Goal: Task Accomplishment & Management: Manage account settings

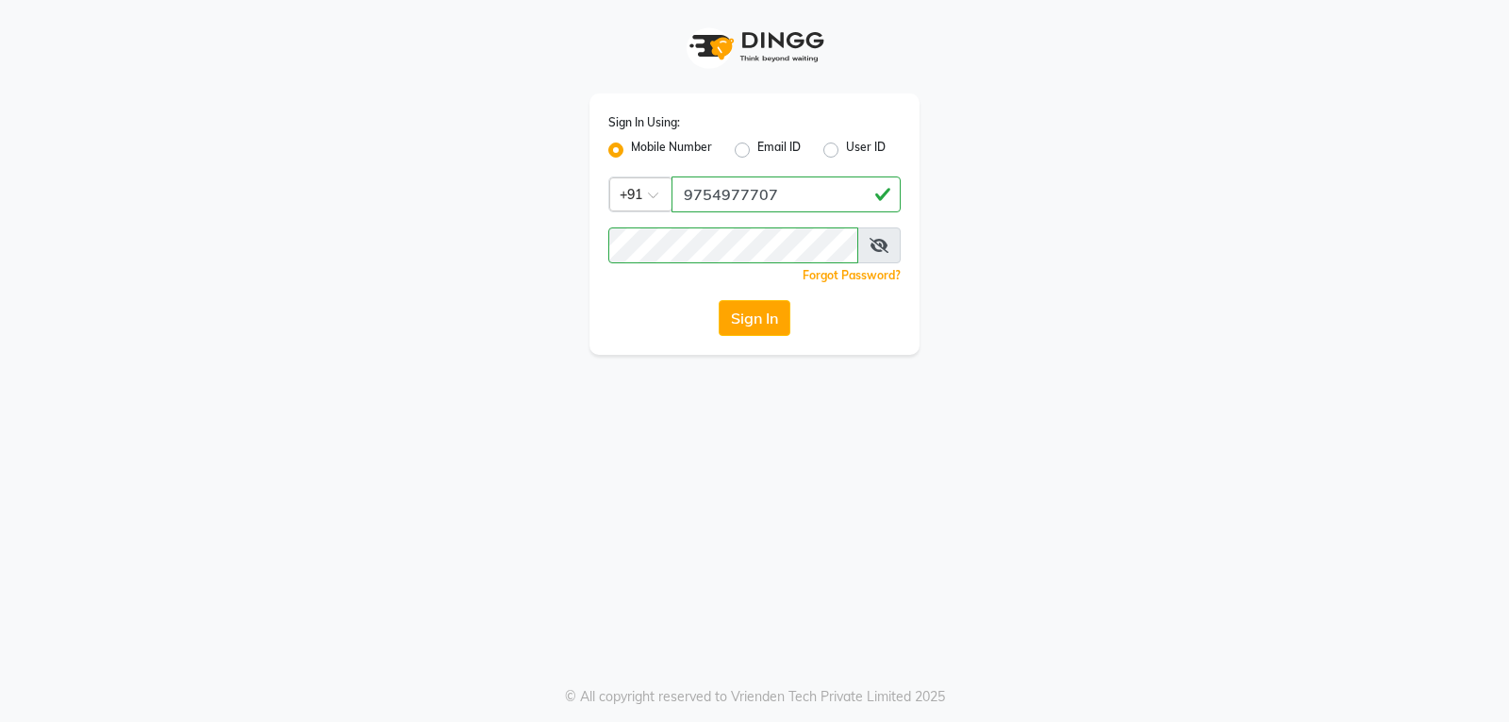
click at [767, 316] on button "Sign In" at bounding box center [755, 318] width 72 height 36
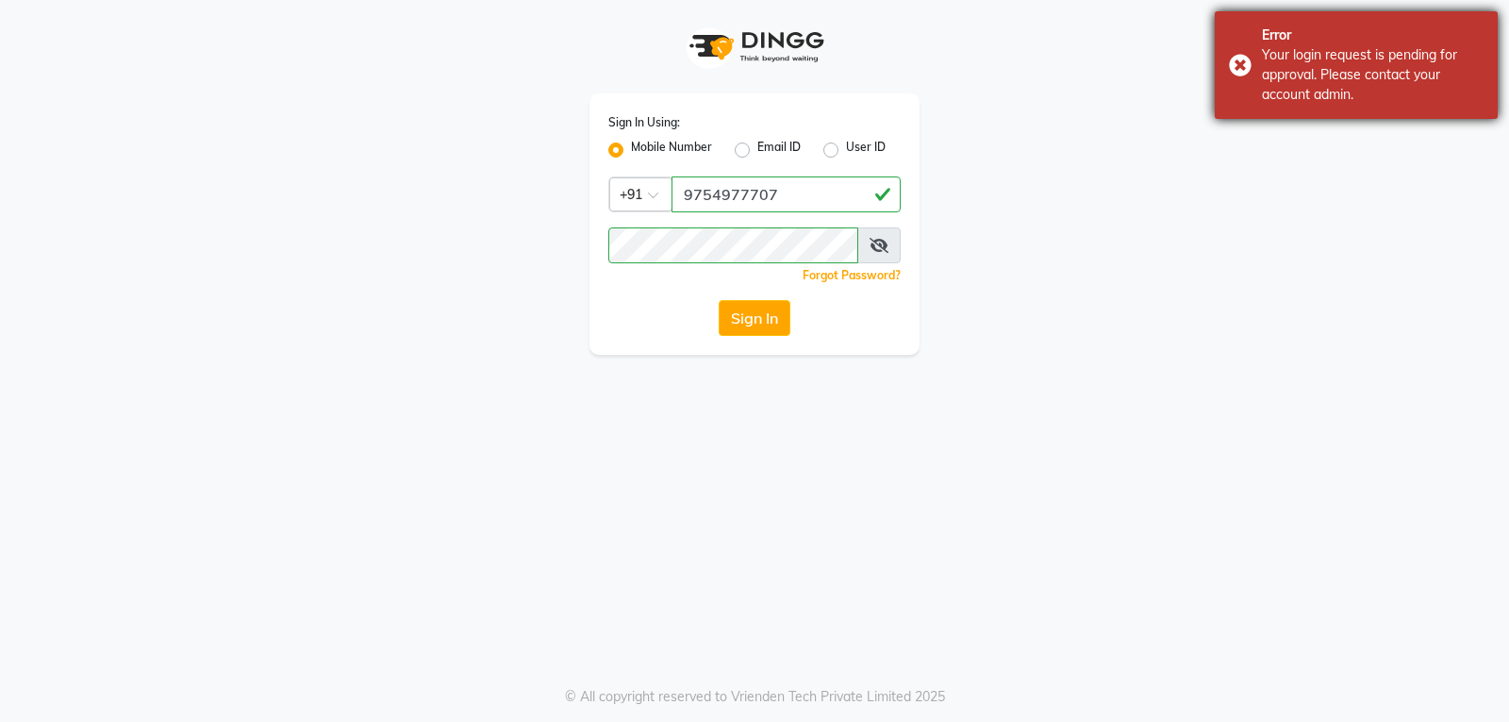
click at [1308, 75] on div "Your login request is pending for approval. Please contact your account admin." at bounding box center [1373, 74] width 222 height 59
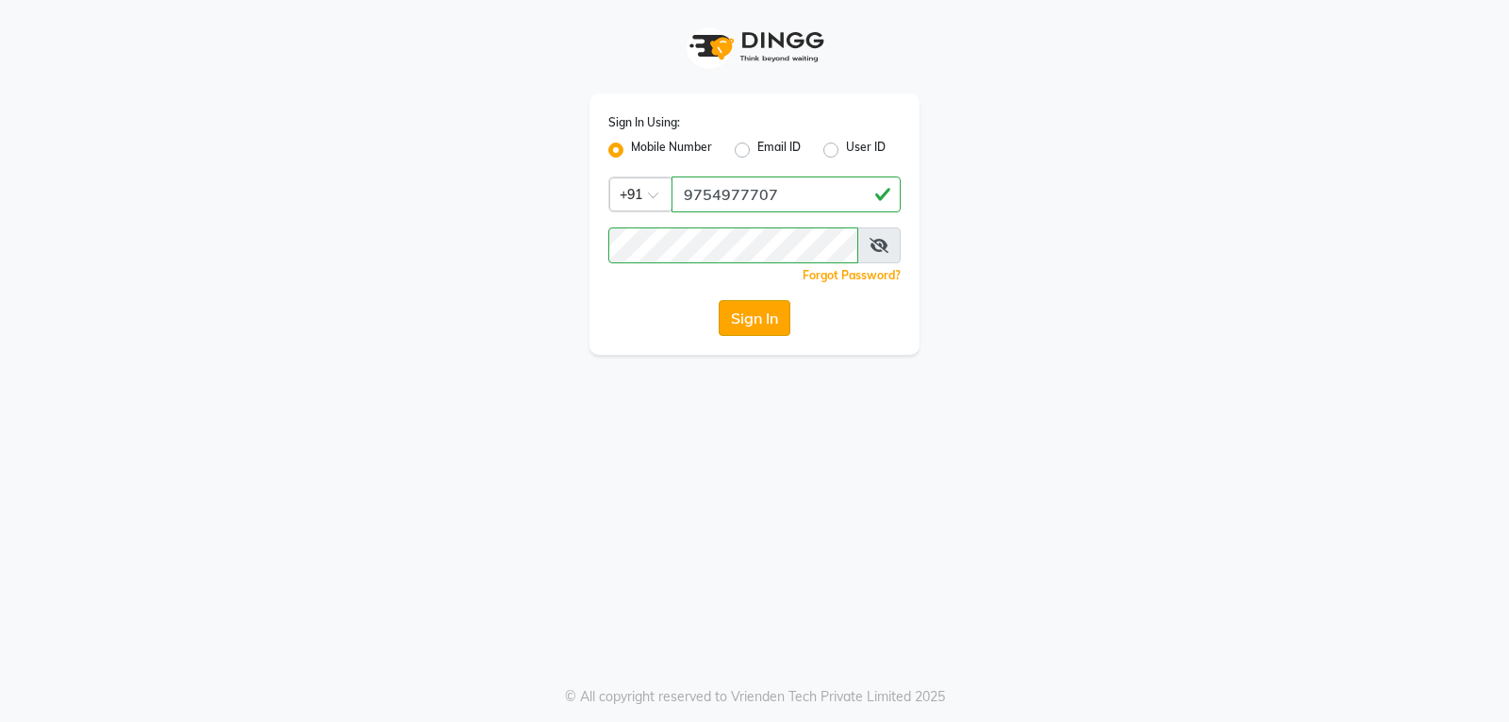
click at [748, 308] on button "Sign In" at bounding box center [755, 318] width 72 height 36
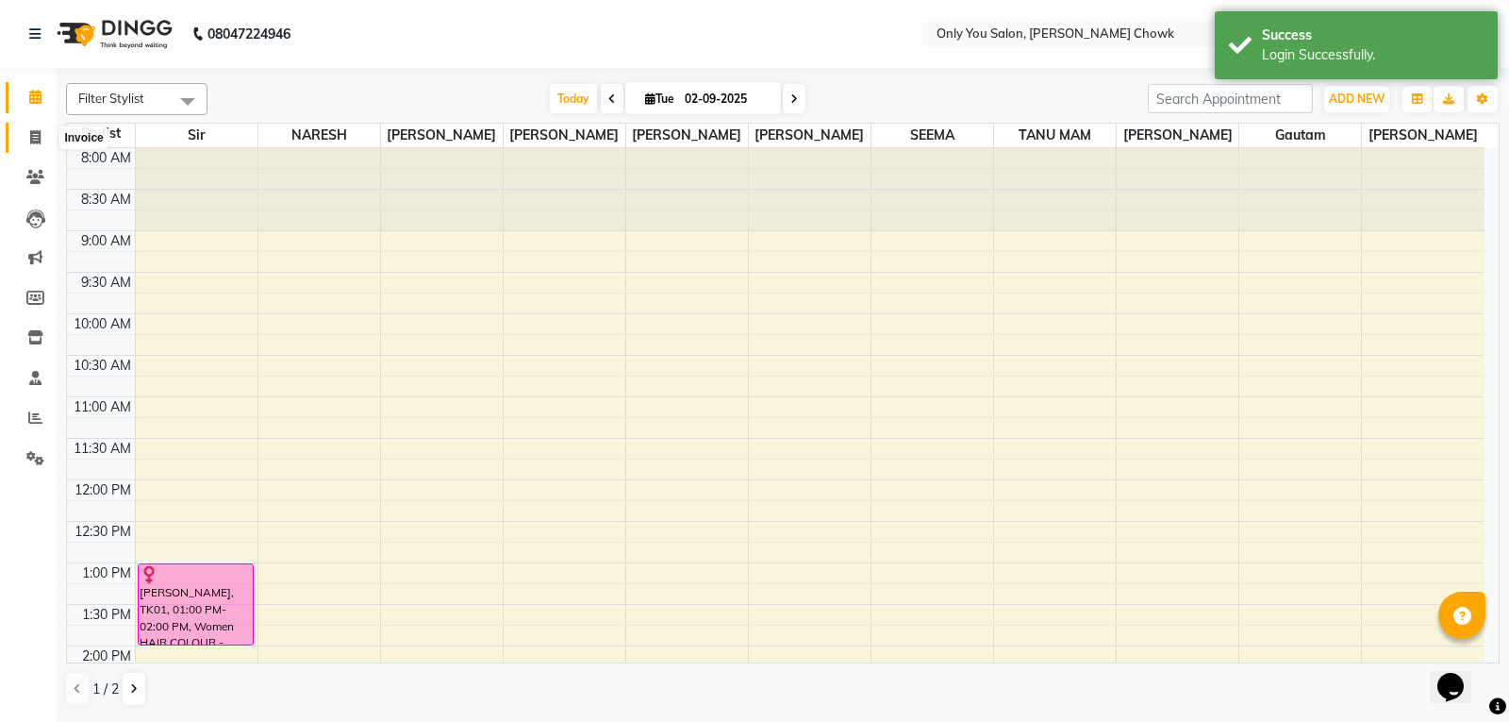
click at [41, 141] on span at bounding box center [35, 138] width 33 height 22
select select "8713"
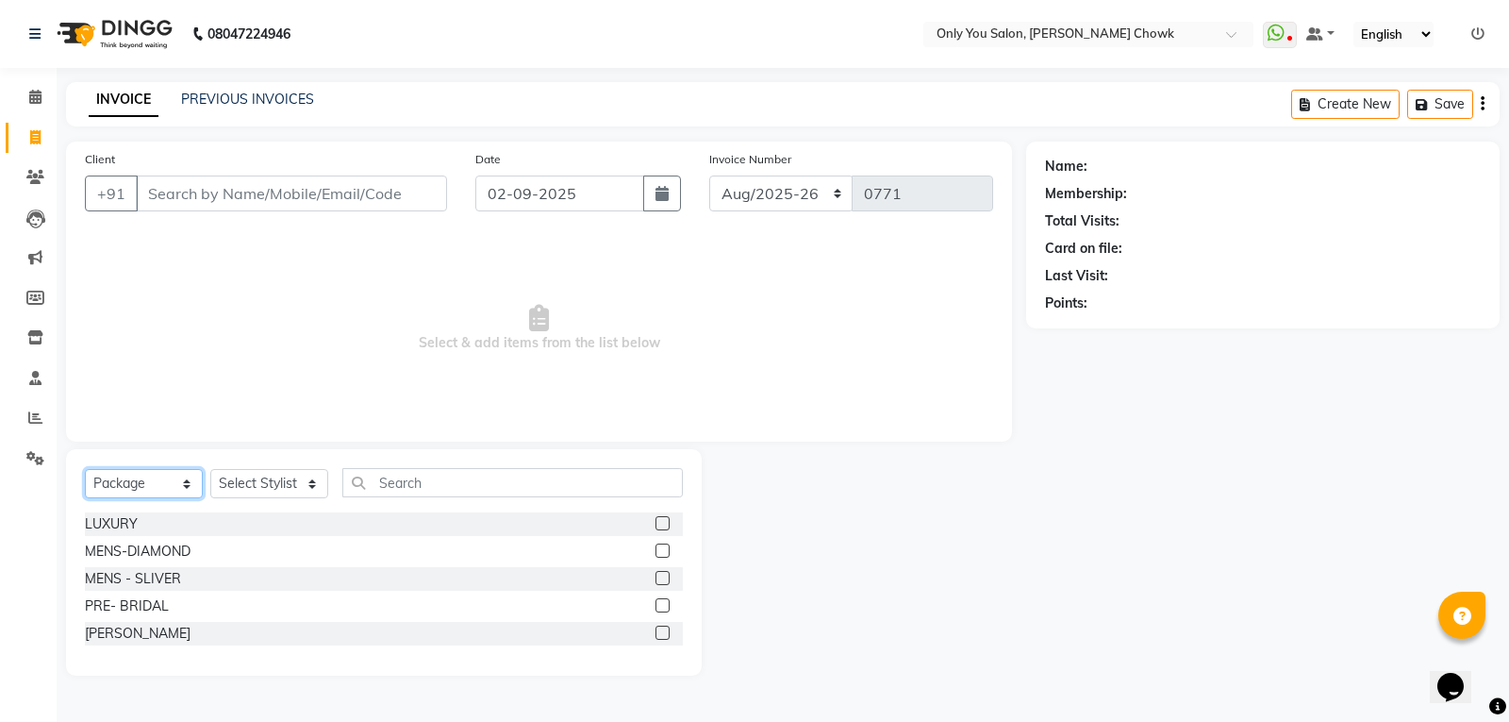
click at [175, 481] on select "Select Service Product Membership Package Voucher Prepaid Gift Card" at bounding box center [144, 483] width 118 height 29
select select "service"
click at [85, 469] on select "Select Service Product Membership Package Voucher Prepaid Gift Card" at bounding box center [144, 483] width 118 height 29
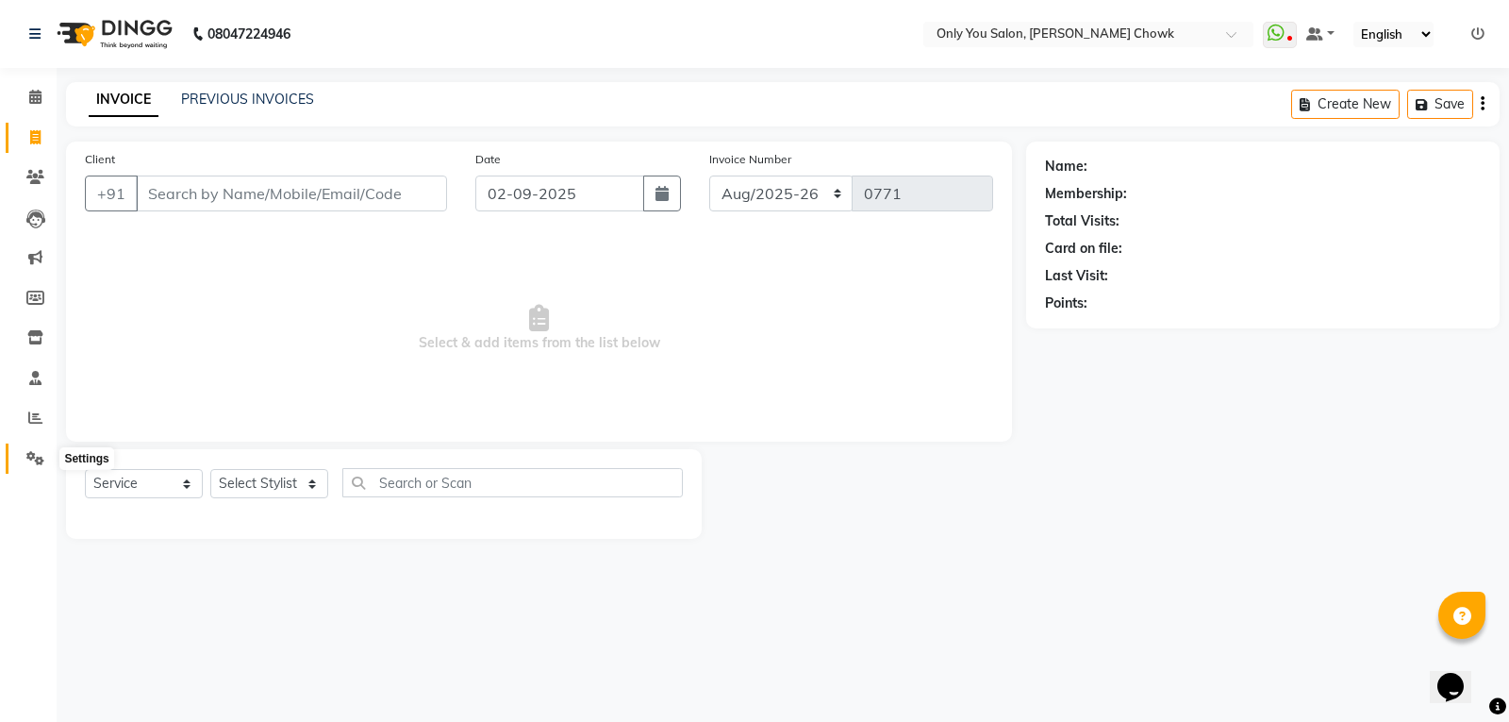
click at [37, 456] on icon at bounding box center [35, 458] width 18 height 14
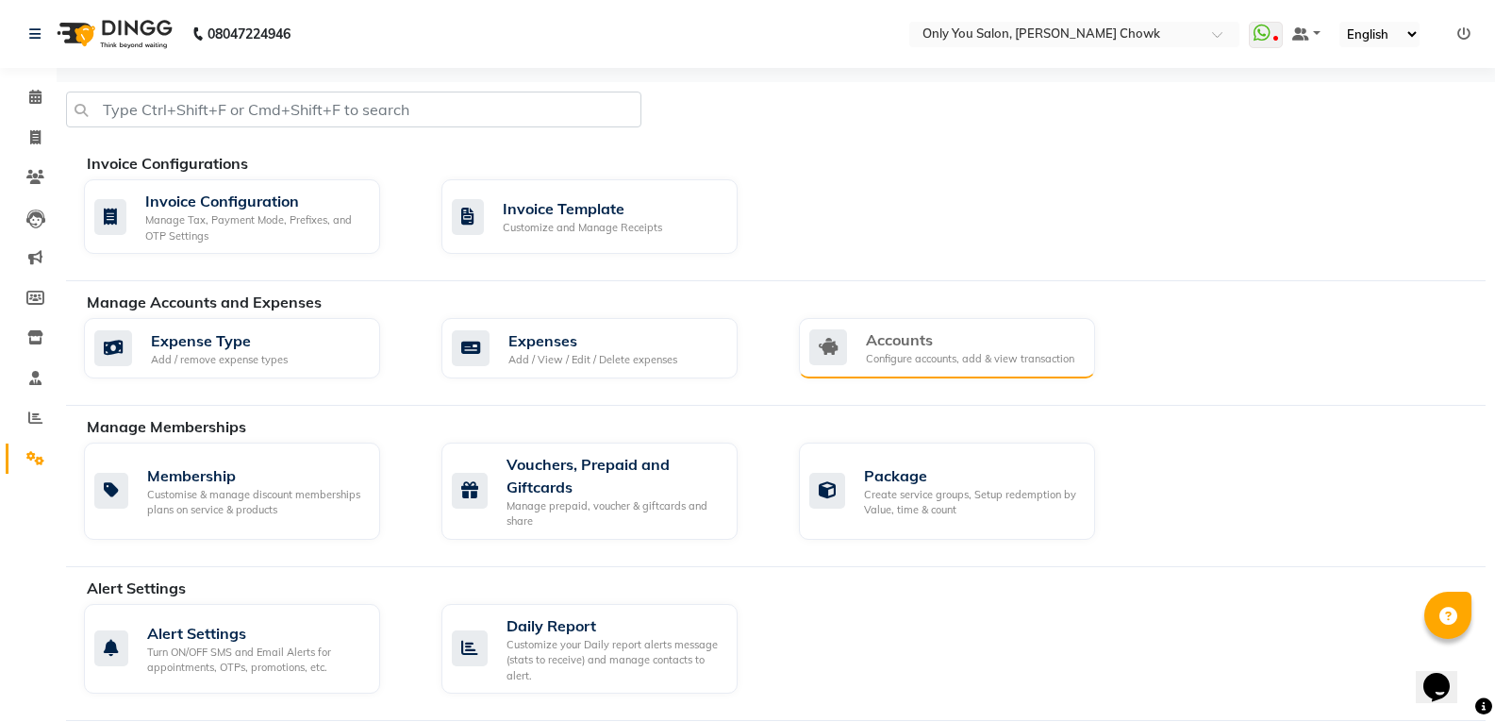
click at [1011, 371] on div "Accounts Configure accounts, add & view transaction" at bounding box center [947, 348] width 296 height 60
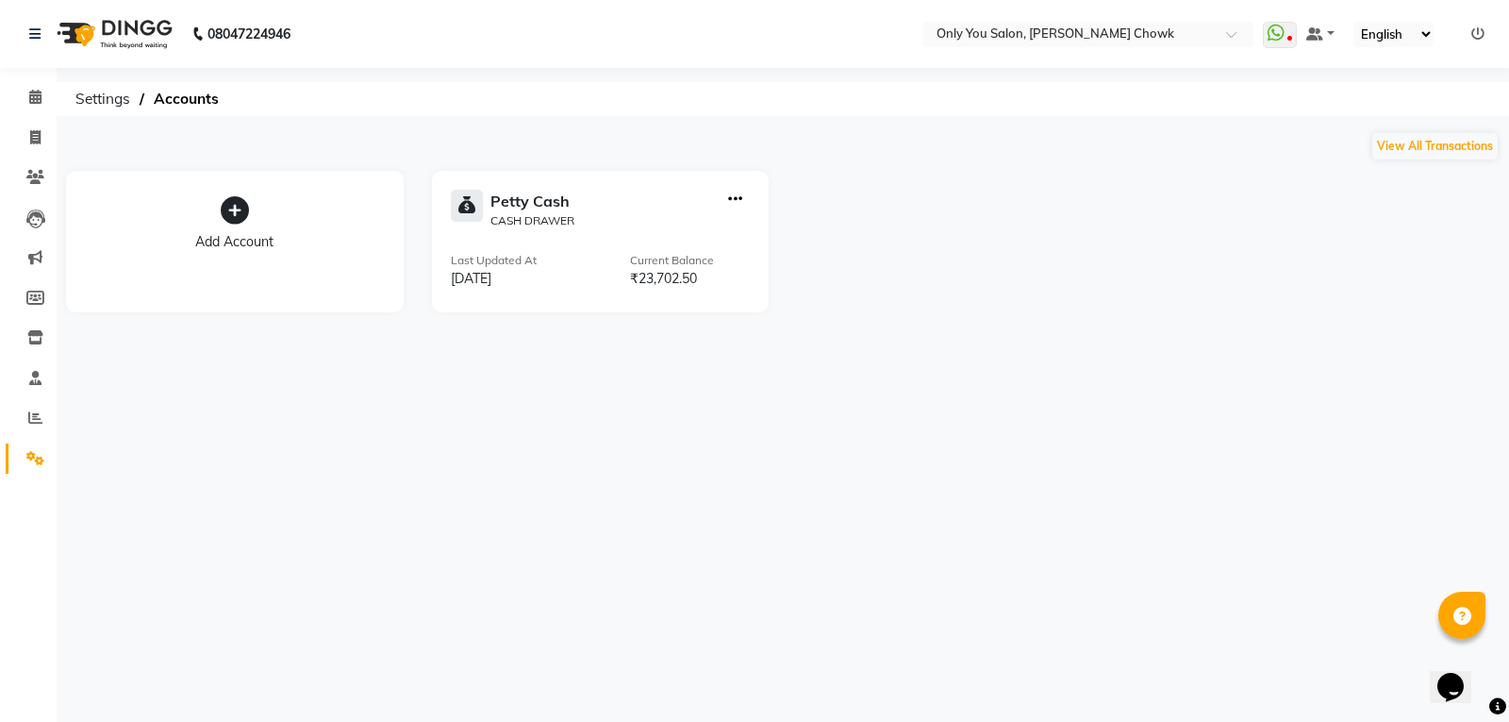
click at [740, 199] on icon "button" at bounding box center [735, 199] width 14 height 1
click at [750, 142] on div "Add Transaction" at bounding box center [737, 136] width 100 height 20
select select "direct"
select select "2923"
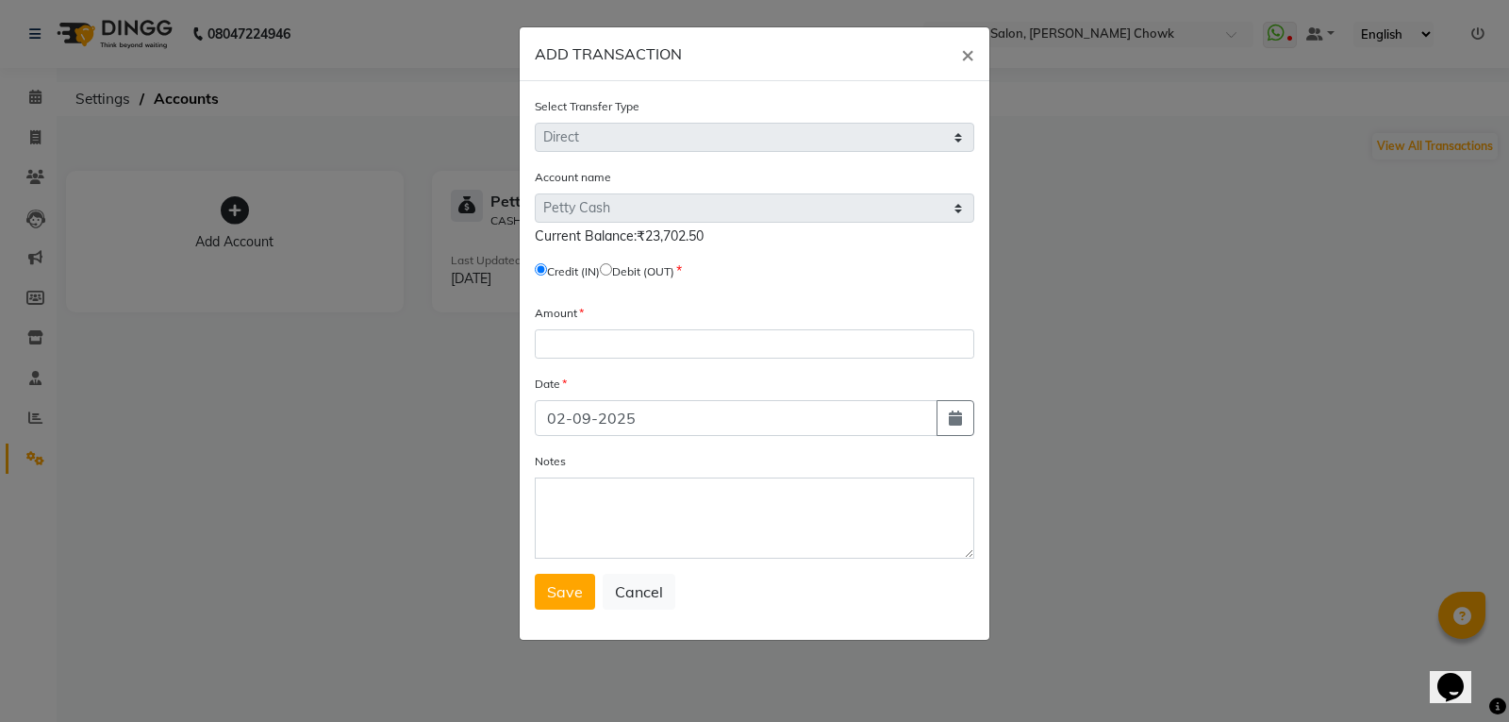
click at [612, 266] on input "radio" at bounding box center [606, 269] width 12 height 12
radio input "true"
click at [613, 339] on input "number" at bounding box center [755, 343] width 440 height 29
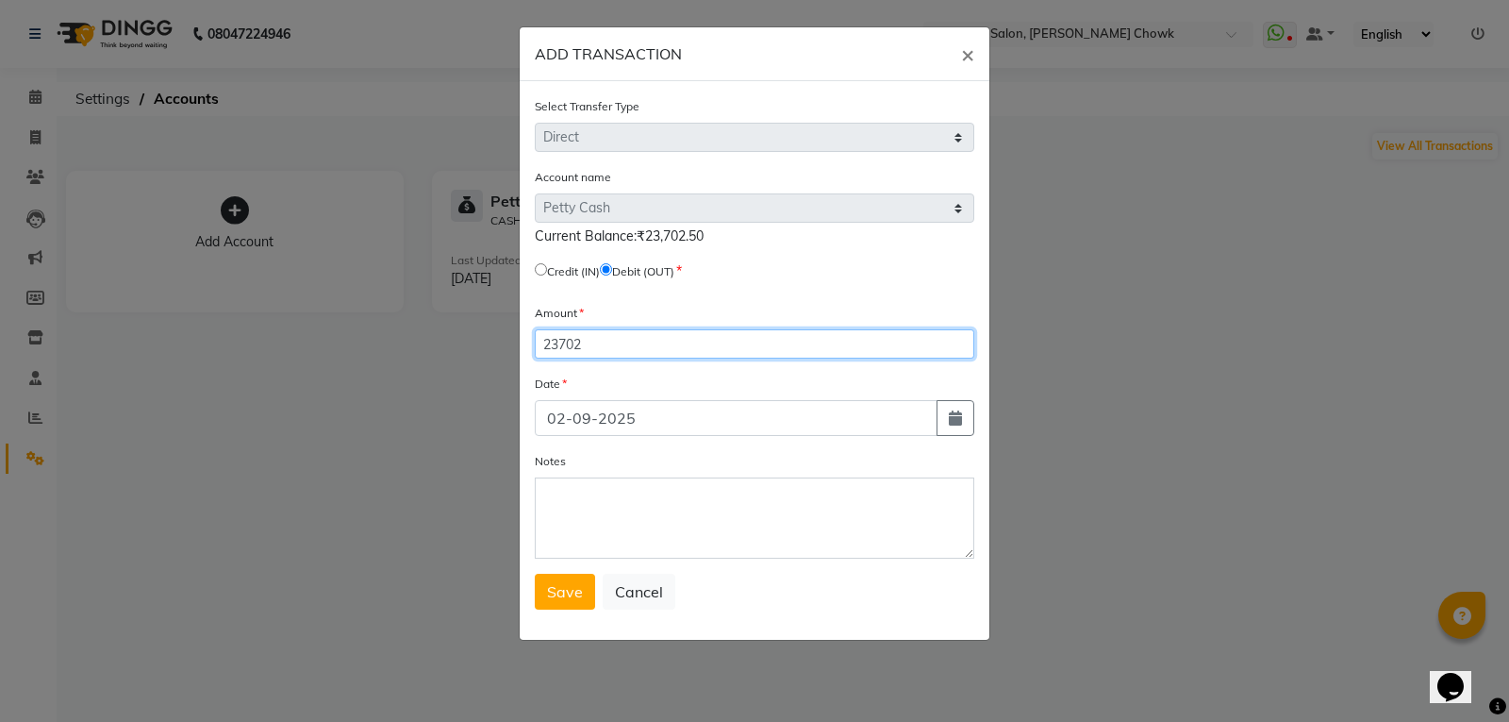
type input "23702"
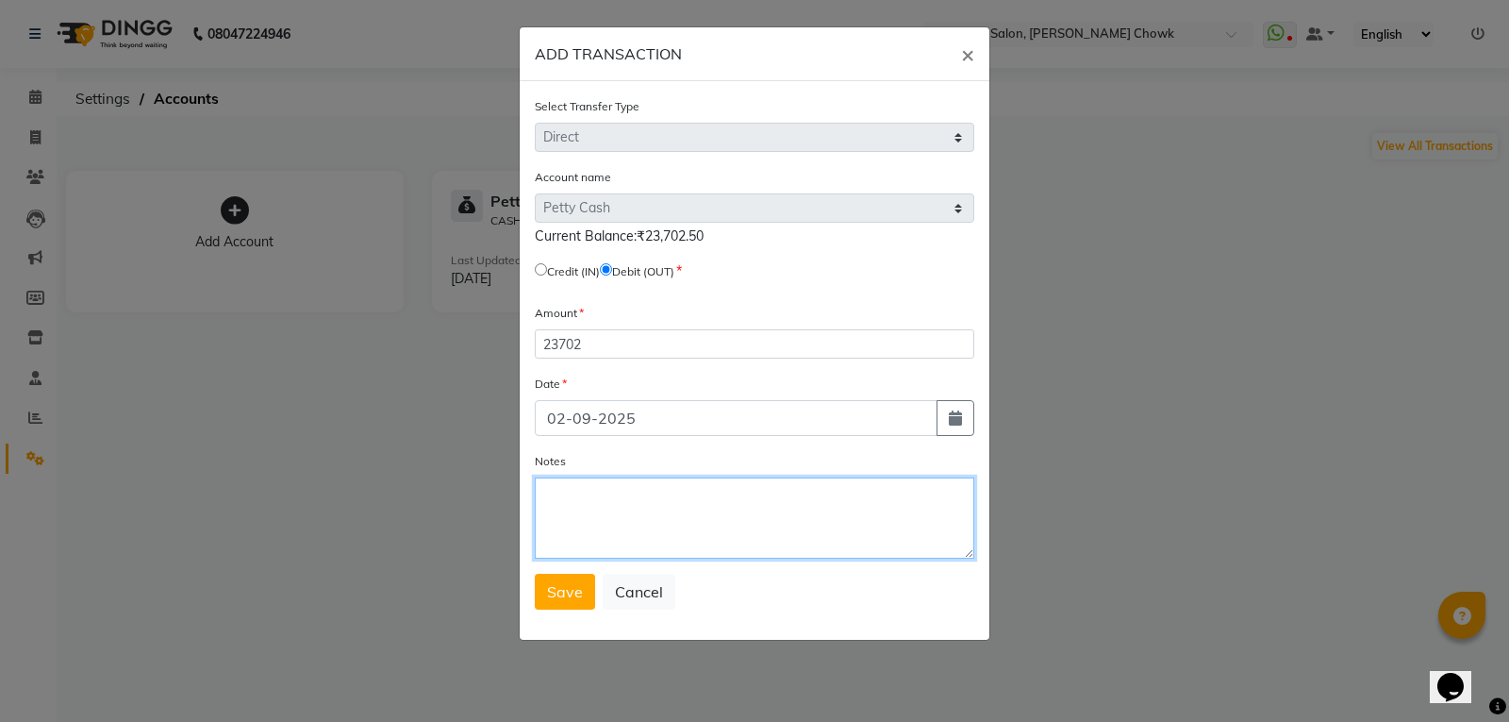
click at [570, 507] on textarea "Notes" at bounding box center [755, 517] width 440 height 81
type textarea "debit out"
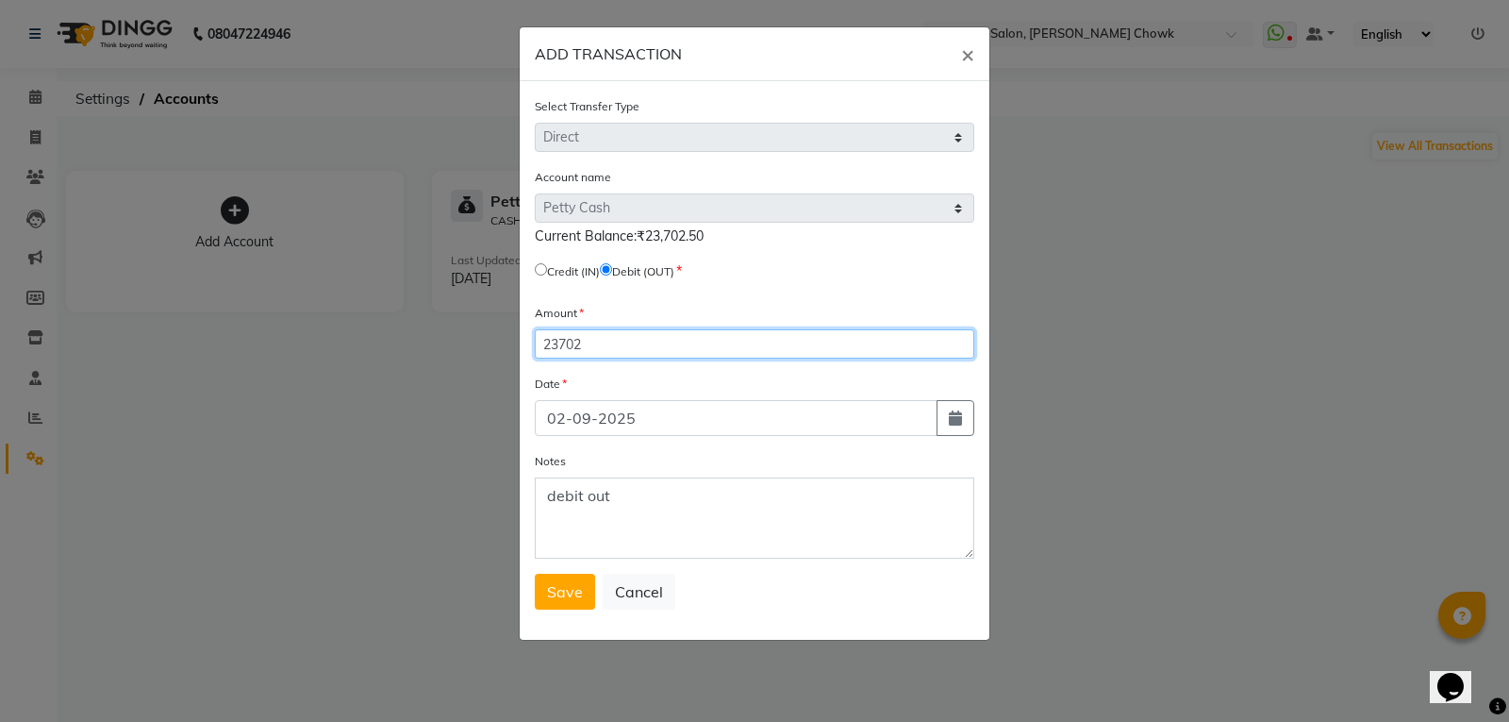
click at [607, 348] on input "23702" at bounding box center [755, 343] width 440 height 29
type input "23702.50"
click at [563, 595] on span "Save" at bounding box center [565, 591] width 36 height 19
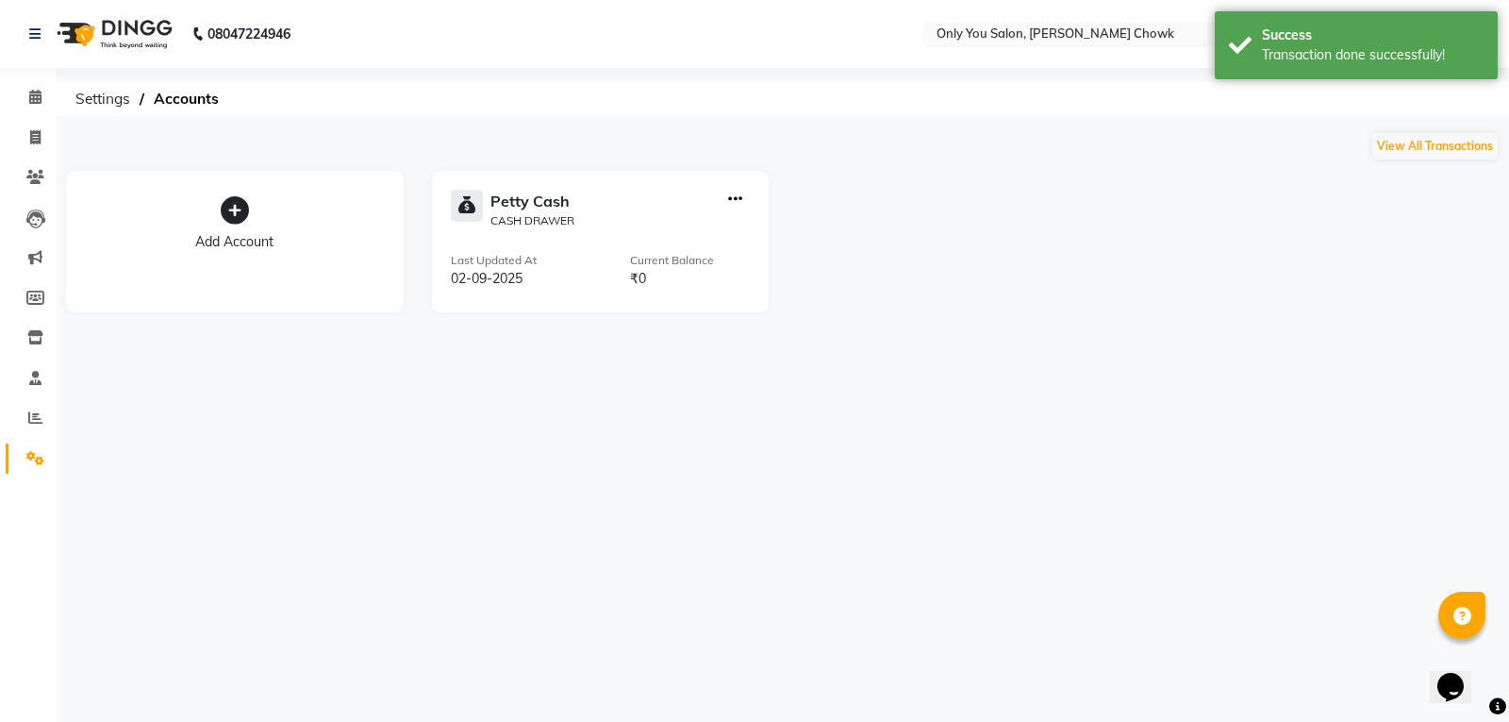
click at [734, 199] on icon "button" at bounding box center [735, 199] width 14 height 1
click at [740, 145] on div "Add Transaction" at bounding box center [737, 136] width 100 height 20
select select "direct"
select select "2923"
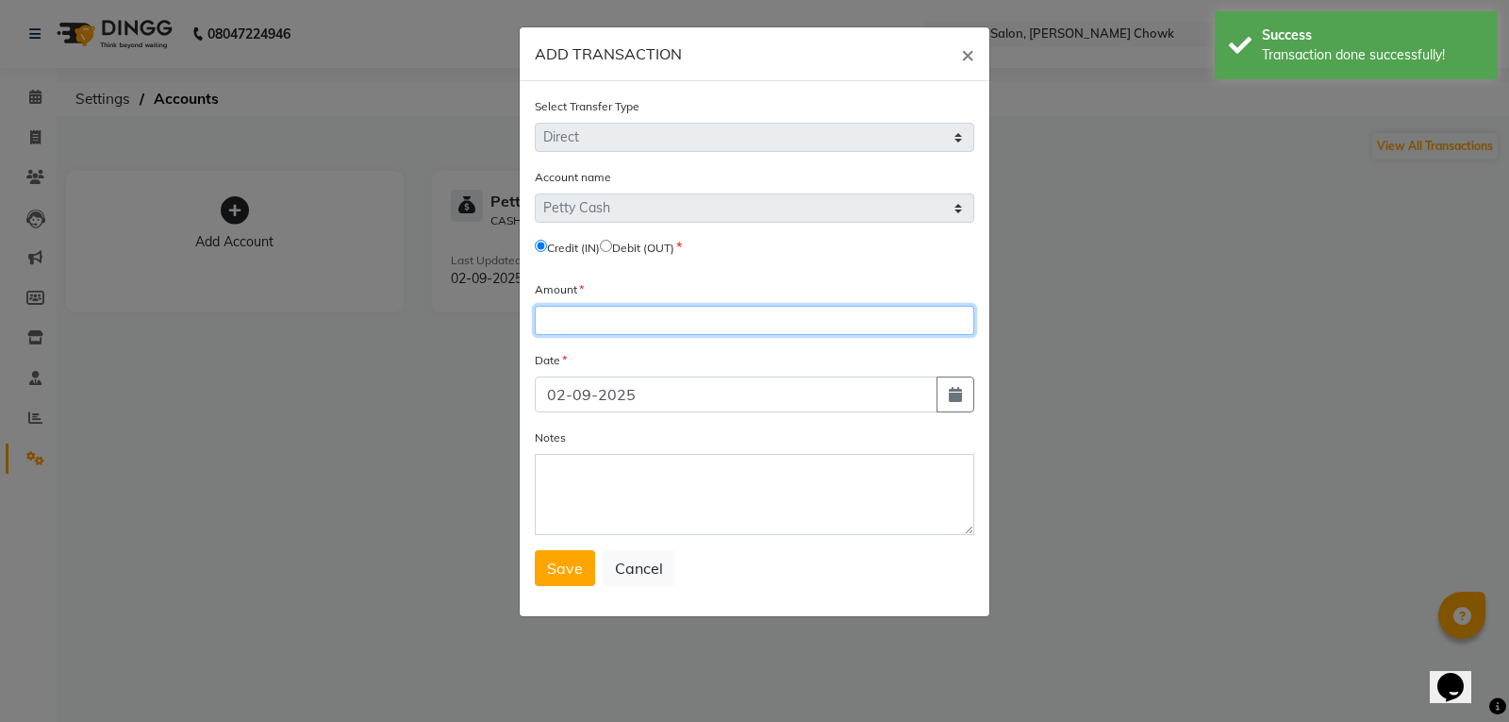
click at [580, 316] on input "number" at bounding box center [755, 320] width 440 height 29
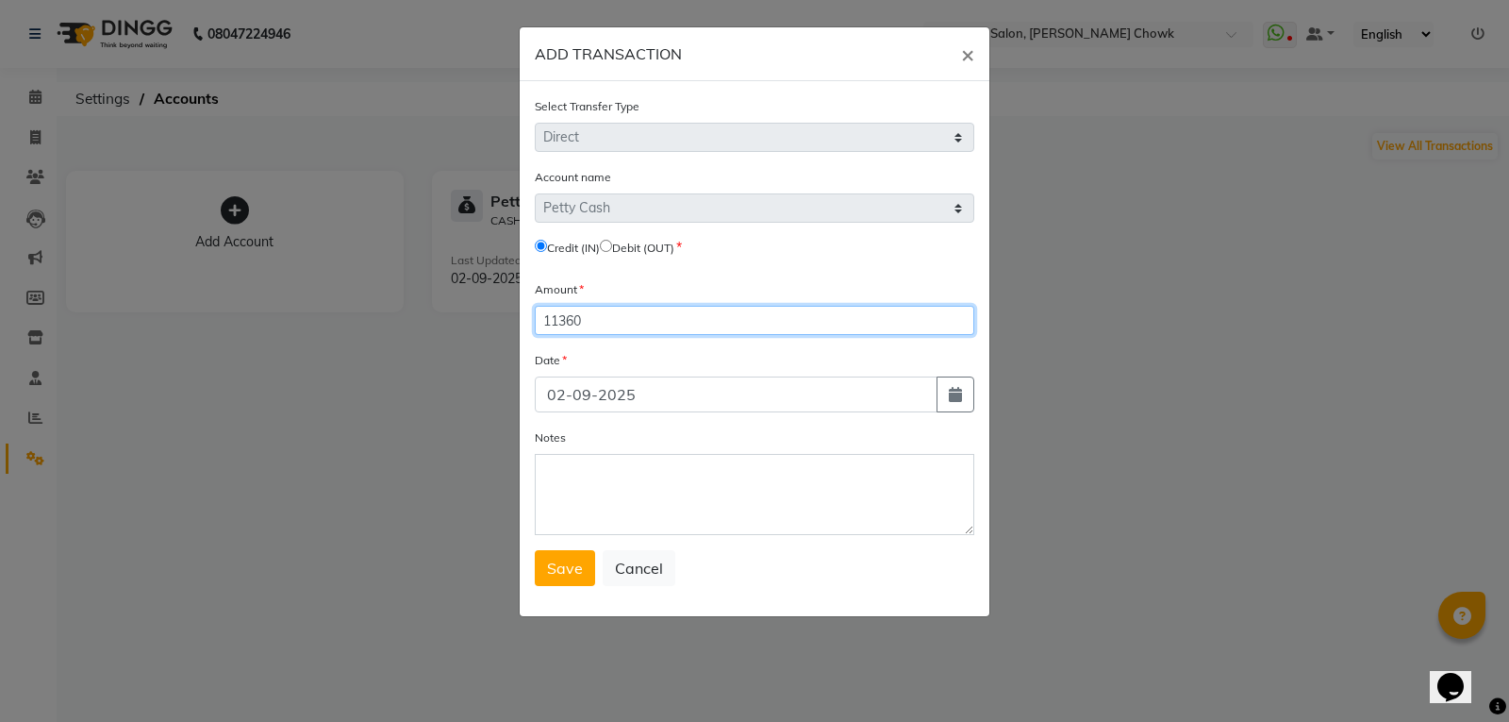
type input "11360"
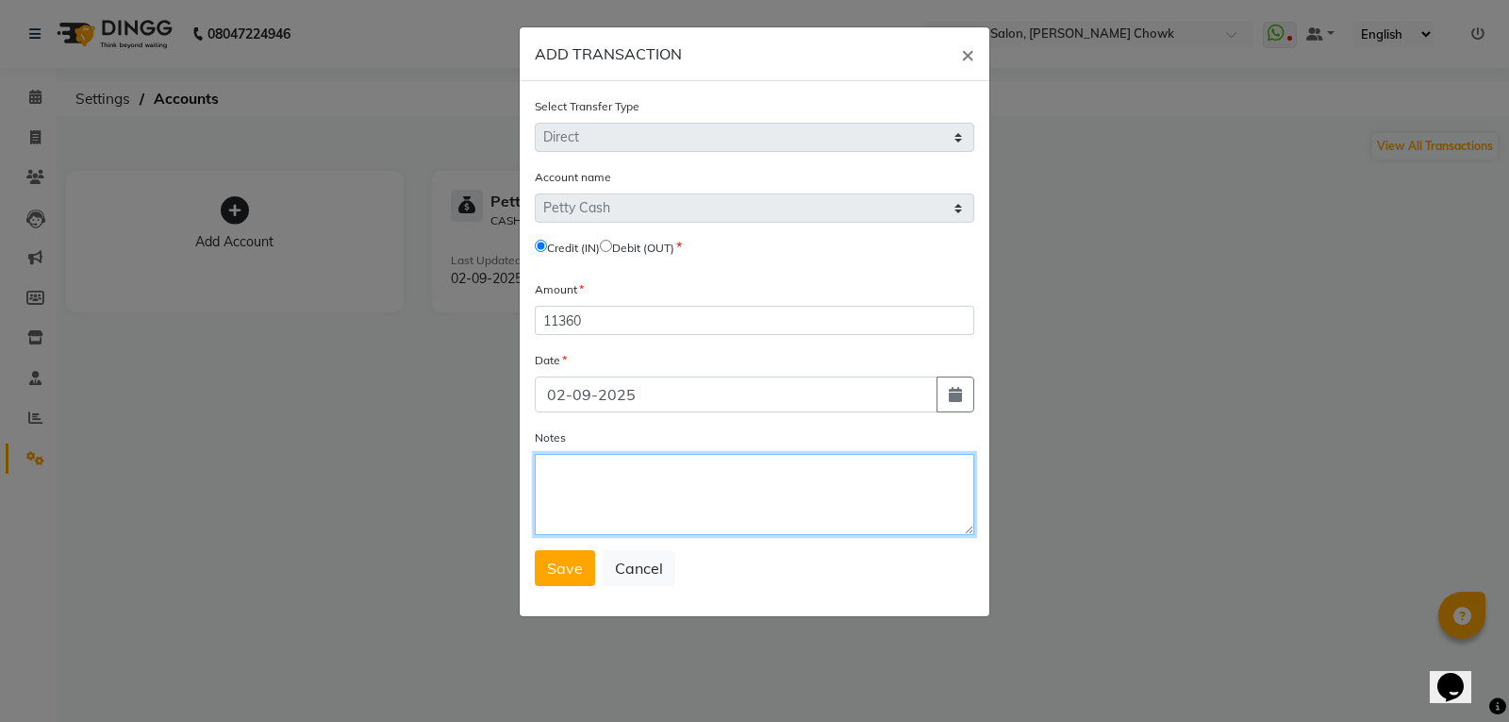
click at [567, 476] on textarea "Notes" at bounding box center [755, 494] width 440 height 81
type textarea "opb"
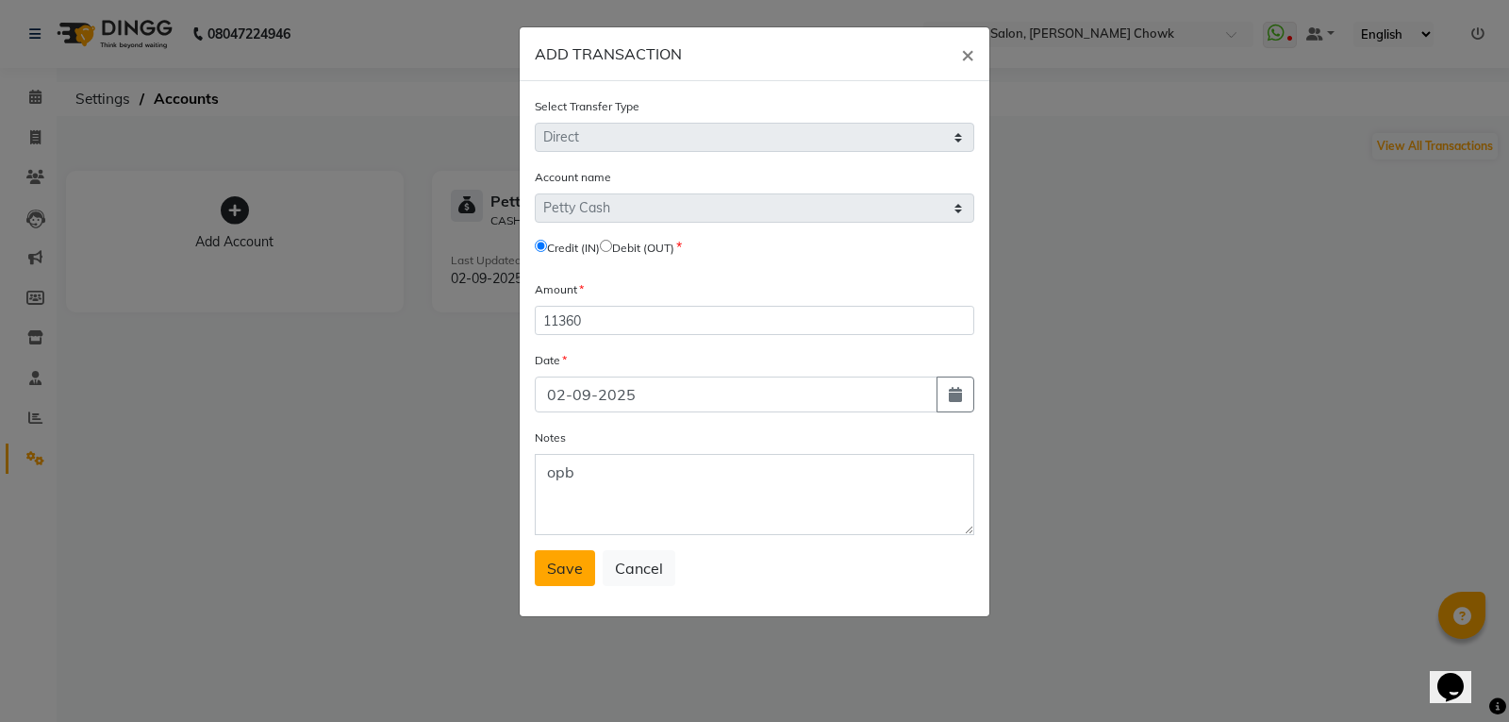
click at [561, 565] on span "Save" at bounding box center [565, 567] width 36 height 19
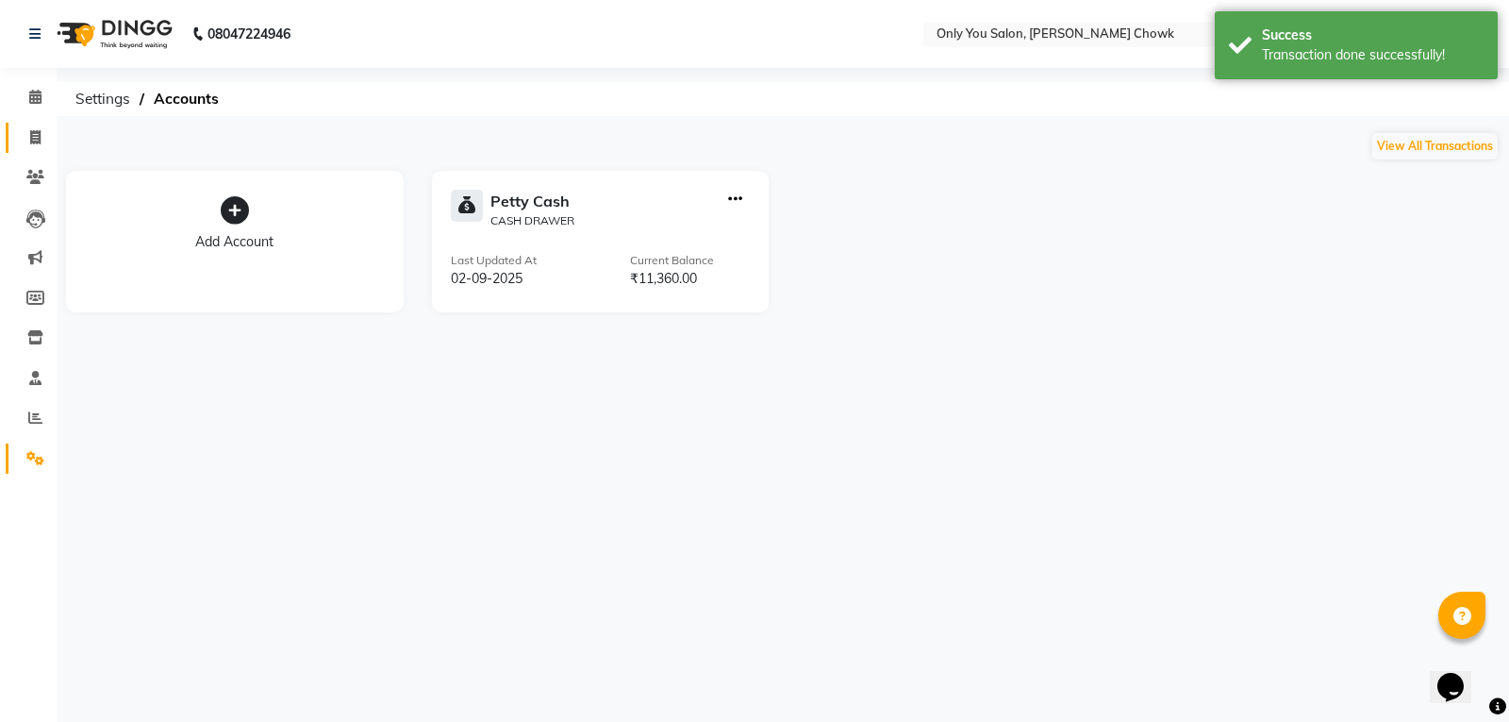
click at [44, 124] on link "Invoice" at bounding box center [28, 138] width 45 height 31
select select "service"
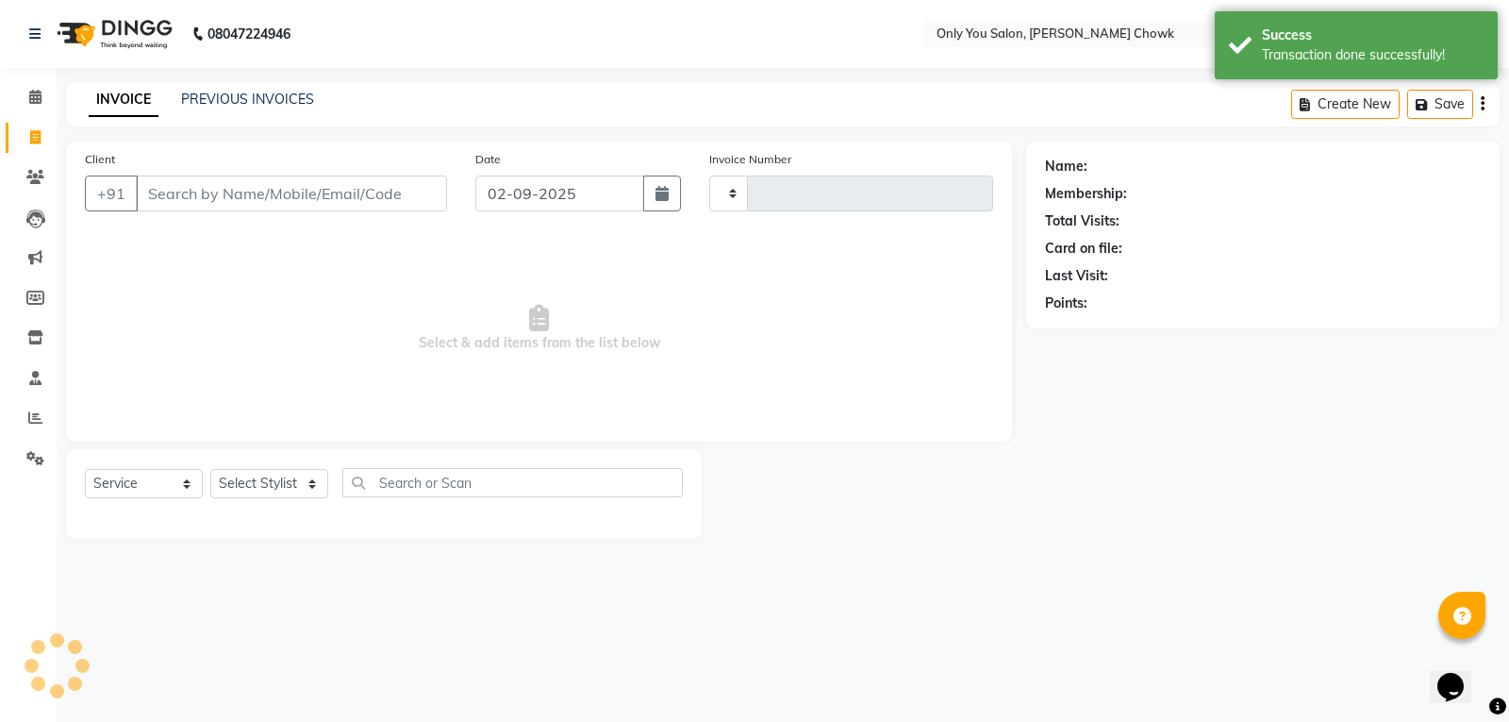
type input "0771"
select select "8713"
select select "package"
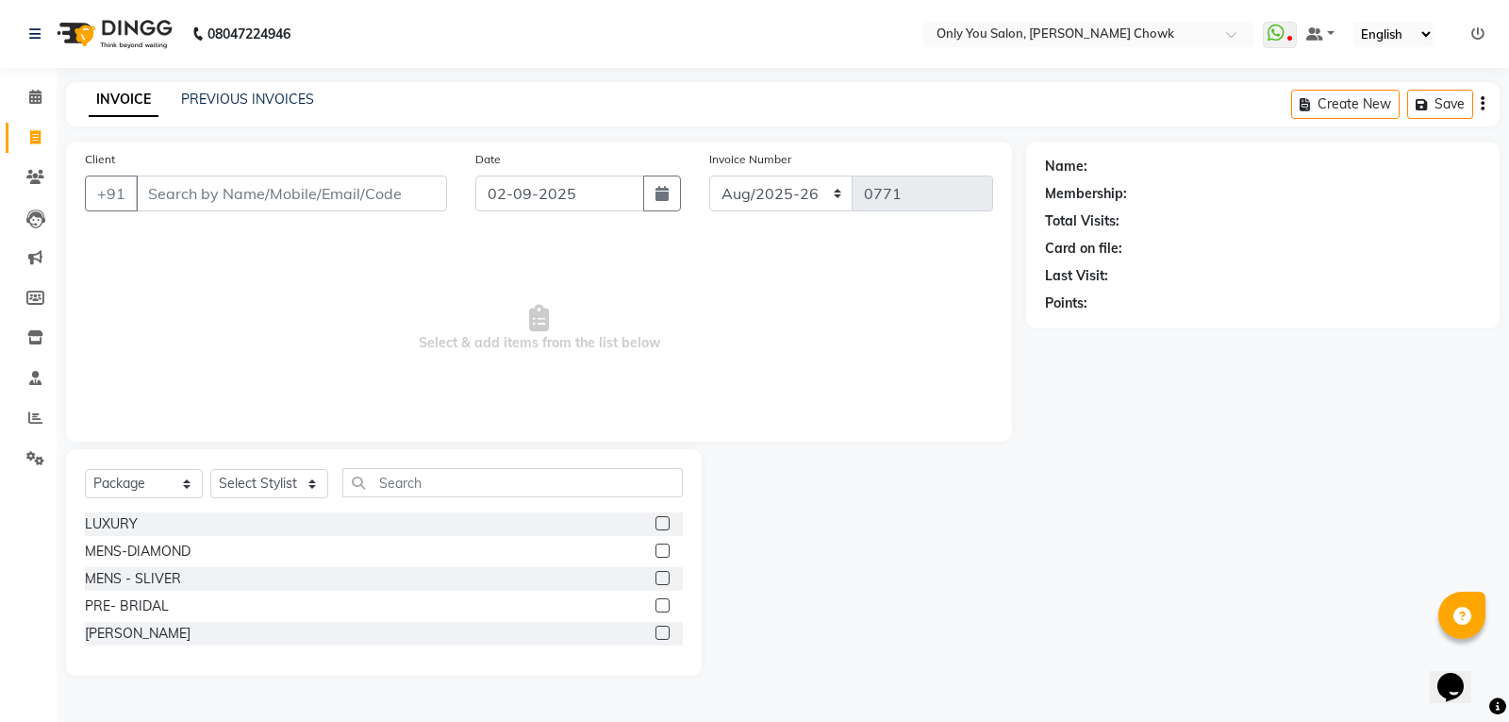
click at [319, 199] on input "Client" at bounding box center [291, 193] width 311 height 36
type input "3"
type input "9036411020"
click at [152, 472] on select "Select Service Product Membership Package Voucher Prepaid Gift Card" at bounding box center [144, 483] width 118 height 29
select select "service"
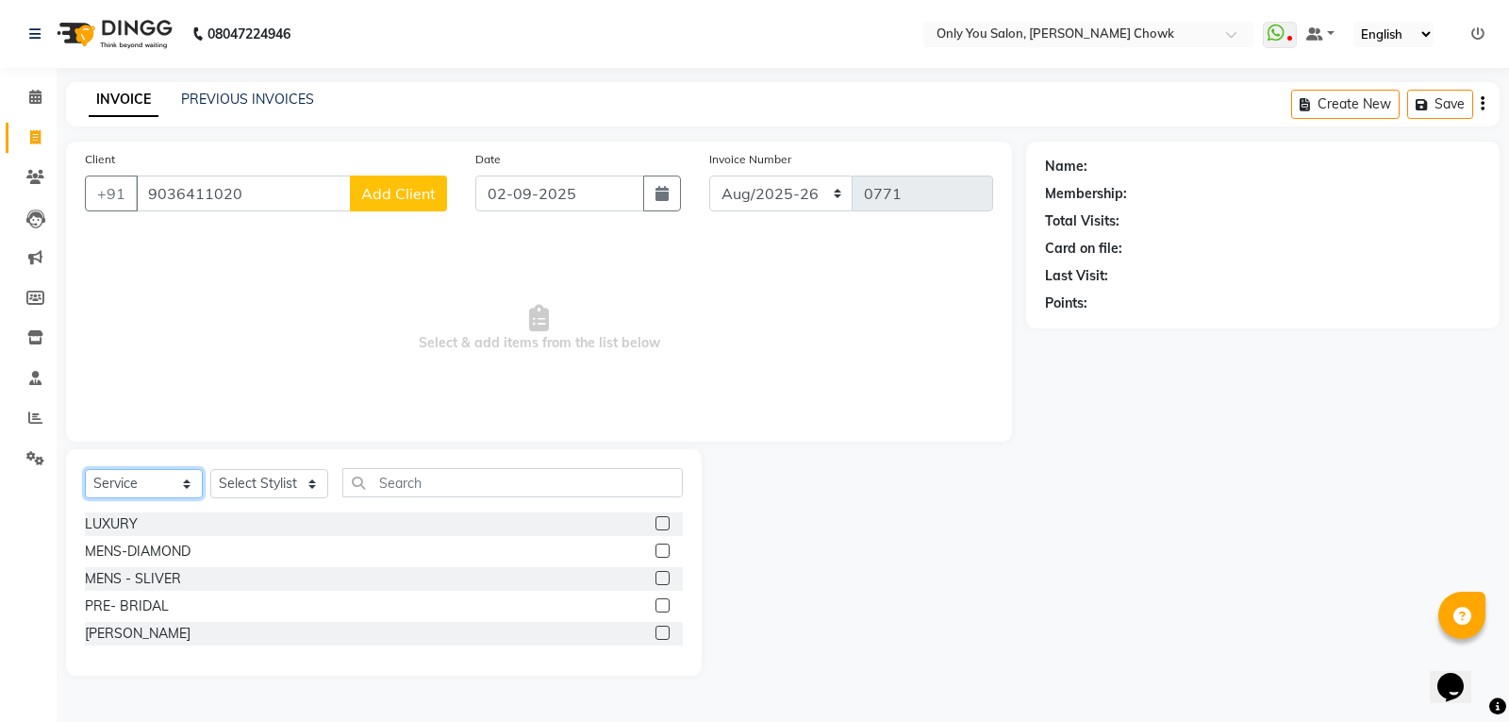
click at [85, 469] on select "Select Service Product Membership Package Voucher Prepaid Gift Card" at bounding box center [144, 483] width 118 height 29
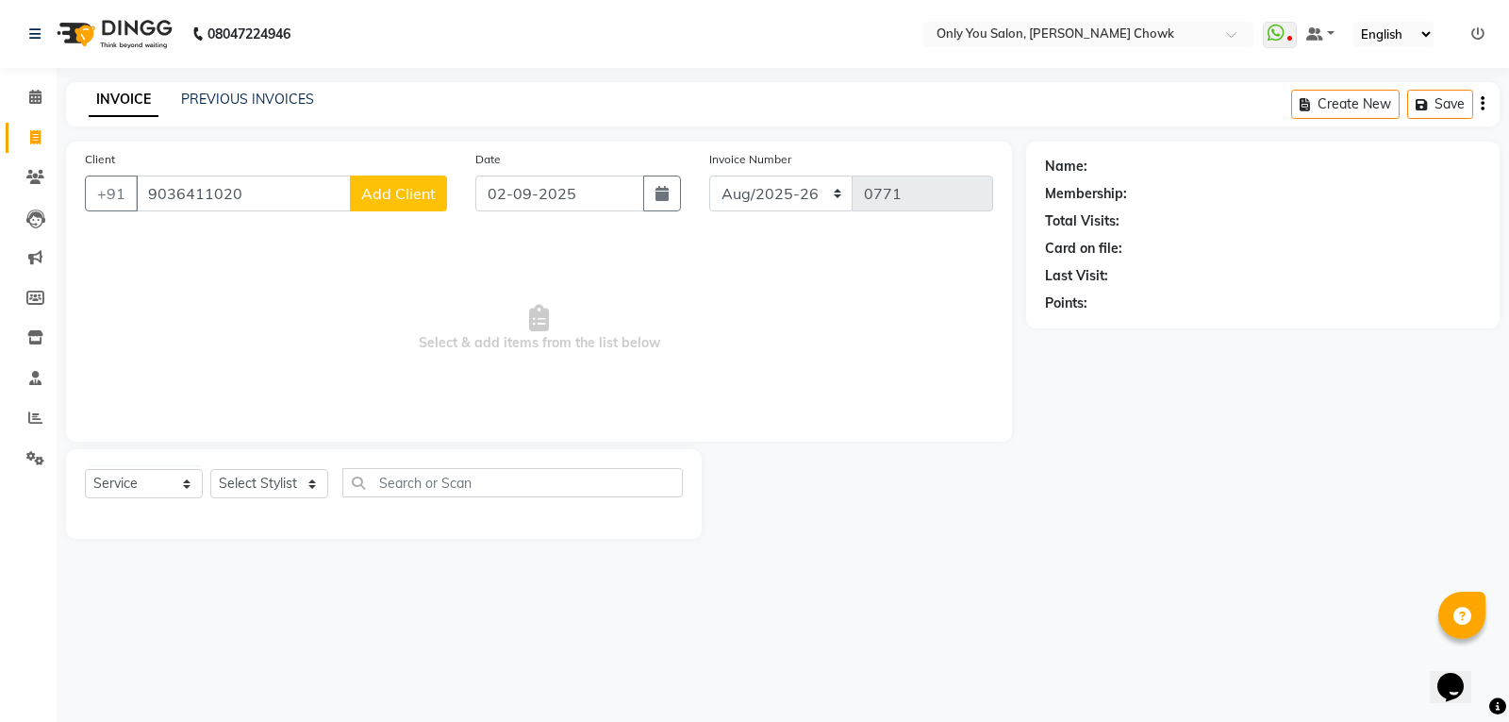
click at [407, 198] on span "Add Client" at bounding box center [398, 193] width 75 height 19
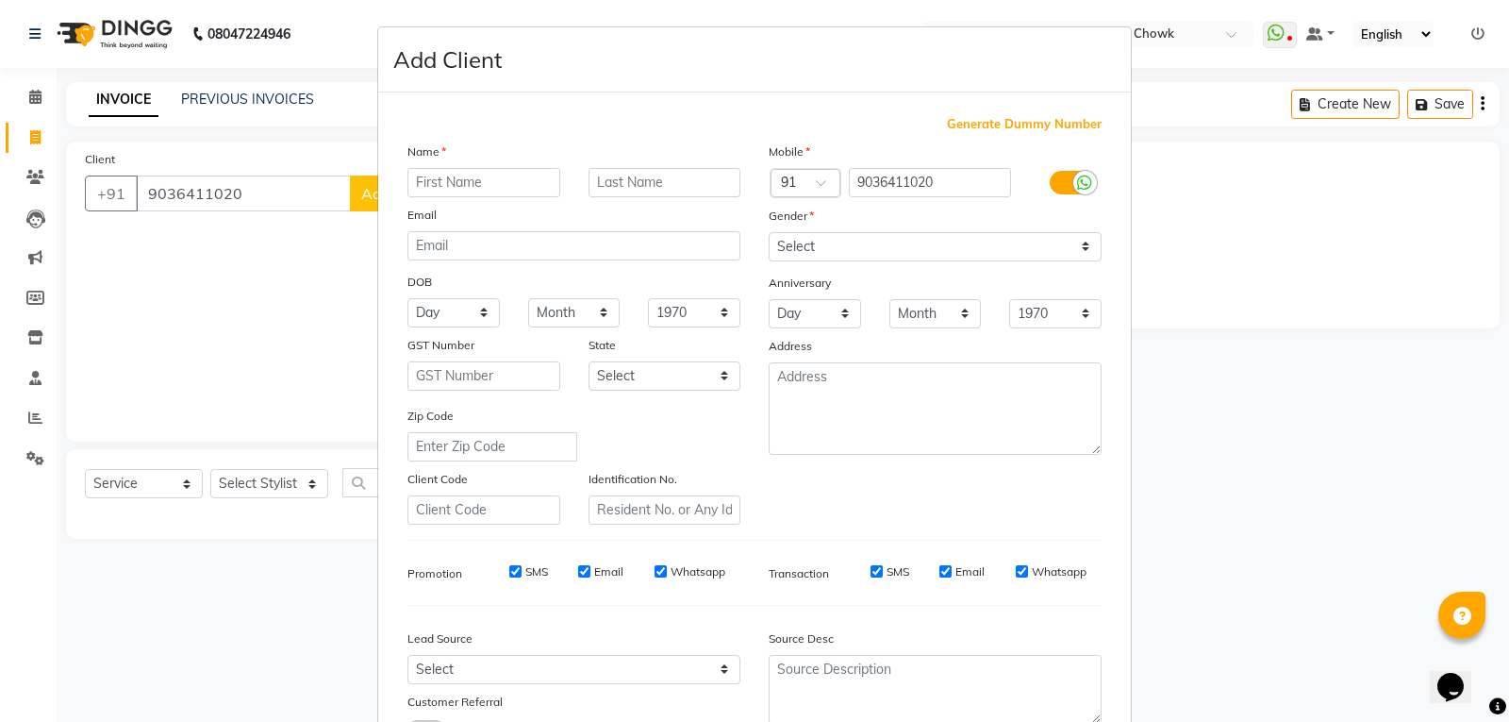
click at [442, 178] on input "text" at bounding box center [483, 182] width 153 height 29
type input "[PERSON_NAME]"
click at [998, 247] on select "Select Male Female Other Prefer Not To Say" at bounding box center [935, 246] width 333 height 29
select select "female"
click at [769, 232] on select "Select Male Female Other Prefer Not To Say" at bounding box center [935, 246] width 333 height 29
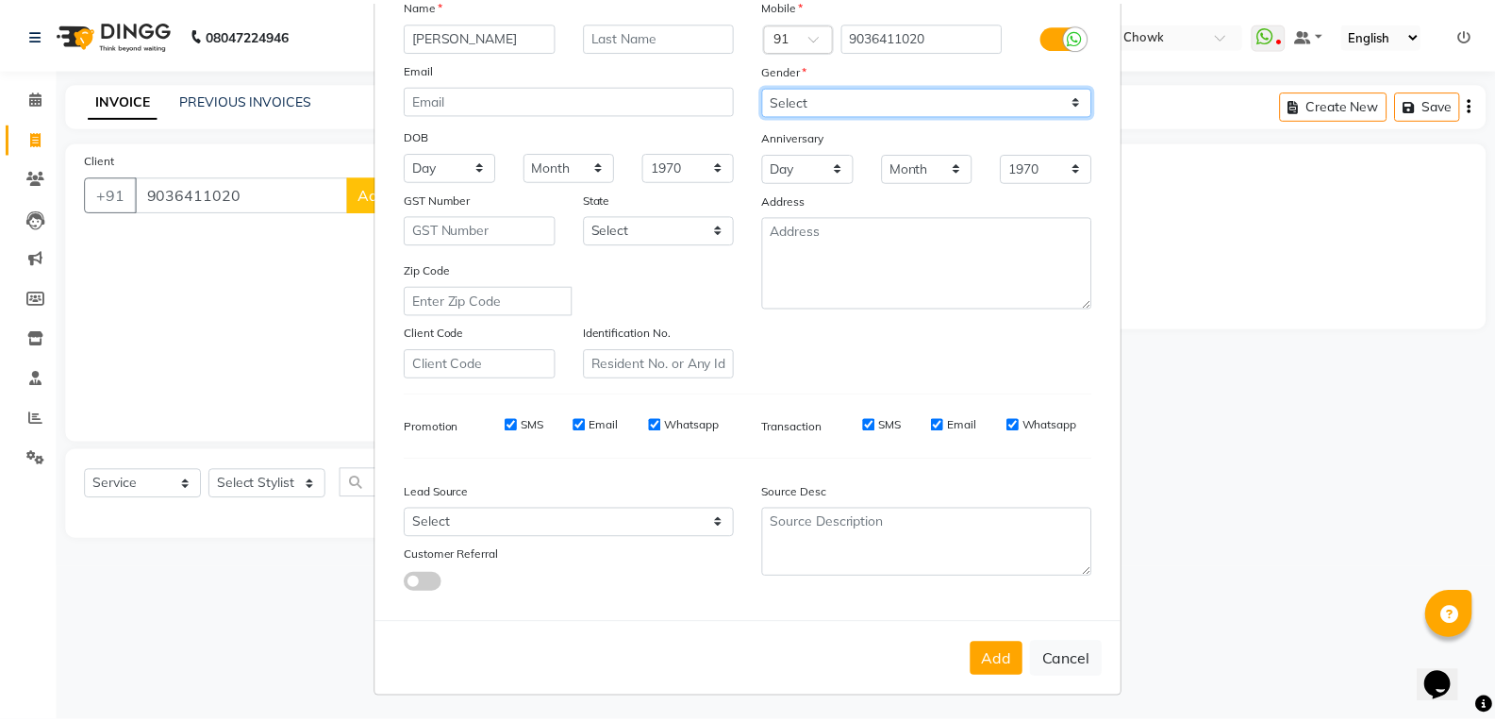
scroll to position [149, 0]
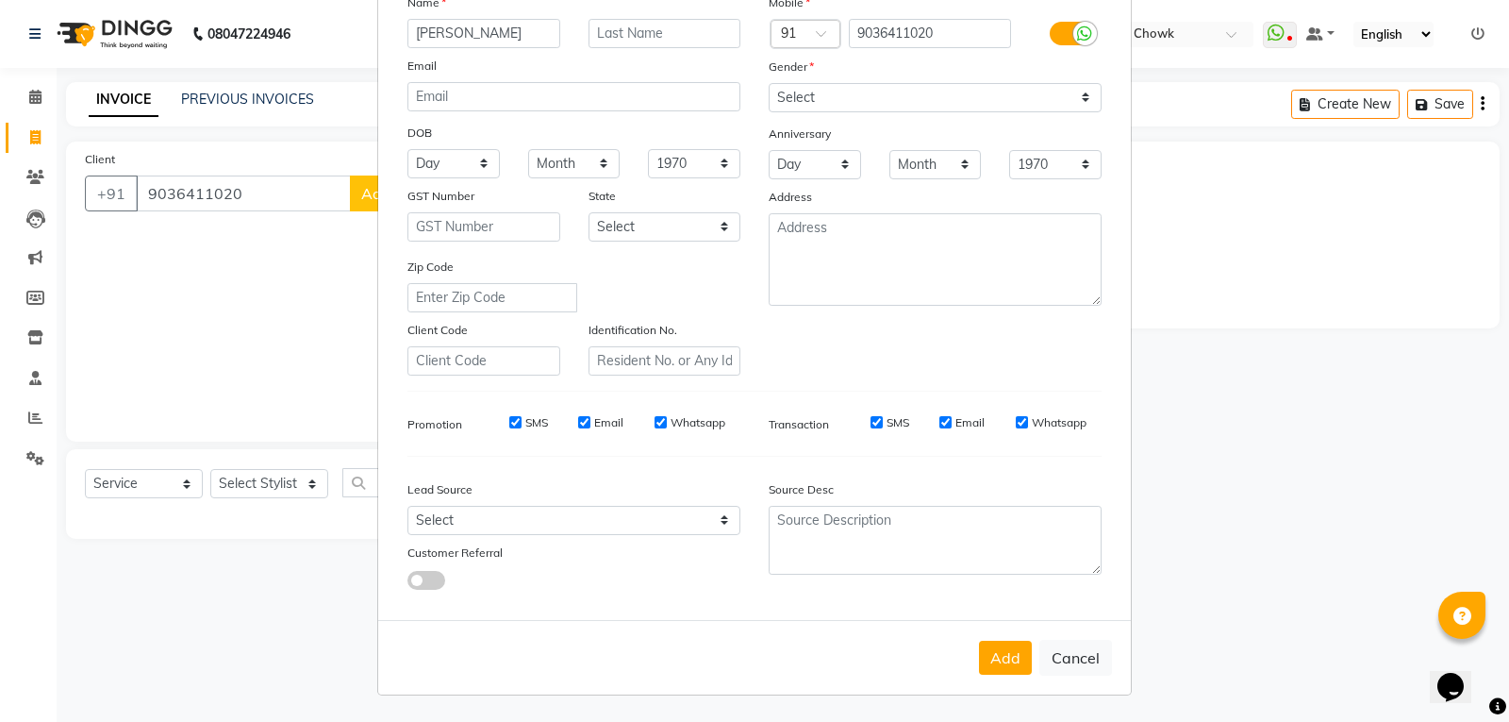
click at [971, 655] on div "Add Cancel" at bounding box center [754, 657] width 753 height 75
click at [988, 665] on button "Add" at bounding box center [1005, 657] width 53 height 34
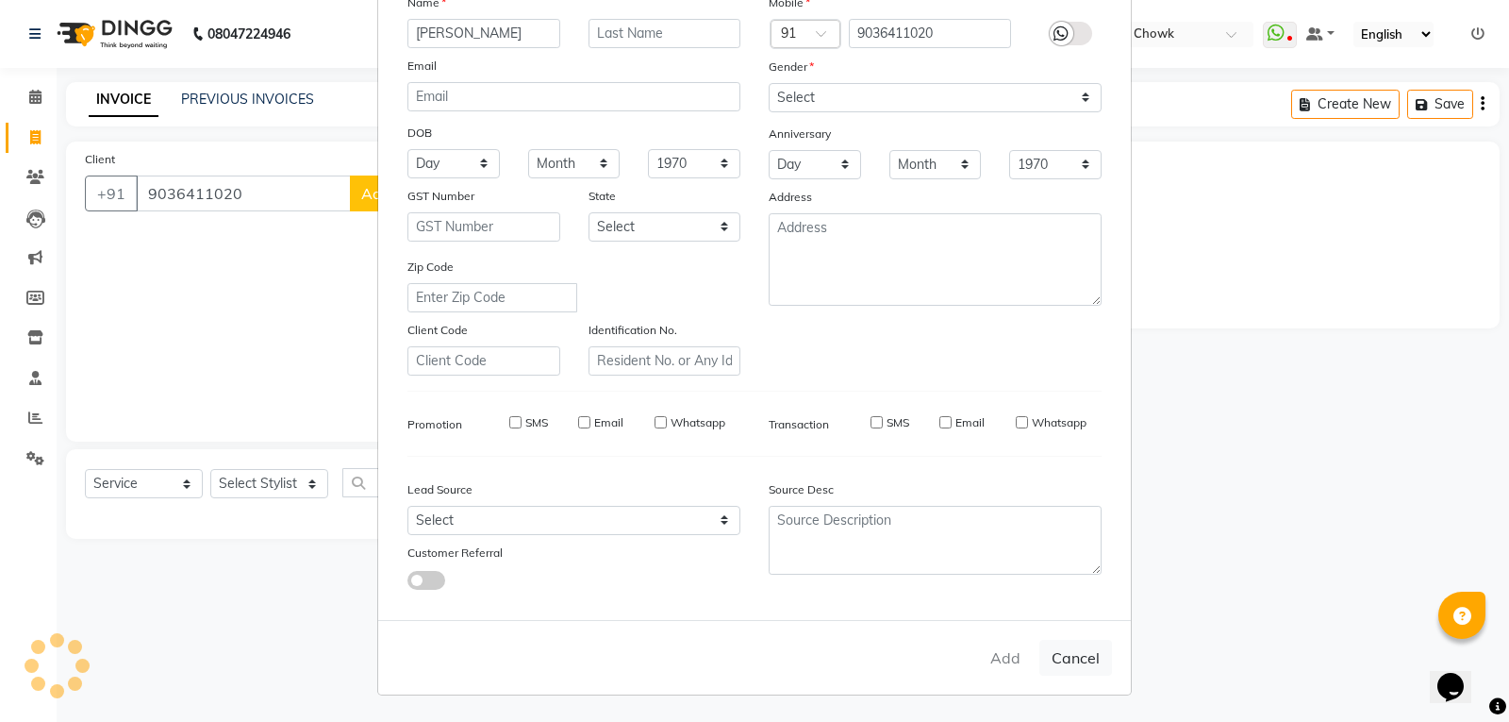
select select
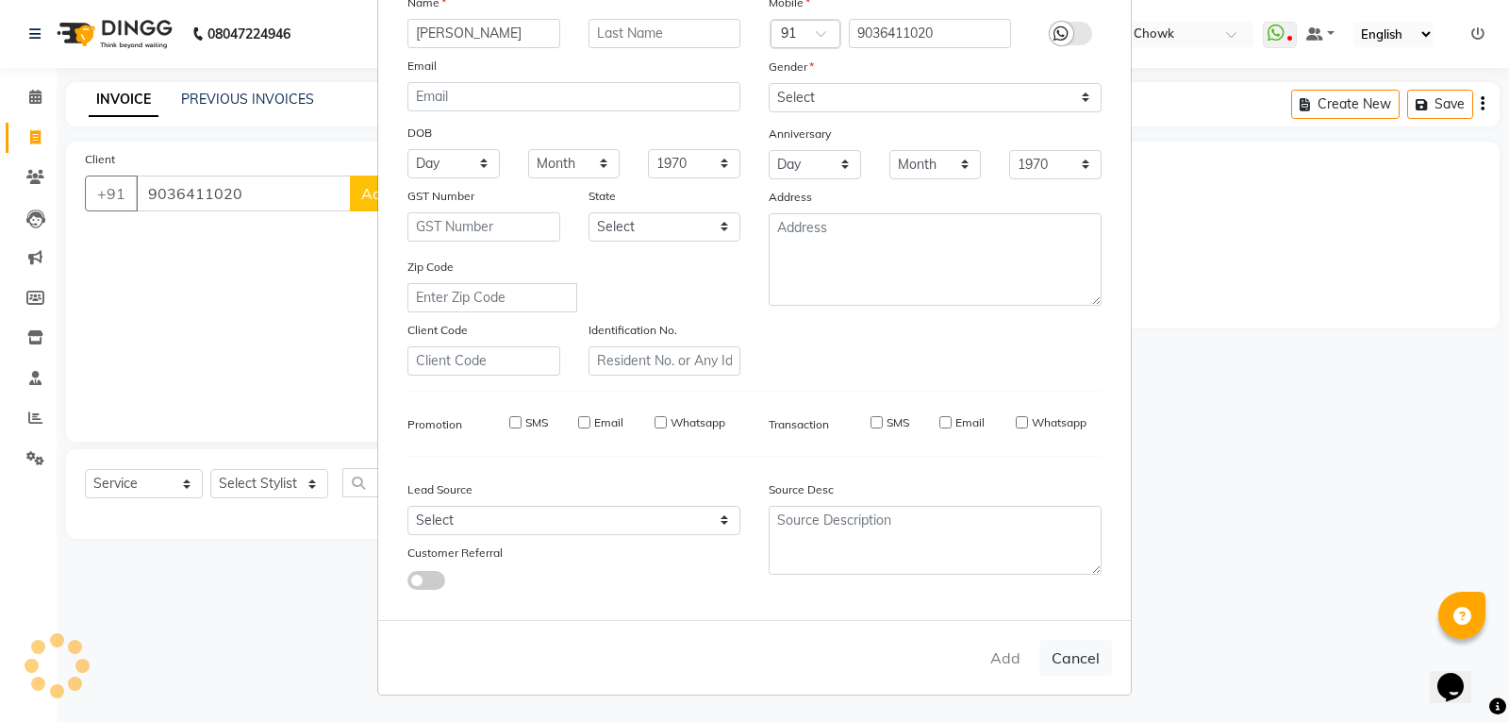
select select
checkbox input "false"
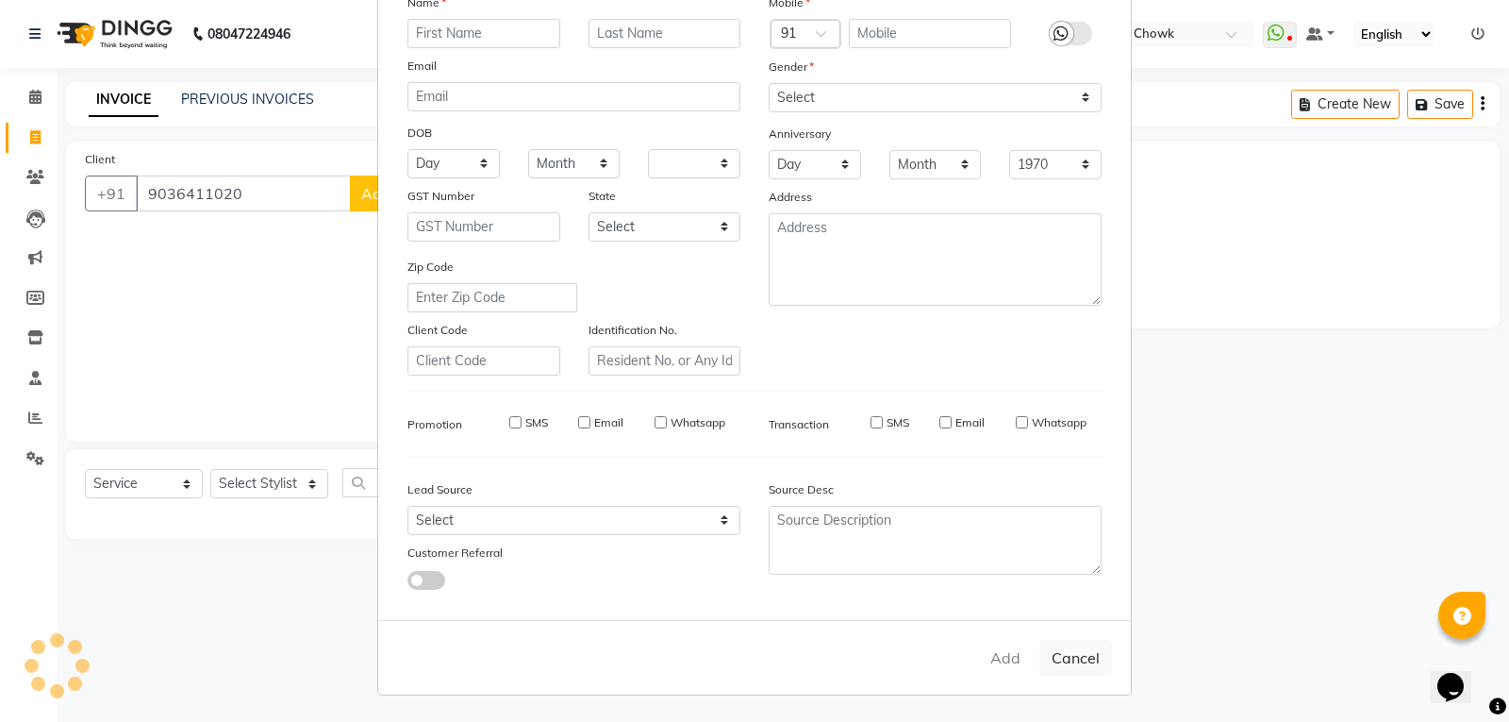
checkbox input "false"
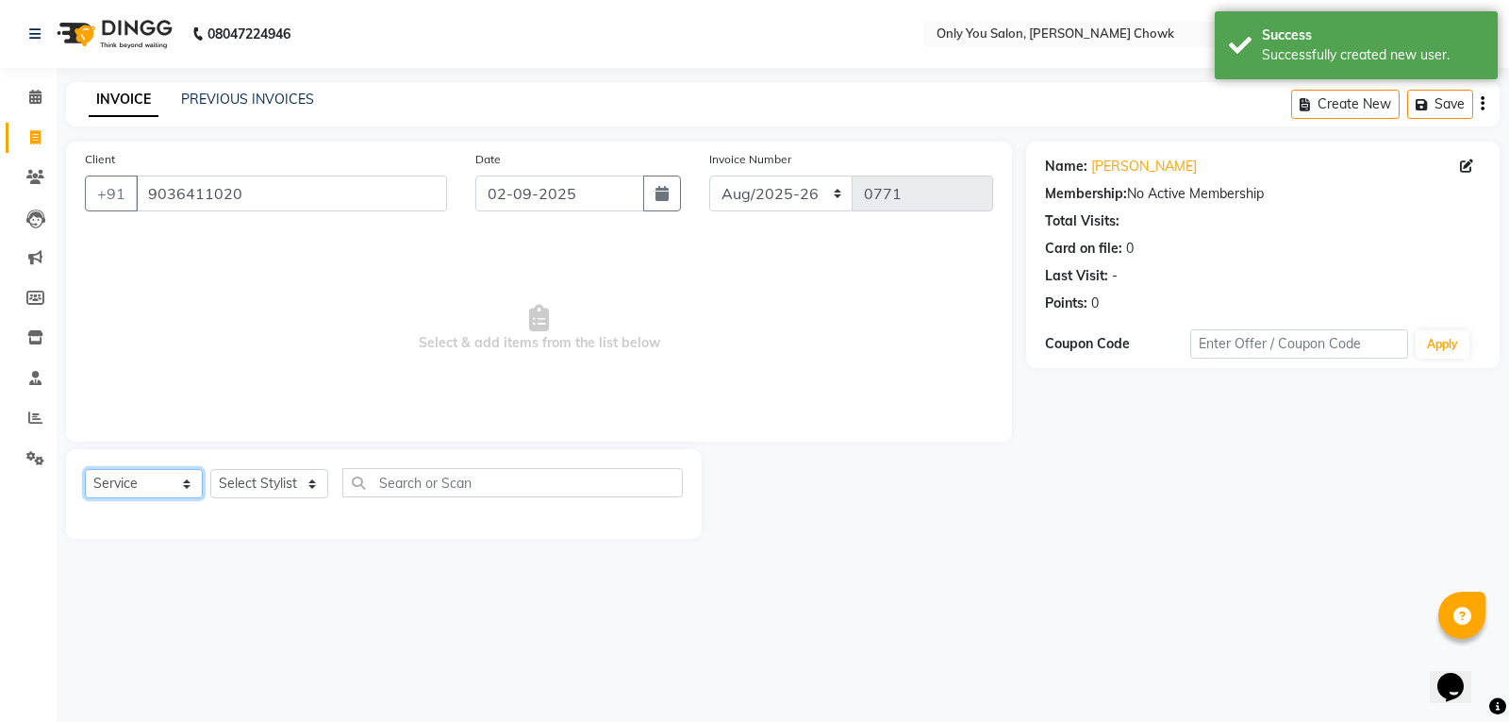
click at [158, 493] on select "Select Service Product Membership Package Voucher Prepaid Gift Card" at bounding box center [144, 483] width 118 height 29
click at [85, 469] on select "Select Service Product Membership Package Voucher Prepaid Gift Card" at bounding box center [144, 483] width 118 height 29
click at [305, 485] on select "Select Stylist [PERSON_NAME] [PERSON_NAME] [PERSON_NAME] MAMTA [PERSON_NAME] [P…" at bounding box center [269, 483] width 118 height 29
select select "88527"
click at [210, 469] on select "Select Stylist [PERSON_NAME] [PERSON_NAME] [PERSON_NAME] MAMTA [PERSON_NAME] [P…" at bounding box center [269, 483] width 118 height 29
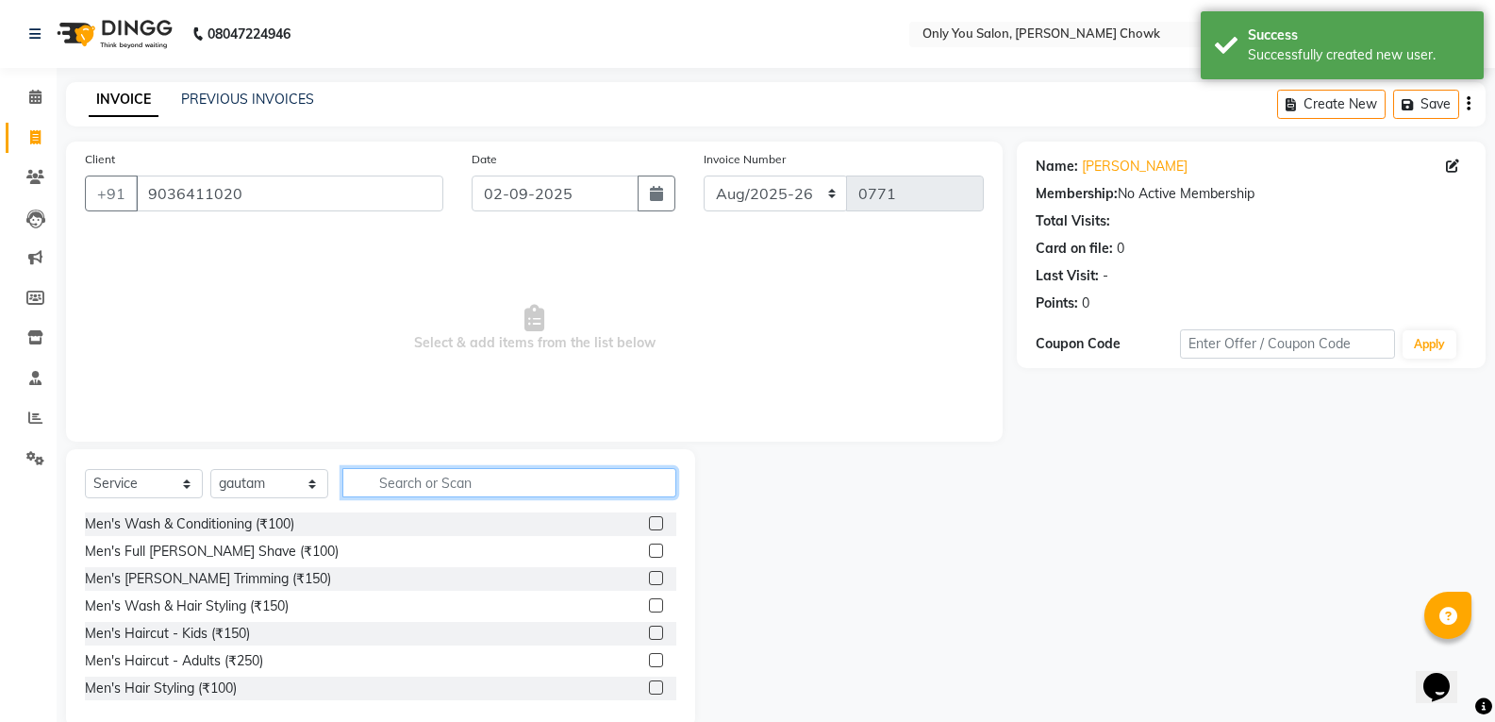
click at [450, 482] on input "text" at bounding box center [509, 482] width 334 height 29
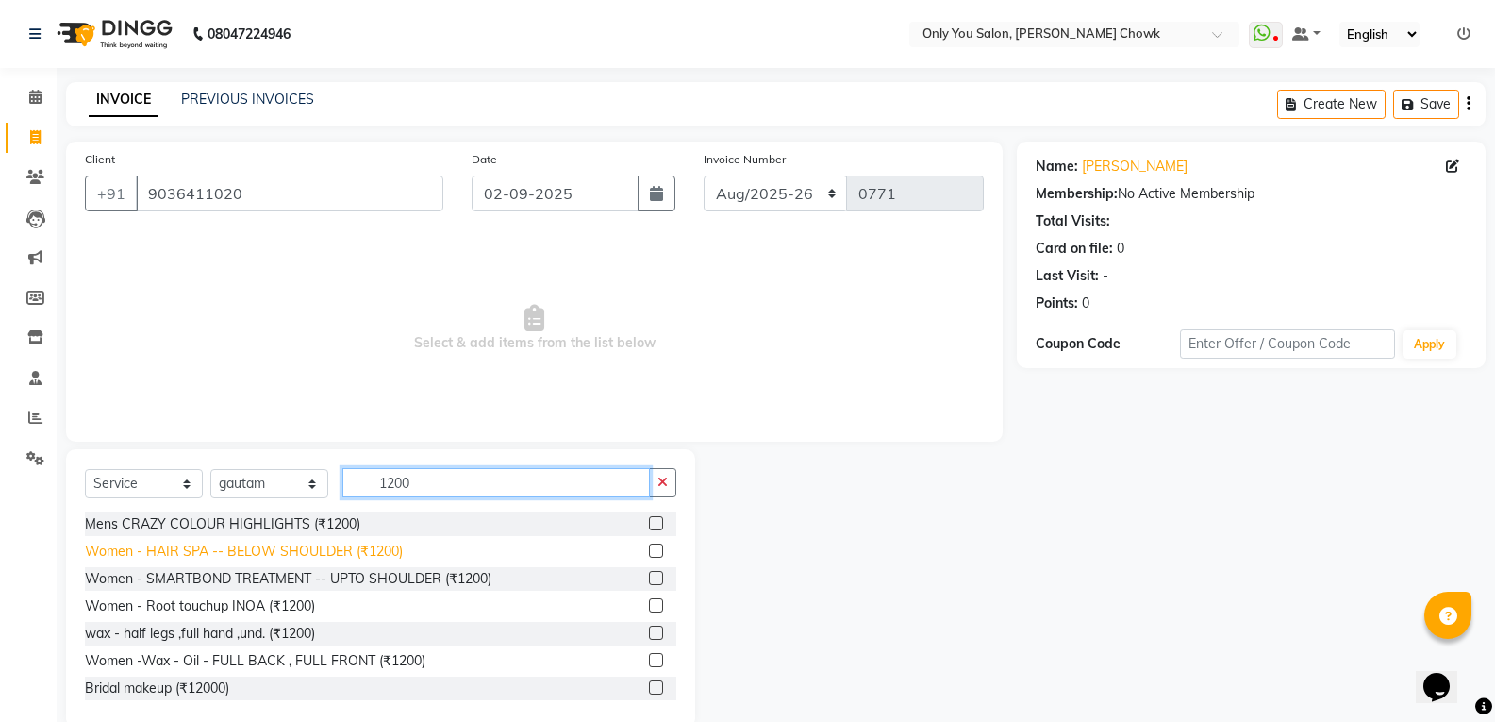
type input "1200"
click at [253, 551] on div "Women - HAIR SPA -- BELOW SHOULDER (₹1200)" at bounding box center [244, 551] width 318 height 20
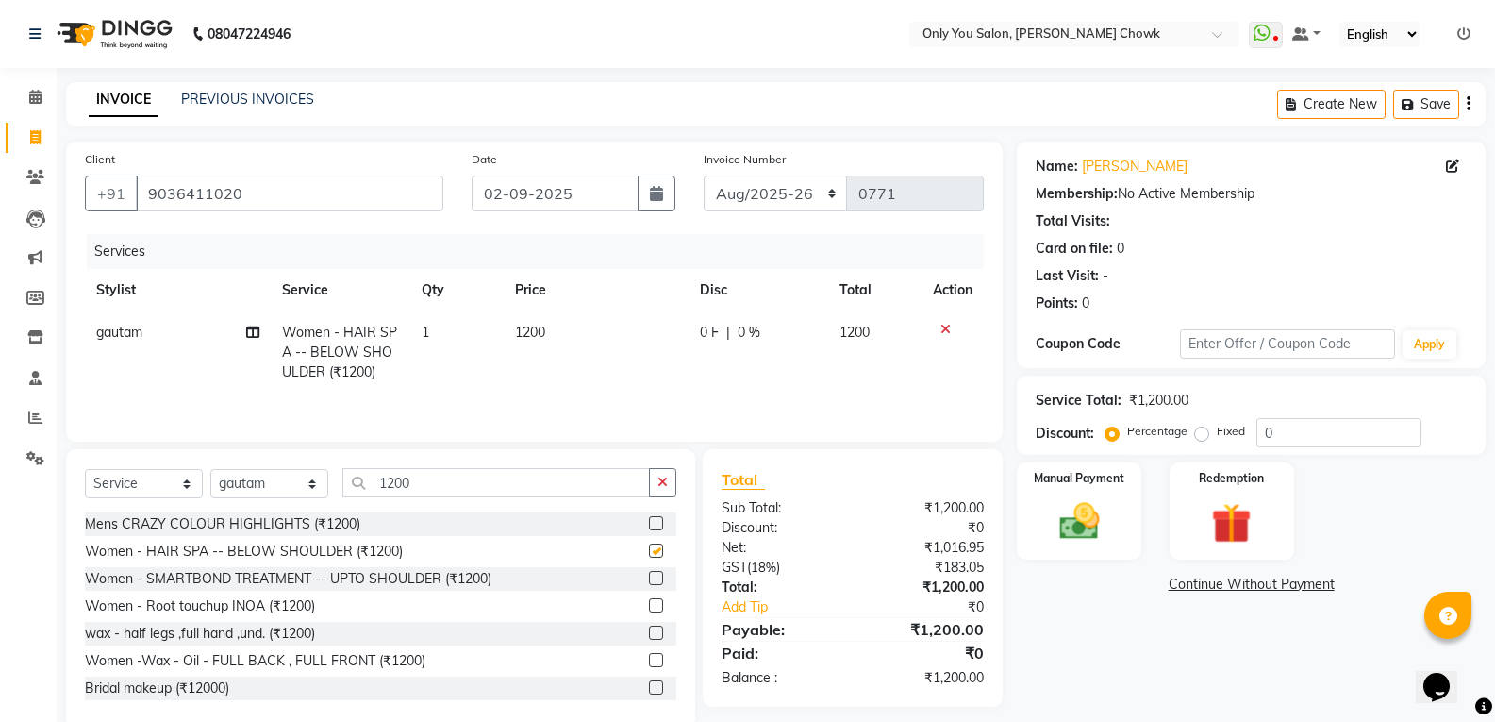
checkbox input "false"
click at [441, 480] on input "1200" at bounding box center [495, 482] width 307 height 29
type input "1"
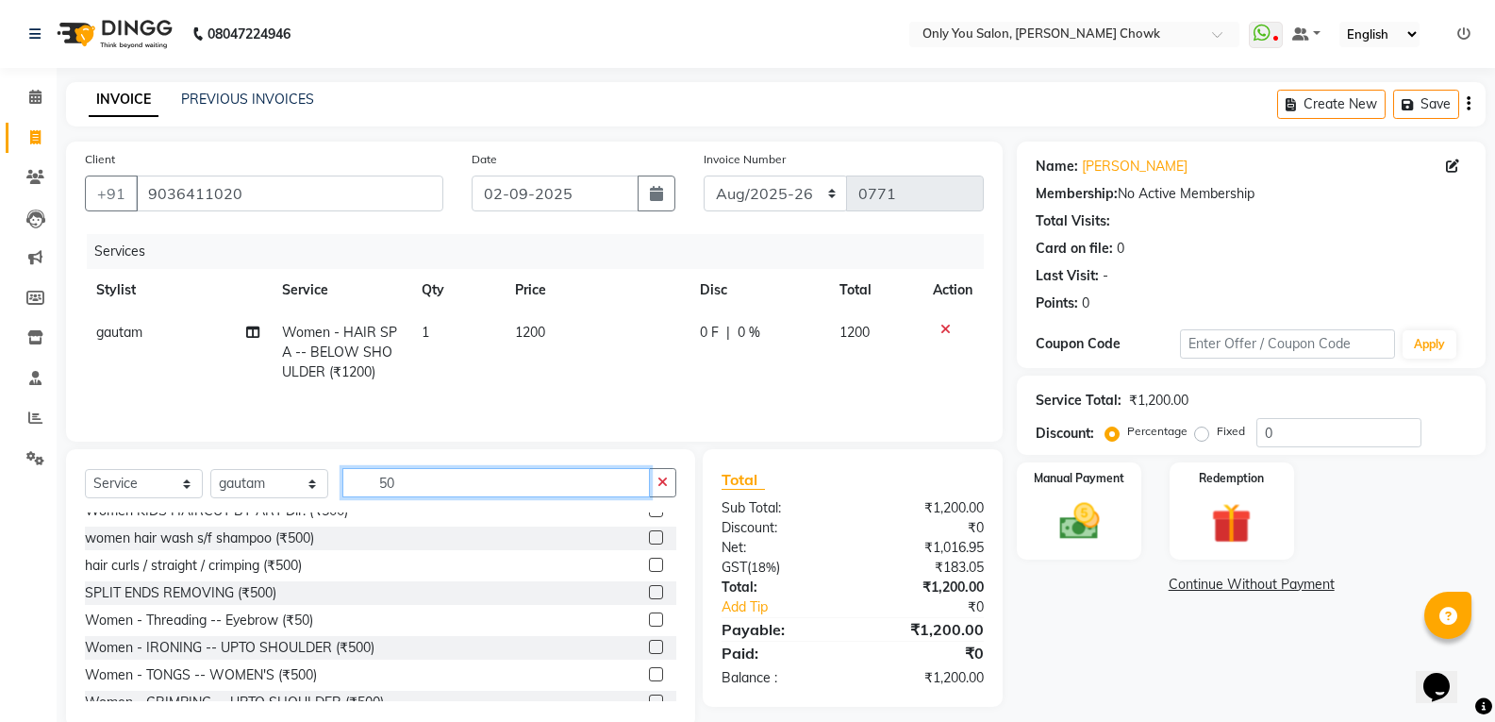
scroll to position [566, 0]
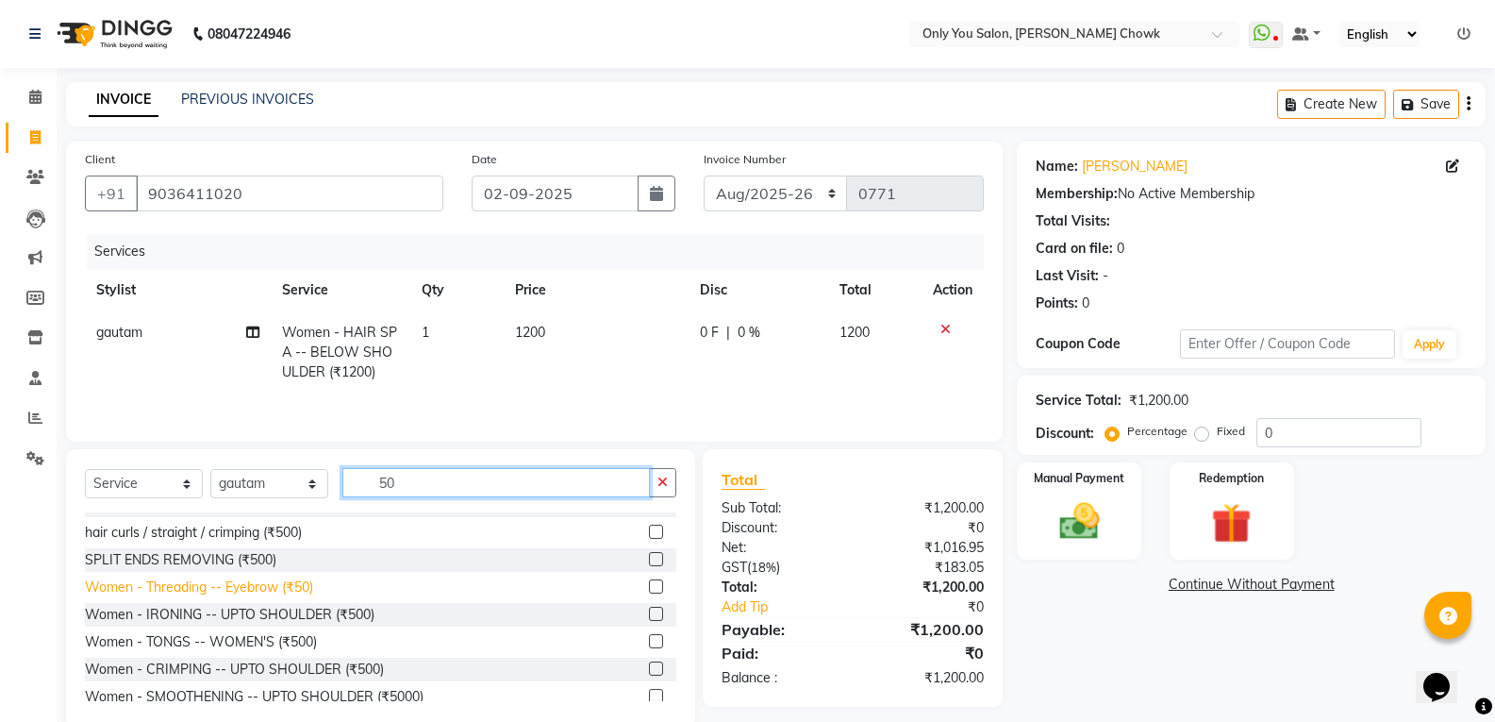
type input "50"
click at [301, 589] on div "Women - Threading -- Eyebrow (₹50)" at bounding box center [199, 587] width 228 height 20
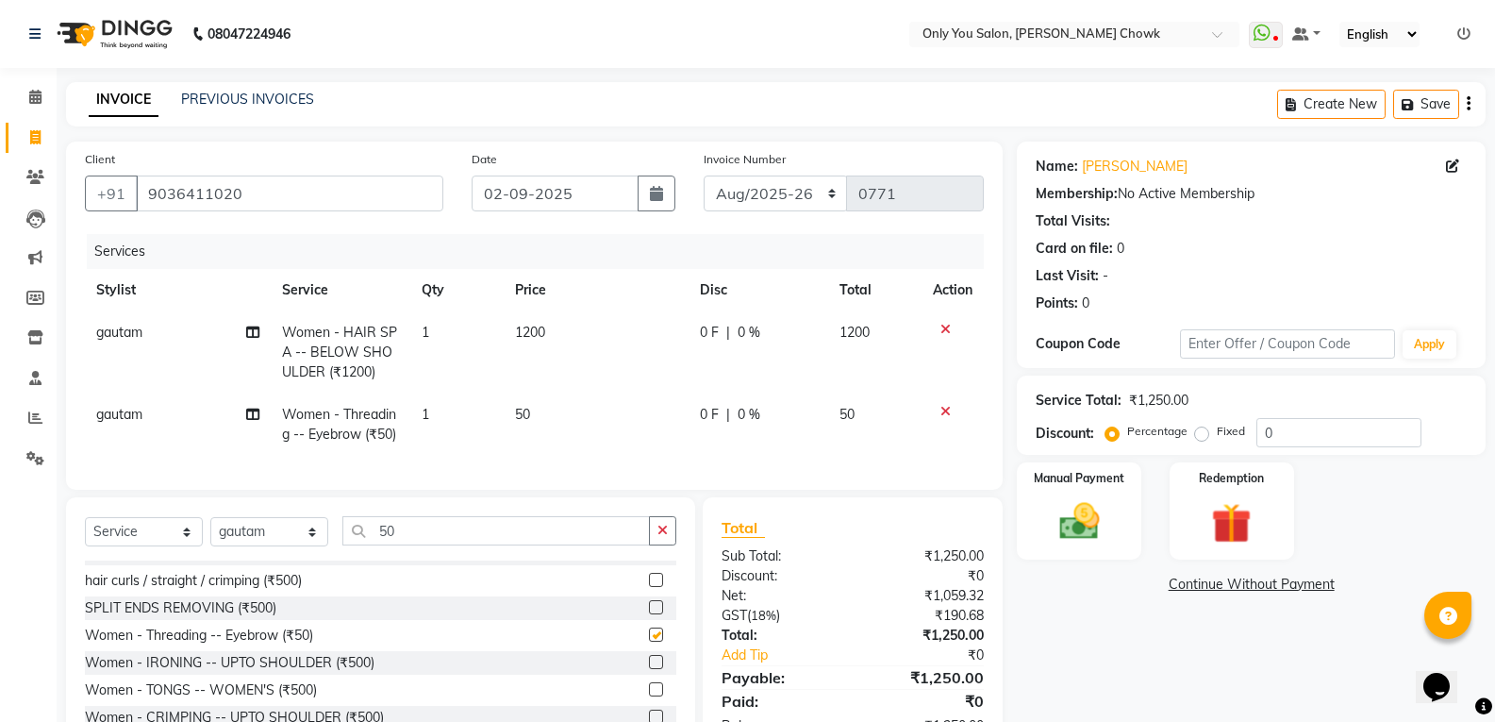
checkbox input "false"
click at [581, 338] on td "1200" at bounding box center [597, 352] width 186 height 82
select select "88527"
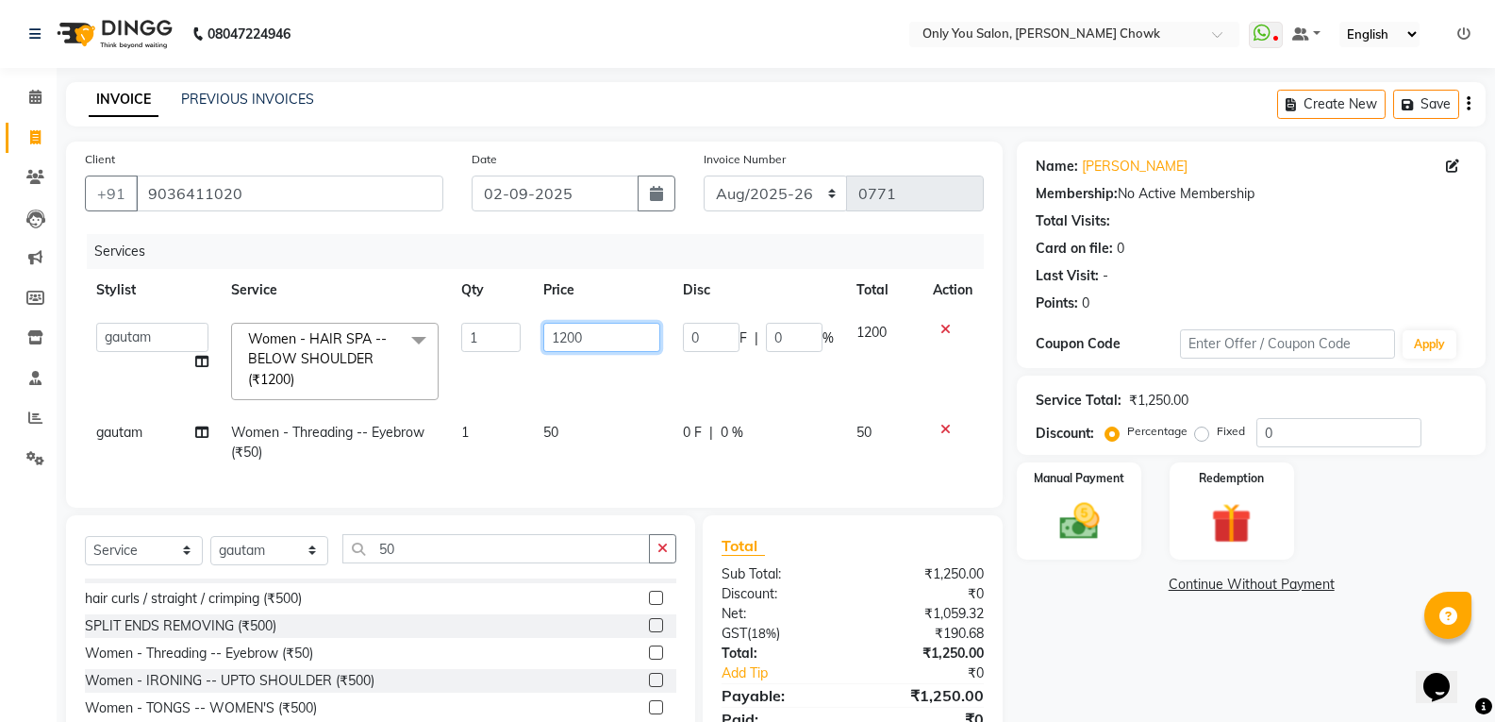
click at [584, 329] on input "1200" at bounding box center [601, 337] width 117 height 29
type input "1"
type input "1800"
click at [1091, 611] on div "Name: Saswati Membership: No Active Membership Total Visits: Card on file: 0 La…" at bounding box center [1258, 467] width 483 height 652
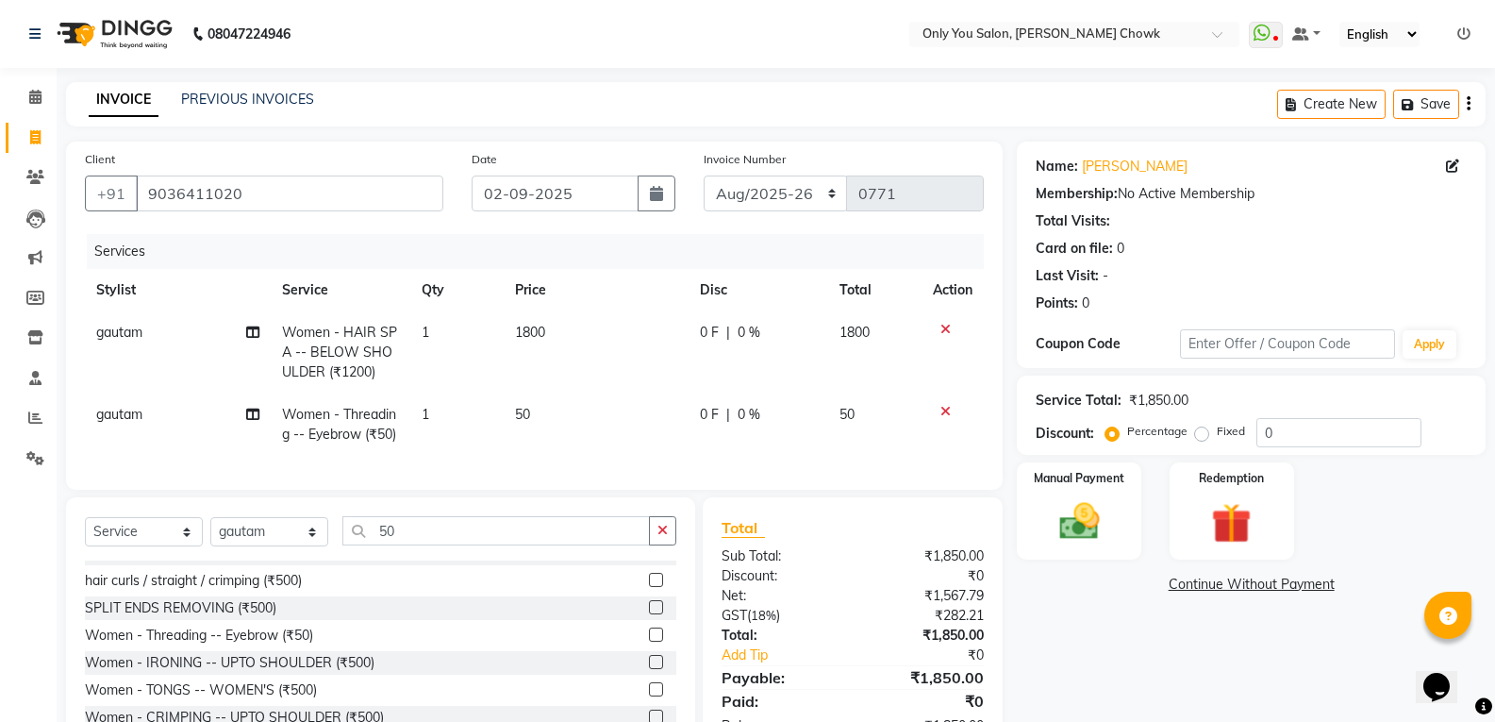
scroll to position [96, 0]
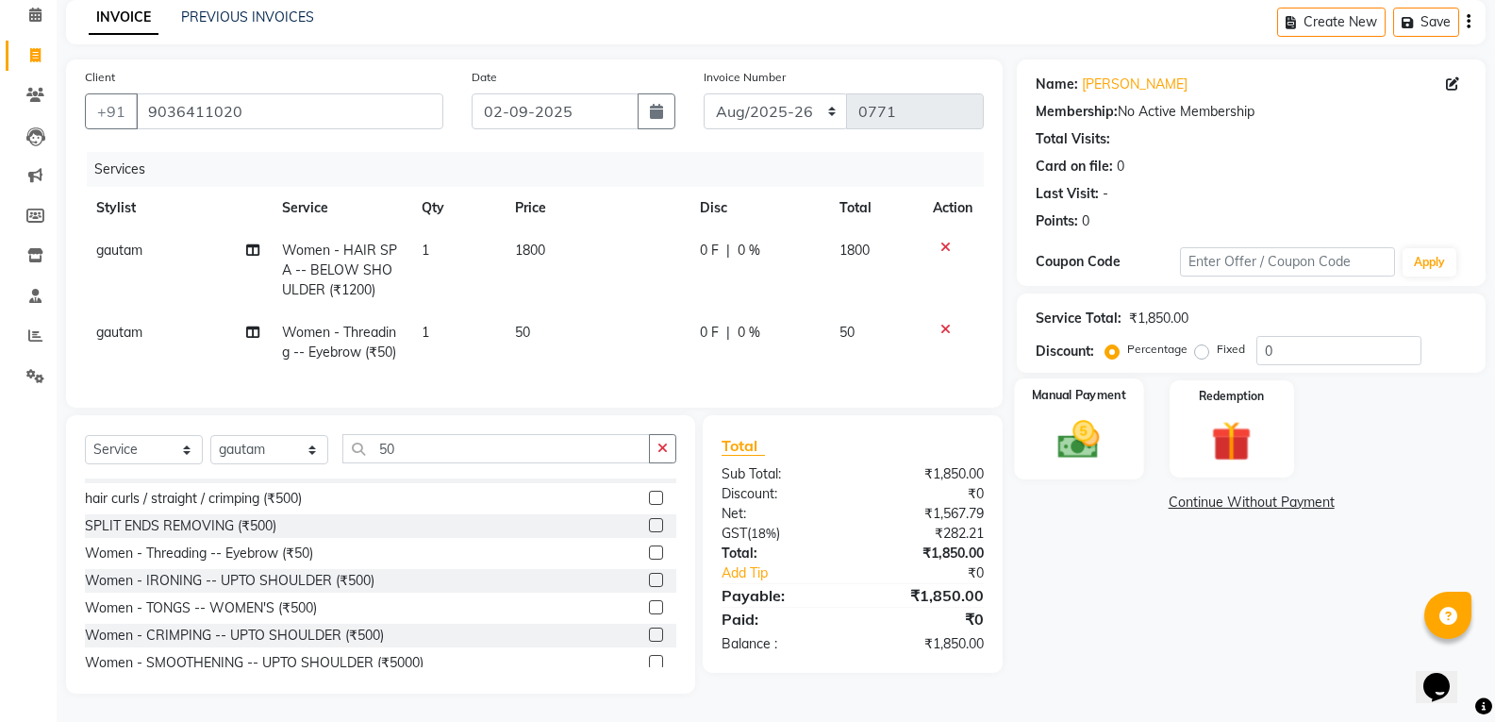
click at [1076, 427] on img at bounding box center [1078, 439] width 67 height 48
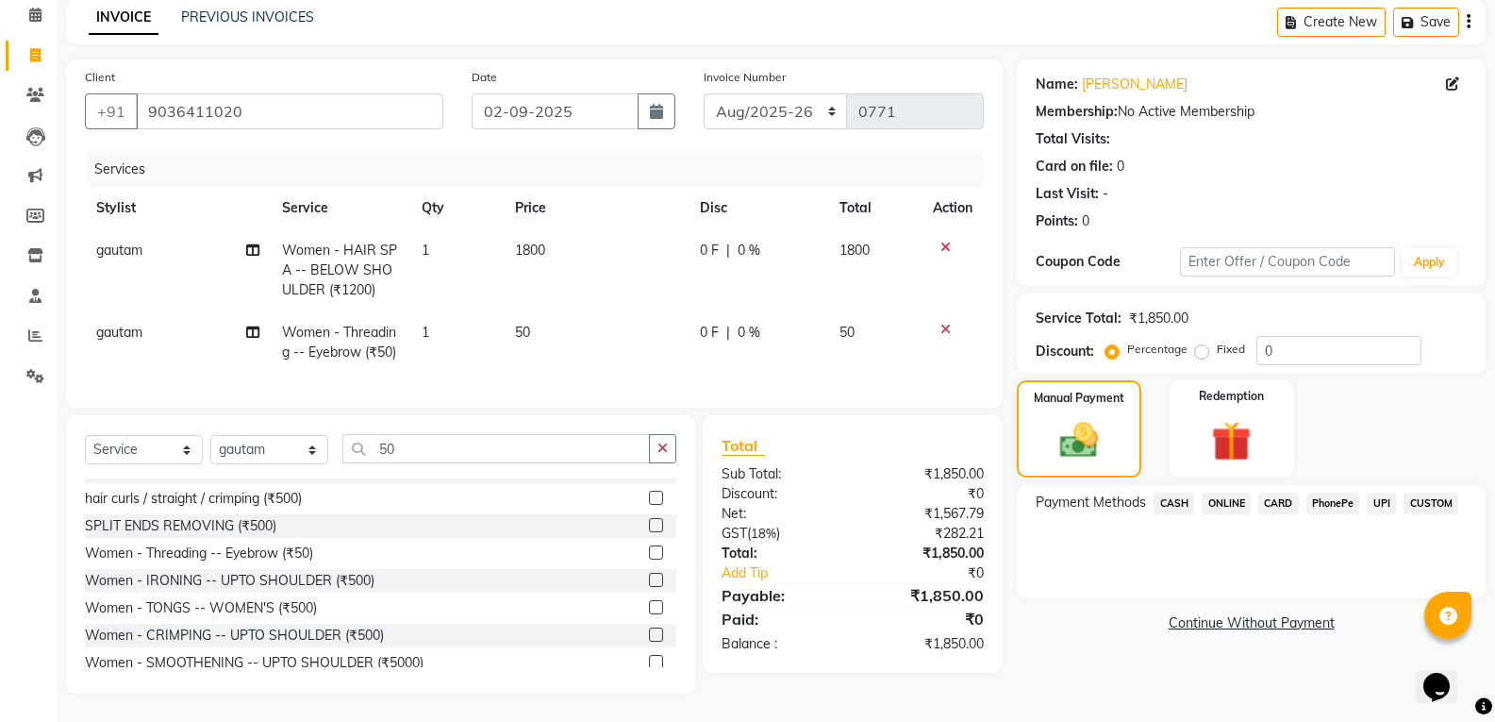
click at [1221, 493] on span "ONLINE" at bounding box center [1226, 503] width 49 height 22
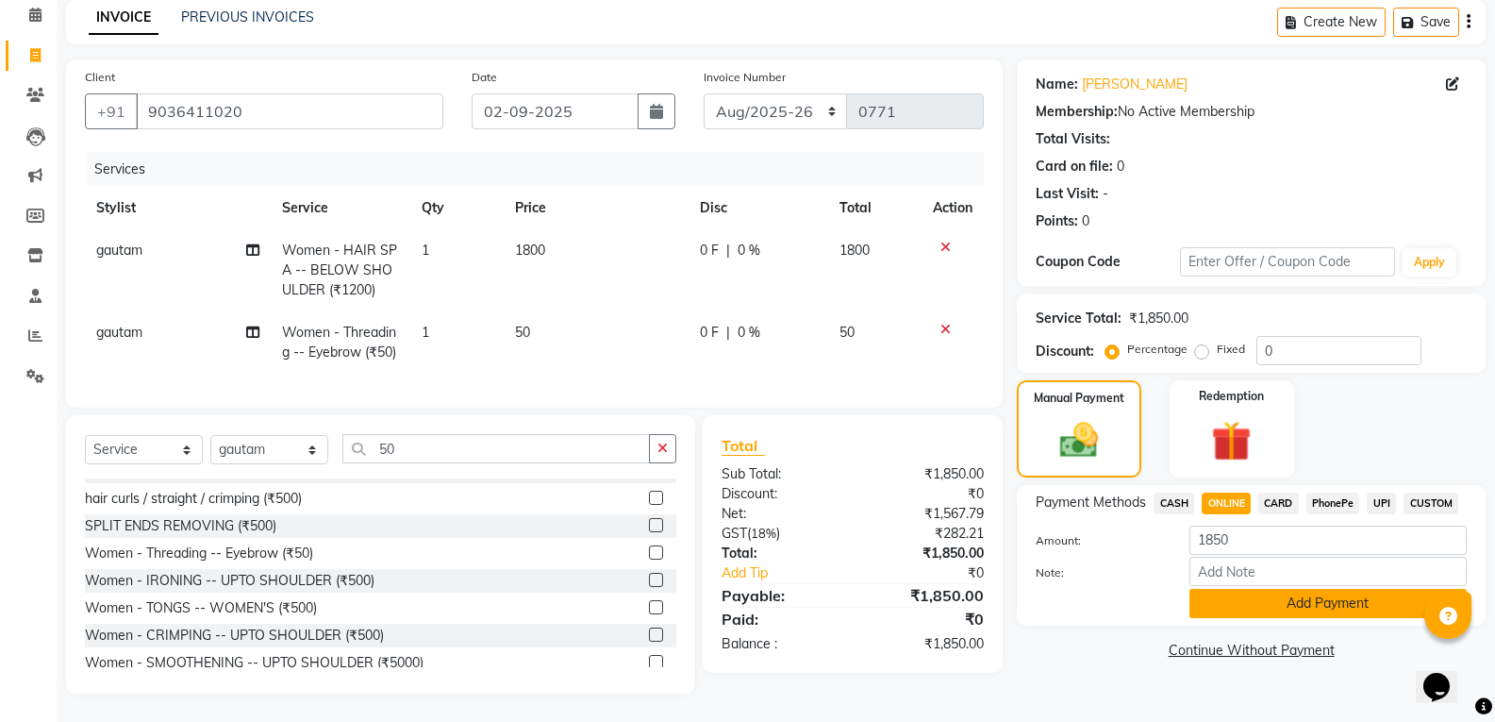
click at [1242, 589] on button "Add Payment" at bounding box center [1327, 603] width 277 height 29
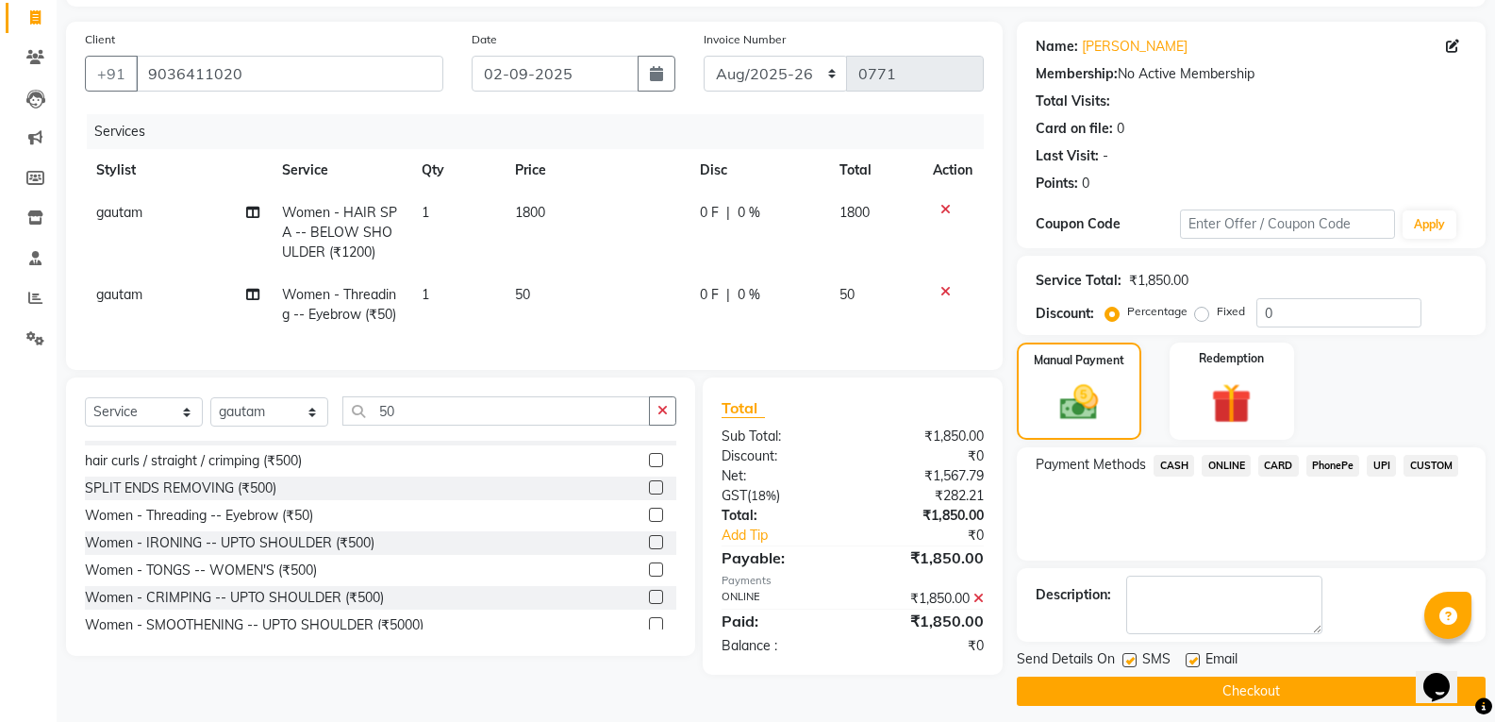
scroll to position [132, 0]
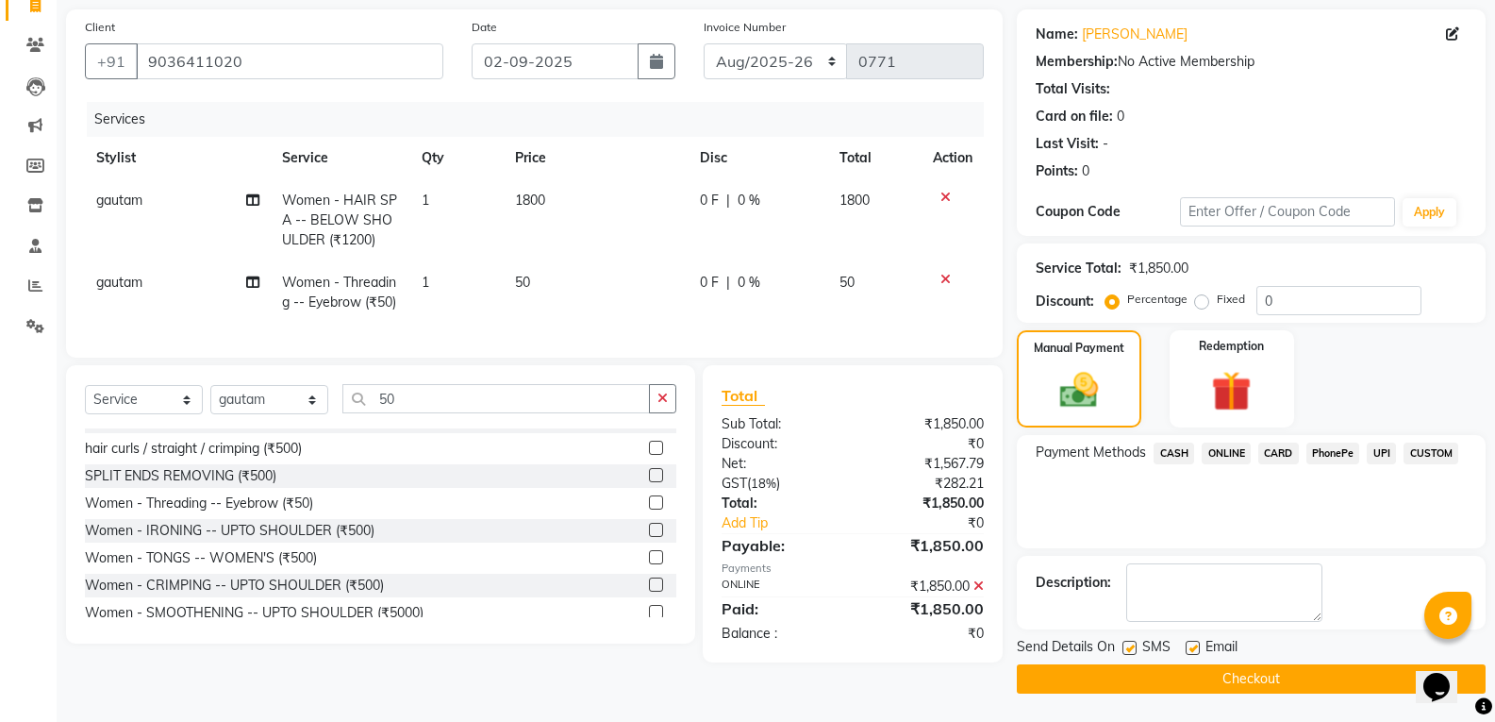
click at [1256, 672] on button "Checkout" at bounding box center [1251, 678] width 469 height 29
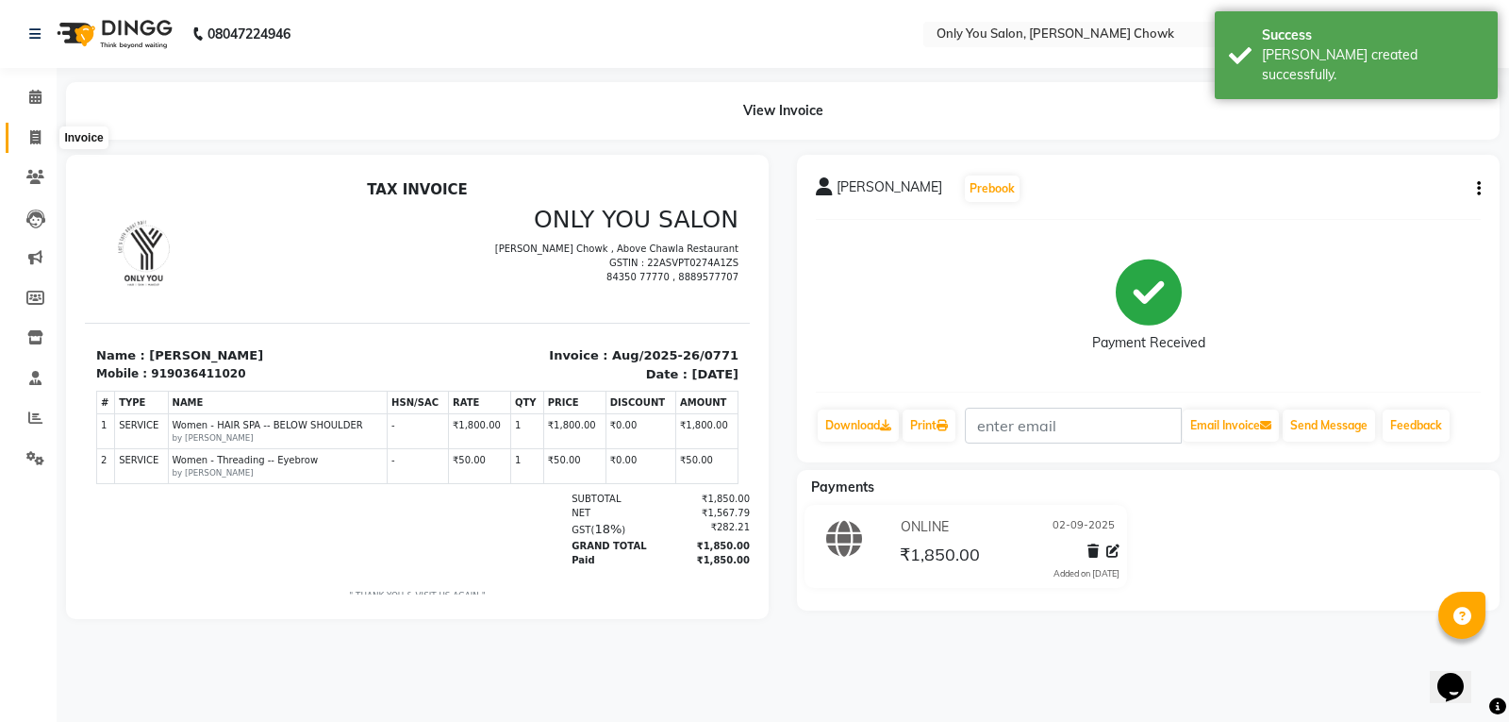
drag, startPoint x: 38, startPoint y: 139, endPoint x: 48, endPoint y: 162, distance: 25.8
click at [39, 140] on icon at bounding box center [35, 137] width 10 height 14
select select "service"
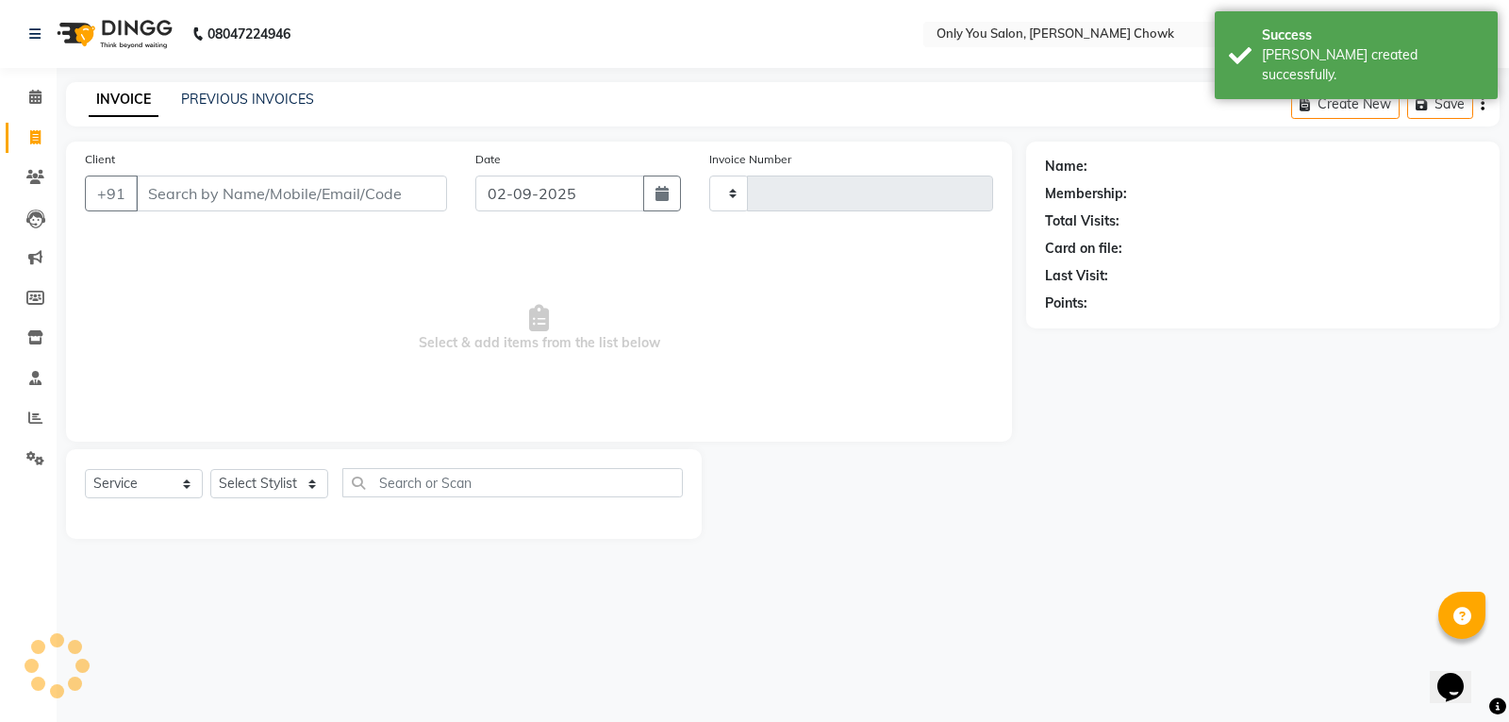
type input "0772"
select select "8713"
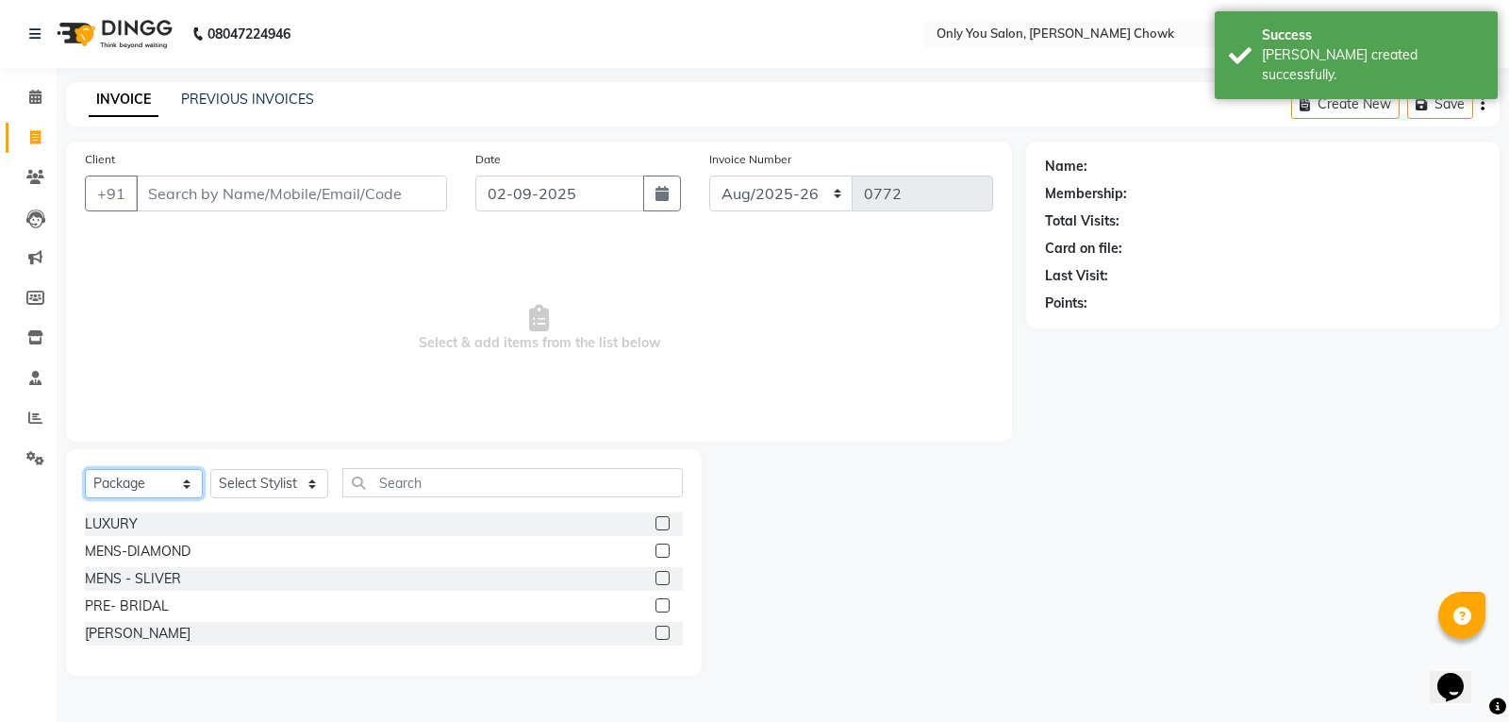
click at [183, 478] on select "Select Service Product Membership Package Voucher Prepaid Gift Card" at bounding box center [144, 483] width 118 height 29
select select "service"
click at [85, 469] on select "Select Service Product Membership Package Voucher Prepaid Gift Card" at bounding box center [144, 483] width 118 height 29
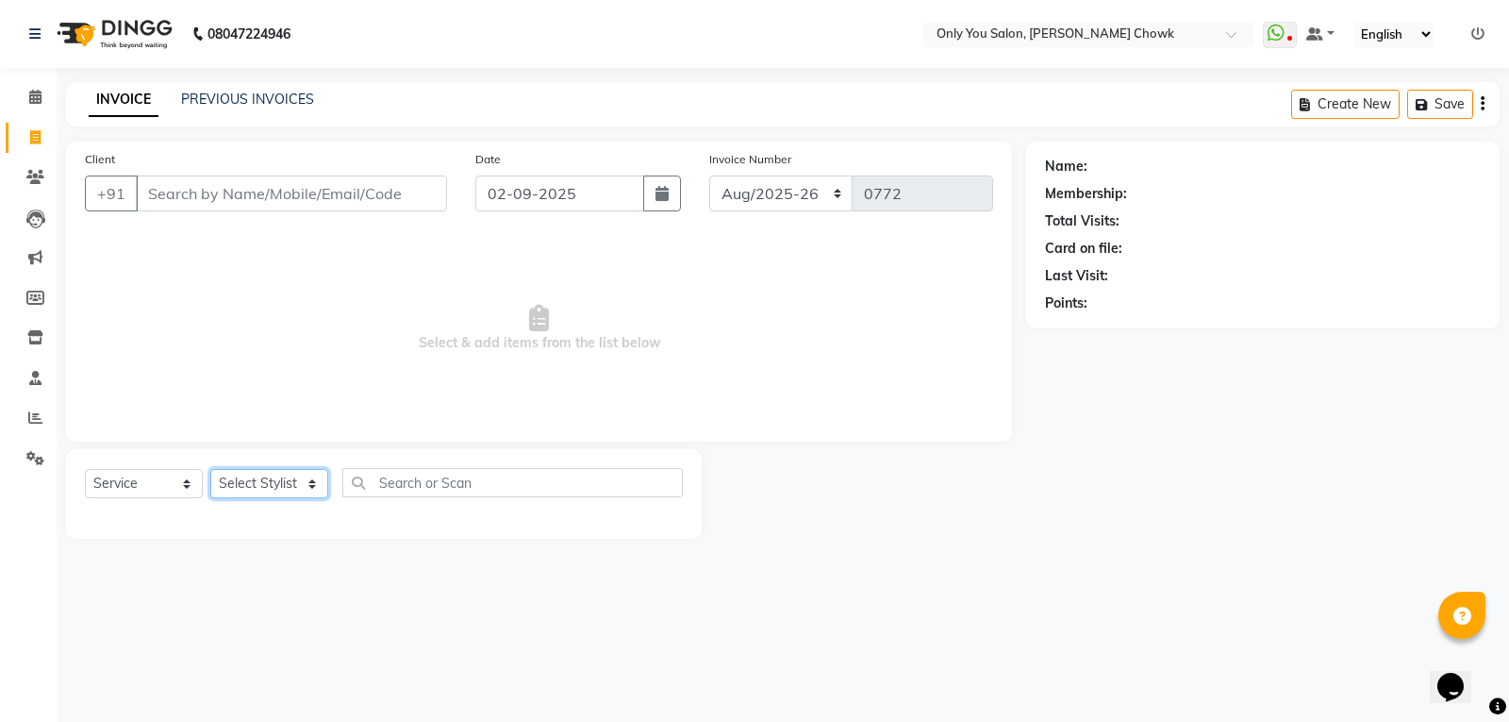
click at [264, 473] on select "Select Stylist [PERSON_NAME] [PERSON_NAME] [PERSON_NAME] MAMTA [PERSON_NAME] [P…" at bounding box center [269, 483] width 118 height 29
select select "54293"
click at [210, 469] on select "Select Stylist [PERSON_NAME] [PERSON_NAME] [PERSON_NAME] MAMTA [PERSON_NAME] [P…" at bounding box center [269, 483] width 118 height 29
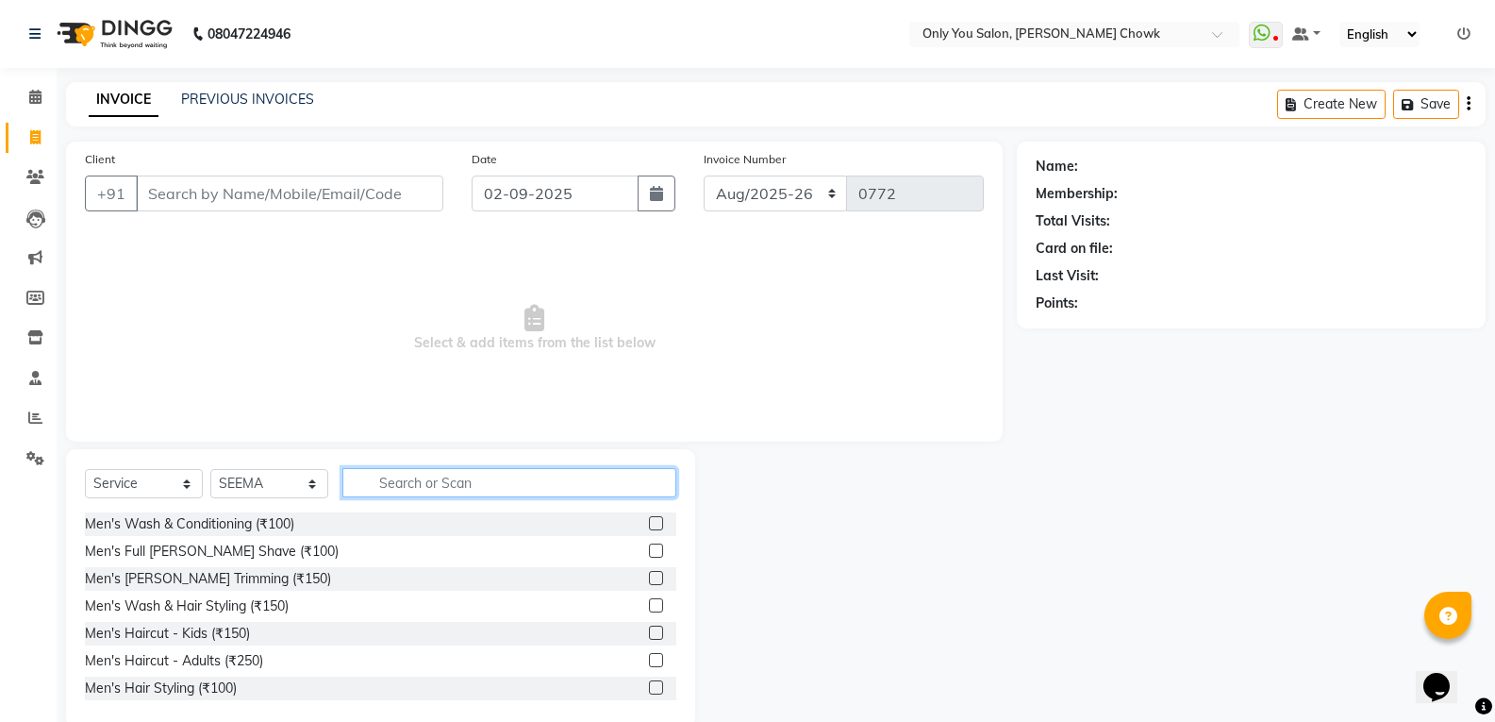
click at [490, 480] on input "text" at bounding box center [509, 482] width 334 height 29
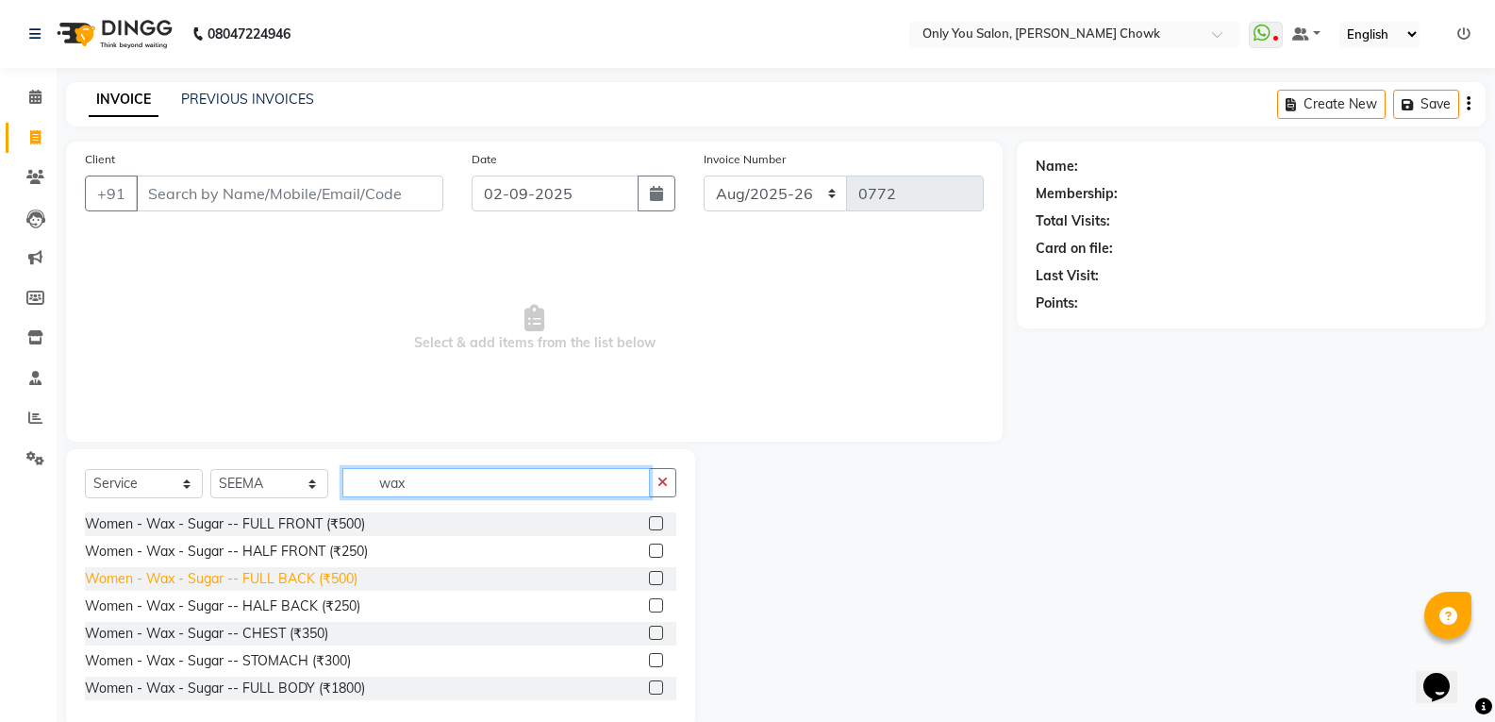
type input "wax"
click at [329, 580] on div "Women - Wax - Sugar -- FULL BACK (₹500)" at bounding box center [221, 579] width 273 height 20
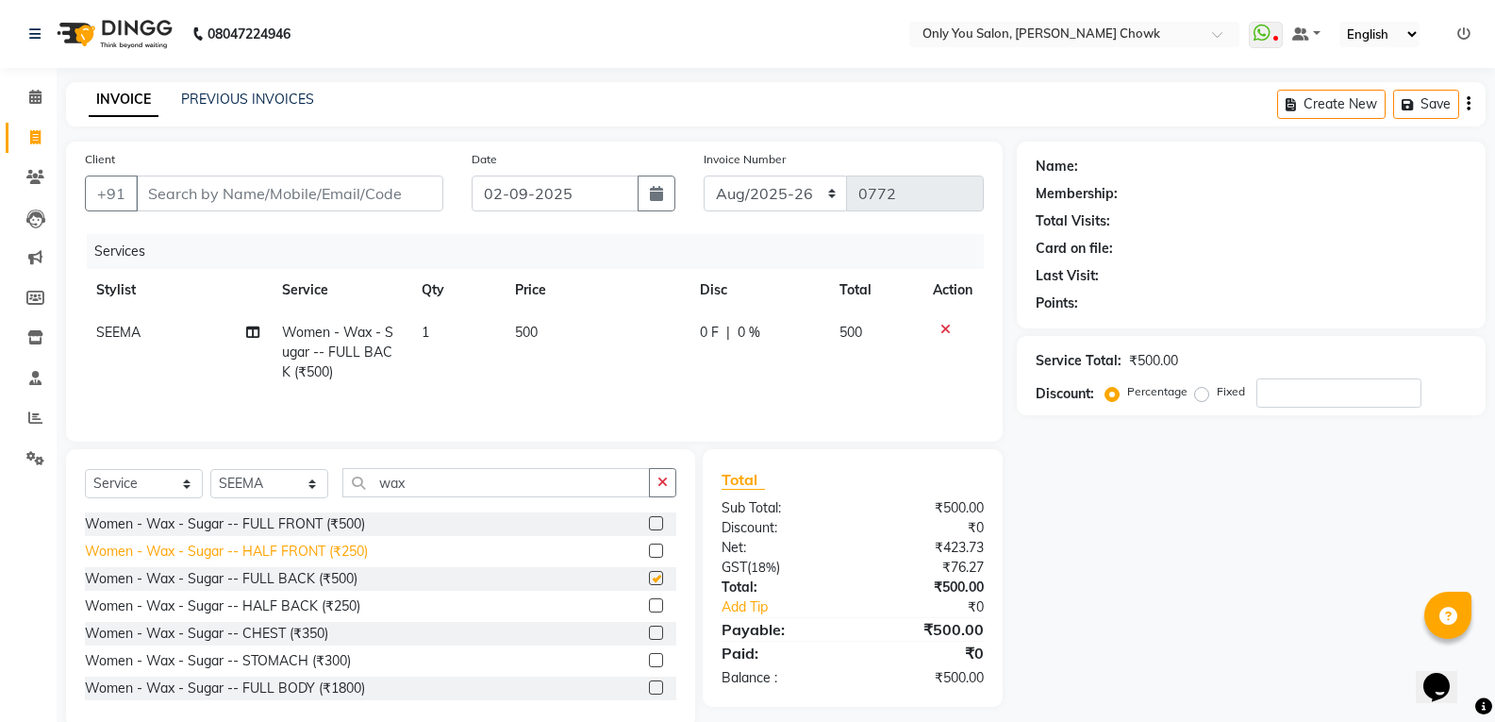
checkbox input "false"
click at [940, 325] on icon at bounding box center [945, 329] width 10 height 13
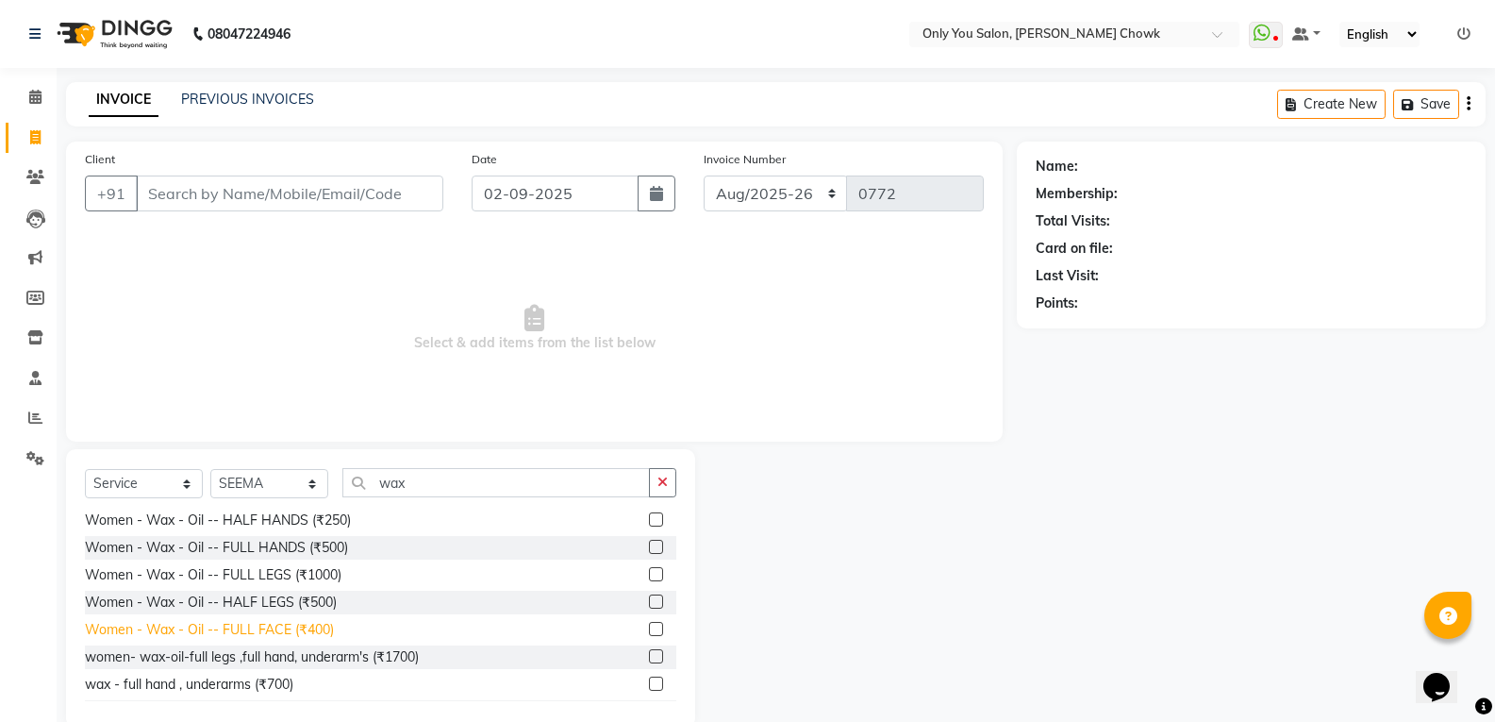
scroll to position [1037, 0]
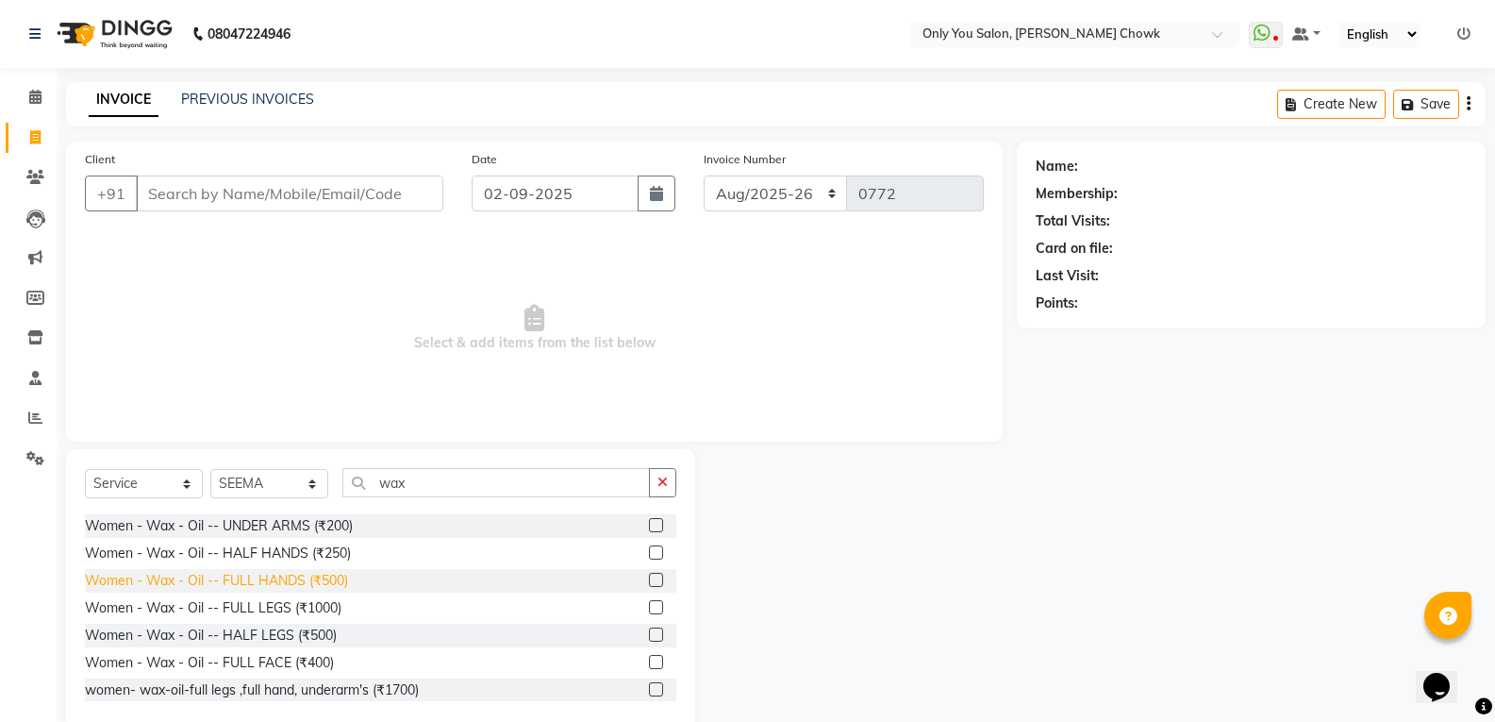
click at [328, 586] on div "Women - Wax - Oil -- FULL HANDS (₹500)" at bounding box center [216, 581] width 263 height 20
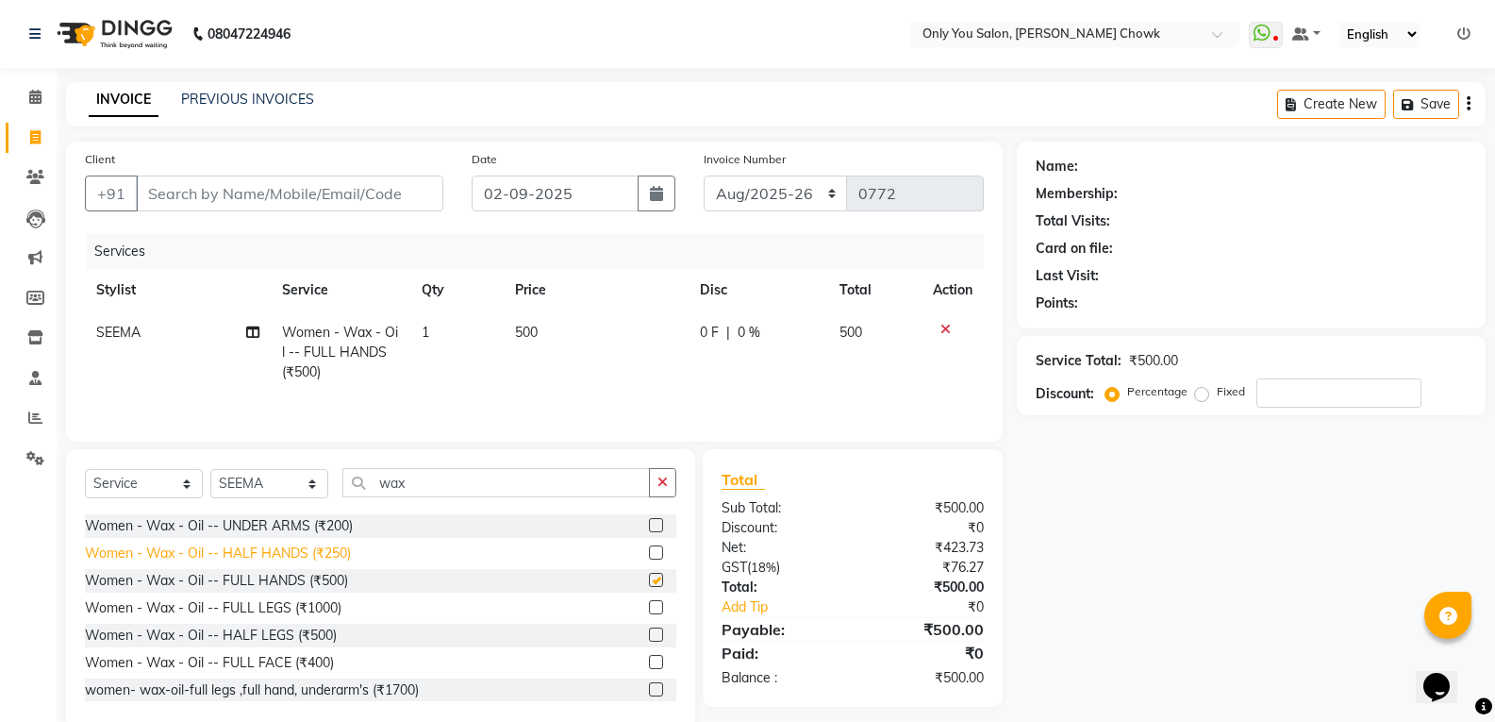
checkbox input "false"
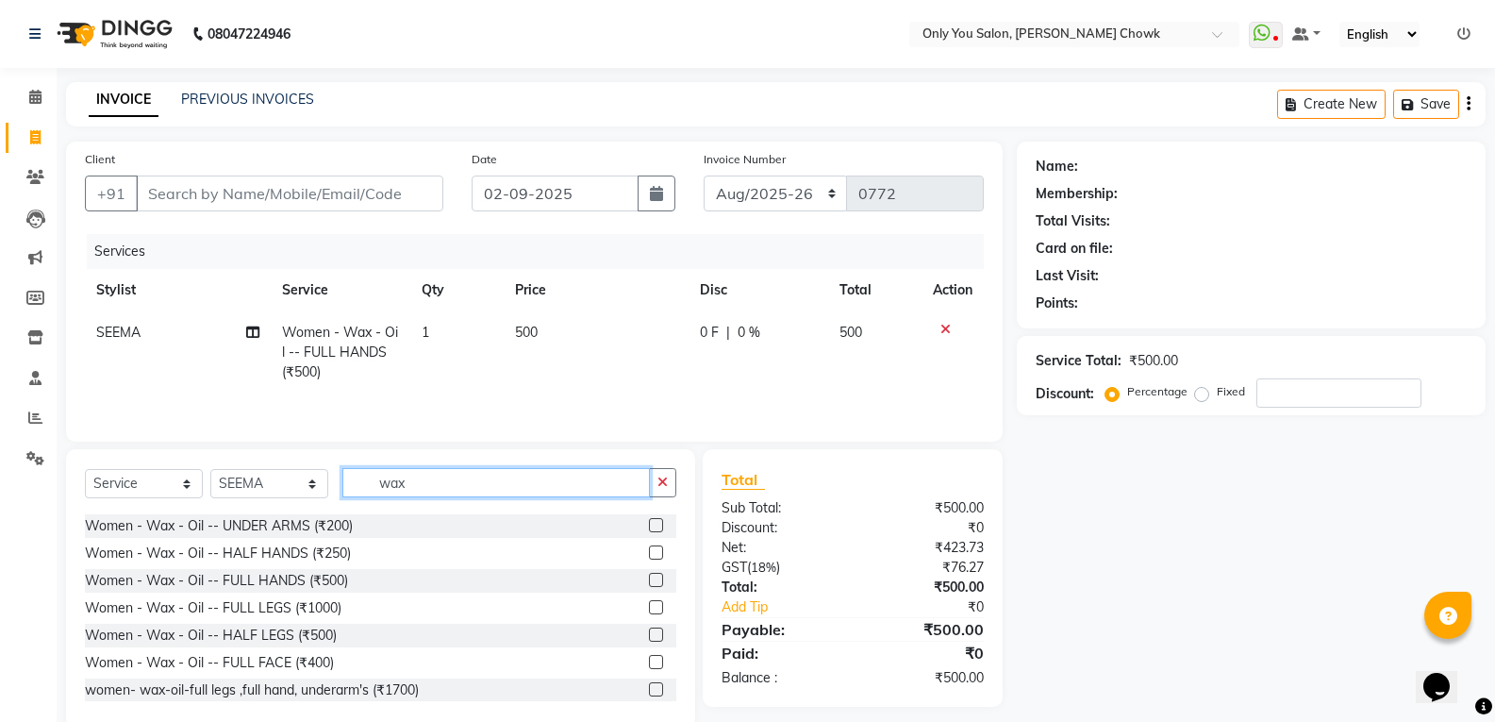
click at [446, 479] on input "wax" at bounding box center [495, 482] width 307 height 29
type input "w"
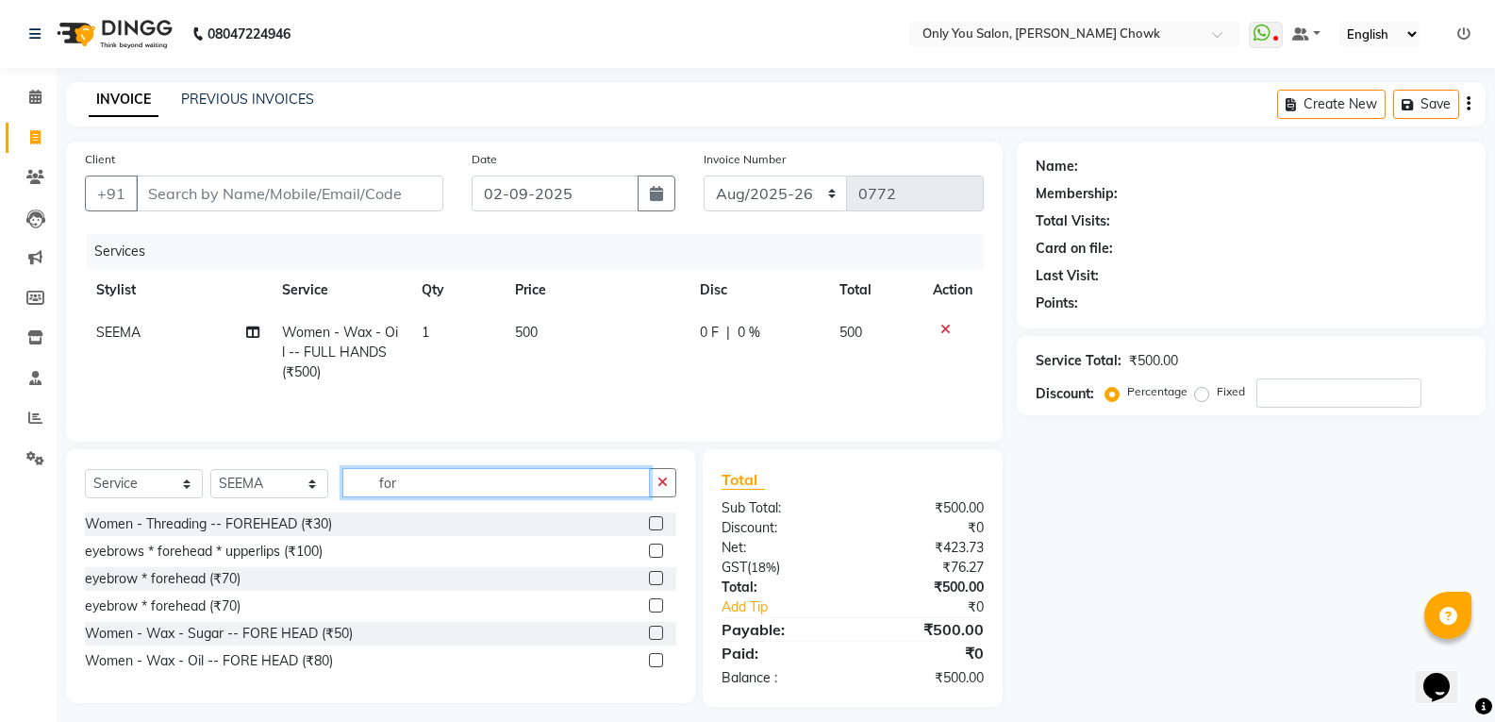
scroll to position [0, 0]
type input "for"
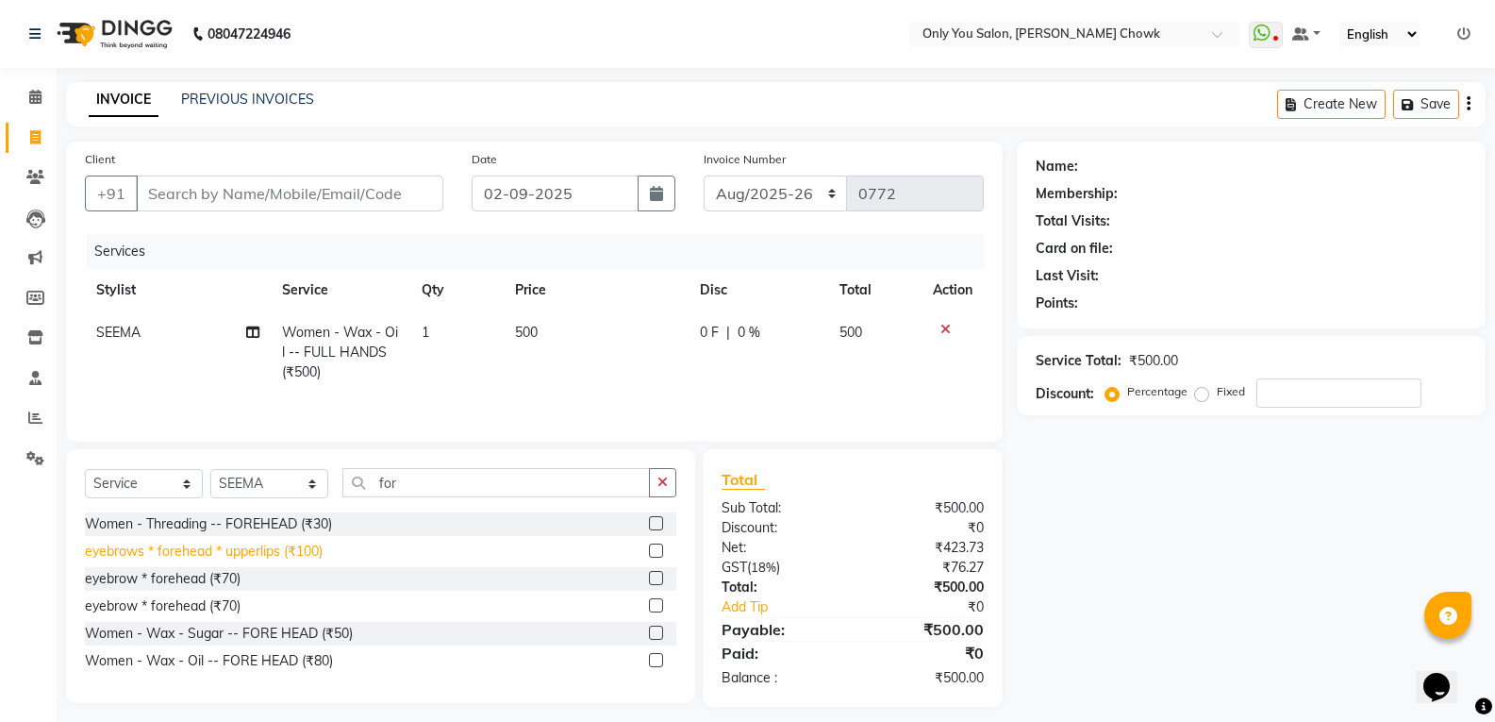
click at [214, 556] on div "eyebrows * forehead * upperlips (₹100)" at bounding box center [204, 551] width 238 height 20
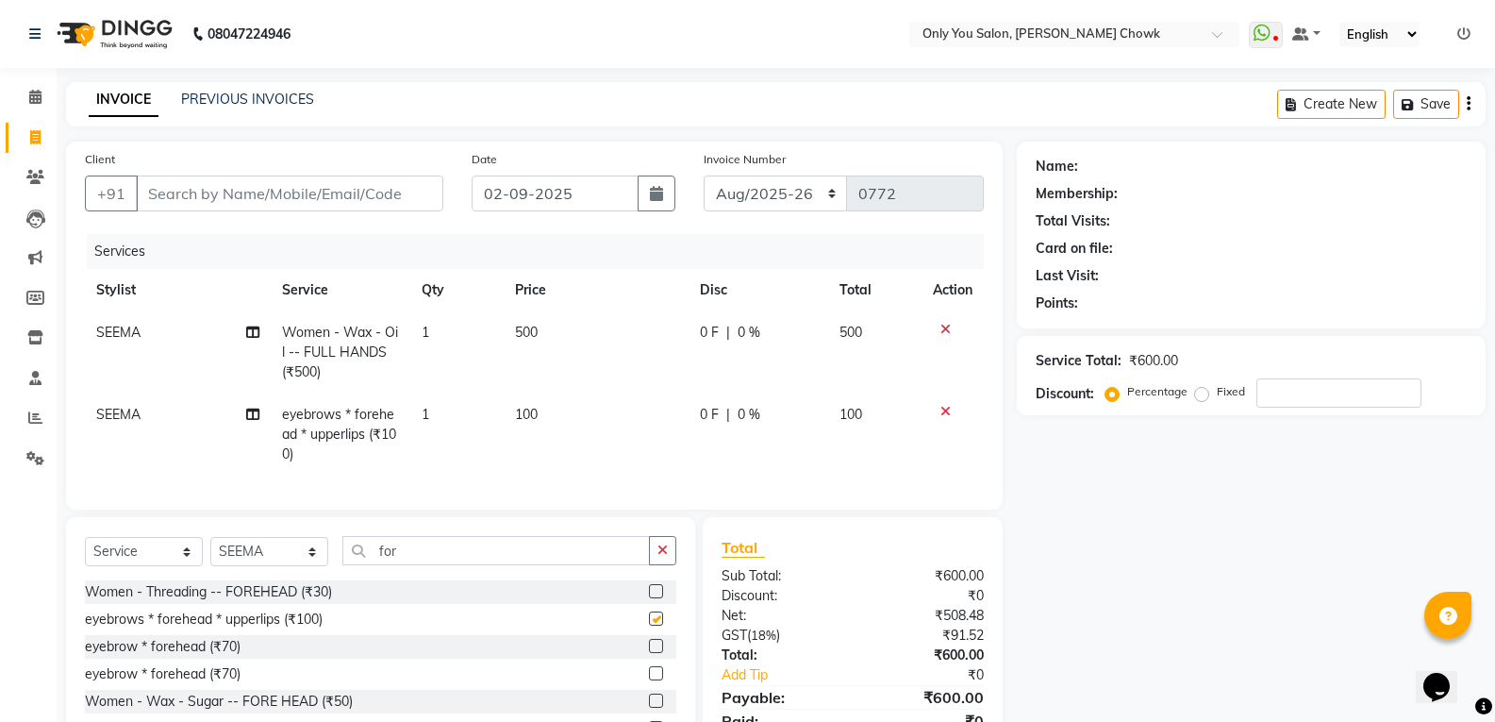
checkbox input "false"
click at [610, 423] on td "100" at bounding box center [597, 434] width 186 height 82
select select "54293"
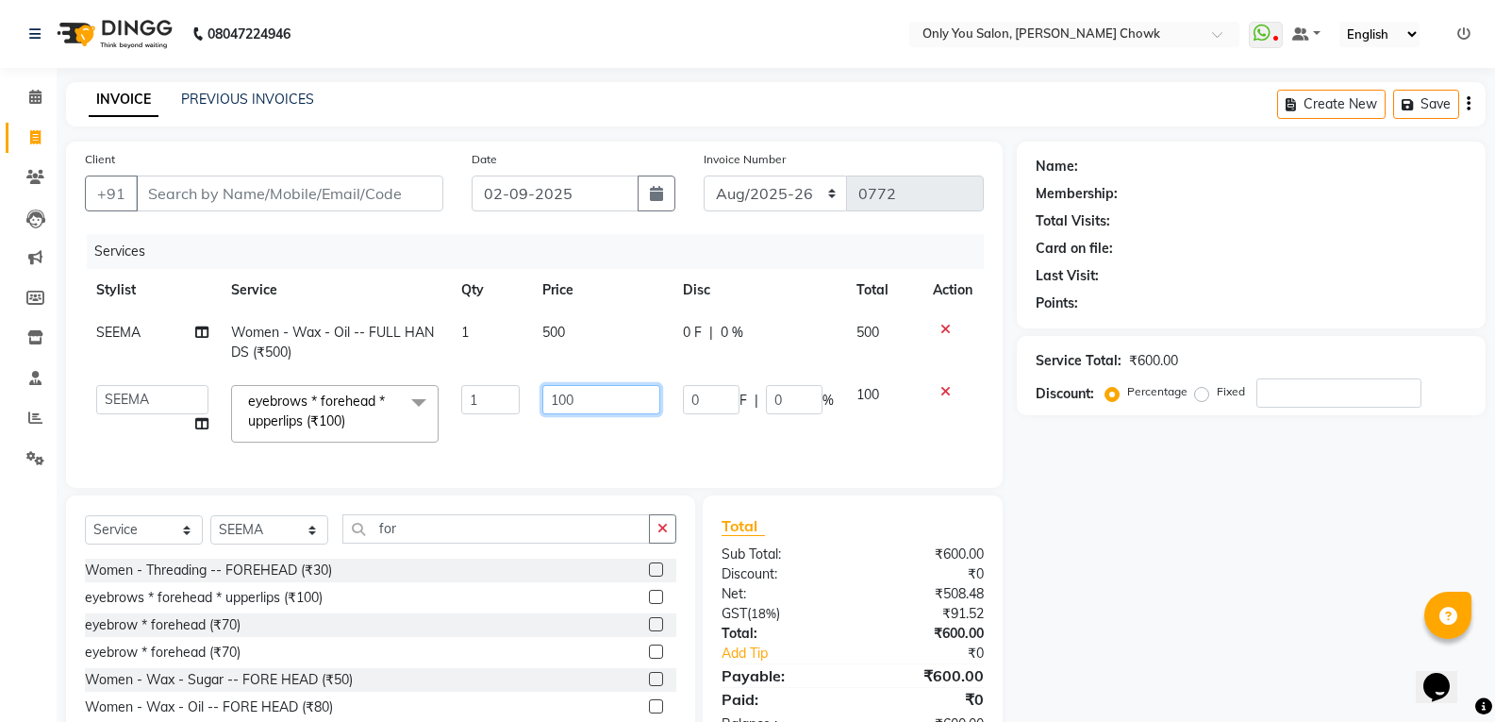
click at [607, 398] on input "100" at bounding box center [601, 399] width 118 height 29
type input "1"
type input "110"
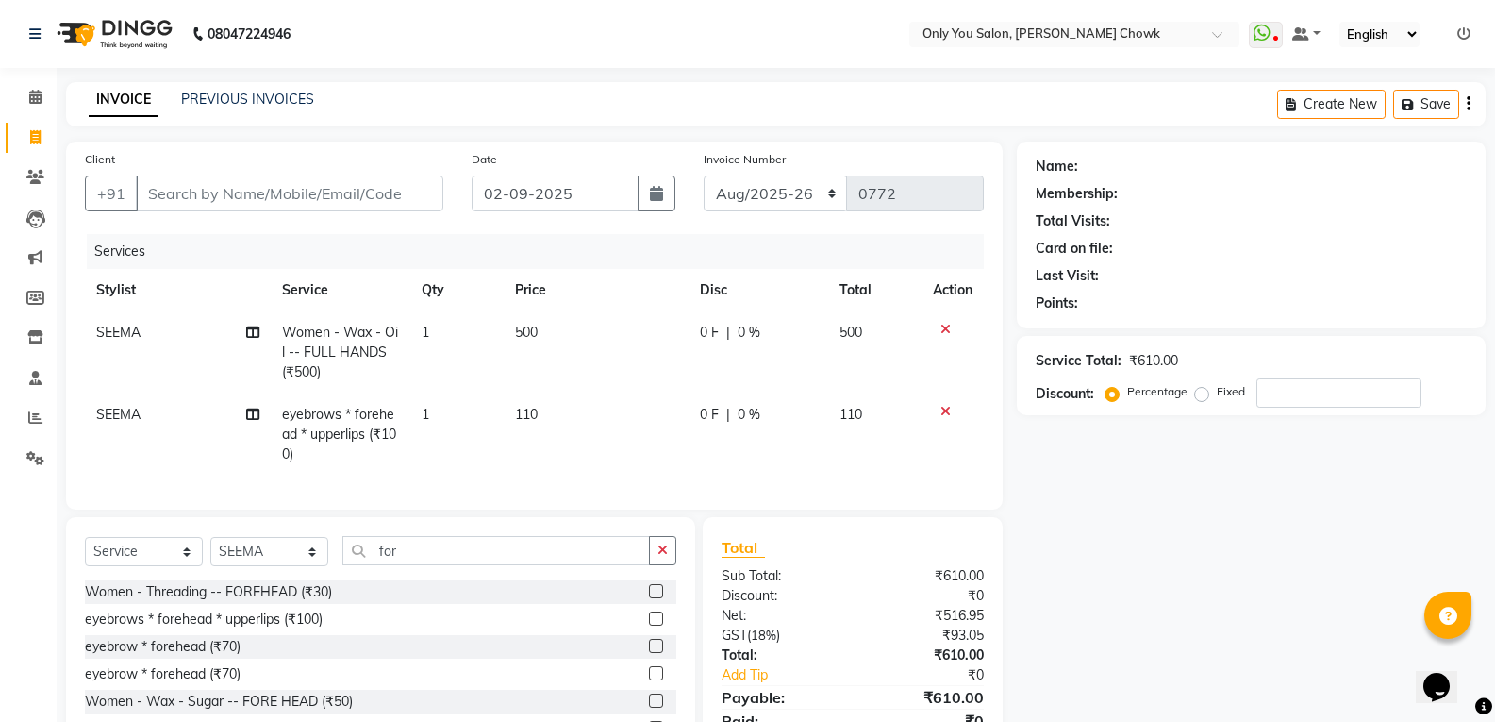
click at [592, 455] on div "Services Stylist Service Qty Price Disc Total Action SEEMA Women - Wax - Oil --…" at bounding box center [534, 362] width 899 height 257
click at [279, 563] on select "Select Stylist [PERSON_NAME] [PERSON_NAME] [PERSON_NAME] MAMTA [PERSON_NAME] [P…" at bounding box center [269, 551] width 118 height 29
select select "86689"
click at [210, 551] on select "Select Stylist [PERSON_NAME] [PERSON_NAME] [PERSON_NAME] MAMTA [PERSON_NAME] [P…" at bounding box center [269, 551] width 118 height 29
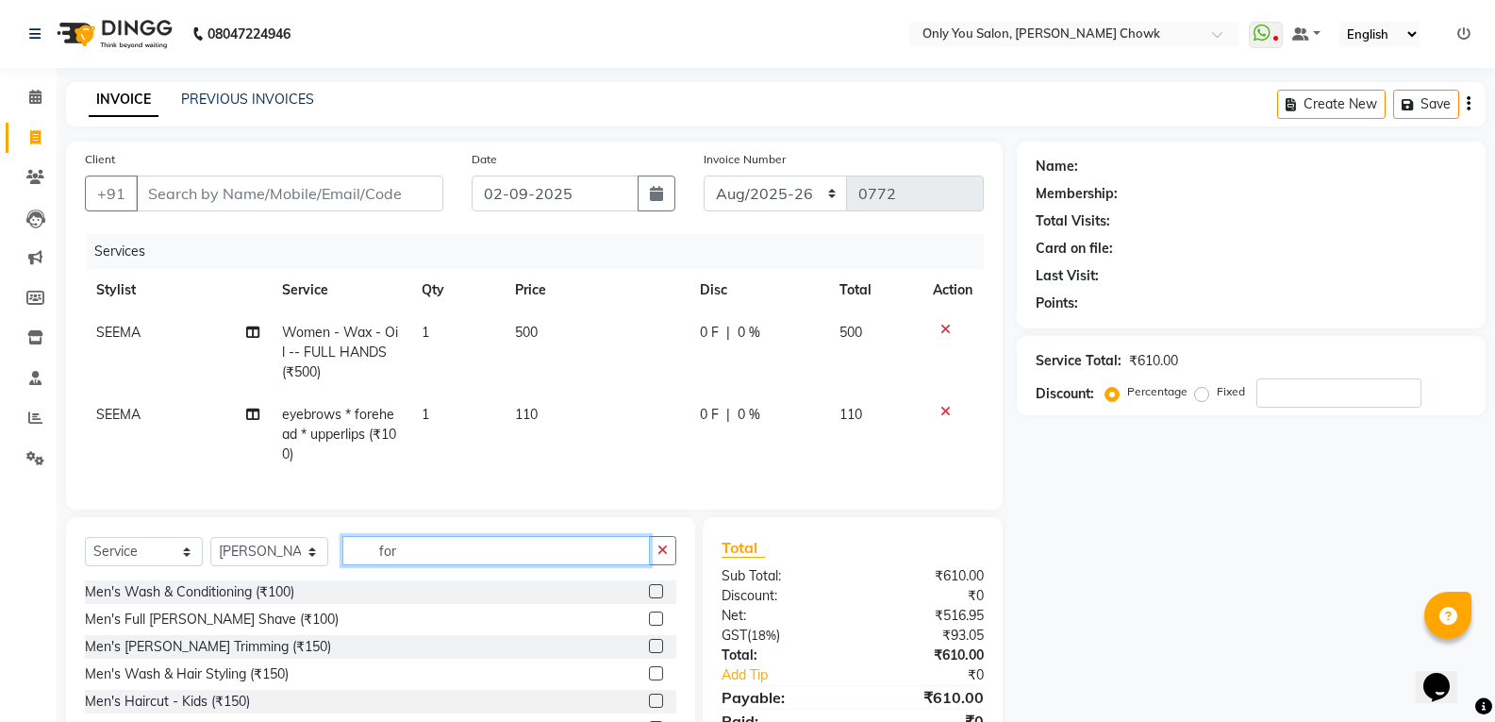
click at [451, 565] on input "for" at bounding box center [495, 550] width 307 height 29
type input "f"
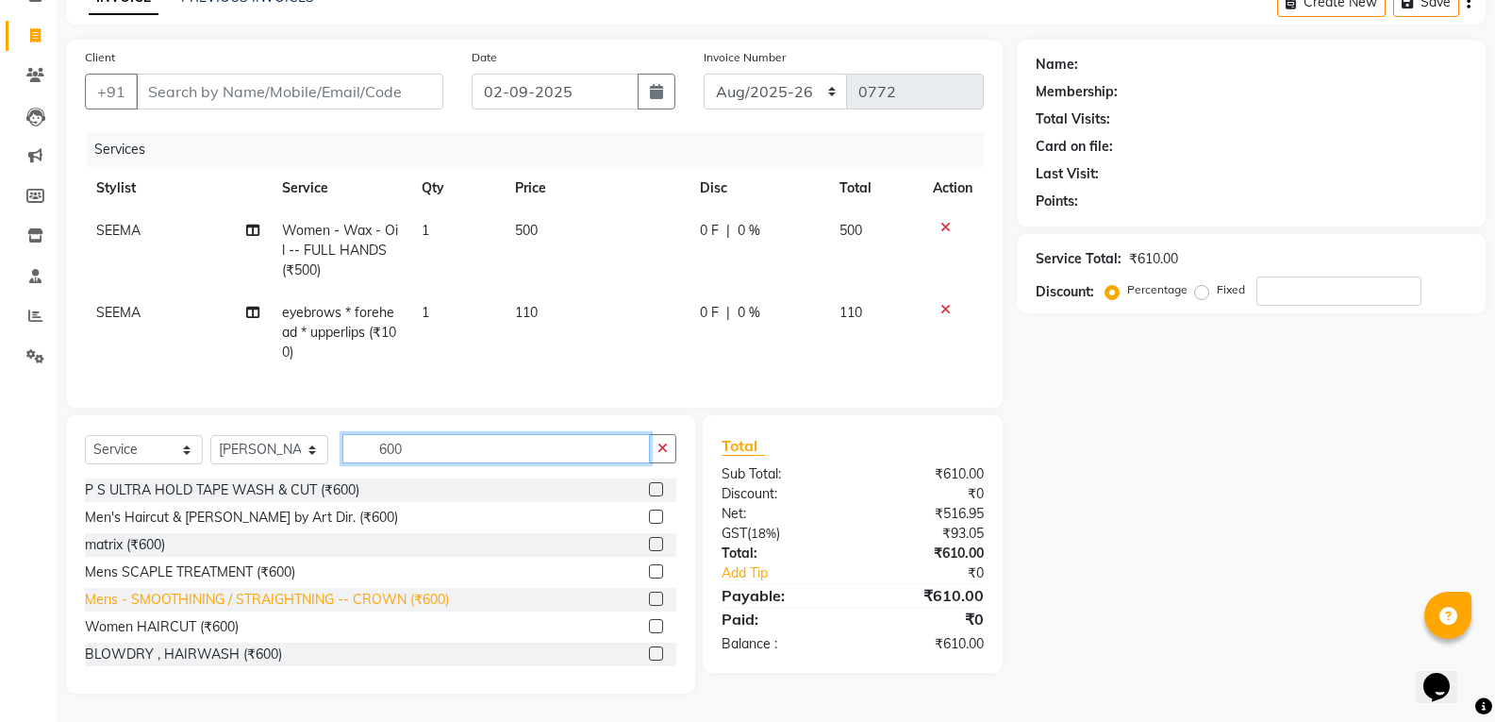
scroll to position [116, 0]
type input "600"
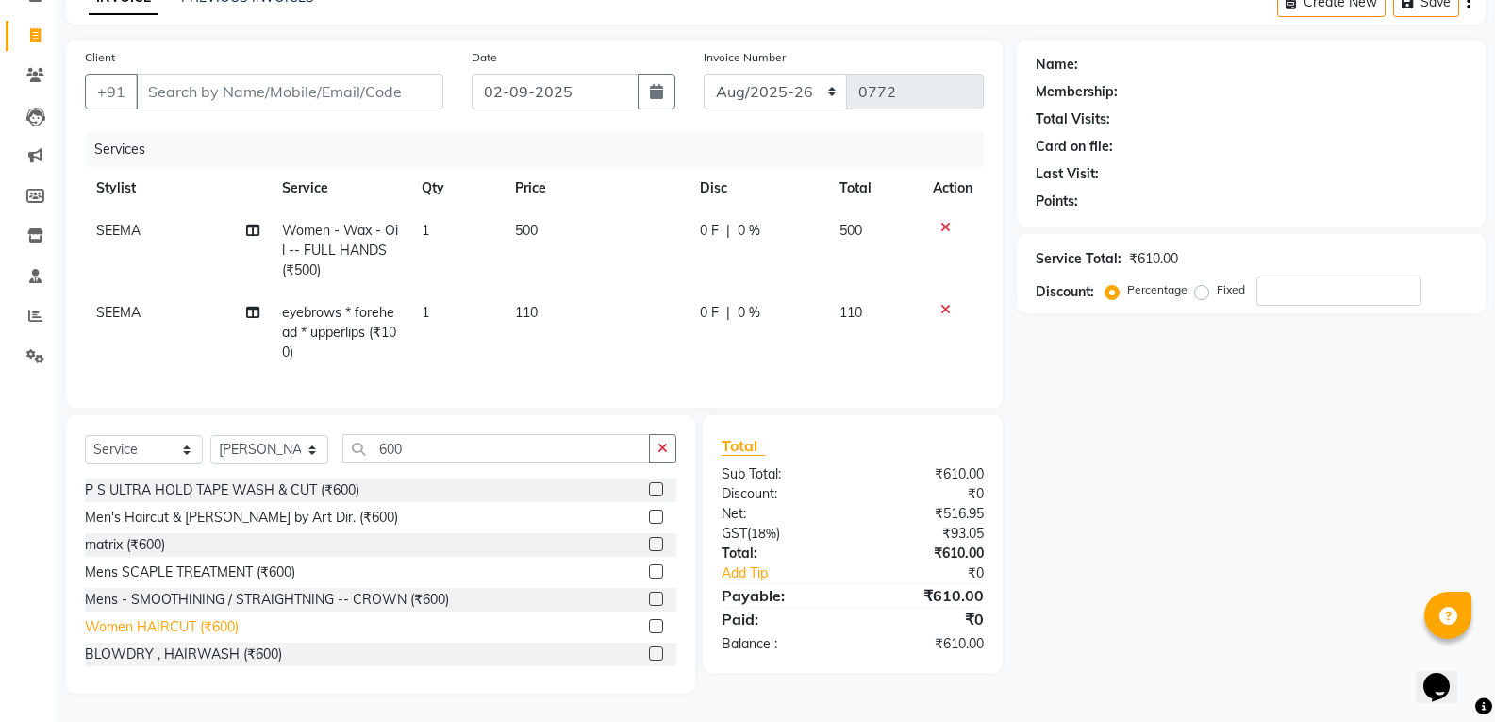
click at [226, 625] on div "Women HAIRCUT (₹600)" at bounding box center [162, 627] width 154 height 20
checkbox input "false"
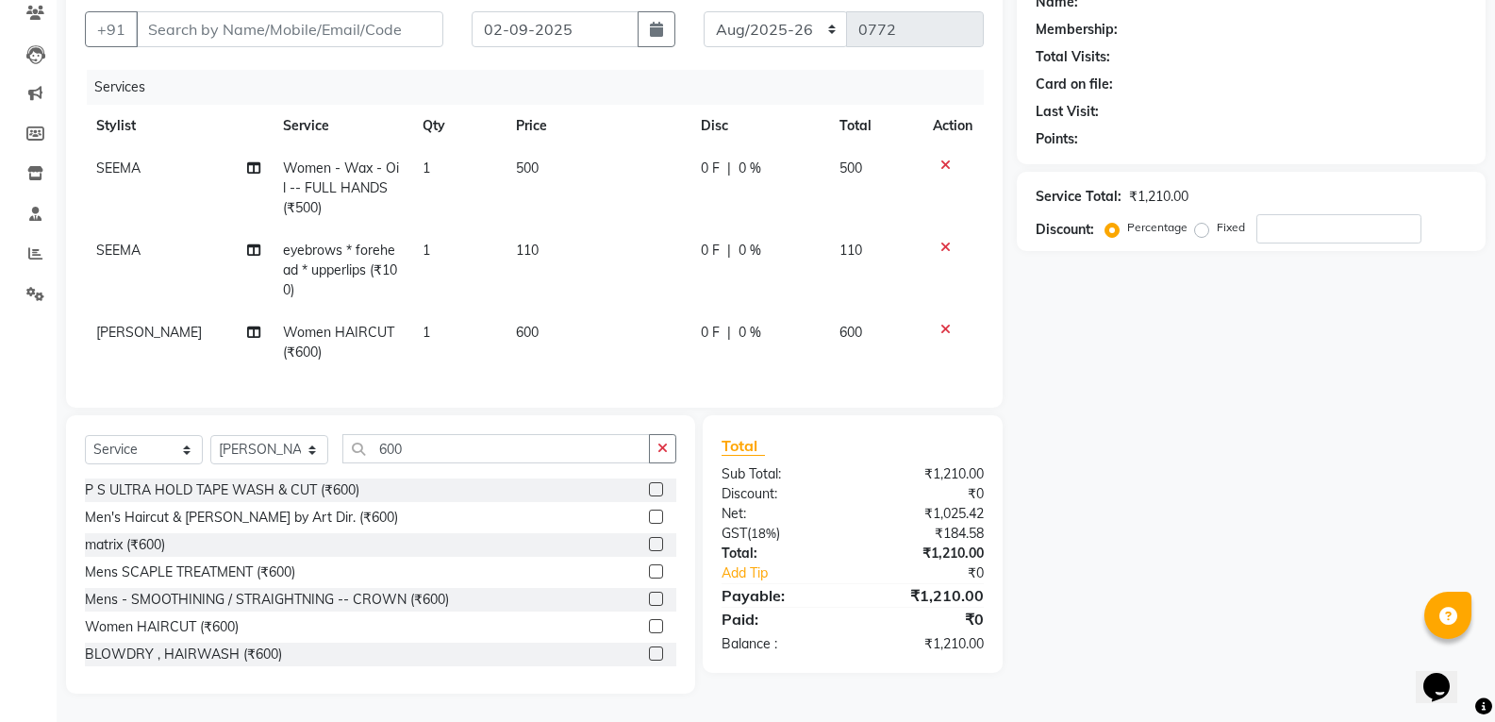
scroll to position [0, 0]
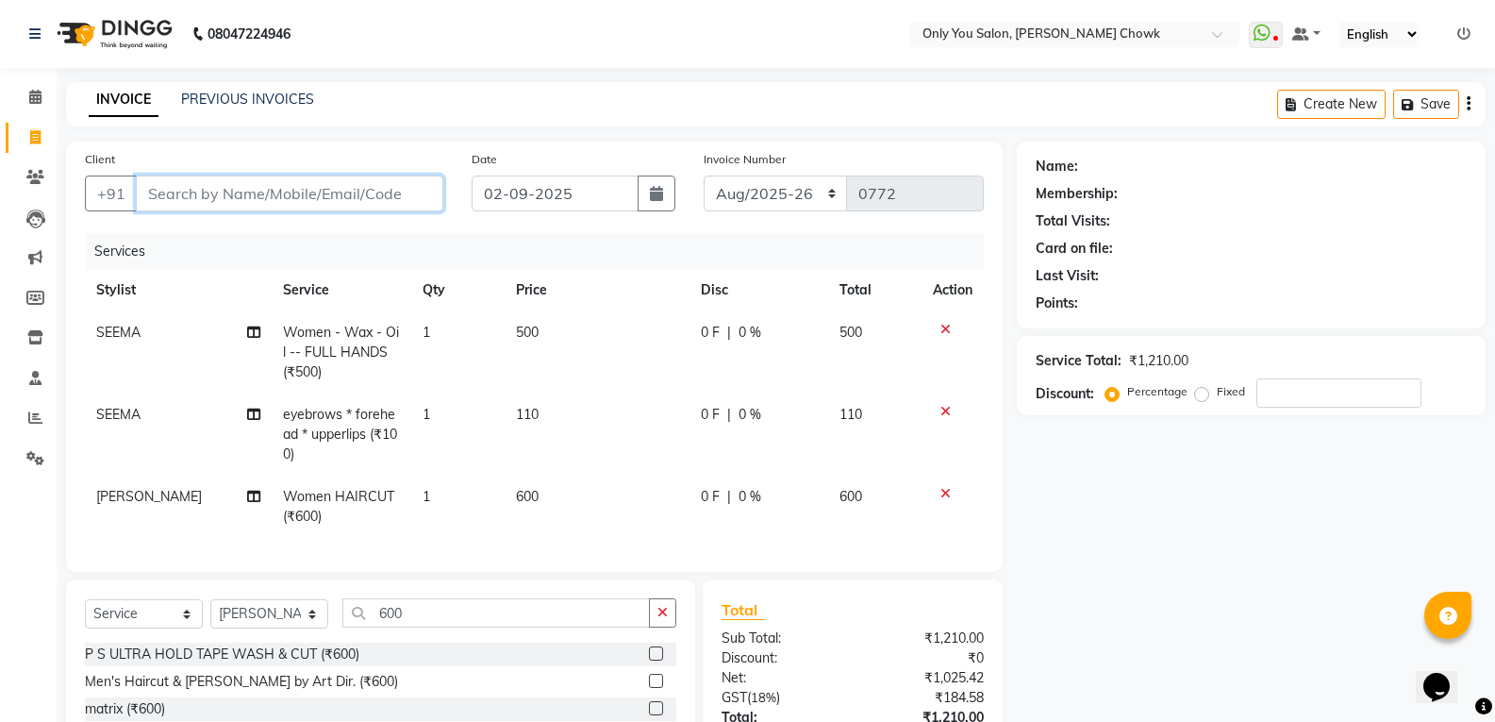
click at [304, 185] on input "Client" at bounding box center [289, 193] width 307 height 36
type input "8"
type input "0"
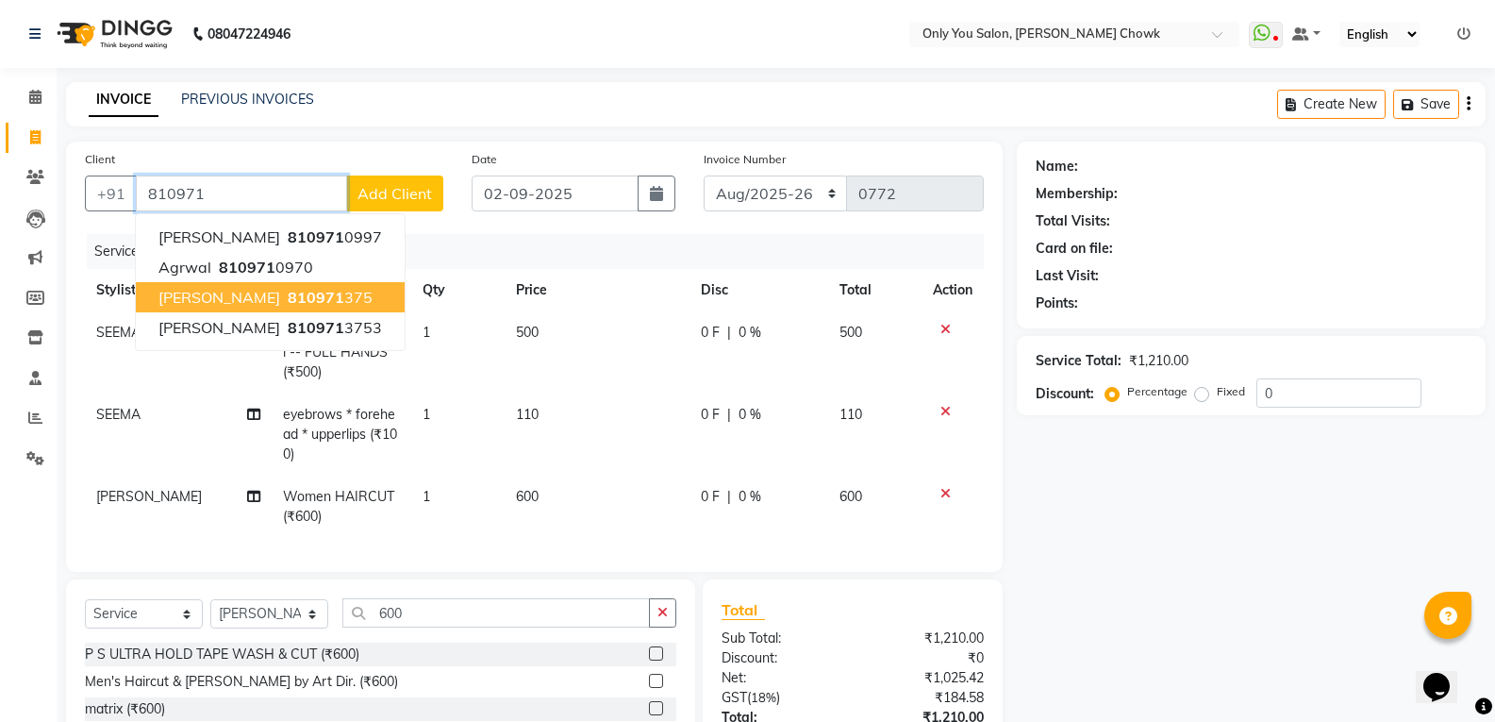
click at [312, 295] on span "810971" at bounding box center [316, 297] width 57 height 19
type input "810971375"
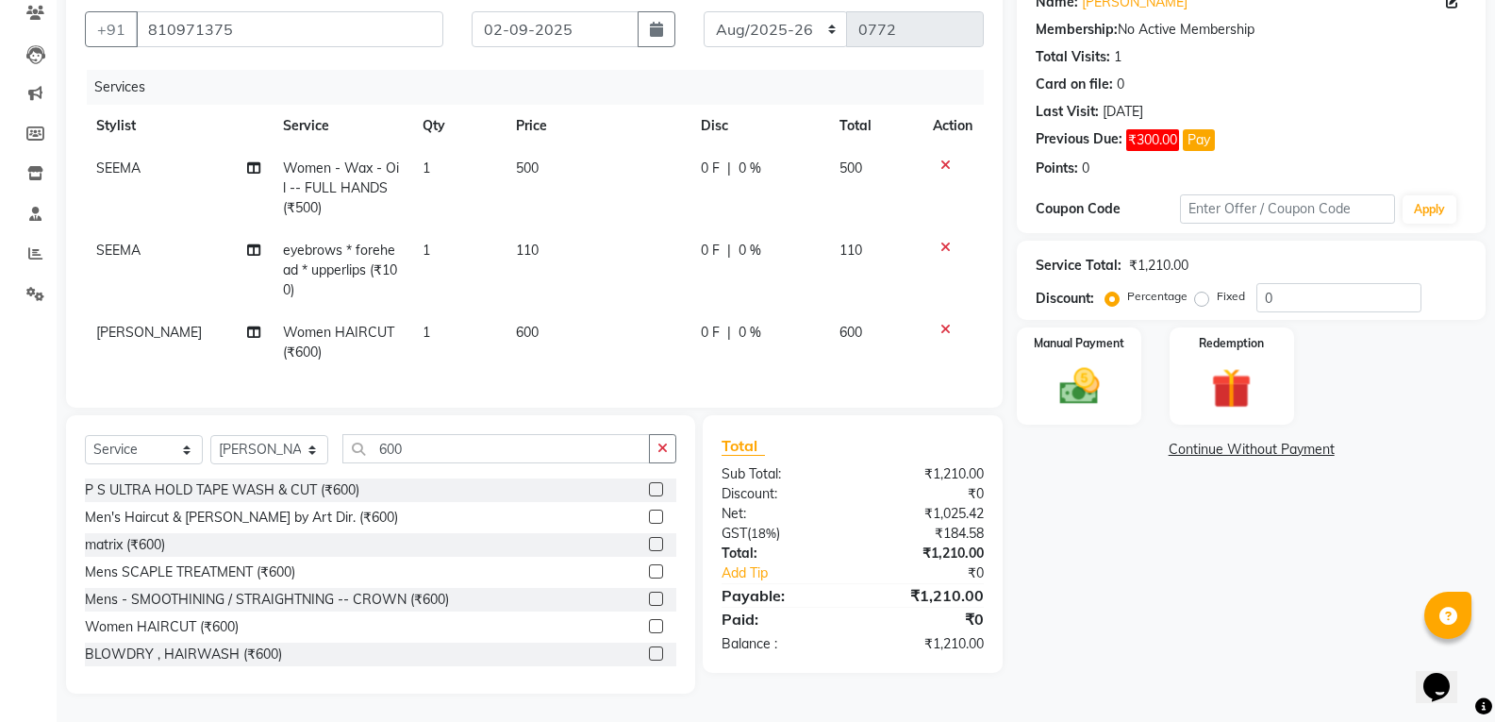
scroll to position [84, 0]
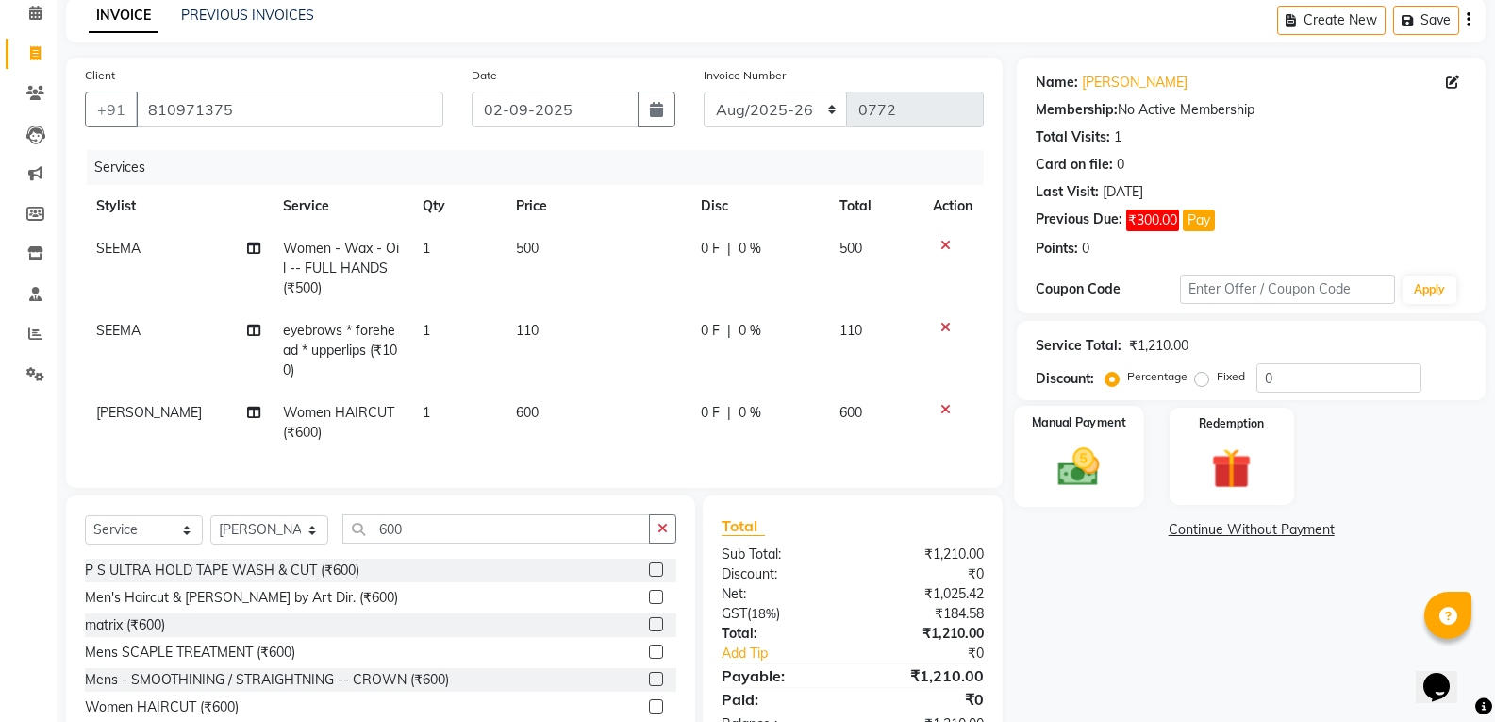
click at [1078, 473] on img at bounding box center [1078, 466] width 67 height 48
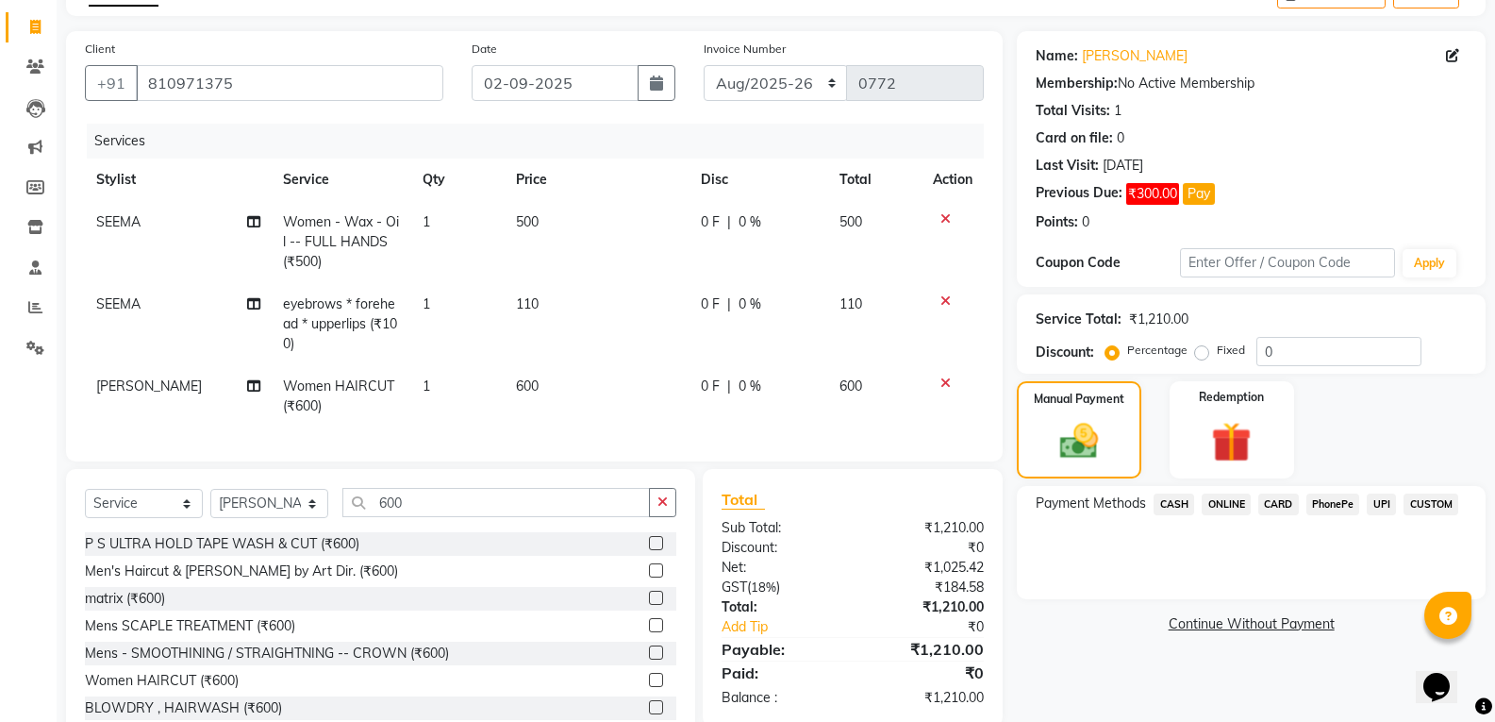
scroll to position [0, 0]
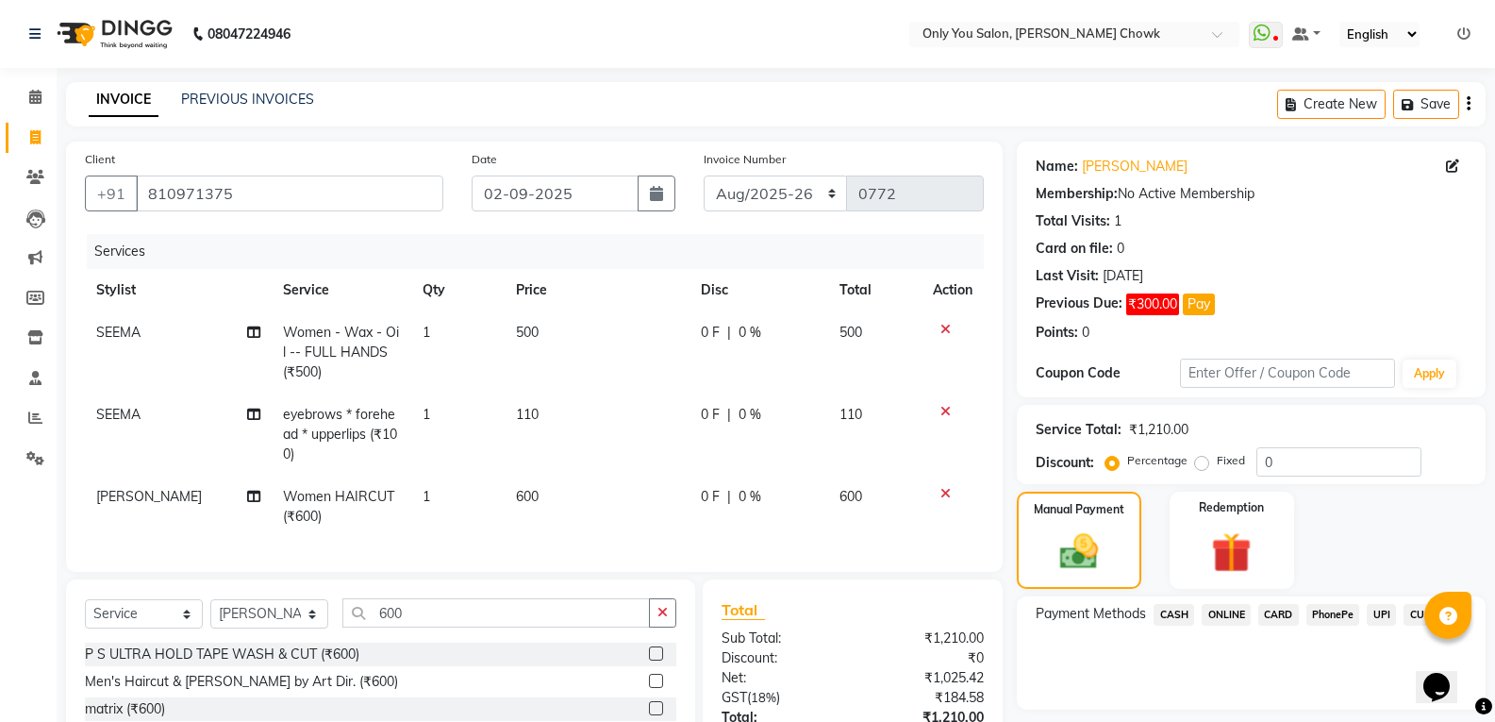
click at [1242, 608] on span "ONLINE" at bounding box center [1226, 615] width 49 height 22
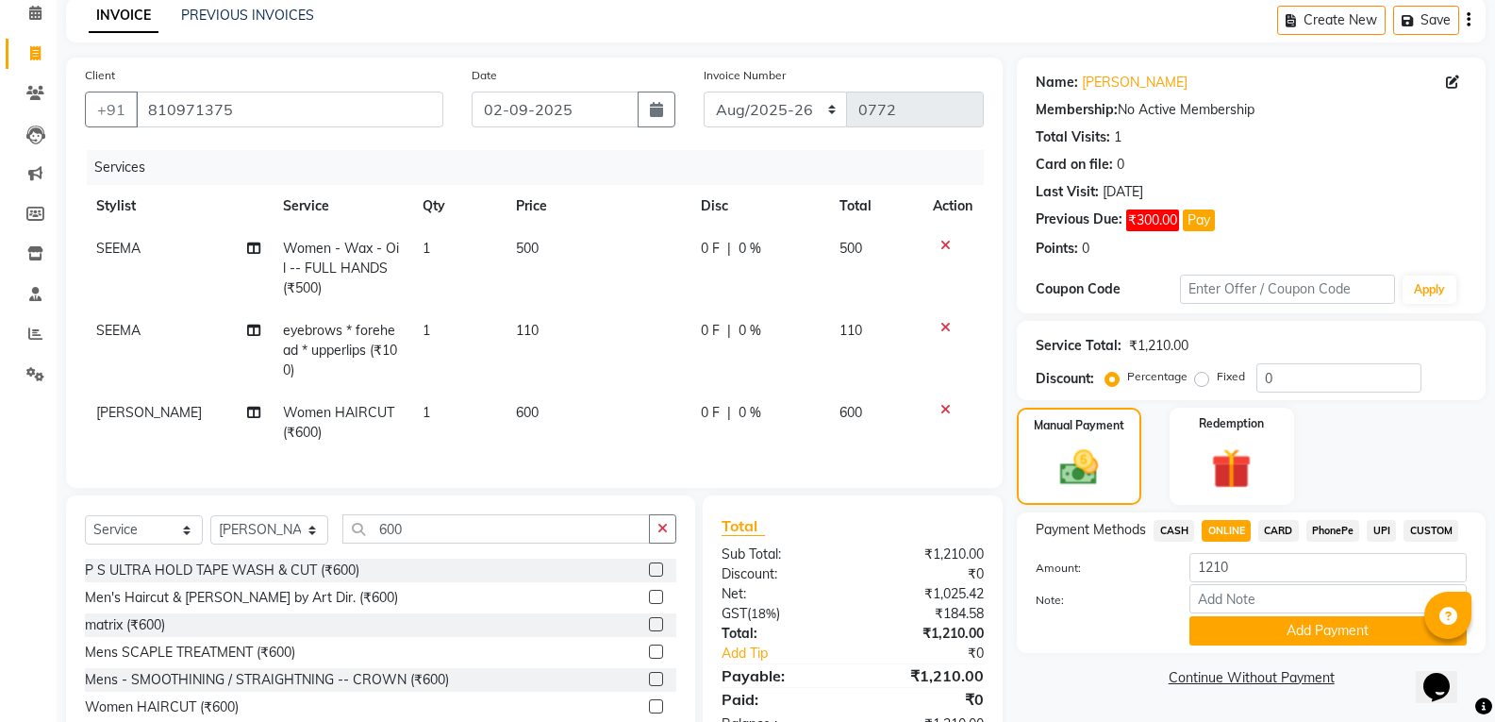
scroll to position [178, 0]
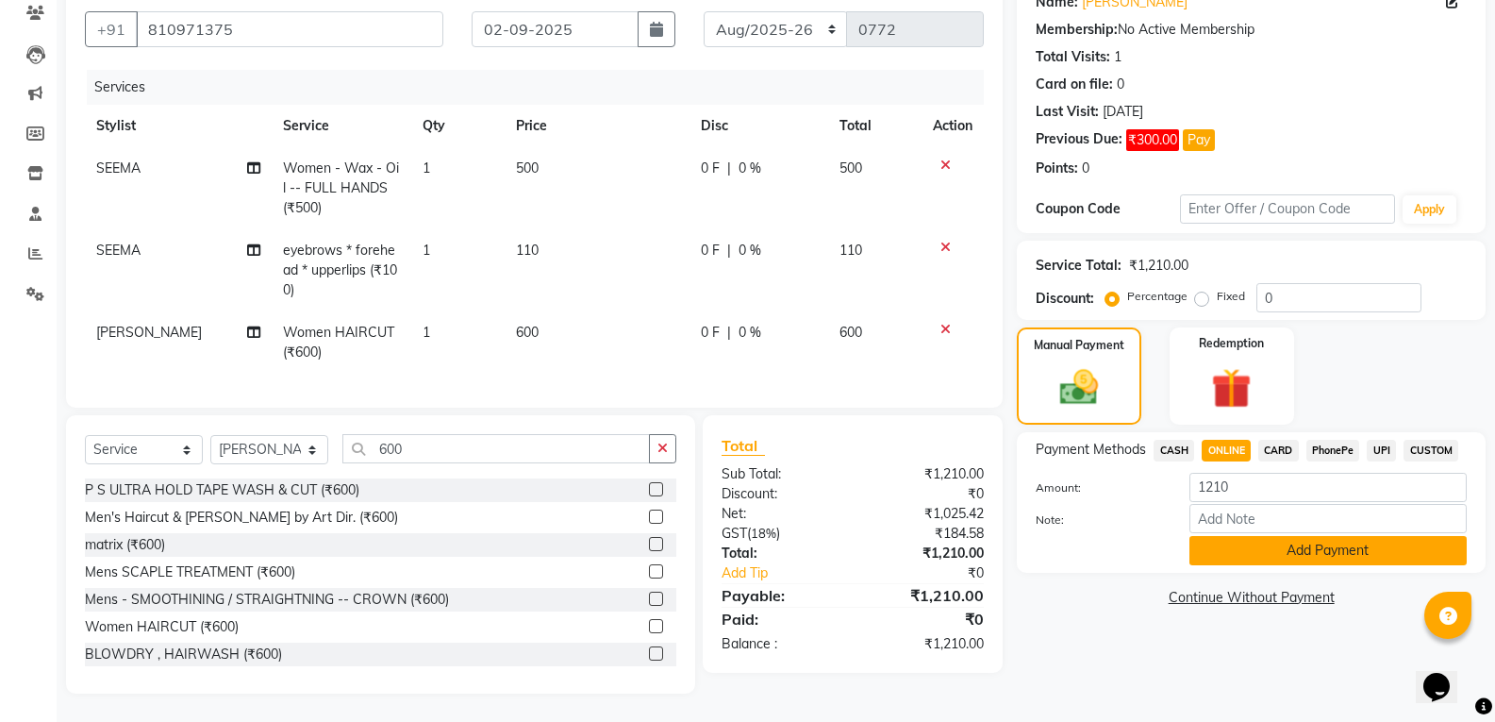
click at [1247, 541] on button "Add Payment" at bounding box center [1327, 550] width 277 height 29
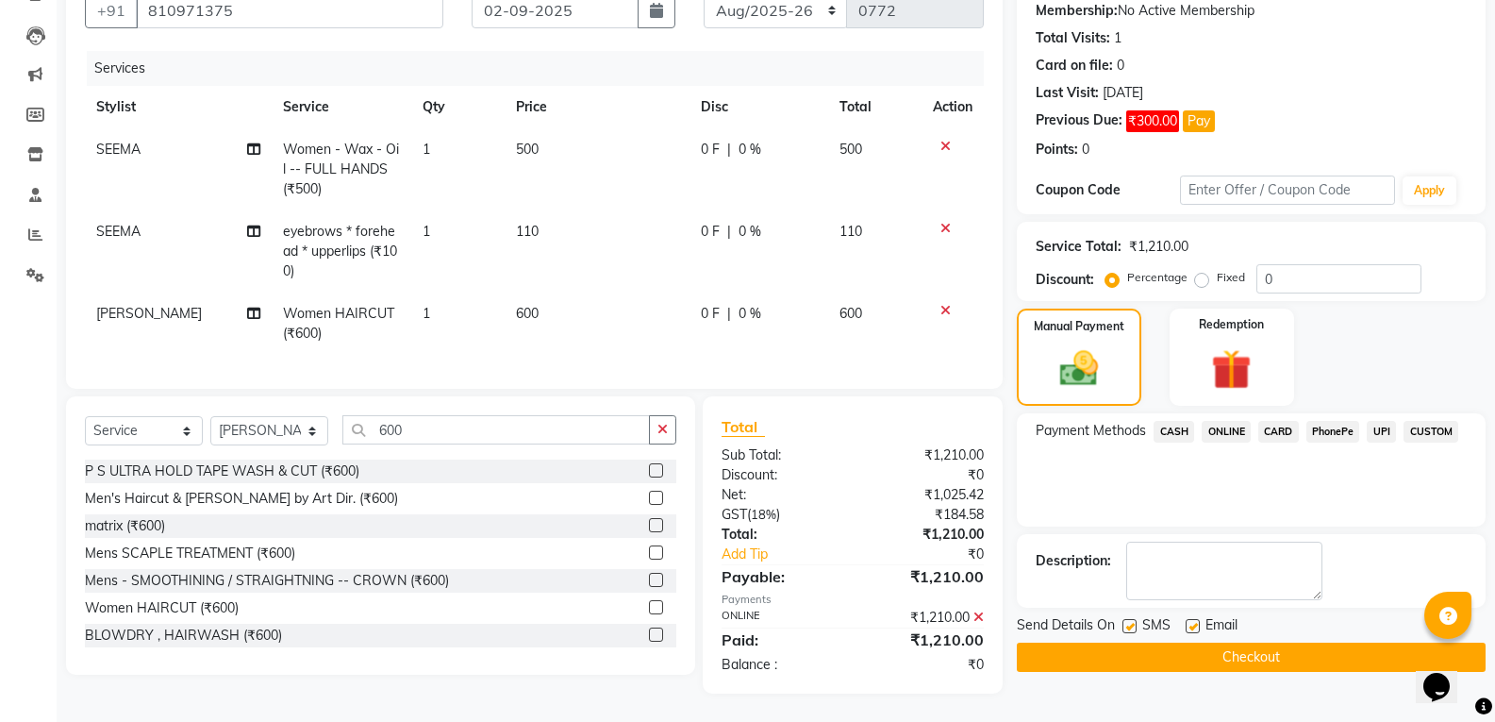
scroll to position [197, 0]
click at [1243, 642] on button "Checkout" at bounding box center [1251, 656] width 469 height 29
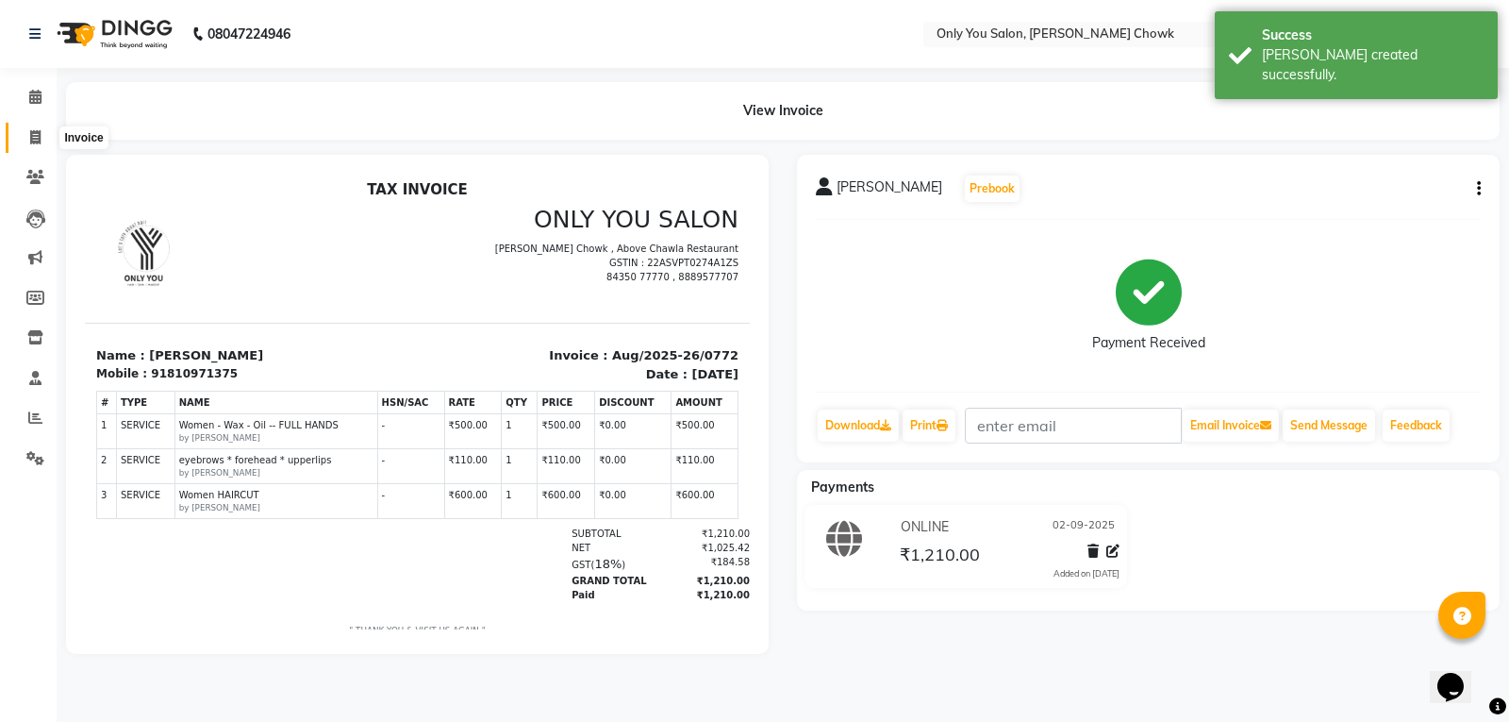
click at [37, 135] on icon at bounding box center [35, 137] width 10 height 14
select select "service"
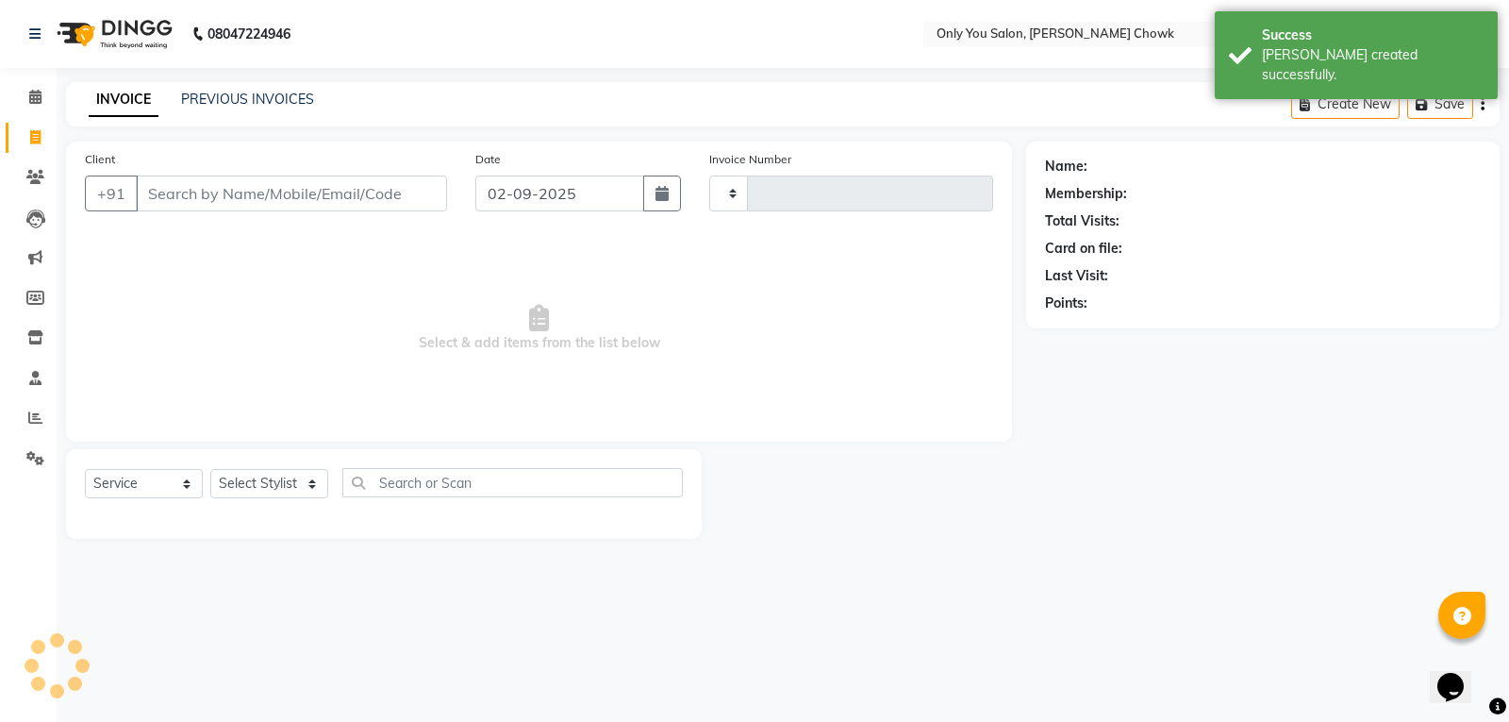
type input "0773"
select select "8713"
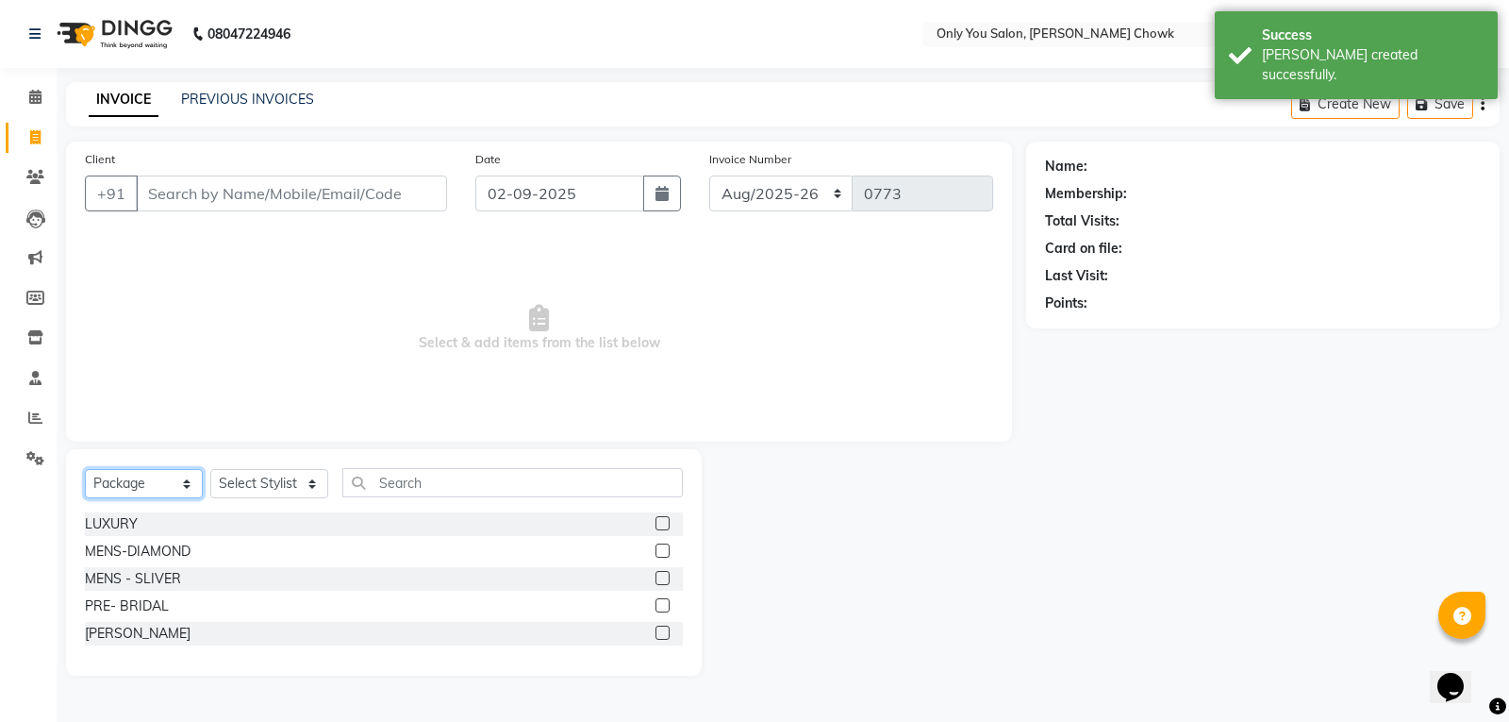
click at [145, 485] on select "Select Service Product Membership Package Voucher Prepaid Gift Card" at bounding box center [144, 483] width 118 height 29
select select "service"
click at [85, 469] on select "Select Service Product Membership Package Voucher Prepaid Gift Card" at bounding box center [144, 483] width 118 height 29
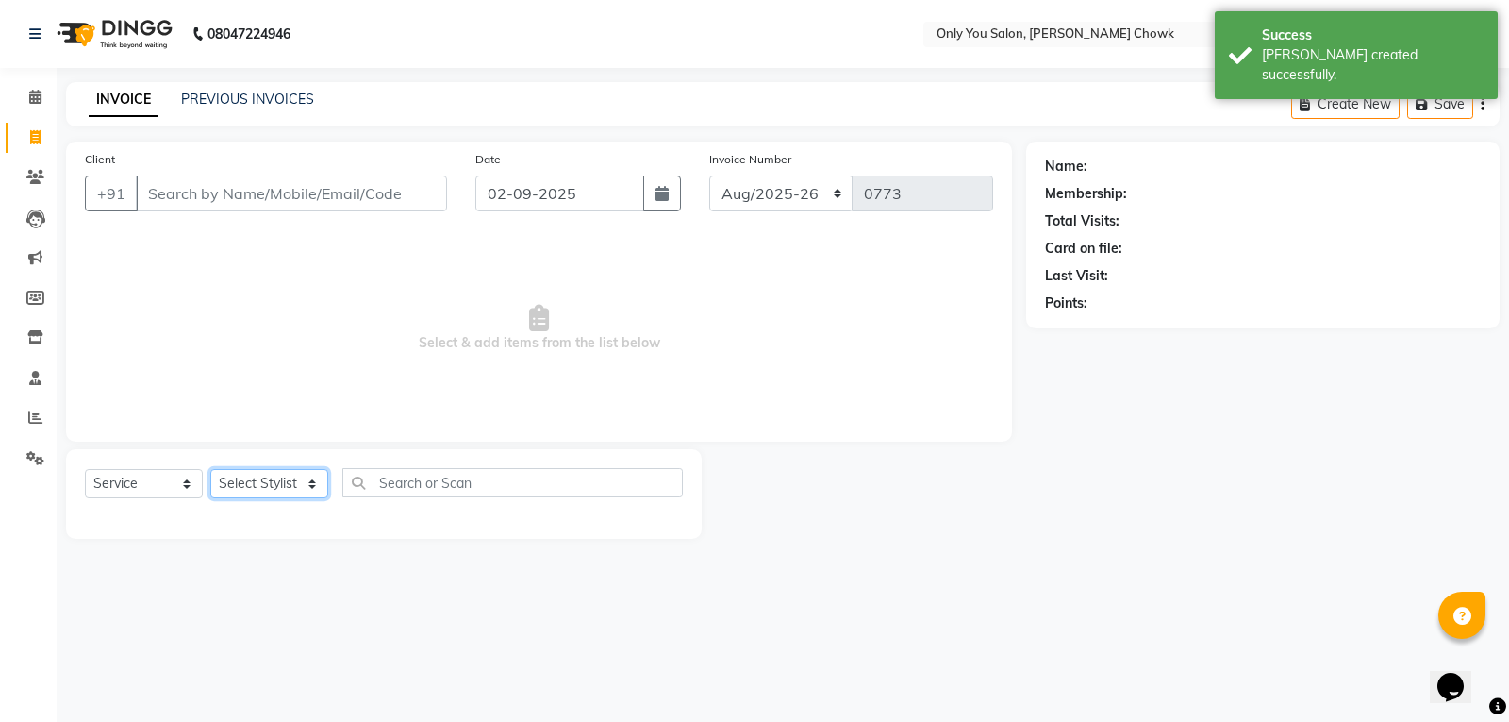
click at [279, 480] on select "Select Stylist [PERSON_NAME] [PERSON_NAME] [PERSON_NAME] MAMTA [PERSON_NAME] [P…" at bounding box center [269, 483] width 118 height 29
select select "86684"
click at [210, 469] on select "Select Stylist [PERSON_NAME] [PERSON_NAME] [PERSON_NAME] MAMTA [PERSON_NAME] [P…" at bounding box center [269, 483] width 118 height 29
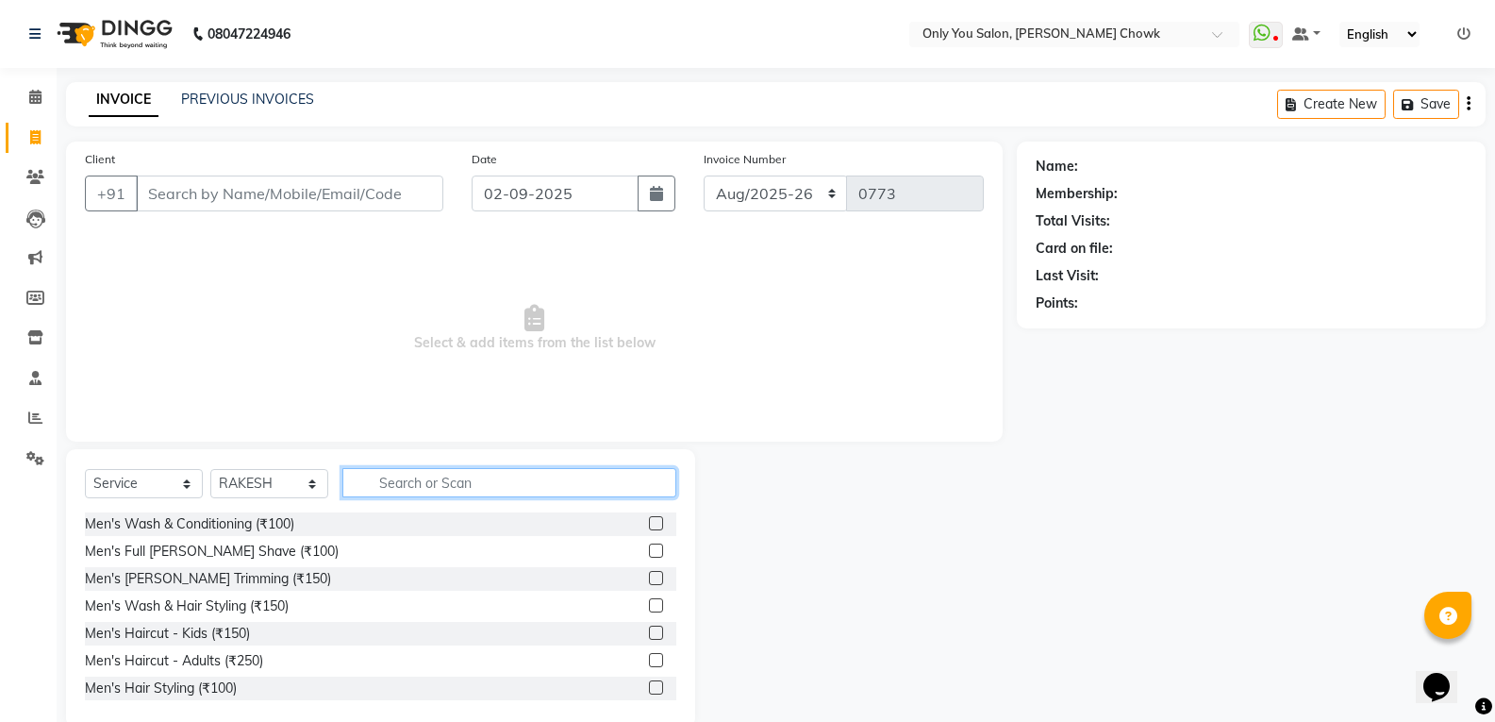
click at [440, 481] on input "text" at bounding box center [509, 482] width 334 height 29
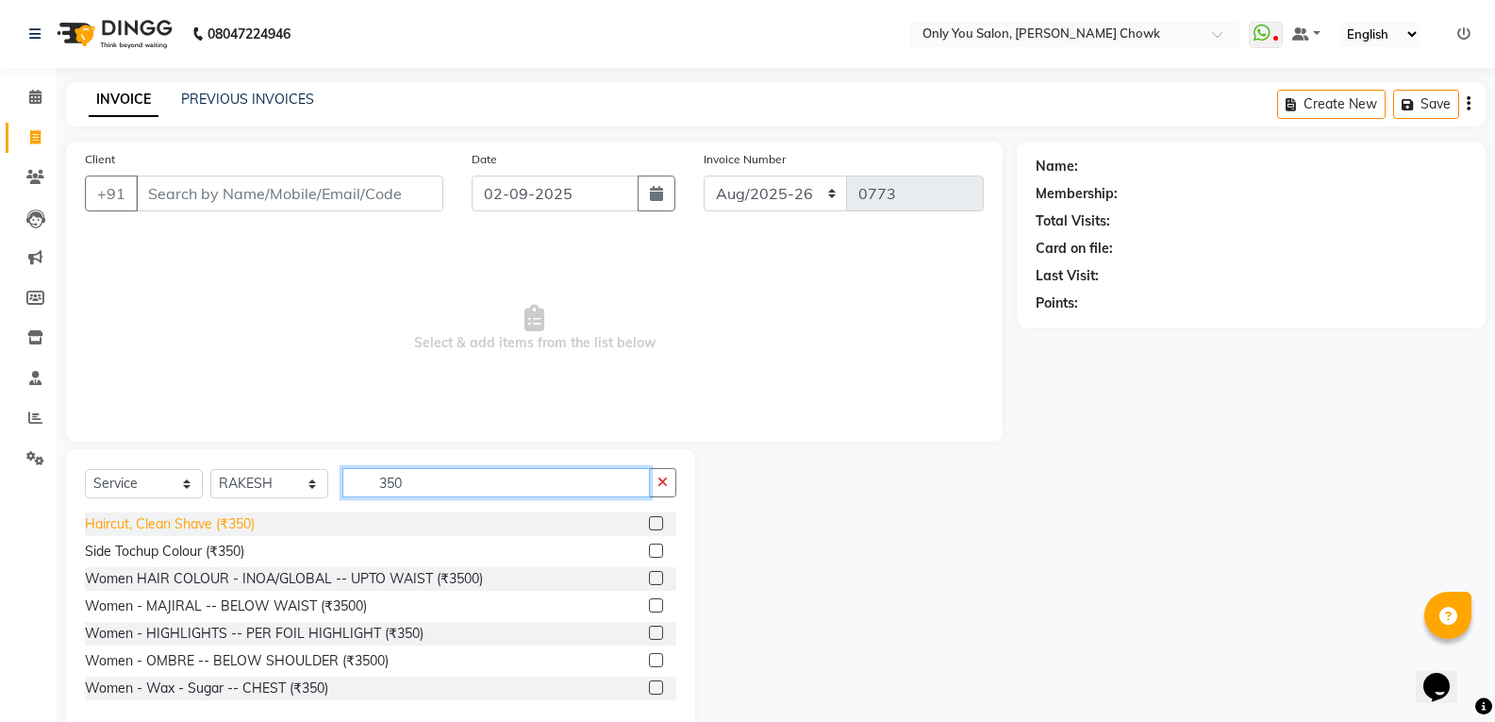
type input "350"
click at [231, 532] on div "Haircut, Clean Shave (₹350)" at bounding box center [170, 524] width 170 height 20
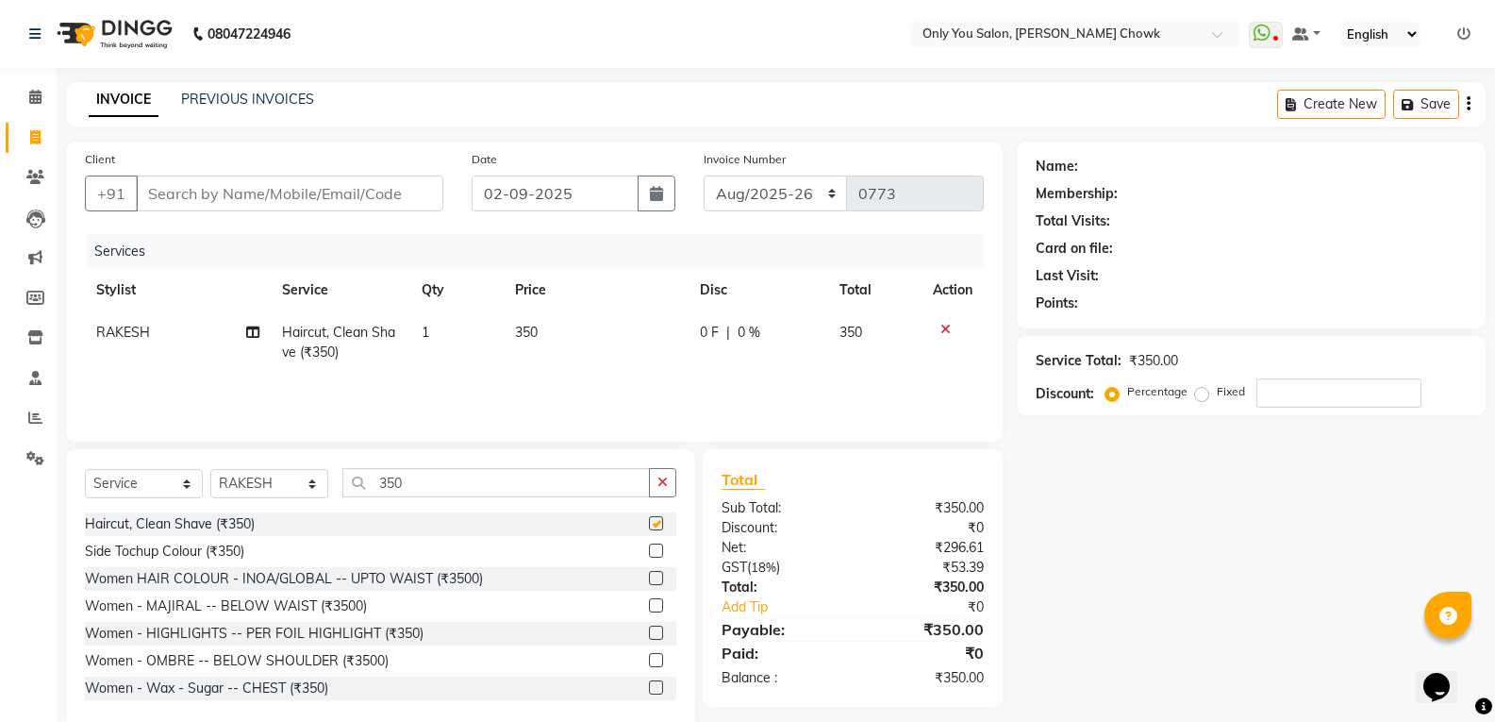
checkbox input "false"
click at [299, 195] on input "Client" at bounding box center [289, 193] width 307 height 36
type input "8"
type input "0"
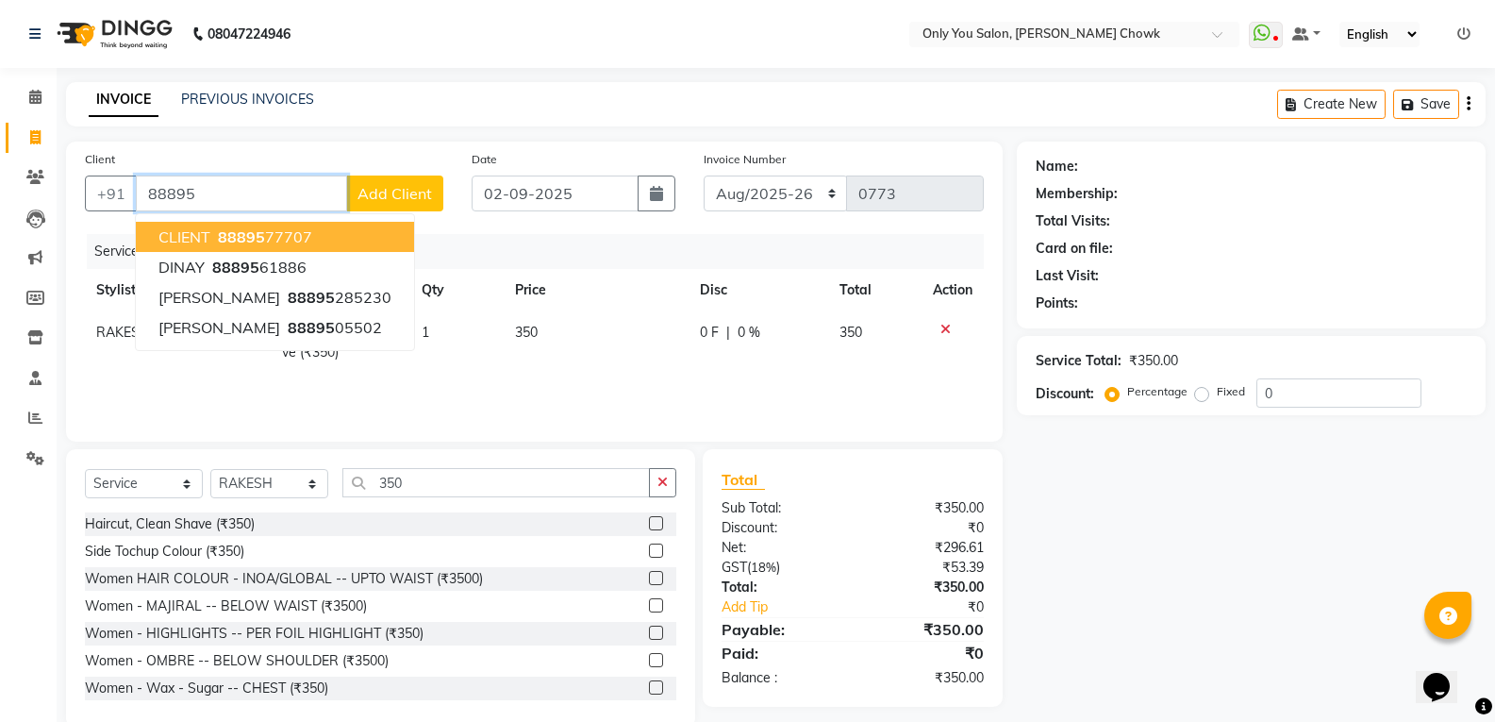
click at [335, 234] on button "CLIENT 88895 77707" at bounding box center [275, 237] width 278 height 30
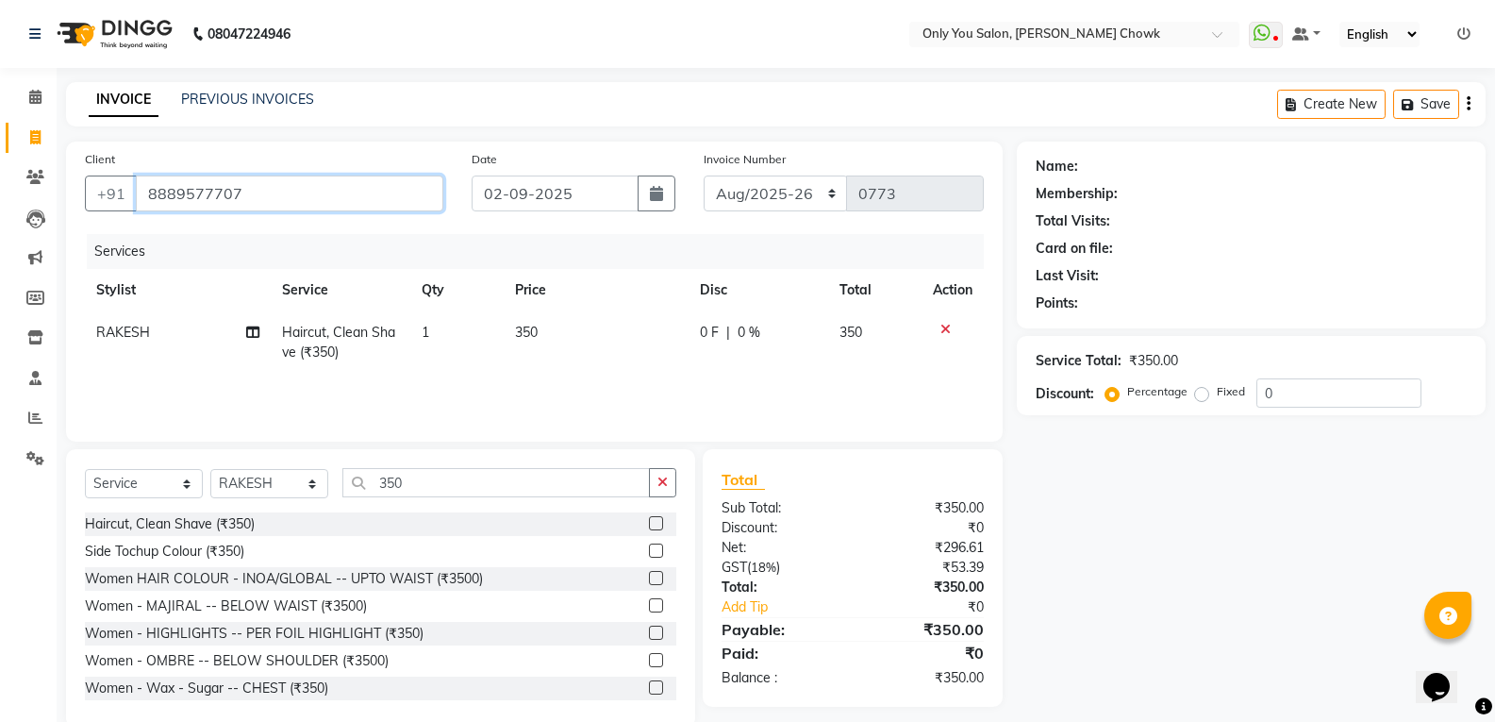
type input "8889577707"
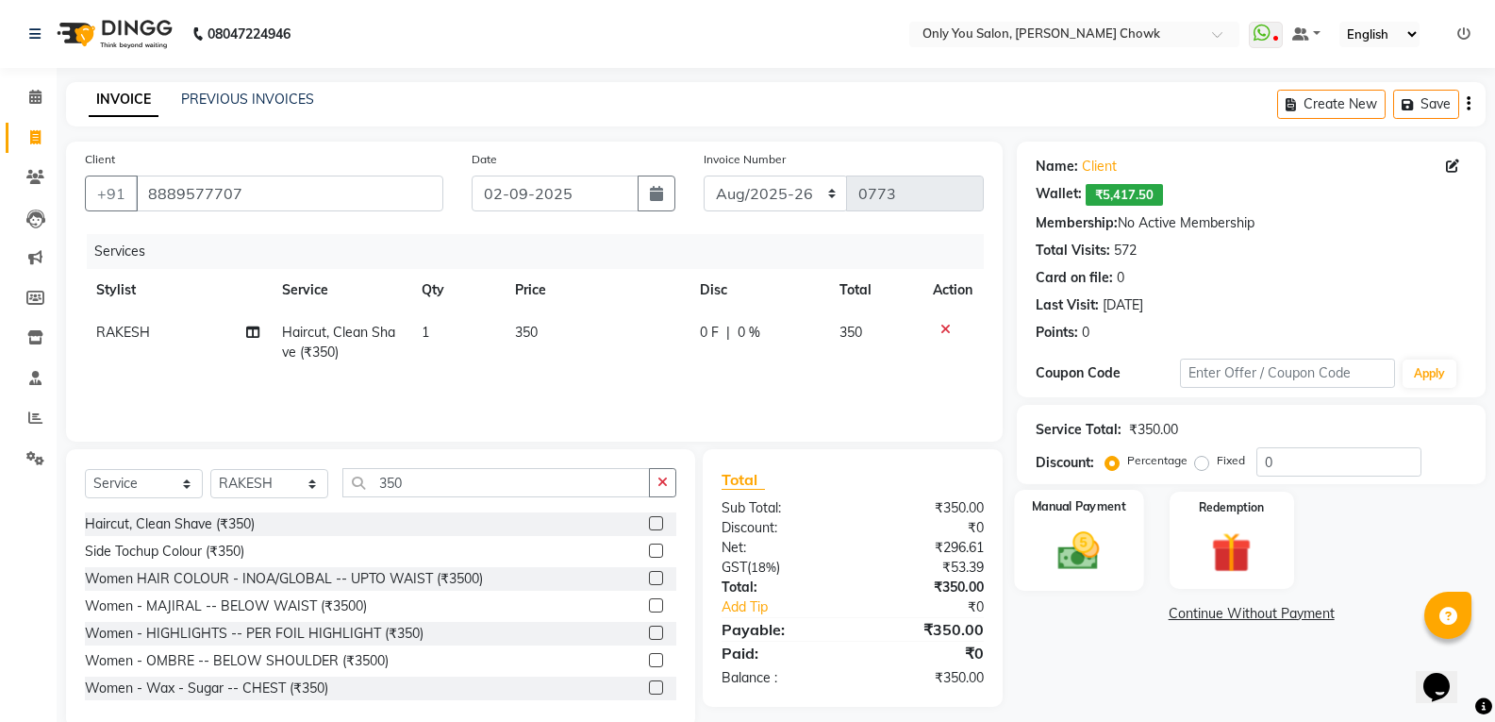
click at [1096, 539] on img at bounding box center [1078, 550] width 67 height 48
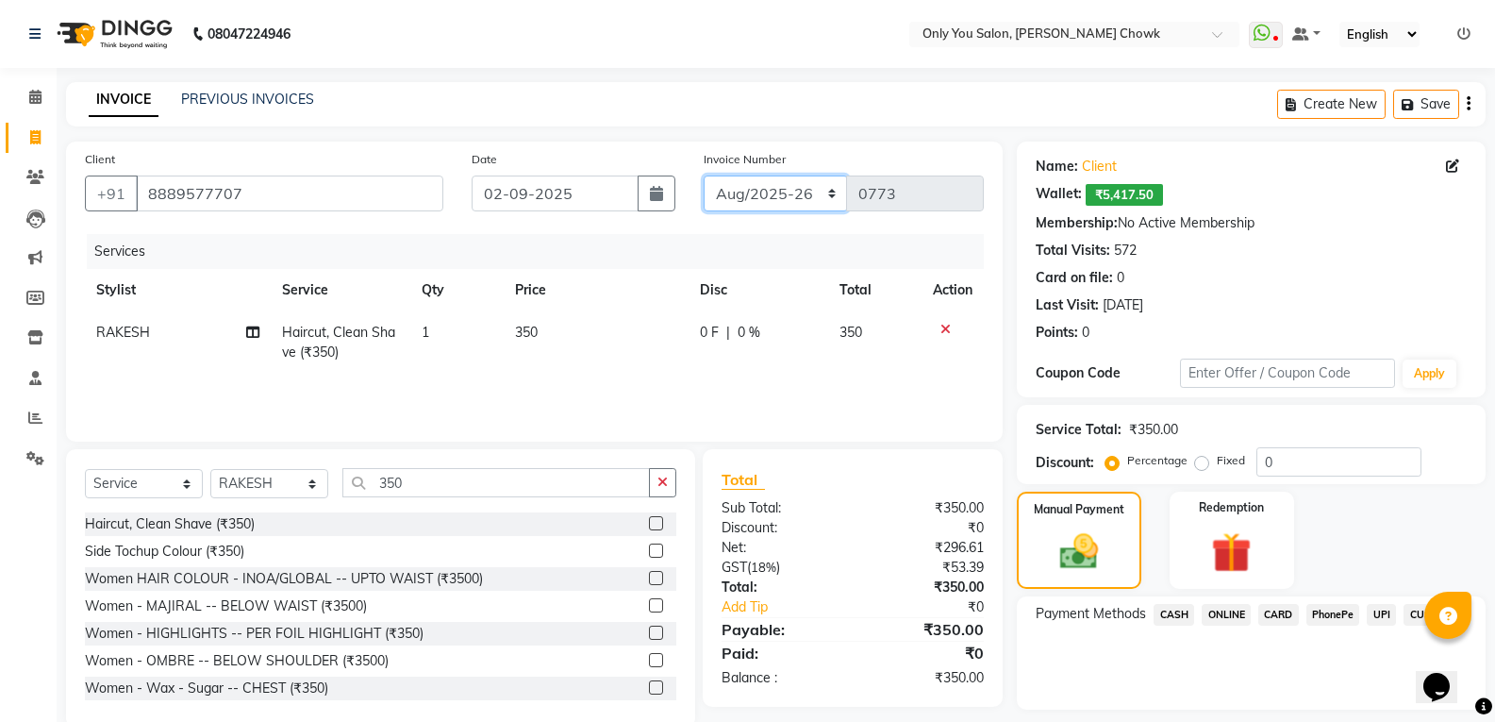
click at [808, 192] on select "[DATE]-[DATE]-26 TRD/2025" at bounding box center [776, 193] width 144 height 36
select select "8714"
click at [704, 175] on select "[DATE]-[DATE]-26 TRD/2025" at bounding box center [776, 193] width 144 height 36
type input "0669"
click at [1173, 610] on span "CASH" at bounding box center [1173, 615] width 41 height 22
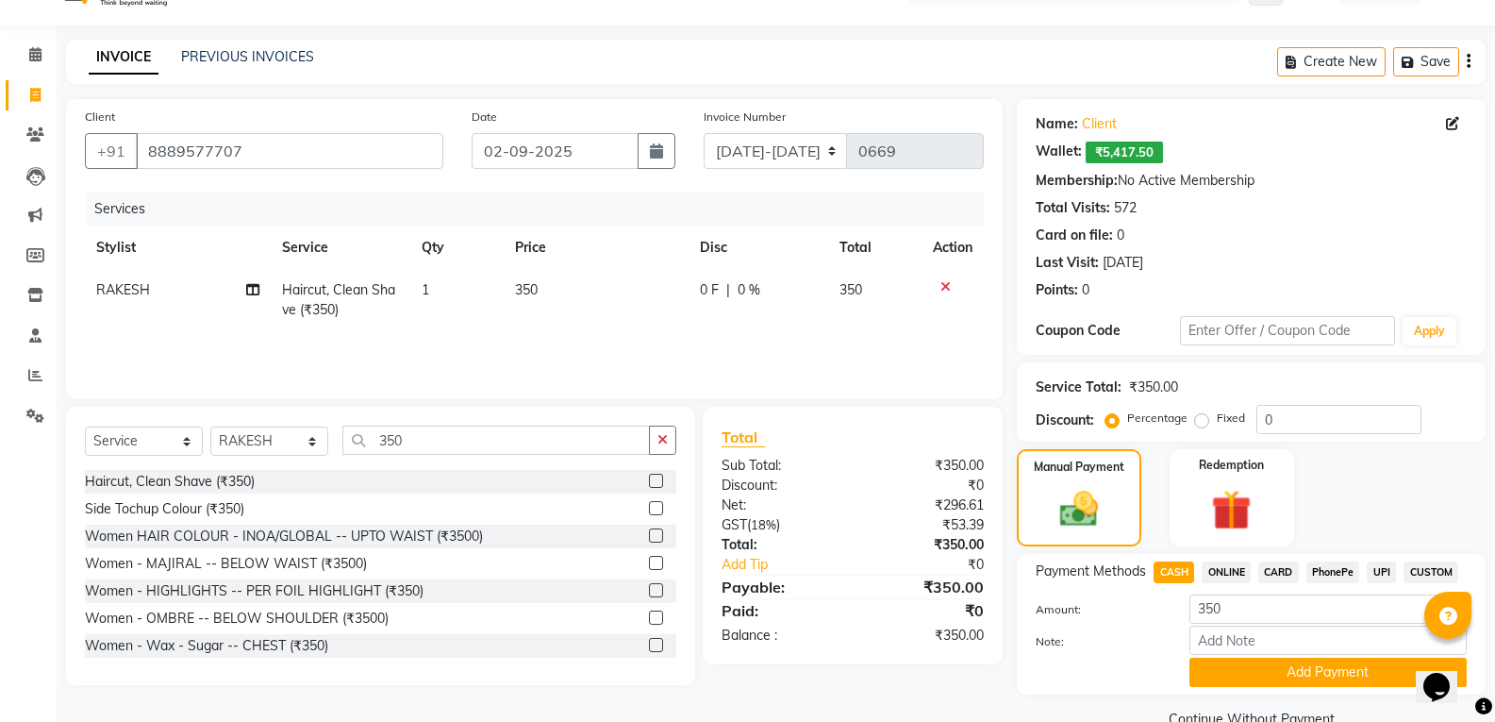
scroll to position [82, 0]
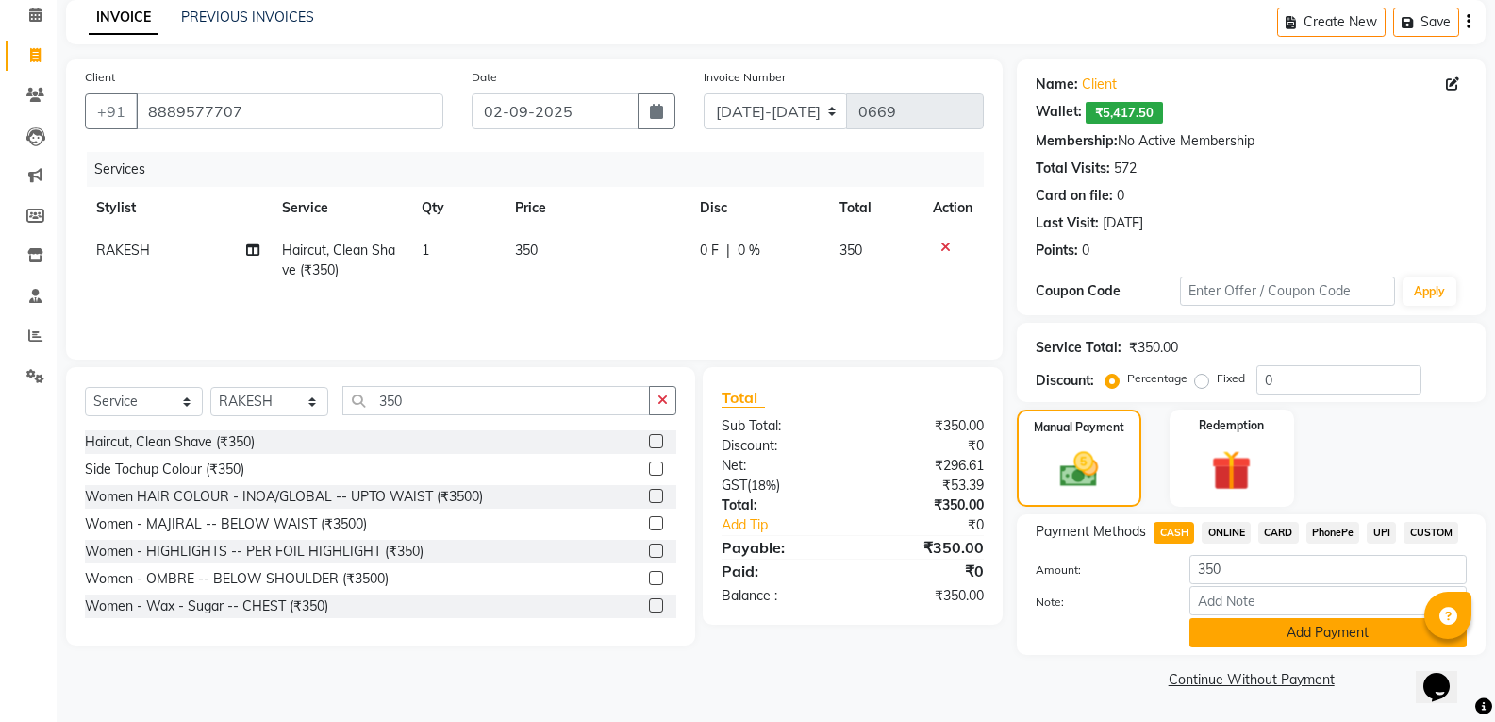
click at [1292, 622] on button "Add Payment" at bounding box center [1327, 632] width 277 height 29
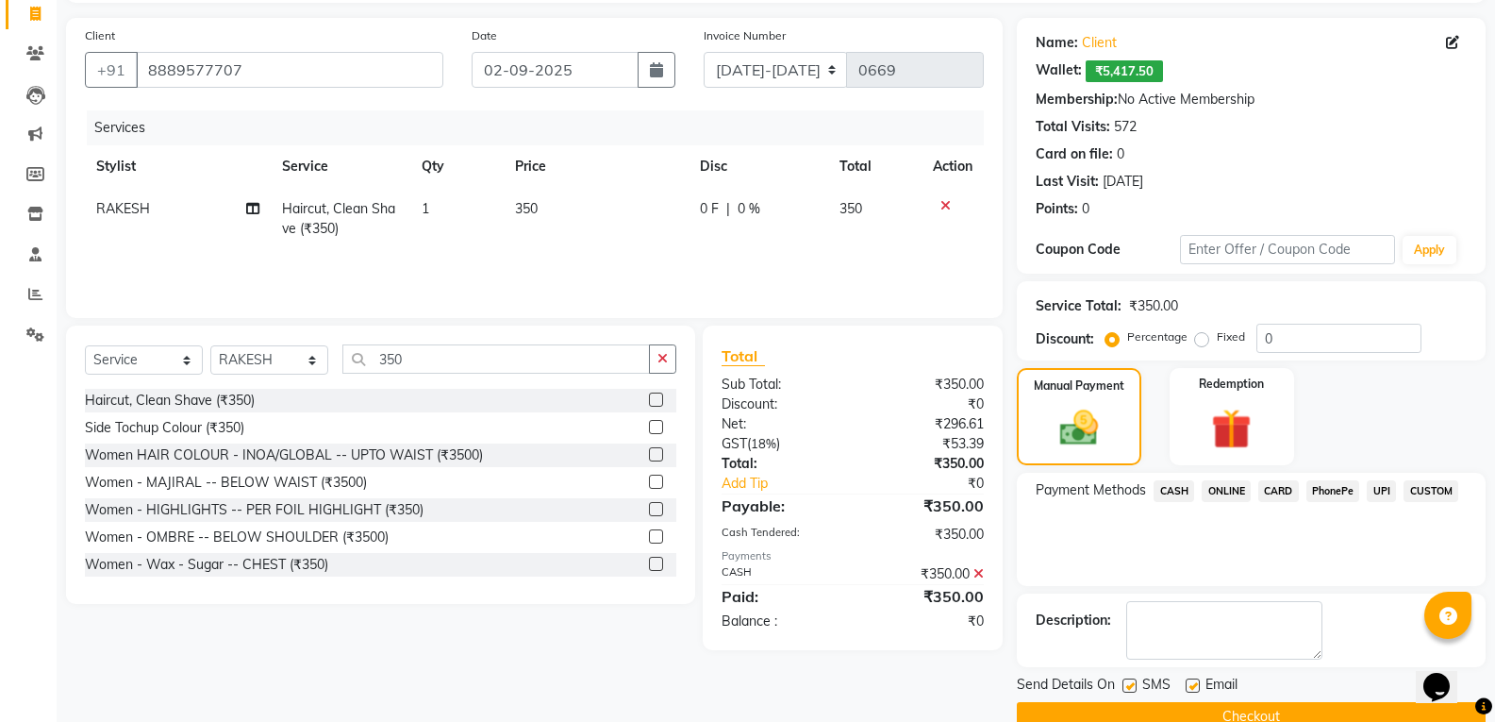
scroll to position [161, 0]
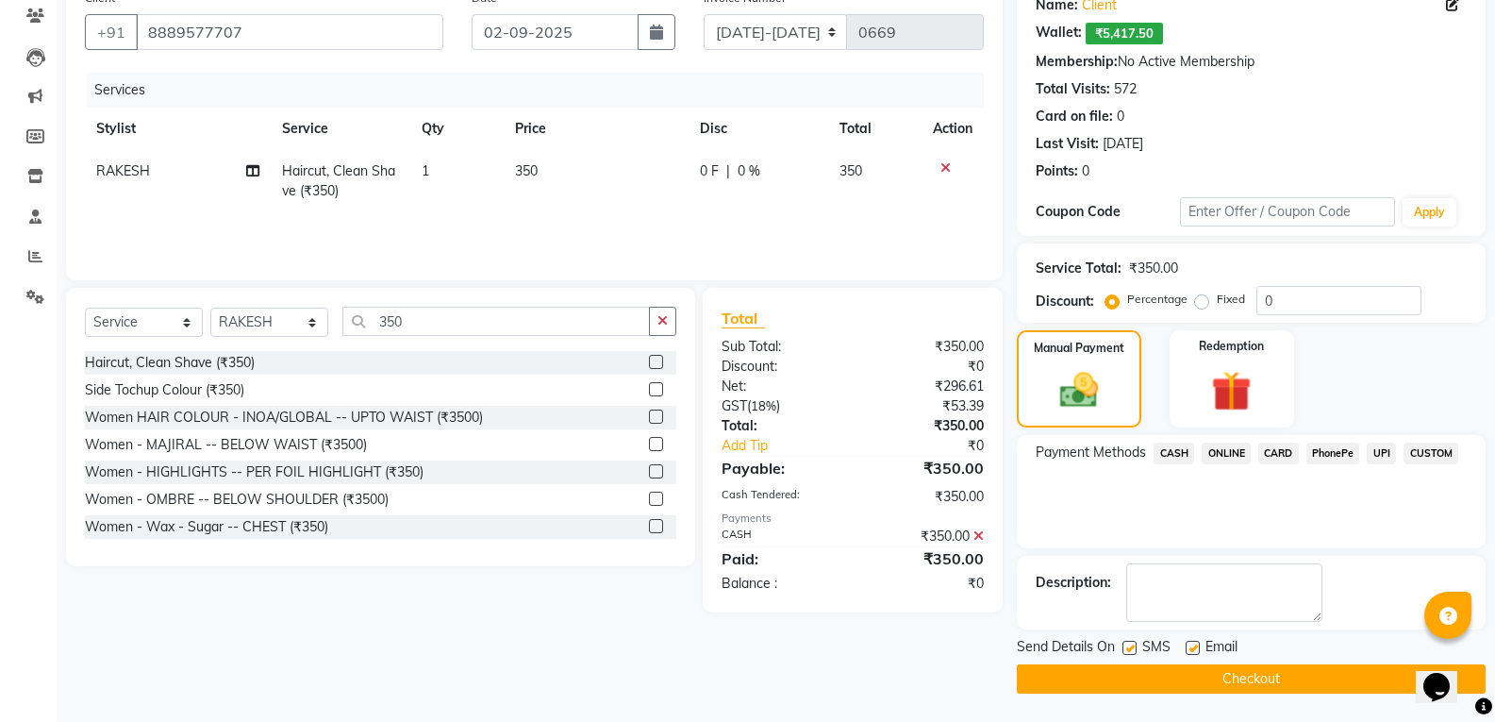
click at [1293, 677] on button "Checkout" at bounding box center [1251, 678] width 469 height 29
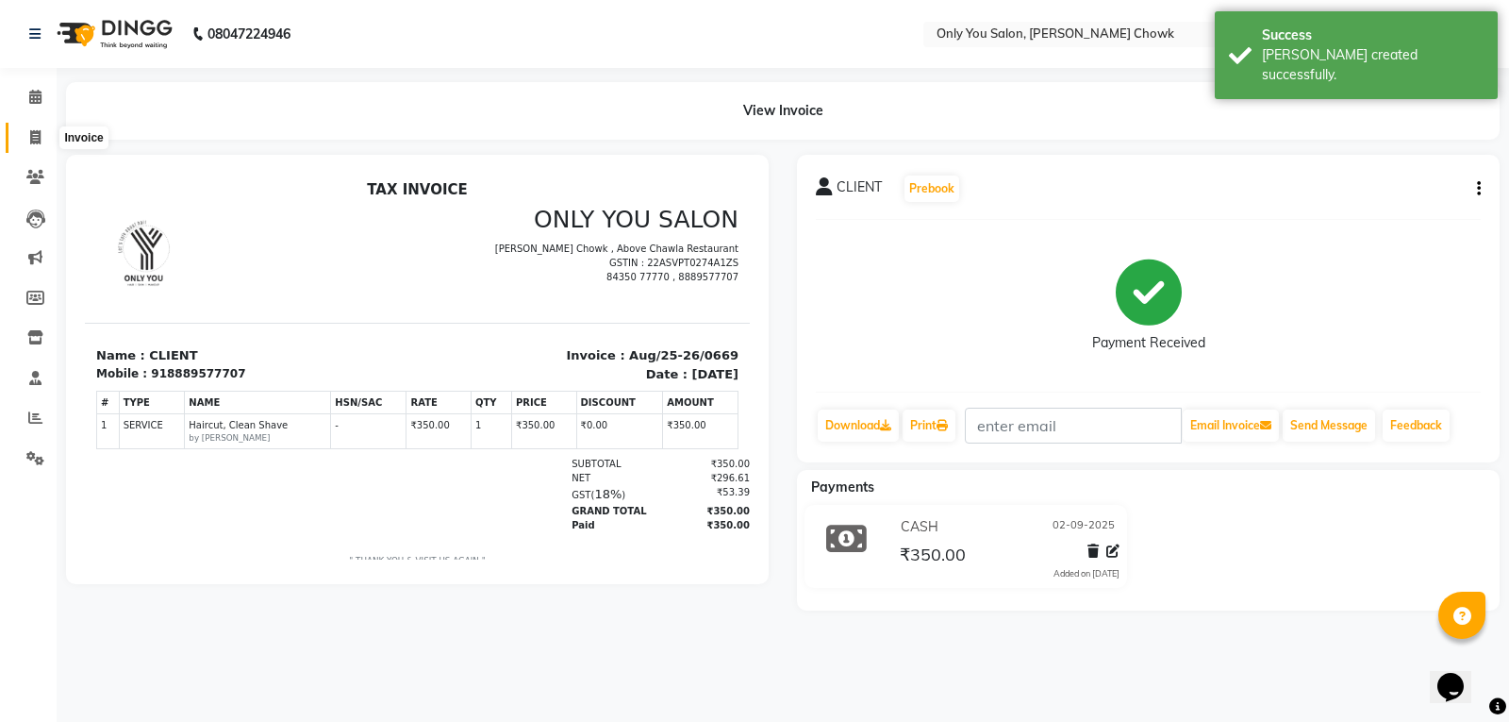
click at [36, 145] on span at bounding box center [35, 138] width 33 height 22
select select "service"
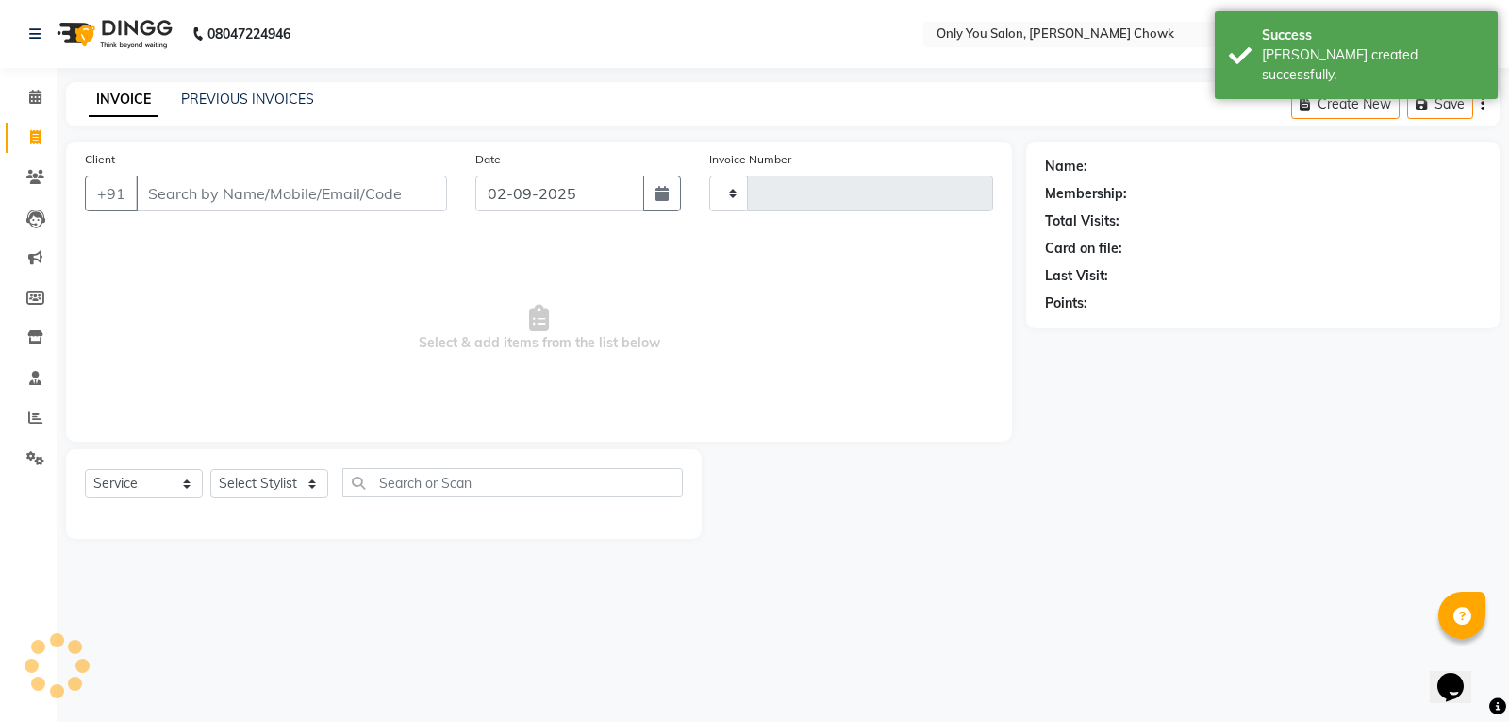
type input "0773"
select select "8713"
click at [244, 187] on input "Client" at bounding box center [291, 193] width 311 height 36
select select "package"
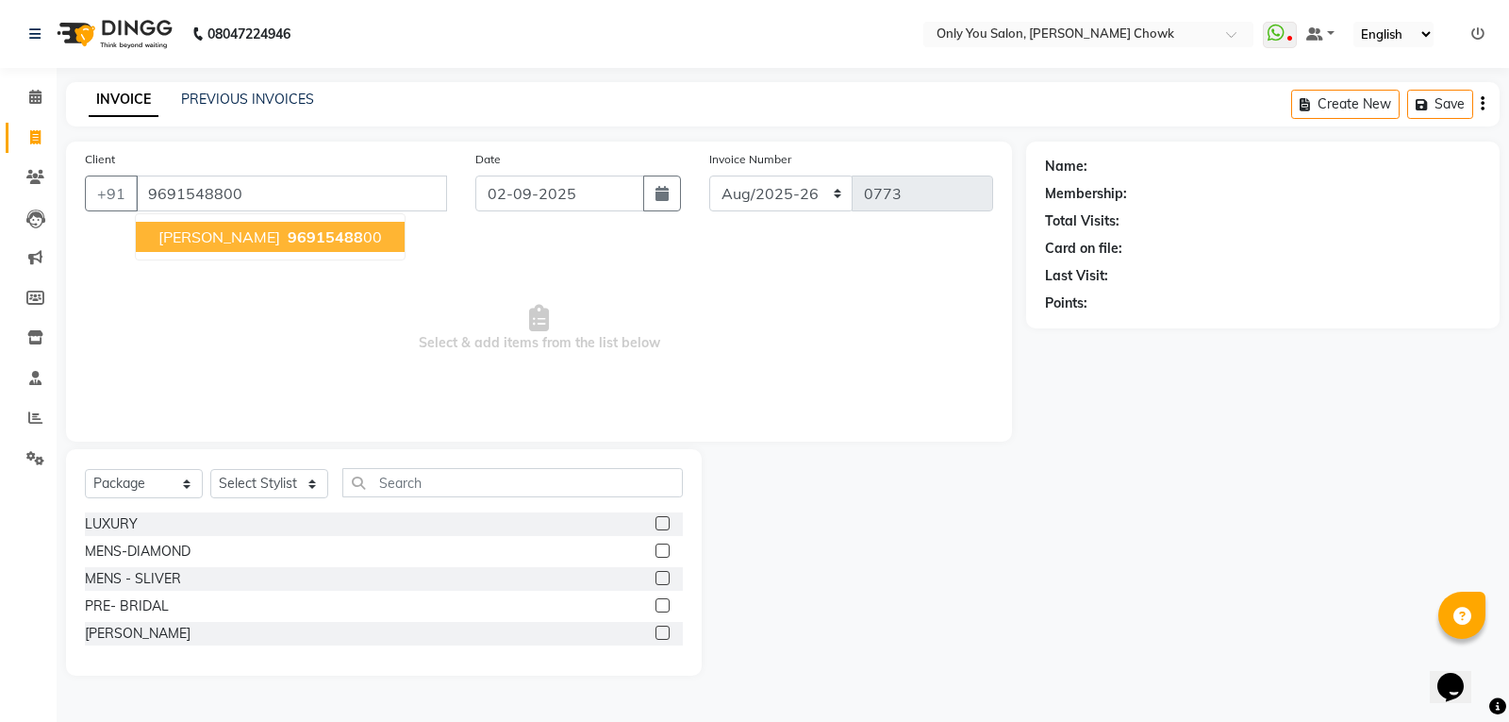
type input "9691548800"
click at [286, 252] on ngb-typeahead-window "MAMTA Agrawal 96915488 00" at bounding box center [270, 236] width 271 height 47
click at [274, 238] on span "[PERSON_NAME]" at bounding box center [219, 236] width 122 height 19
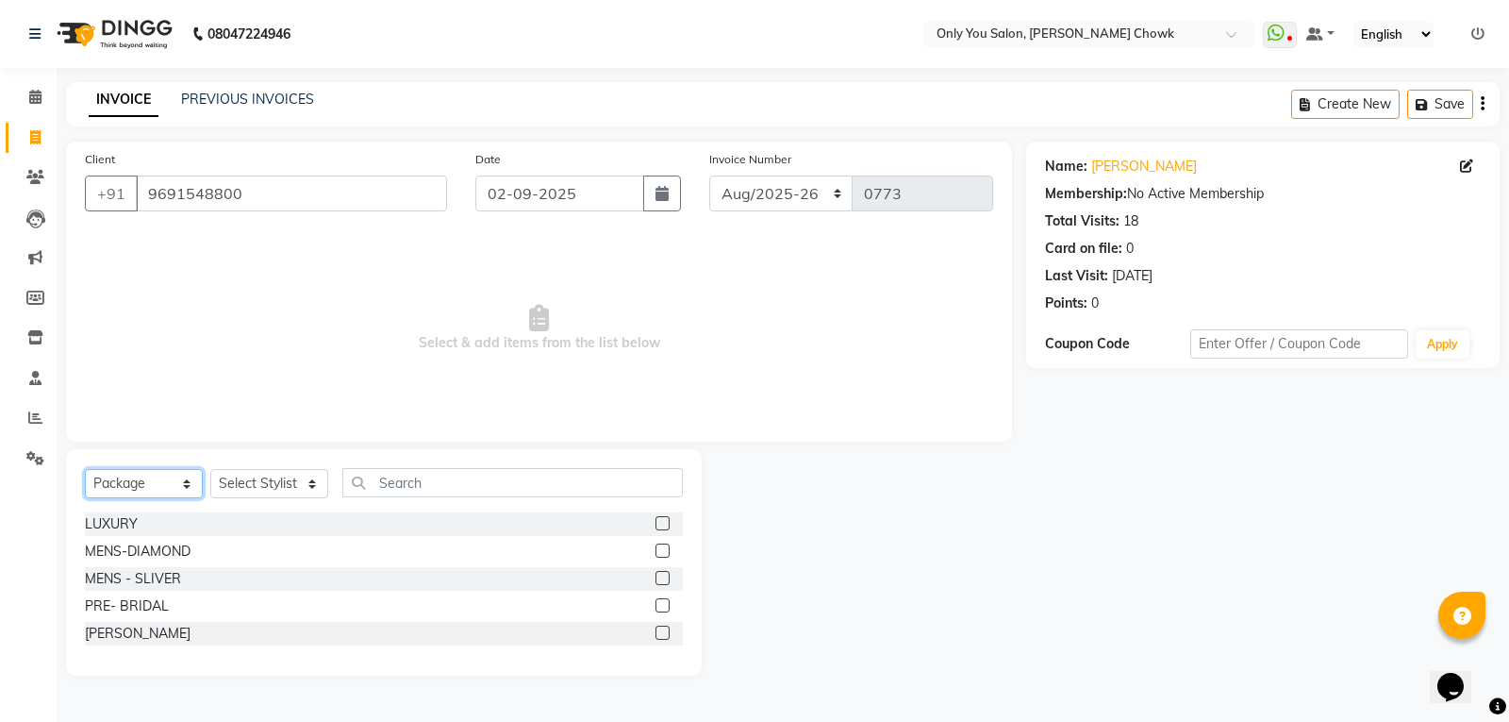
click at [157, 480] on select "Select Service Product Membership Package Voucher Prepaid Gift Card" at bounding box center [144, 483] width 118 height 29
select select "service"
click at [85, 469] on select "Select Service Product Membership Package Voucher Prepaid Gift Card" at bounding box center [144, 483] width 118 height 29
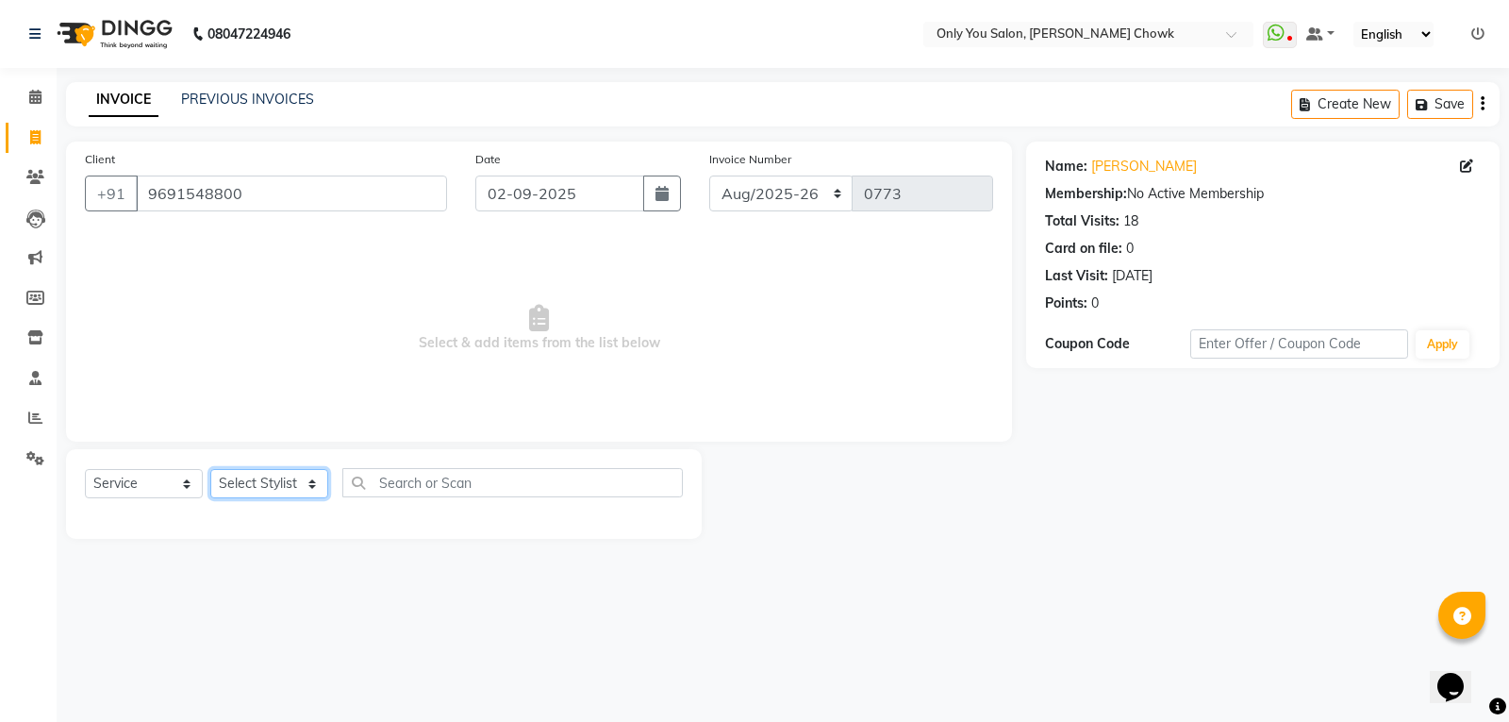
click at [213, 485] on select "Select Stylist [PERSON_NAME] [PERSON_NAME] [PERSON_NAME] MAMTA [PERSON_NAME] [P…" at bounding box center [269, 483] width 118 height 29
select select "82127"
click at [210, 469] on select "Select Stylist [PERSON_NAME] [PERSON_NAME] [PERSON_NAME] MAMTA [PERSON_NAME] [P…" at bounding box center [269, 483] width 118 height 29
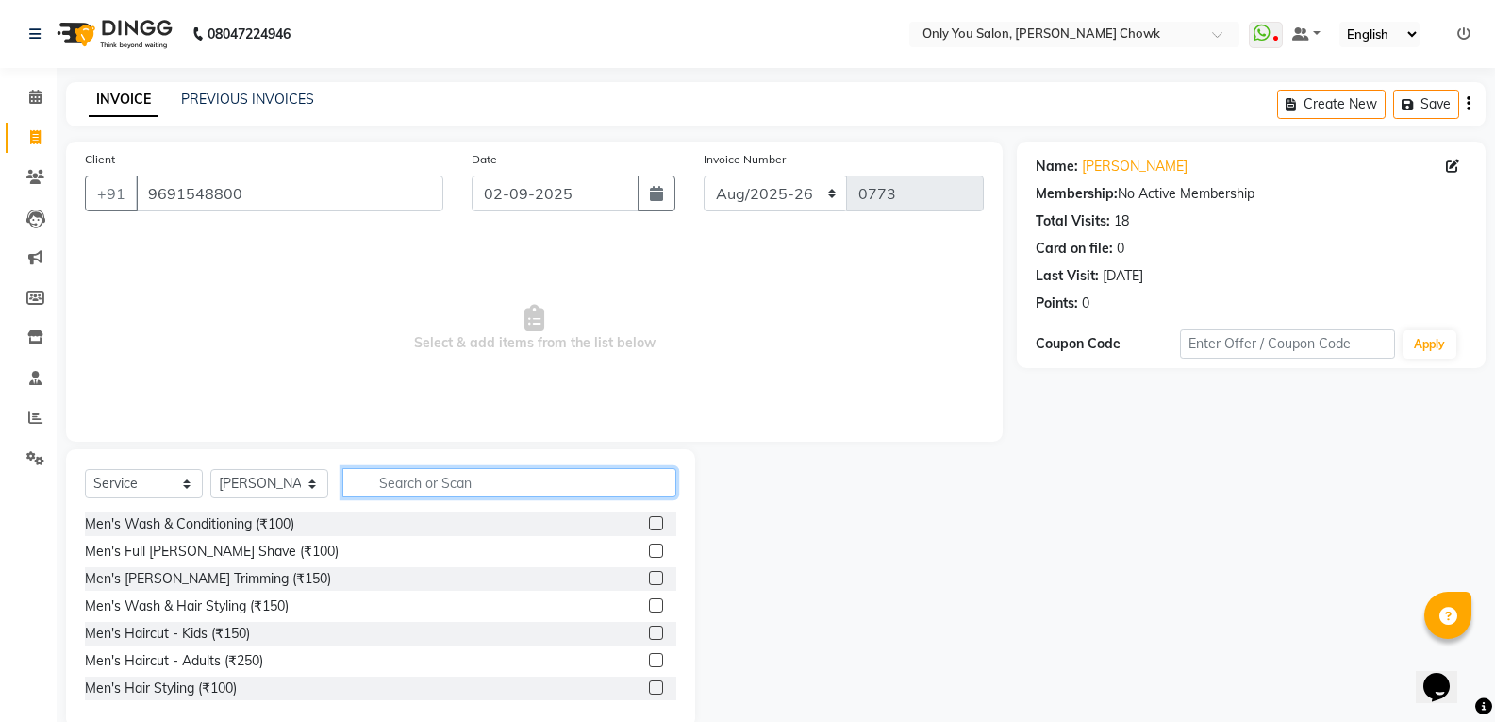
click at [523, 483] on input "text" at bounding box center [509, 482] width 334 height 29
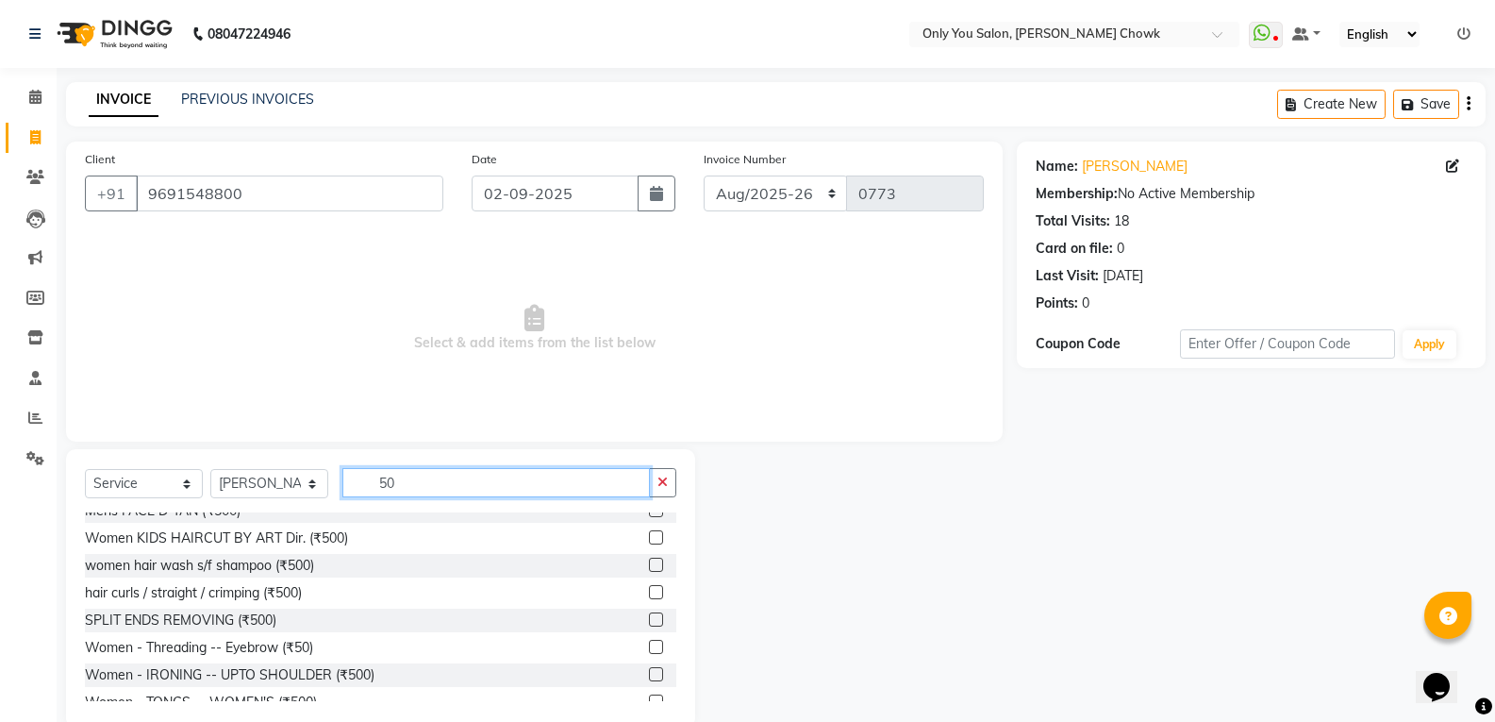
scroll to position [566, 0]
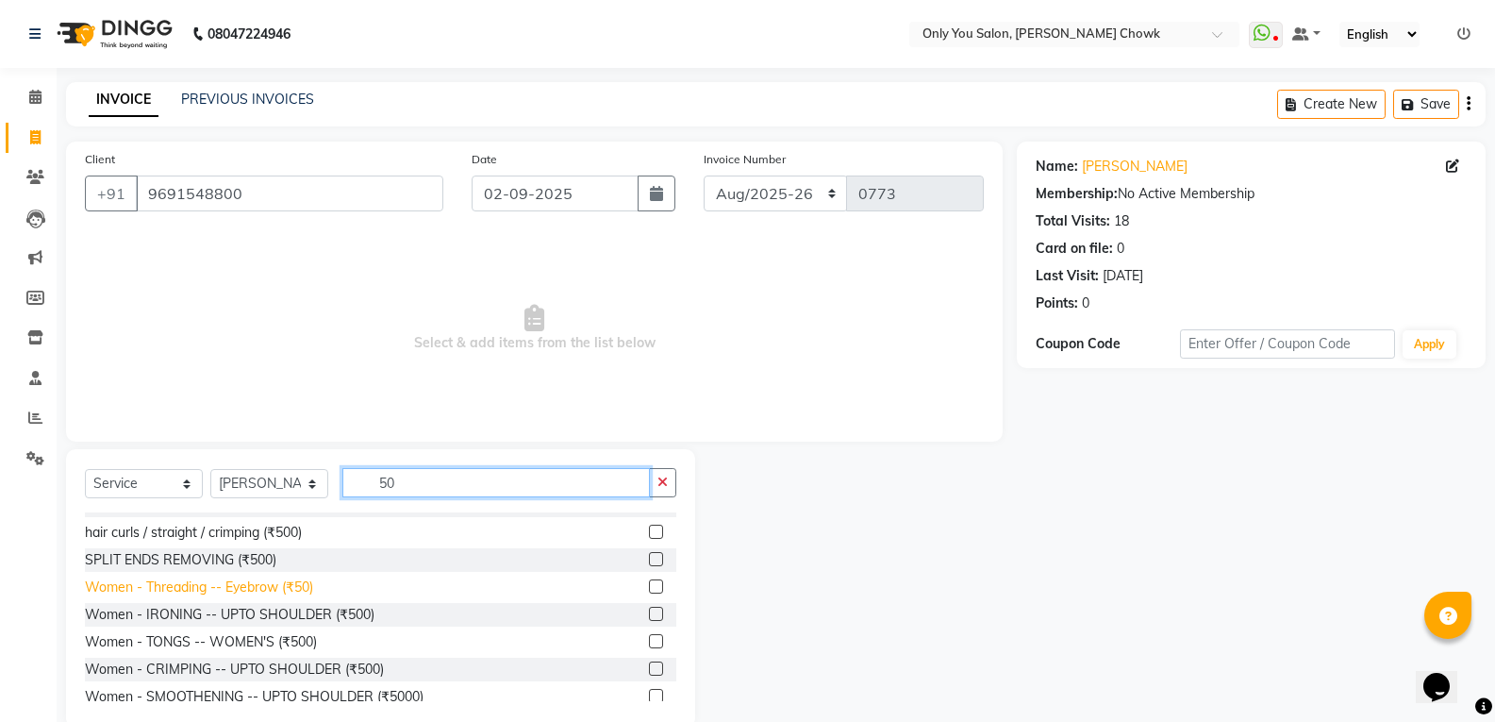
type input "50"
click at [251, 589] on div "Women - Threading -- Eyebrow (₹50)" at bounding box center [199, 587] width 228 height 20
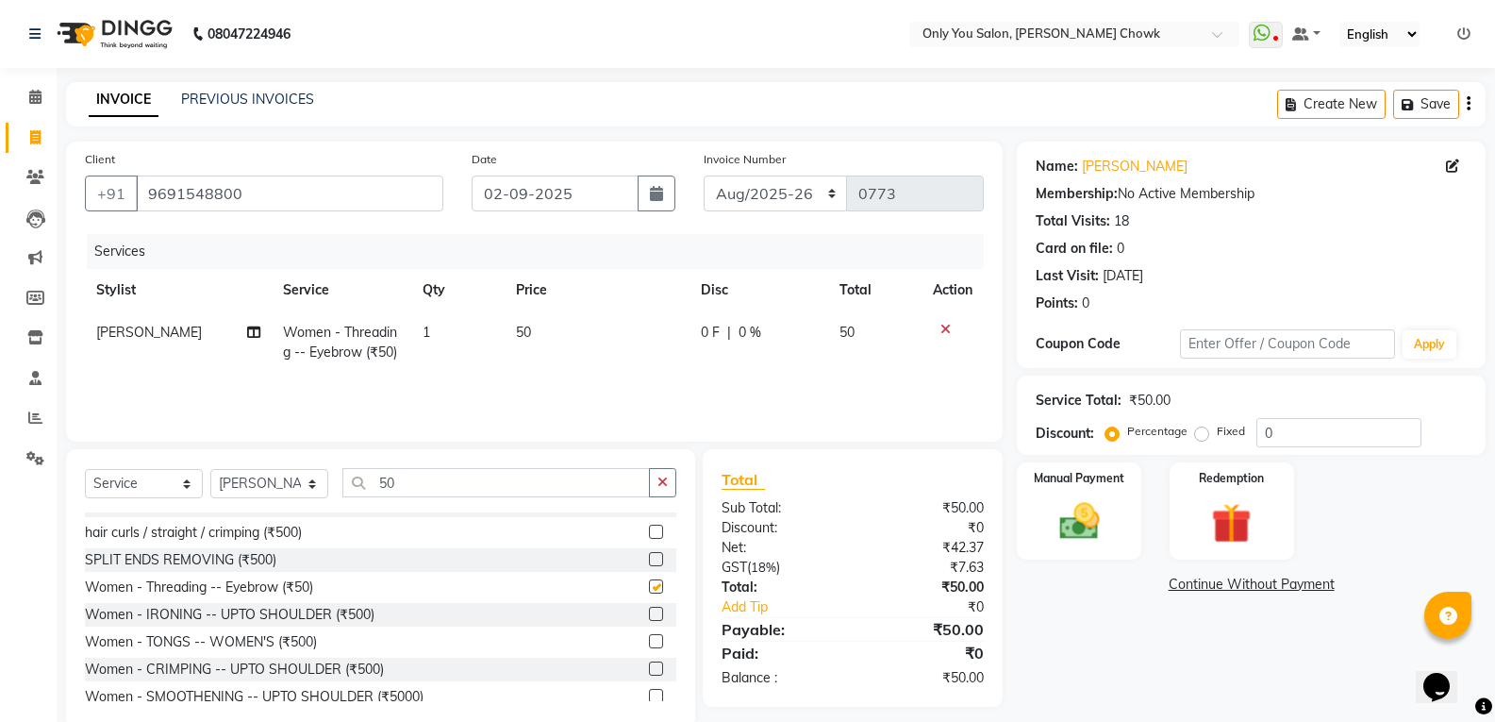
checkbox input "false"
click at [293, 472] on select "Select Stylist [PERSON_NAME] [PERSON_NAME] [PERSON_NAME] MAMTA [PERSON_NAME] [P…" at bounding box center [269, 483] width 118 height 29
select select "87151"
click at [210, 469] on select "Select Stylist [PERSON_NAME] [PERSON_NAME] [PERSON_NAME] MAMTA [PERSON_NAME] [P…" at bounding box center [269, 483] width 118 height 29
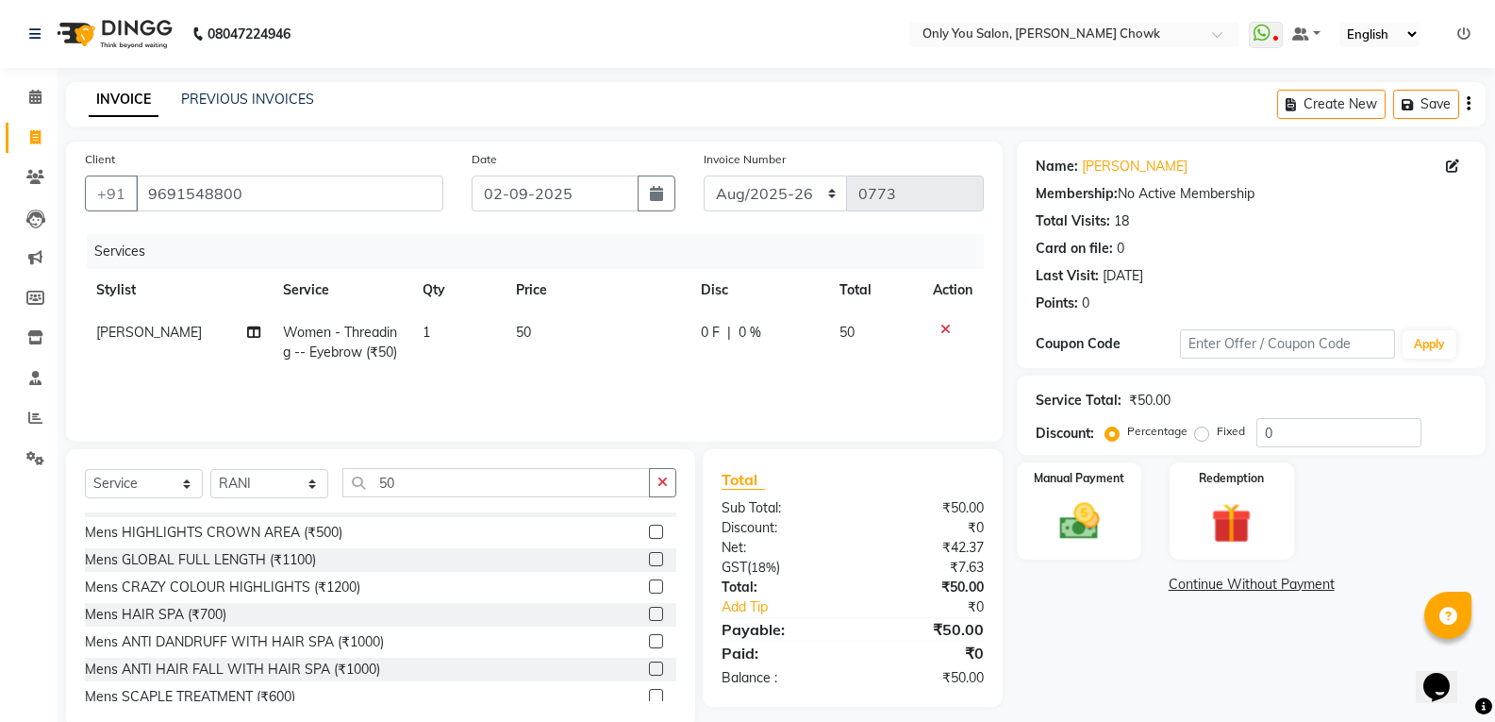
click at [496, 465] on div "Select Service Product Membership Package Voucher Prepaid Gift Card Select Styl…" at bounding box center [380, 588] width 629 height 278
click at [490, 480] on input "50" at bounding box center [495, 482] width 307 height 29
type input "5"
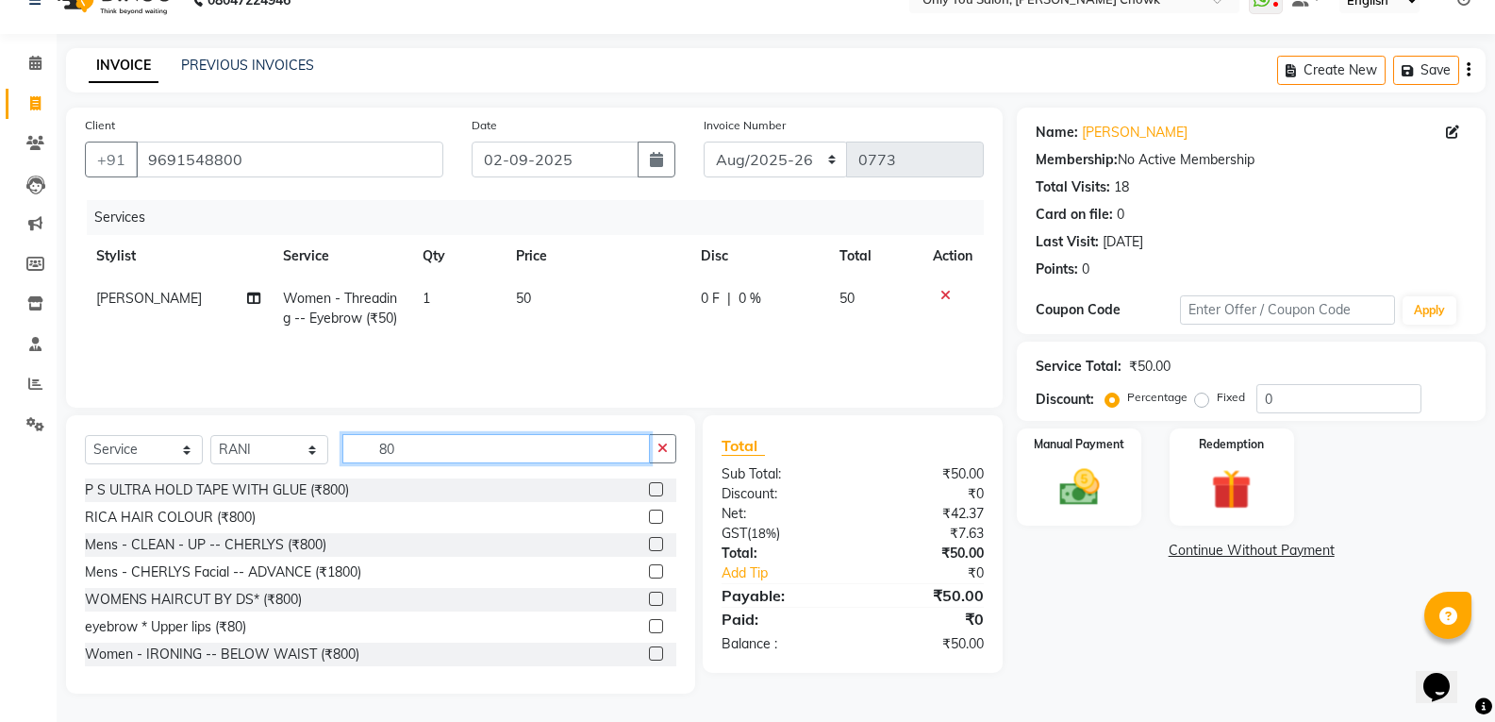
scroll to position [94, 0]
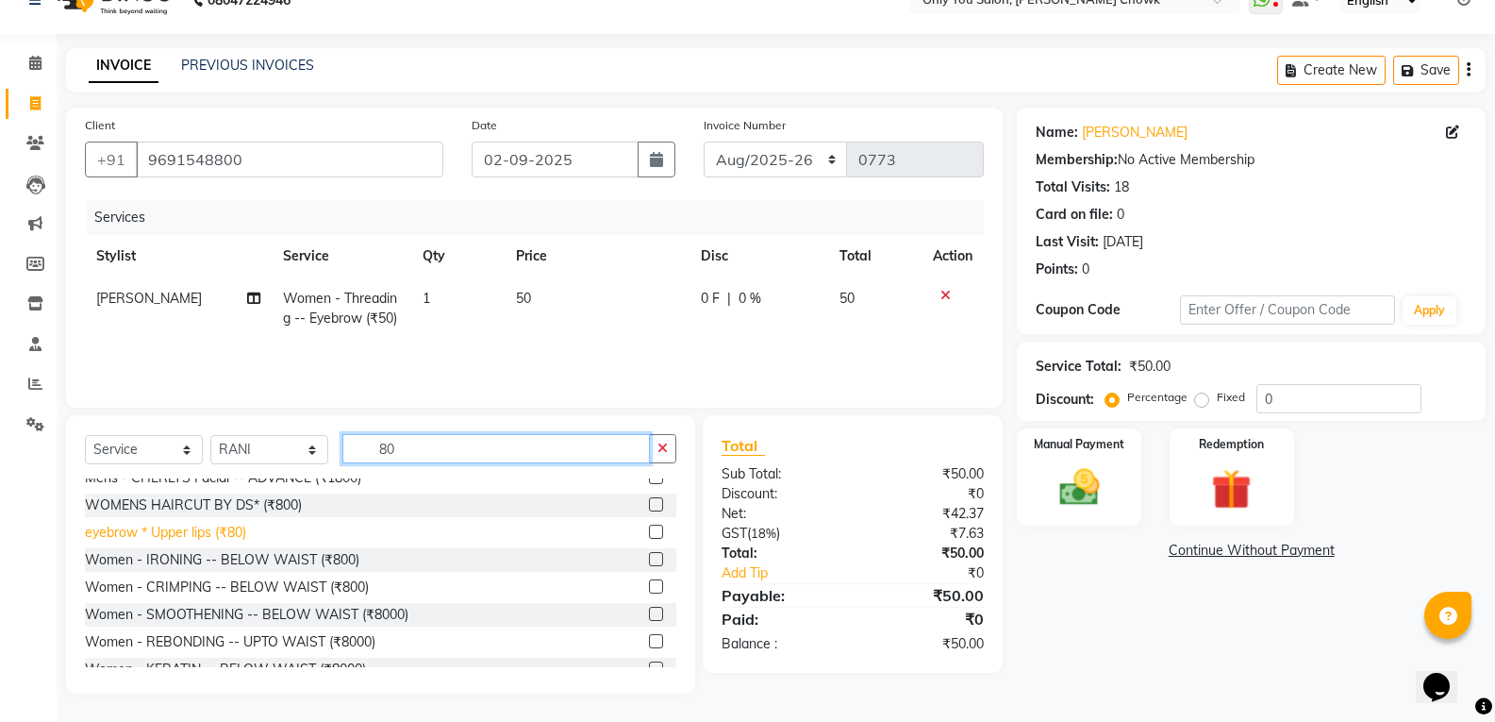
type input "80"
click at [233, 526] on div "eyebrow * Upper lips (₹80)" at bounding box center [165, 533] width 161 height 20
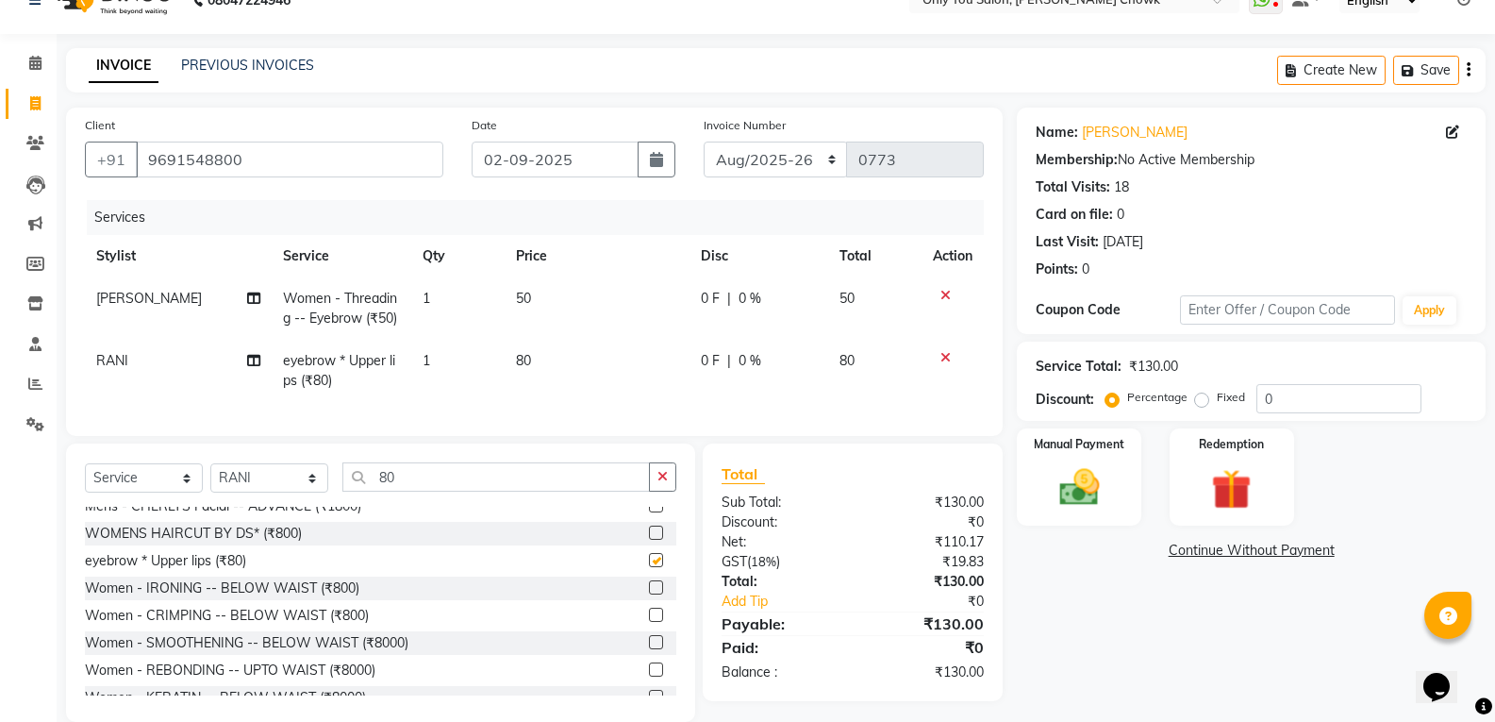
checkbox input "false"
click at [443, 491] on input "80" at bounding box center [495, 476] width 307 height 29
type input "8"
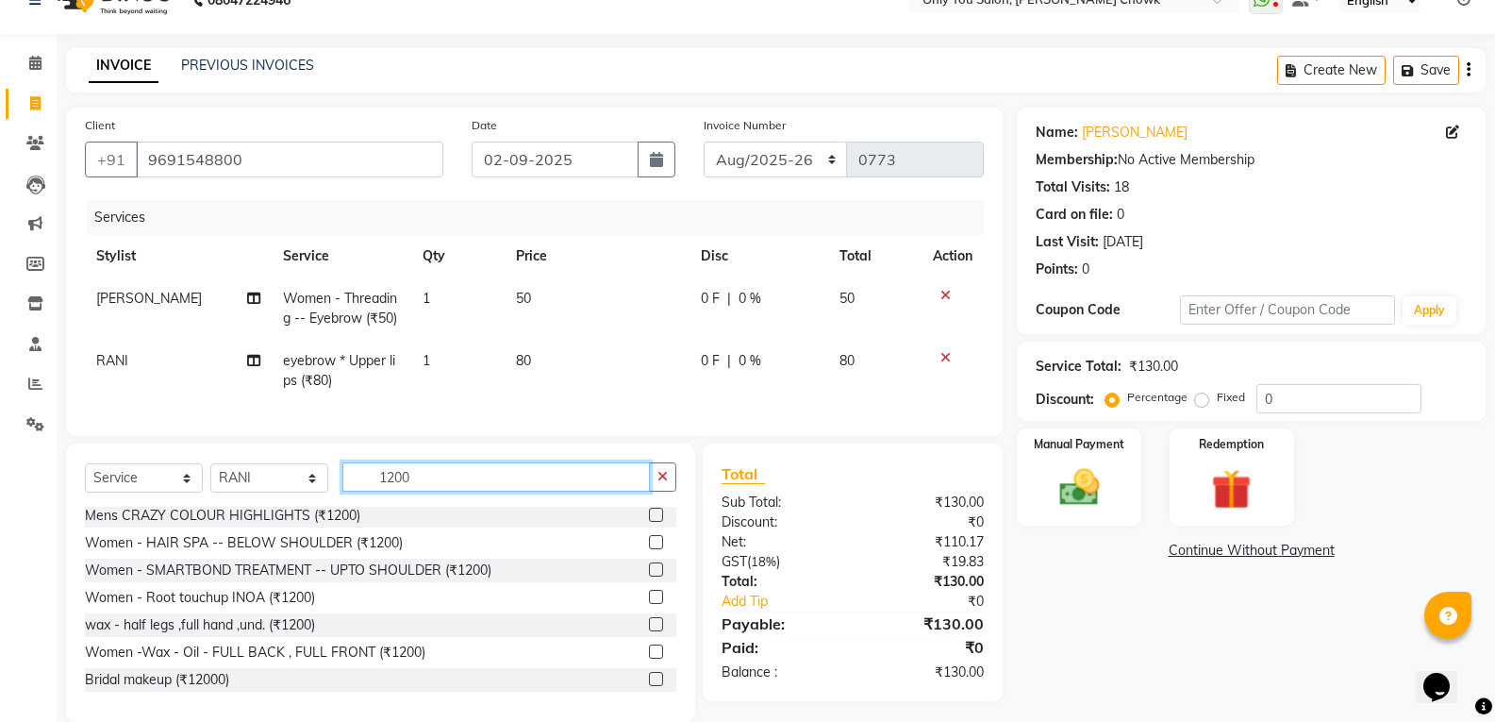
scroll to position [3, 0]
type input "1200"
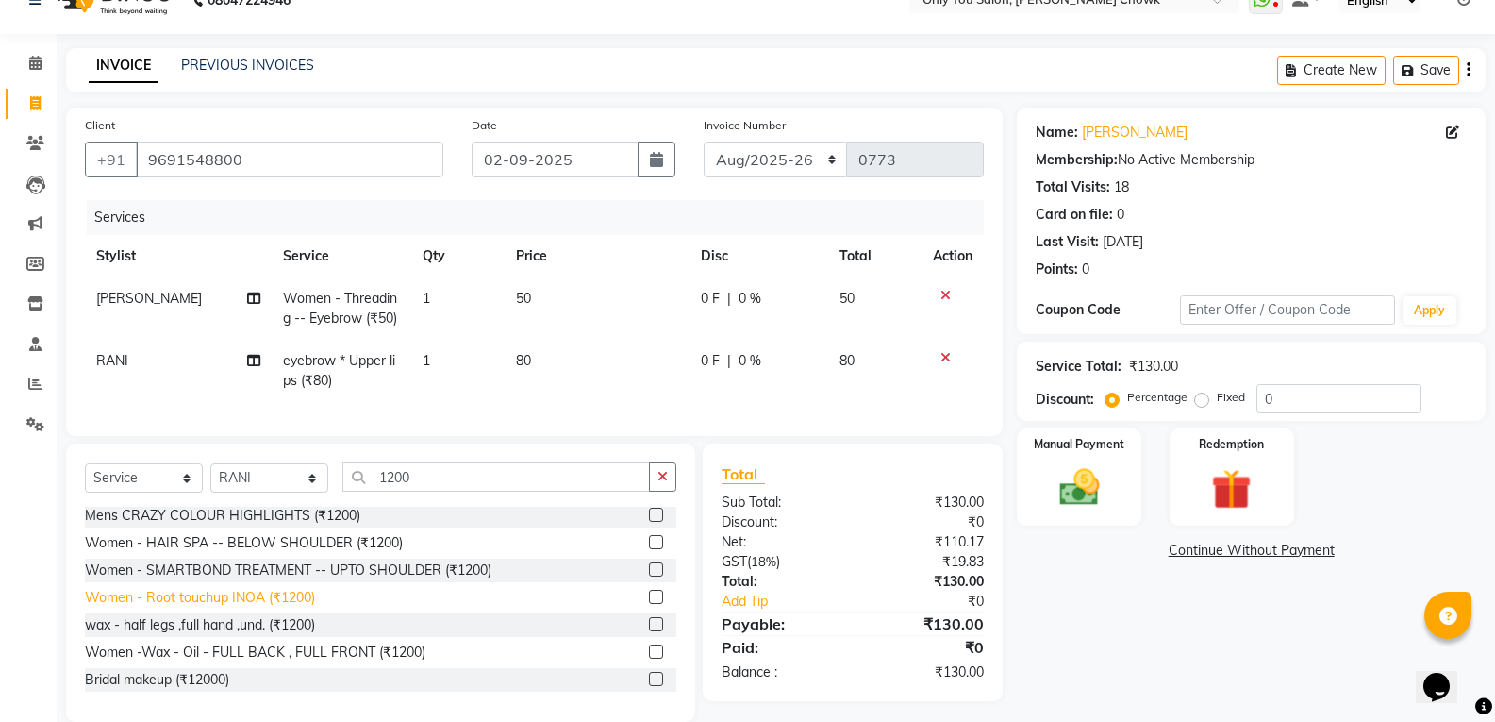
click at [296, 607] on div "Women - Root touchup INOA (₹1200)" at bounding box center [200, 598] width 230 height 20
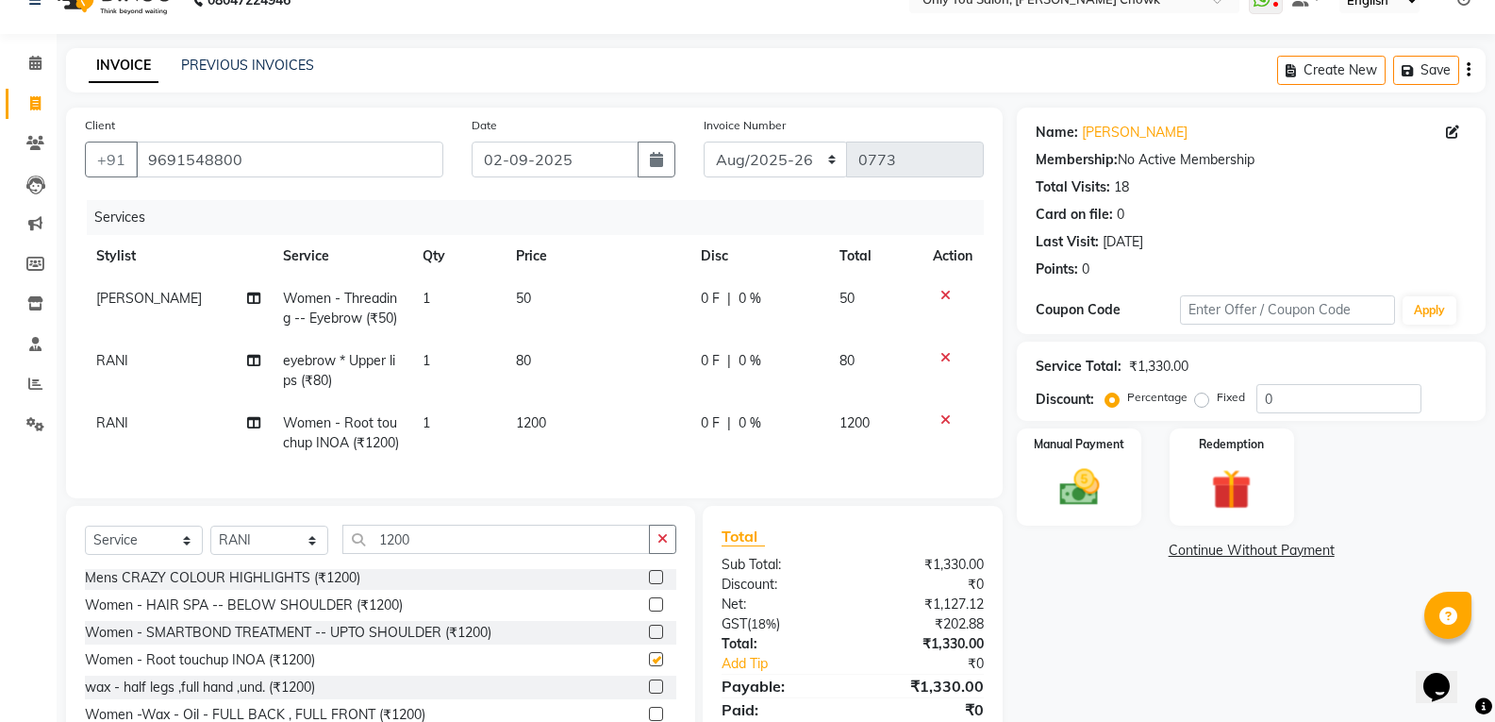
checkbox input "false"
click at [546, 369] on td "80" at bounding box center [597, 371] width 185 height 62
select select "87151"
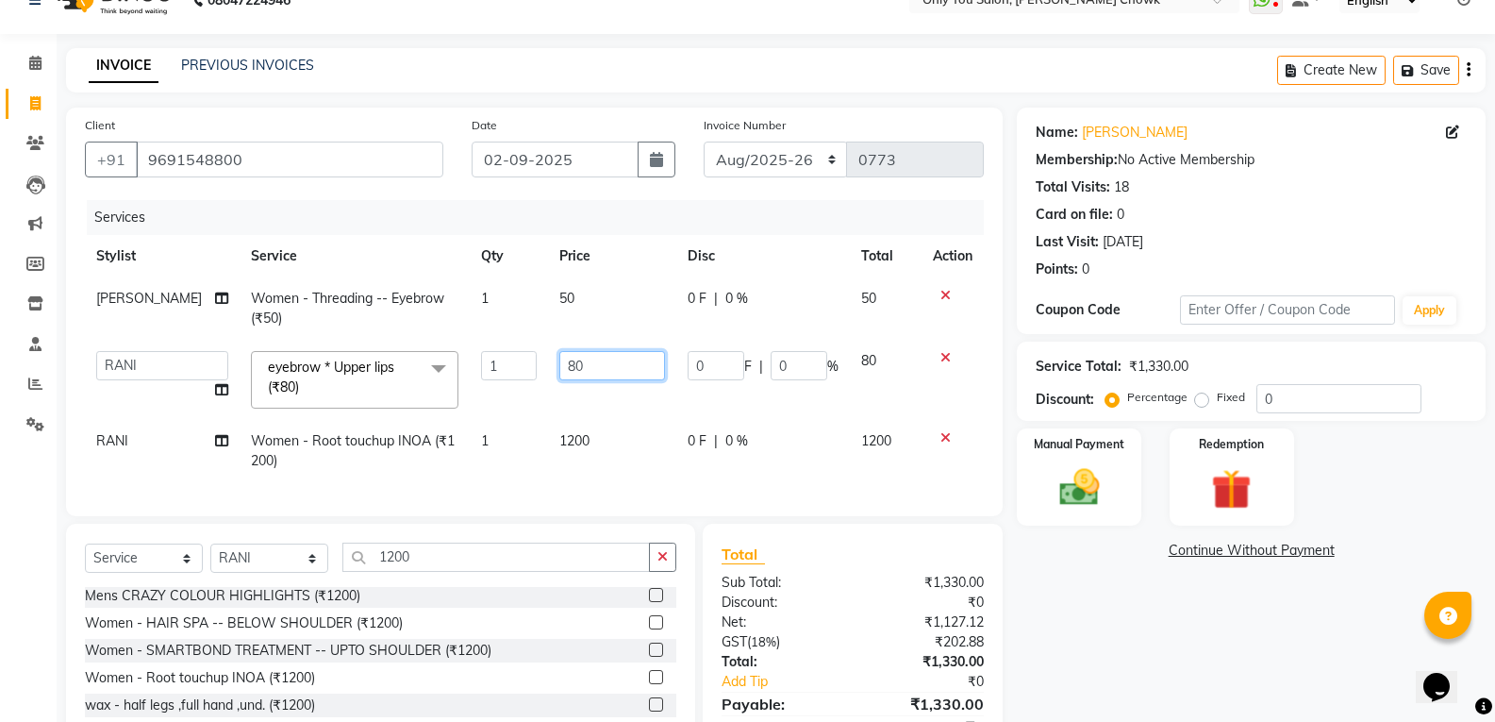
click at [643, 353] on input "80" at bounding box center [612, 365] width 106 height 29
type input "8"
type input "110"
click at [1112, 656] on div "Name: Mamta Agrawal Membership: No Active Membership Total Visits: 18 Card on f…" at bounding box center [1258, 455] width 483 height 694
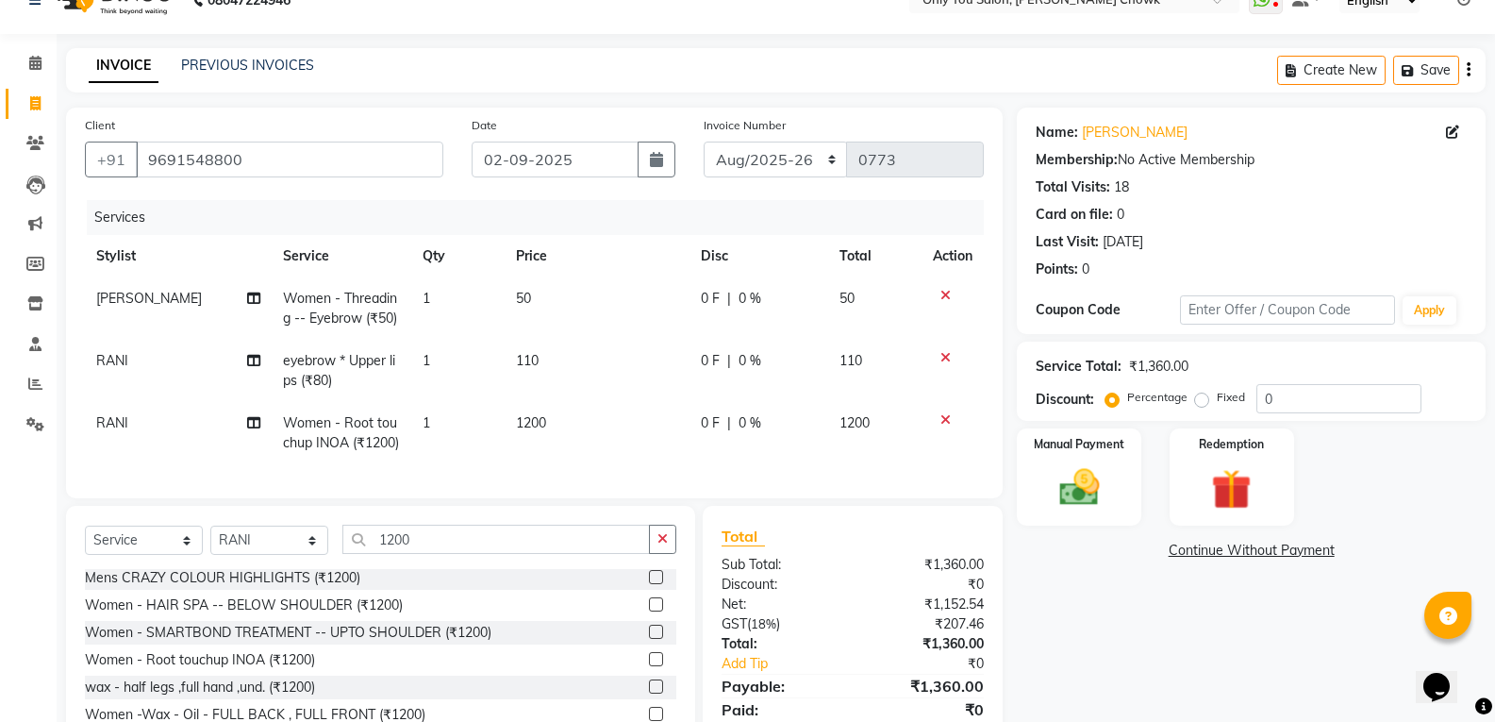
scroll to position [128, 0]
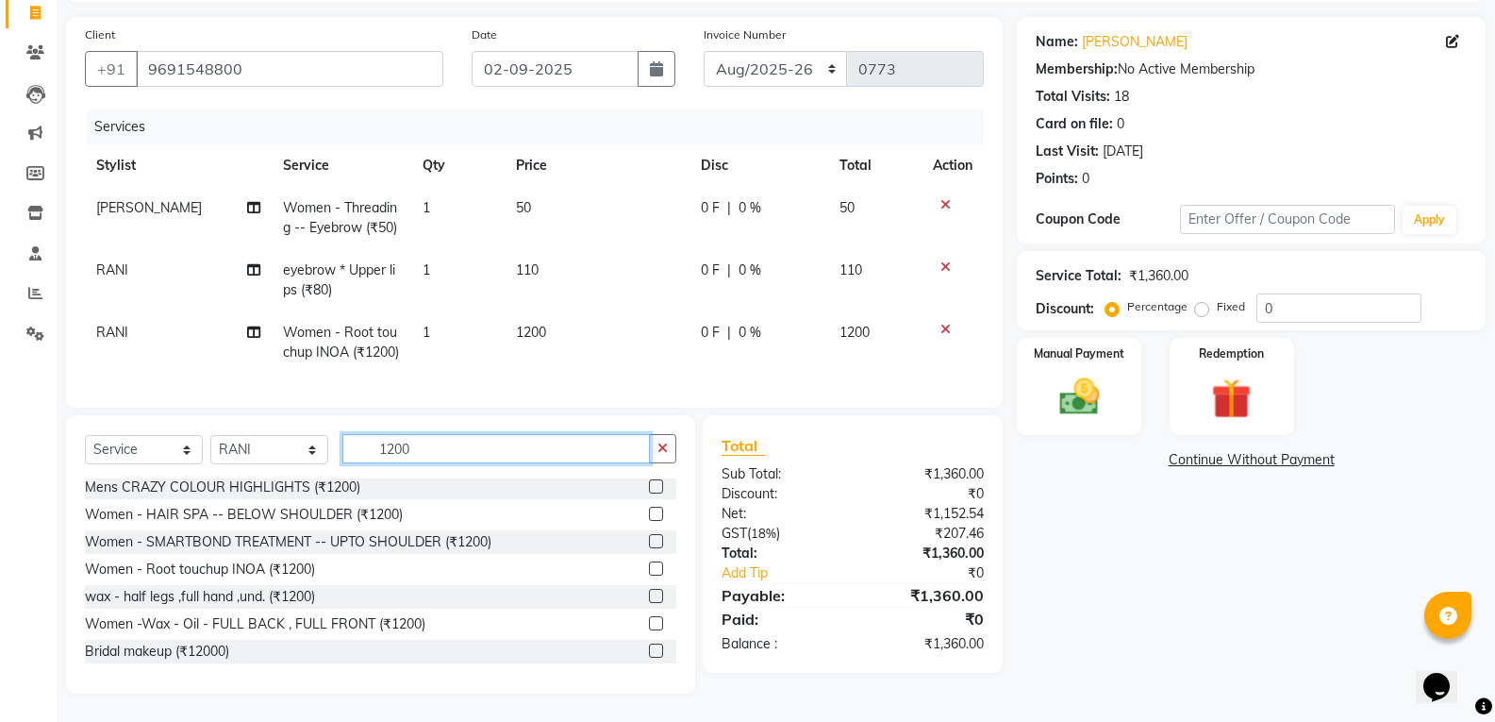
click at [518, 463] on input "1200" at bounding box center [495, 448] width 307 height 29
type input "1"
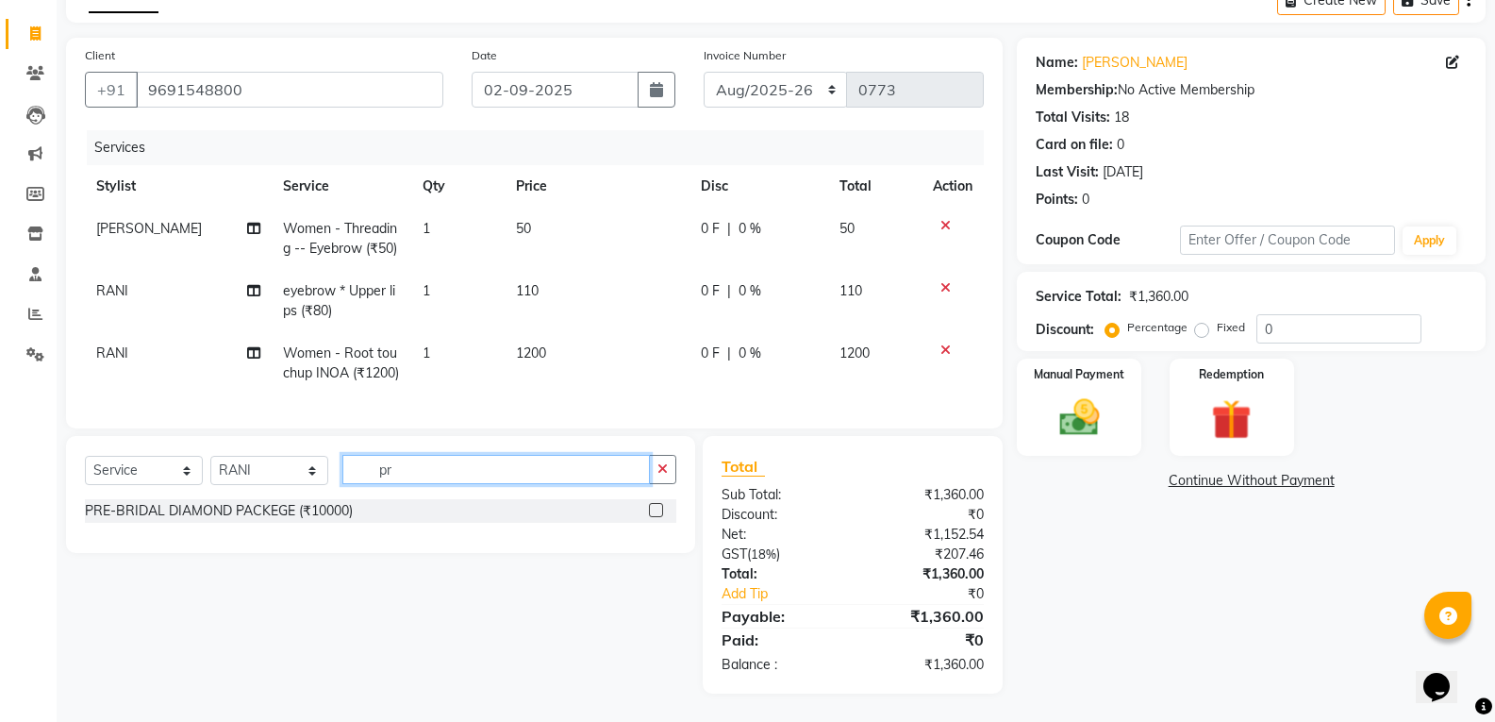
scroll to position [0, 0]
type input "p"
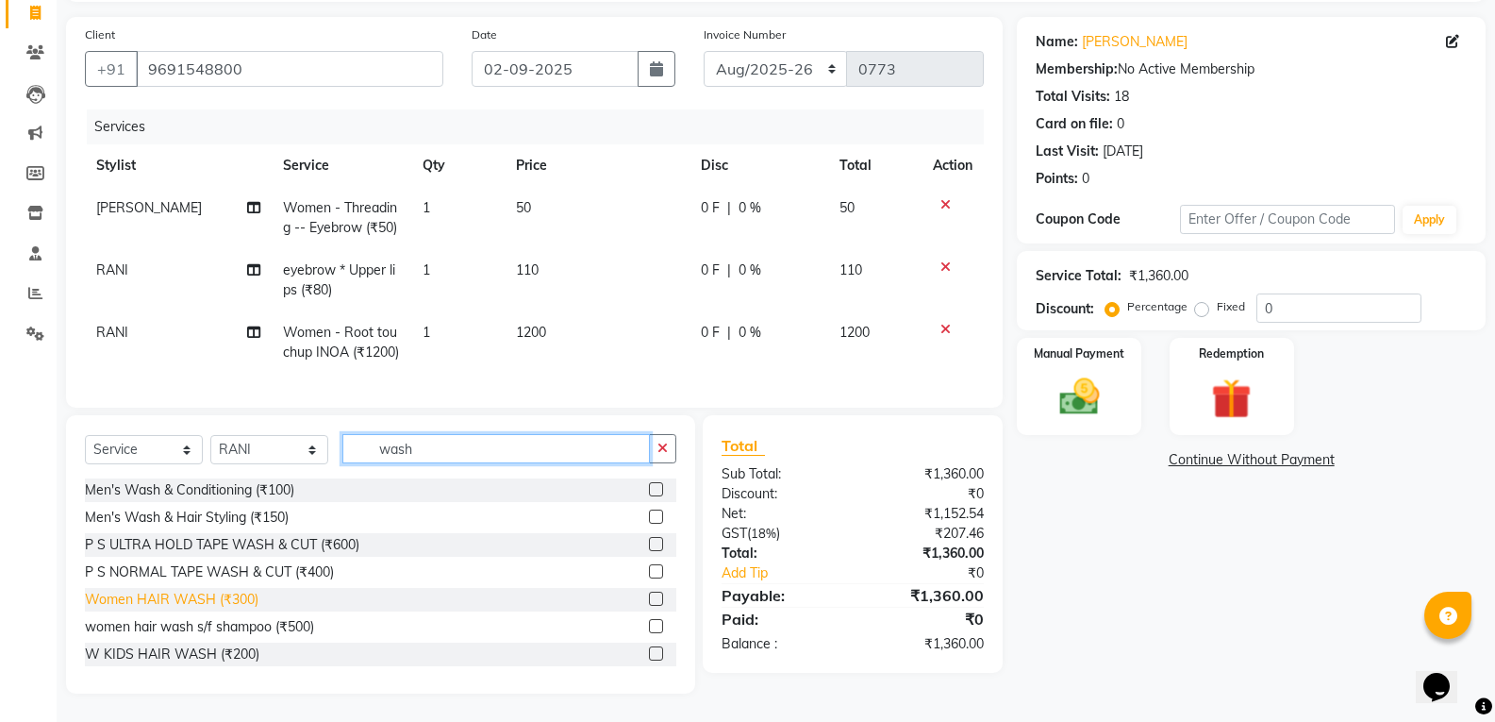
type input "wash"
click at [248, 609] on div "Women HAIR WASH (₹300)" at bounding box center [172, 599] width 174 height 20
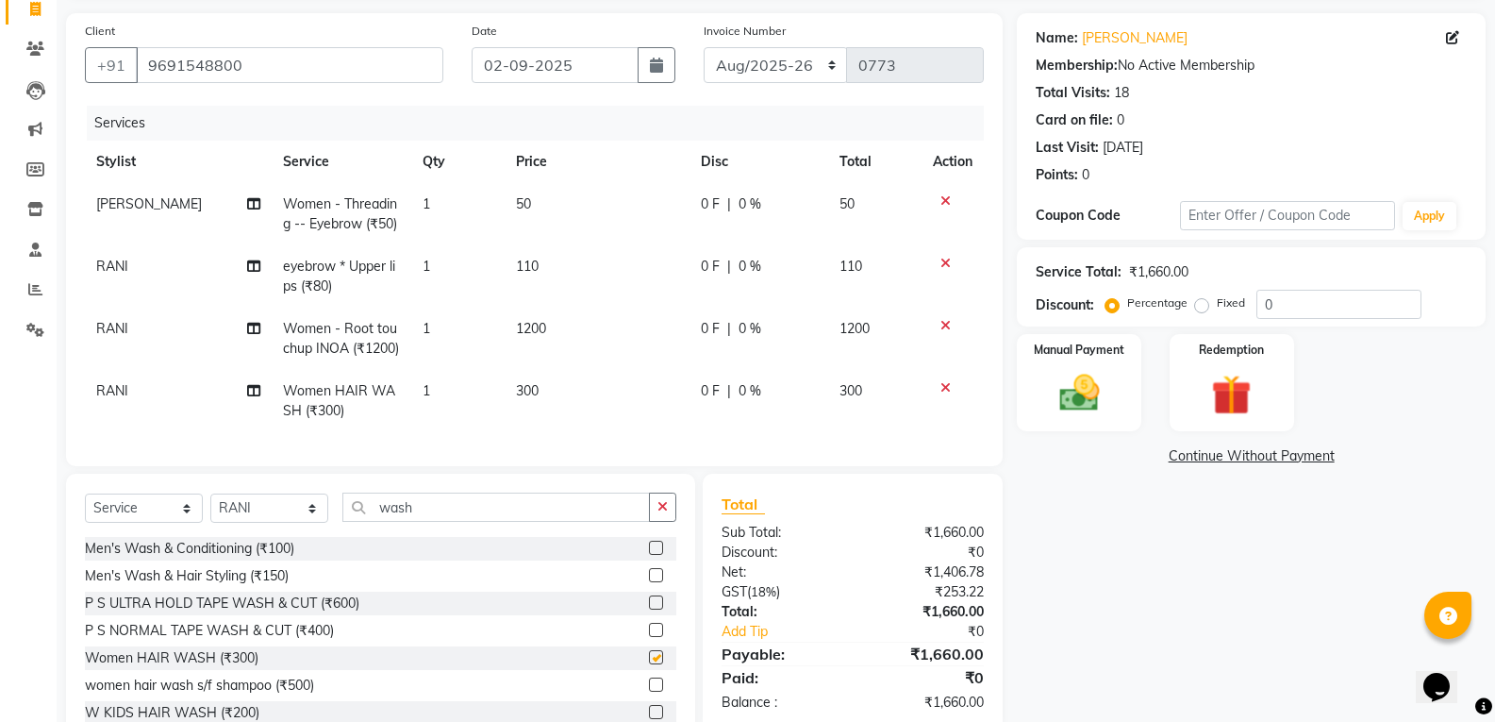
checkbox input "false"
click at [606, 418] on td "300" at bounding box center [597, 401] width 185 height 62
select select "87151"
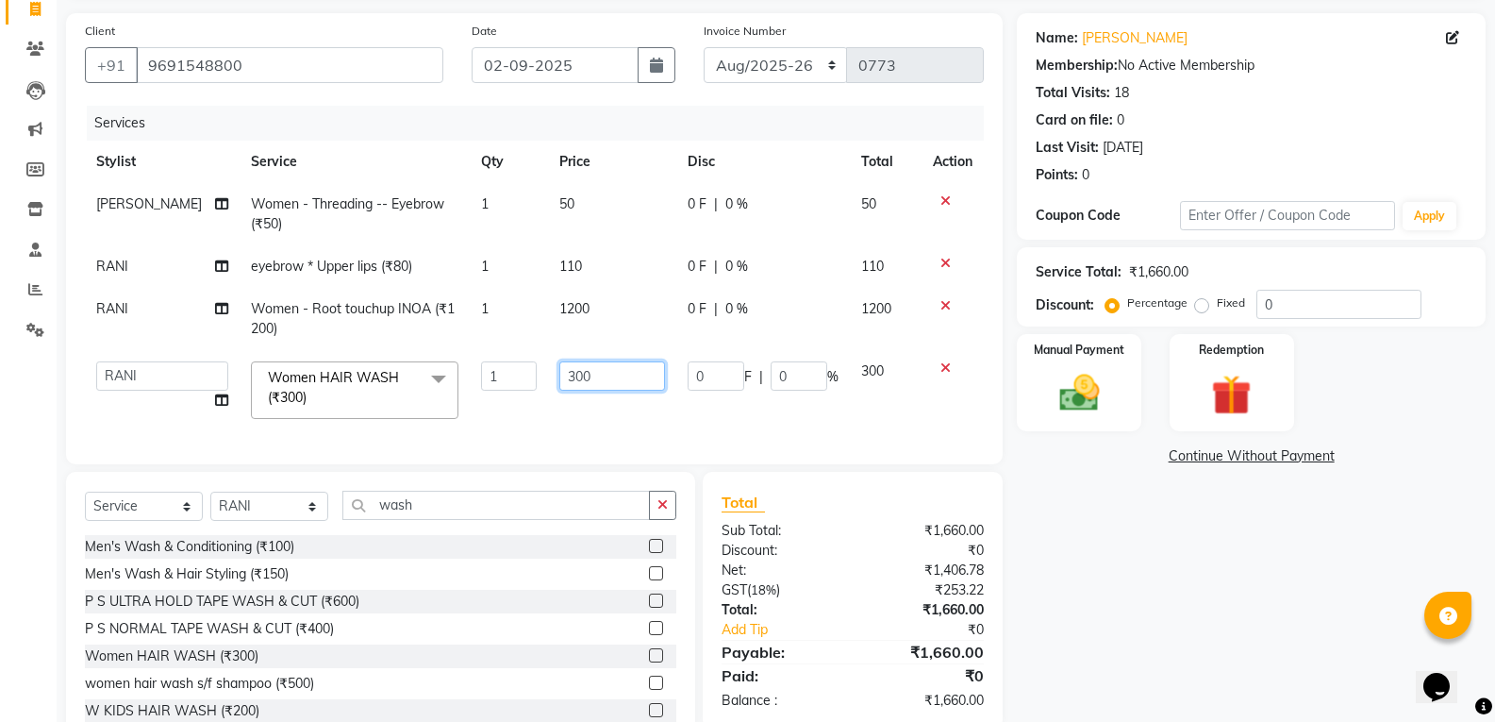
click at [620, 368] on input "300" at bounding box center [612, 375] width 106 height 29
type input "3"
type input "100"
click at [1160, 581] on div "Name: Mamta Agrawal Membership: No Active Membership Total Visits: 18 Card on f…" at bounding box center [1258, 381] width 483 height 737
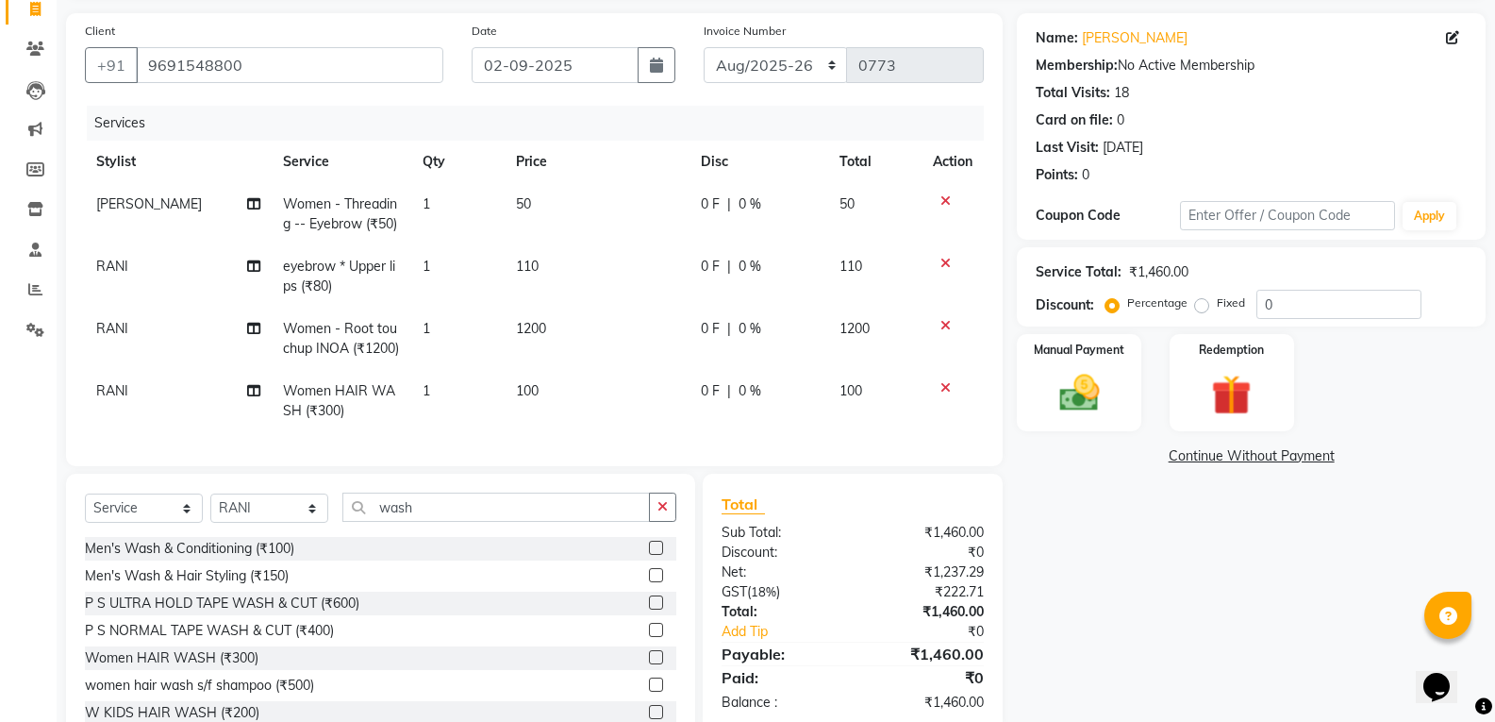
click at [566, 303] on td "110" at bounding box center [597, 276] width 185 height 62
select select "87151"
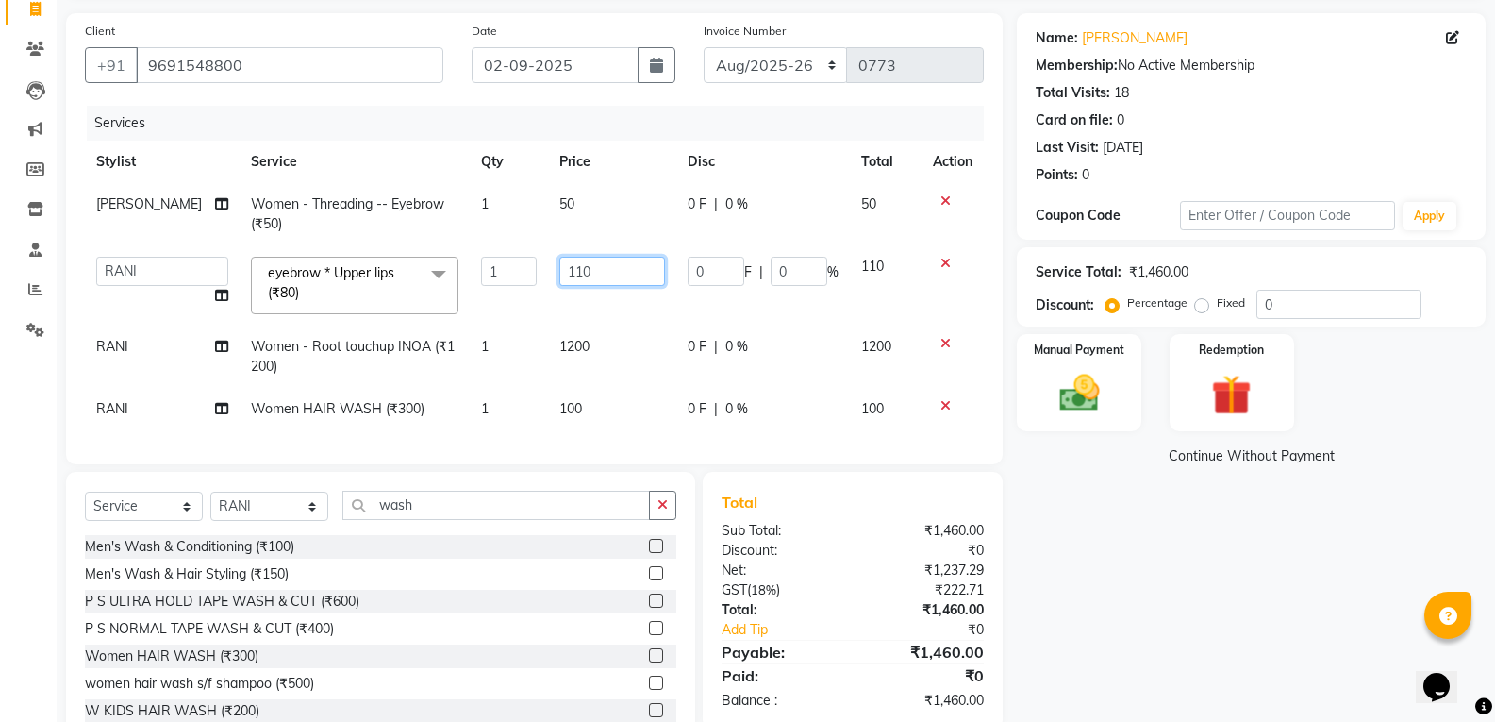
click at [595, 267] on input "110" at bounding box center [612, 271] width 106 height 29
type input "1"
type input "80"
click at [1253, 552] on div "Name: Mamta Agrawal Membership: No Active Membership Total Visits: 18 Card on f…" at bounding box center [1258, 381] width 483 height 737
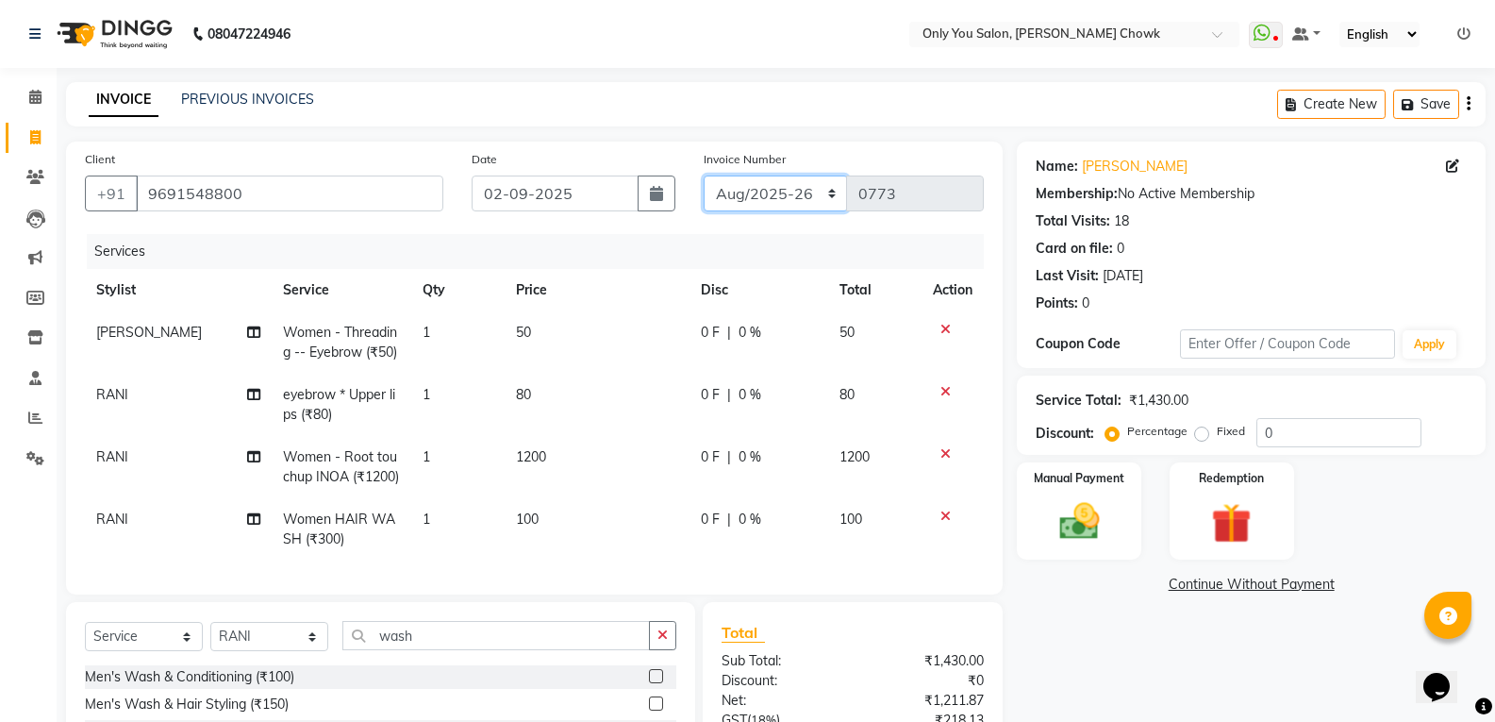
click at [812, 192] on select "[DATE]-[DATE]-26 TRD/2025" at bounding box center [776, 193] width 144 height 36
select select "8714"
click at [704, 175] on select "[DATE]-[DATE]-26 TRD/2025" at bounding box center [776, 193] width 144 height 36
type input "0670"
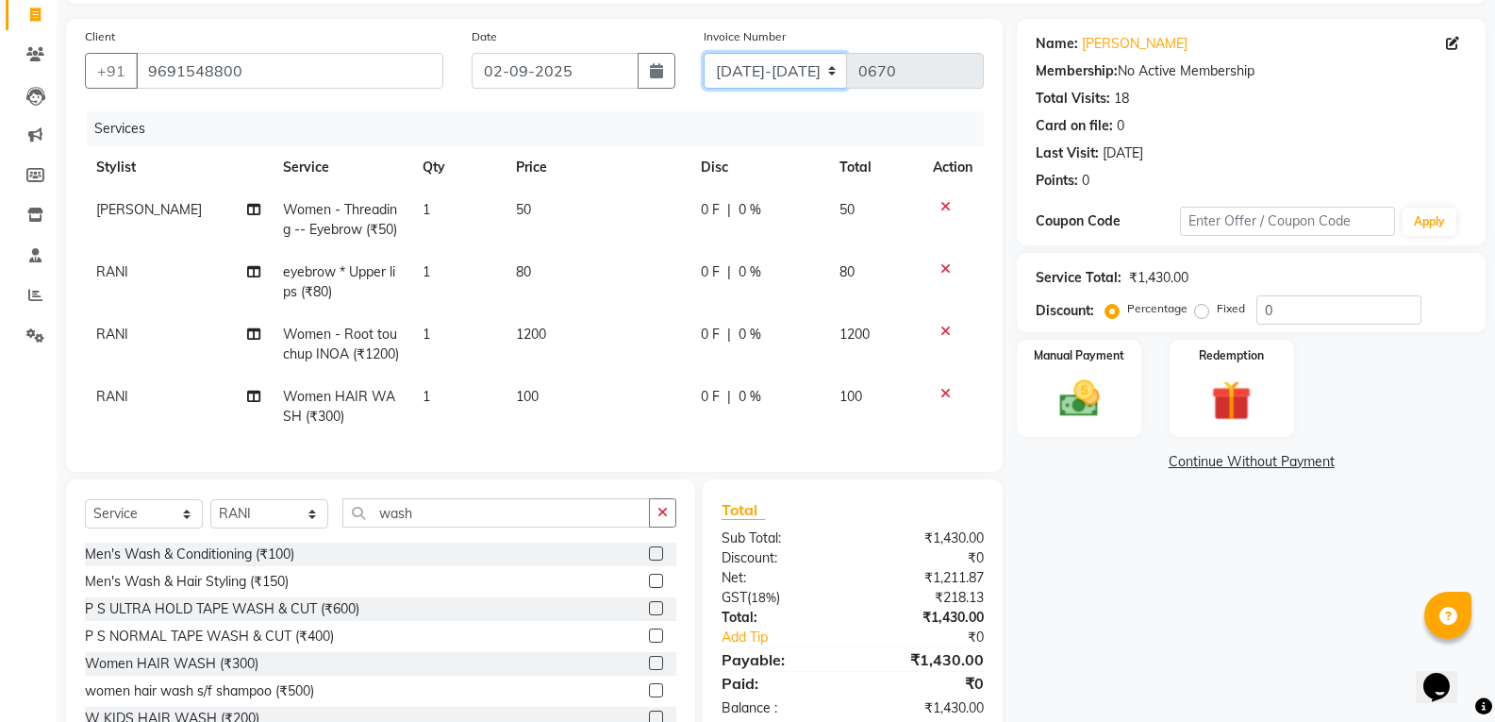
scroll to position [221, 0]
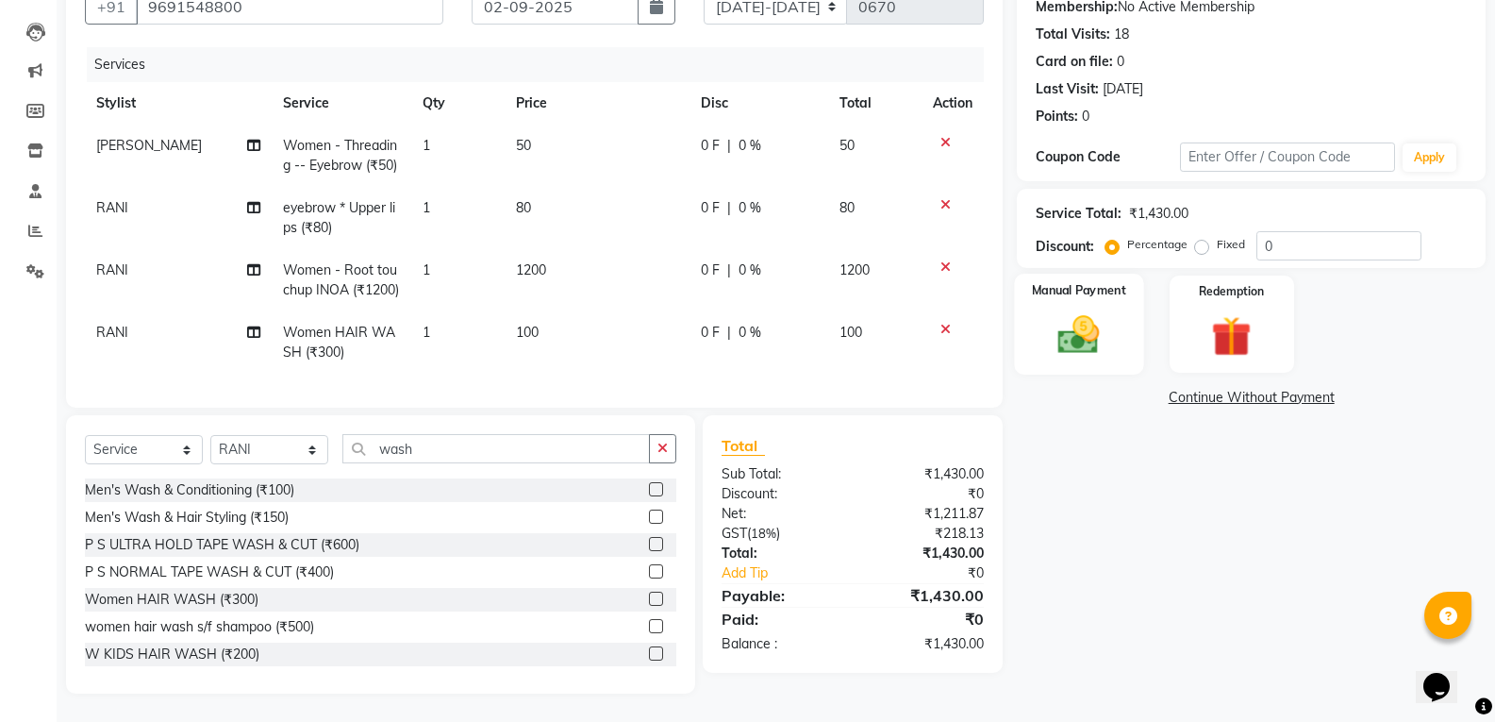
click at [1096, 327] on div "Manual Payment" at bounding box center [1079, 324] width 129 height 101
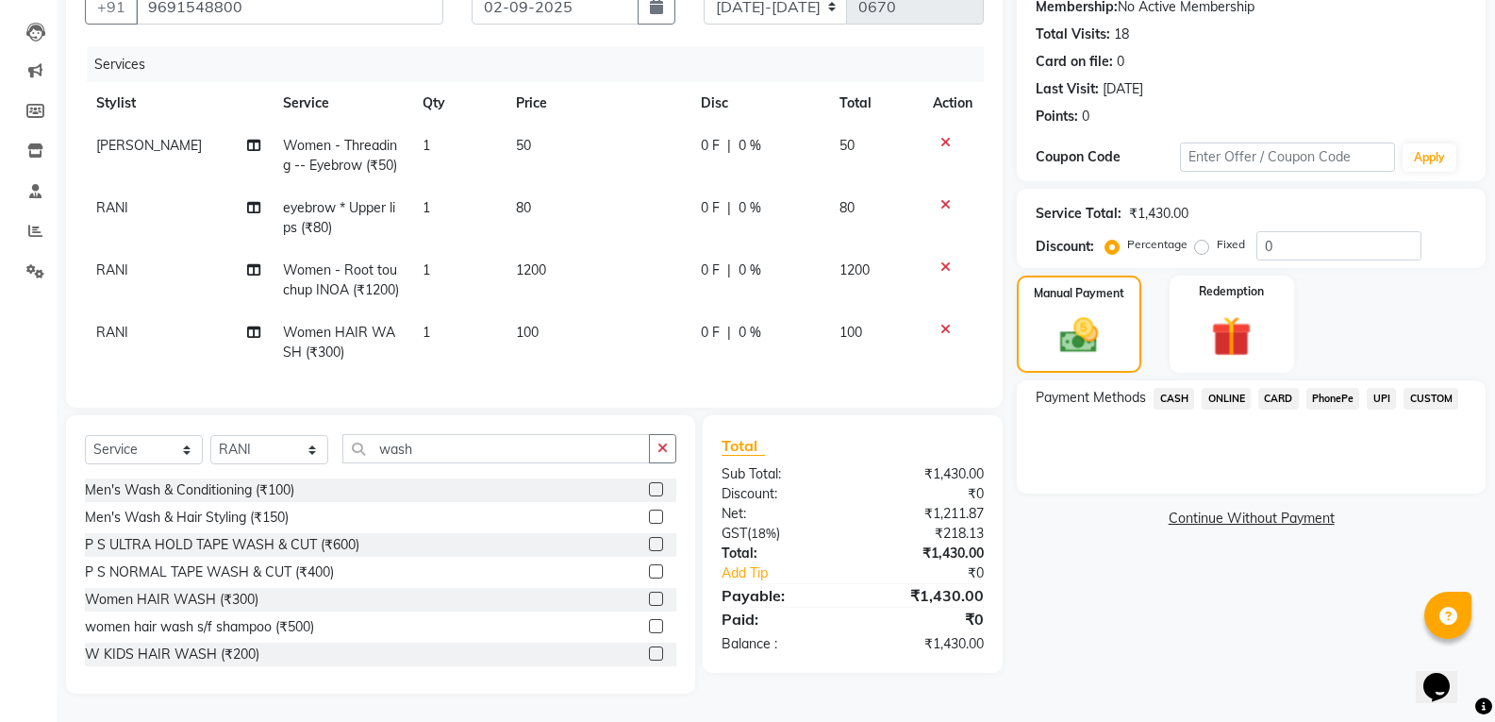
click at [1174, 388] on span "CASH" at bounding box center [1173, 399] width 41 height 22
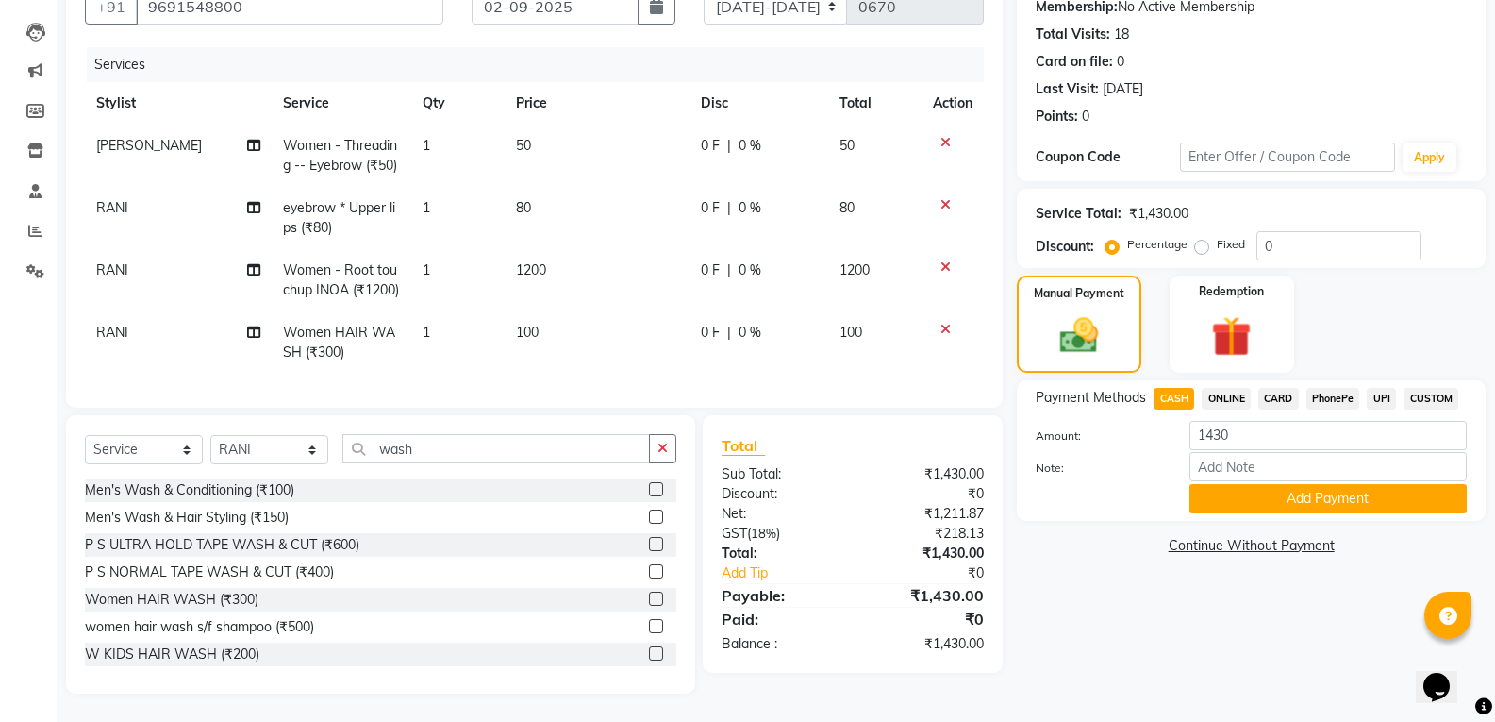
click at [1258, 484] on button "Add Payment" at bounding box center [1327, 498] width 277 height 29
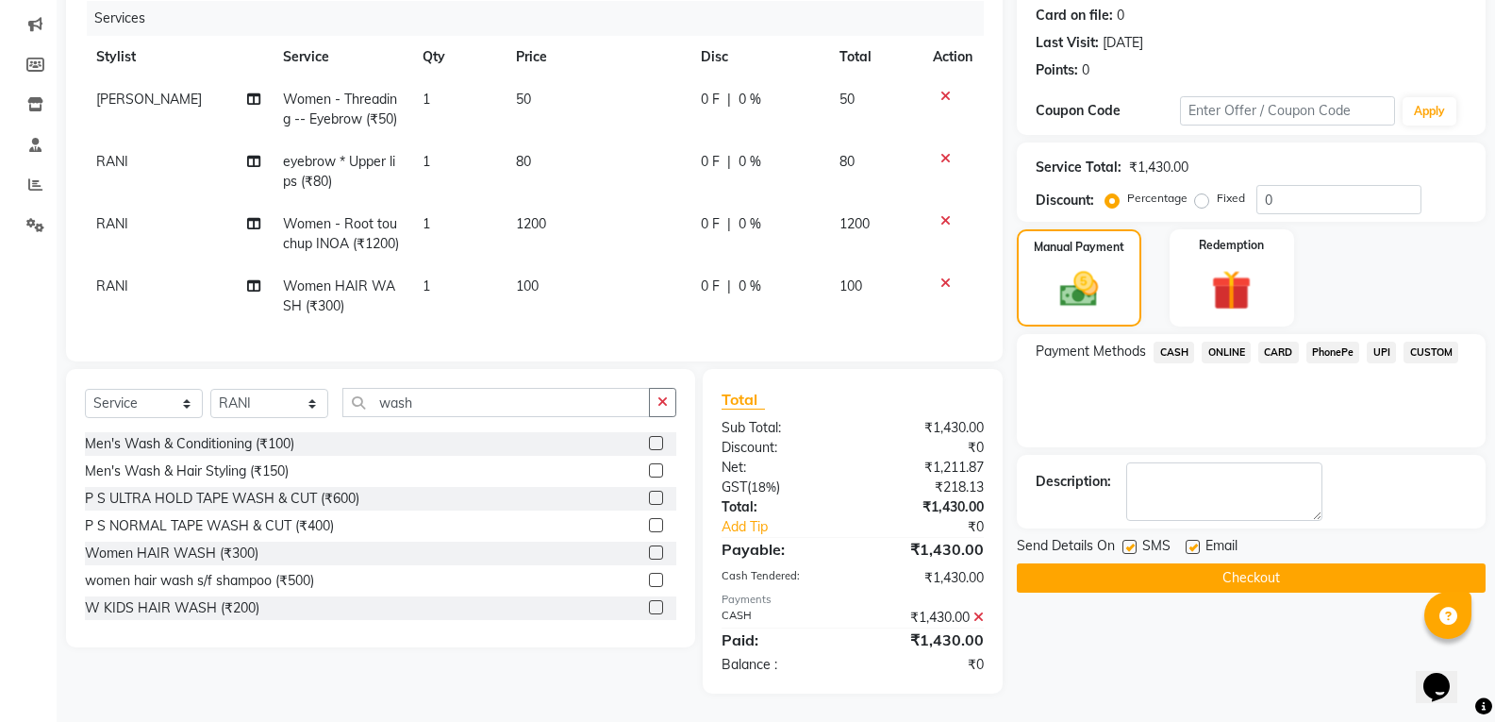
scroll to position [267, 0]
click at [1248, 563] on button "Checkout" at bounding box center [1251, 577] width 469 height 29
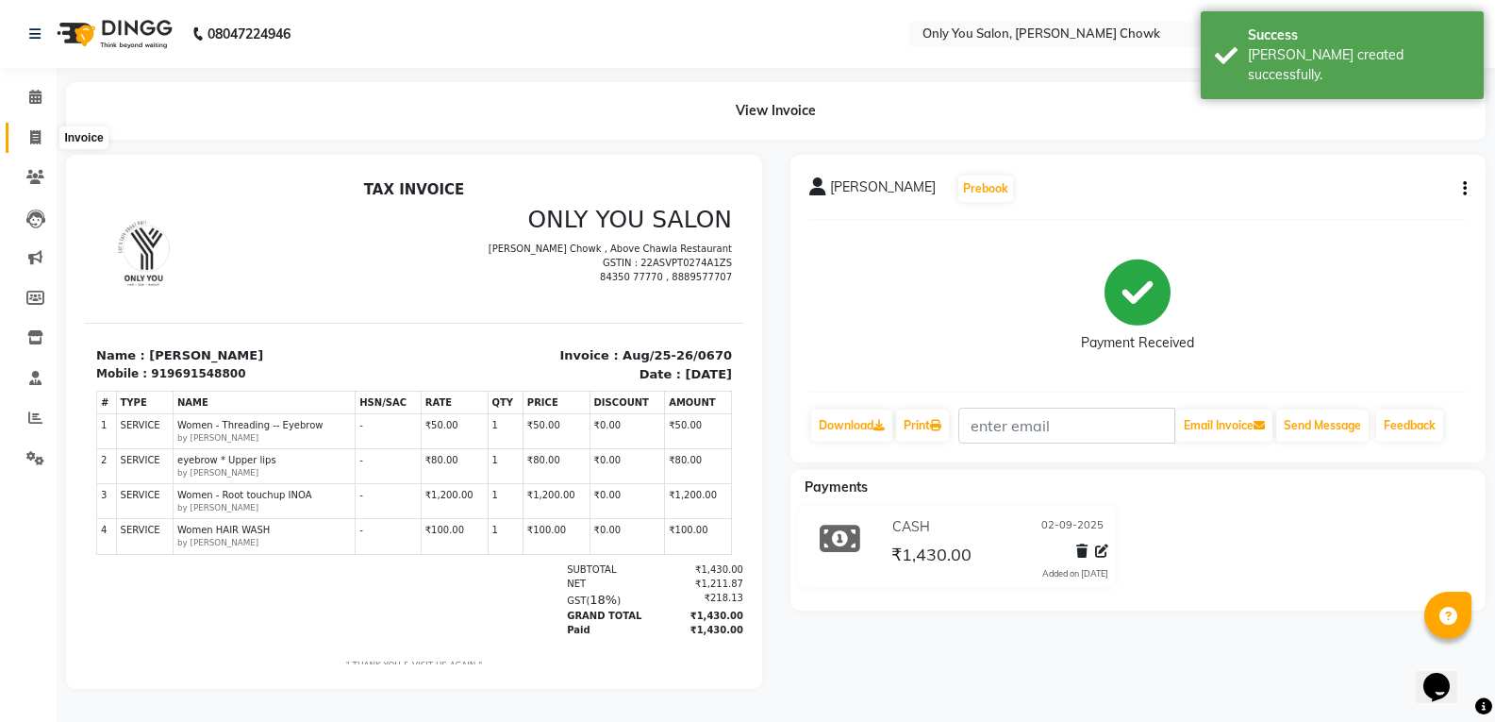
click at [32, 144] on span at bounding box center [35, 138] width 33 height 22
select select "service"
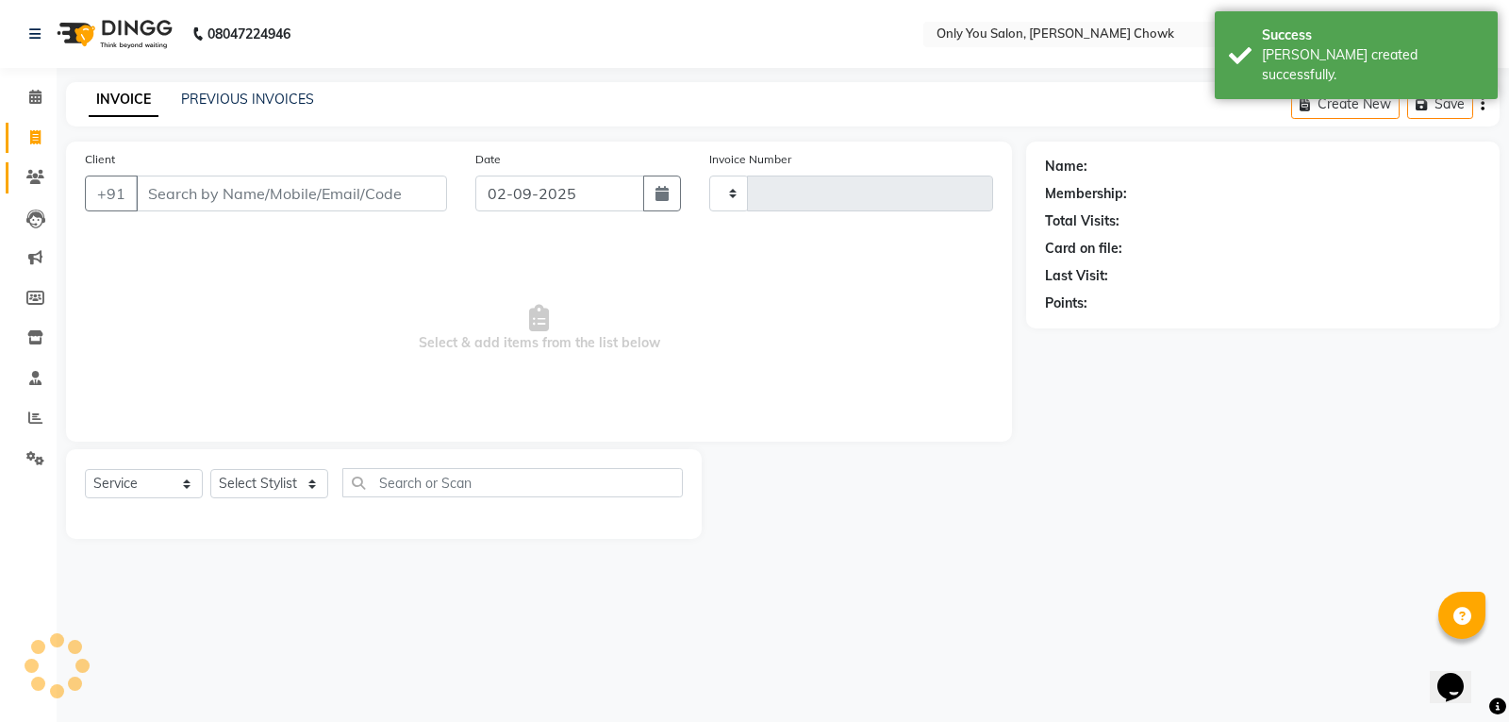
type input "0773"
select select "8713"
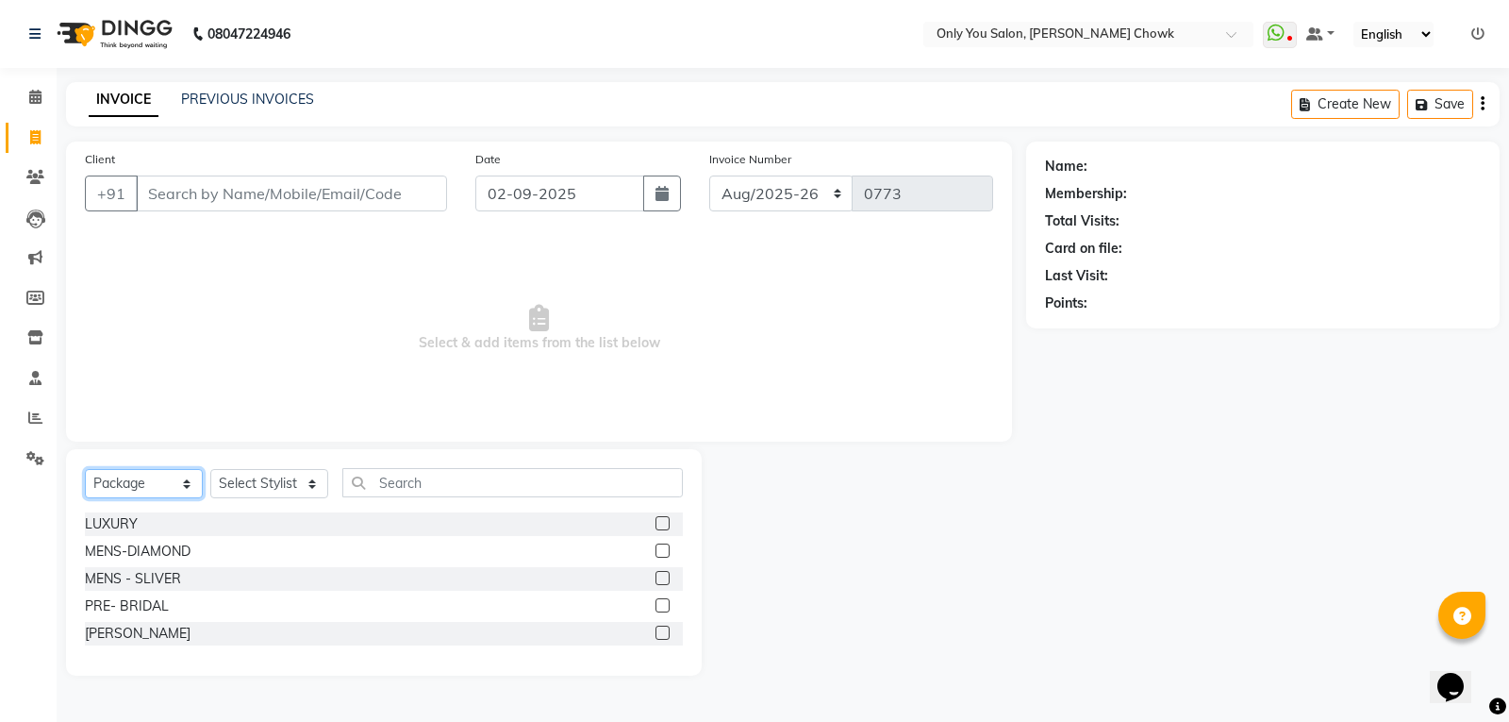
click at [134, 484] on select "Select Service Product Membership Package Voucher Prepaid Gift Card" at bounding box center [144, 483] width 118 height 29
select select "service"
click at [85, 469] on select "Select Service Product Membership Package Voucher Prepaid Gift Card" at bounding box center [144, 483] width 118 height 29
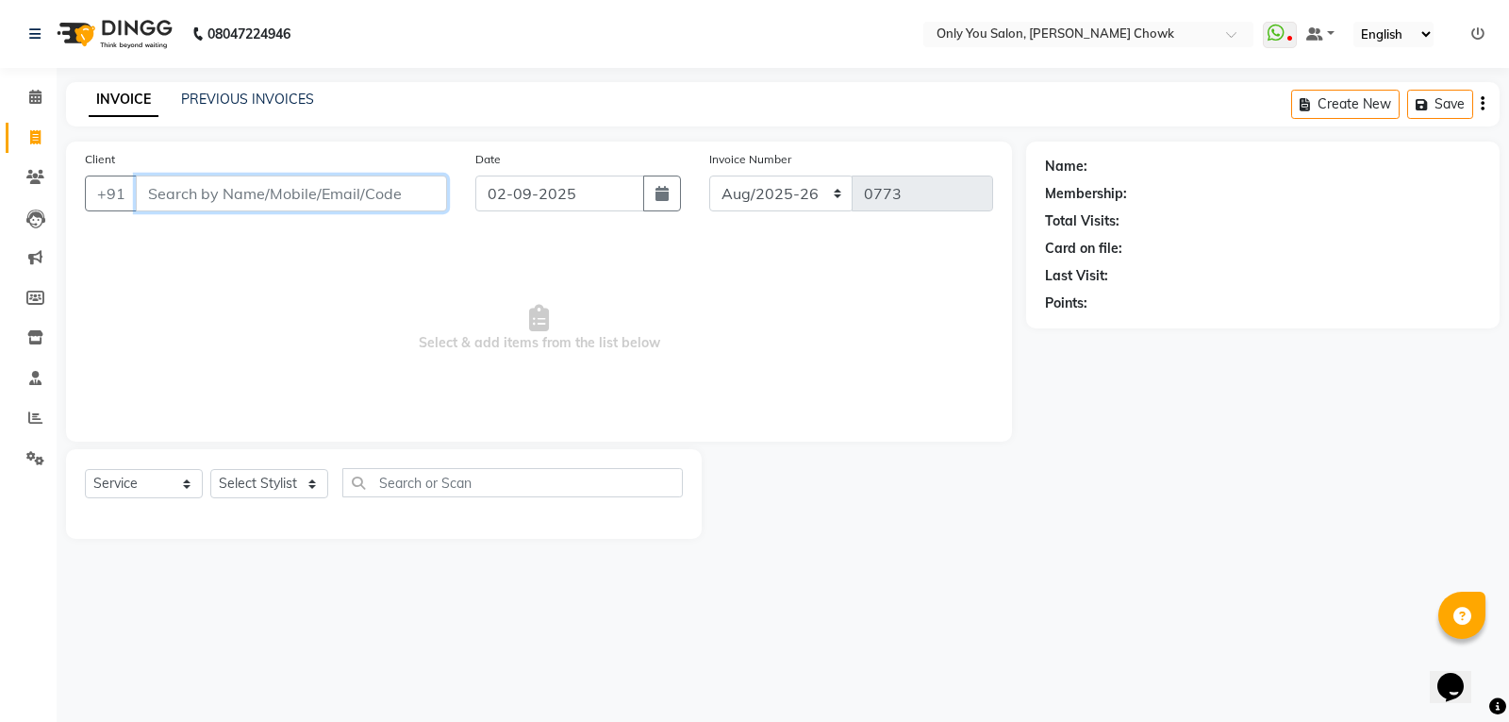
click at [235, 198] on input "Client" at bounding box center [291, 193] width 311 height 36
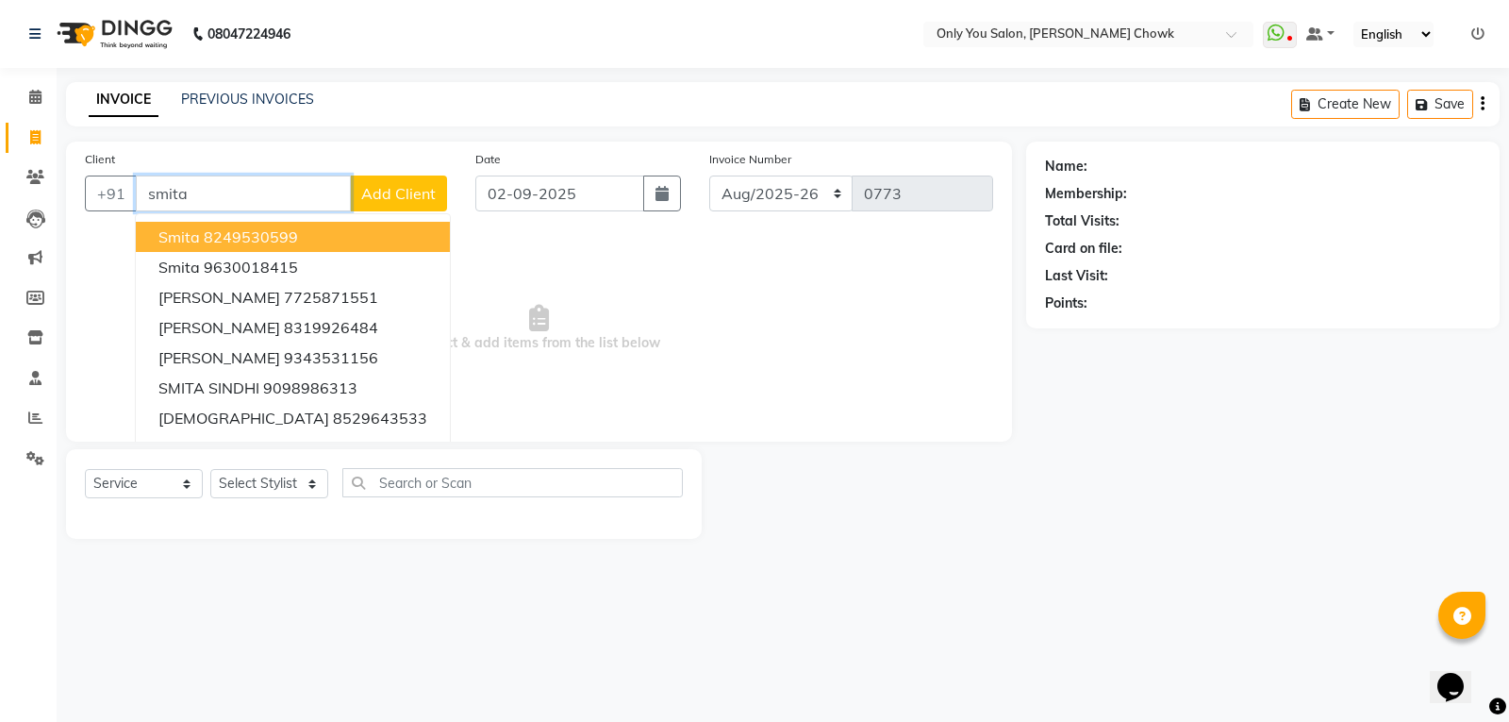
click at [221, 209] on input "smita" at bounding box center [243, 193] width 215 height 36
type input "s"
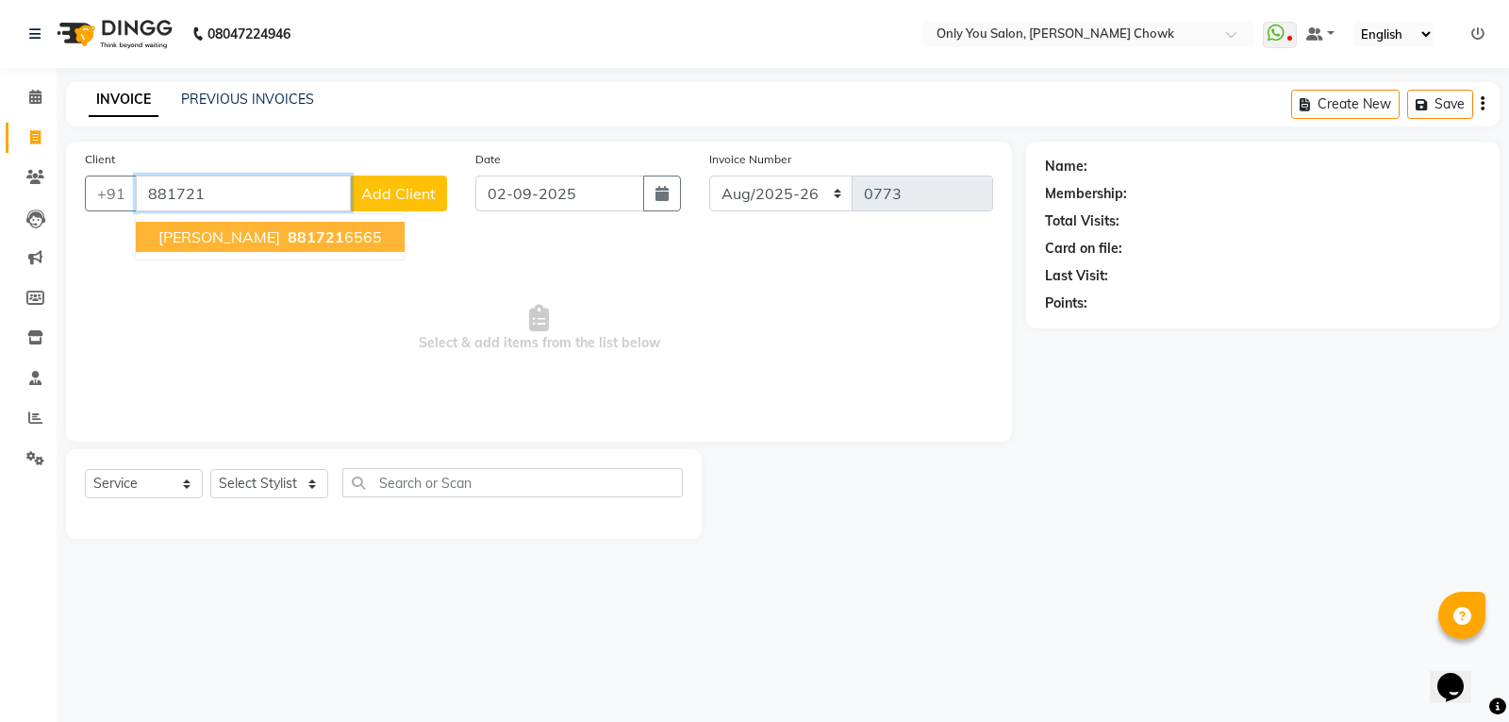
click at [288, 233] on span "881721" at bounding box center [316, 236] width 57 height 19
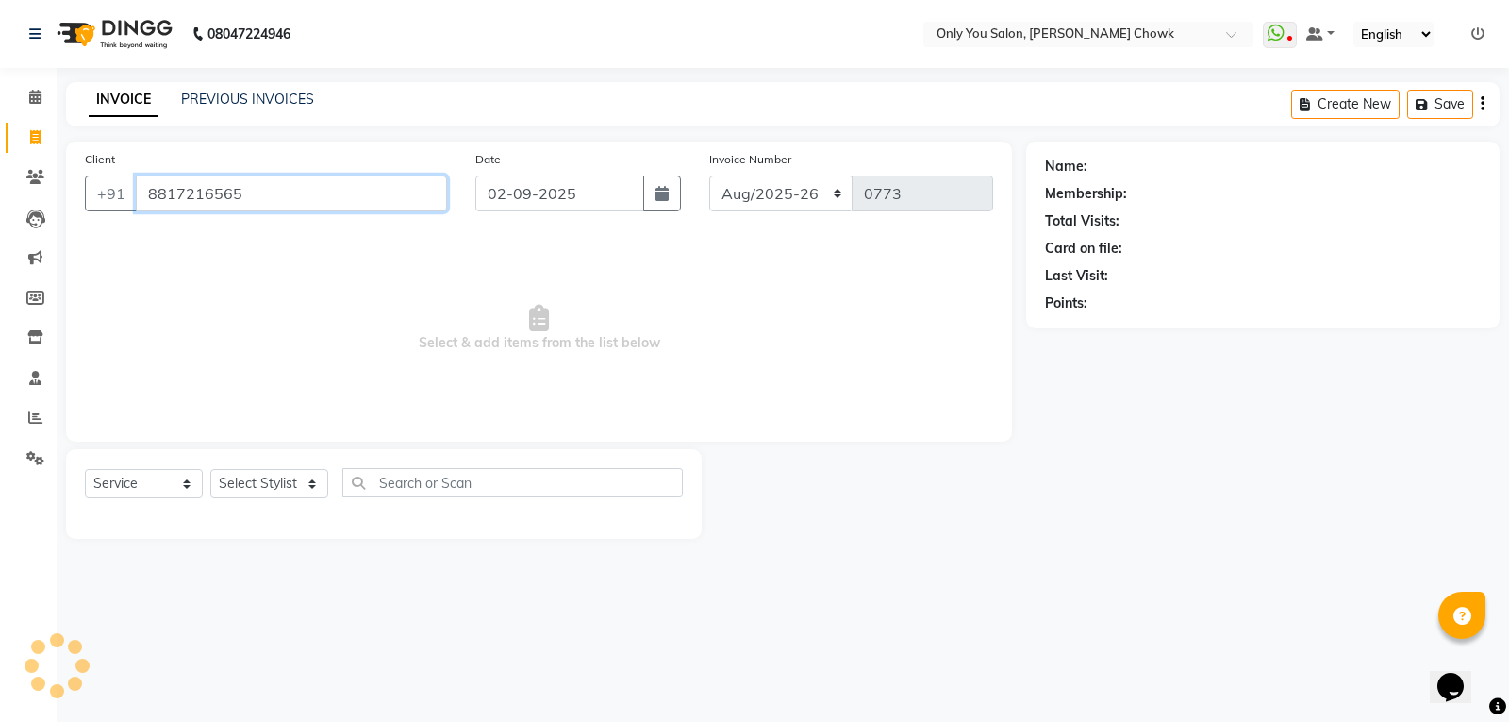
type input "8817216565"
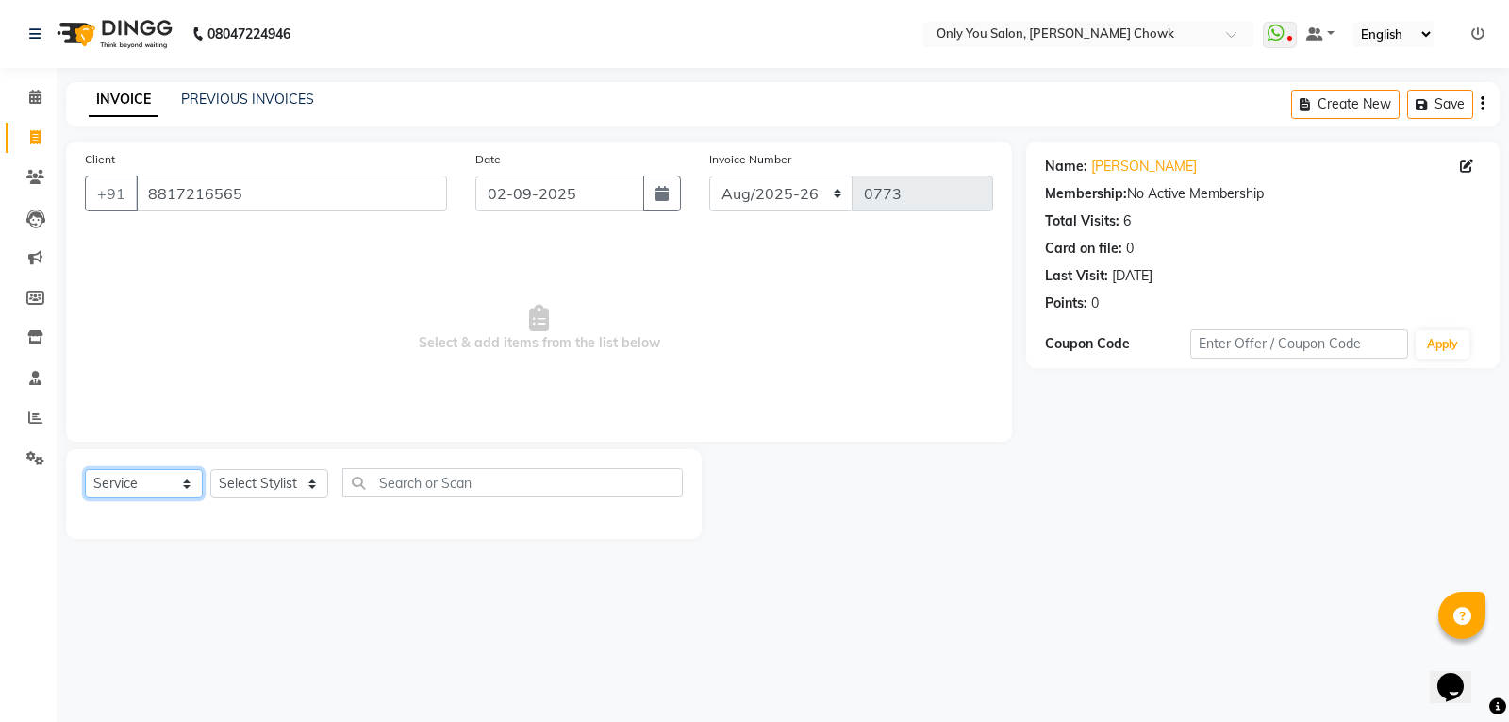
click at [147, 485] on select "Select Service Product Membership Package Voucher Prepaid Gift Card" at bounding box center [144, 483] width 118 height 29
click at [85, 469] on select "Select Service Product Membership Package Voucher Prepaid Gift Card" at bounding box center [144, 483] width 118 height 29
click at [285, 476] on select "Select Stylist [PERSON_NAME] [PERSON_NAME] [PERSON_NAME] MAMTA [PERSON_NAME] [P…" at bounding box center [269, 483] width 118 height 29
select select "87151"
click at [210, 469] on select "Select Stylist [PERSON_NAME] [PERSON_NAME] [PERSON_NAME] MAMTA [PERSON_NAME] [P…" at bounding box center [269, 483] width 118 height 29
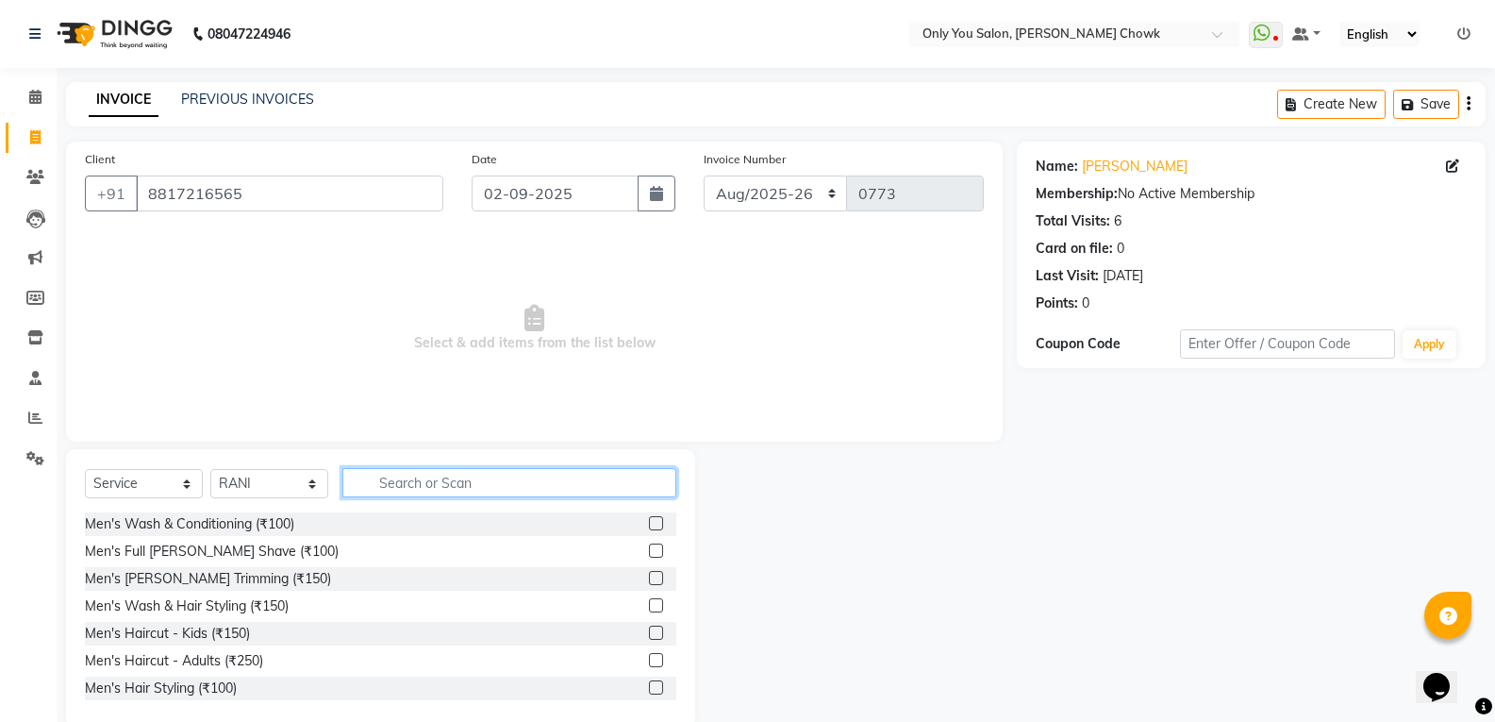
click at [411, 490] on input "text" at bounding box center [509, 482] width 334 height 29
type input "300"
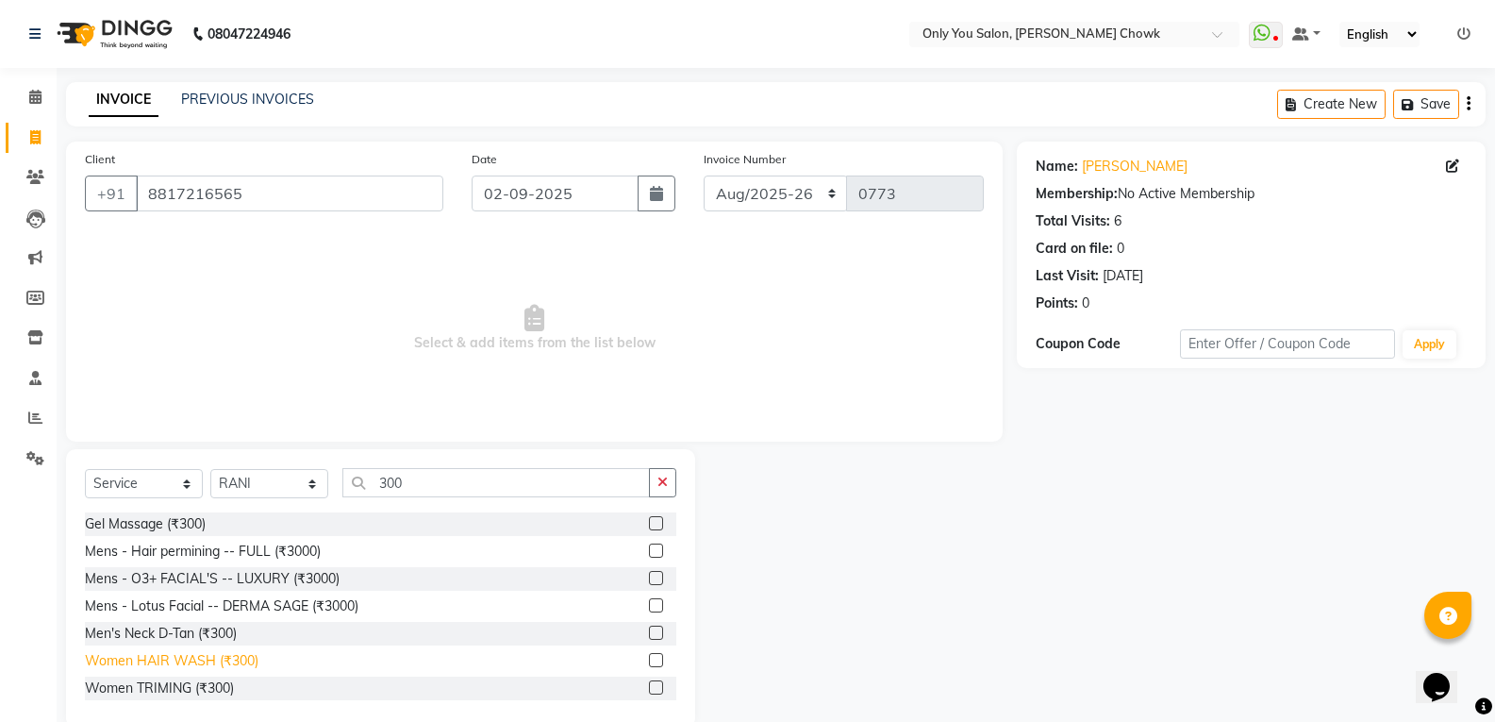
click at [234, 655] on div "Women HAIR WASH (₹300)" at bounding box center [172, 661] width 174 height 20
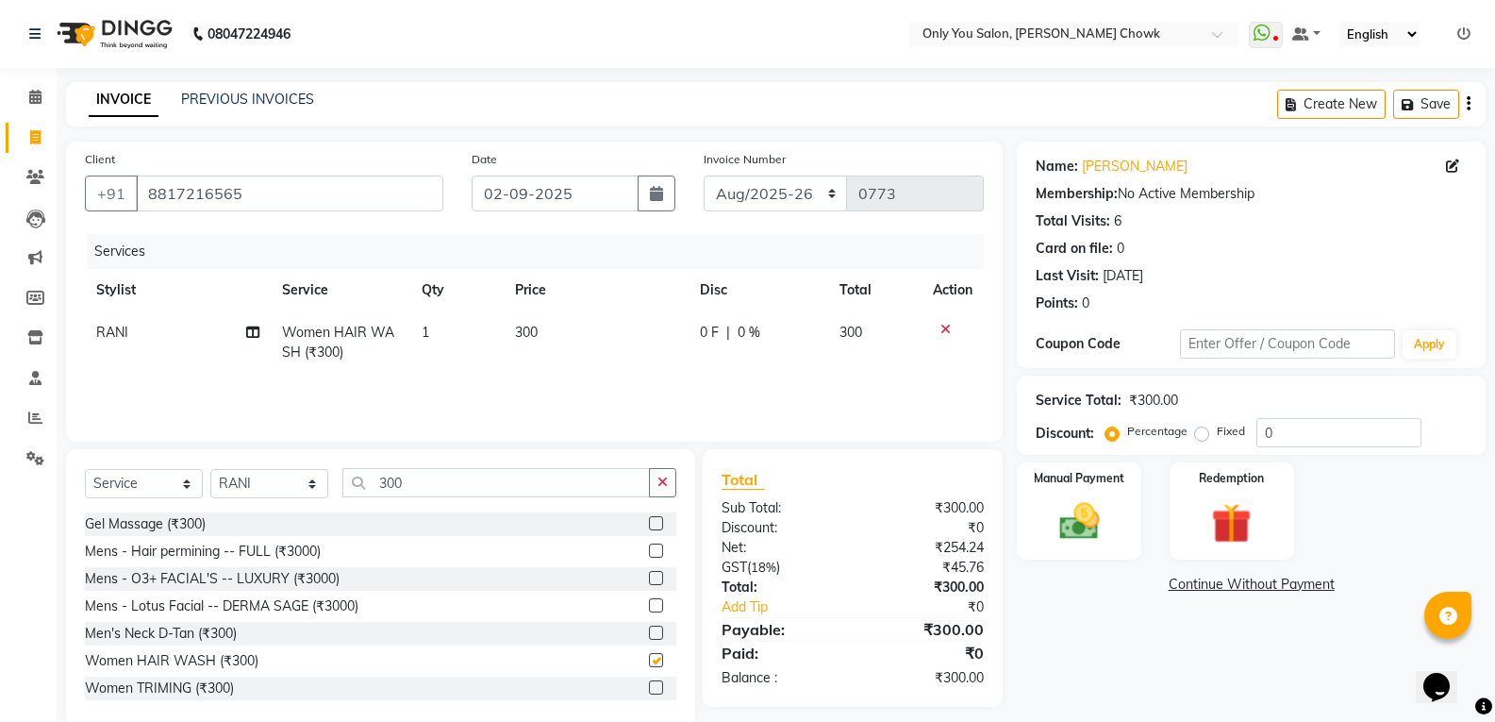
checkbox input "false"
click at [467, 485] on input "300" at bounding box center [495, 482] width 307 height 29
type input "3"
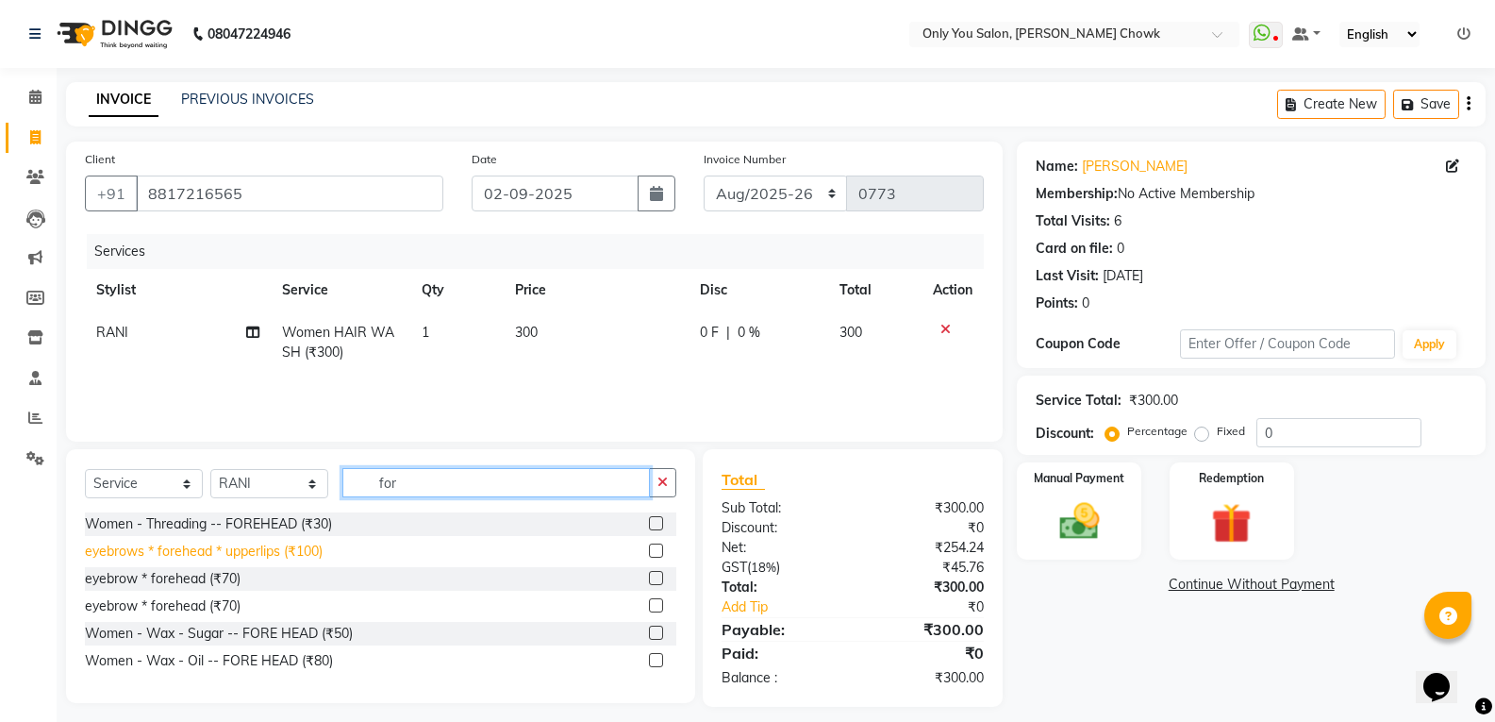
type input "for"
click at [289, 556] on div "eyebrows * forehead * upperlips (₹100)" at bounding box center [204, 551] width 238 height 20
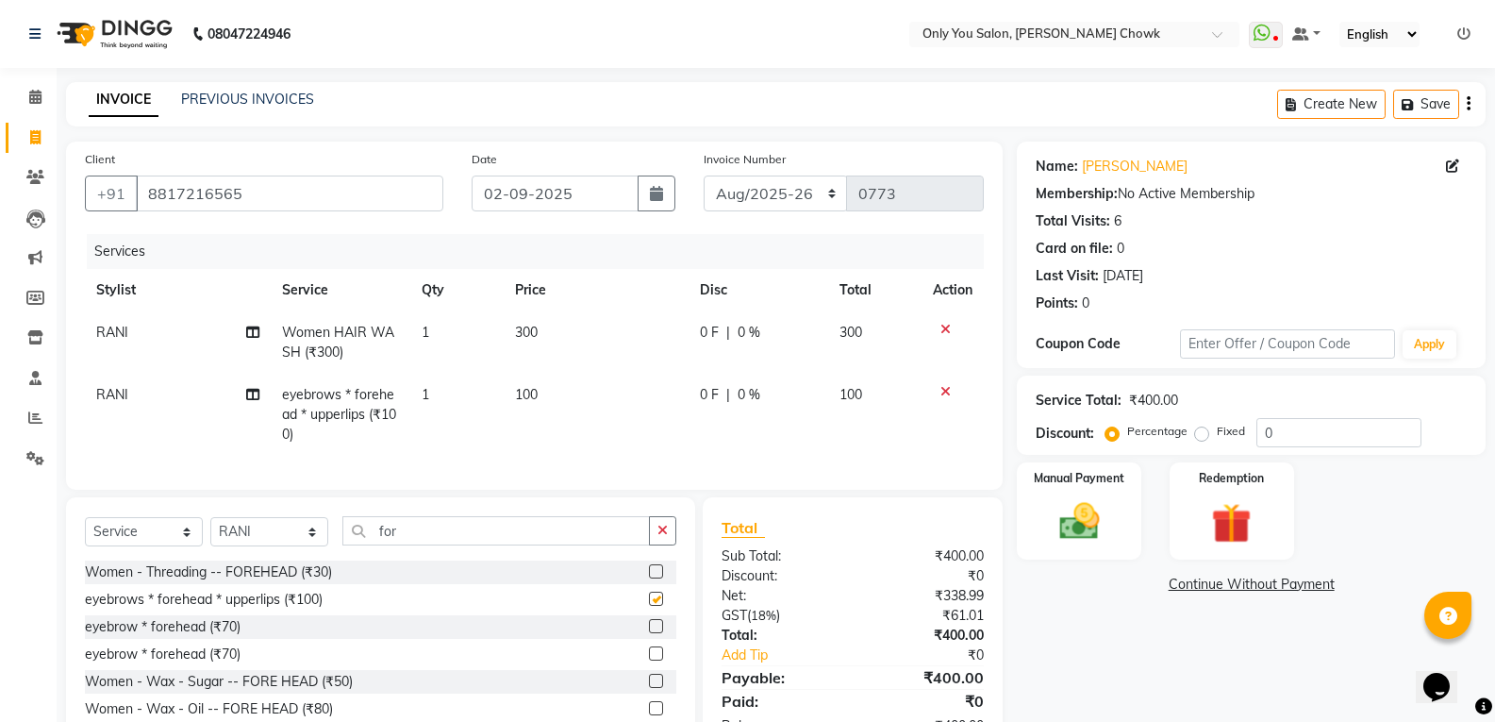
checkbox input "false"
click at [572, 402] on td "100" at bounding box center [597, 414] width 186 height 82
select select "87151"
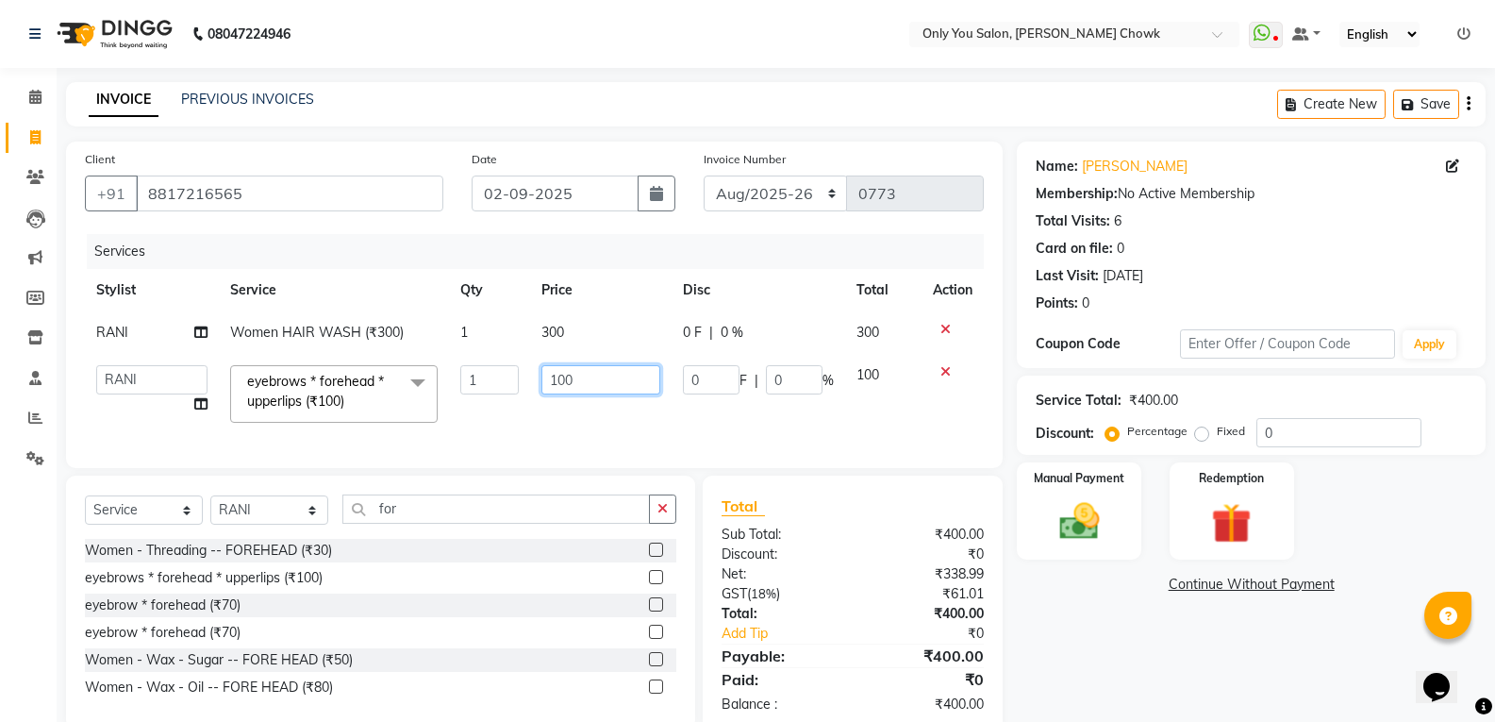
click at [583, 381] on input "100" at bounding box center [600, 379] width 118 height 29
type input "1"
type input "110"
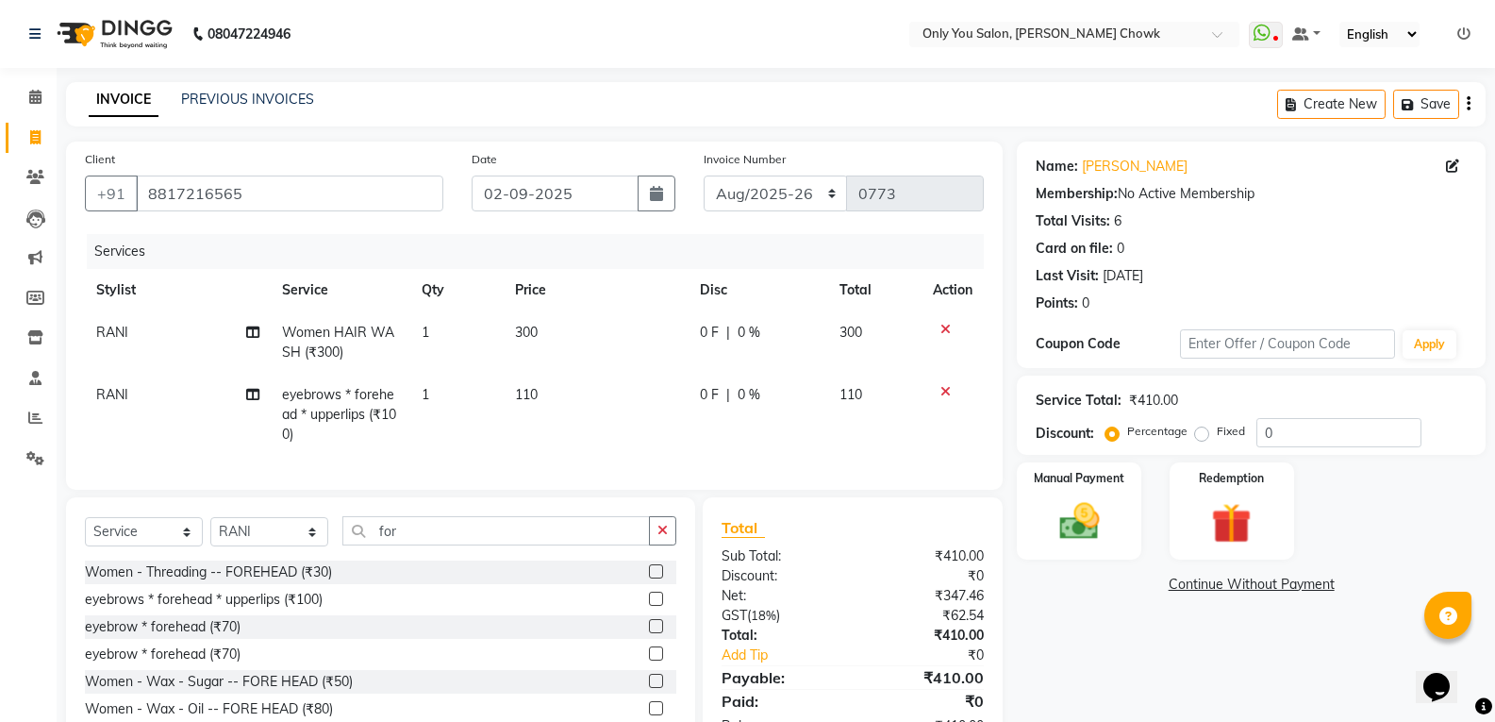
click at [1205, 596] on div "Name: Sumiti Membership: No Active Membership Total Visits: 6 Card on file: 0 L…" at bounding box center [1258, 447] width 483 height 613
click at [733, 194] on select "[DATE]-[DATE]-26 TRD/2025" at bounding box center [776, 193] width 144 height 36
select select "8714"
click at [704, 175] on select "[DATE]-[DATE]-26 TRD/2025" at bounding box center [776, 193] width 144 height 36
type input "0671"
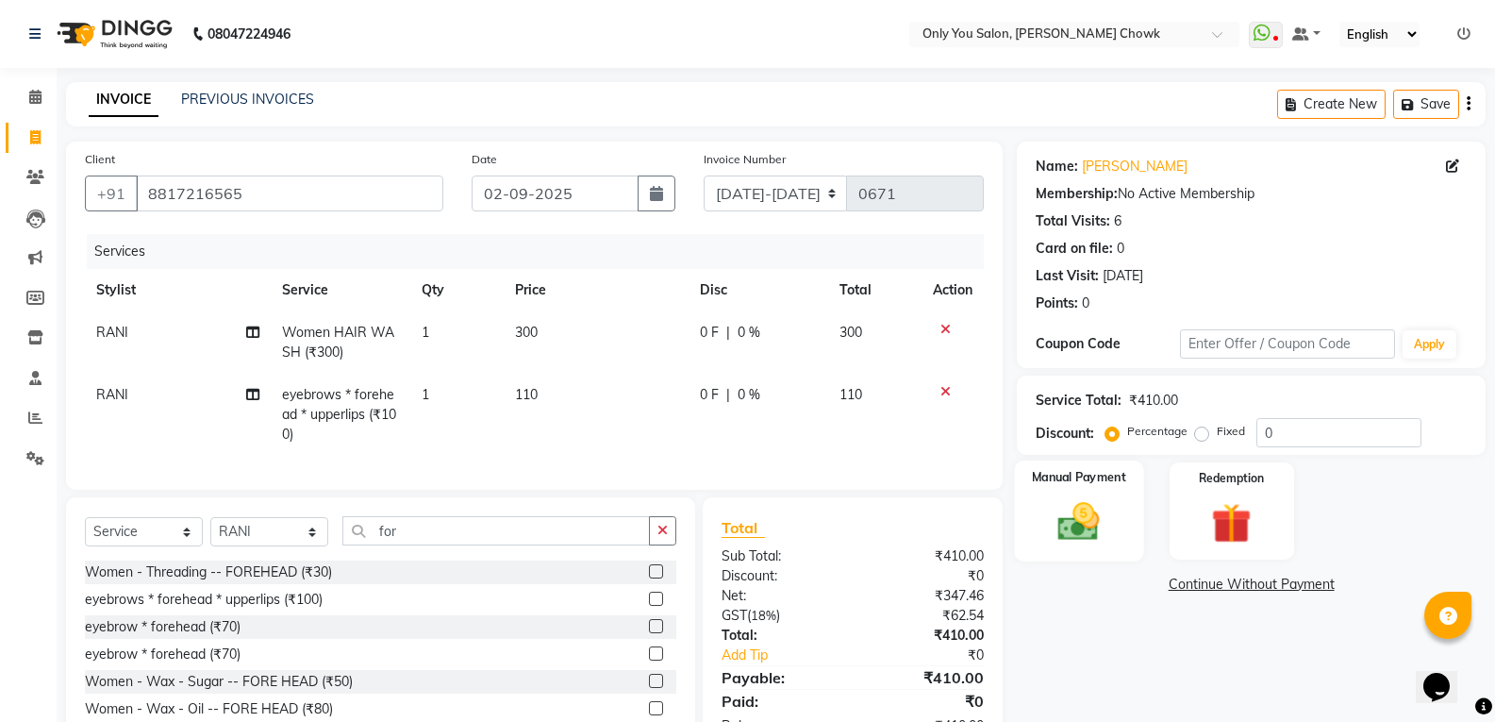
click at [1085, 527] on img at bounding box center [1078, 521] width 67 height 48
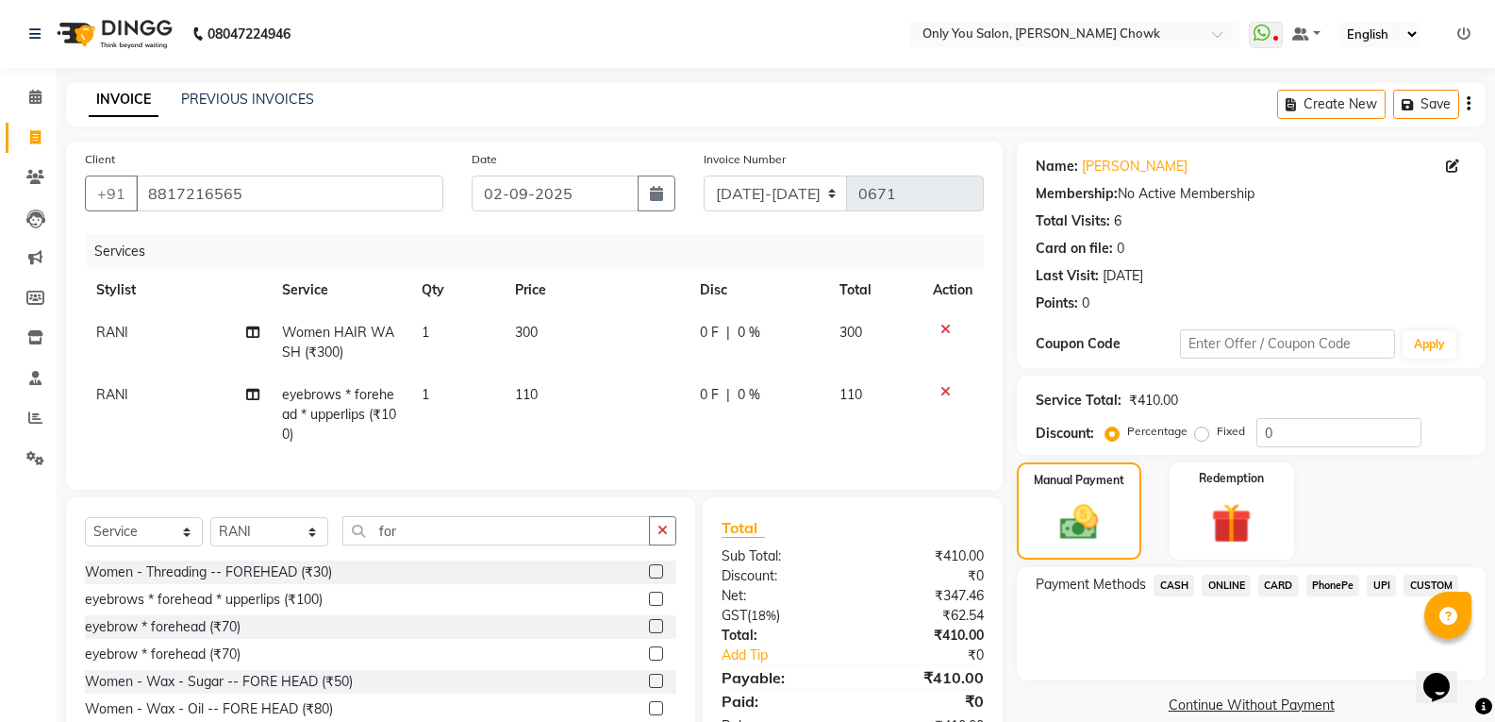
click at [1185, 580] on span "CASH" at bounding box center [1173, 585] width 41 height 22
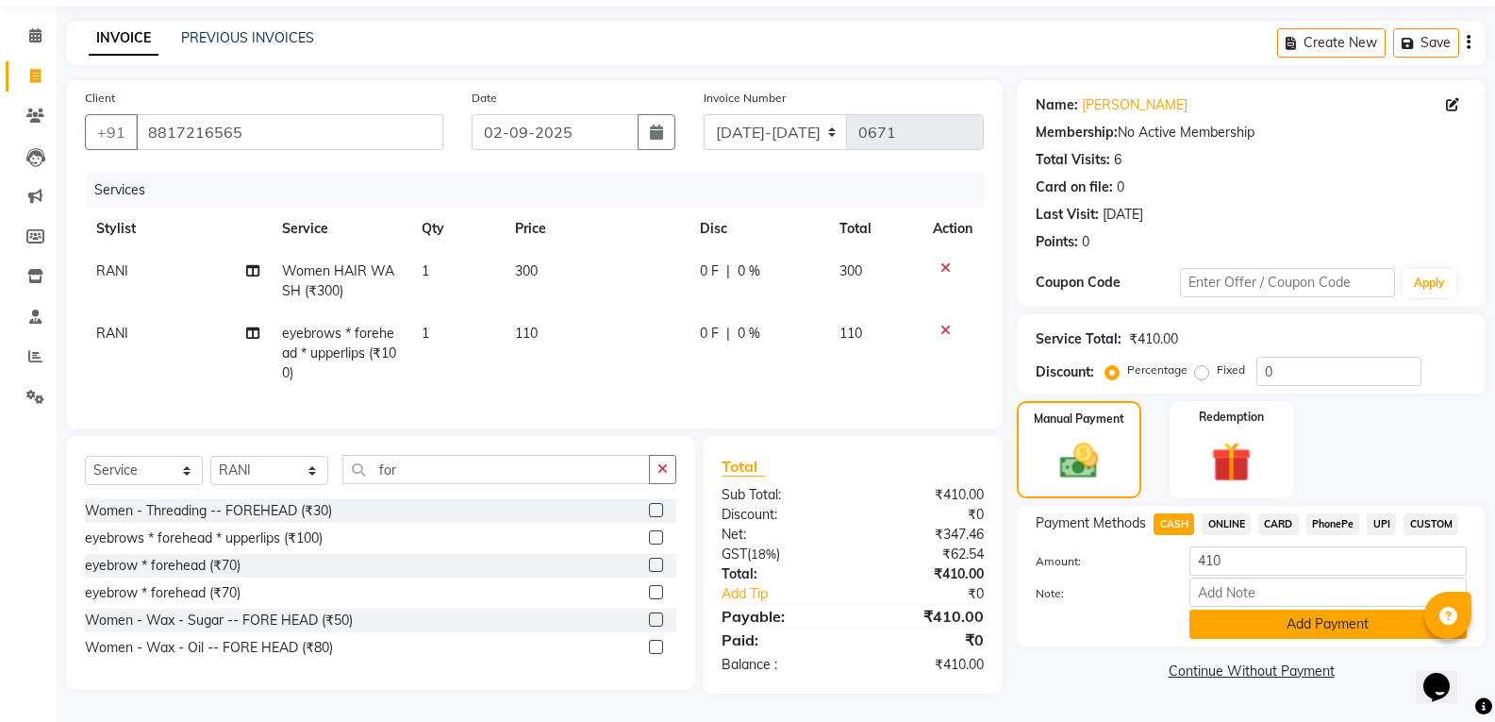
click at [1233, 613] on button "Add Payment" at bounding box center [1327, 623] width 277 height 29
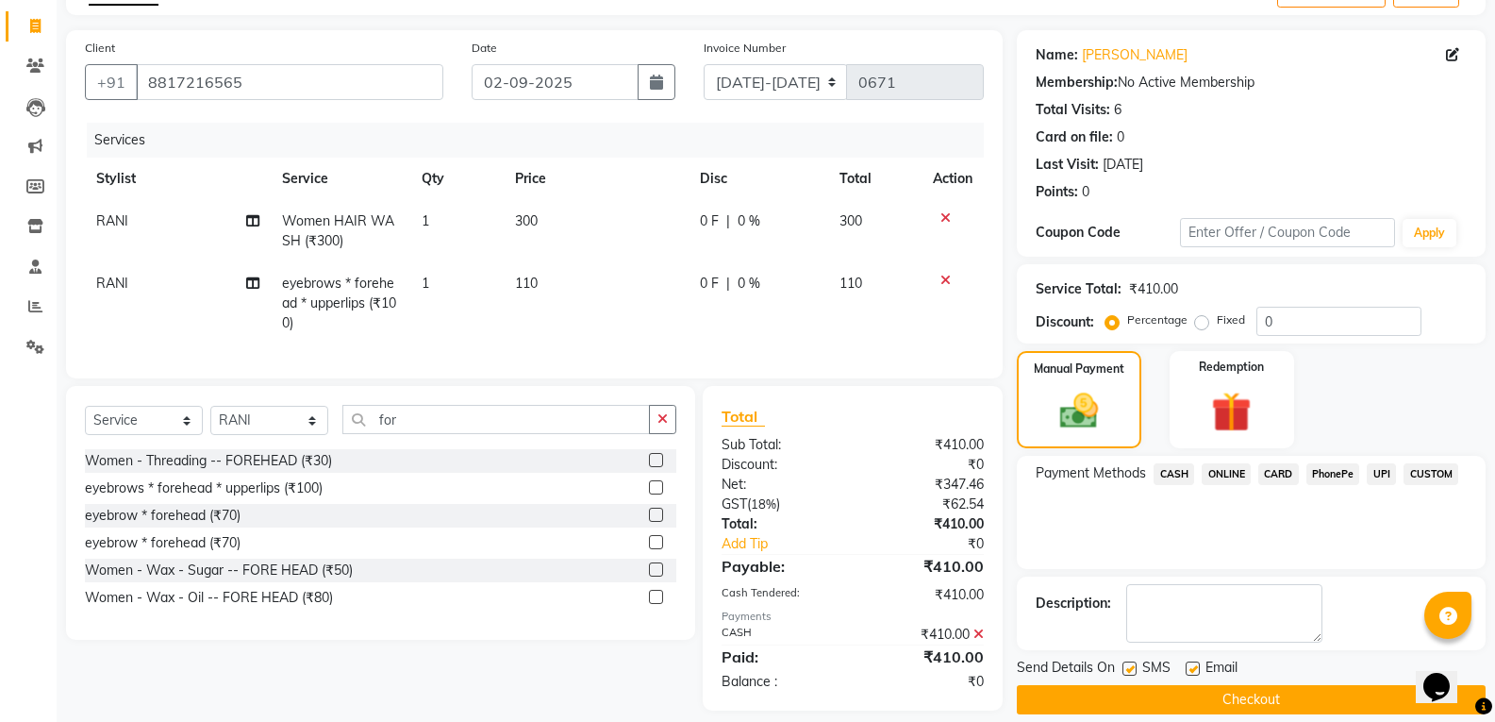
scroll to position [142, 0]
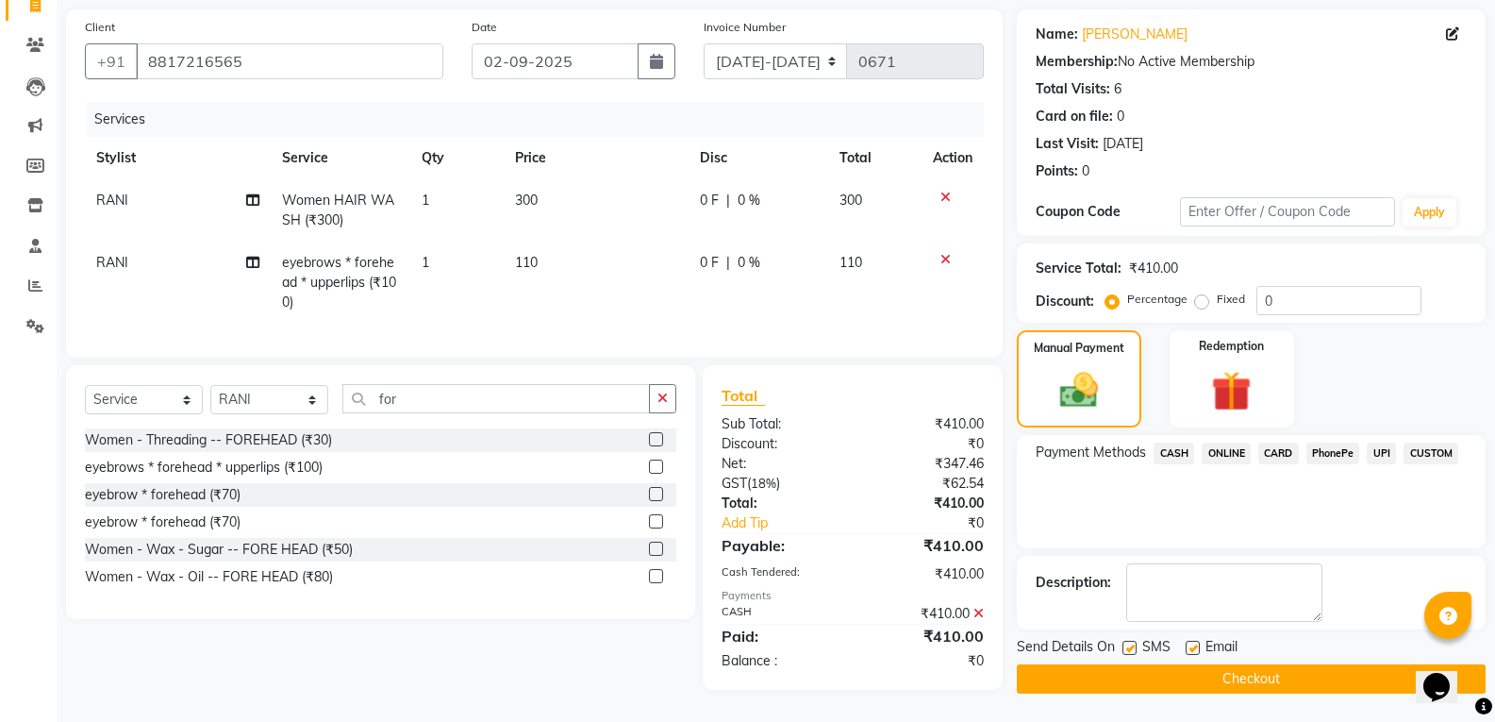
click at [1226, 667] on button "Checkout" at bounding box center [1251, 678] width 469 height 29
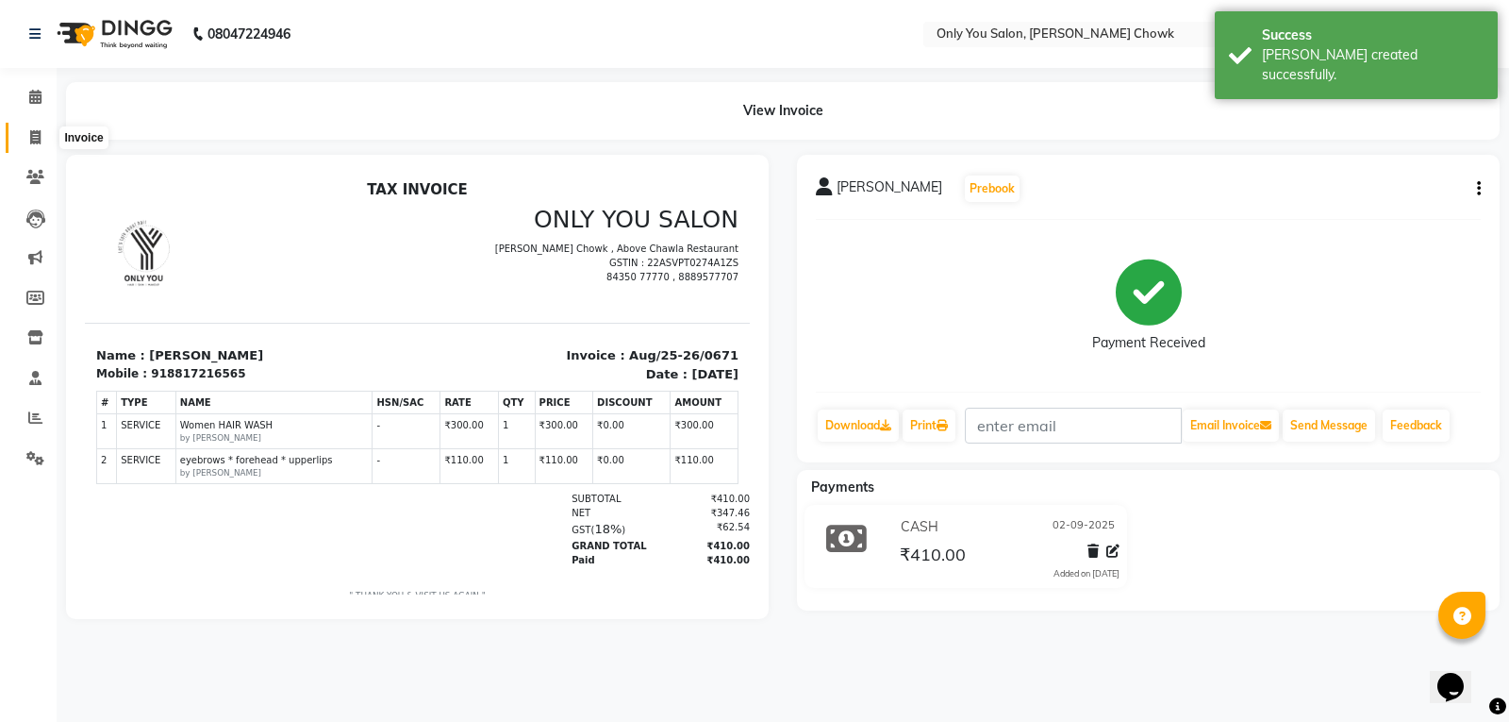
click at [33, 142] on icon at bounding box center [35, 137] width 10 height 14
select select "service"
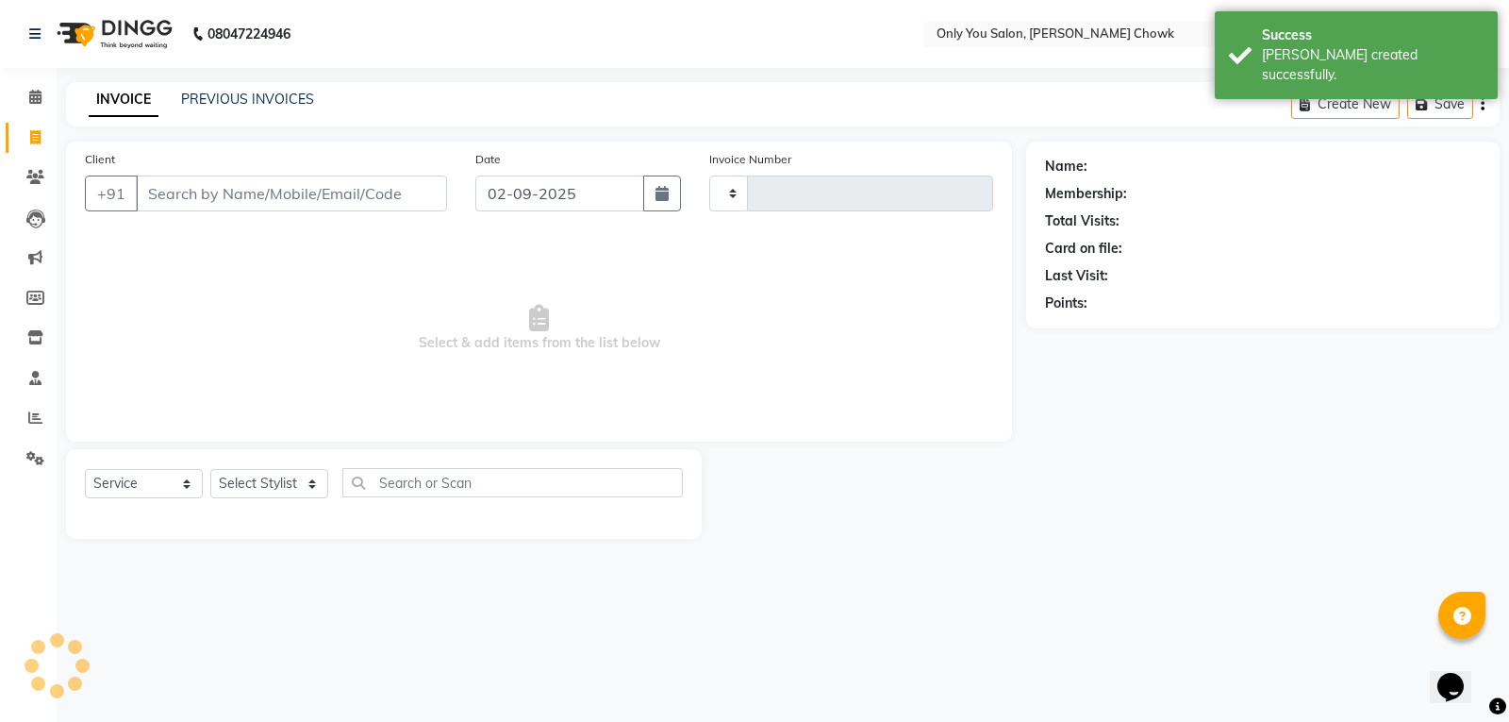
type input "0773"
select select "8713"
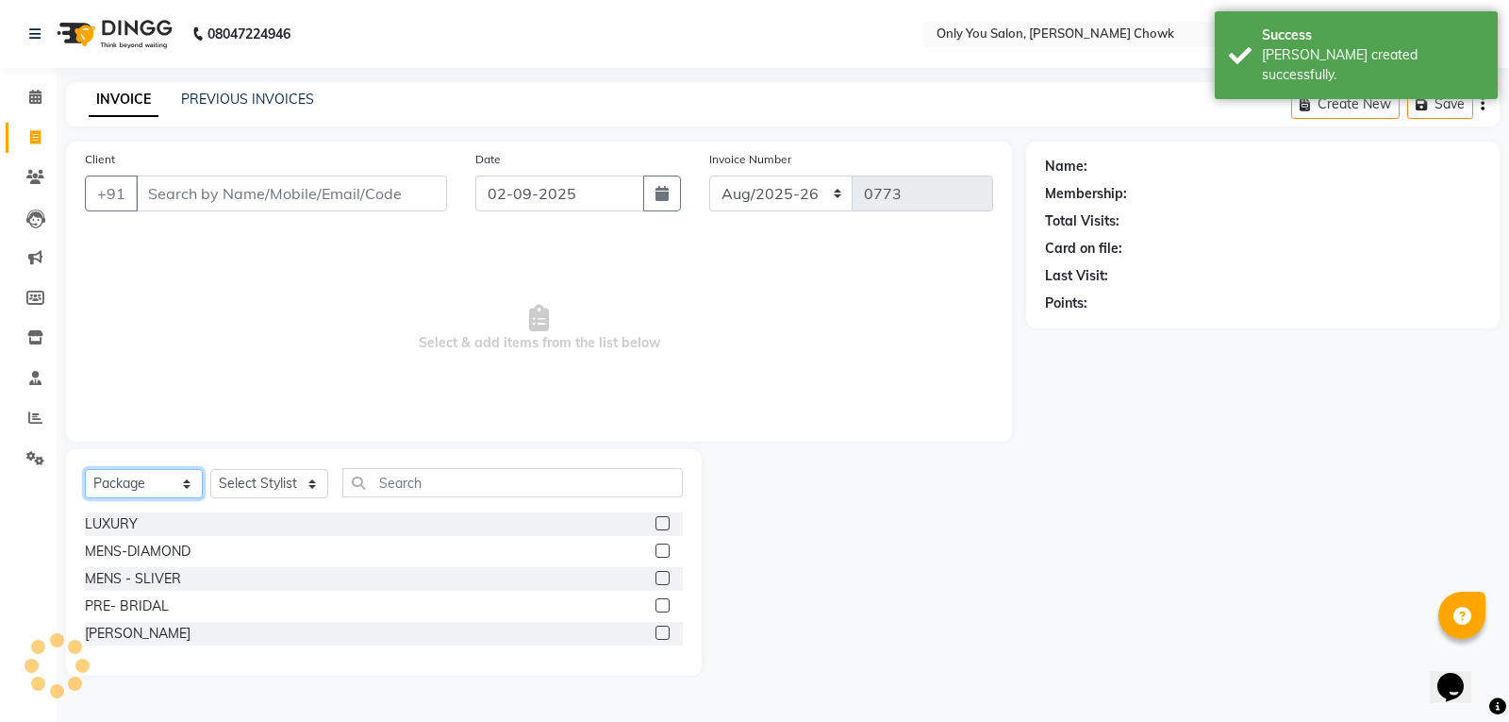
click at [162, 480] on select "Select Service Product Membership Package Voucher Prepaid Gift Card" at bounding box center [144, 483] width 118 height 29
select select "service"
click at [85, 469] on select "Select Service Product Membership Package Voucher Prepaid Gift Card" at bounding box center [144, 483] width 118 height 29
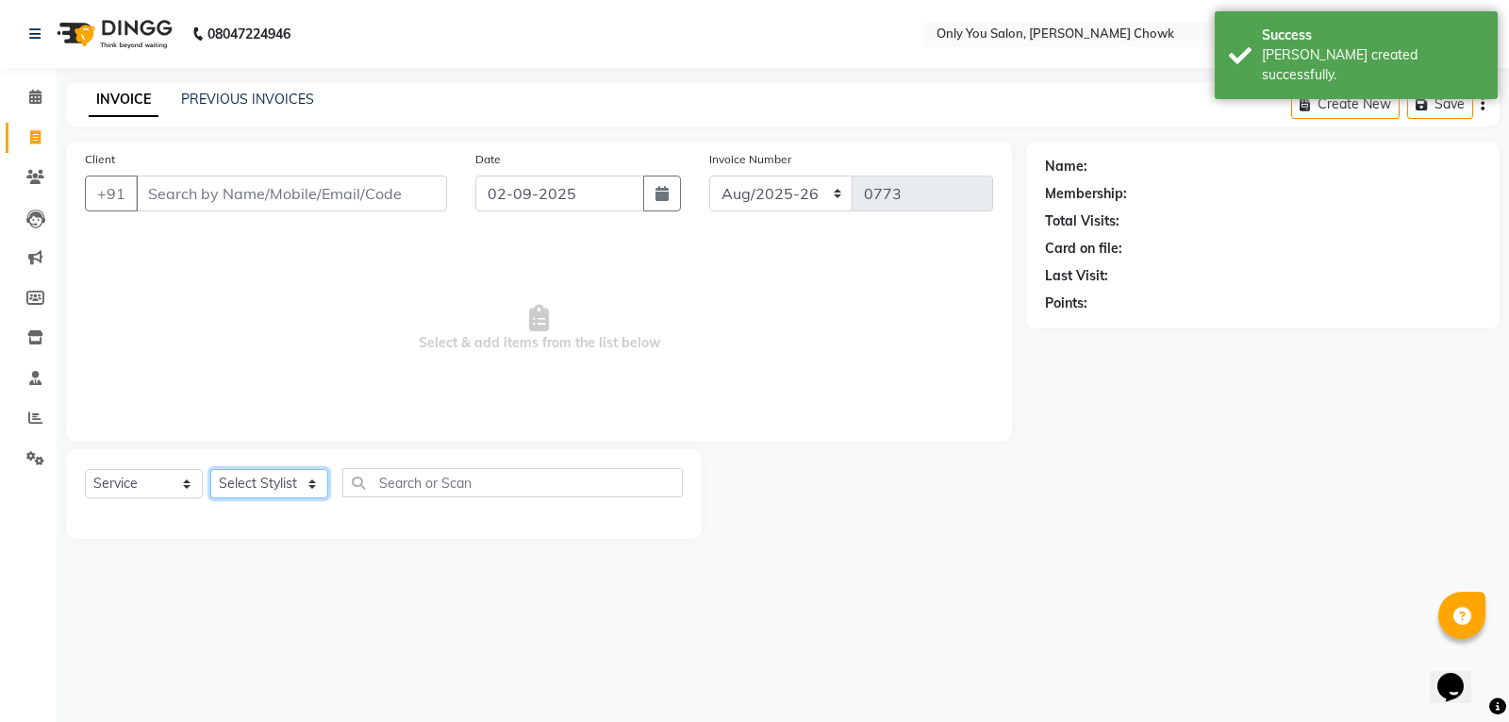
click at [271, 479] on select "Select Stylist [PERSON_NAME] [PERSON_NAME] [PERSON_NAME] MAMTA [PERSON_NAME] [P…" at bounding box center [269, 483] width 118 height 29
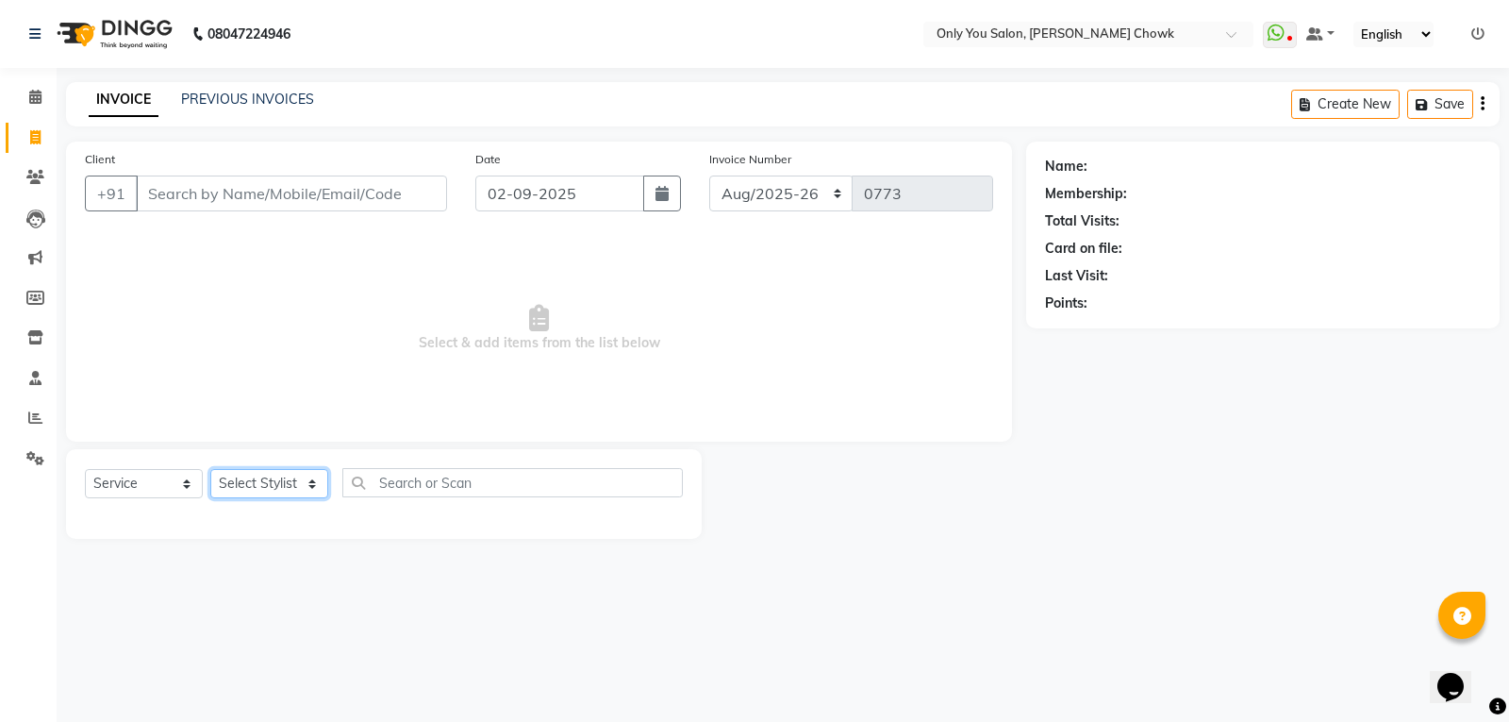
select select "21376"
click at [210, 469] on select "Select Stylist [PERSON_NAME] [PERSON_NAME] [PERSON_NAME] MAMTA [PERSON_NAME] [P…" at bounding box center [269, 483] width 118 height 29
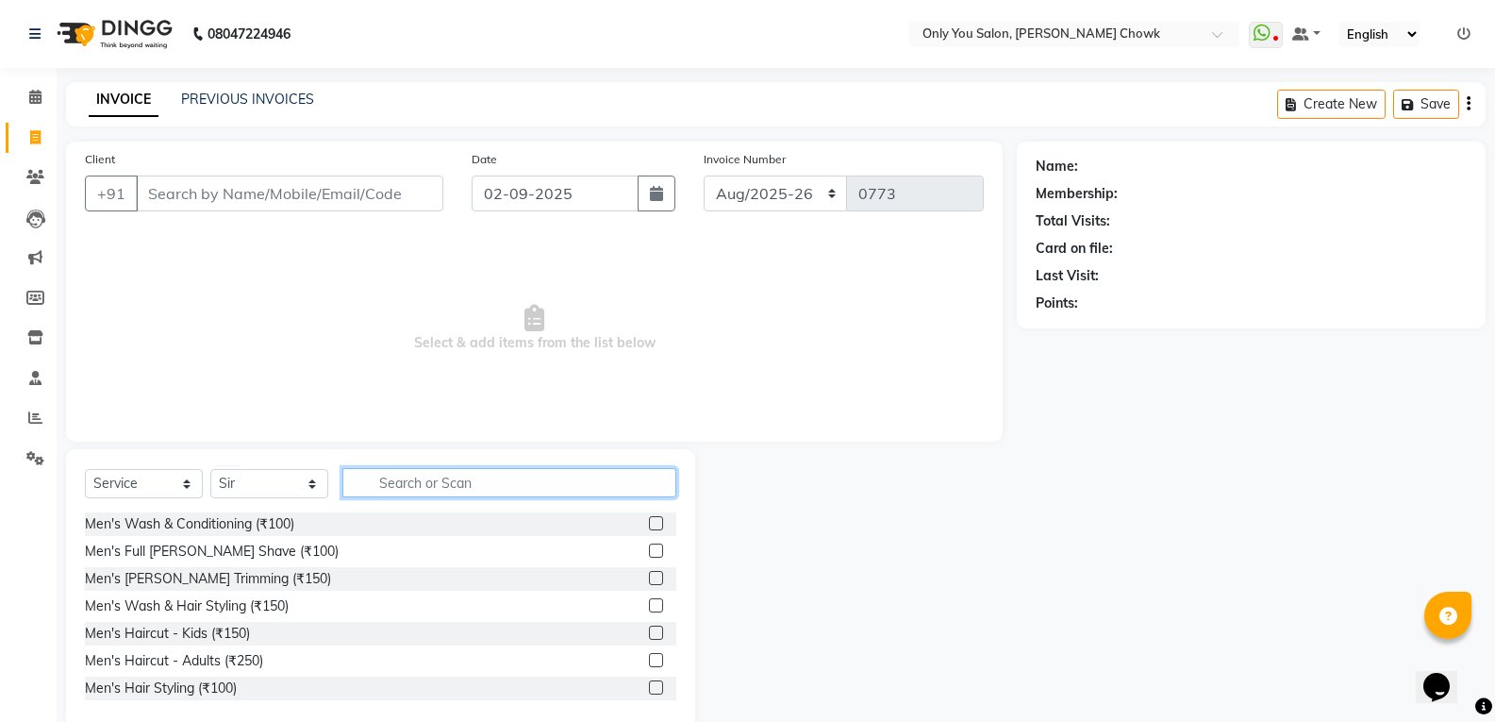
click at [532, 487] on input "text" at bounding box center [509, 482] width 334 height 29
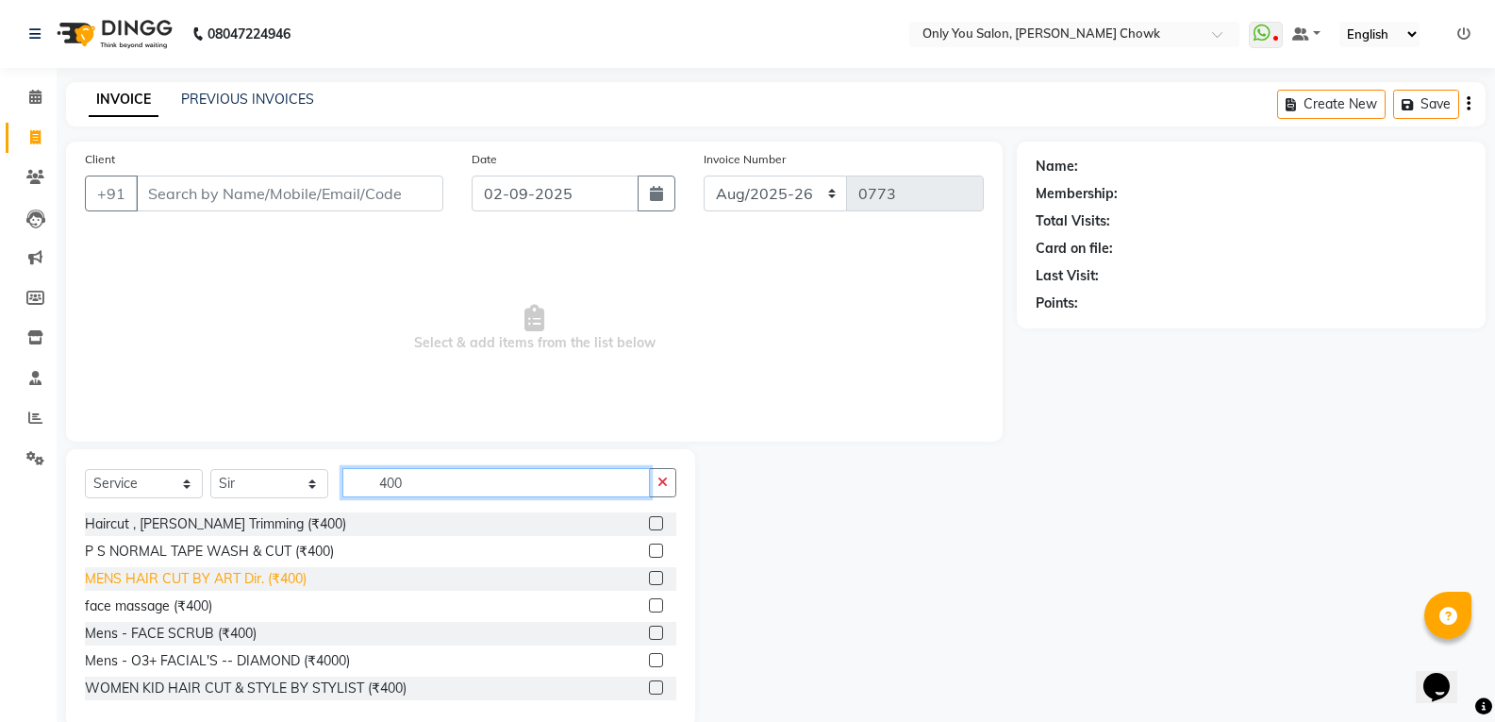
type input "400"
click at [258, 584] on div "MENS HAIR CUT BY ART Dir. (₹400)" at bounding box center [196, 579] width 222 height 20
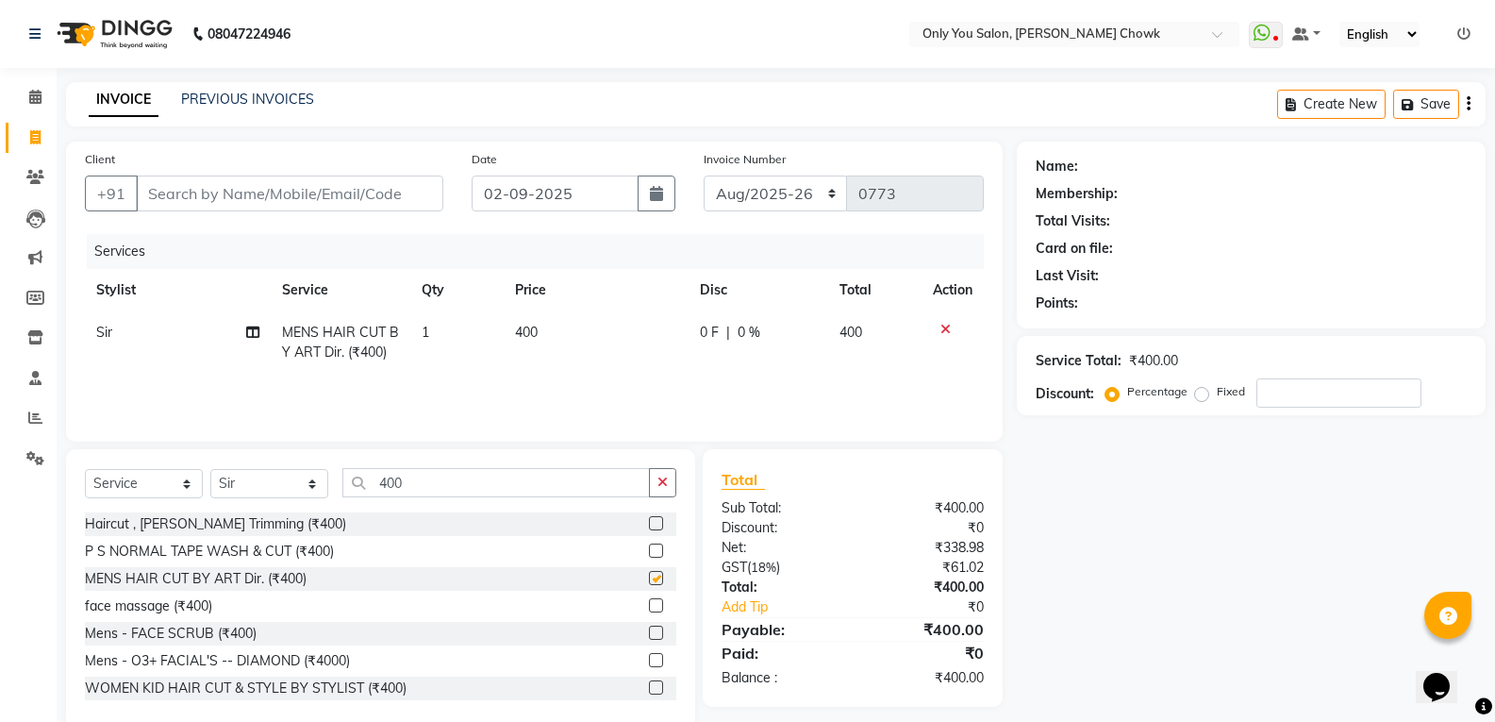
checkbox input "false"
drag, startPoint x: 555, startPoint y: 370, endPoint x: 565, endPoint y: 350, distance: 22.4
click at [565, 350] on td "400" at bounding box center [597, 342] width 186 height 62
select select "21376"
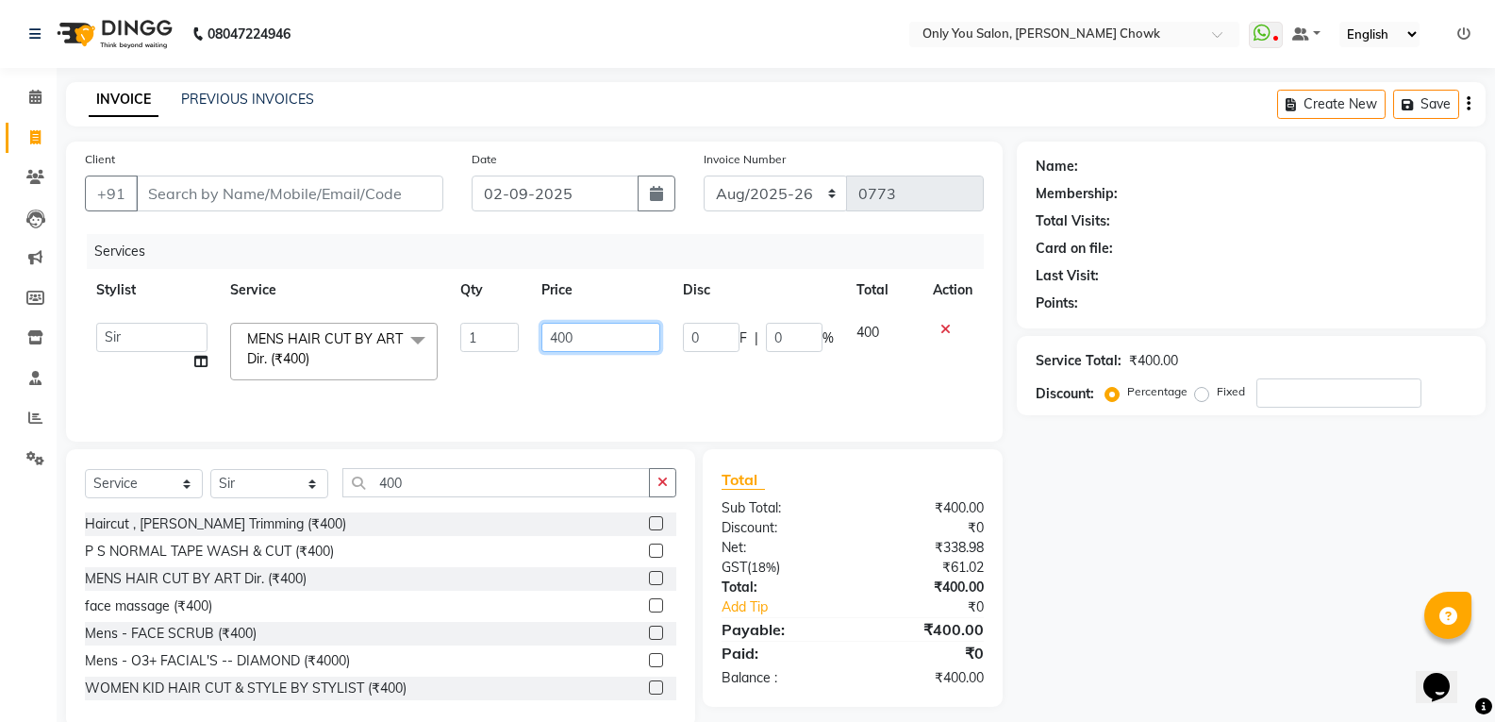
click at [619, 323] on input "400" at bounding box center [600, 337] width 118 height 29
type input "4"
type input "200"
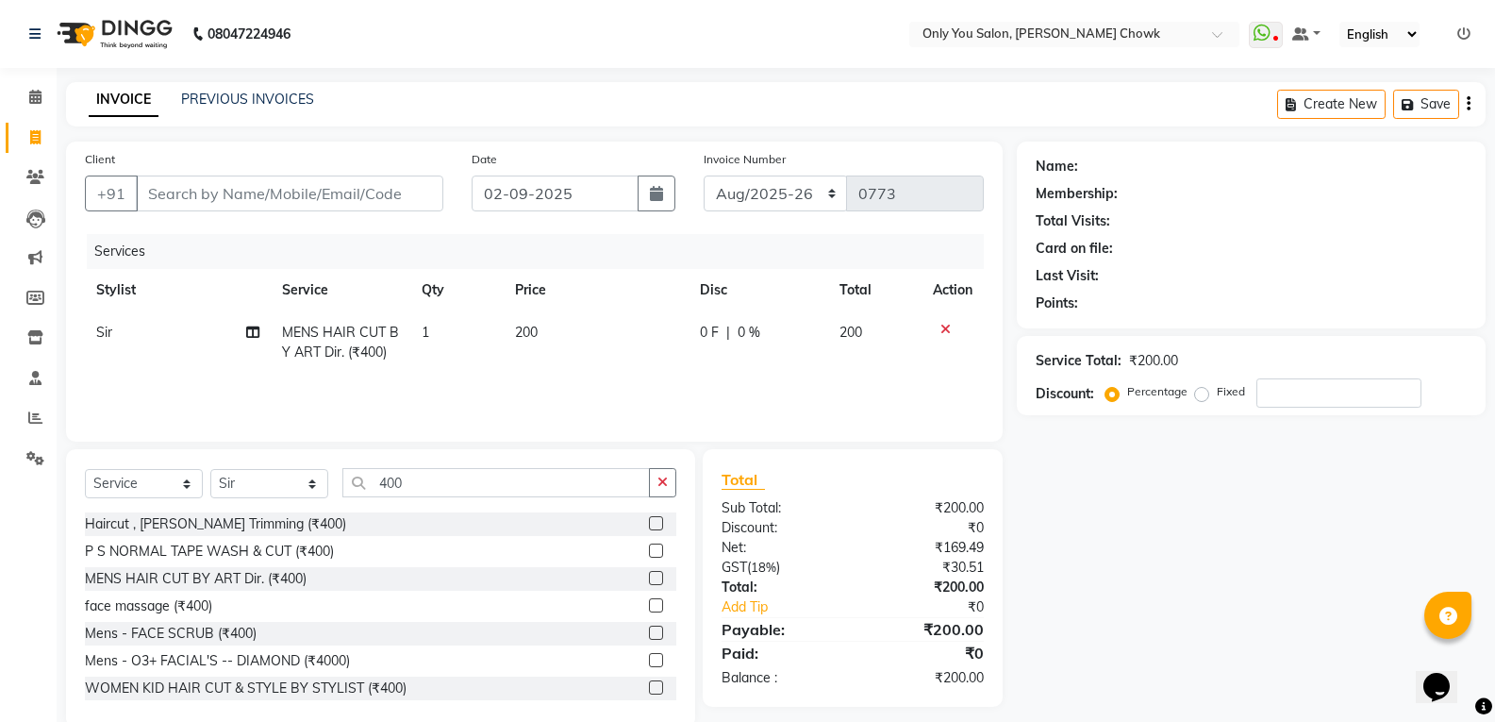
click at [1107, 624] on div "Name: Membership: Total Visits: Card on file: Last Visit: Points: Service Total…" at bounding box center [1258, 434] width 483 height 586
click at [274, 189] on input "Client" at bounding box center [289, 193] width 307 height 36
type input "8"
type input "0"
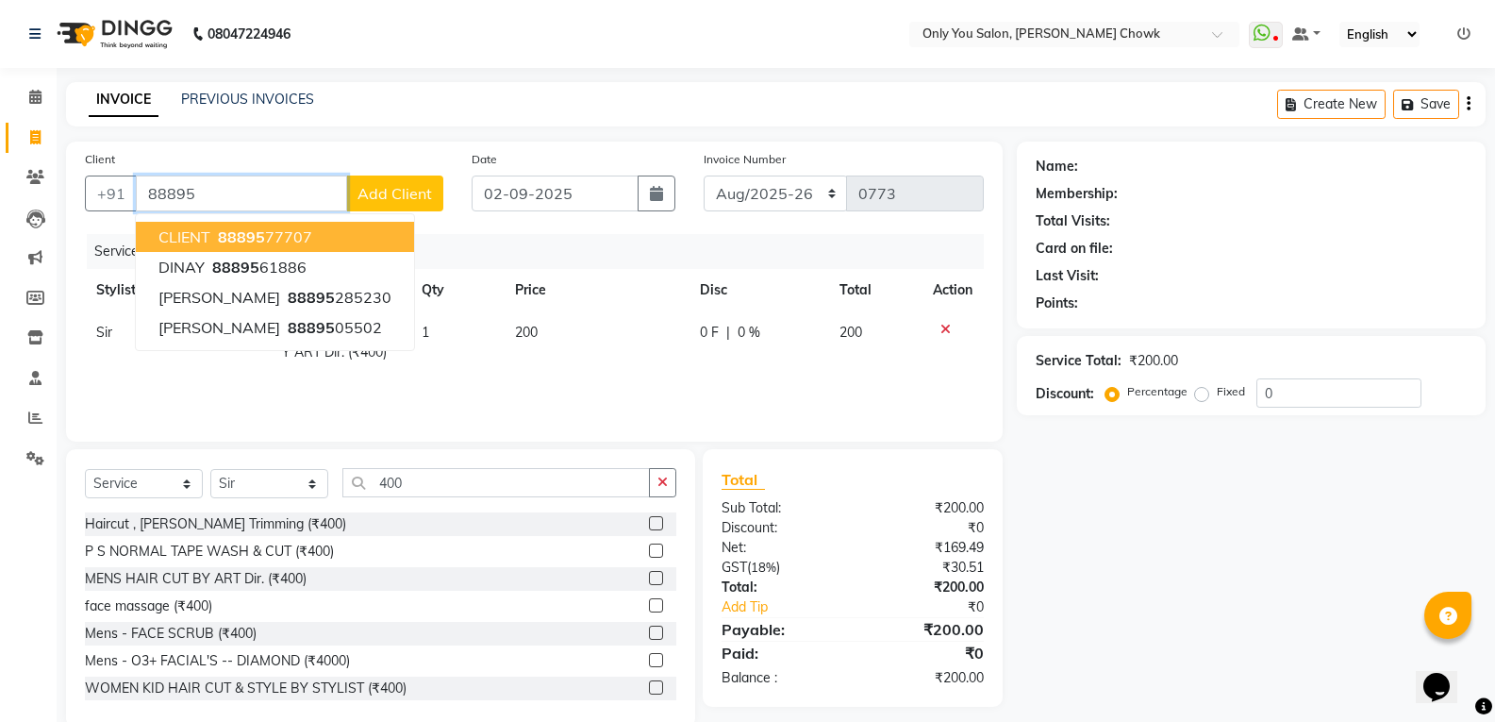
click at [369, 234] on button "CLIENT 88895 77707" at bounding box center [275, 237] width 278 height 30
type input "8889577707"
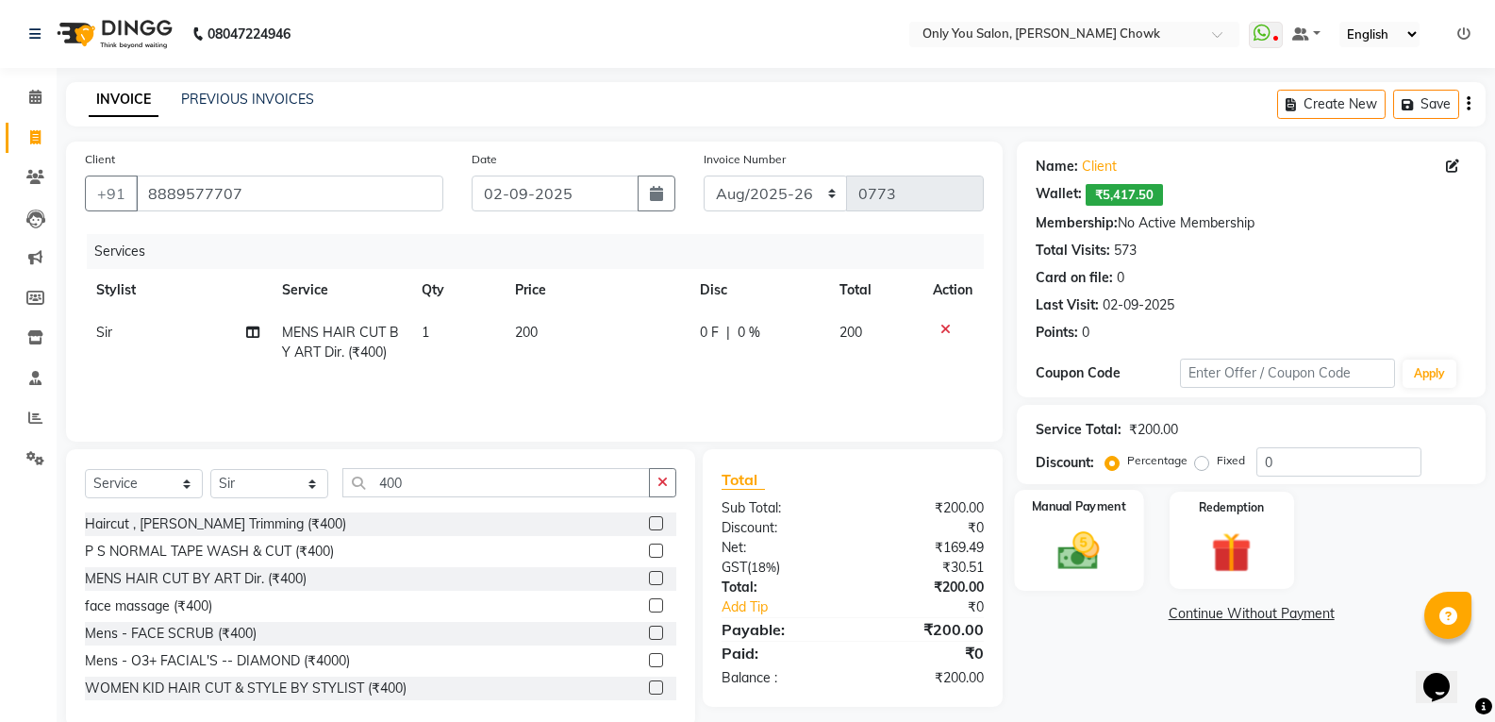
click at [1076, 538] on img at bounding box center [1078, 550] width 67 height 48
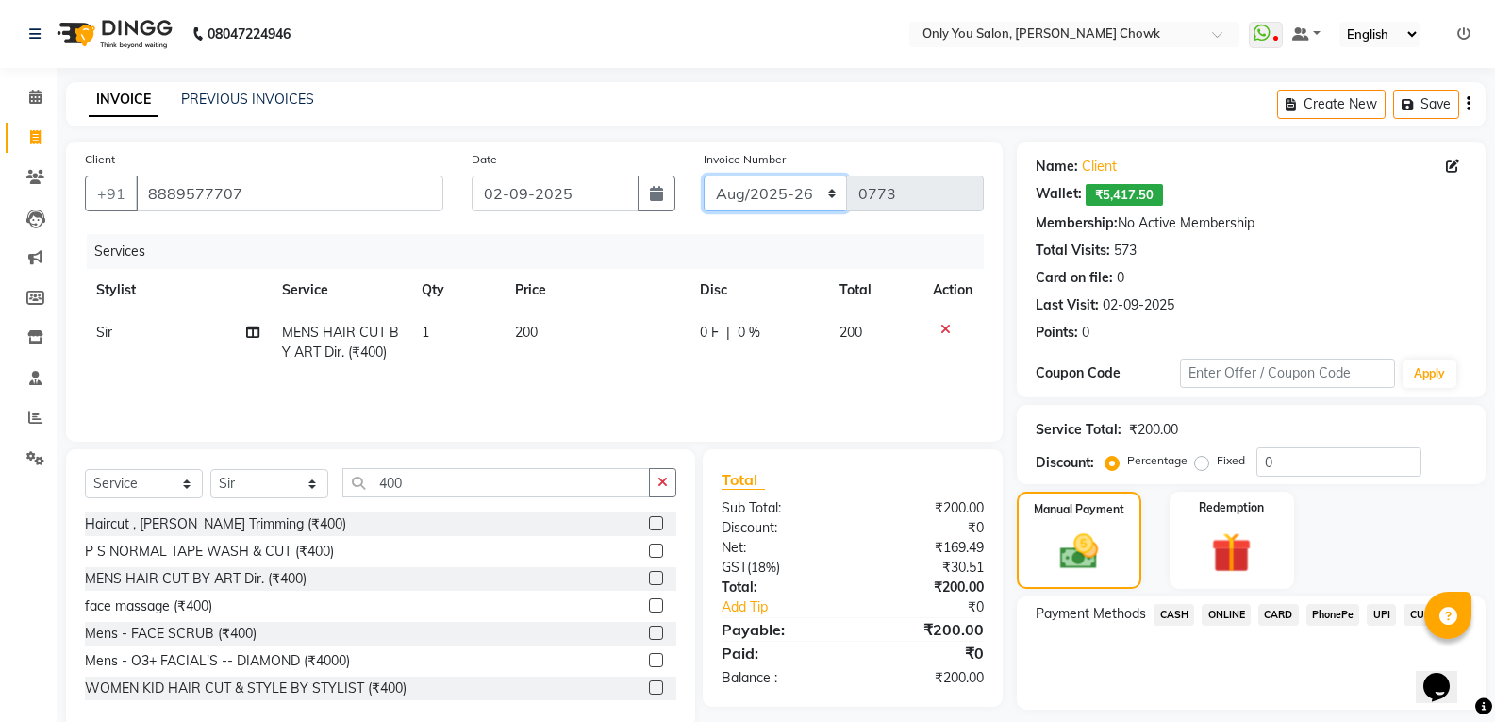
click at [775, 182] on select "[DATE]-[DATE]-26 TRD/2025" at bounding box center [776, 193] width 144 height 36
select select "8714"
click at [704, 175] on select "[DATE]-[DATE]-26 TRD/2025" at bounding box center [776, 193] width 144 height 36
type input "0672"
click at [1193, 613] on span "CASH" at bounding box center [1173, 615] width 41 height 22
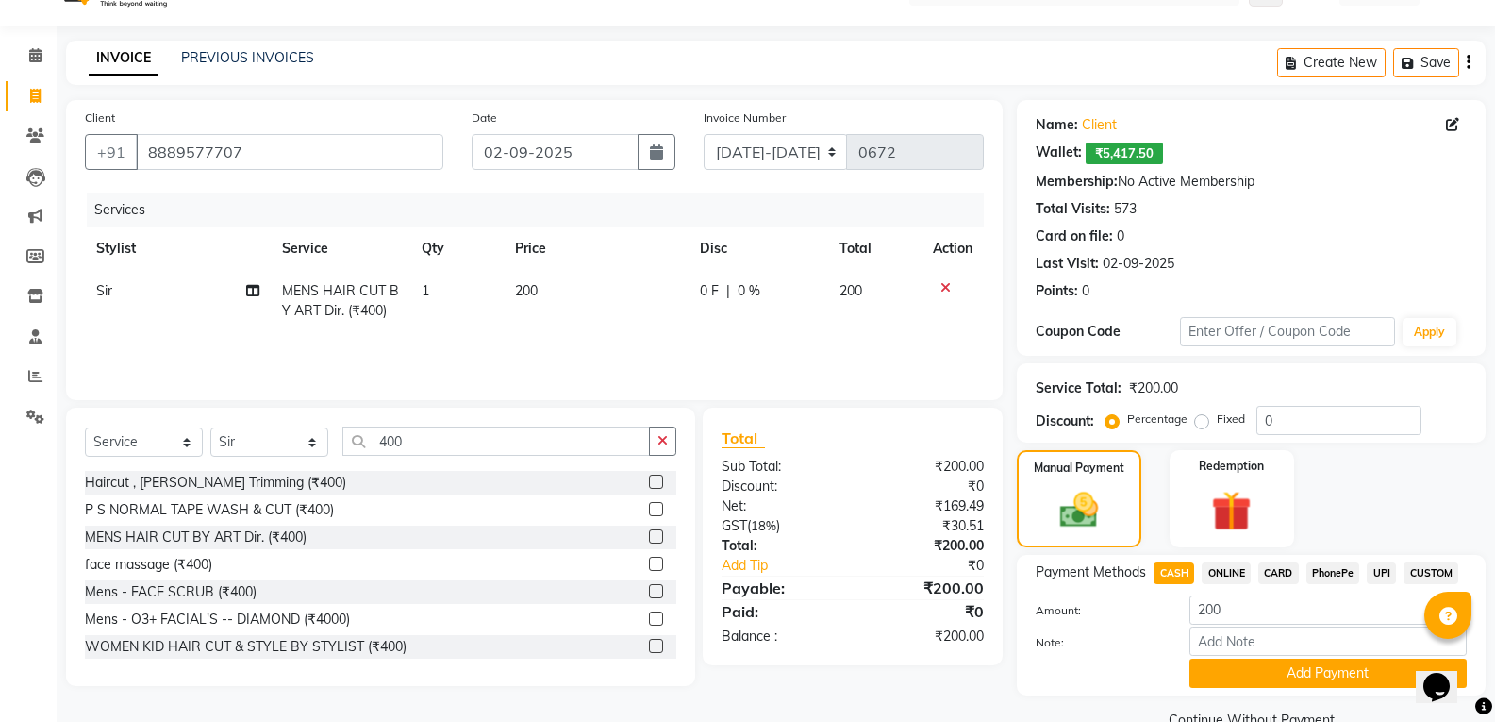
scroll to position [82, 0]
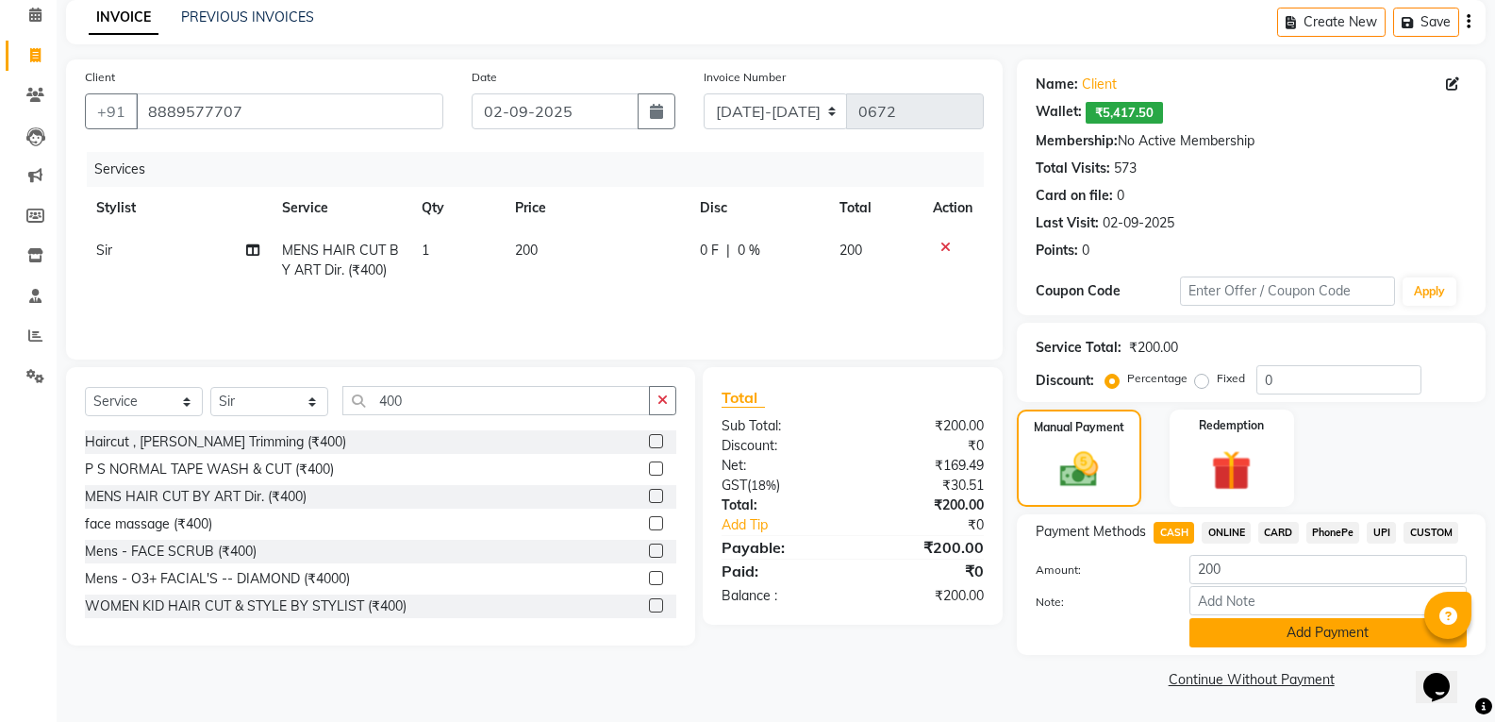
click at [1281, 631] on button "Add Payment" at bounding box center [1327, 632] width 277 height 29
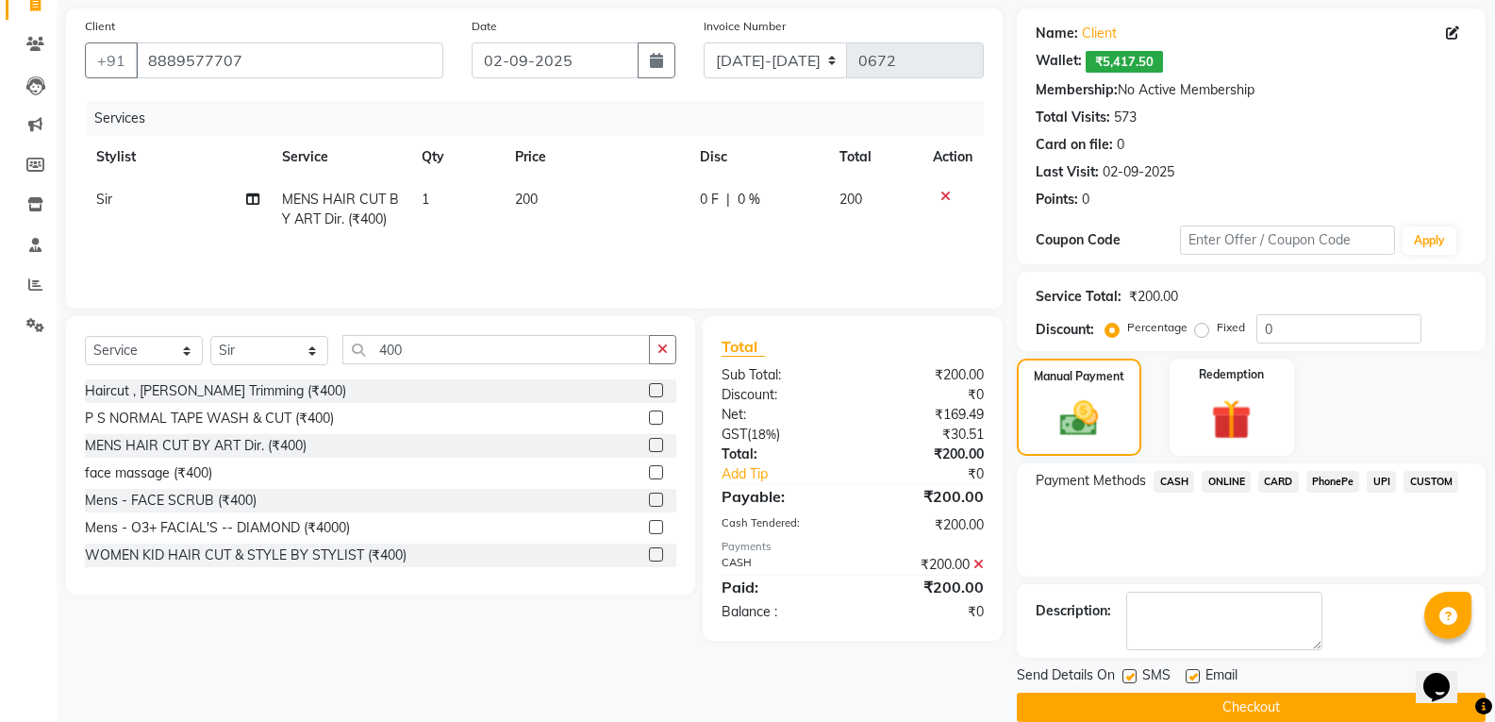
scroll to position [161, 0]
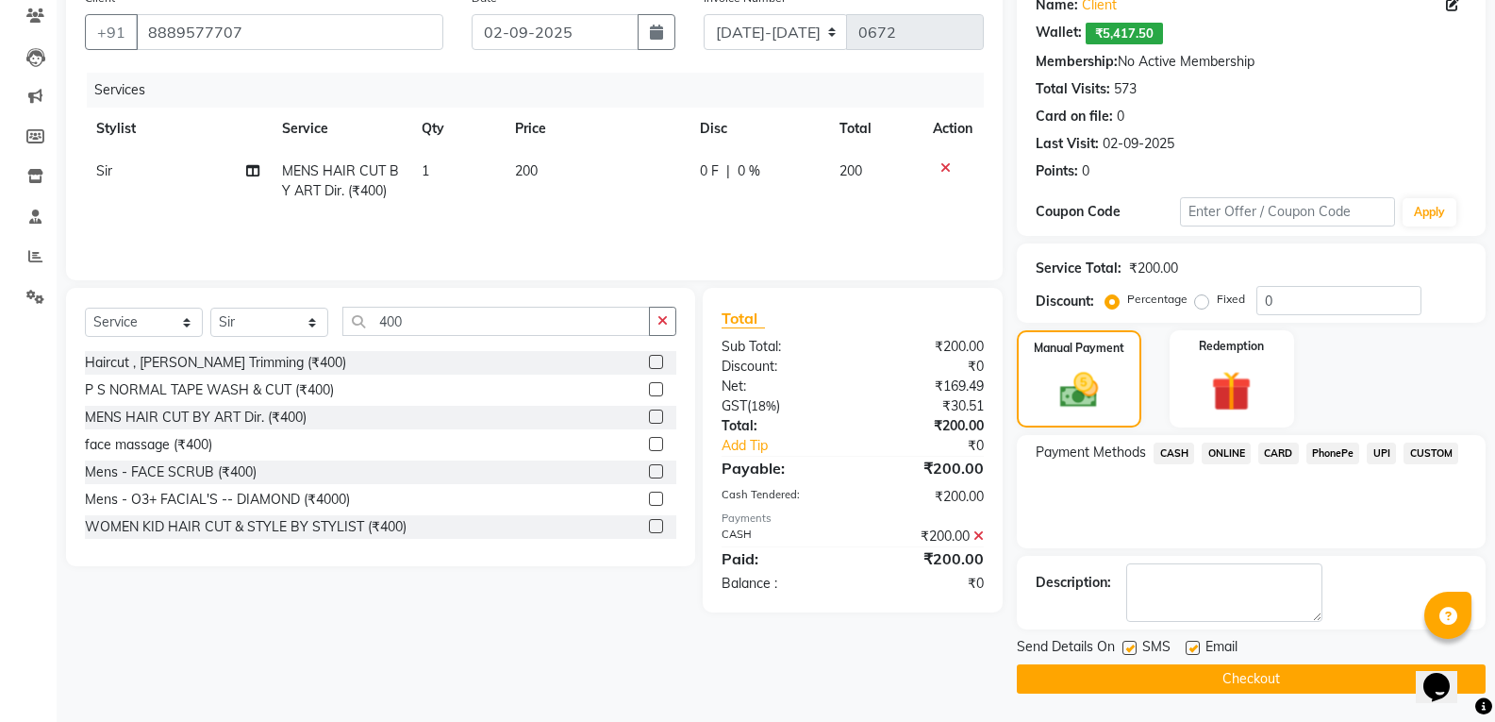
click at [1245, 680] on button "Checkout" at bounding box center [1251, 678] width 469 height 29
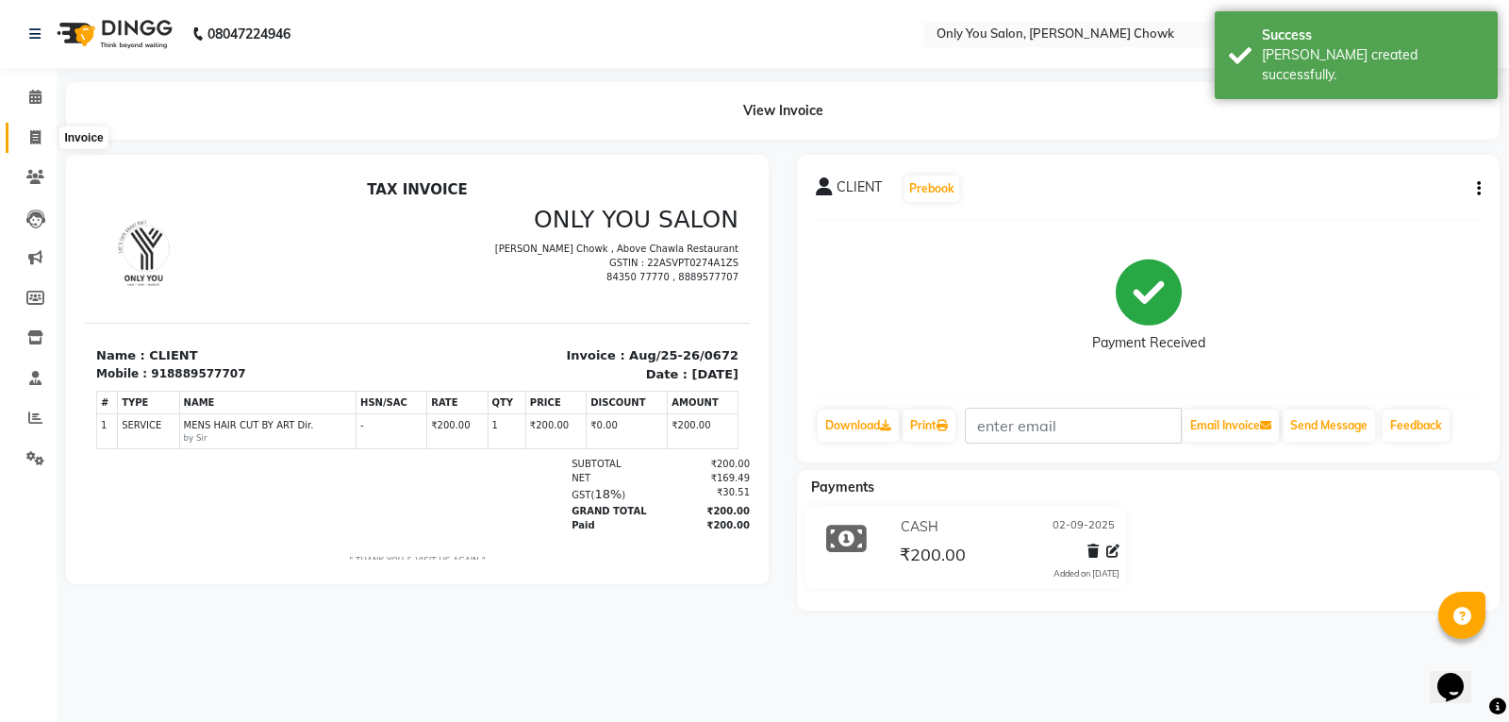
drag, startPoint x: 35, startPoint y: 140, endPoint x: 70, endPoint y: 151, distance: 36.7
click at [35, 140] on icon at bounding box center [35, 137] width 10 height 14
select select "service"
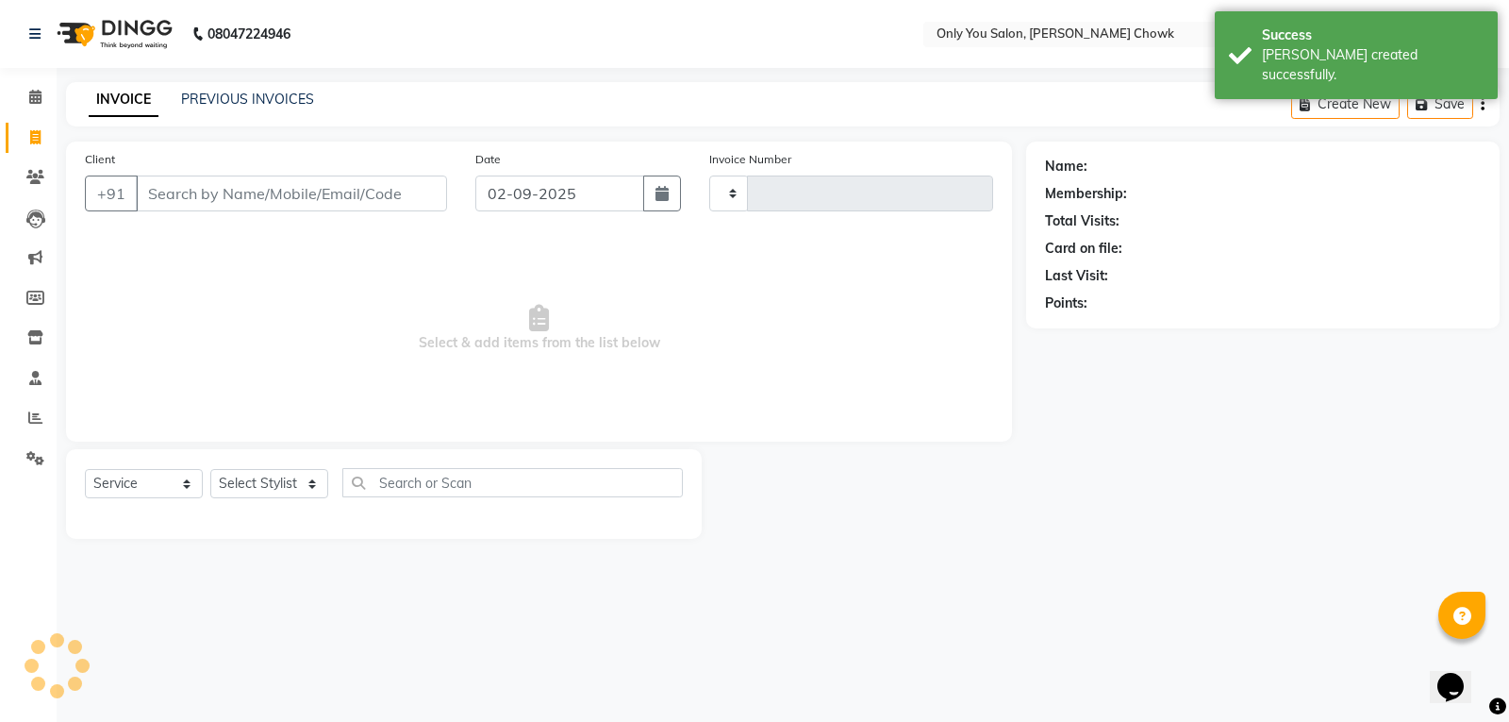
type input "0773"
select select "8713"
click at [174, 189] on input "Client" at bounding box center [291, 193] width 311 height 36
select select "package"
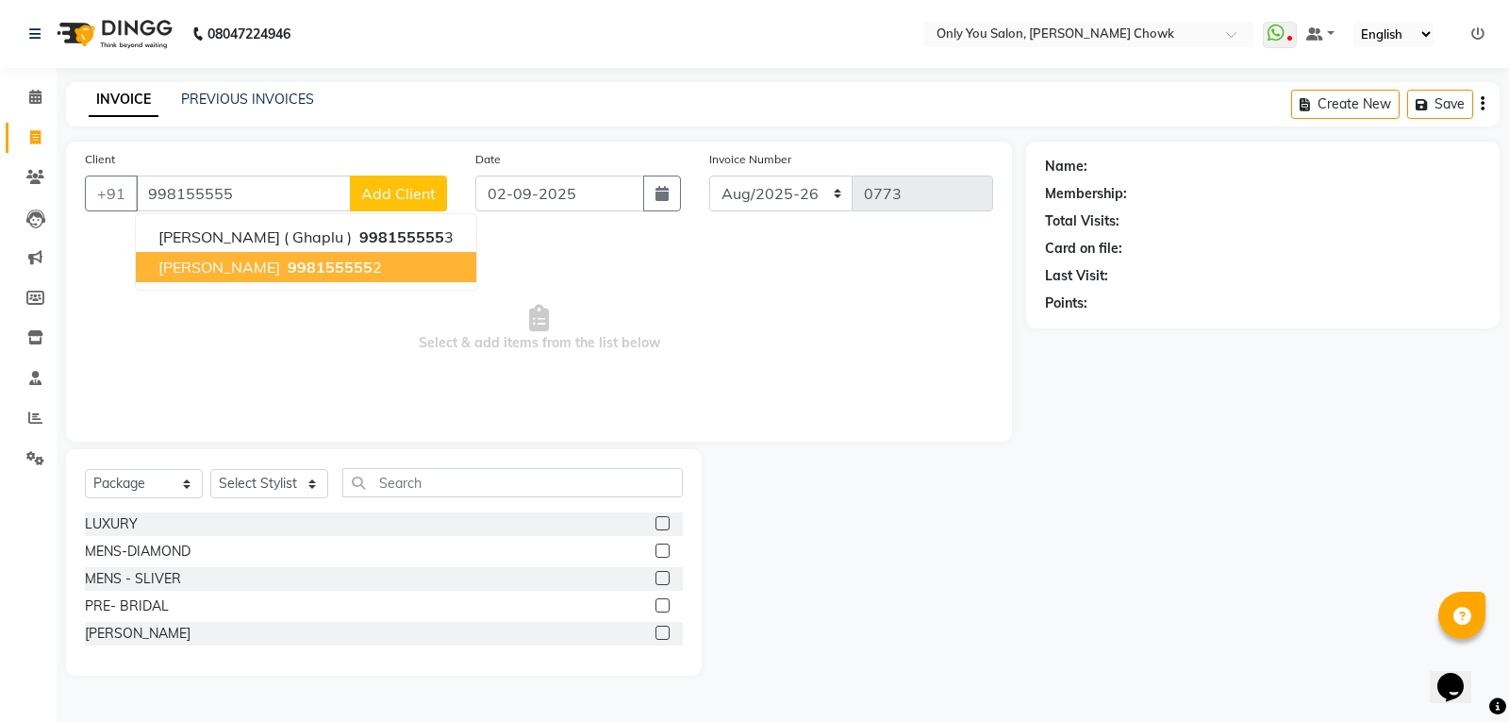
click at [289, 276] on button "PRATIK BERIWAL 998155555 2" at bounding box center [306, 267] width 340 height 30
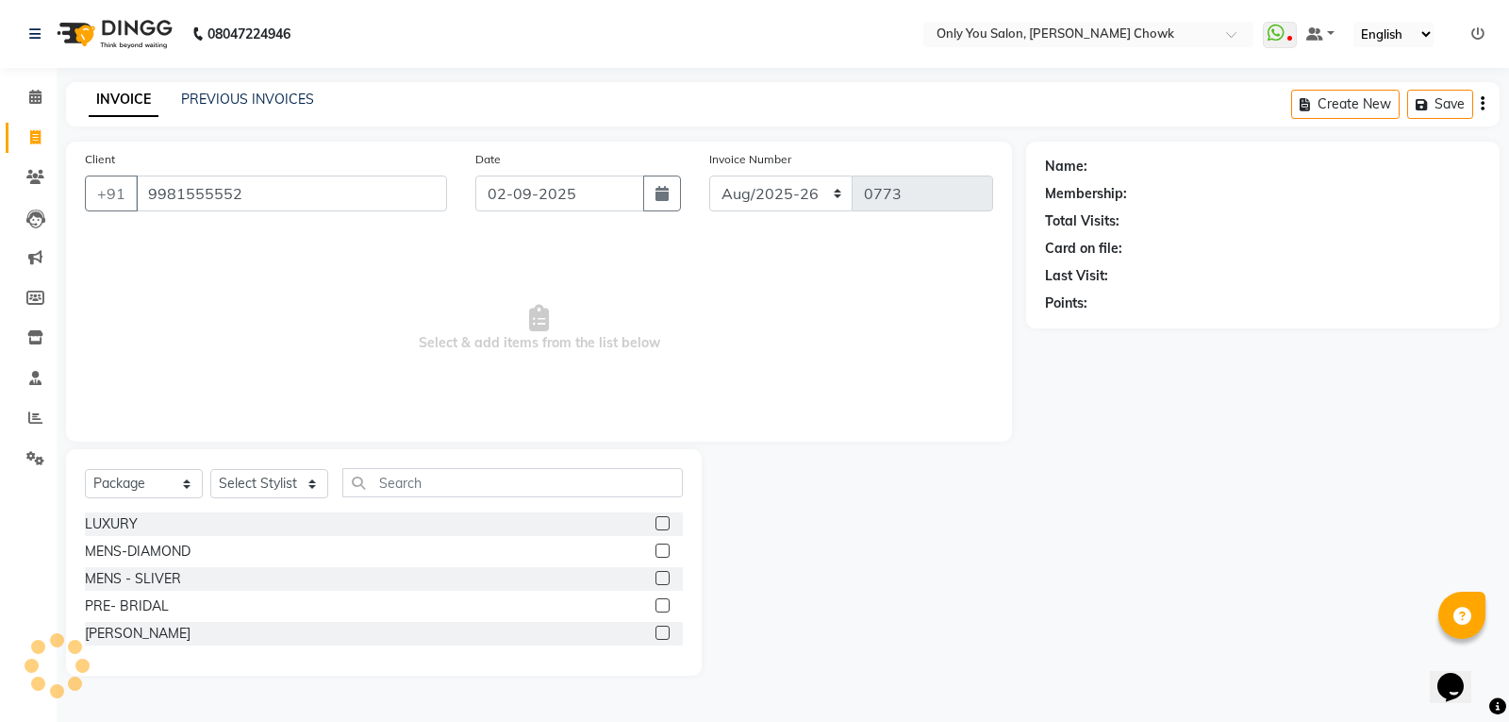
type input "9981555552"
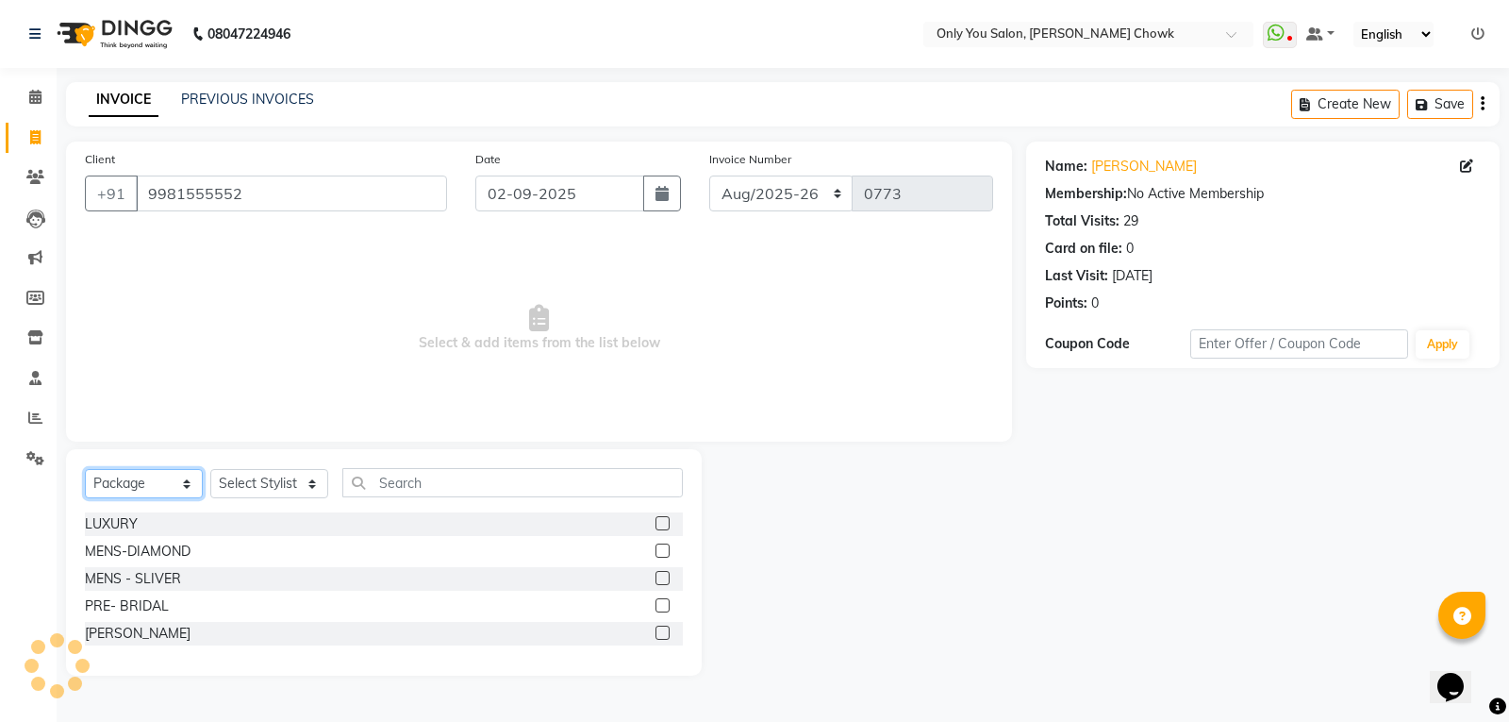
click at [153, 477] on select "Select Service Product Membership Package Voucher Prepaid Gift Card" at bounding box center [144, 483] width 118 height 29
select select "service"
click at [85, 469] on select "Select Service Product Membership Package Voucher Prepaid Gift Card" at bounding box center [144, 483] width 118 height 29
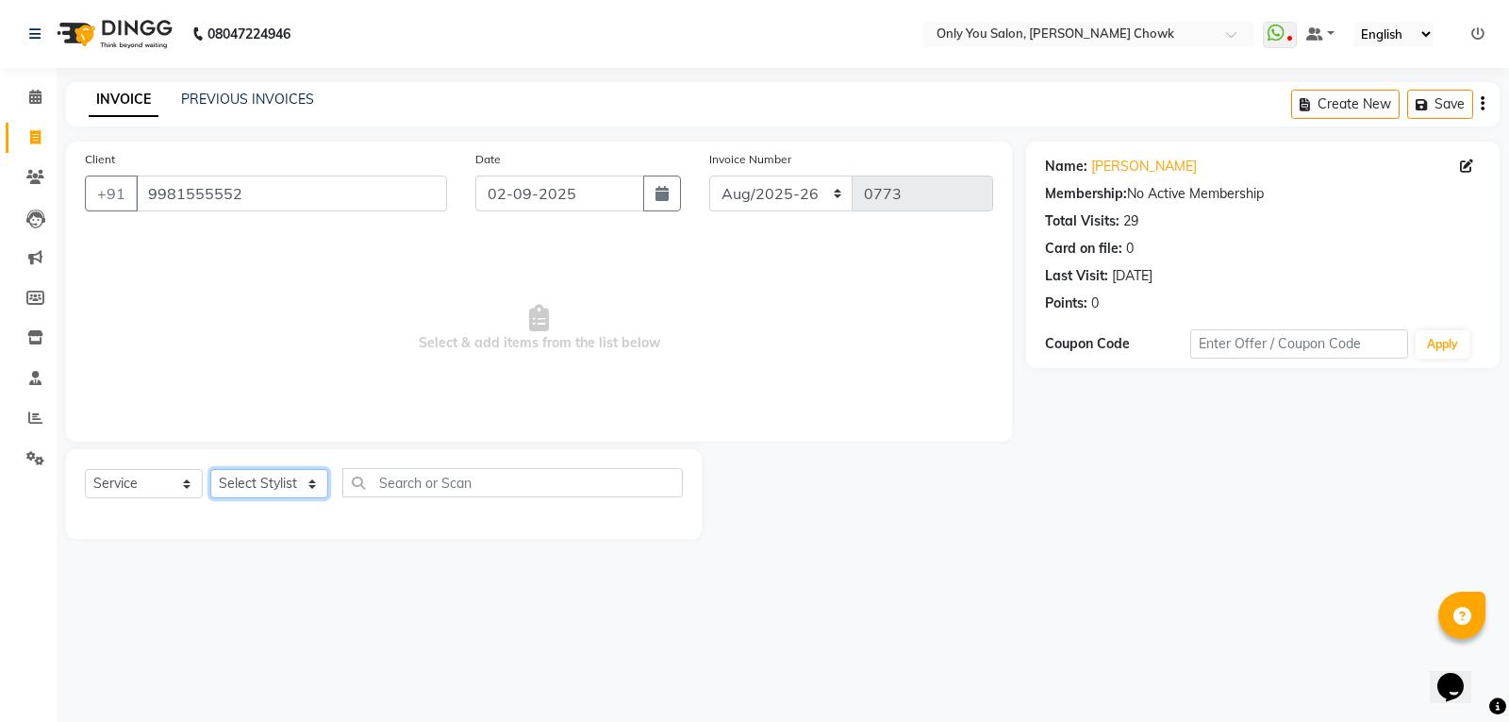
click at [266, 477] on select "Select Stylist [PERSON_NAME] [PERSON_NAME] [PERSON_NAME] MAMTA [PERSON_NAME] [P…" at bounding box center [269, 483] width 118 height 29
select select "86684"
click at [210, 469] on select "Select Stylist [PERSON_NAME] [PERSON_NAME] [PERSON_NAME] MAMTA [PERSON_NAME] [P…" at bounding box center [269, 483] width 118 height 29
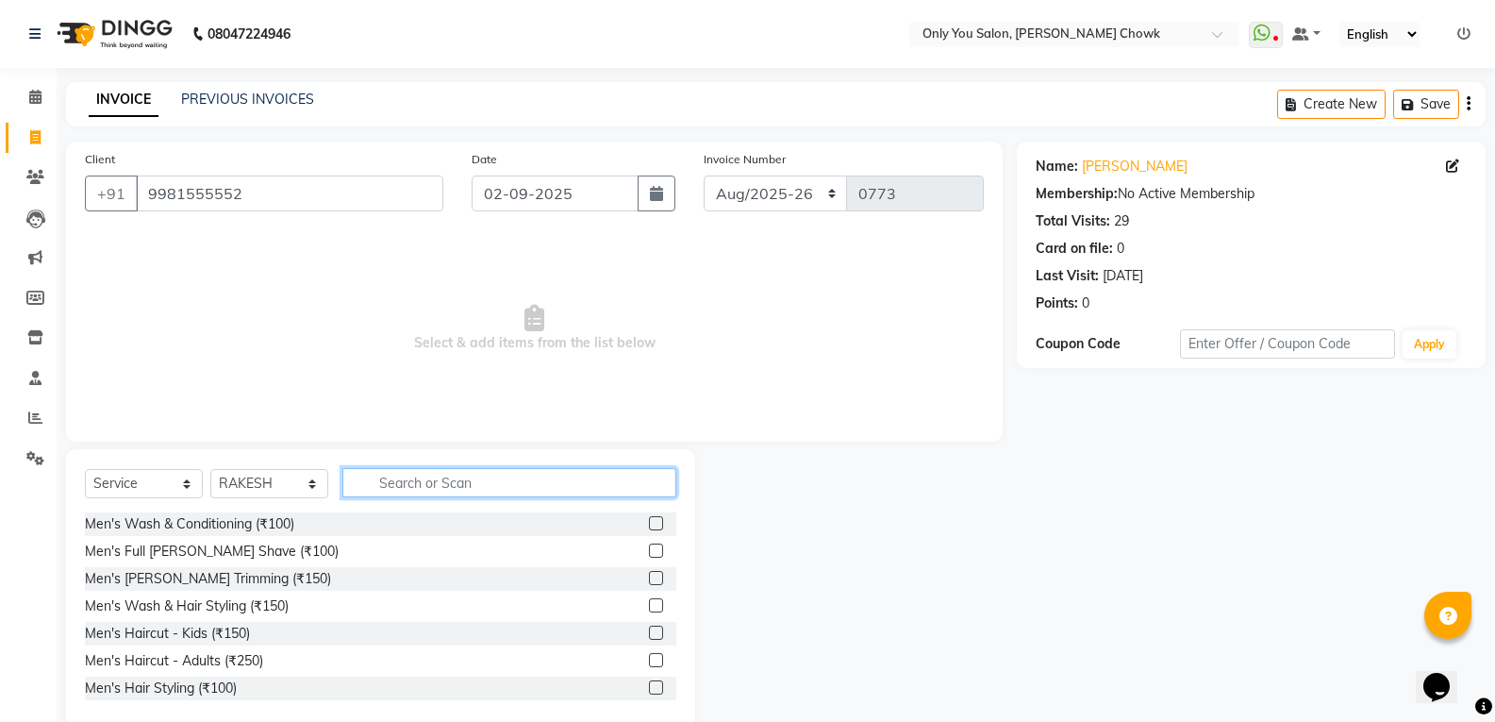
click at [434, 483] on input "text" at bounding box center [509, 482] width 334 height 29
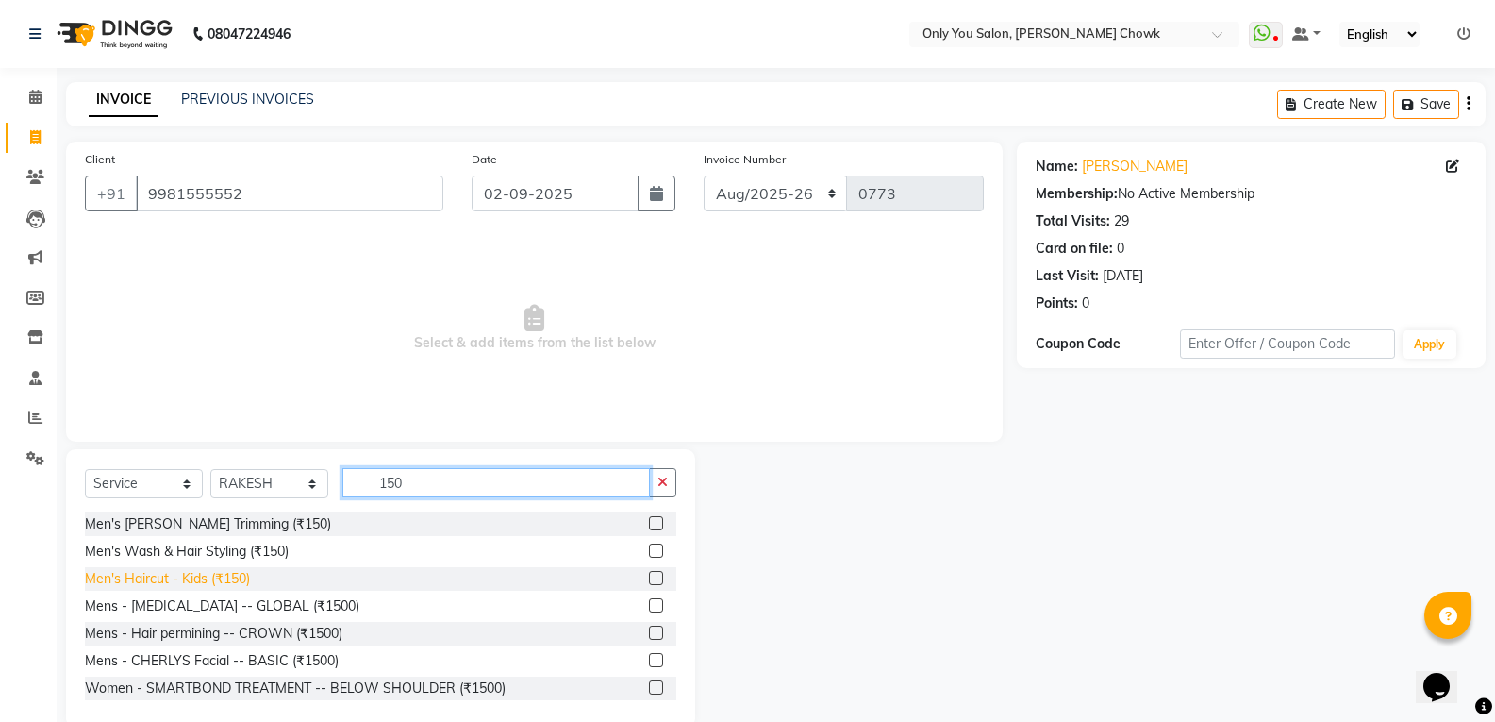
type input "150"
drag, startPoint x: 241, startPoint y: 577, endPoint x: 367, endPoint y: 397, distance: 219.5
click at [241, 578] on div "Men's Haircut - Kids (₹150)" at bounding box center [167, 579] width 165 height 20
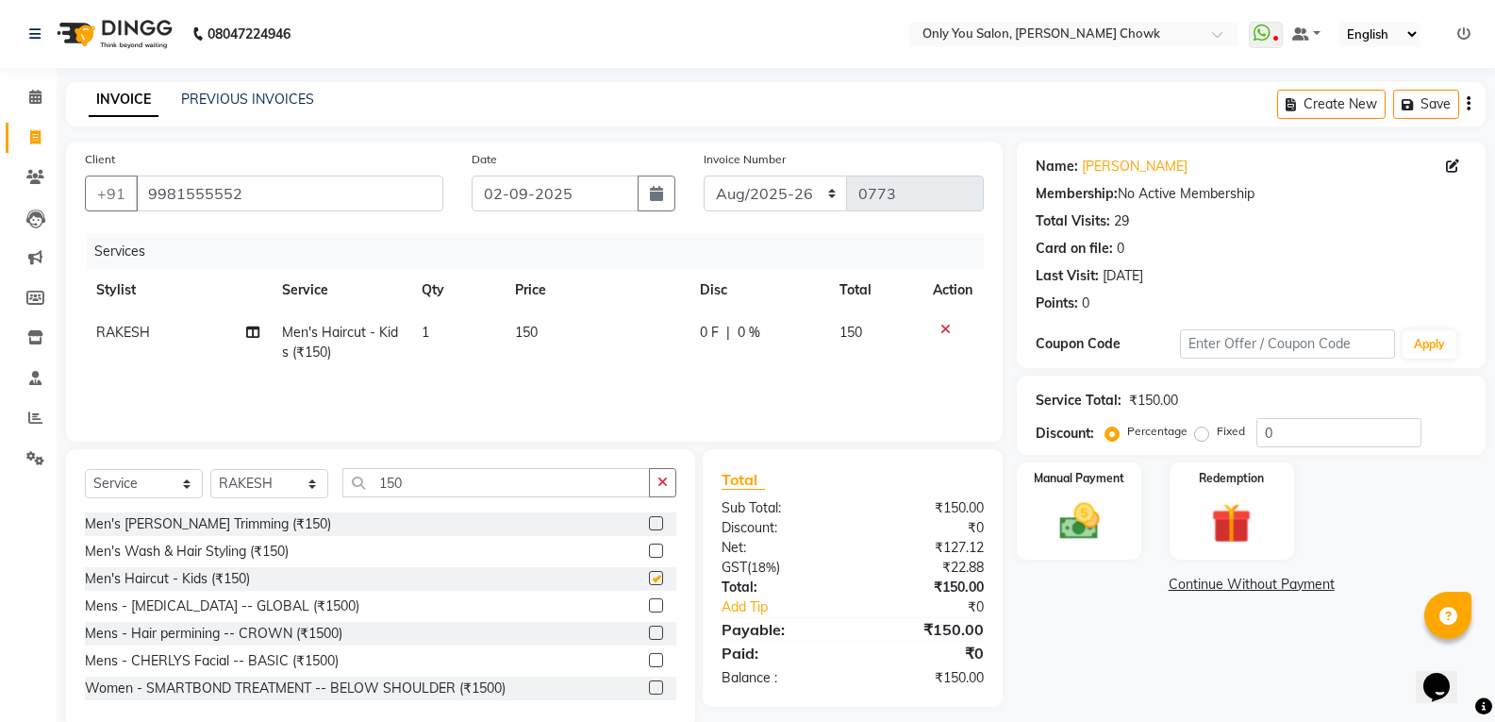
checkbox input "false"
click at [1101, 528] on img at bounding box center [1078, 521] width 67 height 48
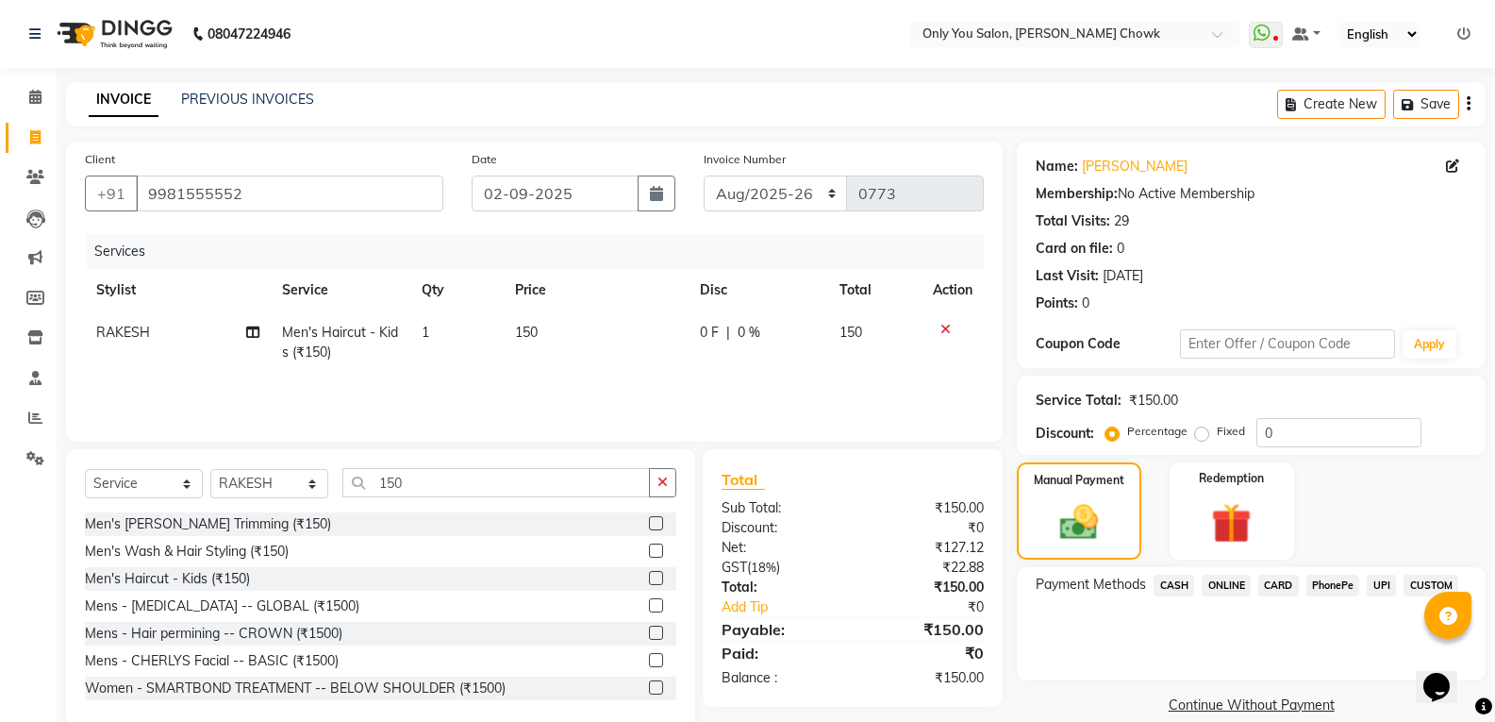
click at [1240, 588] on span "ONLINE" at bounding box center [1226, 585] width 49 height 22
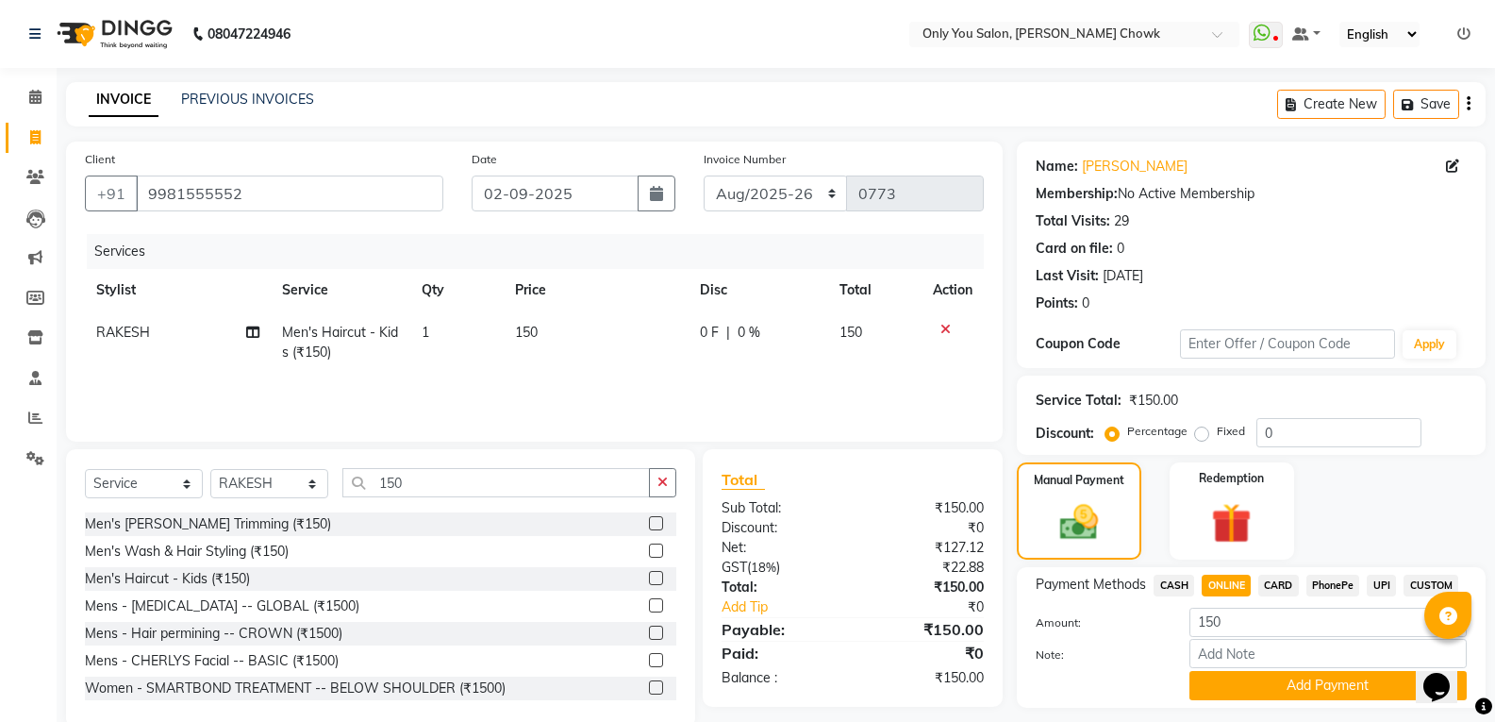
scroll to position [53, 0]
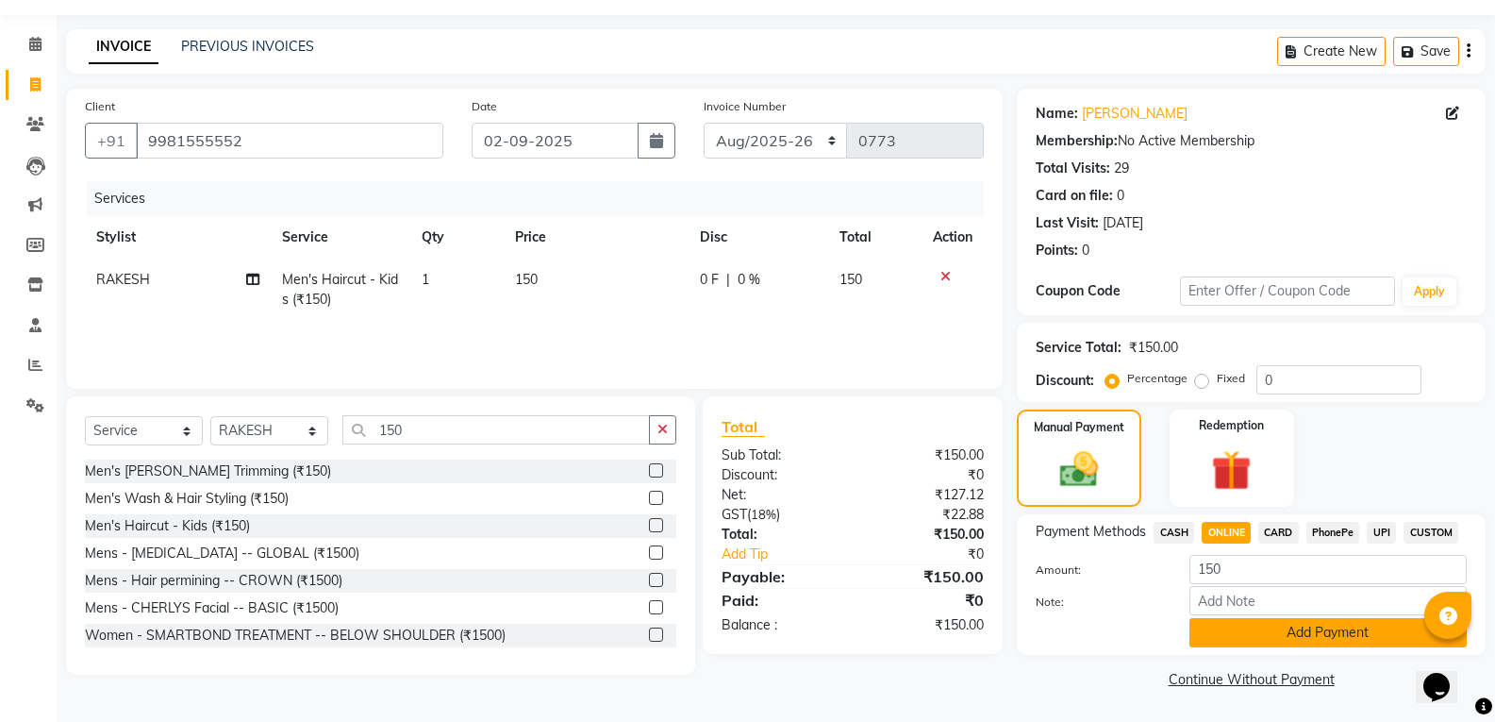
click at [1266, 642] on button "Add Payment" at bounding box center [1327, 632] width 277 height 29
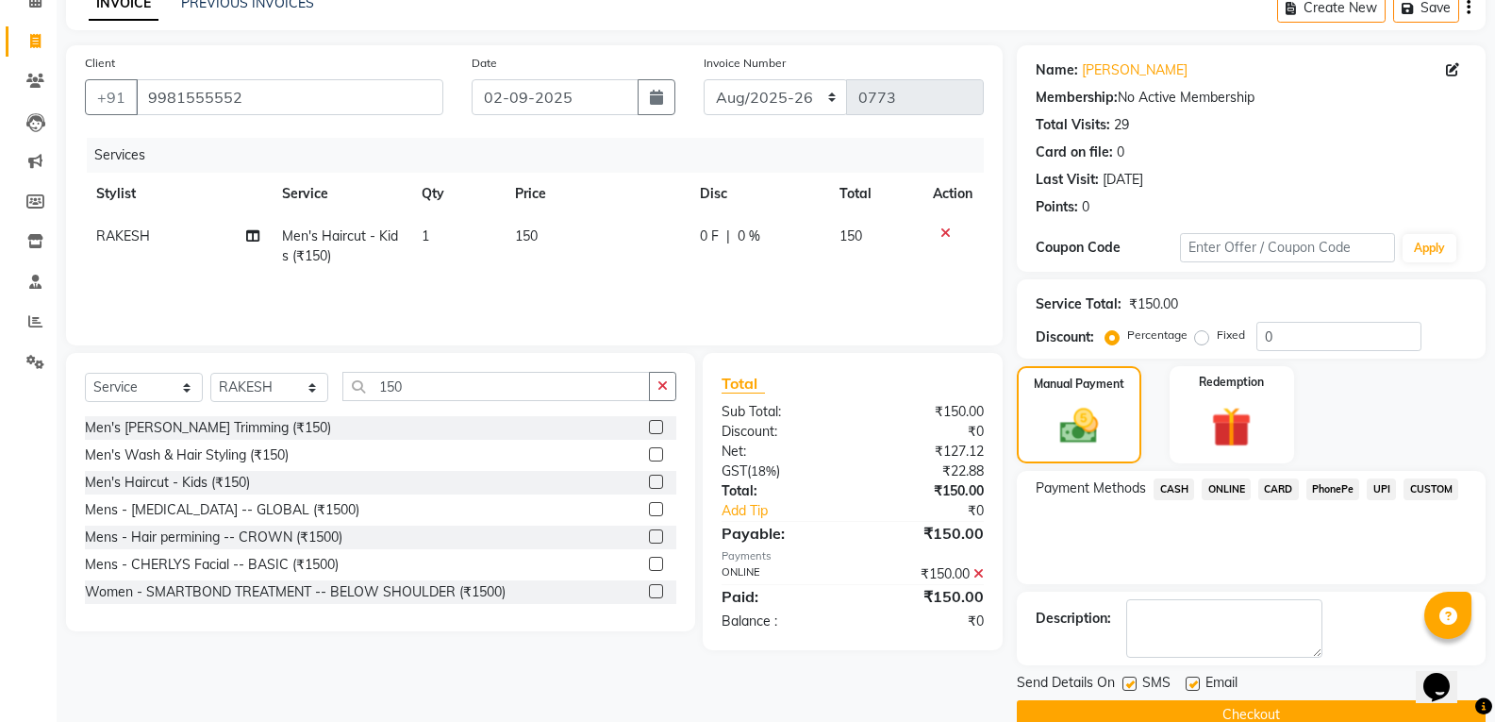
scroll to position [132, 0]
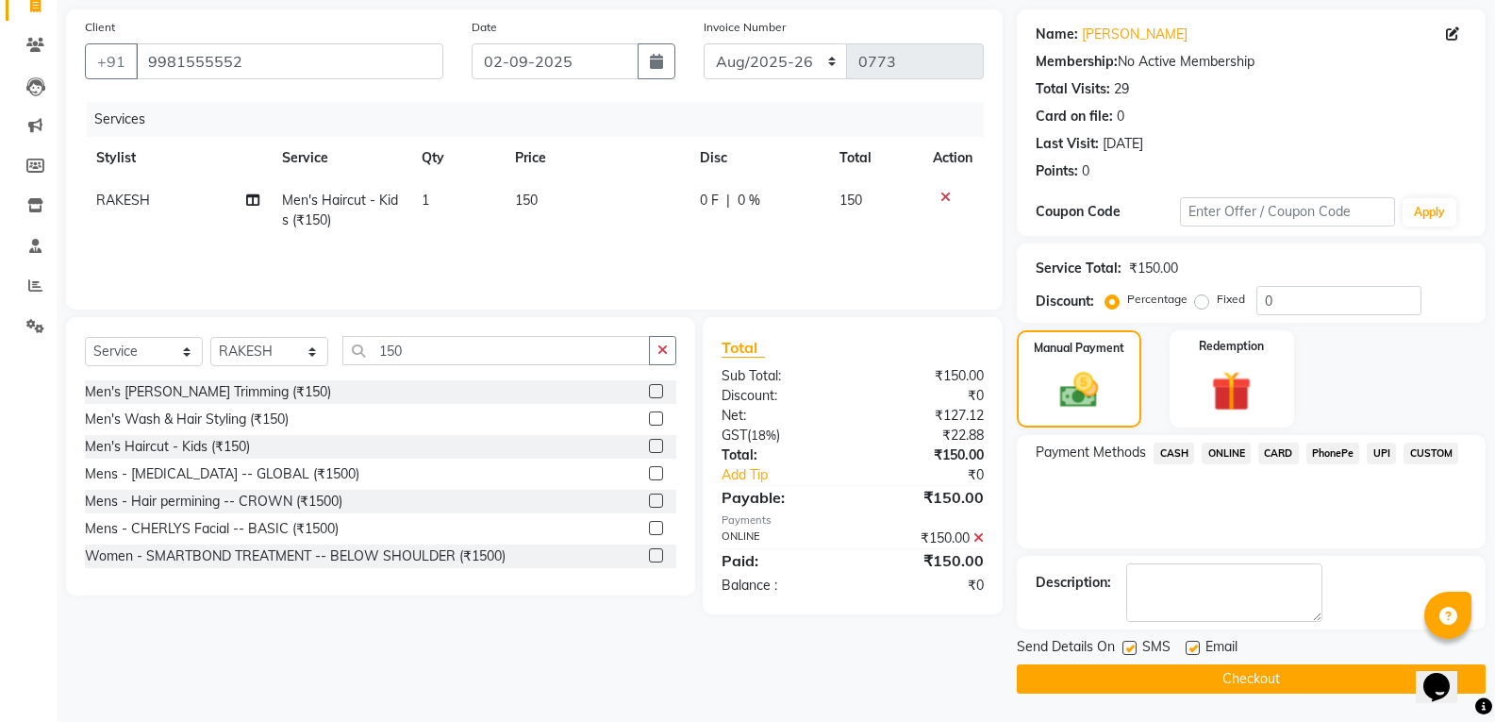
click at [1287, 687] on button "Checkout" at bounding box center [1251, 678] width 469 height 29
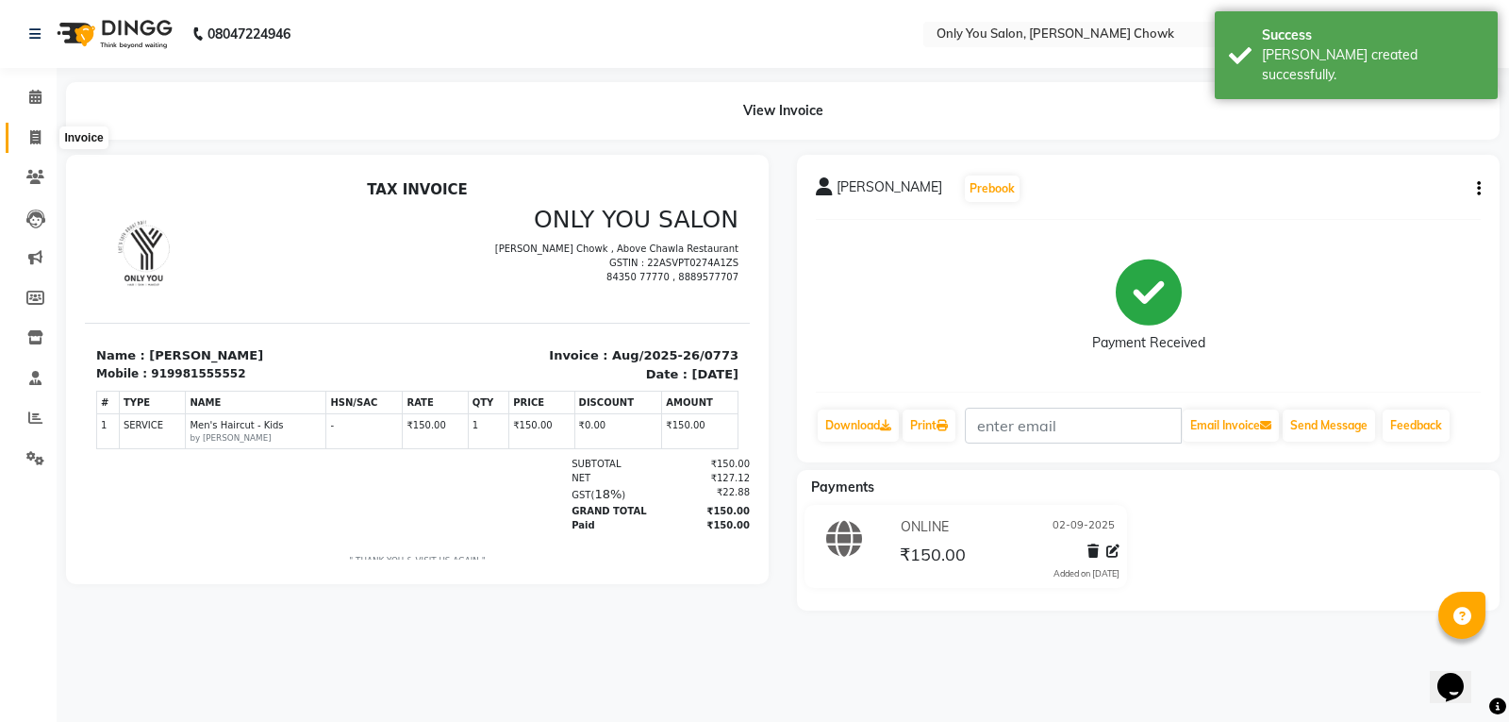
drag, startPoint x: 34, startPoint y: 140, endPoint x: 78, endPoint y: 140, distance: 44.3
click at [34, 140] on icon at bounding box center [35, 137] width 10 height 14
select select "service"
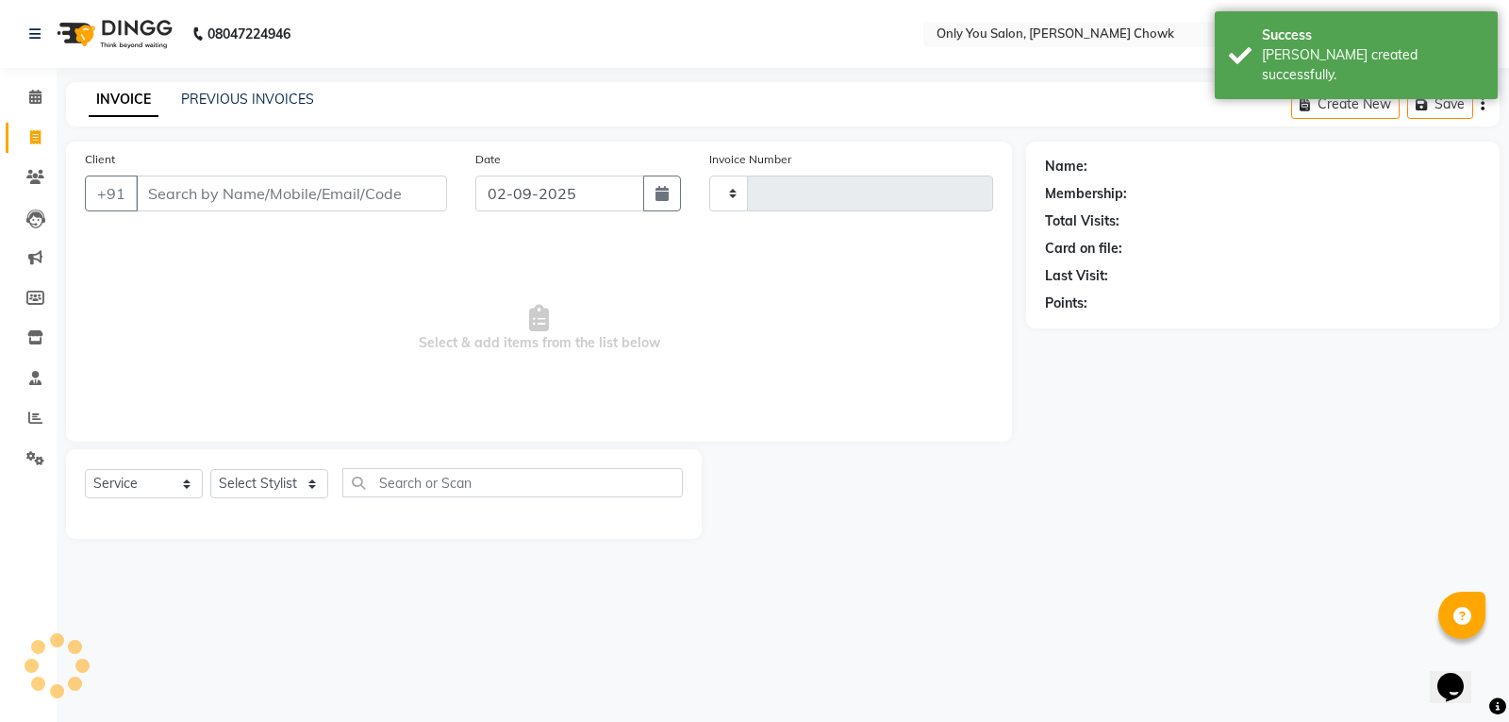
type input "0774"
select select "8713"
click at [254, 197] on input "Client" at bounding box center [291, 193] width 311 height 36
select select "package"
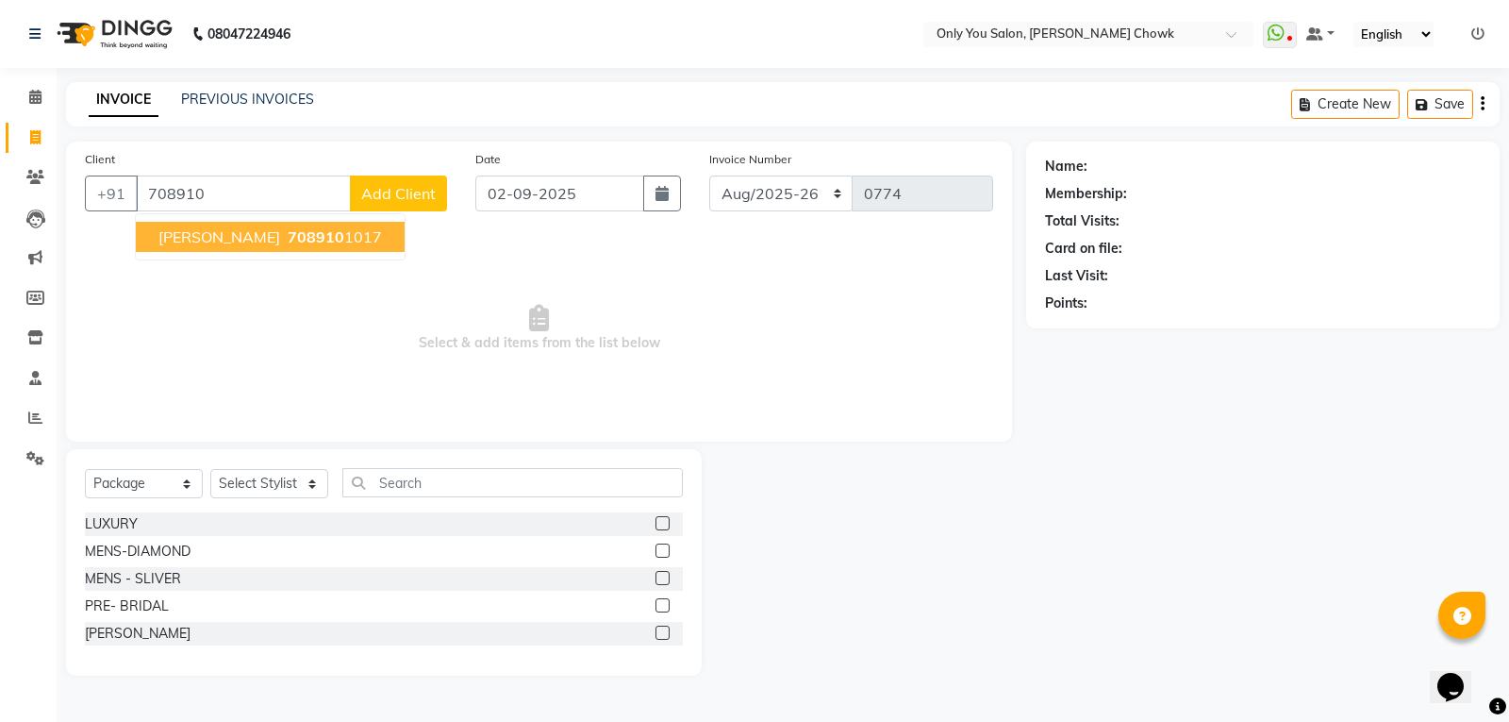
drag, startPoint x: 327, startPoint y: 224, endPoint x: 265, endPoint y: 358, distance: 147.7
click at [325, 224] on button "RITU SARMA 708910 1017" at bounding box center [270, 237] width 269 height 30
type input "7089101017"
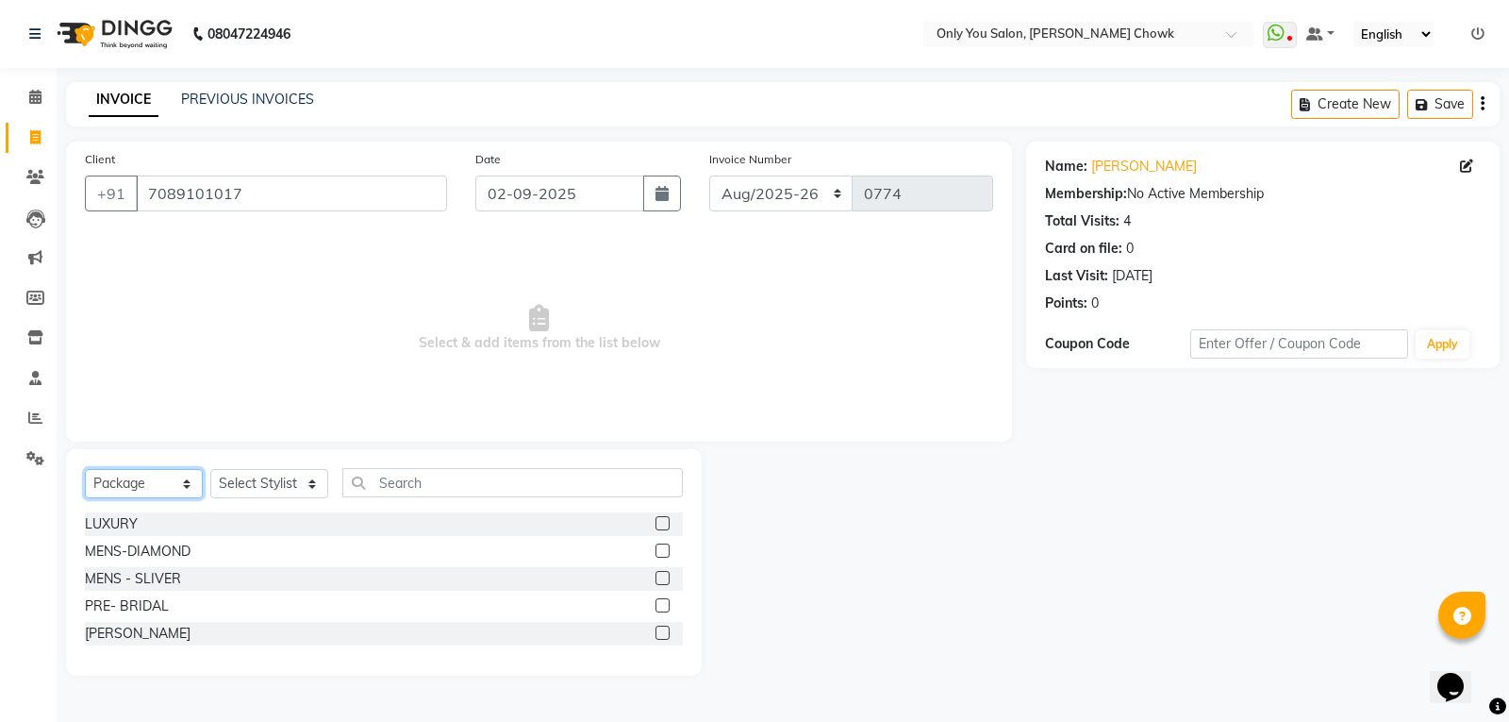
click at [168, 491] on select "Select Service Product Membership Package Voucher Prepaid Gift Card" at bounding box center [144, 483] width 118 height 29
select select "service"
click at [85, 469] on select "Select Service Product Membership Package Voucher Prepaid Gift Card" at bounding box center [144, 483] width 118 height 29
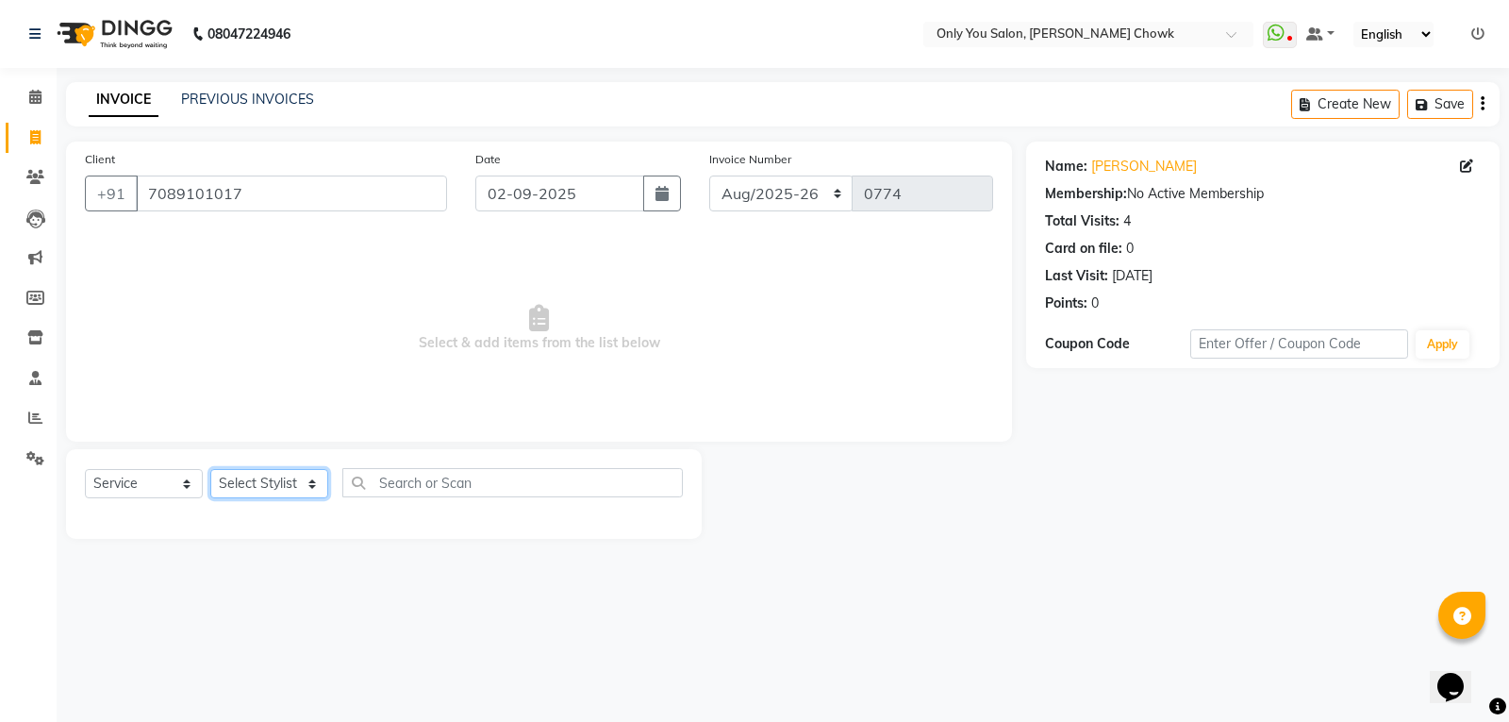
click at [282, 479] on select "Select Stylist [PERSON_NAME] [PERSON_NAME] [PERSON_NAME] MAMTA [PERSON_NAME] [P…" at bounding box center [269, 483] width 118 height 29
select select "89088"
click at [210, 469] on select "Select Stylist [PERSON_NAME] [PERSON_NAME] [PERSON_NAME] MAMTA [PERSON_NAME] [P…" at bounding box center [269, 483] width 118 height 29
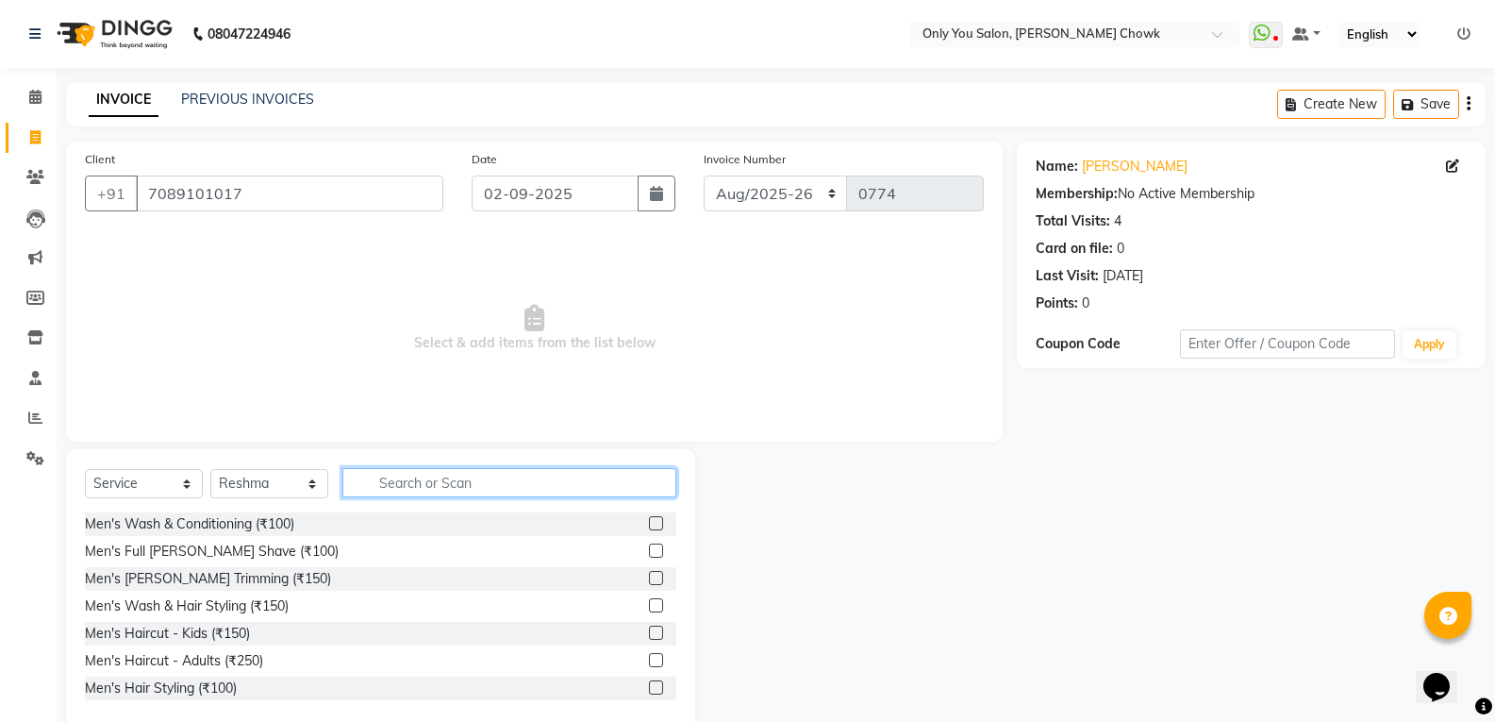
drag, startPoint x: 441, startPoint y: 478, endPoint x: 440, endPoint y: 492, distance: 14.2
click at [442, 479] on input "text" at bounding box center [509, 482] width 334 height 29
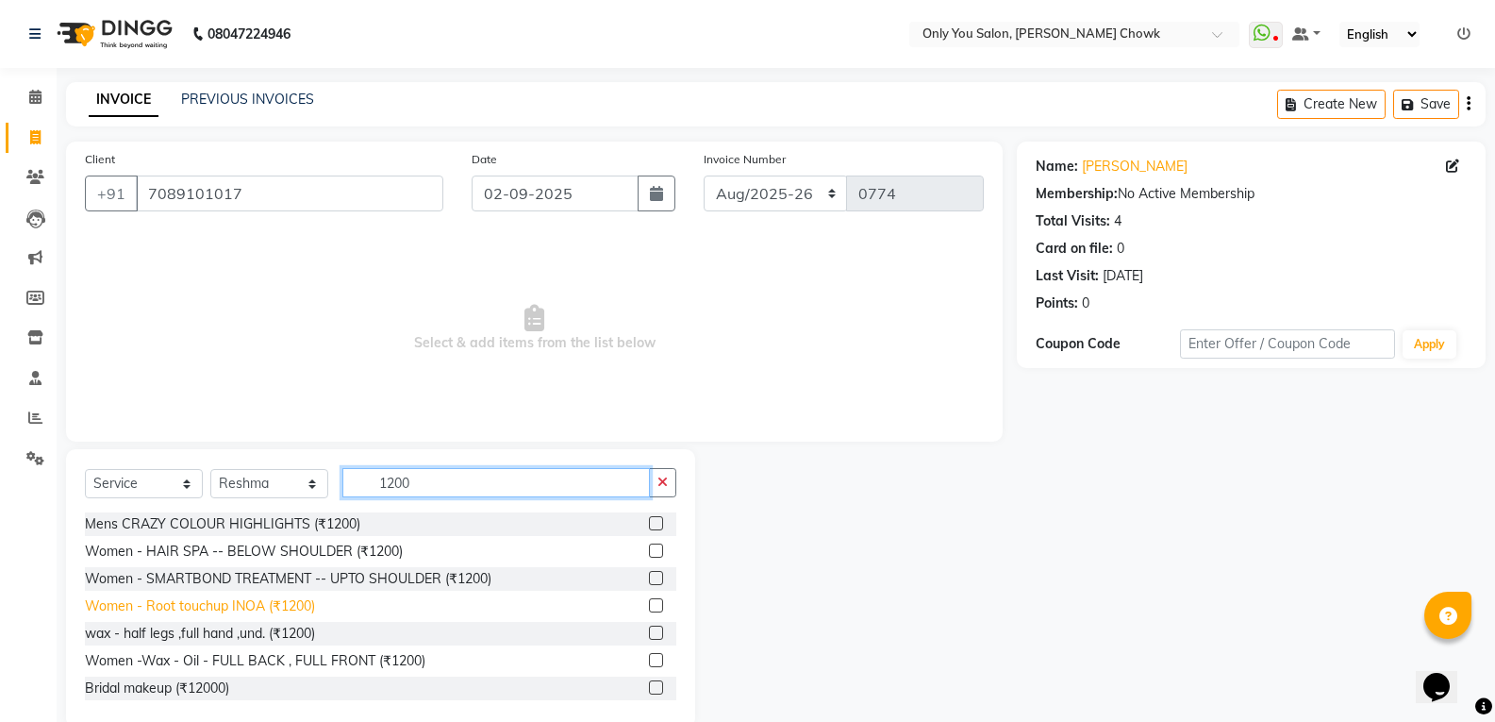
type input "1200"
click at [300, 611] on div "Women - Root touchup INOA (₹1200)" at bounding box center [200, 606] width 230 height 20
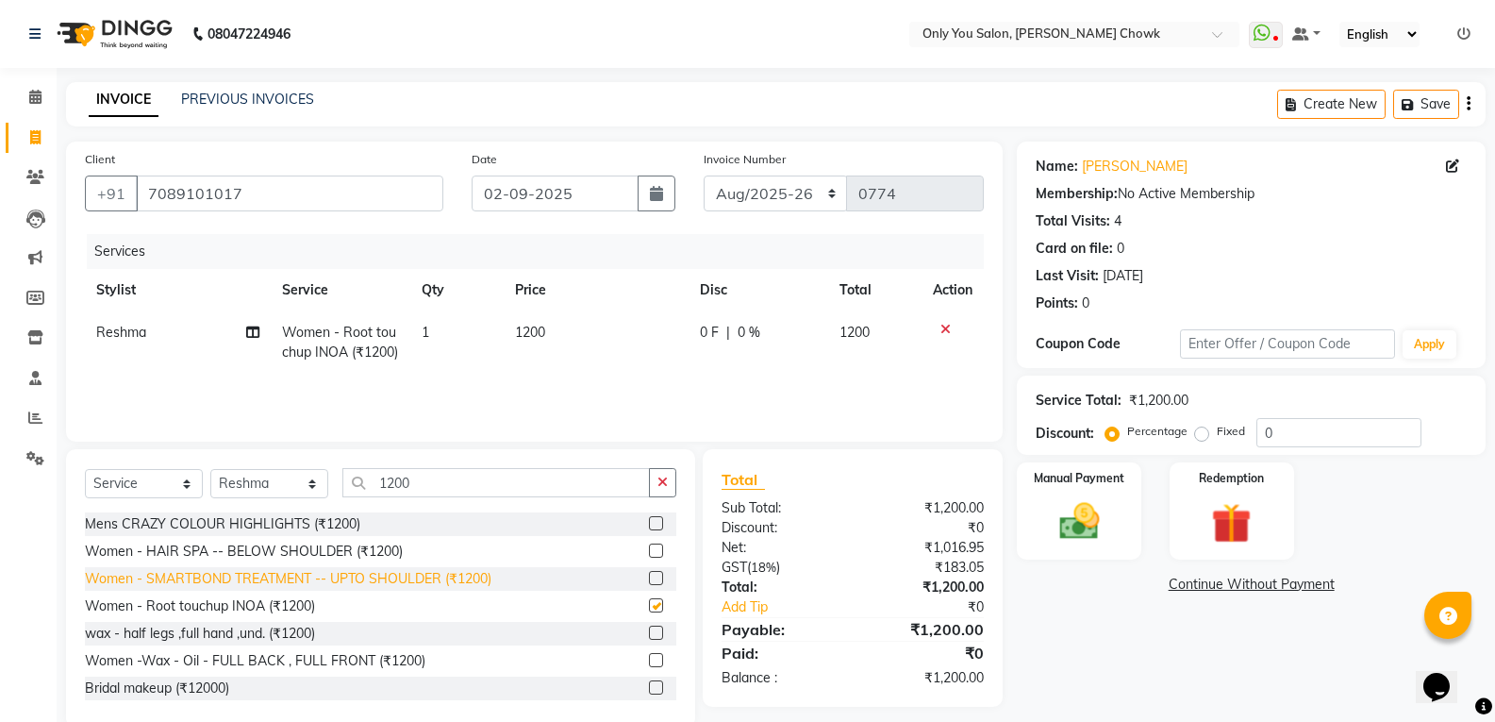
checkbox input "false"
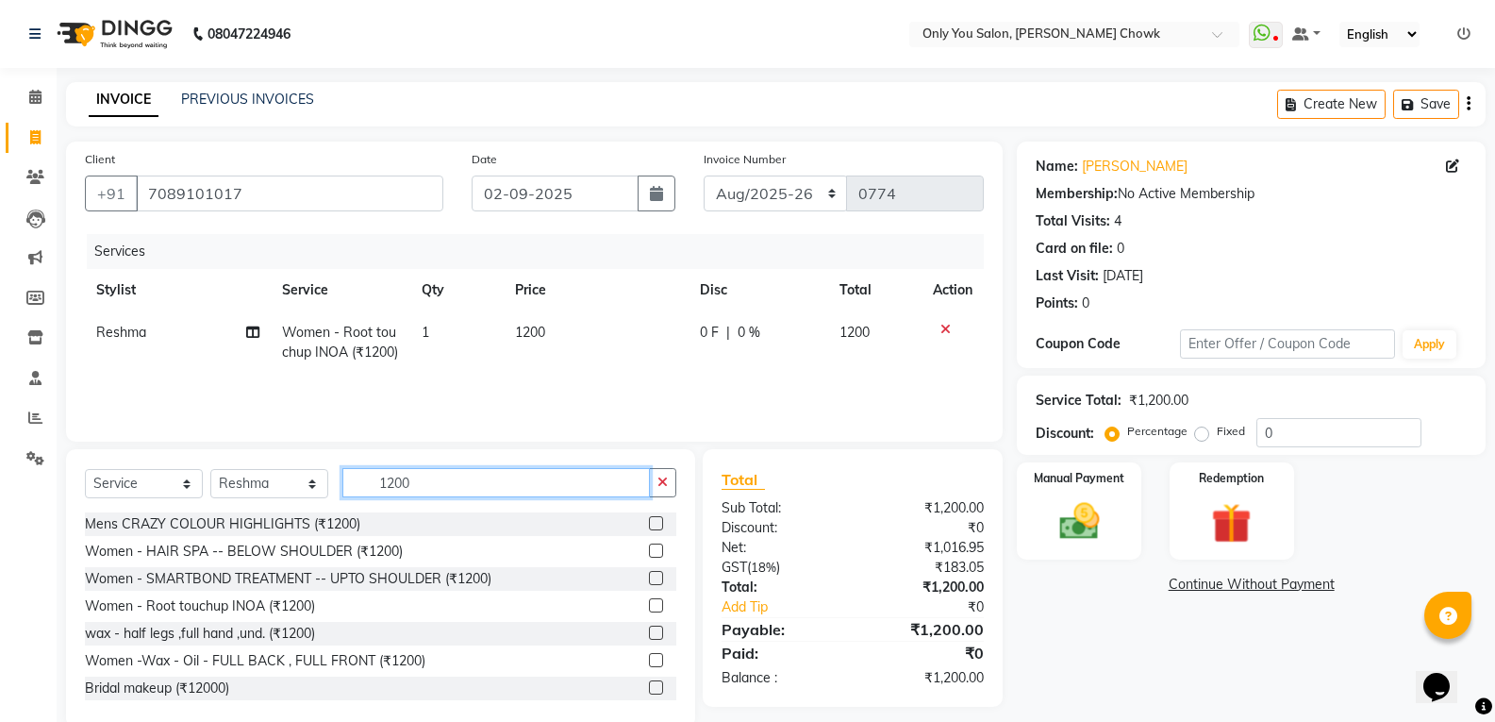
click at [474, 485] on input "1200" at bounding box center [495, 482] width 307 height 29
type input "1"
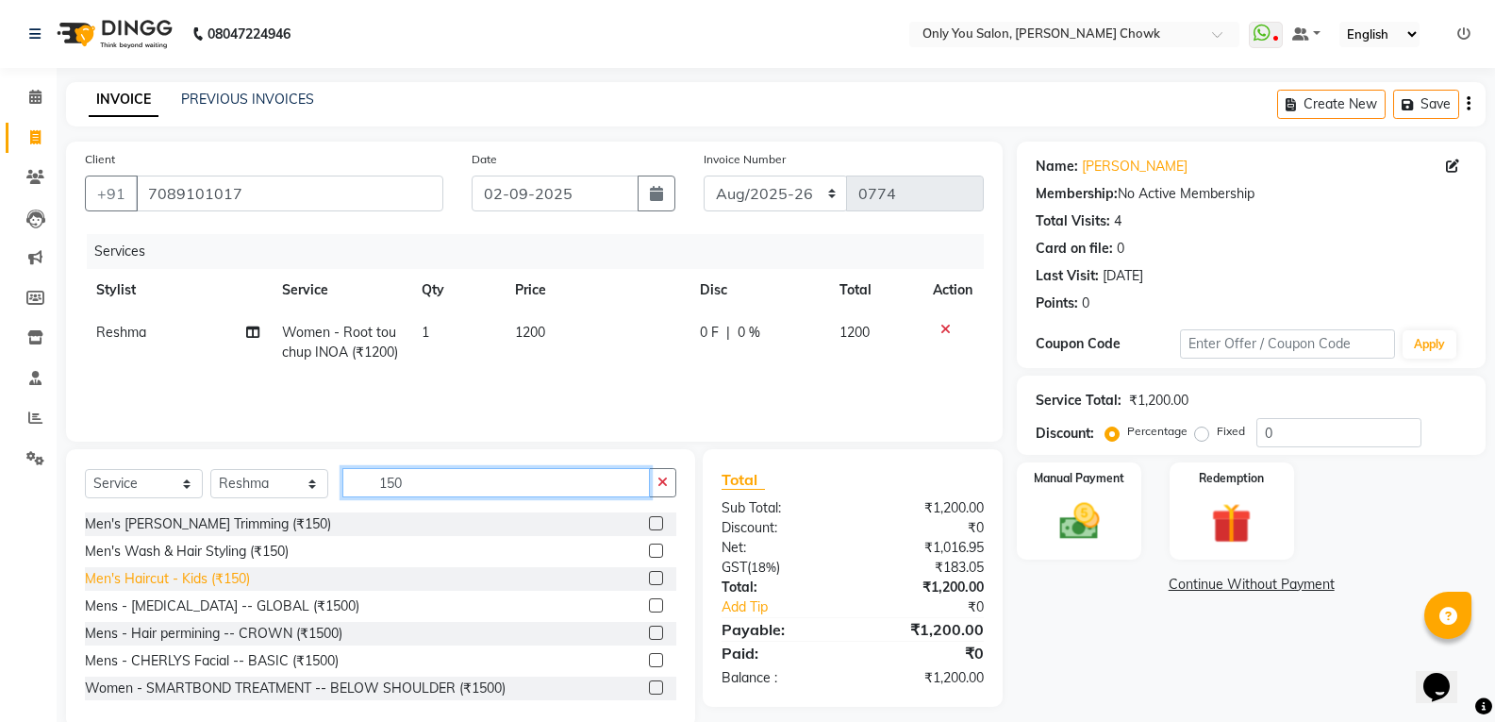
type input "150"
click at [230, 584] on div "Men's Haircut - Kids (₹150)" at bounding box center [167, 579] width 165 height 20
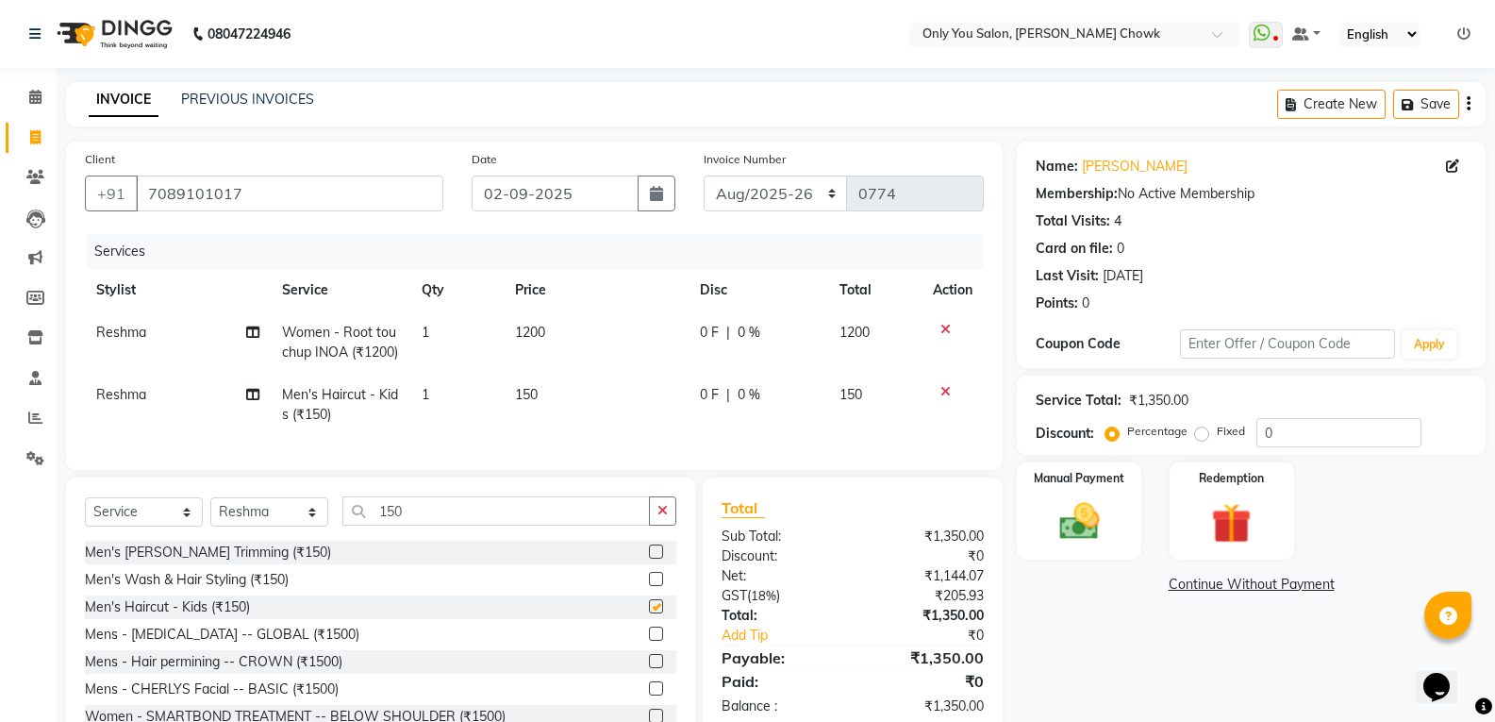
checkbox input "false"
click at [99, 373] on td "Reshma" at bounding box center [178, 342] width 186 height 62
select select "89088"
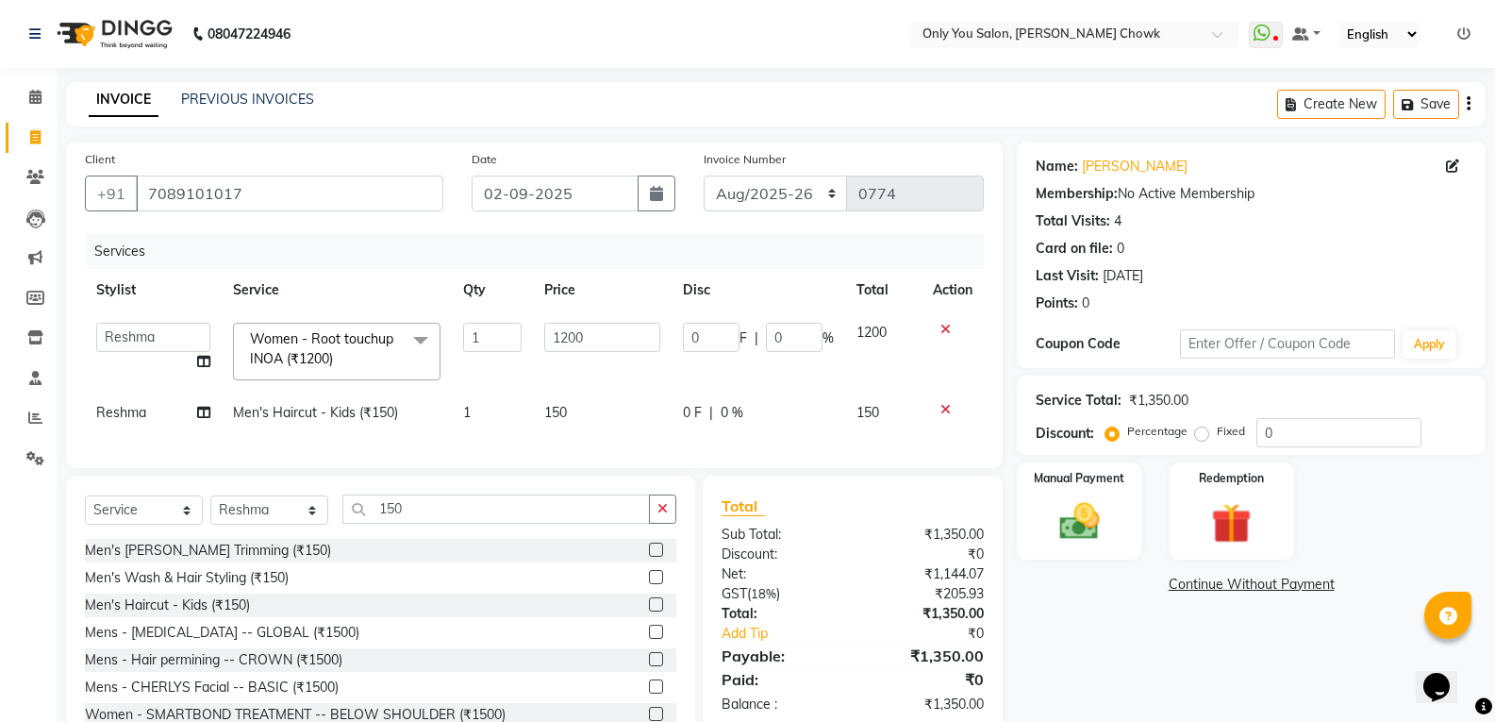
click at [114, 412] on span "Reshma" at bounding box center [121, 412] width 50 height 17
select select "89088"
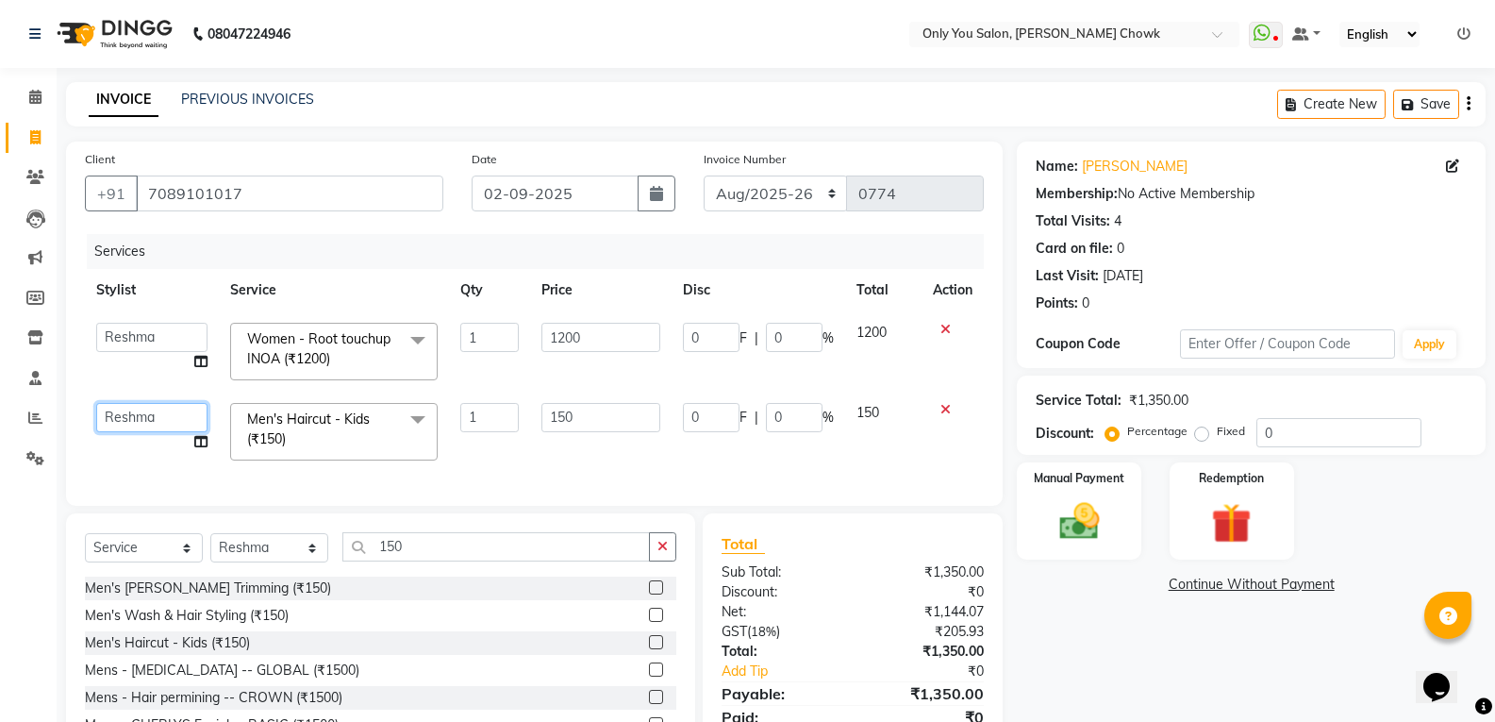
click at [127, 406] on select "ASHWIN gautam KHUSHI SIDAR LAXMI TIWARI MAMTA SAHU NARESH Ragini Sahu RAKESH RA…" at bounding box center [151, 417] width 111 height 29
select select "54278"
click at [1151, 634] on div "Name: Ritu Sarma Membership: No Active Membership Total Visits: 4 Card on file:…" at bounding box center [1258, 466] width 483 height 650
click at [1113, 530] on div "Manual Payment" at bounding box center [1079, 510] width 129 height 101
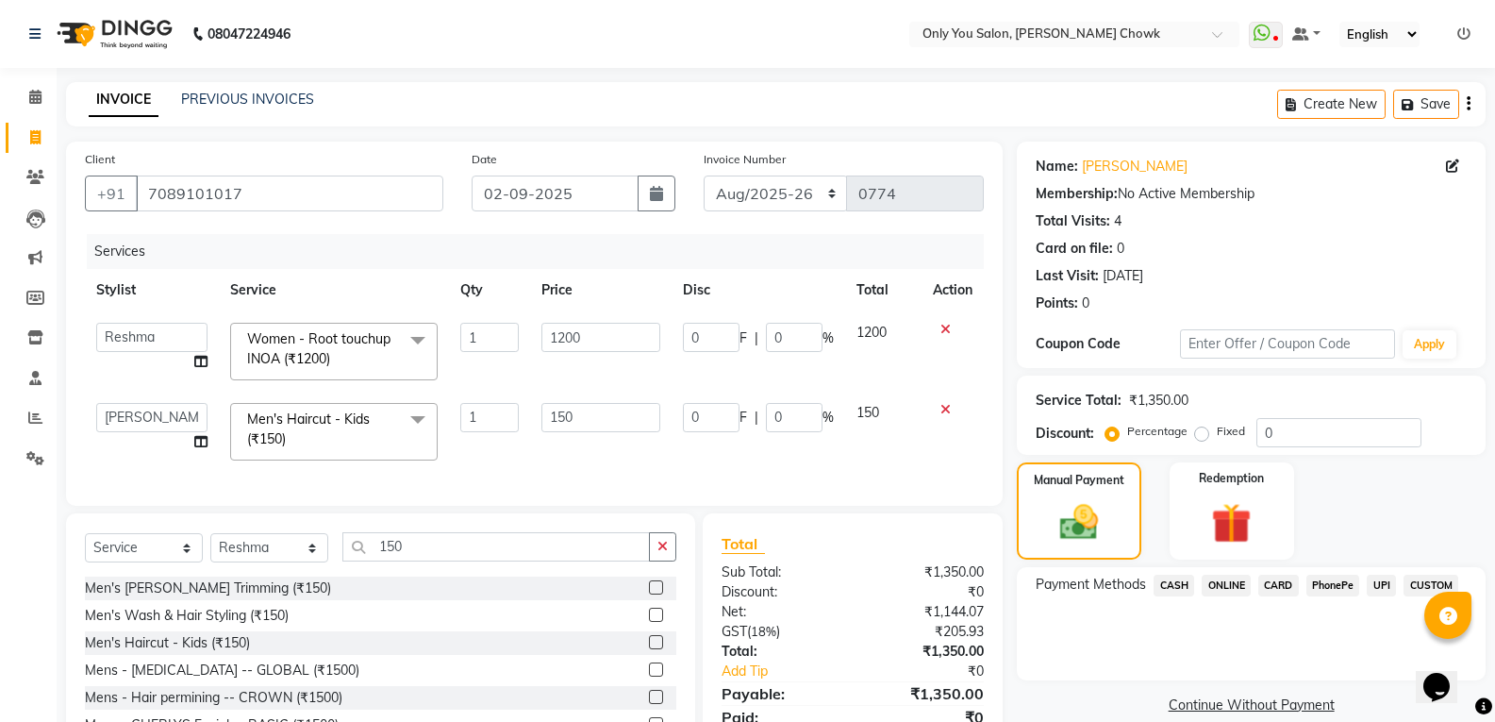
click at [1236, 588] on span "ONLINE" at bounding box center [1226, 585] width 49 height 22
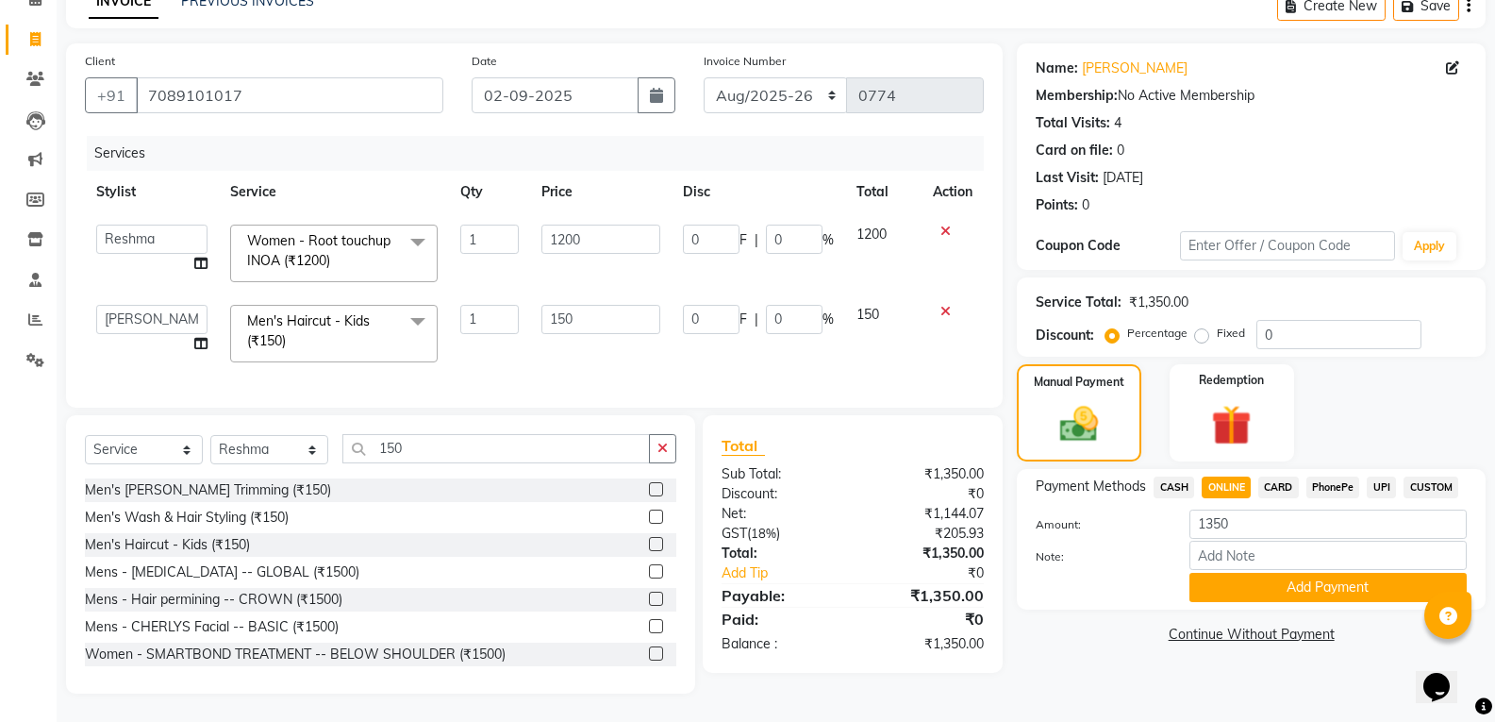
scroll to position [112, 0]
click at [1245, 573] on button "Add Payment" at bounding box center [1327, 587] width 277 height 29
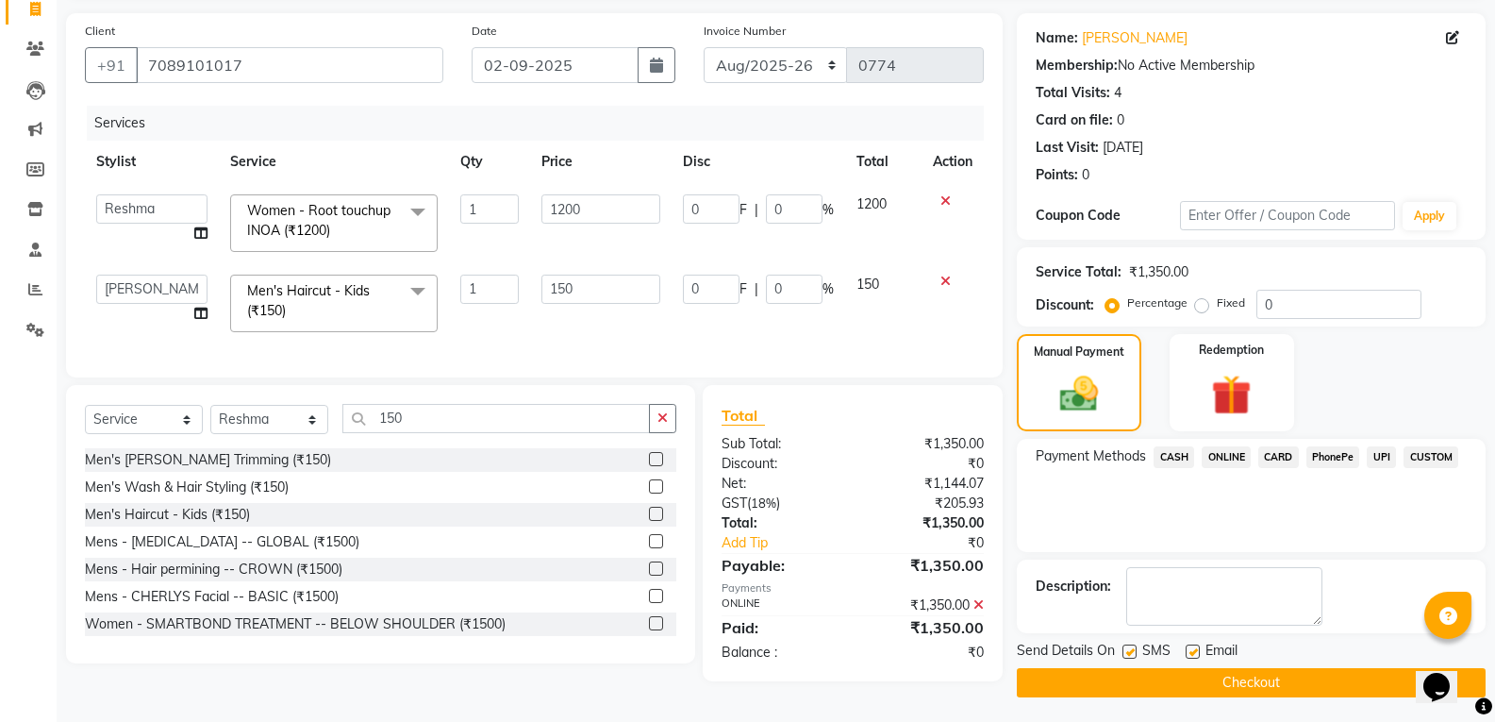
scroll to position [132, 0]
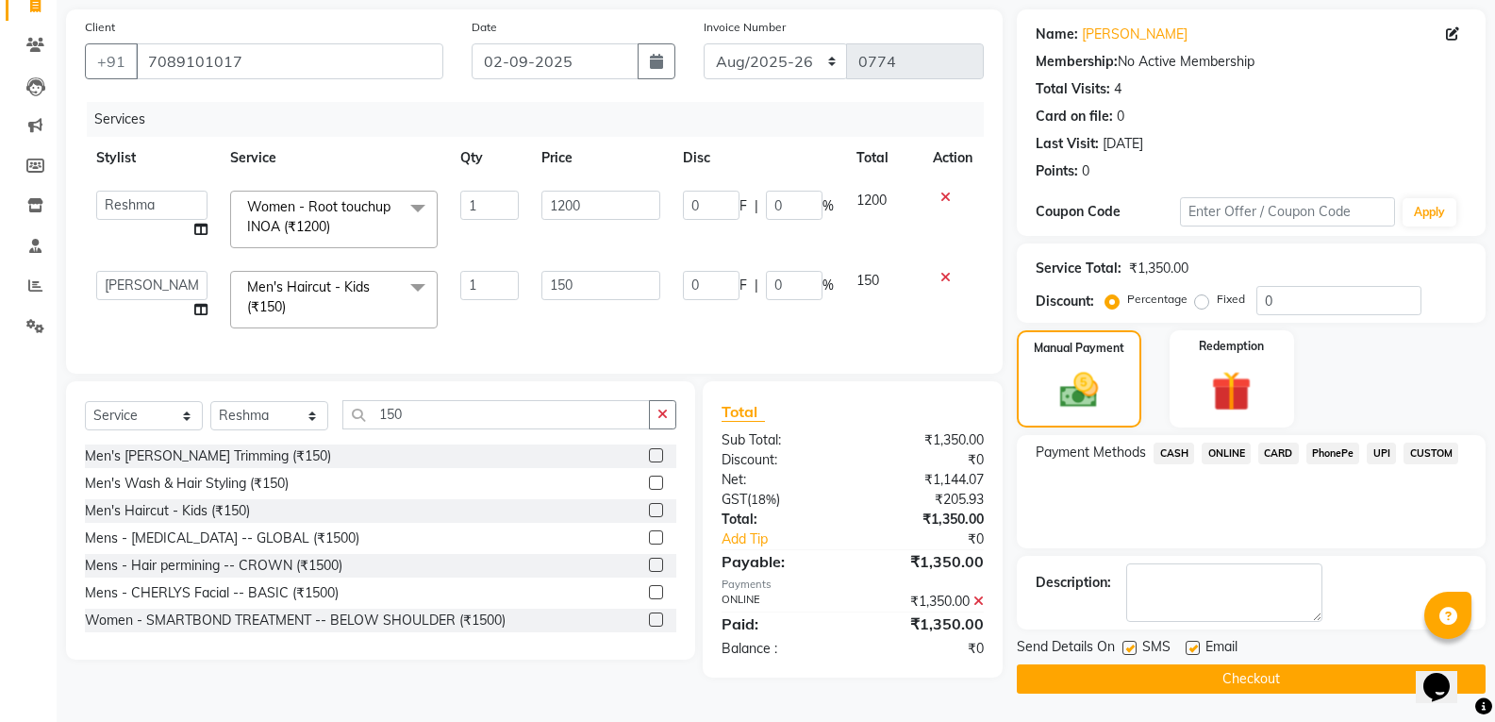
click at [1120, 672] on button "Checkout" at bounding box center [1251, 678] width 469 height 29
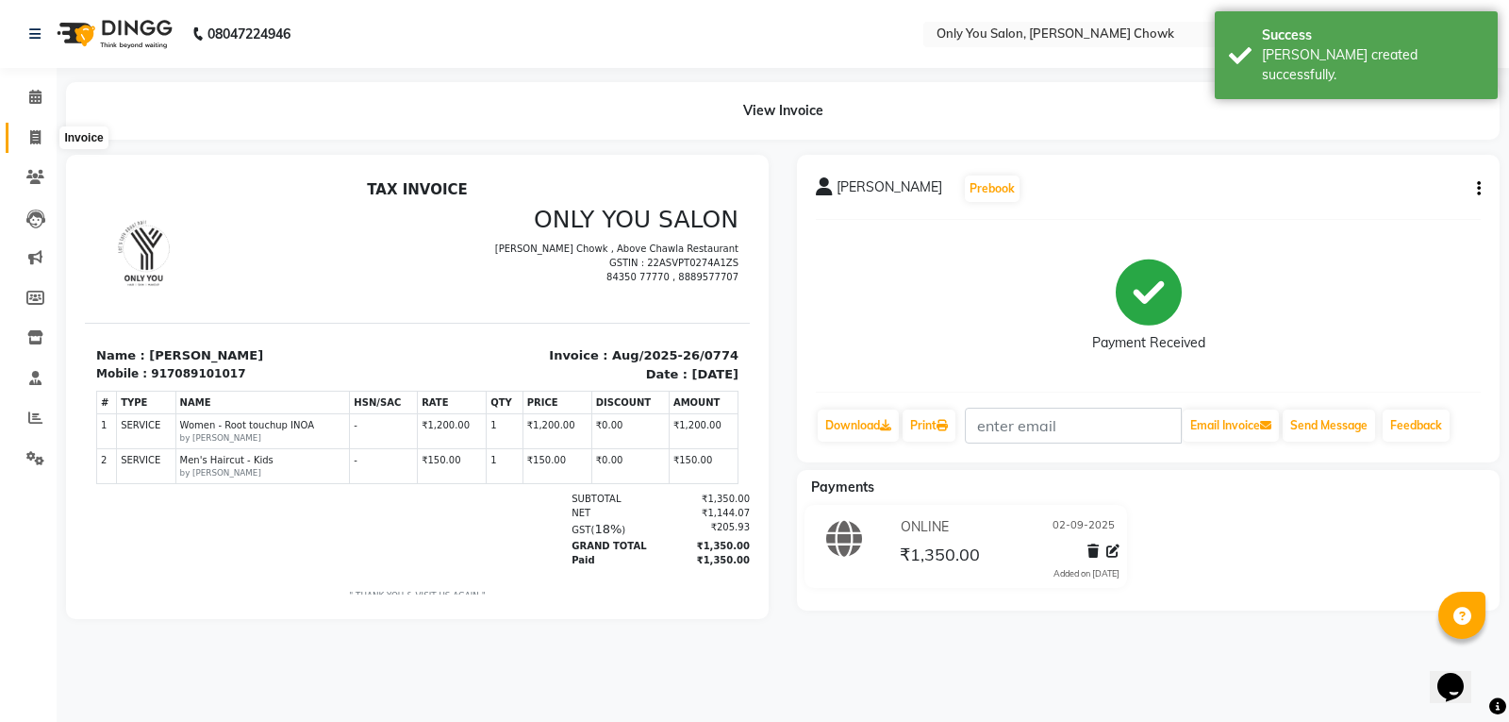
click at [34, 130] on icon at bounding box center [35, 137] width 10 height 14
select select "service"
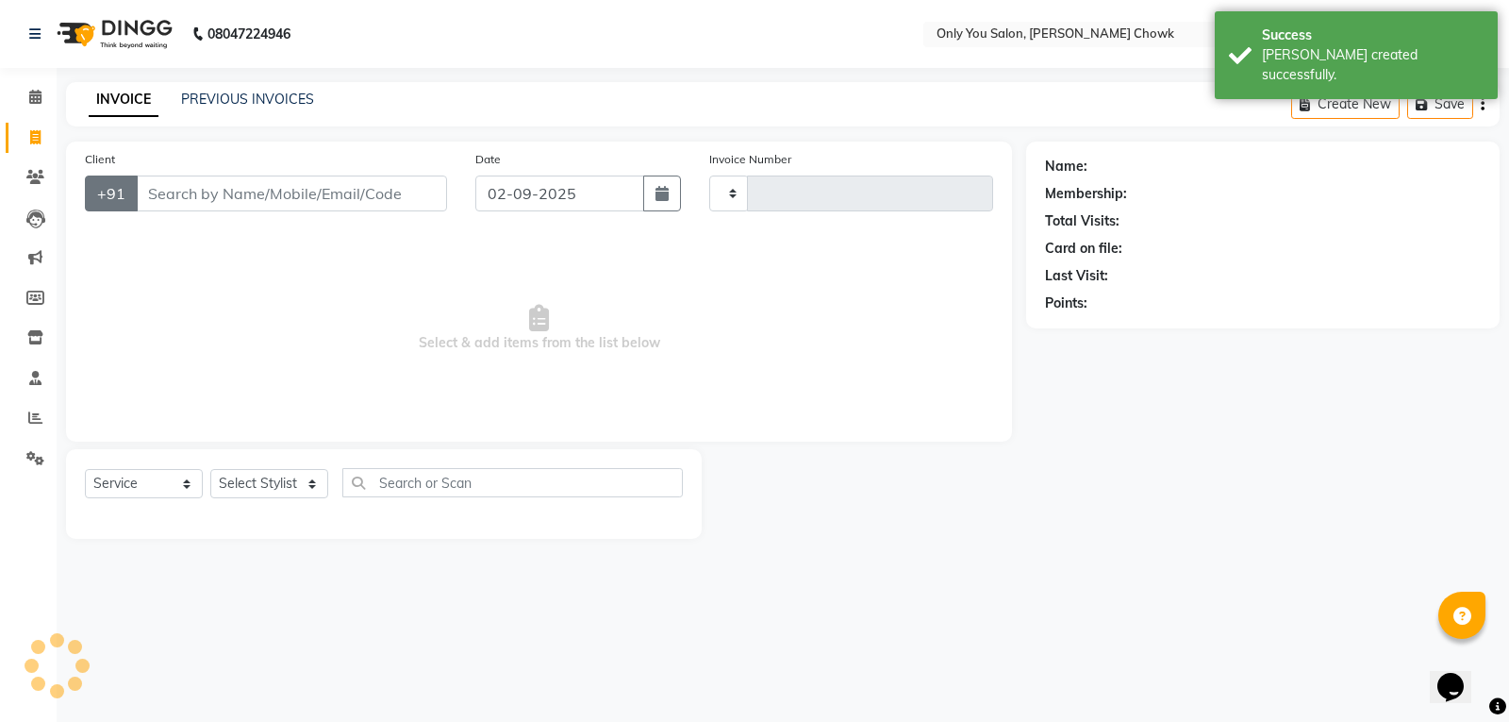
type input "0775"
select select "8713"
select select "package"
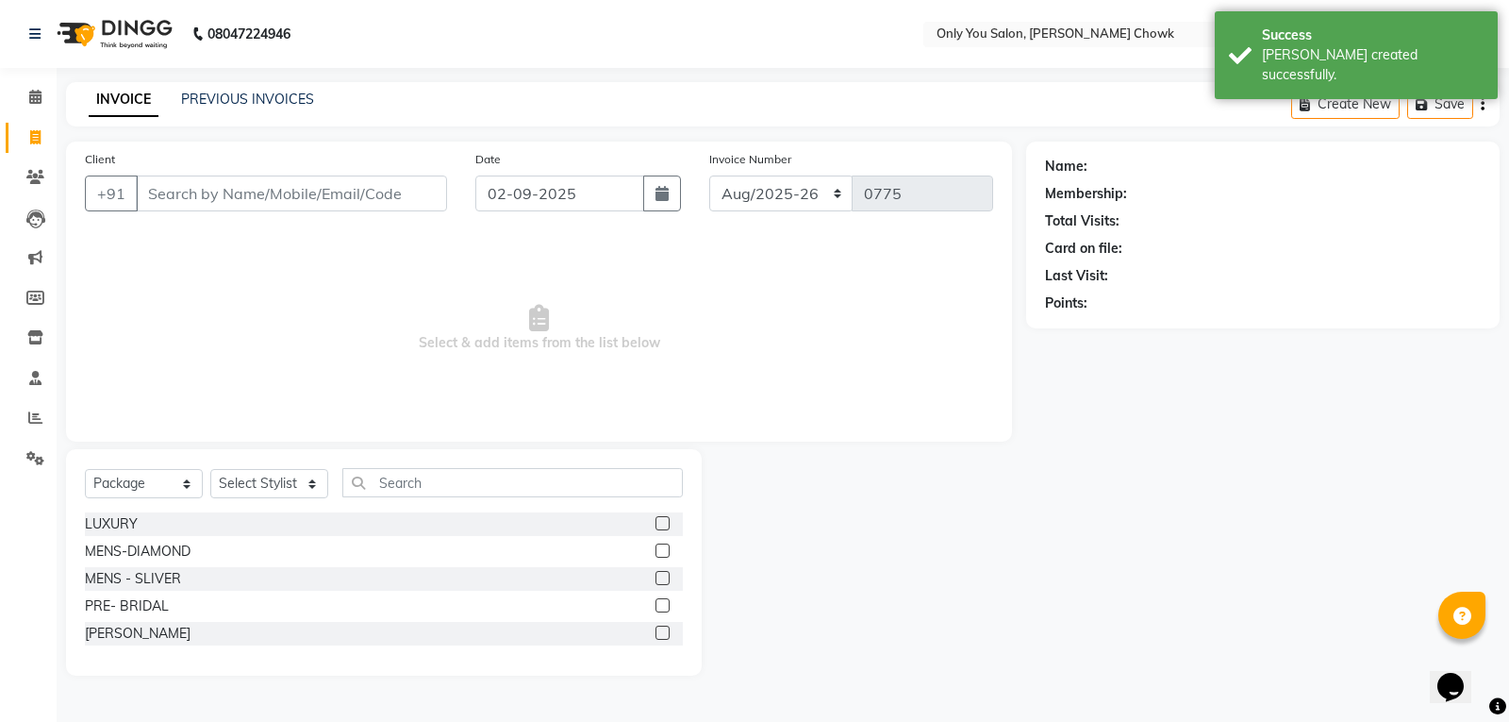
click at [291, 207] on input "Client" at bounding box center [291, 193] width 311 height 36
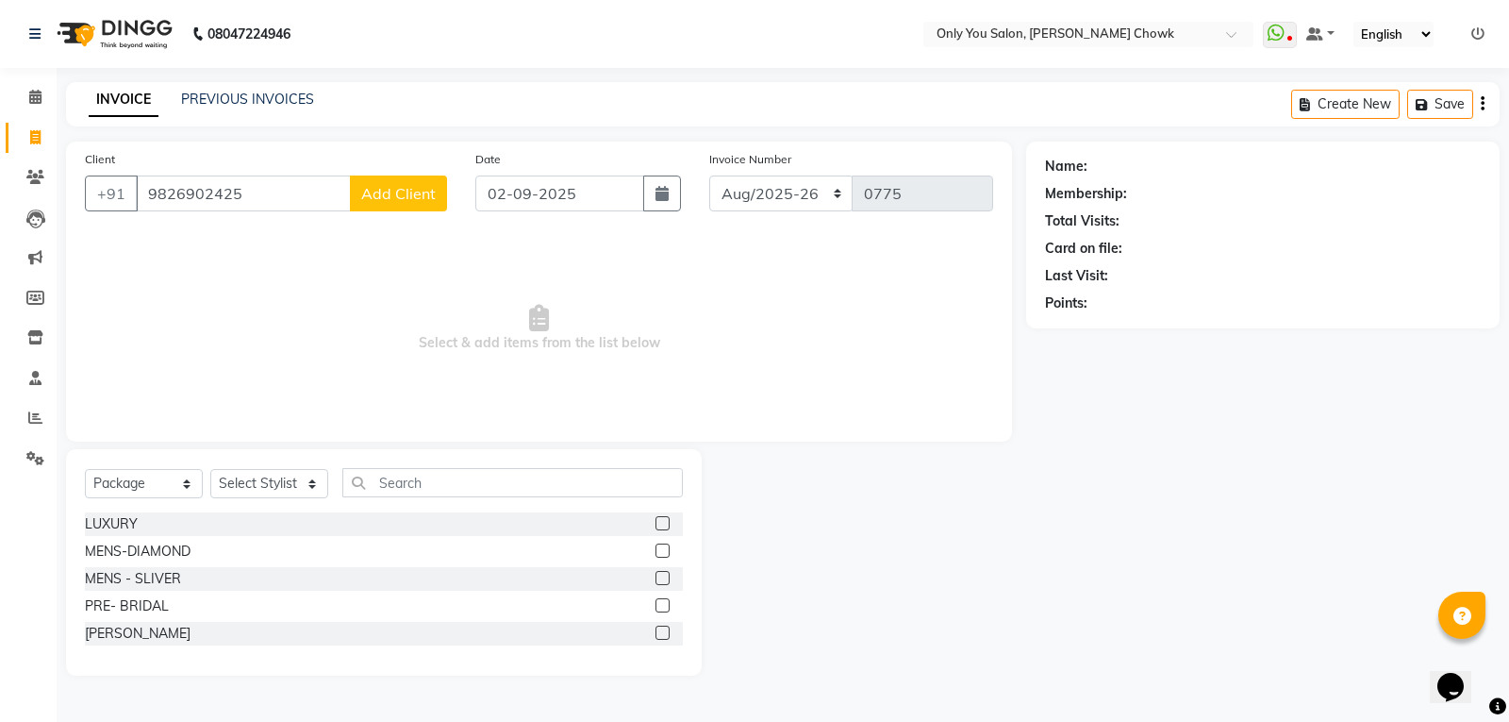
type input "9826902425"
click at [421, 192] on span "Add Client" at bounding box center [398, 193] width 75 height 19
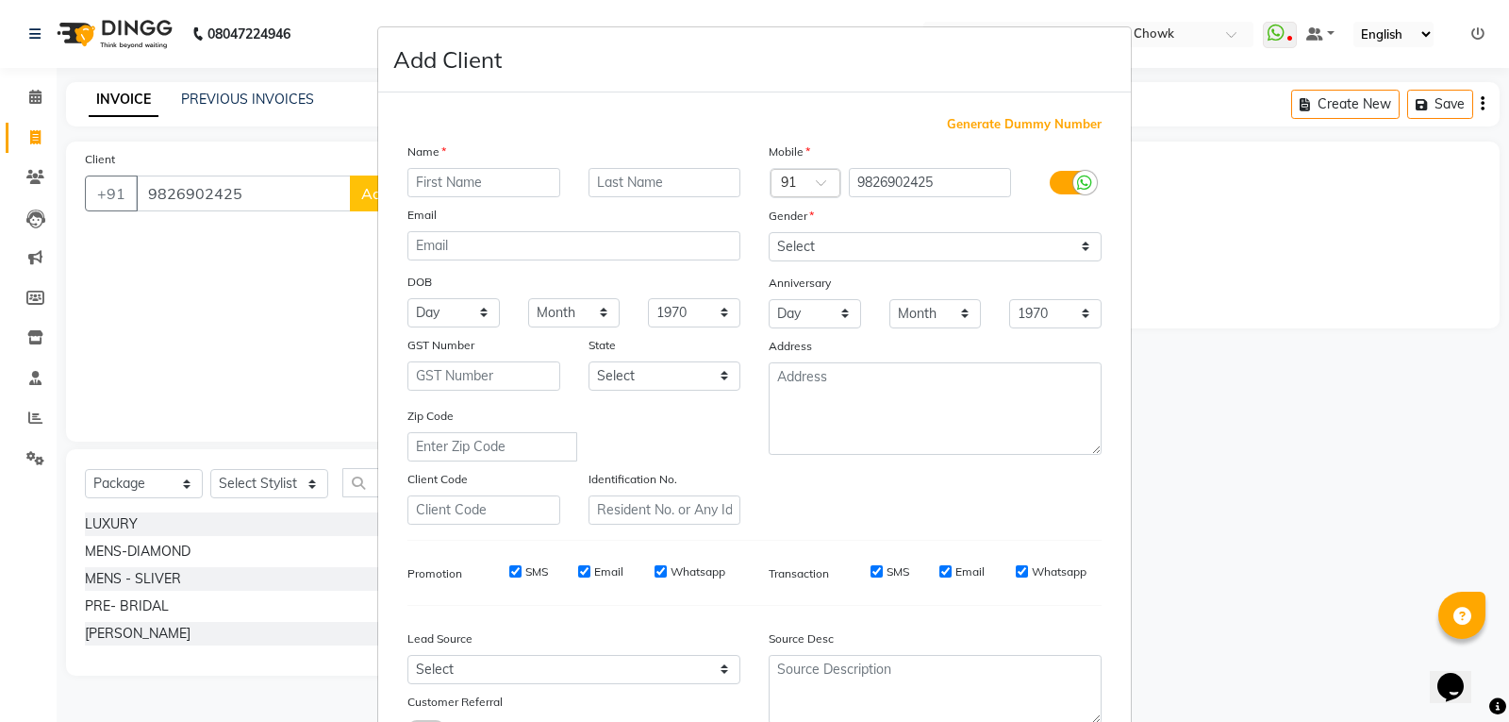
click at [484, 188] on input "text" at bounding box center [483, 182] width 153 height 29
type input "[PERSON_NAME]"
click at [802, 241] on select "Select Male Female Other Prefer Not To Say" at bounding box center [935, 246] width 333 height 29
select select "female"
click at [769, 232] on select "Select Male Female Other Prefer Not To Say" at bounding box center [935, 246] width 333 height 29
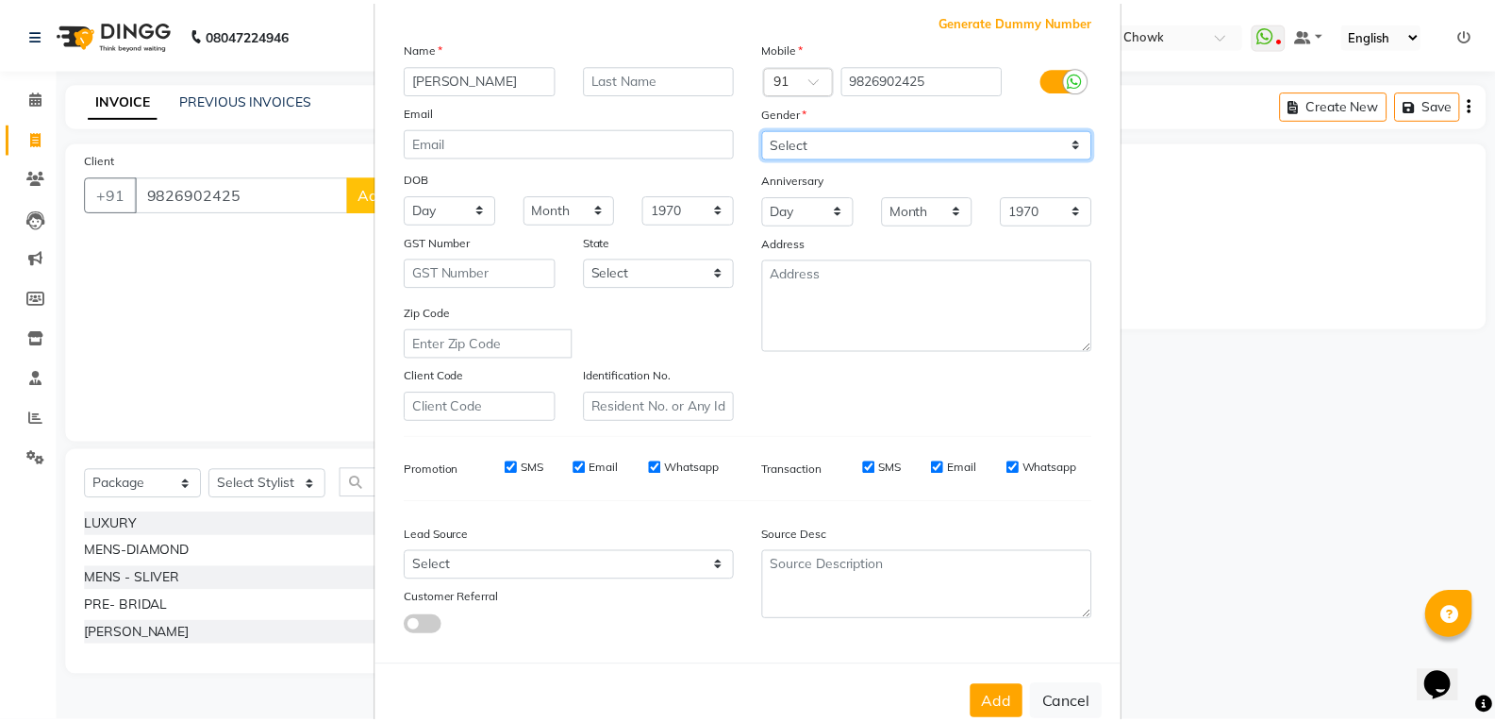
scroll to position [149, 0]
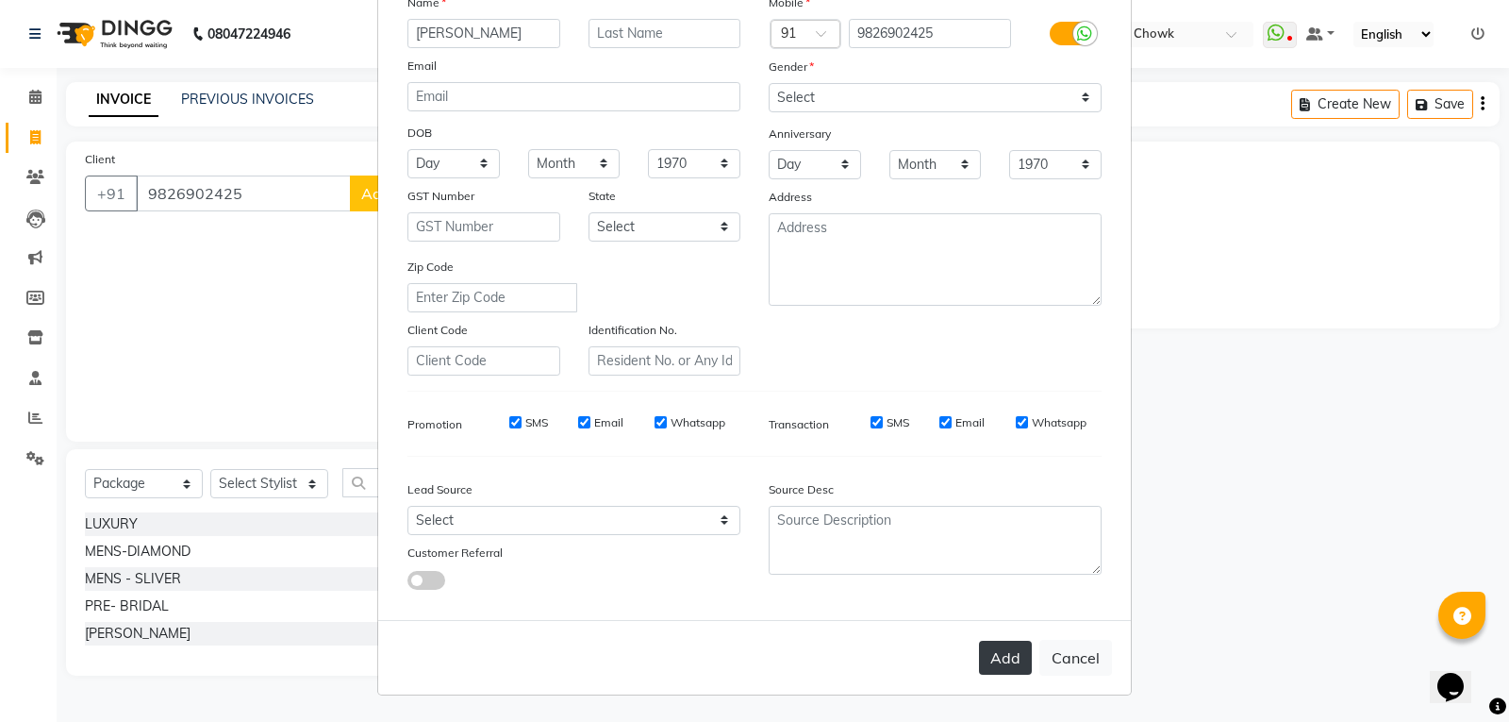
click at [984, 658] on button "Add" at bounding box center [1005, 657] width 53 height 34
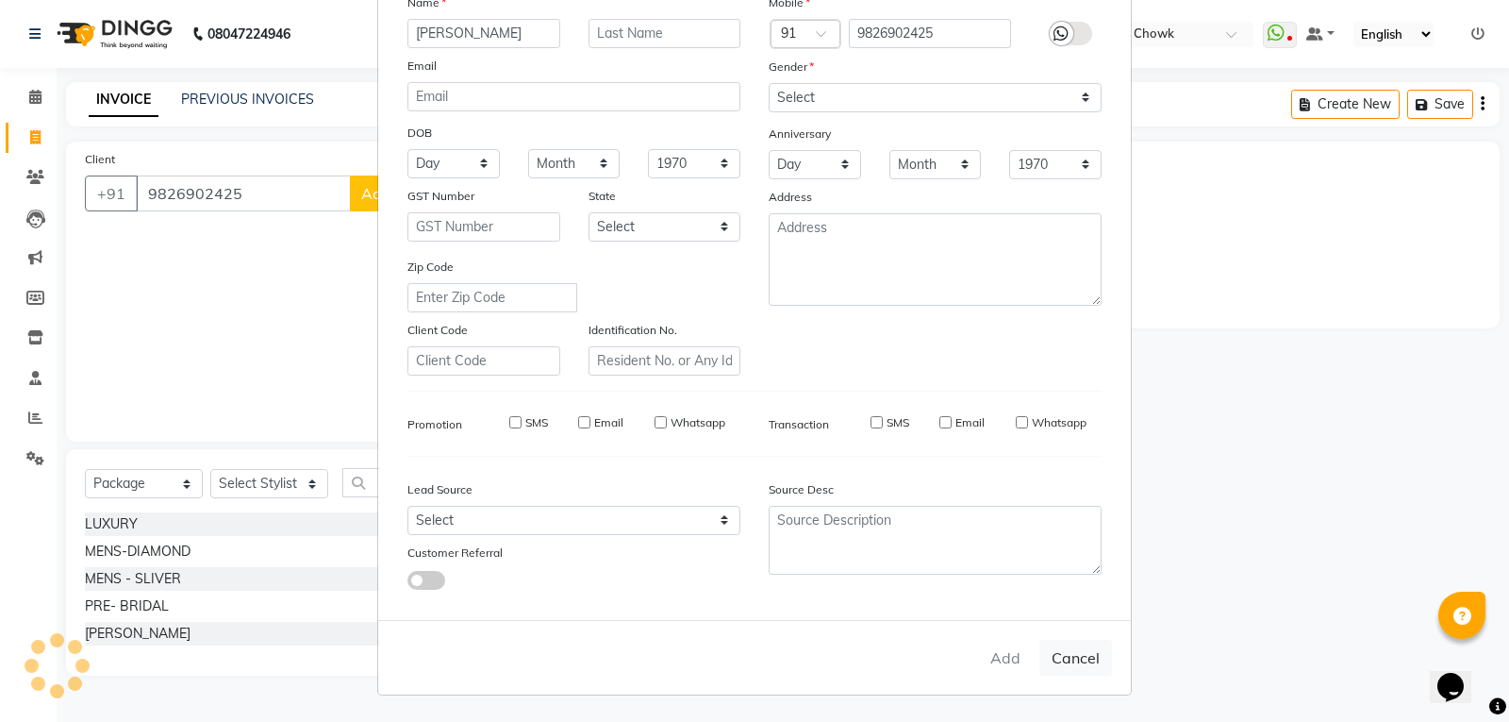
select select
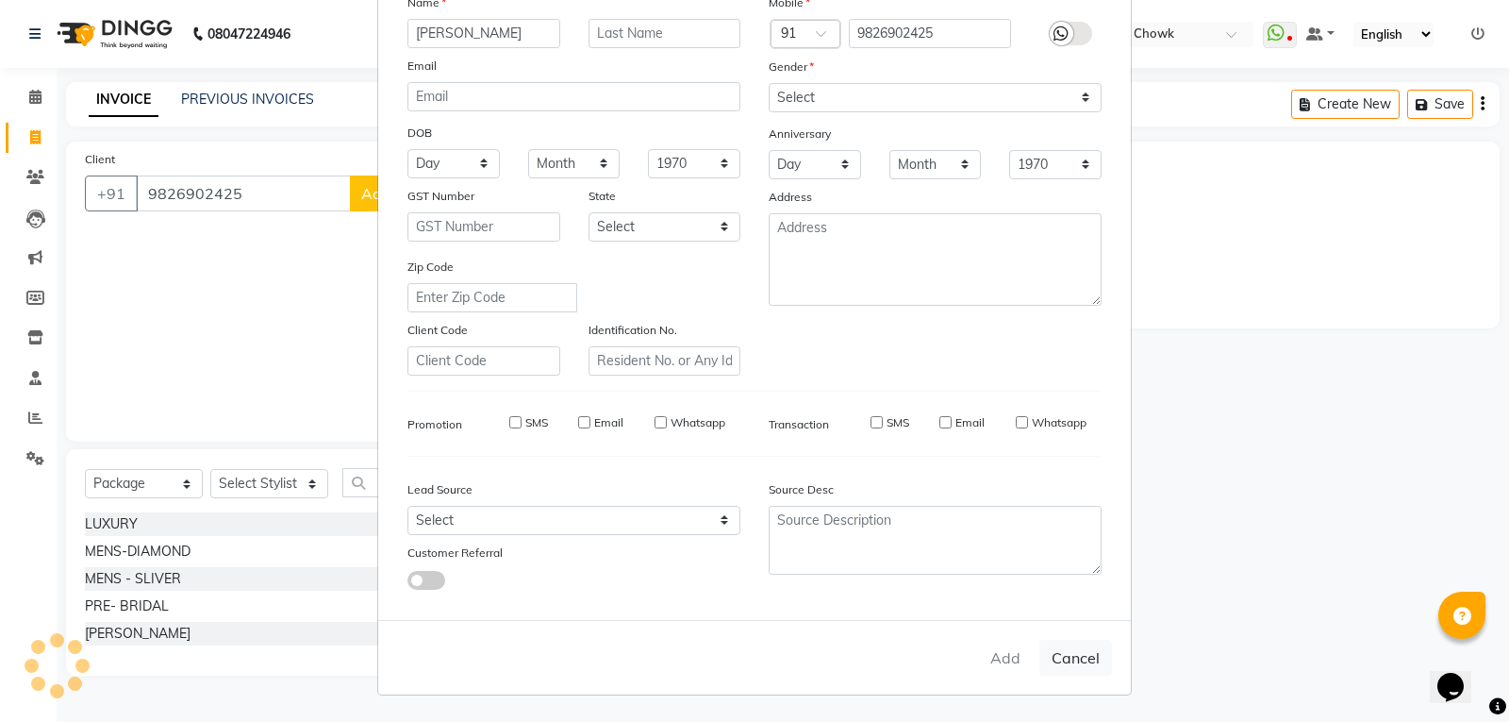
select select
checkbox input "false"
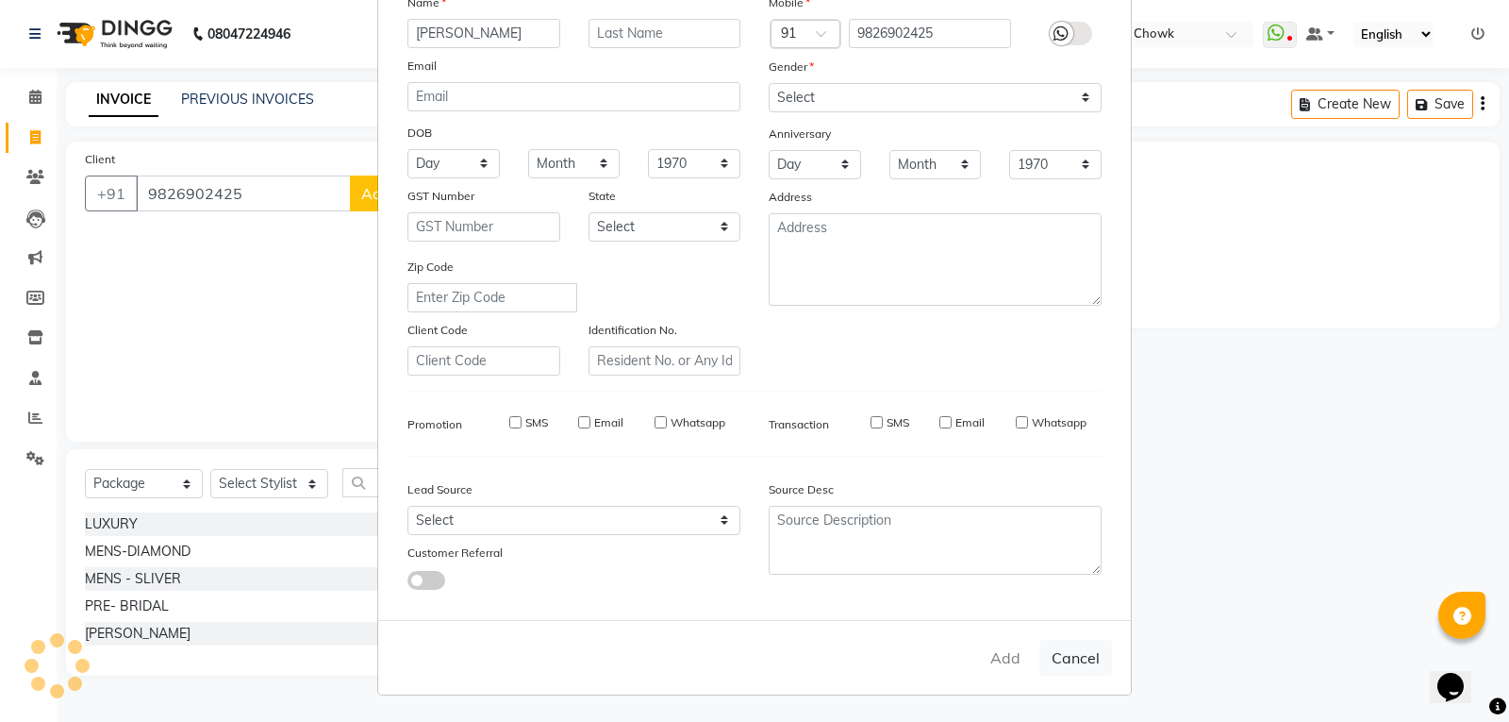
checkbox input "false"
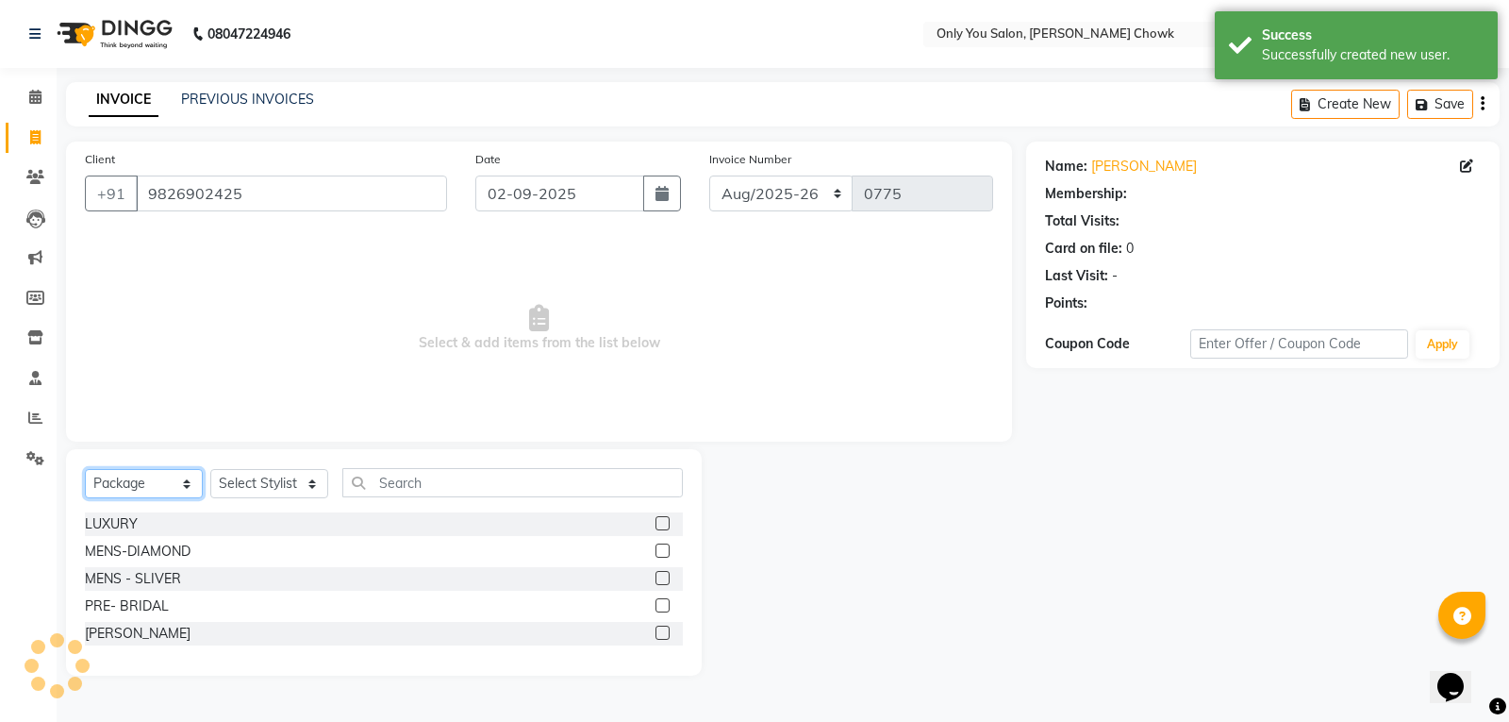
click at [124, 479] on select "Select Service Product Membership Package Voucher Prepaid Gift Card" at bounding box center [144, 483] width 118 height 29
select select "service"
click at [85, 469] on select "Select Service Product Membership Package Voucher Prepaid Gift Card" at bounding box center [144, 483] width 118 height 29
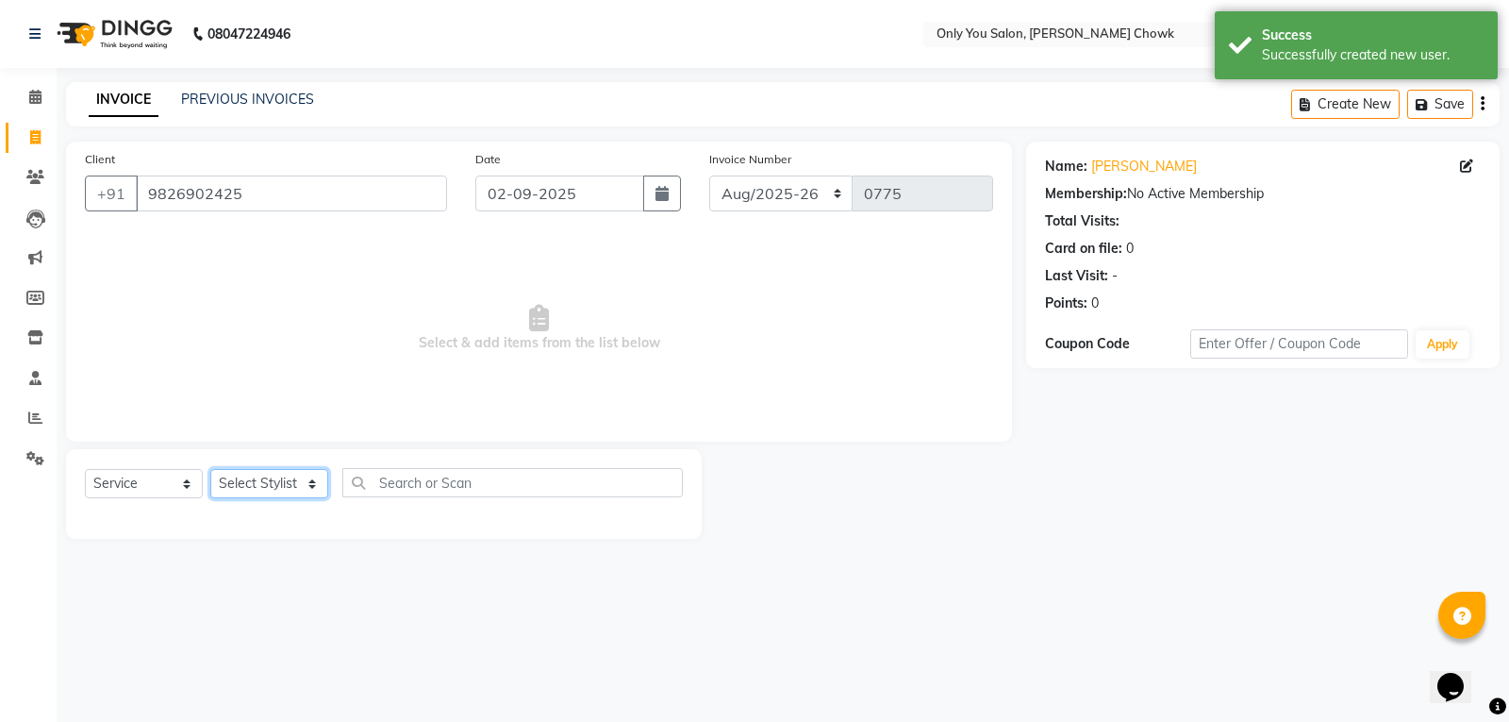
click at [298, 474] on select "Select Stylist [PERSON_NAME] [PERSON_NAME] [PERSON_NAME] MAMTA [PERSON_NAME] [P…" at bounding box center [269, 483] width 118 height 29
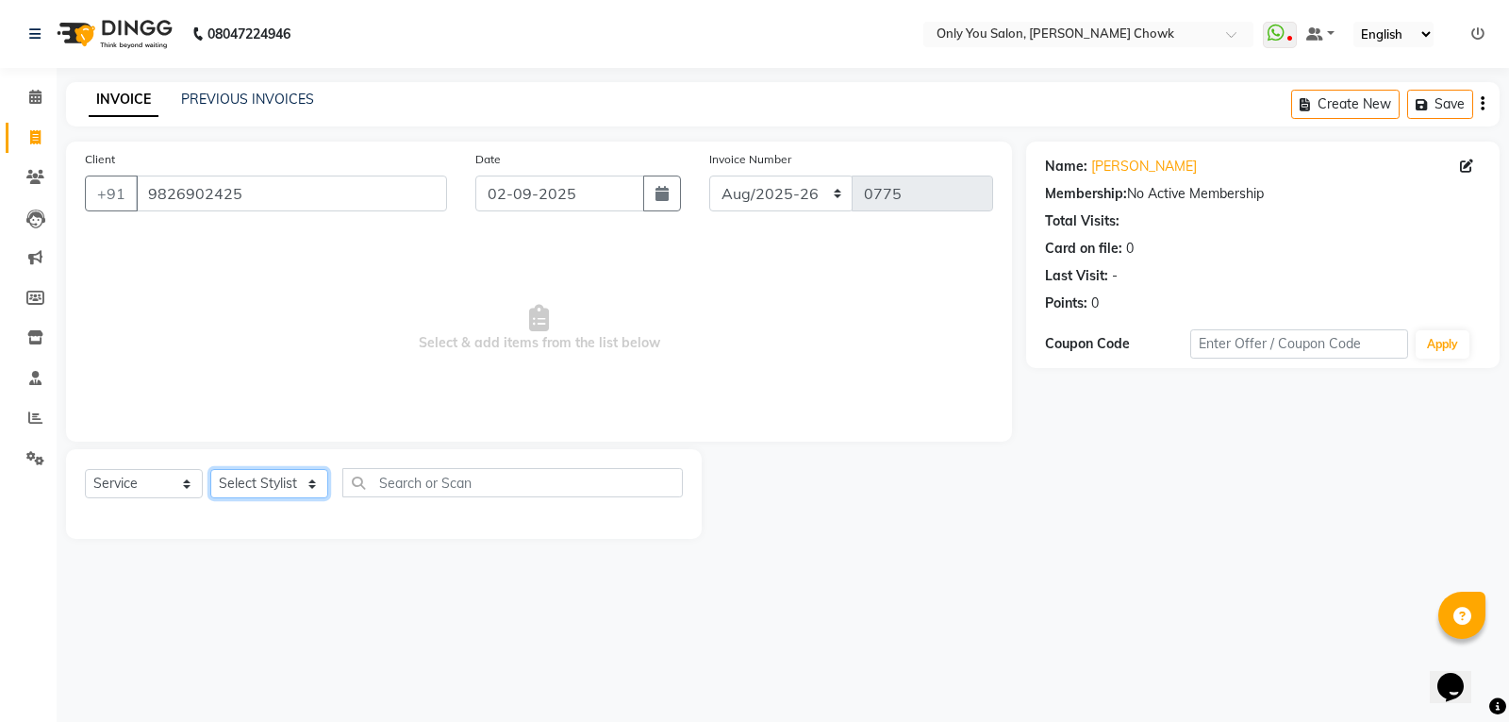
select select "87151"
click at [210, 469] on select "Select Stylist [PERSON_NAME] [PERSON_NAME] [PERSON_NAME] MAMTA [PERSON_NAME] [P…" at bounding box center [269, 483] width 118 height 29
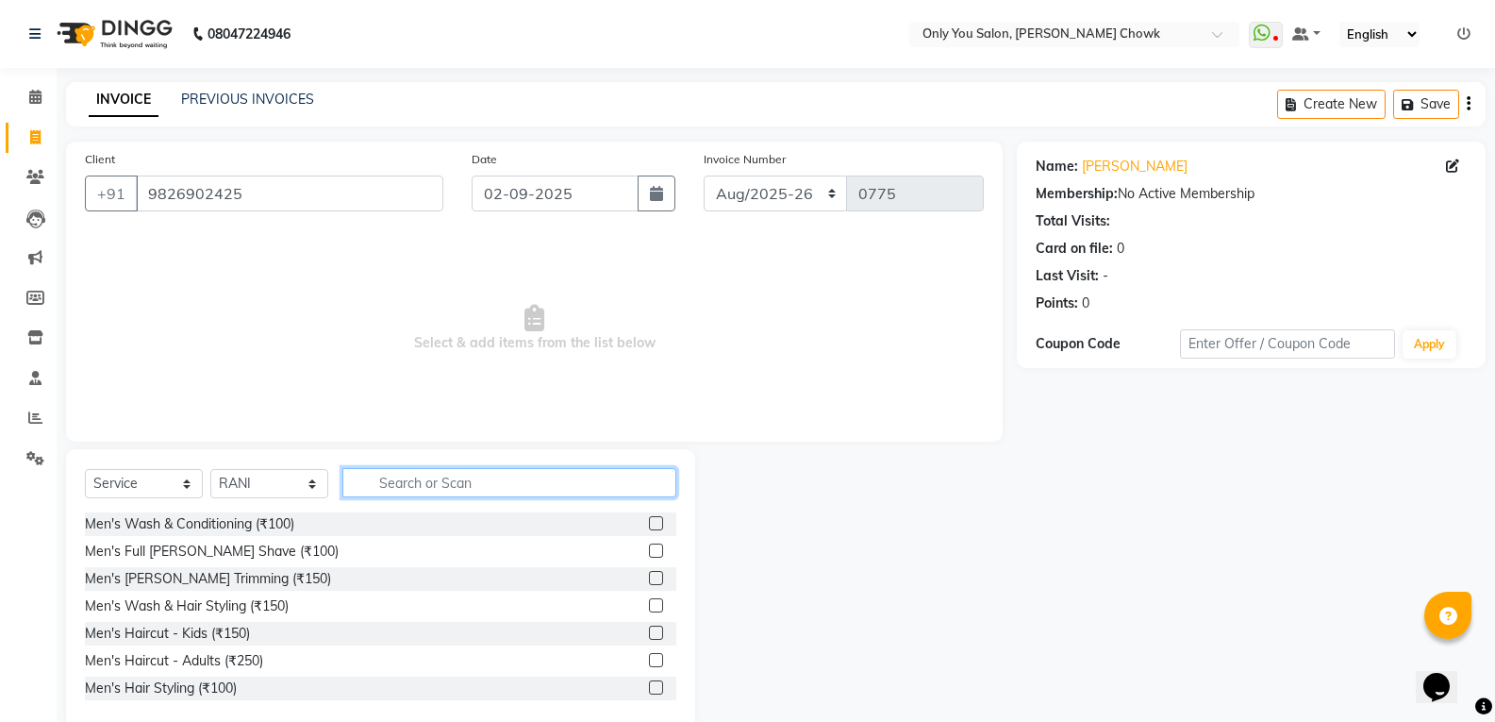
click at [457, 472] on input "text" at bounding box center [509, 482] width 334 height 29
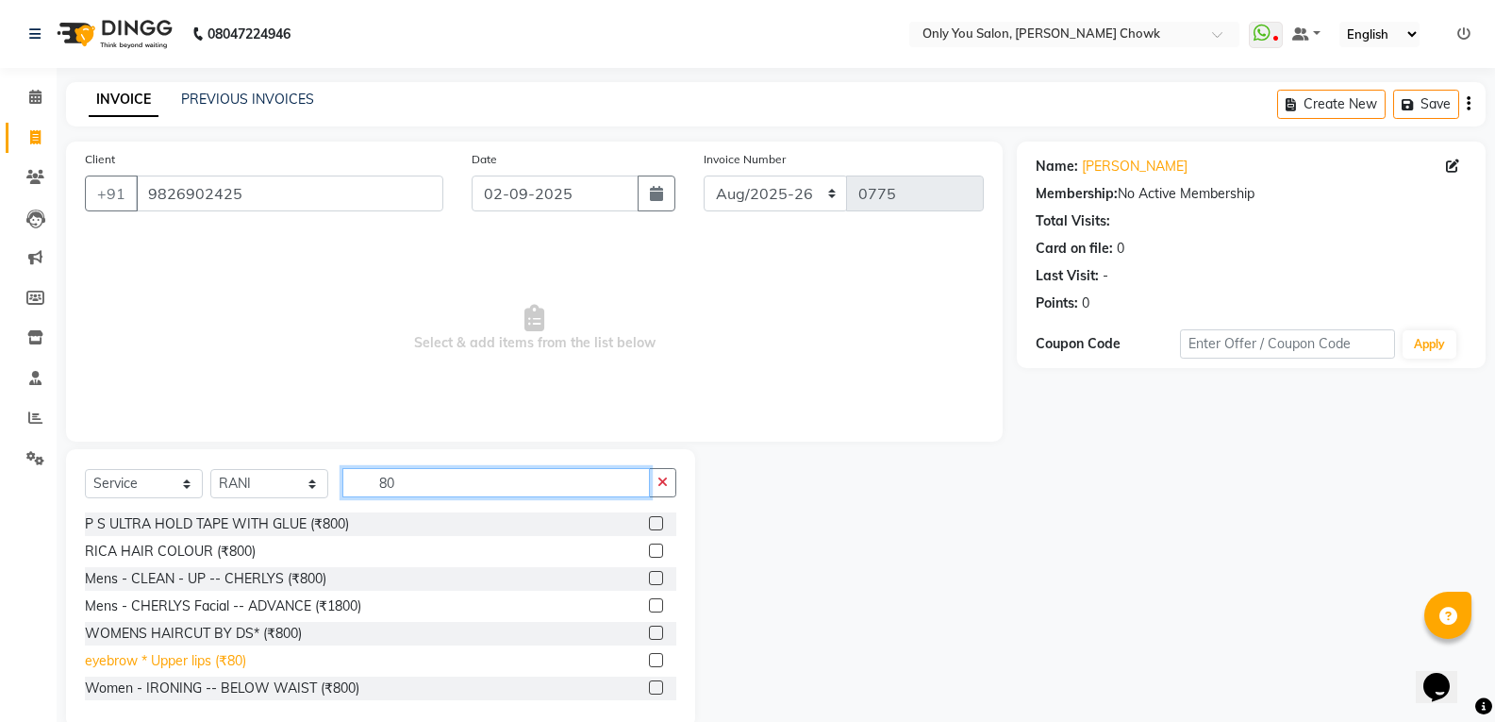
type input "80"
click at [205, 669] on div "eyebrow * Upper lips (₹80)" at bounding box center [165, 661] width 161 height 20
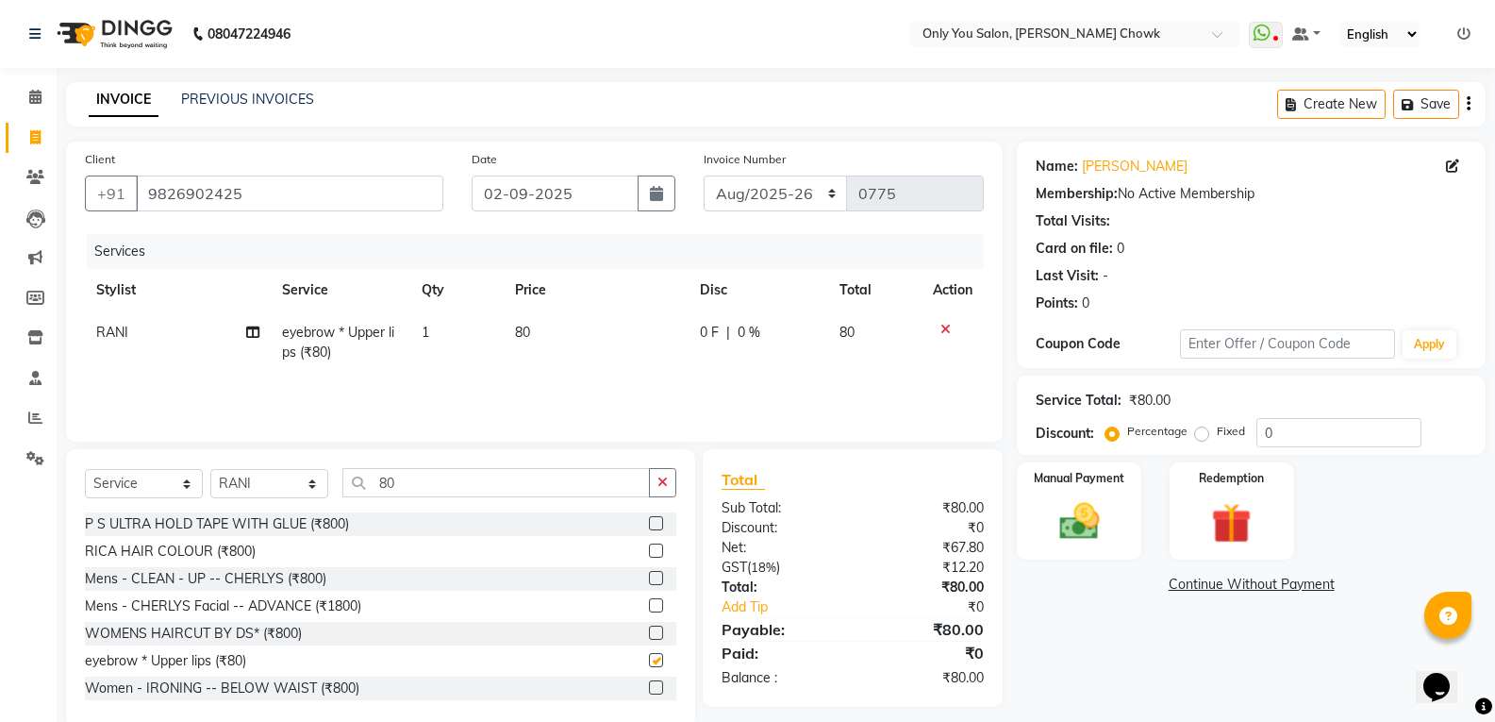
checkbox input "false"
click at [464, 471] on input "80" at bounding box center [495, 482] width 307 height 29
type input "8"
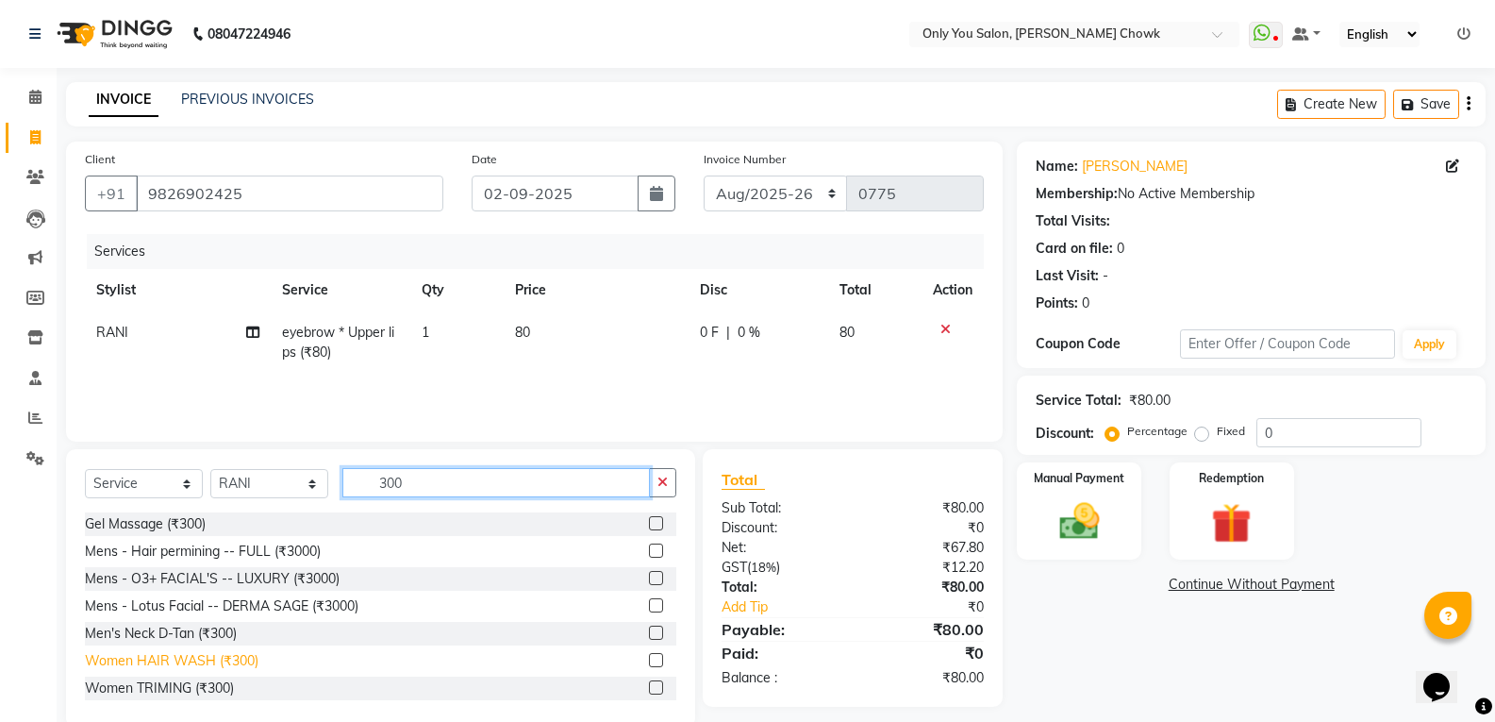
type input "300"
click at [223, 665] on div "Women HAIR WASH (₹300)" at bounding box center [172, 661] width 174 height 20
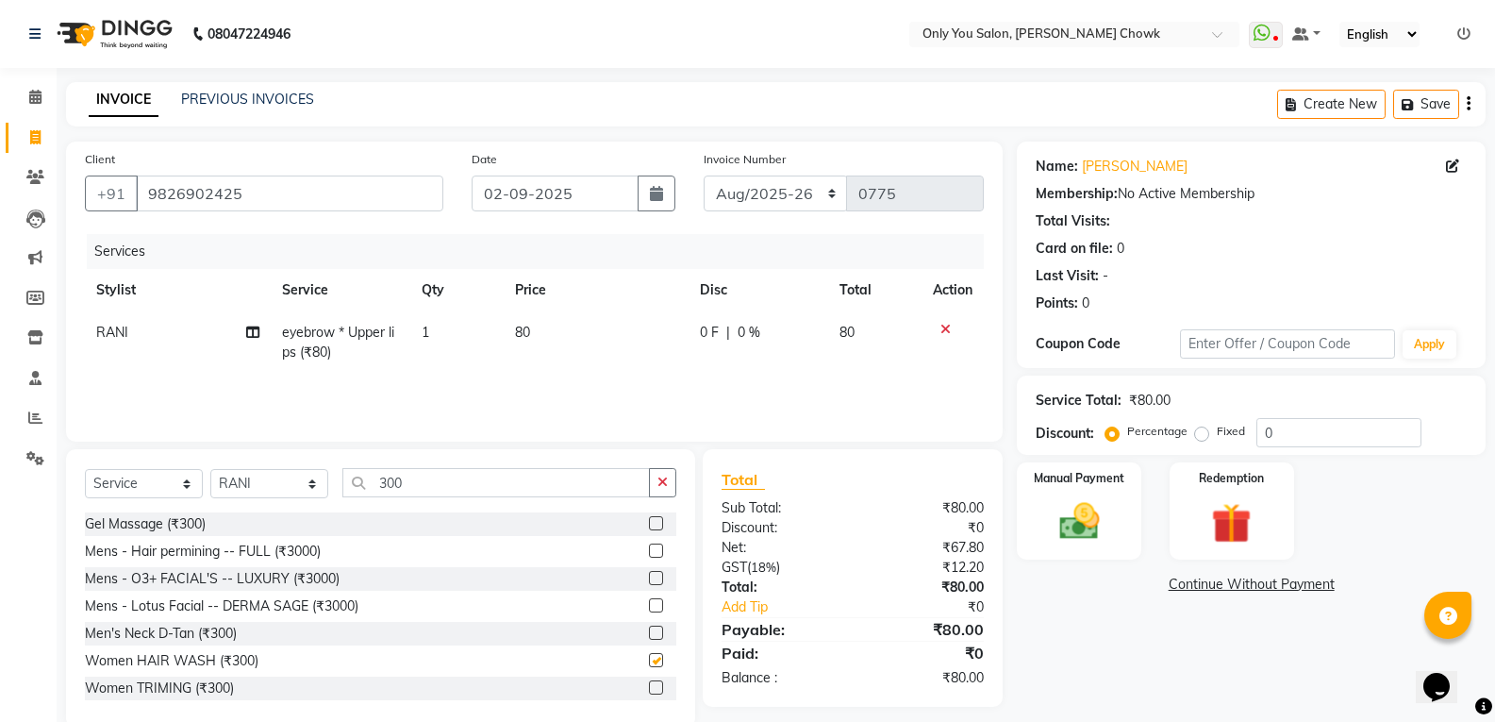
checkbox input "false"
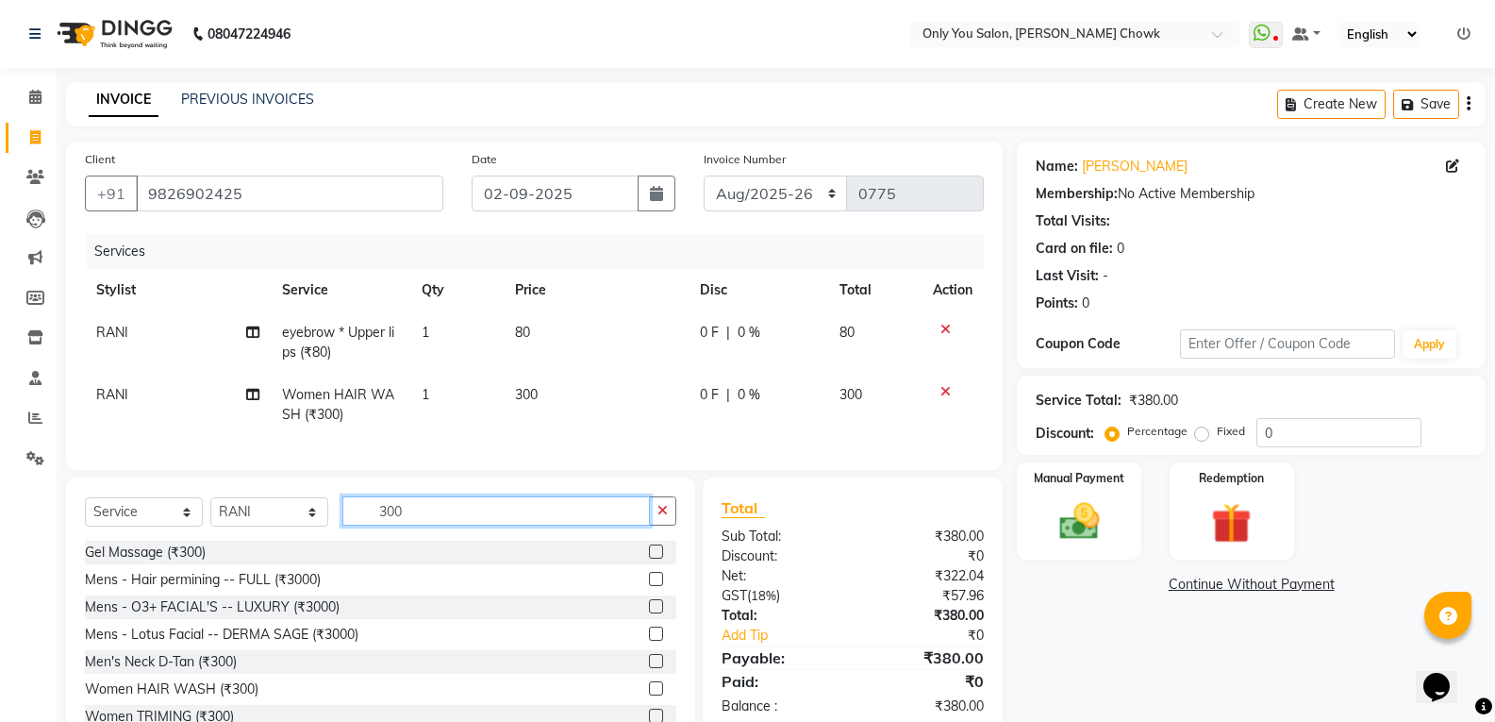
click at [456, 525] on input "300" at bounding box center [495, 510] width 307 height 29
type input "3"
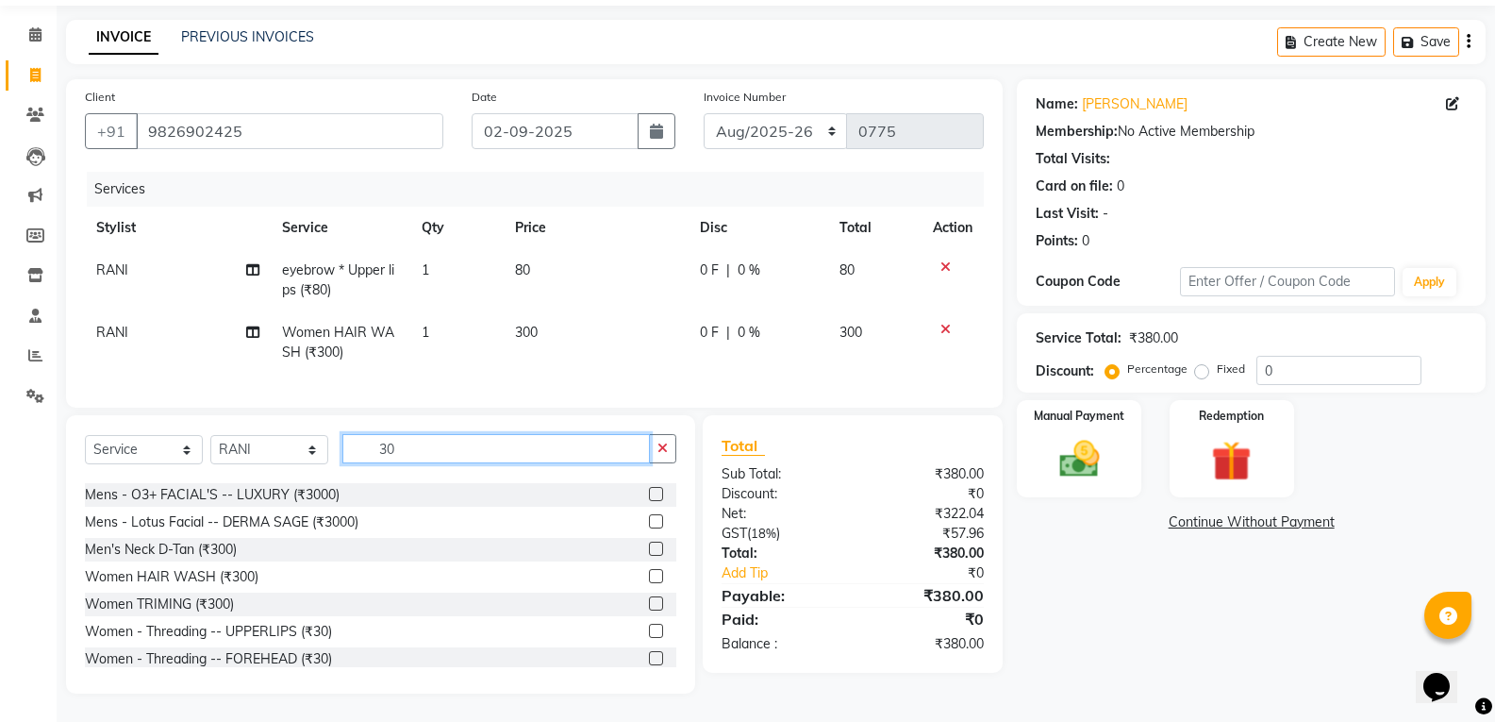
scroll to position [94, 0]
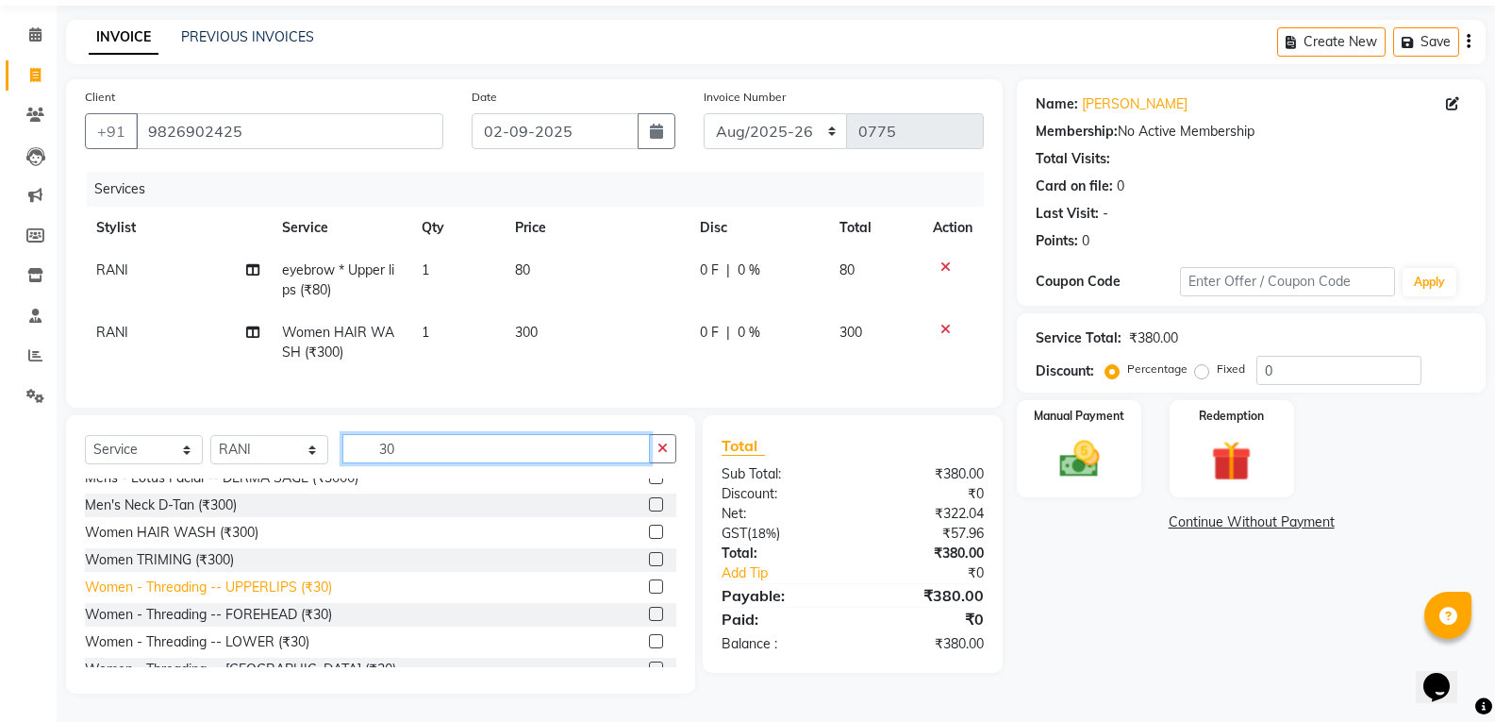
type input "30"
click at [308, 592] on div "Women - Threading -- UPPERLIPS (₹30)" at bounding box center [208, 587] width 247 height 20
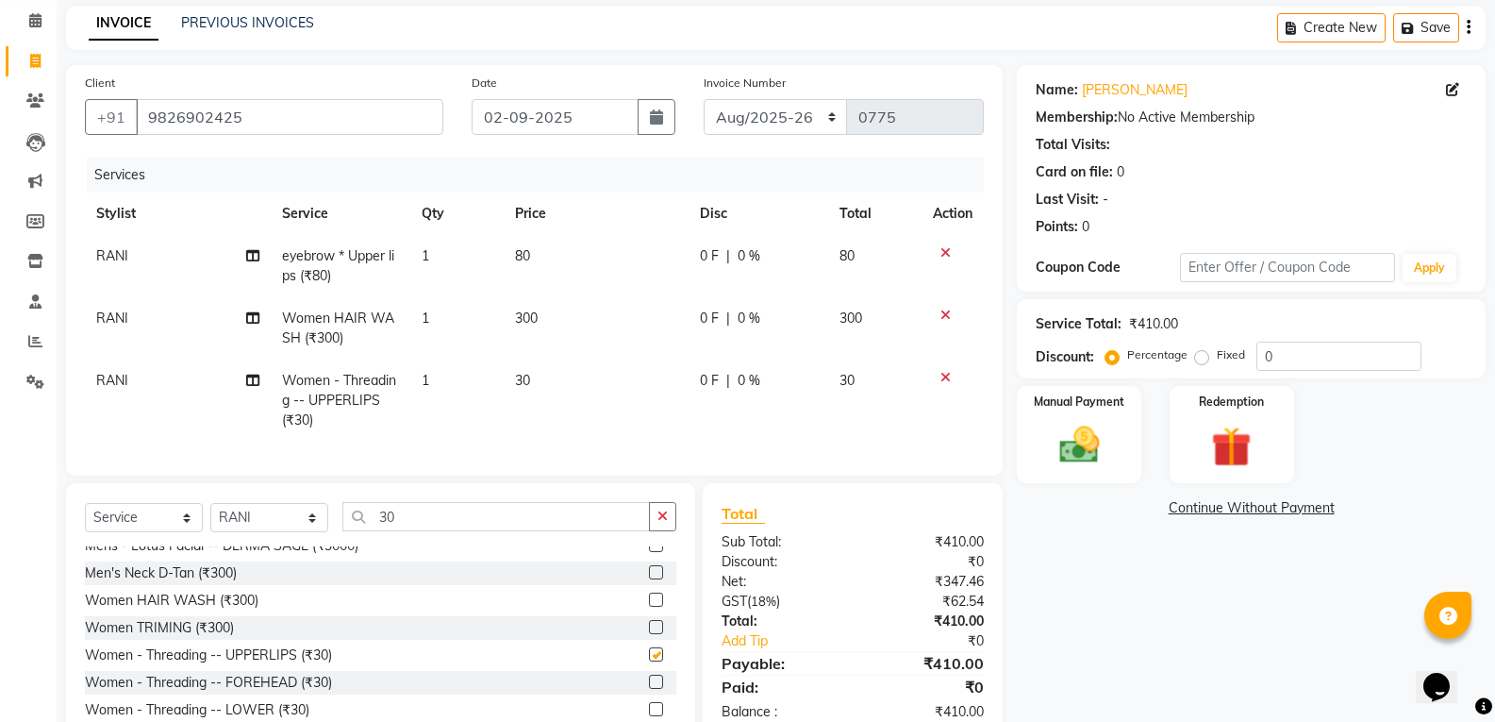
checkbox input "false"
drag, startPoint x: 87, startPoint y: 366, endPoint x: 101, endPoint y: 366, distance: 14.1
click at [94, 366] on td "RANI" at bounding box center [178, 400] width 186 height 82
select select "87151"
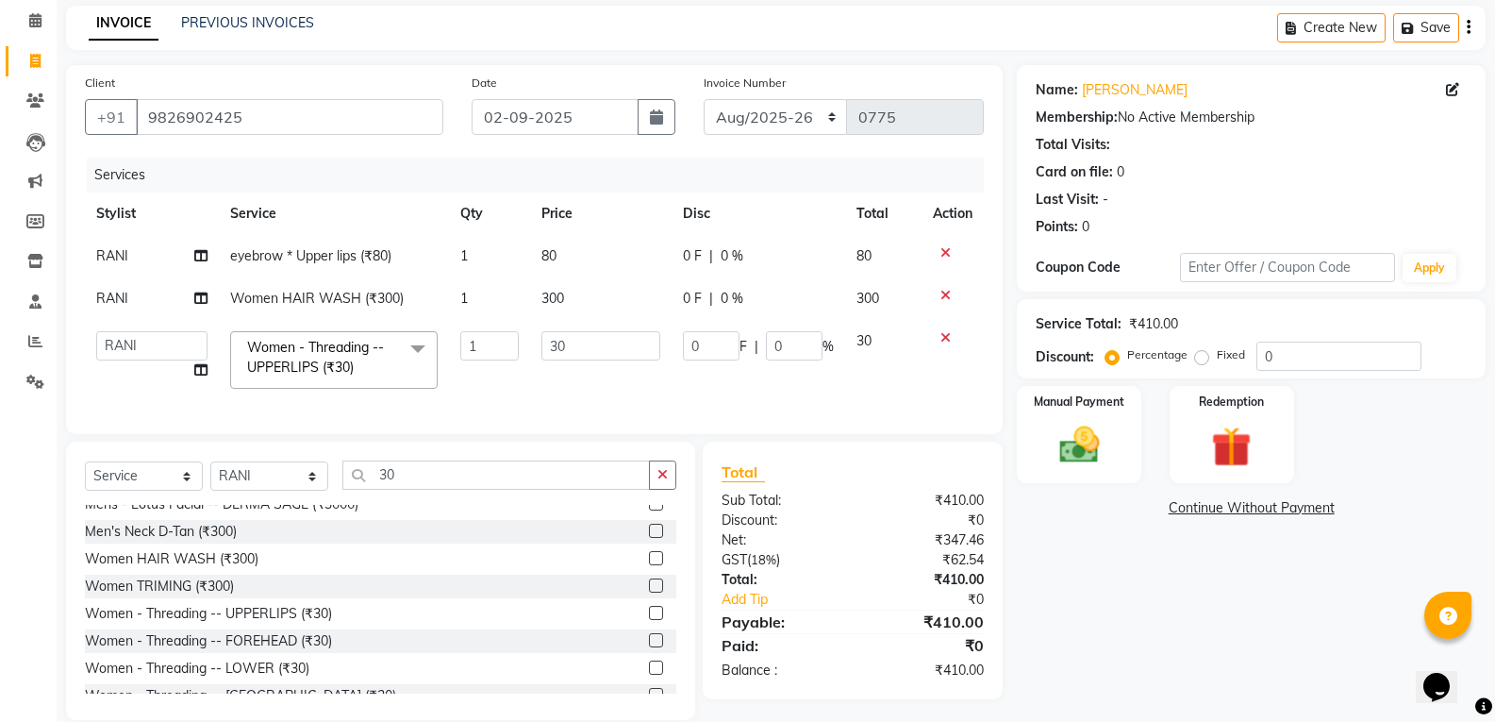
click at [115, 370] on td "ASHWIN gautam KHUSHI SIDAR LAXMI TIWARI MAMTA SAHU NARESH Ragini Sahu RAKESH RA…" at bounding box center [152, 360] width 134 height 80
click at [136, 347] on select "ASHWIN gautam KHUSHI SIDAR LAXMI TIWARI MAMTA SAHU NARESH Ragini Sahu RAKESH RA…" at bounding box center [151, 345] width 111 height 29
select select "82127"
click at [146, 310] on td "RANI" at bounding box center [152, 298] width 134 height 42
select select "87151"
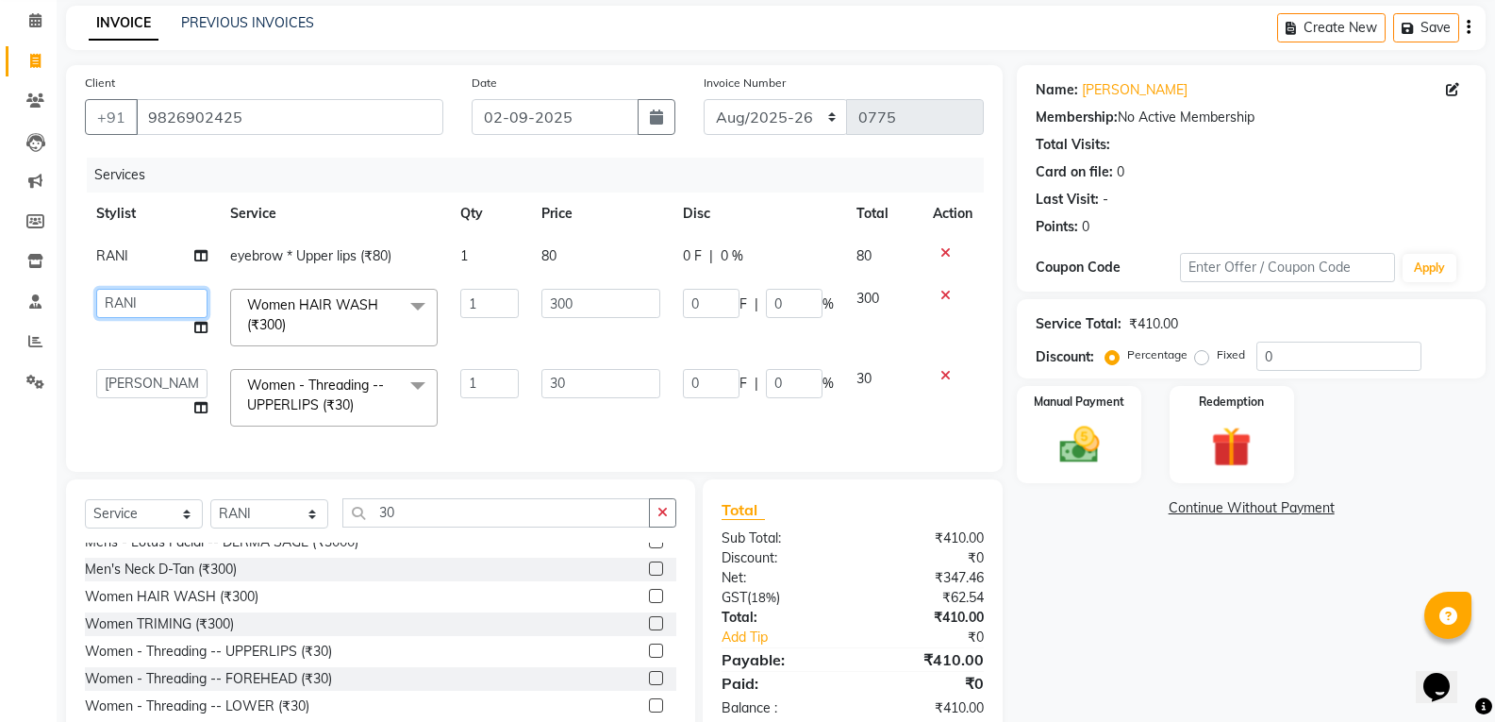
click at [143, 291] on select "ASHWIN gautam KHUSHI SIDAR LAXMI TIWARI MAMTA SAHU NARESH Ragini Sahu RAKESH RA…" at bounding box center [151, 303] width 111 height 29
select select "82127"
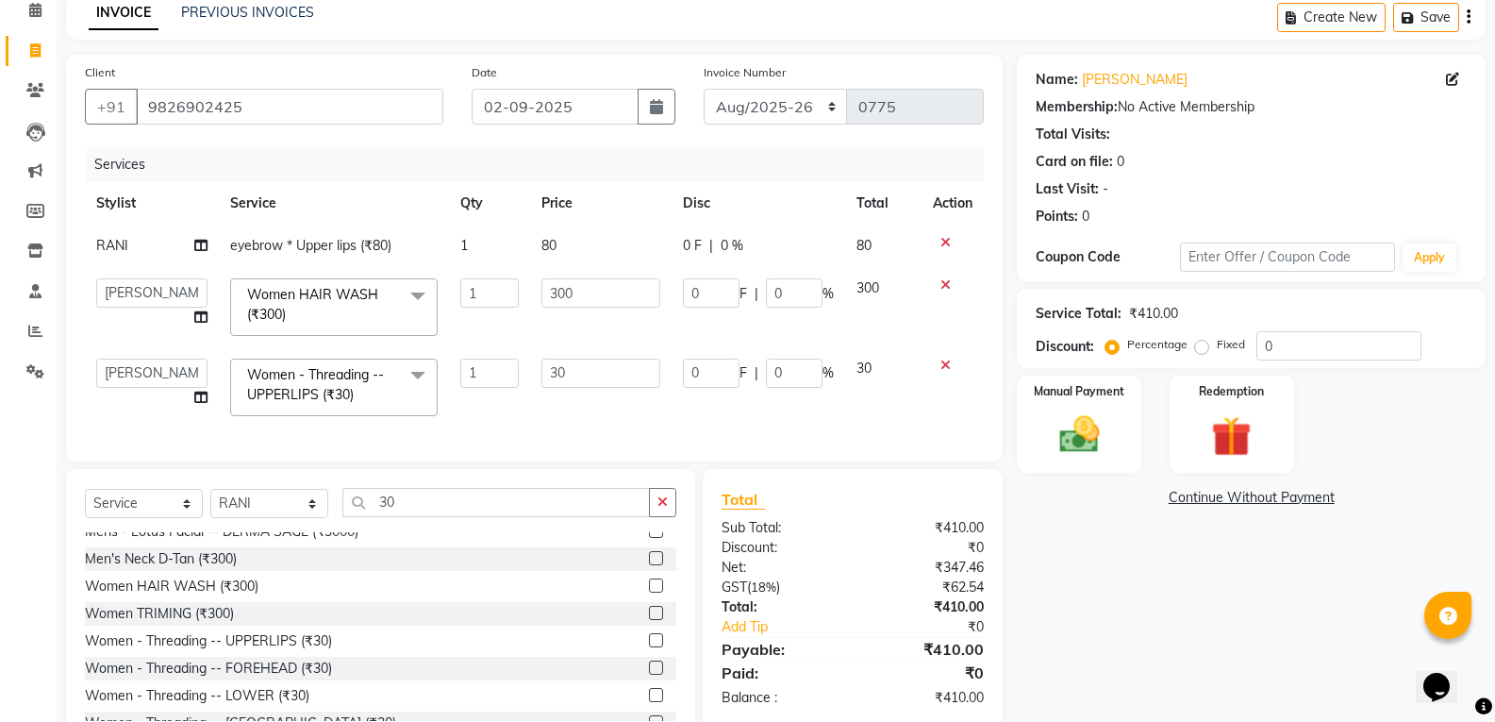
scroll to position [155, 0]
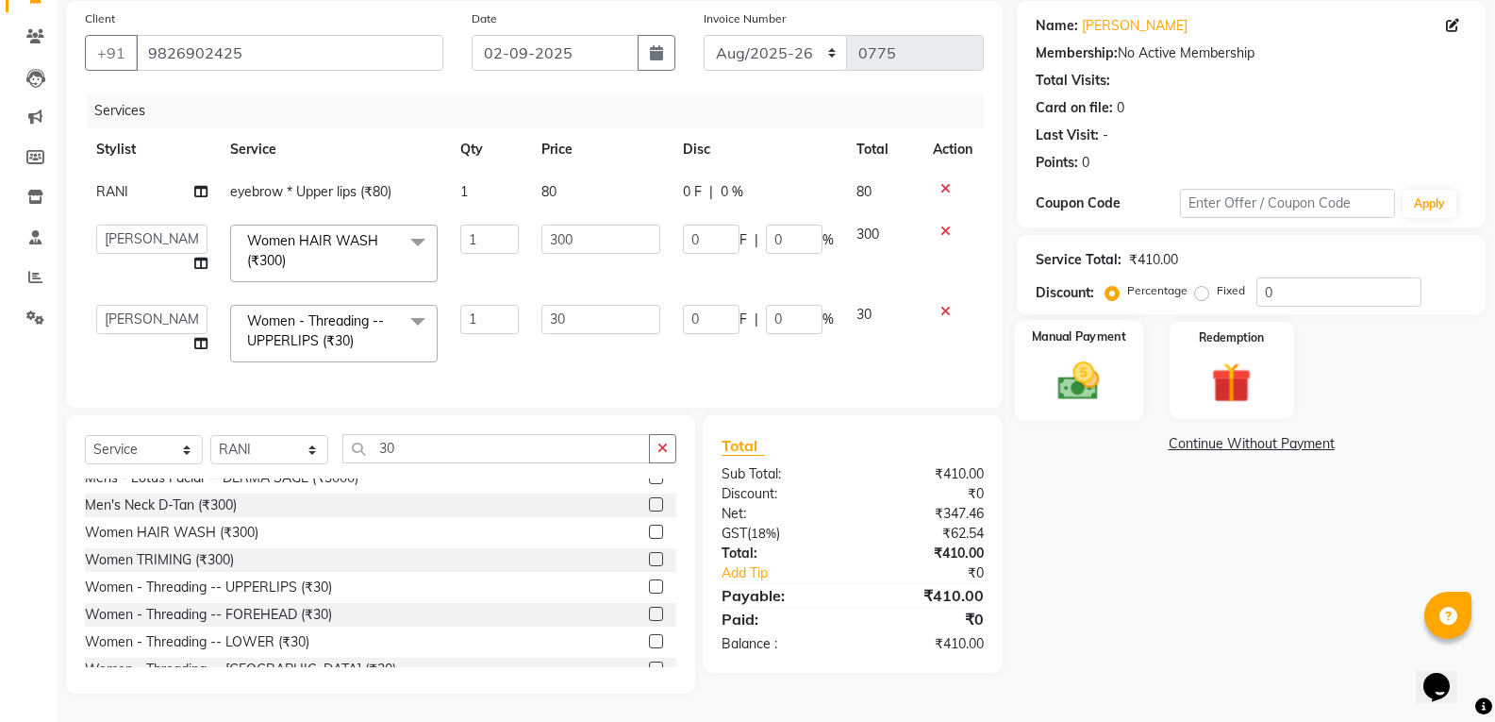
click at [1083, 380] on img at bounding box center [1078, 381] width 67 height 48
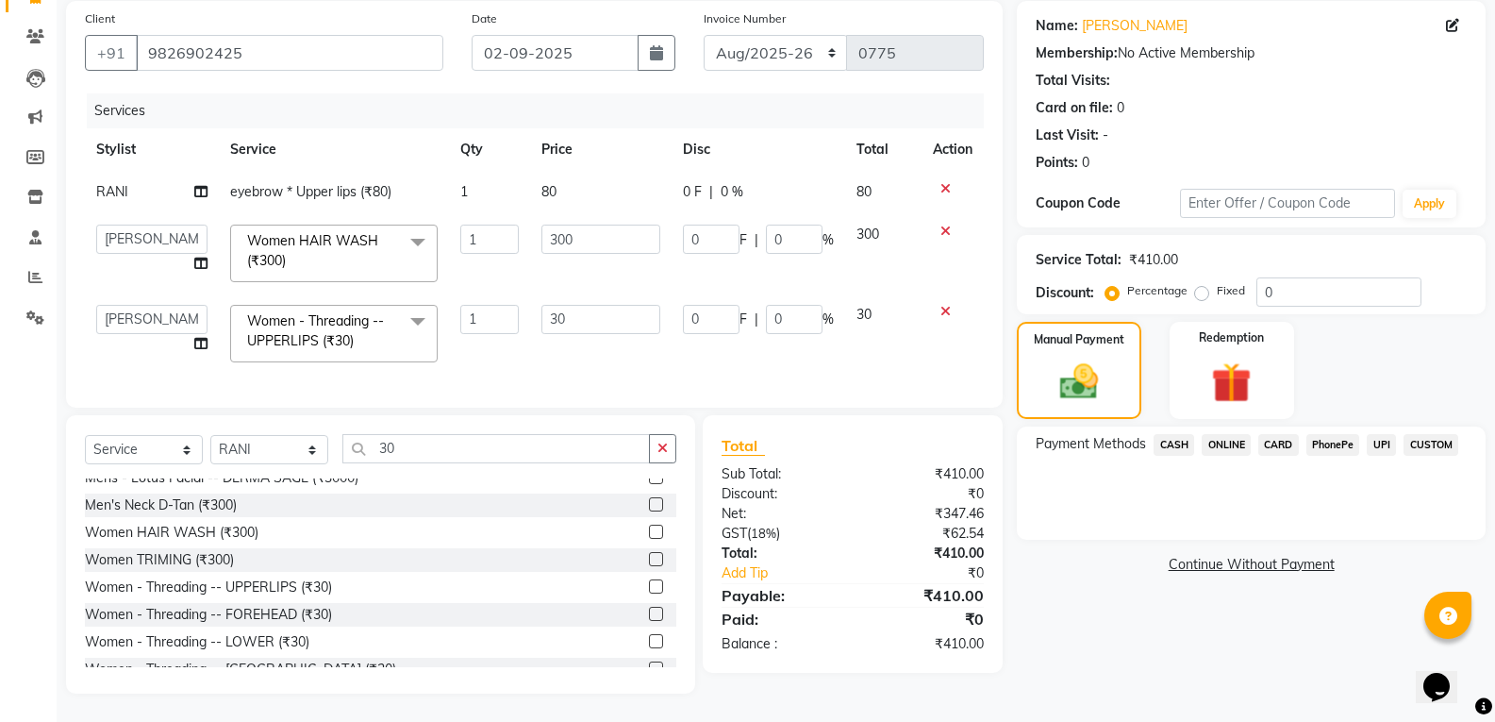
click at [1170, 434] on span "CASH" at bounding box center [1173, 445] width 41 height 22
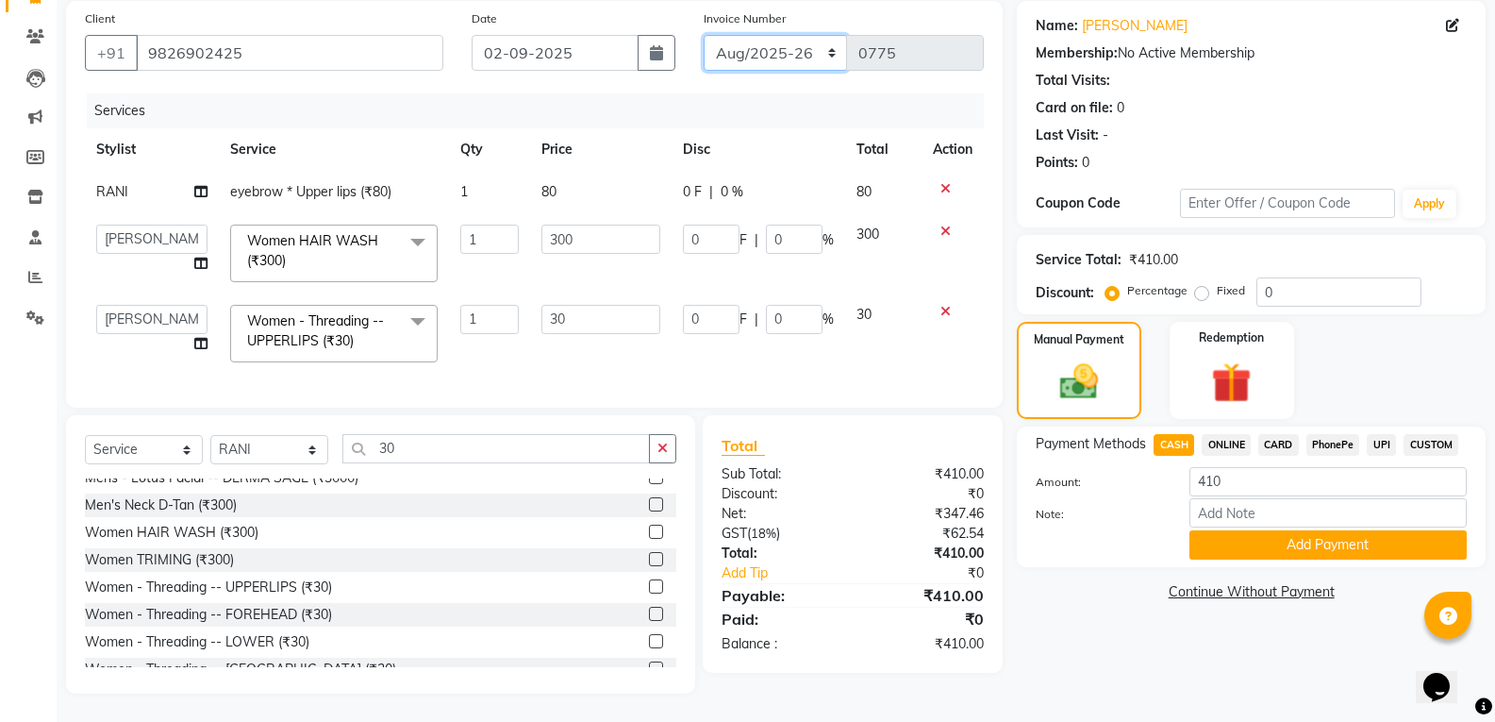
click at [818, 47] on select "[DATE]-[DATE]-26 TRD/2025" at bounding box center [776, 53] width 144 height 36
select select "8714"
click at [704, 35] on select "[DATE]-[DATE]-26 TRD/2025" at bounding box center [776, 53] width 144 height 36
type input "0673"
click at [1234, 539] on button "Add Payment" at bounding box center [1327, 544] width 277 height 29
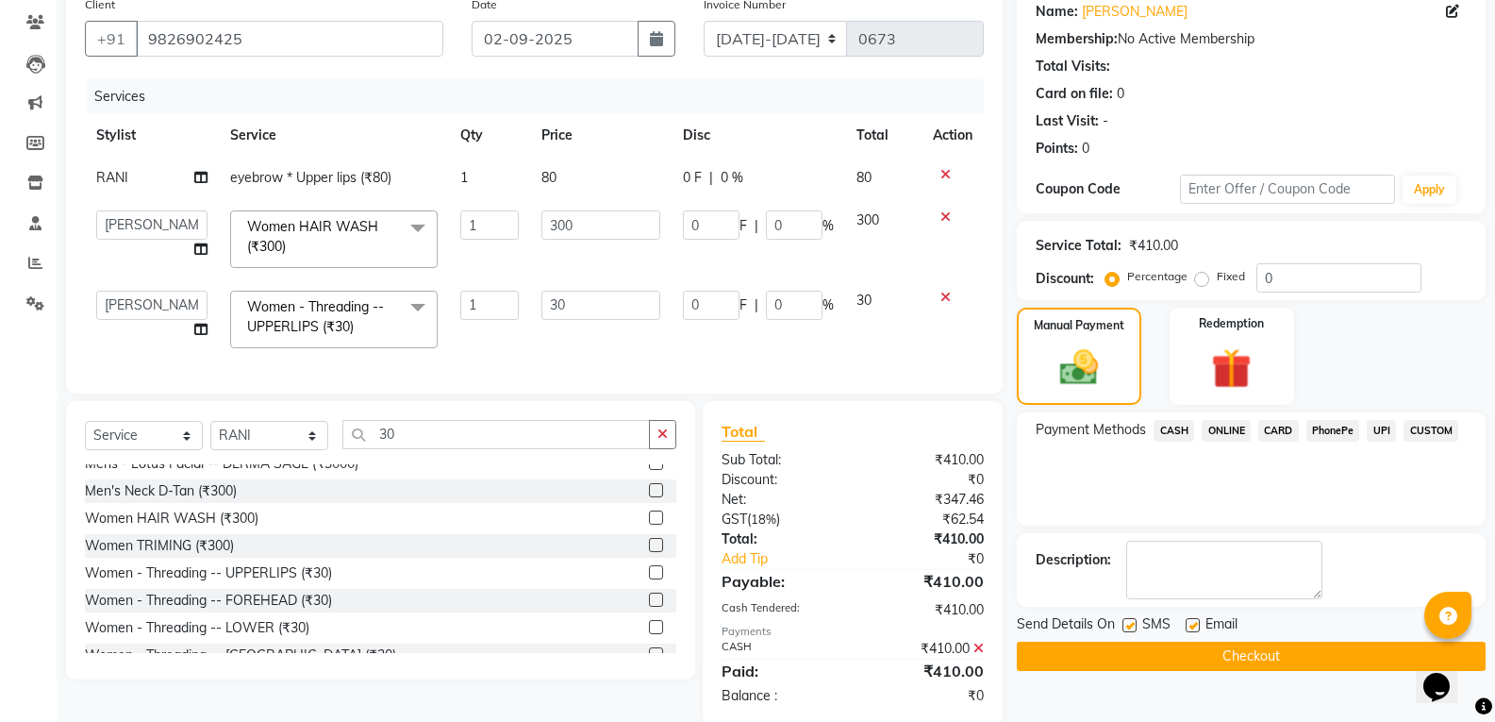
scroll to position [200, 0]
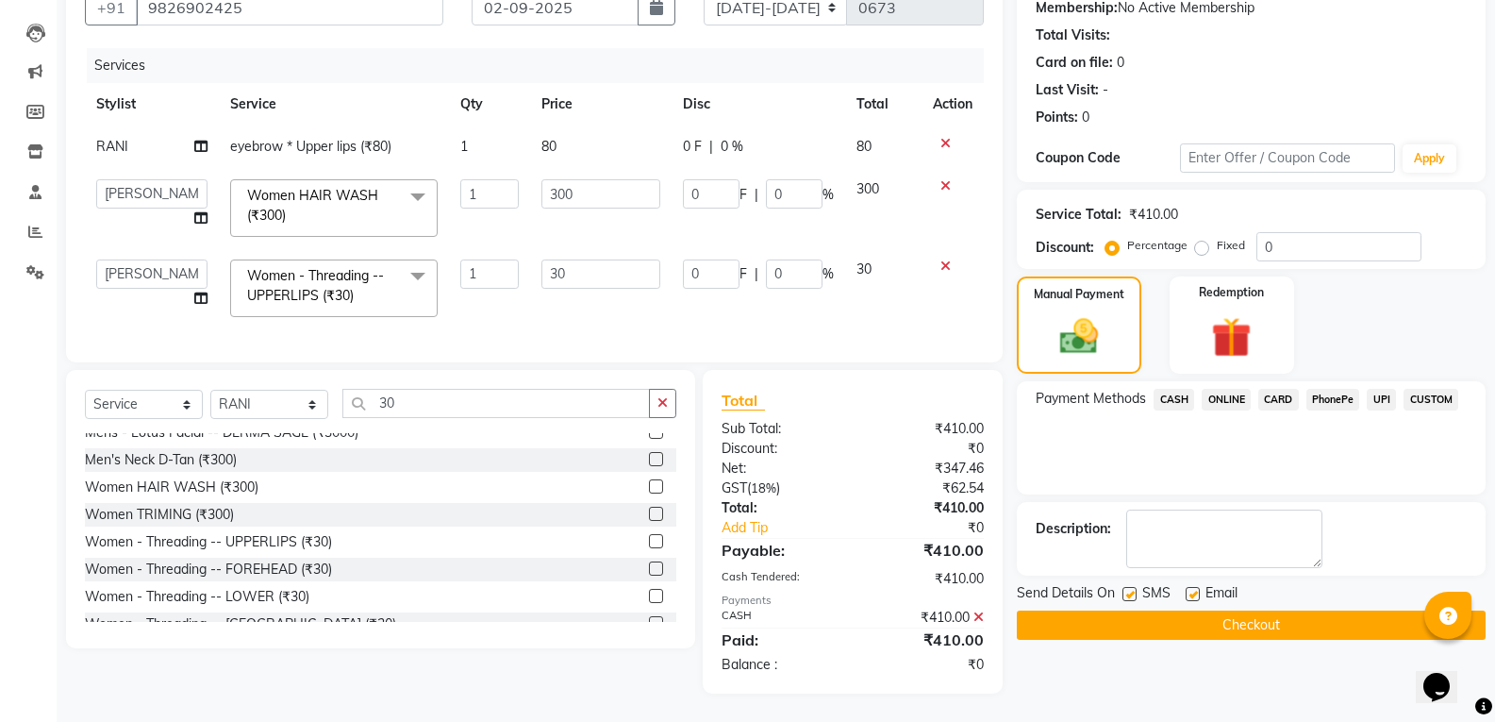
click at [1234, 610] on button "Checkout" at bounding box center [1251, 624] width 469 height 29
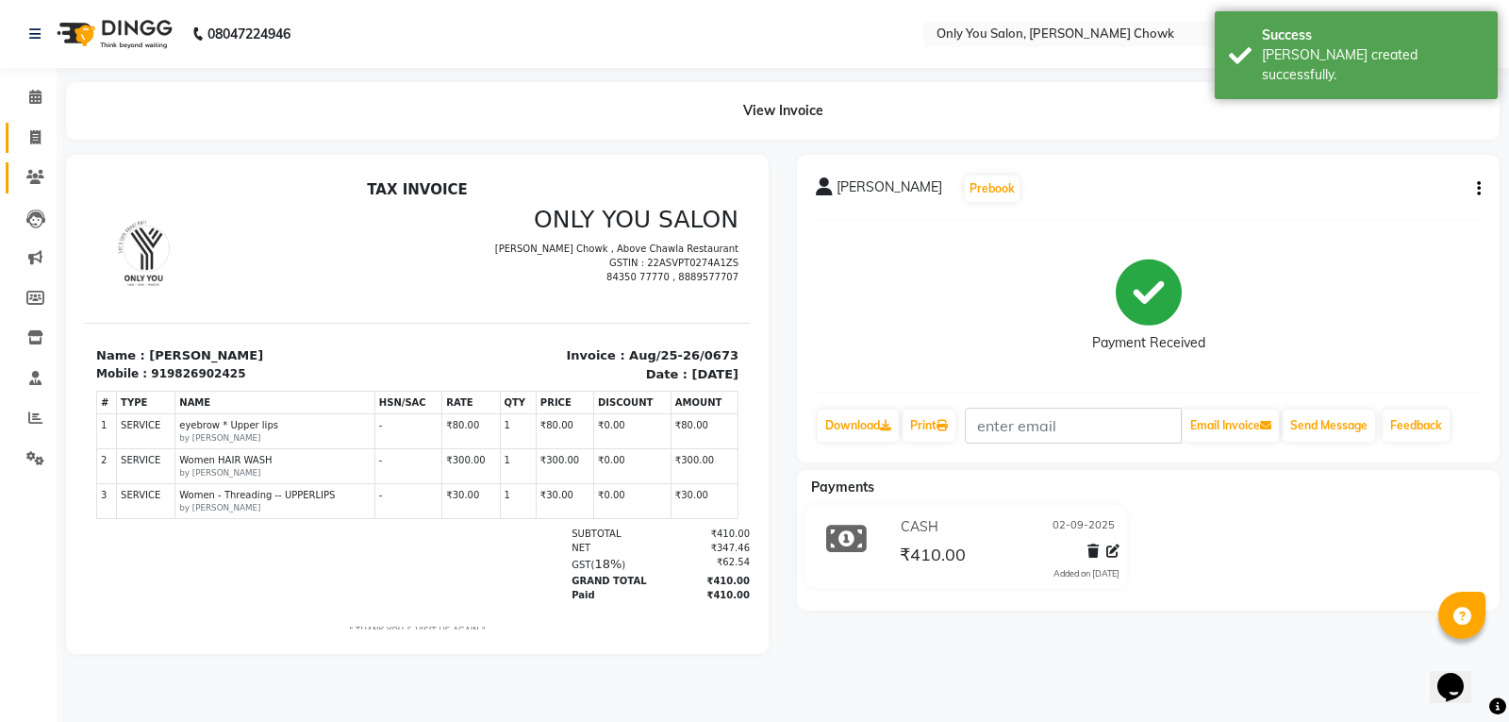
drag, startPoint x: 36, startPoint y: 148, endPoint x: 39, endPoint y: 169, distance: 20.9
click at [36, 148] on link "Invoice" at bounding box center [28, 138] width 45 height 31
select select "service"
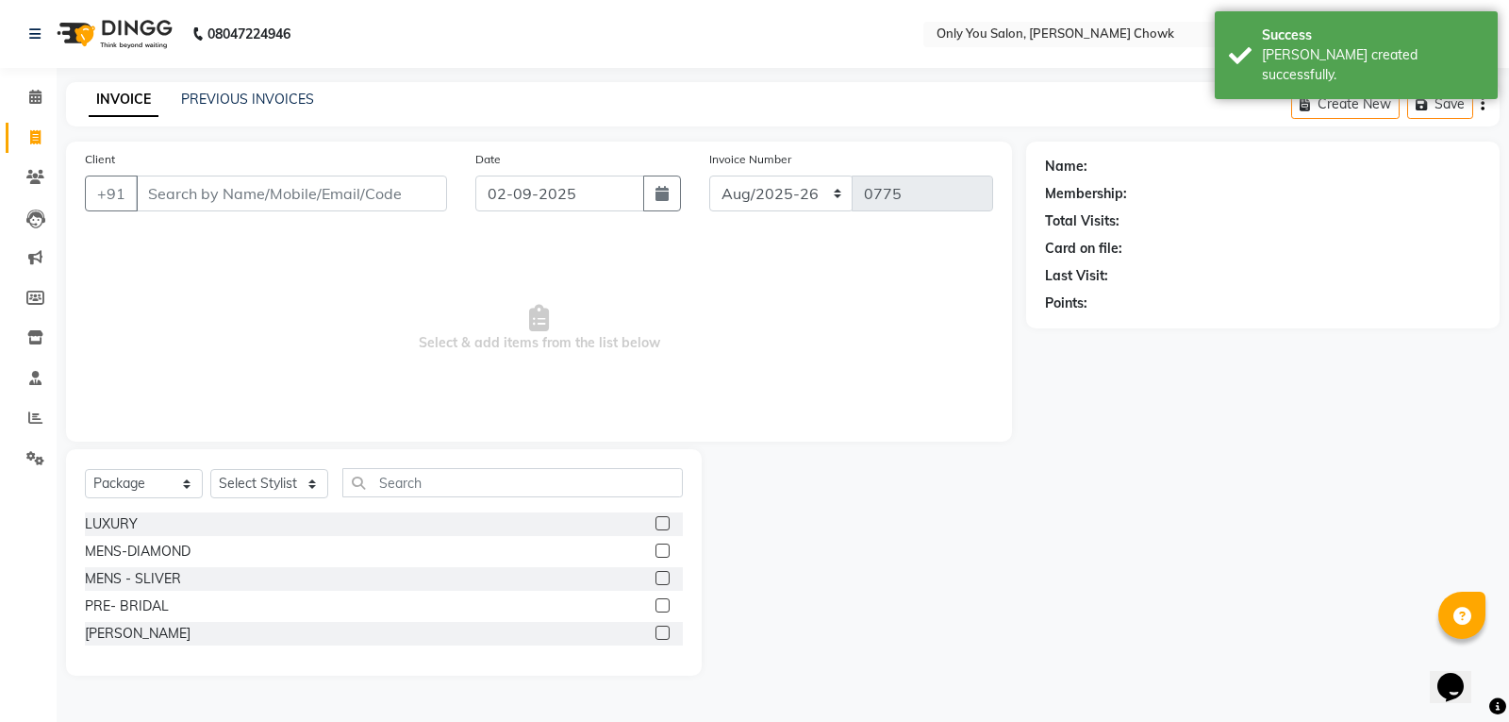
click at [247, 188] on input "Client" at bounding box center [291, 193] width 311 height 36
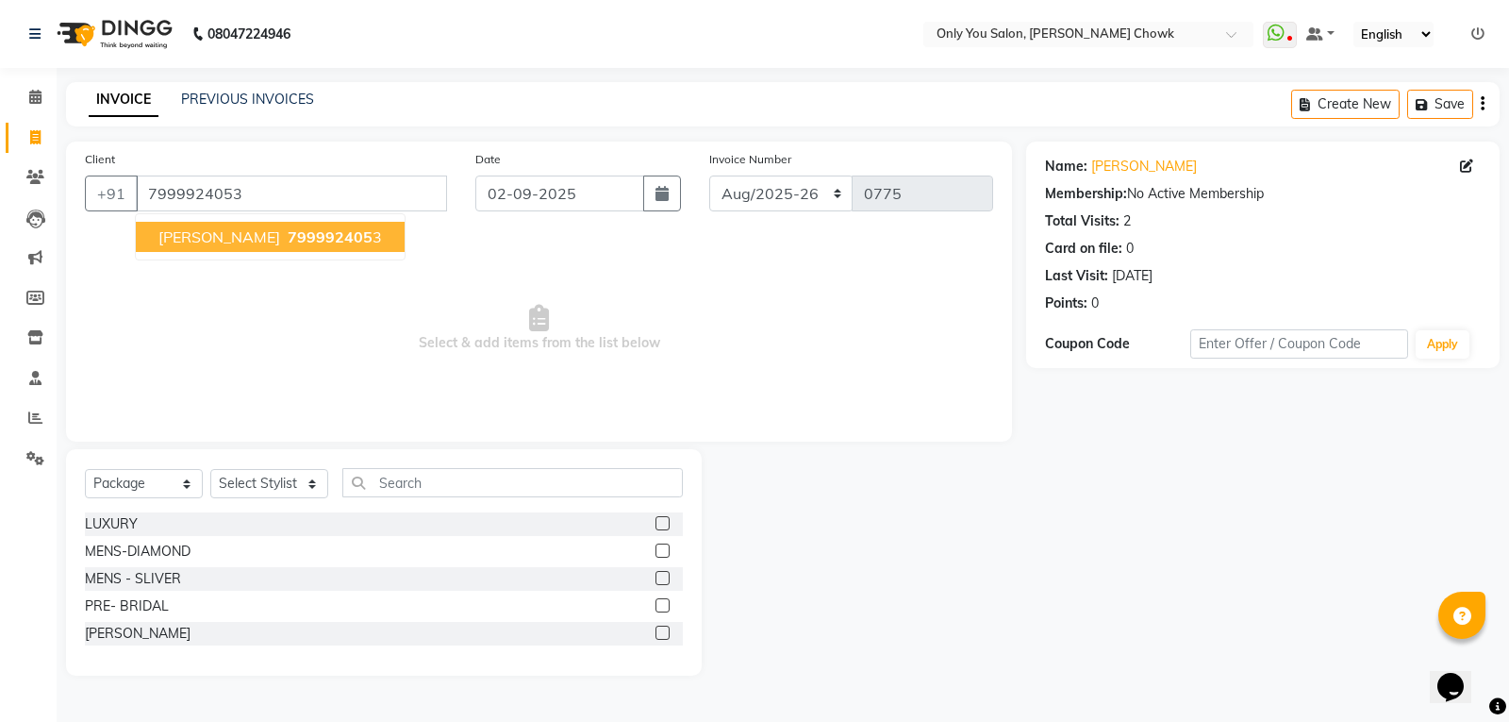
click at [288, 231] on span "799992405" at bounding box center [330, 236] width 85 height 19
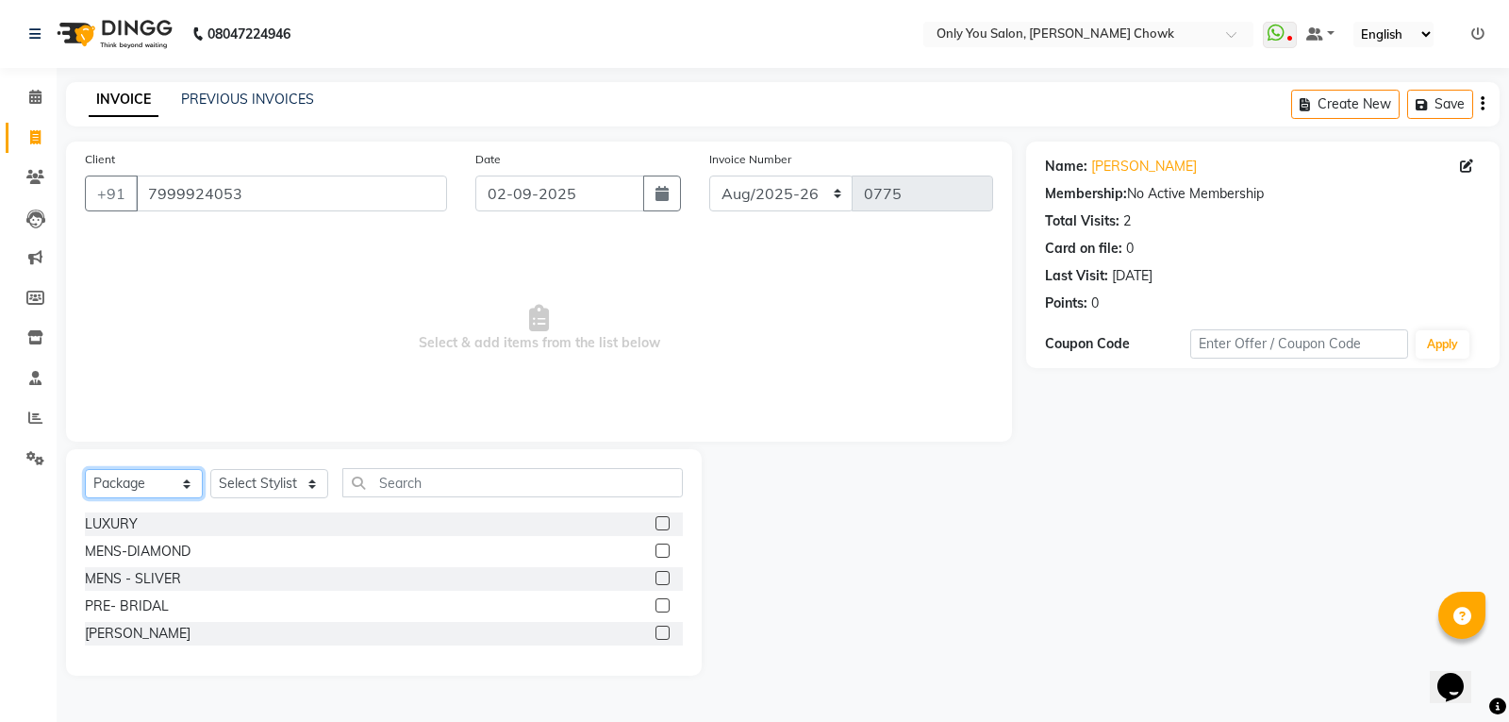
click at [150, 484] on select "Select Service Product Membership Package Voucher Prepaid Gift Card" at bounding box center [144, 483] width 118 height 29
click at [85, 469] on select "Select Service Product Membership Package Voucher Prepaid Gift Card" at bounding box center [144, 483] width 118 height 29
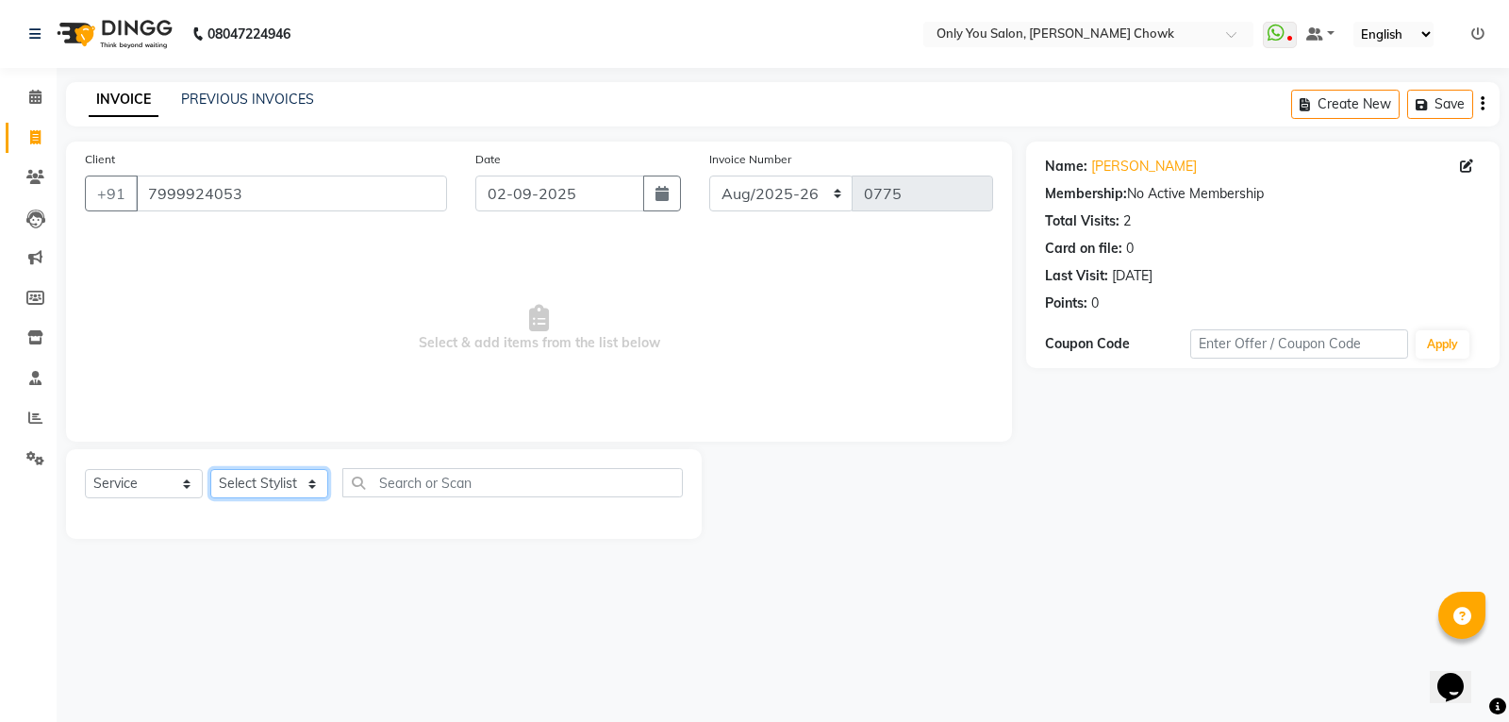
click at [278, 473] on select "Select Stylist [PERSON_NAME] [PERSON_NAME] [PERSON_NAME] MAMTA [PERSON_NAME] [P…" at bounding box center [269, 483] width 118 height 29
click at [210, 469] on select "Select Stylist [PERSON_NAME] [PERSON_NAME] [PERSON_NAME] MAMTA [PERSON_NAME] [P…" at bounding box center [269, 483] width 118 height 29
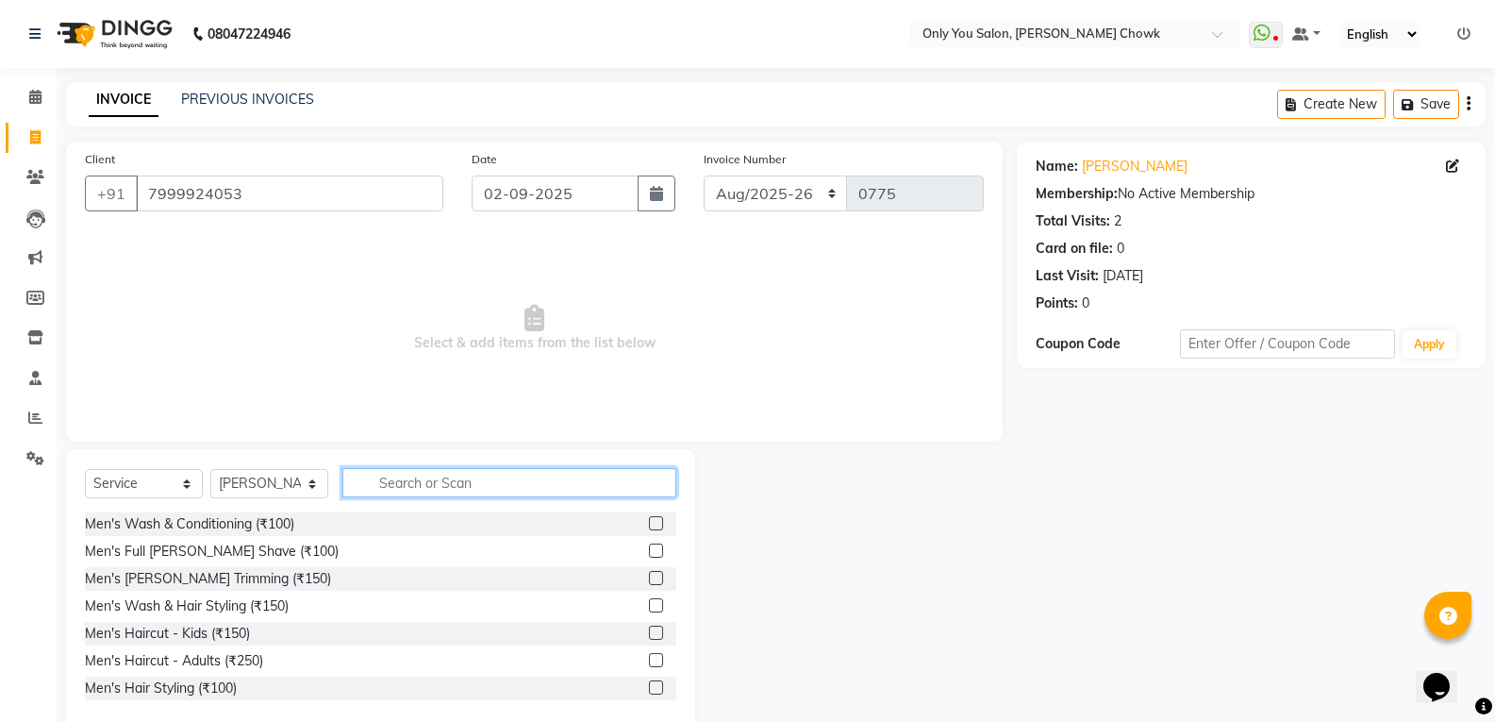
click at [430, 473] on input "text" at bounding box center [509, 482] width 334 height 29
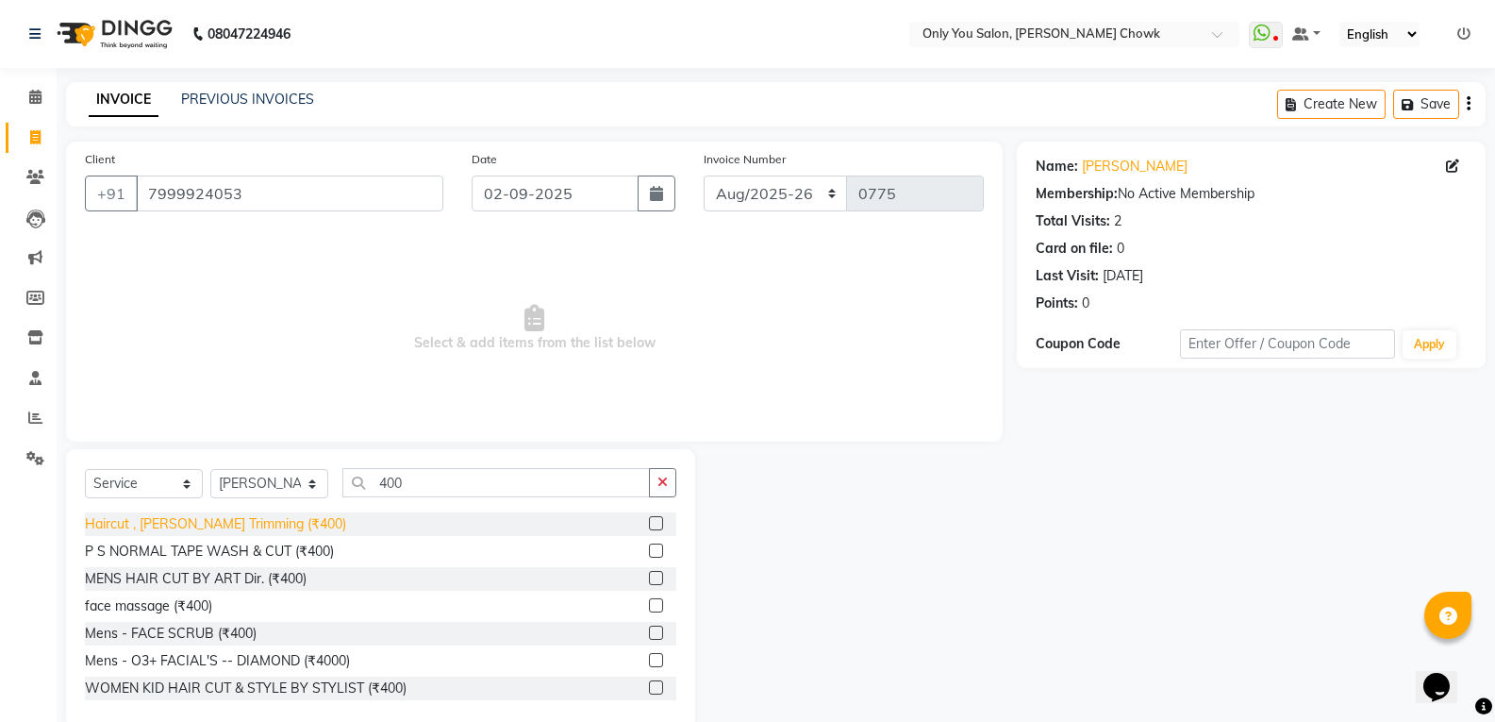
click at [241, 519] on div "Haircut , [PERSON_NAME] Trimming (₹400)" at bounding box center [215, 524] width 261 height 20
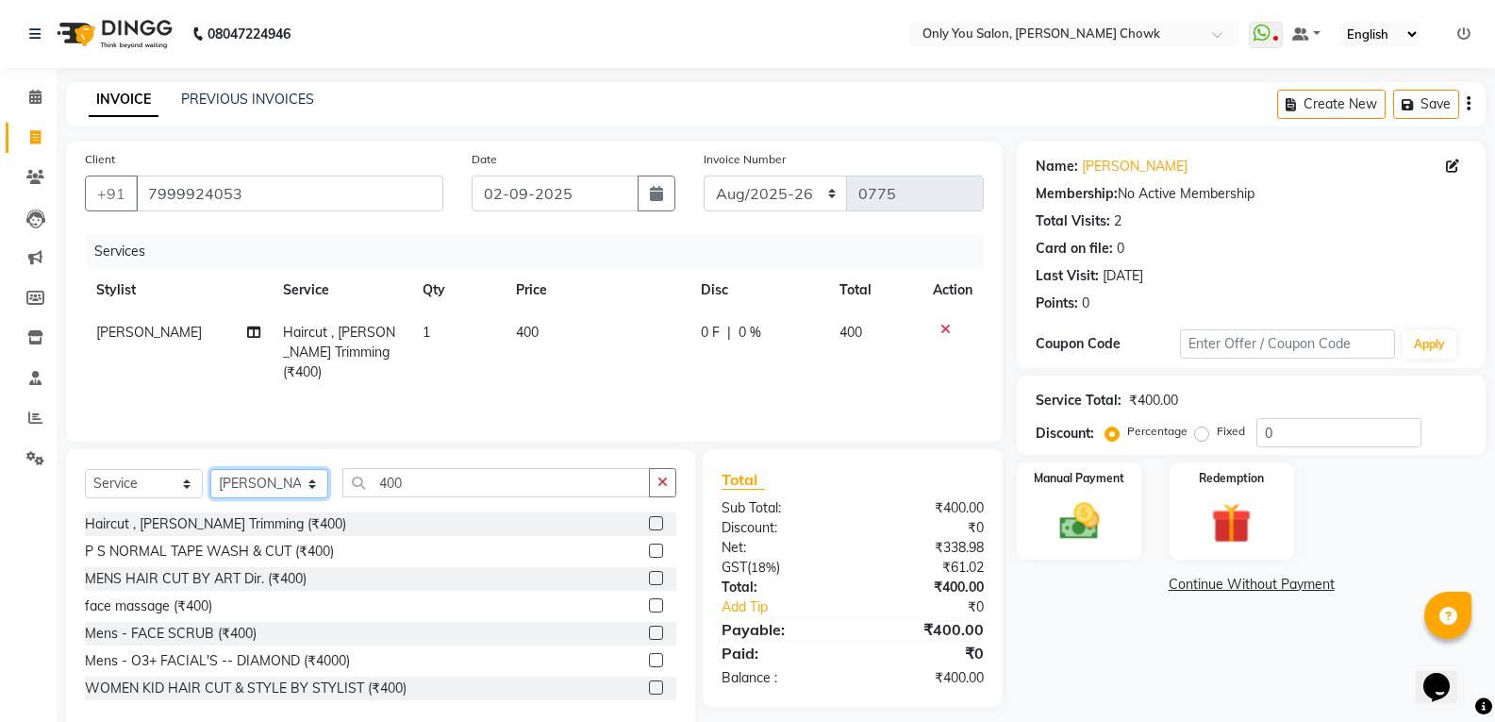
click at [249, 492] on select "Select Stylist [PERSON_NAME] [PERSON_NAME] [PERSON_NAME] MAMTA [PERSON_NAME] [P…" at bounding box center [269, 483] width 118 height 29
click at [210, 469] on select "Select Stylist [PERSON_NAME] [PERSON_NAME] [PERSON_NAME] MAMTA [PERSON_NAME] [P…" at bounding box center [269, 483] width 118 height 29
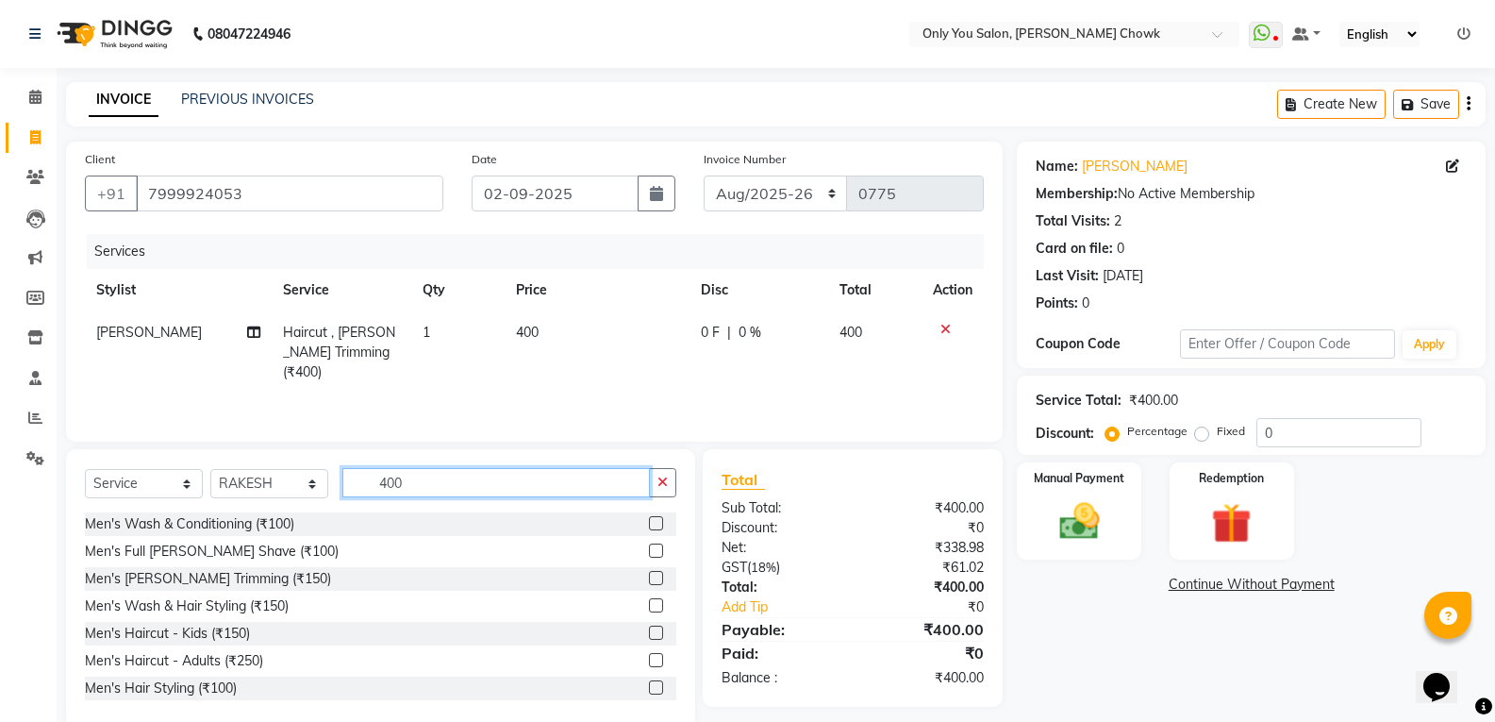
click at [449, 485] on input "400" at bounding box center [495, 482] width 307 height 29
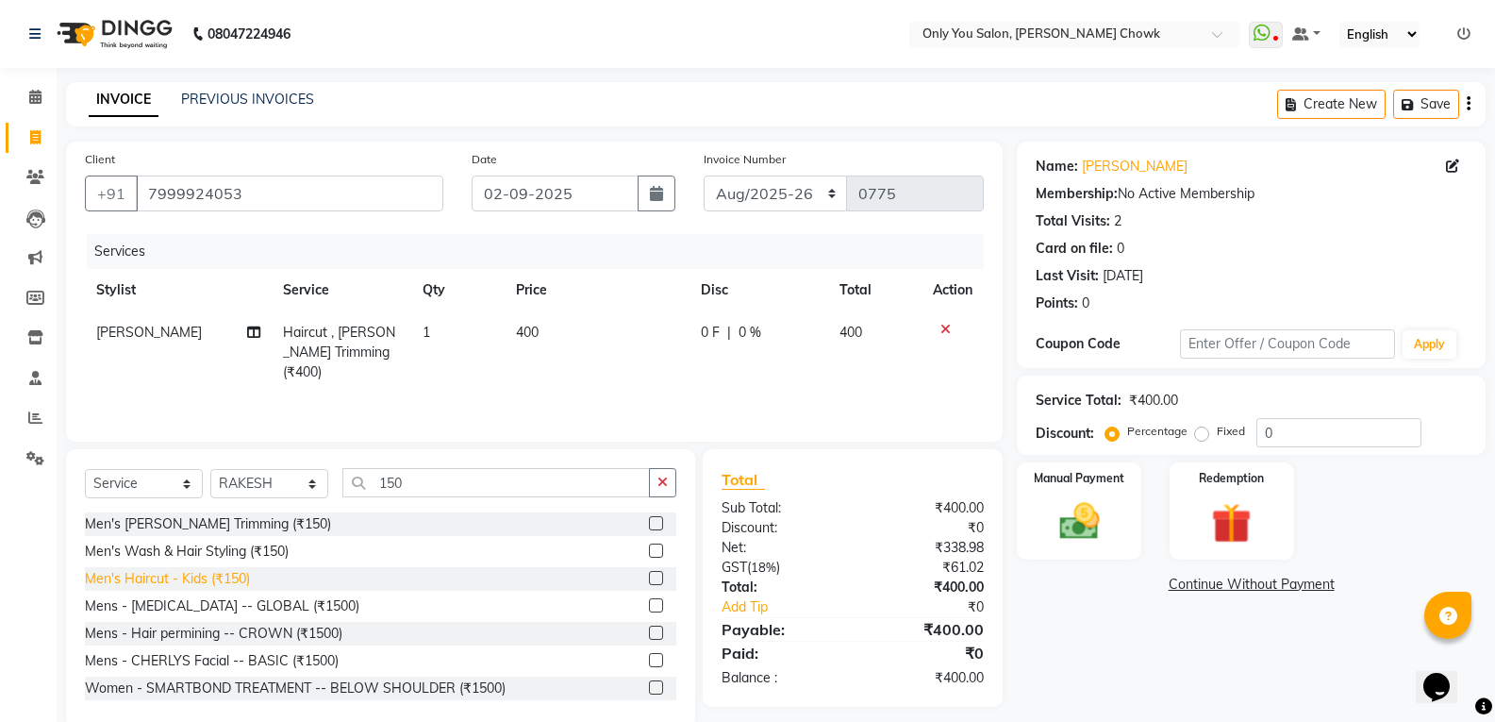
click at [238, 573] on div "Men's Haircut - Kids (₹150)" at bounding box center [167, 579] width 165 height 20
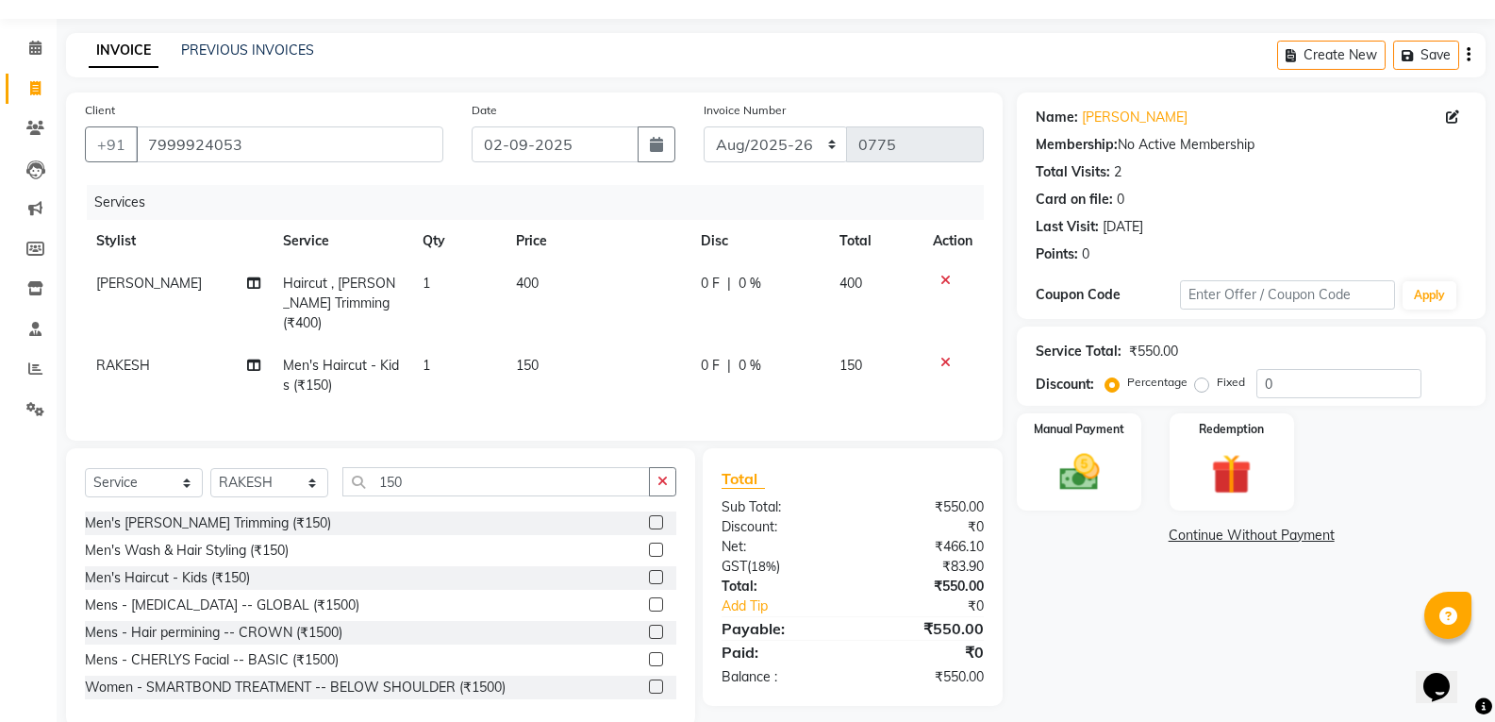
scroll to position [76, 0]
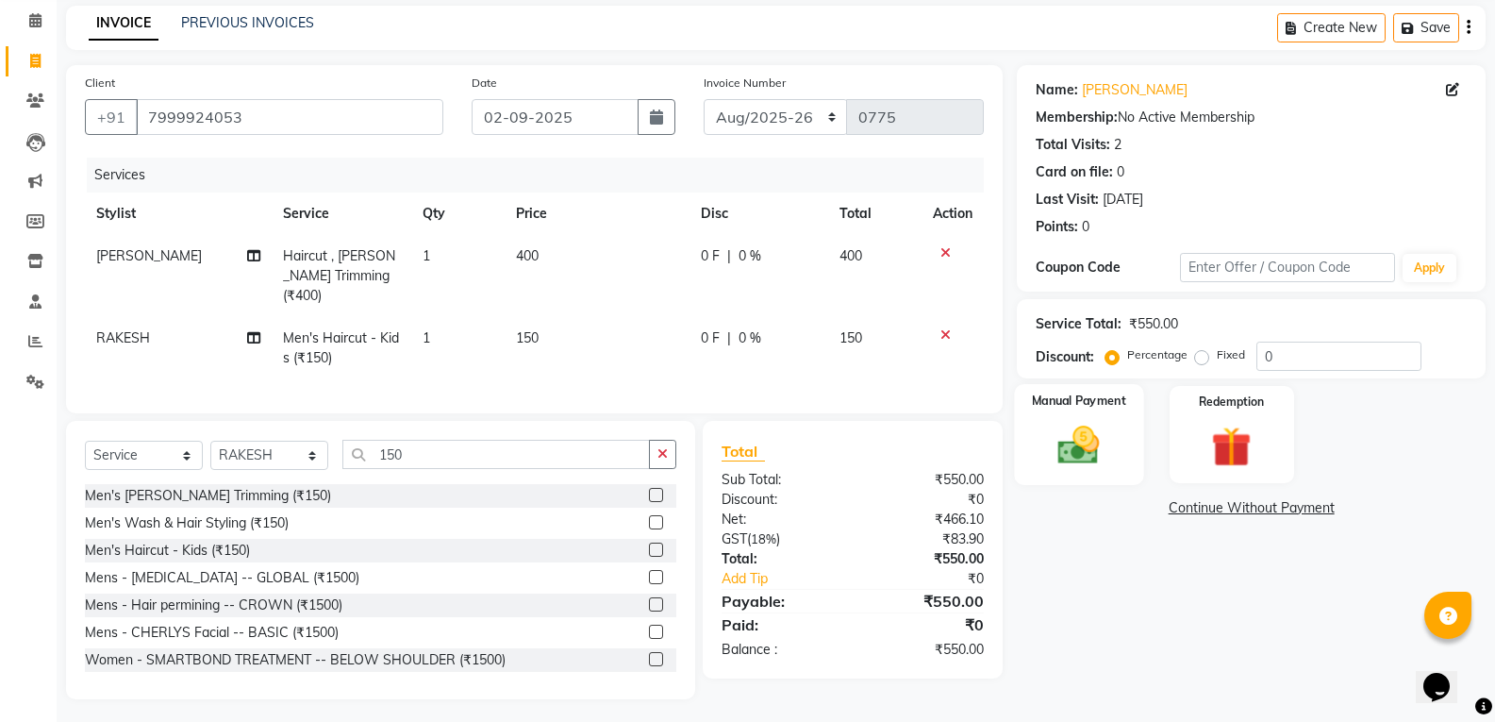
click at [1079, 454] on img at bounding box center [1078, 445] width 67 height 48
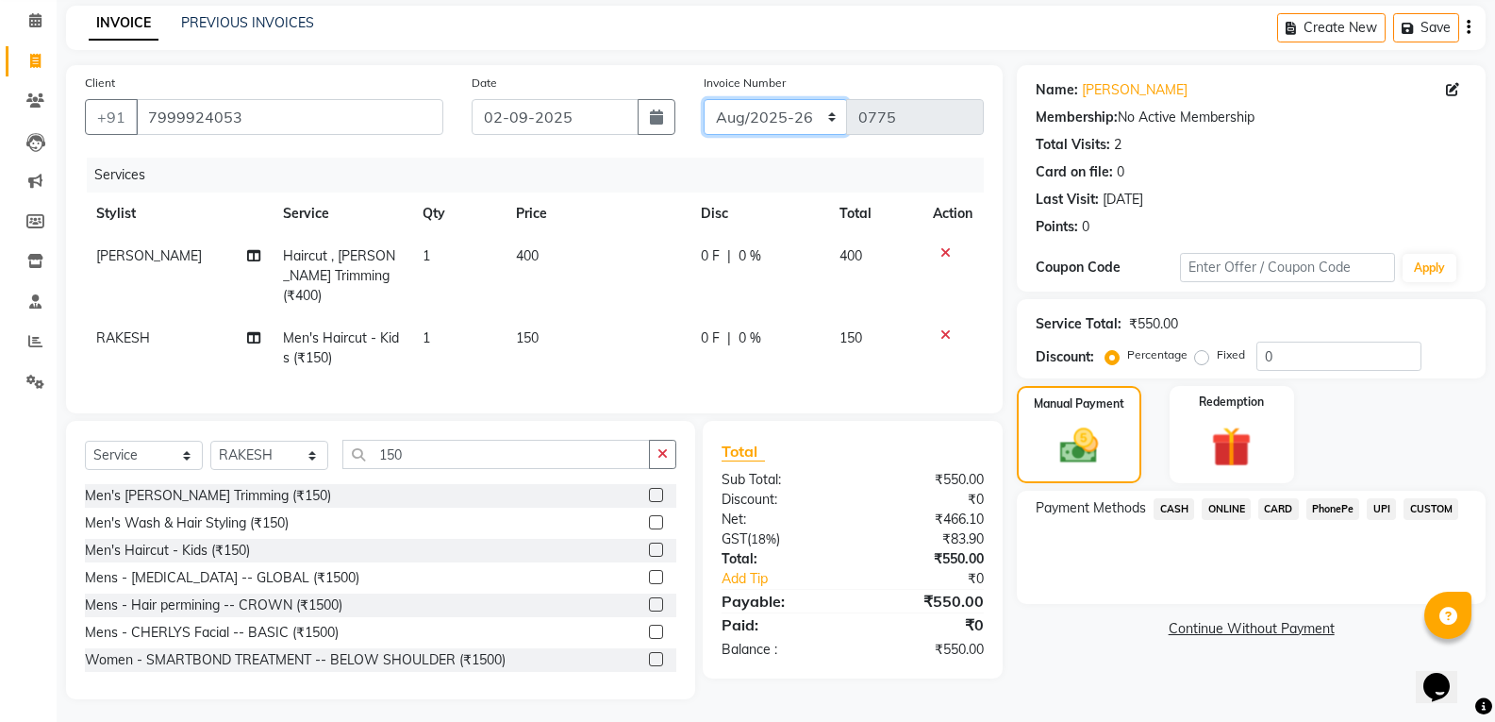
click at [774, 107] on select "[DATE]-[DATE]-26 TRD/2025" at bounding box center [776, 117] width 144 height 36
click at [704, 99] on select "[DATE]-[DATE]-26 TRD/2025" at bounding box center [776, 117] width 144 height 36
click at [1178, 512] on span "CASH" at bounding box center [1173, 509] width 41 height 22
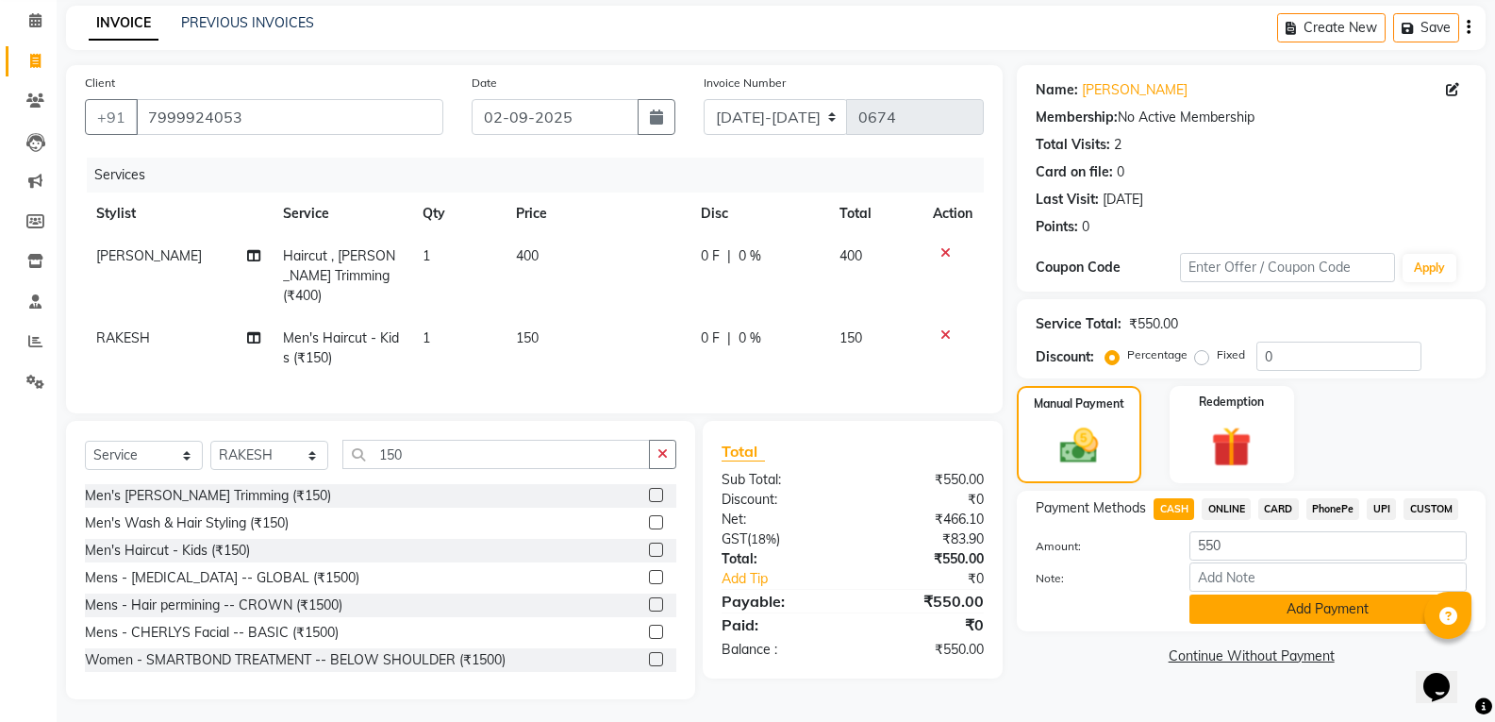
click at [1262, 613] on button "Add Payment" at bounding box center [1327, 608] width 277 height 29
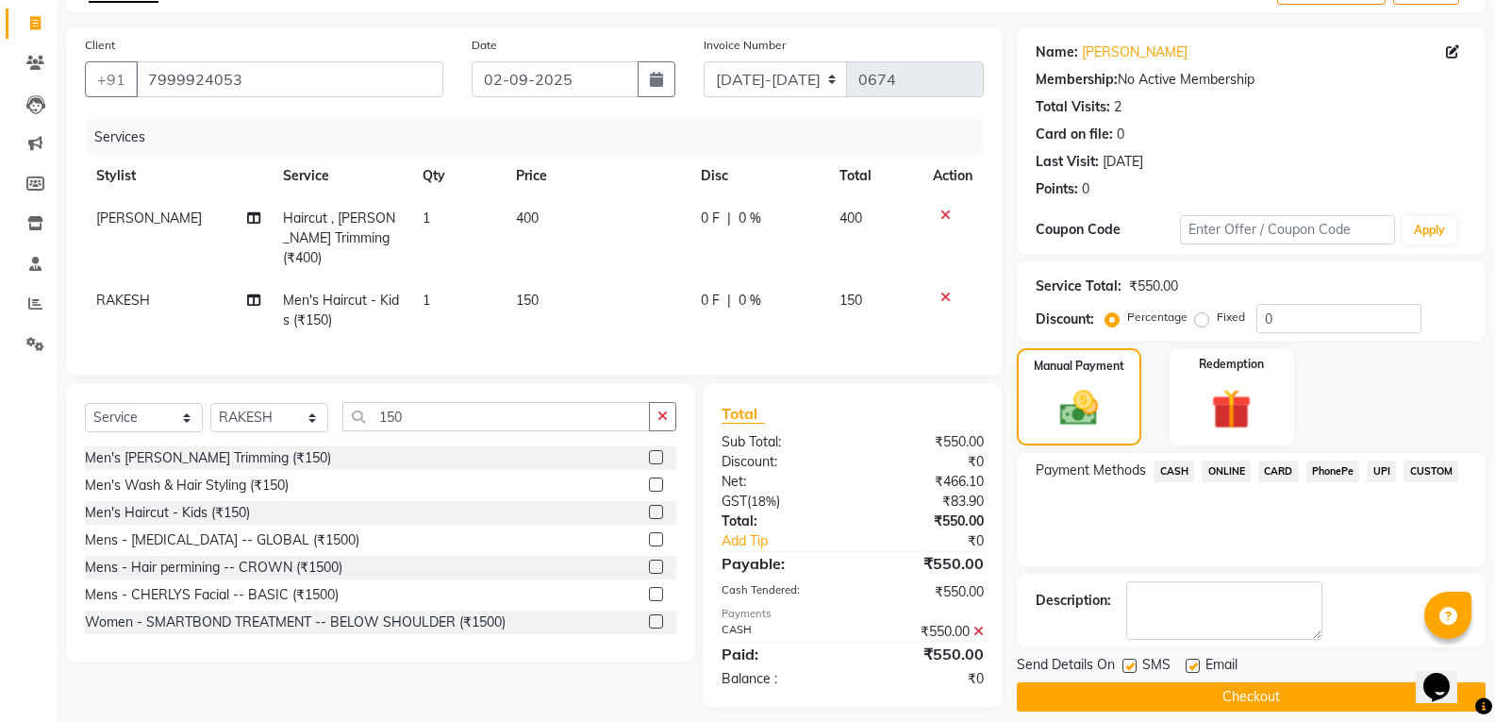
scroll to position [132, 0]
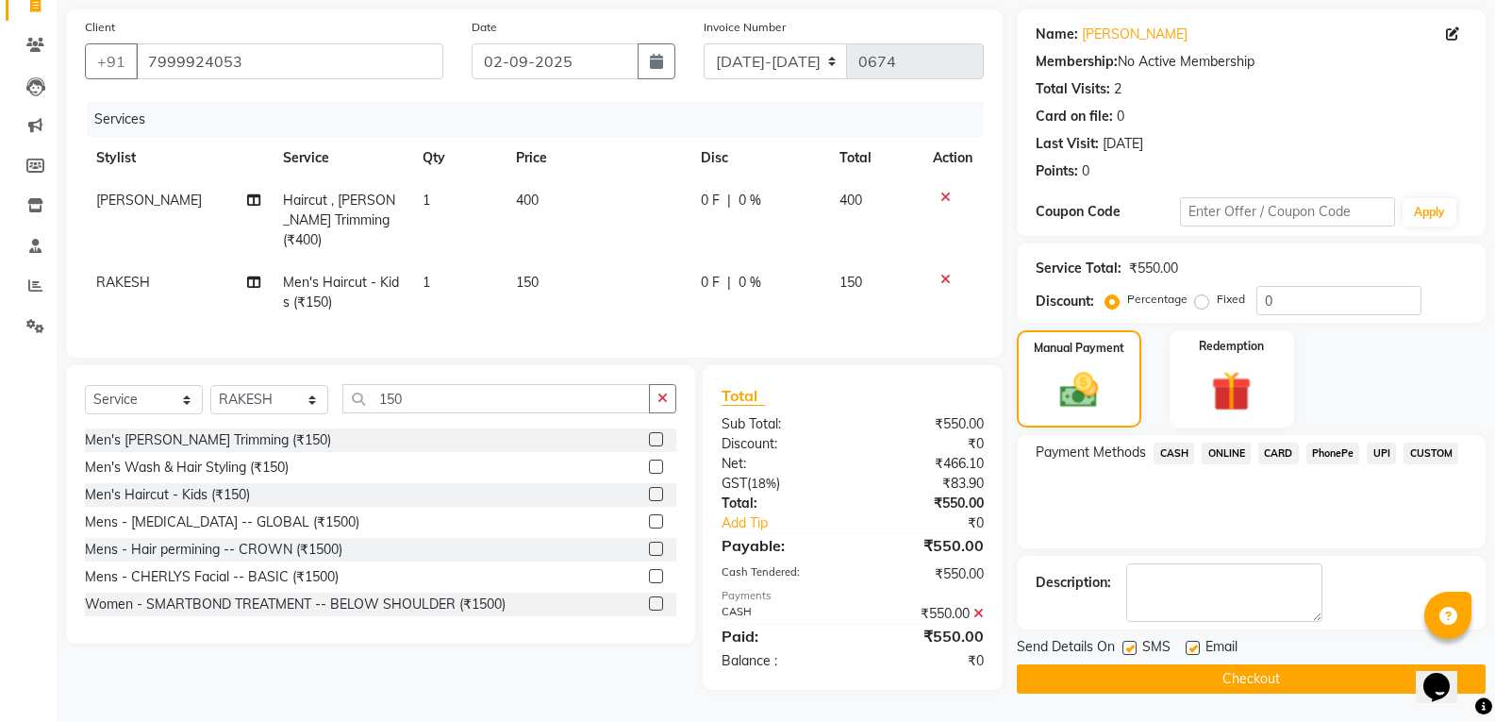
click at [1263, 680] on button "Checkout" at bounding box center [1251, 678] width 469 height 29
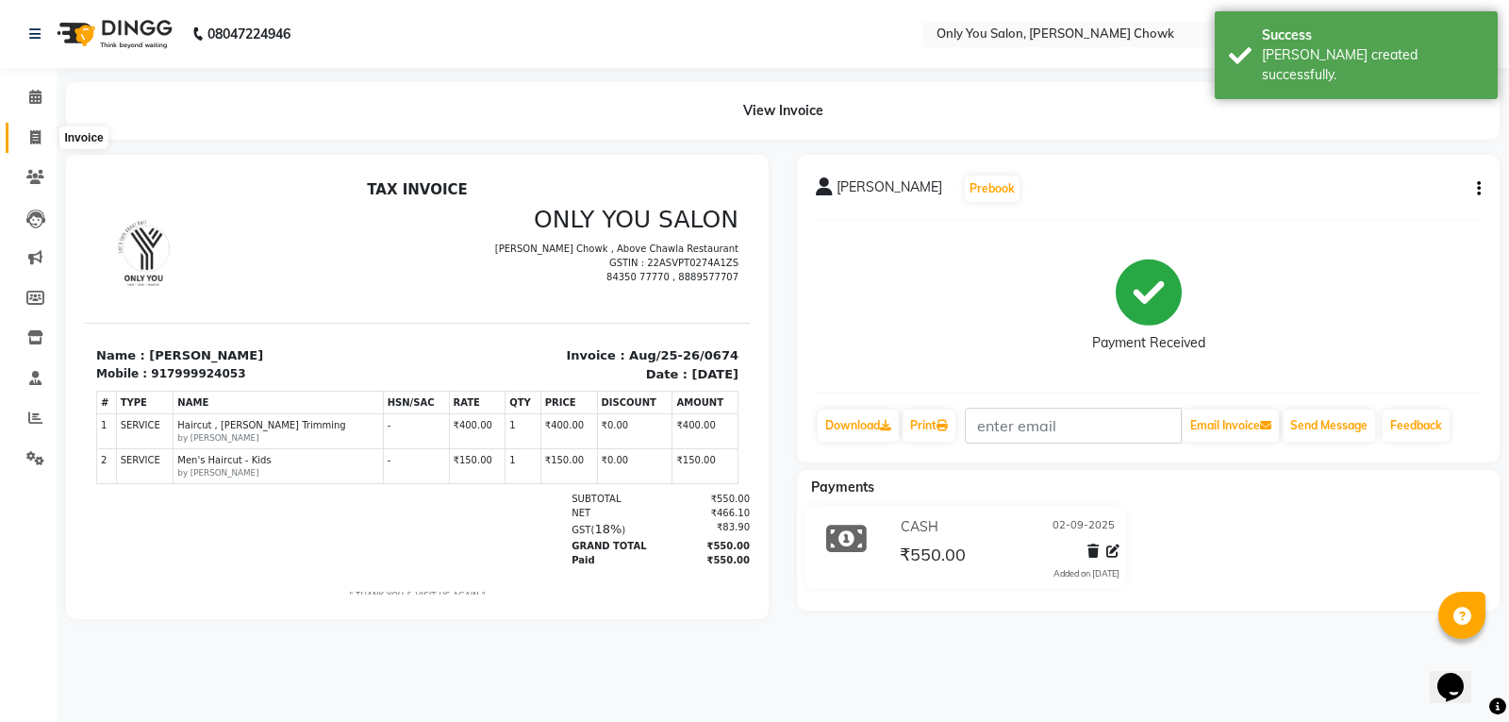
click at [41, 130] on icon at bounding box center [35, 137] width 10 height 14
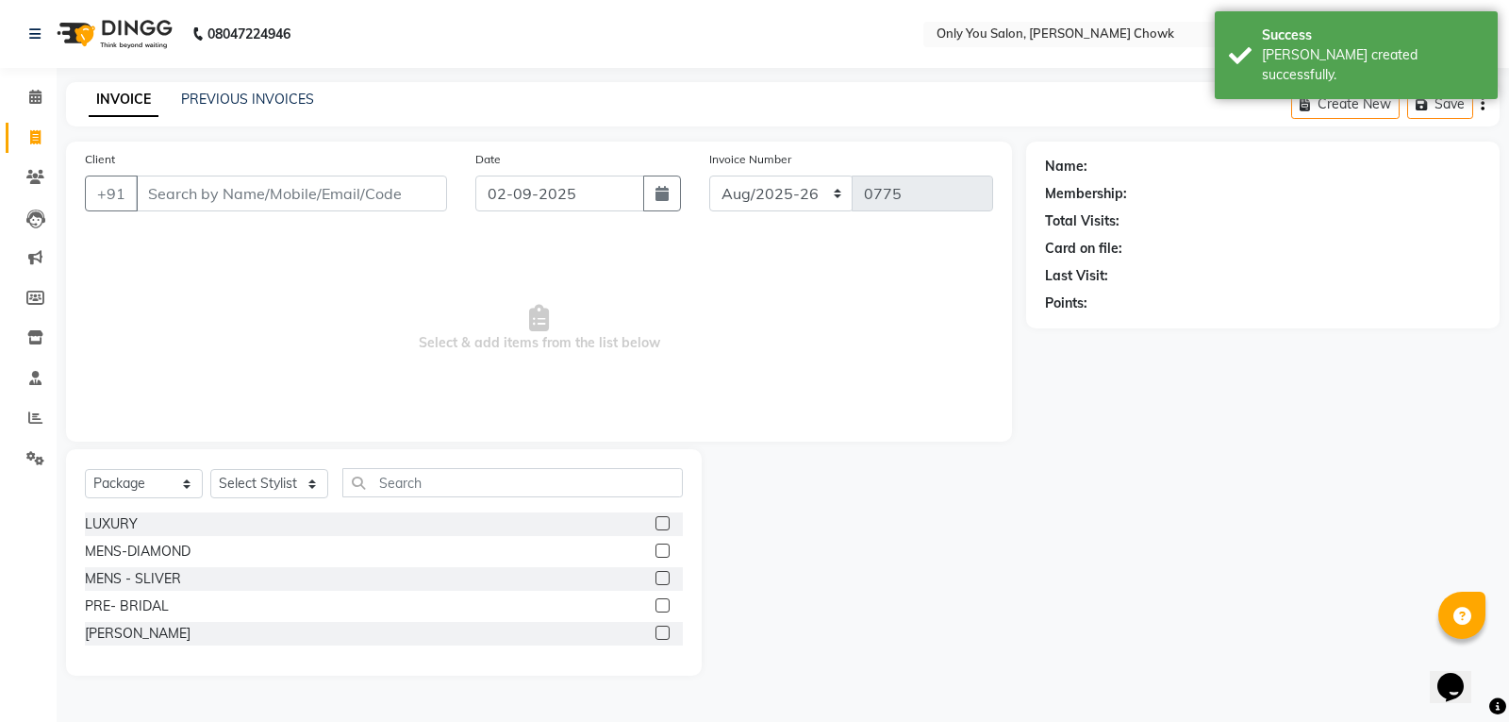
click at [251, 204] on input "Client" at bounding box center [291, 193] width 311 height 36
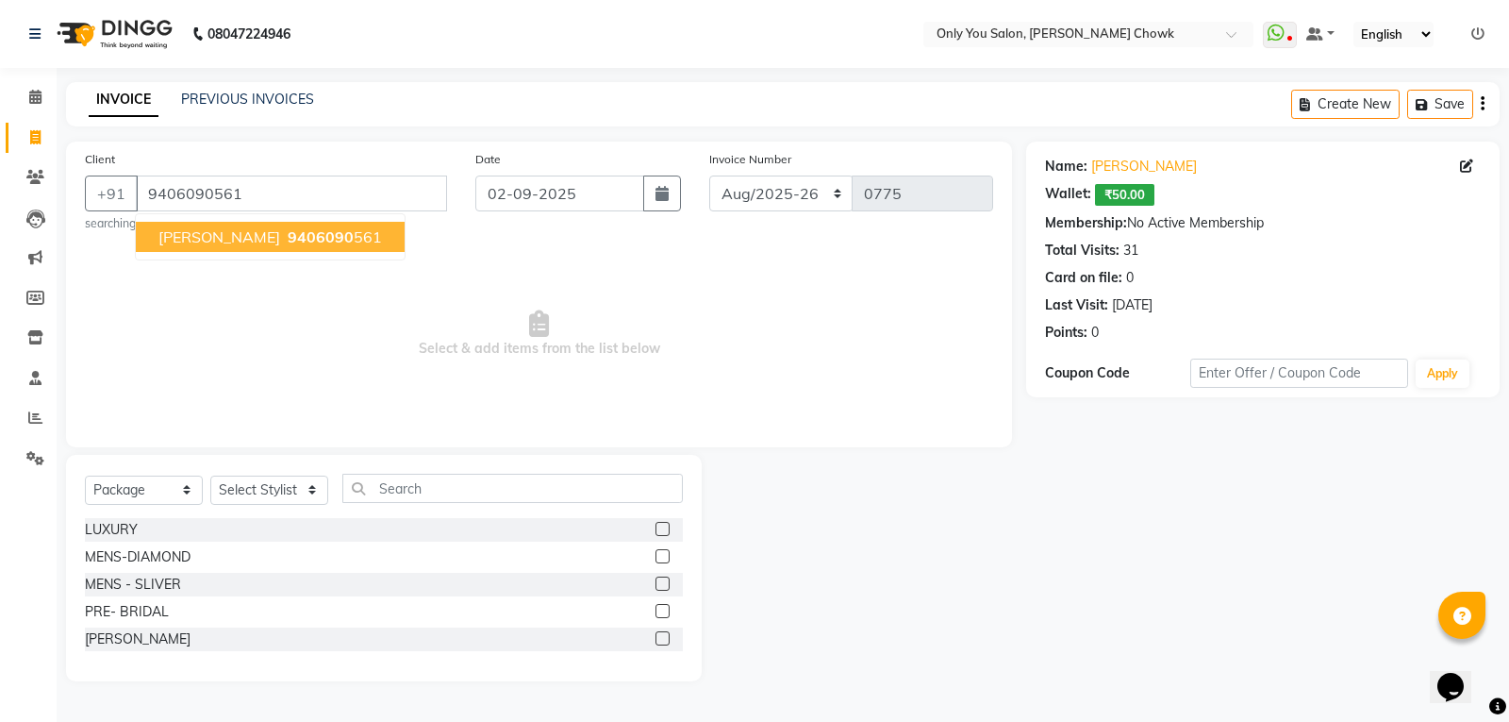
click at [288, 239] on span "9406090" at bounding box center [321, 236] width 66 height 19
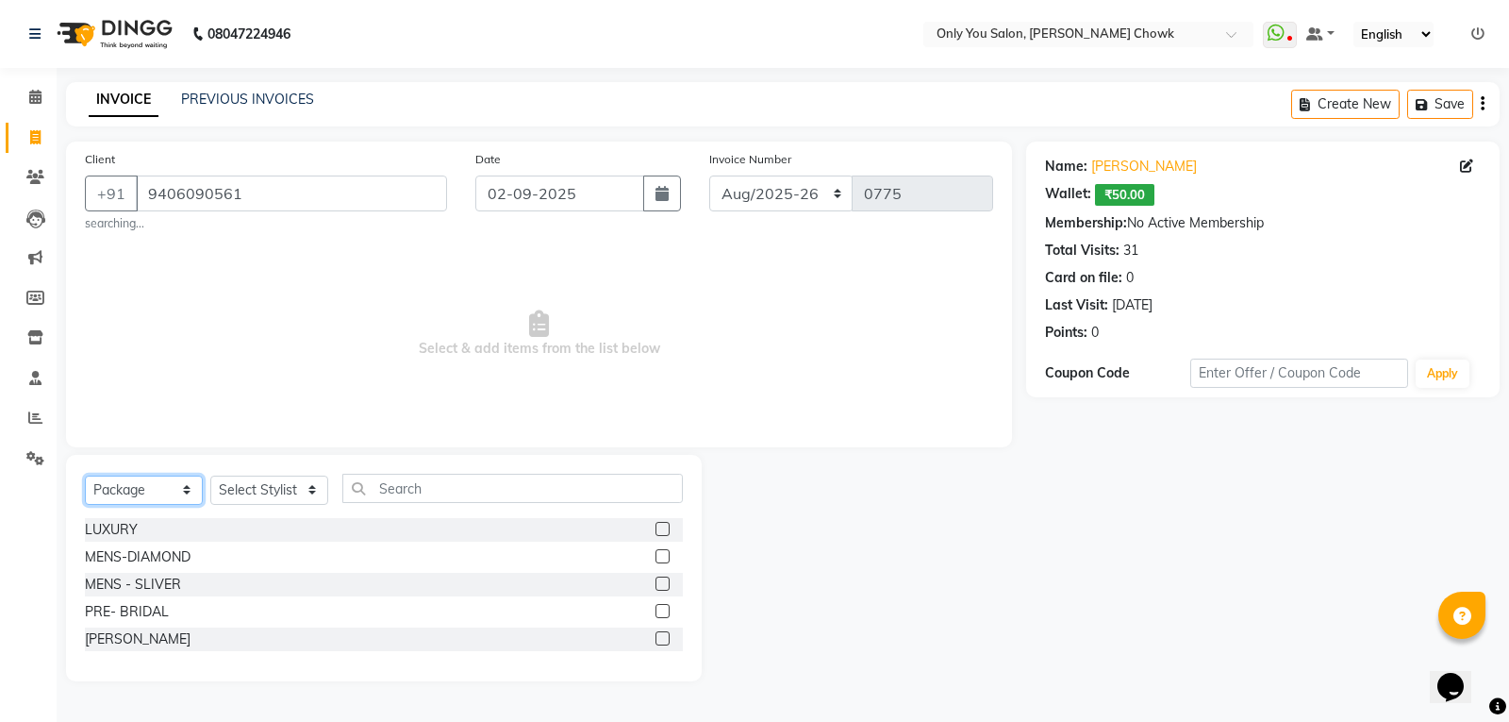
click at [136, 493] on select "Select Service Product Membership Package Voucher Prepaid Gift Card" at bounding box center [144, 489] width 118 height 29
click at [85, 475] on select "Select Service Product Membership Package Voucher Prepaid Gift Card" at bounding box center [144, 489] width 118 height 29
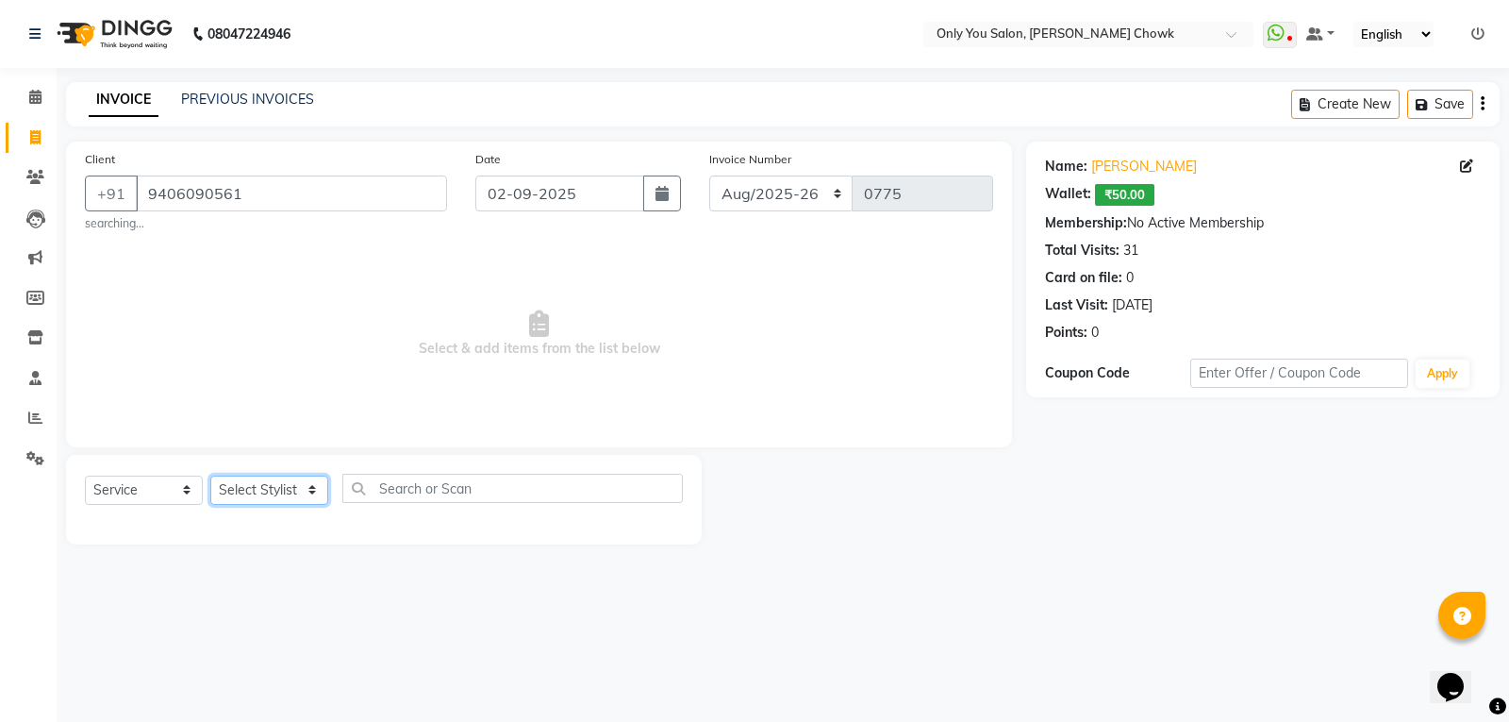
click at [305, 485] on select "Select Stylist [PERSON_NAME] [PERSON_NAME] [PERSON_NAME] MAMTA [PERSON_NAME] [P…" at bounding box center [269, 489] width 118 height 29
click at [210, 475] on select "Select Stylist [PERSON_NAME] [PERSON_NAME] [PERSON_NAME] MAMTA [PERSON_NAME] [P…" at bounding box center [269, 489] width 118 height 29
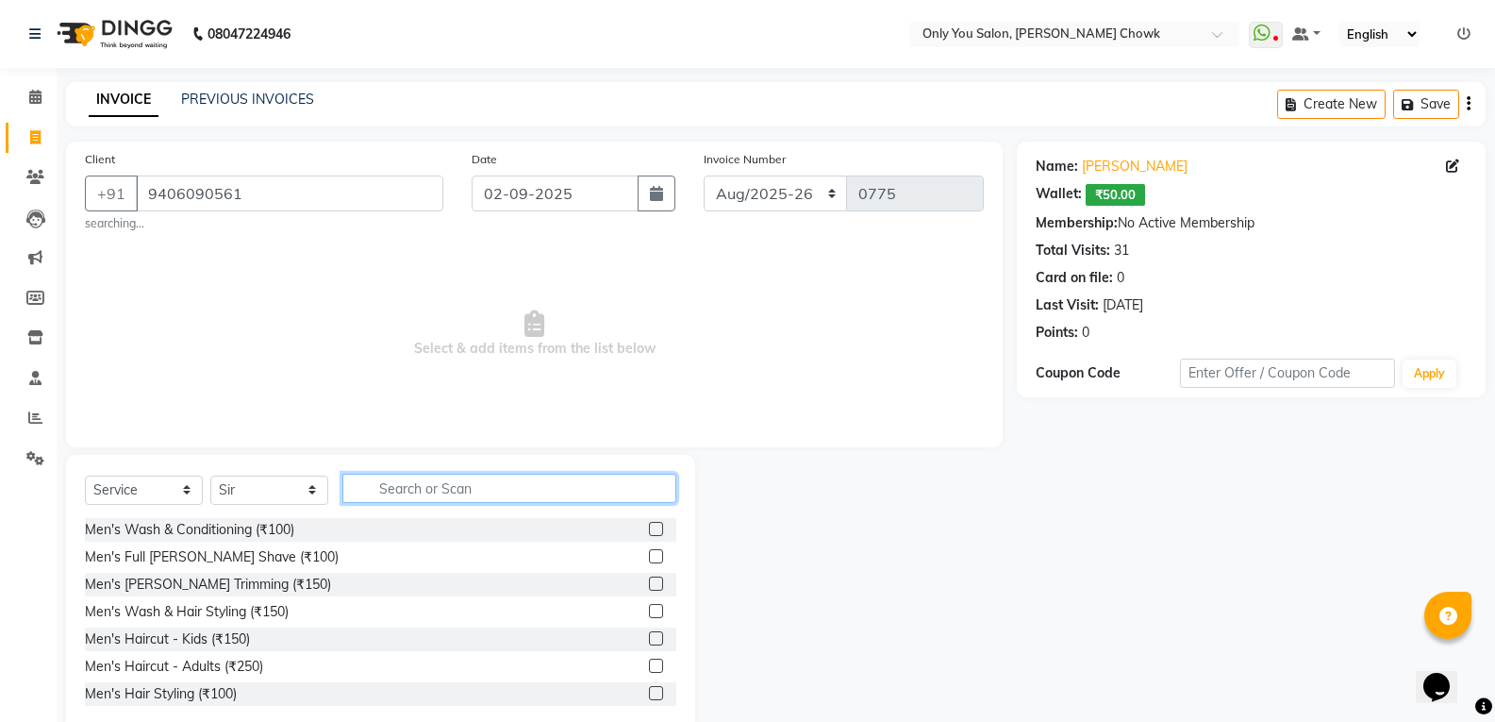
click at [504, 489] on input "text" at bounding box center [509, 487] width 334 height 29
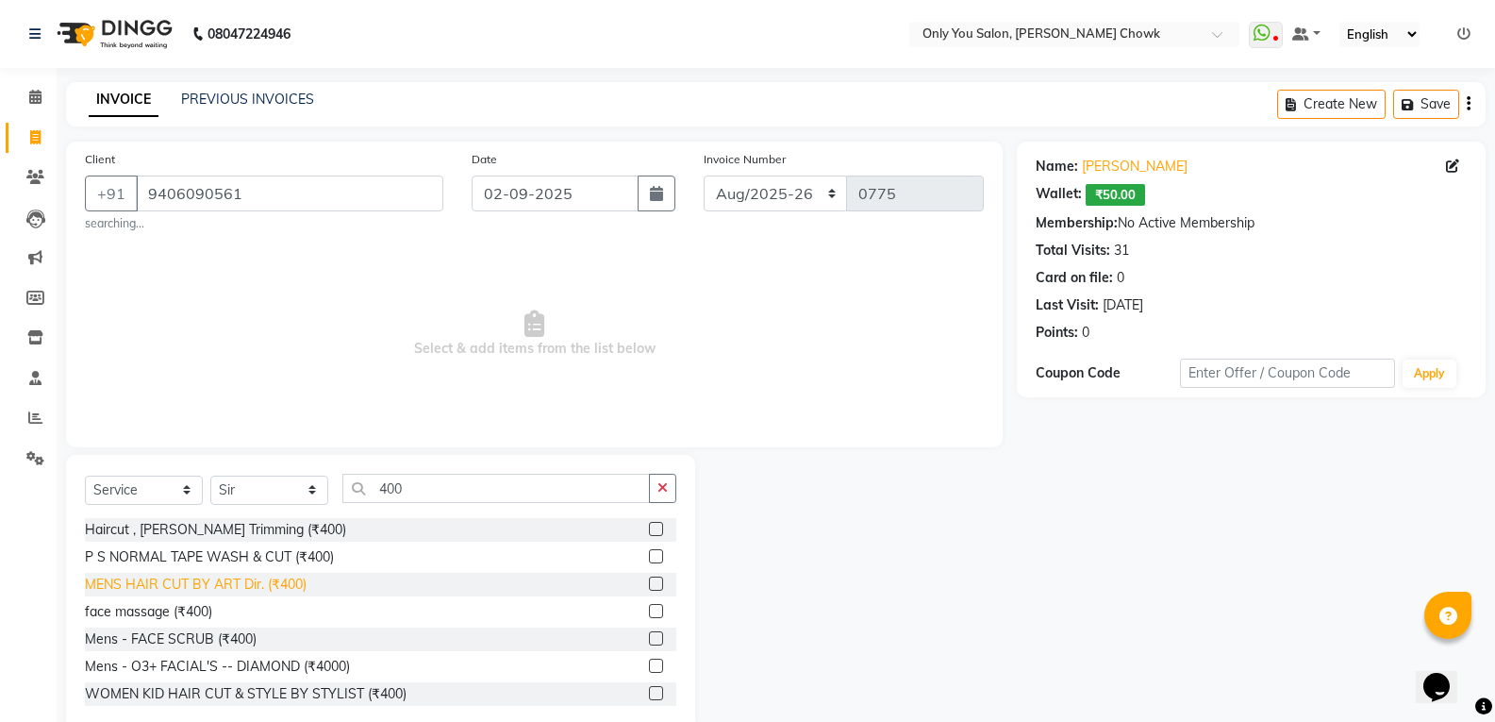
click at [258, 583] on div "MENS HAIR CUT BY ART Dir. (₹400)" at bounding box center [196, 584] width 222 height 20
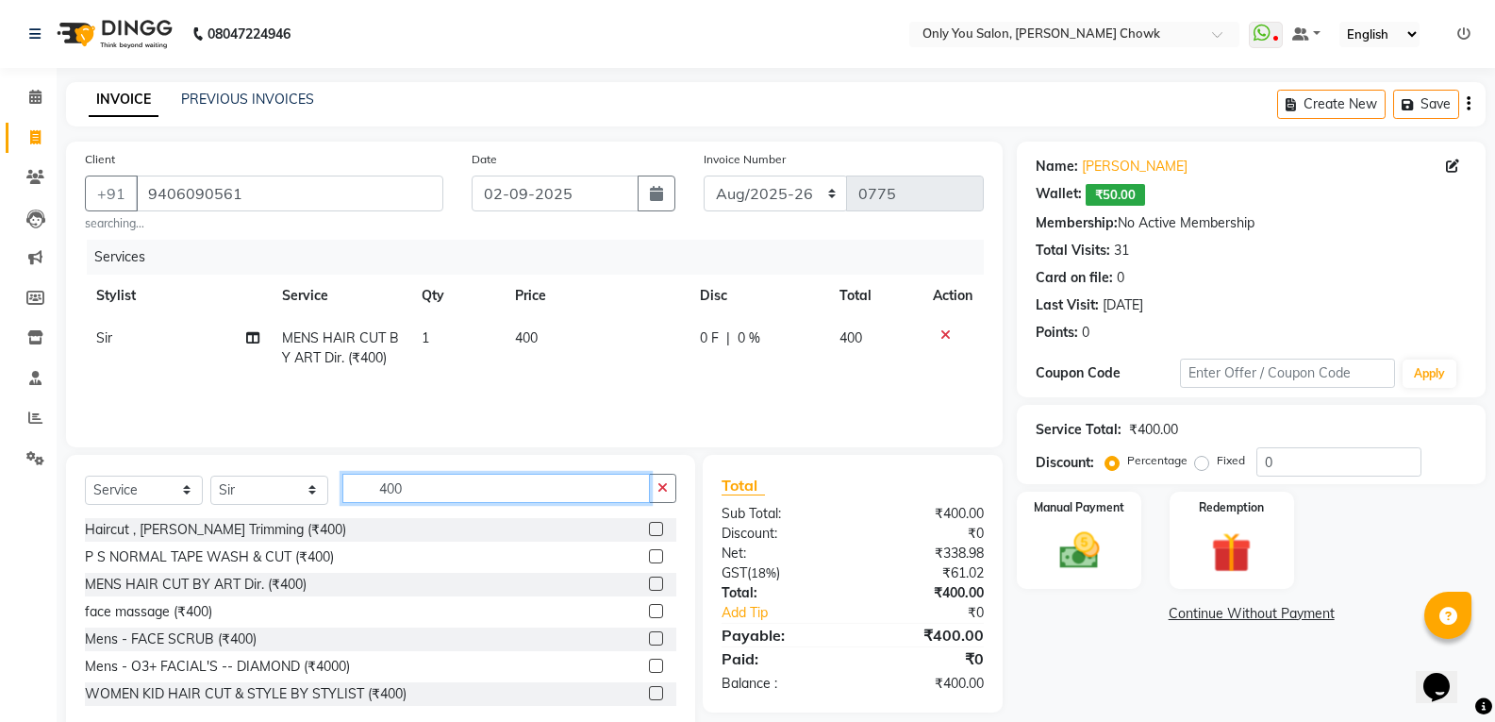
click at [478, 490] on input "400" at bounding box center [495, 487] width 307 height 29
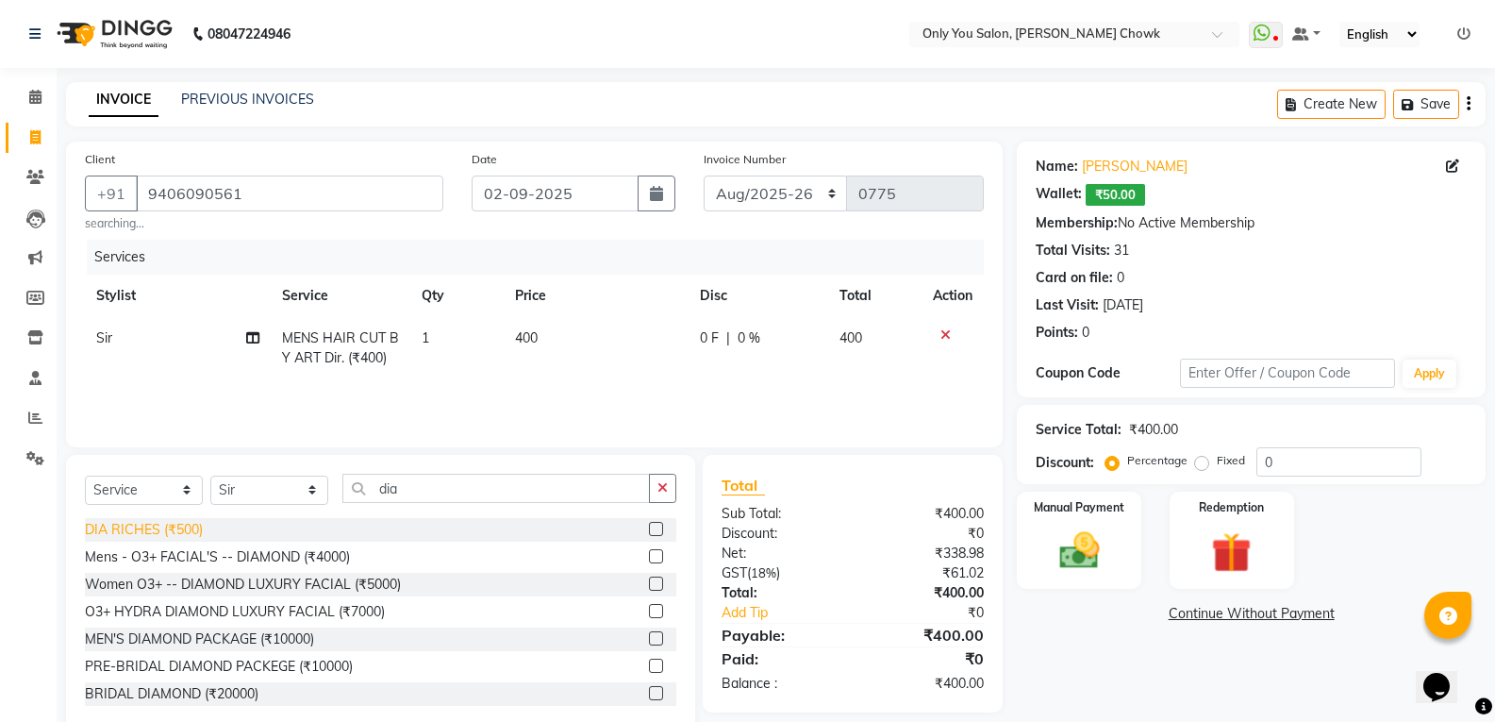
click at [177, 530] on div "DIA RICHES (₹500)" at bounding box center [144, 530] width 118 height 20
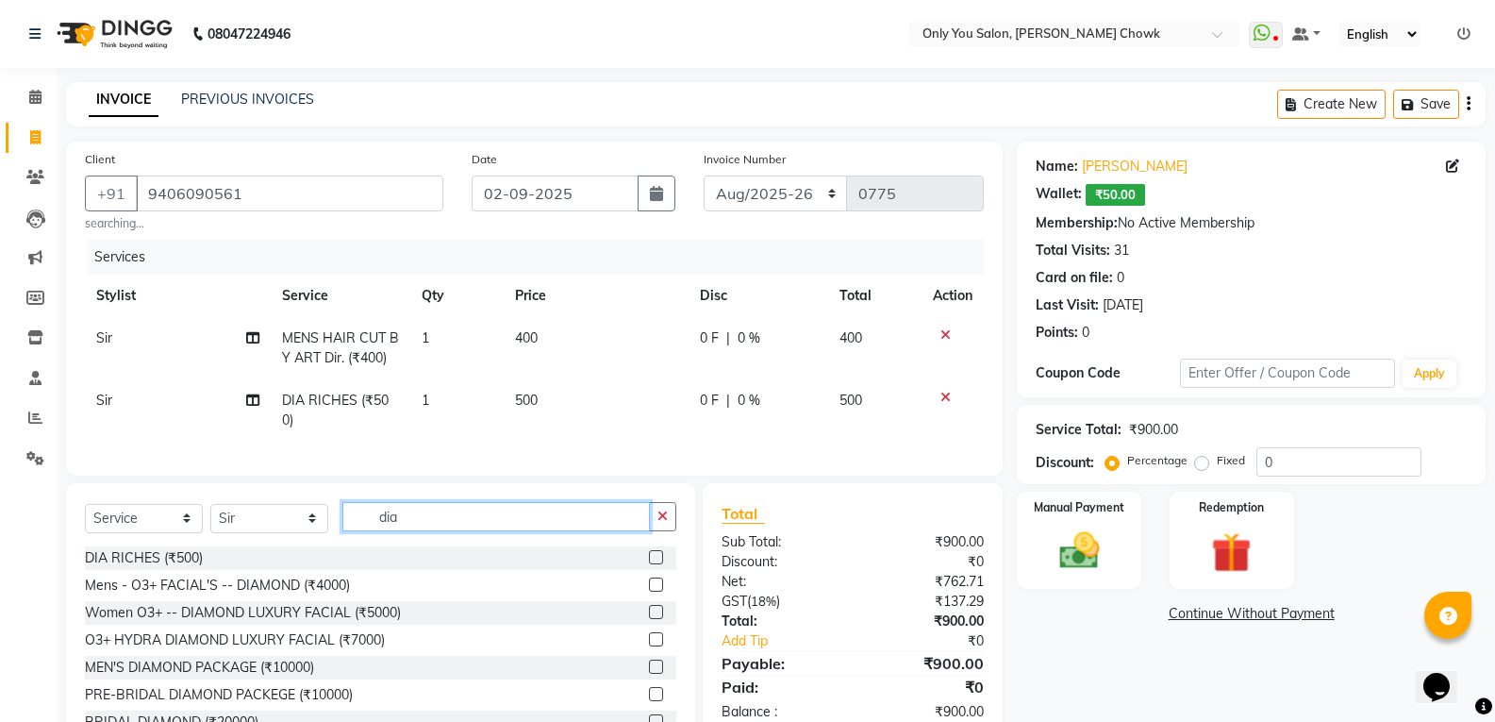
click at [449, 531] on input "dia" at bounding box center [495, 516] width 307 height 29
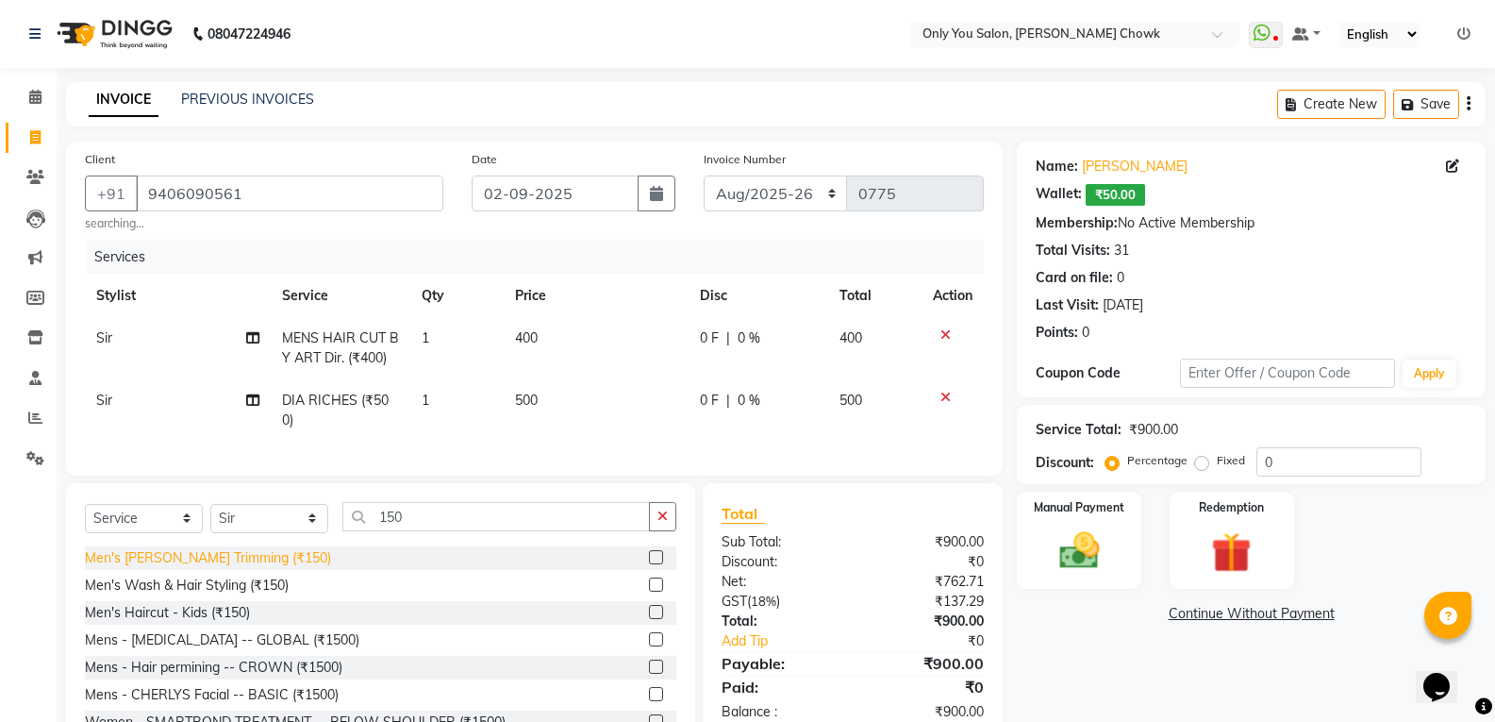
click at [240, 568] on div "Men's [PERSON_NAME] Trimming (₹150)" at bounding box center [208, 558] width 246 height 20
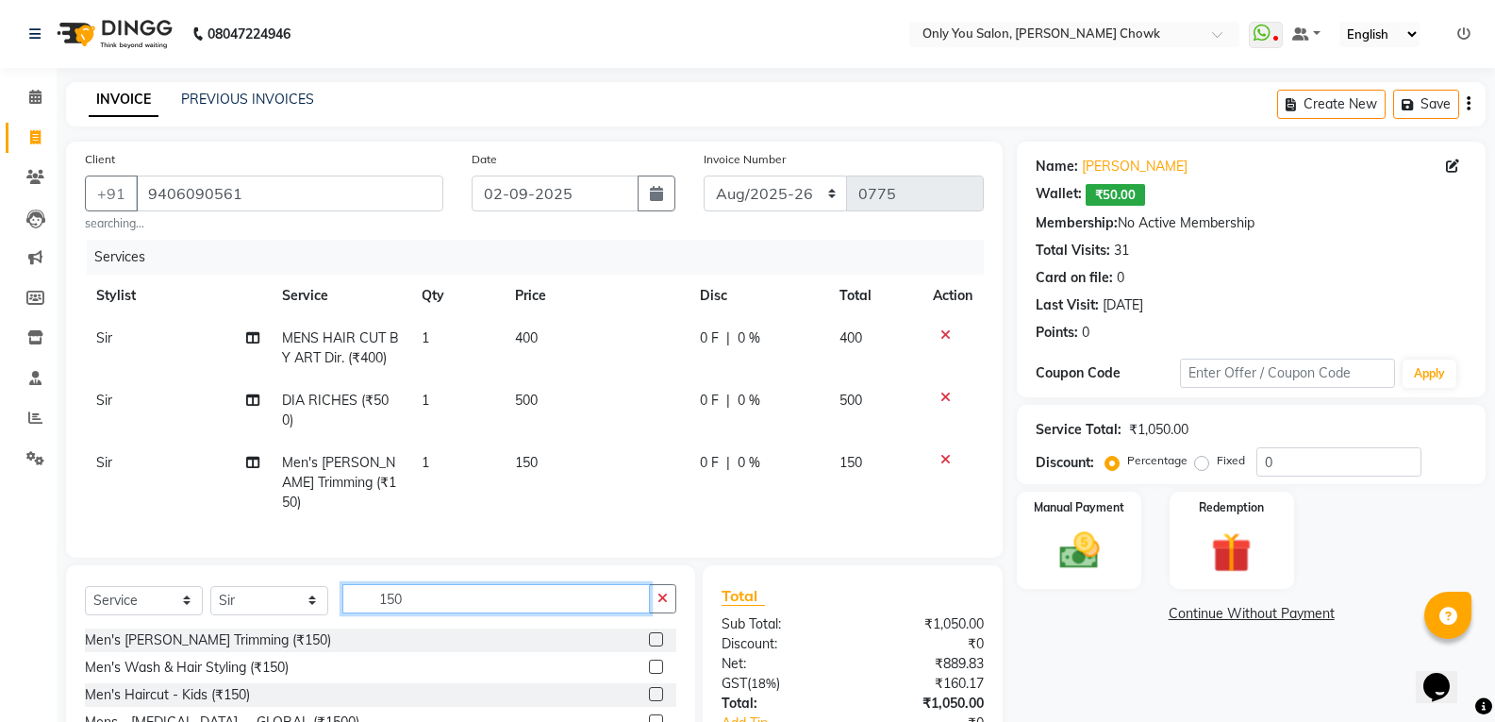
click at [441, 585] on input "150" at bounding box center [495, 598] width 307 height 29
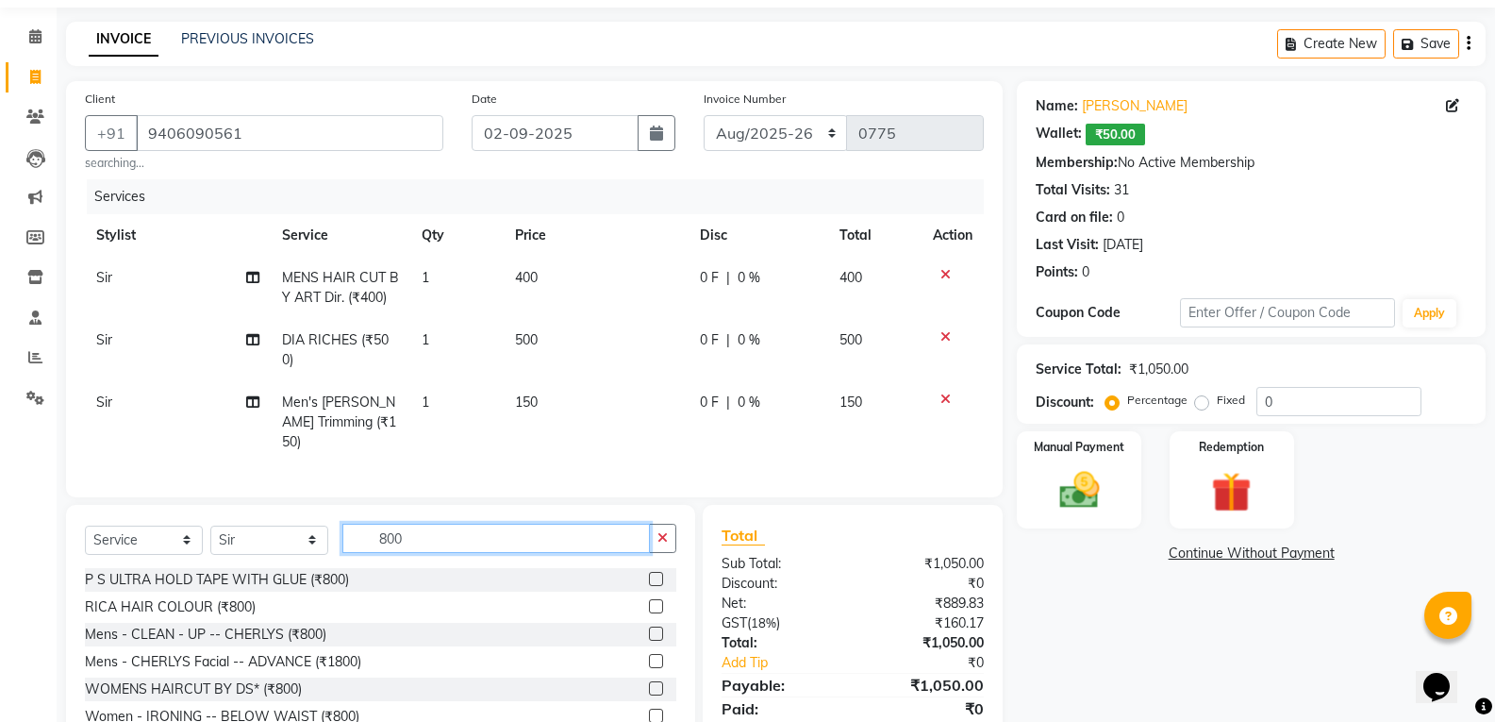
scroll to position [94, 0]
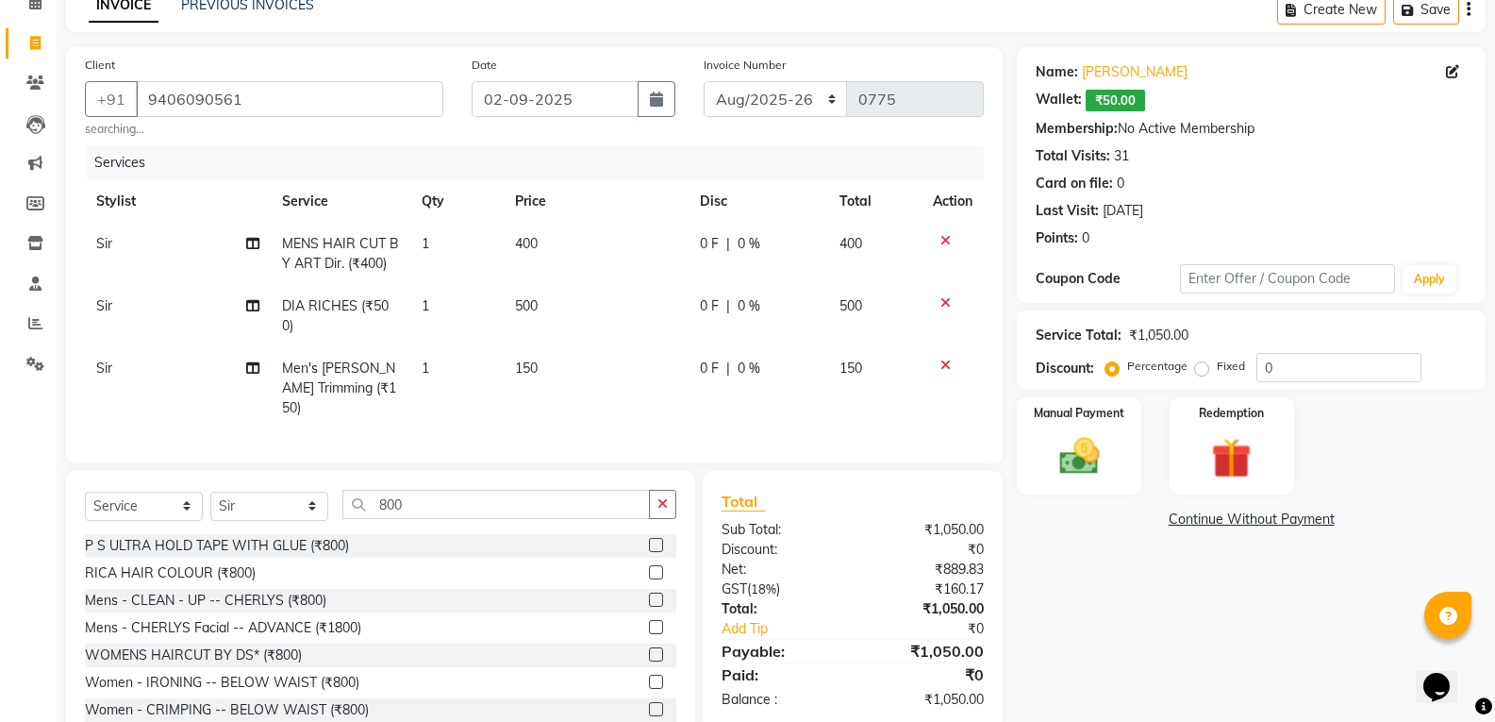
click at [295, 577] on div "RICA HAIR COLOUR (₹800)" at bounding box center [380, 573] width 591 height 24
click at [307, 593] on div "Mens - CLEAN - UP -- CHERLYS (₹800)" at bounding box center [205, 600] width 241 height 20
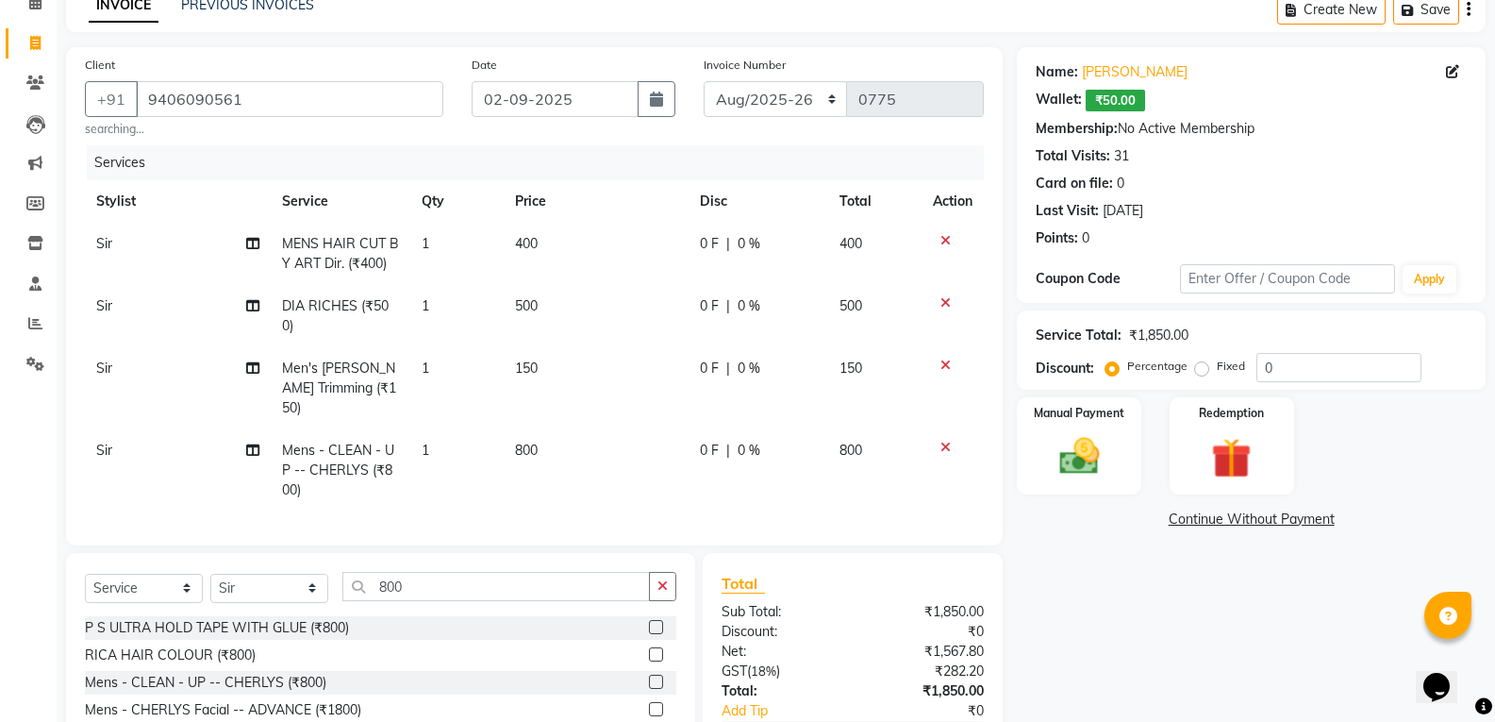
click at [111, 441] on span "Sir" at bounding box center [104, 449] width 16 height 17
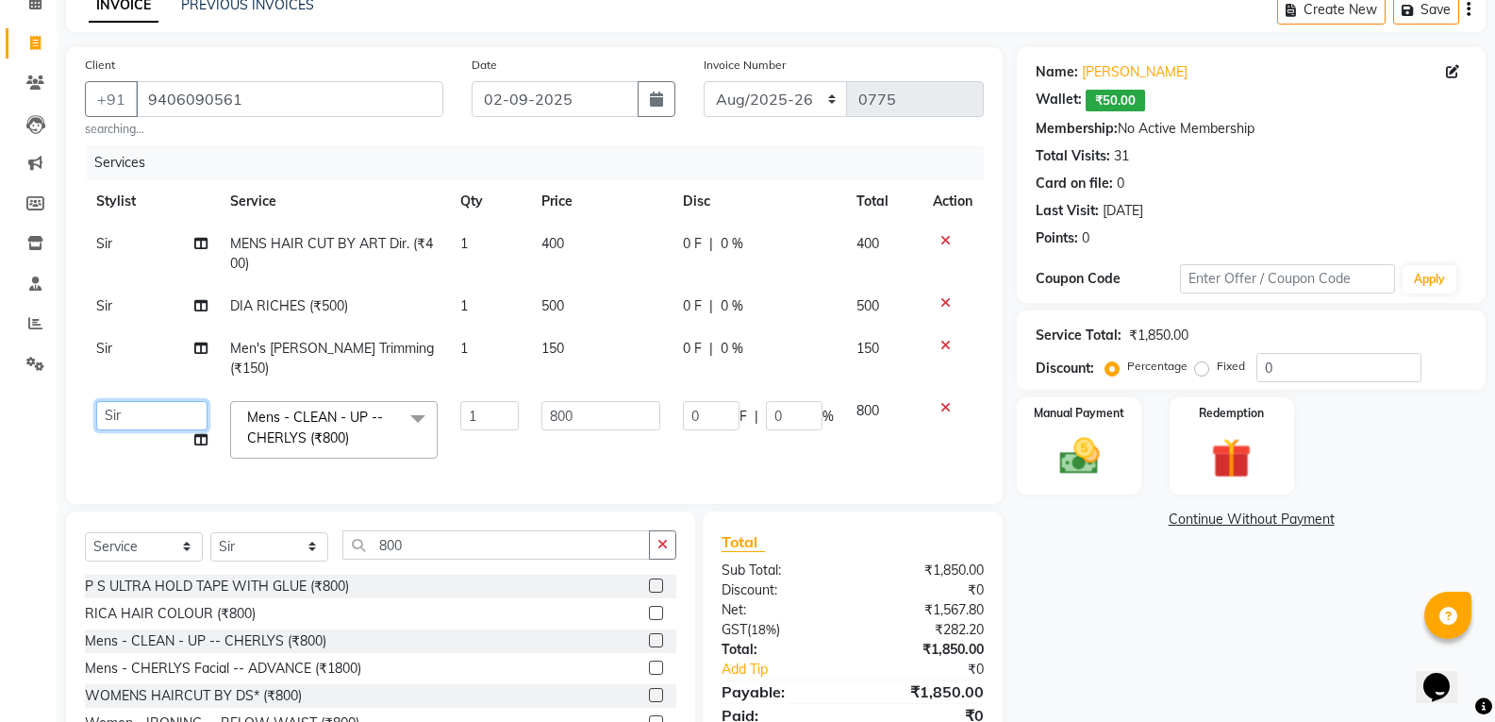
click at [128, 401] on select "ASHWIN gautam KHUSHI SIDAR LAXMI TIWARI MAMTA SAHU NARESH Ragini Sahu RAKESH RA…" at bounding box center [151, 415] width 111 height 29
click at [127, 349] on td "Sir" at bounding box center [152, 358] width 134 height 62
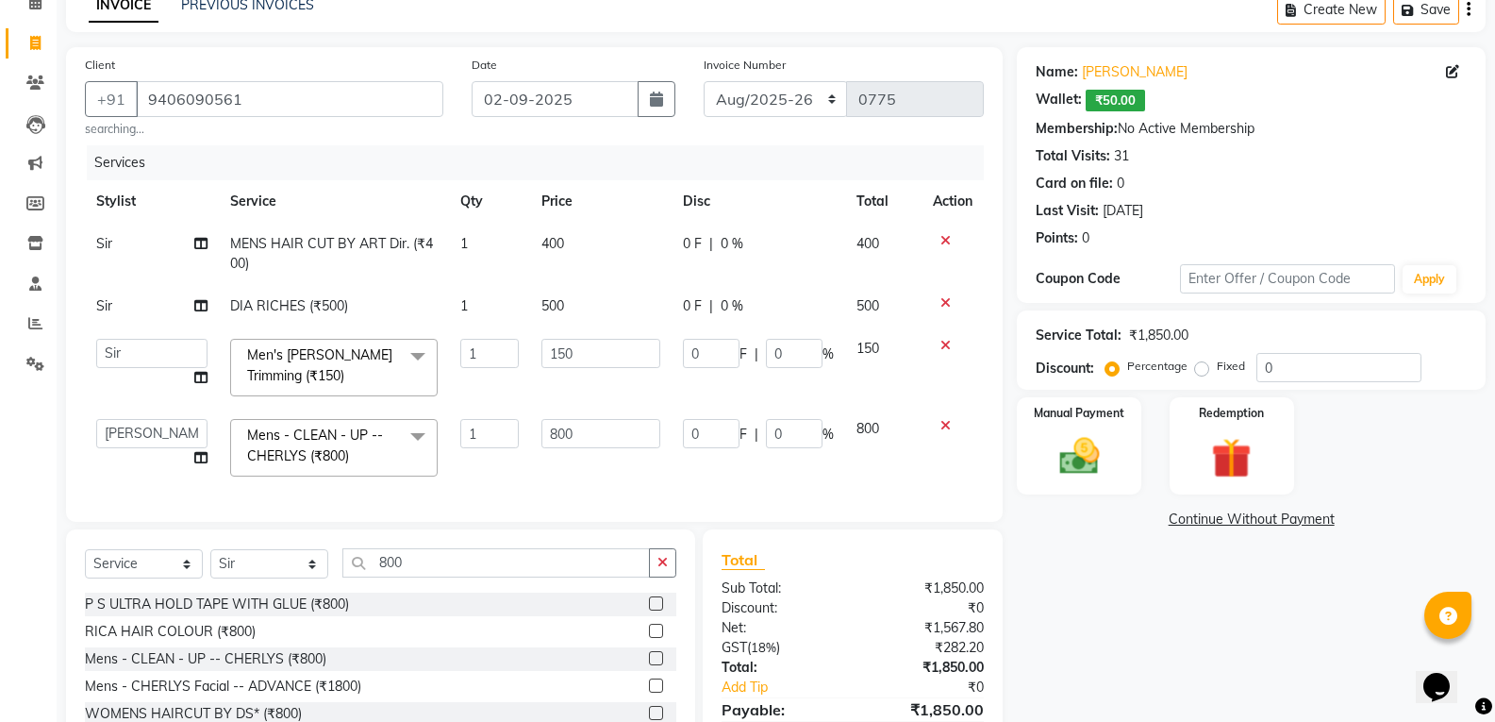
click at [127, 349] on select "ASHWIN gautam KHUSHI SIDAR LAXMI TIWARI MAMTA SAHU NARESH Ragini Sahu RAKESH RA…" at bounding box center [151, 353] width 111 height 29
click at [141, 315] on td "Sir" at bounding box center [152, 306] width 134 height 42
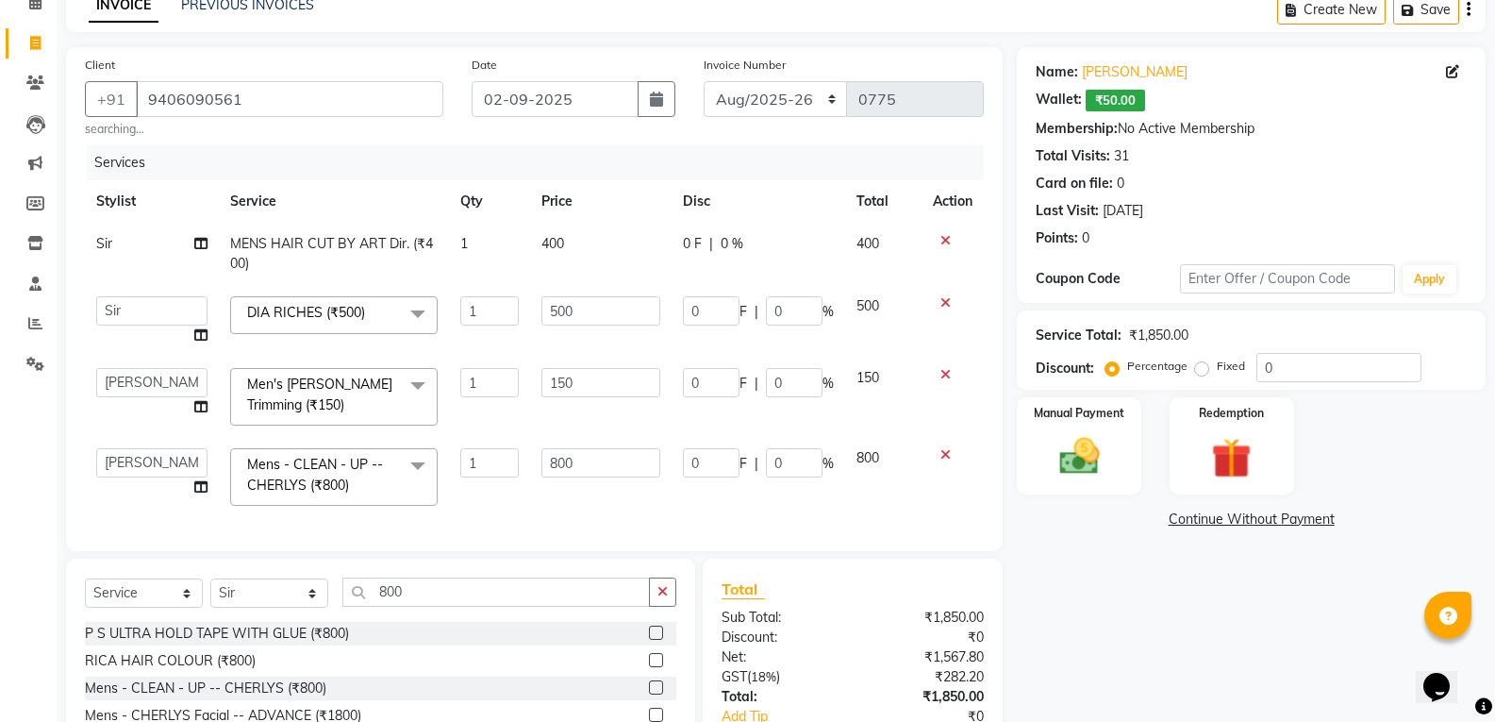
click at [140, 314] on select "ASHWIN gautam KHUSHI SIDAR LAXMI TIWARI MAMTA SAHU NARESH Ragini Sahu RAKESH RA…" at bounding box center [151, 310] width 111 height 29
click at [1126, 624] on div "Name: Patel Wallet: ₹50.00 Membership: No Active Membership Total Visits: 31 Ca…" at bounding box center [1258, 441] width 483 height 789
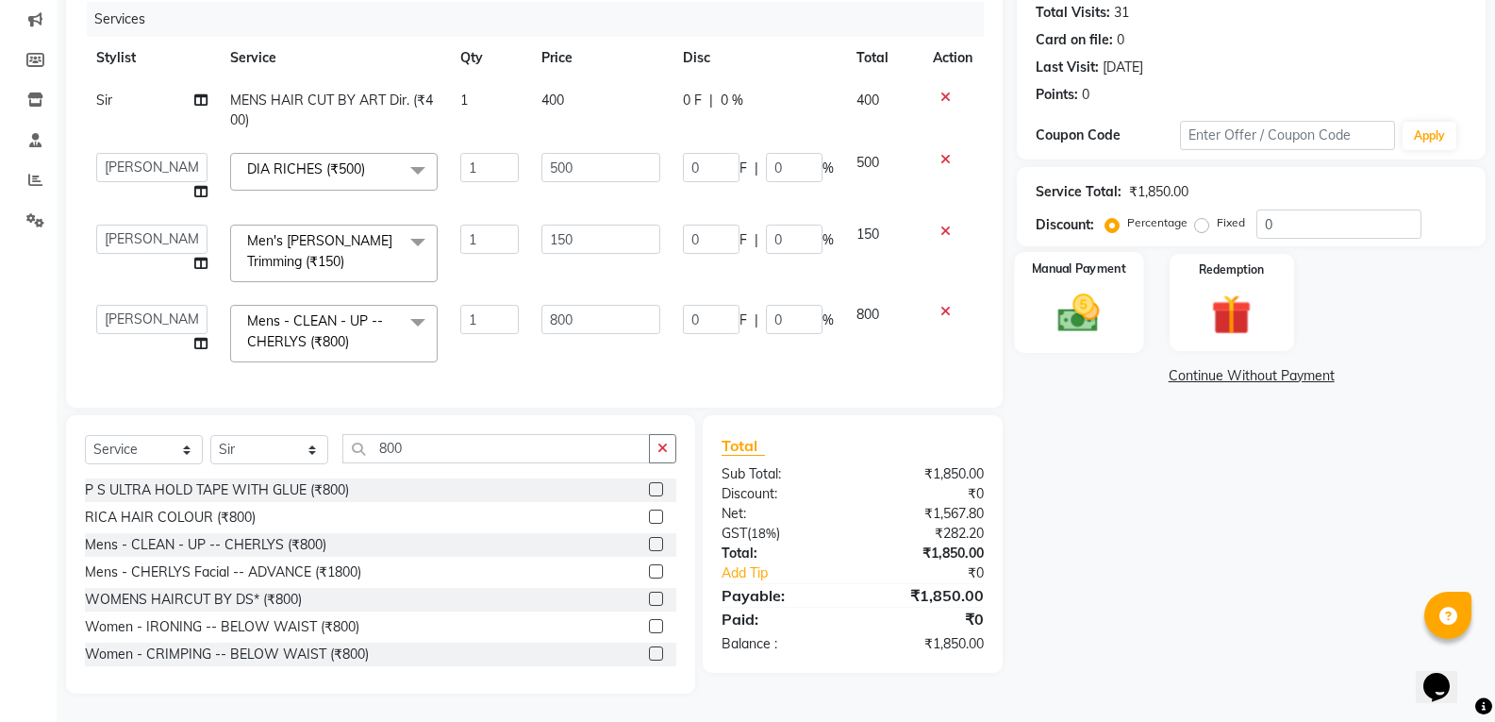
click at [1119, 329] on div "Manual Payment" at bounding box center [1079, 302] width 129 height 101
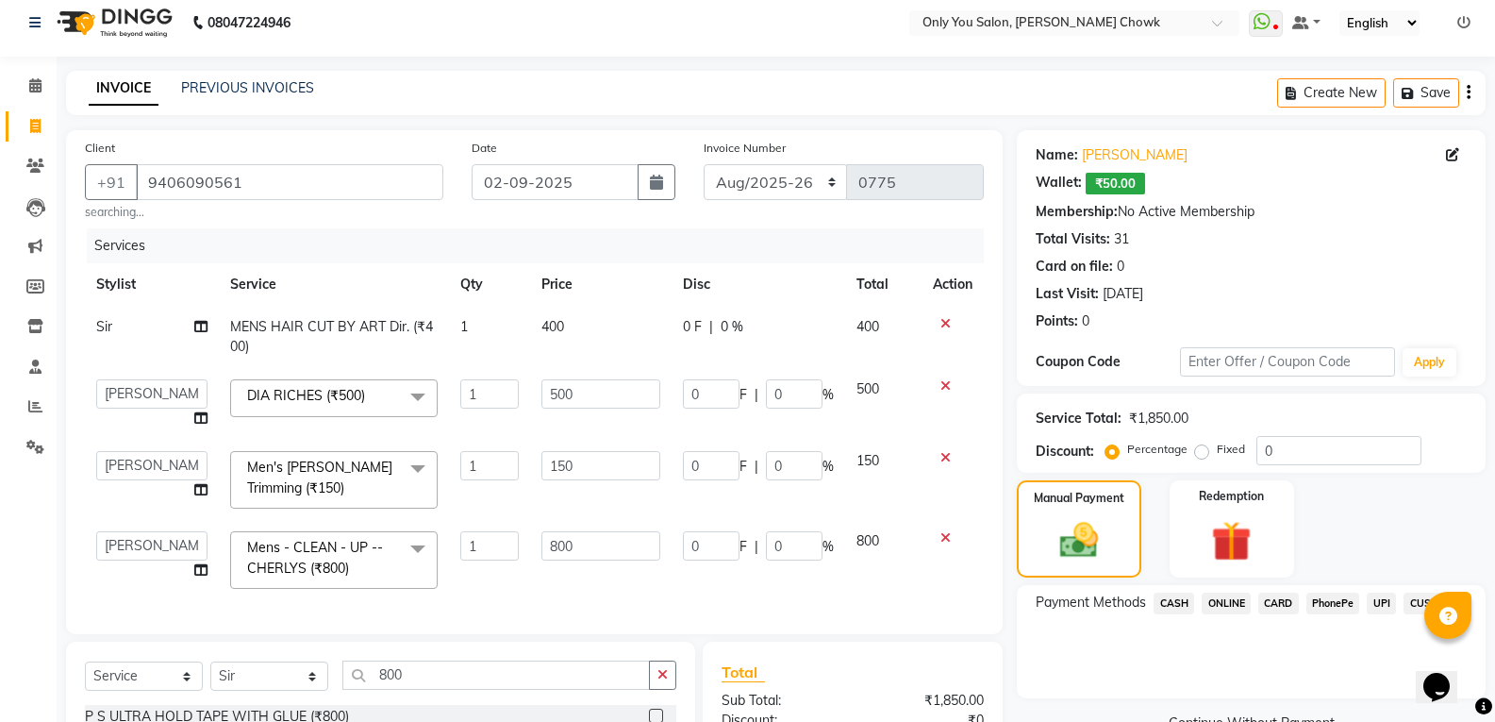
scroll to position [0, 0]
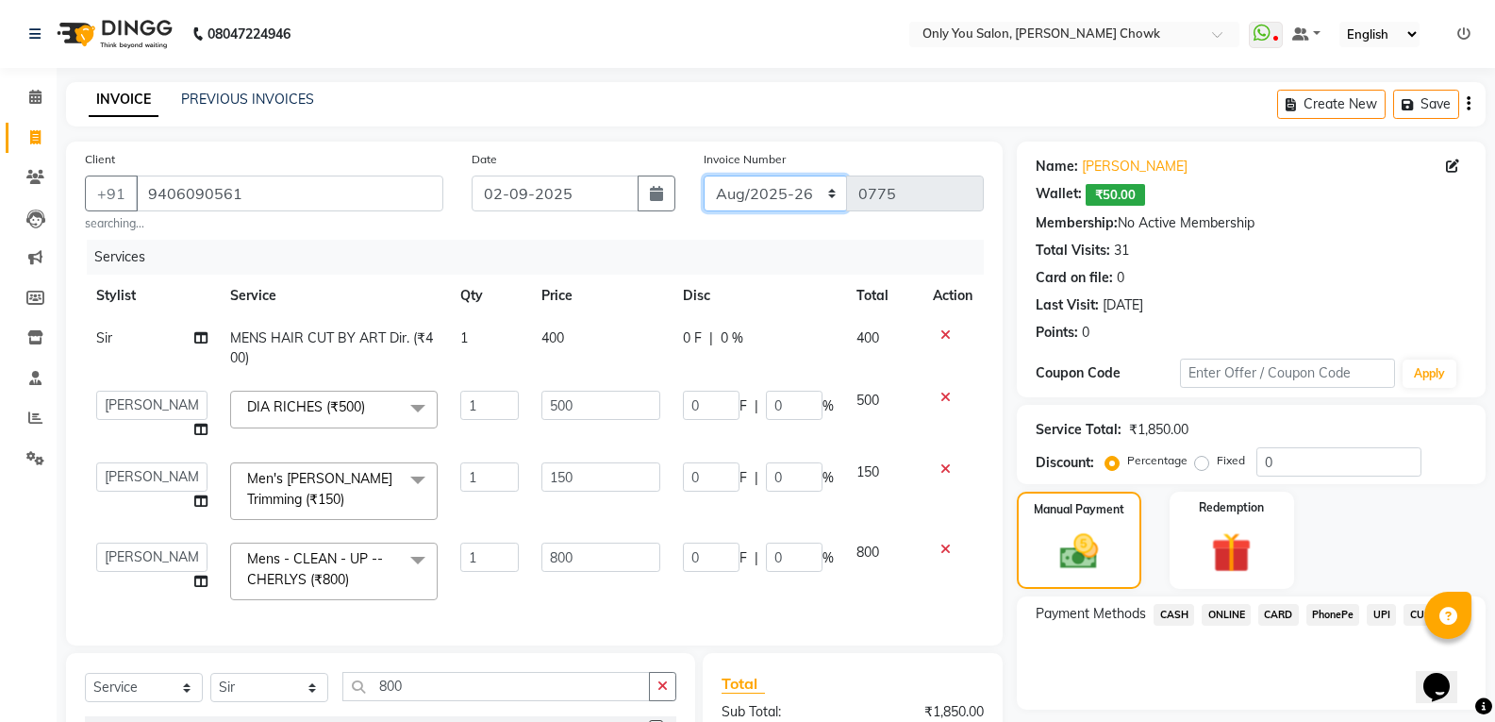
click at [771, 178] on select "[DATE]-[DATE]-26 TRD/2025" at bounding box center [776, 193] width 144 height 36
click at [704, 175] on select "[DATE]-[DATE]-26 TRD/2025" at bounding box center [776, 193] width 144 height 36
click at [1185, 608] on span "CASH" at bounding box center [1173, 615] width 41 height 22
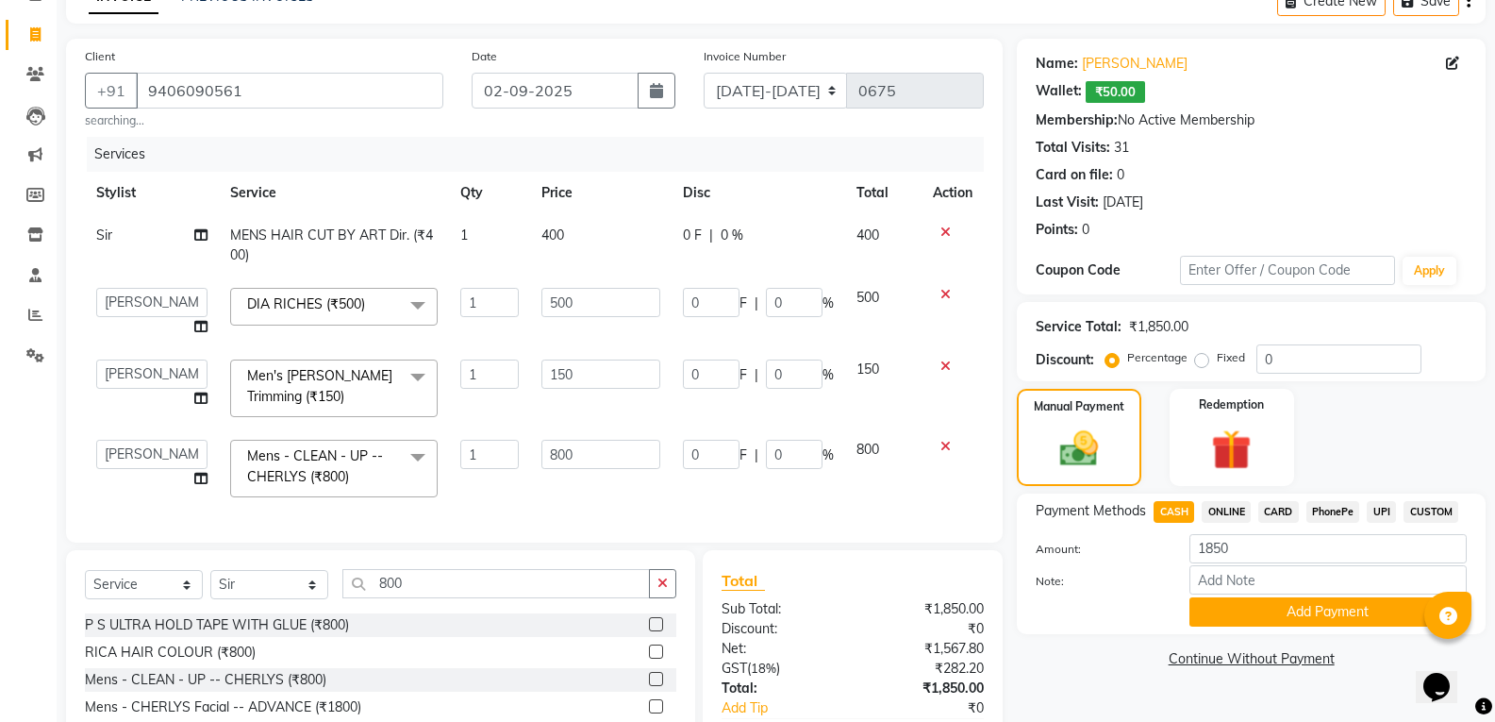
scroll to position [252, 0]
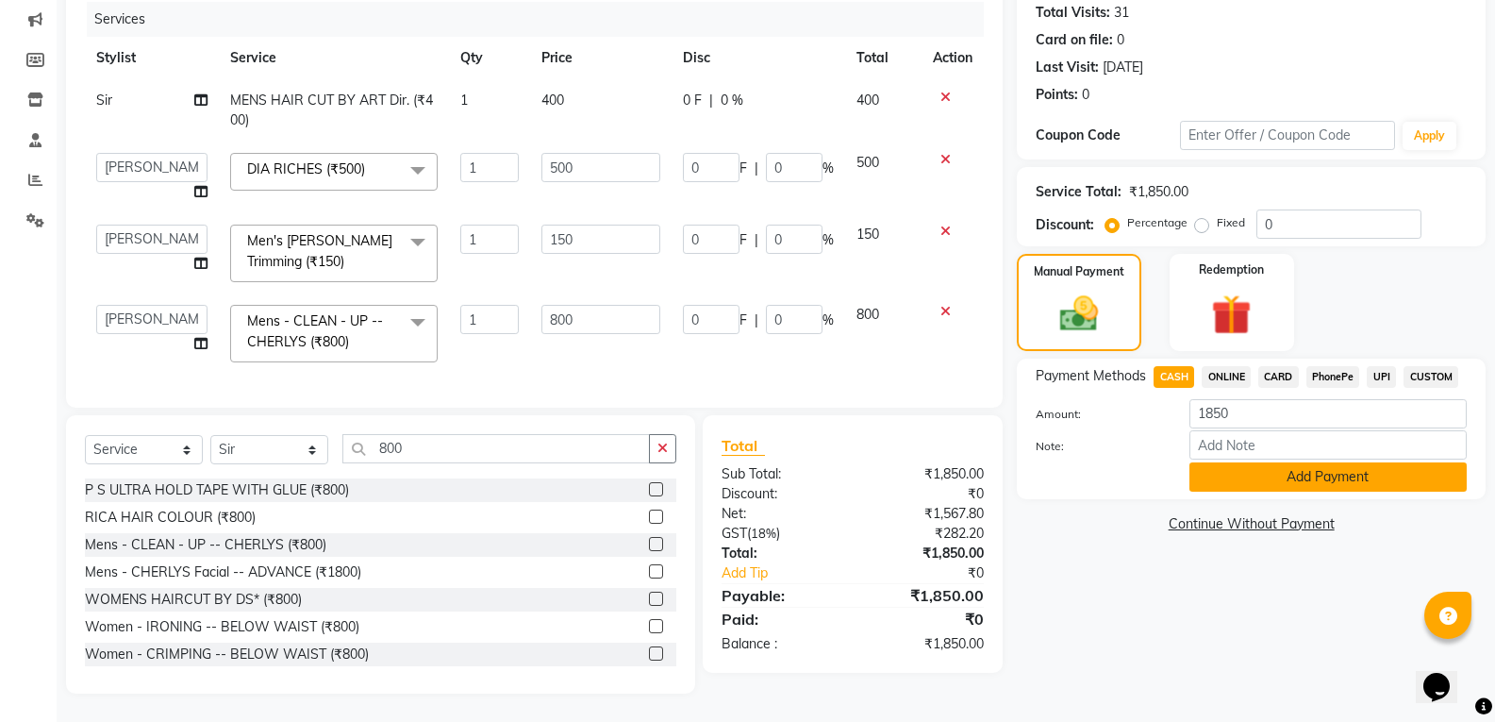
click at [1256, 474] on button "Add Payment" at bounding box center [1327, 476] width 277 height 29
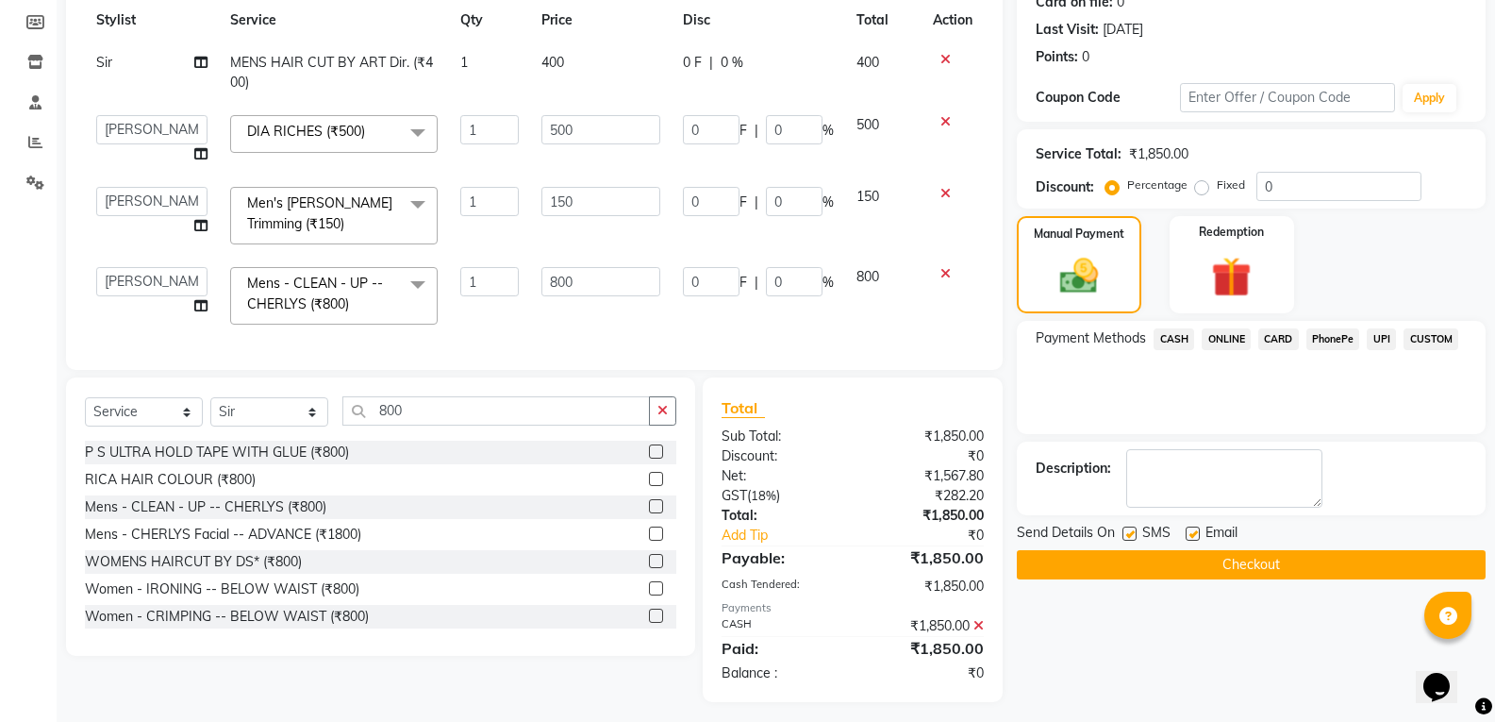
scroll to position [298, 0]
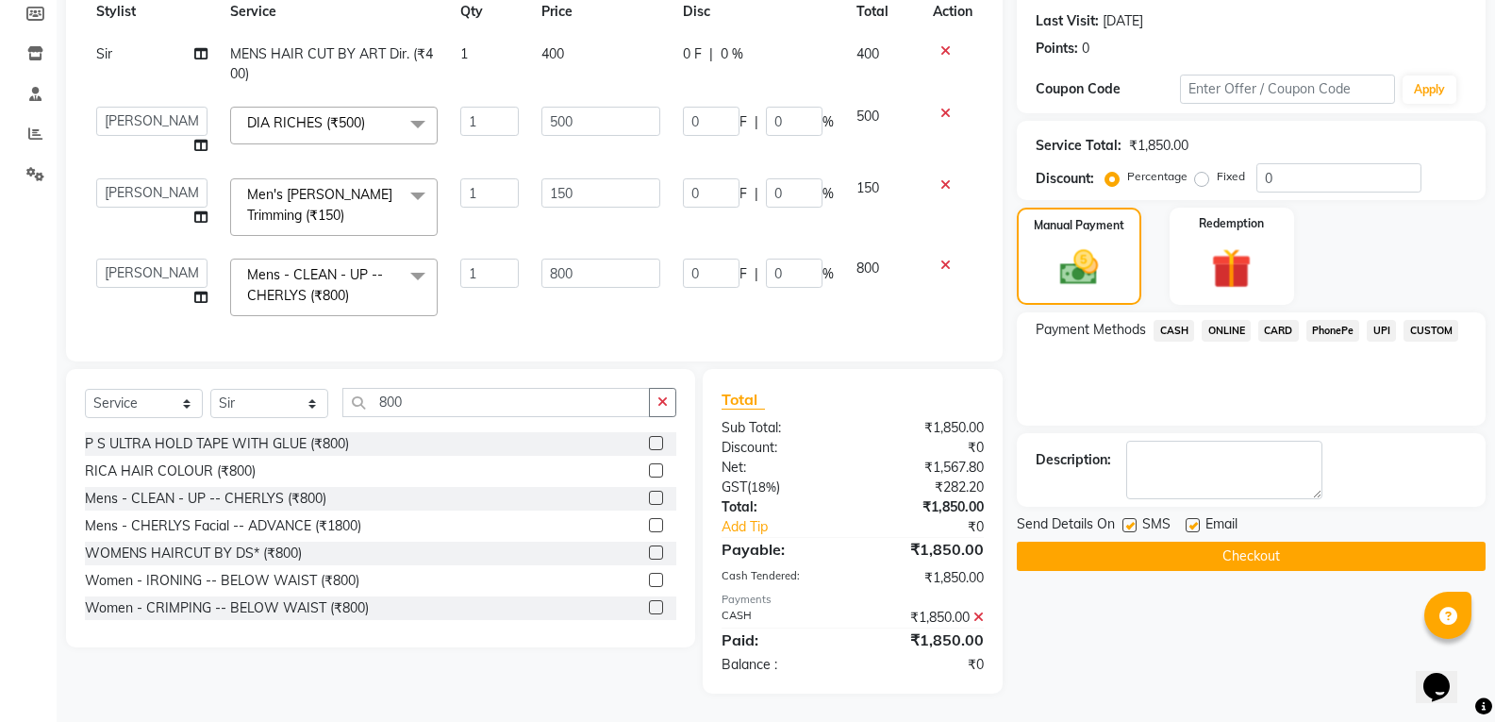
click at [1269, 541] on button "Checkout" at bounding box center [1251, 555] width 469 height 29
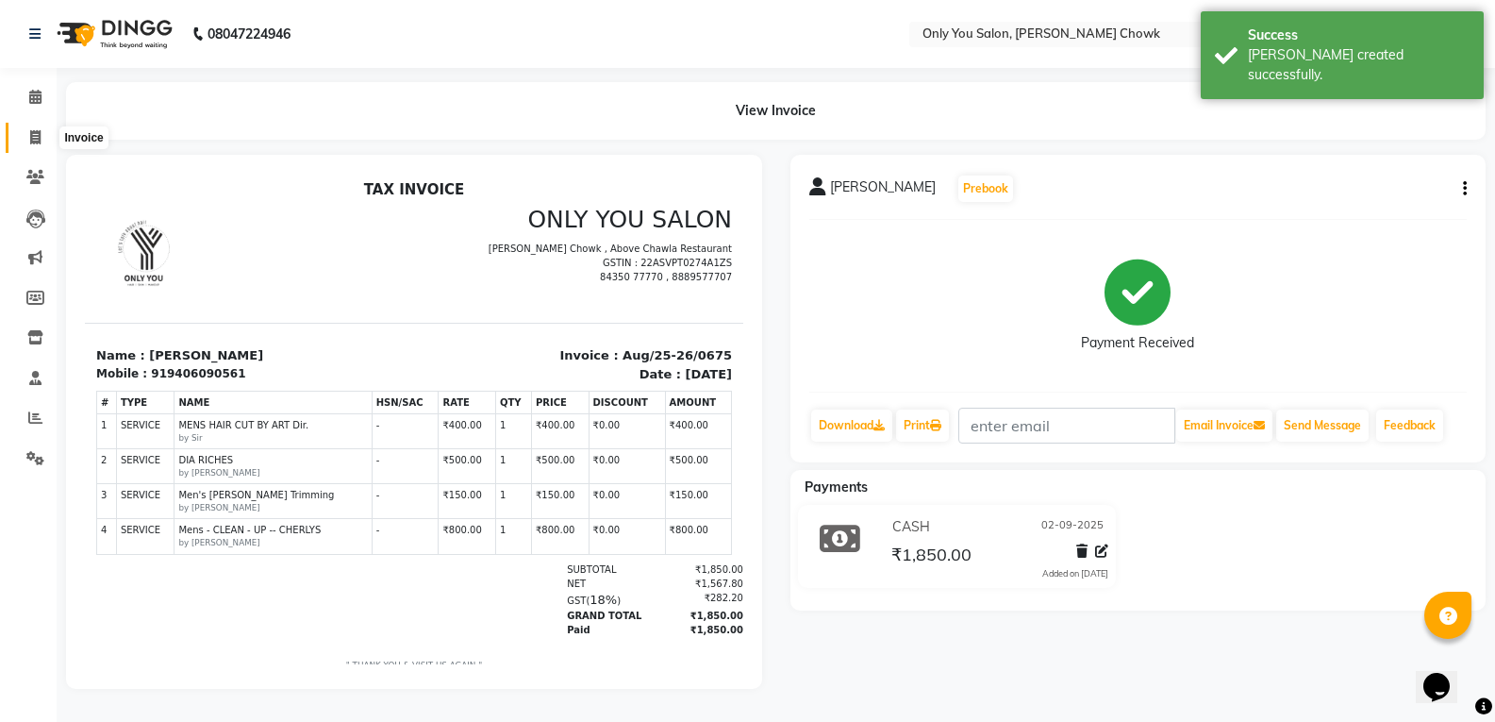
click at [30, 143] on icon at bounding box center [35, 137] width 10 height 14
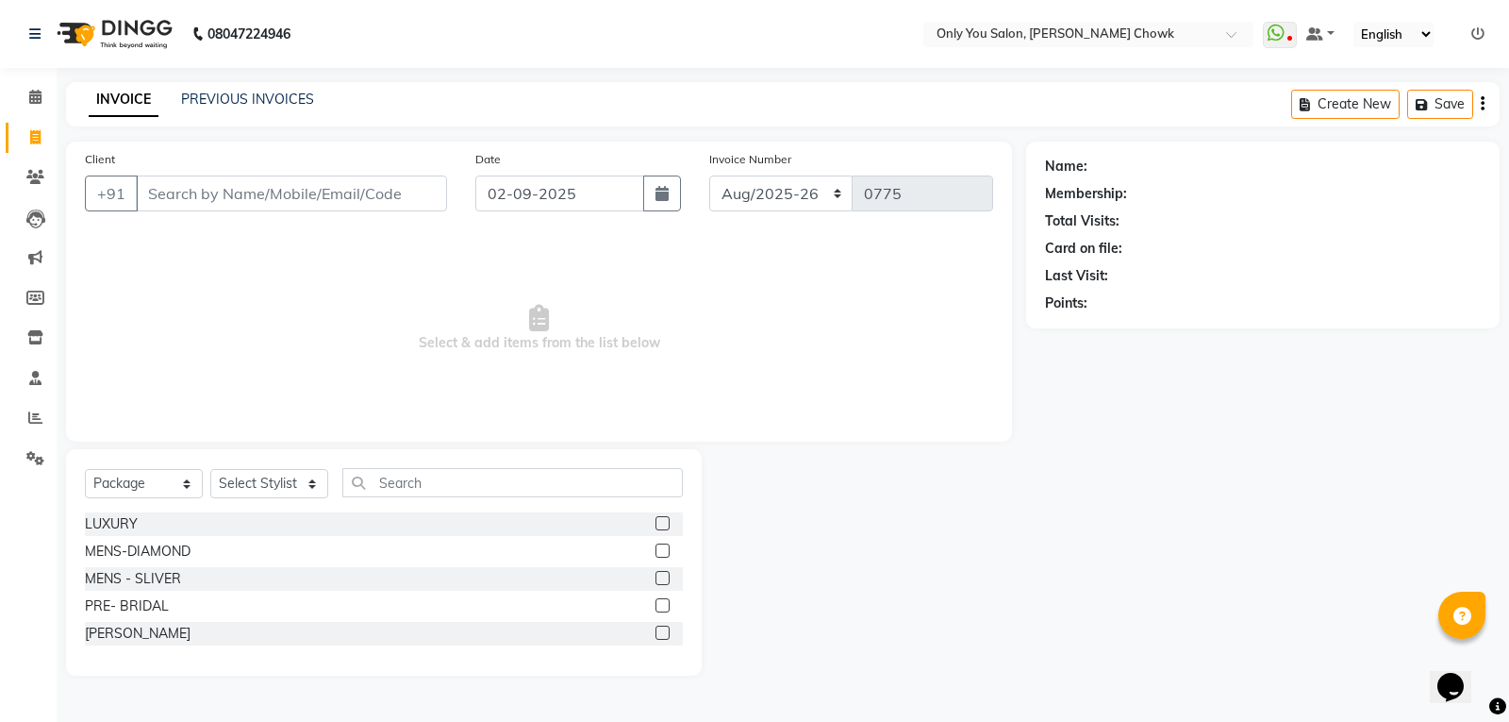
click at [329, 208] on input "Client" at bounding box center [291, 193] width 311 height 36
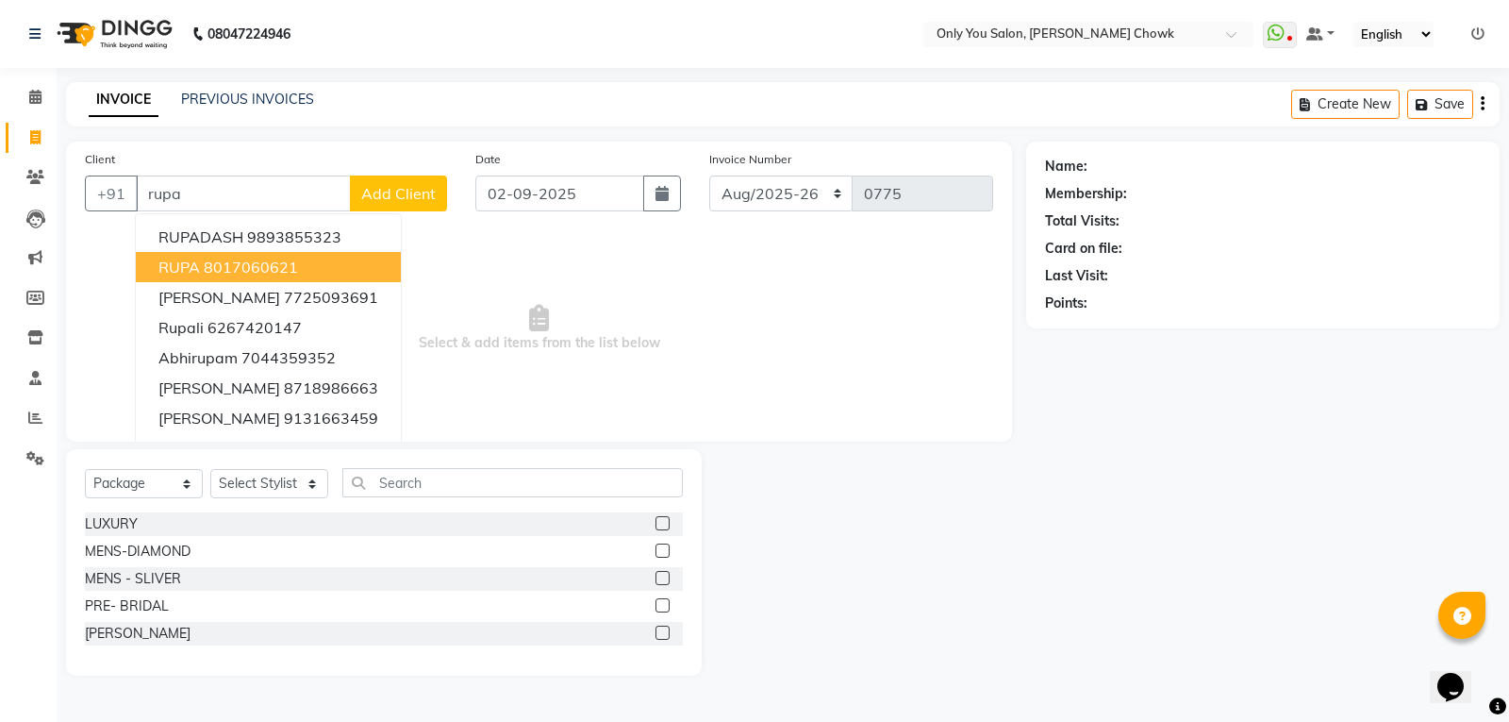
click at [295, 277] on button "RUPA 8017060621" at bounding box center [268, 267] width 265 height 30
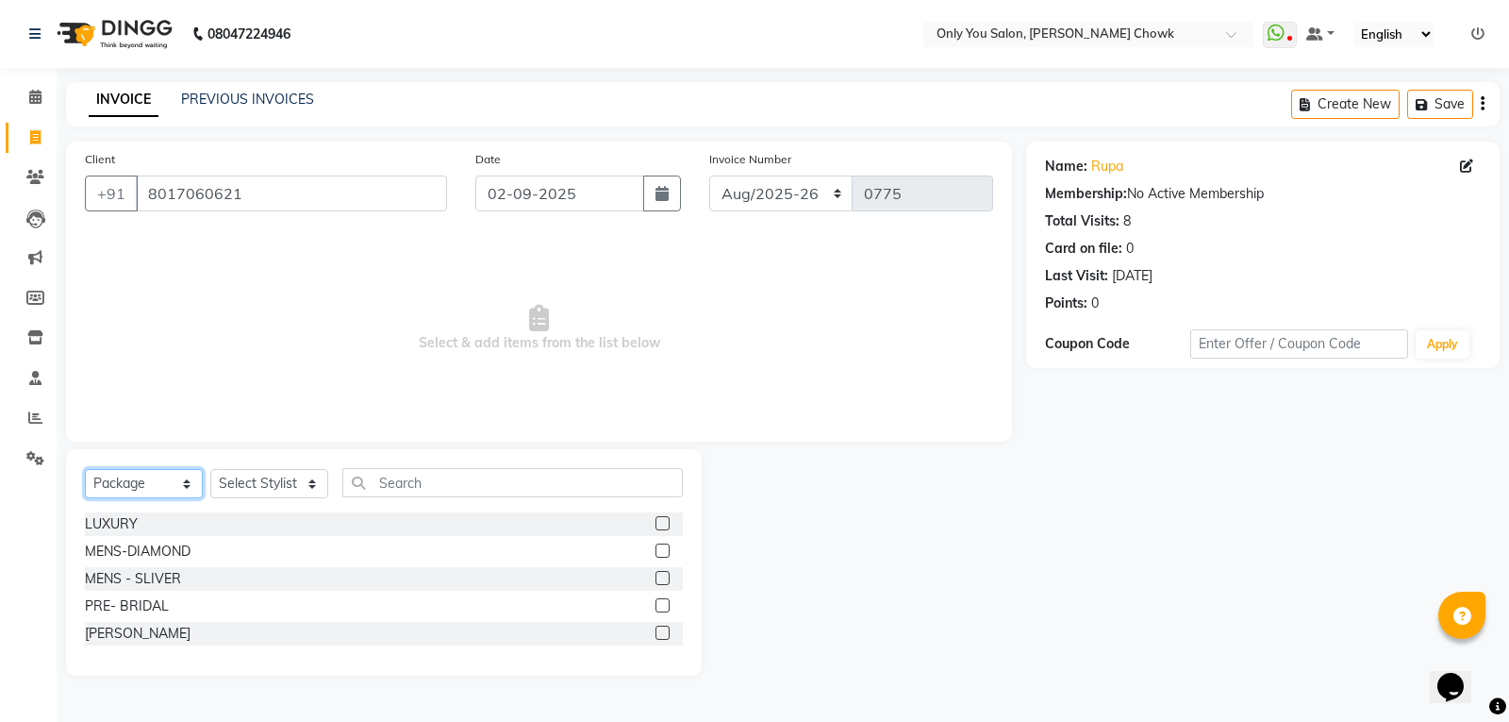
click at [174, 489] on select "Select Service Product Membership Package Voucher Prepaid Gift Card" at bounding box center [144, 483] width 118 height 29
click at [85, 469] on select "Select Service Product Membership Package Voucher Prepaid Gift Card" at bounding box center [144, 483] width 118 height 29
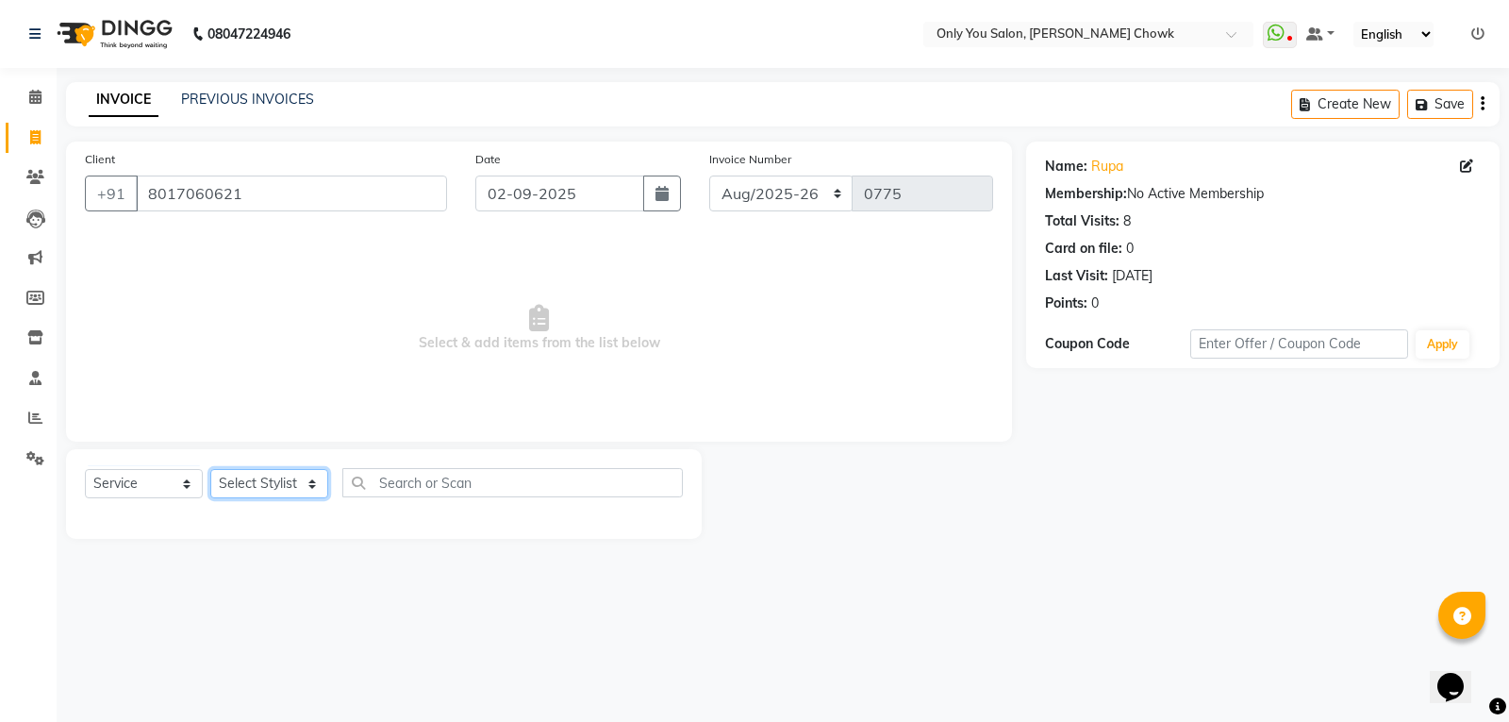
click at [257, 481] on select "Select Stylist [PERSON_NAME] [PERSON_NAME] [PERSON_NAME] MAMTA [PERSON_NAME] [P…" at bounding box center [269, 483] width 118 height 29
click at [210, 469] on select "Select Stylist [PERSON_NAME] [PERSON_NAME] [PERSON_NAME] MAMTA [PERSON_NAME] [P…" at bounding box center [269, 483] width 118 height 29
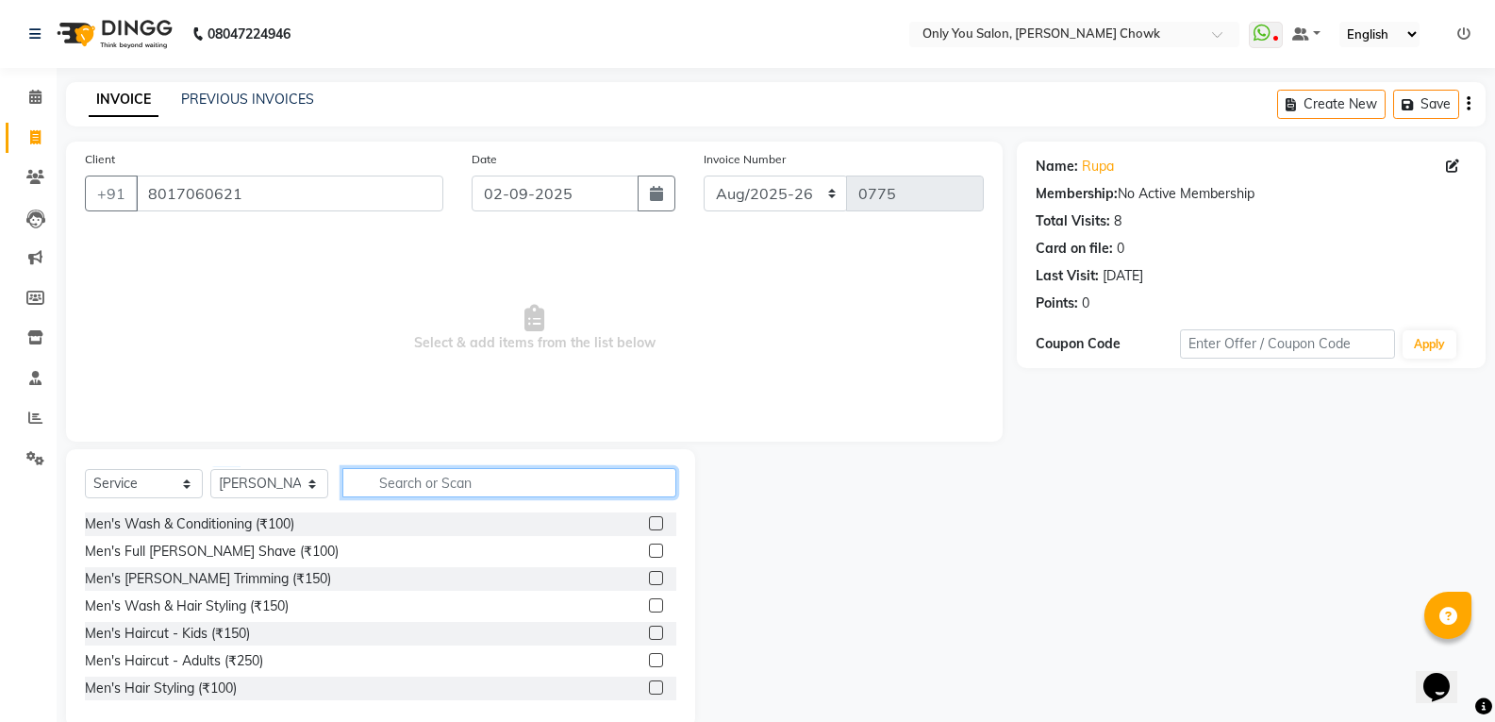
click at [535, 496] on input "text" at bounding box center [509, 482] width 334 height 29
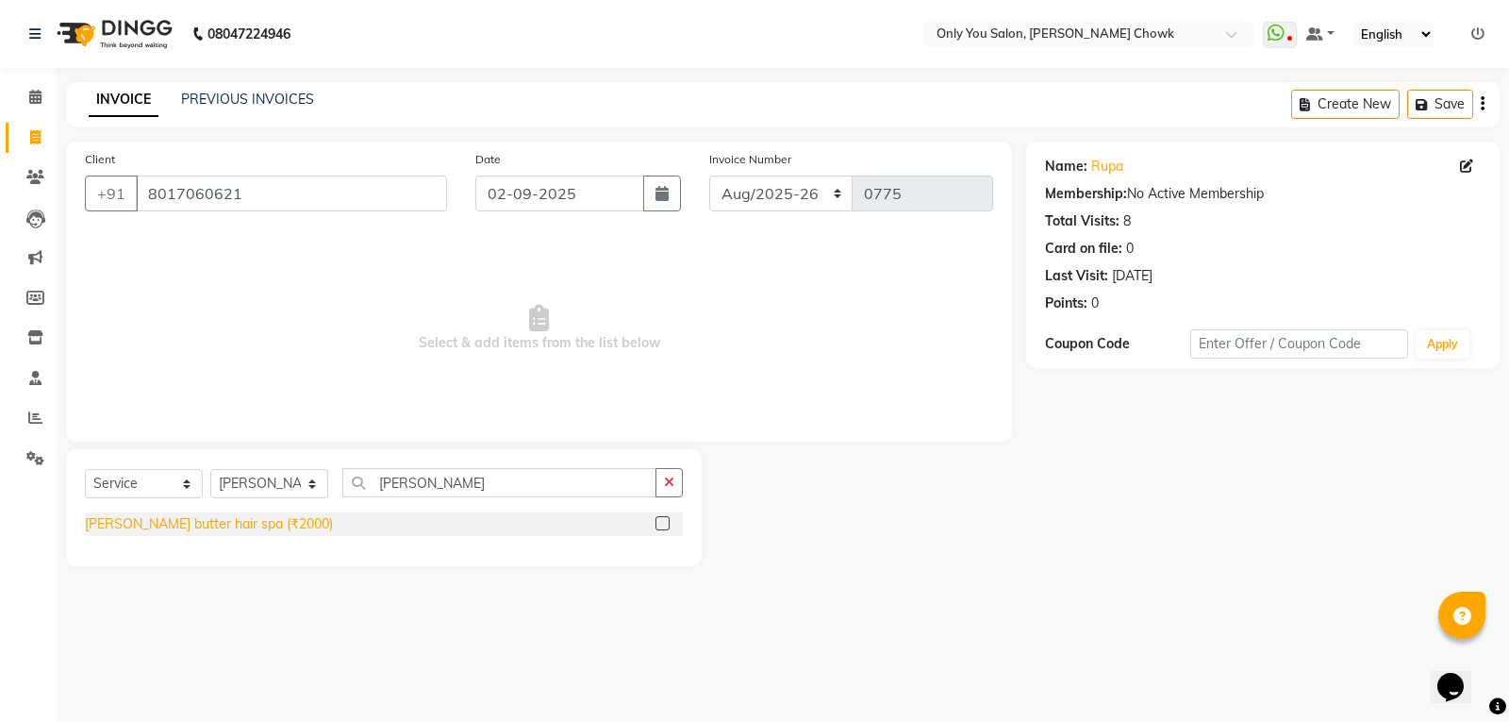
click at [238, 528] on div "[PERSON_NAME] butter hair spa (₹2000)" at bounding box center [209, 524] width 248 height 20
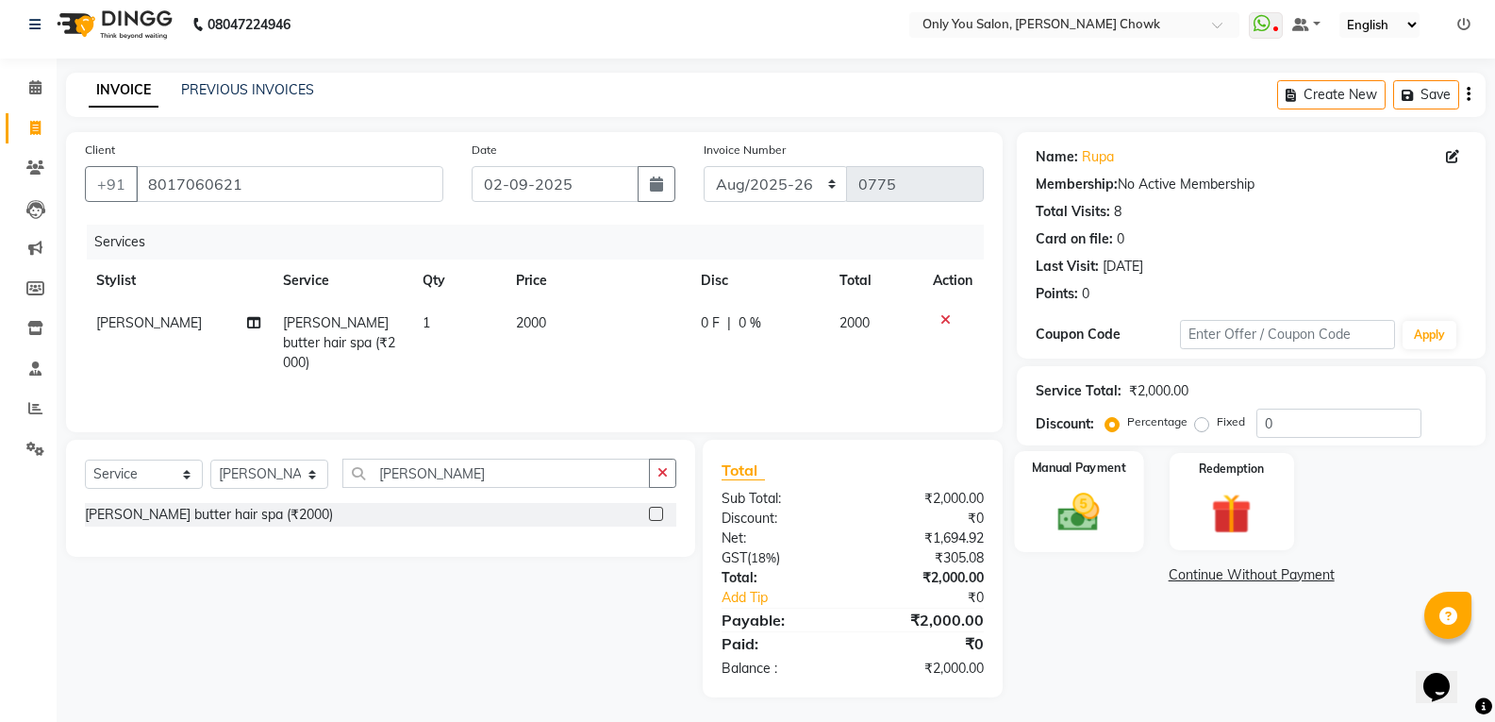
scroll to position [13, 0]
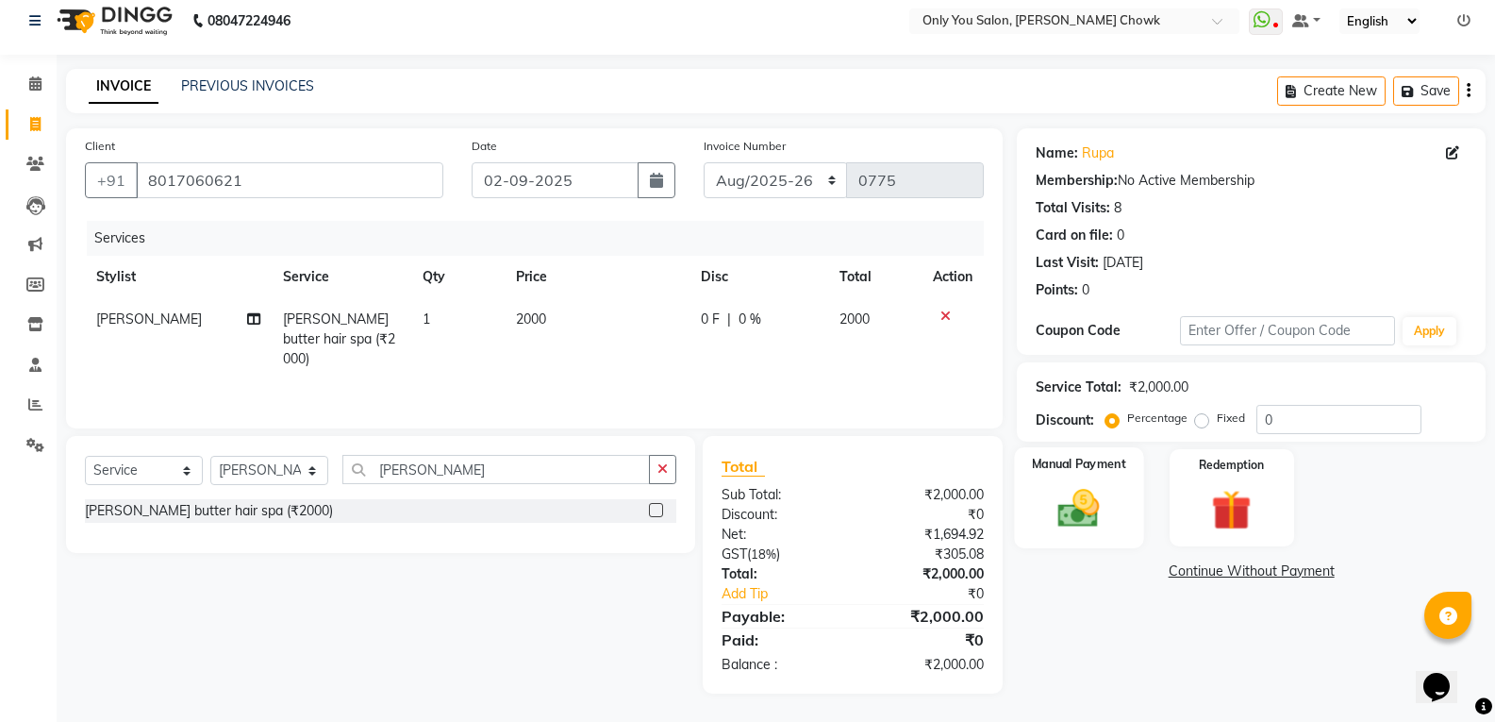
click at [1099, 535] on div "Manual Payment" at bounding box center [1079, 497] width 129 height 101
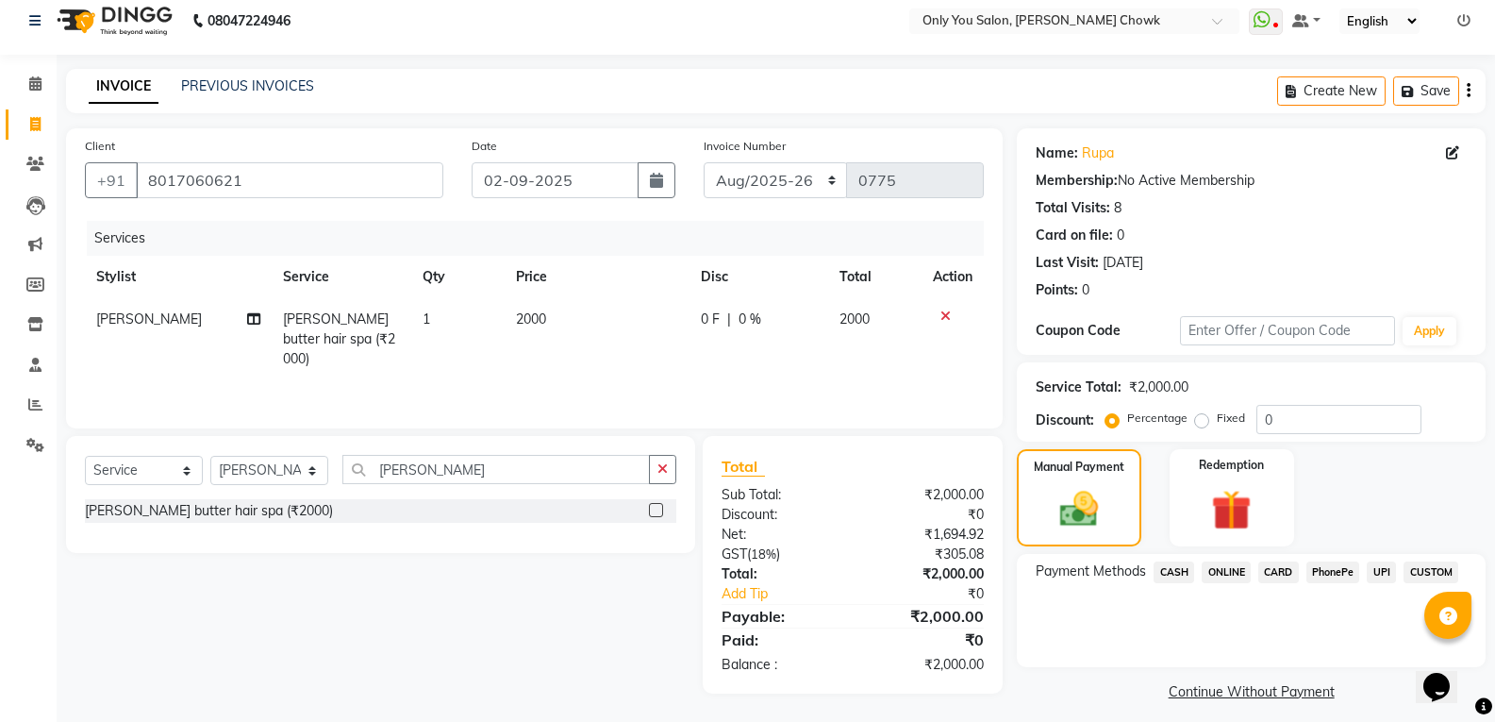
click at [1236, 578] on span "ONLINE" at bounding box center [1226, 572] width 49 height 22
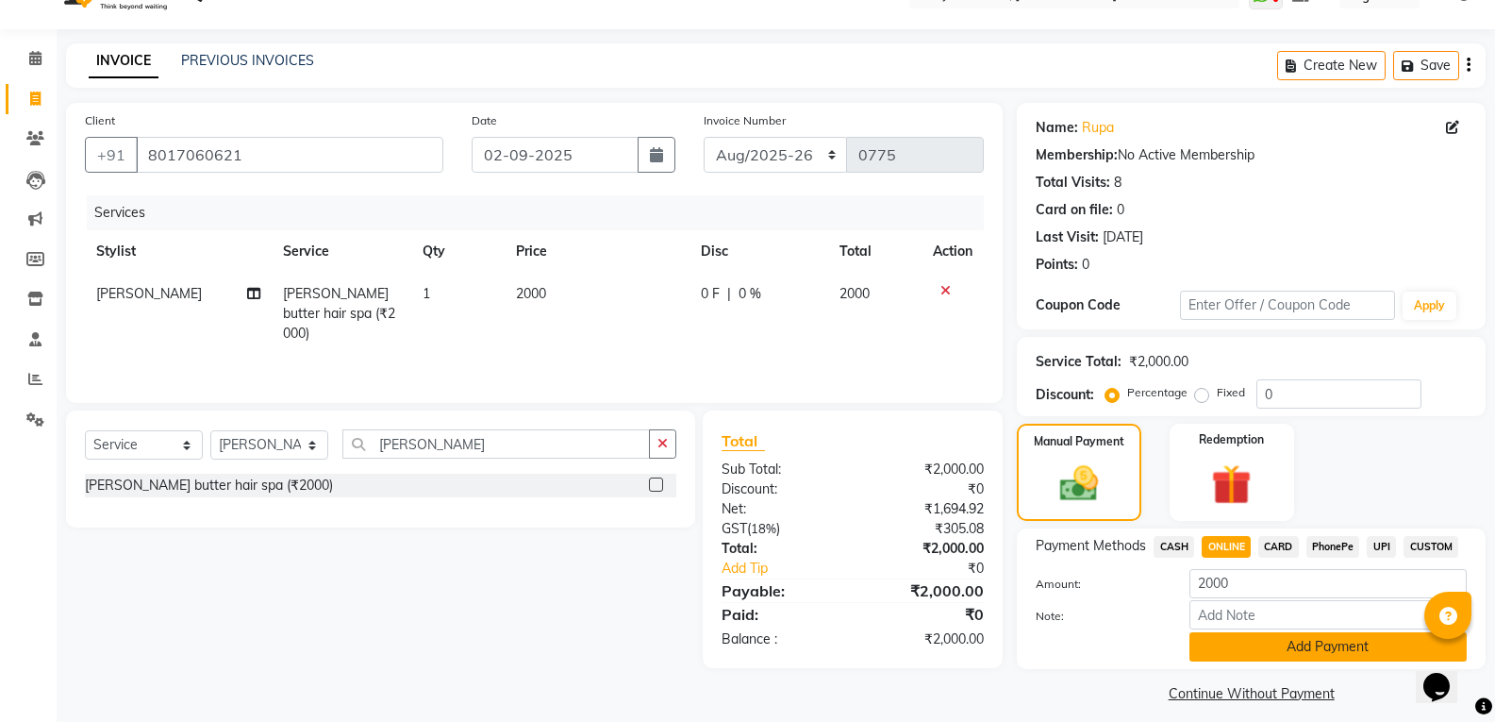
scroll to position [53, 0]
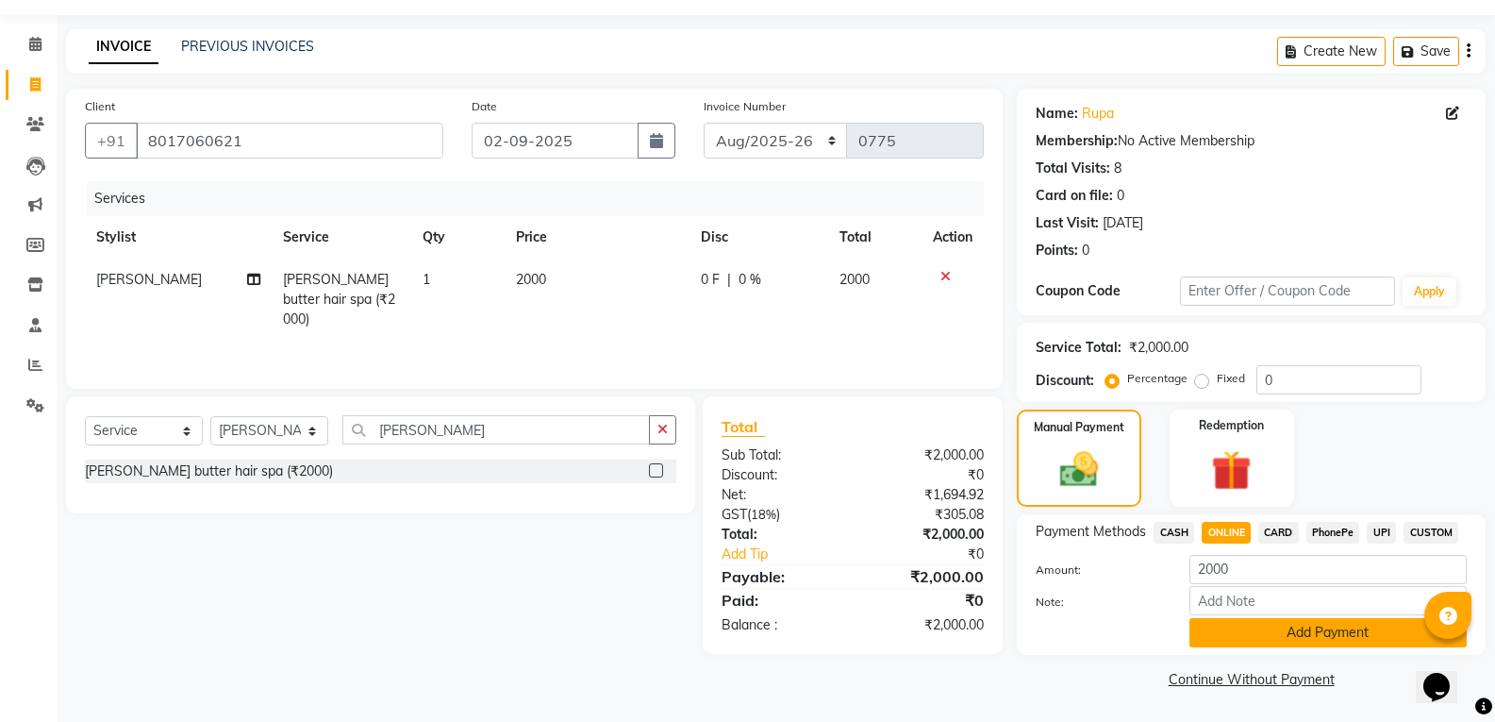
click at [1291, 639] on button "Add Payment" at bounding box center [1327, 632] width 277 height 29
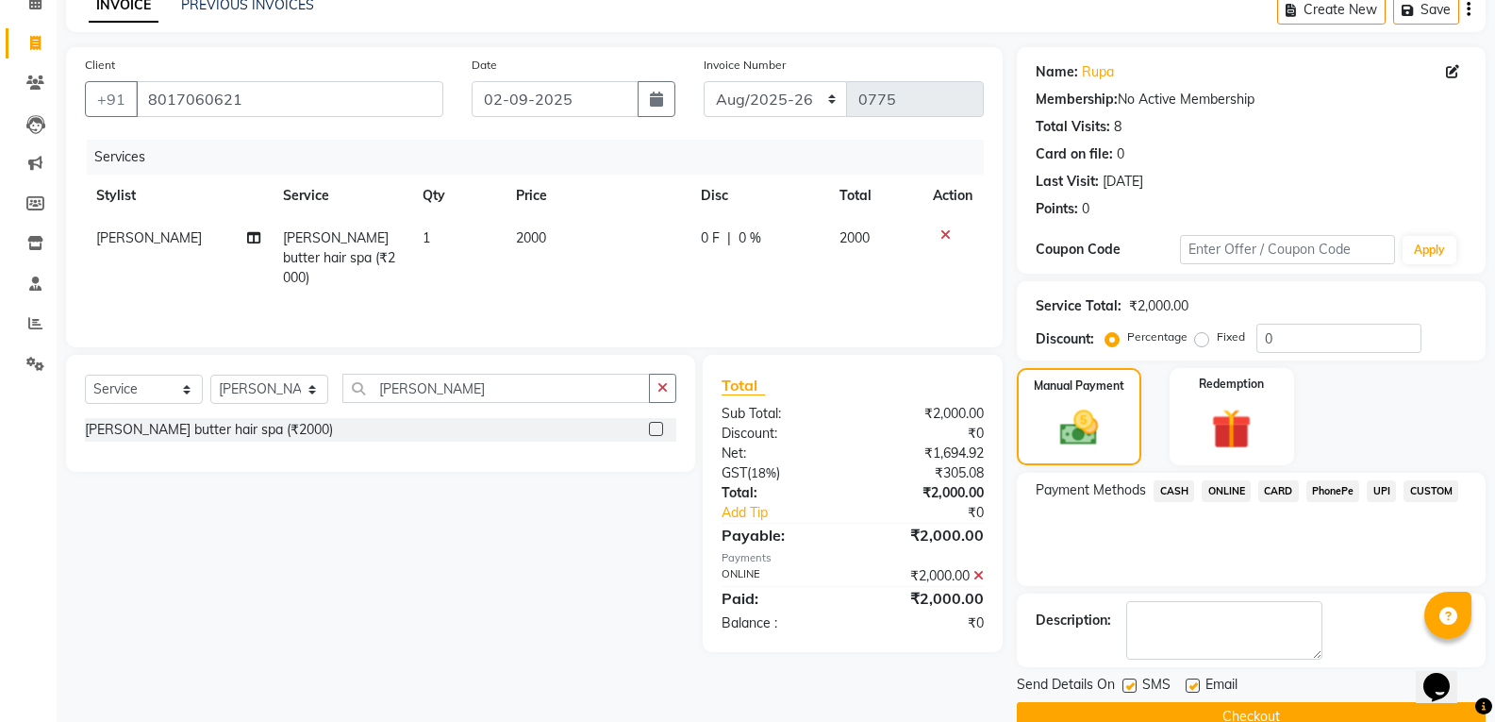
scroll to position [132, 0]
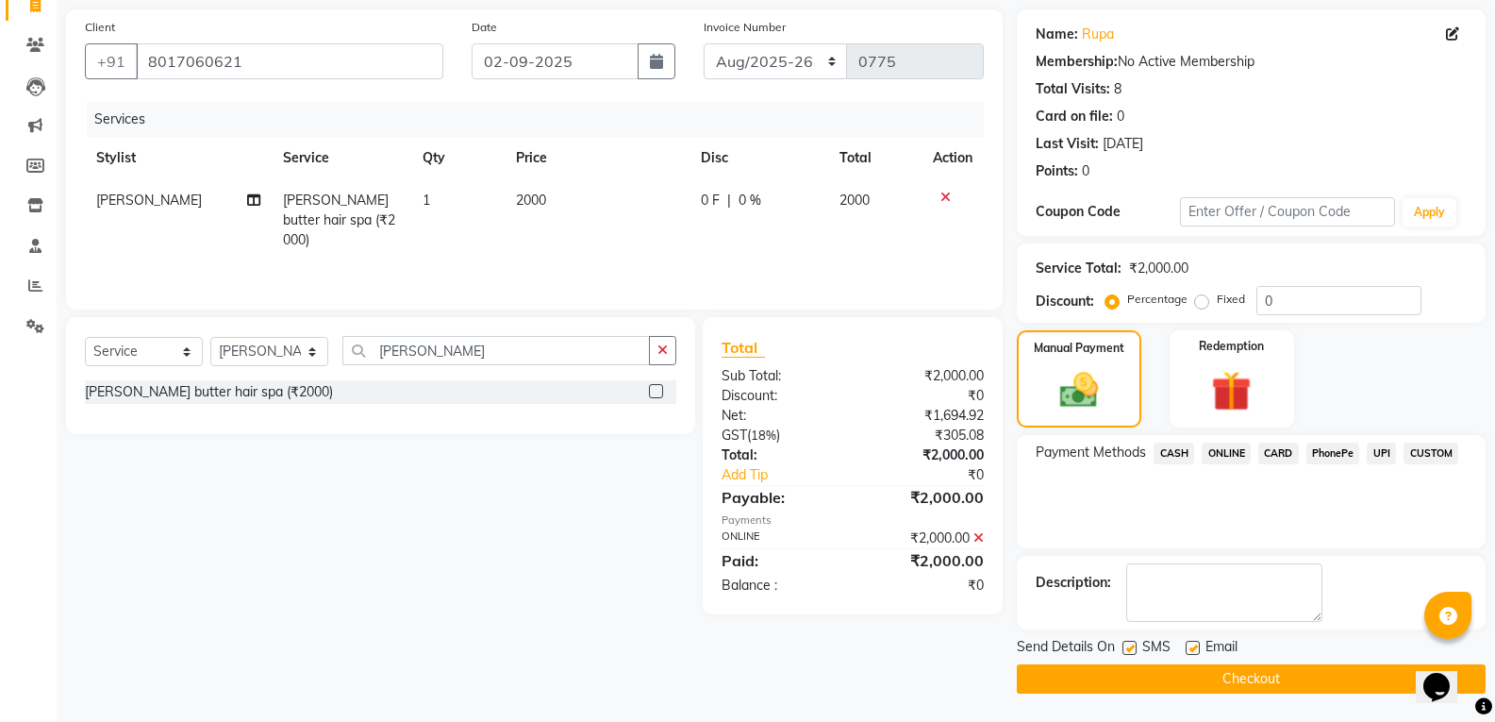
click at [1286, 676] on button "Checkout" at bounding box center [1251, 678] width 469 height 29
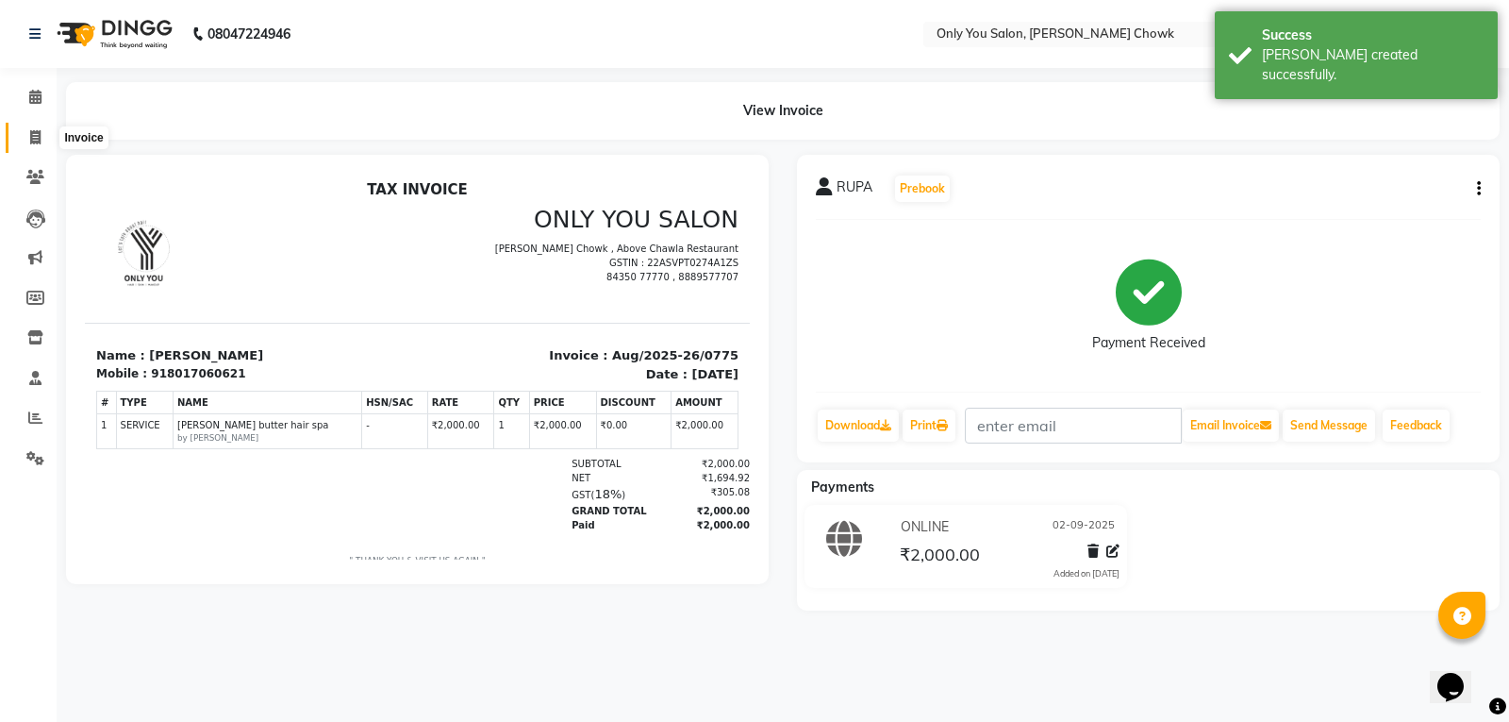
click at [30, 147] on span at bounding box center [35, 138] width 33 height 22
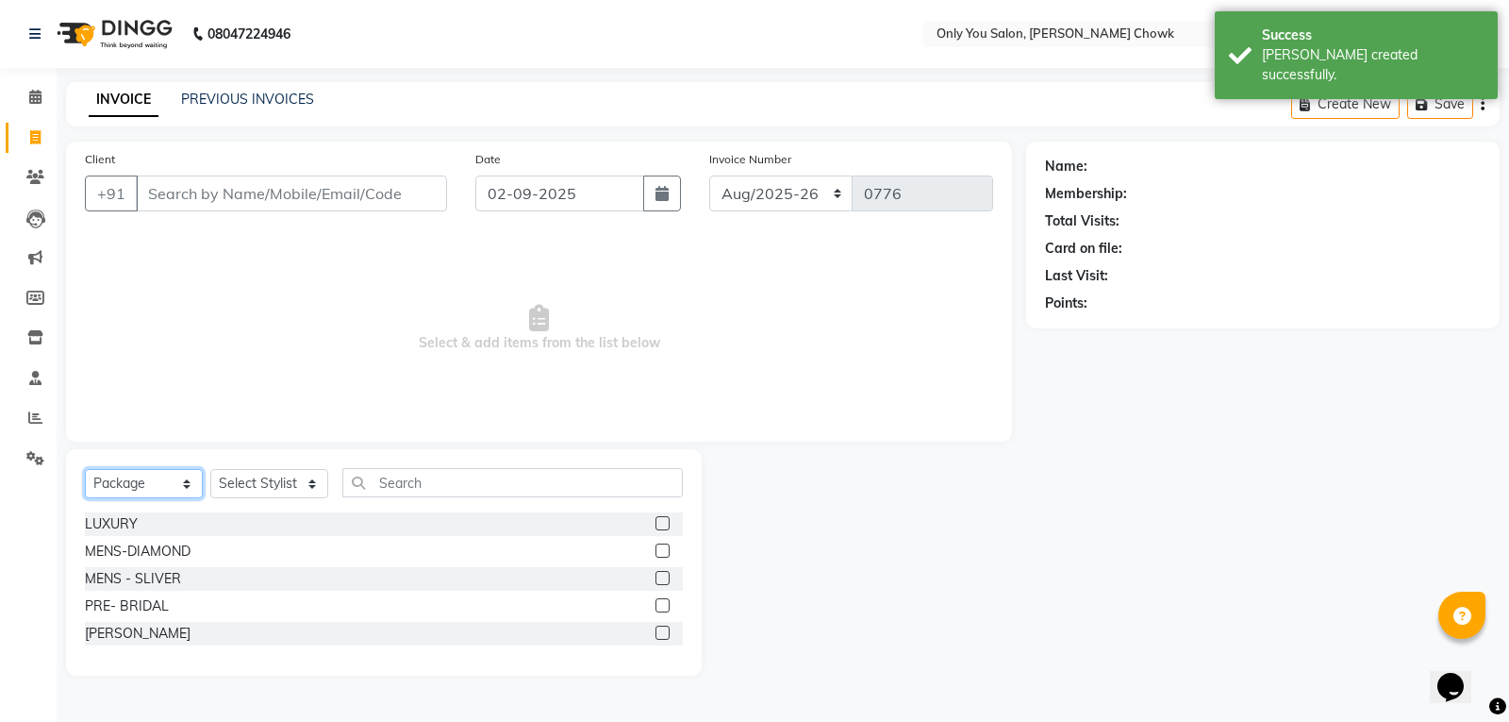
click at [149, 478] on select "Select Service Product Membership Package Voucher Prepaid Gift Card" at bounding box center [144, 483] width 118 height 29
click at [85, 469] on select "Select Service Product Membership Package Voucher Prepaid Gift Card" at bounding box center [144, 483] width 118 height 29
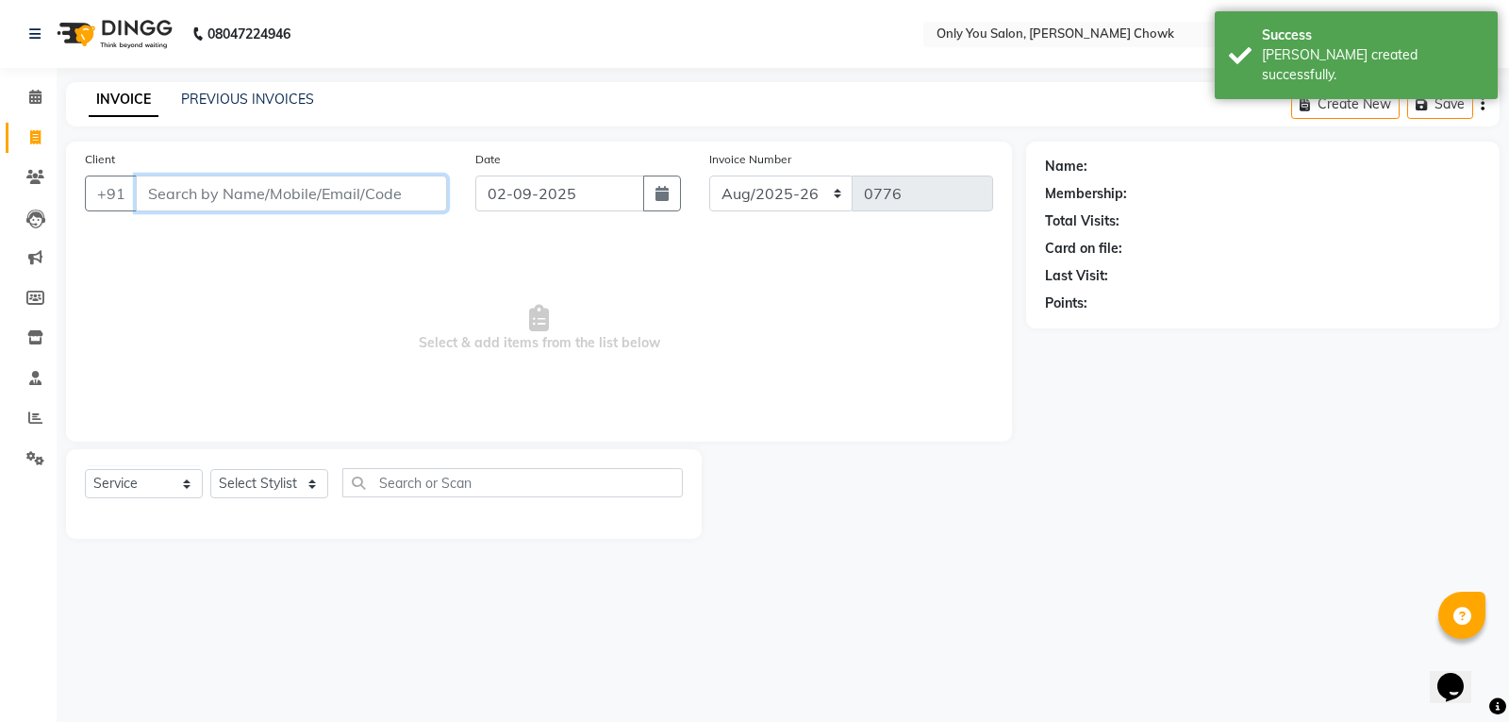
click at [279, 181] on input "Client" at bounding box center [291, 193] width 311 height 36
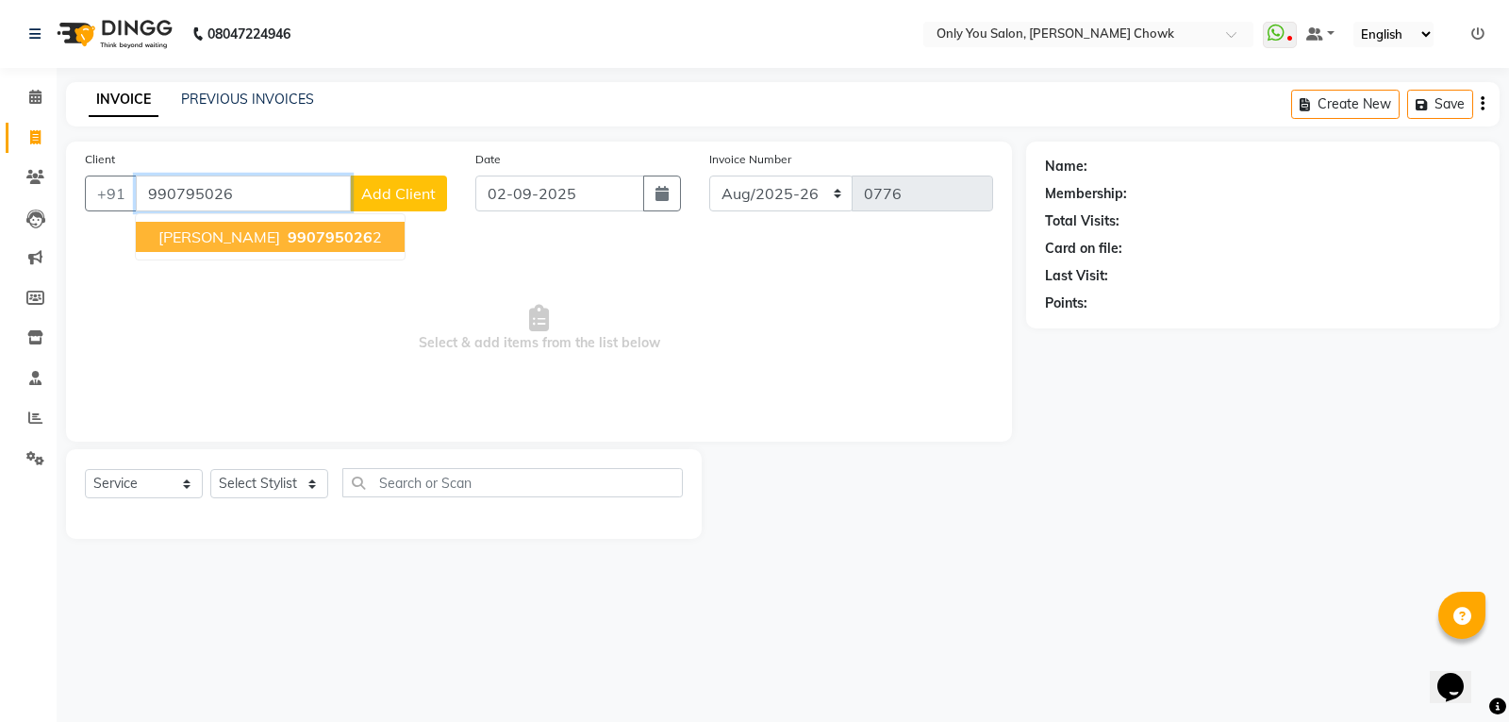
click at [297, 235] on span "990795026" at bounding box center [330, 236] width 85 height 19
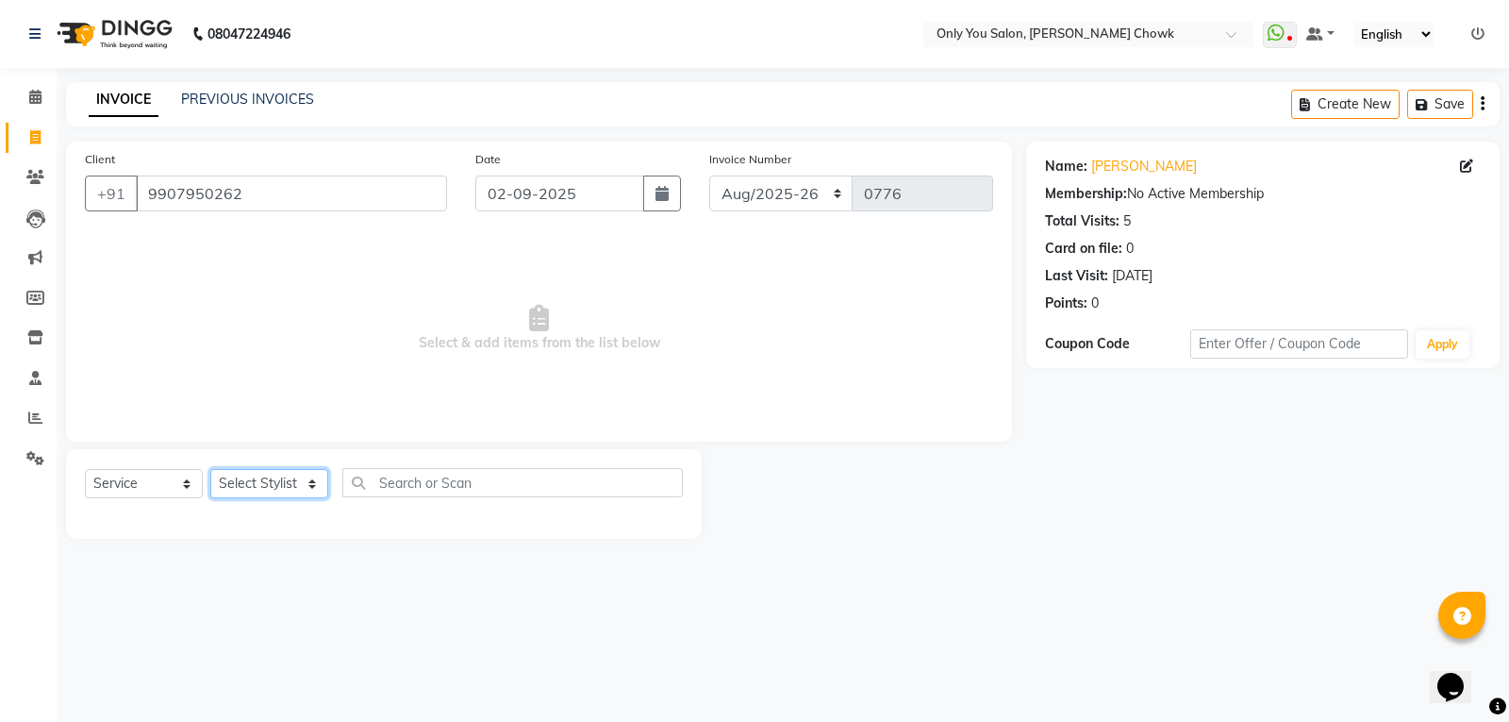
click at [274, 494] on select "Select Stylist [PERSON_NAME] [PERSON_NAME] [PERSON_NAME] MAMTA [PERSON_NAME] [P…" at bounding box center [269, 483] width 118 height 29
click at [210, 469] on select "Select Stylist [PERSON_NAME] [PERSON_NAME] [PERSON_NAME] MAMTA [PERSON_NAME] [P…" at bounding box center [269, 483] width 118 height 29
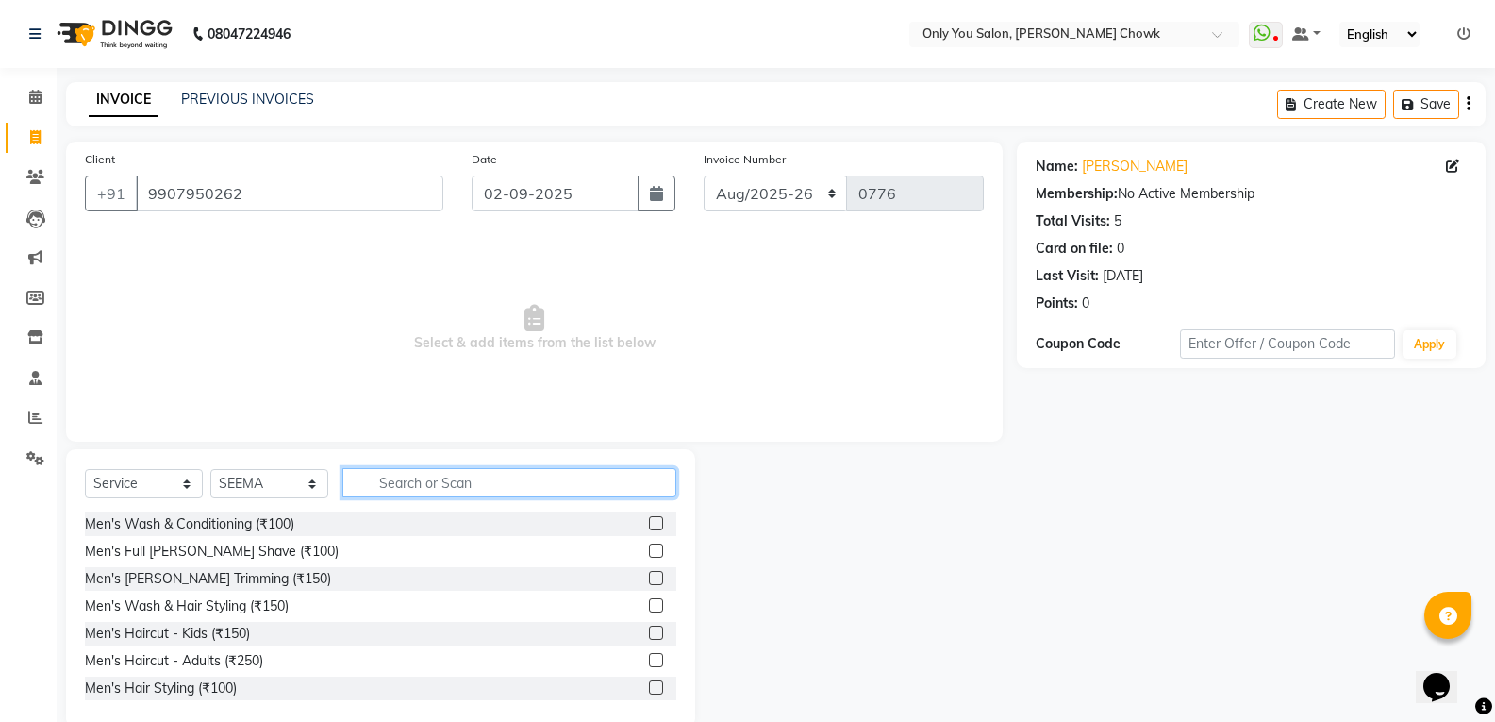
click at [508, 481] on input "text" at bounding box center [509, 482] width 334 height 29
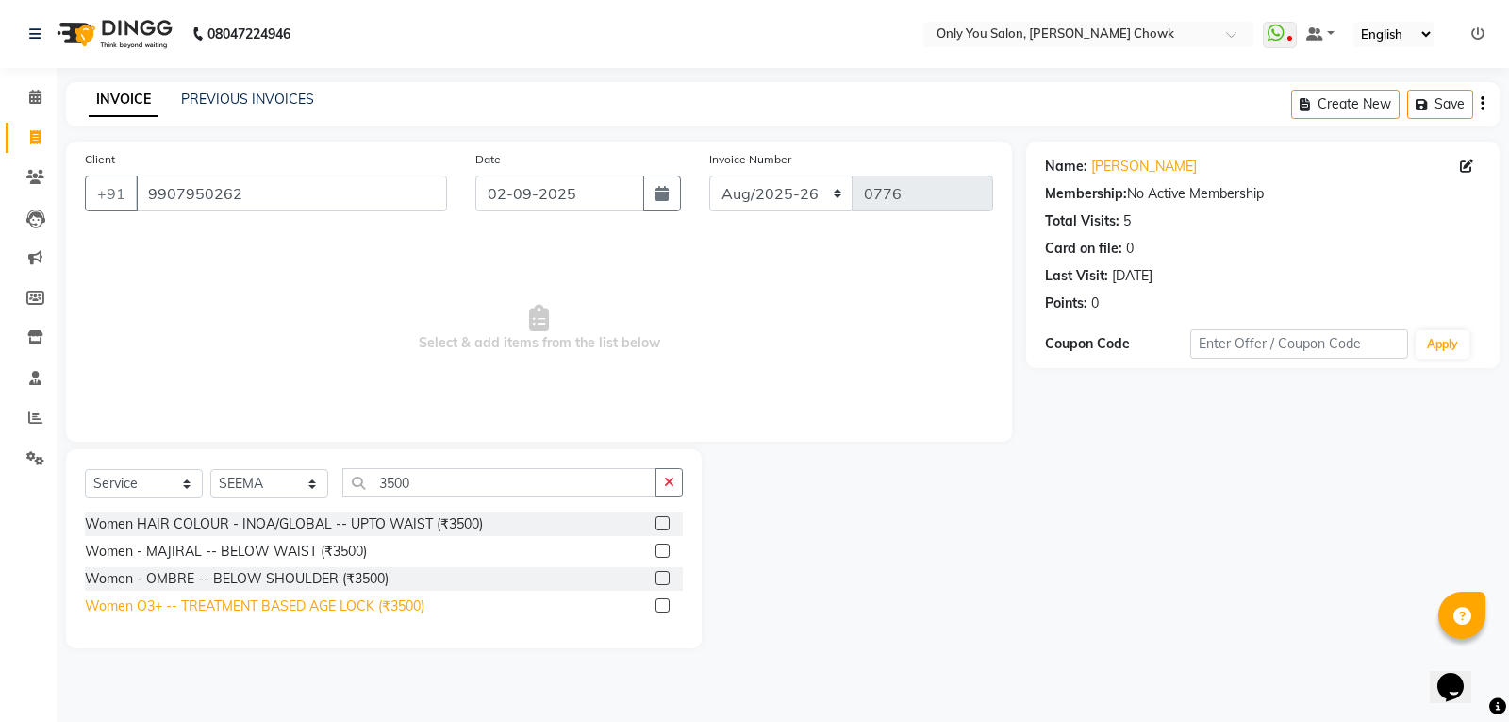
click at [393, 601] on div "Women O3+ -- TREATMENT BASED AGE LOCK (₹3500)" at bounding box center [255, 606] width 340 height 20
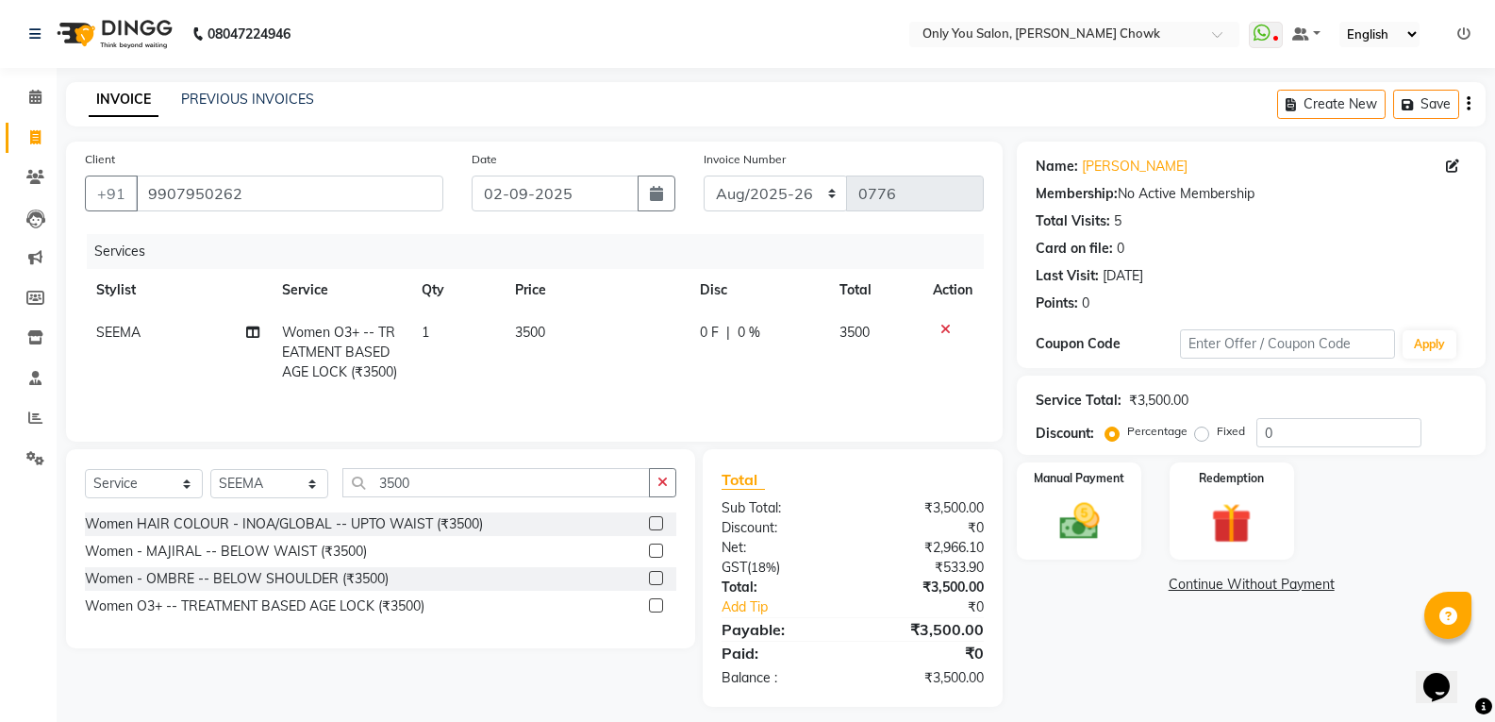
click at [485, 463] on div "Select Service Product Membership Package Voucher Prepaid Gift Card Select Styl…" at bounding box center [380, 548] width 629 height 199
click at [452, 473] on input "3500" at bounding box center [495, 482] width 307 height 29
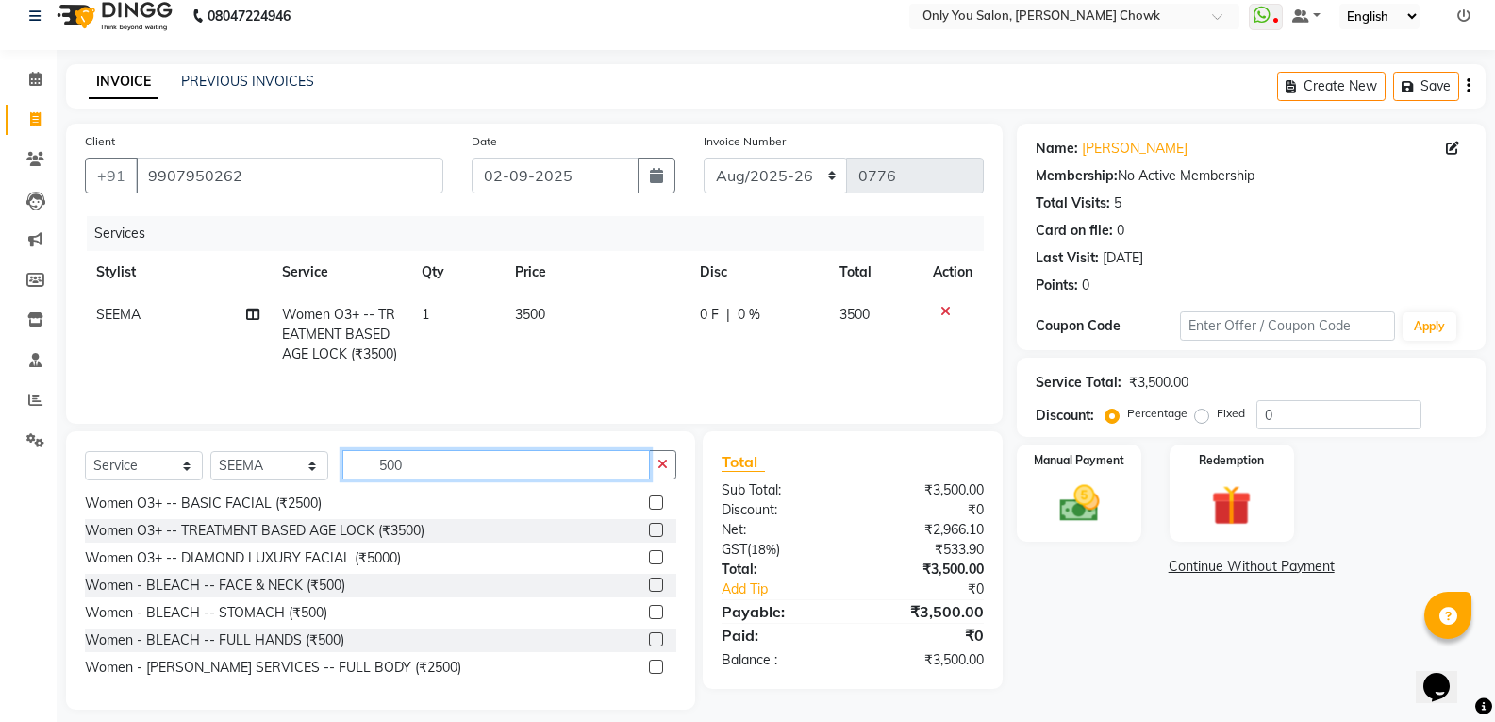
scroll to position [34, 0]
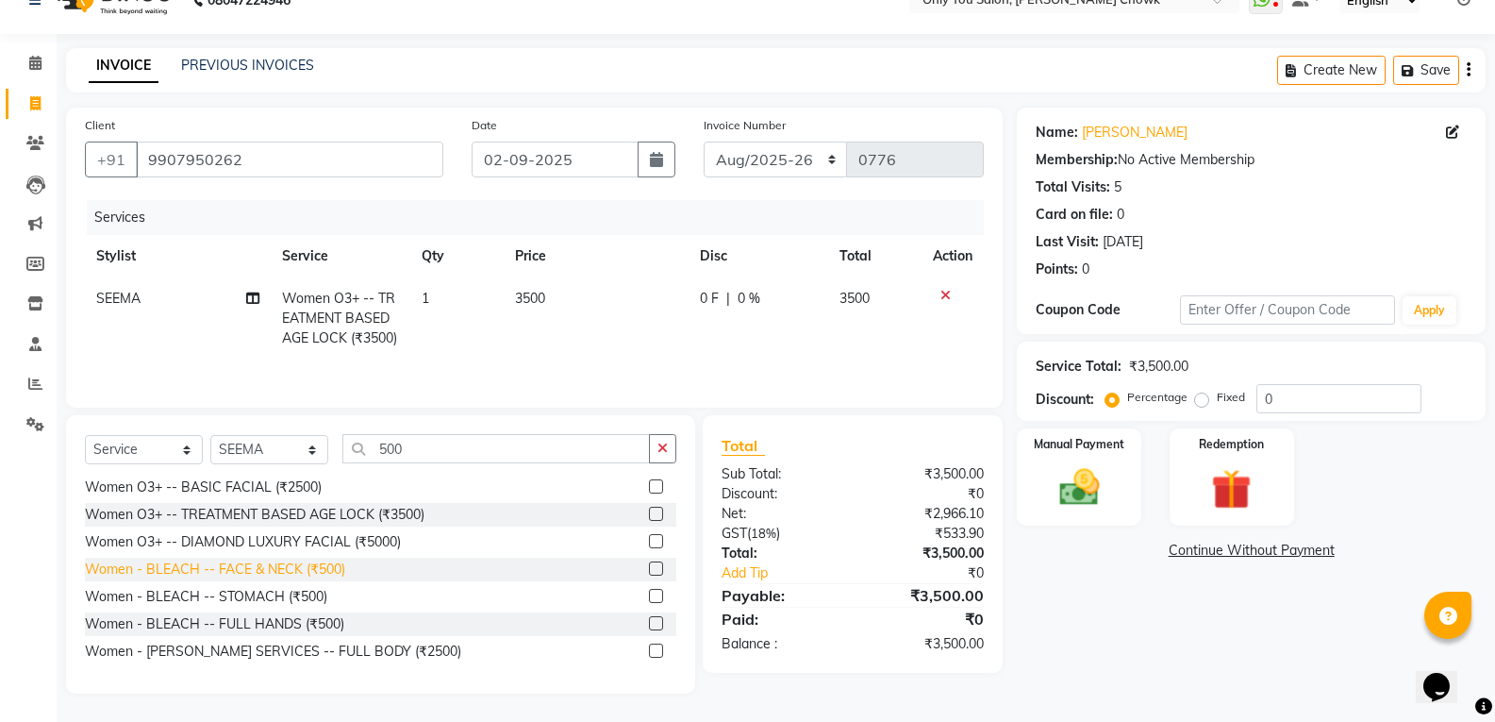
click at [315, 570] on div "Women - BLEACH -- FACE & NECK (₹500)" at bounding box center [215, 569] width 260 height 20
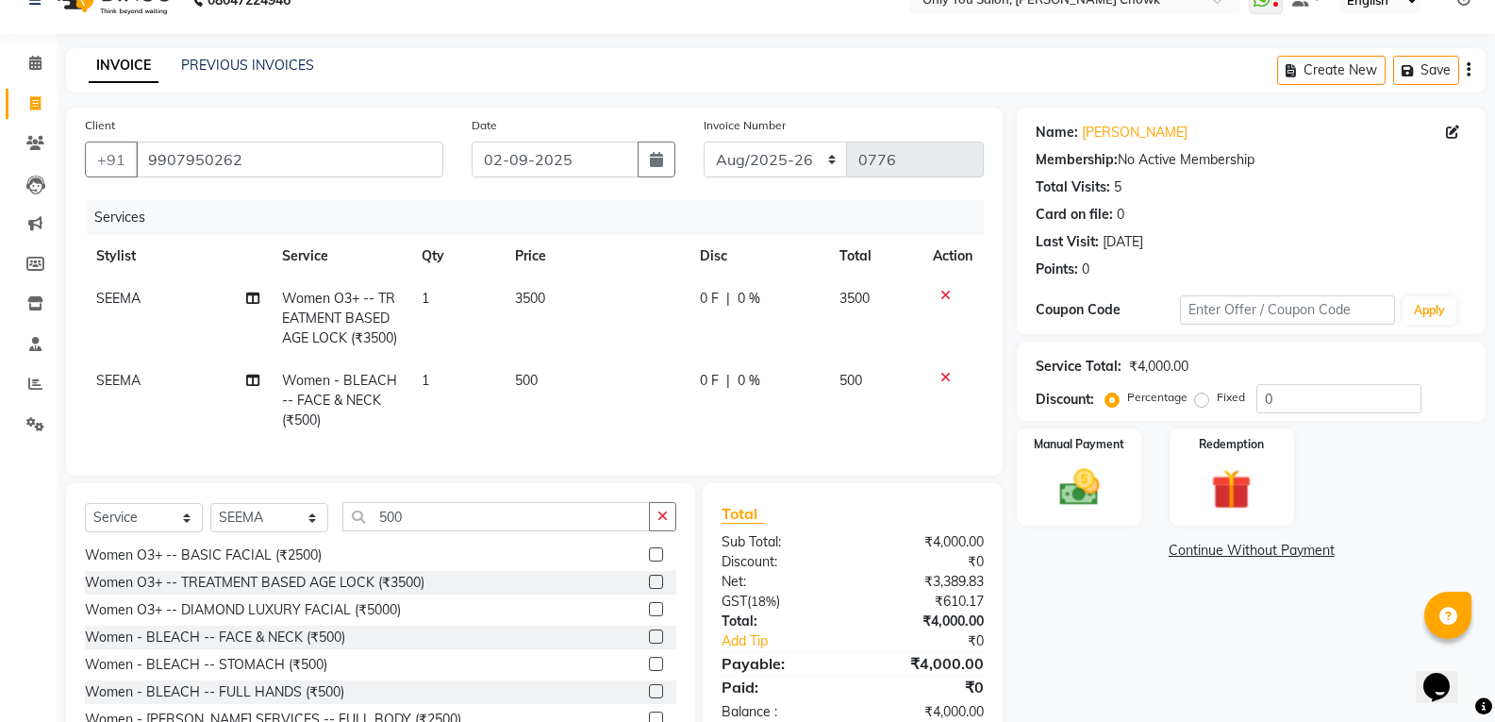
click at [448, 517] on div "Select Service Product Membership Package Voucher Prepaid Gift Card Select Styl…" at bounding box center [380, 622] width 629 height 278
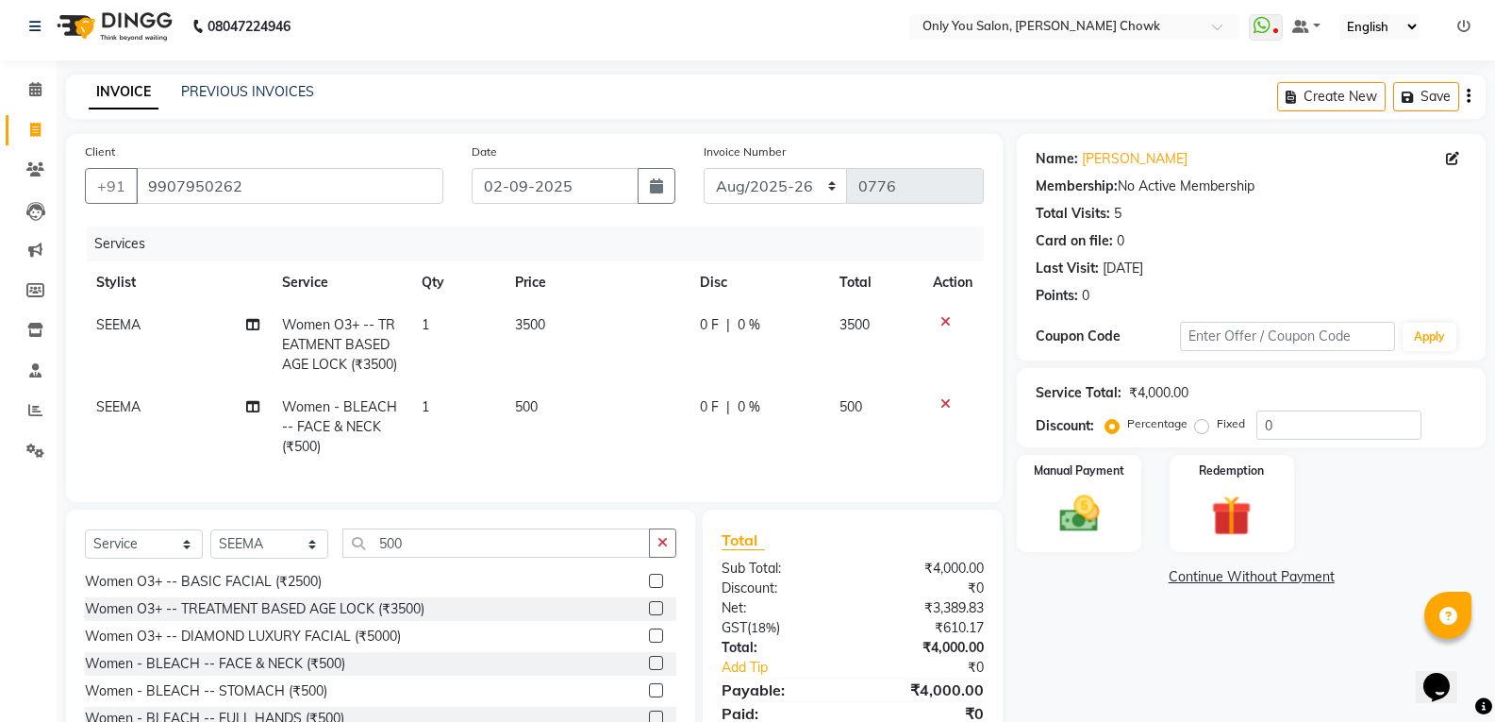
scroll to position [0, 0]
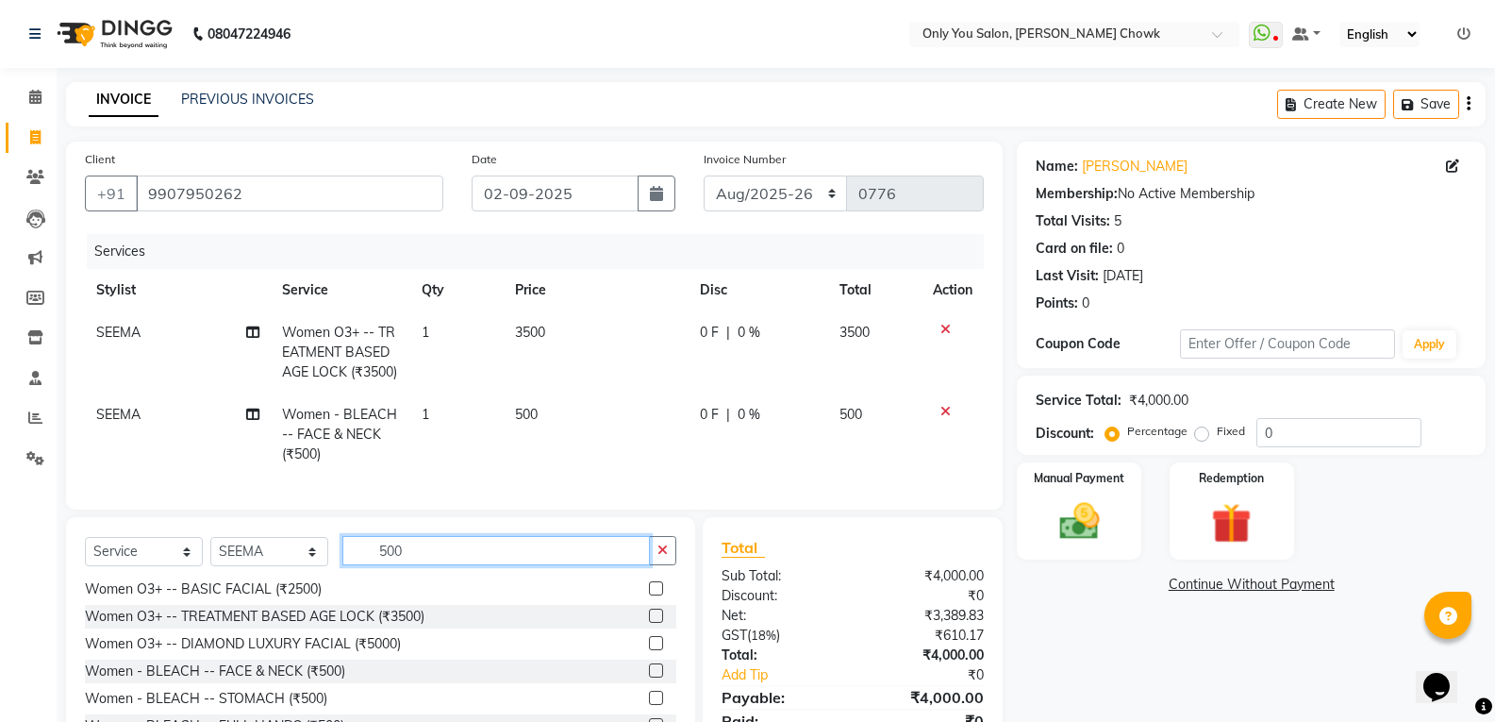
click at [407, 565] on input "500" at bounding box center [495, 550] width 307 height 29
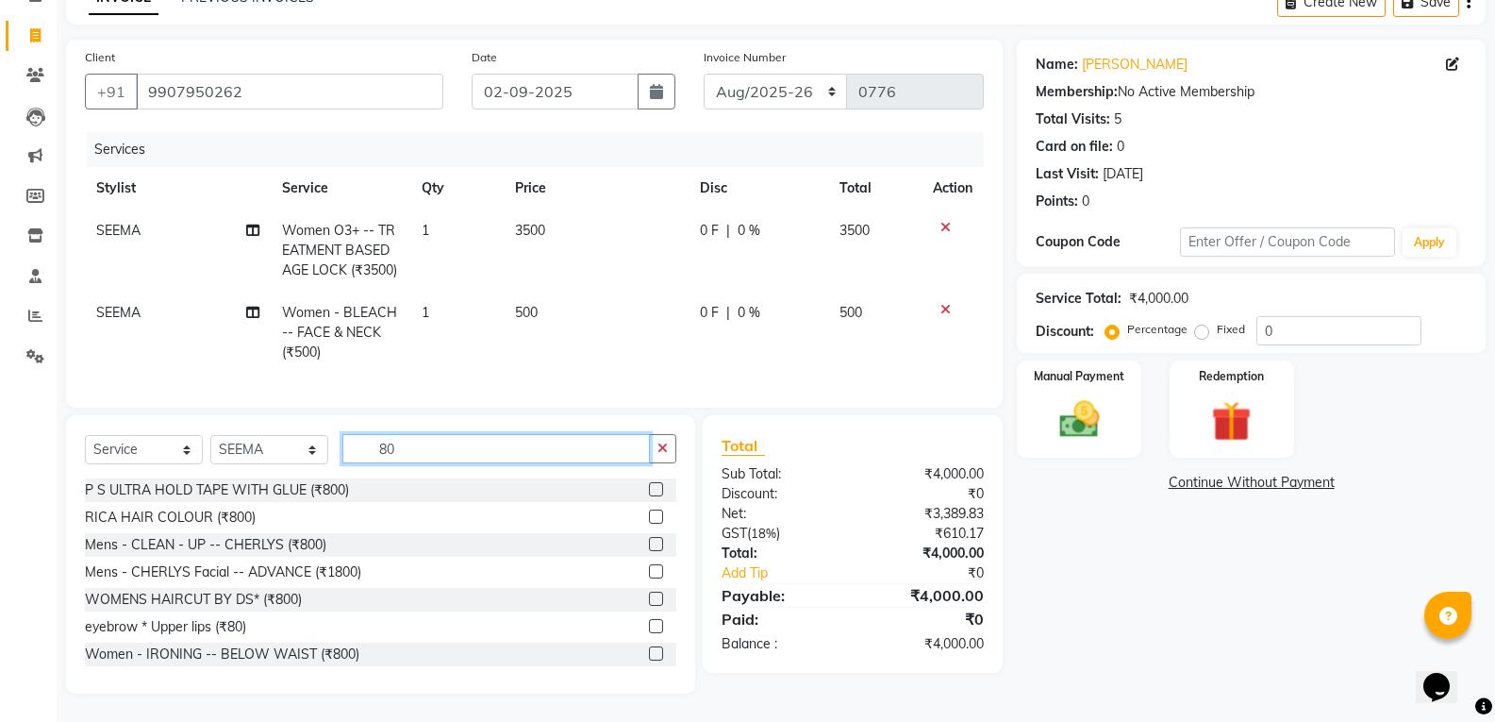
scroll to position [116, 0]
click at [234, 622] on div "eyebrow * Upper lips (₹80)" at bounding box center [165, 627] width 161 height 20
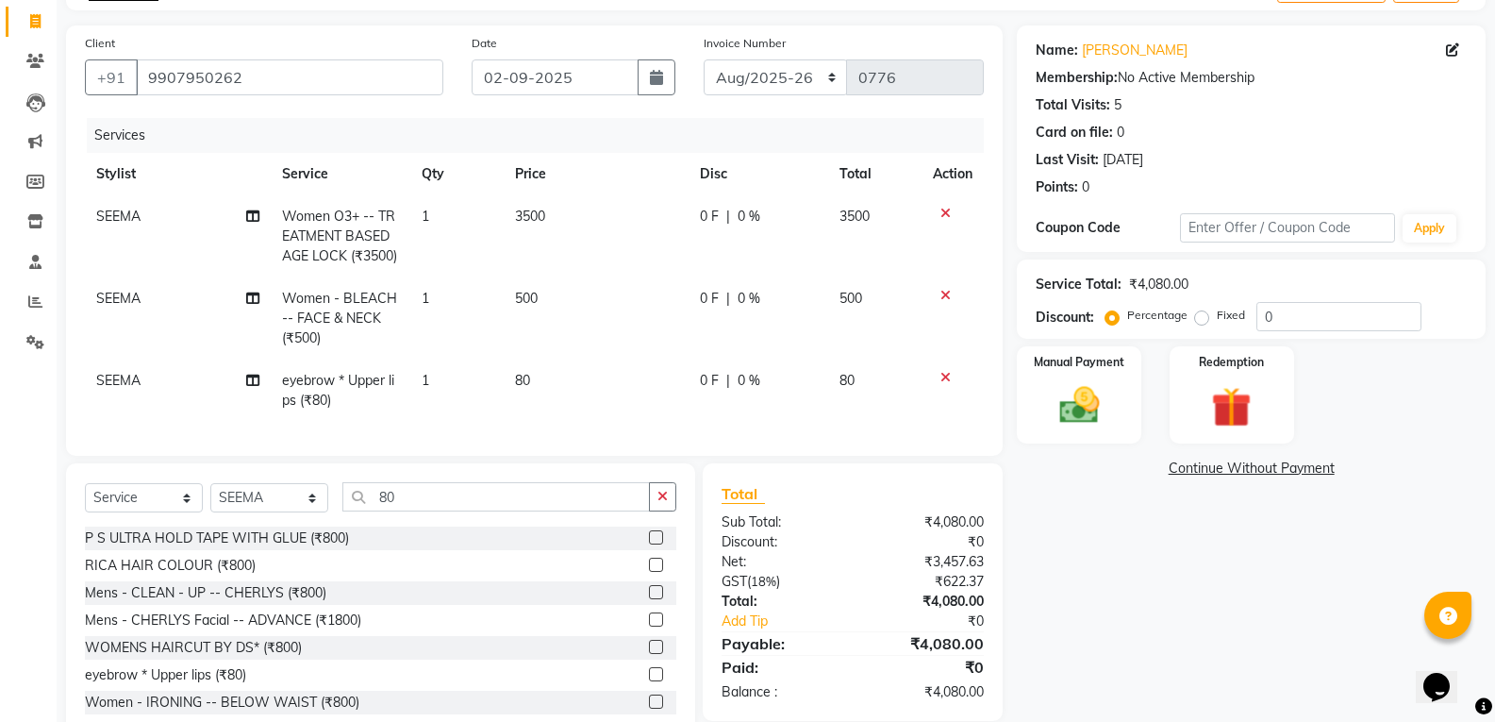
click at [1068, 449] on div "Name: Kakoli Ghosh Membership: No Active Membership Total Visits: 5 Card on fil…" at bounding box center [1258, 383] width 483 height 716
click at [1076, 423] on img at bounding box center [1078, 405] width 67 height 48
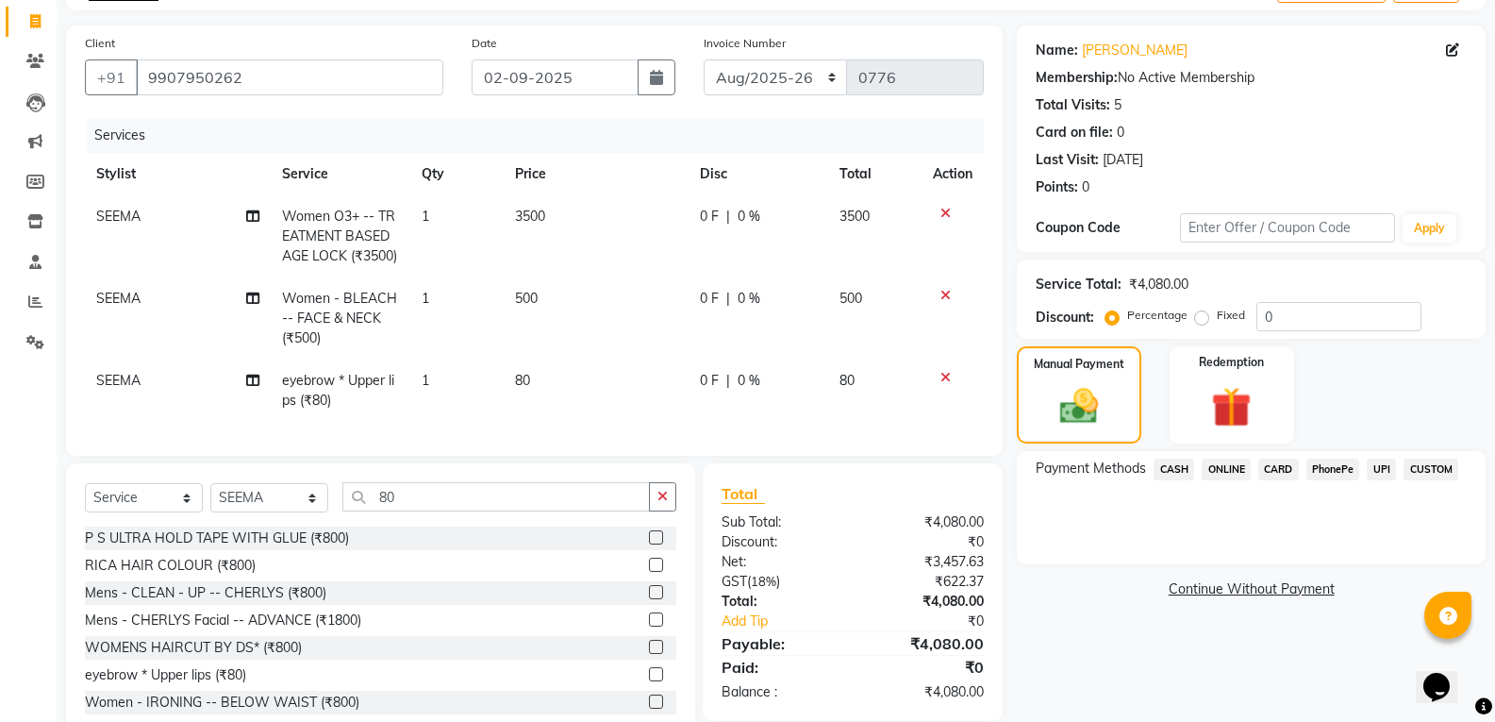
click at [1232, 472] on span "ONLINE" at bounding box center [1226, 469] width 49 height 22
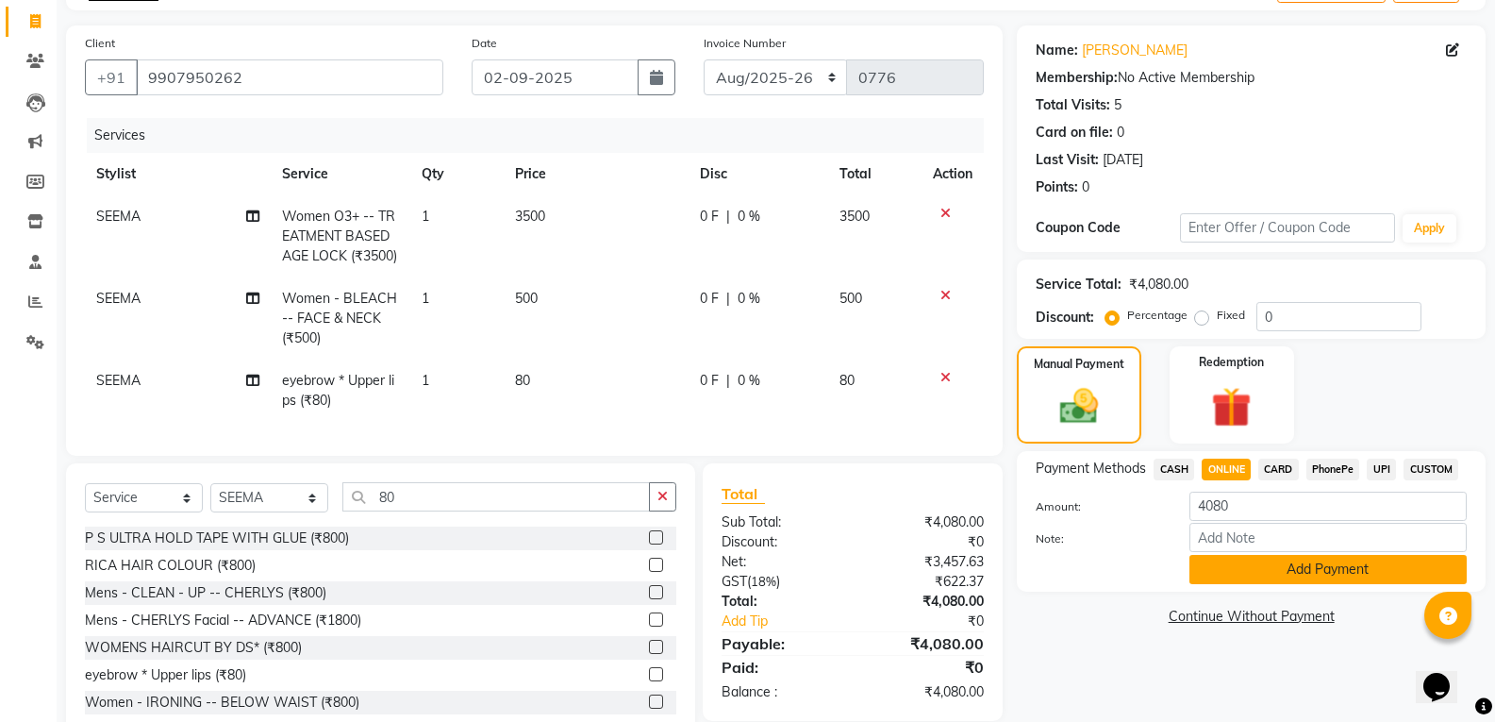
click at [1284, 570] on button "Add Payment" at bounding box center [1327, 569] width 277 height 29
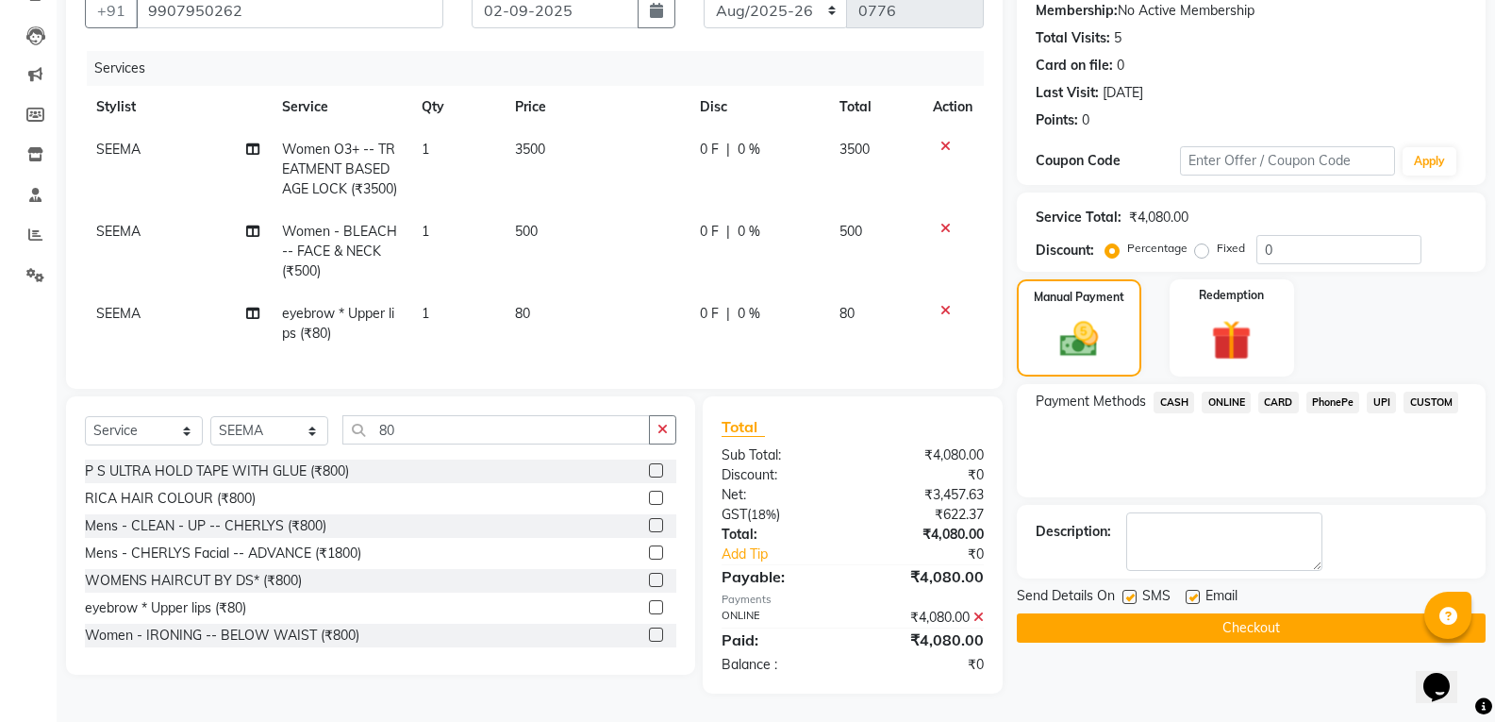
scroll to position [197, 0]
click at [1281, 622] on button "Checkout" at bounding box center [1251, 627] width 469 height 29
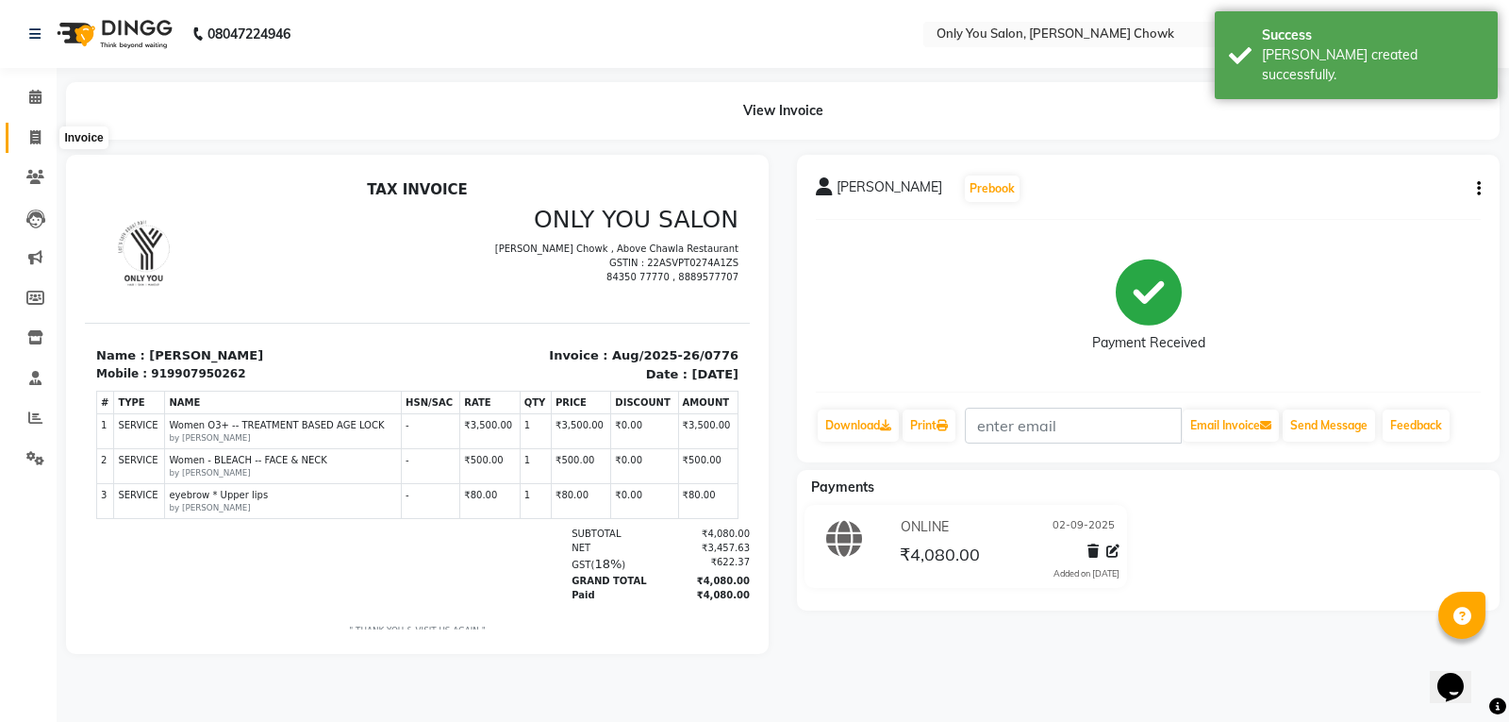
click at [31, 141] on icon at bounding box center [35, 137] width 10 height 14
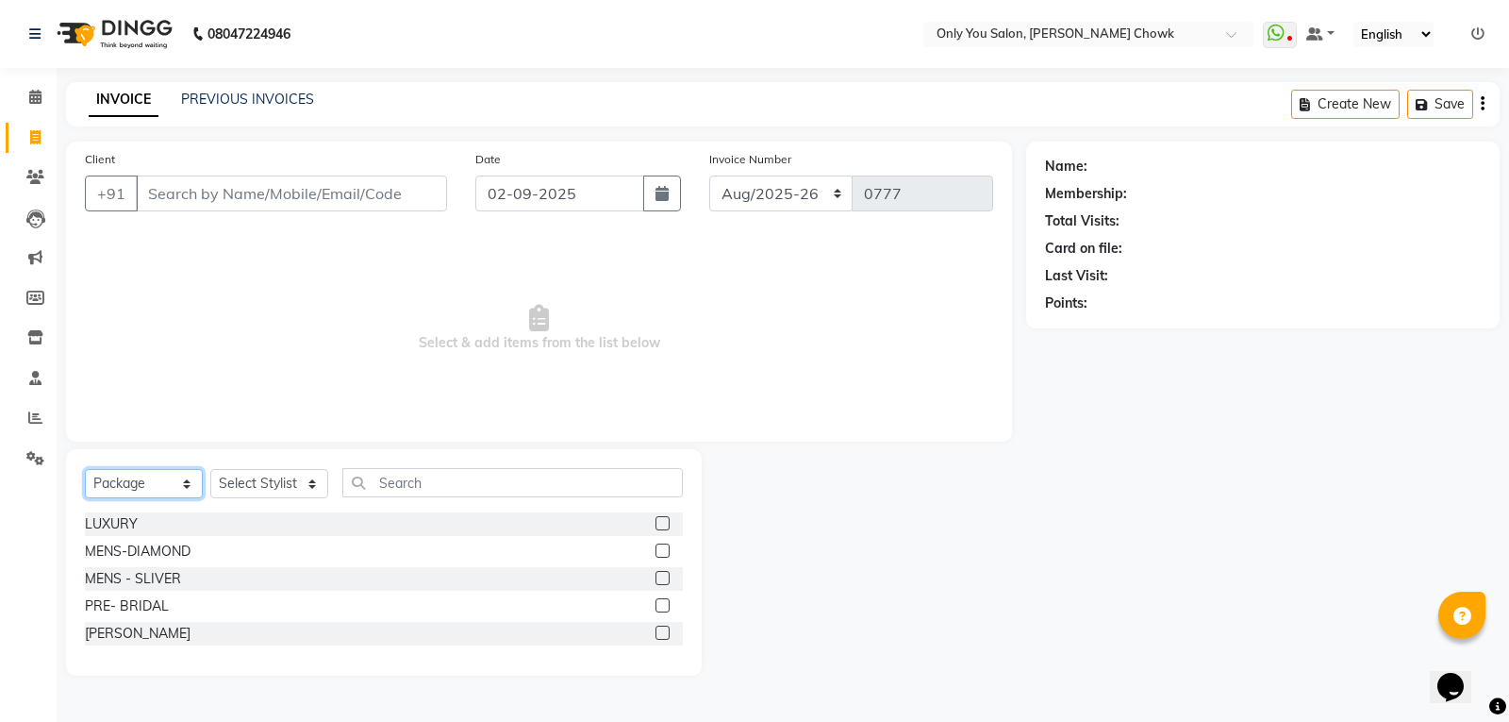
click at [107, 490] on select "Select Service Product Membership Package Voucher Prepaid Gift Card" at bounding box center [144, 483] width 118 height 29
click at [85, 469] on select "Select Service Product Membership Package Voucher Prepaid Gift Card" at bounding box center [144, 483] width 118 height 29
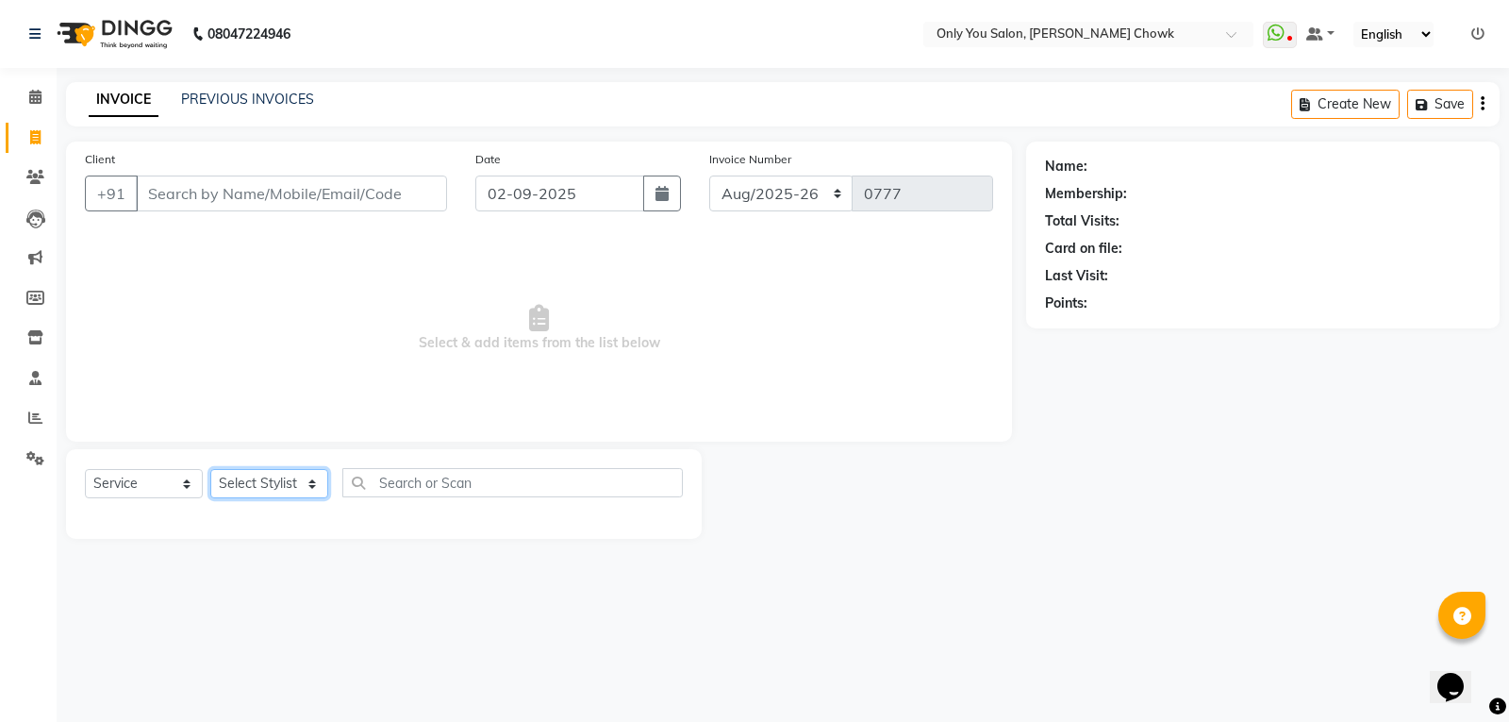
click at [249, 477] on select "Select Stylist [PERSON_NAME] [PERSON_NAME] [PERSON_NAME] MAMTA [PERSON_NAME] [P…" at bounding box center [269, 483] width 118 height 29
click at [210, 469] on select "Select Stylist [PERSON_NAME] [PERSON_NAME] [PERSON_NAME] MAMTA [PERSON_NAME] [P…" at bounding box center [269, 483] width 118 height 29
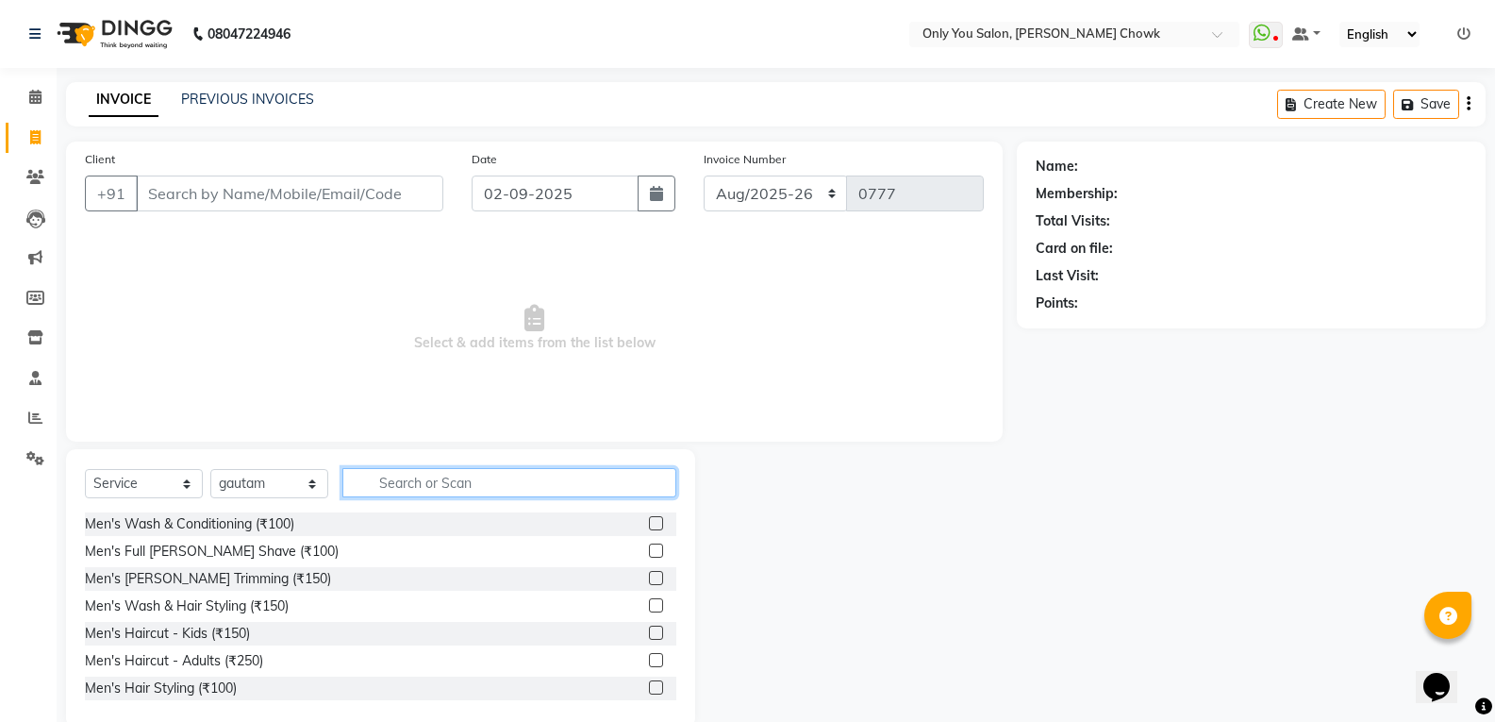
click at [419, 490] on input "text" at bounding box center [509, 482] width 334 height 29
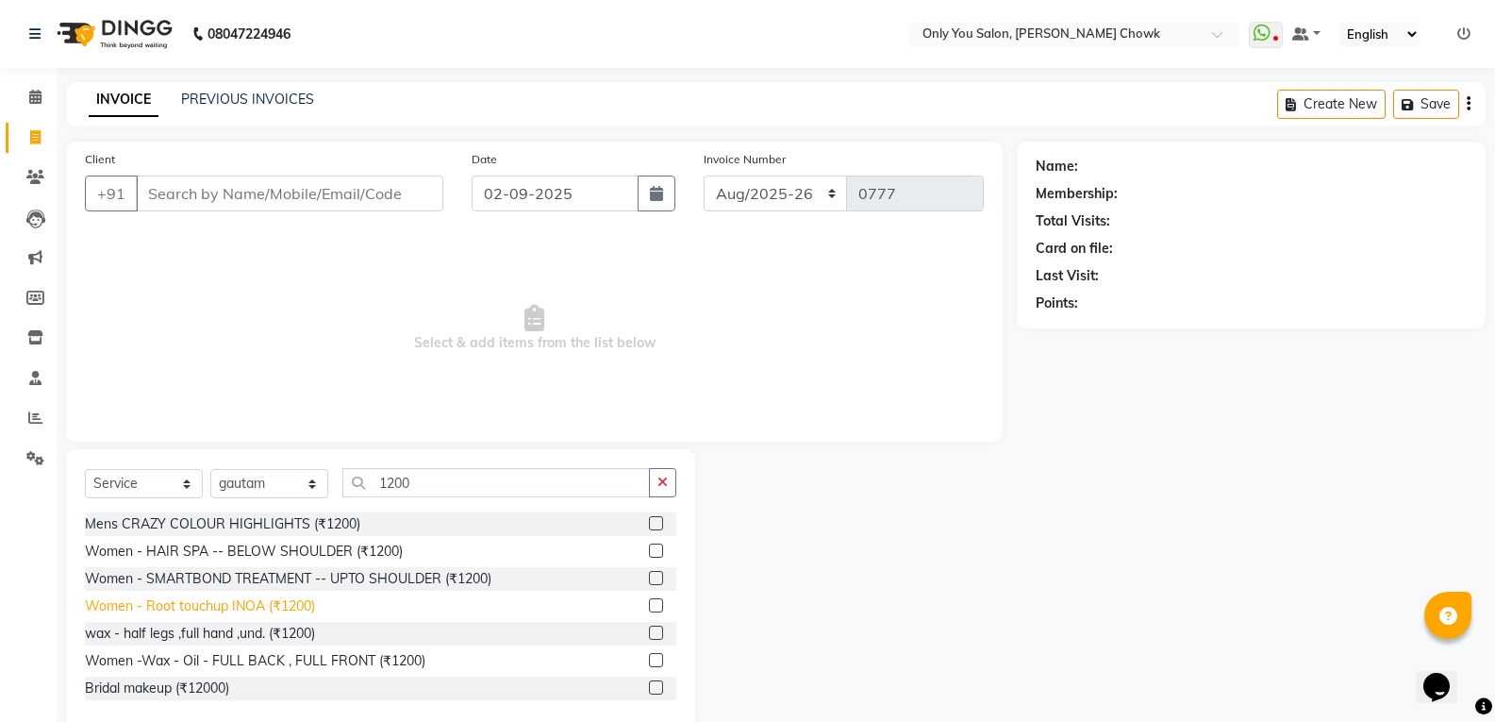
click at [300, 605] on div "Women - Root touchup INOA (₹1200)" at bounding box center [200, 606] width 230 height 20
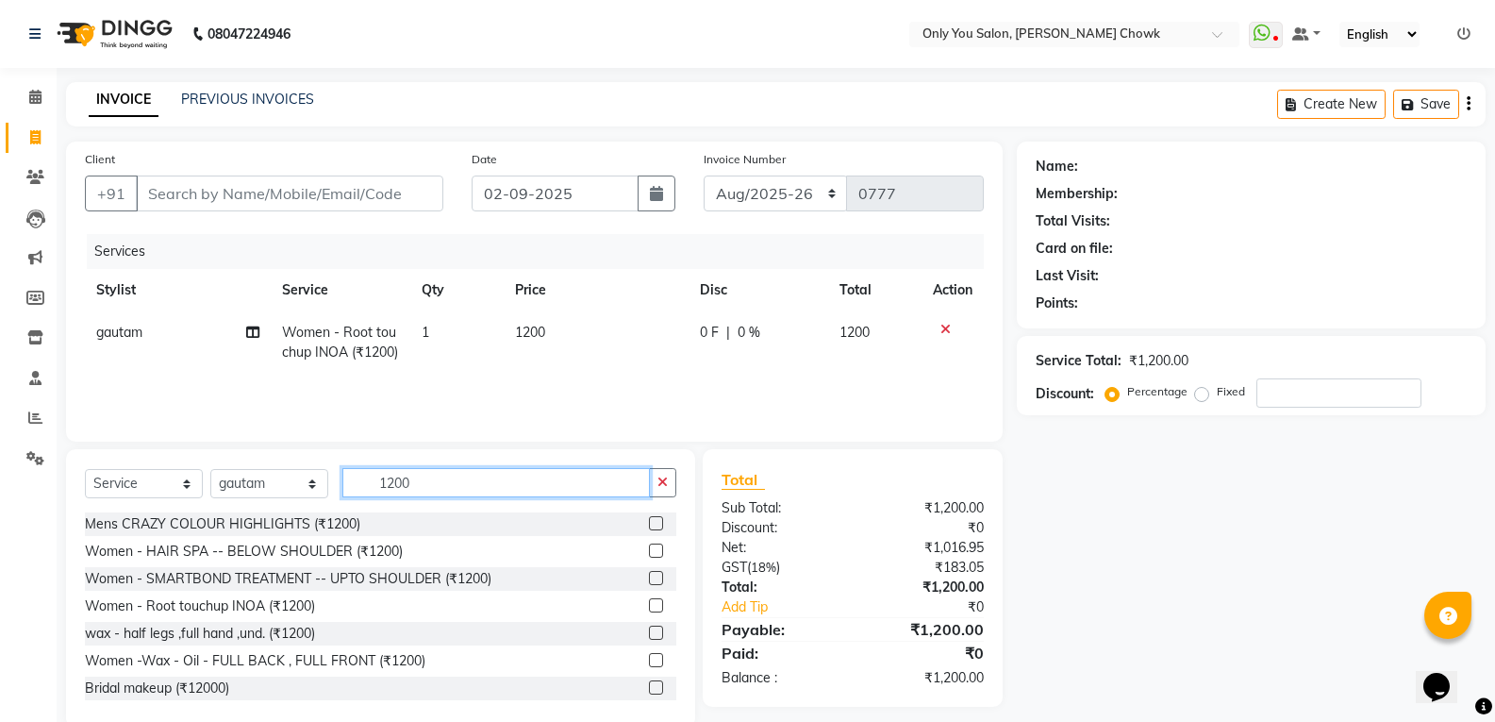
drag, startPoint x: 438, startPoint y: 475, endPoint x: 418, endPoint y: 477, distance: 19.9
click at [439, 476] on input "1200" at bounding box center [495, 482] width 307 height 29
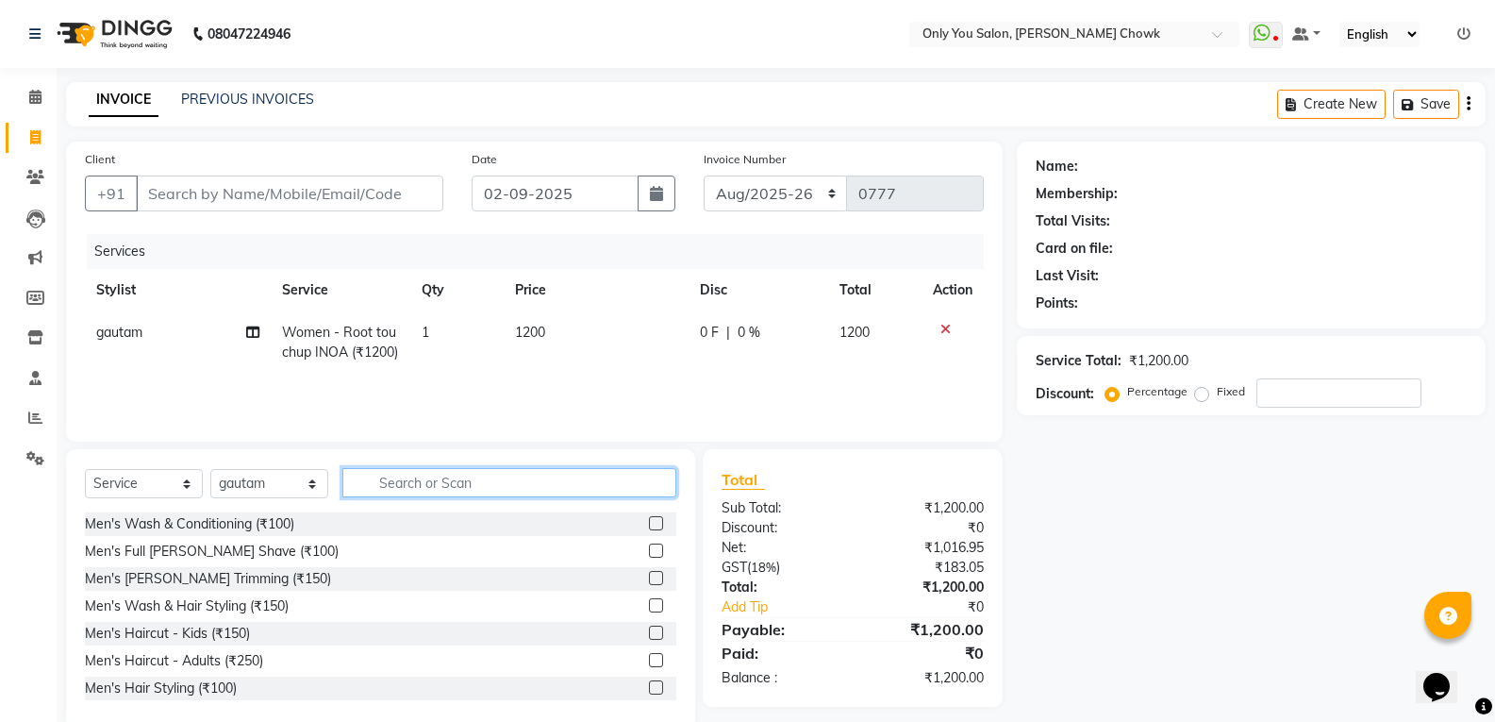
click at [422, 492] on input "text" at bounding box center [509, 482] width 334 height 29
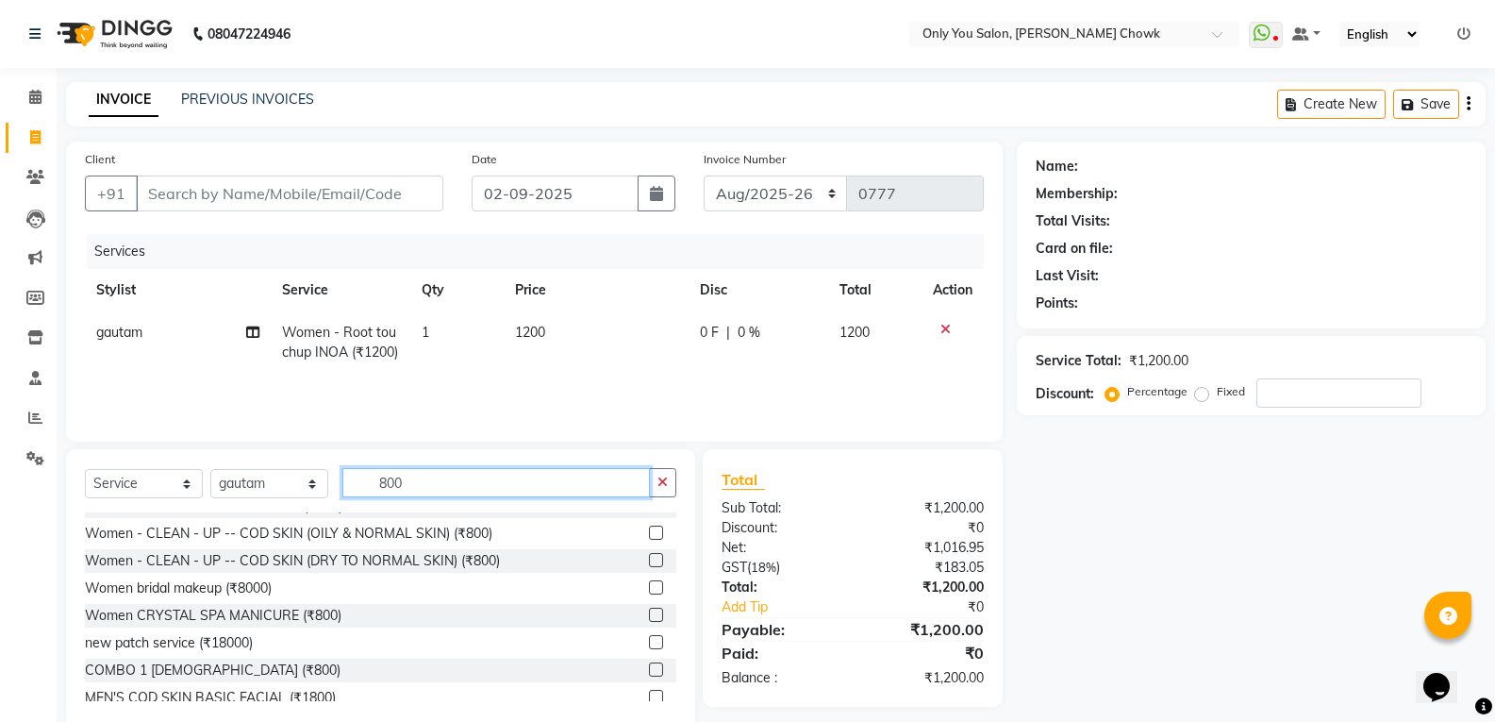
scroll to position [566, 0]
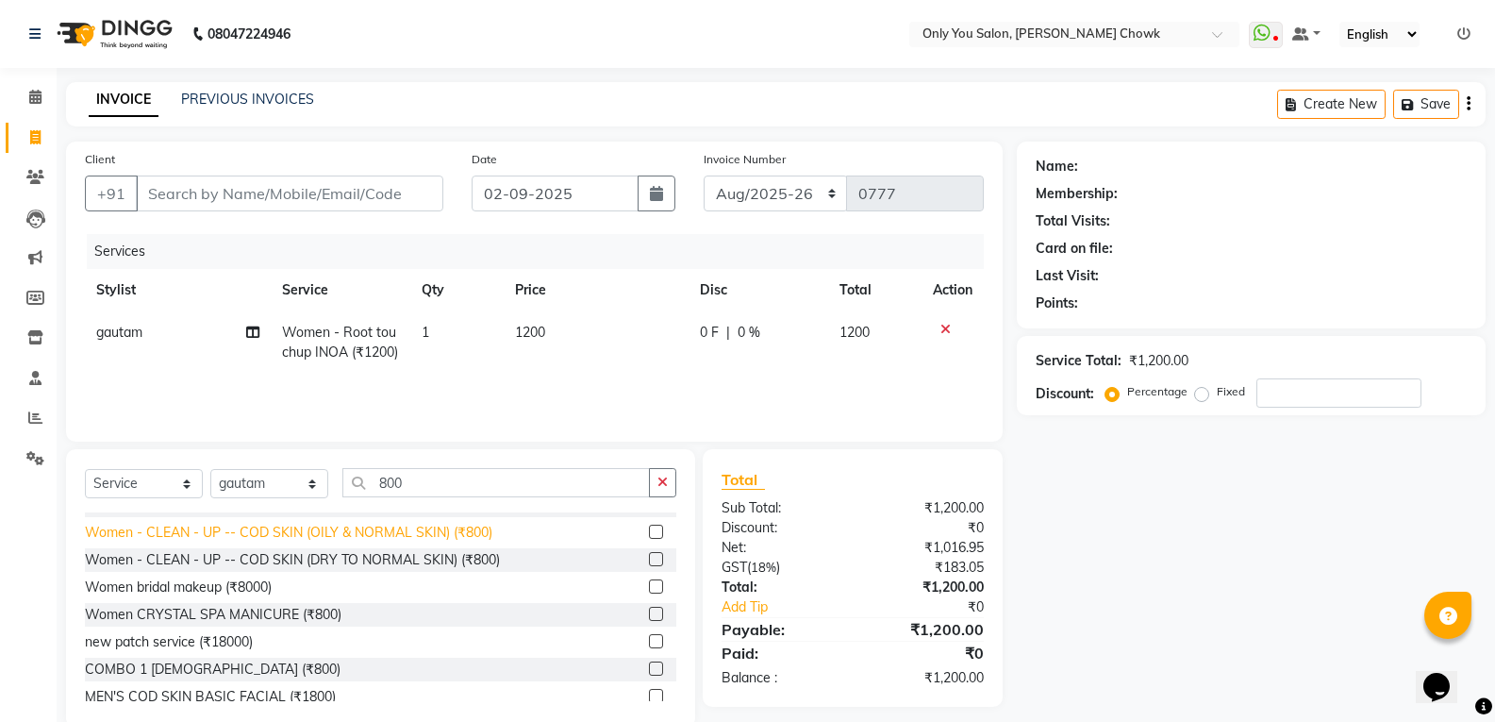
click at [476, 532] on div "Women - CLEAN - UP -- COD SKIN (OILY & NORMAL SKIN) (₹800)" at bounding box center [288, 533] width 407 height 20
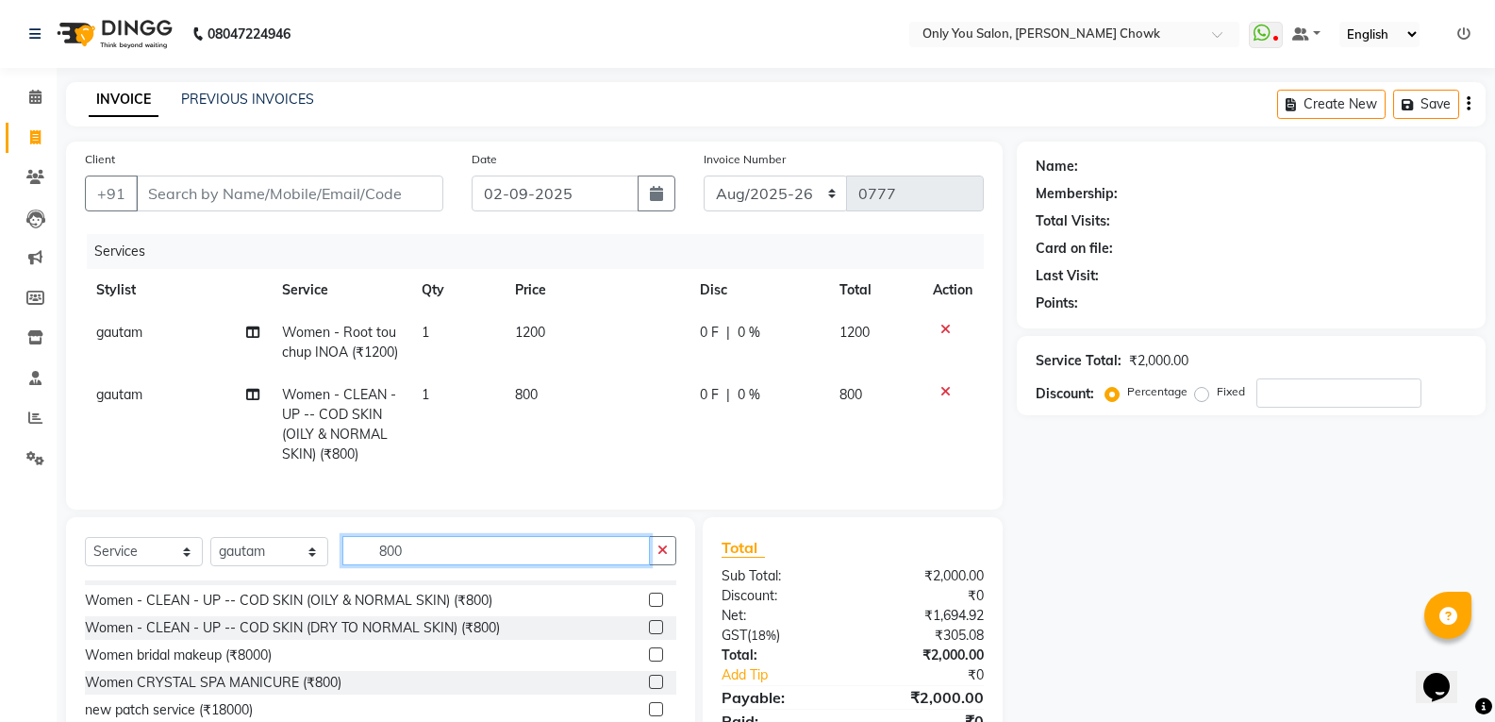
click at [438, 565] on input "800" at bounding box center [495, 550] width 307 height 29
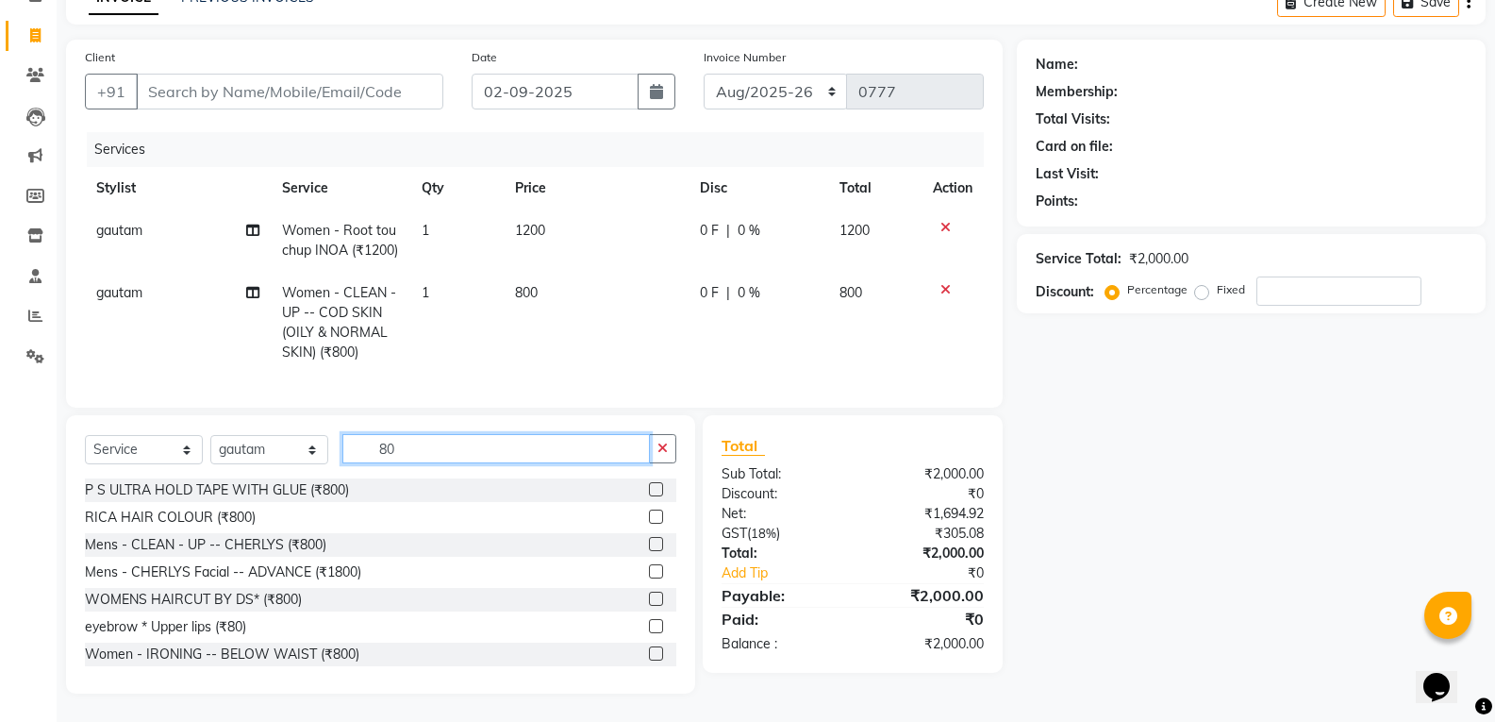
scroll to position [136, 0]
click at [189, 634] on div "eyebrow * Upper lips (₹80)" at bounding box center [165, 627] width 161 height 20
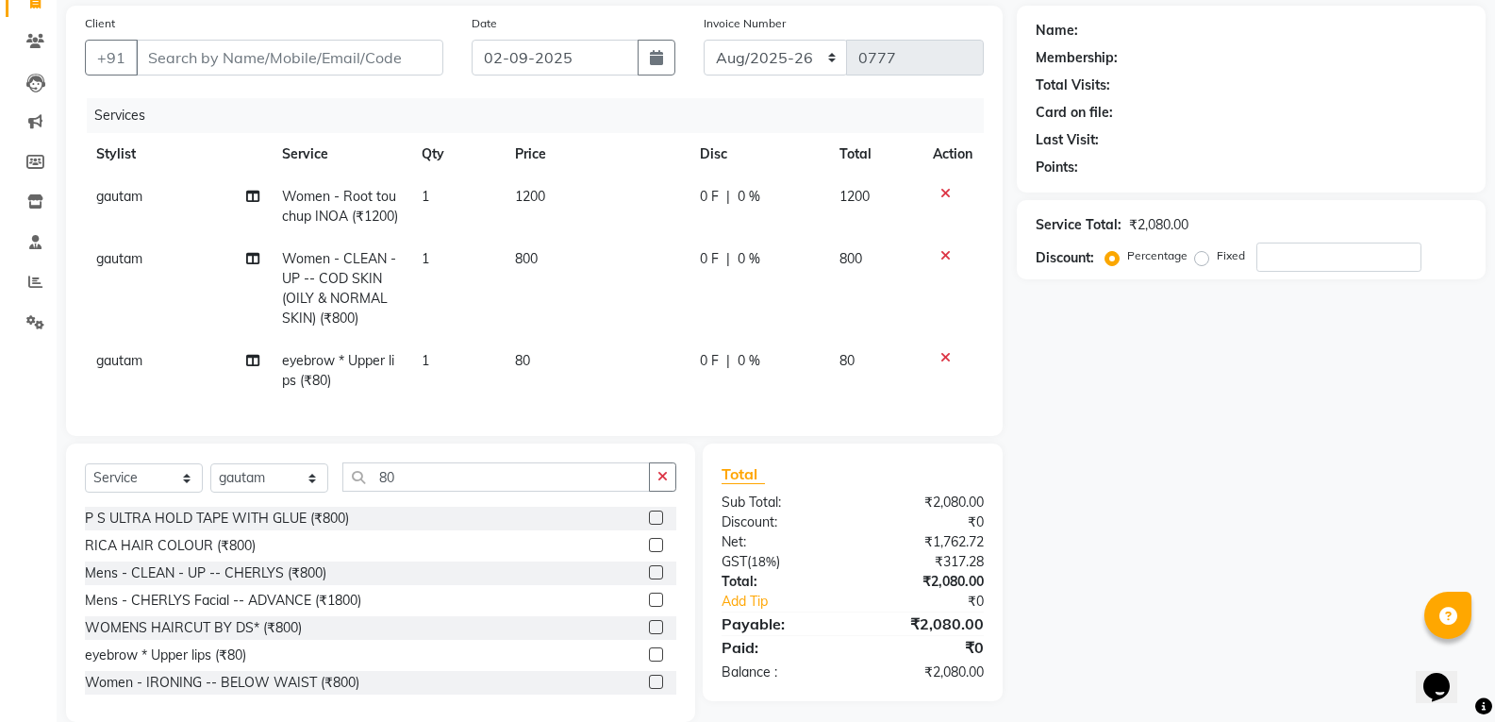
click at [114, 390] on td "gautam" at bounding box center [178, 371] width 186 height 62
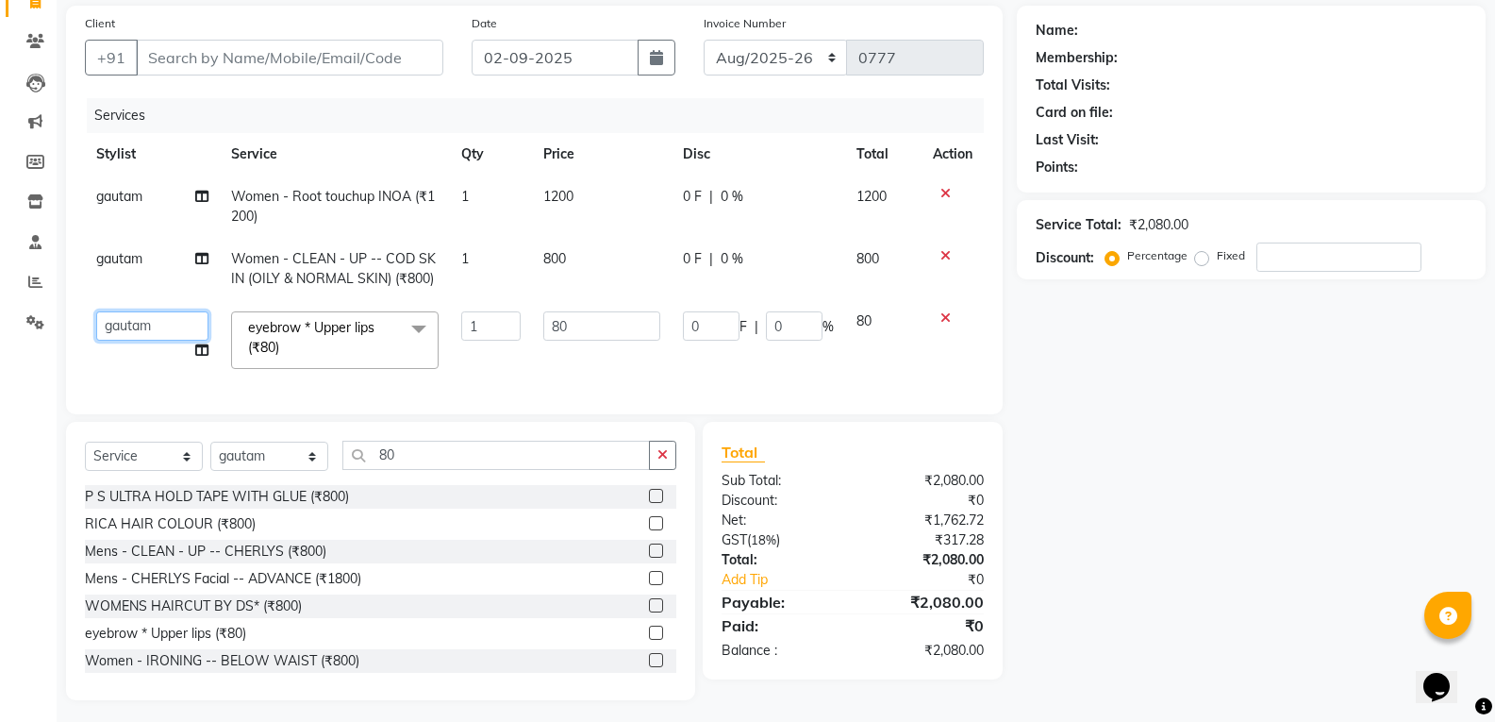
click at [149, 316] on select "ASHWIN gautam KHUSHI SIDAR LAXMI TIWARI MAMTA SAHU NARESH Ragini Sahu RAKESH RA…" at bounding box center [152, 325] width 112 height 29
click at [111, 258] on span "gautam" at bounding box center [119, 258] width 46 height 17
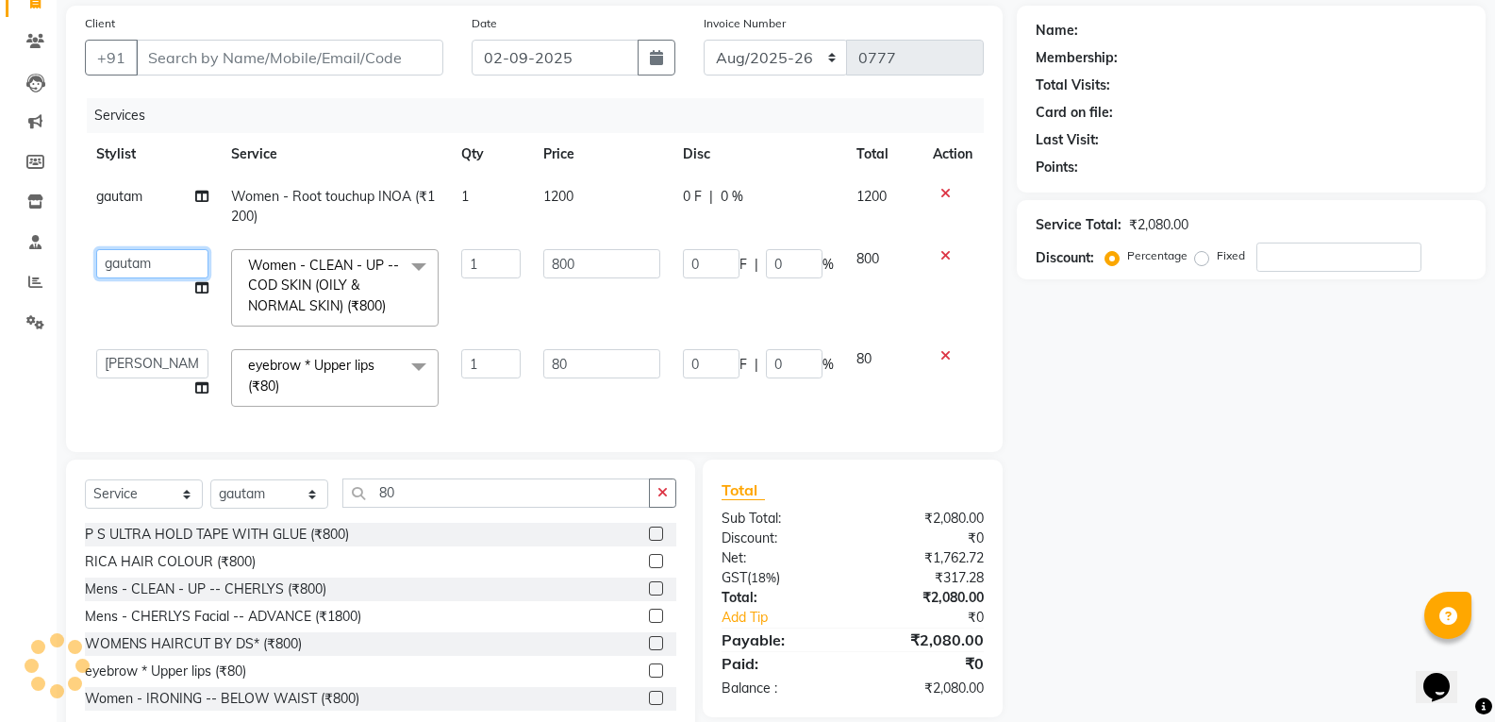
click at [112, 257] on select "ASHWIN gautam KHUSHI SIDAR LAXMI TIWARI MAMTA SAHU NARESH Ragini Sahu RAKESH RA…" at bounding box center [152, 263] width 112 height 29
click at [1212, 475] on div "Name: Membership: Total Visits: Card on file: Last Visit: Points: Service Total…" at bounding box center [1258, 372] width 483 height 732
click at [791, 48] on select "[DATE]-[DATE]-26 TRD/2025" at bounding box center [776, 58] width 144 height 36
click at [704, 40] on select "[DATE]-[DATE]-26 TRD/2025" at bounding box center [776, 58] width 144 height 36
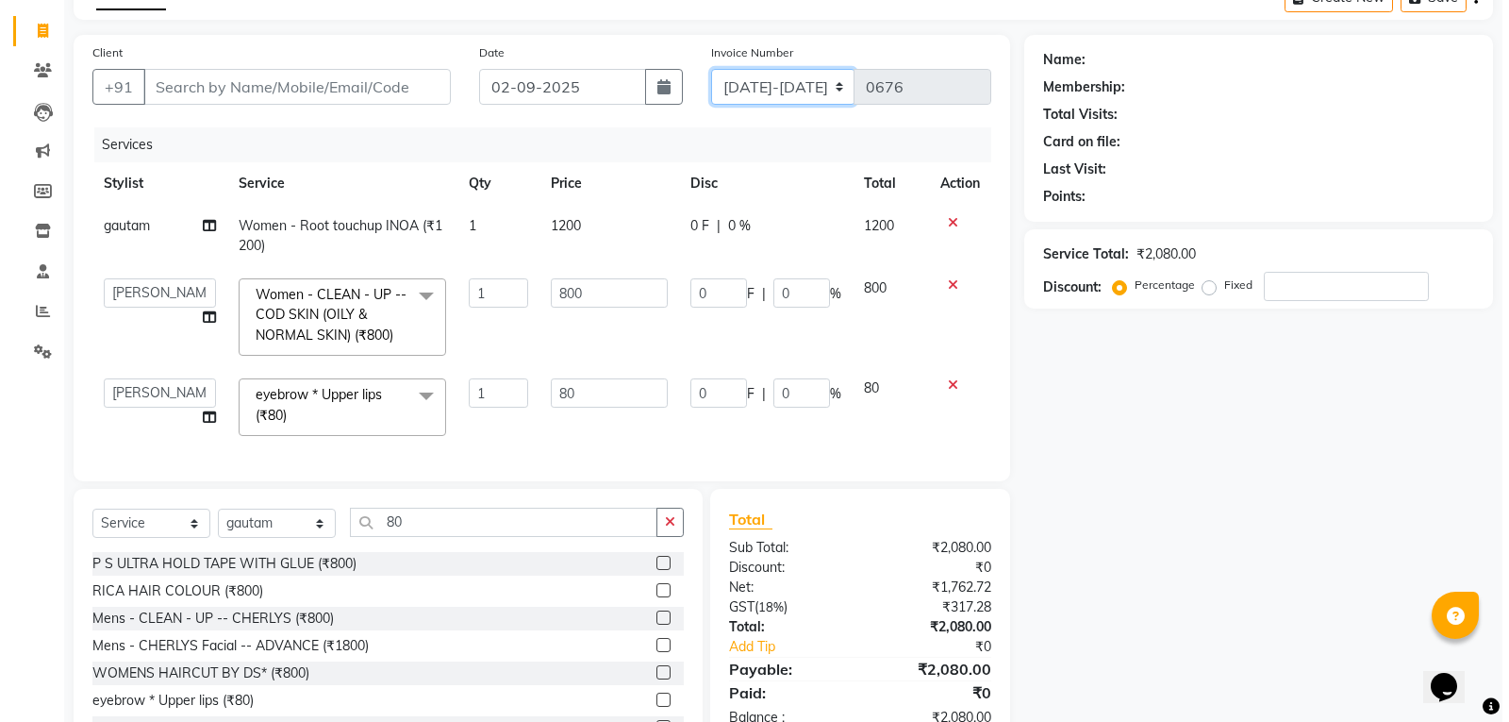
scroll to position [0, 0]
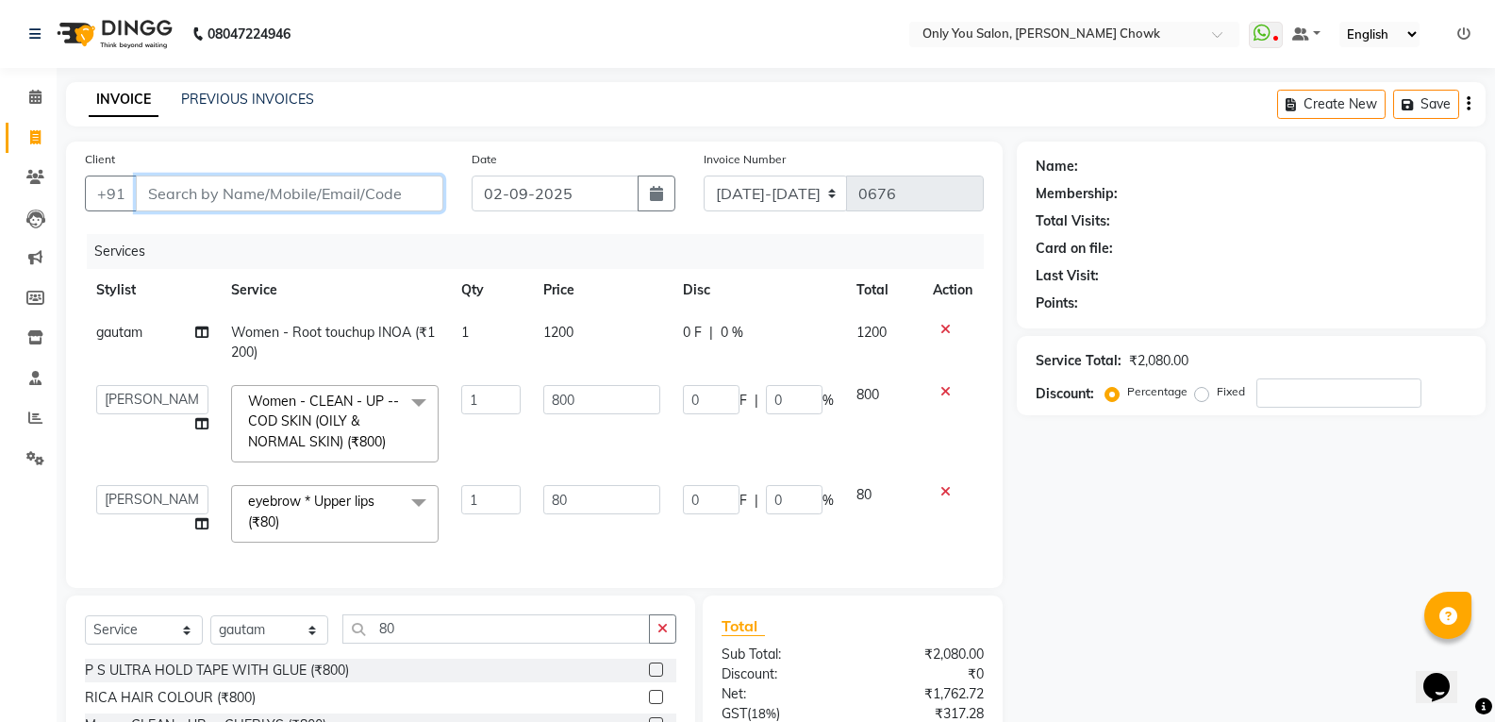
click at [280, 183] on input "Client" at bounding box center [289, 193] width 307 height 36
click at [381, 207] on button "Add Client" at bounding box center [394, 193] width 97 height 36
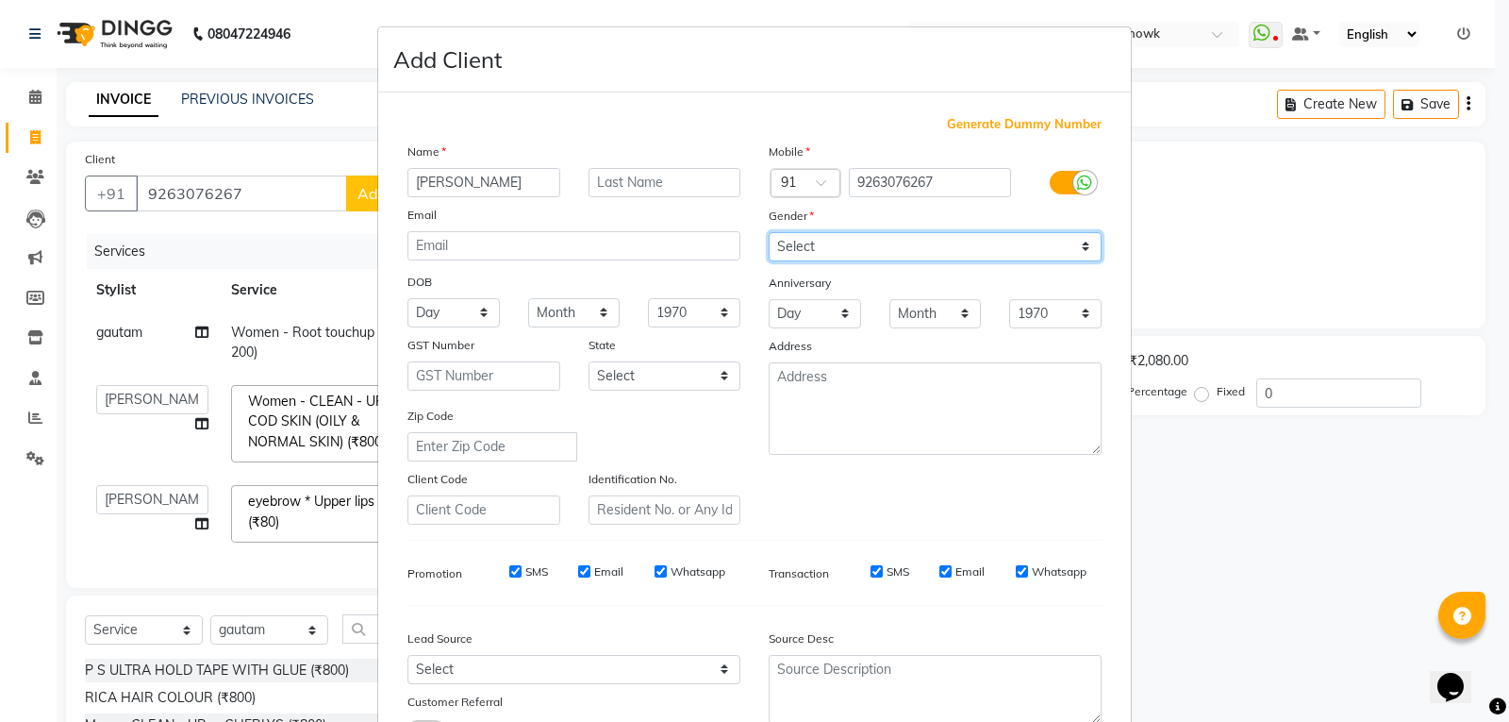
click at [883, 253] on select "Select Male Female Other Prefer Not To Say" at bounding box center [935, 246] width 333 height 29
click at [769, 232] on select "Select Male Female Other Prefer Not To Say" at bounding box center [935, 246] width 333 height 29
click at [1313, 587] on ngb-modal-window "Add Client Generate Dummy Number Name sarita Email DOB Day 01 02 03 04 05 06 07…" at bounding box center [754, 361] width 1509 height 722
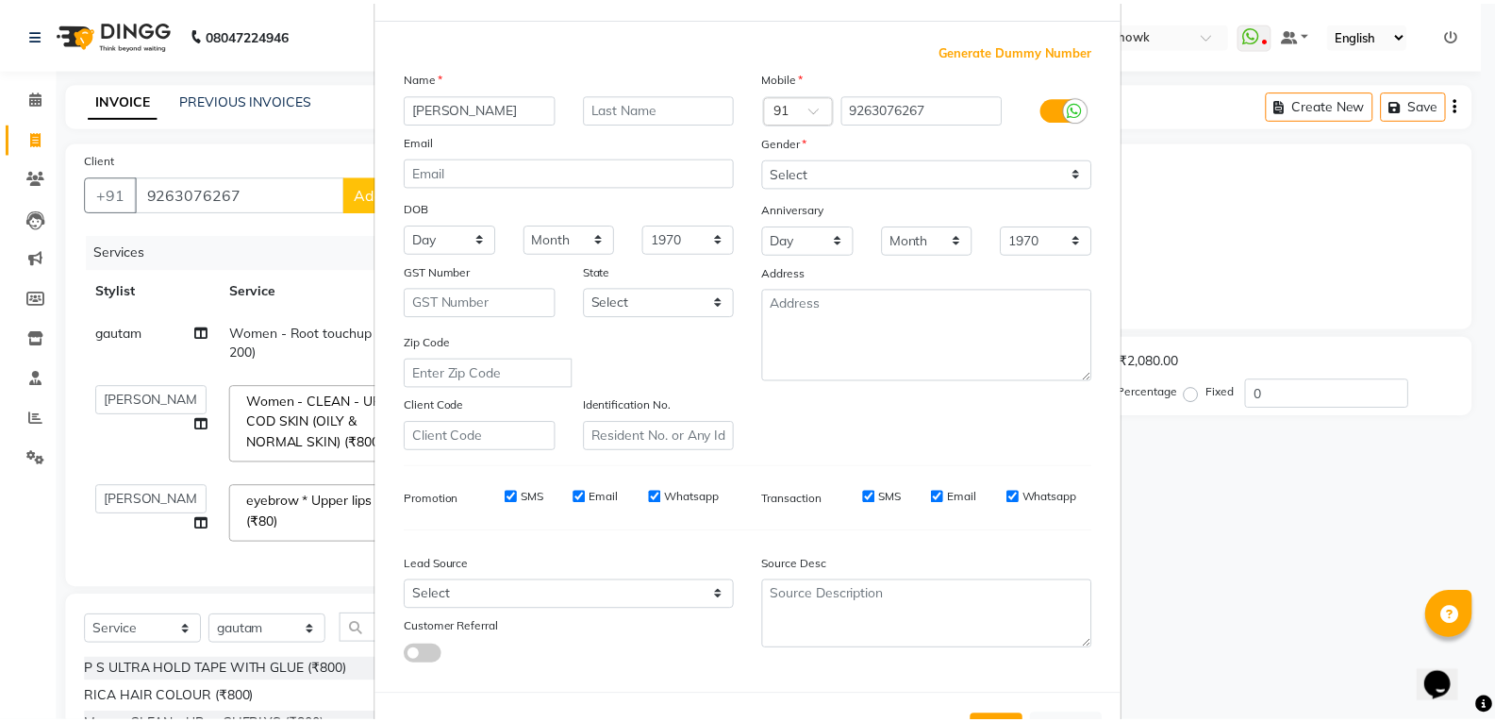
scroll to position [149, 0]
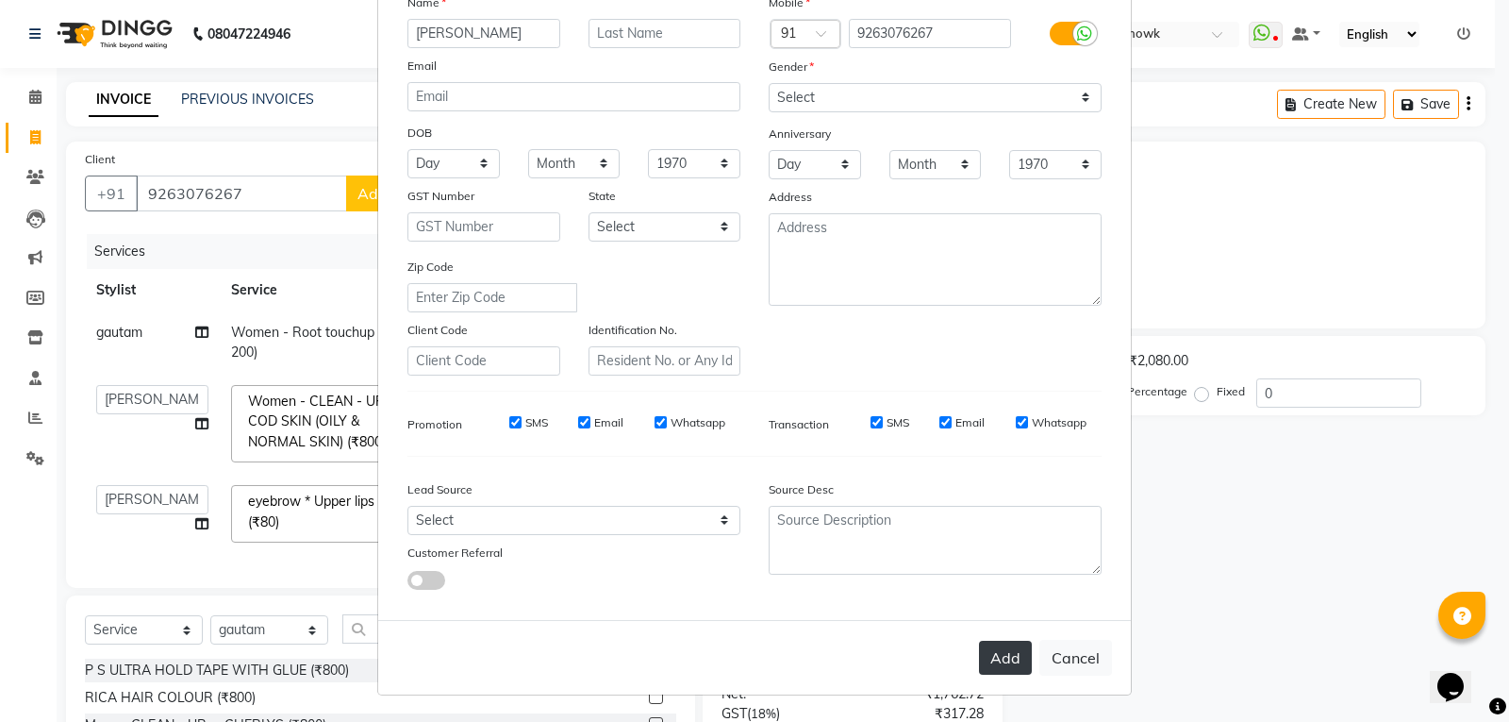
click at [1011, 646] on button "Add" at bounding box center [1005, 657] width 53 height 34
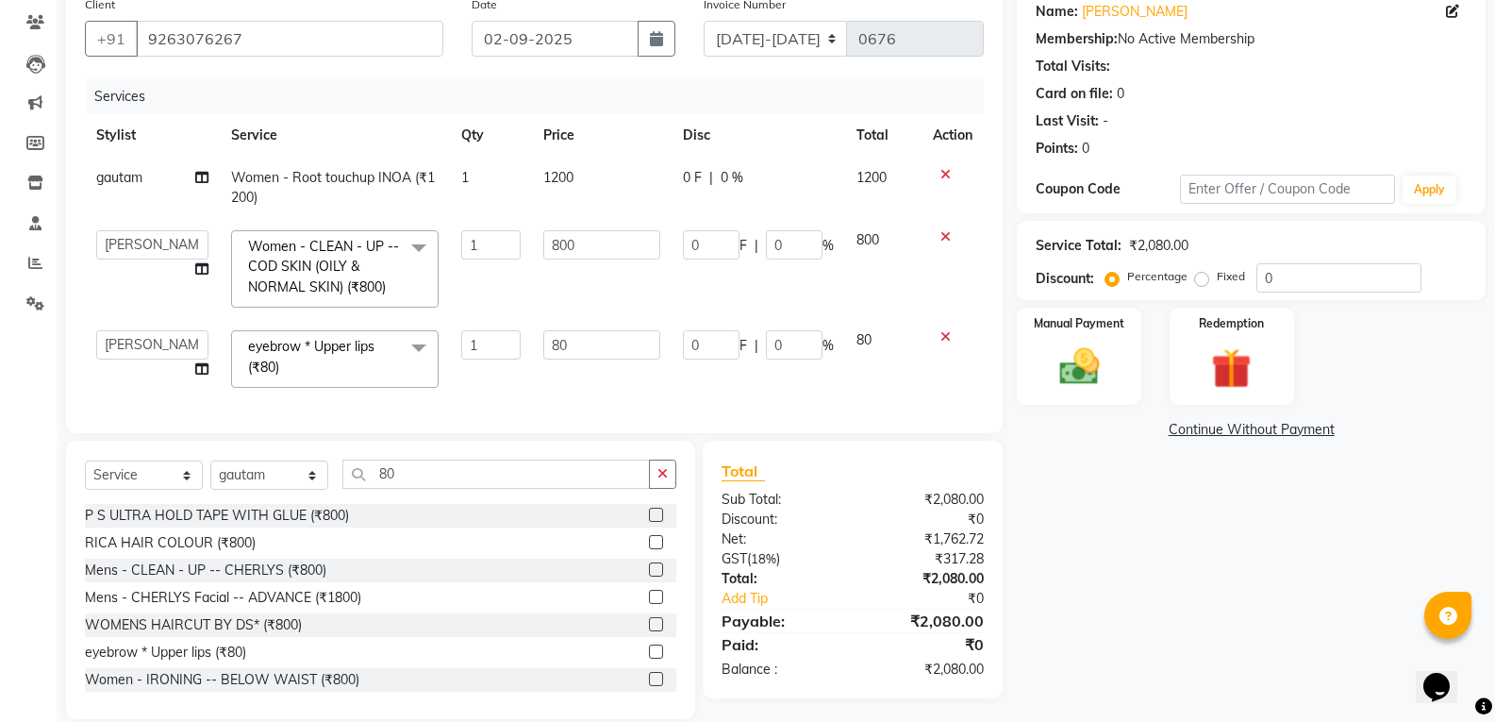
scroll to position [189, 0]
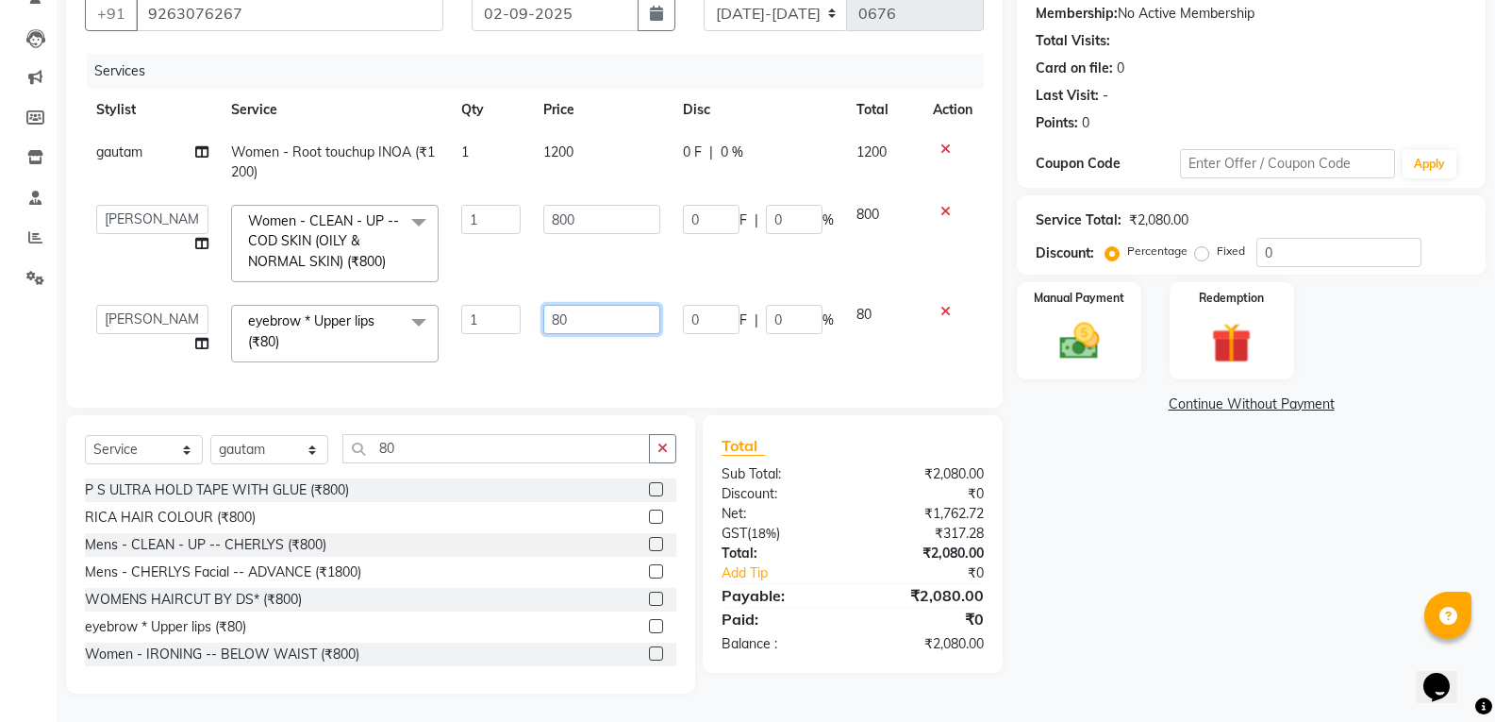
click at [602, 308] on input "80" at bounding box center [601, 319] width 117 height 29
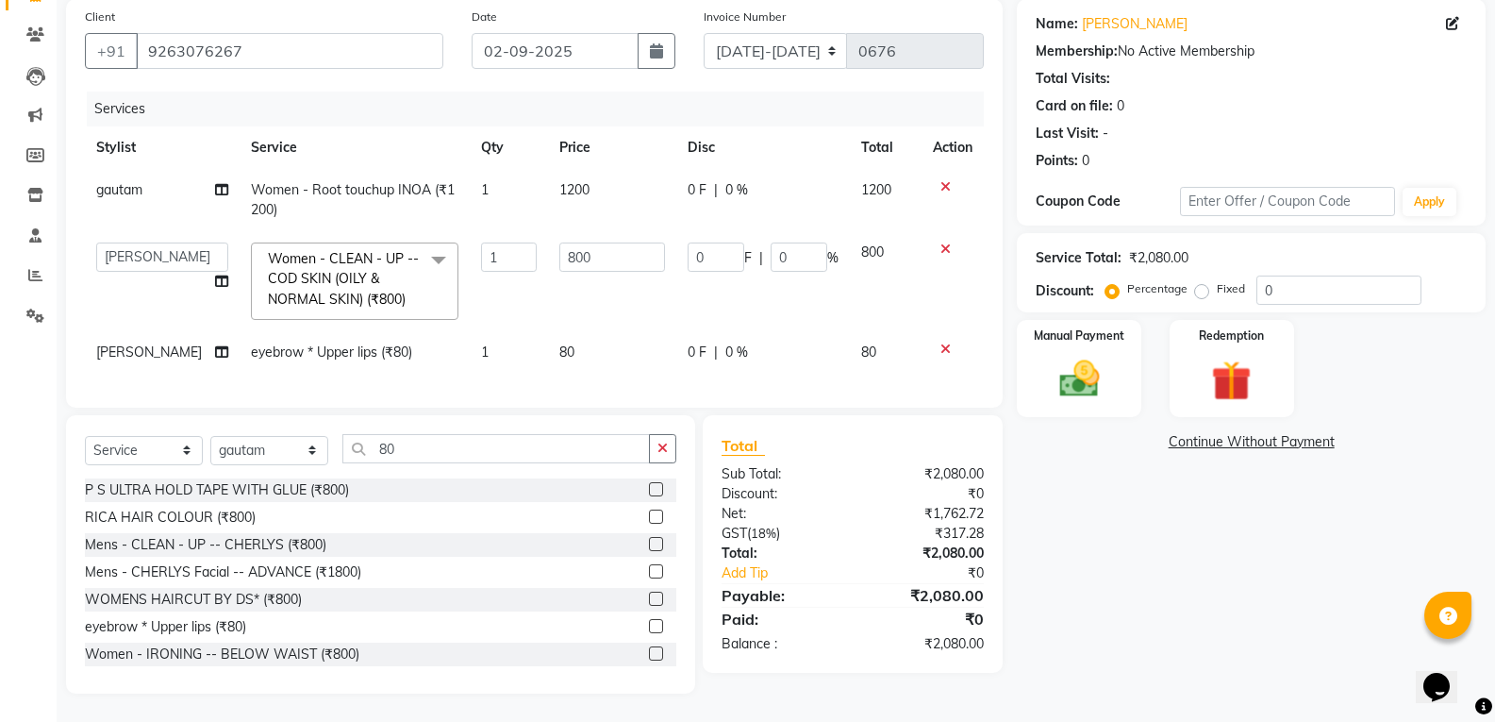
scroll to position [157, 0]
click at [943, 306] on tbody "gautam Women - Root touchup INOA (₹1200) 1 1200 0 F | 0 % 1200 ASHWIN gautam KH…" at bounding box center [534, 271] width 899 height 205
click at [948, 342] on icon at bounding box center [945, 348] width 10 height 13
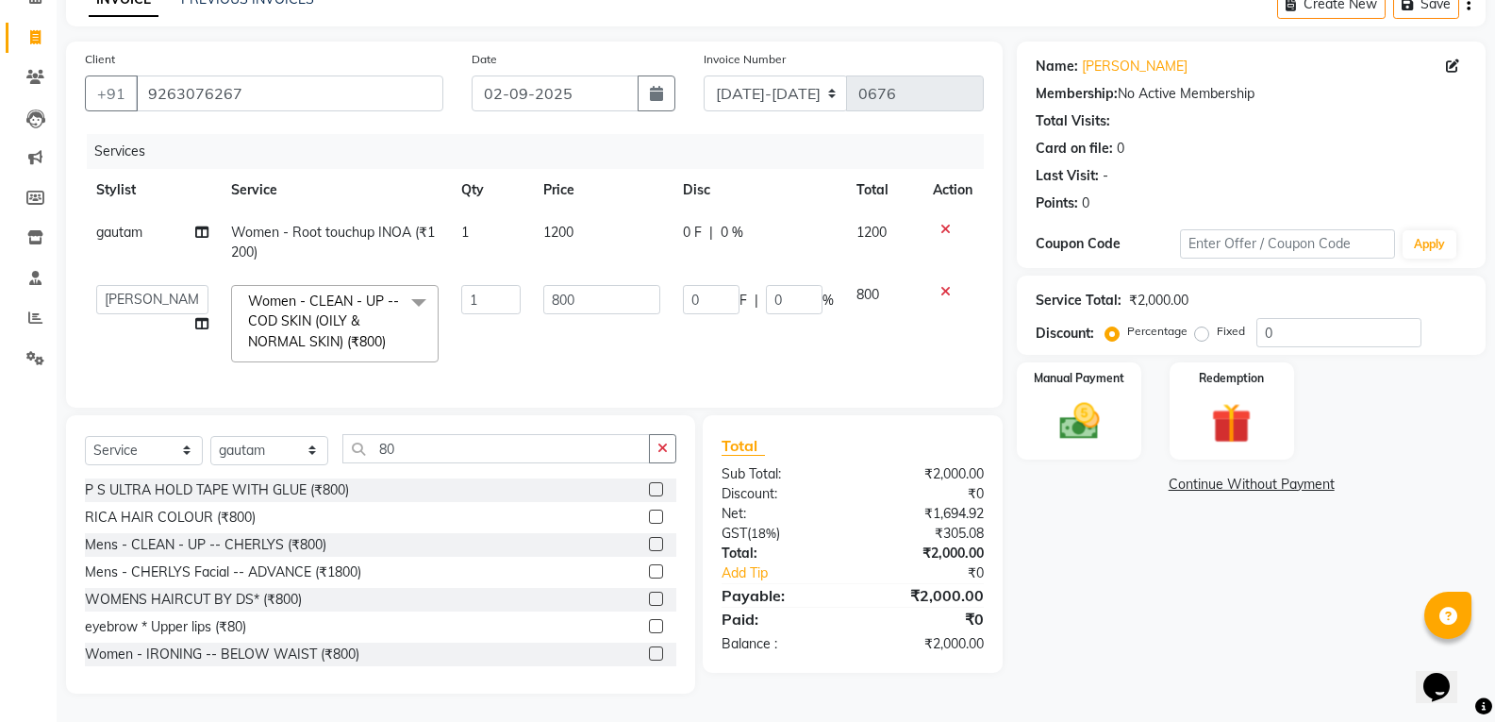
scroll to position [114, 0]
click at [460, 447] on input "80" at bounding box center [495, 448] width 307 height 29
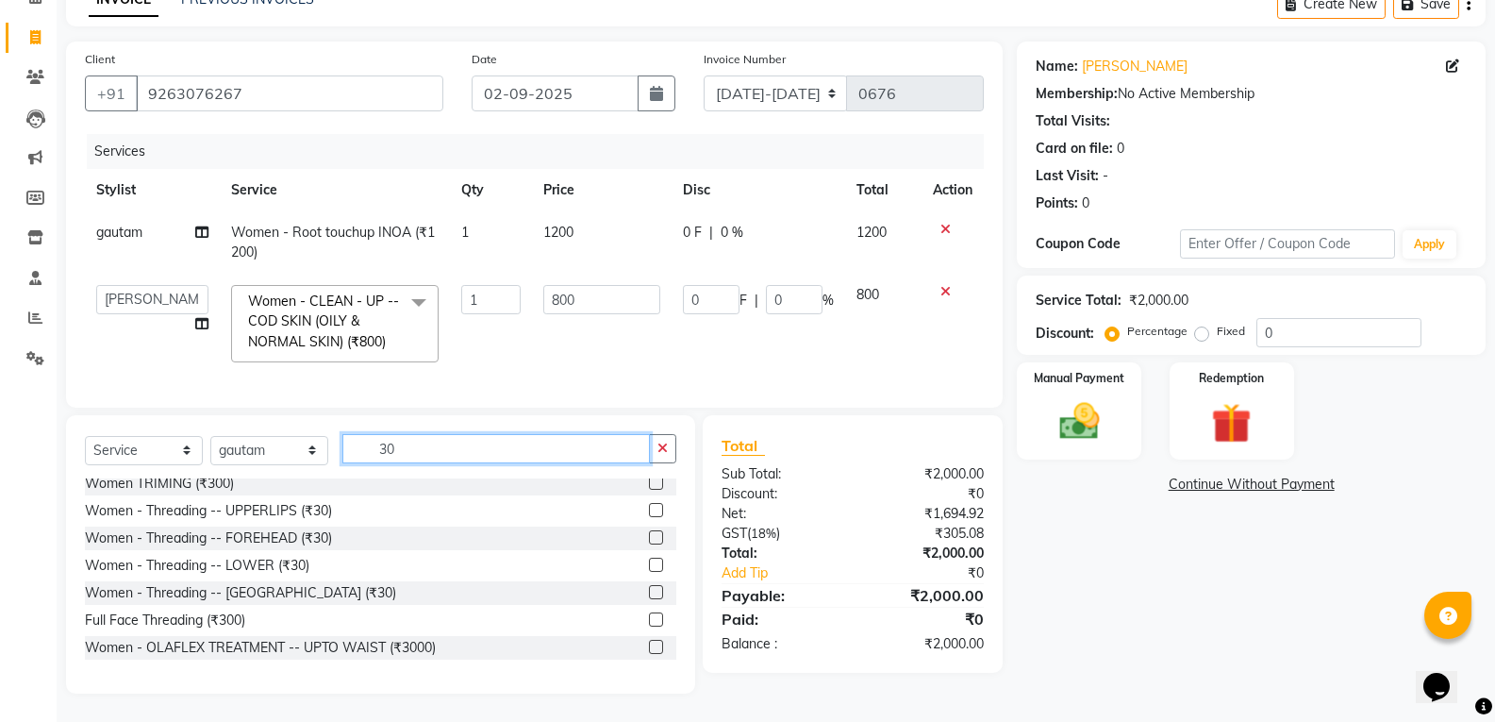
scroll to position [189, 0]
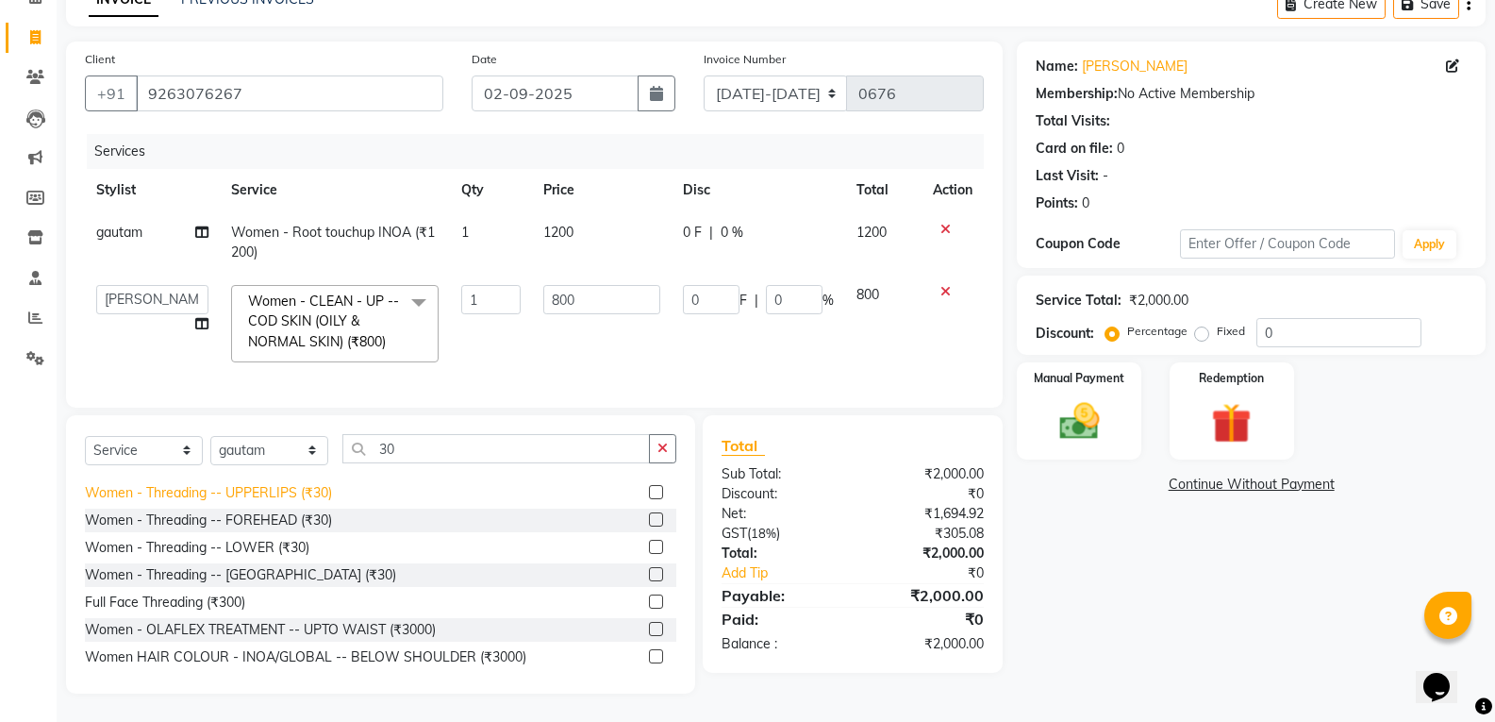
click at [323, 500] on div "Women - Threading -- UPPERLIPS (₹30)" at bounding box center [208, 493] width 247 height 20
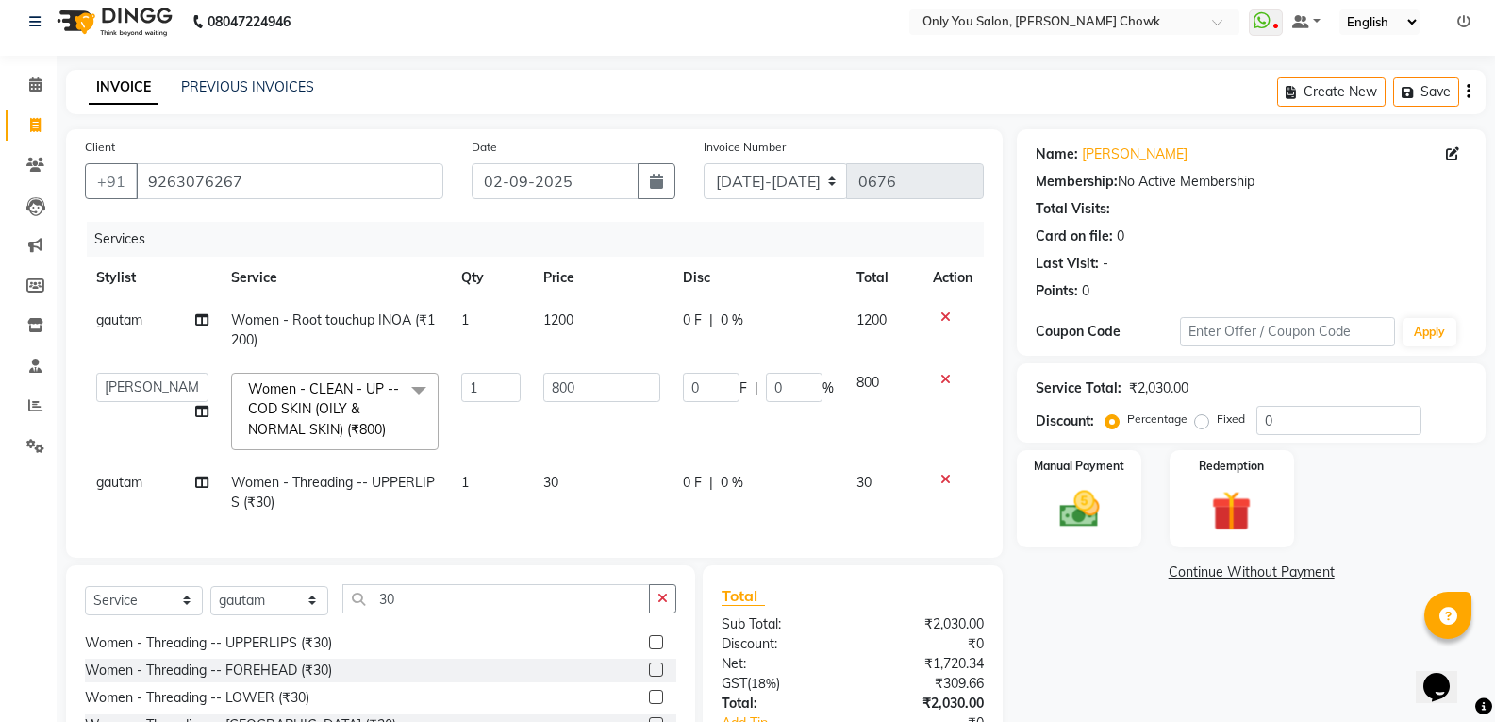
scroll to position [0, 0]
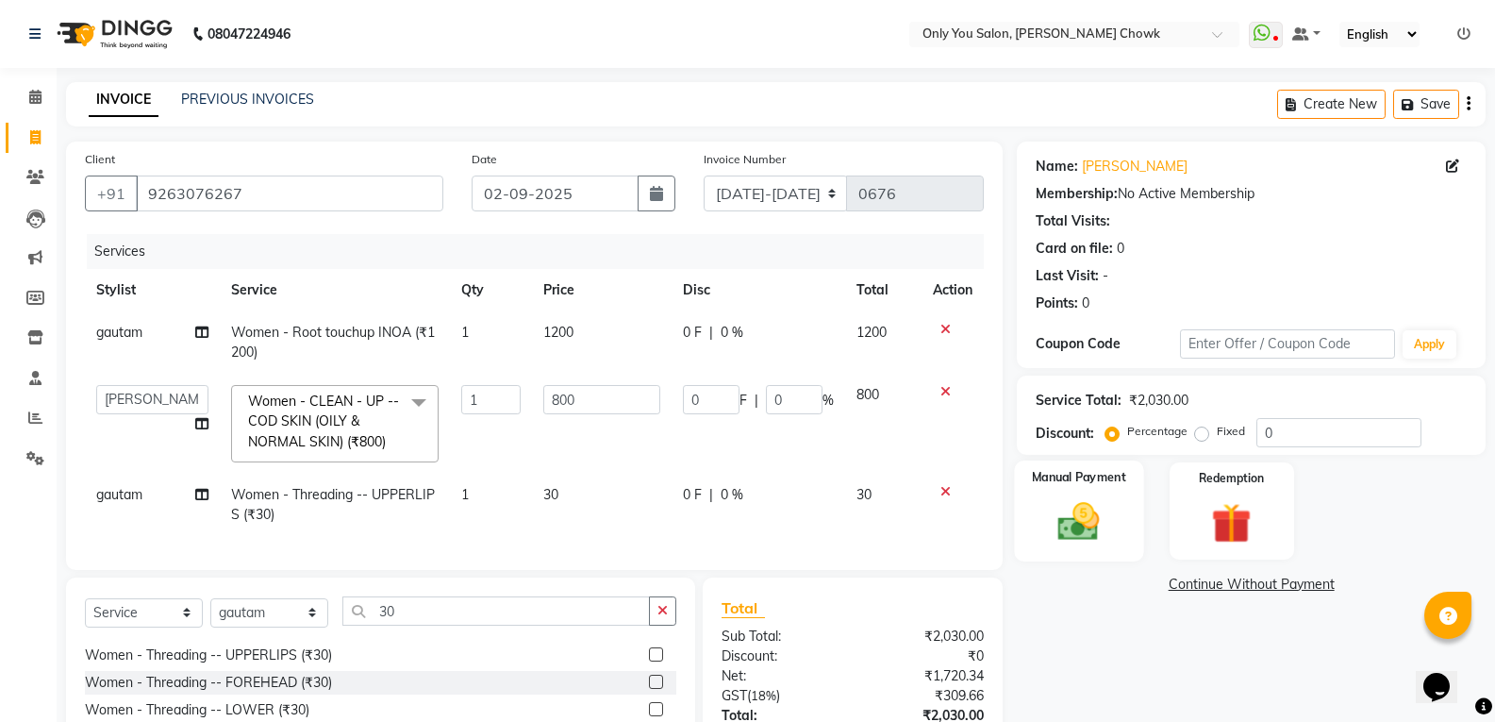
click at [1053, 554] on div "Manual Payment" at bounding box center [1079, 510] width 129 height 101
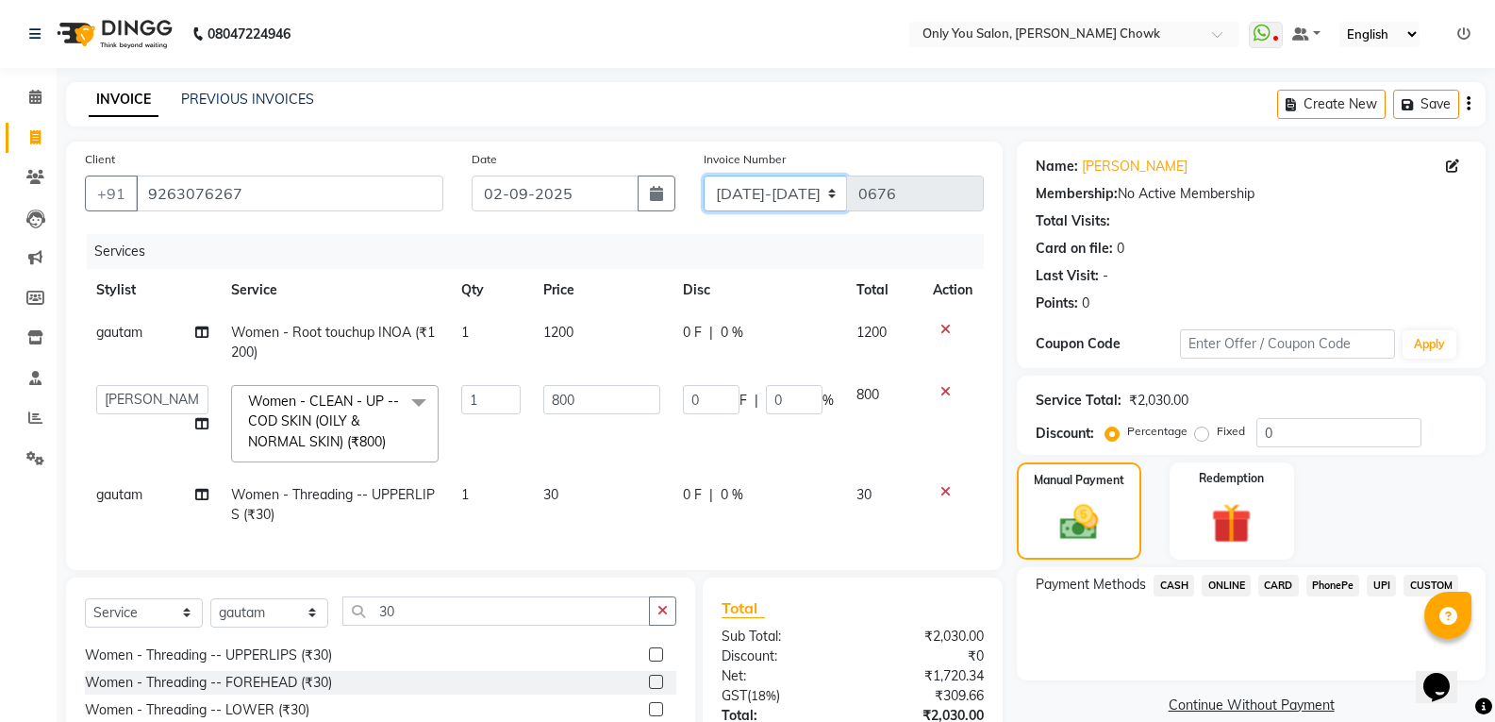
click at [790, 198] on select "[DATE]-[DATE]-26 TRD/2025" at bounding box center [776, 193] width 144 height 36
click at [1175, 586] on span "CASH" at bounding box center [1173, 585] width 41 height 22
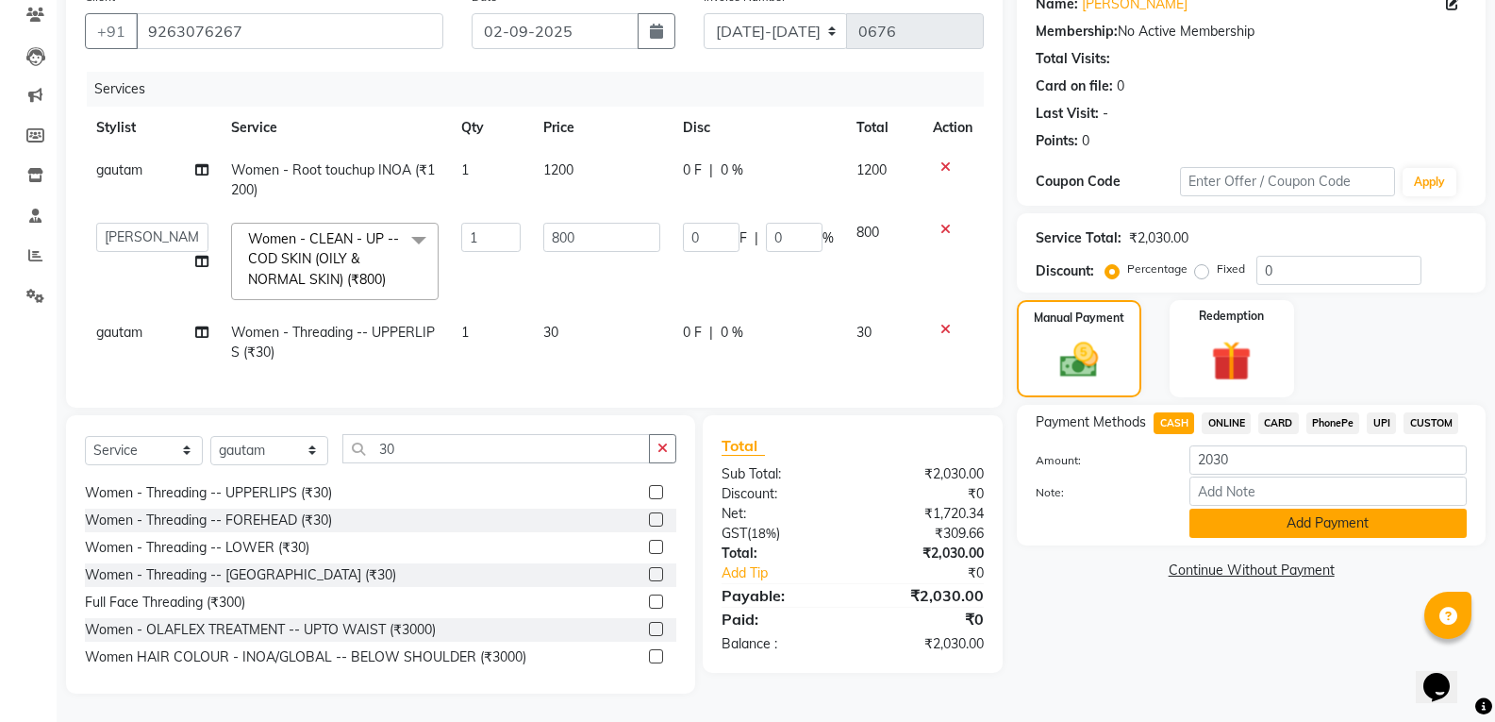
click at [1249, 508] on button "Add Payment" at bounding box center [1327, 522] width 277 height 29
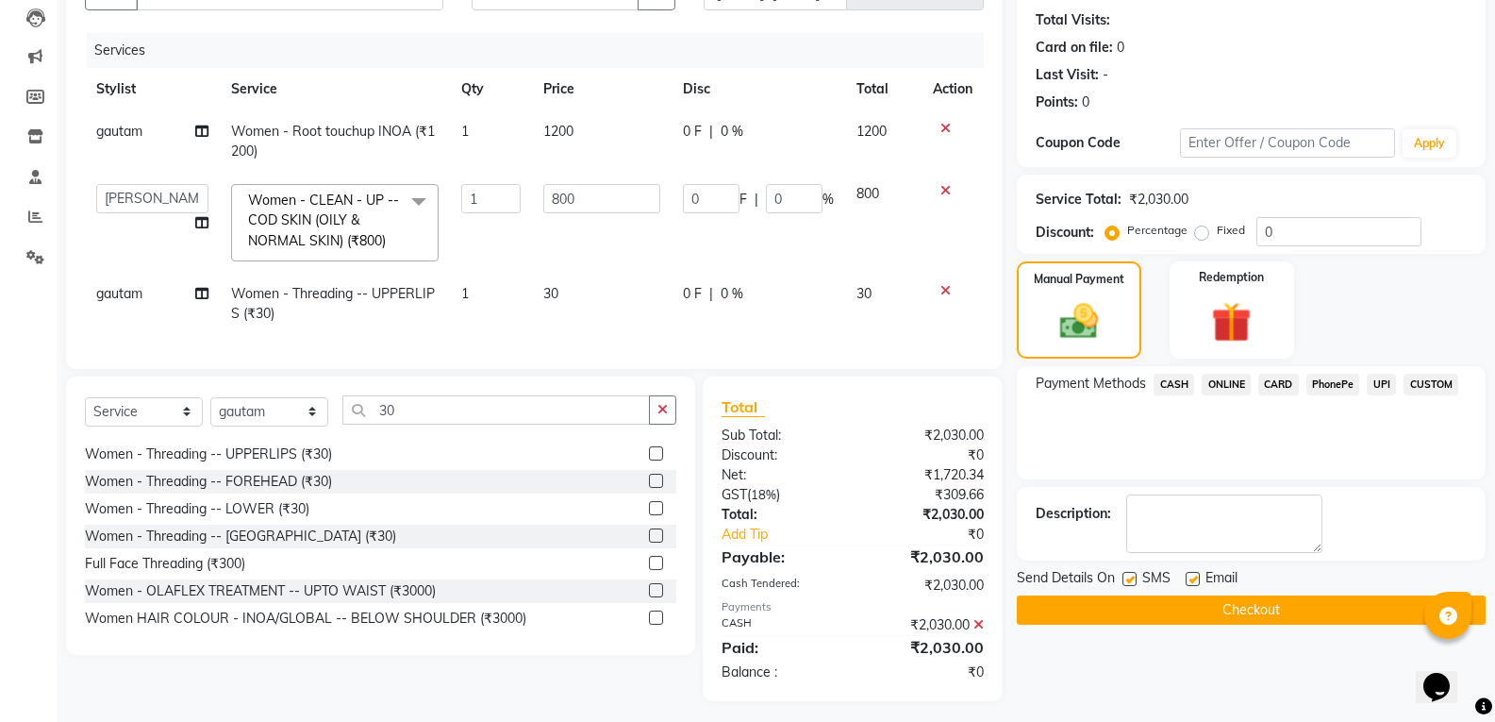
scroll to position [223, 0]
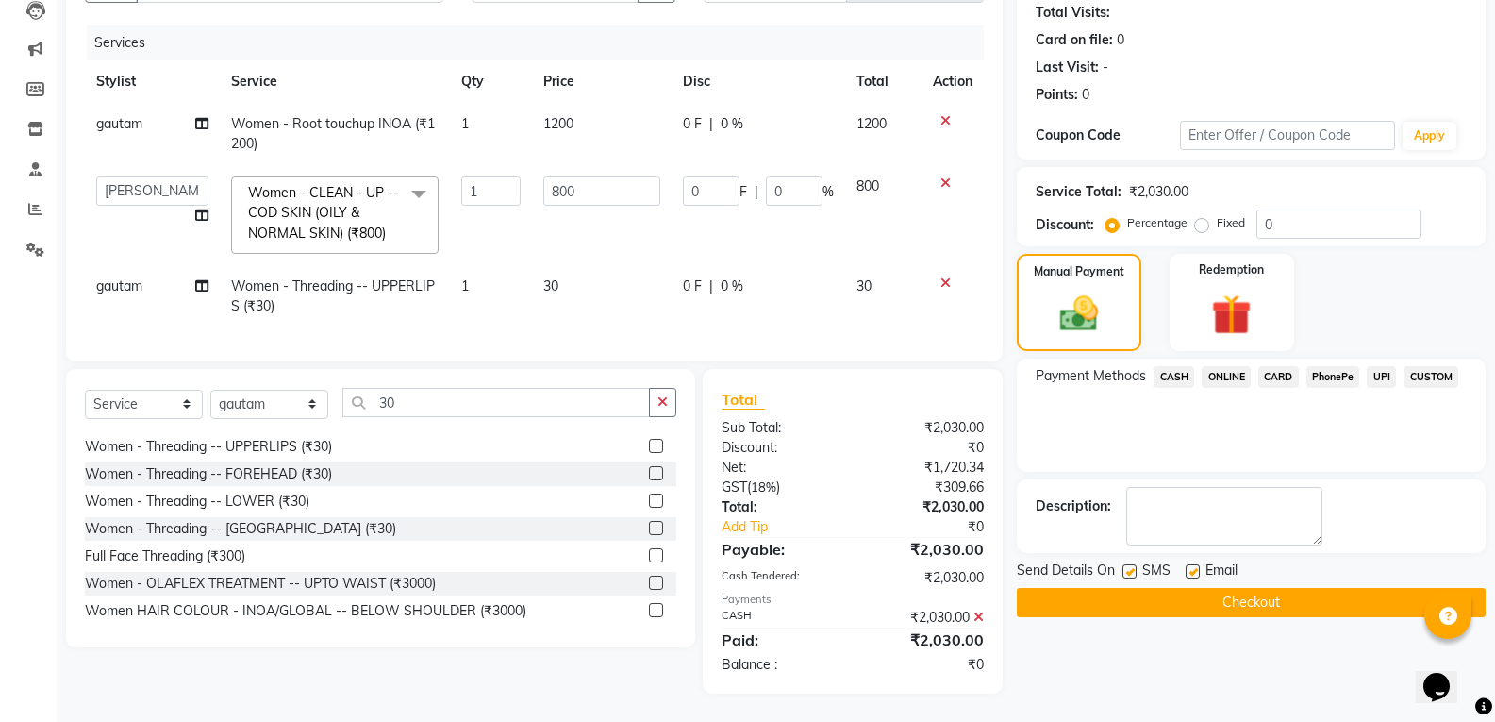
click at [1231, 588] on button "Checkout" at bounding box center [1251, 602] width 469 height 29
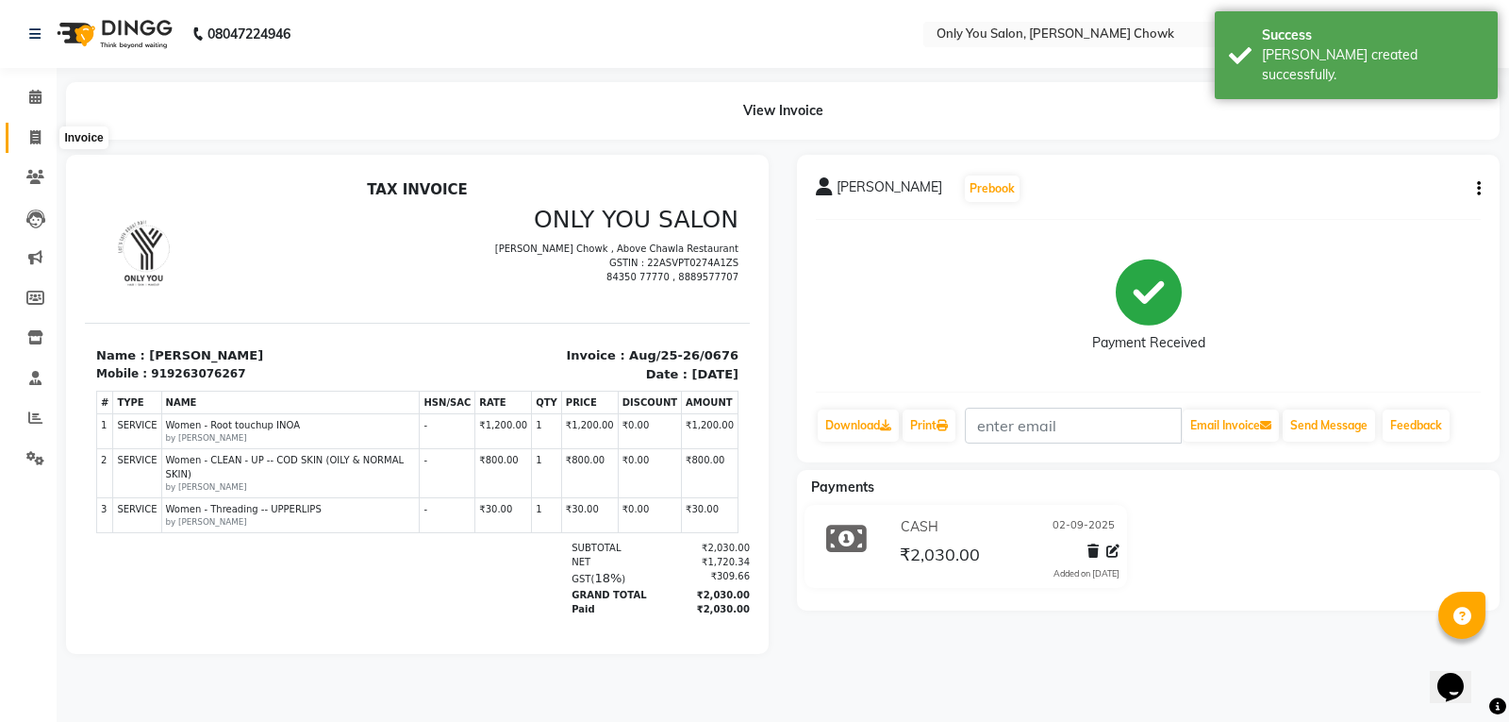
click at [38, 146] on span at bounding box center [35, 138] width 33 height 22
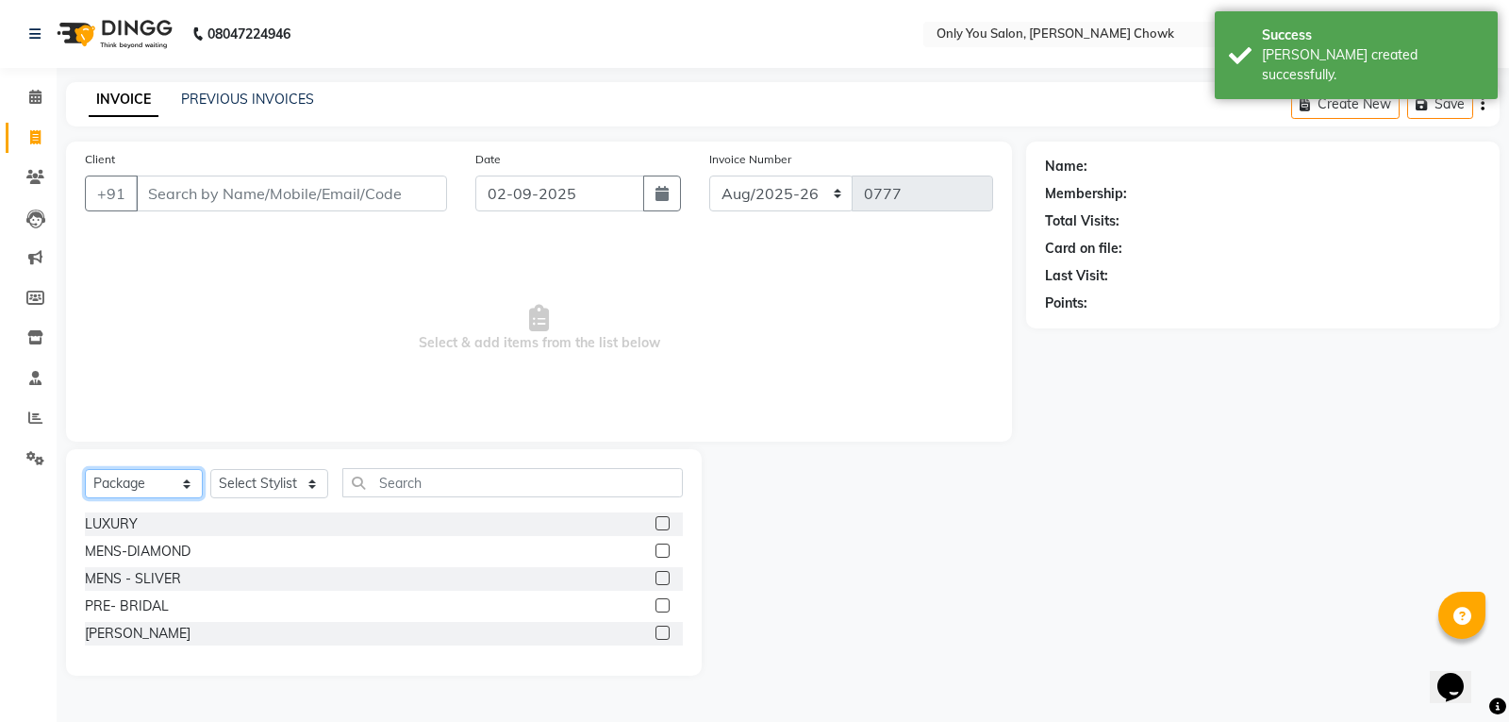
click at [196, 482] on select "Select Service Product Membership Package Voucher Prepaid Gift Card" at bounding box center [144, 483] width 118 height 29
click at [85, 469] on select "Select Service Product Membership Package Voucher Prepaid Gift Card" at bounding box center [144, 483] width 118 height 29
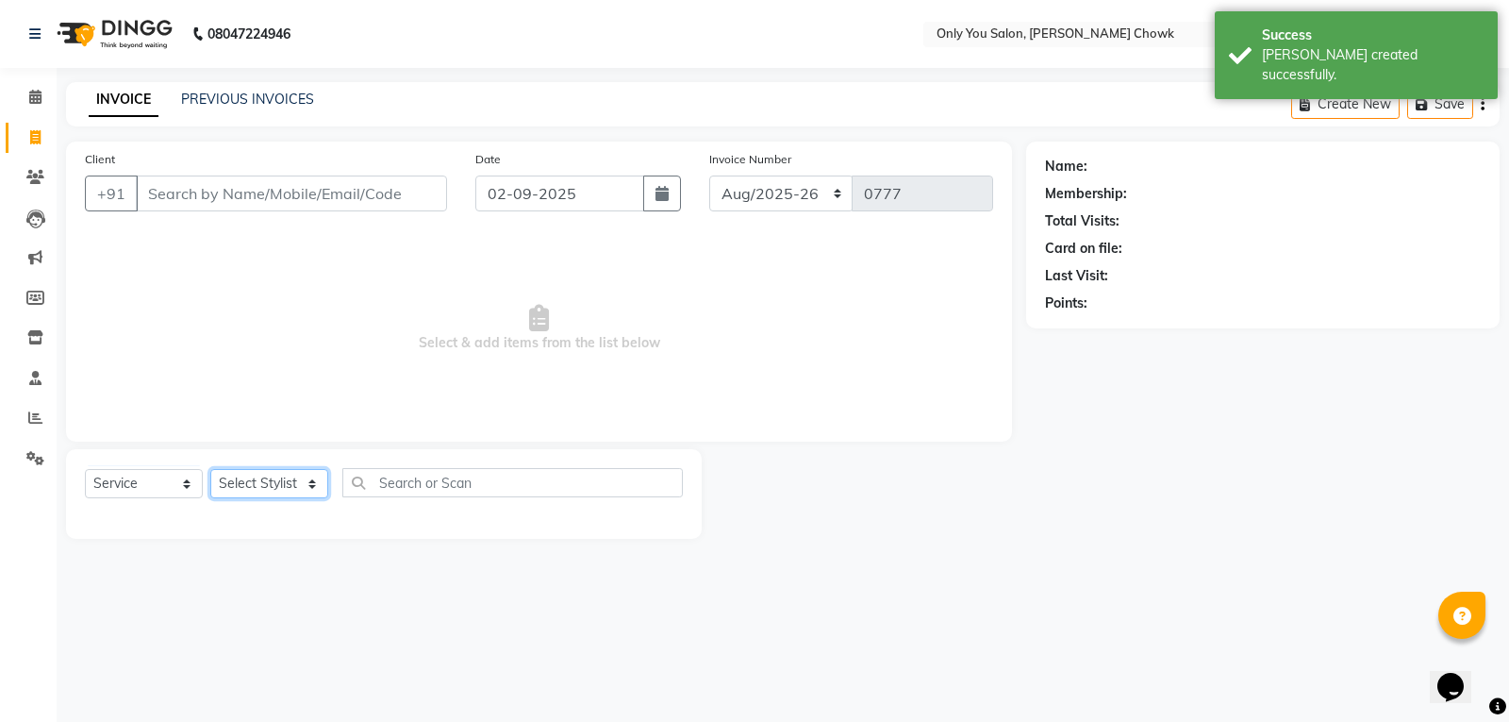
click at [274, 488] on select "Select Stylist [PERSON_NAME] [PERSON_NAME] [PERSON_NAME] MAMTA [PERSON_NAME] [P…" at bounding box center [269, 483] width 118 height 29
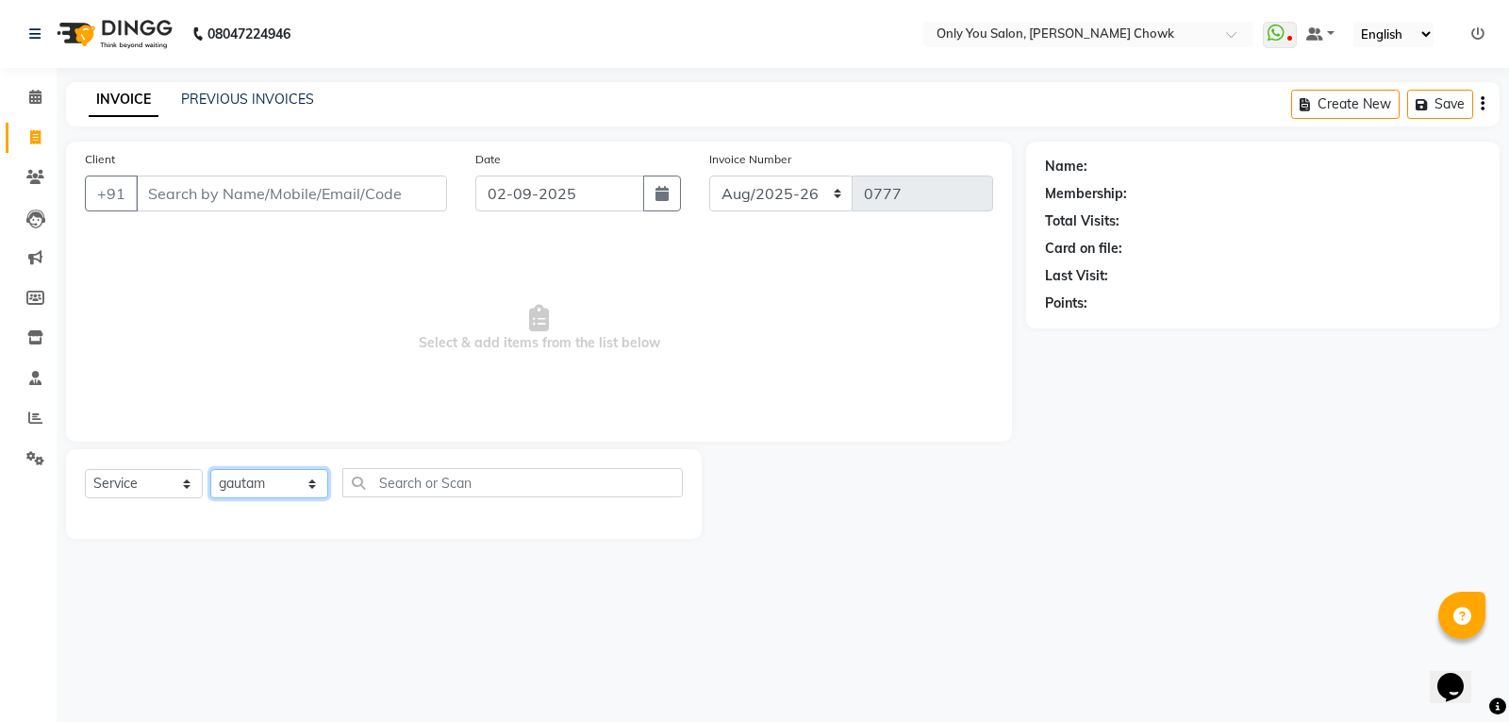
click at [210, 469] on select "Select Stylist [PERSON_NAME] [PERSON_NAME] [PERSON_NAME] MAMTA [PERSON_NAME] [P…" at bounding box center [269, 483] width 118 height 29
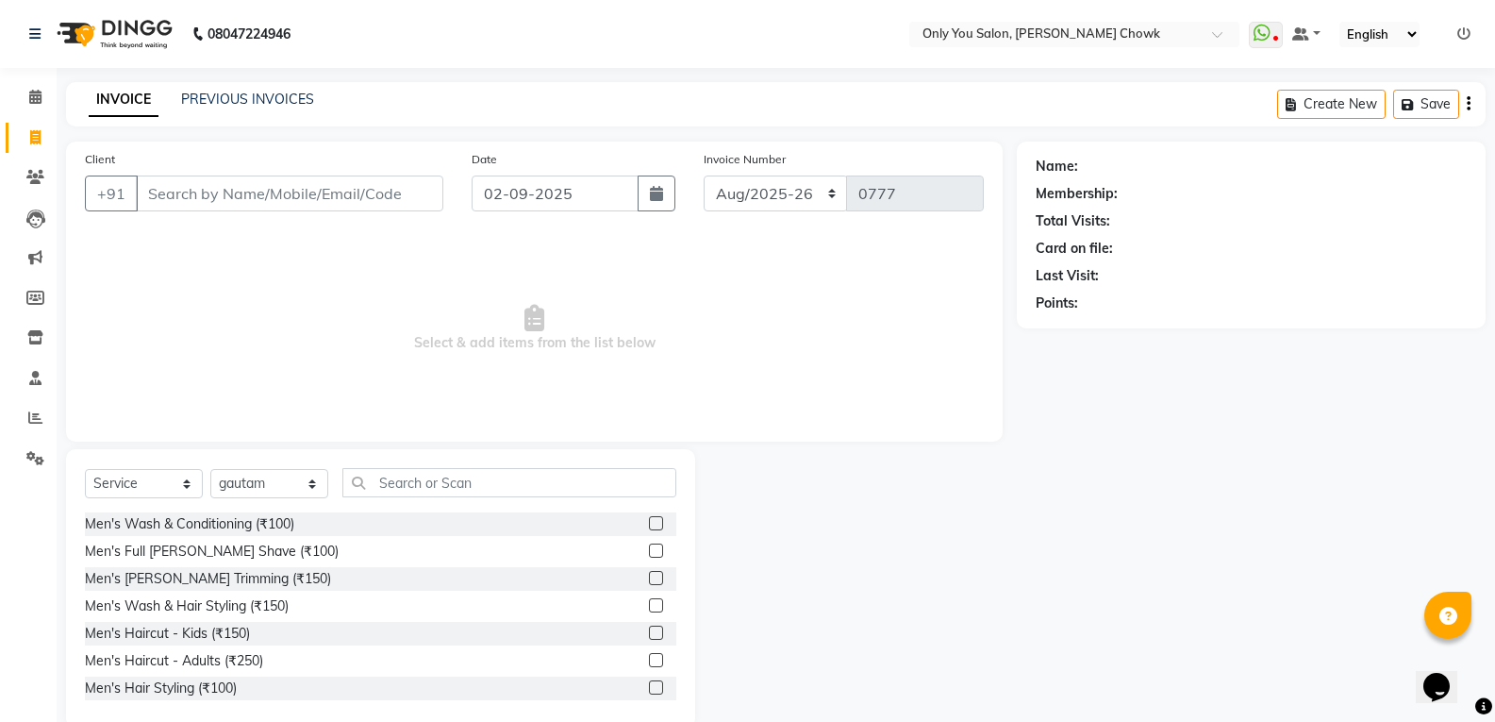
click at [454, 466] on div "Select Service Product Membership Package Voucher Prepaid Gift Card Select Styl…" at bounding box center [380, 588] width 629 height 278
click at [463, 490] on input "text" at bounding box center [509, 482] width 334 height 29
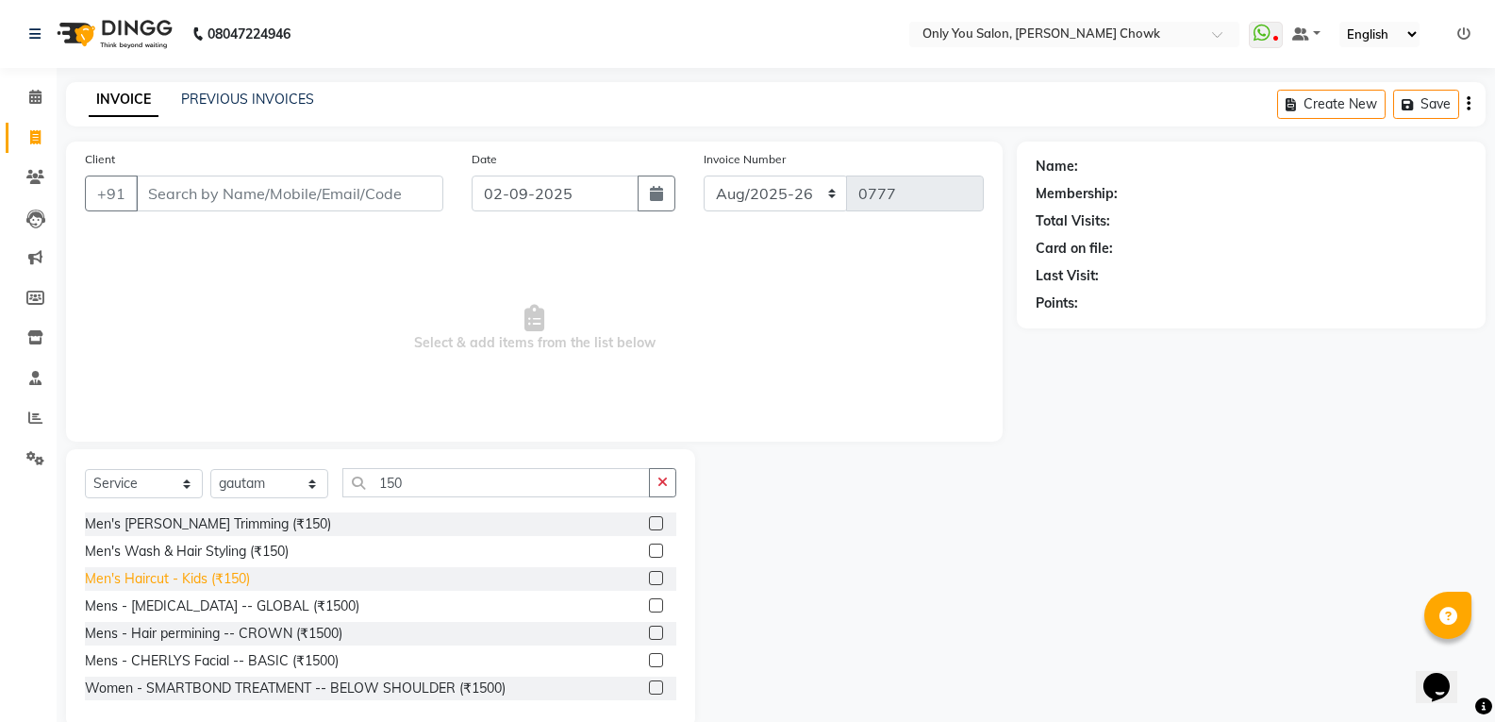
click at [228, 585] on div "Men's Haircut - Kids (₹150)" at bounding box center [167, 579] width 165 height 20
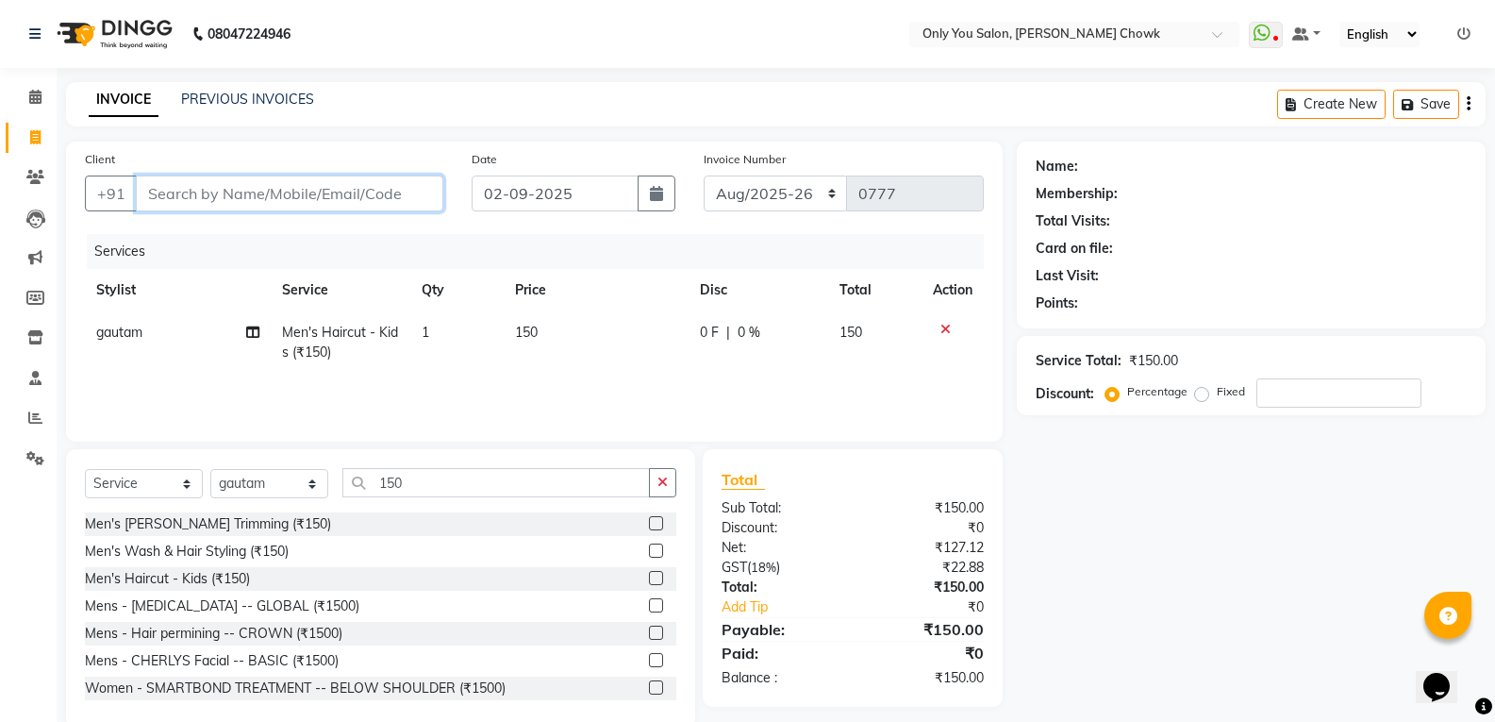
click at [286, 200] on input "Client" at bounding box center [289, 193] width 307 height 36
click at [407, 191] on span "Add Client" at bounding box center [394, 193] width 75 height 19
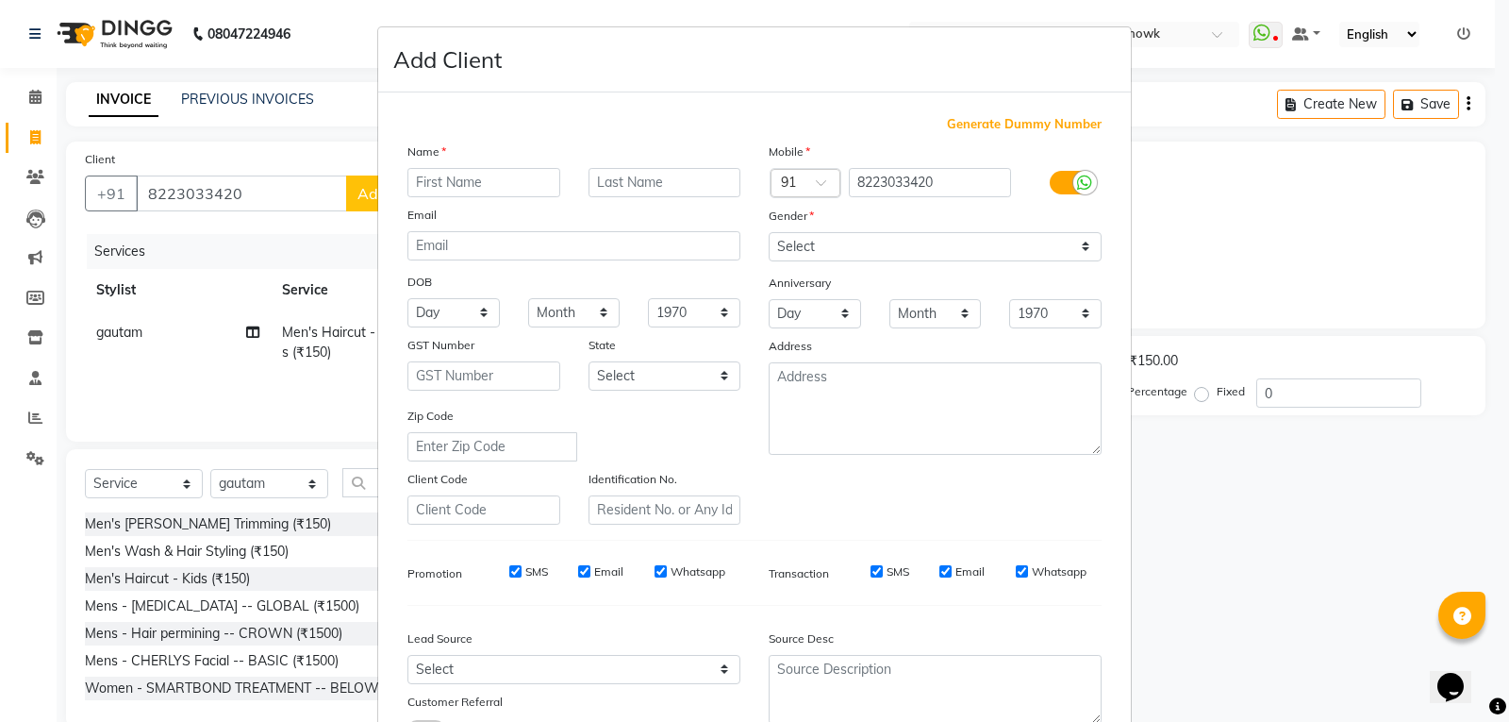
click at [461, 175] on input "text" at bounding box center [483, 182] width 153 height 29
click at [692, 184] on input "text" at bounding box center [665, 182] width 153 height 29
click at [863, 240] on select "Select Male Female Other Prefer Not To Say" at bounding box center [935, 246] width 333 height 29
click at [769, 232] on select "Select Male Female Other Prefer Not To Say" at bounding box center [935, 246] width 333 height 29
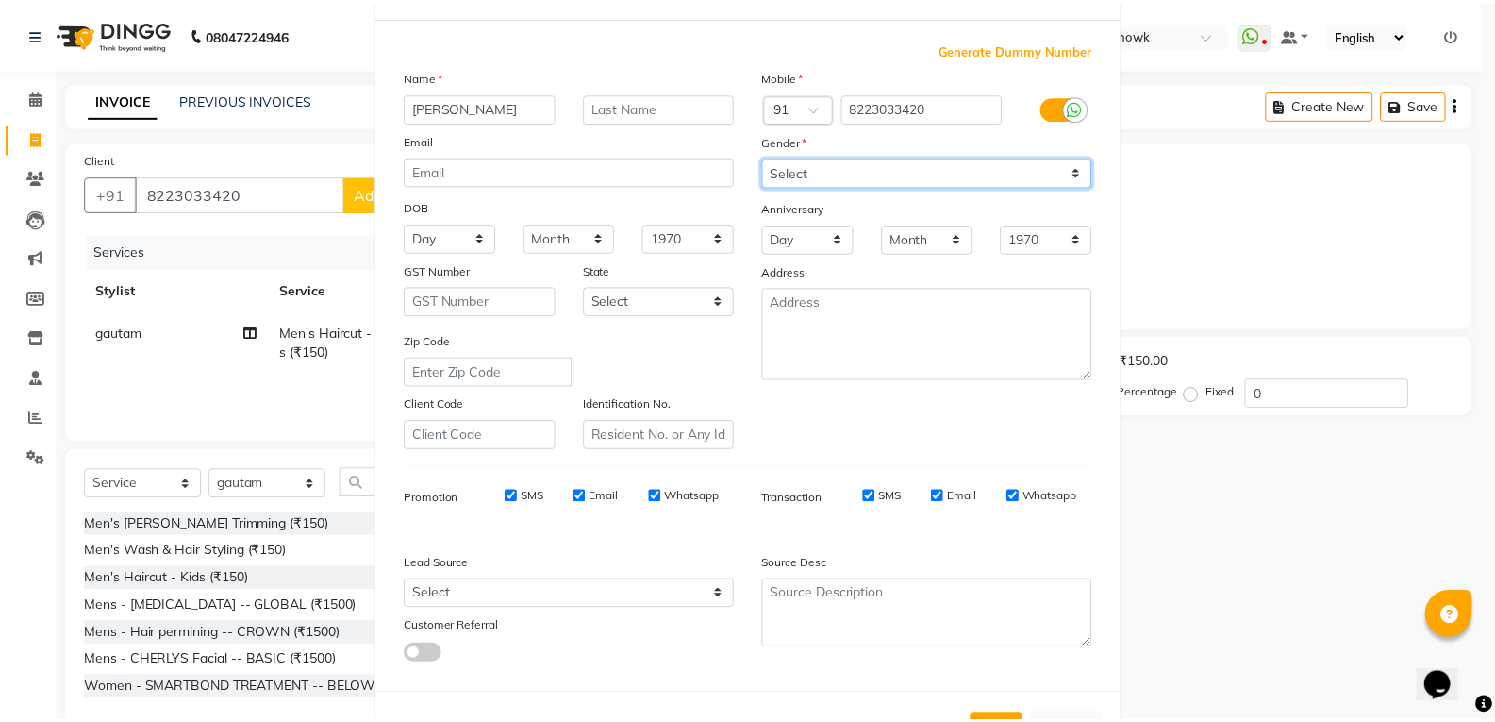
scroll to position [149, 0]
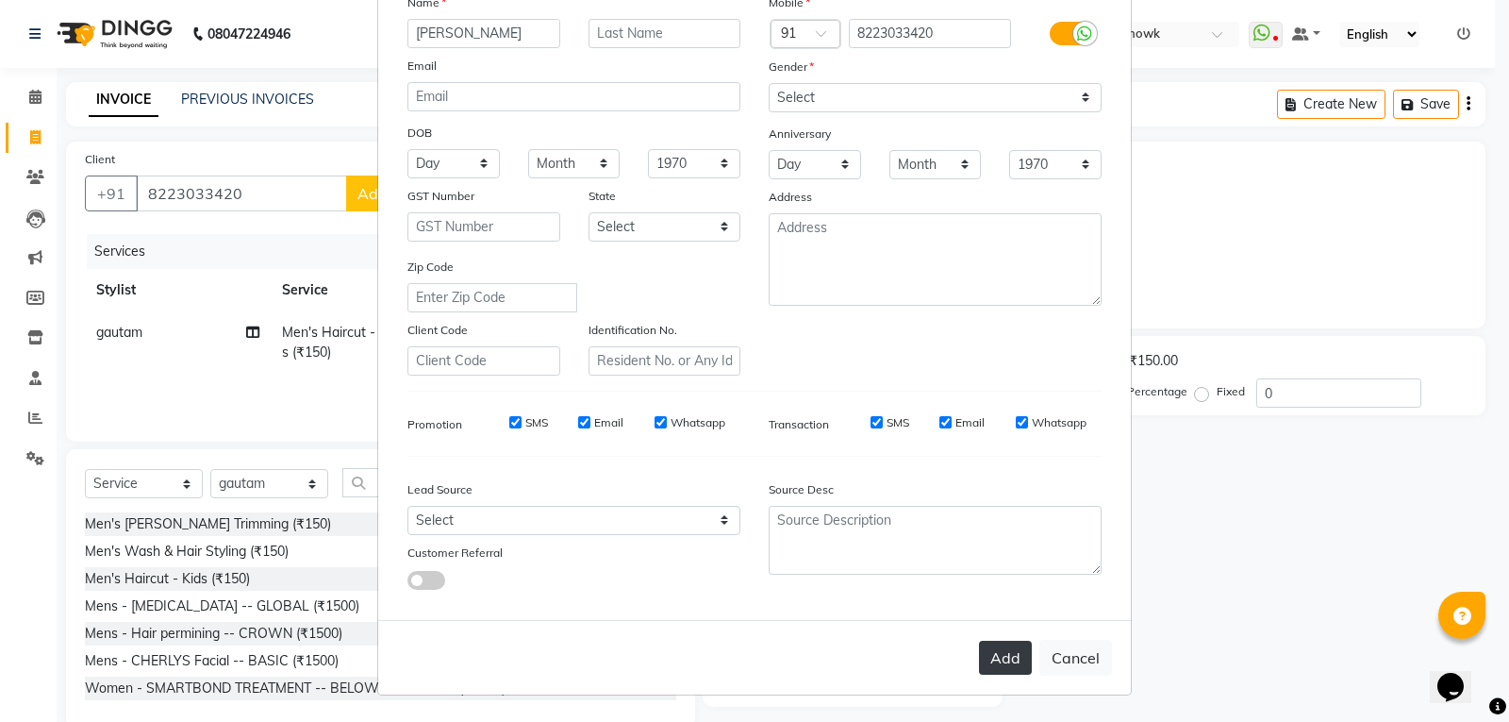
click at [986, 657] on button "Add" at bounding box center [1005, 657] width 53 height 34
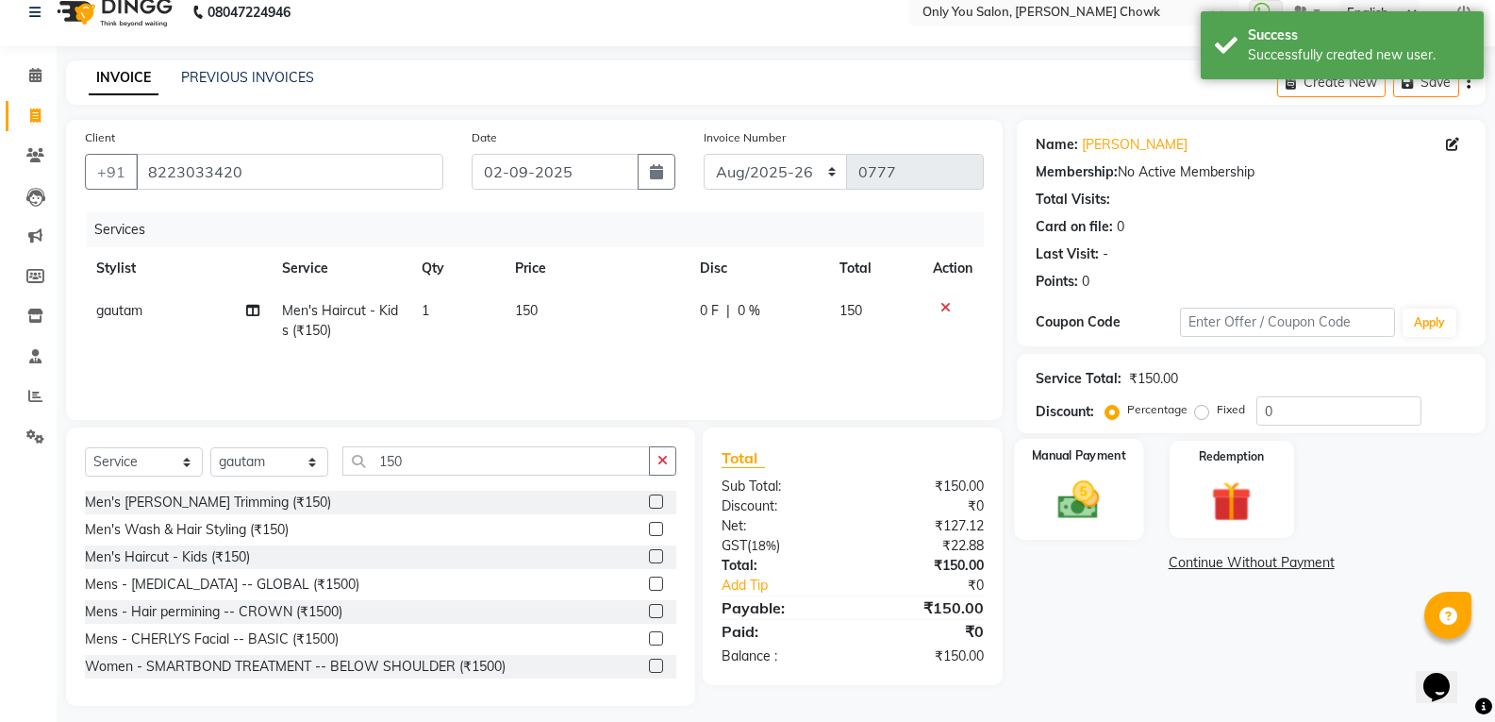
scroll to position [34, 0]
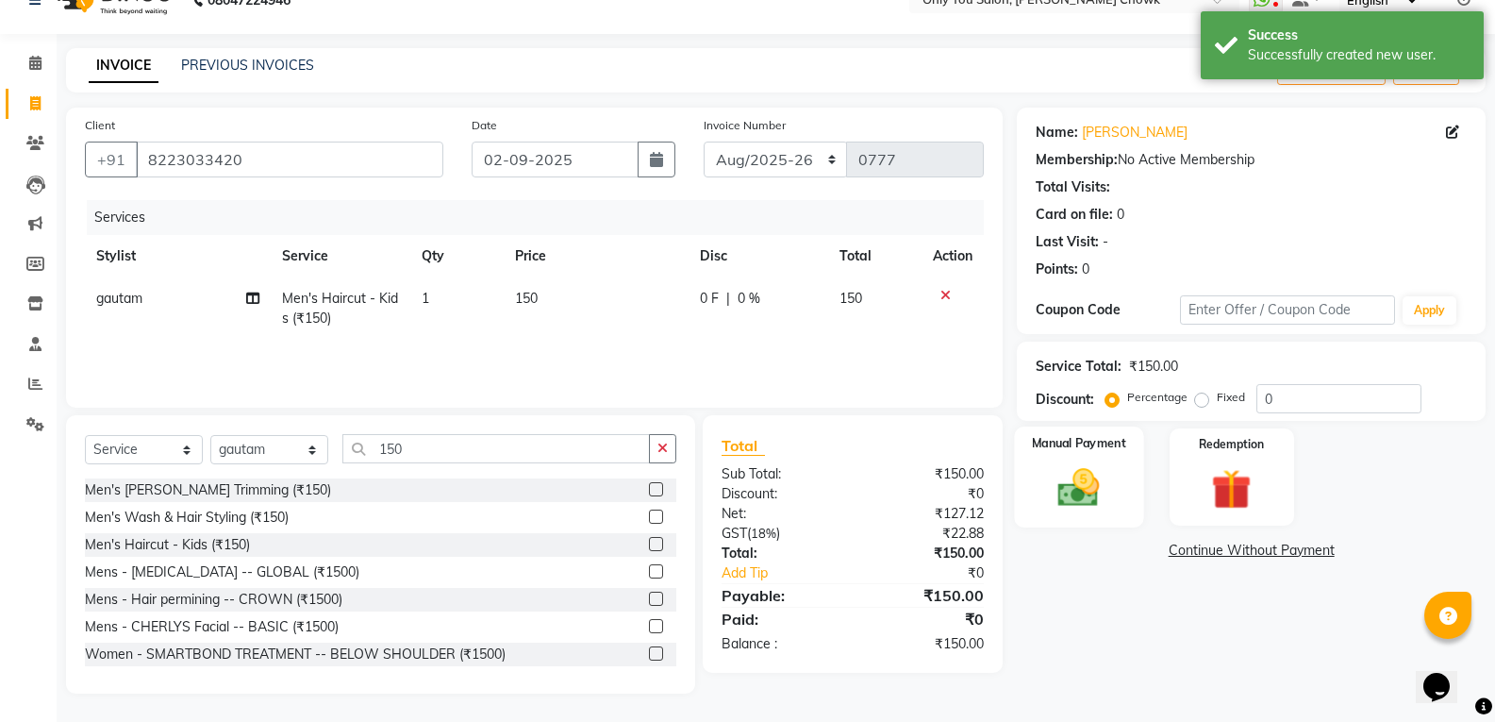
click at [1097, 479] on img at bounding box center [1078, 487] width 67 height 48
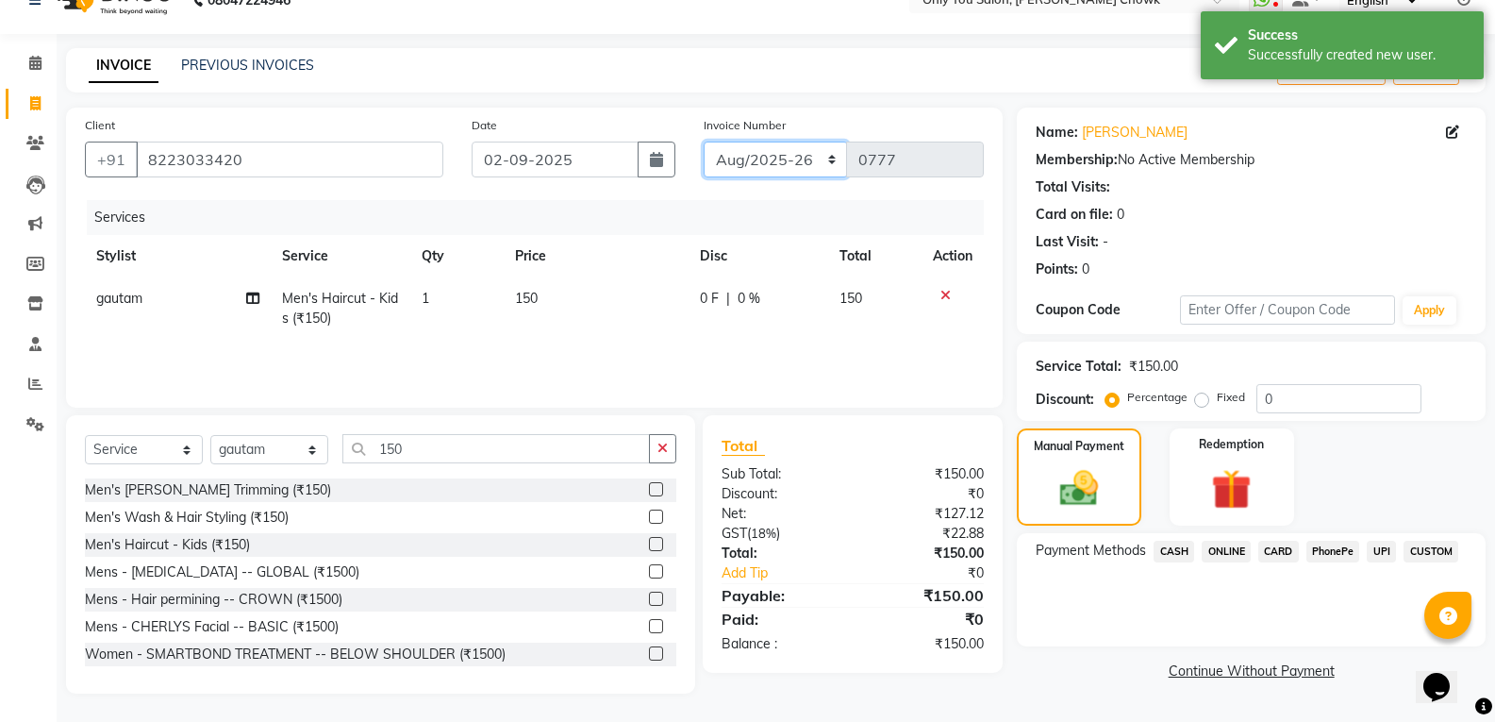
click at [788, 167] on select "[DATE]-[DATE]-26 TRD/2025" at bounding box center [776, 159] width 144 height 36
click at [704, 141] on select "[DATE]-[DATE]-26 TRD/2025" at bounding box center [776, 159] width 144 height 36
click at [1155, 541] on div "CASH" at bounding box center [1170, 552] width 48 height 25
click at [1170, 551] on span "CASH" at bounding box center [1173, 551] width 41 height 22
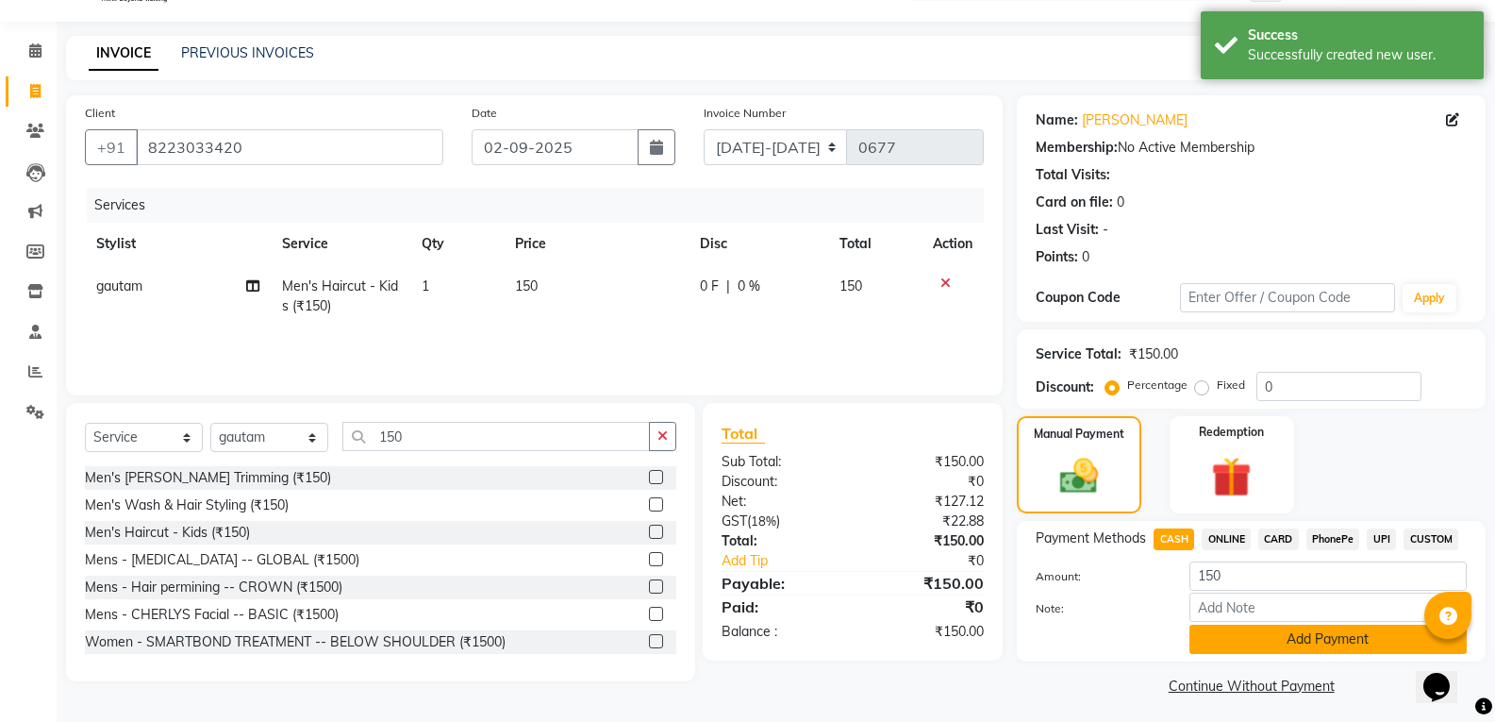
scroll to position [53, 0]
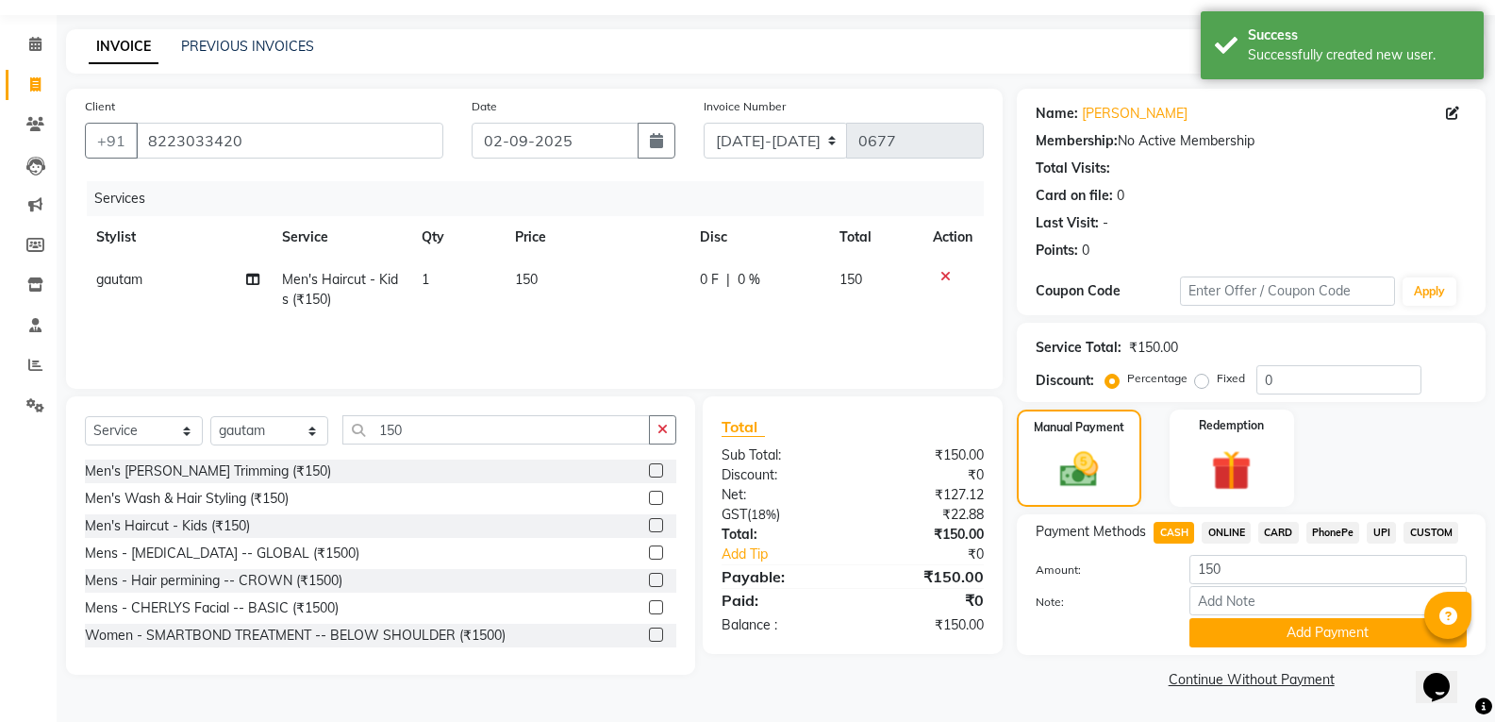
click at [1261, 620] on button "Add Payment" at bounding box center [1327, 632] width 277 height 29
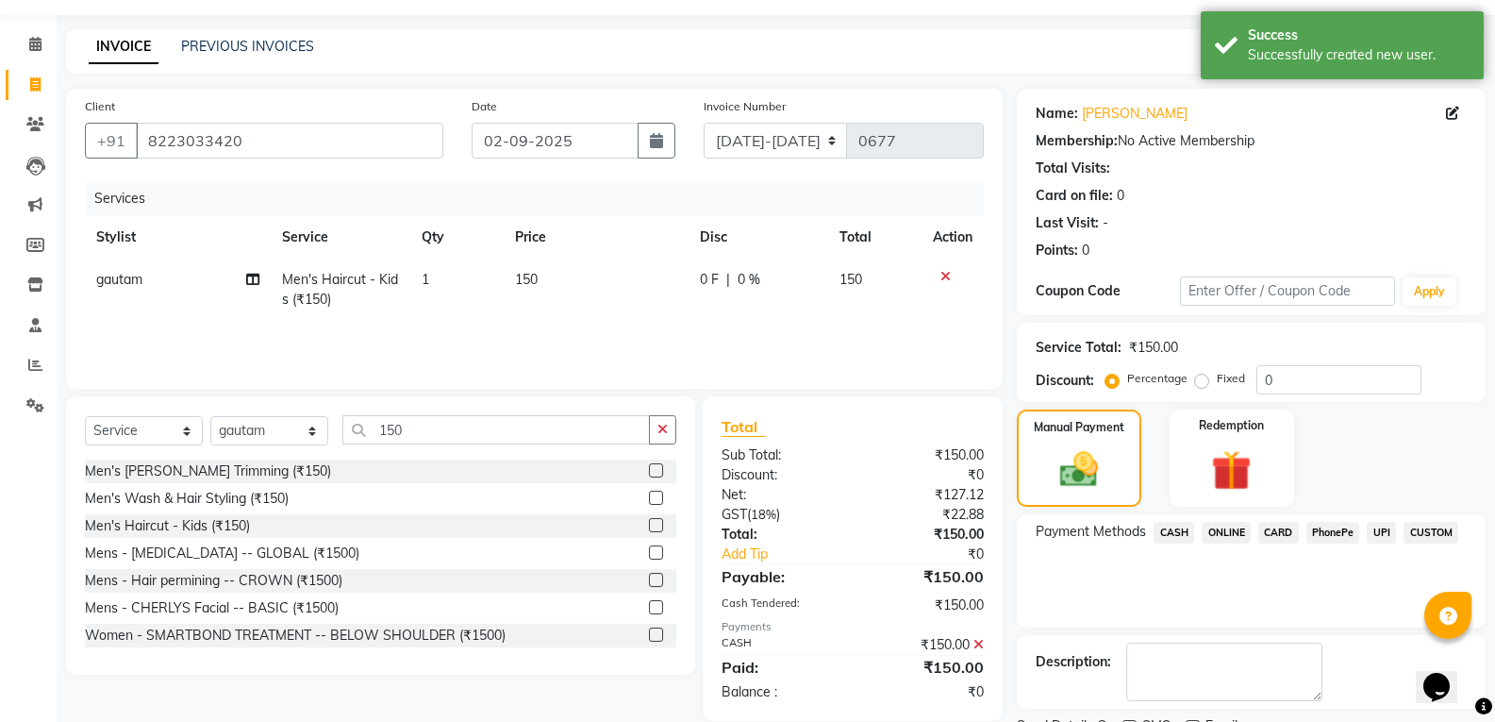
scroll to position [132, 0]
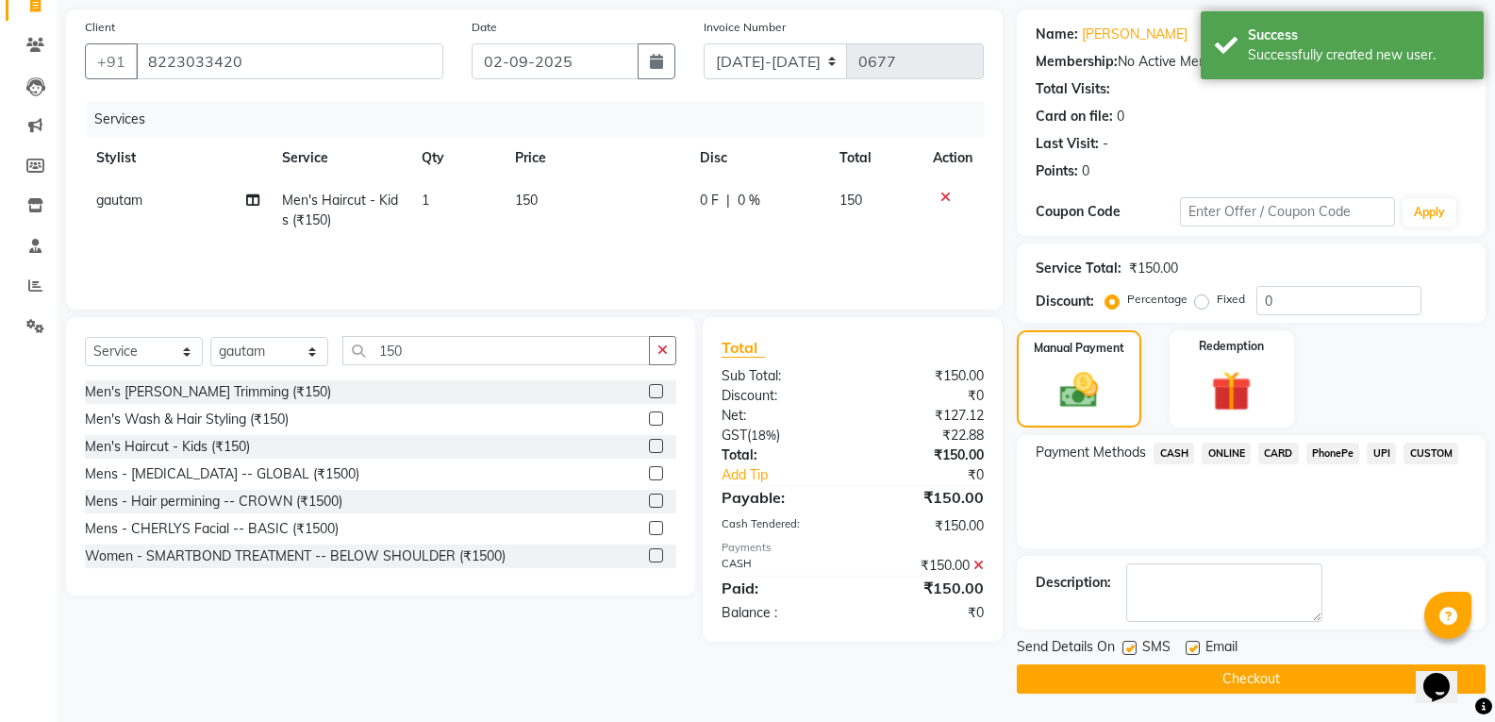
click at [1272, 688] on button "Checkout" at bounding box center [1251, 678] width 469 height 29
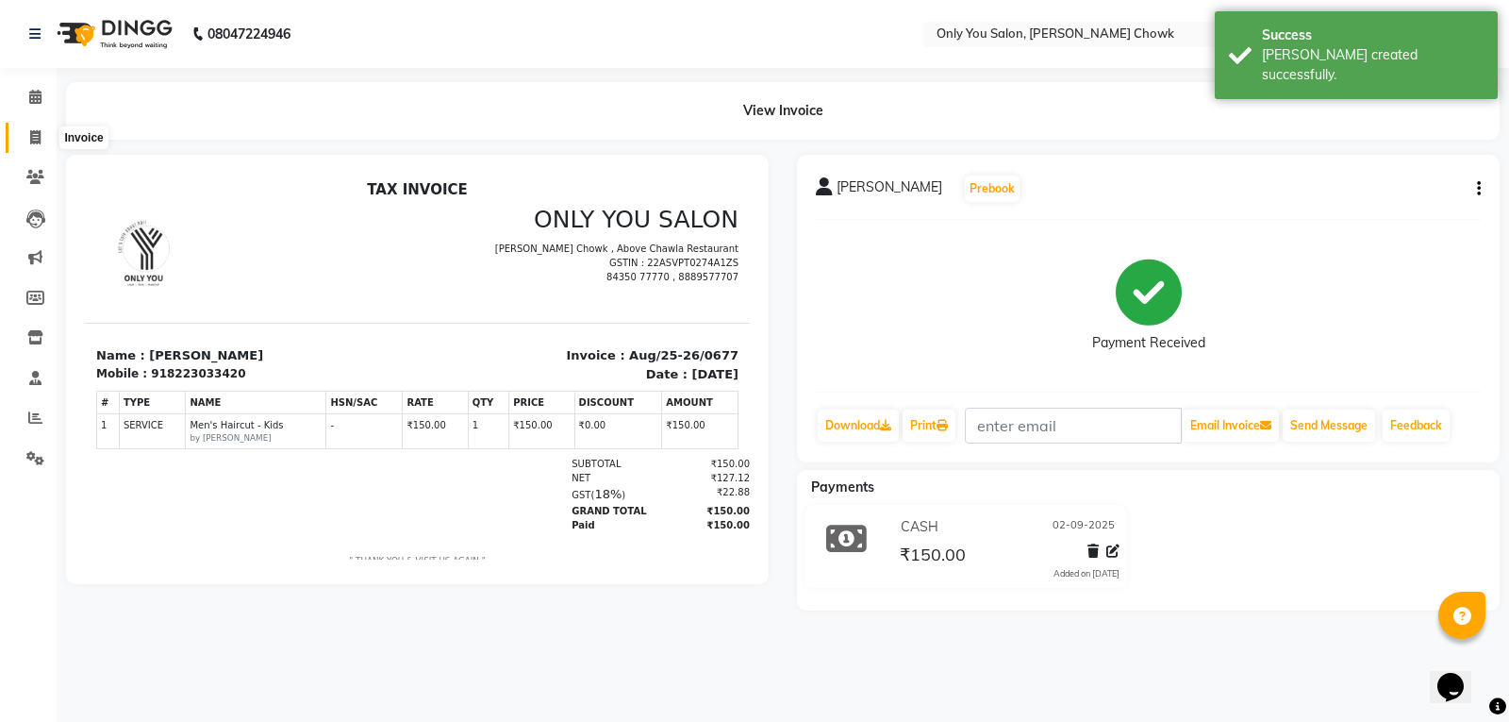
click at [42, 138] on span at bounding box center [35, 138] width 33 height 22
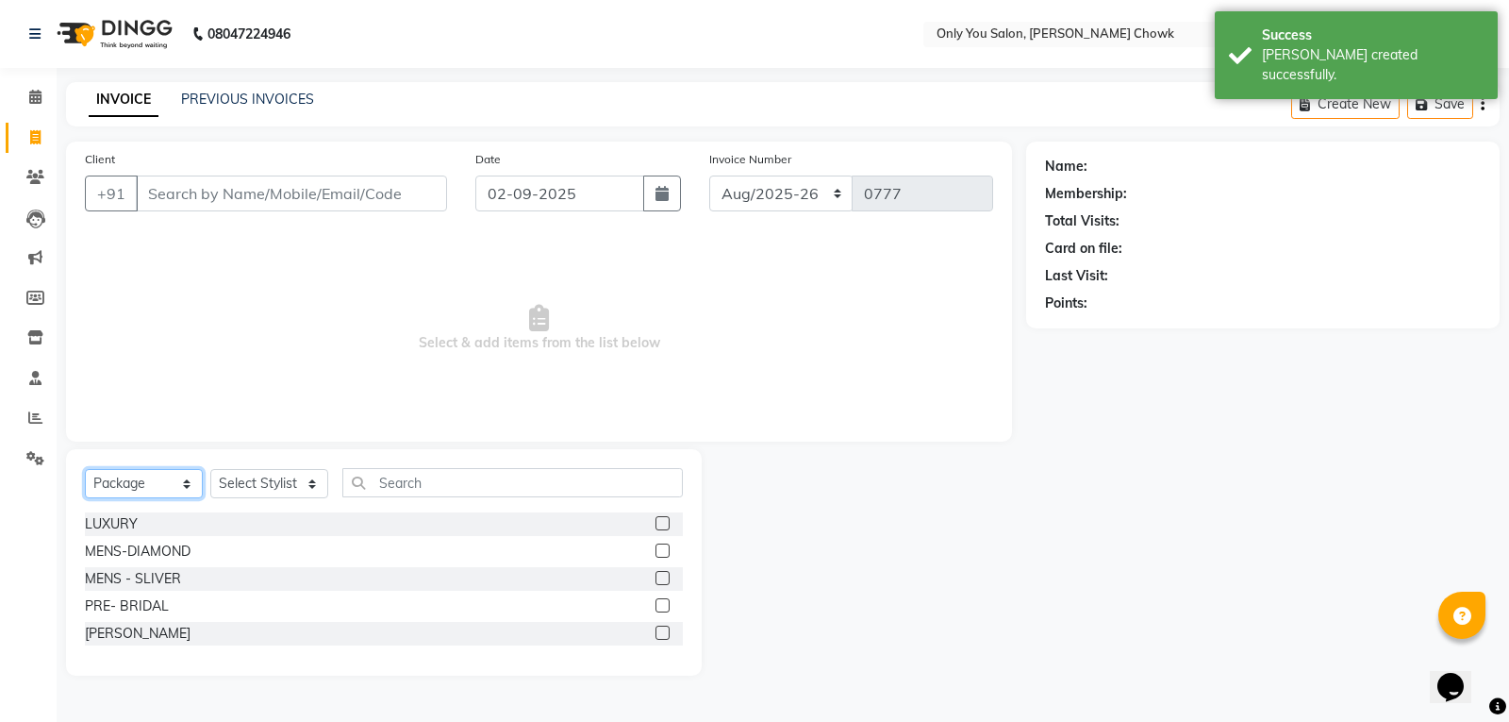
click at [121, 486] on select "Select Service Product Membership Package Voucher Prepaid Gift Card" at bounding box center [144, 483] width 118 height 29
click at [85, 469] on select "Select Service Product Membership Package Voucher Prepaid Gift Card" at bounding box center [144, 483] width 118 height 29
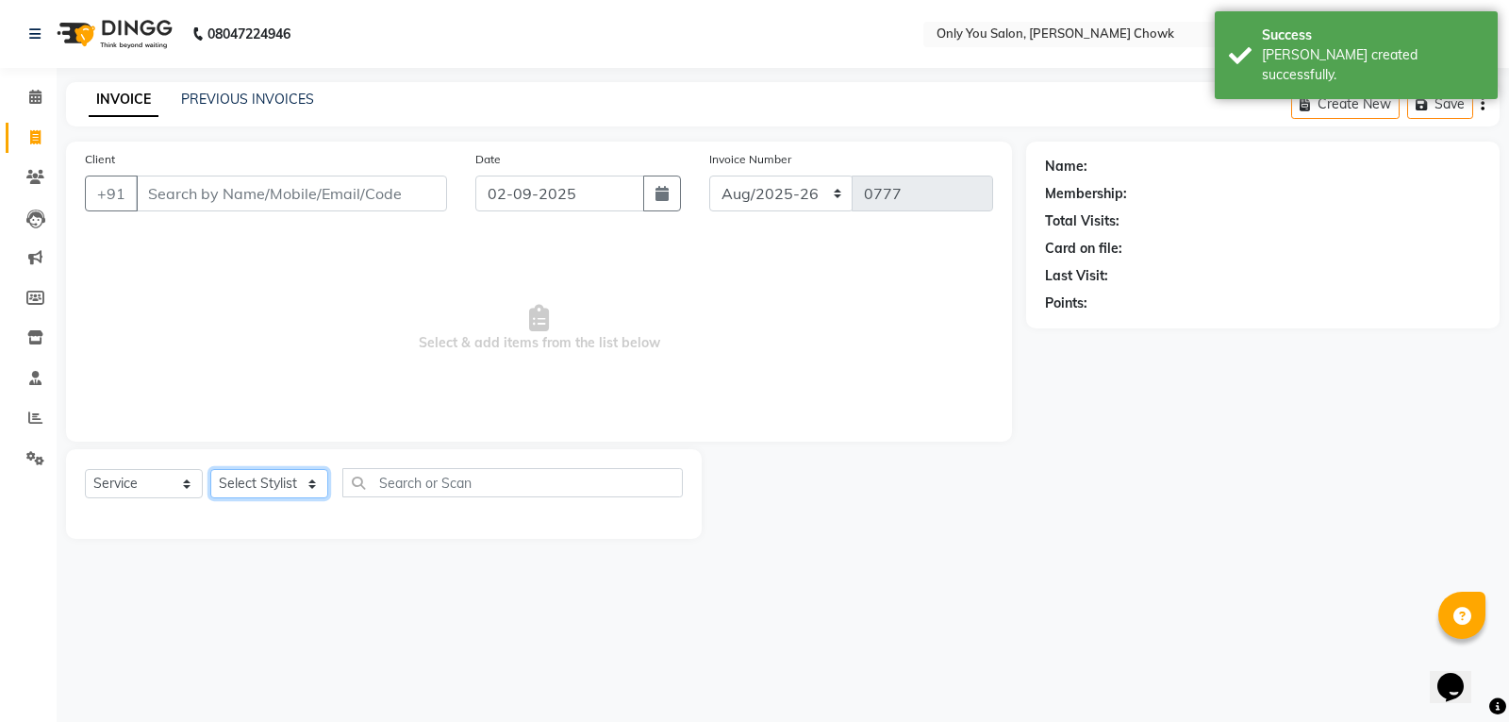
click at [225, 490] on select "Select Stylist [PERSON_NAME] [PERSON_NAME] [PERSON_NAME] MAMTA [PERSON_NAME] [P…" at bounding box center [269, 483] width 118 height 29
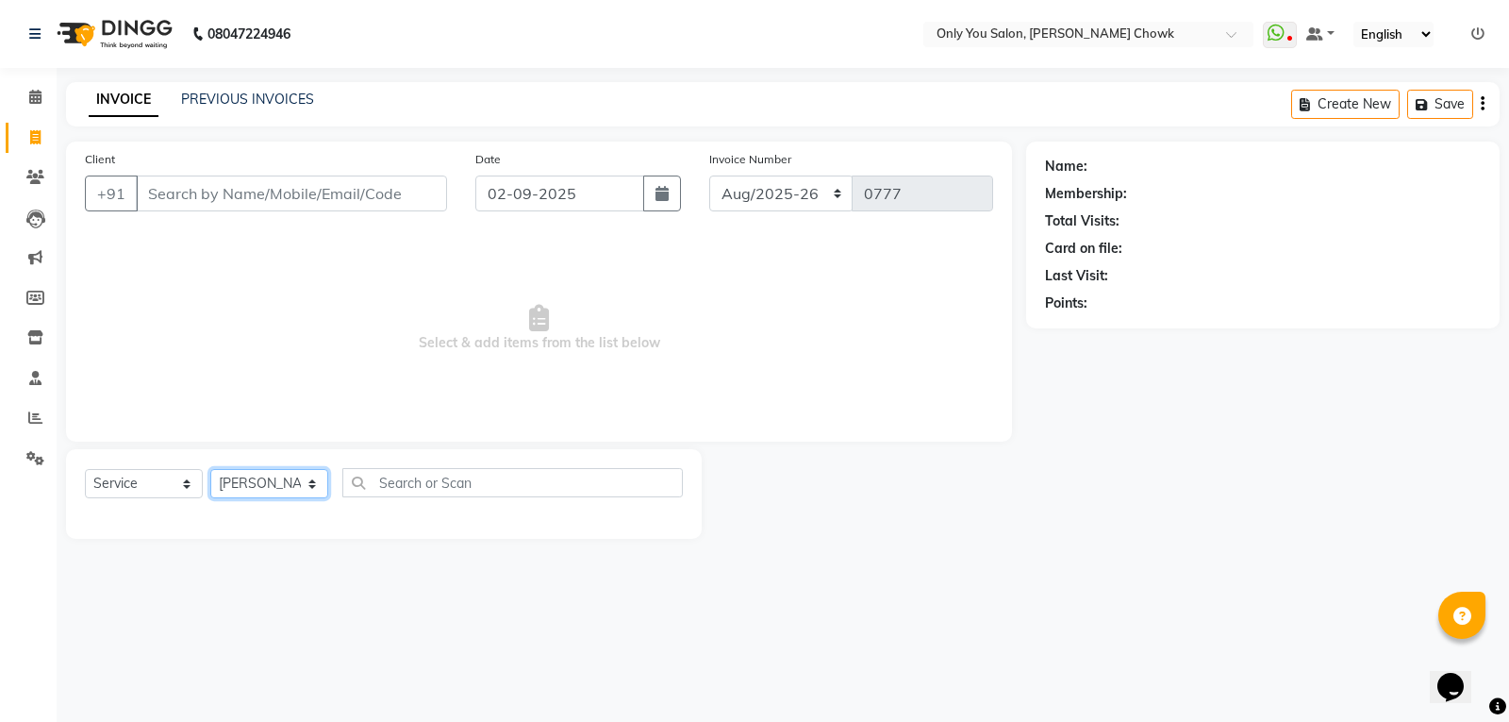
click at [210, 469] on select "Select Stylist [PERSON_NAME] [PERSON_NAME] [PERSON_NAME] MAMTA [PERSON_NAME] [P…" at bounding box center [269, 483] width 118 height 29
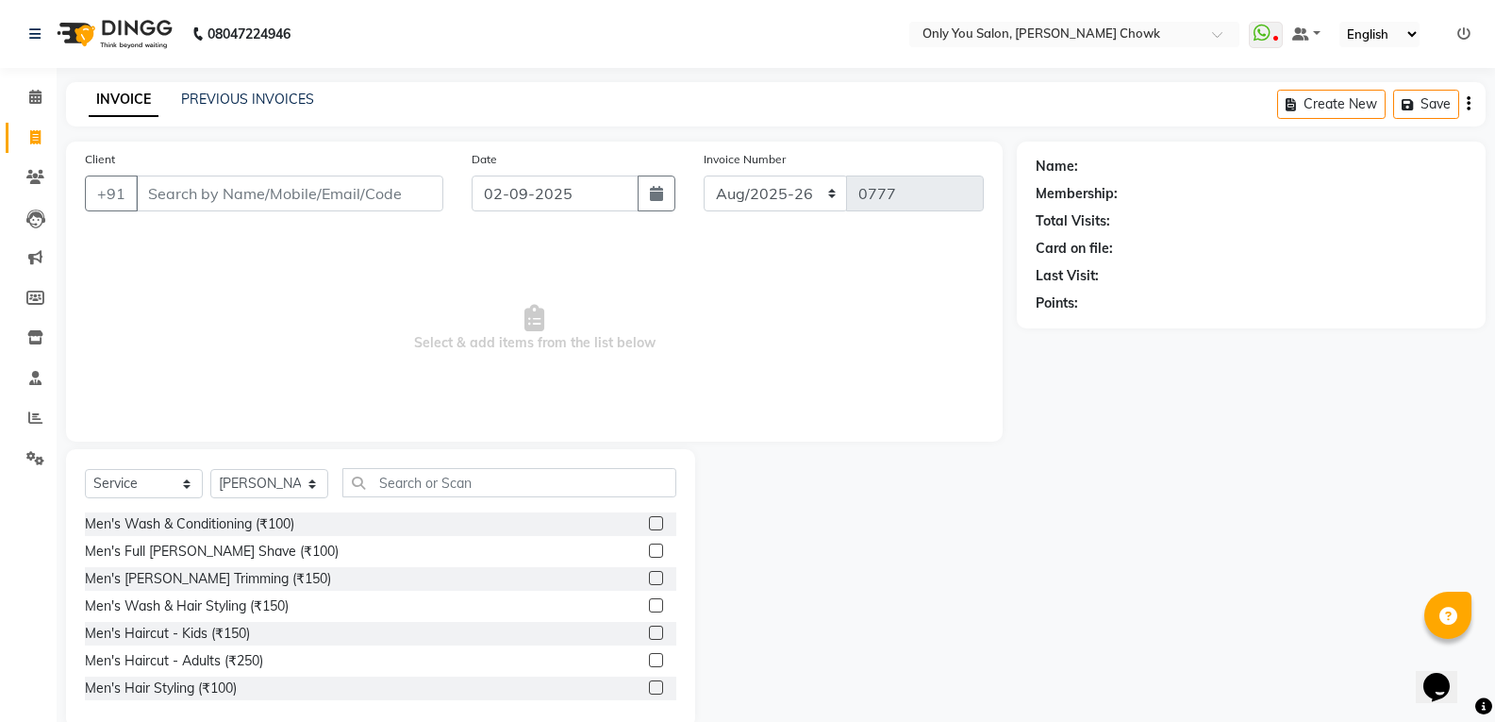
click at [387, 467] on div "Select Service Product Membership Package Voucher Prepaid Gift Card Select Styl…" at bounding box center [380, 588] width 629 height 278
click at [459, 478] on input "text" at bounding box center [509, 482] width 334 height 29
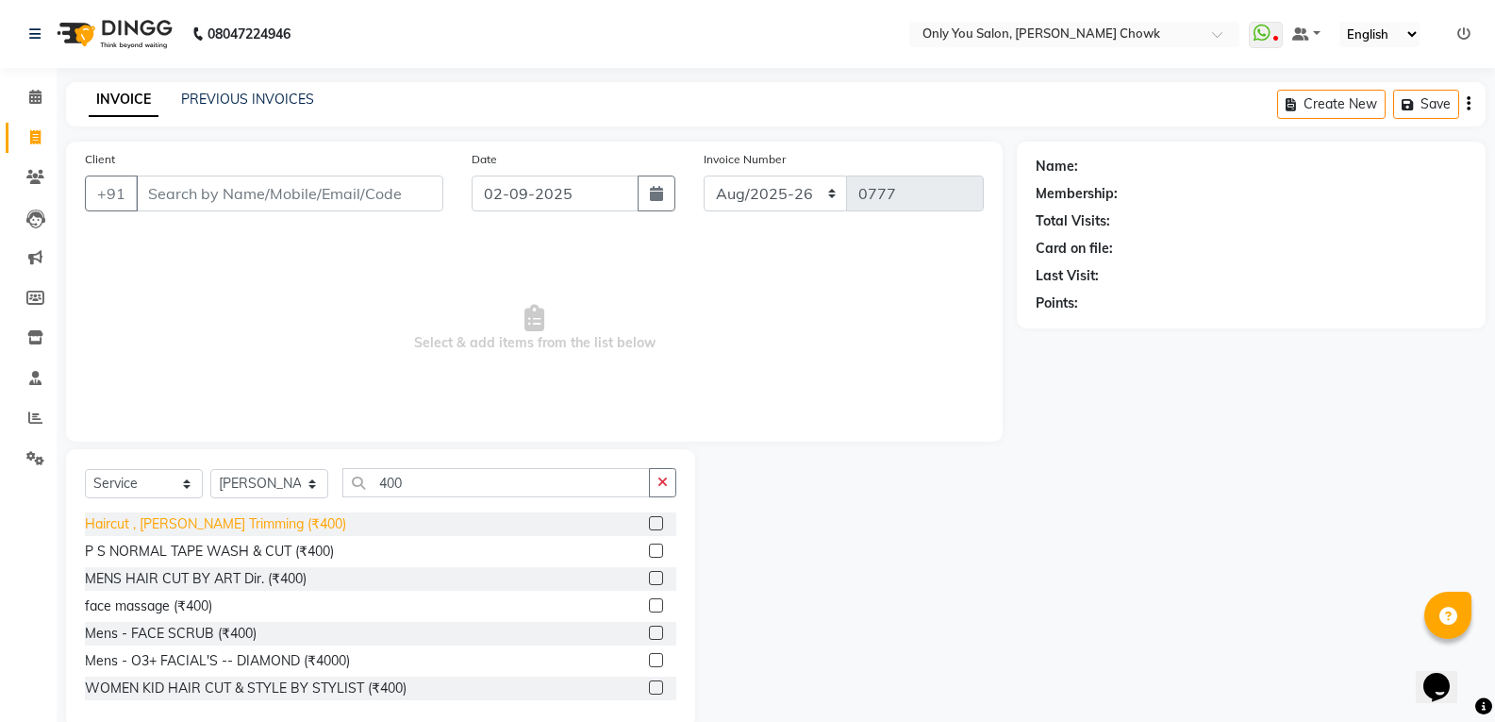
click at [205, 529] on div "Haircut , [PERSON_NAME] Trimming (₹400)" at bounding box center [215, 524] width 261 height 20
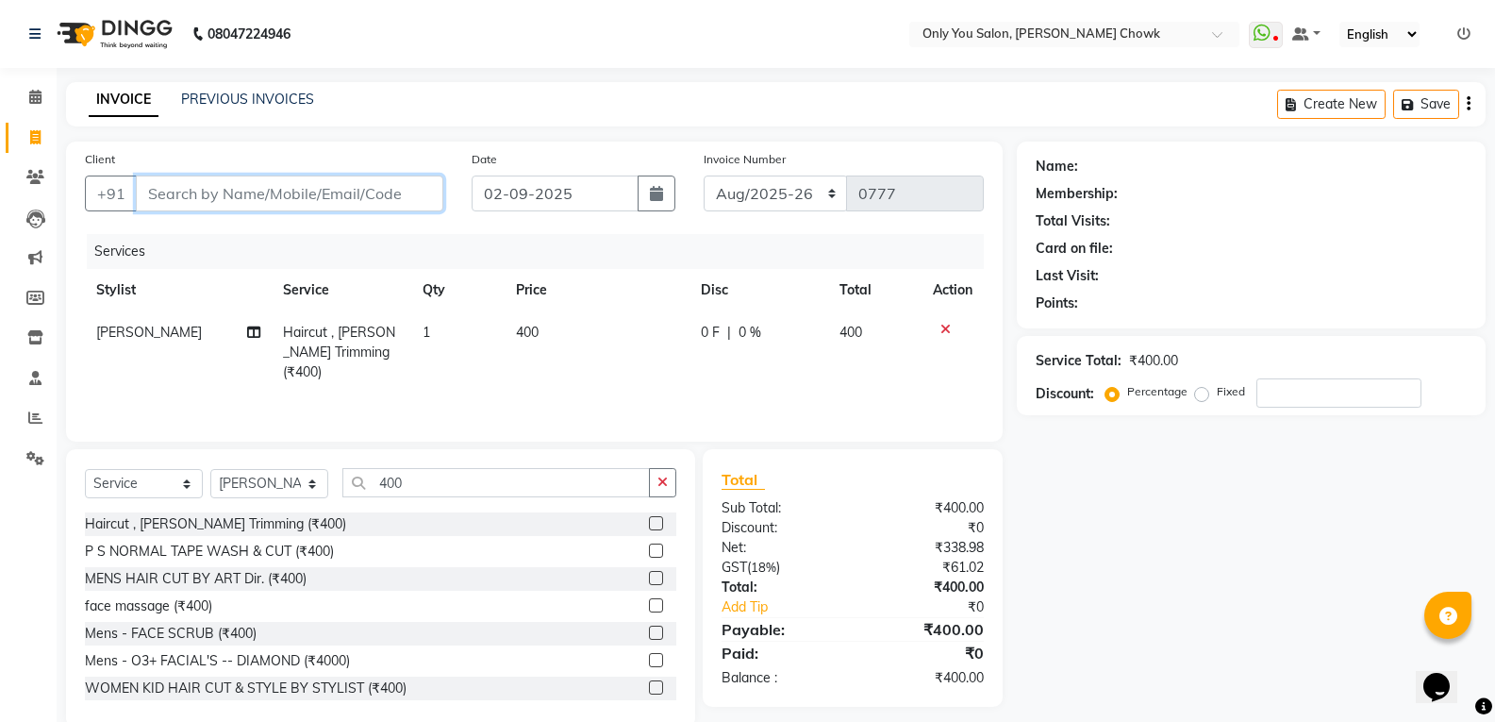
click at [315, 191] on input "Client" at bounding box center [289, 193] width 307 height 36
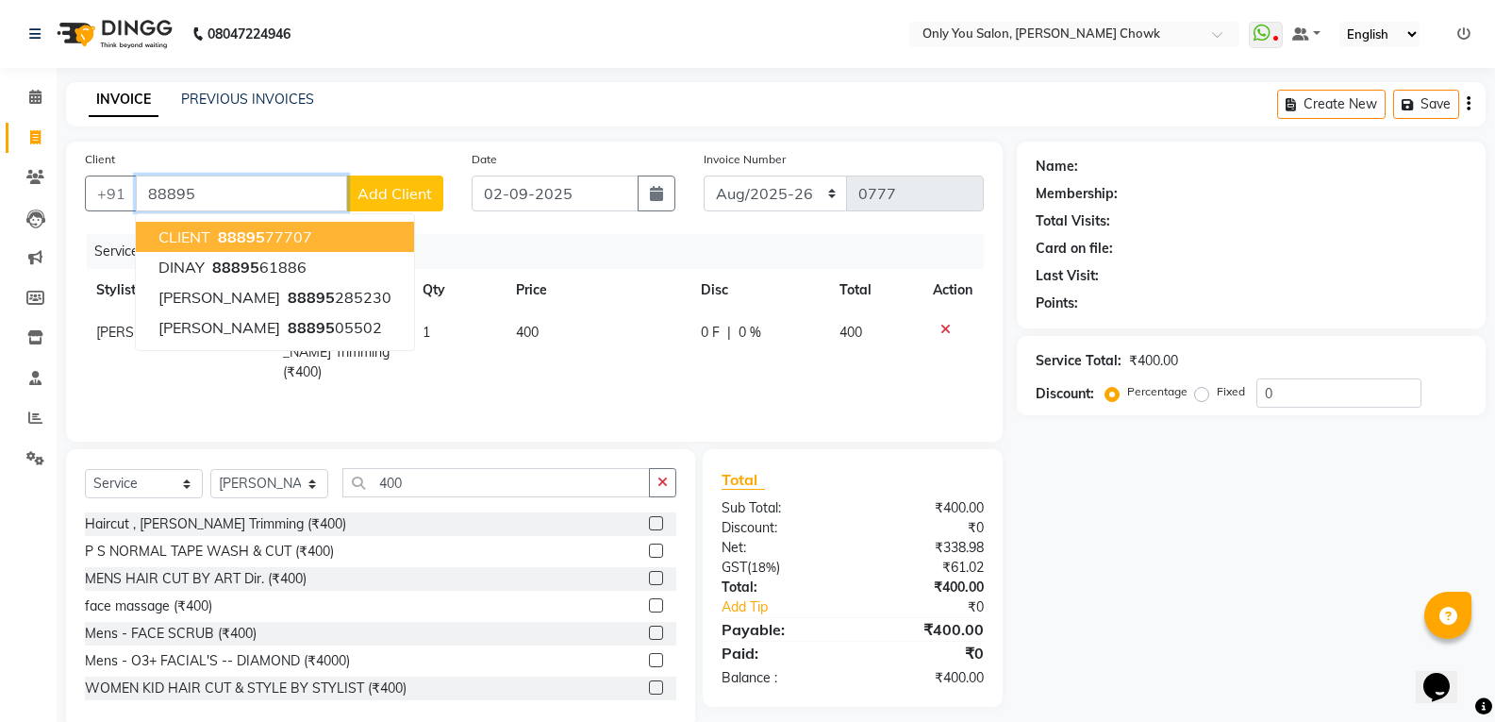
click at [333, 246] on button "CLIENT 88895 77707" at bounding box center [275, 237] width 278 height 30
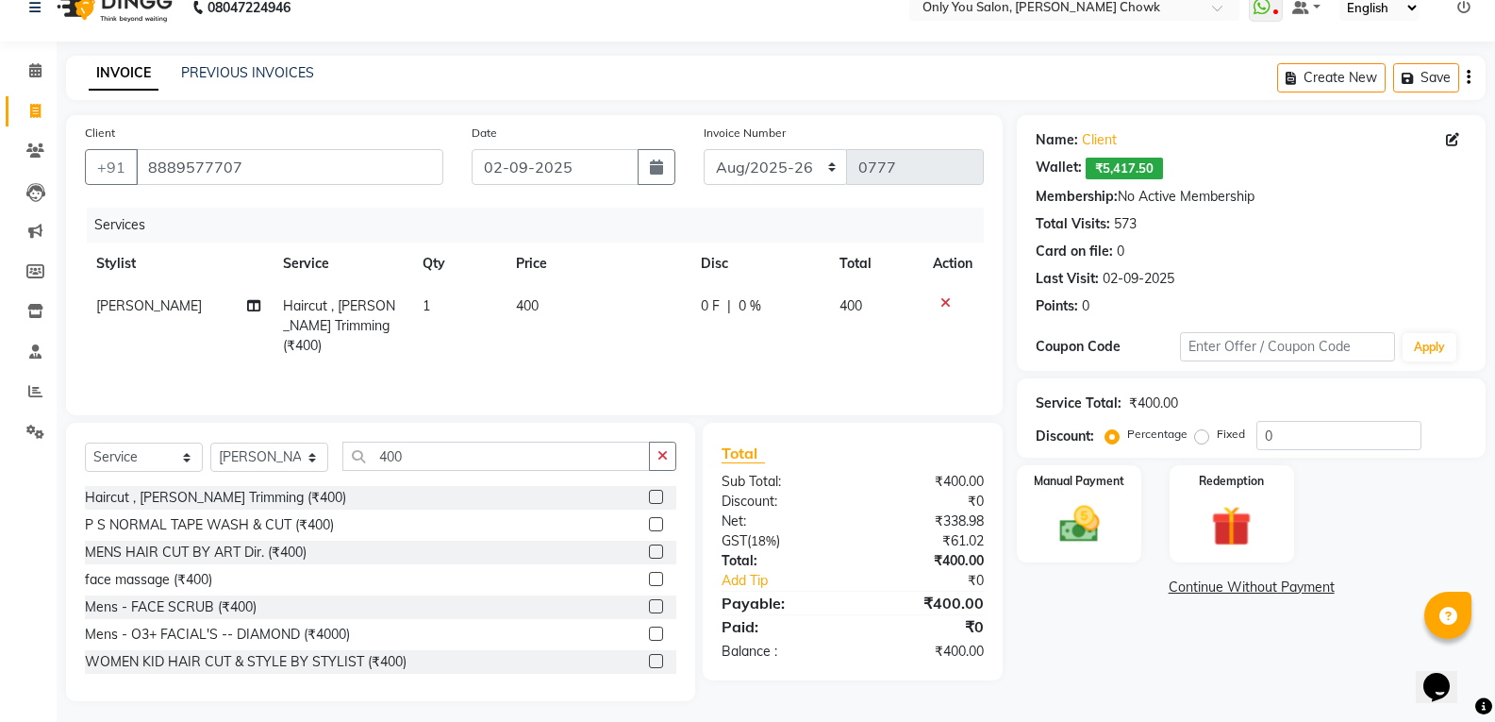
scroll to position [34, 0]
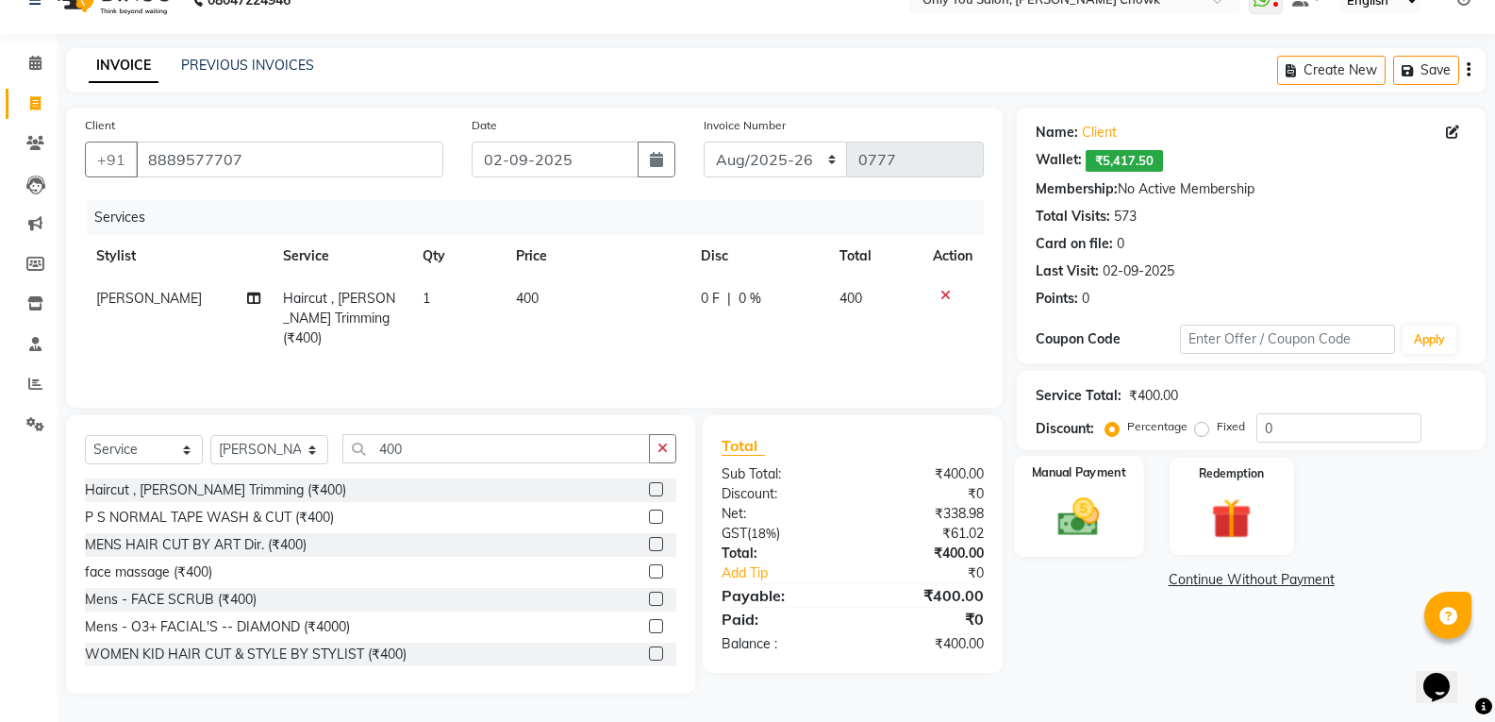
click at [1057, 539] on img at bounding box center [1078, 516] width 67 height 48
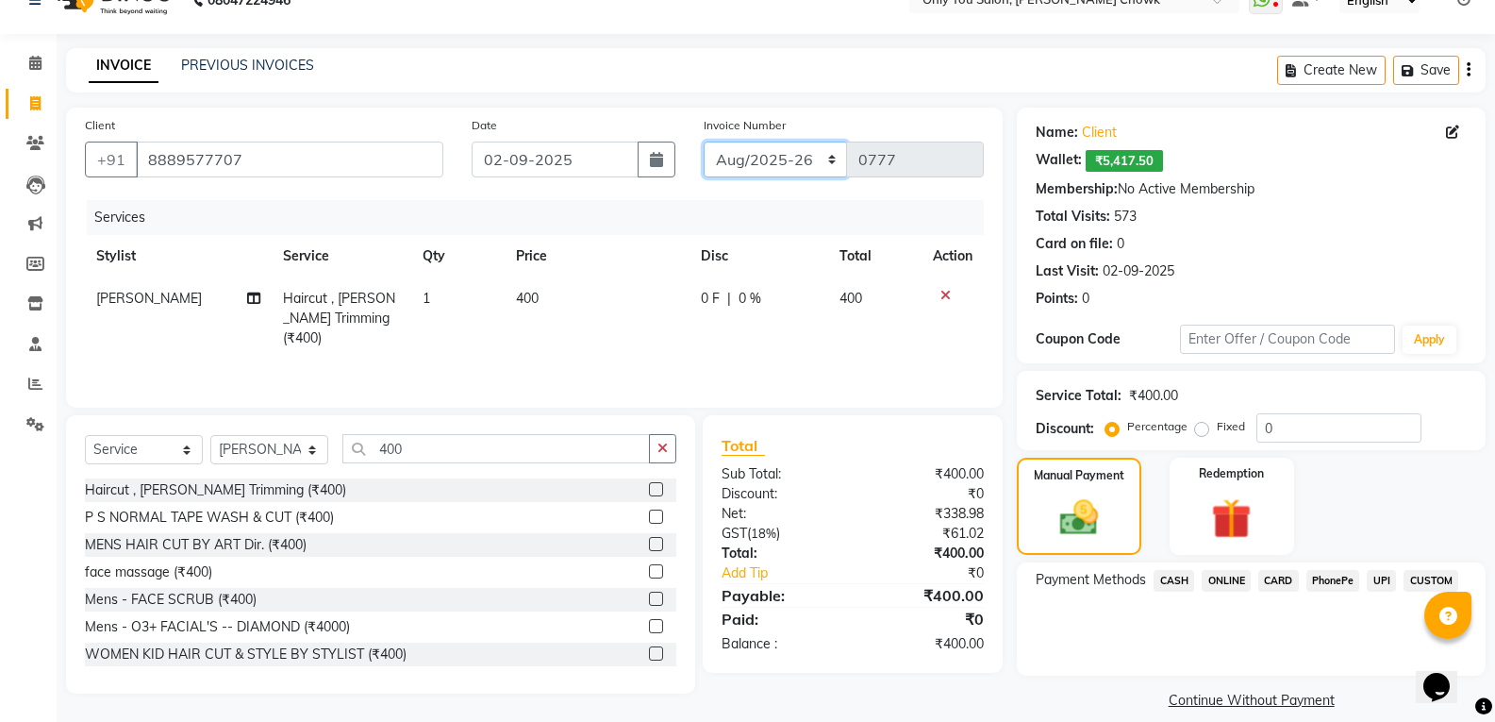
click at [795, 153] on select "[DATE]-[DATE]-26 TRD/2025" at bounding box center [776, 159] width 144 height 36
click at [704, 141] on select "[DATE]-[DATE]-26 TRD/2025" at bounding box center [776, 159] width 144 height 36
click at [1175, 582] on span "CASH" at bounding box center [1173, 581] width 41 height 22
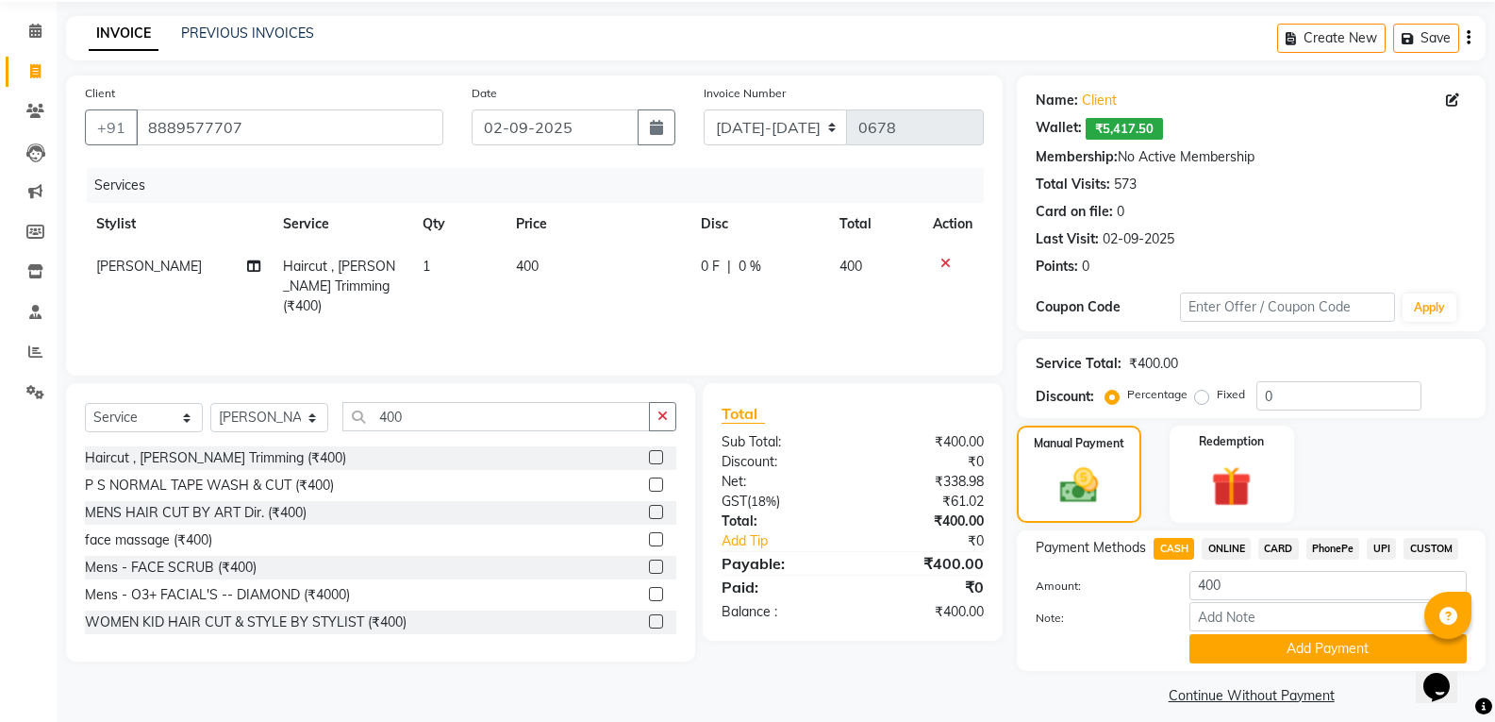
scroll to position [82, 0]
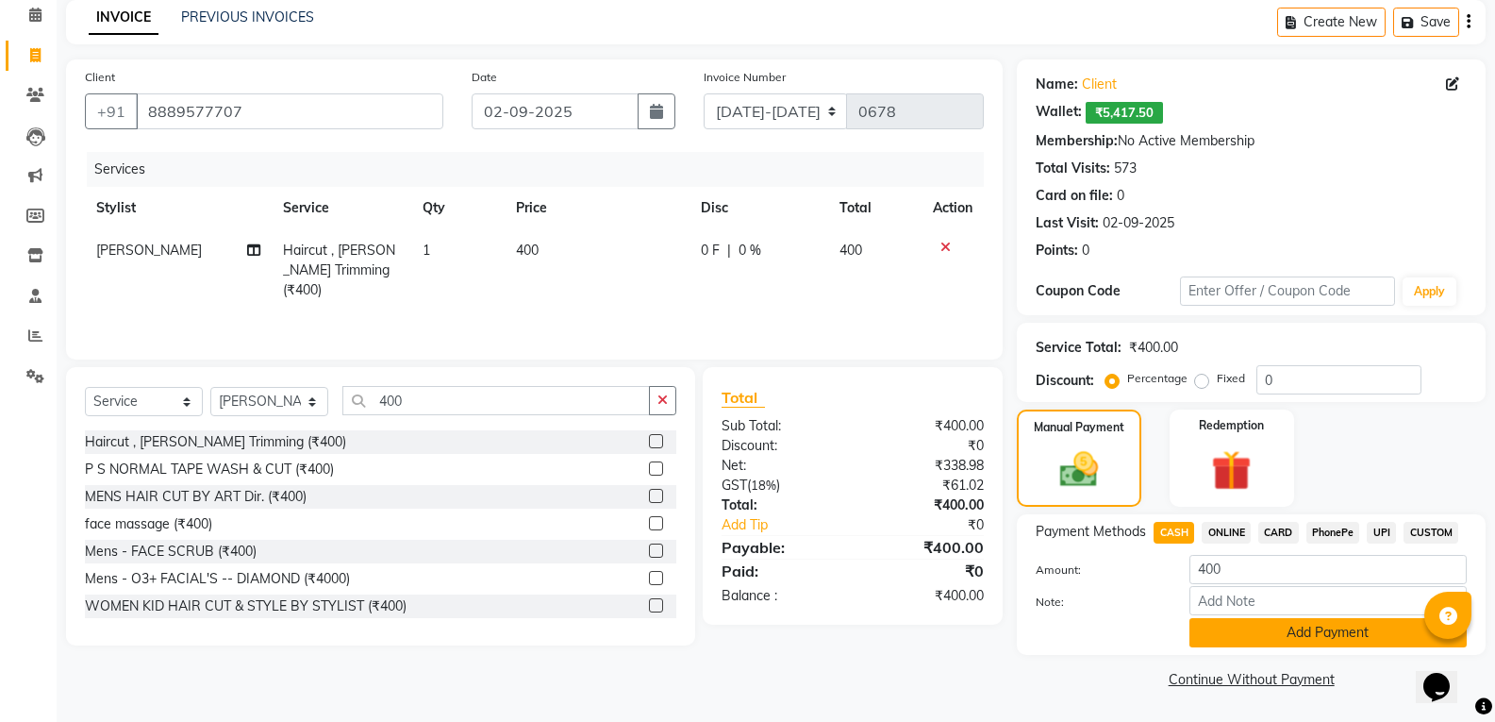
click at [1252, 633] on button "Add Payment" at bounding box center [1327, 632] width 277 height 29
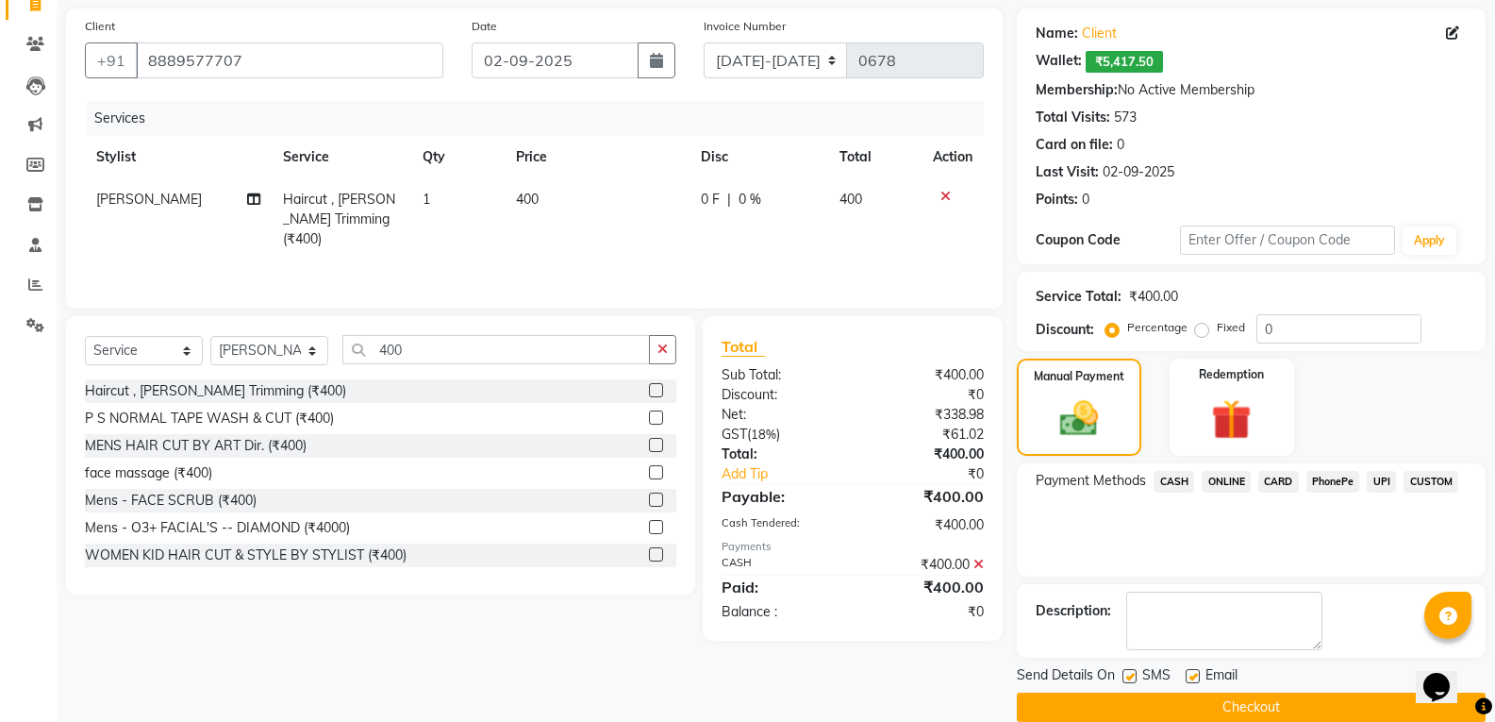
scroll to position [161, 0]
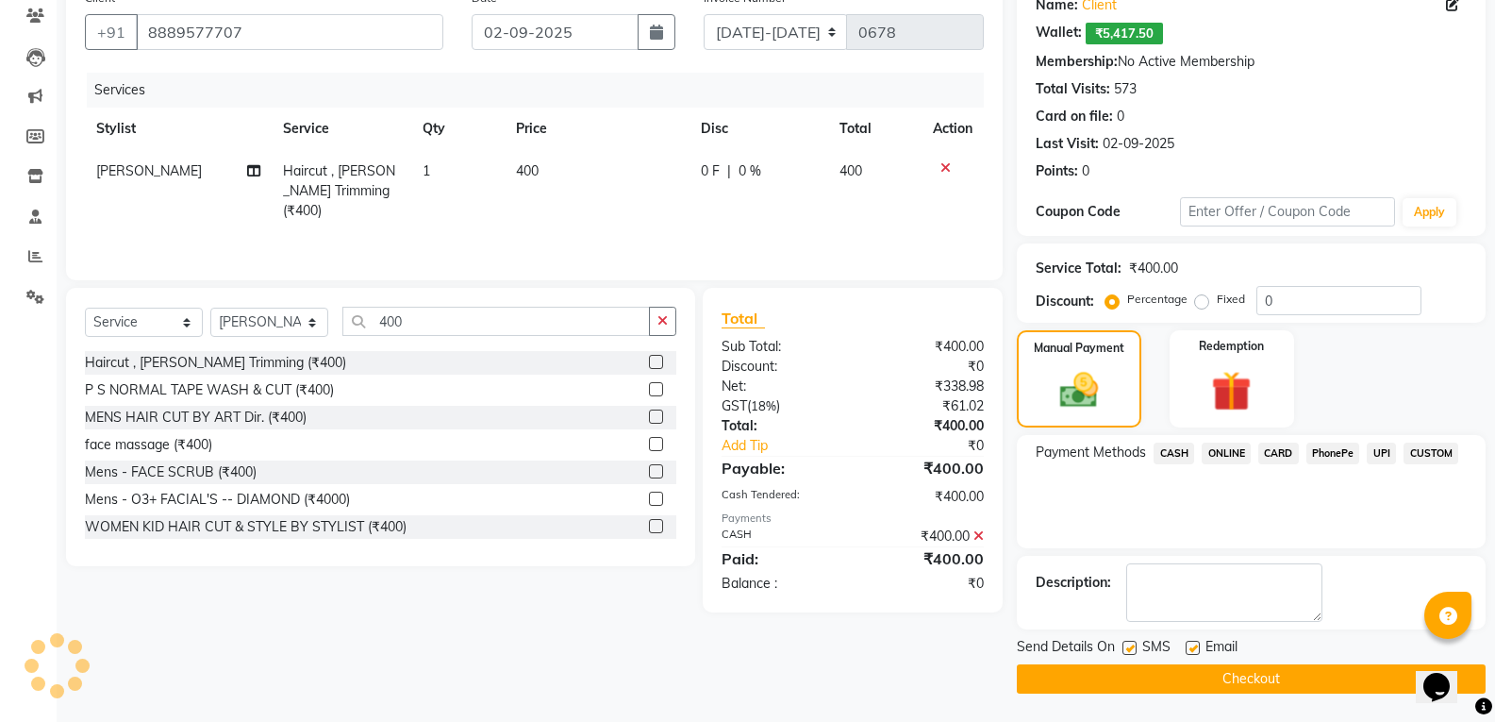
click at [1282, 669] on button "Checkout" at bounding box center [1251, 678] width 469 height 29
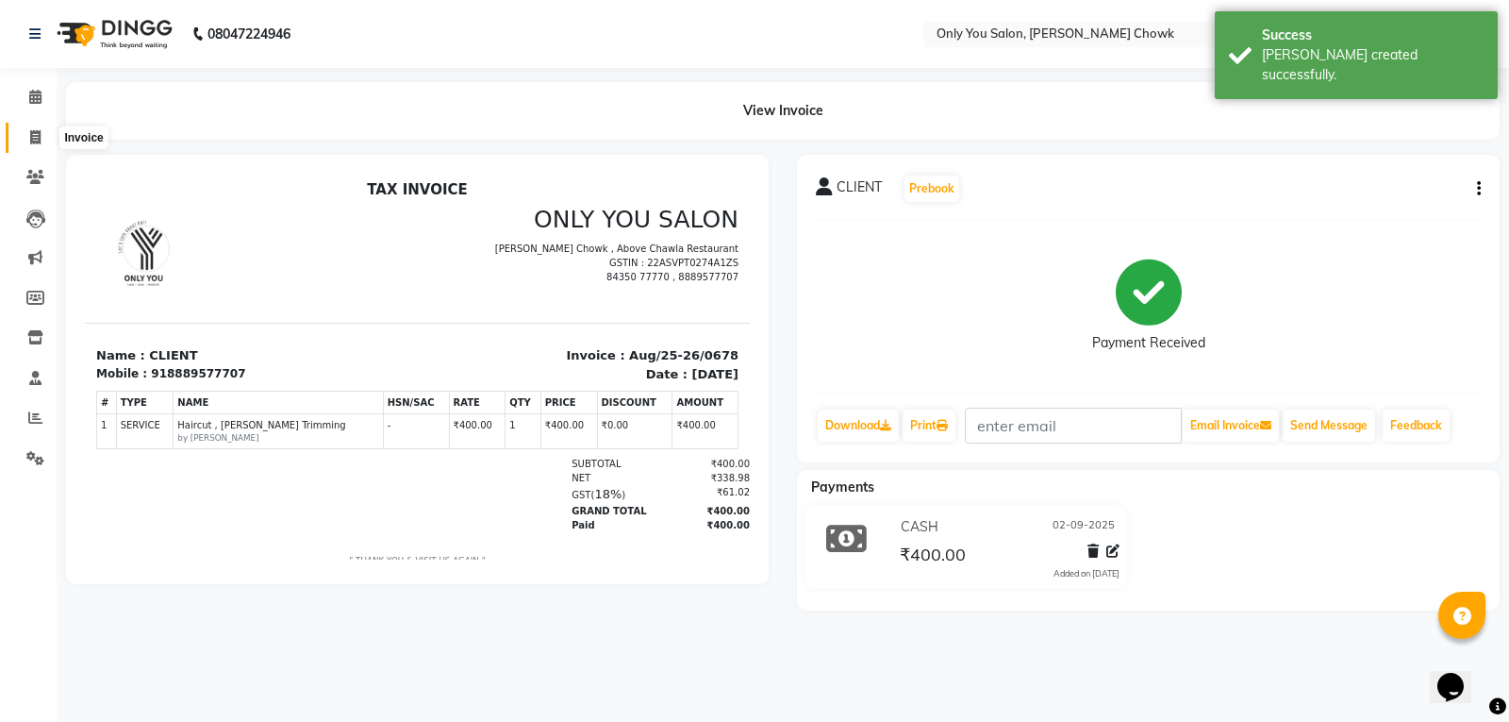
click at [44, 143] on span at bounding box center [35, 138] width 33 height 22
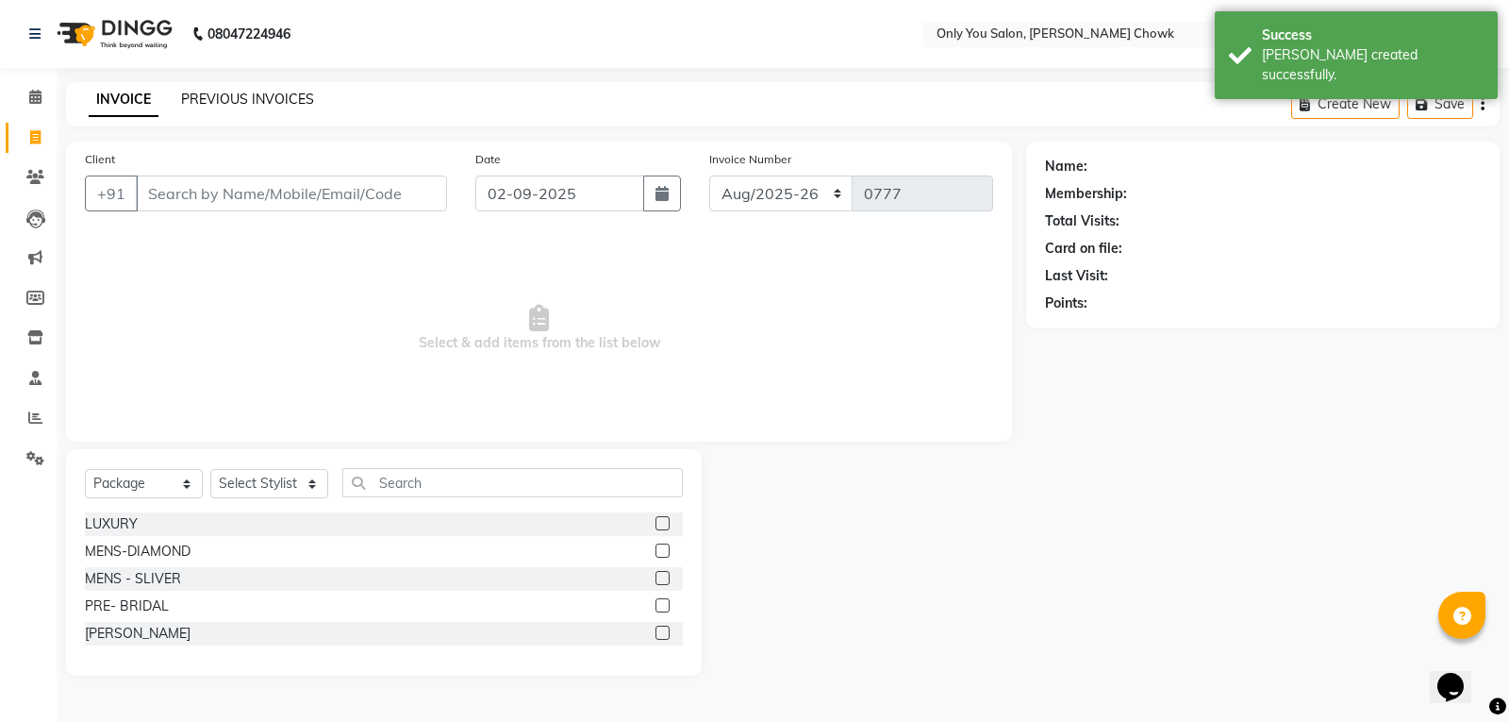
click at [283, 92] on link "PREVIOUS INVOICES" at bounding box center [247, 99] width 133 height 17
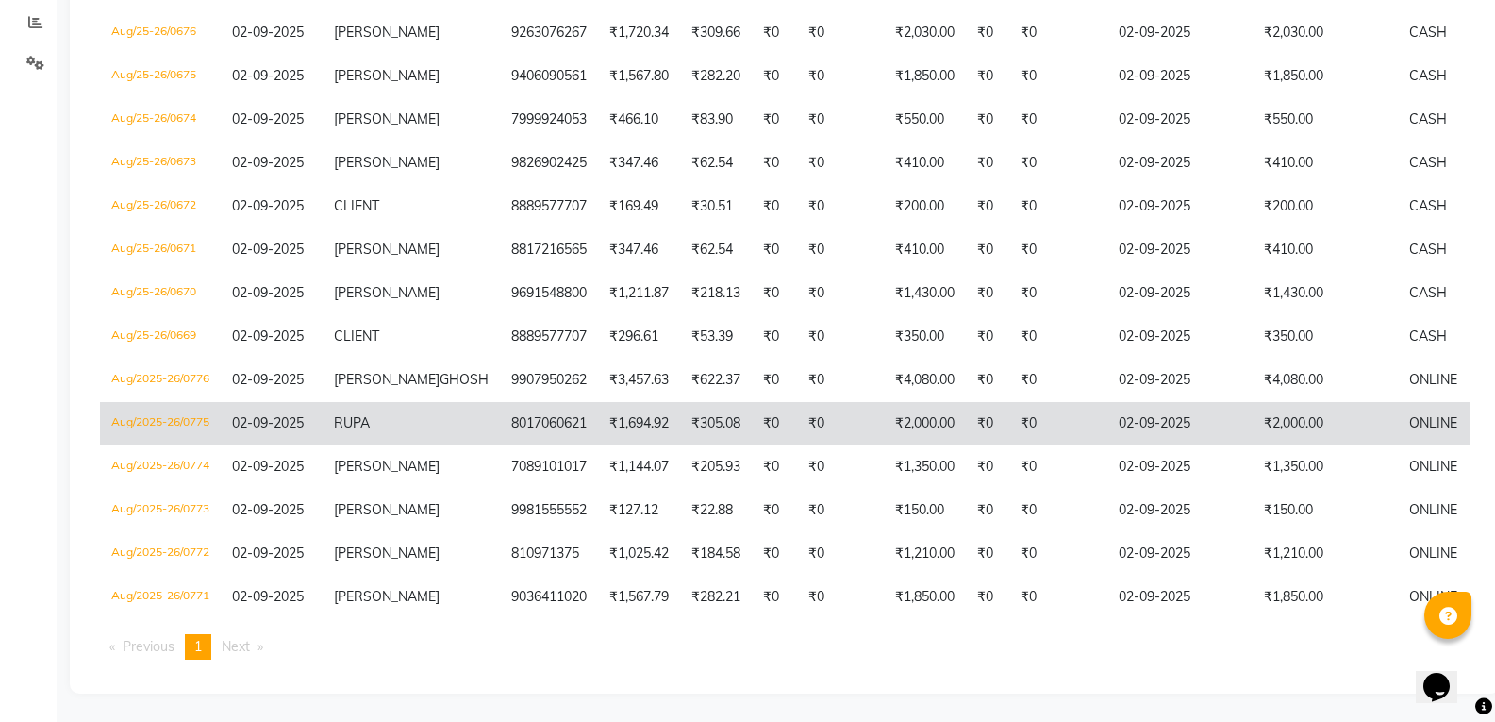
scroll to position [504, 0]
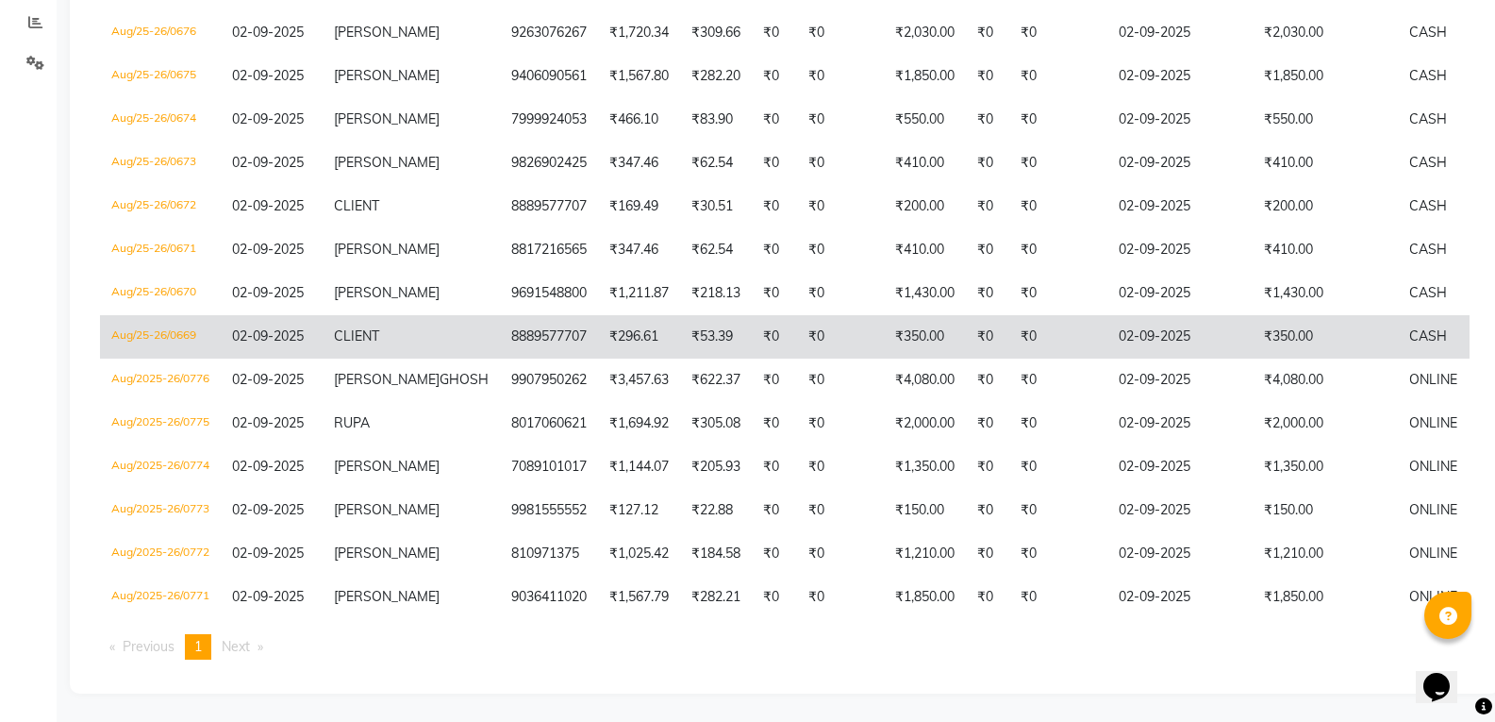
click at [1286, 315] on td "₹350.00" at bounding box center [1325, 336] width 145 height 43
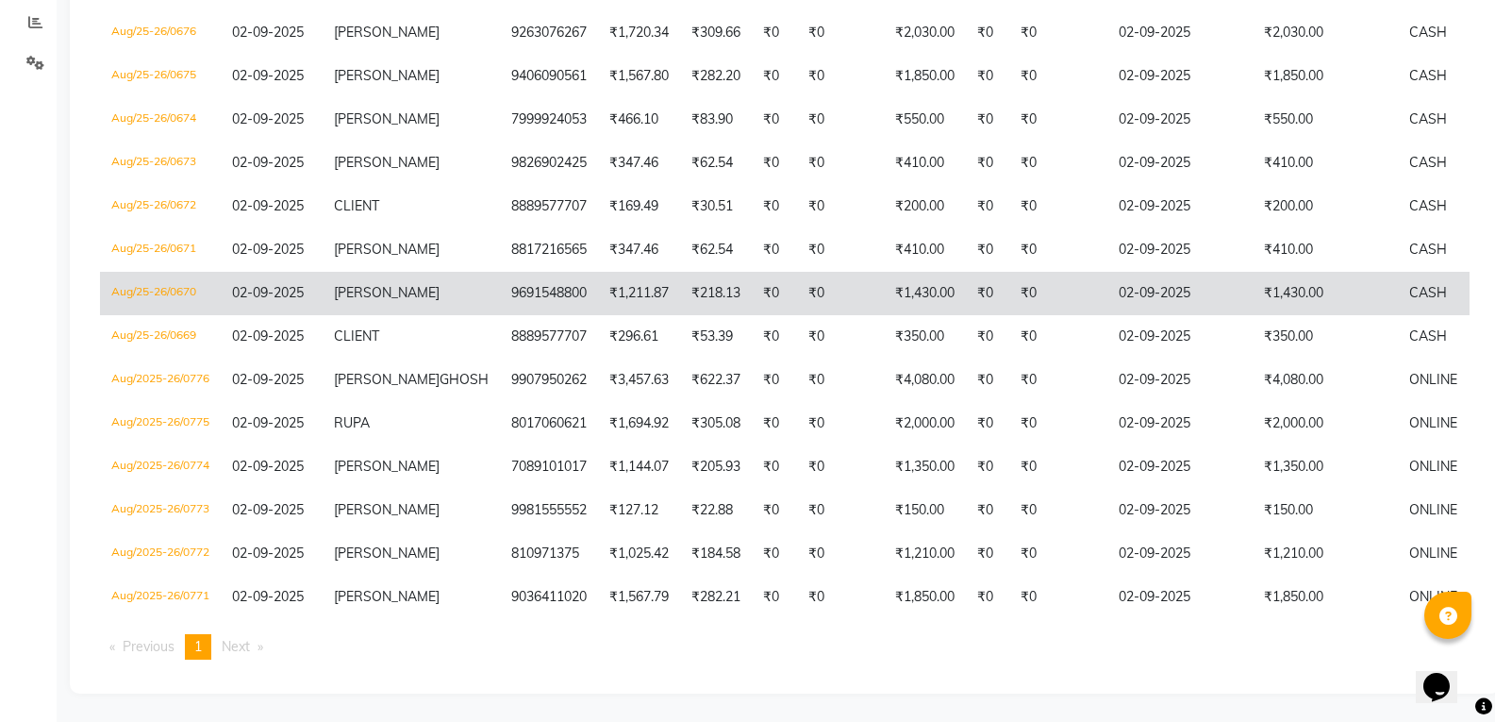
scroll to position [0, 0]
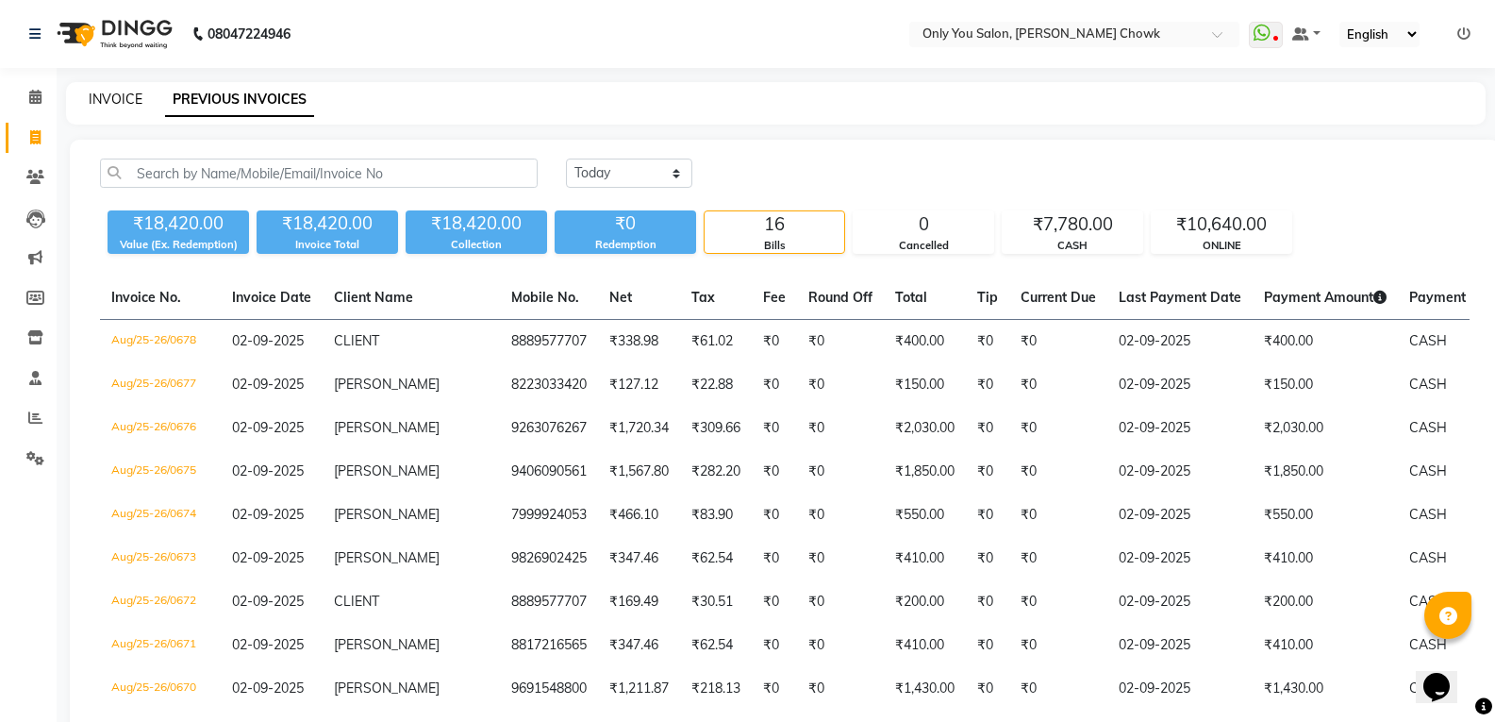
click at [114, 106] on link "INVOICE" at bounding box center [116, 99] width 54 height 17
select select "service"
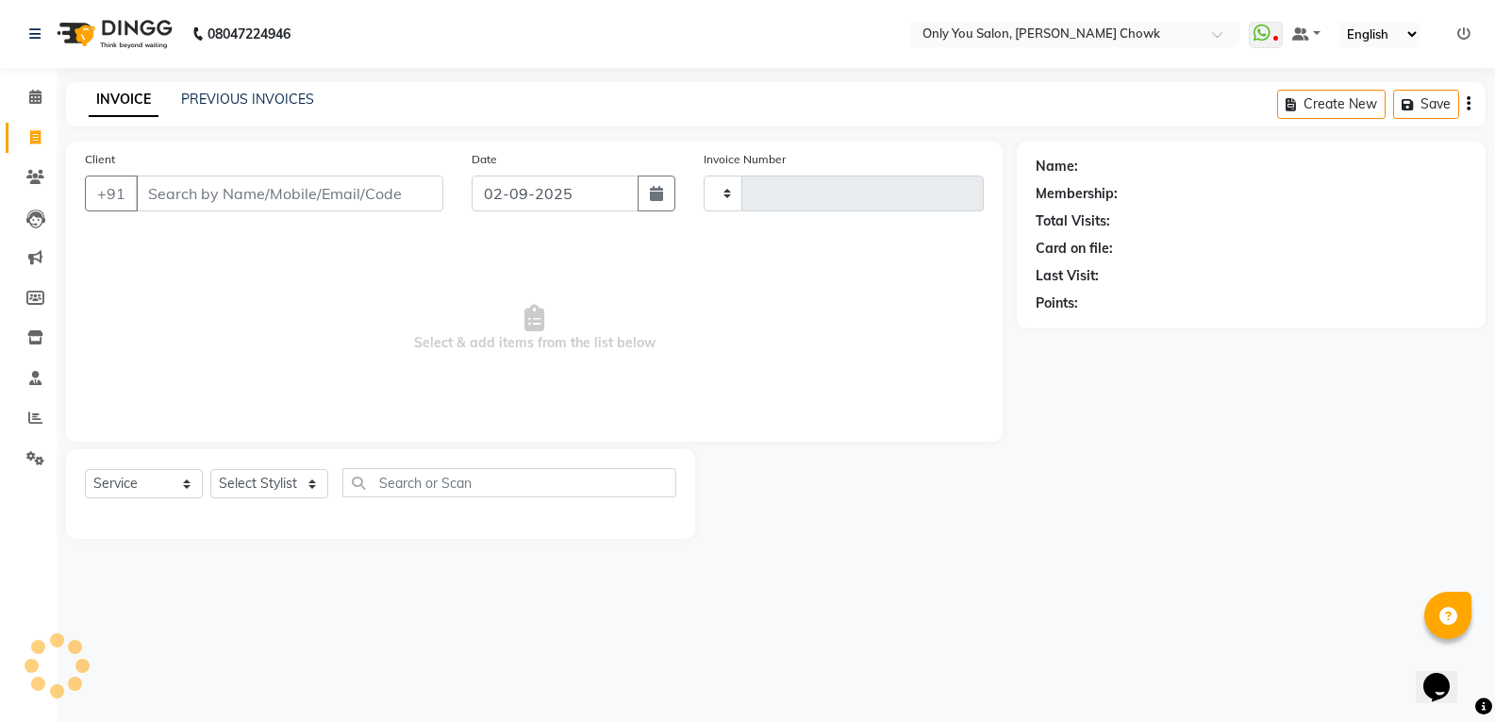
type input "0777"
select select "8713"
click at [170, 485] on select "Select Service Product Membership Package Voucher Prepaid Gift Card" at bounding box center [144, 483] width 118 height 29
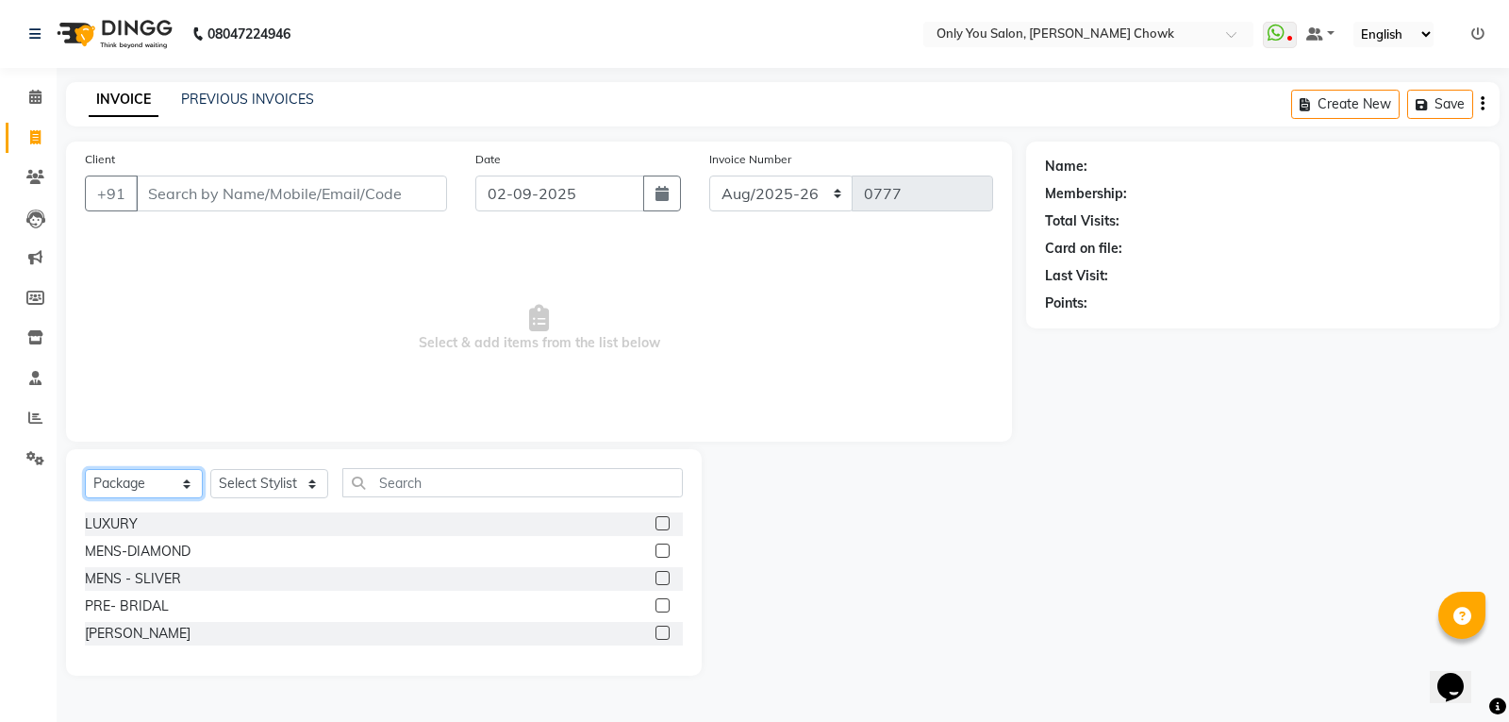
select select "service"
click at [85, 469] on select "Select Service Product Membership Package Voucher Prepaid Gift Card" at bounding box center [144, 483] width 118 height 29
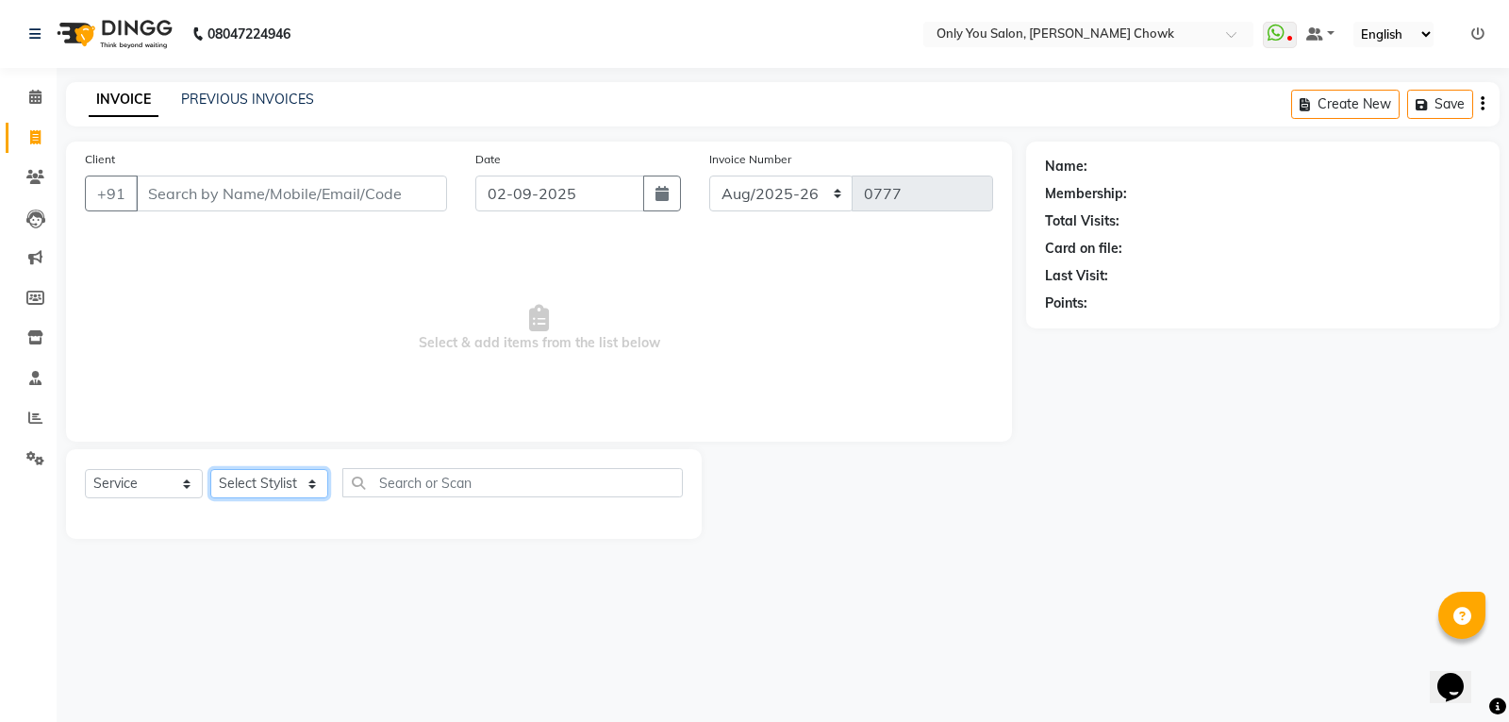
click at [257, 494] on select "Select Stylist [PERSON_NAME] [PERSON_NAME] [PERSON_NAME] MAMTA [PERSON_NAME] [P…" at bounding box center [269, 483] width 118 height 29
select select "82127"
click at [210, 469] on select "Select Stylist [PERSON_NAME] [PERSON_NAME] [PERSON_NAME] MAMTA [PERSON_NAME] [P…" at bounding box center [269, 483] width 118 height 29
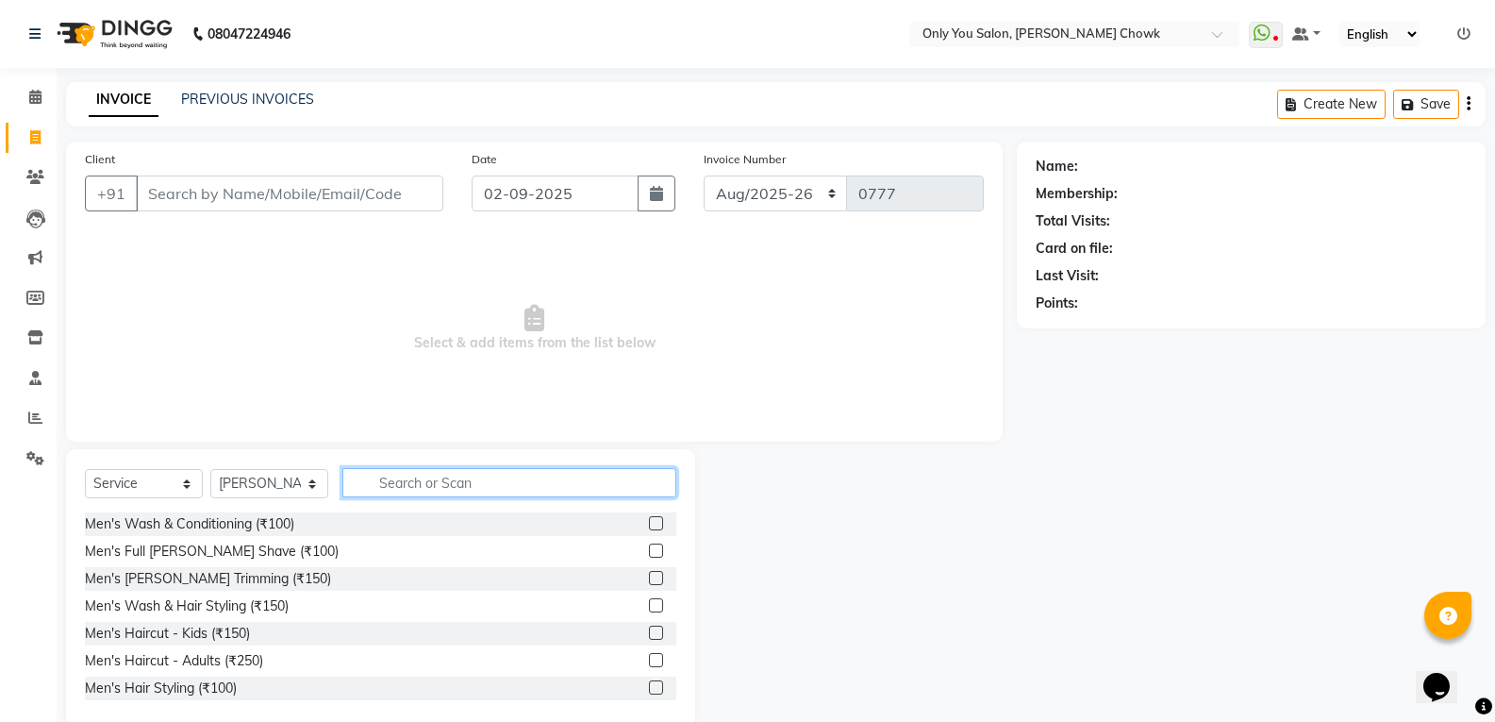
click at [454, 474] on input "text" at bounding box center [509, 482] width 334 height 29
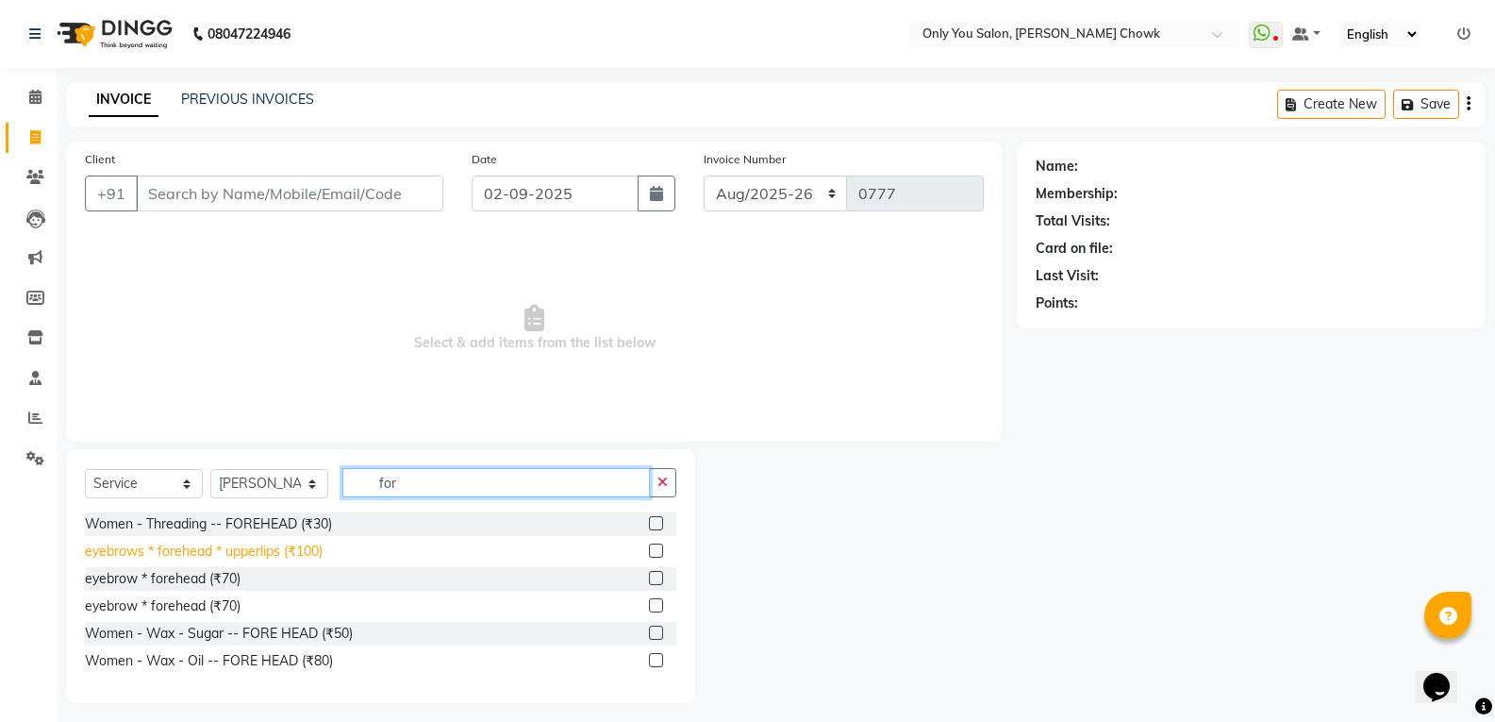
type input "for"
click at [251, 558] on div "eyebrows * forehead * upperlips (₹100)" at bounding box center [204, 551] width 238 height 20
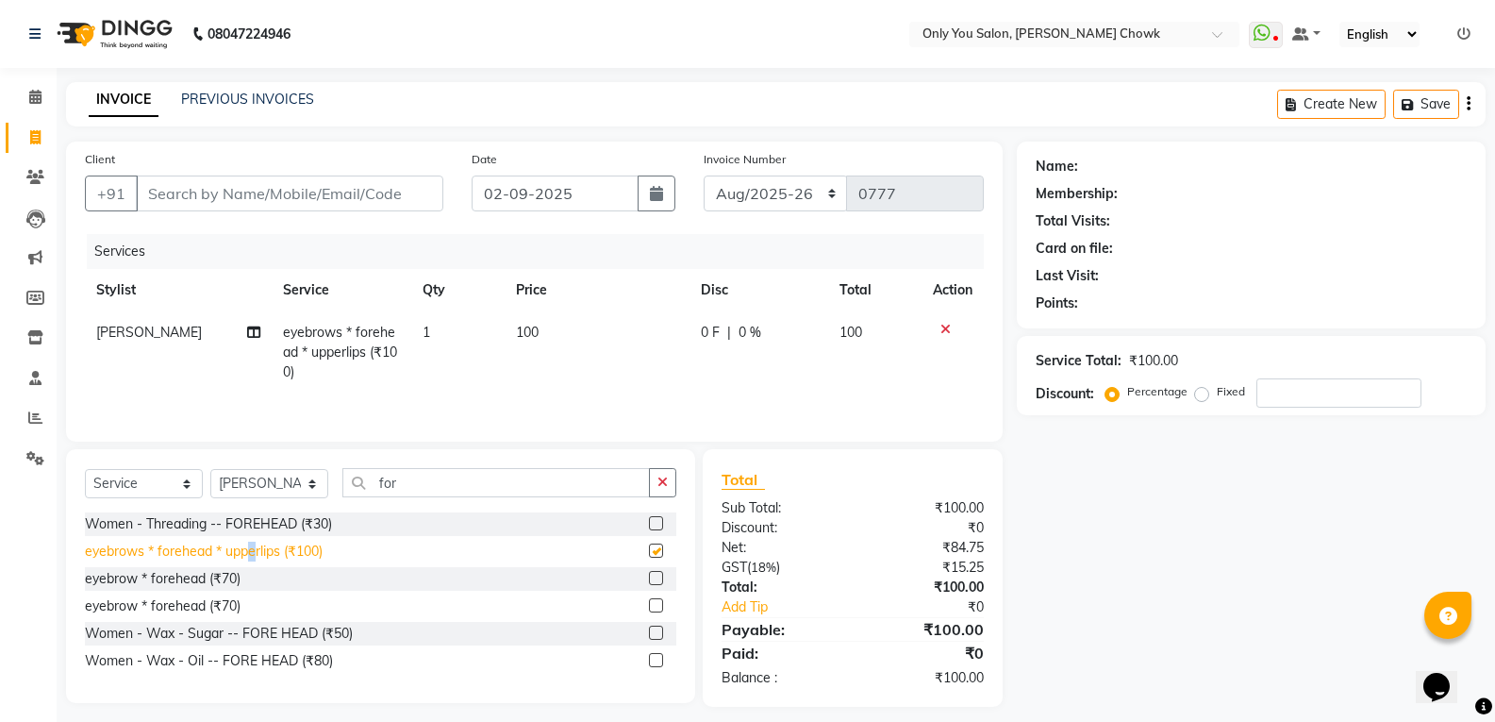
checkbox input "false"
click at [350, 188] on input "Client" at bounding box center [289, 193] width 307 height 36
type input "8"
type input "0"
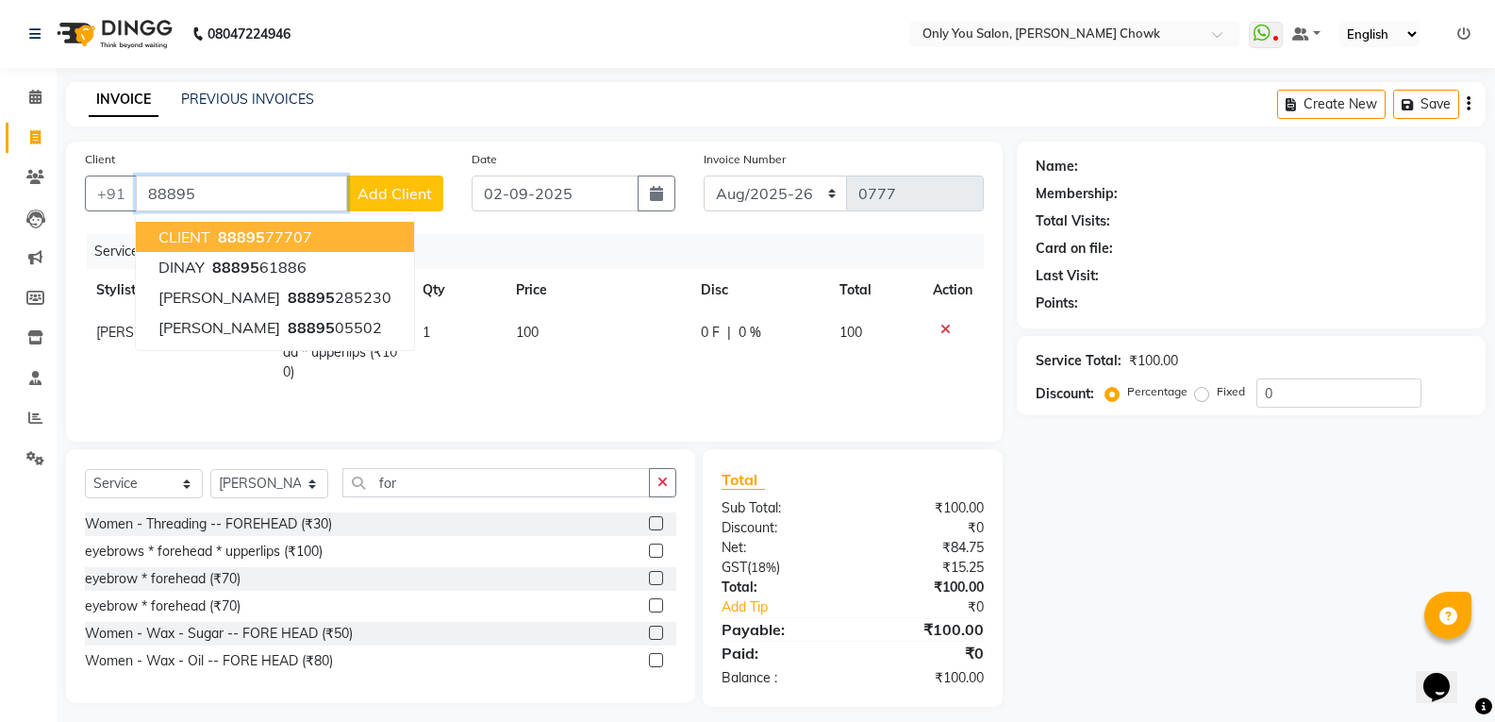
click at [326, 236] on button "CLIENT 88895 77707" at bounding box center [275, 237] width 278 height 30
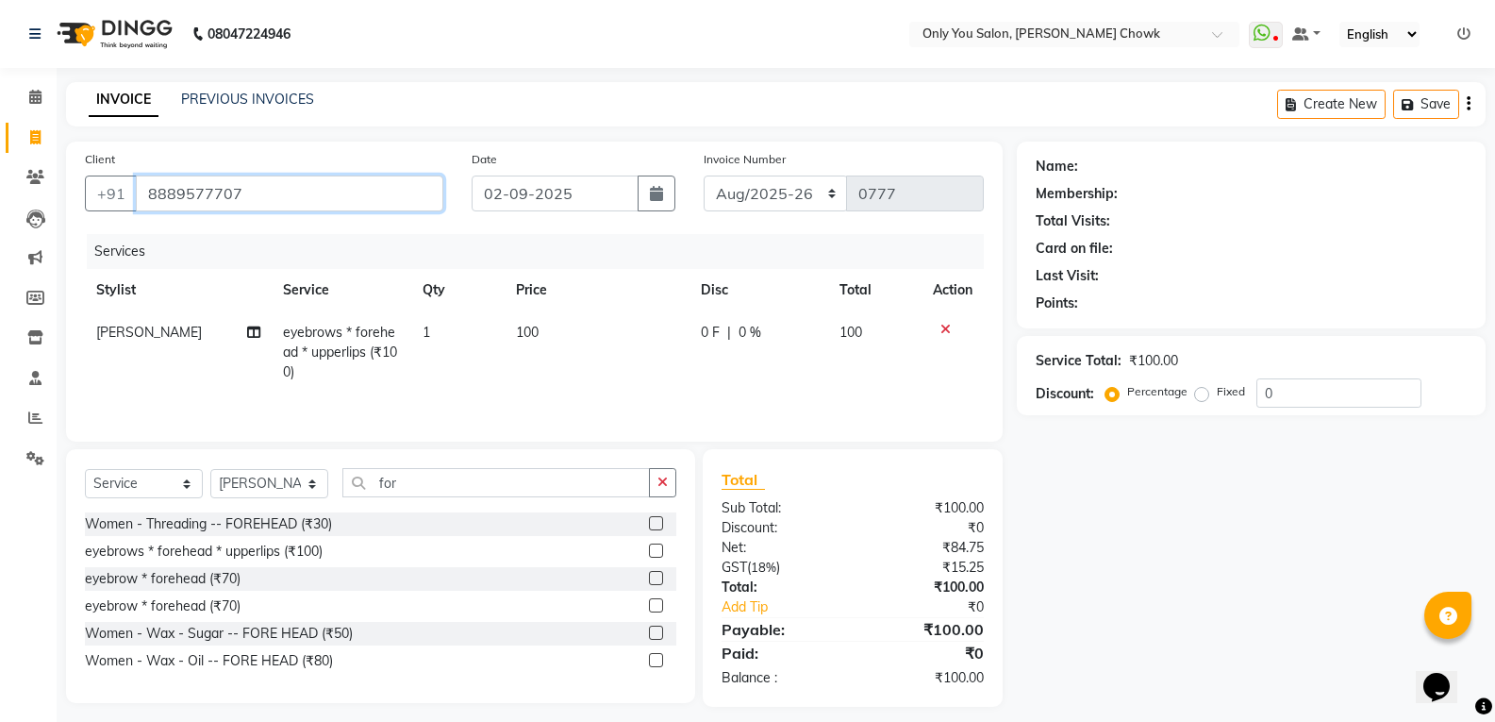
type input "8889577707"
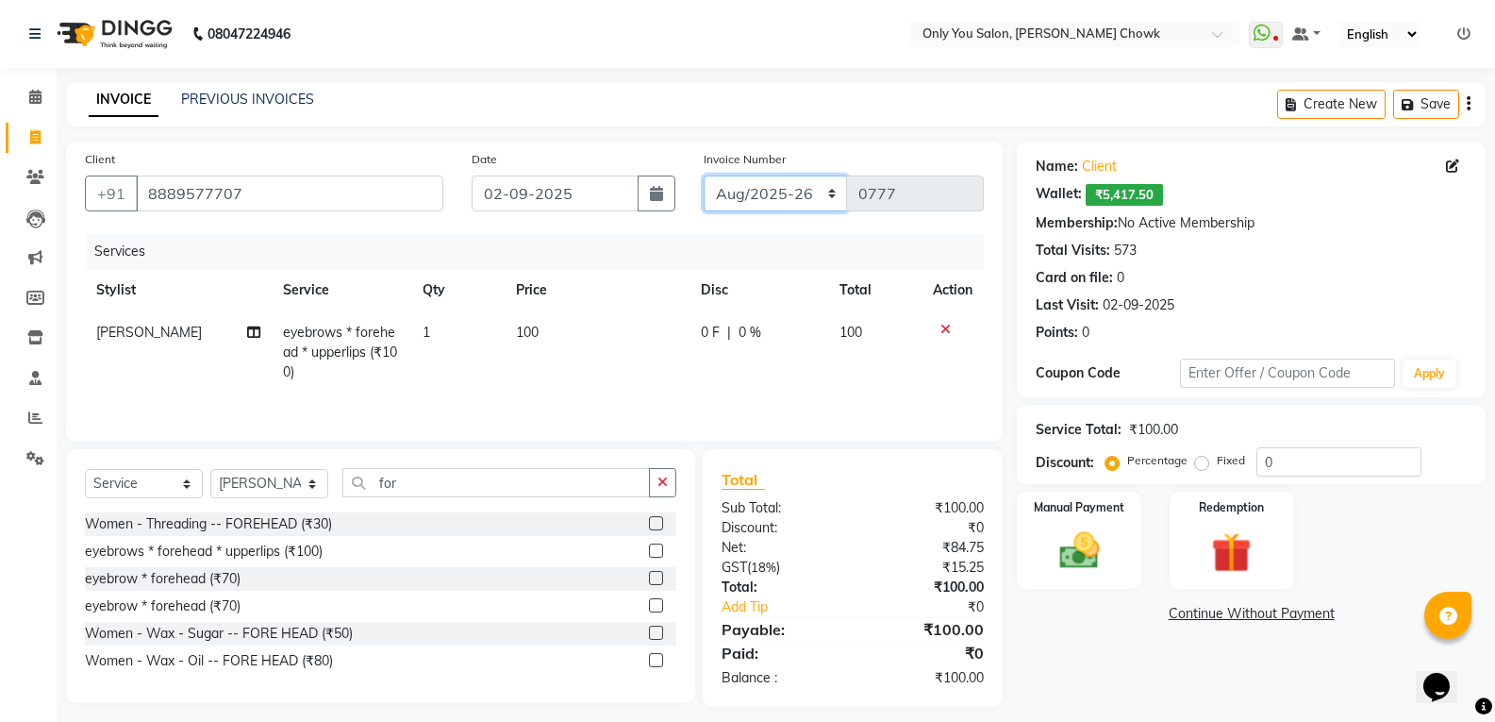
click at [774, 192] on select "[DATE]-[DATE]-26 TRD/2025" at bounding box center [776, 193] width 144 height 36
select select "8714"
click at [704, 175] on select "[DATE]-[DATE]-26 TRD/2025" at bounding box center [776, 193] width 144 height 36
type input "0679"
click at [1107, 576] on div "Manual Payment" at bounding box center [1079, 540] width 129 height 101
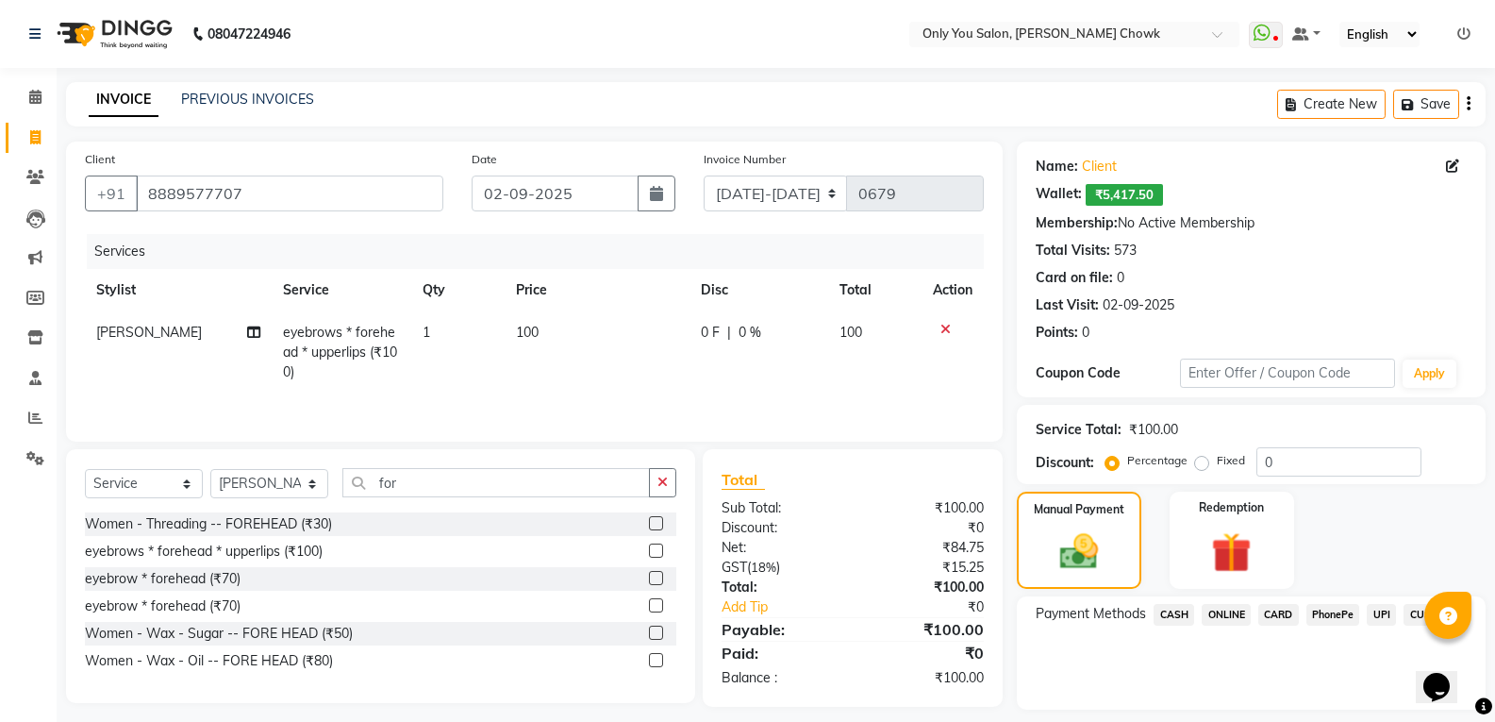
click at [1184, 613] on span "CASH" at bounding box center [1173, 615] width 41 height 22
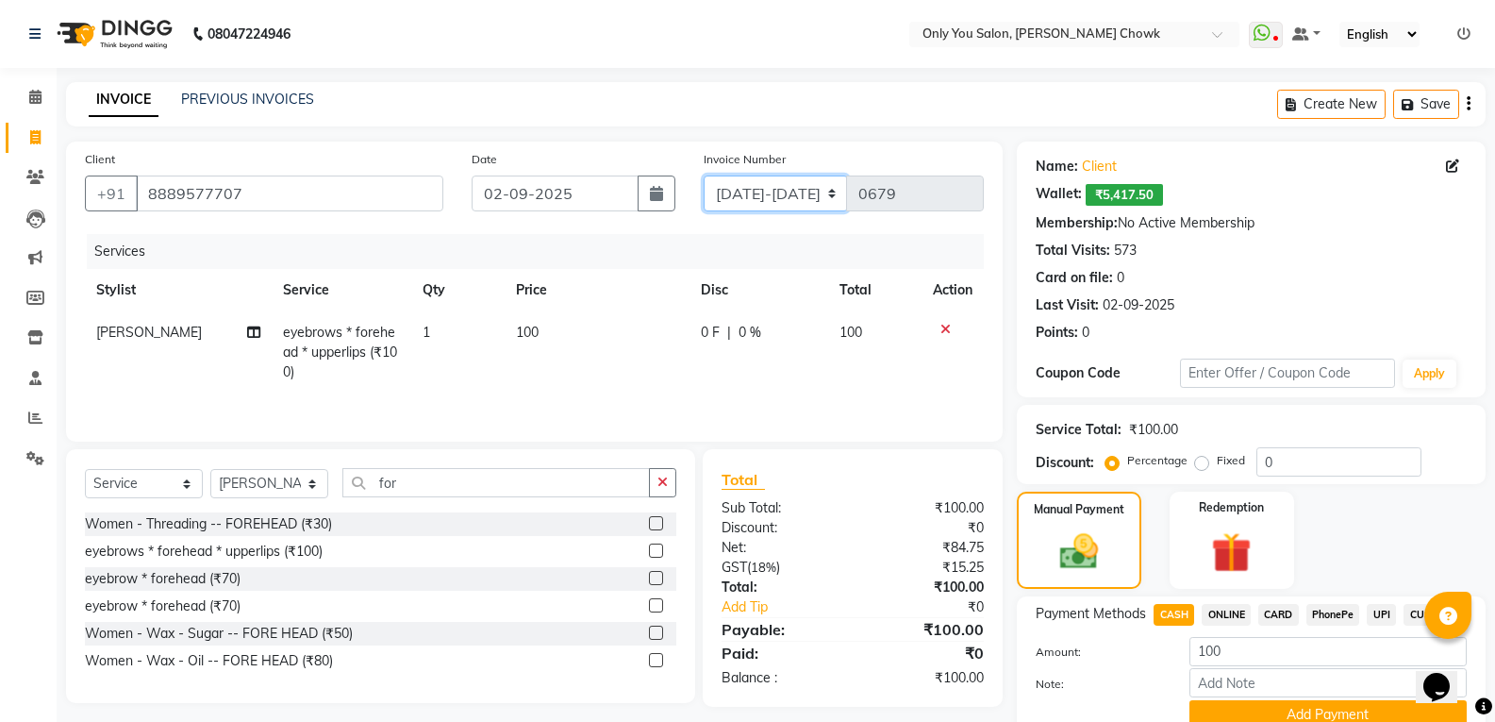
click at [799, 183] on select "[DATE]-[DATE]-26 TRD/2025" at bounding box center [776, 193] width 144 height 36
click at [704, 175] on select "[DATE]-[DATE]-26 TRD/2025" at bounding box center [776, 193] width 144 height 36
click at [1259, 714] on button "Add Payment" at bounding box center [1327, 714] width 277 height 29
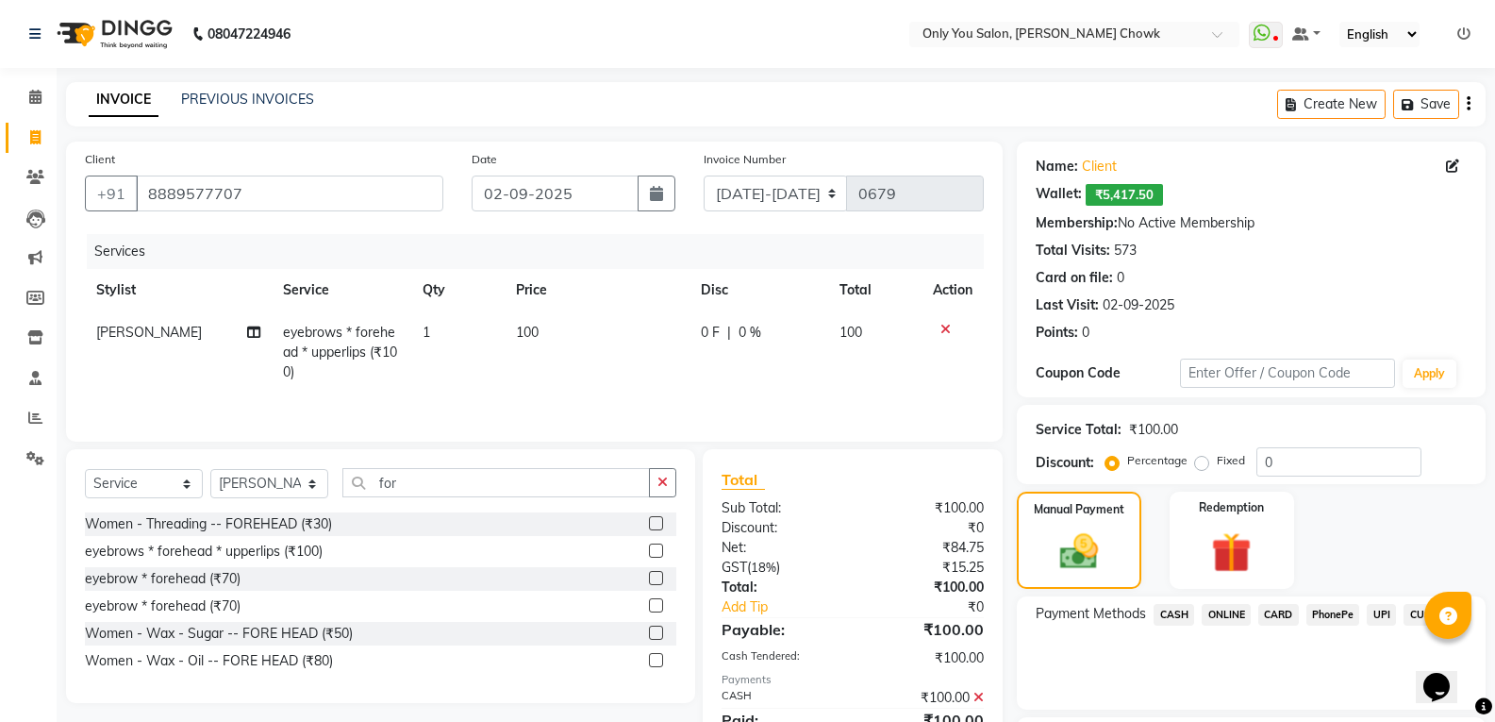
scroll to position [161, 0]
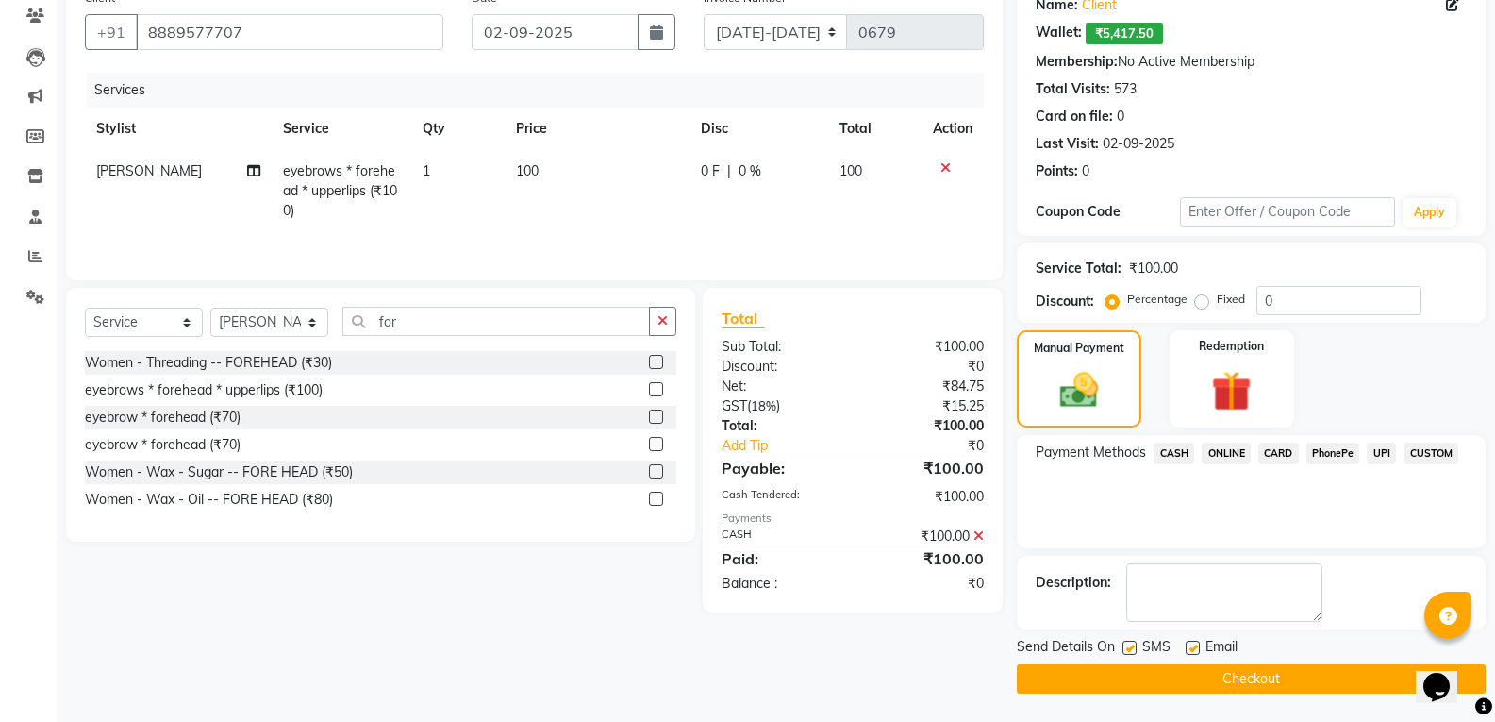
click at [1273, 676] on button "Checkout" at bounding box center [1251, 678] width 469 height 29
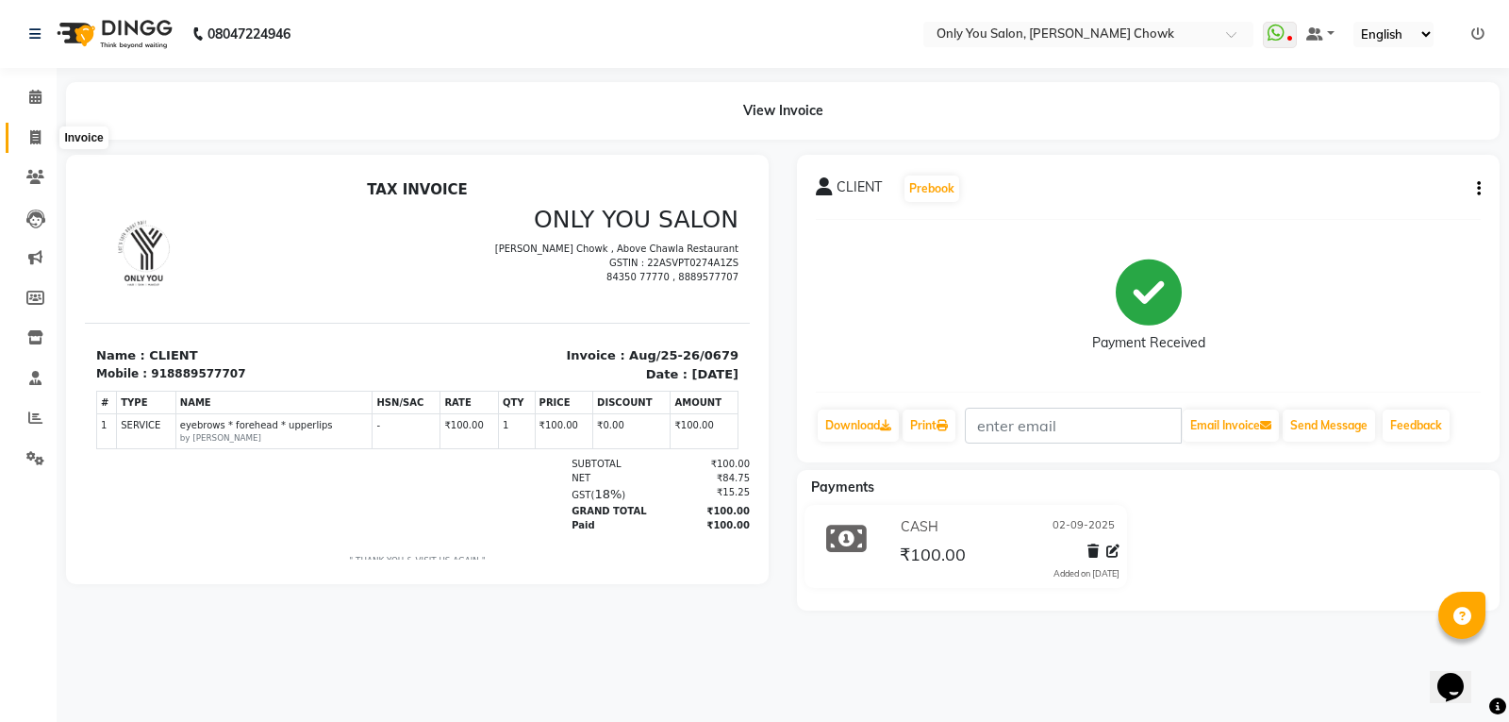
click at [35, 141] on icon at bounding box center [35, 137] width 10 height 14
select select "8713"
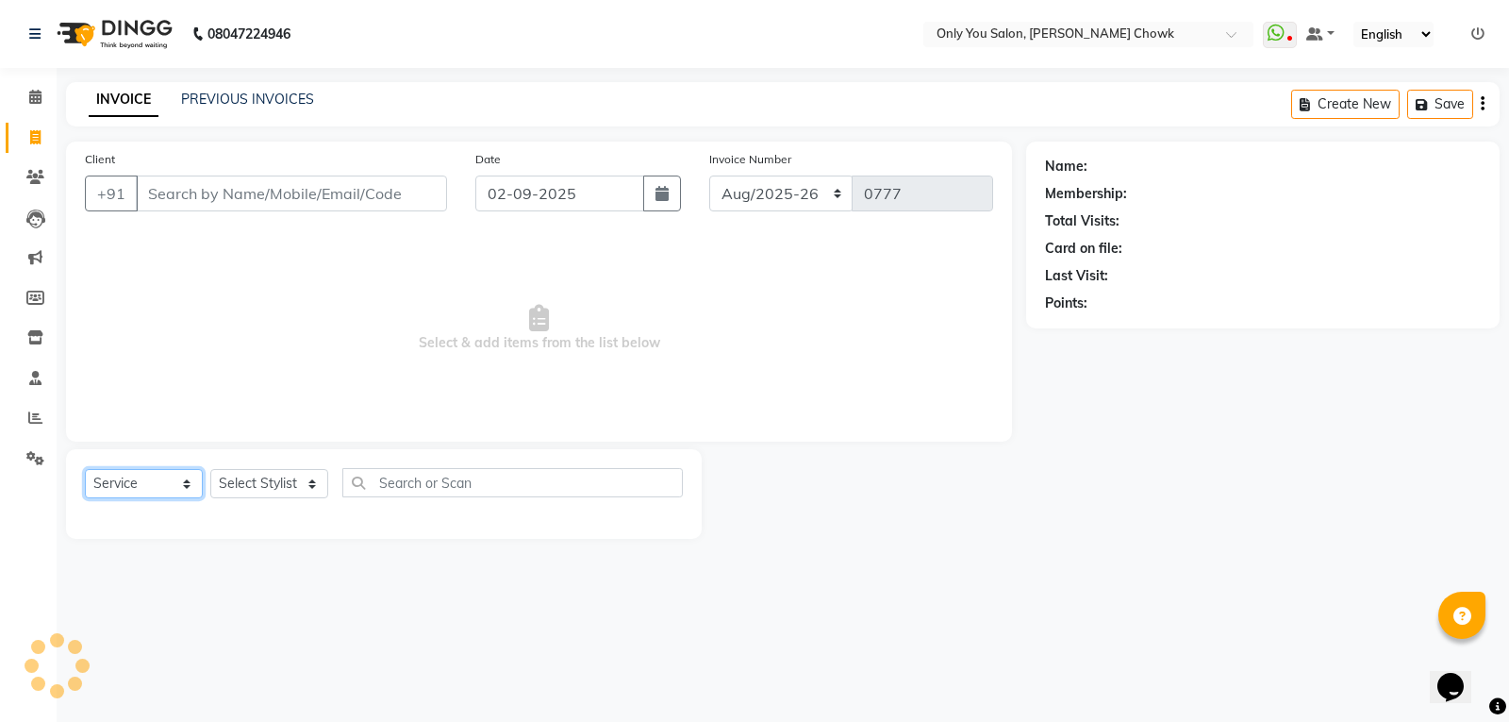
click at [181, 491] on select "Select Service Product Membership Package Voucher Prepaid Gift Card" at bounding box center [144, 483] width 118 height 29
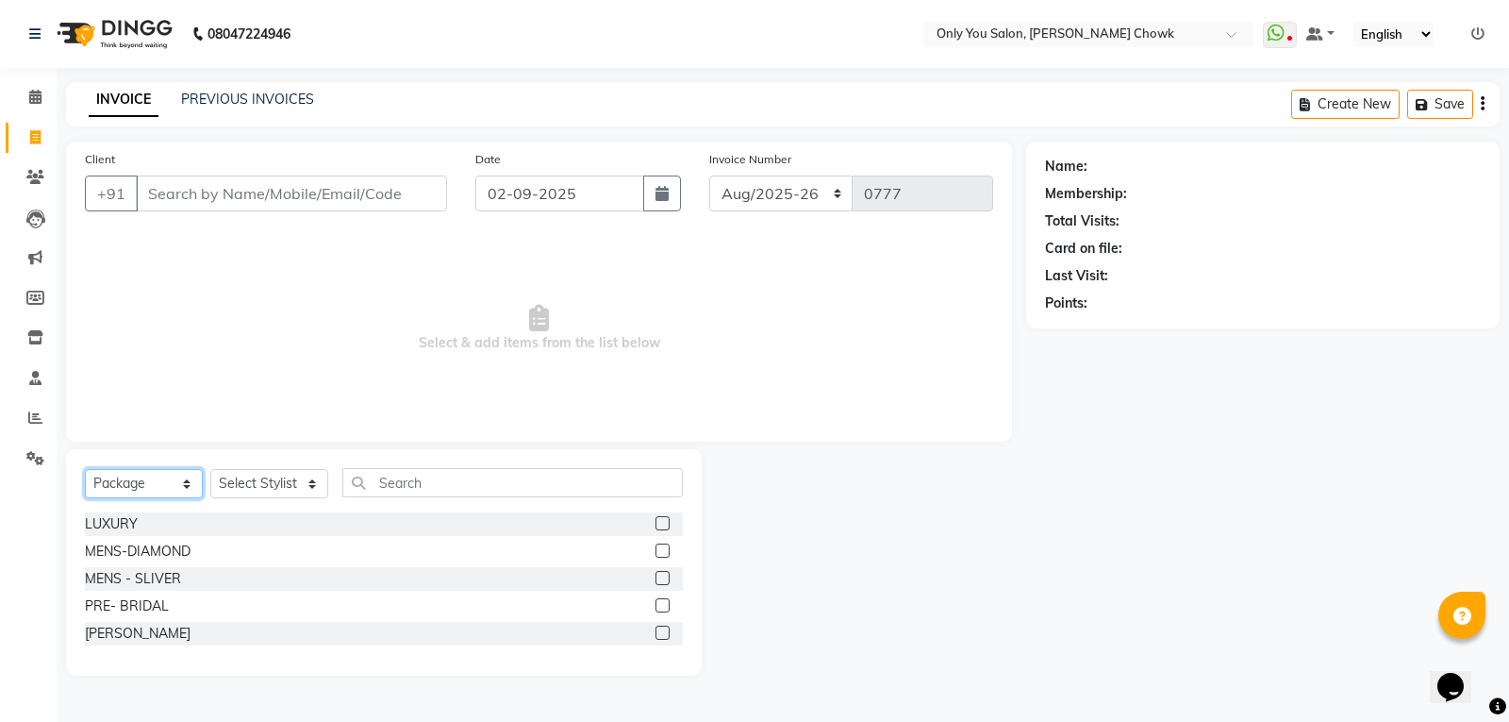
select select "service"
click at [85, 469] on select "Select Service Product Membership Package Voucher Prepaid Gift Card" at bounding box center [144, 483] width 118 height 29
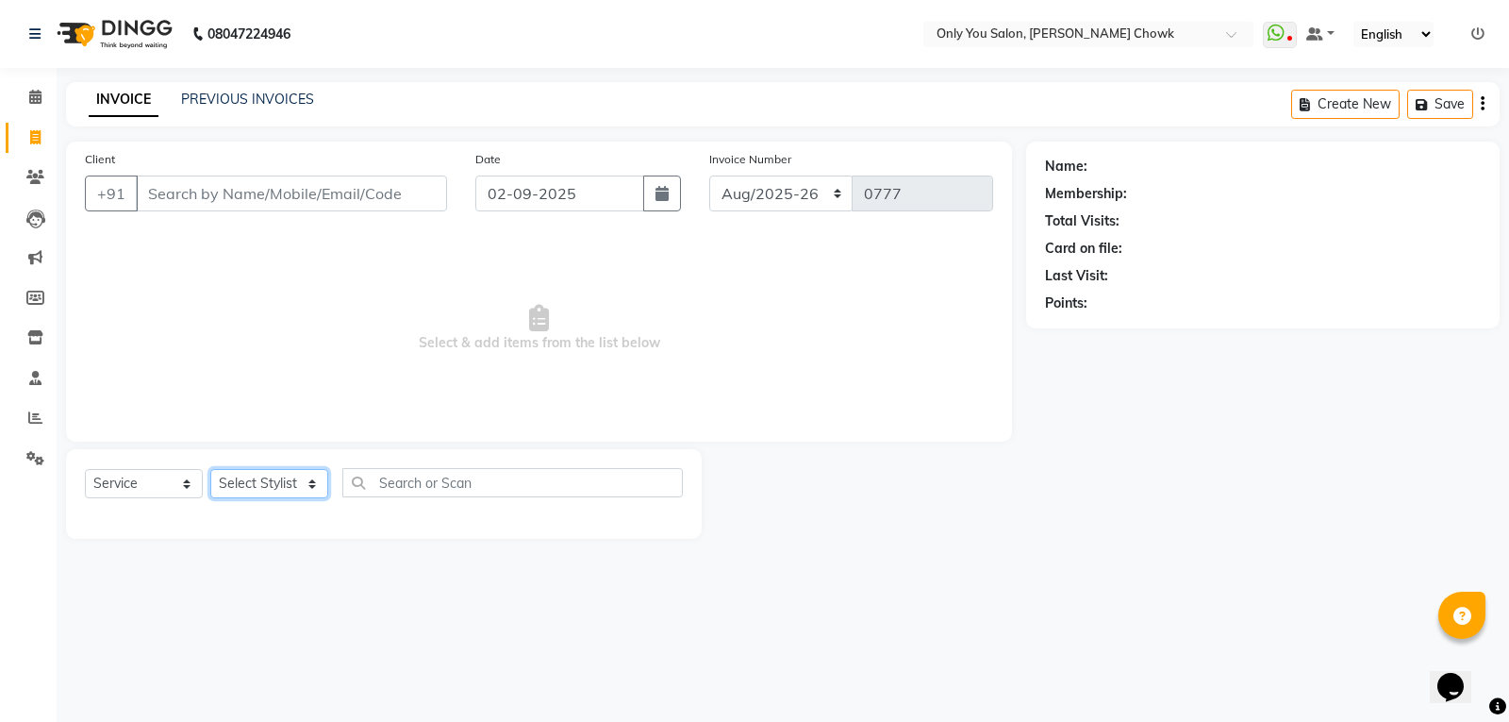
click at [224, 485] on select "Select Stylist [PERSON_NAME] [PERSON_NAME] [PERSON_NAME] MAMTA [PERSON_NAME] [P…" at bounding box center [269, 483] width 118 height 29
select select "82127"
click at [210, 469] on select "Select Stylist [PERSON_NAME] [PERSON_NAME] [PERSON_NAME] MAMTA [PERSON_NAME] [P…" at bounding box center [269, 483] width 118 height 29
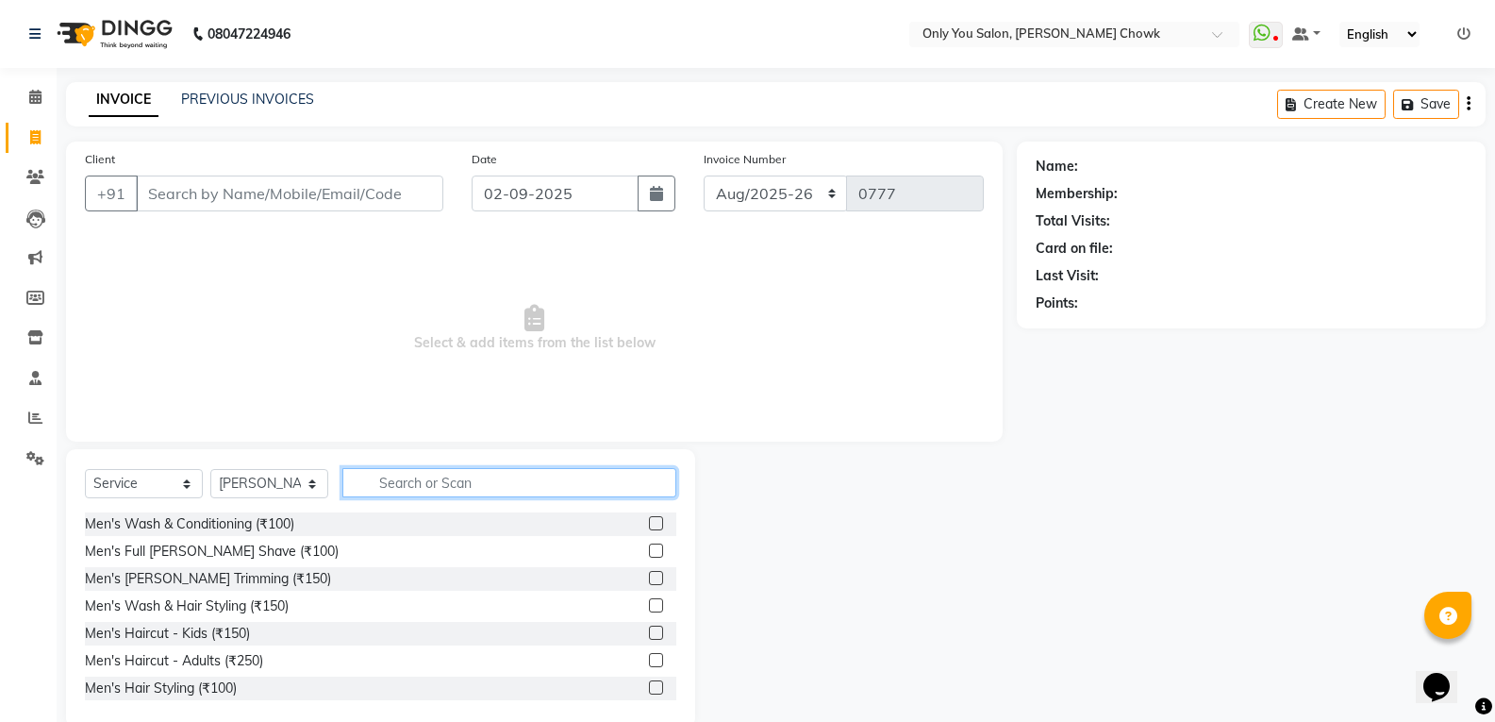
click at [419, 473] on input "text" at bounding box center [509, 482] width 334 height 29
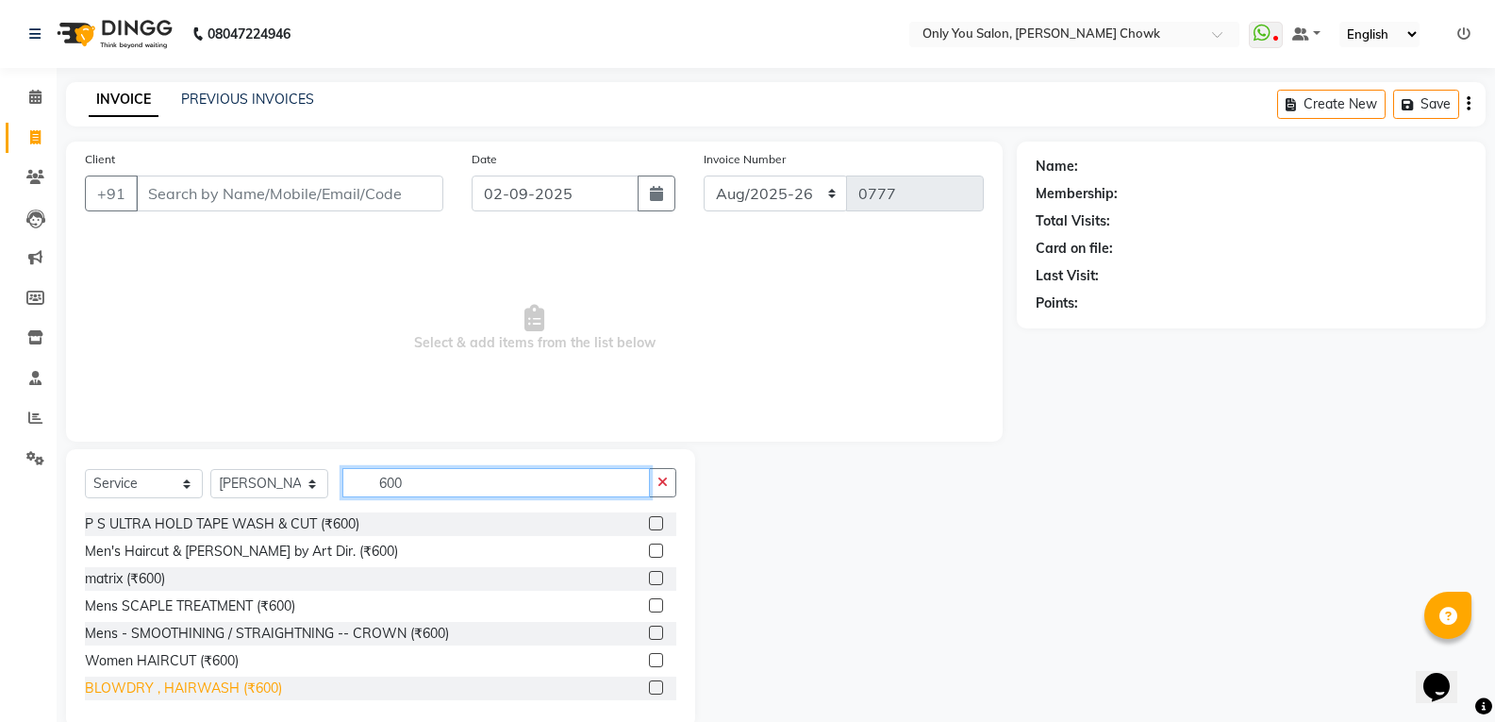
type input "600"
click at [237, 692] on div "BLOWDRY , HAIRWASH (₹600)" at bounding box center [183, 688] width 197 height 20
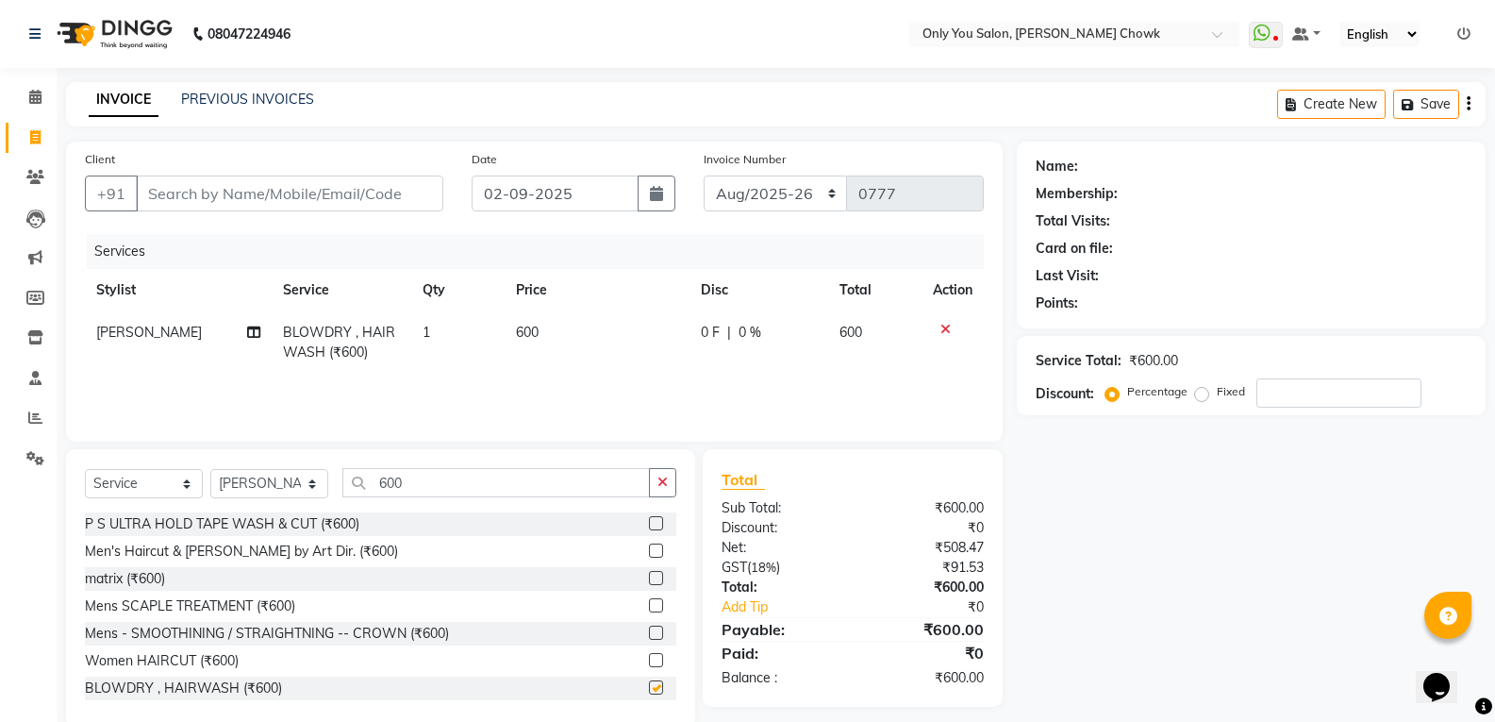
checkbox input "false"
click at [486, 470] on input "600" at bounding box center [495, 482] width 307 height 29
type input "6"
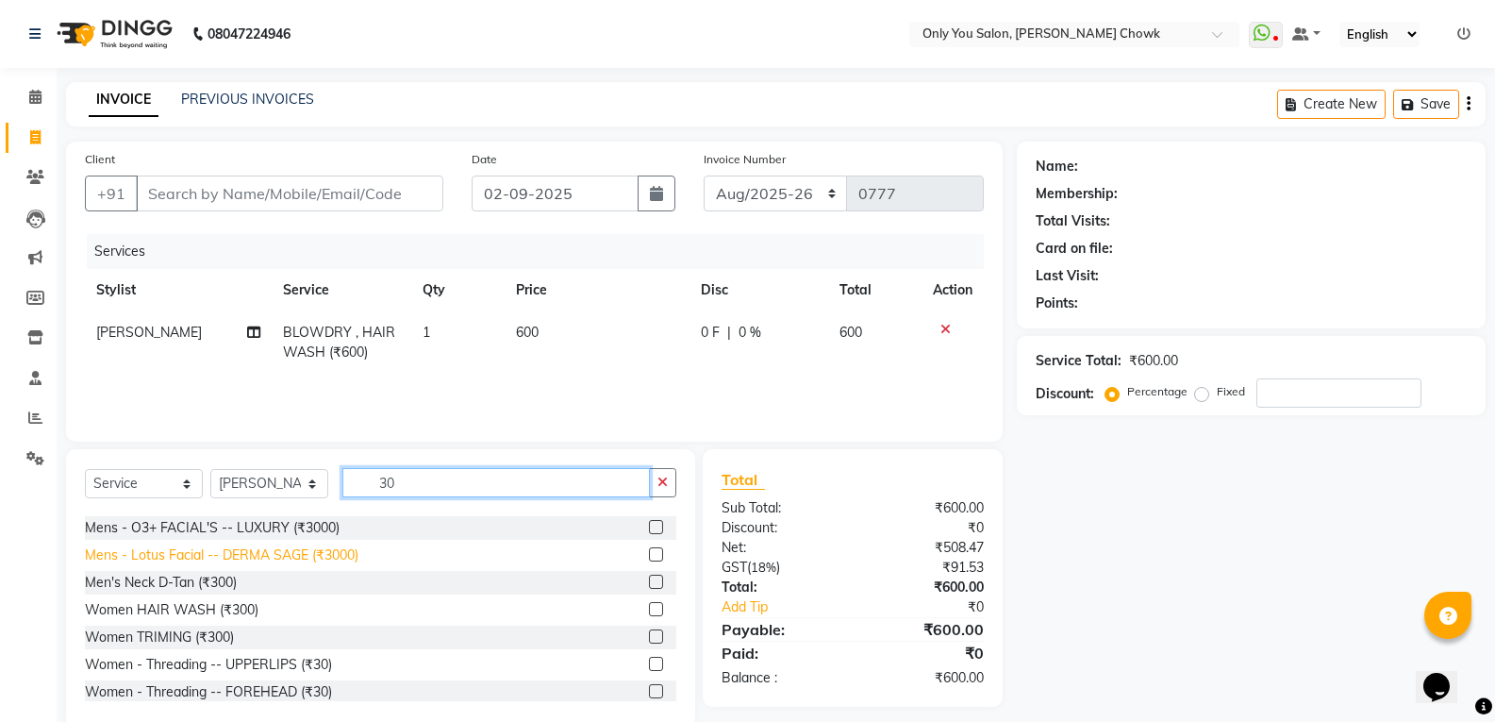
scroll to position [94, 0]
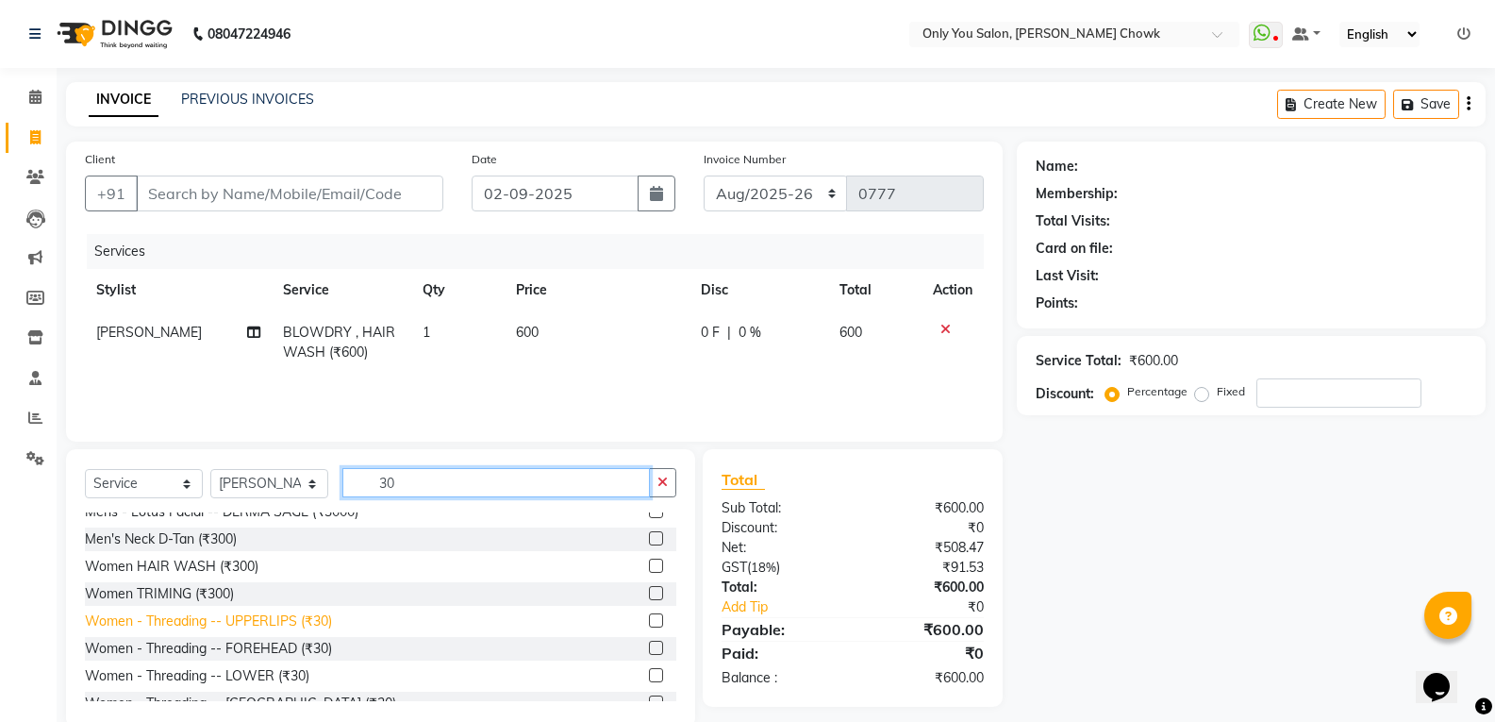
type input "30"
click at [310, 622] on div "Women - Threading -- UPPERLIPS (₹30)" at bounding box center [208, 621] width 247 height 20
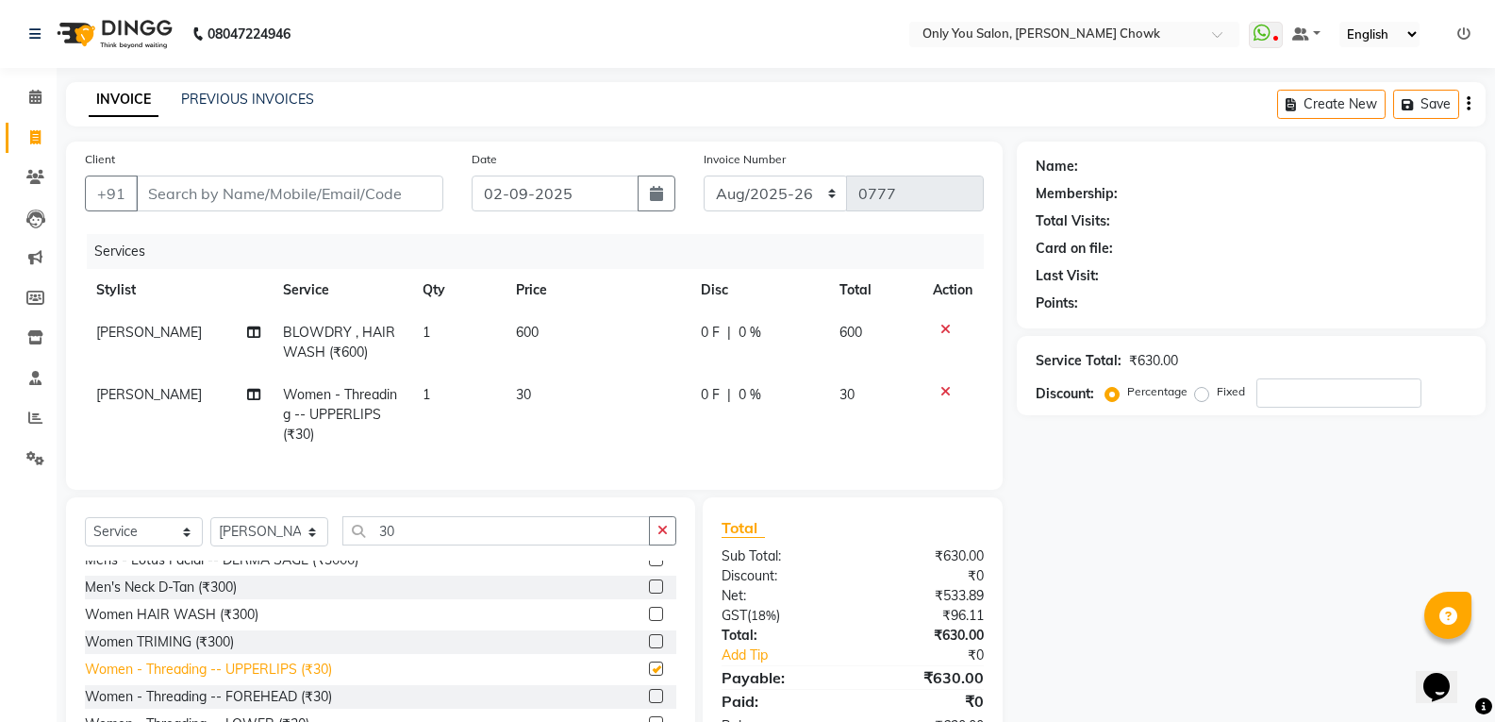
checkbox input "false"
click at [279, 199] on input "Client" at bounding box center [289, 193] width 307 height 36
type input "8"
type input "0"
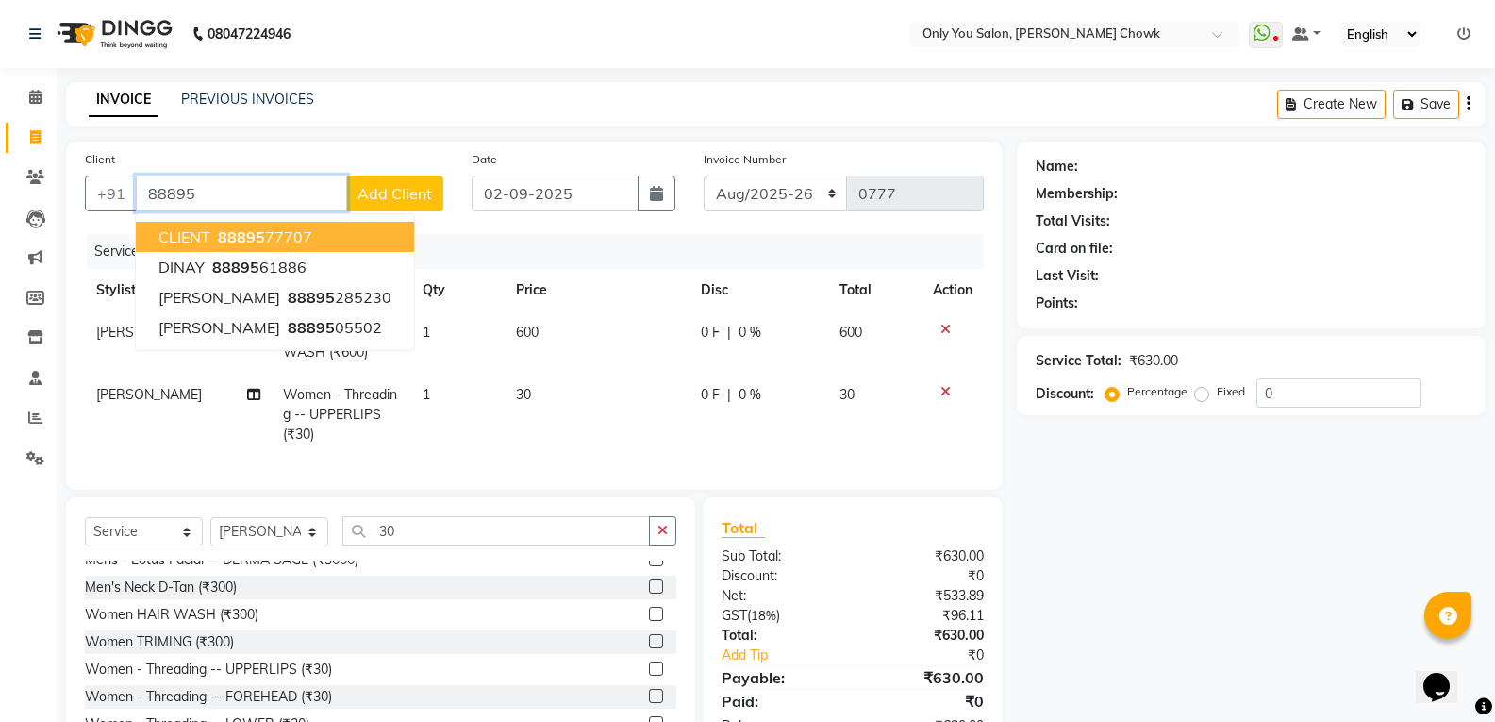
click at [307, 237] on ngb-highlight "88895 77707" at bounding box center [263, 236] width 98 height 19
type input "8889577707"
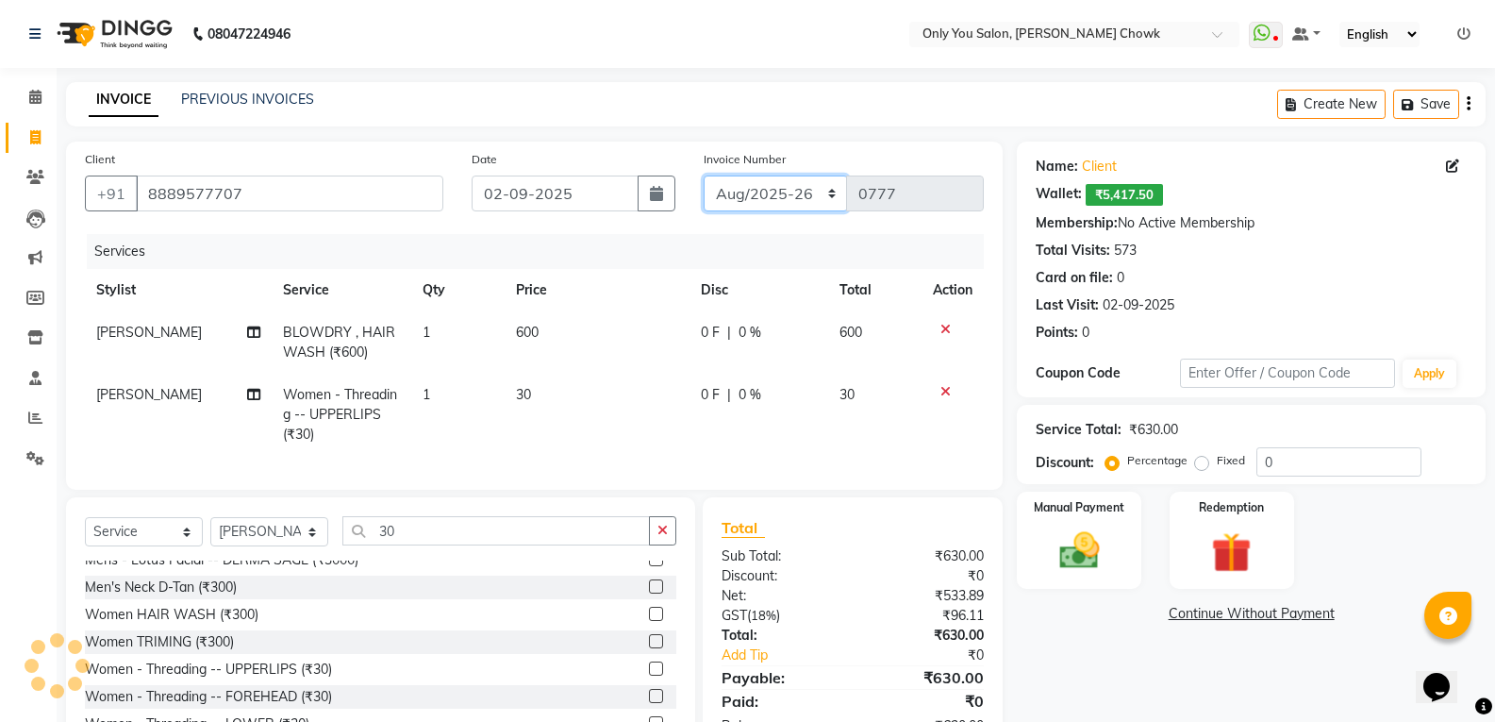
click at [740, 204] on select "[DATE]-[DATE]-26 TRD/2025" at bounding box center [776, 193] width 144 height 36
click at [704, 175] on select "[DATE]-[DATE]-26 TRD/2025" at bounding box center [776, 193] width 144 height 36
click at [1088, 555] on img at bounding box center [1078, 550] width 67 height 48
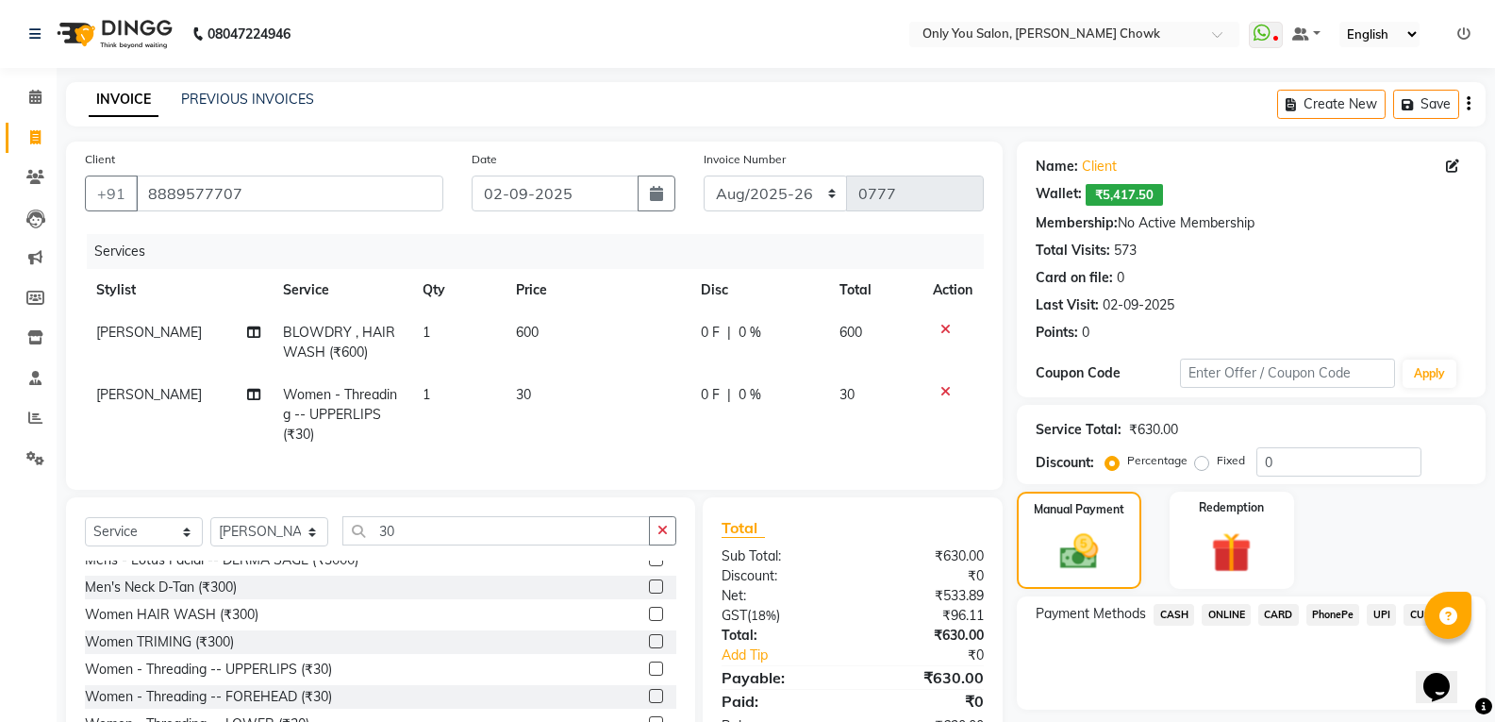
click at [1229, 612] on span "ONLINE" at bounding box center [1226, 615] width 49 height 22
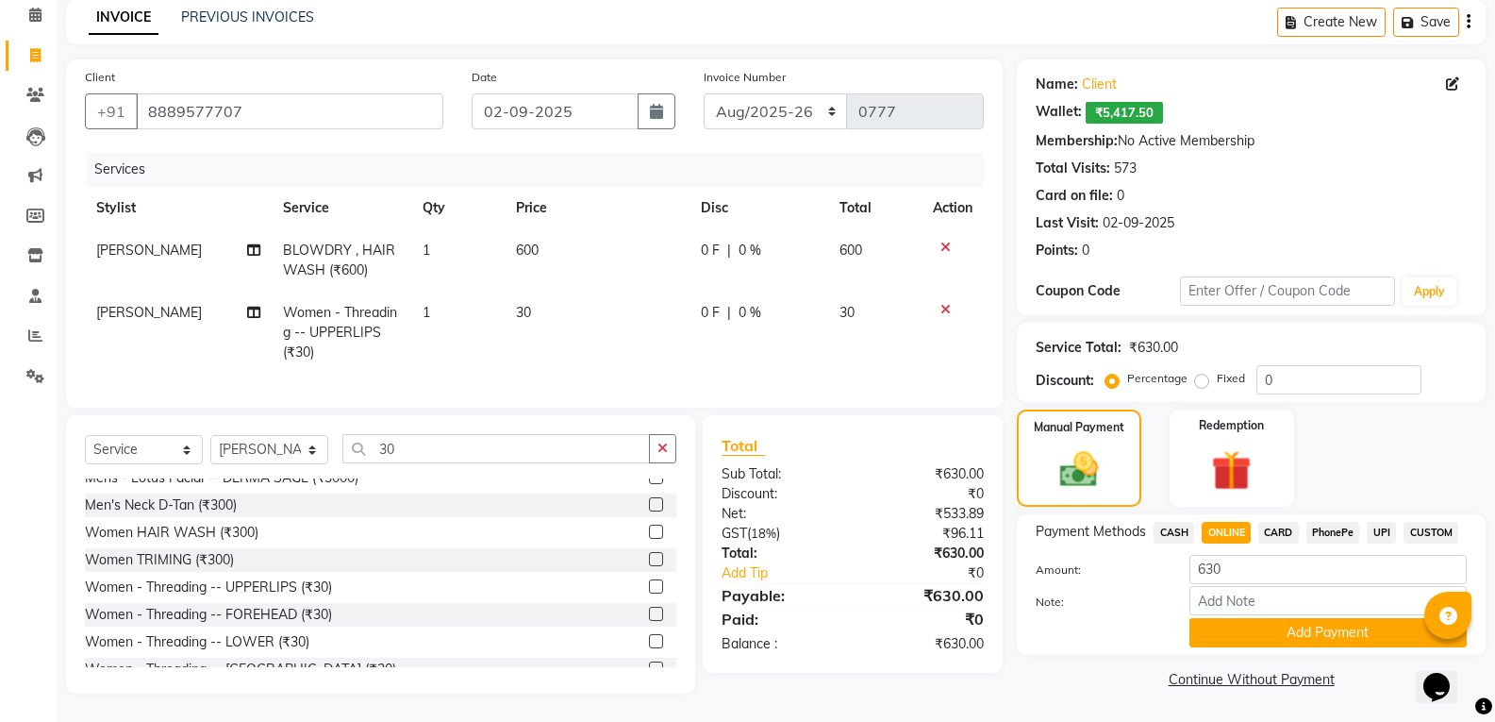
scroll to position [96, 0]
click at [1260, 620] on button "Add Payment" at bounding box center [1327, 632] width 277 height 29
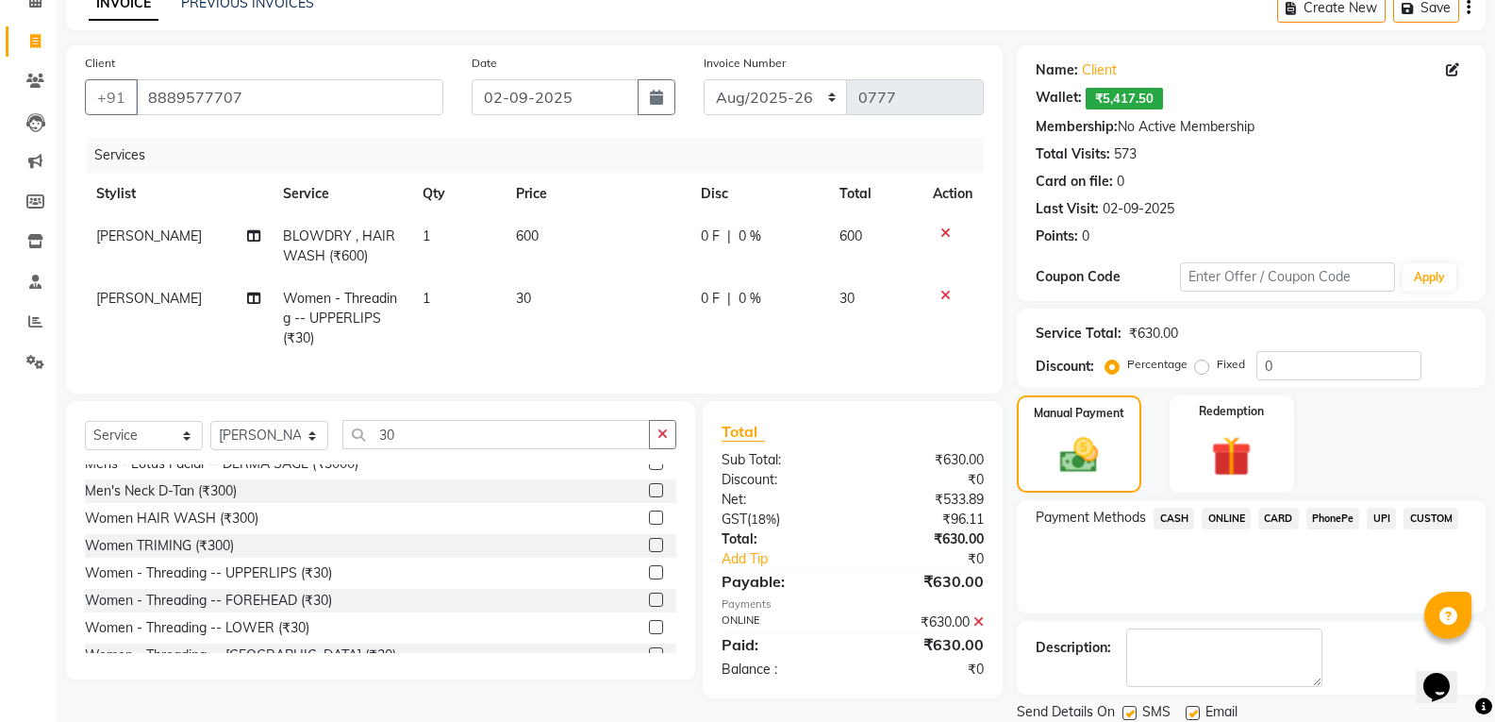
scroll to position [161, 0]
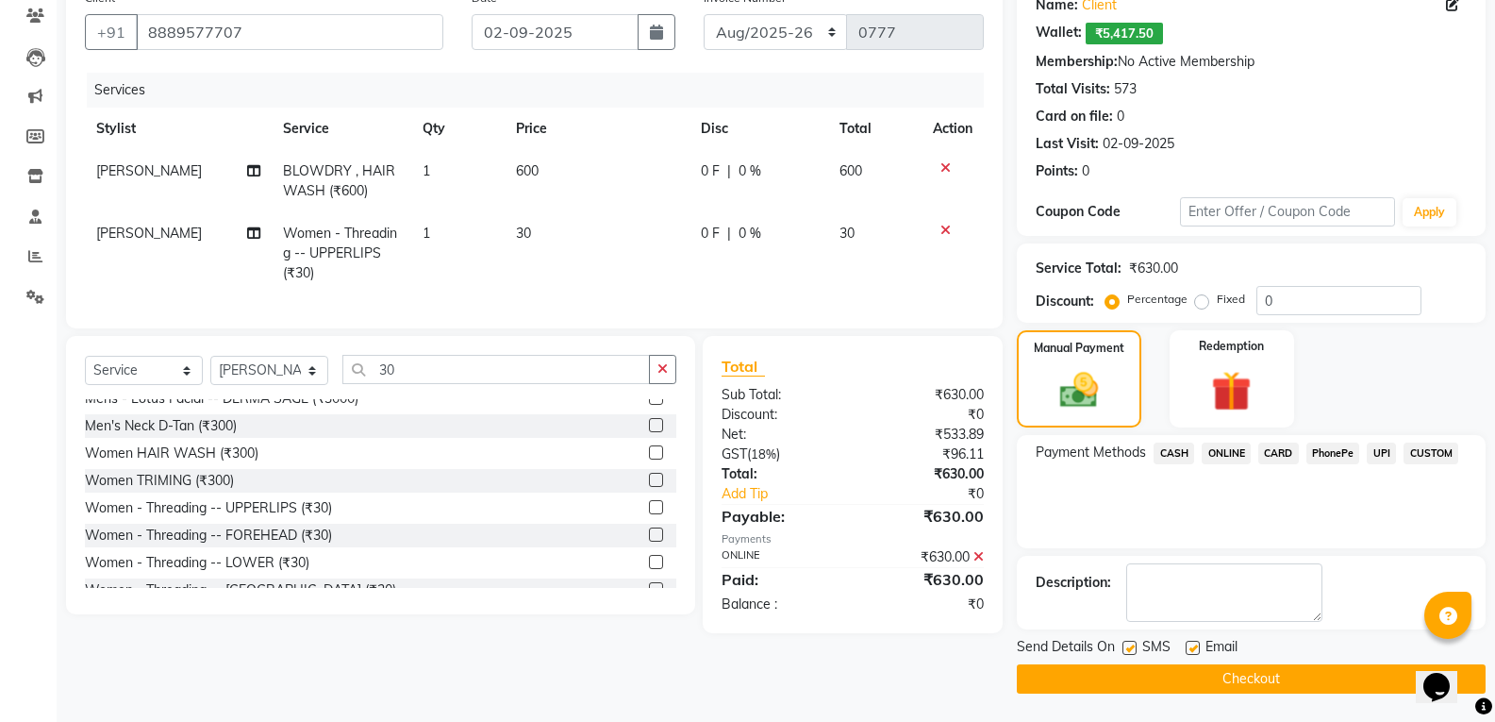
click at [1253, 679] on button "Checkout" at bounding box center [1251, 678] width 469 height 29
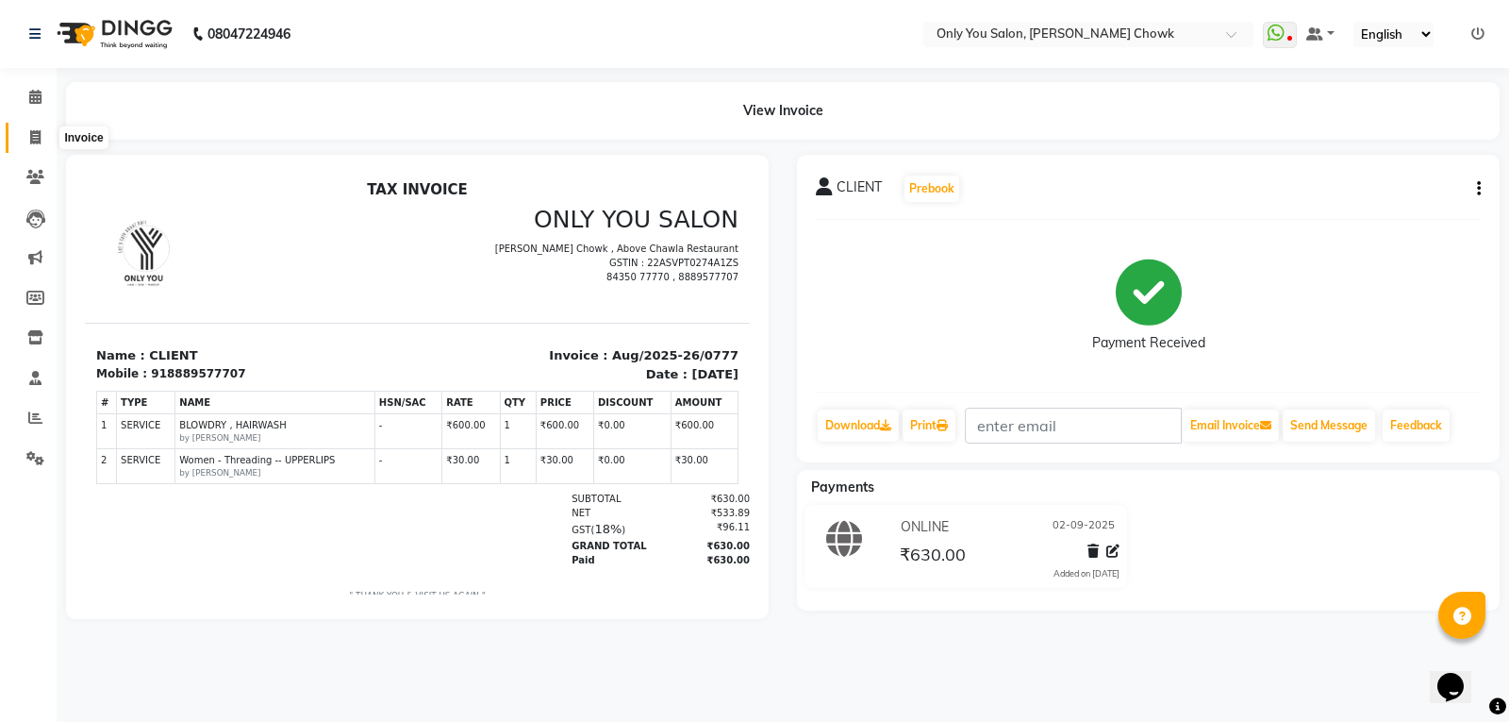
click at [37, 140] on icon at bounding box center [35, 137] width 10 height 14
select select "service"
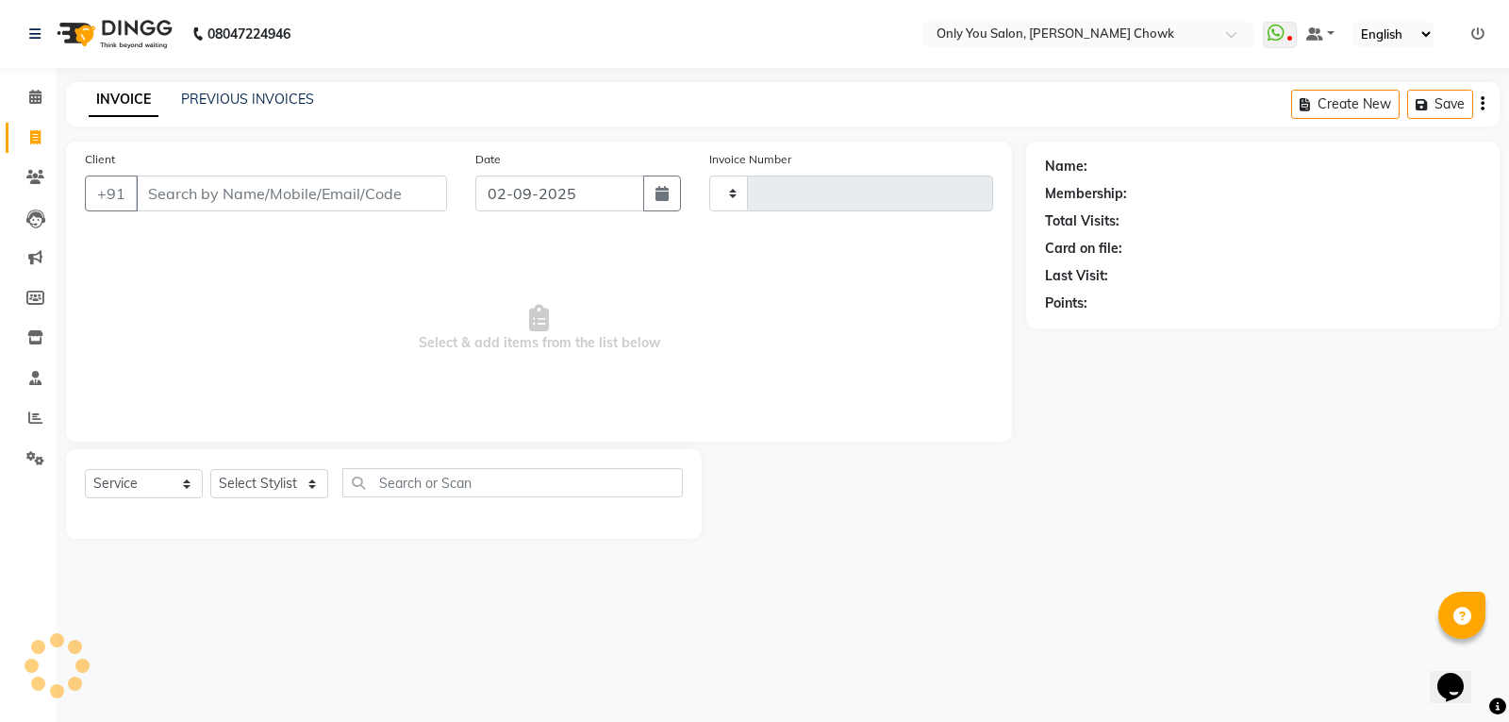
type input "0778"
select select "8713"
click at [233, 491] on select "Select Stylist" at bounding box center [269, 483] width 118 height 29
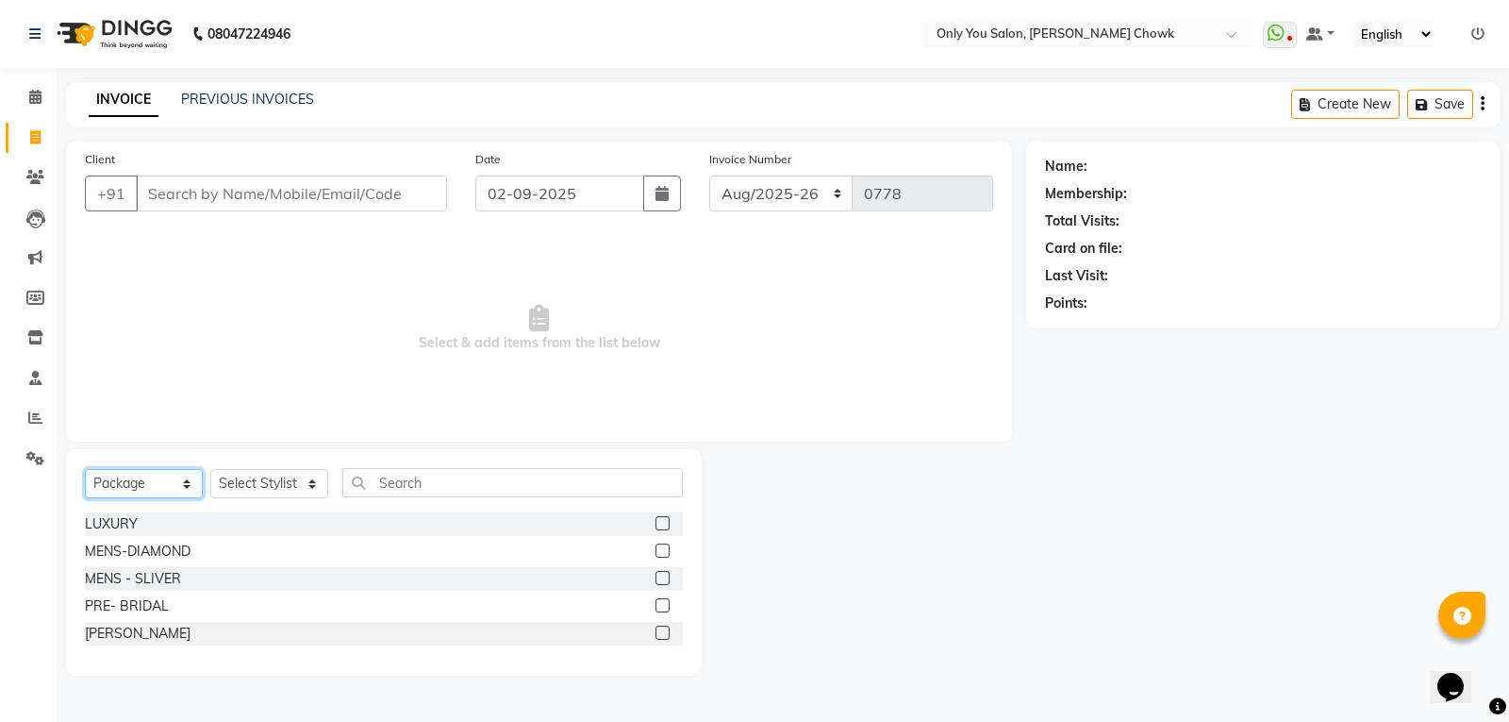
click at [174, 480] on select "Select Service Product Membership Package Voucher Prepaid Gift Card" at bounding box center [144, 483] width 118 height 29
select select "service"
click at [85, 469] on select "Select Service Product Membership Package Voucher Prepaid Gift Card" at bounding box center [144, 483] width 118 height 29
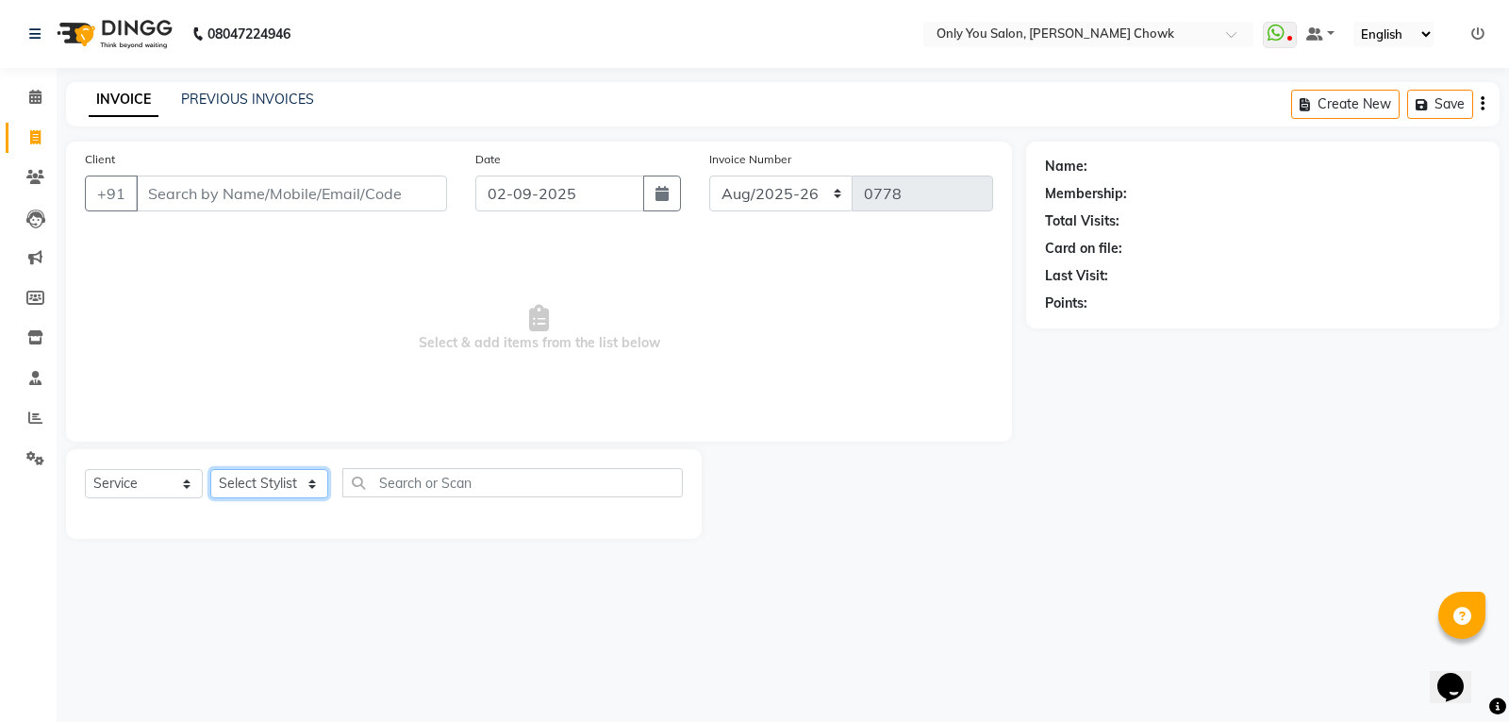
click at [255, 473] on select "Select Stylist [PERSON_NAME] [PERSON_NAME] [PERSON_NAME] MAMTA [PERSON_NAME] [P…" at bounding box center [269, 483] width 118 height 29
select select "89088"
click at [210, 469] on select "Select Stylist [PERSON_NAME] [PERSON_NAME] [PERSON_NAME] MAMTA [PERSON_NAME] [P…" at bounding box center [269, 483] width 118 height 29
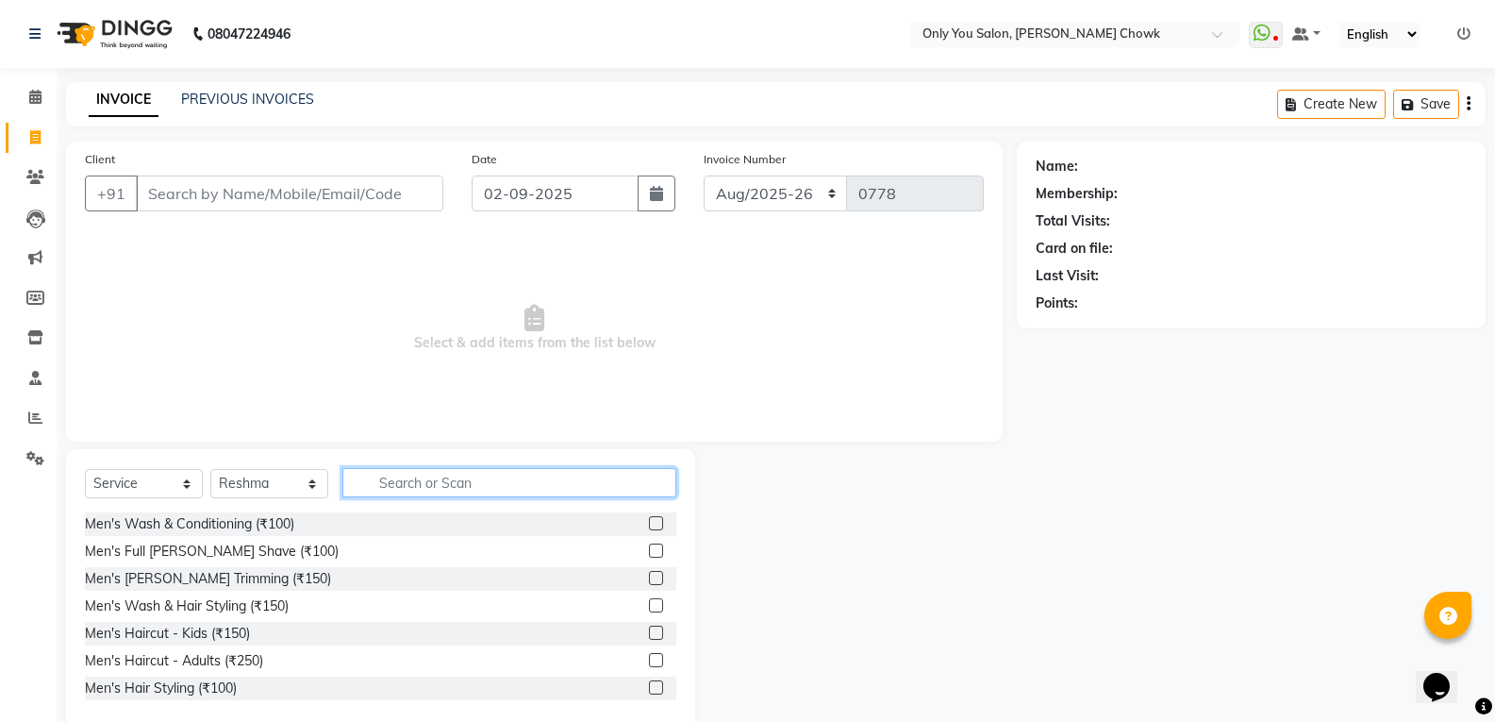
click at [551, 488] on input "text" at bounding box center [509, 482] width 334 height 29
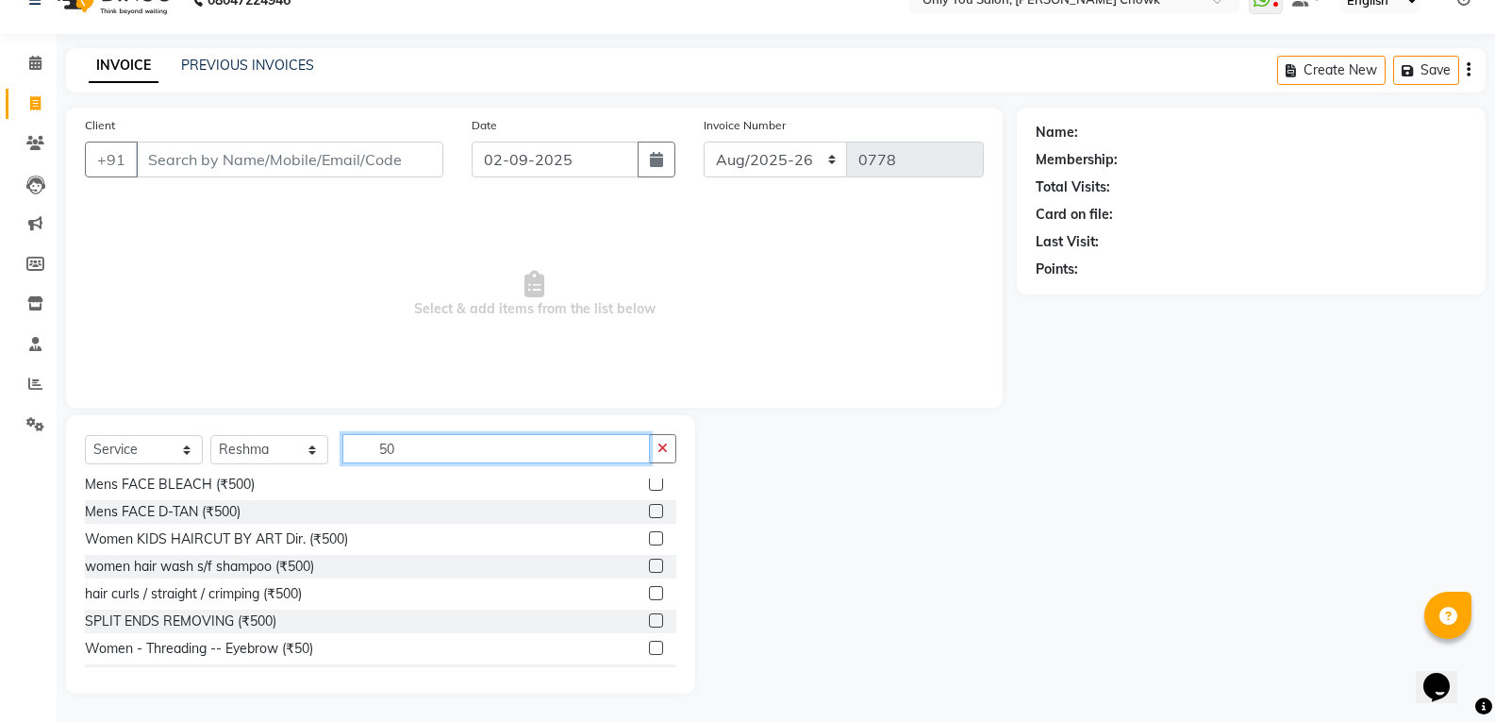
scroll to position [472, 0]
type input "50"
click at [290, 649] on div "Women - Threading -- Eyebrow (₹50)" at bounding box center [199, 648] width 228 height 20
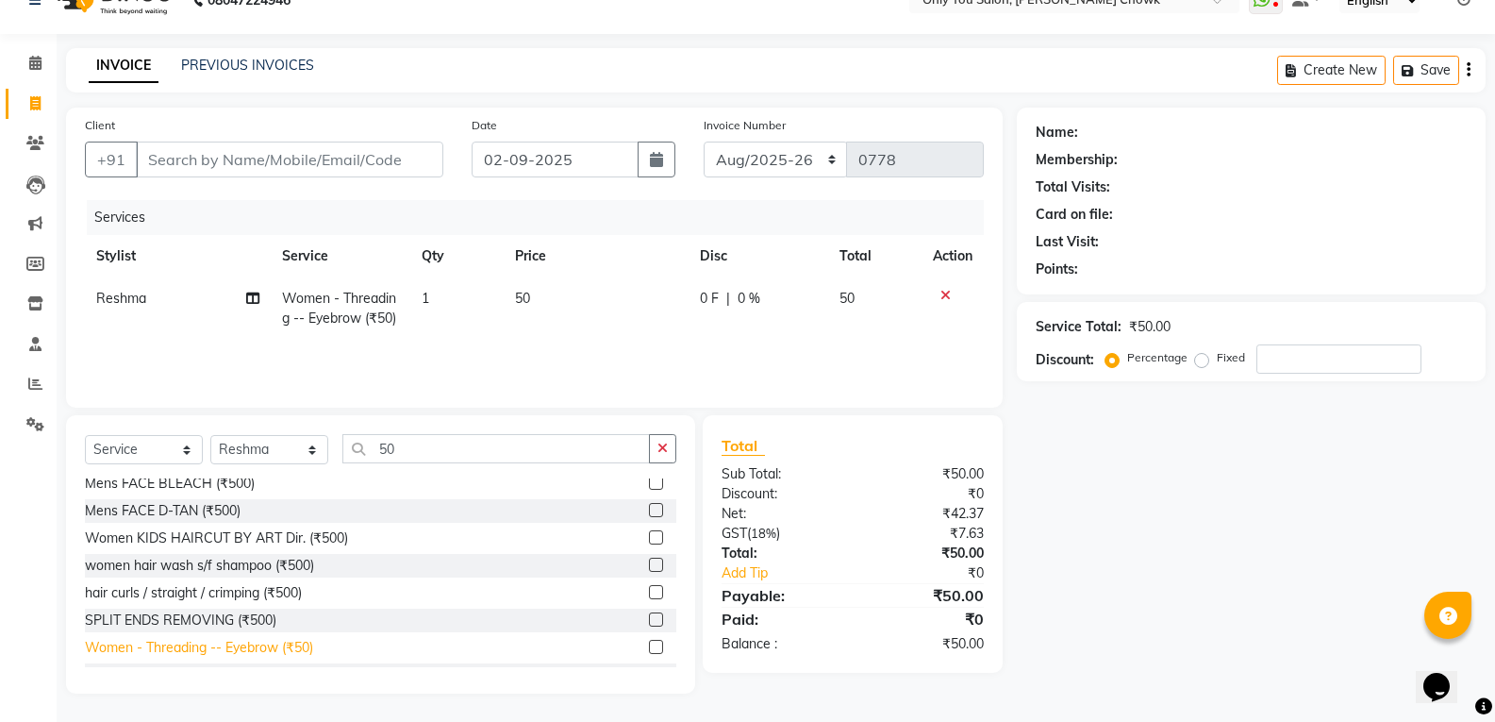
click at [290, 649] on div "Women - Threading -- Eyebrow (₹50)" at bounding box center [199, 648] width 228 height 20
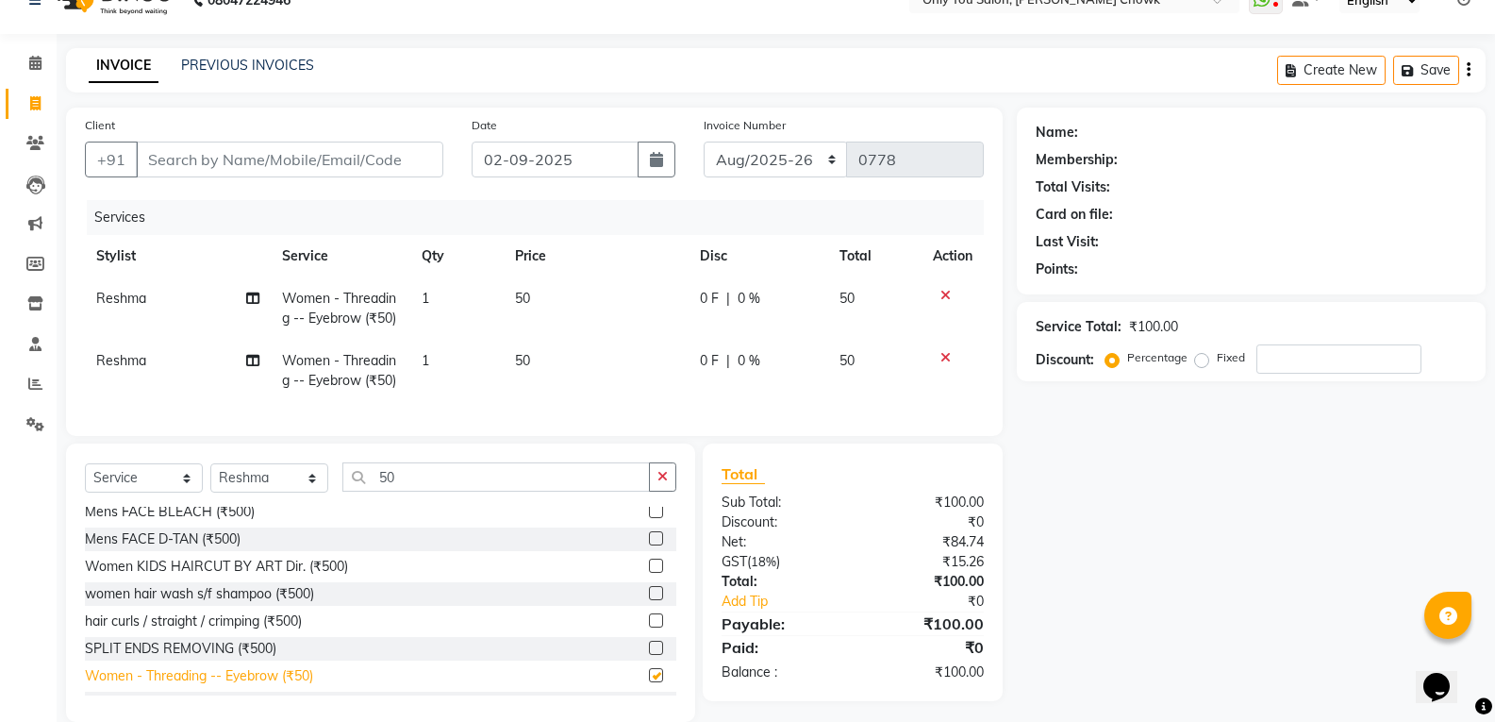
checkbox input "false"
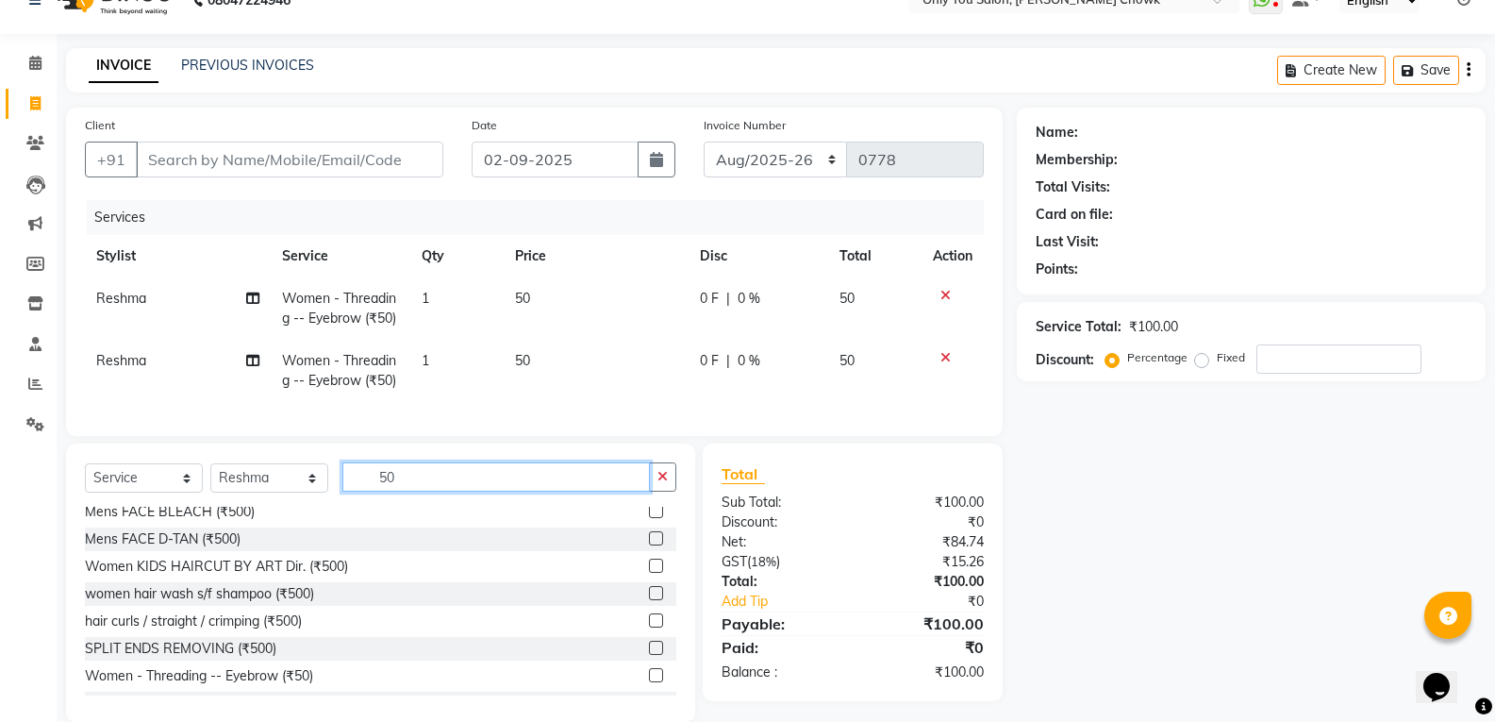
click at [471, 491] on input "50" at bounding box center [495, 476] width 307 height 29
type input "5"
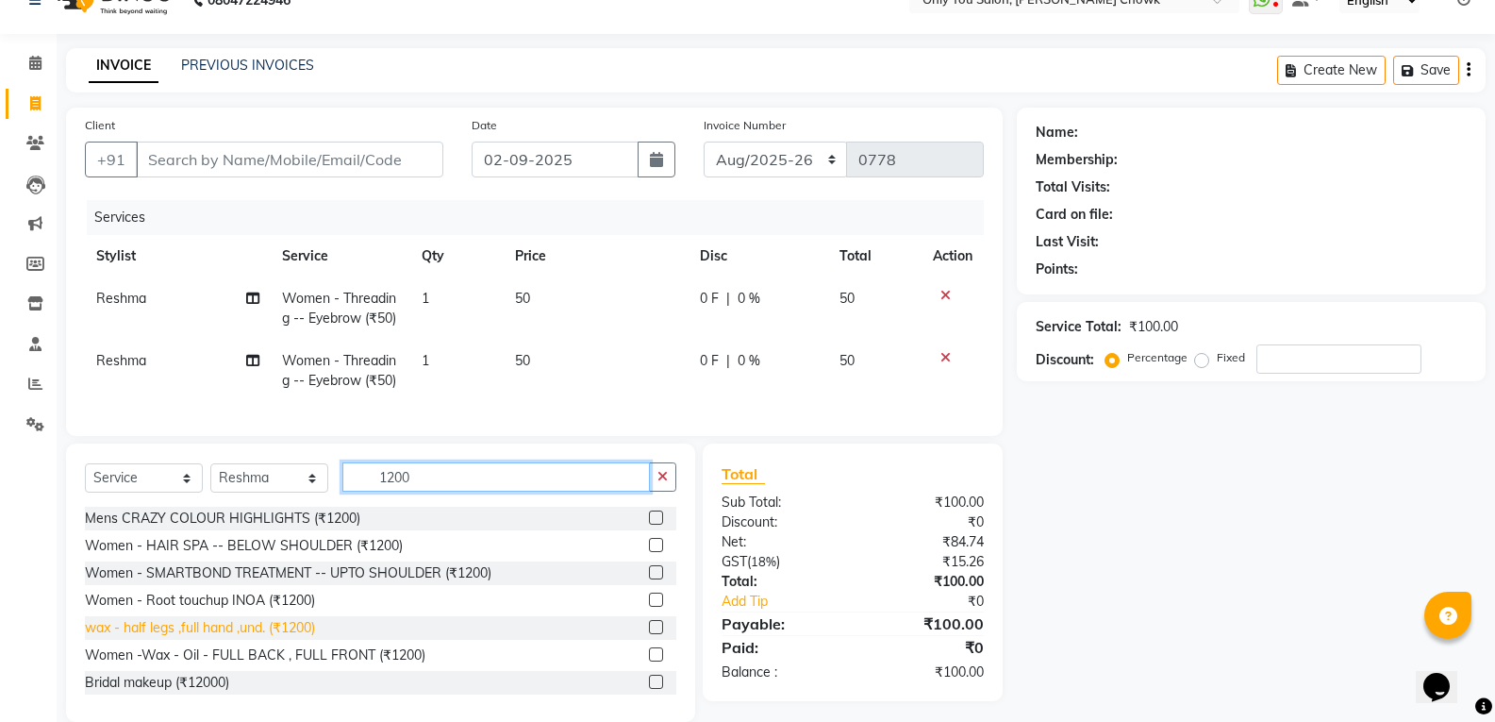
type input "1200"
click at [281, 637] on div "wax - half legs ,full hand ,und. (₹1200)" at bounding box center [200, 628] width 230 height 20
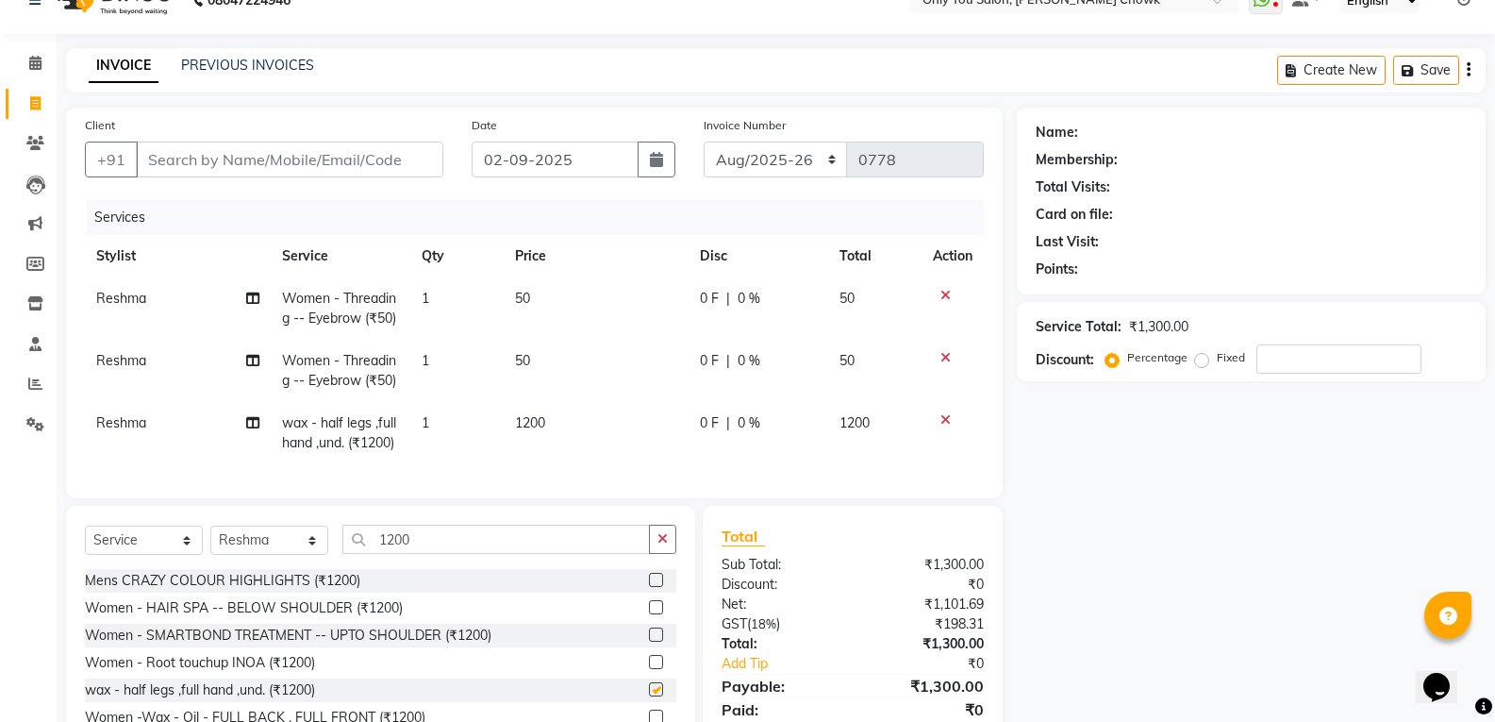
checkbox input "false"
click at [93, 416] on td "Reshma" at bounding box center [178, 433] width 186 height 62
select select "89088"
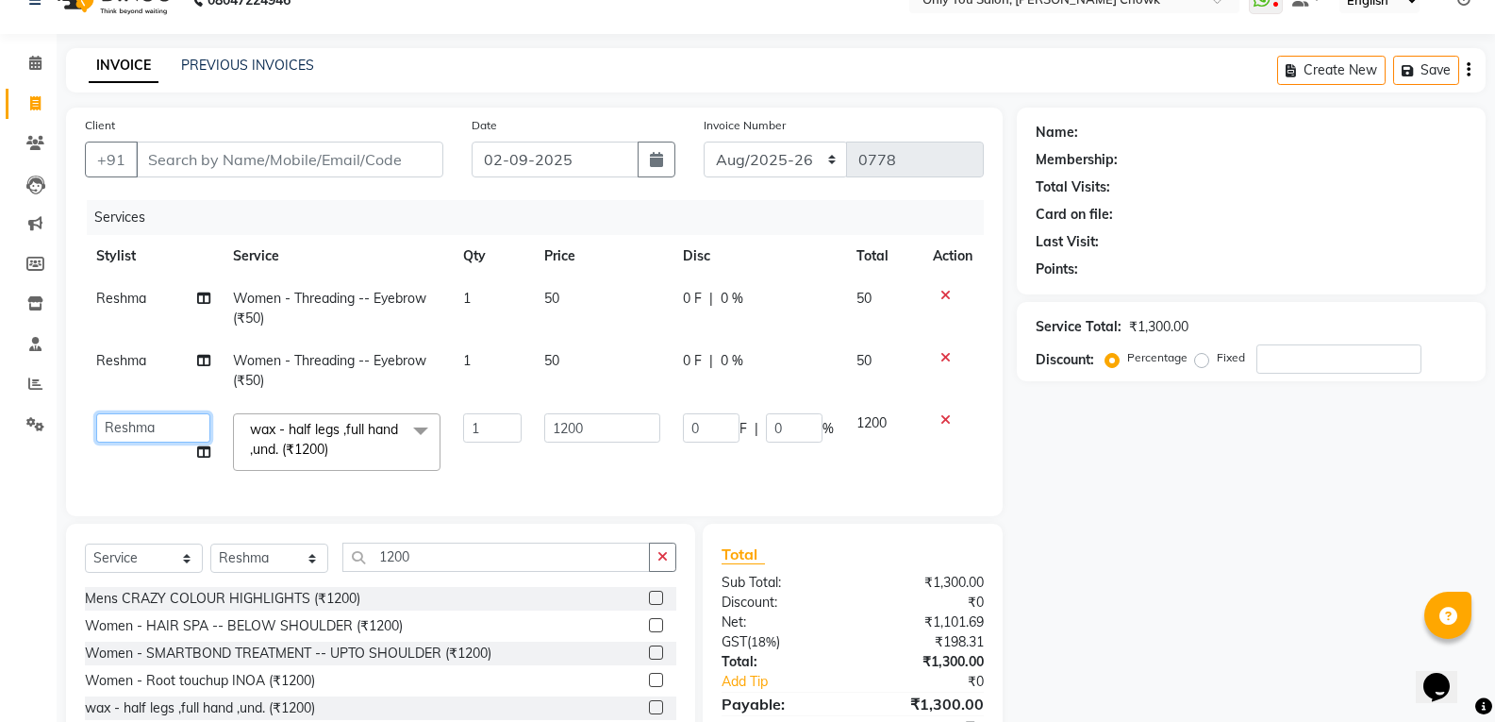
click at [102, 417] on select "ASHWIN gautam KHUSHI SIDAR LAXMI TIWARI MAMTA SAHU NARESH Ragini Sahu RAKESH RA…" at bounding box center [153, 427] width 114 height 29
select select "82127"
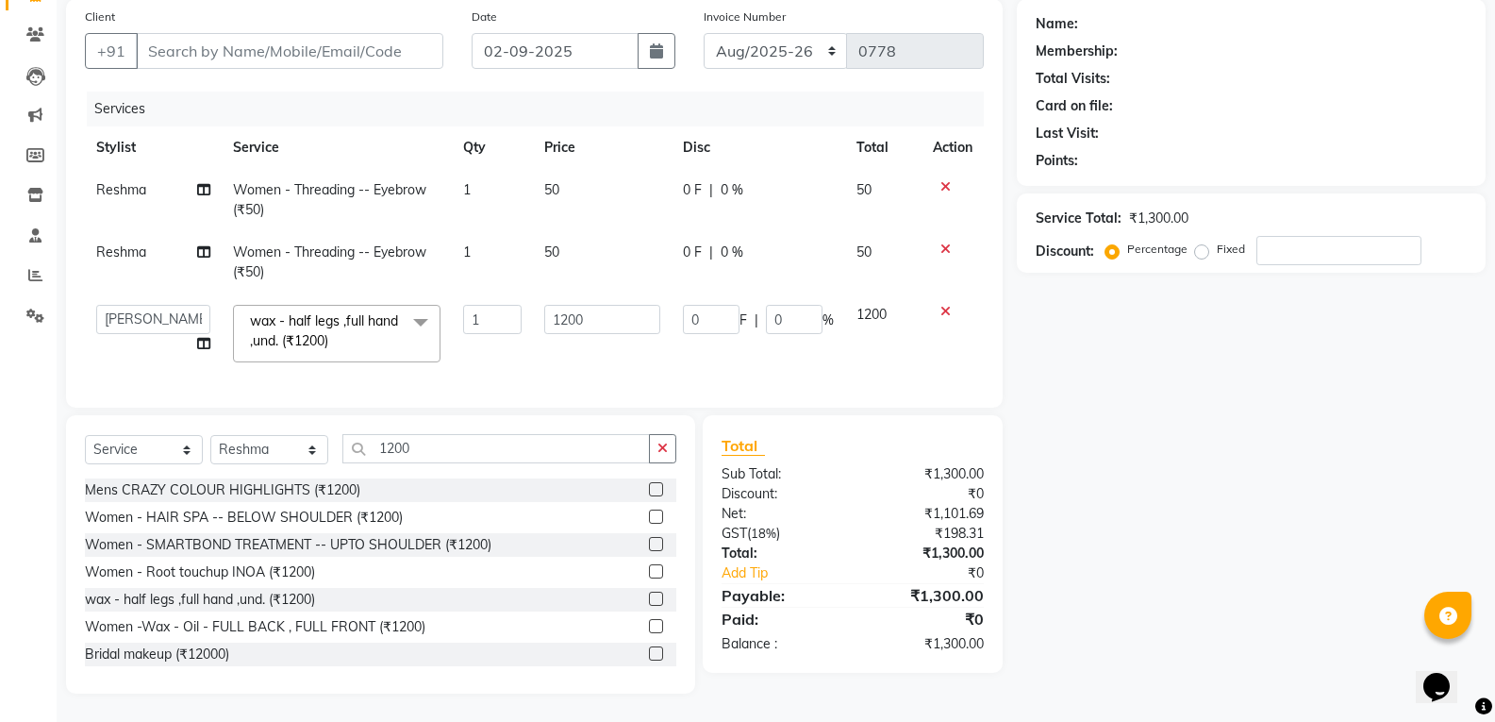
scroll to position [157, 0]
click at [417, 34] on input "Client" at bounding box center [289, 51] width 307 height 36
type input "9"
type input "0"
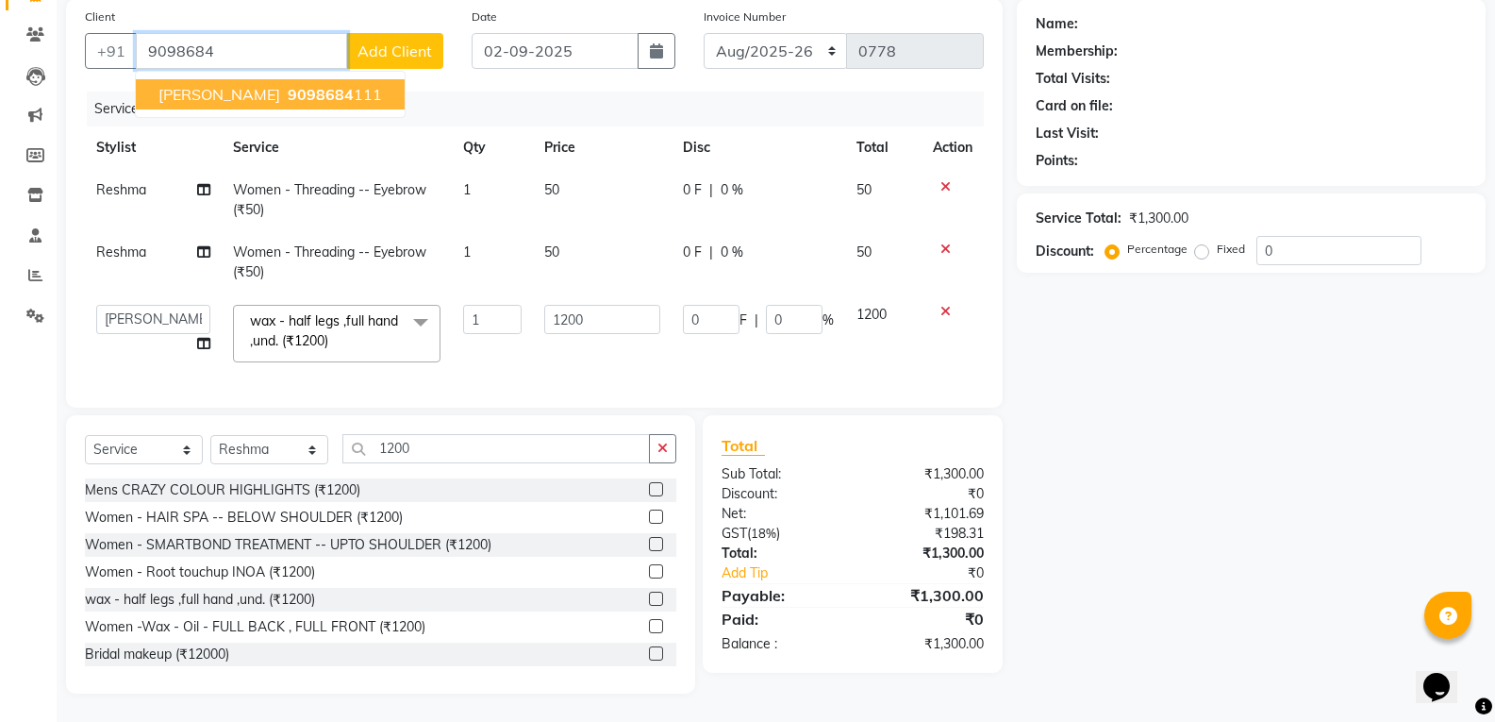
click at [338, 92] on button "babita Agarwal 9098684 111" at bounding box center [270, 94] width 269 height 30
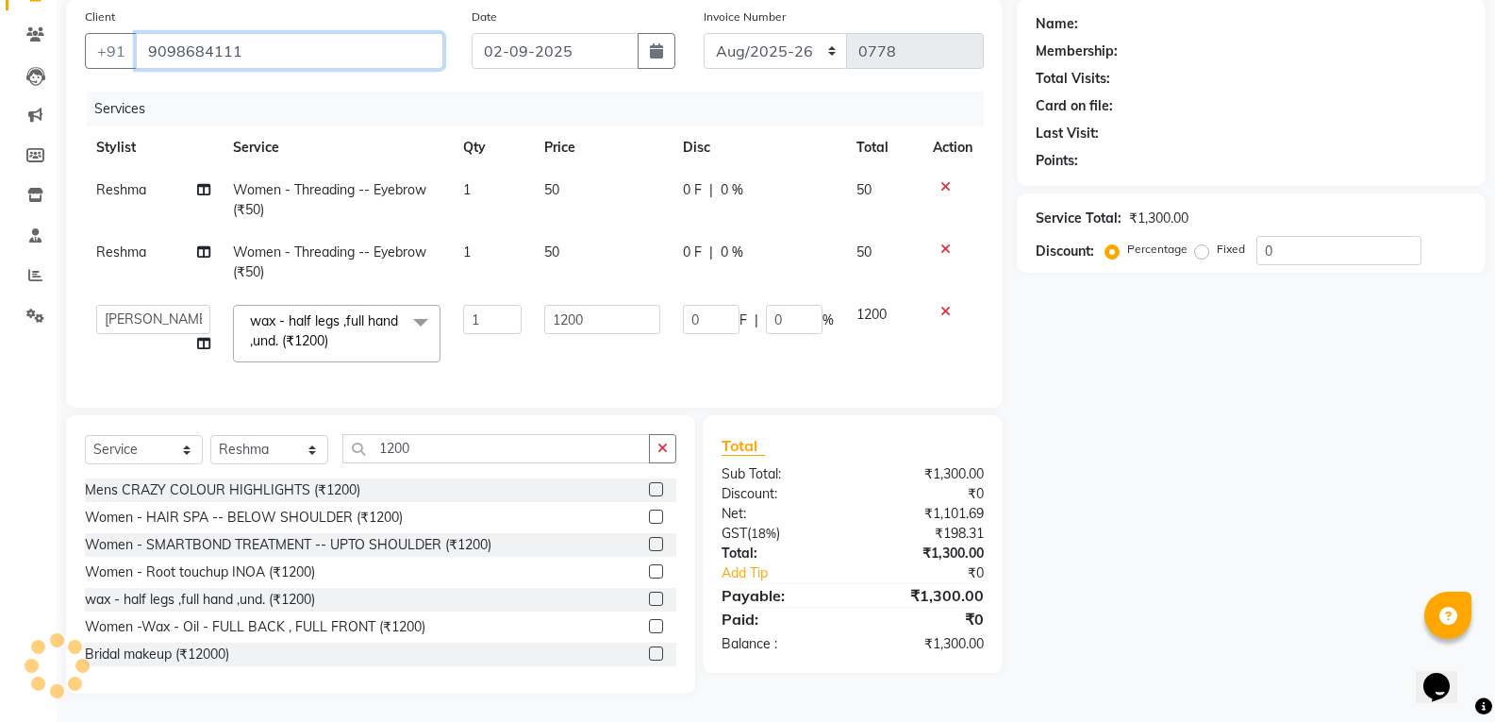
type input "9098684111"
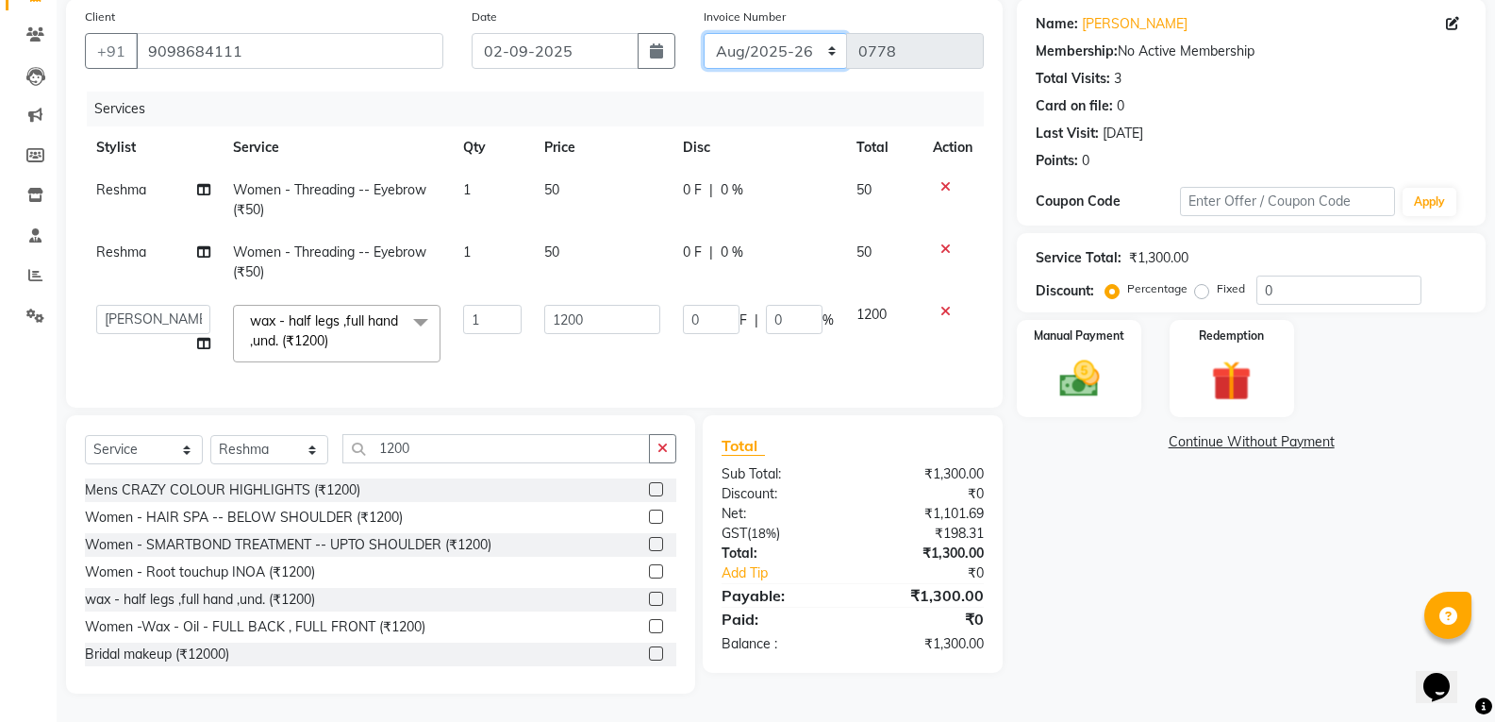
click at [765, 39] on select "[DATE]-[DATE]-26 TRD/2025" at bounding box center [776, 51] width 144 height 36
select select "8714"
click at [704, 33] on select "[DATE]-[DATE]-26 TRD/2025" at bounding box center [776, 51] width 144 height 36
type input "0680"
click at [1074, 355] on img at bounding box center [1078, 379] width 67 height 48
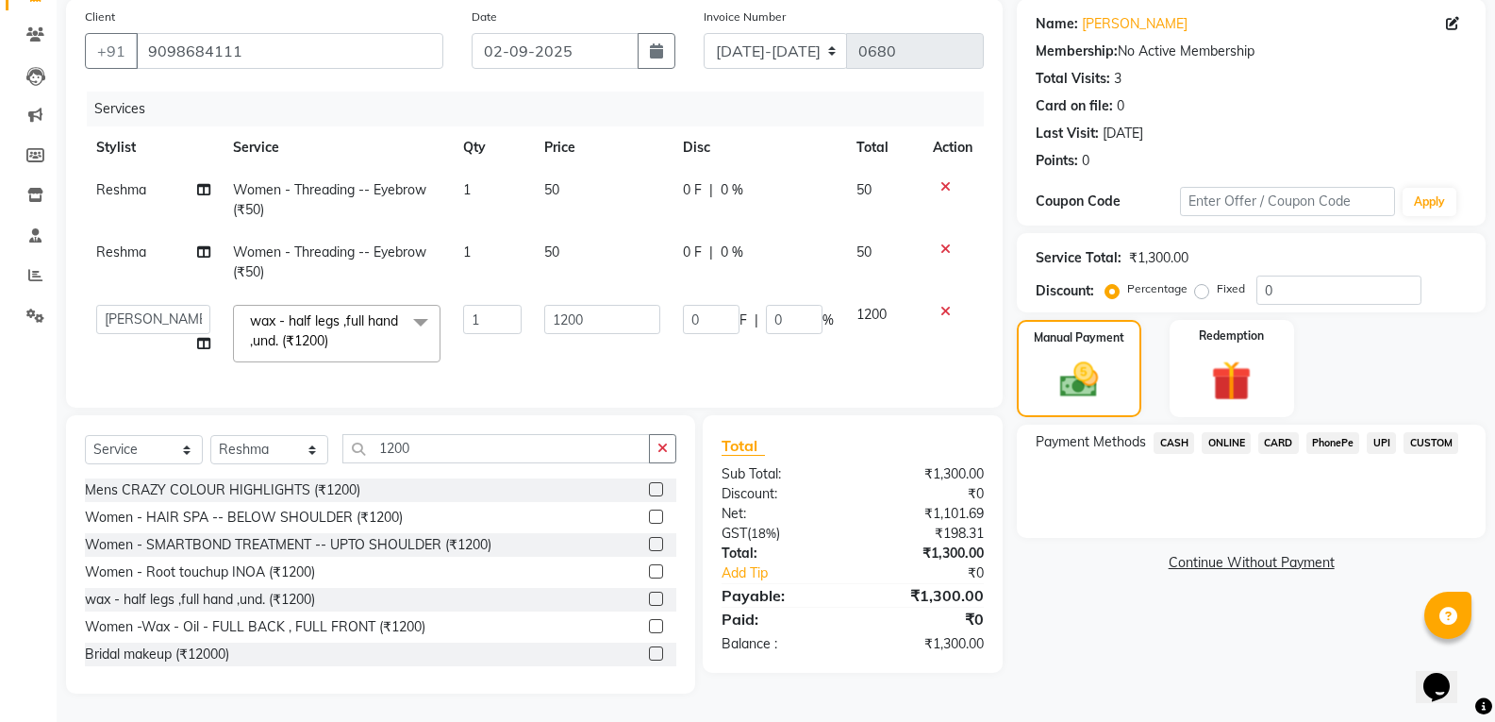
click at [1186, 432] on span "CASH" at bounding box center [1173, 443] width 41 height 22
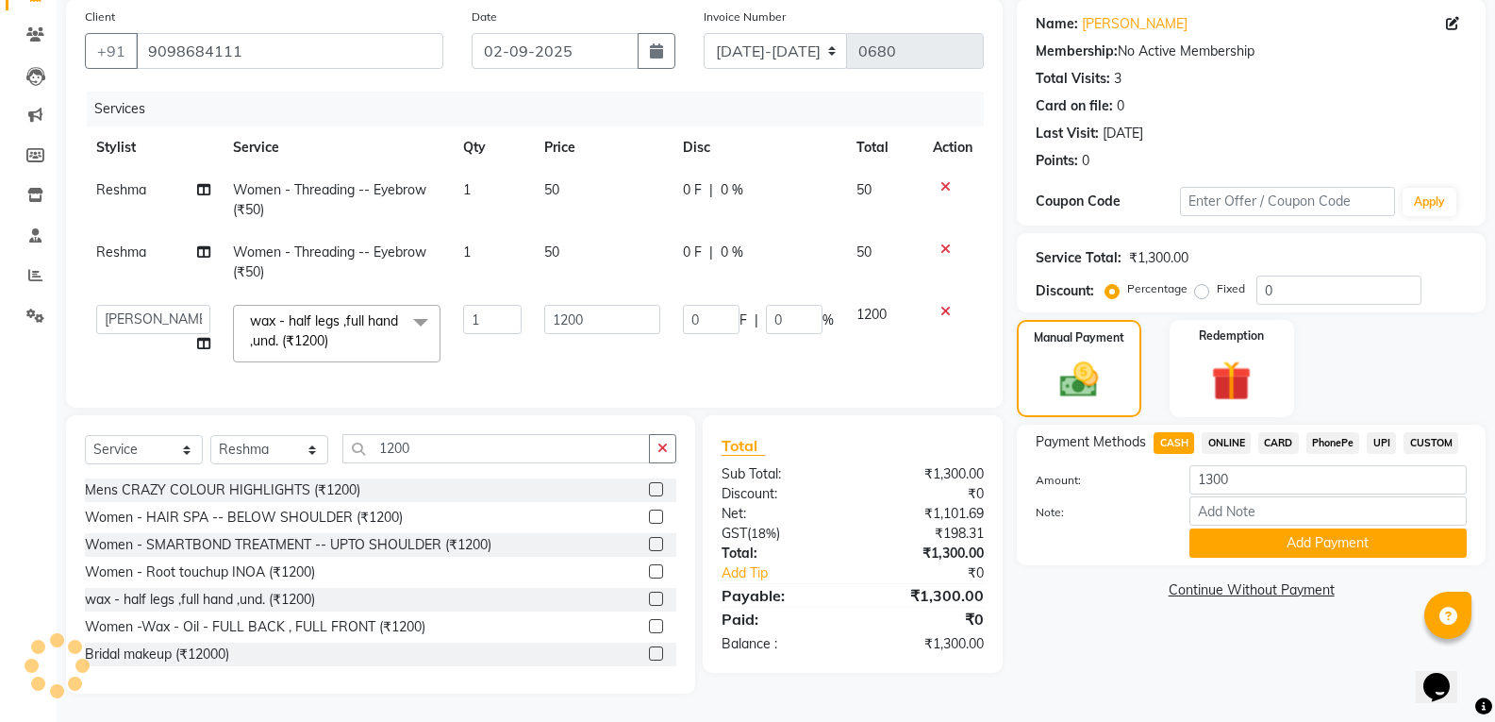
click at [1235, 528] on button "Add Payment" at bounding box center [1327, 542] width 277 height 29
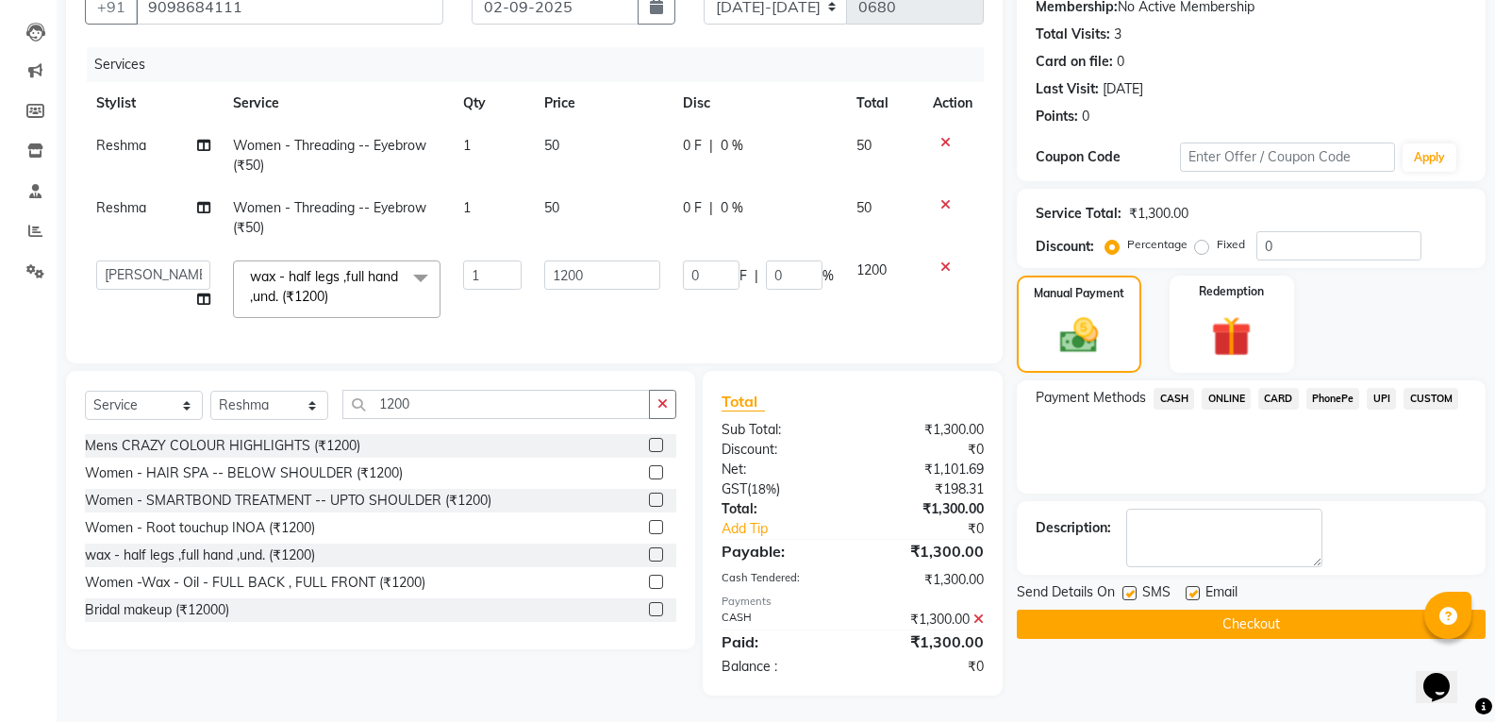
scroll to position [203, 0]
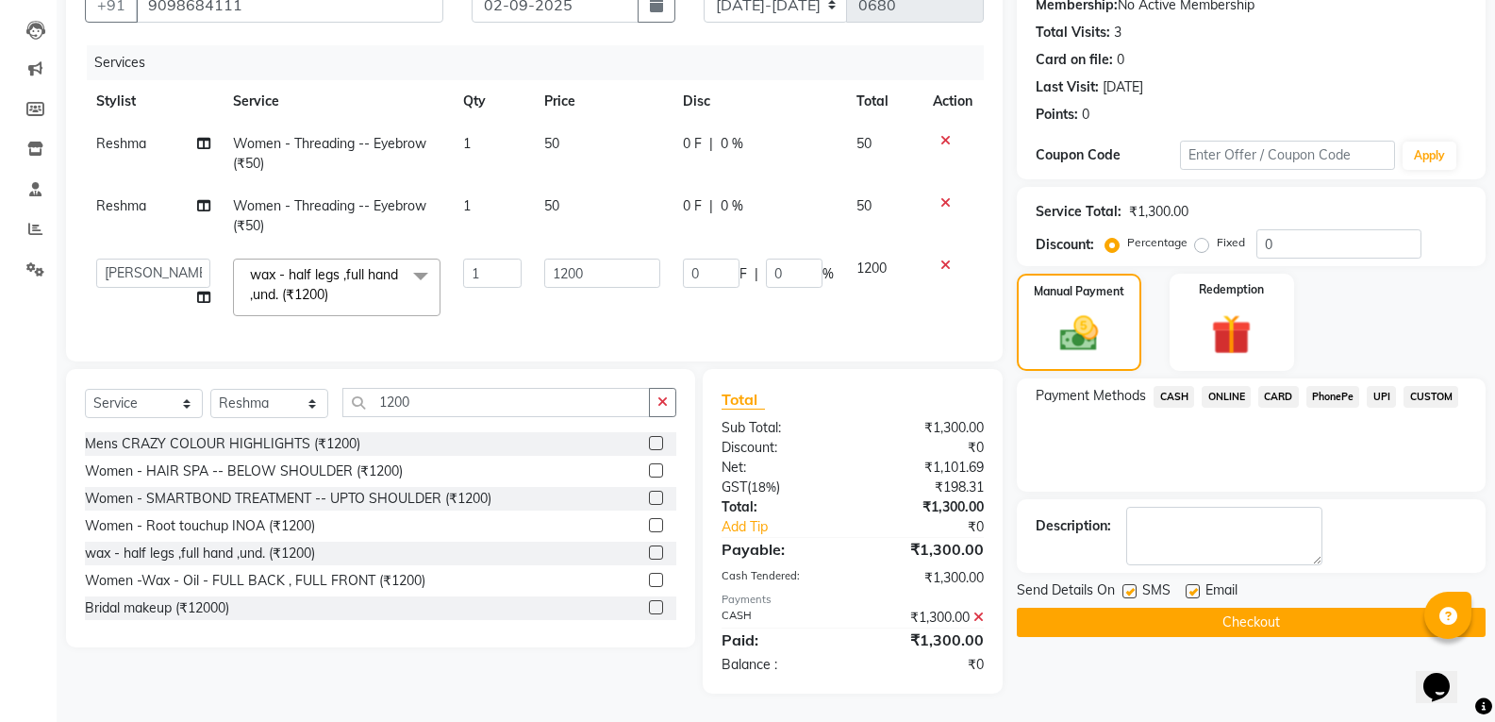
click at [1205, 607] on button "Checkout" at bounding box center [1251, 621] width 469 height 29
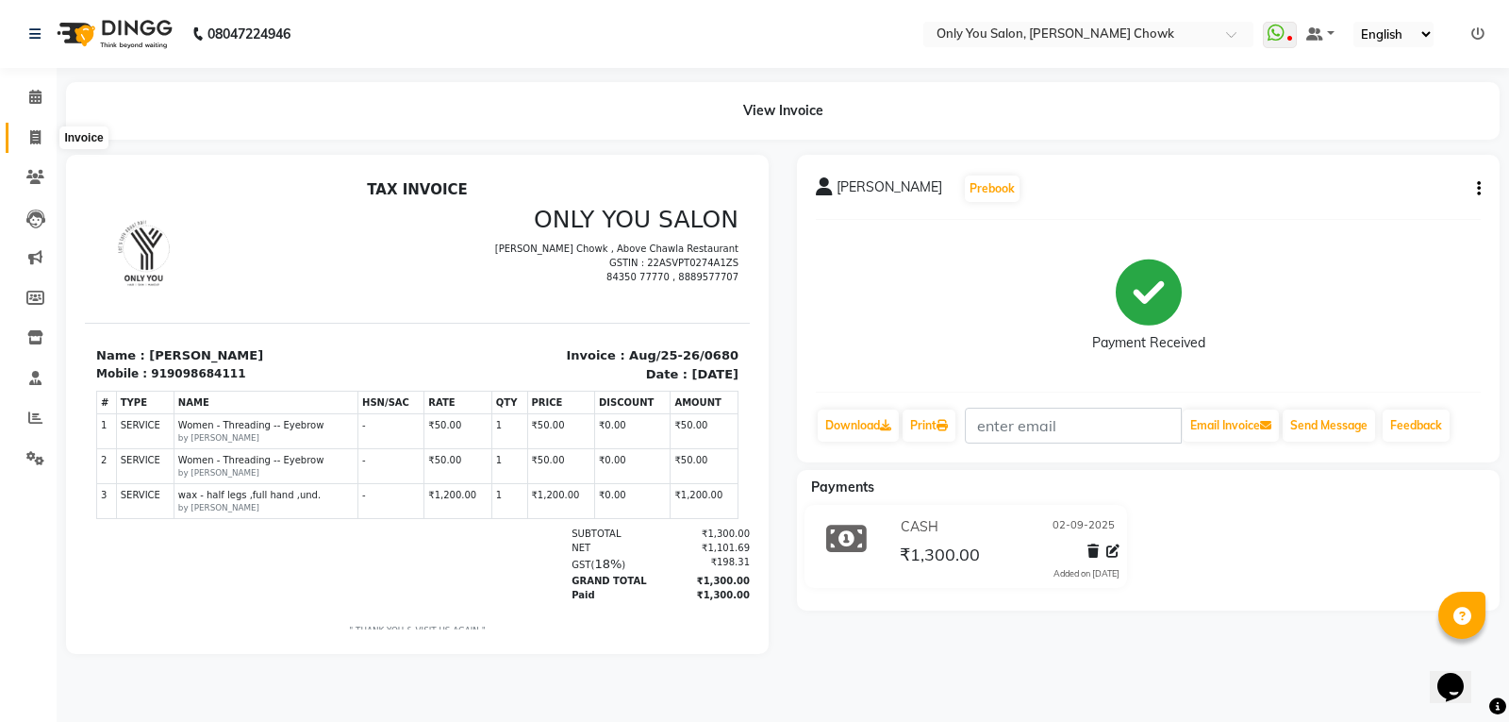
click at [31, 142] on icon at bounding box center [35, 137] width 10 height 14
select select "service"
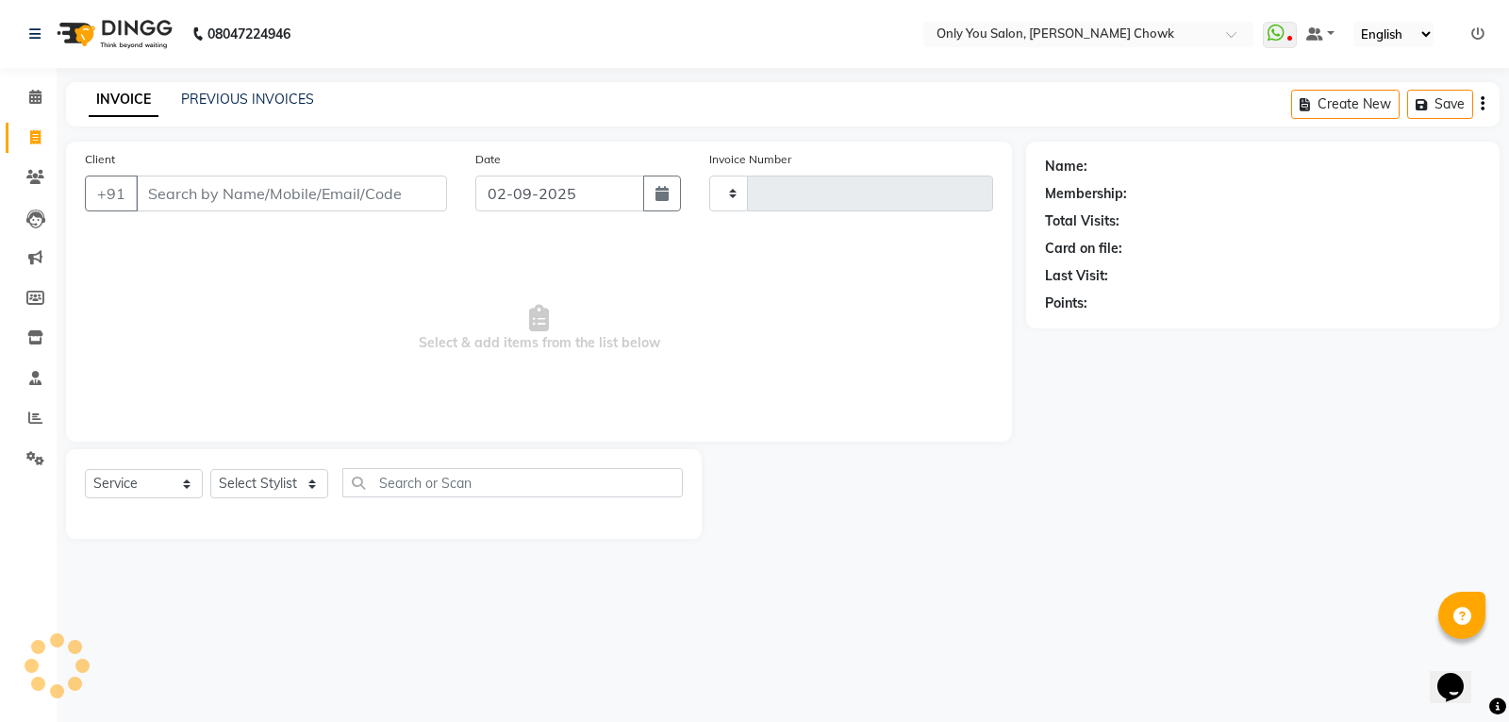
type input "0778"
select select "8713"
click at [258, 486] on select "Select Stylist" at bounding box center [269, 483] width 118 height 29
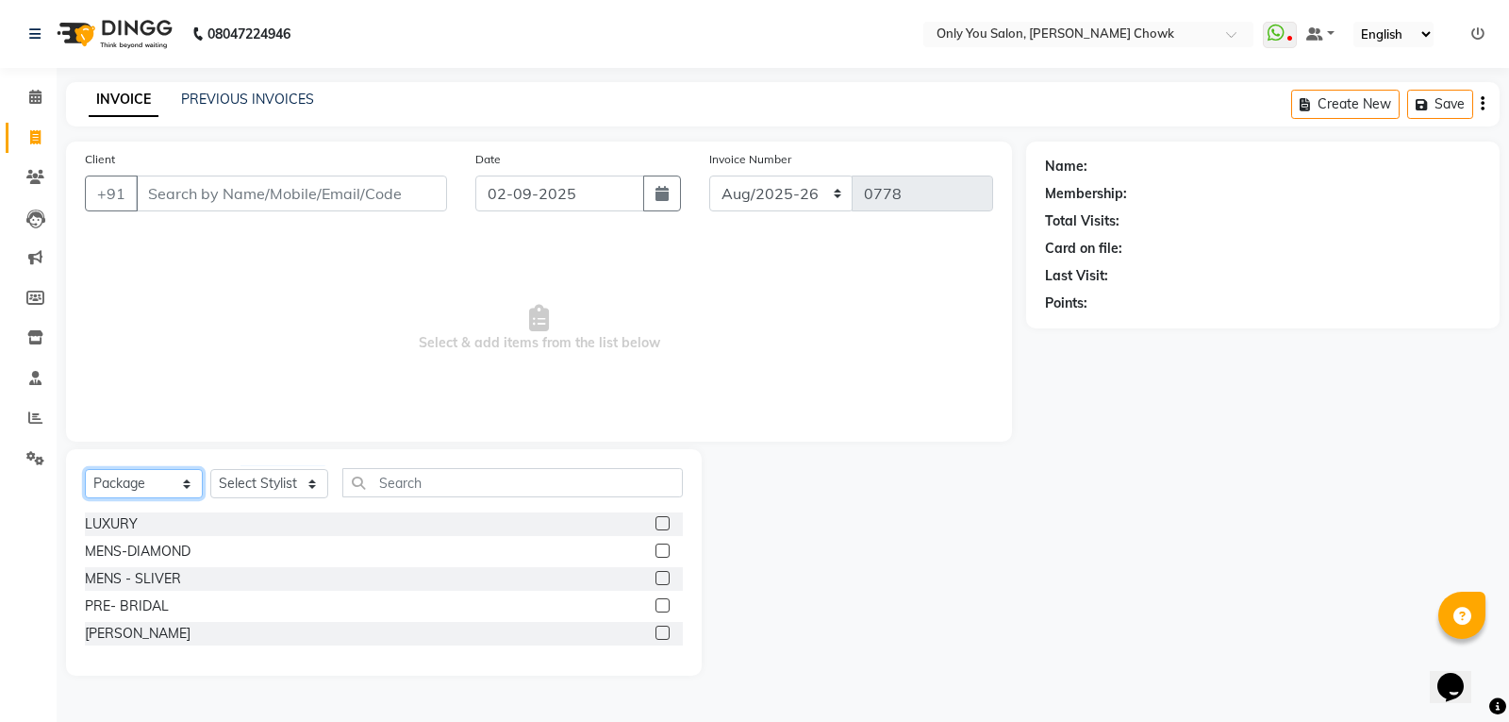
click at [163, 473] on select "Select Service Product Membership Package Voucher Prepaid Gift Card" at bounding box center [144, 483] width 118 height 29
select select "service"
click at [85, 469] on select "Select Service Product Membership Package Voucher Prepaid Gift Card" at bounding box center [144, 483] width 118 height 29
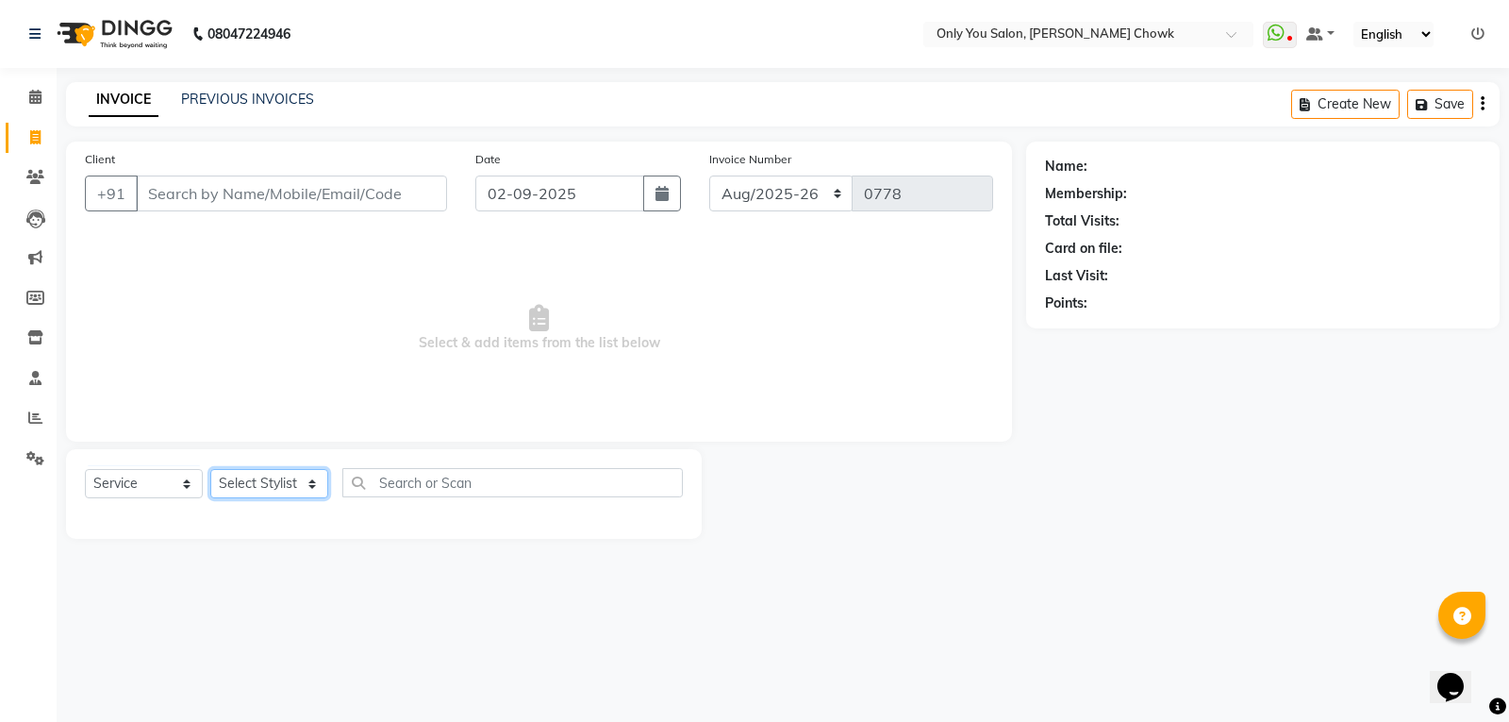
click at [286, 489] on select "Select Stylist [PERSON_NAME] [PERSON_NAME] [PERSON_NAME] MAMTA [PERSON_NAME] [P…" at bounding box center [269, 483] width 118 height 29
select select "54278"
click at [210, 469] on select "Select Stylist [PERSON_NAME] [PERSON_NAME] [PERSON_NAME] MAMTA [PERSON_NAME] [P…" at bounding box center [269, 483] width 118 height 29
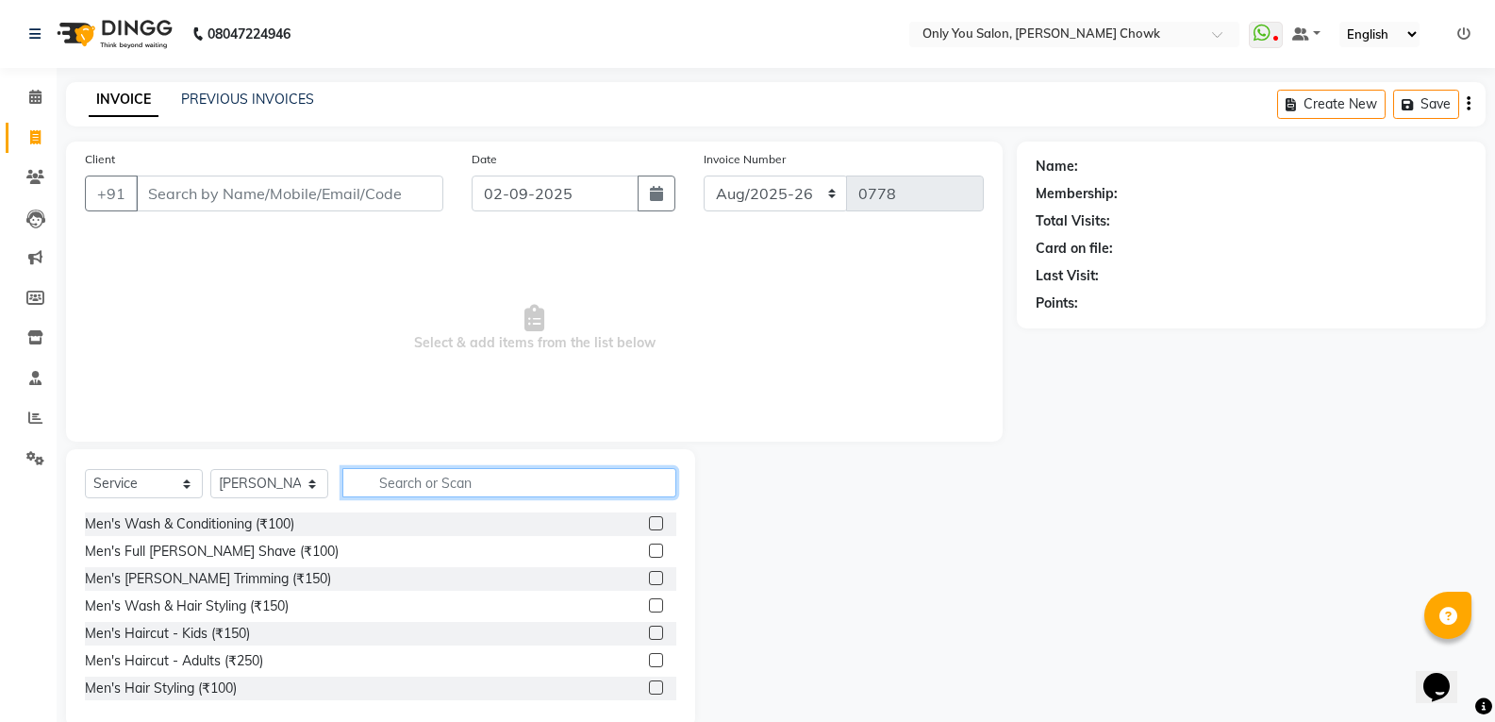
click at [426, 482] on input "text" at bounding box center [509, 482] width 334 height 29
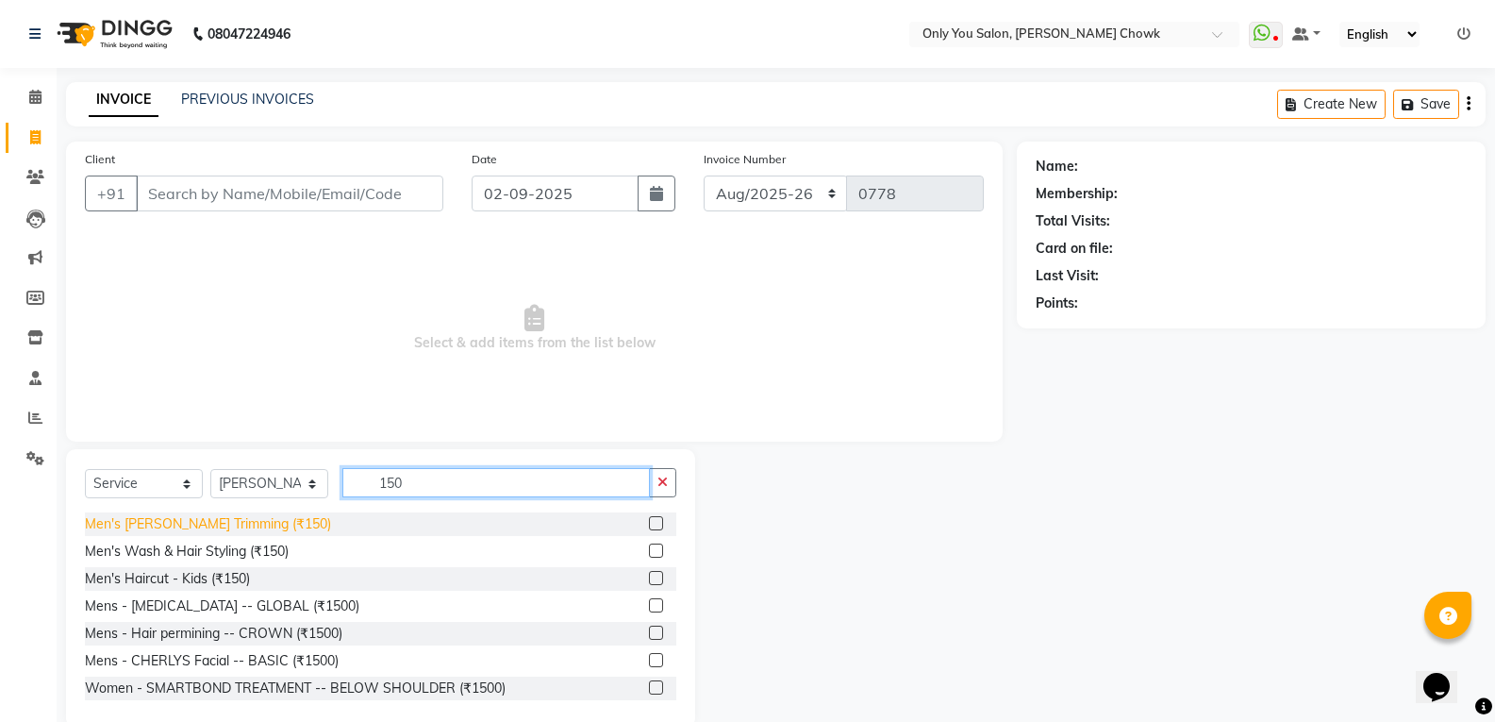
type input "150"
click at [256, 518] on div "Men's [PERSON_NAME] Trimming (₹150)" at bounding box center [208, 524] width 246 height 20
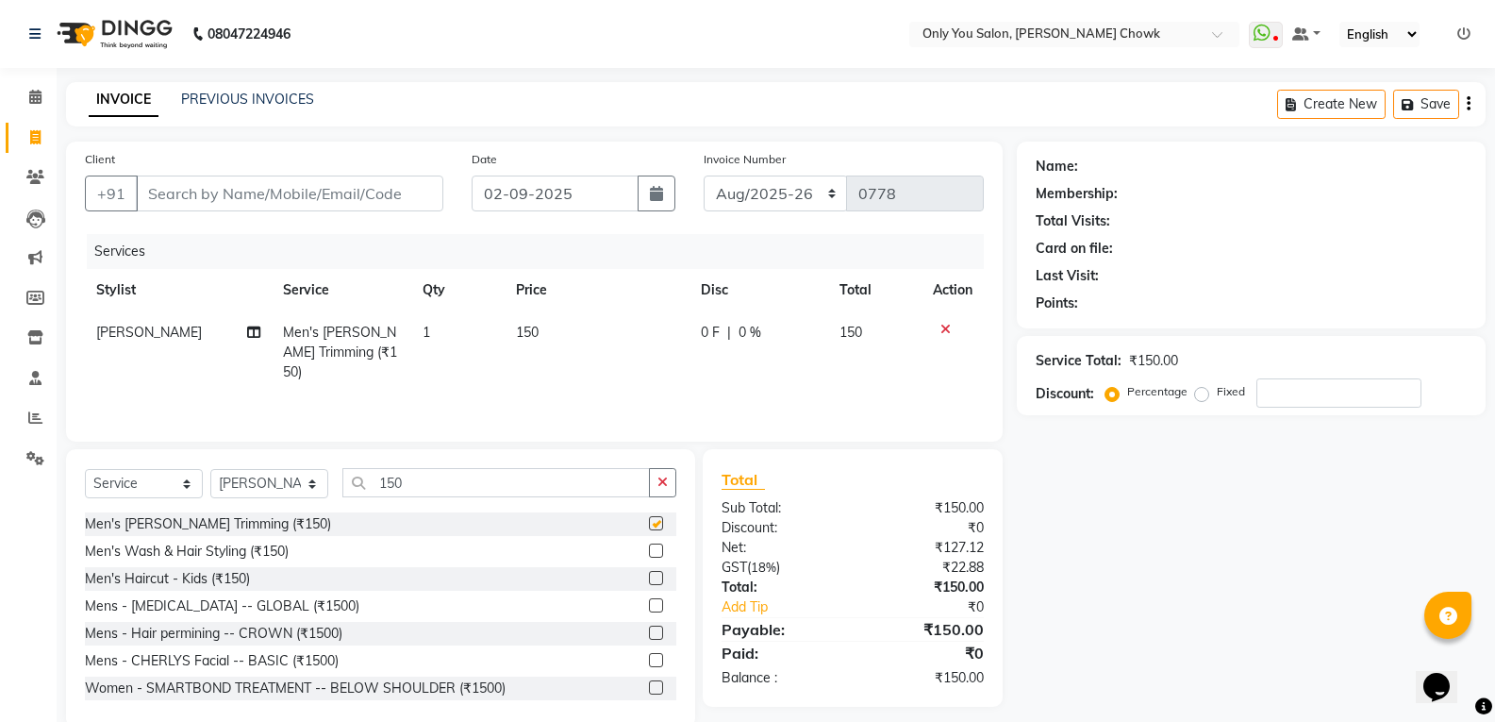
checkbox input "false"
click at [307, 204] on input "Client" at bounding box center [289, 193] width 307 height 36
type input "8"
type input "0"
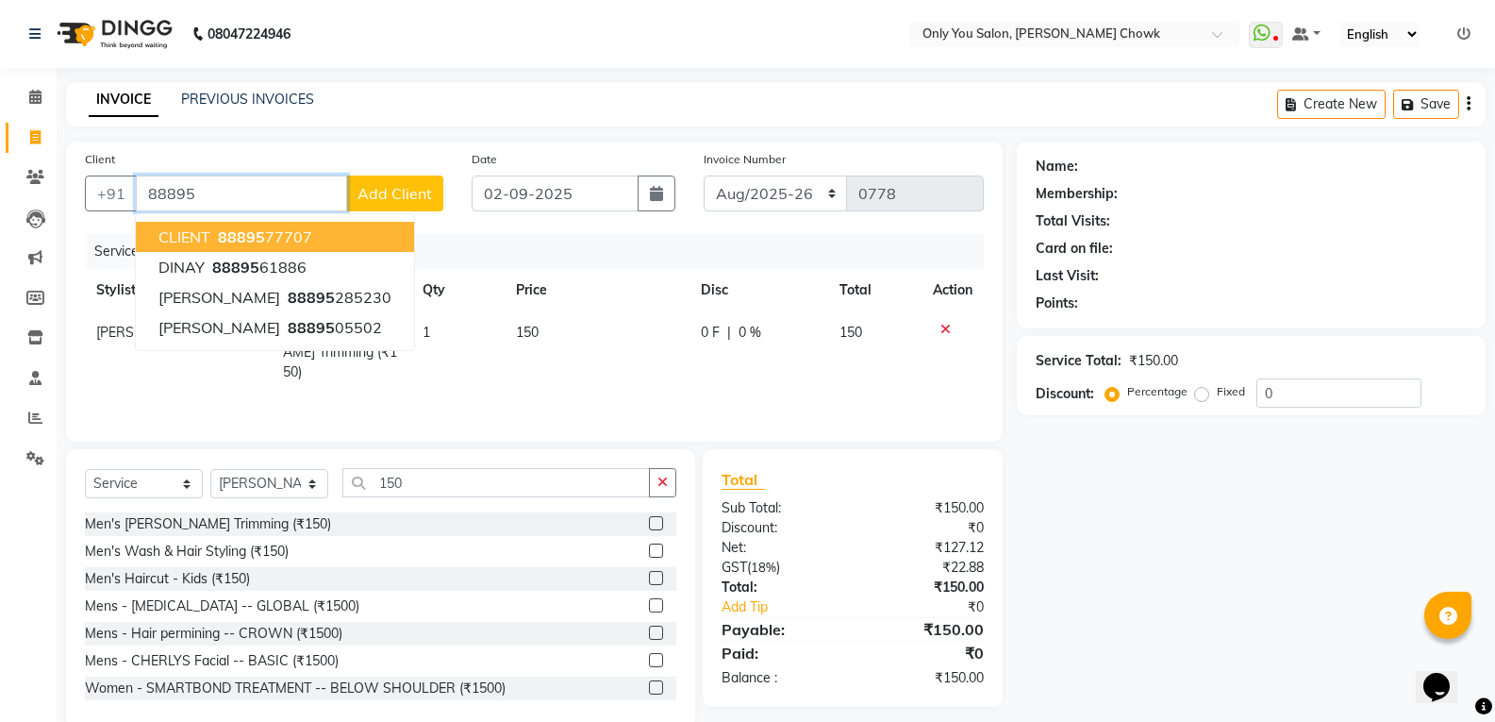
click at [245, 233] on span "88895" at bounding box center [241, 236] width 47 height 19
type input "8889577707"
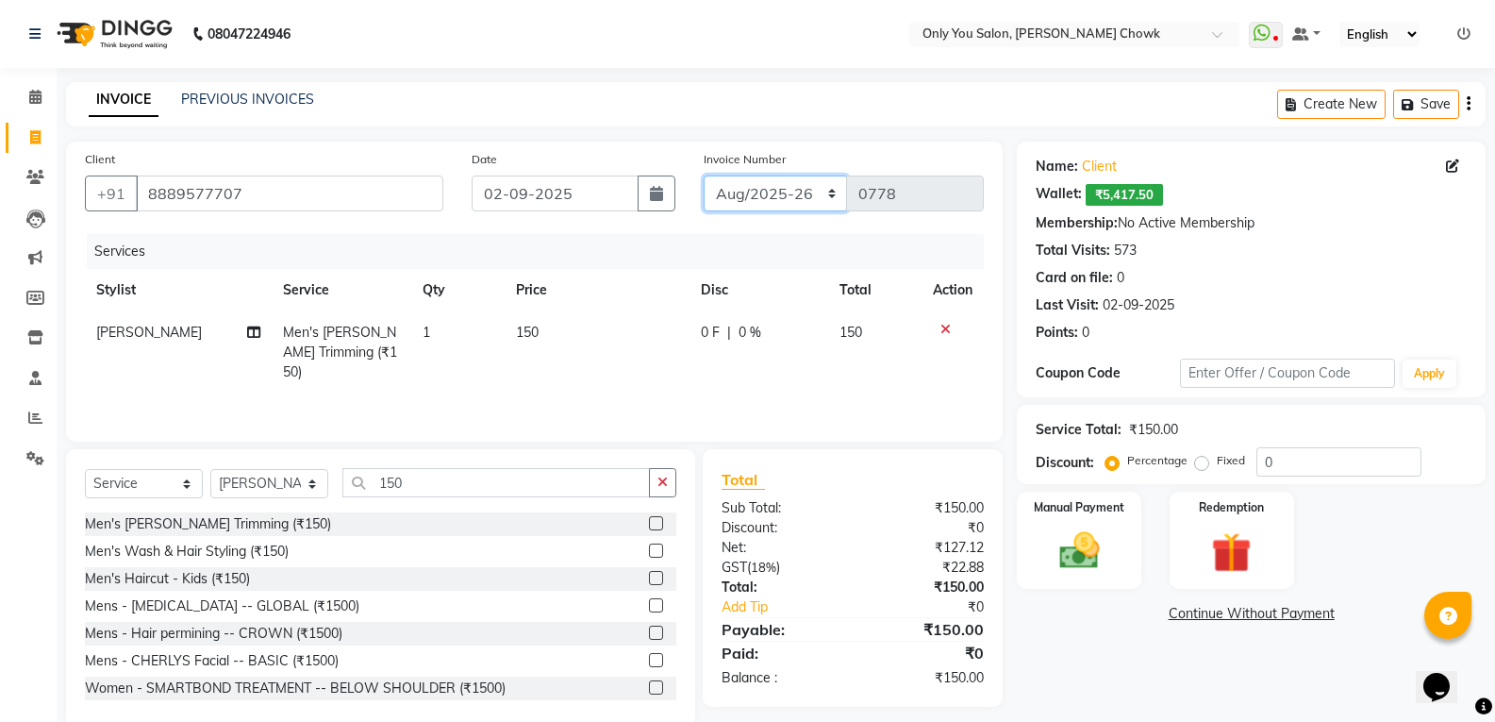
click at [805, 190] on select "[DATE]-[DATE]-26 TRD/2025" at bounding box center [776, 193] width 144 height 36
click at [704, 175] on select "[DATE]-[DATE]-26 TRD/2025" at bounding box center [776, 193] width 144 height 36
click at [799, 190] on select "[DATE]-[DATE]-26 TRD/2025" at bounding box center [776, 193] width 144 height 36
select select "8714"
click at [704, 175] on select "[DATE]-[DATE]-26 TRD/2025" at bounding box center [776, 193] width 144 height 36
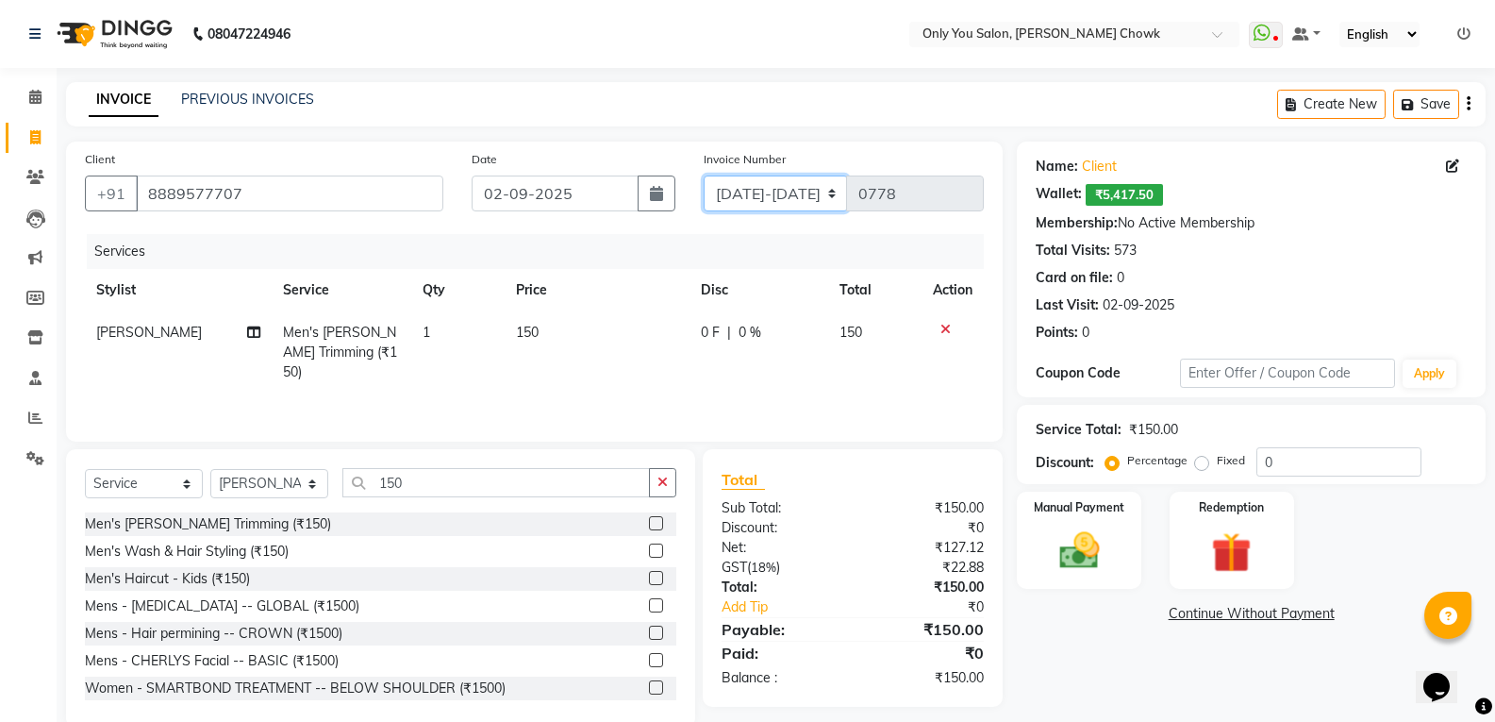
type input "0681"
click at [1061, 537] on img at bounding box center [1078, 550] width 67 height 48
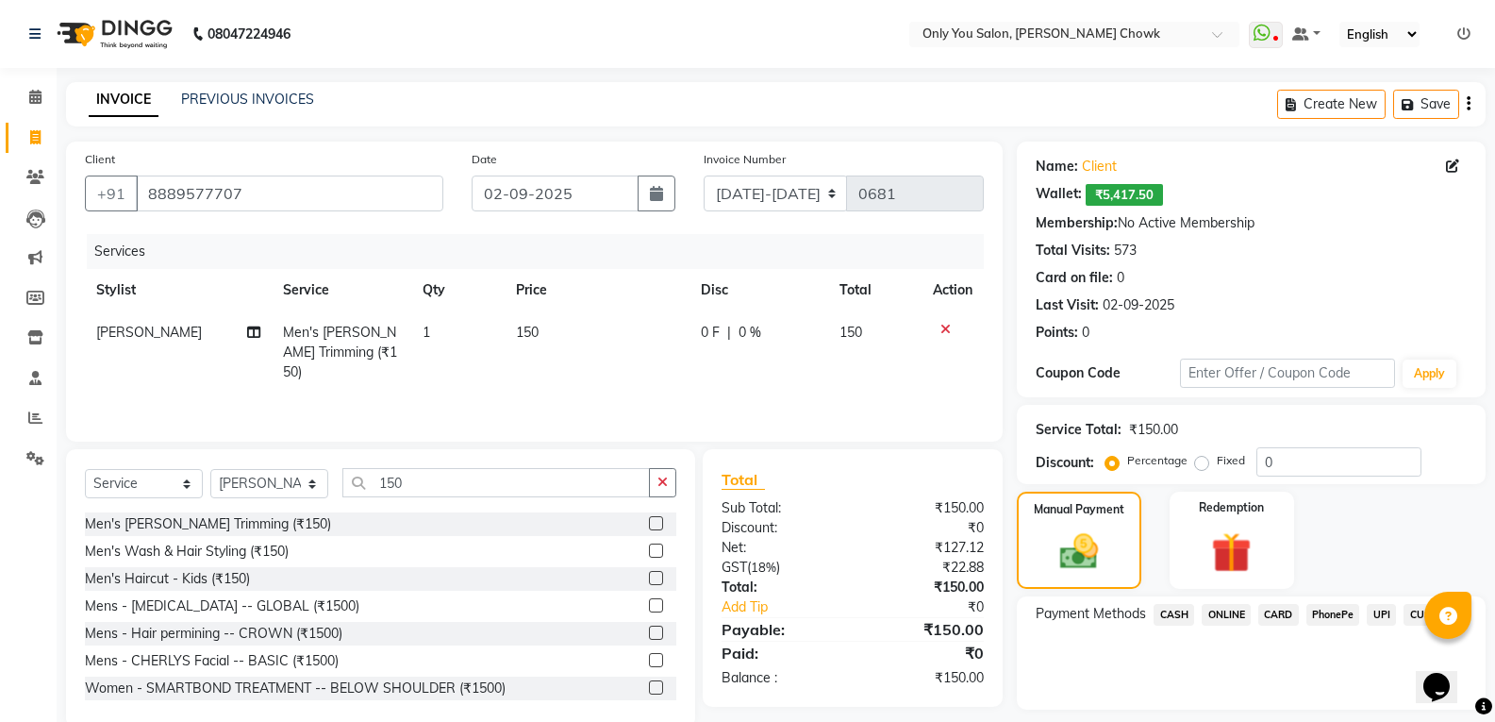
click at [1189, 612] on span "CASH" at bounding box center [1173, 615] width 41 height 22
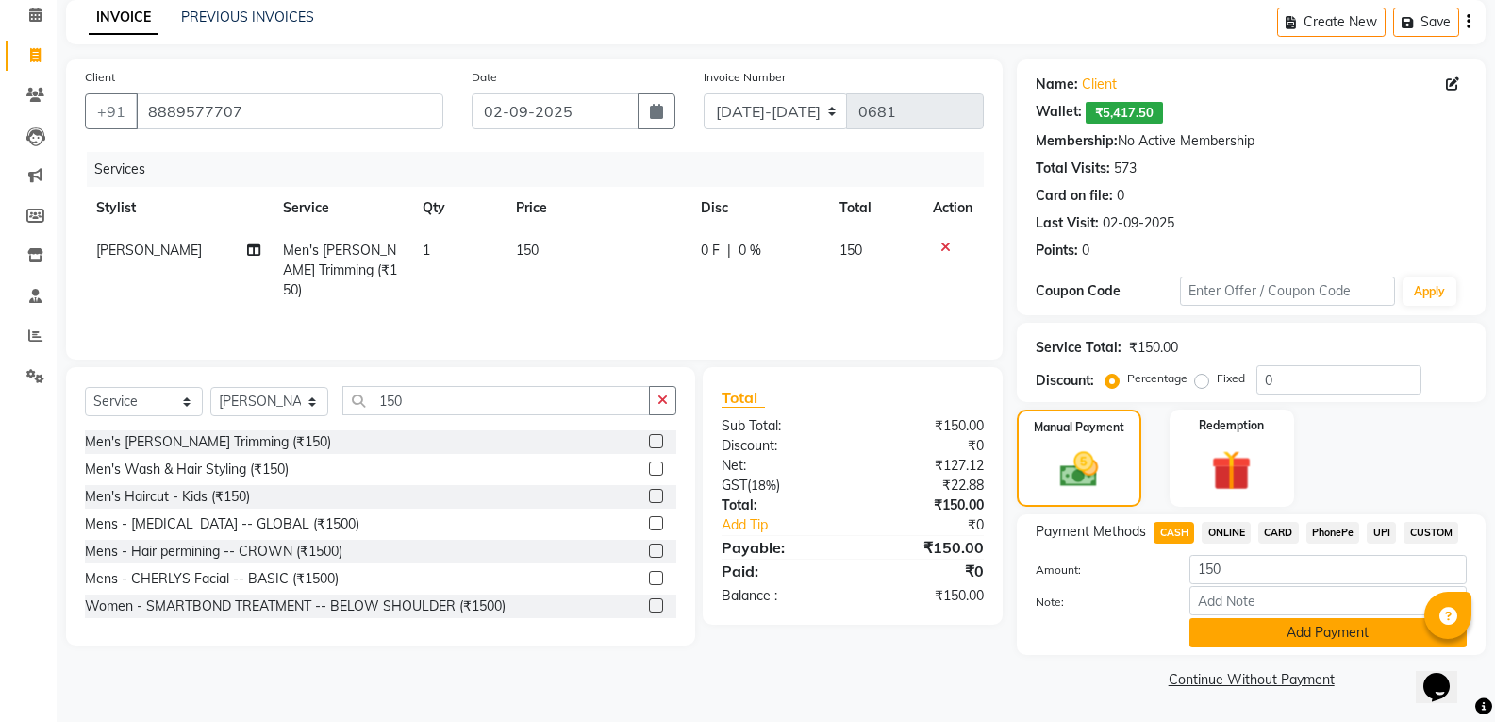
click at [1227, 637] on button "Add Payment" at bounding box center [1327, 632] width 277 height 29
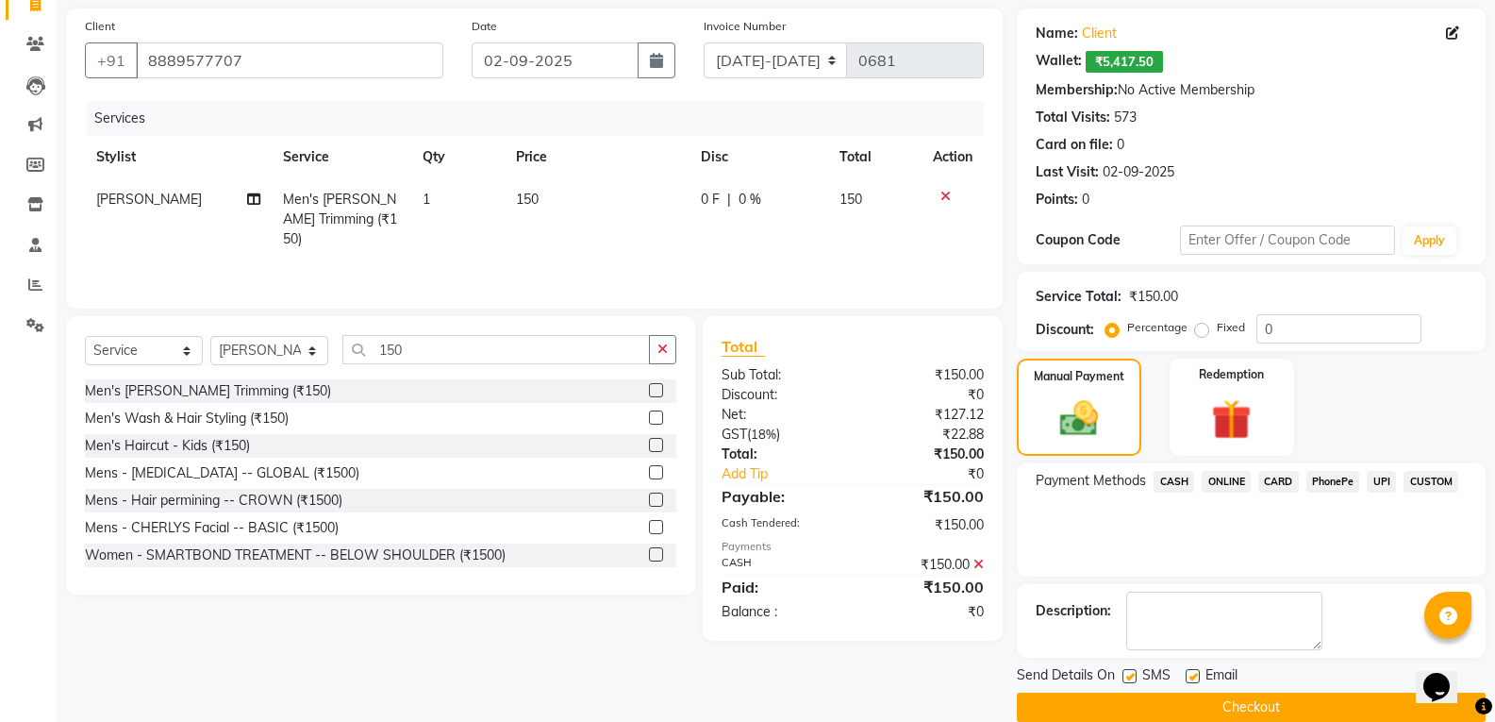
scroll to position [161, 0]
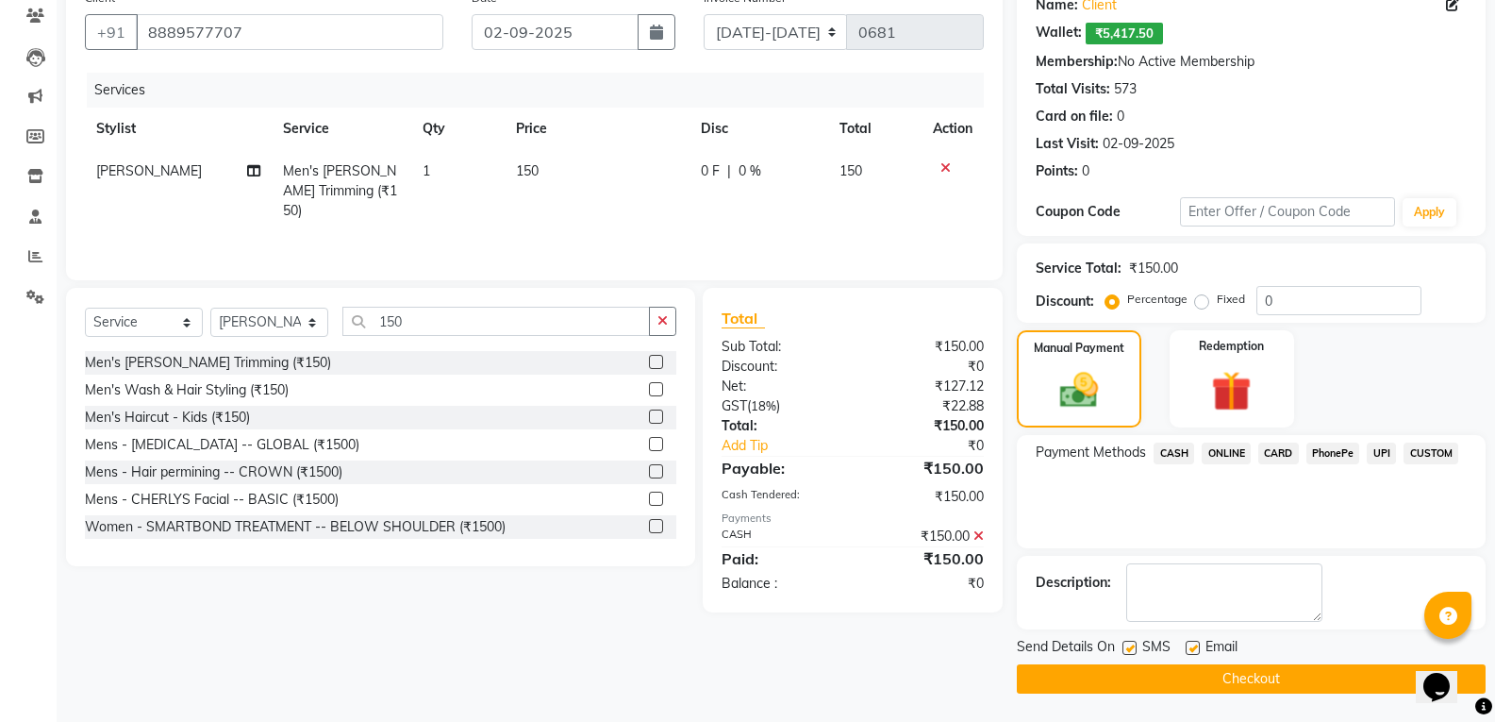
click at [1246, 673] on button "Checkout" at bounding box center [1251, 678] width 469 height 29
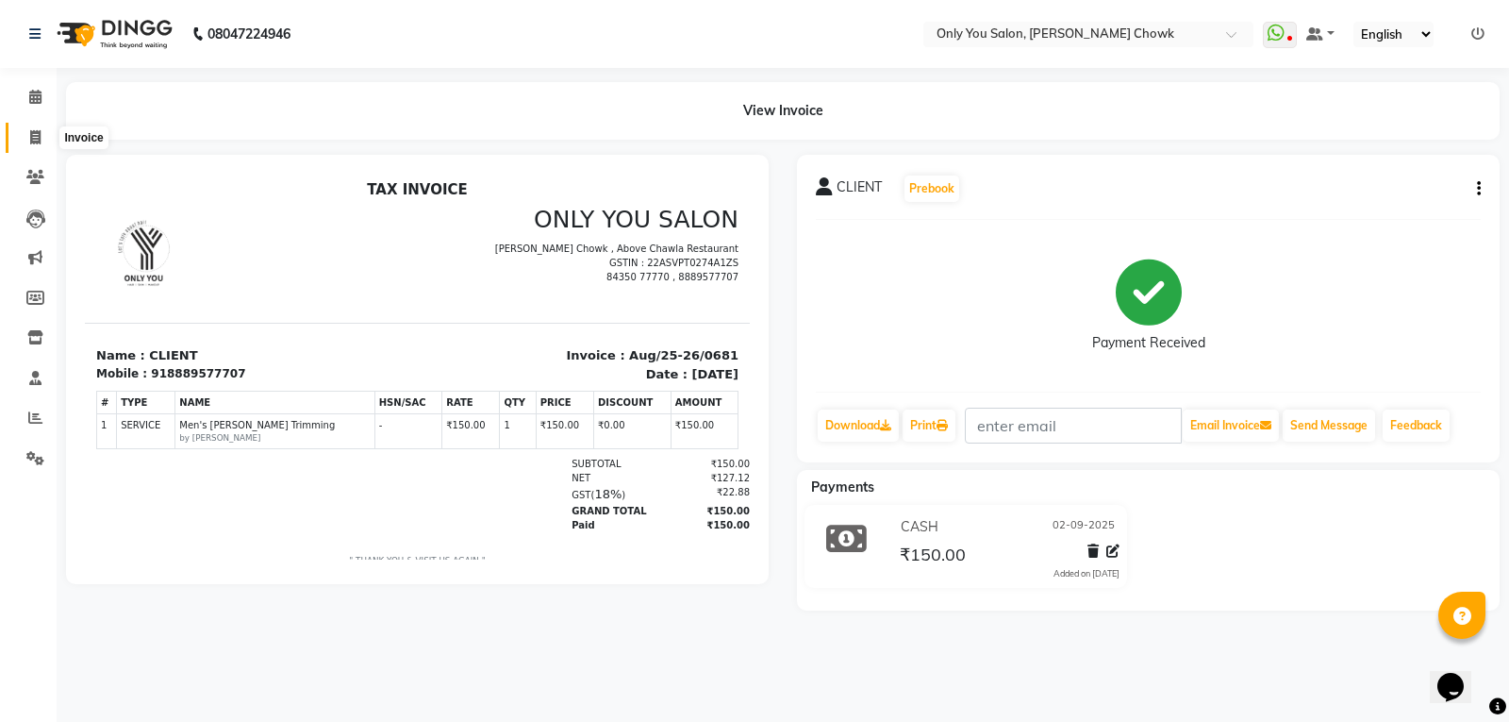
click at [37, 138] on icon at bounding box center [35, 137] width 10 height 14
select select "service"
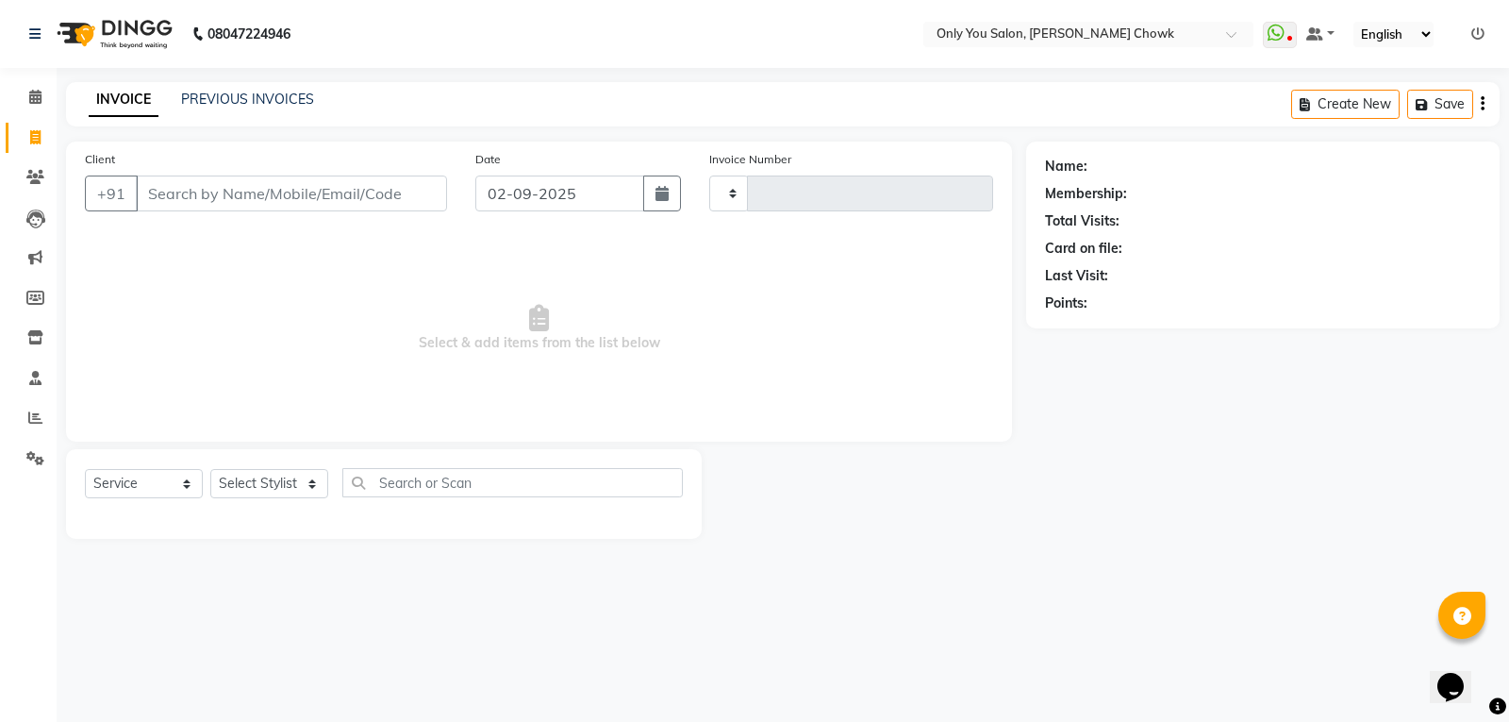
type input "0778"
select select "8713"
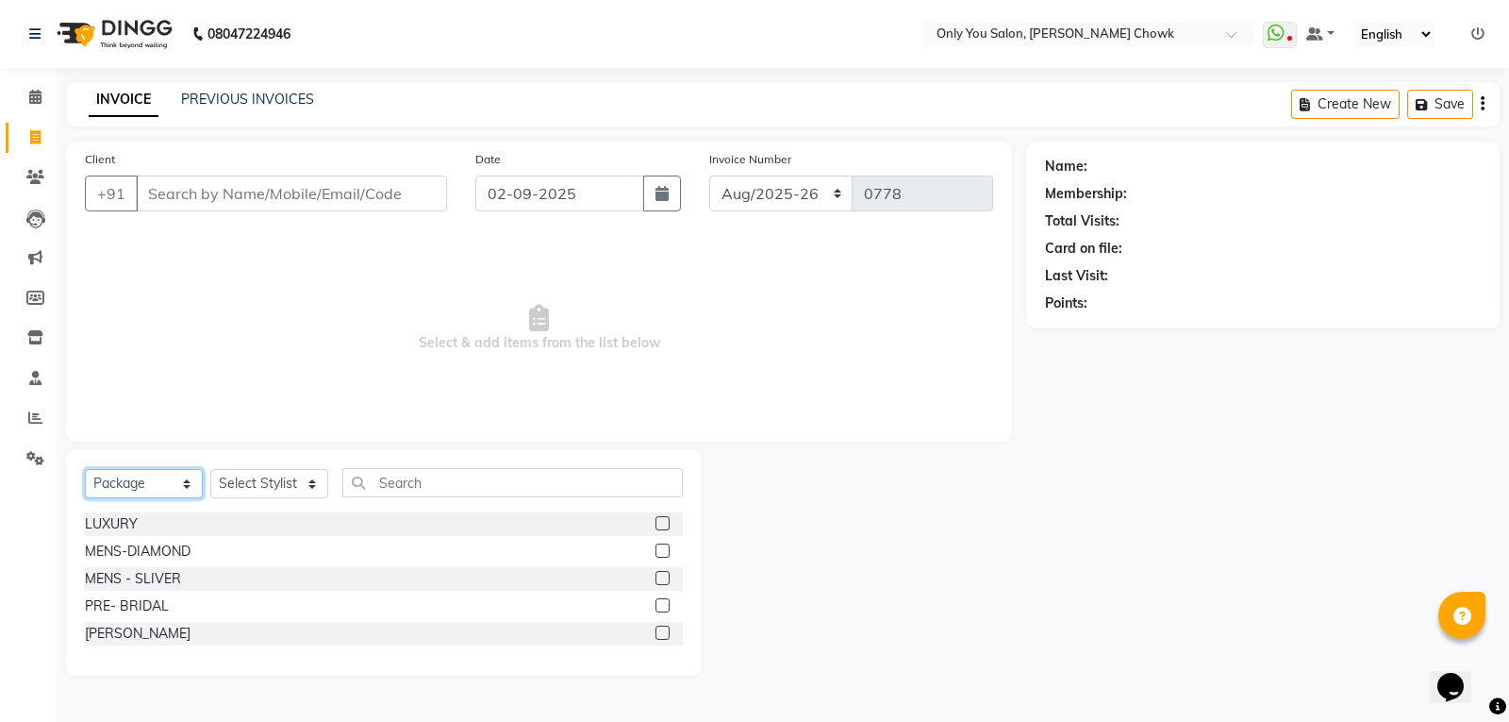
click at [187, 472] on select "Select Service Product Membership Package Voucher Prepaid Gift Card" at bounding box center [144, 483] width 118 height 29
select select "service"
click at [85, 469] on select "Select Service Product Membership Package Voucher Prepaid Gift Card" at bounding box center [144, 483] width 118 height 29
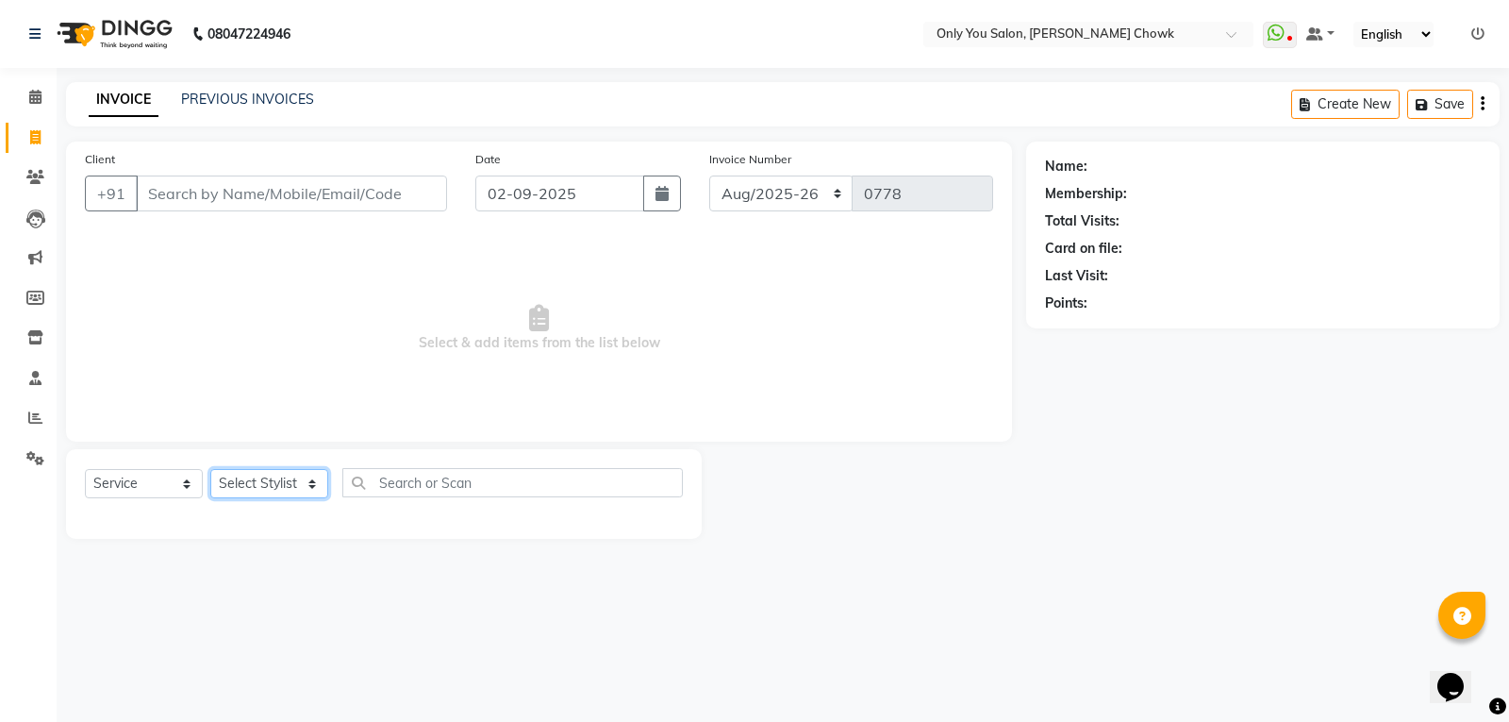
click at [279, 492] on select "Select Stylist [PERSON_NAME] [PERSON_NAME] [PERSON_NAME] MAMTA [PERSON_NAME] [P…" at bounding box center [269, 483] width 118 height 29
select select "87151"
click at [210, 469] on select "Select Stylist [PERSON_NAME] [PERSON_NAME] [PERSON_NAME] MAMTA [PERSON_NAME] [P…" at bounding box center [269, 483] width 118 height 29
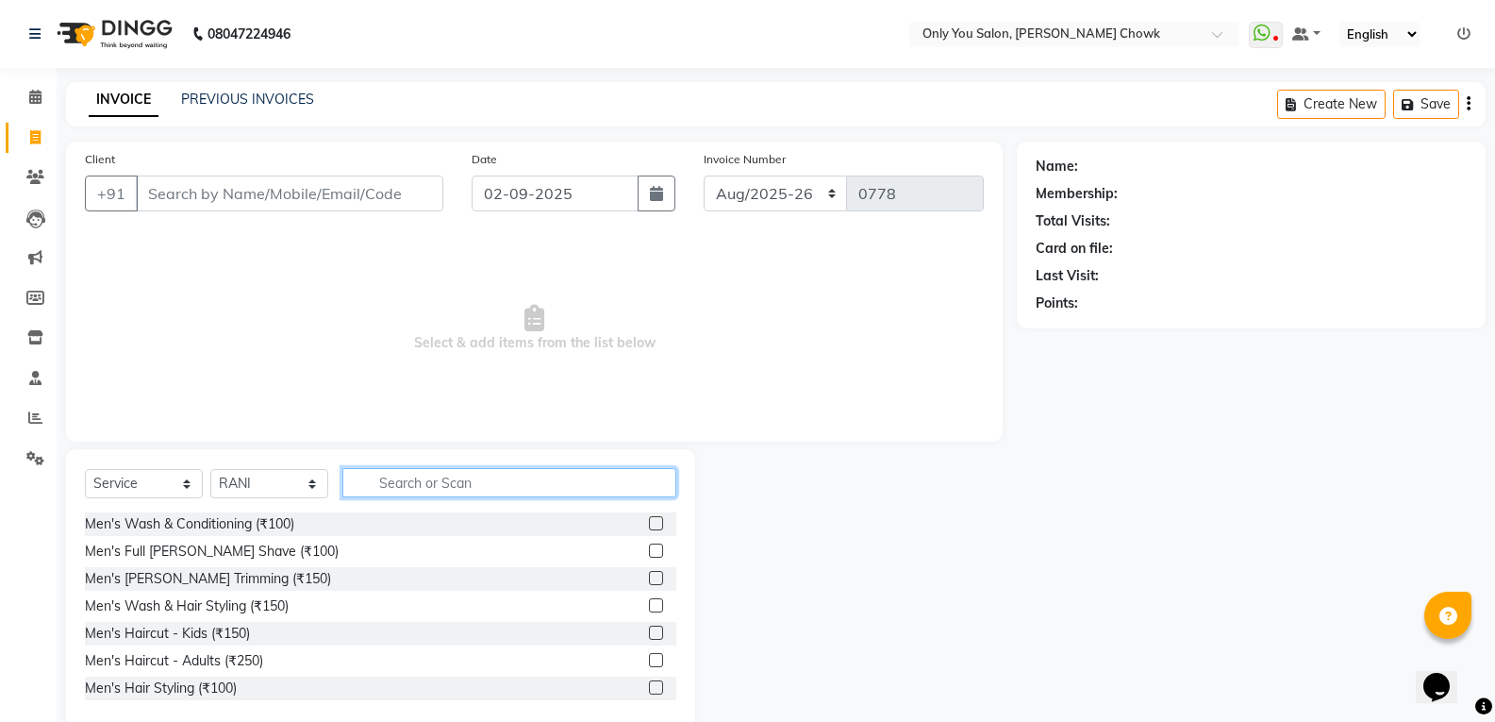
click at [445, 483] on input "text" at bounding box center [509, 482] width 334 height 29
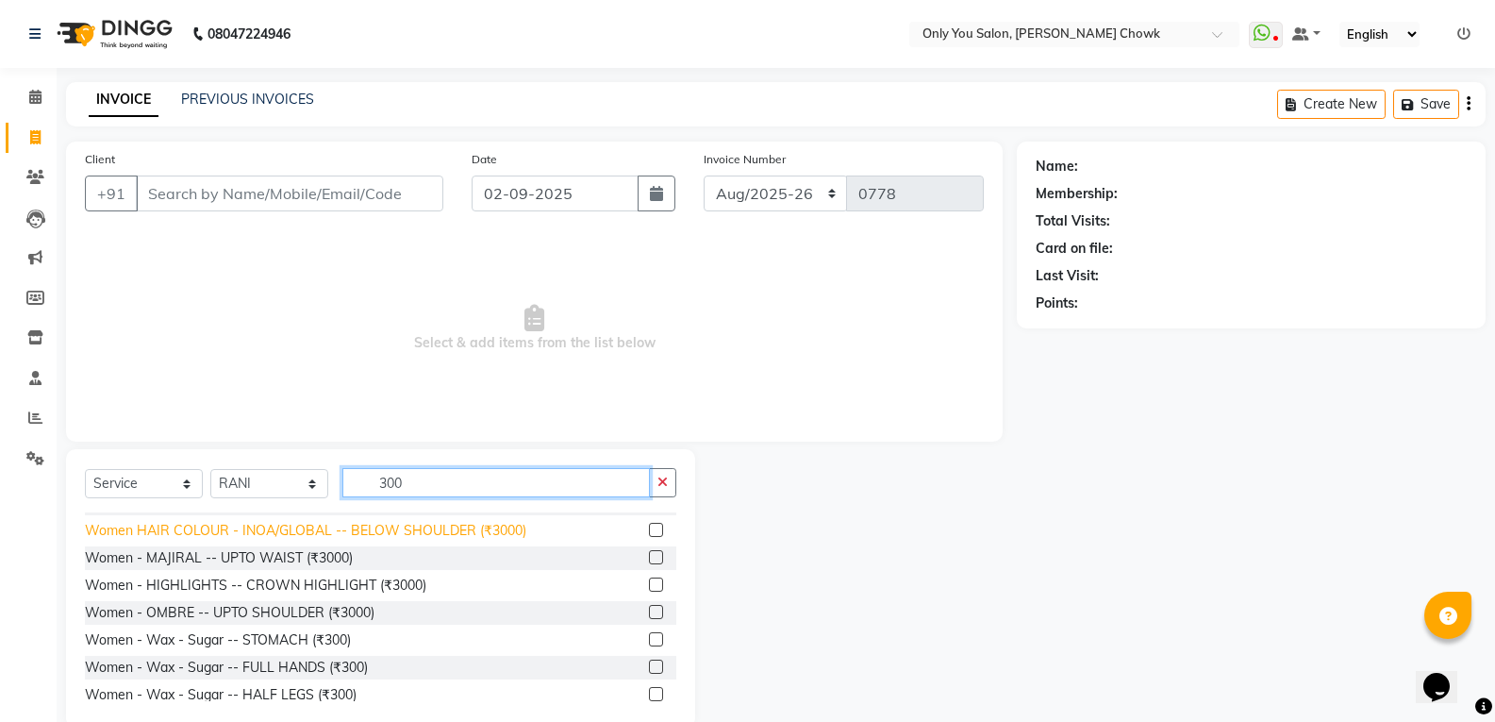
scroll to position [283, 0]
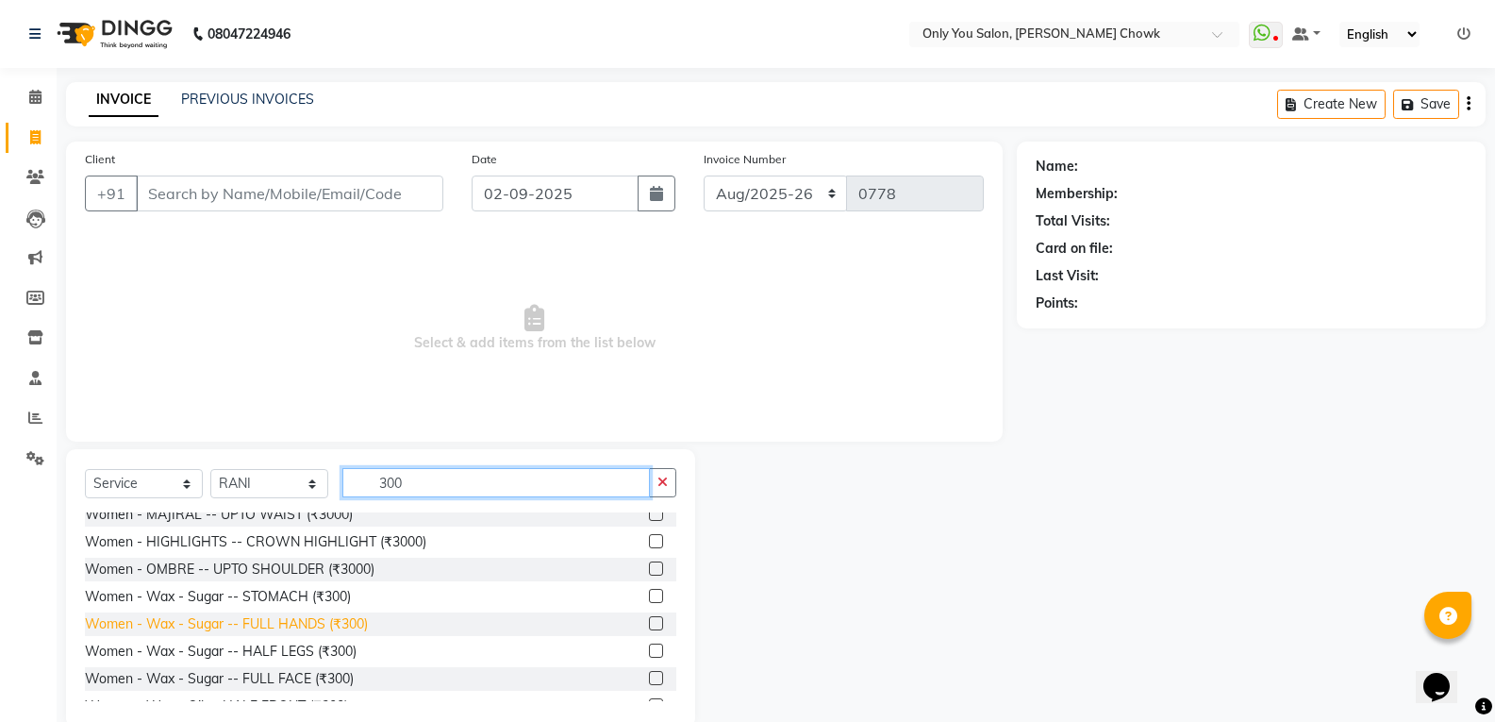
type input "300"
click at [355, 617] on div "Women - Wax - Sugar -- FULL HANDS (₹300)" at bounding box center [226, 624] width 283 height 20
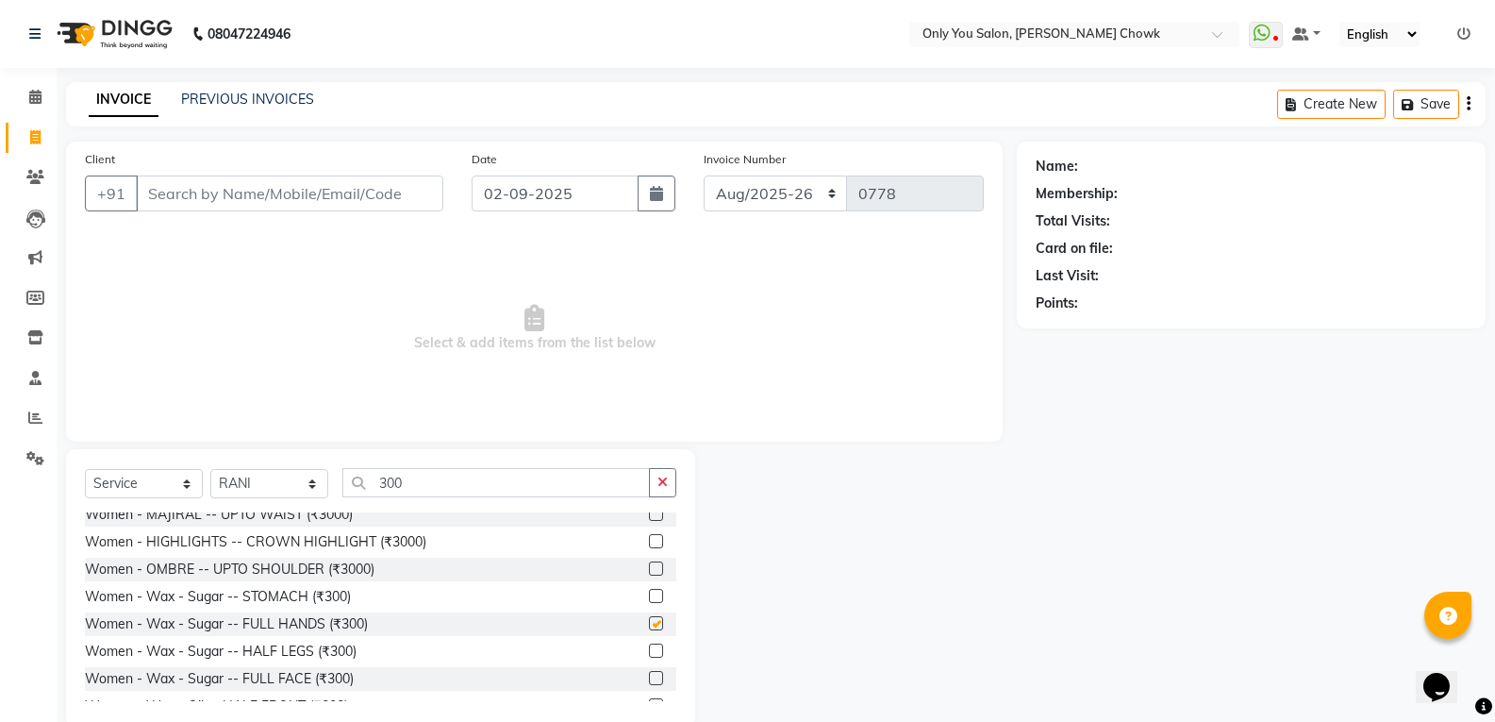
checkbox input "false"
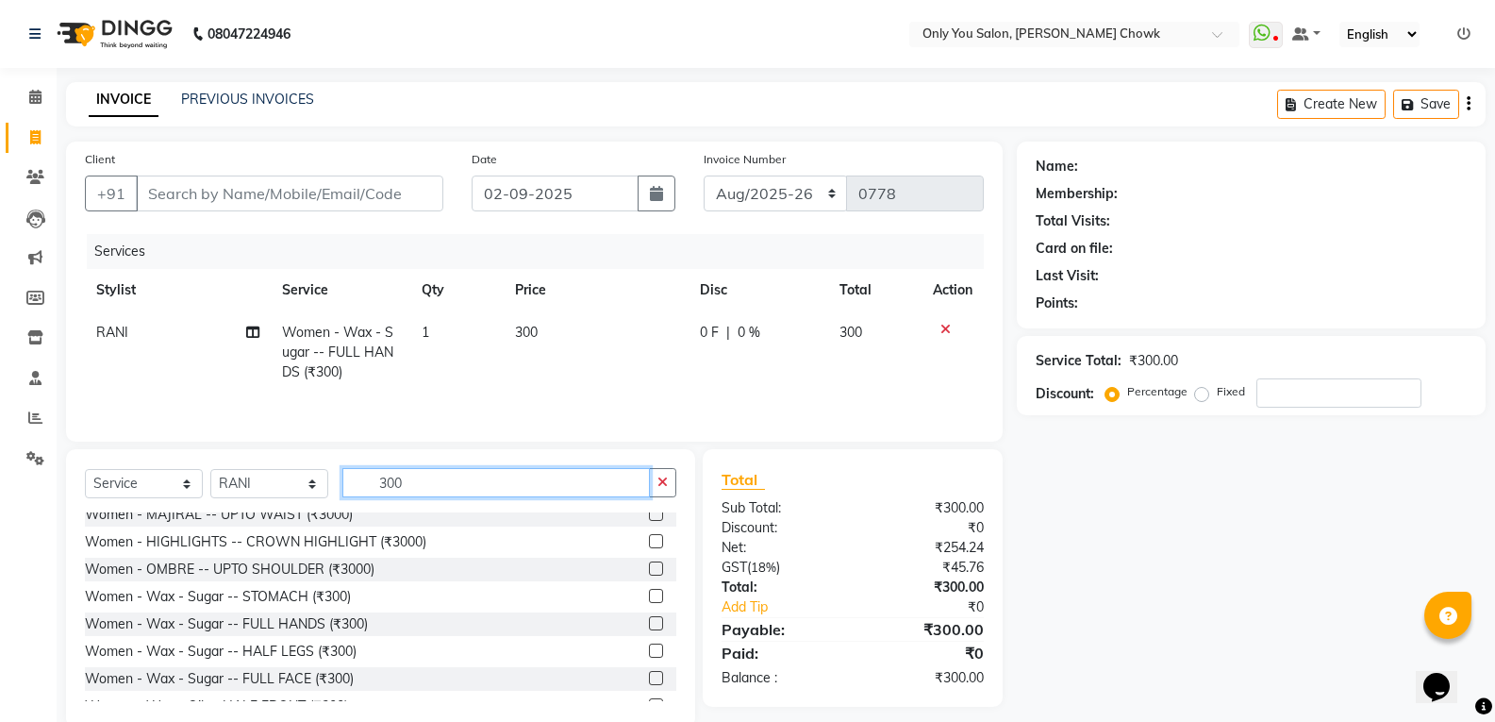
click at [451, 478] on input "300" at bounding box center [495, 482] width 307 height 29
type input "3"
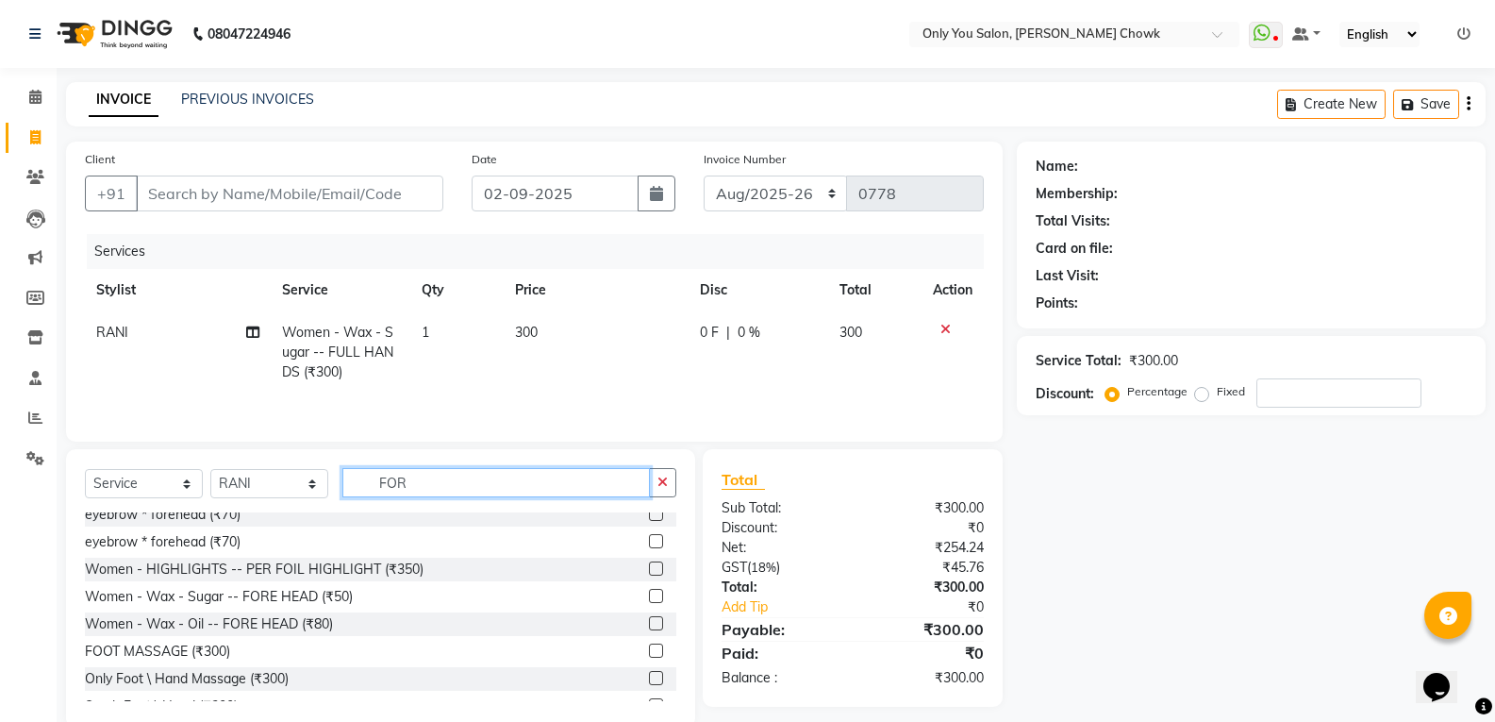
scroll to position [0, 0]
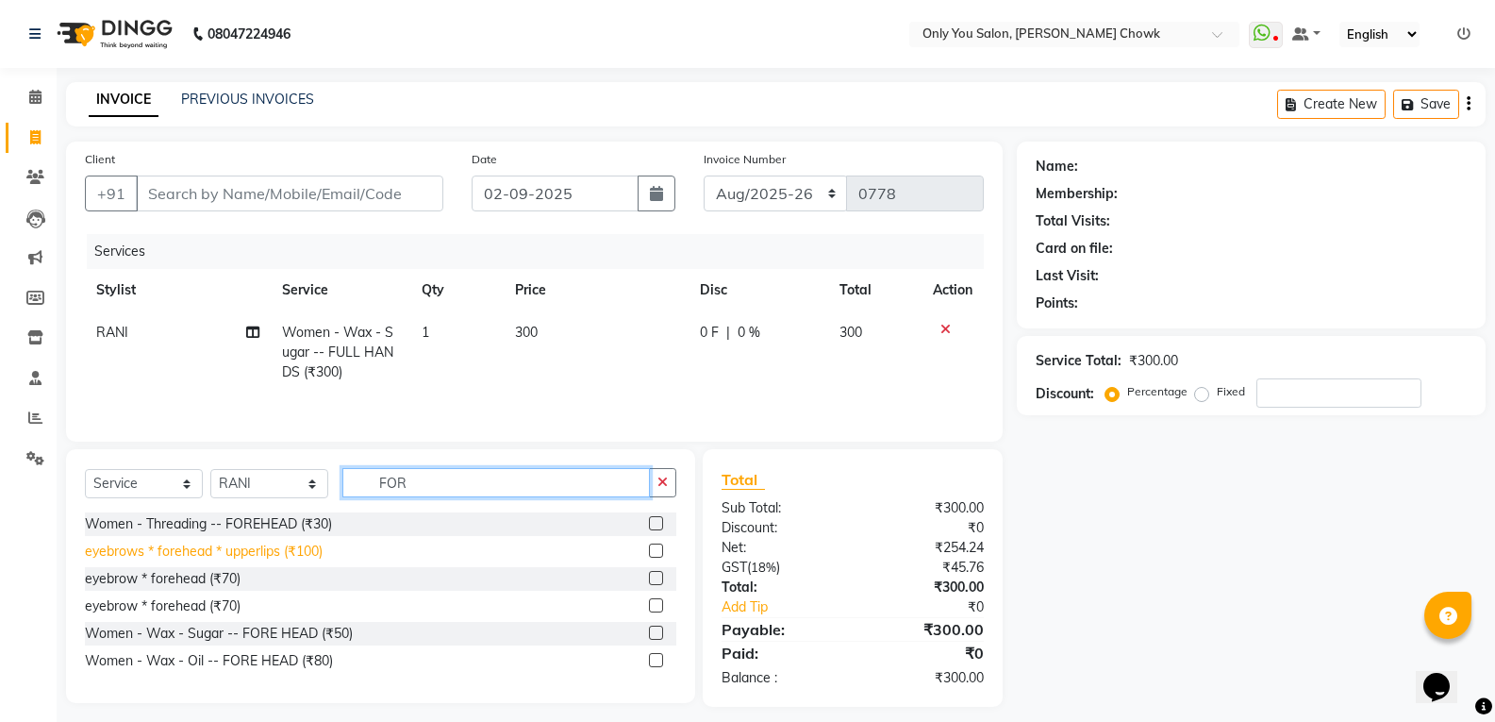
type input "FOR"
click at [289, 553] on div "eyebrows * forehead * upperlips (₹100)" at bounding box center [204, 551] width 238 height 20
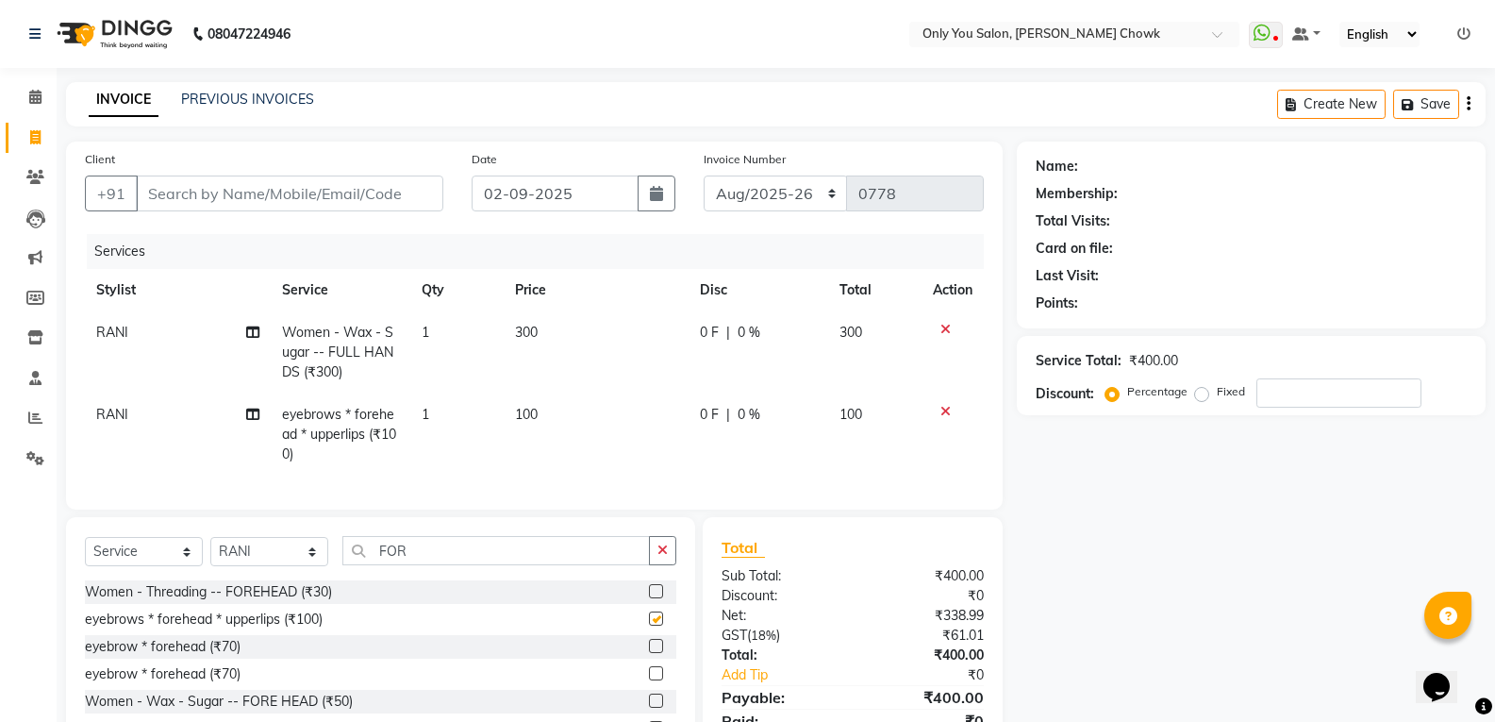
checkbox input "false"
click at [566, 395] on td "100" at bounding box center [597, 434] width 186 height 82
select select "87151"
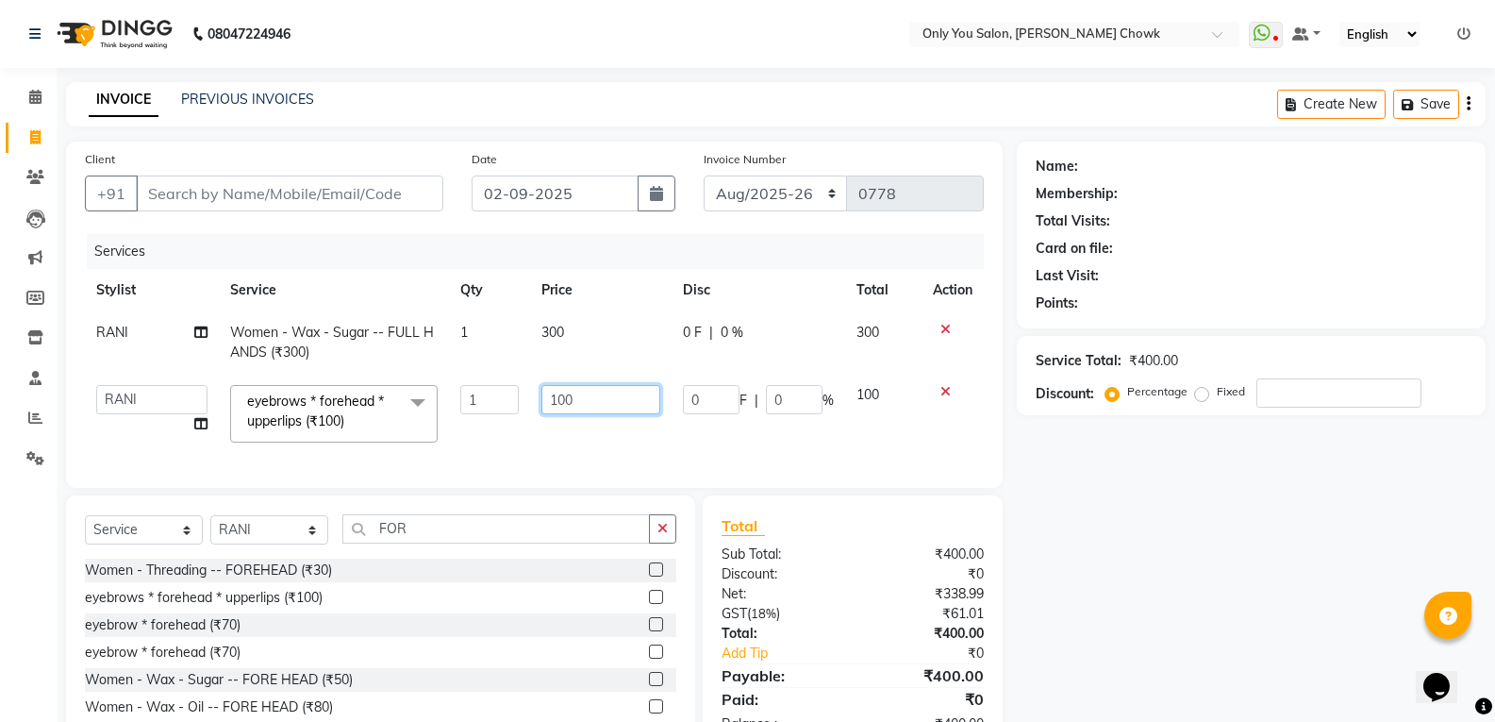
click at [606, 403] on input "100" at bounding box center [600, 399] width 118 height 29
type input "110"
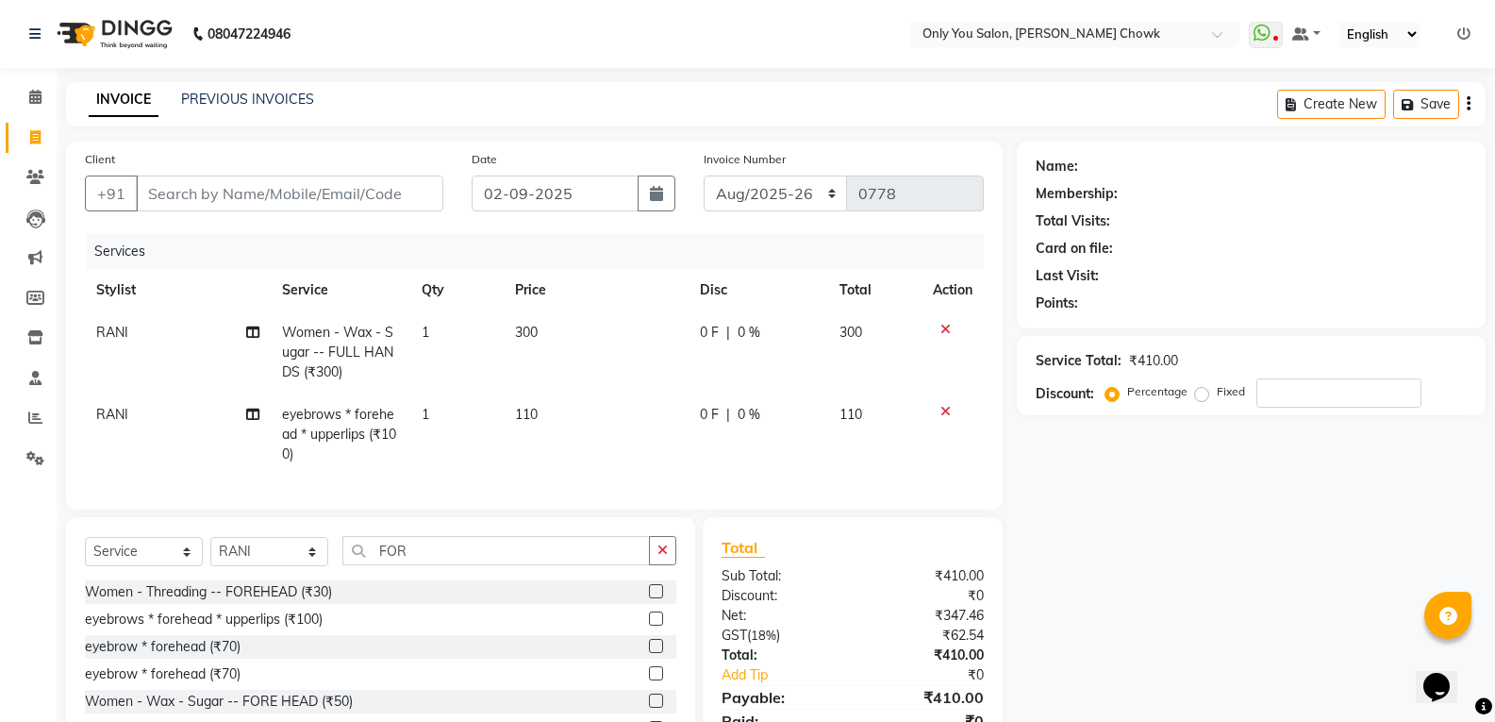
click at [1315, 551] on div "Name: Membership: Total Visits: Card on file: Last Visit: Points: Service Total…" at bounding box center [1258, 457] width 483 height 633
click at [176, 187] on input "Client" at bounding box center [289, 193] width 307 height 36
type input "8"
type input "0"
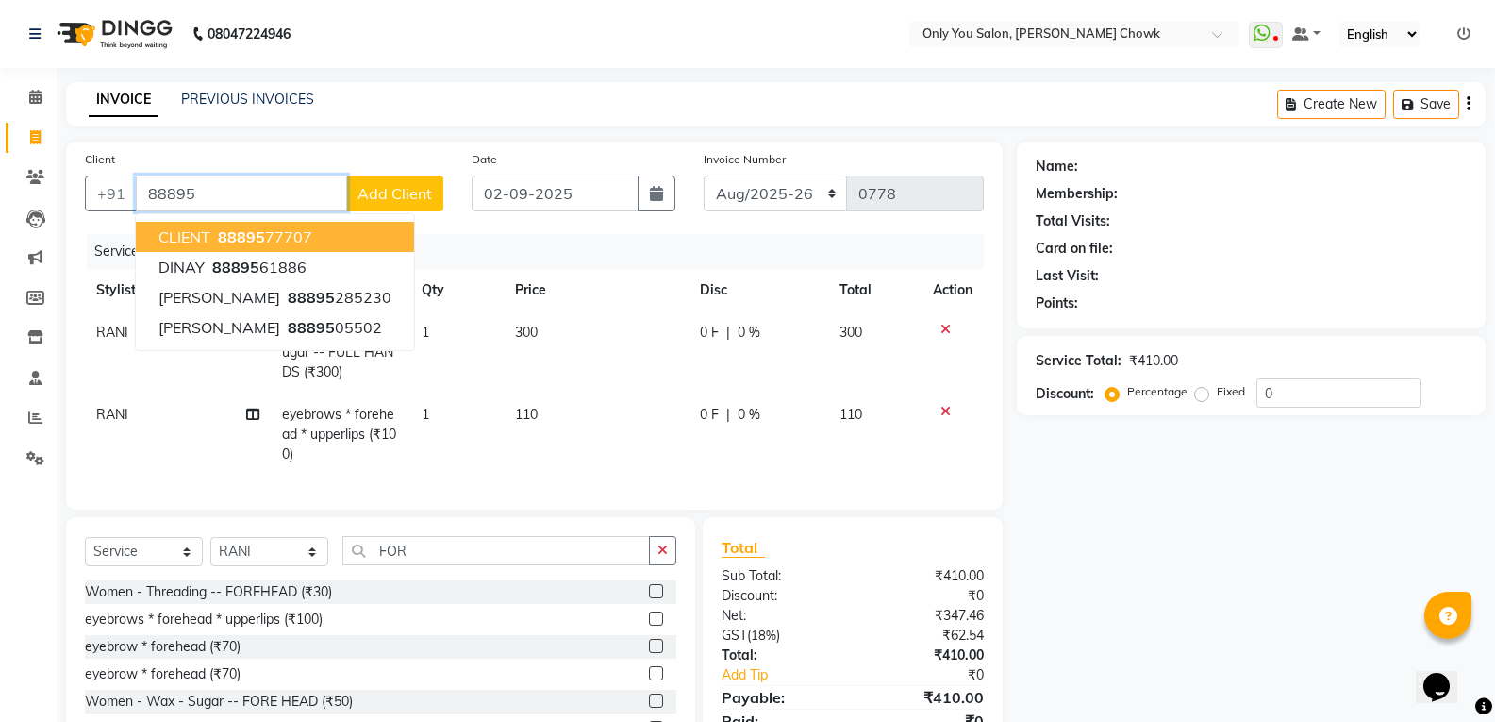
click at [247, 244] on span "88895" at bounding box center [241, 236] width 47 height 19
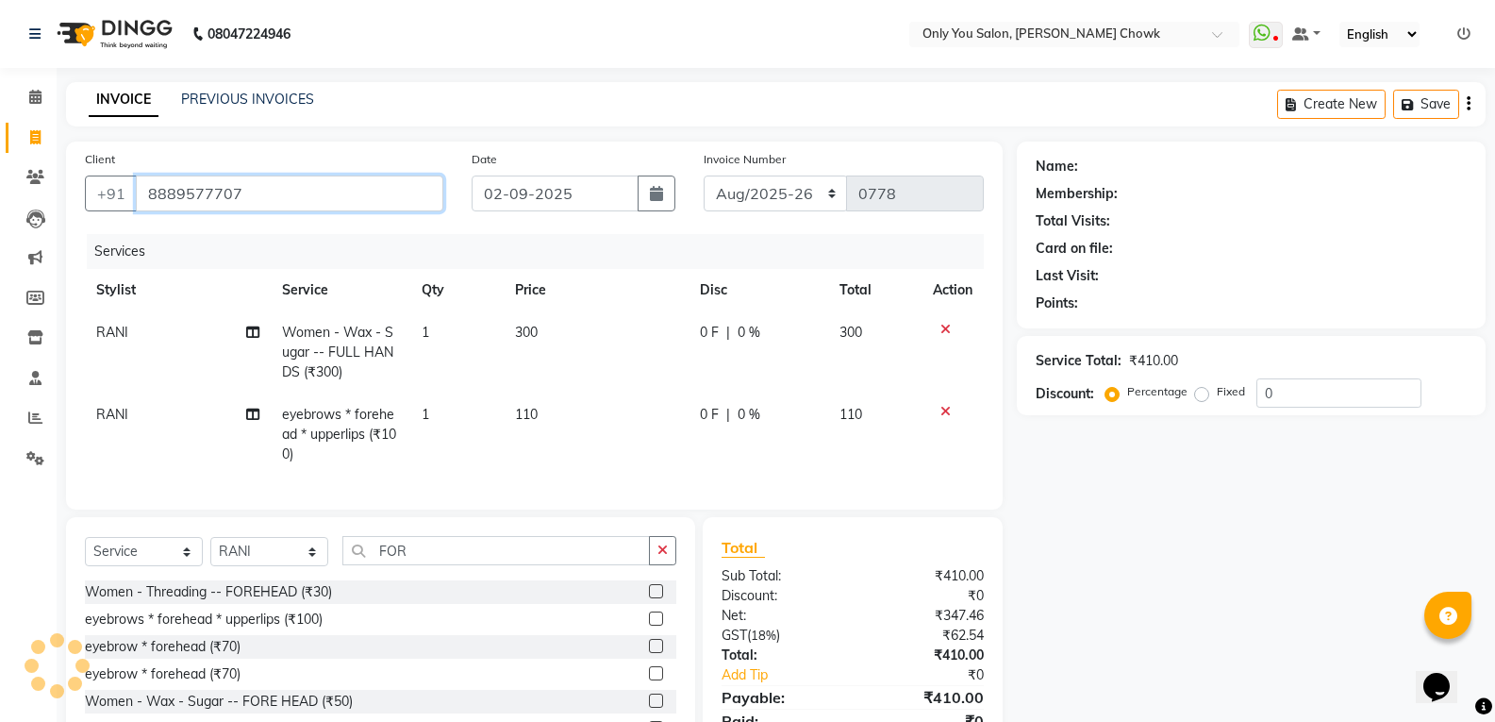
type input "8889577707"
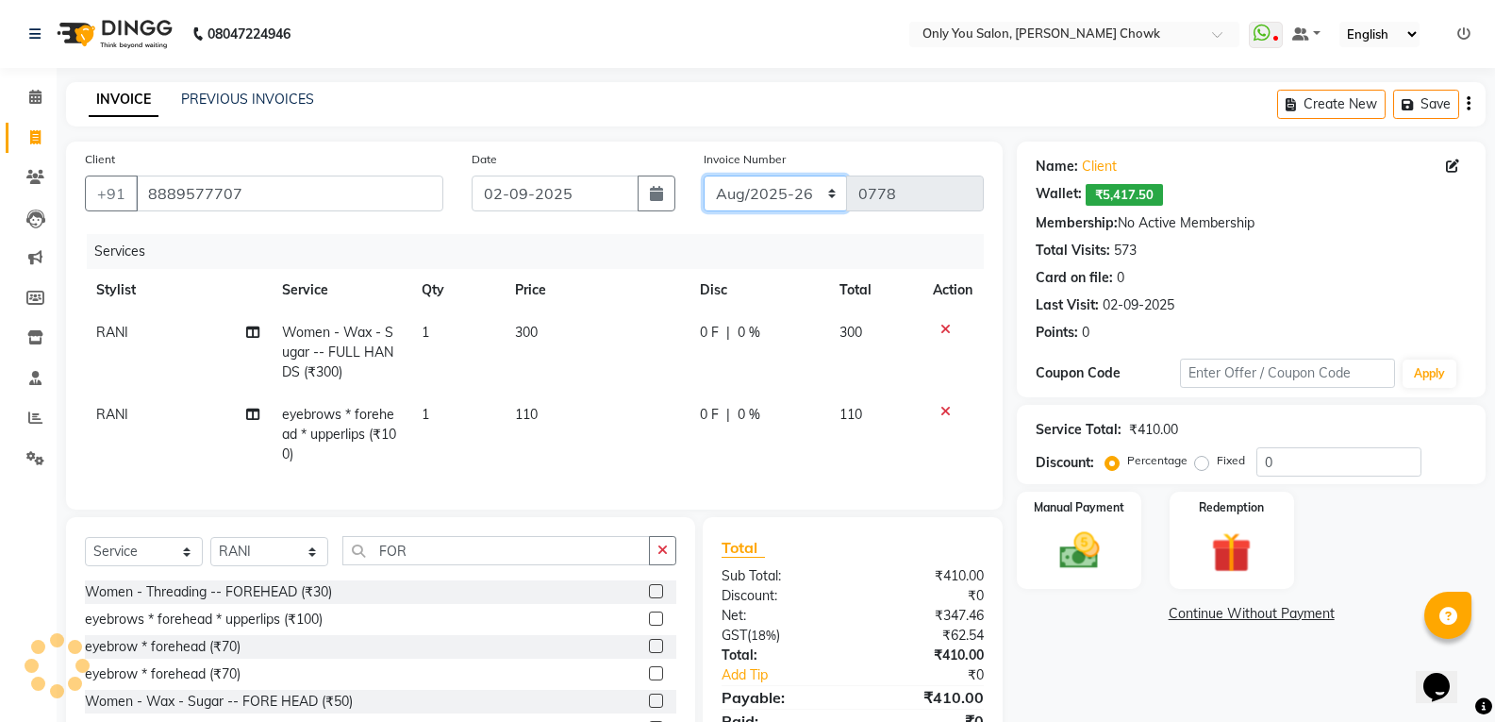
click at [741, 186] on select "[DATE]-[DATE]-26 TRD/2025" at bounding box center [776, 193] width 144 height 36
select select "8714"
click at [704, 175] on select "[DATE]-[DATE]-26 TRD/2025" at bounding box center [776, 193] width 144 height 36
type input "0682"
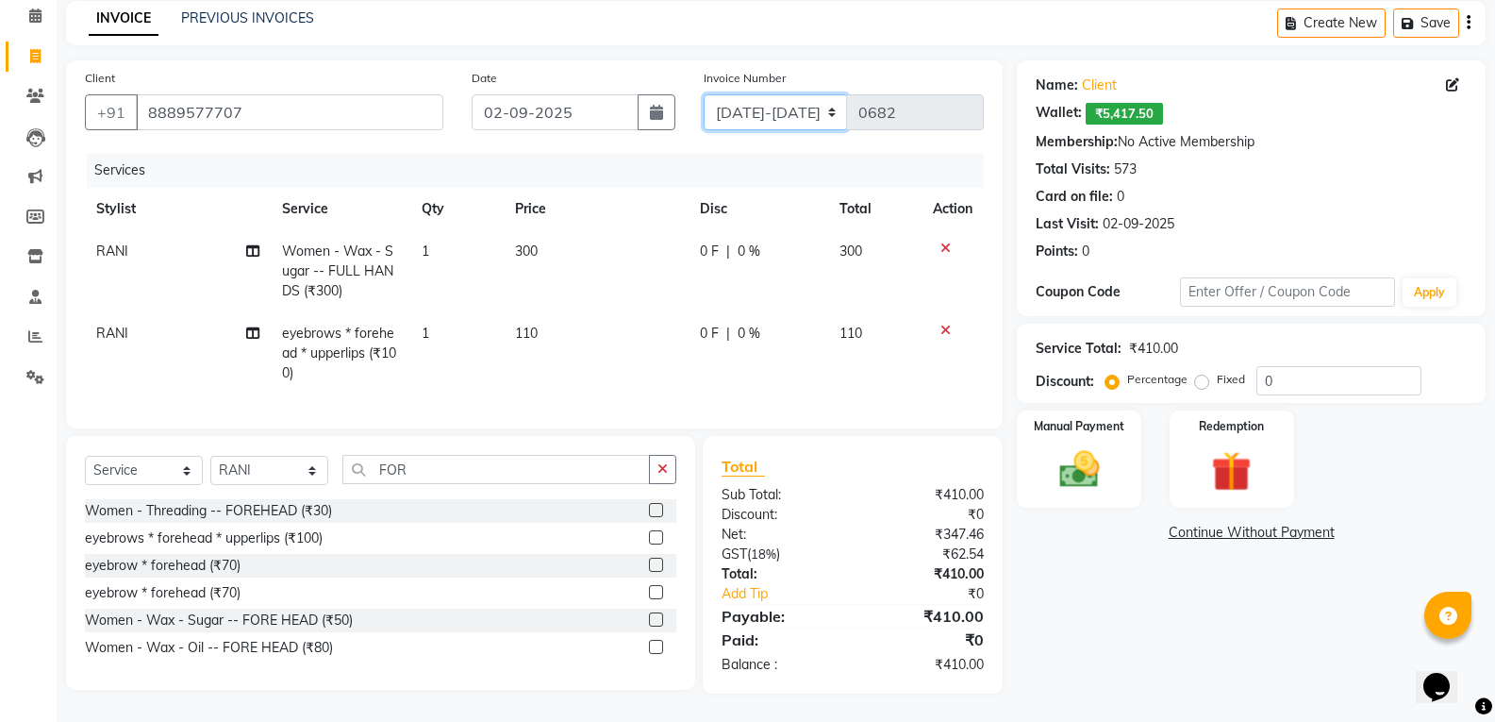
scroll to position [95, 0]
click at [1103, 484] on div "Manual Payment" at bounding box center [1079, 458] width 129 height 101
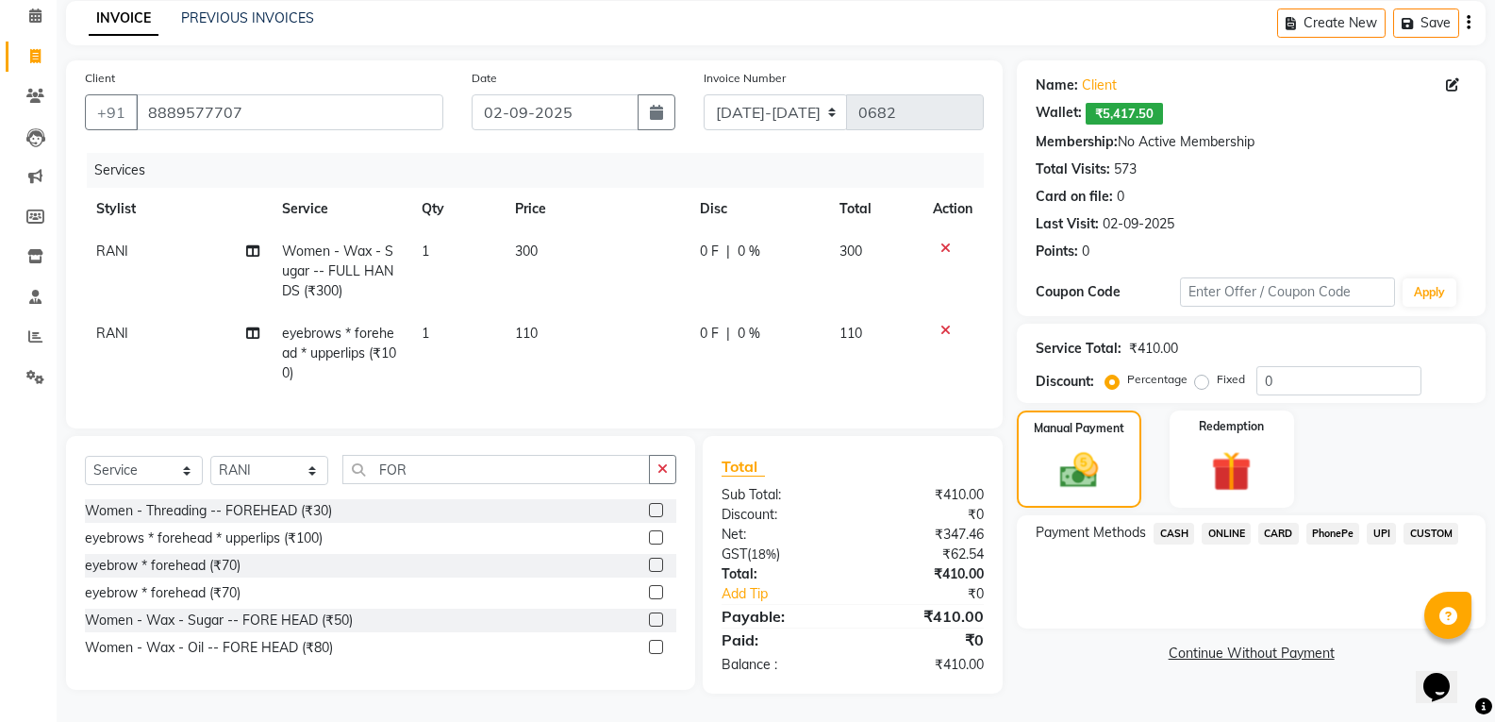
click at [1182, 523] on span "CASH" at bounding box center [1173, 534] width 41 height 22
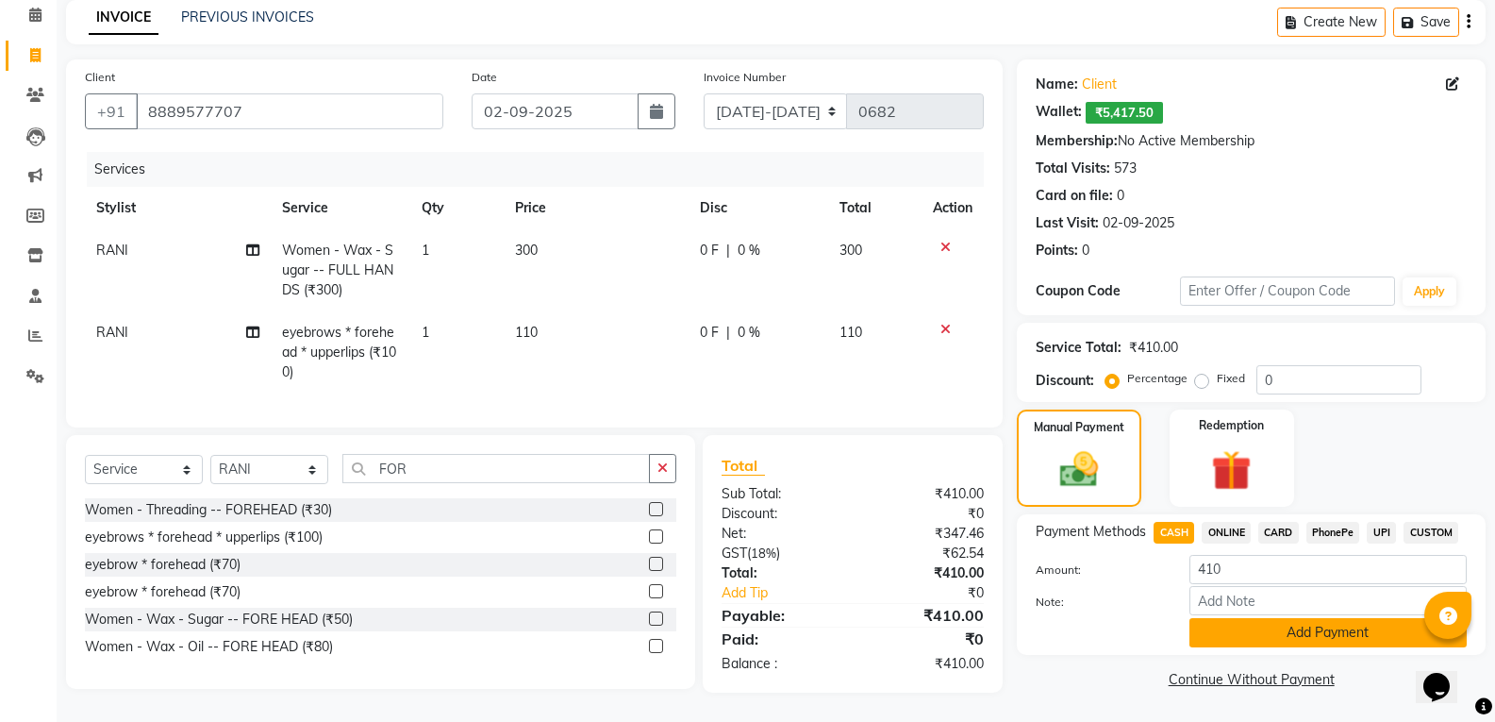
click at [1220, 618] on button "Add Payment" at bounding box center [1327, 632] width 277 height 29
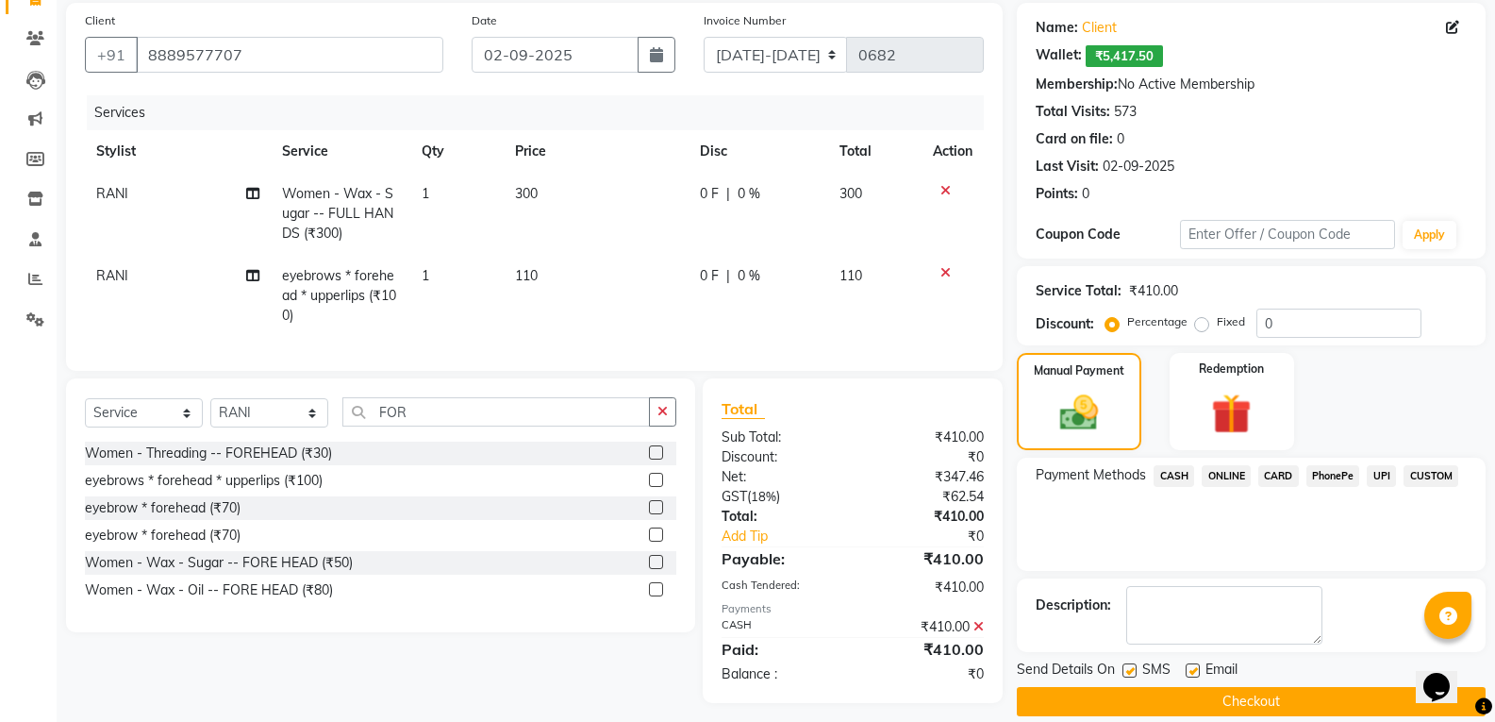
scroll to position [162, 0]
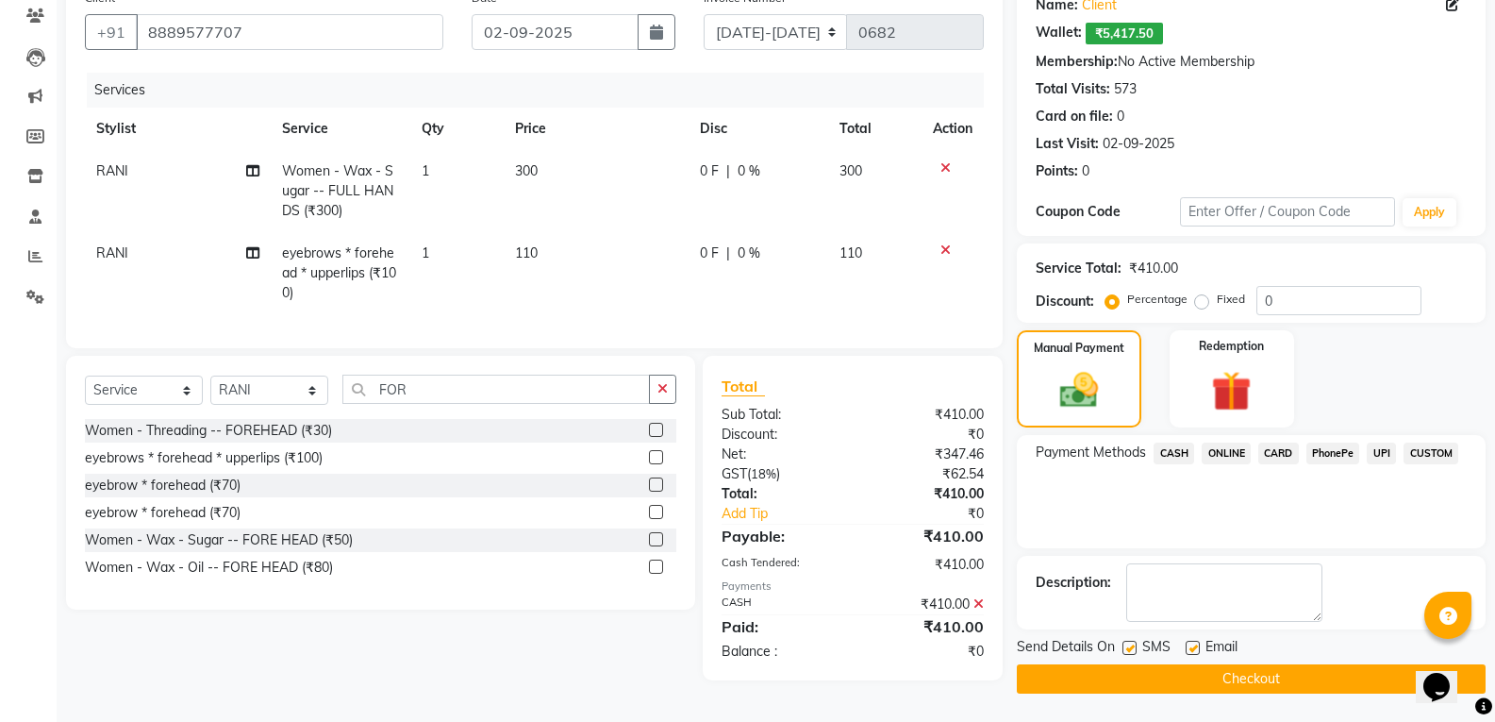
click at [1197, 684] on button "Checkout" at bounding box center [1251, 678] width 469 height 29
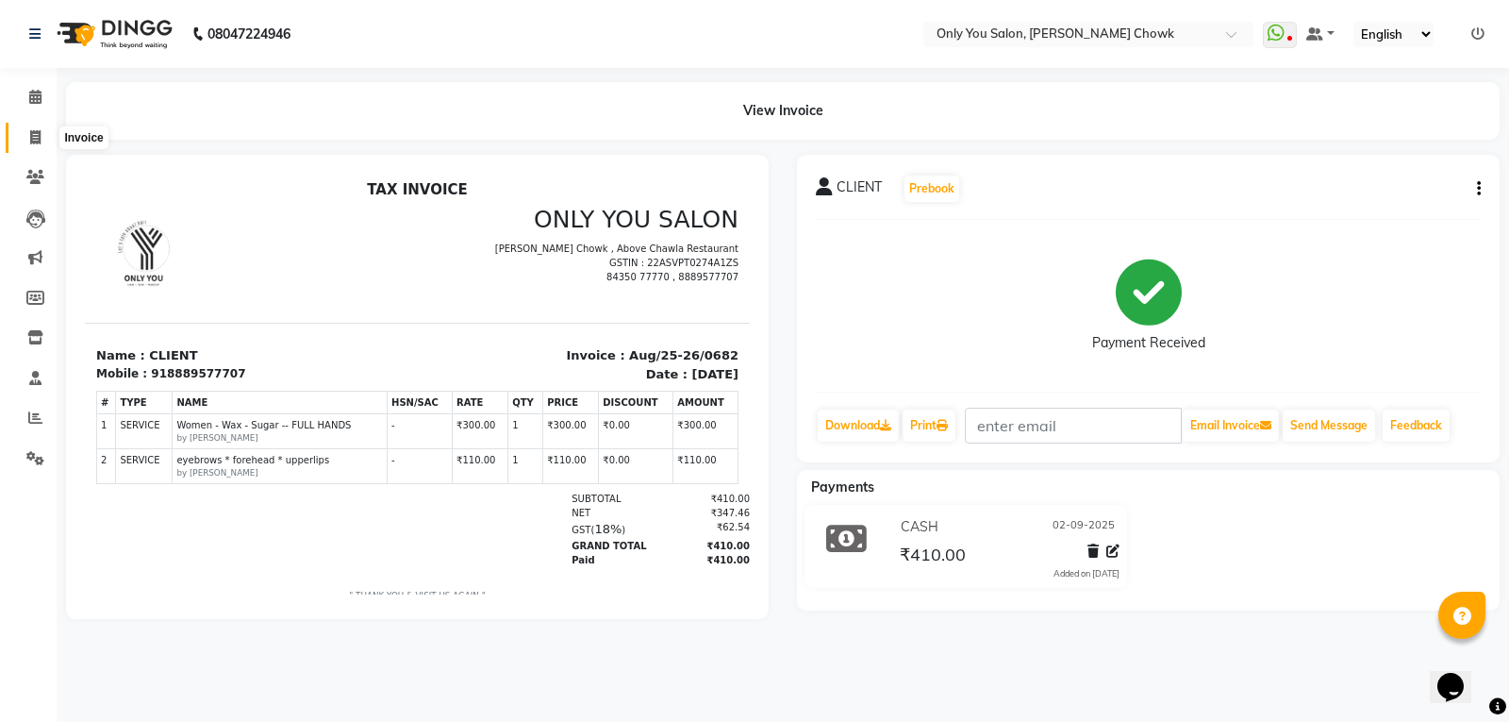
click at [30, 141] on icon at bounding box center [35, 137] width 10 height 14
select select "8713"
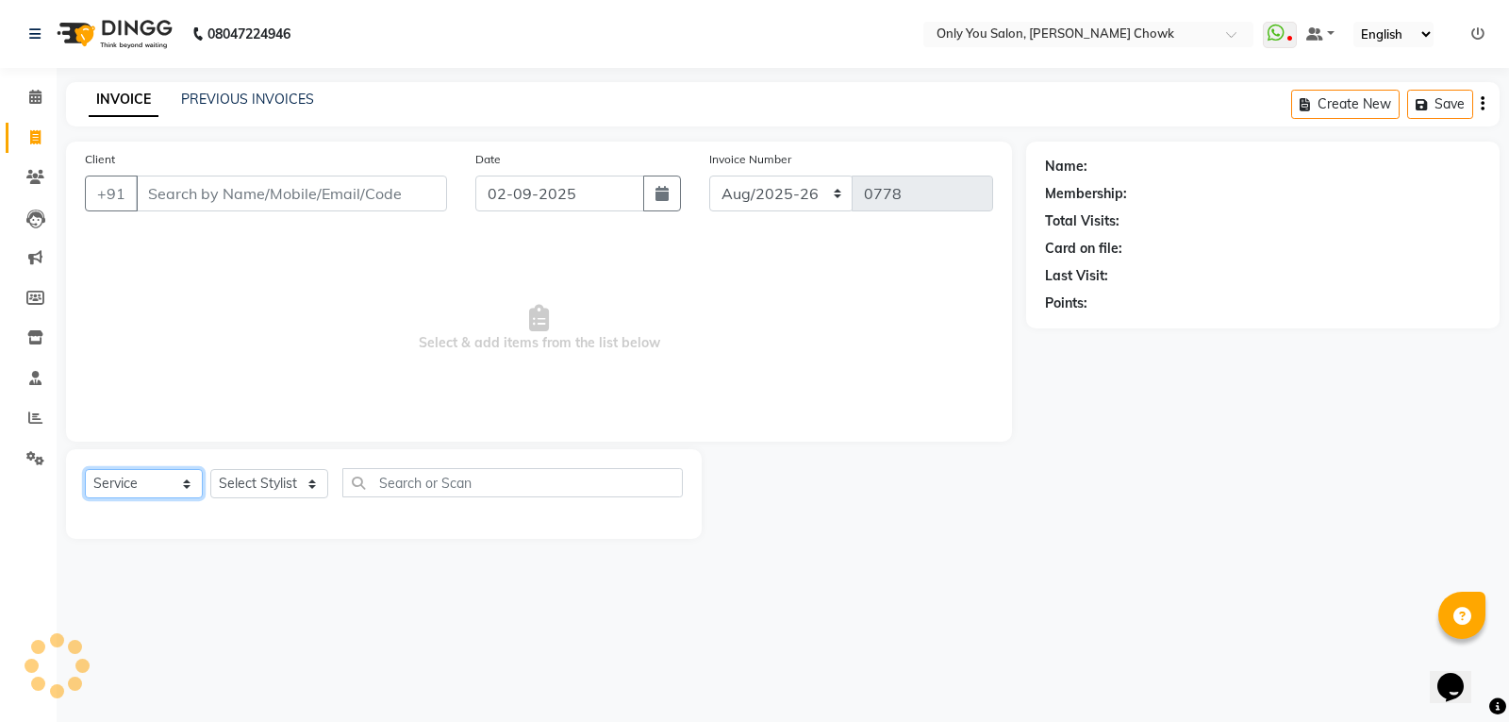
click at [185, 485] on select "Select Service Product Membership Package Voucher Prepaid Gift Card" at bounding box center [144, 483] width 118 height 29
click at [85, 469] on select "Select Service Product Membership Package Voucher Prepaid Gift Card" at bounding box center [144, 483] width 118 height 29
click at [259, 488] on select "Select Stylist" at bounding box center [269, 483] width 118 height 29
click at [264, 485] on select "Select Stylist" at bounding box center [269, 483] width 118 height 29
click at [264, 484] on select "Select Stylist" at bounding box center [269, 483] width 118 height 29
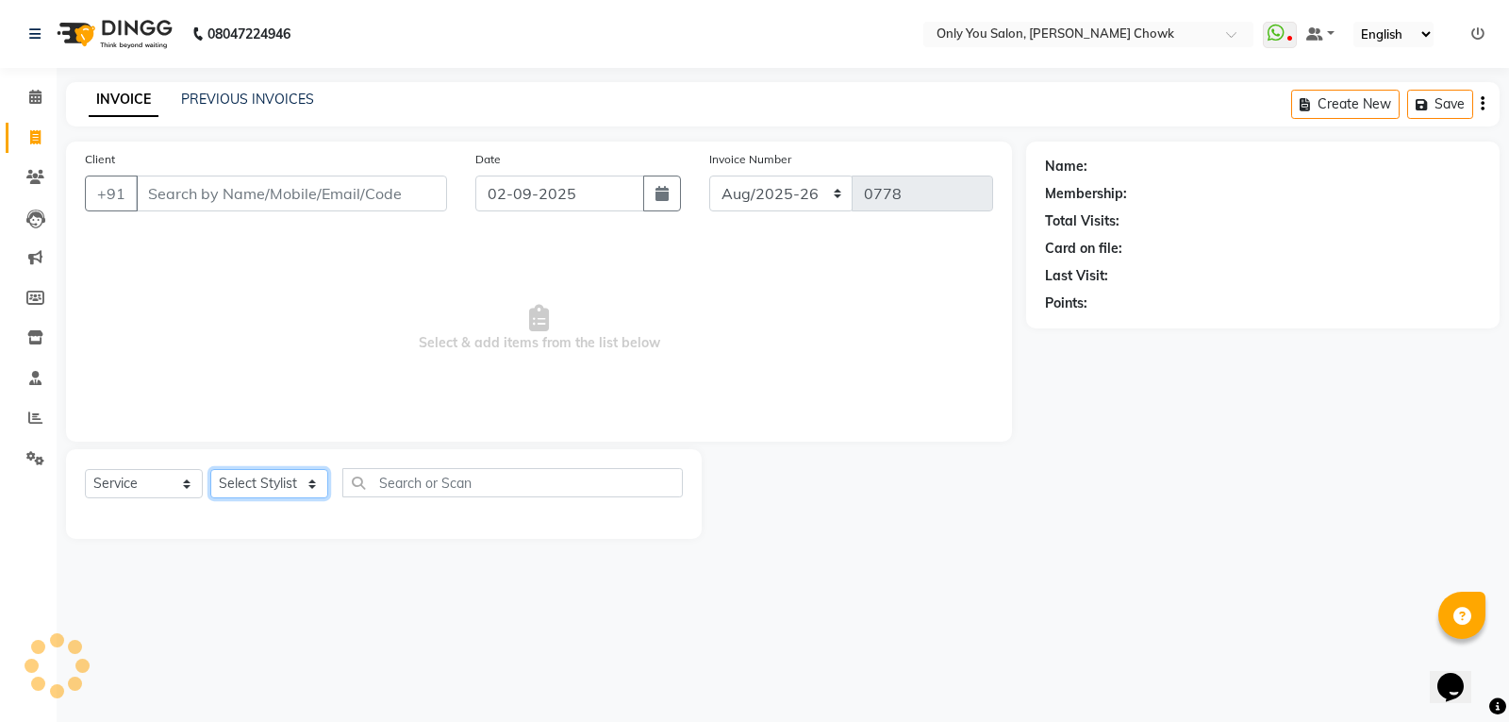
click at [266, 469] on select "Select Stylist" at bounding box center [269, 483] width 118 height 29
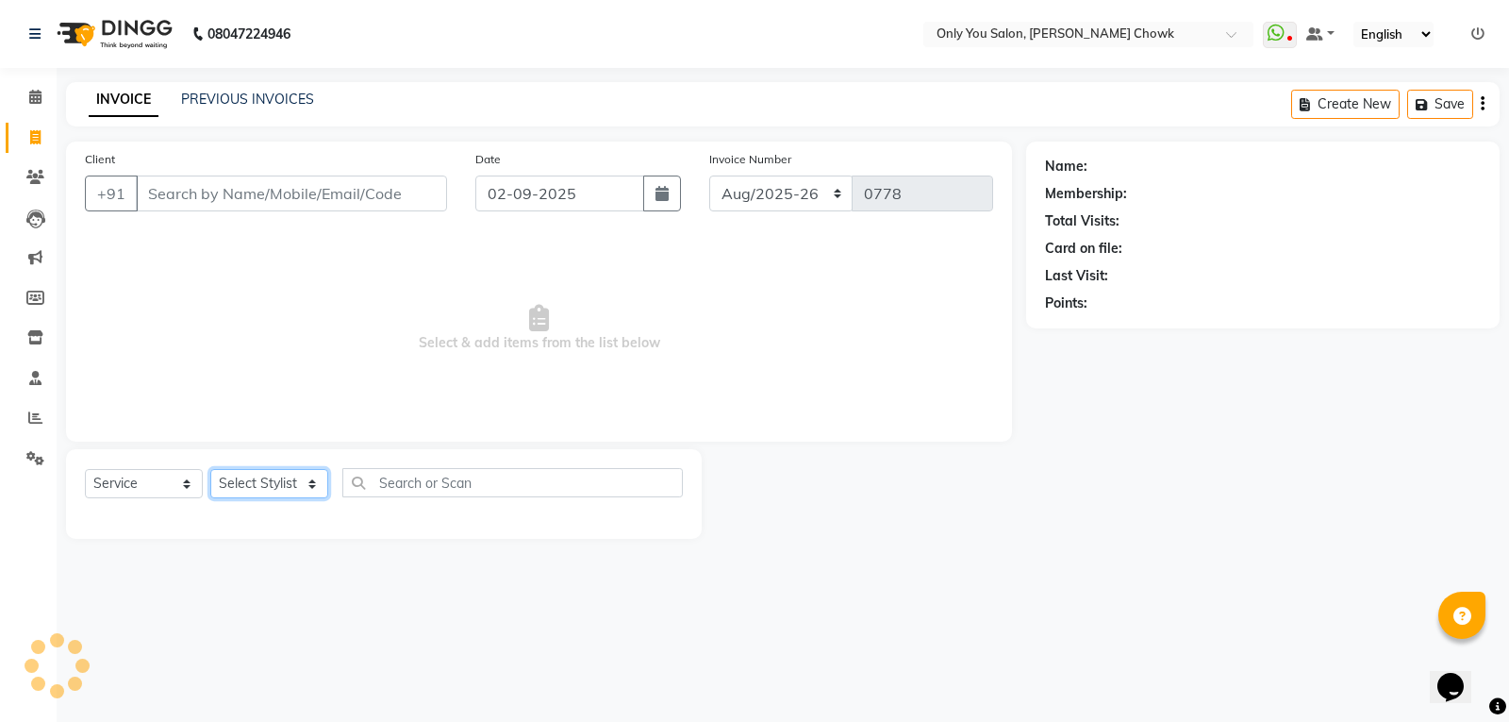
click at [266, 469] on select "Select Stylist" at bounding box center [269, 483] width 118 height 29
click at [270, 469] on select "Select Stylist" at bounding box center [269, 483] width 118 height 29
click at [275, 471] on select "Select Stylist" at bounding box center [269, 483] width 118 height 29
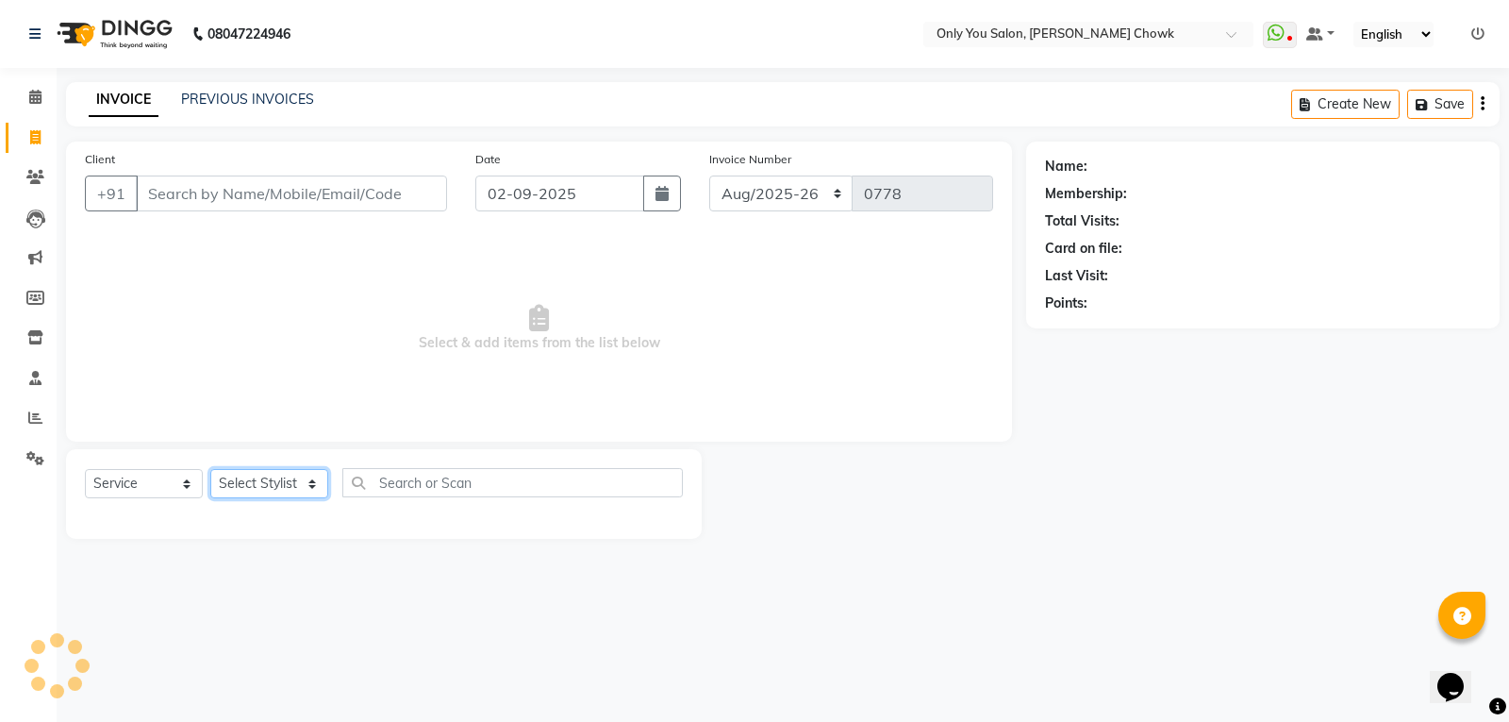
click at [275, 471] on select "Select Stylist" at bounding box center [269, 483] width 118 height 29
click at [276, 472] on select "Select Stylist" at bounding box center [269, 483] width 118 height 29
click at [284, 476] on select "Select Stylist" at bounding box center [269, 483] width 118 height 29
click at [293, 481] on select "Select Stylist" at bounding box center [269, 483] width 118 height 29
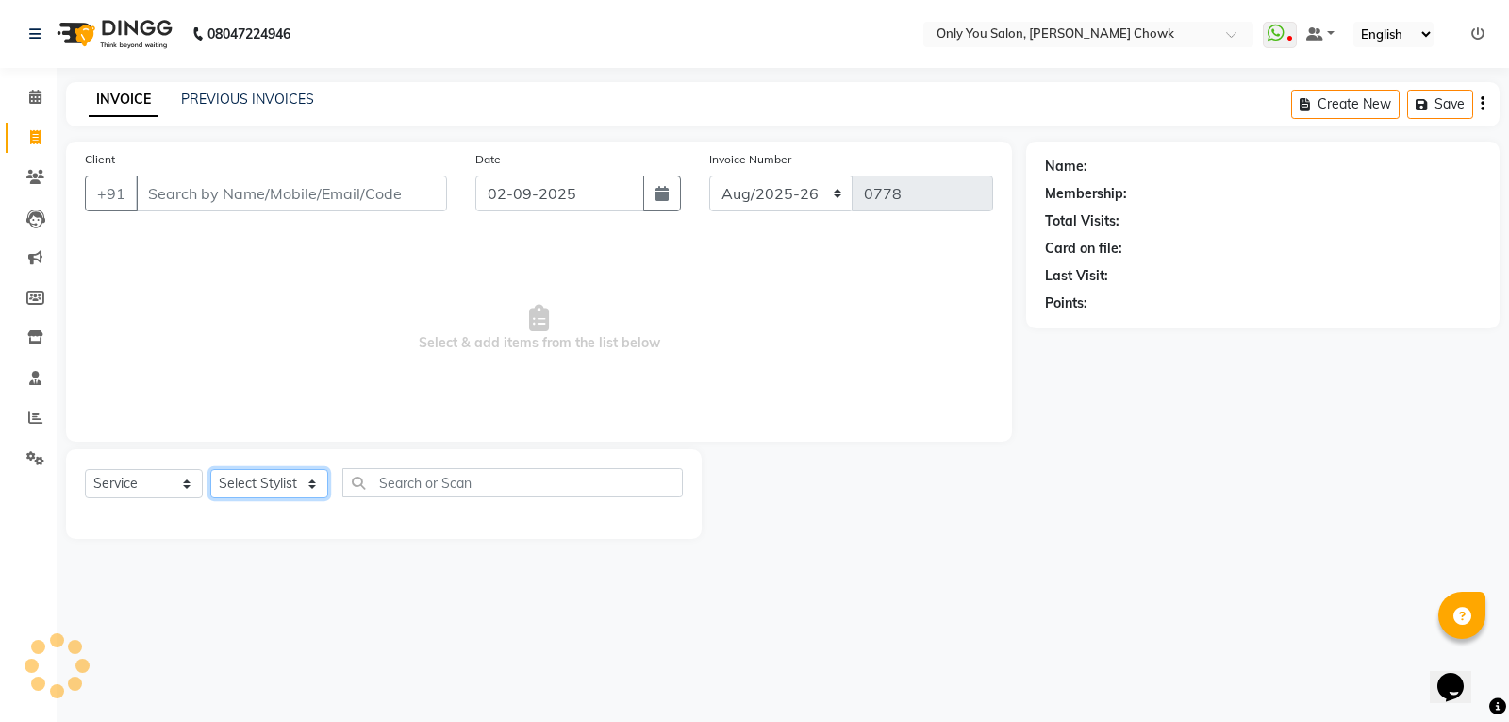
click at [302, 486] on select "Select Stylist" at bounding box center [269, 483] width 118 height 29
select select "package"
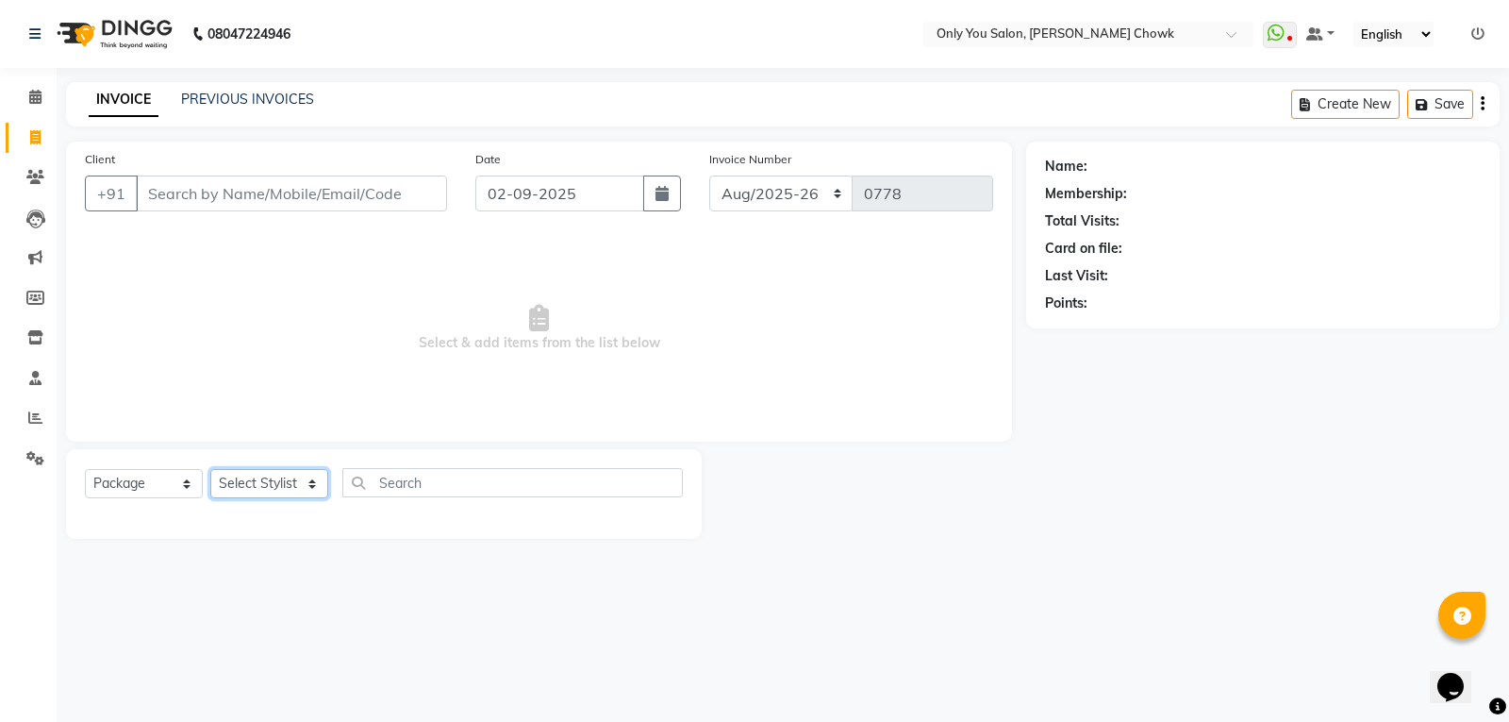
click at [313, 476] on select "Select Stylist [PERSON_NAME] [PERSON_NAME] [PERSON_NAME] MAMTA [PERSON_NAME] [P…" at bounding box center [269, 483] width 118 height 29
click at [311, 476] on select "Select Stylist [PERSON_NAME] [PERSON_NAME] [PERSON_NAME] MAMTA [PERSON_NAME] [P…" at bounding box center [269, 483] width 118 height 29
select select "86684"
click at [210, 469] on select "Select Stylist [PERSON_NAME] [PERSON_NAME] [PERSON_NAME] MAMTA [PERSON_NAME] [P…" at bounding box center [269, 483] width 118 height 29
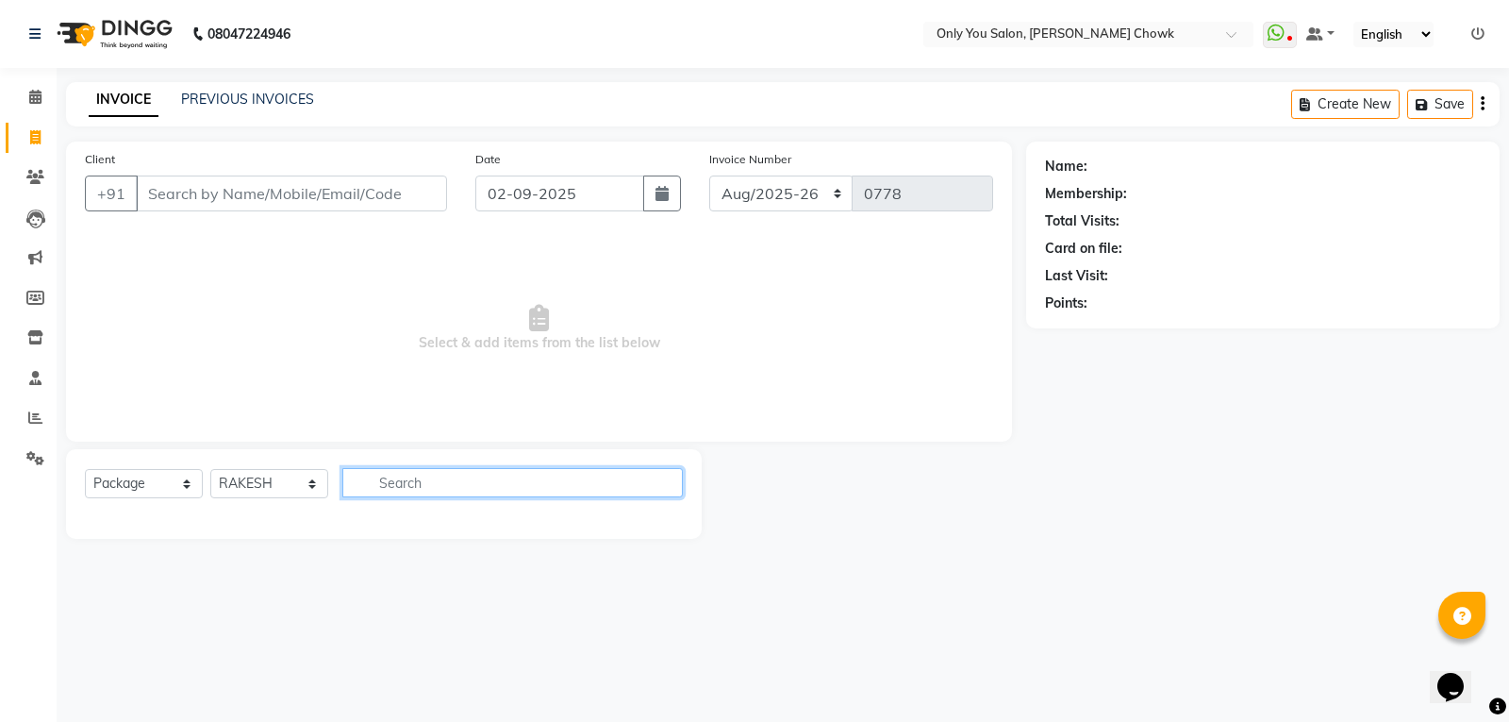
click at [403, 483] on input "text" at bounding box center [512, 482] width 340 height 29
click at [420, 490] on input "100" at bounding box center [499, 482] width 314 height 29
type input "1"
type input "100"
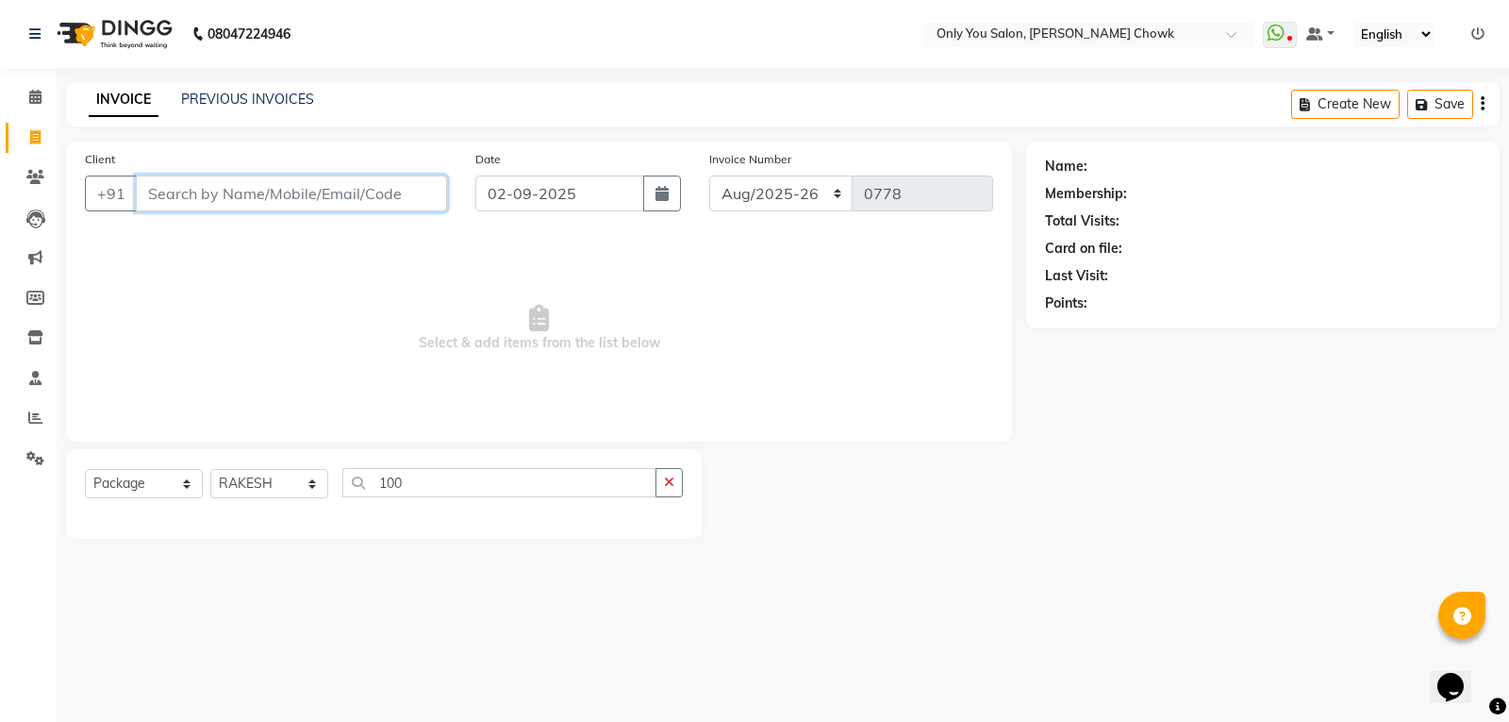
click at [264, 207] on input "Client" at bounding box center [291, 193] width 311 height 36
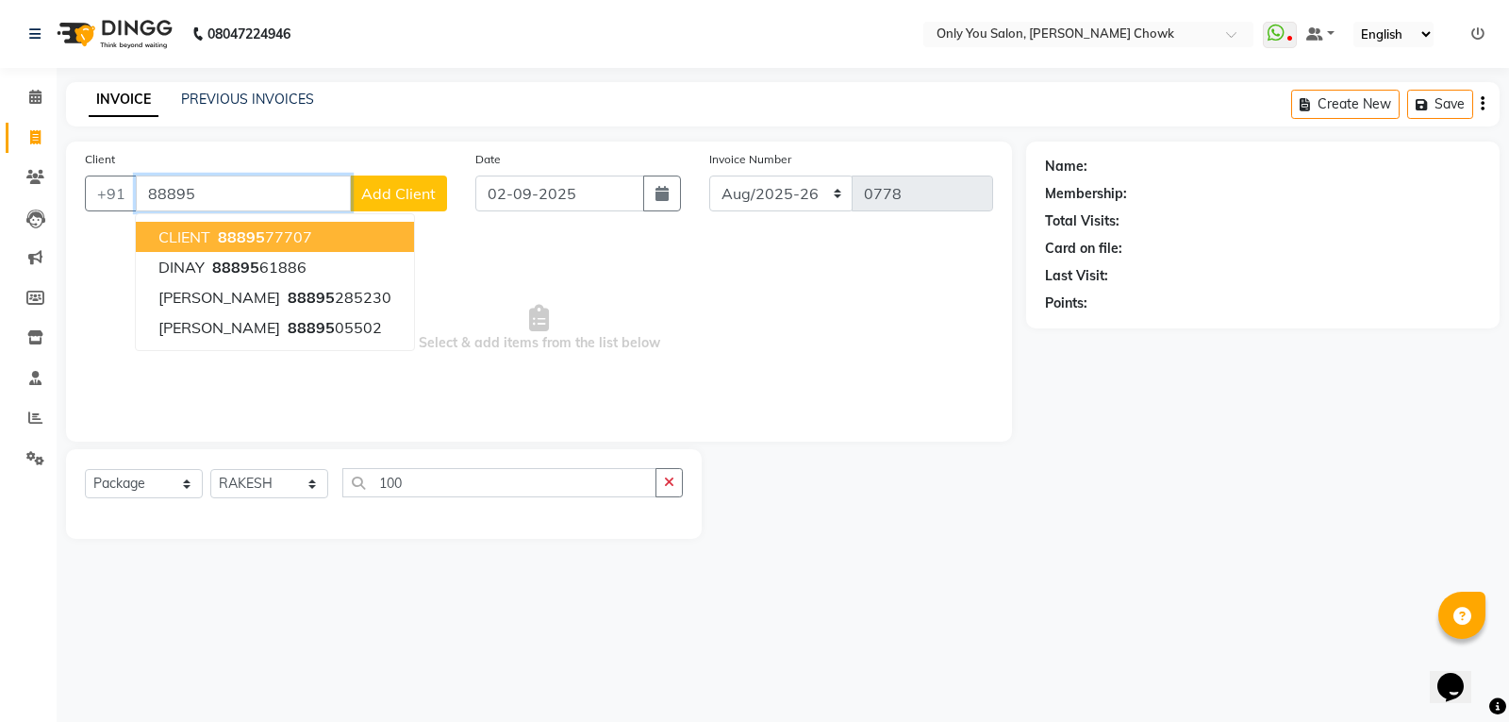
click at [276, 239] on ngb-highlight "88895 77707" at bounding box center [263, 236] width 98 height 19
type input "8889577707"
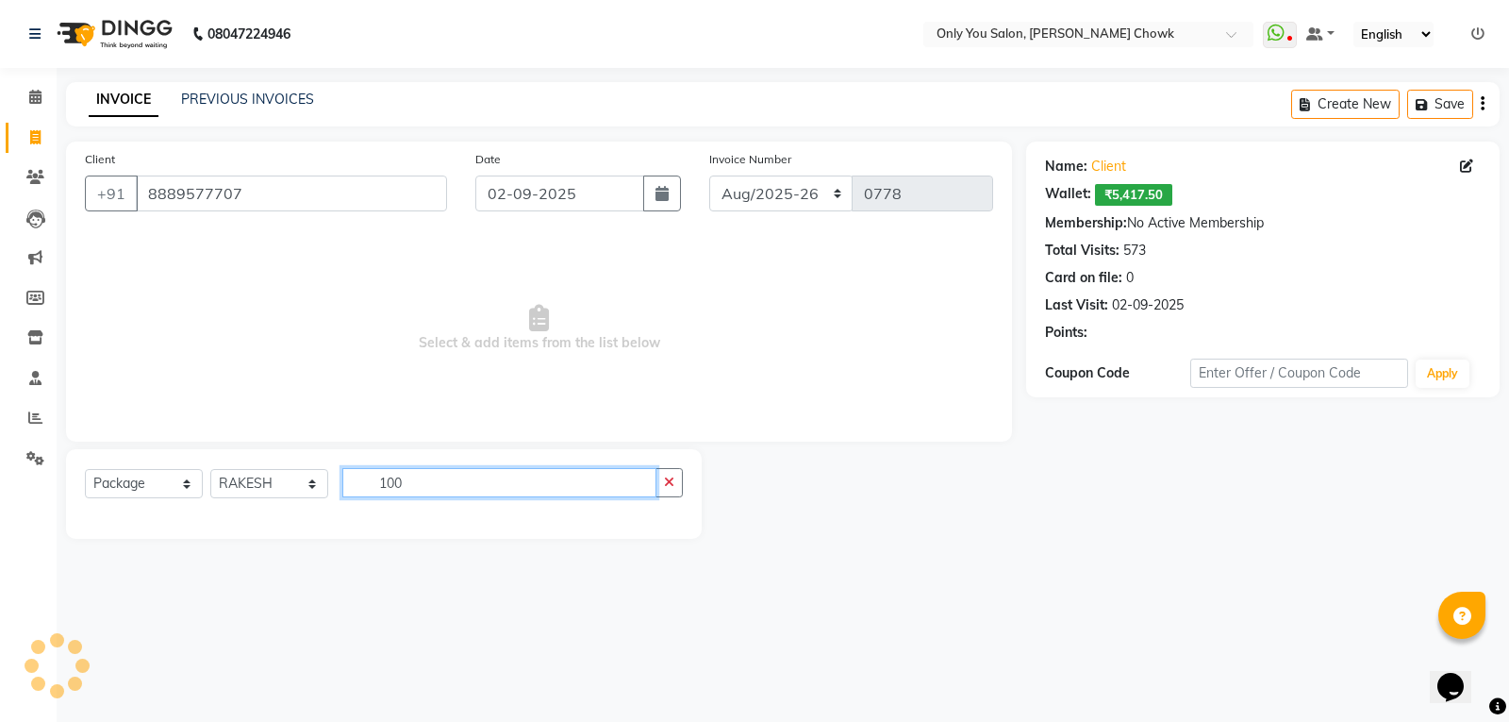
click at [420, 492] on input "100" at bounding box center [499, 482] width 314 height 29
type input "1"
click at [890, 557] on main "INVOICE PREVIOUS INVOICES Create New Save Client +91 8889577707 Date 02-09-2025…" at bounding box center [783, 324] width 1452 height 485
click at [891, 558] on main "INVOICE PREVIOUS INVOICES Create New Save Client +91 8889577707 Date 02-09-2025…" at bounding box center [783, 324] width 1452 height 485
drag, startPoint x: 891, startPoint y: 558, endPoint x: 855, endPoint y: 558, distance: 35.8
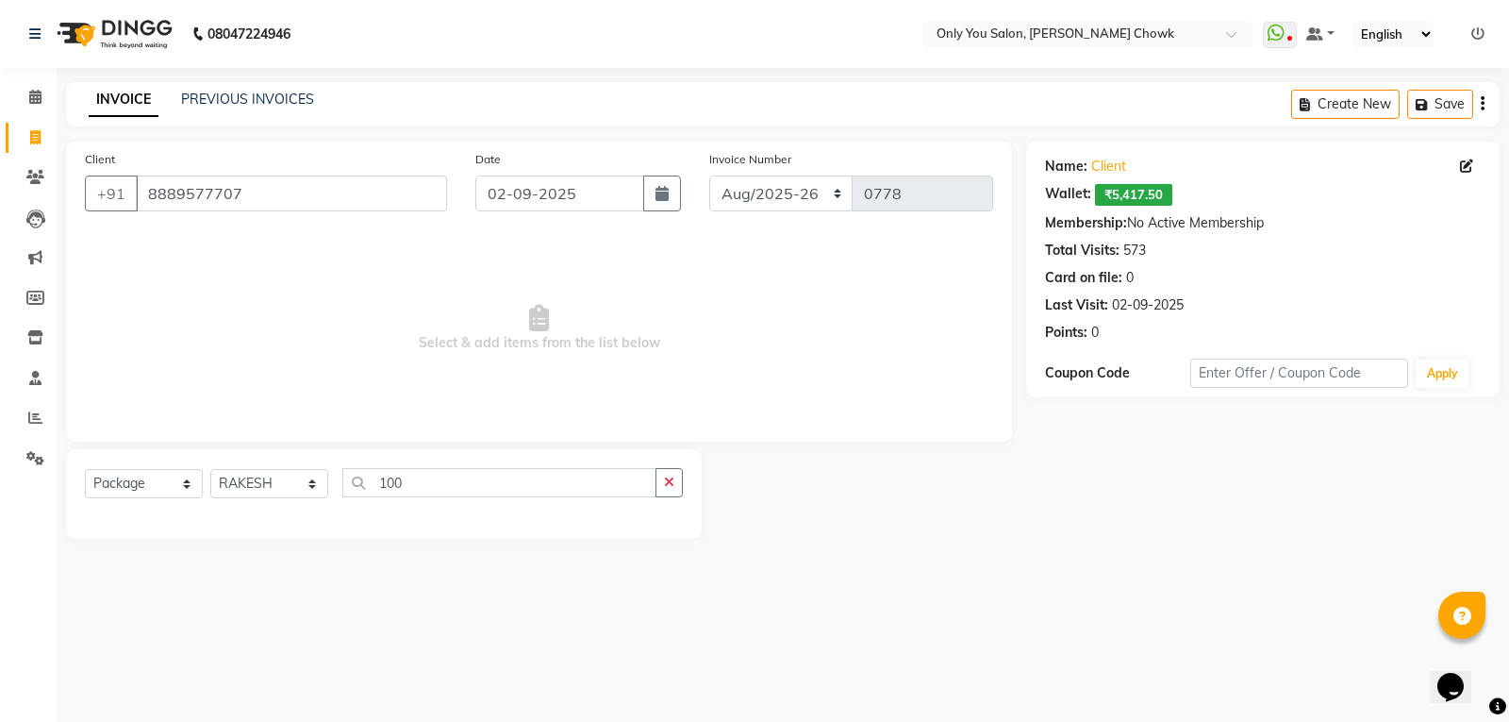
click at [888, 558] on main "INVOICE PREVIOUS INVOICES Create New Save Client +91 8889577707 Date 02-09-2025…" at bounding box center [783, 324] width 1452 height 485
click at [502, 474] on input "100" at bounding box center [499, 482] width 314 height 29
type input "1"
click at [940, 530] on div at bounding box center [864, 494] width 324 height 90
click at [533, 491] on input "text" at bounding box center [512, 482] width 340 height 29
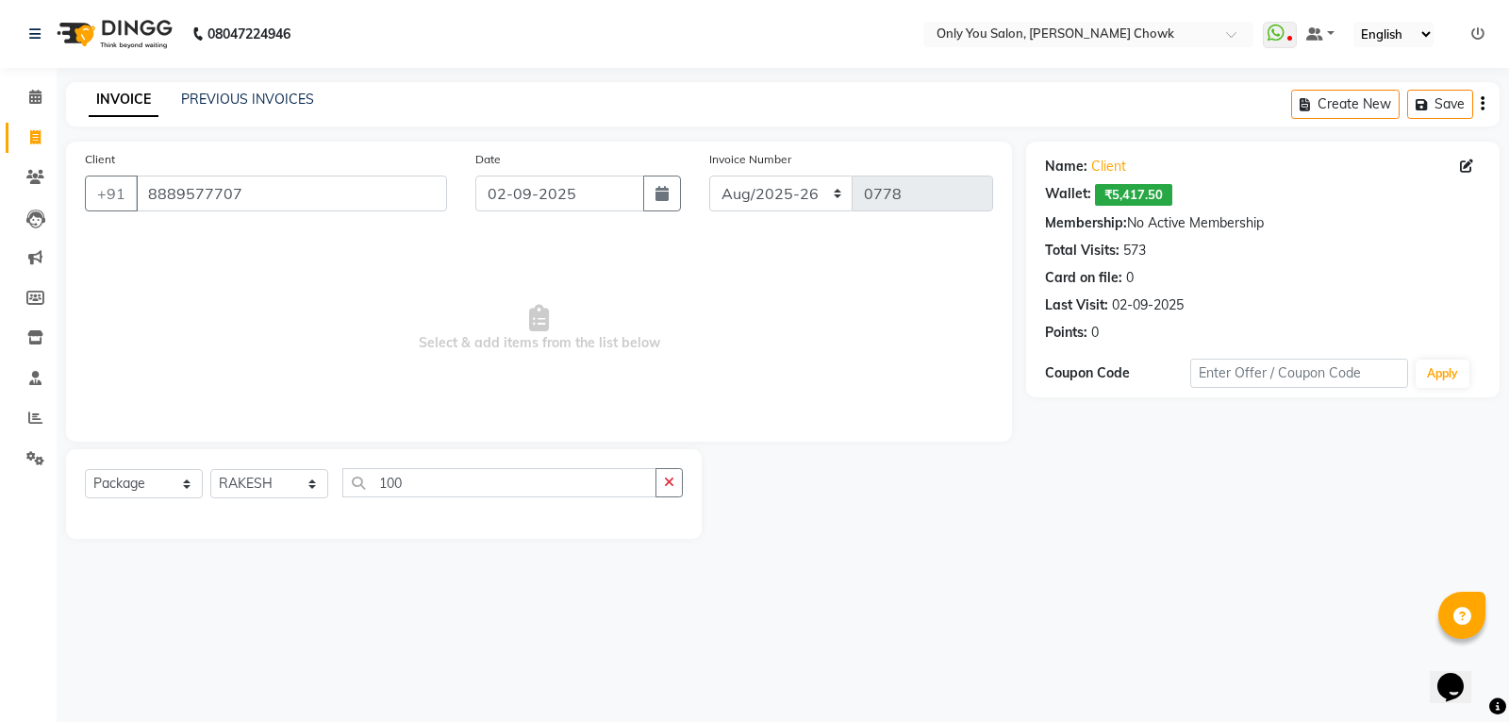
drag, startPoint x: 855, startPoint y: 534, endPoint x: 681, endPoint y: 531, distance: 174.5
click at [855, 535] on div at bounding box center [864, 494] width 324 height 90
click at [533, 490] on input "100" at bounding box center [499, 482] width 314 height 29
click at [439, 475] on input "100" at bounding box center [499, 482] width 314 height 29
type input "1"
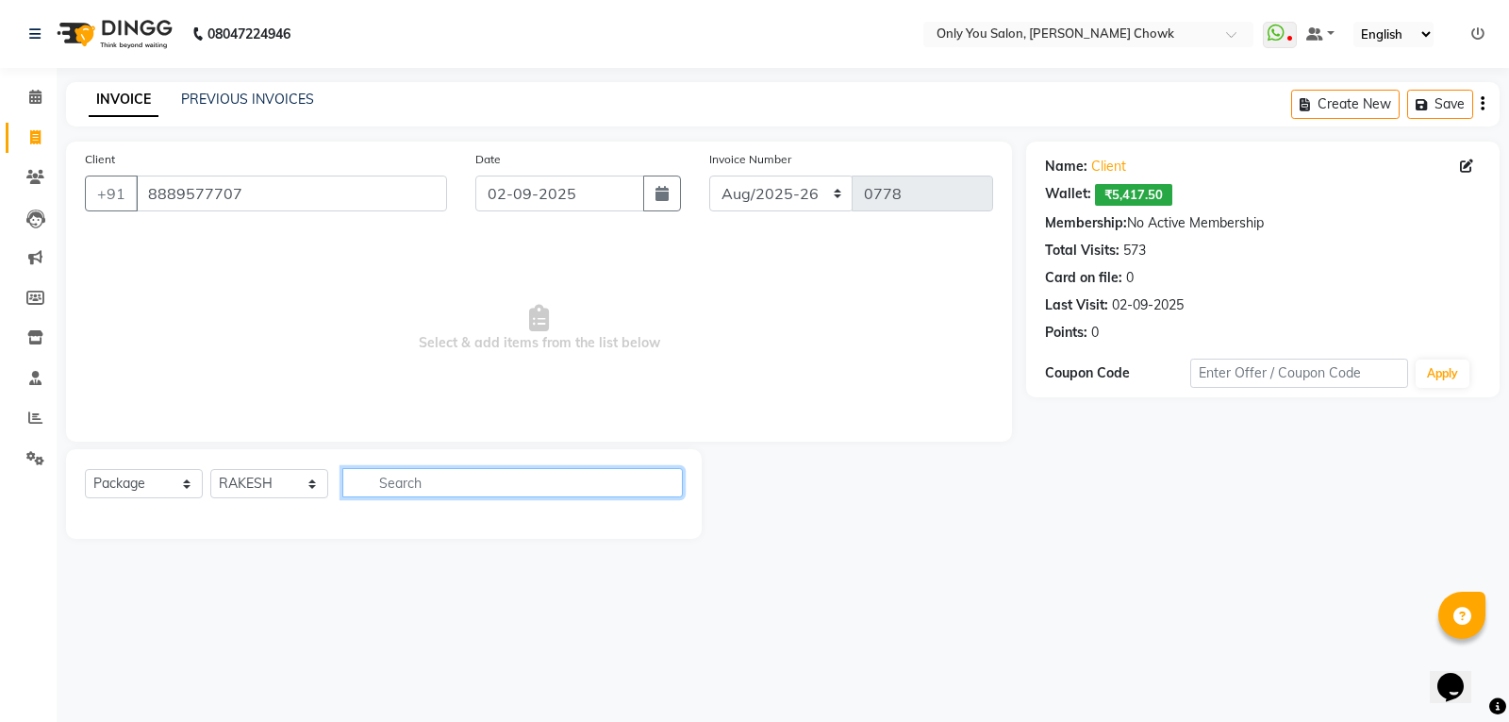
click at [470, 489] on input "text" at bounding box center [512, 482] width 340 height 29
type input "100"
click at [677, 480] on button "button" at bounding box center [669, 482] width 27 height 29
click at [260, 477] on select "Select Stylist [PERSON_NAME] [PERSON_NAME] [PERSON_NAME] MAMTA [PERSON_NAME] [P…" at bounding box center [269, 483] width 118 height 29
click at [210, 469] on select "Select Stylist [PERSON_NAME] [PERSON_NAME] [PERSON_NAME] MAMTA [PERSON_NAME] [P…" at bounding box center [269, 483] width 118 height 29
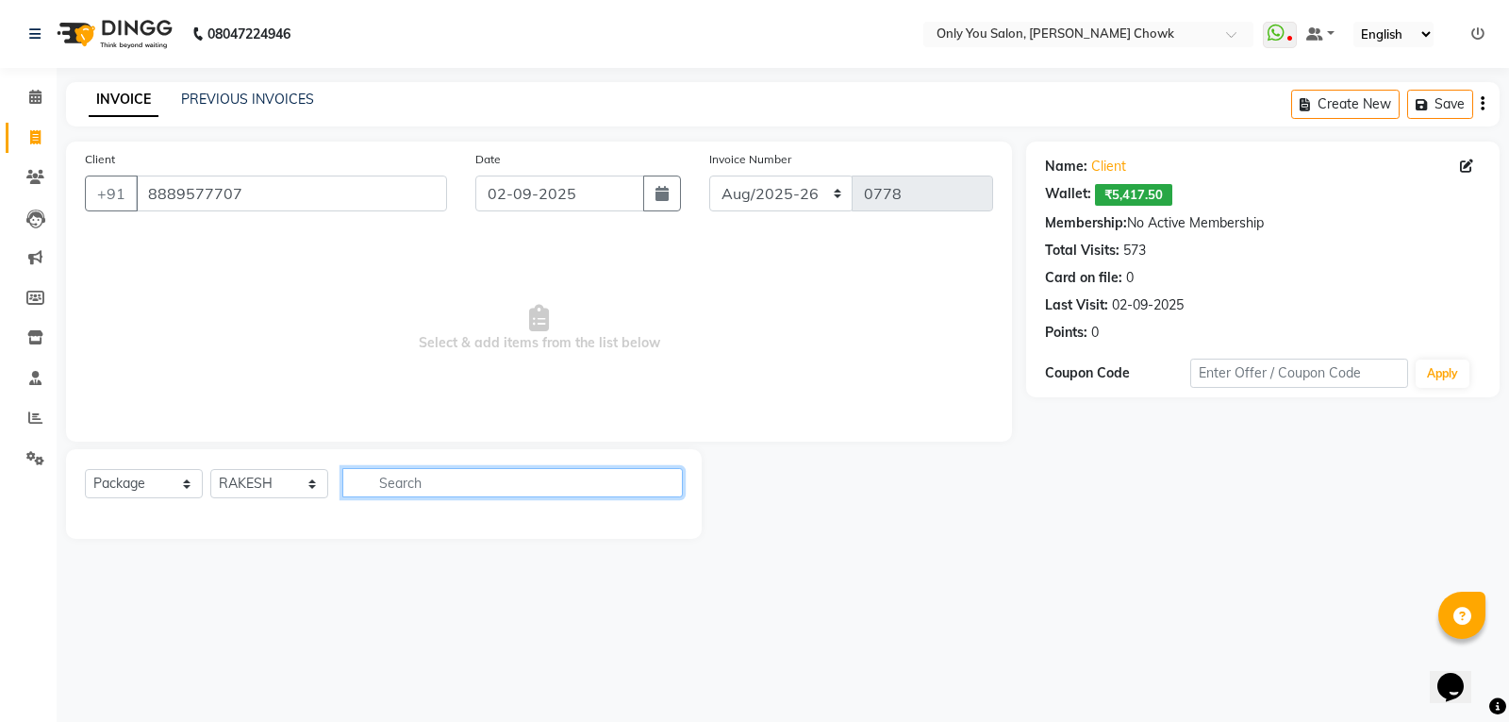
click at [449, 483] on input "text" at bounding box center [512, 482] width 340 height 29
type input "100"
click at [675, 483] on button "button" at bounding box center [669, 482] width 27 height 29
click at [186, 489] on select "Select Service Product Membership Package Voucher Prepaid Gift Card" at bounding box center [144, 483] width 118 height 29
select select "service"
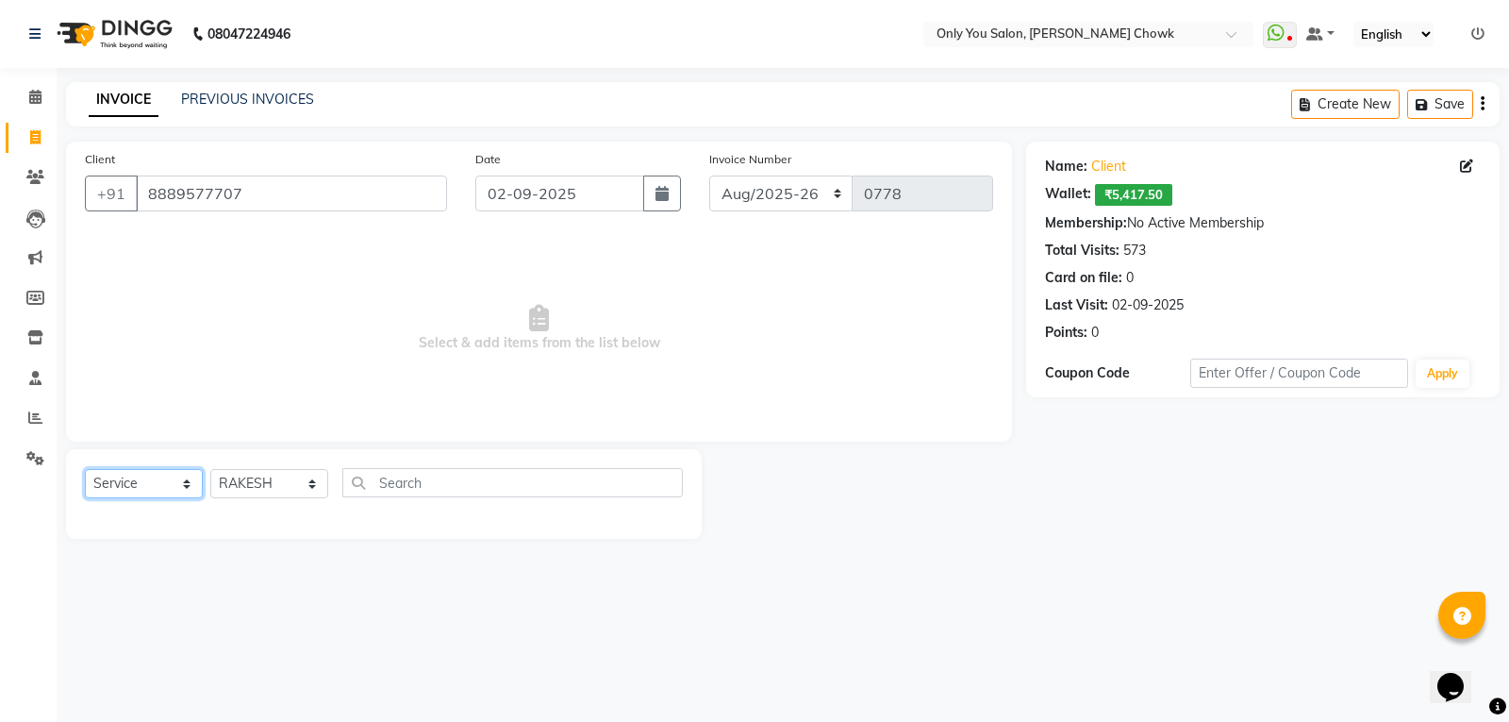
click at [85, 469] on select "Select Service Product Membership Package Voucher Prepaid Gift Card" at bounding box center [144, 483] width 118 height 29
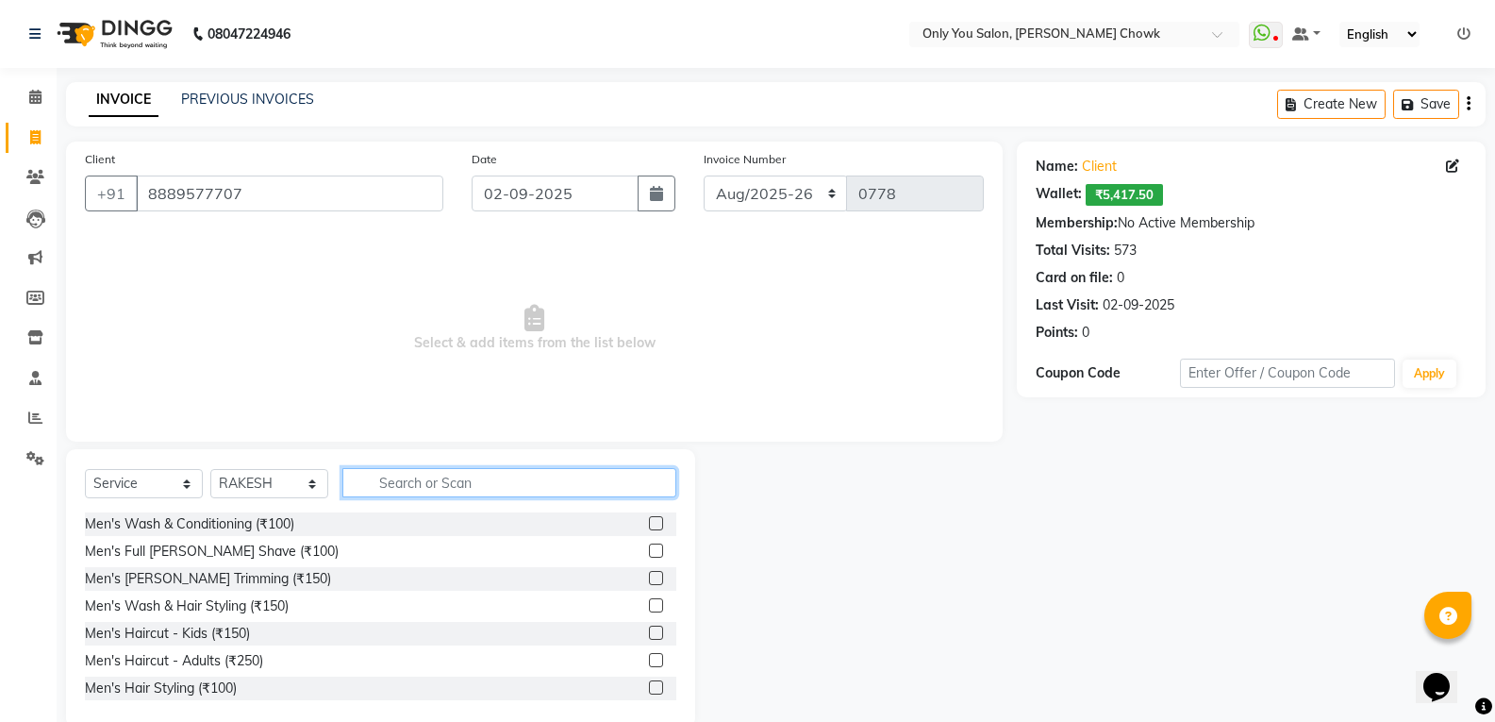
click at [485, 486] on input "text" at bounding box center [509, 482] width 334 height 29
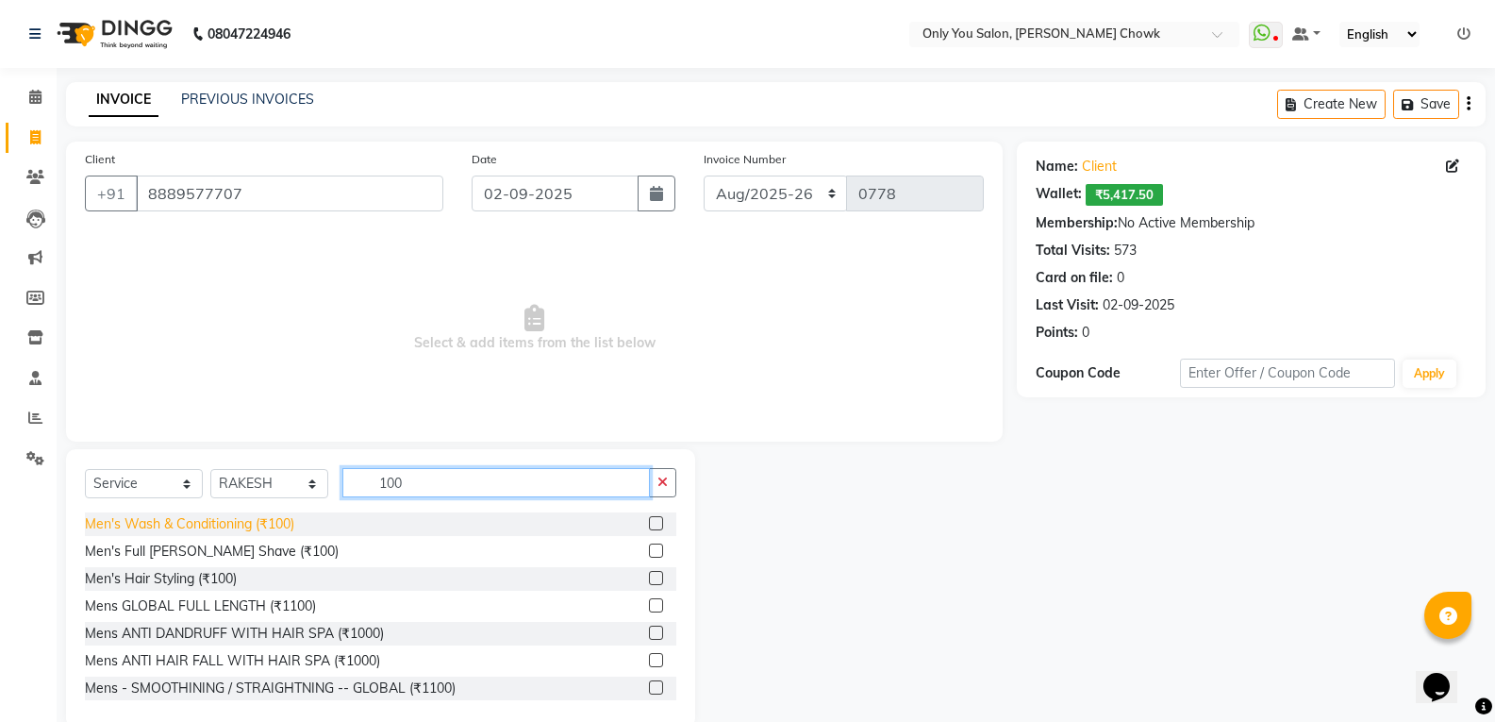
type input "100"
click at [242, 526] on div "Men's Wash & Conditioning (₹100)" at bounding box center [189, 524] width 209 height 20
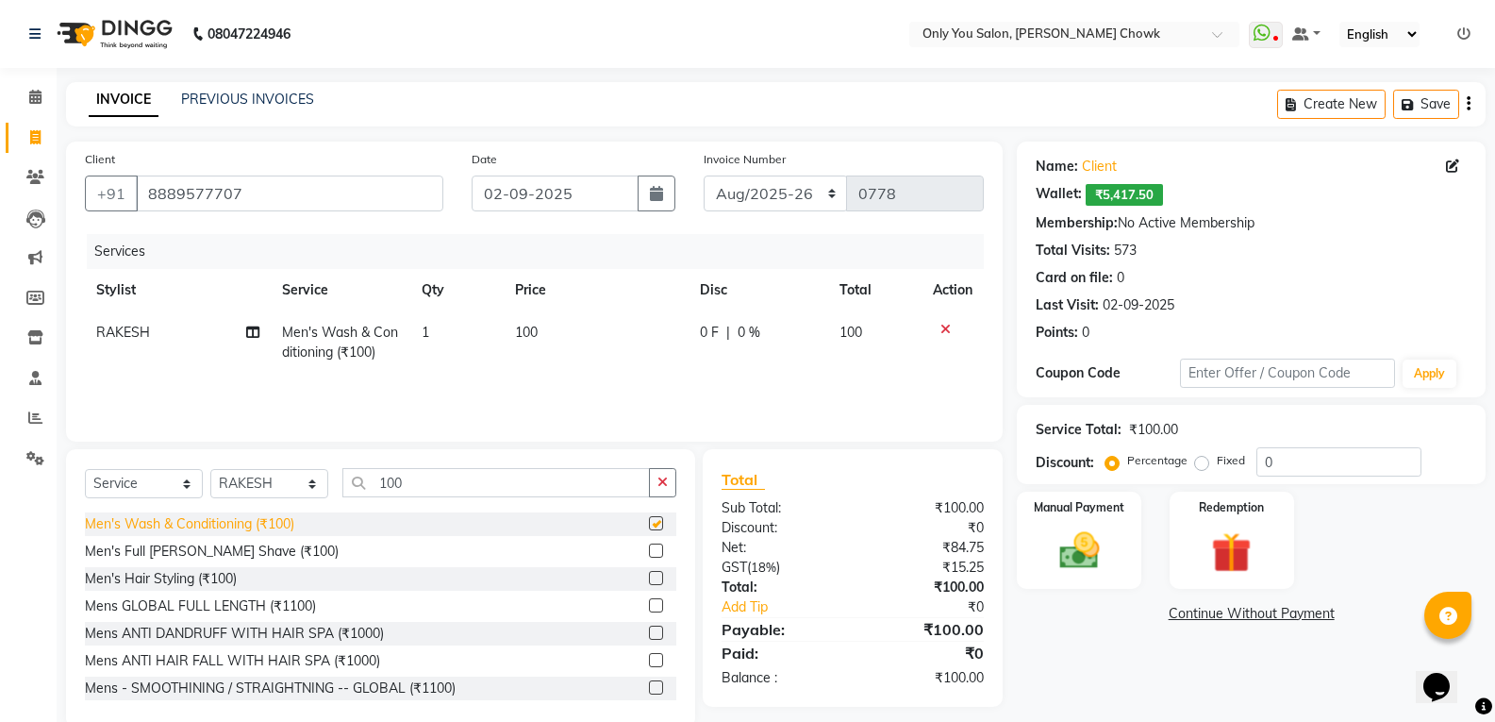
checkbox input "false"
click at [777, 200] on select "[DATE]-[DATE]-26 TRD/2025" at bounding box center [776, 193] width 144 height 36
select select "8714"
click at [704, 175] on select "[DATE]-[DATE]-26 TRD/2025" at bounding box center [776, 193] width 144 height 36
type input "0683"
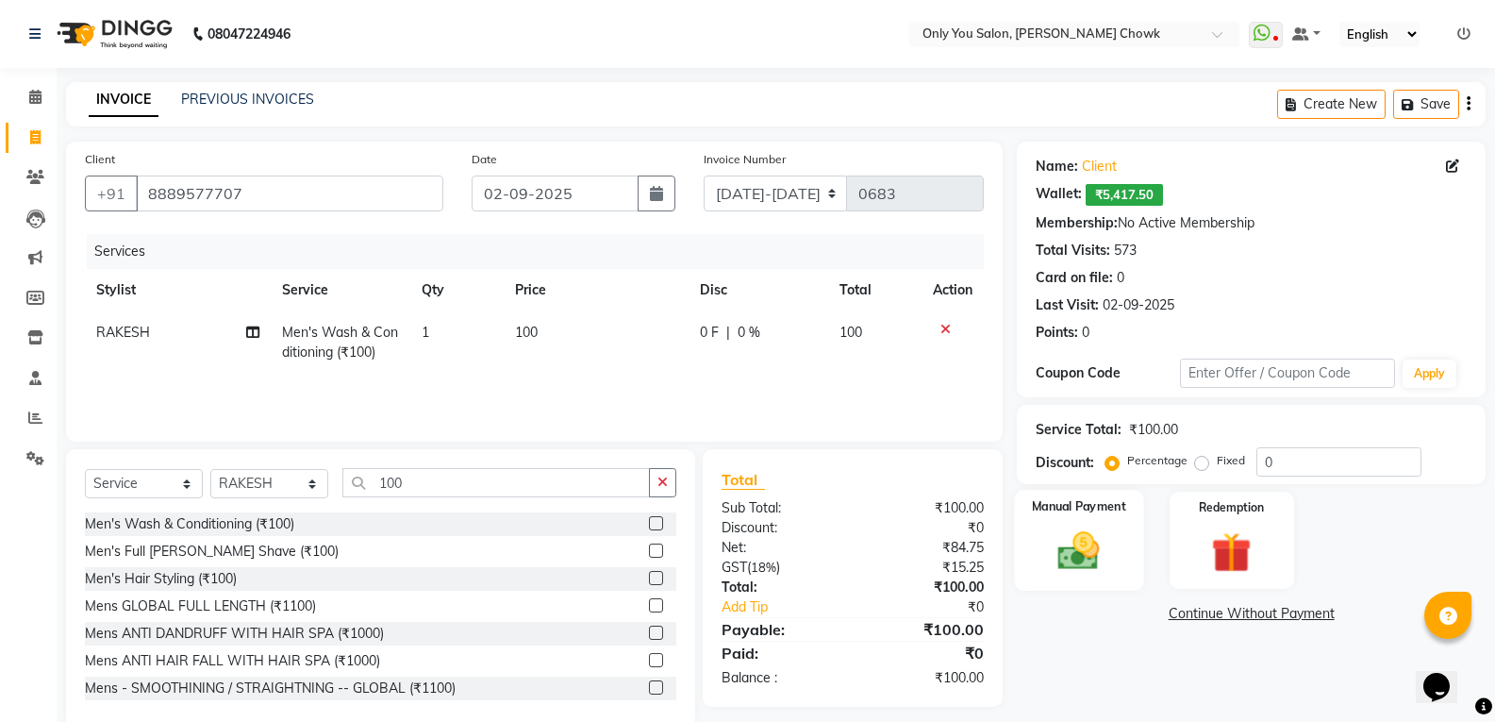
click at [1065, 552] on img at bounding box center [1078, 550] width 67 height 48
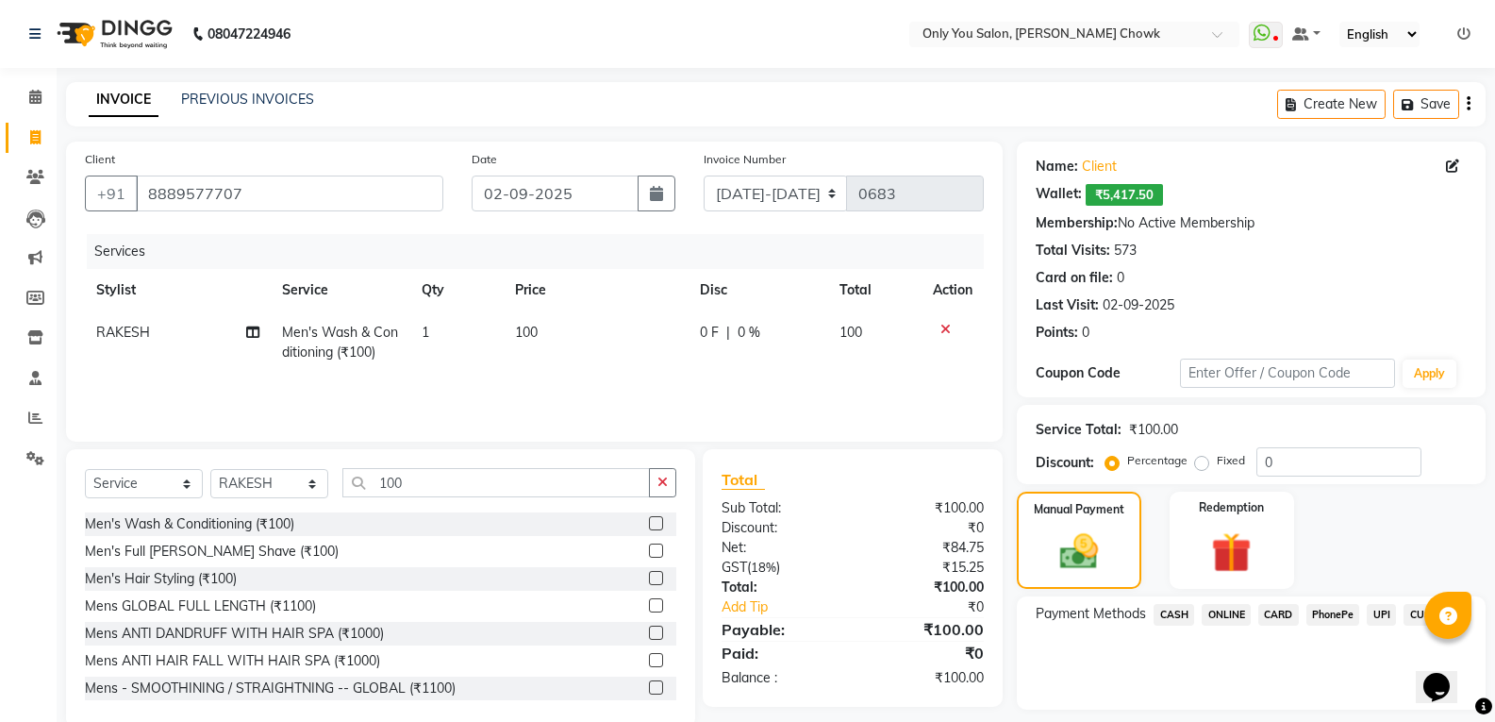
click at [1169, 619] on span "CASH" at bounding box center [1173, 615] width 41 height 22
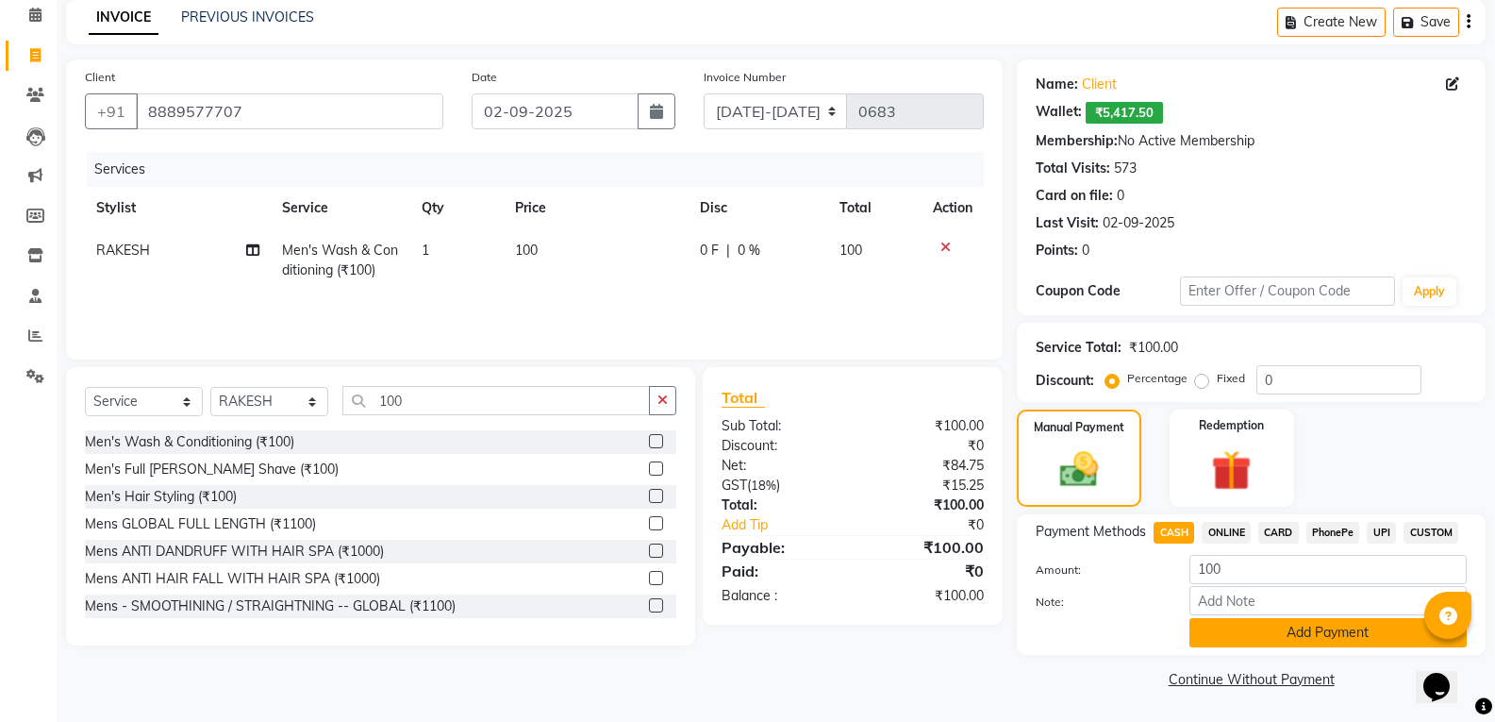
click at [1261, 623] on button "Add Payment" at bounding box center [1327, 632] width 277 height 29
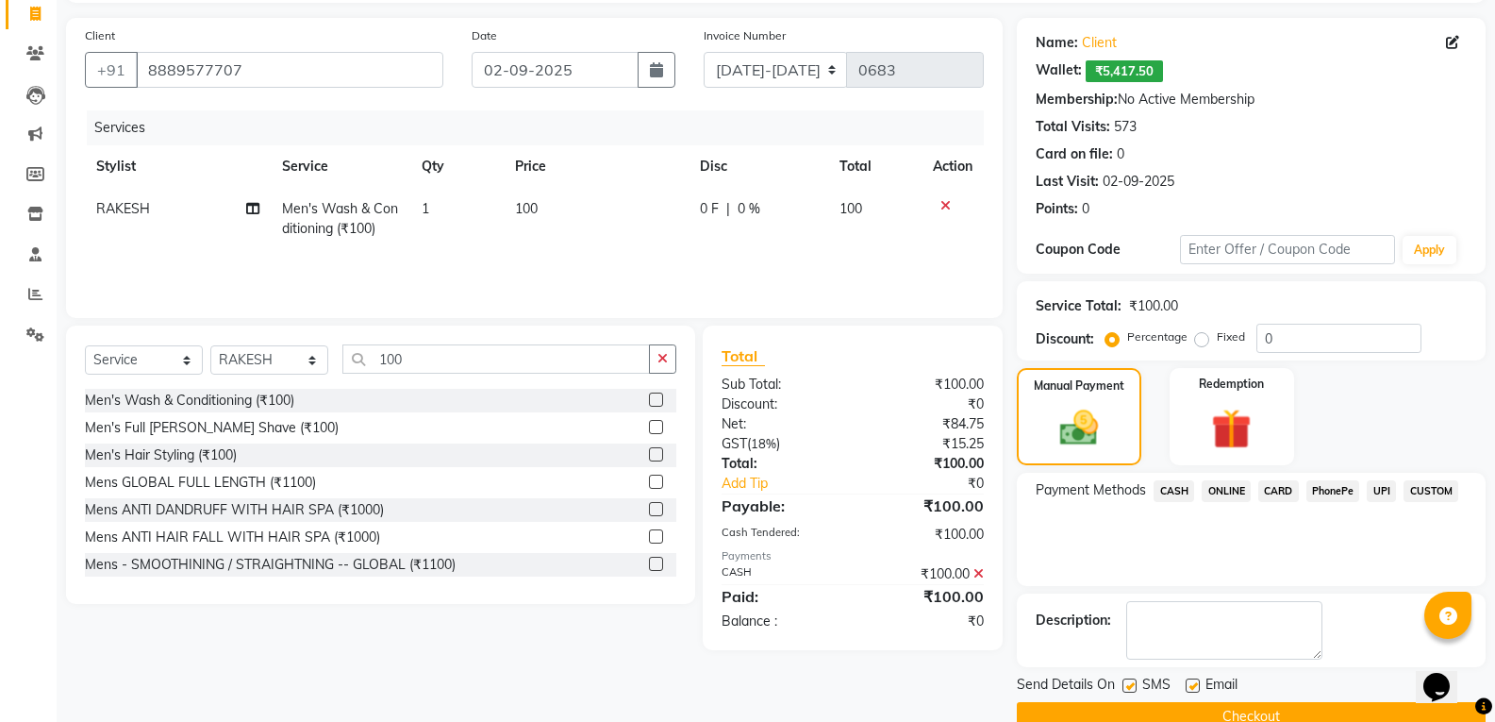
scroll to position [161, 0]
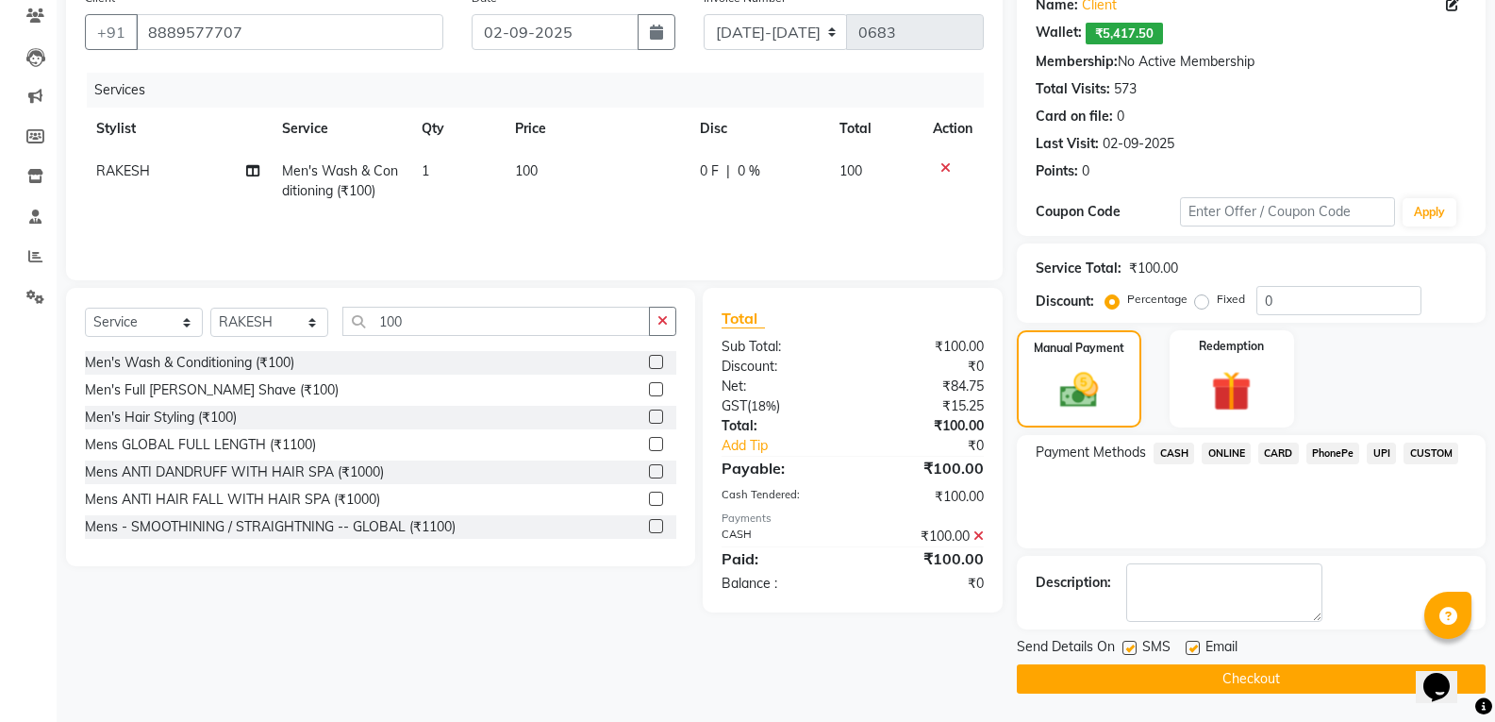
click at [1173, 689] on button "Checkout" at bounding box center [1251, 678] width 469 height 29
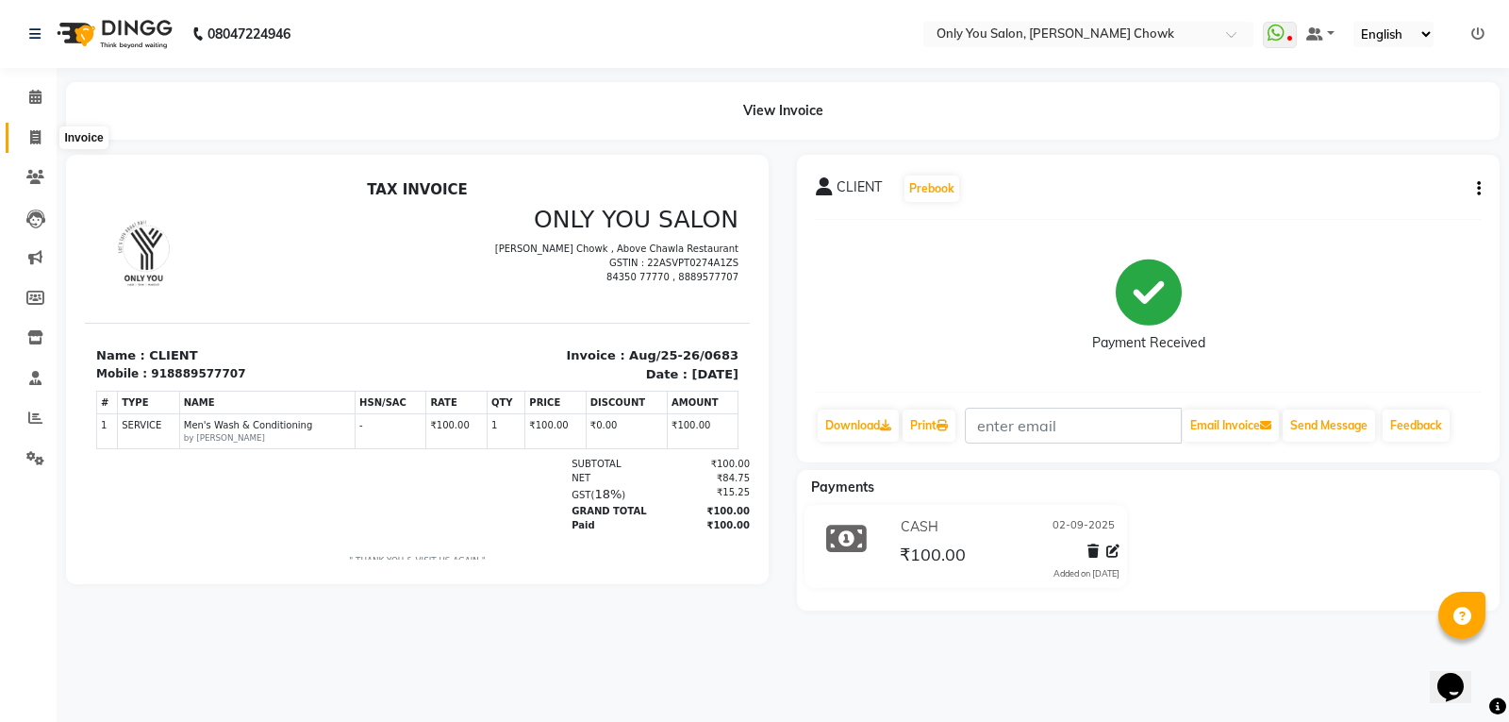
click at [35, 144] on span at bounding box center [35, 138] width 33 height 22
select select "service"
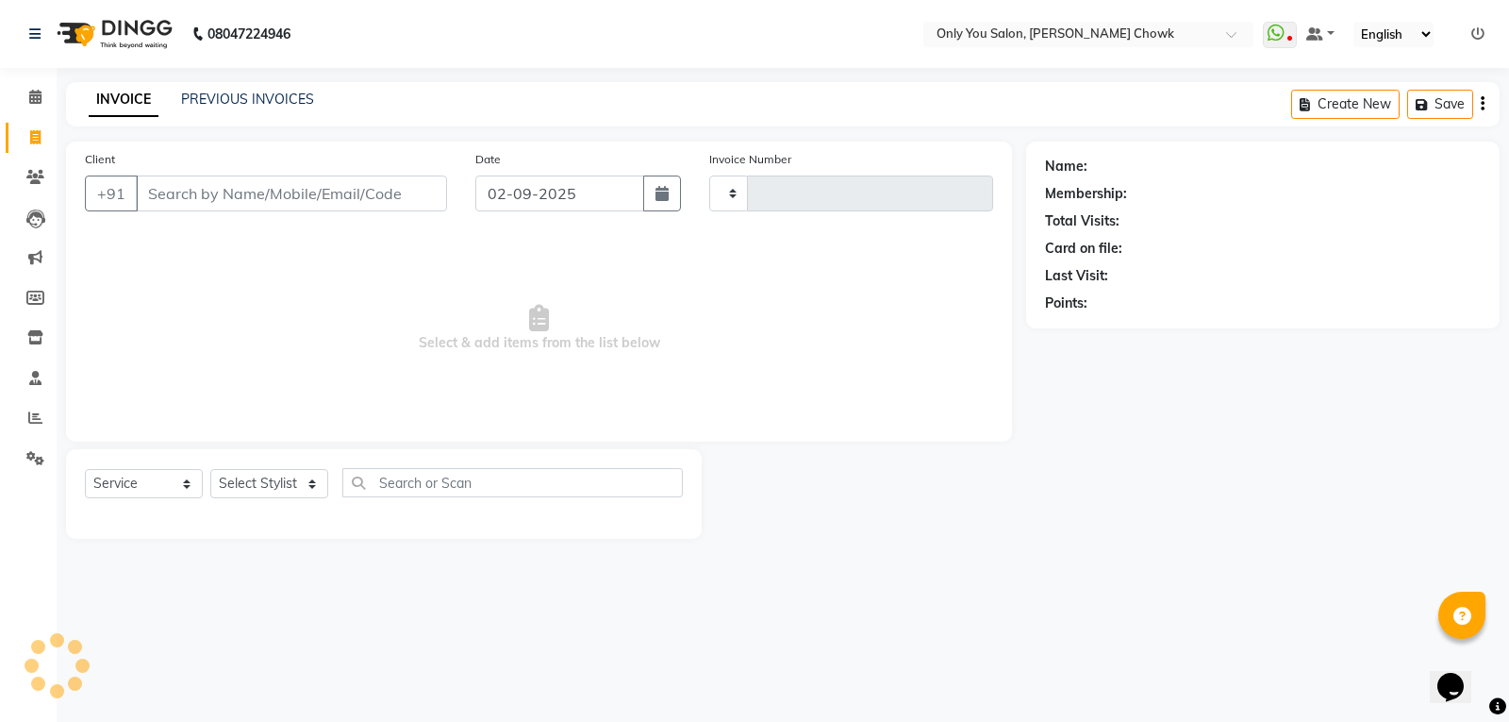
type input "0778"
select select "8713"
select select "package"
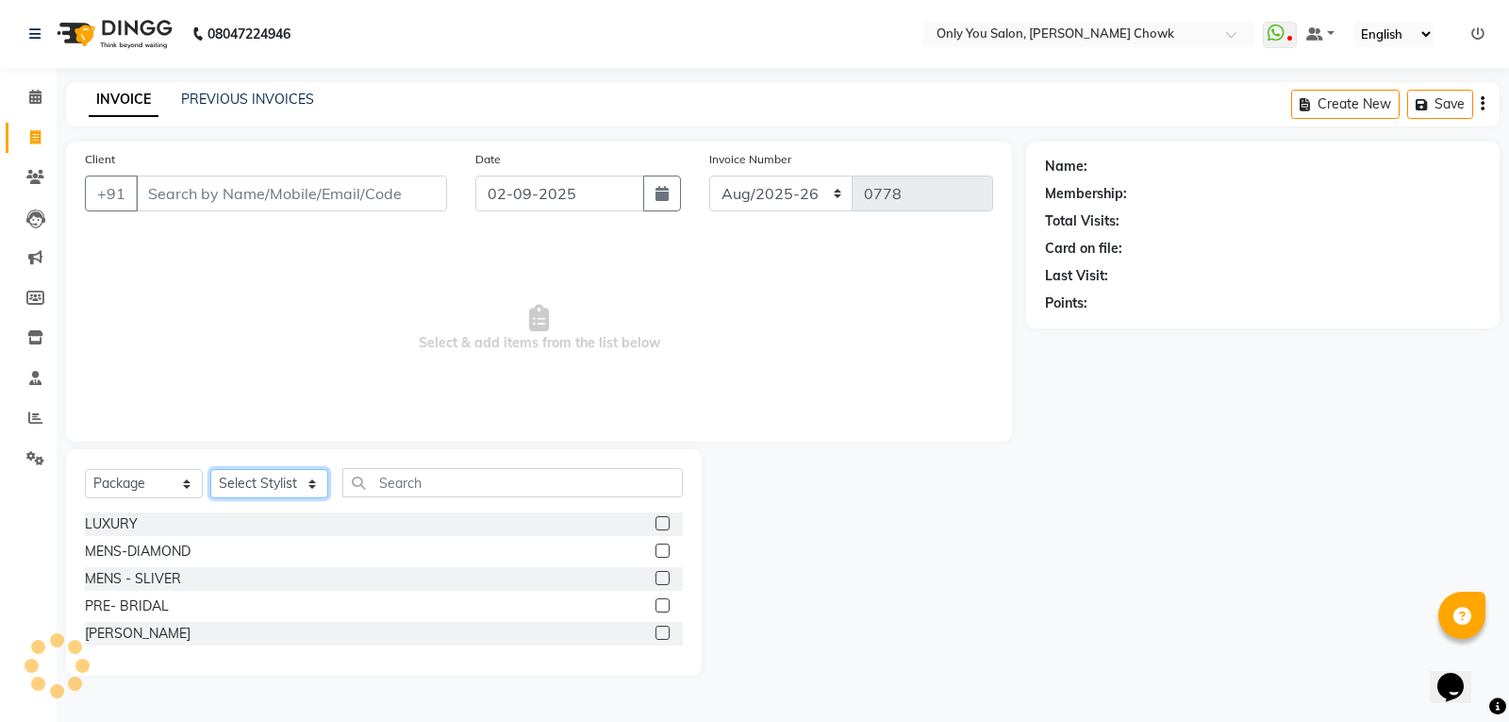
click at [253, 472] on select "Select Stylist [PERSON_NAME] [PERSON_NAME] [PERSON_NAME] MAMTA [PERSON_NAME] [P…" at bounding box center [269, 483] width 118 height 29
select select "89088"
click at [210, 469] on select "Select Stylist [PERSON_NAME] [PERSON_NAME] [PERSON_NAME] MAMTA [PERSON_NAME] [P…" at bounding box center [269, 483] width 118 height 29
click at [168, 495] on select "Select Service Product Membership Package Voucher Prepaid Gift Card" at bounding box center [144, 483] width 118 height 29
select select "service"
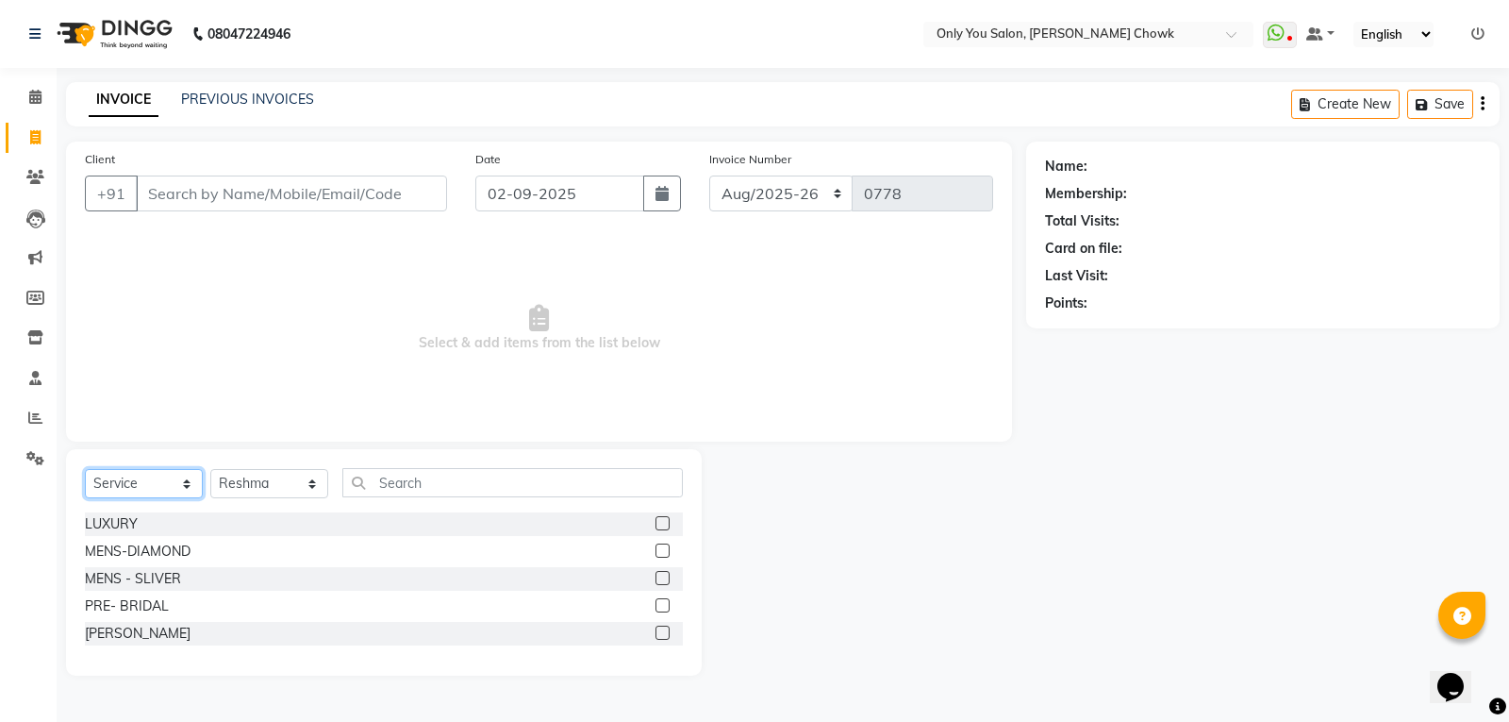
click at [85, 469] on select "Select Service Product Membership Package Voucher Prepaid Gift Card" at bounding box center [144, 483] width 118 height 29
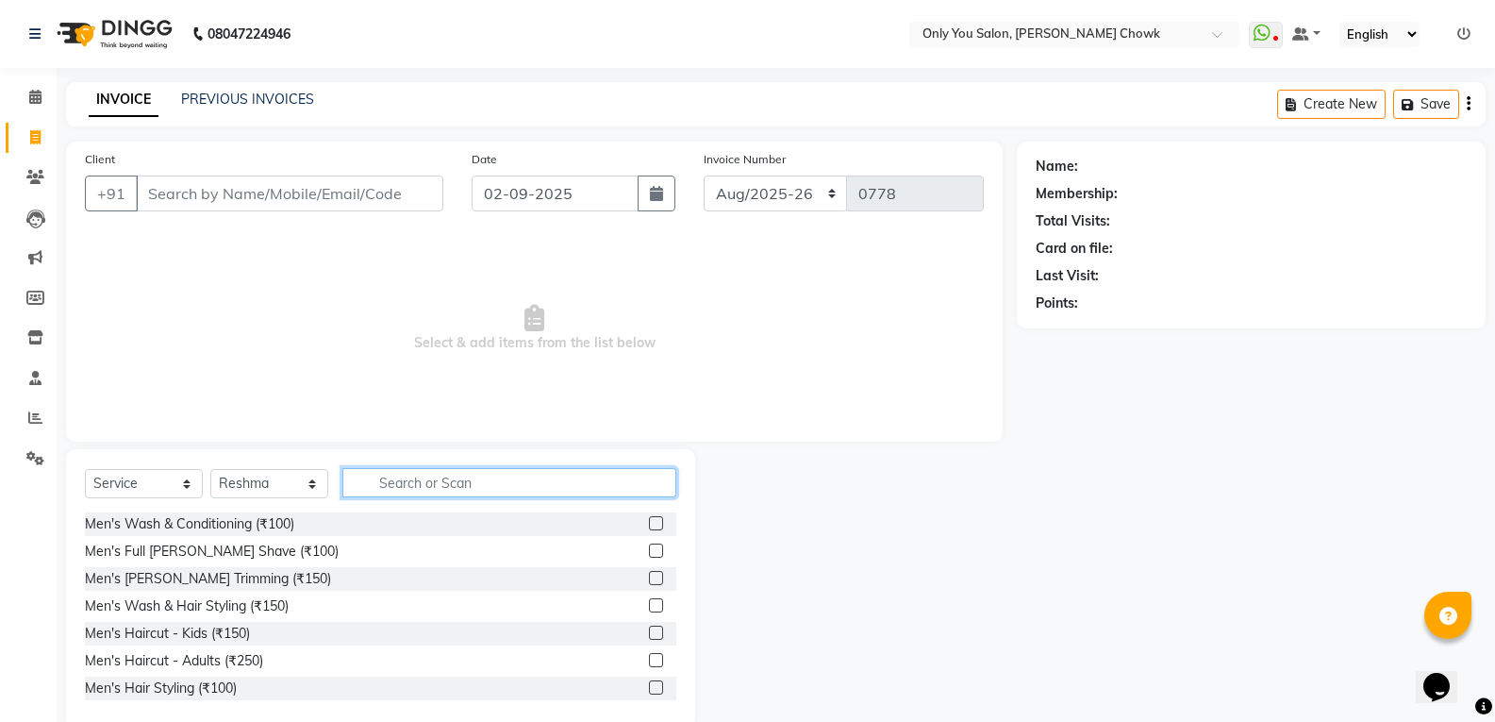
click at [454, 483] on input "text" at bounding box center [509, 482] width 334 height 29
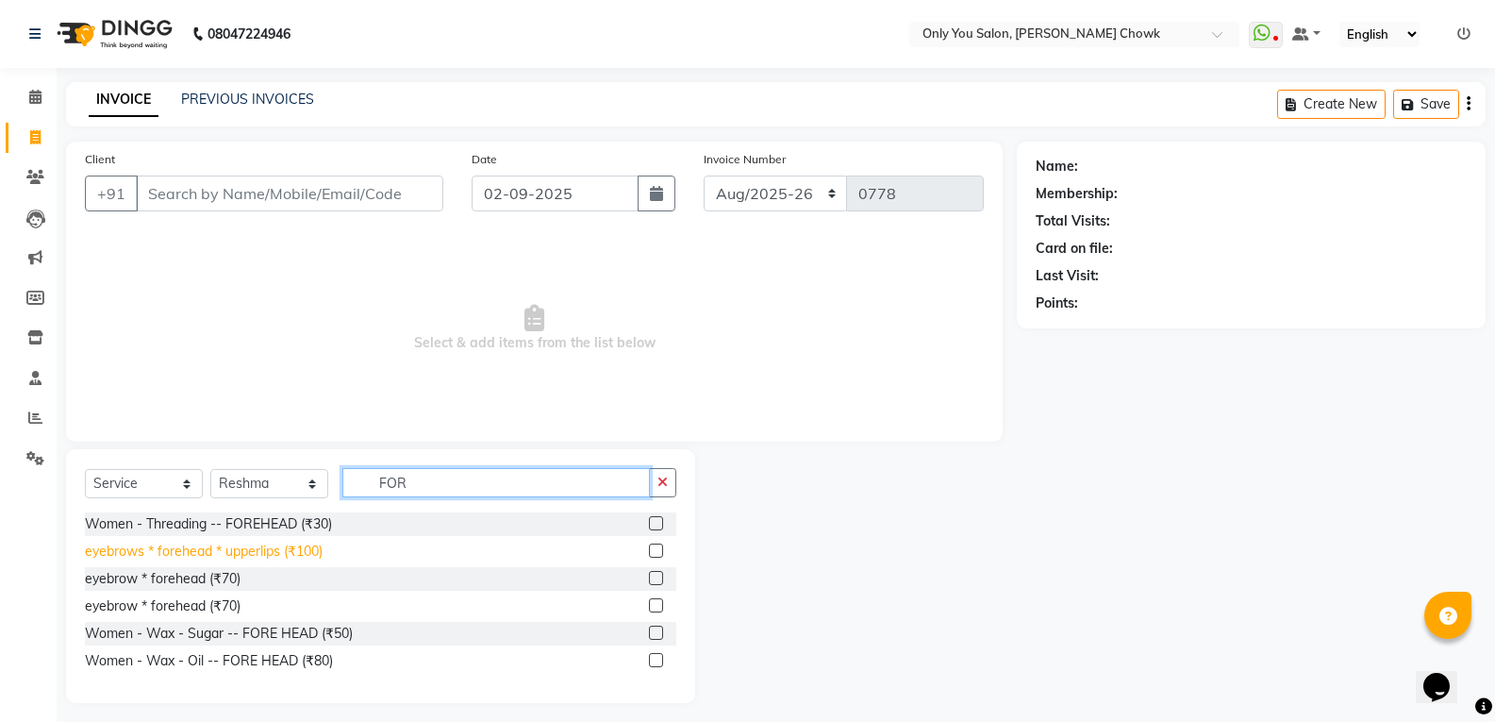
type input "FOR"
click at [306, 555] on div "eyebrows * forehead * upperlips (₹100)" at bounding box center [204, 551] width 238 height 20
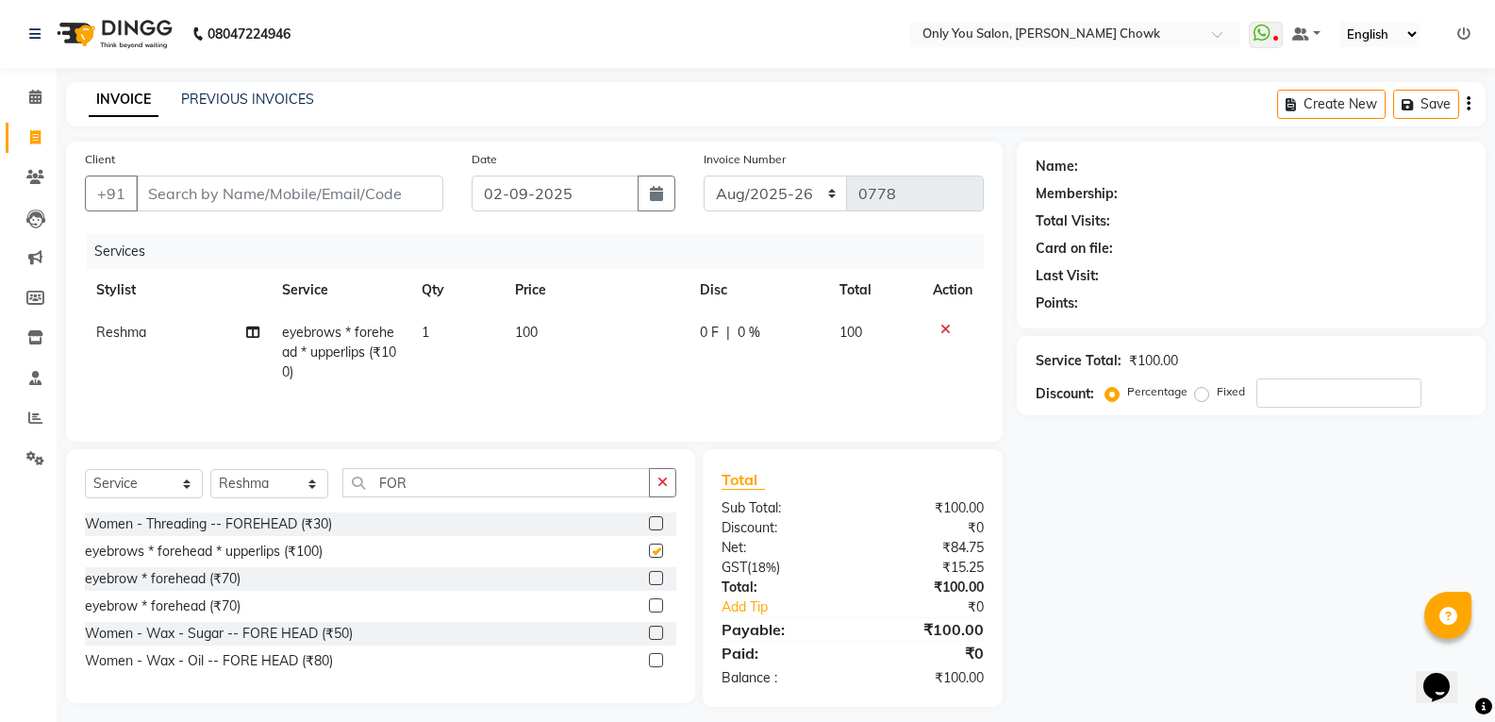
checkbox input "false"
click at [555, 328] on td "100" at bounding box center [597, 352] width 186 height 82
select select "89088"
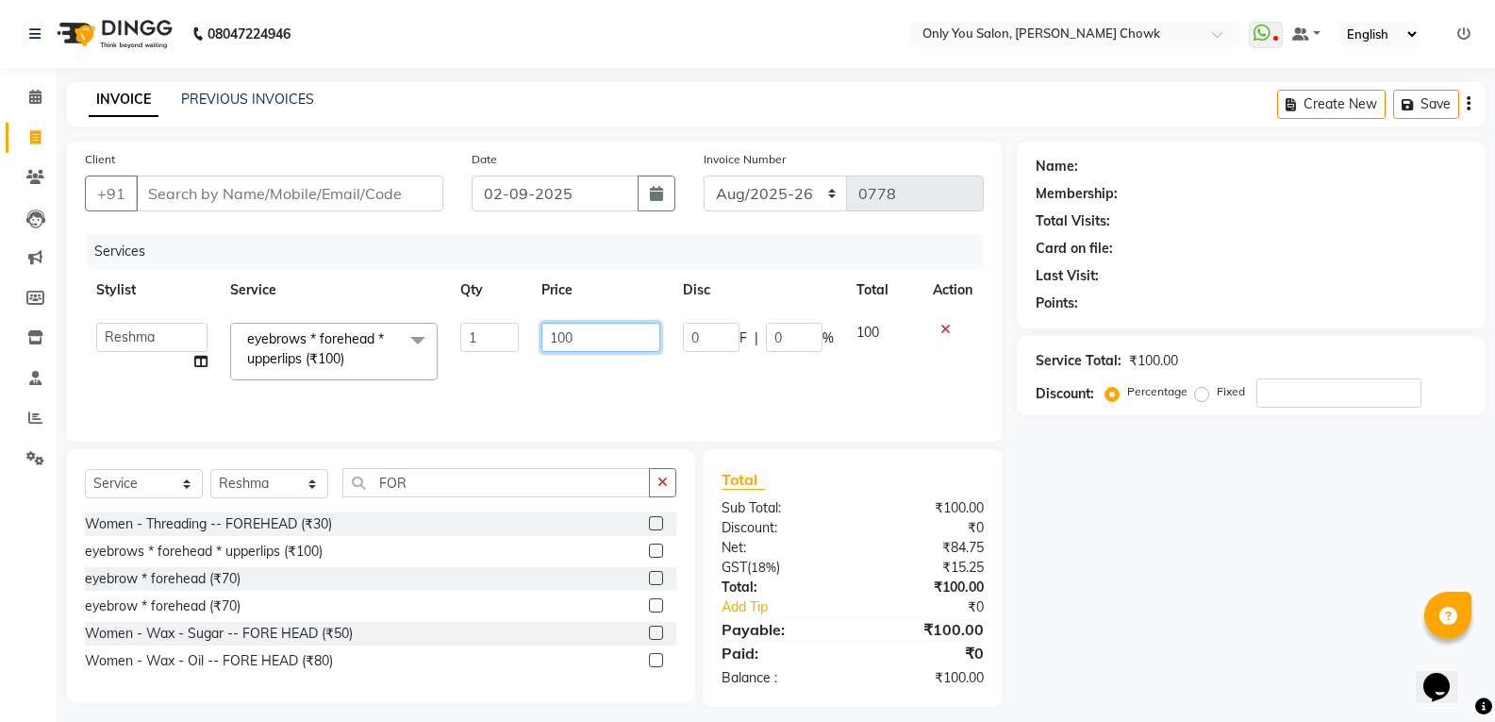
click at [582, 327] on input "100" at bounding box center [600, 337] width 118 height 29
type input "1"
type input "210"
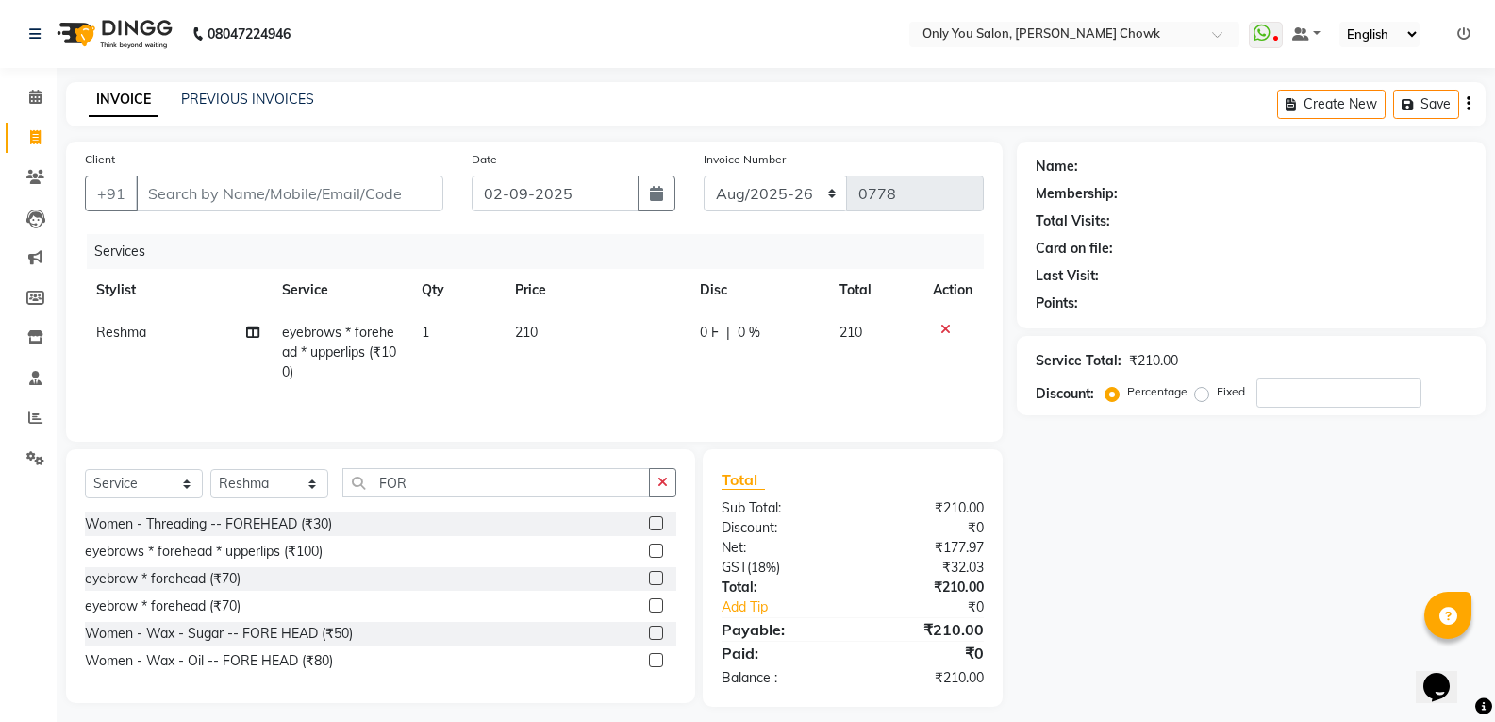
click at [1316, 590] on div "Name: Membership: Total Visits: Card on file: Last Visit: Points: Service Total…" at bounding box center [1258, 423] width 483 height 565
click at [773, 187] on select "[DATE]-[DATE]-26 TRD/2025" at bounding box center [776, 193] width 144 height 36
select select "8714"
click at [704, 175] on select "[DATE]-[DATE]-26 TRD/2025" at bounding box center [776, 193] width 144 height 36
type input "0684"
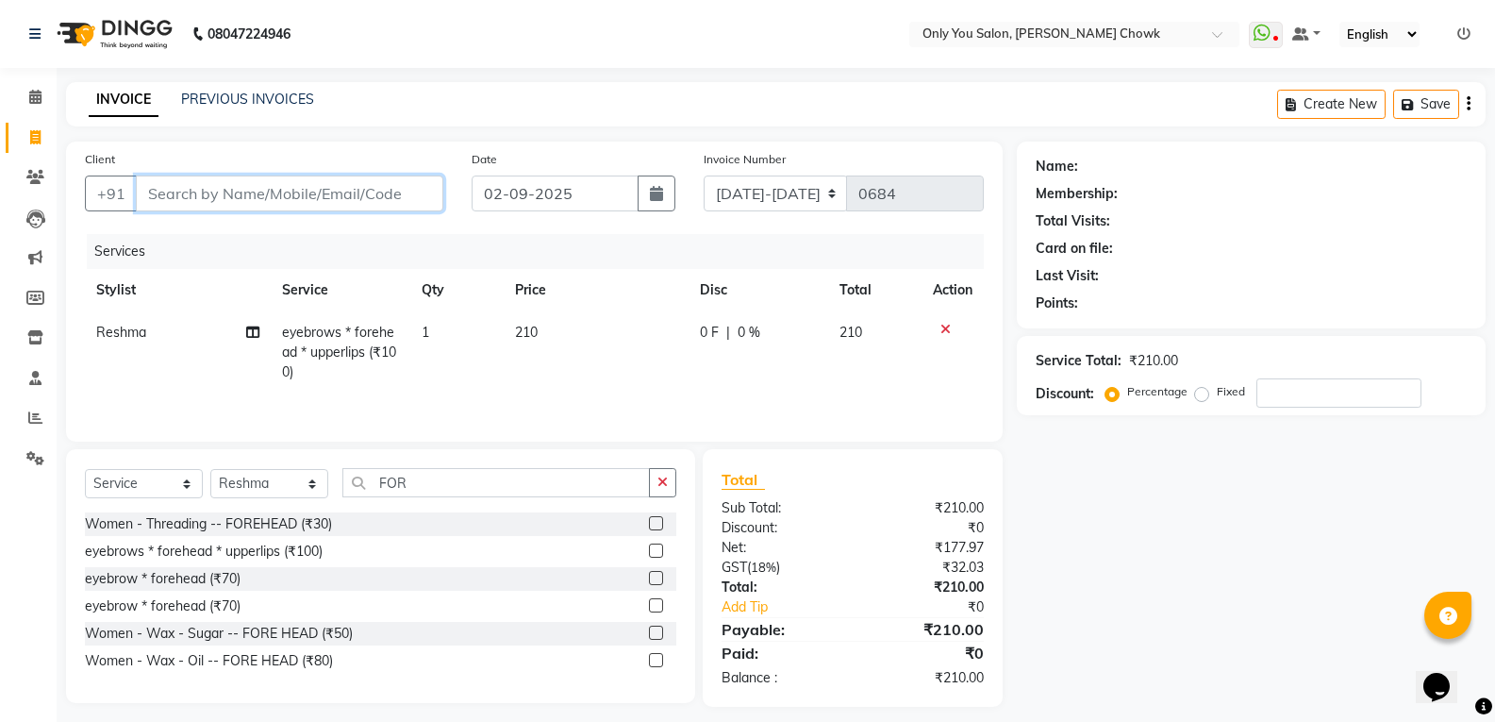
click at [343, 188] on input "Client" at bounding box center [289, 193] width 307 height 36
type input "8"
type input "0"
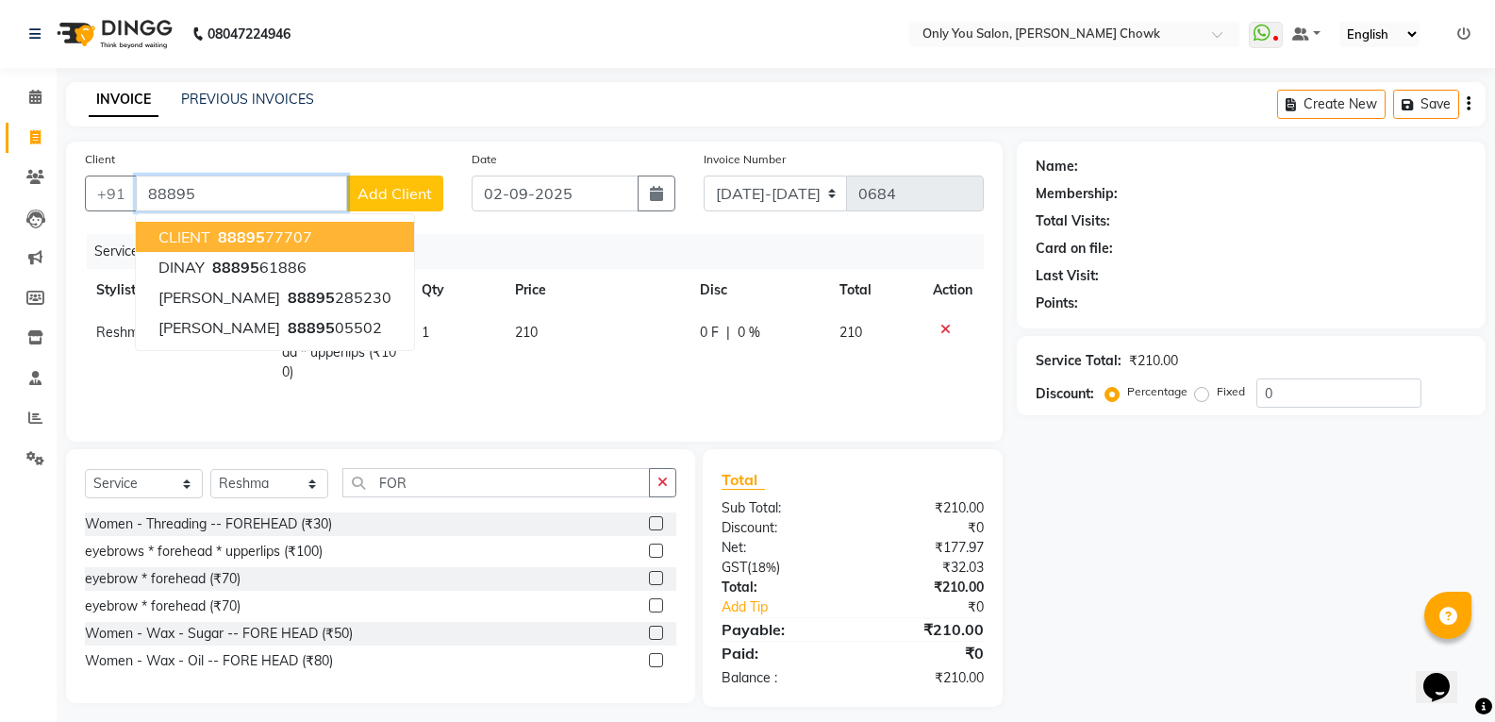
click at [258, 243] on span "88895" at bounding box center [241, 236] width 47 height 19
type input "8889577707"
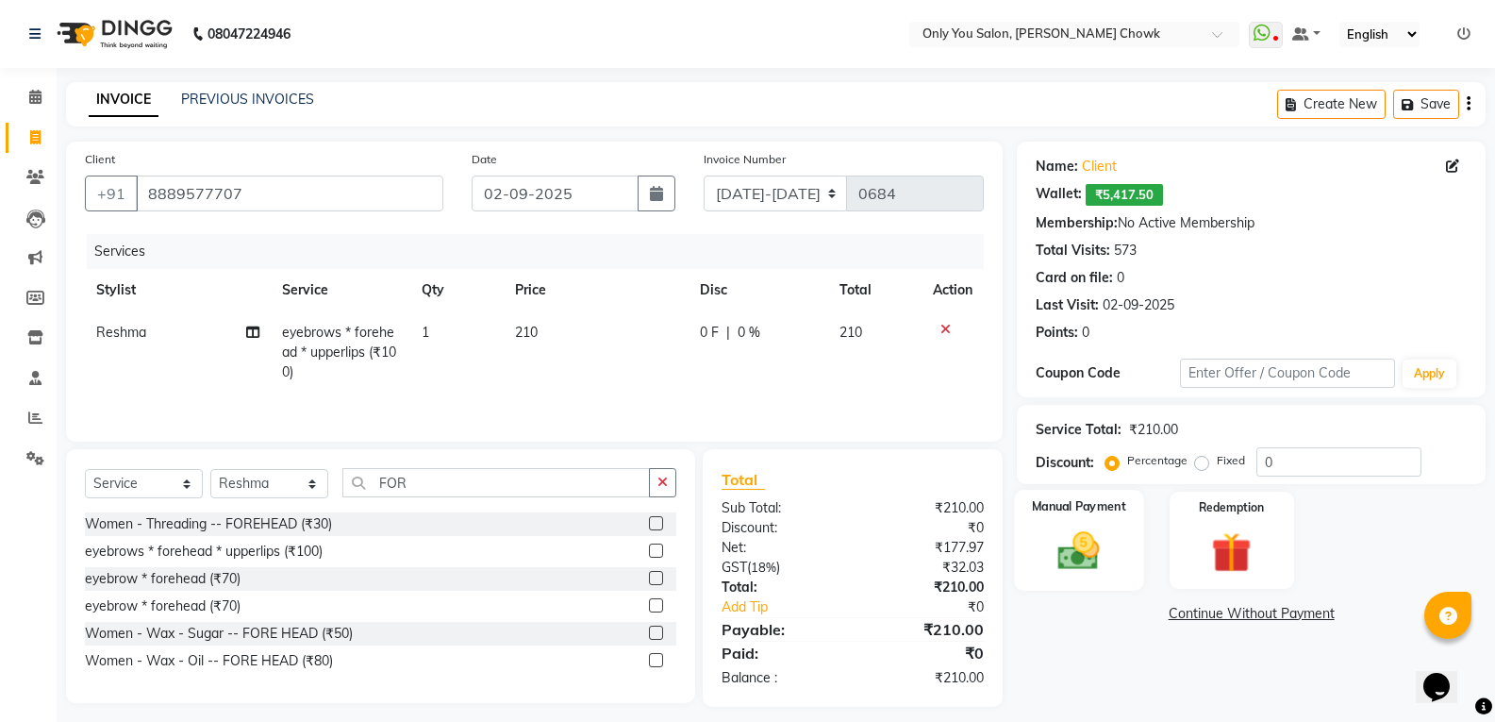
click at [1058, 541] on img at bounding box center [1078, 550] width 67 height 48
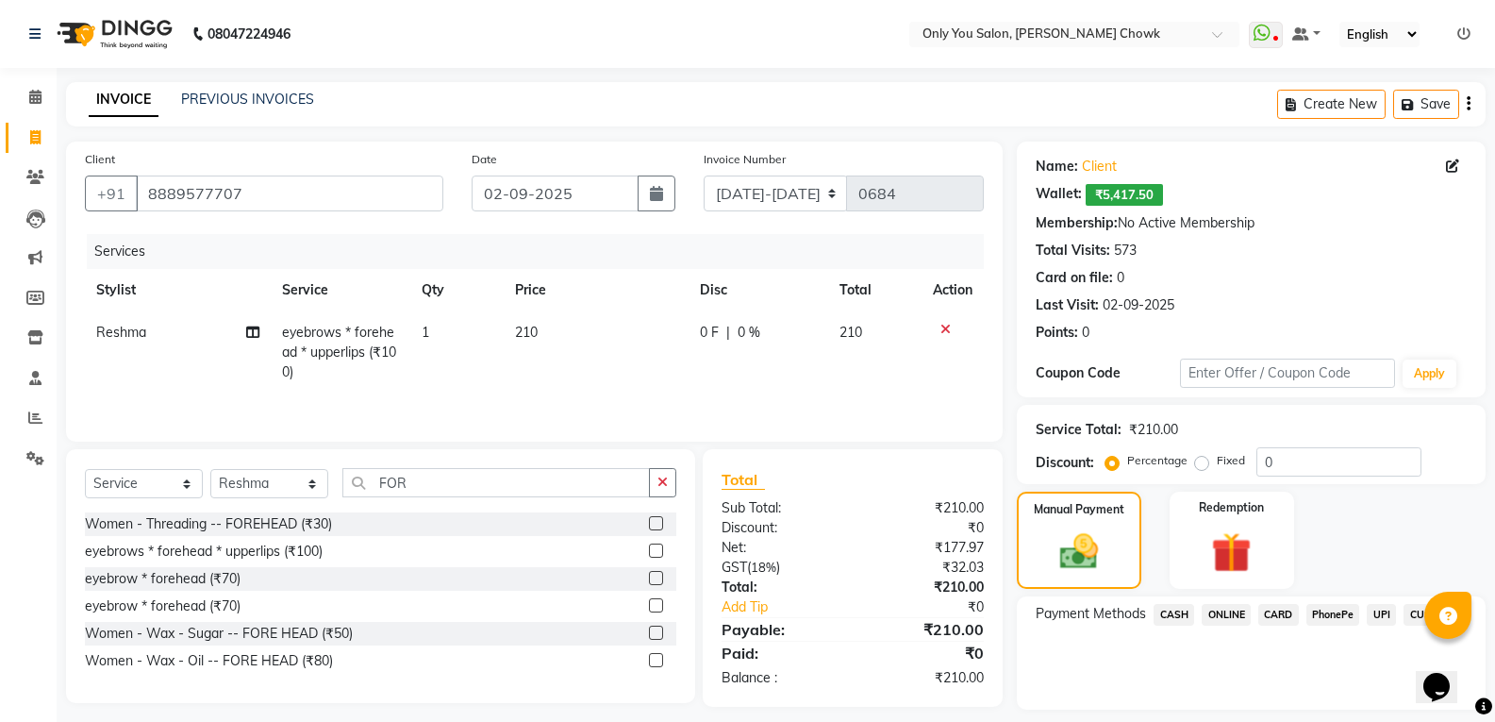
click at [1192, 609] on span "CASH" at bounding box center [1173, 615] width 41 height 22
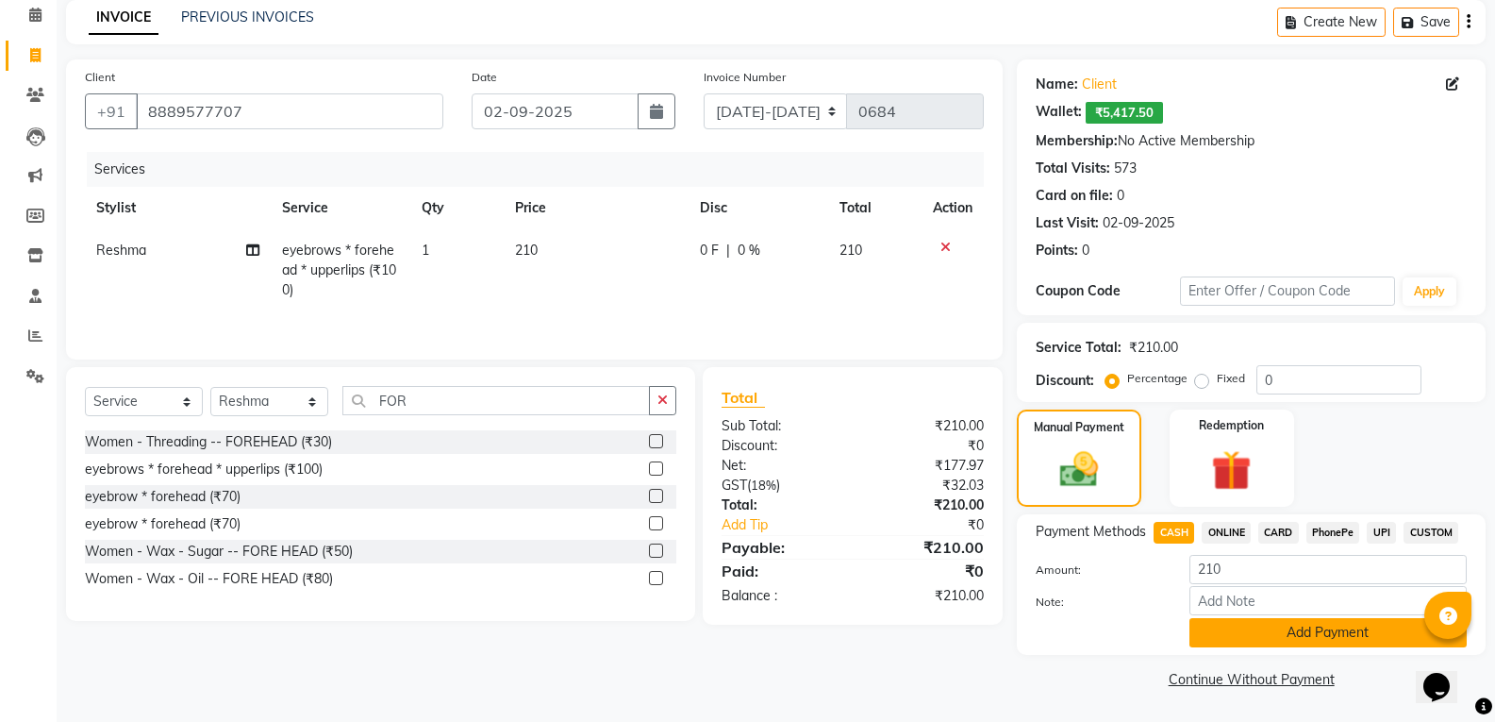
click at [1266, 644] on button "Add Payment" at bounding box center [1327, 632] width 277 height 29
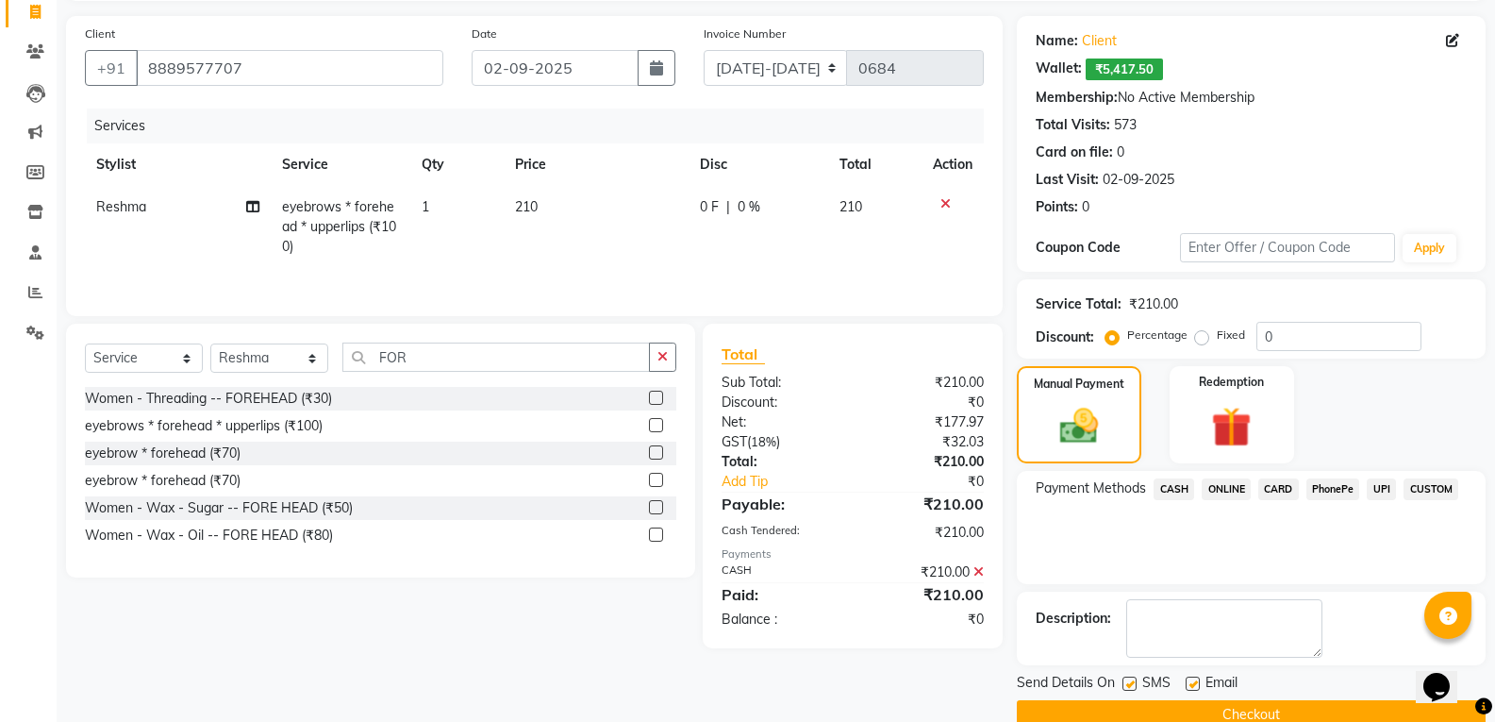
scroll to position [161, 0]
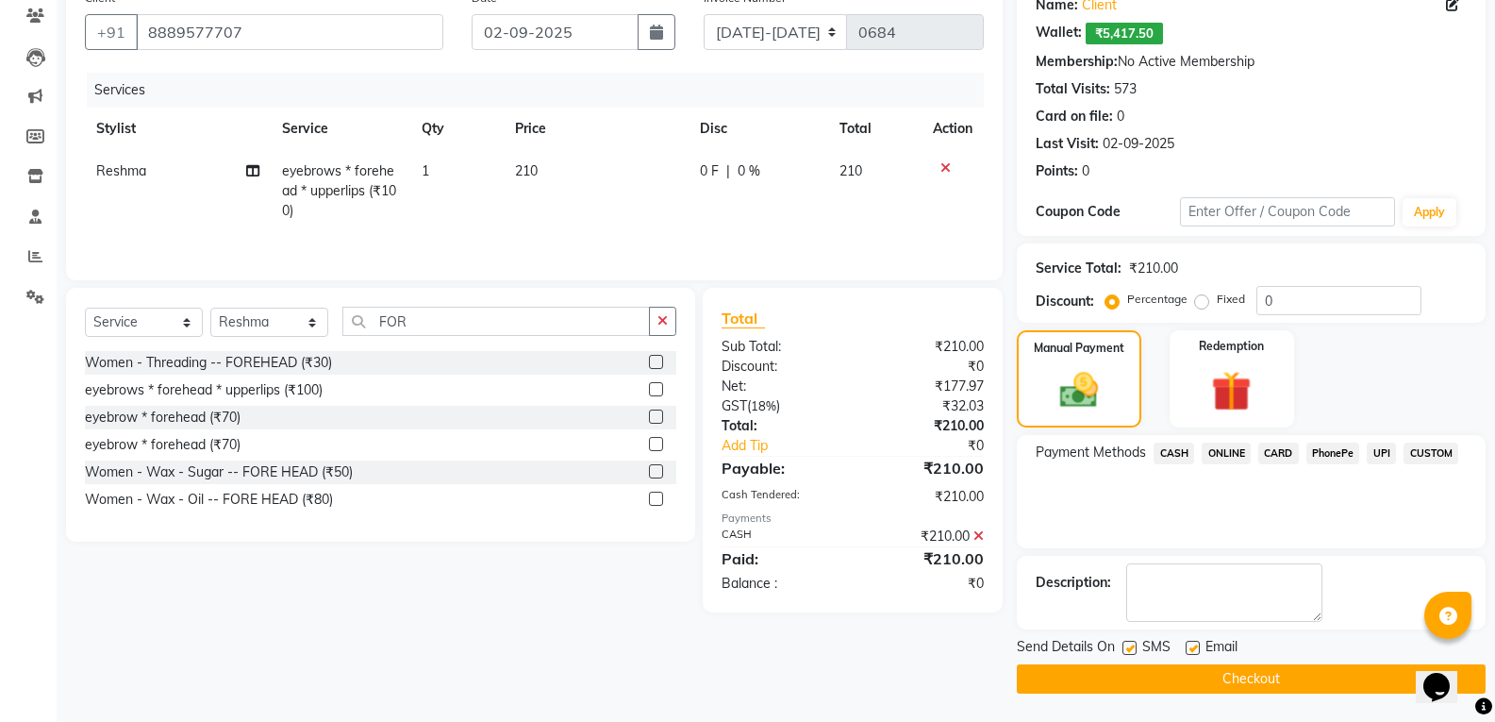
click at [1267, 680] on button "Checkout" at bounding box center [1251, 678] width 469 height 29
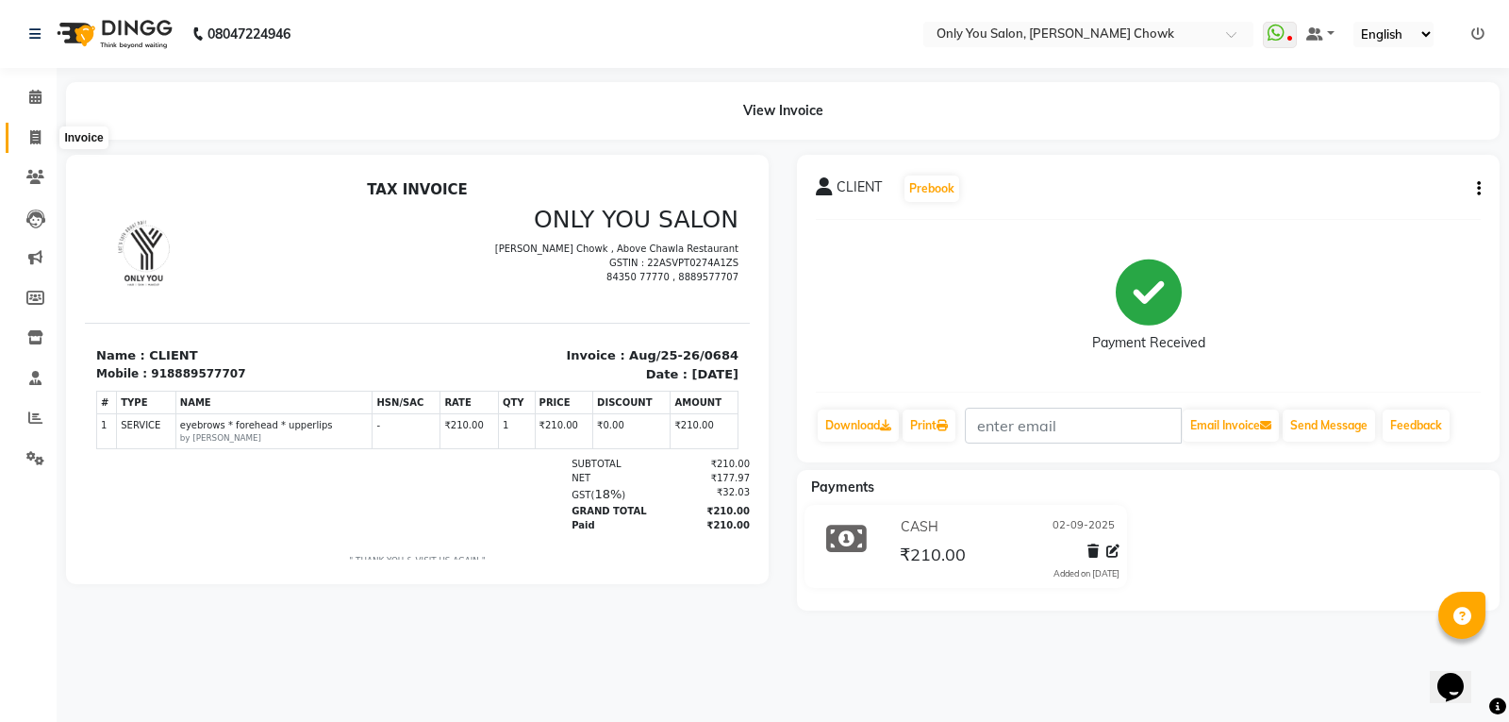
click at [28, 146] on span at bounding box center [35, 138] width 33 height 22
select select "8713"
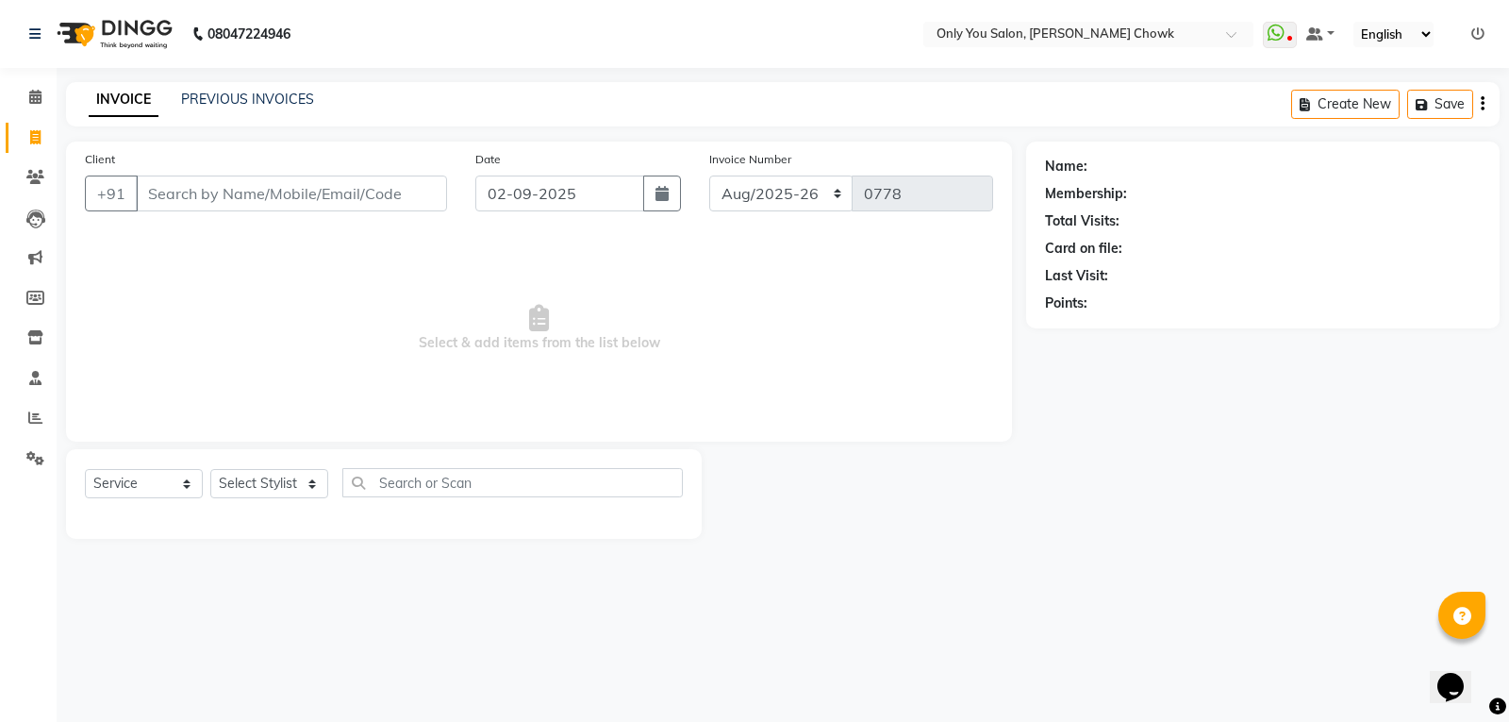
select select "package"
click at [293, 496] on select "Select Stylist [PERSON_NAME] [PERSON_NAME] [PERSON_NAME] MAMTA [PERSON_NAME] [P…" at bounding box center [269, 483] width 118 height 29
select select "86689"
click at [210, 469] on select "Select Stylist [PERSON_NAME] [PERSON_NAME] [PERSON_NAME] MAMTA [PERSON_NAME] [P…" at bounding box center [269, 483] width 118 height 29
click at [538, 481] on input "text" at bounding box center [512, 482] width 340 height 29
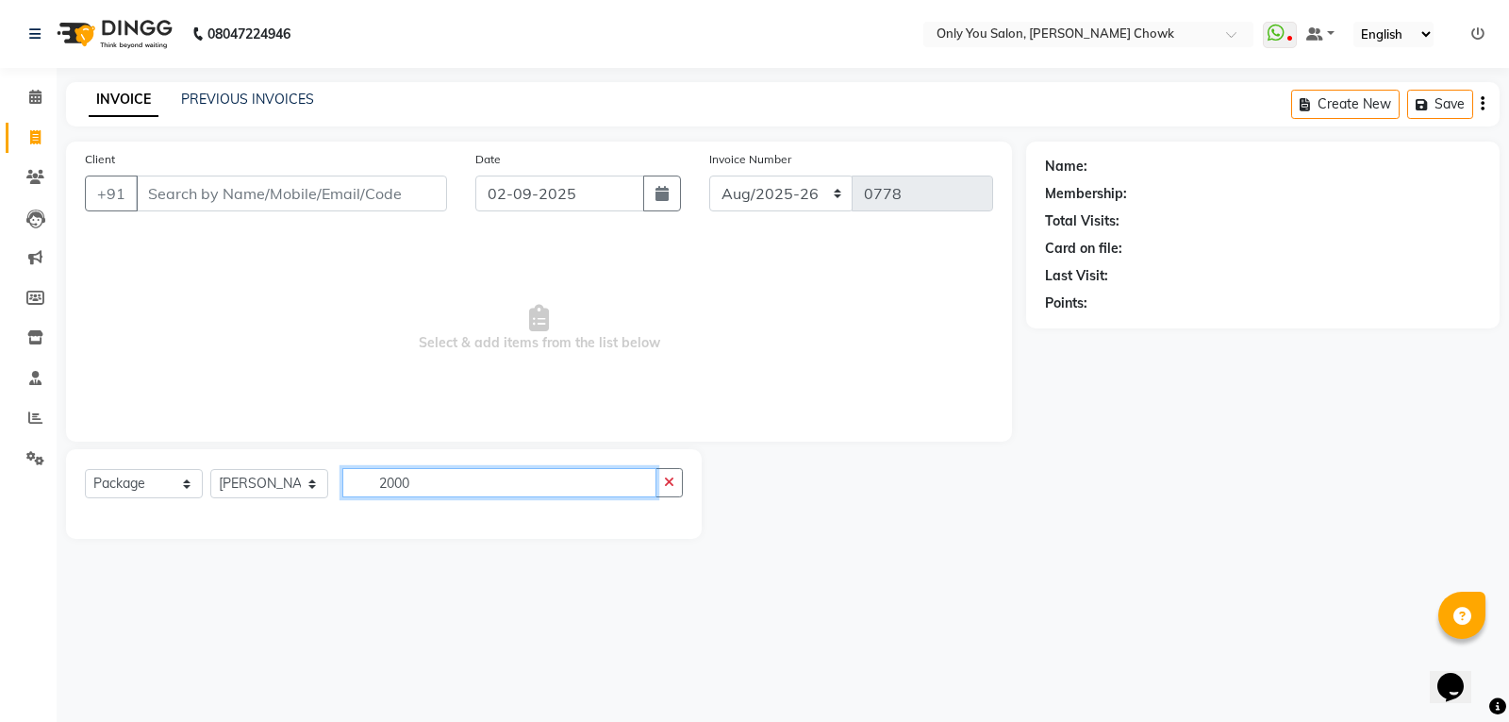
type input "2000"
click at [181, 486] on select "Select Service Product Membership Package Voucher Prepaid Gift Card" at bounding box center [144, 483] width 118 height 29
select select "service"
click at [85, 469] on select "Select Service Product Membership Package Voucher Prepaid Gift Card" at bounding box center [144, 483] width 118 height 29
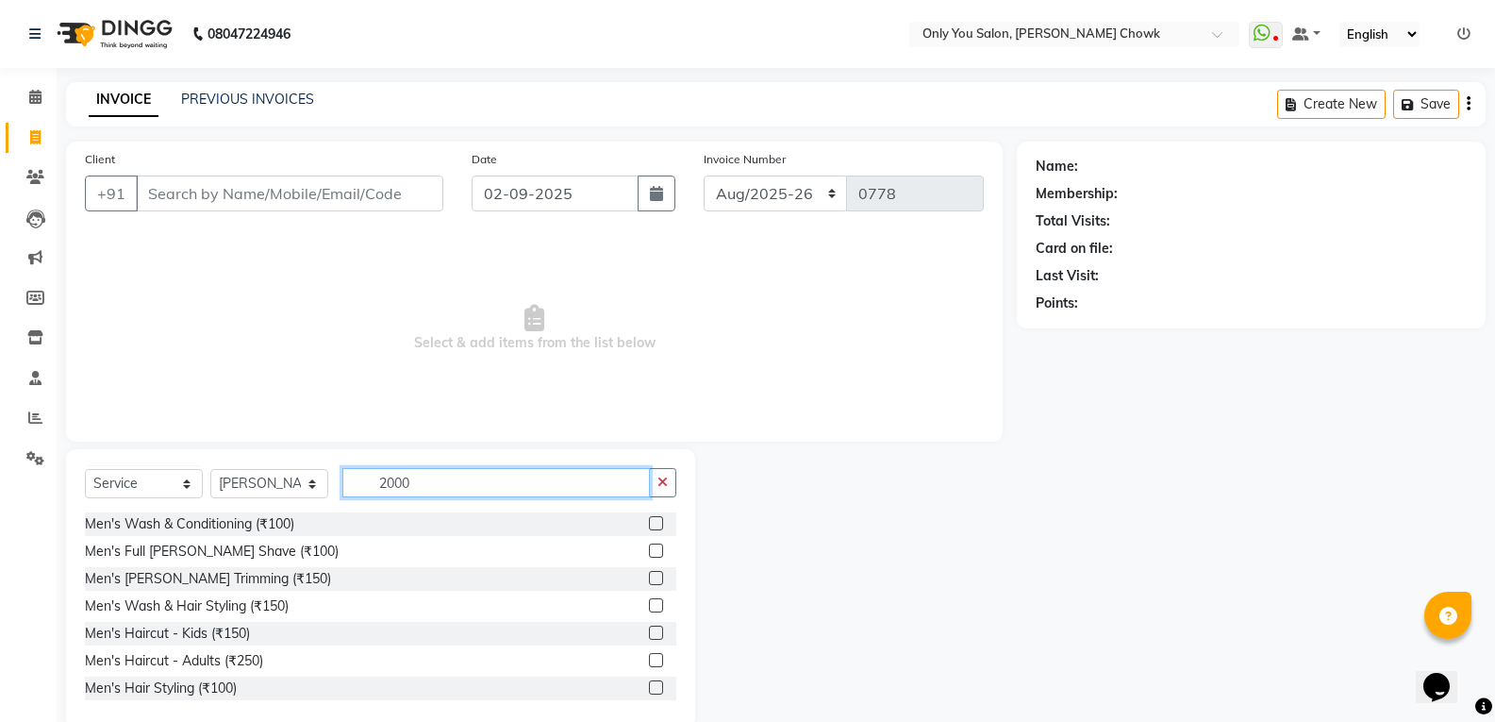
click at [463, 478] on input "2000" at bounding box center [495, 482] width 307 height 29
type input "2"
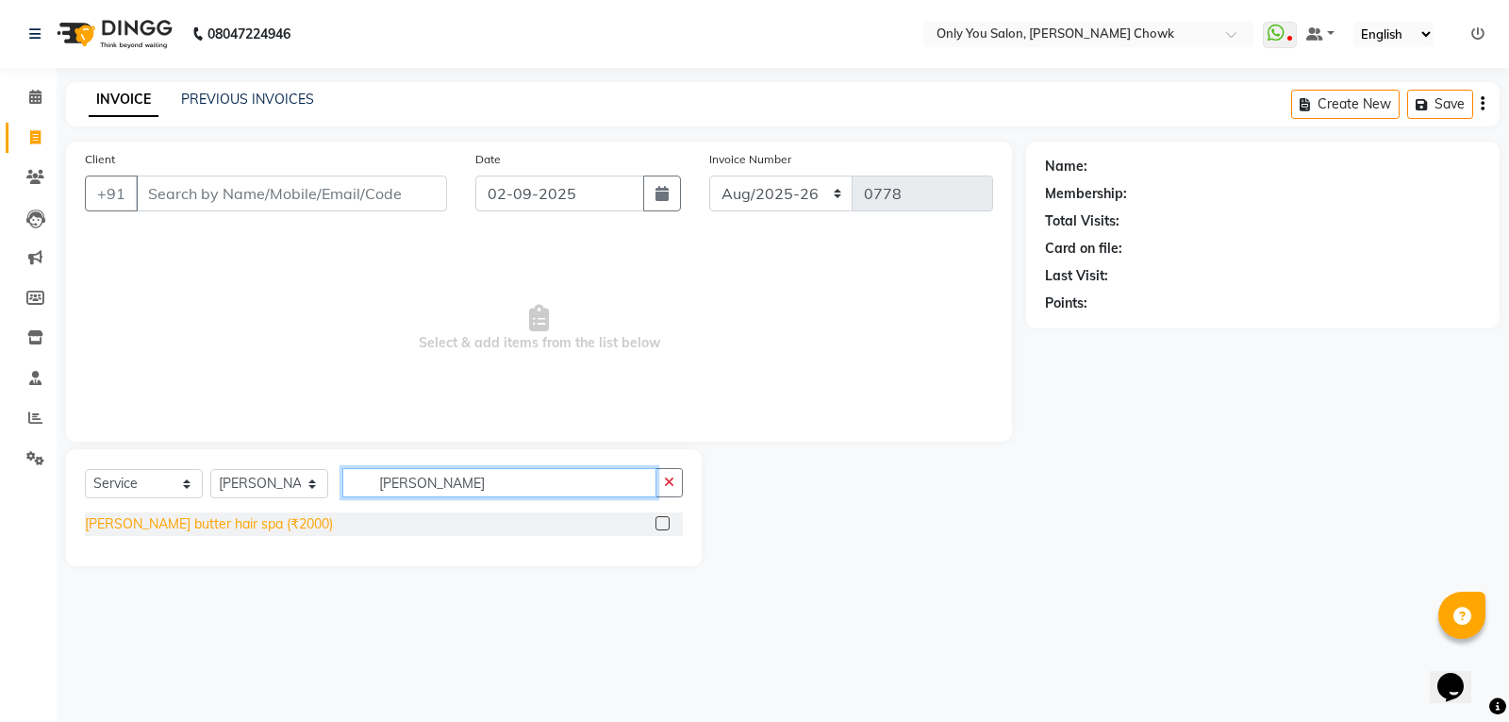
type input "SHEA"
click at [191, 517] on div "[PERSON_NAME] butter hair spa (₹2000)" at bounding box center [209, 524] width 248 height 20
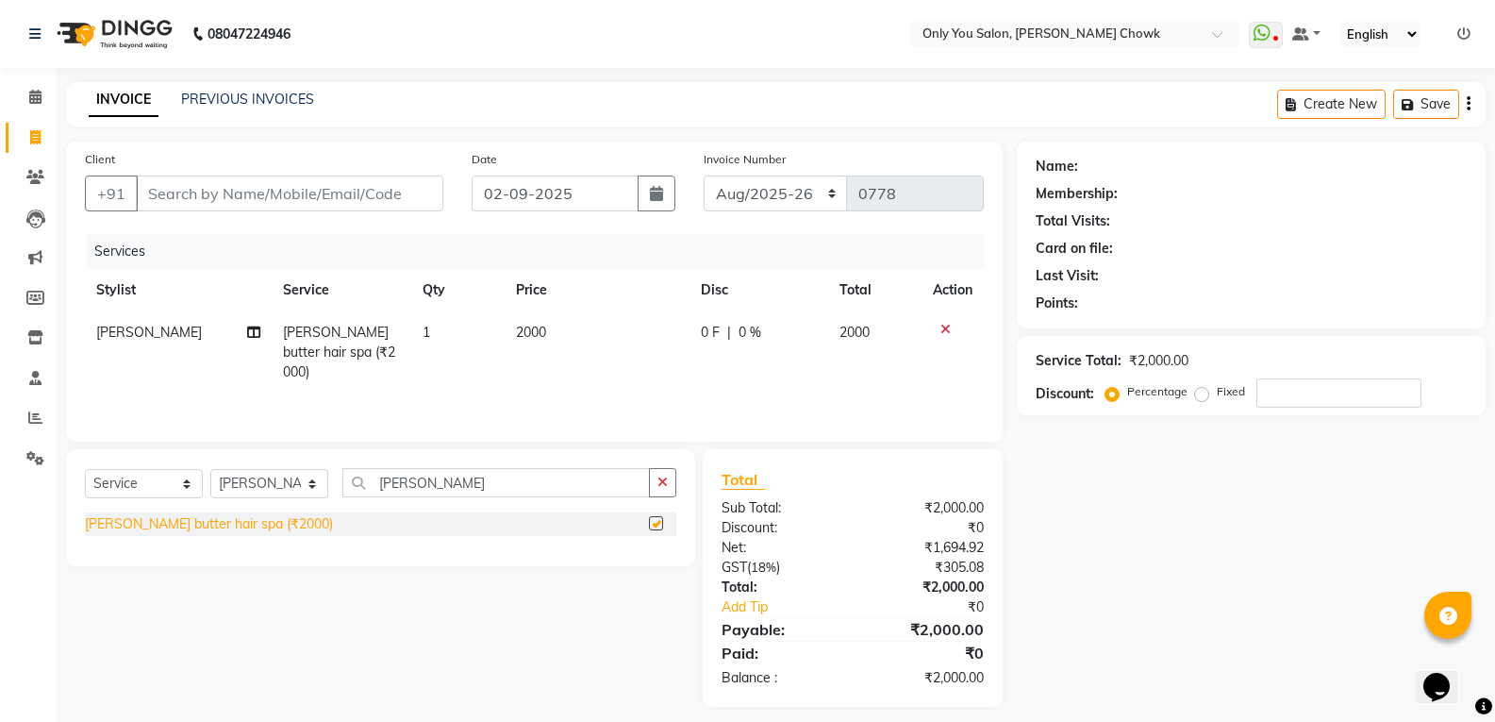
checkbox input "false"
click at [429, 483] on input "SHEA" at bounding box center [495, 482] width 307 height 29
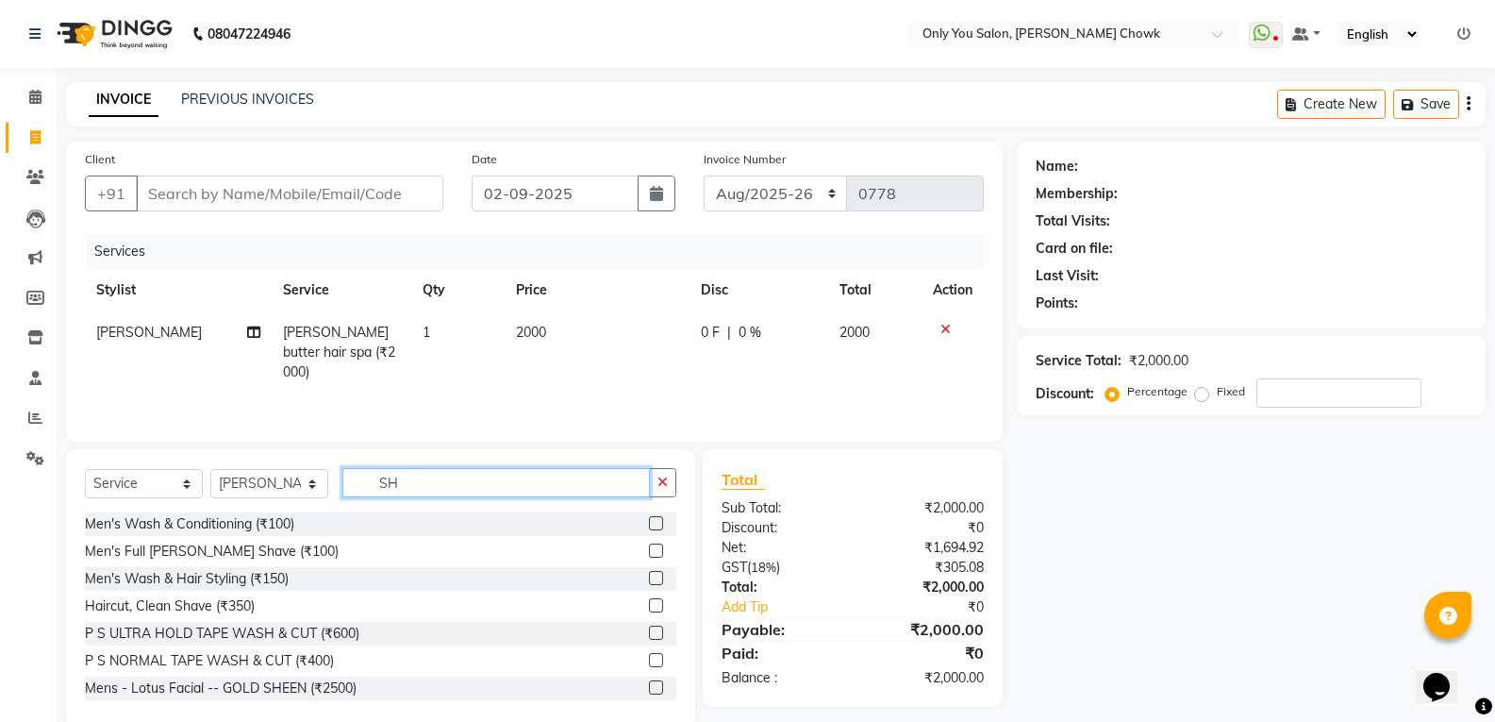
type input "S"
type input "TRIM"
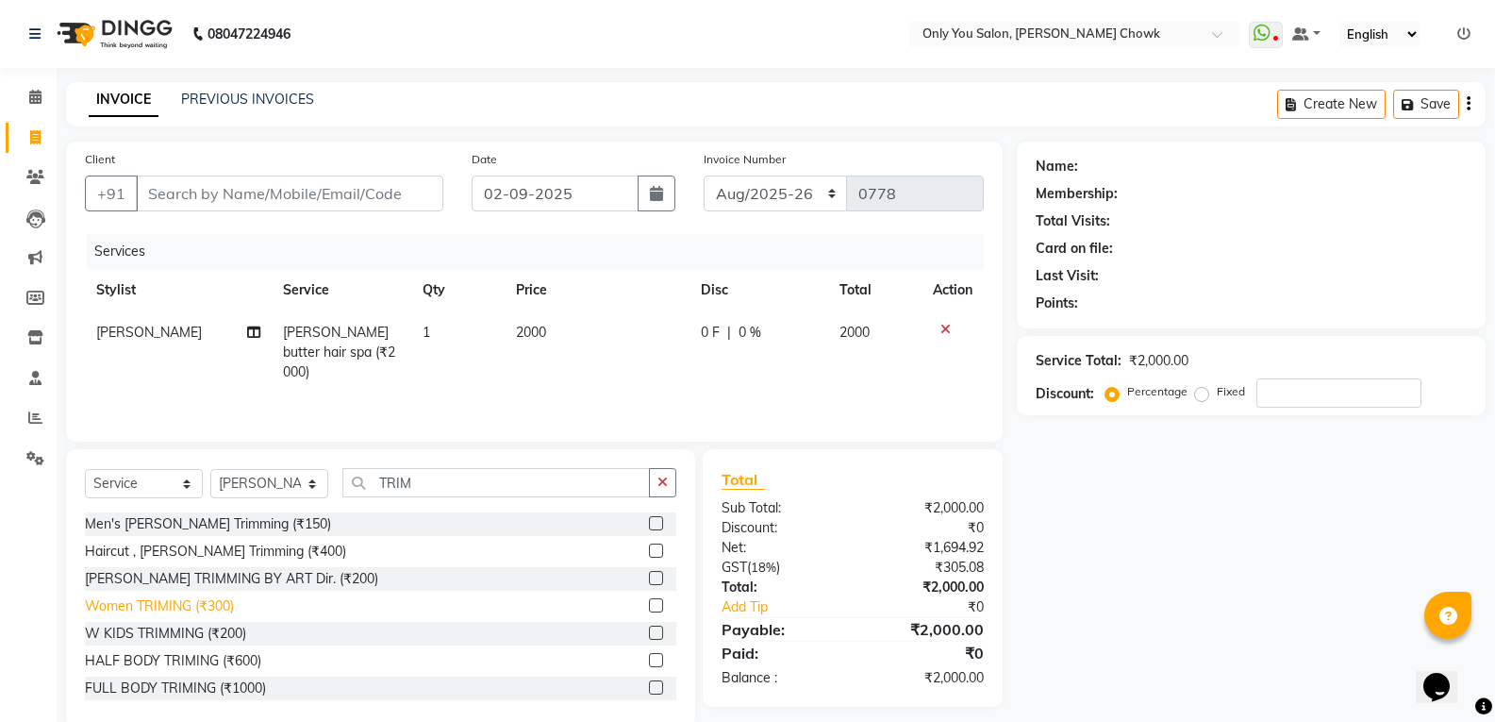
click at [183, 603] on div "Women TRIMING (₹300)" at bounding box center [159, 606] width 149 height 20
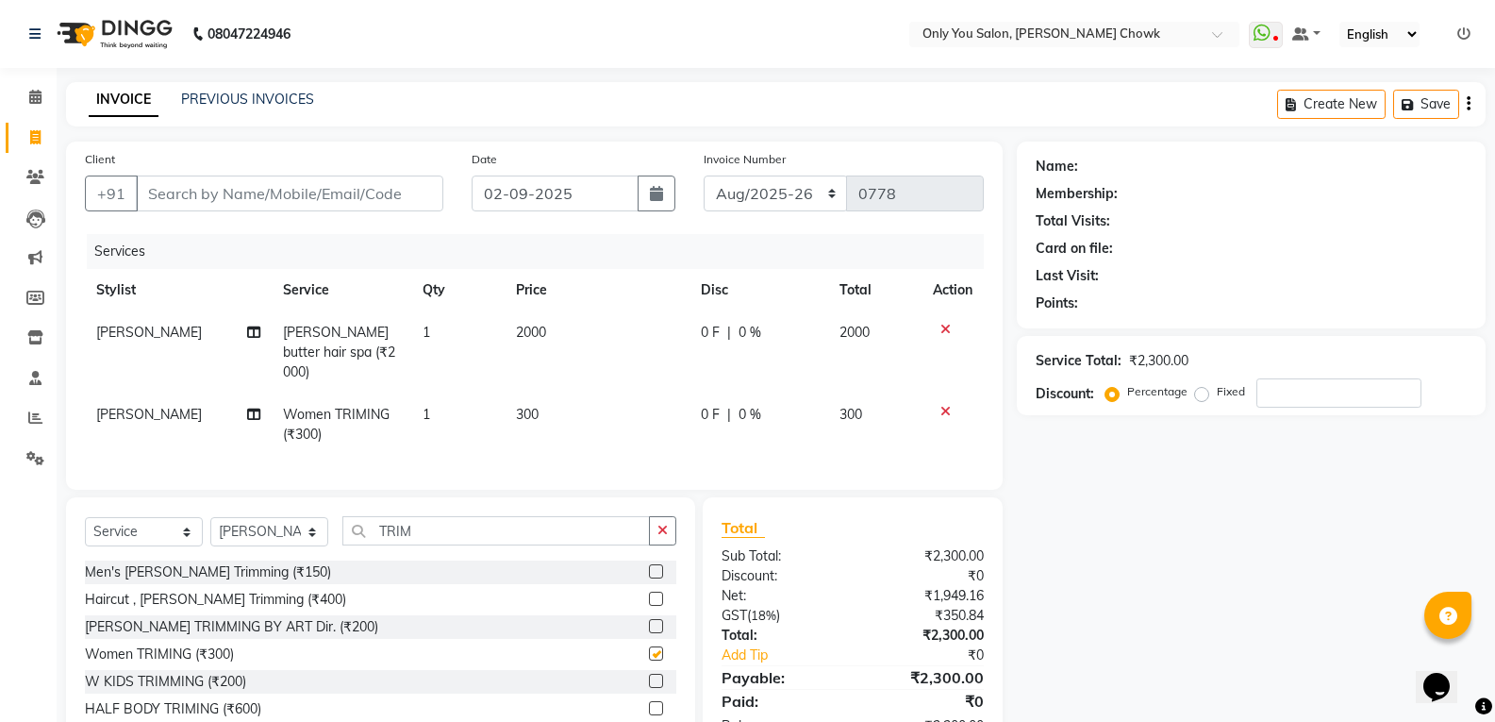
checkbox input "false"
click at [320, 190] on input "Client" at bounding box center [289, 193] width 307 height 36
type input "8"
type input "0"
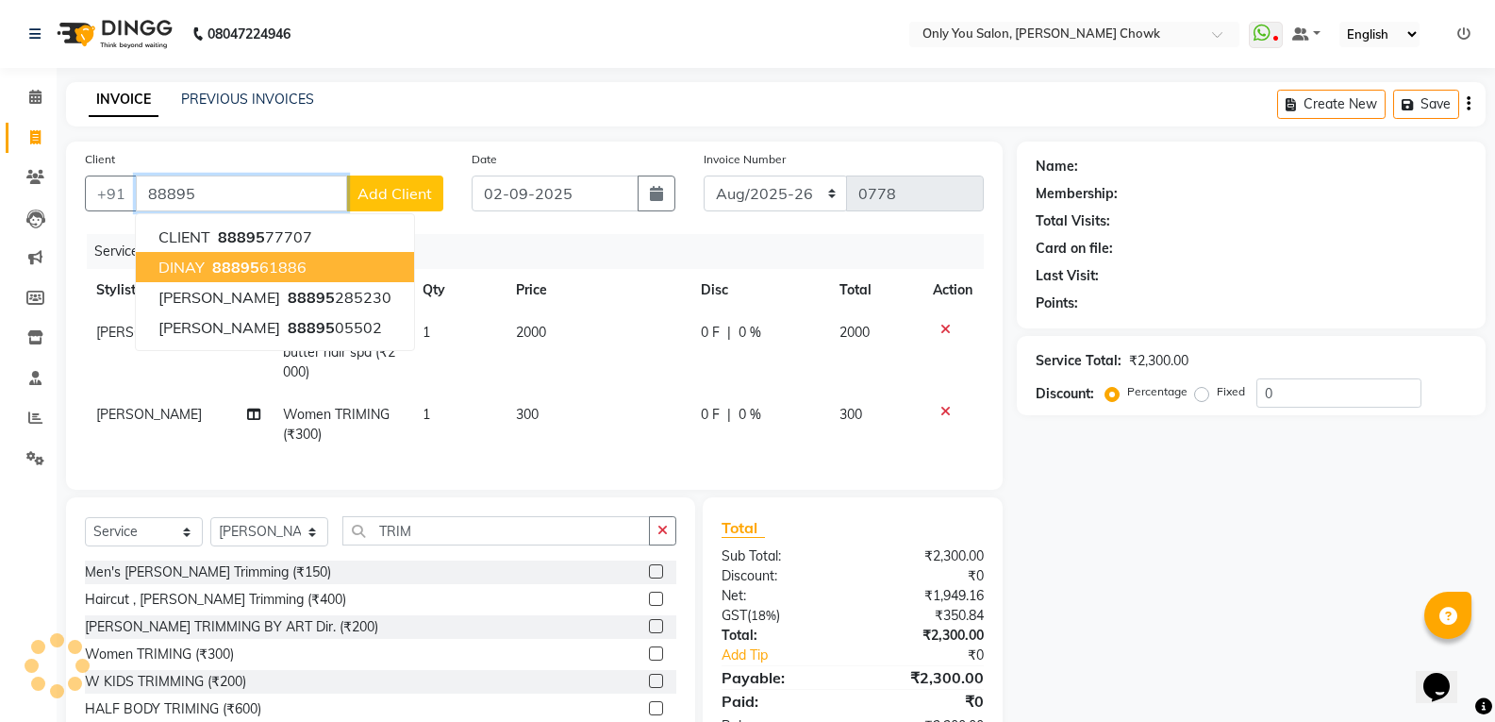
type input "88895"
click at [106, 354] on td "[PERSON_NAME]" at bounding box center [178, 352] width 187 height 82
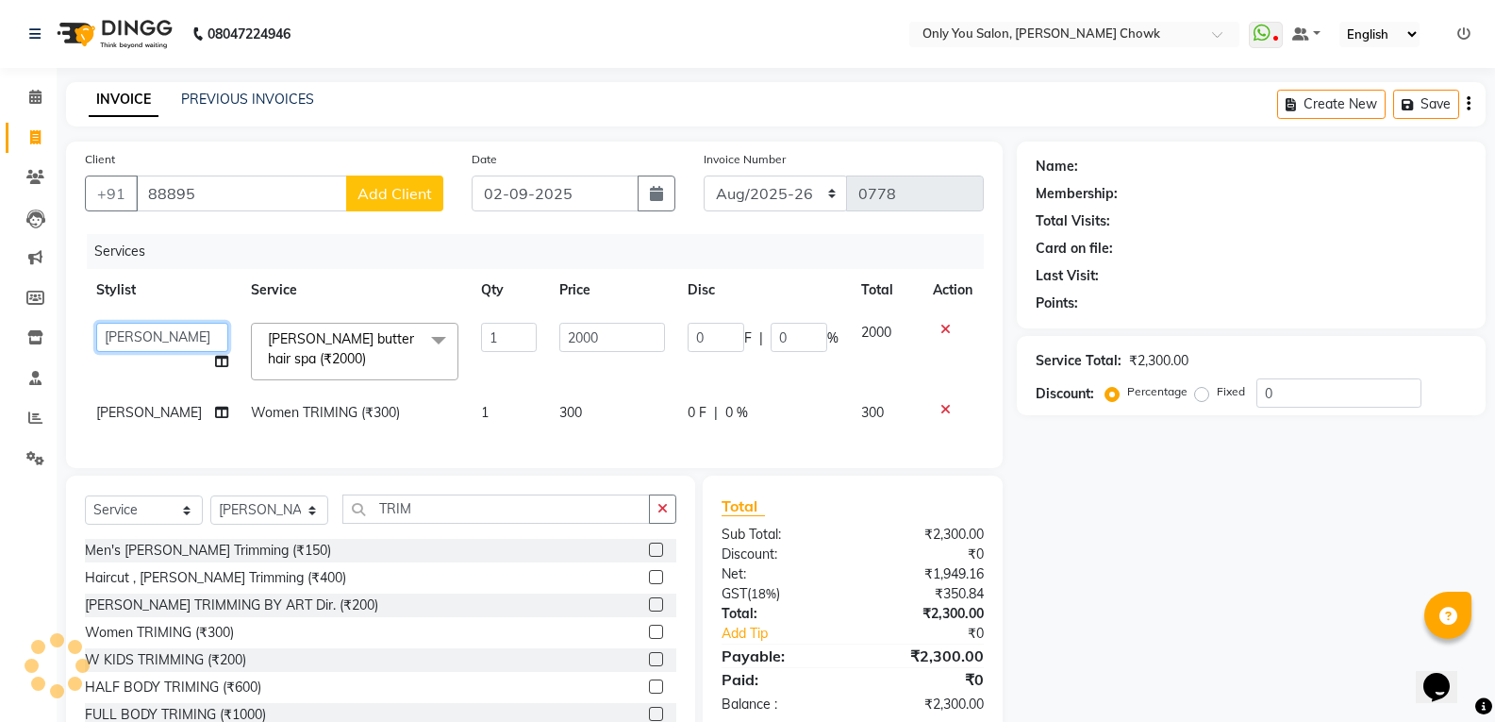
click at [107, 340] on select "ASHWIN gautam KHUSHI SIDAR LAXMI TIWARI MAMTA SAHU NARESH Ragini Sahu RAKESH RA…" at bounding box center [162, 337] width 132 height 29
select select "54293"
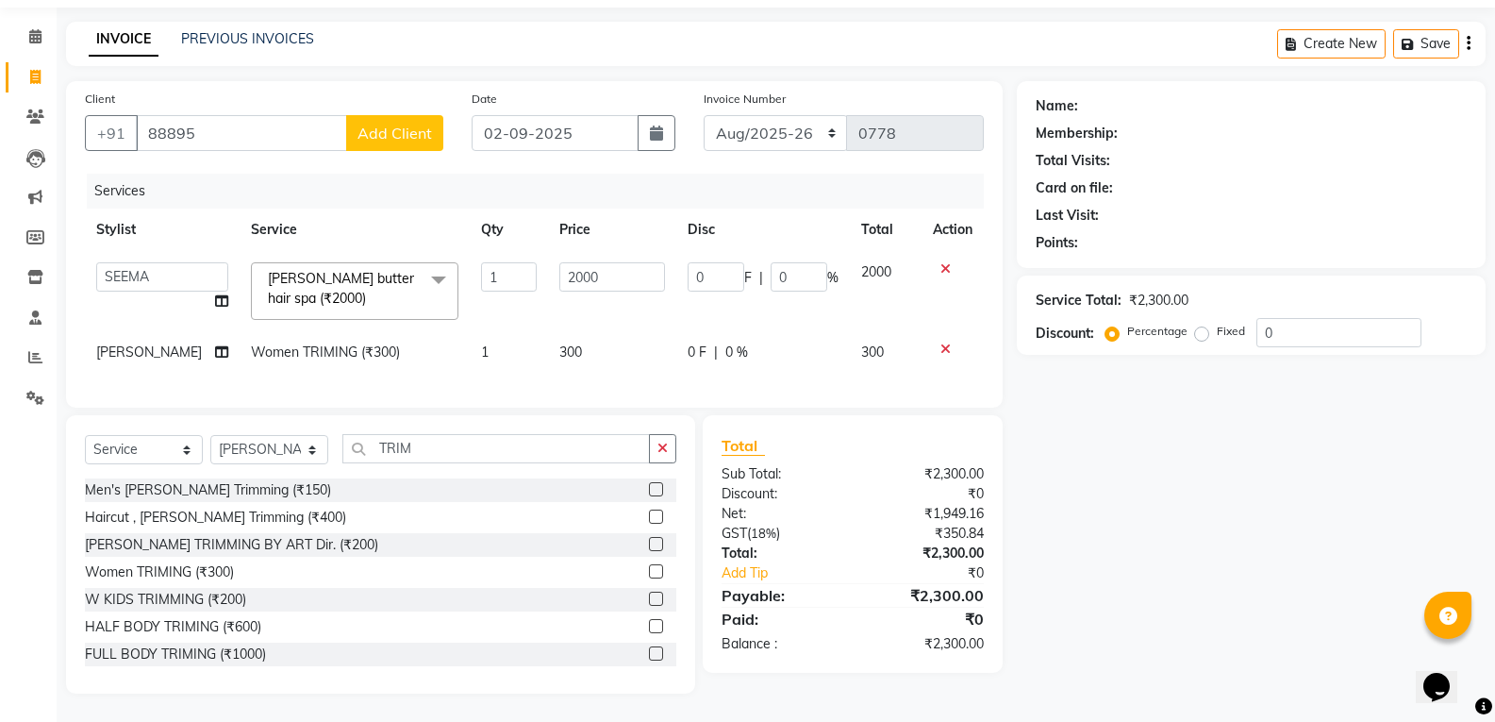
scroll to position [75, 0]
click at [1130, 559] on div "Name: Membership: Total Visits: Card on file: Last Visit: Points: Service Total…" at bounding box center [1258, 387] width 483 height 612
click at [262, 118] on input "88895" at bounding box center [241, 133] width 211 height 36
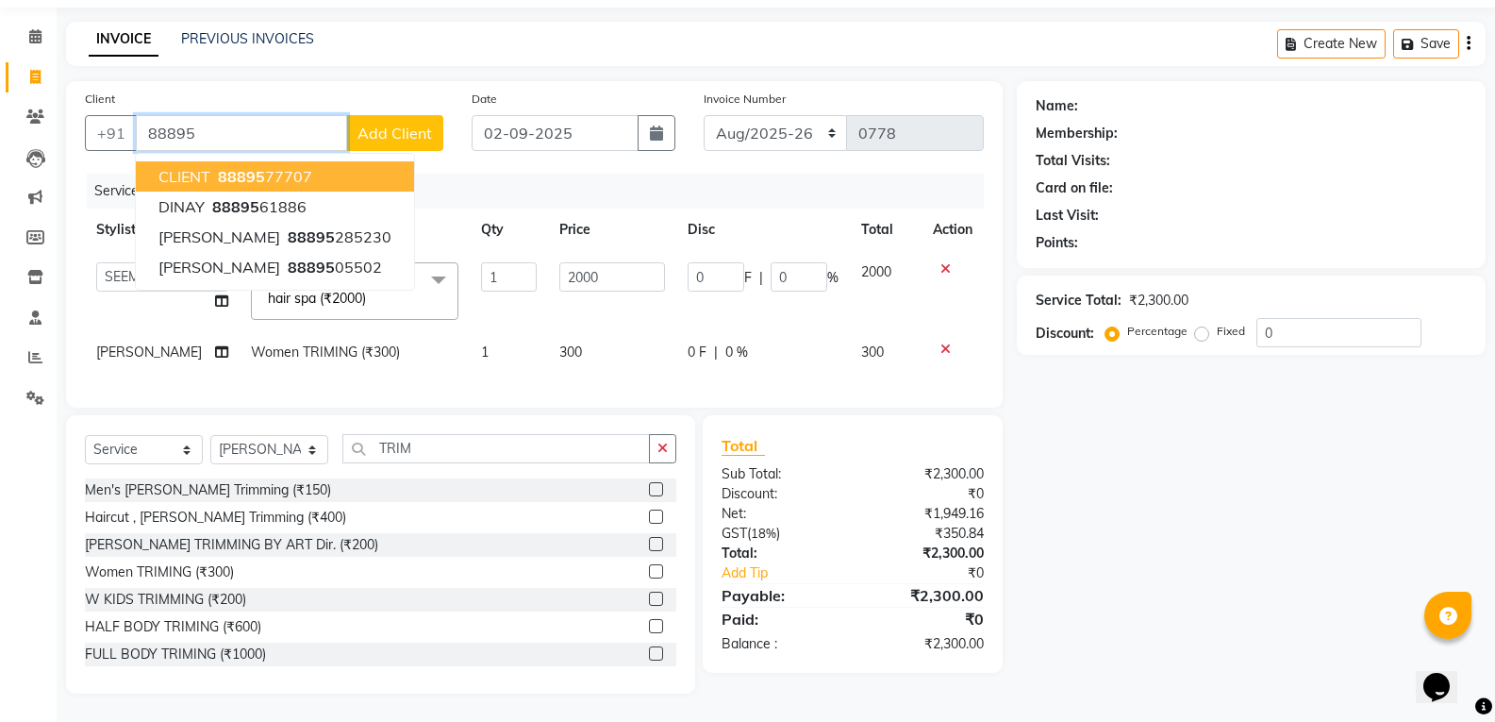
click at [257, 168] on span "88895" at bounding box center [241, 176] width 47 height 19
type input "8889577707"
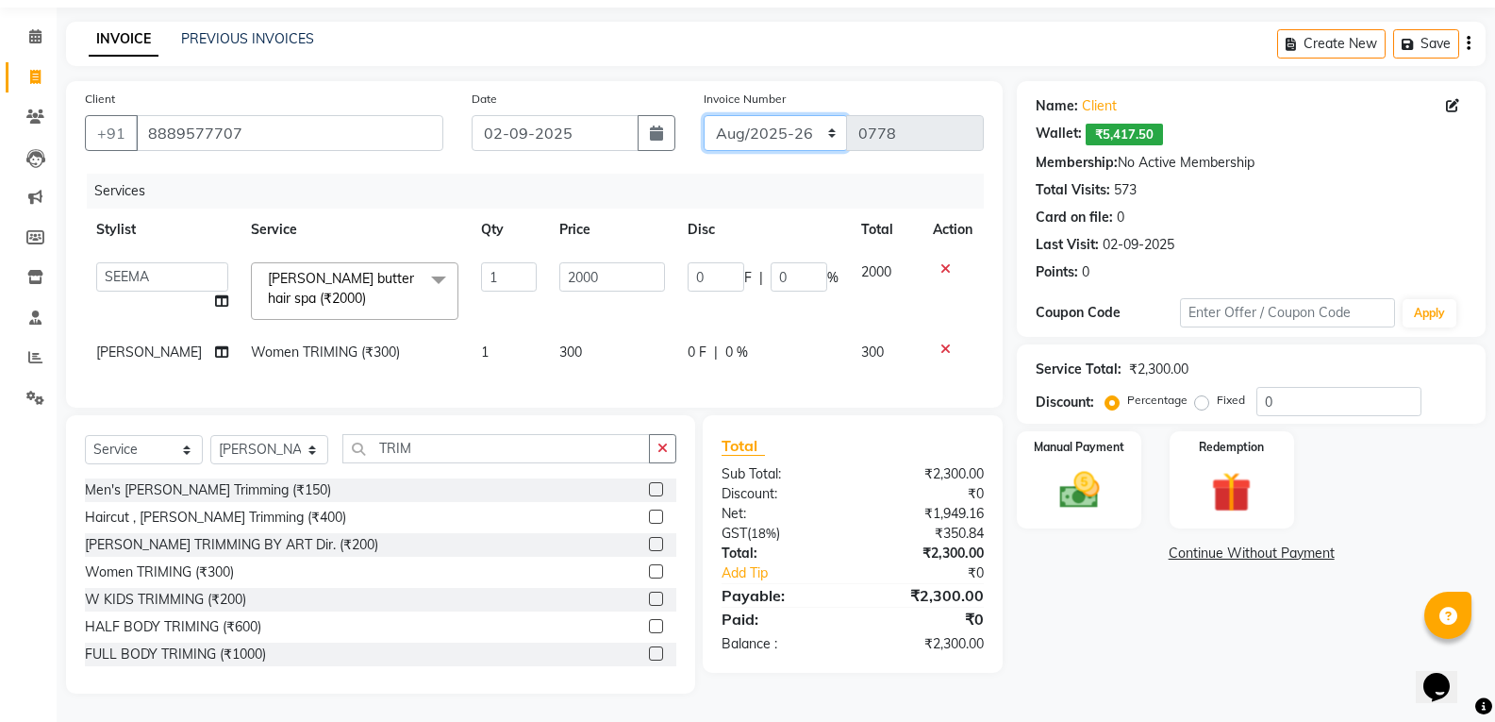
click at [812, 132] on select "[DATE]-[DATE]-26 TRD/2025" at bounding box center [776, 133] width 144 height 36
click at [704, 115] on select "[DATE]-[DATE]-26 TRD/2025" at bounding box center [776, 133] width 144 height 36
click at [1111, 468] on img at bounding box center [1078, 490] width 67 height 48
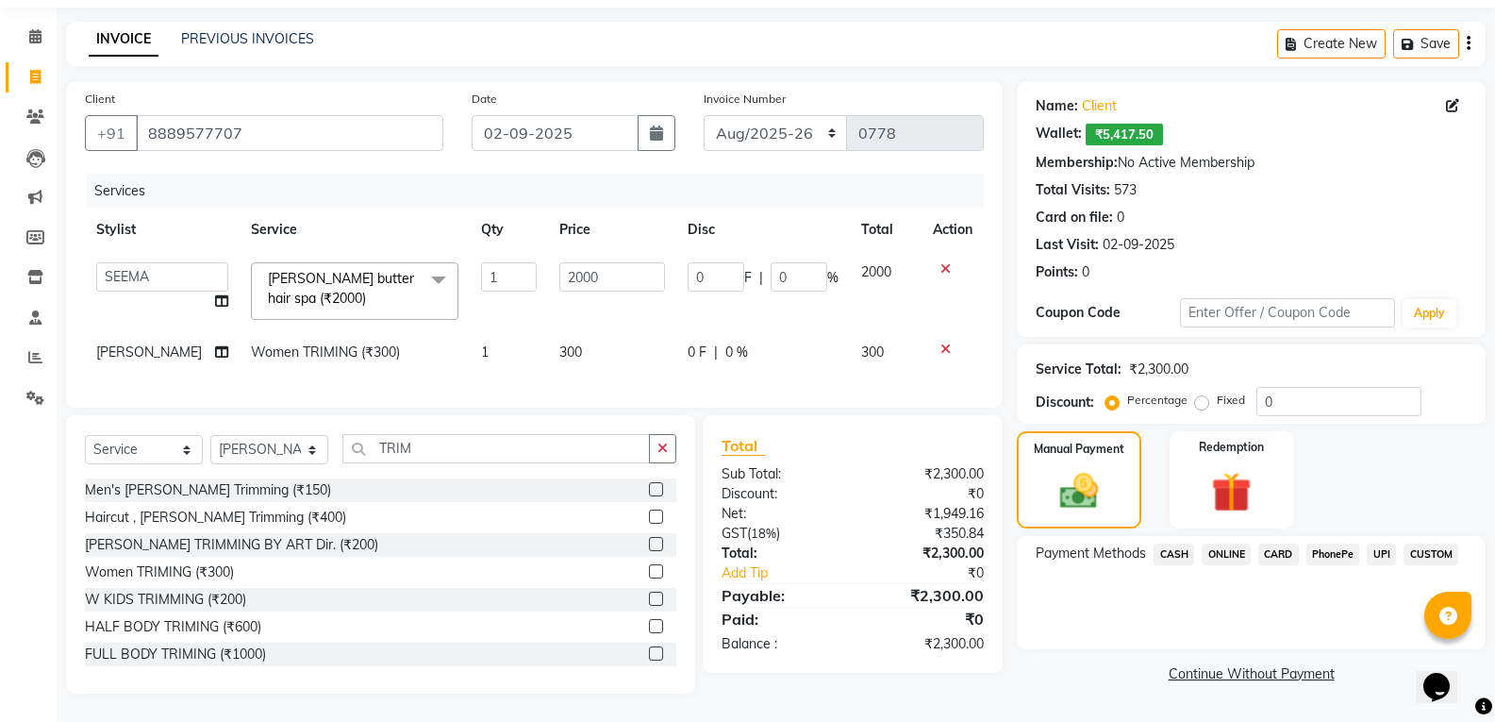
click at [1215, 543] on span "ONLINE" at bounding box center [1226, 554] width 49 height 22
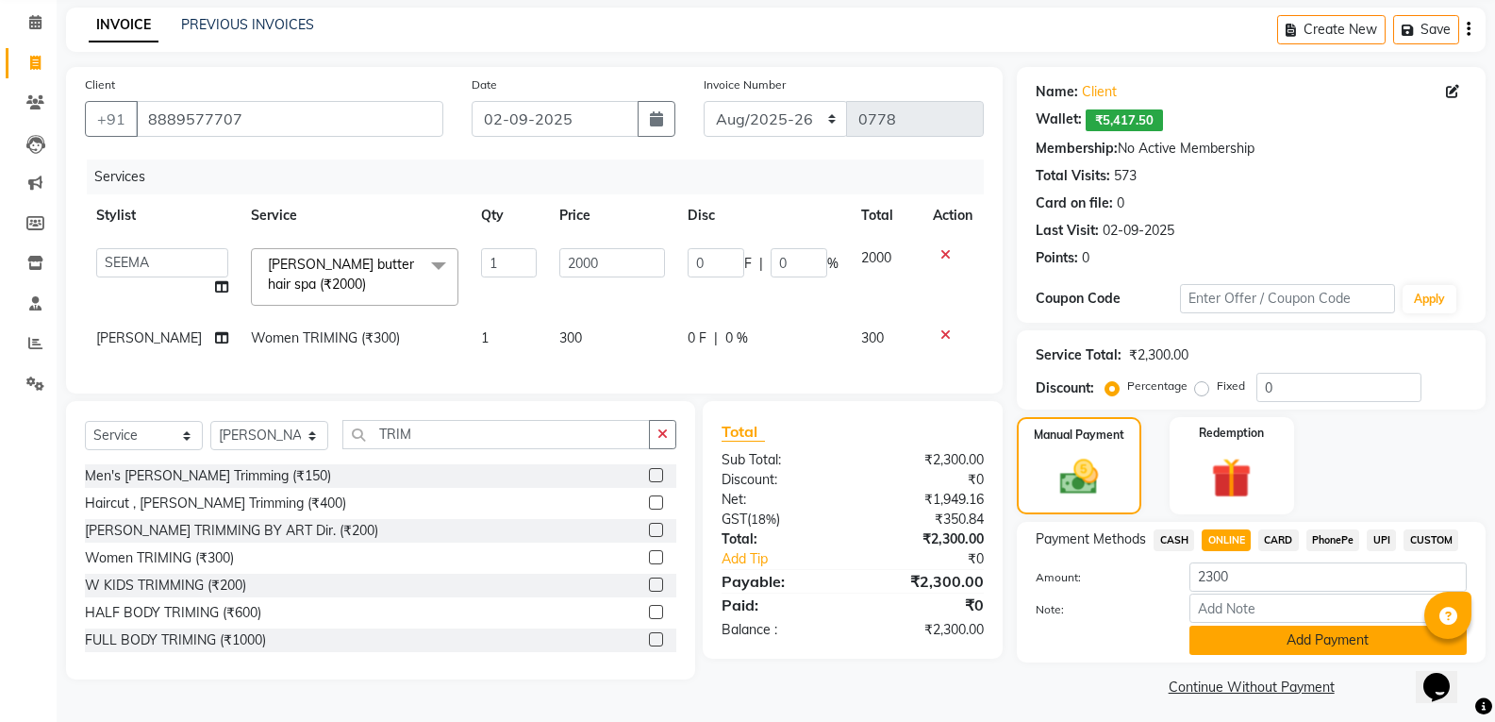
click at [1313, 646] on button "Add Payment" at bounding box center [1327, 639] width 277 height 29
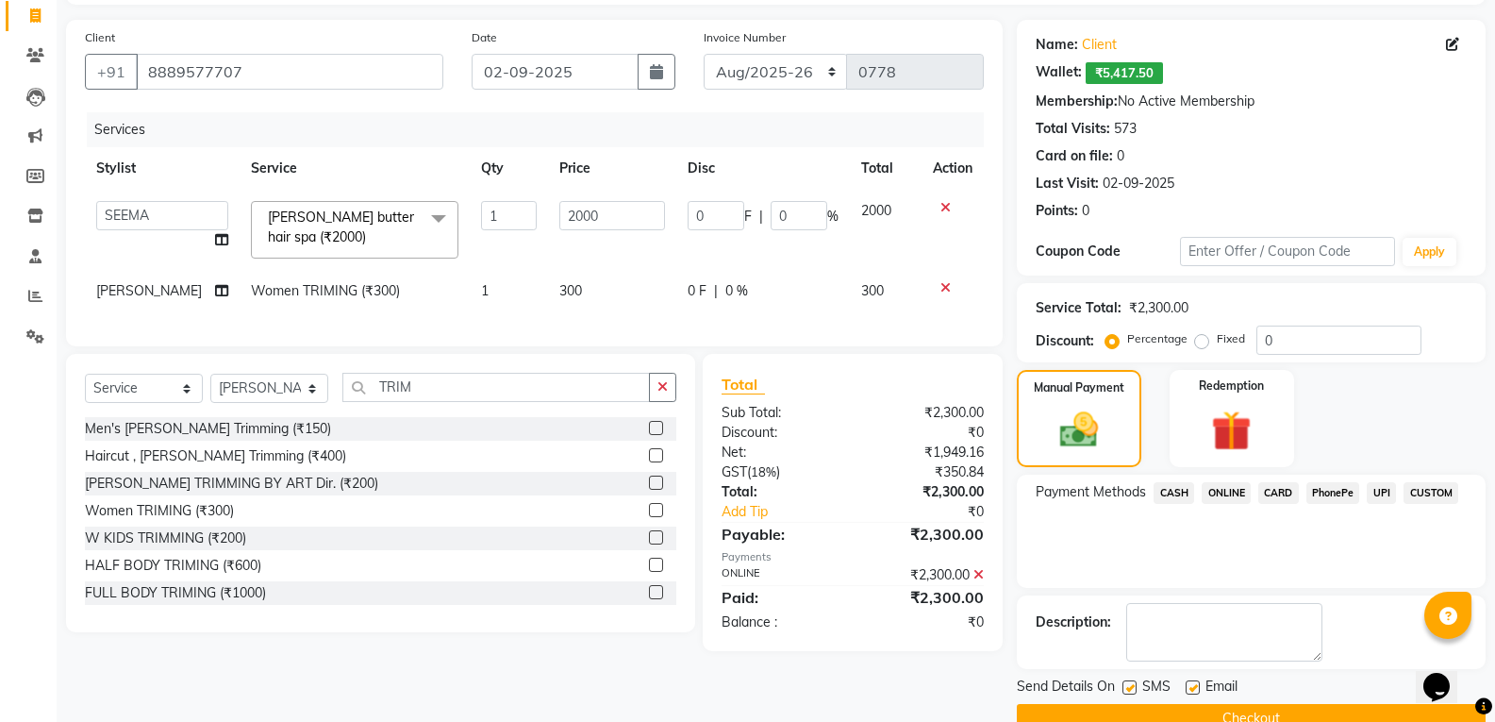
scroll to position [161, 0]
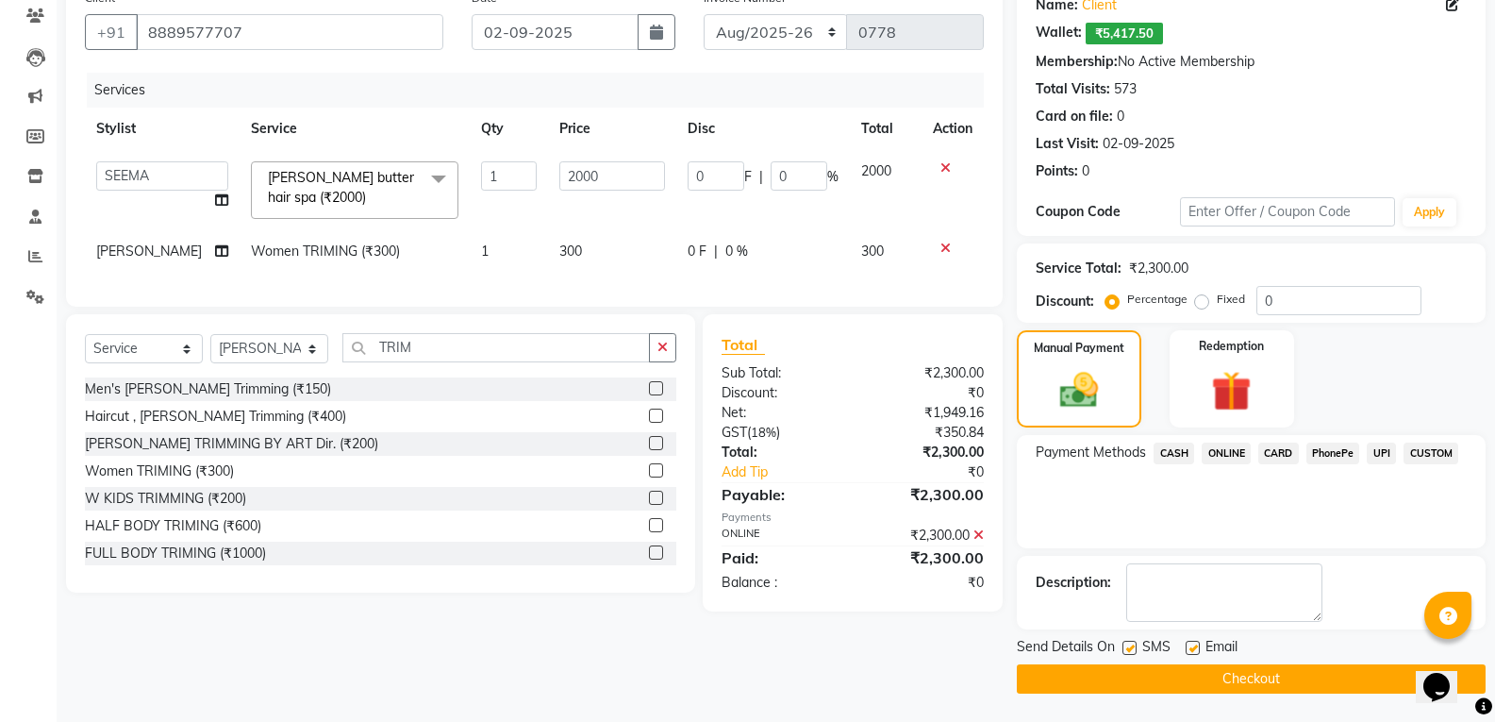
click at [1299, 674] on button "Checkout" at bounding box center [1251, 678] width 469 height 29
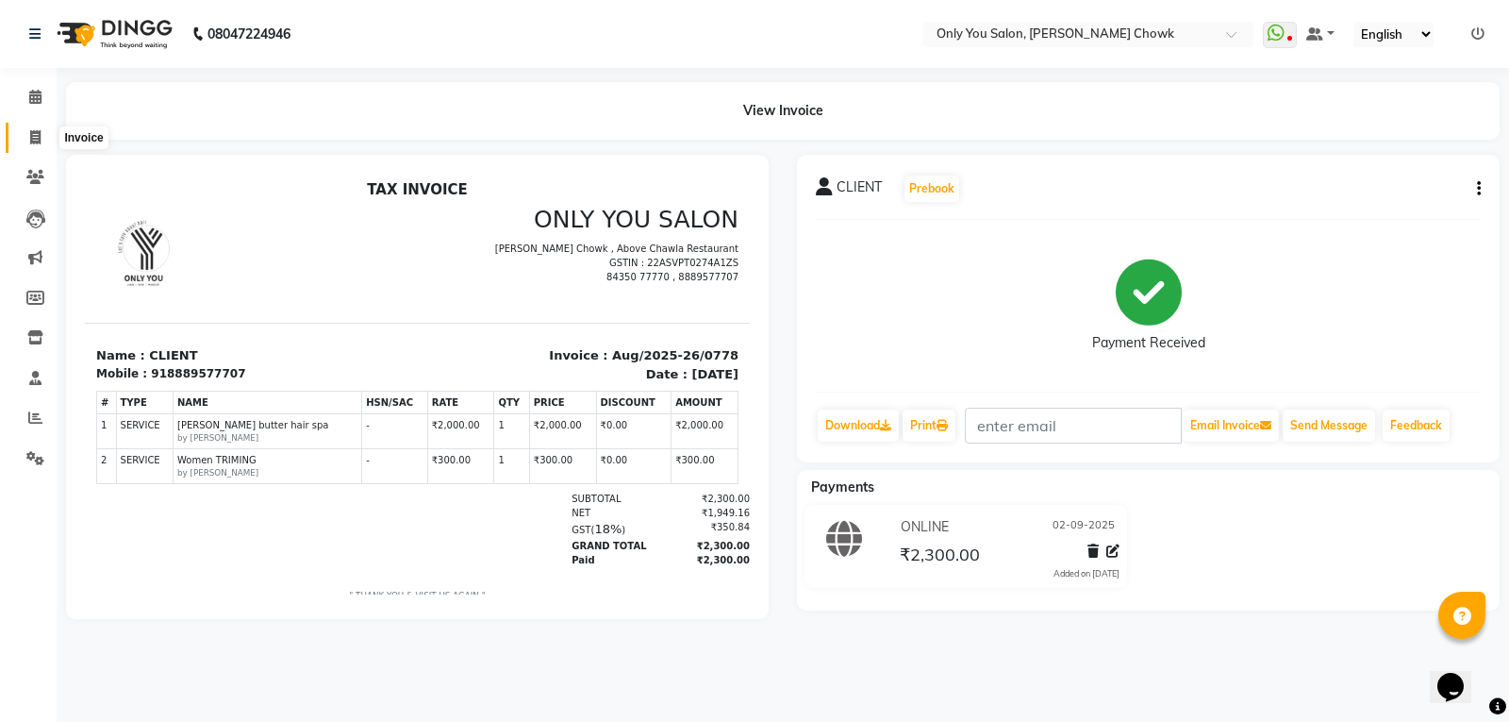
click at [35, 138] on icon at bounding box center [35, 137] width 10 height 14
select select "service"
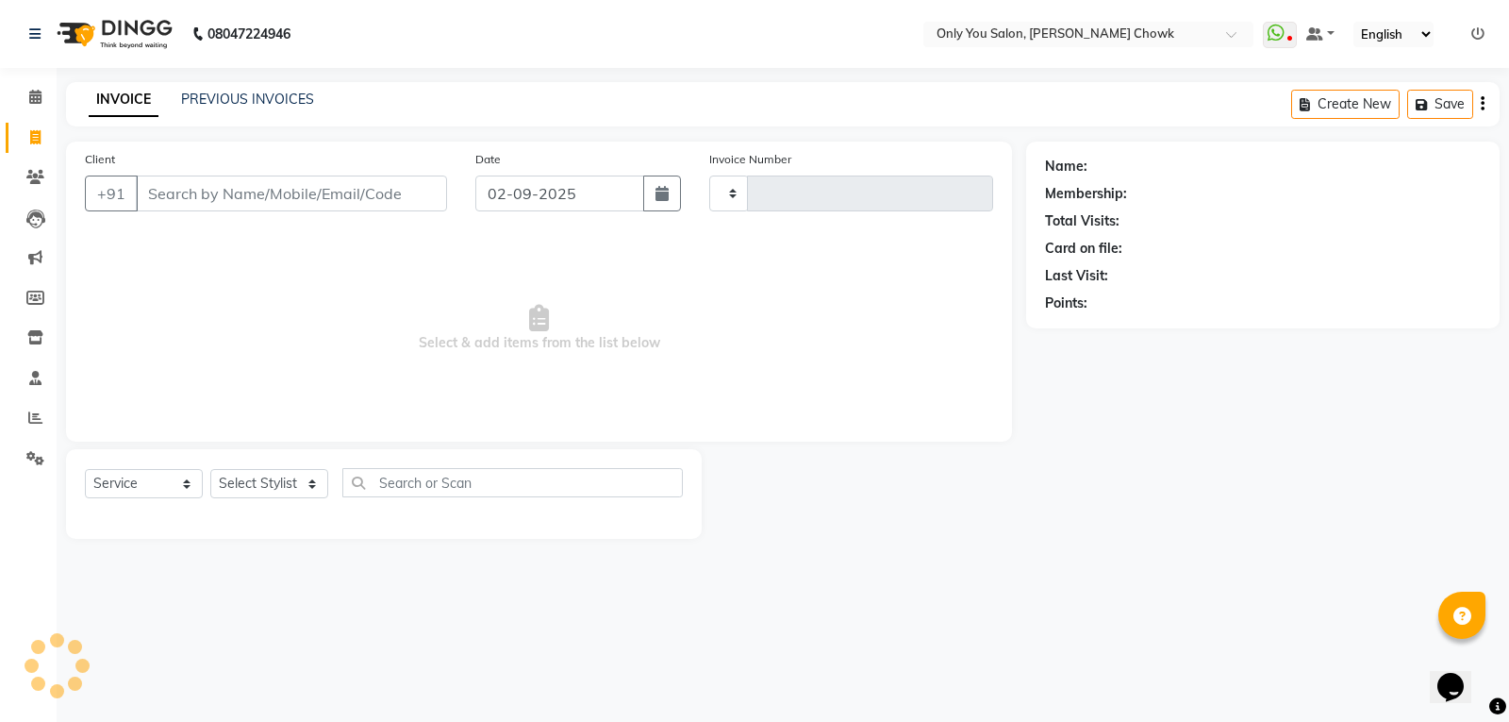
type input "0779"
select select "8713"
click at [236, 486] on select "Select Stylist" at bounding box center [269, 483] width 118 height 29
click at [161, 486] on select "Select Service Product Membership Package Voucher Prepaid Gift Card" at bounding box center [144, 483] width 118 height 29
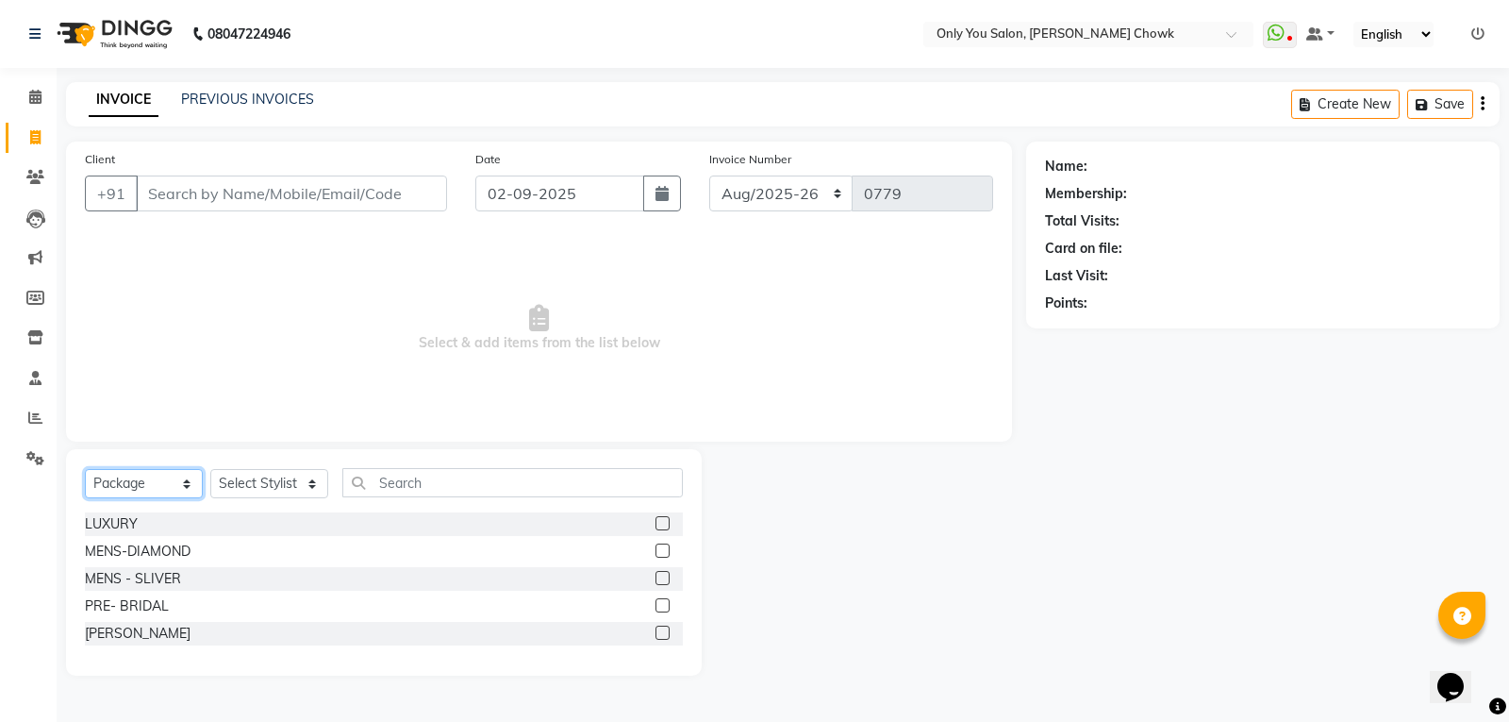
select select "service"
click at [85, 469] on select "Select Service Product Membership Package Voucher Prepaid Gift Card" at bounding box center [144, 483] width 118 height 29
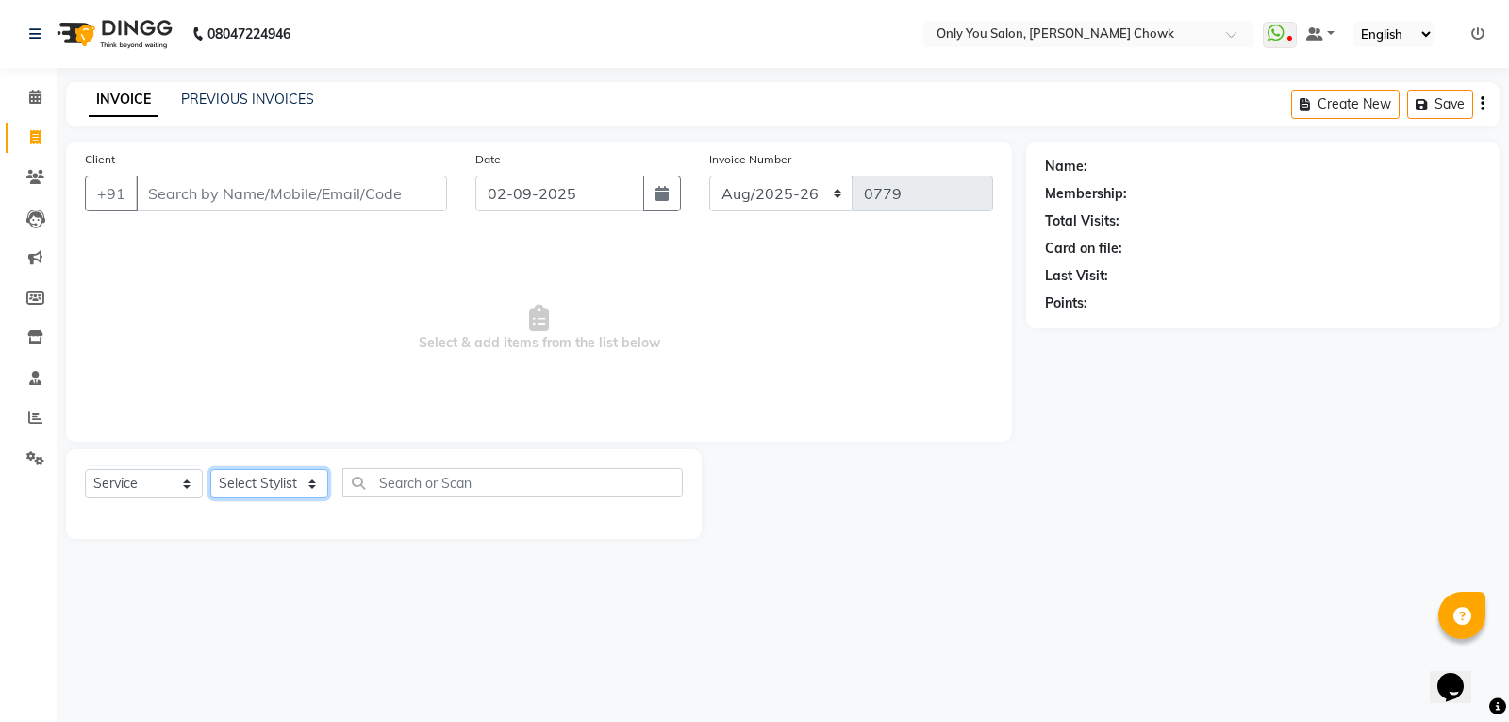
click at [277, 484] on select "Select Stylist [PERSON_NAME] [PERSON_NAME] [PERSON_NAME] MAMTA [PERSON_NAME] [P…" at bounding box center [269, 483] width 118 height 29
select select "88527"
click at [210, 469] on select "Select Stylist [PERSON_NAME] [PERSON_NAME] [PERSON_NAME] MAMTA [PERSON_NAME] [P…" at bounding box center [269, 483] width 118 height 29
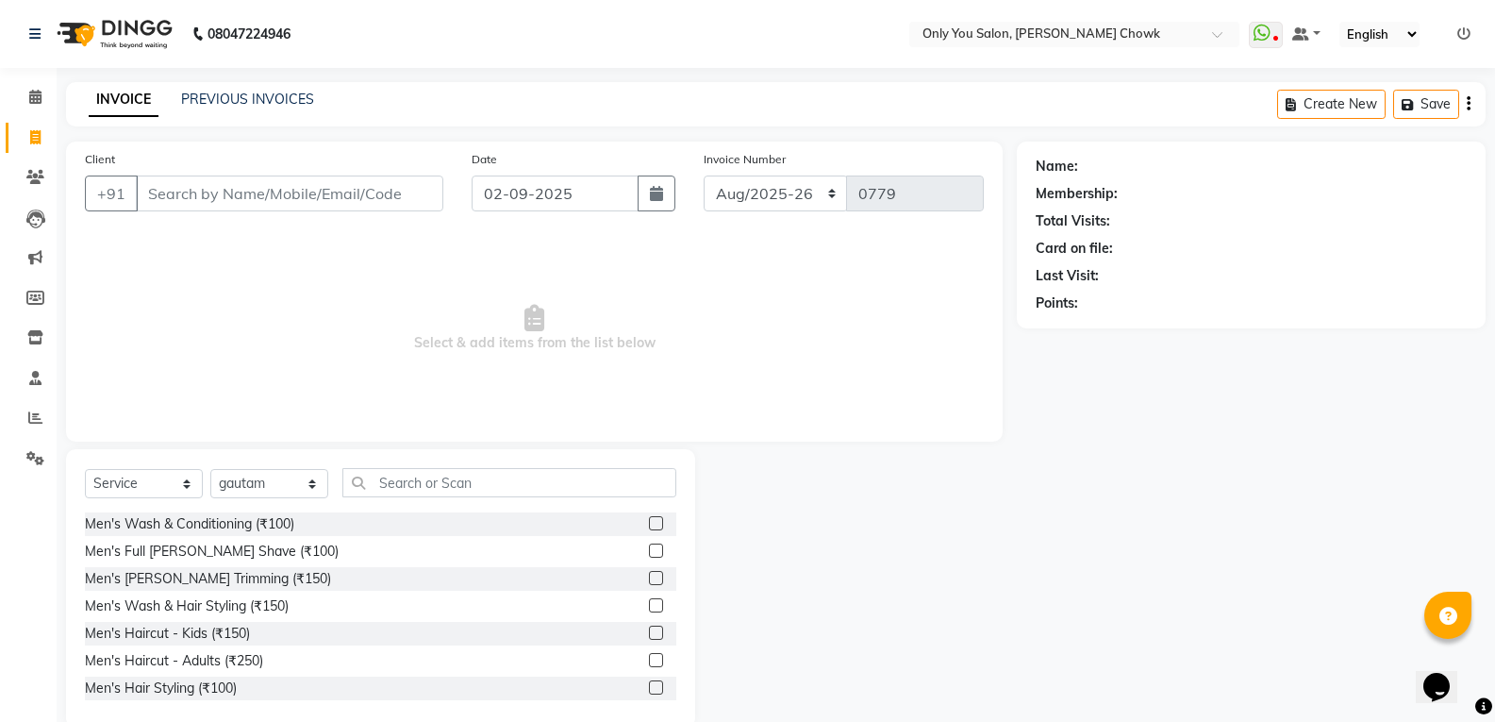
click at [502, 454] on div "Select Service Product Membership Package Voucher Prepaid Gift Card Select Styl…" at bounding box center [380, 588] width 629 height 278
click at [502, 481] on input "text" at bounding box center [509, 482] width 334 height 29
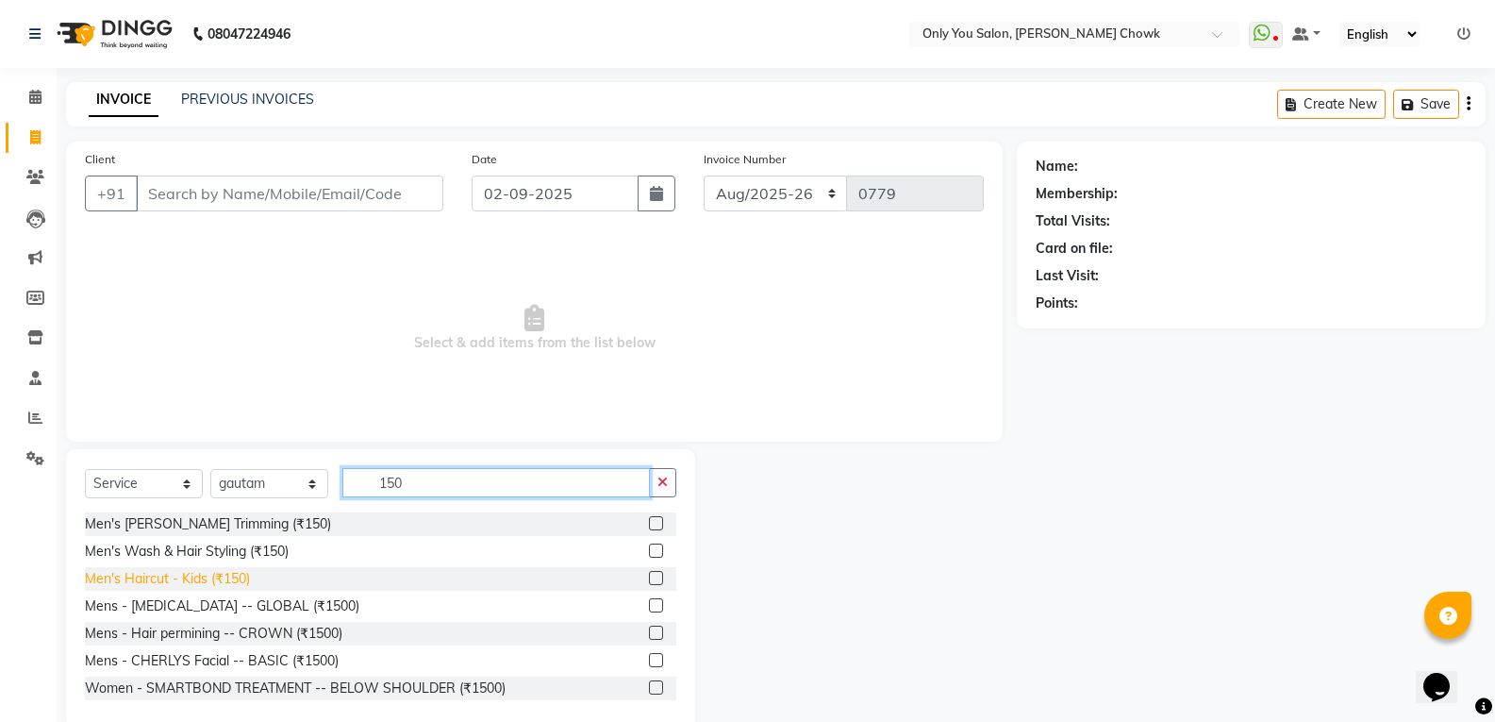
type input "150"
click at [245, 573] on div "Men's Haircut - Kids (₹150)" at bounding box center [167, 579] width 165 height 20
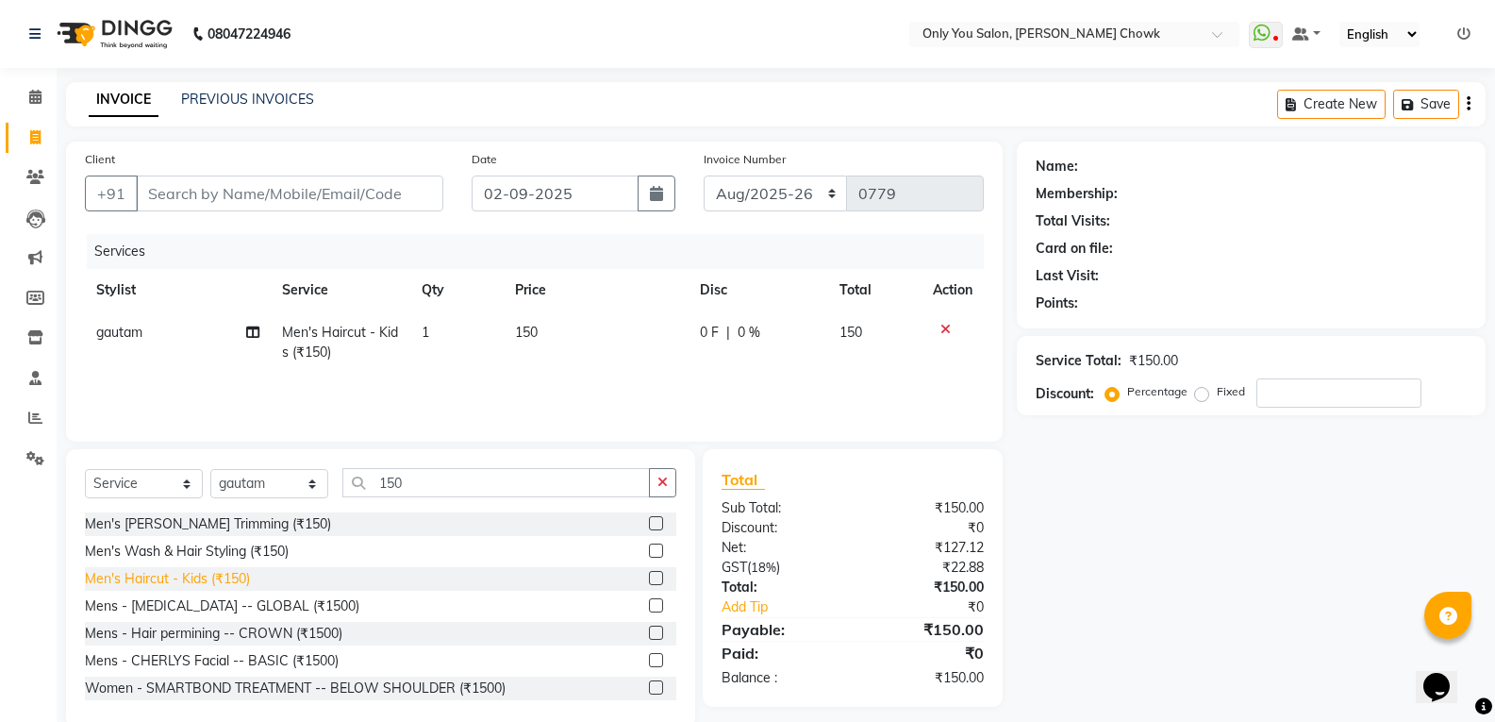
click at [243, 575] on div "Men's Haircut - Kids (₹150)" at bounding box center [167, 579] width 165 height 20
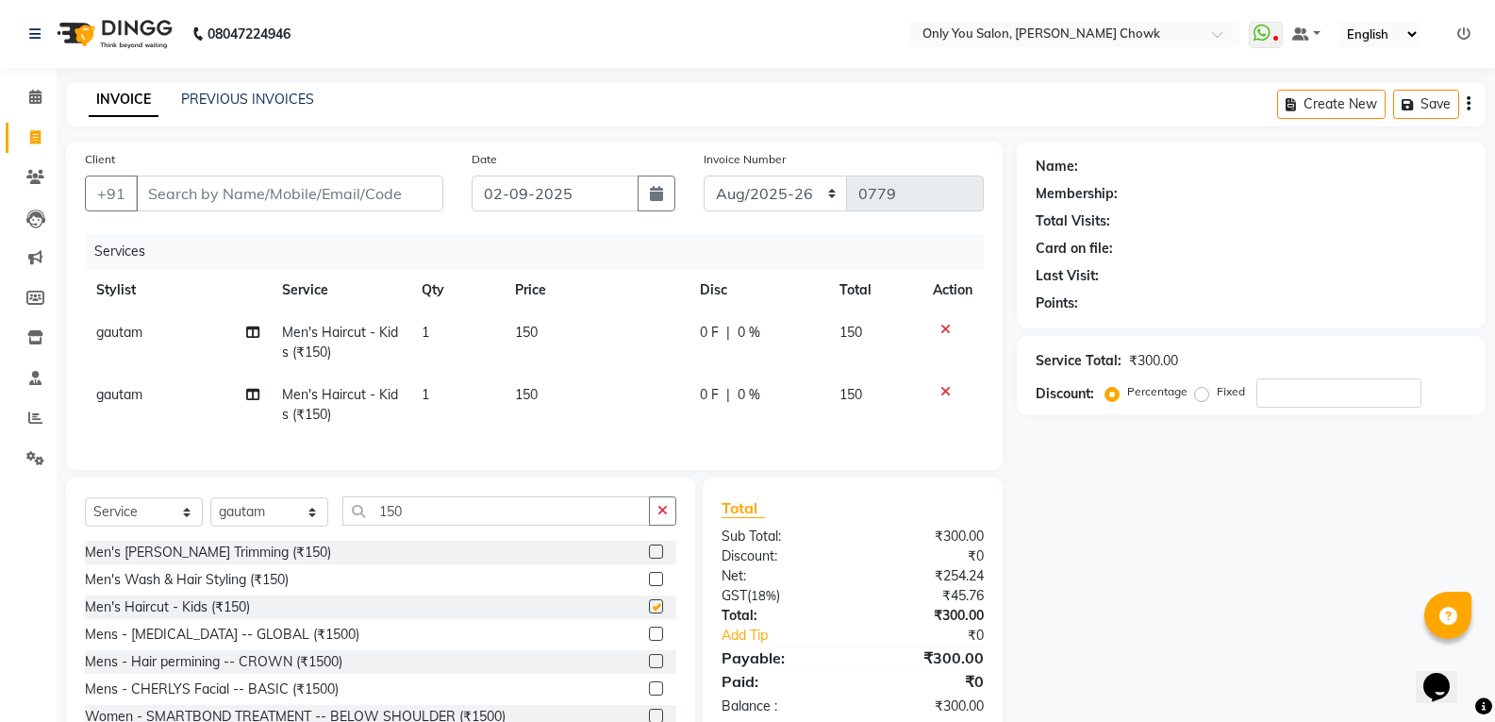
checkbox input "false"
click at [153, 401] on td "gautam" at bounding box center [178, 404] width 186 height 62
select select "88527"
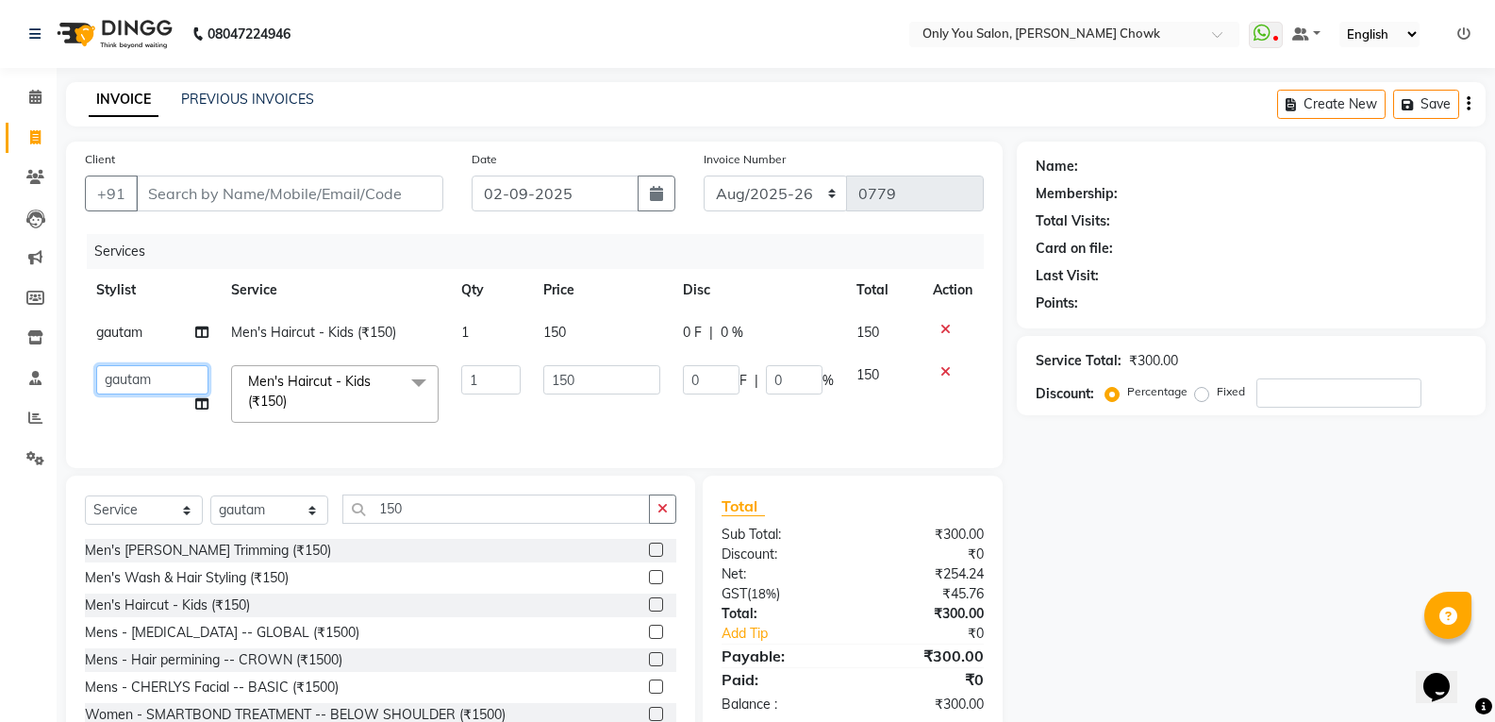
click at [145, 390] on select "ASHWIN gautam KHUSHI SIDAR LAXMI TIWARI MAMTA SAHU NARESH Ragini Sahu RAKESH RA…" at bounding box center [152, 379] width 112 height 29
select select "86684"
click at [371, 198] on input "Client" at bounding box center [289, 193] width 307 height 36
type input "8"
type input "0"
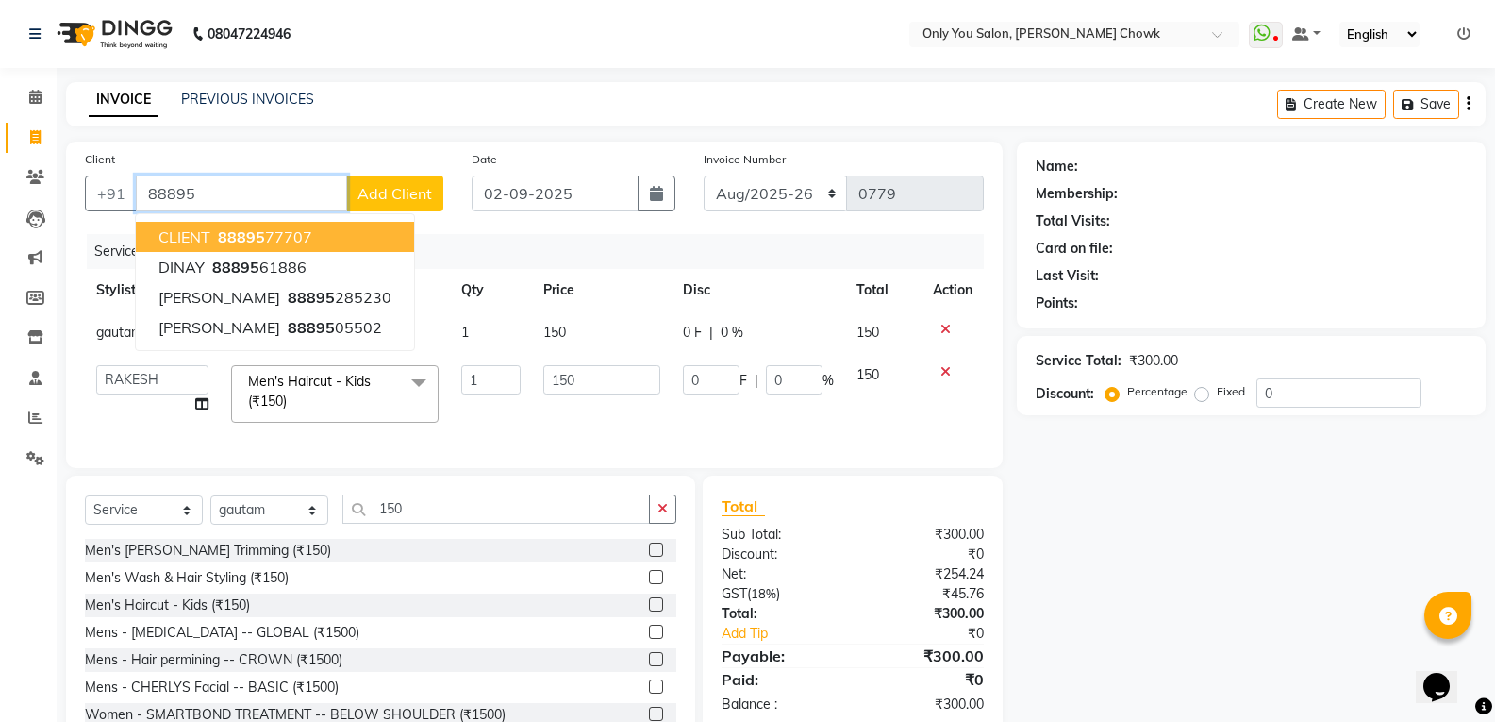
click at [366, 227] on button "CLIENT 88895 77707" at bounding box center [275, 237] width 278 height 30
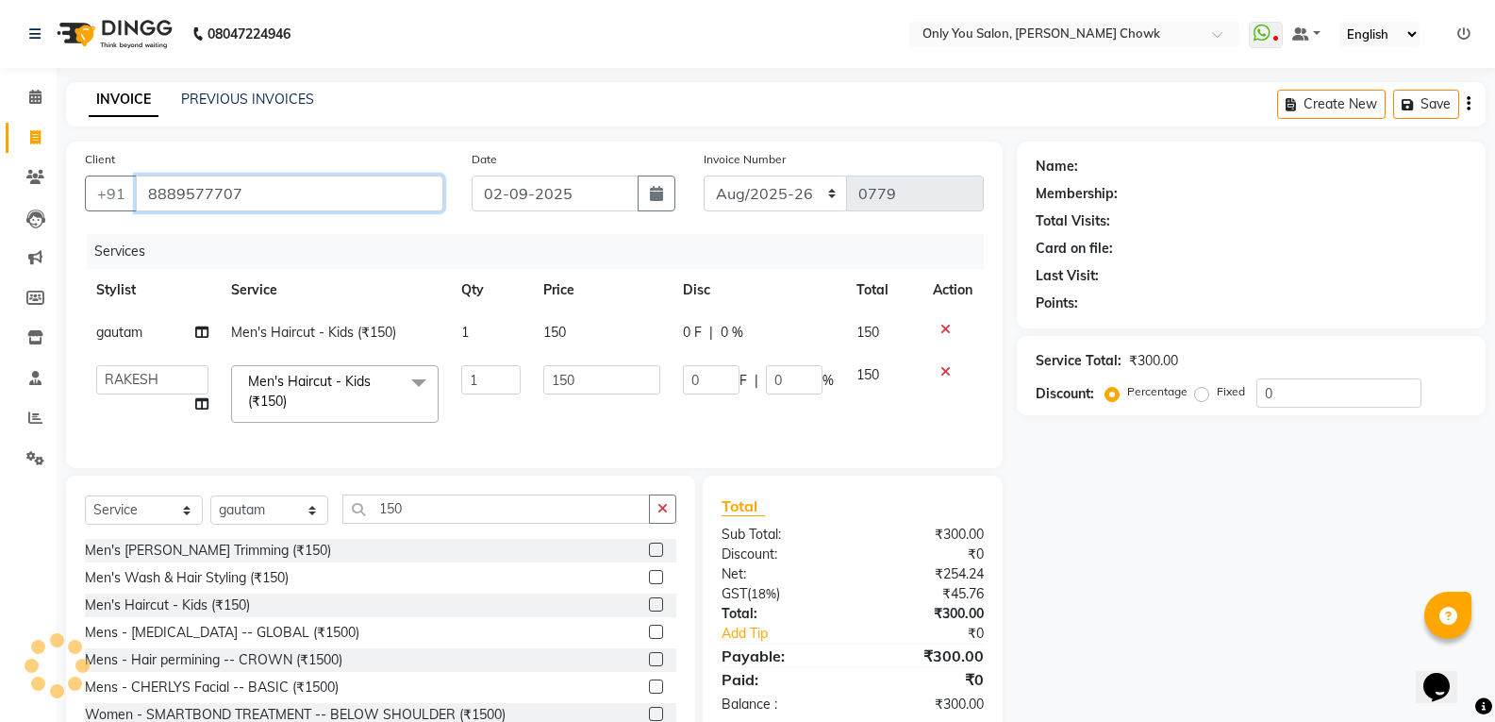
type input "8889577707"
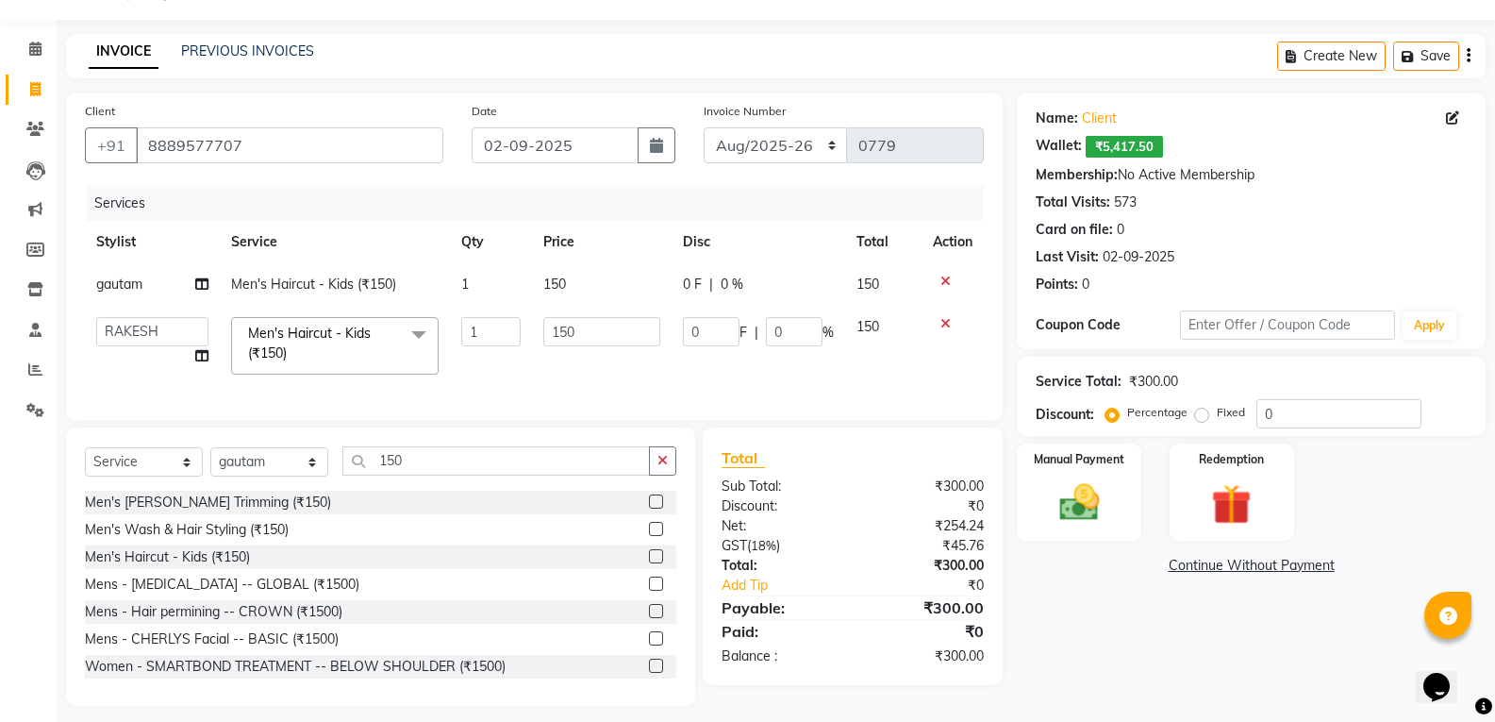
scroll to position [75, 0]
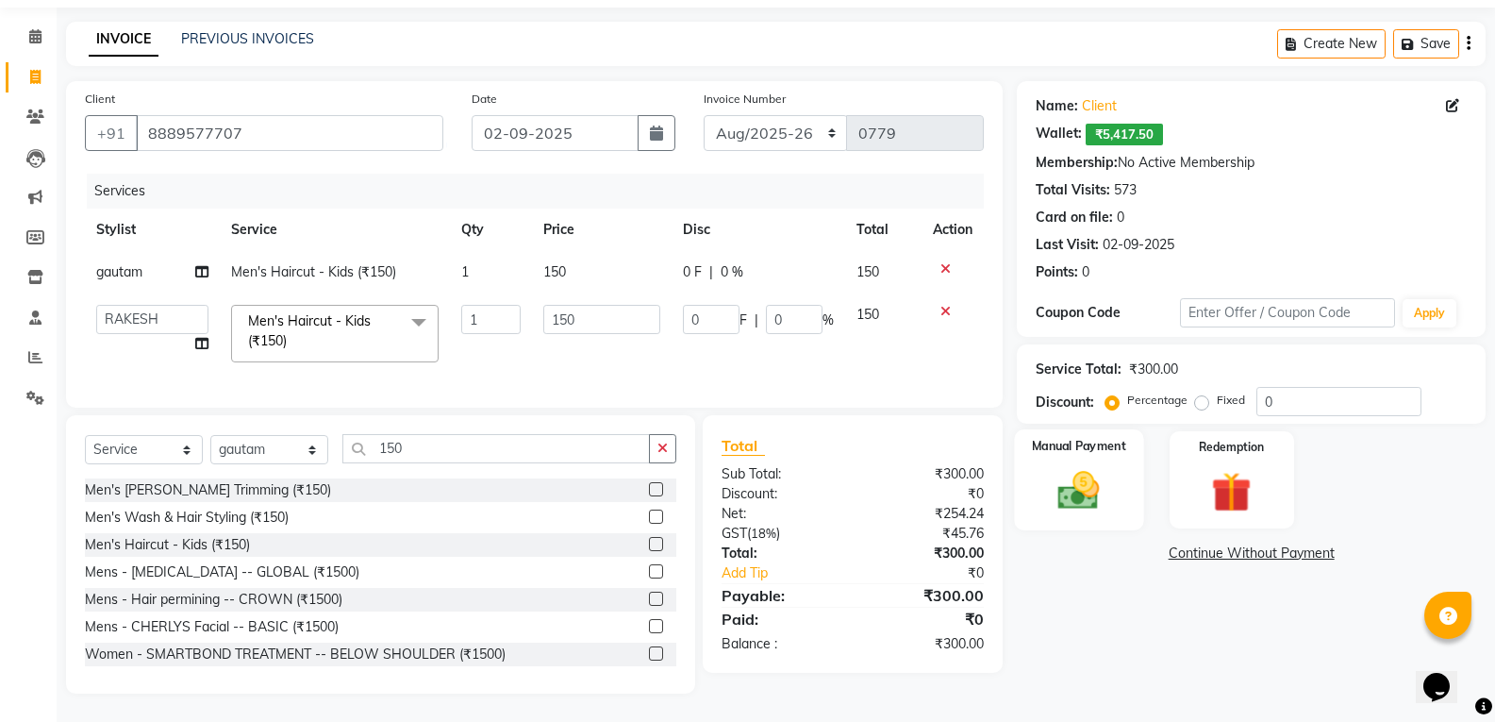
click at [1070, 506] on div "Manual Payment" at bounding box center [1079, 479] width 129 height 101
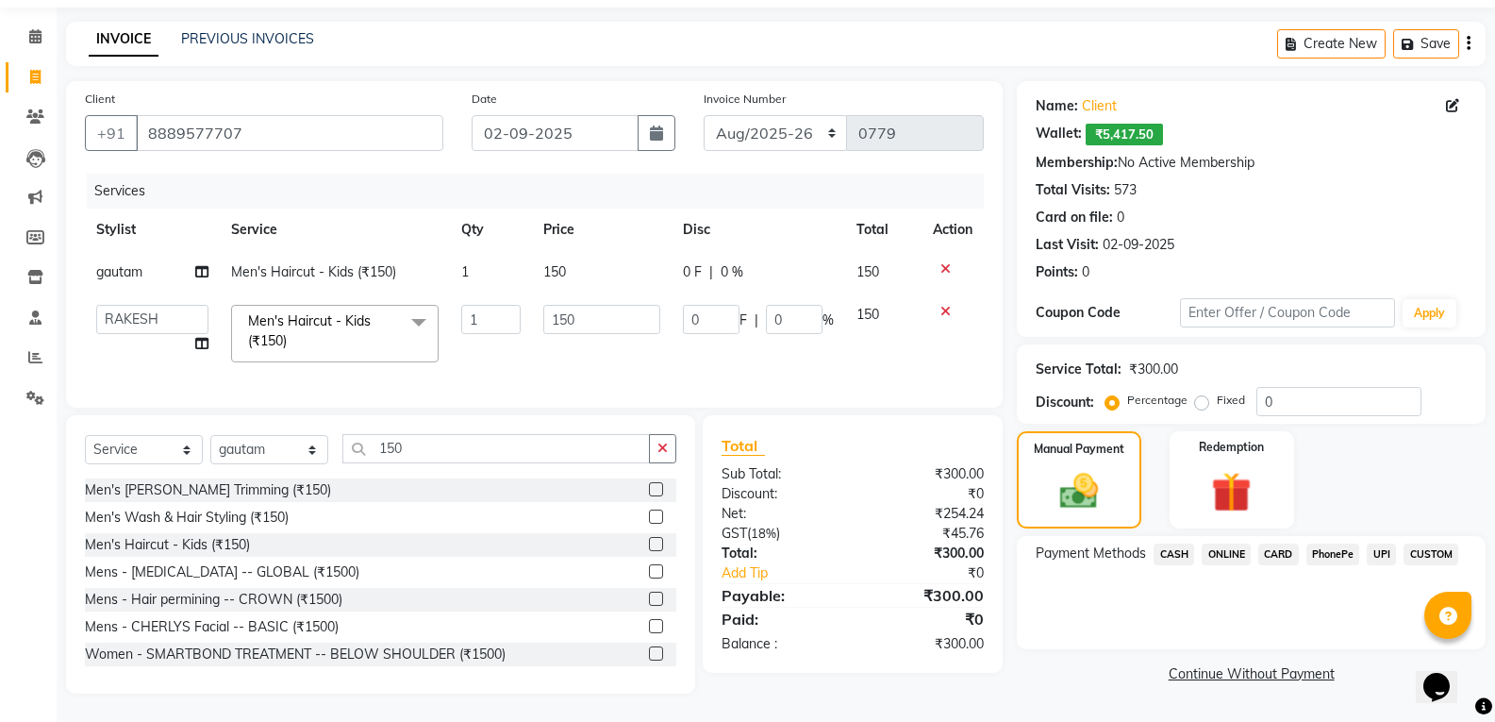
click at [1162, 546] on span "CASH" at bounding box center [1173, 554] width 41 height 22
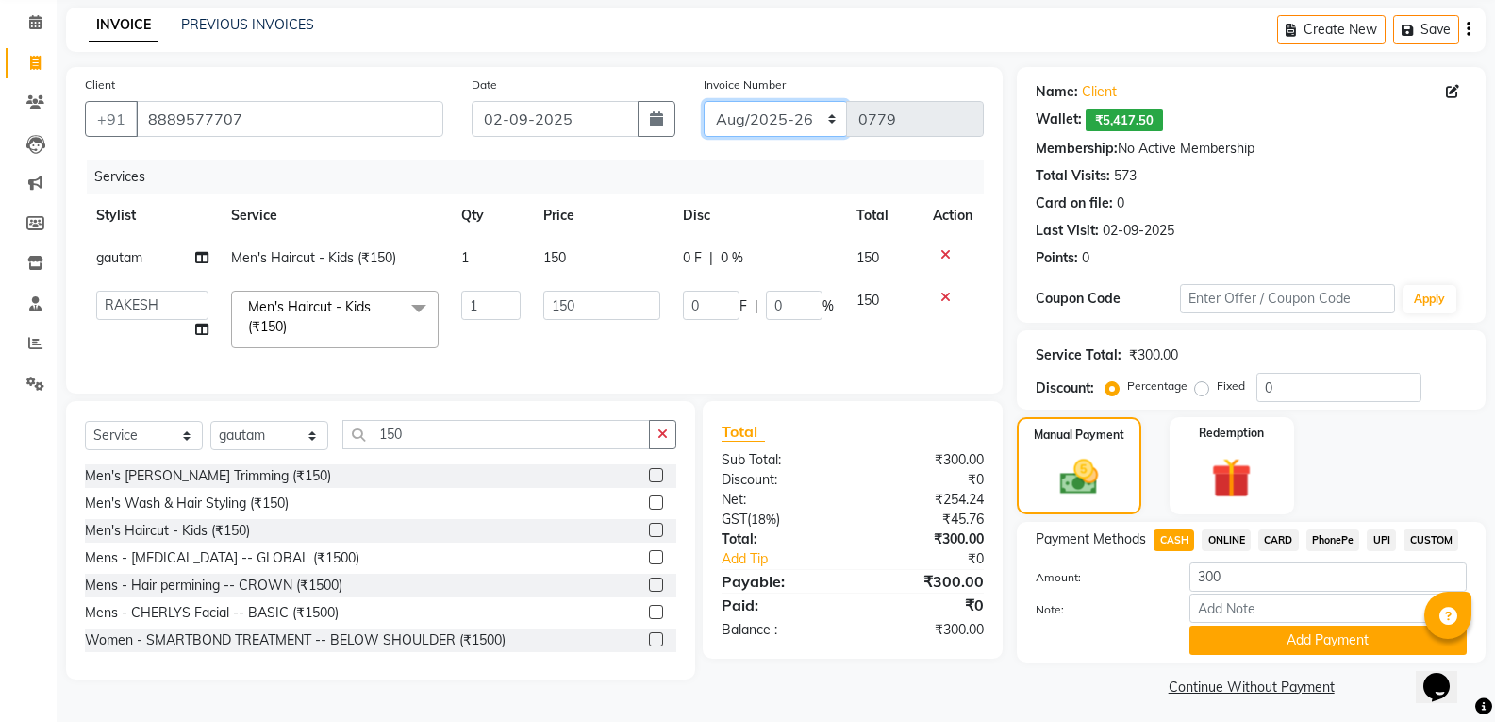
click at [797, 124] on select "[DATE]-[DATE]-26 TRD/2025" at bounding box center [776, 119] width 144 height 36
select select "8714"
click at [704, 101] on select "[DATE]-[DATE]-26 TRD/2025" at bounding box center [776, 119] width 144 height 36
type input "0685"
click at [1212, 643] on button "Add Payment" at bounding box center [1327, 639] width 277 height 29
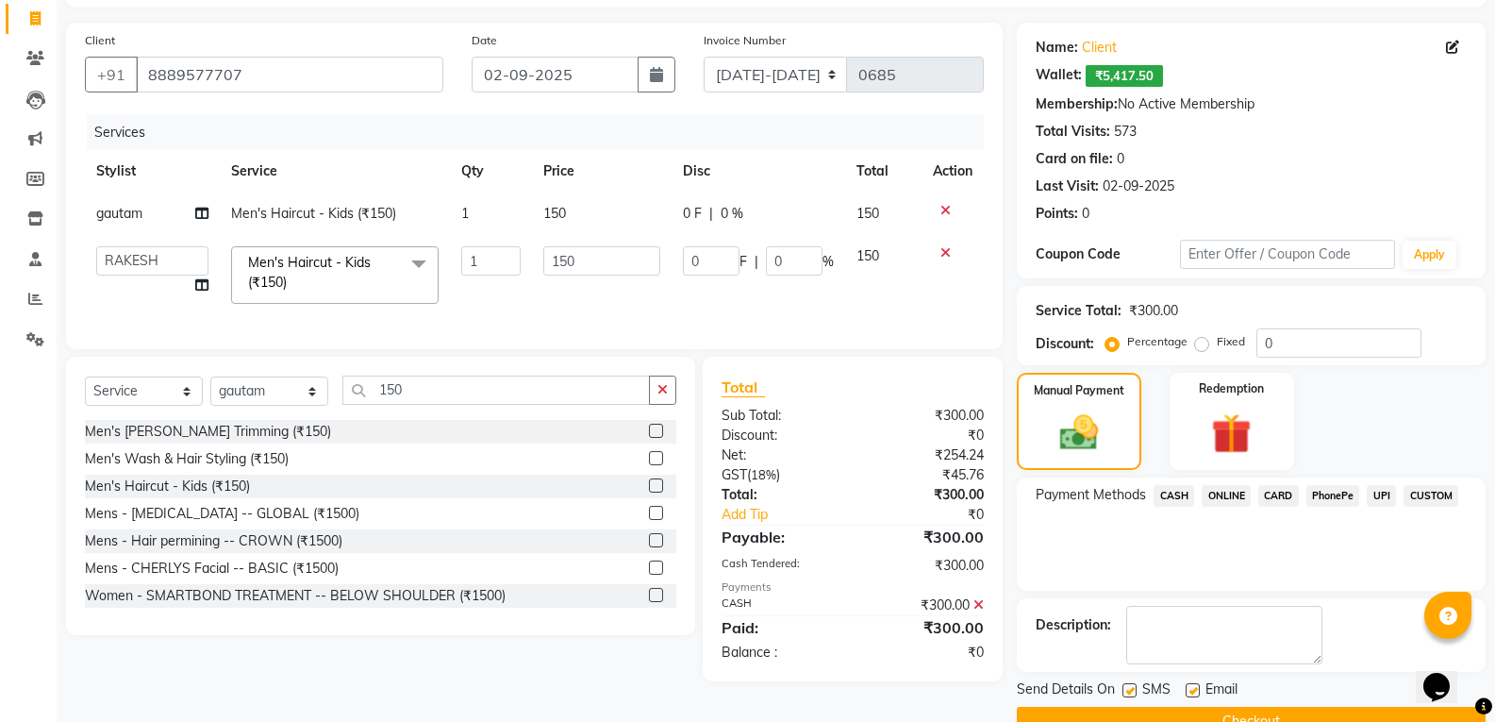
scroll to position [161, 0]
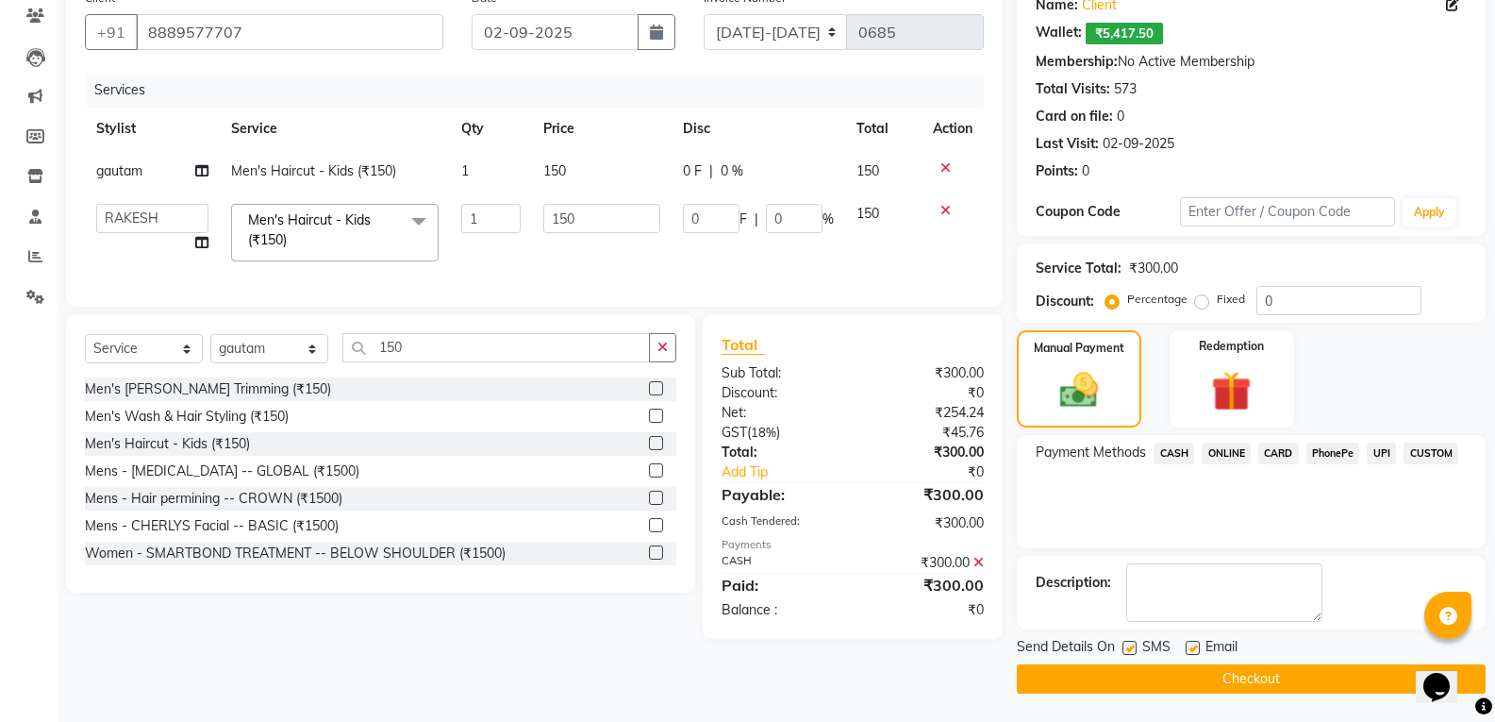
click at [1226, 673] on button "Checkout" at bounding box center [1251, 678] width 469 height 29
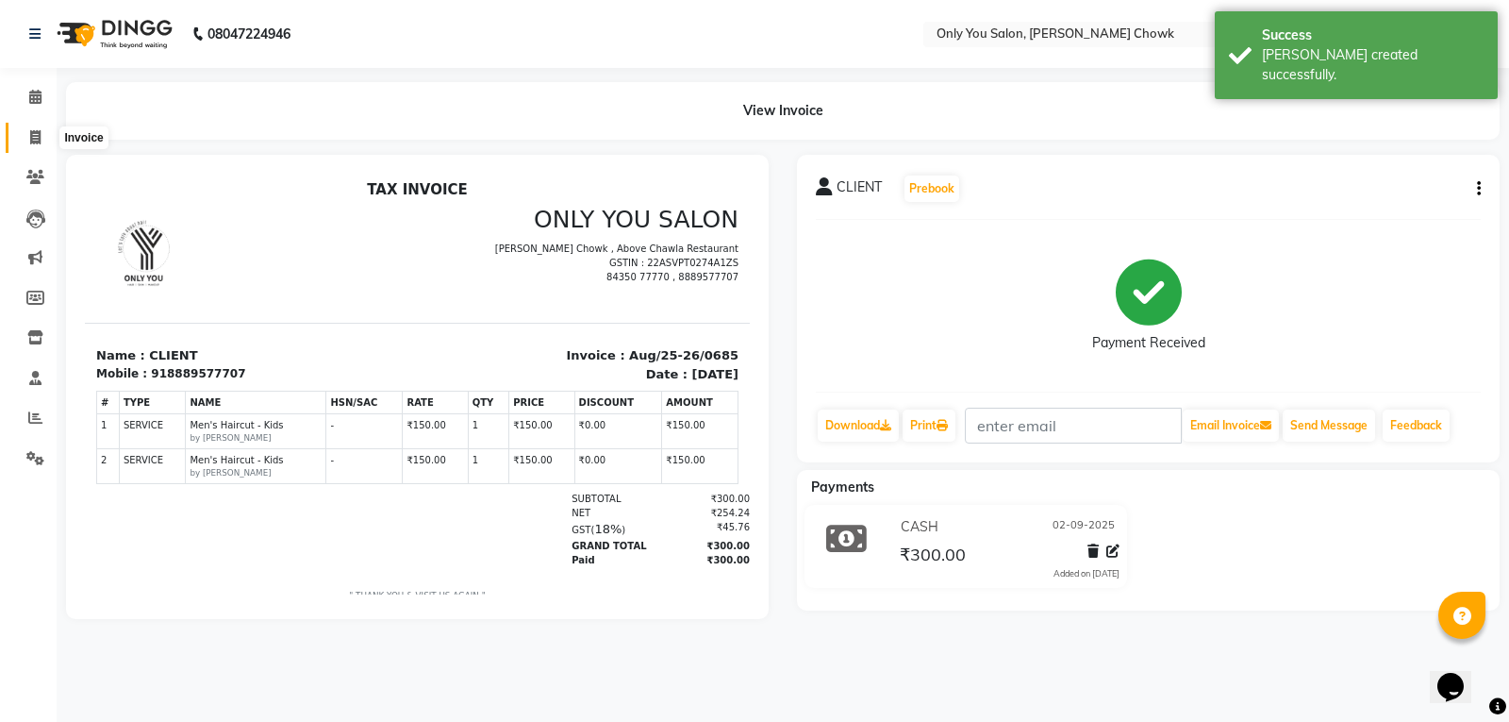
click at [34, 142] on icon at bounding box center [35, 137] width 10 height 14
select select "8713"
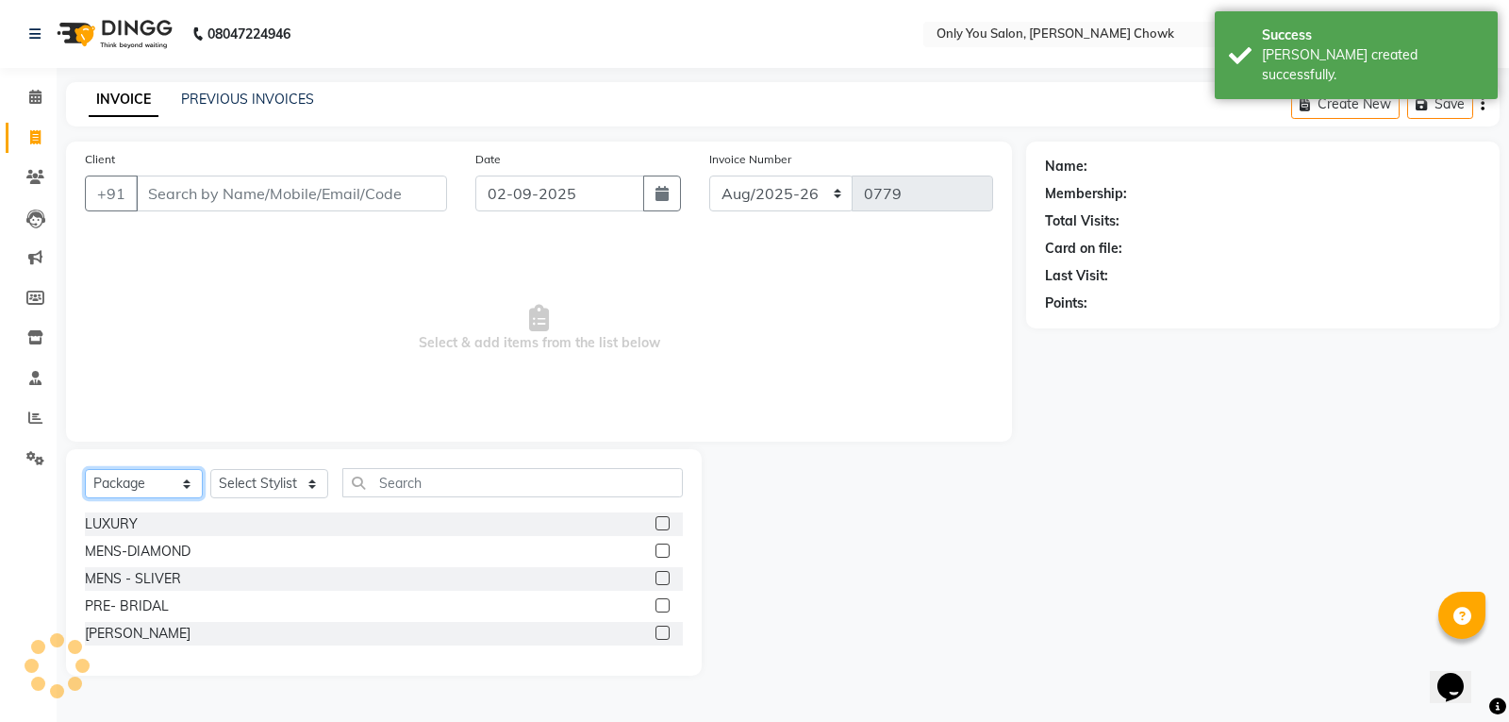
click at [171, 473] on select "Select Service Product Membership Package Voucher Prepaid Gift Card" at bounding box center [144, 483] width 118 height 29
select select "service"
click at [85, 469] on select "Select Service Product Membership Package Voucher Prepaid Gift Card" at bounding box center [144, 483] width 118 height 29
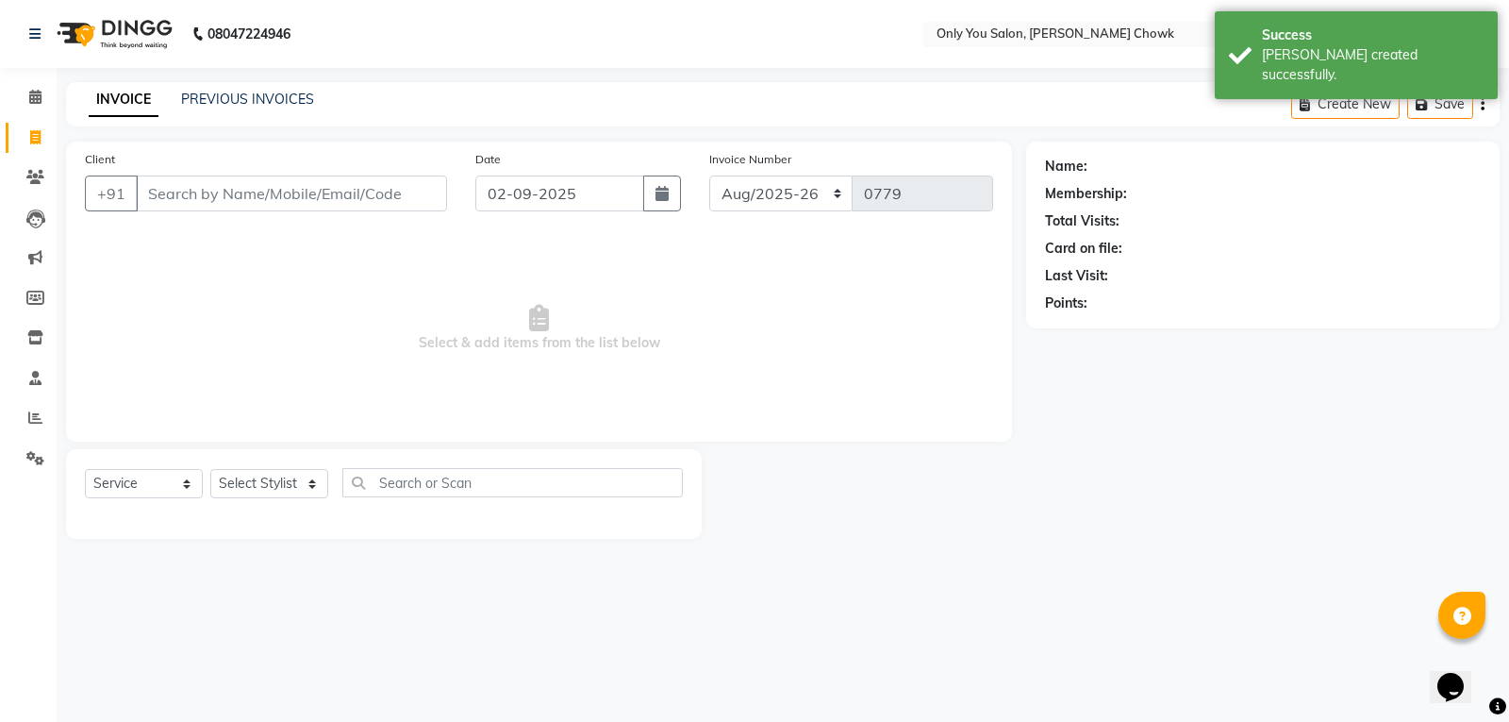
click at [302, 466] on div "Select Service Product Membership Package Voucher Prepaid Gift Card Select Styl…" at bounding box center [384, 494] width 636 height 90
click at [295, 476] on select "Select Stylist [PERSON_NAME] [PERSON_NAME] [PERSON_NAME] MAMTA [PERSON_NAME] [P…" at bounding box center [269, 483] width 118 height 29
select select "54278"
click at [210, 469] on select "Select Stylist [PERSON_NAME] [PERSON_NAME] [PERSON_NAME] MAMTA [PERSON_NAME] [P…" at bounding box center [269, 483] width 118 height 29
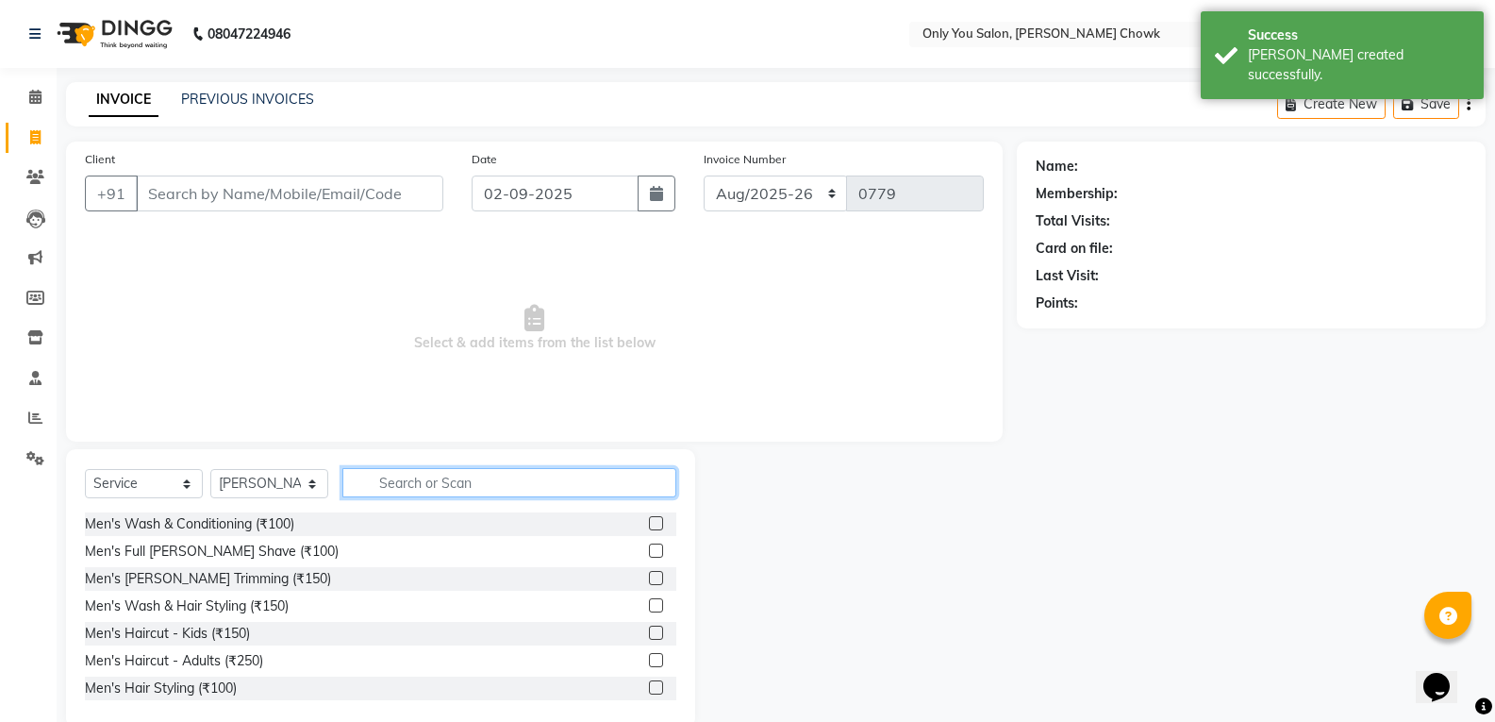
click at [448, 487] on input "text" at bounding box center [509, 482] width 334 height 29
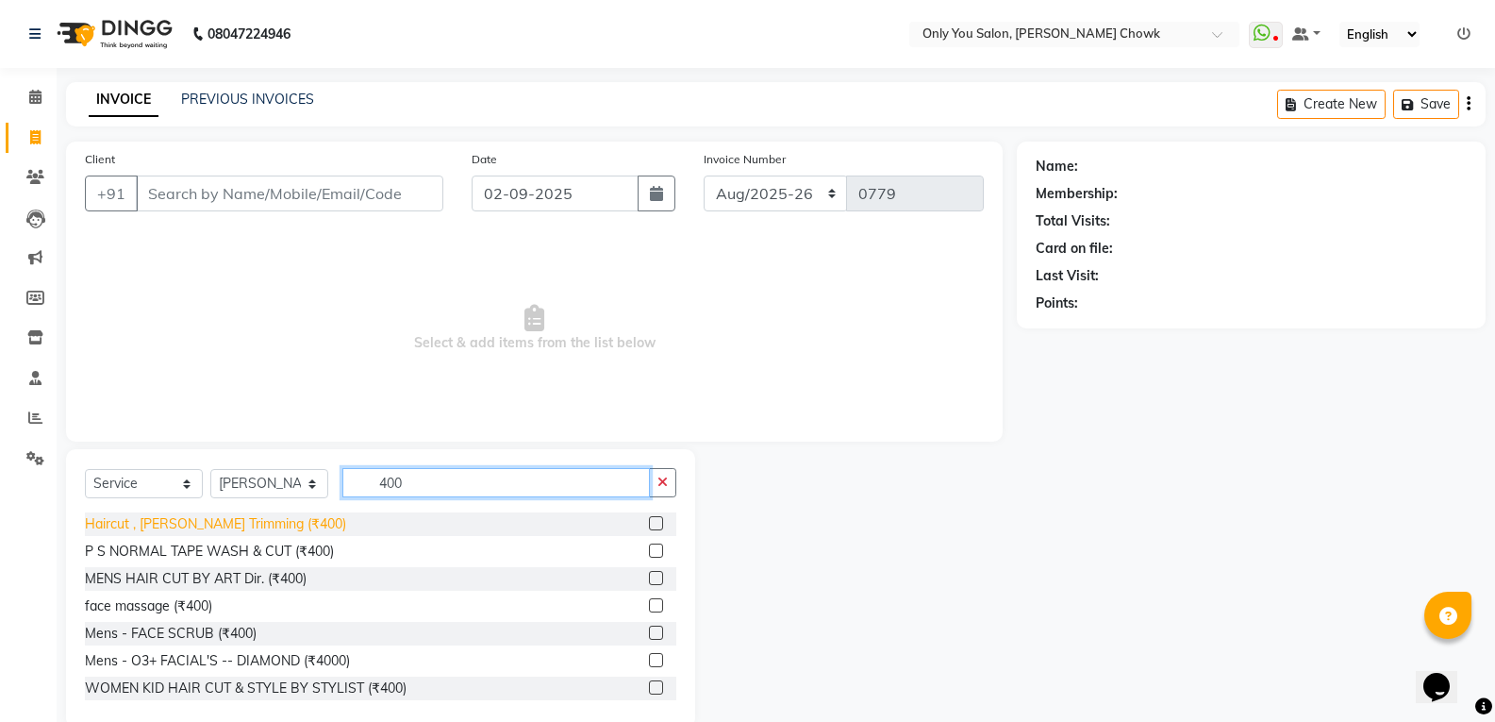
type input "400"
click at [227, 525] on div "Haircut , [PERSON_NAME] Trimming (₹400)" at bounding box center [215, 524] width 261 height 20
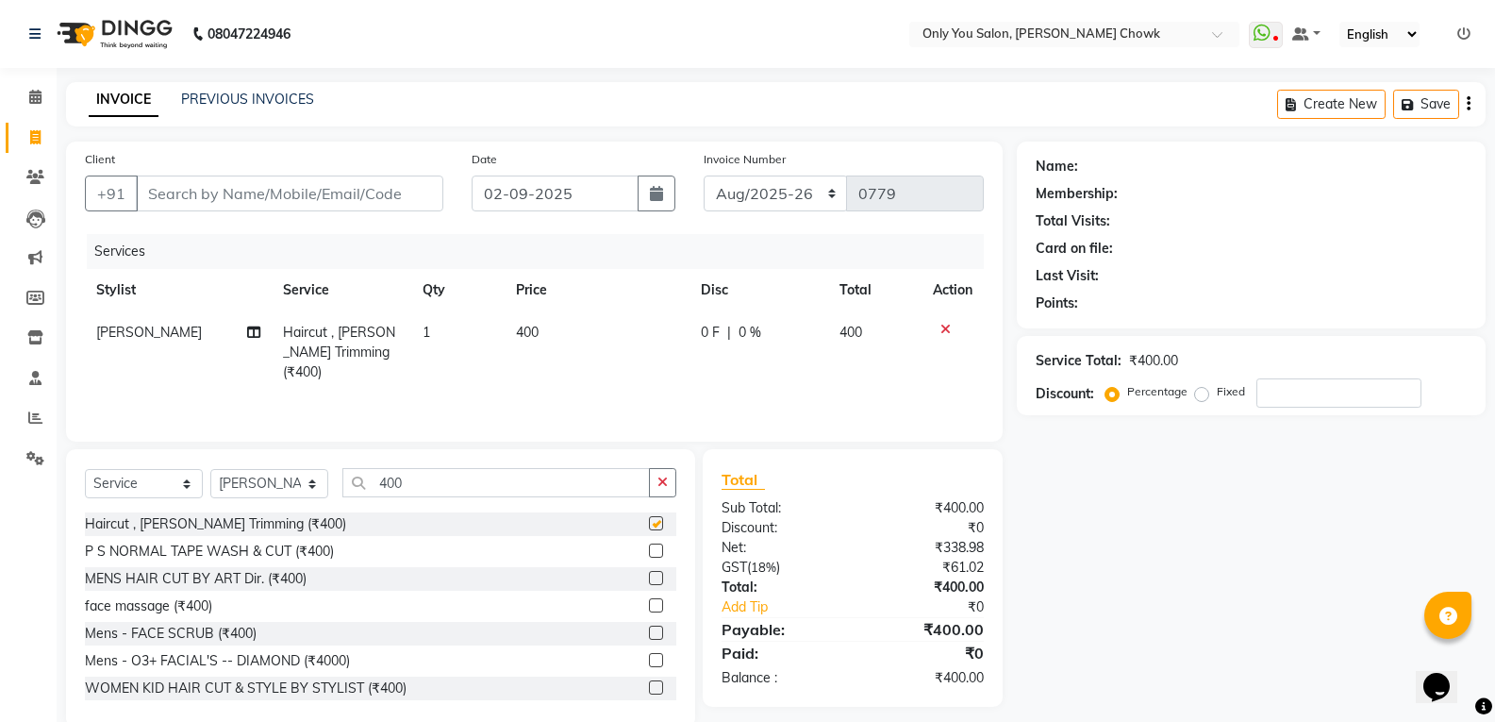
checkbox input "false"
click at [298, 198] on input "Client" at bounding box center [289, 193] width 307 height 36
type input "8"
type input "0"
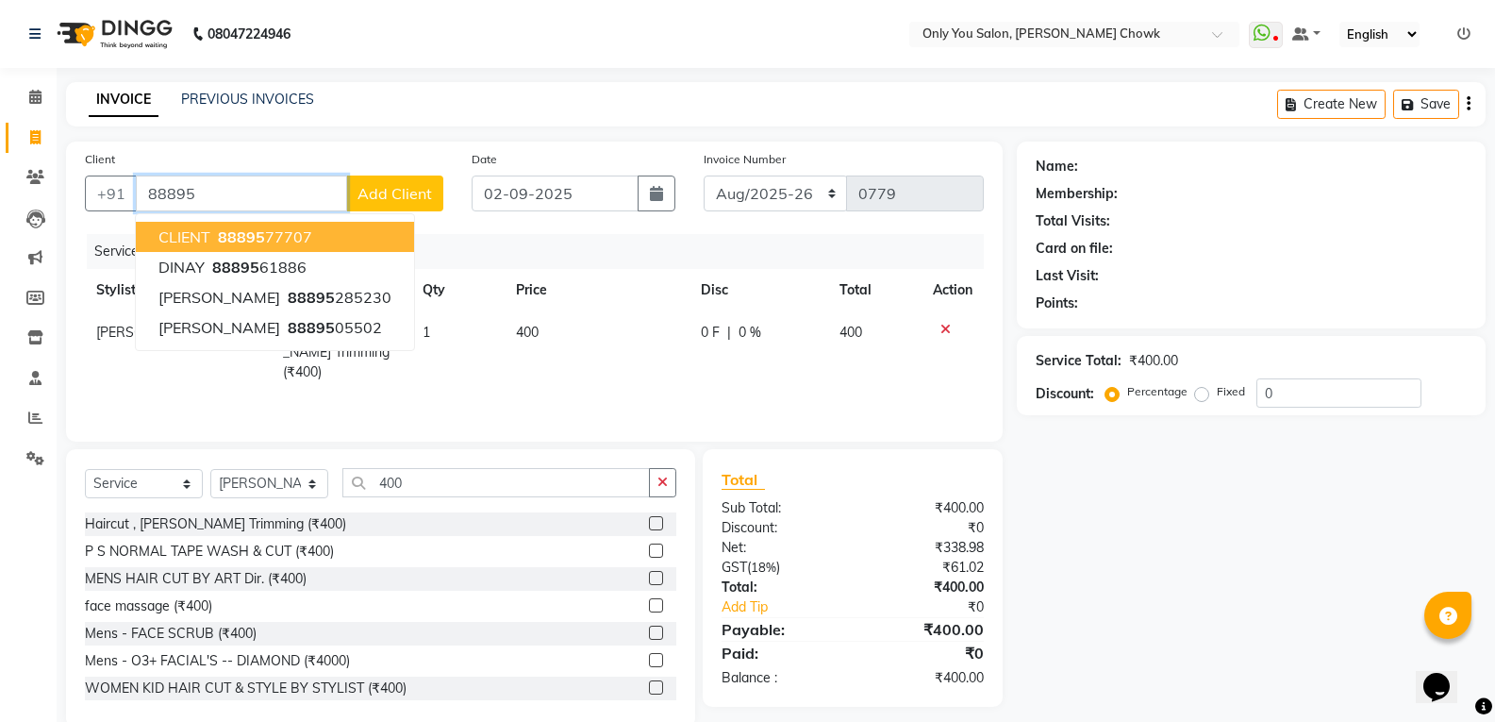
click at [261, 223] on button "CLIENT 88895 77707" at bounding box center [275, 237] width 278 height 30
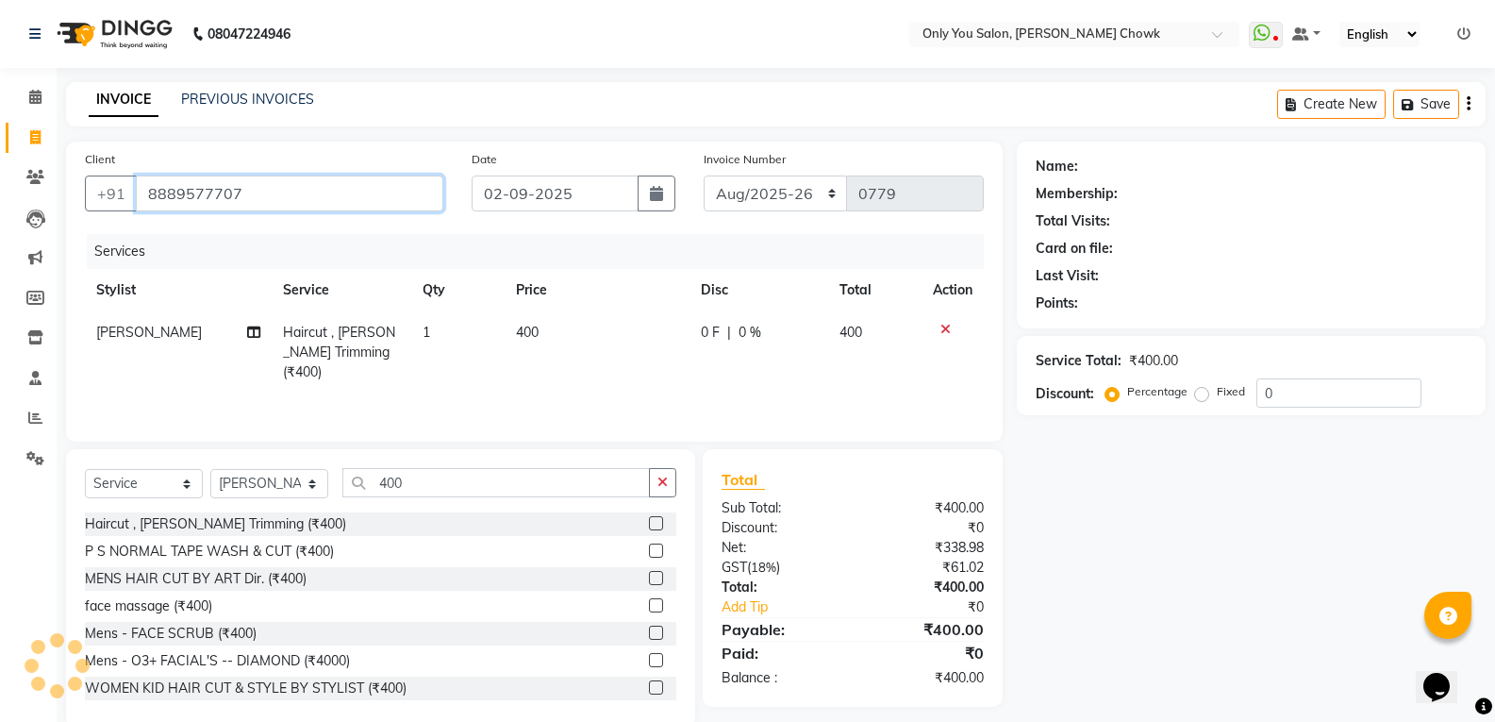
type input "8889577707"
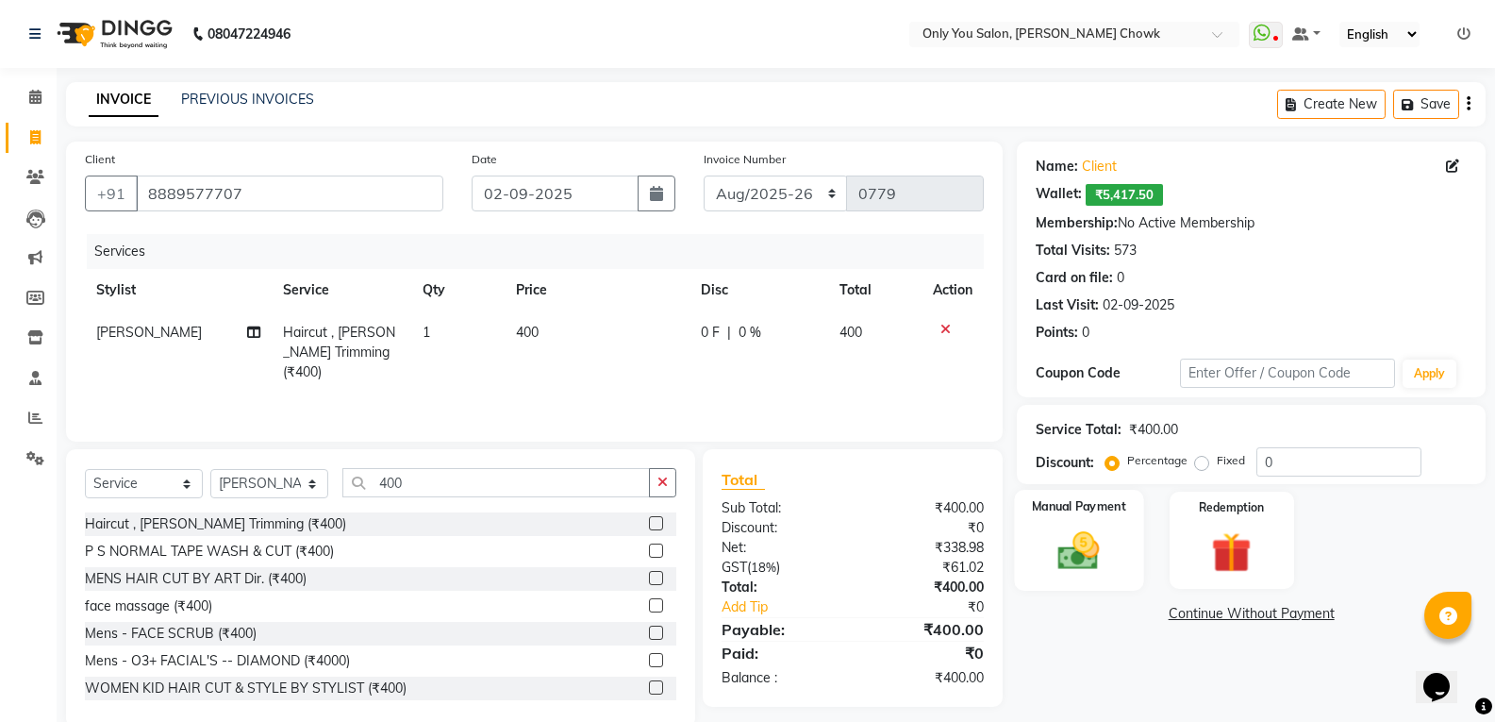
click at [1090, 557] on img at bounding box center [1078, 550] width 67 height 48
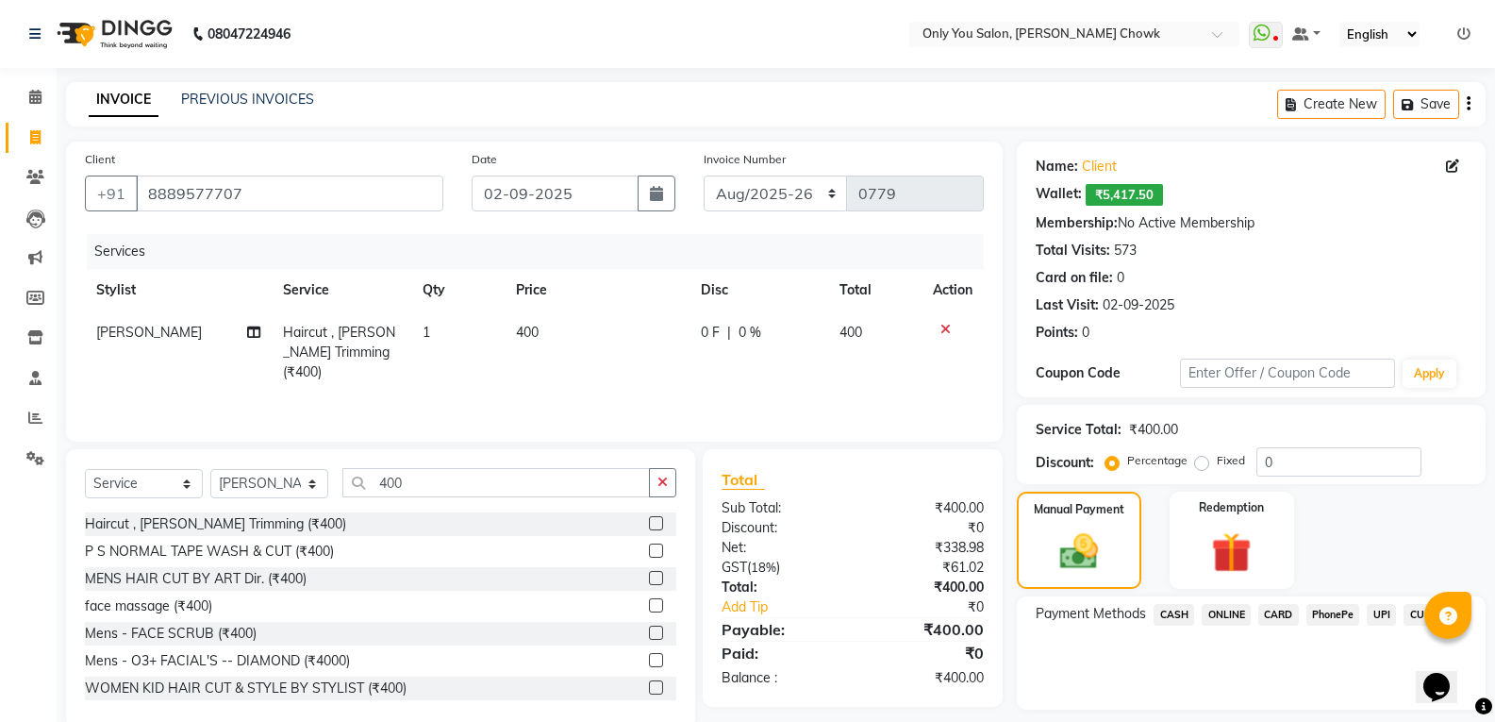
click at [1222, 615] on span "ONLINE" at bounding box center [1226, 615] width 49 height 22
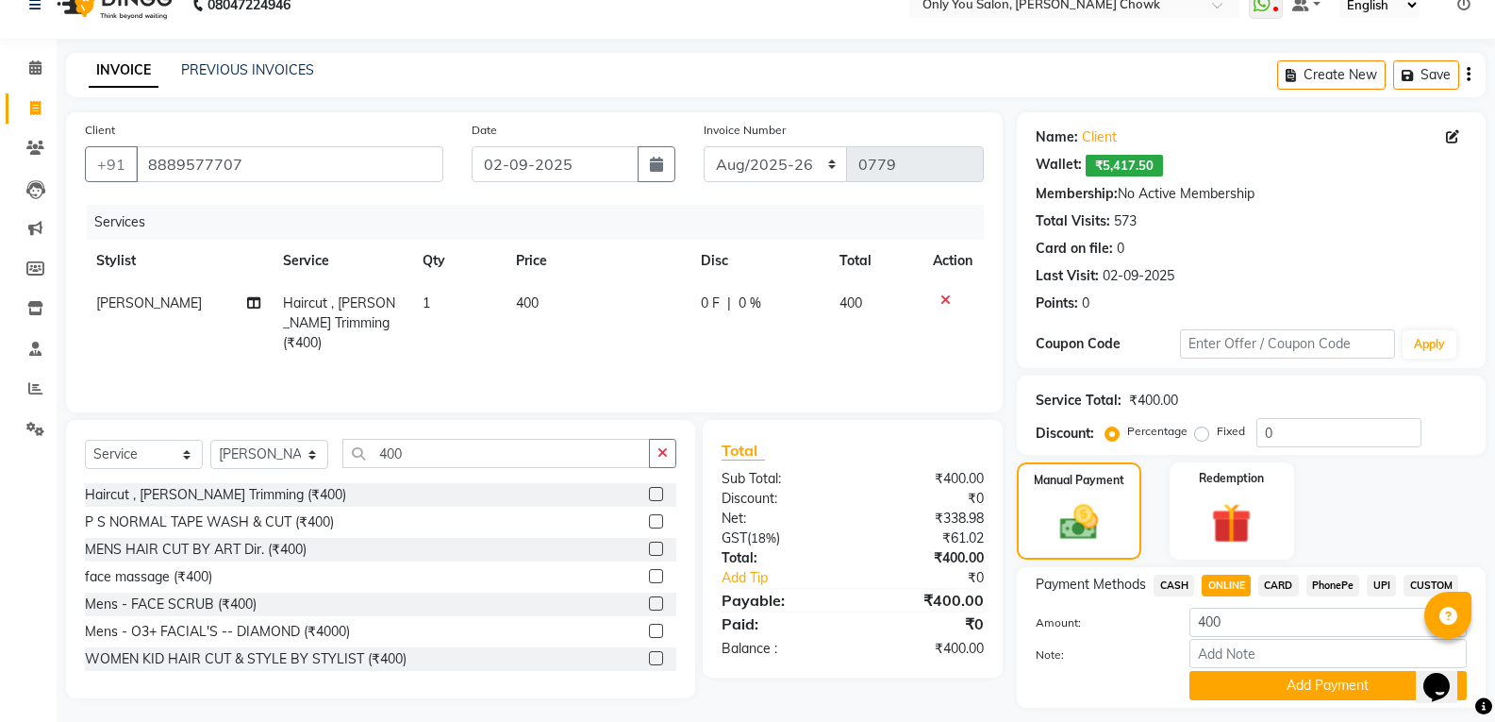
scroll to position [82, 0]
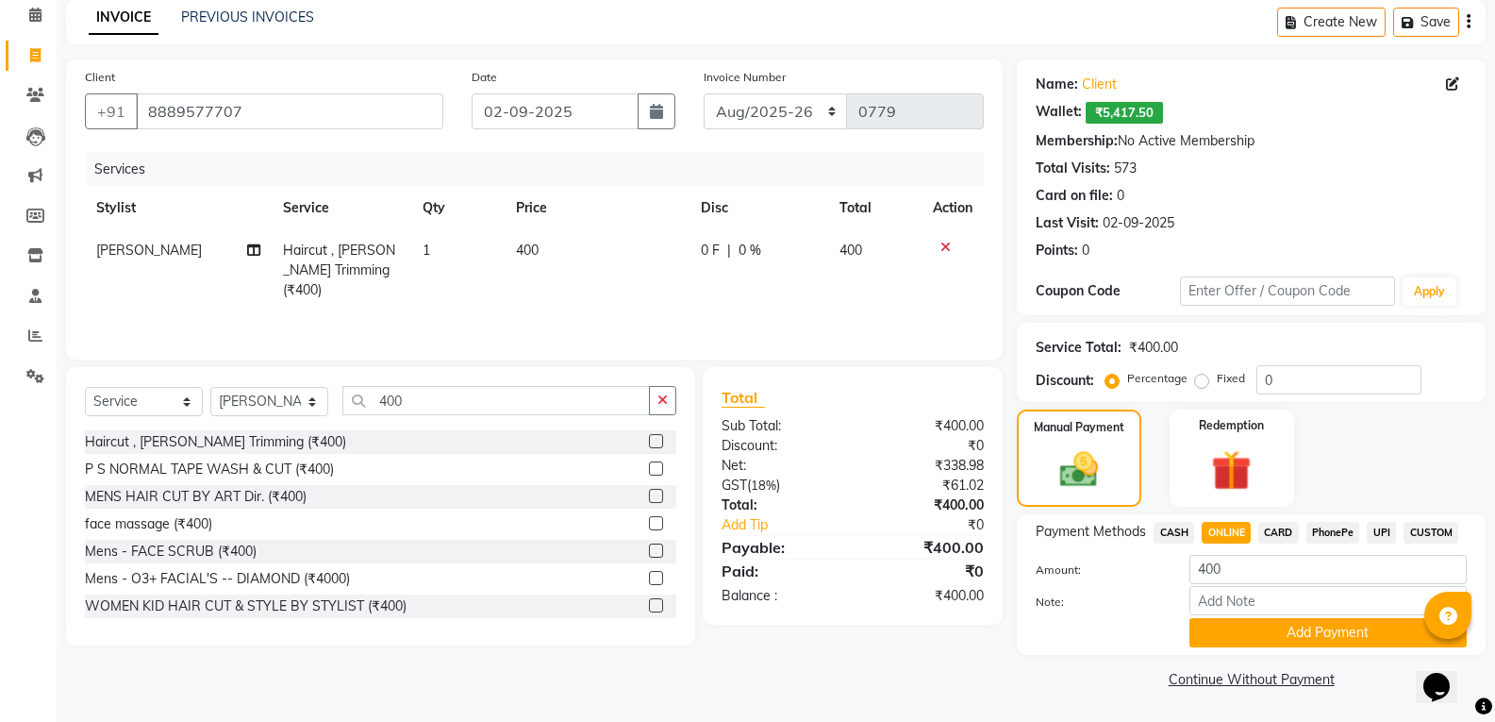
click at [1256, 647] on div "Payment Methods CASH ONLINE CARD PhonePe UPI CUSTOM Amount: 400 Note: Add Payme…" at bounding box center [1251, 584] width 469 height 141
click at [1261, 635] on button "Add Payment" at bounding box center [1327, 632] width 277 height 29
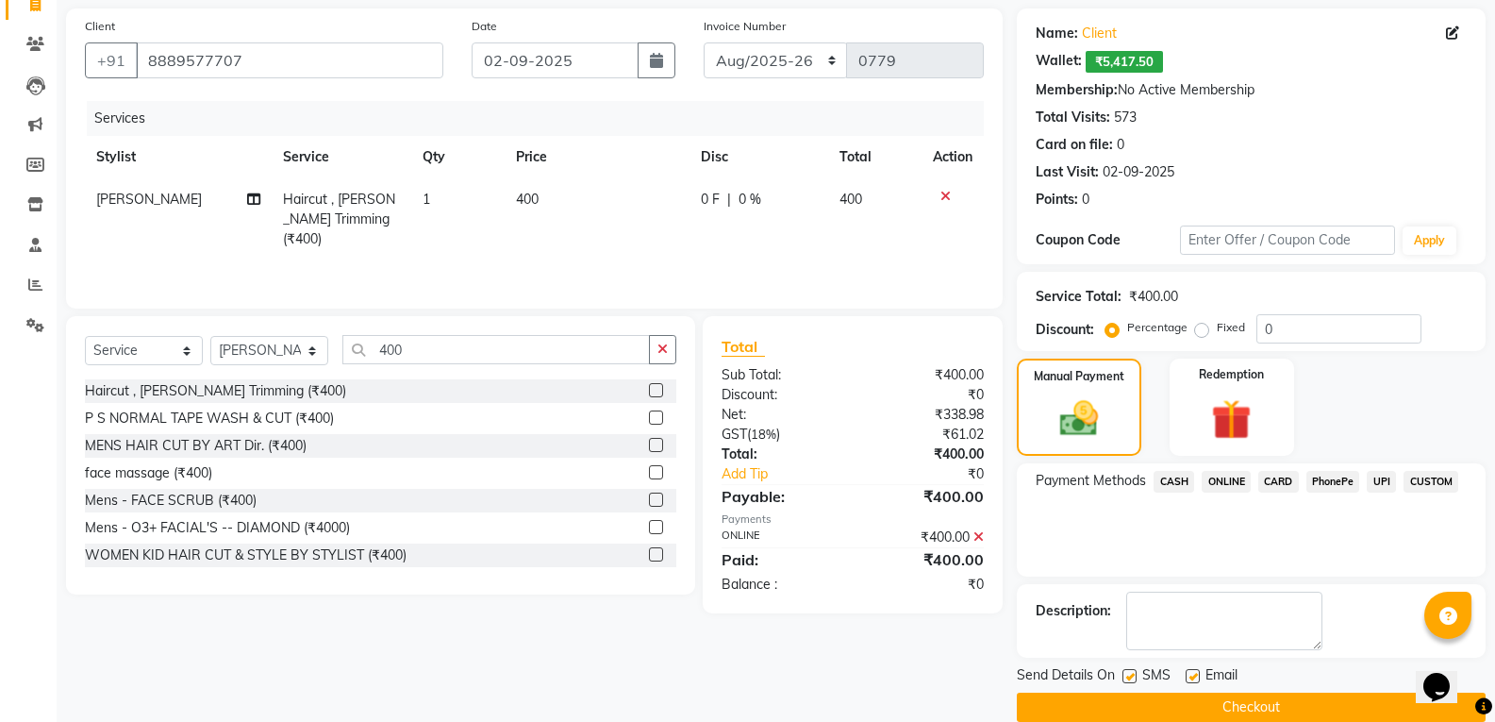
scroll to position [161, 0]
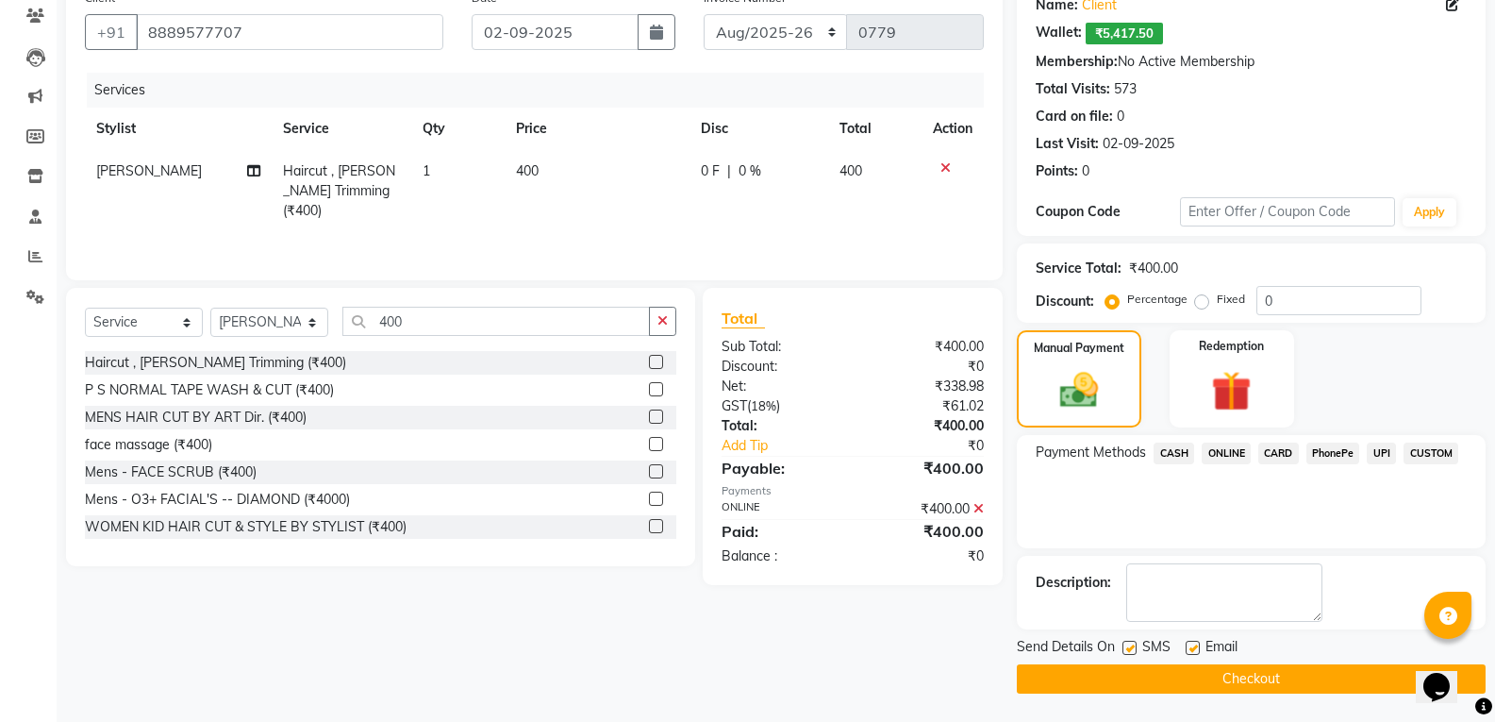
click at [1263, 666] on button "Checkout" at bounding box center [1251, 678] width 469 height 29
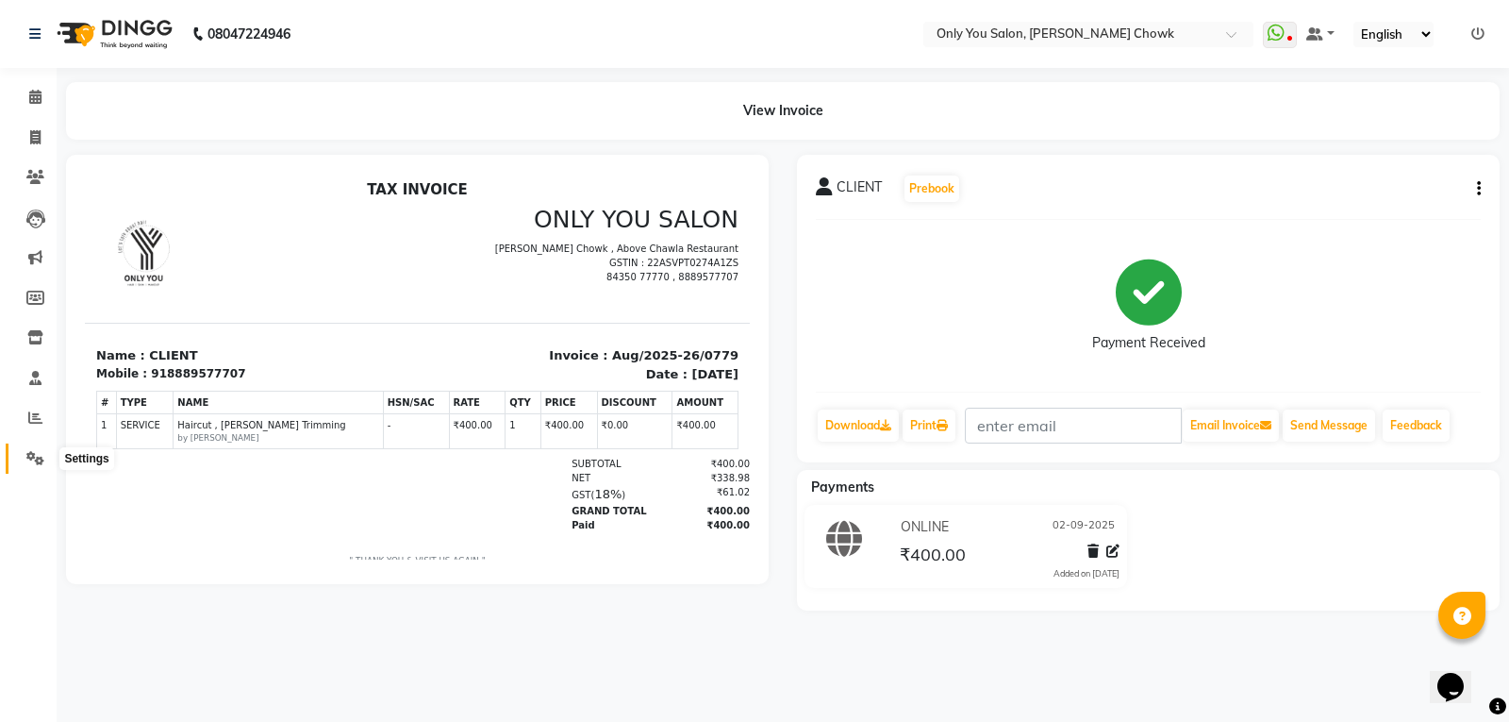
click at [32, 456] on icon at bounding box center [35, 458] width 18 height 14
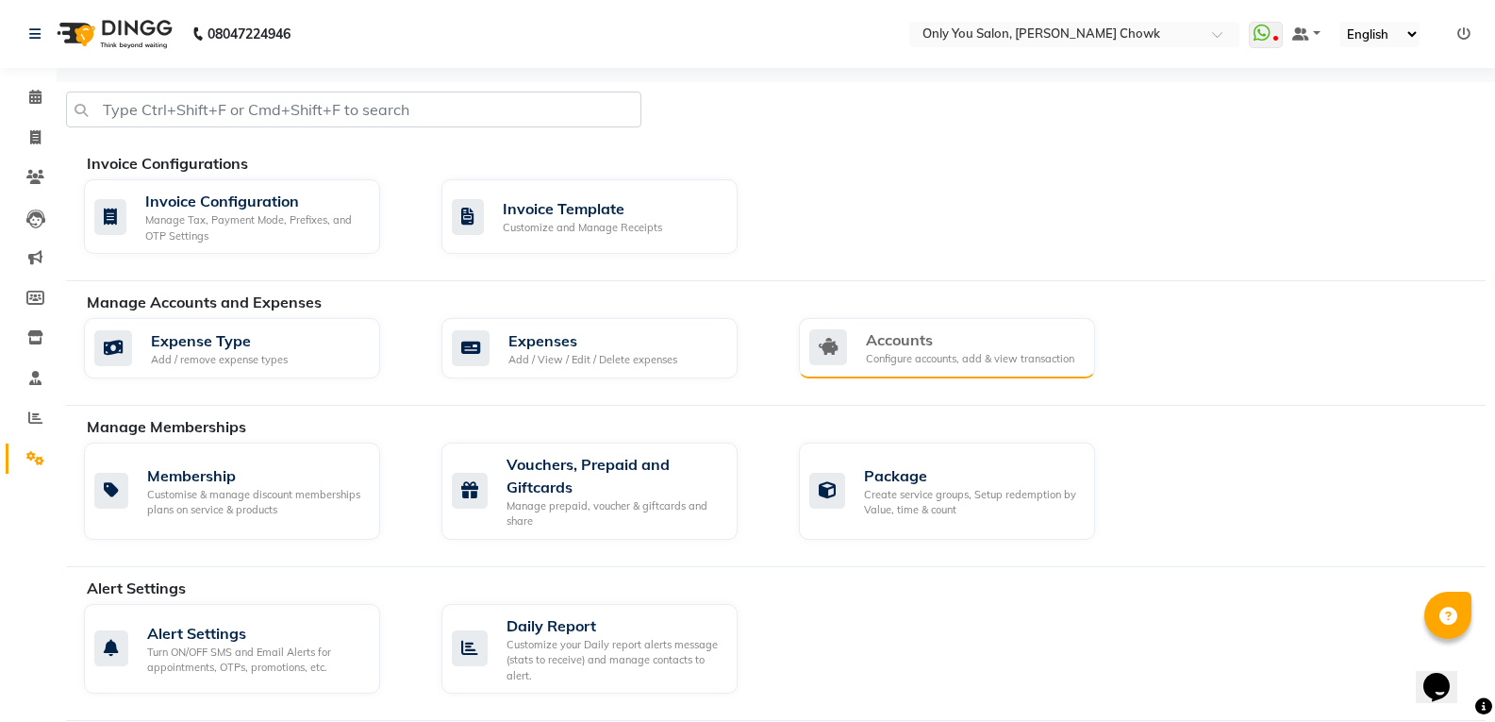
click at [922, 363] on div "Configure accounts, add & view transaction" at bounding box center [970, 359] width 208 height 16
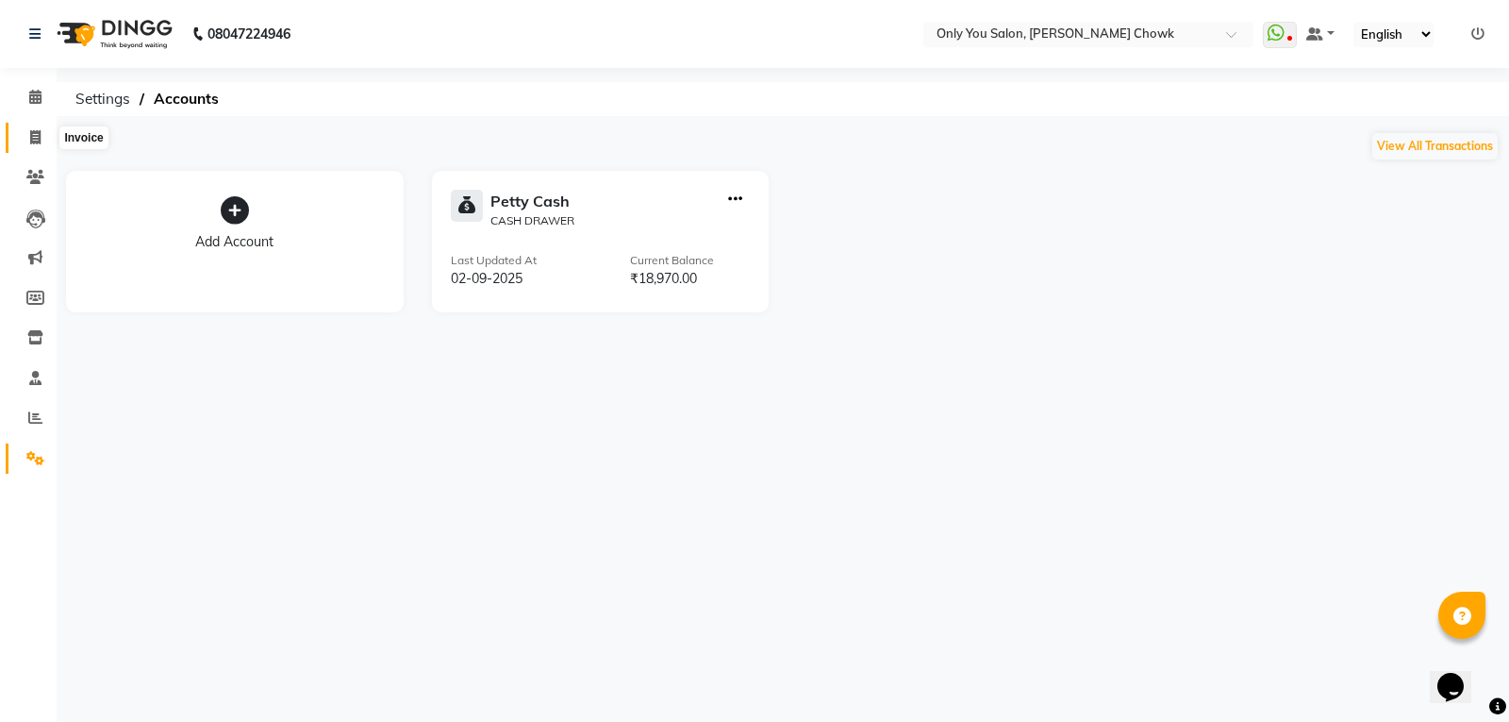
click at [34, 130] on icon at bounding box center [35, 137] width 10 height 14
select select "service"
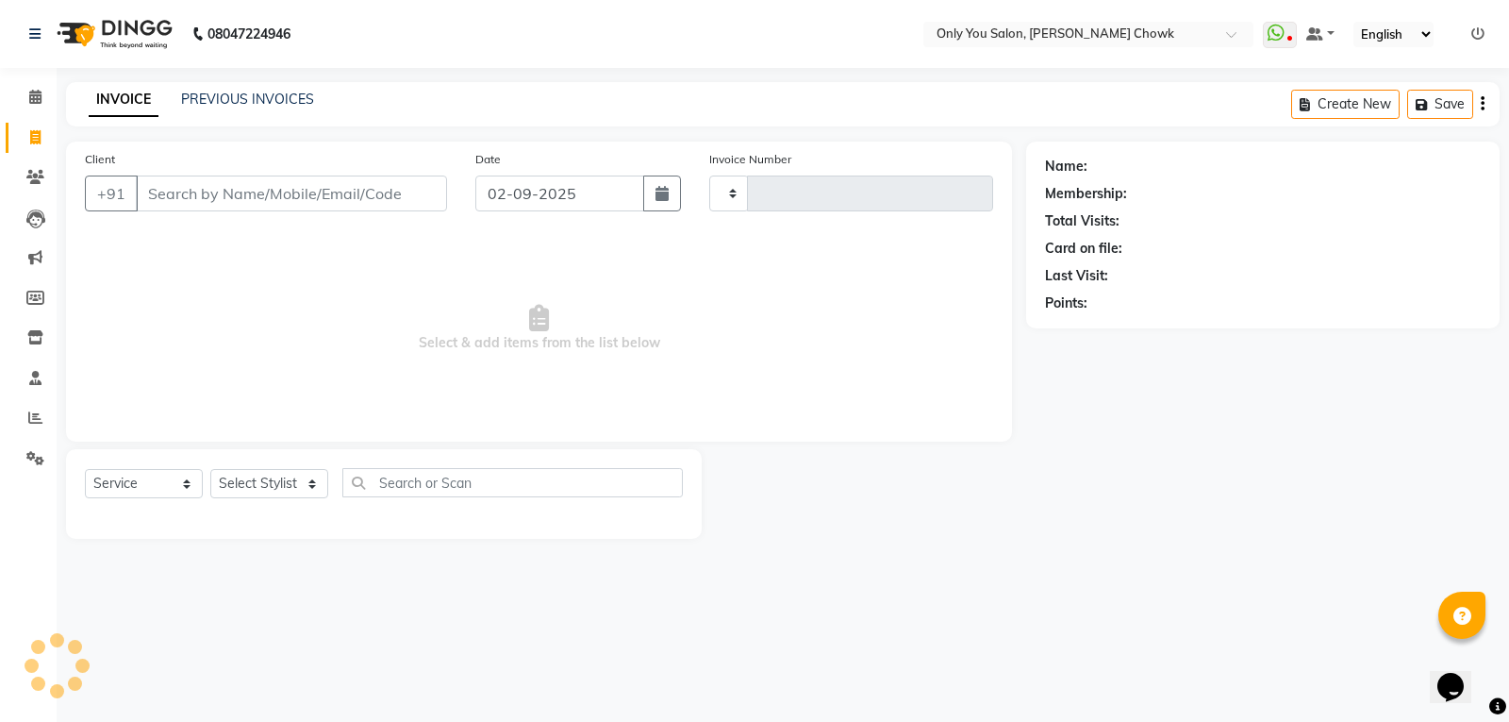
type input "0780"
select select "8713"
select select "package"
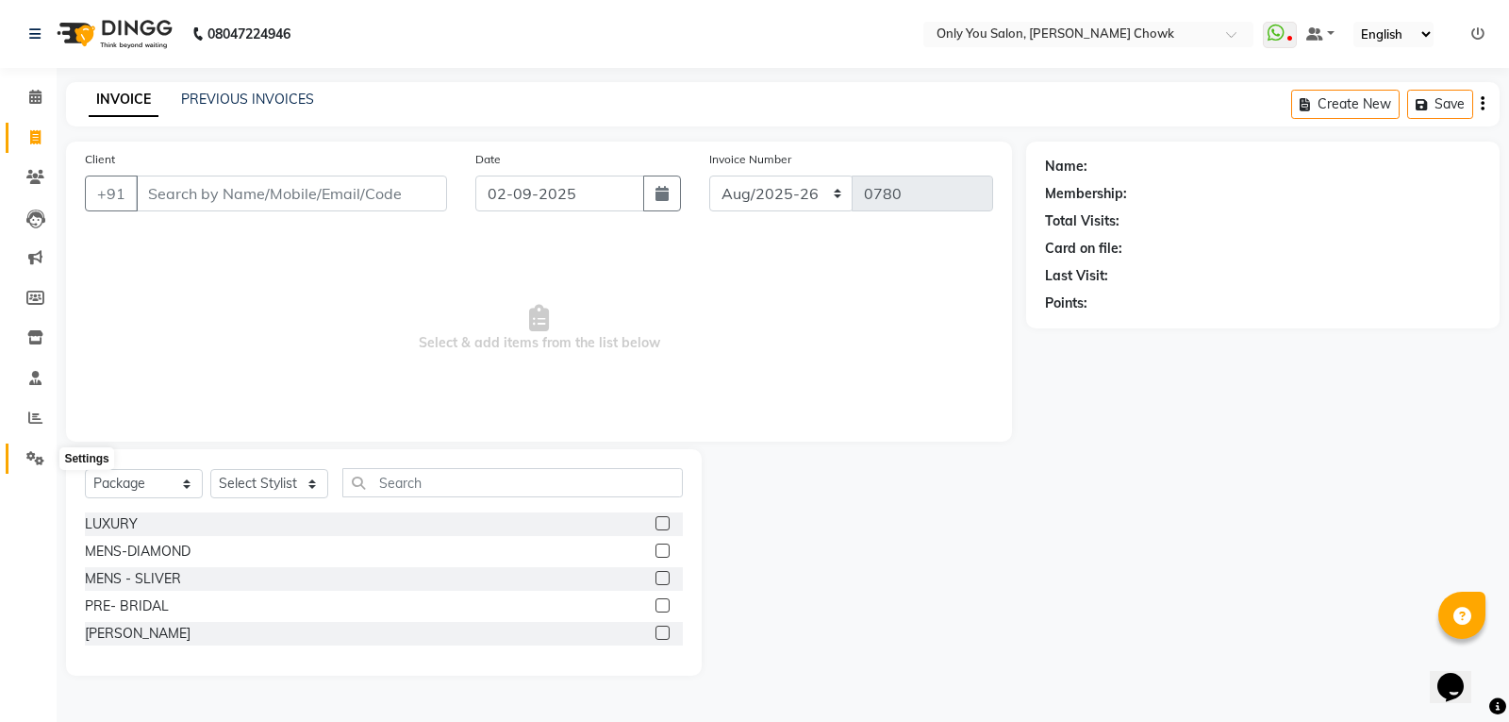
click at [41, 460] on icon at bounding box center [35, 458] width 18 height 14
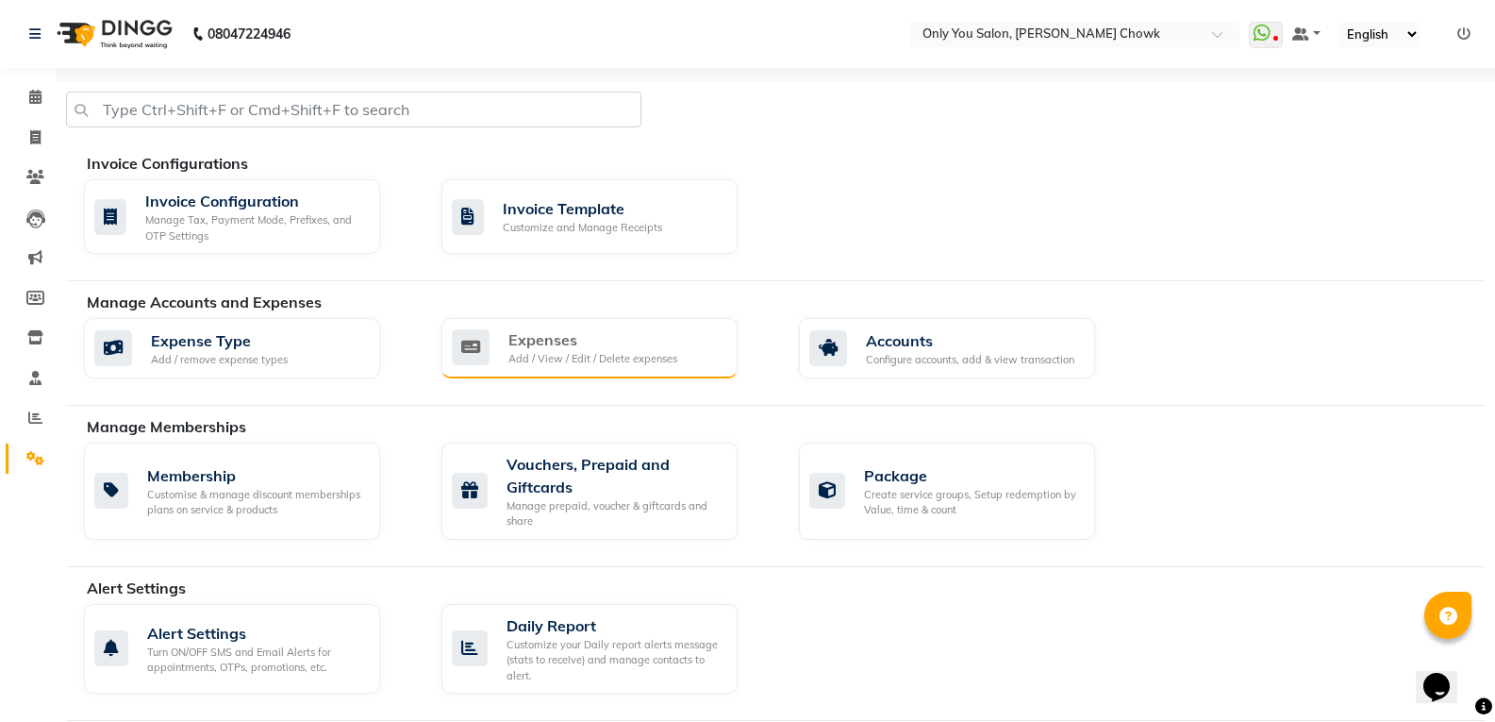
click at [590, 370] on div "Expenses Add / View / Edit / Delete expenses" at bounding box center [589, 348] width 296 height 60
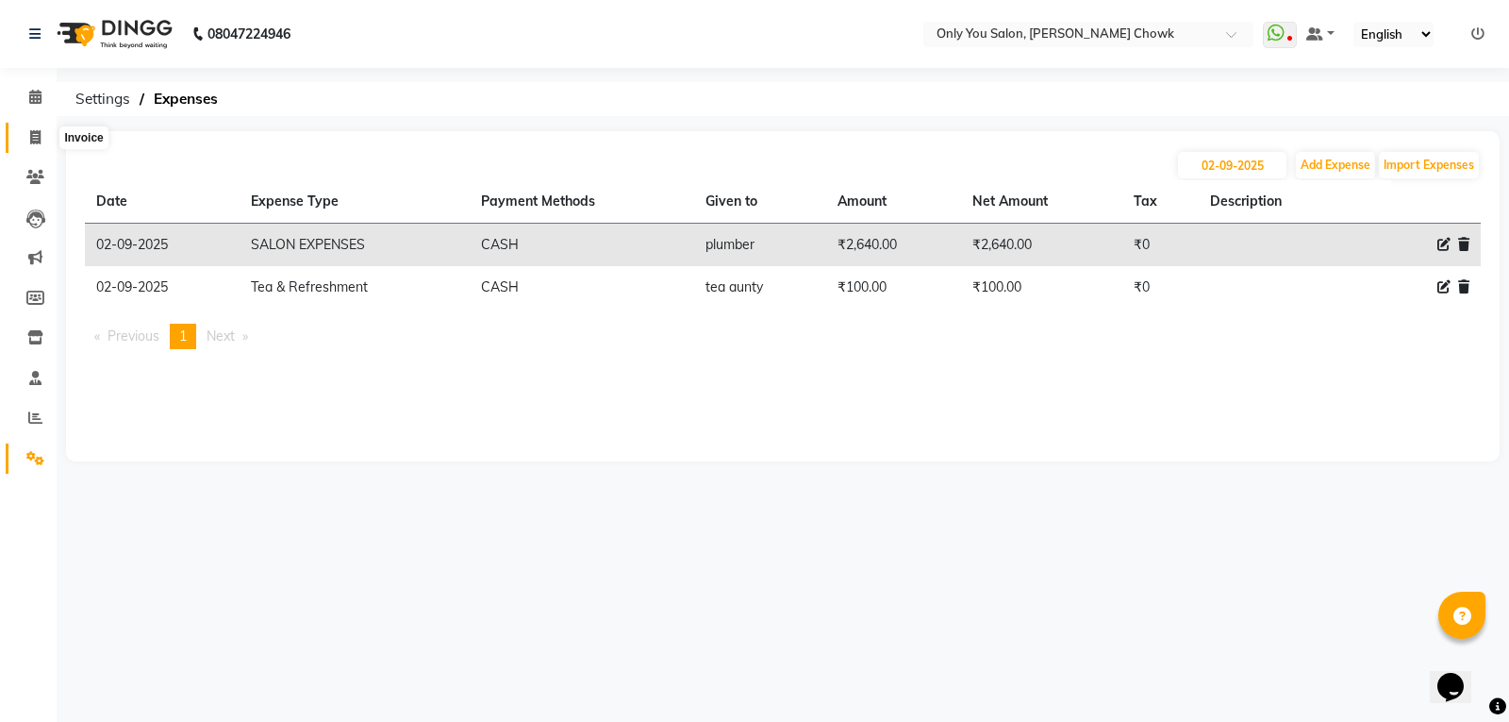
click at [32, 142] on icon at bounding box center [35, 137] width 10 height 14
select select "service"
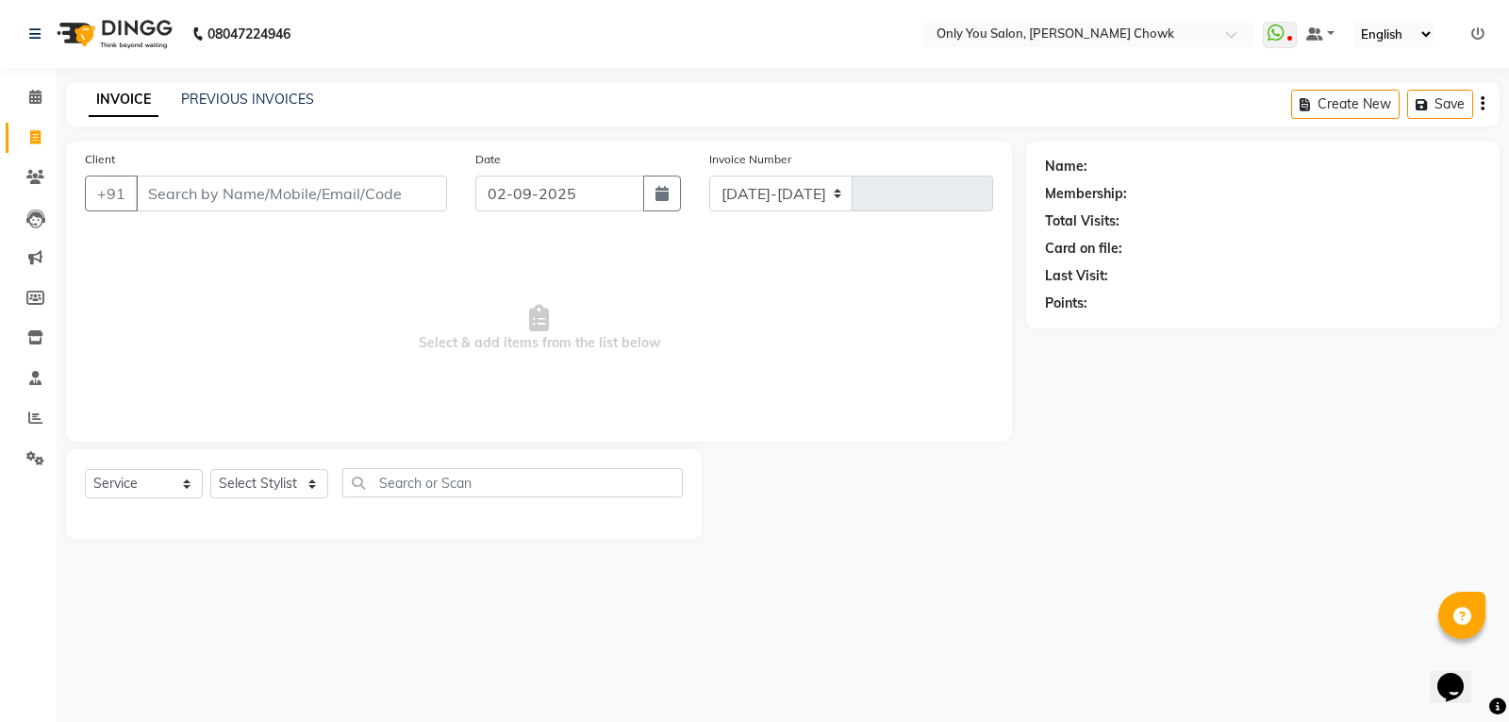
select select "8713"
type input "0780"
select select "package"
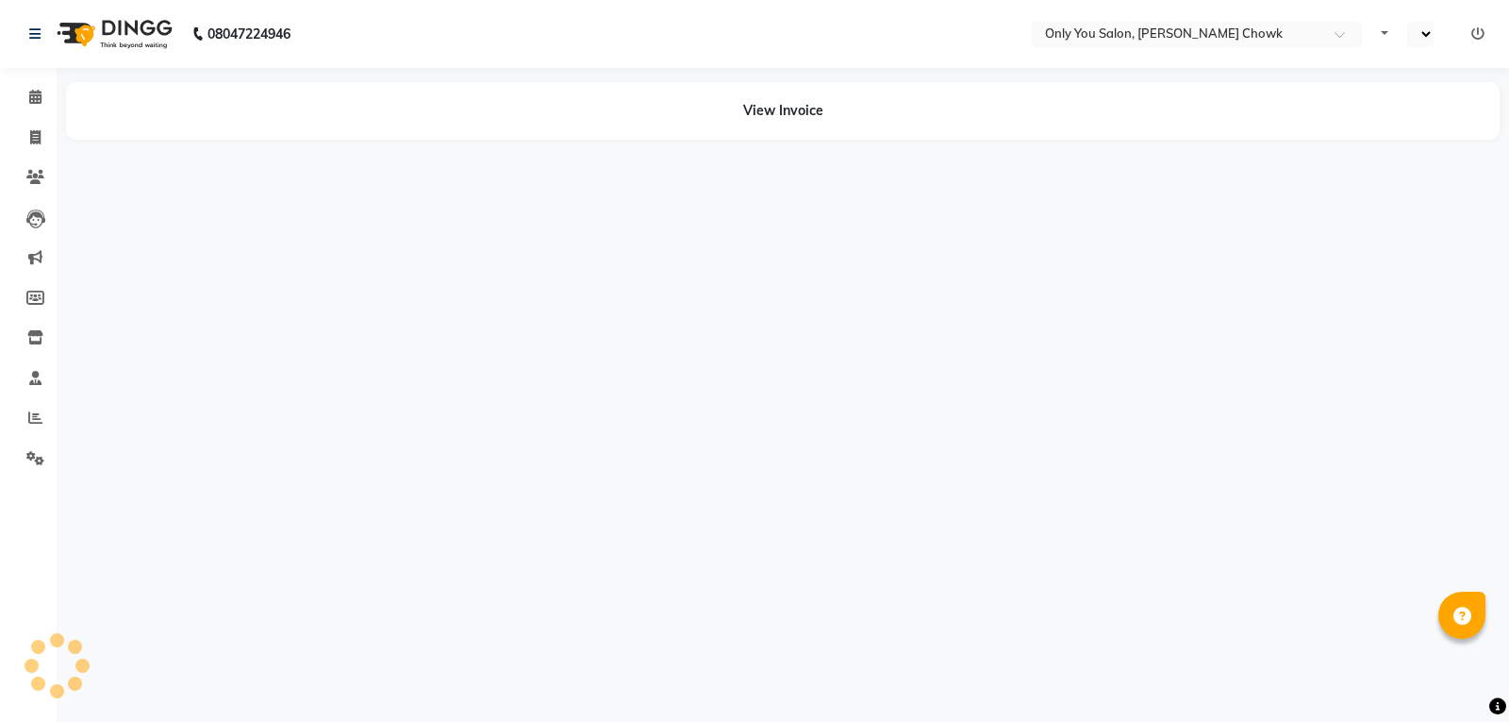
select select "en"
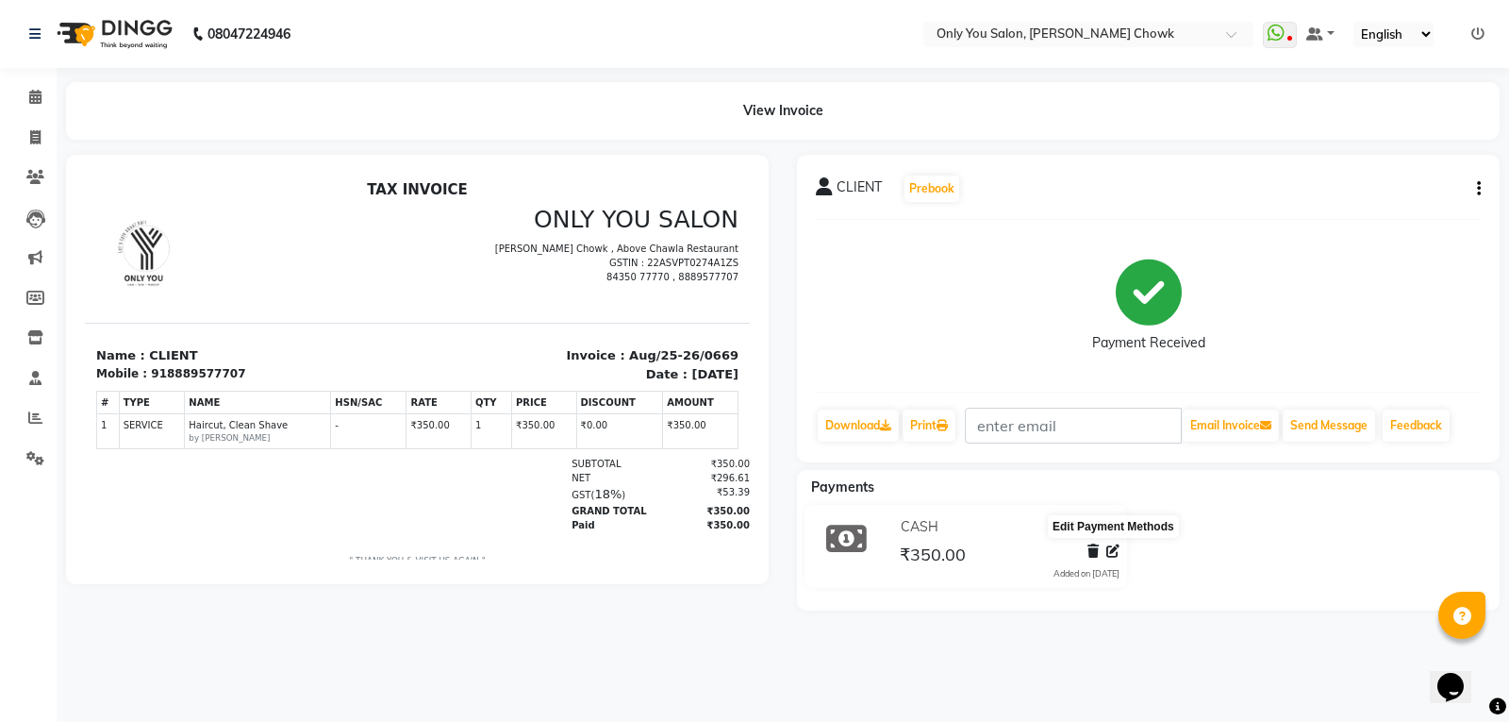
click at [1110, 552] on icon at bounding box center [1112, 550] width 13 height 13
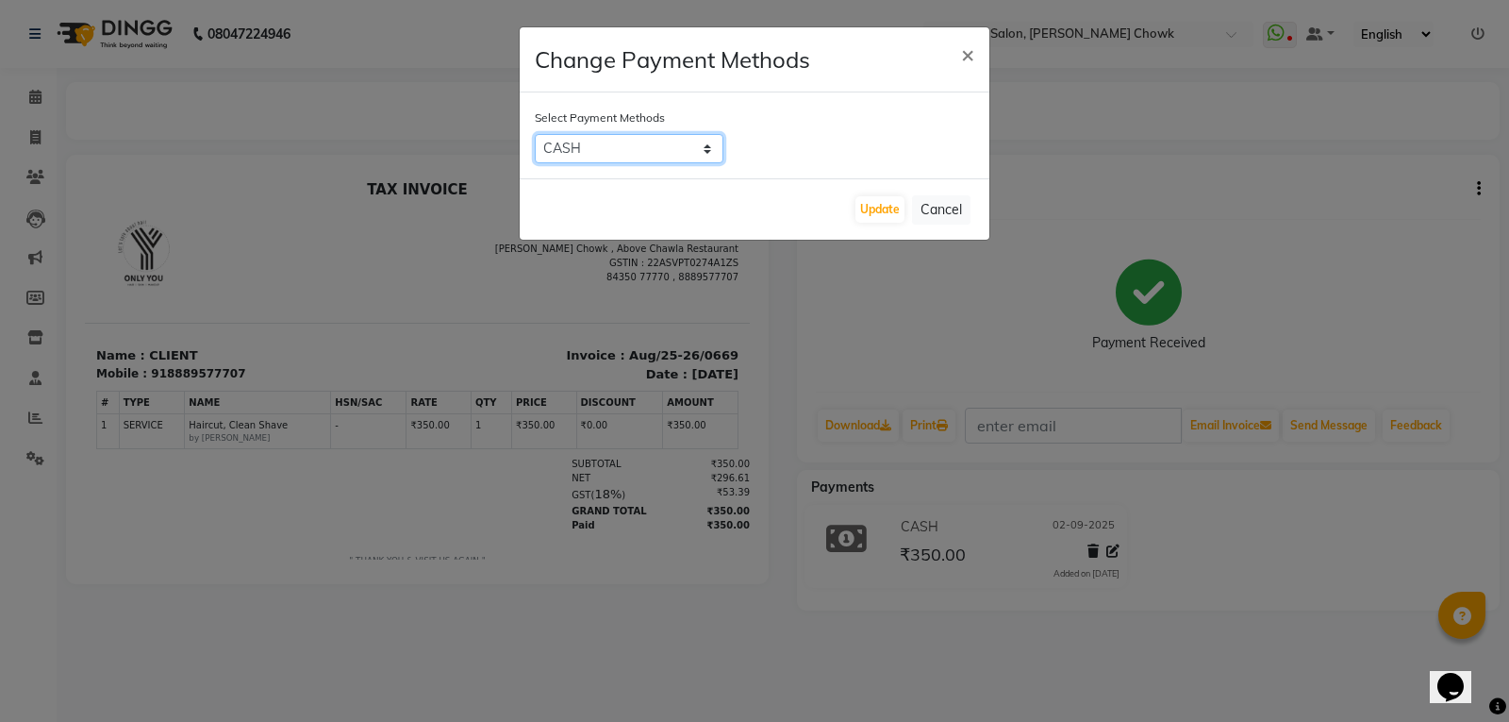
click at [650, 145] on select "CASH ONLINE CARD PhonePe UPI CUSTOM" at bounding box center [629, 148] width 189 height 29
select select "3"
click at [535, 134] on select "CASH ONLINE CARD PhonePe UPI CUSTOM" at bounding box center [629, 148] width 189 height 29
click at [891, 211] on button "Update" at bounding box center [879, 209] width 49 height 26
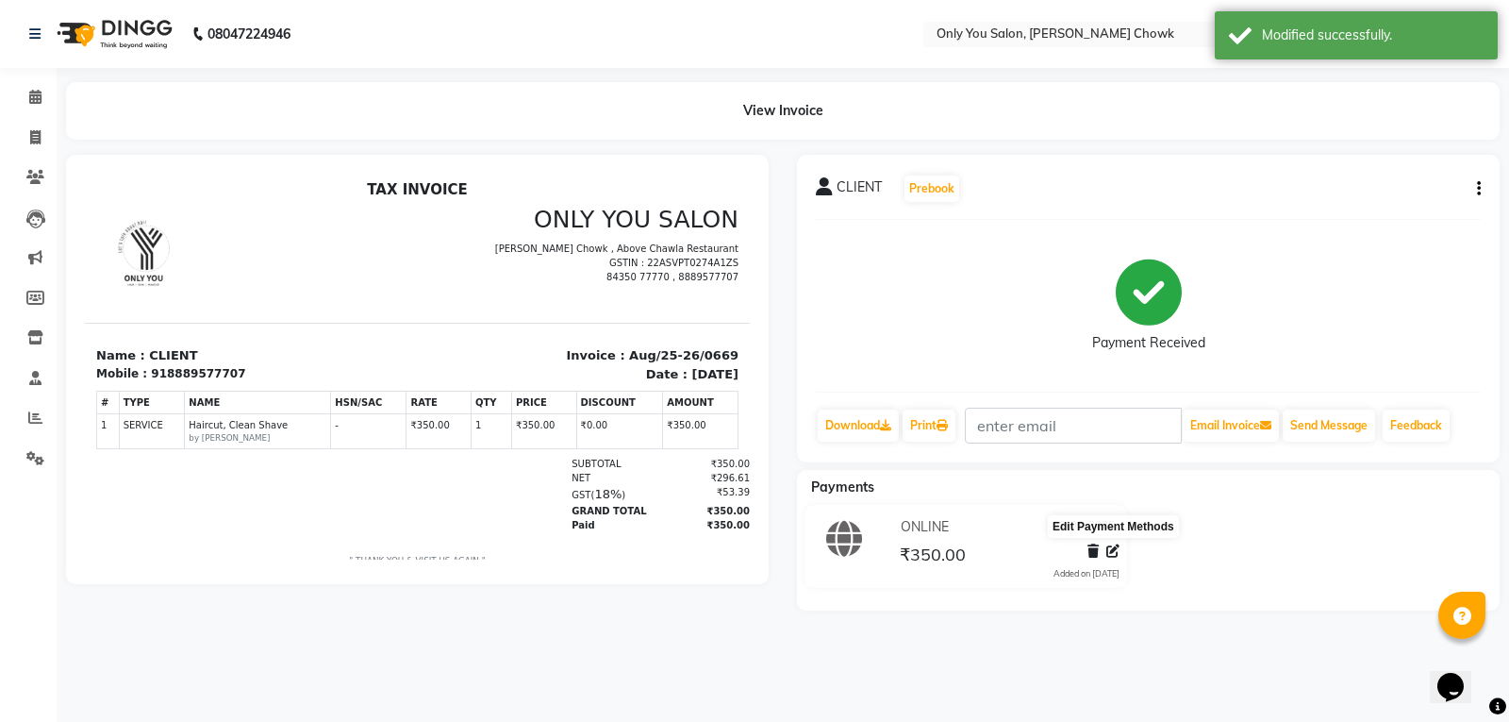
click at [1115, 549] on icon at bounding box center [1112, 550] width 13 height 13
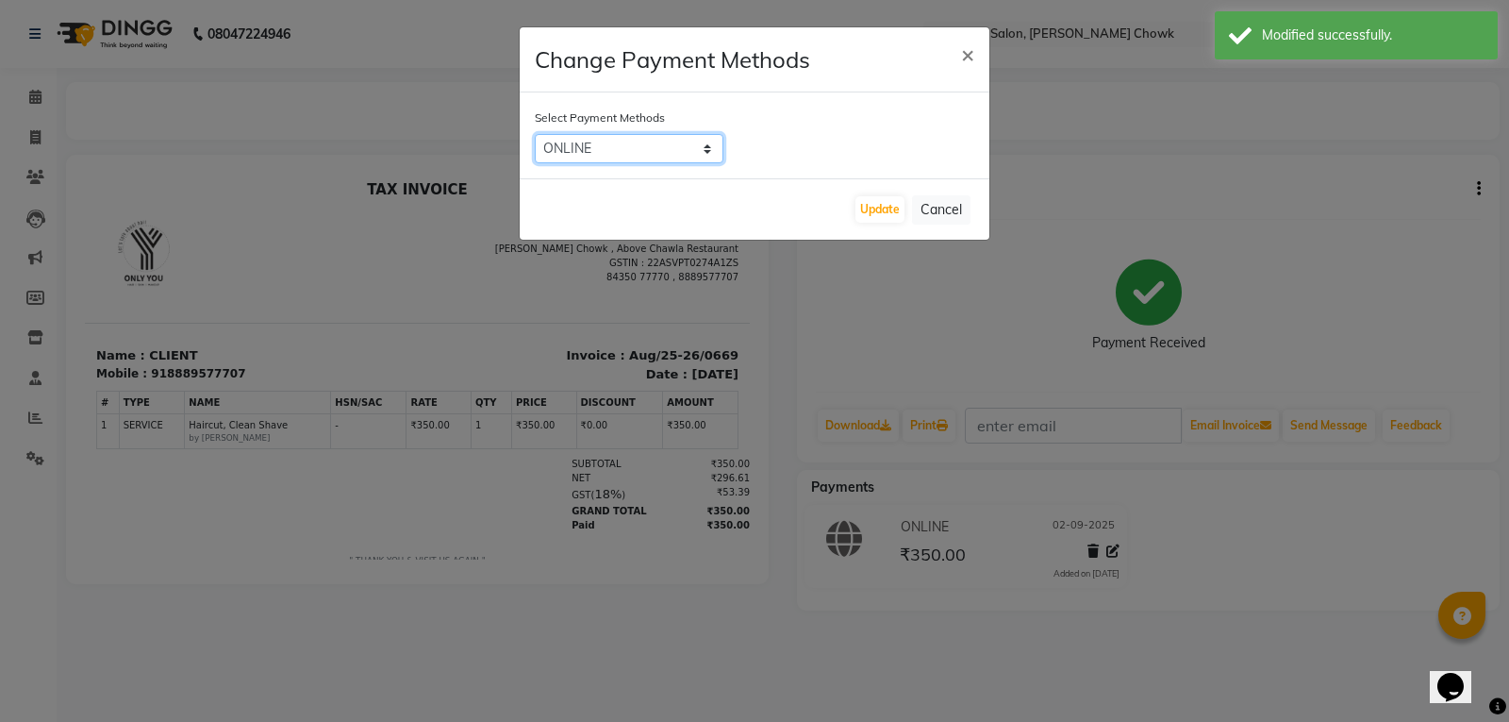
click at [700, 156] on select "CASH ONLINE CARD PhonePe UPI CUSTOM" at bounding box center [629, 148] width 189 height 29
select select "1"
click at [535, 134] on select "CASH ONLINE CARD PhonePe UPI CUSTOM" at bounding box center [629, 148] width 189 height 29
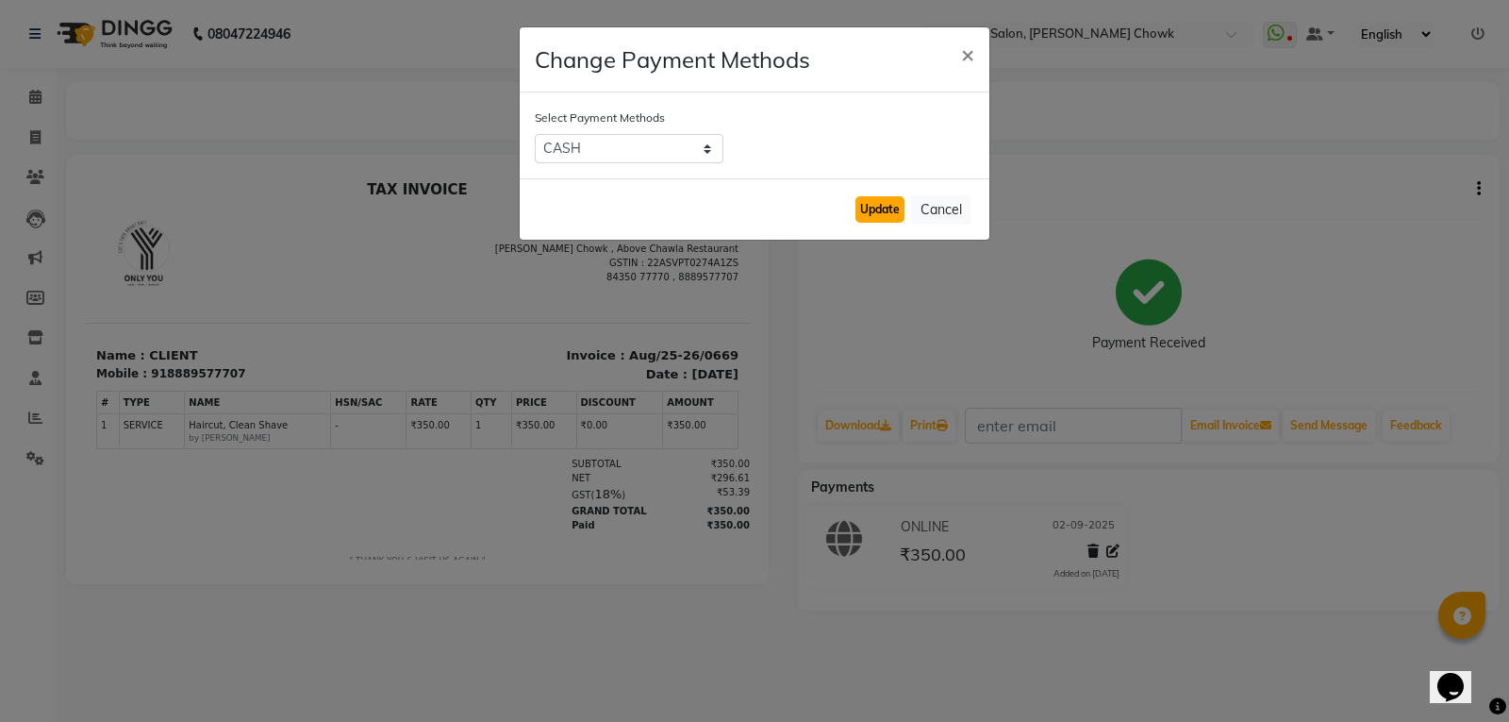
click at [876, 209] on button "Update" at bounding box center [879, 209] width 49 height 26
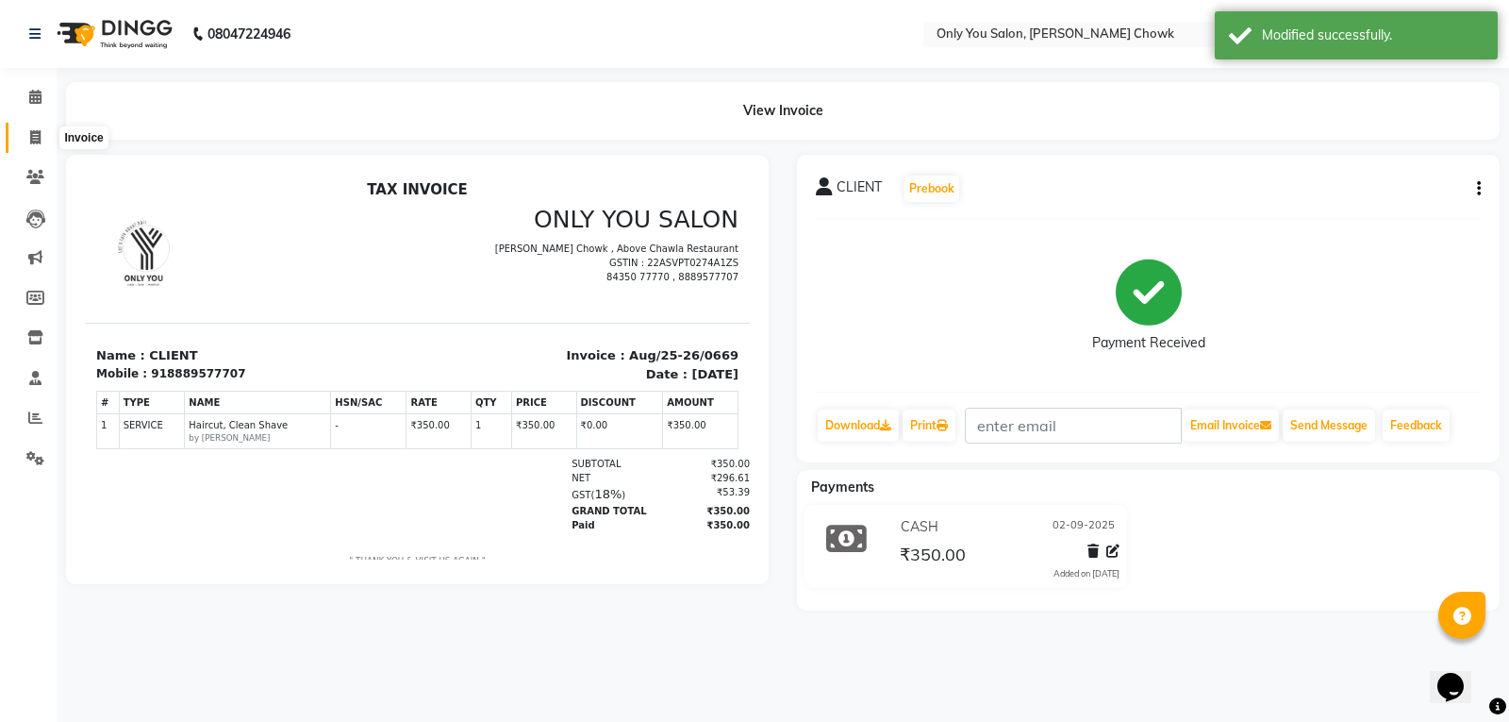
drag, startPoint x: 42, startPoint y: 138, endPoint x: 91, endPoint y: 139, distance: 49.1
click at [42, 138] on span at bounding box center [35, 138] width 33 height 22
select select "service"
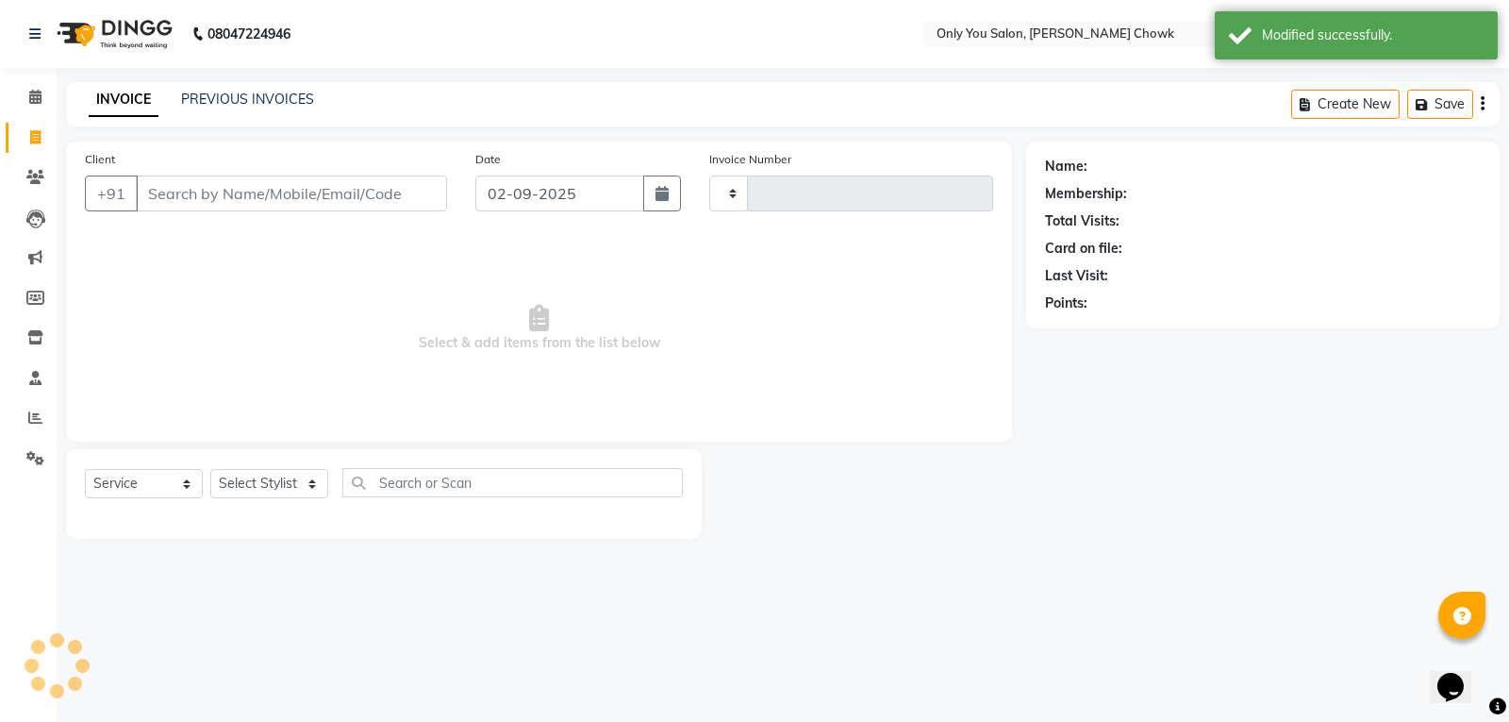
type input "0777"
select select "8713"
select select "package"
click at [268, 96] on link "PREVIOUS INVOICES" at bounding box center [247, 99] width 133 height 17
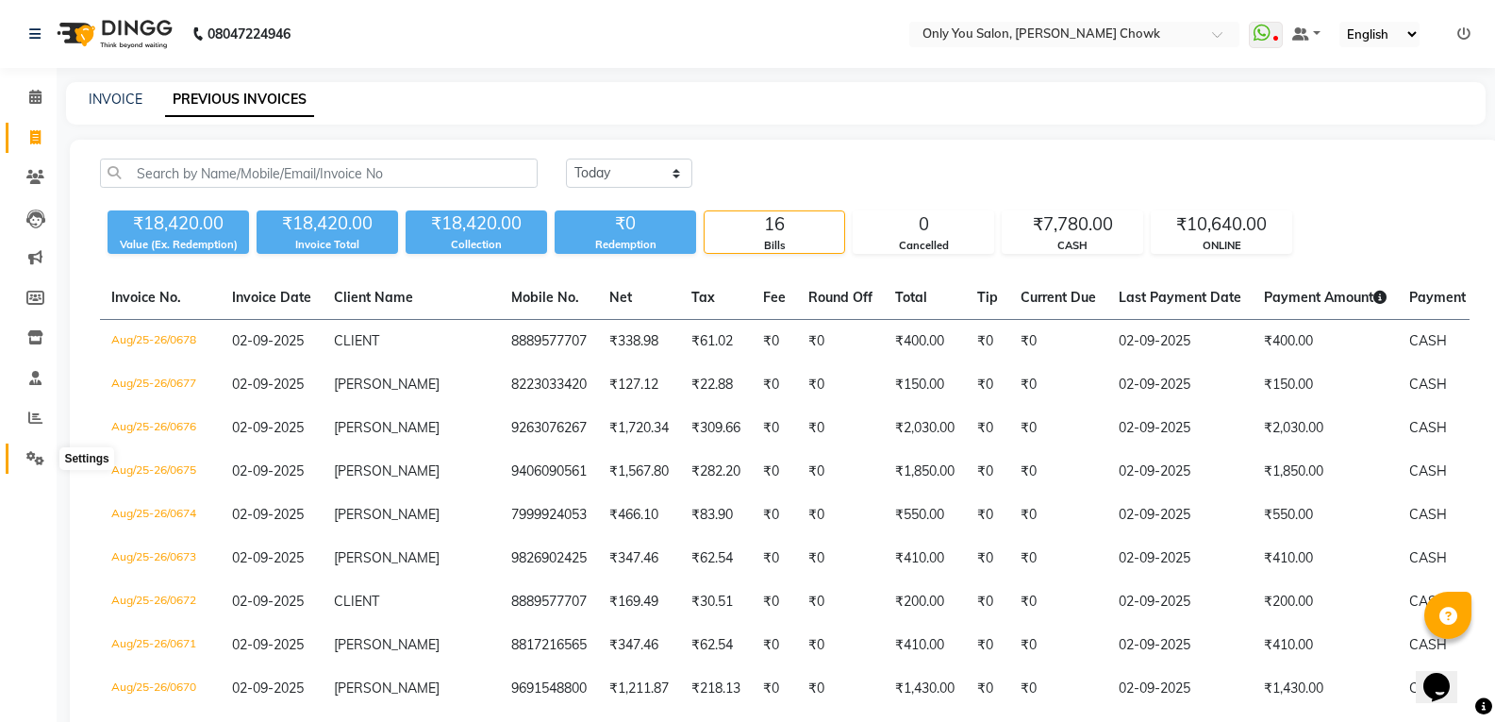
click at [33, 454] on icon at bounding box center [35, 458] width 18 height 14
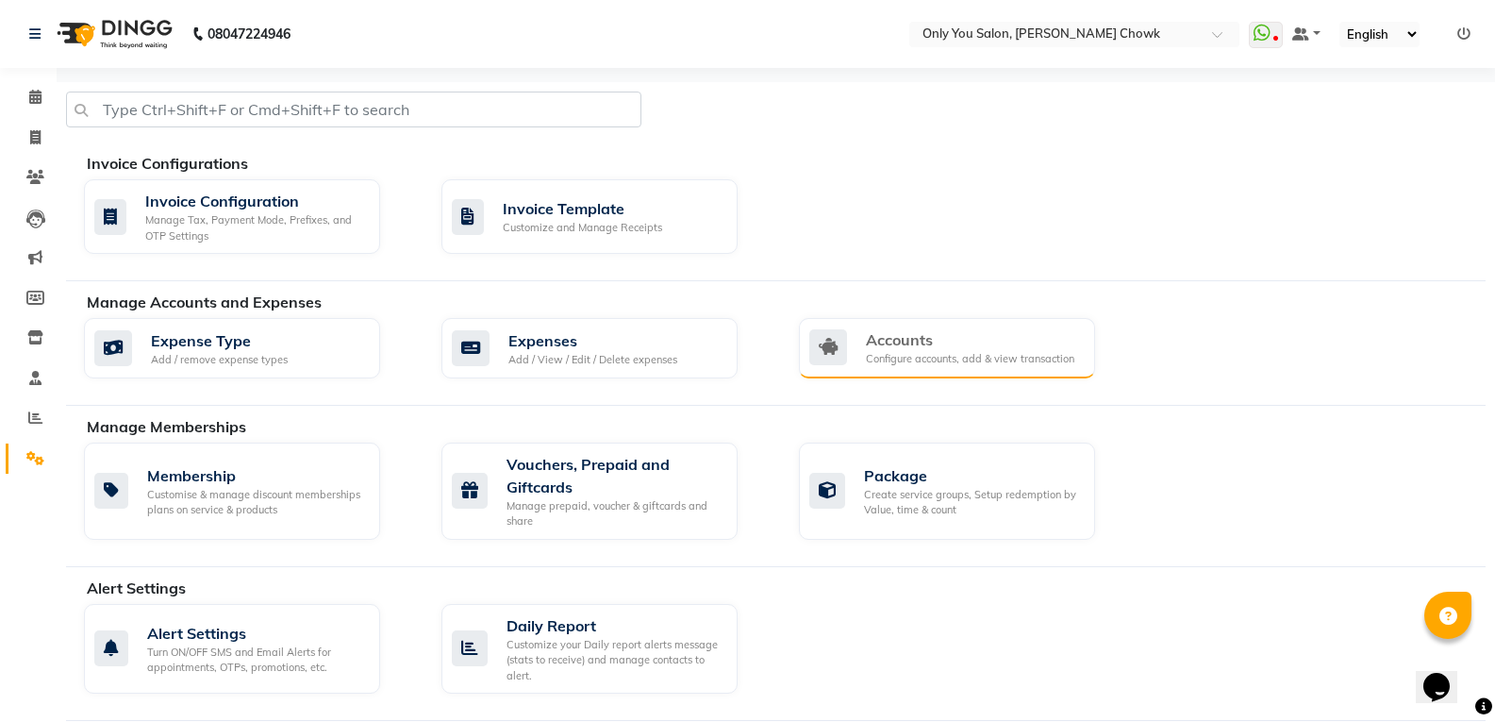
click at [938, 344] on div "Accounts" at bounding box center [970, 339] width 208 height 23
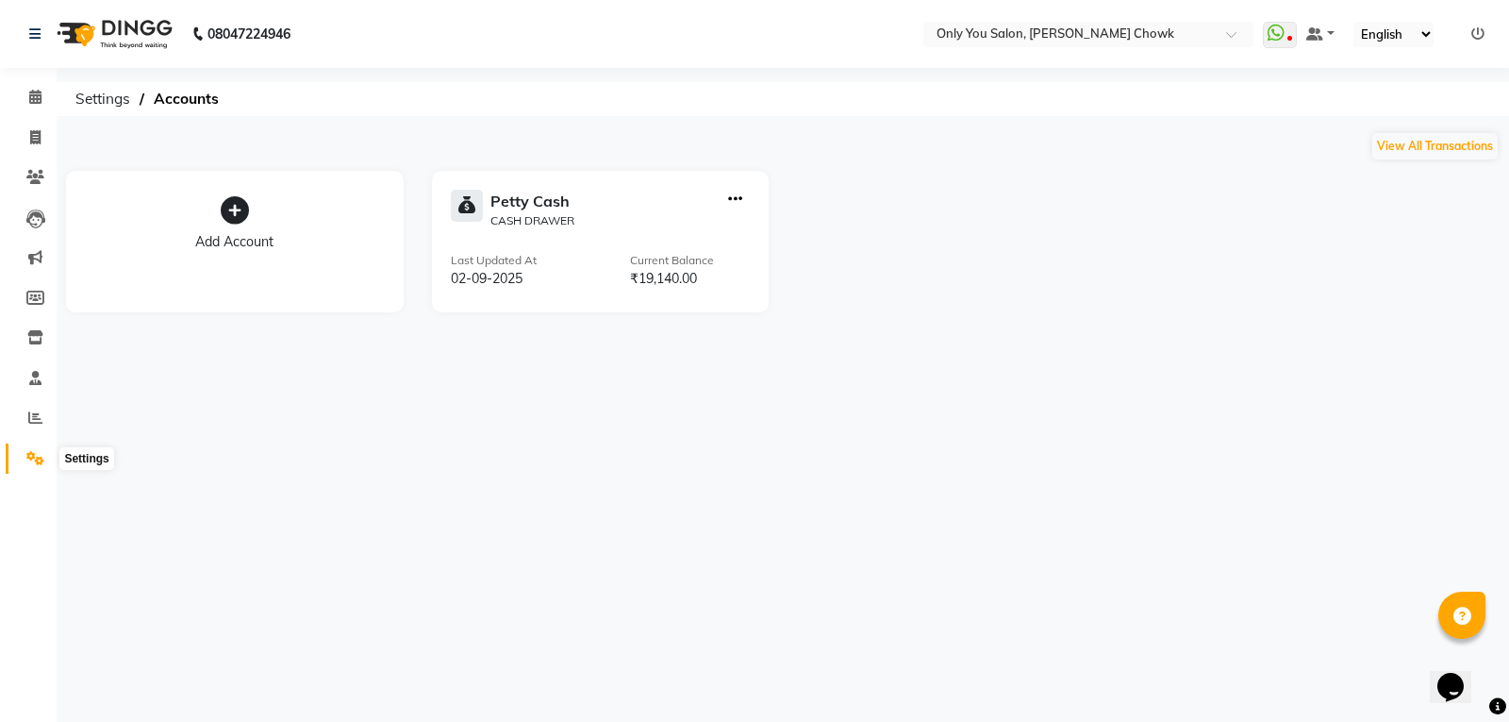
click at [28, 460] on icon at bounding box center [35, 458] width 18 height 14
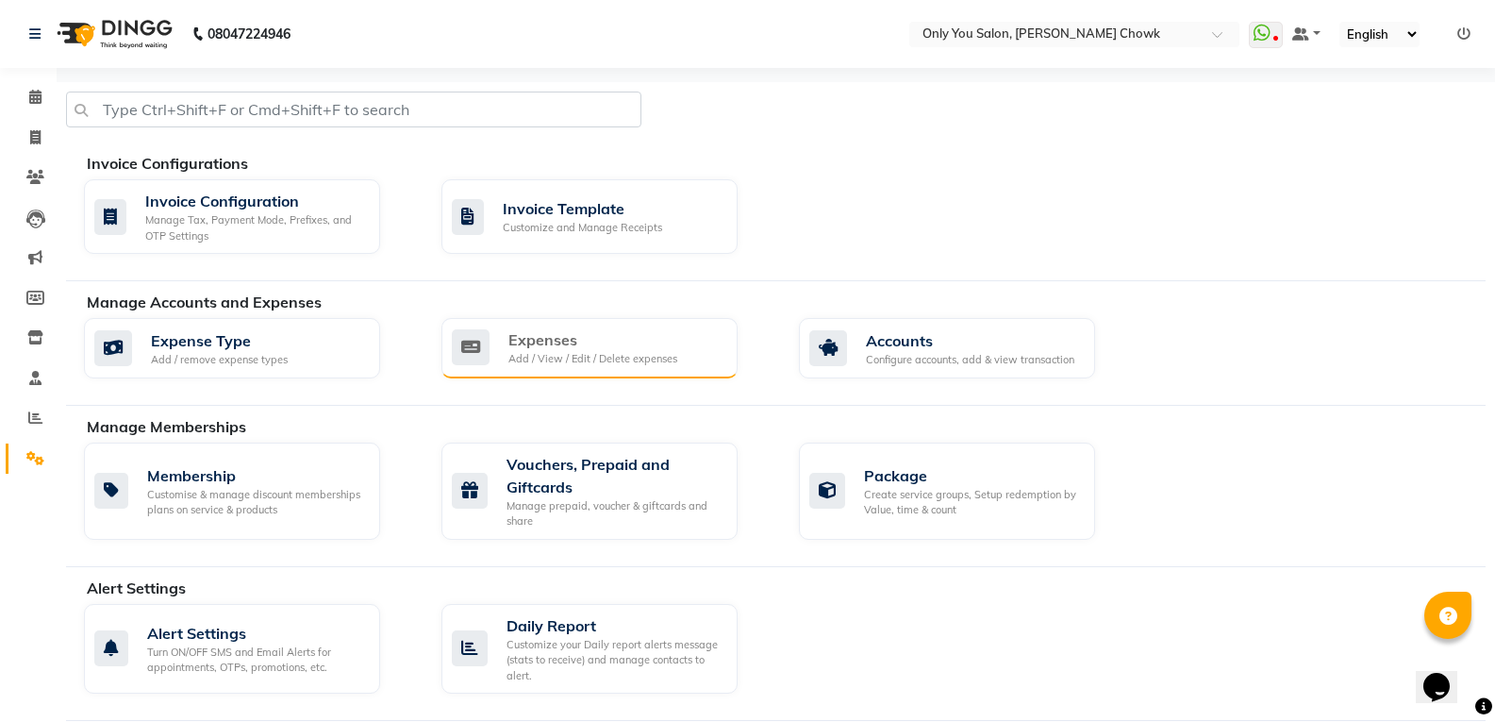
click at [684, 342] on div "Expenses Add / View / Edit / Delete expenses" at bounding box center [587, 347] width 271 height 39
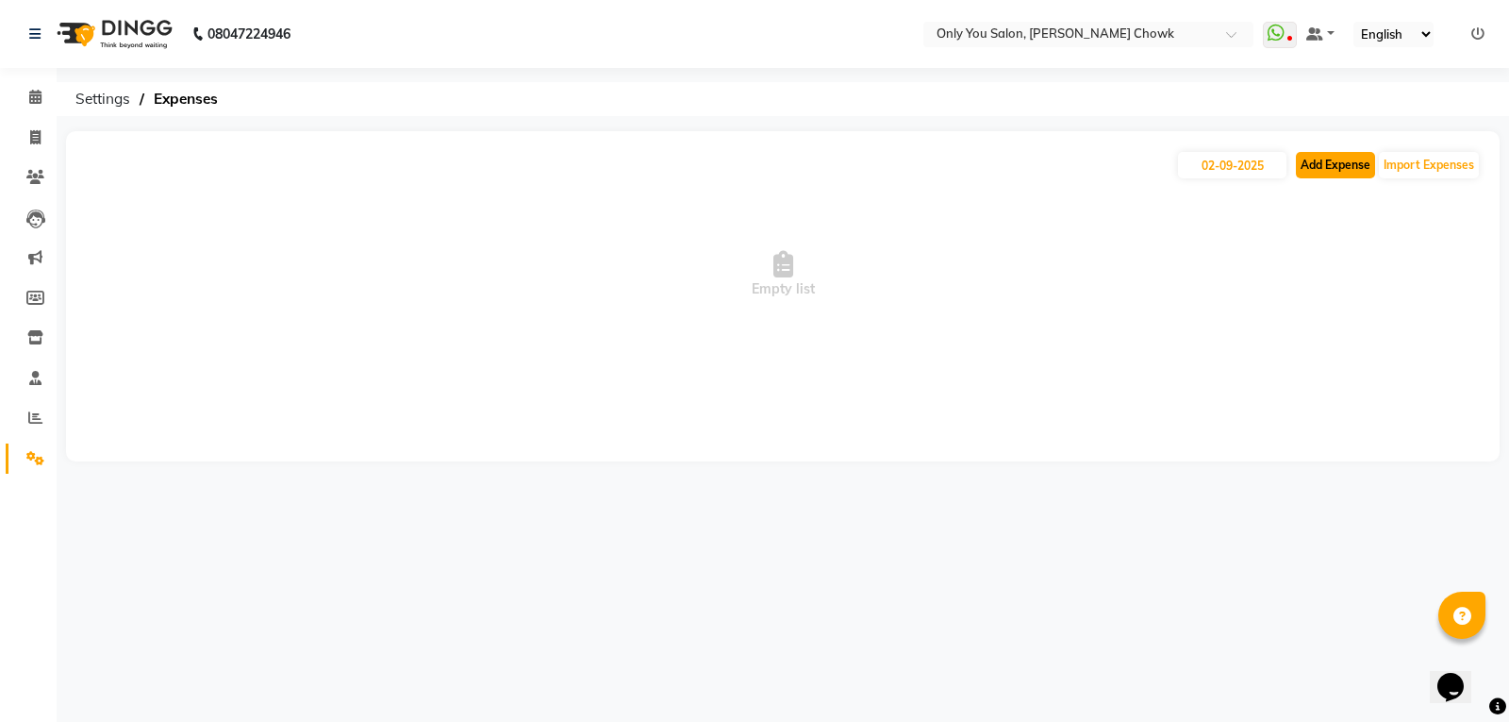
click at [1323, 157] on button "Add Expense" at bounding box center [1335, 165] width 79 height 26
select select "1"
select select "2923"
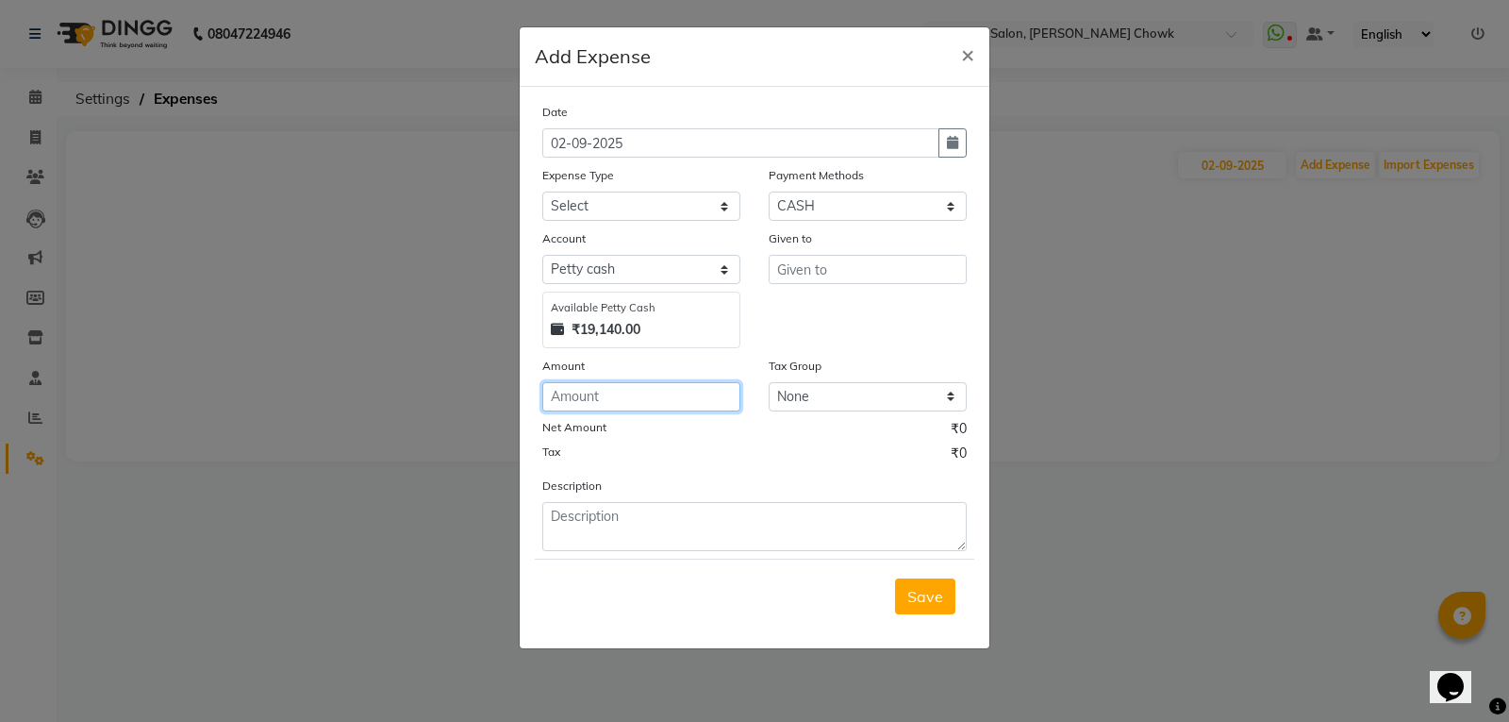
click at [606, 393] on input "number" at bounding box center [641, 396] width 198 height 29
type input "2640"
drag, startPoint x: 636, startPoint y: 198, endPoint x: 626, endPoint y: 205, distance: 11.5
click at [636, 198] on select "Select 2010 petrol ARIT ARYU Boss Aunty Boss Uncle choti CLIENT Client Snacks C…" at bounding box center [641, 205] width 198 height 29
select select "4321"
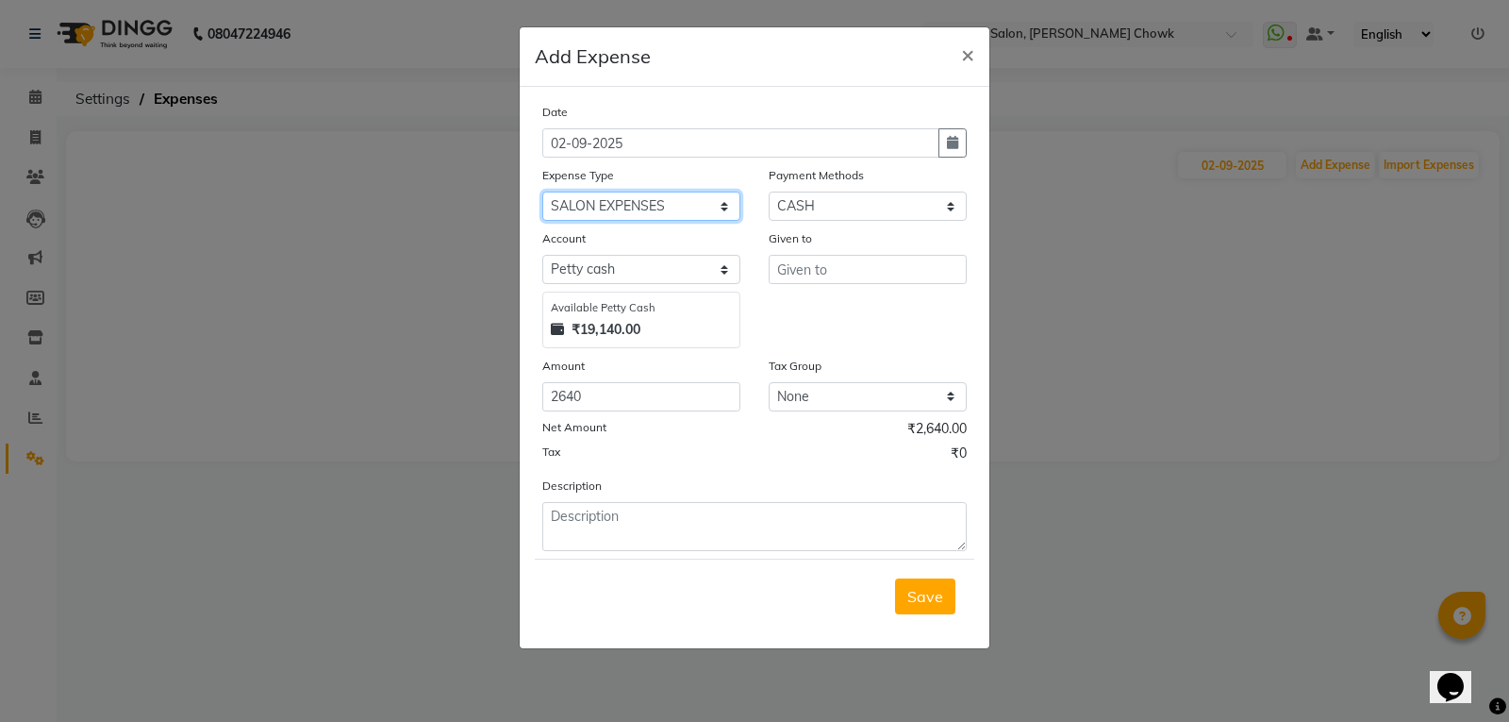
click at [542, 191] on select "Select 2010 petrol ARIT ARYU Boss Aunty Boss Uncle choti CLIENT Client Snacks C…" at bounding box center [641, 205] width 198 height 29
click at [849, 275] on input "text" at bounding box center [868, 269] width 198 height 29
type input "plumber"
click at [922, 590] on span "Save" at bounding box center [925, 596] width 36 height 19
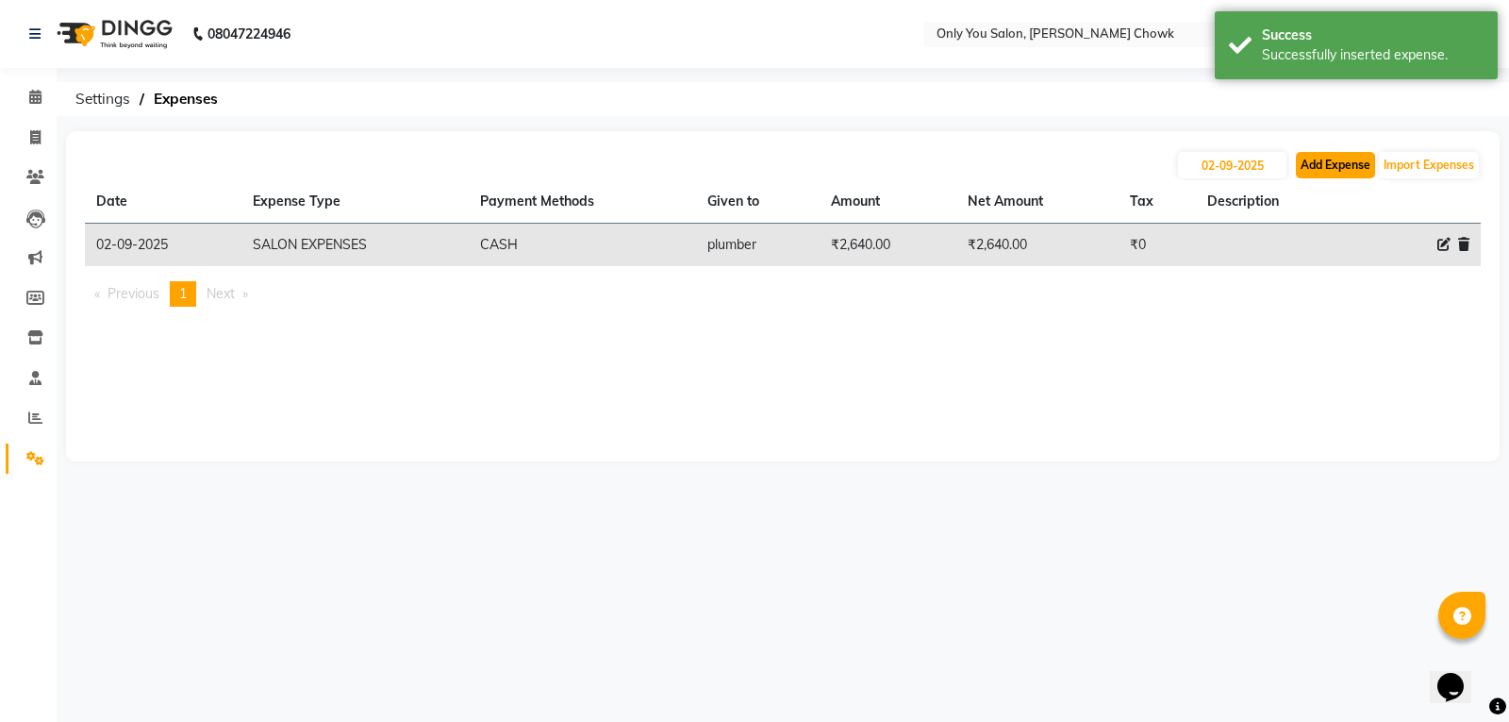
click at [1317, 169] on button "Add Expense" at bounding box center [1335, 165] width 79 height 26
select select "1"
select select "2923"
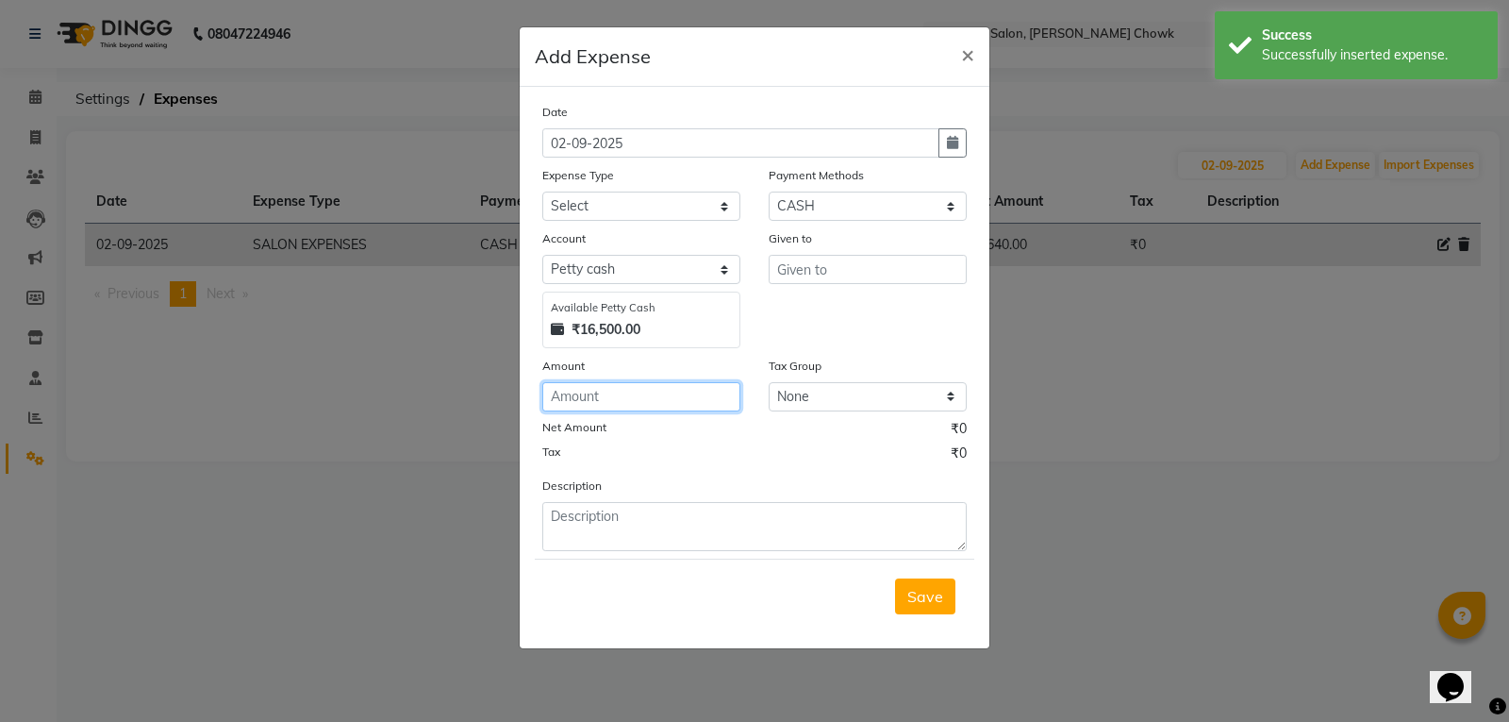
drag, startPoint x: 565, startPoint y: 405, endPoint x: 599, endPoint y: 427, distance: 40.8
click at [567, 404] on input "number" at bounding box center [641, 396] width 198 height 29
type input "100"
click at [637, 273] on select "Select [PERSON_NAME] cash" at bounding box center [641, 269] width 198 height 29
click at [613, 198] on select "Select 2010 petrol ARIT ARYU Boss Aunty Boss Uncle choti CLIENT Client Snacks C…" at bounding box center [641, 205] width 198 height 29
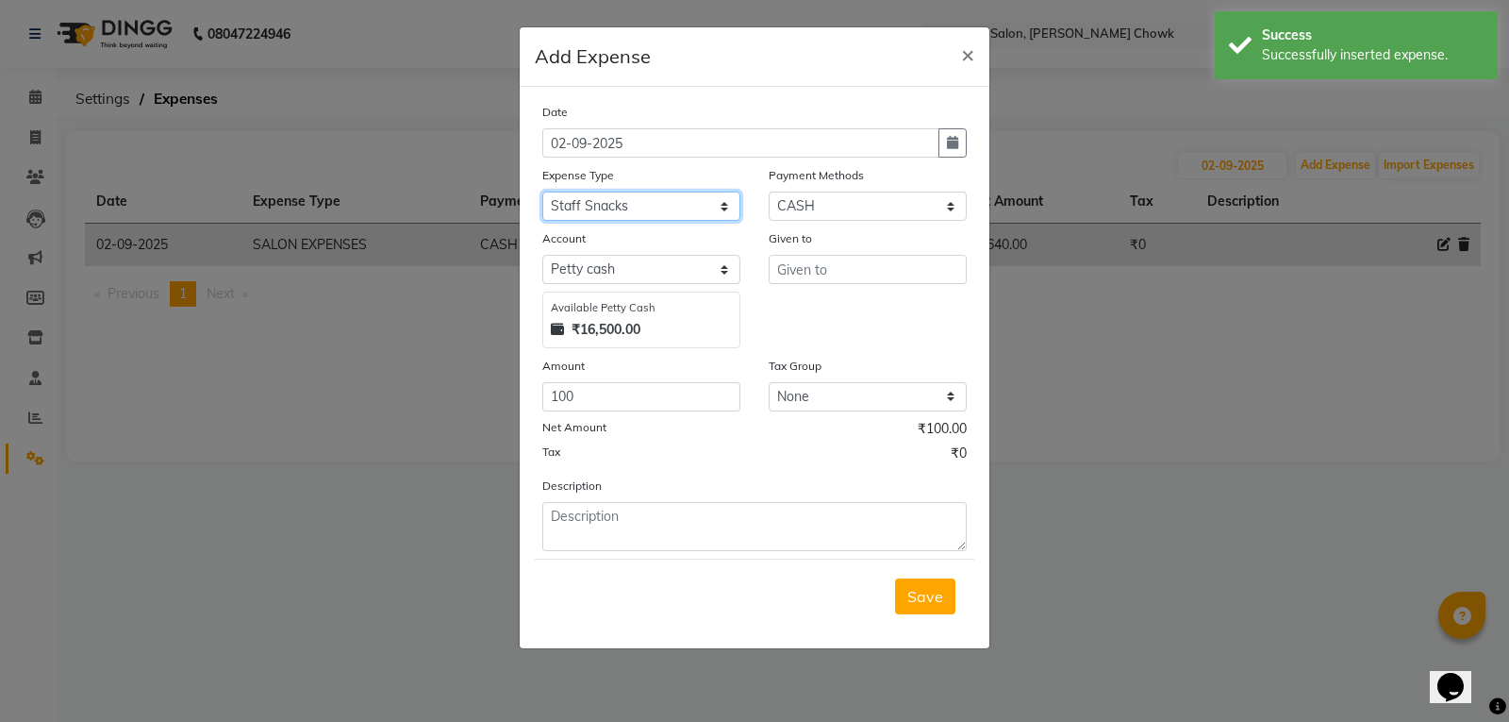
click at [542, 191] on select "Select 2010 petrol ARIT ARYU Boss Aunty Boss Uncle choti CLIENT Client Snacks C…" at bounding box center [641, 205] width 198 height 29
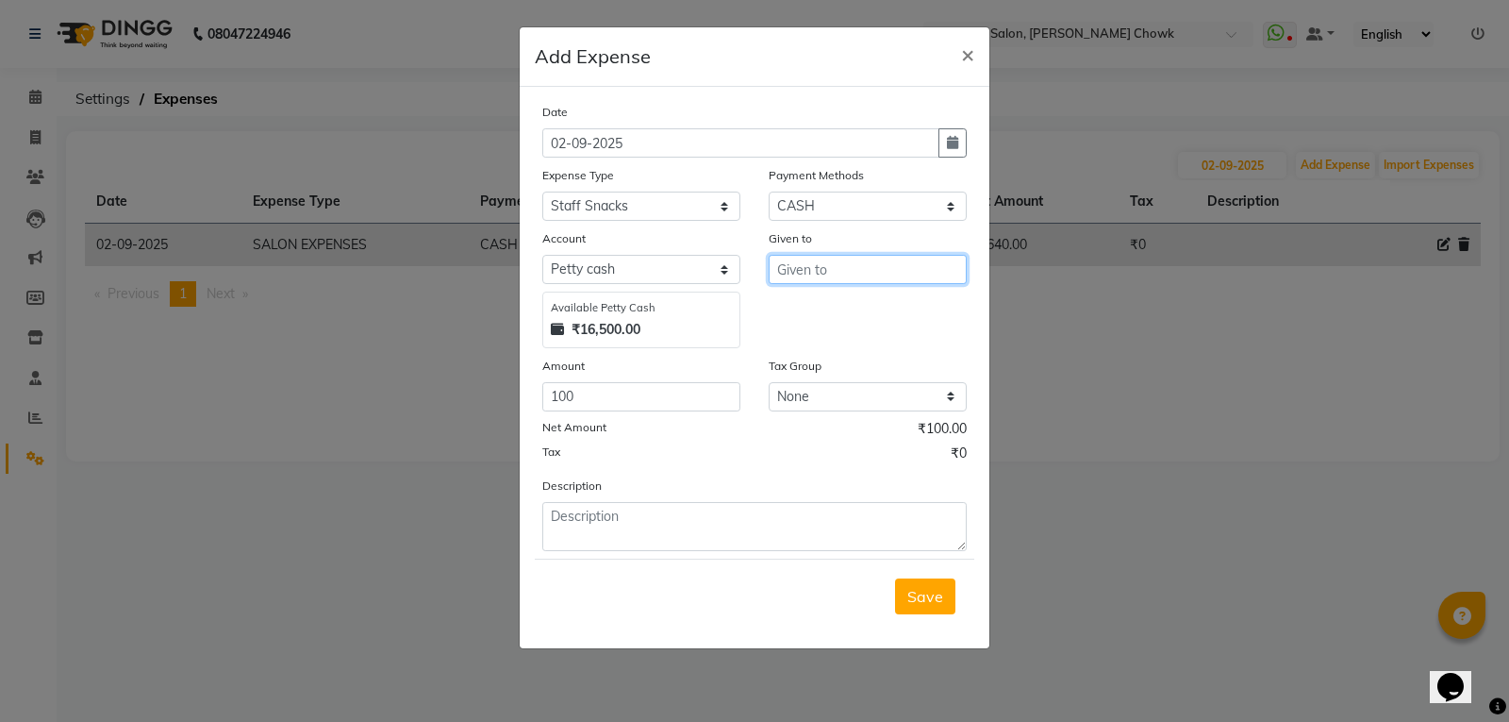
click at [876, 264] on input "text" at bounding box center [868, 269] width 198 height 29
click at [625, 204] on select "Select 2010 petrol ARIT ARYU Boss Aunty Boss Uncle choti CLIENT Client Snacks C…" at bounding box center [641, 205] width 198 height 29
select select "4330"
click at [542, 191] on select "Select 2010 petrol ARIT ARYU Boss Aunty Boss Uncle choti CLIENT Client Snacks C…" at bounding box center [641, 205] width 198 height 29
click at [875, 266] on input "text" at bounding box center [868, 269] width 198 height 29
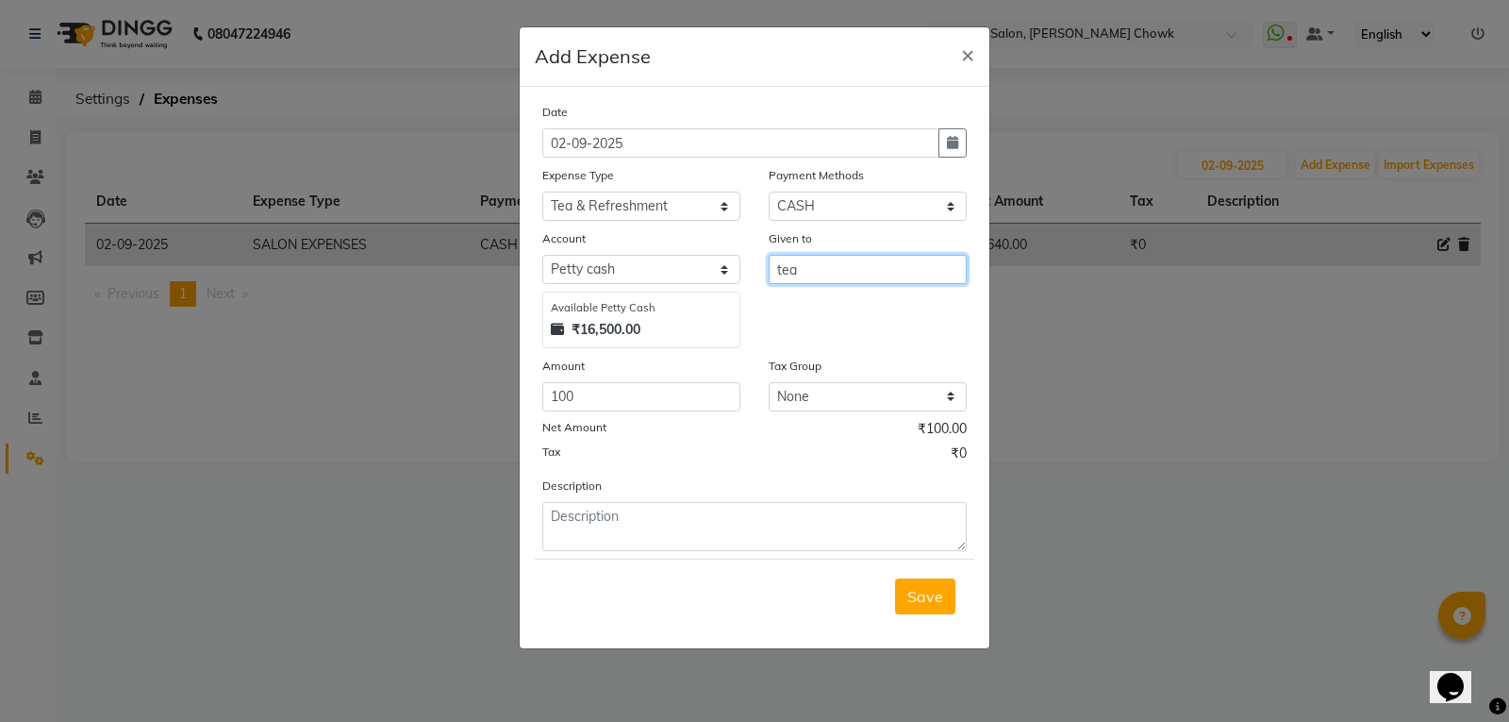
click at [850, 280] on input "tea" at bounding box center [868, 269] width 198 height 29
type input "tea aunty"
click at [923, 606] on button "Save" at bounding box center [925, 596] width 60 height 36
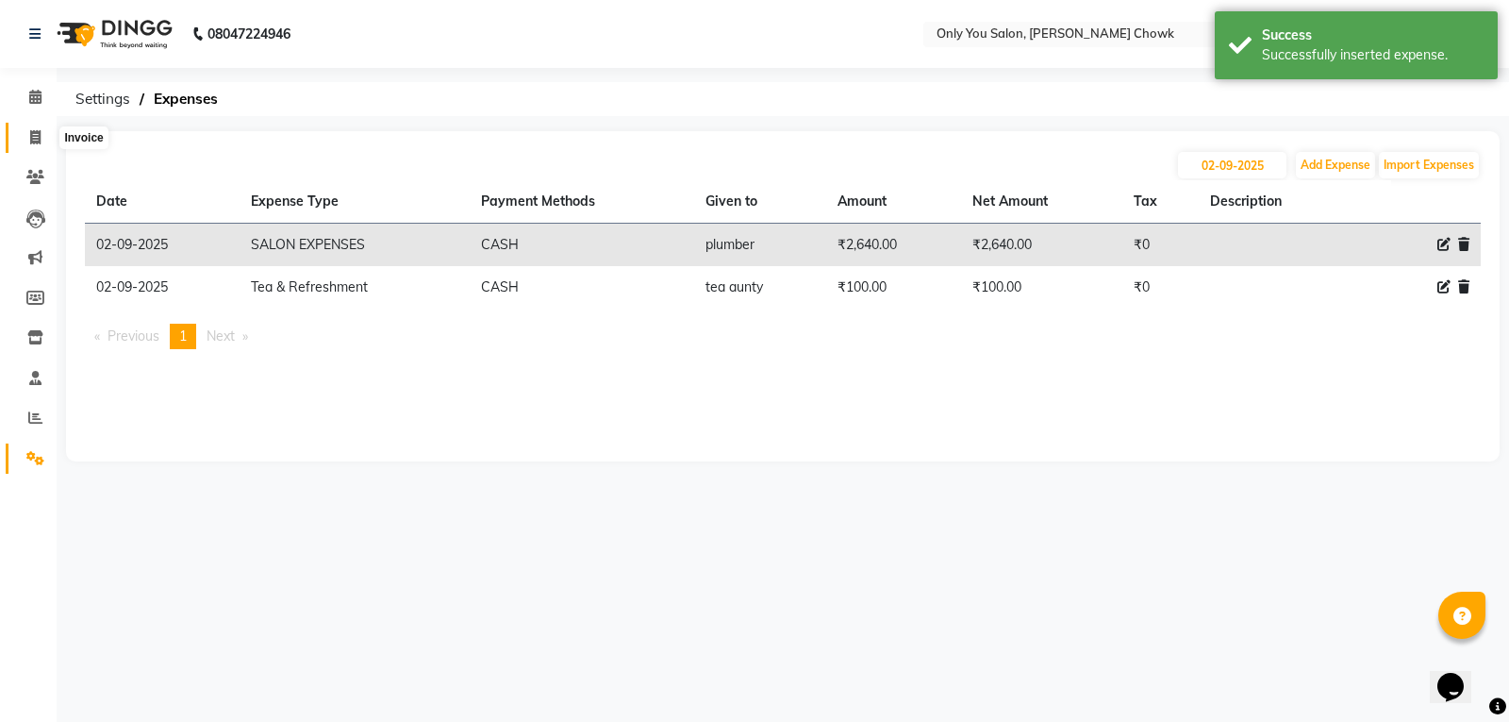
click at [41, 139] on icon at bounding box center [35, 137] width 10 height 14
select select "service"
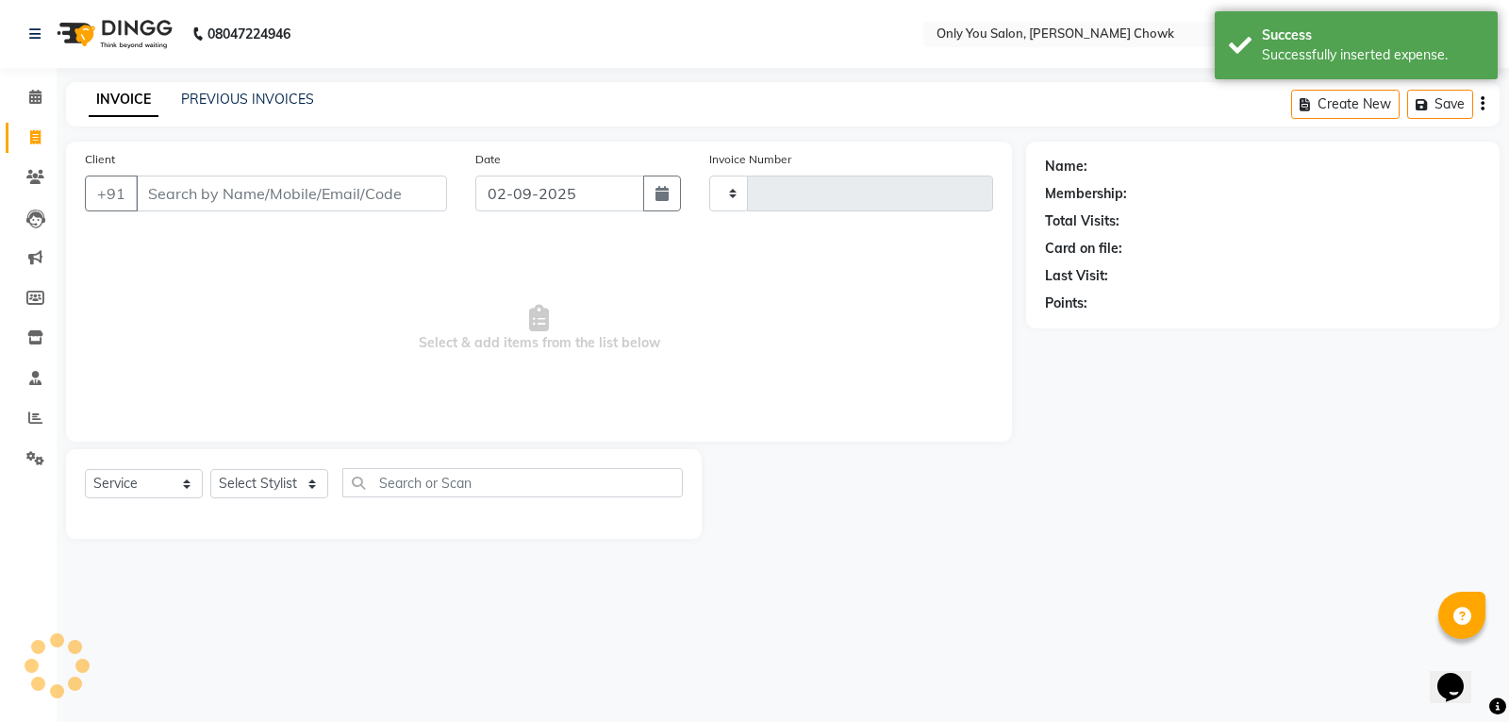
type input "0777"
select select "8713"
select select "package"
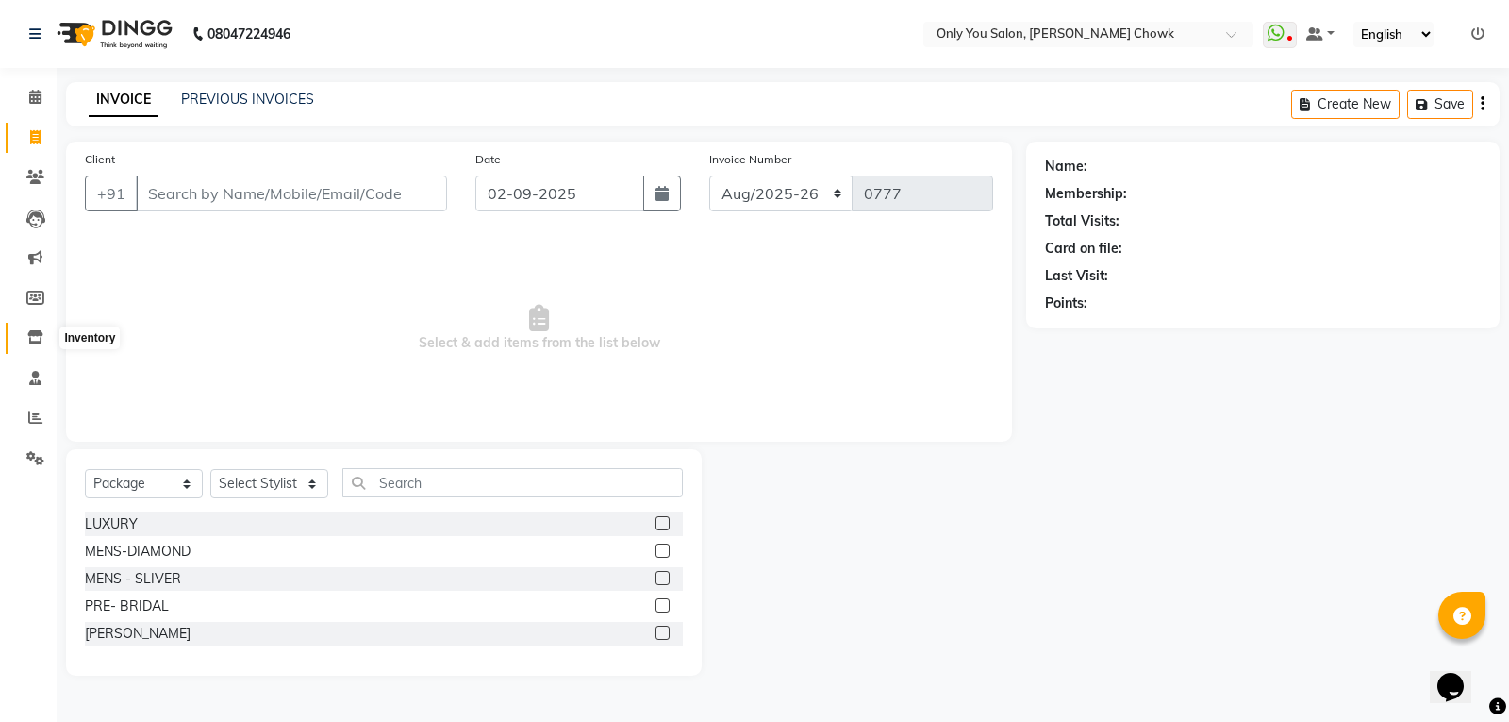
click at [36, 340] on icon at bounding box center [35, 337] width 16 height 14
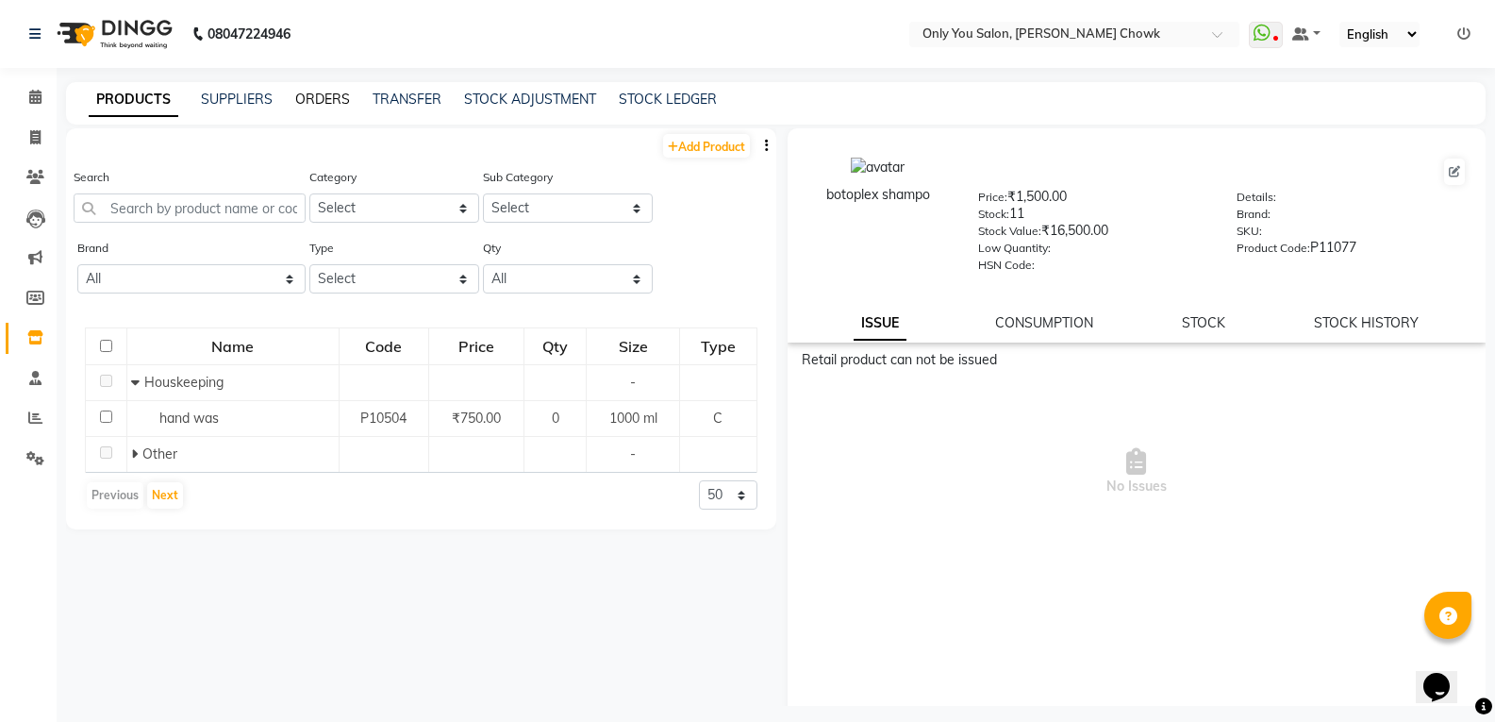
click at [333, 98] on link "ORDERS" at bounding box center [322, 99] width 55 height 17
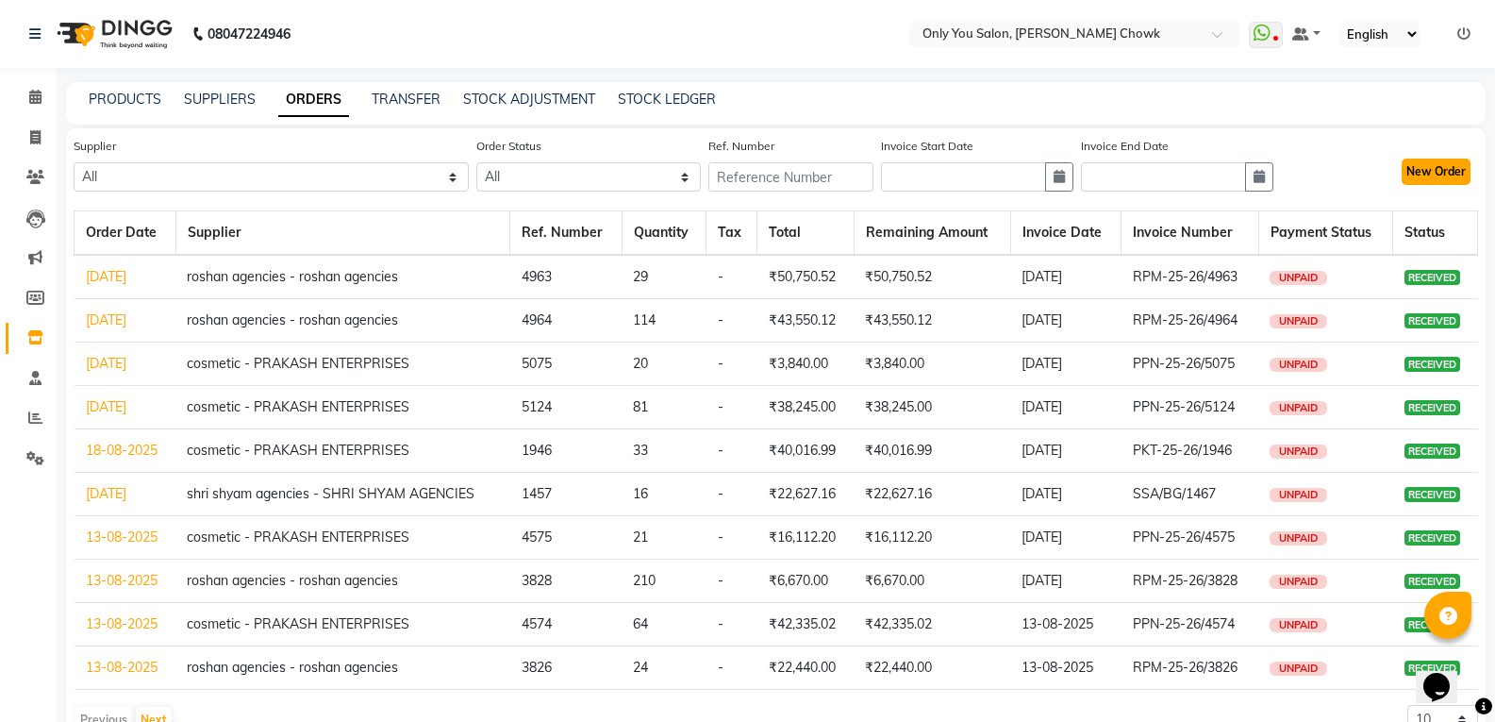
click at [1440, 178] on button "New Order" at bounding box center [1436, 171] width 69 height 26
select select "true"
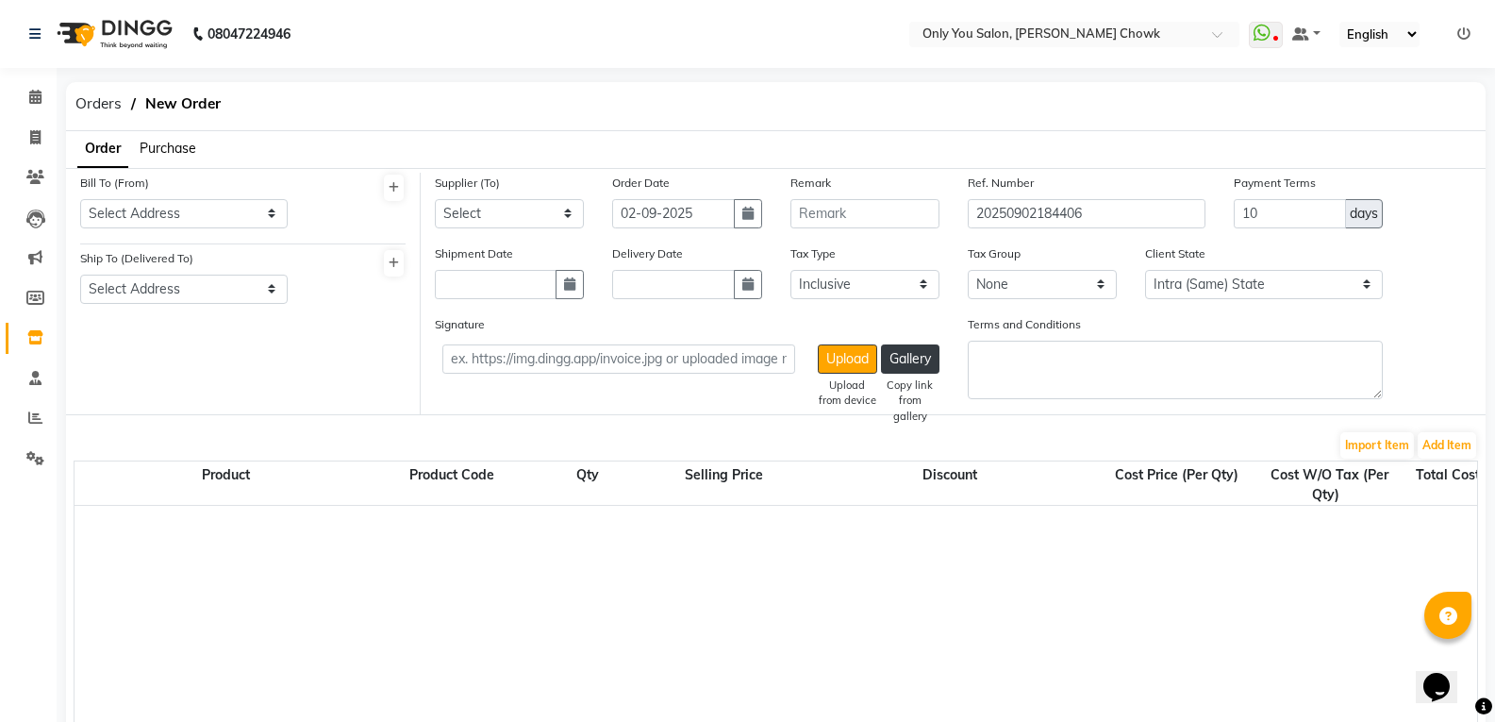
click at [157, 149] on span "Purchase" at bounding box center [168, 148] width 57 height 17
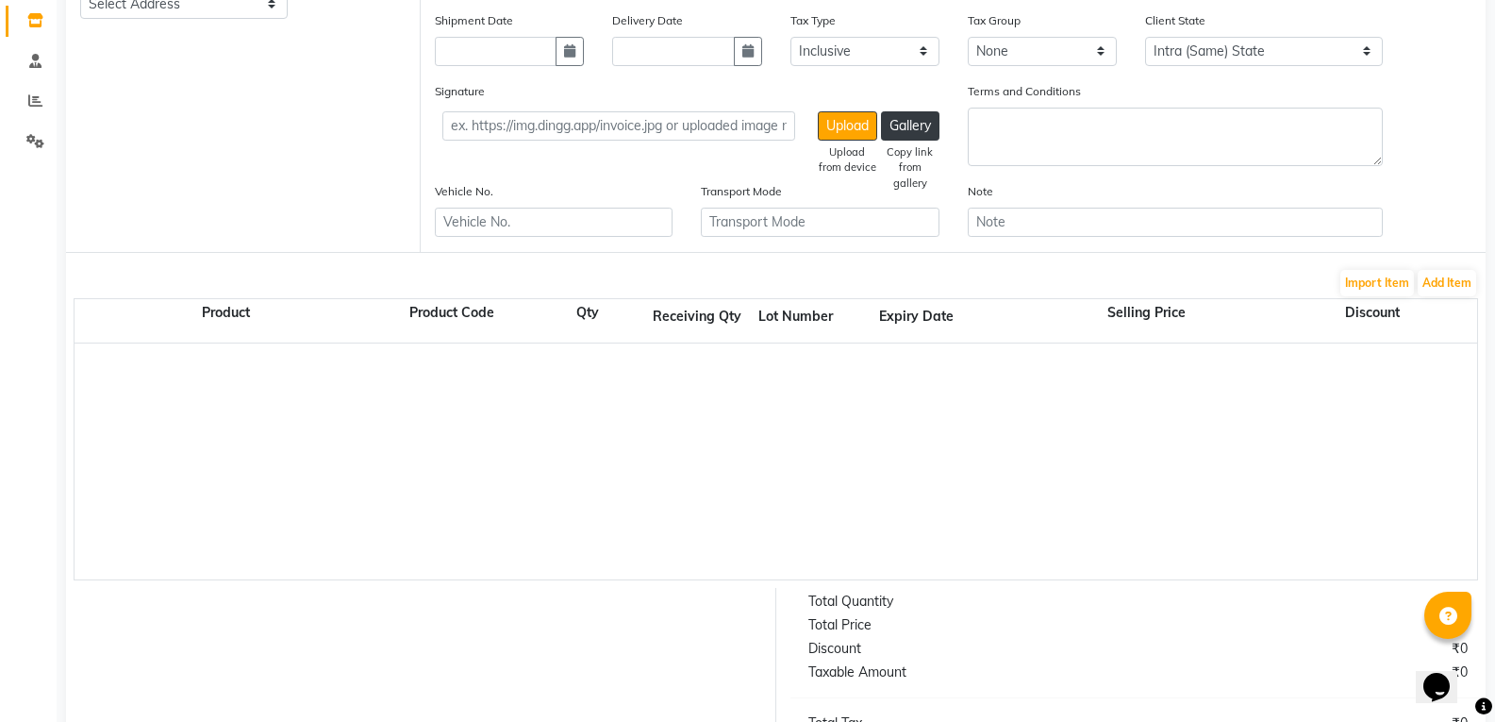
scroll to position [377, 0]
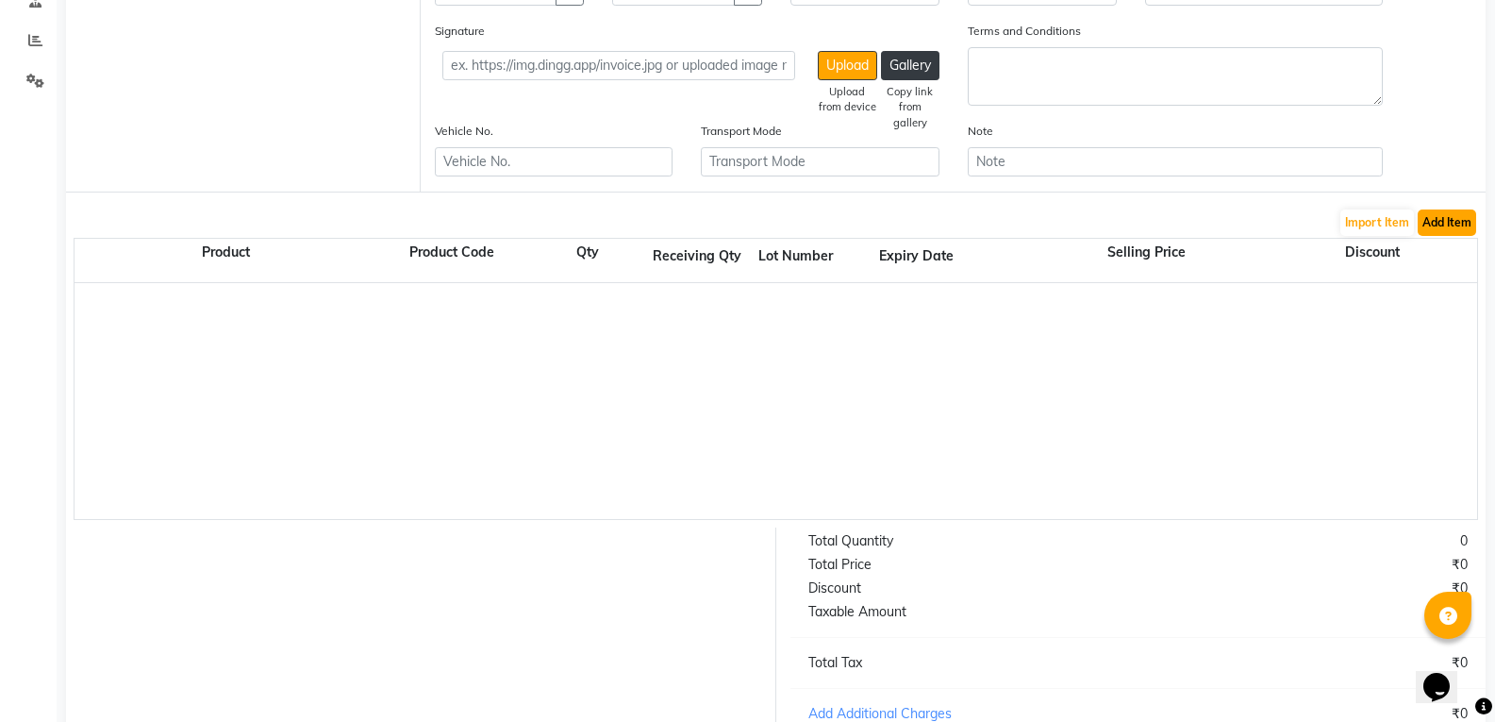
click at [1447, 228] on button "Add Item" at bounding box center [1447, 222] width 58 height 26
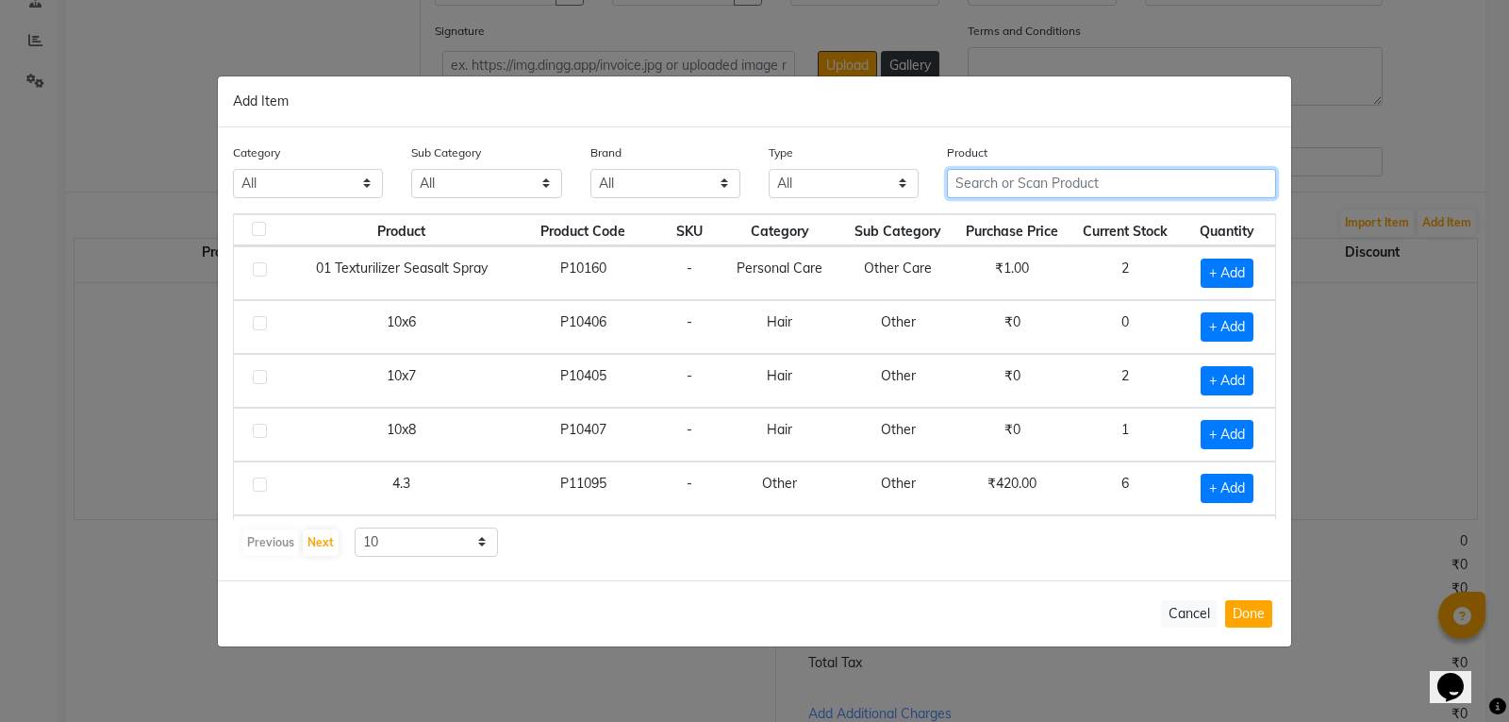
click at [1154, 170] on input "text" at bounding box center [1111, 183] width 329 height 29
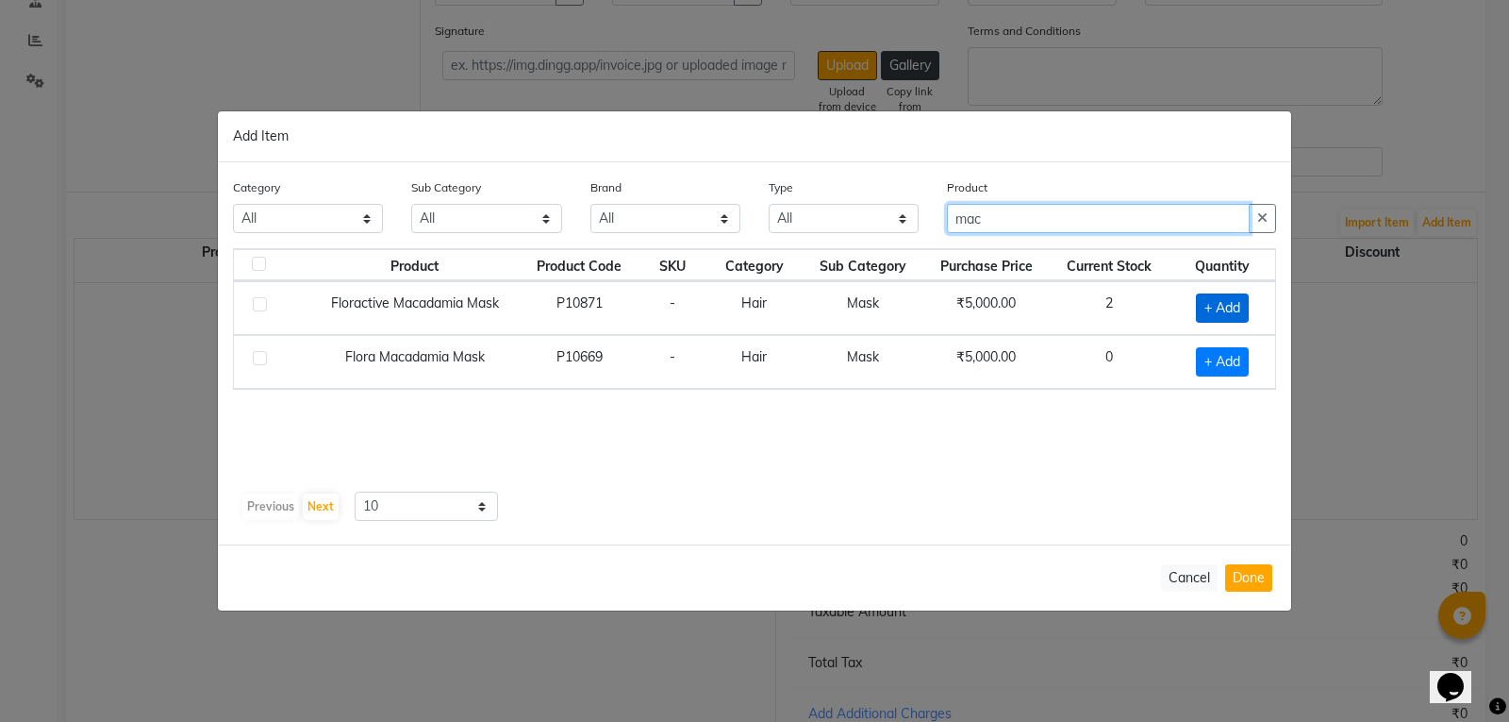
type input "mac"
click at [1221, 302] on span "+ Add" at bounding box center [1222, 307] width 53 height 29
checkbox input "true"
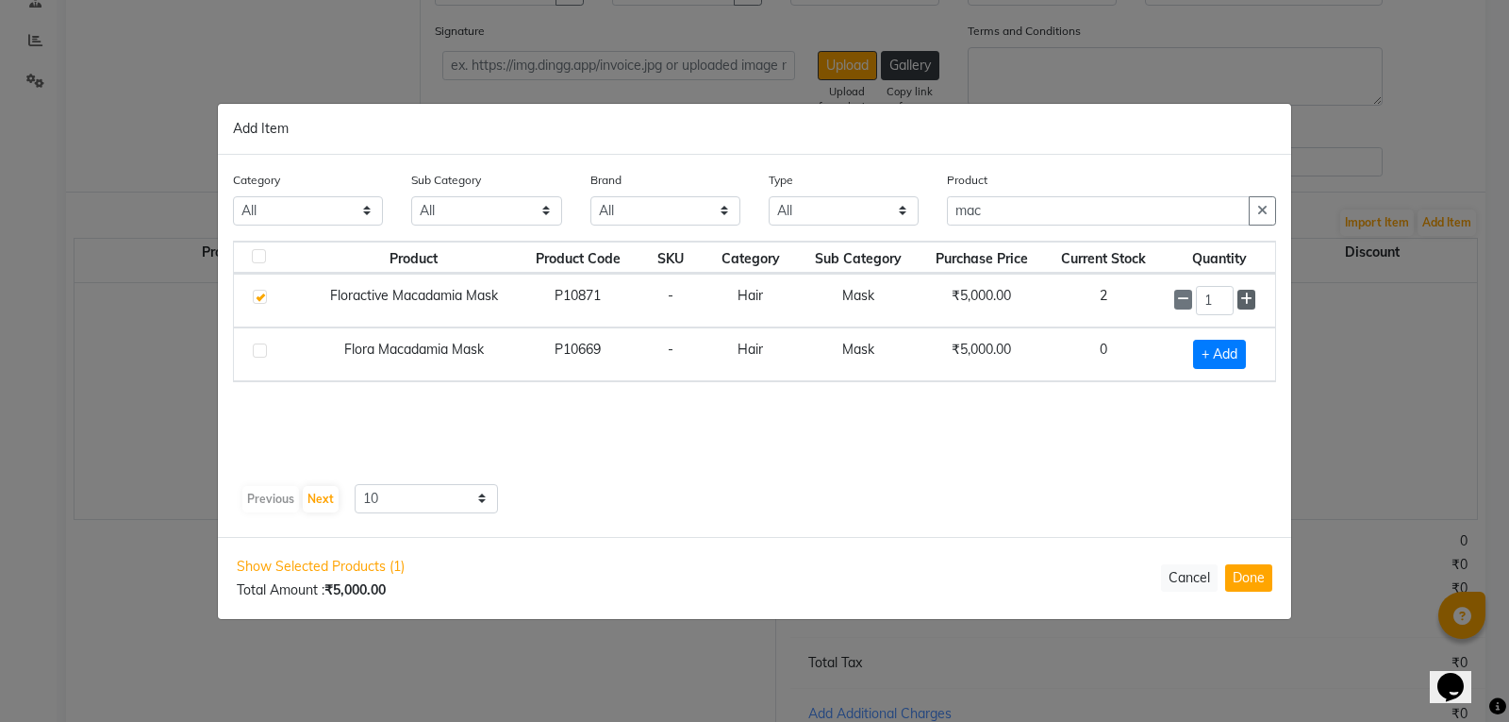
click at [1245, 297] on icon at bounding box center [1246, 298] width 12 height 13
type input "2"
click at [1240, 578] on button "Done" at bounding box center [1248, 577] width 47 height 27
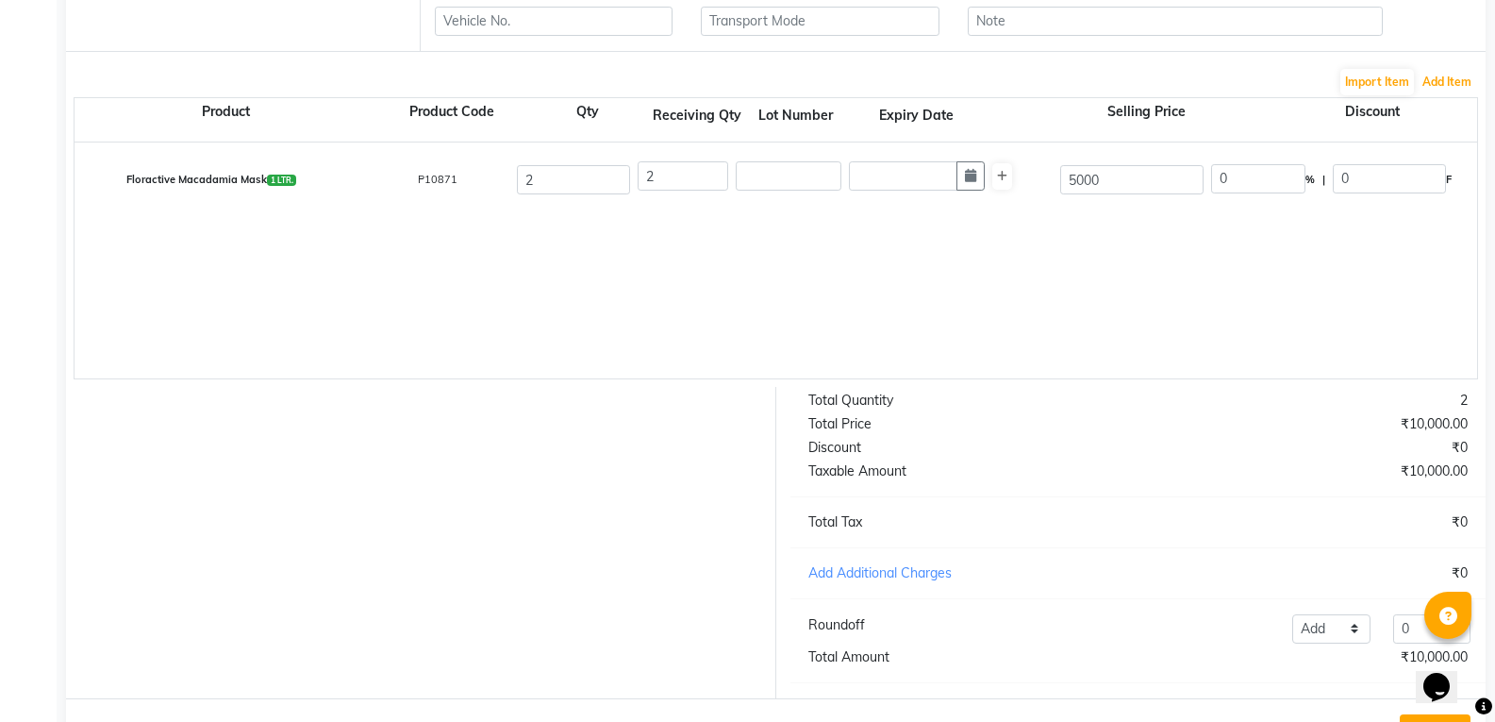
scroll to position [472, 0]
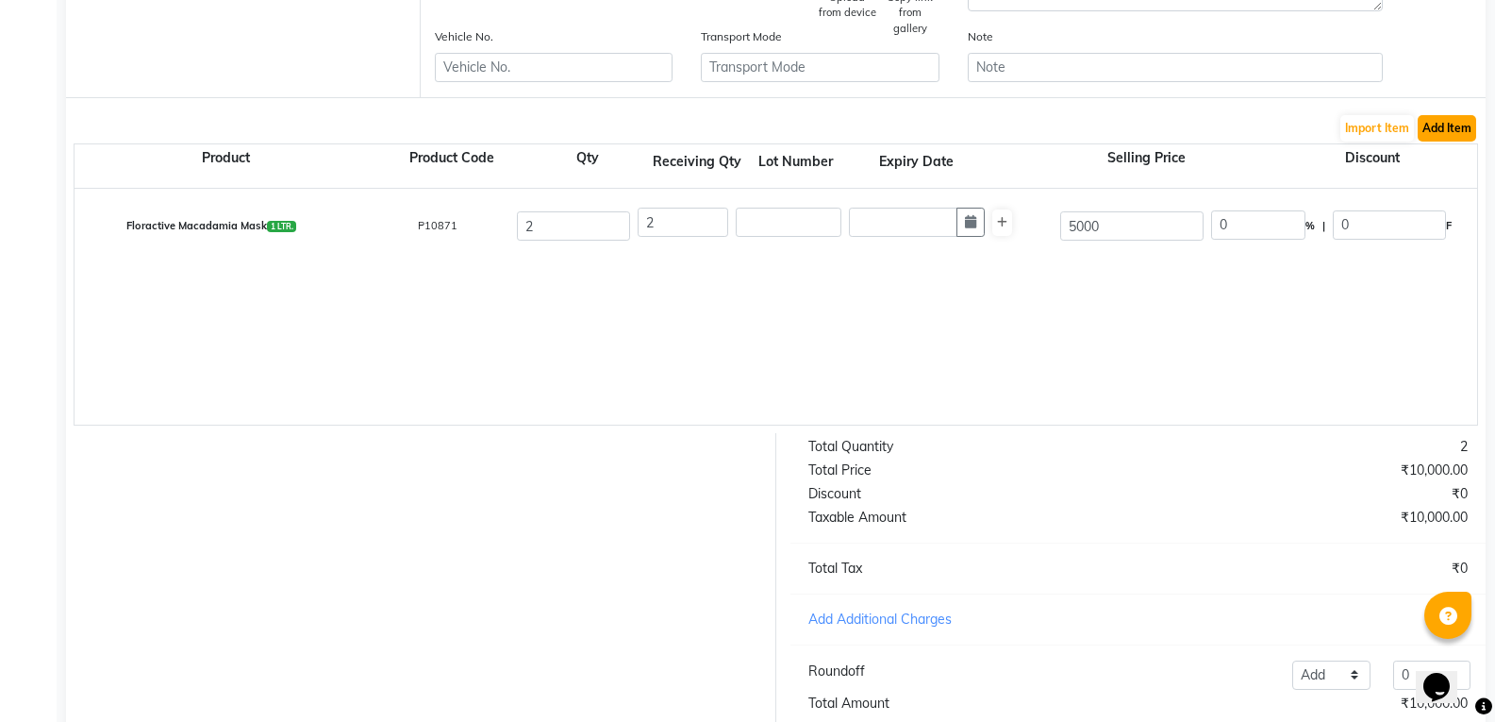
click at [1435, 126] on button "Add Item" at bounding box center [1447, 128] width 58 height 26
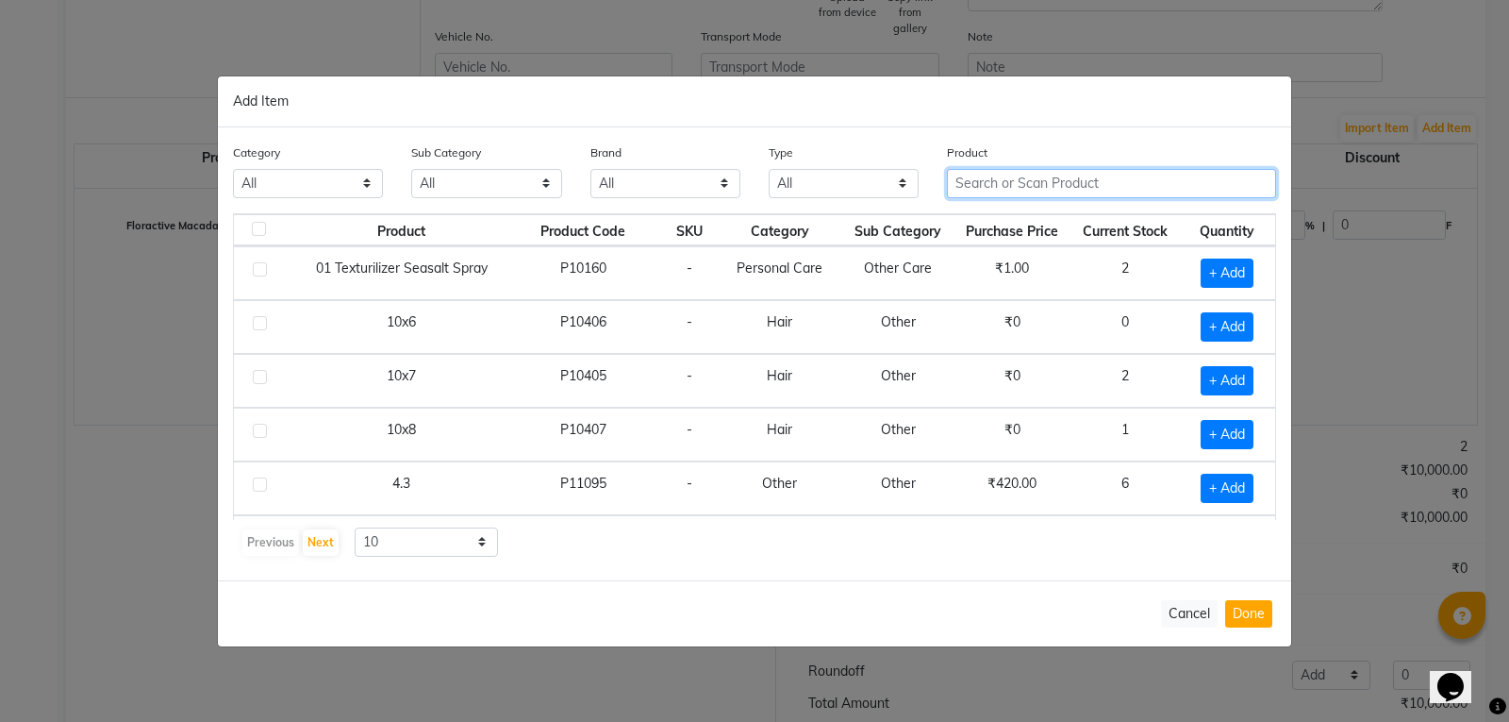
click at [1046, 191] on input "text" at bounding box center [1111, 183] width 329 height 29
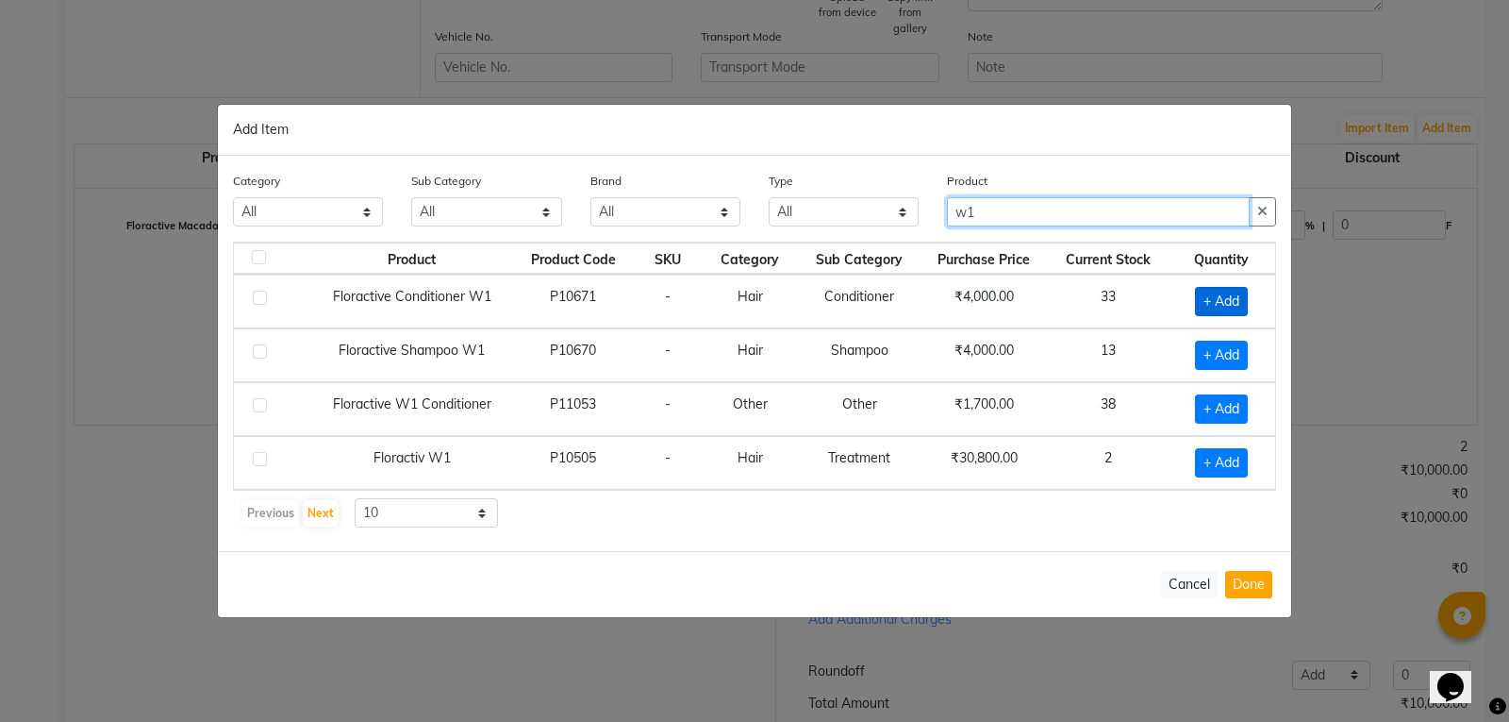
type input "w1"
click at [1226, 289] on span "+ Add" at bounding box center [1221, 301] width 53 height 29
checkbox input "true"
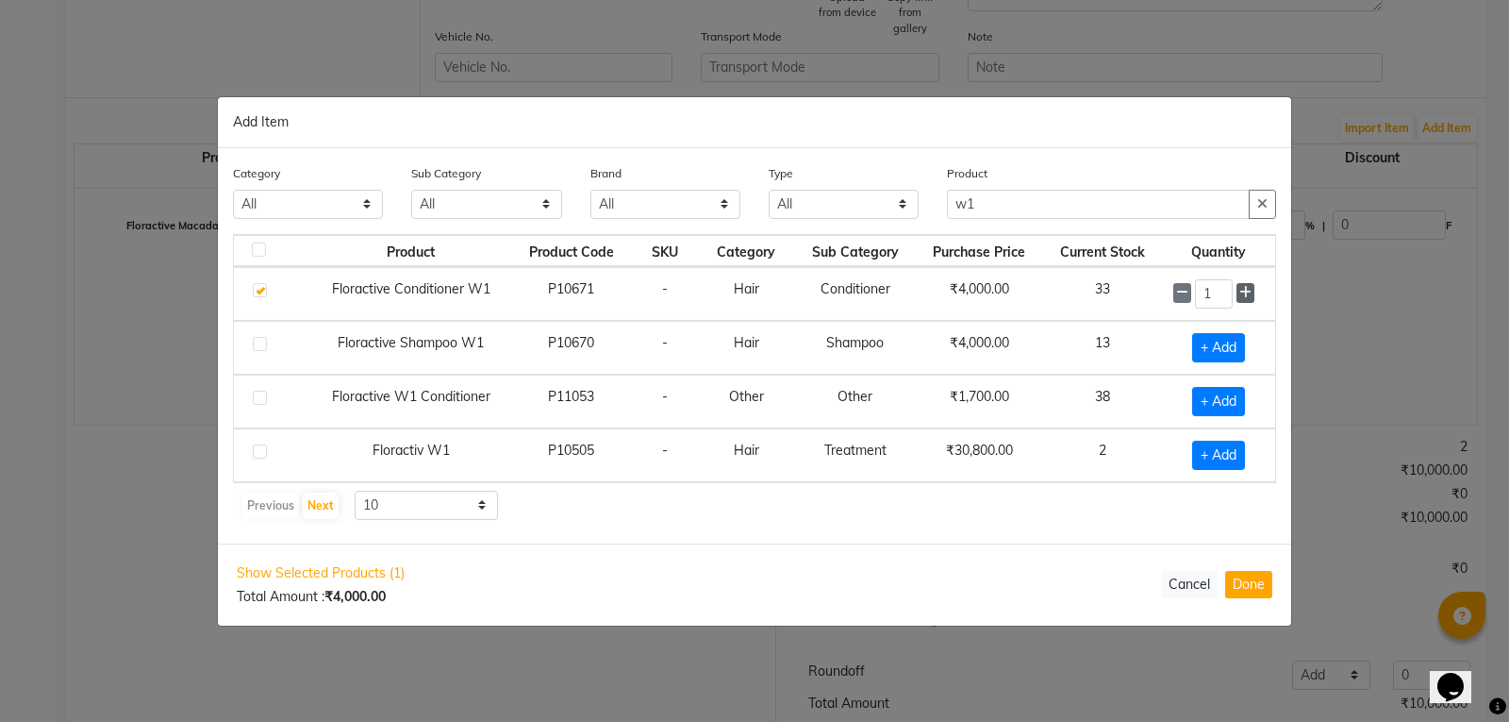
click at [1251, 292] on icon at bounding box center [1245, 292] width 12 height 13
type input "2"
click at [1250, 571] on button "Done" at bounding box center [1248, 584] width 47 height 27
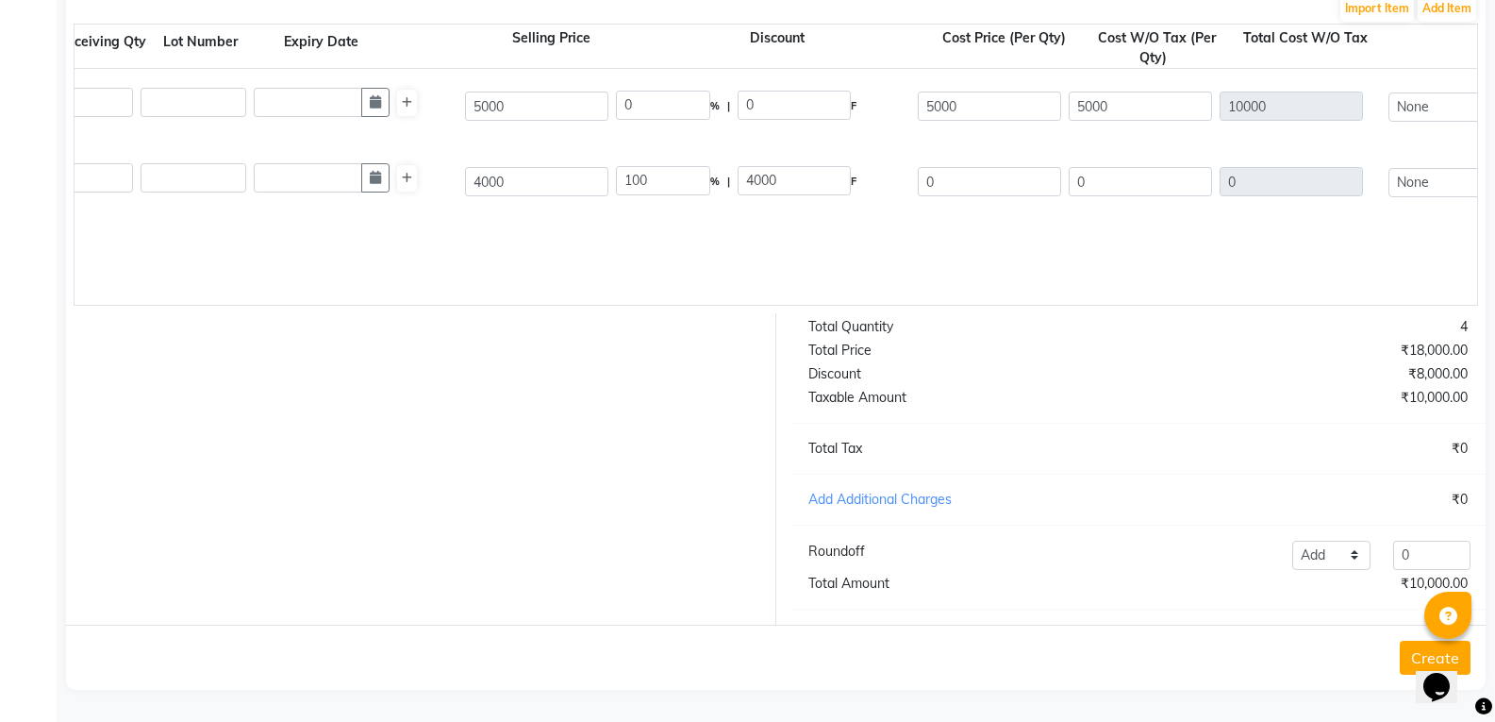
scroll to position [0, 703]
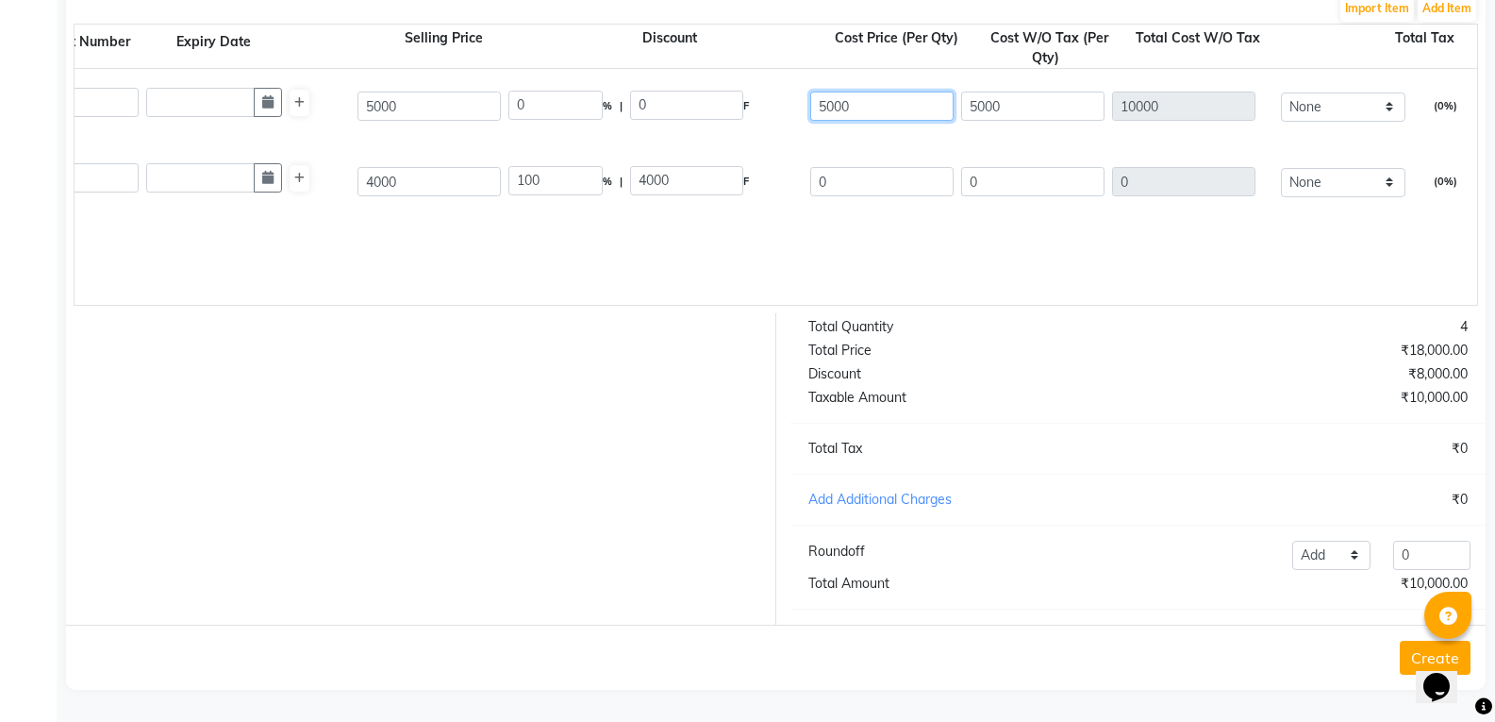
click at [878, 95] on input "5000" at bounding box center [881, 105] width 143 height 29
type input "5"
type input "3000"
type input "40"
type input "2000"
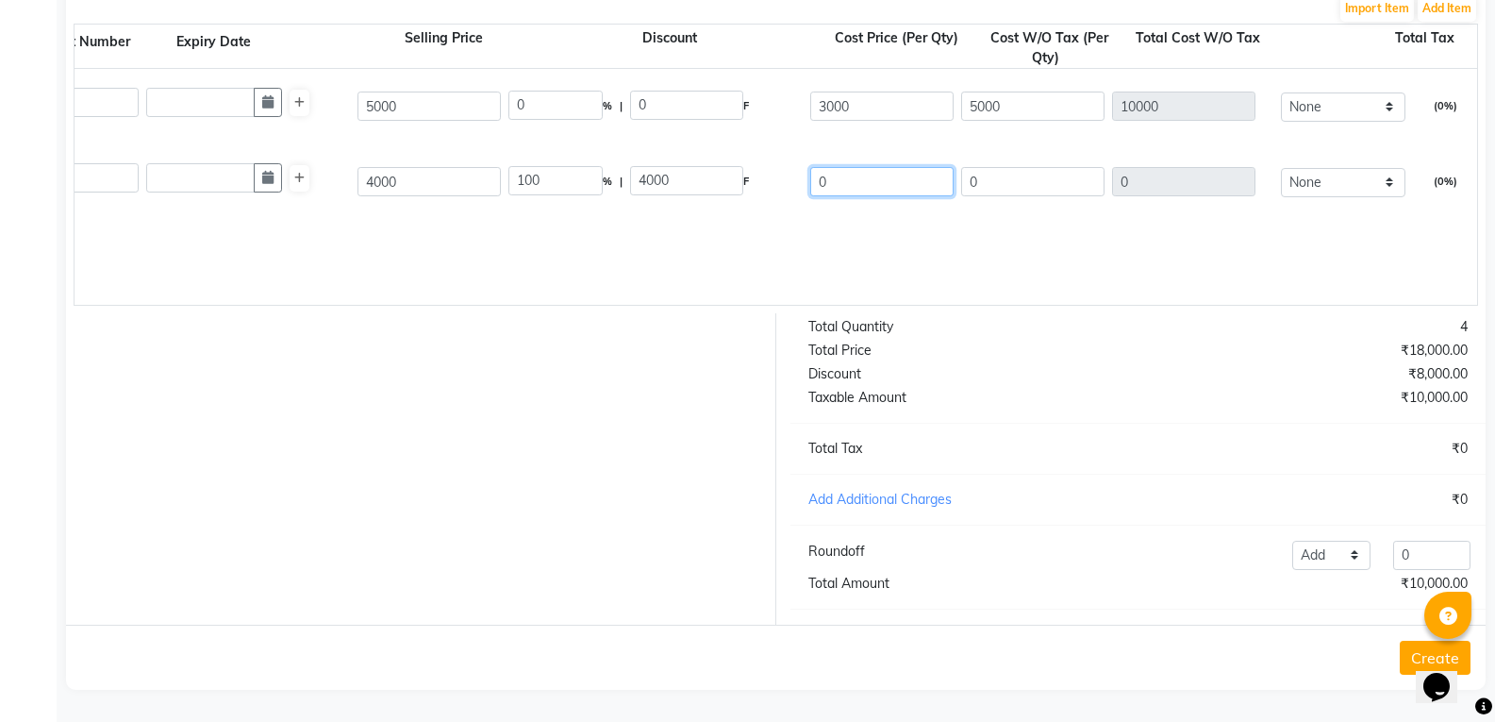
type input "3000"
type input "6000"
click at [867, 167] on input "0" at bounding box center [881, 181] width 143 height 29
type input "1"
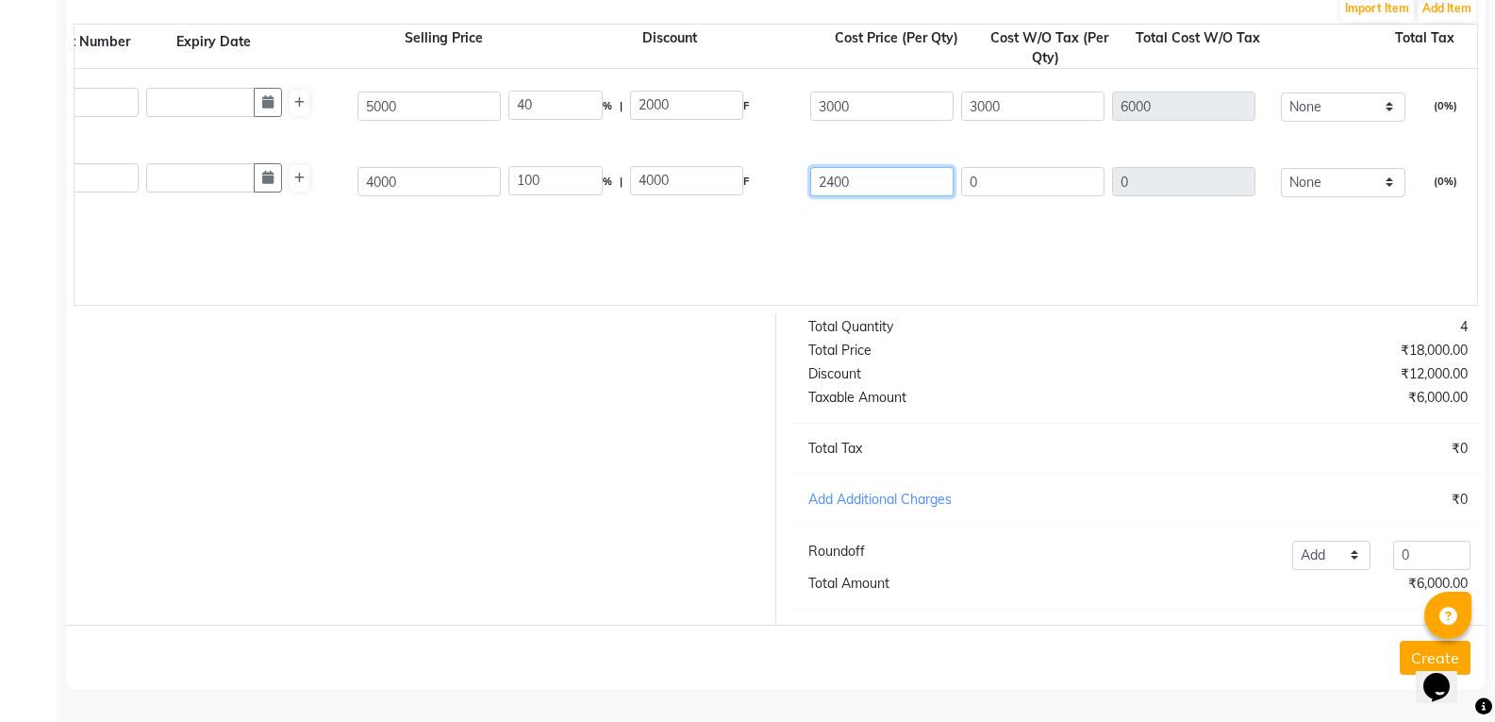
type input "2400"
type input "40"
type input "1600"
type input "2400"
type input "4800"
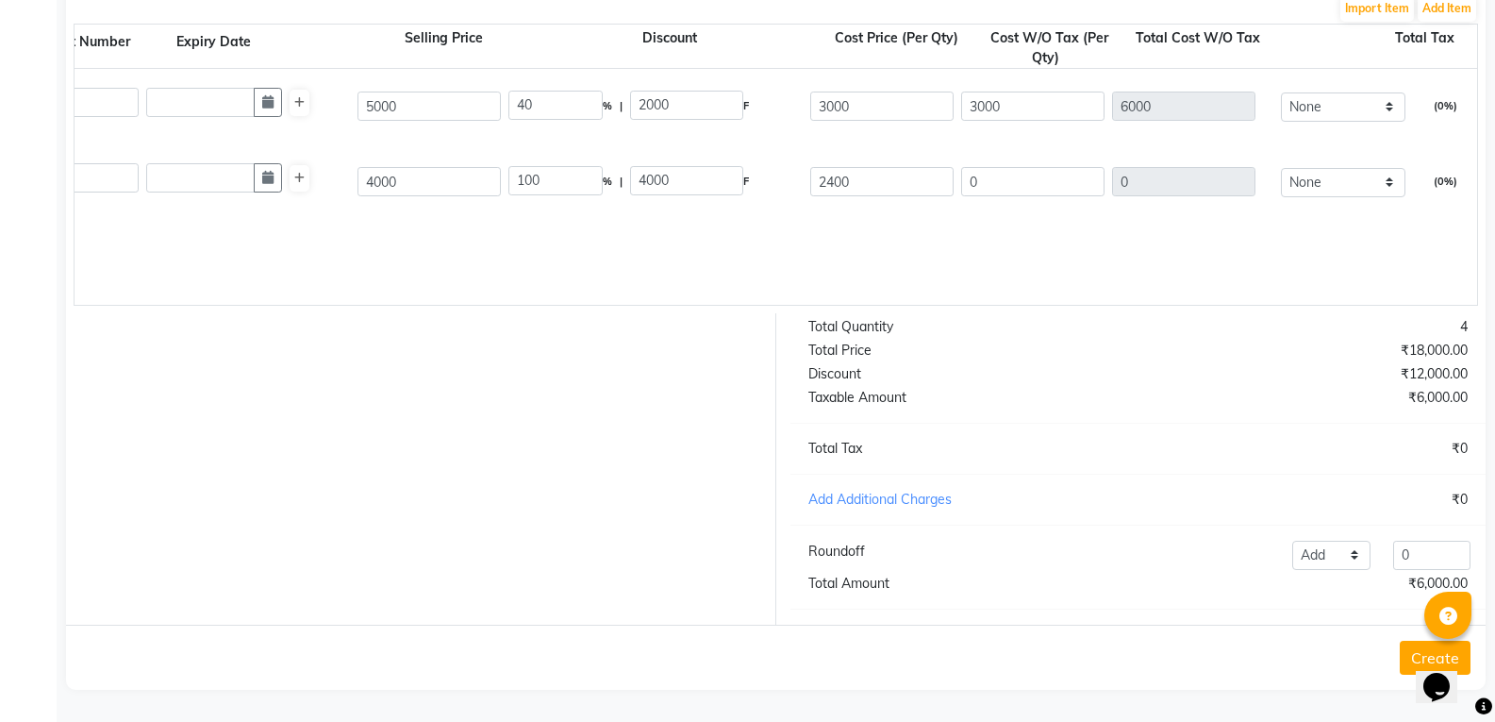
type input "4800"
click at [394, 475] on div at bounding box center [414, 468] width 724 height 311
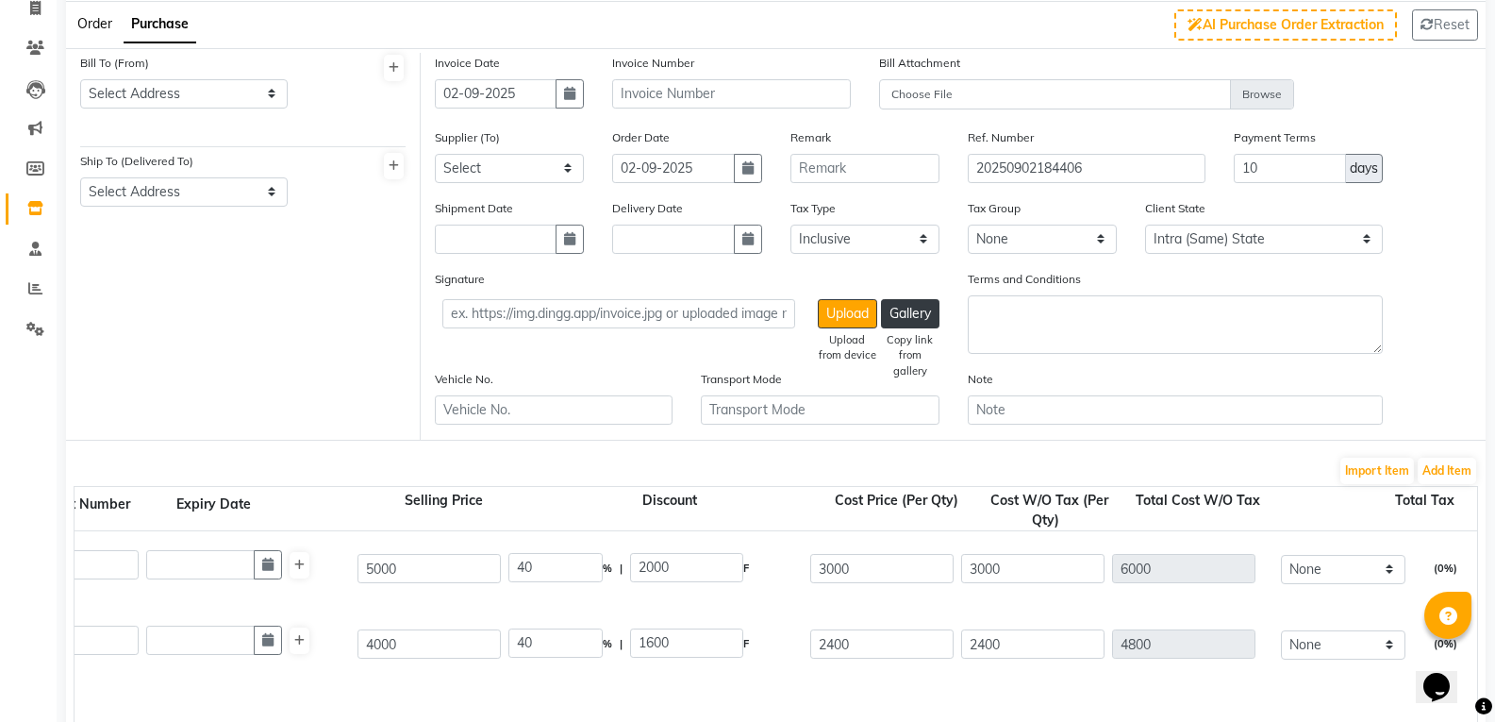
scroll to position [0, 0]
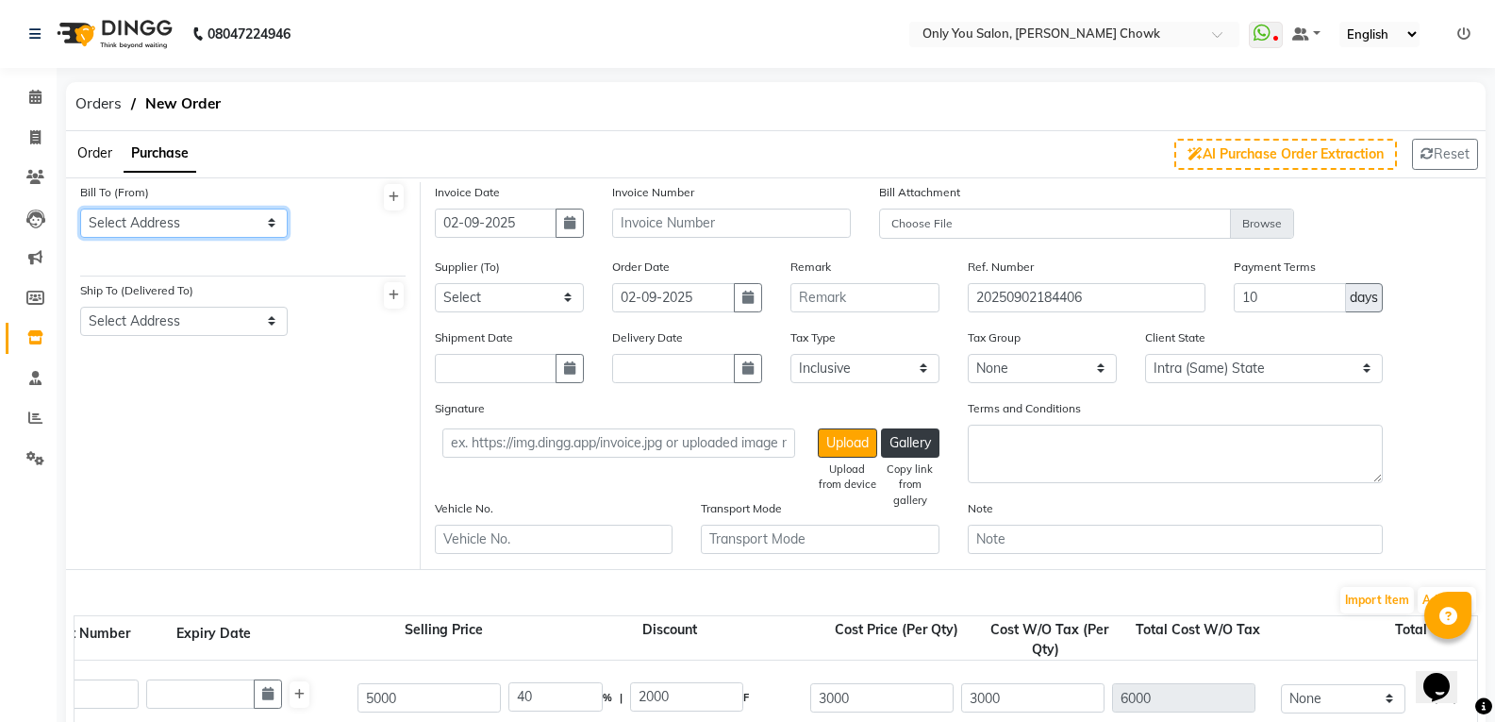
click at [223, 211] on select "Select Address [GEOGRAPHIC_DATA] [GEOGRAPHIC_DATA] bilaspur" at bounding box center [183, 222] width 207 height 29
select select "474"
click at [80, 208] on select "Select Address [GEOGRAPHIC_DATA] [GEOGRAPHIC_DATA] bilaspur" at bounding box center [183, 222] width 207 height 29
click at [197, 317] on select "Select Address [GEOGRAPHIC_DATA]" at bounding box center [183, 321] width 207 height 29
select select "461"
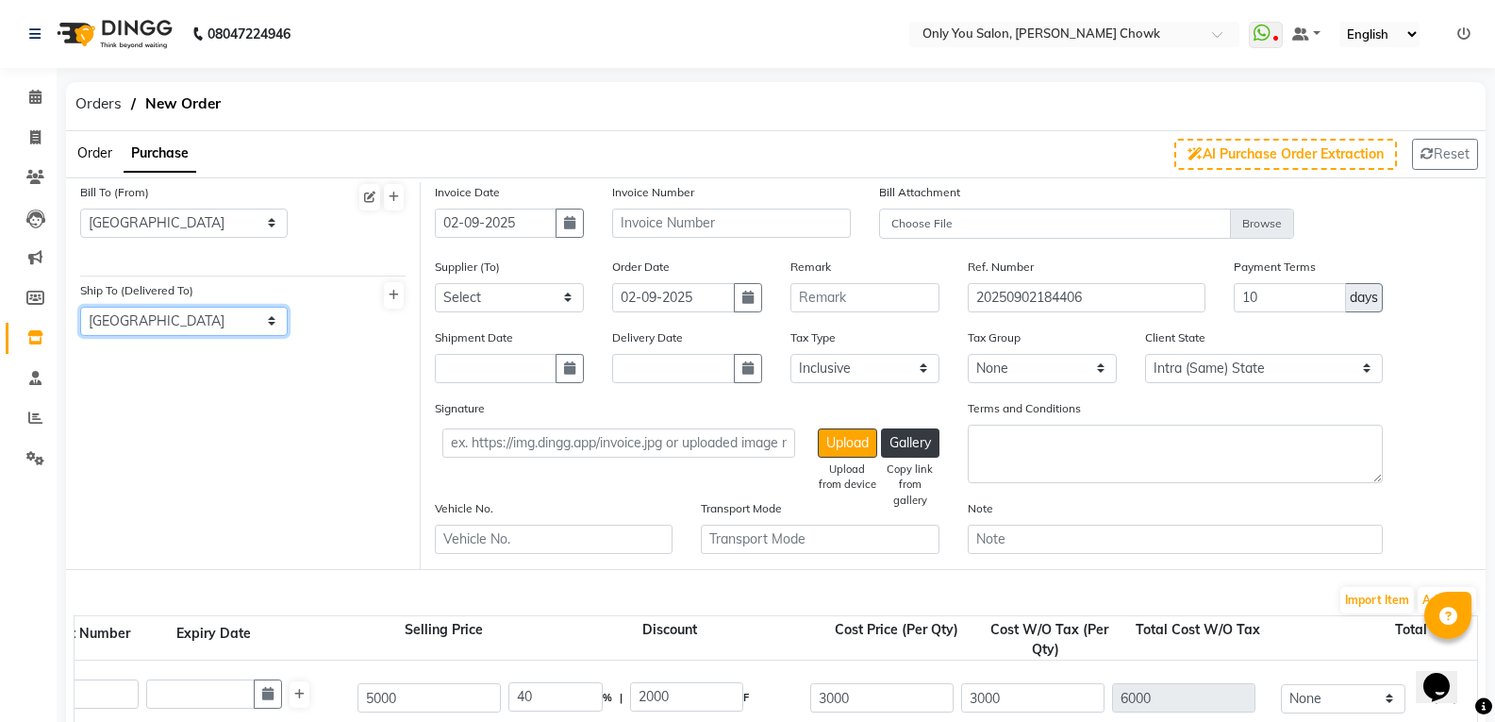
click at [80, 307] on select "Select Address [GEOGRAPHIC_DATA]" at bounding box center [183, 321] width 207 height 29
click at [564, 231] on button "button" at bounding box center [570, 222] width 28 height 29
select select "9"
select select "2025"
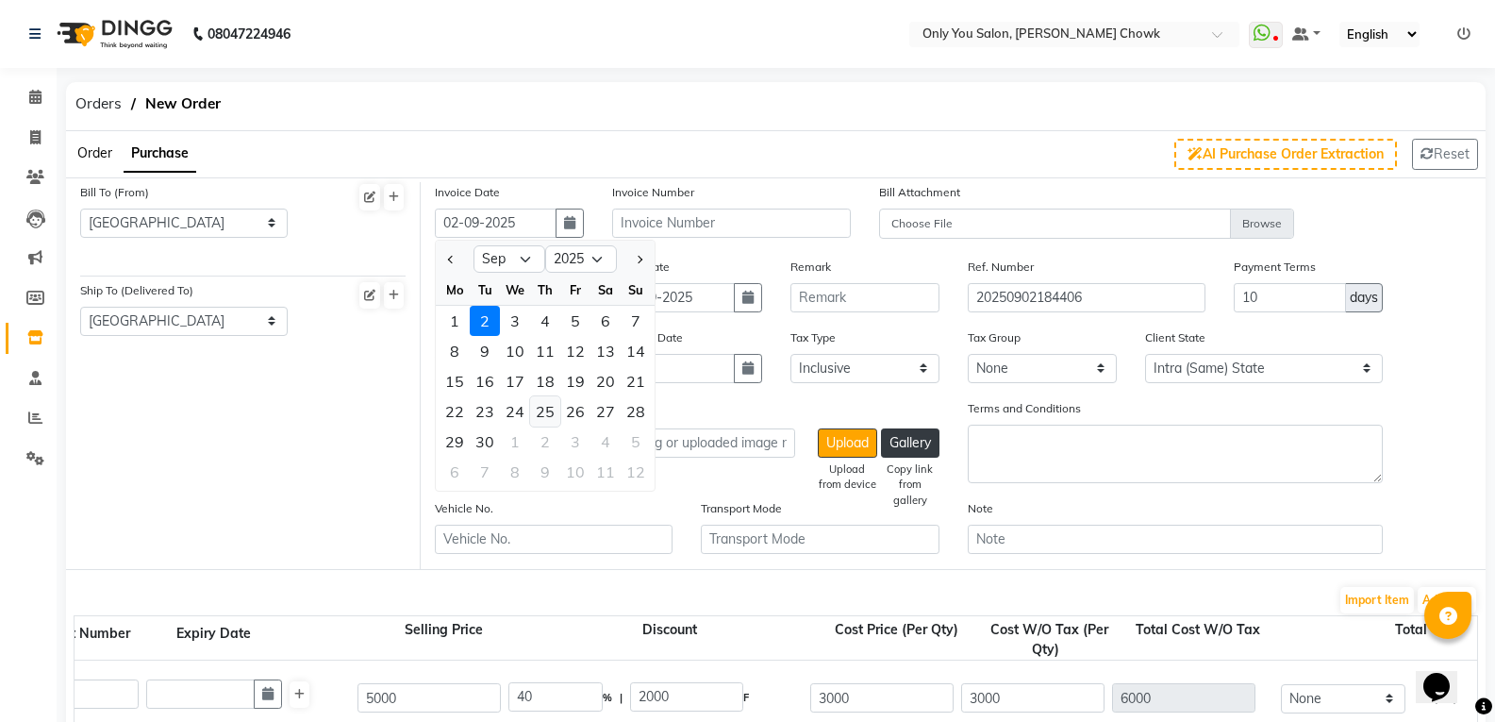
click at [549, 415] on div "25" at bounding box center [545, 411] width 30 height 30
type input "[DATE]"
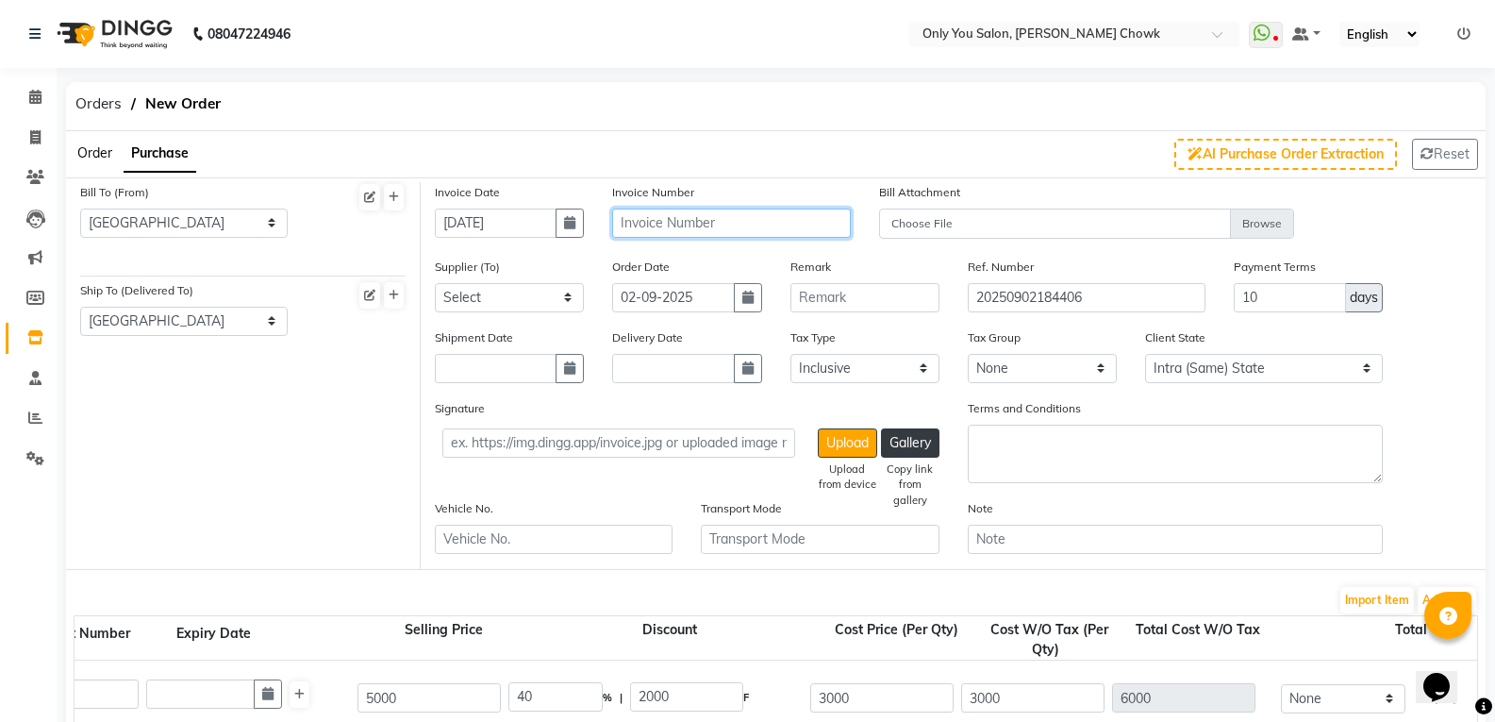
click at [715, 228] on input "text" at bounding box center [731, 222] width 238 height 29
type input "RPM-25-26/4812"
click at [561, 305] on select "Select cosmetic - PRAKASH ENTERPRISES cosmetic - OZASH MARKETER [PERSON_NAME] H…" at bounding box center [509, 297] width 149 height 29
select select "1072"
click at [435, 283] on select "Select cosmetic - PRAKASH ENTERPRISES cosmetic - OZASH MARKETER [PERSON_NAME] H…" at bounding box center [509, 297] width 149 height 29
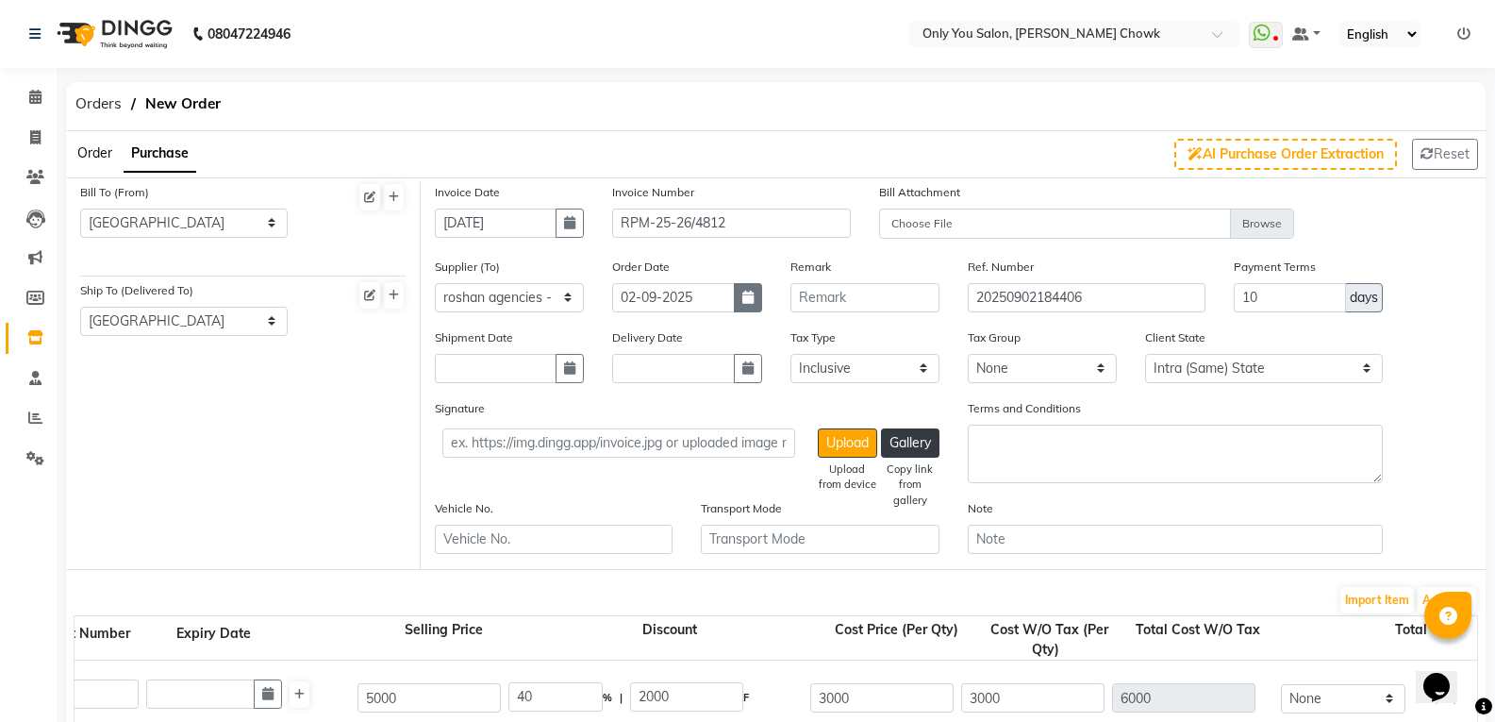
click at [743, 298] on icon "button" at bounding box center [747, 296] width 11 height 13
select select "9"
select select "2025"
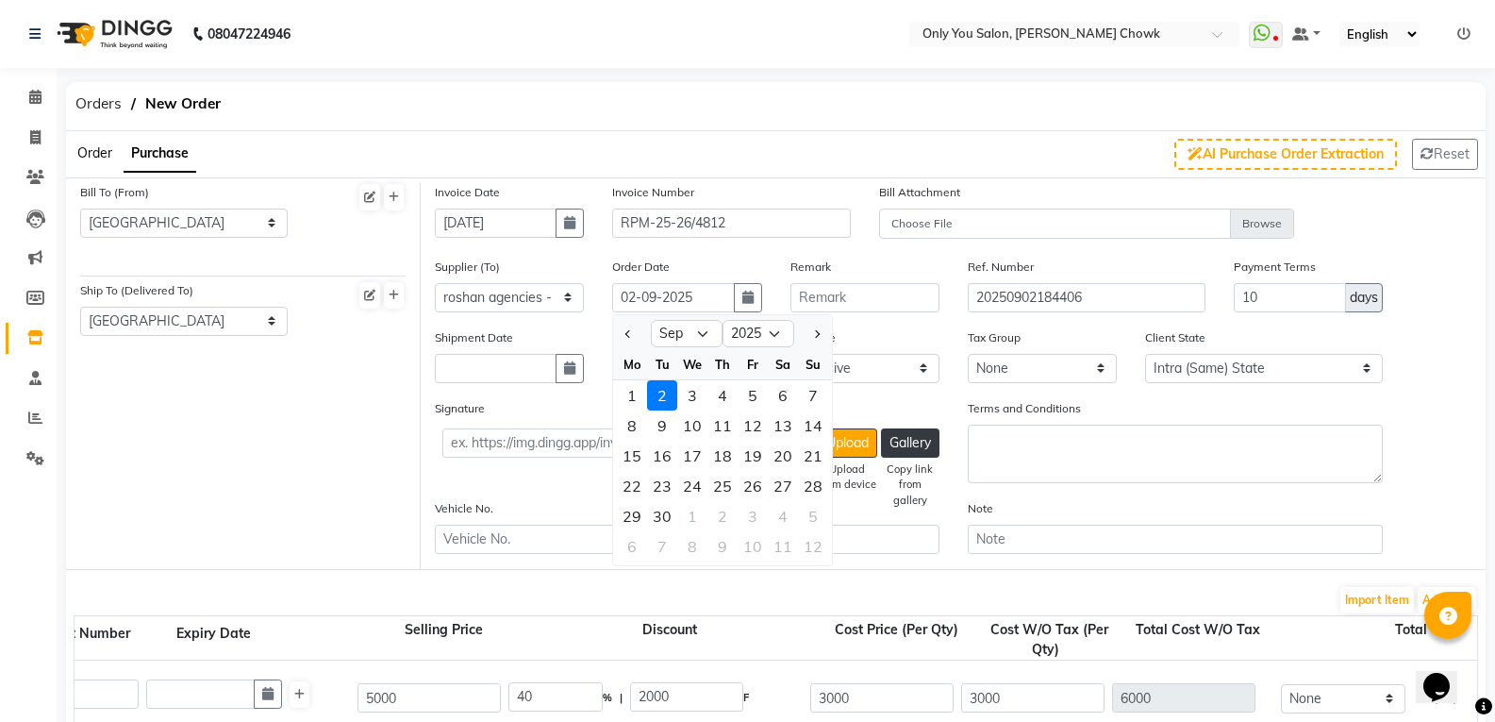
click at [727, 490] on div "25" at bounding box center [722, 486] width 30 height 30
type input "[DATE]"
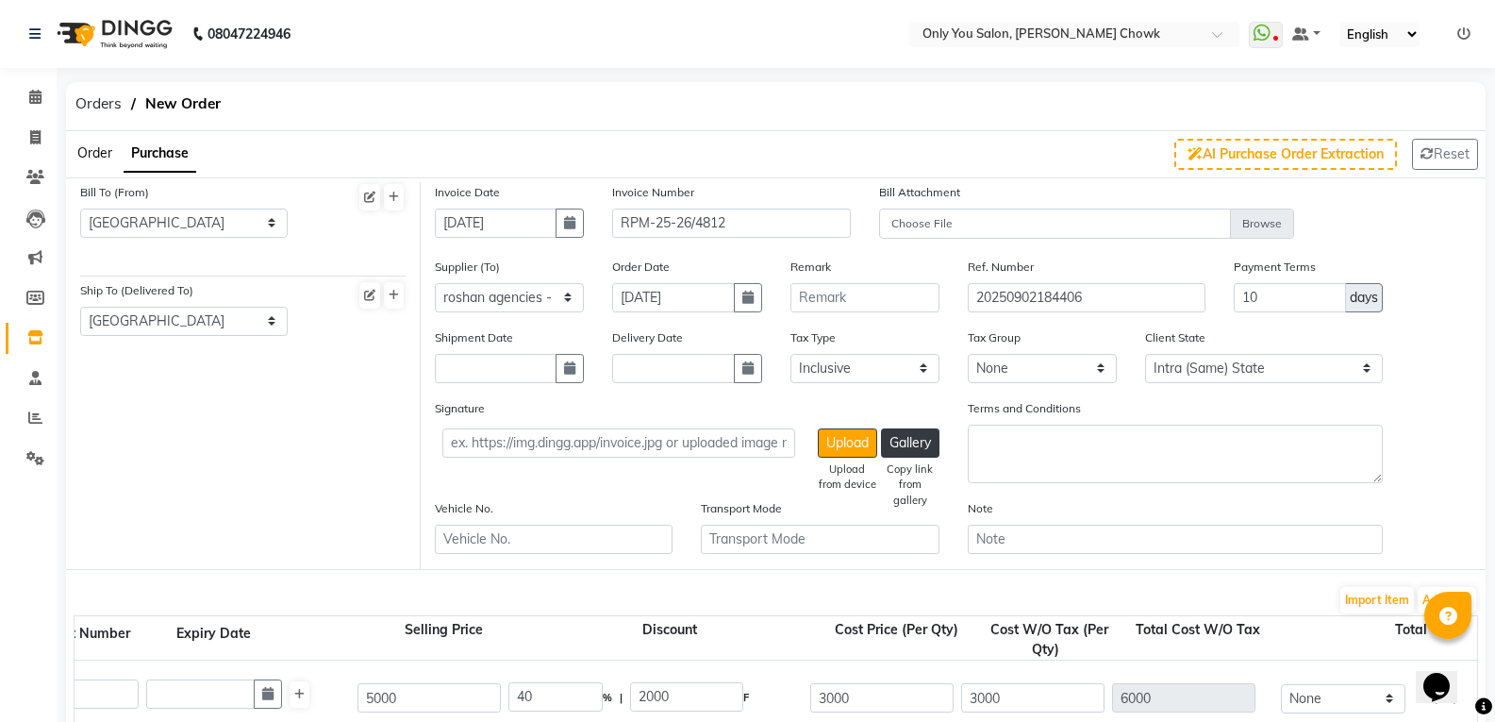
drag, startPoint x: 1129, startPoint y: 279, endPoint x: 1113, endPoint y: 278, distance: 16.1
click at [1118, 278] on div "Ref. Number 20250902184406" at bounding box center [1087, 285] width 238 height 56
drag, startPoint x: 1108, startPoint y: 304, endPoint x: 949, endPoint y: 306, distance: 159.4
click at [950, 306] on div "Supplier (To) Select cosmetic - PRAKASH ENTERPRISES cosmetic - OZASH MARKETER […" at bounding box center [953, 292] width 1065 height 71
click at [1058, 308] on input "text" at bounding box center [1087, 297] width 238 height 29
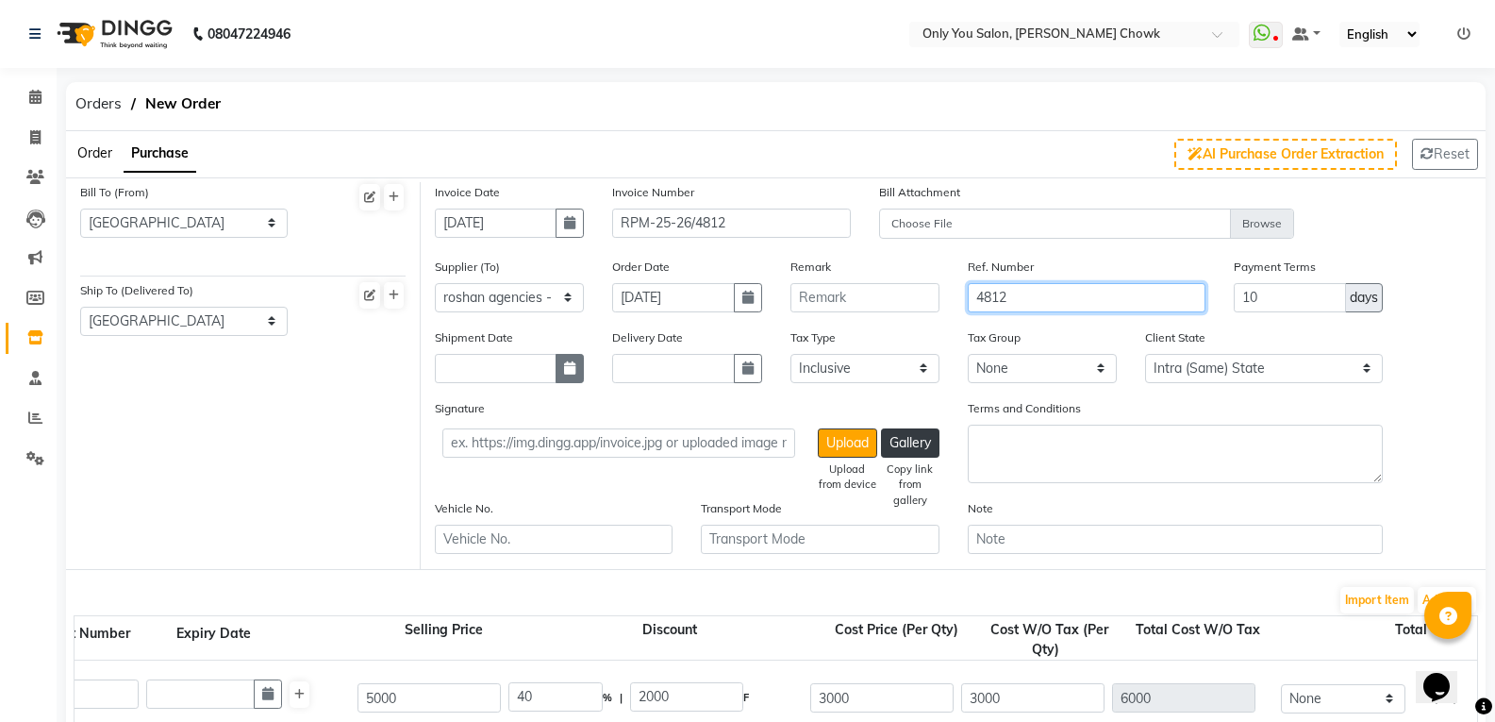
type input "4812"
click at [581, 376] on button "button" at bounding box center [570, 368] width 28 height 29
select select "9"
select select "2025"
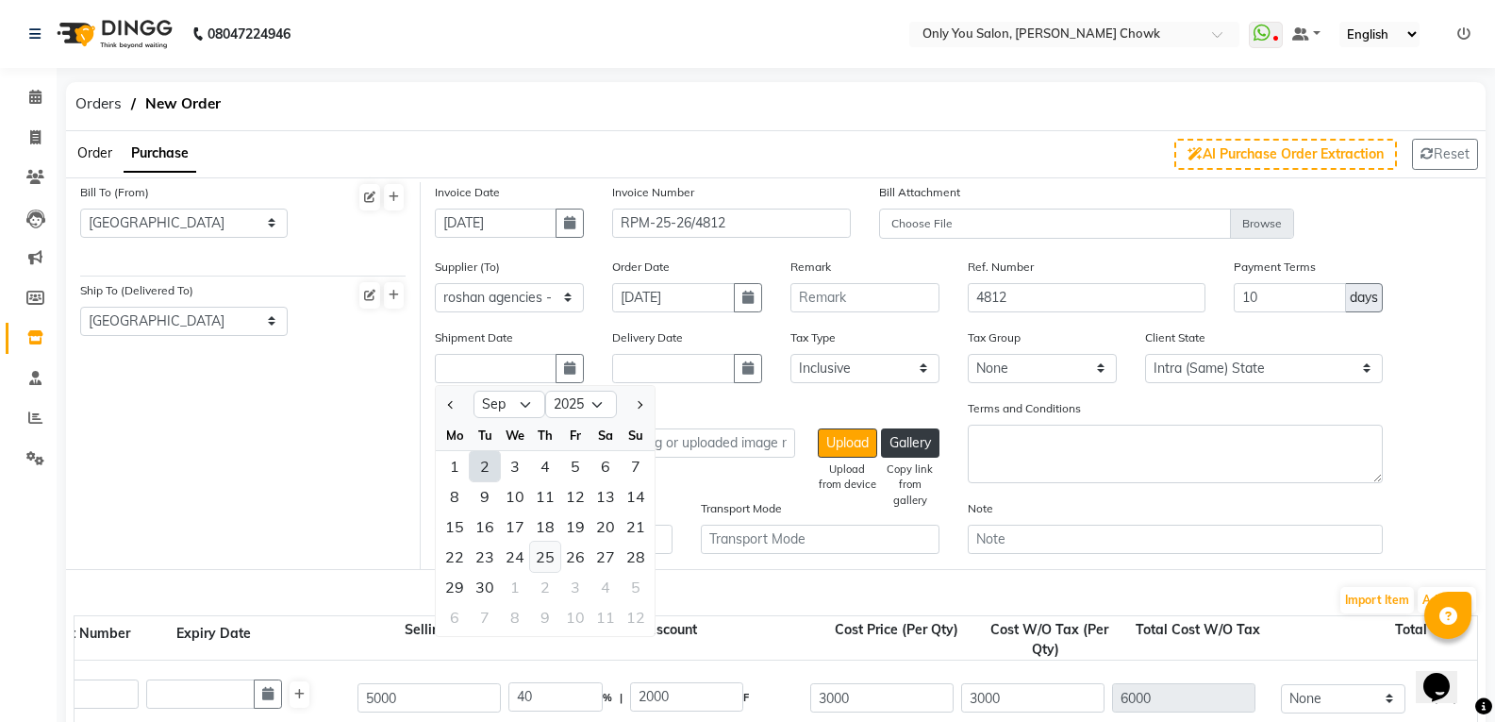
click at [541, 563] on div "25" at bounding box center [545, 556] width 30 height 30
type input "[DATE]"
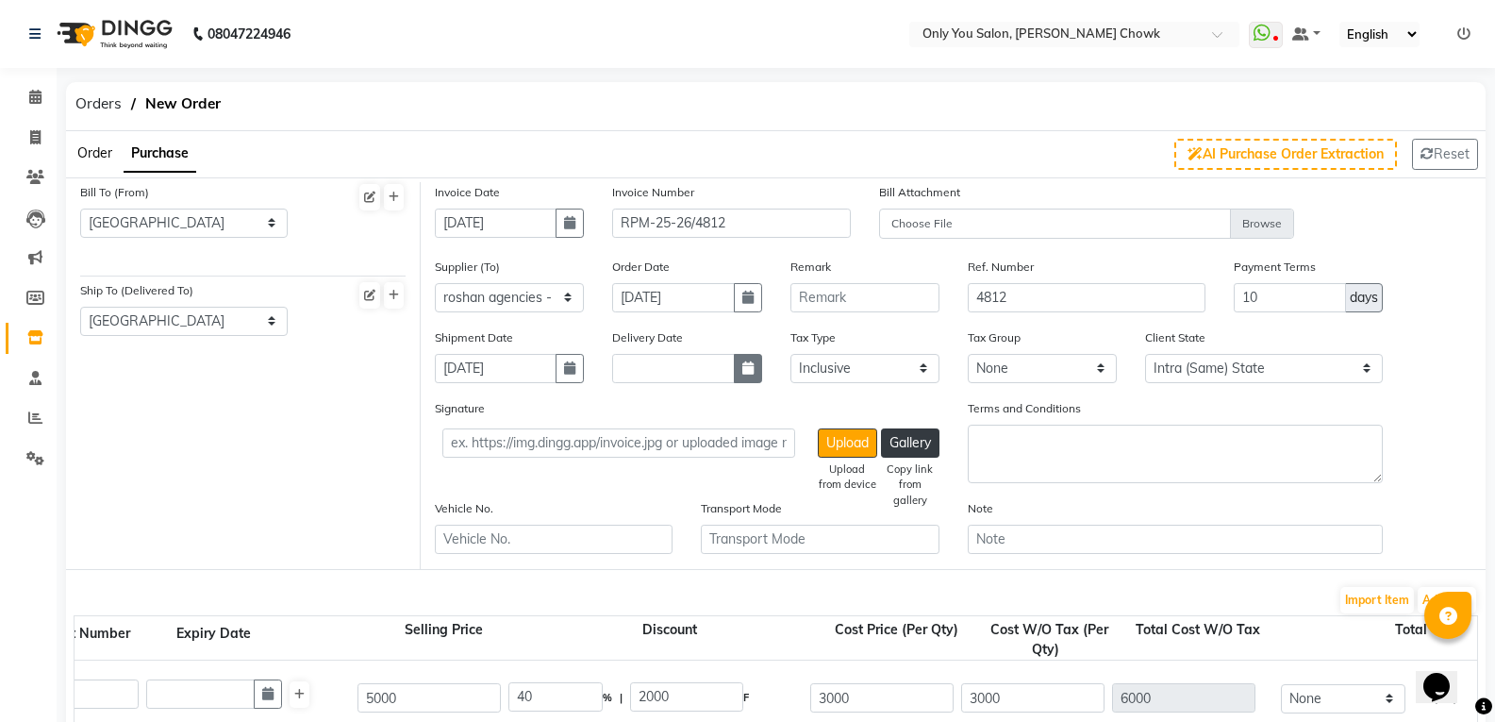
click at [746, 371] on icon "button" at bounding box center [747, 367] width 11 height 13
select select "9"
select select "2025"
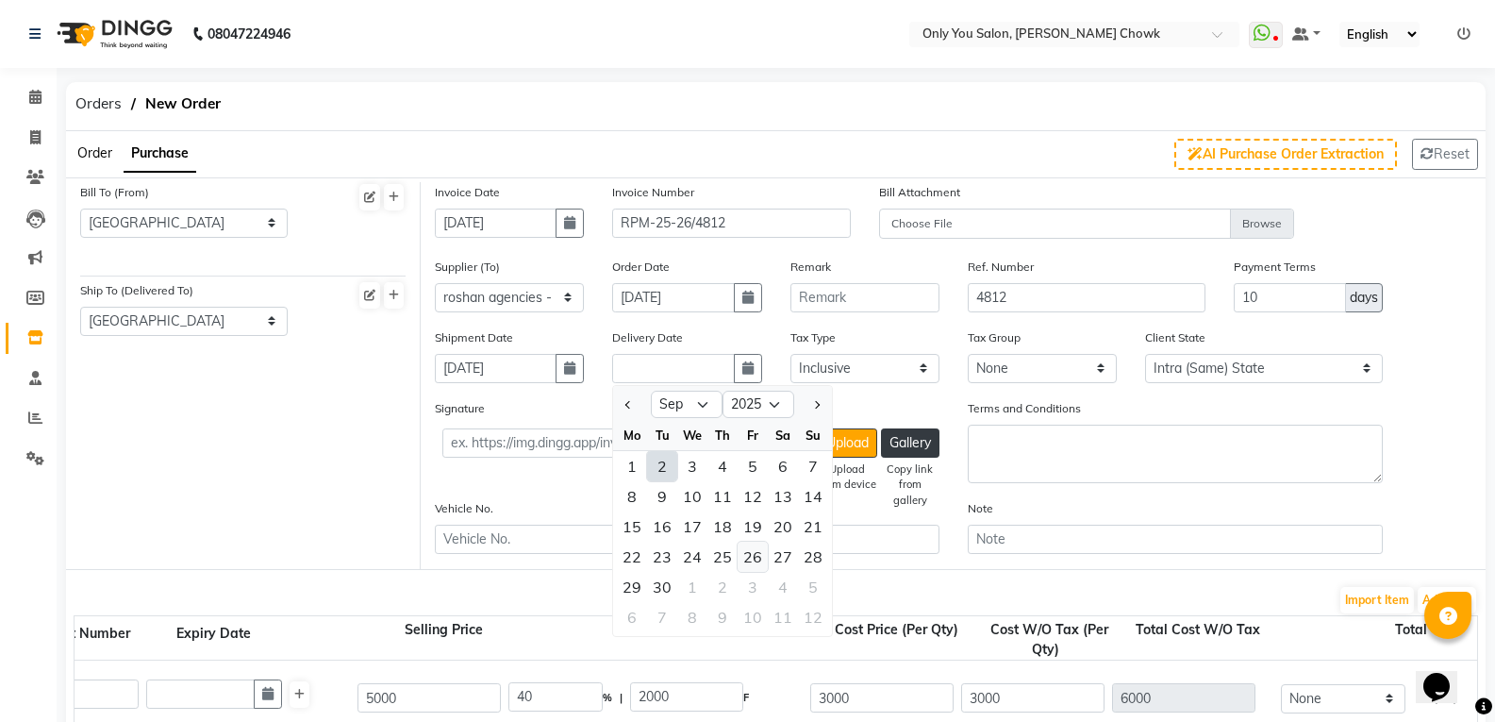
click at [742, 555] on div "26" at bounding box center [753, 556] width 30 height 30
type input "[DATE]"
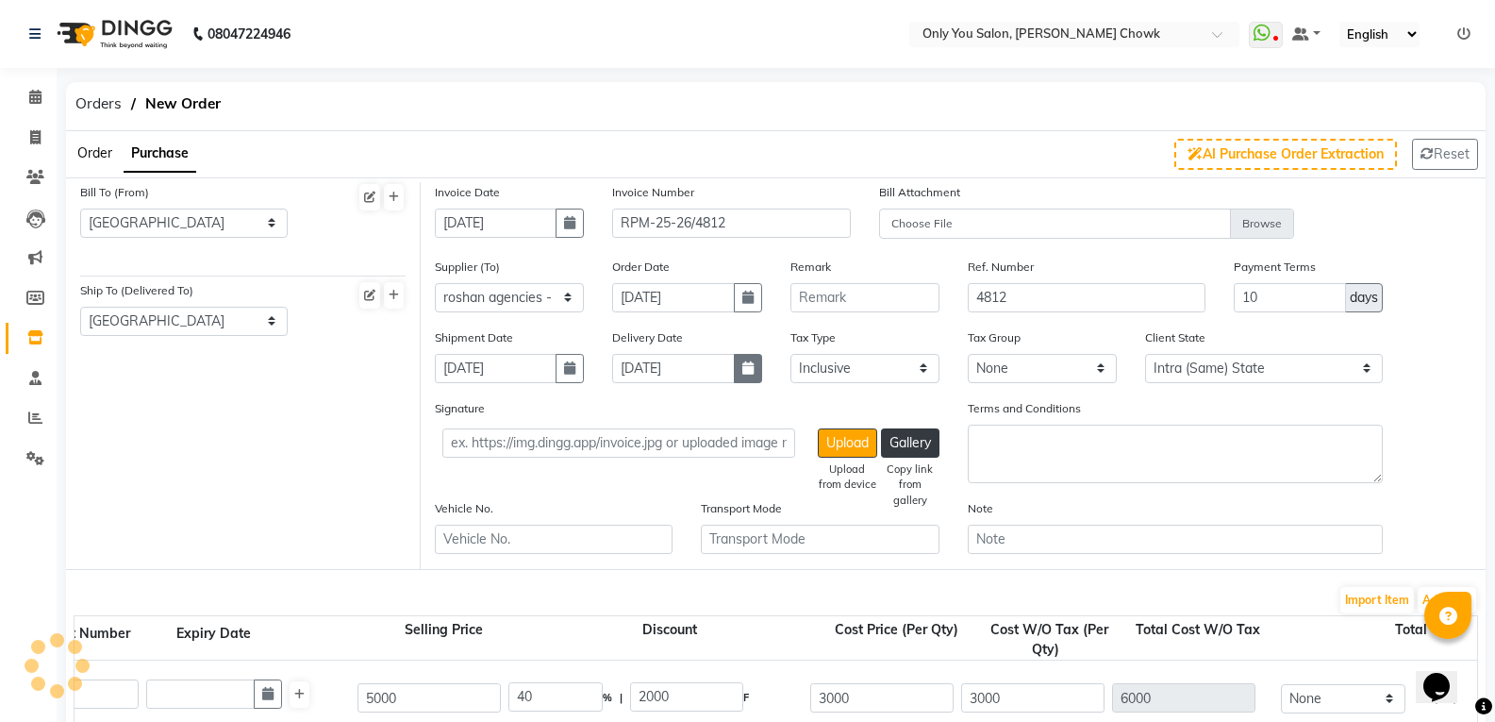
click at [745, 376] on button "button" at bounding box center [748, 368] width 28 height 29
select select "9"
select select "2025"
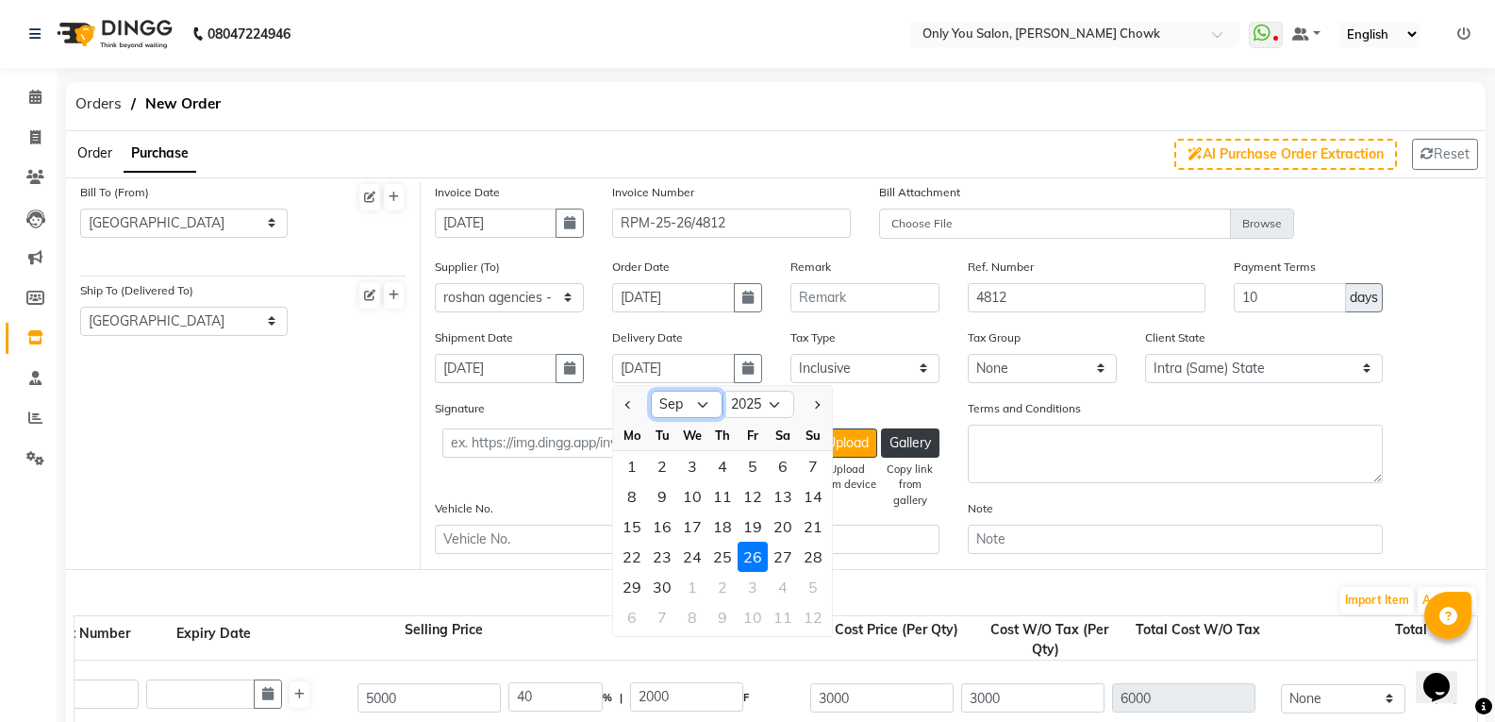
click at [702, 407] on select "Jan Feb Mar Apr May Jun [DATE] Aug Sep Oct Nov Dec" at bounding box center [687, 404] width 72 height 28
select select "8"
click at [651, 390] on select "Jan Feb Mar Apr May Jun [DATE] Aug Sep Oct Nov Dec" at bounding box center [687, 404] width 72 height 28
click at [671, 589] on div "26" at bounding box center [662, 587] width 30 height 30
type input "[DATE]"
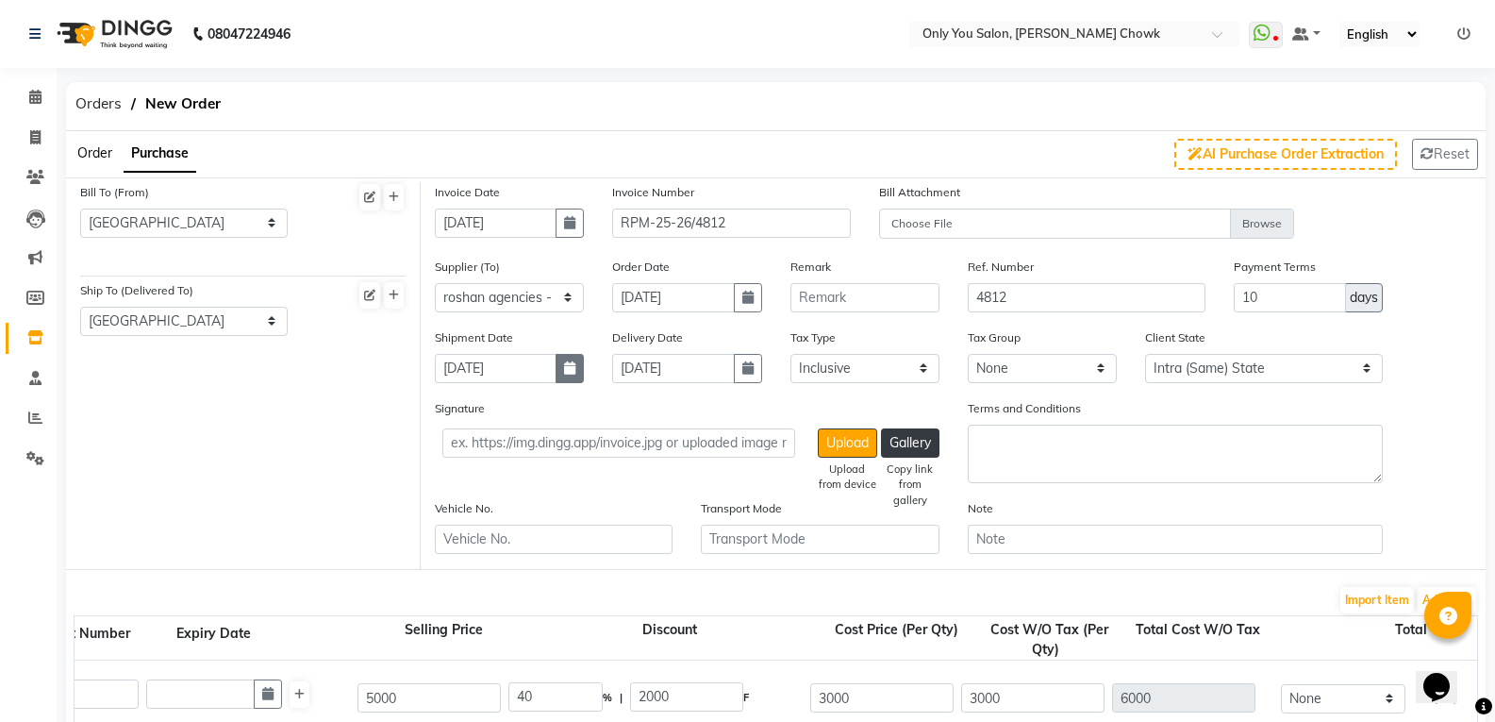
click at [559, 363] on button "button" at bounding box center [570, 368] width 28 height 29
select select "9"
select select "2025"
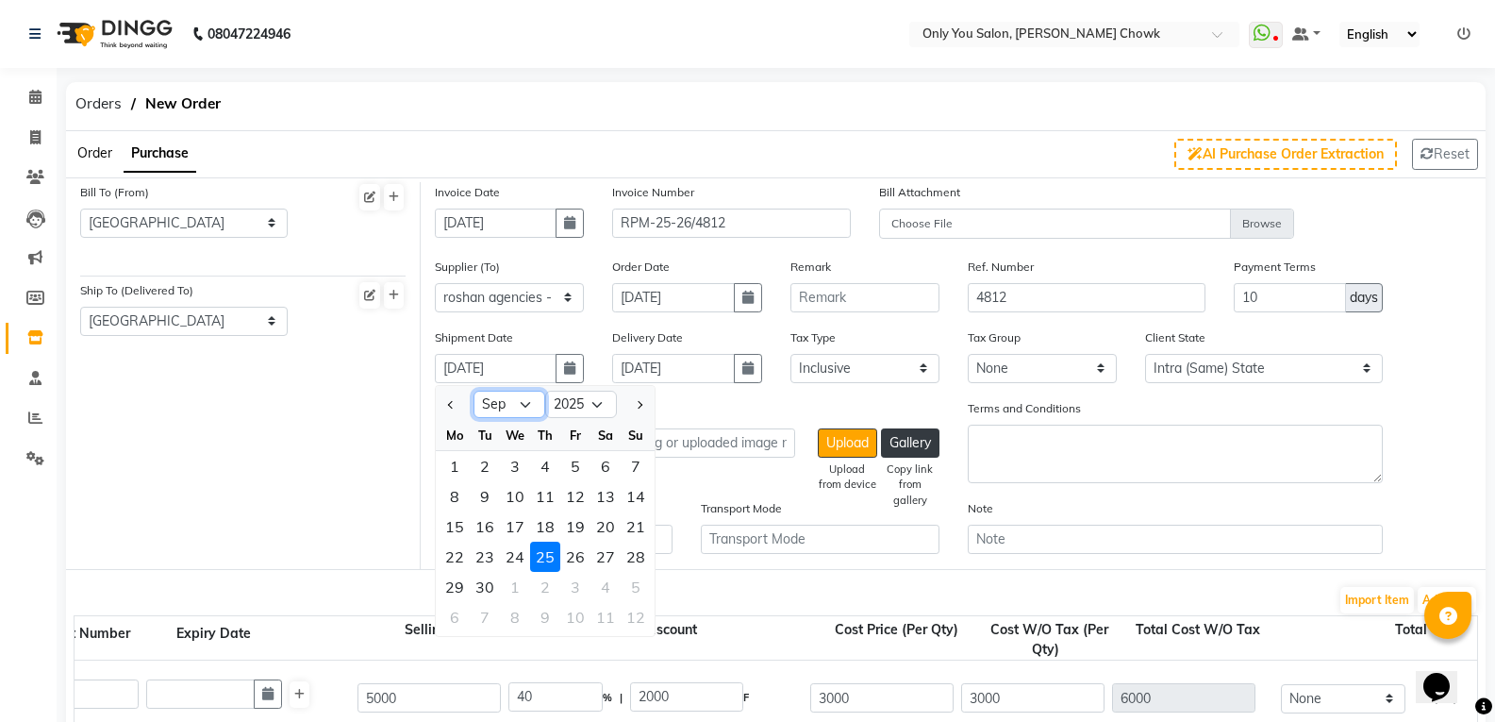
click at [518, 403] on select "Jan Feb Mar Apr May Jun [DATE] Aug Sep Oct Nov Dec" at bounding box center [509, 404] width 72 height 28
select select "8"
click at [473, 390] on select "Jan Feb Mar Apr May Jun [DATE] Aug Sep Oct Nov Dec" at bounding box center [509, 404] width 72 height 28
click at [452, 593] on div "25" at bounding box center [455, 587] width 30 height 30
type input "[DATE]"
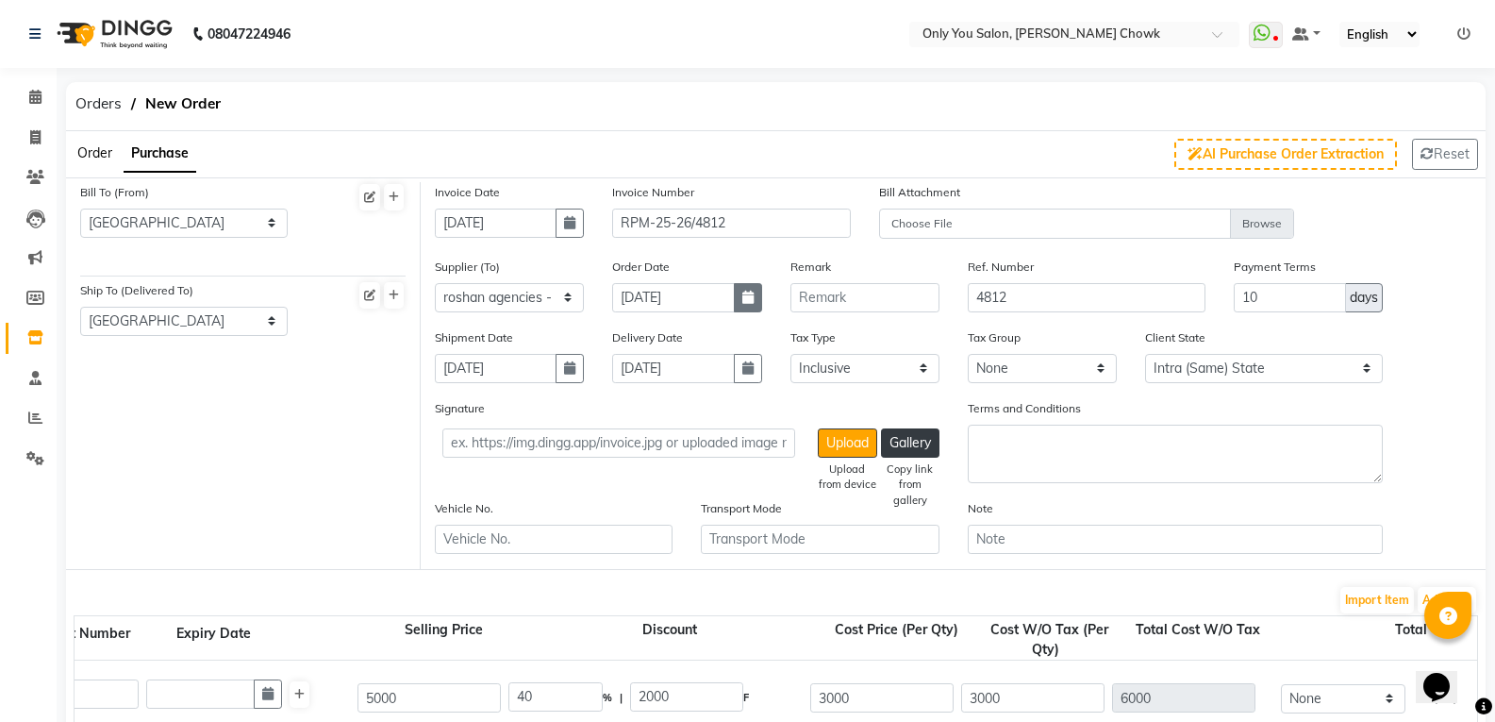
click at [753, 303] on icon "button" at bounding box center [747, 296] width 11 height 13
select select "9"
select select "2025"
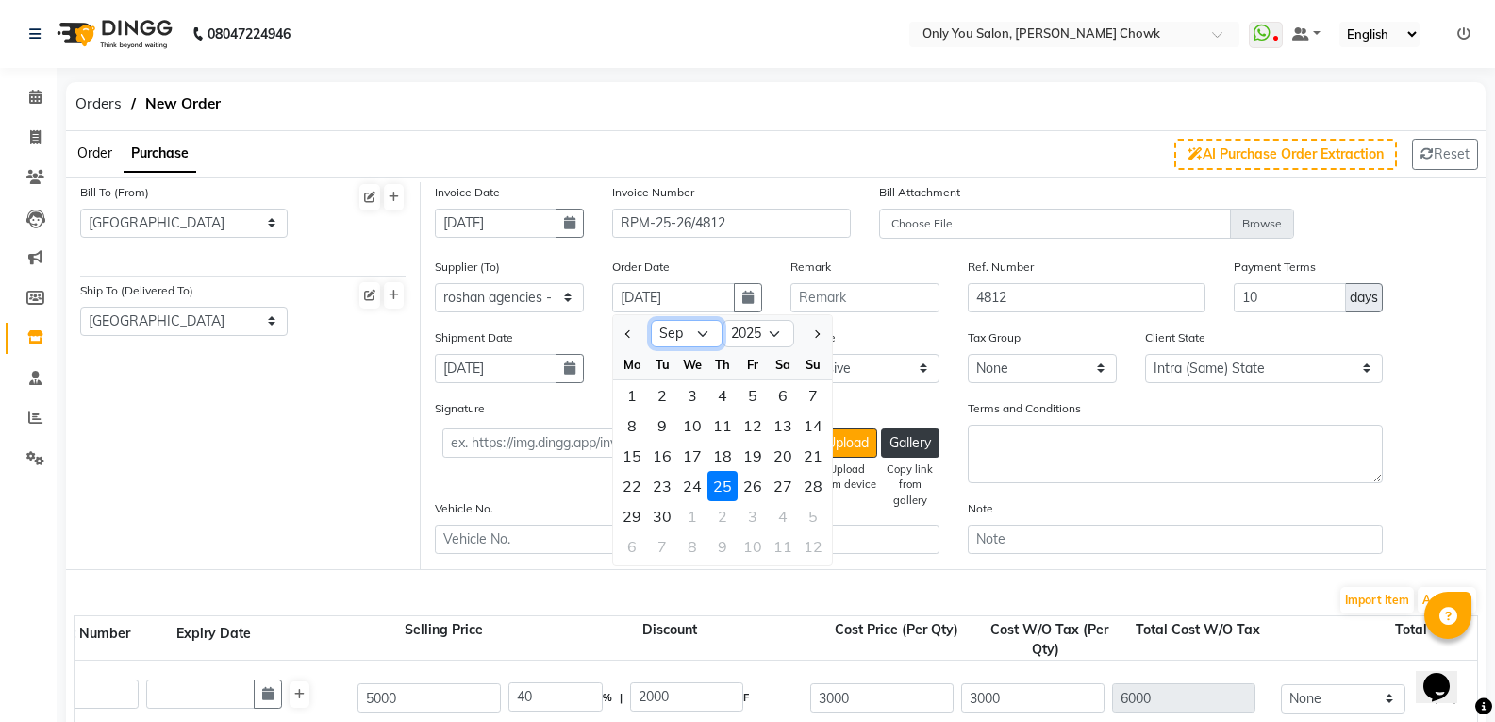
click at [695, 344] on select "Jan Feb Mar Apr May Jun [DATE] Aug Sep Oct Nov Dec" at bounding box center [687, 334] width 72 height 28
select select "8"
click at [651, 320] on select "Jan Feb Mar Apr May Jun [DATE] Aug Sep Oct Nov Dec" at bounding box center [687, 334] width 72 height 28
click at [634, 517] on div "25" at bounding box center [632, 516] width 30 height 30
type input "[DATE]"
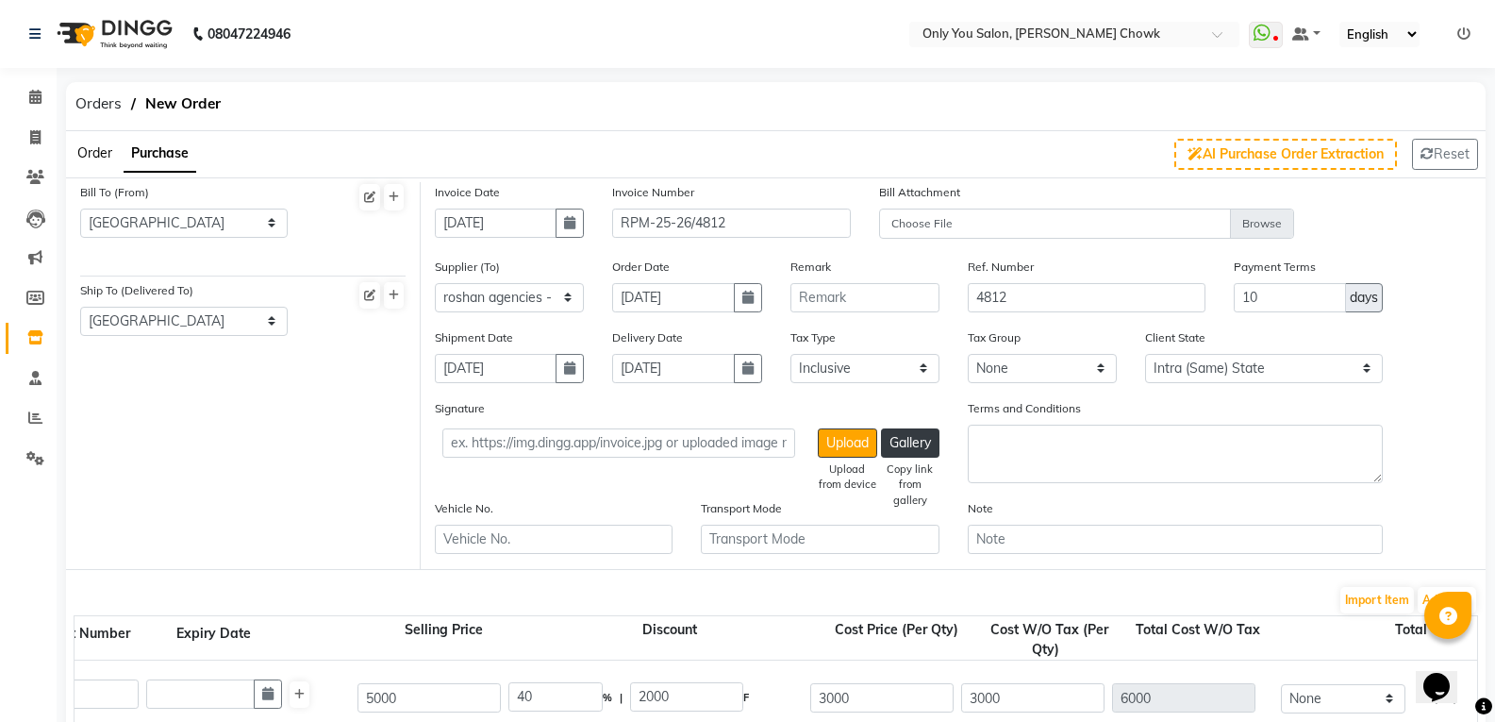
drag, startPoint x: 589, startPoint y: 237, endPoint x: 582, endPoint y: 224, distance: 14.4
click at [589, 236] on div "Invoice Date [DATE]" at bounding box center [509, 219] width 177 height 75
click at [582, 224] on button "button" at bounding box center [570, 222] width 28 height 29
select select "9"
select select "2025"
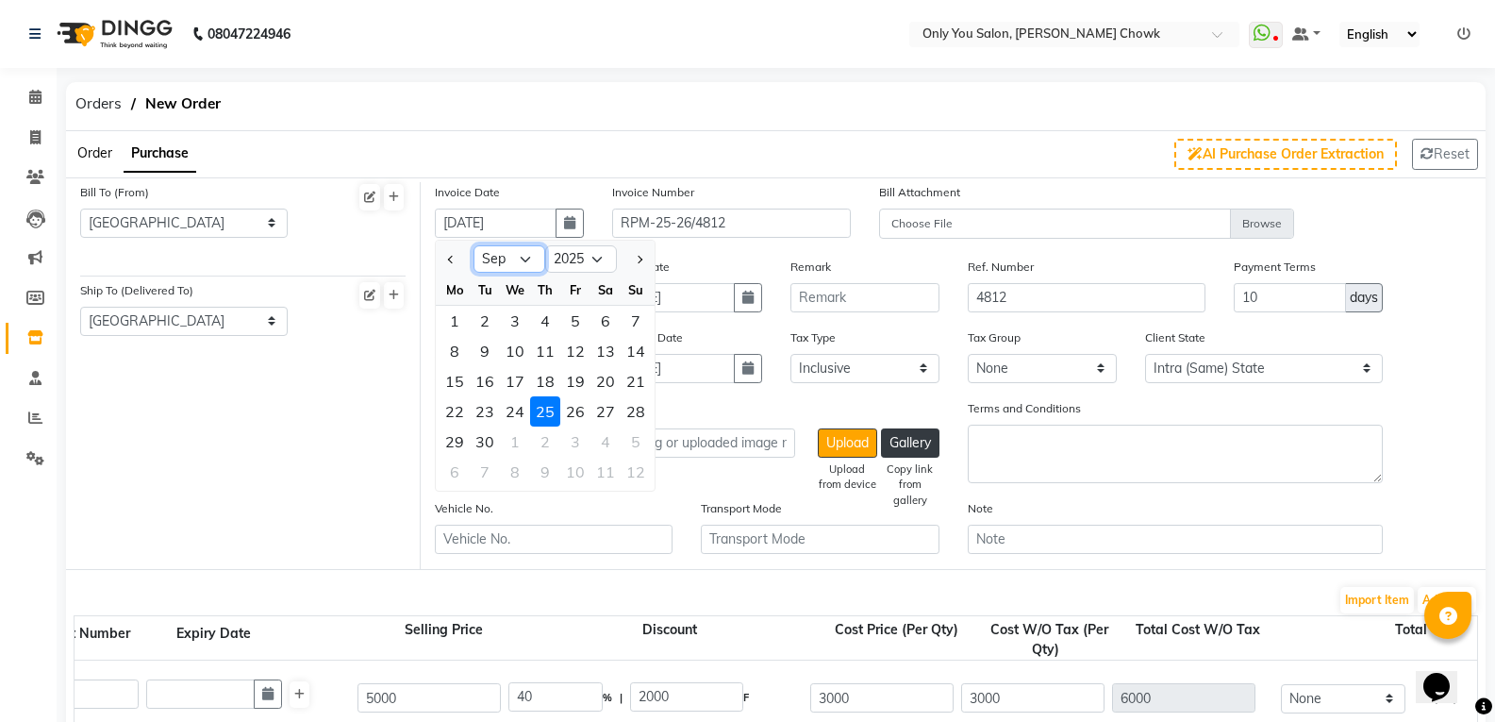
click at [534, 257] on select "Jan Feb Mar Apr May Jun [DATE] Aug Sep Oct Nov Dec" at bounding box center [509, 259] width 72 height 28
click at [473, 245] on select "Jan Feb Mar Apr May Jun [DATE] Aug Sep Oct Nov Dec" at bounding box center [509, 259] width 72 height 28
click at [536, 246] on select "Jan Feb Mar Apr May Jun [DATE] Aug Sep Oct Nov Dec" at bounding box center [509, 259] width 72 height 28
select select "8"
click at [473, 245] on select "Jan Feb Mar Apr May Jun [DATE] Aug Sep Oct Nov Dec" at bounding box center [509, 259] width 72 height 28
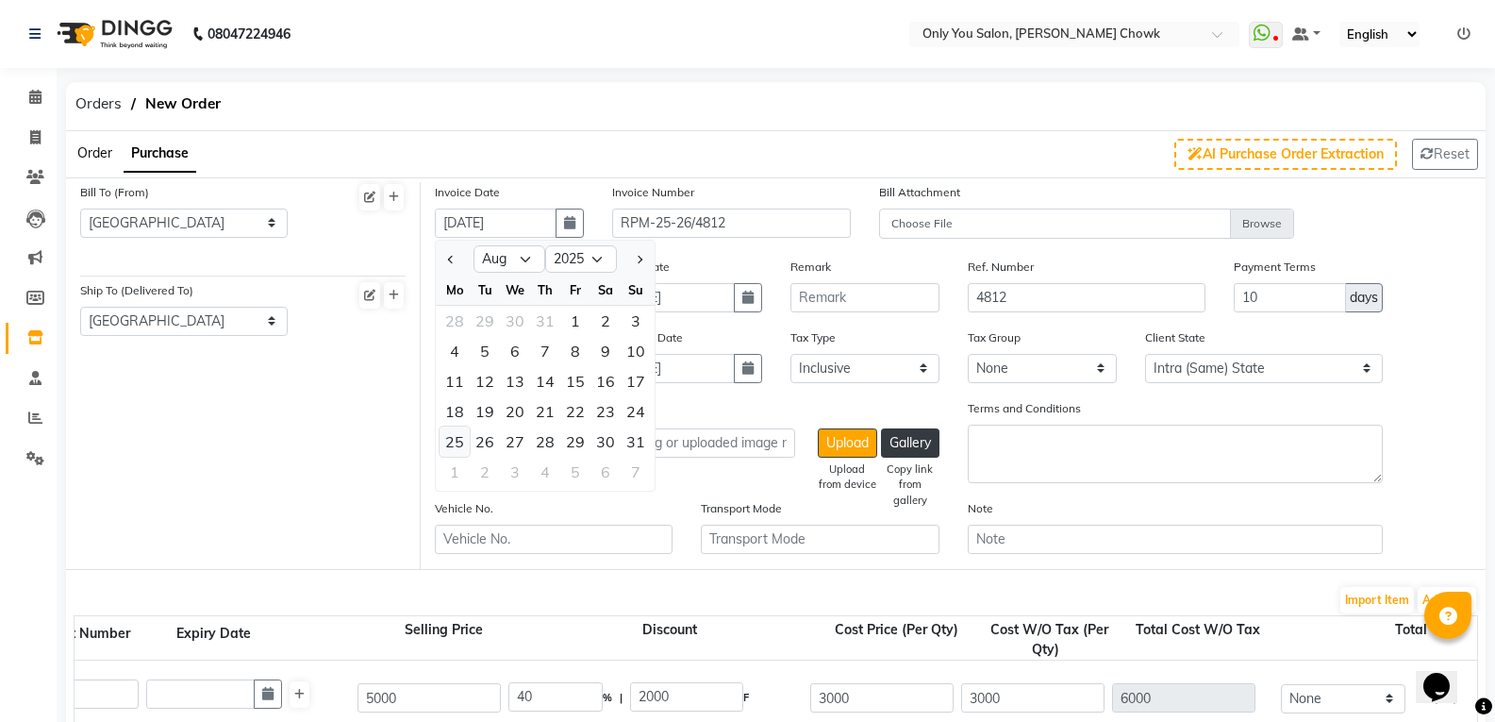
click at [465, 438] on div "25" at bounding box center [455, 441] width 30 height 30
type input "[DATE]"
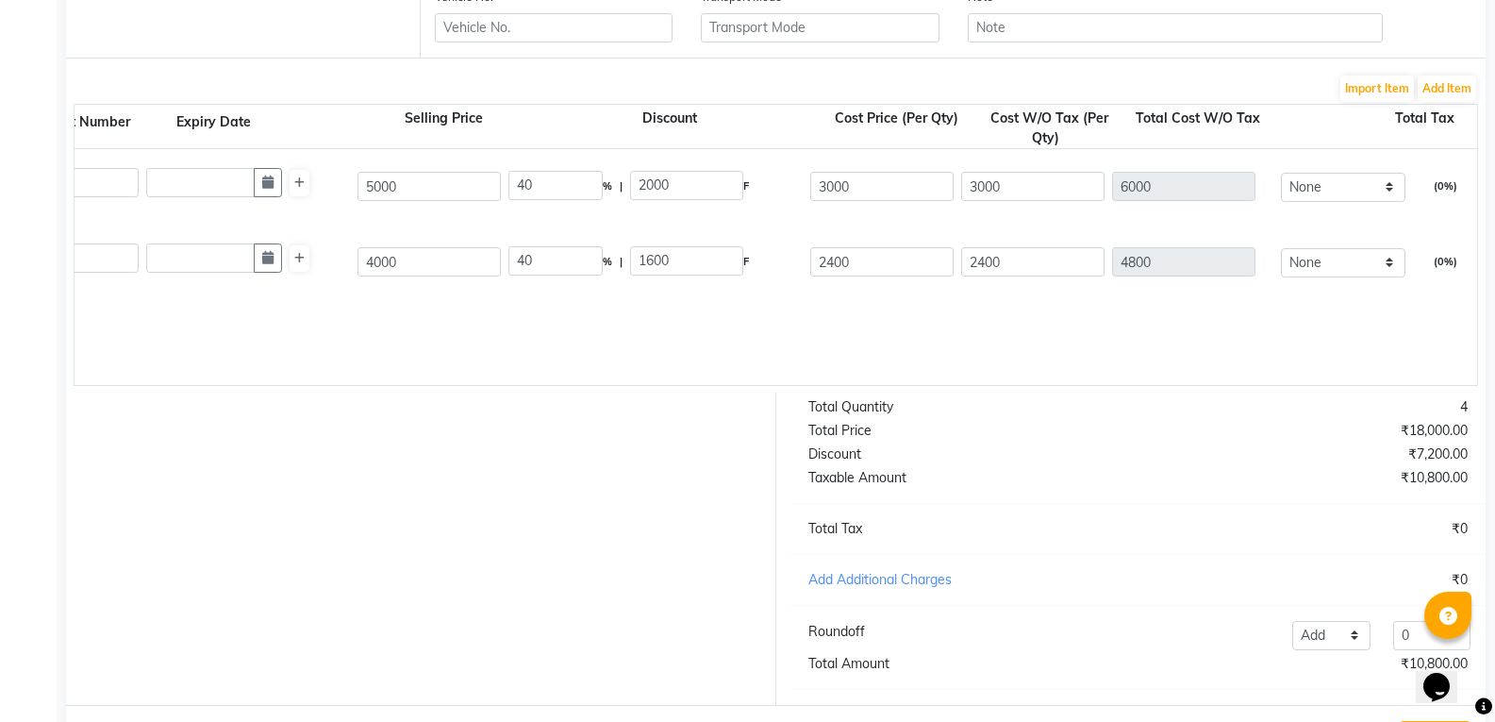
scroll to position [606, 0]
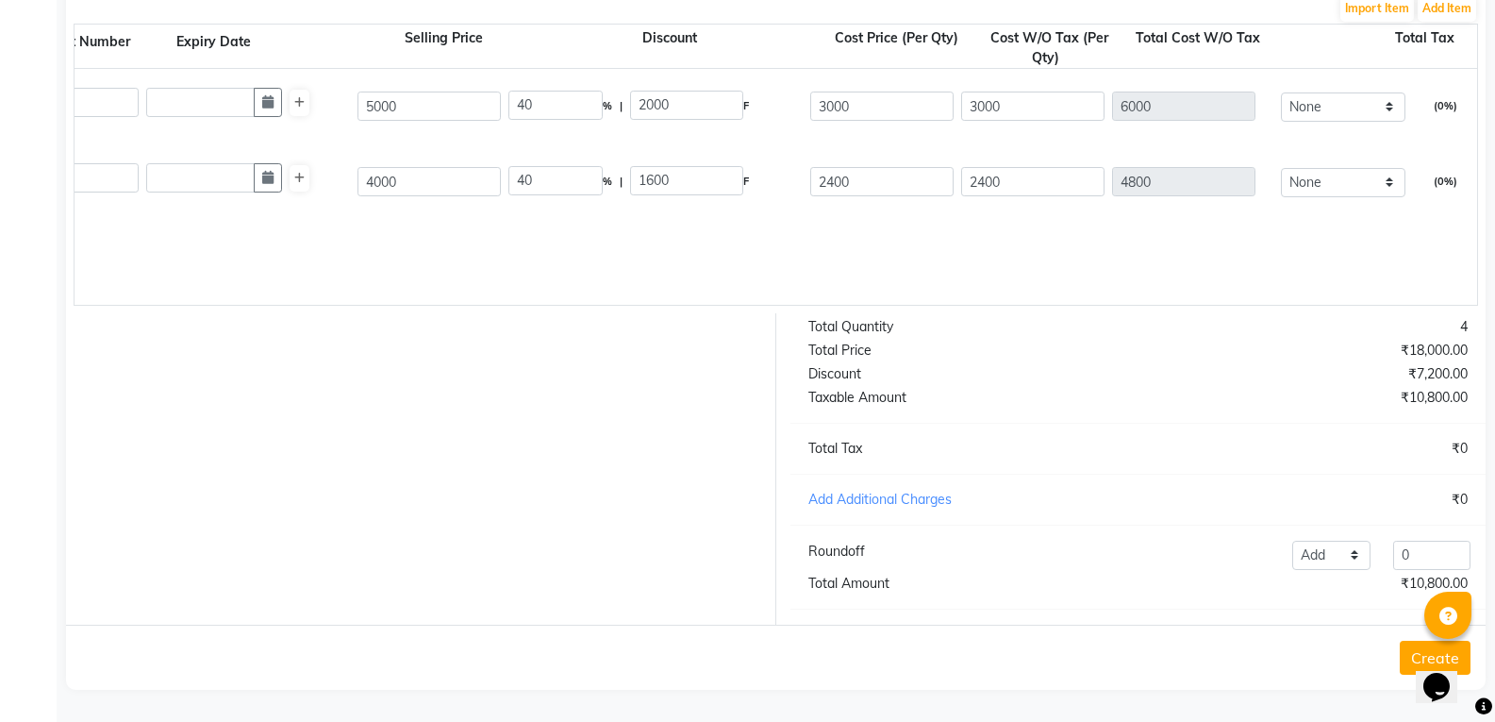
click at [1413, 656] on button "Create" at bounding box center [1435, 657] width 71 height 34
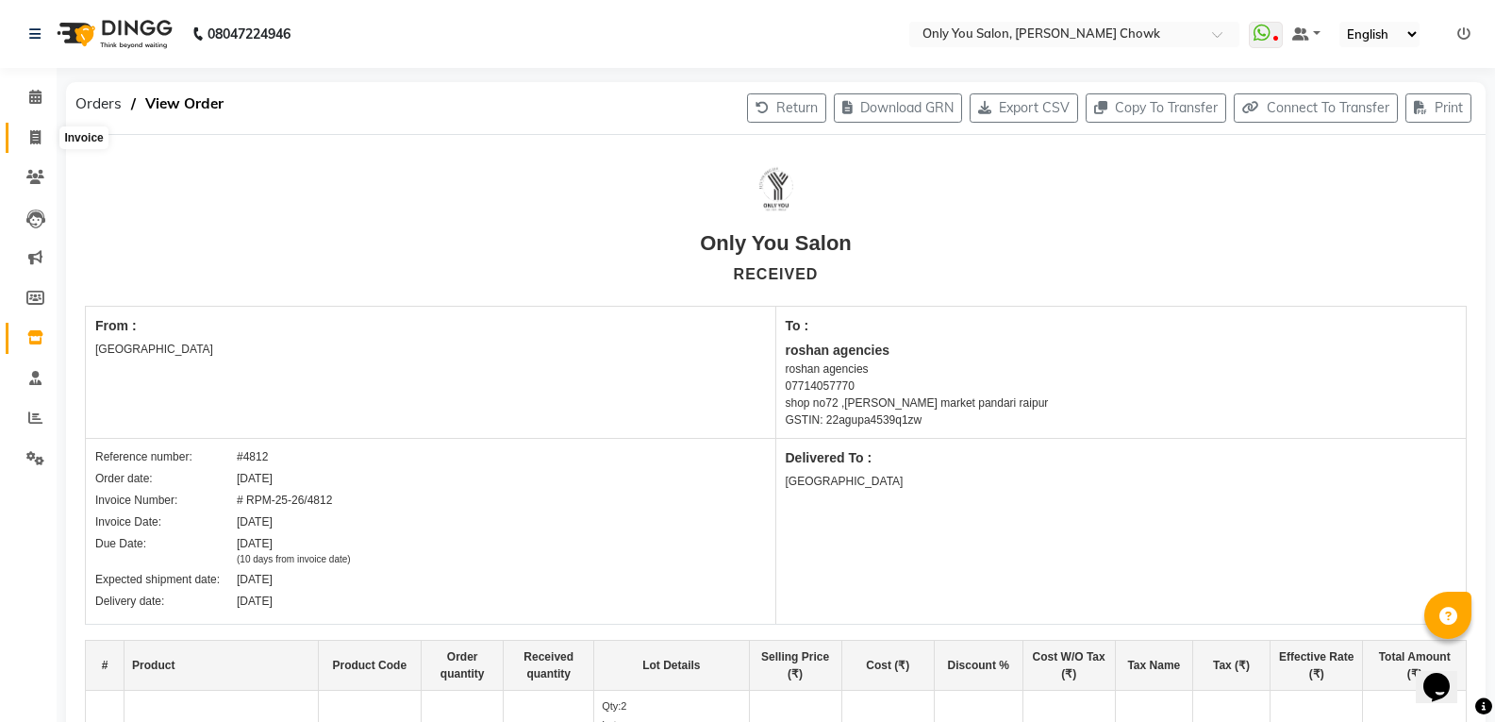
click at [38, 140] on icon at bounding box center [35, 137] width 10 height 14
select select "service"
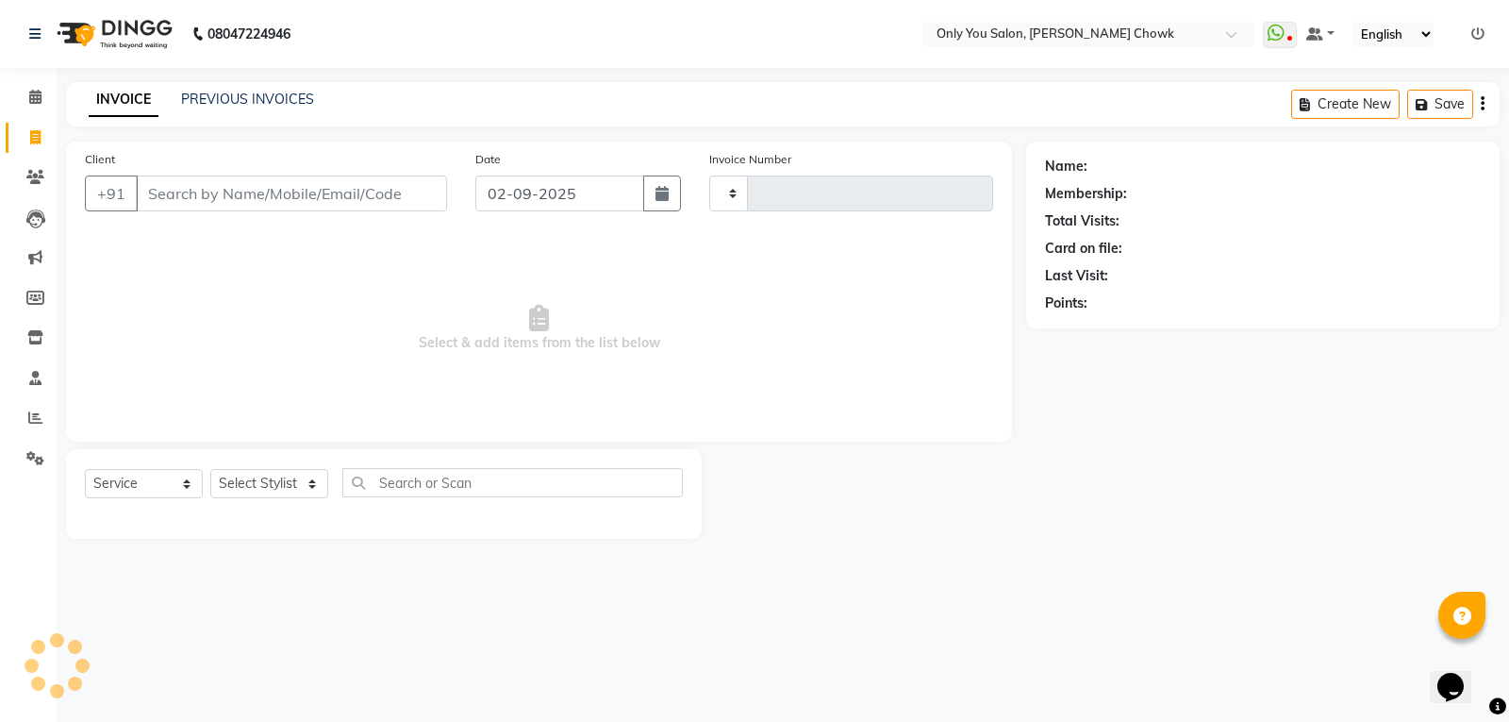
type input "0777"
select select "8713"
select select "package"
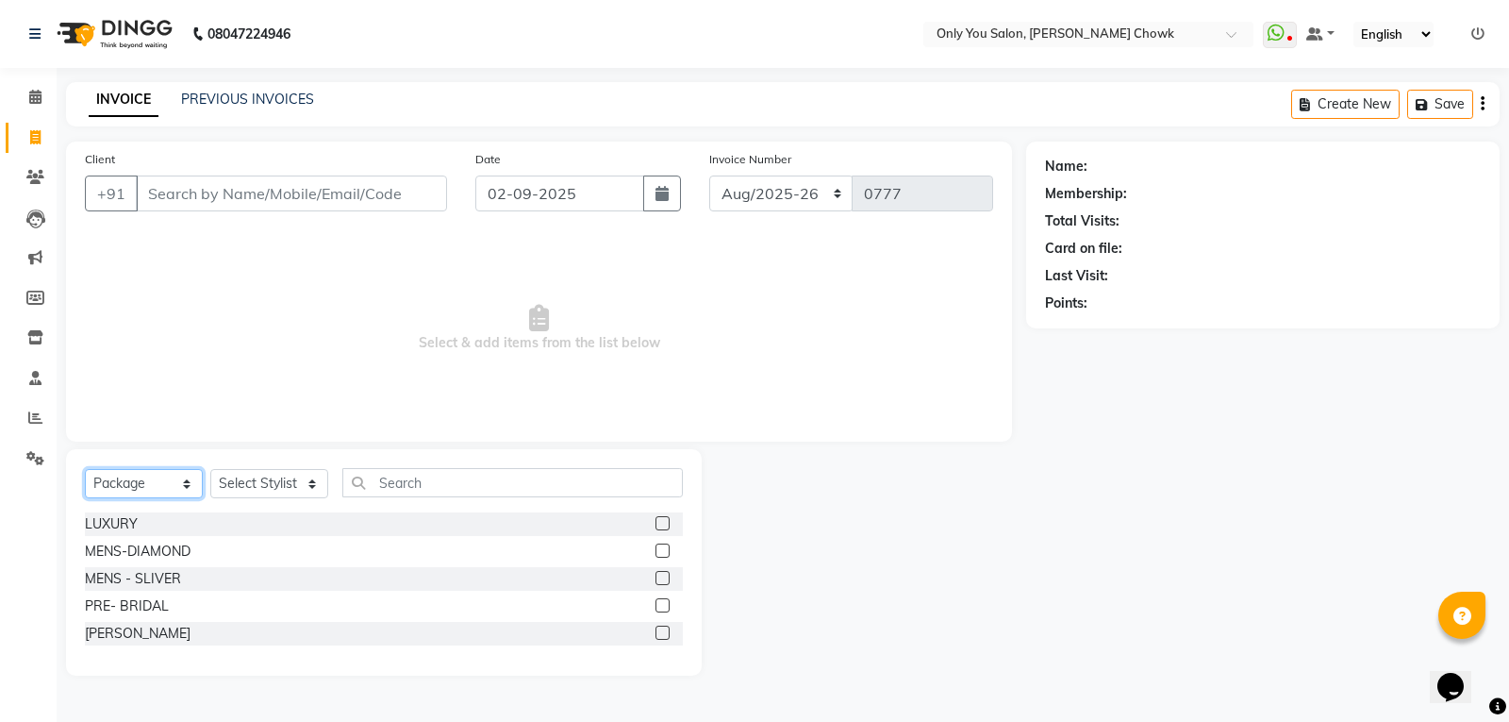
click at [150, 486] on select "Select Service Product Membership Package Voucher Prepaid Gift Card" at bounding box center [144, 483] width 118 height 29
click at [35, 417] on icon at bounding box center [35, 417] width 14 height 14
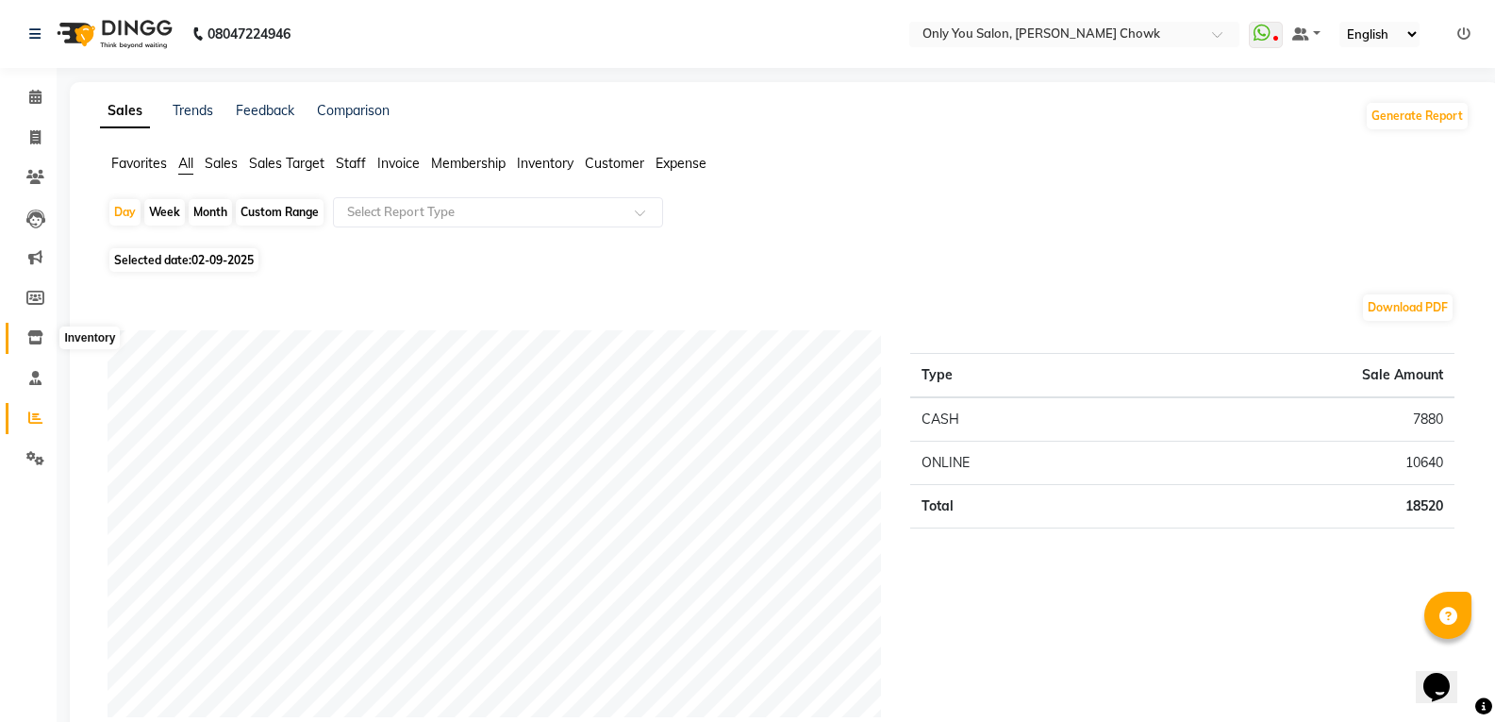
click at [36, 332] on icon at bounding box center [35, 337] width 16 height 14
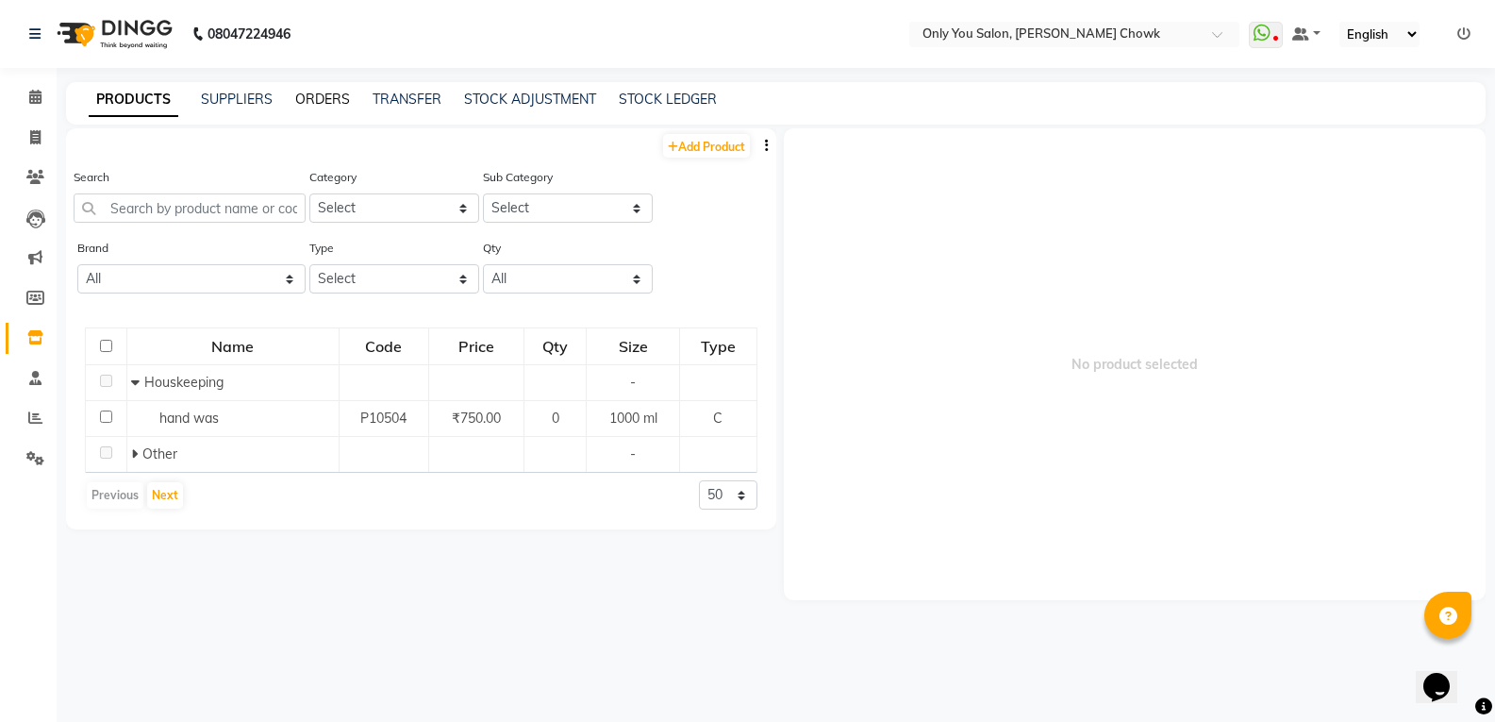
click at [307, 104] on link "ORDERS" at bounding box center [322, 99] width 55 height 17
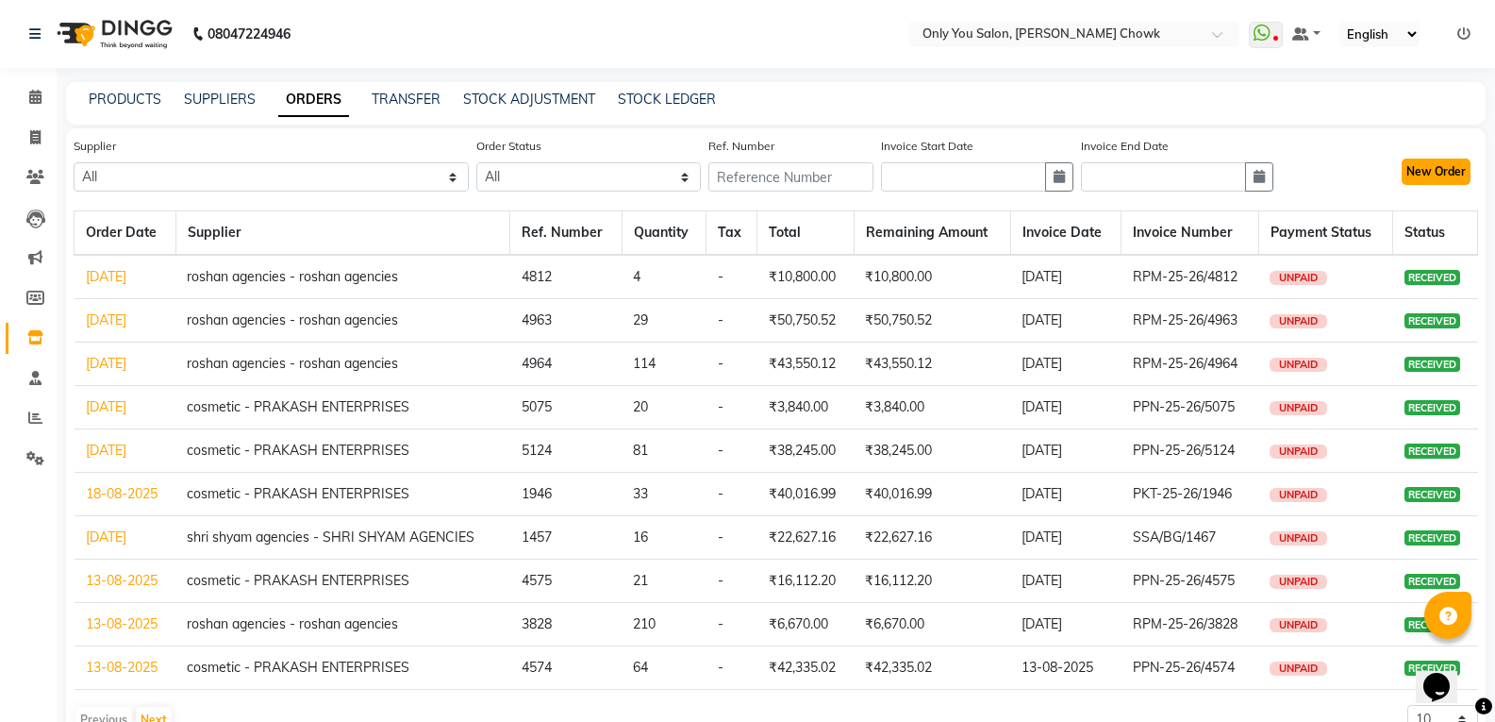
click at [1406, 168] on button "New Order" at bounding box center [1436, 171] width 69 height 26
select select "true"
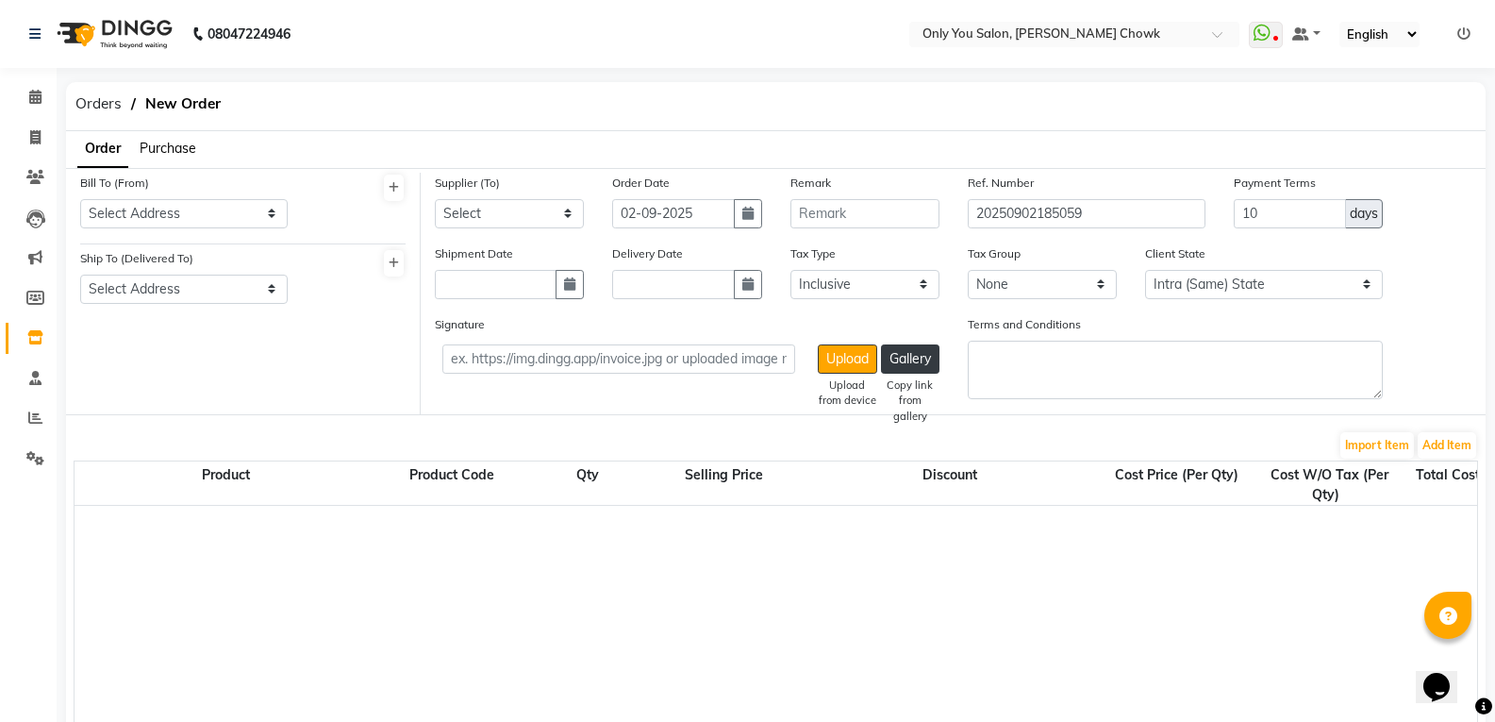
click at [172, 146] on span "Purchase" at bounding box center [168, 148] width 57 height 17
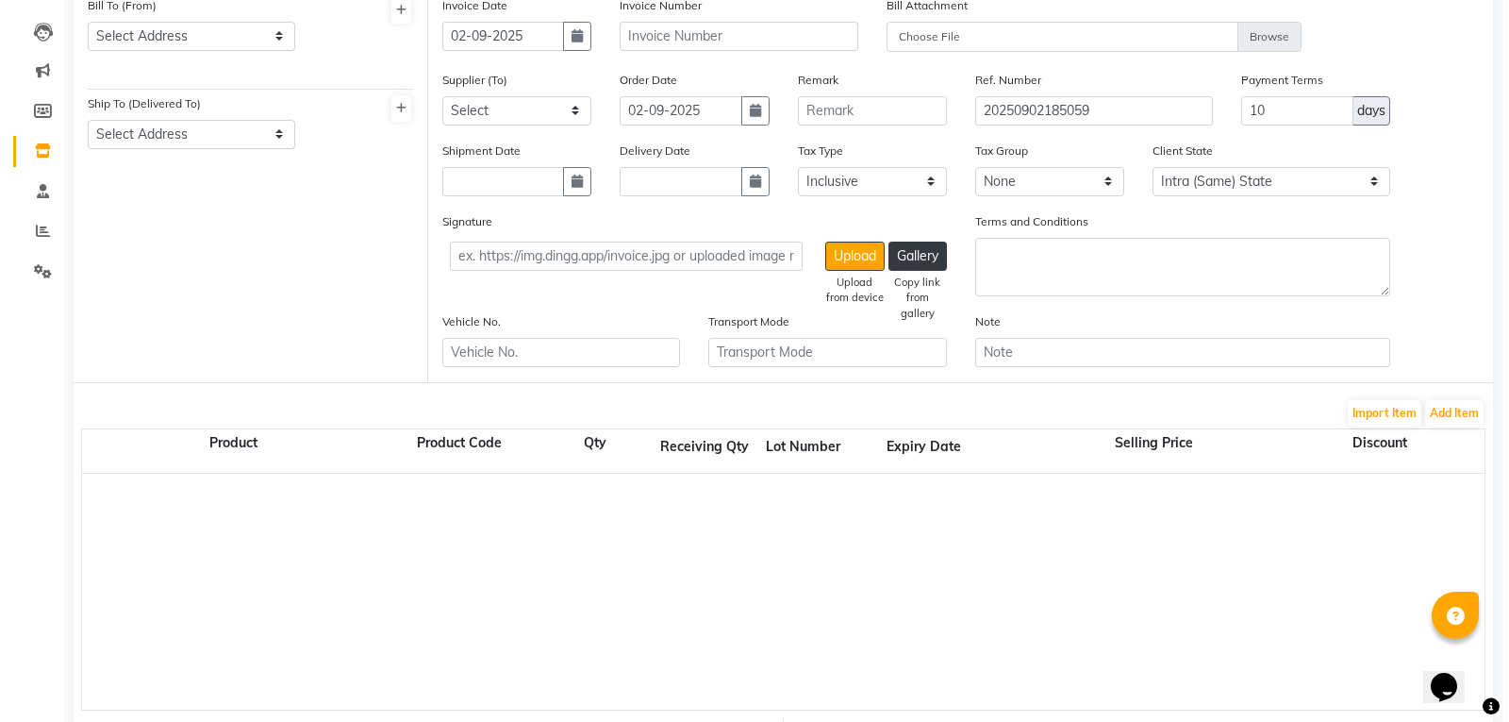
scroll to position [189, 0]
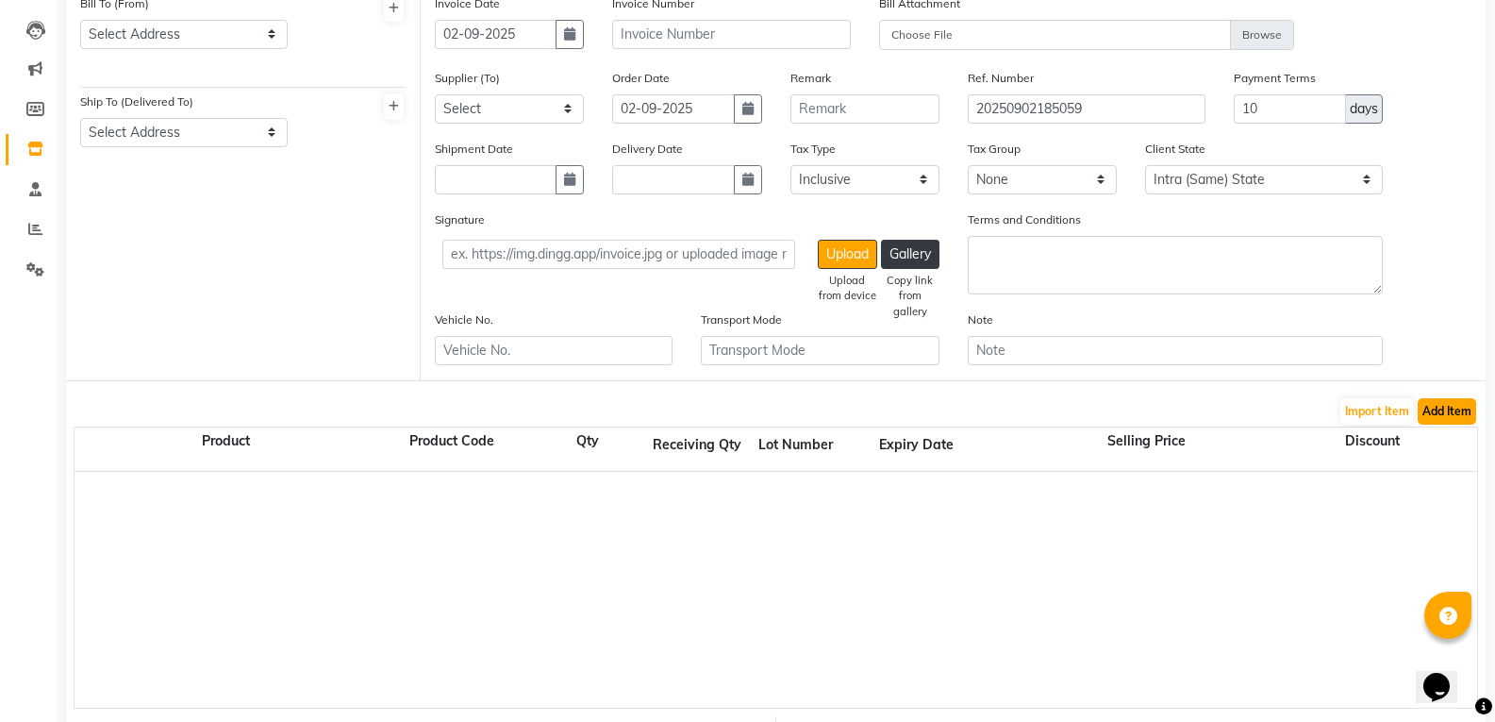
click at [1453, 408] on button "Add Item" at bounding box center [1447, 411] width 58 height 26
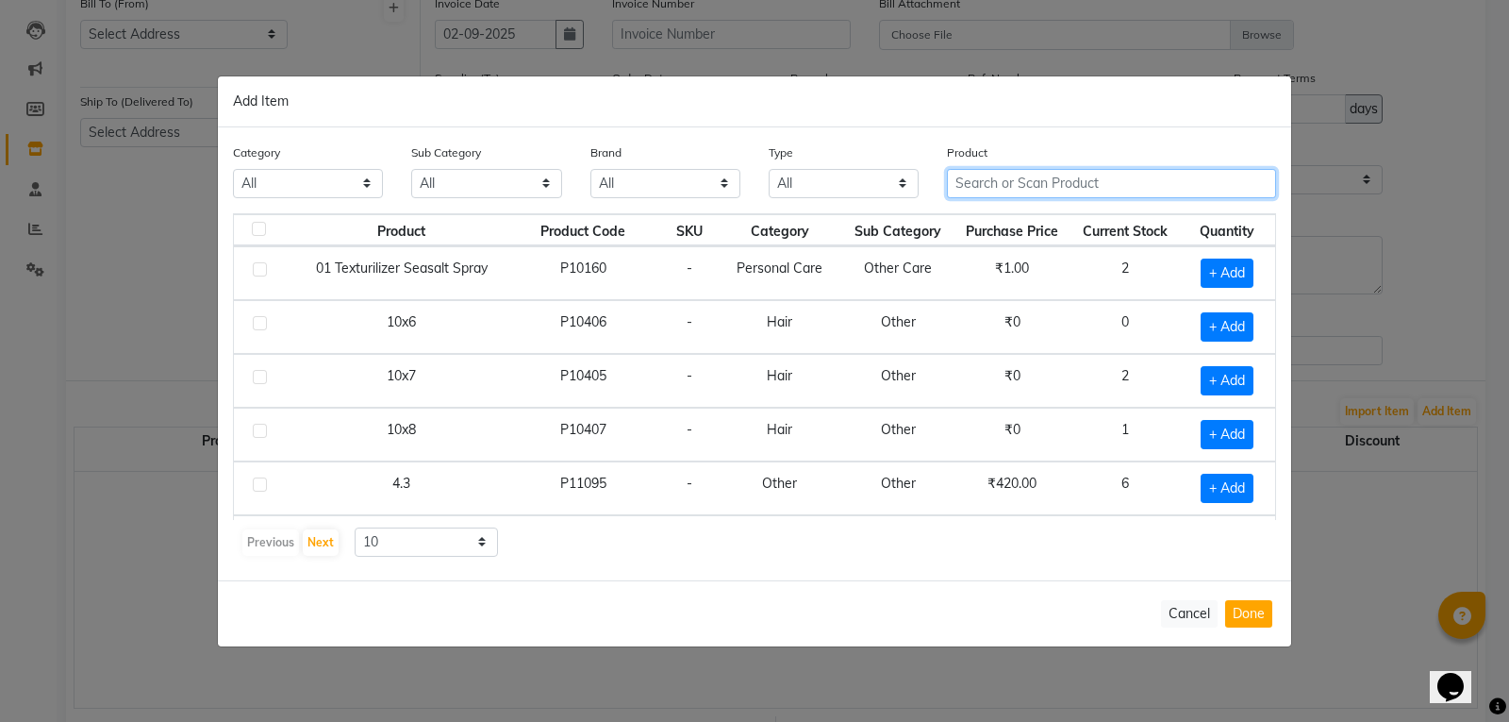
click at [1133, 177] on input "text" at bounding box center [1111, 183] width 329 height 29
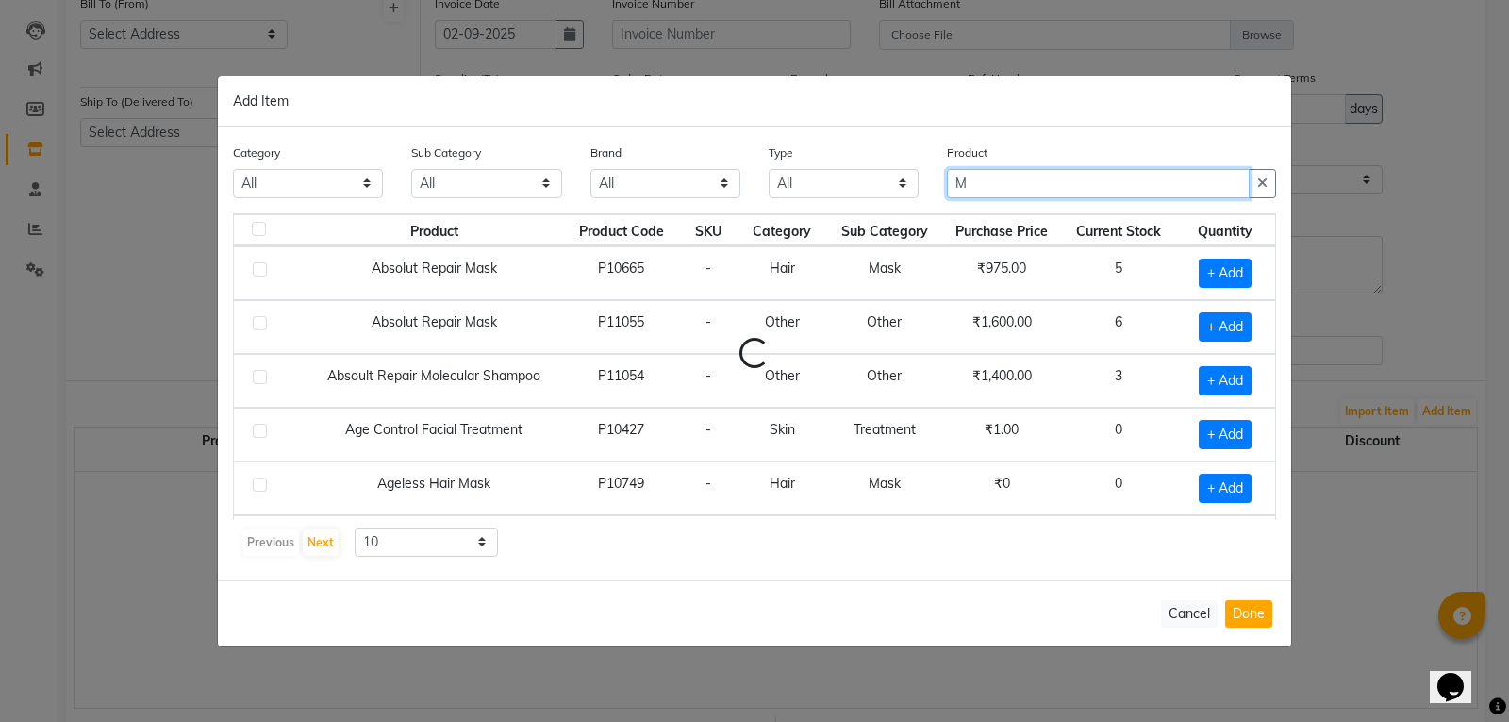
type input "M"
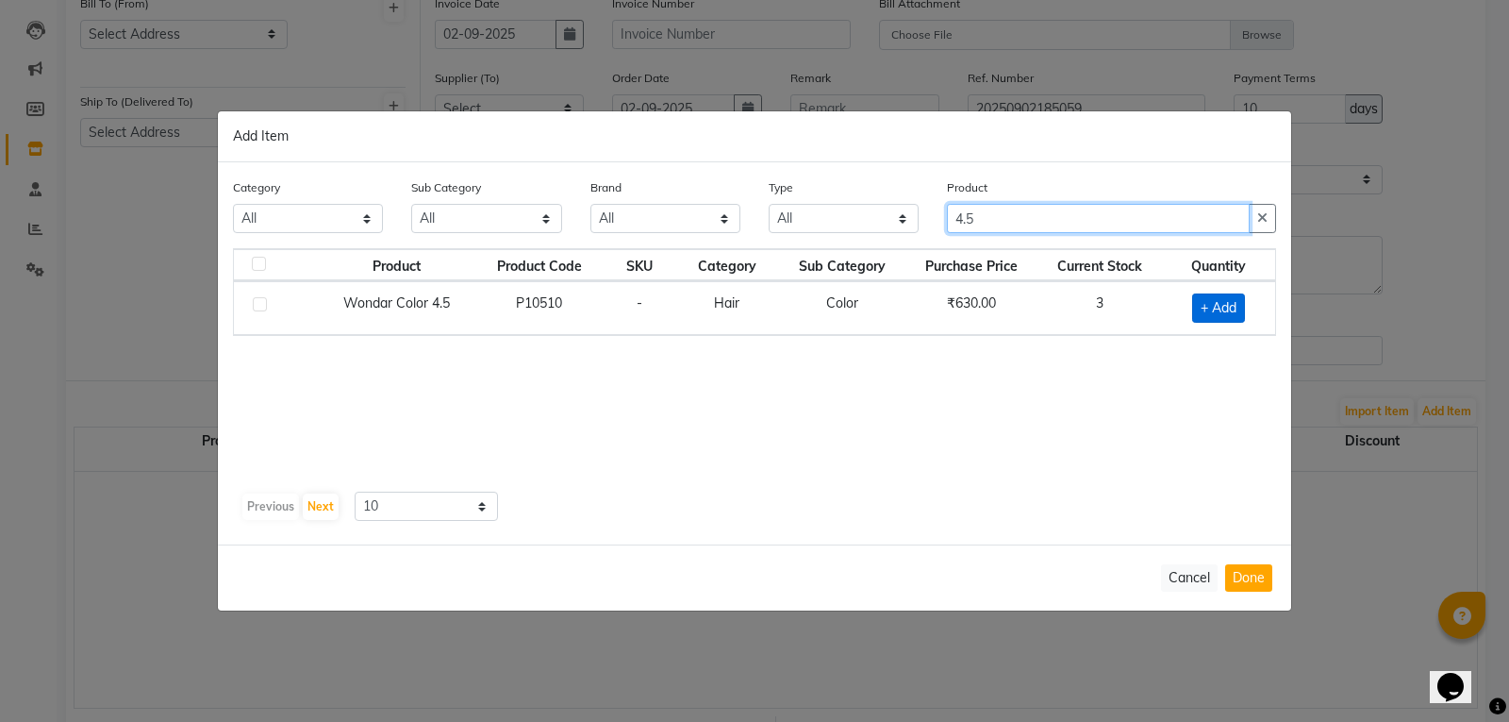
type input "4.5"
click at [1229, 311] on span "+ Add" at bounding box center [1218, 307] width 53 height 29
checkbox input "true"
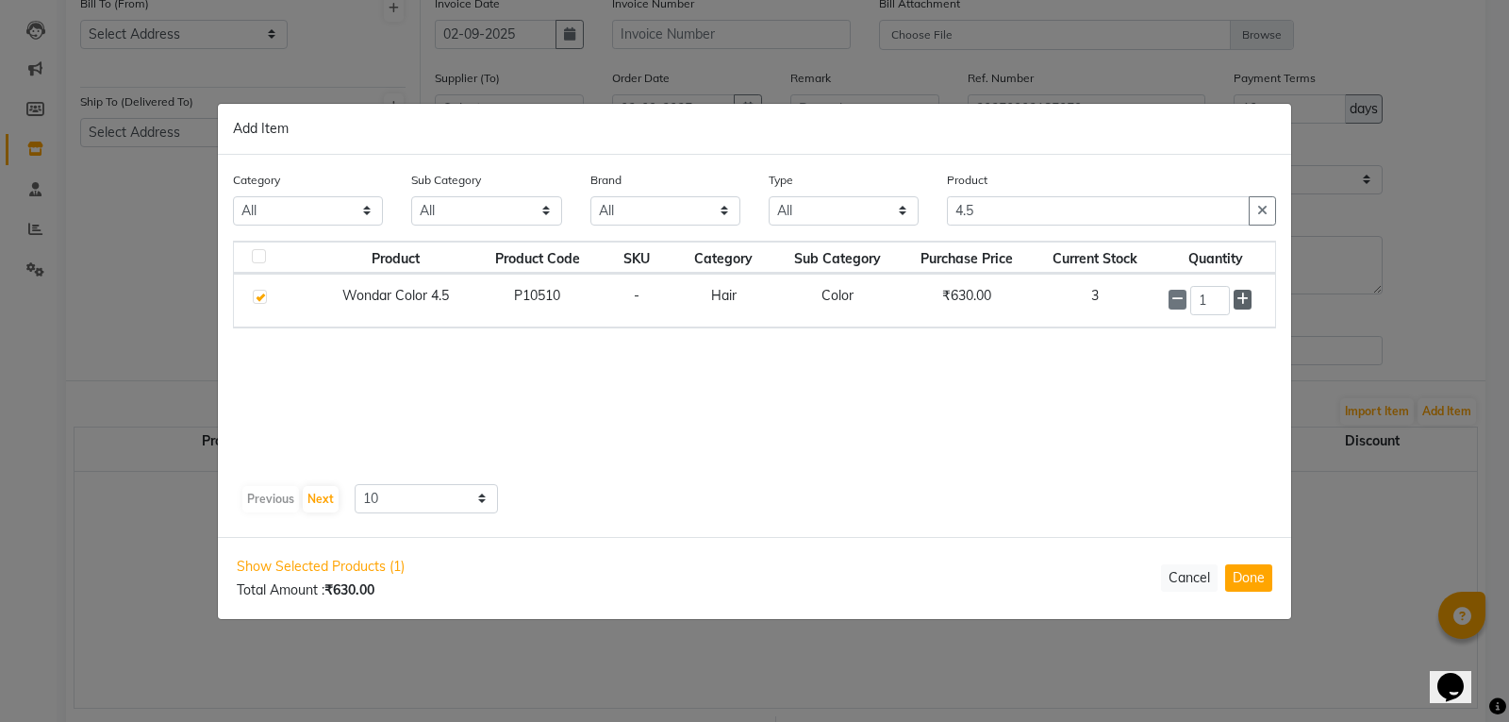
click at [1249, 298] on span at bounding box center [1243, 300] width 18 height 20
type input "2"
click at [1250, 582] on button "Done" at bounding box center [1248, 577] width 47 height 27
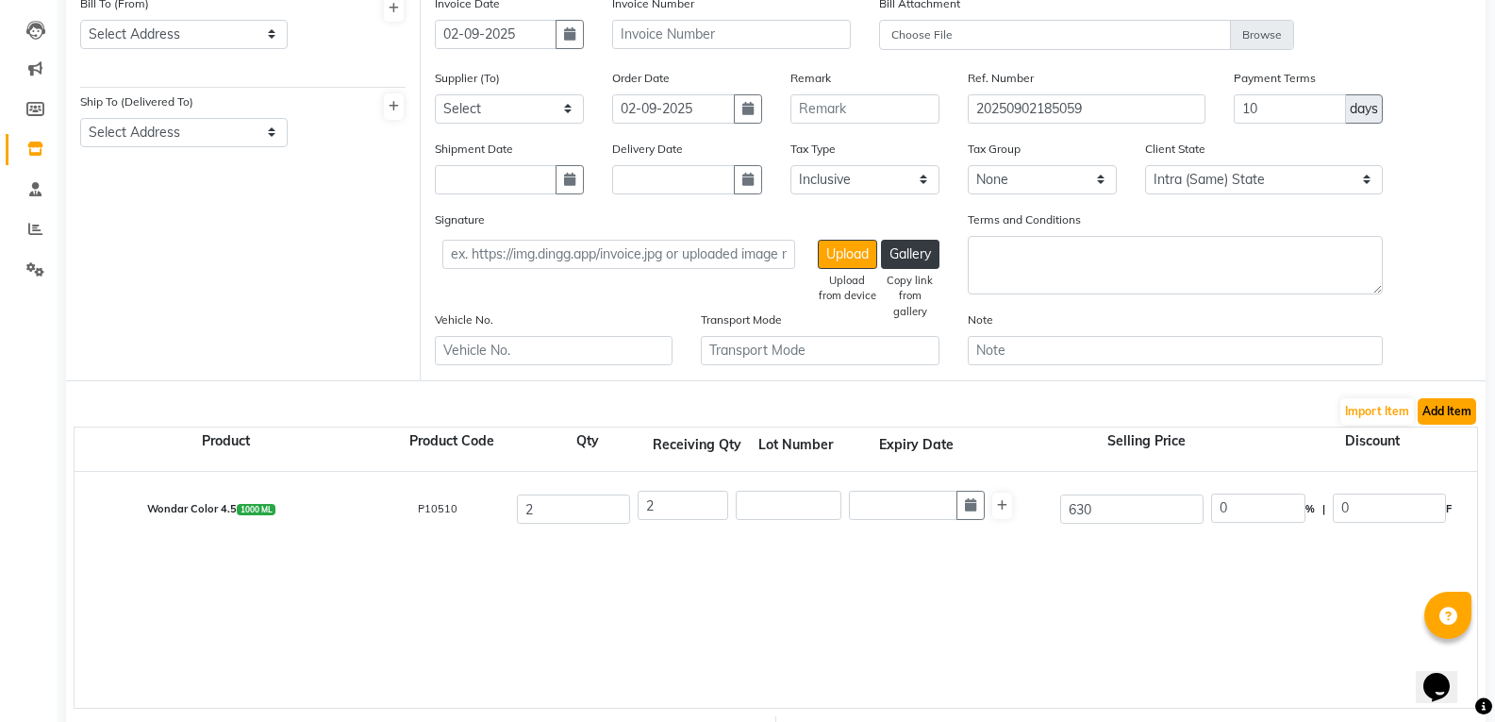
click at [1454, 409] on button "Add Item" at bounding box center [1447, 411] width 58 height 26
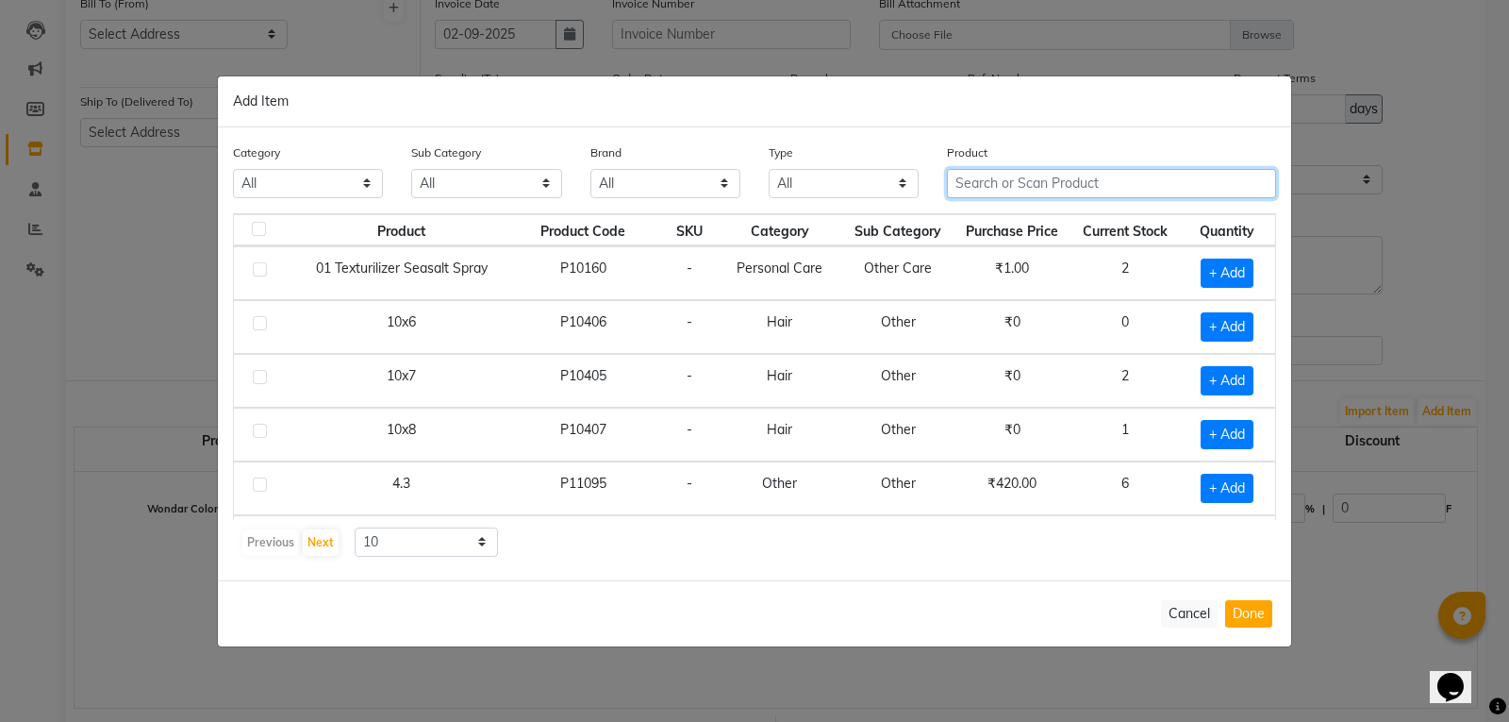
click at [1079, 180] on input "text" at bounding box center [1111, 183] width 329 height 29
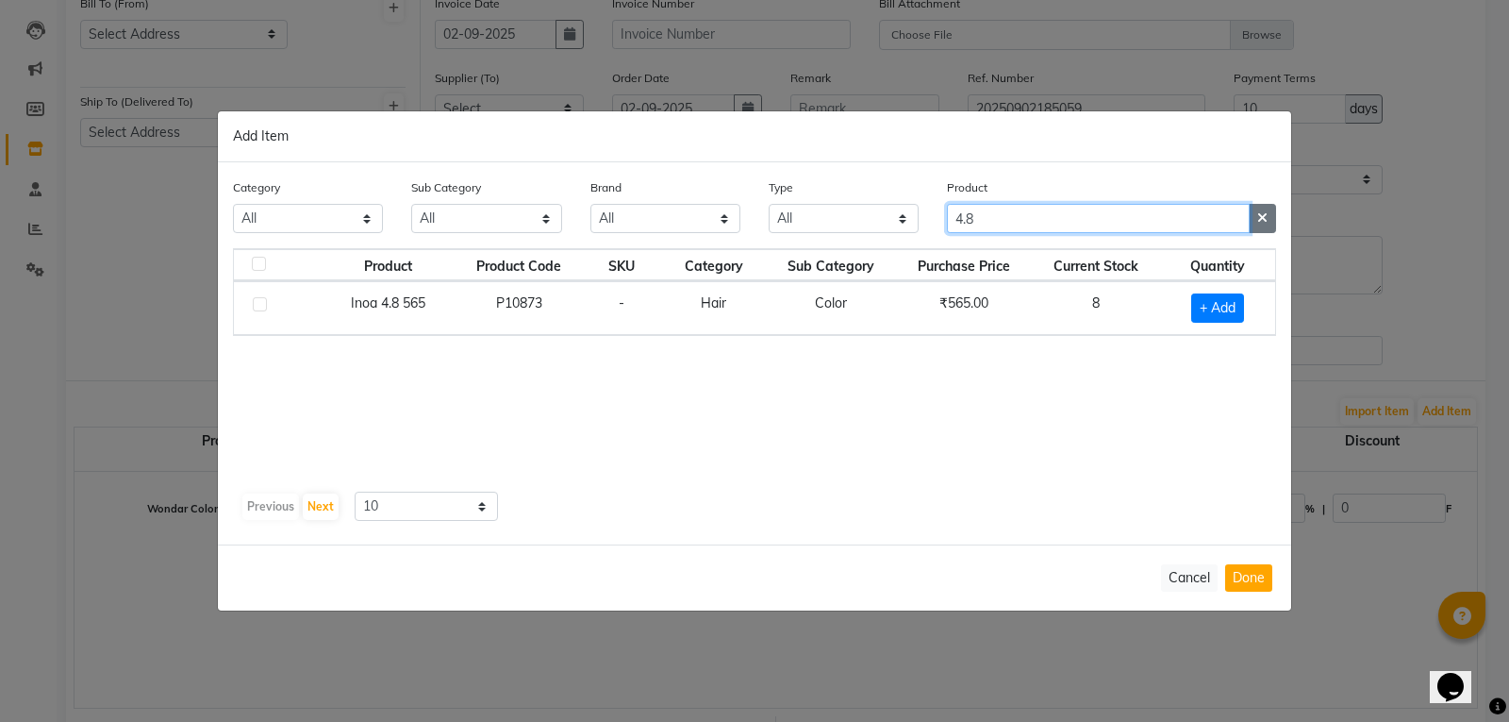
type input "4.8"
click at [1272, 212] on button "button" at bounding box center [1262, 218] width 27 height 29
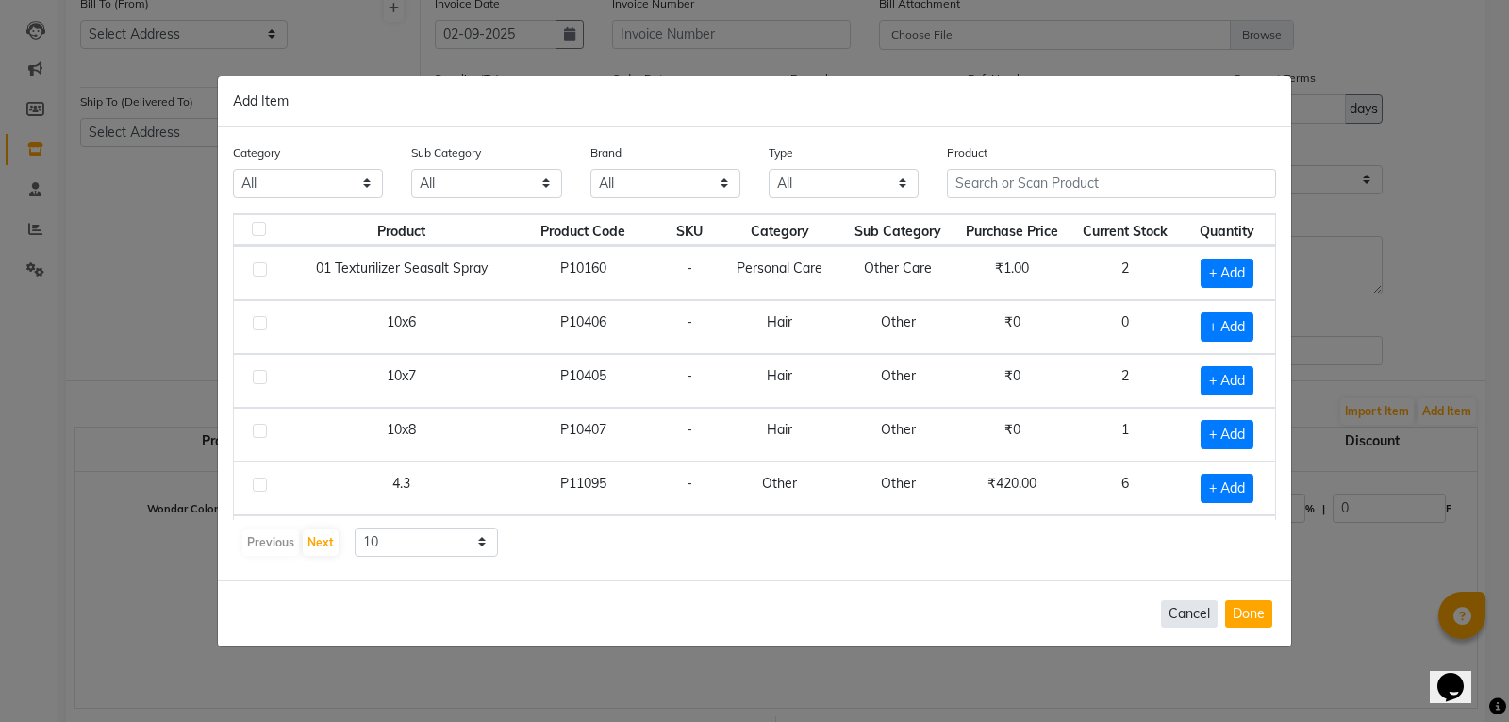
click at [1196, 613] on button "Cancel" at bounding box center [1189, 613] width 57 height 27
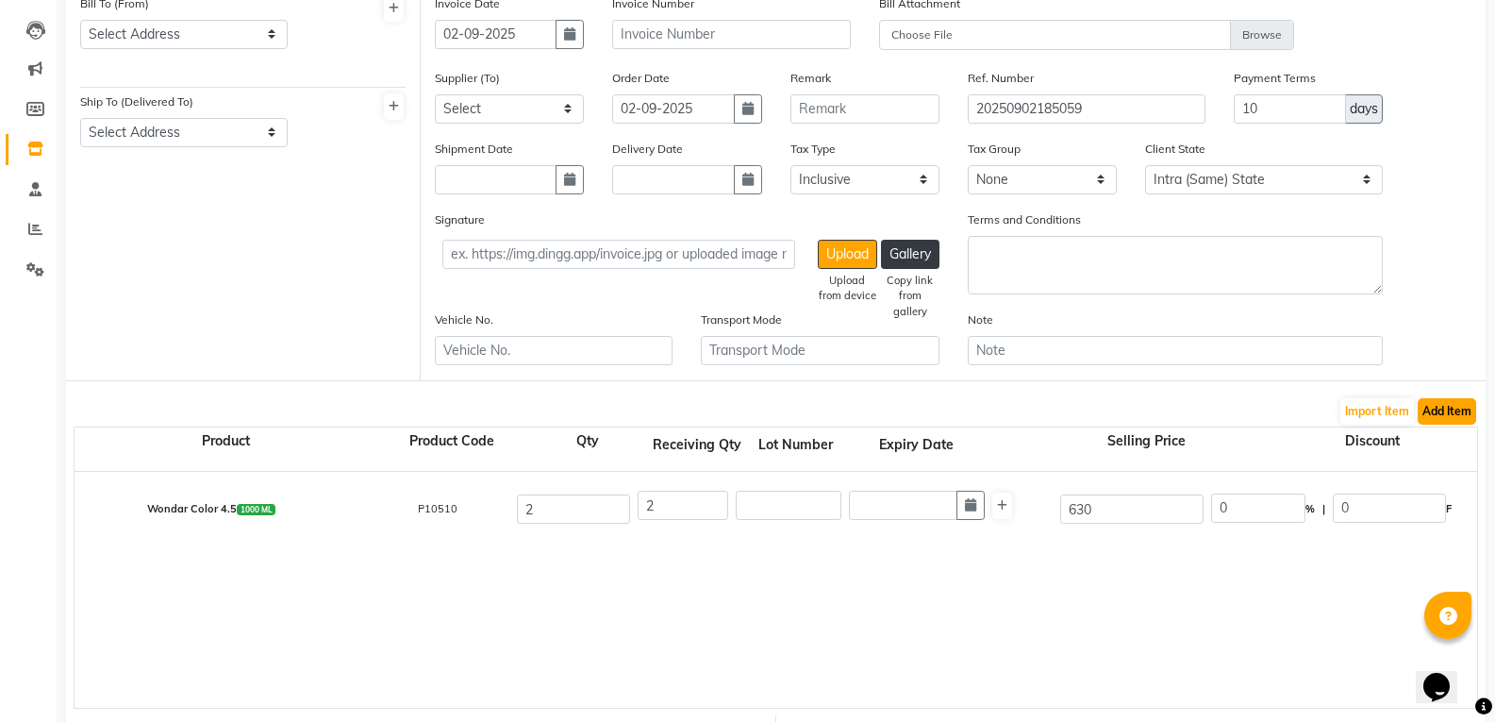
click at [1448, 410] on button "Add Item" at bounding box center [1447, 411] width 58 height 26
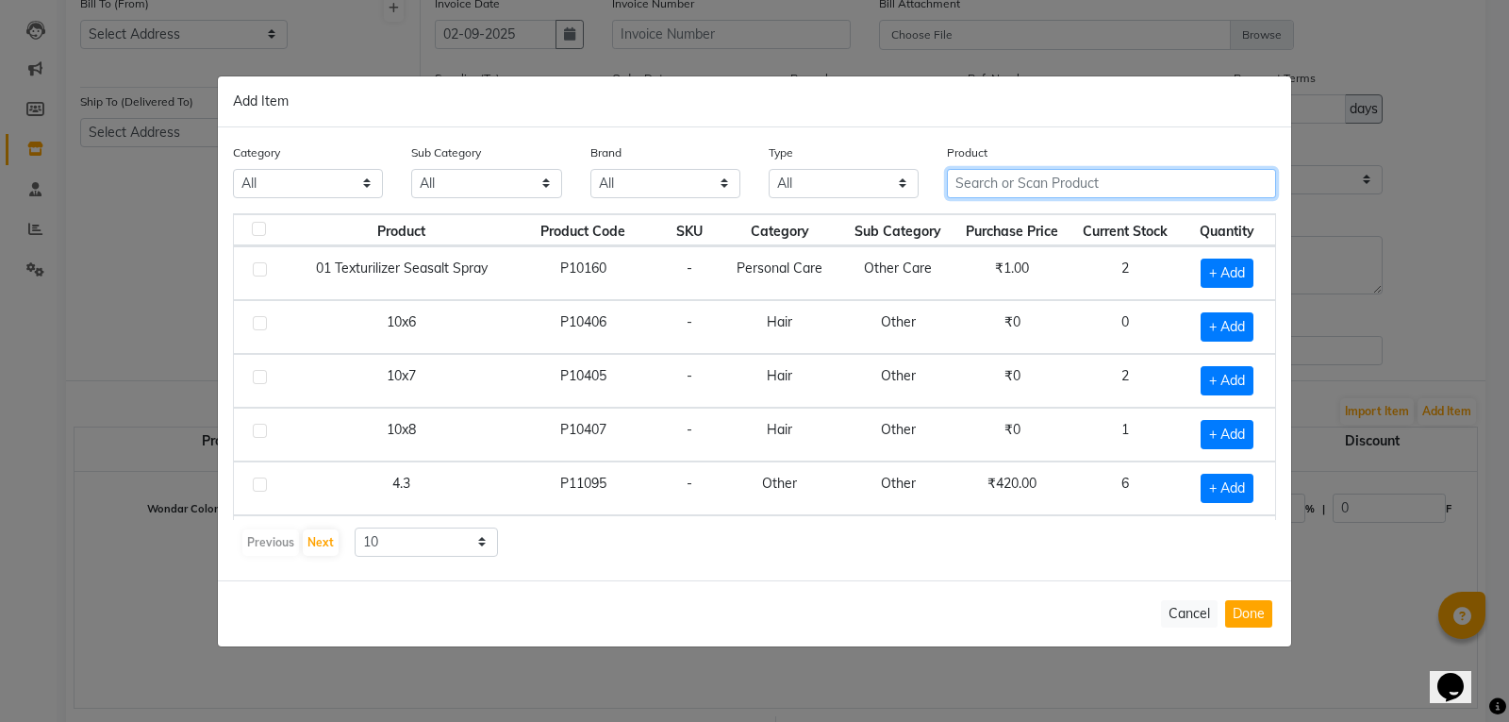
click at [1015, 183] on input "text" at bounding box center [1111, 183] width 329 height 29
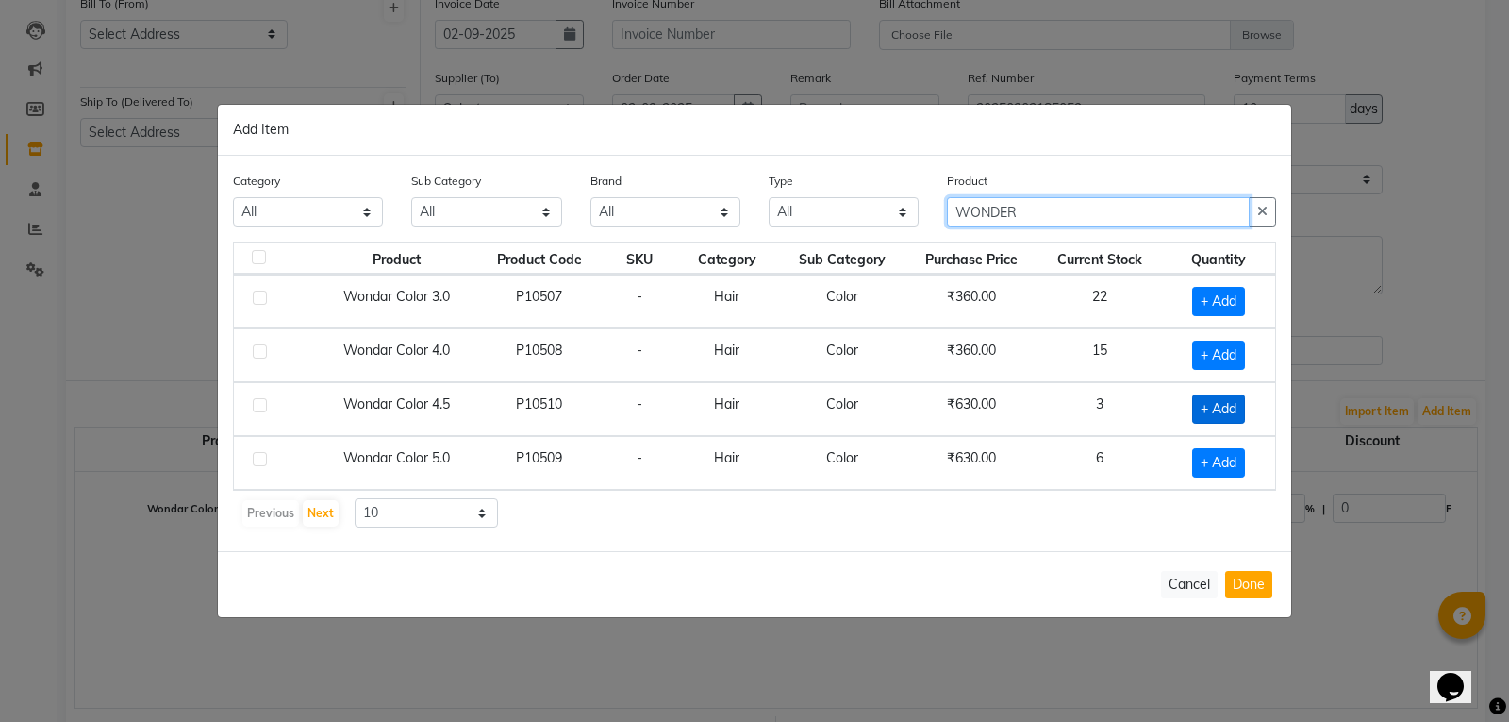
type input "WONDER"
click at [1241, 404] on span "+ Add" at bounding box center [1218, 408] width 53 height 29
checkbox input "true"
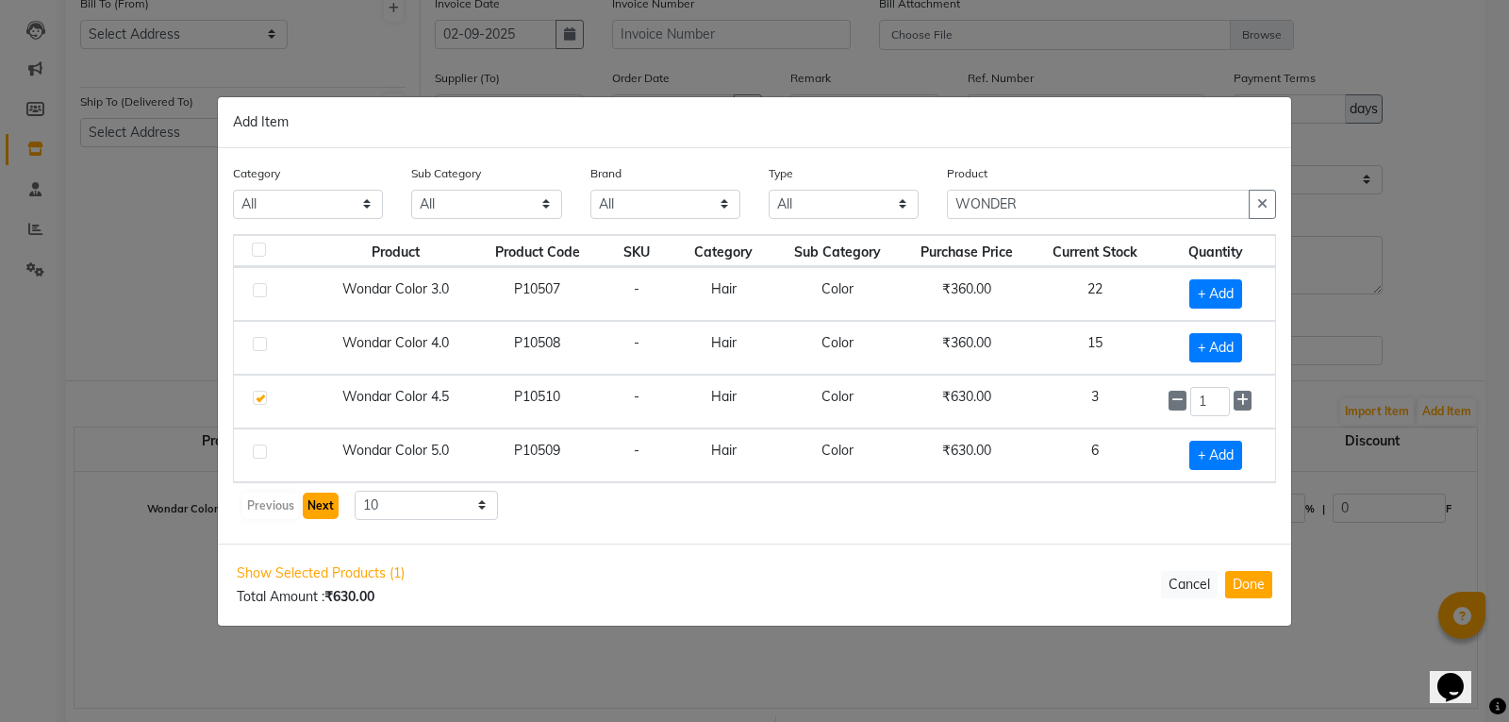
click at [326, 506] on button "Next" at bounding box center [321, 505] width 36 height 26
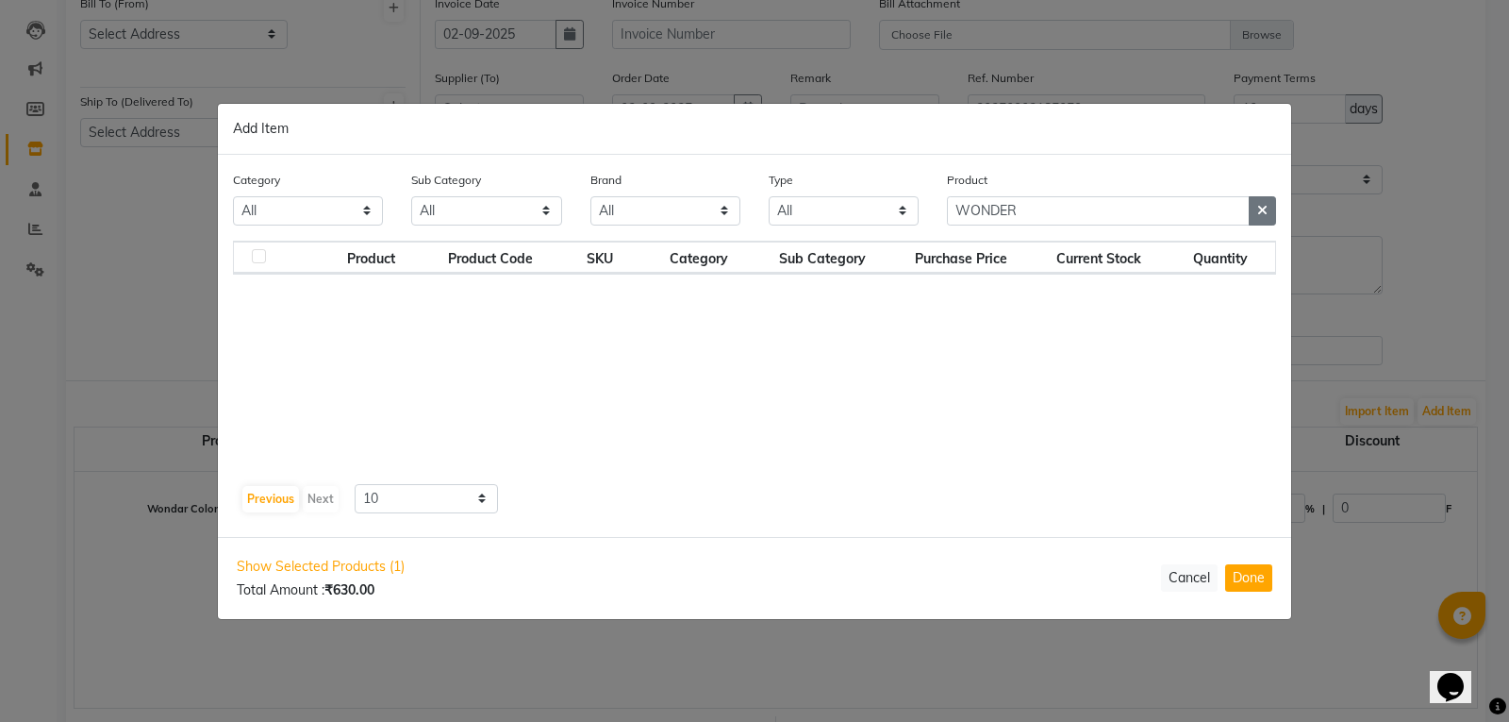
click at [1273, 209] on button "button" at bounding box center [1262, 210] width 27 height 29
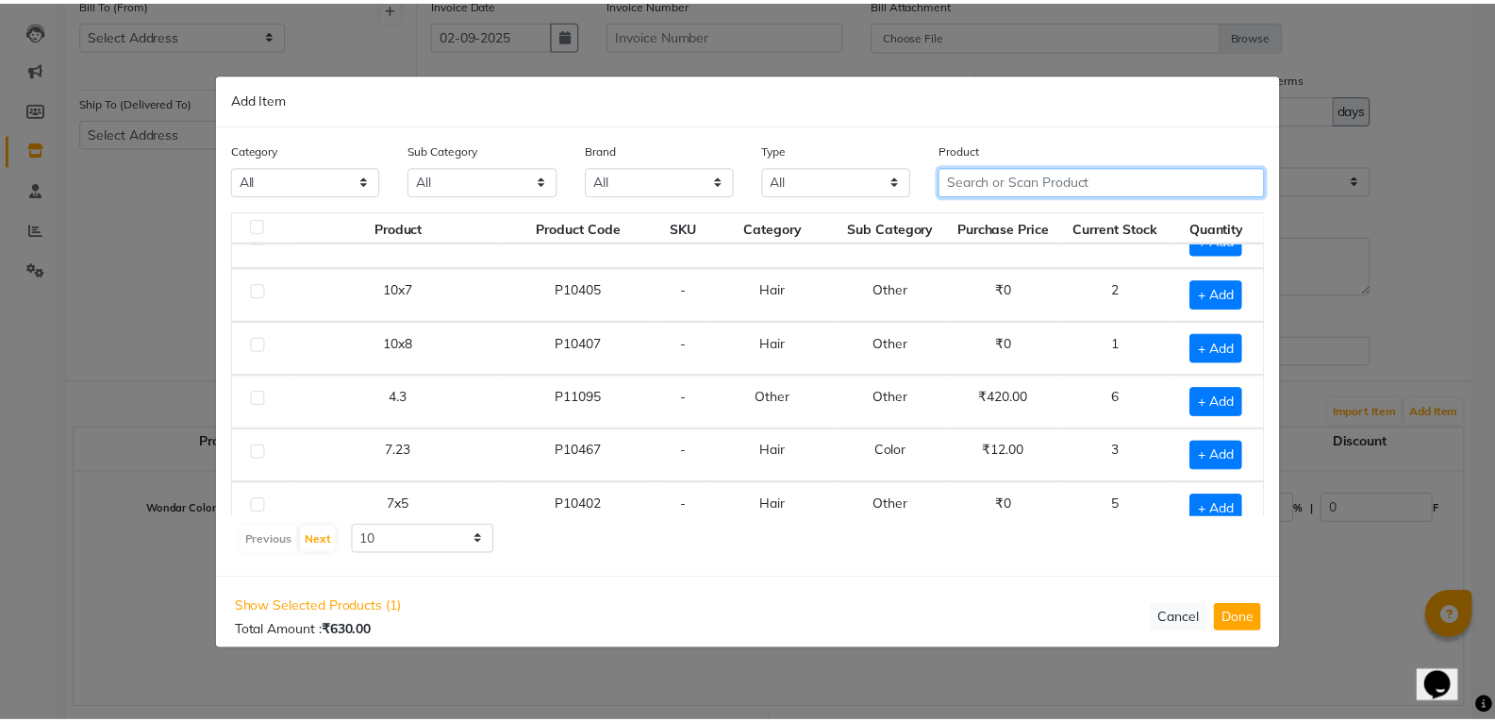
scroll to position [76, 0]
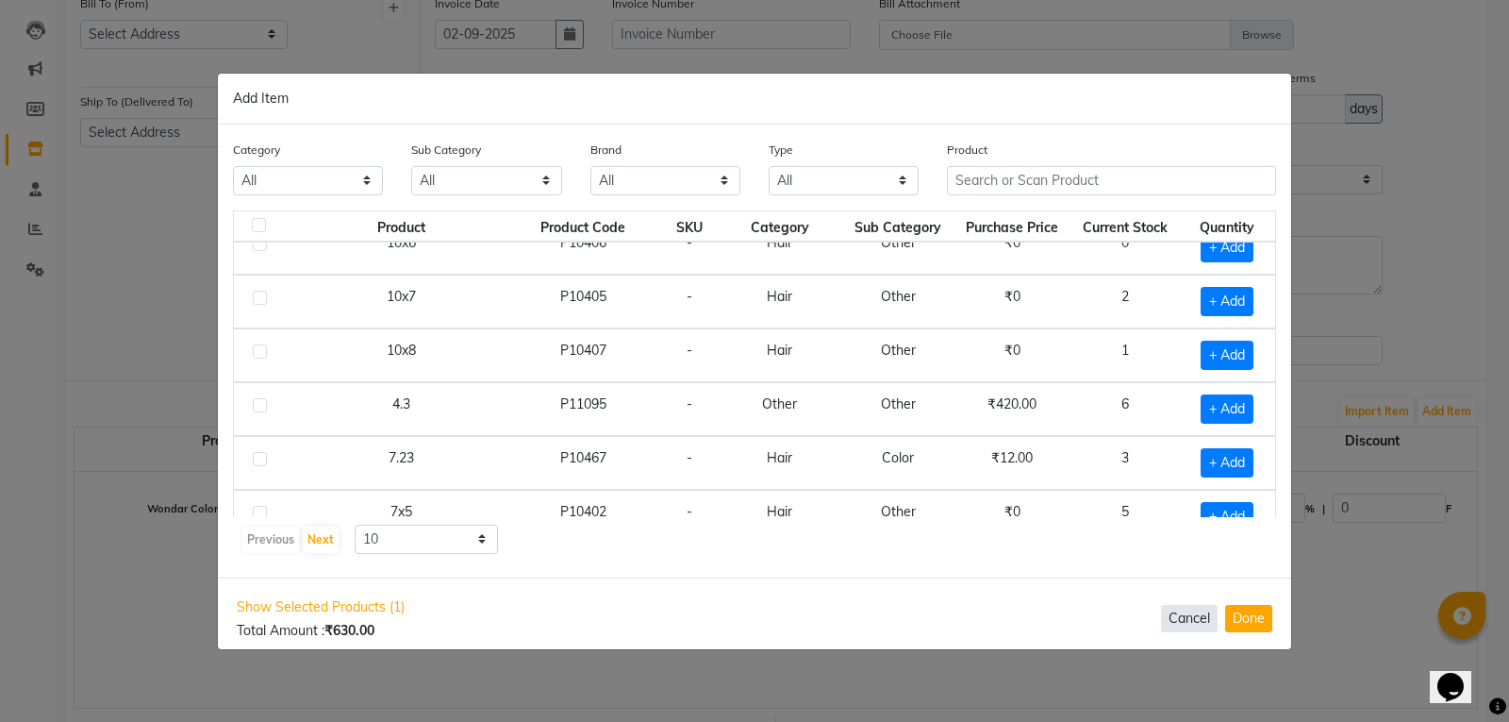
click at [1178, 616] on button "Cancel" at bounding box center [1189, 618] width 57 height 27
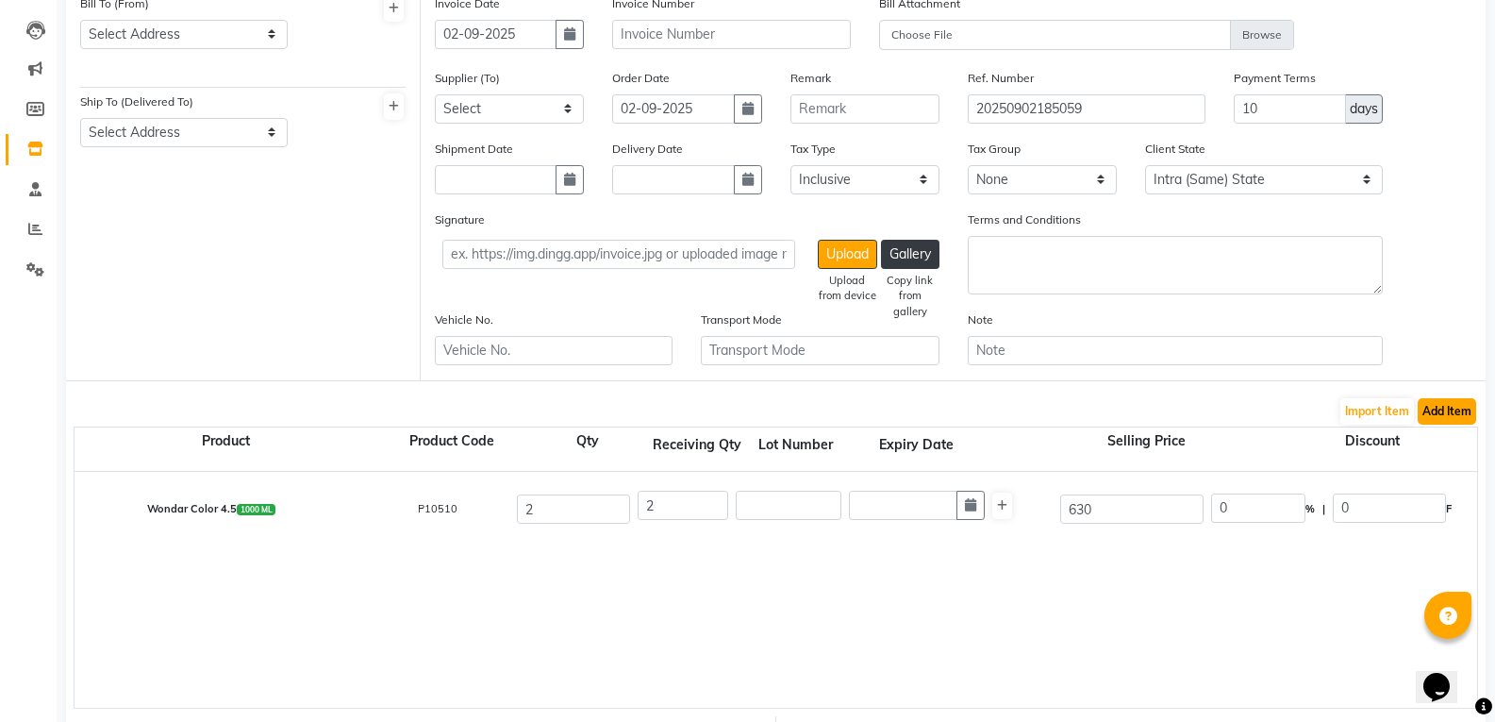
click at [1449, 406] on button "Add Item" at bounding box center [1447, 411] width 58 height 26
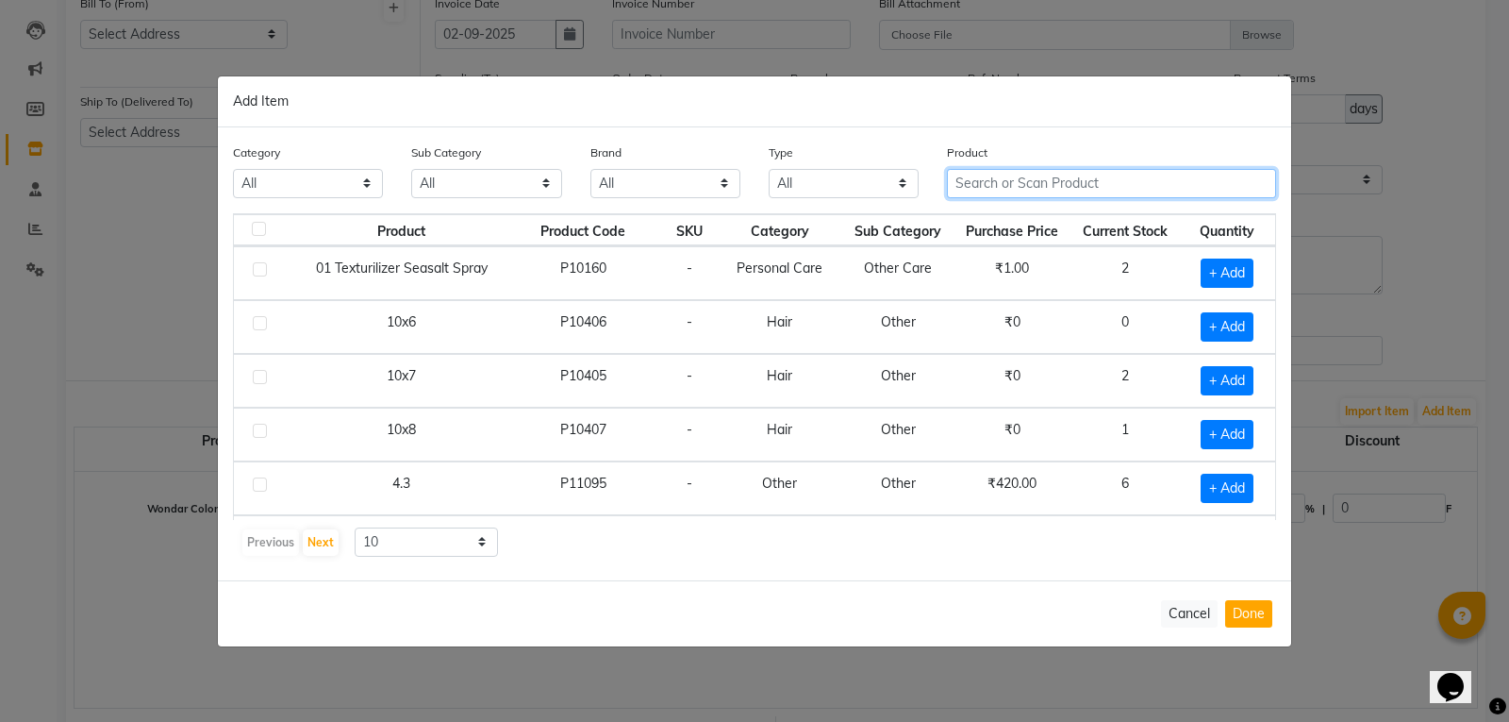
click at [1060, 182] on input "text" at bounding box center [1111, 183] width 329 height 29
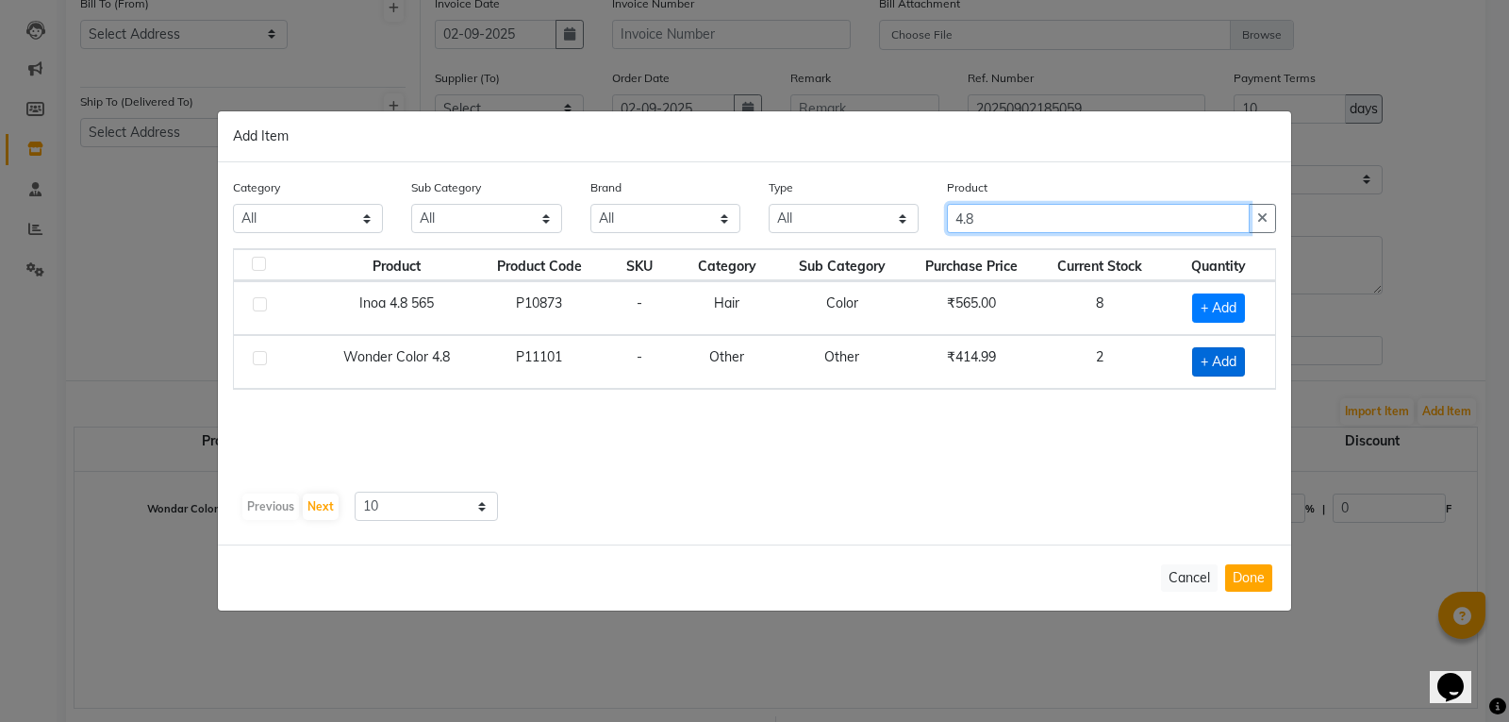
type input "4.8"
click at [1206, 358] on span "+ Add" at bounding box center [1218, 361] width 53 height 29
checkbox input "true"
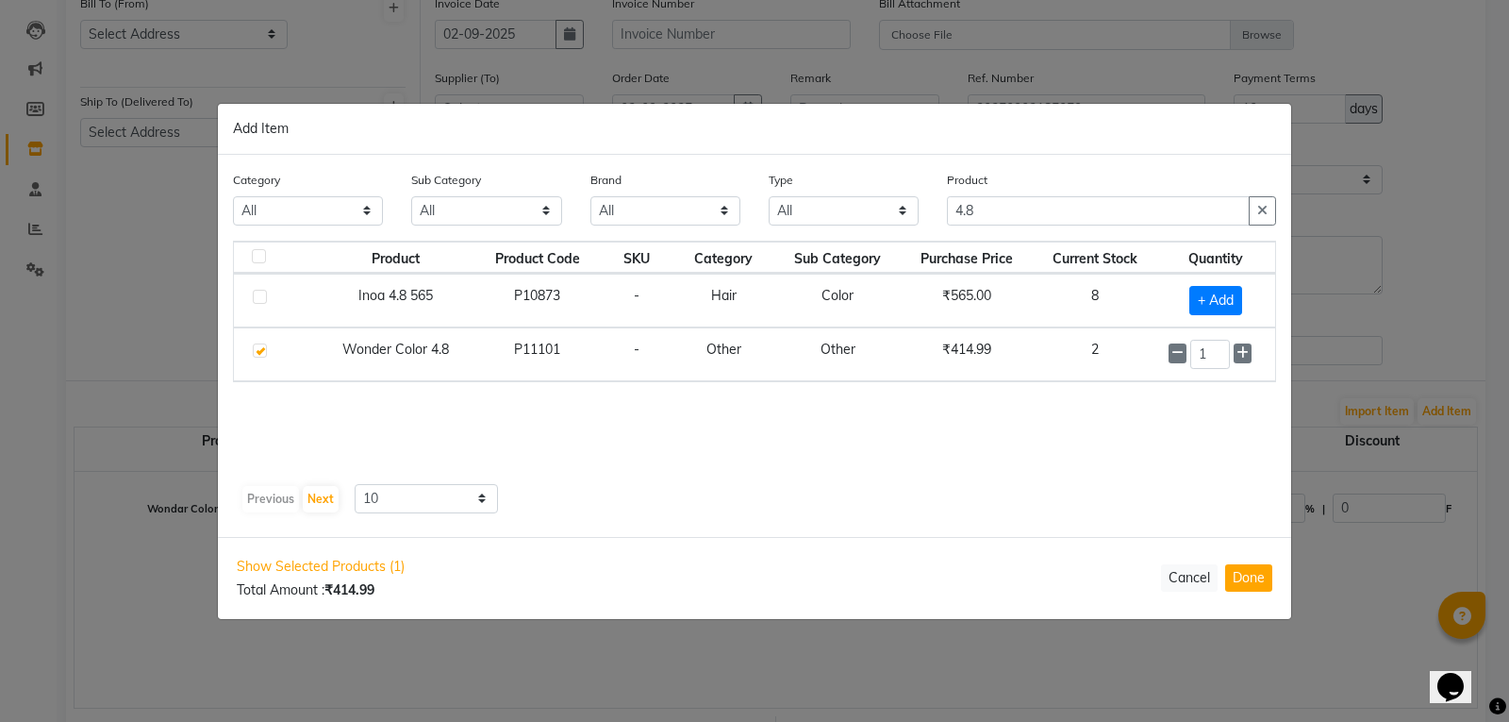
click at [1248, 340] on div "1" at bounding box center [1216, 354] width 95 height 29
click at [1243, 353] on icon at bounding box center [1242, 352] width 12 height 13
type input "2"
drag, startPoint x: 1263, startPoint y: 573, endPoint x: 1236, endPoint y: 551, distance: 35.5
click at [1260, 574] on button "Done" at bounding box center [1248, 577] width 47 height 27
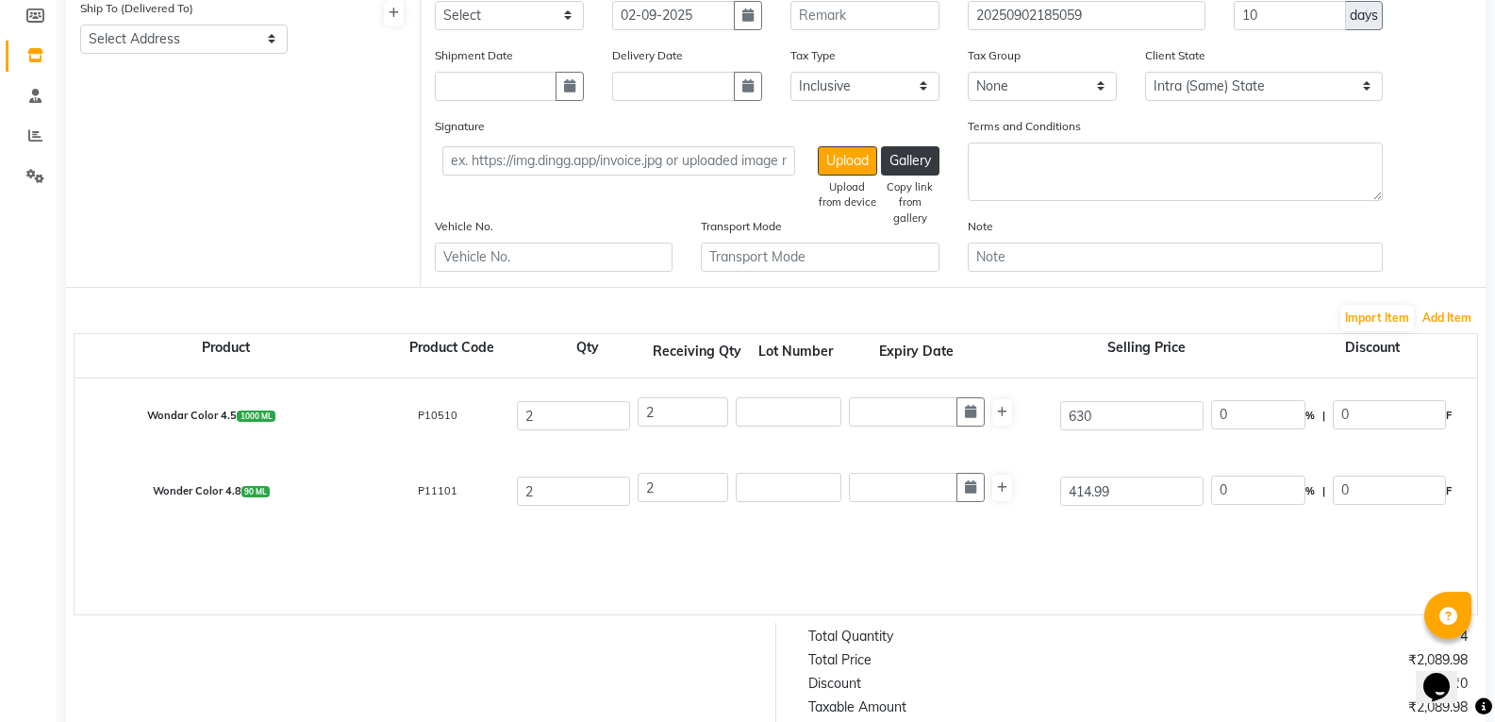
scroll to position [283, 0]
click at [1431, 307] on button "Add Item" at bounding box center [1447, 317] width 58 height 26
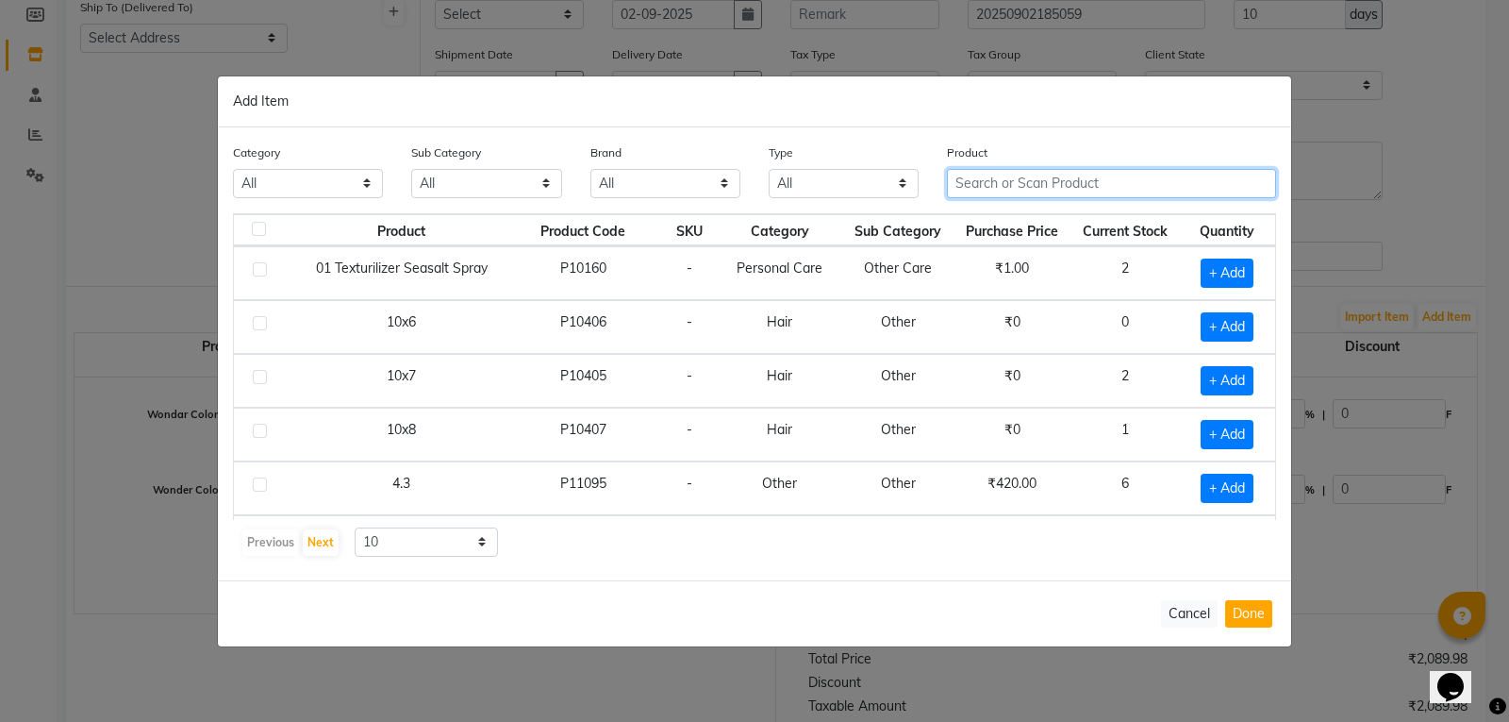
click at [1087, 191] on input "text" at bounding box center [1111, 183] width 329 height 29
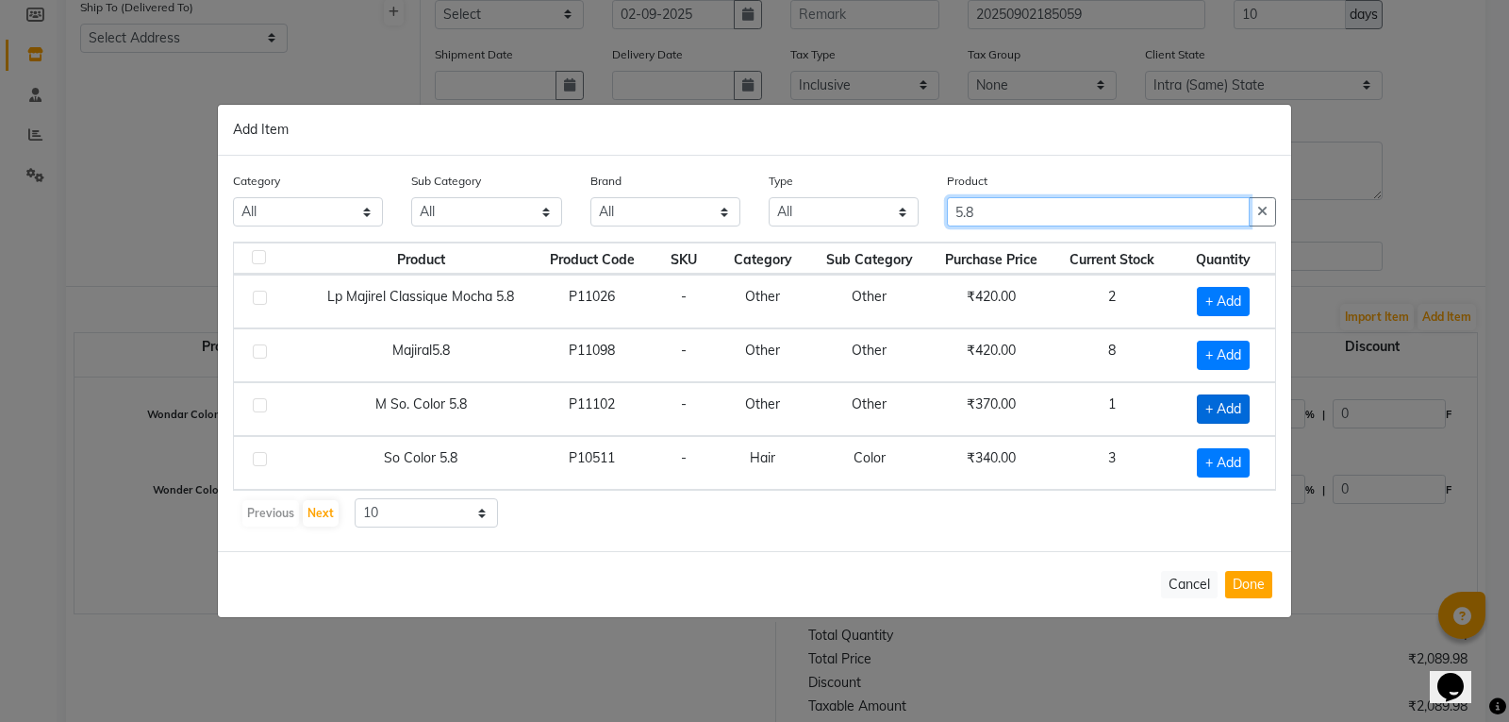
type input "5.8"
click at [1229, 401] on span "+ Add" at bounding box center [1223, 408] width 53 height 29
checkbox input "true"
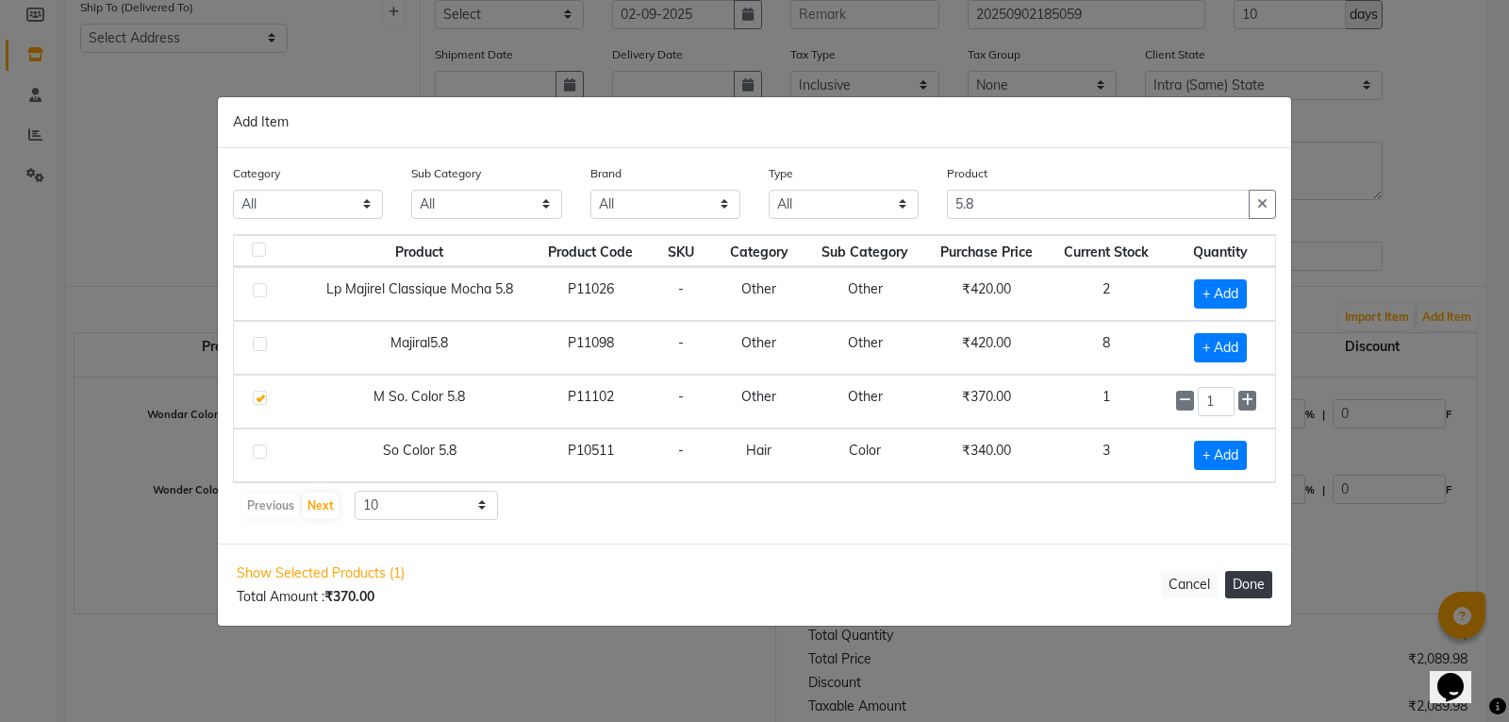
click at [1237, 588] on button "Done" at bounding box center [1248, 584] width 47 height 27
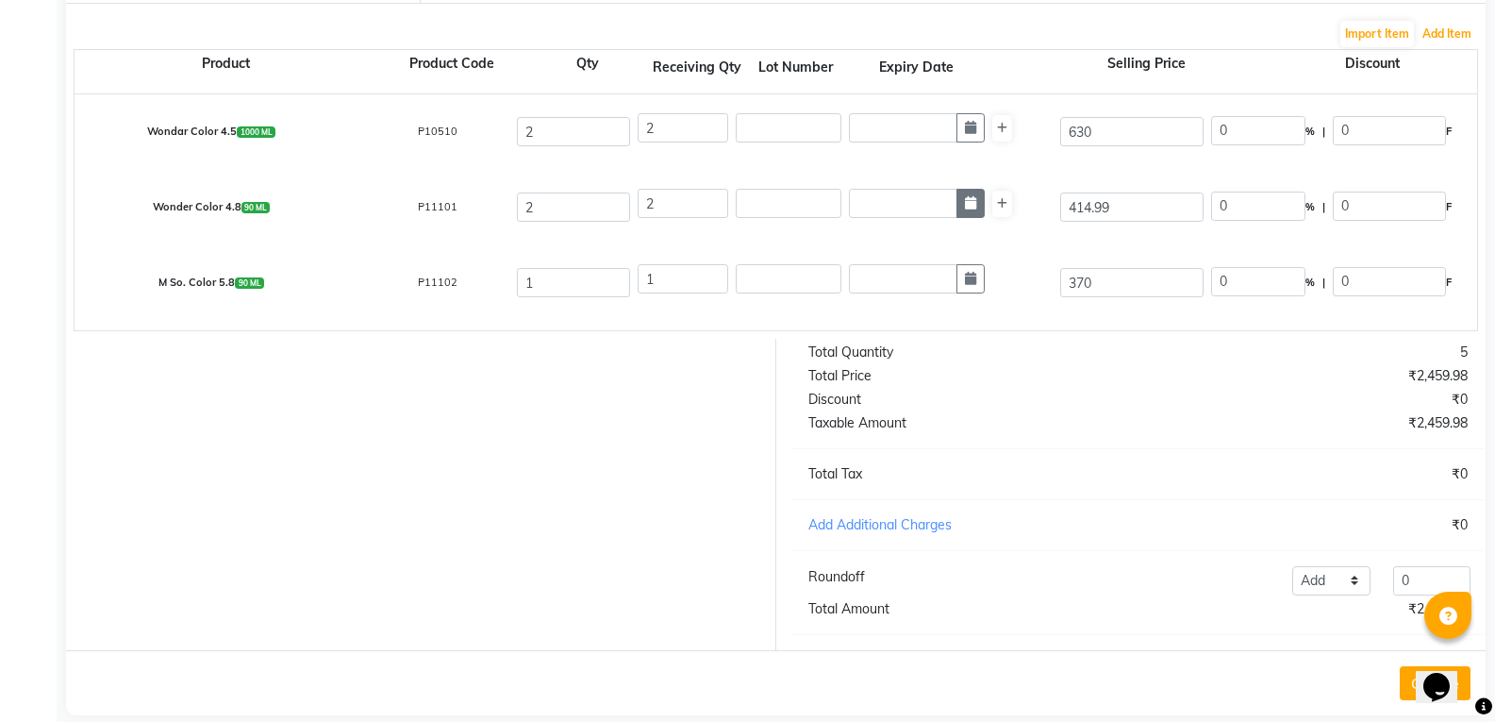
scroll to position [472, 0]
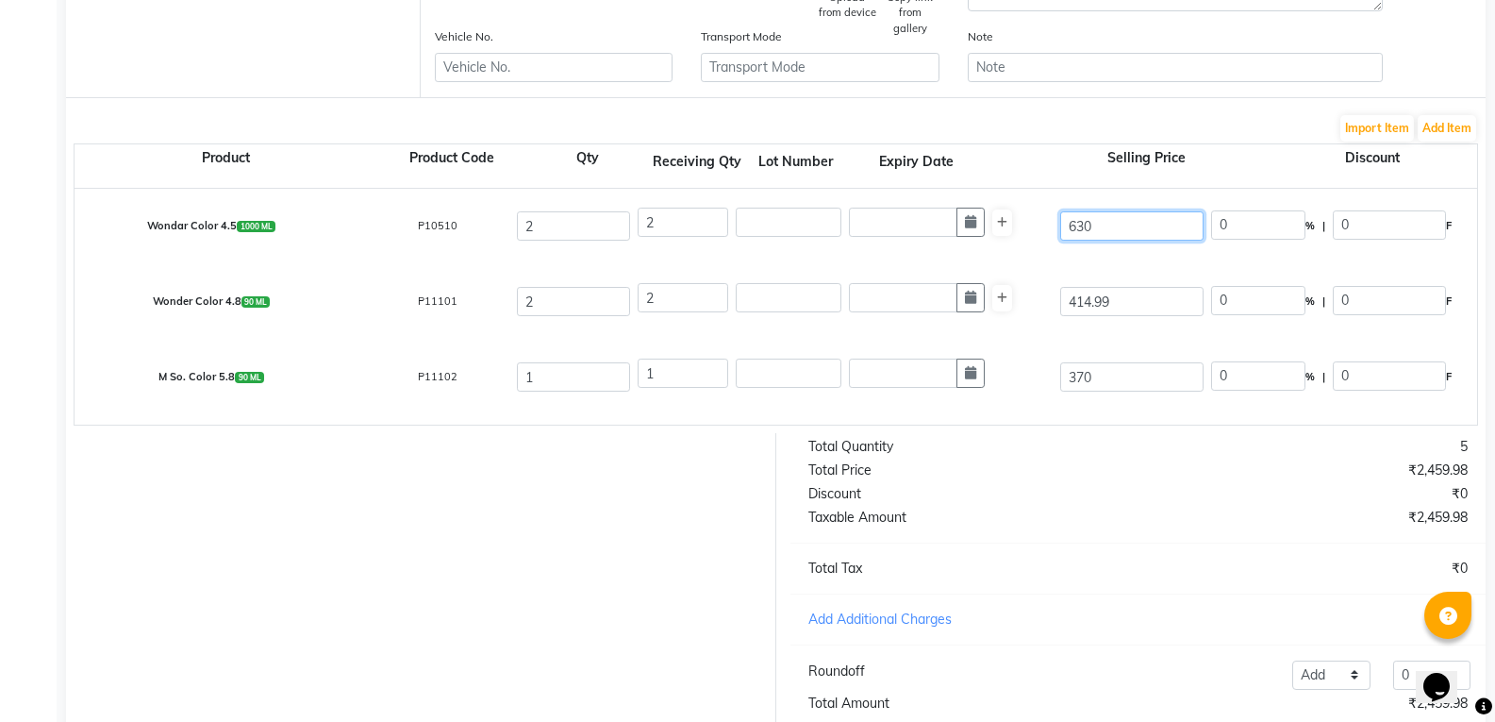
click at [1131, 224] on input "630" at bounding box center [1131, 225] width 143 height 29
type input "6"
type input "414.99"
click at [1050, 480] on div "Total Price" at bounding box center [966, 470] width 344 height 20
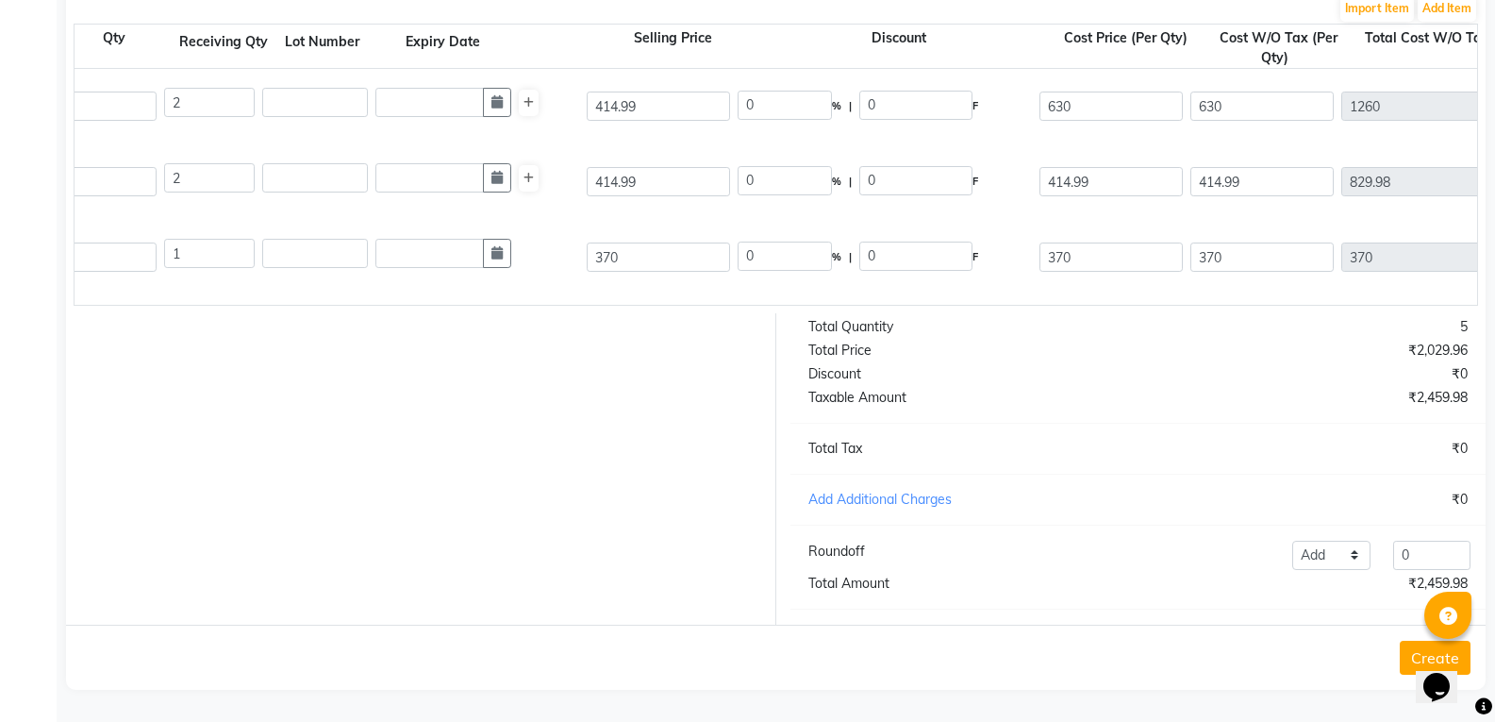
scroll to position [0, 476]
click at [639, 285] on div "Wondar Color 4.5 1000 ML P10510 2 2 414.99 0 % | 0 F [PHONE_NUMBER] None (0%) 0…" at bounding box center [1000, 187] width 2805 height 236
click at [1089, 91] on input "630" at bounding box center [1108, 105] width 143 height 29
type input "6"
type input "414.99"
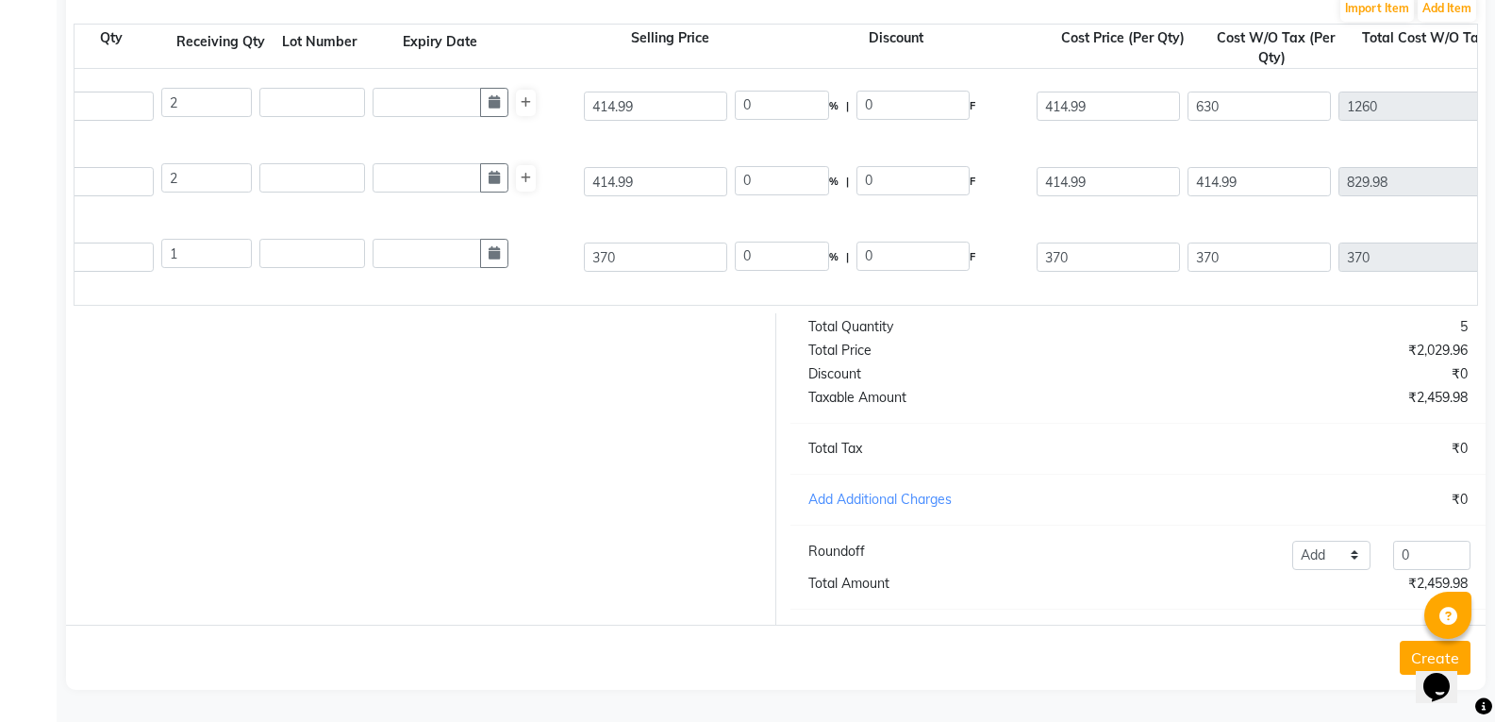
type input "414.99"
type input "829.98"
click at [1087, 361] on div "Total Quantity 5 Total Price ₹2,029.96 Discount ₹0 Taxable Amount ₹2,029.96 Tot…" at bounding box center [1138, 468] width 724 height 311
drag, startPoint x: 700, startPoint y: 286, endPoint x: 610, endPoint y: 287, distance: 89.6
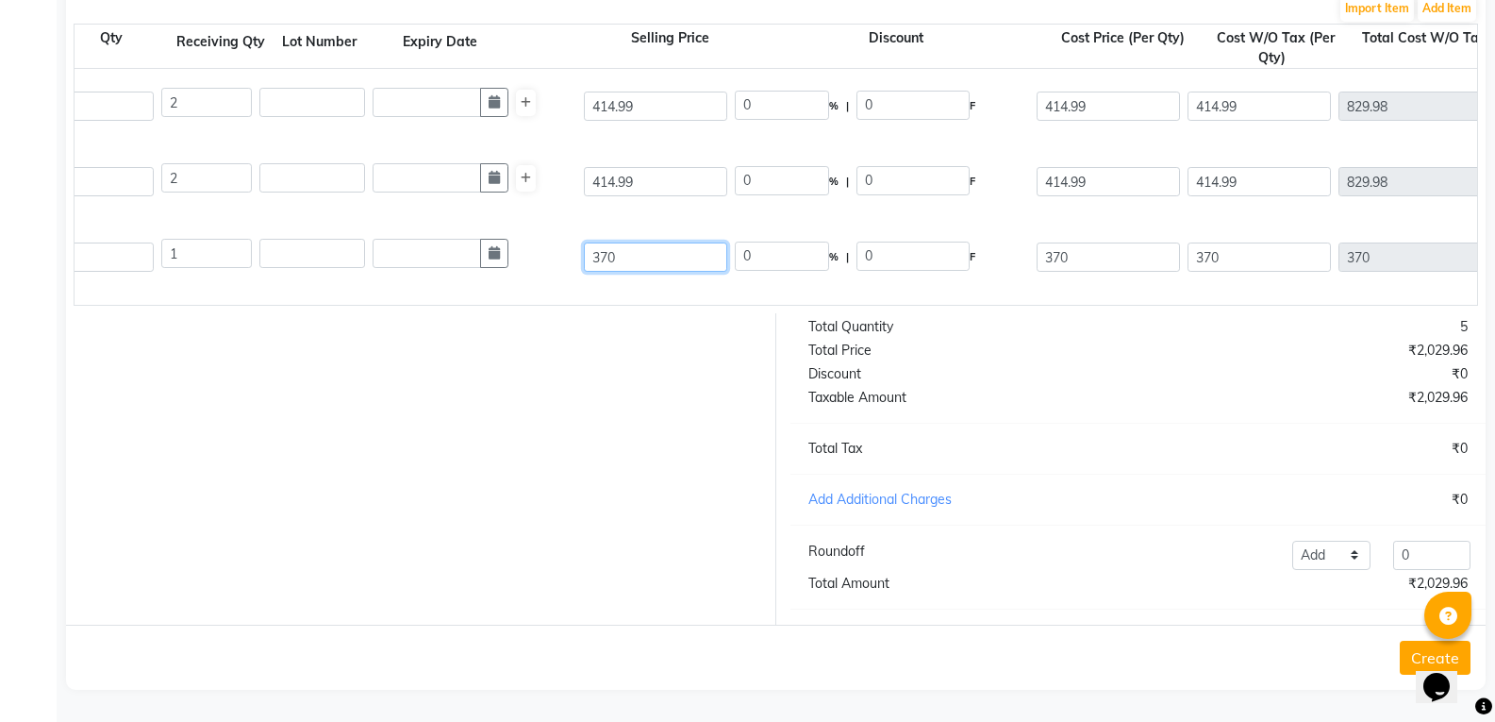
click at [610, 287] on div "Wondar Color 4.5 1000 ML P10510 2 2 414.99 0 % | 0 F 414.99 414.99 829.98 None …" at bounding box center [1000, 187] width 2805 height 236
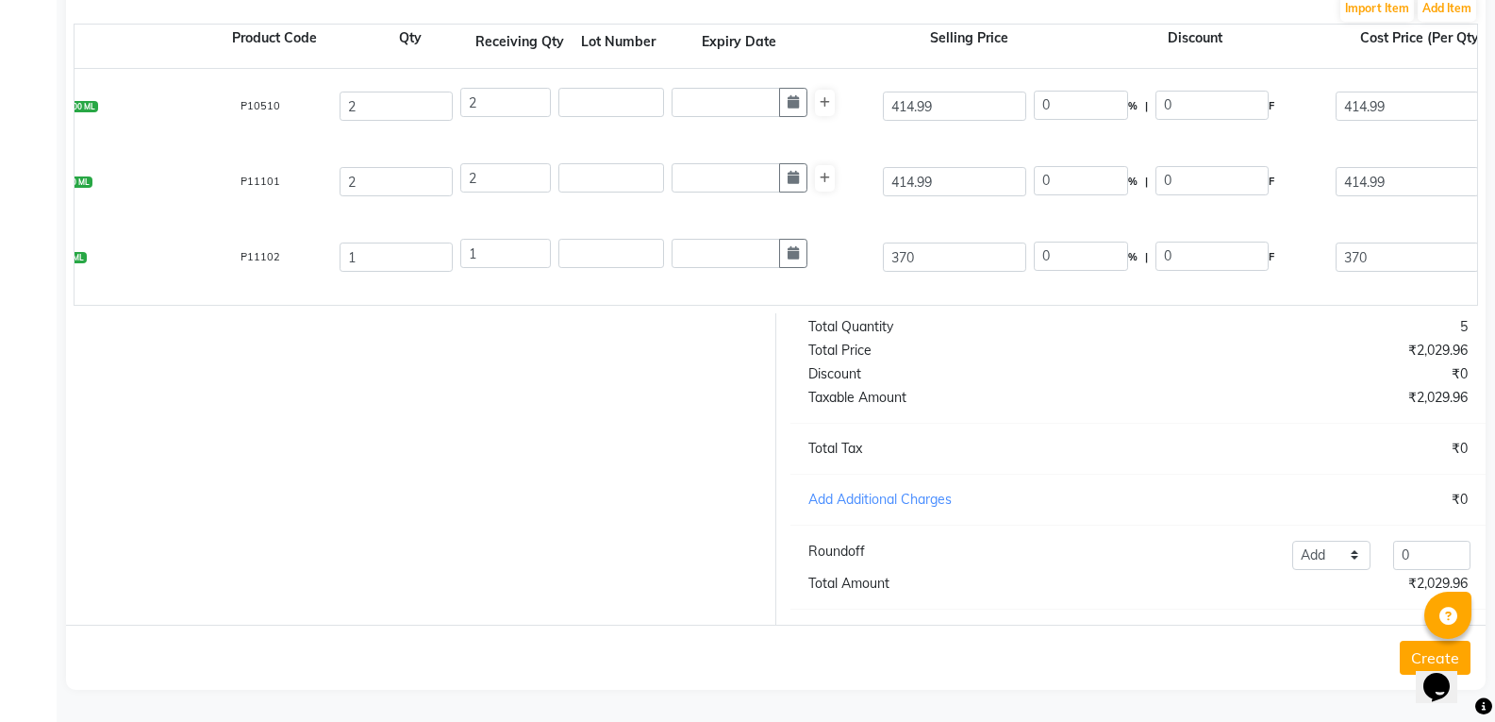
scroll to position [0, 157]
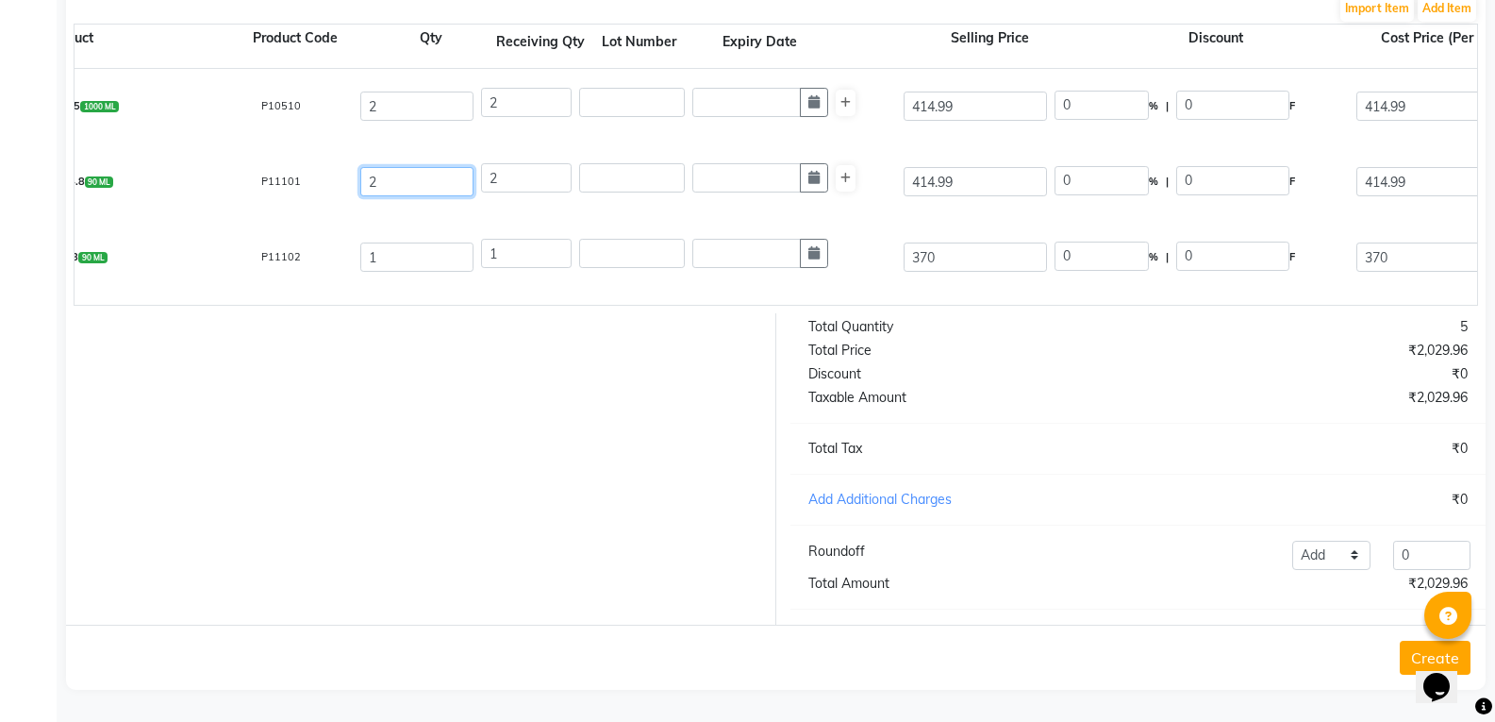
click at [406, 167] on input "2" at bounding box center [416, 181] width 113 height 29
type input "3"
click at [510, 163] on input "2" at bounding box center [526, 177] width 91 height 29
type input "0"
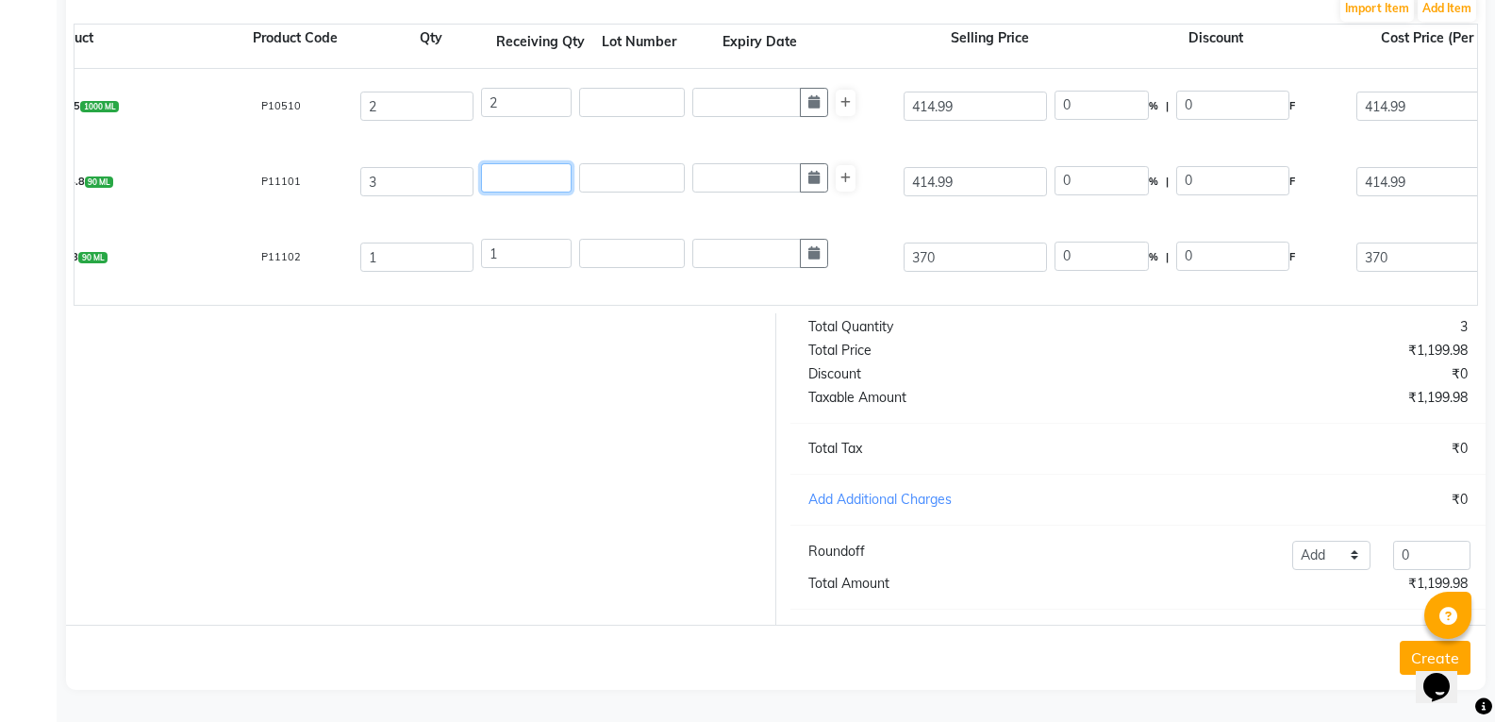
type input "3"
type input "1244.97"
type input "3"
click at [488, 373] on div at bounding box center [414, 468] width 724 height 311
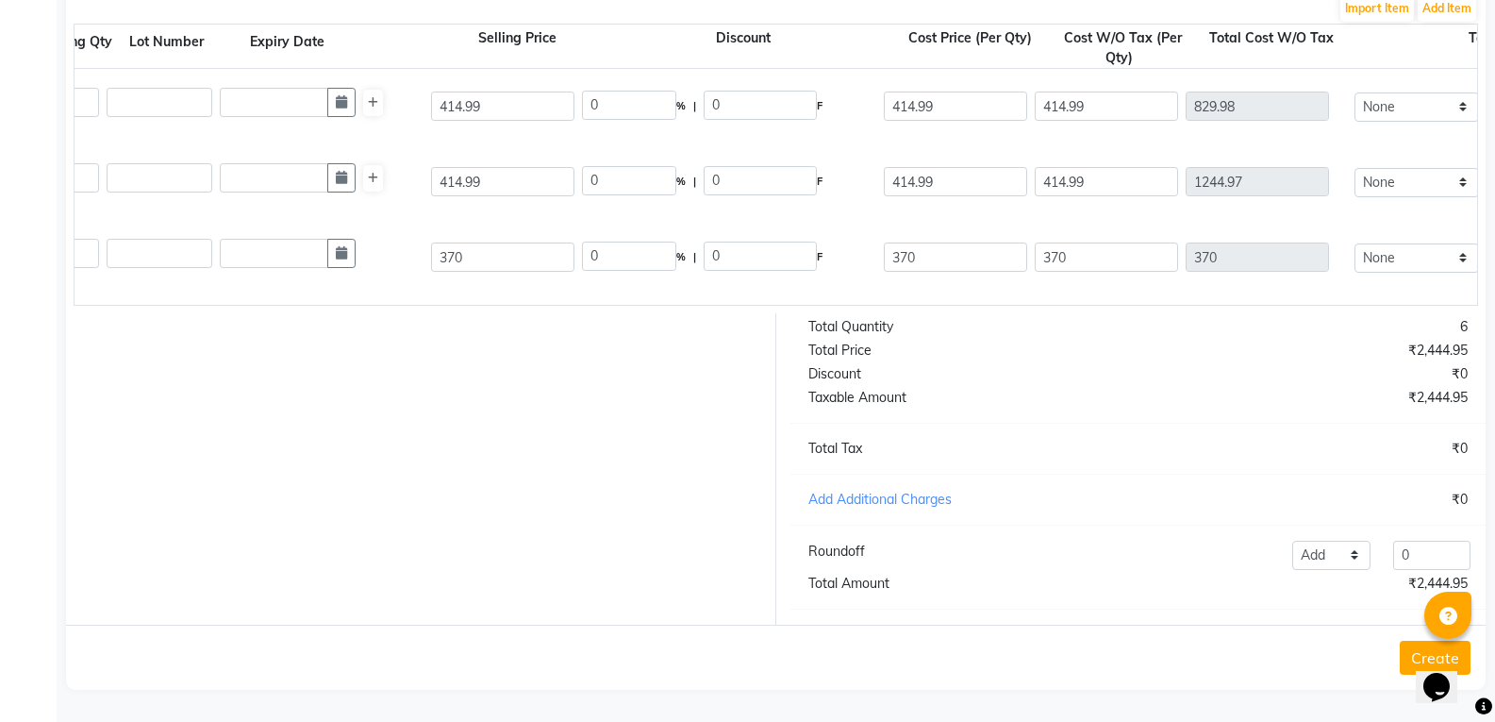
scroll to position [0, 670]
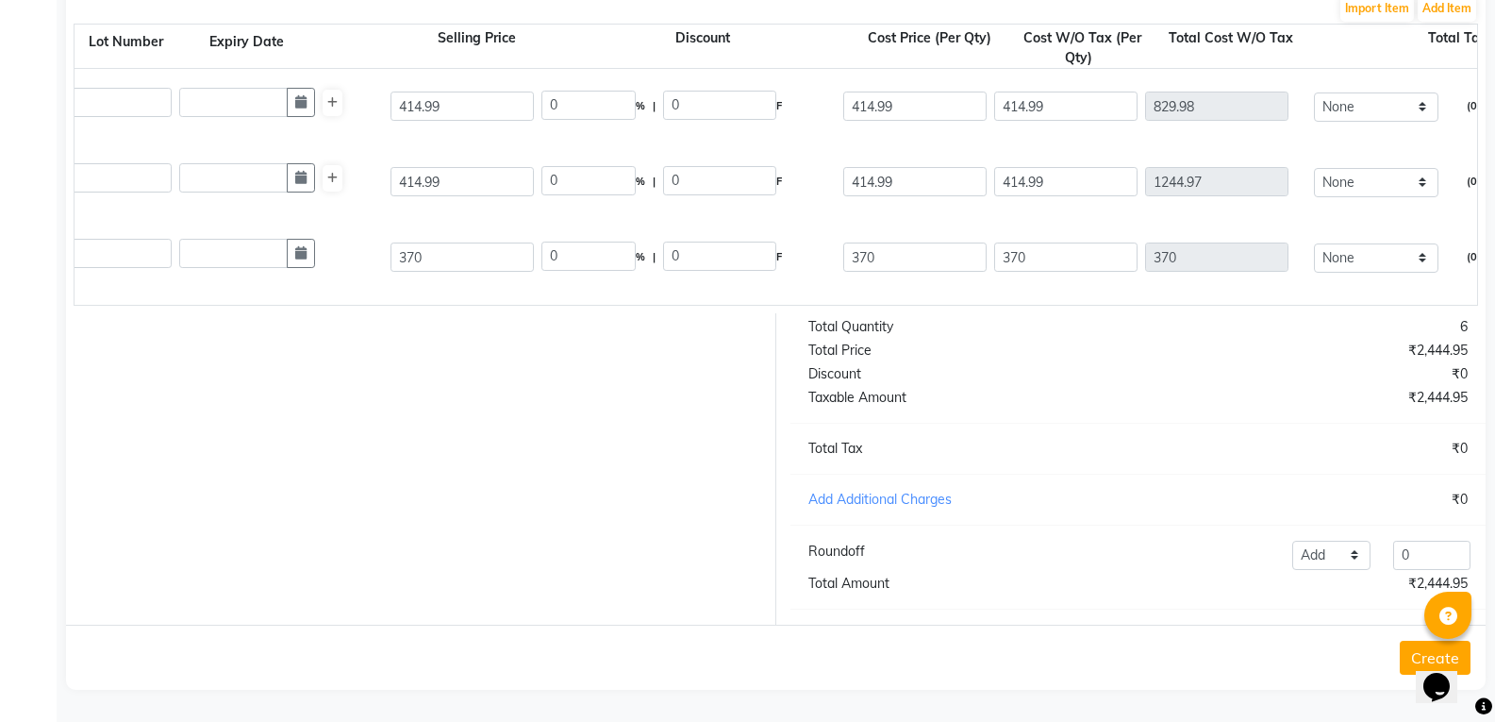
click at [544, 438] on div at bounding box center [414, 468] width 724 height 311
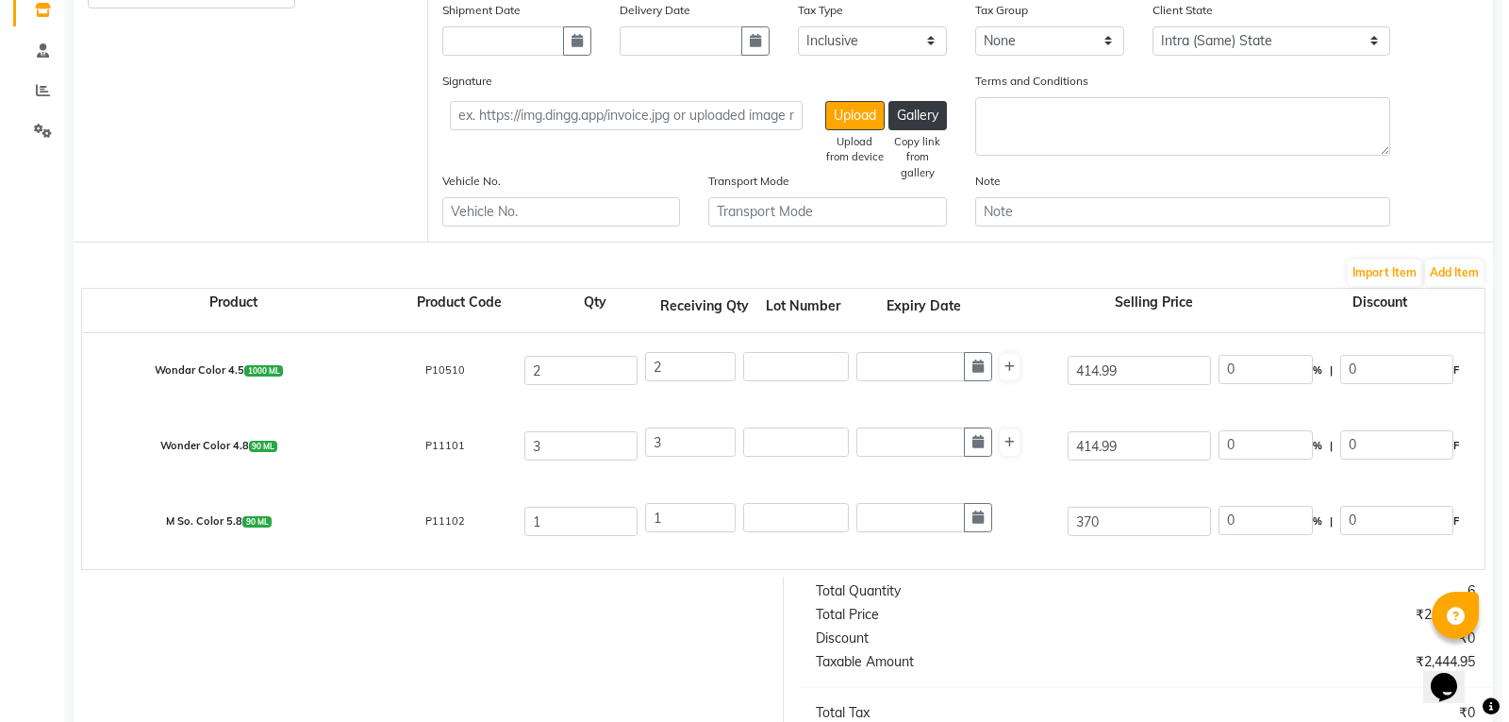
scroll to position [323, 0]
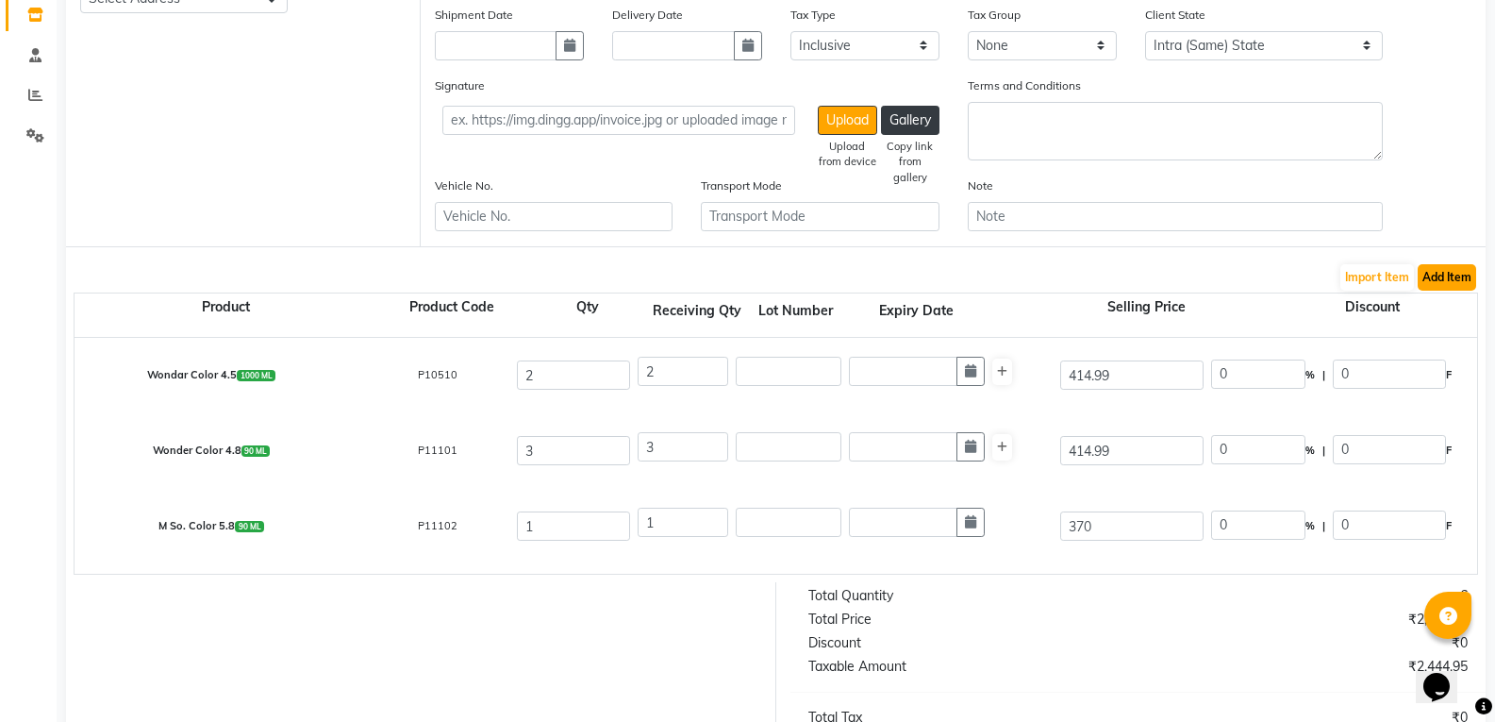
click at [1454, 273] on button "Add Item" at bounding box center [1447, 277] width 58 height 26
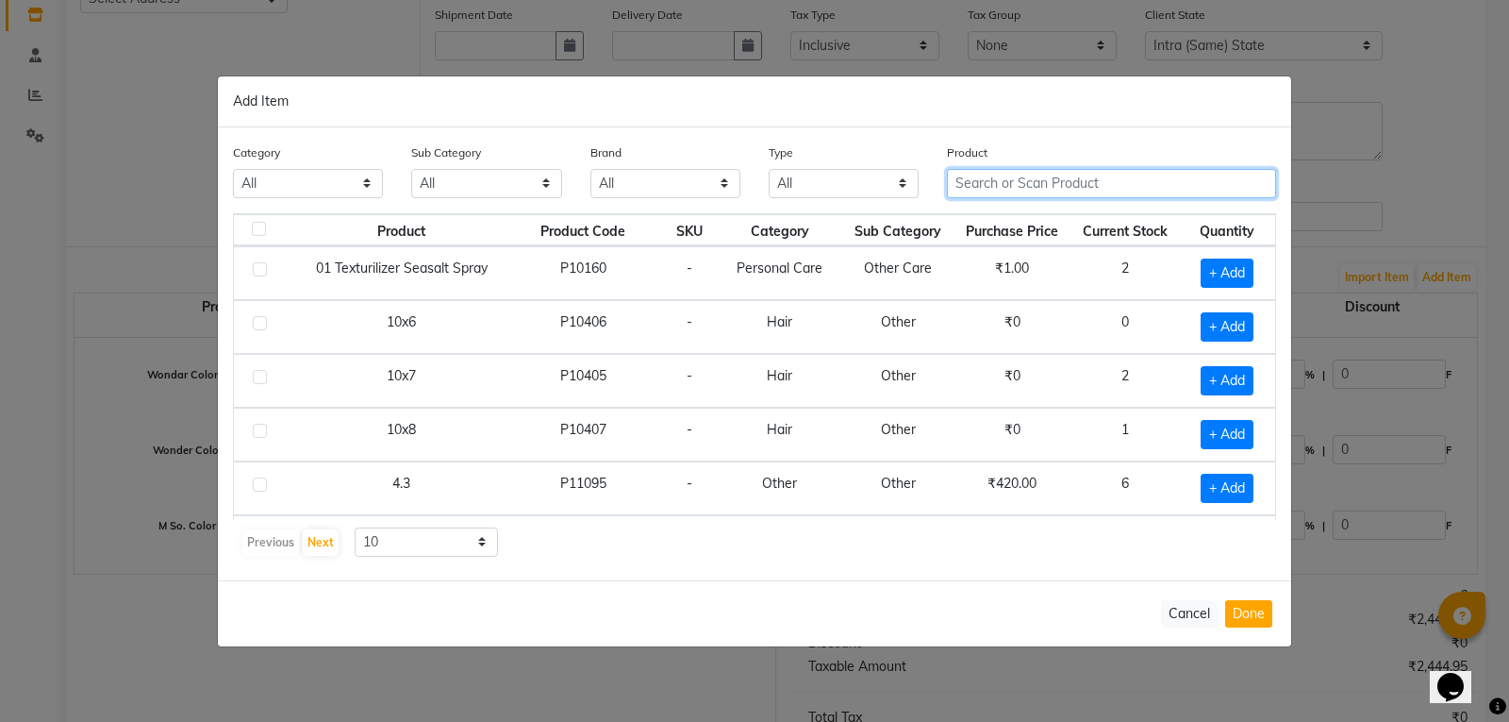
drag, startPoint x: 1045, startPoint y: 176, endPoint x: 1055, endPoint y: 183, distance: 12.3
click at [1054, 181] on input "text" at bounding box center [1111, 183] width 329 height 29
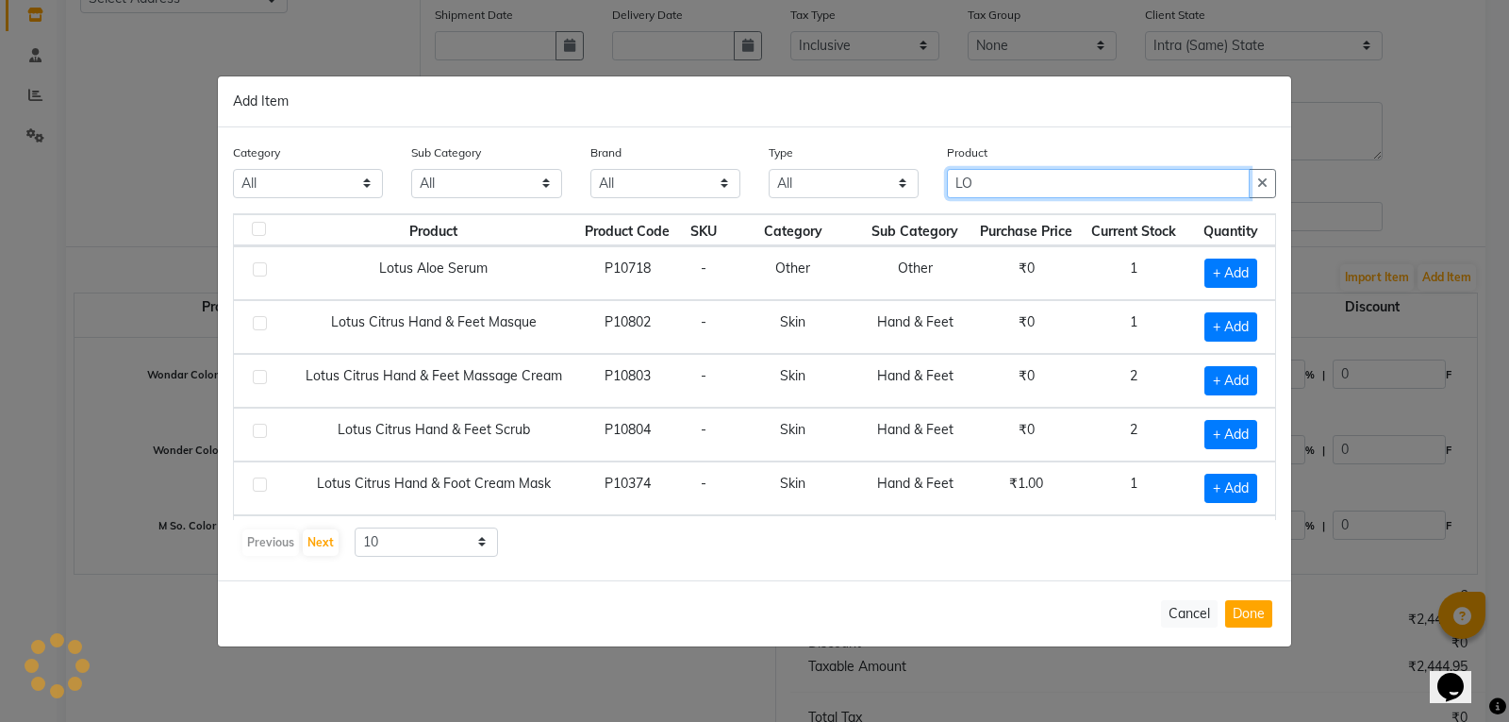
type input "L"
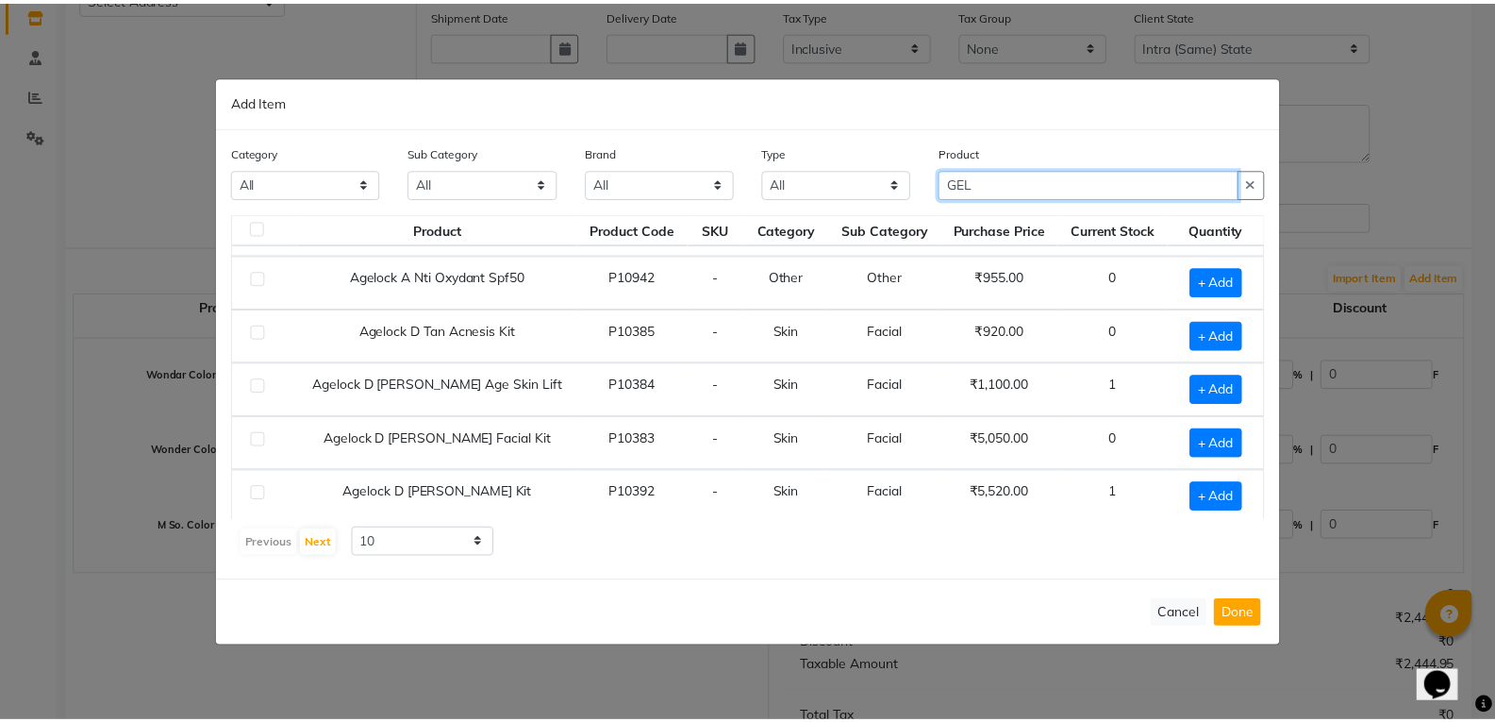
scroll to position [0, 0]
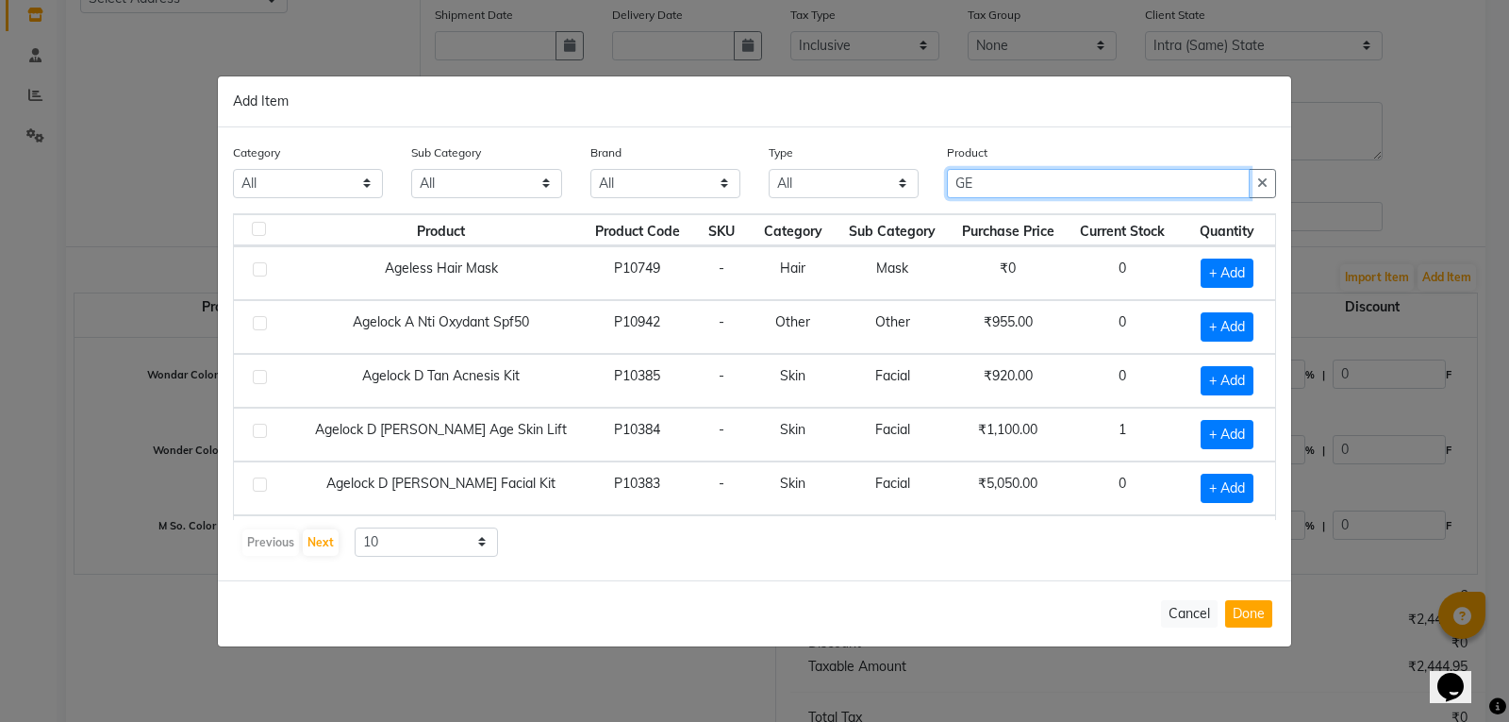
type input "G"
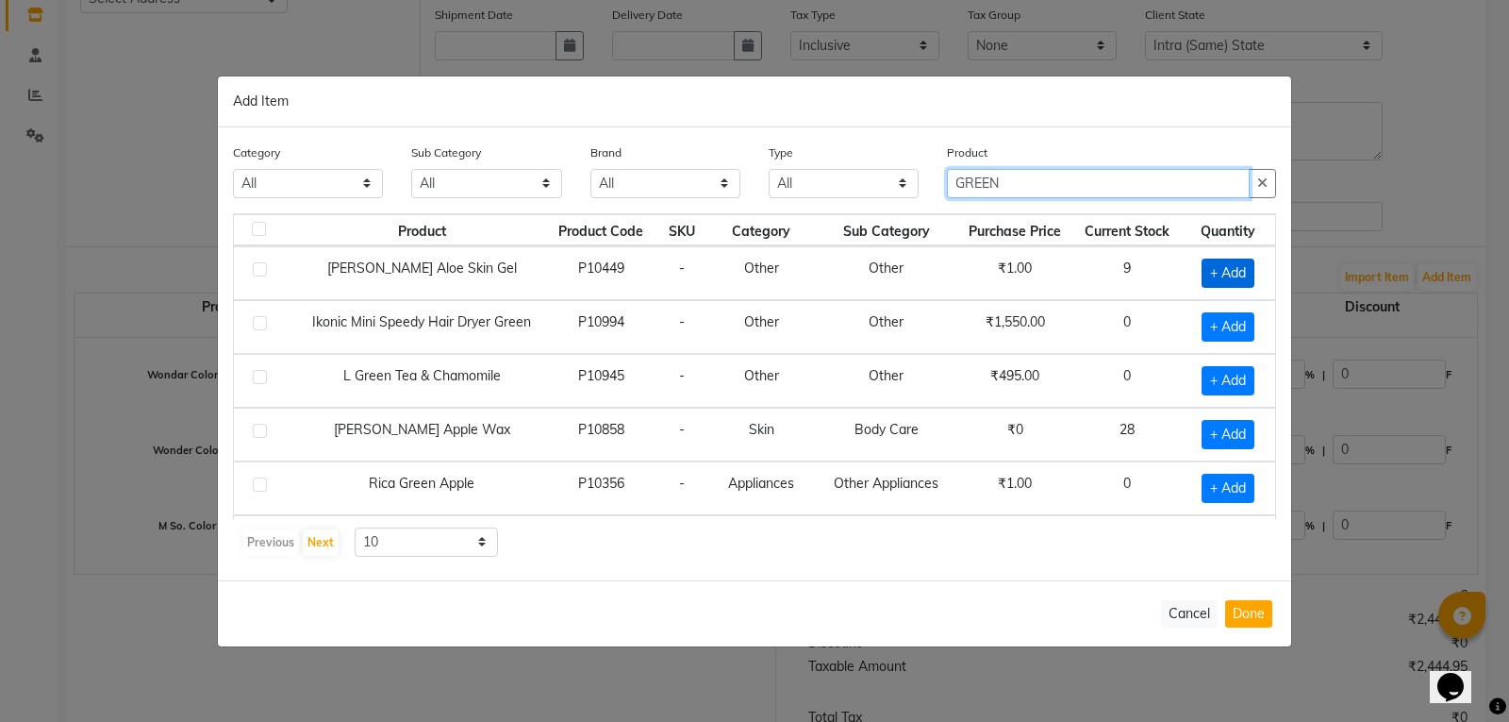
type input "GREEN"
click at [1221, 272] on span "+ Add" at bounding box center [1228, 272] width 53 height 29
checkbox input "true"
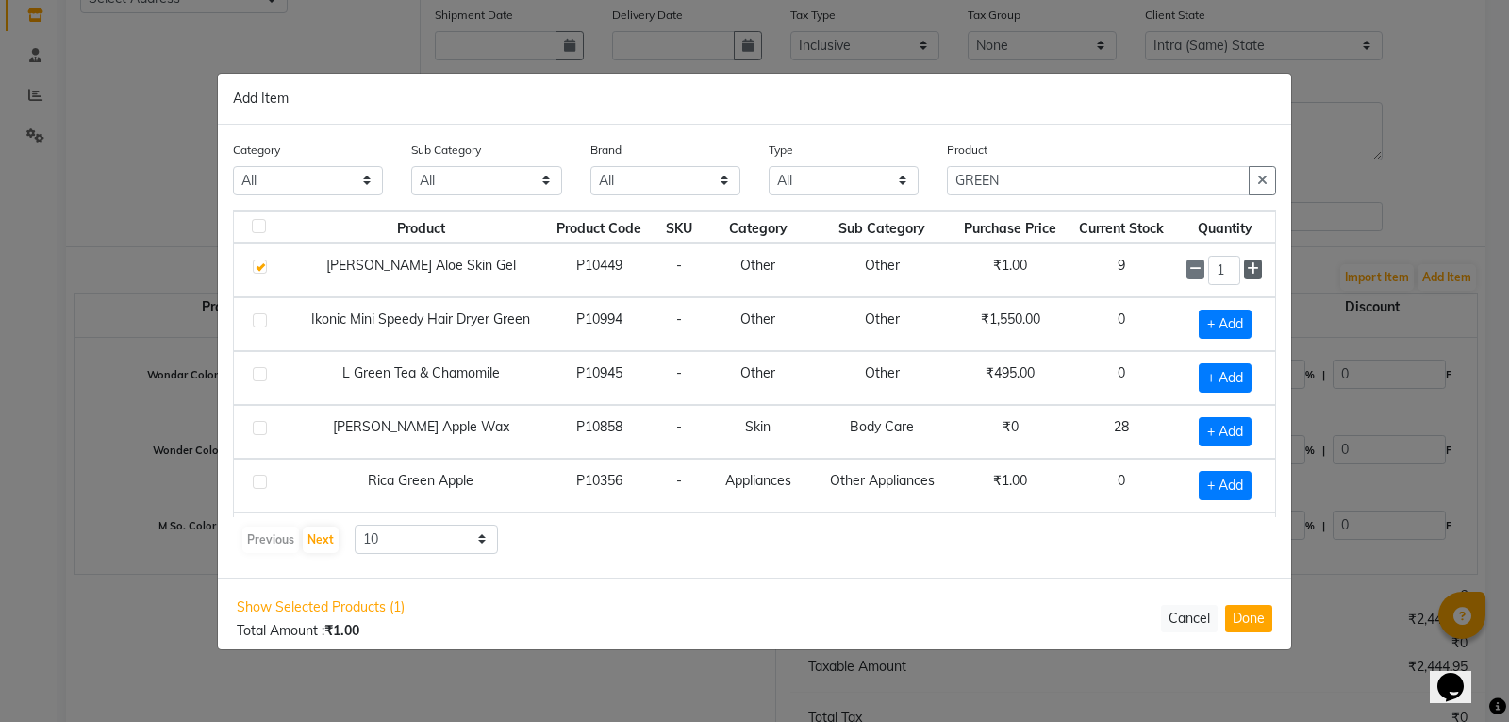
click at [1247, 272] on icon at bounding box center [1253, 268] width 12 height 13
type input "3"
click at [1245, 618] on button "Done" at bounding box center [1248, 618] width 47 height 27
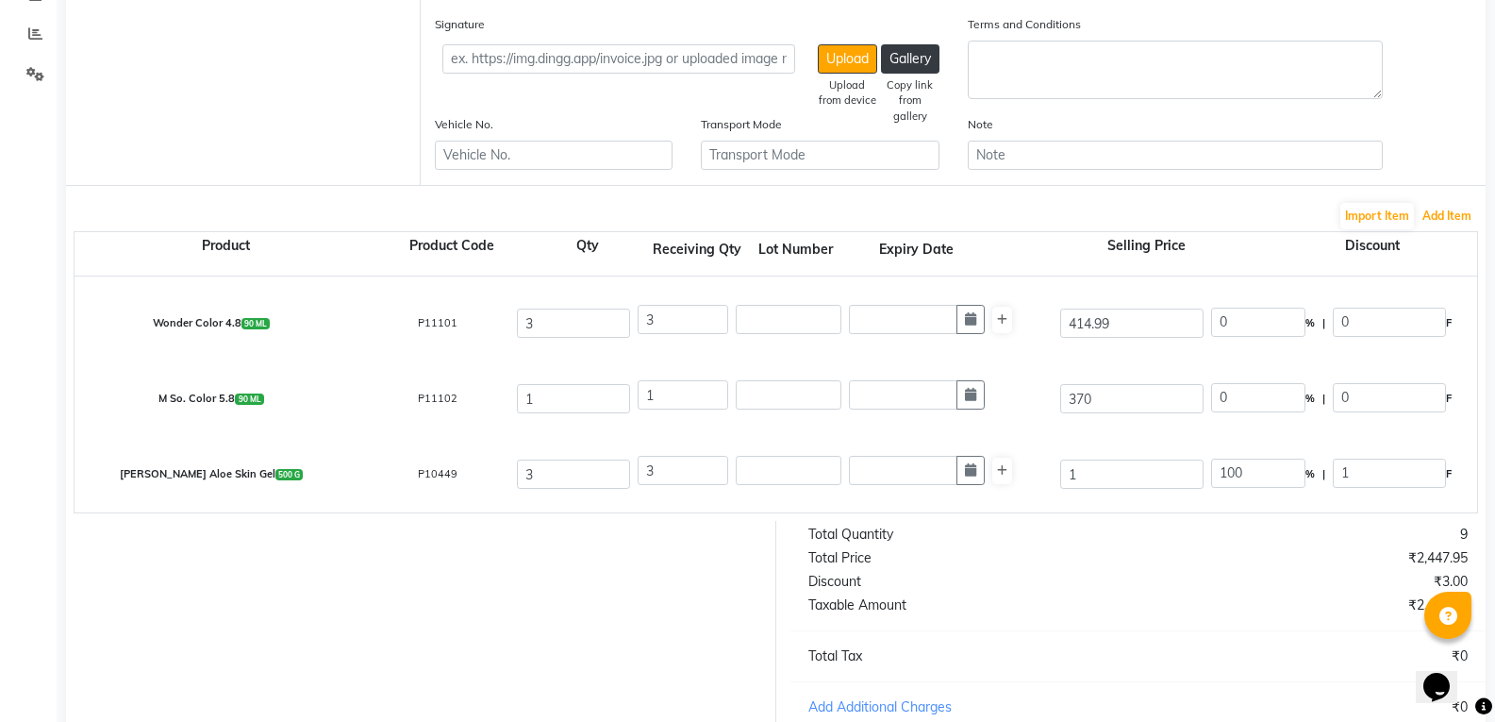
scroll to position [417, 0]
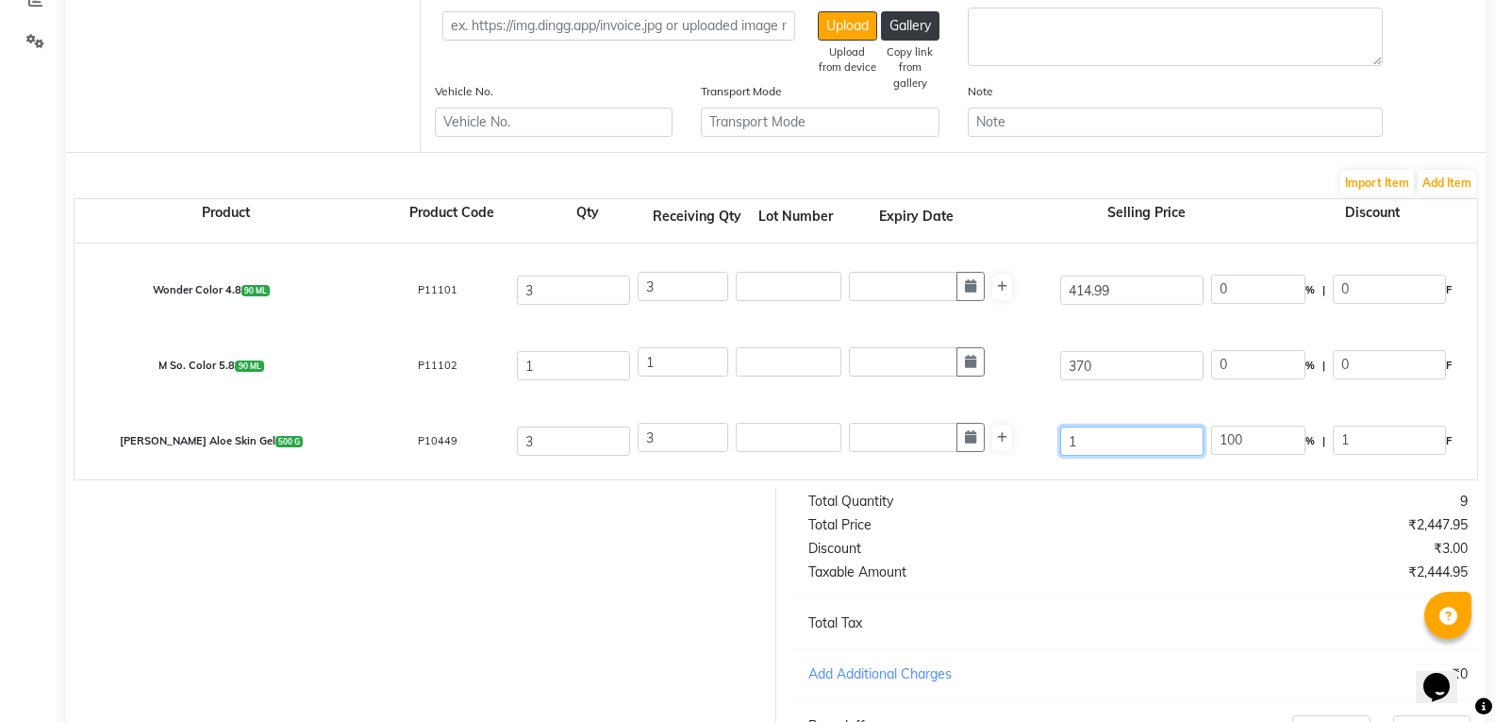
click at [1106, 435] on input "1" at bounding box center [1131, 440] width 143 height 29
type input "3"
type input "33.33"
type input "37"
type input "2.7"
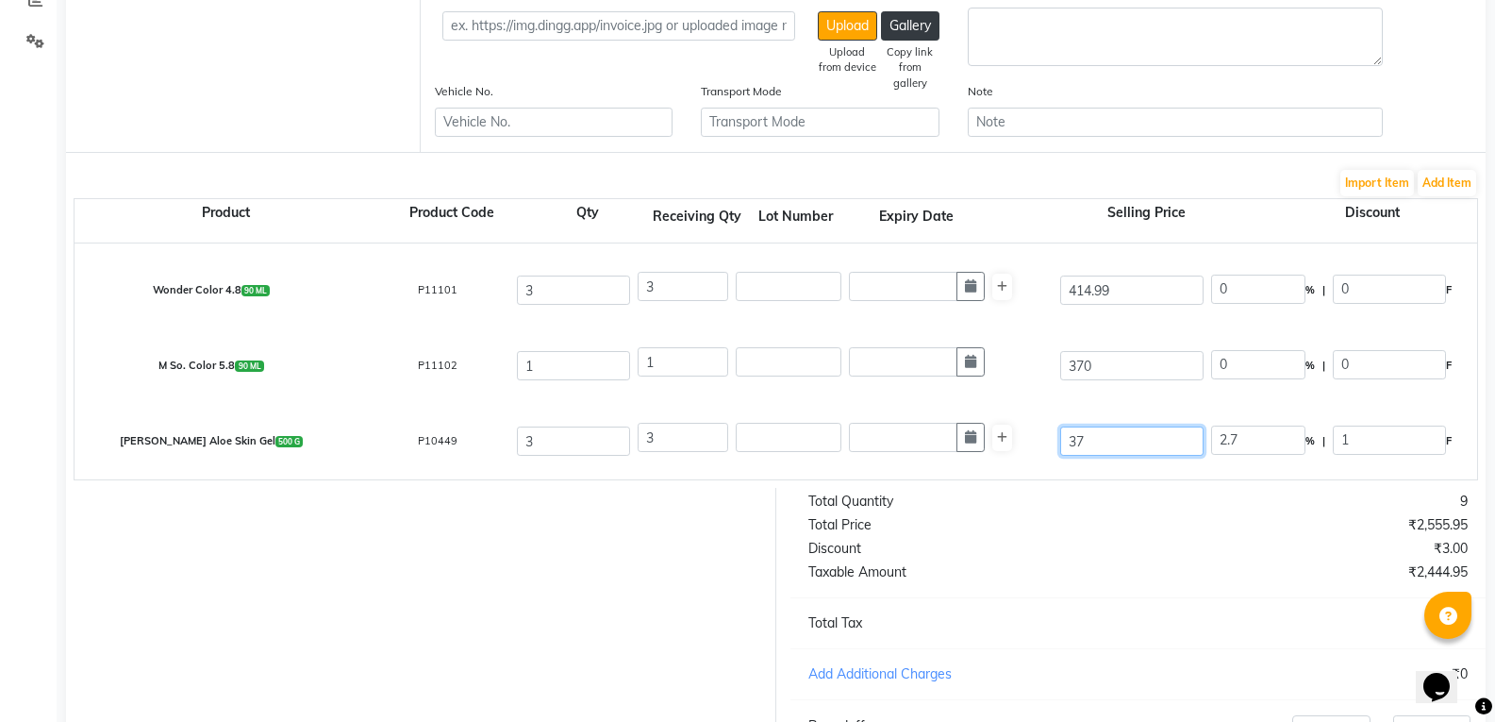
type input "370"
type input "0.27"
type input "370"
type input "100"
type input "370"
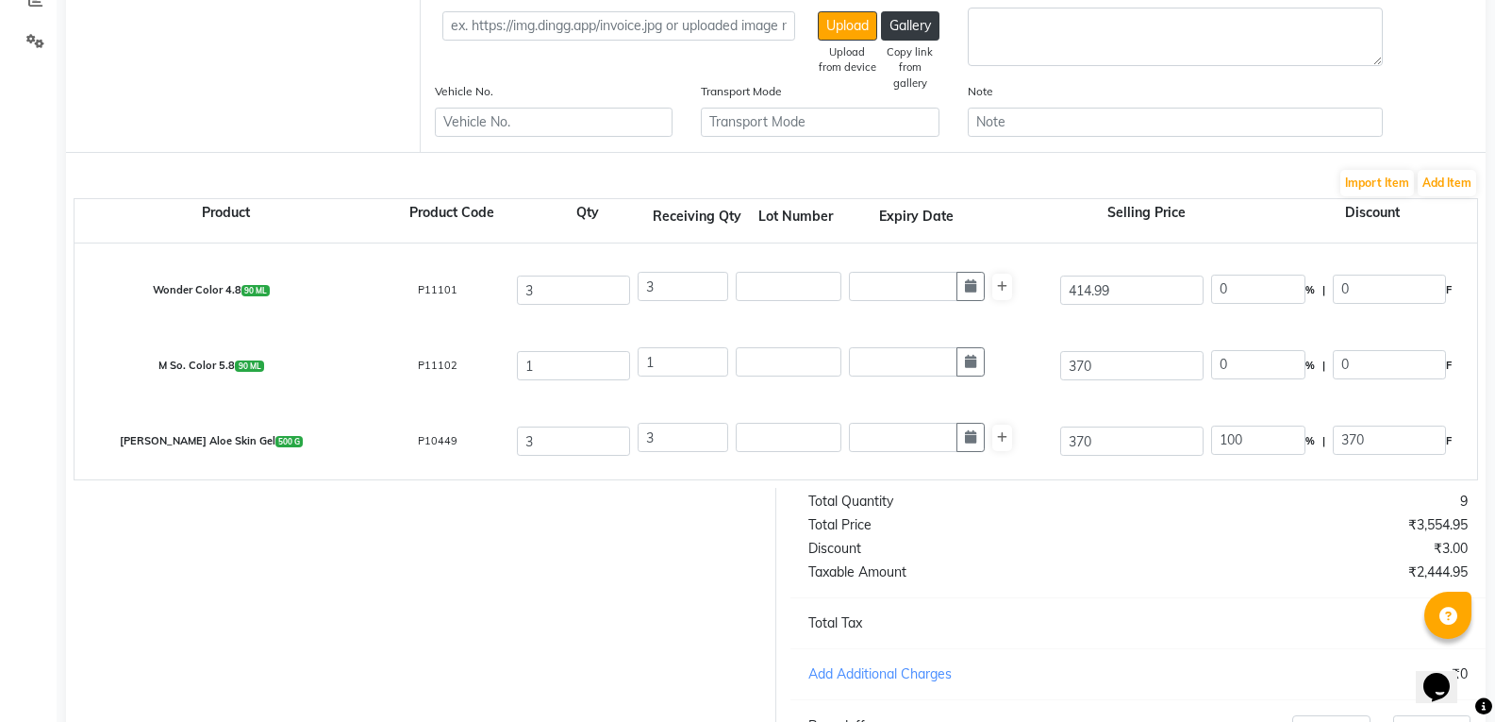
click at [587, 599] on div at bounding box center [414, 643] width 724 height 311
click at [1153, 455] on input "370" at bounding box center [1131, 440] width 143 height 29
type input "37"
type input "1000"
type input "3"
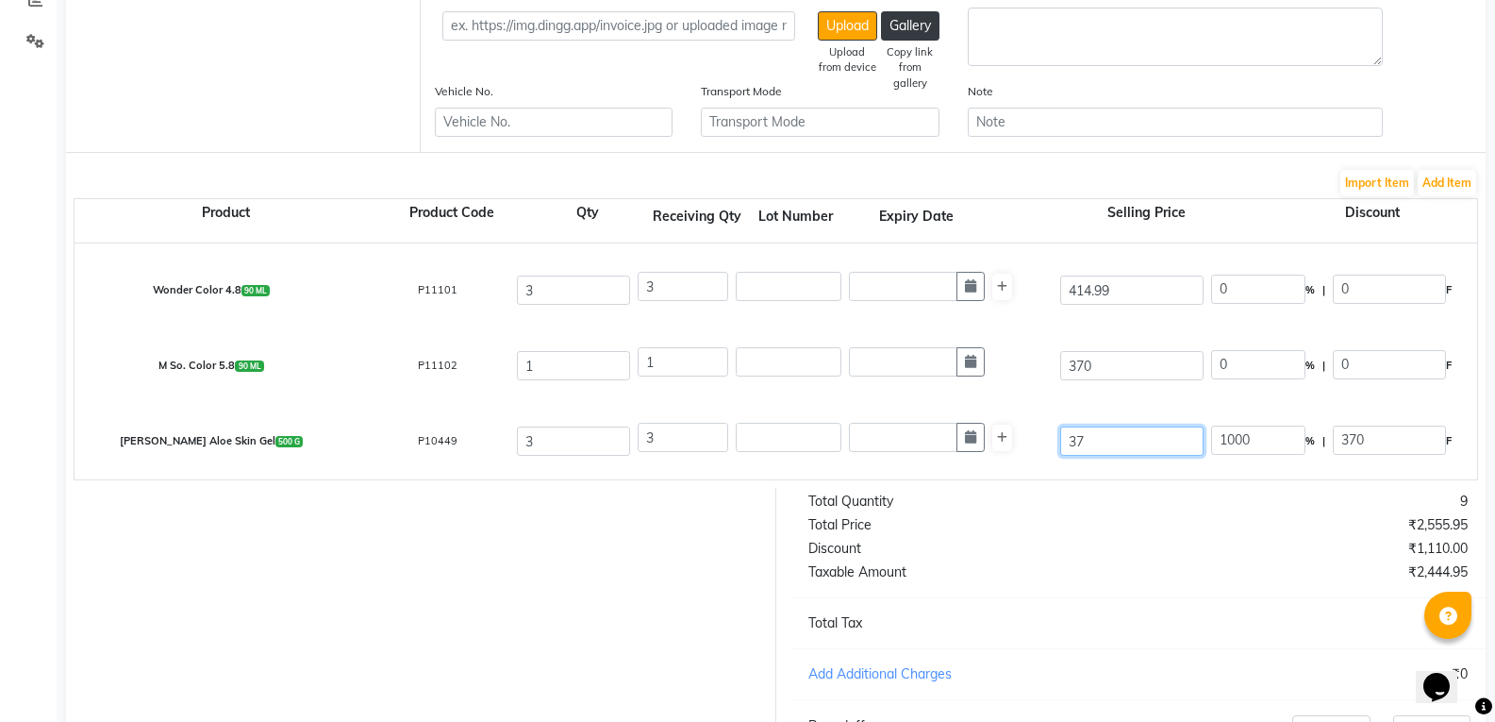
type input "12333.33"
type input "4"
type input "9250"
type input "40"
type input "925"
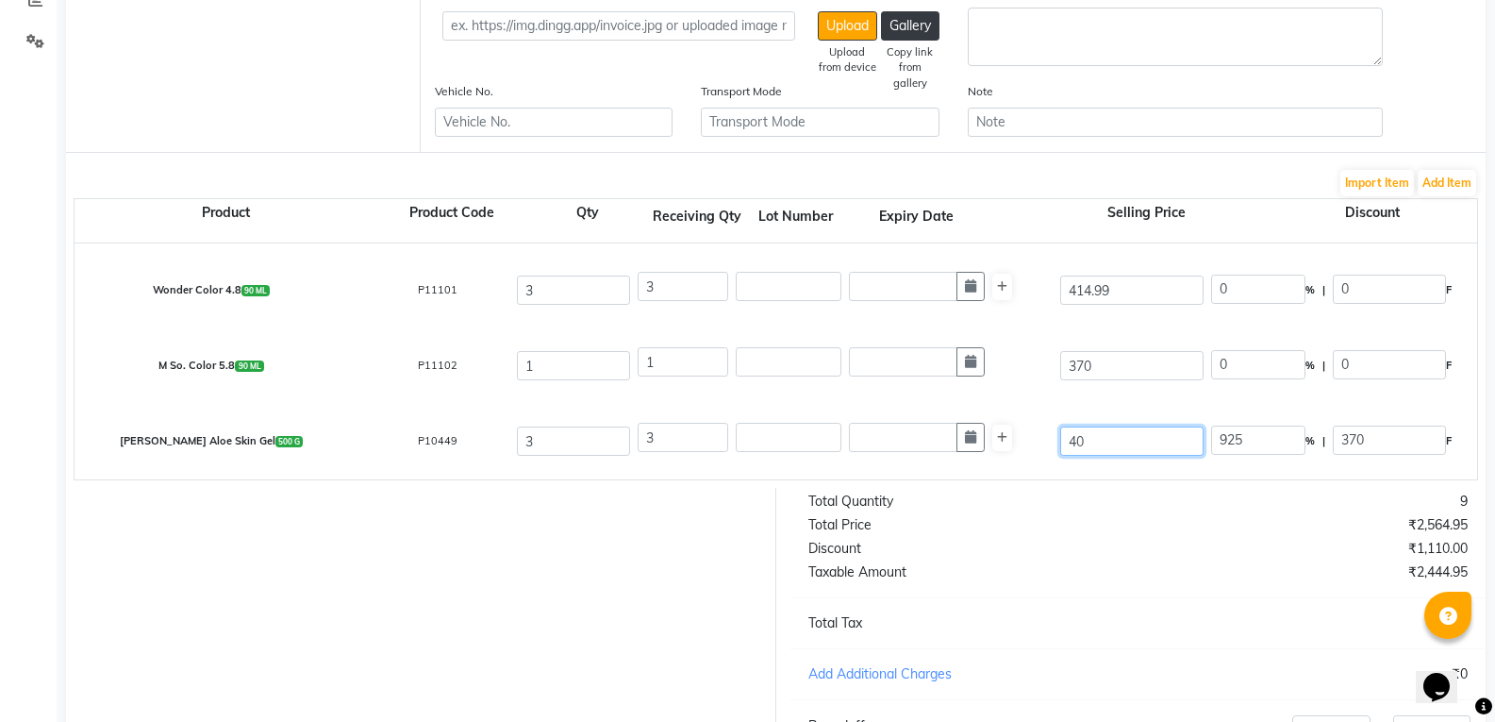
type input "400"
type input "92.5"
type input "400"
type input "100"
type input "400"
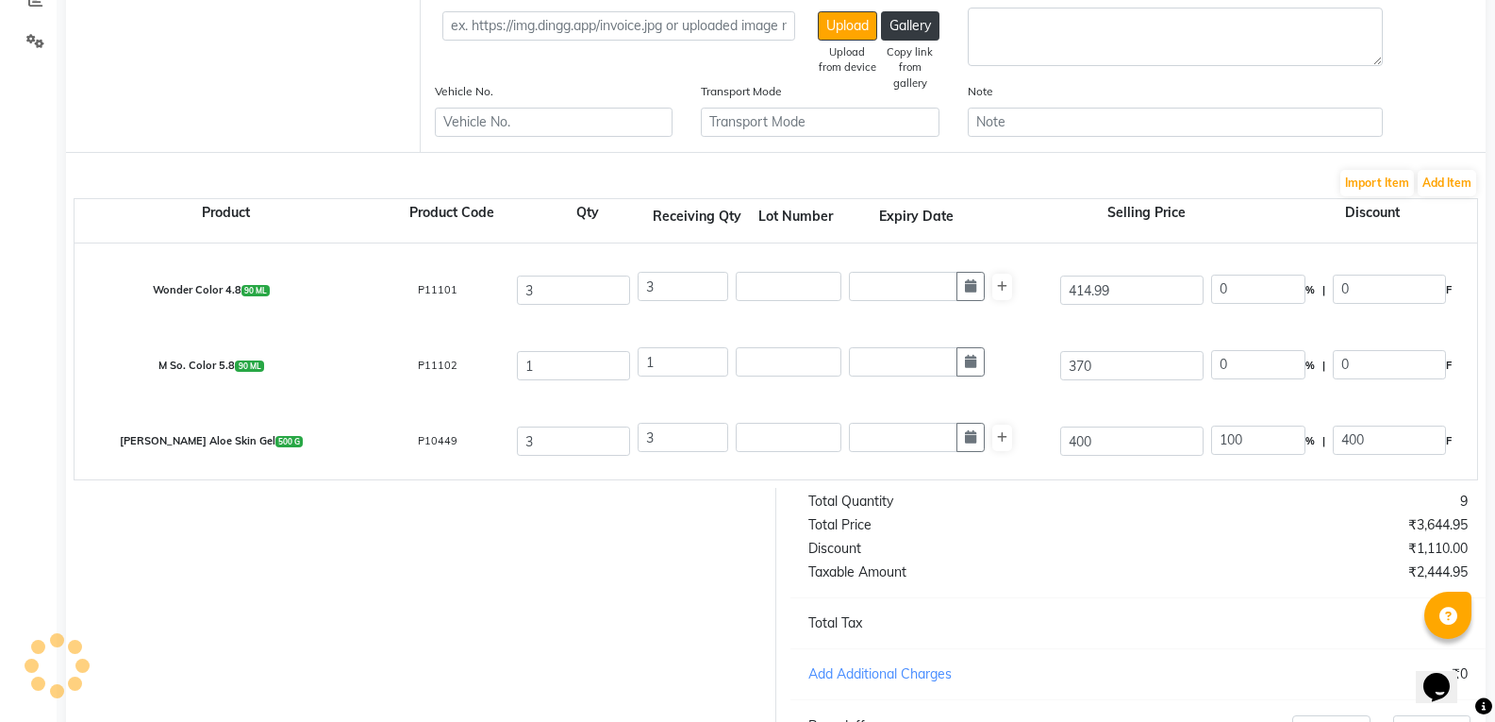
click at [555, 553] on div at bounding box center [414, 643] width 724 height 311
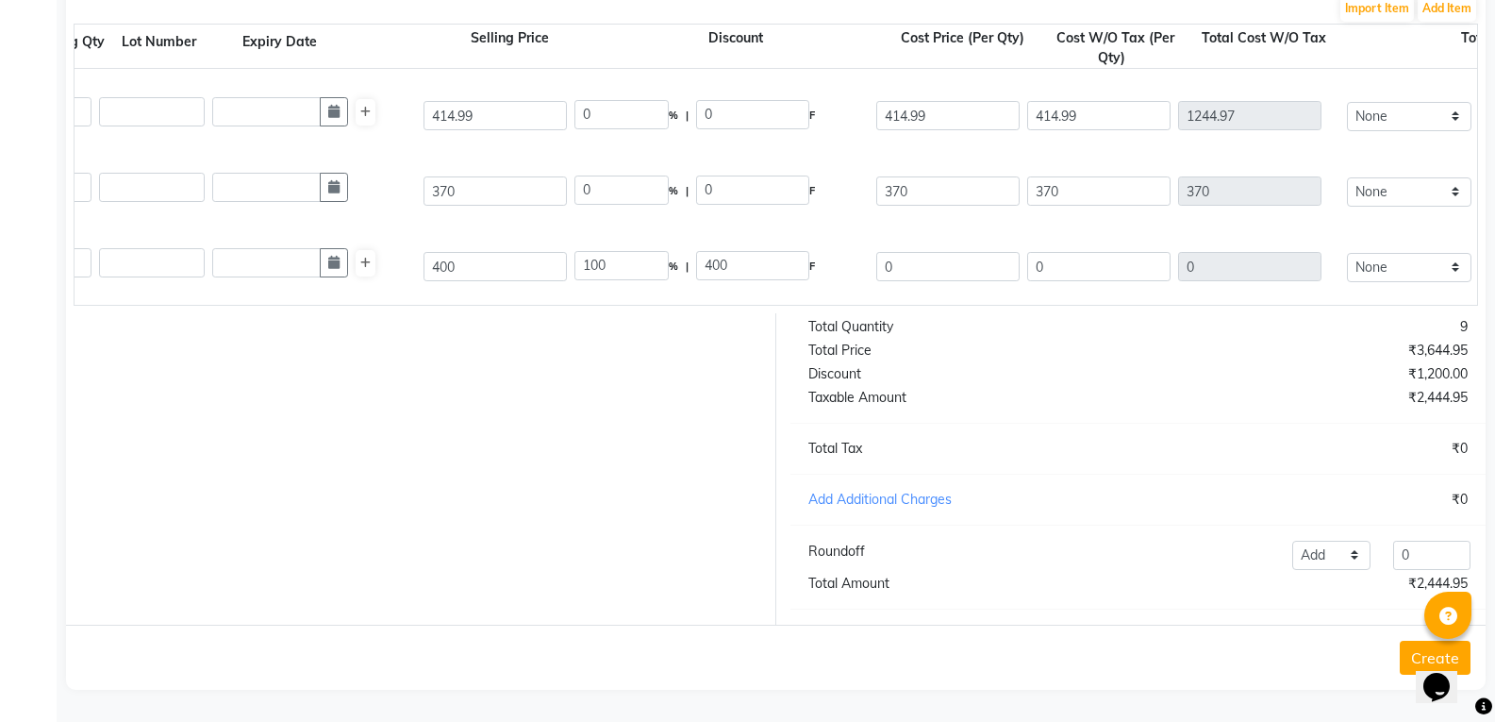
scroll to position [0, 639]
click at [918, 255] on input "0" at bounding box center [945, 266] width 143 height 29
type input "320"
type input "20"
type input "80"
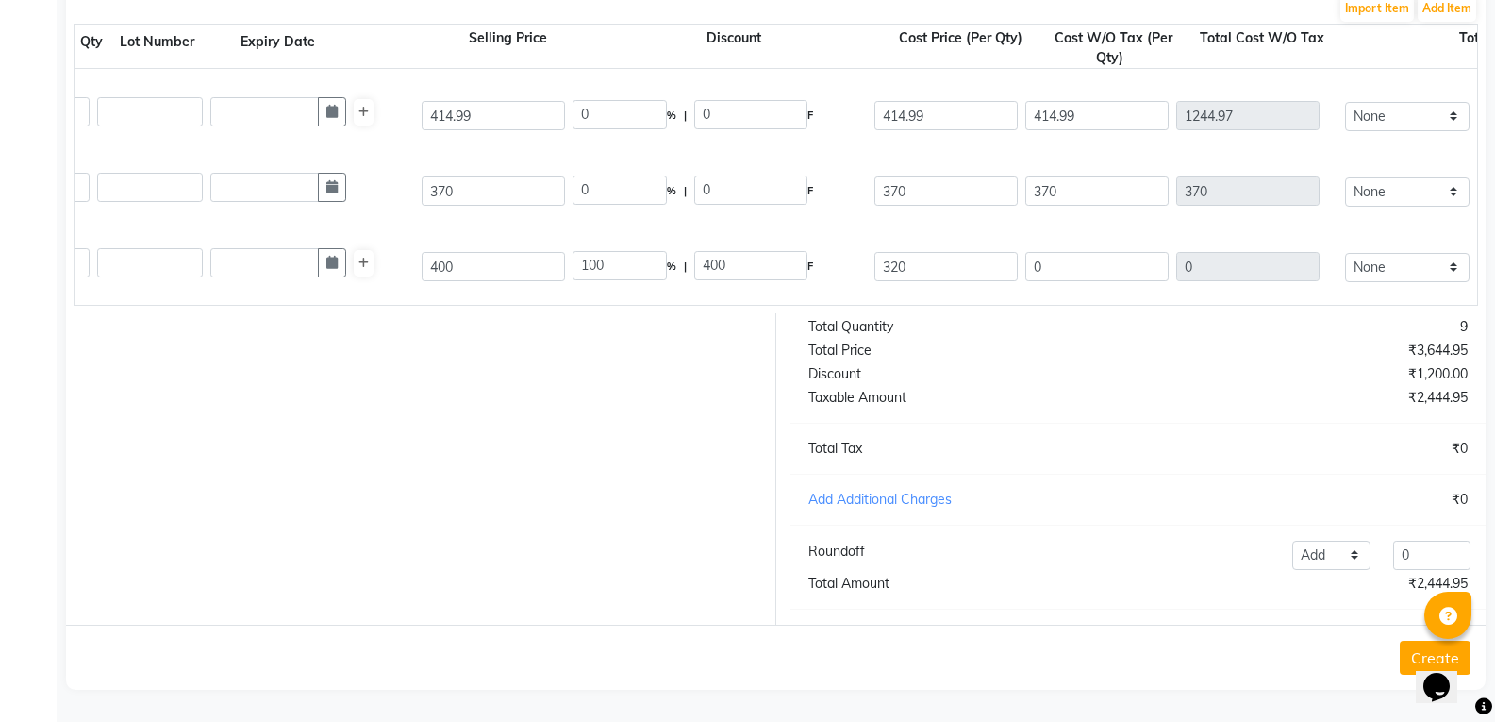
type input "320"
type input "960"
click at [513, 498] on div at bounding box center [414, 468] width 724 height 311
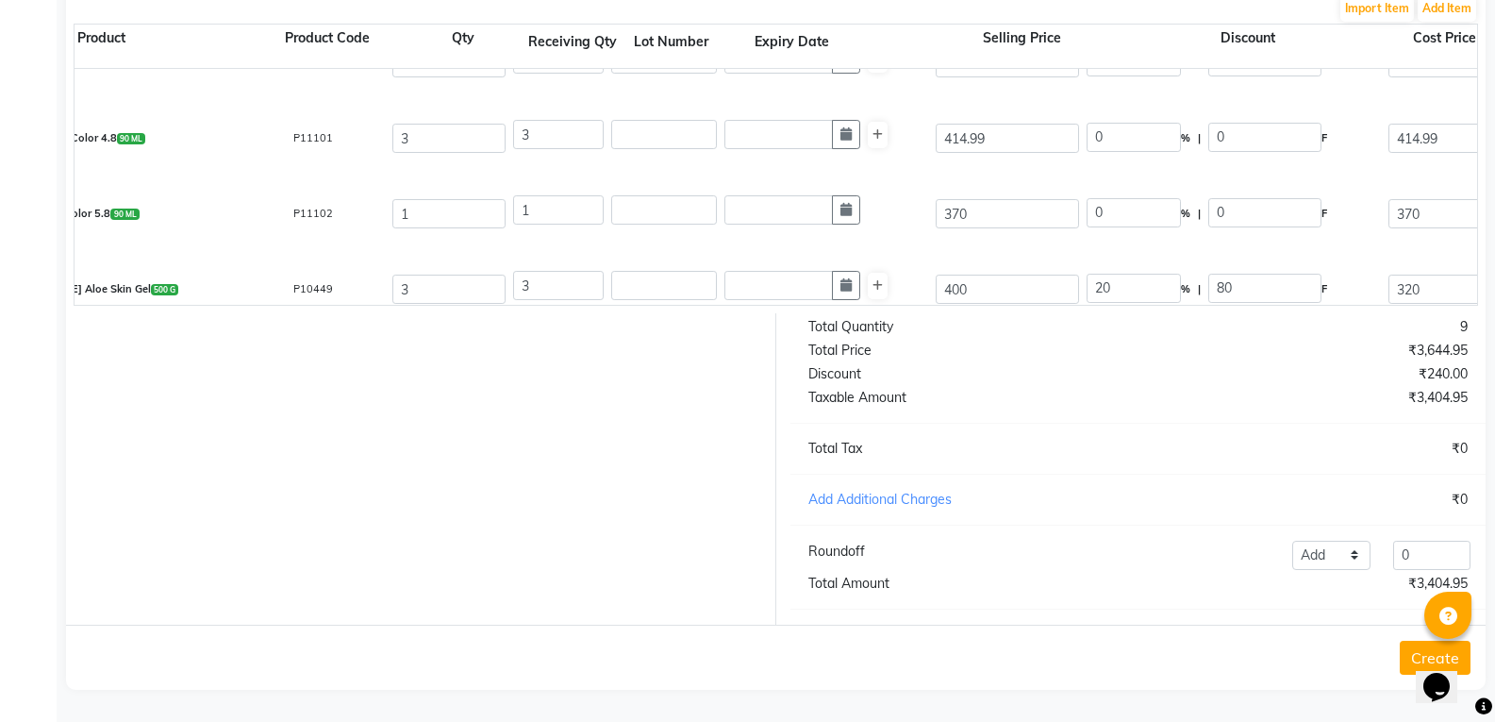
scroll to position [66, 0]
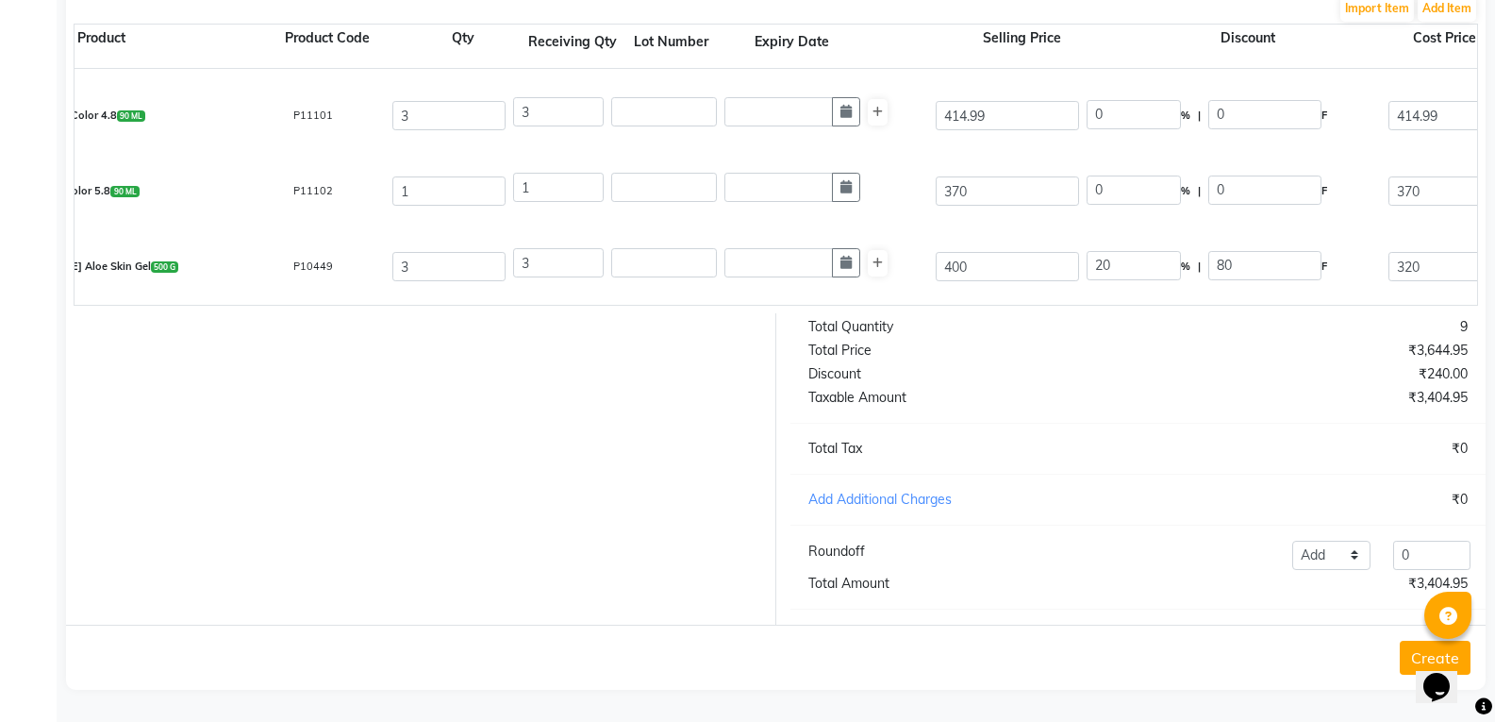
drag, startPoint x: 748, startPoint y: 289, endPoint x: 612, endPoint y: 290, distance: 135.8
click at [612, 290] on div "[PERSON_NAME] Aloe Skin Gel 500 G P10449 3 3 400 20 % | 80 F 320 320 960 None (…" at bounding box center [1352, 266] width 2833 height 75
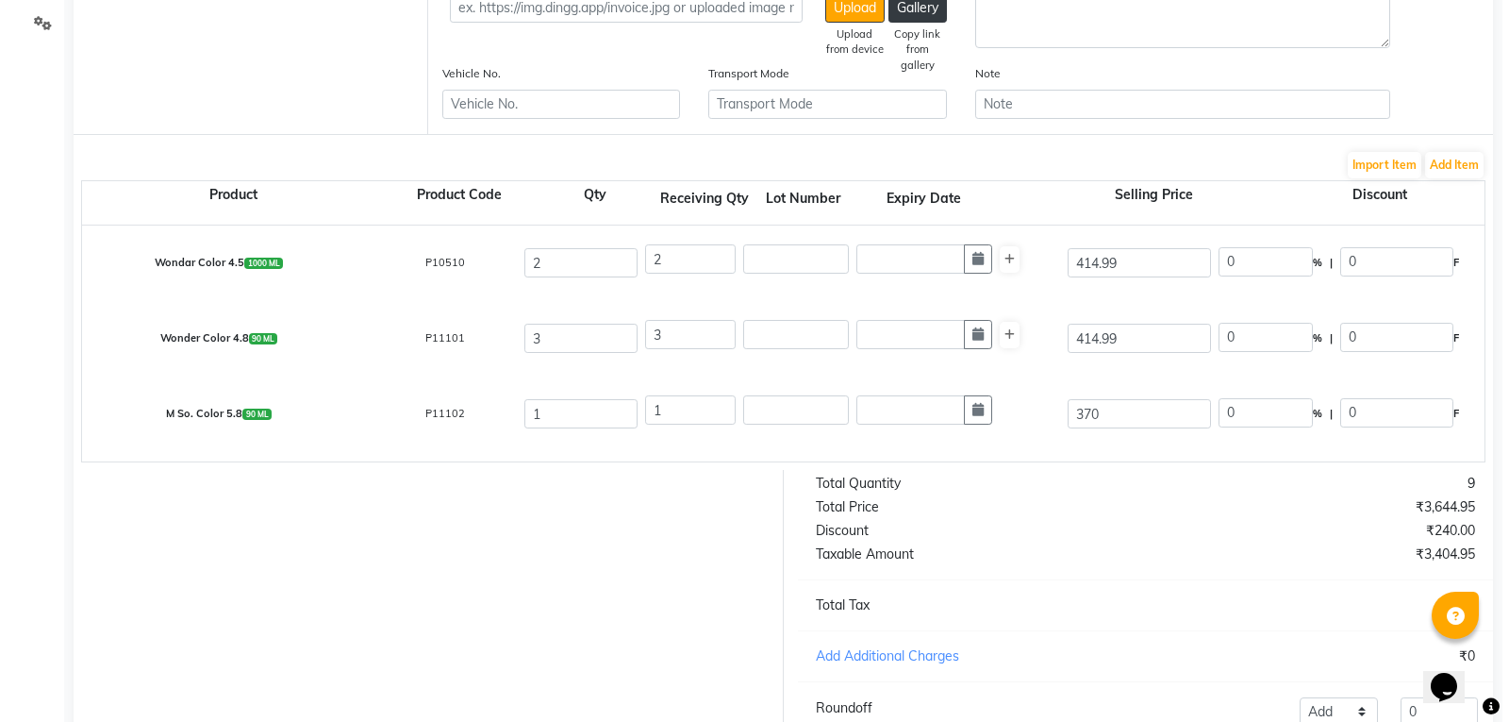
scroll to position [228, 0]
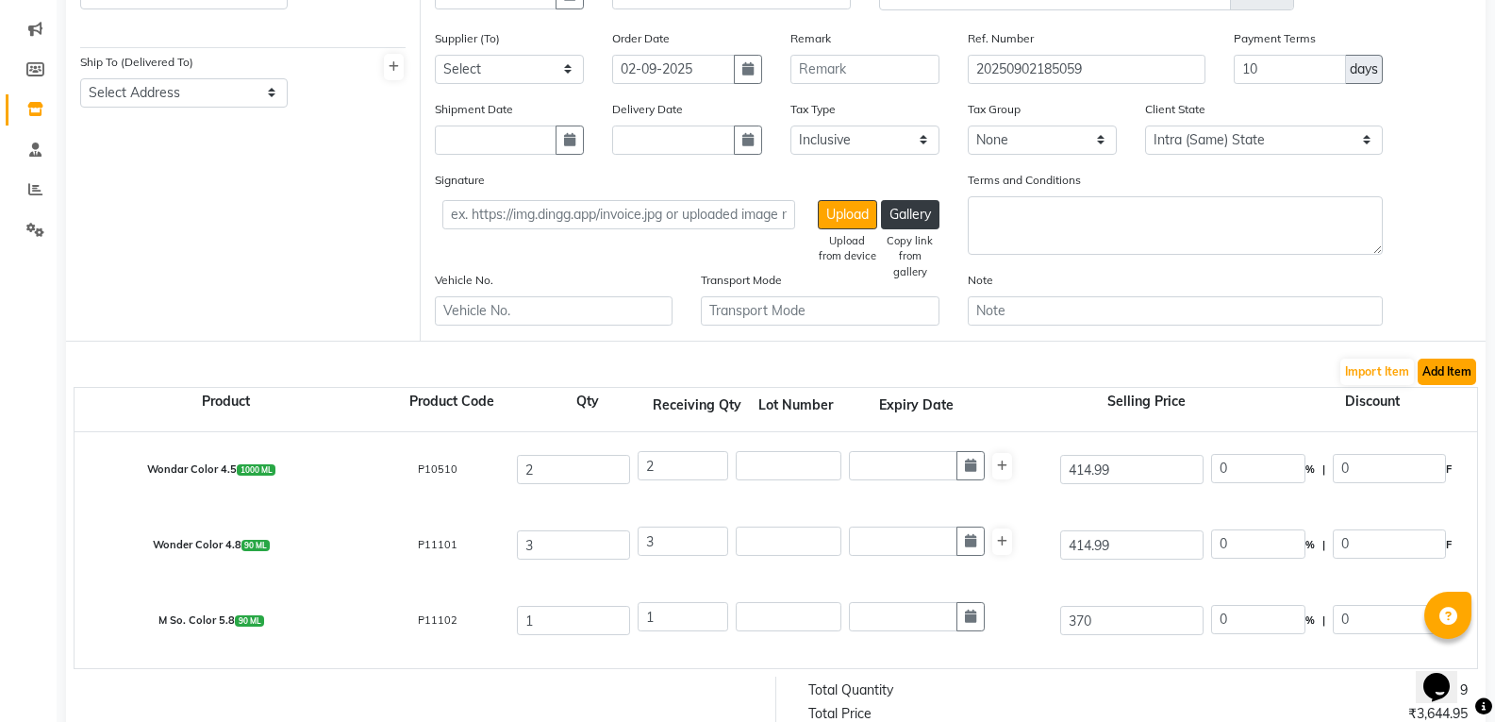
click at [1456, 373] on button "Add Item" at bounding box center [1447, 371] width 58 height 26
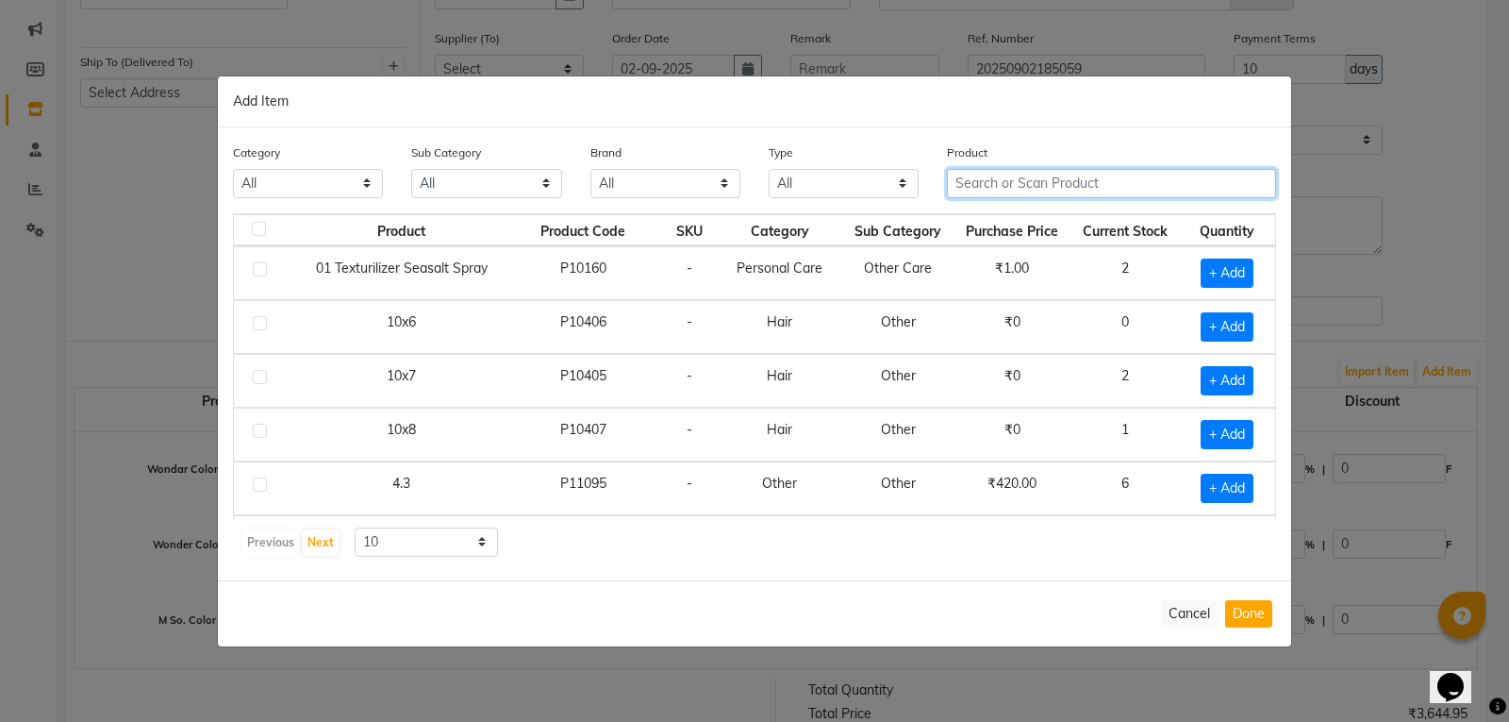
click at [1066, 197] on input "text" at bounding box center [1111, 183] width 329 height 29
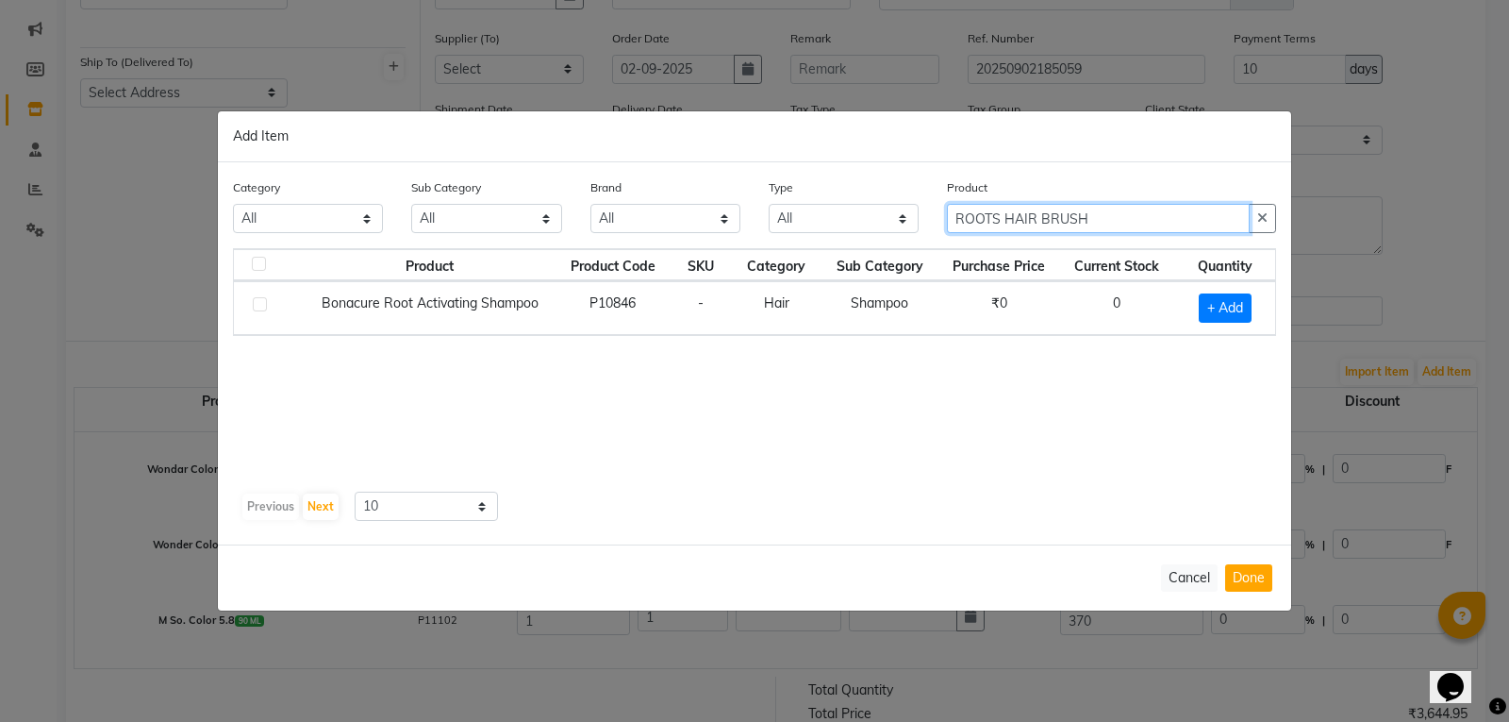
click at [1007, 215] on input "ROOTS HAIR BRUSH" at bounding box center [1098, 218] width 303 height 29
click at [1052, 224] on input "HAIR BRUSH" at bounding box center [1098, 218] width 303 height 29
click at [991, 214] on input "HAIR BRUSH" at bounding box center [1098, 218] width 303 height 29
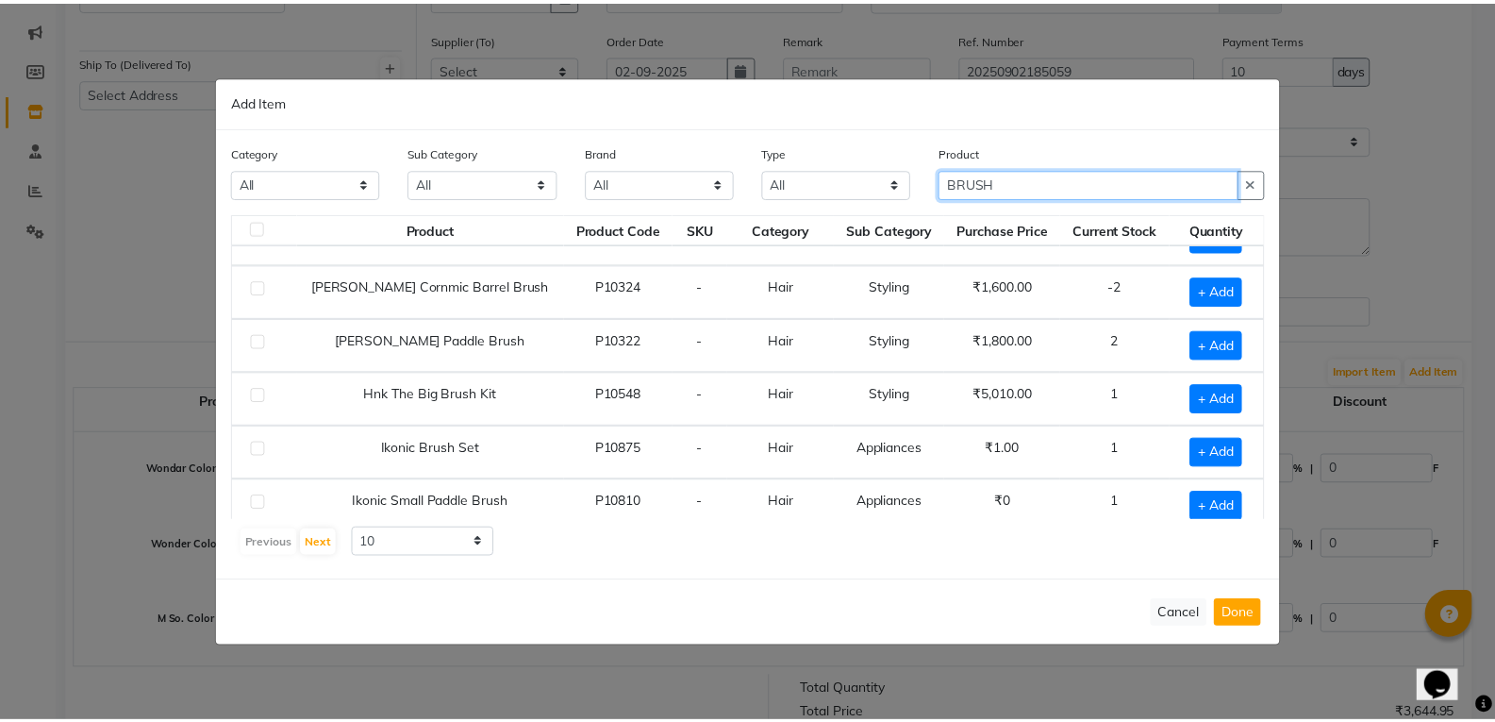
scroll to position [0, 0]
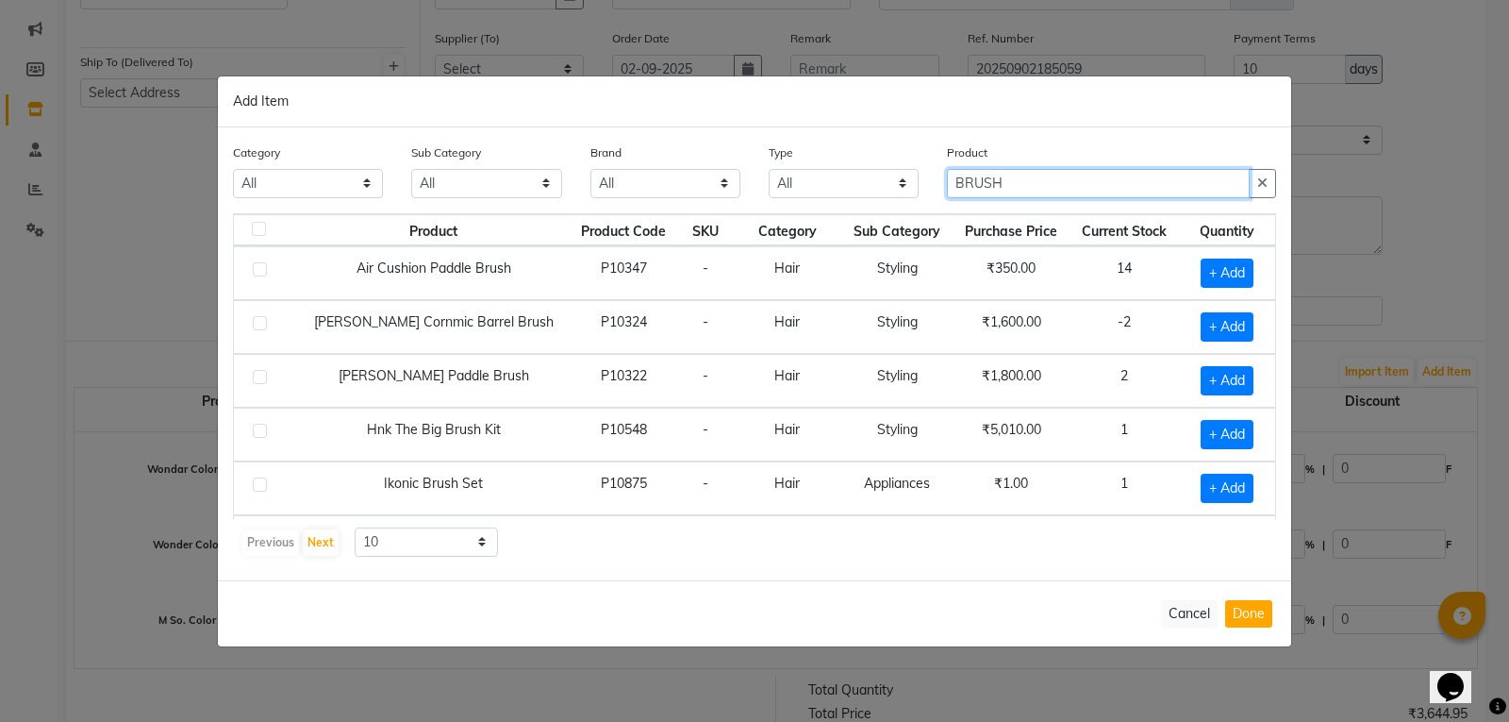
click at [1050, 180] on input "BRUSH" at bounding box center [1098, 183] width 303 height 29
type input "B"
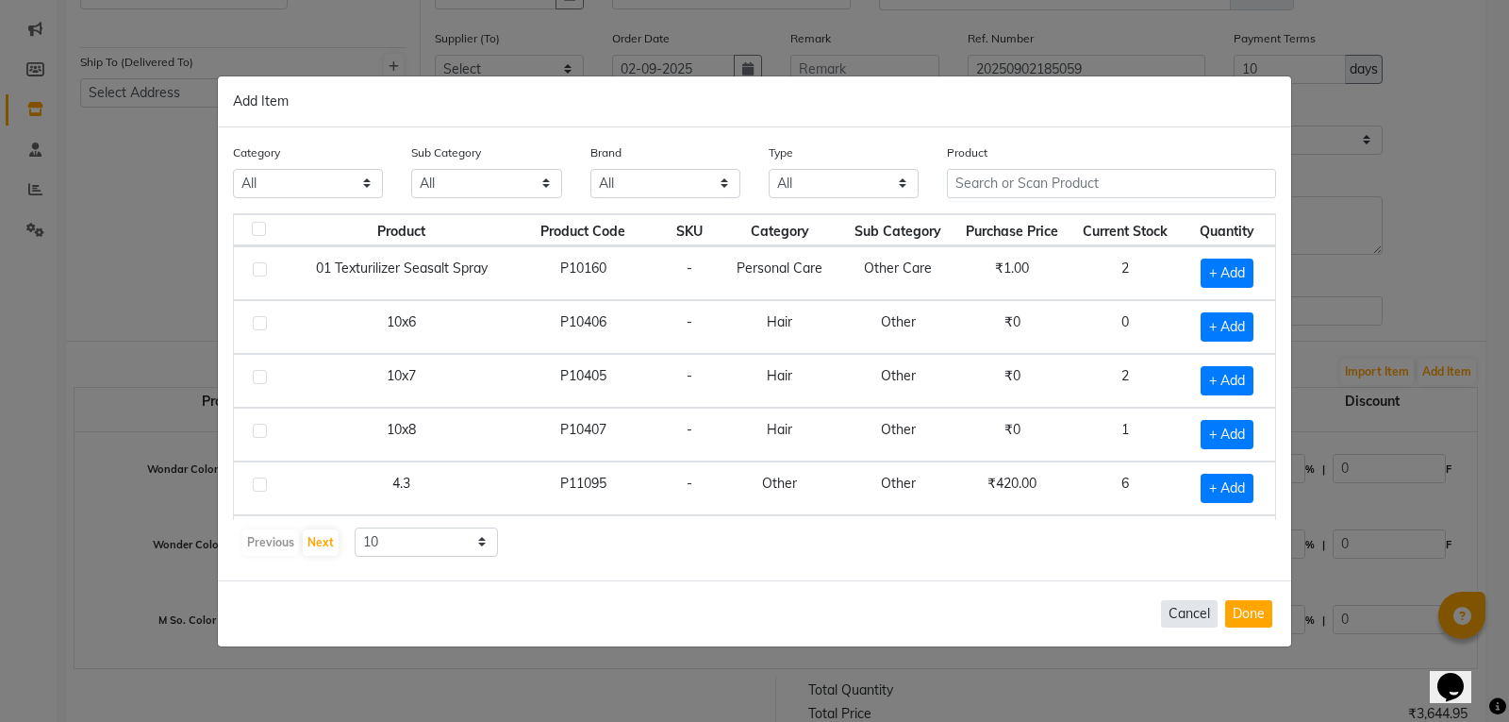
click at [1176, 621] on button "Cancel" at bounding box center [1189, 613] width 57 height 27
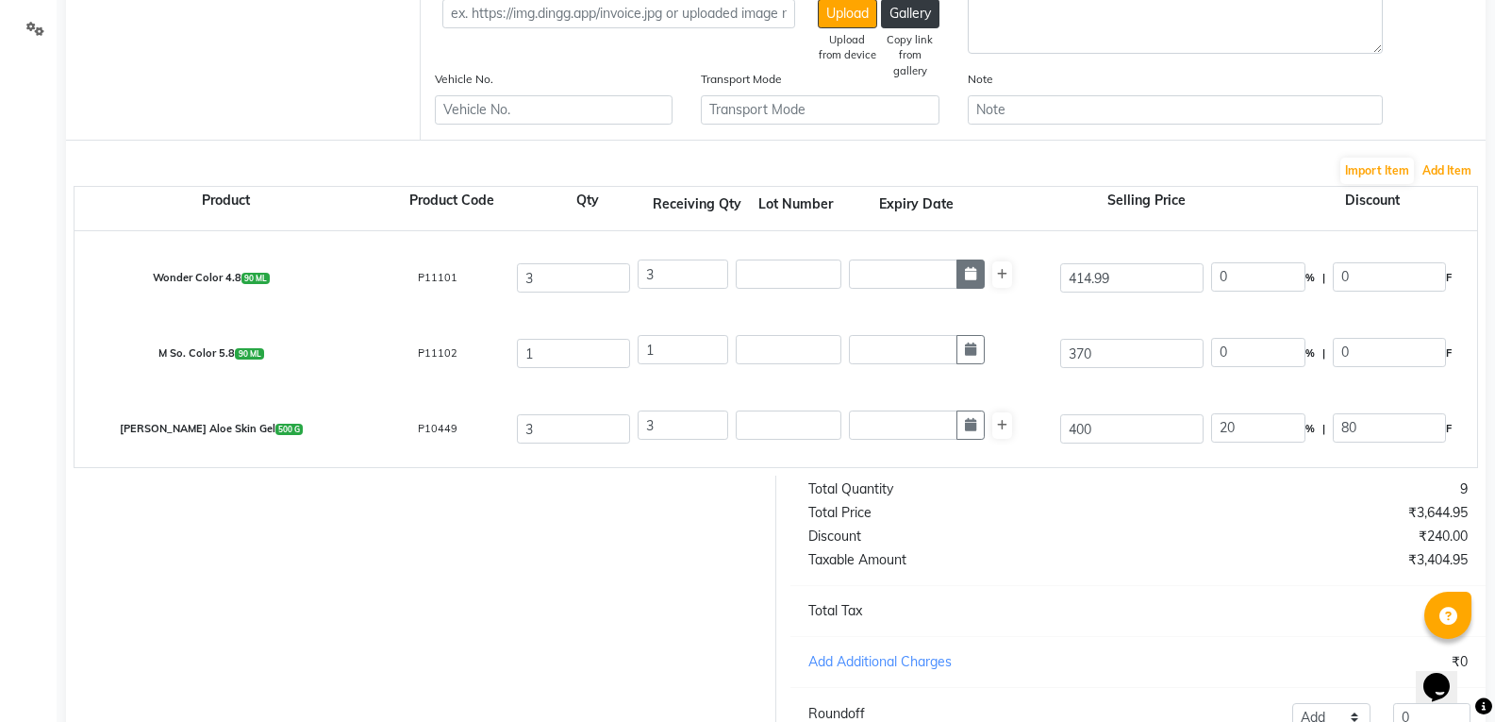
scroll to position [511, 0]
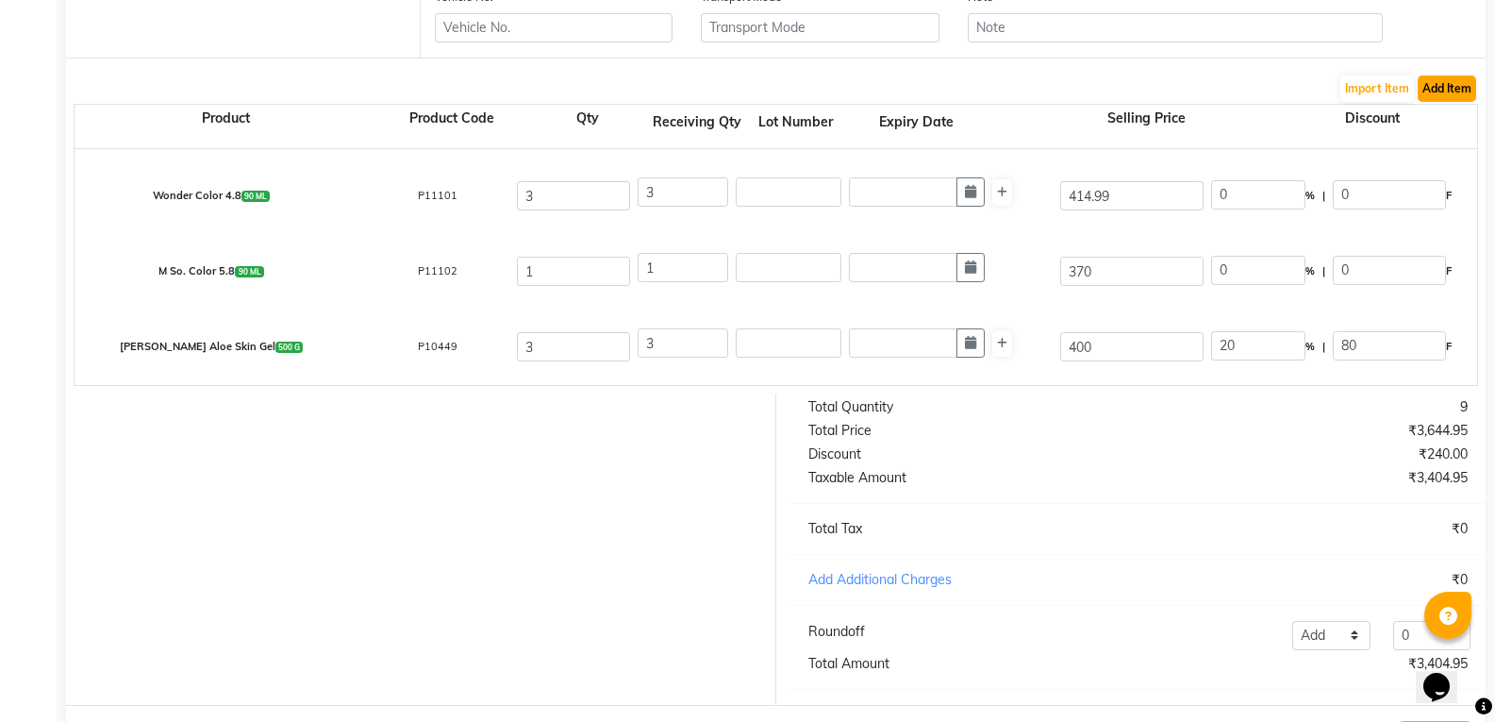
click at [1453, 96] on button "Add Item" at bounding box center [1447, 88] width 58 height 26
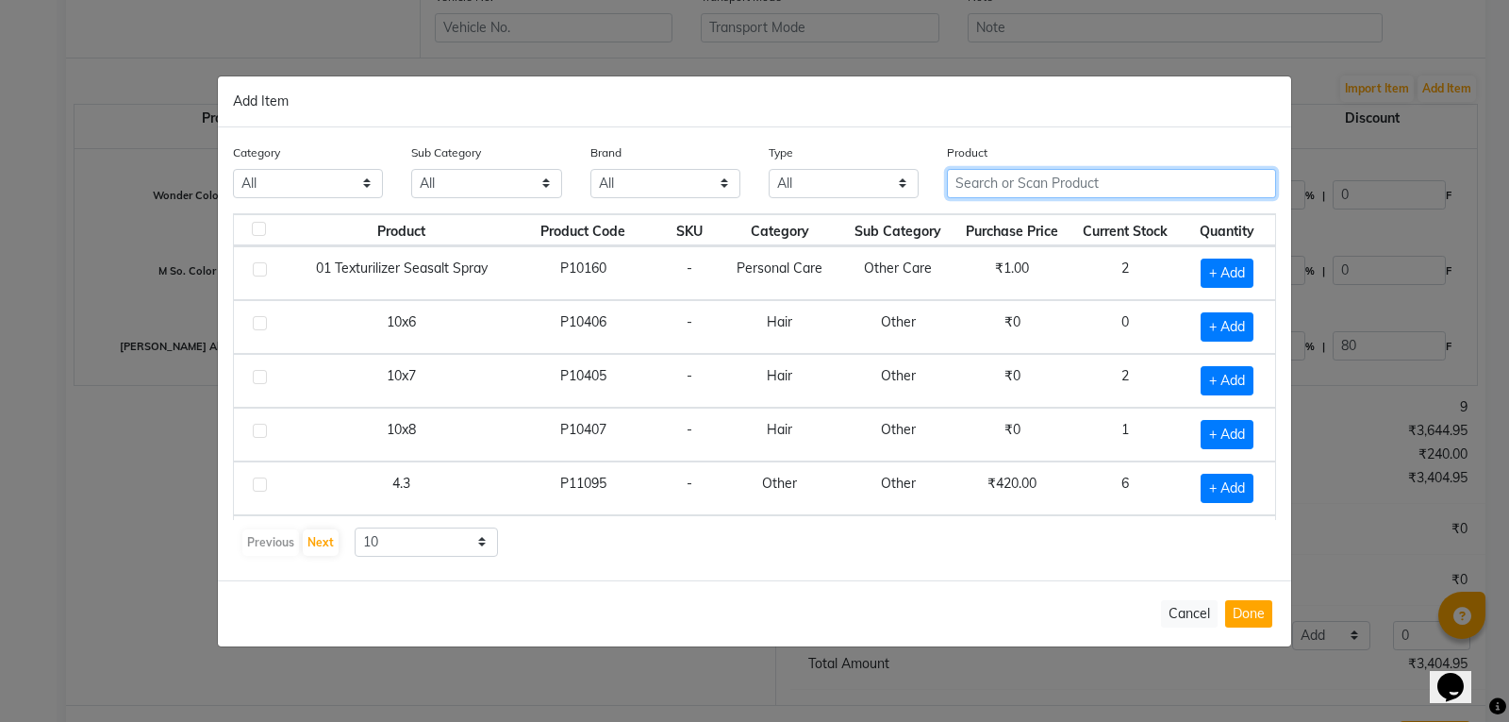
click at [1030, 191] on input "text" at bounding box center [1111, 183] width 329 height 29
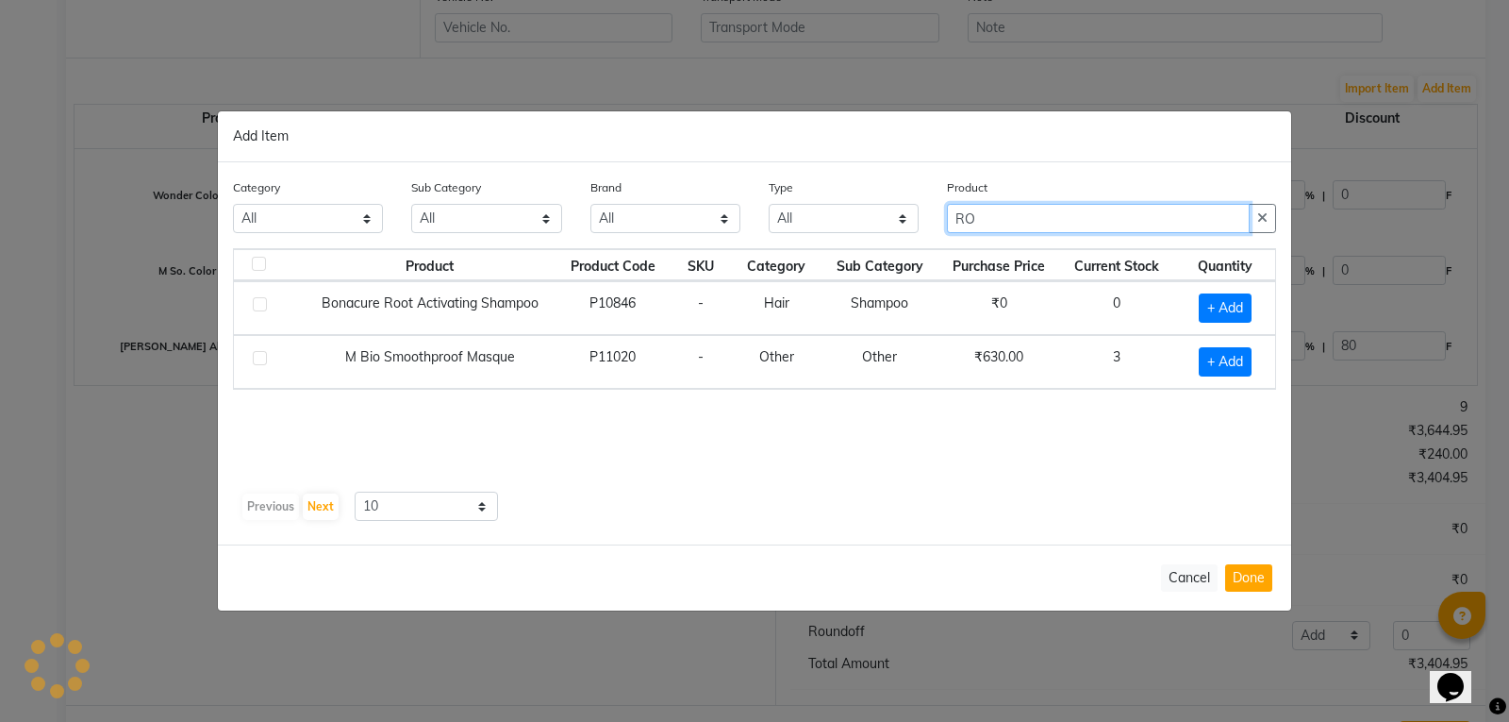
type input "R"
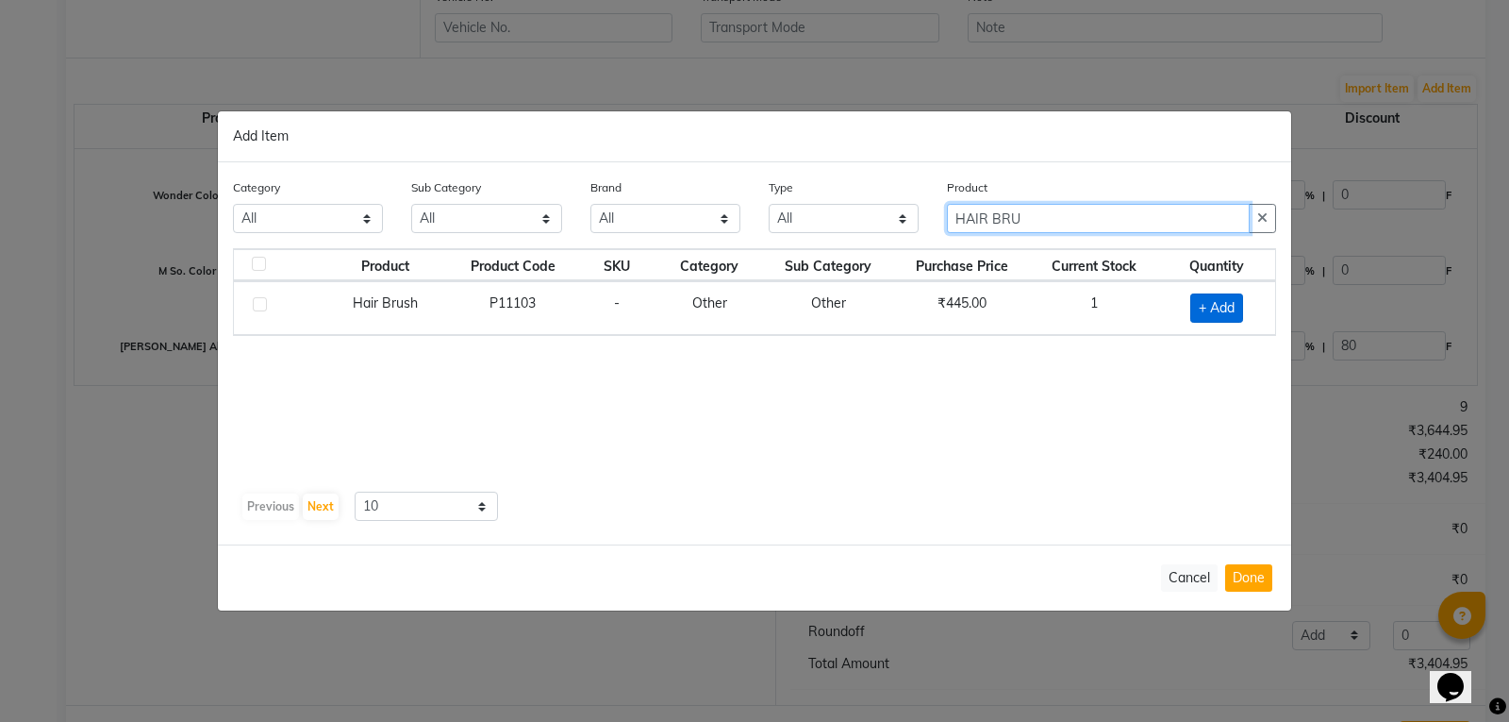
type input "HAIR BRU"
click at [1230, 322] on span "+ Add" at bounding box center [1216, 307] width 53 height 29
checkbox input "true"
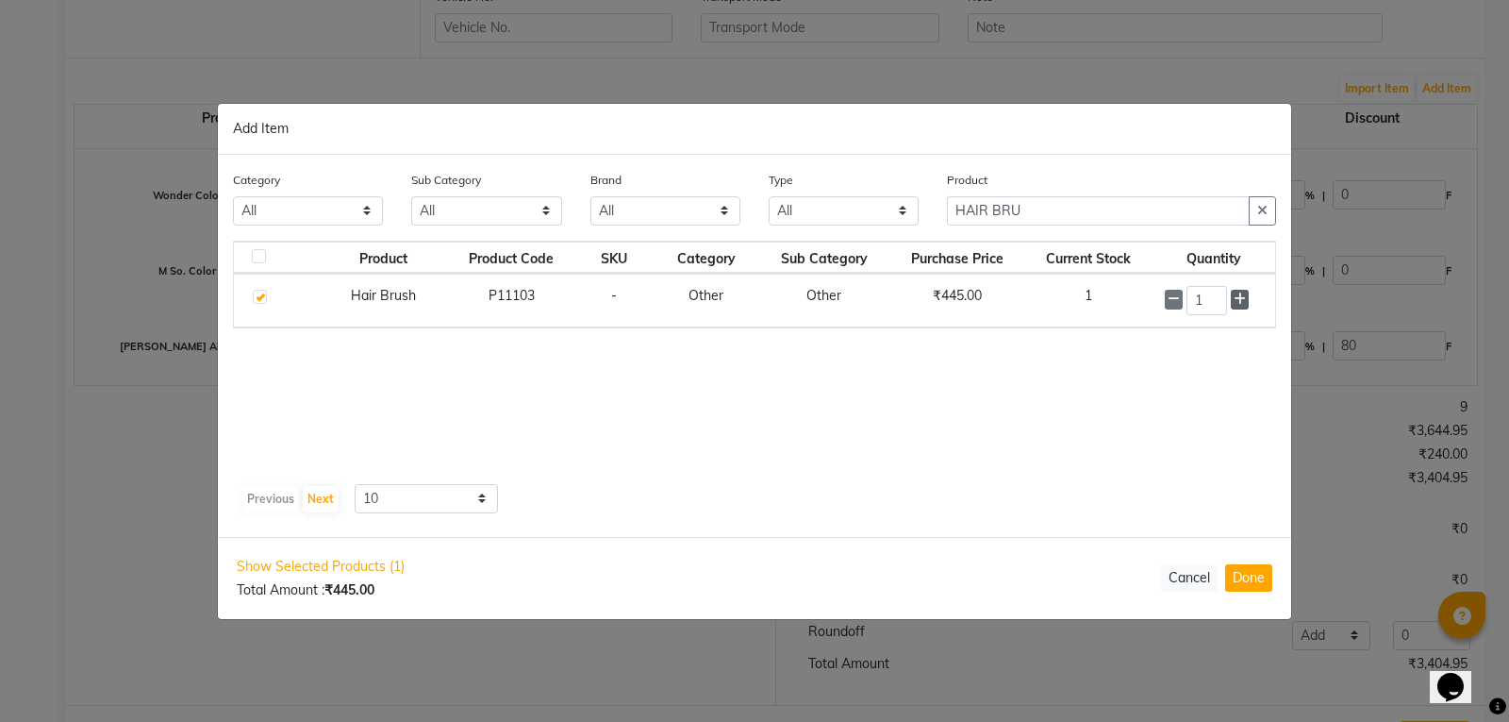
click at [1243, 299] on icon at bounding box center [1240, 298] width 12 height 13
type input "2"
click at [1248, 579] on button "Done" at bounding box center [1248, 577] width 47 height 27
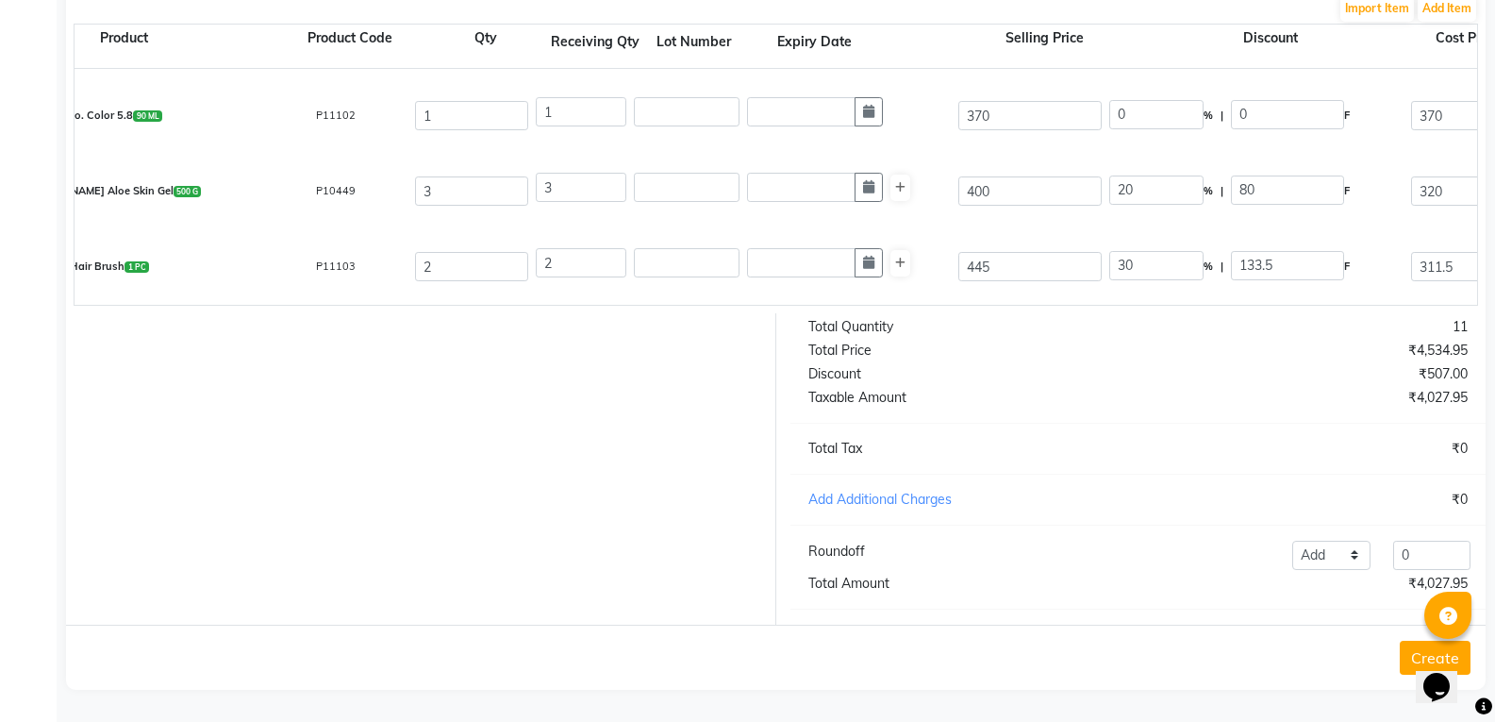
scroll to position [0, 99]
click at [452, 256] on input "2" at bounding box center [474, 266] width 113 height 29
type input "1"
drag, startPoint x: 556, startPoint y: 250, endPoint x: 570, endPoint y: 250, distance: 13.2
click at [570, 250] on input "2" at bounding box center [584, 262] width 91 height 29
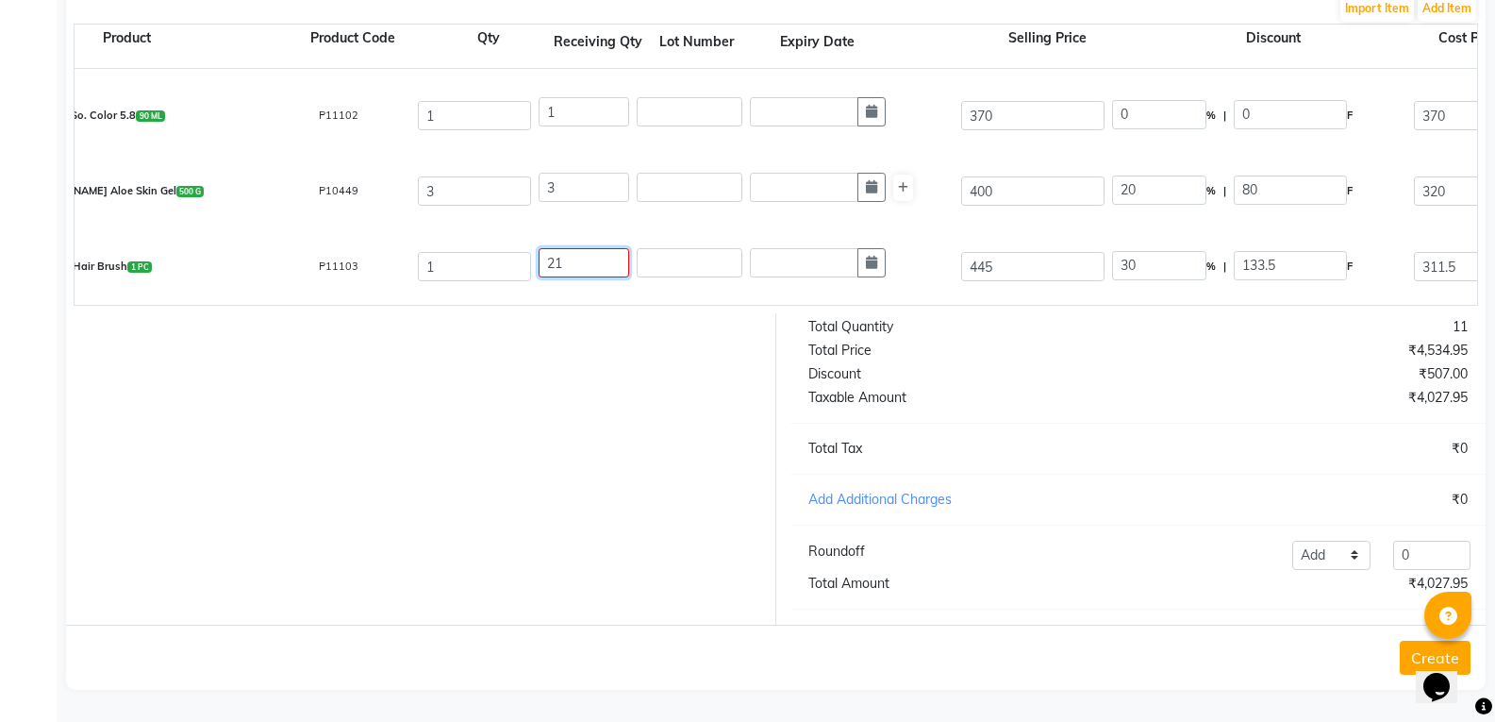
type input "2"
type input "0"
type input "2"
type input "1"
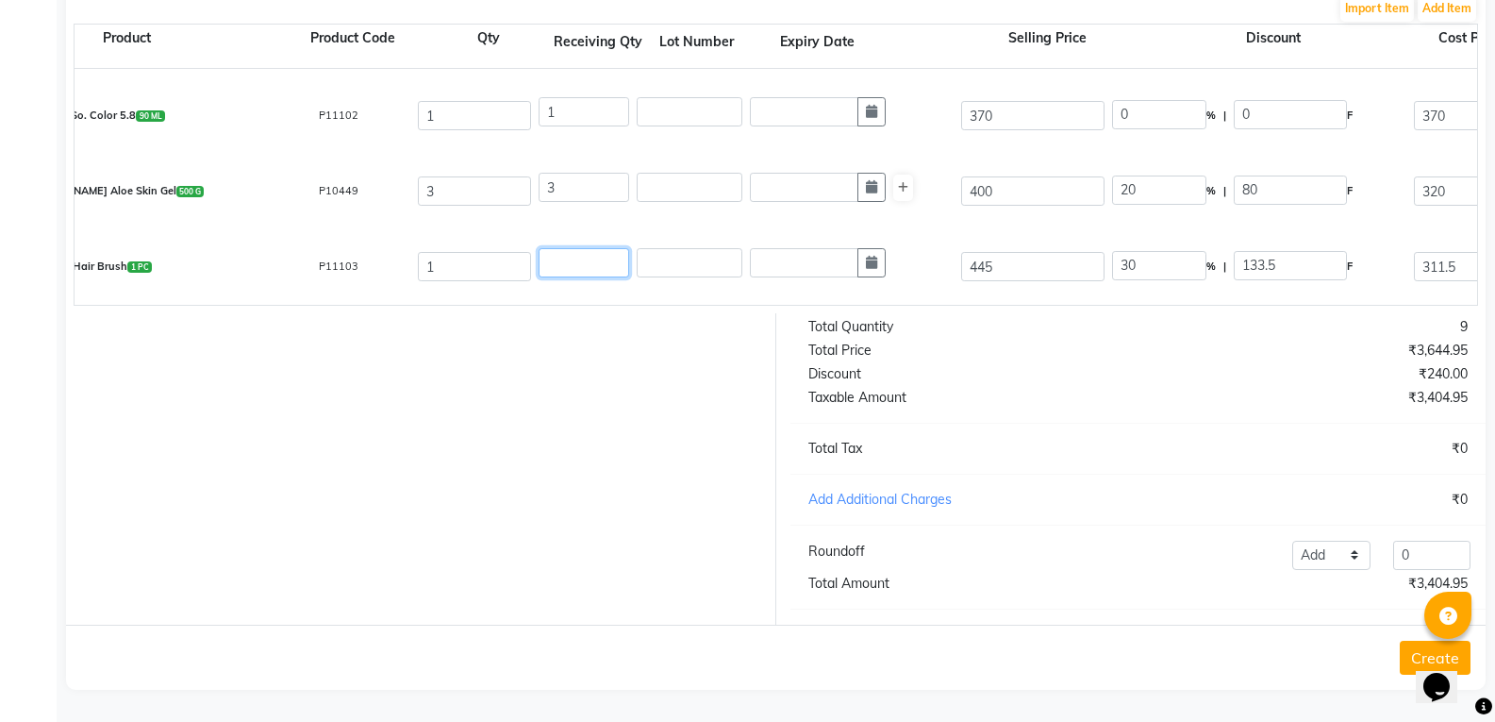
type input "311.5"
type input "1"
click at [575, 570] on div at bounding box center [414, 468] width 724 height 311
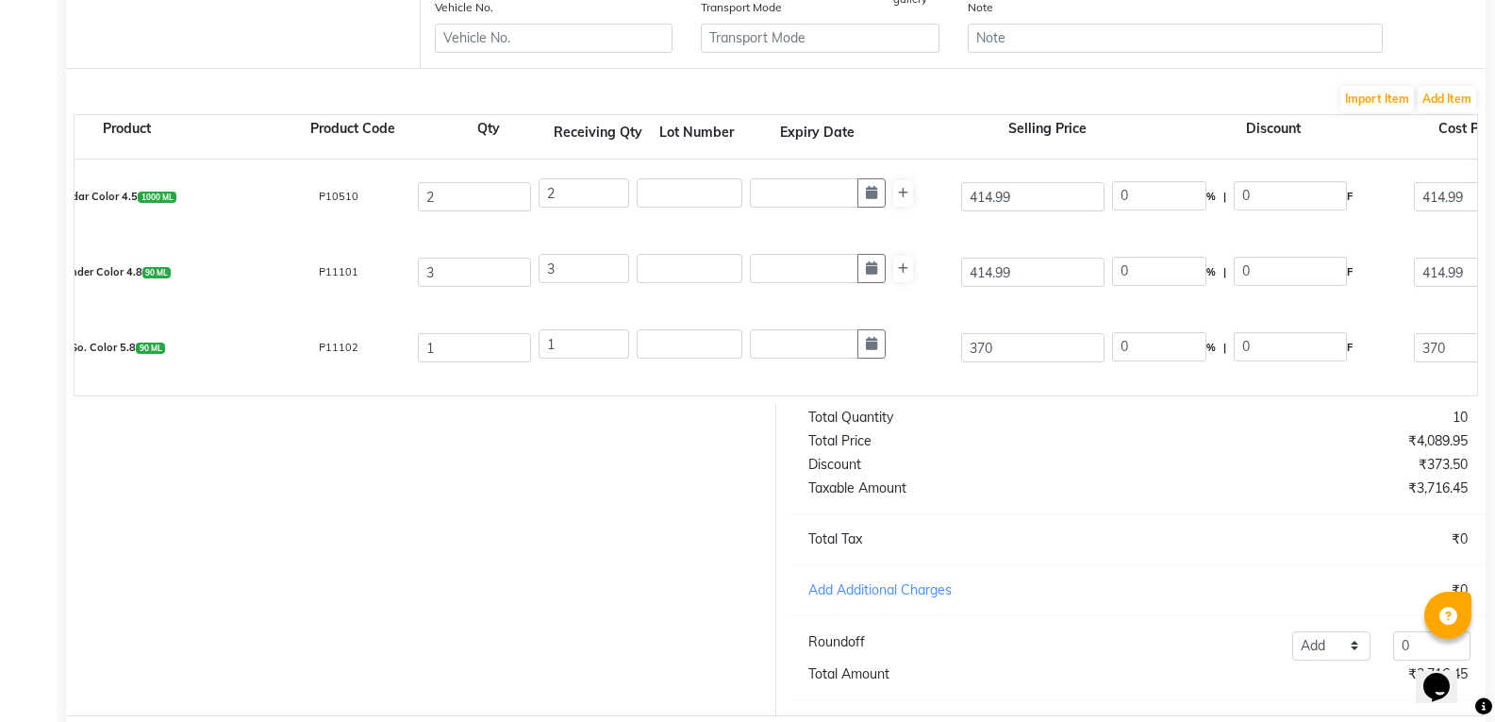
scroll to position [417, 0]
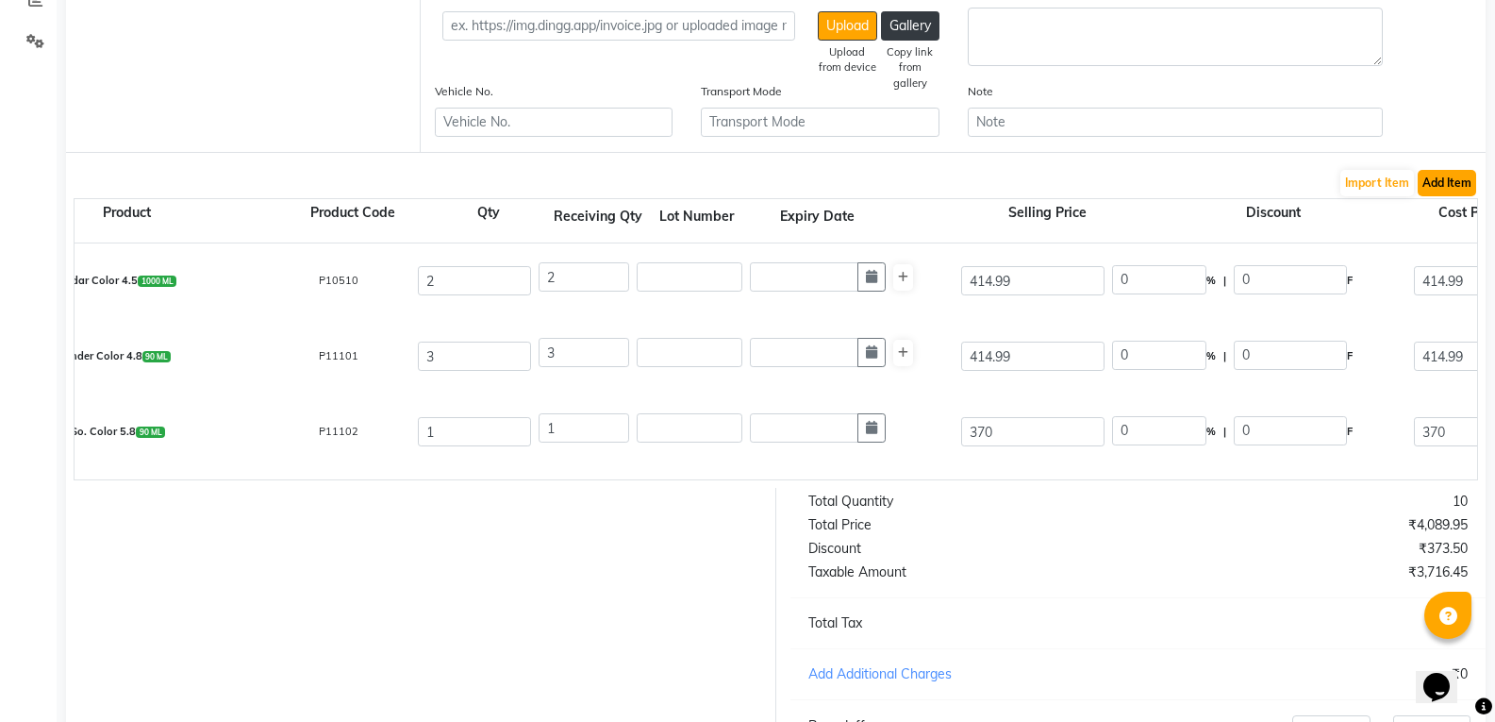
click at [1443, 179] on button "Add Item" at bounding box center [1447, 183] width 58 height 26
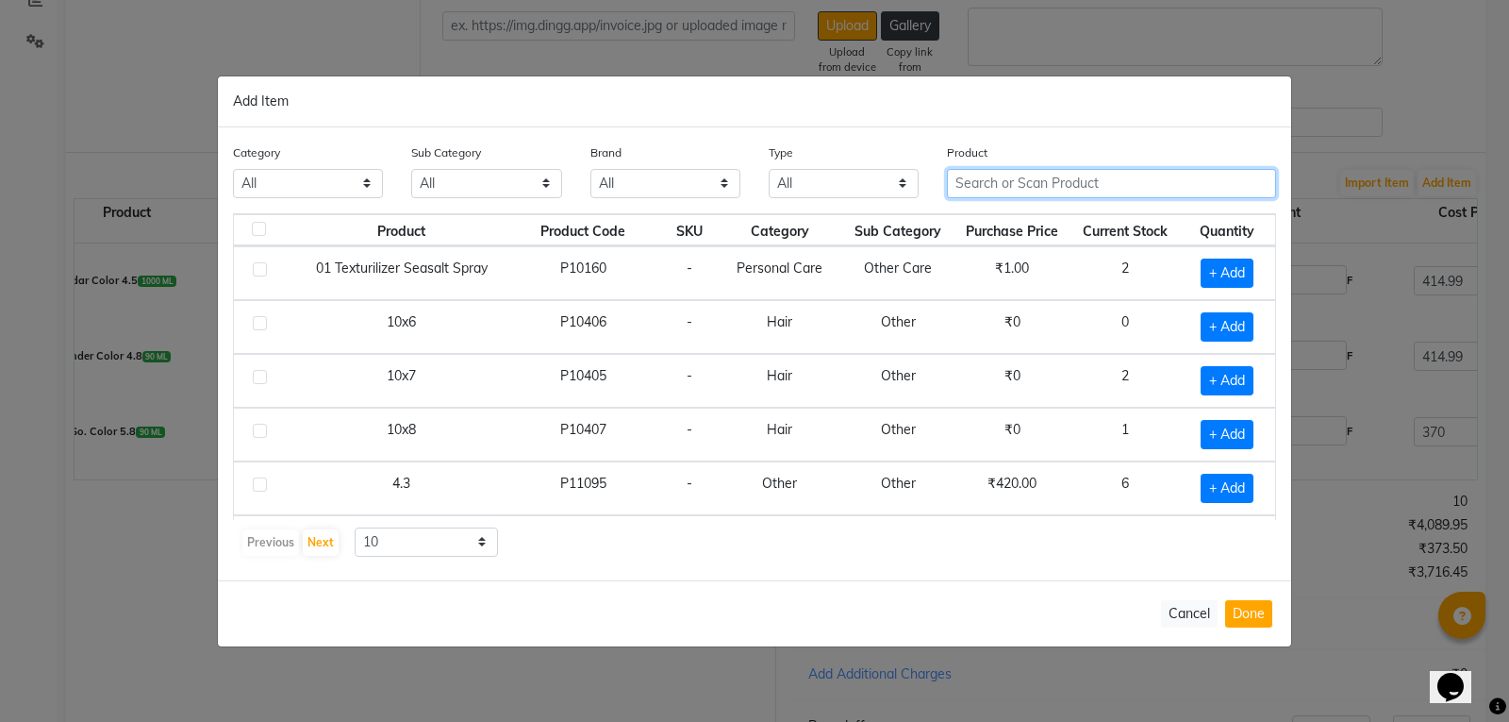
click at [1018, 182] on input "text" at bounding box center [1111, 183] width 329 height 29
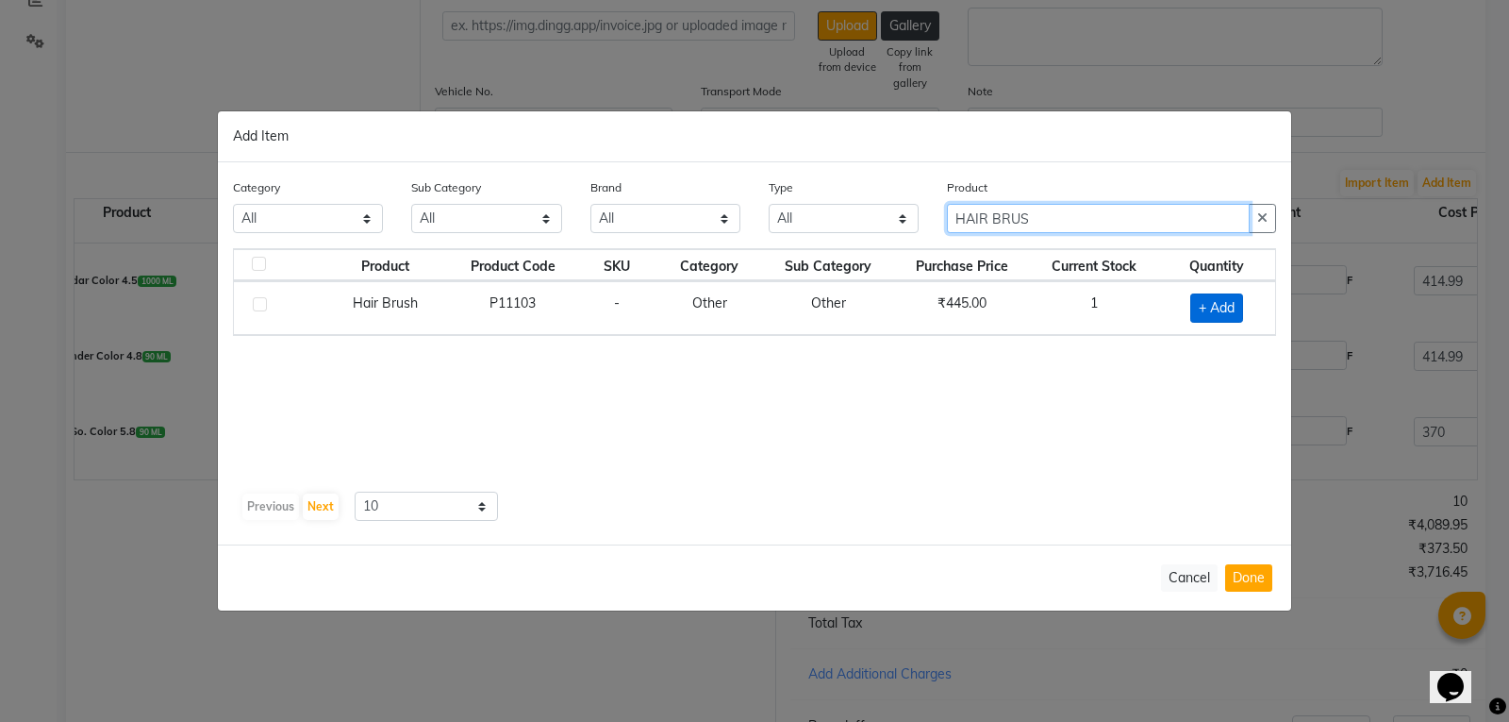
type input "HAIR BRUS"
click at [1227, 313] on span "+ Add" at bounding box center [1216, 307] width 53 height 29
checkbox input "true"
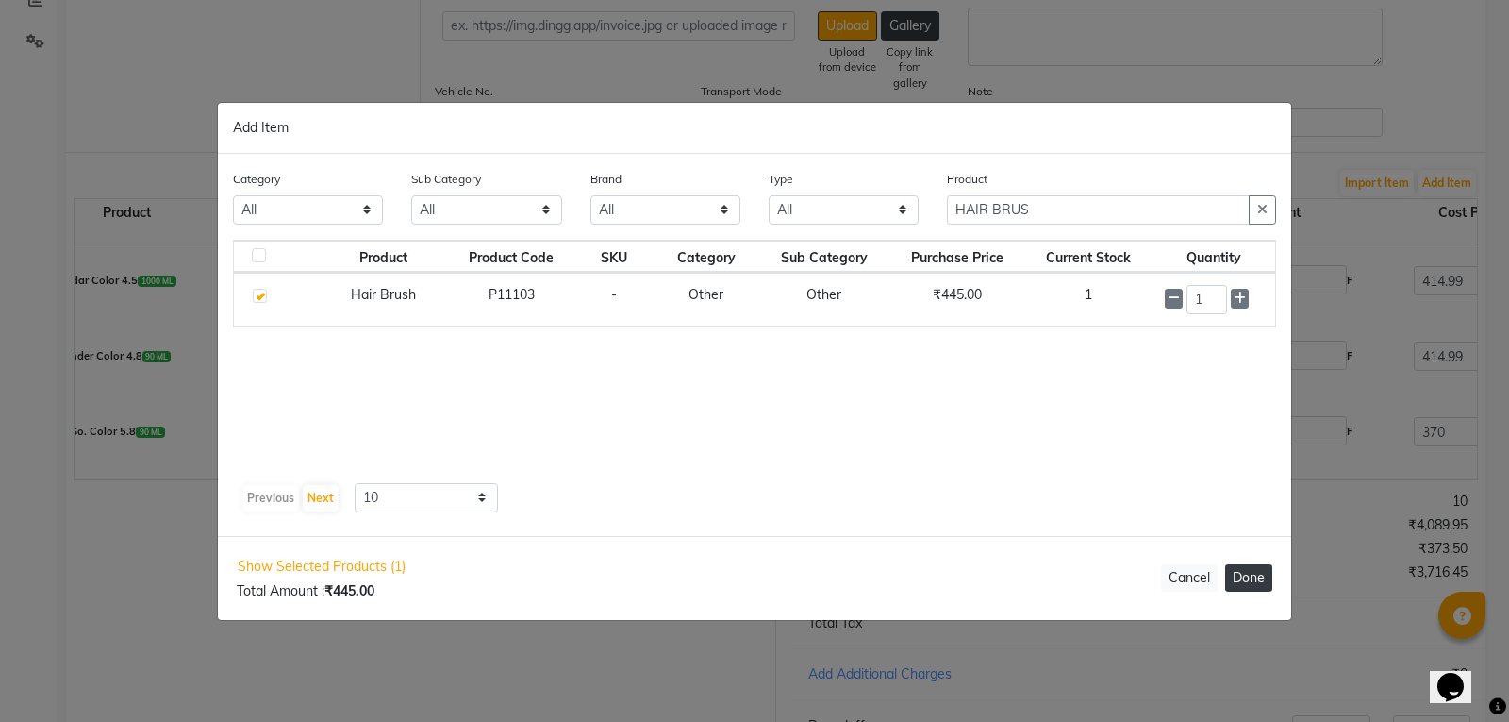
click at [1236, 585] on button "Done" at bounding box center [1248, 577] width 47 height 27
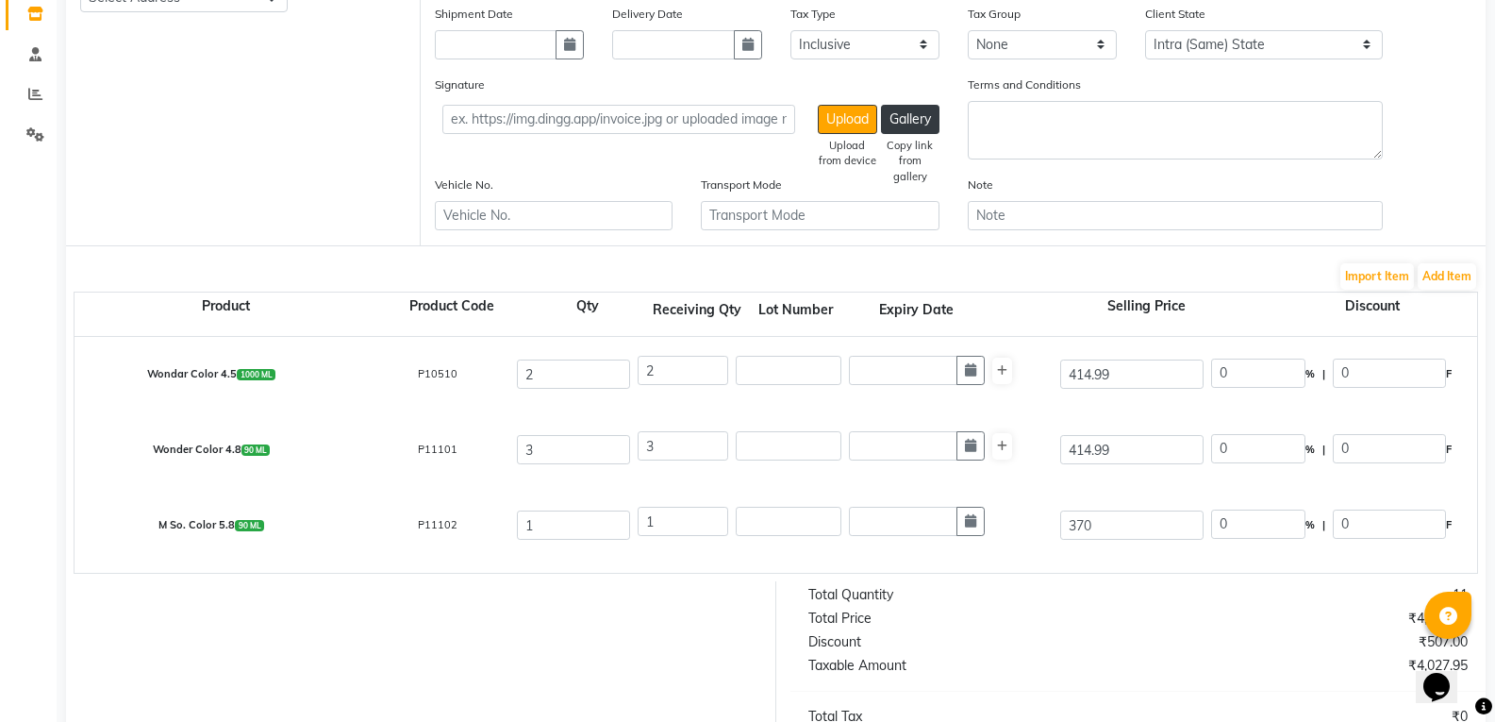
scroll to position [323, 0]
click at [1463, 274] on button "Add Item" at bounding box center [1447, 277] width 58 height 26
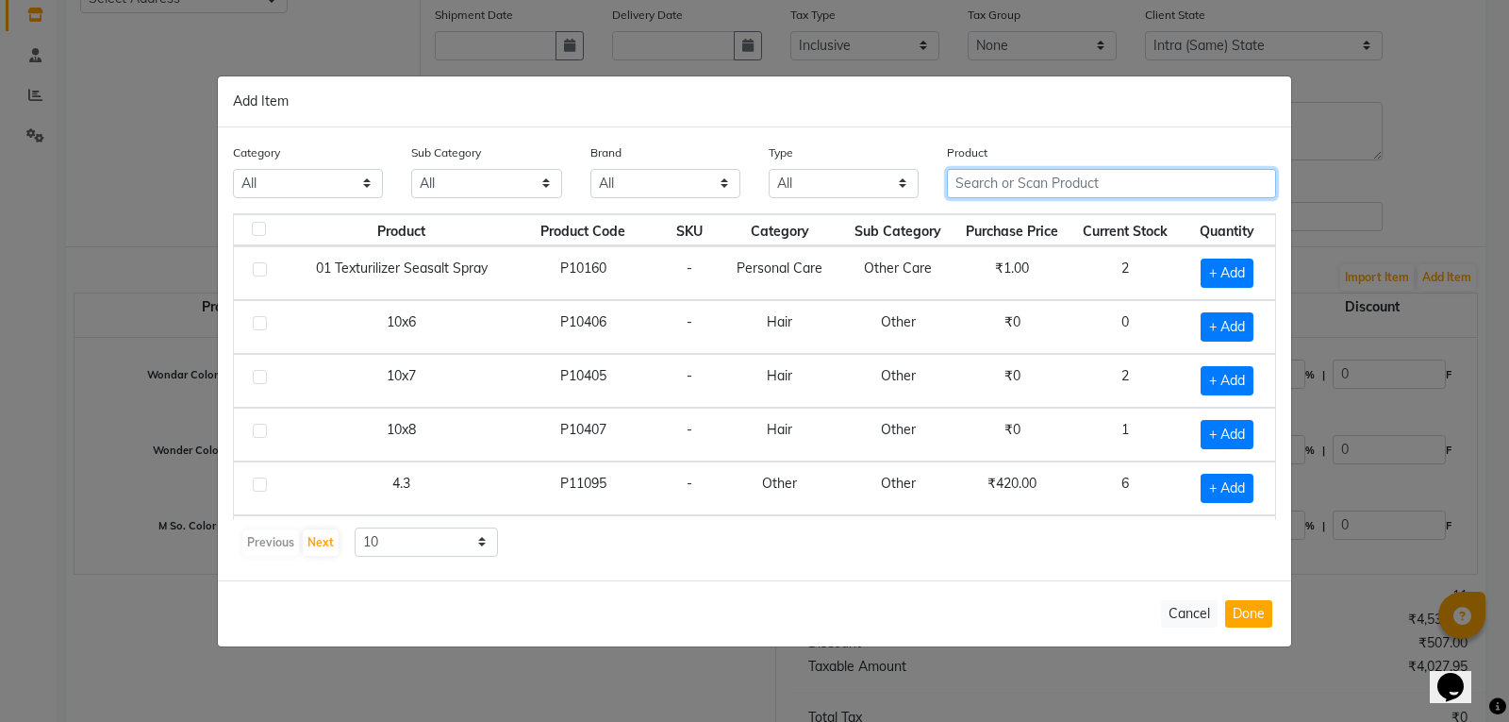
click at [1050, 190] on input "text" at bounding box center [1111, 183] width 329 height 29
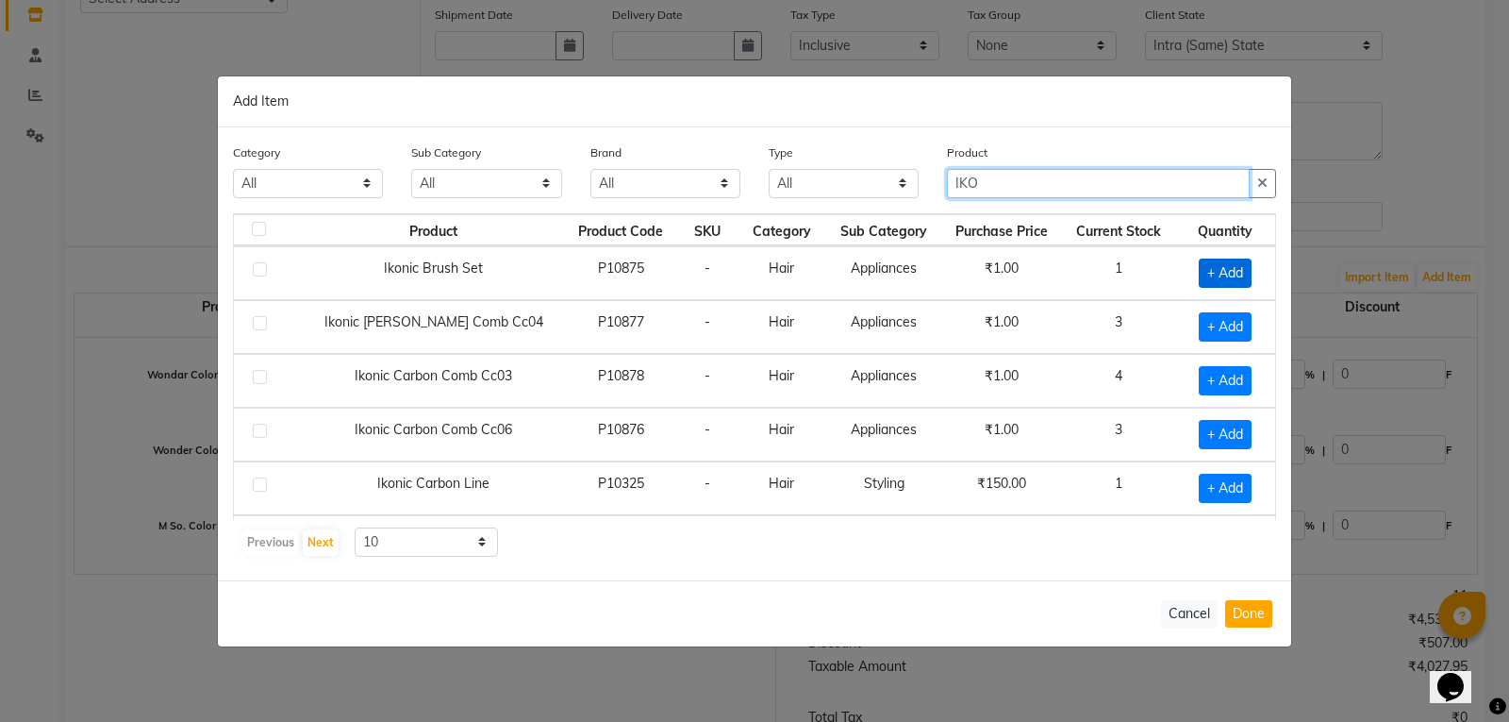
type input "IKO"
click at [1222, 271] on span "+ Add" at bounding box center [1225, 272] width 53 height 29
checkbox input "true"
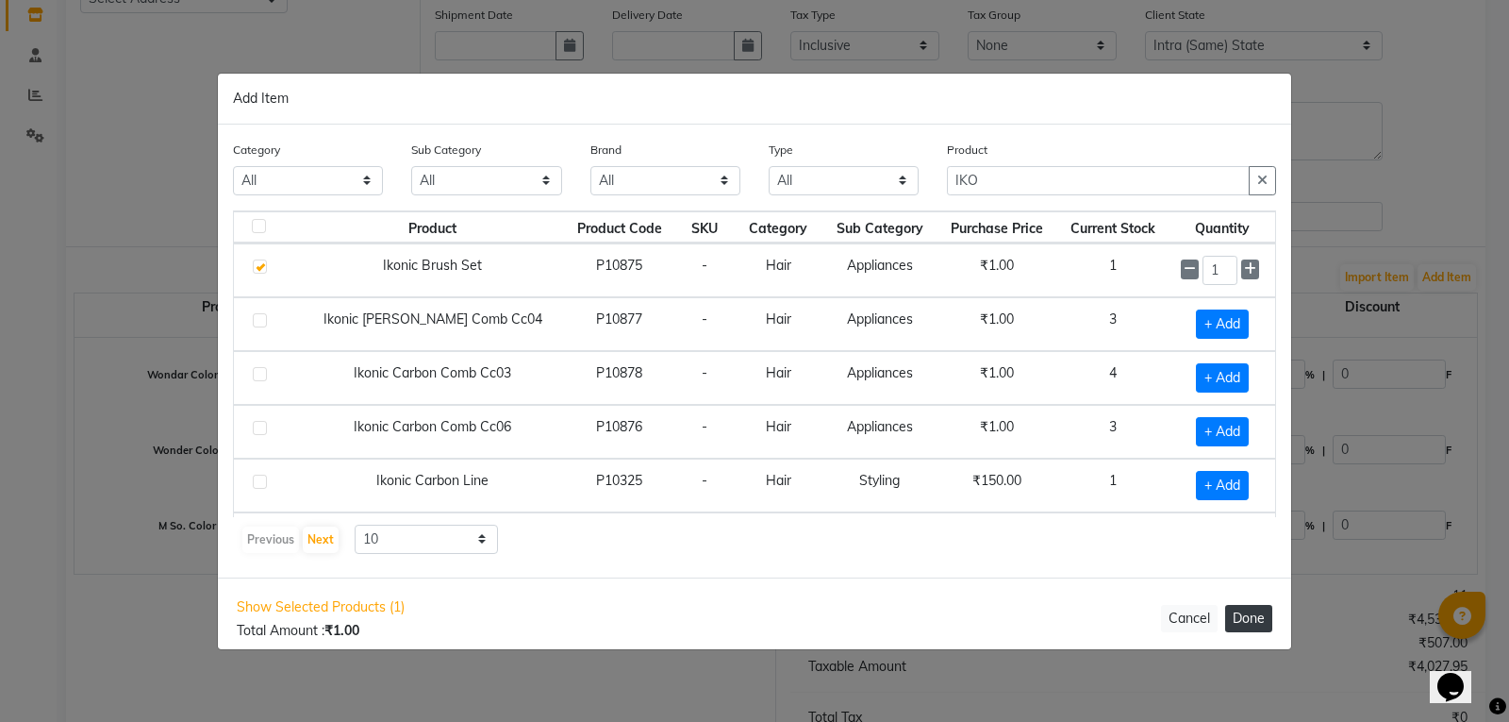
click at [1261, 614] on button "Done" at bounding box center [1248, 618] width 47 height 27
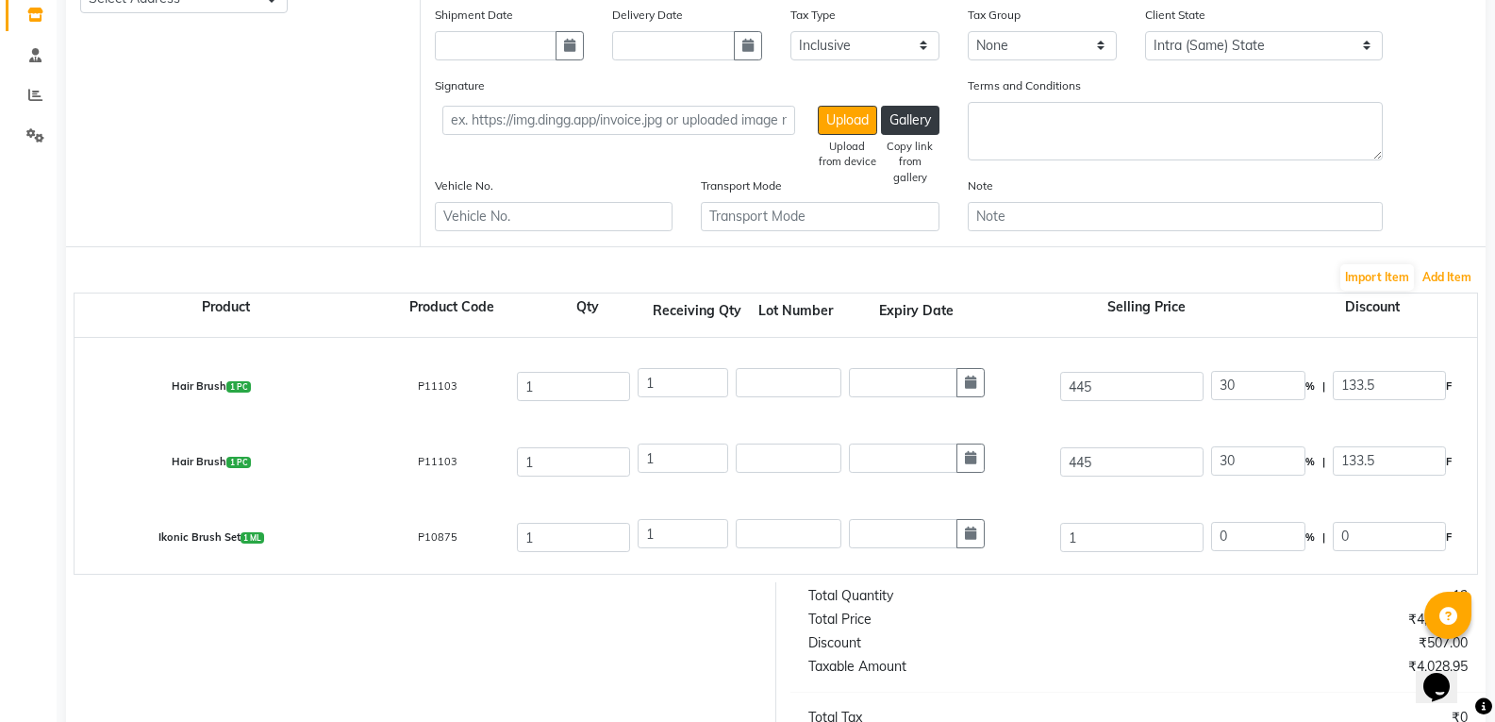
scroll to position [292, 0]
click at [1089, 538] on input "1" at bounding box center [1131, 535] width 143 height 29
type input "175"
type input "99.43"
type input "174"
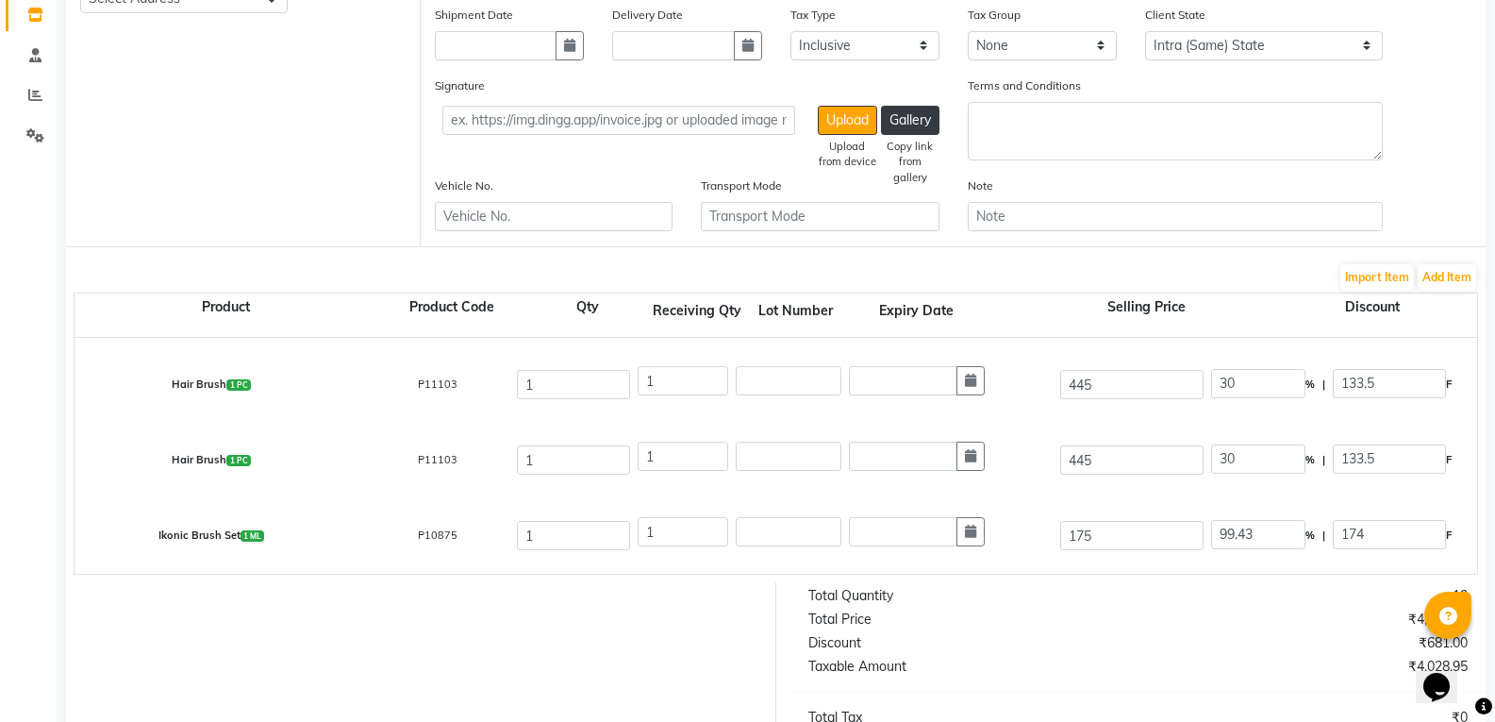
click at [1039, 606] on div "Total Quantity" at bounding box center [966, 596] width 344 height 20
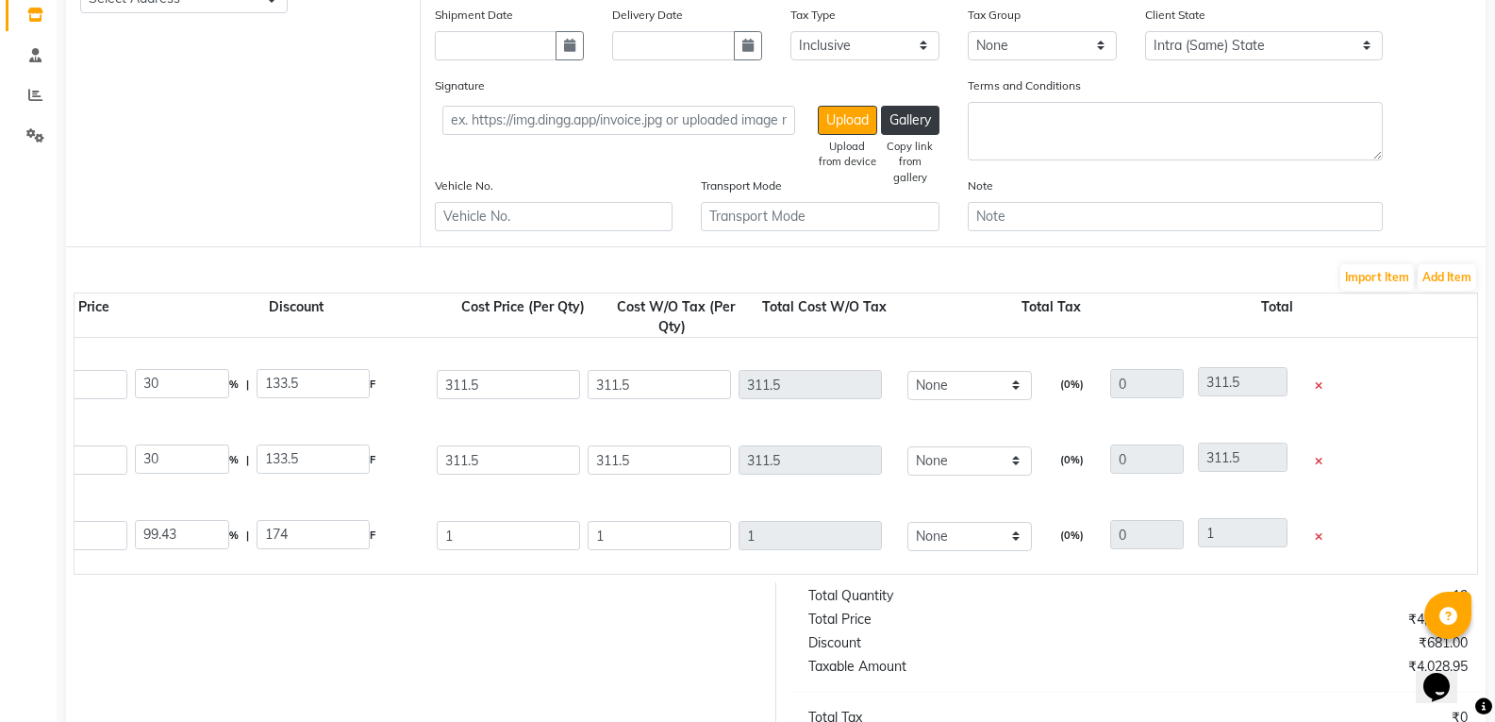
scroll to position [0, 1091]
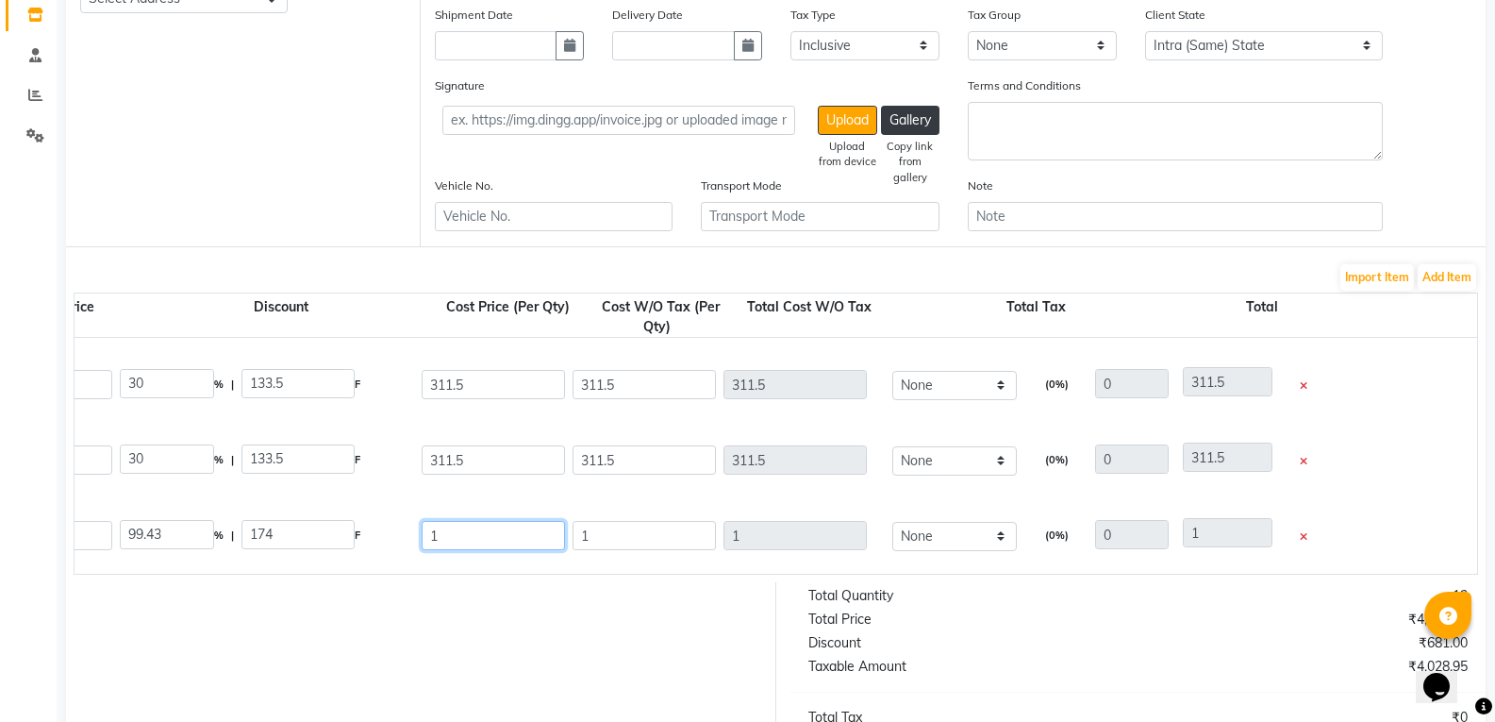
click at [477, 530] on input "1" at bounding box center [493, 535] width 143 height 29
type input "122.51"
type input "29.99"
type input "52.49"
type input "122.51"
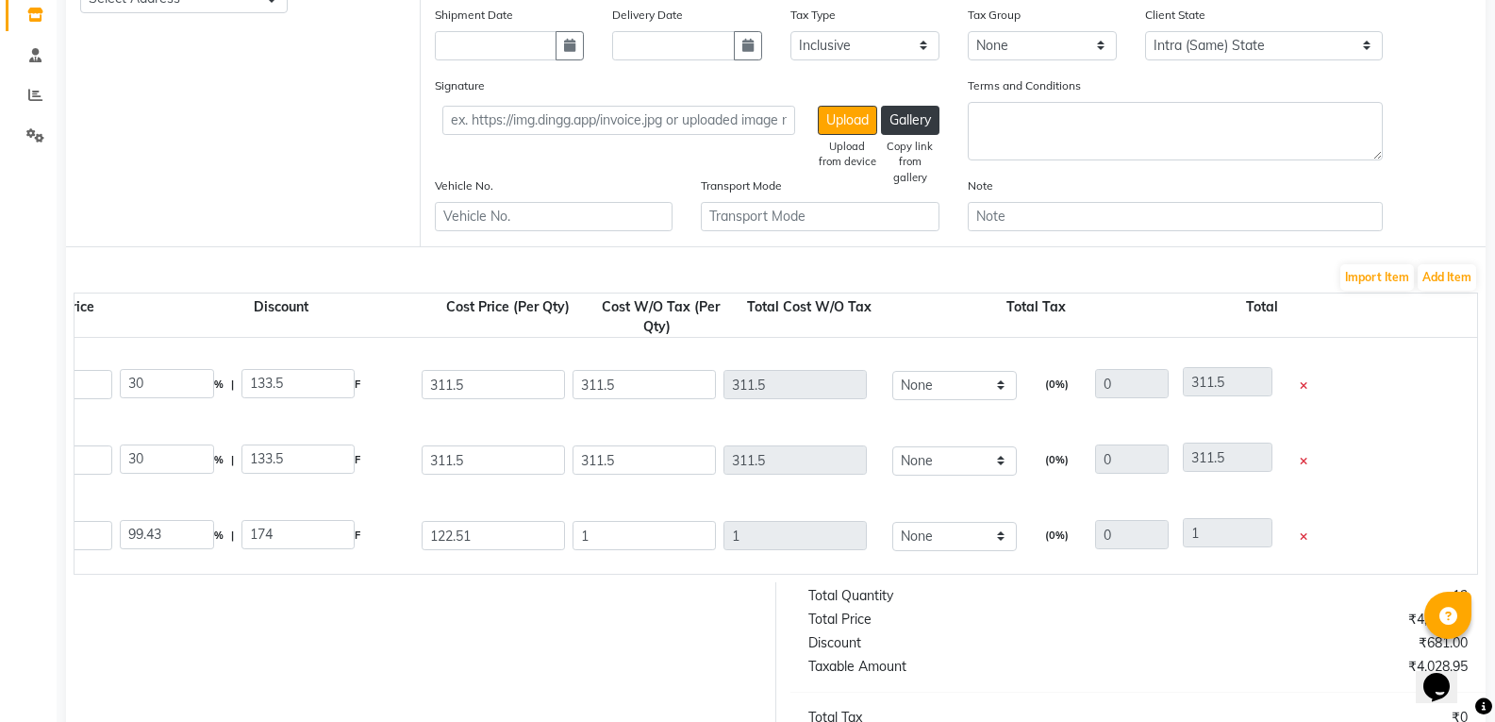
type input "122.51"
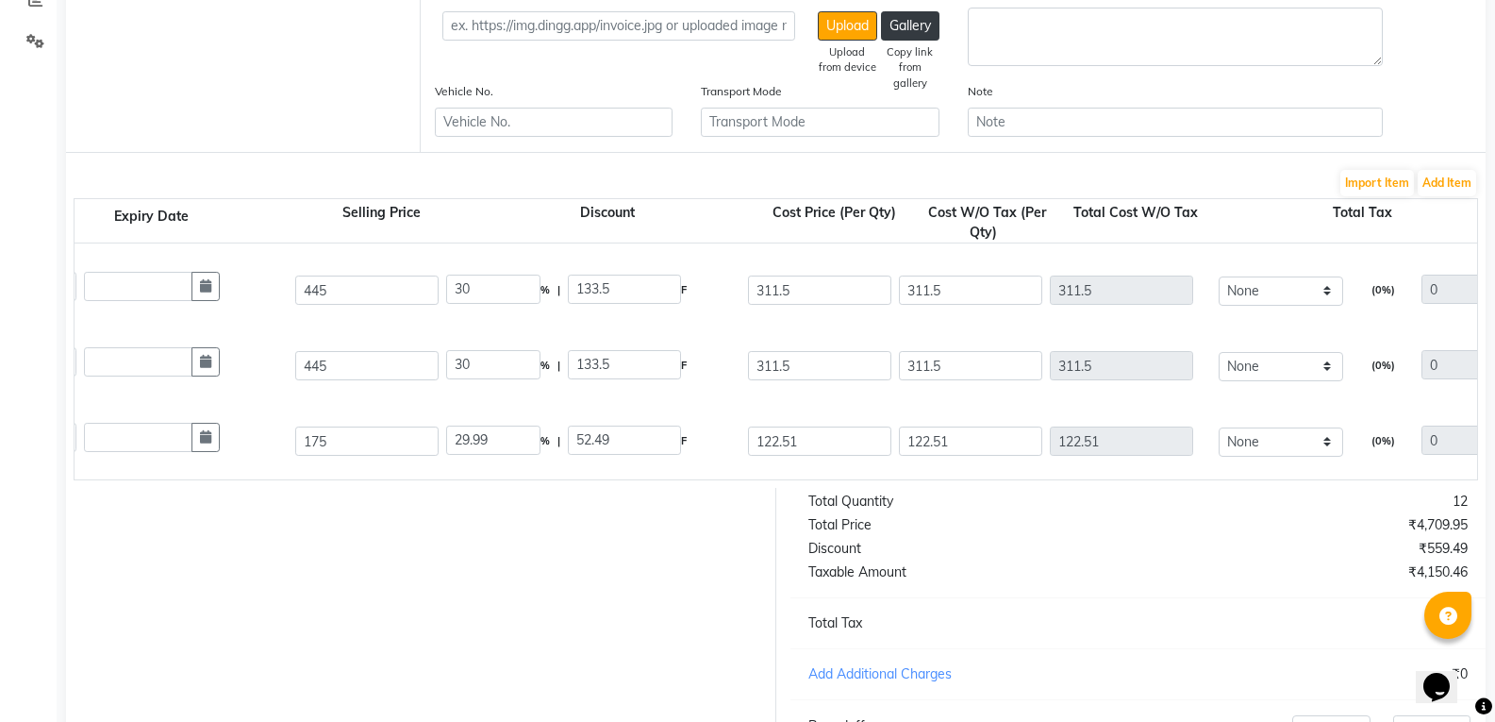
scroll to position [0, 755]
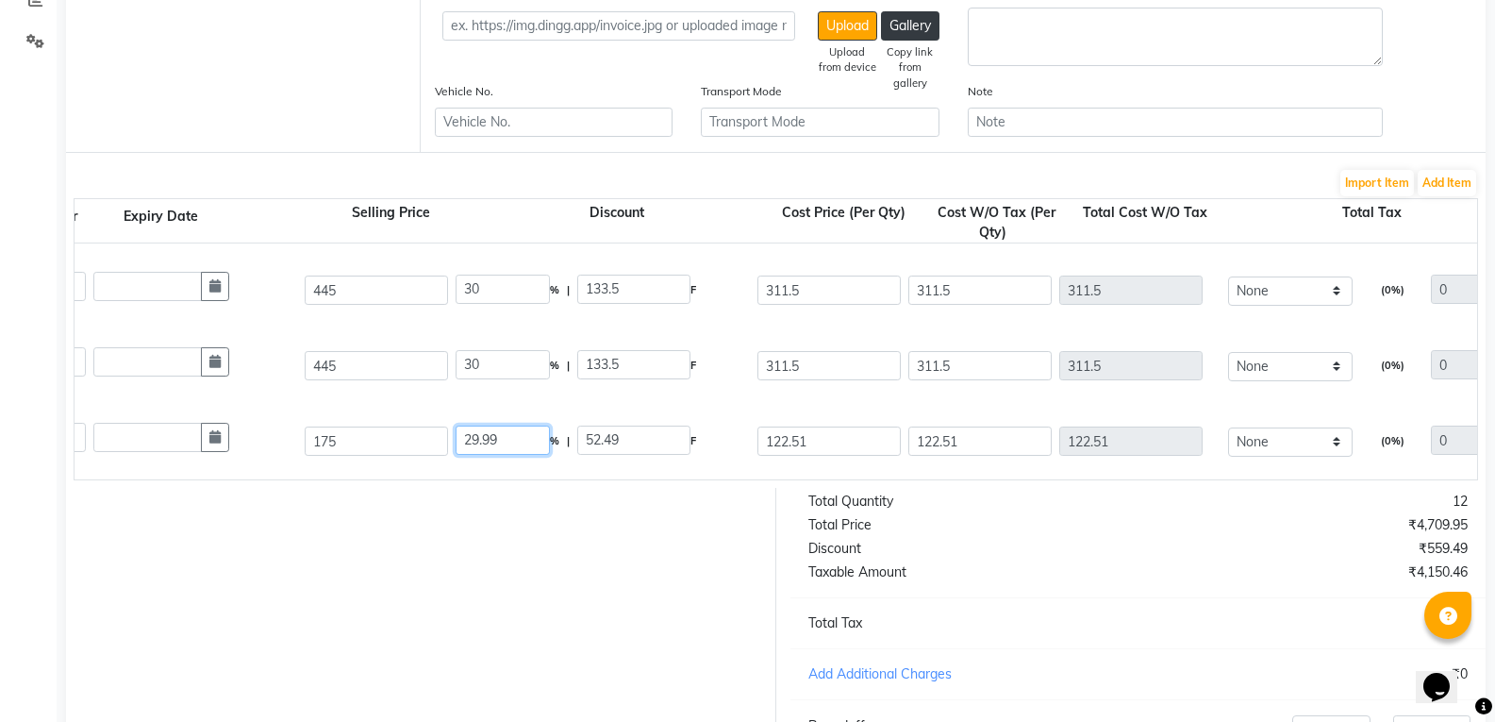
drag, startPoint x: 533, startPoint y: 476, endPoint x: 475, endPoint y: 471, distance: 57.8
click at [475, 471] on div "Ikonic Brush Set 1 ML P10875 1 1 175 29.99 % | 52.49 F 122.51 122.51 122.51 Non…" at bounding box center [721, 441] width 2833 height 75
type input "52.48"
type input "122.52"
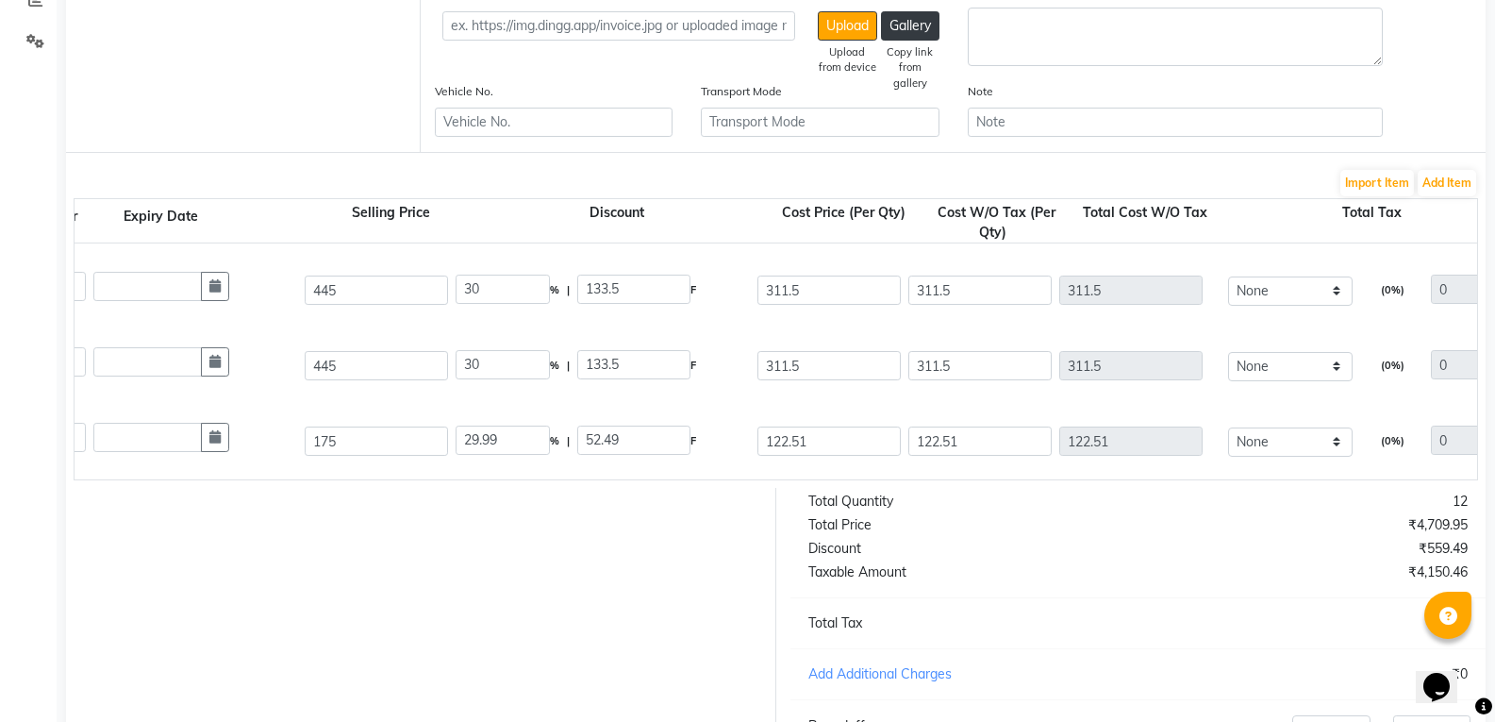
type input "122.52"
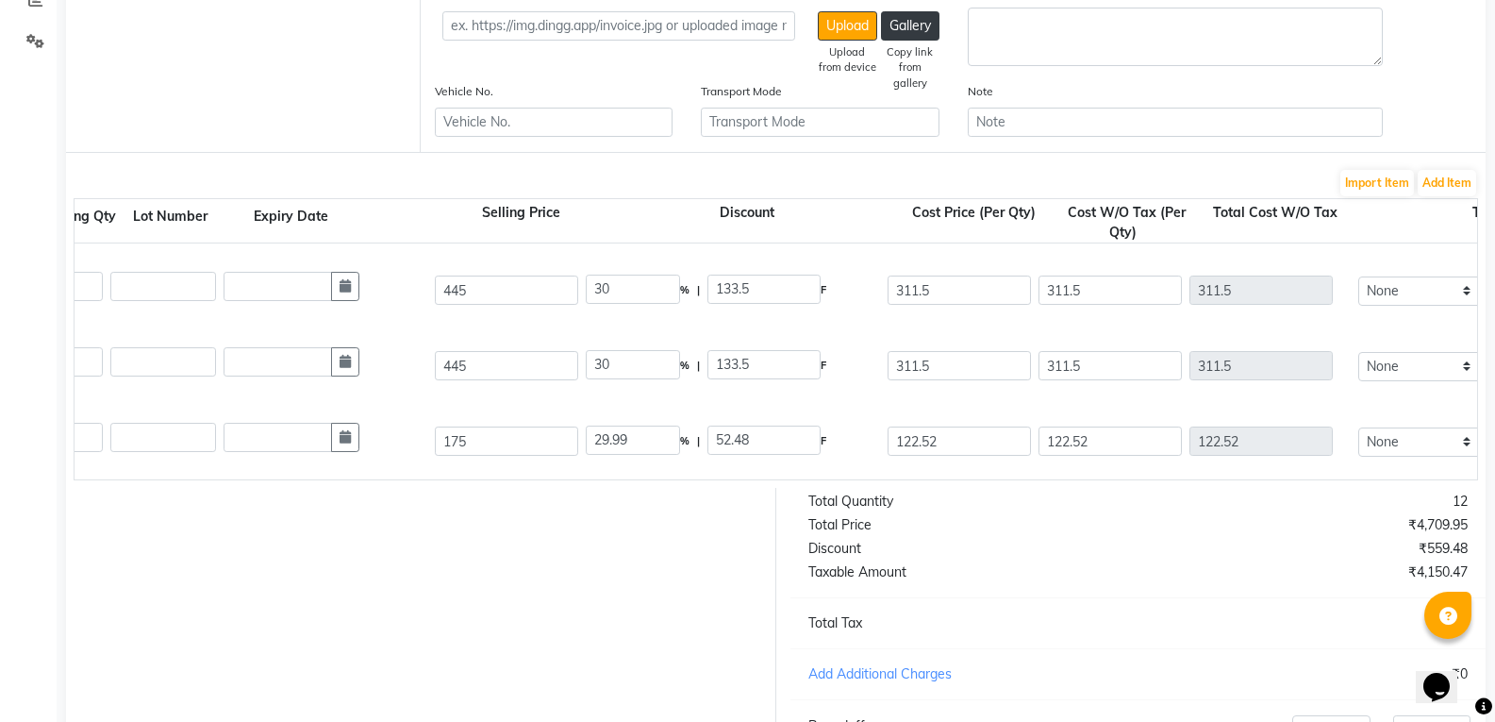
scroll to position [0, 621]
click at [956, 371] on input "311.5" at bounding box center [963, 365] width 143 height 29
type input "3"
type input "332.50"
type input "25.28"
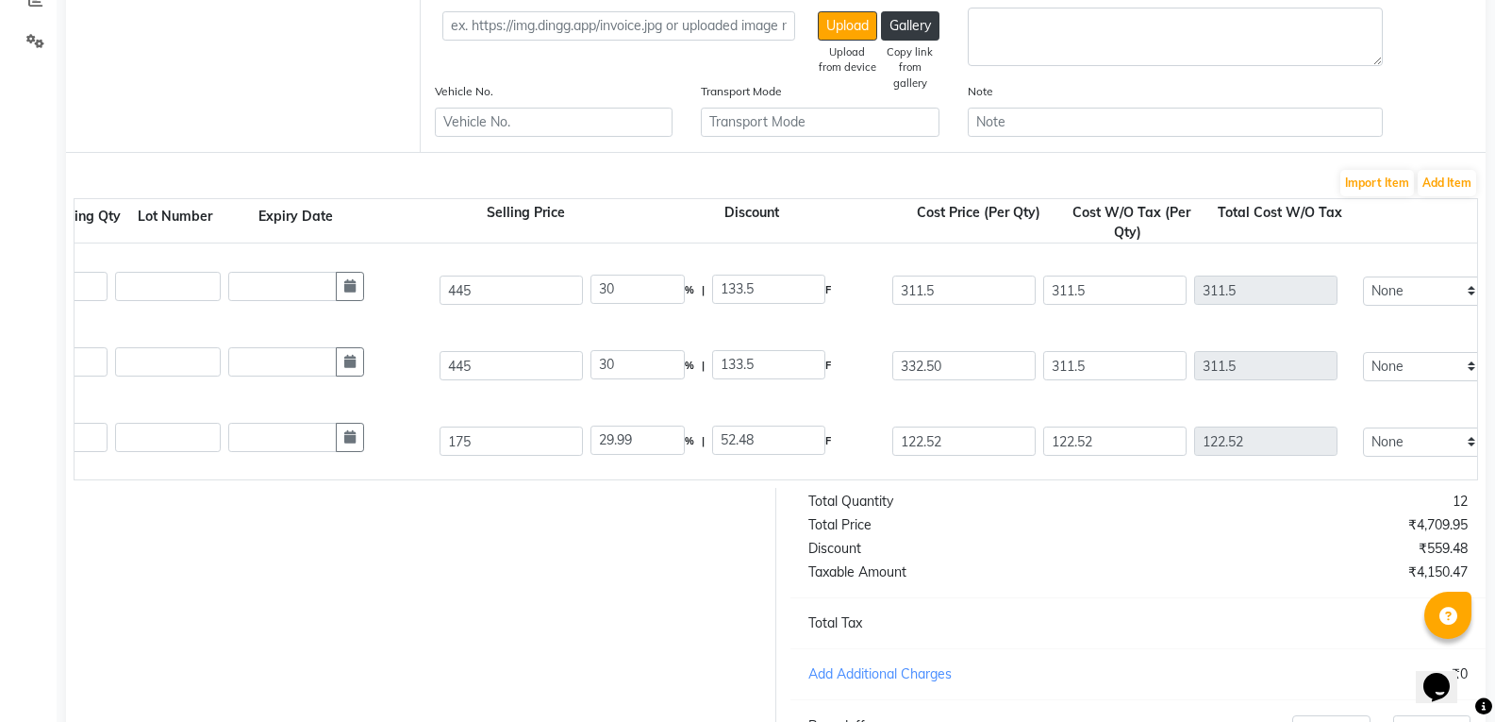
type input "112.5"
type input "332.5"
click at [480, 585] on div at bounding box center [414, 643] width 724 height 311
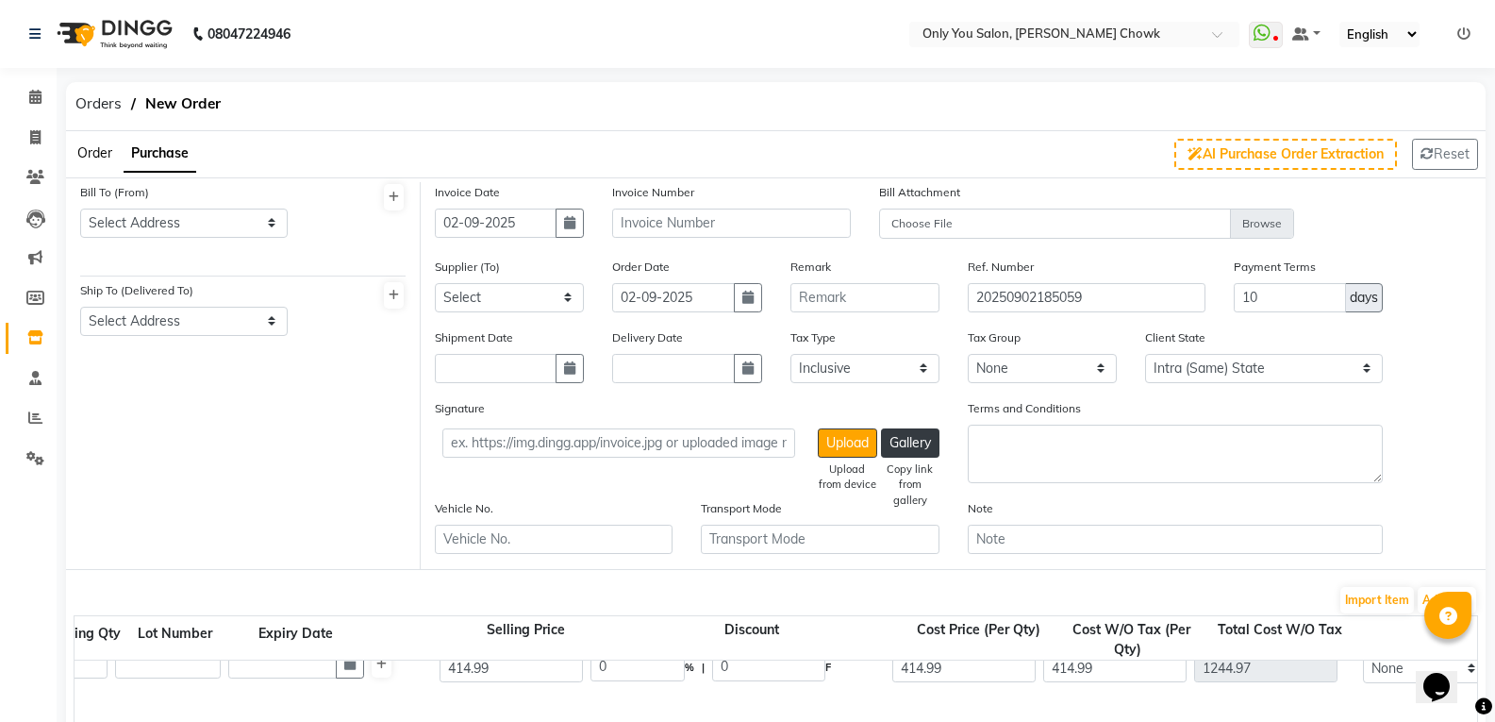
scroll to position [104, 0]
click at [191, 221] on select "Select Address [GEOGRAPHIC_DATA] [GEOGRAPHIC_DATA] bilaspur" at bounding box center [183, 222] width 207 height 29
select select "460"
click at [80, 208] on select "Select Address [GEOGRAPHIC_DATA] [GEOGRAPHIC_DATA] bilaspur" at bounding box center [183, 222] width 207 height 29
click at [157, 314] on select "Select Address [GEOGRAPHIC_DATA]" at bounding box center [183, 321] width 207 height 29
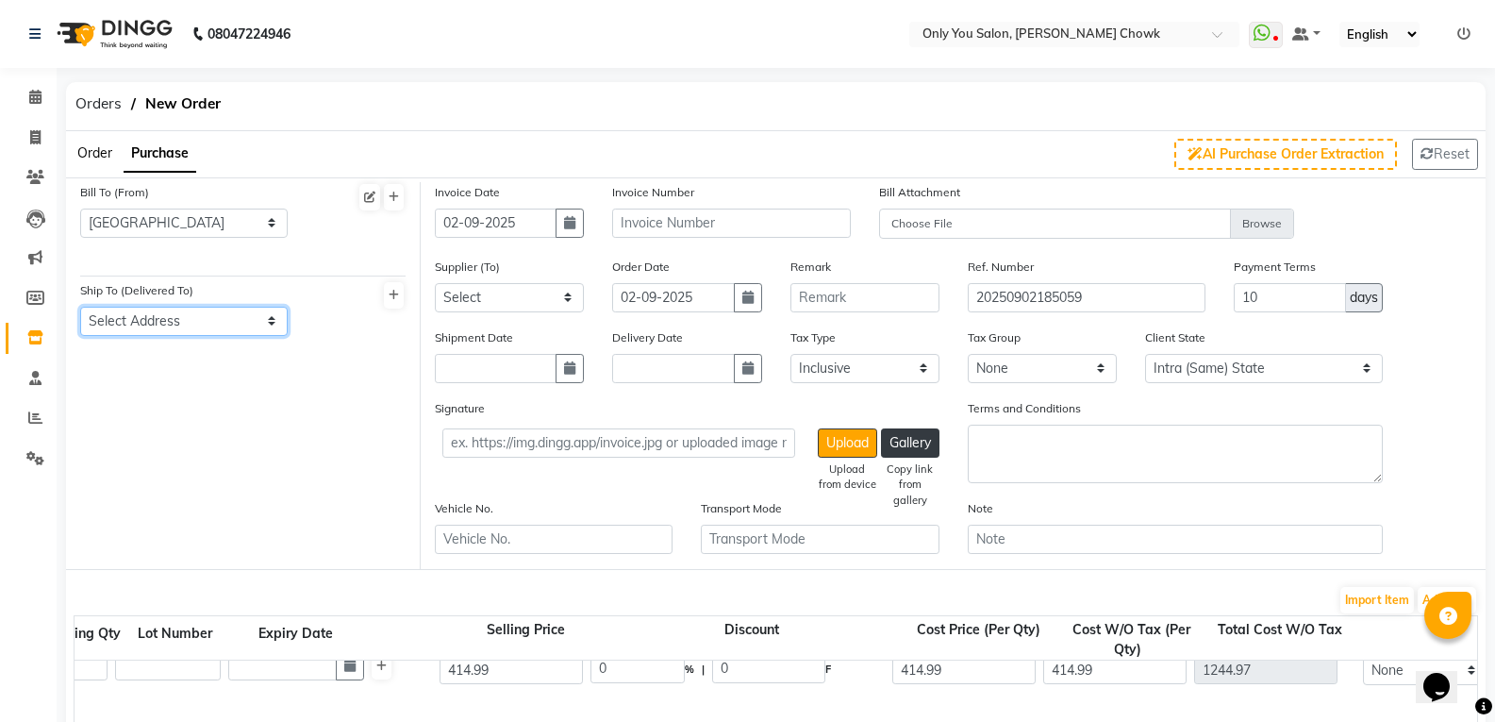
select select "461"
click at [80, 307] on select "Select Address [GEOGRAPHIC_DATA]" at bounding box center [183, 321] width 207 height 29
click at [577, 231] on button "button" at bounding box center [570, 222] width 28 height 29
select select "9"
select select "2025"
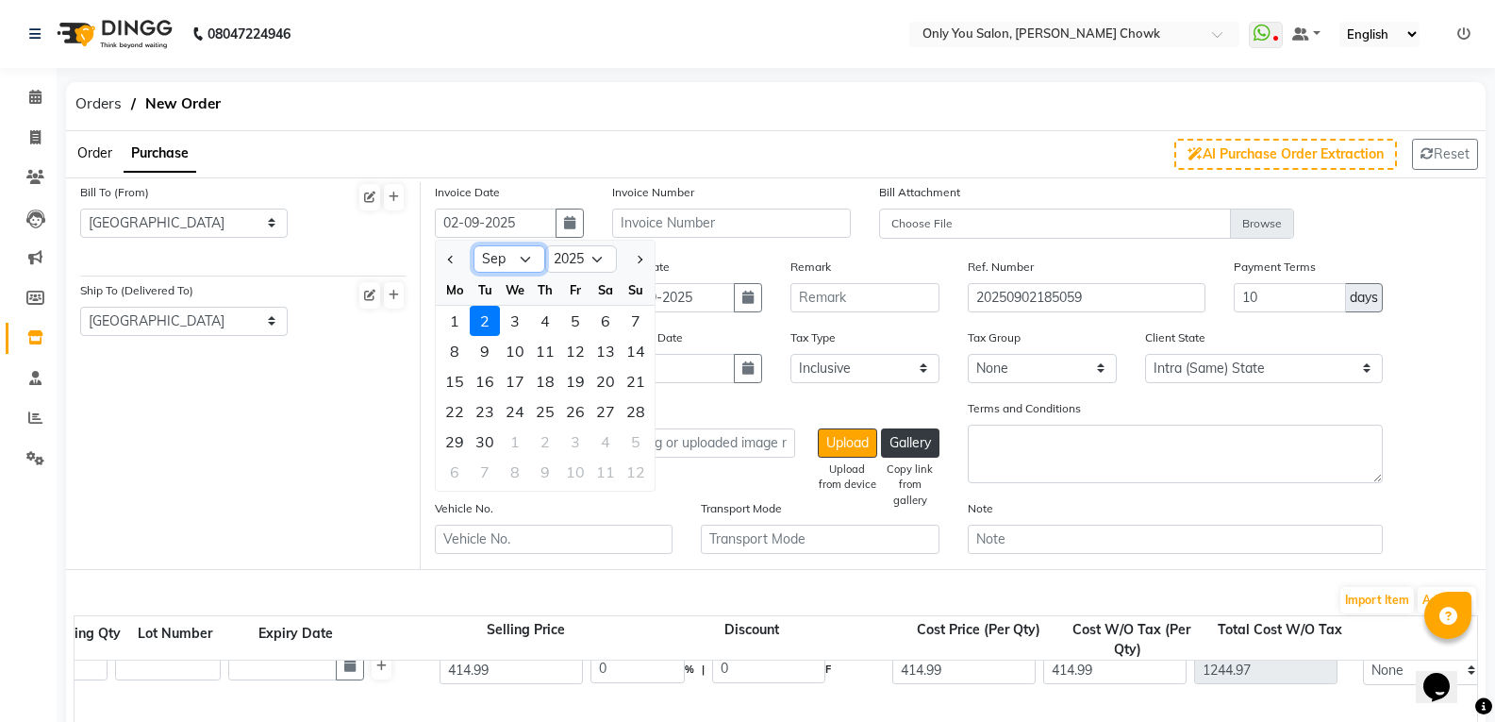
click at [528, 257] on select "Jan Feb Mar Apr May Jun [DATE] Aug Sep Oct Nov Dec" at bounding box center [509, 259] width 72 height 28
select select "8"
click at [473, 245] on select "Jan Feb Mar Apr May Jun [DATE] Aug Sep Oct Nov Dec" at bounding box center [509, 259] width 72 height 28
click at [456, 447] on div "25" at bounding box center [455, 441] width 30 height 30
type input "[DATE]"
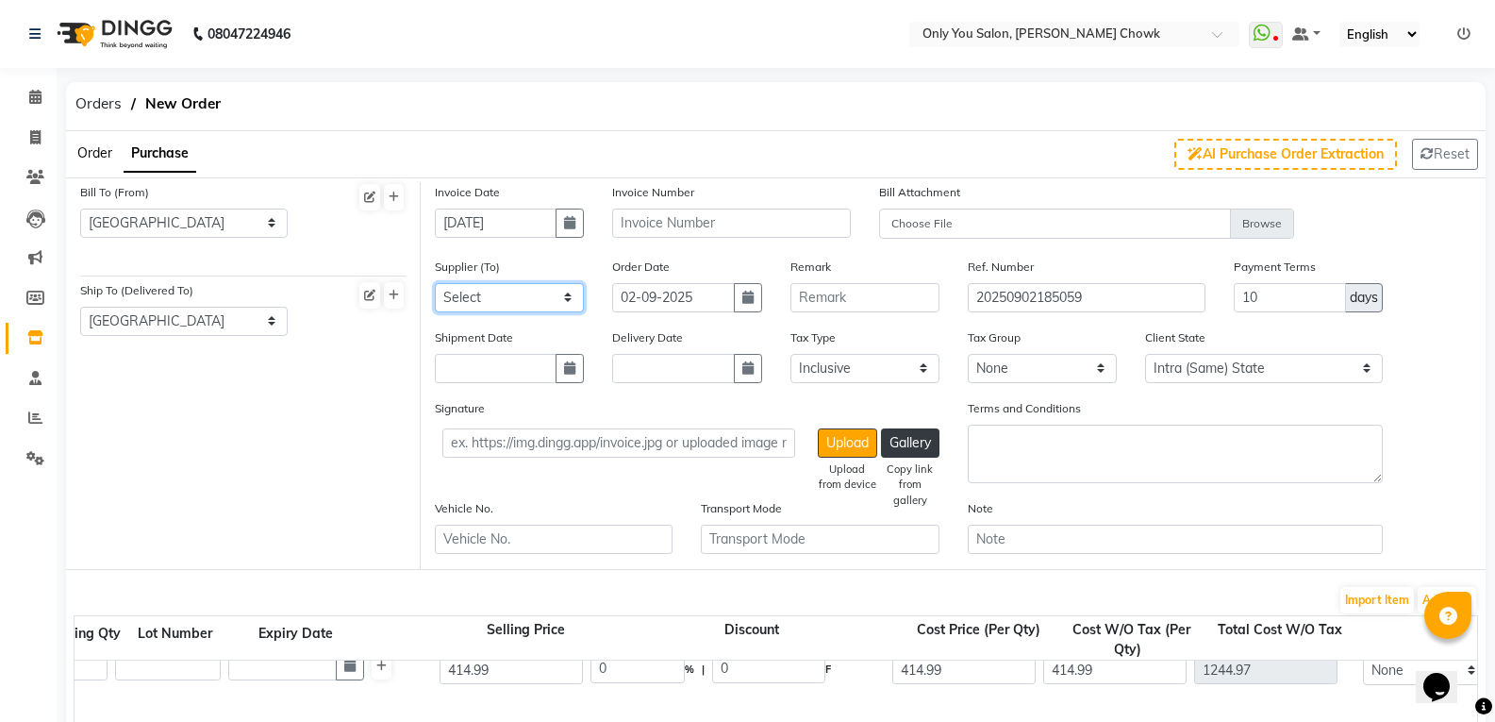
click at [539, 298] on select "Select cosmetic - PRAKASH ENTERPRISES cosmetic - OZASH MARKETER [PERSON_NAME] H…" at bounding box center [509, 297] width 149 height 29
select select "1072"
click at [435, 283] on select "Select cosmetic - PRAKASH ENTERPRISES cosmetic - OZASH MARKETER [PERSON_NAME] H…" at bounding box center [509, 297] width 149 height 29
click at [726, 306] on input "02-09-2025" at bounding box center [673, 297] width 122 height 29
select select "9"
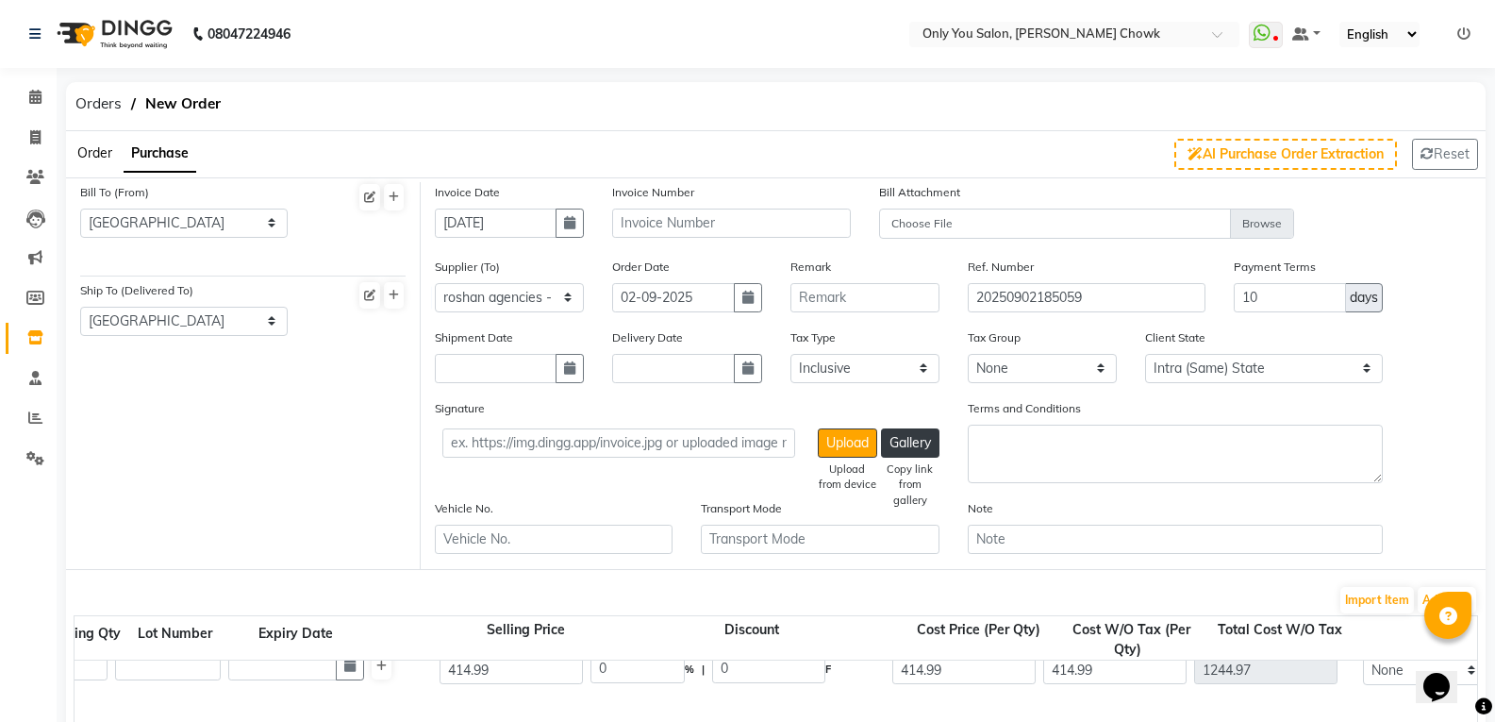
select select "2025"
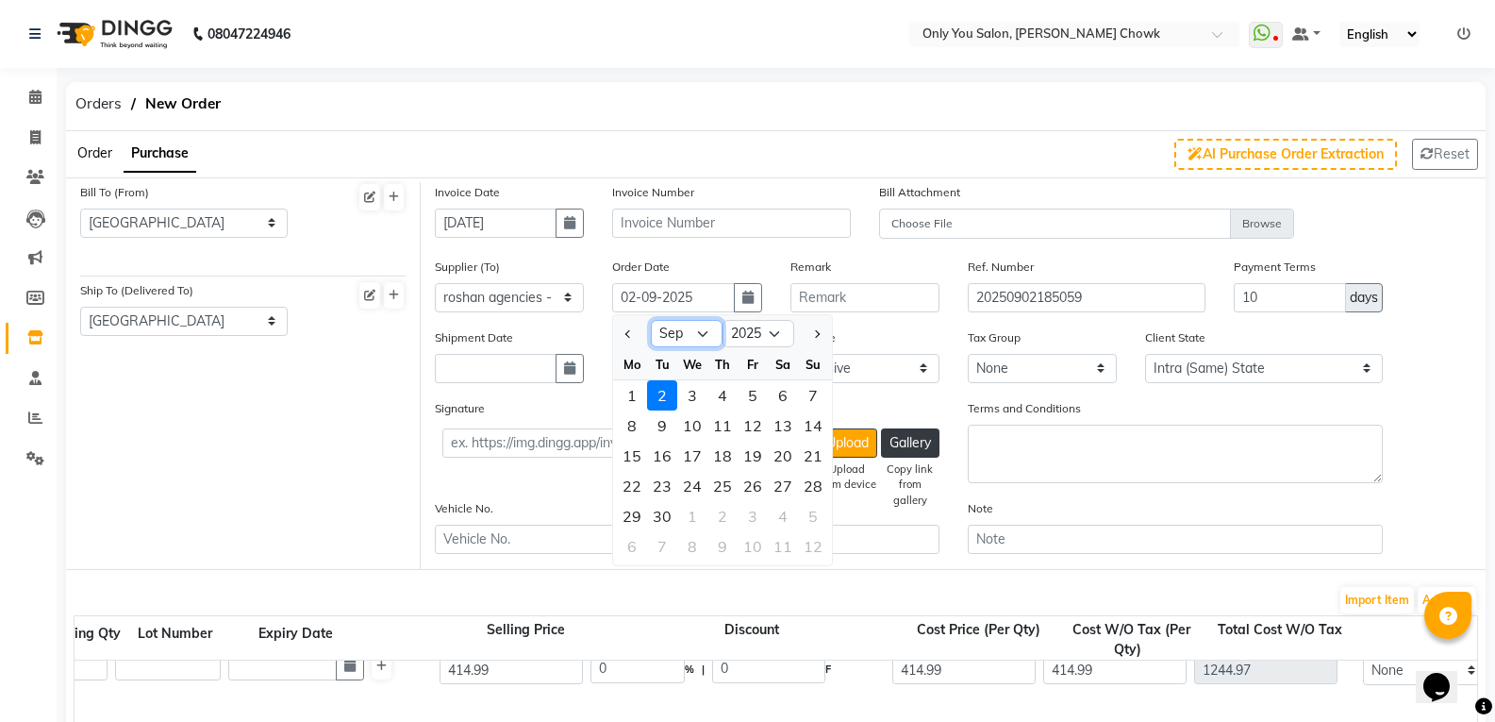
click at [698, 333] on select "Jan Feb Mar Apr May Jun [DATE] Aug Sep Oct Nov Dec" at bounding box center [687, 334] width 72 height 28
select select "8"
click at [651, 320] on select "Jan Feb Mar Apr May Jun [DATE] Aug Sep Oct Nov Dec" at bounding box center [687, 334] width 72 height 28
drag, startPoint x: 635, startPoint y: 514, endPoint x: 698, endPoint y: 442, distance: 95.6
click at [633, 515] on div "25" at bounding box center [632, 516] width 30 height 30
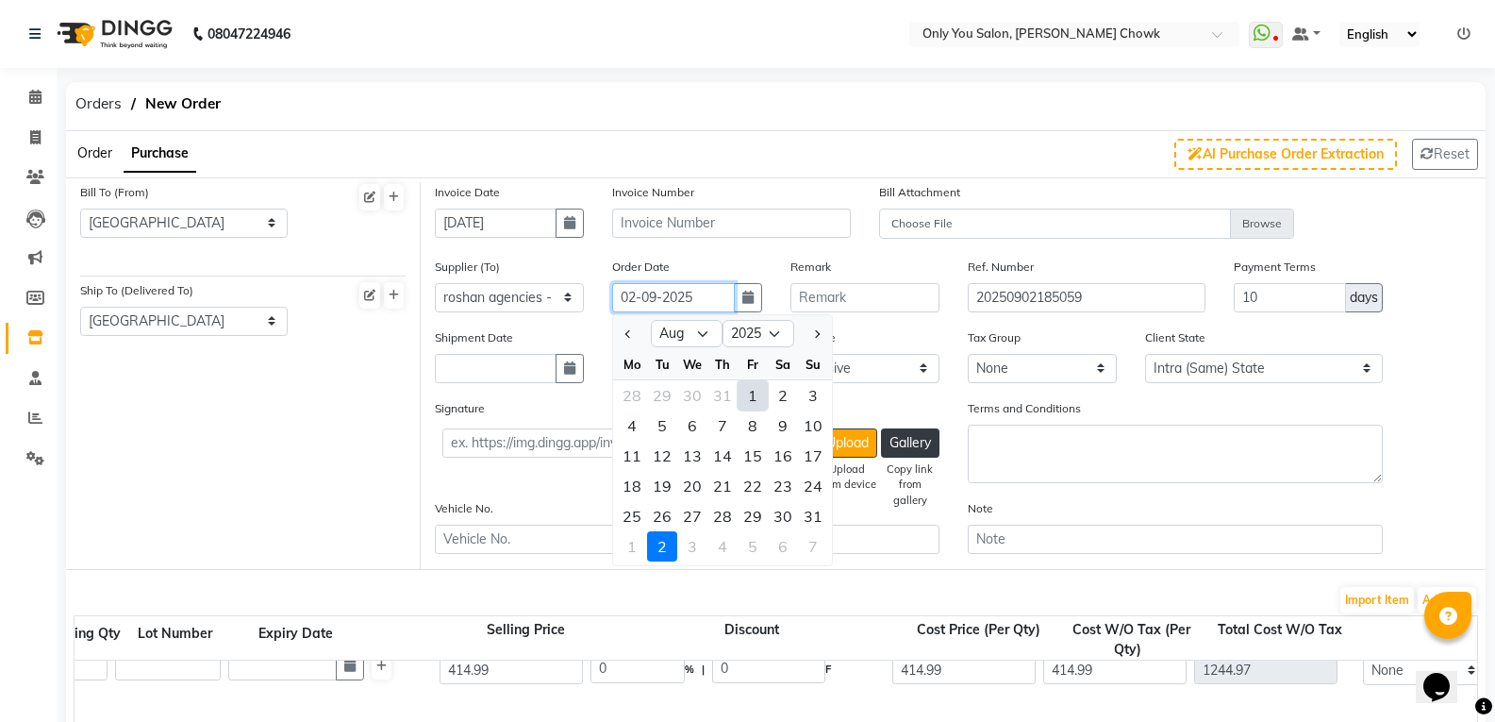
type input "[DATE]"
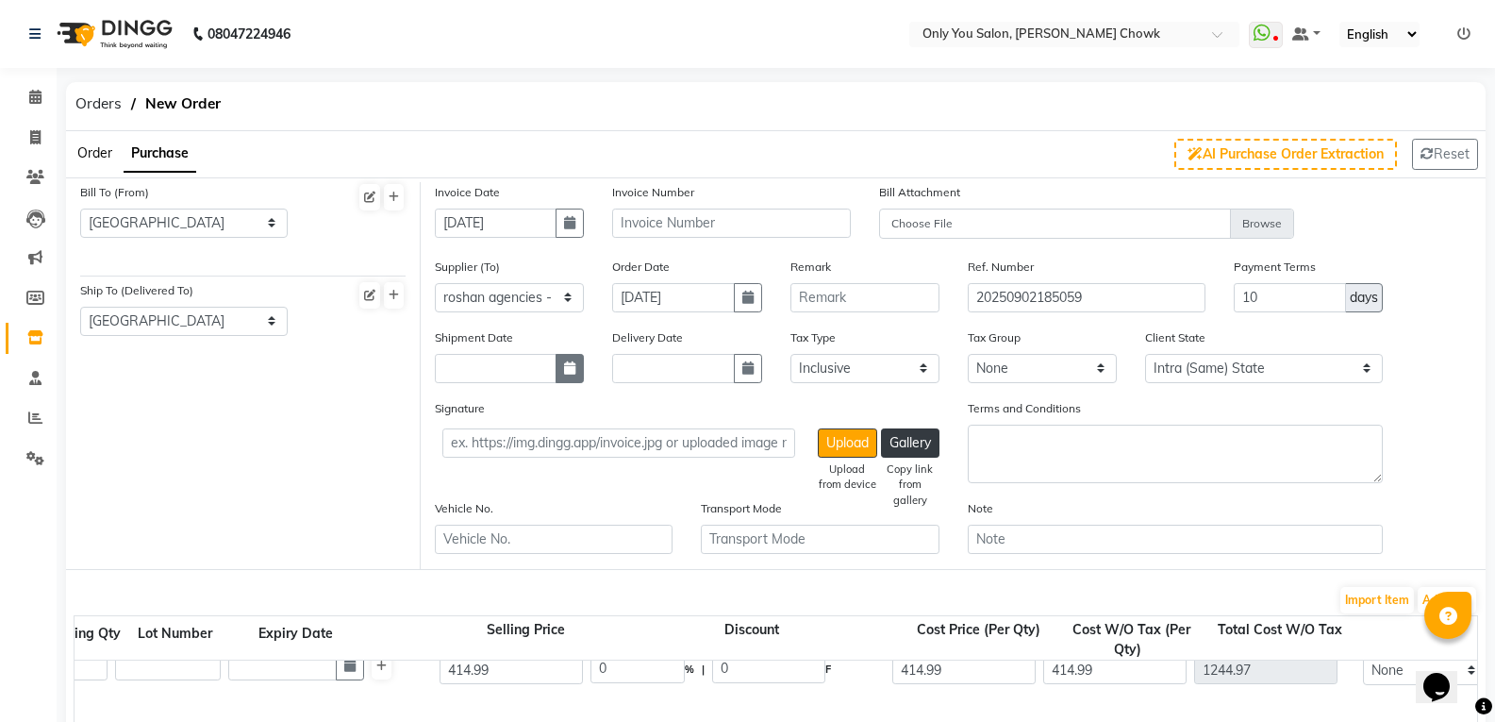
click at [564, 373] on icon "button" at bounding box center [569, 367] width 11 height 13
select select "9"
select select "2025"
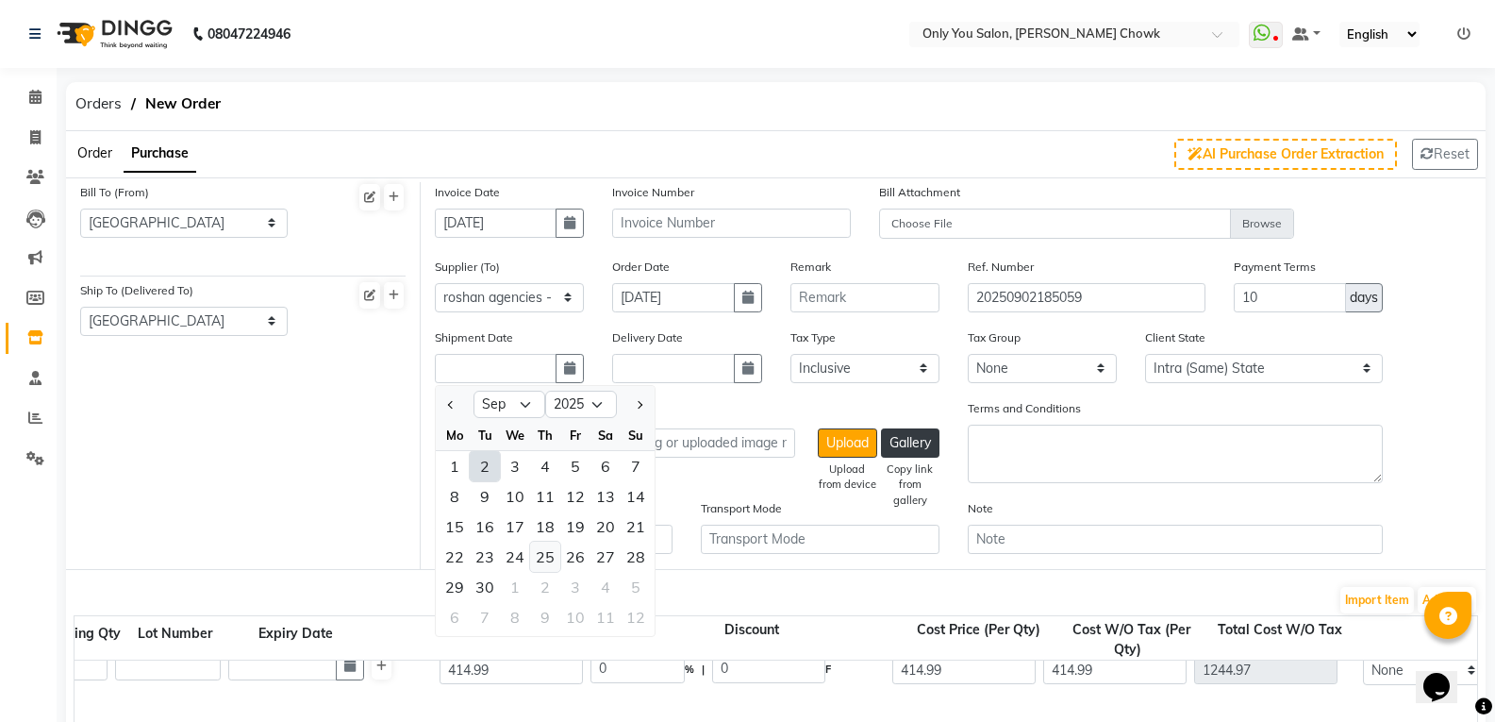
click at [538, 559] on div "25" at bounding box center [545, 556] width 30 height 30
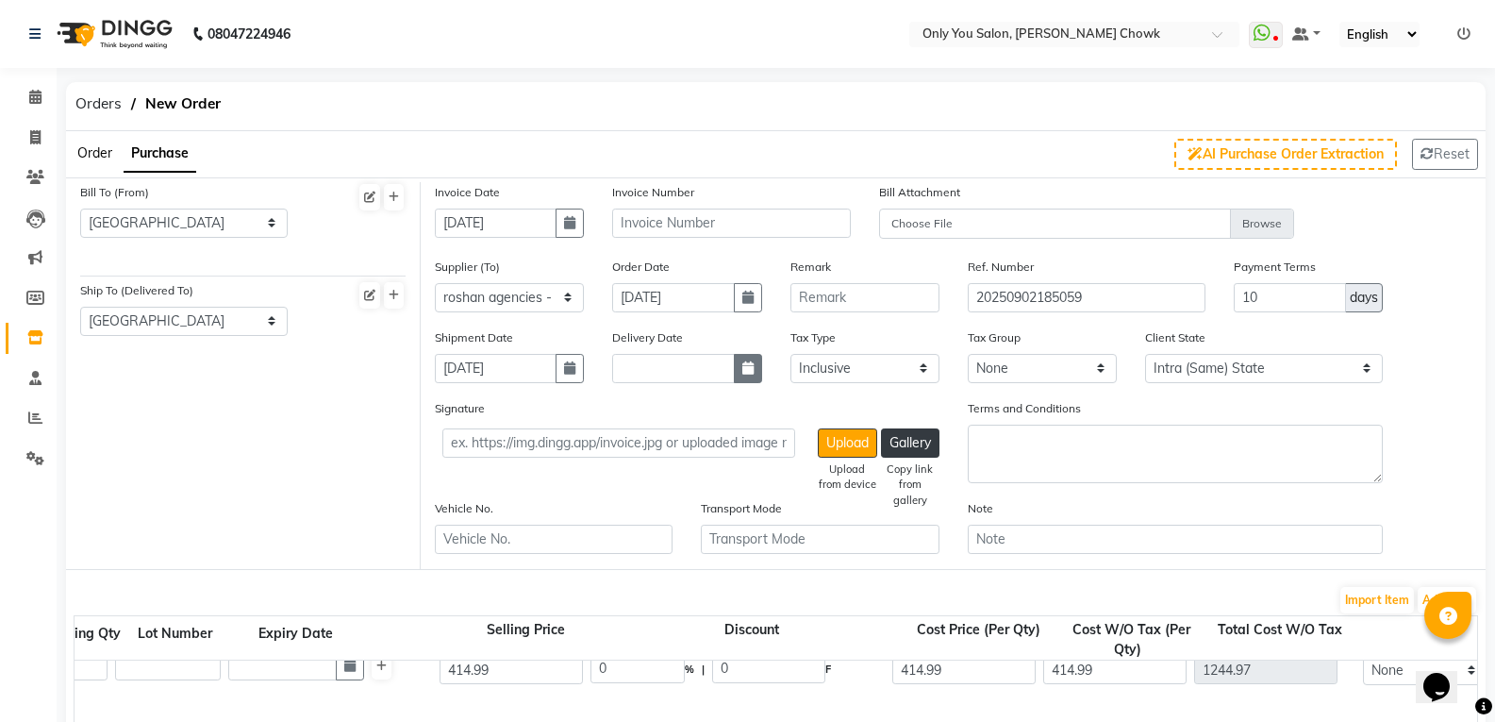
click at [737, 381] on button "button" at bounding box center [748, 368] width 28 height 29
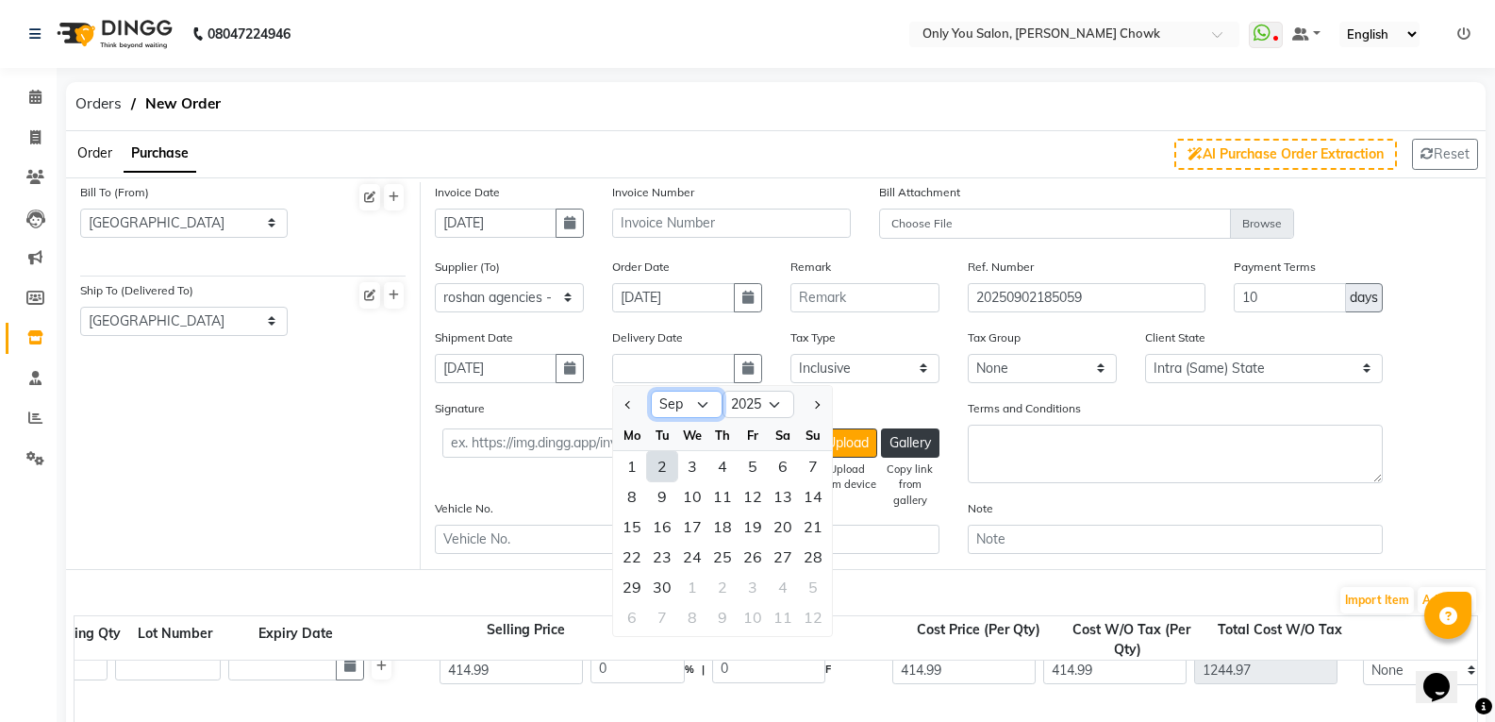
click at [689, 402] on select "Jan Feb Mar Apr May Jun [DATE] Aug Sep Oct Nov Dec" at bounding box center [687, 404] width 72 height 28
click at [651, 390] on select "Jan Feb Mar Apr May Jun [DATE] Aug Sep Oct Nov Dec" at bounding box center [687, 404] width 72 height 28
click at [667, 589] on div "26" at bounding box center [662, 587] width 30 height 30
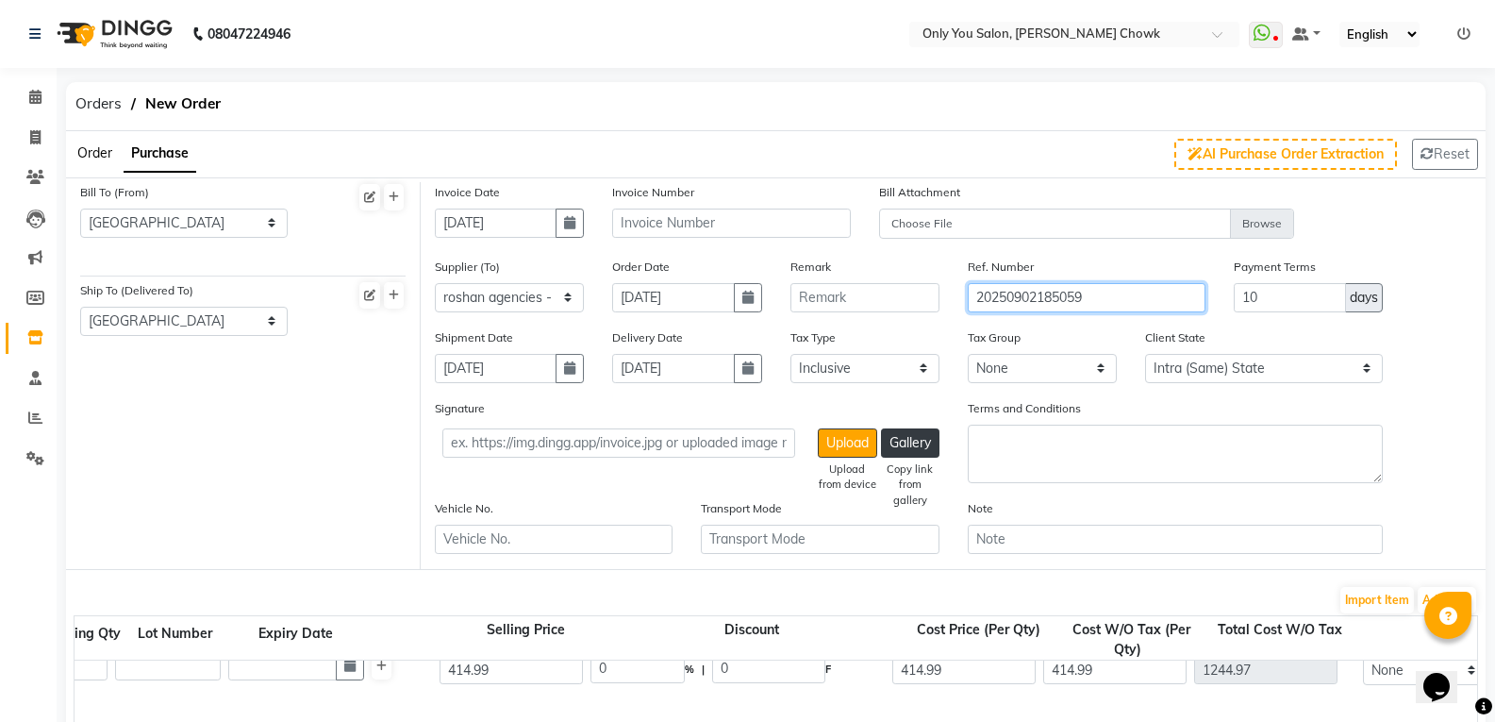
drag, startPoint x: 1124, startPoint y: 303, endPoint x: 894, endPoint y: 291, distance: 230.4
click at [894, 291] on div "Supplier (To) Select cosmetic - PRAKASH ENTERPRISES cosmetic - OZASH MARKETER […" at bounding box center [953, 292] width 1065 height 71
click at [702, 233] on input "text" at bounding box center [731, 222] width 238 height 29
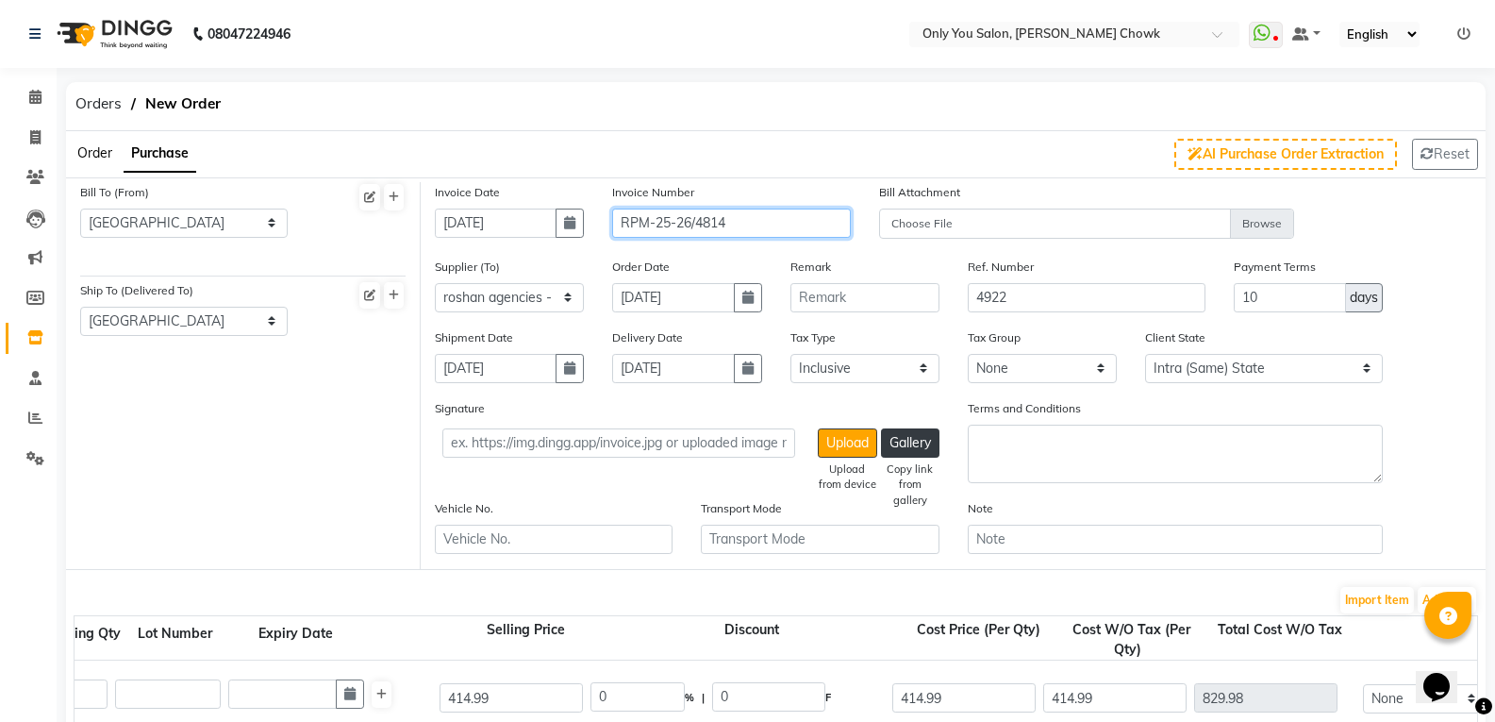
scroll to position [94, 0]
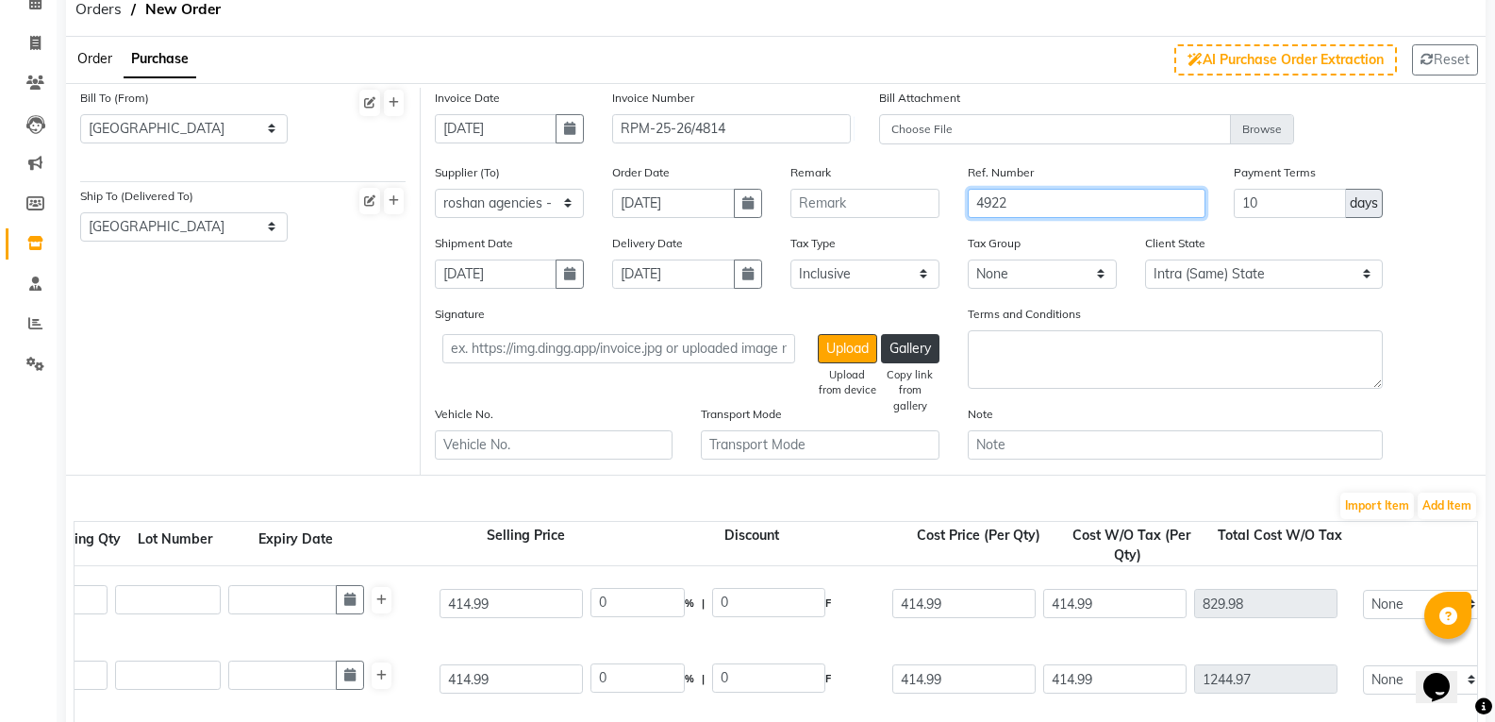
click at [1084, 206] on input "4922" at bounding box center [1087, 203] width 238 height 29
click at [246, 353] on div "Bill To (From) Select Address [GEOGRAPHIC_DATA] [GEOGRAPHIC_DATA] bilaspur Ship…" at bounding box center [243, 281] width 355 height 387
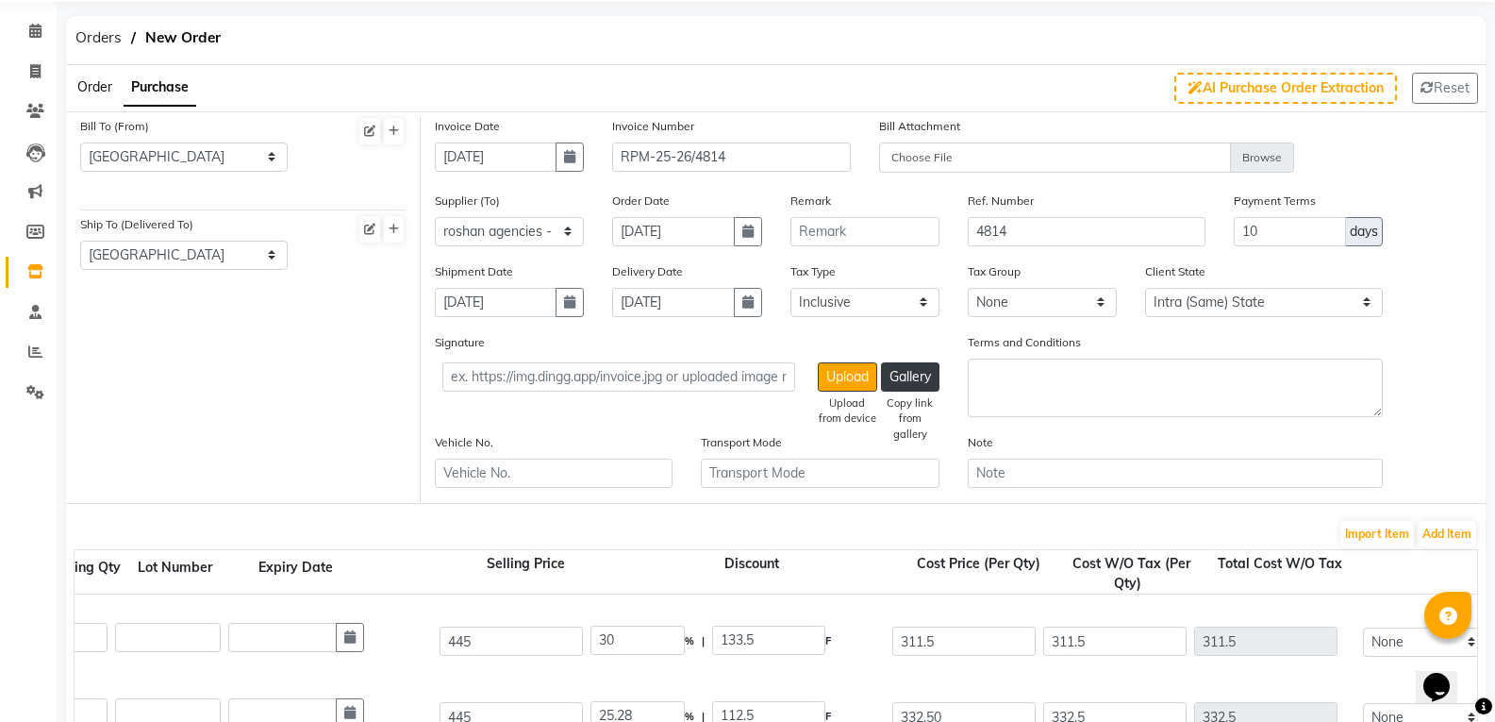
scroll to position [0, 0]
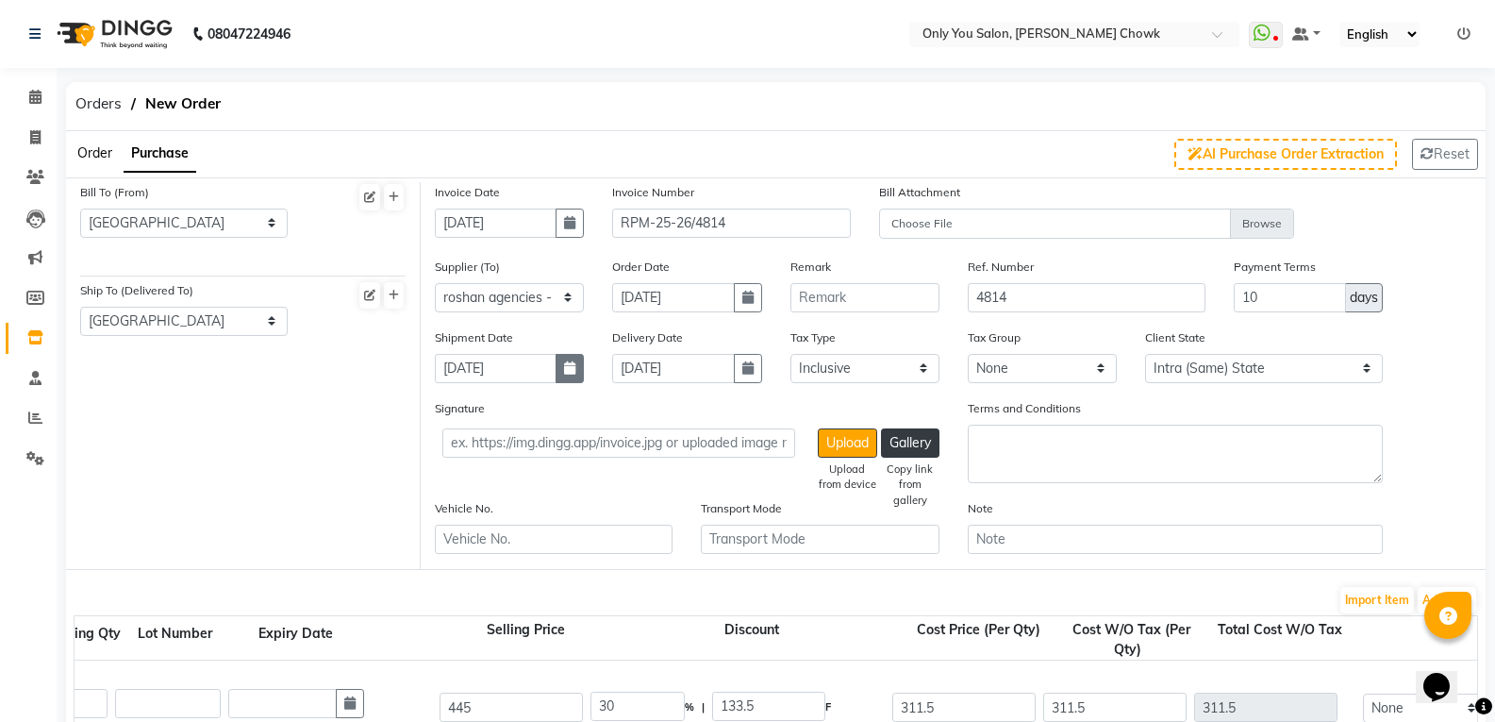
click at [566, 374] on button "button" at bounding box center [570, 368] width 28 height 29
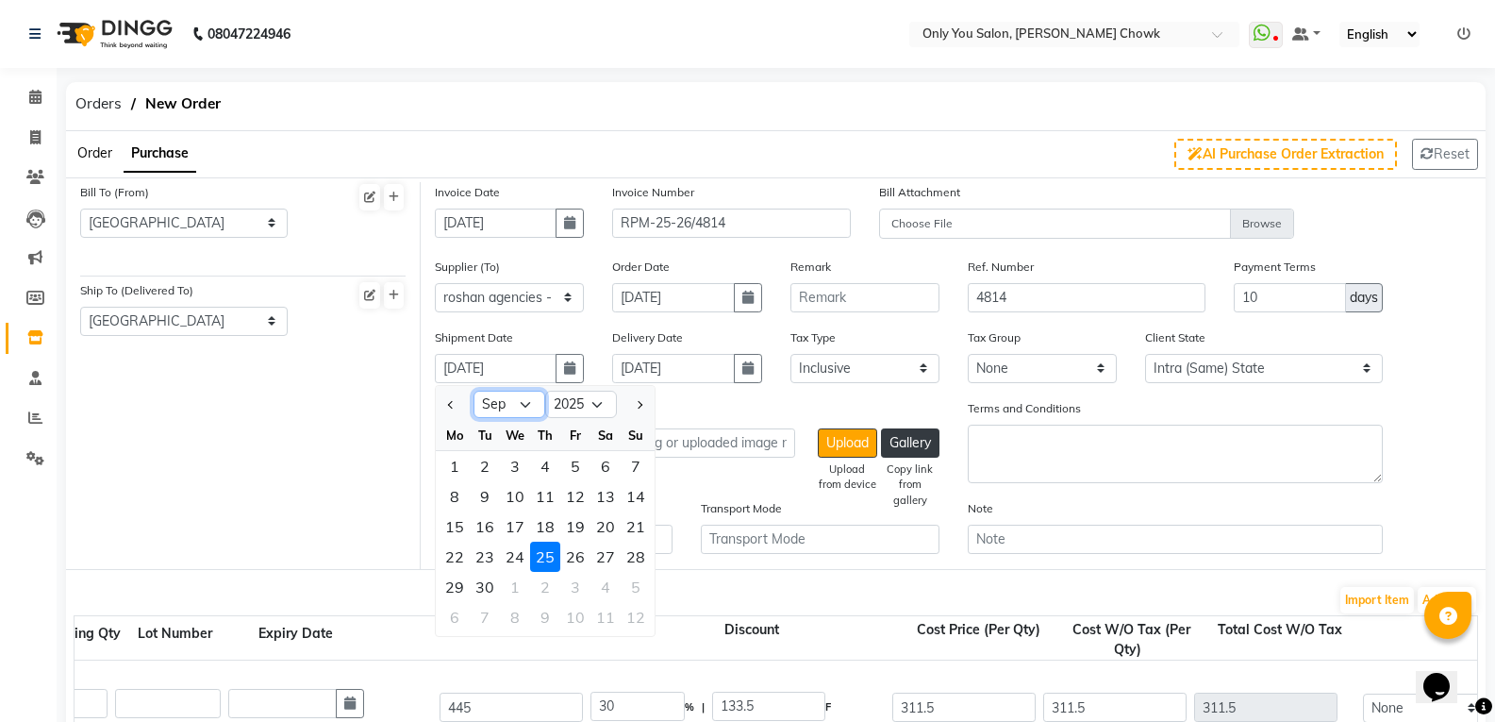
click at [530, 409] on select "Jan Feb Mar Apr May Jun [DATE] Aug Sep Oct Nov Dec" at bounding box center [509, 404] width 72 height 28
click at [473, 390] on select "Jan Feb Mar Apr May Jun [DATE] Aug Sep Oct Nov Dec" at bounding box center [509, 404] width 72 height 28
click at [465, 584] on div "25" at bounding box center [455, 587] width 30 height 30
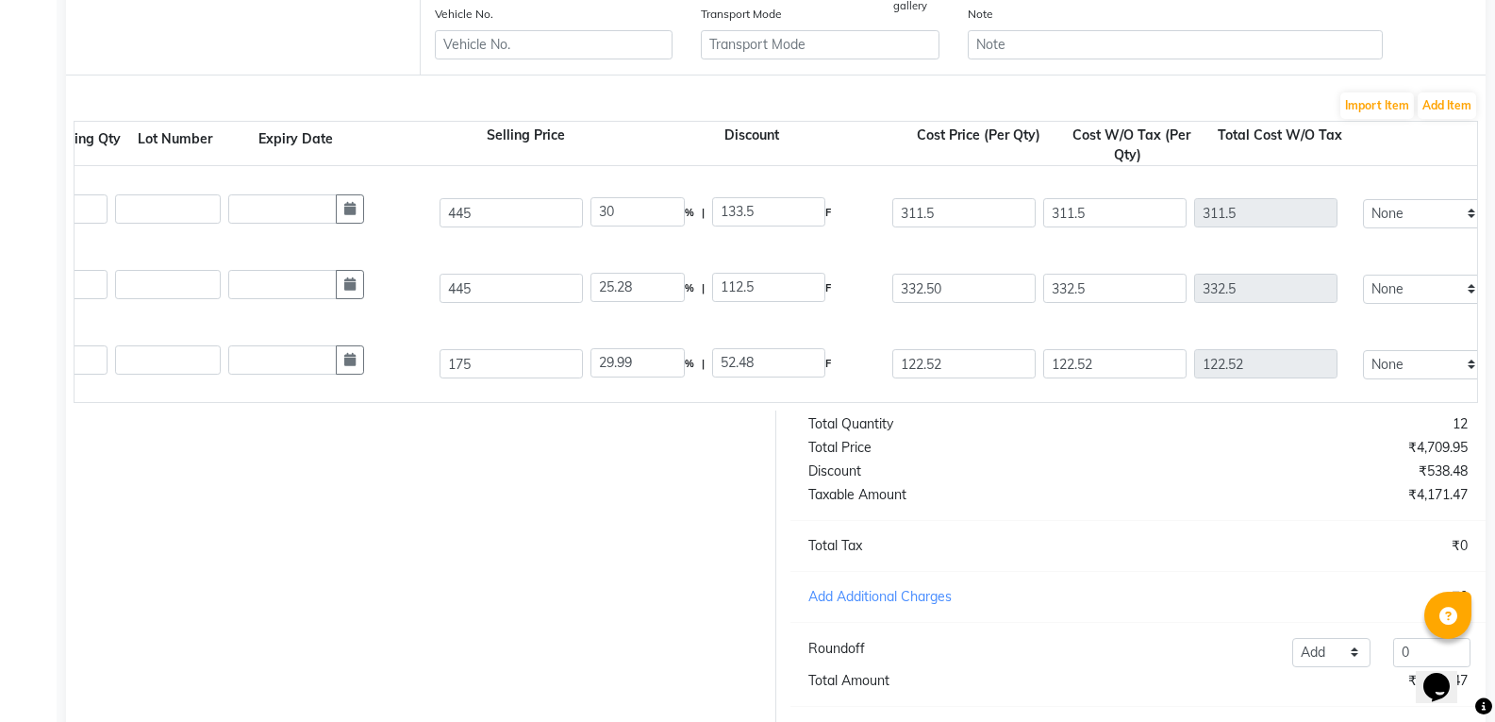
scroll to position [606, 0]
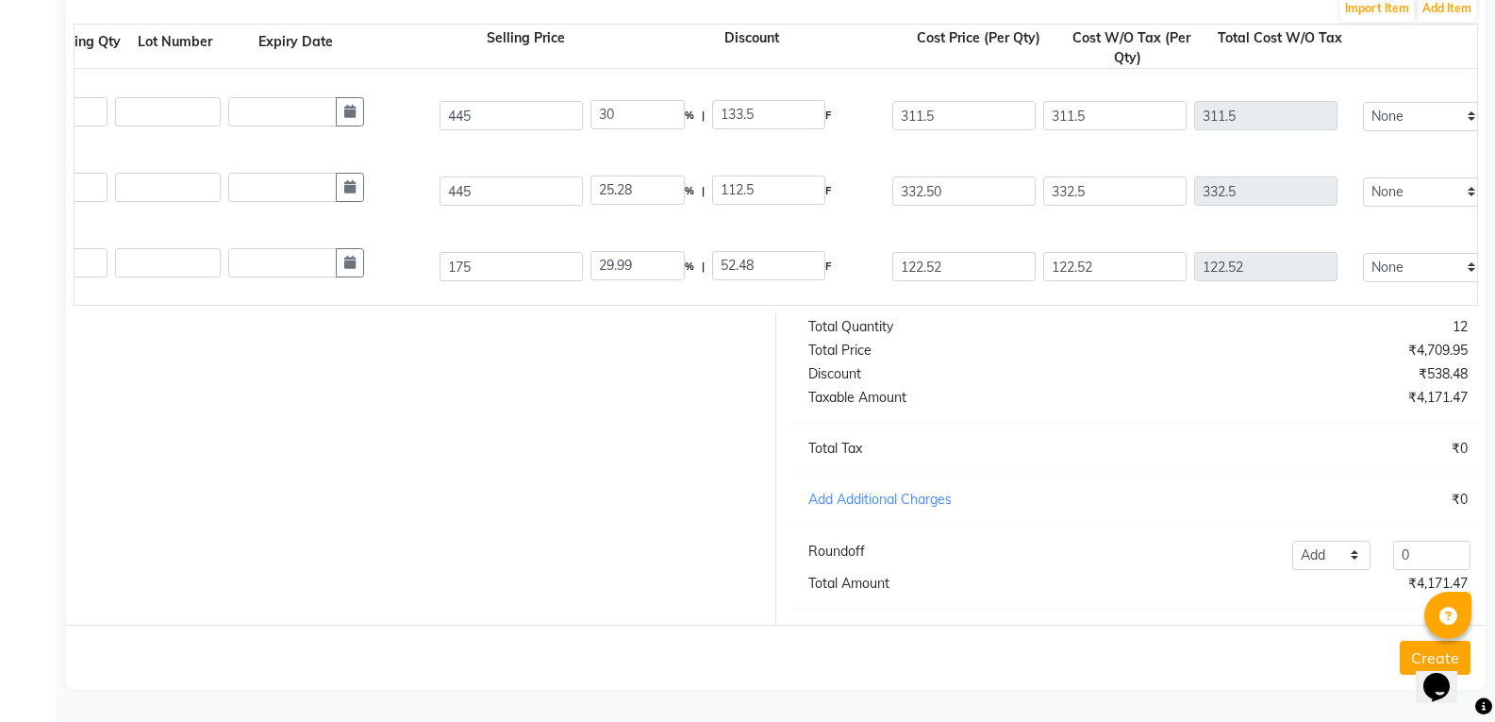
click at [1406, 657] on button "Create" at bounding box center [1435, 657] width 71 height 34
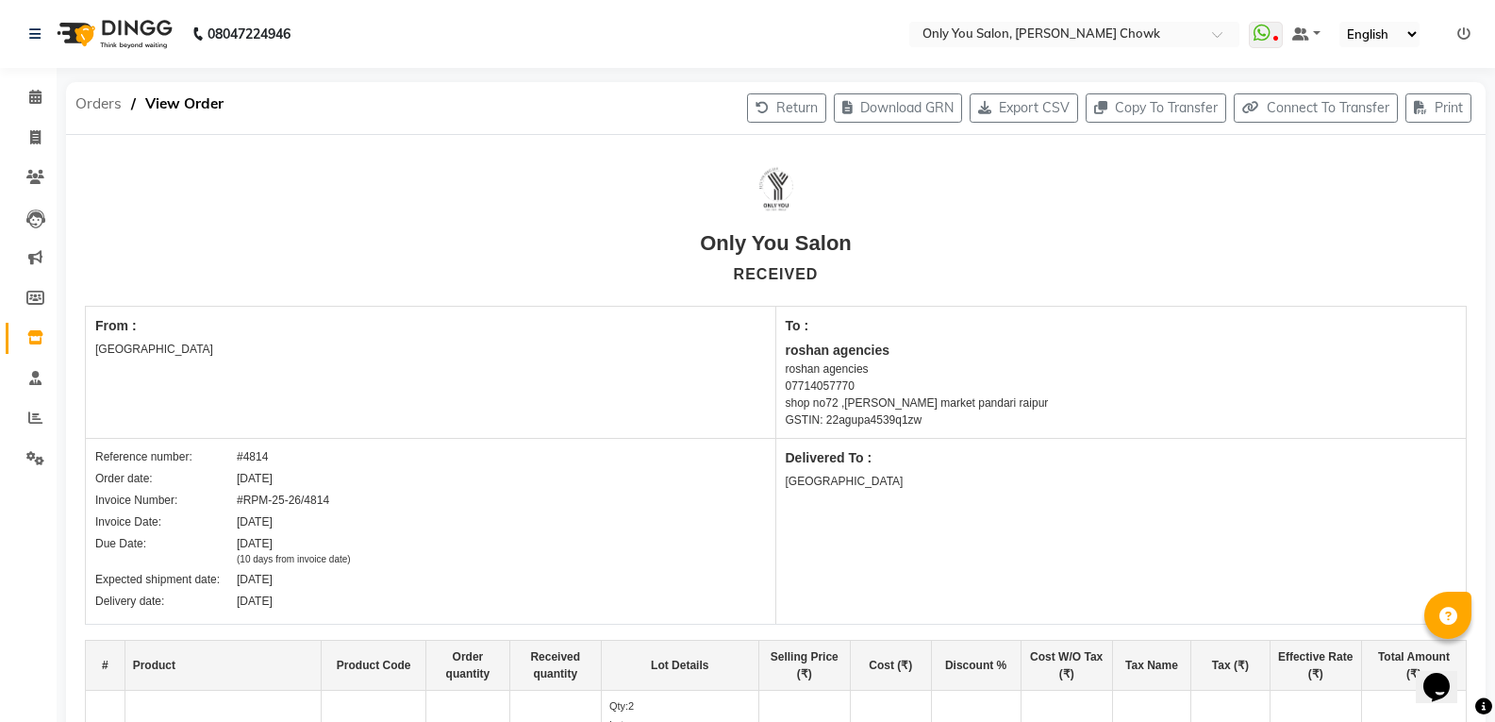
click at [99, 99] on span "Orders" at bounding box center [98, 104] width 65 height 34
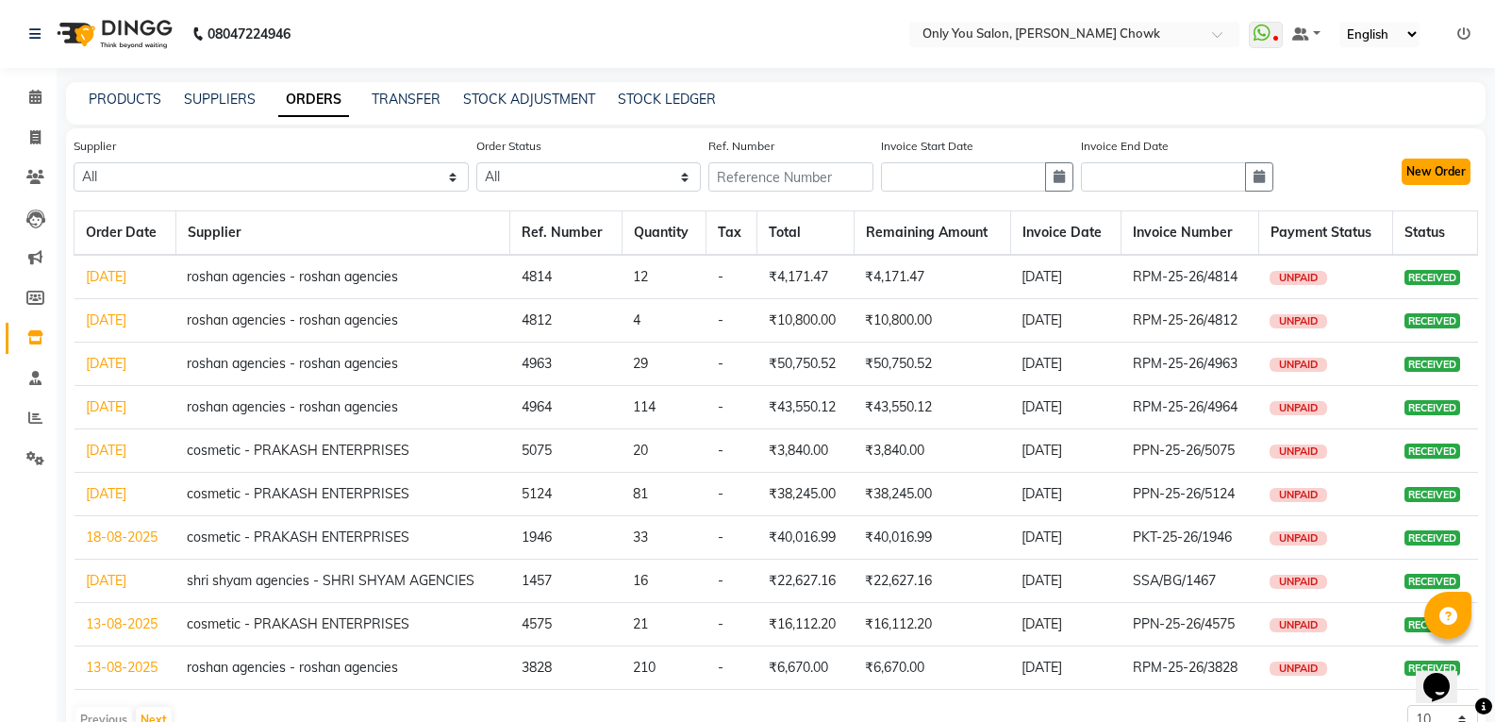
click at [1457, 179] on button "New Order" at bounding box center [1436, 171] width 69 height 26
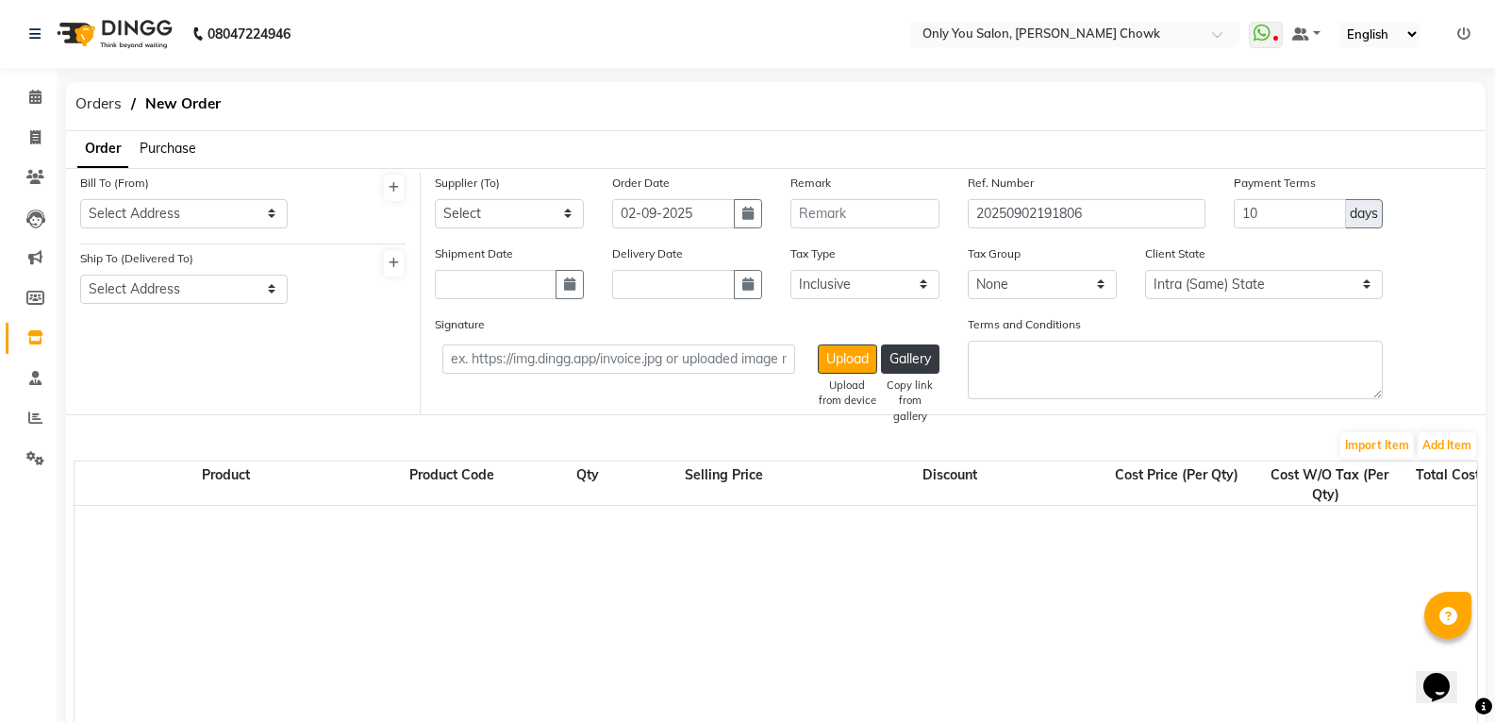
click at [172, 141] on span "Purchase" at bounding box center [168, 148] width 57 height 17
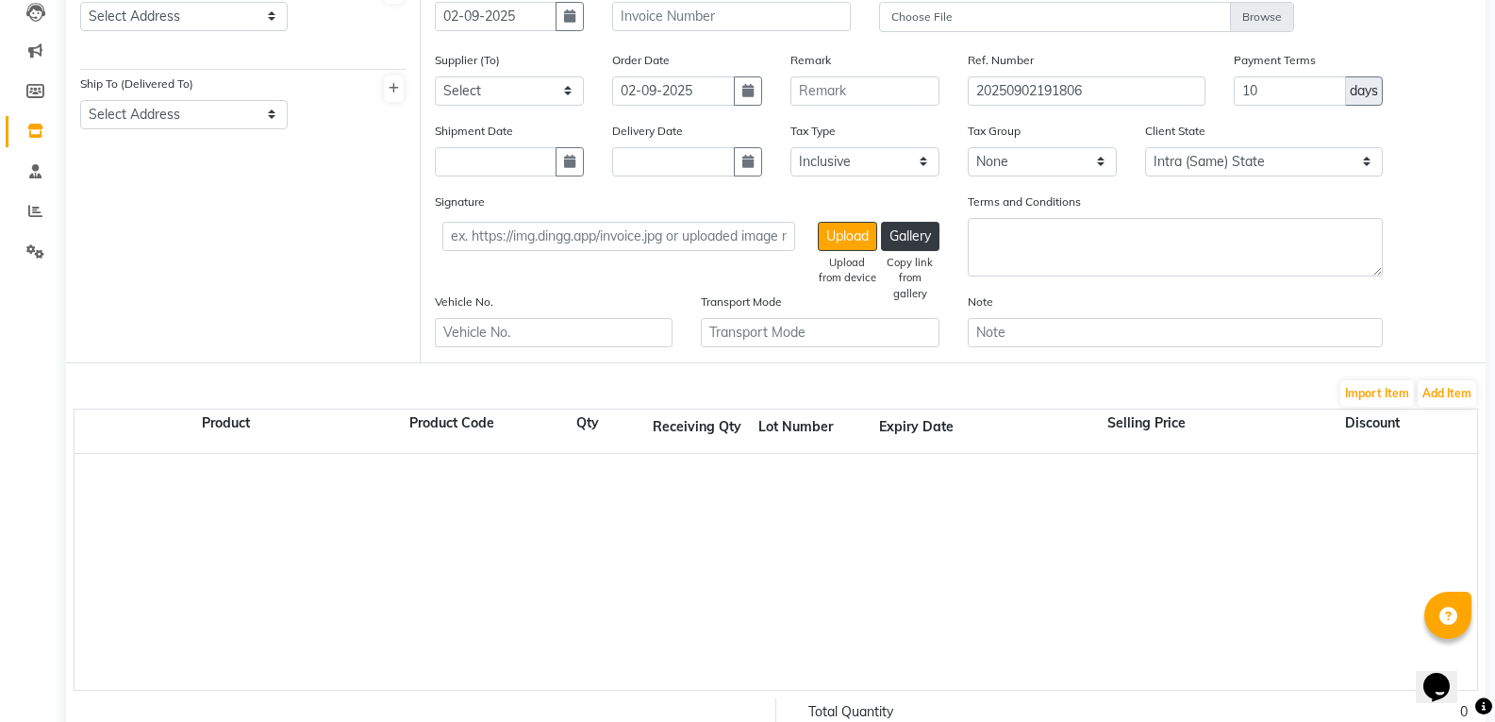
scroll to position [377, 0]
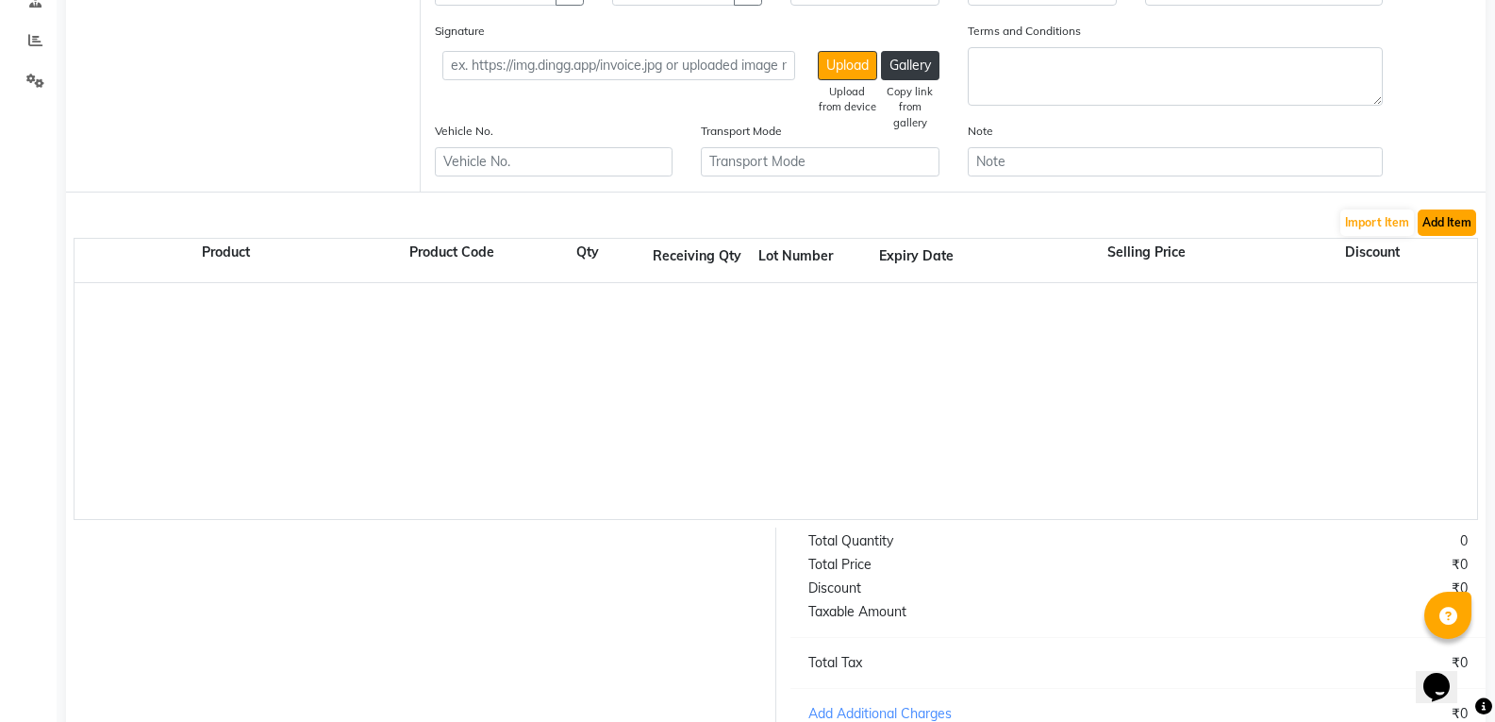
click at [1467, 227] on button "Add Item" at bounding box center [1447, 222] width 58 height 26
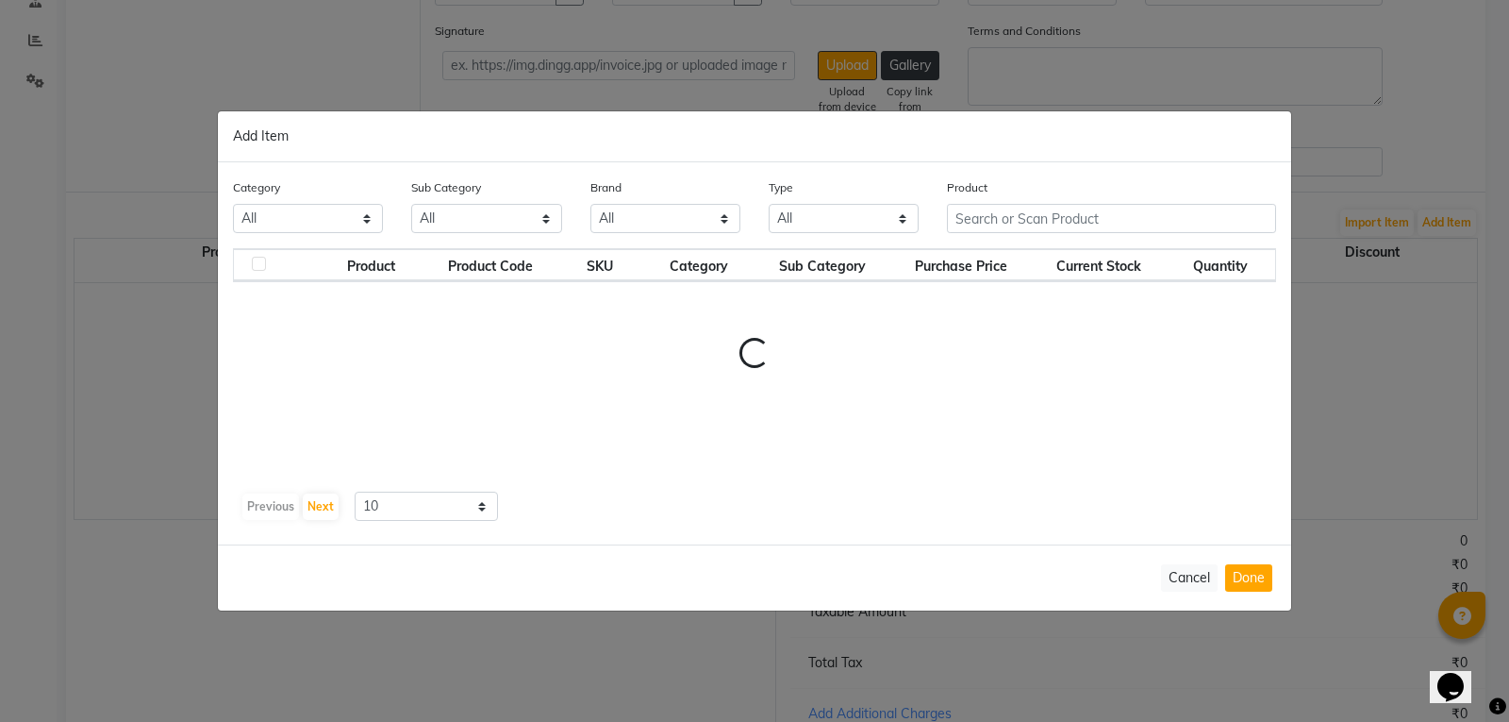
click at [953, 209] on div "Product" at bounding box center [1111, 212] width 357 height 71
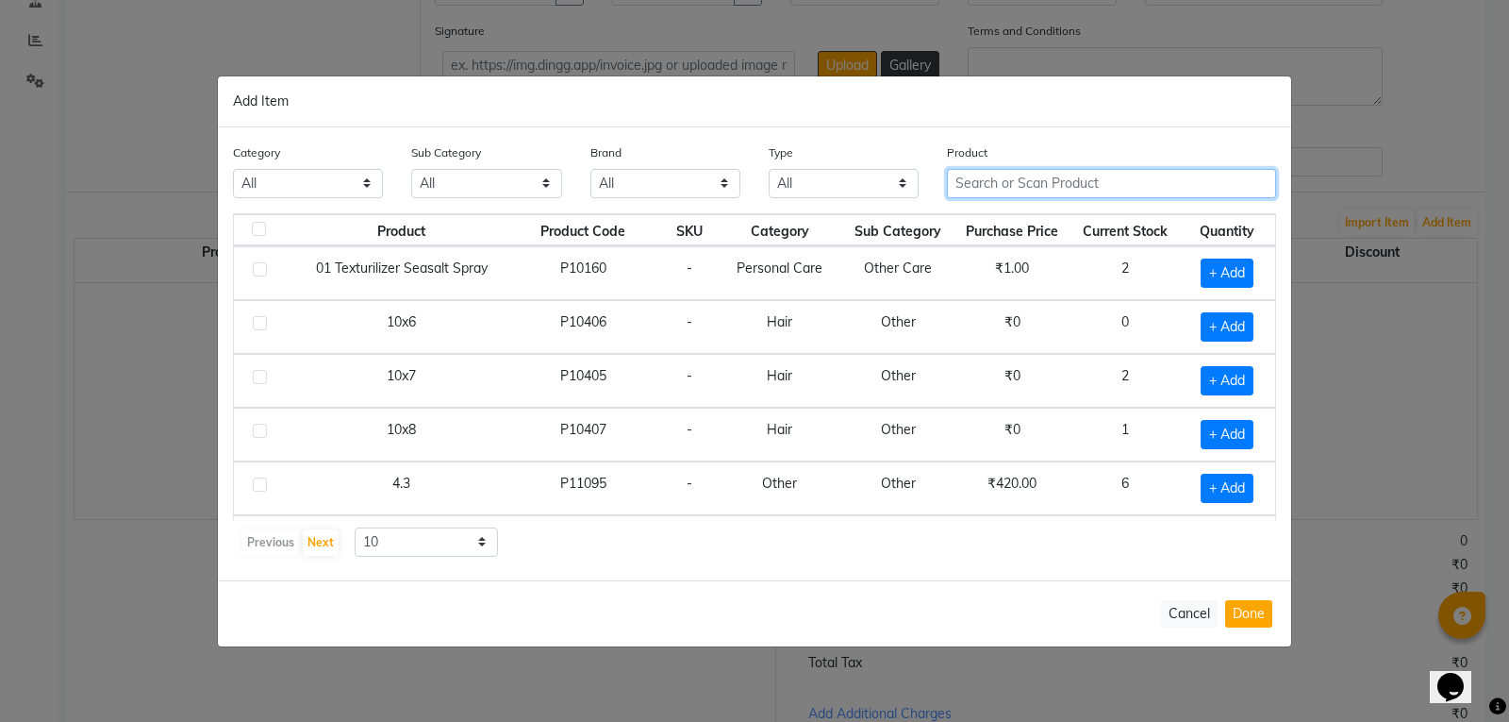
click at [1013, 179] on input "text" at bounding box center [1111, 183] width 329 height 29
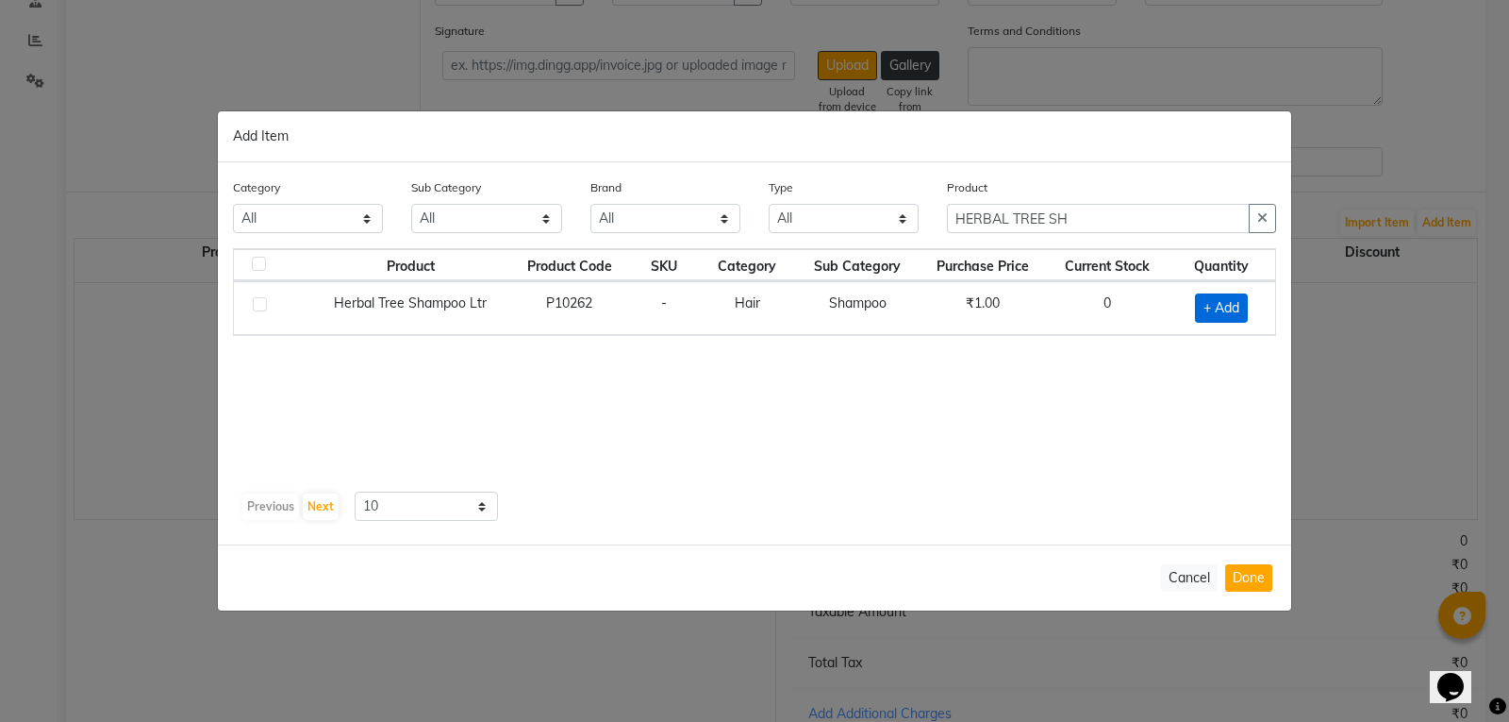
click at [1213, 307] on span "+ Add" at bounding box center [1221, 307] width 53 height 29
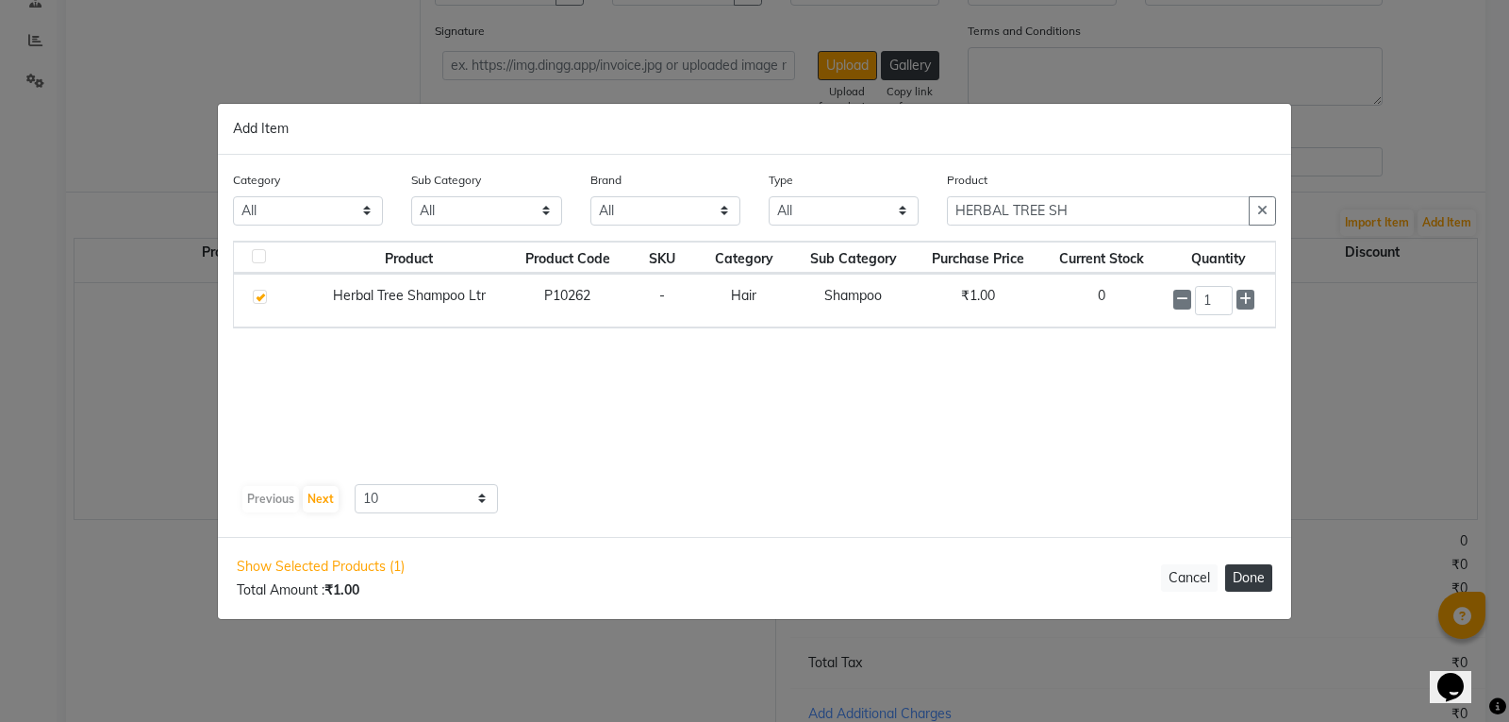
click at [1249, 577] on button "Done" at bounding box center [1248, 577] width 47 height 27
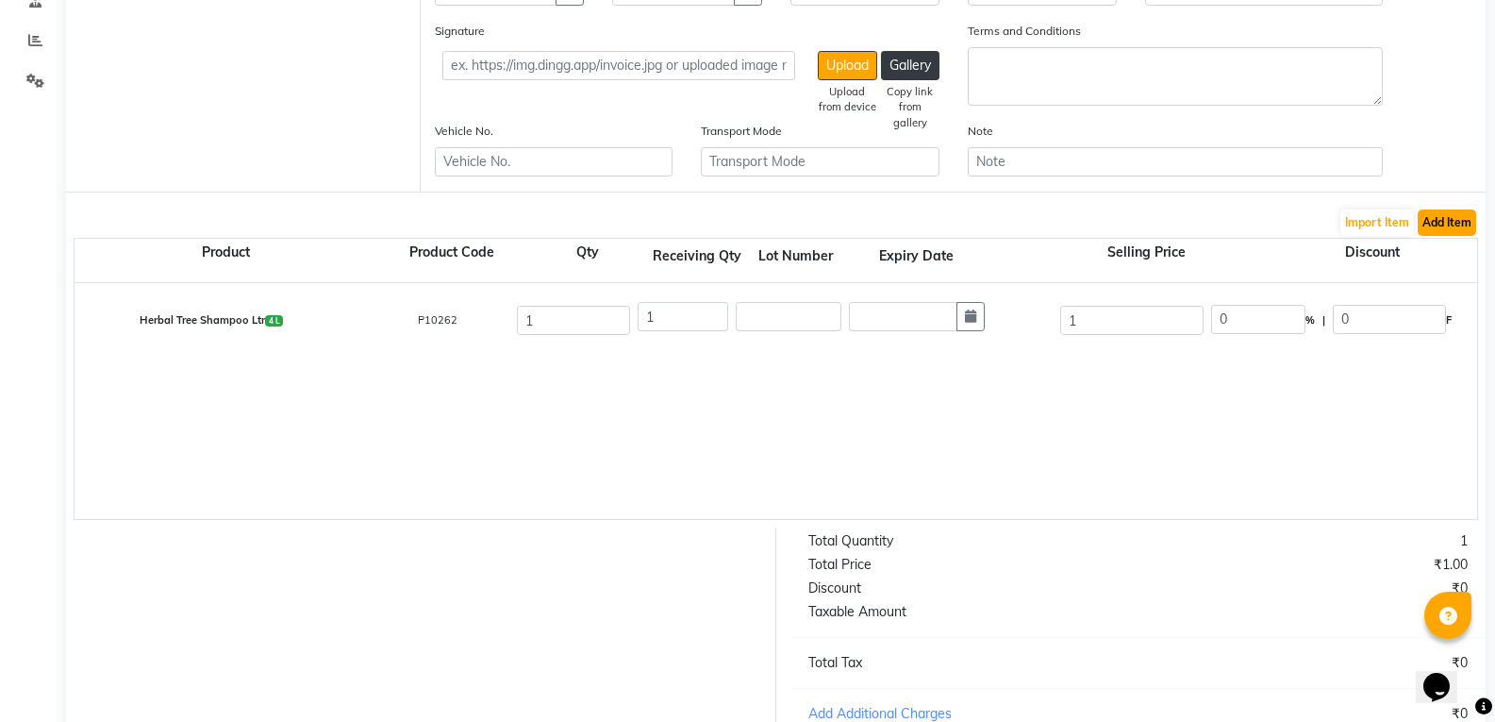
click at [1453, 224] on button "Add Item" at bounding box center [1447, 222] width 58 height 26
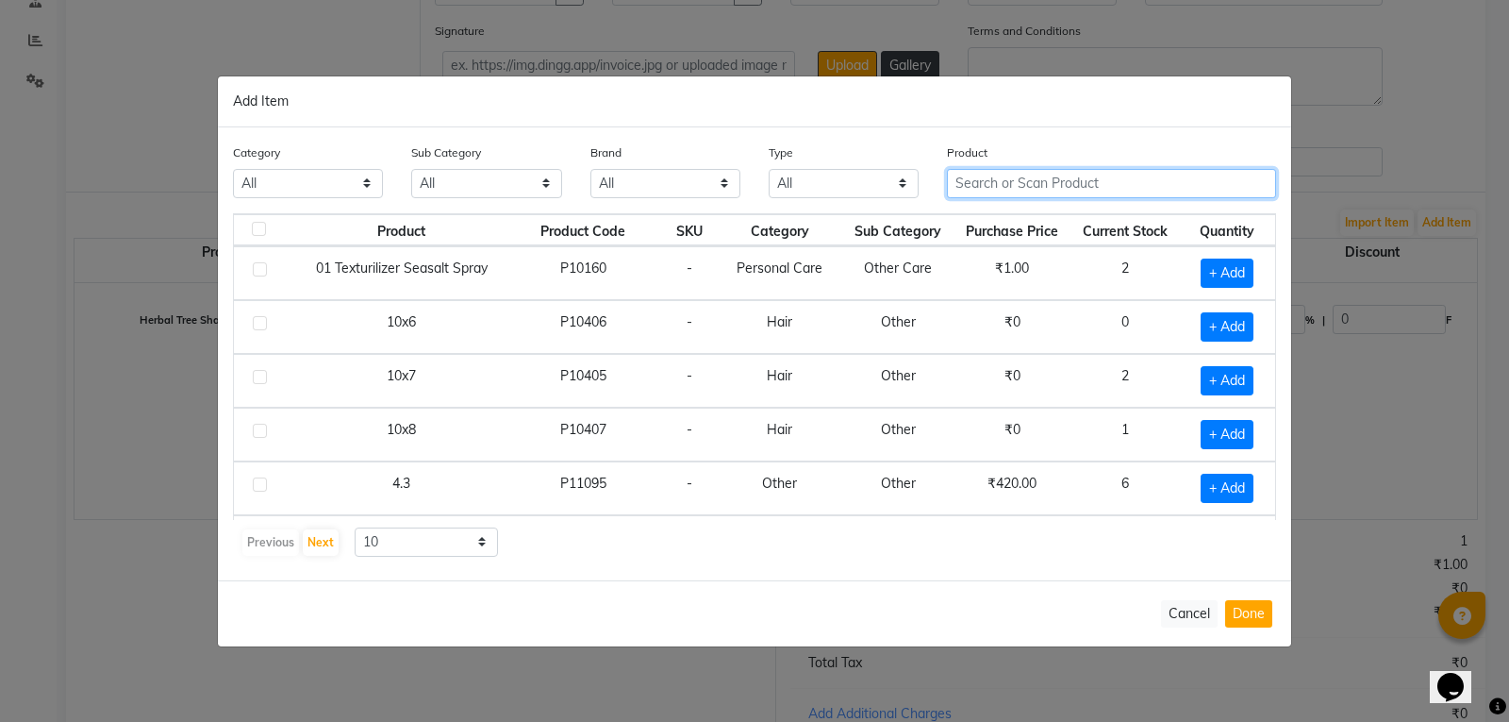
click at [1097, 187] on input "text" at bounding box center [1111, 183] width 329 height 29
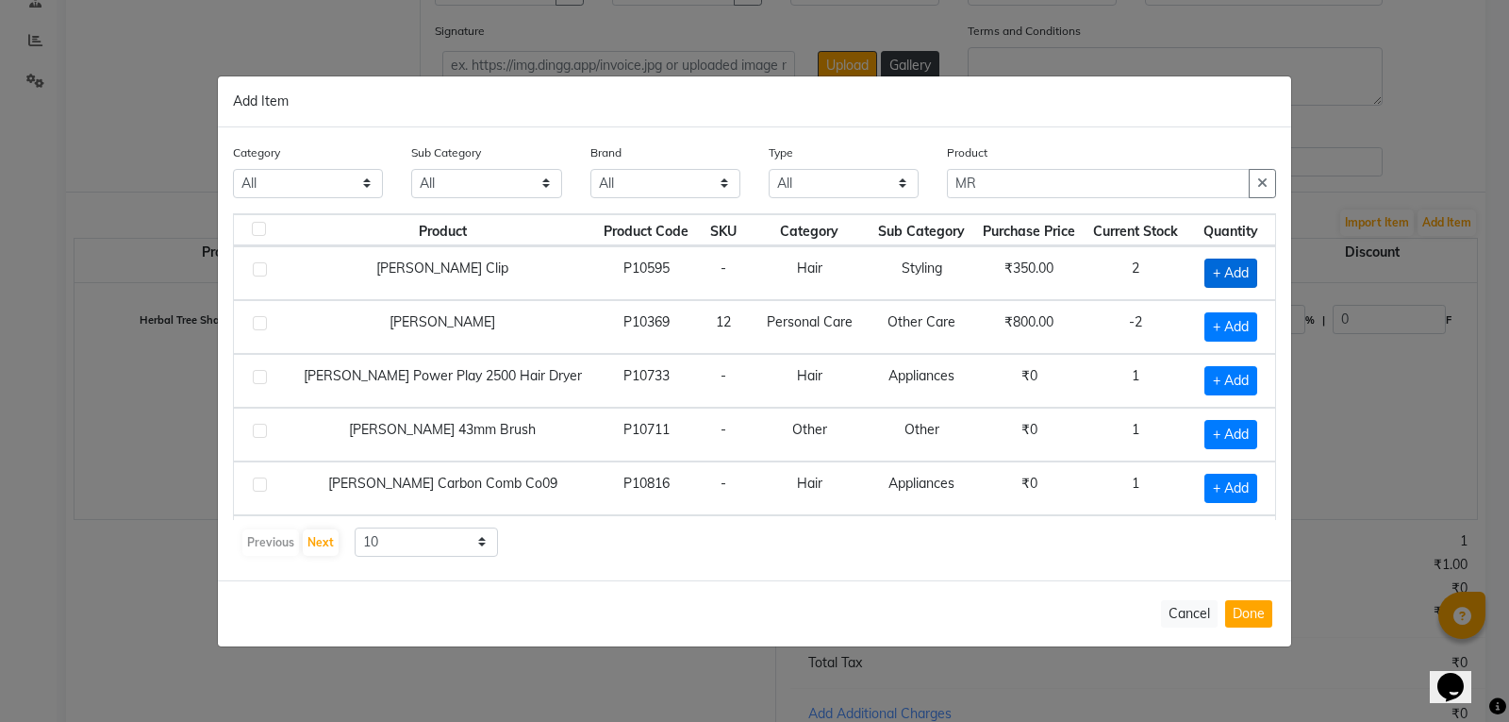
click at [1216, 264] on span "+ Add" at bounding box center [1230, 272] width 53 height 29
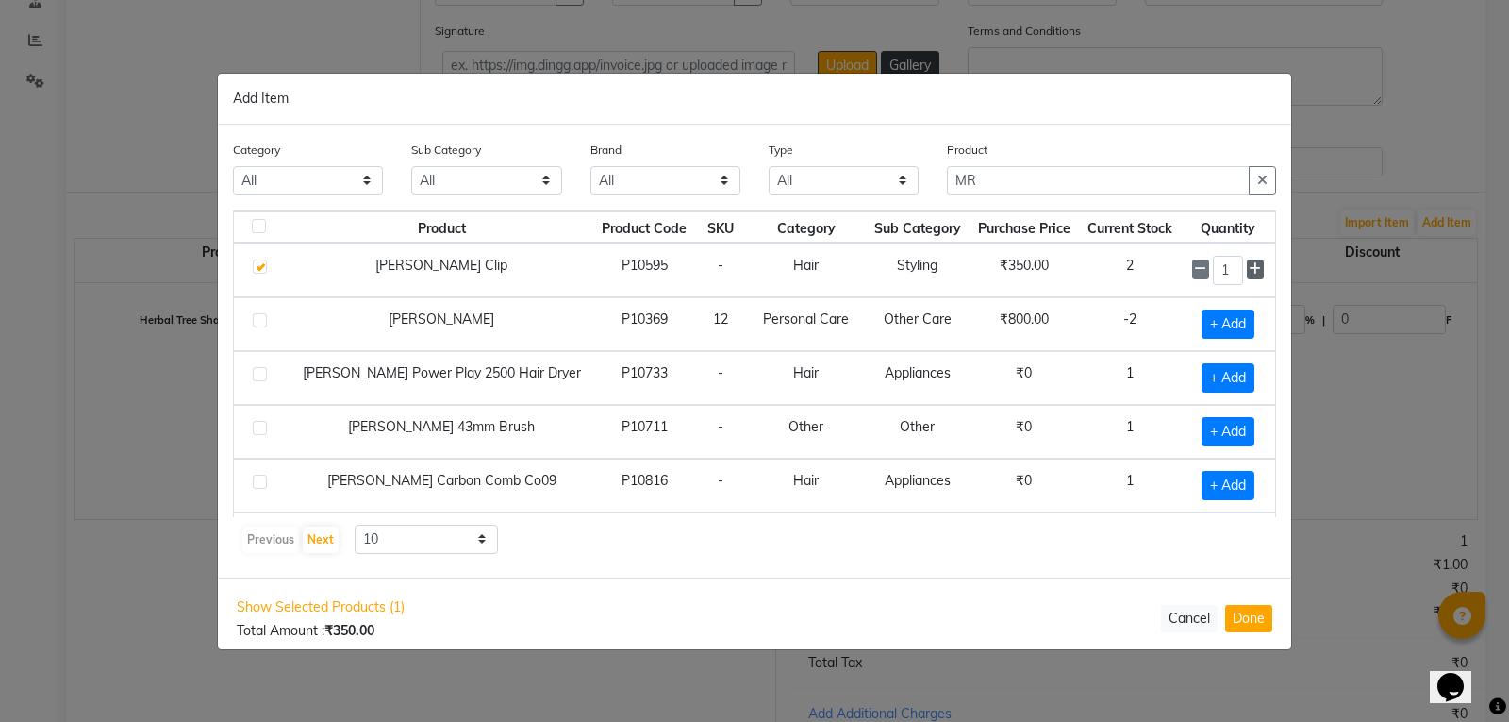
click at [1247, 265] on span at bounding box center [1255, 269] width 17 height 20
click at [1241, 615] on button "Done" at bounding box center [1248, 618] width 47 height 27
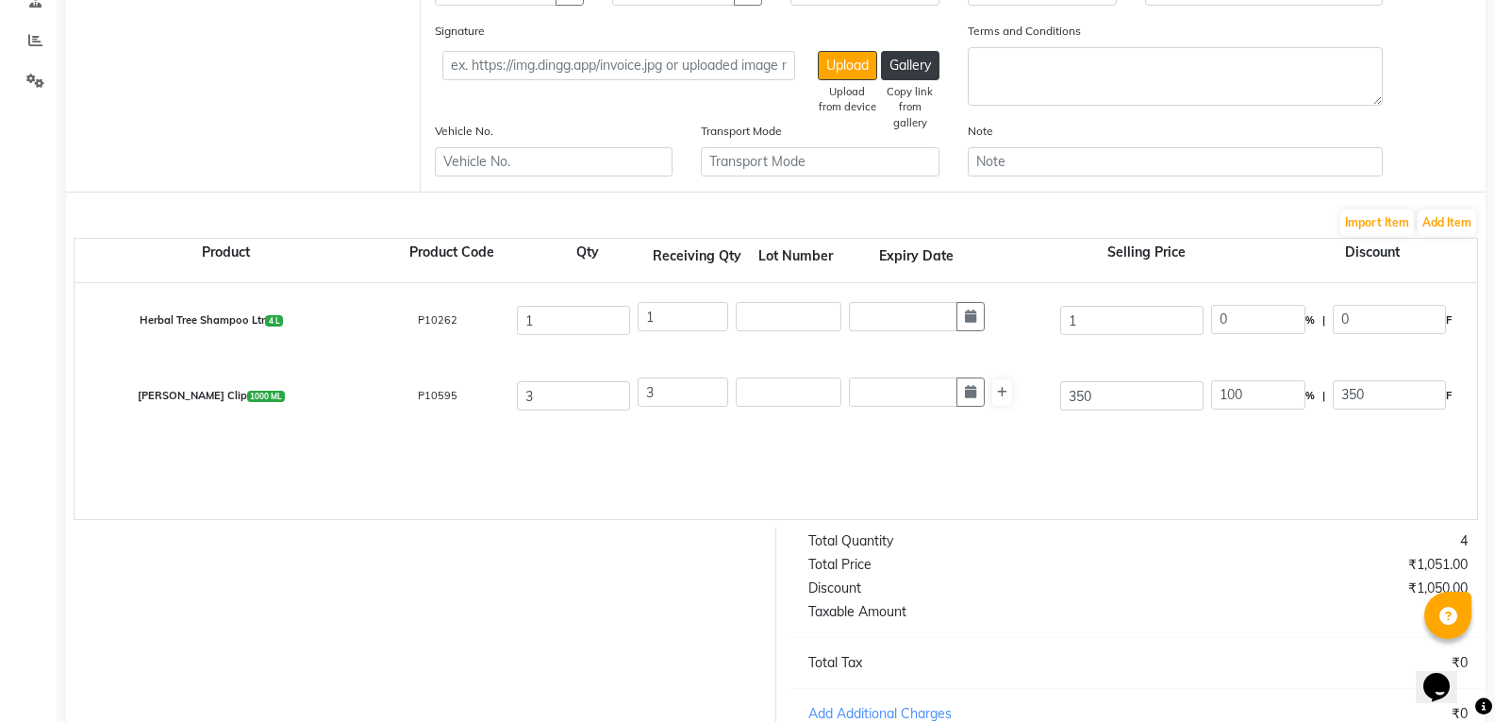
click at [1430, 238] on div "Product Product Code Qty Receiving Qty Lot Number Expiry Date Selling Price Dis…" at bounding box center [776, 379] width 1404 height 282
click at [1441, 215] on button "Add Item" at bounding box center [1447, 222] width 58 height 26
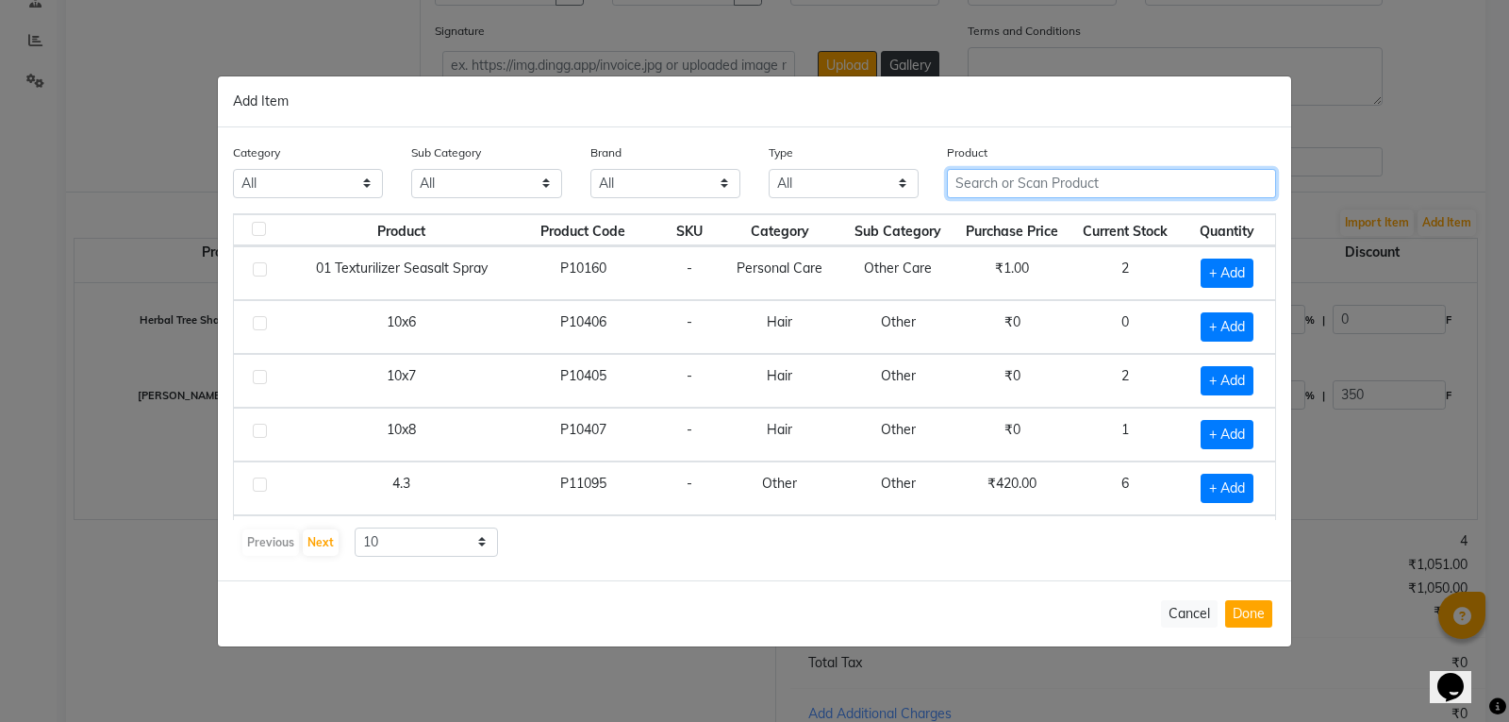
click at [1096, 187] on input "text" at bounding box center [1111, 183] width 329 height 29
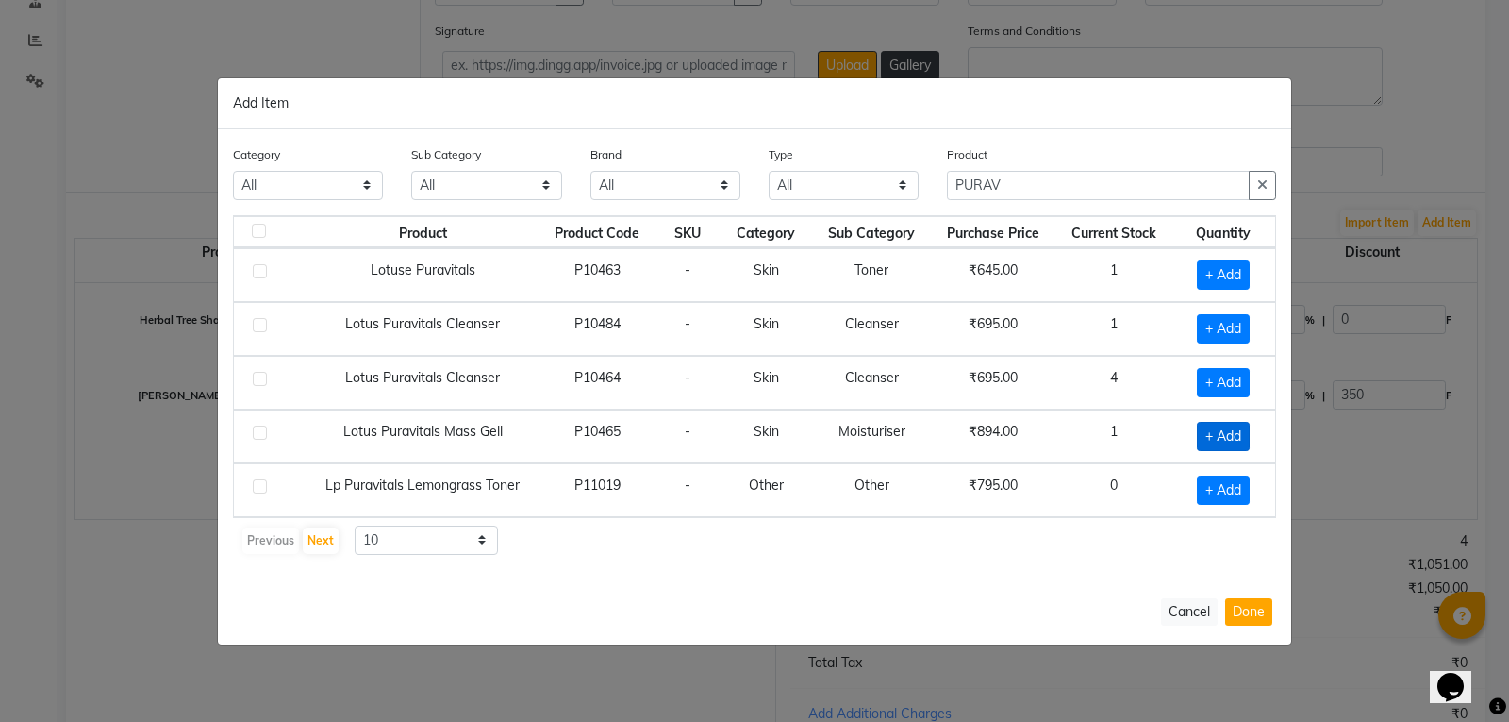
click at [1217, 430] on span "+ Add" at bounding box center [1223, 436] width 53 height 29
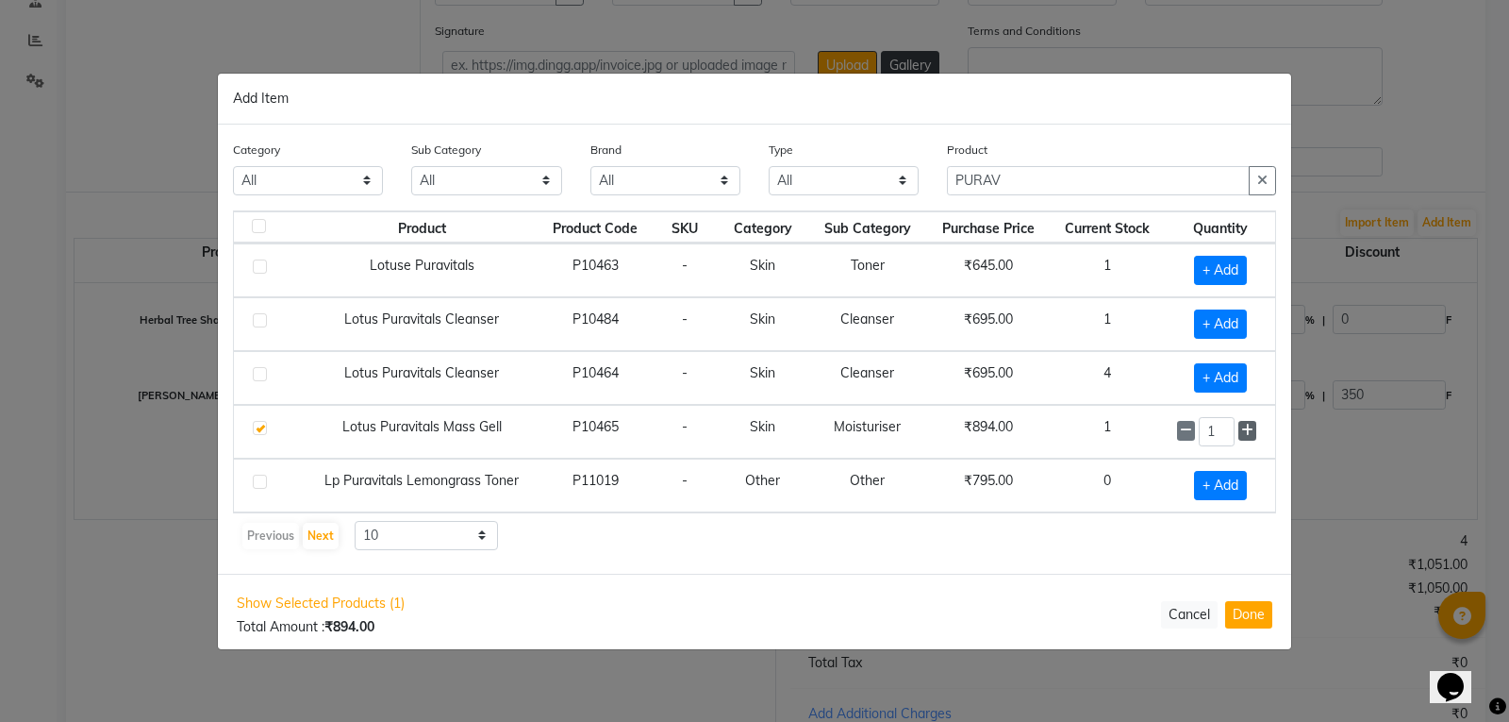
click at [1255, 427] on span at bounding box center [1247, 431] width 18 height 20
click at [1261, 612] on button "Done" at bounding box center [1248, 614] width 47 height 27
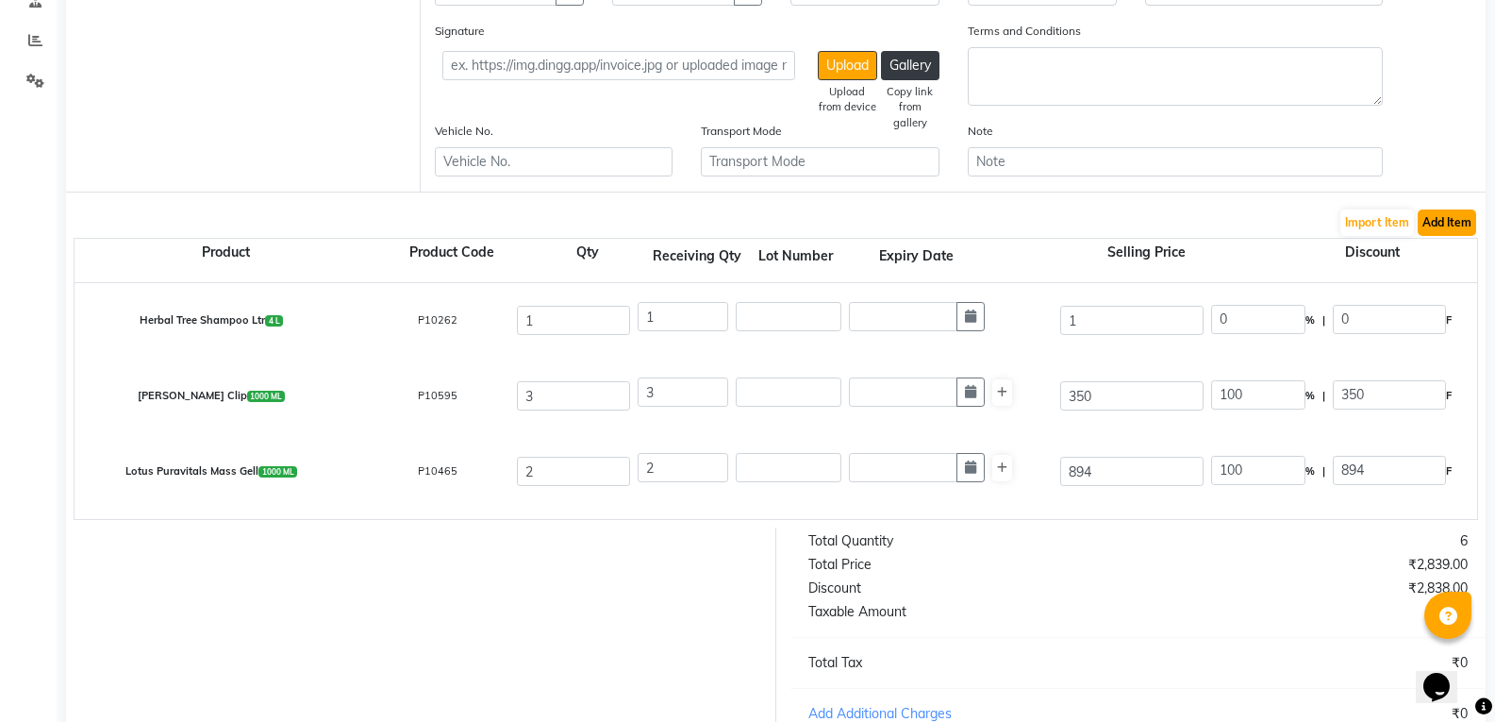
click at [1443, 219] on button "Add Item" at bounding box center [1447, 222] width 58 height 26
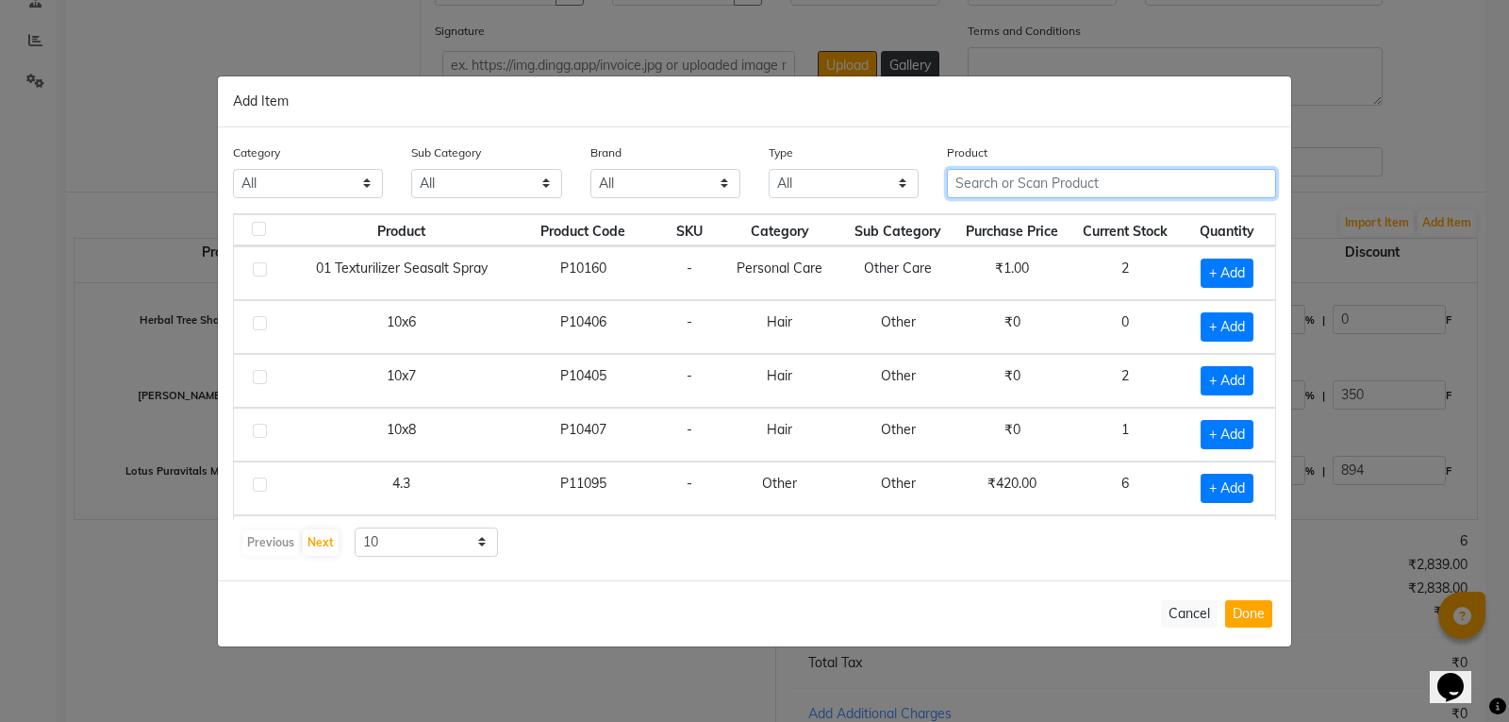
click at [1036, 170] on input "text" at bounding box center [1111, 183] width 329 height 29
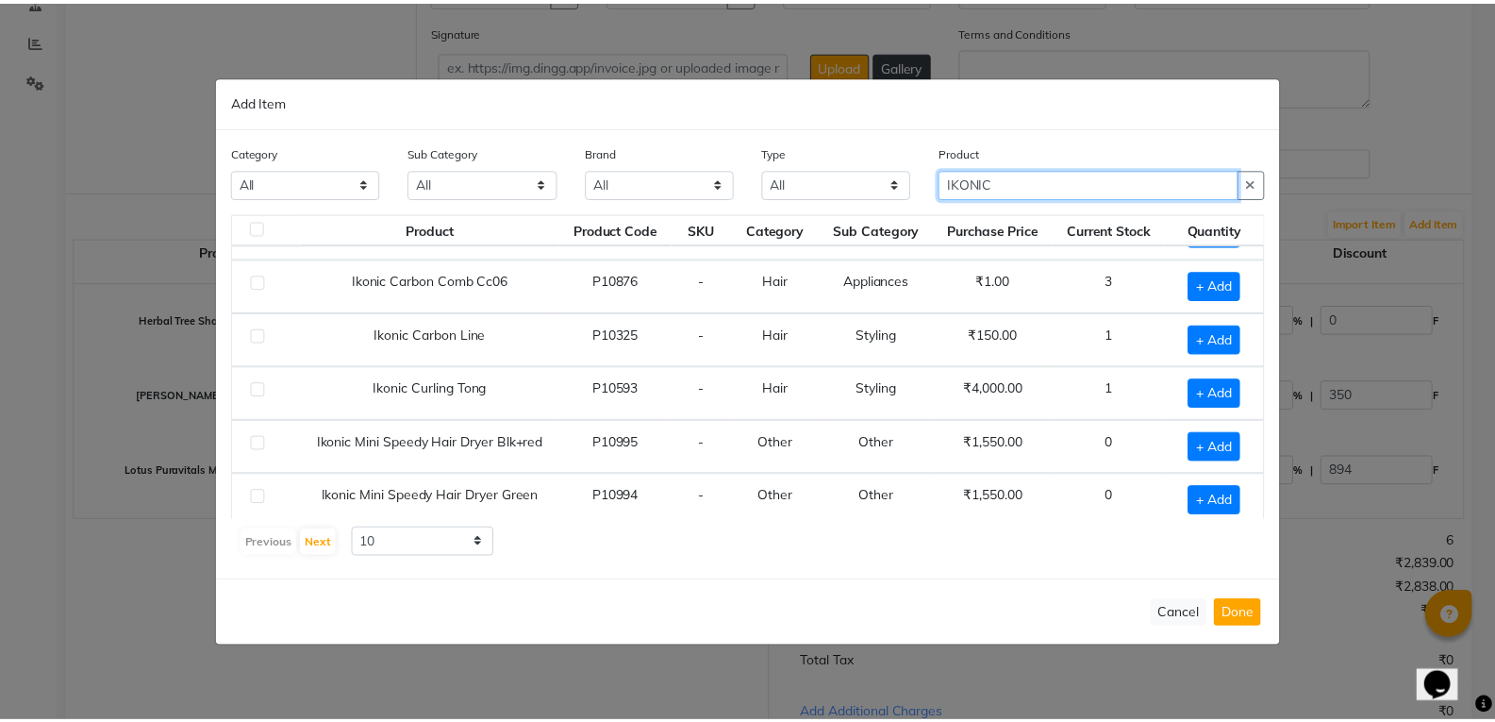
scroll to position [0, 0]
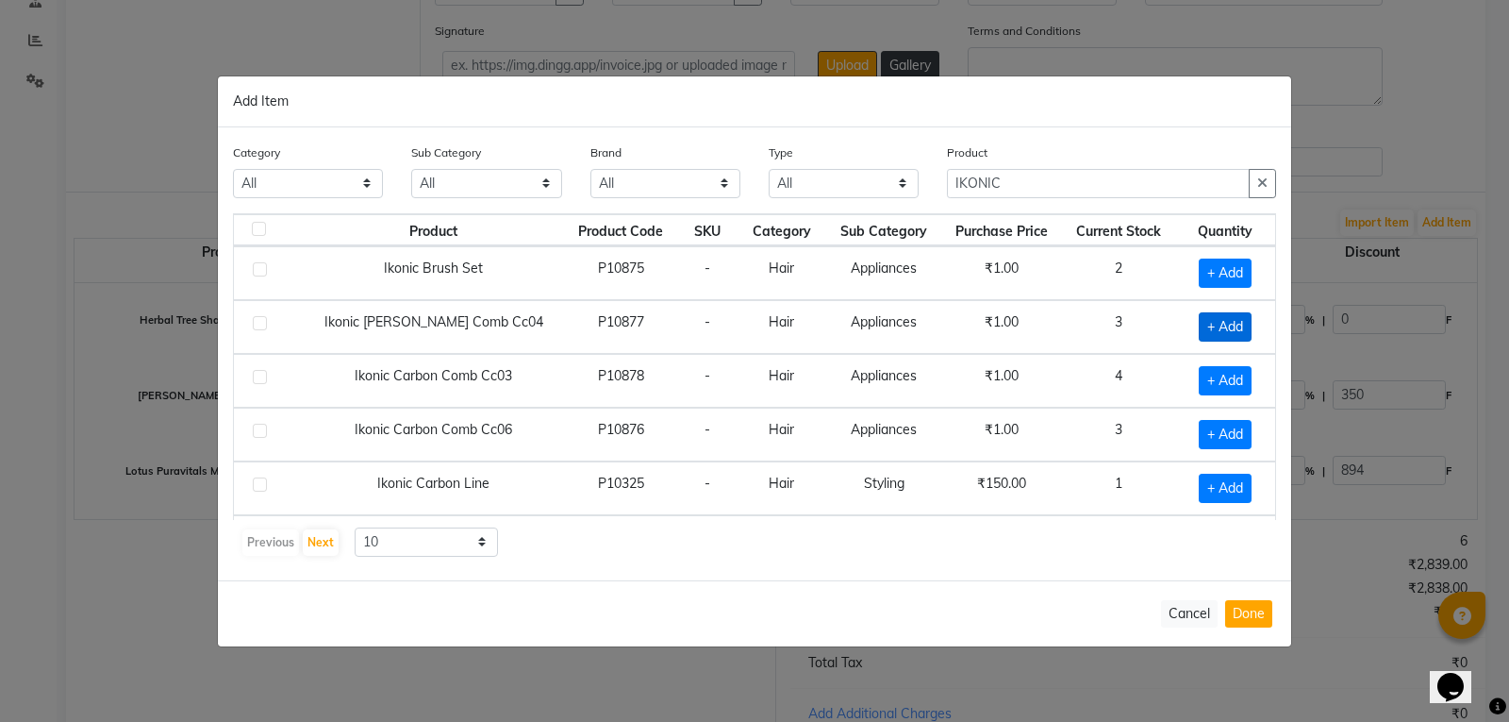
click at [1200, 332] on span "+ Add" at bounding box center [1225, 326] width 53 height 29
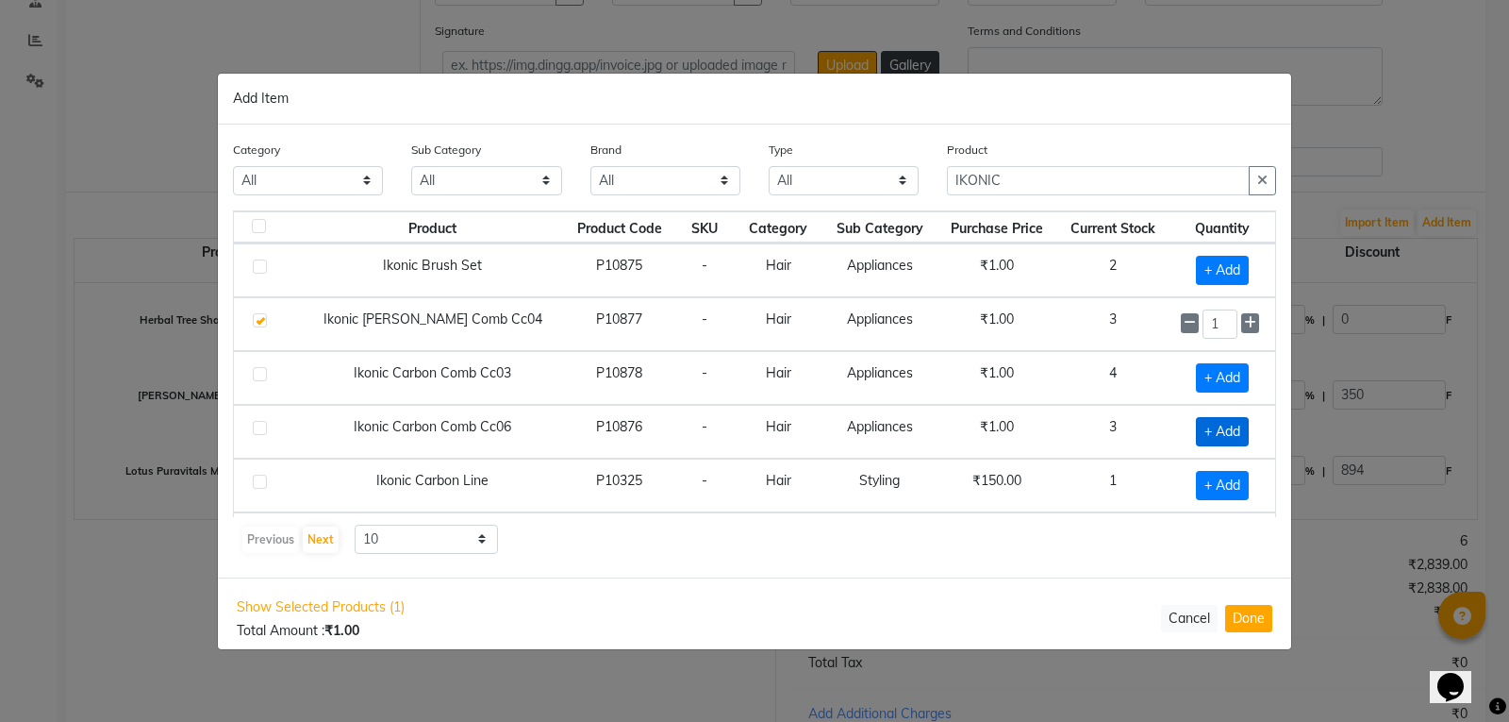
click at [1196, 427] on span "+ Add" at bounding box center [1222, 431] width 53 height 29
click at [1244, 324] on icon at bounding box center [1250, 322] width 12 height 13
click at [1244, 424] on icon at bounding box center [1250, 429] width 12 height 13
click at [1258, 611] on button "Done" at bounding box center [1248, 618] width 47 height 27
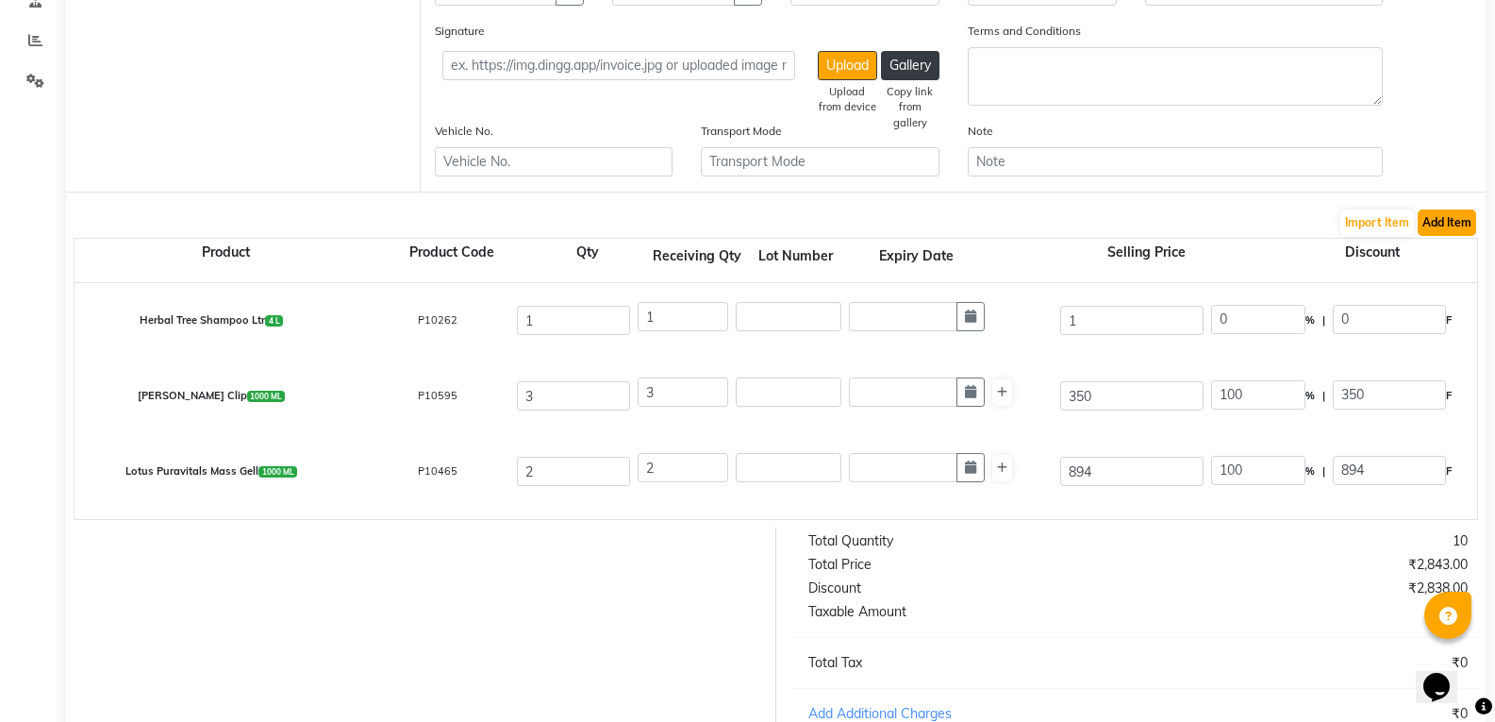
click at [1451, 215] on button "Add Item" at bounding box center [1447, 222] width 58 height 26
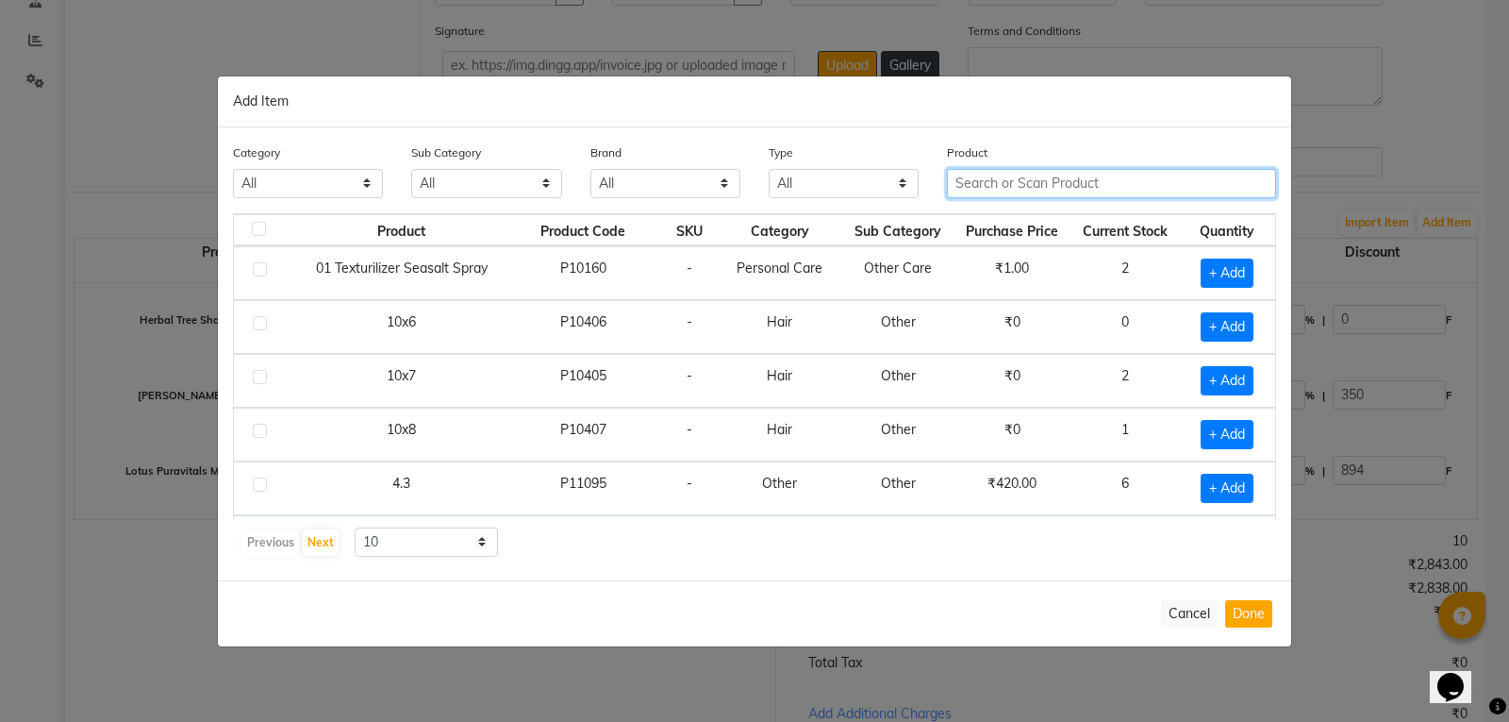
click at [1047, 183] on input "text" at bounding box center [1111, 183] width 329 height 29
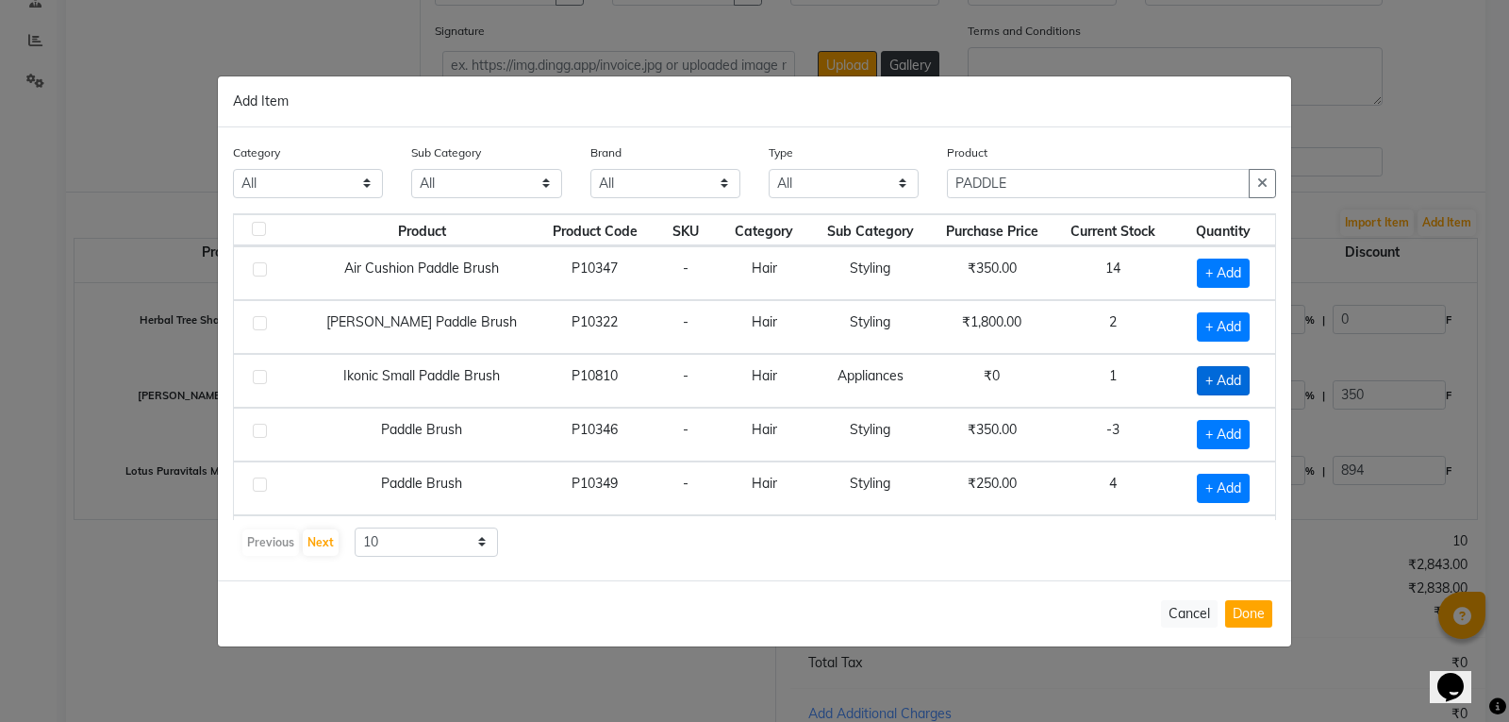
click at [1226, 390] on span "+ Add" at bounding box center [1223, 380] width 53 height 29
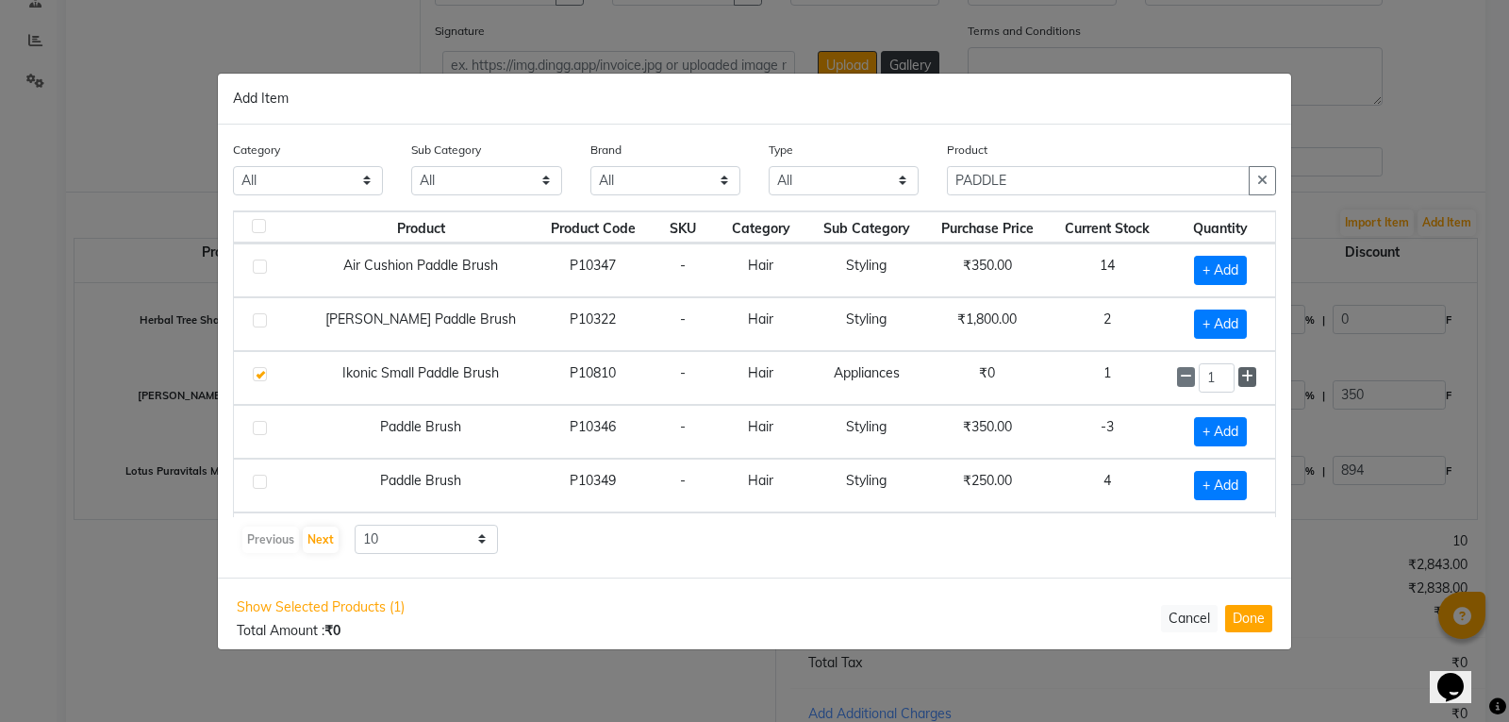
click at [1241, 372] on icon at bounding box center [1247, 376] width 12 height 13
click at [1196, 469] on td "+ Add" at bounding box center [1220, 485] width 109 height 54
click at [1209, 479] on span "+ Add" at bounding box center [1220, 485] width 53 height 29
click at [1239, 488] on span at bounding box center [1247, 484] width 18 height 20
click at [1244, 617] on button "Done" at bounding box center [1248, 618] width 47 height 27
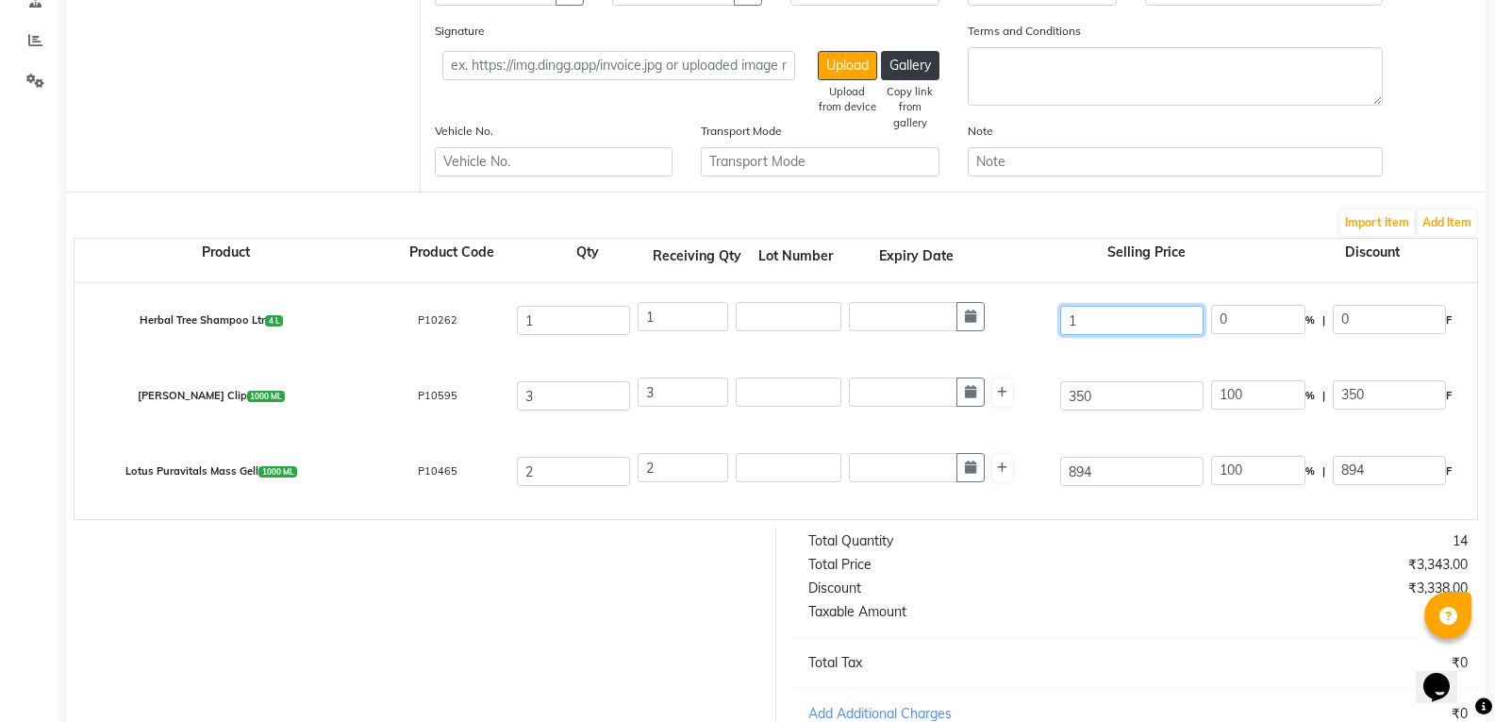
click at [1105, 318] on input "1" at bounding box center [1131, 320] width 143 height 29
click at [1133, 392] on input "350" at bounding box center [1131, 395] width 143 height 29
click at [1134, 474] on input "894" at bounding box center [1131, 470] width 143 height 29
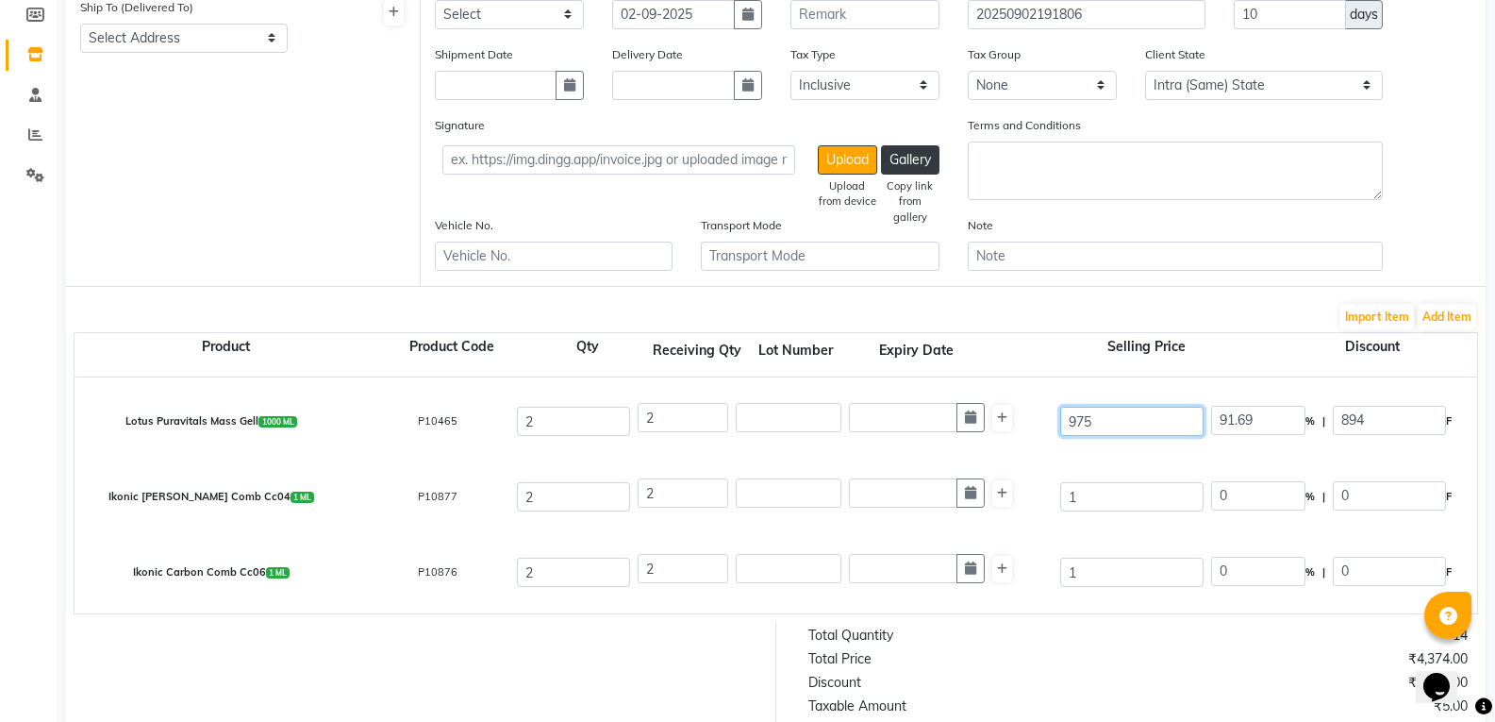
scroll to position [189, 0]
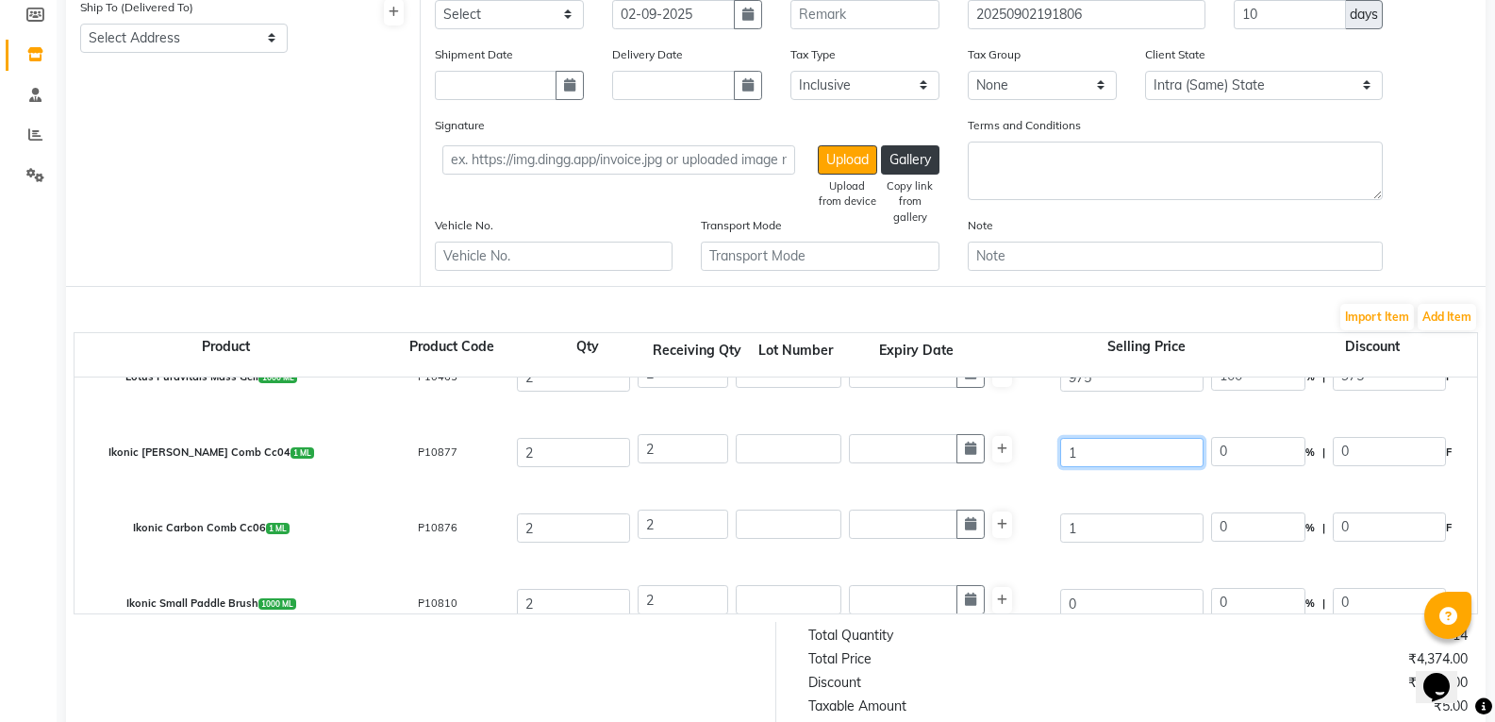
click at [1098, 459] on input "1" at bounding box center [1131, 452] width 143 height 29
click at [1108, 539] on input "1" at bounding box center [1131, 527] width 143 height 29
click at [833, 558] on div "Ikonic Carbon Comb Cc06 1 ML P10876 2 2 325 99.69 % | 324 F 1 1 2 None (0%) 0 2" at bounding box center [1476, 527] width 2833 height 75
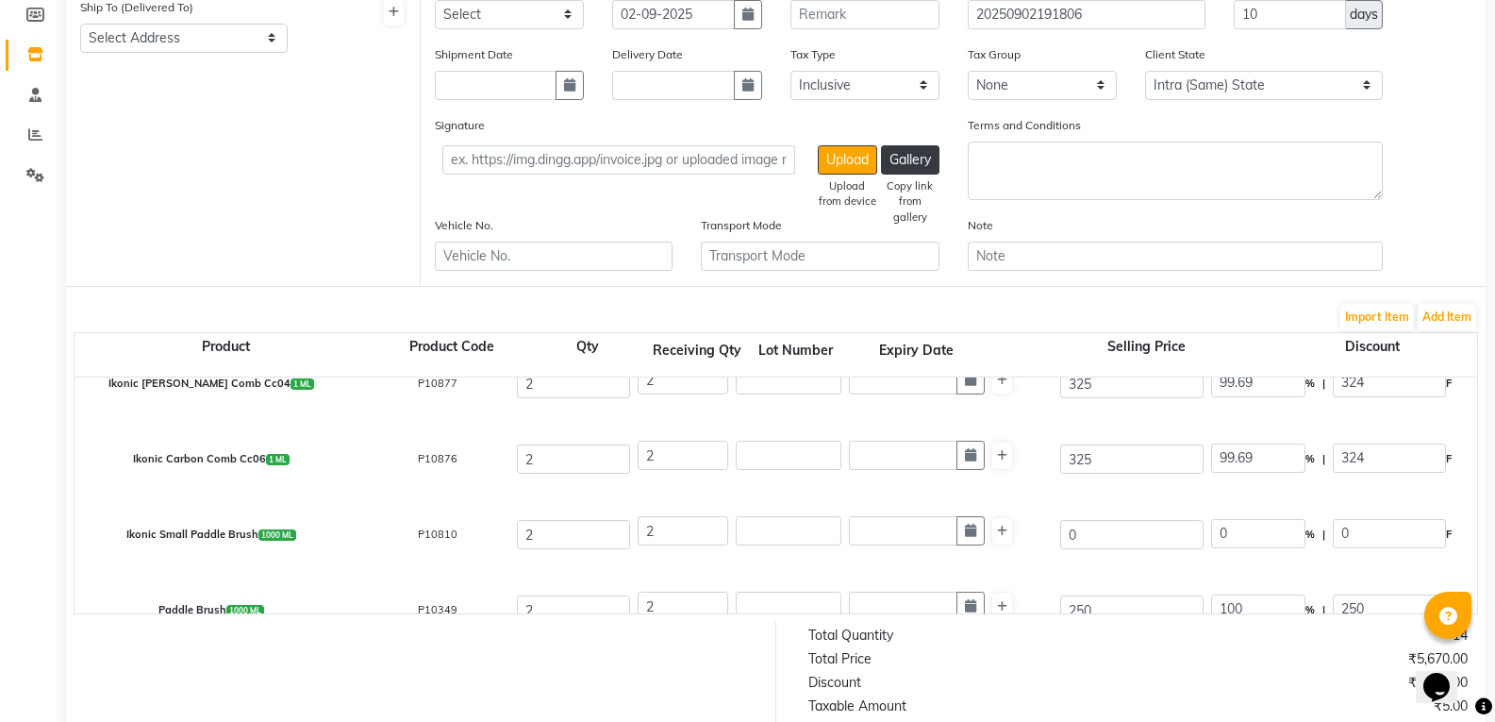
scroll to position [292, 0]
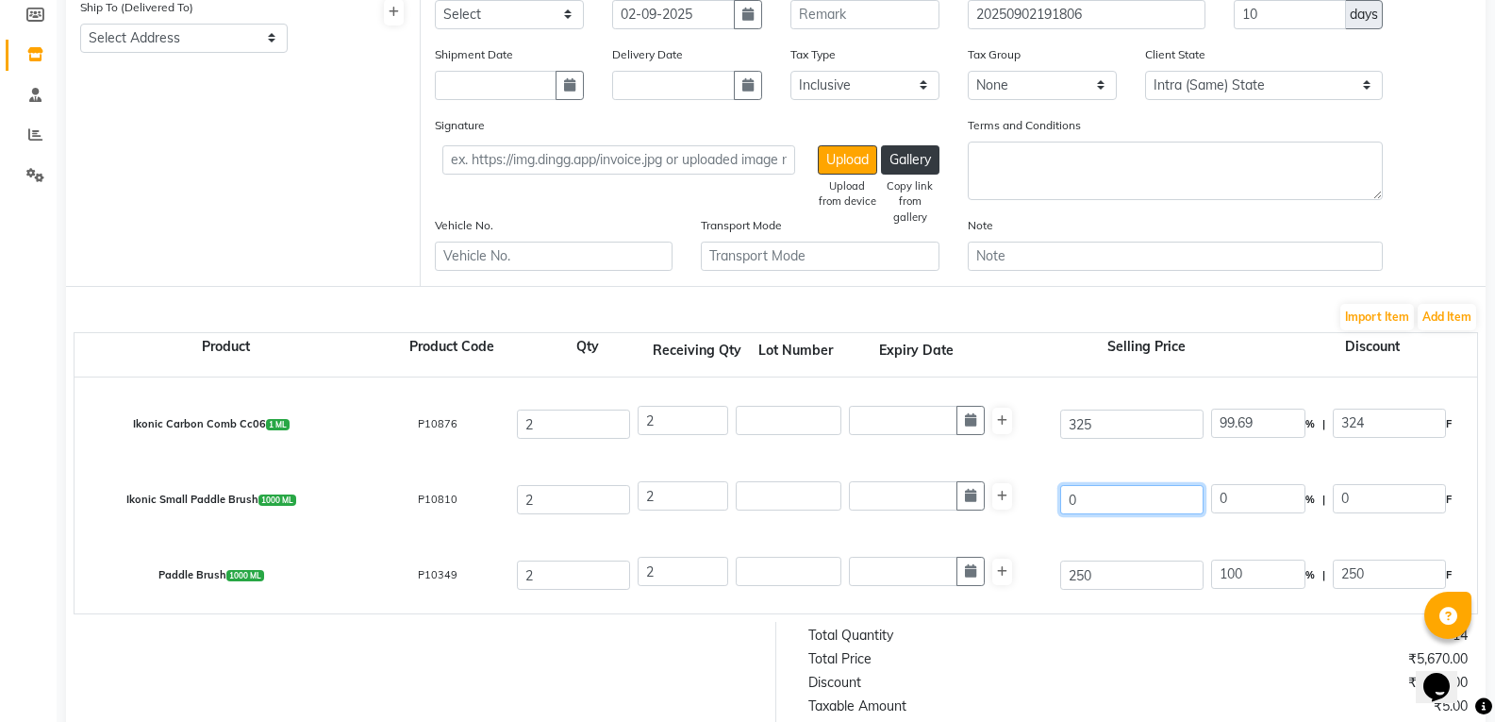
click at [1119, 506] on input "0" at bounding box center [1131, 499] width 143 height 29
click at [1137, 669] on div "₹6,970.00" at bounding box center [1309, 659] width 344 height 20
click at [1117, 573] on input "250" at bounding box center [1131, 574] width 143 height 29
click at [1148, 665] on div "₹8,270.00" at bounding box center [1309, 659] width 344 height 20
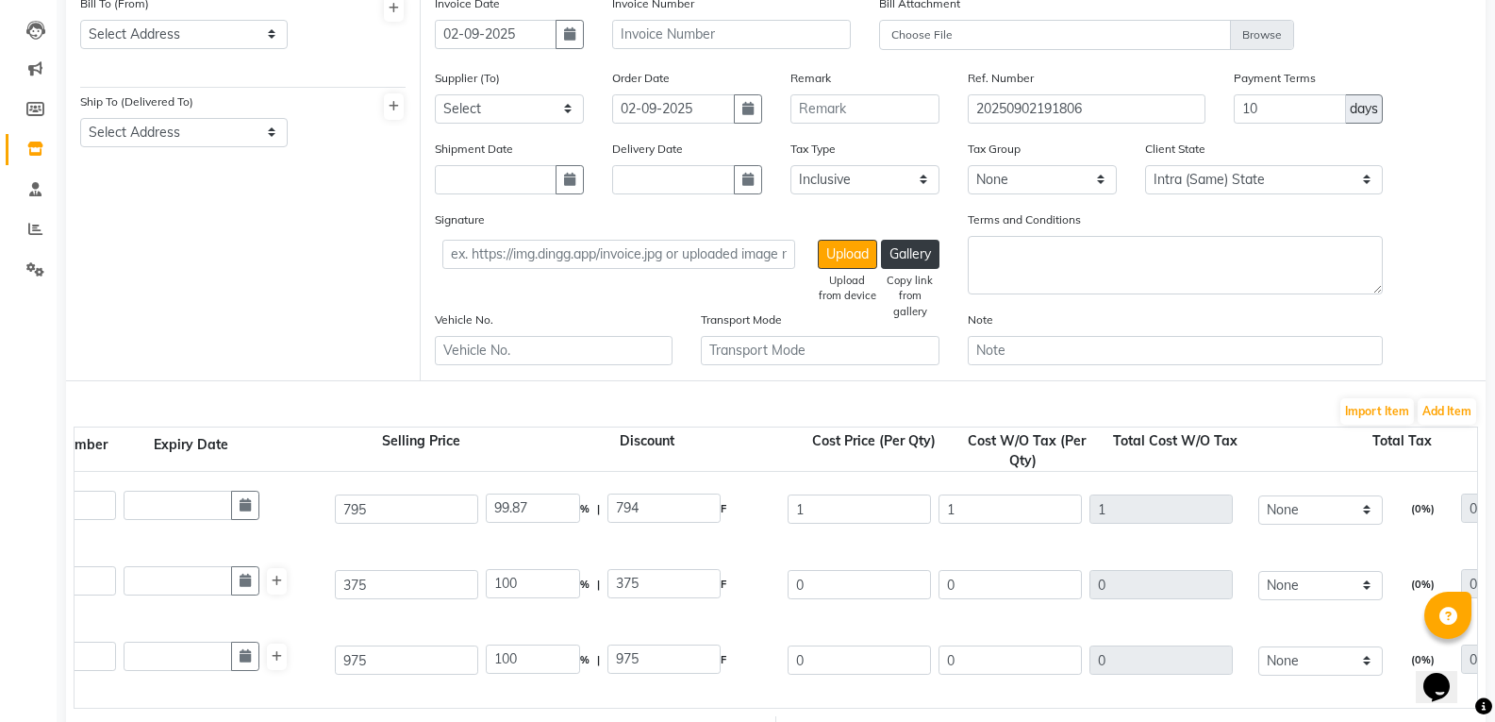
scroll to position [0, 665]
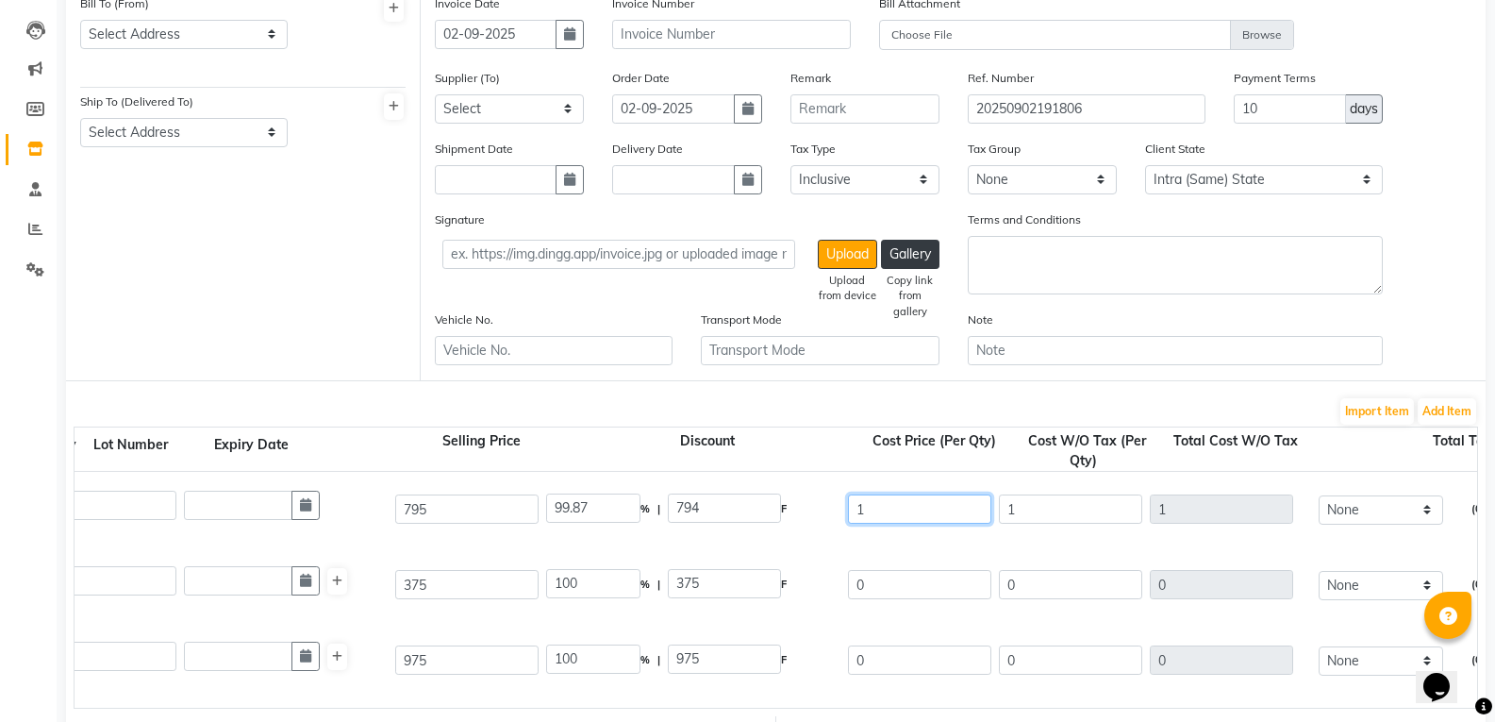
click at [869, 505] on input "1" at bounding box center [919, 508] width 143 height 29
click at [928, 569] on div "0" at bounding box center [919, 584] width 151 height 37
click at [912, 580] on input "0" at bounding box center [919, 584] width 143 height 29
click at [960, 637] on div "Lotus Puravitals Mass Gell 1000 ML P10465 2 2 975 100 % | 975 F 0 0 0 None (0%)…" at bounding box center [811, 659] width 2833 height 75
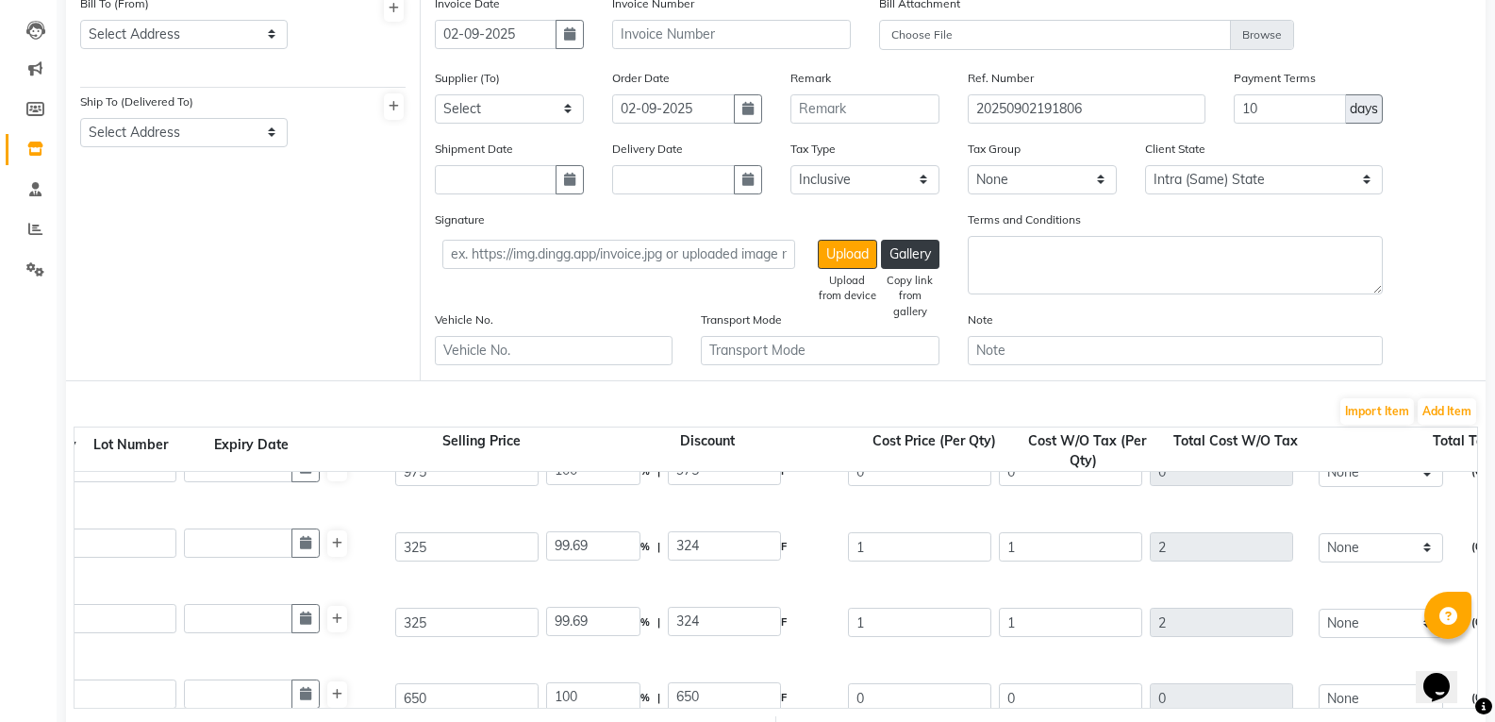
scroll to position [94, 0]
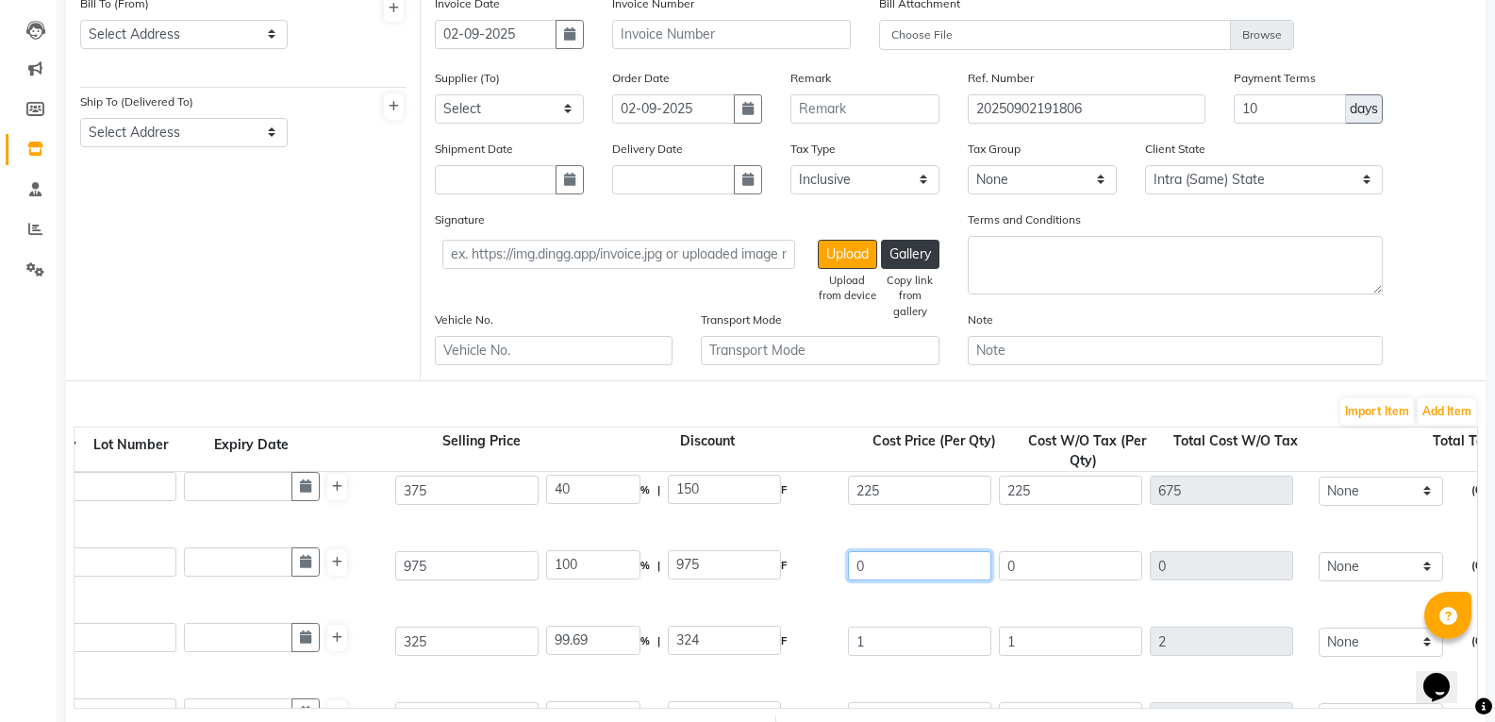
click at [905, 574] on input "0" at bounding box center [919, 565] width 143 height 29
click at [904, 601] on div "Lotus Puravitals Mass Gell 1000 ML P10465 2 2 975 0 % | 0 F [PHONE_NUMBER] None…" at bounding box center [811, 565] width 2833 height 75
click at [884, 631] on input "1" at bounding box center [919, 640] width 143 height 29
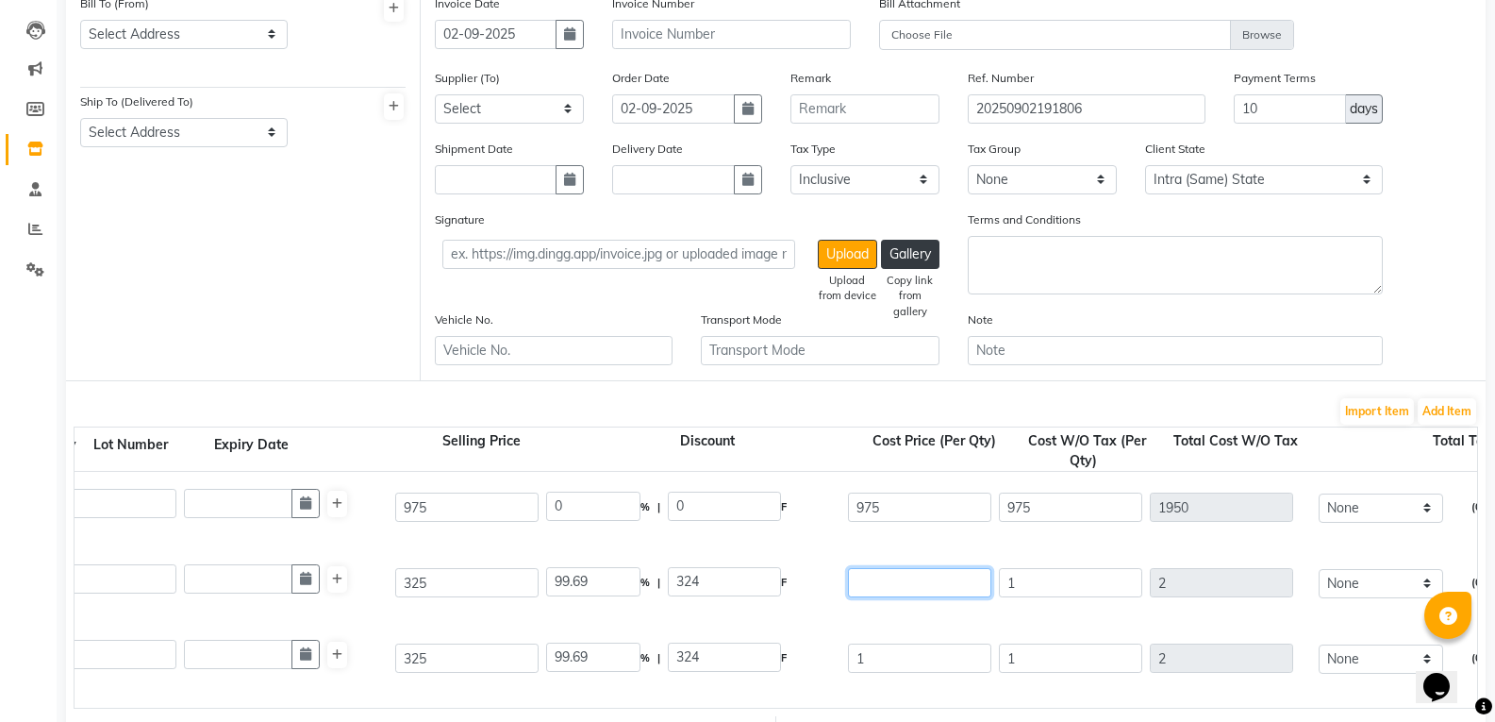
scroll to position [198, 0]
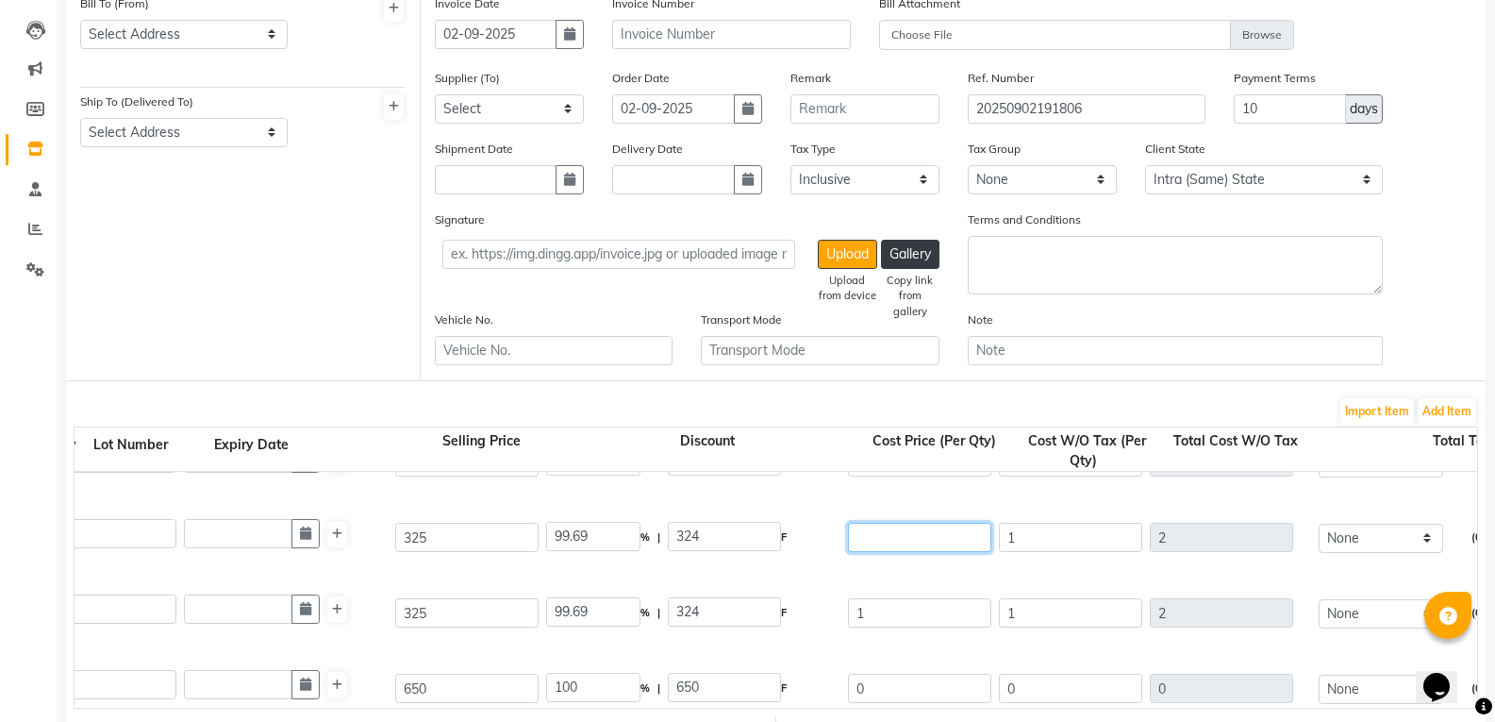
click at [917, 537] on input "number" at bounding box center [919, 537] width 143 height 29
click at [897, 605] on input "1" at bounding box center [919, 612] width 143 height 29
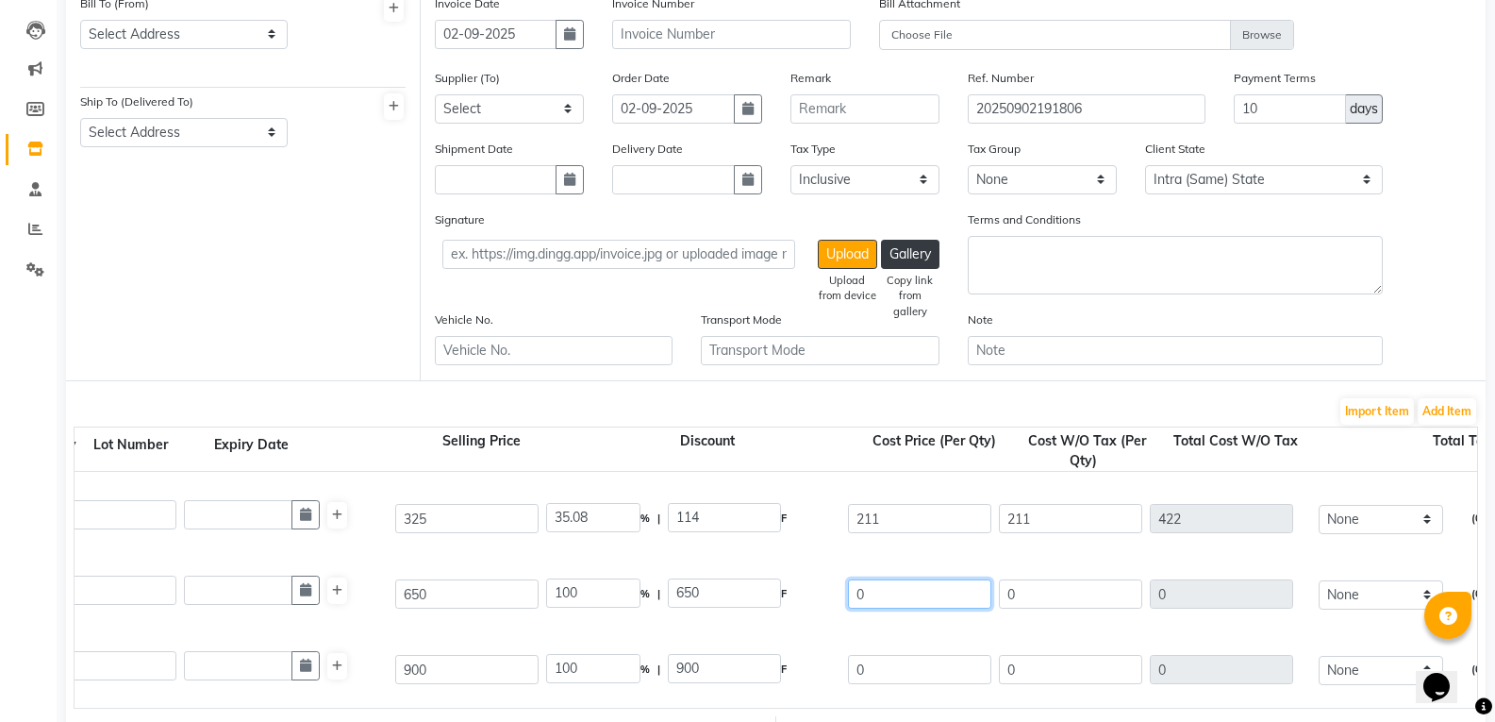
click at [945, 607] on input "0" at bounding box center [919, 593] width 143 height 29
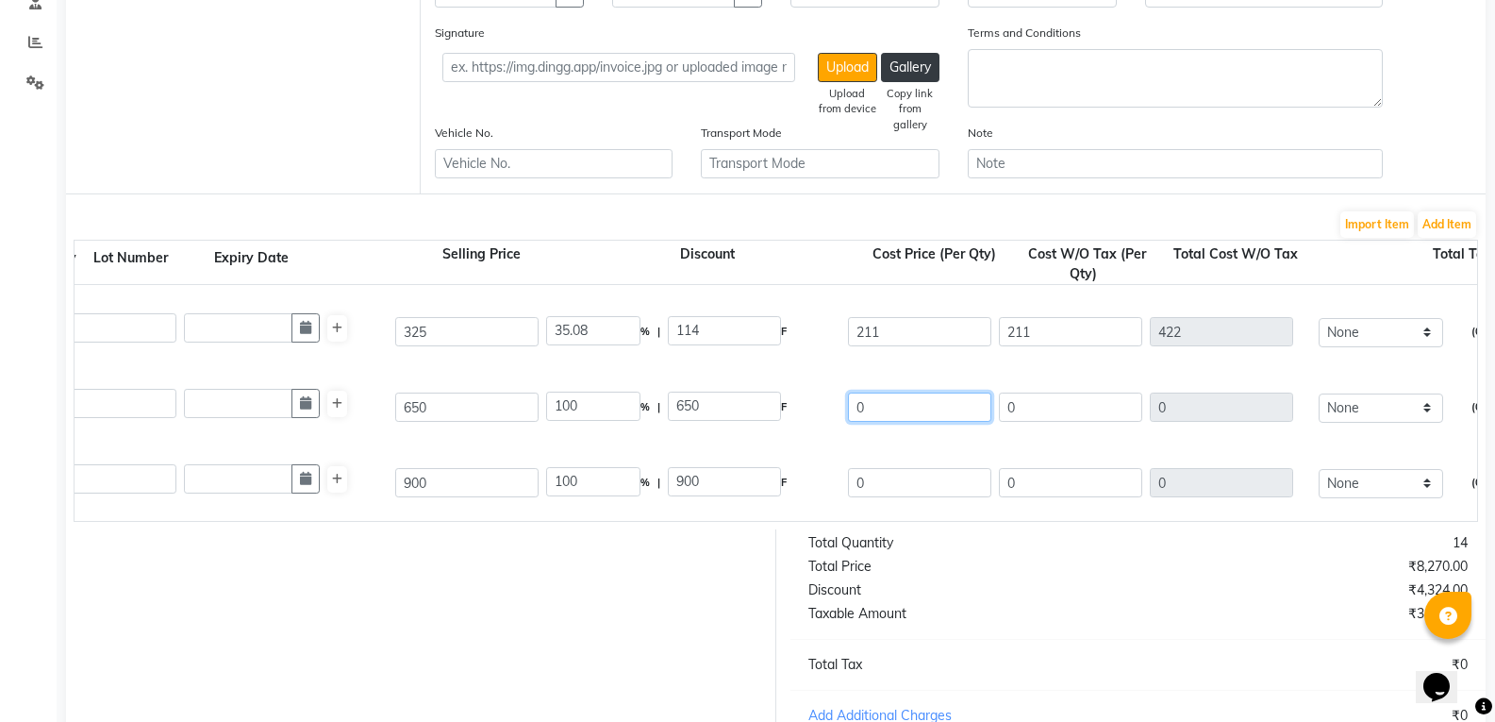
scroll to position [377, 0]
click at [900, 410] on input "0" at bounding box center [919, 404] width 143 height 29
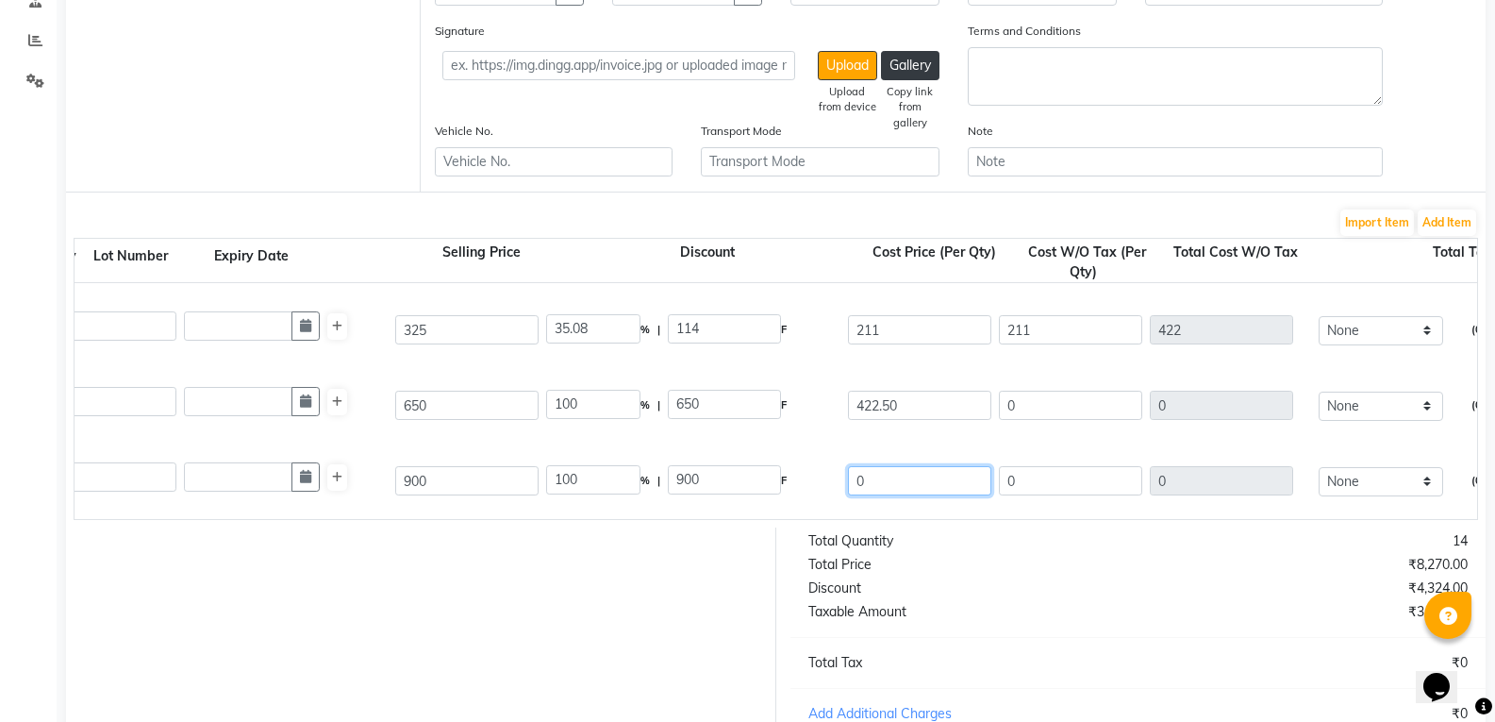
click at [897, 480] on input "0" at bounding box center [919, 480] width 143 height 29
click at [449, 611] on div at bounding box center [414, 682] width 724 height 311
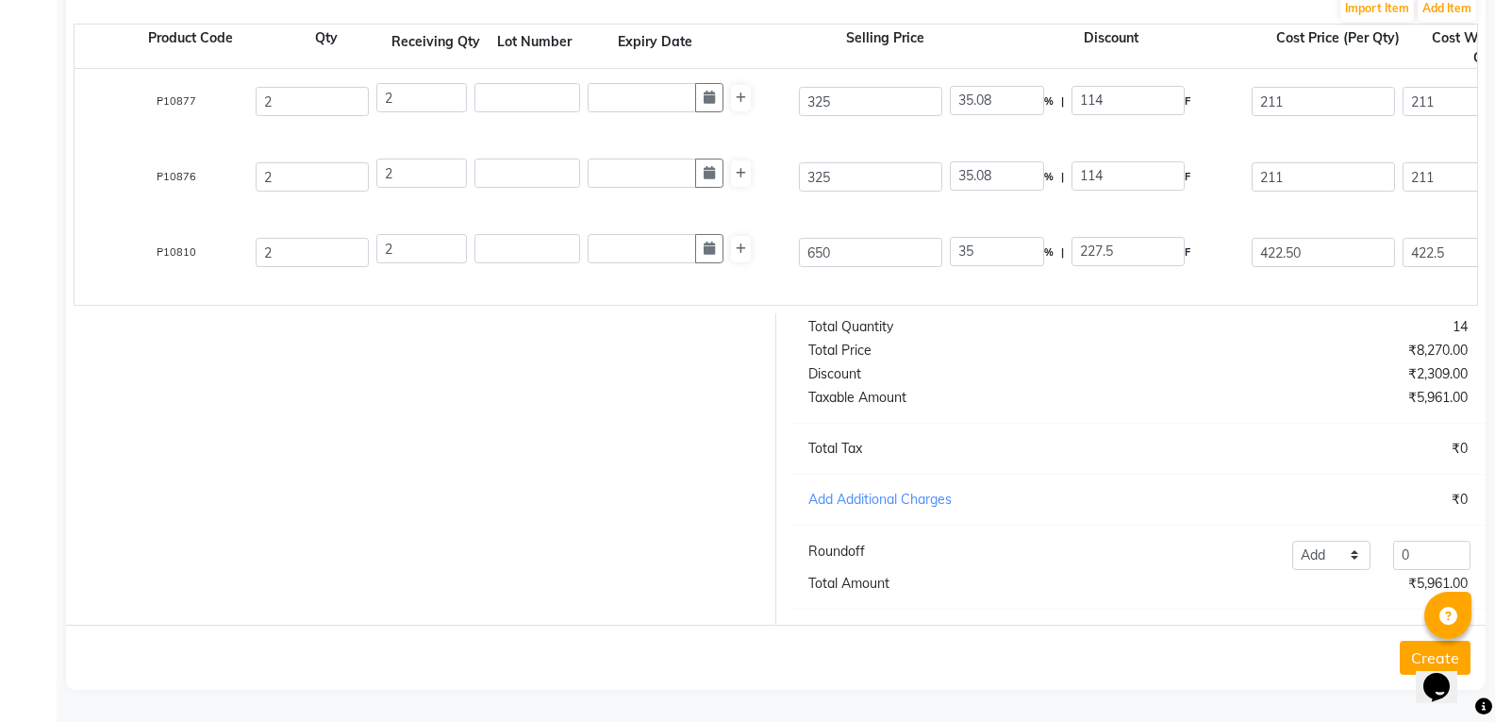
scroll to position [198, 0]
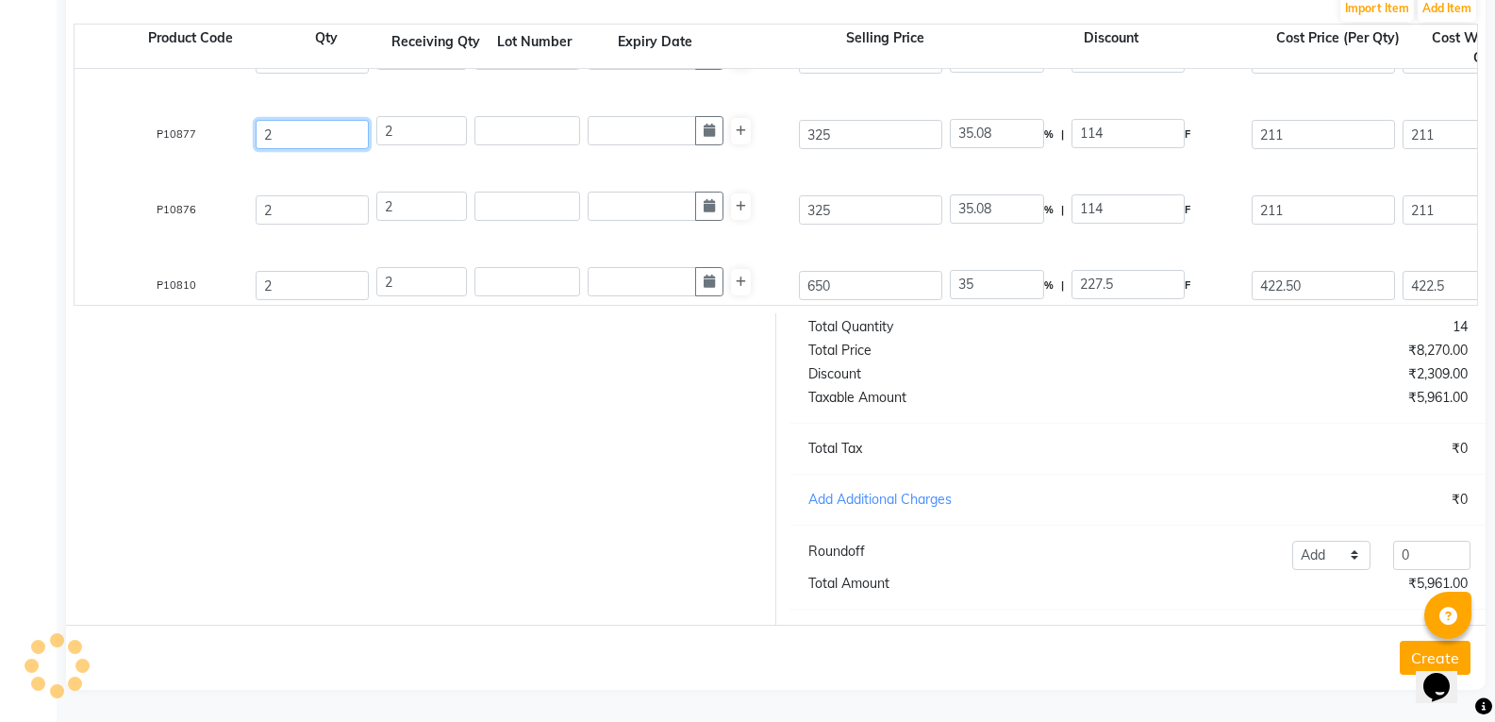
click at [293, 125] on input "2" at bounding box center [312, 134] width 113 height 29
click at [325, 485] on div at bounding box center [414, 468] width 724 height 311
click at [580, 500] on div at bounding box center [414, 468] width 724 height 311
click at [580, 498] on div at bounding box center [414, 468] width 724 height 311
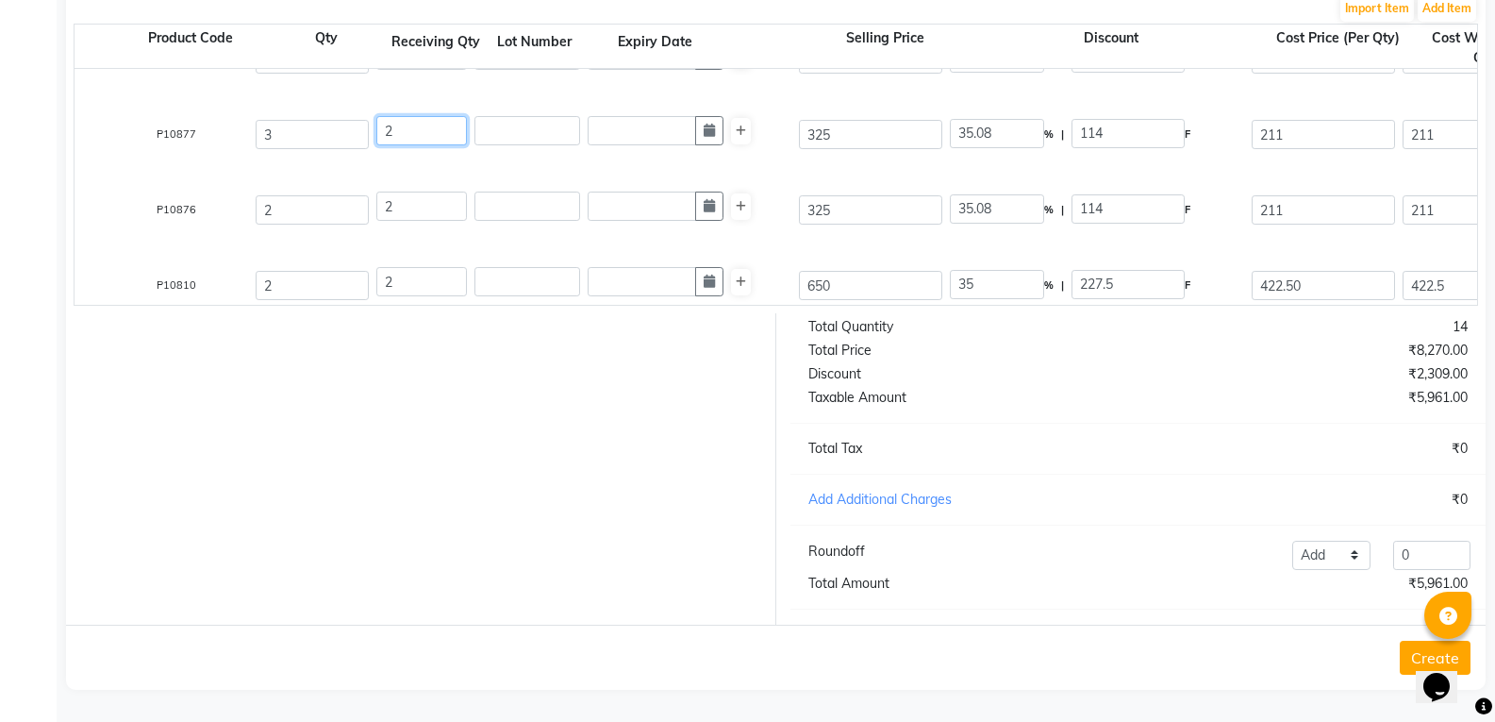
click at [402, 116] on input "2" at bounding box center [421, 130] width 91 height 29
click at [425, 390] on div at bounding box center [414, 468] width 724 height 311
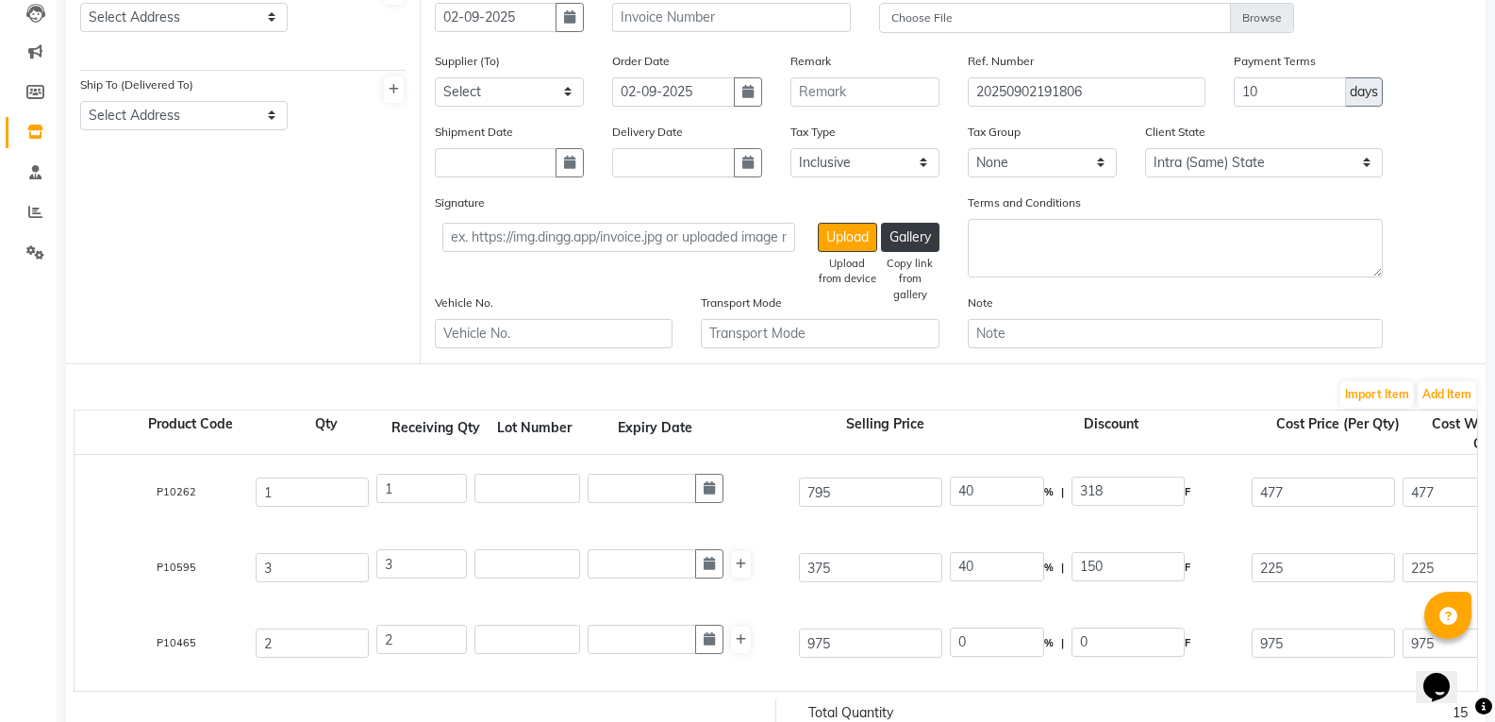
scroll to position [0, 0]
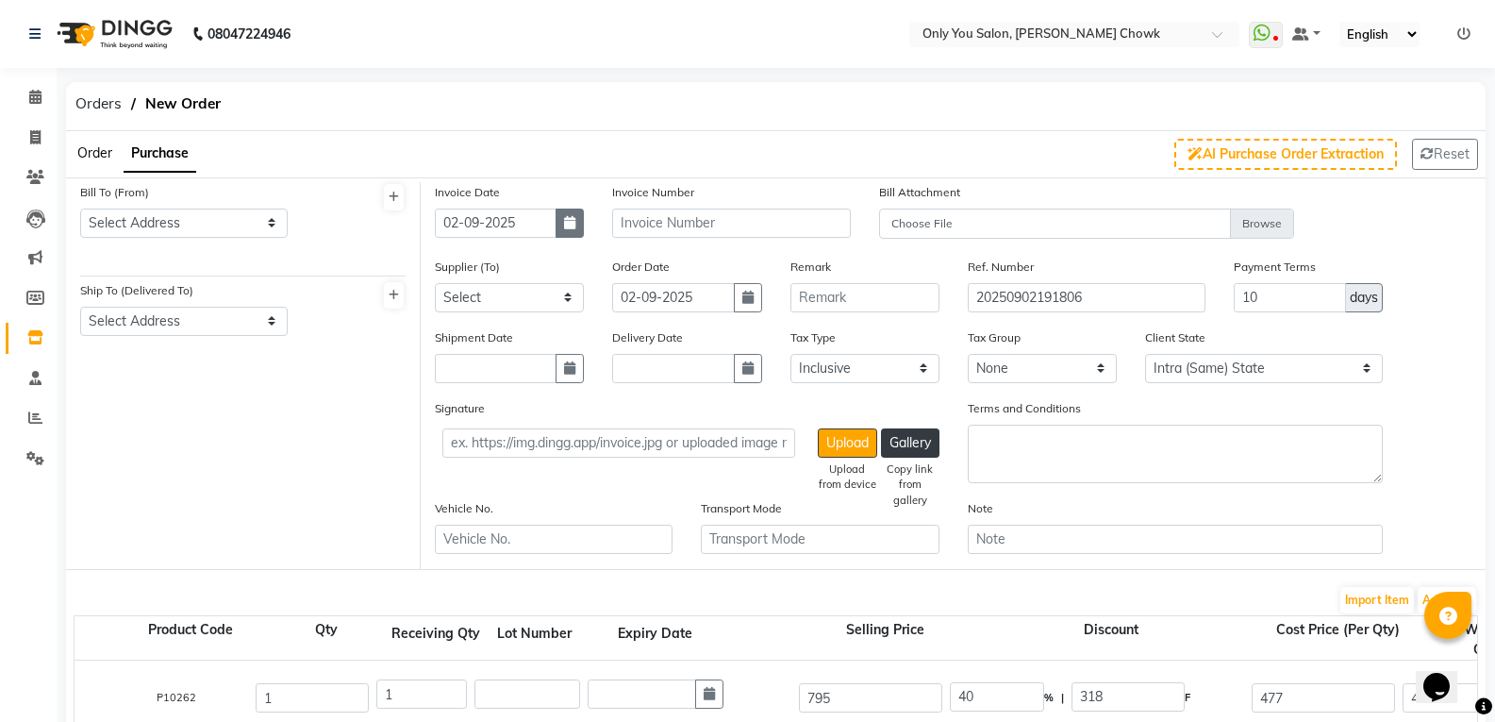
click at [561, 227] on button "button" at bounding box center [570, 222] width 28 height 29
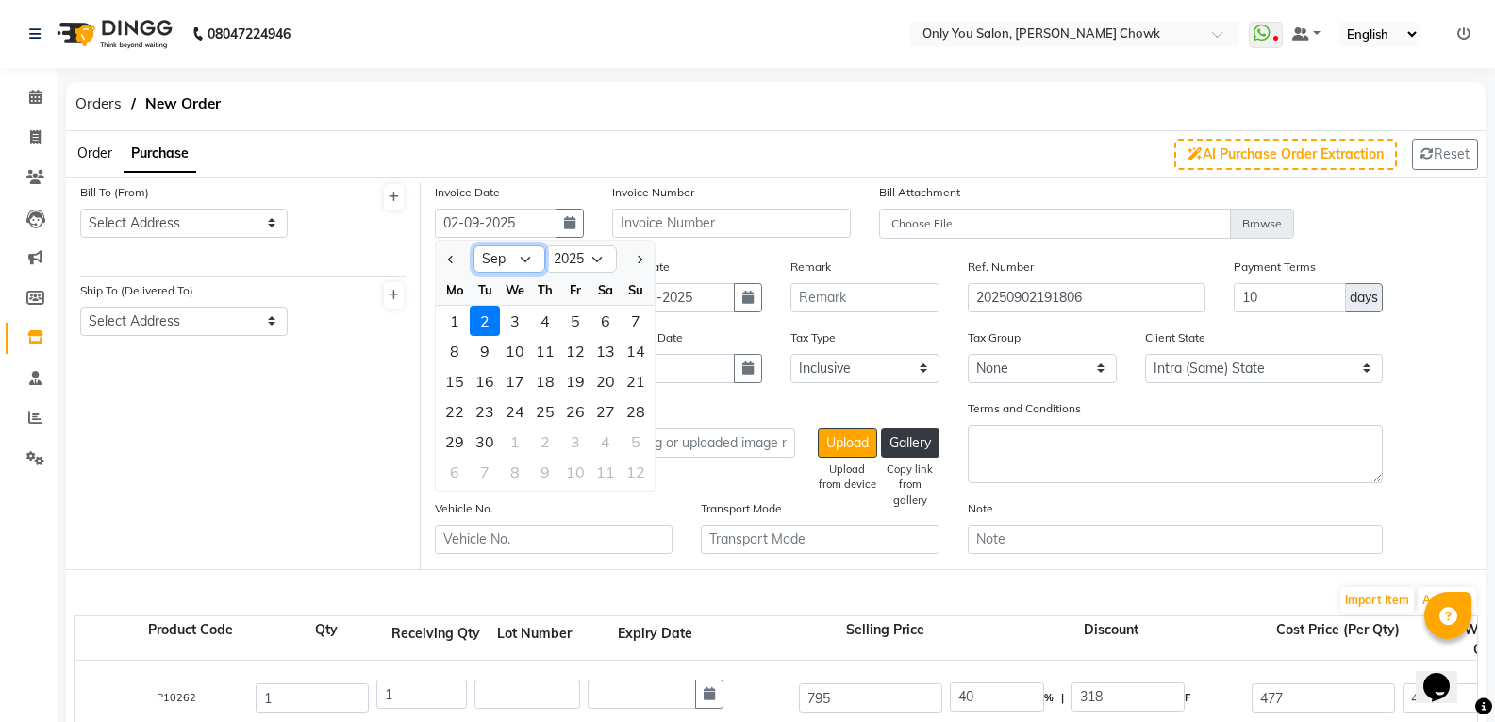
click at [522, 258] on select "Jan Feb Mar Apr May Jun [DATE] Aug Sep Oct Nov Dec" at bounding box center [509, 259] width 72 height 28
click at [473, 245] on select "Jan Feb Mar Apr May Jun [DATE] Aug Sep Oct Nov Dec" at bounding box center [509, 259] width 72 height 28
click at [464, 440] on div "25" at bounding box center [455, 441] width 30 height 30
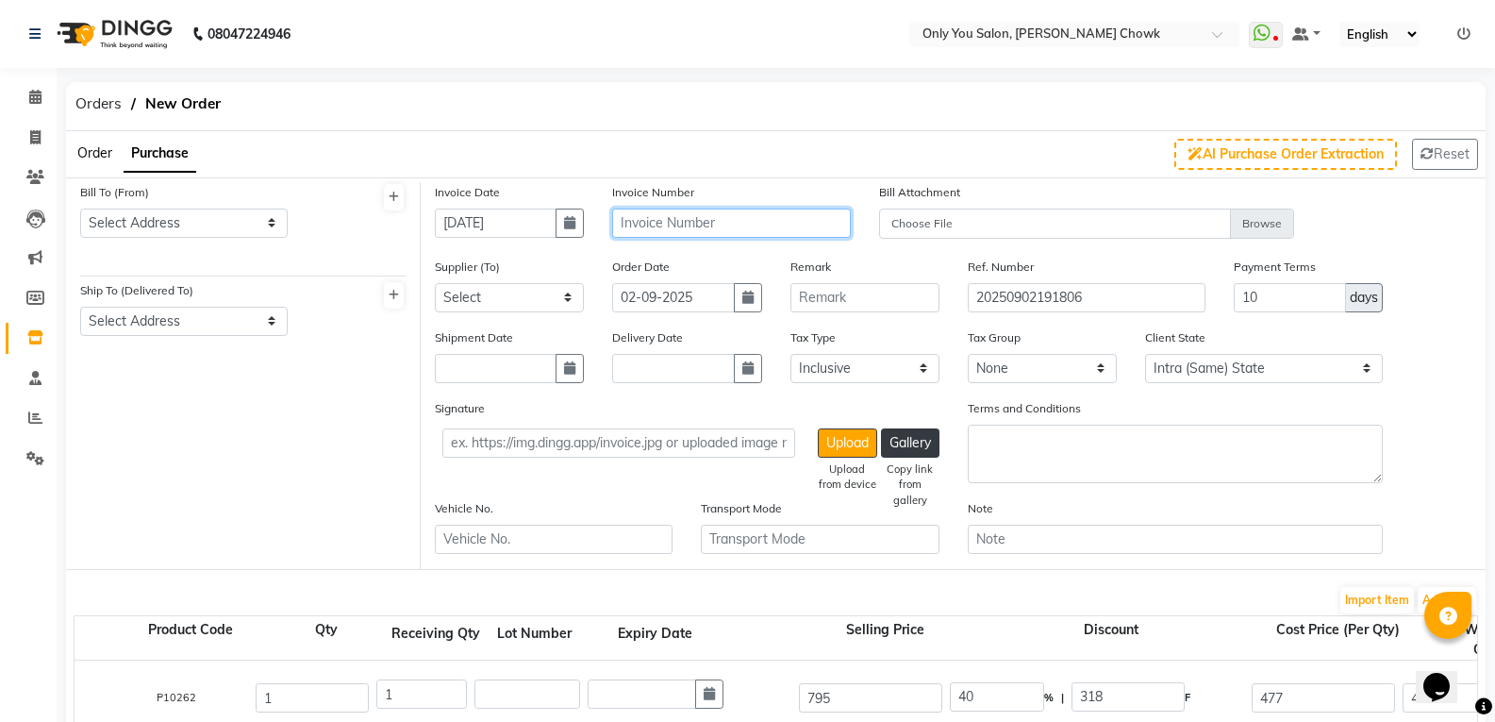
click at [707, 221] on input "text" at bounding box center [731, 222] width 238 height 29
click at [496, 307] on select "Select cosmetic - PRAKASH ENTERPRISES cosmetic - OZASH MARKETER [PERSON_NAME] H…" at bounding box center [509, 297] width 149 height 29
click at [435, 283] on select "Select cosmetic - PRAKASH ENTERPRISES cosmetic - OZASH MARKETER [PERSON_NAME] H…" at bounding box center [509, 297] width 149 height 29
click at [761, 302] on button "button" at bounding box center [748, 297] width 28 height 29
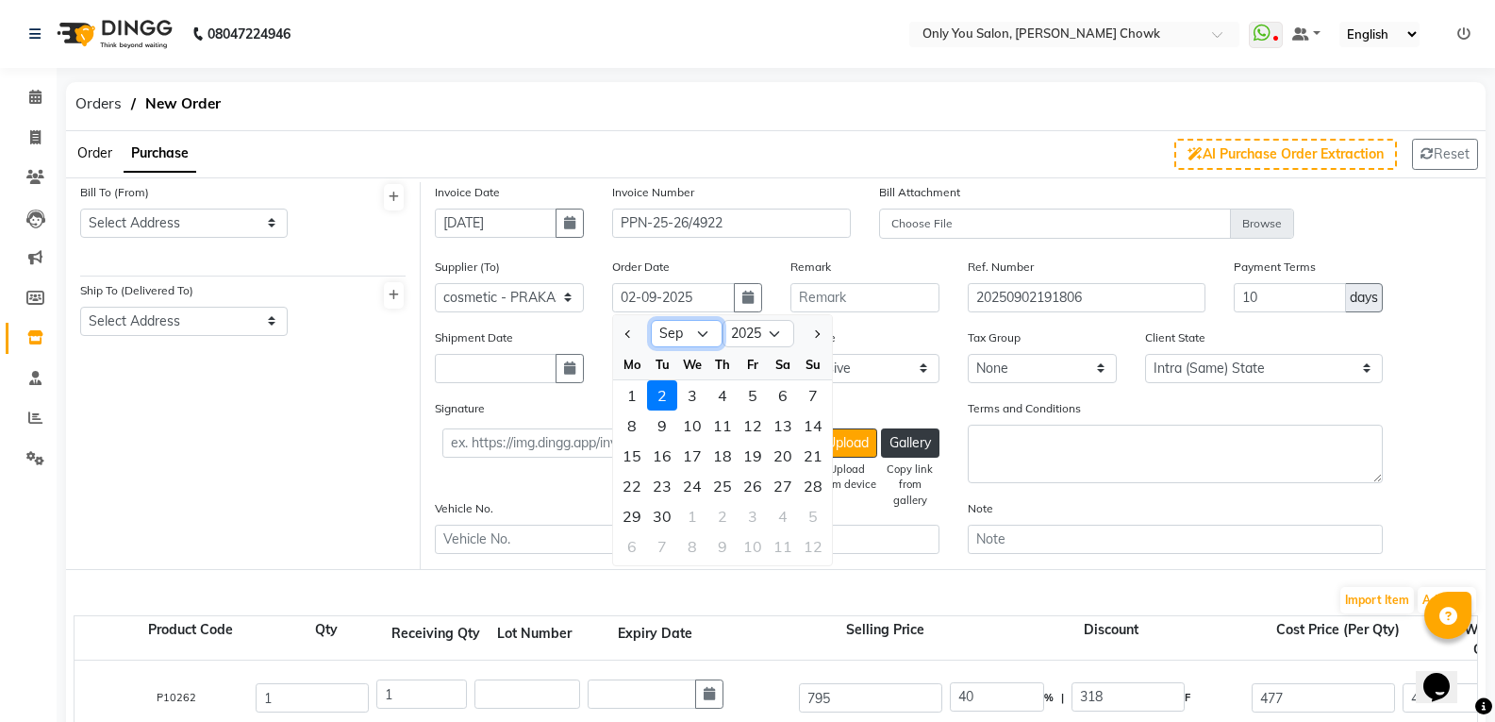
click at [701, 336] on select "Jan Feb Mar Apr May Jun [DATE] Aug Sep Oct Nov Dec" at bounding box center [687, 334] width 72 height 28
click at [651, 320] on select "Jan Feb Mar Apr May Jun [DATE] Aug Sep Oct Nov Dec" at bounding box center [687, 334] width 72 height 28
click at [627, 514] on div "25" at bounding box center [632, 516] width 30 height 30
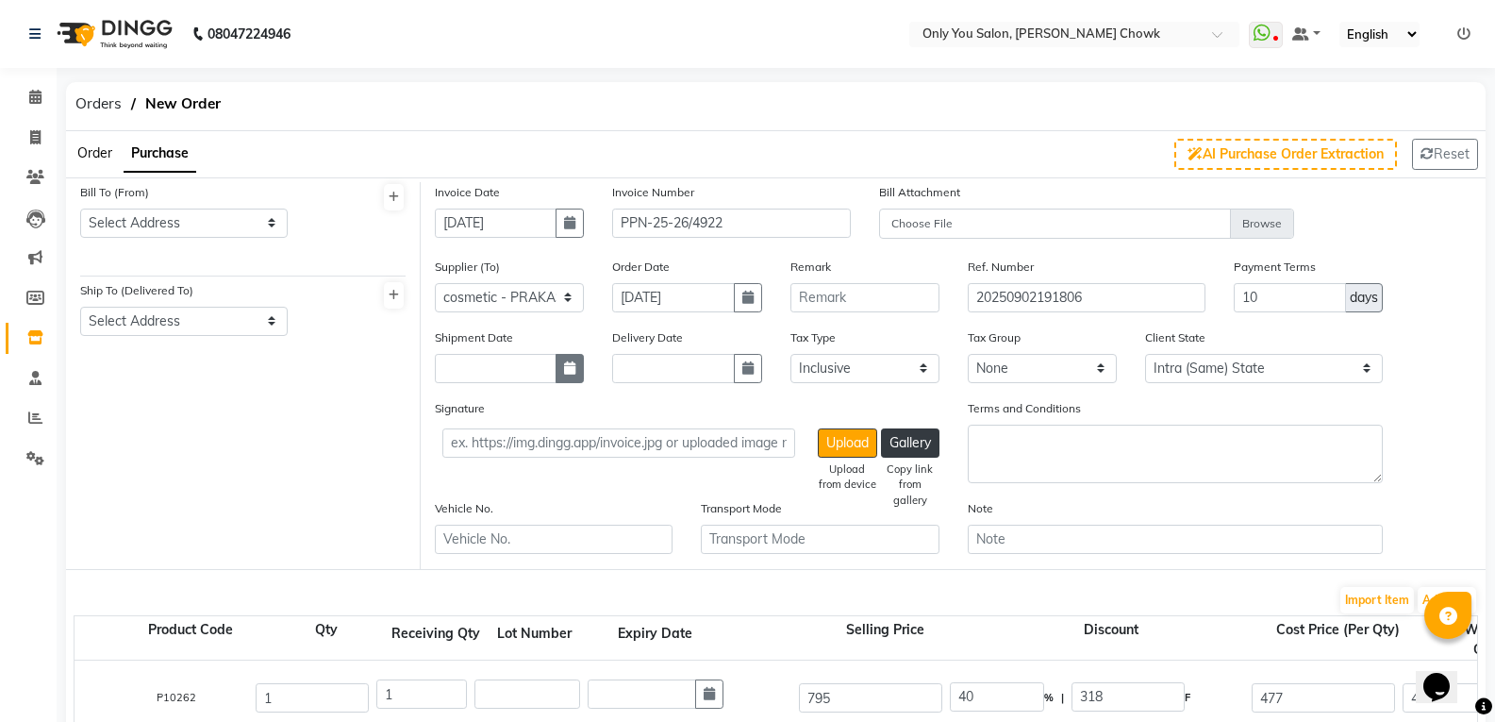
click at [558, 377] on button "button" at bounding box center [570, 368] width 28 height 29
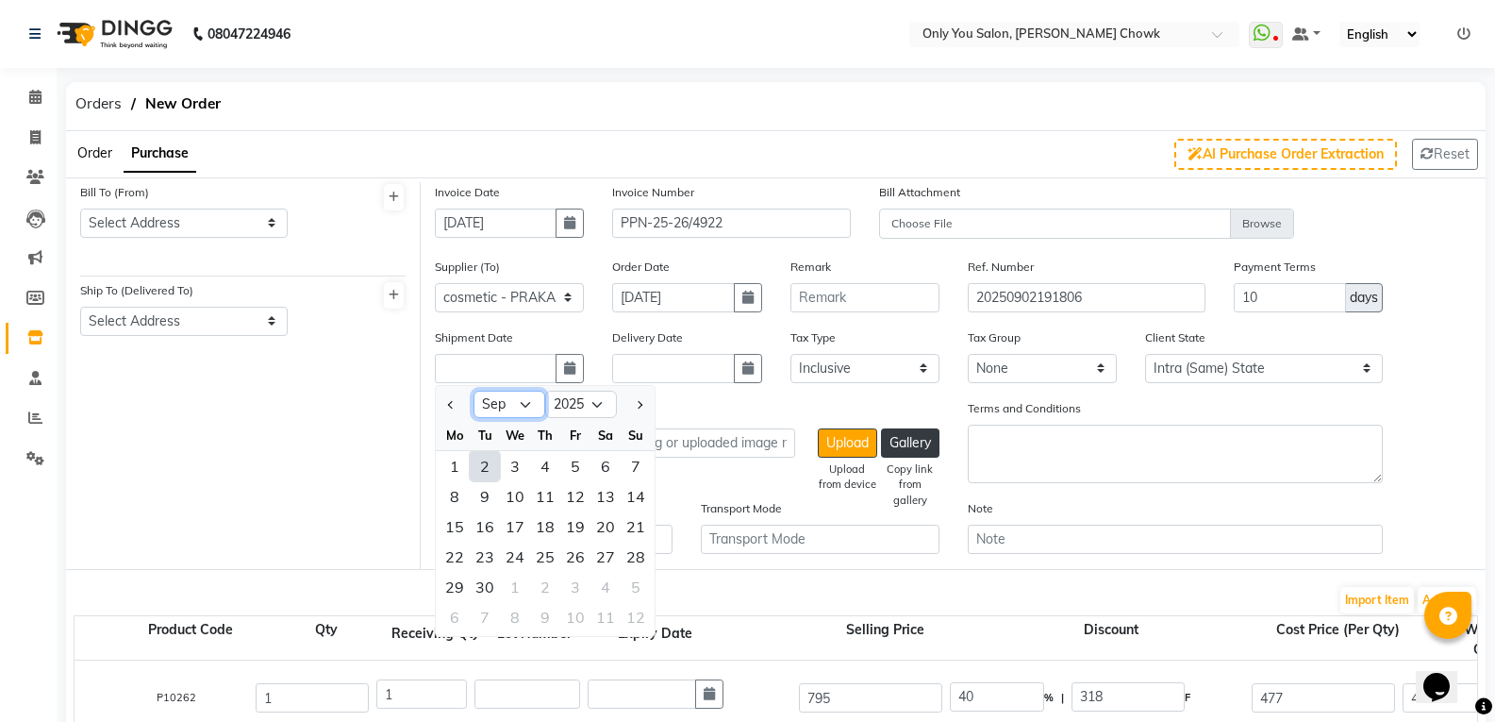
click at [534, 418] on select "Jan Feb Mar Apr May Jun [DATE] Aug Sep Oct Nov Dec" at bounding box center [509, 404] width 72 height 28
click at [473, 390] on select "Jan Feb Mar Apr May Jun [DATE] Aug Sep Oct Nov Dec" at bounding box center [509, 404] width 72 height 28
click at [463, 584] on div "25" at bounding box center [455, 587] width 30 height 30
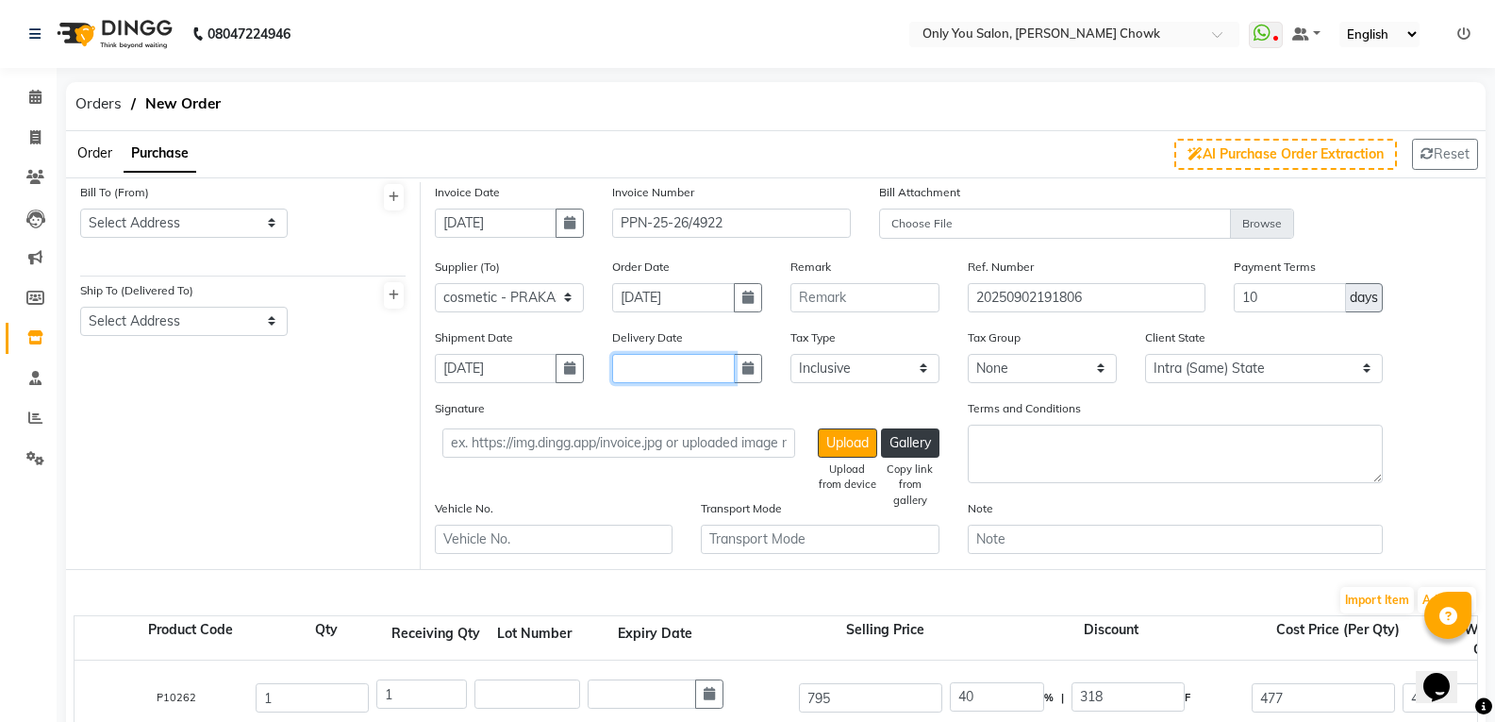
click at [689, 377] on input "text" at bounding box center [673, 368] width 122 height 29
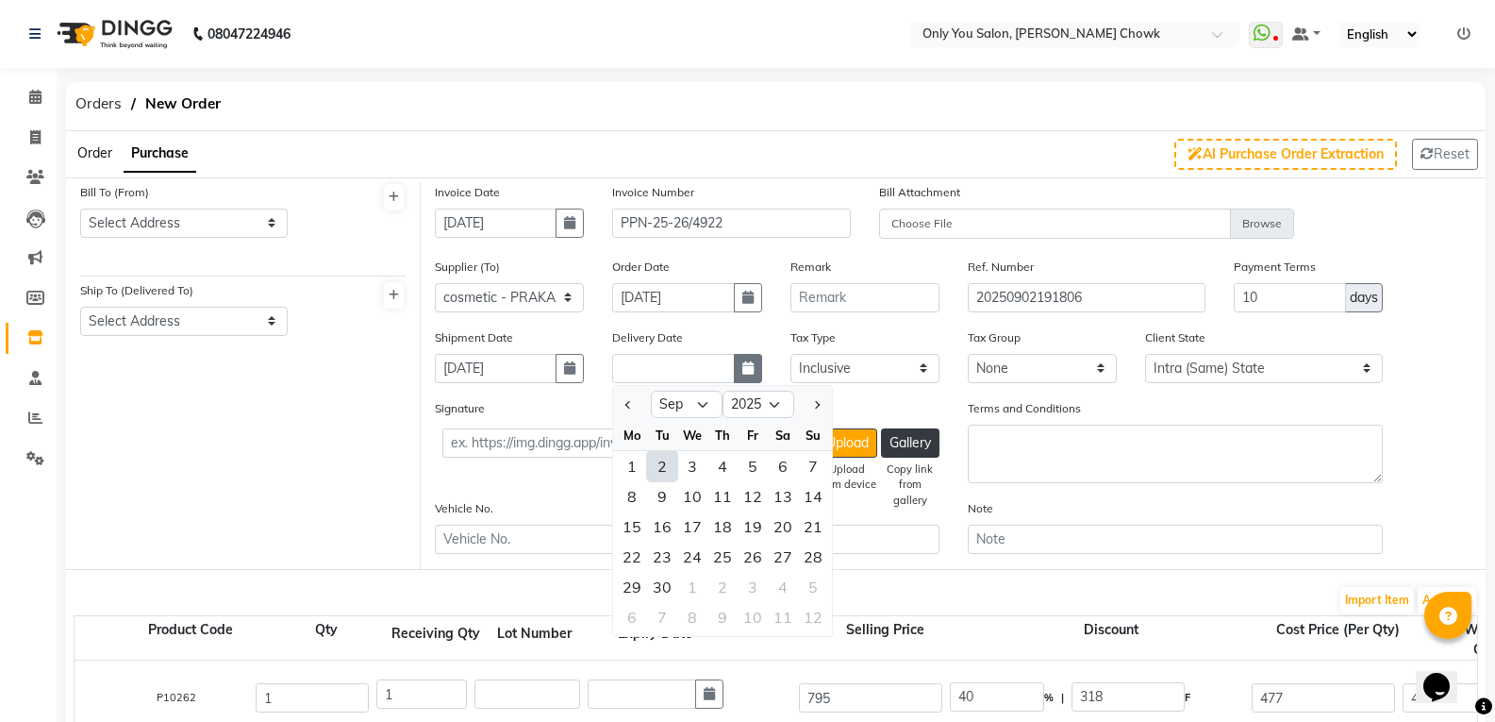
click at [739, 365] on button "button" at bounding box center [748, 368] width 28 height 29
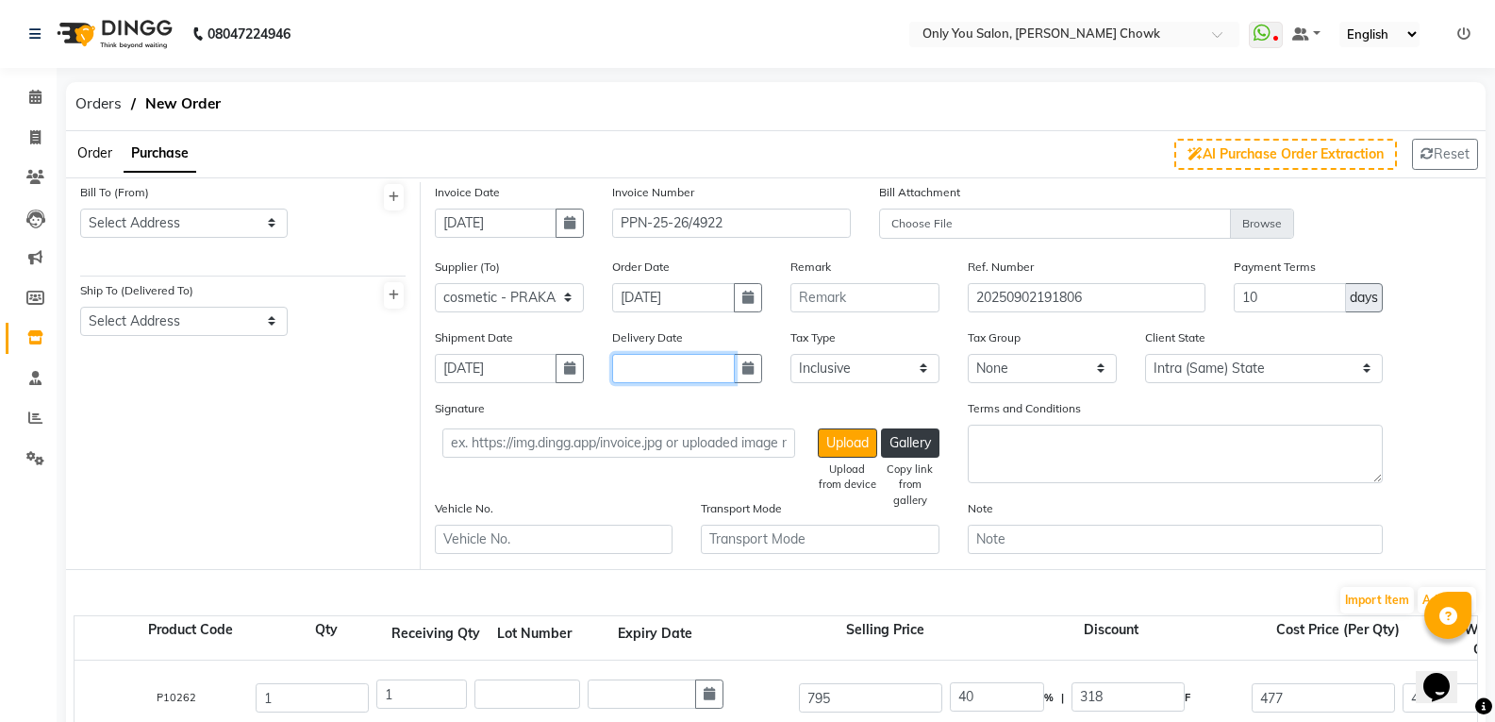
click at [694, 373] on input "text" at bounding box center [673, 368] width 122 height 29
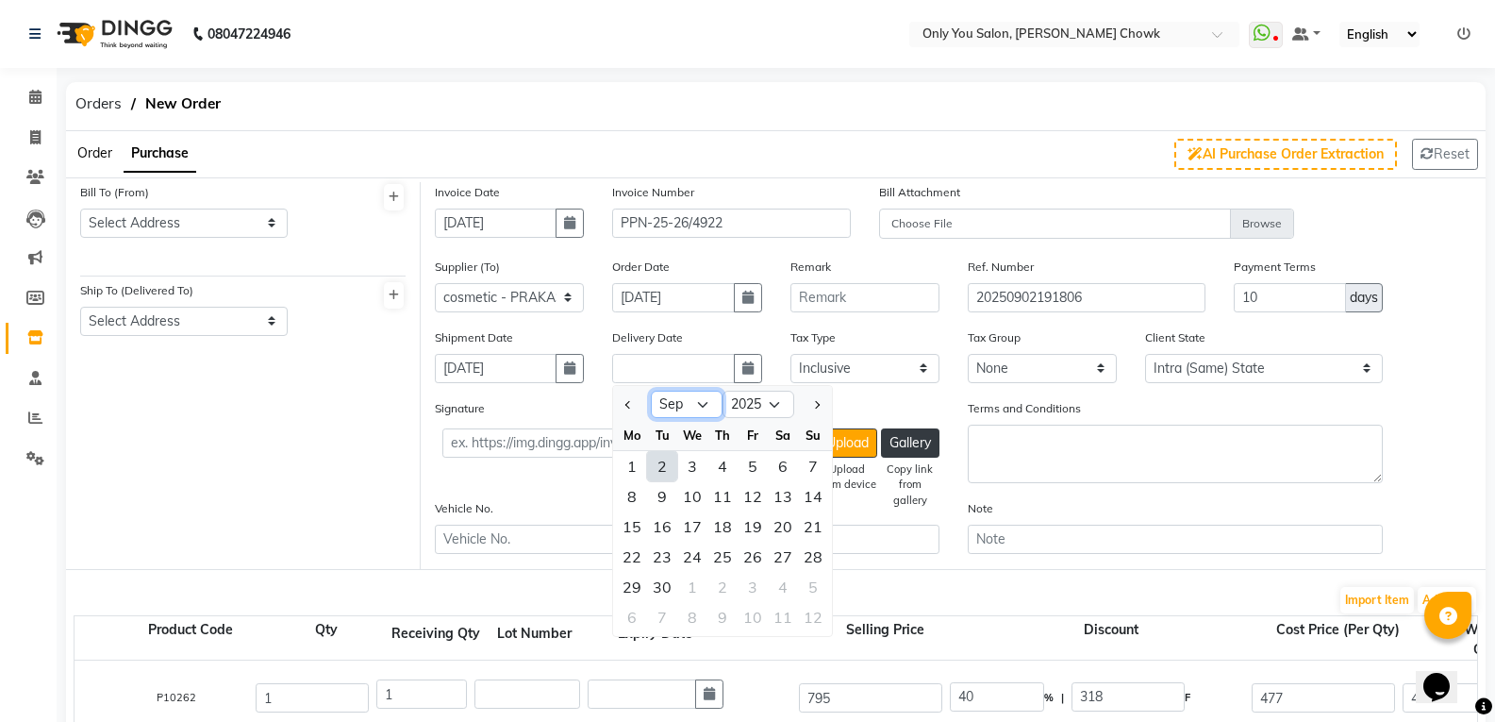
click at [705, 401] on select "Jan Feb Mar Apr May Jun [DATE] Aug Sep Oct Nov Dec" at bounding box center [687, 404] width 72 height 28
click at [651, 390] on select "Jan Feb Mar Apr May Jun [DATE] Aug Sep Oct Nov Dec" at bounding box center [687, 404] width 72 height 28
click at [637, 582] on div "25" at bounding box center [632, 587] width 30 height 30
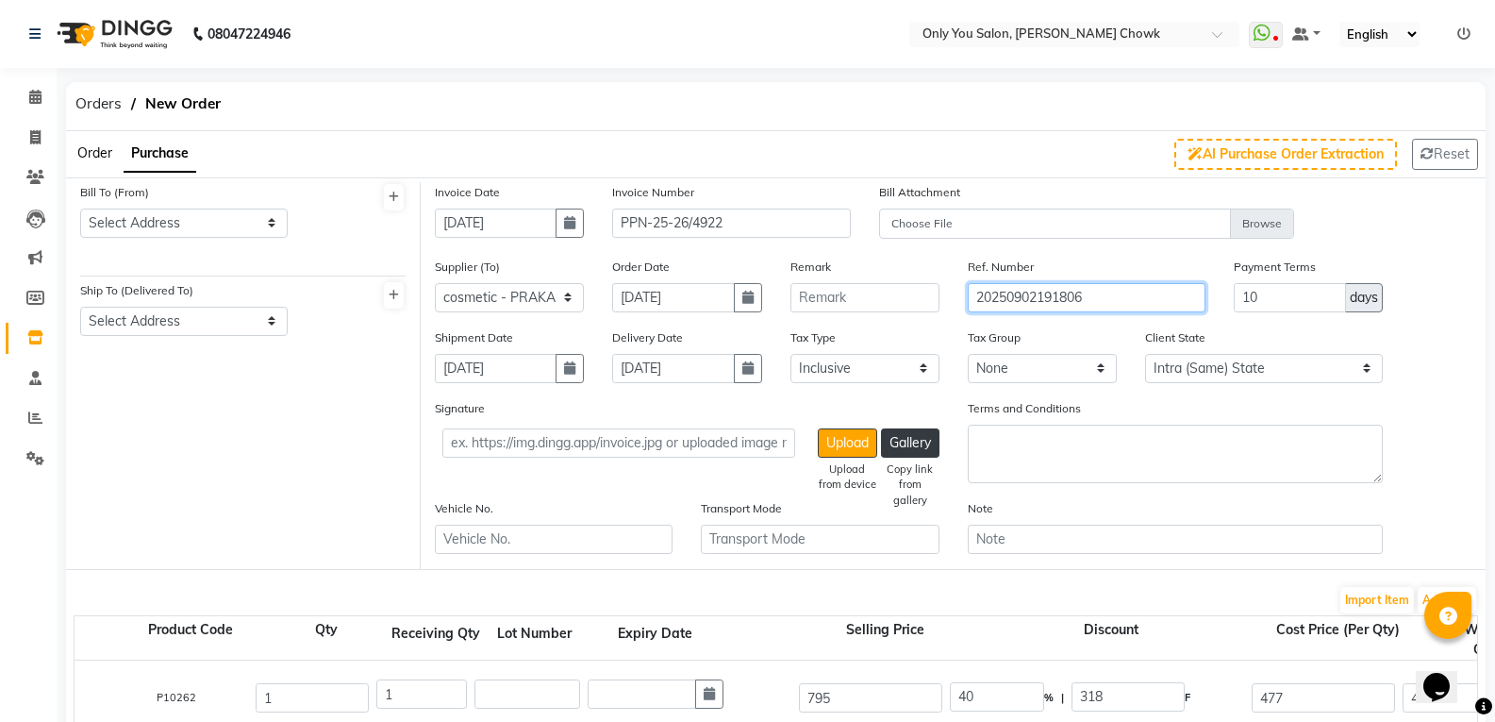
drag, startPoint x: 1136, startPoint y: 306, endPoint x: 943, endPoint y: 280, distance: 194.1
click at [943, 280] on div "Supplier (To) Select cosmetic - PRAKASH ENTERPRISES cosmetic - OZASH MARKETER […" at bounding box center [953, 292] width 1065 height 71
click at [303, 475] on div "Bill To (From) Select Address [GEOGRAPHIC_DATA] [GEOGRAPHIC_DATA] bilaspur Ship…" at bounding box center [243, 375] width 355 height 387
click at [230, 219] on select "Select Address [GEOGRAPHIC_DATA] [GEOGRAPHIC_DATA] bilaspur" at bounding box center [183, 222] width 207 height 29
click at [80, 208] on select "Select Address [GEOGRAPHIC_DATA] [GEOGRAPHIC_DATA] bilaspur" at bounding box center [183, 222] width 207 height 29
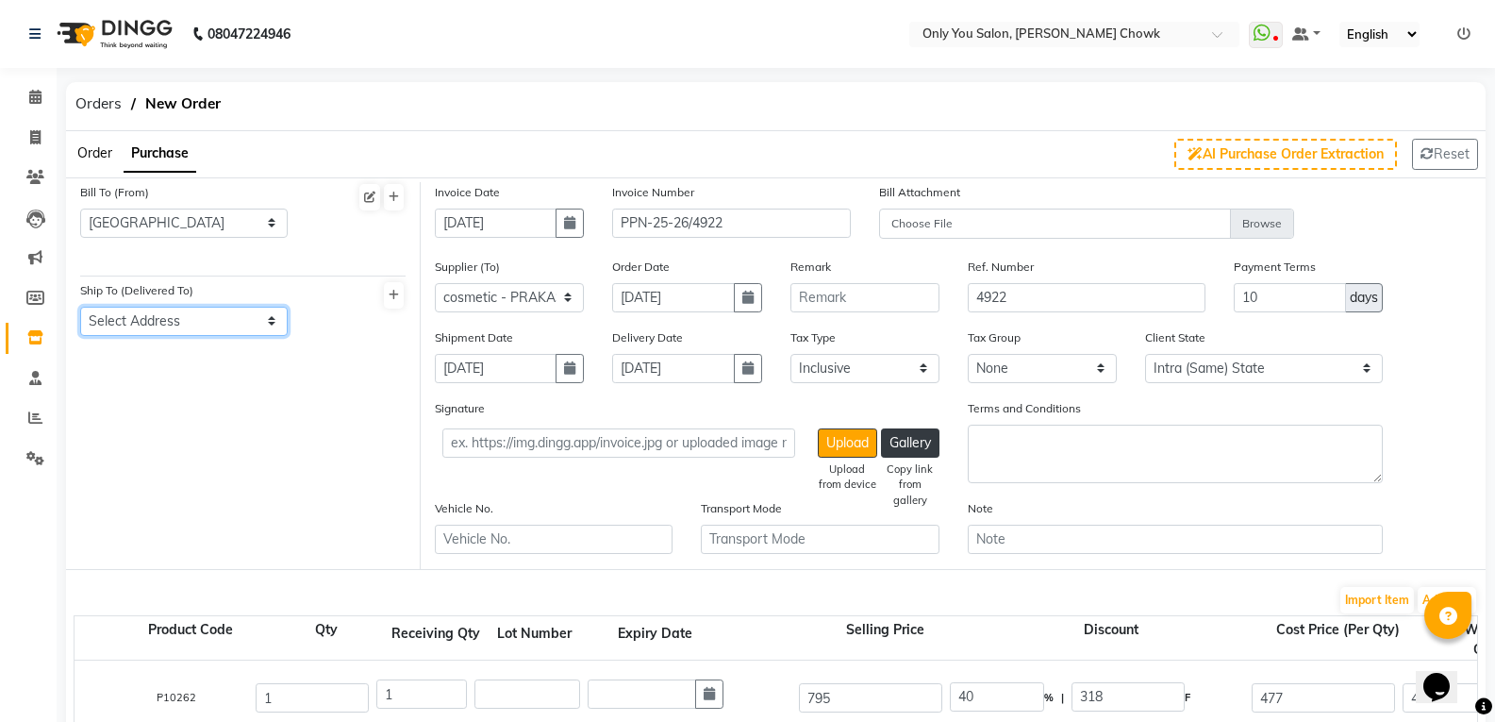
click at [188, 330] on select "Select Address [GEOGRAPHIC_DATA]" at bounding box center [183, 321] width 207 height 29
click at [80, 307] on select "Select Address [GEOGRAPHIC_DATA]" at bounding box center [183, 321] width 207 height 29
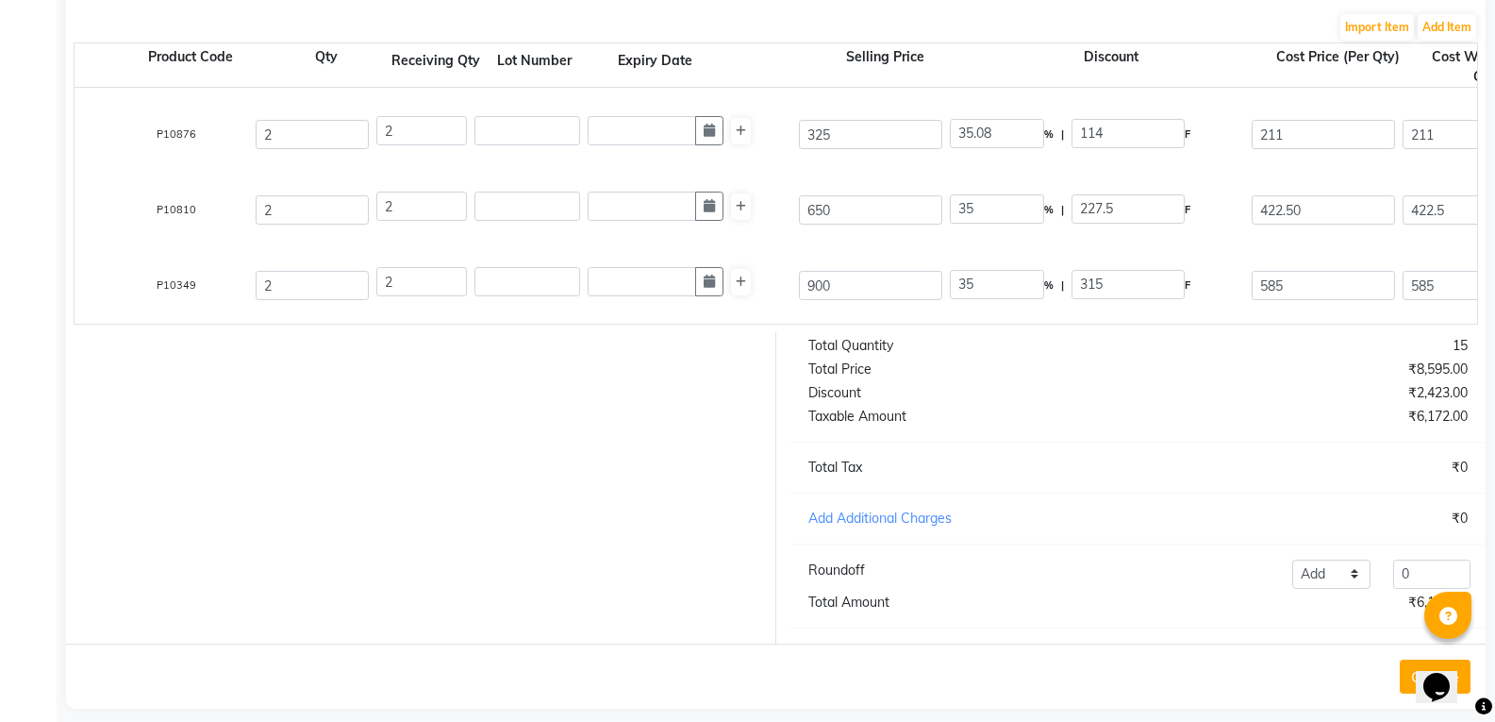
scroll to position [606, 0]
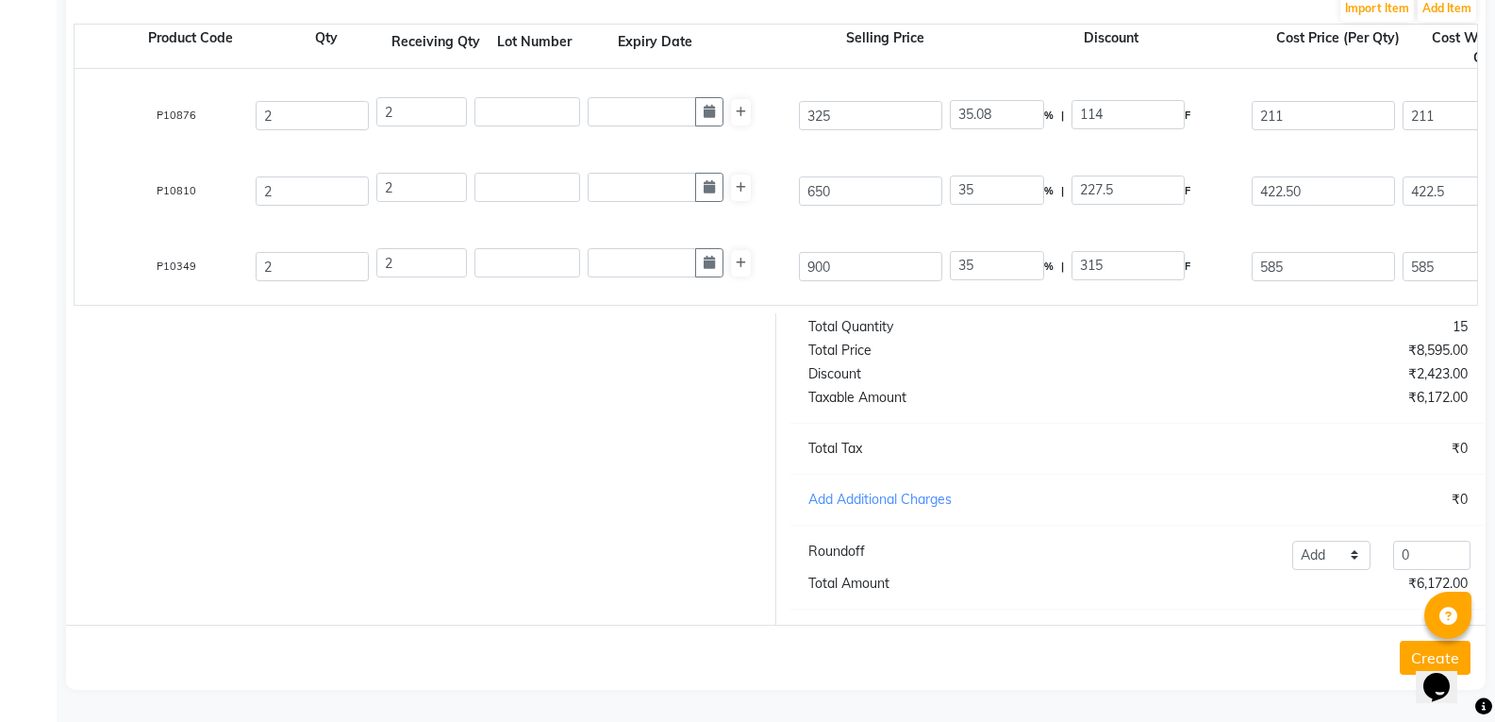
click at [1408, 652] on button "Create" at bounding box center [1435, 657] width 71 height 34
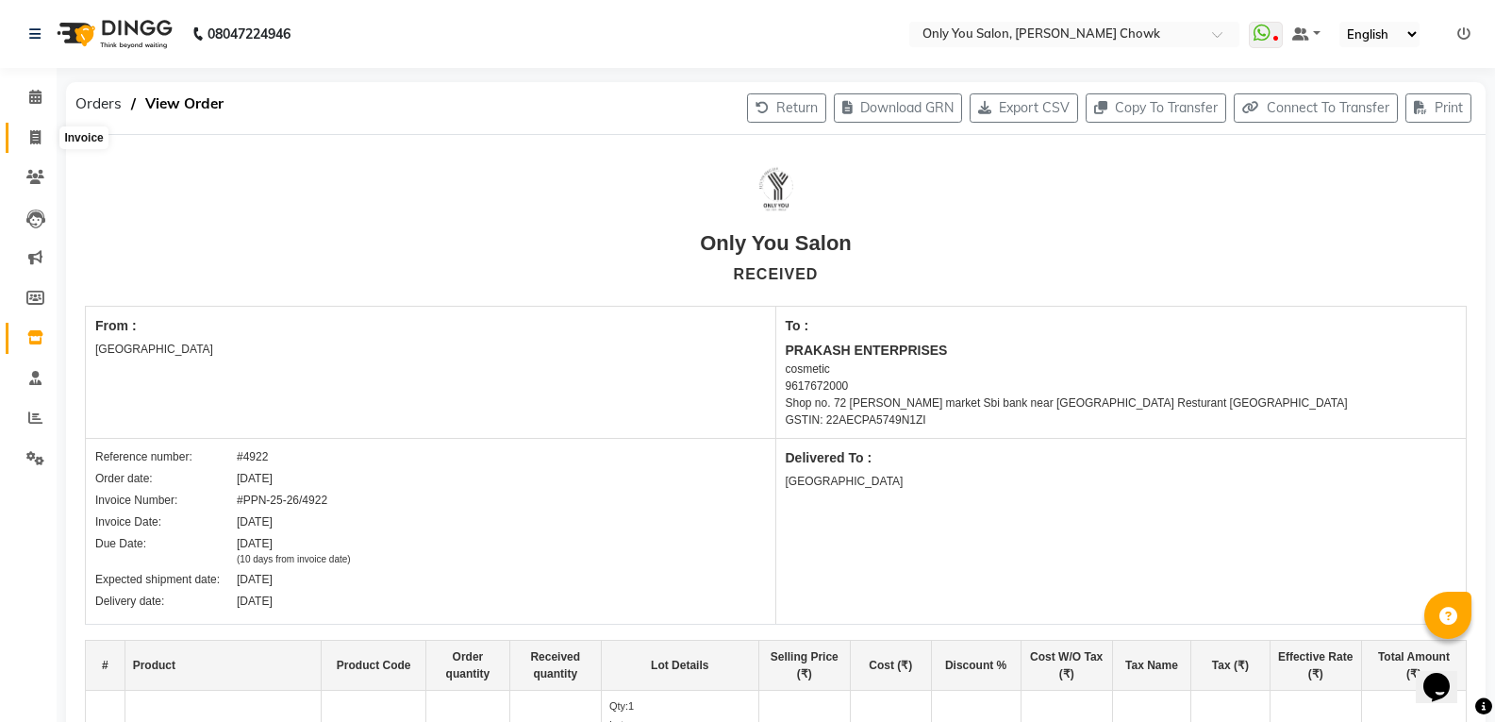
click at [41, 132] on span at bounding box center [35, 138] width 33 height 22
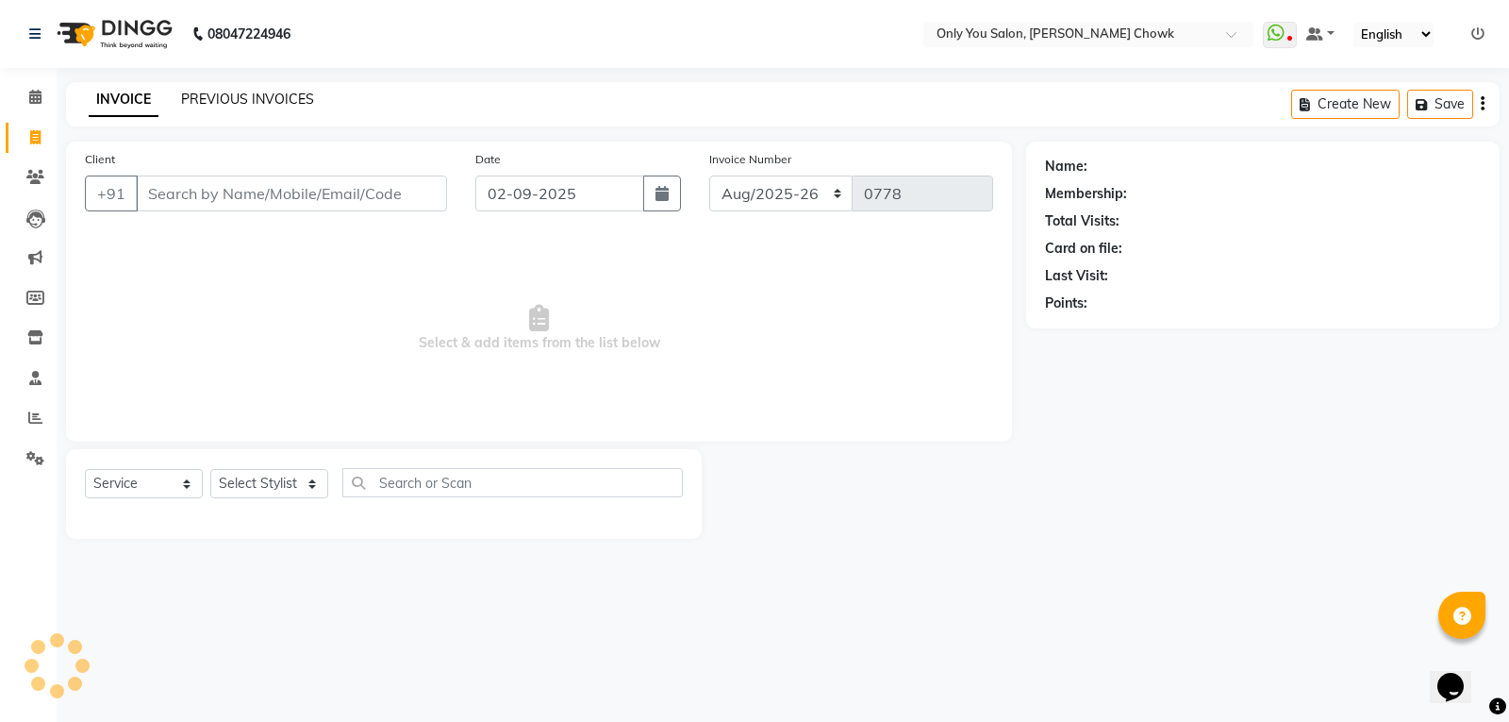
click at [274, 102] on link "PREVIOUS INVOICES" at bounding box center [247, 99] width 133 height 17
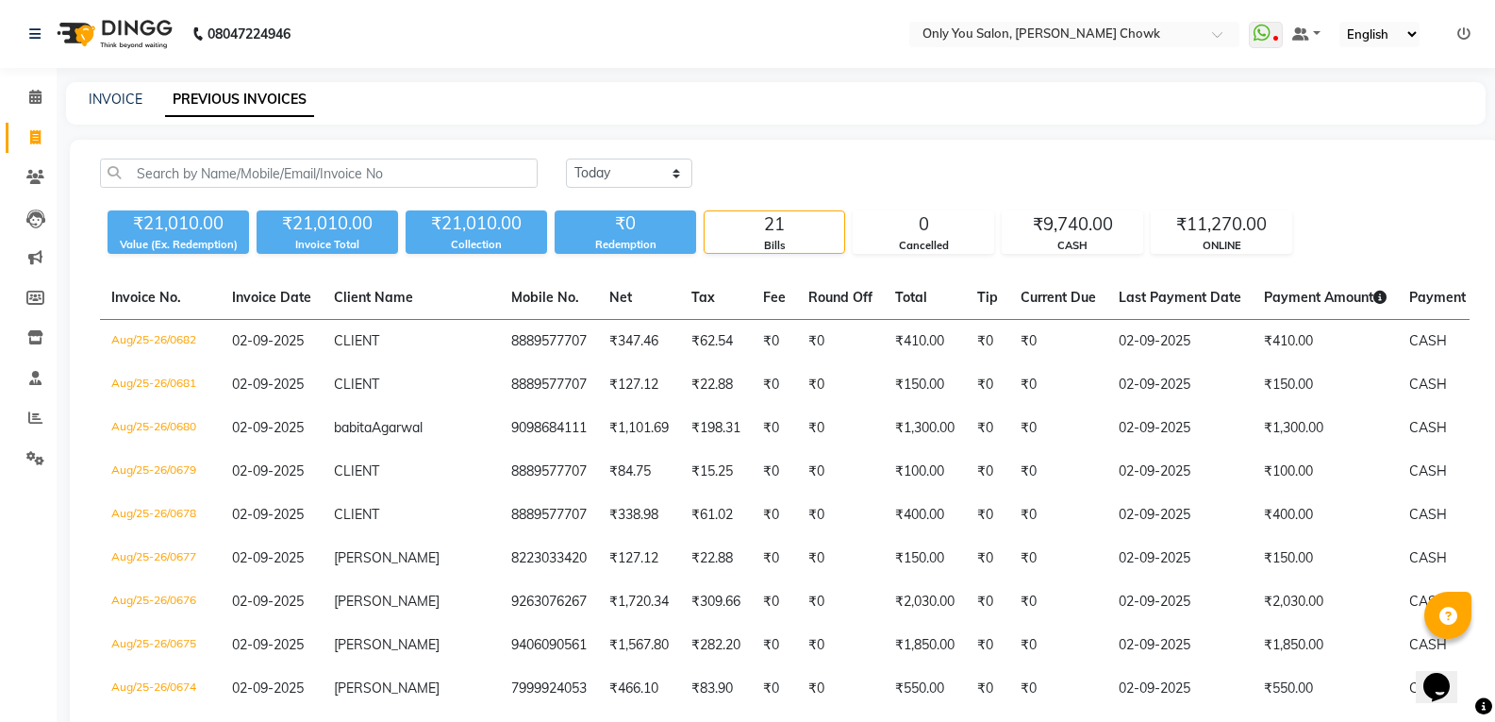
click at [102, 90] on div "INVOICE" at bounding box center [116, 100] width 54 height 20
click at [36, 336] on icon at bounding box center [35, 337] width 16 height 14
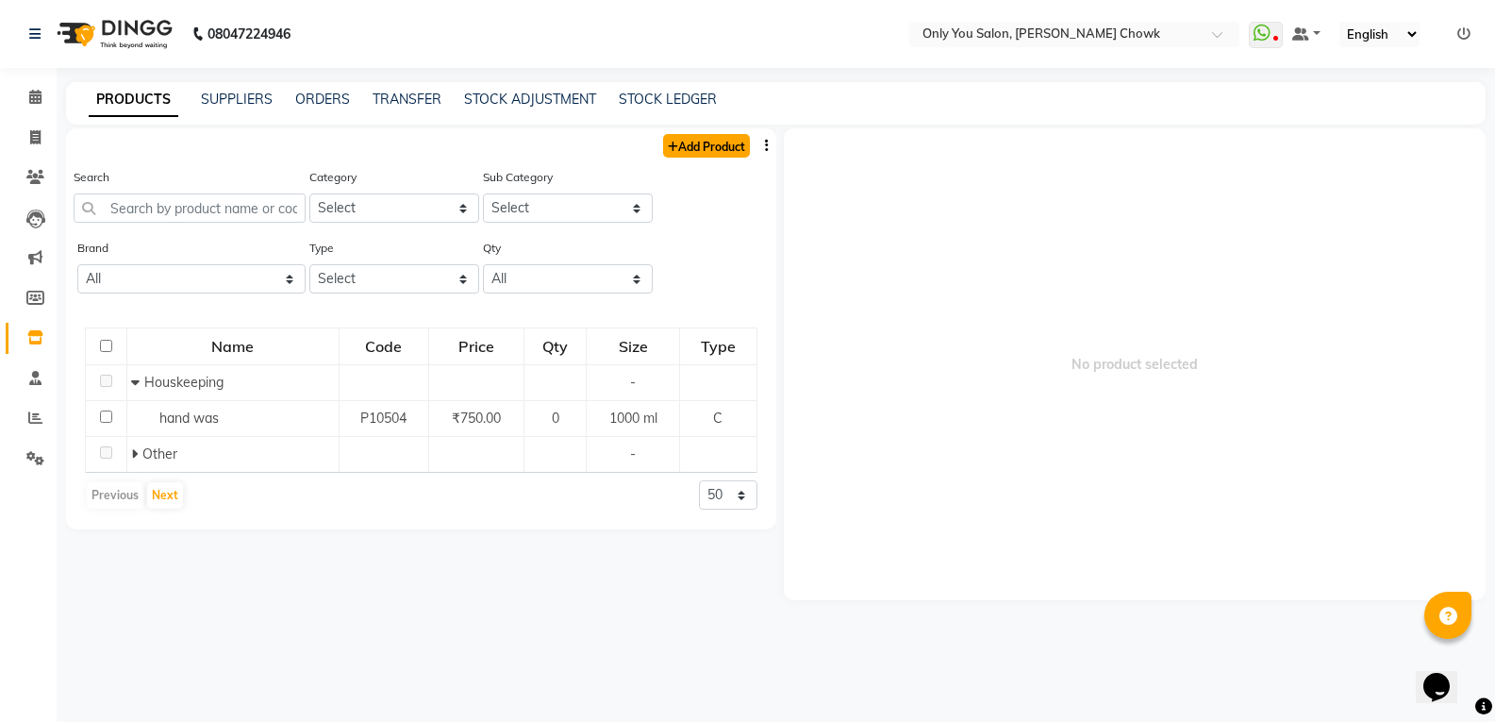
click at [689, 145] on link "Add Product" at bounding box center [706, 146] width 87 height 24
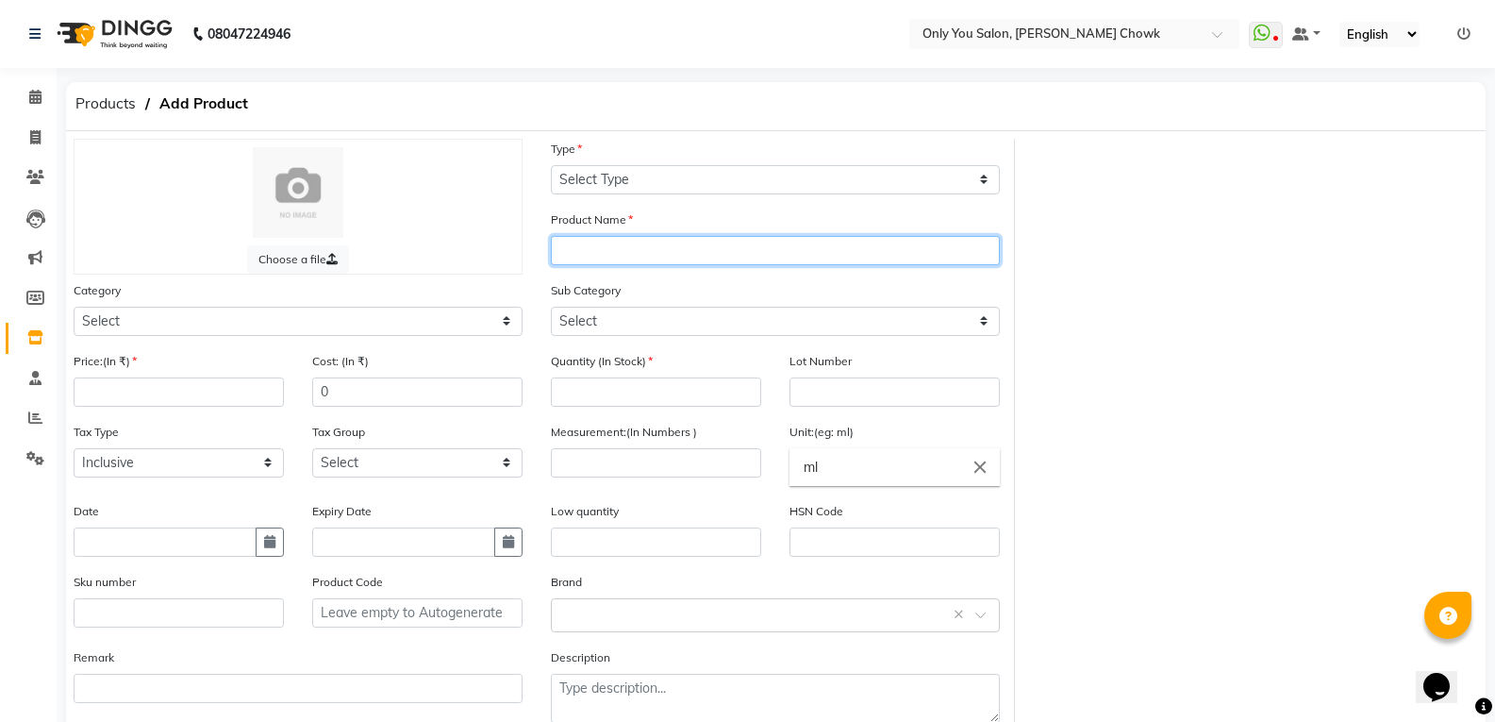
click at [574, 248] on input "text" at bounding box center [775, 250] width 449 height 29
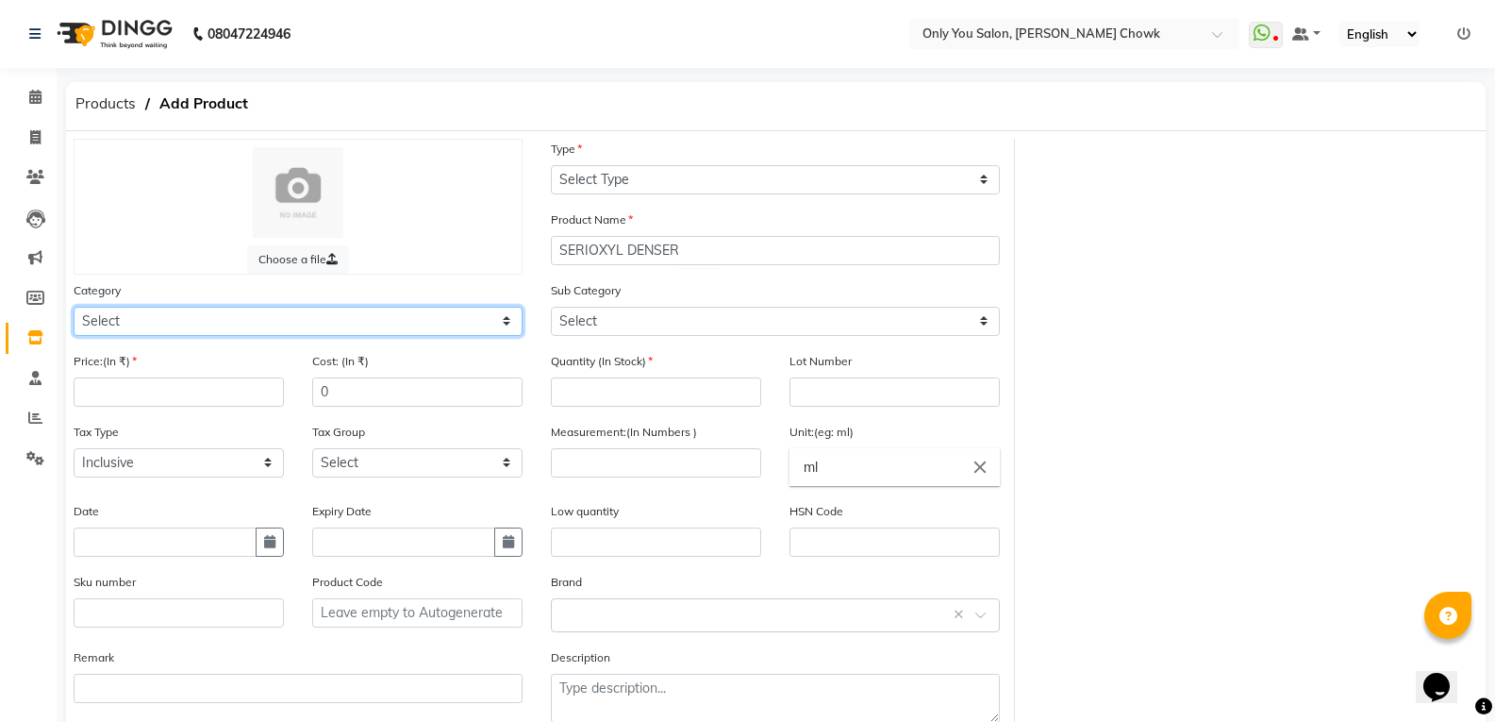
click at [312, 323] on select "Select Hair Skin Makeup Personal Care Appliances [PERSON_NAME] Waxing Disposabl…" at bounding box center [298, 321] width 449 height 29
click at [74, 307] on select "Select Hair Skin Makeup Personal Care Appliances [PERSON_NAME] Waxing Disposabl…" at bounding box center [298, 321] width 449 height 29
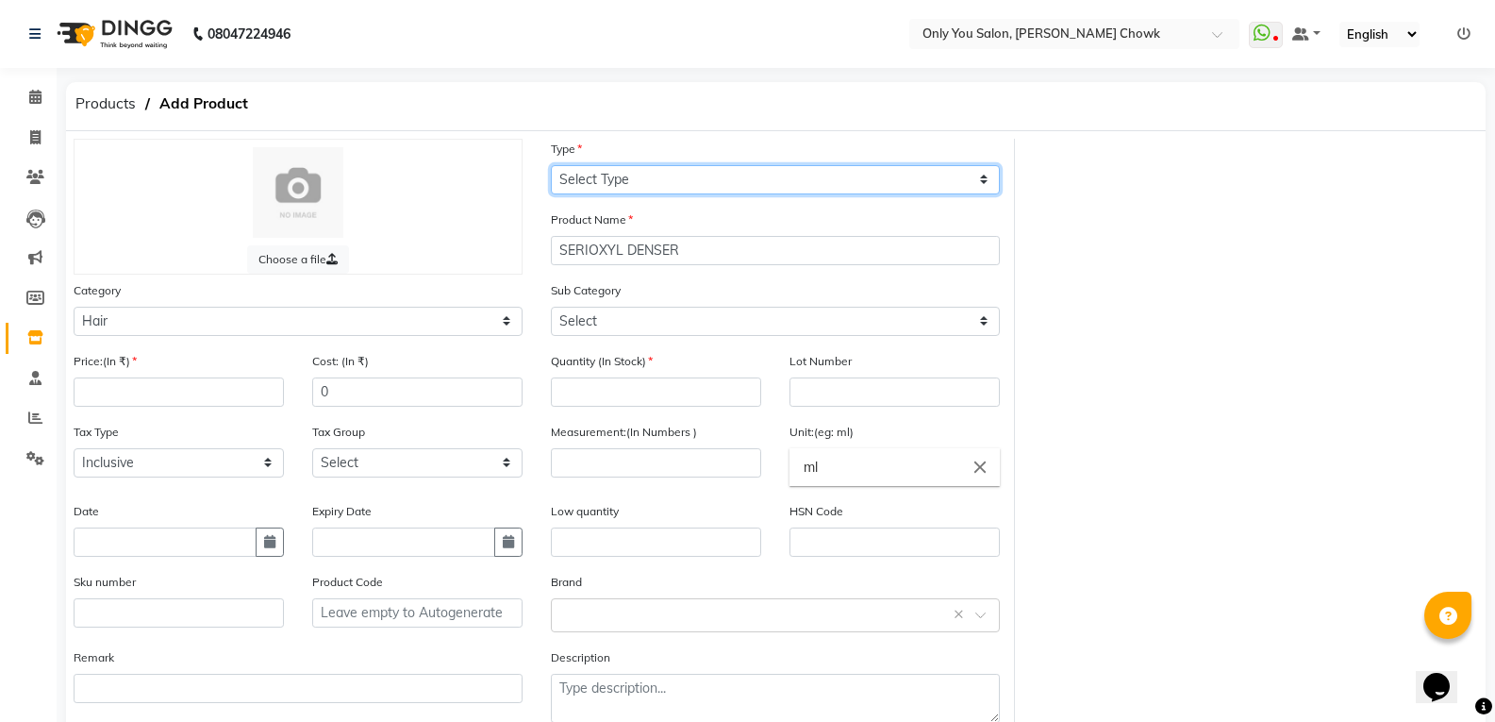
click at [640, 171] on select "Select Type Both Retail Consumable" at bounding box center [775, 179] width 449 height 29
click at [551, 165] on select "Select Type Both Retail Consumable" at bounding box center [775, 179] width 449 height 29
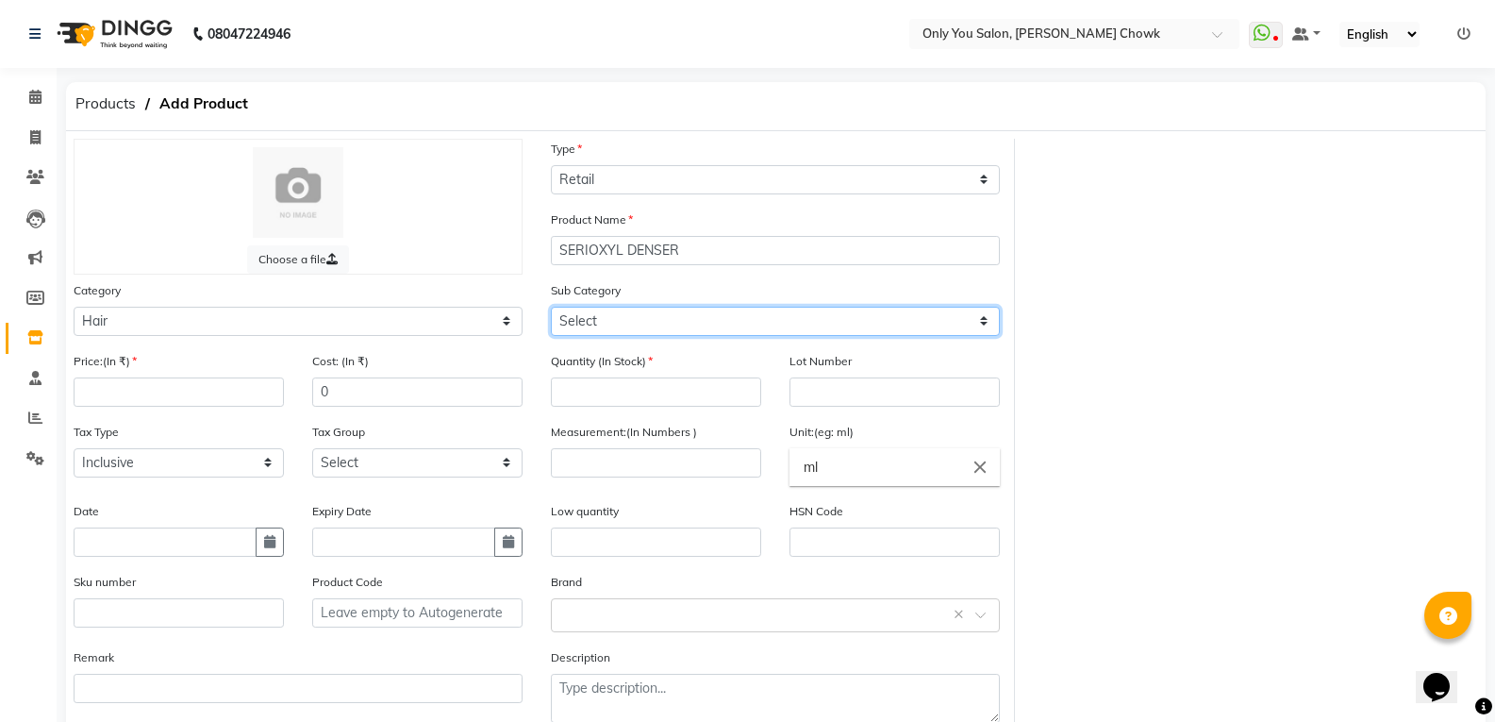
click at [631, 317] on select "Select Shampoo Conditioner Cream Mask Oil Serum Color Appliances Treatment Styl…" at bounding box center [775, 321] width 449 height 29
click at [551, 307] on select "Select Shampoo Conditioner Cream Mask Oil Serum Color Appliances Treatment Styl…" at bounding box center [775, 321] width 449 height 29
click at [1278, 350] on div "Choose a file Type Select Type Both Retail Consumable Product Name SERIOXYL DEN…" at bounding box center [775, 438] width 1433 height 599
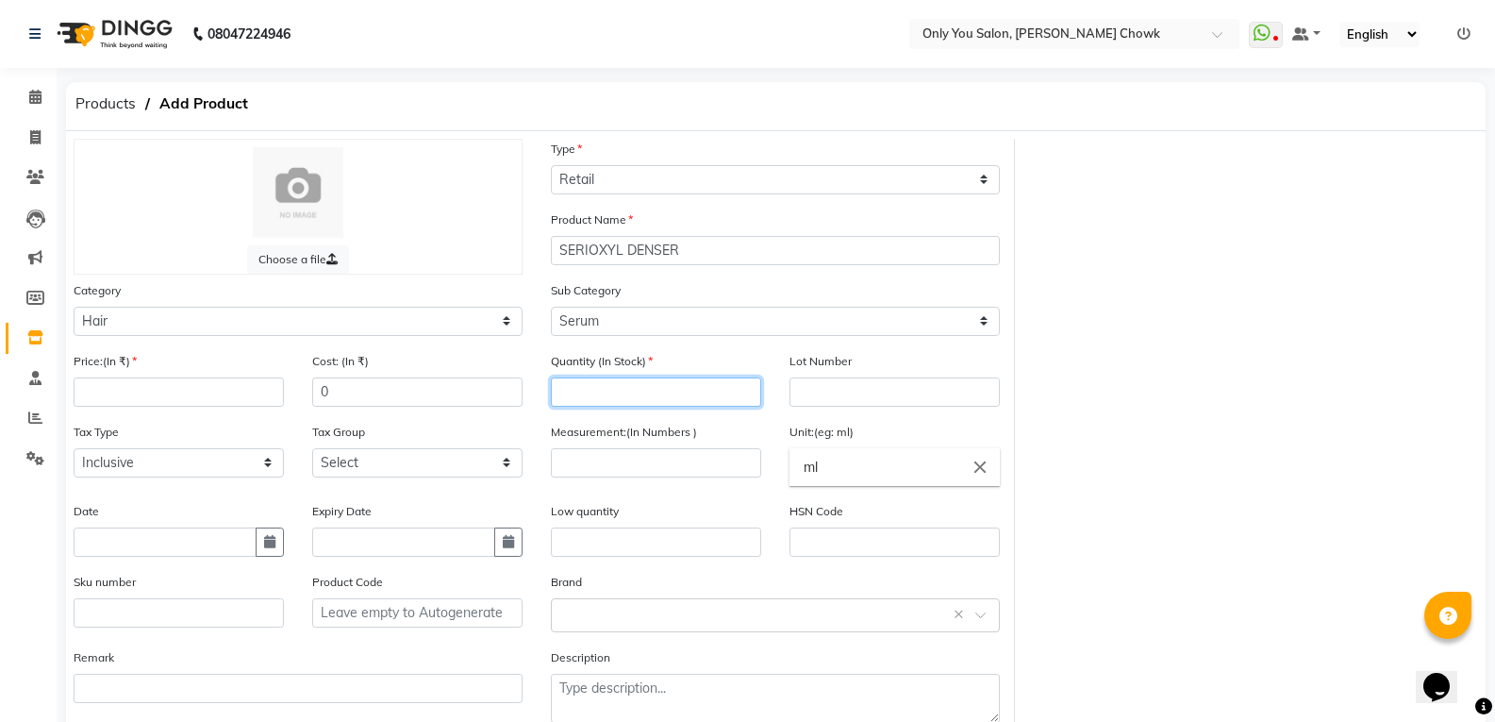
click at [637, 385] on input "number" at bounding box center [656, 391] width 210 height 29
click at [1292, 494] on div "Choose a file Type Select Type Both Retail Consumable Product Name SERIOXYL DEN…" at bounding box center [775, 438] width 1433 height 599
click at [210, 393] on input "number" at bounding box center [179, 391] width 210 height 29
click at [419, 382] on input "0" at bounding box center [417, 391] width 210 height 29
click at [1249, 387] on div "Choose a file Type Select Type Both Retail Consumable Product Name SERIOXYL DEN…" at bounding box center [775, 438] width 1433 height 599
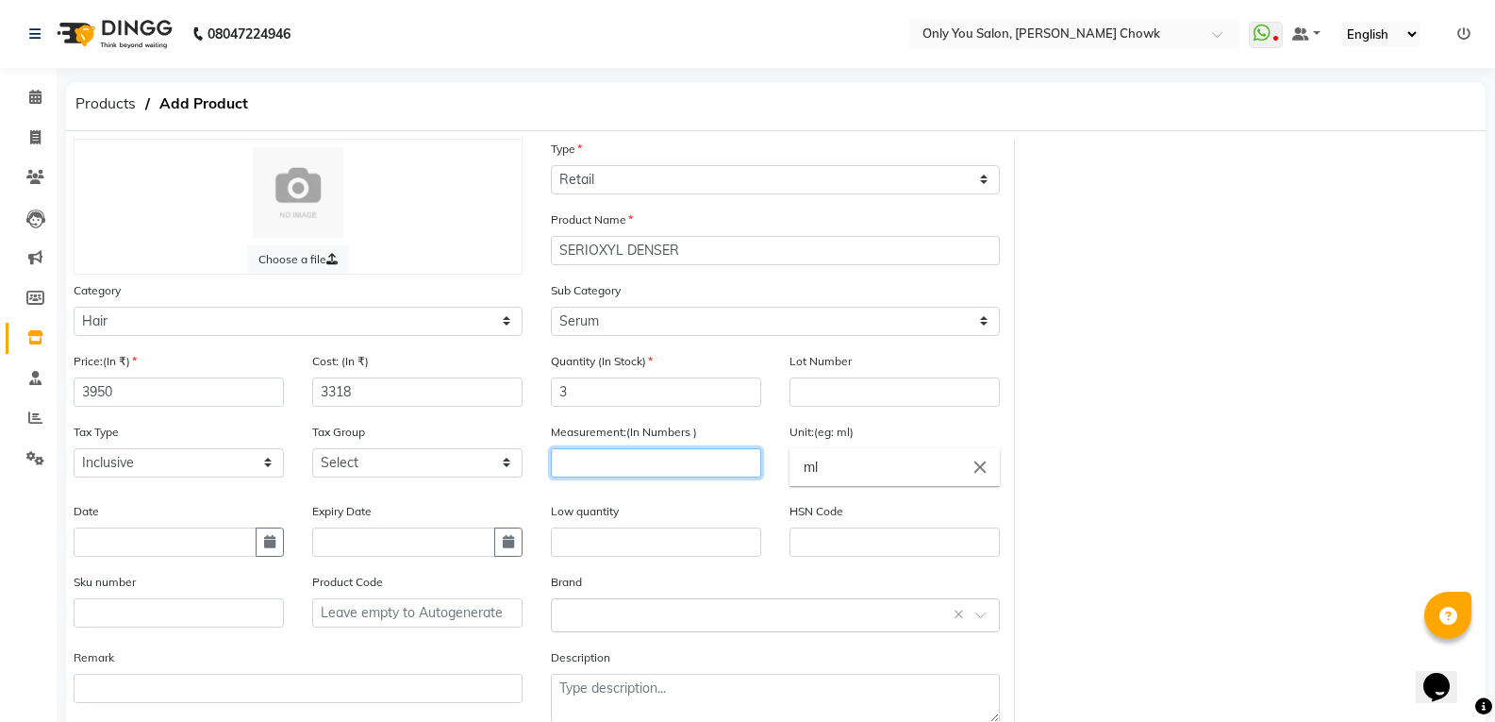
click at [610, 455] on input "number" at bounding box center [656, 462] width 210 height 29
click at [1183, 393] on div "Choose a file Type Select Type Both Retail Consumable Product Name SERIOXYL DEN…" at bounding box center [775, 438] width 1433 height 599
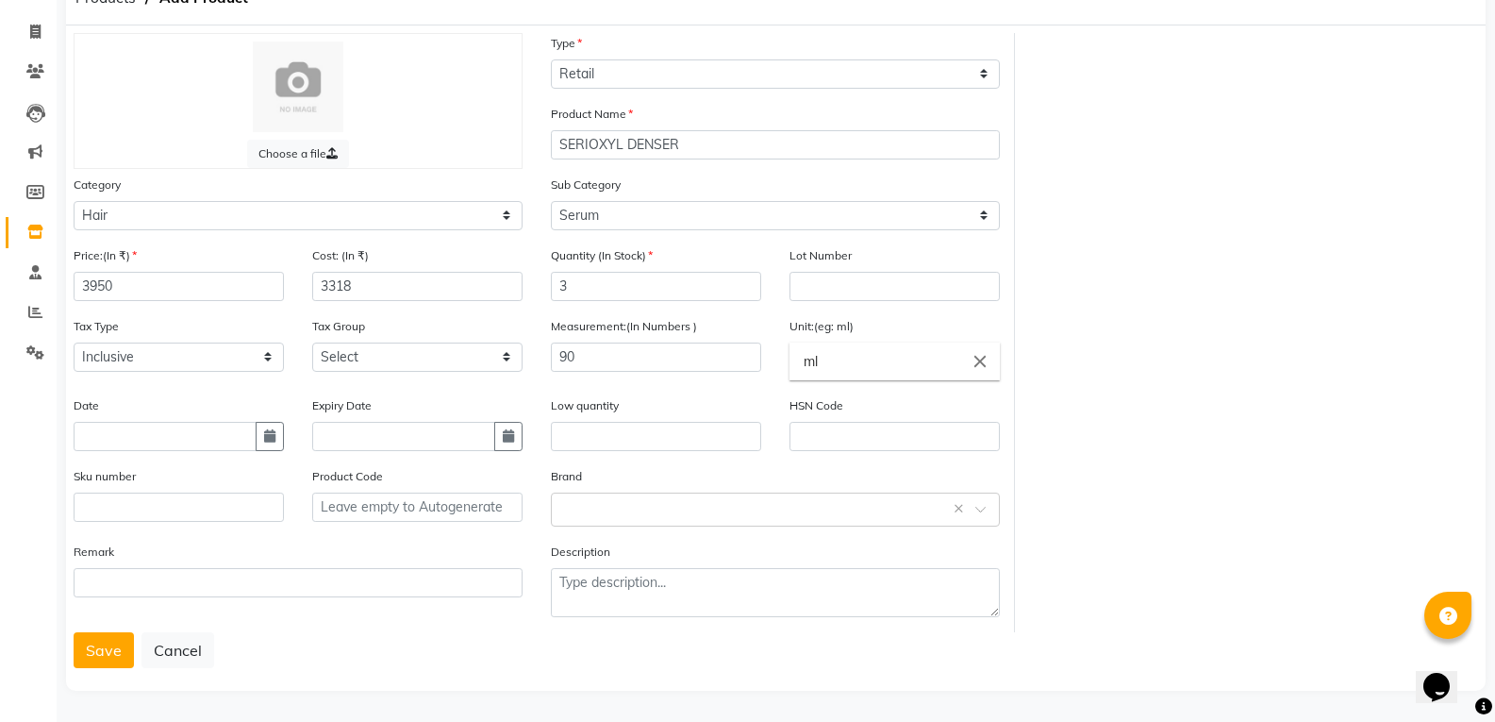
scroll to position [107, 0]
click at [102, 659] on button "Save" at bounding box center [104, 649] width 60 height 36
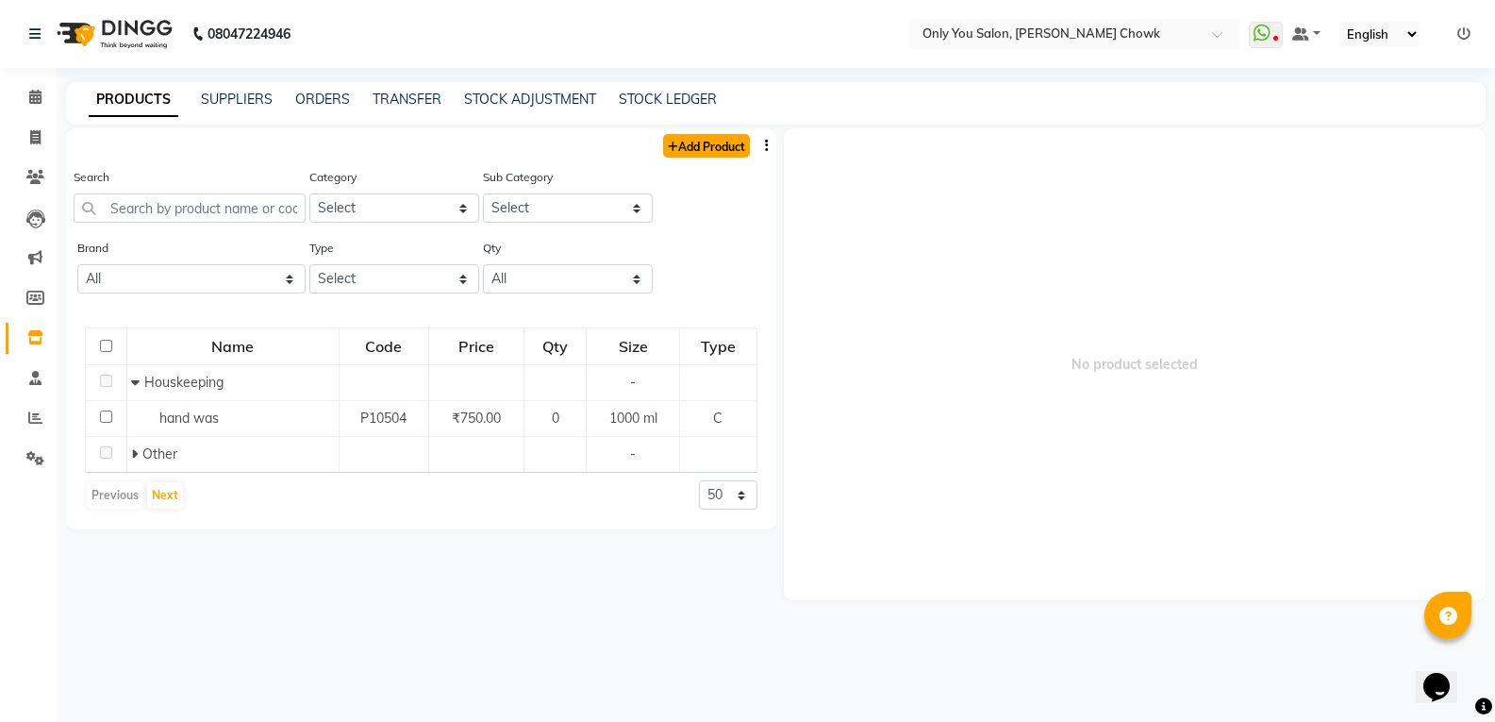
click at [684, 141] on link "Add Product" at bounding box center [706, 146] width 87 height 24
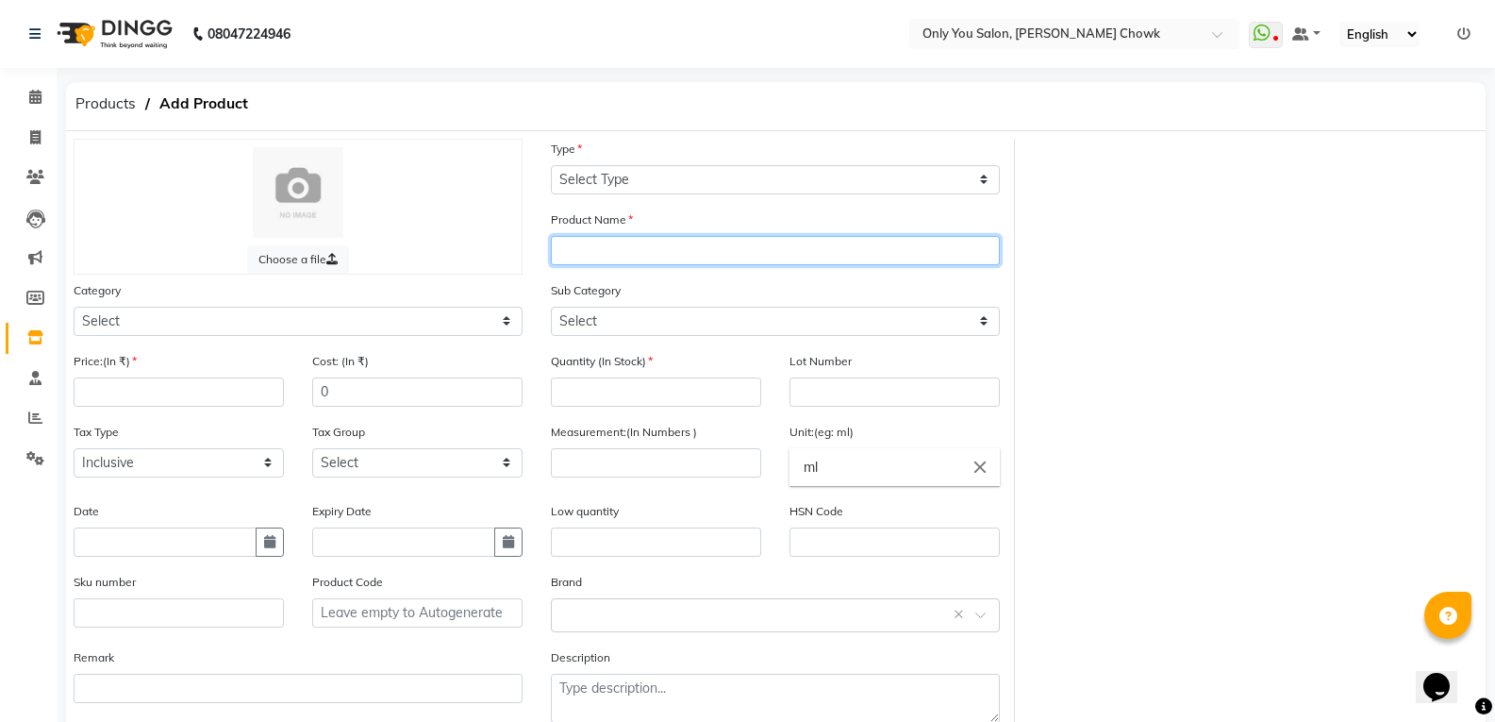
click at [609, 255] on input "text" at bounding box center [775, 250] width 449 height 29
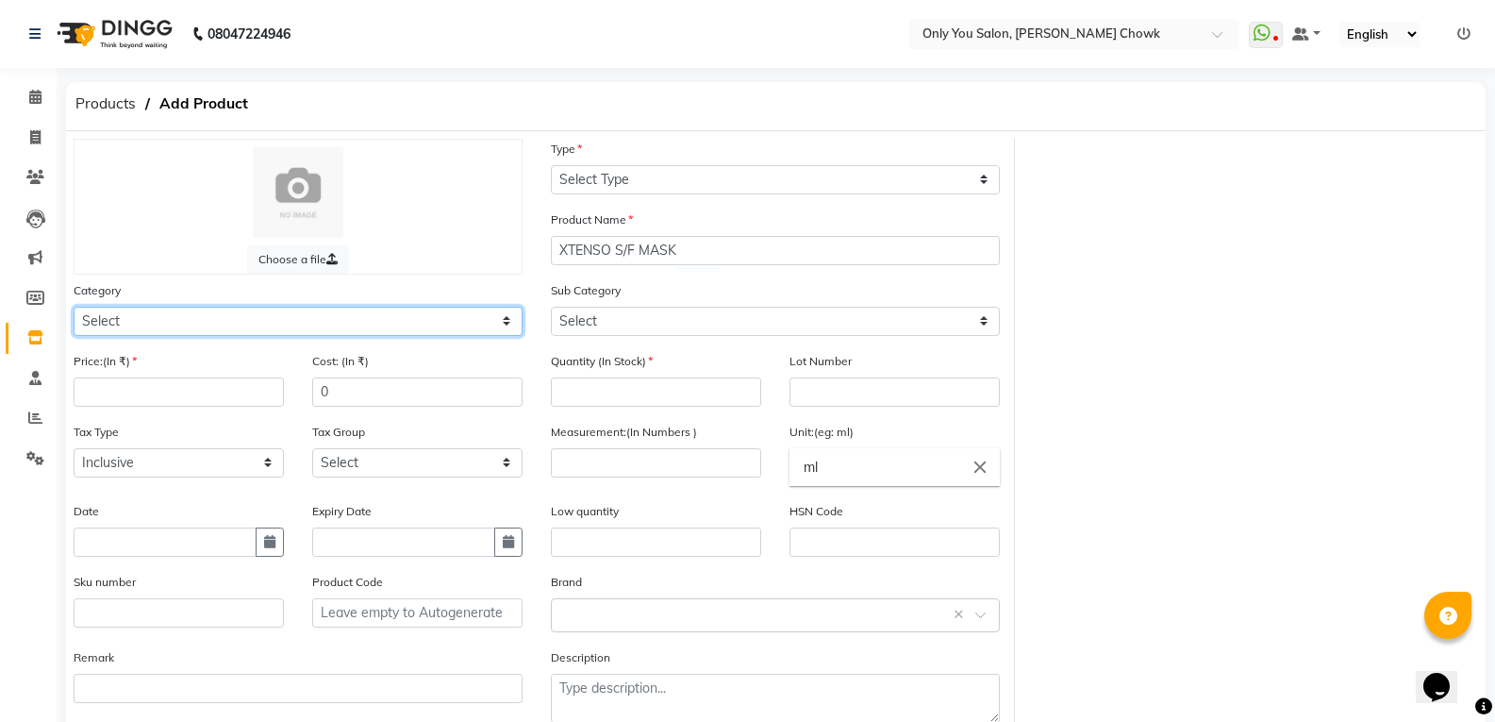
click at [255, 328] on select "Select Hair Skin Makeup Personal Care Appliances [PERSON_NAME] Waxing Disposabl…" at bounding box center [298, 321] width 449 height 29
click at [74, 307] on select "Select Hair Skin Makeup Personal Care Appliances [PERSON_NAME] Waxing Disposabl…" at bounding box center [298, 321] width 449 height 29
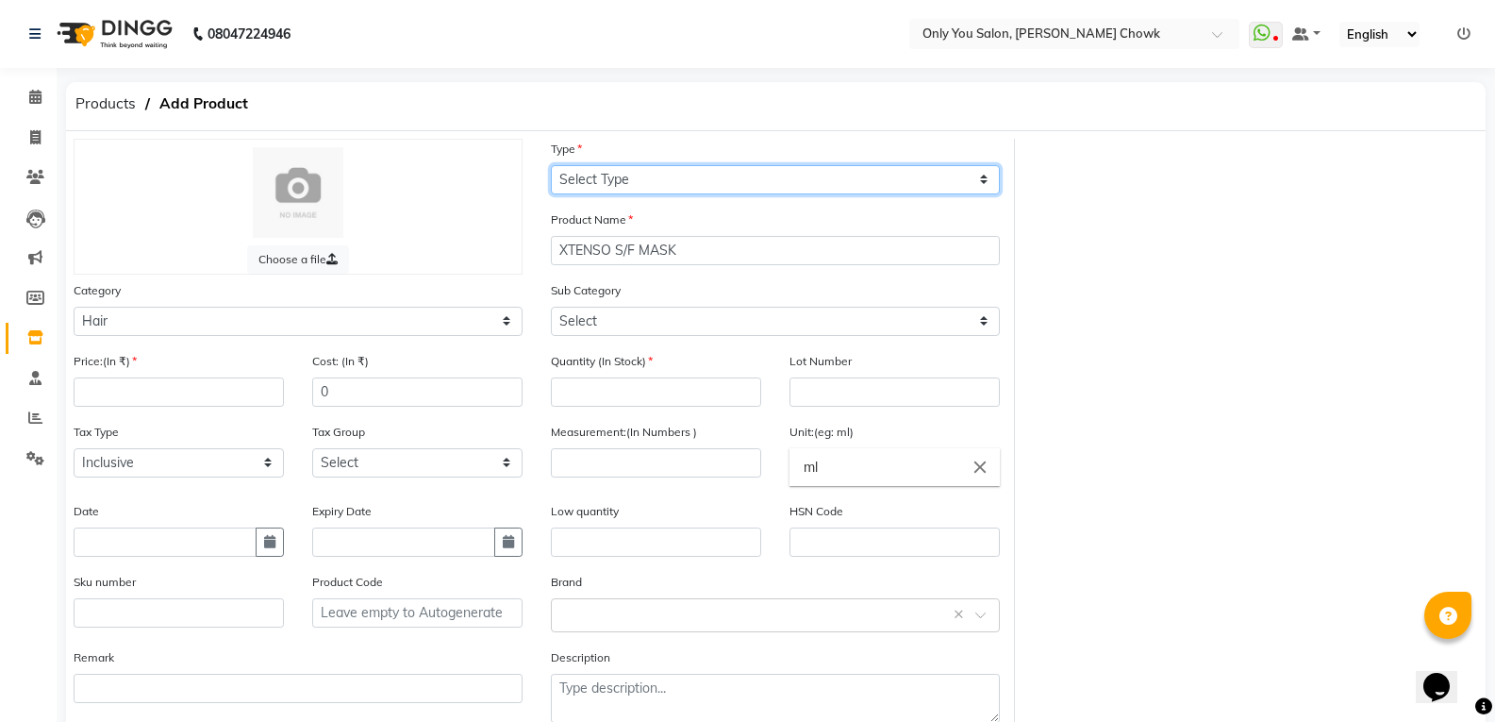
click at [733, 179] on select "Select Type Both Retail Consumable" at bounding box center [775, 179] width 449 height 29
click at [551, 165] on select "Select Type Both Retail Consumable" at bounding box center [775, 179] width 449 height 29
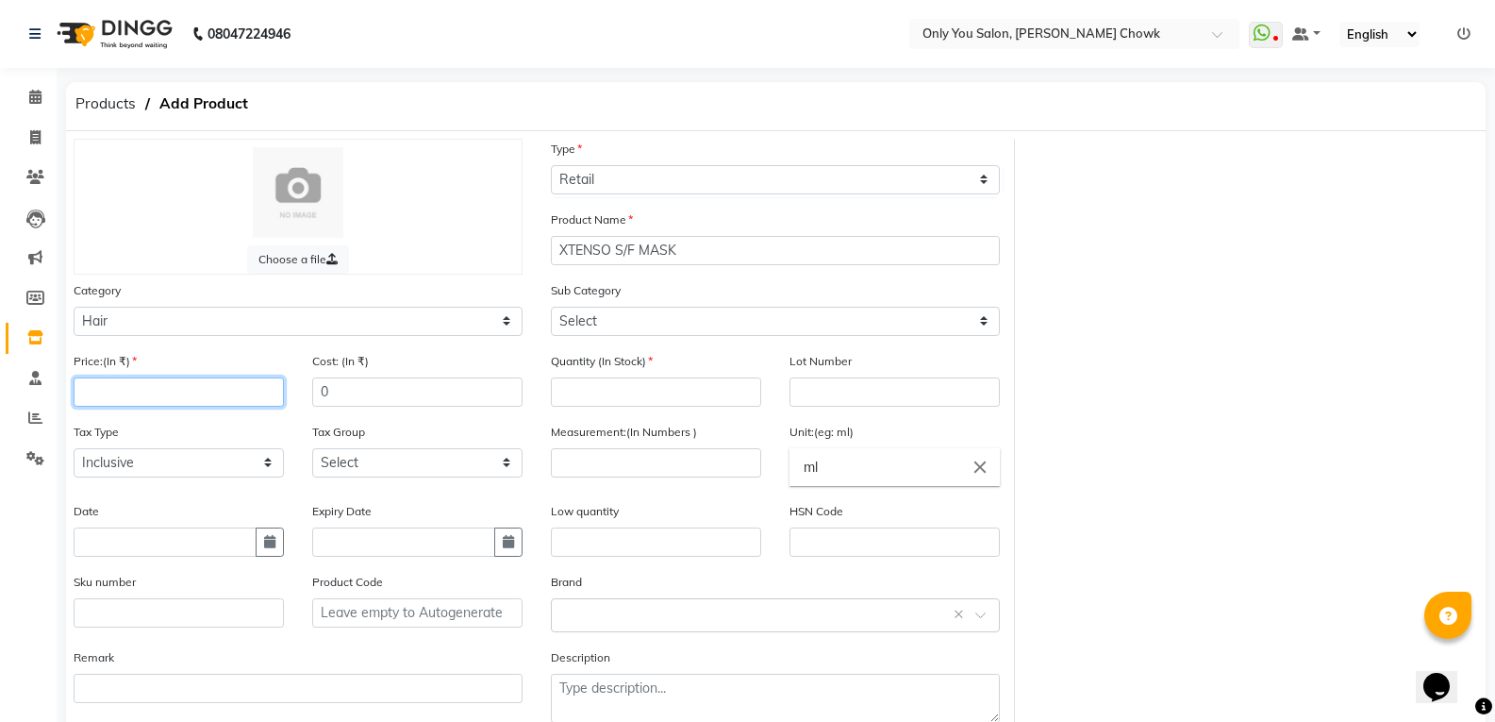
click at [178, 400] on input "number" at bounding box center [179, 391] width 210 height 29
click at [396, 390] on input "0" at bounding box center [417, 391] width 210 height 29
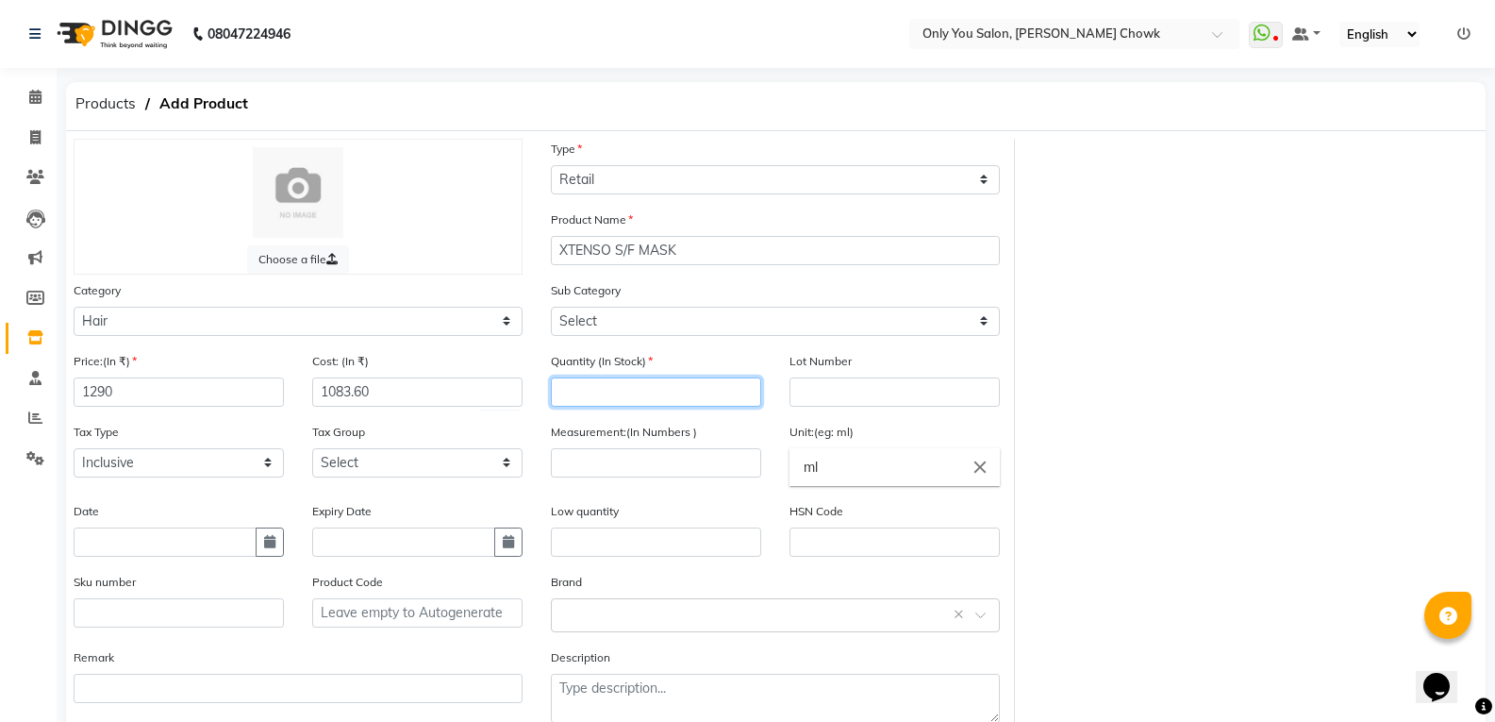
click at [581, 395] on input "number" at bounding box center [656, 391] width 210 height 29
click at [1229, 465] on div "Choose a file Type Select Type Both Retail Consumable Product Name XTENSO S/F M…" at bounding box center [775, 438] width 1433 height 599
click at [629, 468] on input "number" at bounding box center [656, 462] width 210 height 29
click at [865, 470] on input "ml" at bounding box center [894, 467] width 210 height 38
click at [870, 470] on input "ml" at bounding box center [894, 467] width 210 height 38
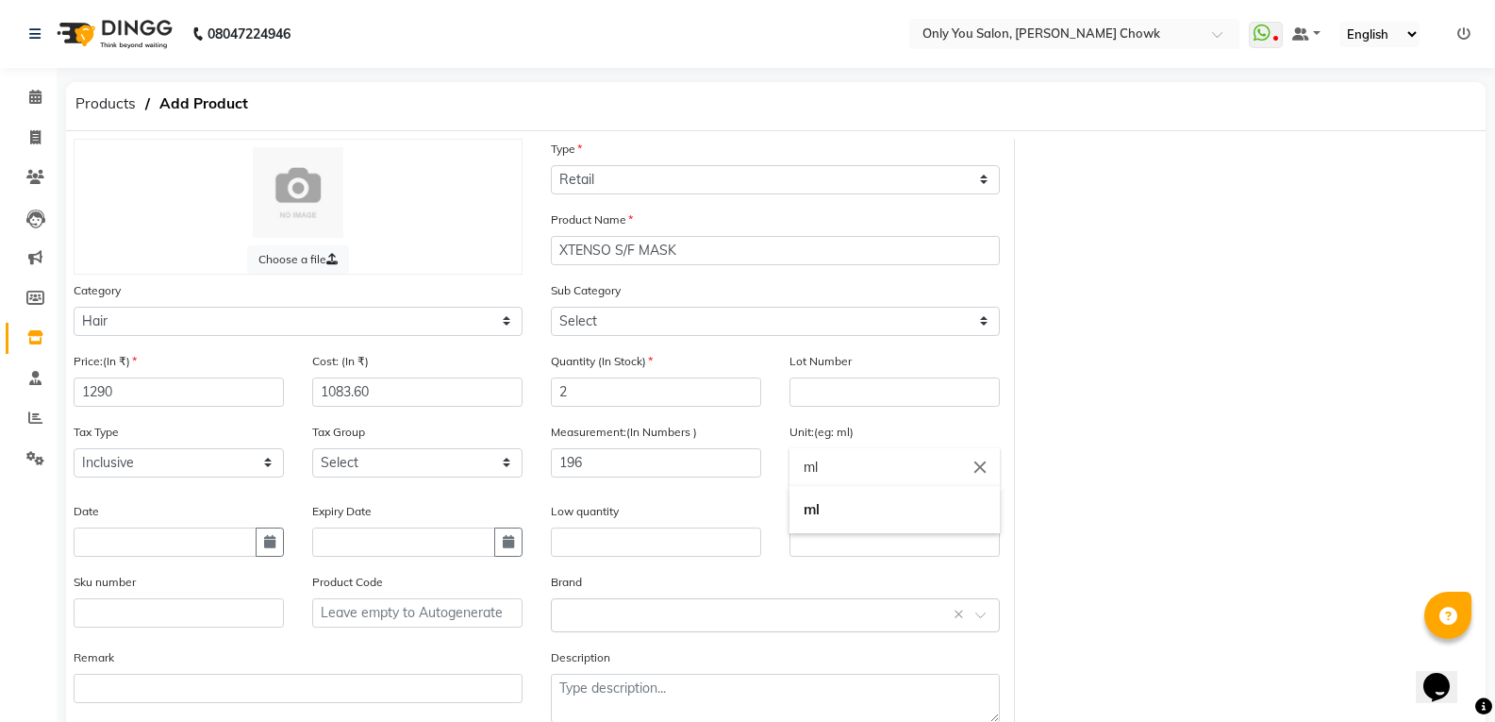
click at [985, 472] on icon "close" at bounding box center [980, 466] width 21 height 21
click at [985, 497] on icon "delete" at bounding box center [980, 505] width 17 height 17
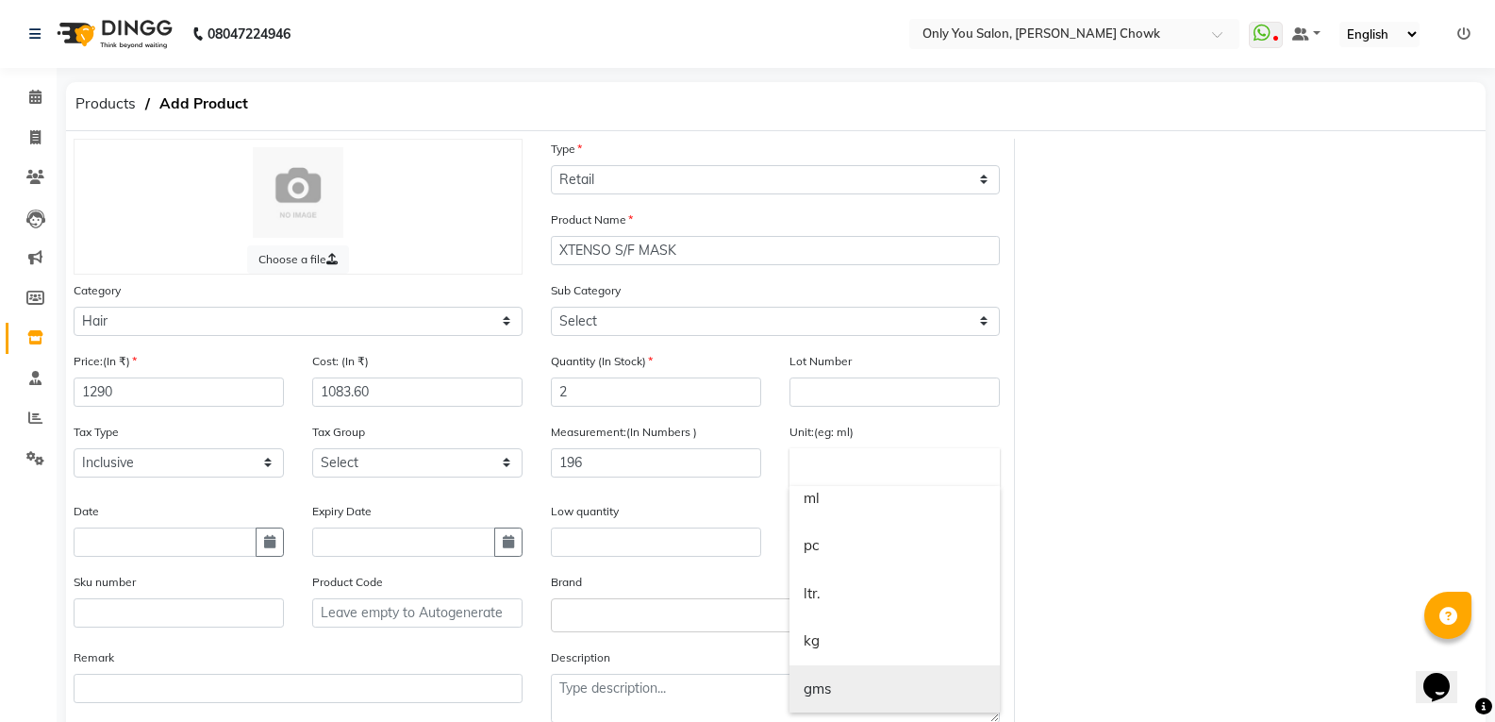
click at [912, 692] on link "gms" at bounding box center [894, 689] width 210 height 48
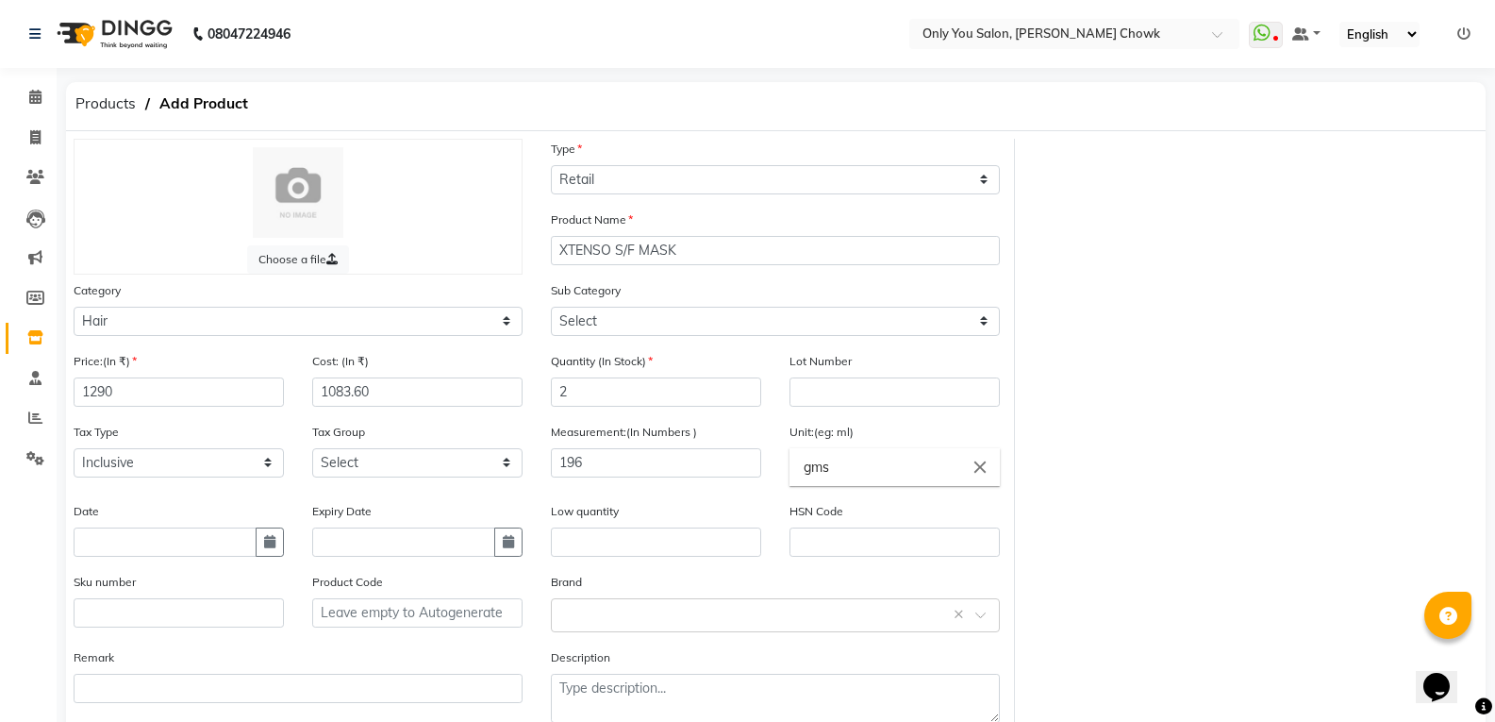
scroll to position [107, 0]
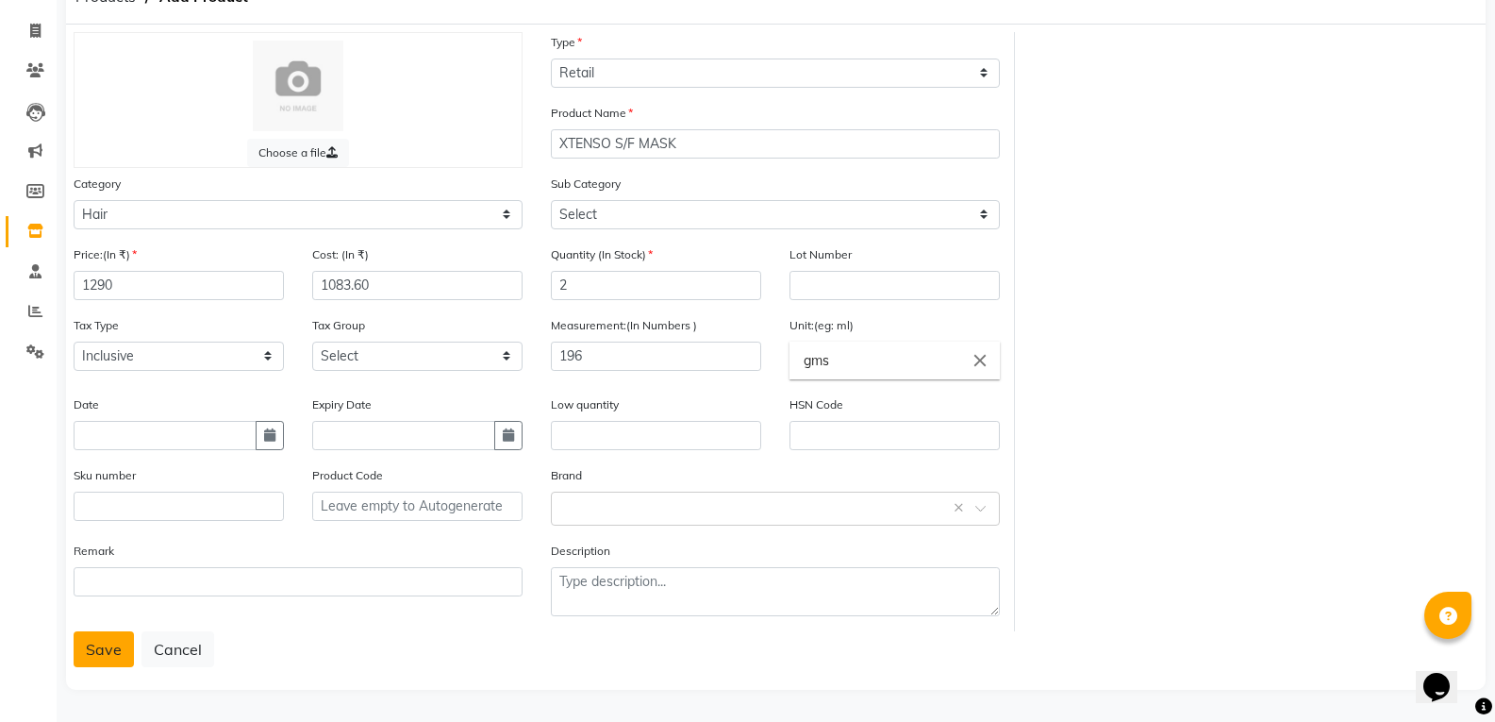
click at [115, 645] on button "Save" at bounding box center [104, 649] width 60 height 36
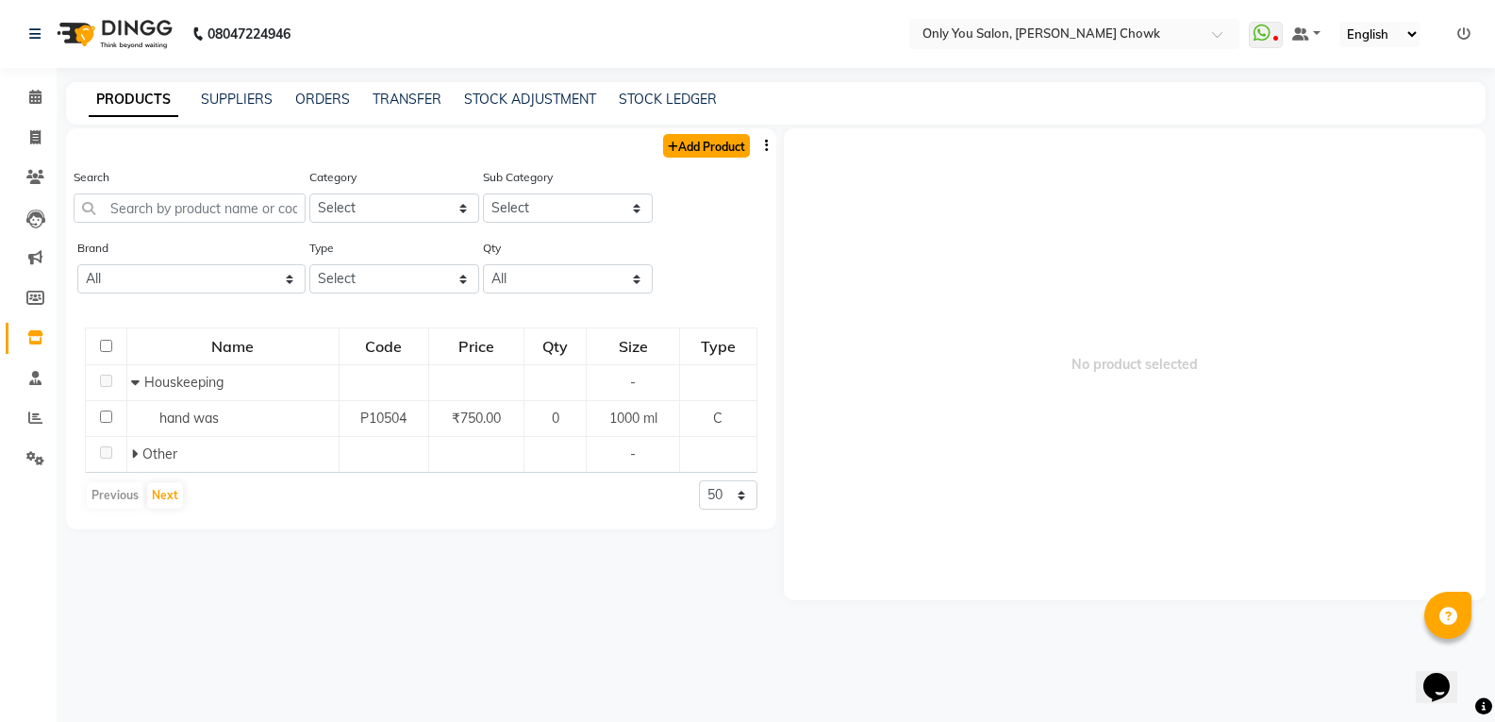
click at [722, 156] on link "Add Product" at bounding box center [706, 146] width 87 height 24
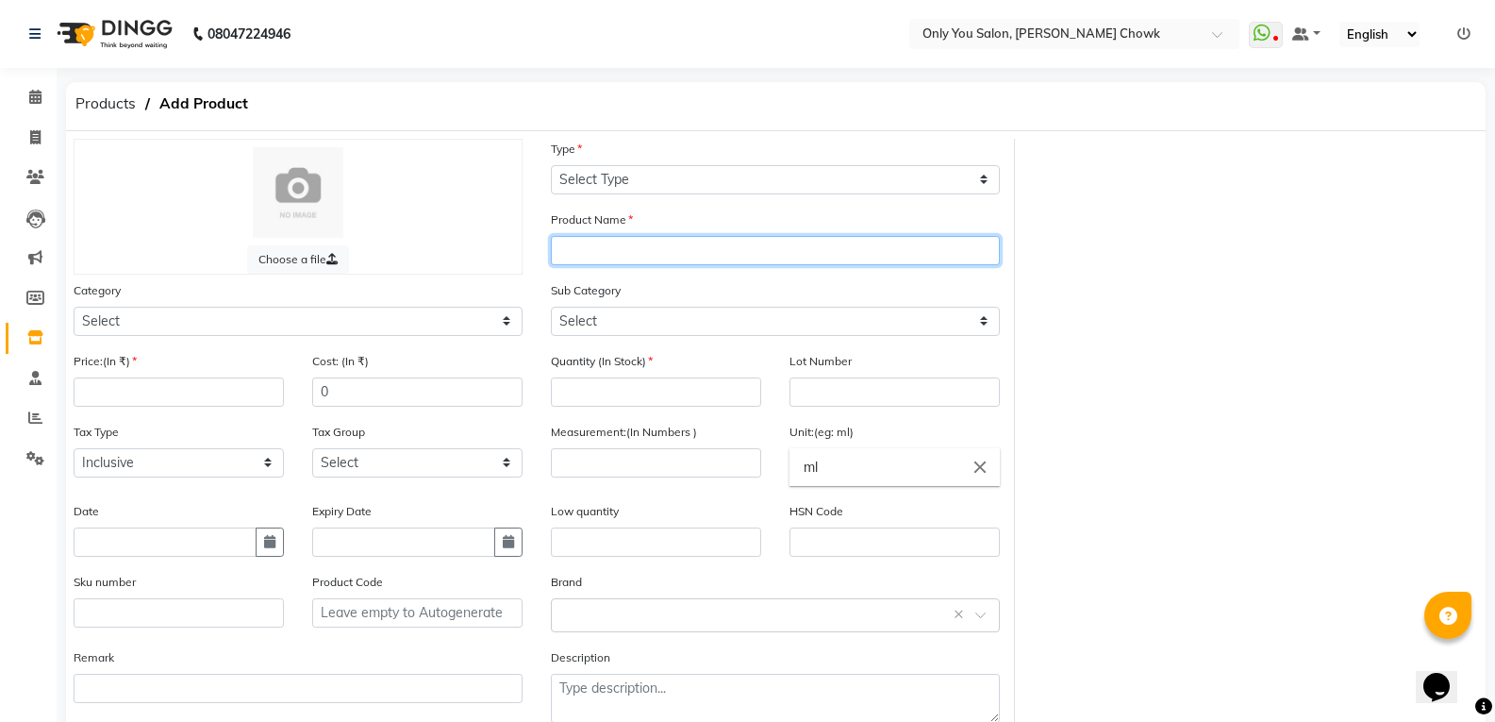
click at [592, 247] on input "text" at bounding box center [775, 250] width 449 height 29
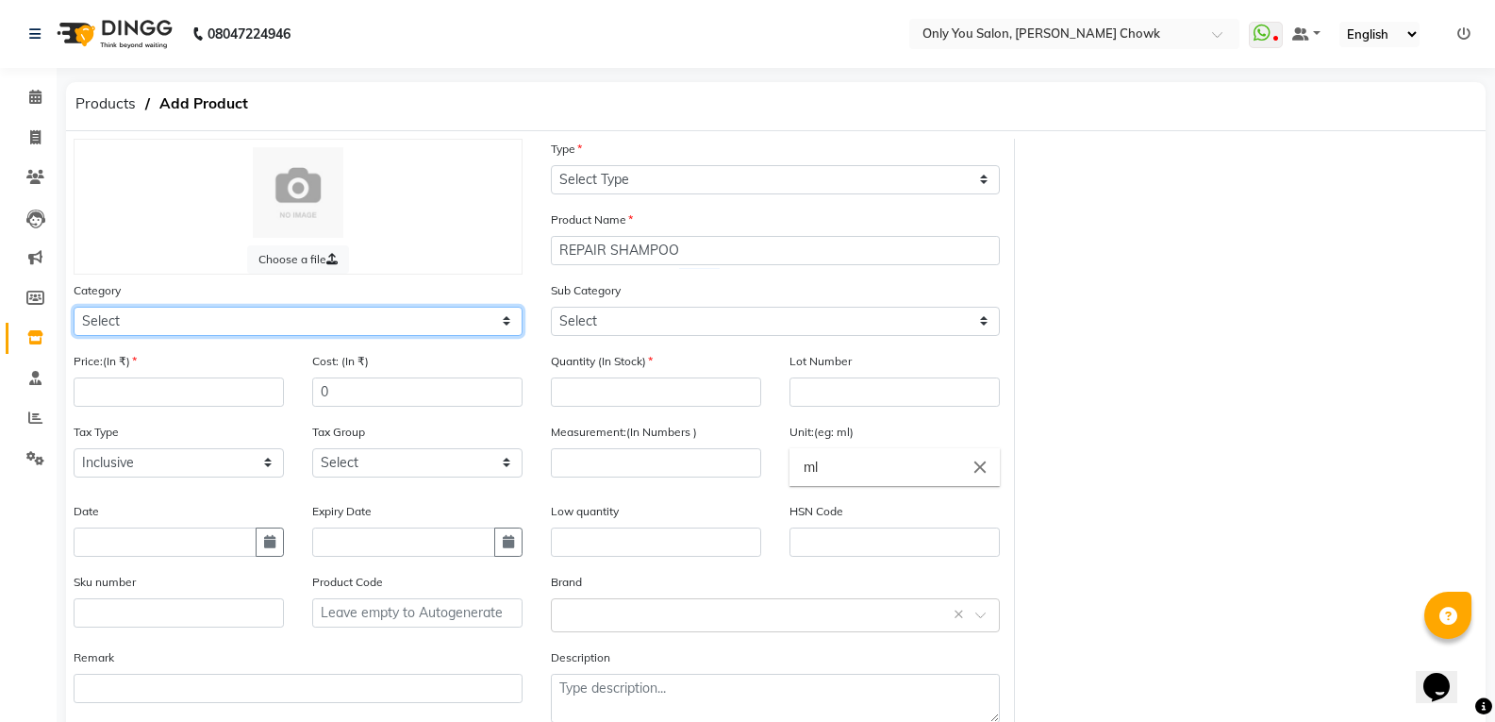
click at [284, 309] on select "Select Hair Skin Makeup Personal Care Appliances [PERSON_NAME] Waxing Disposabl…" at bounding box center [298, 321] width 449 height 29
click at [74, 307] on select "Select Hair Skin Makeup Personal Care Appliances [PERSON_NAME] Waxing Disposabl…" at bounding box center [298, 321] width 449 height 29
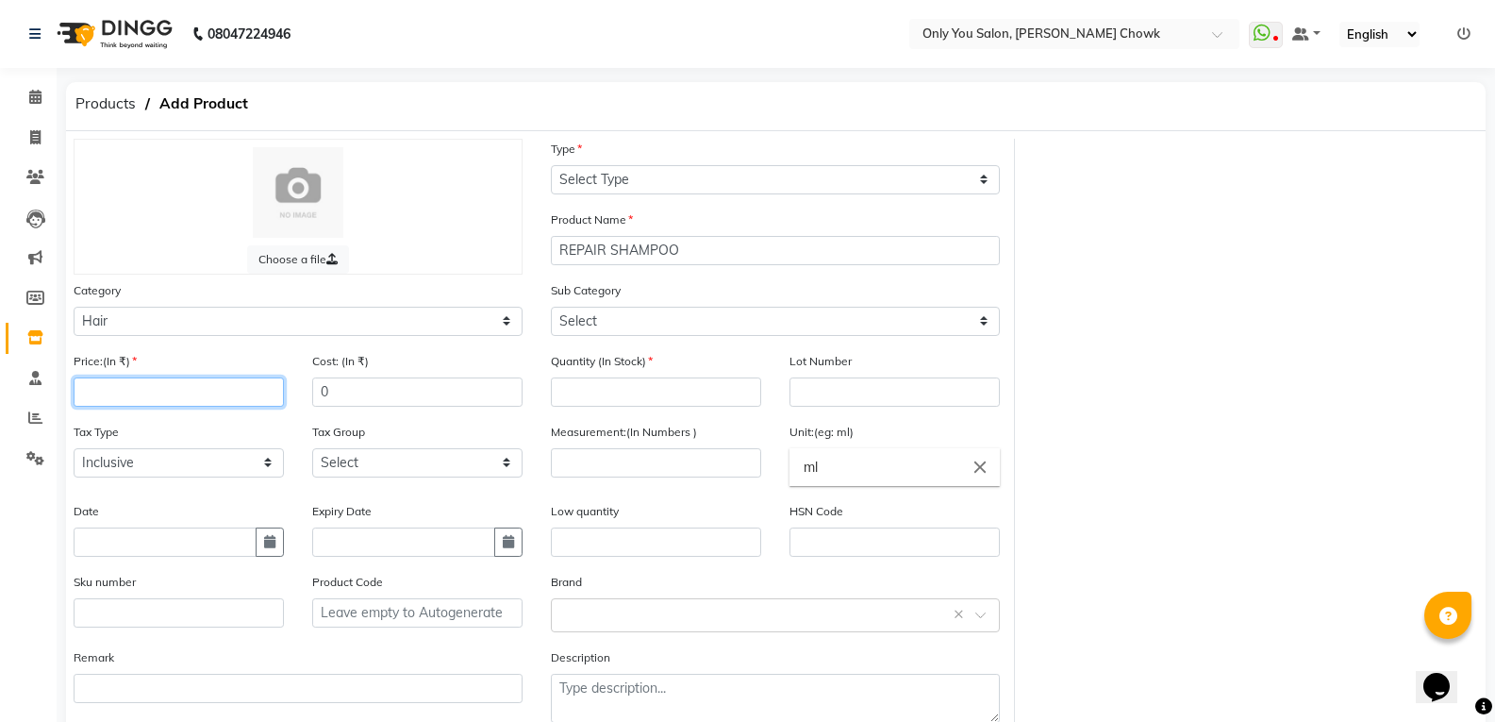
click at [240, 393] on input "number" at bounding box center [179, 391] width 210 height 29
click at [376, 384] on input "0" at bounding box center [417, 391] width 210 height 29
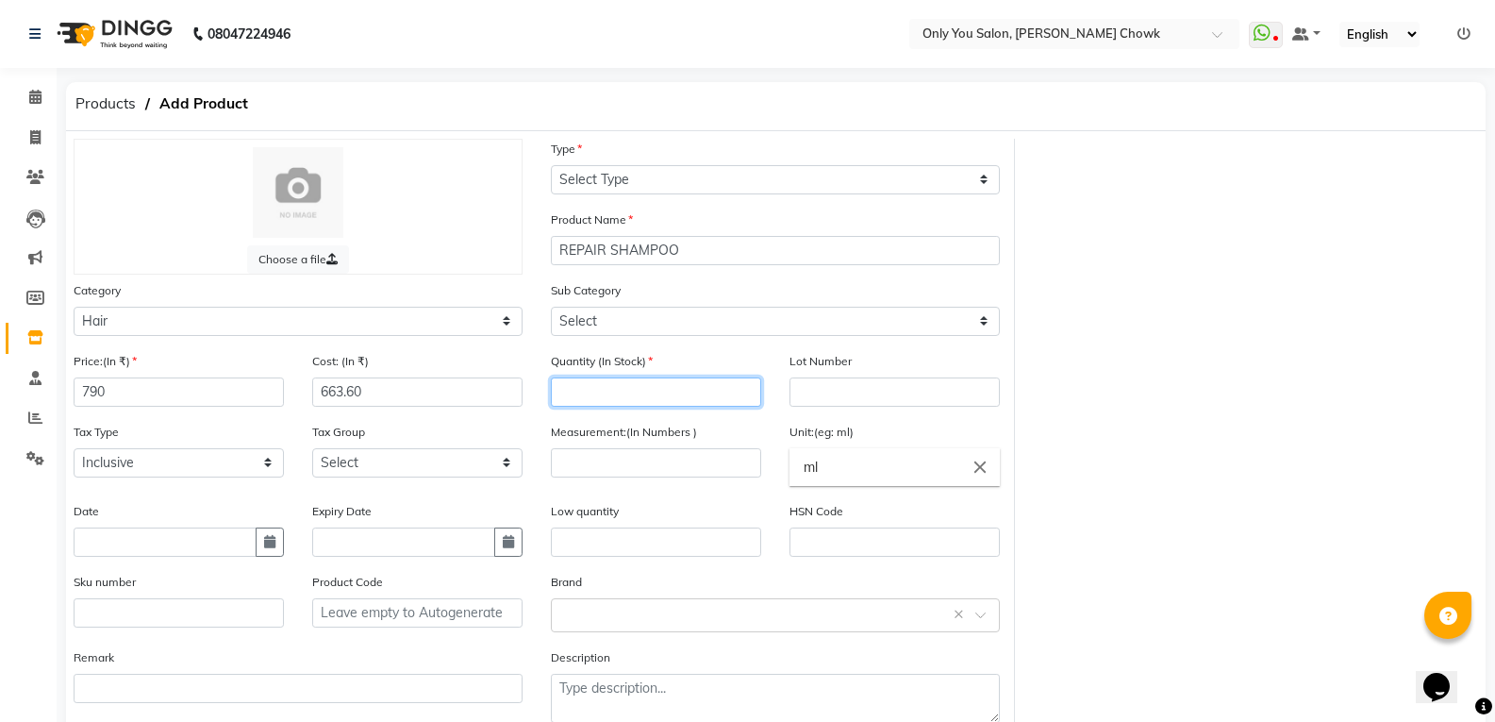
click at [675, 396] on input "number" at bounding box center [656, 391] width 210 height 29
click at [656, 454] on input "number" at bounding box center [656, 462] width 210 height 29
click at [1314, 555] on div "Choose a file Type Select Type Both Retail Consumable Product Name REPAIR SHAMP…" at bounding box center [775, 438] width 1433 height 599
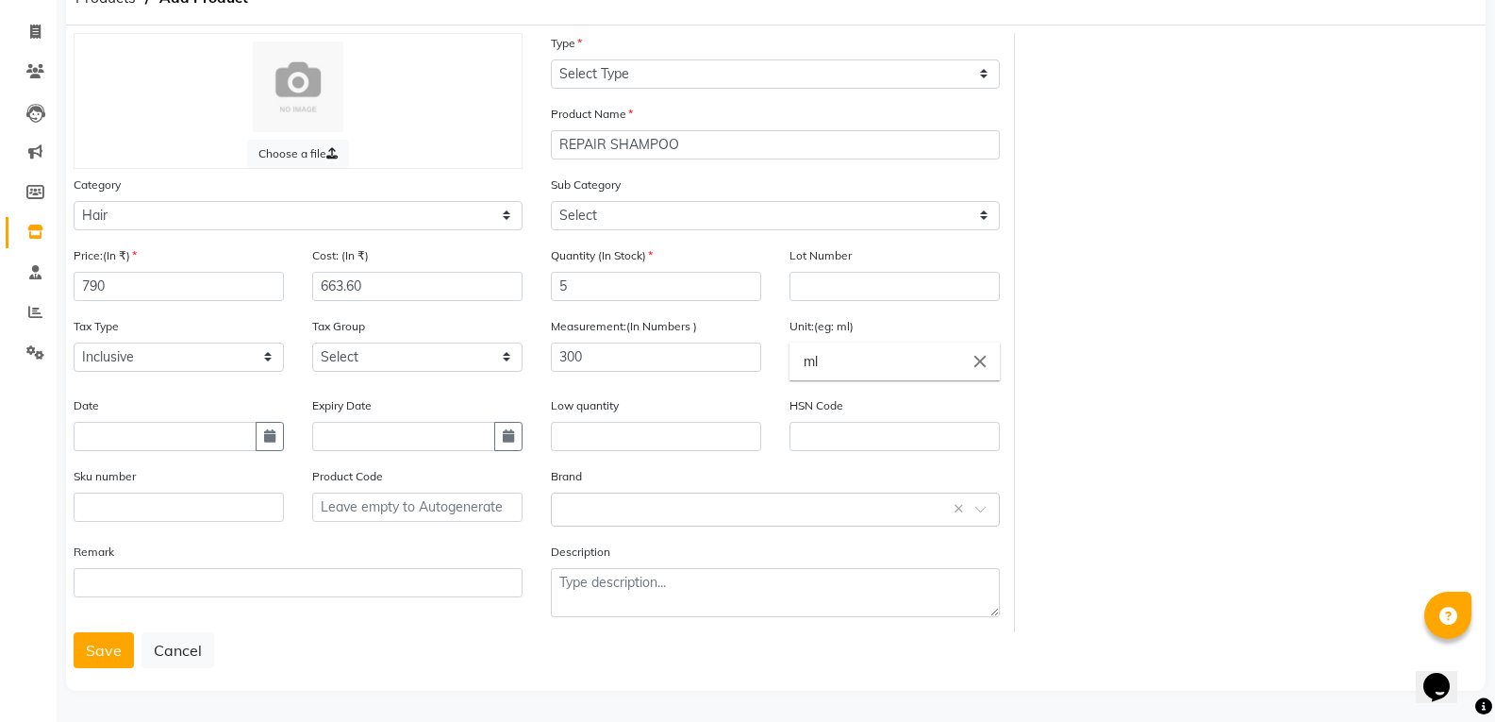
scroll to position [107, 0]
click at [106, 645] on button "Save" at bounding box center [104, 649] width 60 height 36
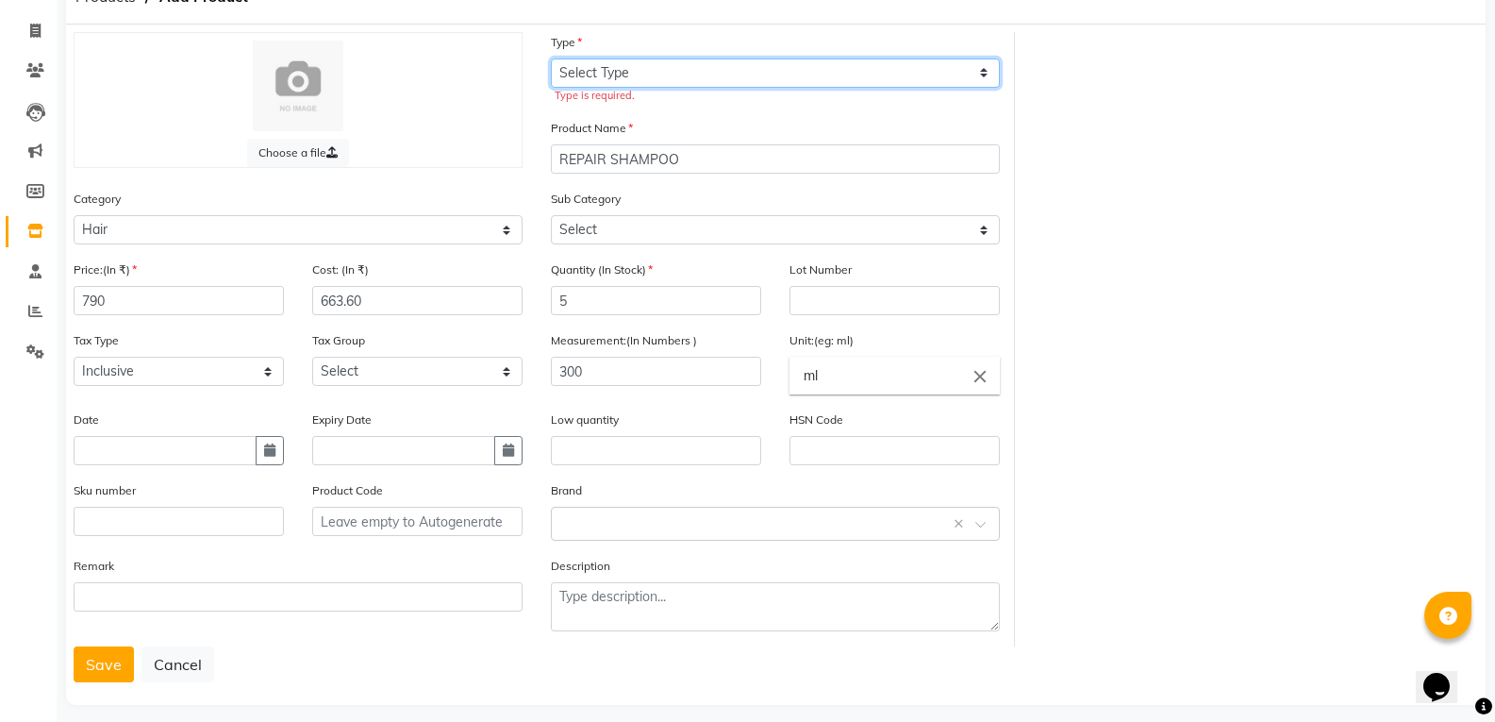
click at [750, 60] on select "Select Type Both Retail Consumable" at bounding box center [775, 72] width 449 height 29
click at [551, 58] on select "Select Type Both Retail Consumable" at bounding box center [775, 72] width 449 height 29
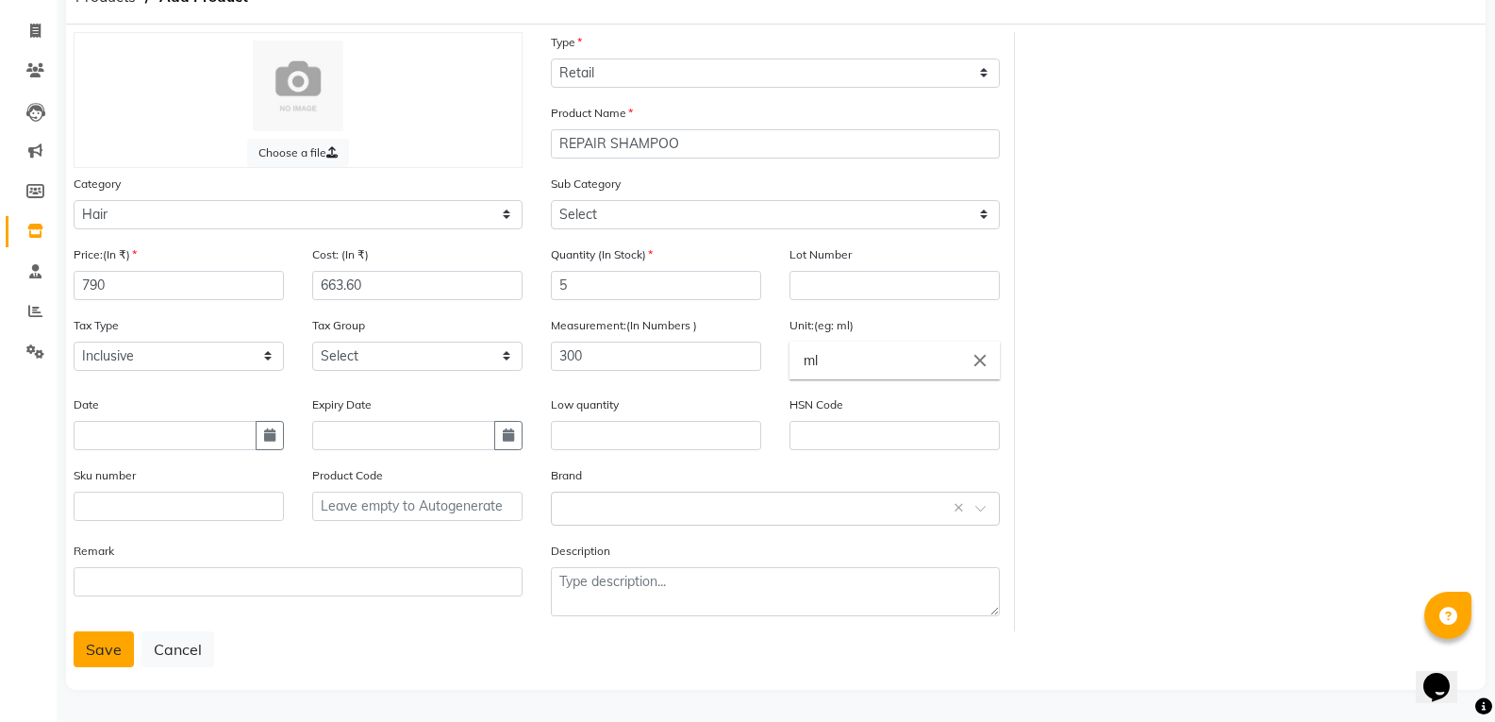
click at [124, 641] on button "Save" at bounding box center [104, 649] width 60 height 36
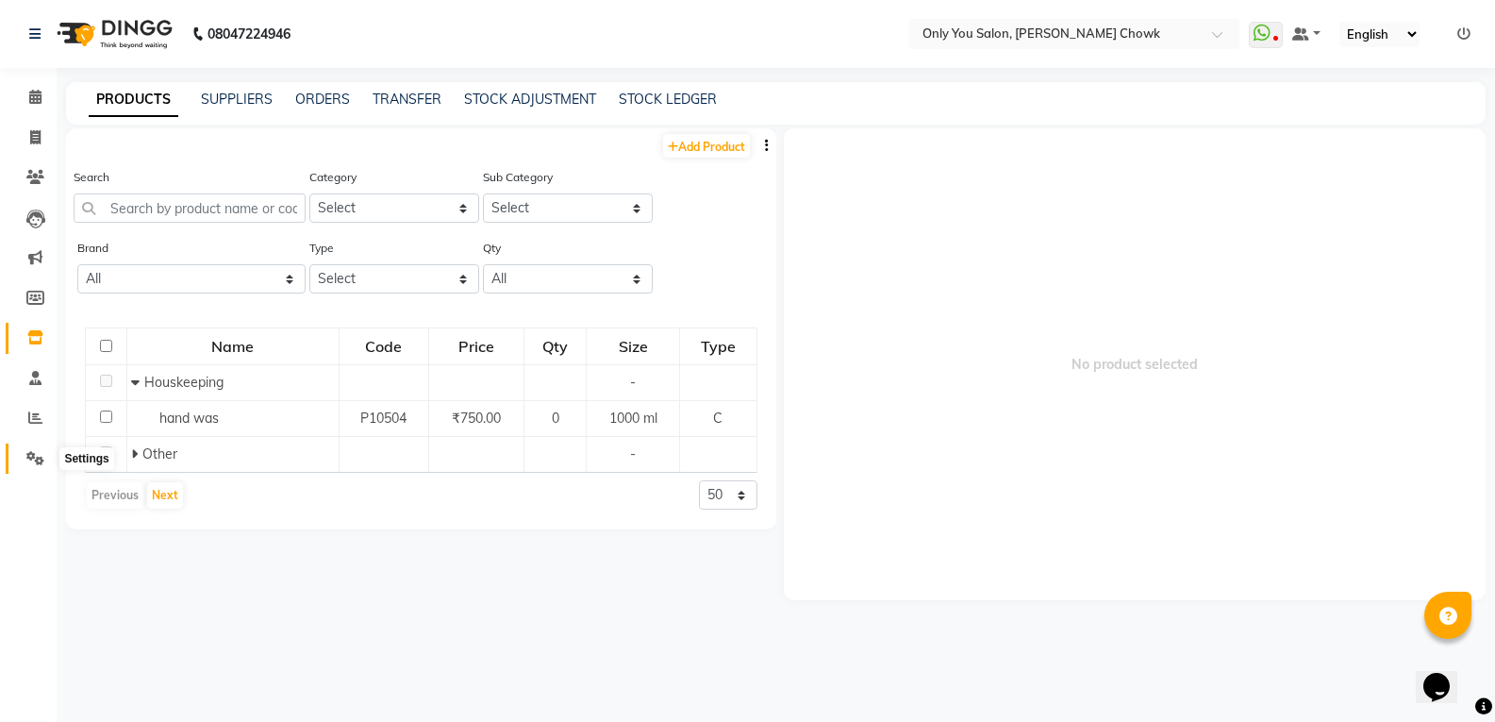
click at [40, 460] on icon at bounding box center [35, 458] width 18 height 14
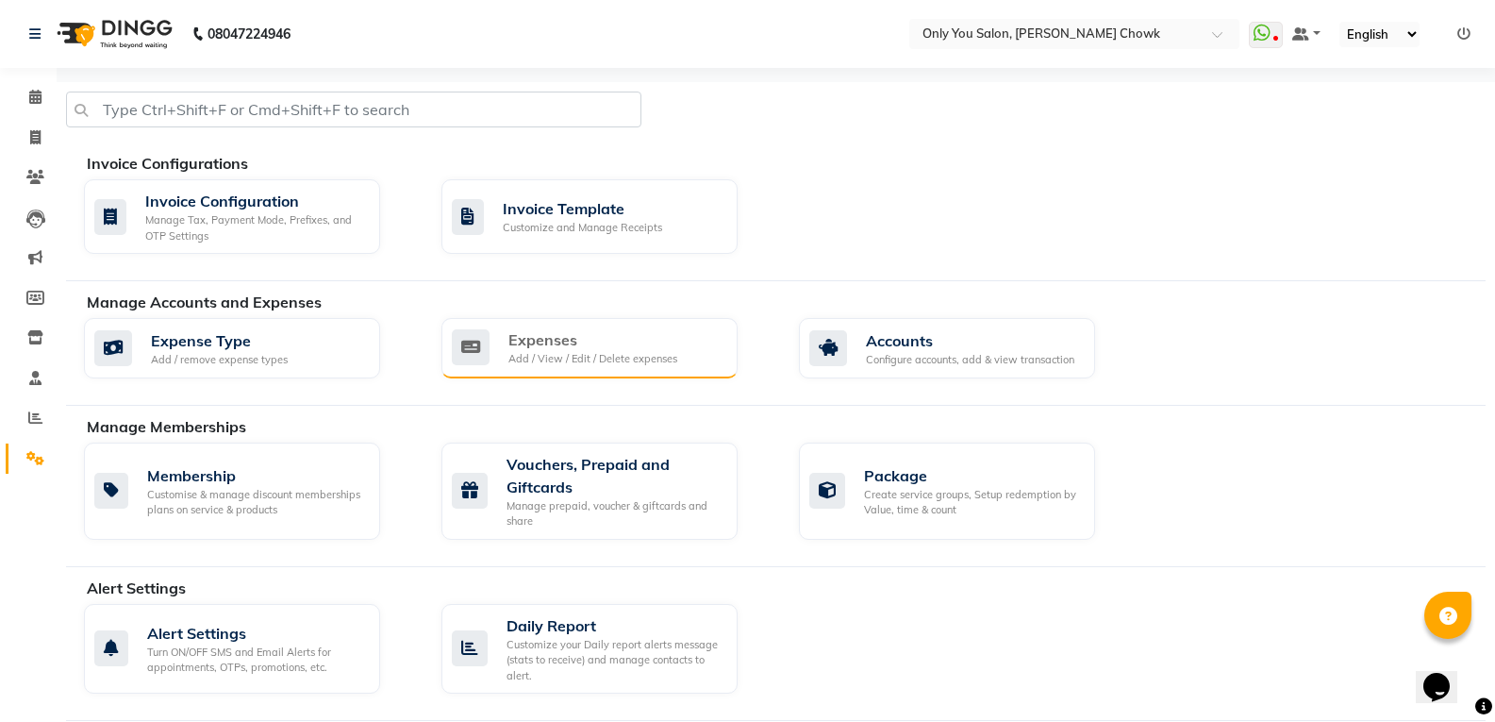
click at [563, 357] on div "Add / View / Edit / Delete expenses" at bounding box center [592, 359] width 169 height 16
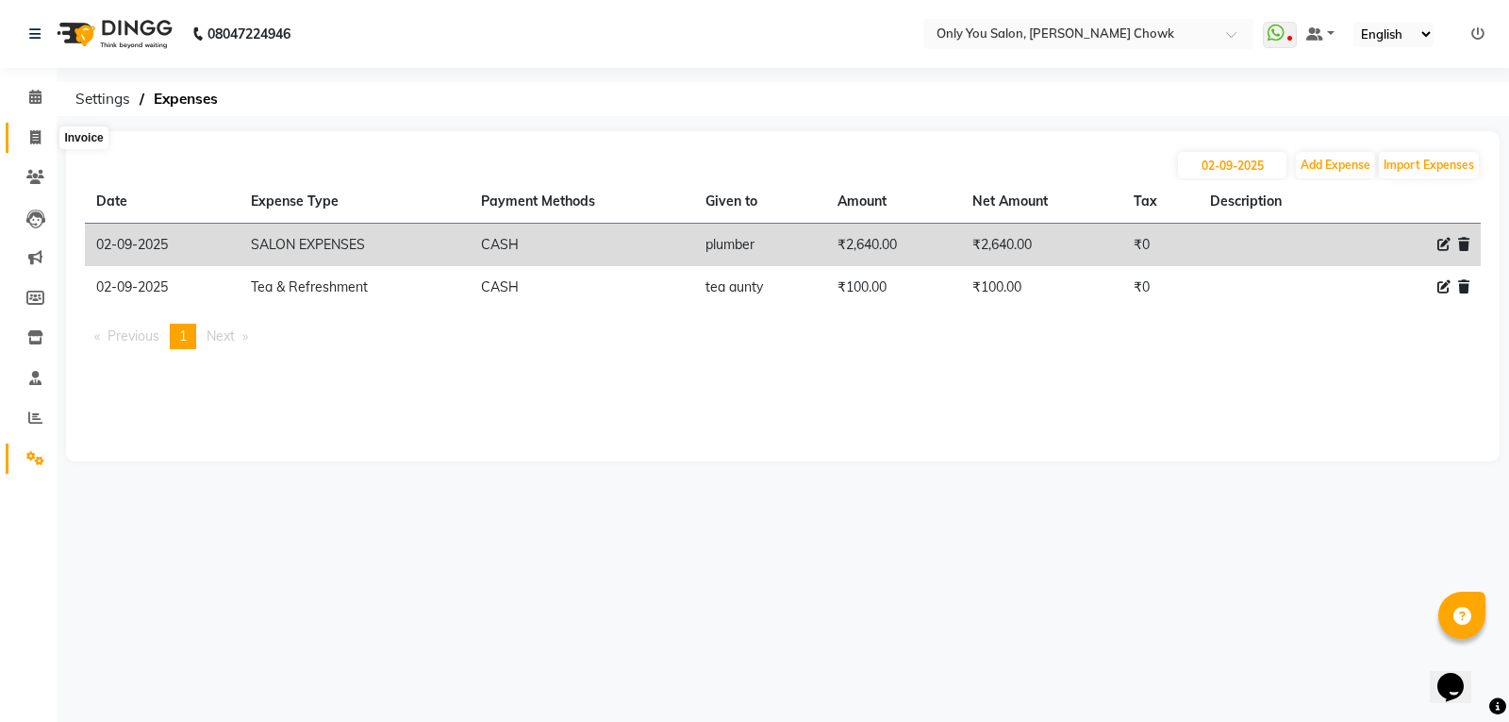
click at [31, 135] on icon at bounding box center [35, 137] width 10 height 14
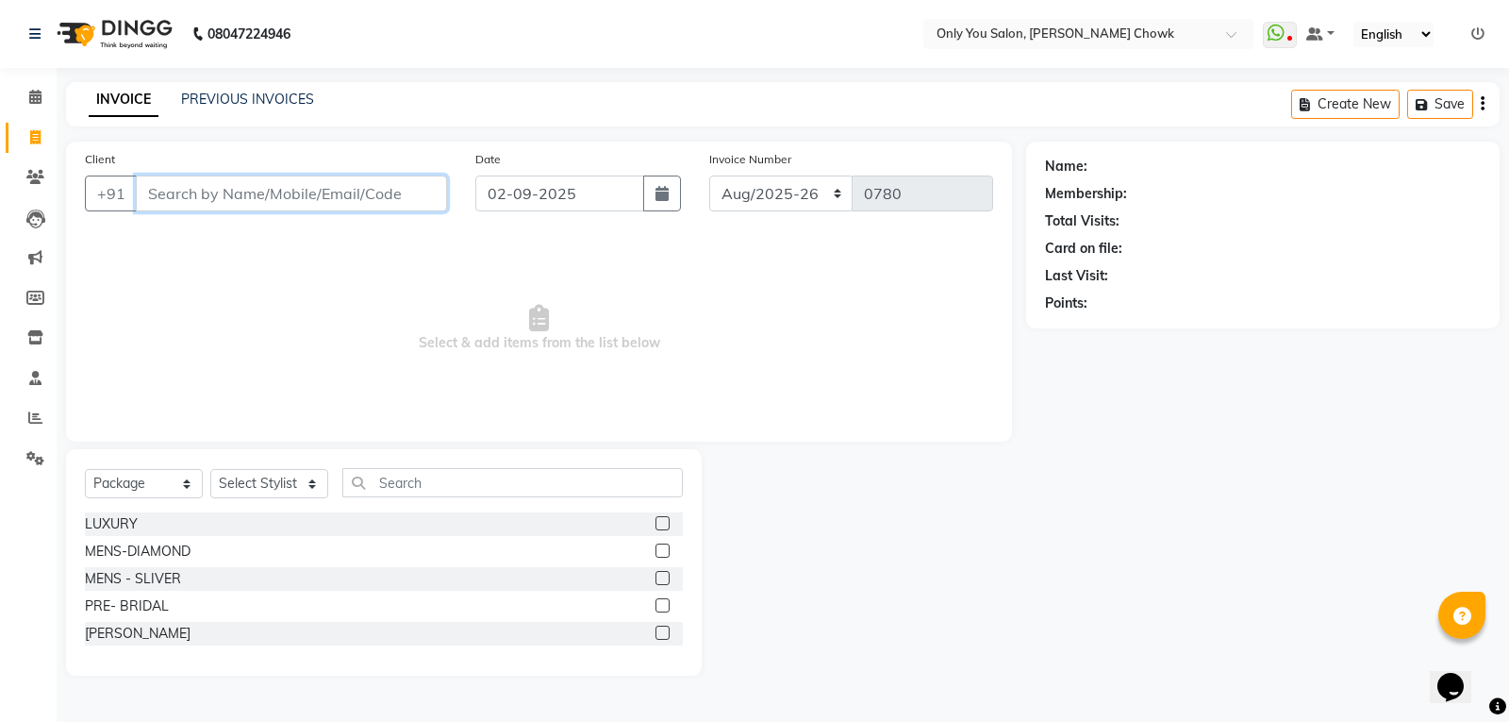
click at [239, 191] on input "Client" at bounding box center [291, 193] width 311 height 36
click at [239, 200] on input "Client" at bounding box center [291, 193] width 311 height 36
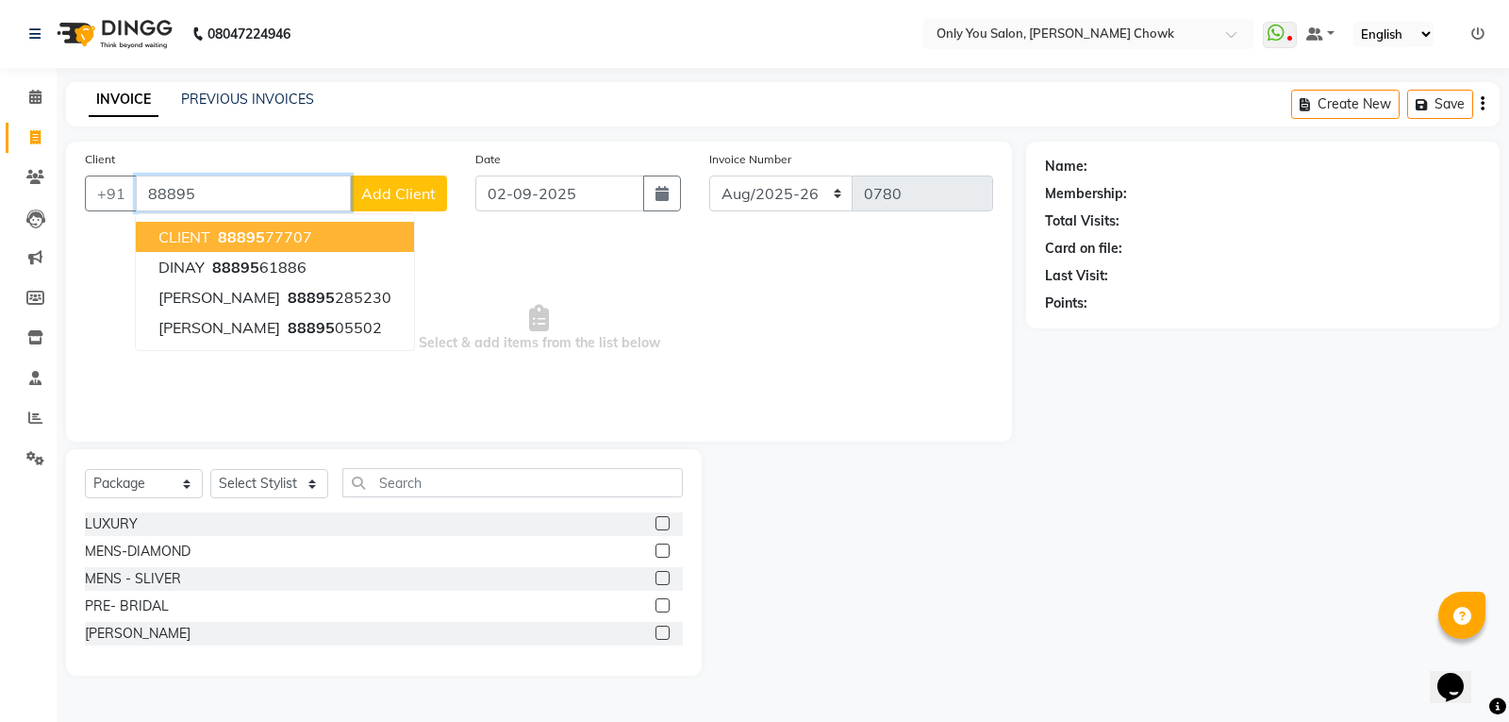
click at [254, 240] on span "88895" at bounding box center [241, 236] width 47 height 19
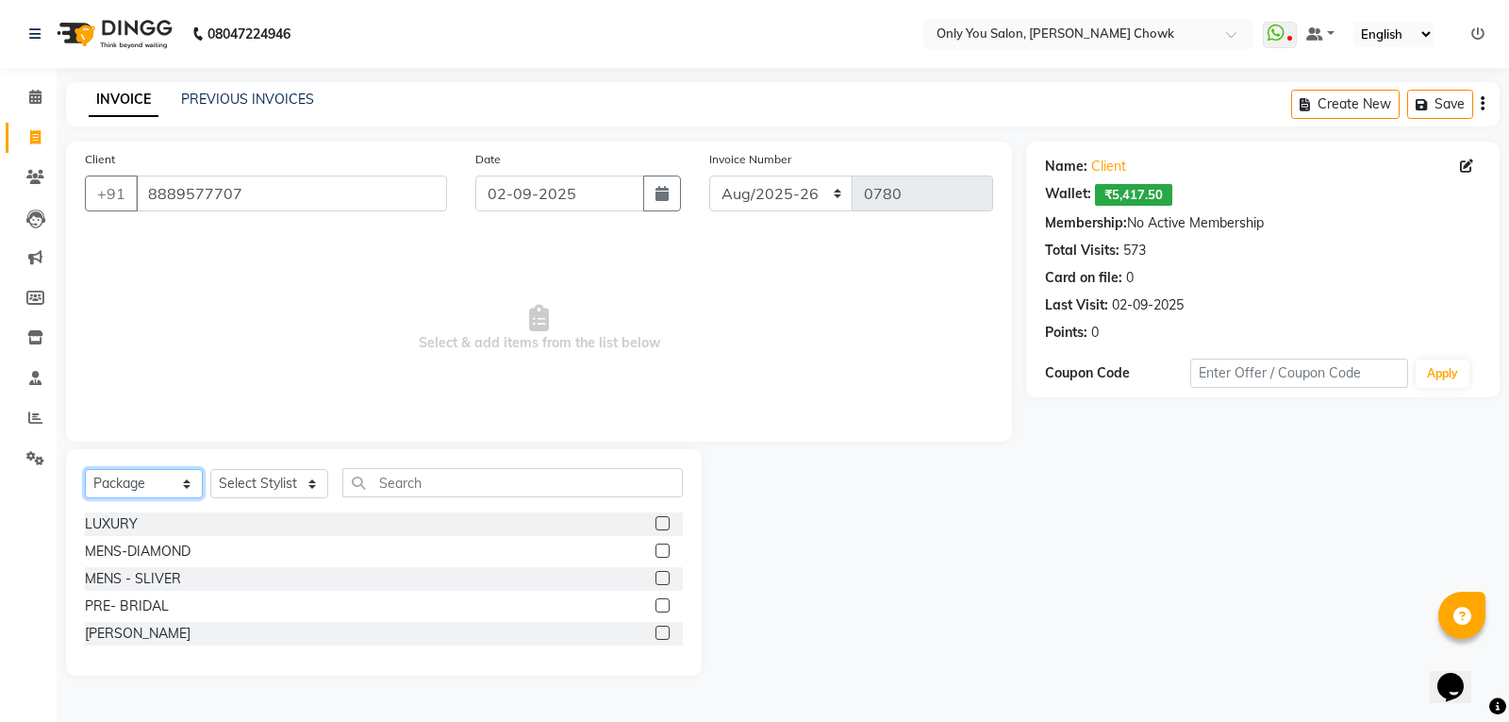
click at [153, 484] on select "Select Service Product Membership Package Voucher Prepaid Gift Card" at bounding box center [144, 483] width 118 height 29
click at [85, 469] on select "Select Service Product Membership Package Voucher Prepaid Gift Card" at bounding box center [144, 483] width 118 height 29
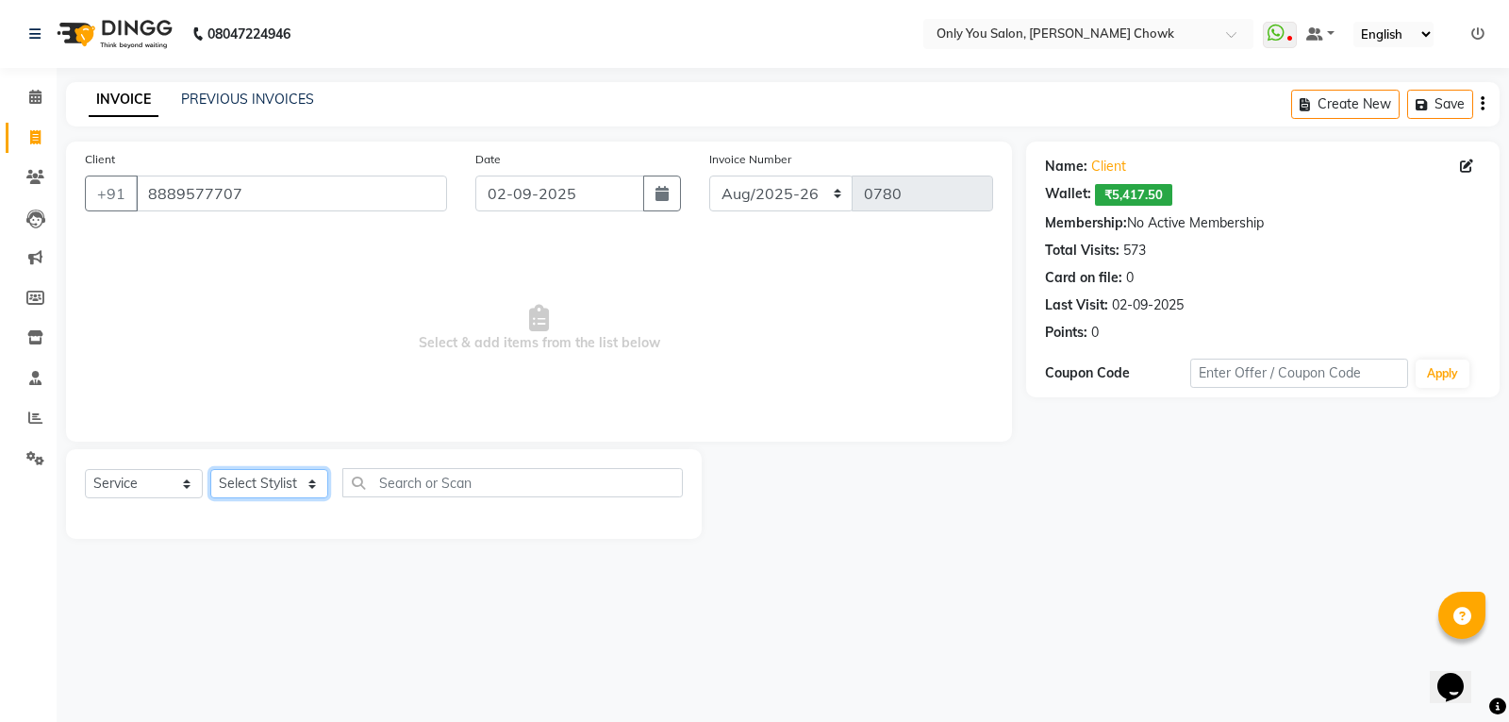
click at [255, 475] on select "Select Stylist [PERSON_NAME] [PERSON_NAME] [PERSON_NAME] MAMTA [PERSON_NAME] [P…" at bounding box center [269, 483] width 118 height 29
click at [210, 469] on select "Select Stylist [PERSON_NAME] [PERSON_NAME] [PERSON_NAME] MAMTA [PERSON_NAME] [P…" at bounding box center [269, 483] width 118 height 29
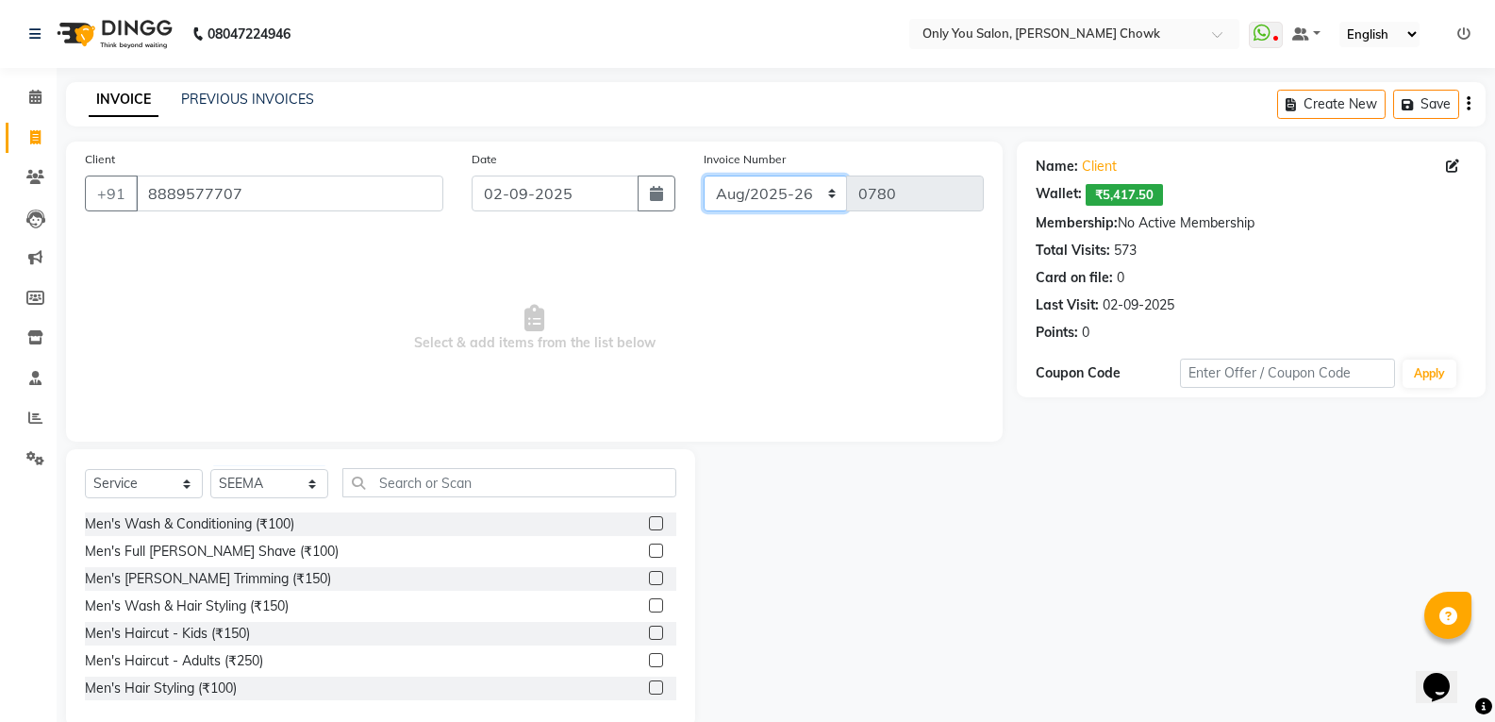
click at [805, 197] on select "[DATE]-[DATE]-26 TRD/2025" at bounding box center [776, 193] width 144 height 36
click at [704, 175] on select "[DATE]-[DATE]-26 TRD/2025" at bounding box center [776, 193] width 144 height 36
click at [403, 481] on input "text" at bounding box center [509, 482] width 334 height 29
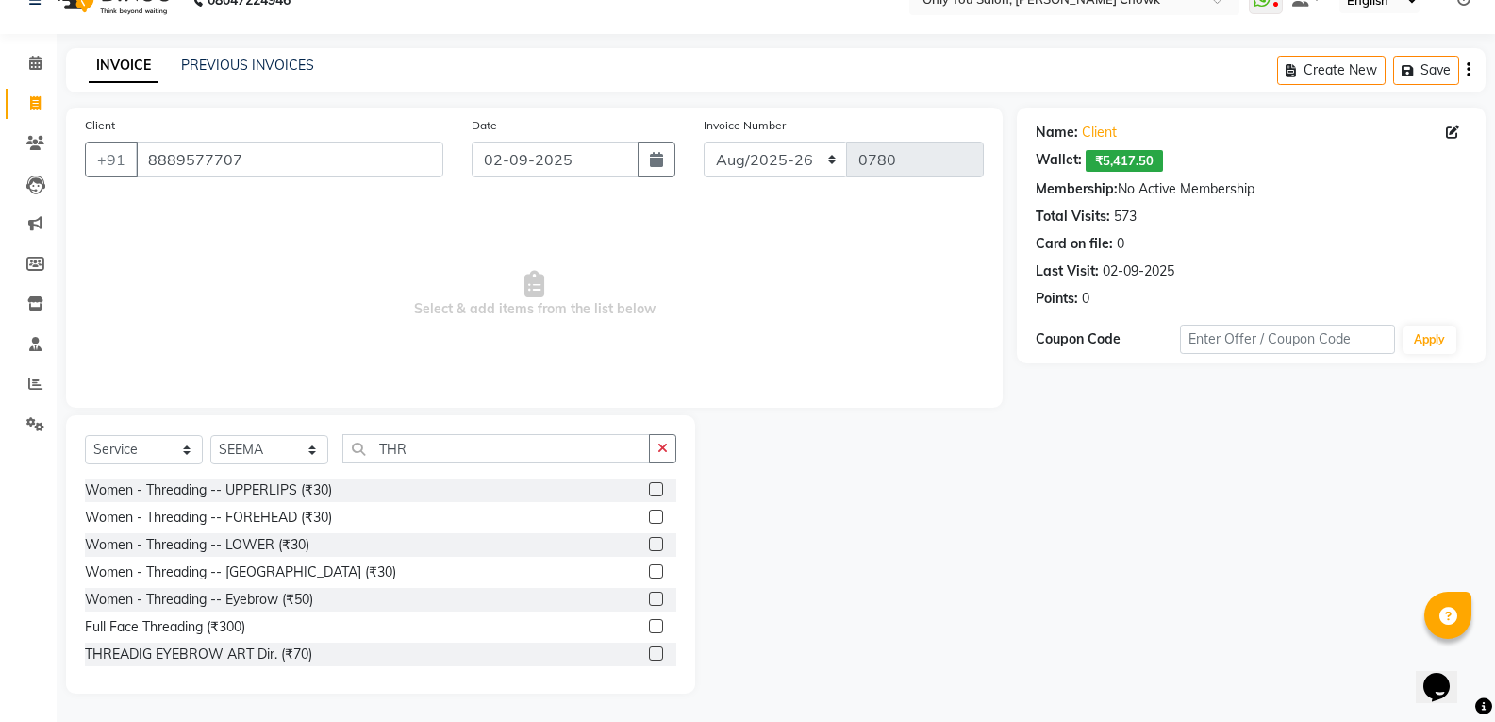
click at [649, 622] on label at bounding box center [656, 626] width 14 height 14
click at [649, 622] on input "checkbox" at bounding box center [655, 627] width 12 height 12
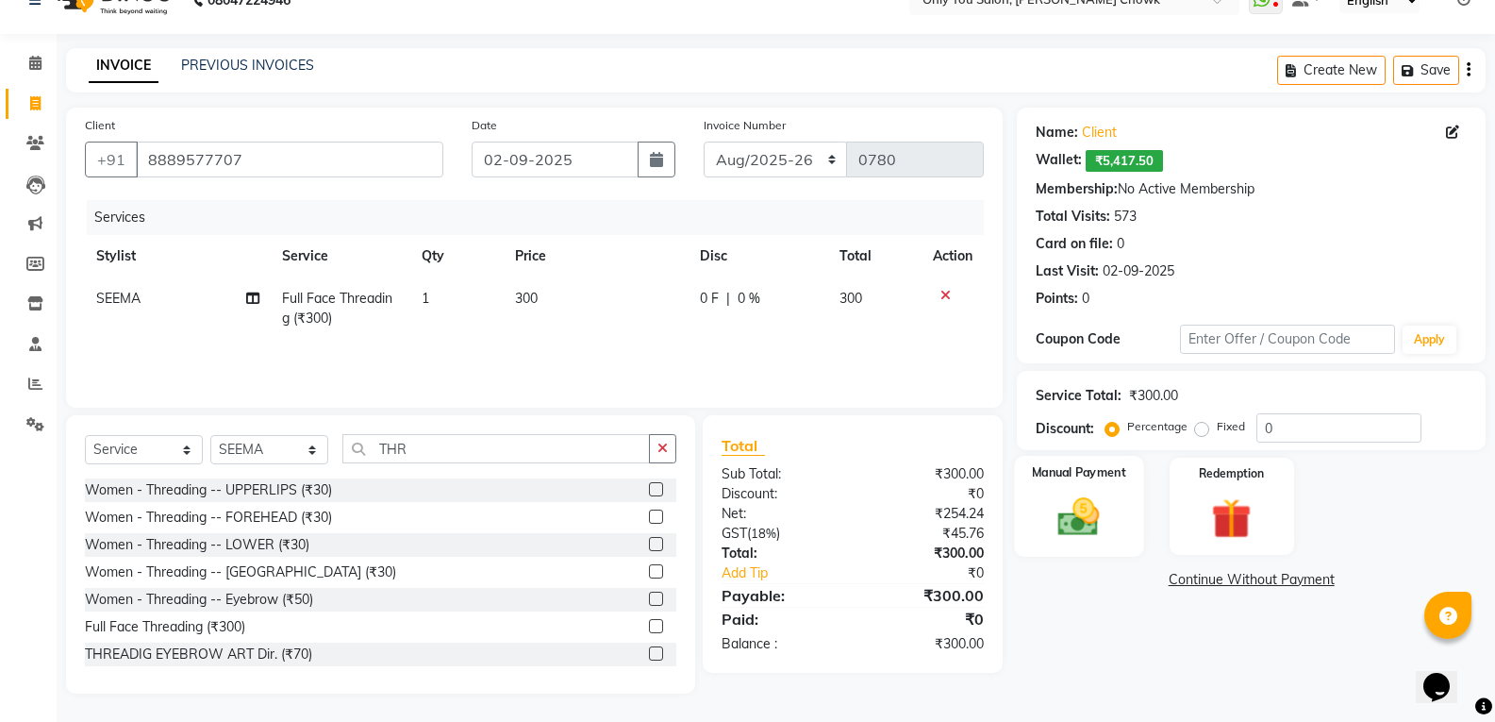
click at [1104, 526] on img at bounding box center [1078, 516] width 67 height 48
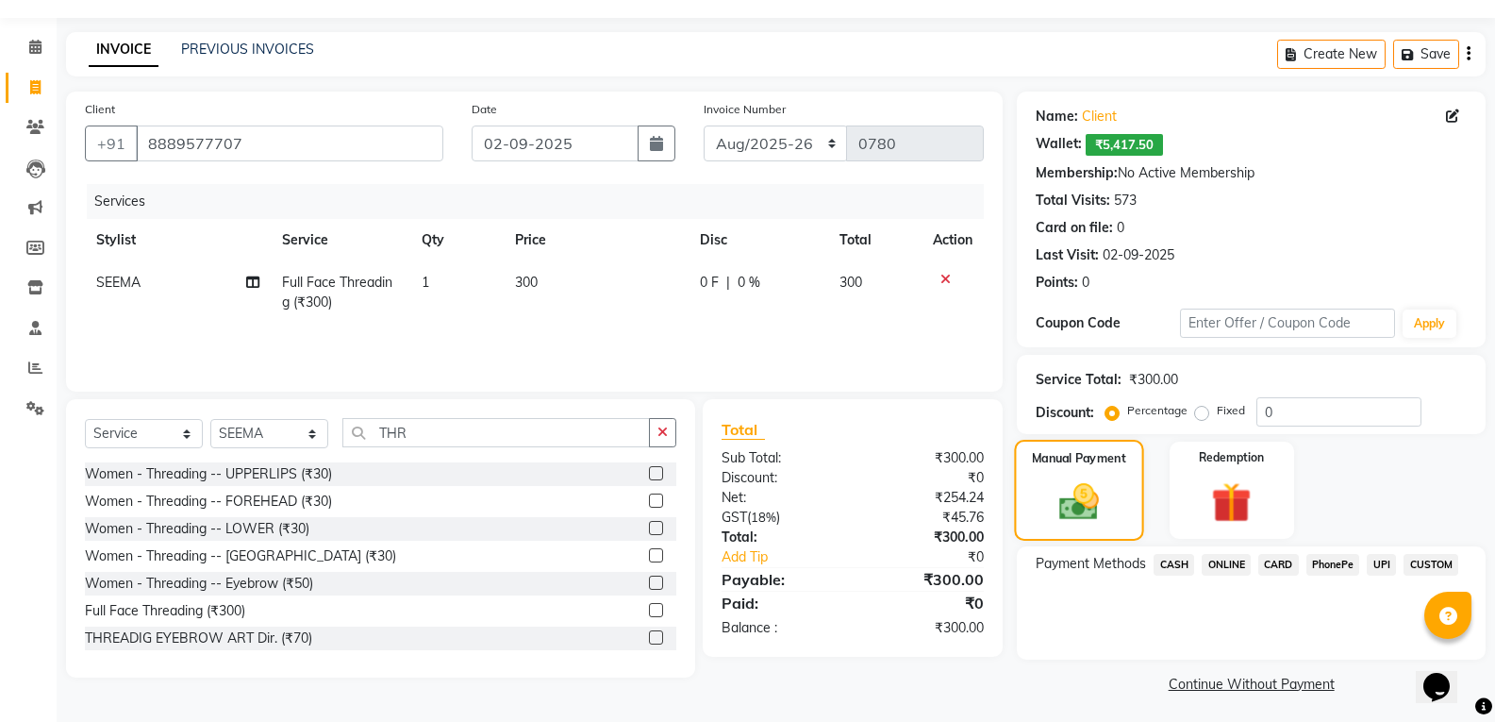
scroll to position [55, 0]
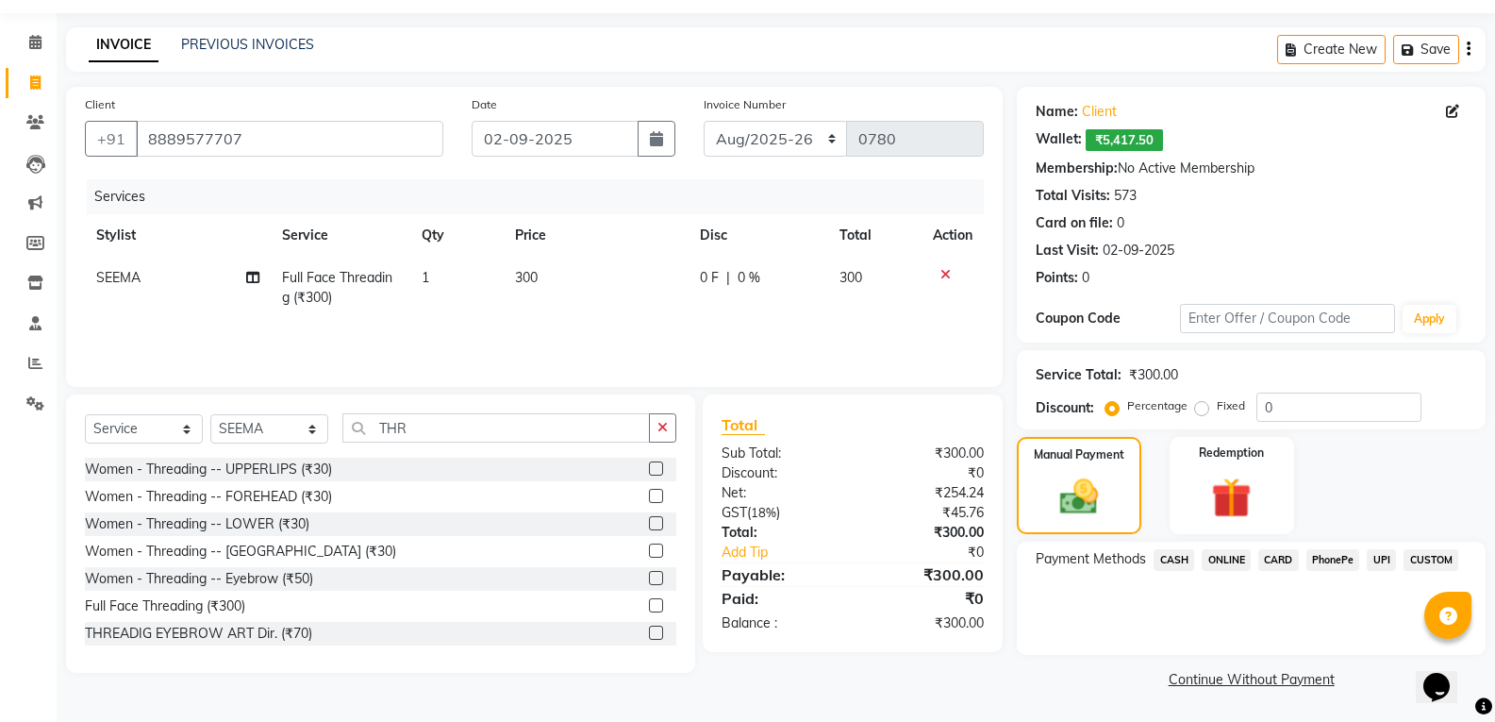
click at [1183, 549] on span "CASH" at bounding box center [1173, 560] width 41 height 22
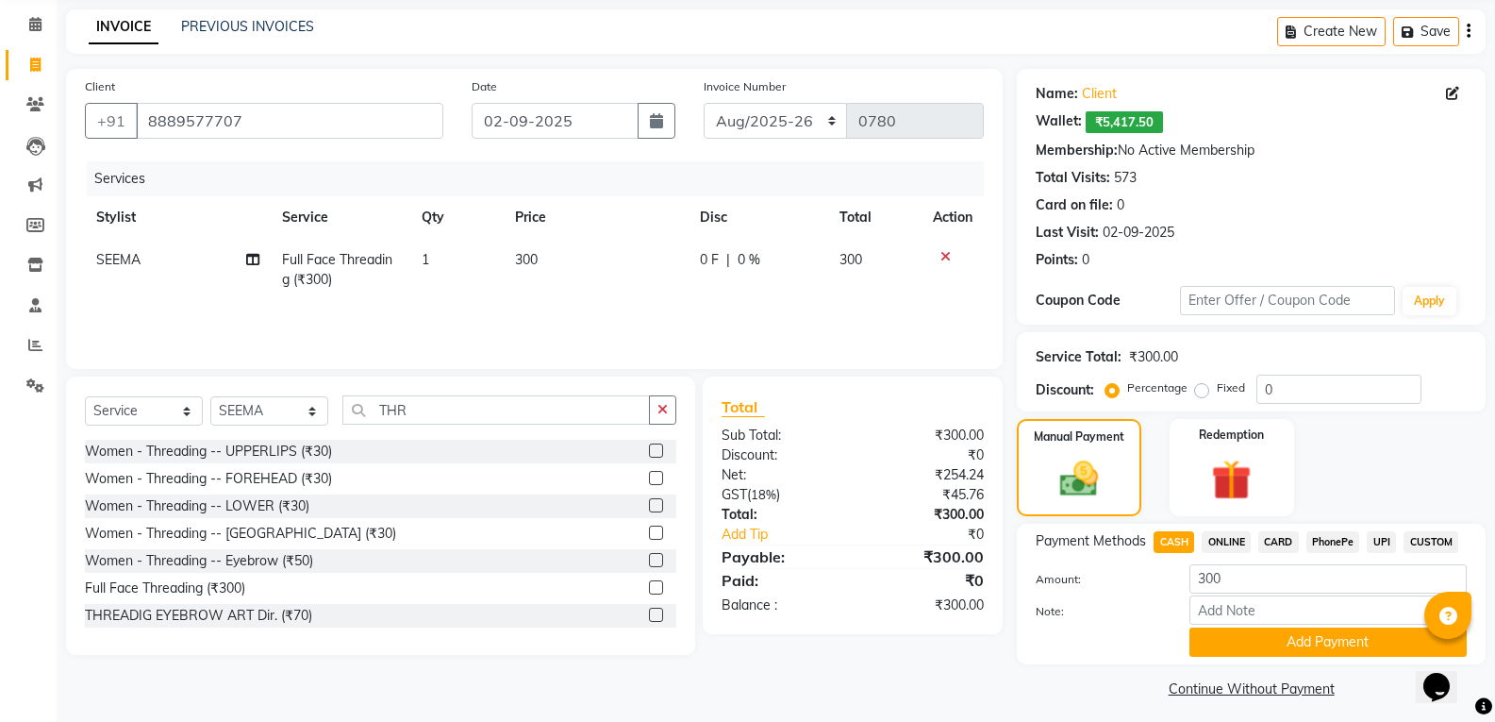
scroll to position [82, 0]
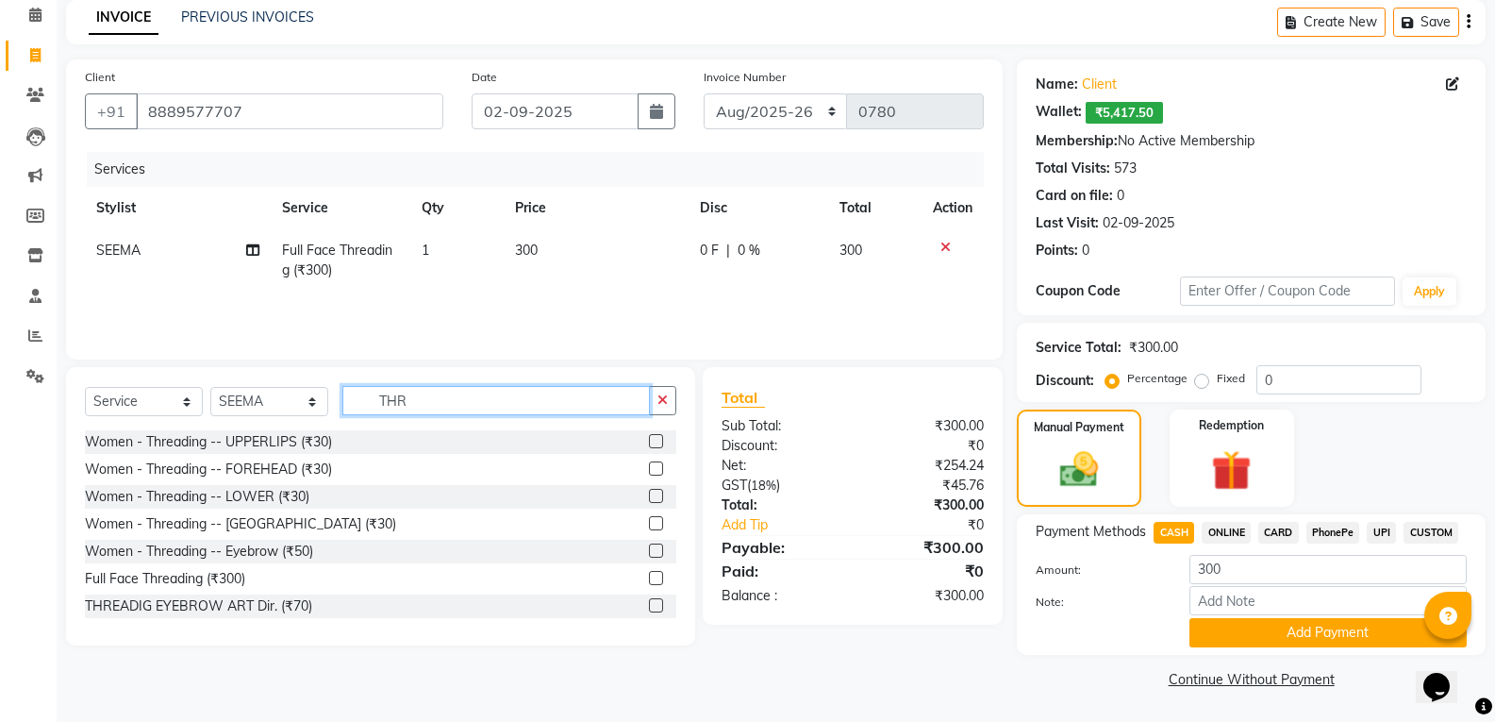
click at [434, 406] on input "THR" at bounding box center [495, 400] width 307 height 29
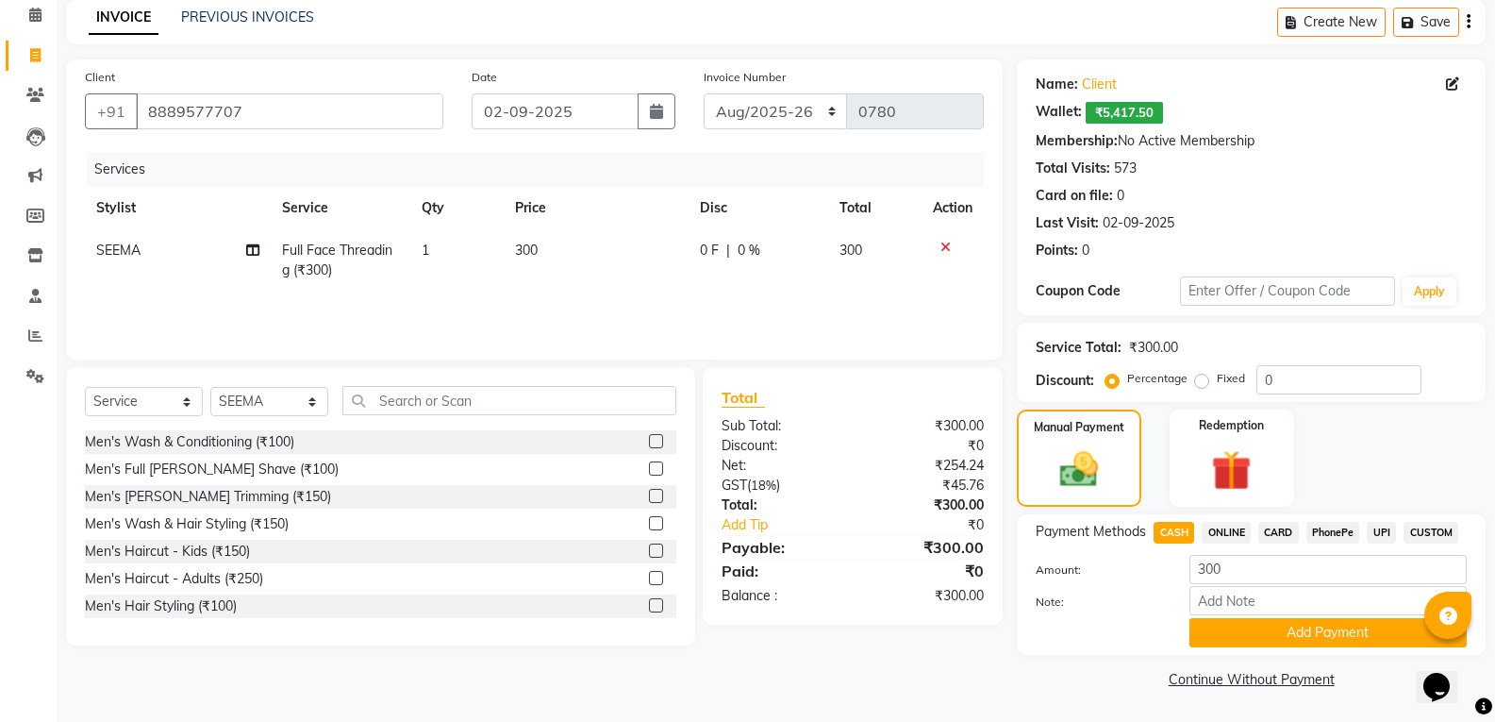
click at [548, 242] on td "300" at bounding box center [597, 260] width 186 height 62
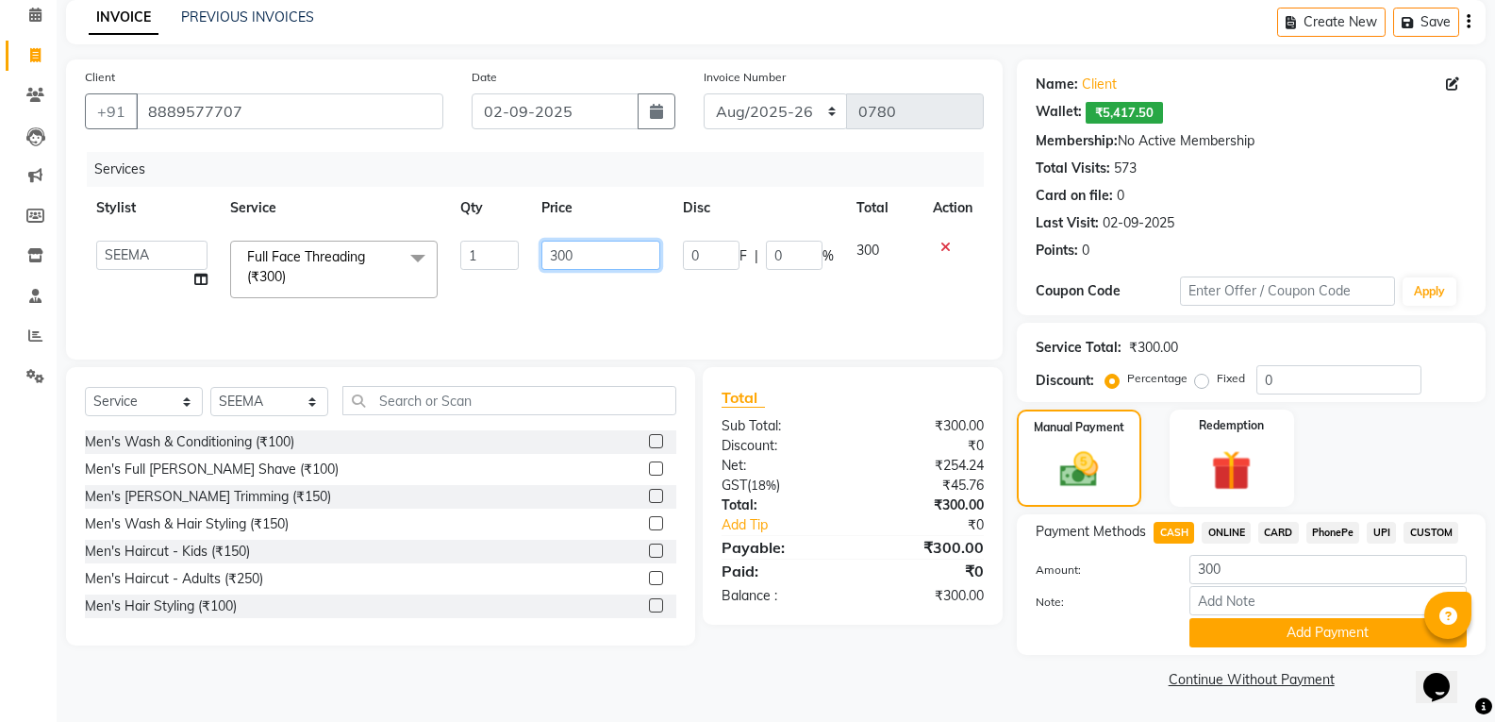
click at [591, 260] on input "300" at bounding box center [600, 255] width 118 height 29
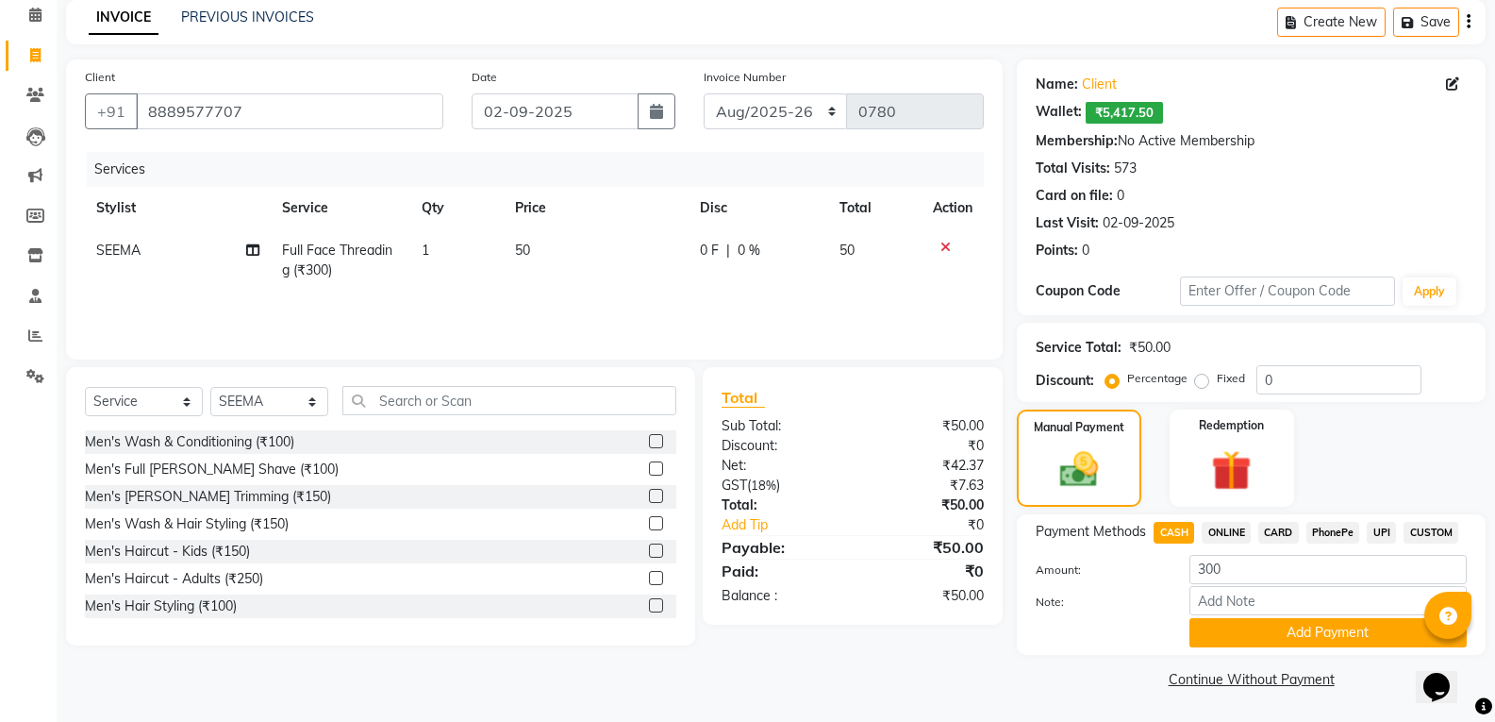
click at [881, 250] on td "50" at bounding box center [874, 260] width 93 height 62
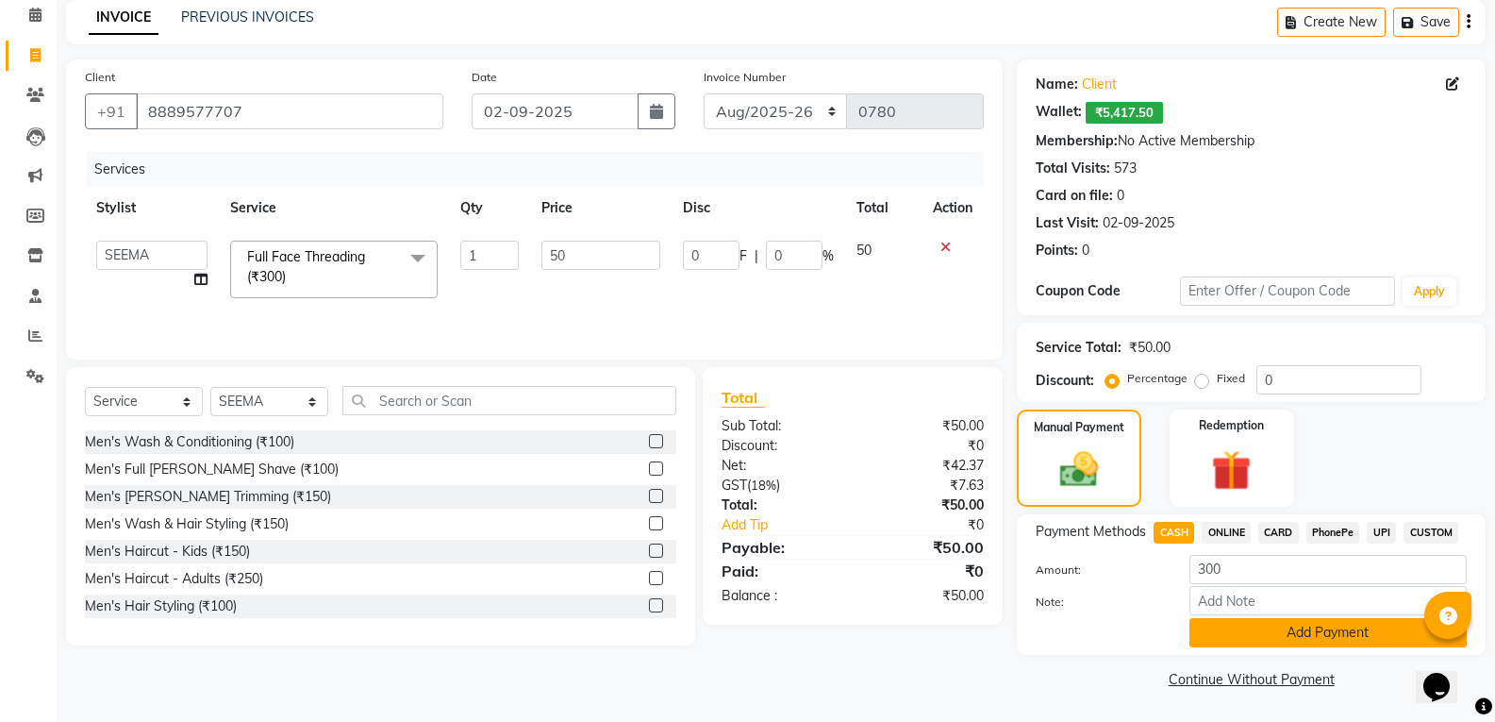
click at [1344, 632] on button "Add Payment" at bounding box center [1327, 632] width 277 height 29
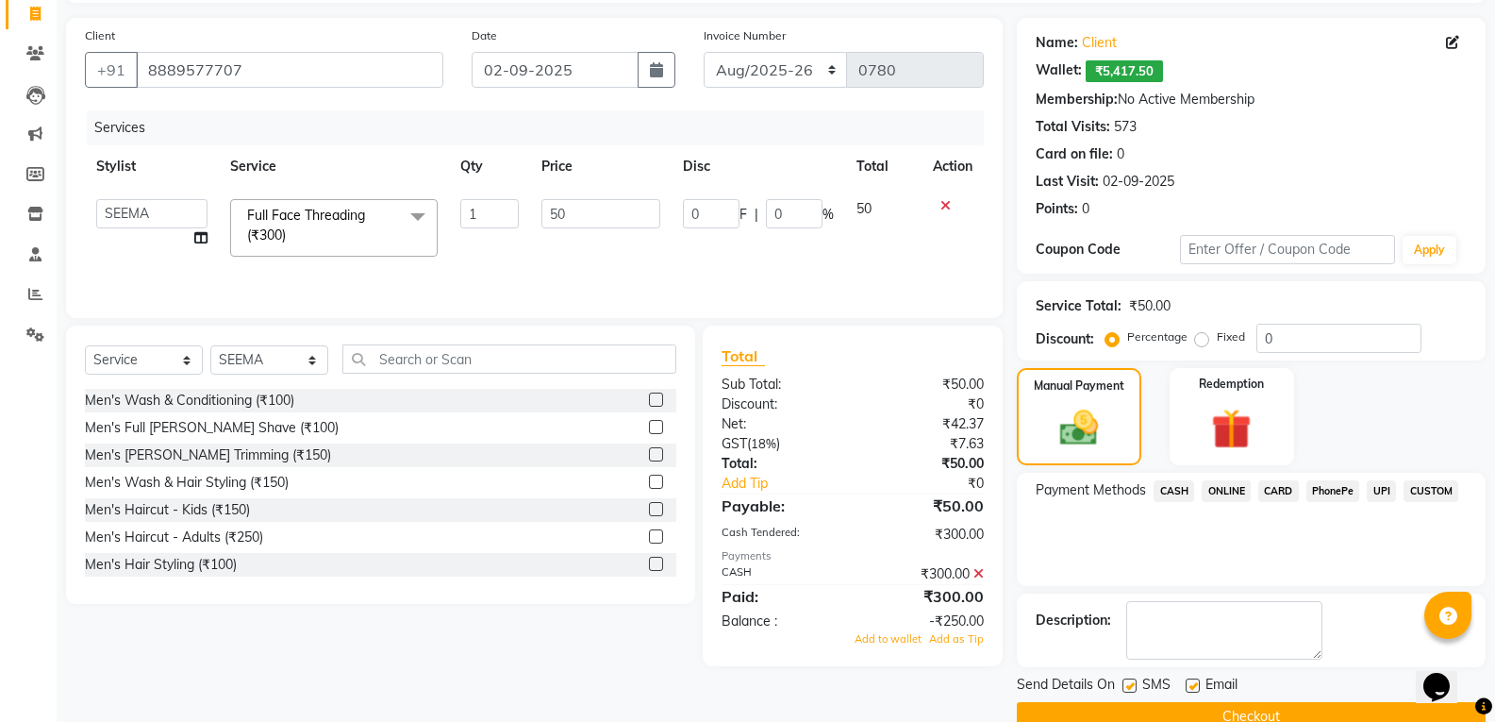
scroll to position [161, 0]
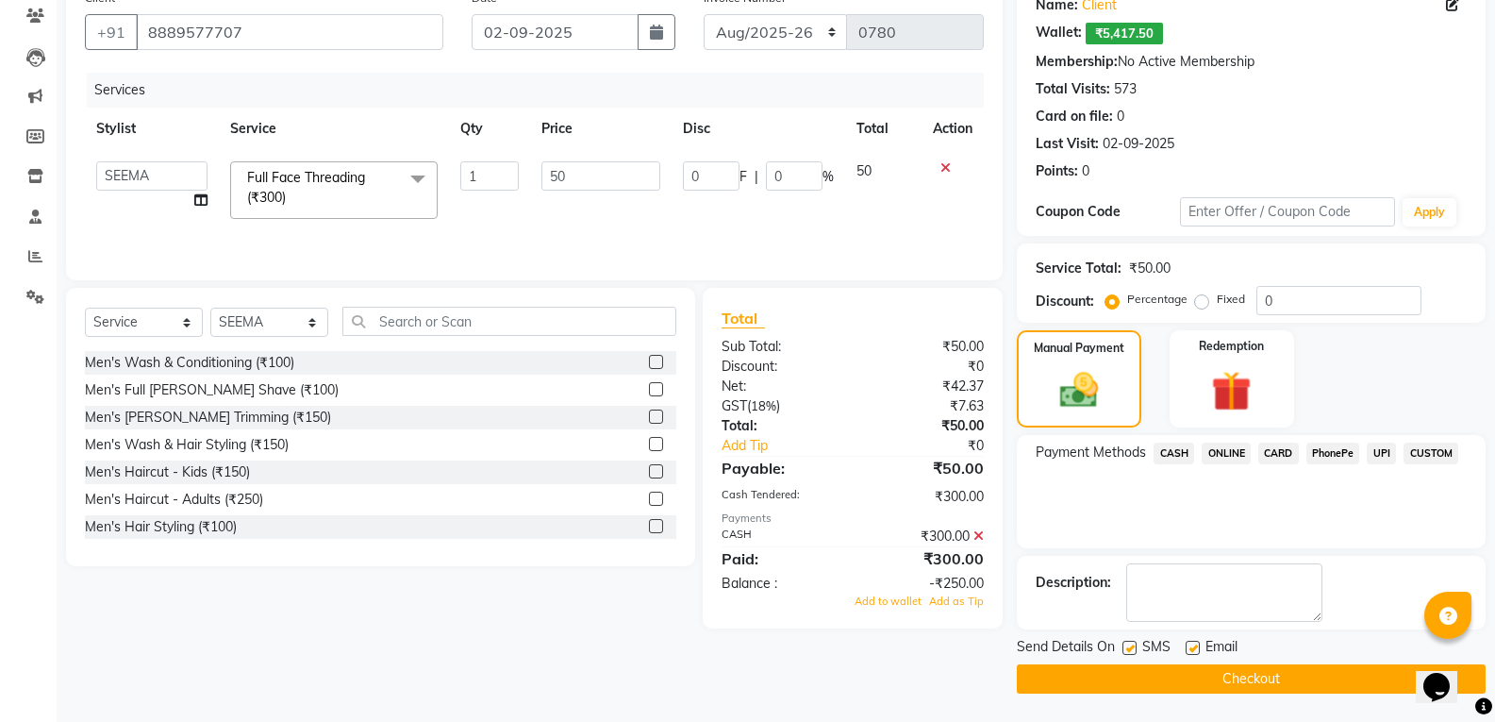
click at [1216, 667] on button "Checkout" at bounding box center [1251, 678] width 469 height 29
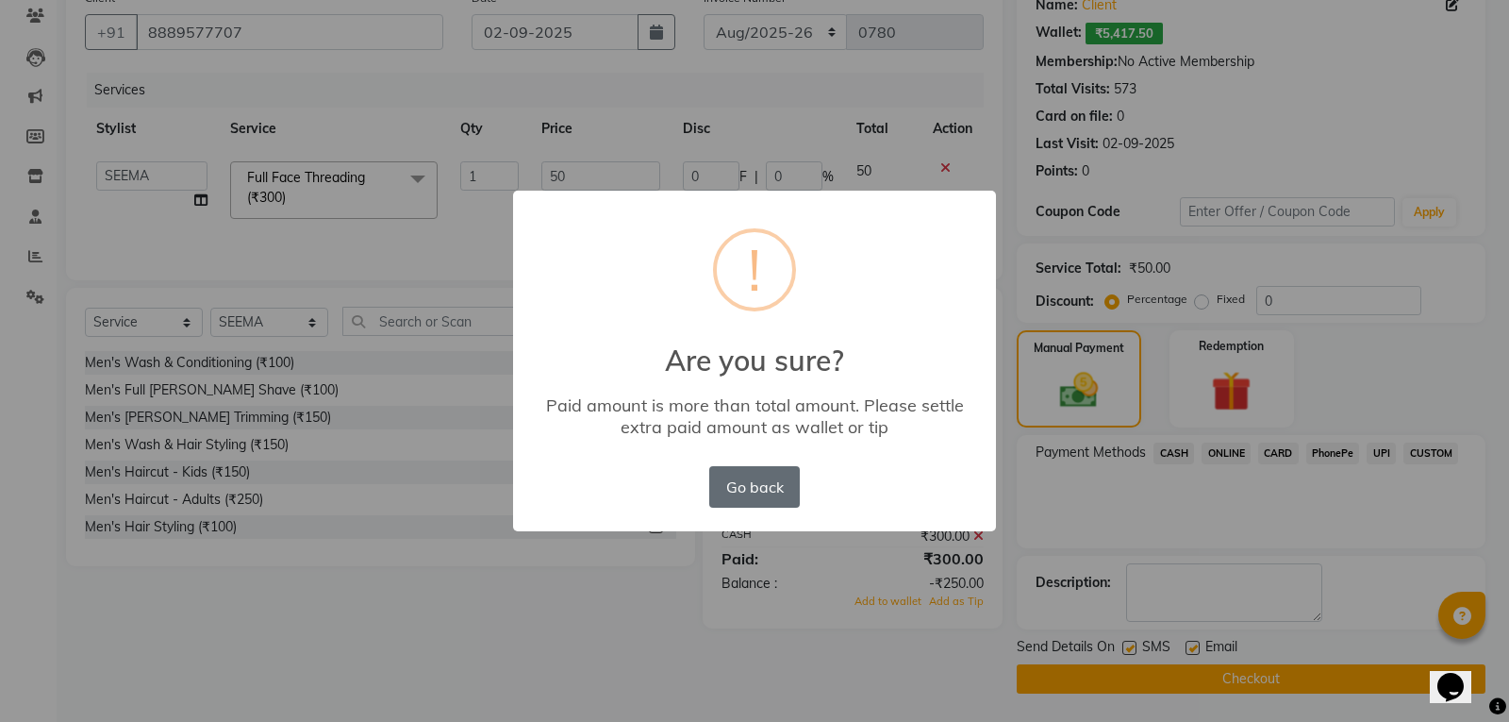
click at [778, 485] on button "Go back" at bounding box center [754, 486] width 91 height 41
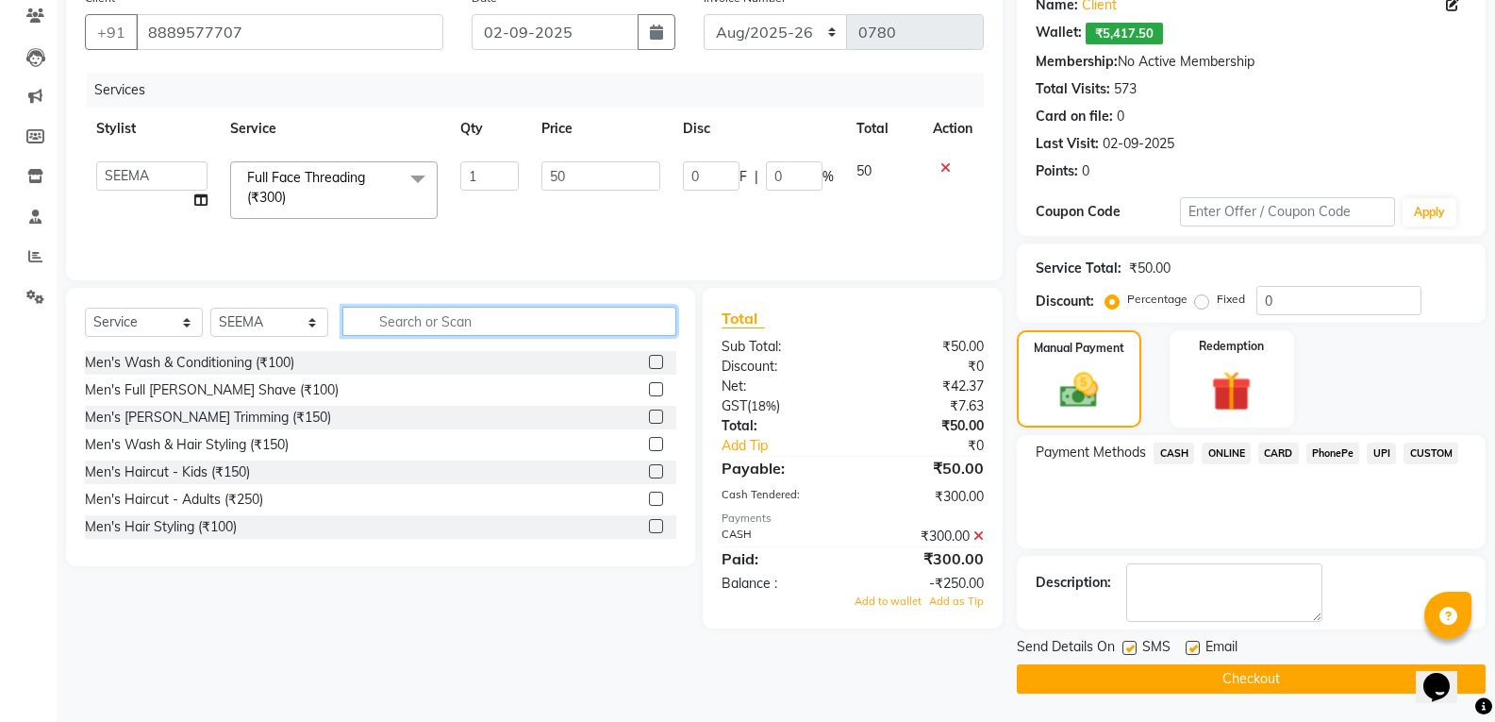
click at [428, 322] on input "text" at bounding box center [509, 321] width 334 height 29
click at [1180, 455] on span "CASH" at bounding box center [1173, 453] width 41 height 22
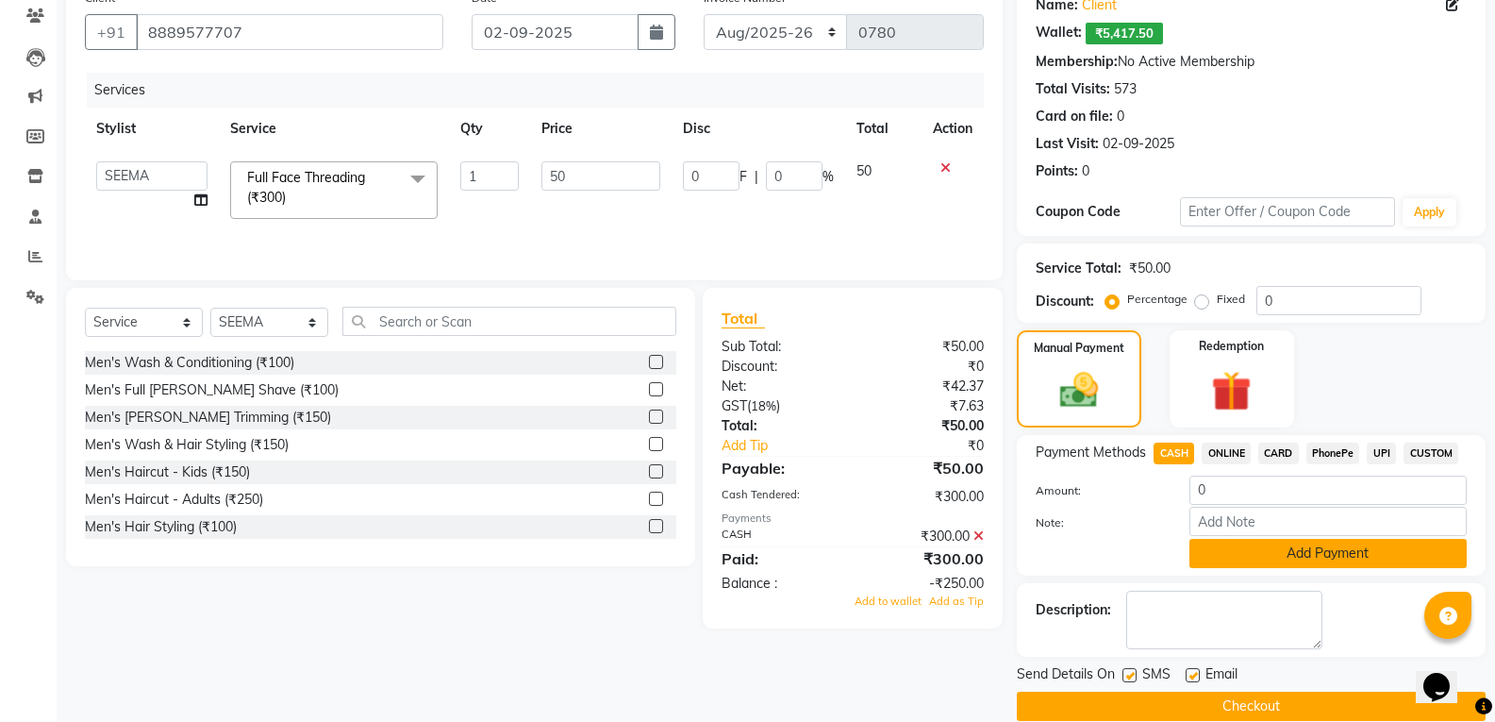
click at [1251, 556] on button "Add Payment" at bounding box center [1327, 553] width 277 height 29
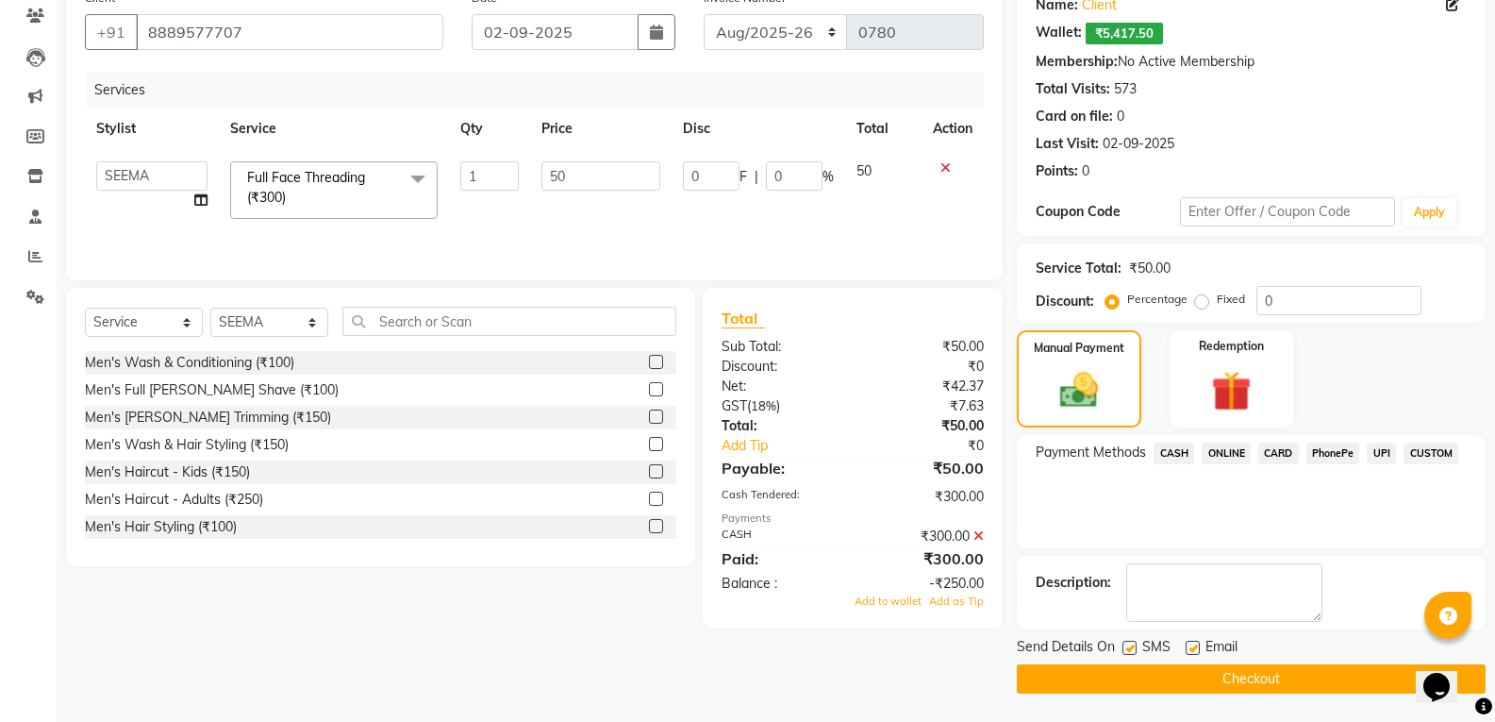
click at [1247, 678] on button "Checkout" at bounding box center [1251, 678] width 469 height 29
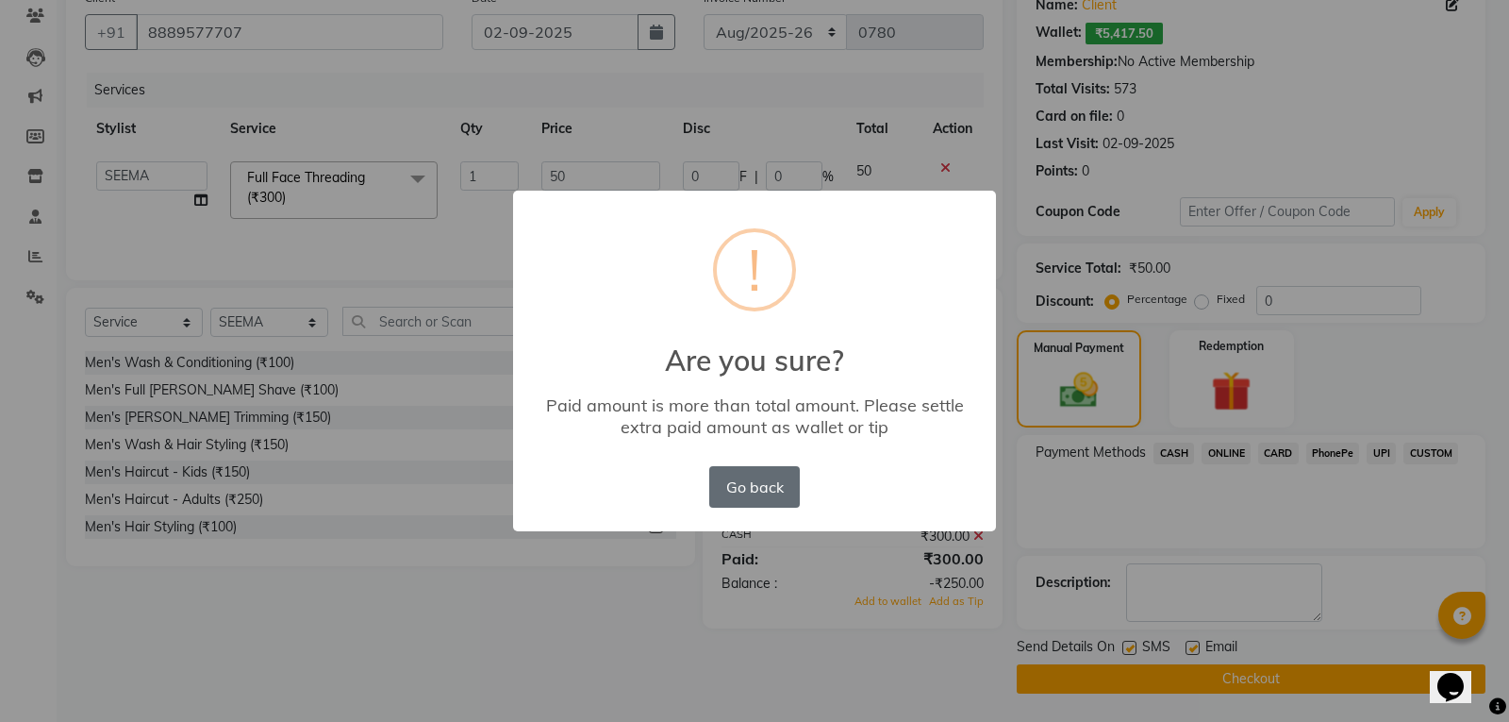
click at [768, 502] on button "Go back" at bounding box center [754, 486] width 91 height 41
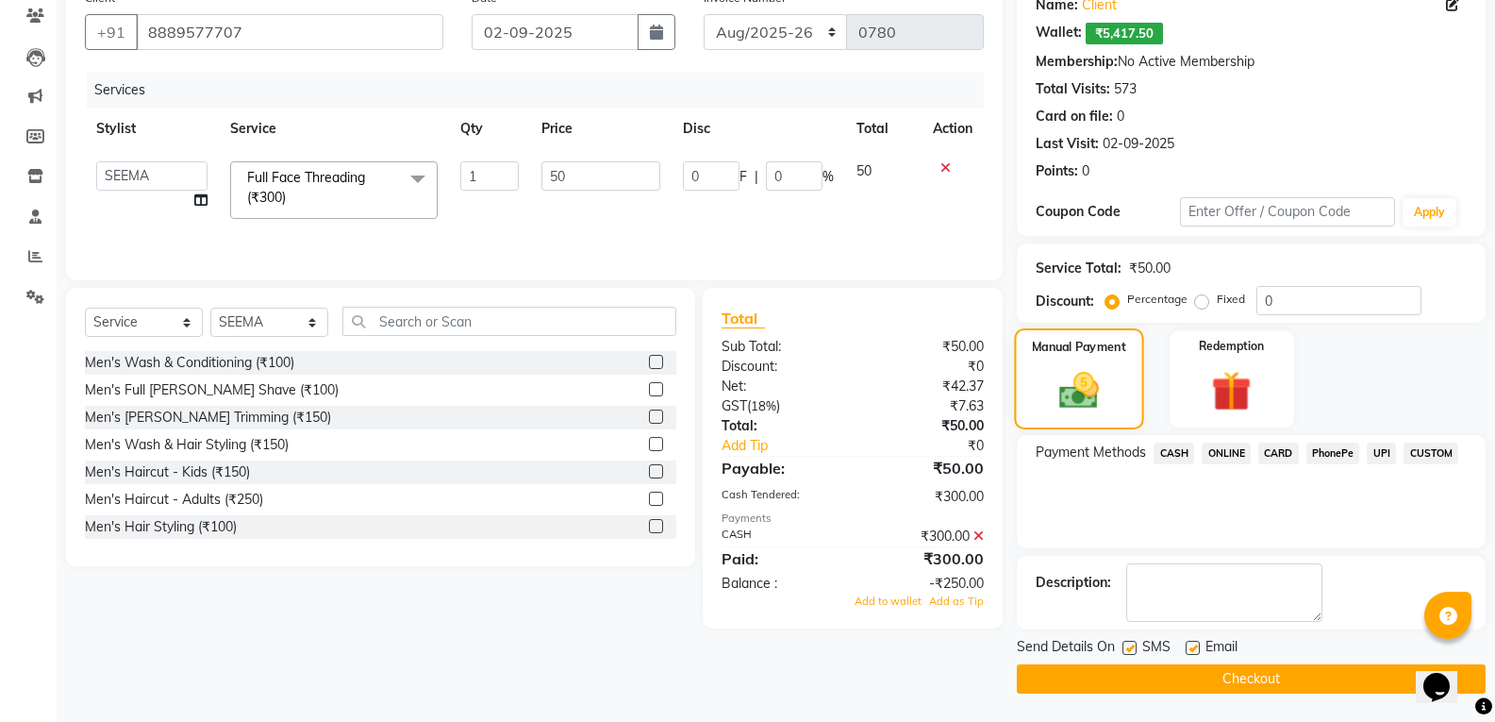
click at [1111, 413] on img at bounding box center [1079, 390] width 64 height 45
click at [1168, 446] on span "CASH" at bounding box center [1173, 453] width 41 height 22
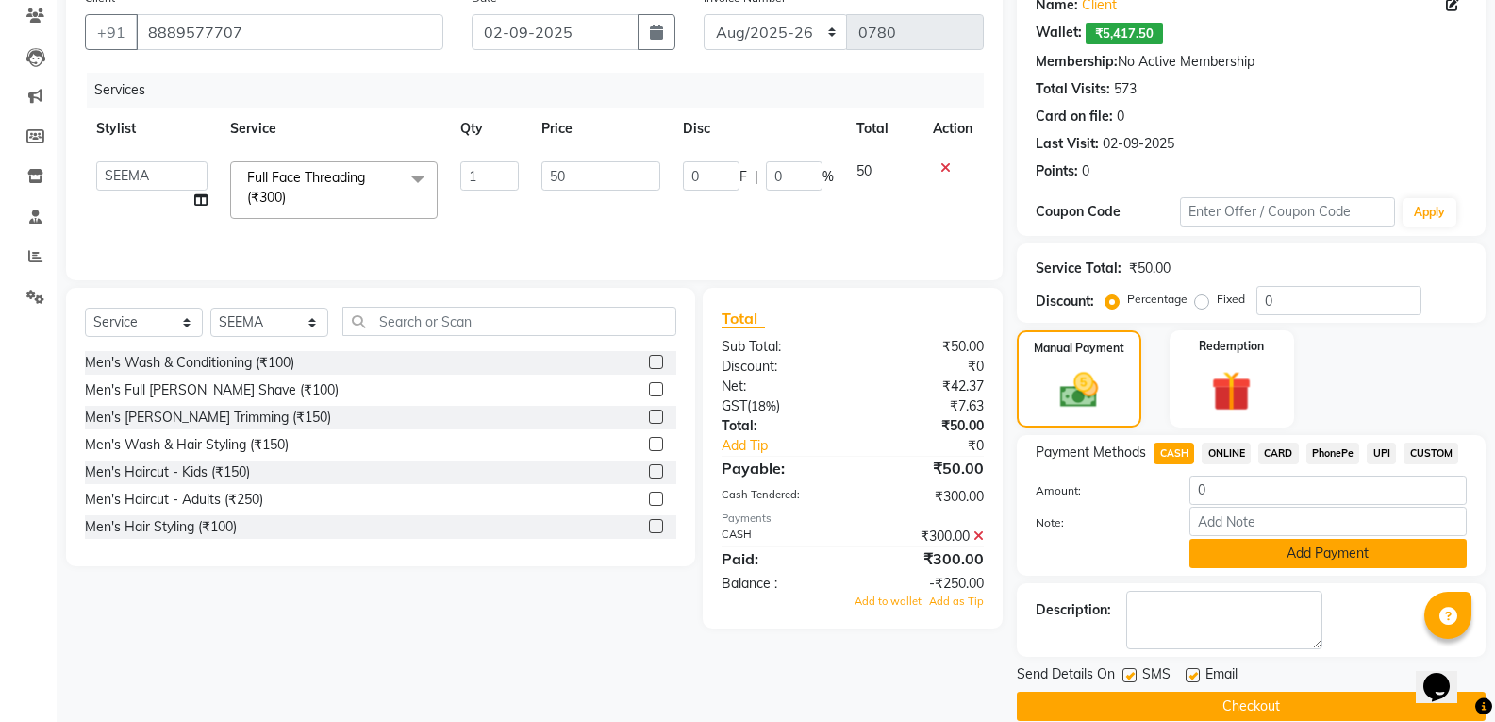
click at [1213, 552] on button "Add Payment" at bounding box center [1327, 553] width 277 height 29
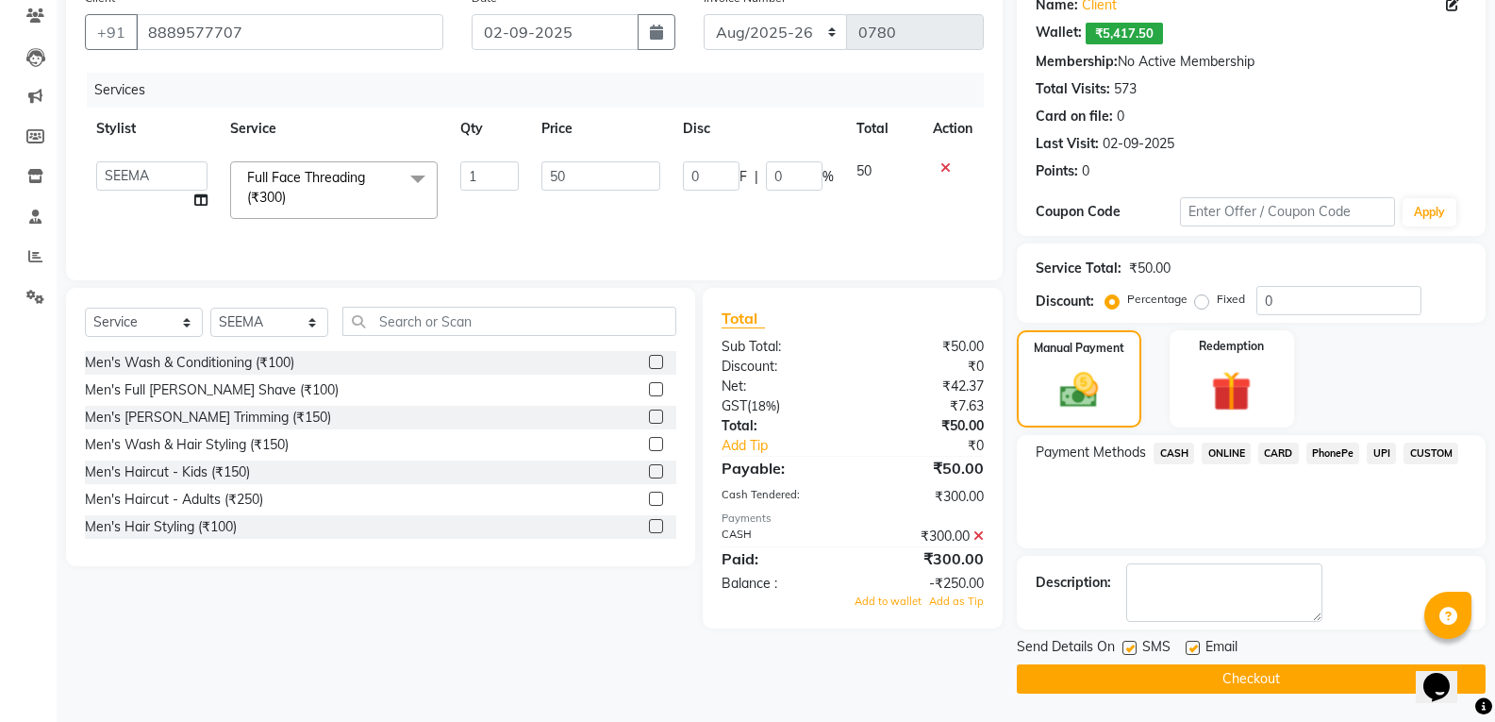
click at [1213, 674] on button "Checkout" at bounding box center [1251, 678] width 469 height 29
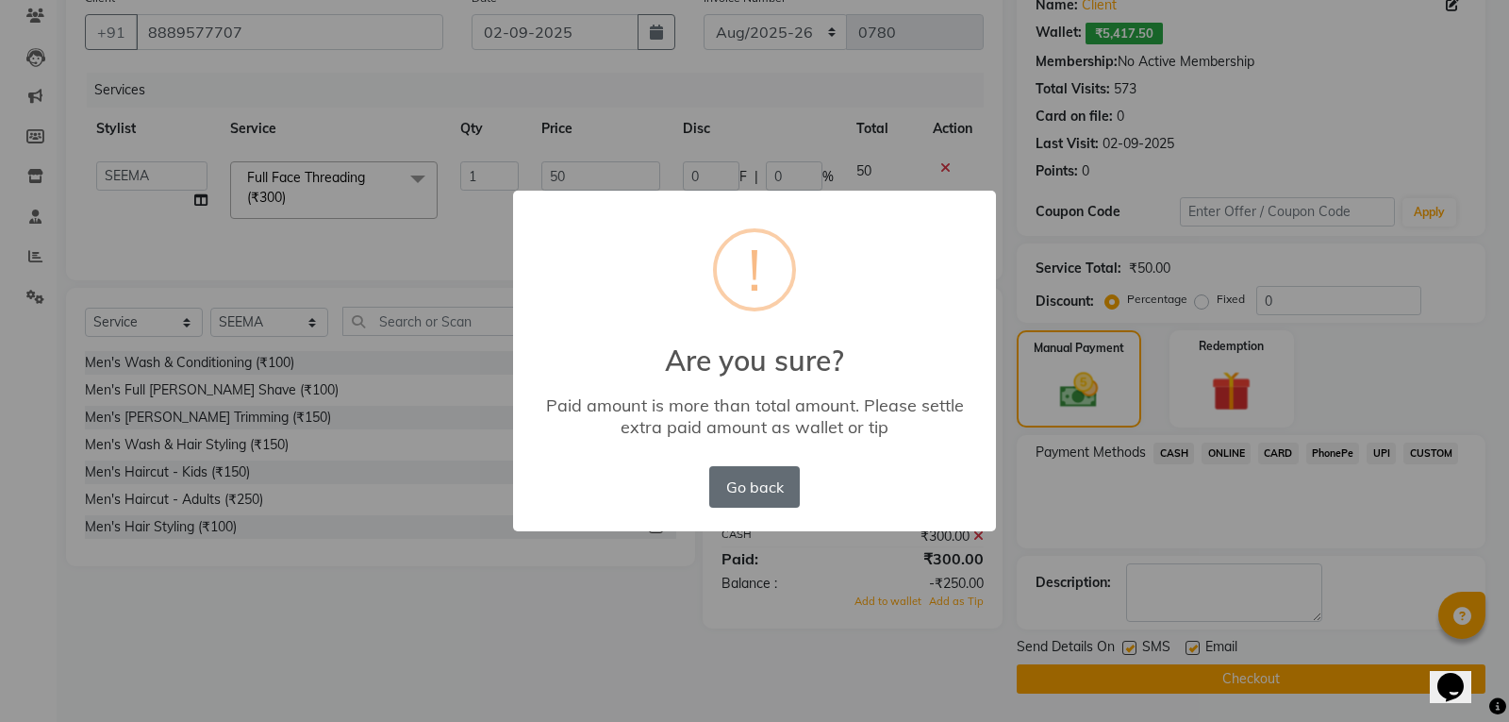
click at [722, 495] on button "Go back" at bounding box center [754, 486] width 91 height 41
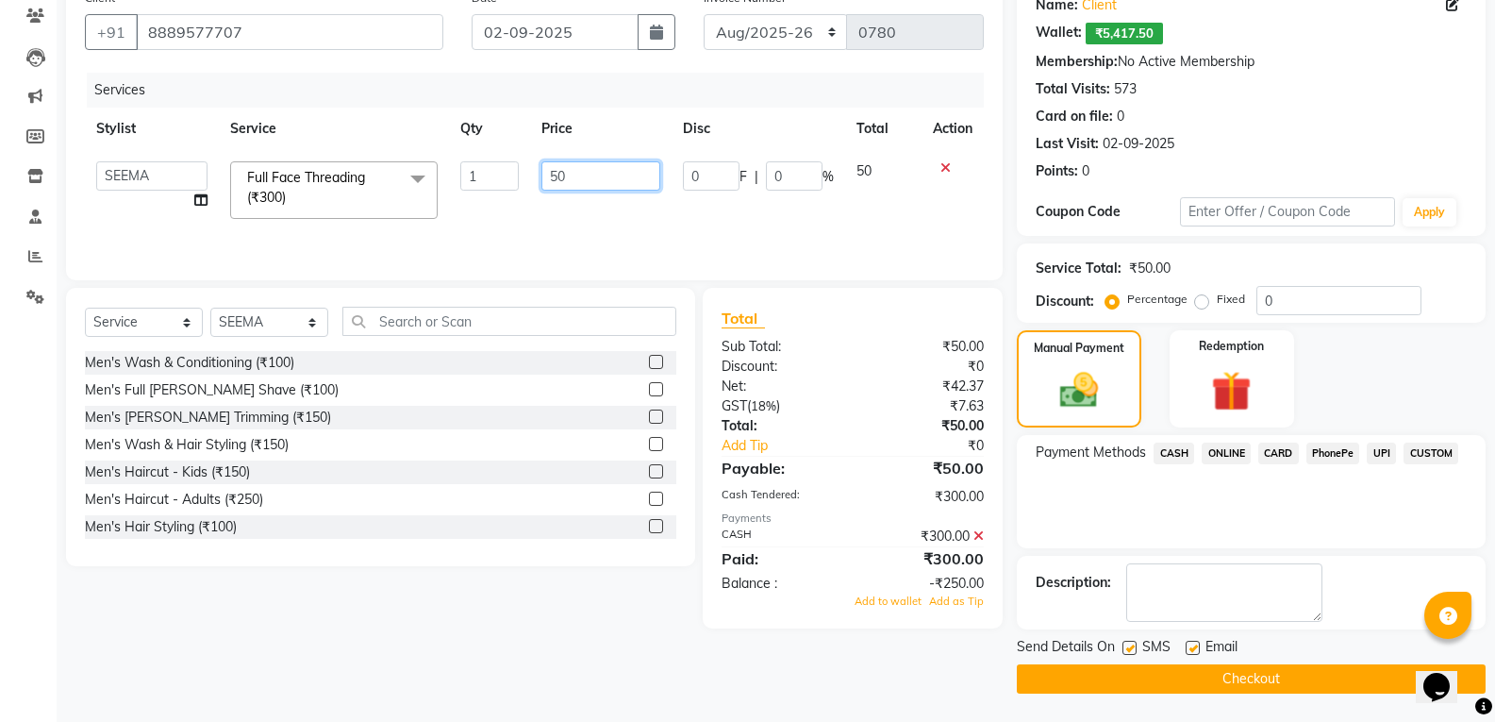
click at [614, 169] on input "50" at bounding box center [600, 175] width 118 height 29
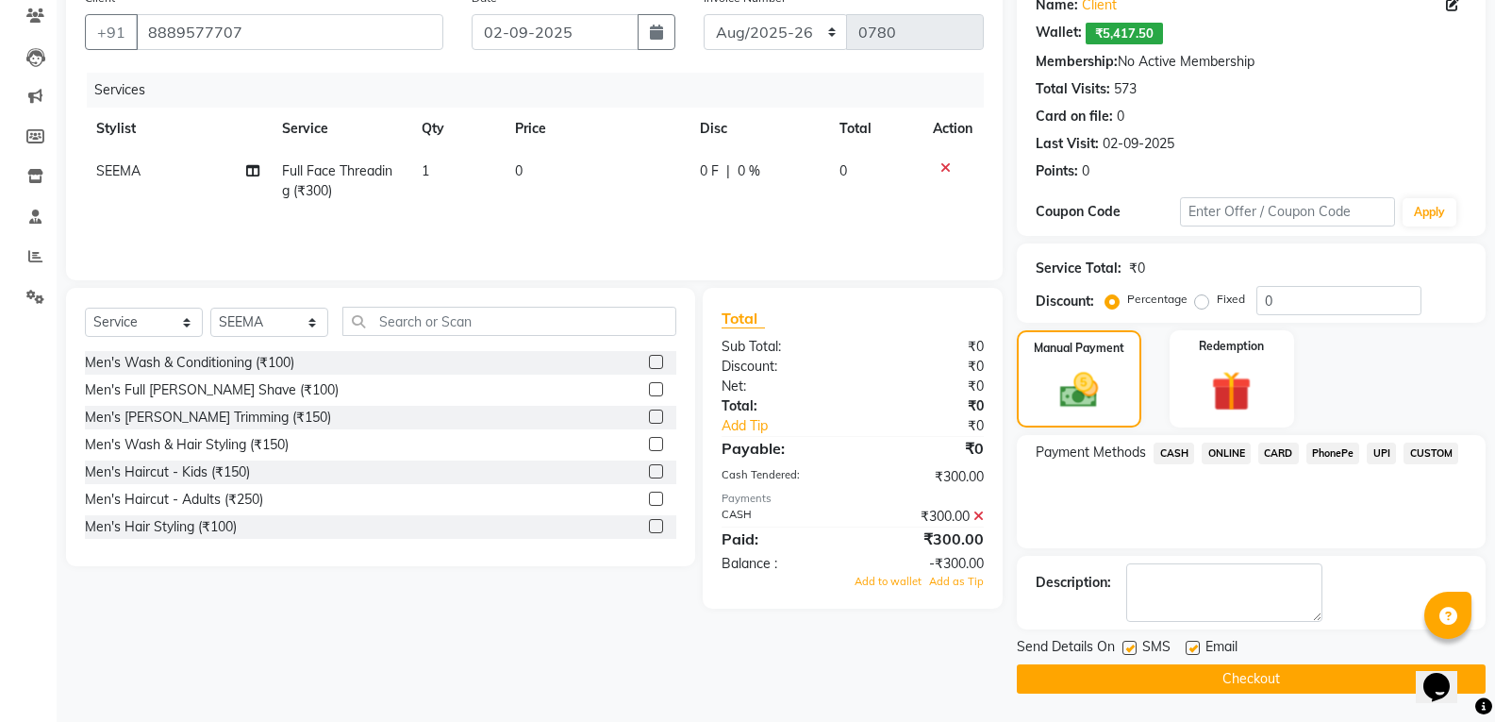
click at [947, 167] on icon at bounding box center [945, 167] width 10 height 13
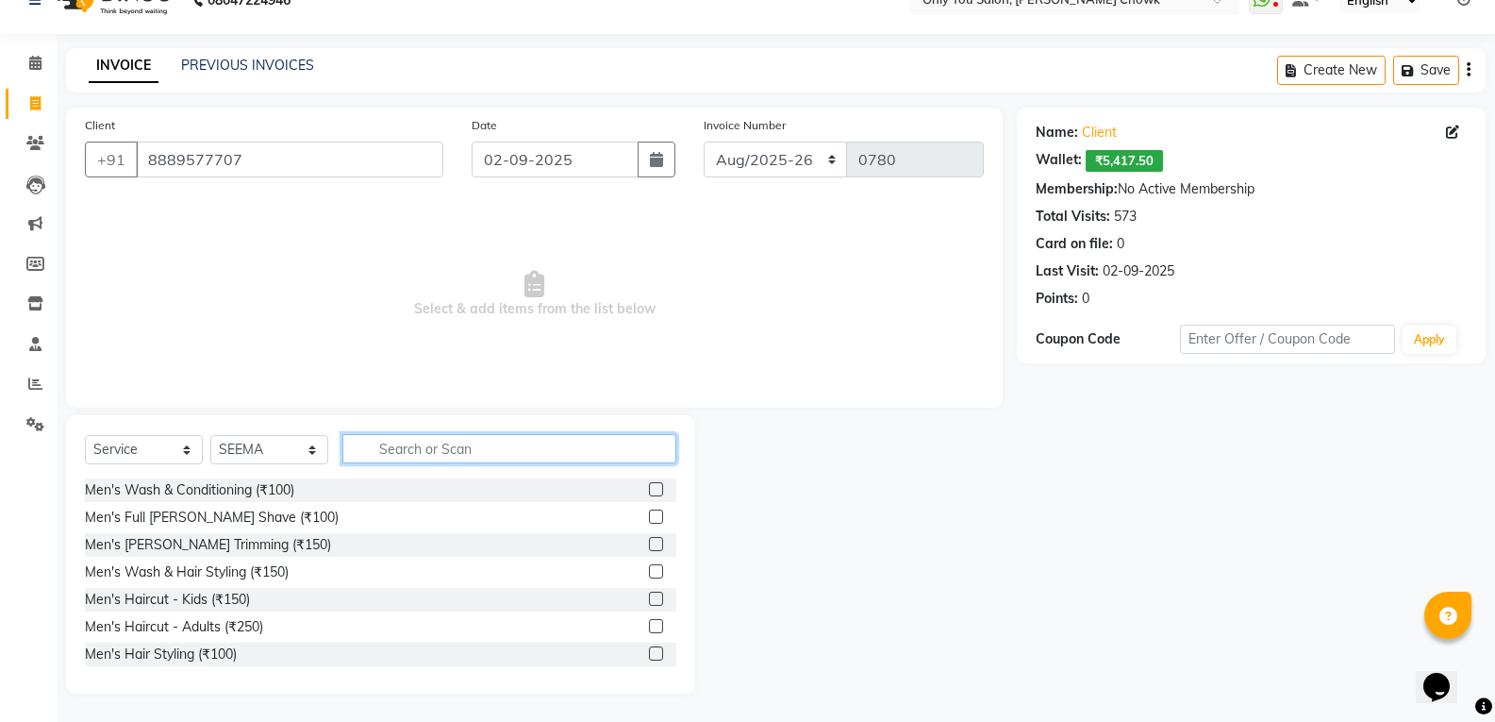
click at [455, 450] on input "text" at bounding box center [509, 448] width 334 height 29
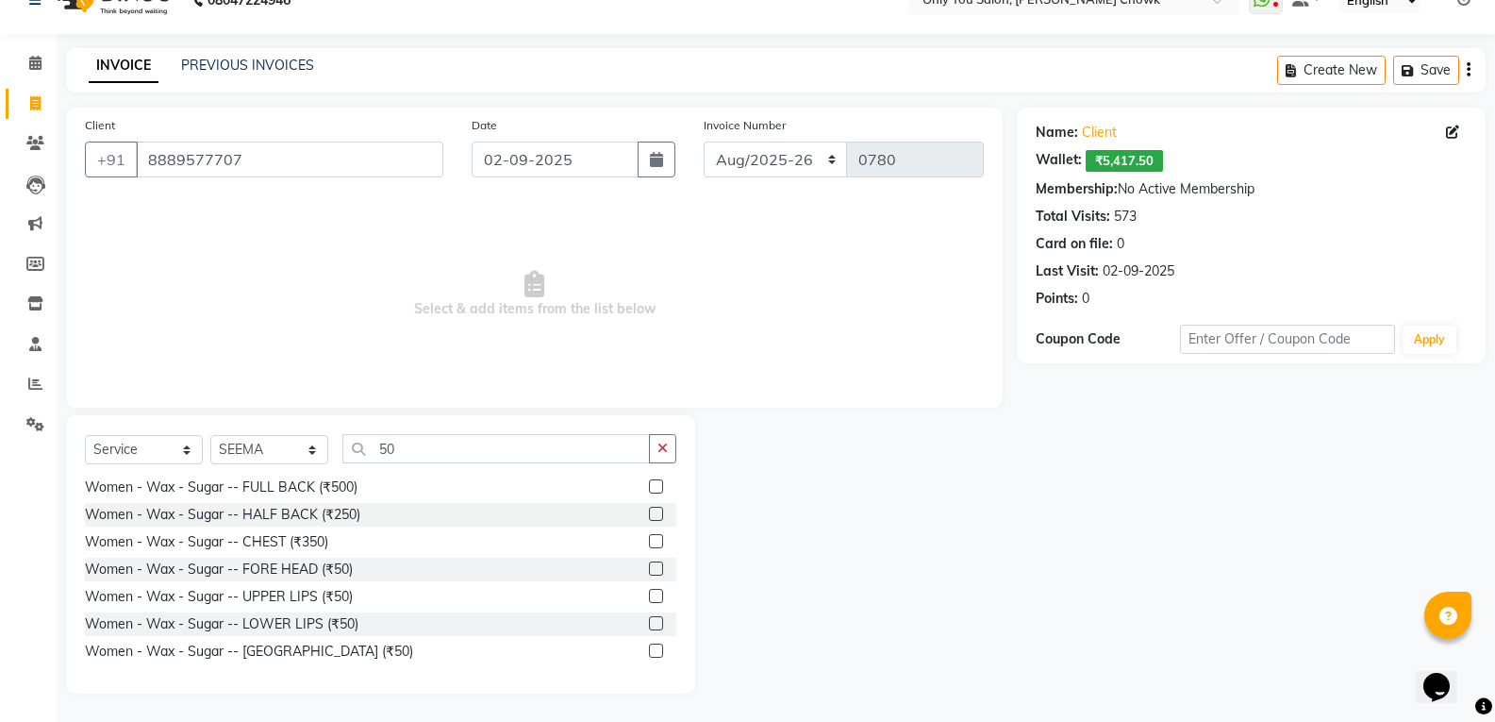
click at [649, 648] on label at bounding box center [656, 650] width 14 height 14
click at [649, 648] on input "checkbox" at bounding box center [655, 651] width 12 height 12
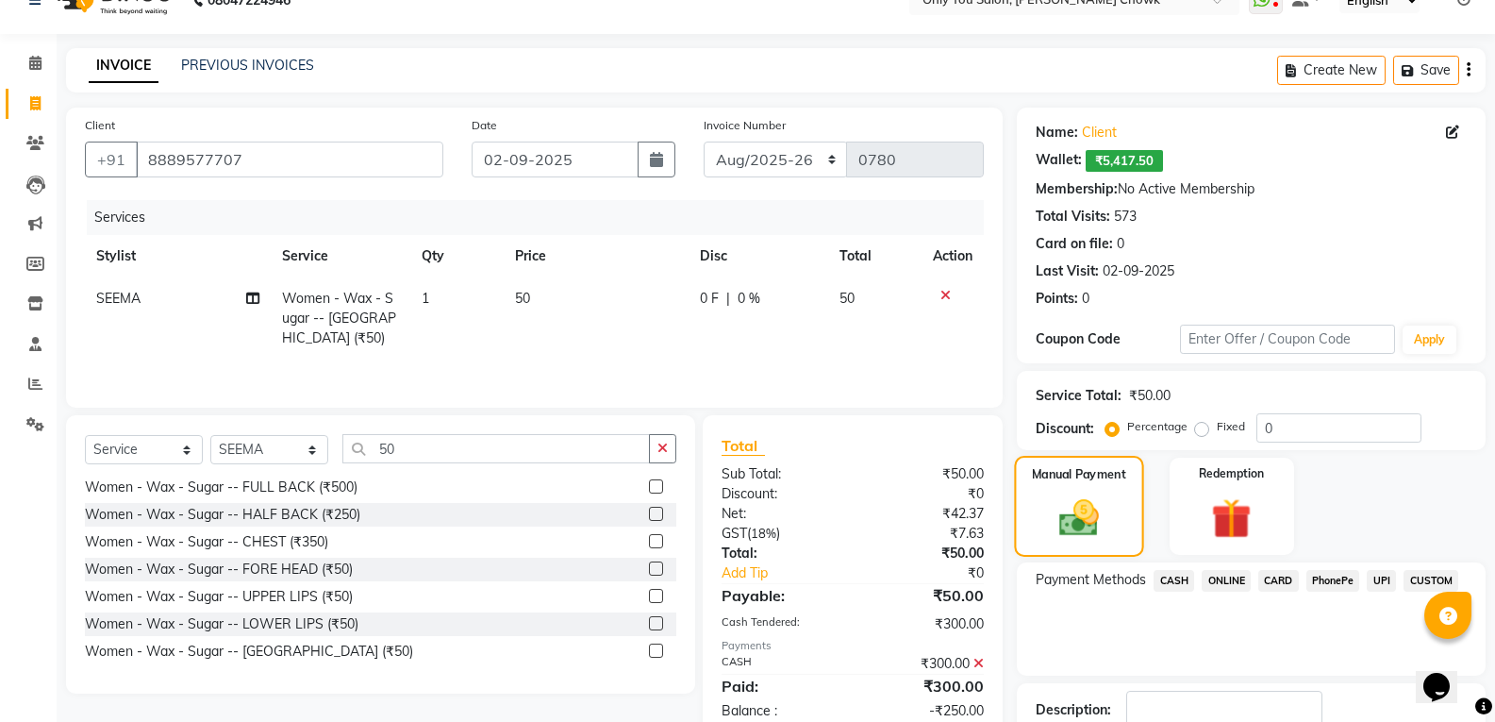
click at [1102, 506] on img at bounding box center [1079, 517] width 64 height 45
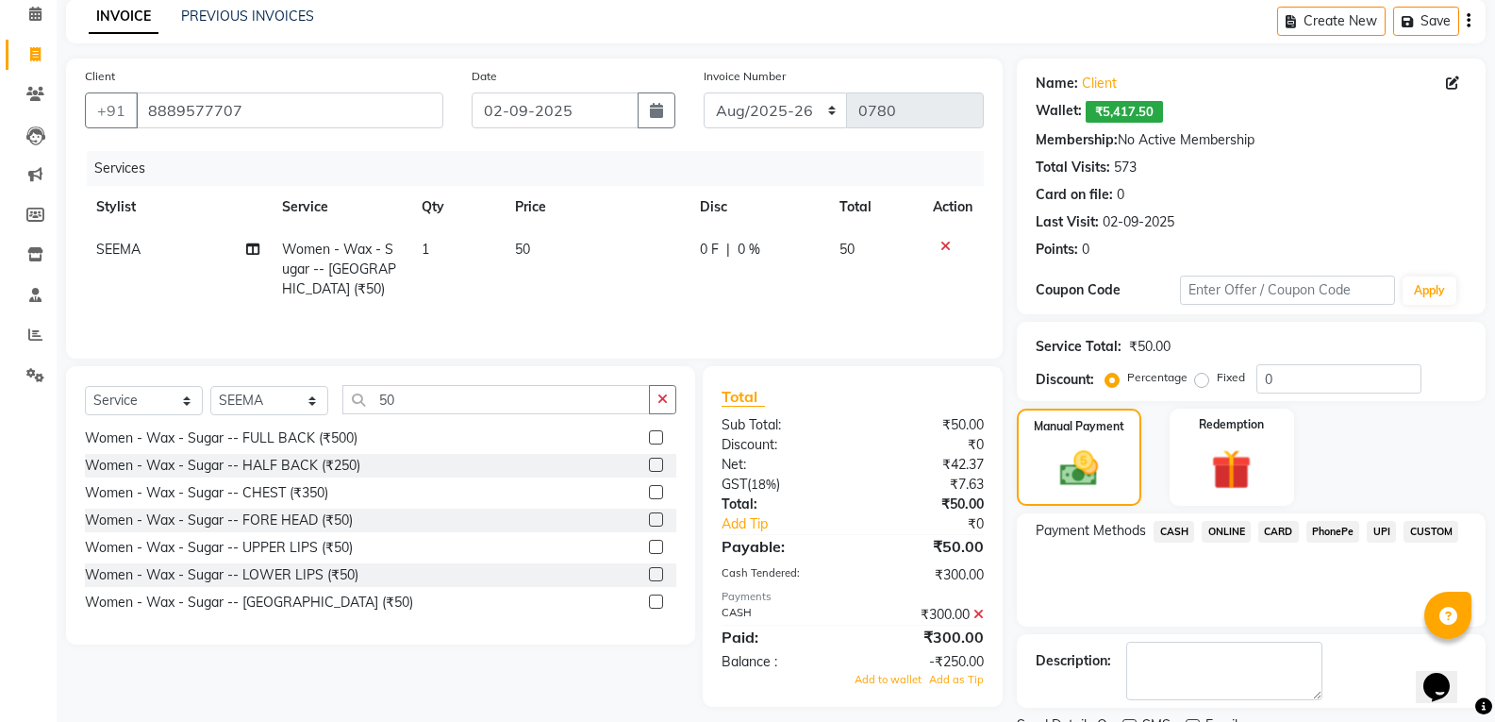
scroll to position [161, 0]
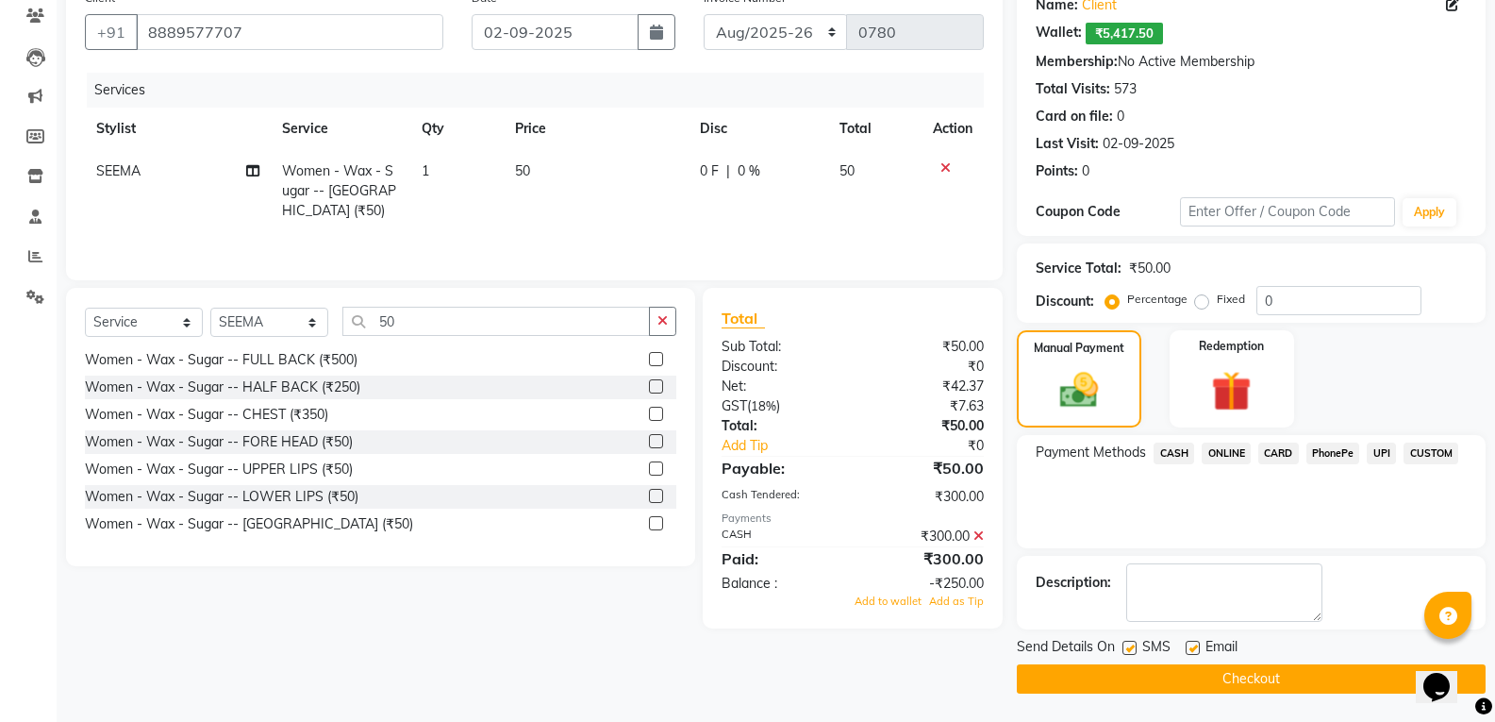
click at [1146, 681] on button "Checkout" at bounding box center [1251, 678] width 469 height 29
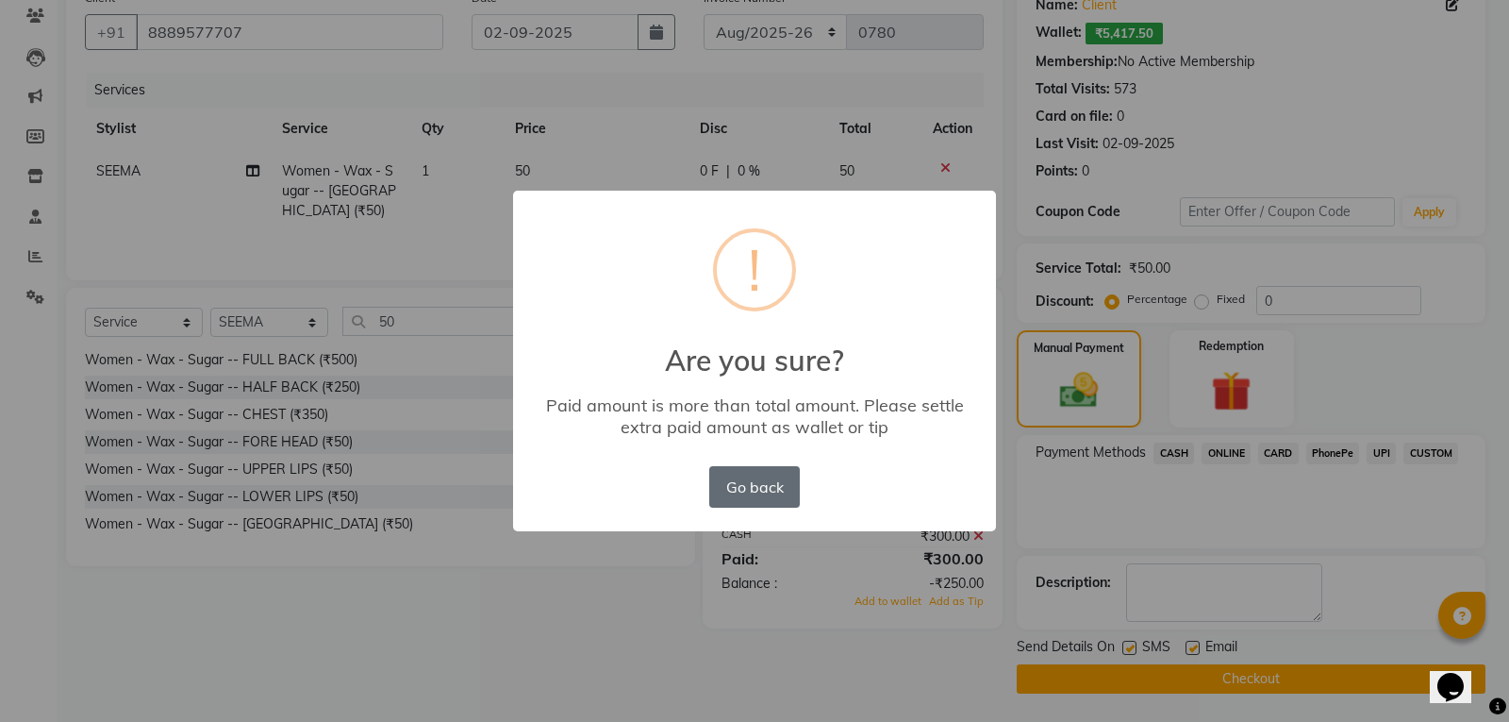
click at [759, 489] on button "Go back" at bounding box center [754, 486] width 91 height 41
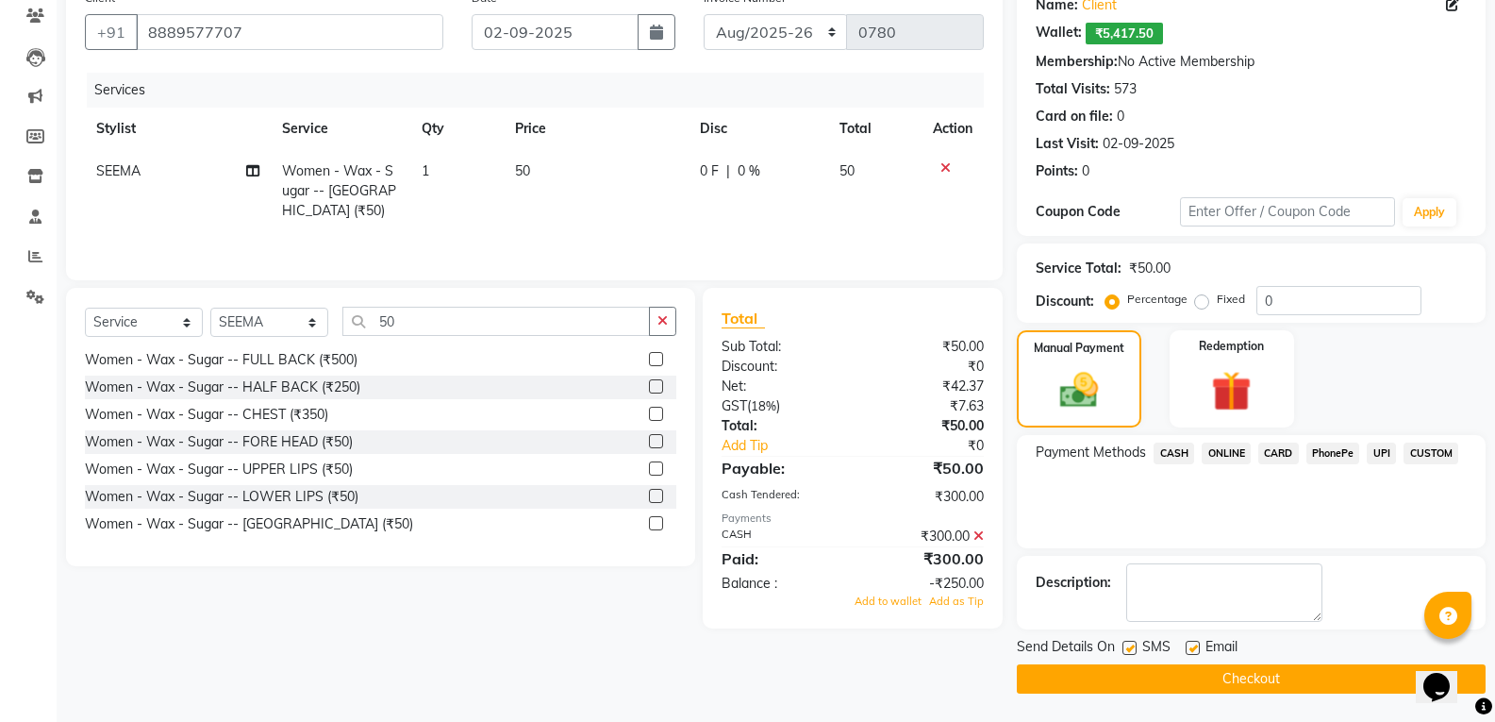
scroll to position [0, 0]
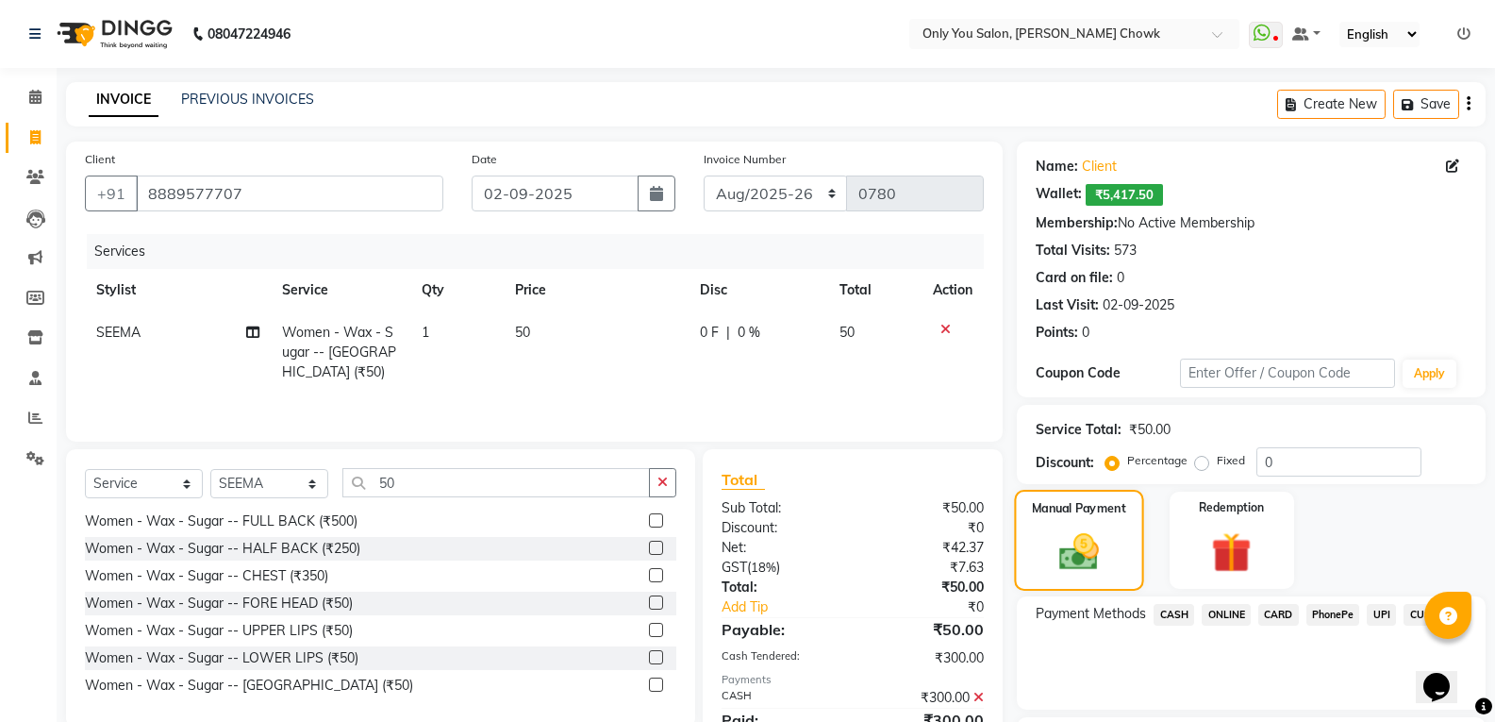
click at [1048, 534] on img at bounding box center [1079, 551] width 64 height 45
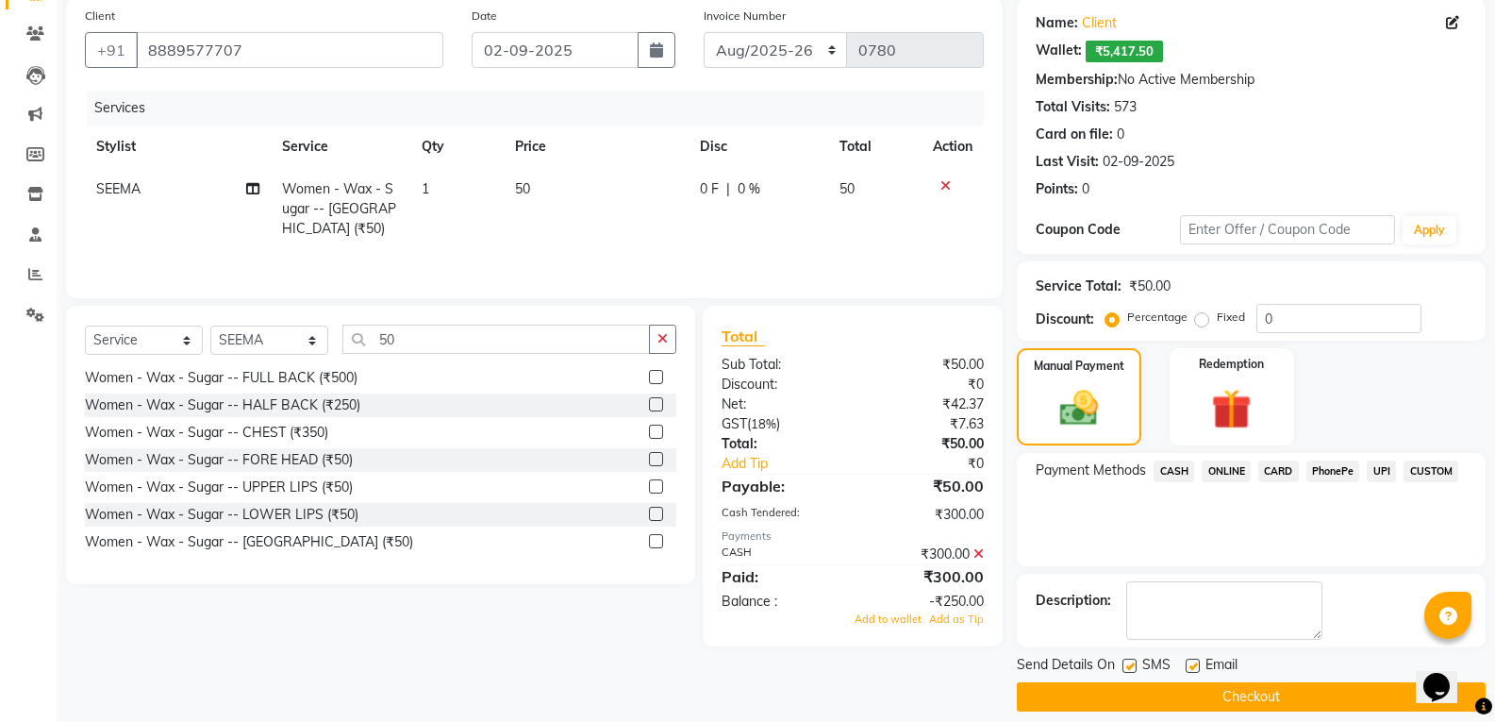
scroll to position [161, 0]
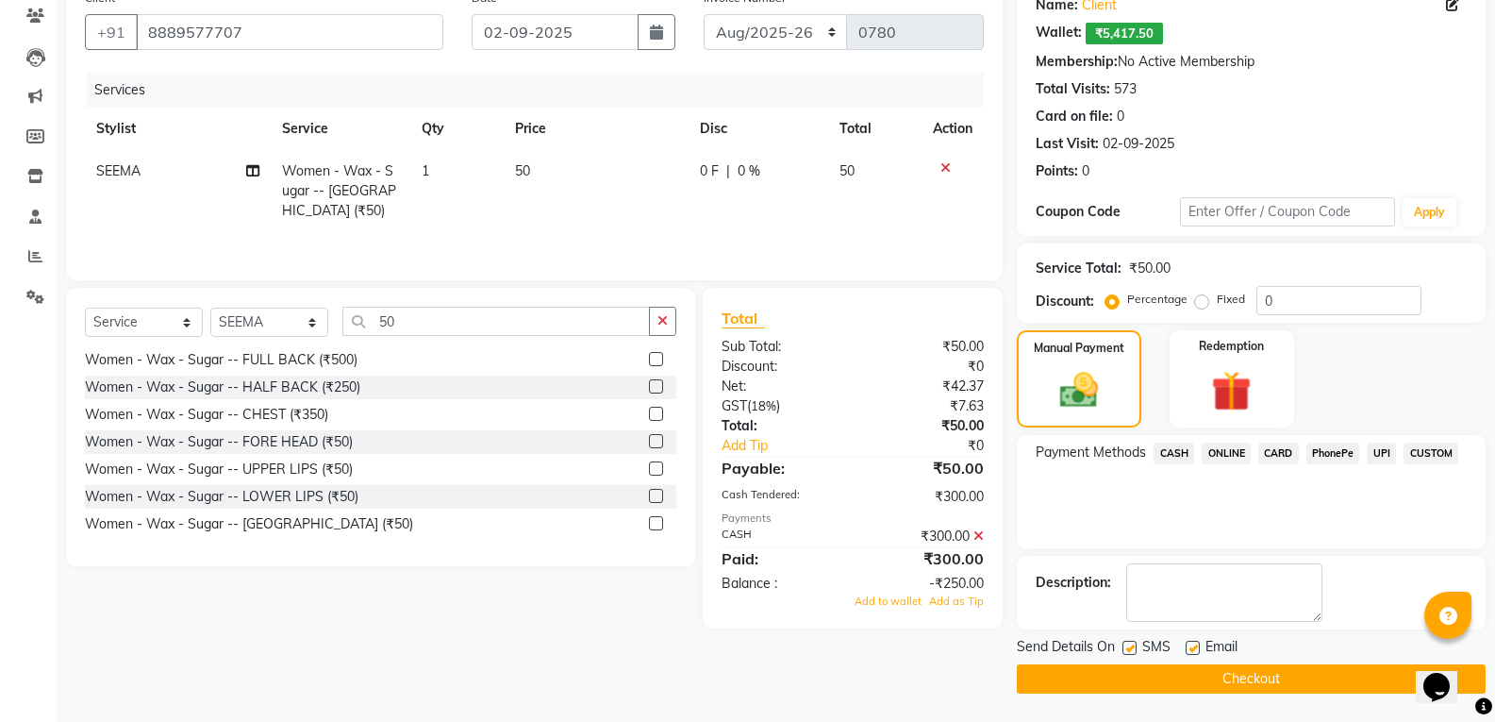
click at [1169, 449] on span "CASH" at bounding box center [1173, 453] width 41 height 22
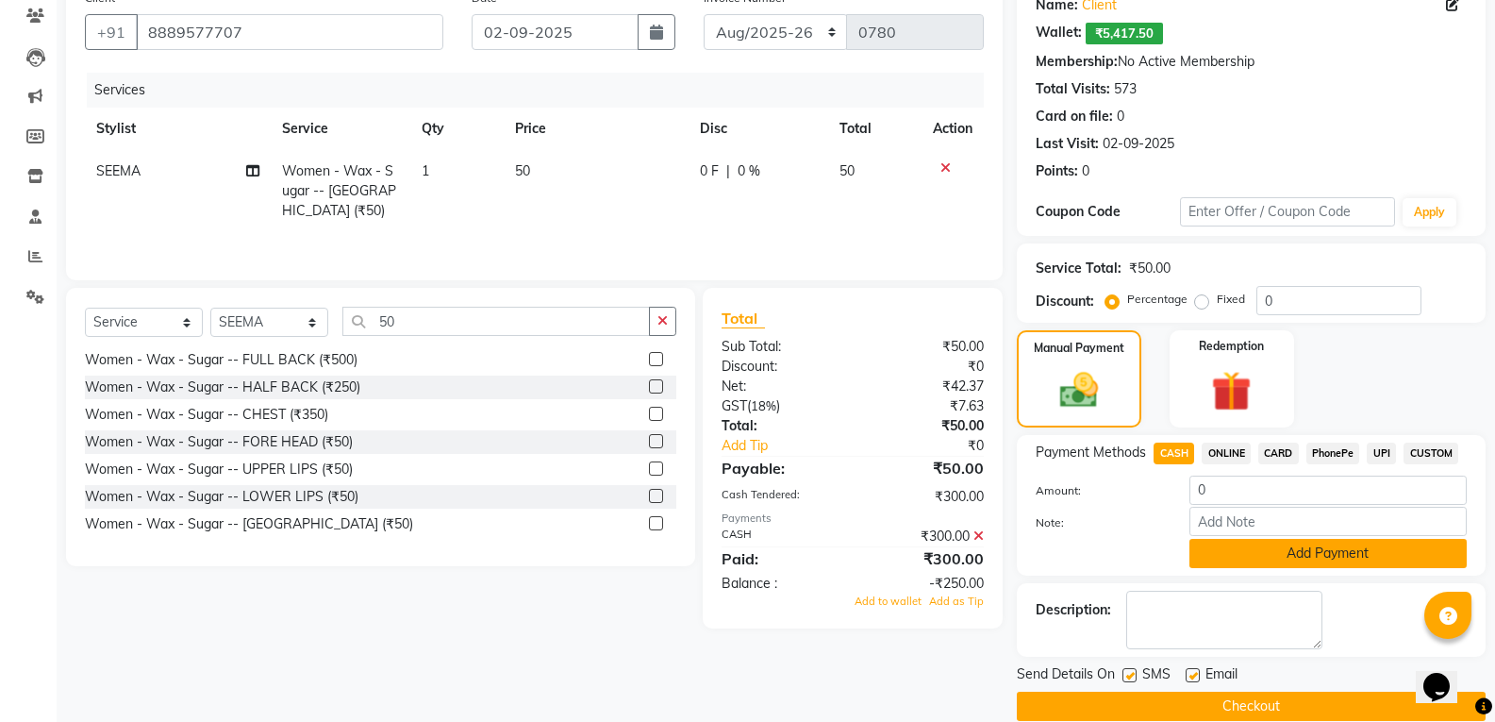
click at [1295, 559] on button "Add Payment" at bounding box center [1327, 553] width 277 height 29
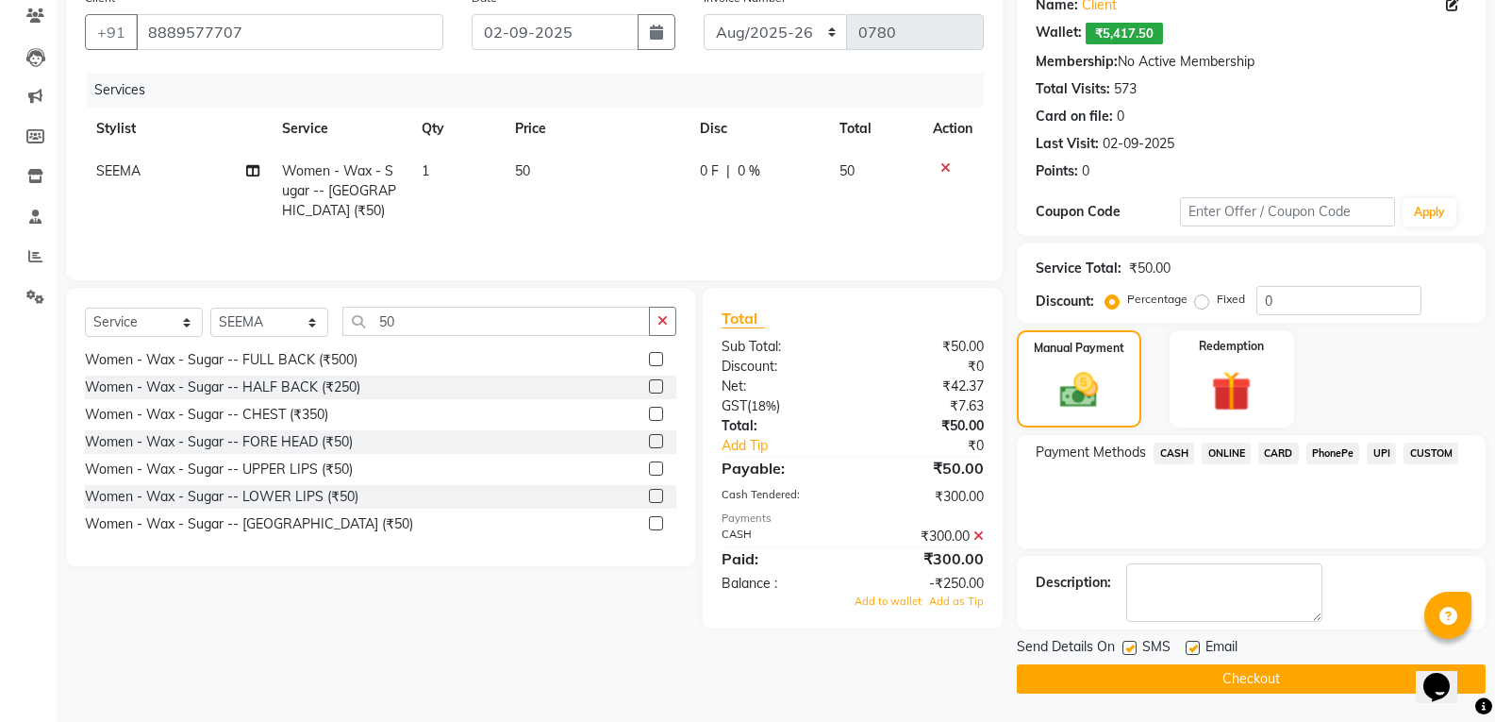
click at [1248, 681] on button "Checkout" at bounding box center [1251, 678] width 469 height 29
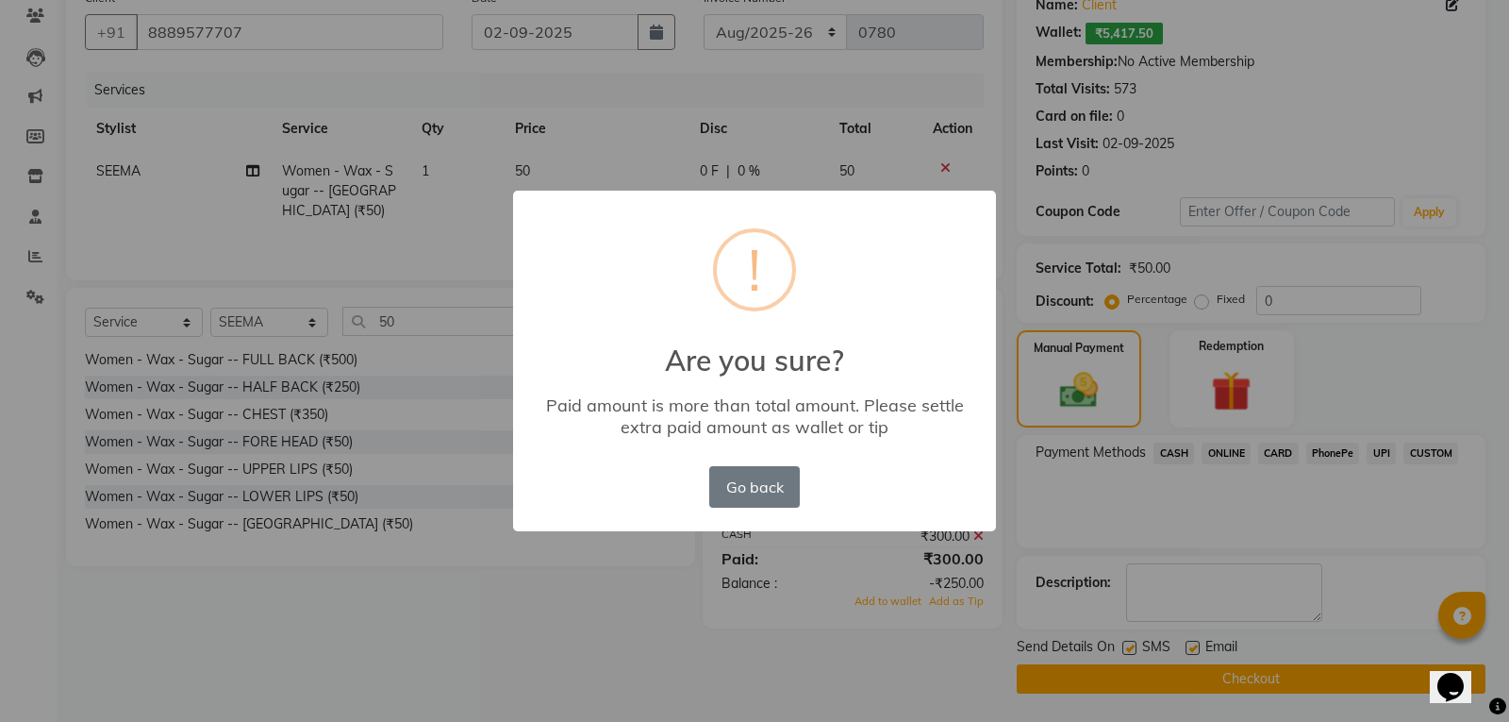
click at [743, 511] on div "Go back No OK" at bounding box center [755, 486] width 100 height 51
click at [749, 494] on button "Go back" at bounding box center [754, 486] width 91 height 41
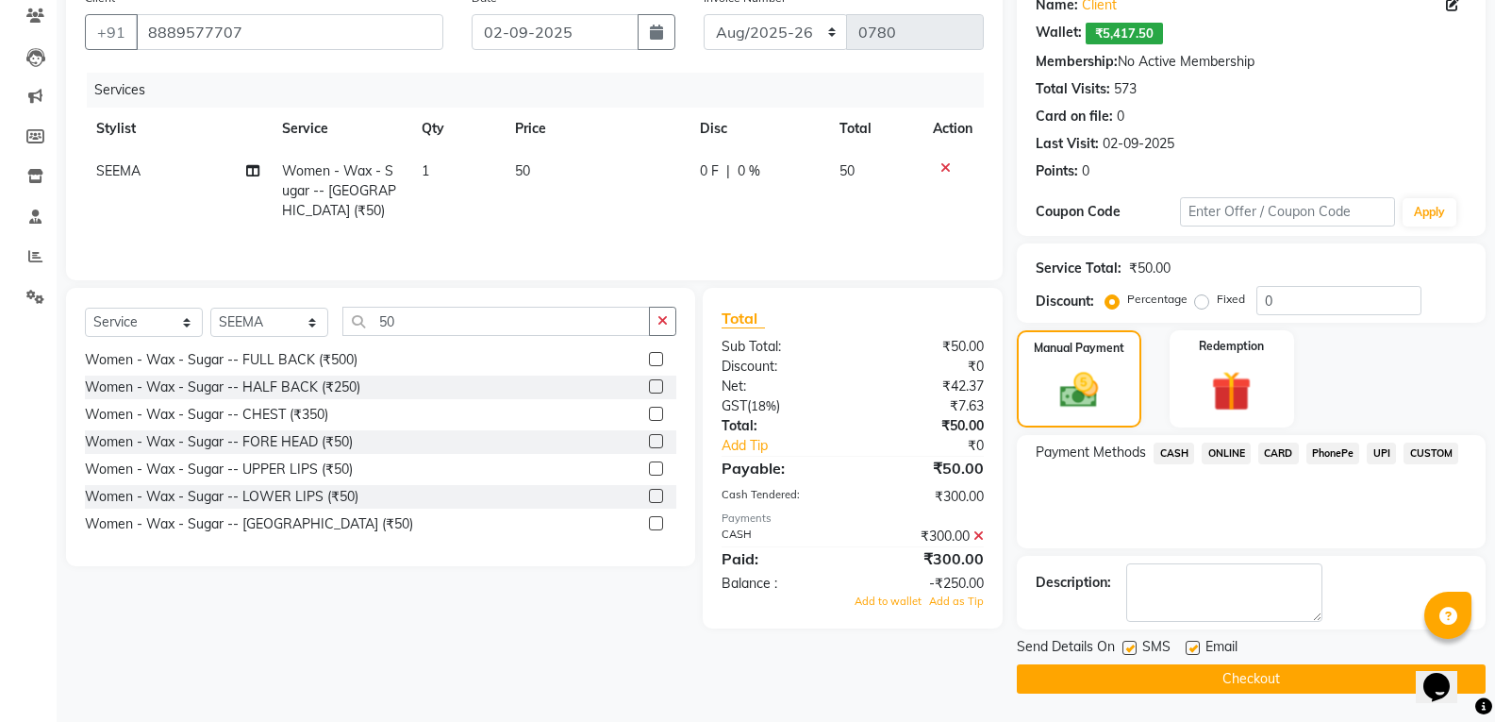
click at [947, 168] on icon at bounding box center [945, 167] width 10 height 13
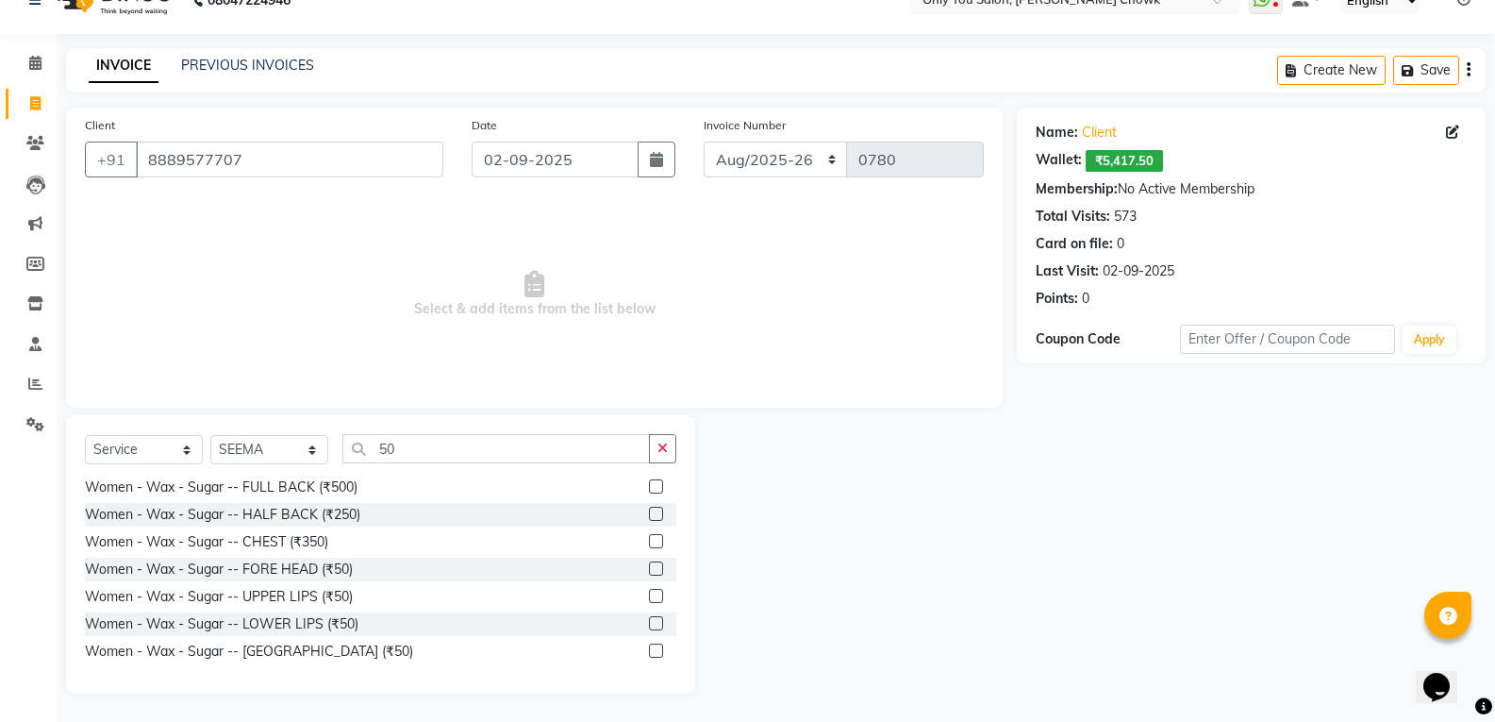
scroll to position [34, 0]
click at [413, 430] on div "Select Service Product Membership Package Voucher Prepaid Gift Card Select Styl…" at bounding box center [380, 554] width 629 height 278
click at [413, 450] on input "50" at bounding box center [495, 448] width 307 height 29
drag, startPoint x: 764, startPoint y: 143, endPoint x: 756, endPoint y: 173, distance: 30.2
click at [764, 143] on select "[DATE]-[DATE]-26 TRD/2025" at bounding box center [776, 159] width 144 height 36
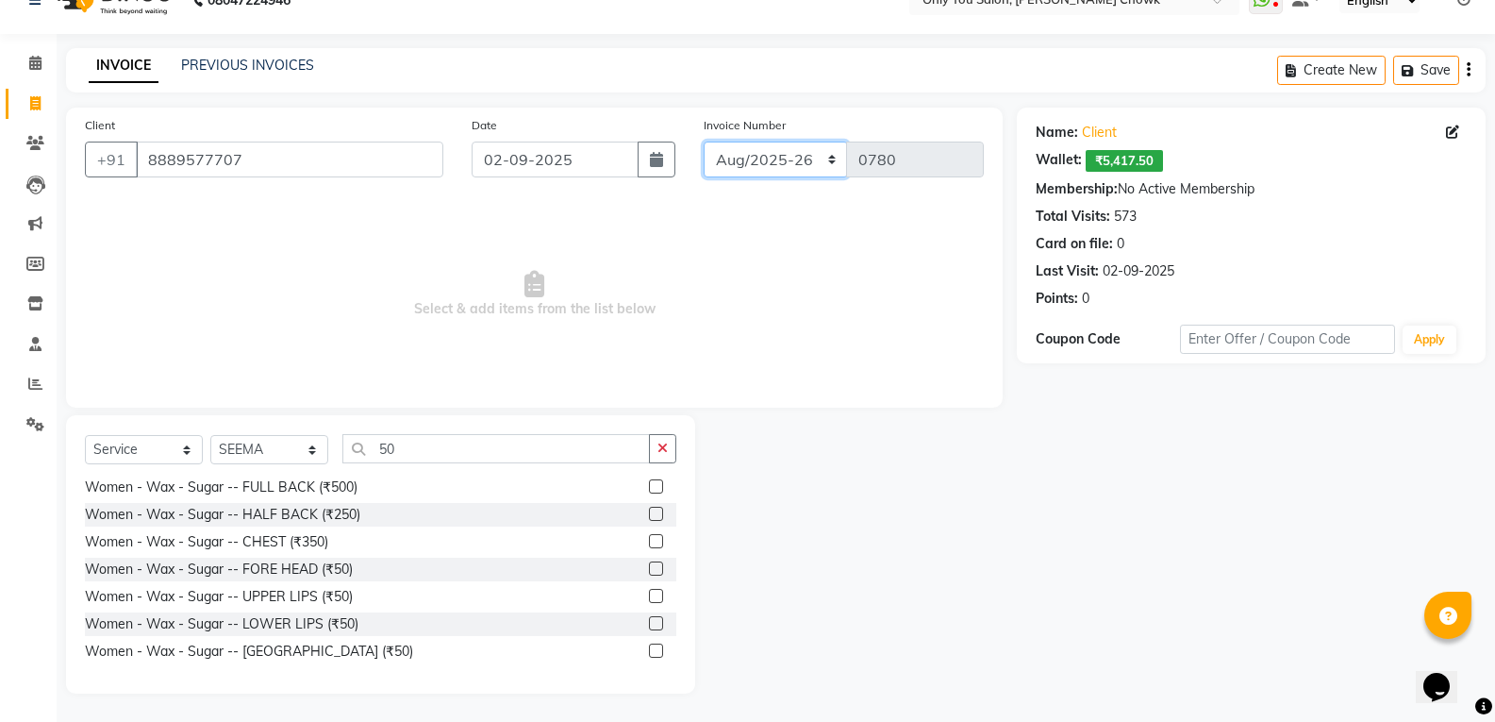
click at [704, 141] on select "[DATE]-[DATE]-26 TRD/2025" at bounding box center [776, 159] width 144 height 36
click at [649, 593] on label at bounding box center [656, 596] width 14 height 14
click at [649, 593] on input "checkbox" at bounding box center [655, 596] width 12 height 12
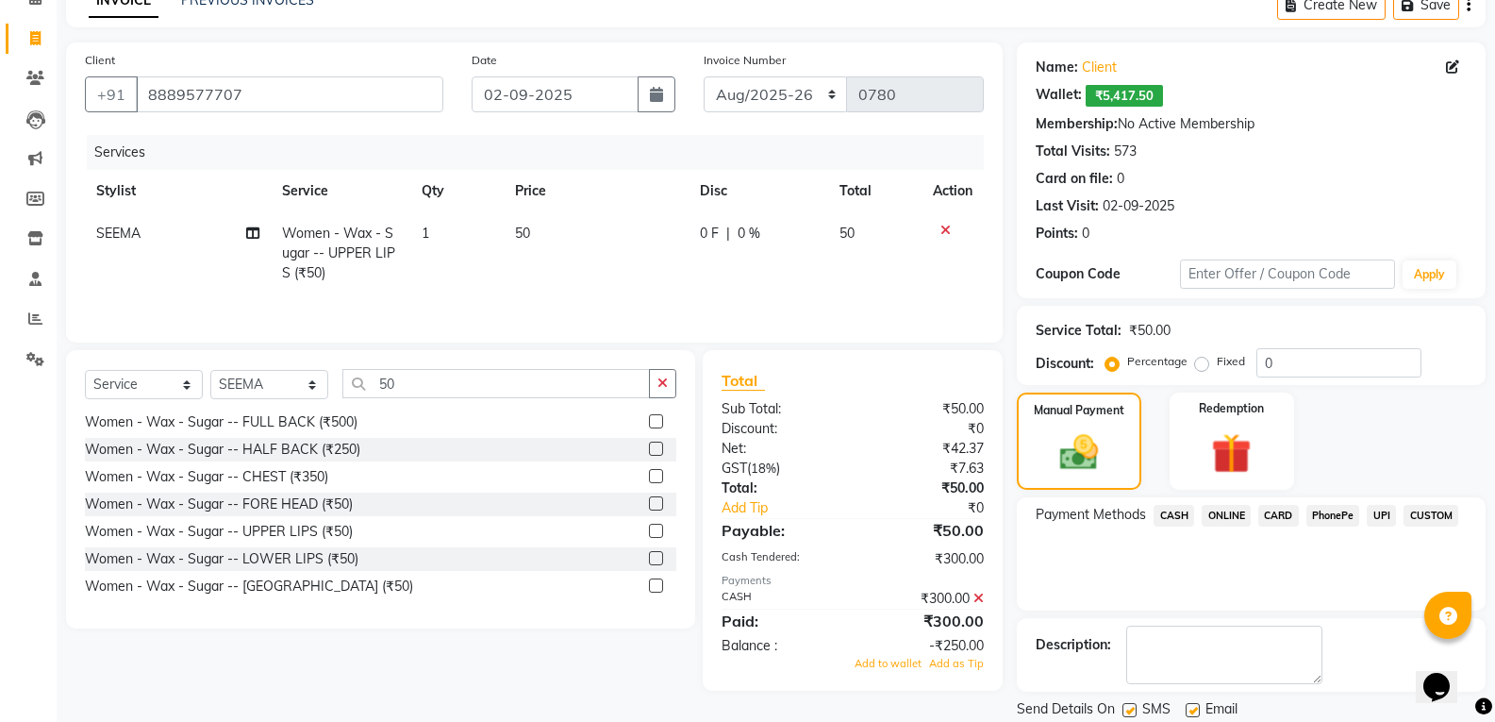
scroll to position [161, 0]
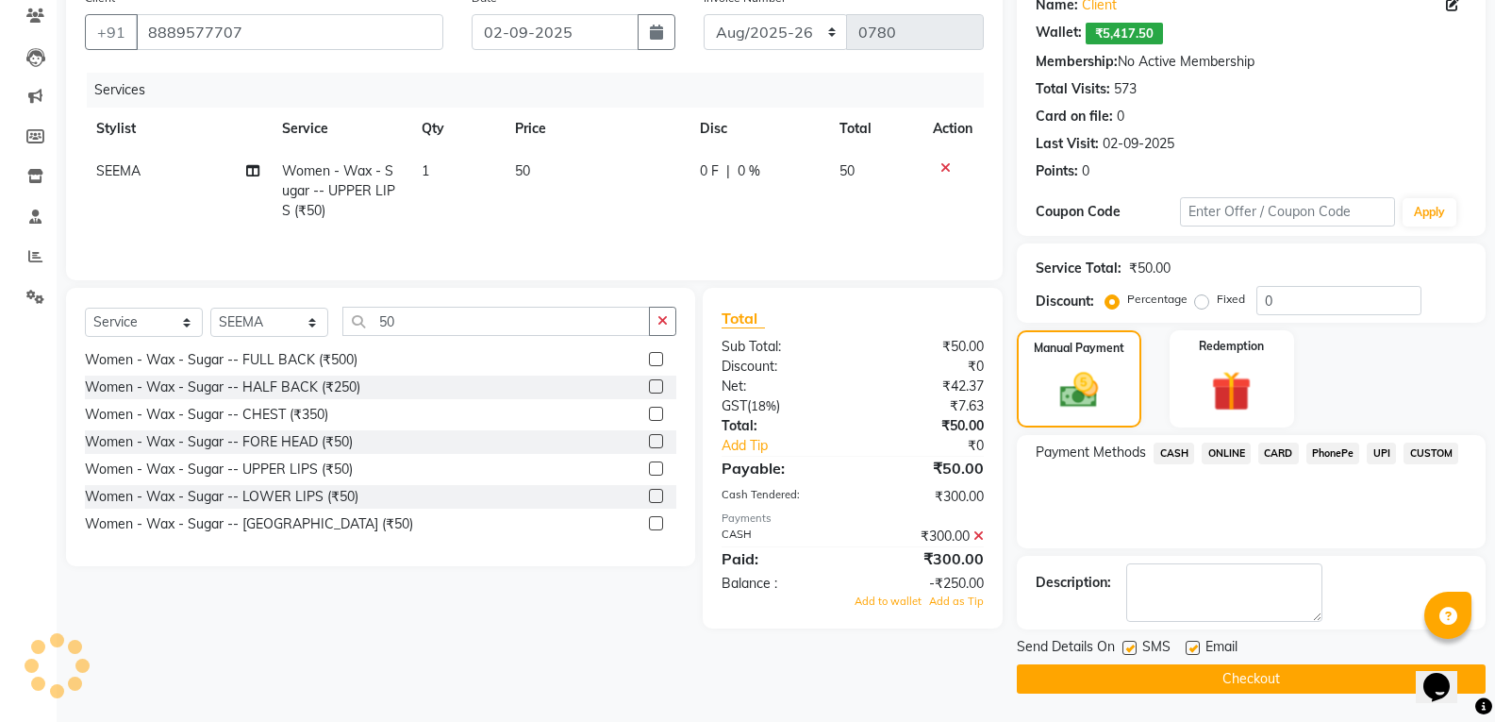
click at [1170, 451] on span "CASH" at bounding box center [1173, 453] width 41 height 22
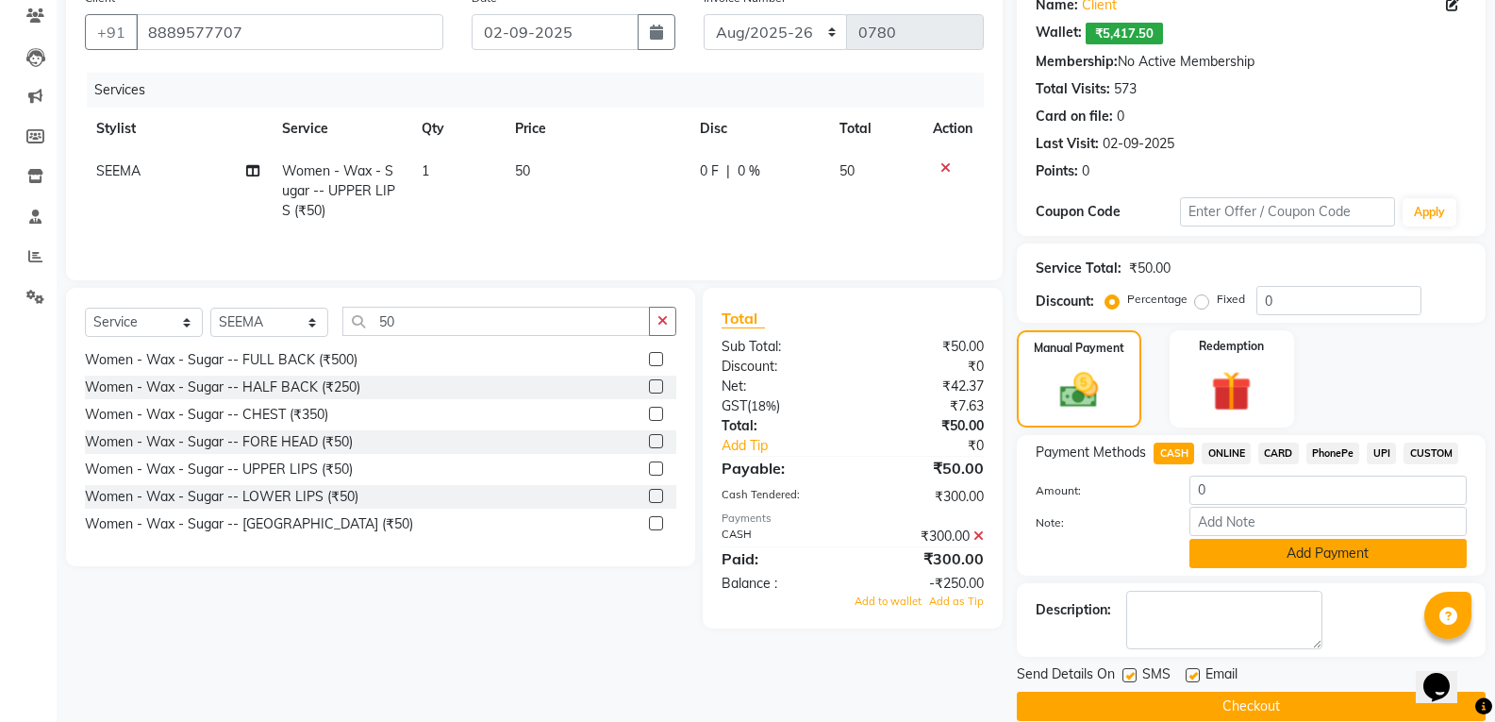
click at [1361, 559] on button "Add Payment" at bounding box center [1327, 553] width 277 height 29
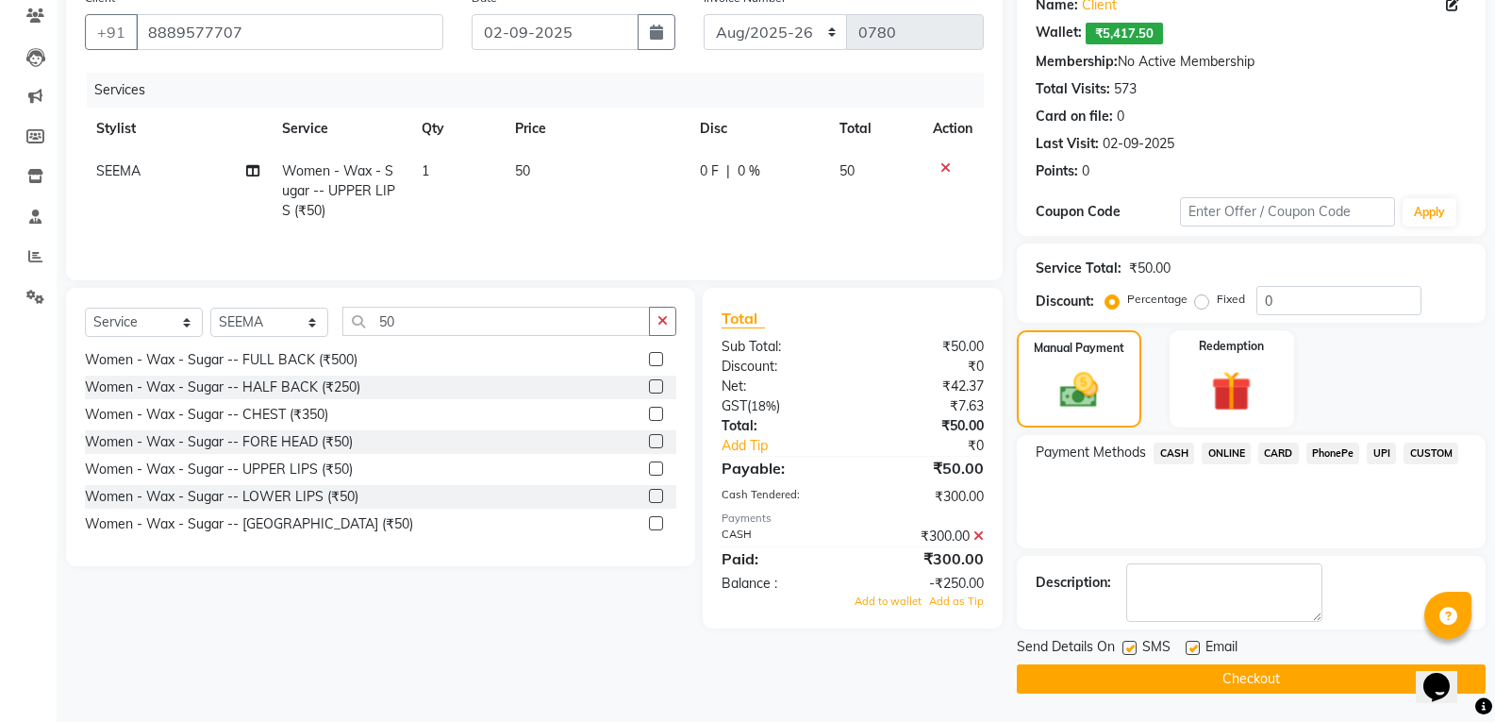
click at [1181, 453] on span "CASH" at bounding box center [1173, 453] width 41 height 22
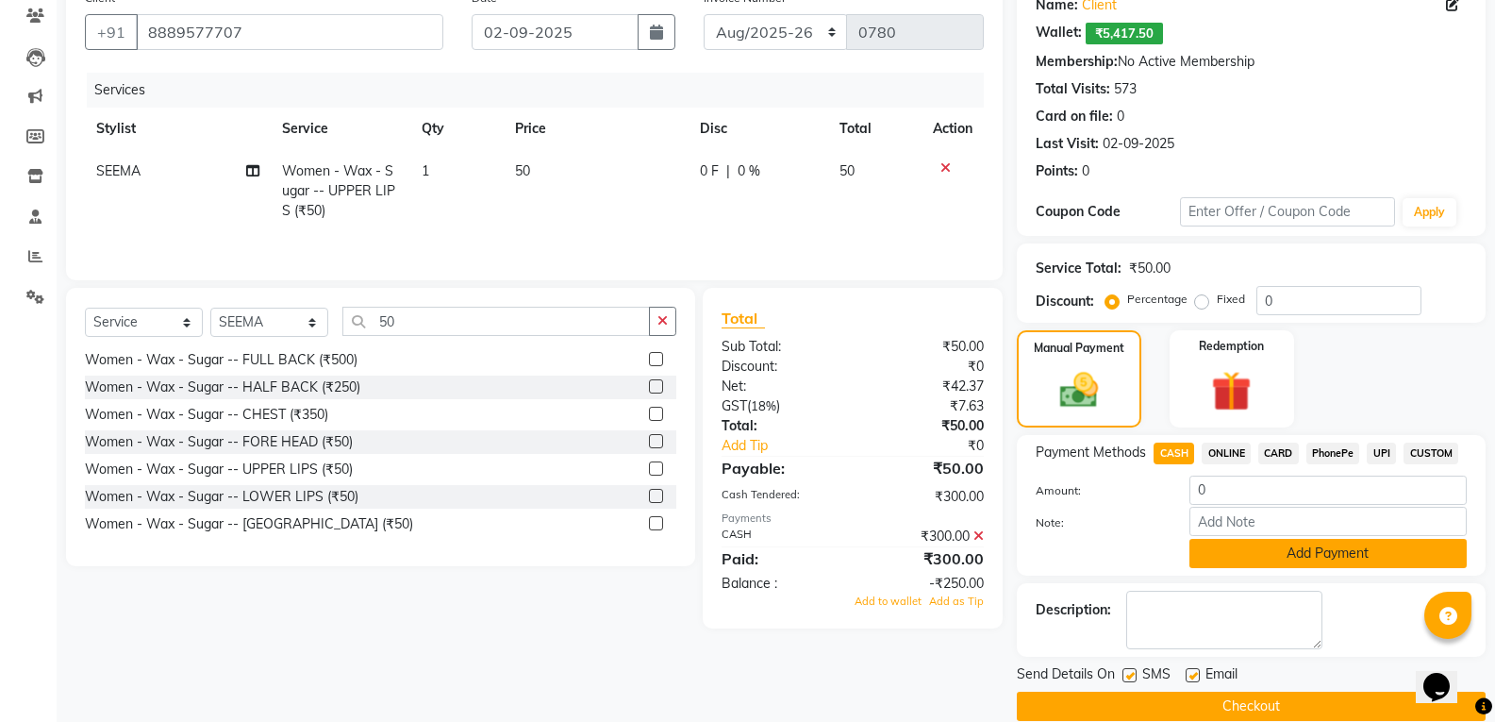
click at [1358, 558] on button "Add Payment" at bounding box center [1327, 553] width 277 height 29
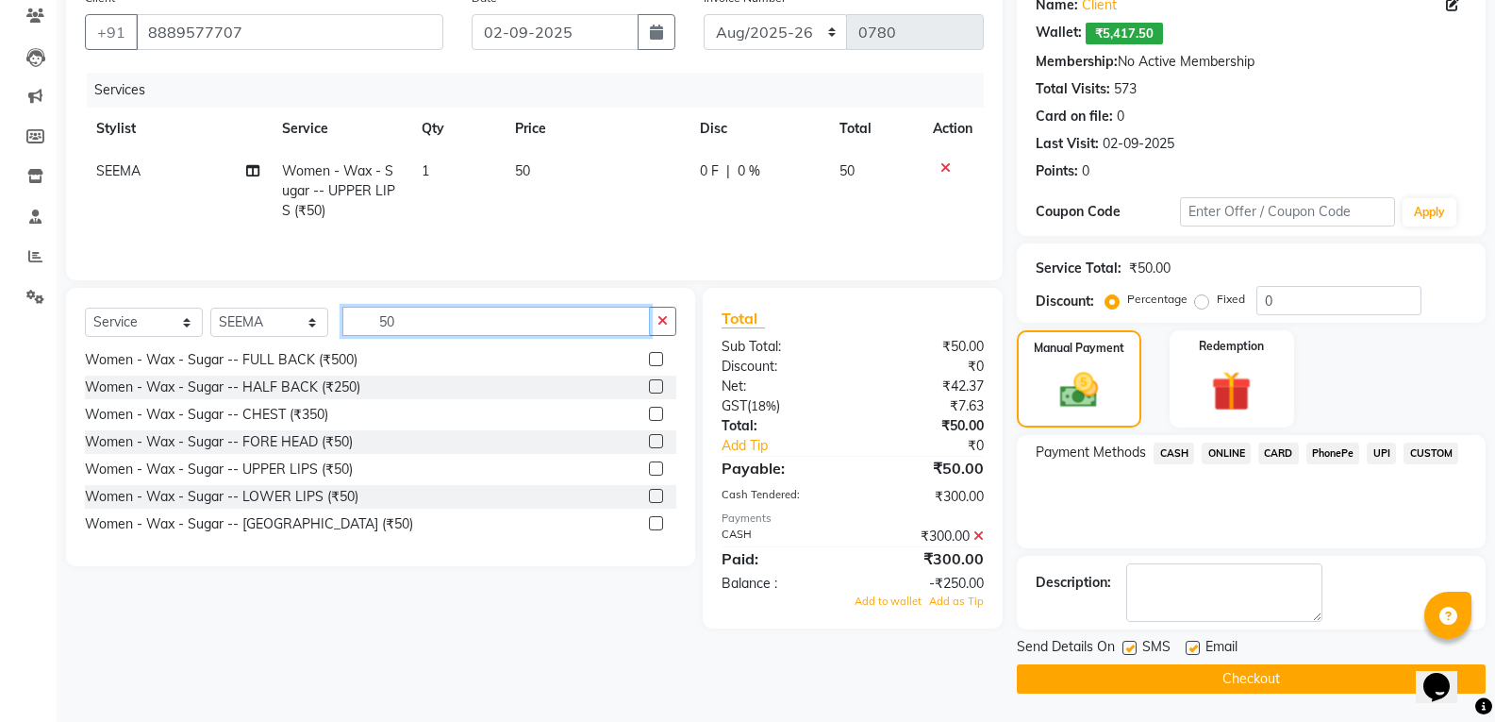
click at [473, 324] on input "50" at bounding box center [495, 321] width 307 height 29
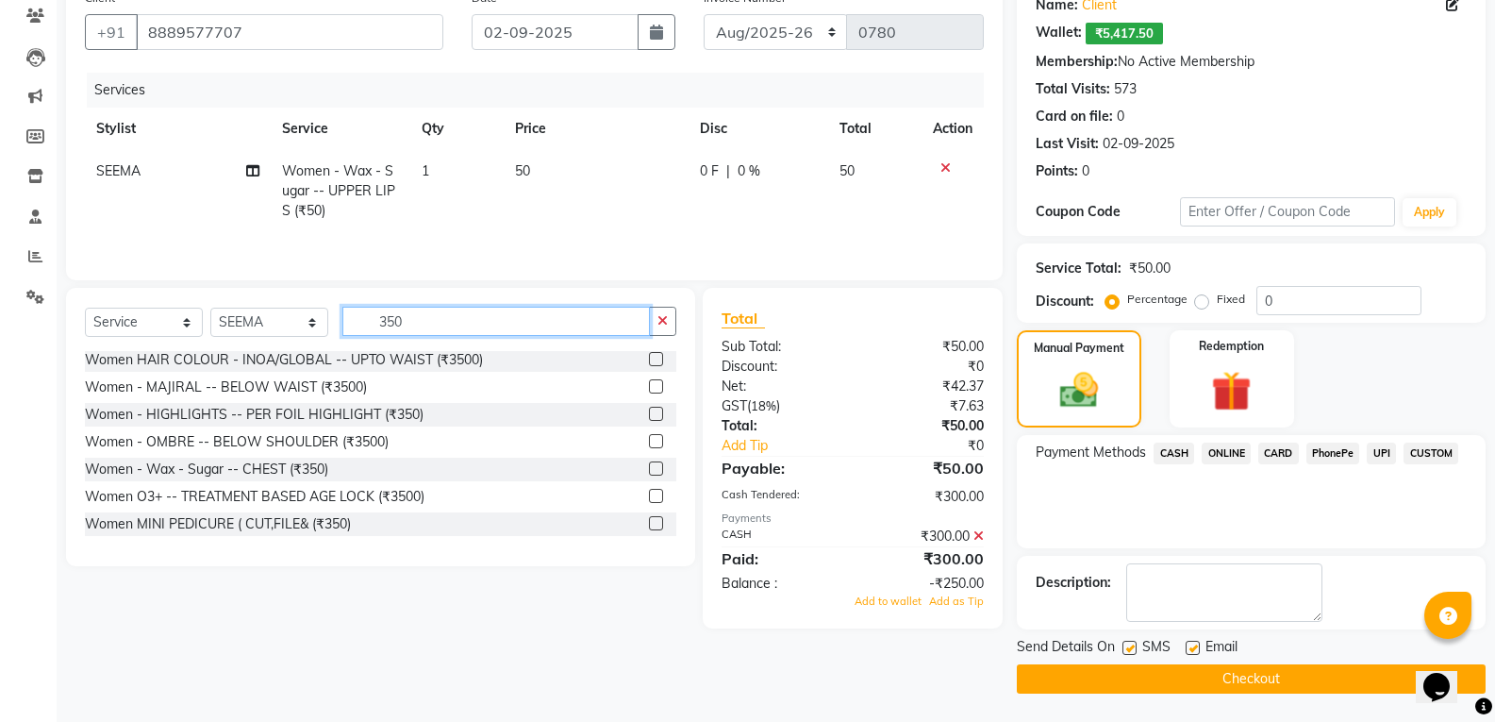
scroll to position [67, 0]
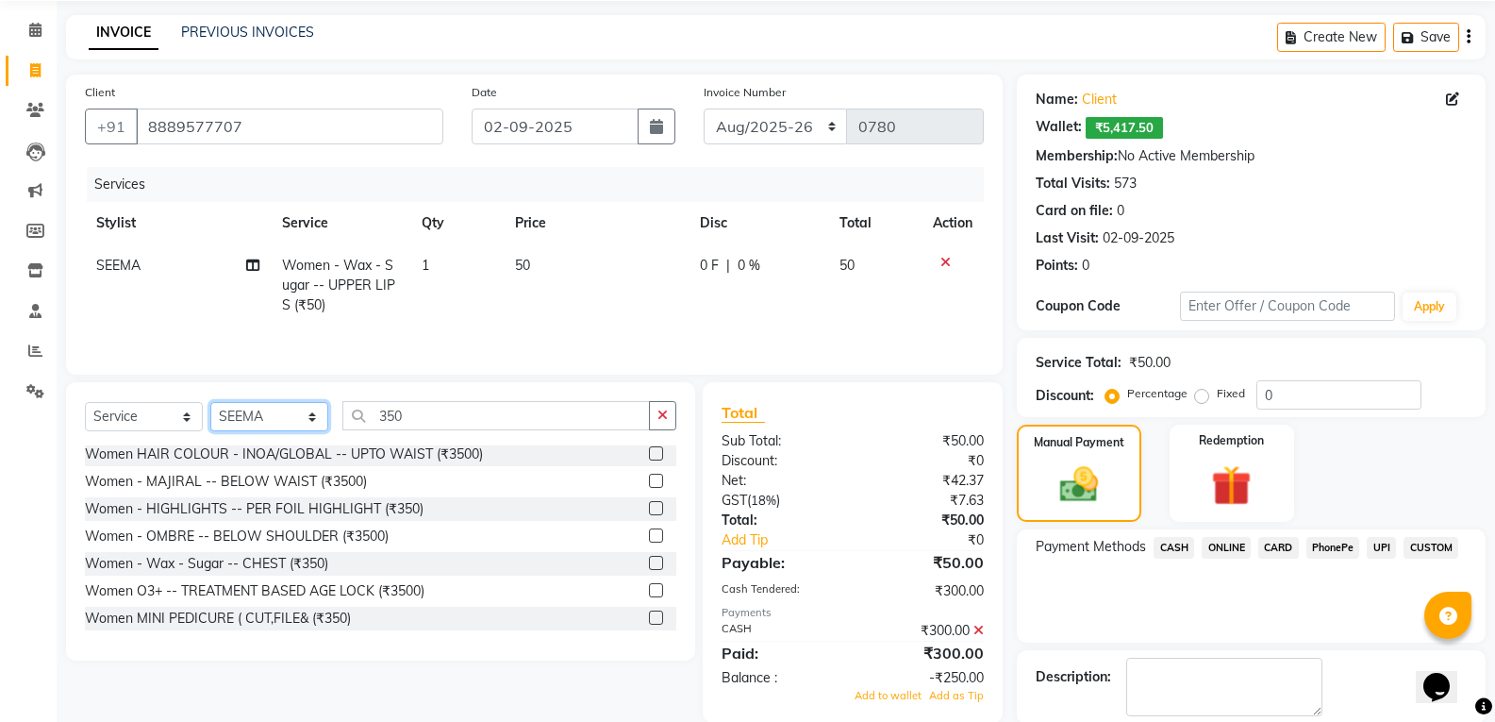
click at [286, 407] on select "Select Stylist [PERSON_NAME] [PERSON_NAME] [PERSON_NAME] MAMTA [PERSON_NAME] [P…" at bounding box center [269, 416] width 118 height 29
click at [210, 402] on select "Select Stylist [PERSON_NAME] [PERSON_NAME] [PERSON_NAME] MAMTA [PERSON_NAME] [P…" at bounding box center [269, 416] width 118 height 29
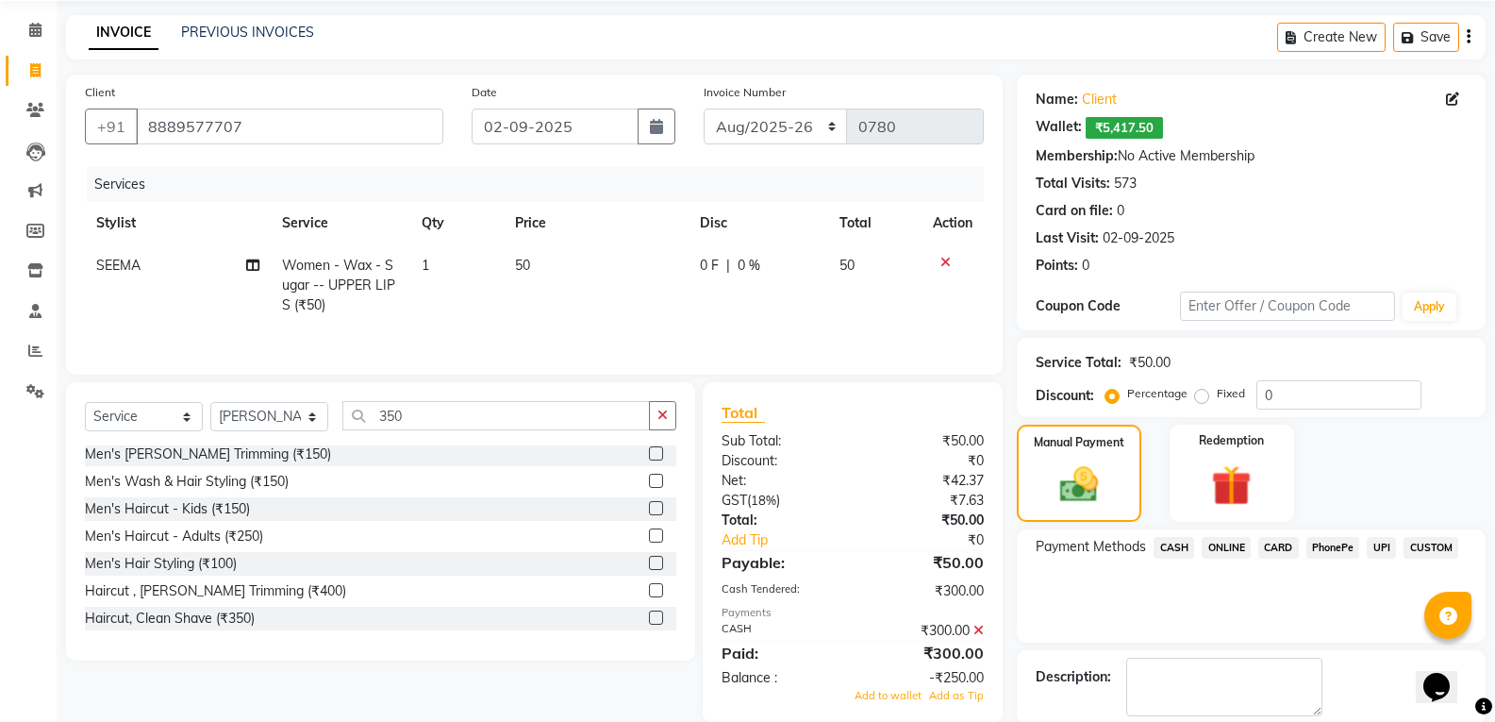
click at [649, 618] on label at bounding box center [656, 617] width 14 height 14
click at [649, 618] on input "checkbox" at bounding box center [655, 618] width 12 height 12
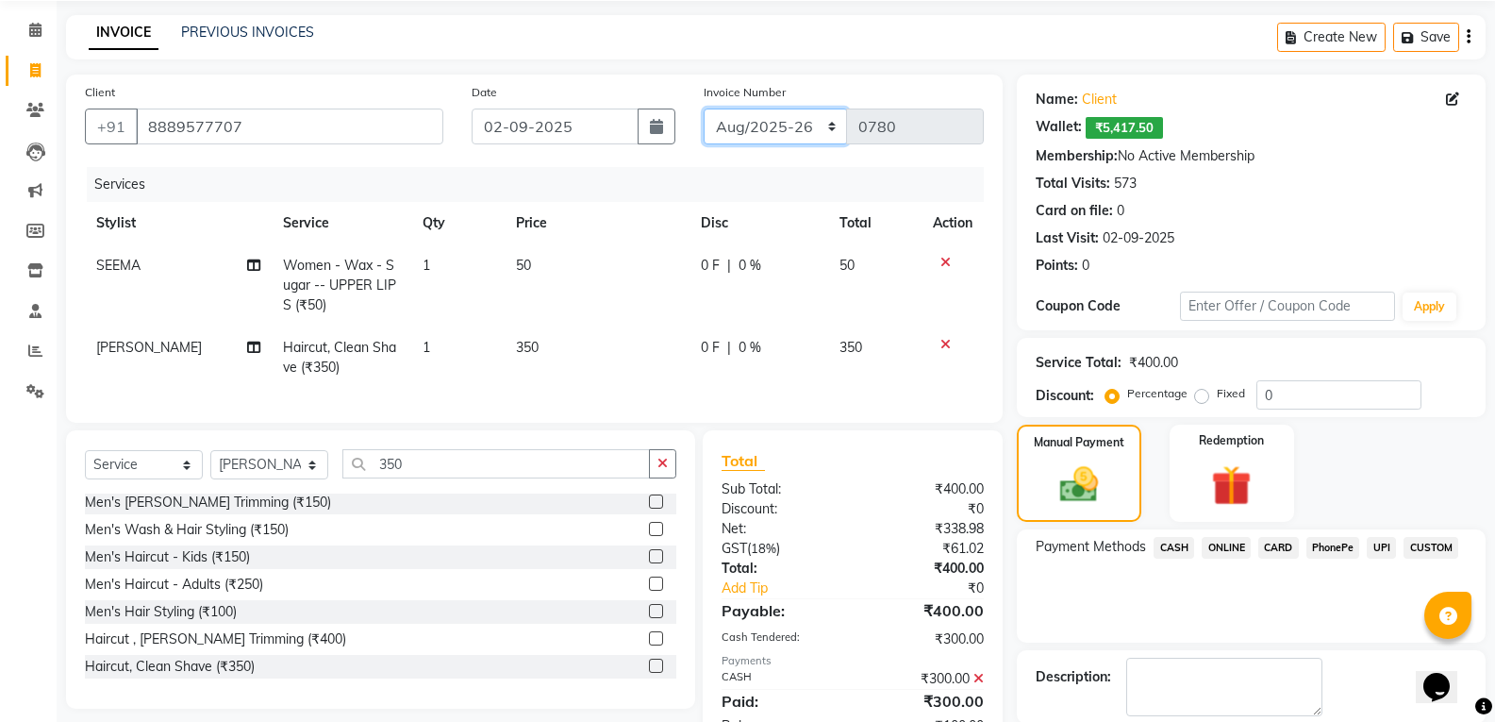
click at [805, 133] on select "[DATE]-[DATE]-26 TRD/2025" at bounding box center [776, 126] width 144 height 36
click at [704, 108] on select "[DATE]-[DATE]-26 TRD/2025" at bounding box center [776, 126] width 144 height 36
click at [1241, 548] on span "ONLINE" at bounding box center [1226, 548] width 49 height 22
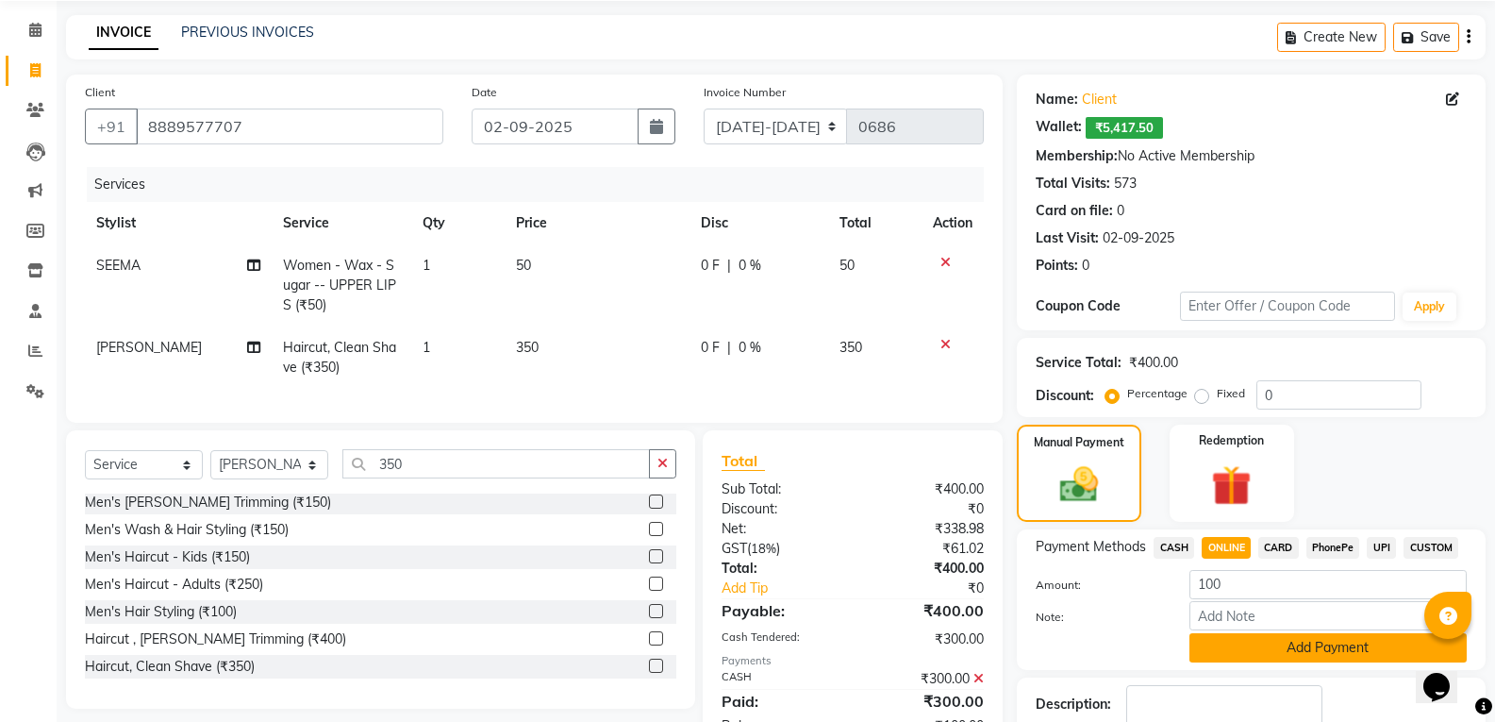
click at [1229, 655] on button "Add Payment" at bounding box center [1327, 647] width 277 height 29
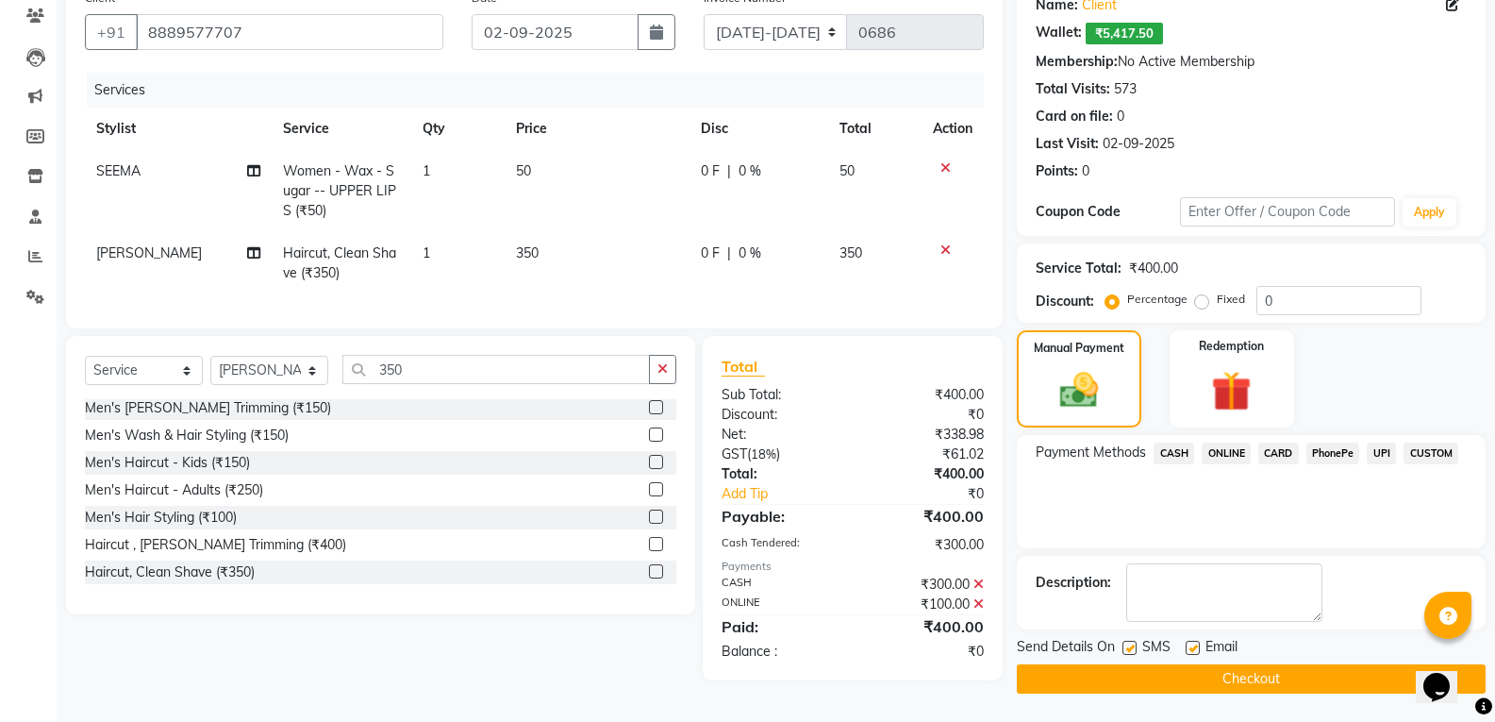
scroll to position [162, 0]
click at [1215, 453] on span "ONLINE" at bounding box center [1226, 453] width 49 height 22
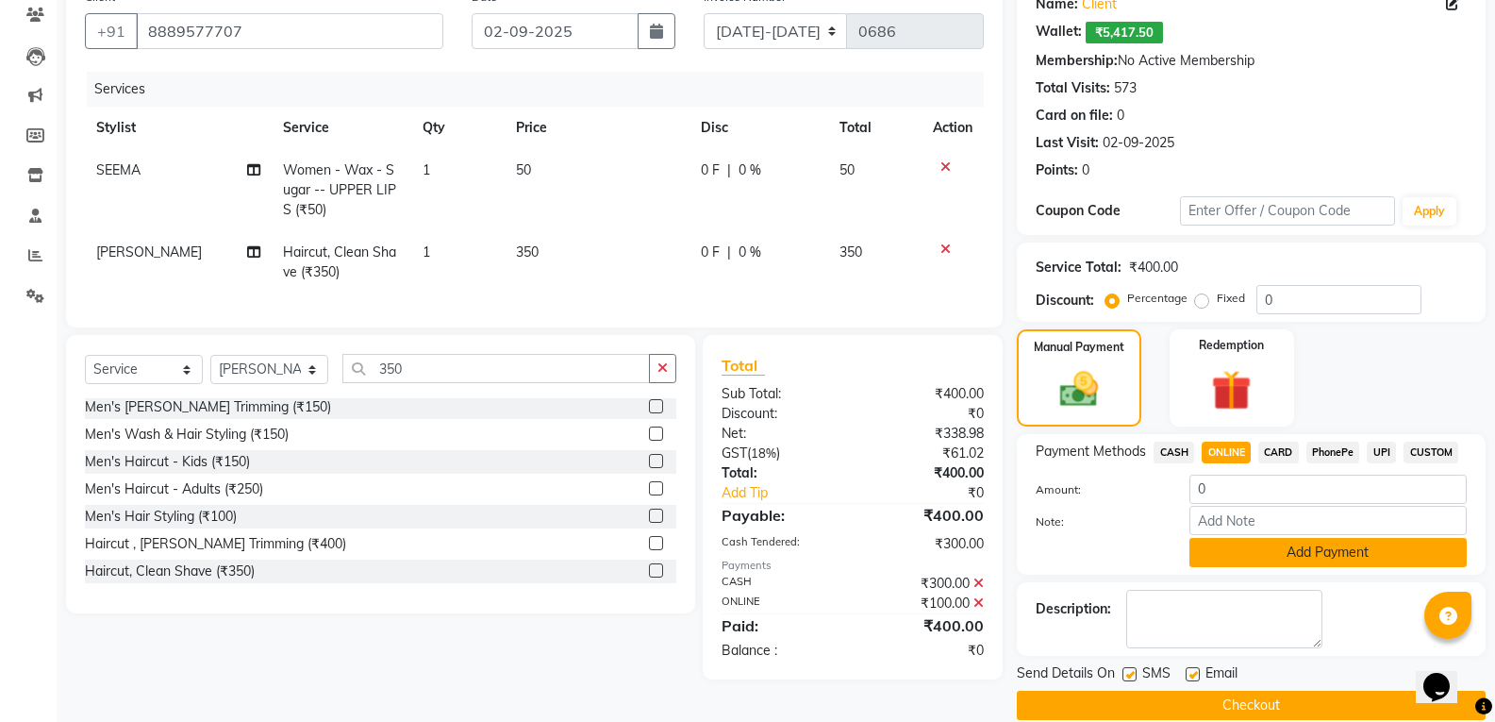
click at [1286, 553] on button "Add Payment" at bounding box center [1327, 552] width 277 height 29
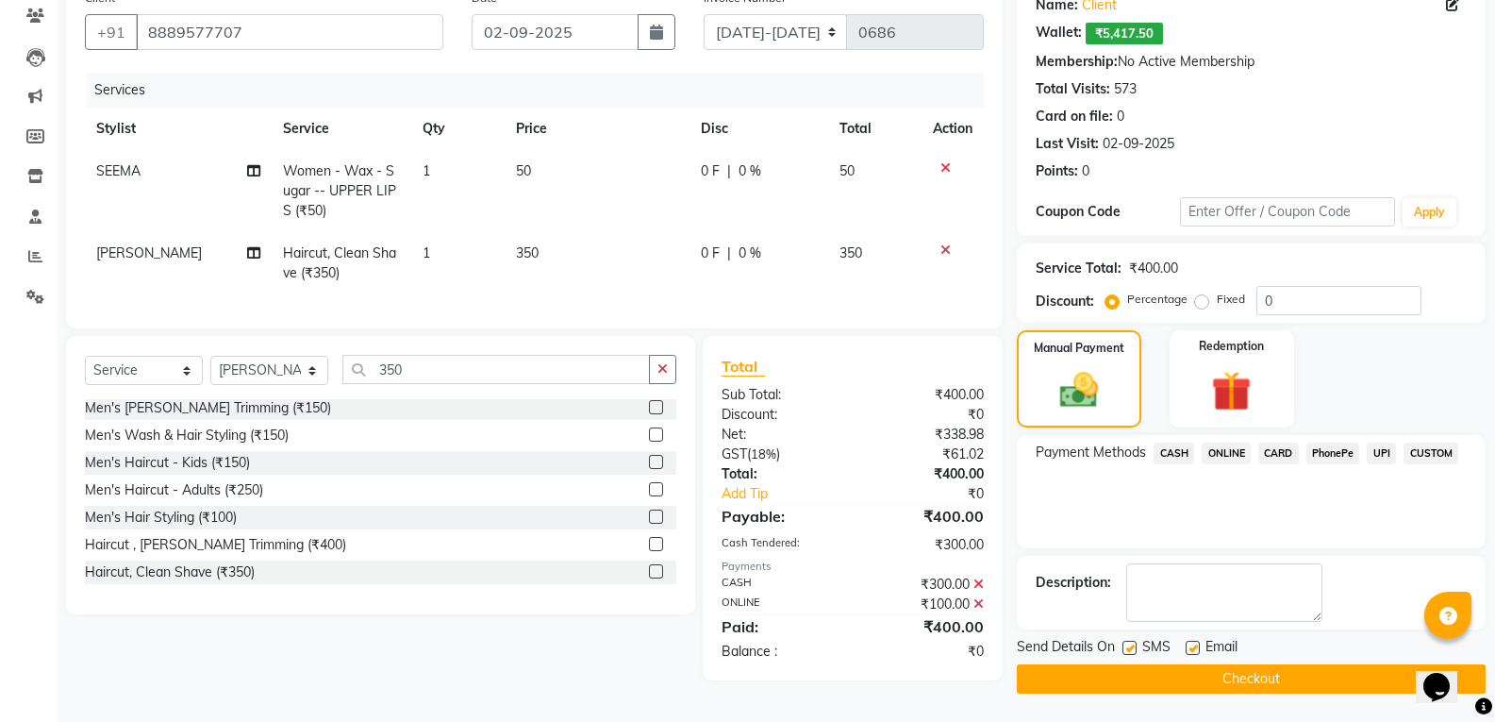
click at [1290, 674] on button "Checkout" at bounding box center [1251, 678] width 469 height 29
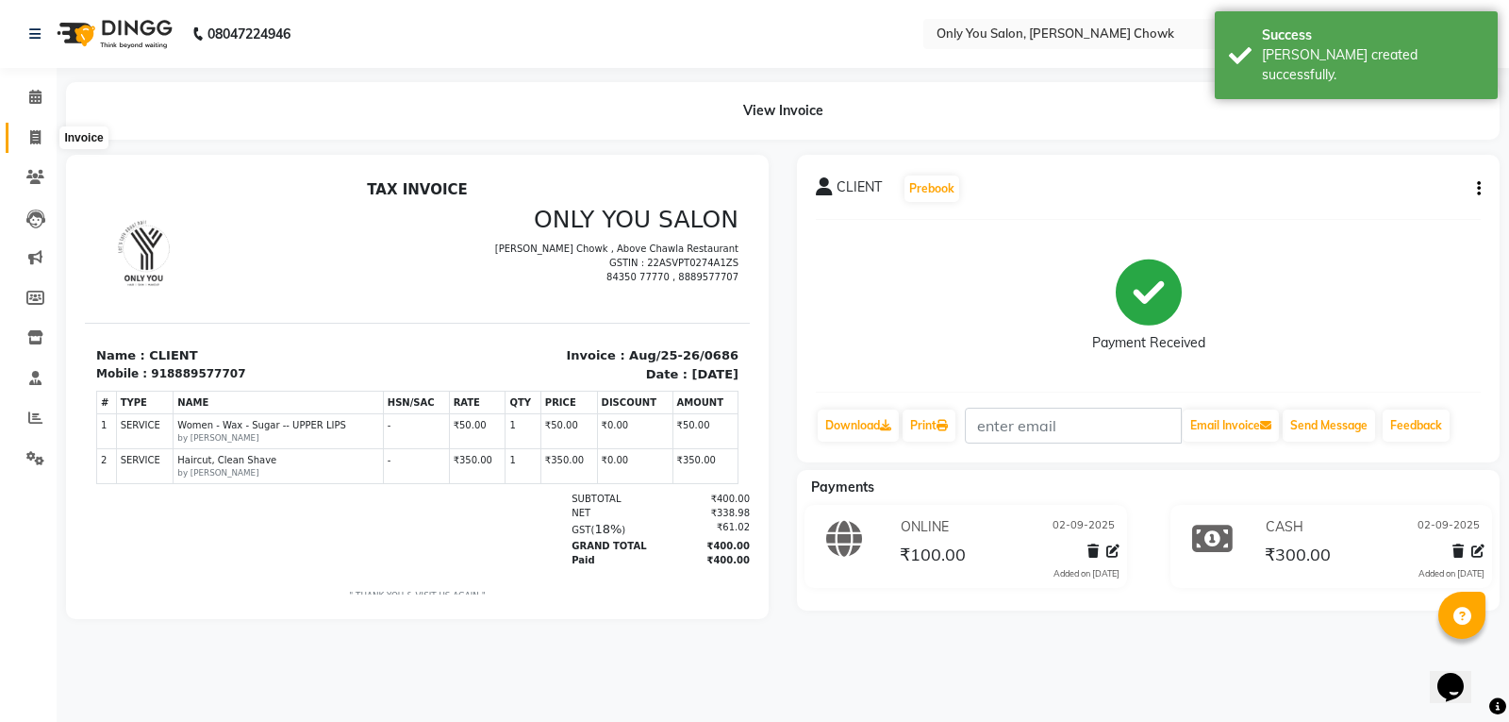
click at [33, 138] on icon at bounding box center [35, 137] width 10 height 14
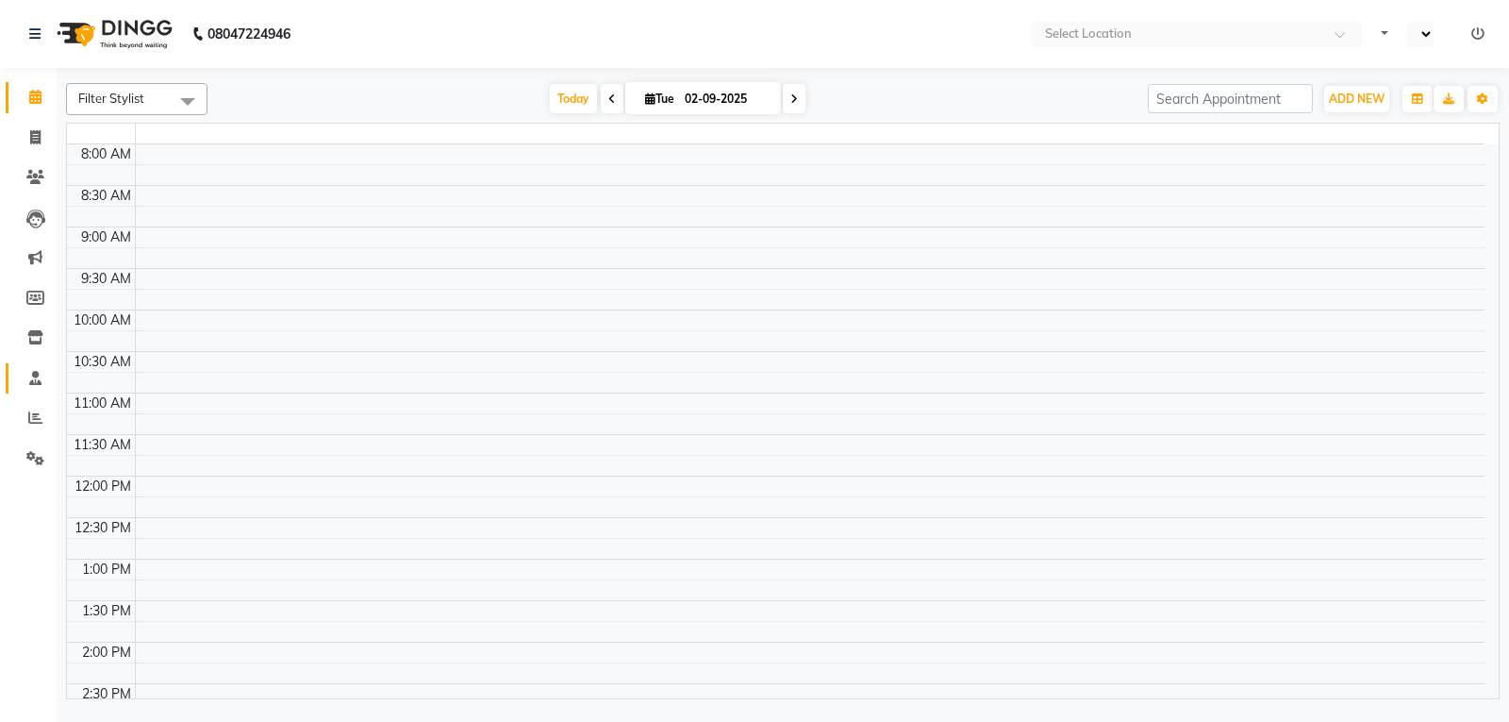
select select "en"
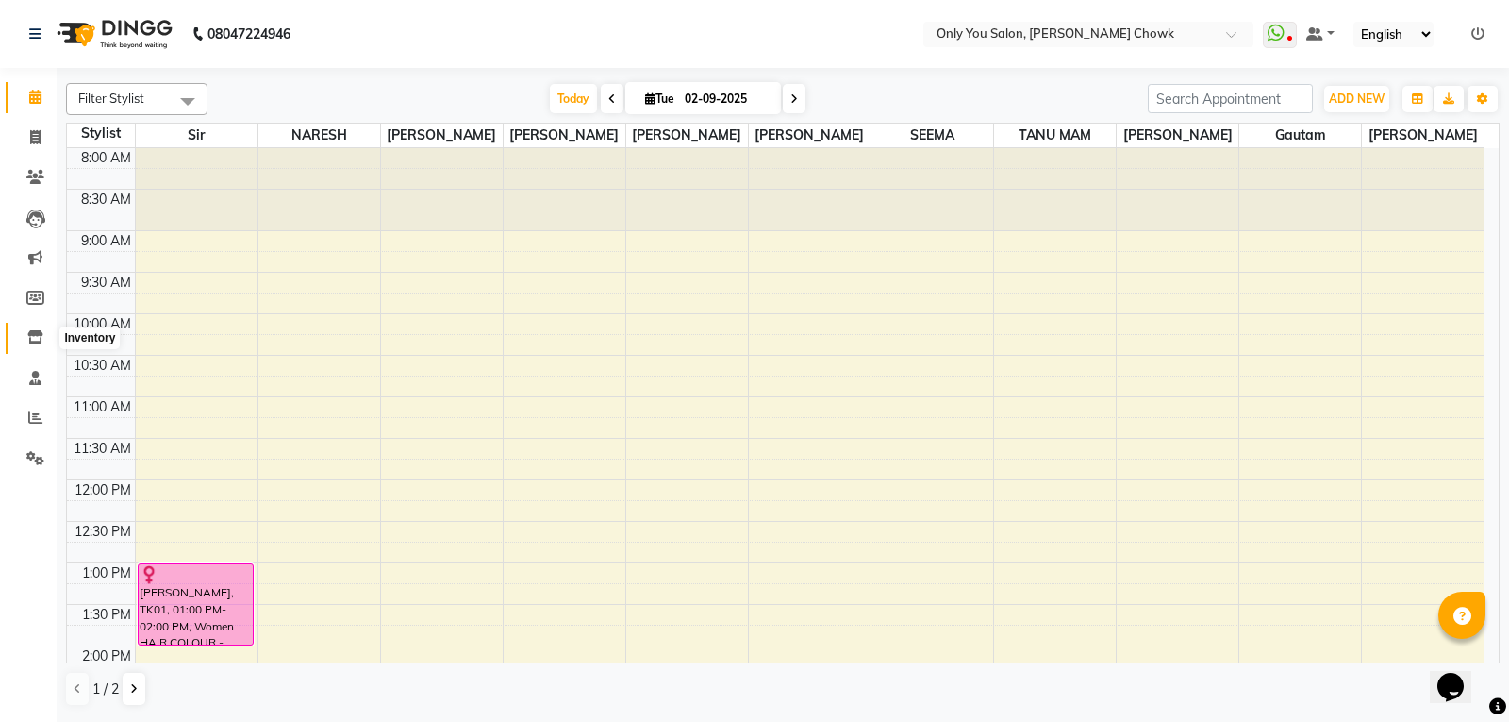
click at [34, 339] on icon at bounding box center [35, 337] width 16 height 14
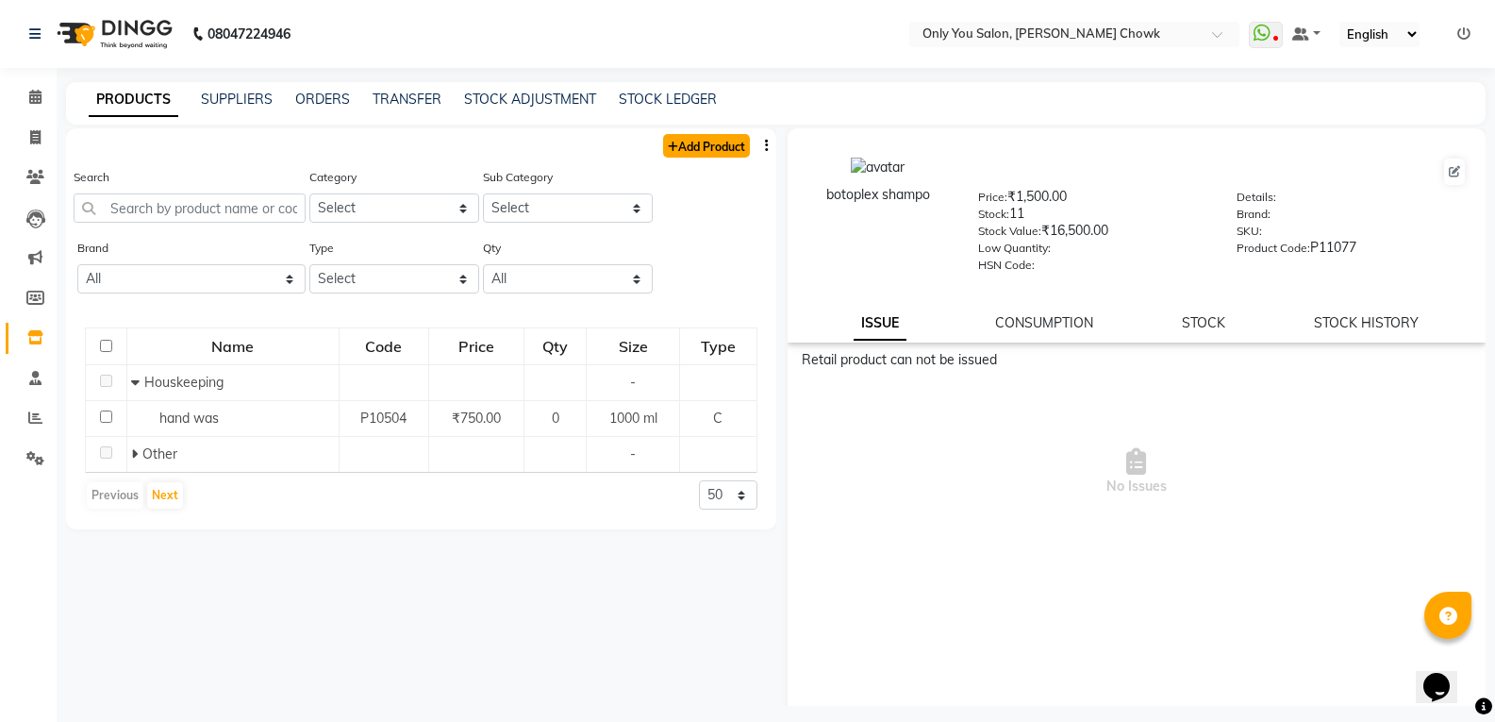
click at [697, 141] on link "Add Product" at bounding box center [706, 146] width 87 height 24
select select "true"
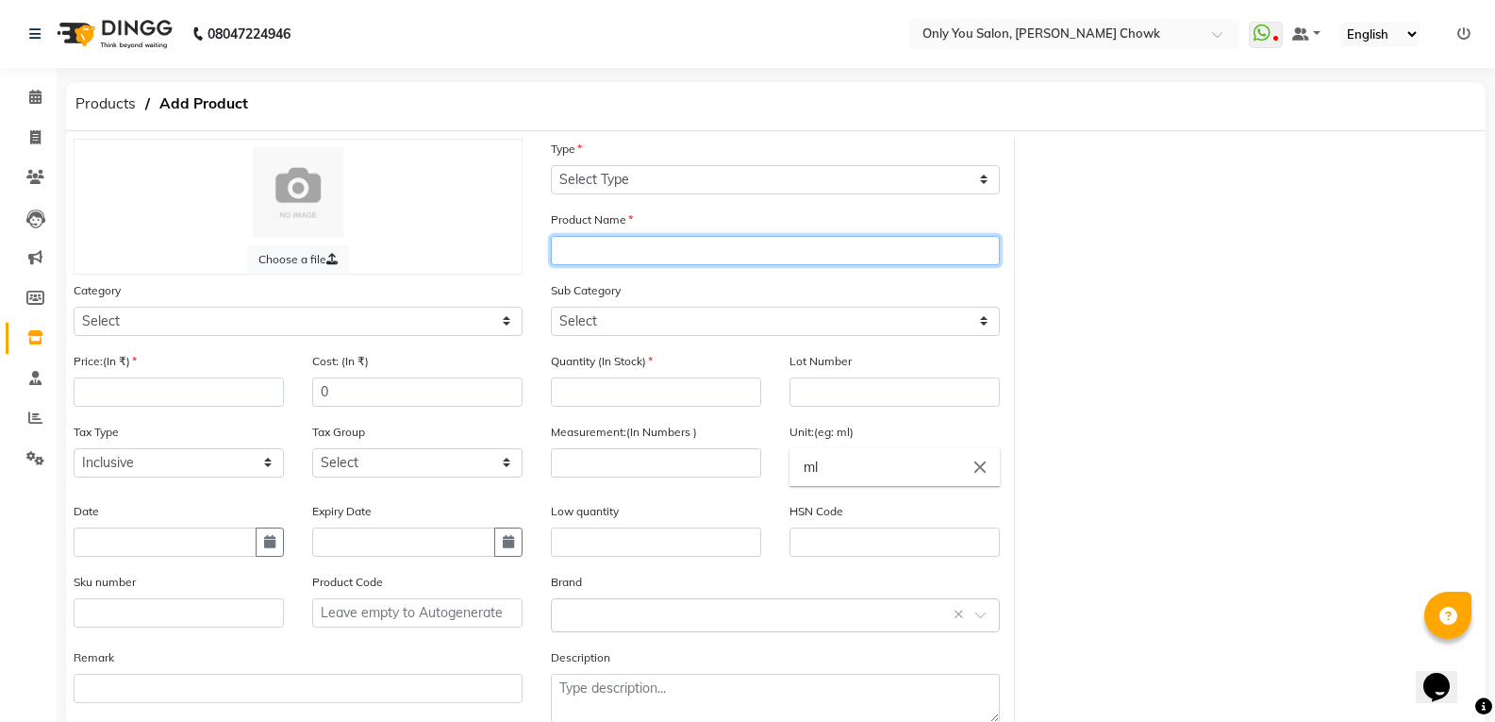
click at [587, 255] on input "text" at bounding box center [775, 250] width 449 height 29
type input "WONDER COLOR 4.8"
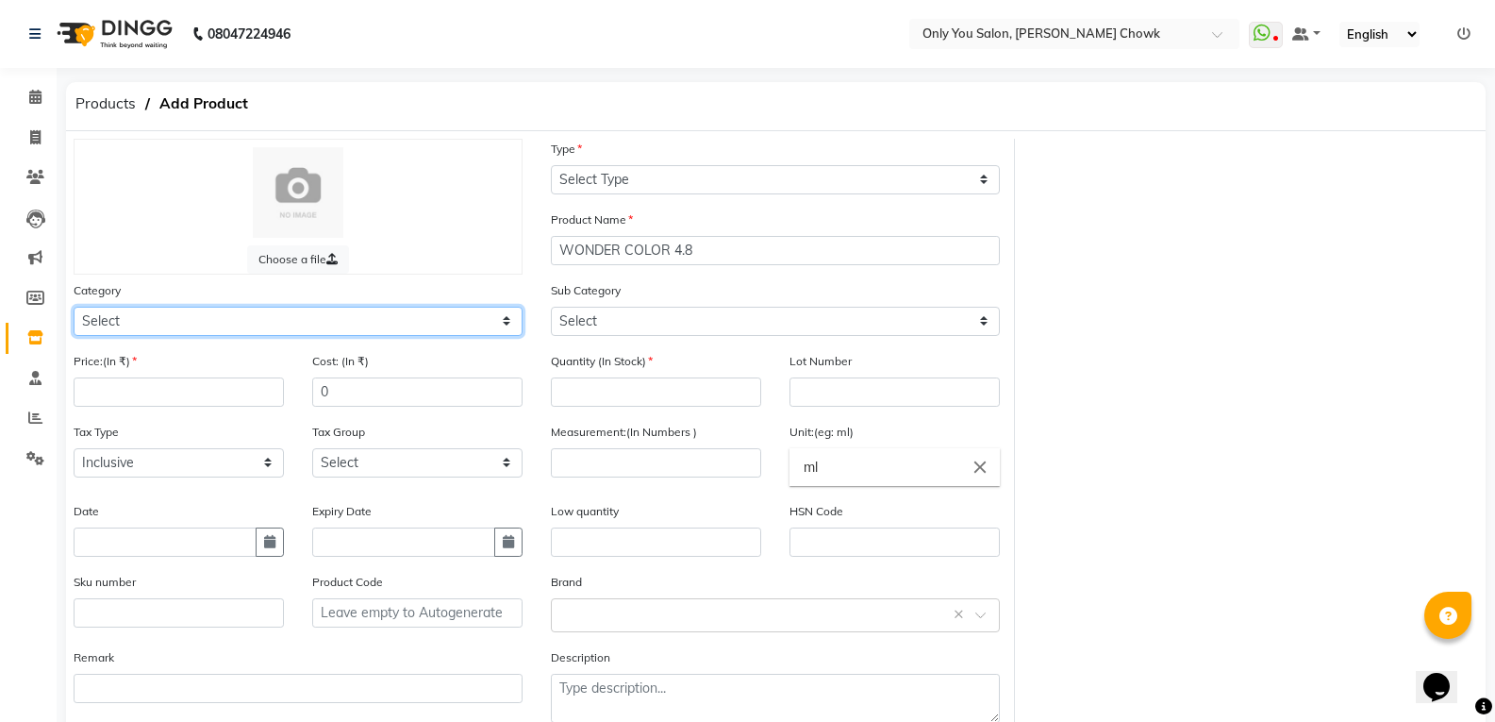
click at [274, 317] on select "Select Hair Skin Makeup Personal Care Appliances [PERSON_NAME] Waxing Disposabl…" at bounding box center [298, 321] width 449 height 29
select select "499501100"
click at [74, 307] on select "Select Hair Skin Makeup Personal Care Appliances [PERSON_NAME] Waxing Disposabl…" at bounding box center [298, 321] width 449 height 29
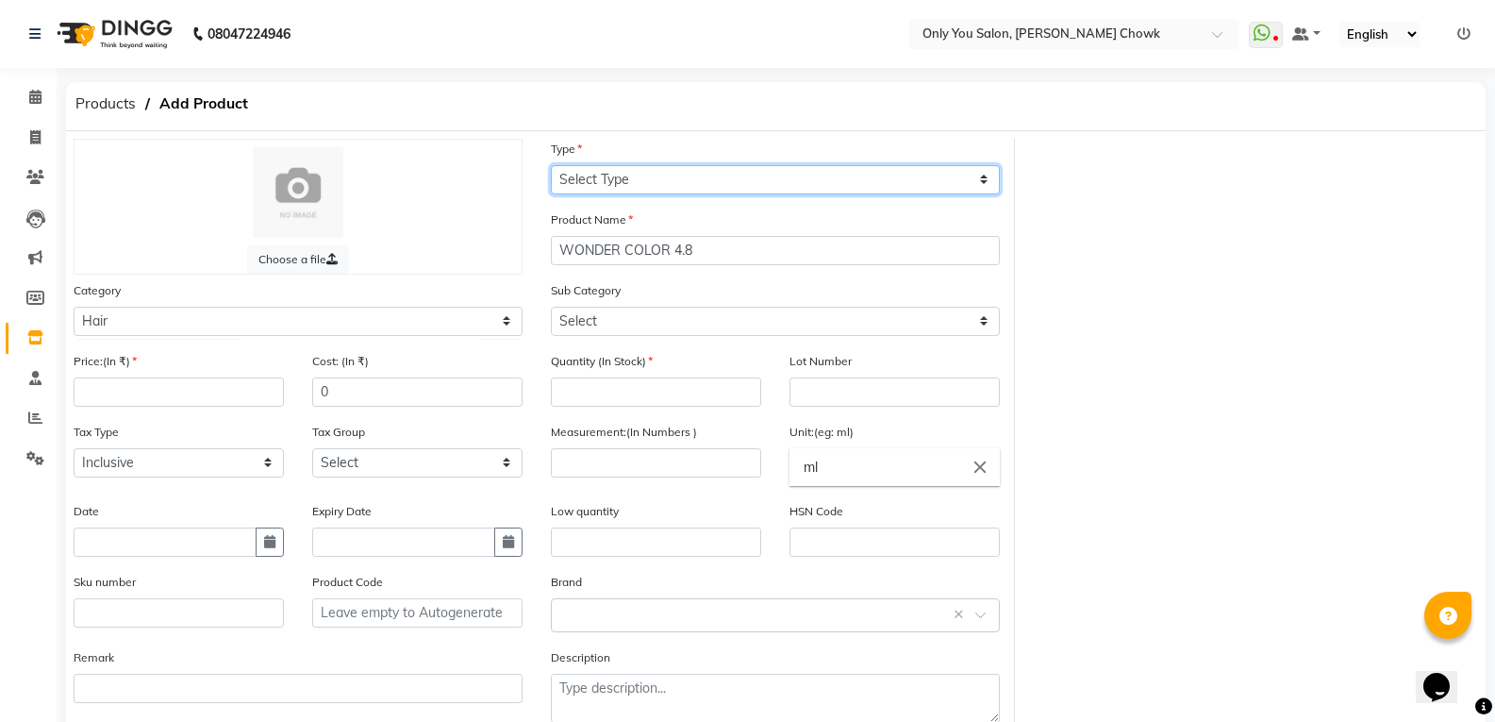
click at [641, 187] on select "Select Type Both Retail Consumable" at bounding box center [775, 179] width 449 height 29
select select "R"
click at [551, 165] on select "Select Type Both Retail Consumable" at bounding box center [775, 179] width 449 height 29
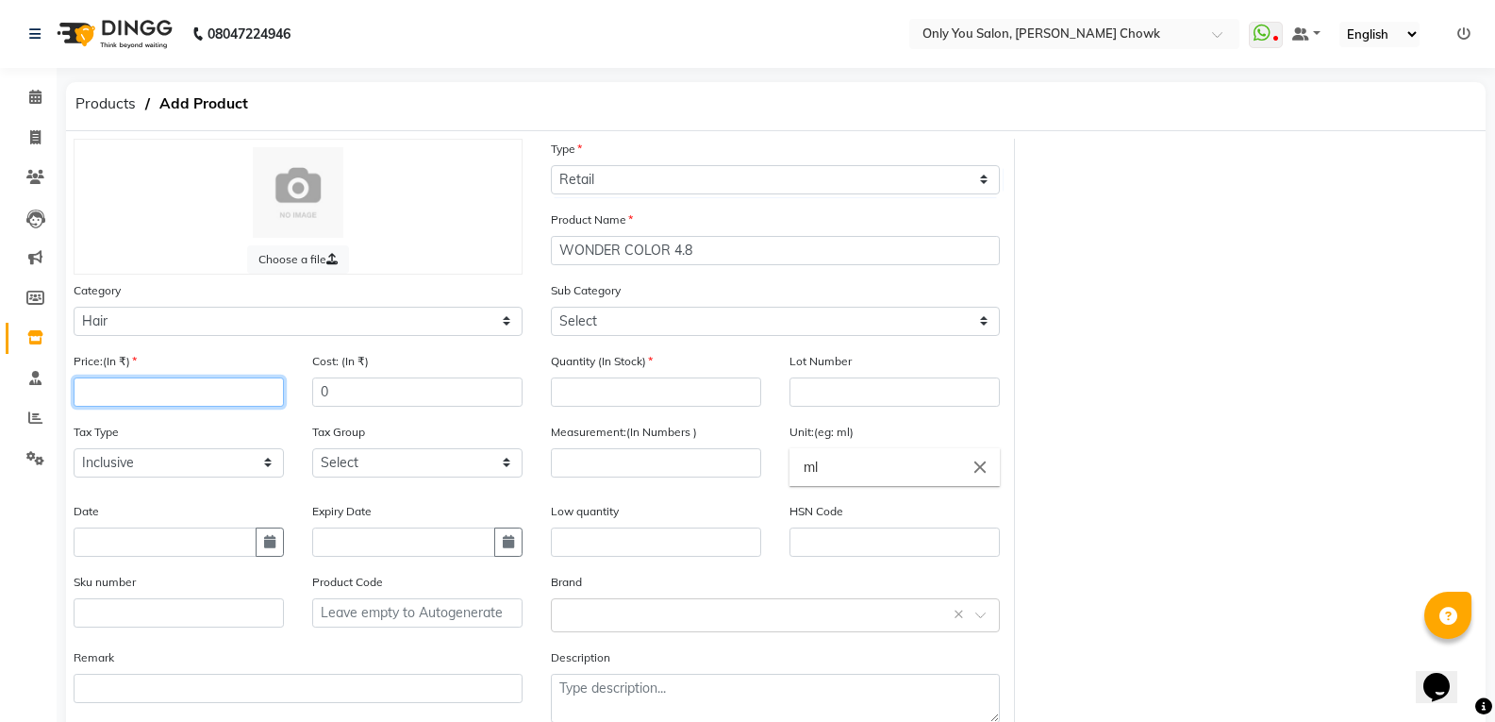
click at [143, 394] on input "number" at bounding box center [179, 391] width 210 height 29
type input "414"
click at [390, 390] on input "0" at bounding box center [417, 391] width 210 height 29
type input "414"
click at [127, 399] on input "414" at bounding box center [179, 391] width 210 height 29
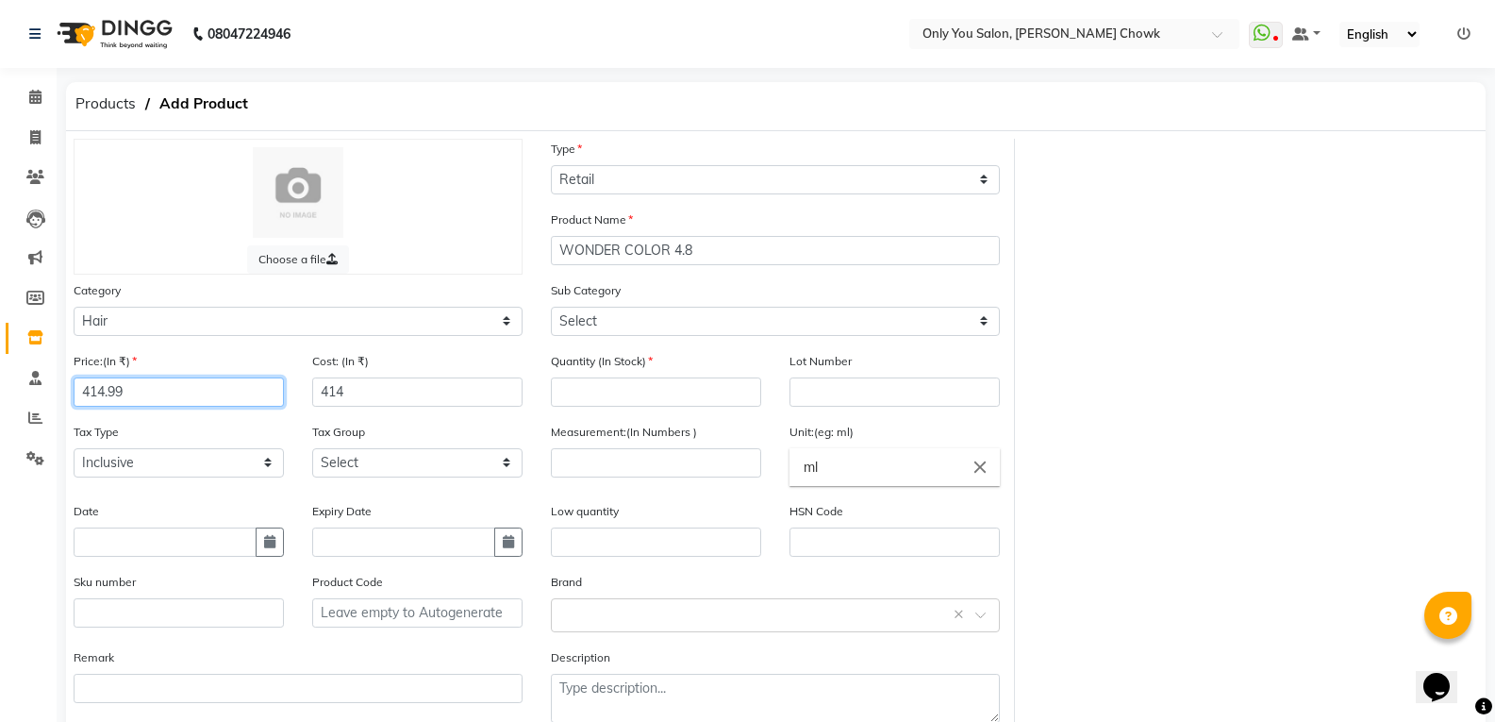
type input "414.99"
click at [392, 394] on input "414" at bounding box center [417, 391] width 210 height 29
type input "414.99"
click at [609, 395] on input "number" at bounding box center [656, 391] width 210 height 29
type input "2"
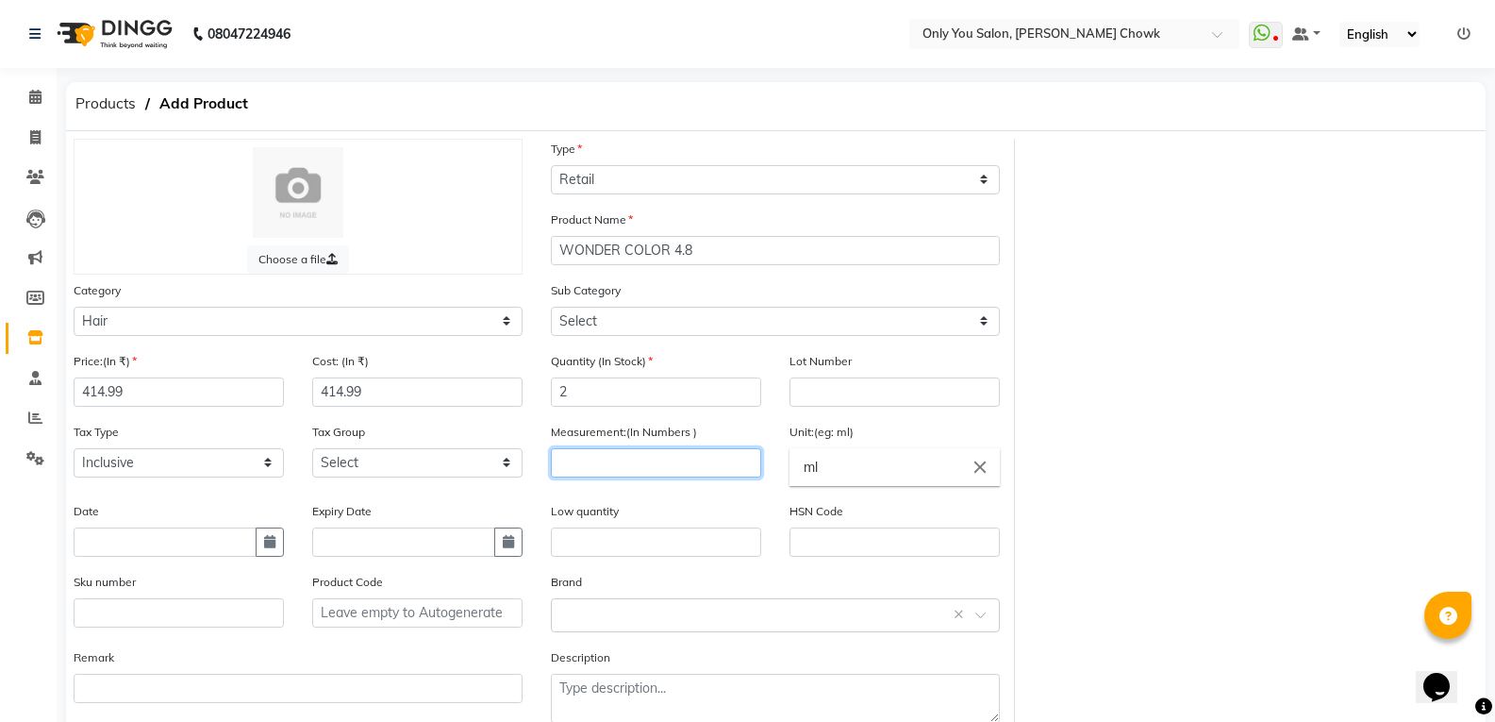
click at [708, 451] on input "number" at bounding box center [656, 462] width 210 height 29
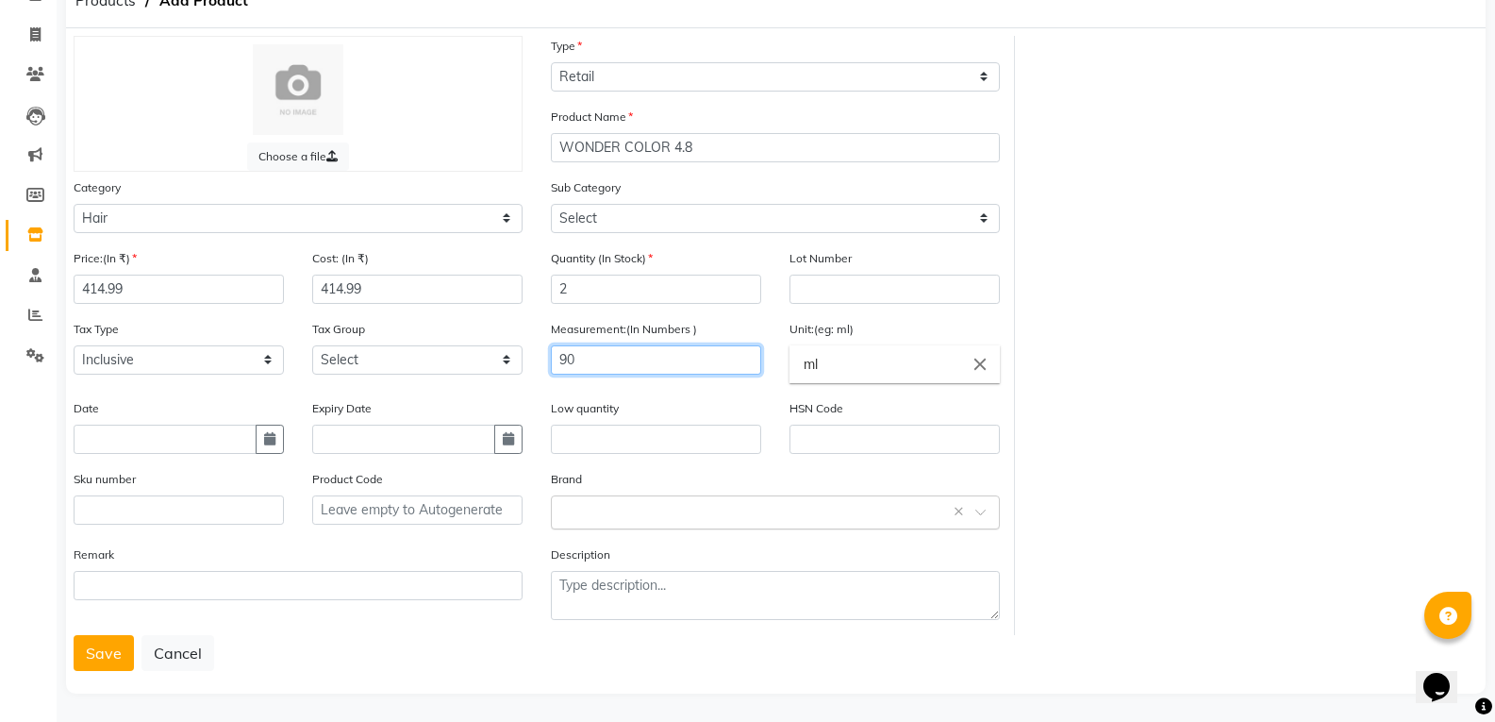
scroll to position [107, 0]
type input "90"
click at [113, 649] on button "Save" at bounding box center [104, 649] width 60 height 36
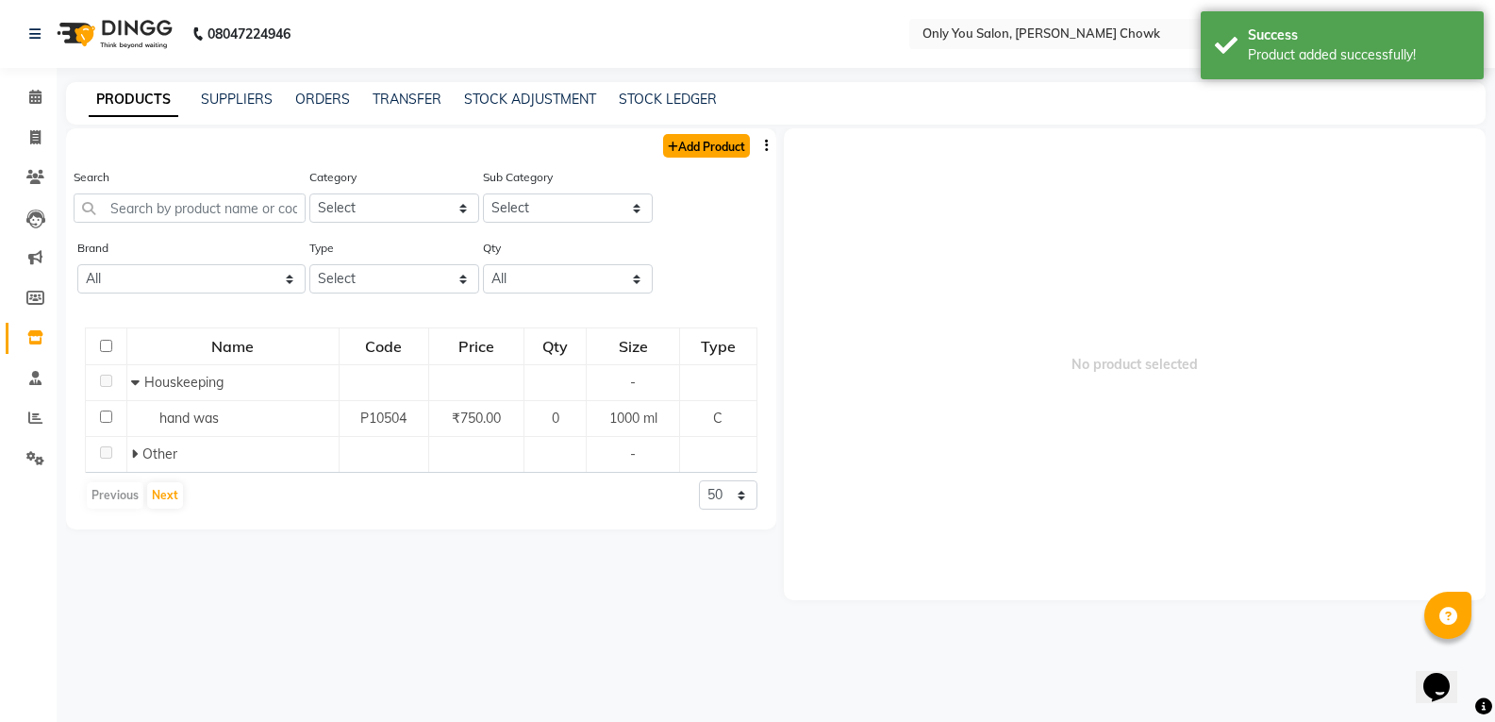
click at [735, 141] on link "Add Product" at bounding box center [706, 146] width 87 height 24
select select "true"
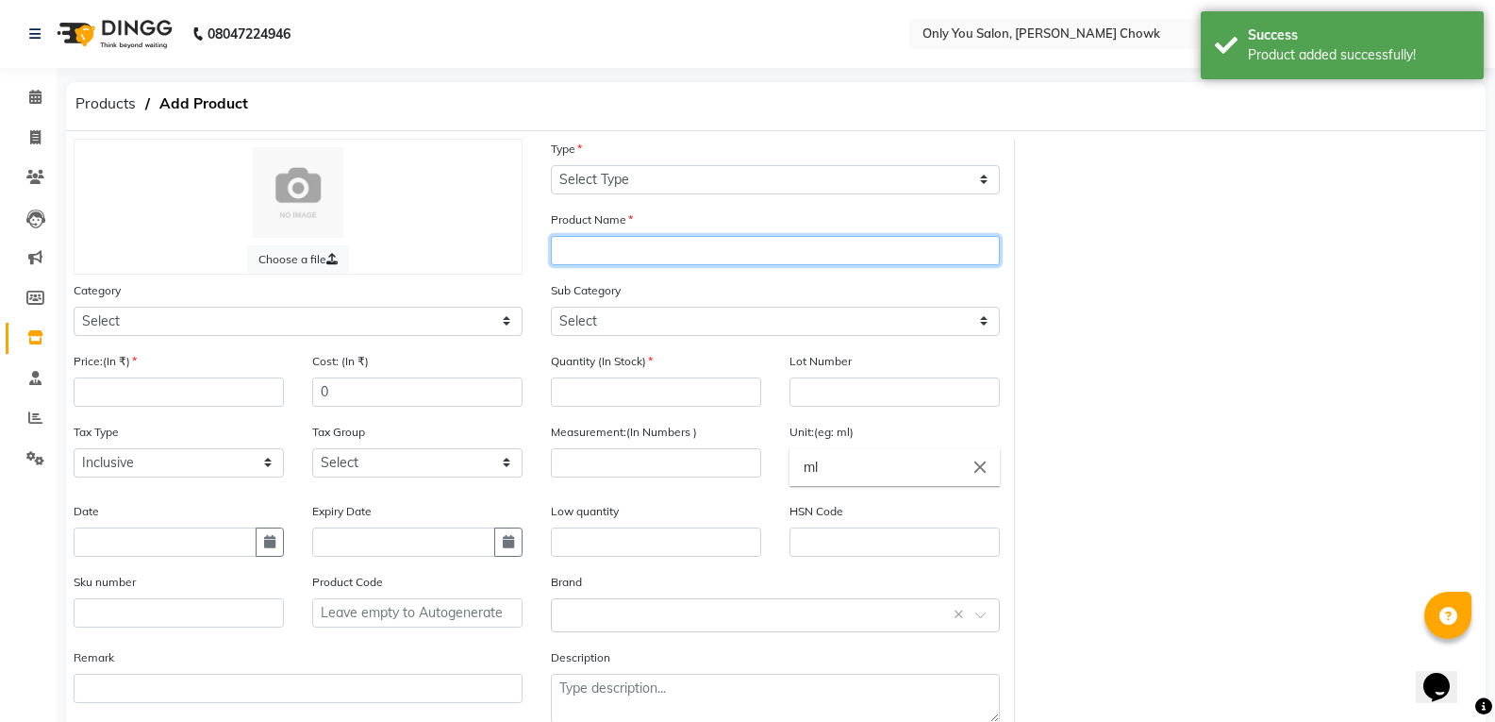
click at [623, 259] on input "text" at bounding box center [775, 250] width 449 height 29
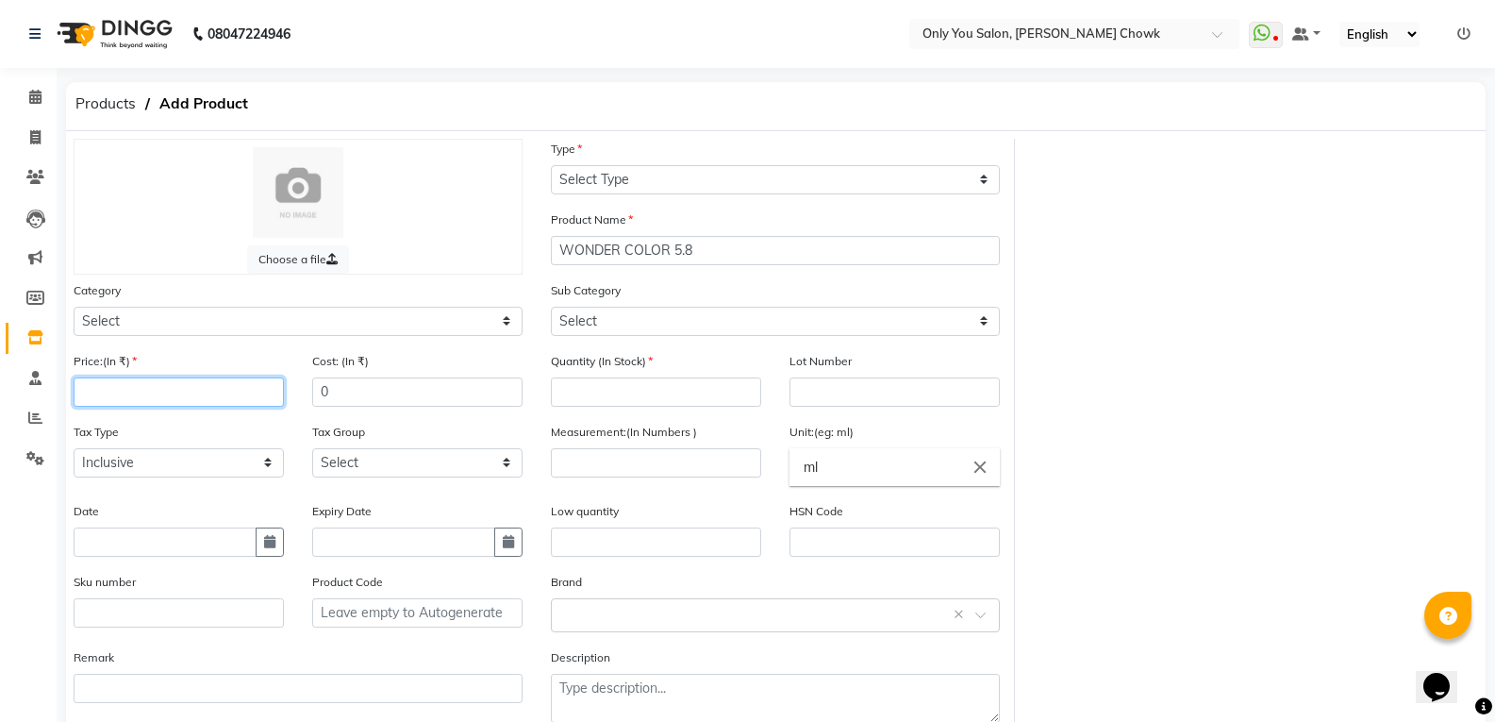
click at [157, 390] on input "number" at bounding box center [179, 391] width 210 height 29
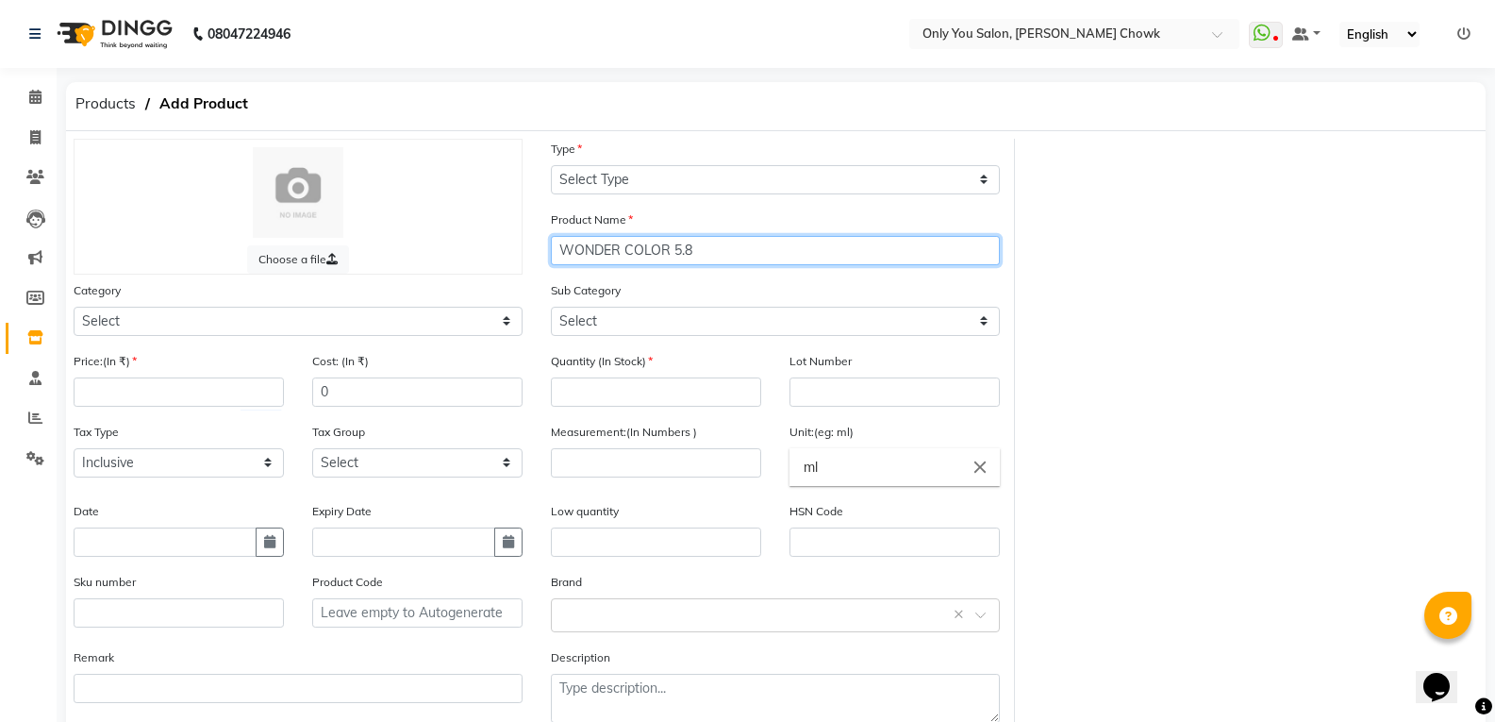
click at [621, 241] on input "WONDER COLOR 5.8" at bounding box center [775, 250] width 449 height 29
type input "M SO. COLOR 5.8"
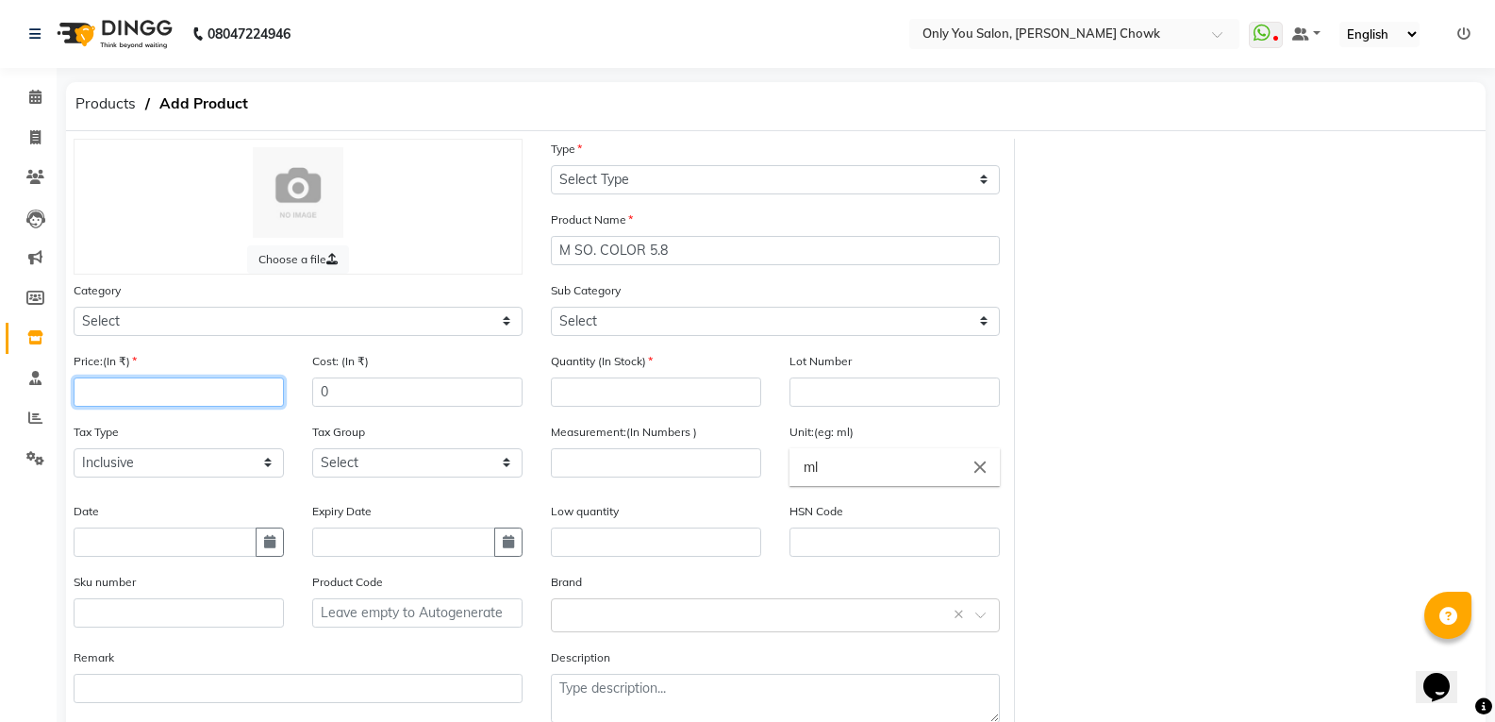
click at [206, 397] on input "number" at bounding box center [179, 391] width 210 height 29
type input "370"
click at [356, 393] on input "0" at bounding box center [417, 391] width 210 height 29
type input "370"
click at [633, 383] on input "number" at bounding box center [656, 391] width 210 height 29
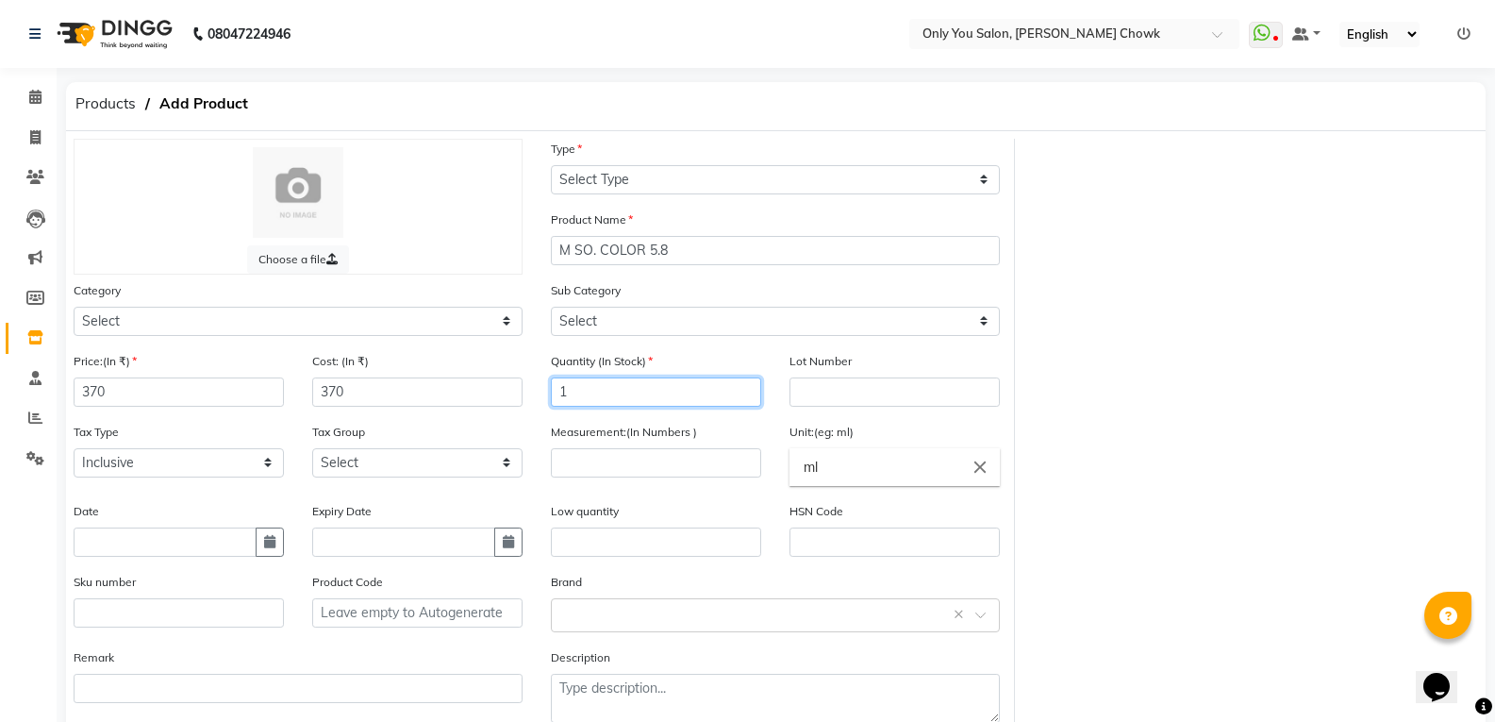
type input "1"
click at [647, 470] on input "number" at bounding box center [656, 462] width 210 height 29
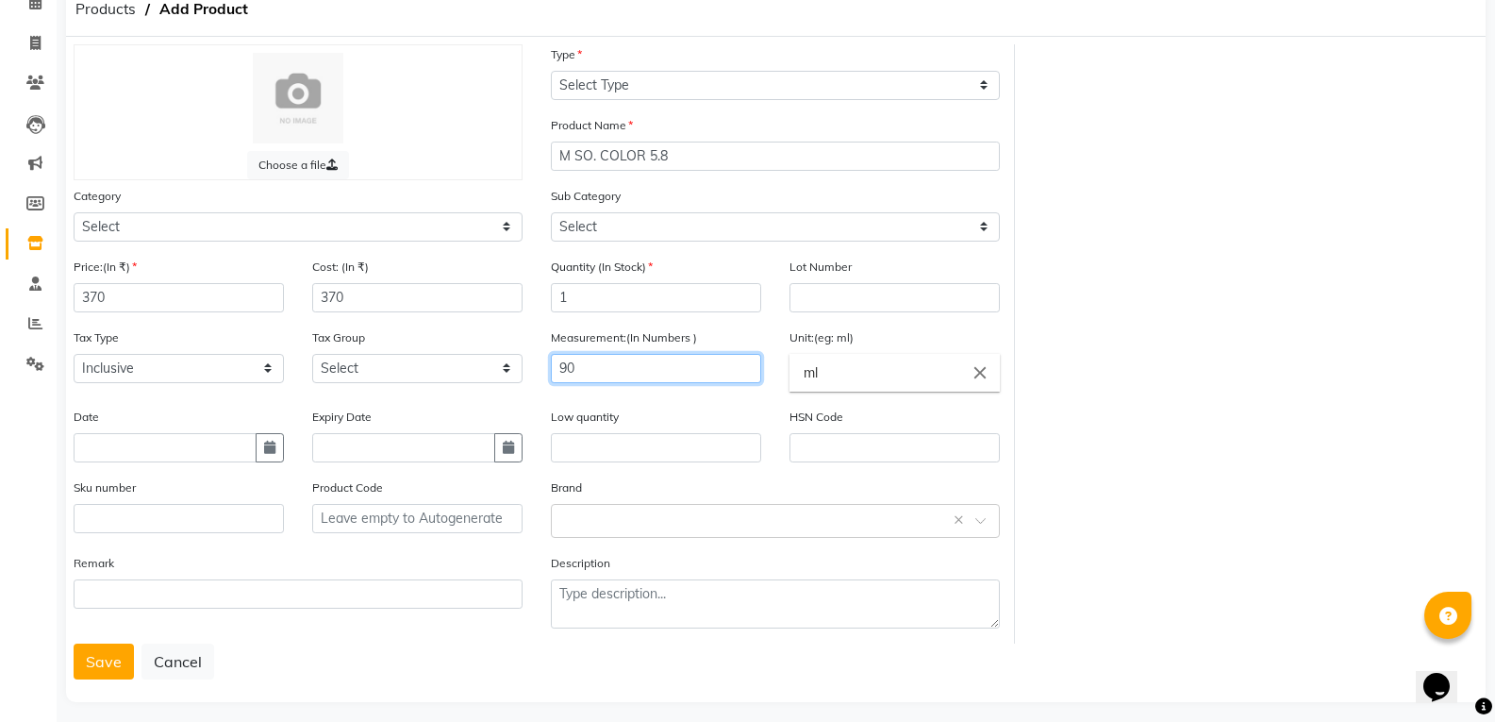
scroll to position [107, 0]
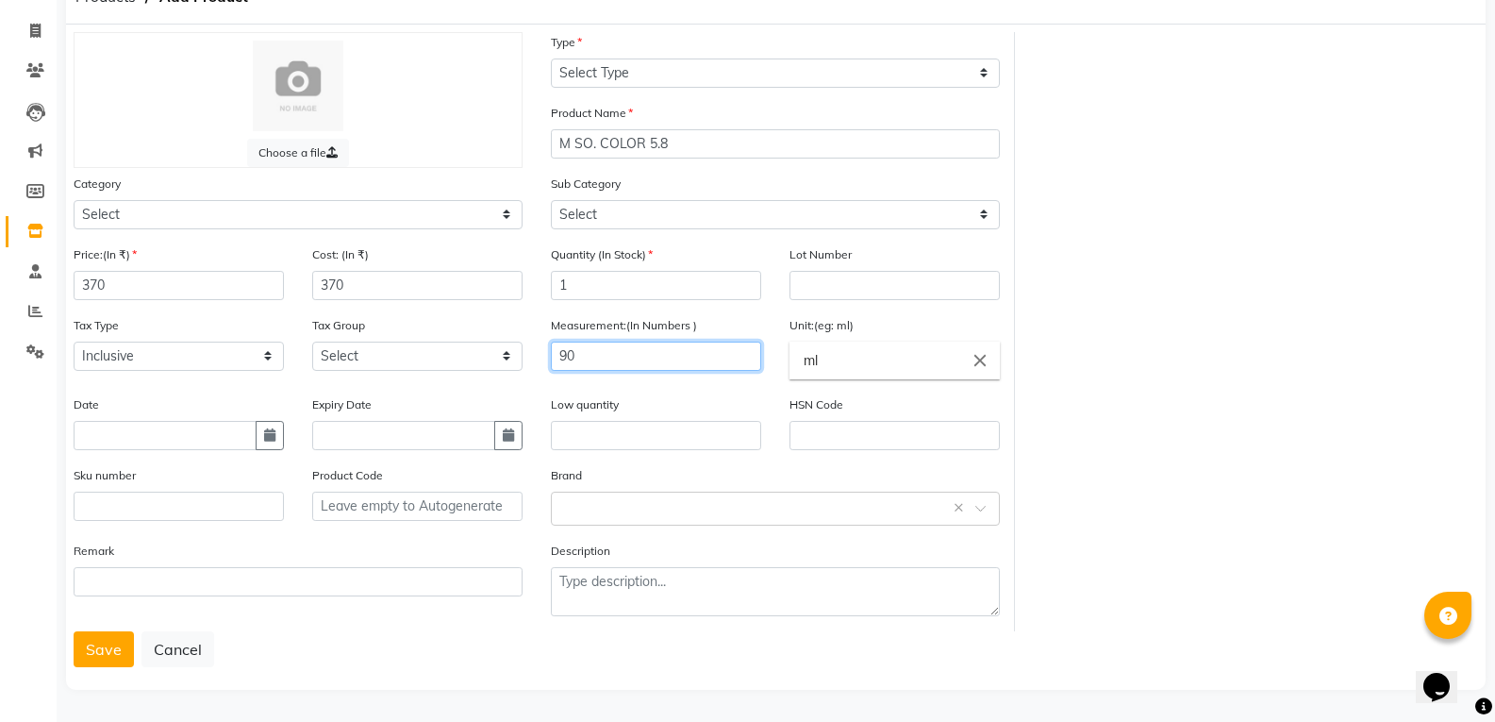
type input "90"
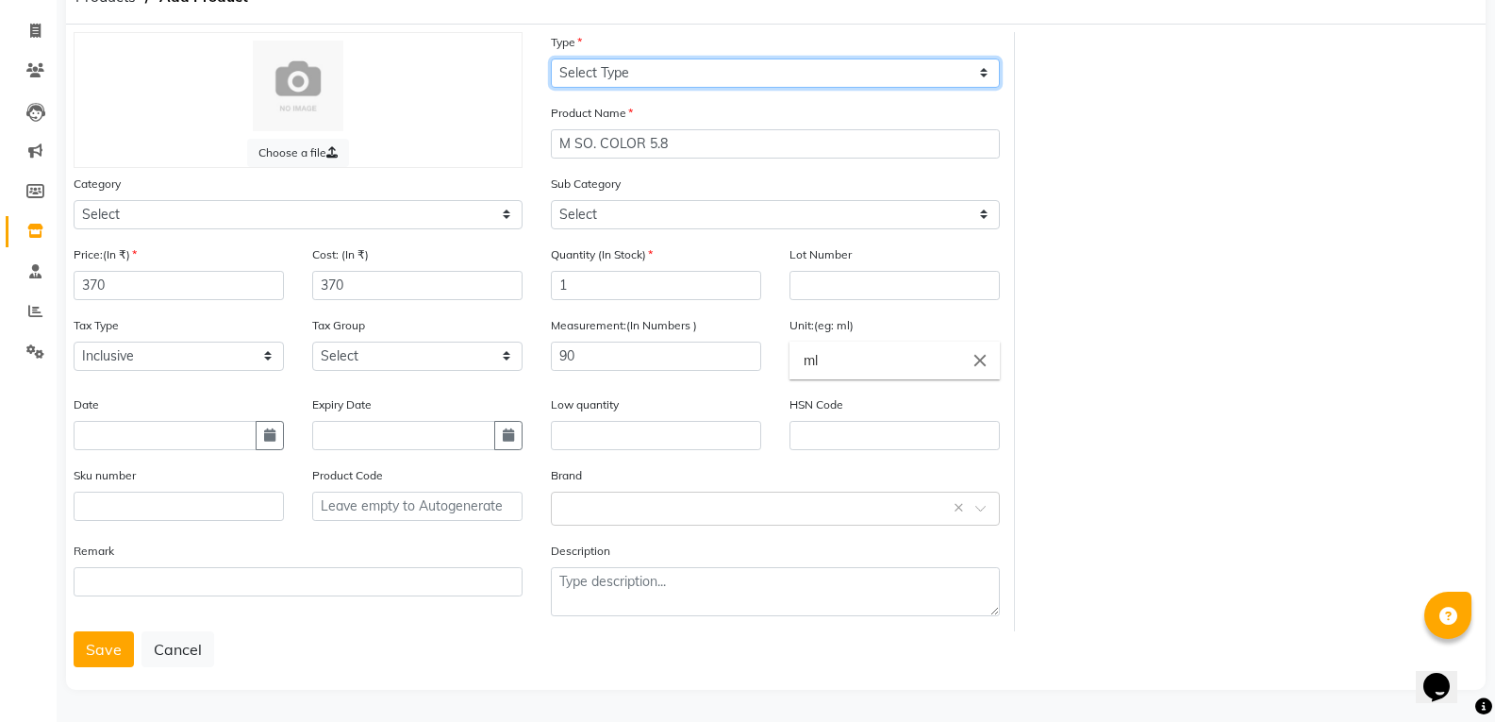
drag, startPoint x: 690, startPoint y: 63, endPoint x: 690, endPoint y: 86, distance: 22.6
click at [690, 63] on select "Select Type Both Retail Consumable" at bounding box center [775, 72] width 449 height 29
select select "R"
click at [551, 58] on select "Select Type Both Retail Consumable" at bounding box center [775, 72] width 449 height 29
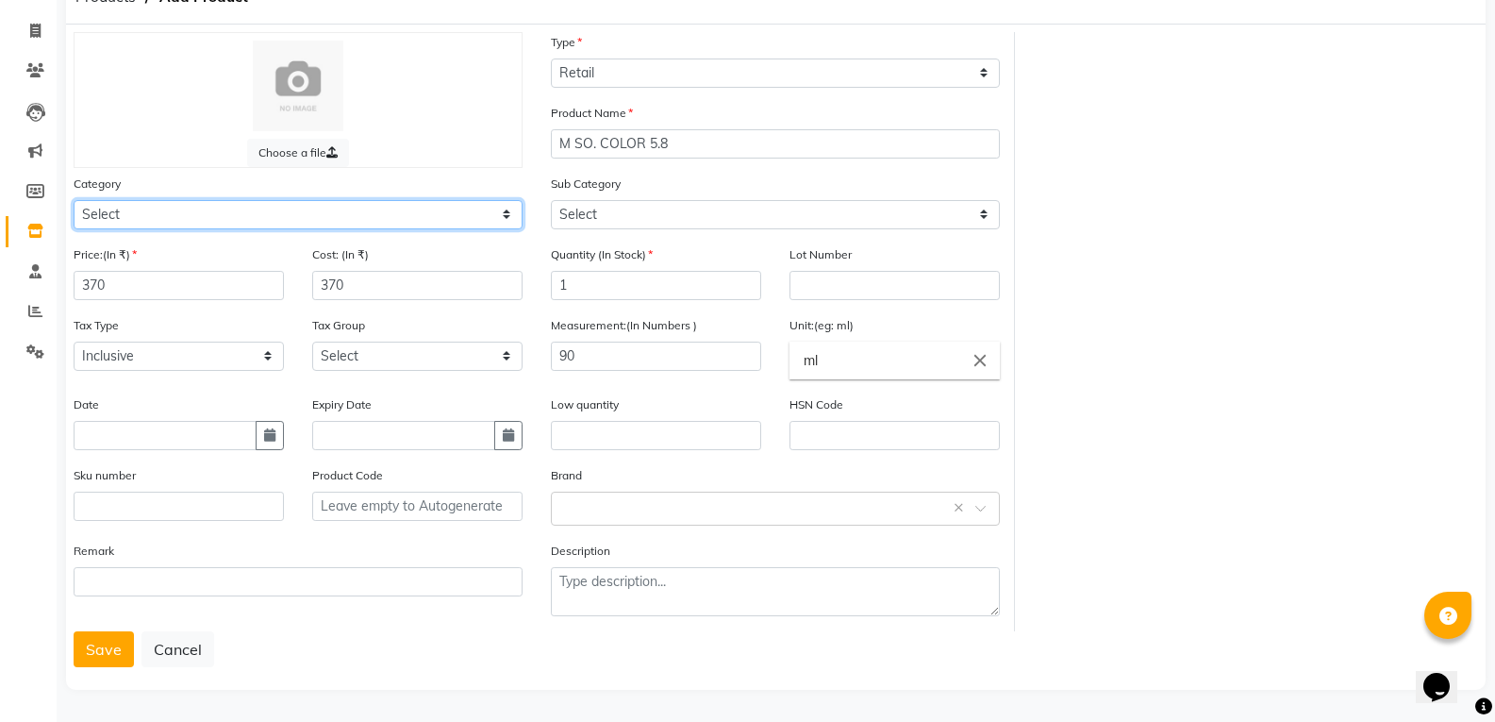
click at [166, 207] on select "Select Hair Skin Makeup Personal Care Appliances [PERSON_NAME] Waxing Disposabl…" at bounding box center [298, 214] width 449 height 29
select select "499501100"
click at [74, 200] on select "Select Hair Skin Makeup Personal Care Appliances [PERSON_NAME] Waxing Disposabl…" at bounding box center [298, 214] width 449 height 29
click at [91, 648] on button "Save" at bounding box center [104, 649] width 60 height 36
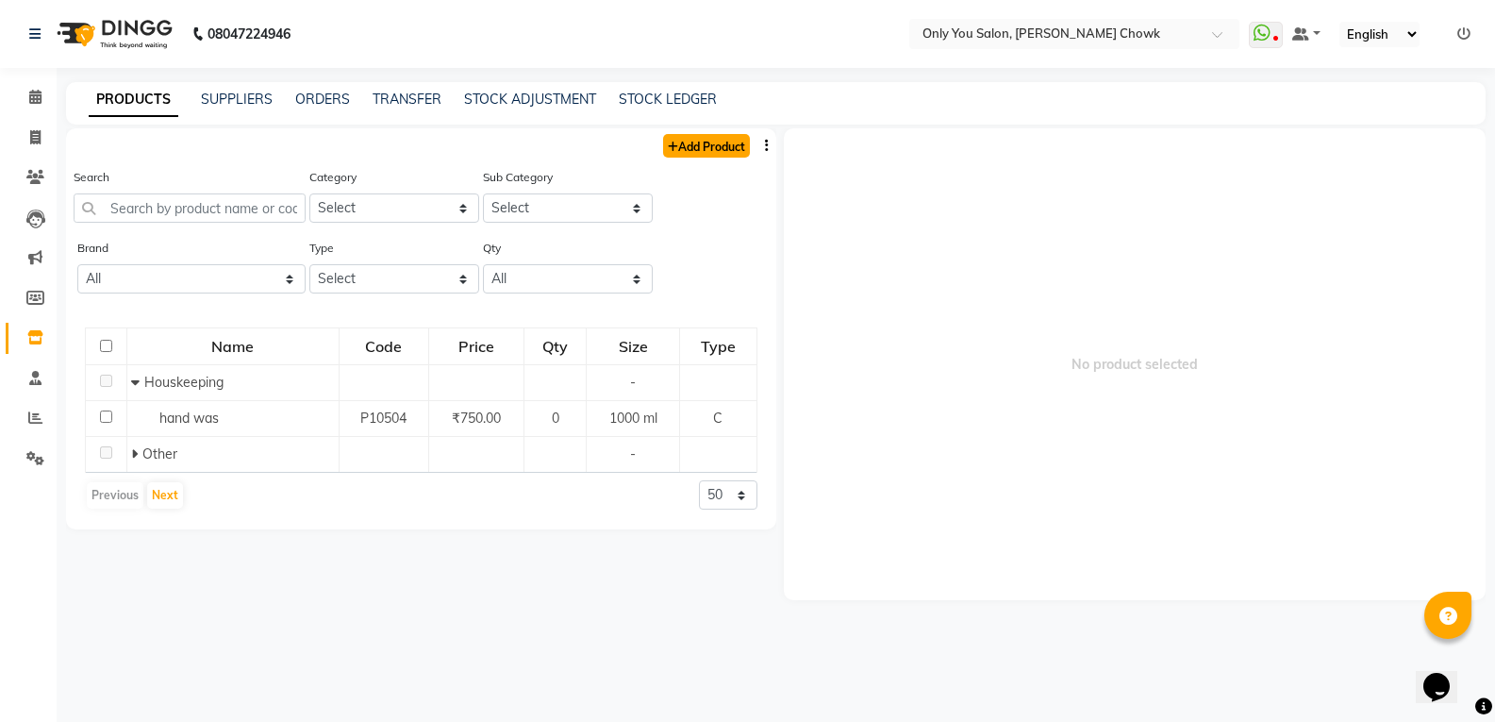
click at [748, 148] on link "Add Product" at bounding box center [706, 146] width 87 height 24
select select "true"
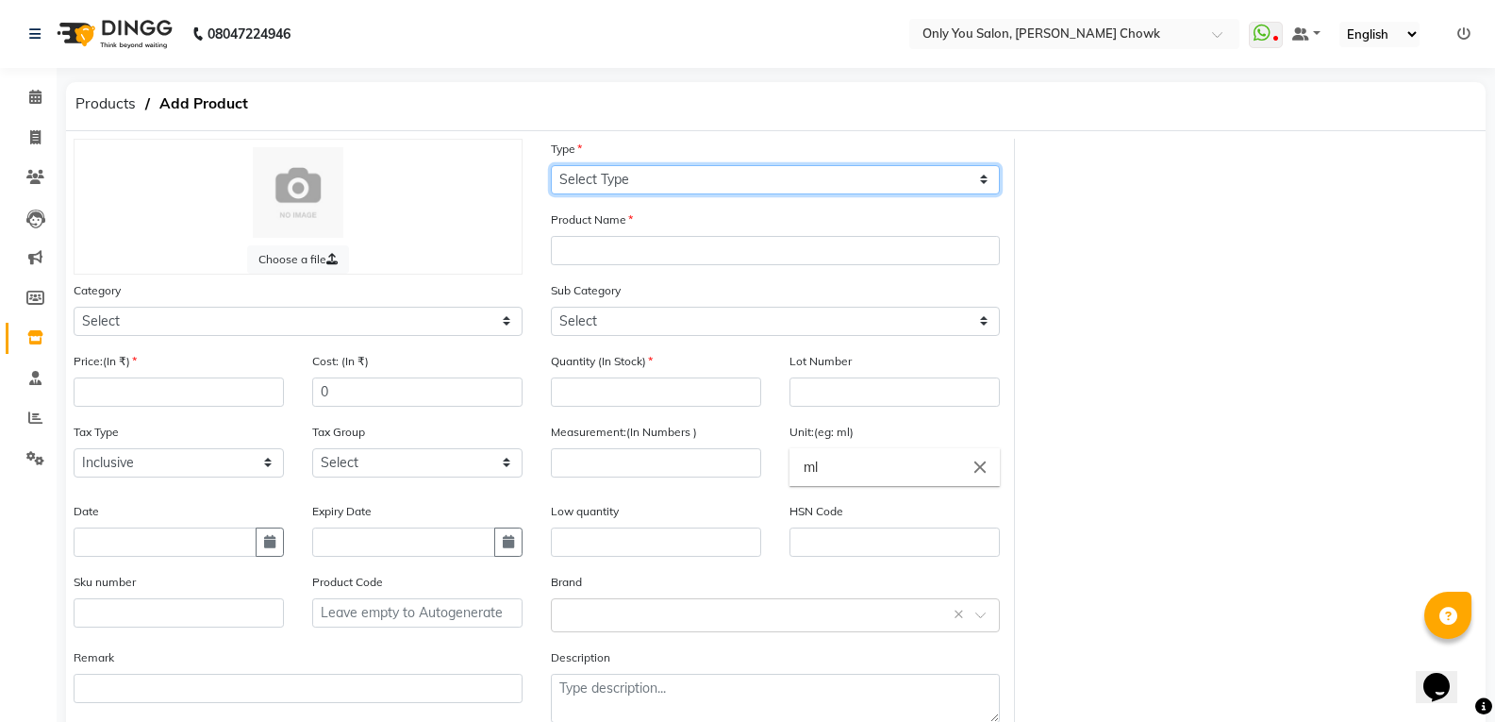
click at [663, 191] on select "Select Type Both Retail Consumable" at bounding box center [775, 179] width 449 height 29
select select "R"
click at [551, 165] on select "Select Type Both Retail Consumable" at bounding box center [775, 179] width 449 height 29
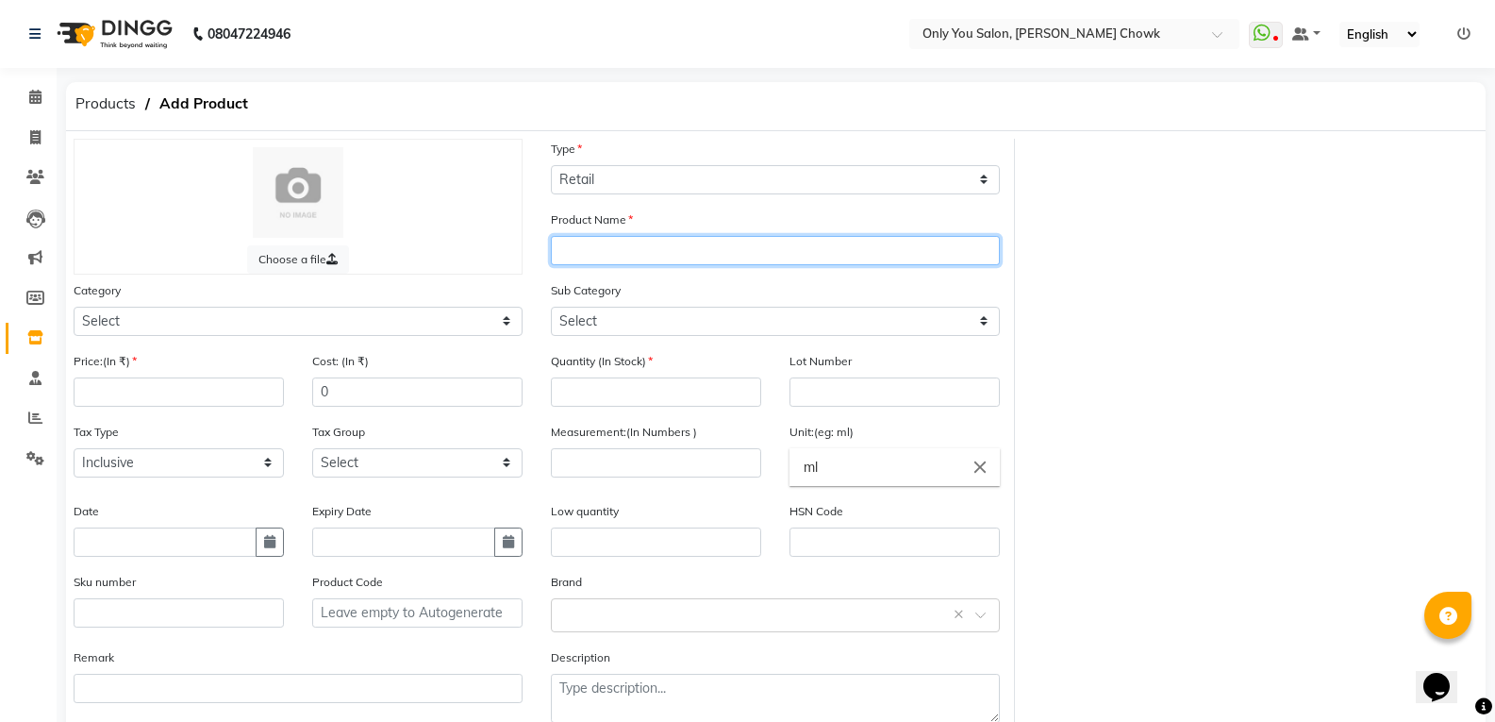
click at [570, 257] on input "text" at bounding box center [775, 250] width 449 height 29
type input "B"
type input "HAIR BRUSH"
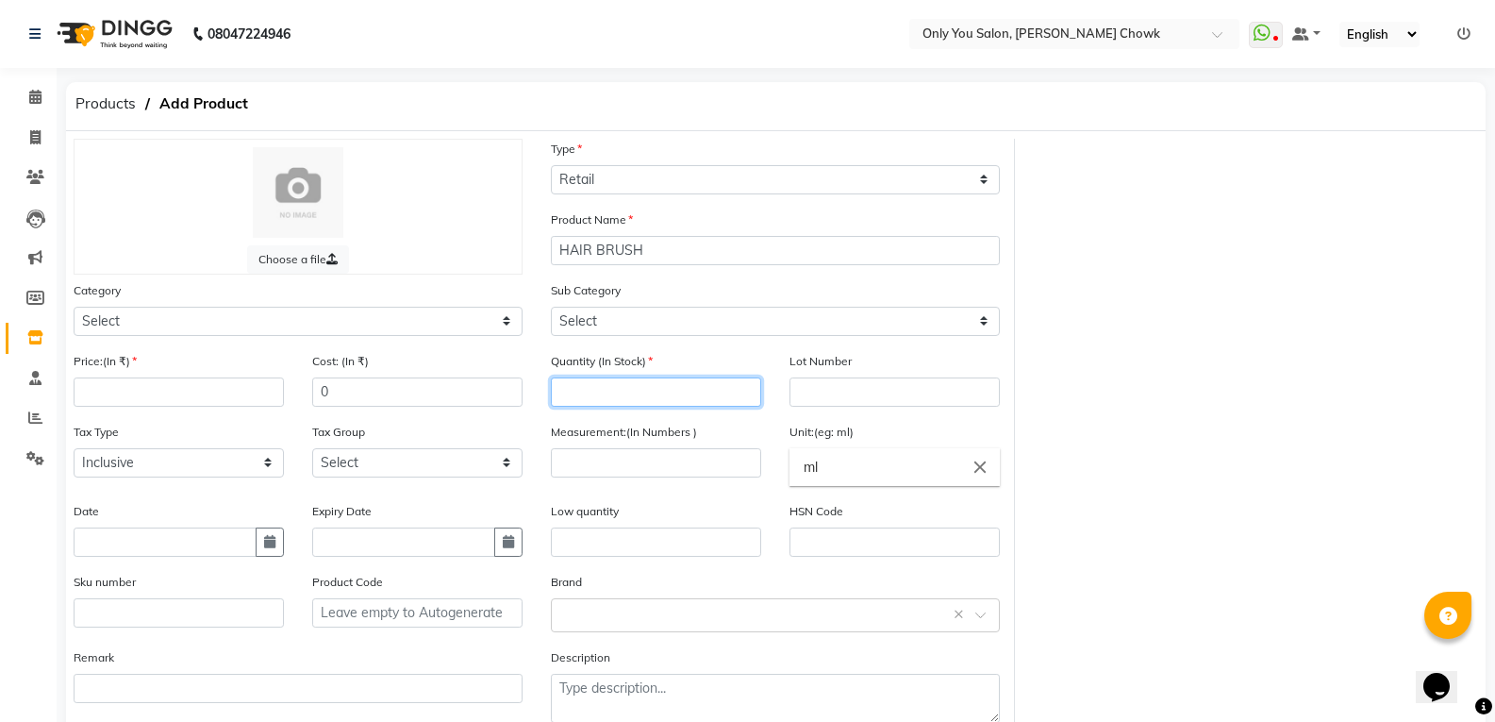
click at [625, 388] on input "number" at bounding box center [656, 391] width 210 height 29
type input "1"
click at [134, 395] on input "number" at bounding box center [179, 391] width 210 height 29
type input "445"
click at [409, 399] on input "0" at bounding box center [417, 391] width 210 height 29
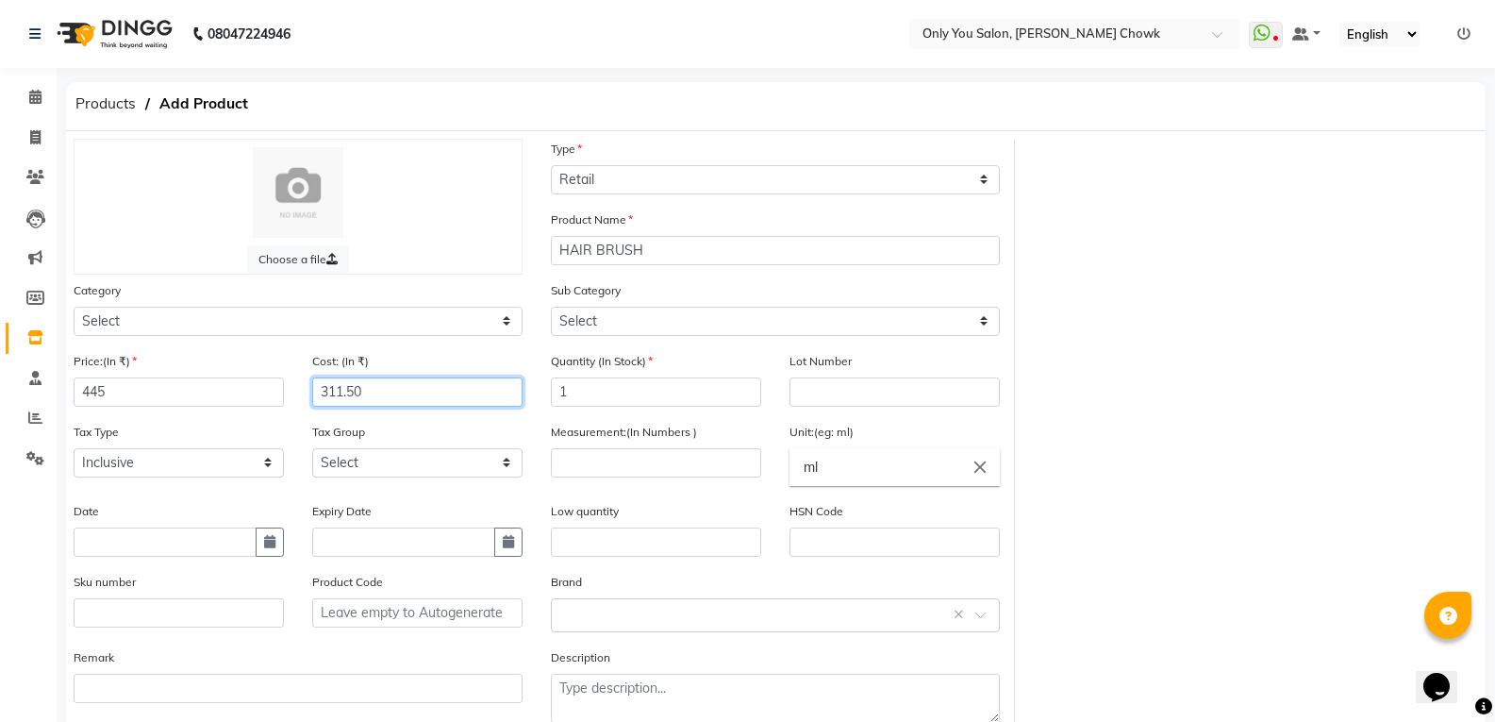
type input "311.50"
click at [1211, 569] on div "Choose a file Type Select Type Both Retail Consumable Product Name HAIR BRUSH C…" at bounding box center [775, 438] width 1433 height 599
click at [620, 465] on input "number" at bounding box center [656, 462] width 210 height 29
type input "1"
click at [854, 474] on input "ml" at bounding box center [894, 467] width 210 height 38
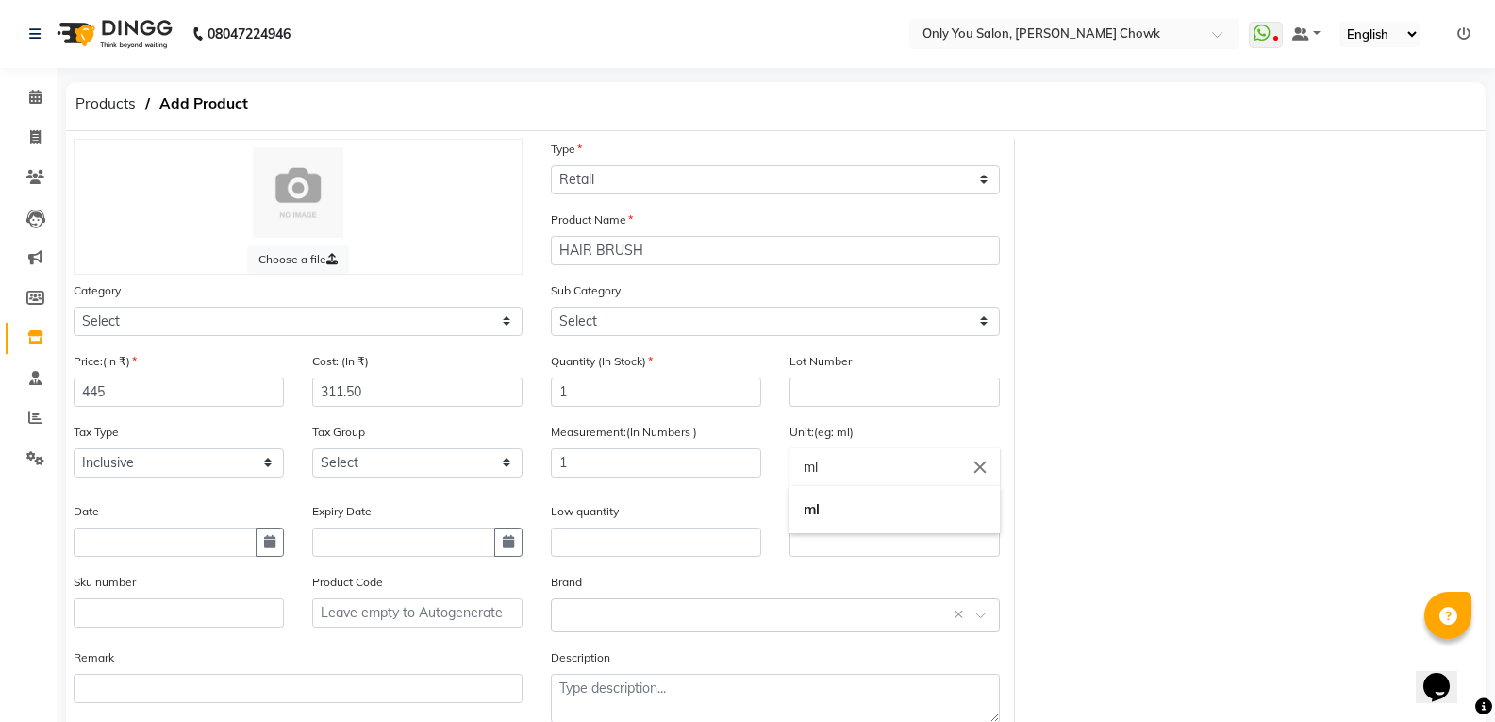
click at [859, 468] on input "ml" at bounding box center [894, 467] width 210 height 38
click at [986, 472] on icon "close" at bounding box center [980, 466] width 21 height 21
click at [939, 548] on link "pc" at bounding box center [894, 547] width 210 height 48
type input "pc"
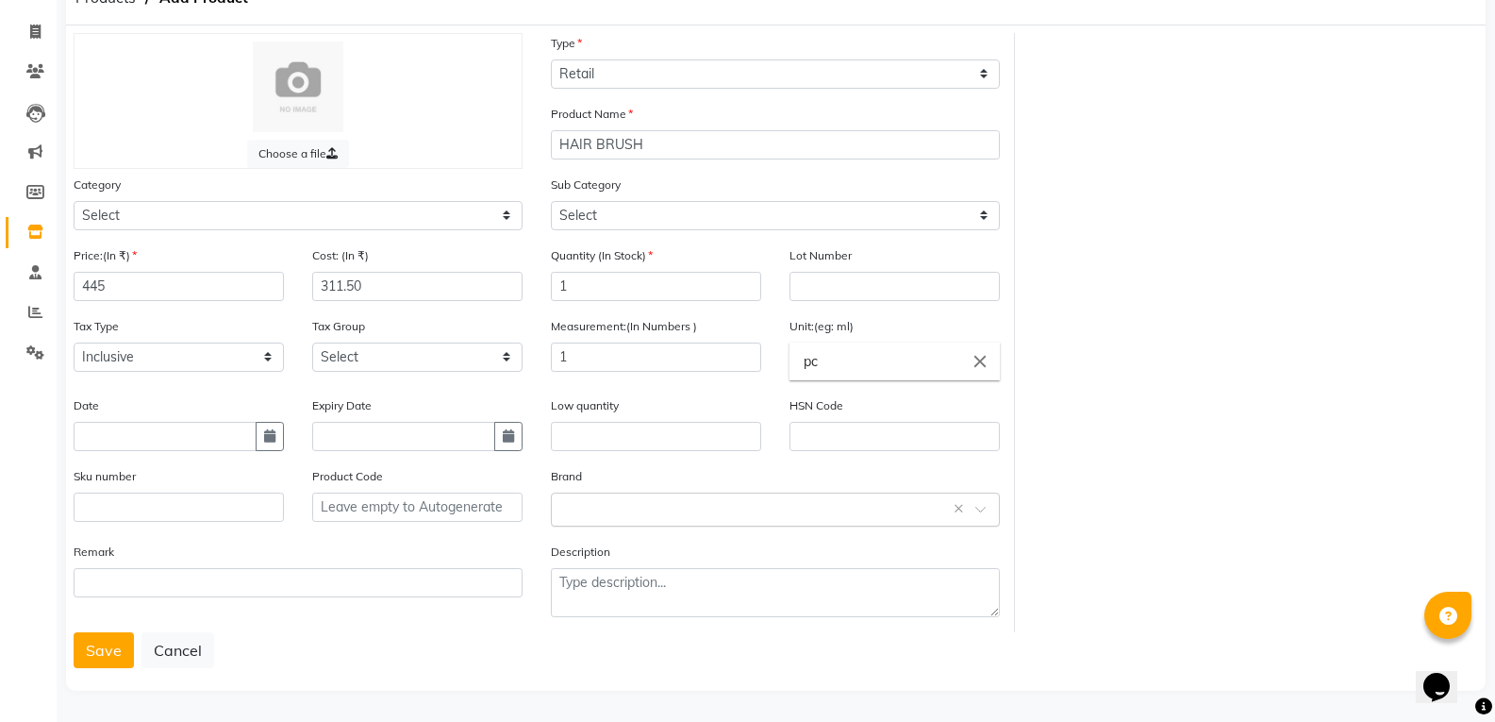
scroll to position [107, 0]
click at [78, 639] on button "Save" at bounding box center [104, 649] width 60 height 36
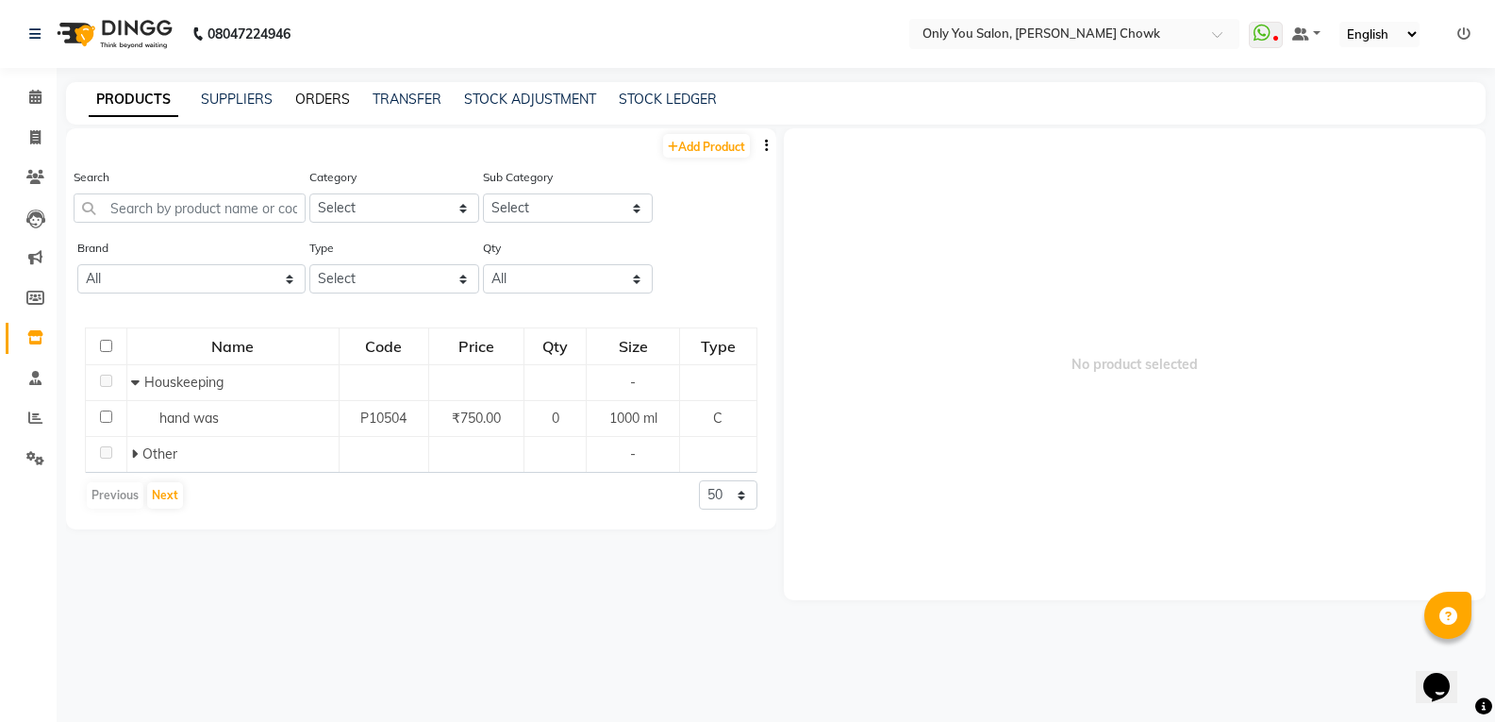
click at [306, 91] on link "ORDERS" at bounding box center [322, 99] width 55 height 17
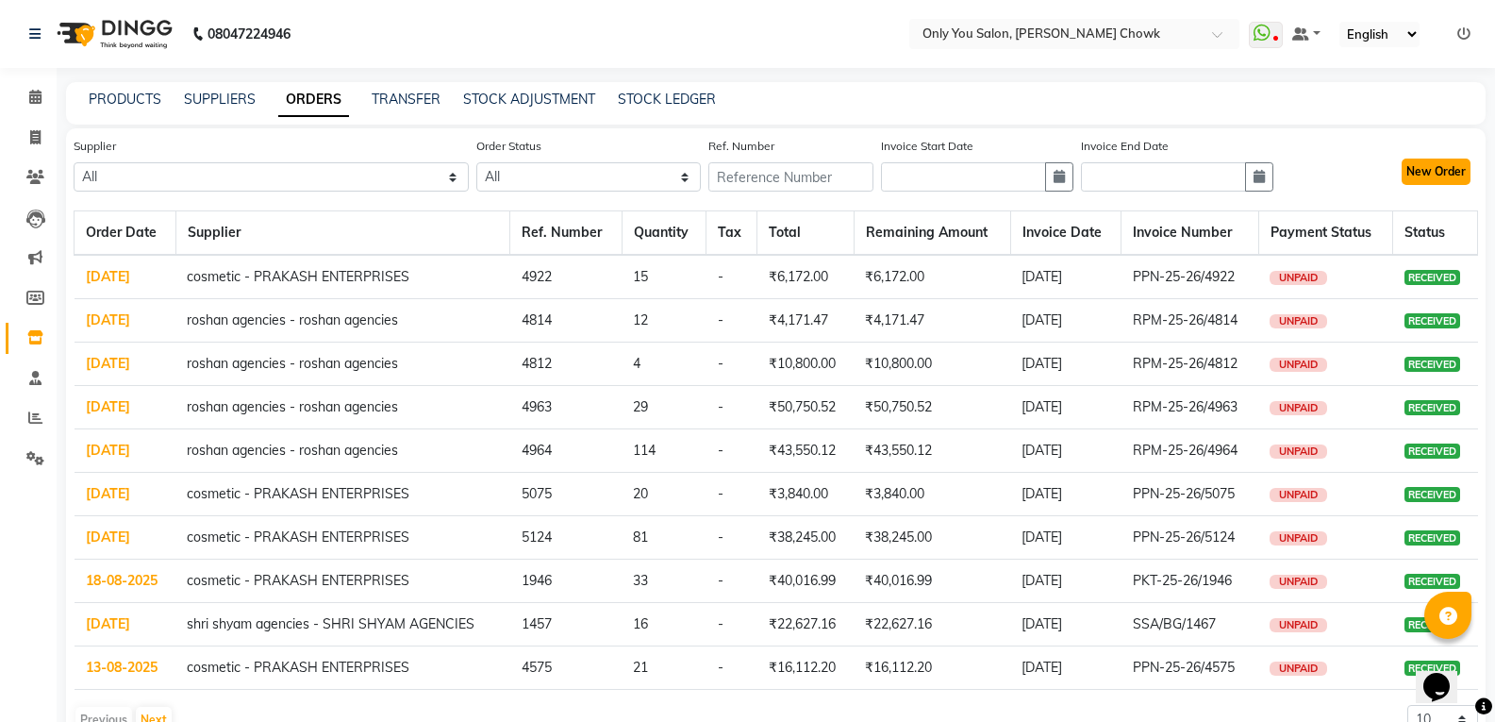
click at [1409, 176] on button "New Order" at bounding box center [1436, 171] width 69 height 26
select select "true"
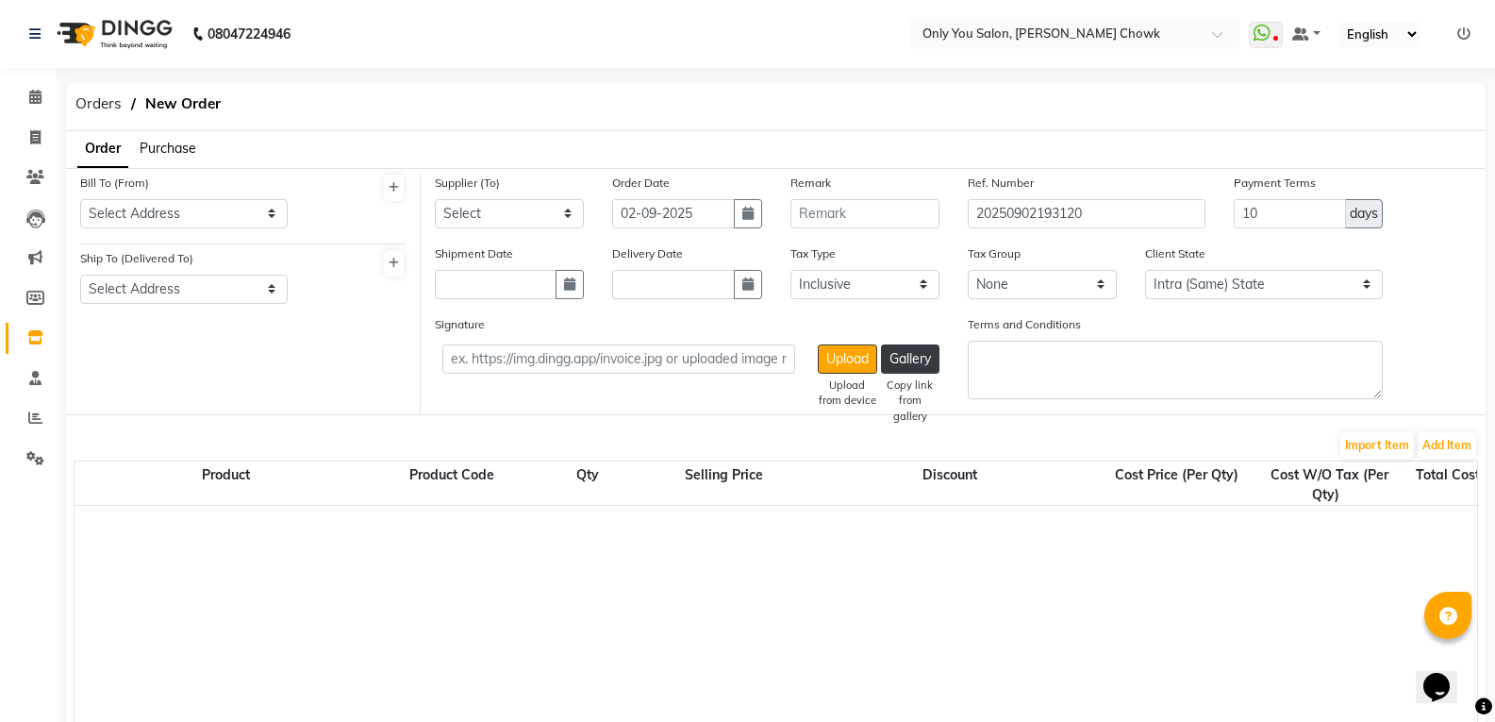
click at [173, 138] on ul "Order Purchase" at bounding box center [131, 149] width 130 height 37
click at [173, 150] on span "Purchase" at bounding box center [168, 148] width 57 height 17
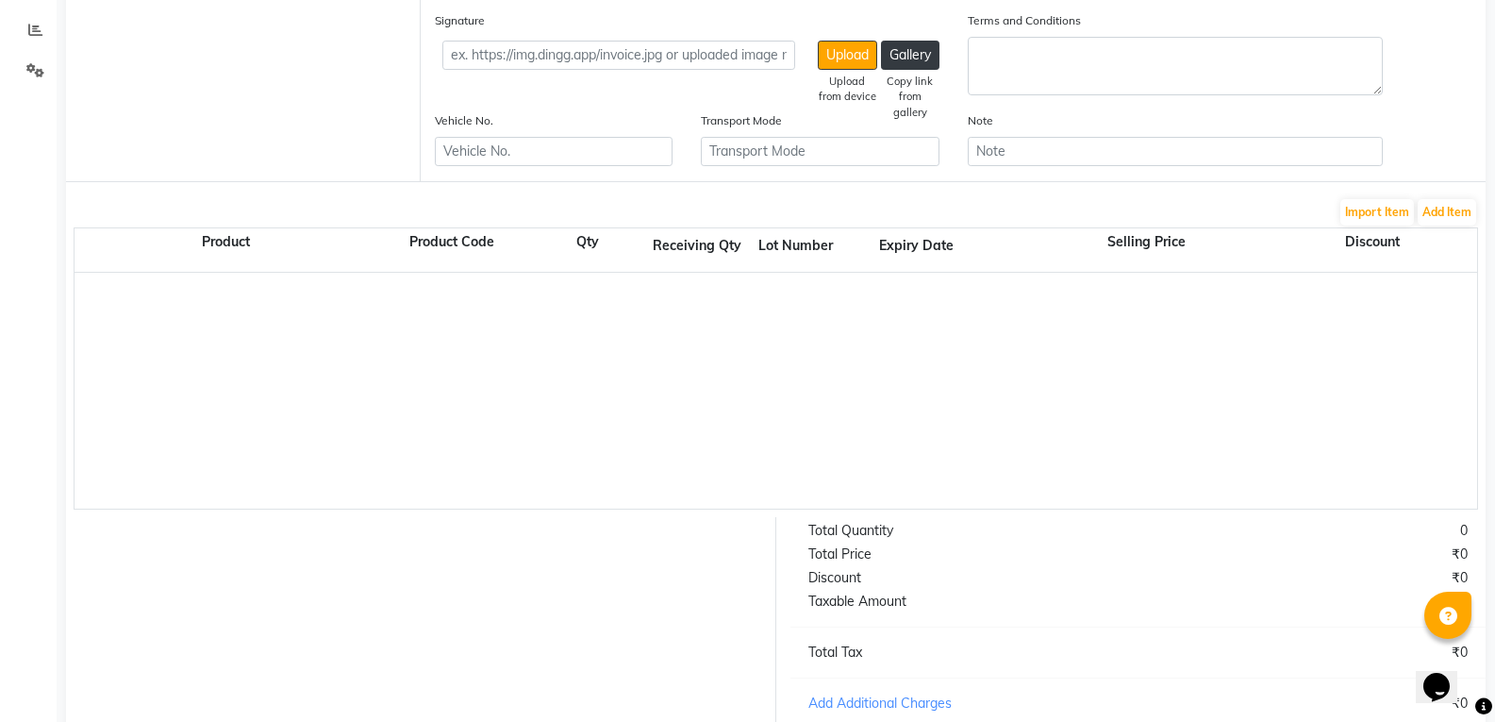
scroll to position [472, 0]
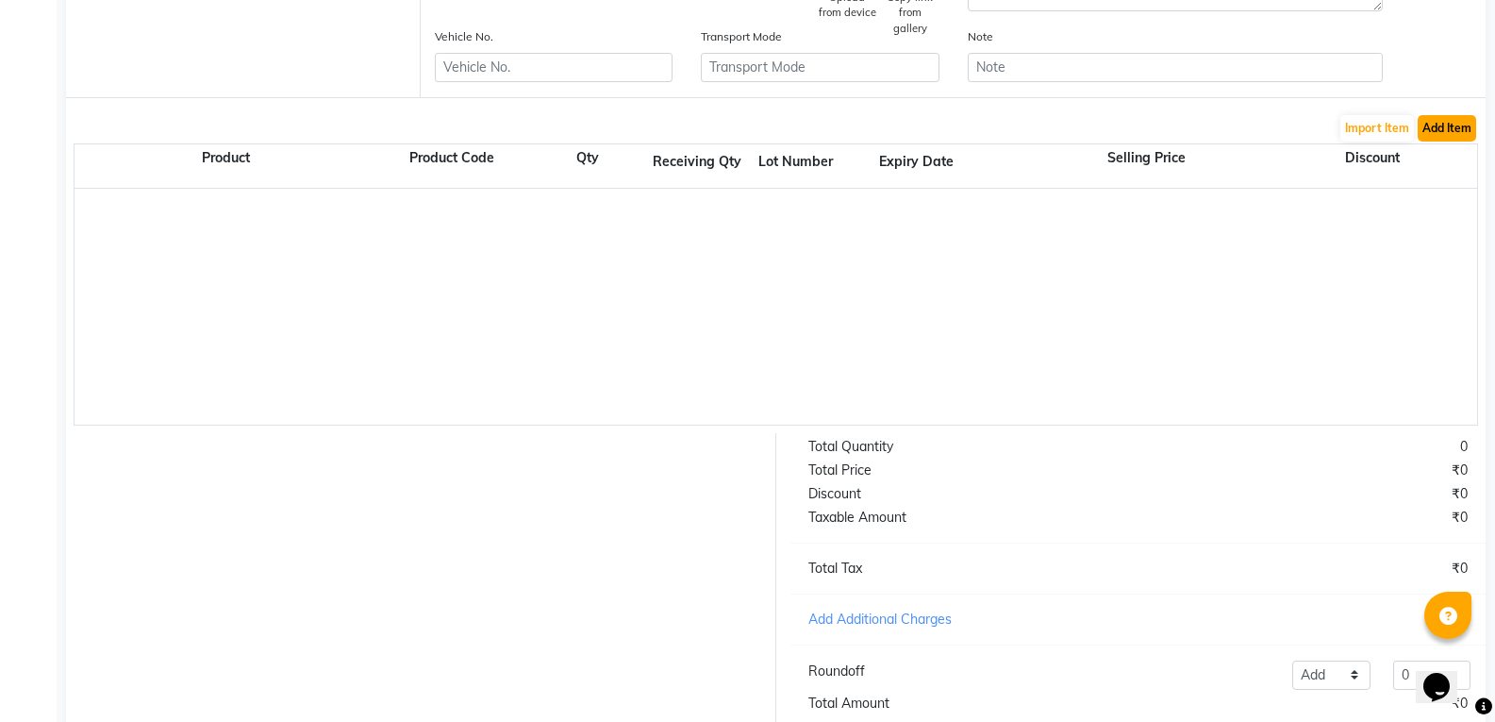
click at [1441, 124] on button "Add Item" at bounding box center [1447, 128] width 58 height 26
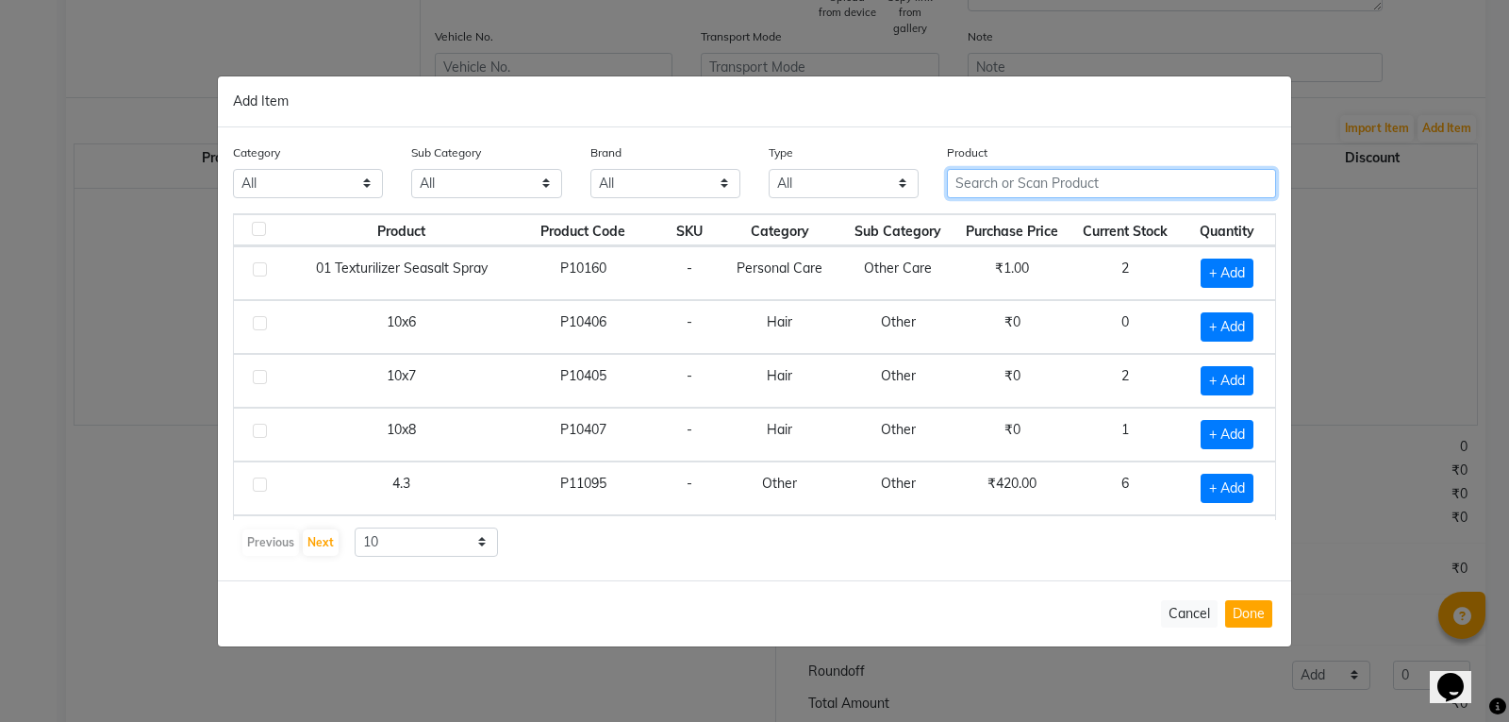
click at [1044, 173] on input "text" at bounding box center [1111, 183] width 329 height 29
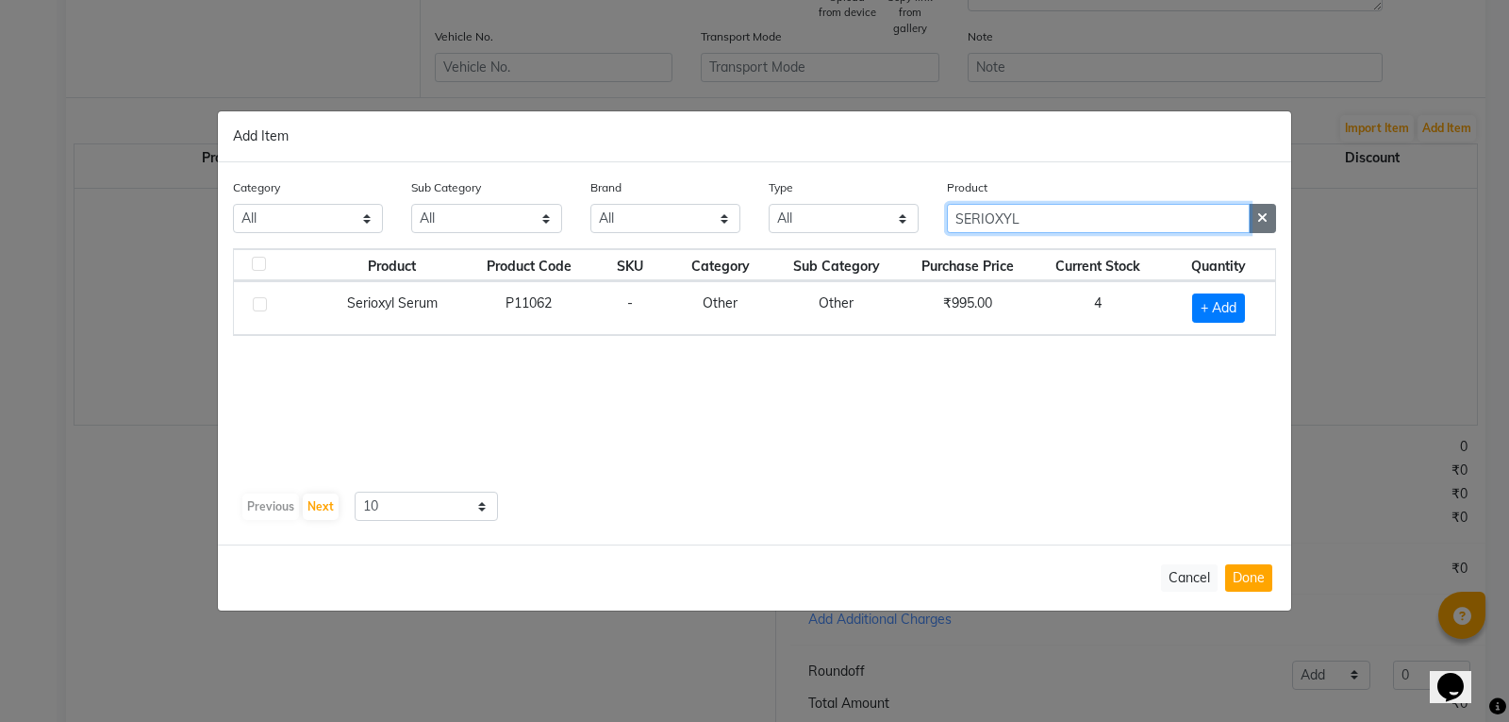
type input "SERIOXYL"
click at [1257, 223] on icon "button" at bounding box center [1262, 217] width 10 height 13
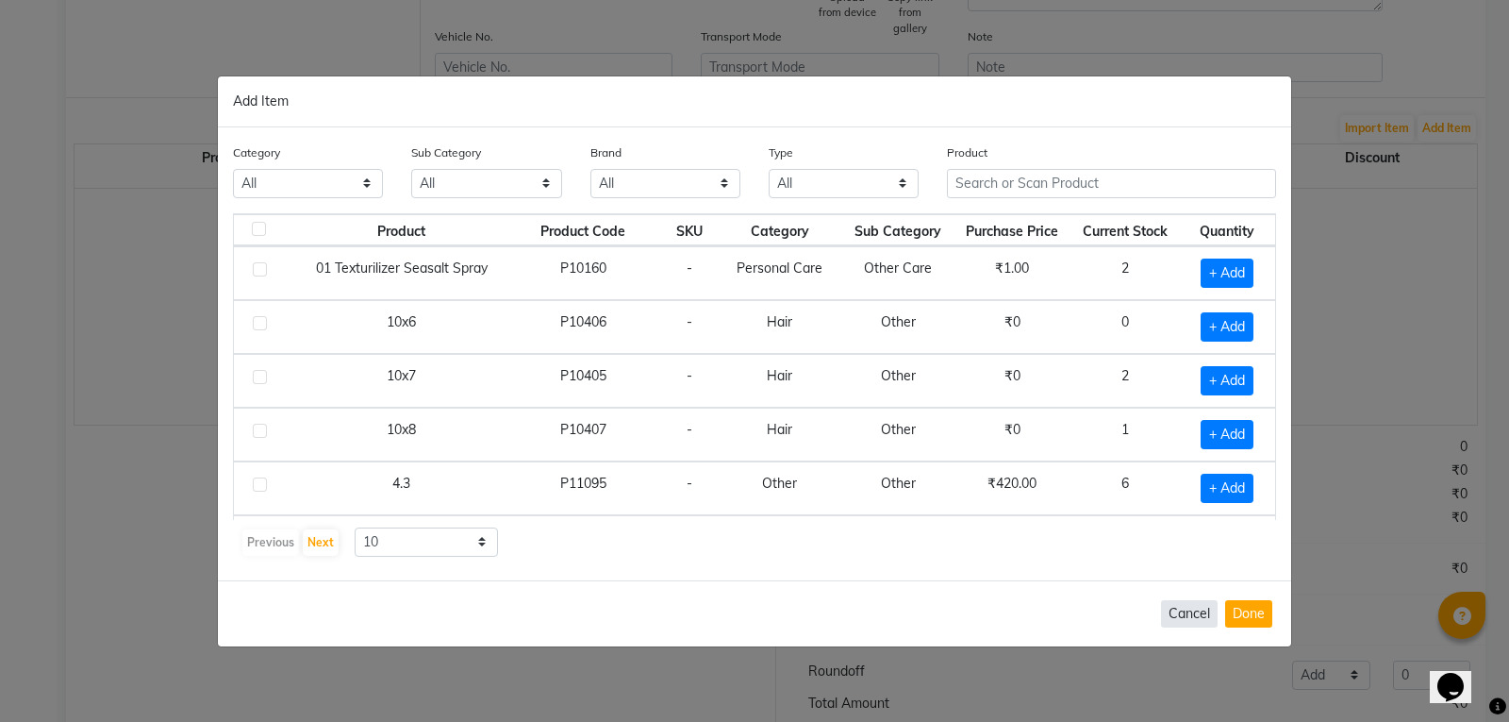
click at [1194, 619] on button "Cancel" at bounding box center [1189, 613] width 57 height 27
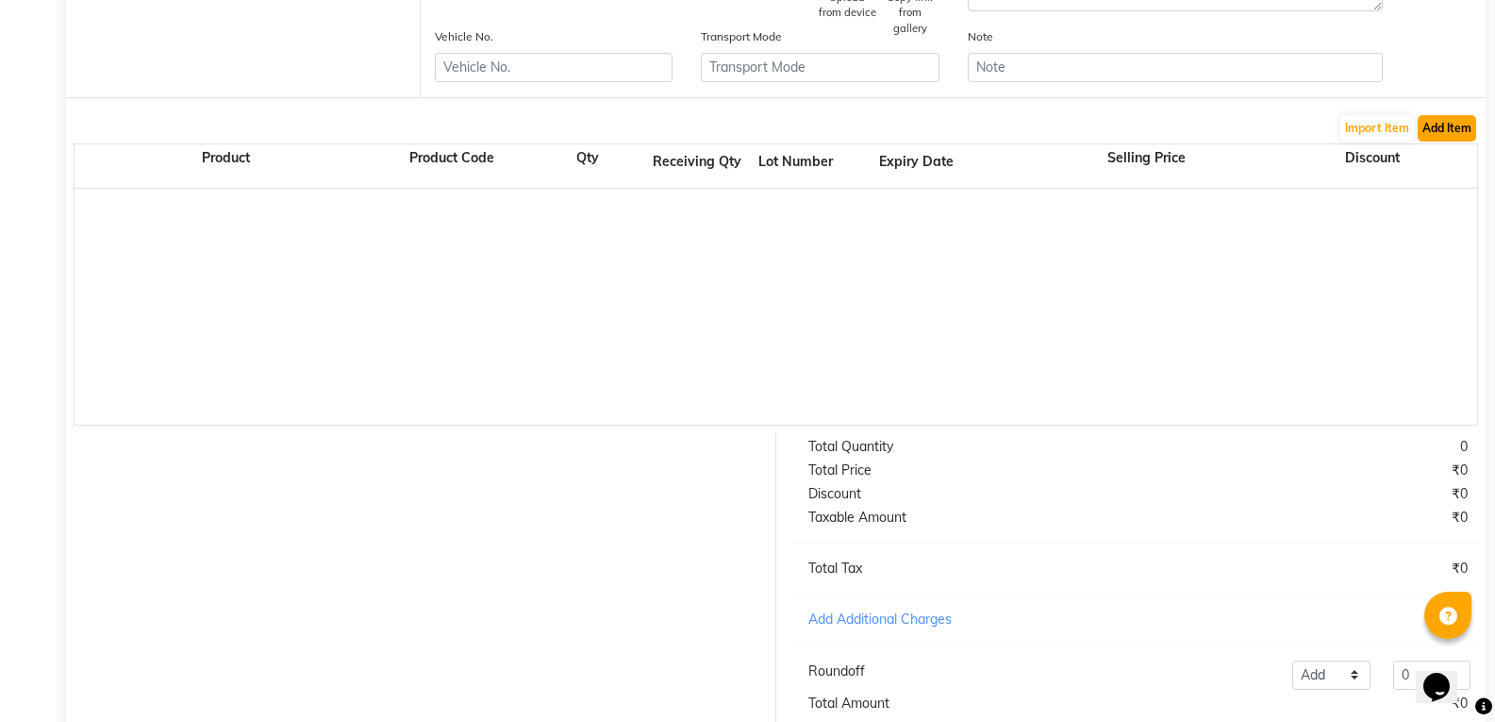
click at [1469, 136] on button "Add Item" at bounding box center [1447, 128] width 58 height 26
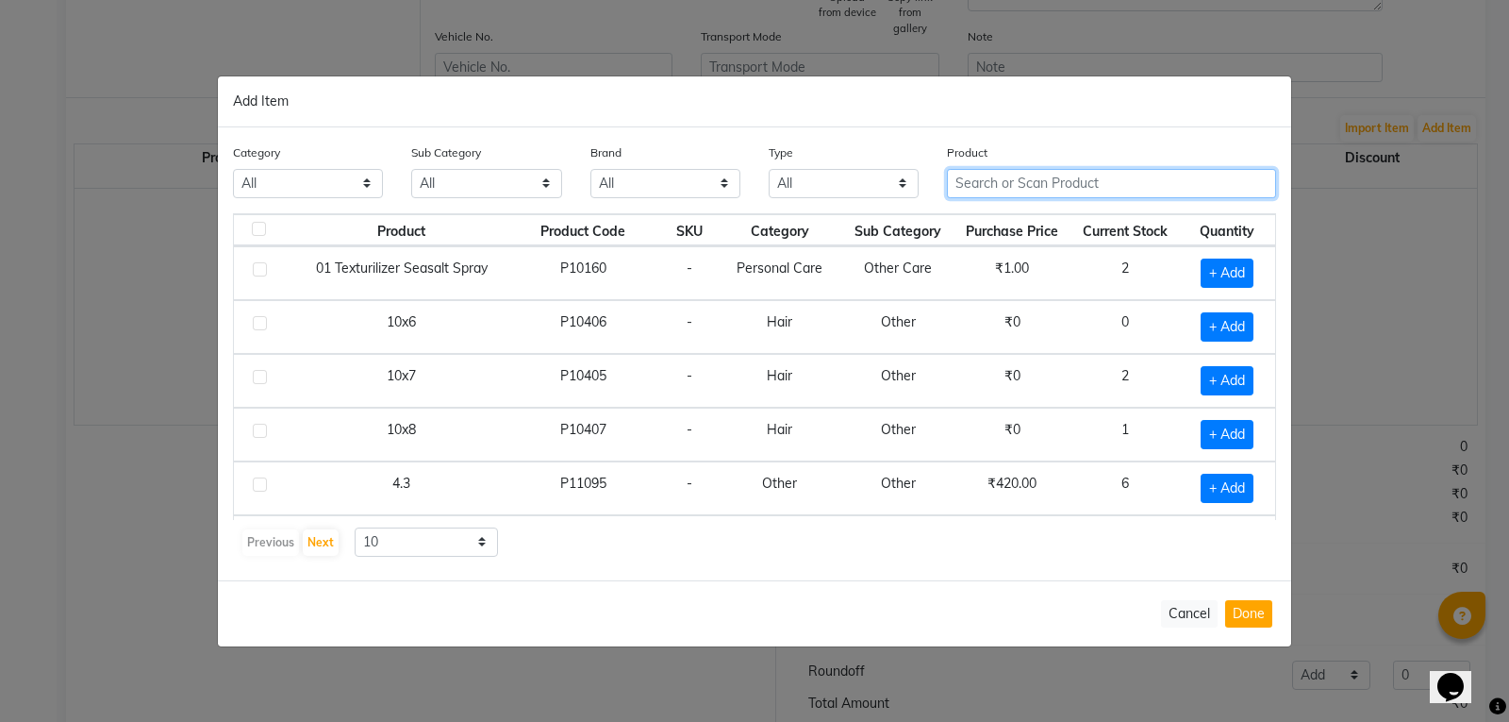
click at [1087, 185] on input "text" at bounding box center [1111, 183] width 329 height 29
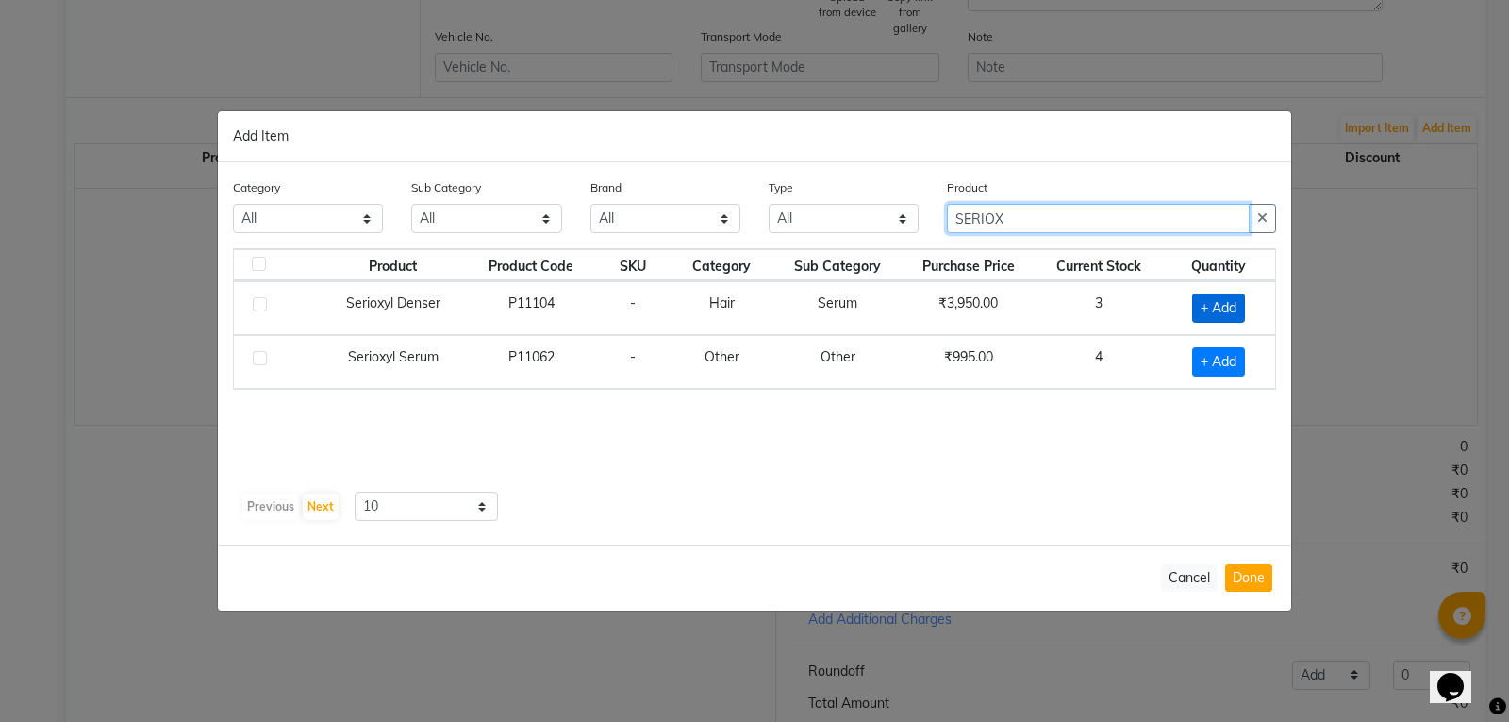
type input "SERIOX"
click at [1211, 301] on span "+ Add" at bounding box center [1218, 307] width 53 height 29
checkbox input "true"
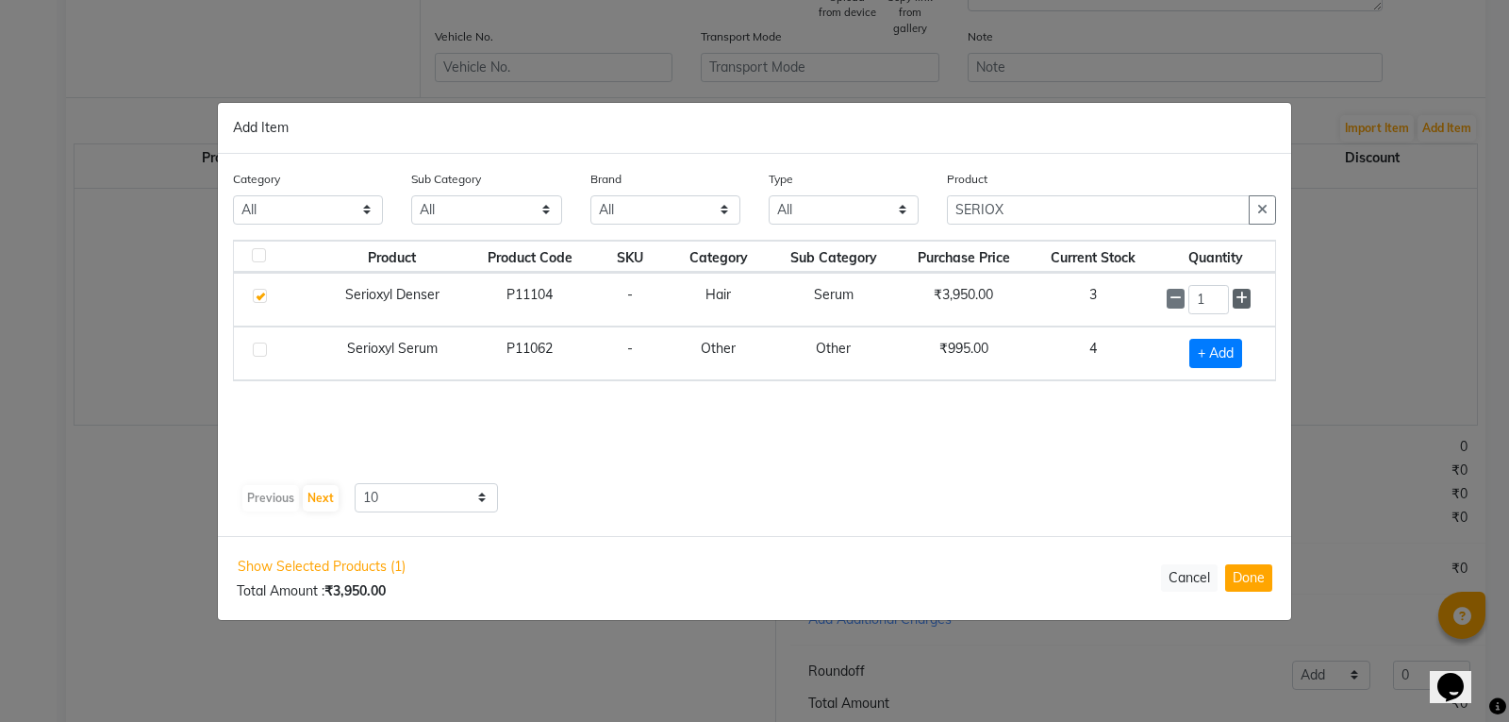
click at [1246, 297] on icon at bounding box center [1242, 297] width 12 height 13
type input "3"
click at [1236, 559] on div "Show Selected Products (1) Total Amount : ₹11,850.00 Cancel Done" at bounding box center [754, 578] width 1073 height 82
click at [1253, 582] on button "Done" at bounding box center [1248, 577] width 47 height 27
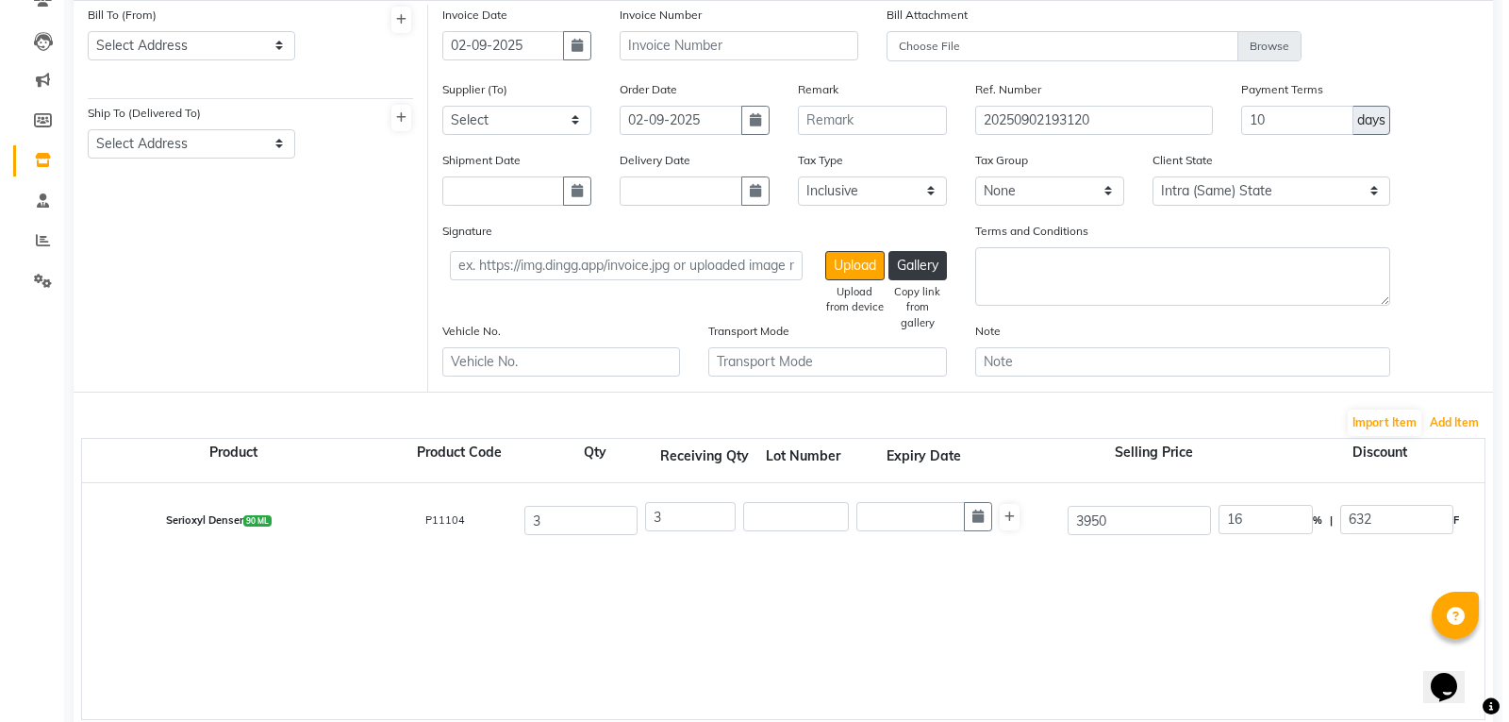
scroll to position [377, 0]
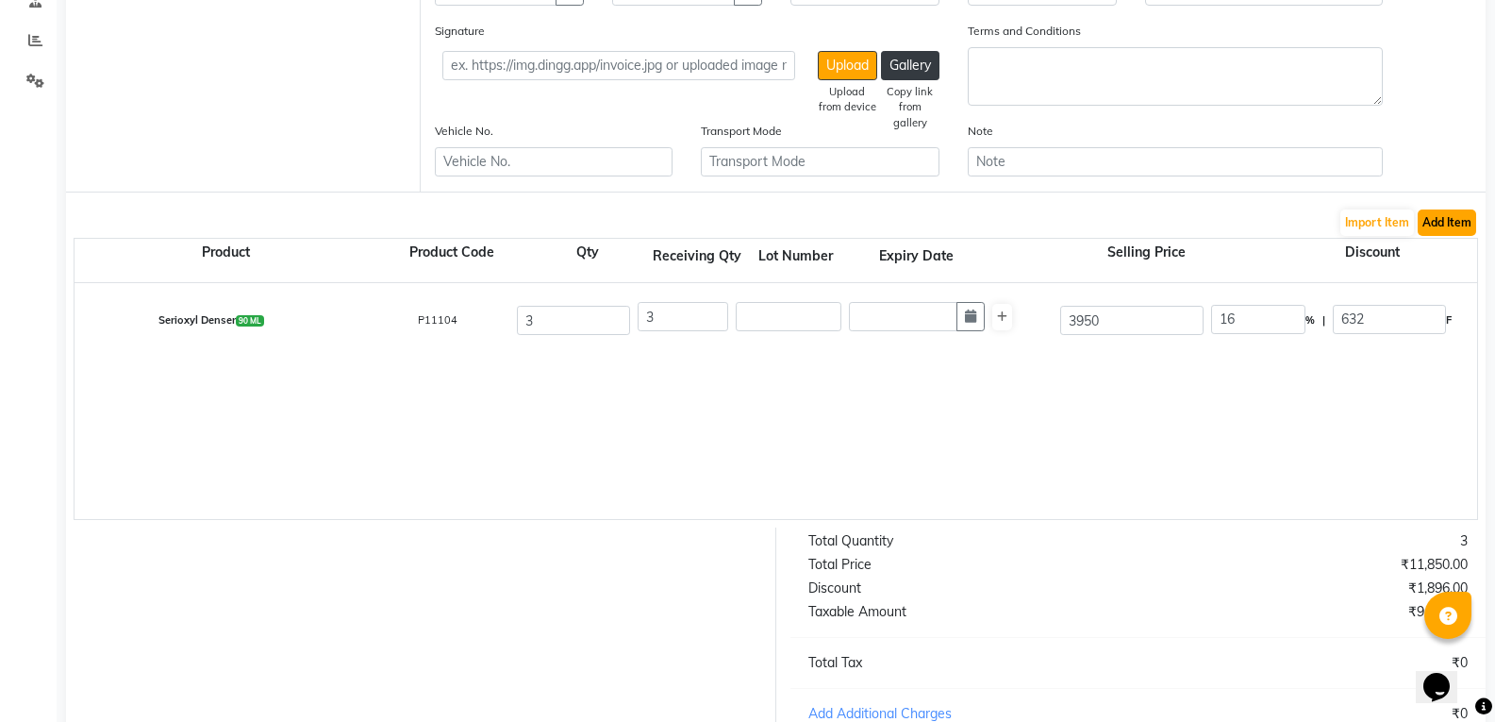
click at [1436, 228] on button "Add Item" at bounding box center [1447, 222] width 58 height 26
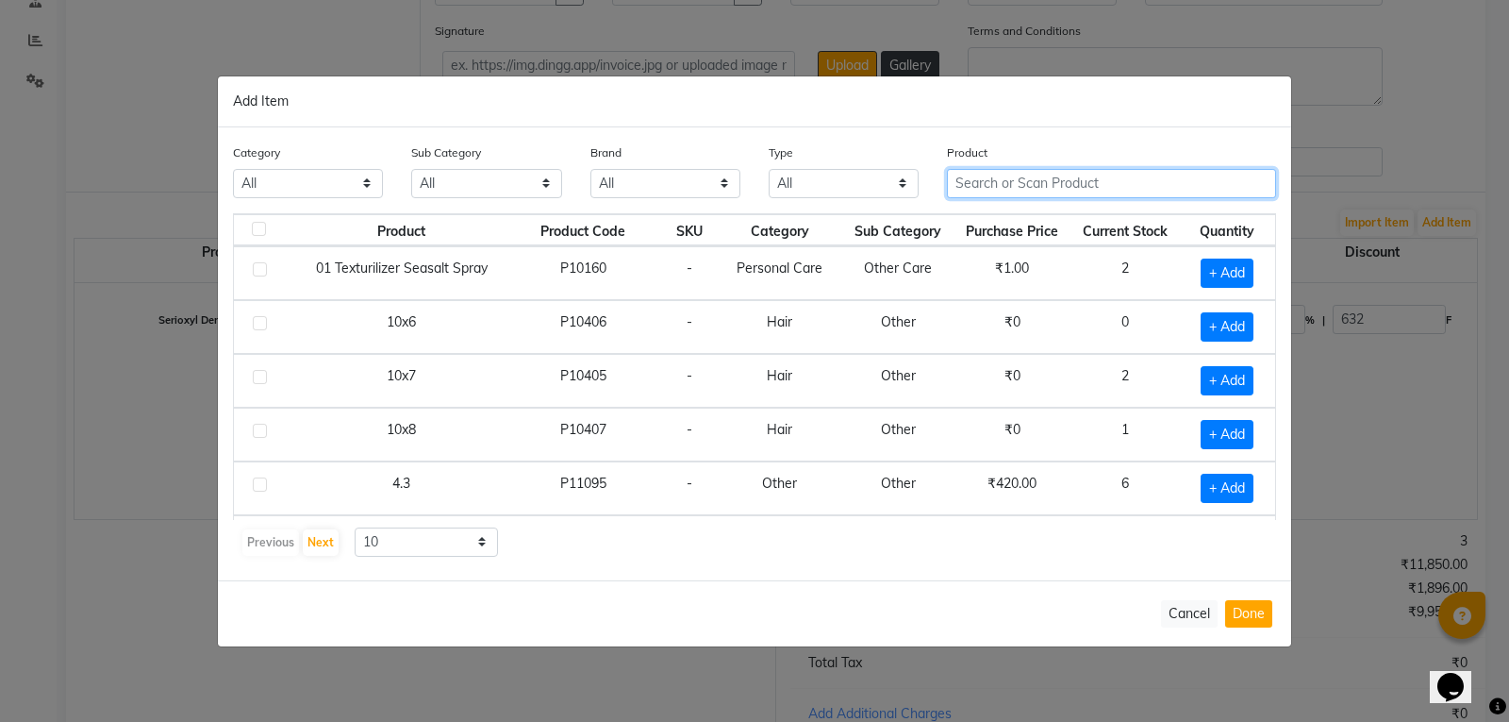
click at [1092, 181] on input "text" at bounding box center [1111, 183] width 329 height 29
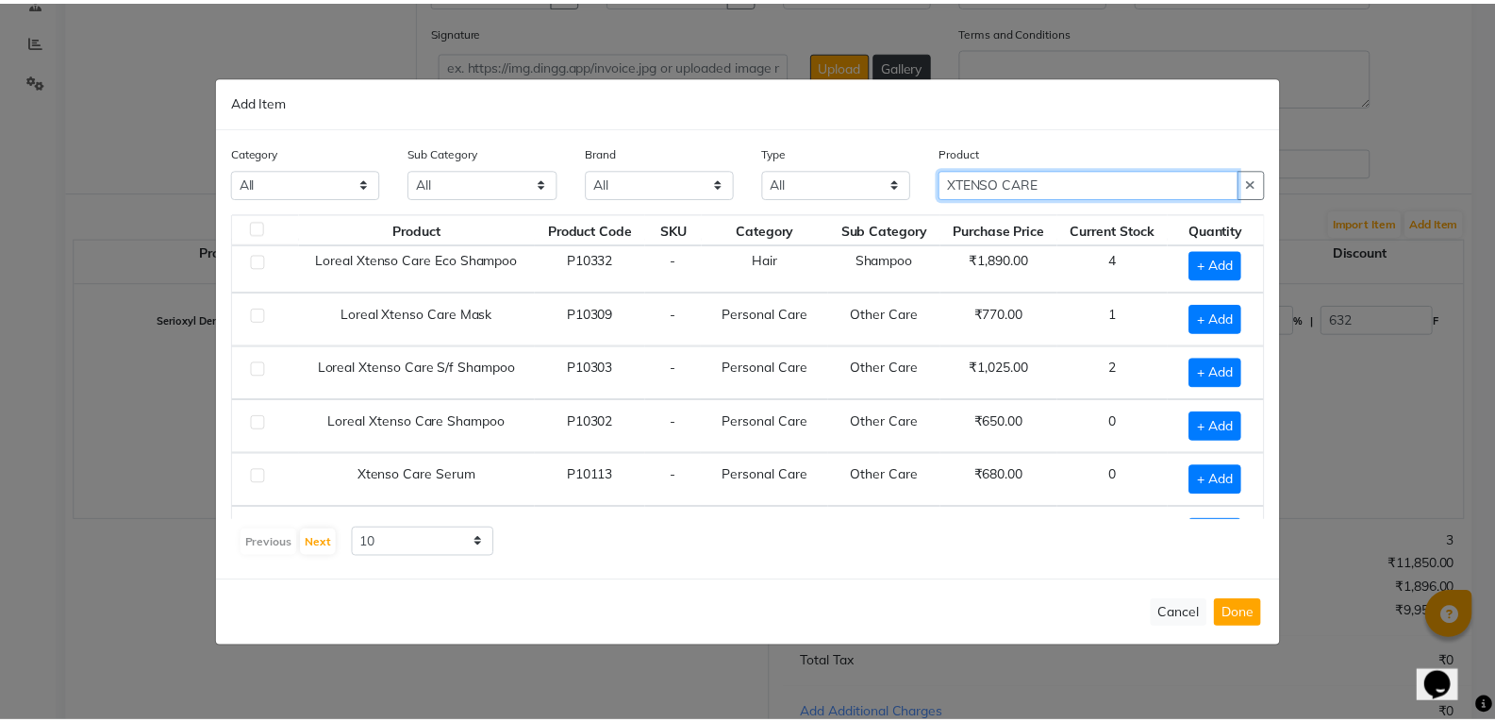
scroll to position [94, 0]
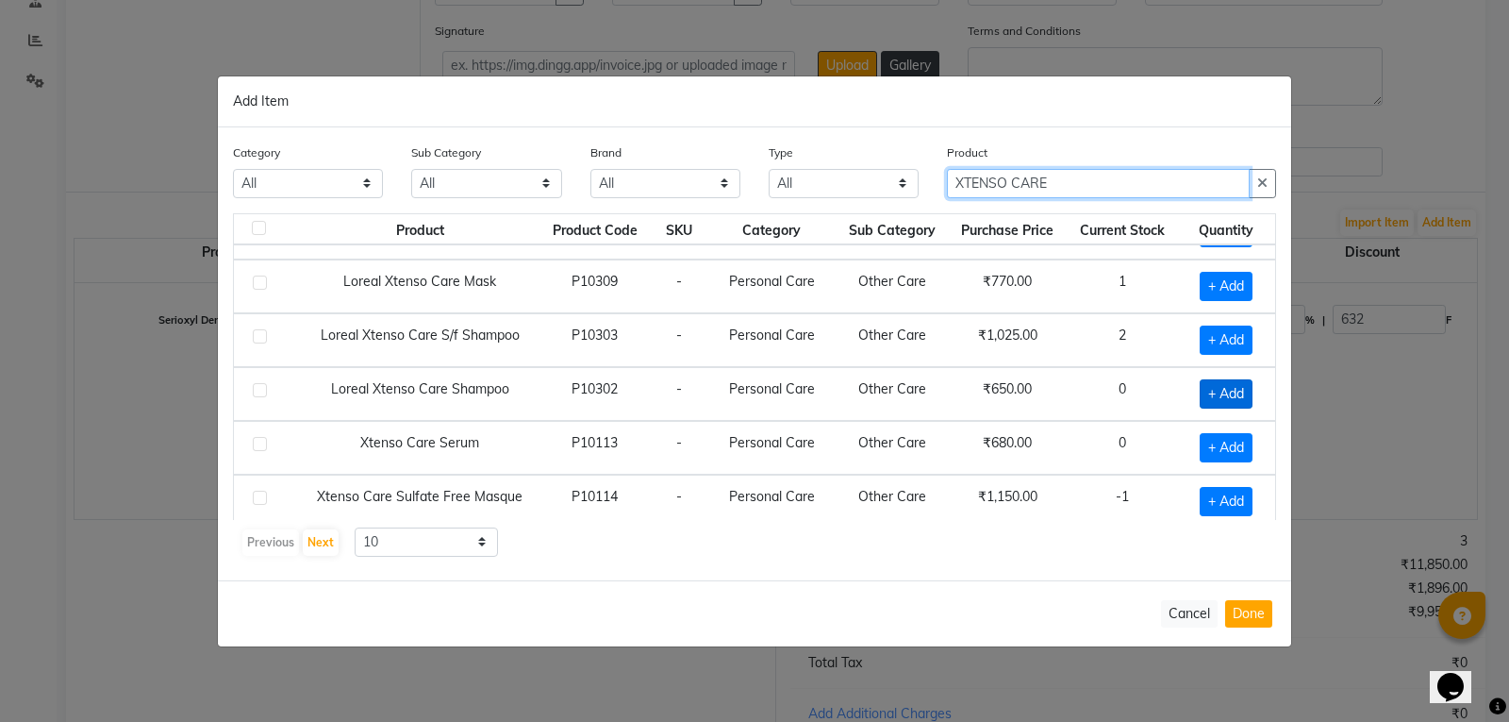
type input "XTENSO CARE"
click at [1209, 399] on span "+ Add" at bounding box center [1226, 393] width 53 height 29
checkbox input "true"
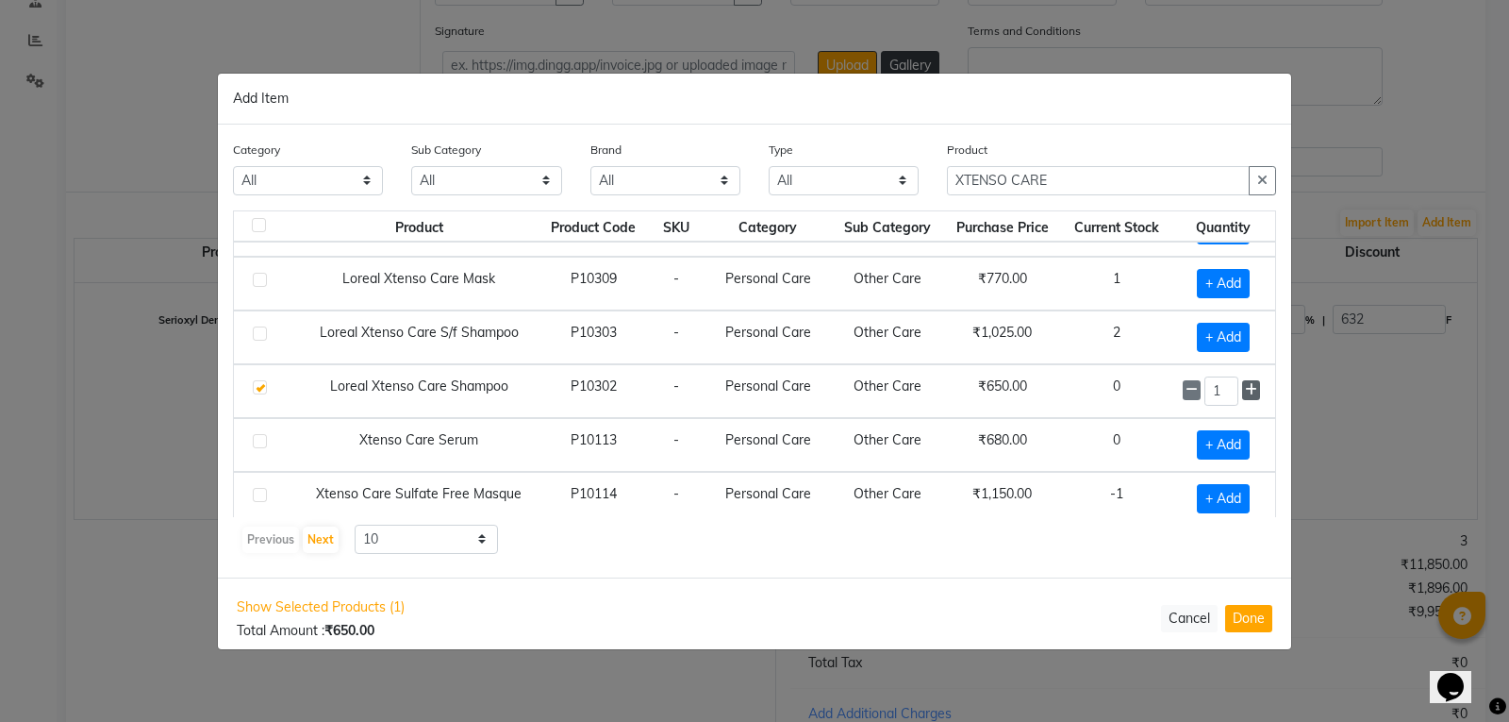
click at [1242, 390] on span at bounding box center [1251, 390] width 18 height 20
type input "2"
click at [1264, 635] on div "Show Selected Products (1) Total Amount : ₹1,300.00 Cancel Done" at bounding box center [754, 618] width 1073 height 82
click at [1263, 617] on button "Done" at bounding box center [1248, 618] width 47 height 27
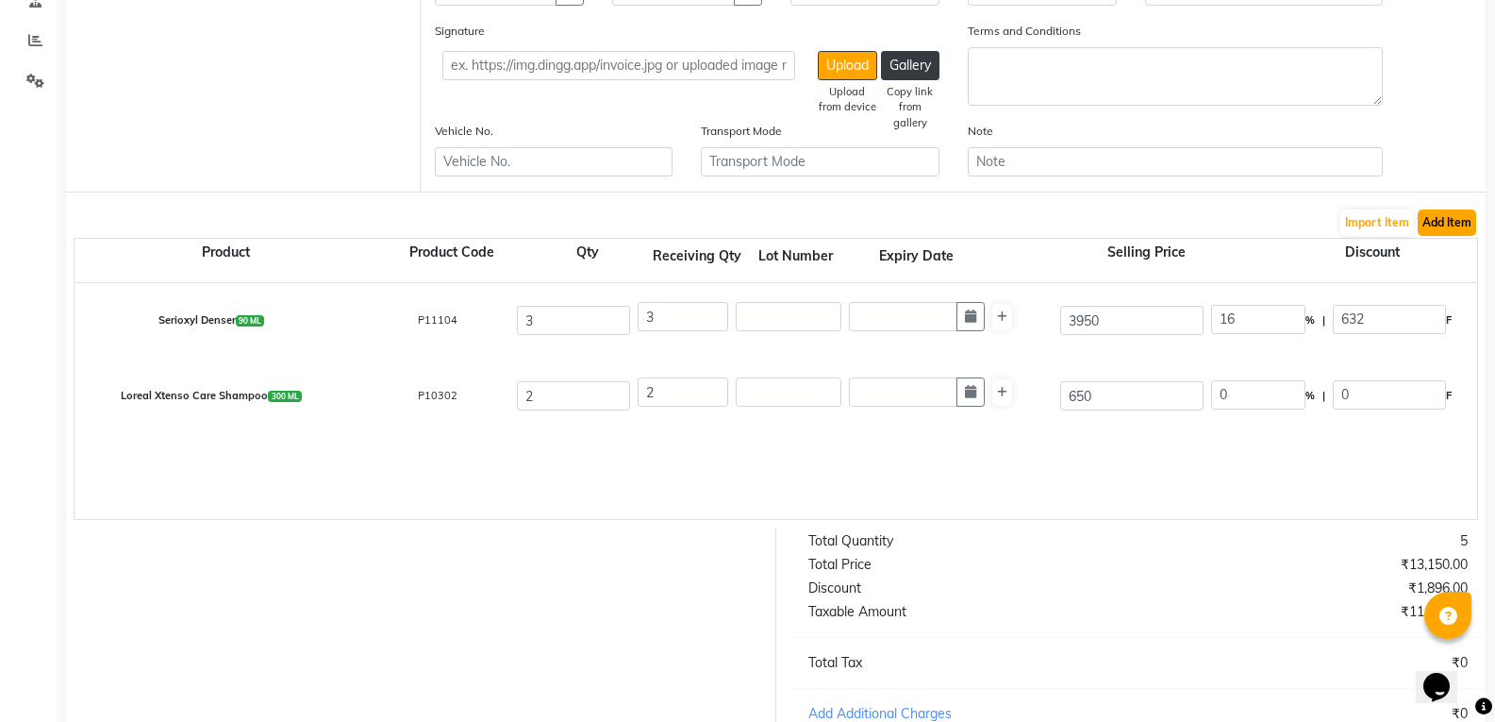
click at [1453, 222] on button "Add Item" at bounding box center [1447, 222] width 58 height 26
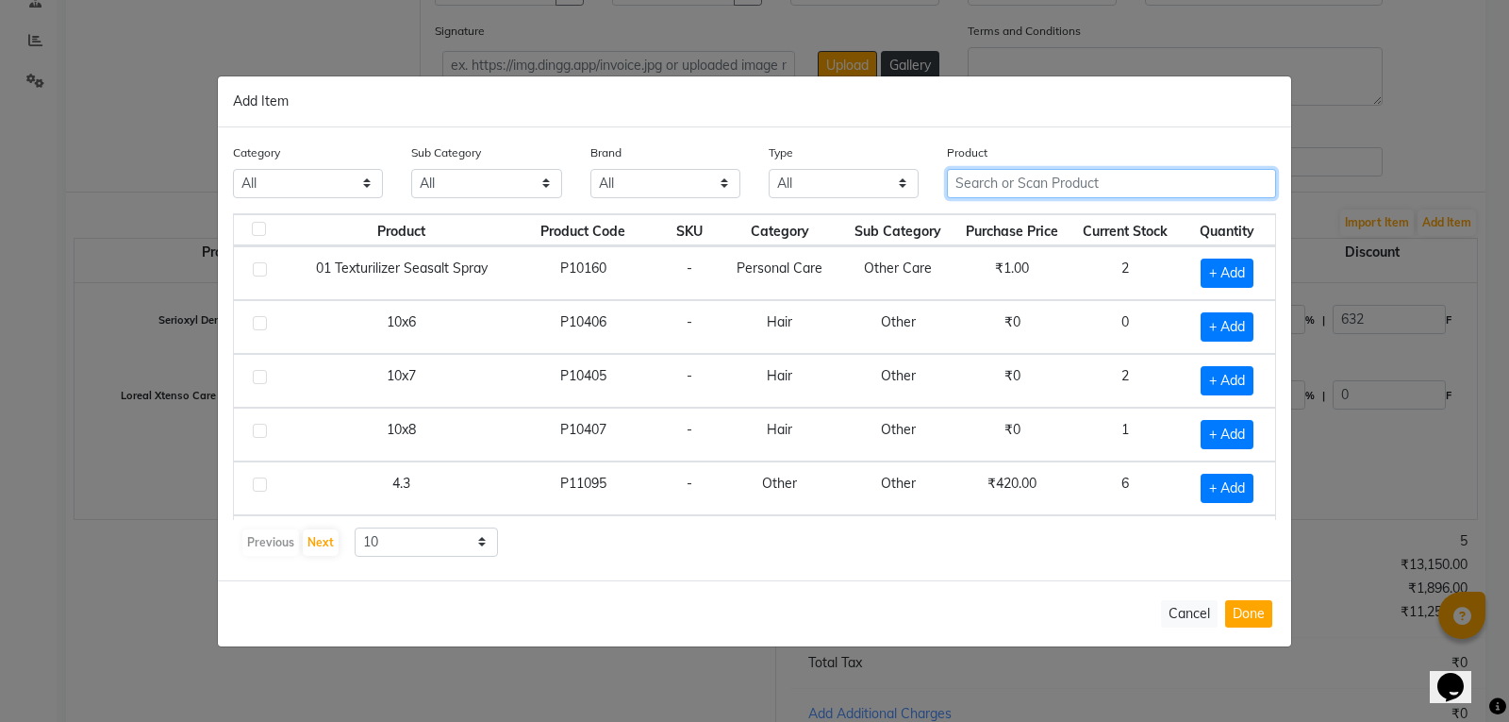
click at [1038, 186] on input "text" at bounding box center [1111, 183] width 329 height 29
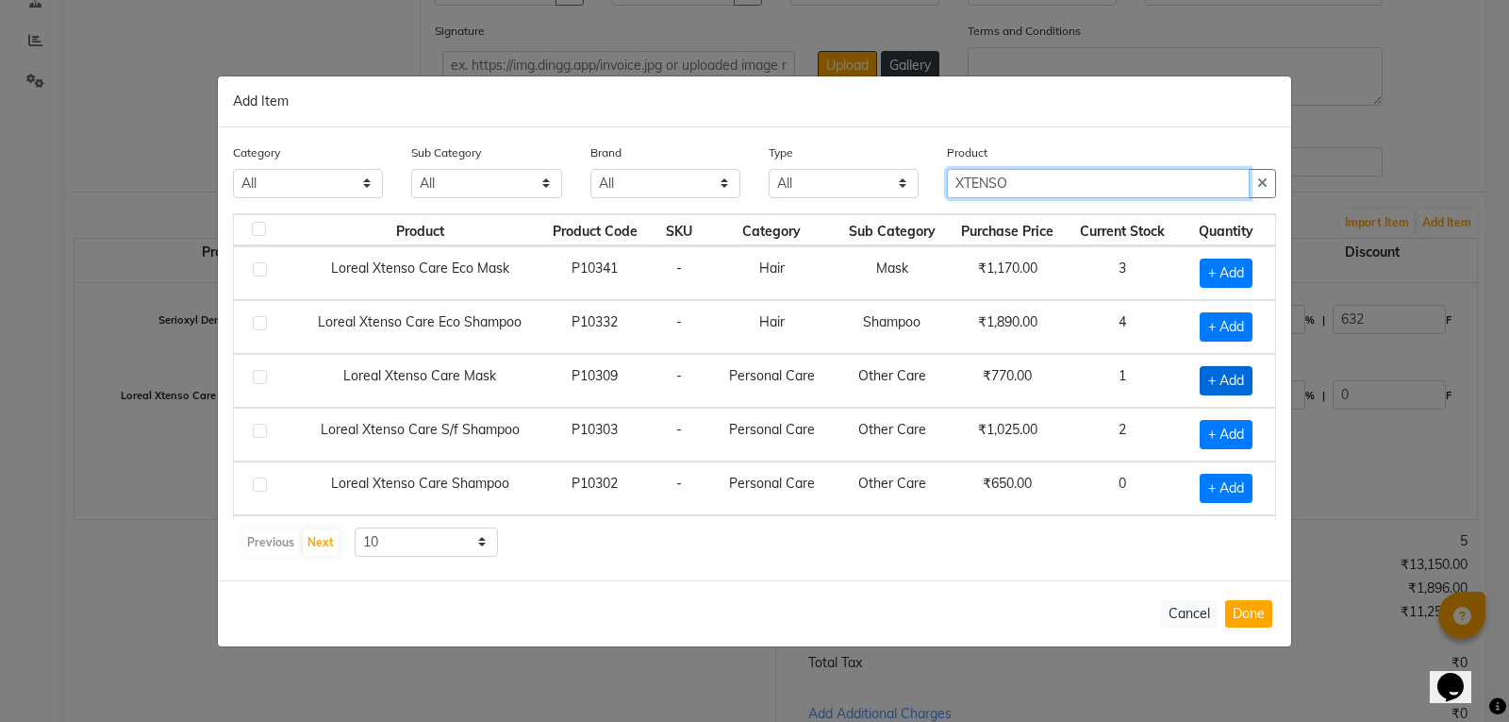
type input "XTENSO"
click at [1228, 382] on span "+ Add" at bounding box center [1226, 380] width 53 height 29
checkbox input "true"
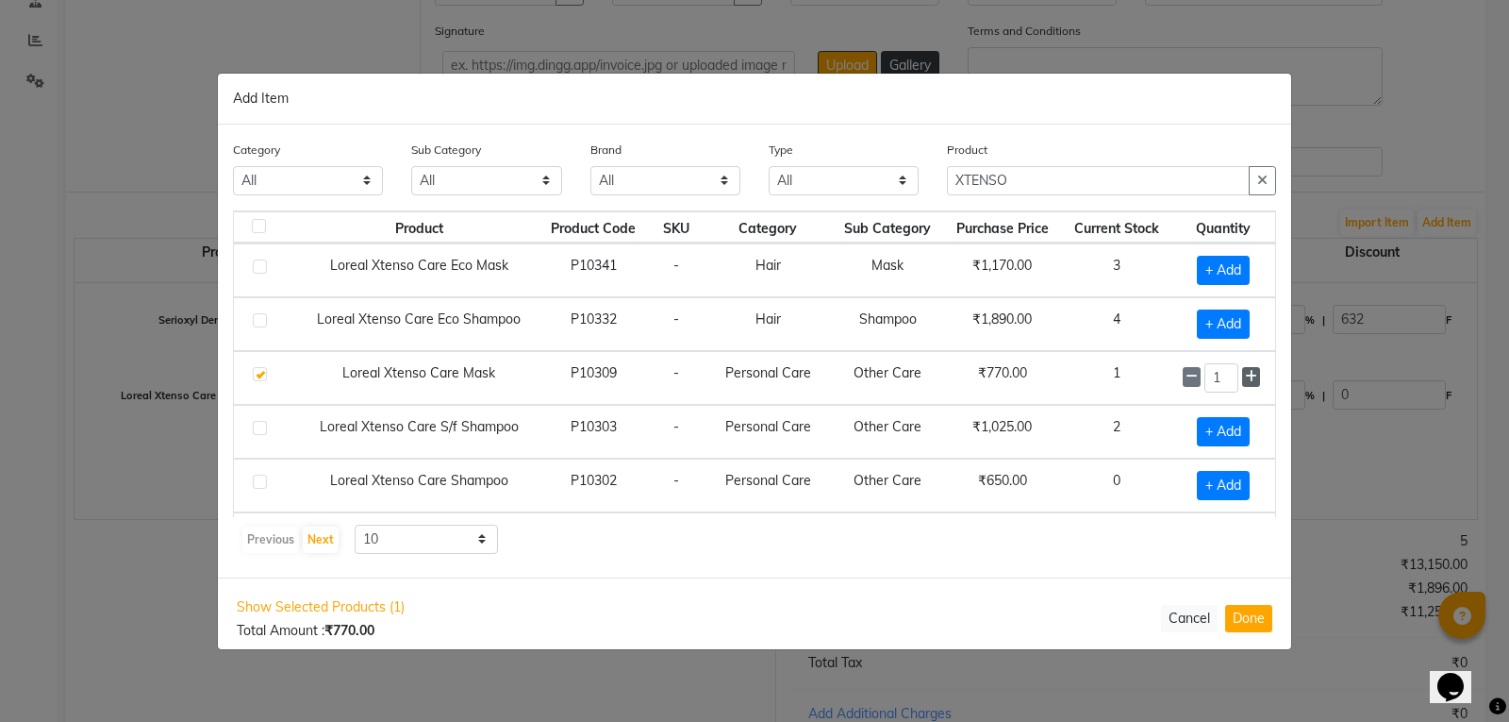
click at [1245, 374] on icon at bounding box center [1251, 376] width 12 height 13
type input "2"
click at [1252, 625] on button "Done" at bounding box center [1248, 618] width 47 height 27
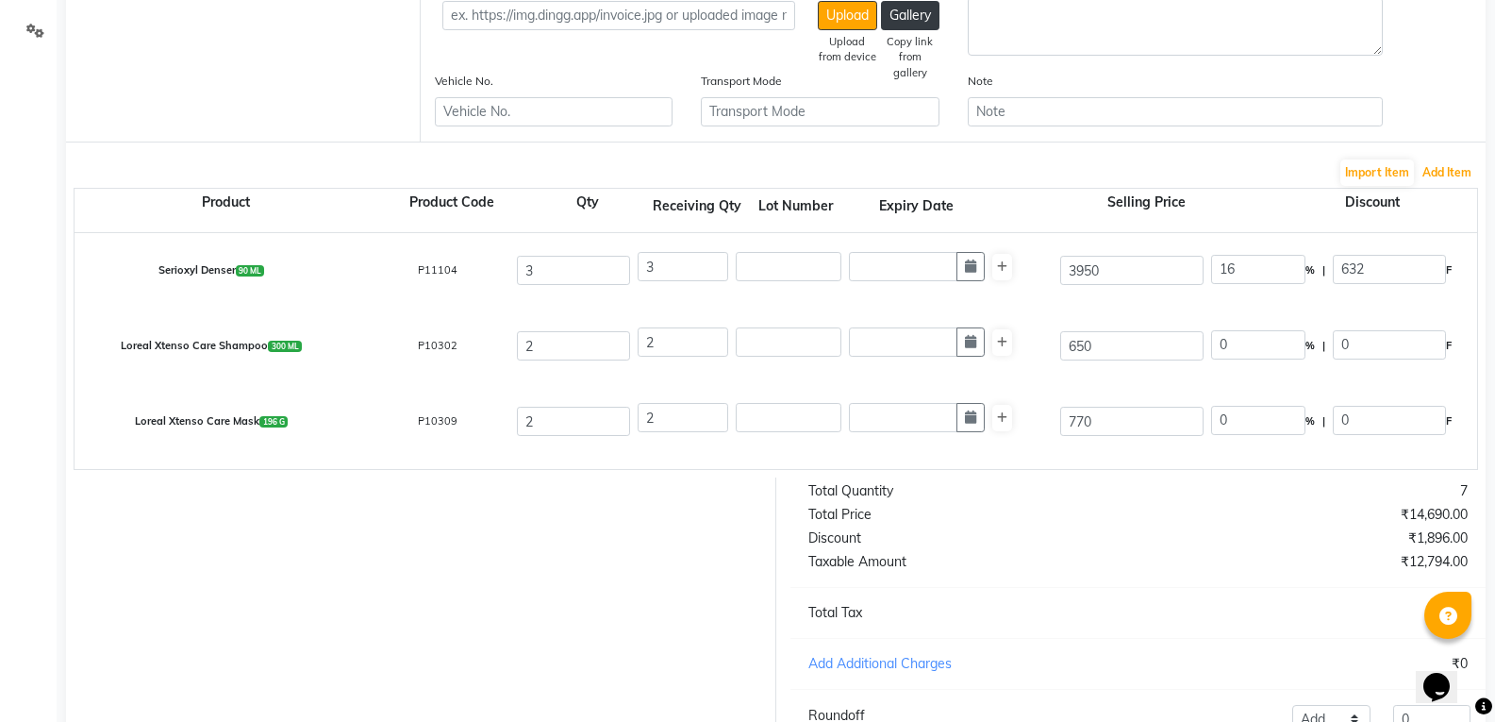
scroll to position [472, 0]
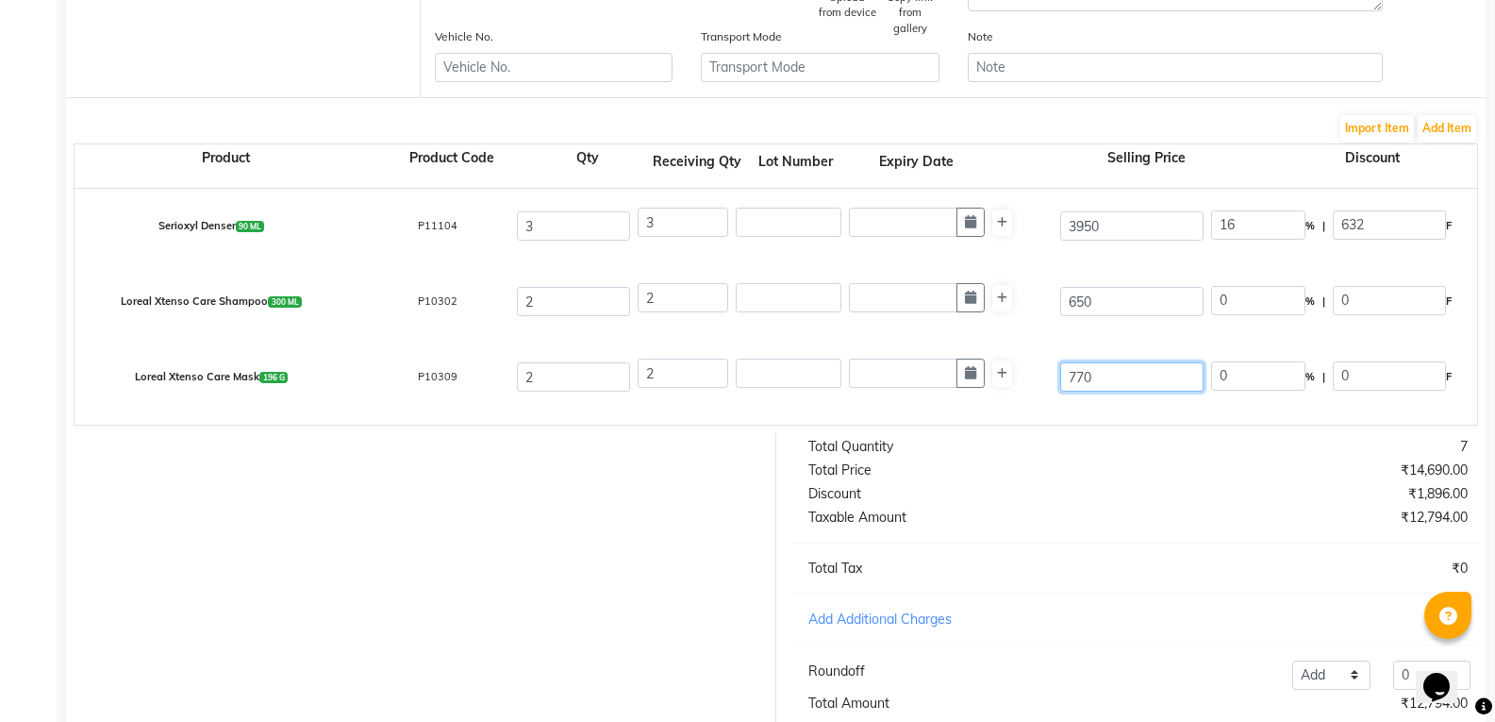
click at [1103, 373] on input "770" at bounding box center [1131, 376] width 143 height 29
type input "7"
type input "850"
type input "9.41"
type input "80"
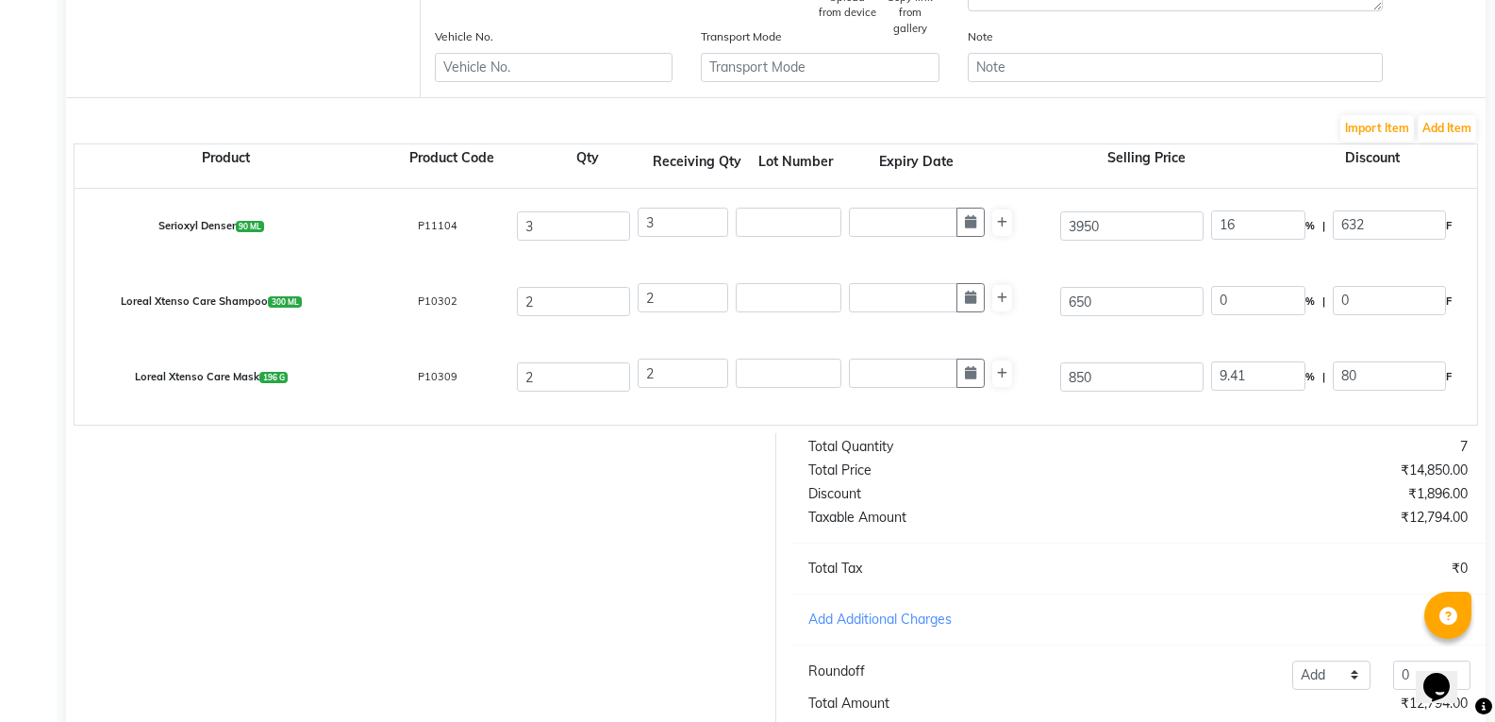
click at [614, 549] on div at bounding box center [414, 588] width 724 height 311
click at [1113, 308] on input "650" at bounding box center [1131, 301] width 143 height 29
type input "690.01"
type input "5.8"
type input "40.01"
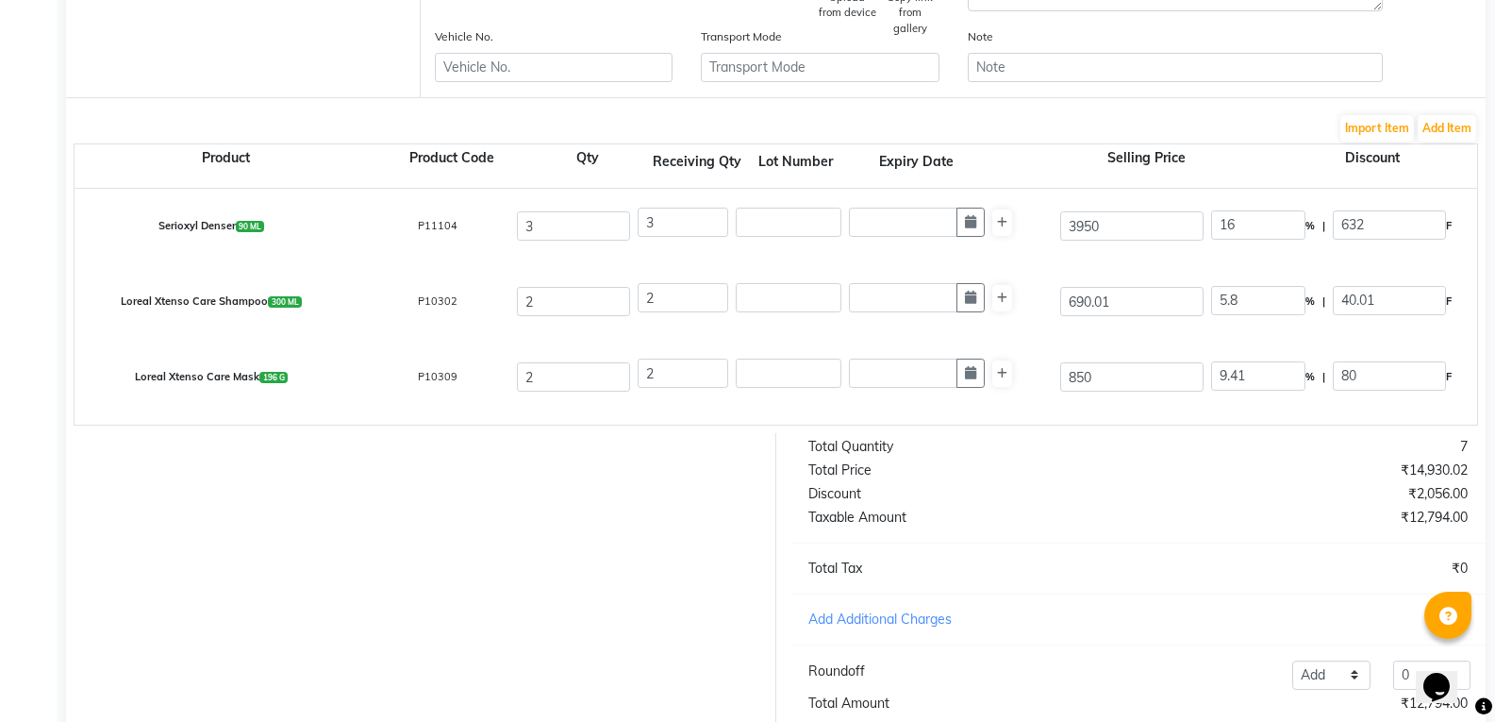
click at [465, 581] on div at bounding box center [414, 588] width 724 height 311
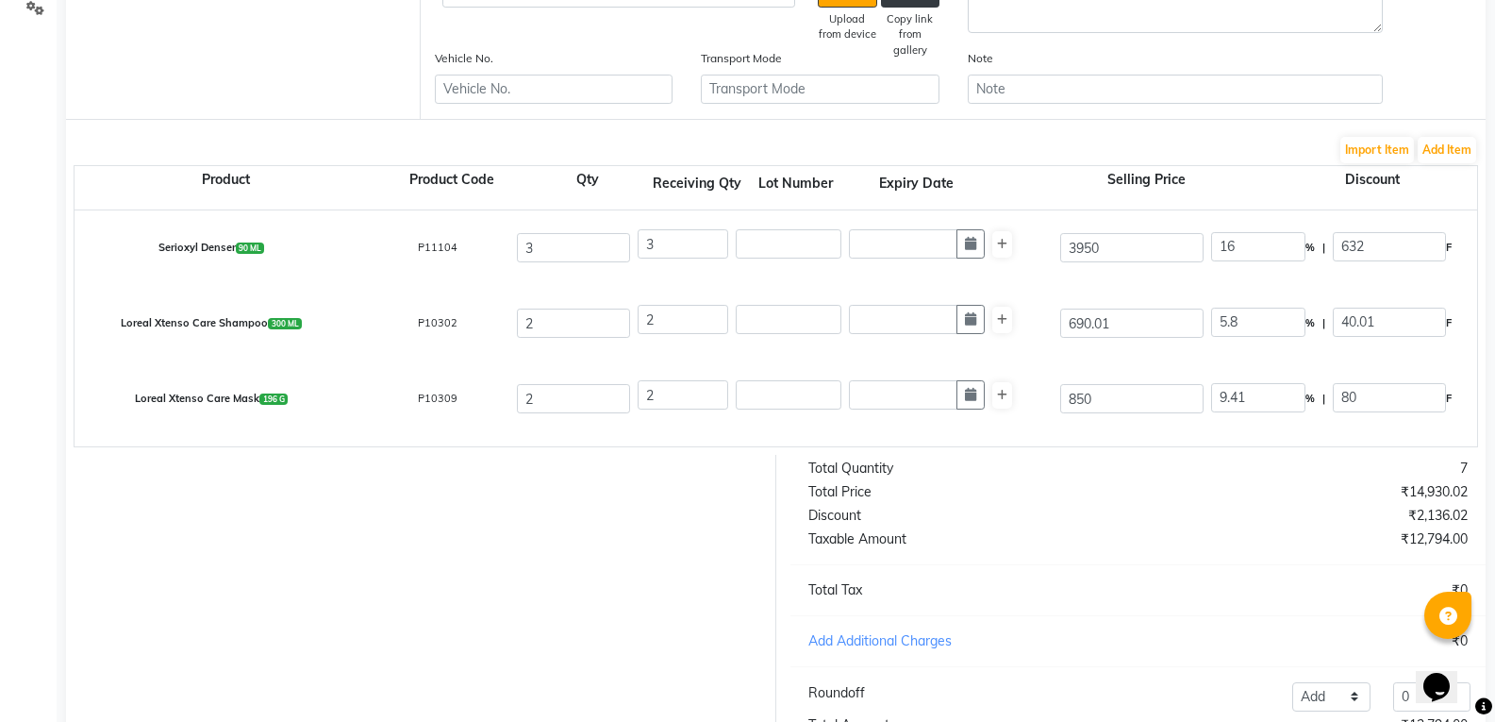
scroll to position [417, 0]
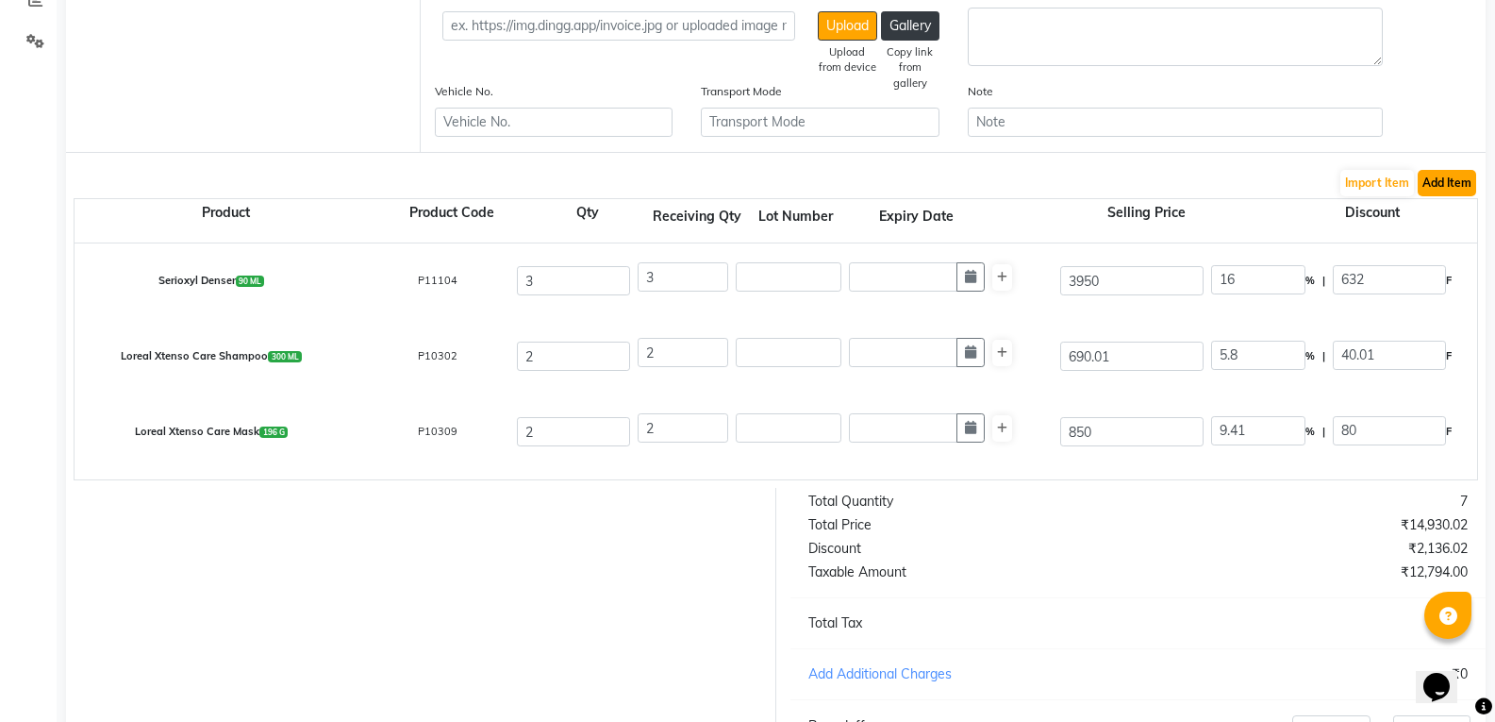
click at [1464, 186] on button "Add Item" at bounding box center [1447, 183] width 58 height 26
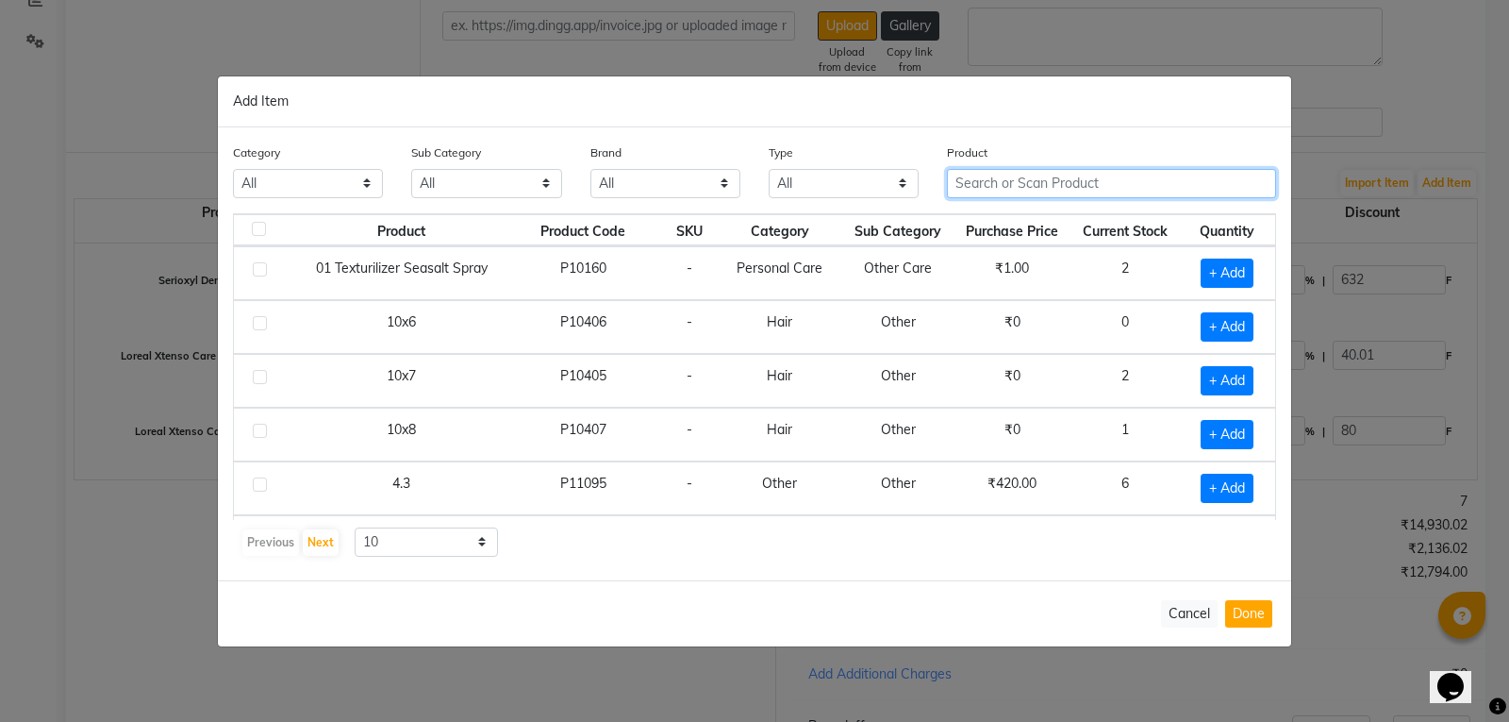
click at [1116, 187] on input "text" at bounding box center [1111, 183] width 329 height 29
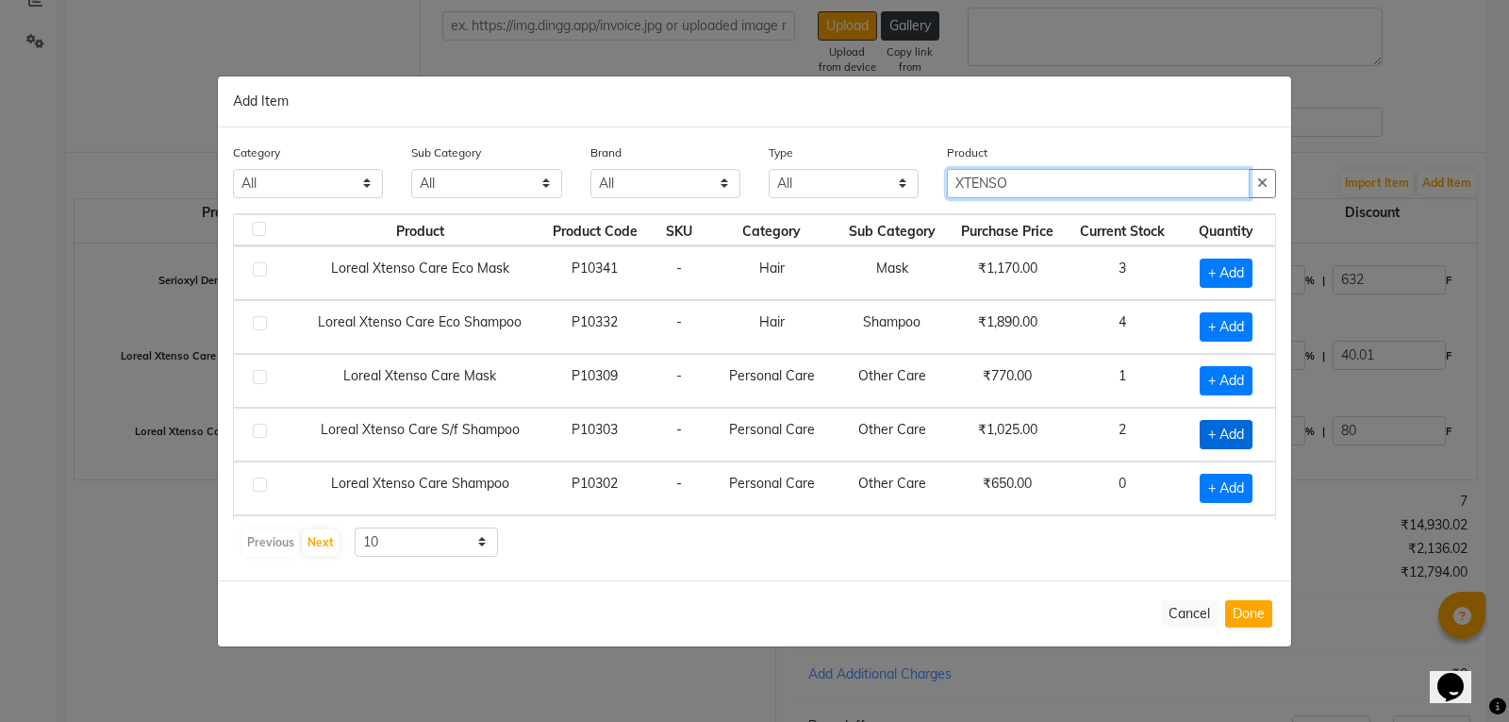
type input "XTENSO"
click at [1226, 438] on span "+ Add" at bounding box center [1226, 434] width 53 height 29
checkbox input "true"
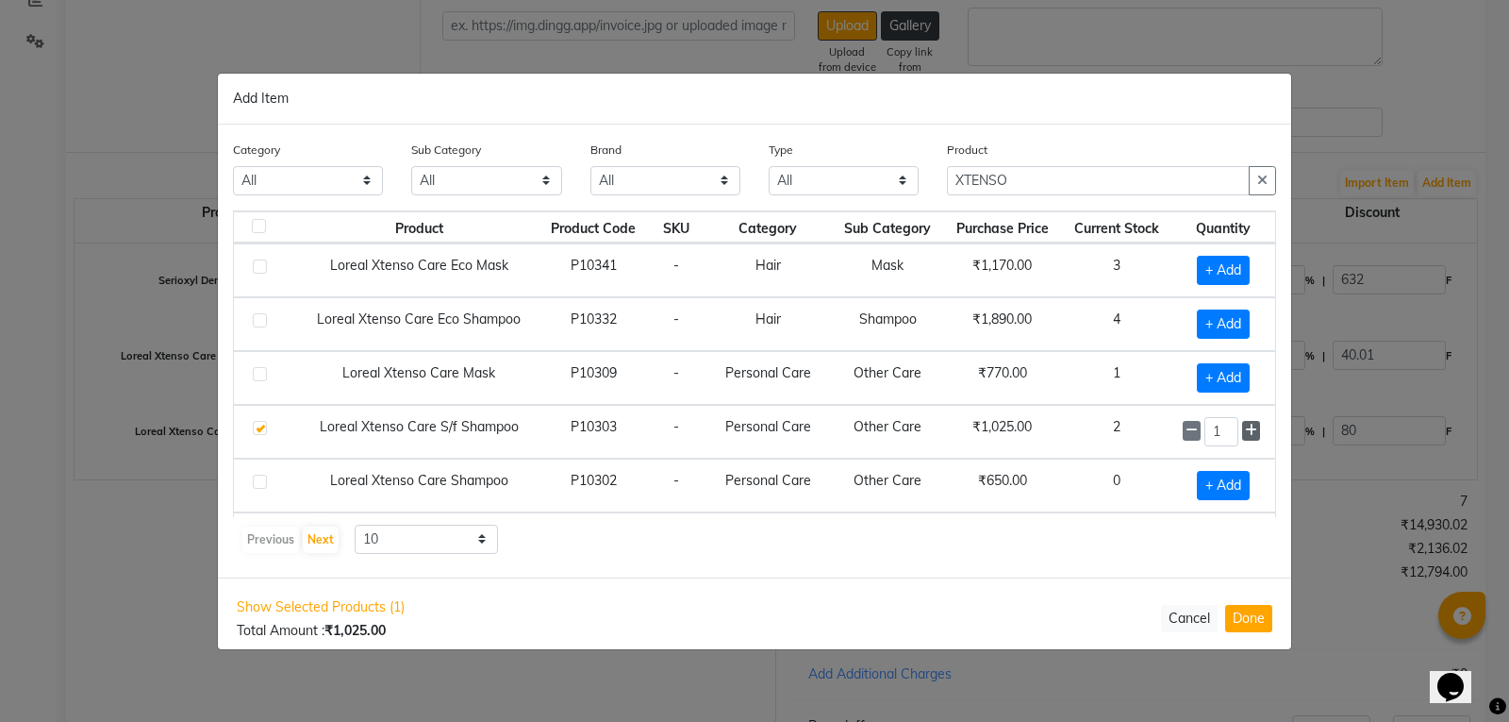
click at [1245, 428] on icon at bounding box center [1251, 429] width 12 height 13
type input "2"
click at [1247, 619] on button "Done" at bounding box center [1248, 618] width 47 height 27
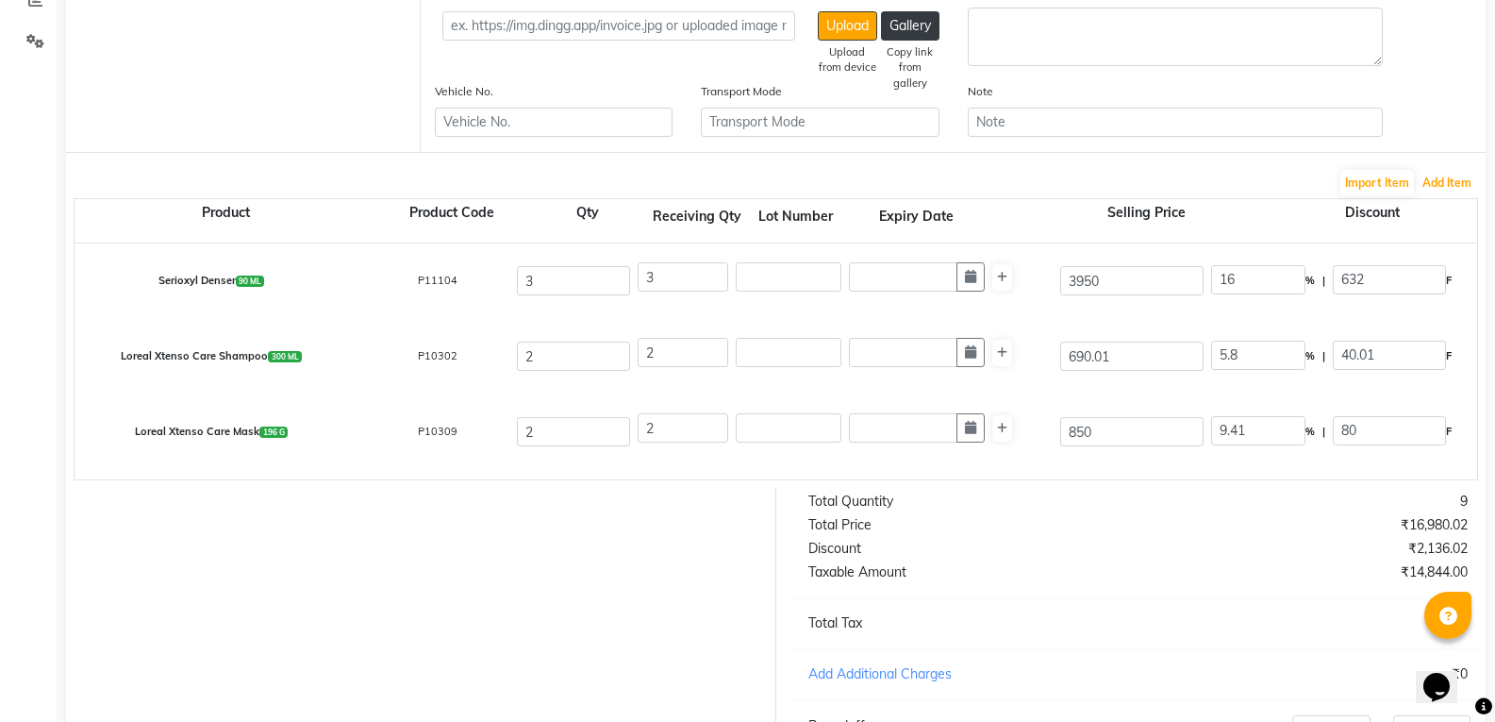
scroll to position [66, 0]
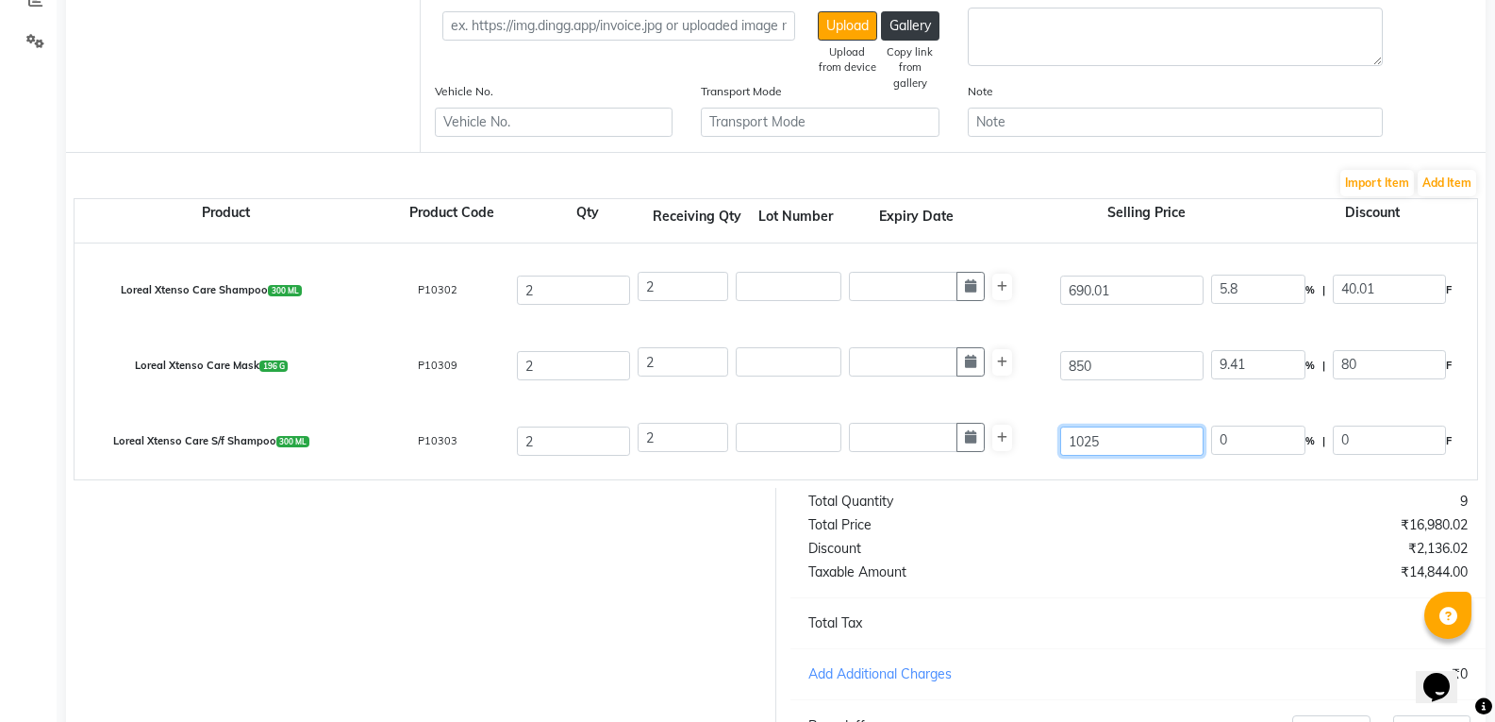
click at [1140, 442] on input "1025" at bounding box center [1131, 440] width 143 height 29
click at [1137, 440] on input "1025" at bounding box center [1131, 440] width 143 height 29
type input "1175"
type input "12.77"
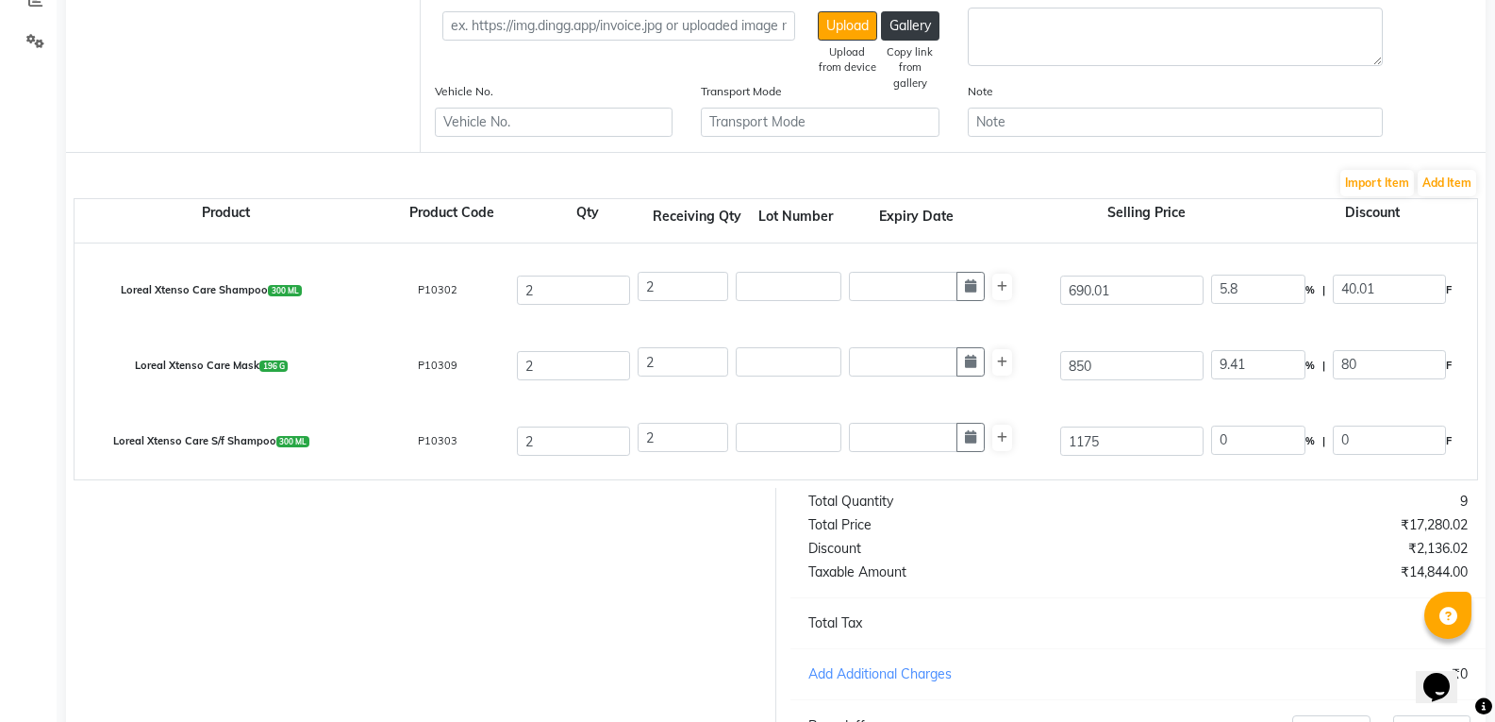
type input "150"
click at [517, 568] on div at bounding box center [414, 643] width 724 height 311
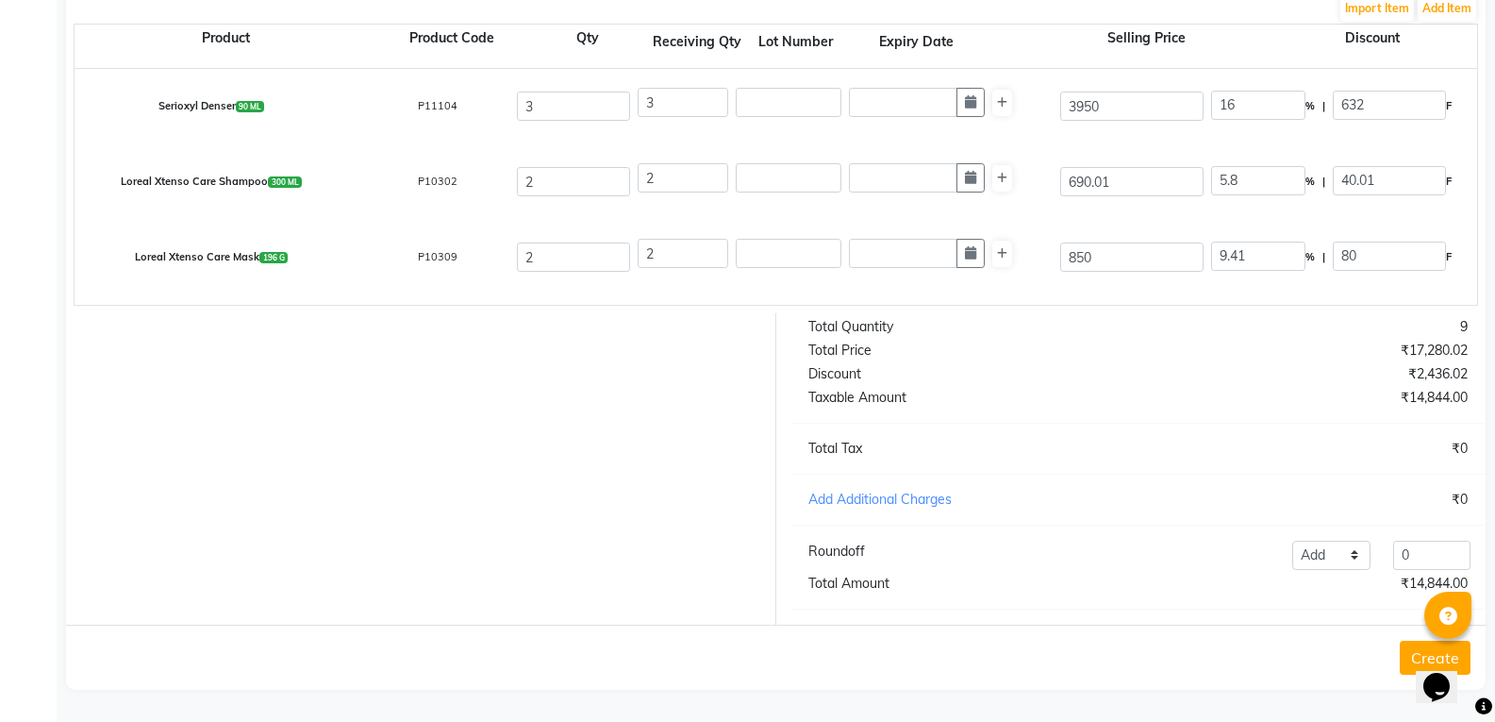
scroll to position [323, 0]
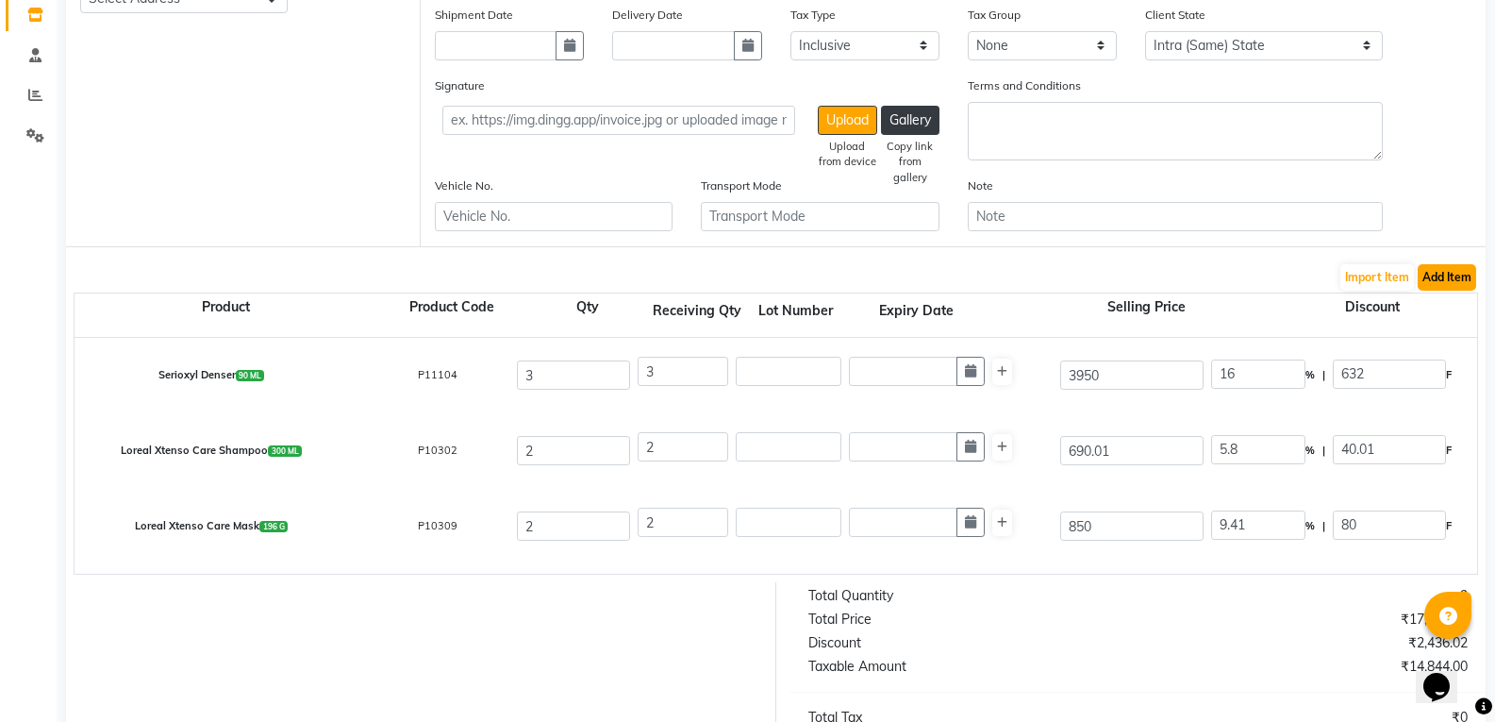
click at [1449, 279] on button "Add Item" at bounding box center [1447, 277] width 58 height 26
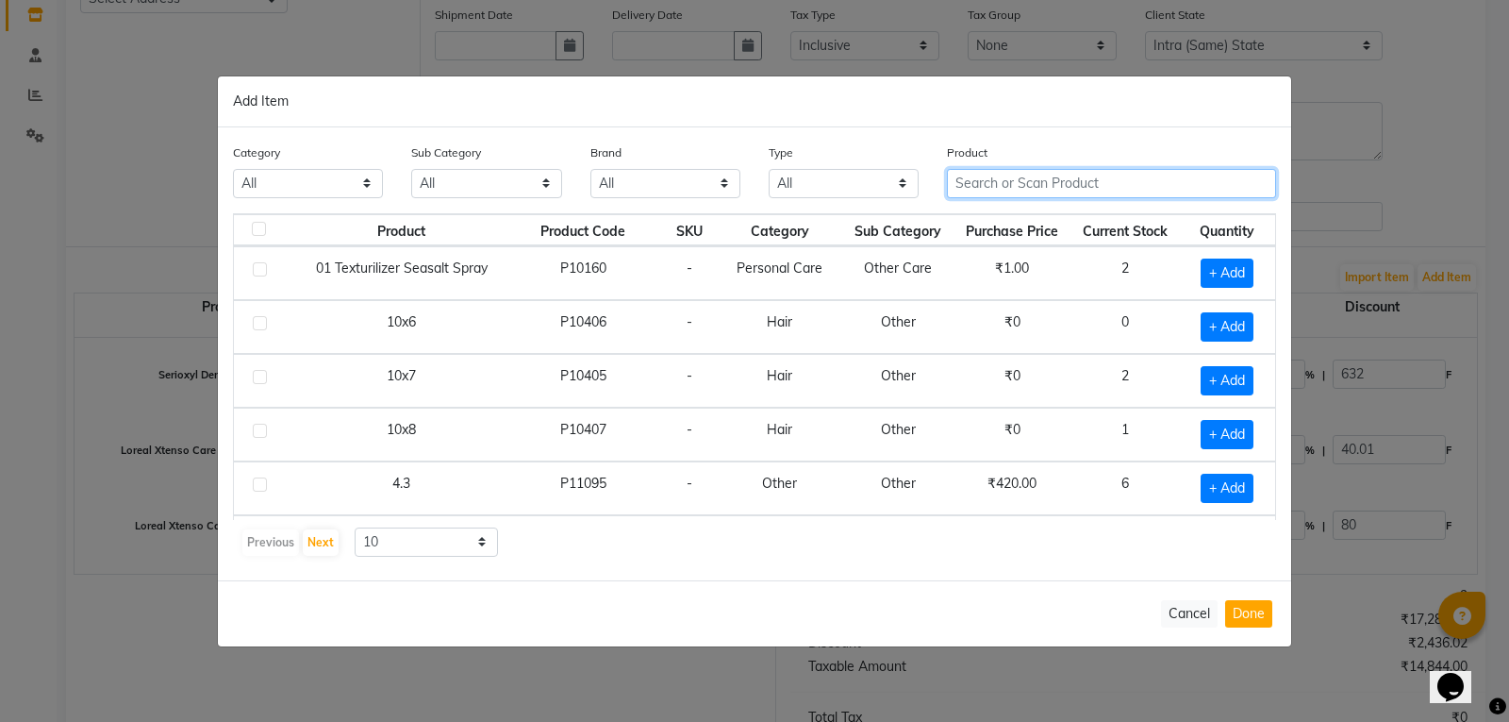
click at [1053, 183] on input "text" at bounding box center [1111, 183] width 329 height 29
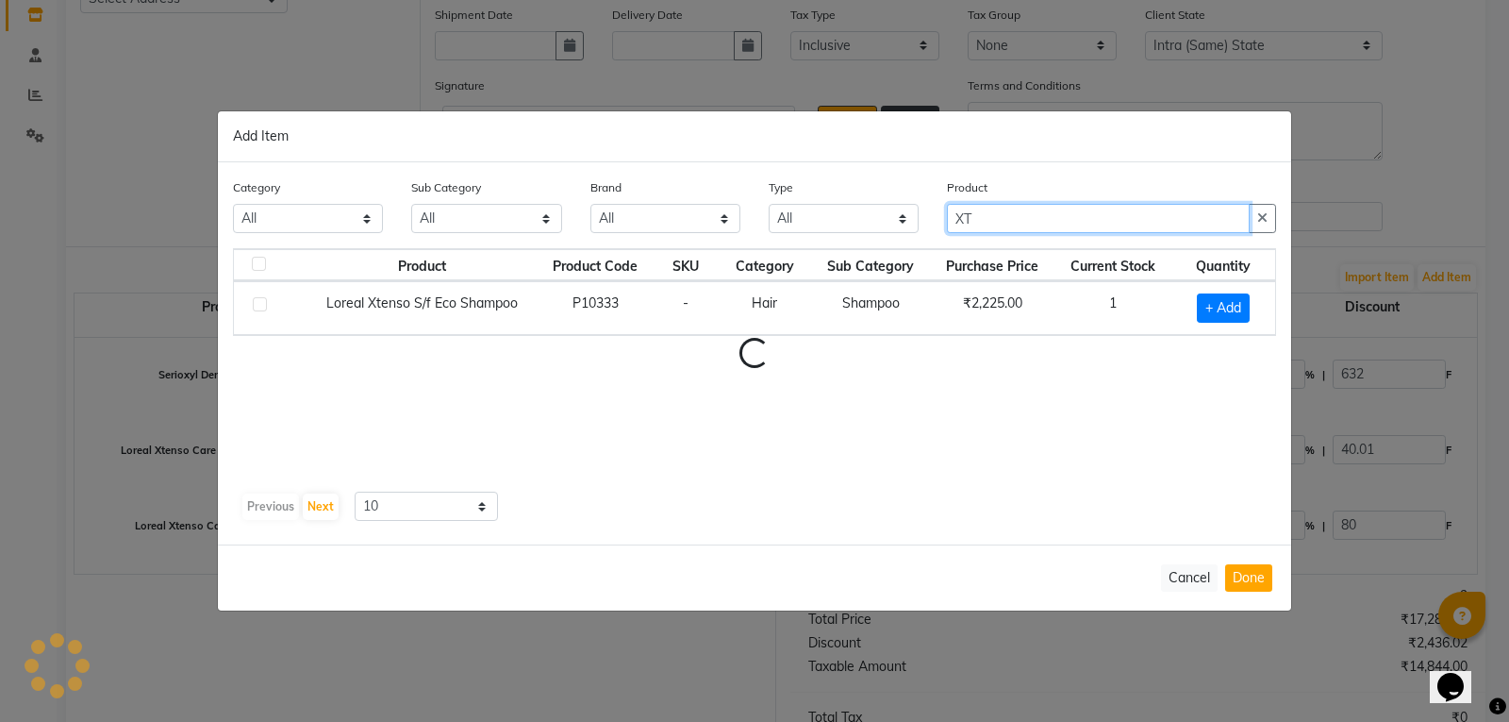
type input "X"
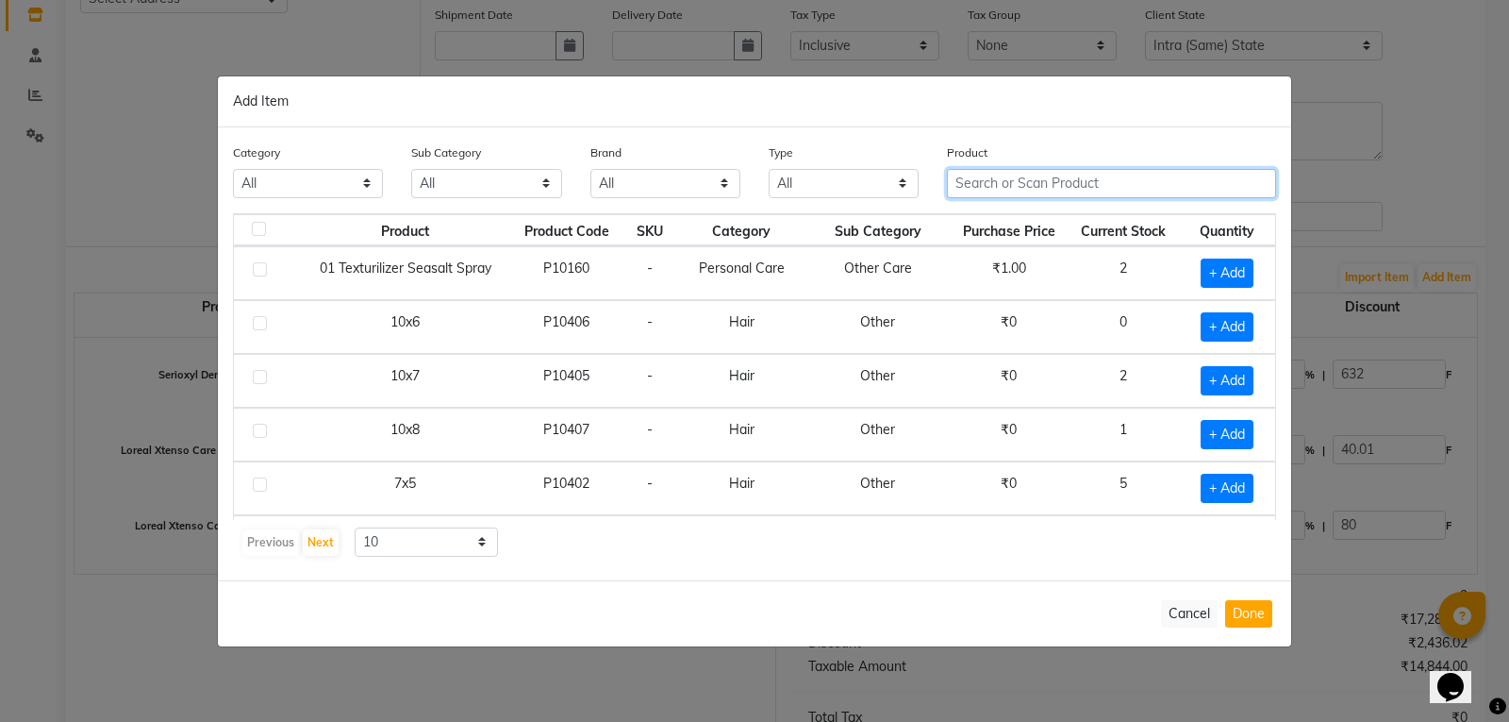
click at [1061, 191] on input "text" at bounding box center [1111, 183] width 329 height 29
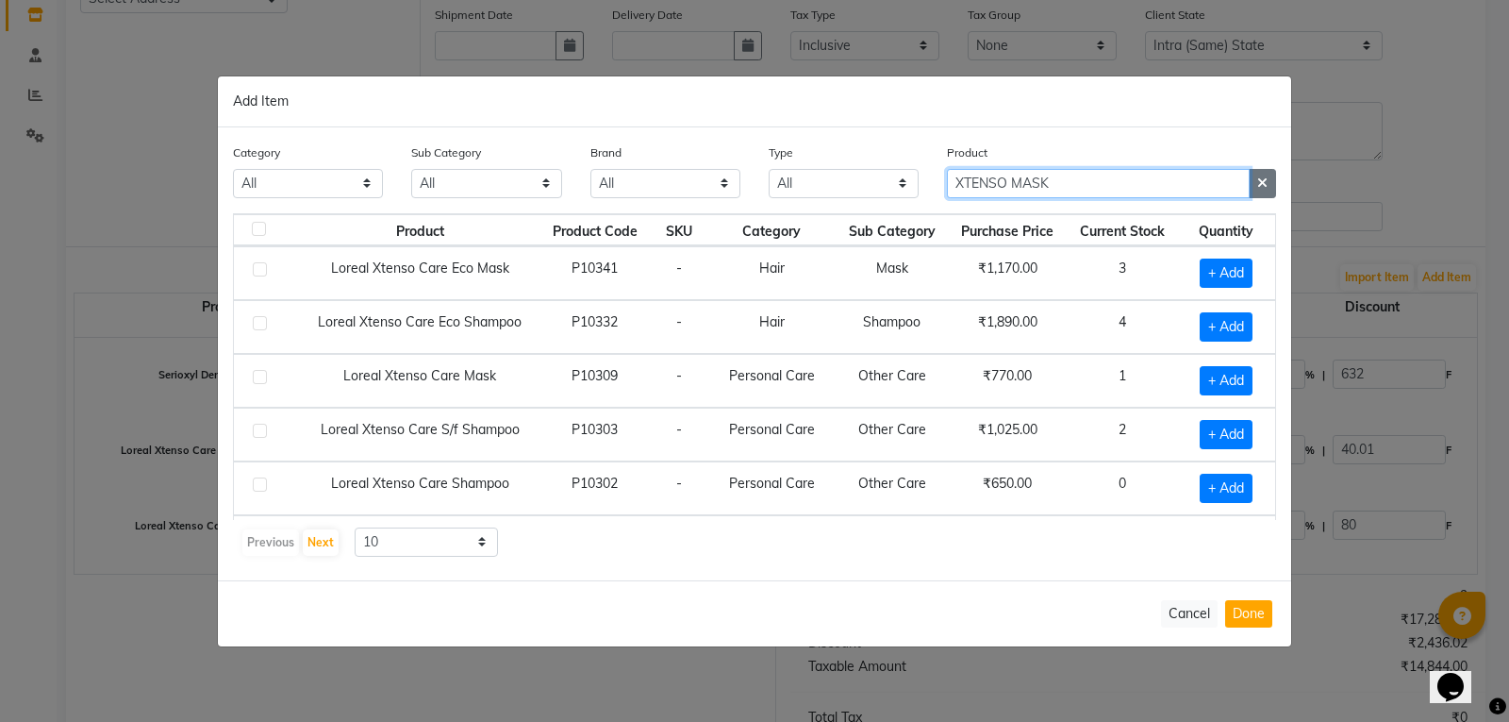
type input "XTENSO MASK"
click at [1261, 184] on icon "button" at bounding box center [1262, 182] width 10 height 13
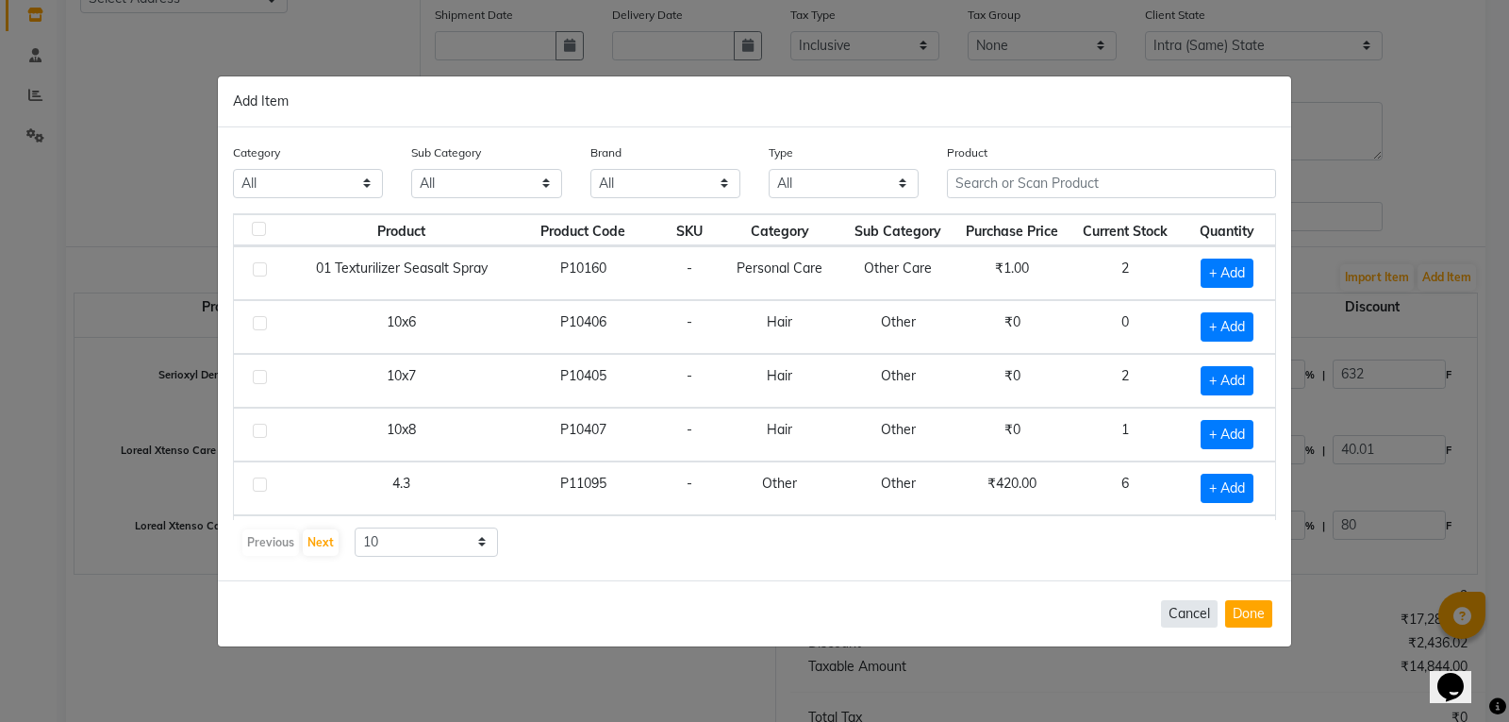
click at [1181, 613] on button "Cancel" at bounding box center [1189, 613] width 57 height 27
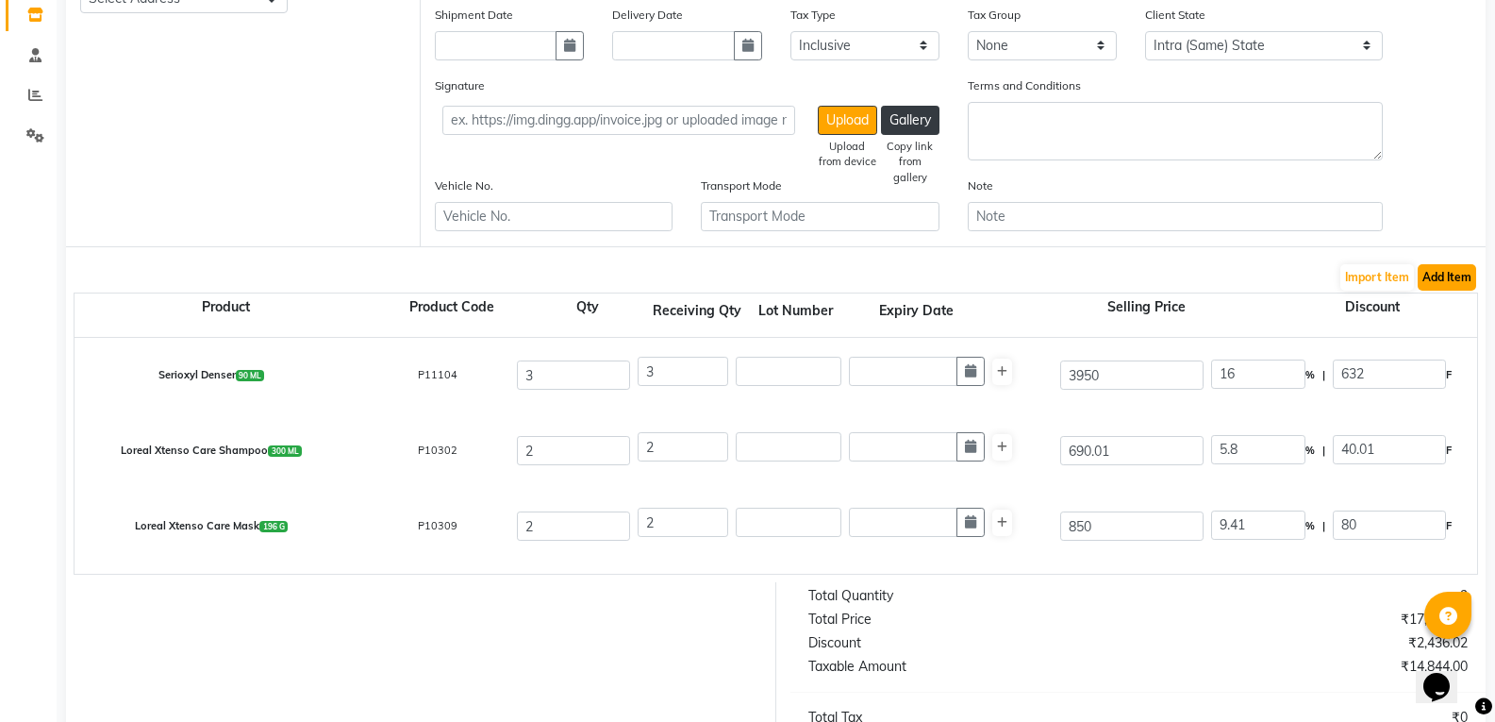
click at [1461, 280] on button "Add Item" at bounding box center [1447, 277] width 58 height 26
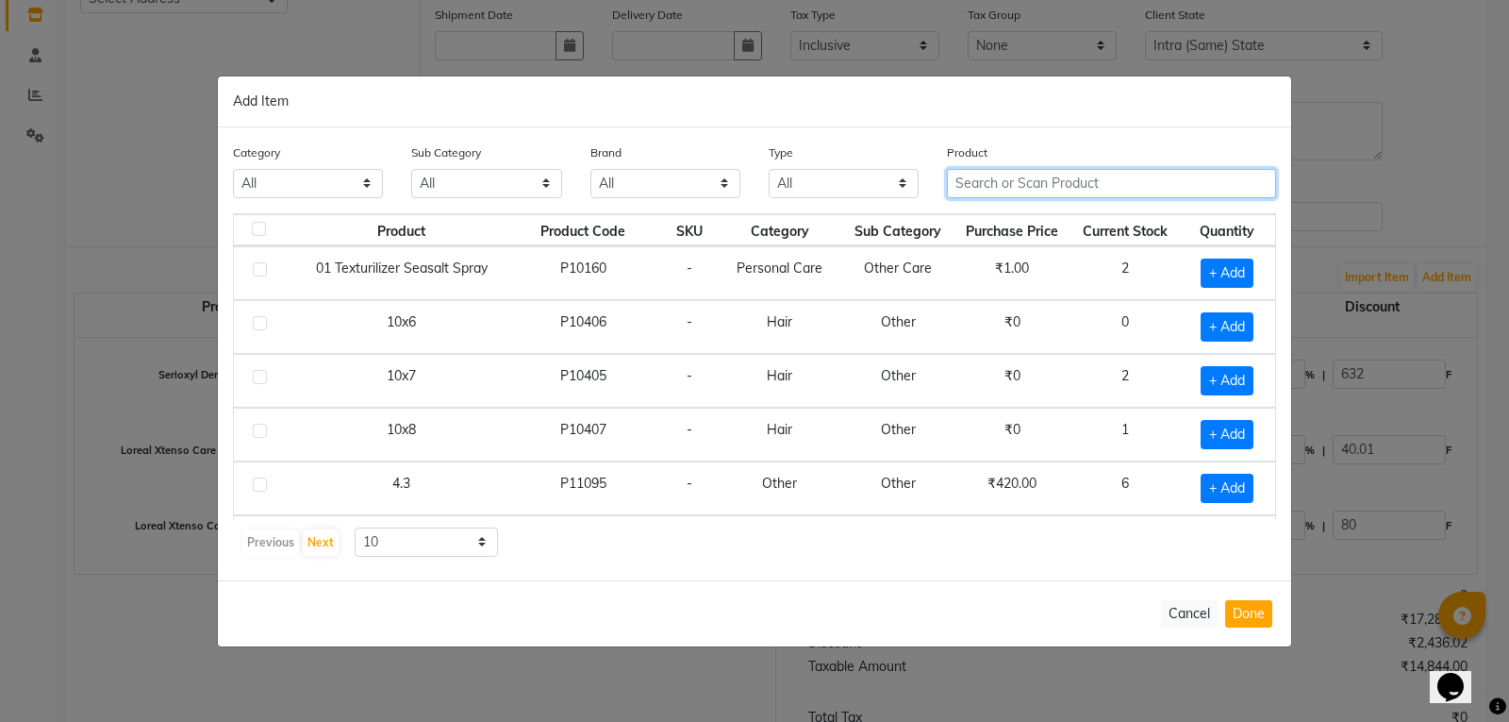
click at [1003, 180] on input "text" at bounding box center [1111, 183] width 329 height 29
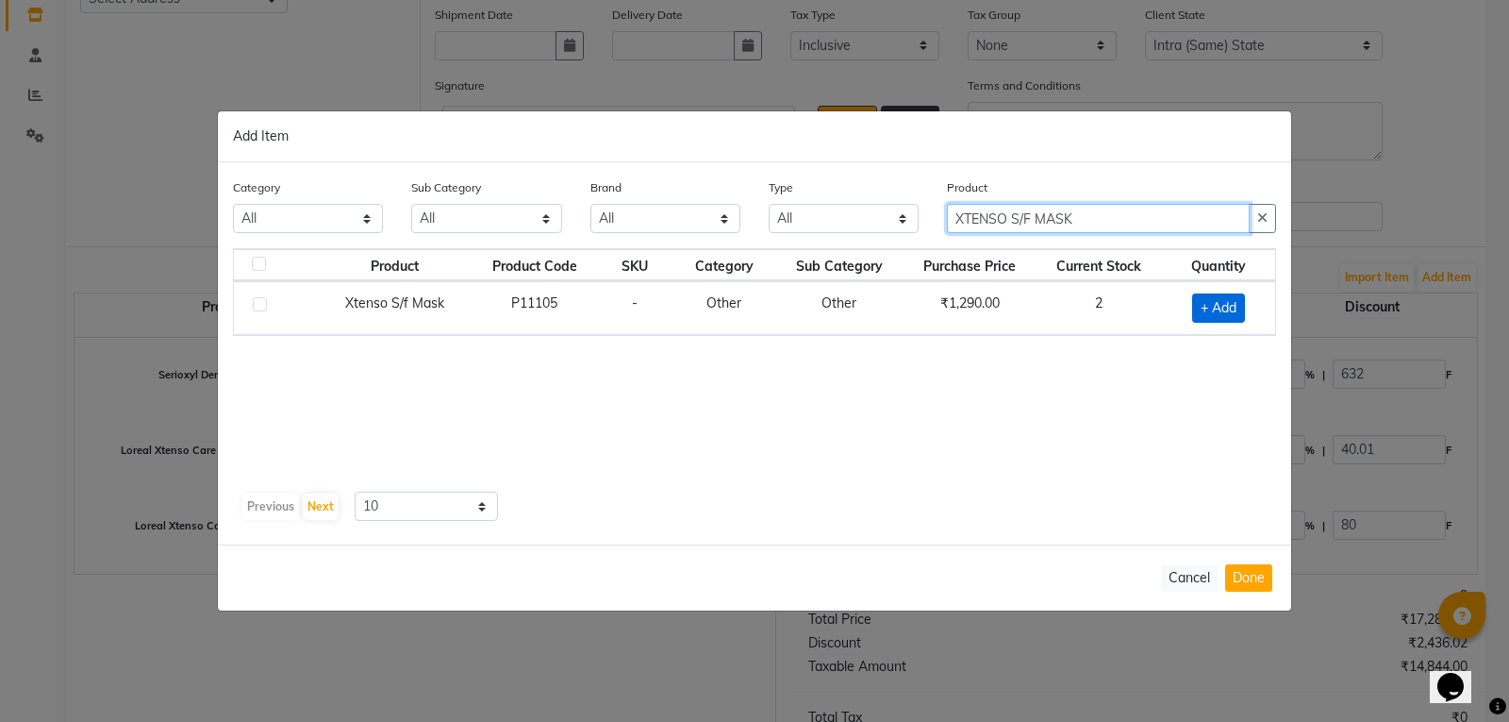
type input "XTENSO S/F MASK"
click at [1213, 313] on span "+ Add" at bounding box center [1218, 307] width 53 height 29
checkbox input "true"
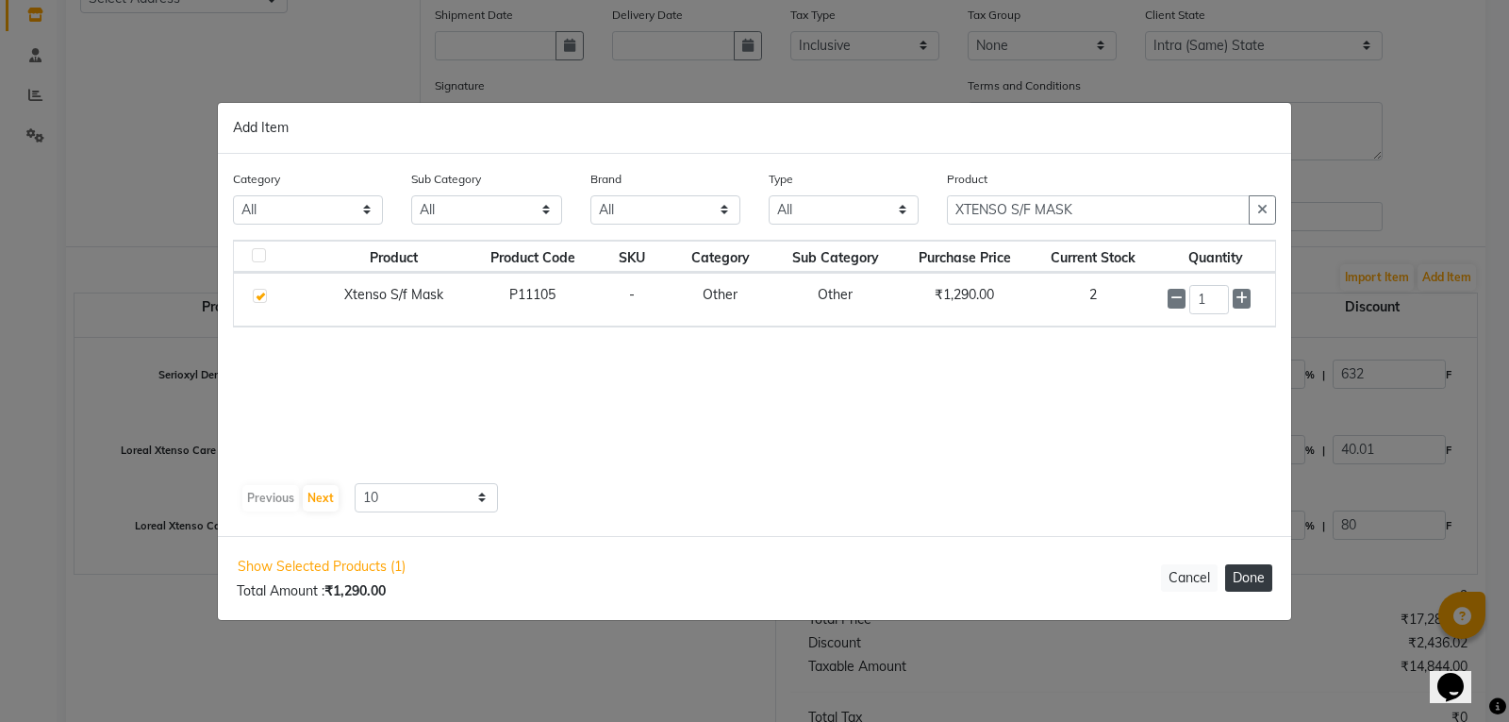
click at [1264, 567] on button "Done" at bounding box center [1248, 577] width 47 height 27
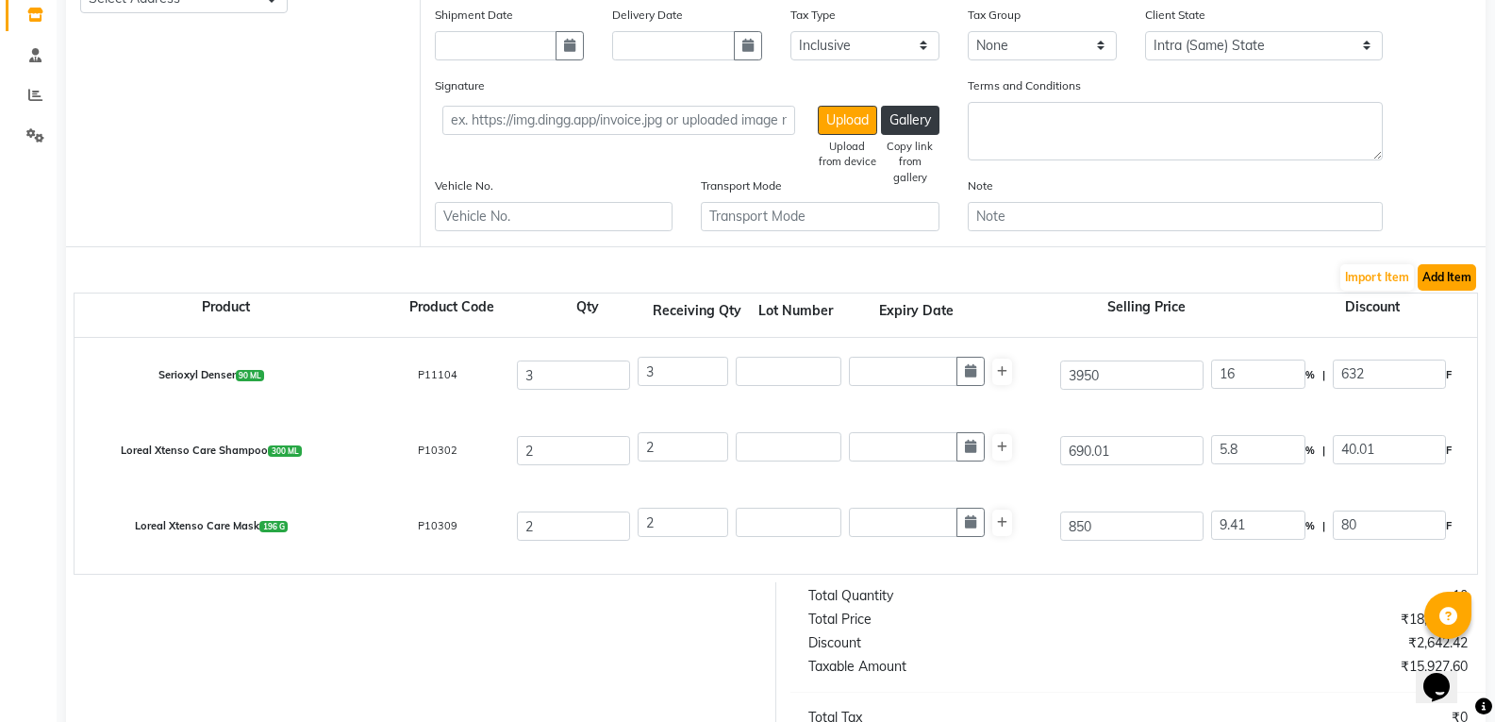
click at [1435, 272] on button "Add Item" at bounding box center [1447, 277] width 58 height 26
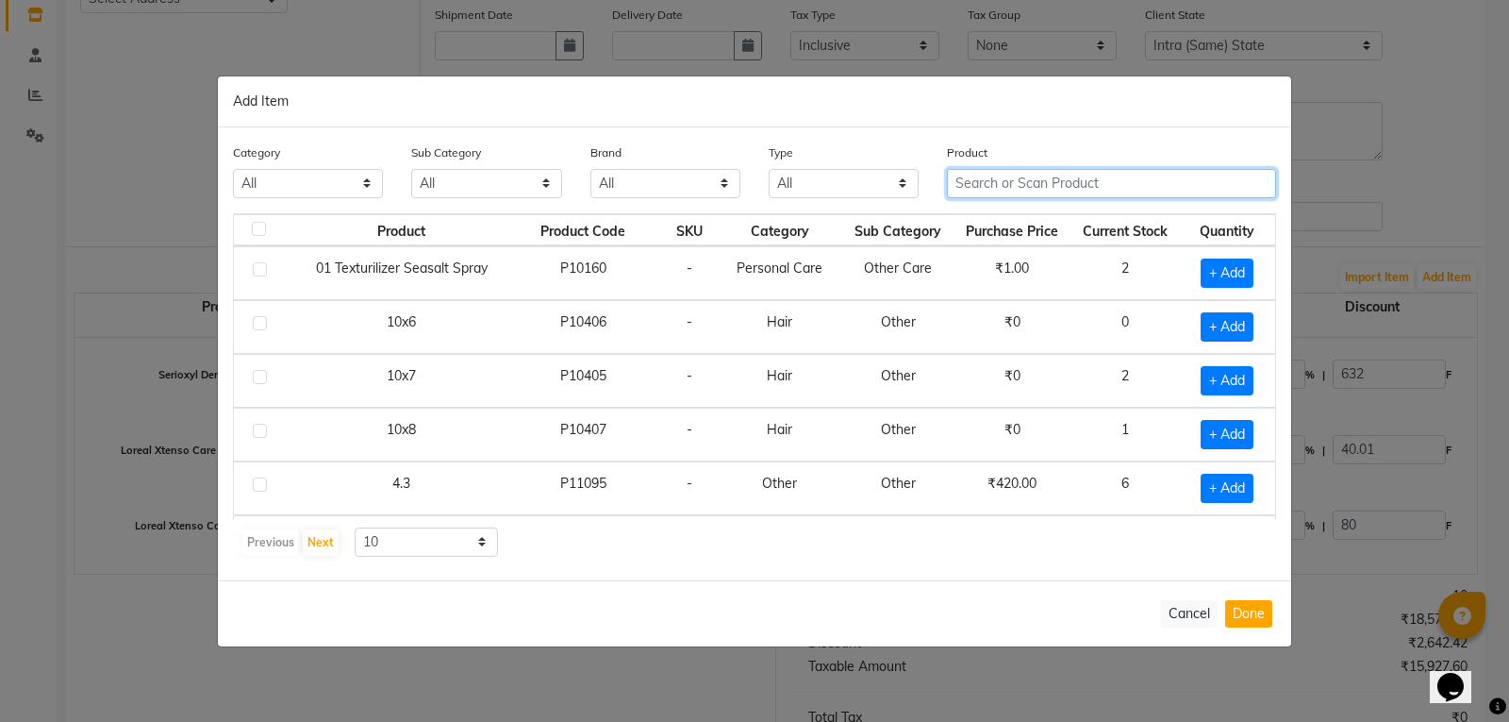
click at [1110, 174] on input "text" at bounding box center [1111, 183] width 329 height 29
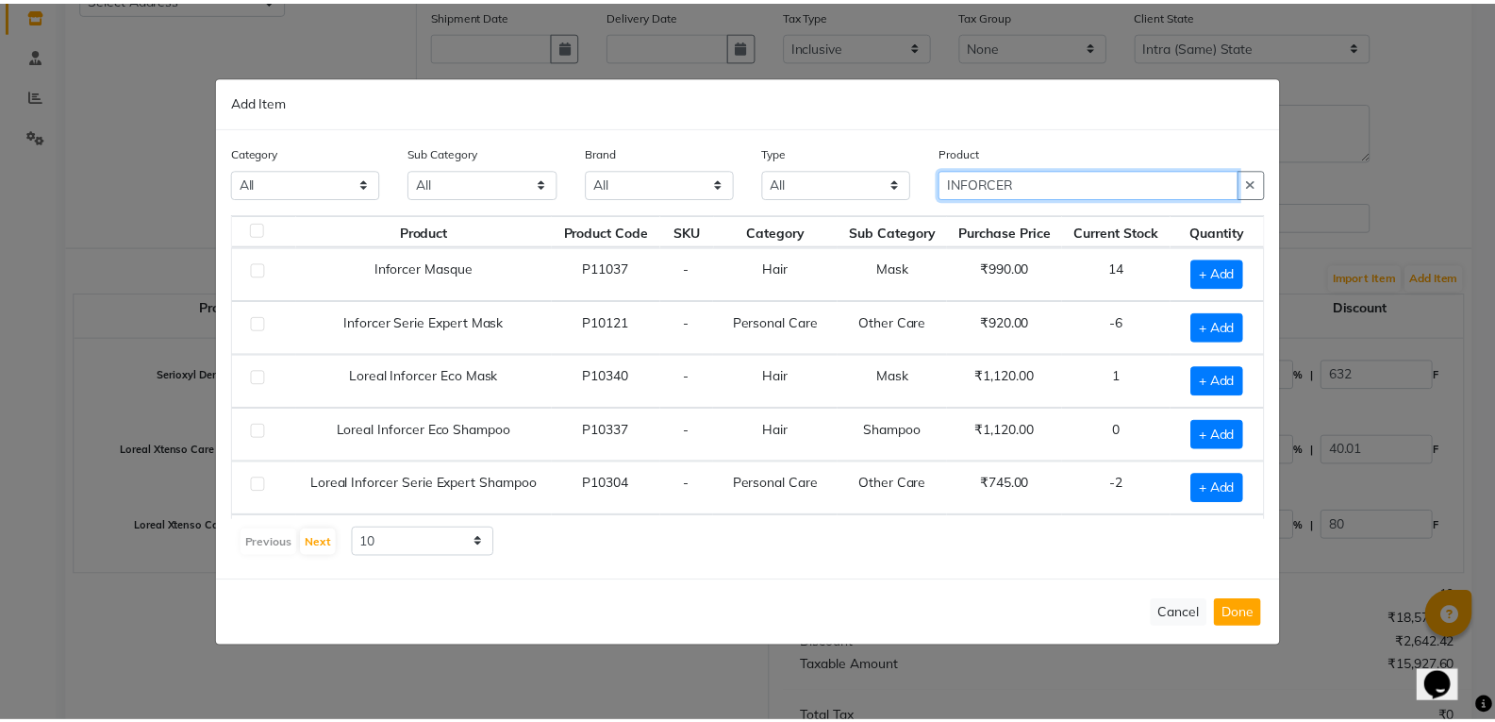
scroll to position [50, 0]
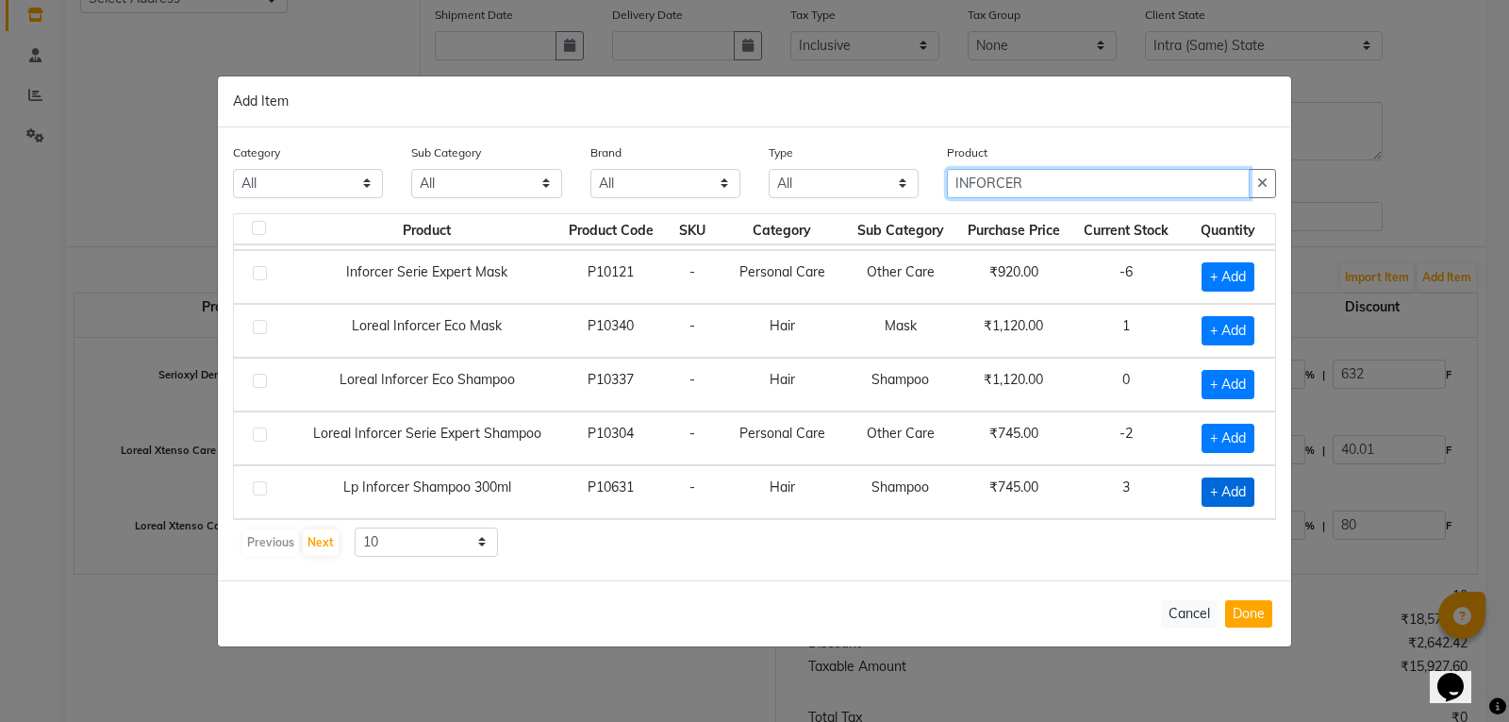
type input "INFORCER"
click at [1224, 491] on span "+ Add" at bounding box center [1228, 491] width 53 height 29
checkbox input "true"
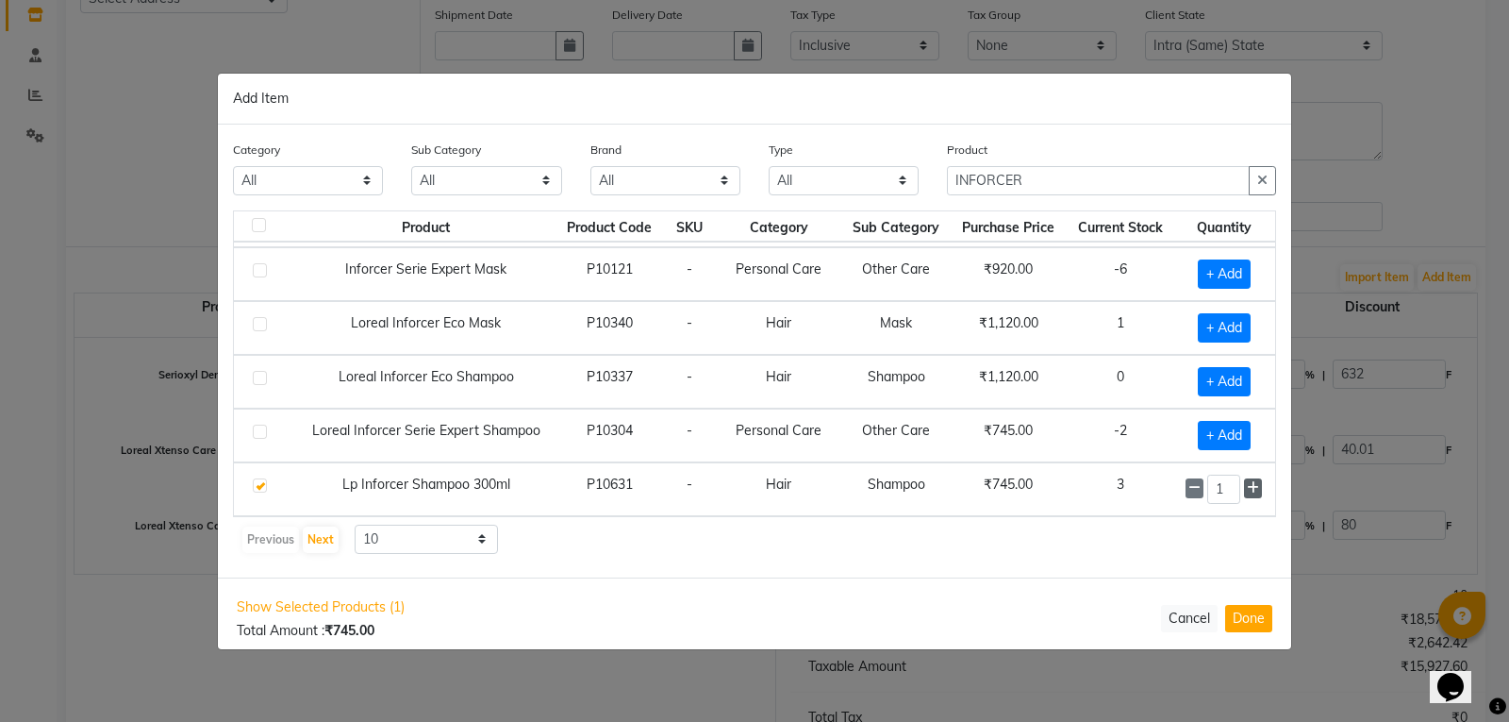
click at [1247, 487] on span at bounding box center [1253, 488] width 18 height 20
click at [1248, 485] on span at bounding box center [1253, 488] width 18 height 20
type input "4"
click at [1249, 614] on button "Done" at bounding box center [1248, 618] width 47 height 27
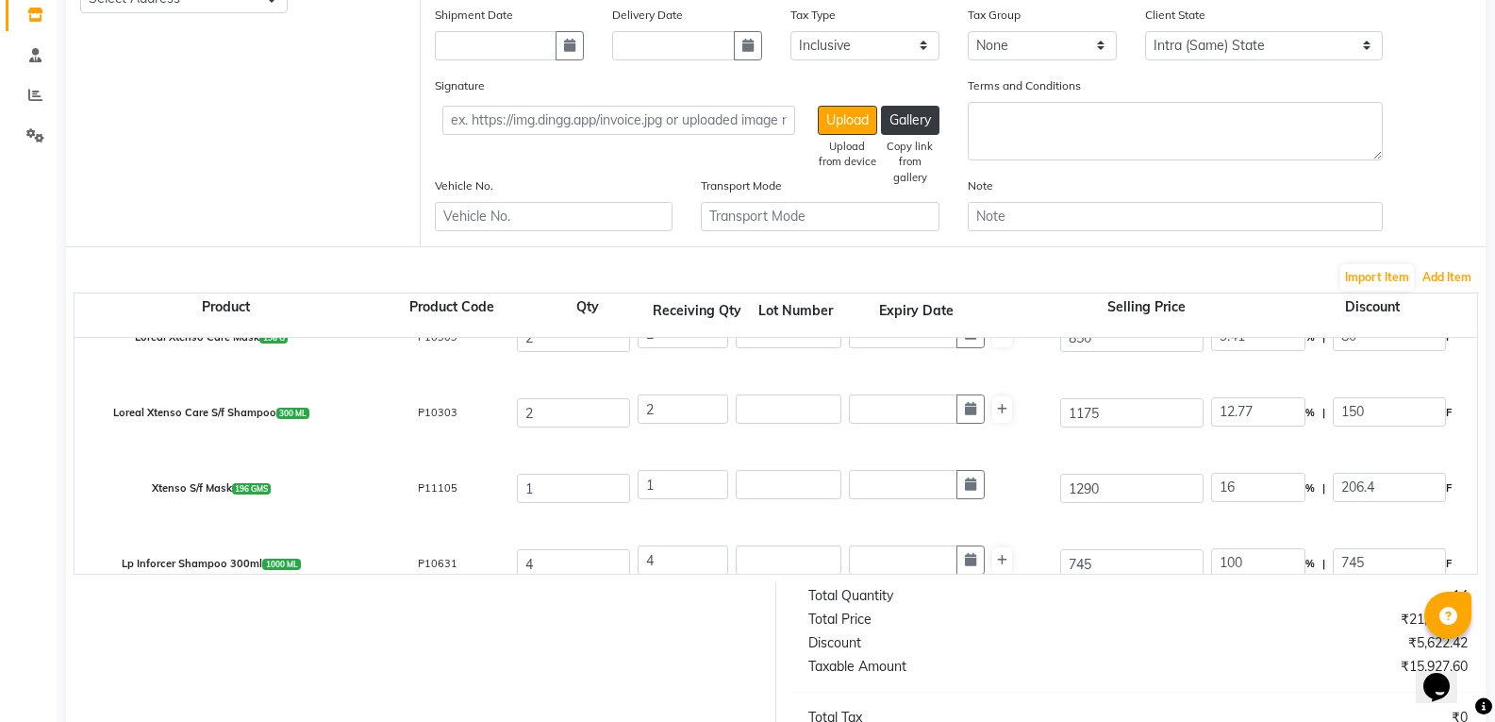
scroll to position [217, 0]
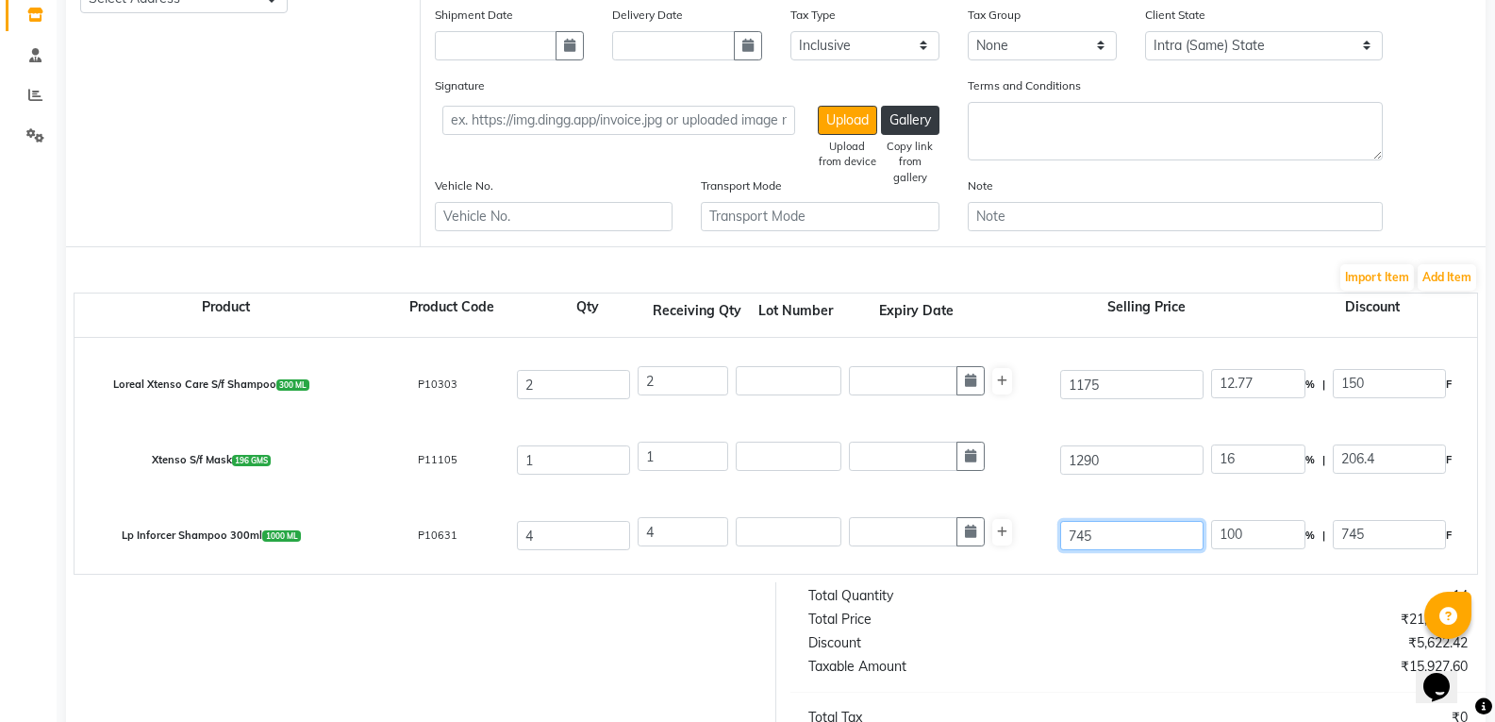
click at [1118, 537] on input "745" at bounding box center [1131, 535] width 143 height 29
type input "74"
type input "1006.76"
type input "7"
type input "10642.86"
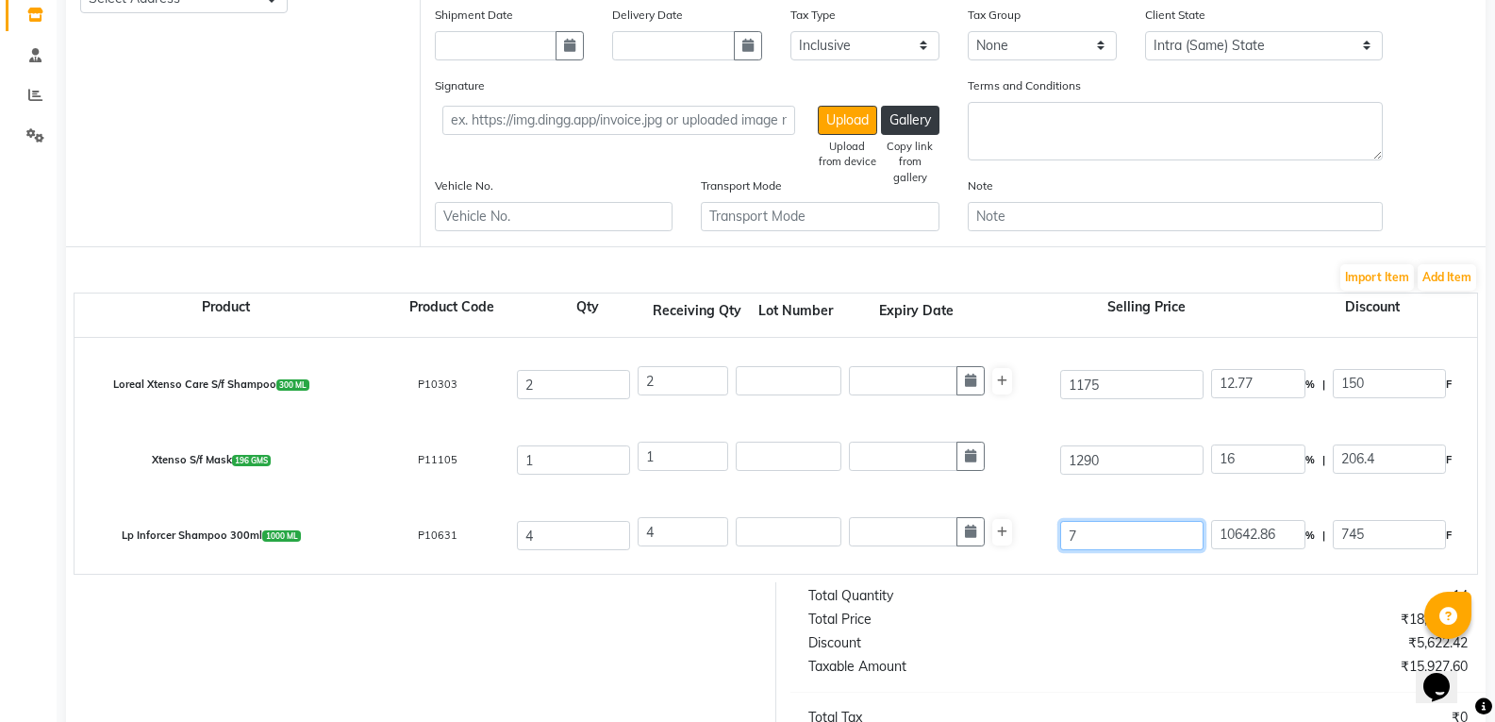
type input "79"
type input "943.04"
type input "790"
type input "94.3"
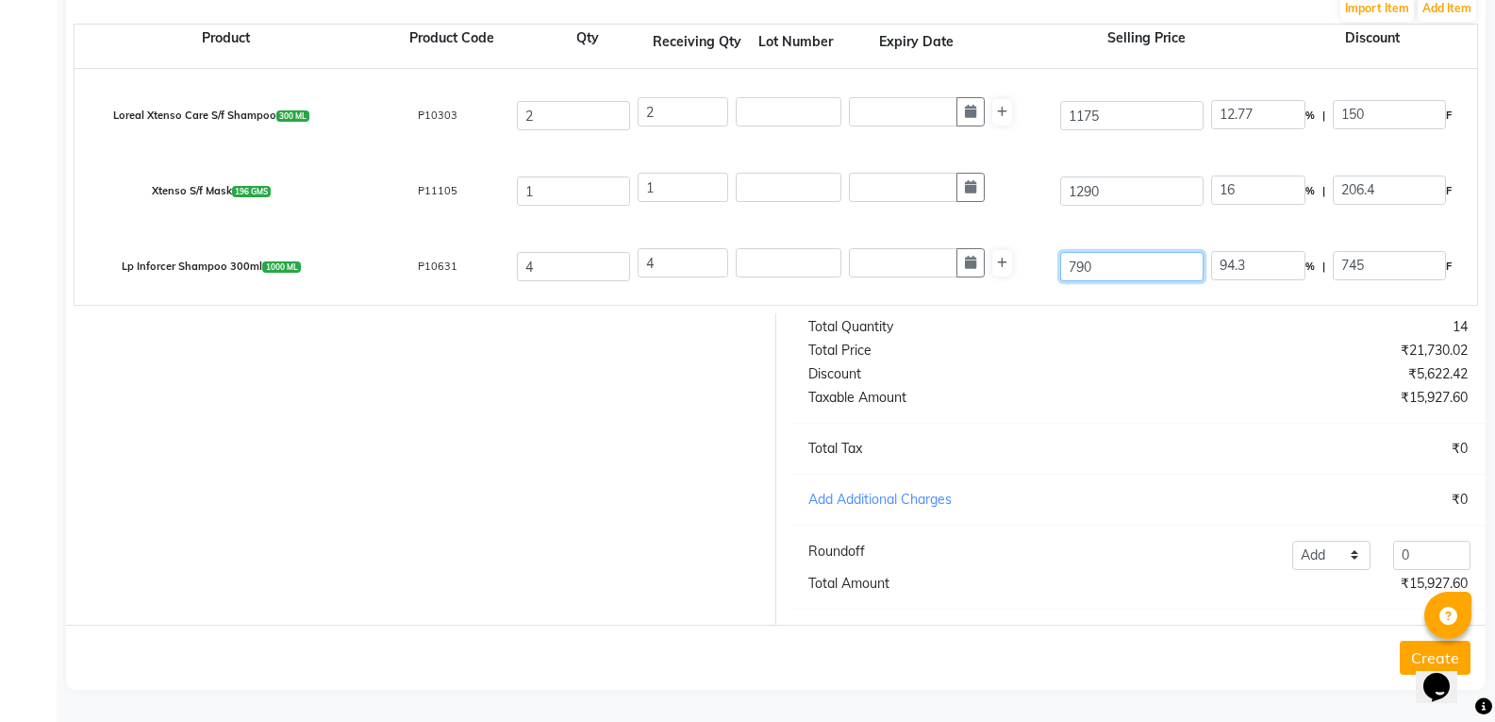
type input "790"
type input "100"
type input "790"
click at [364, 426] on div at bounding box center [414, 468] width 724 height 311
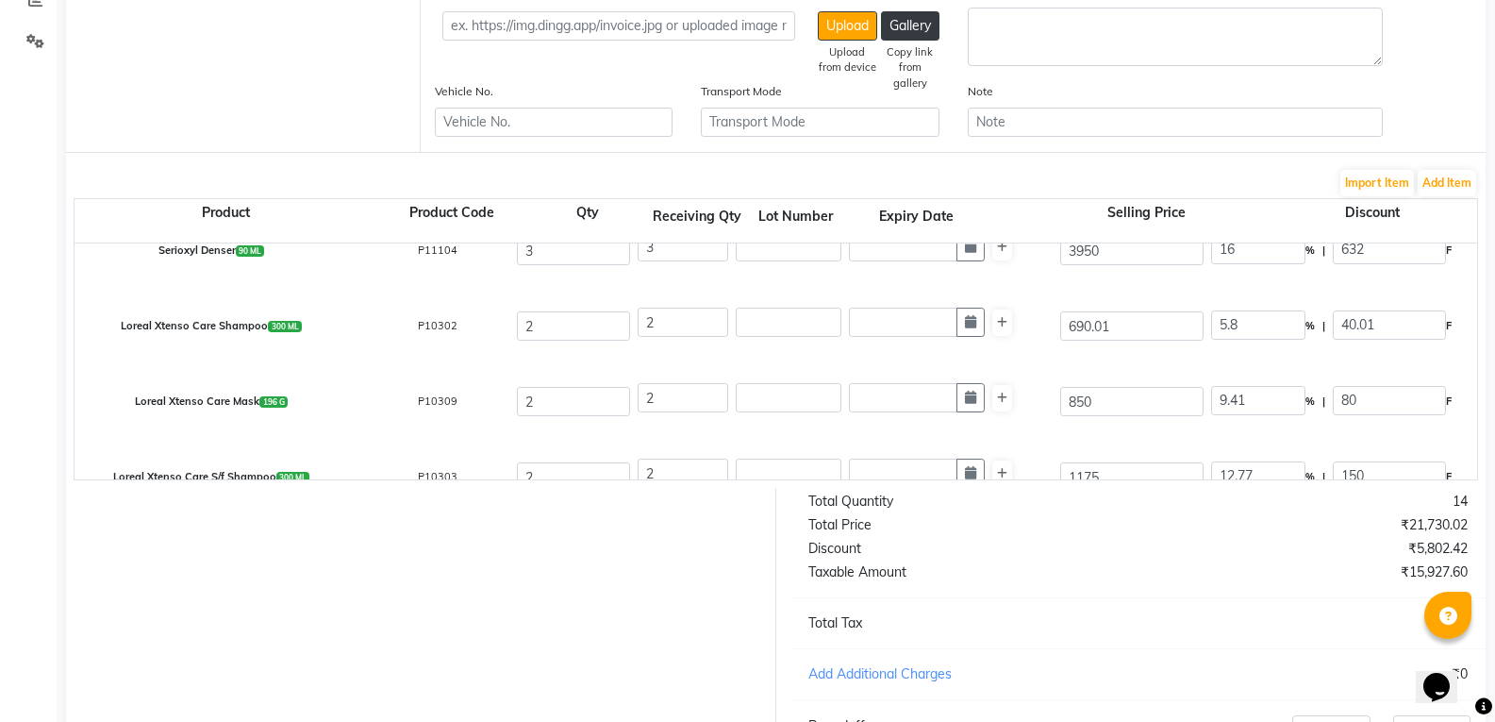
scroll to position [28, 0]
click at [1470, 186] on button "Add Item" at bounding box center [1447, 183] width 58 height 26
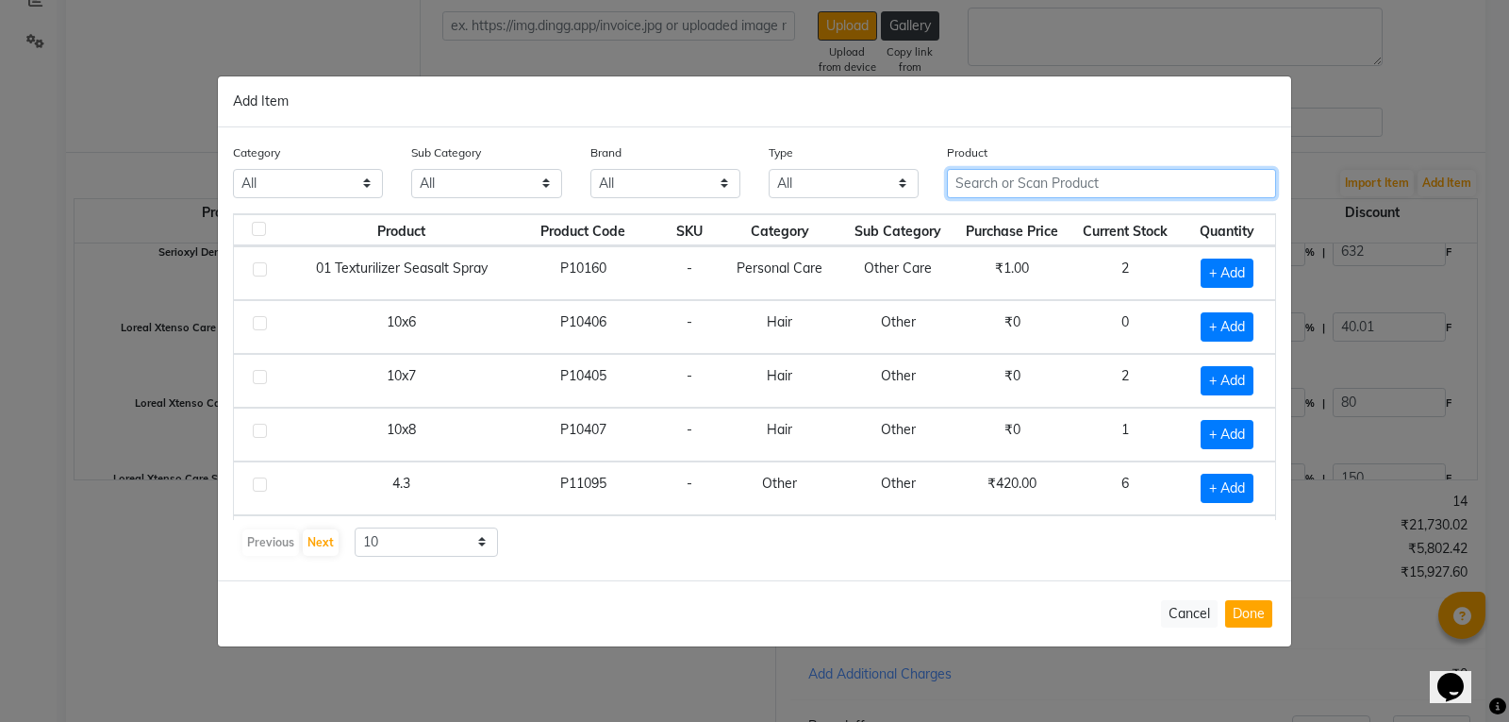
click at [1205, 194] on input "text" at bounding box center [1111, 183] width 329 height 29
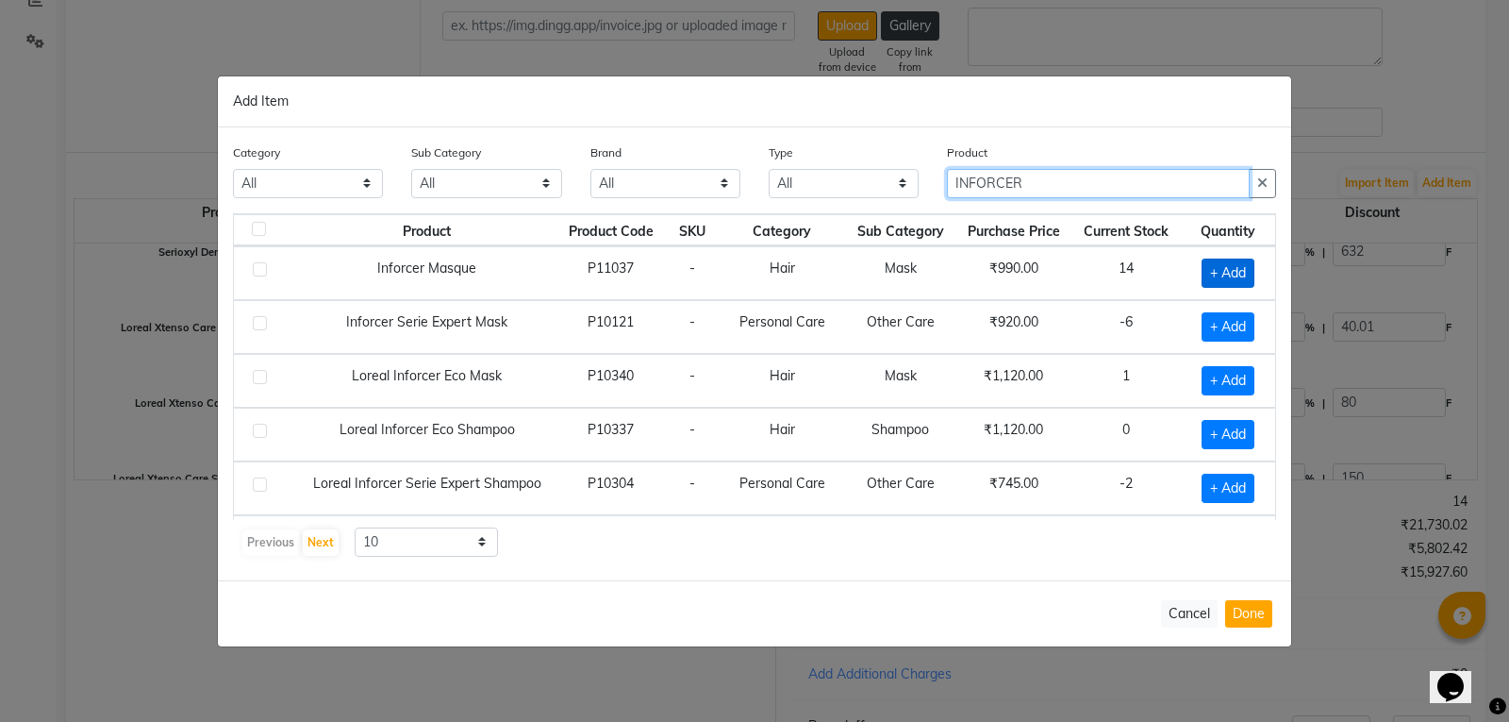
type input "INFORCER"
click at [1237, 267] on span "+ Add" at bounding box center [1228, 272] width 53 height 29
checkbox input "true"
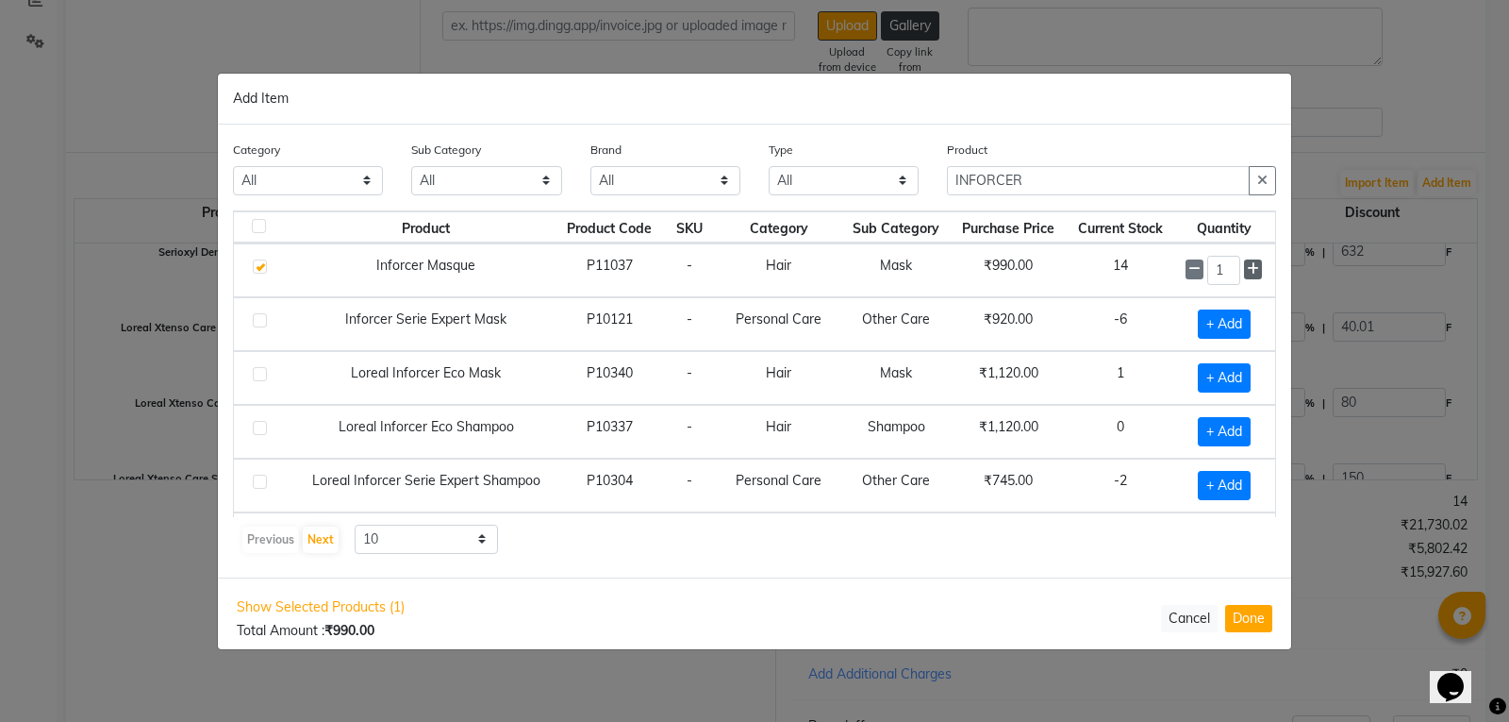
click at [1247, 273] on icon at bounding box center [1253, 268] width 12 height 13
type input "2"
click at [1249, 606] on button "Done" at bounding box center [1248, 618] width 47 height 27
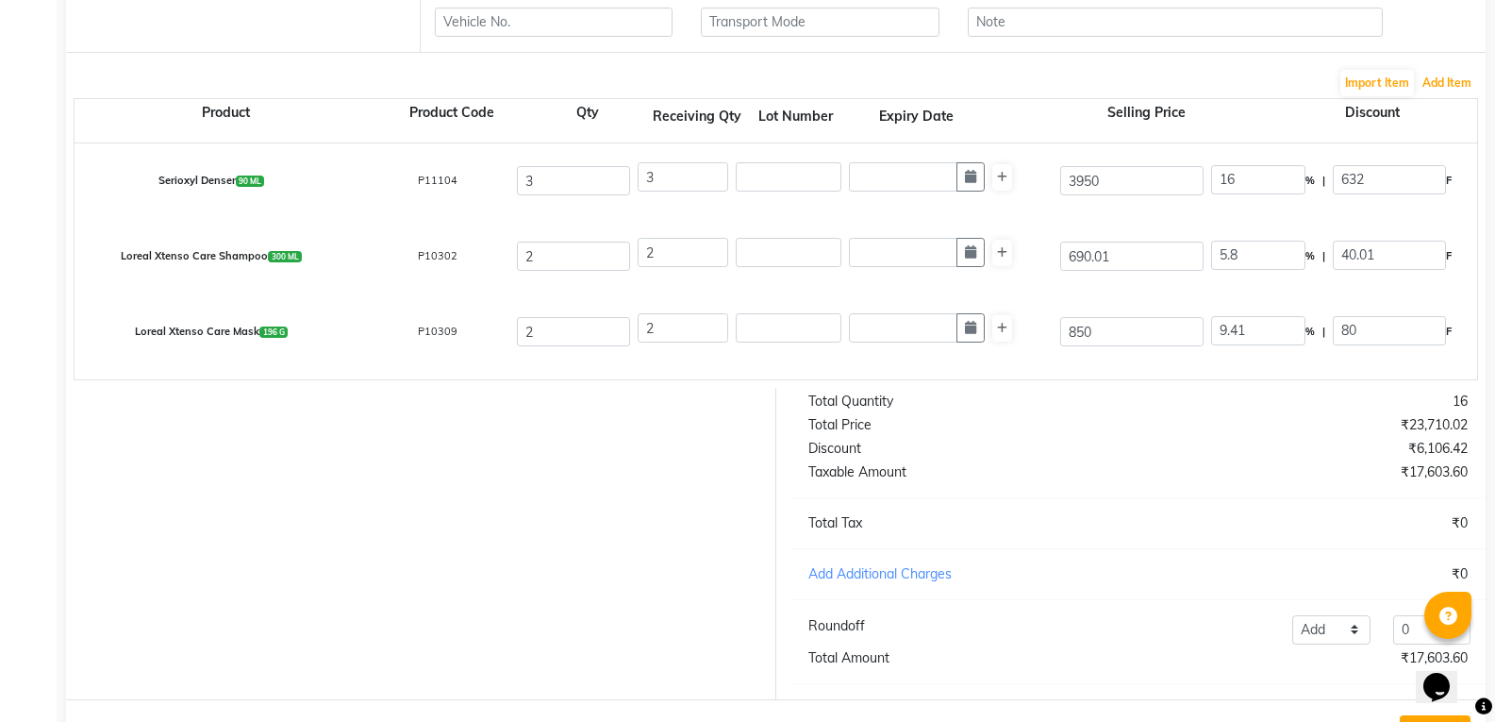
scroll to position [417, 0]
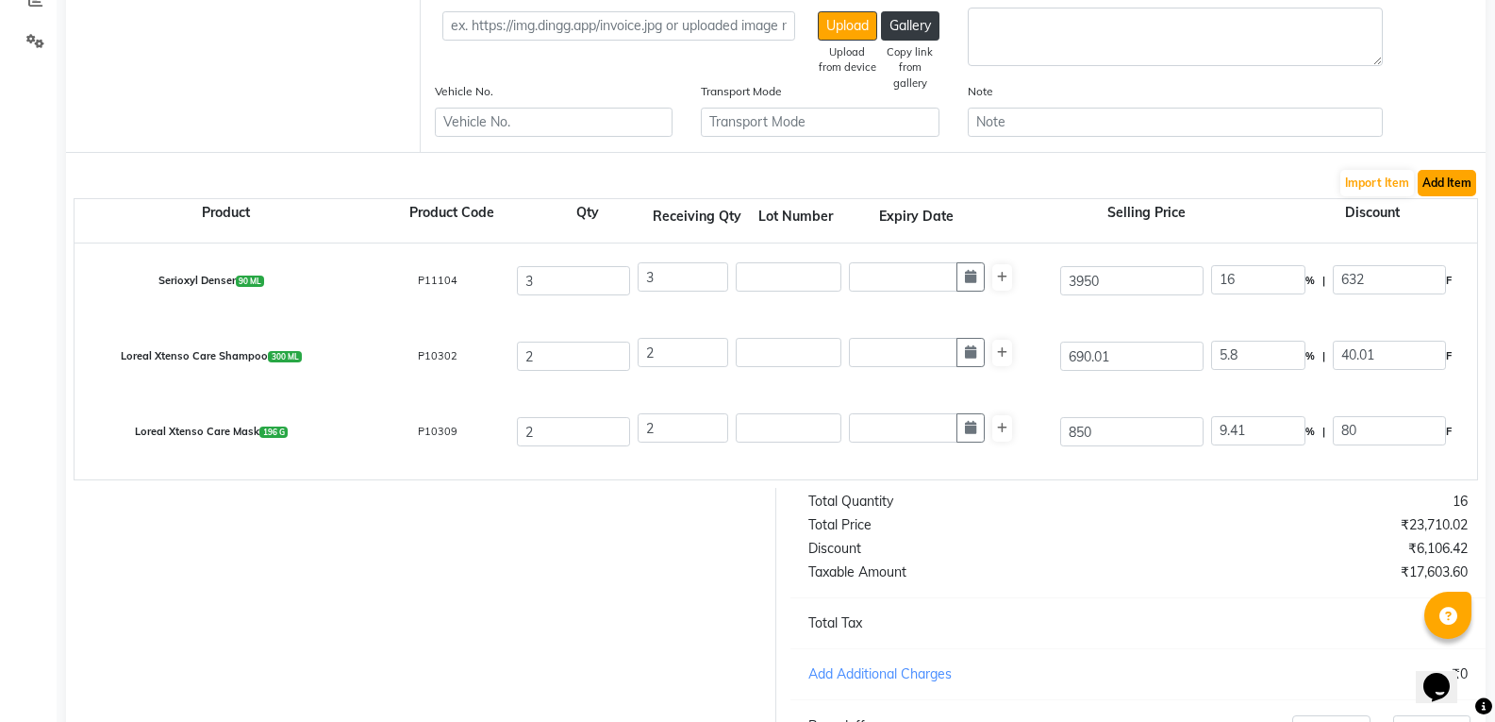
click at [1440, 184] on button "Add Item" at bounding box center [1447, 183] width 58 height 26
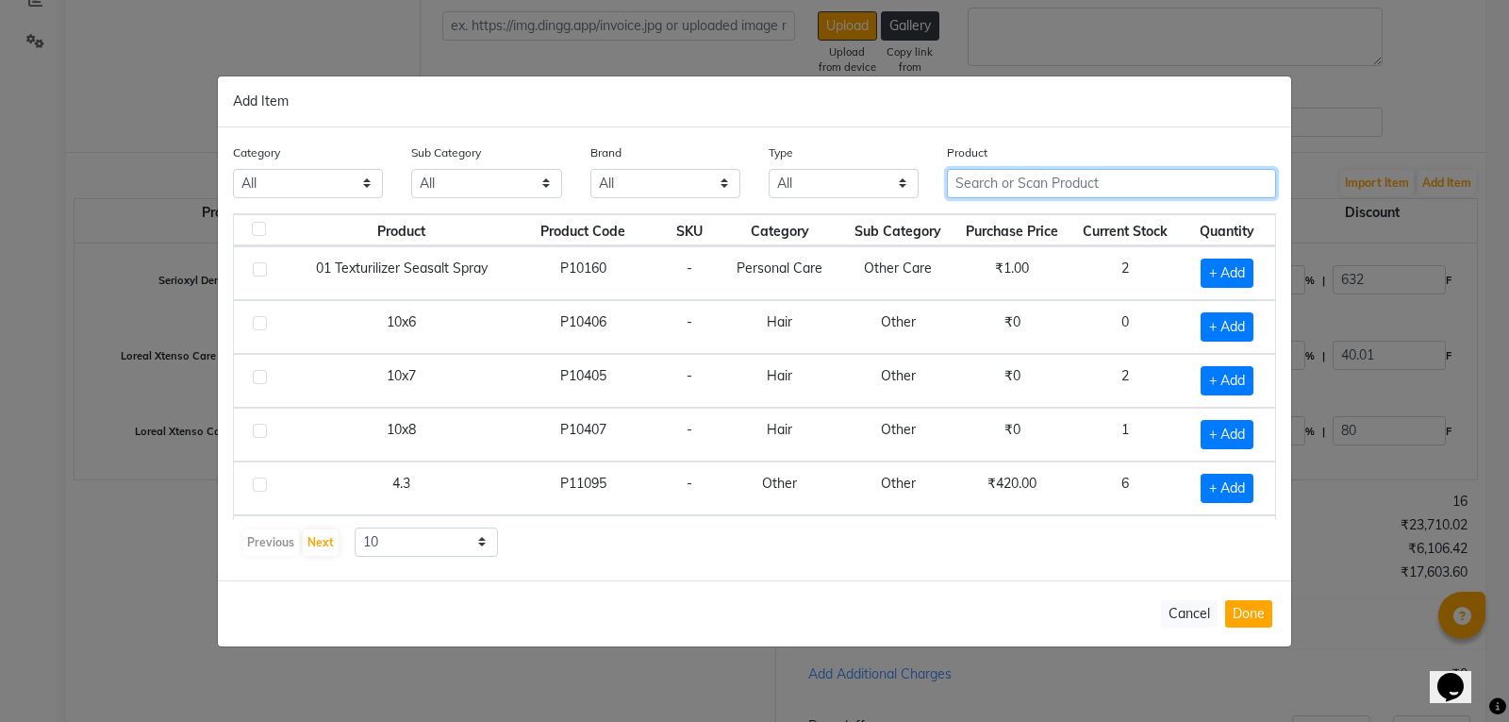
click at [1021, 190] on input "text" at bounding box center [1111, 183] width 329 height 29
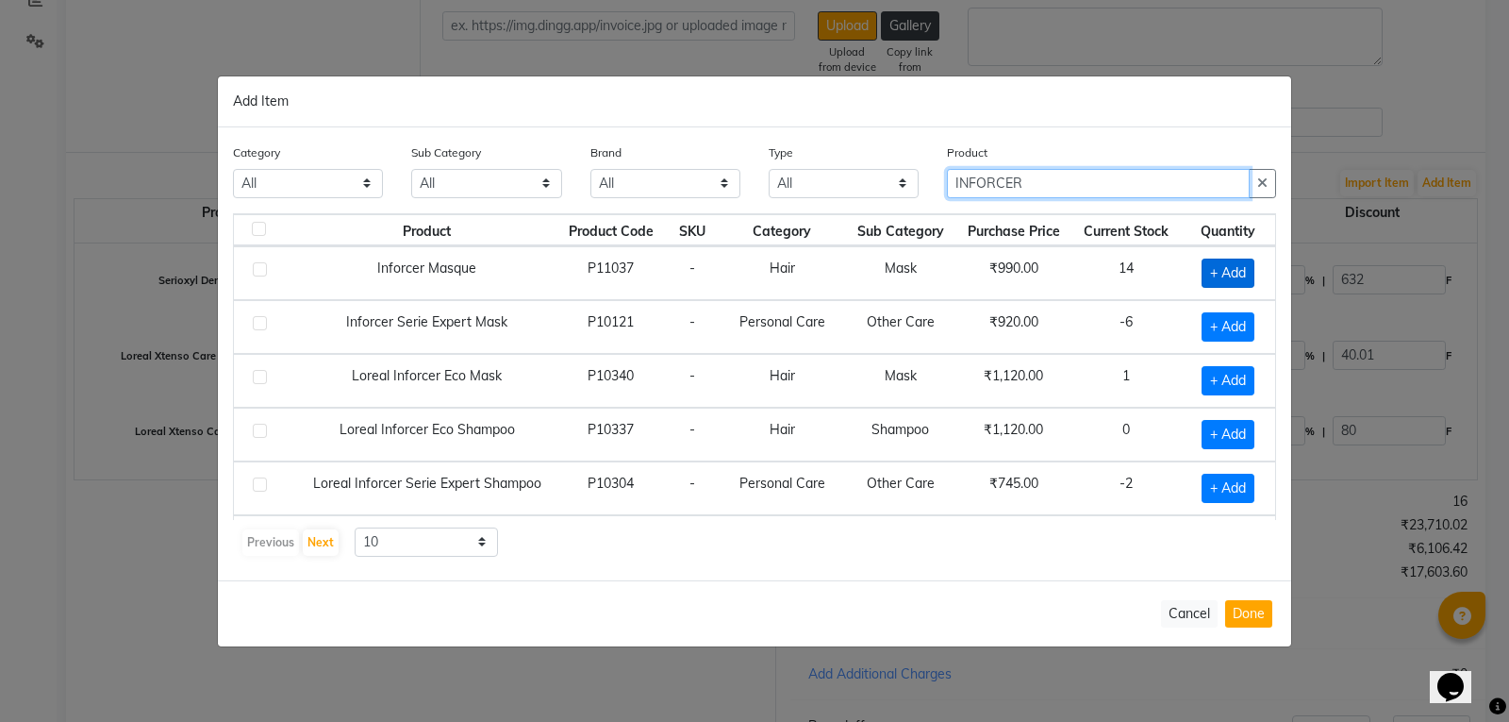
type input "INFORCER"
click at [1227, 277] on span "+ Add" at bounding box center [1228, 272] width 53 height 29
checkbox input "true"
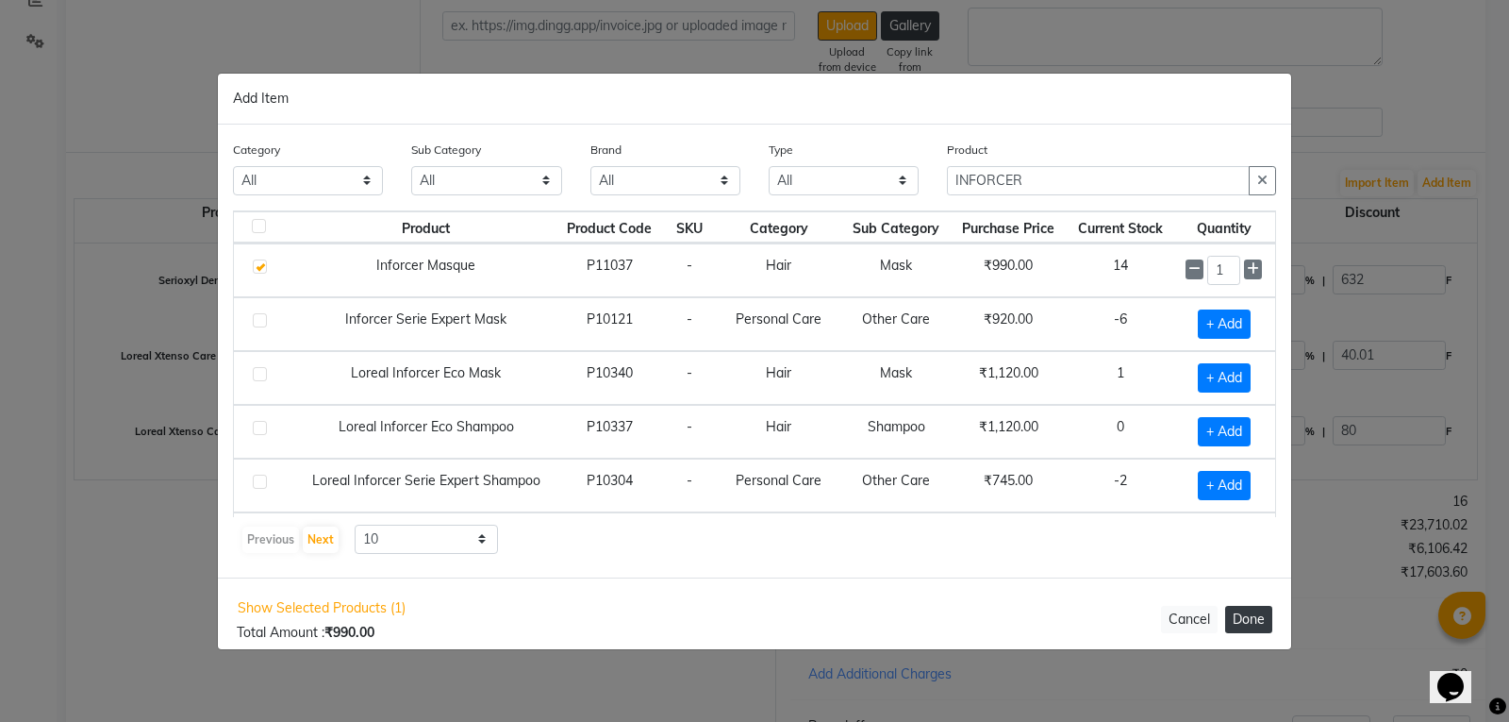
click at [1237, 614] on button "Done" at bounding box center [1248, 619] width 47 height 27
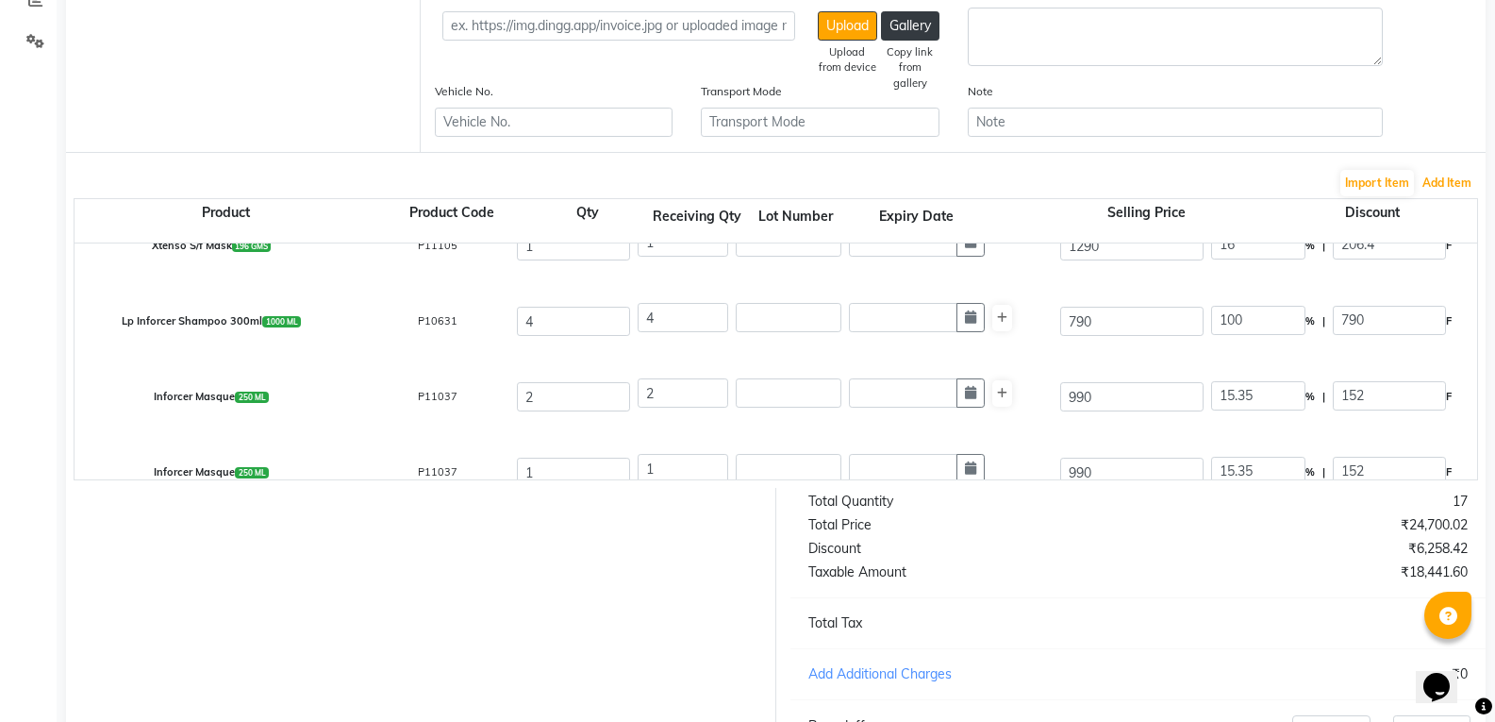
scroll to position [368, 0]
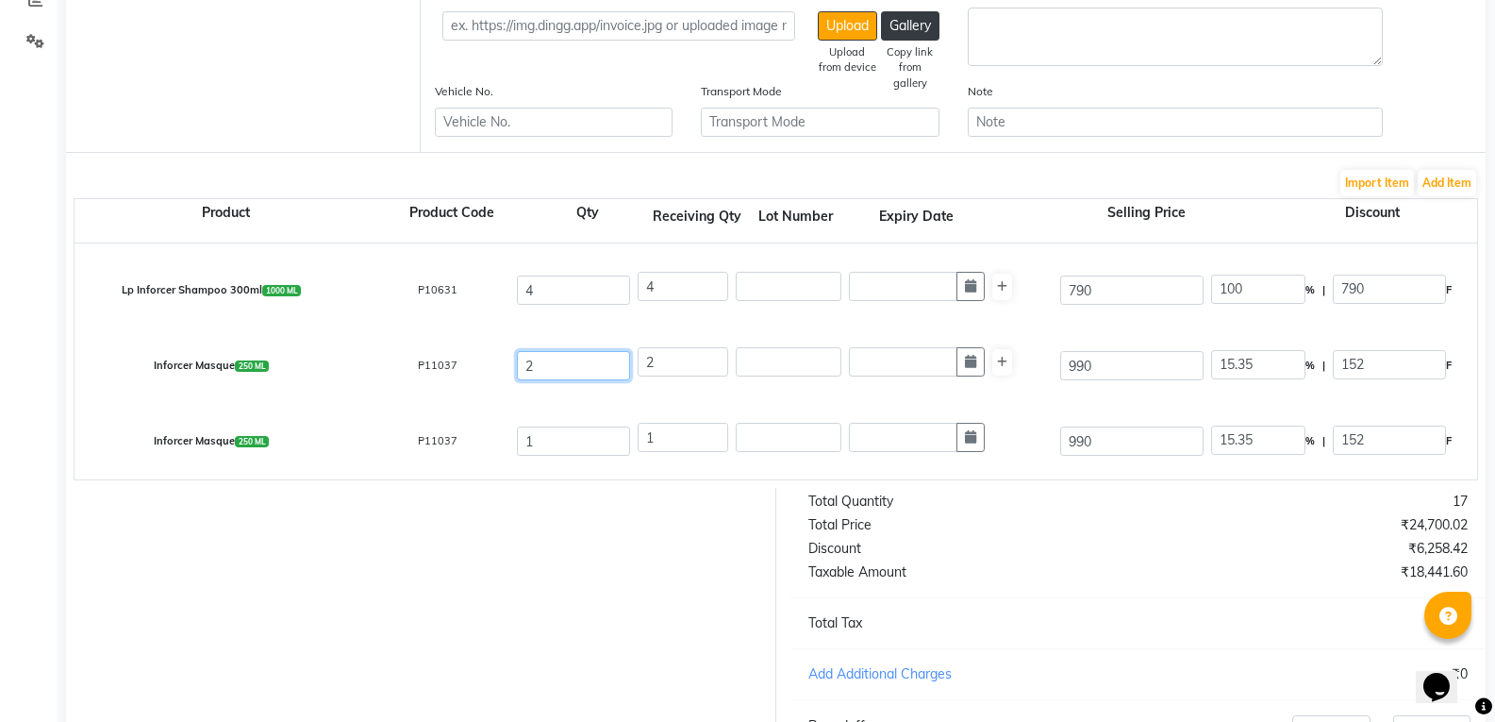
click at [570, 369] on input "2" at bounding box center [573, 365] width 113 height 29
type input "1"
click at [705, 368] on input "2" at bounding box center [683, 361] width 91 height 29
type input "0"
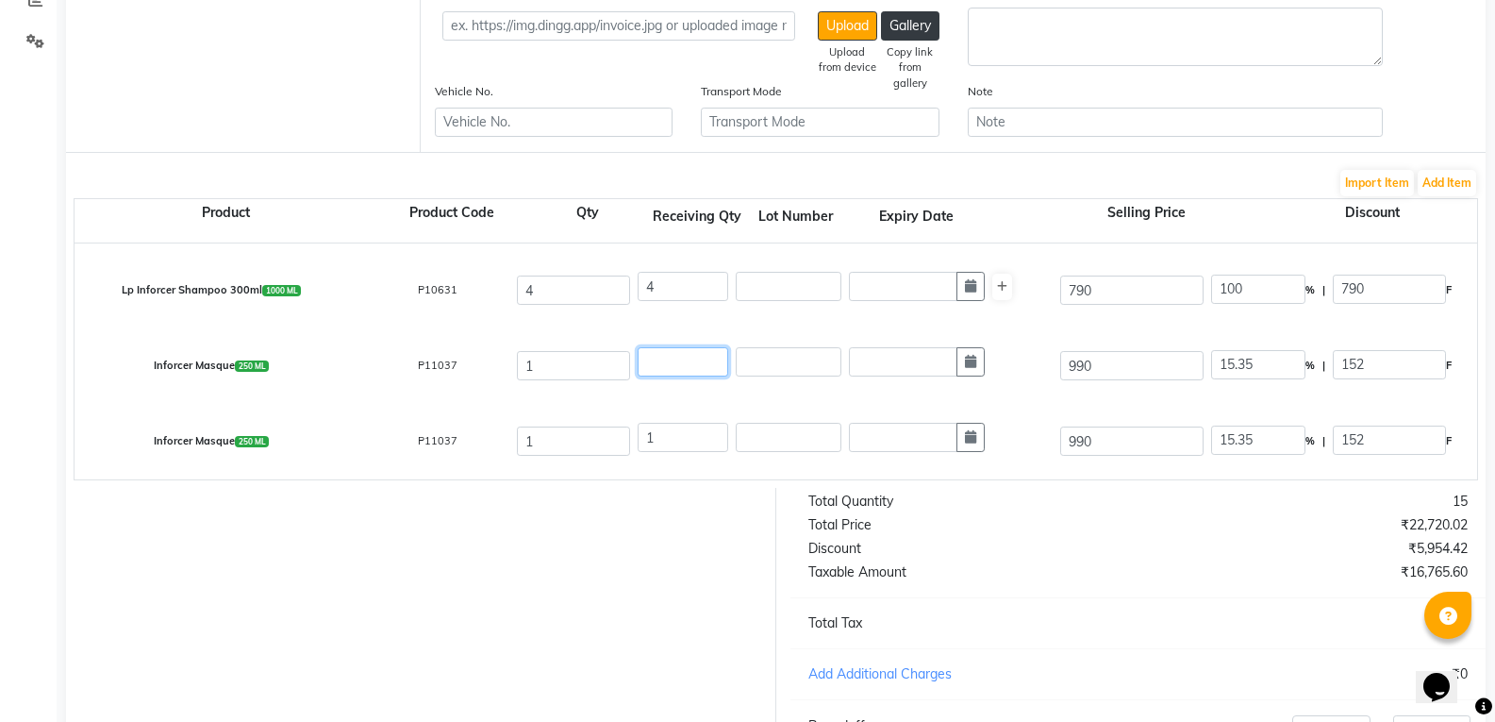
type input "1"
type input "838"
type input "1"
click at [578, 597] on div at bounding box center [414, 643] width 724 height 311
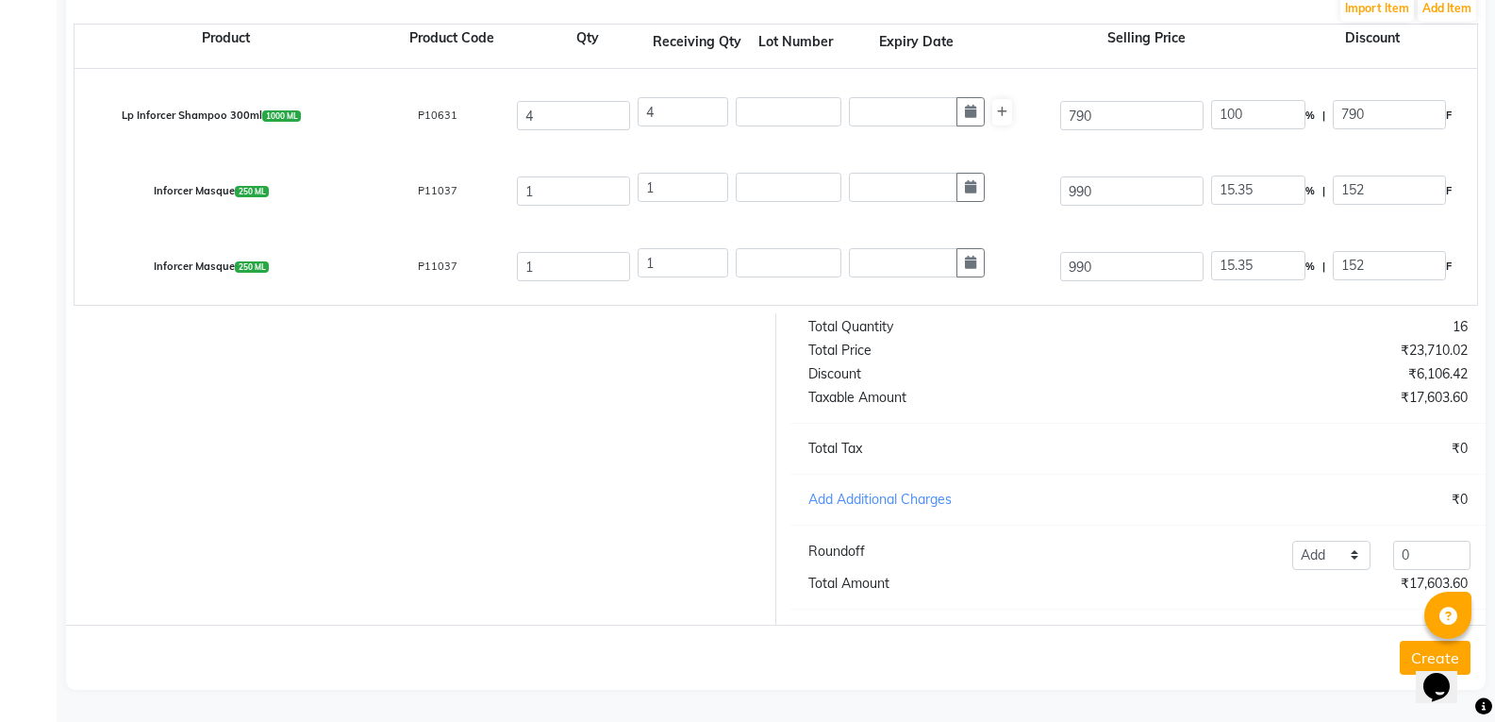
scroll to position [606, 0]
click at [1115, 252] on input "990" at bounding box center [1131, 266] width 143 height 29
type input "99"
type input "153.54"
type input "9"
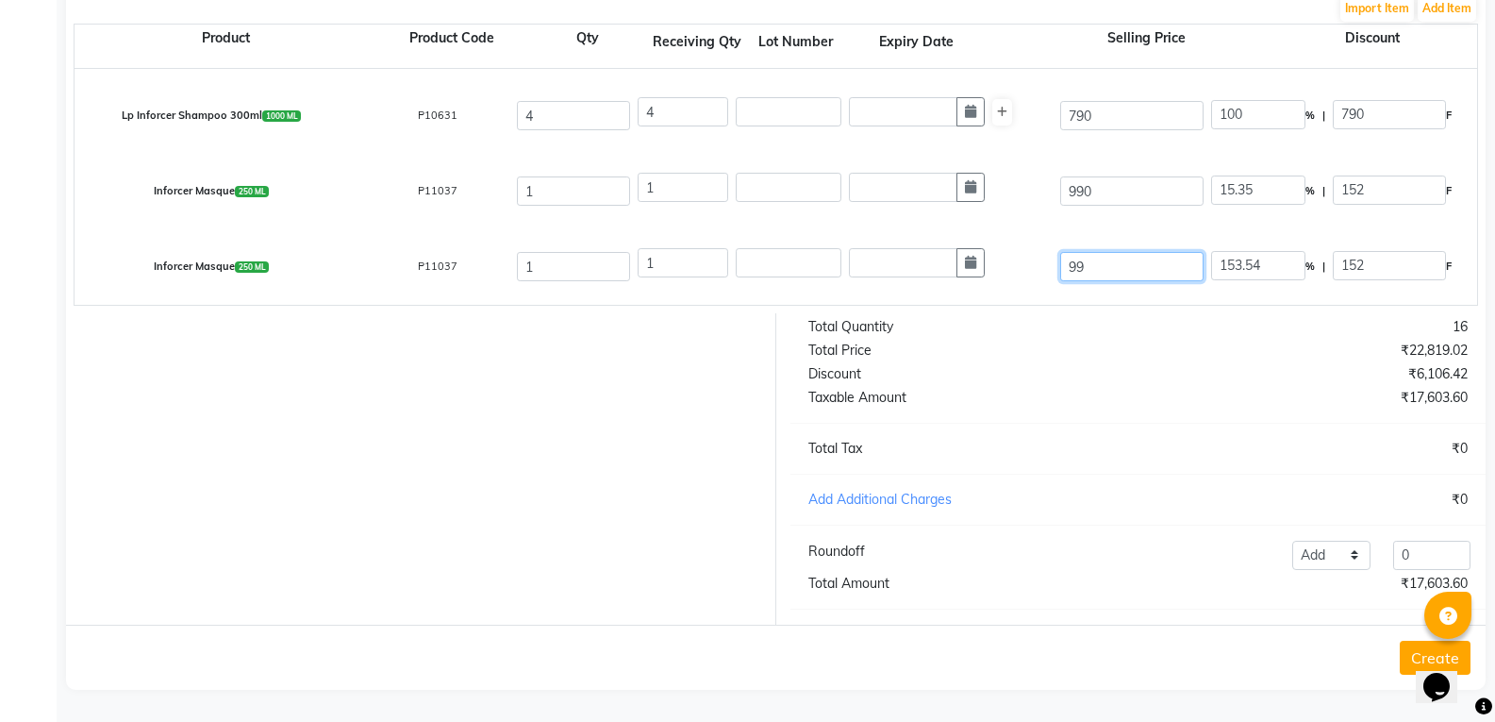
type input "1688.89"
type input "92"
type input "165.22"
type input "920"
type input "16.52"
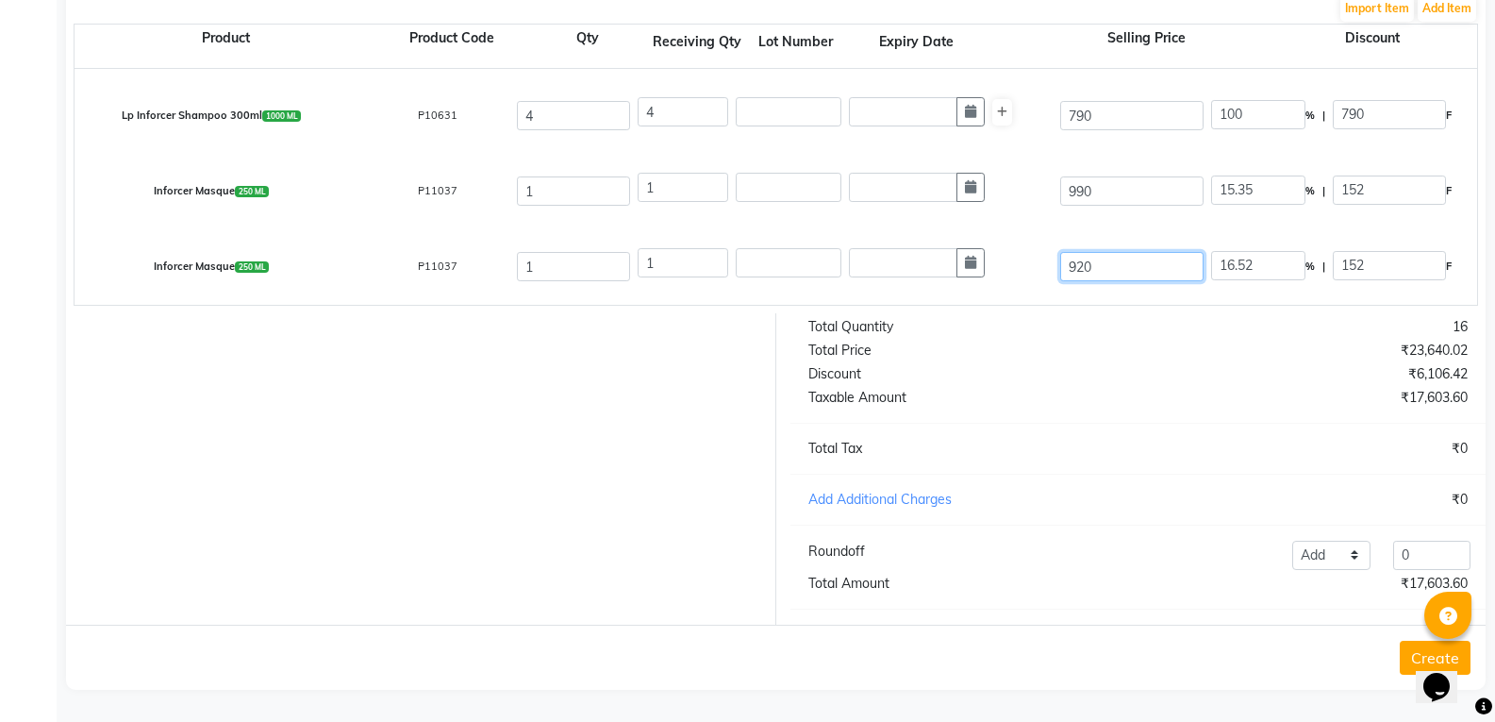
type input "920"
type input "8.91"
type input "82"
click at [549, 464] on div at bounding box center [414, 468] width 724 height 311
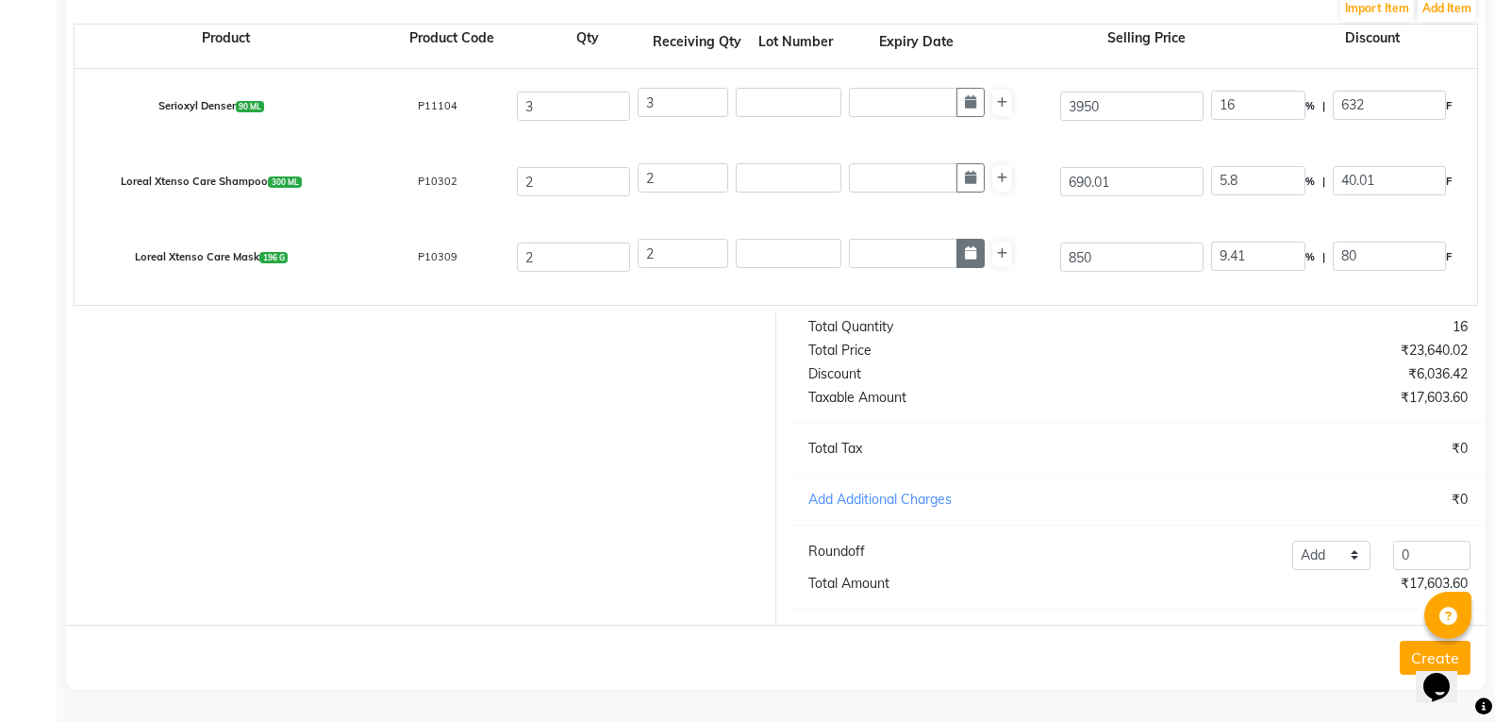
scroll to position [228, 0]
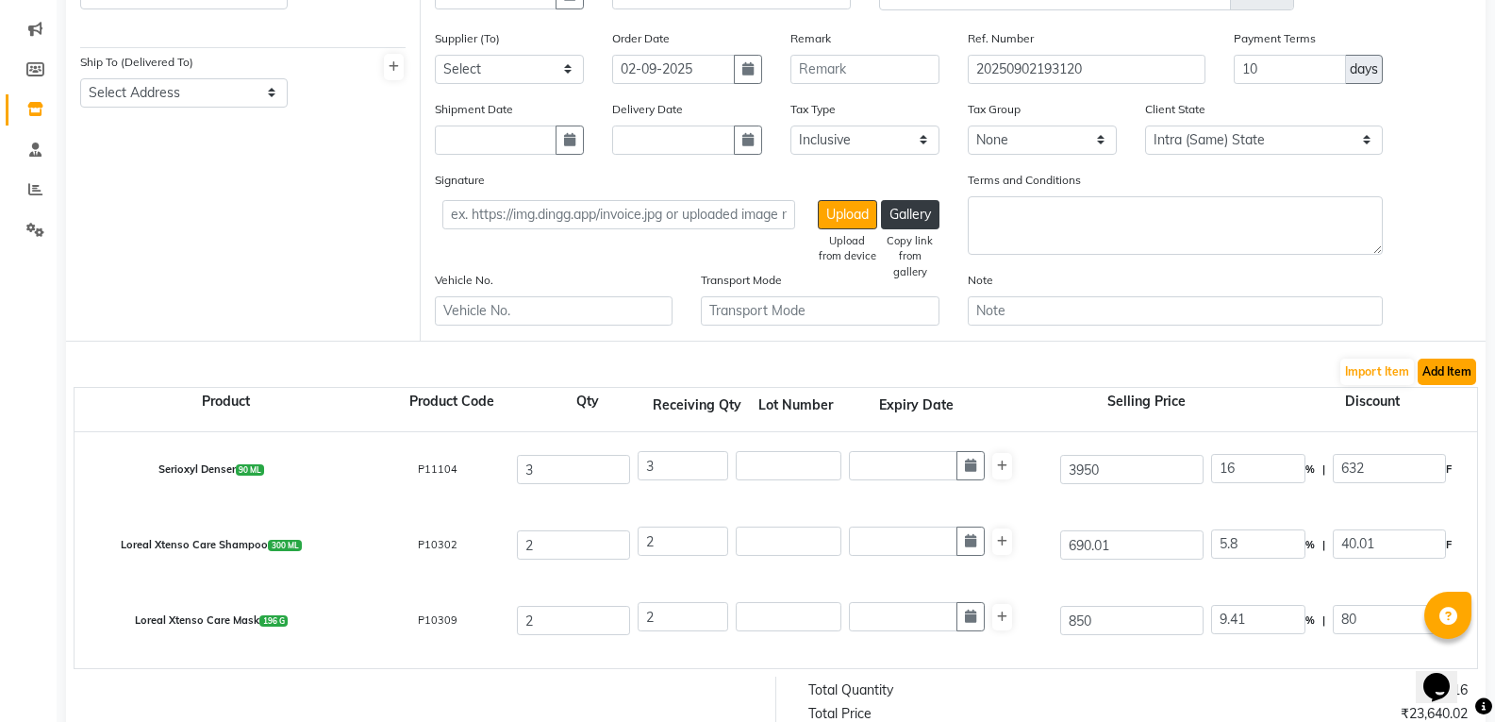
click at [1441, 376] on button "Add Item" at bounding box center [1447, 371] width 58 height 26
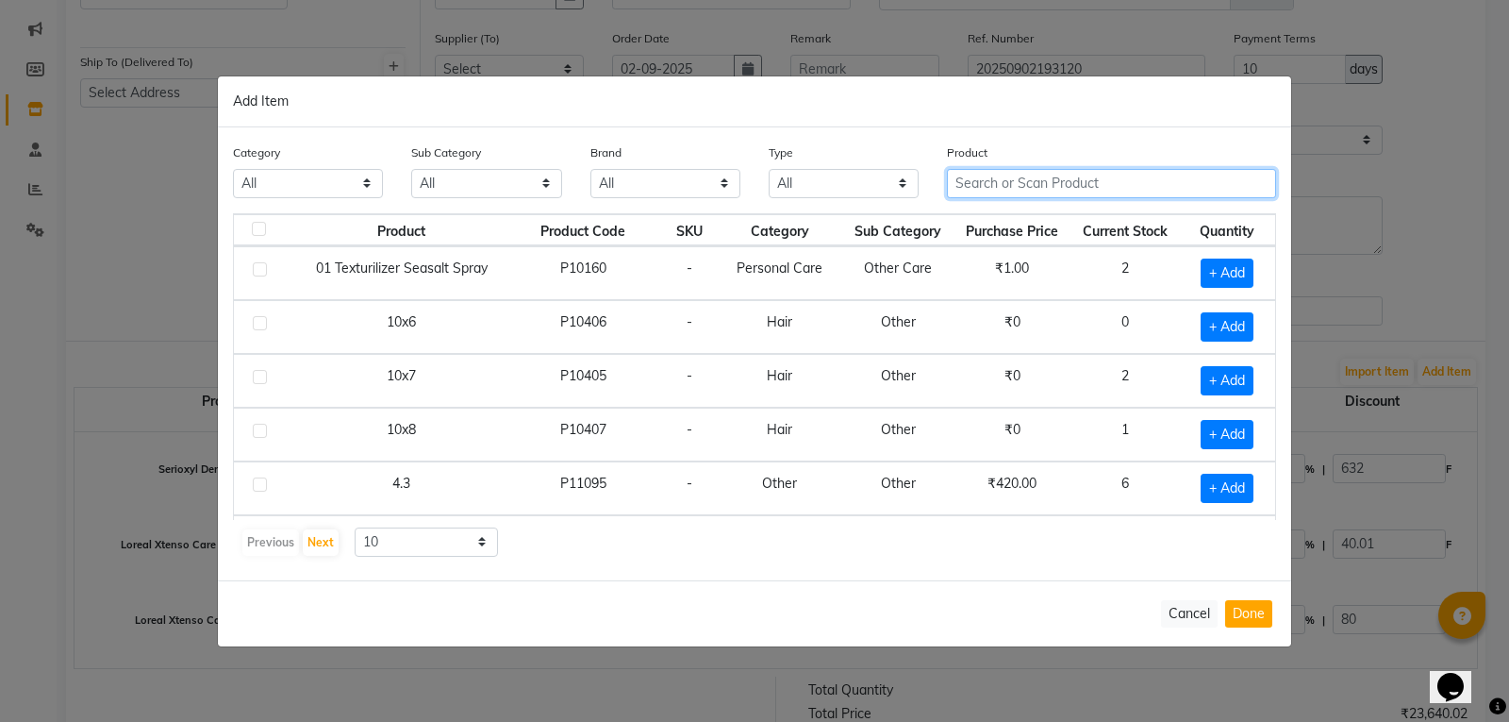
click at [1037, 183] on input "text" at bounding box center [1111, 183] width 329 height 29
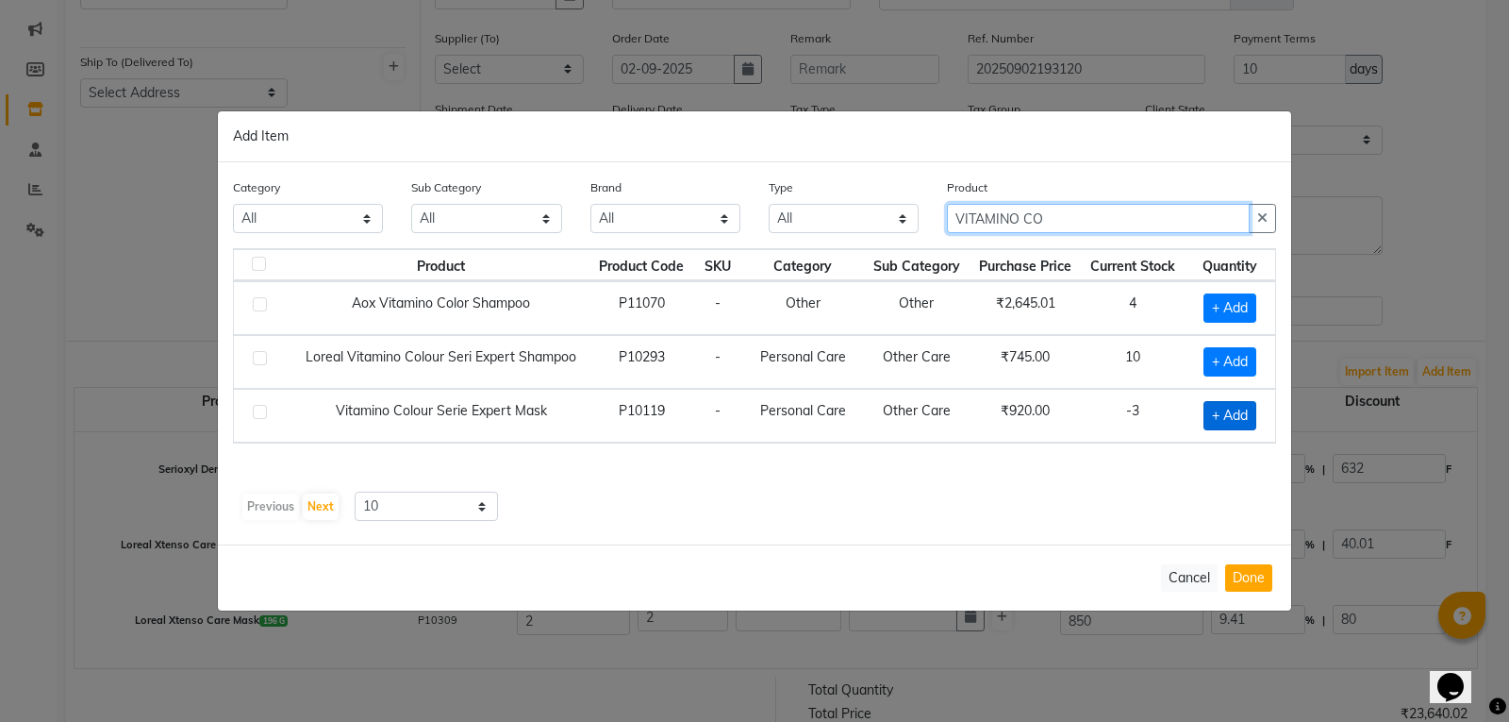
type input "VITAMINO CO"
click at [1219, 418] on span "+ Add" at bounding box center [1229, 415] width 53 height 29
checkbox input "true"
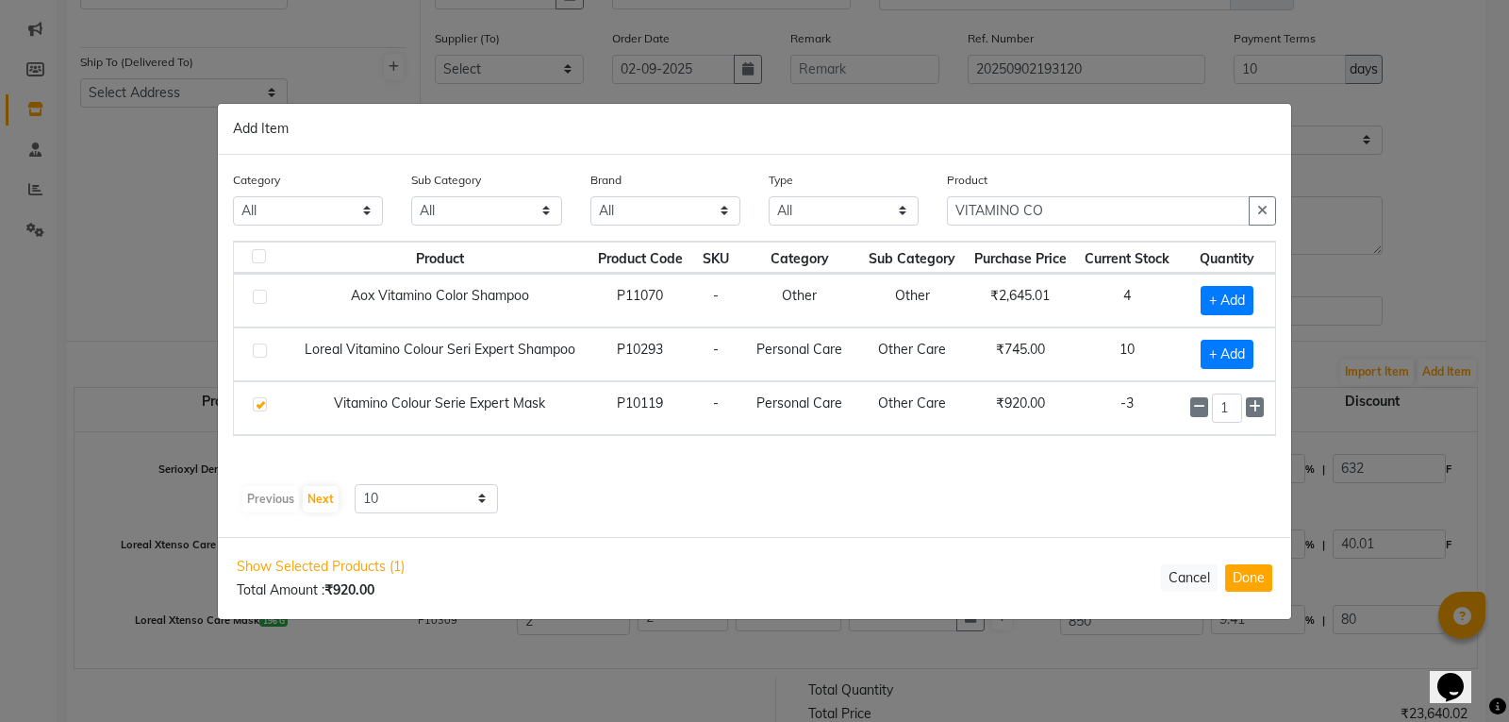
click at [1253, 393] on div "1" at bounding box center [1227, 407] width 74 height 29
click at [1254, 415] on span at bounding box center [1255, 407] width 18 height 20
type input "2"
click at [1263, 567] on button "Done" at bounding box center [1248, 577] width 47 height 27
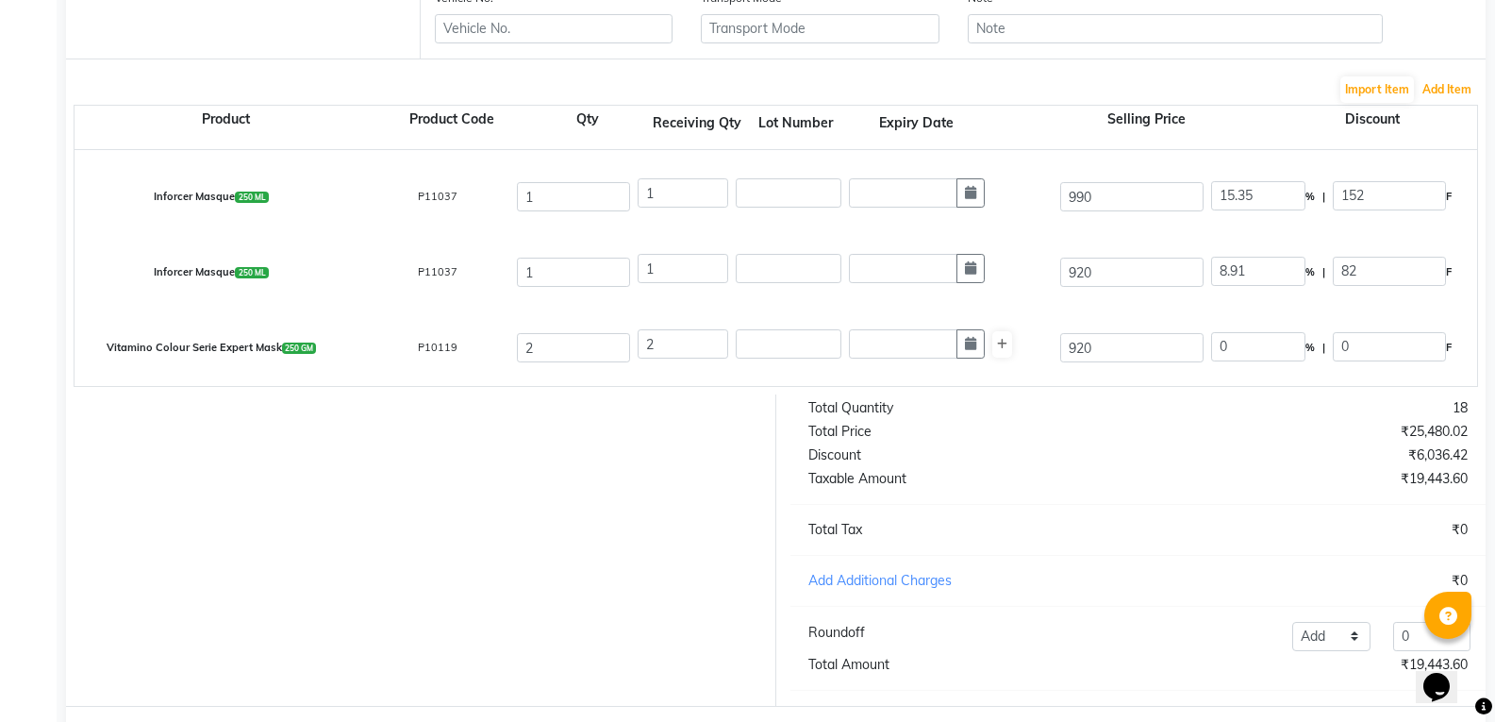
scroll to position [511, 0]
click at [1147, 347] on input "920" at bounding box center [1131, 346] width 143 height 29
type input "9"
type input "990"
type input "7.07"
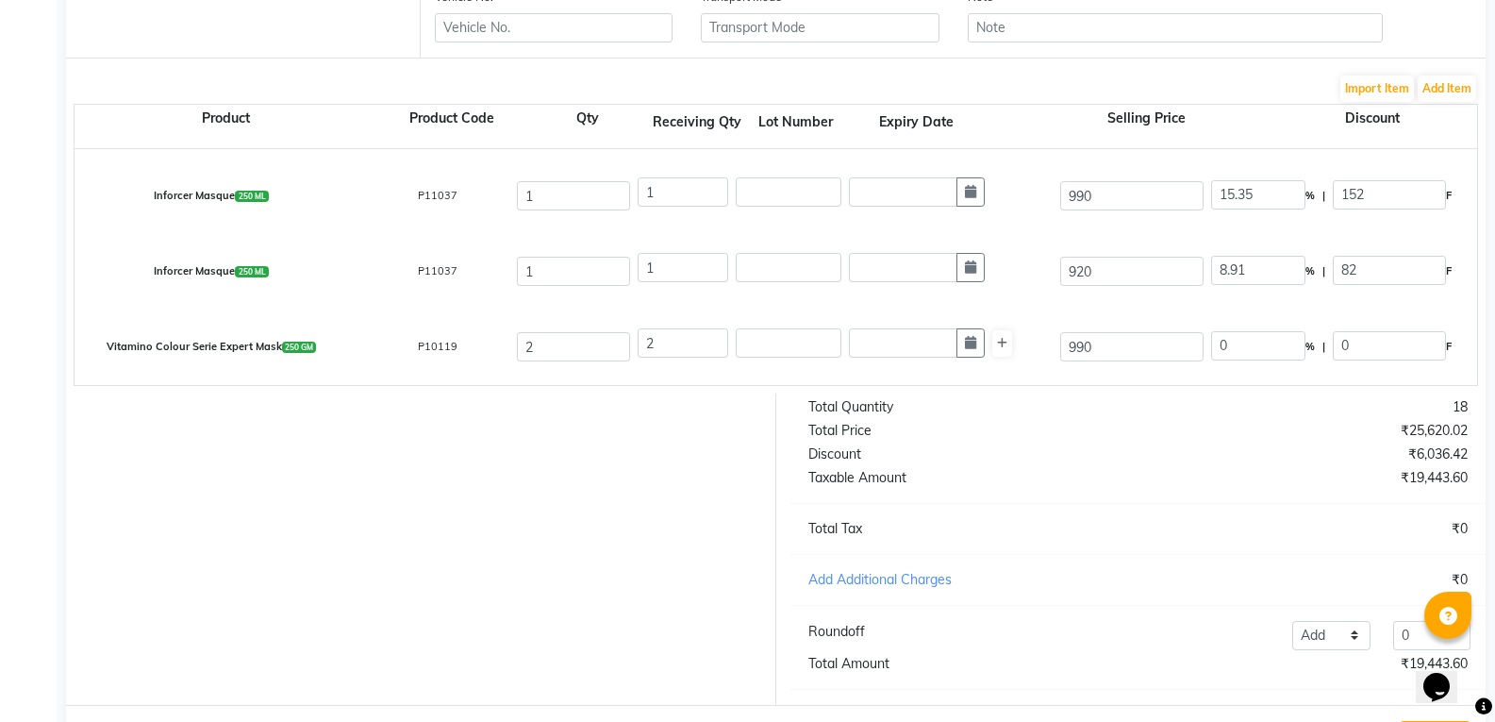
type input "70"
click at [551, 496] on div at bounding box center [414, 548] width 724 height 311
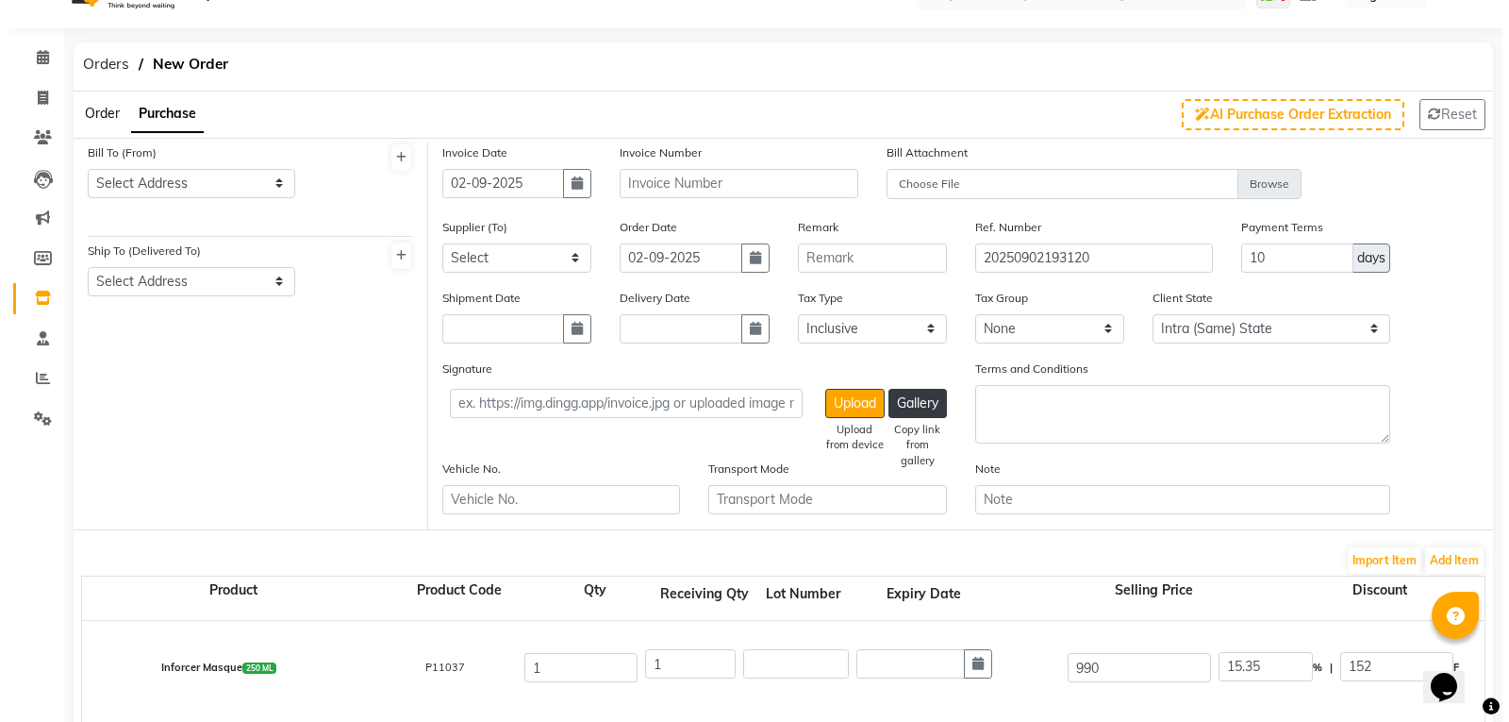
scroll to position [134, 0]
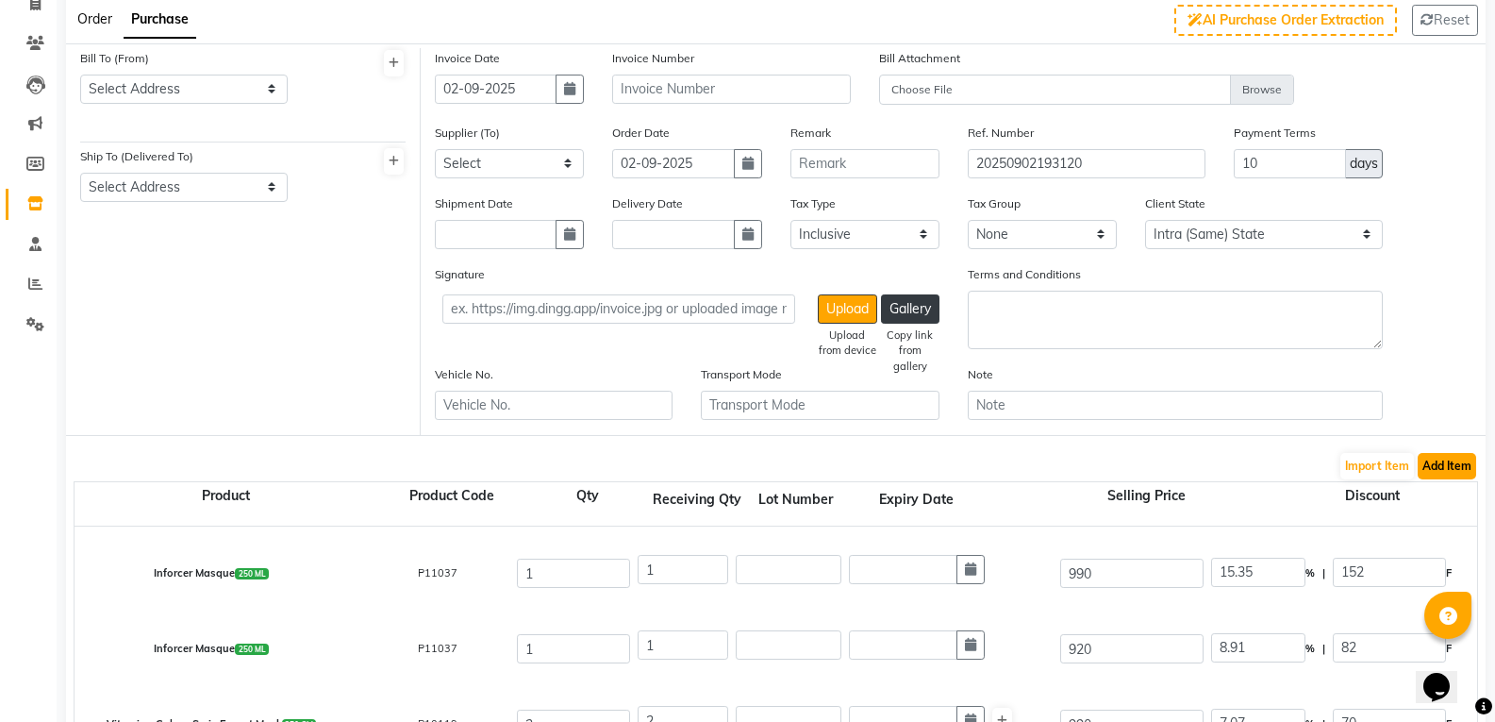
click at [1431, 456] on button "Add Item" at bounding box center [1447, 466] width 58 height 26
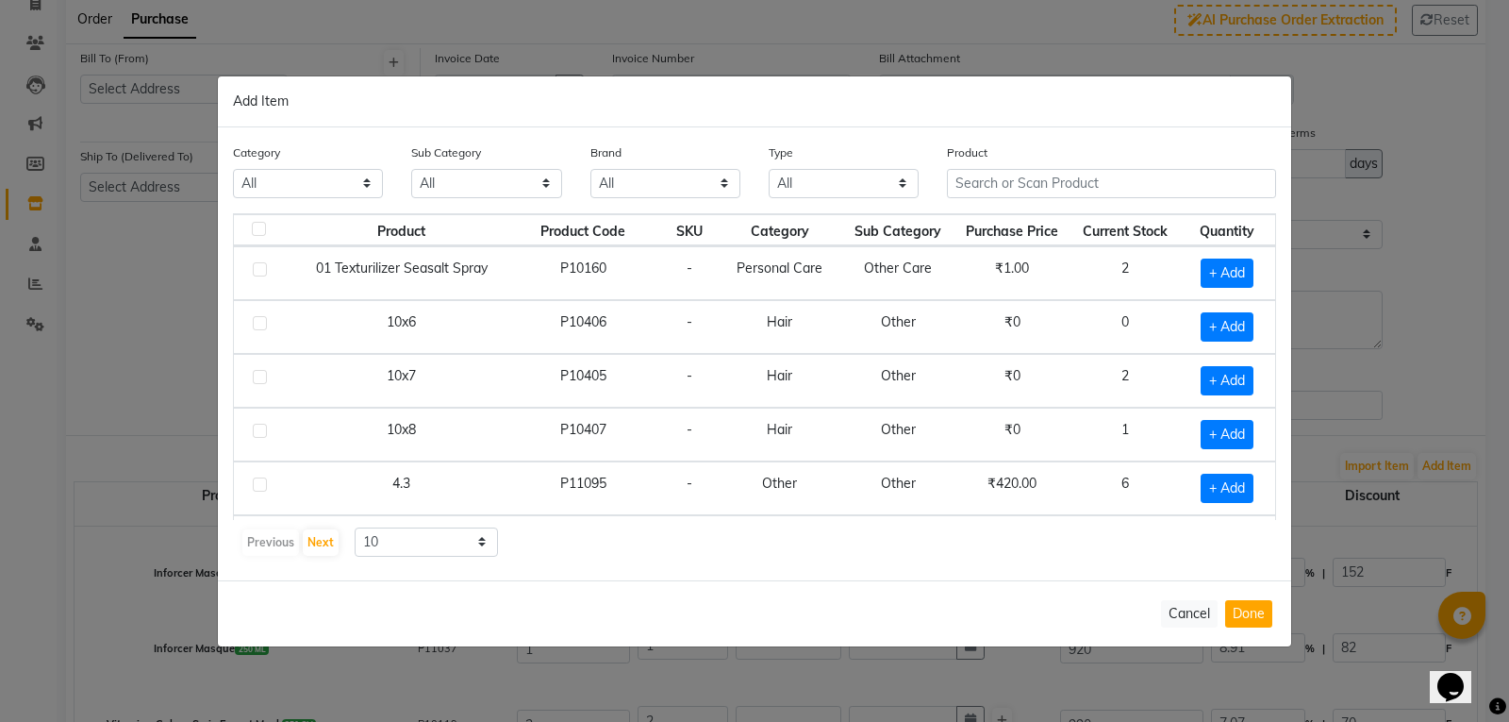
click at [989, 210] on div "Product" at bounding box center [1111, 177] width 357 height 71
click at [1040, 174] on input "text" at bounding box center [1111, 183] width 329 height 29
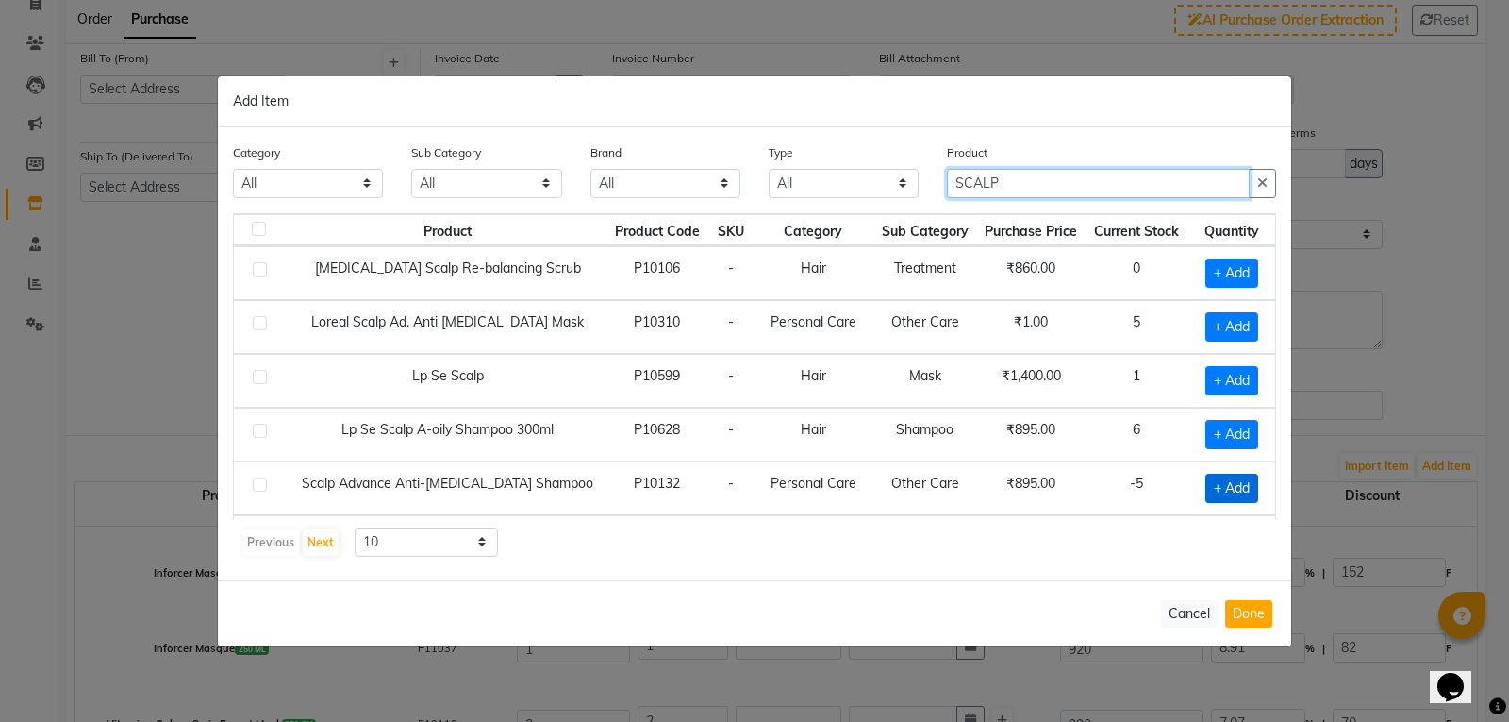
type input "SCALP"
click at [1218, 485] on span "+ Add" at bounding box center [1231, 487] width 53 height 29
checkbox input "true"
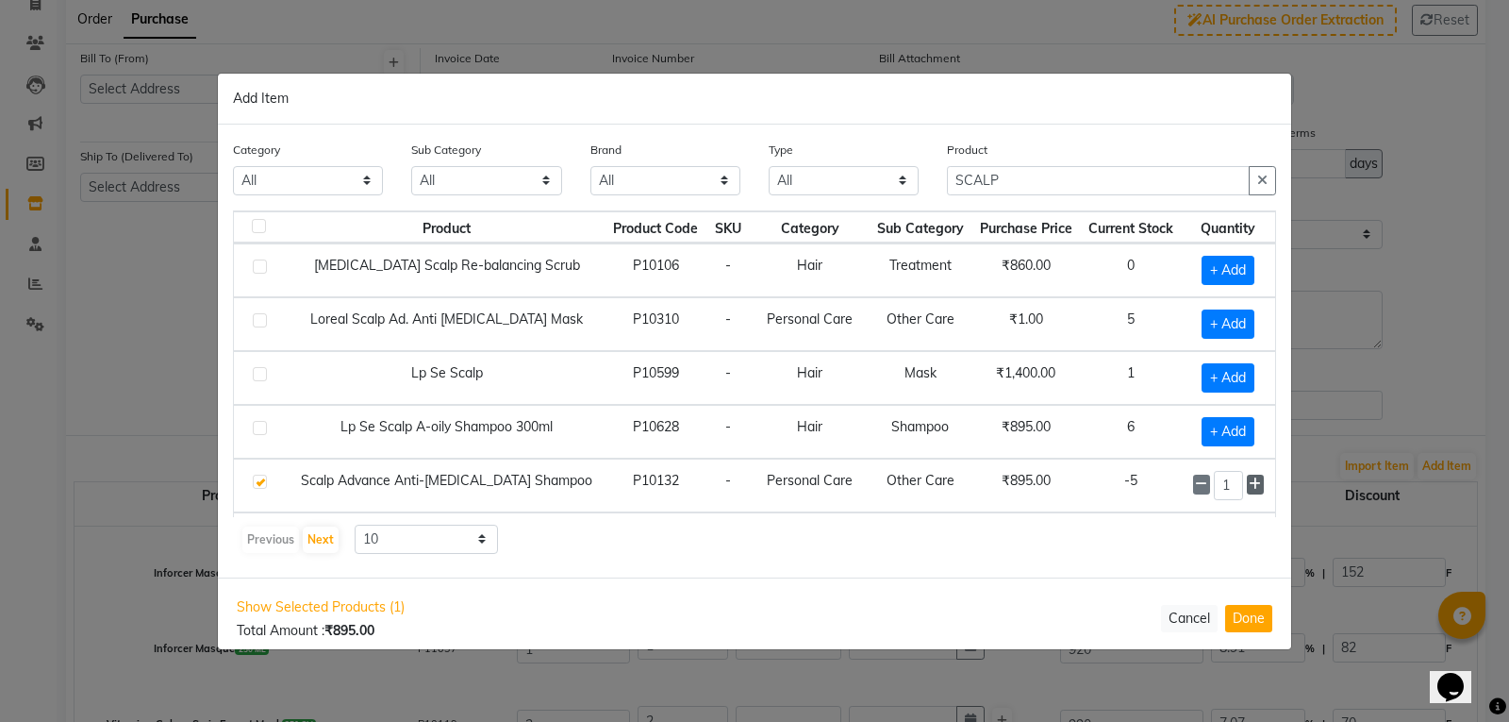
click at [1249, 483] on icon at bounding box center [1255, 483] width 12 height 13
type input "4"
click at [1254, 606] on button "Done" at bounding box center [1248, 618] width 47 height 27
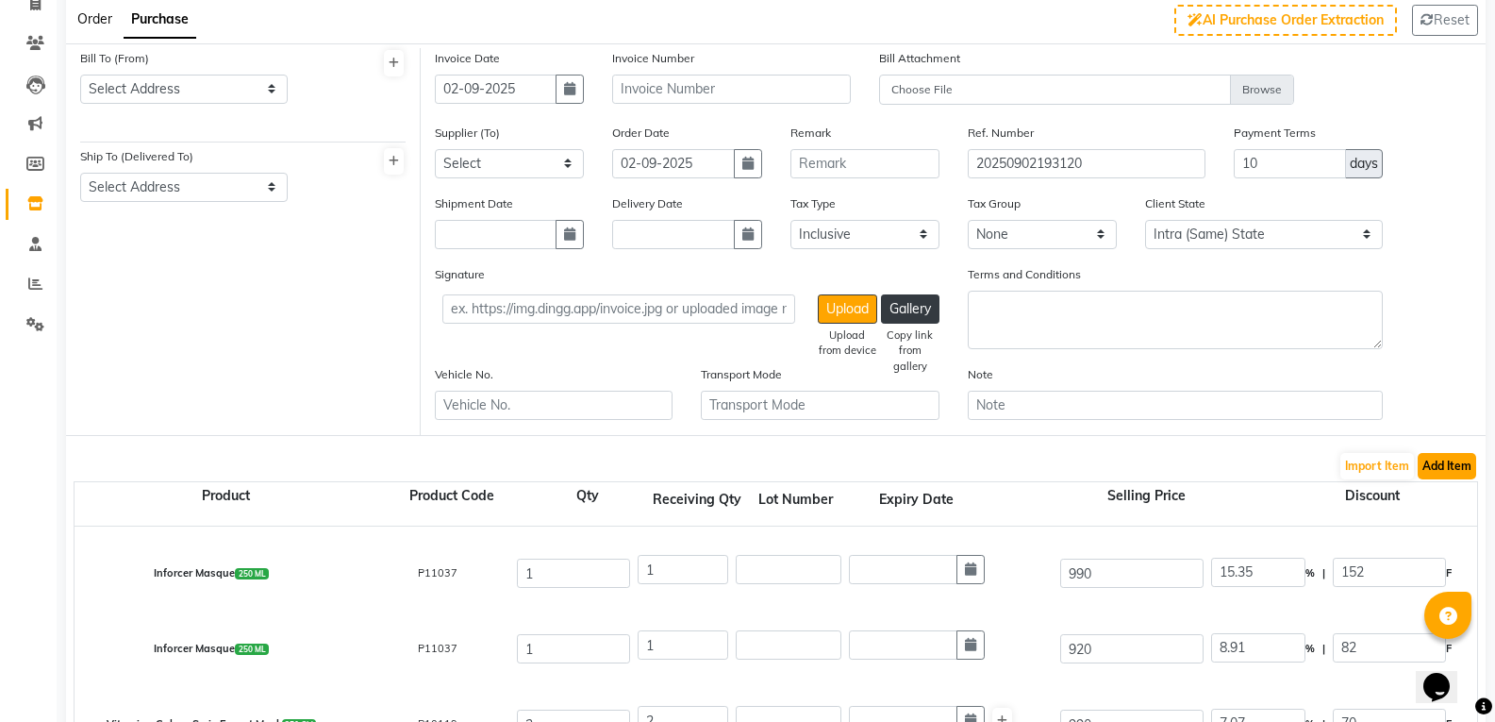
click at [1469, 470] on button "Add Item" at bounding box center [1447, 466] width 58 height 26
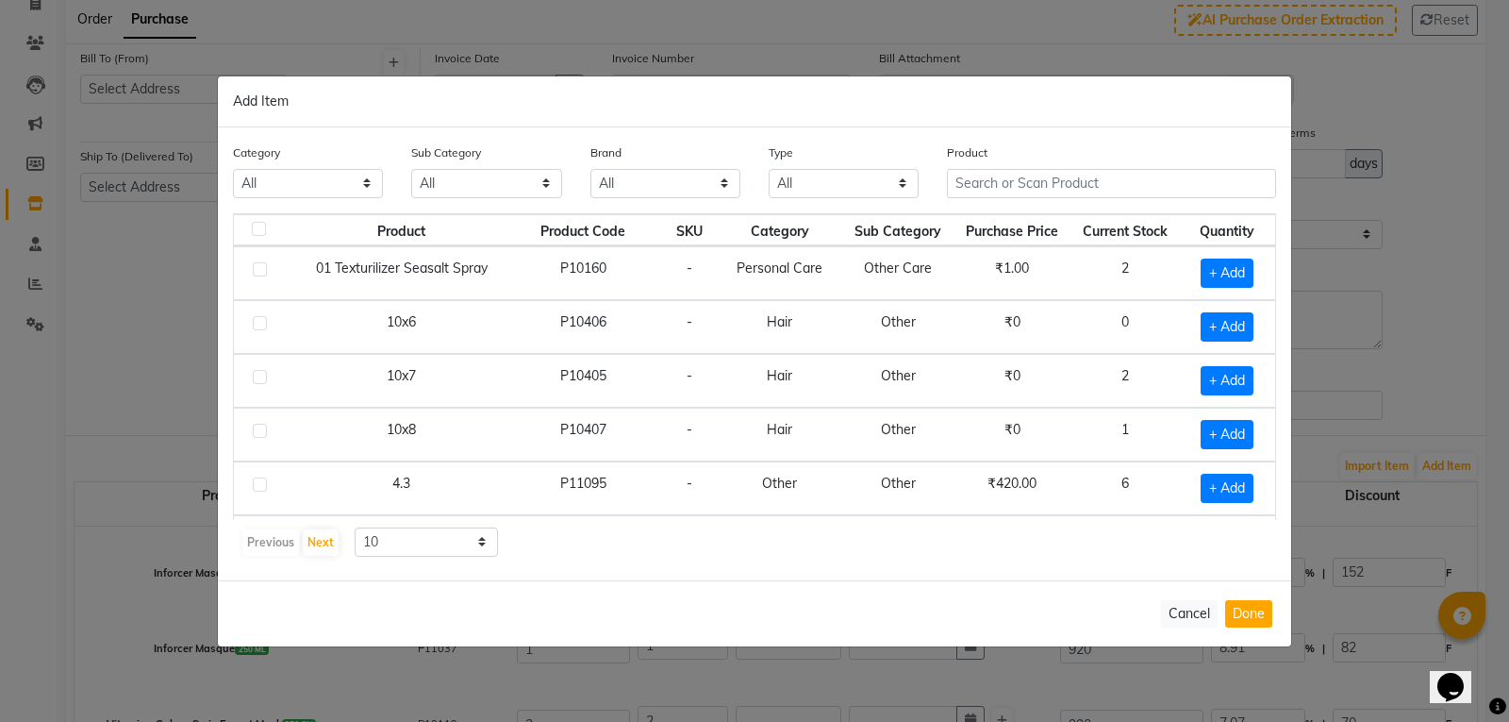
click at [1137, 167] on div "Product" at bounding box center [1111, 170] width 329 height 56
click at [1138, 179] on input "text" at bounding box center [1111, 183] width 329 height 29
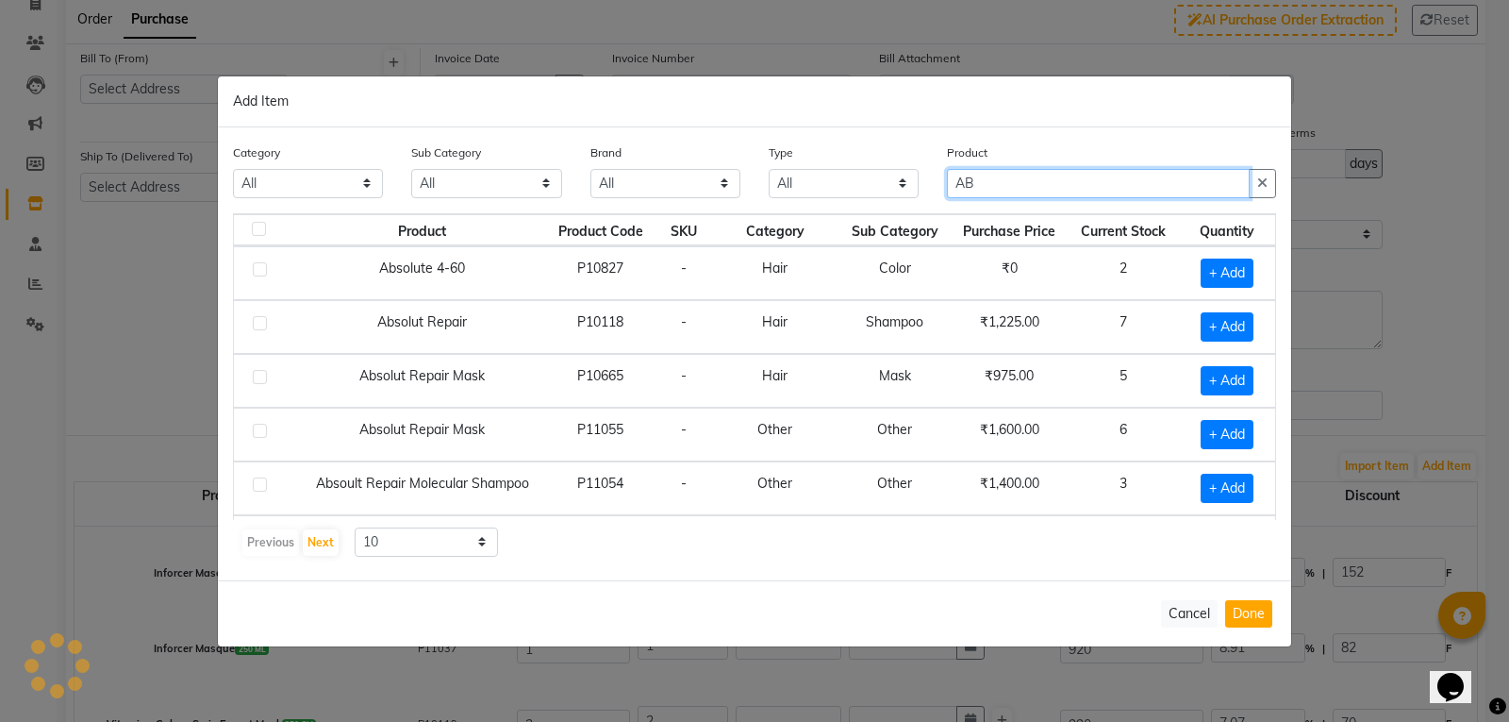
type input "A"
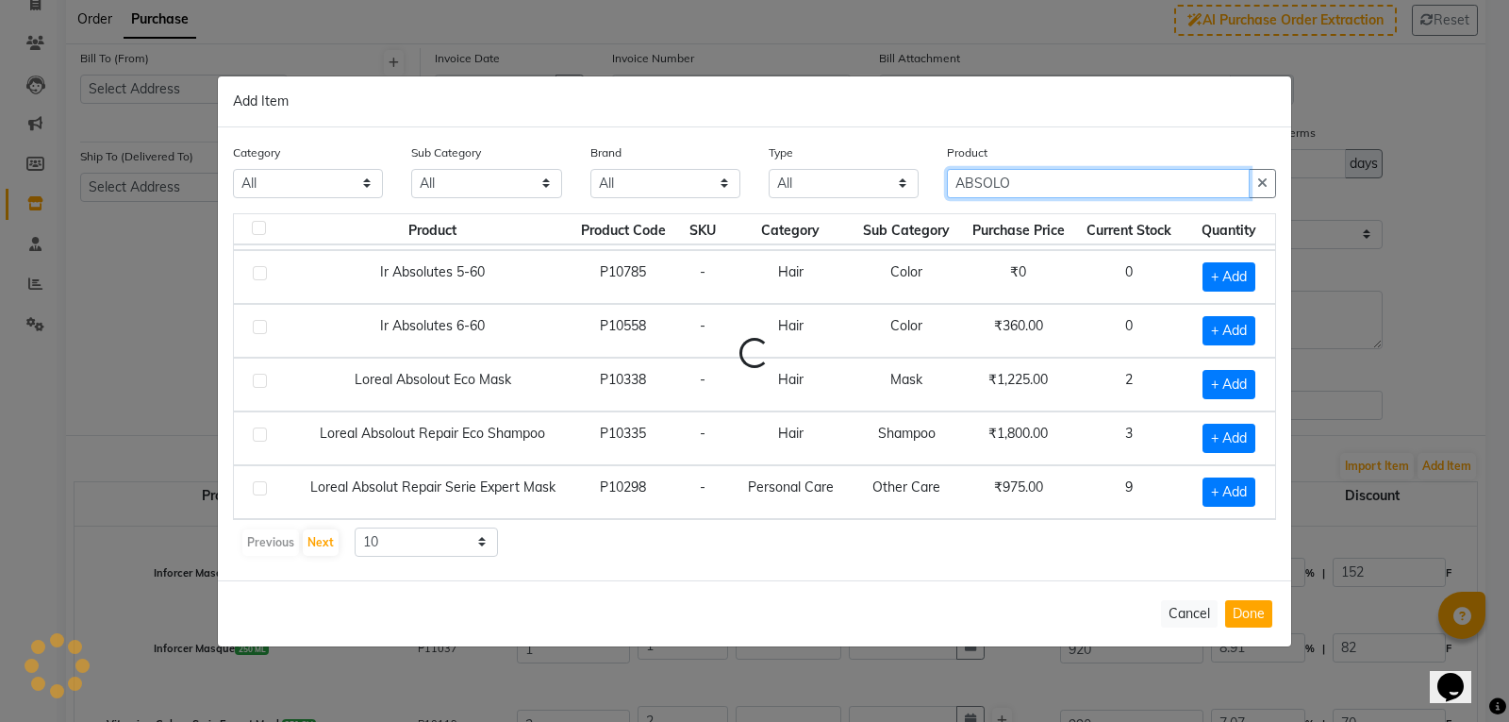
scroll to position [0, 0]
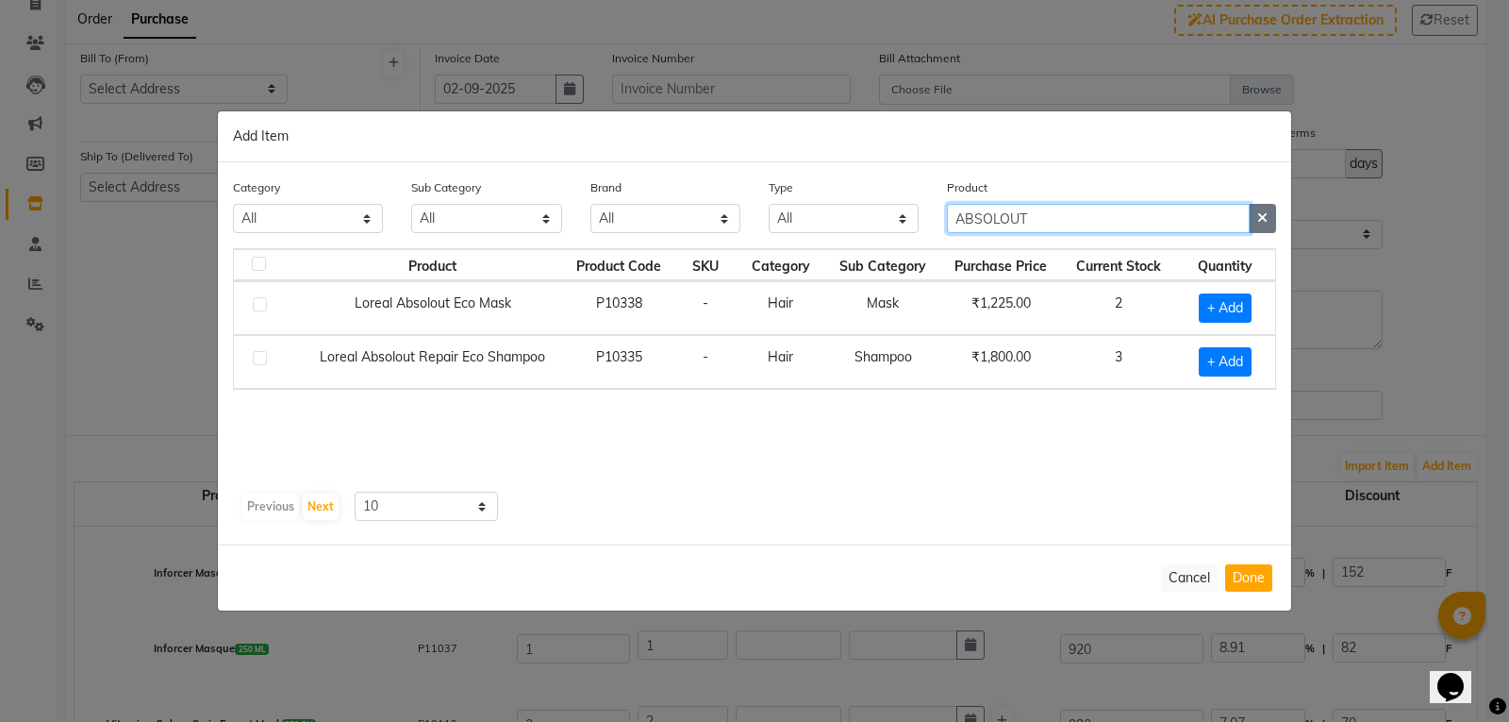
type input "ABSOLOUT"
click at [1274, 221] on button "button" at bounding box center [1262, 218] width 27 height 29
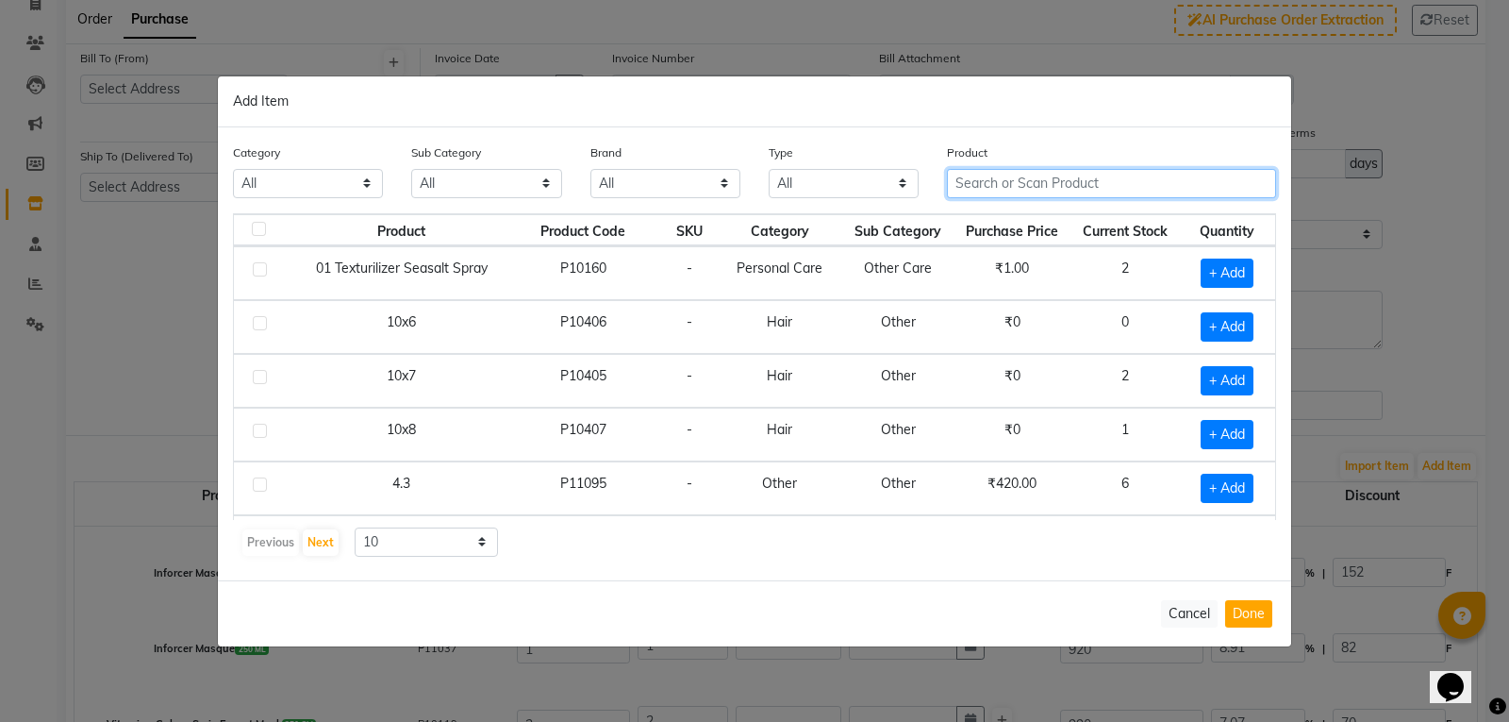
click at [1046, 179] on input "text" at bounding box center [1111, 183] width 329 height 29
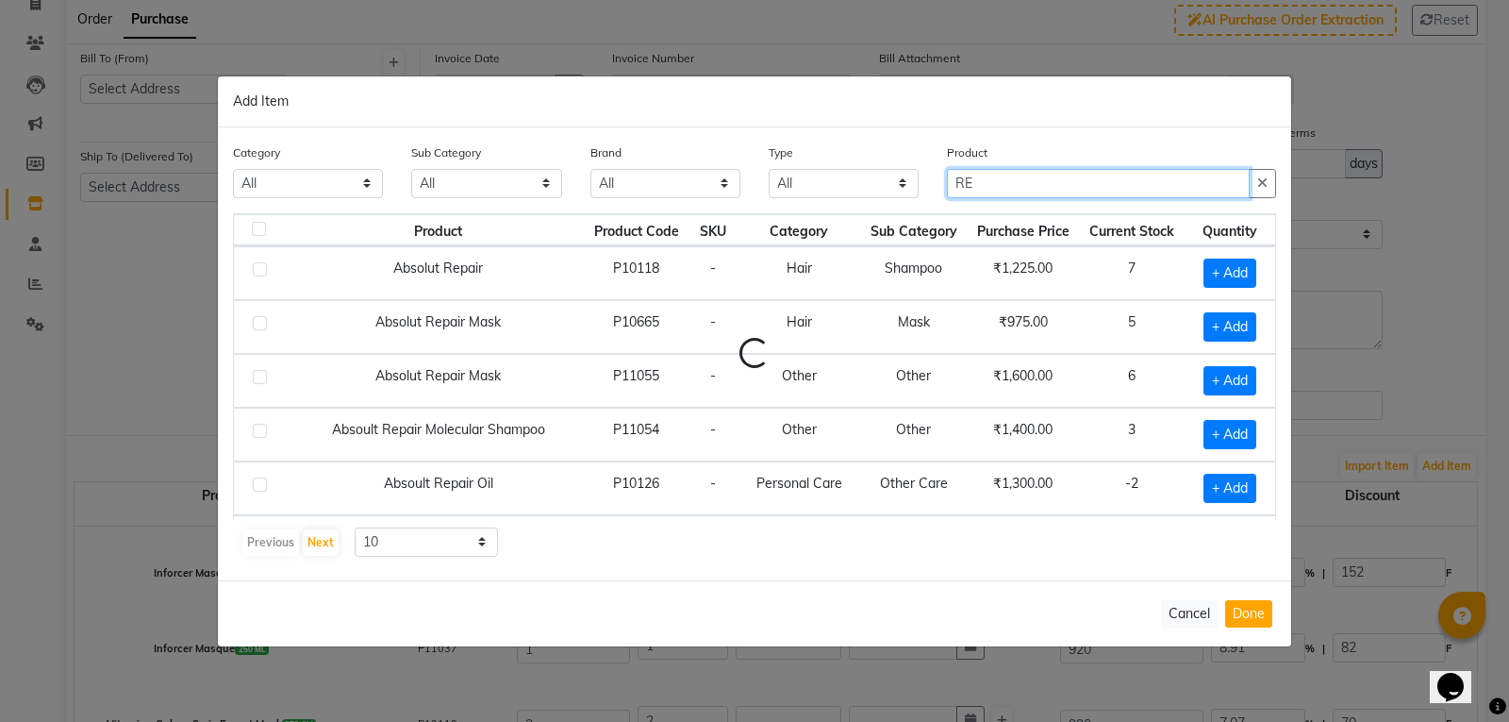
type input "R"
click at [1158, 597] on div "Cancel Done" at bounding box center [754, 613] width 1073 height 66
click at [1166, 611] on button "Cancel" at bounding box center [1189, 613] width 57 height 27
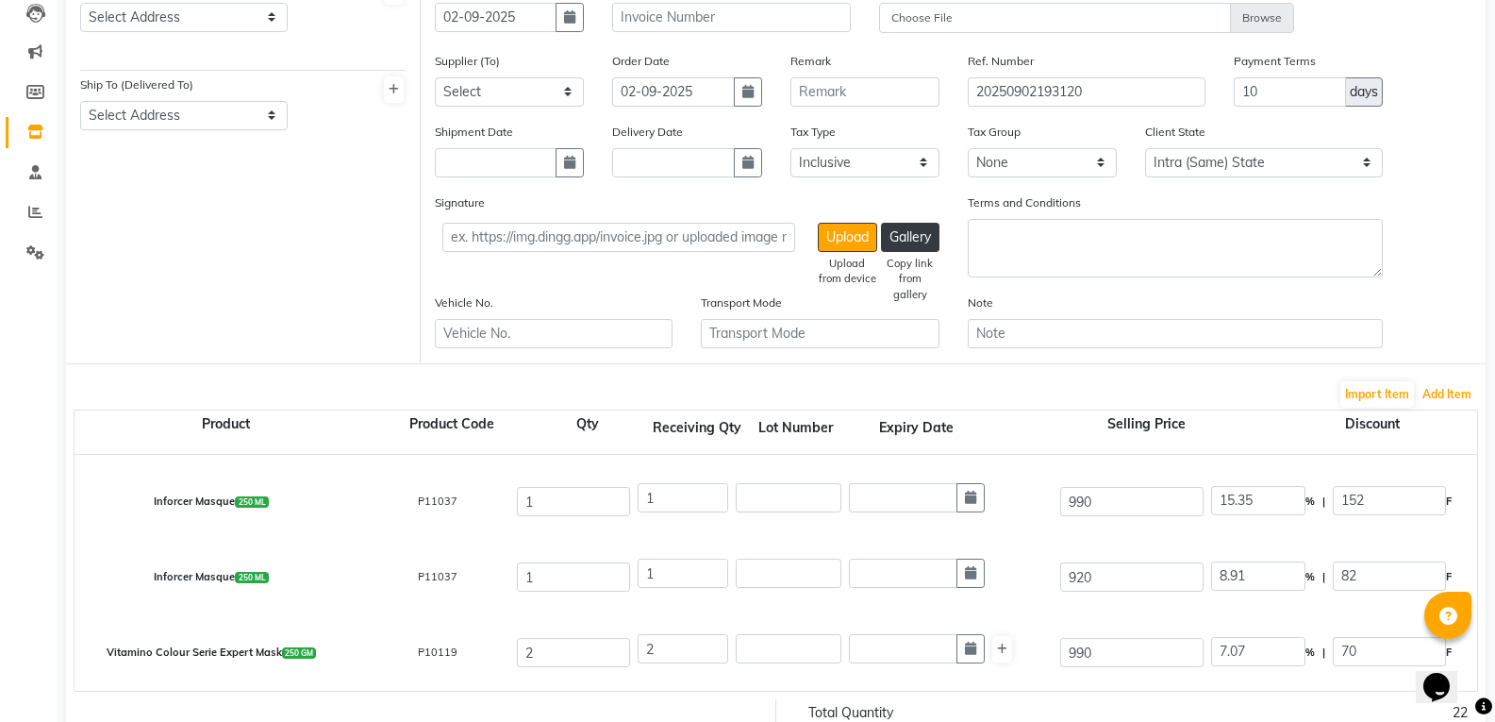
scroll to position [323, 0]
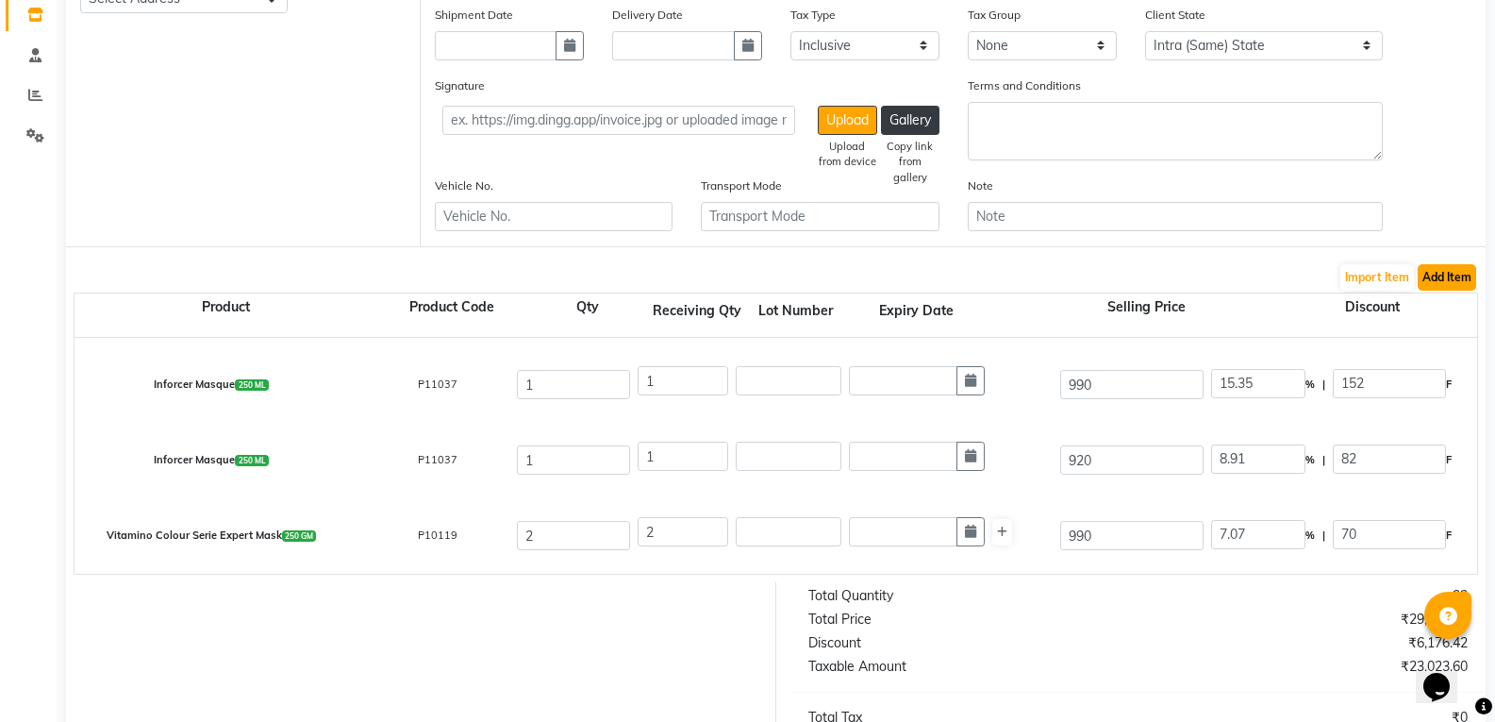
click at [1459, 267] on button "Add Item" at bounding box center [1447, 277] width 58 height 26
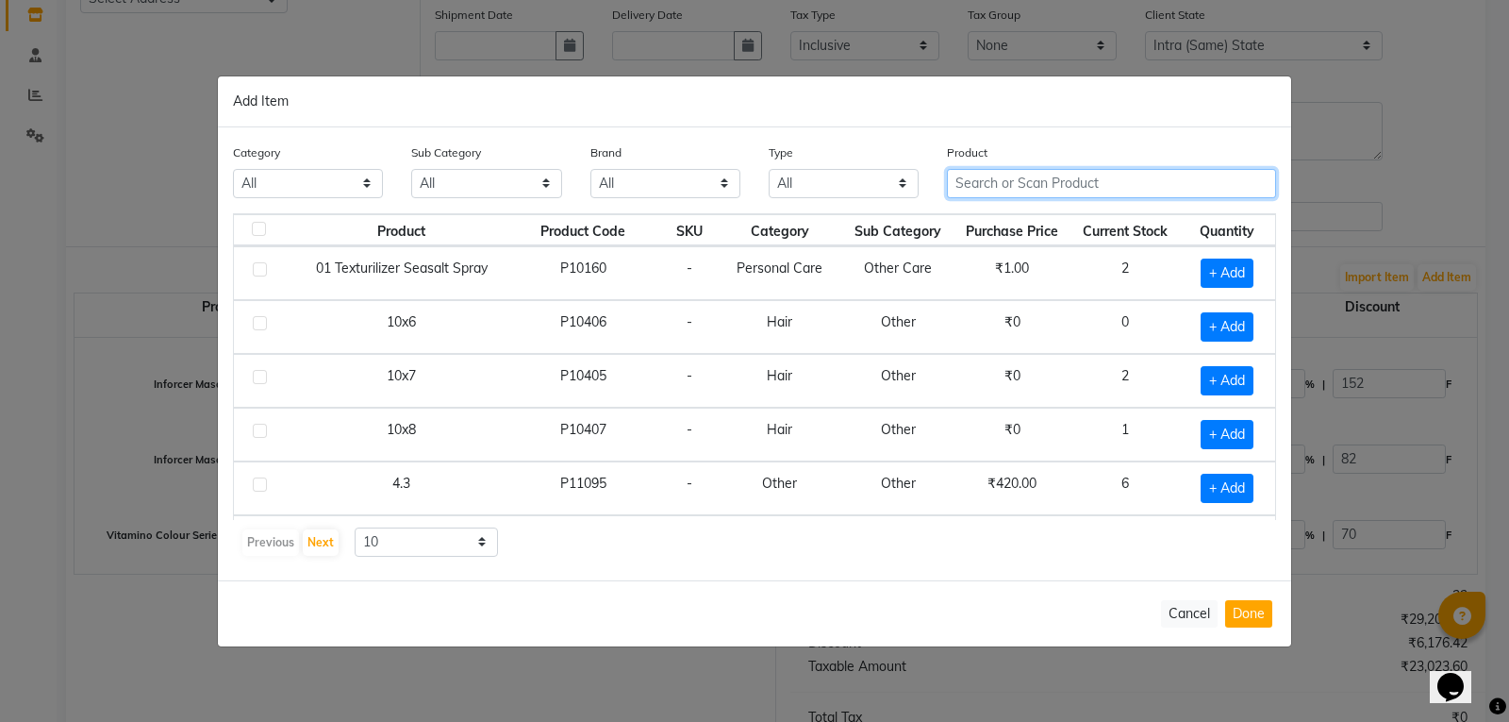
click at [993, 181] on input "text" at bounding box center [1111, 183] width 329 height 29
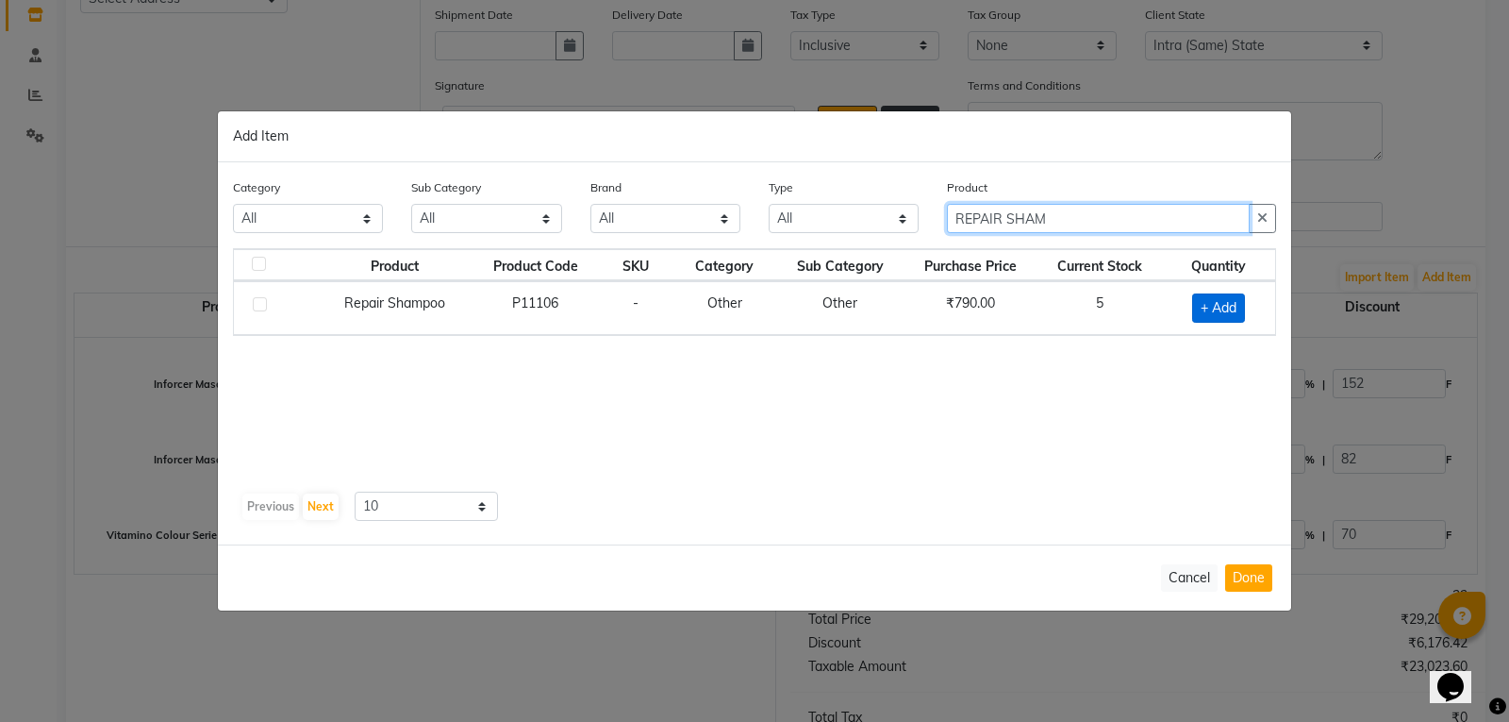
type input "REPAIR SHAM"
click at [1217, 307] on span "+ Add" at bounding box center [1218, 307] width 53 height 29
checkbox input "true"
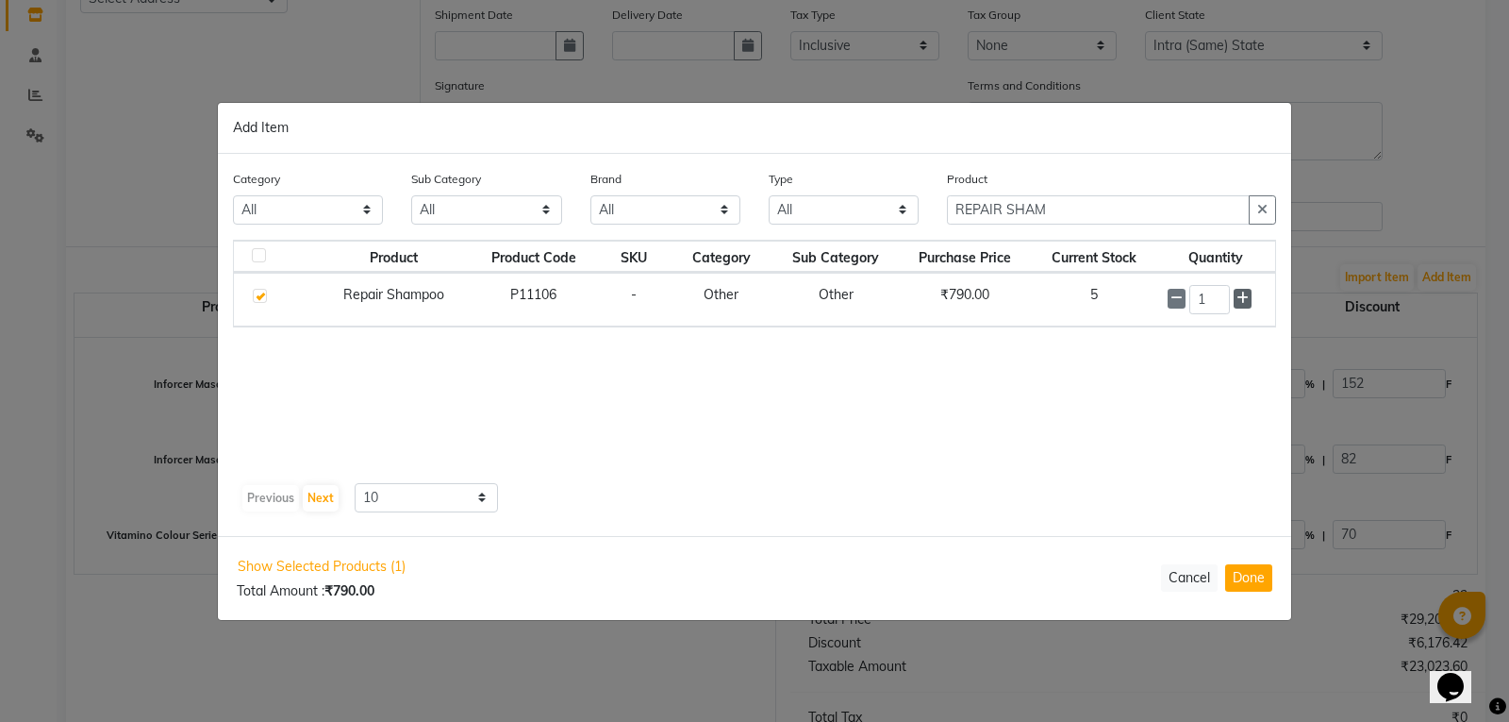
click at [1244, 299] on icon at bounding box center [1242, 297] width 12 height 13
click at [1244, 299] on icon at bounding box center [1242, 298] width 12 height 13
type input "5"
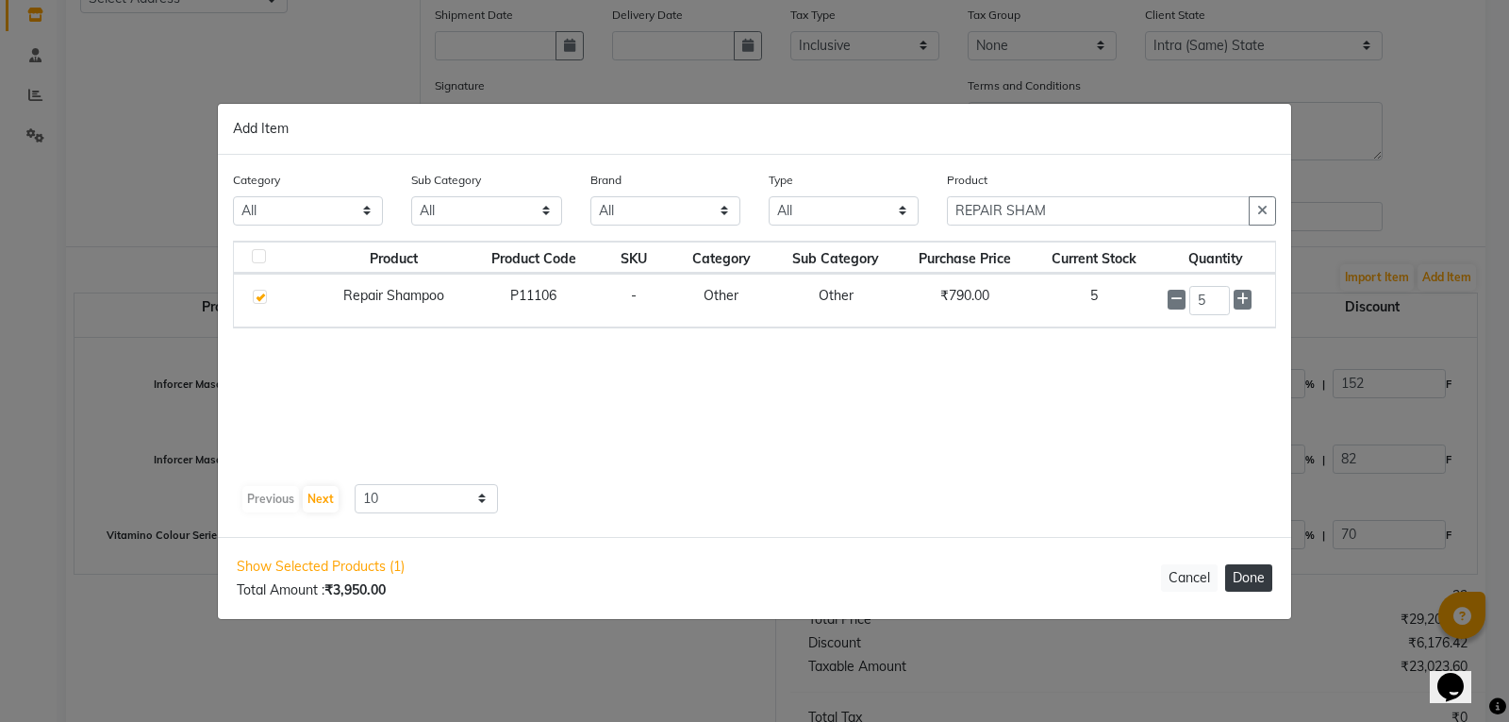
click at [1245, 573] on button "Done" at bounding box center [1248, 577] width 47 height 27
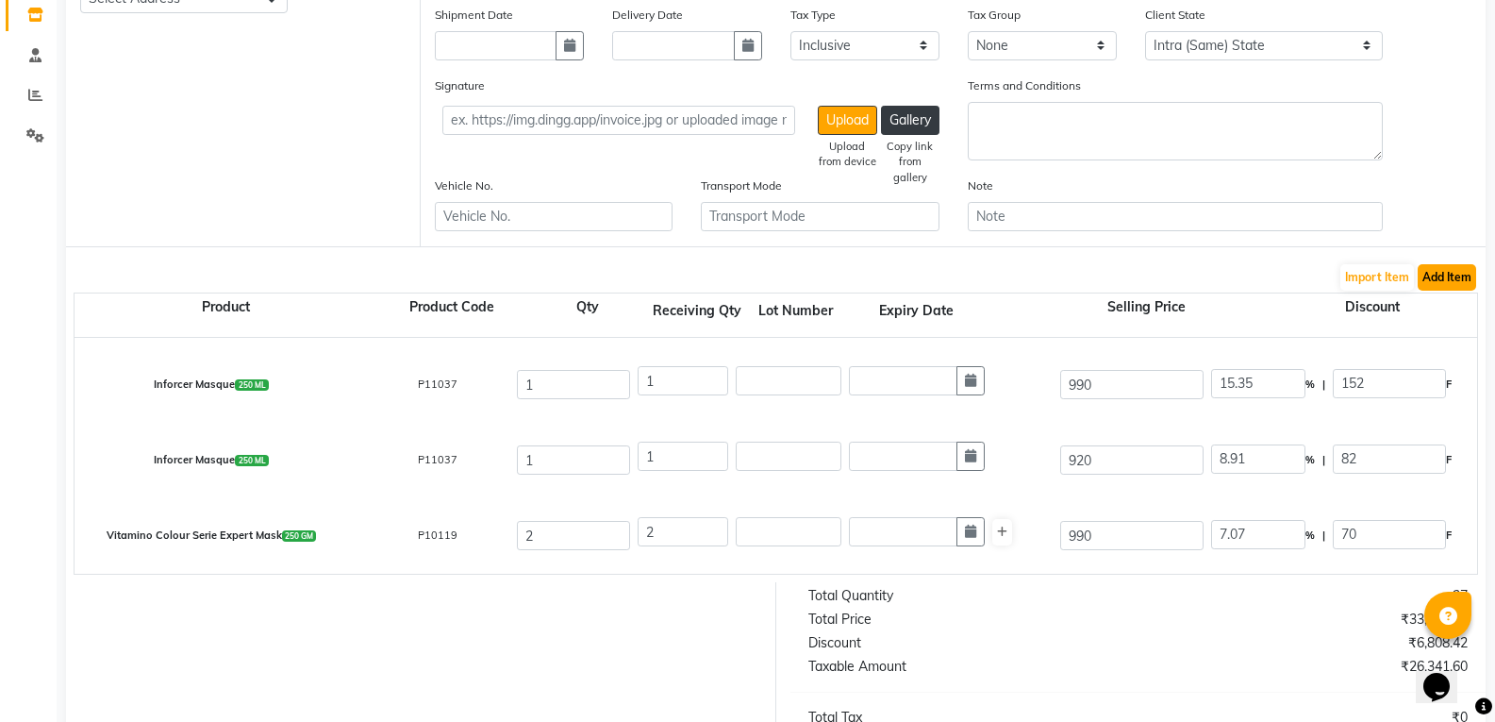
click at [1472, 268] on button "Add Item" at bounding box center [1447, 277] width 58 height 26
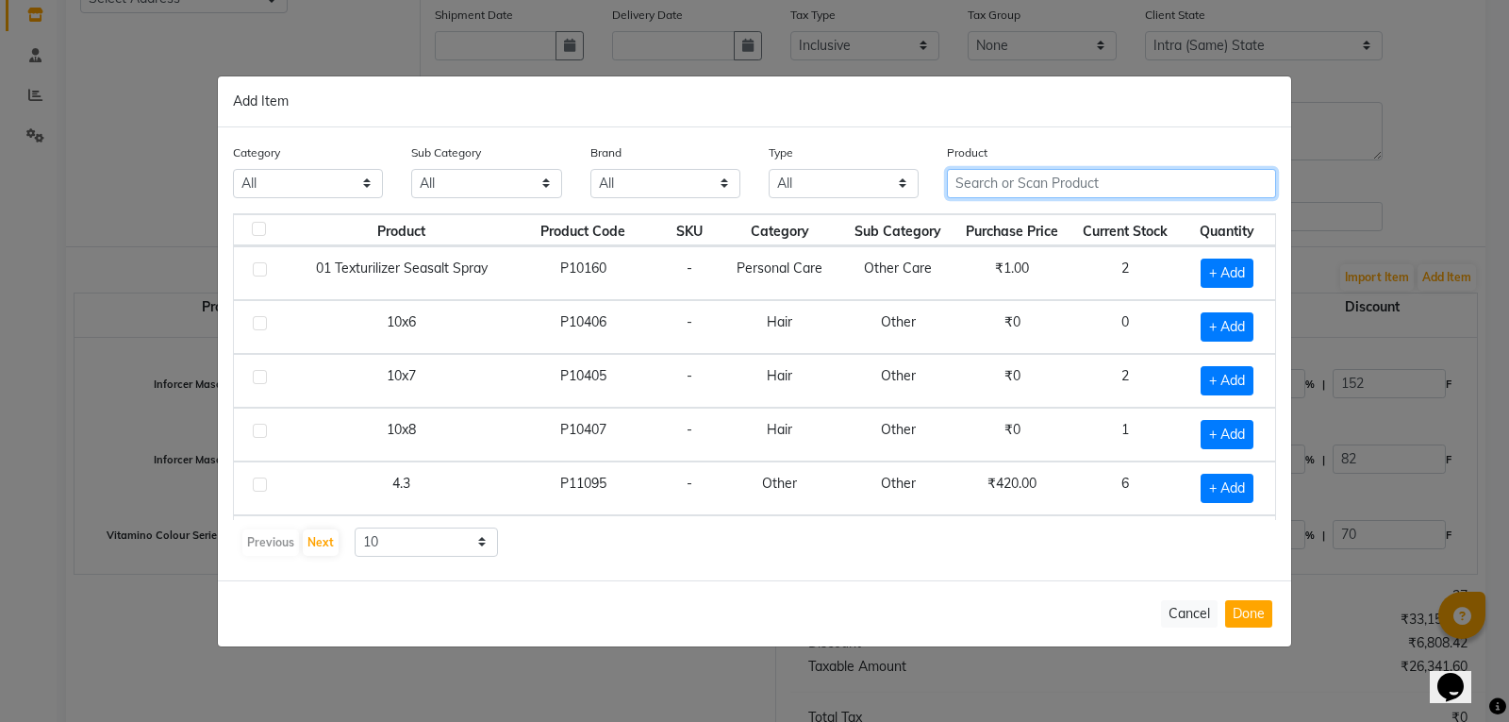
click at [1090, 174] on input "text" at bounding box center [1111, 183] width 329 height 29
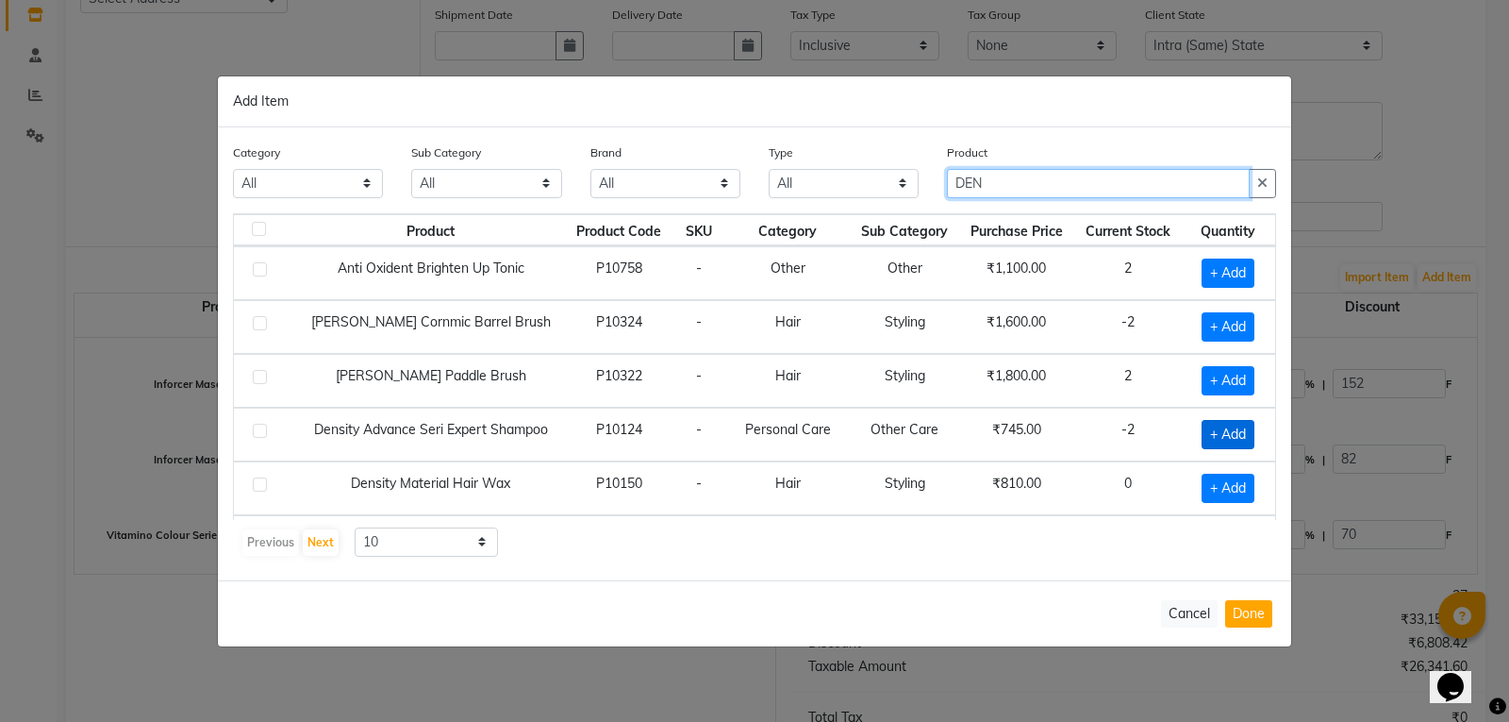
type input "DEN"
click at [1213, 433] on span "+ Add" at bounding box center [1228, 434] width 53 height 29
checkbox input "true"
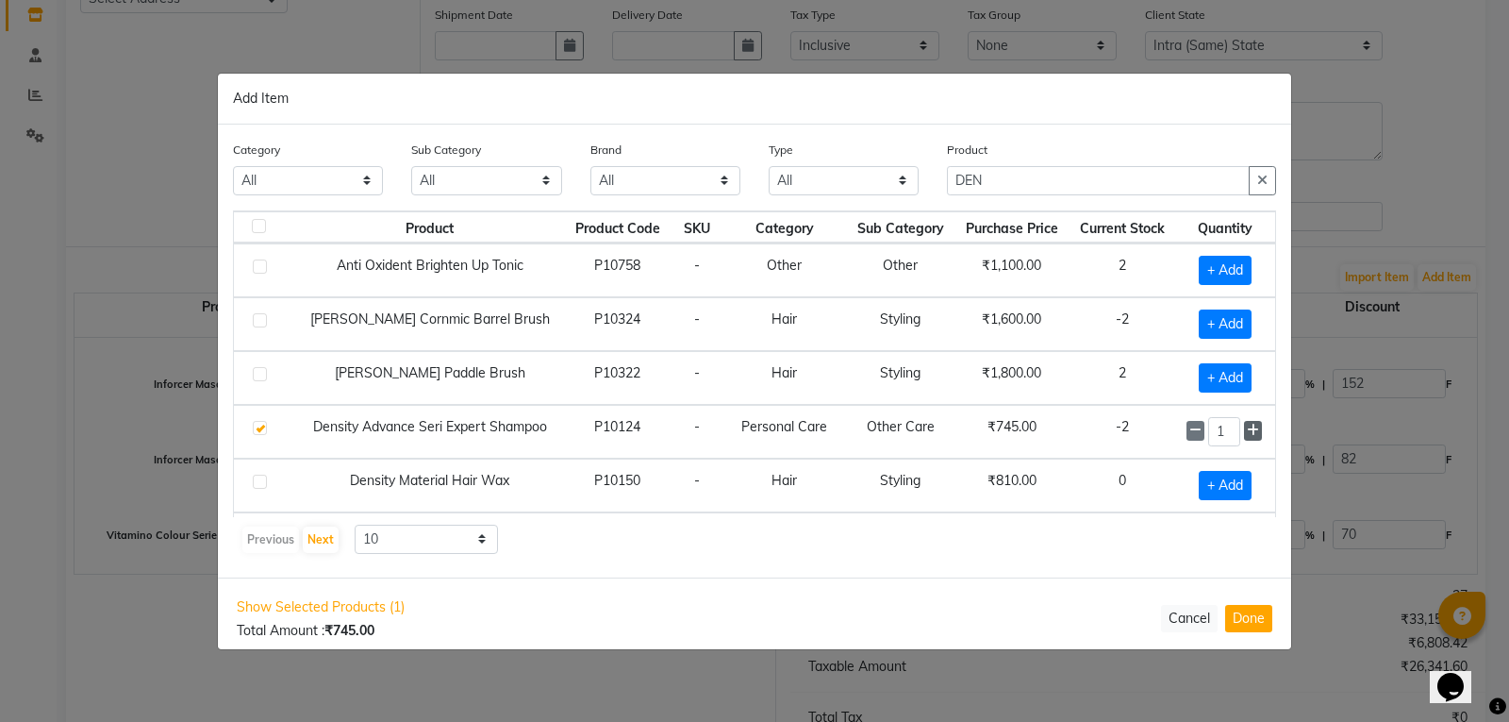
click at [1247, 435] on icon at bounding box center [1253, 429] width 12 height 13
click at [1247, 434] on icon at bounding box center [1253, 429] width 12 height 13
type input "4"
click at [1262, 611] on button "Done" at bounding box center [1248, 618] width 47 height 27
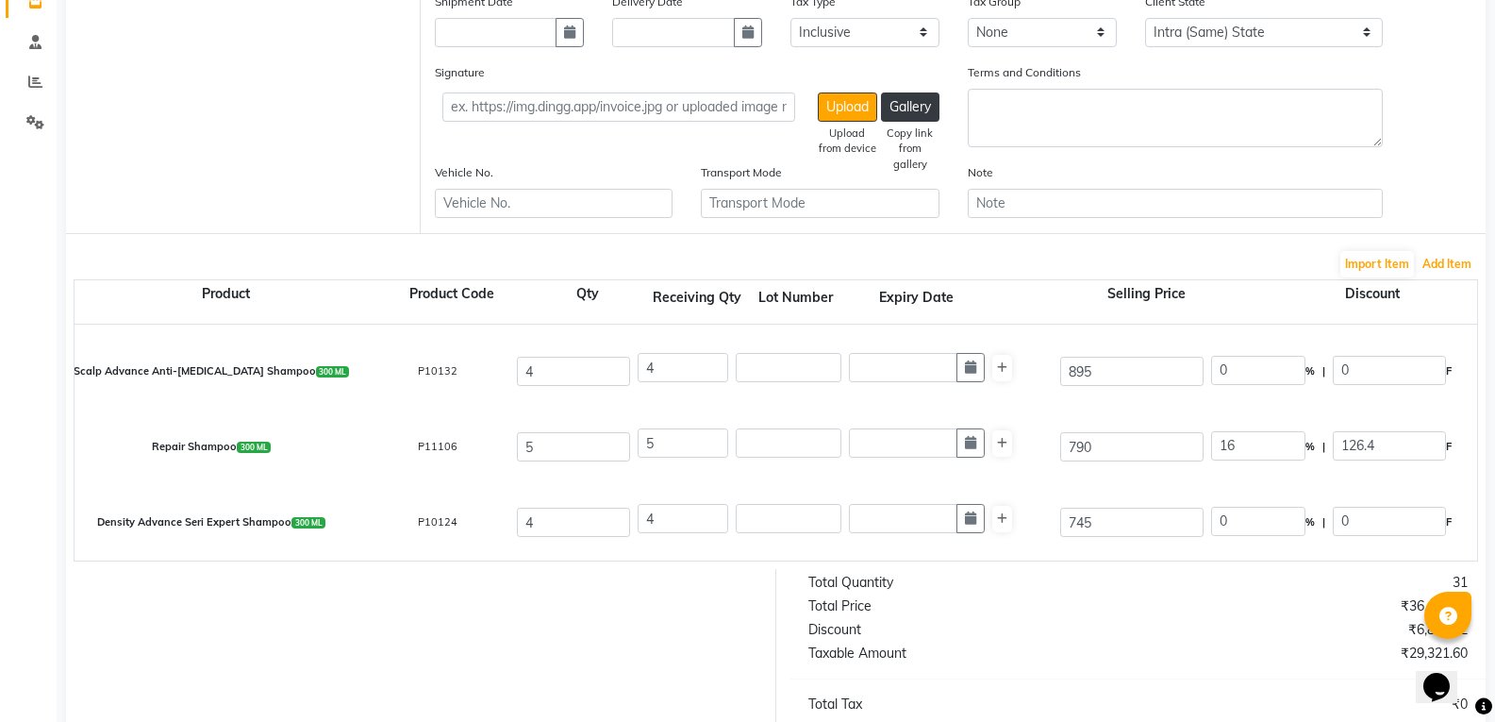
scroll to position [606, 0]
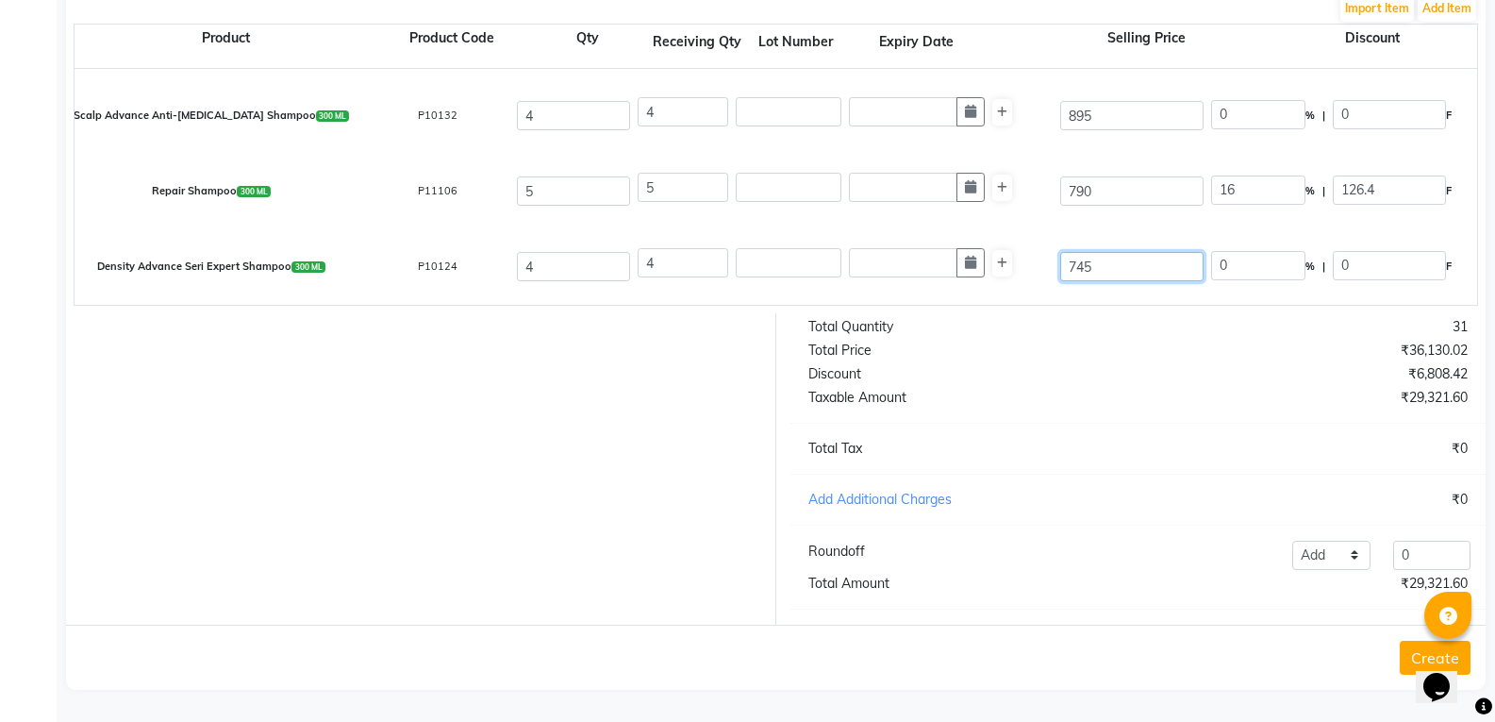
click at [1134, 252] on input "745" at bounding box center [1131, 266] width 143 height 29
type input "790"
type input "5.7"
type input "45"
click at [665, 441] on div at bounding box center [414, 468] width 724 height 311
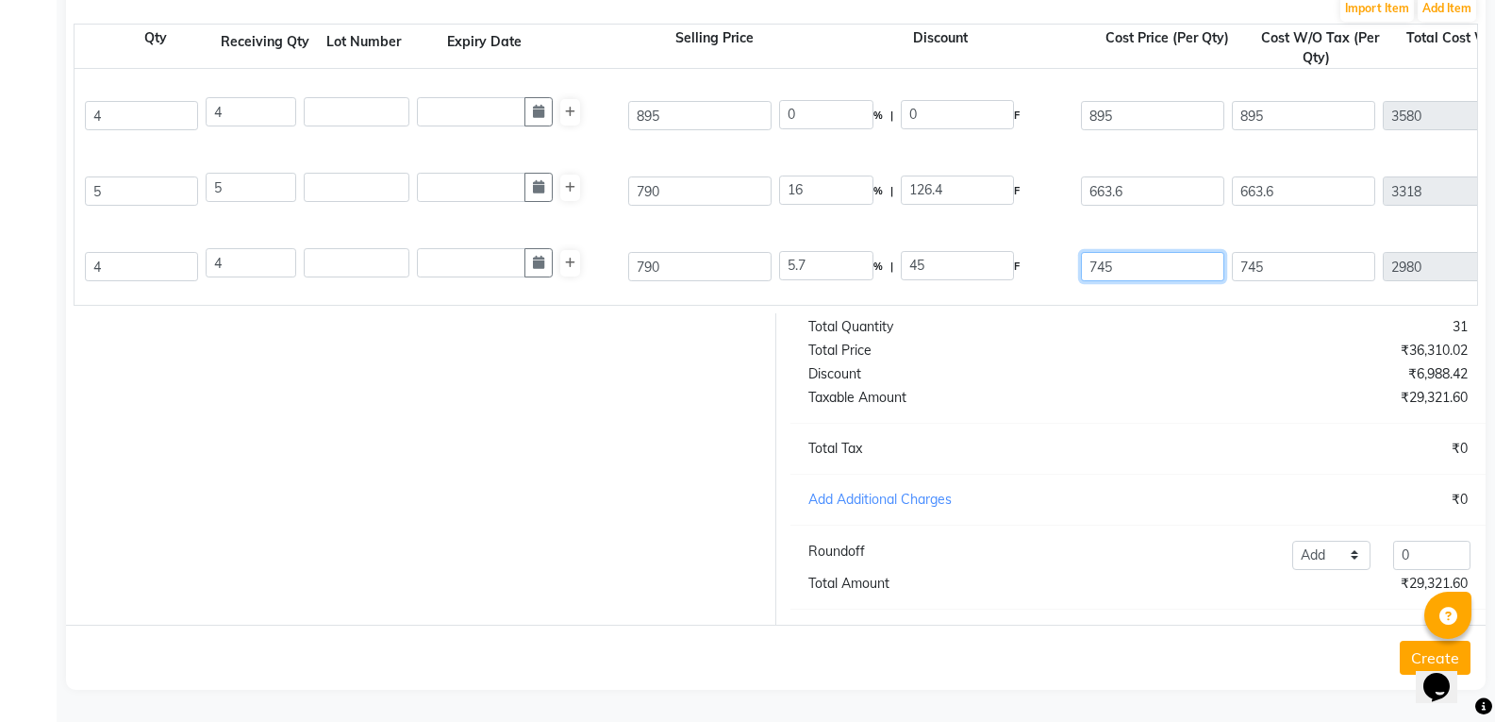
click at [1151, 267] on input "745" at bounding box center [1152, 266] width 143 height 29
type input "7"
type input "663.60"
type input "16"
type input "126.4"
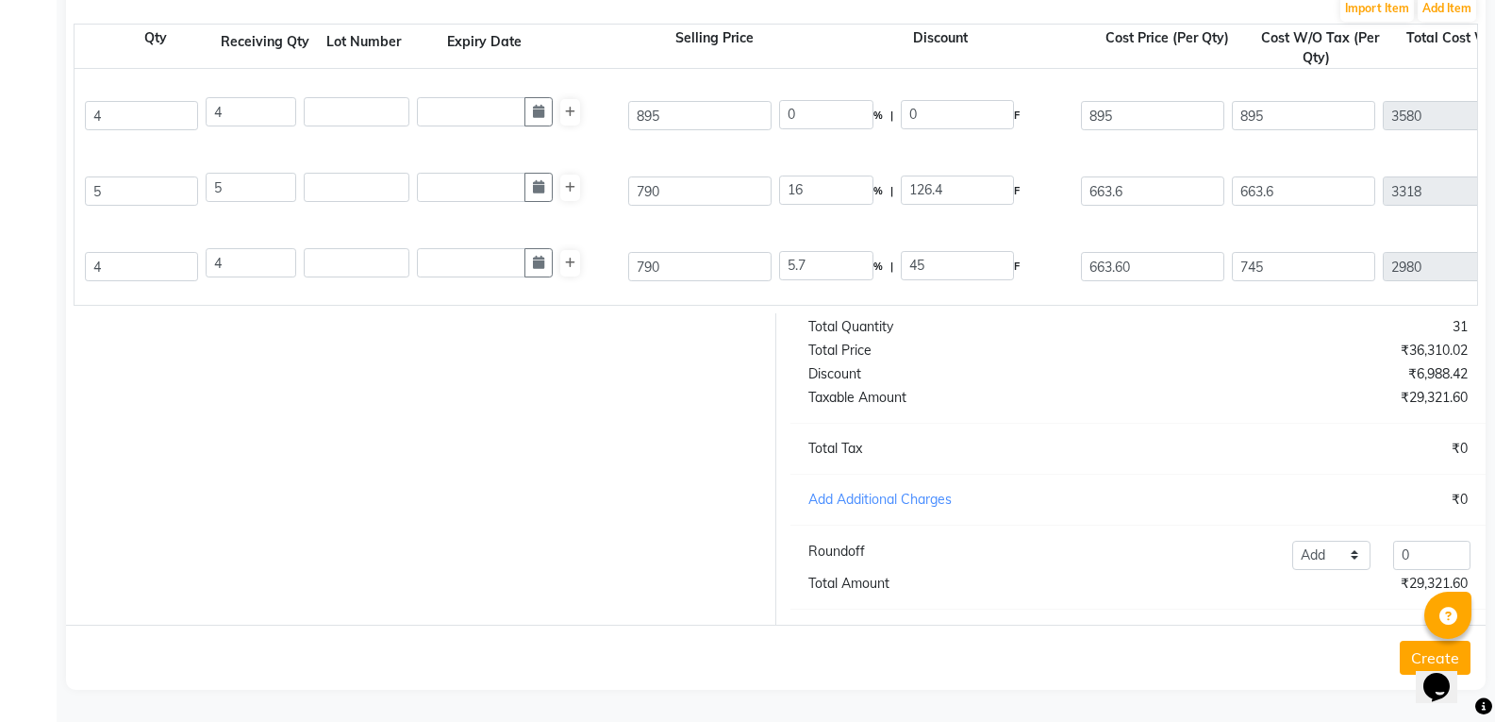
type input "663.6"
type input "2654.4"
click at [589, 498] on div at bounding box center [414, 468] width 724 height 311
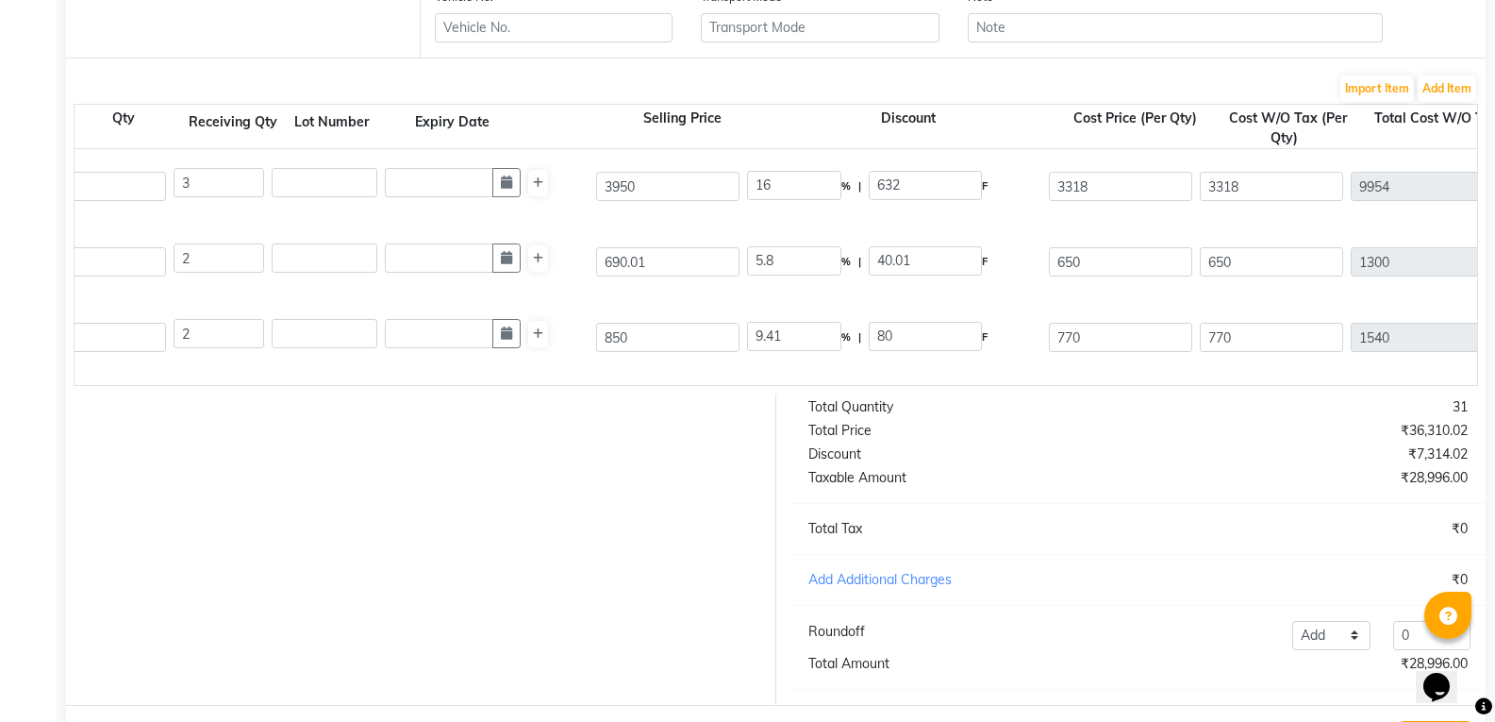
scroll to position [0, 510]
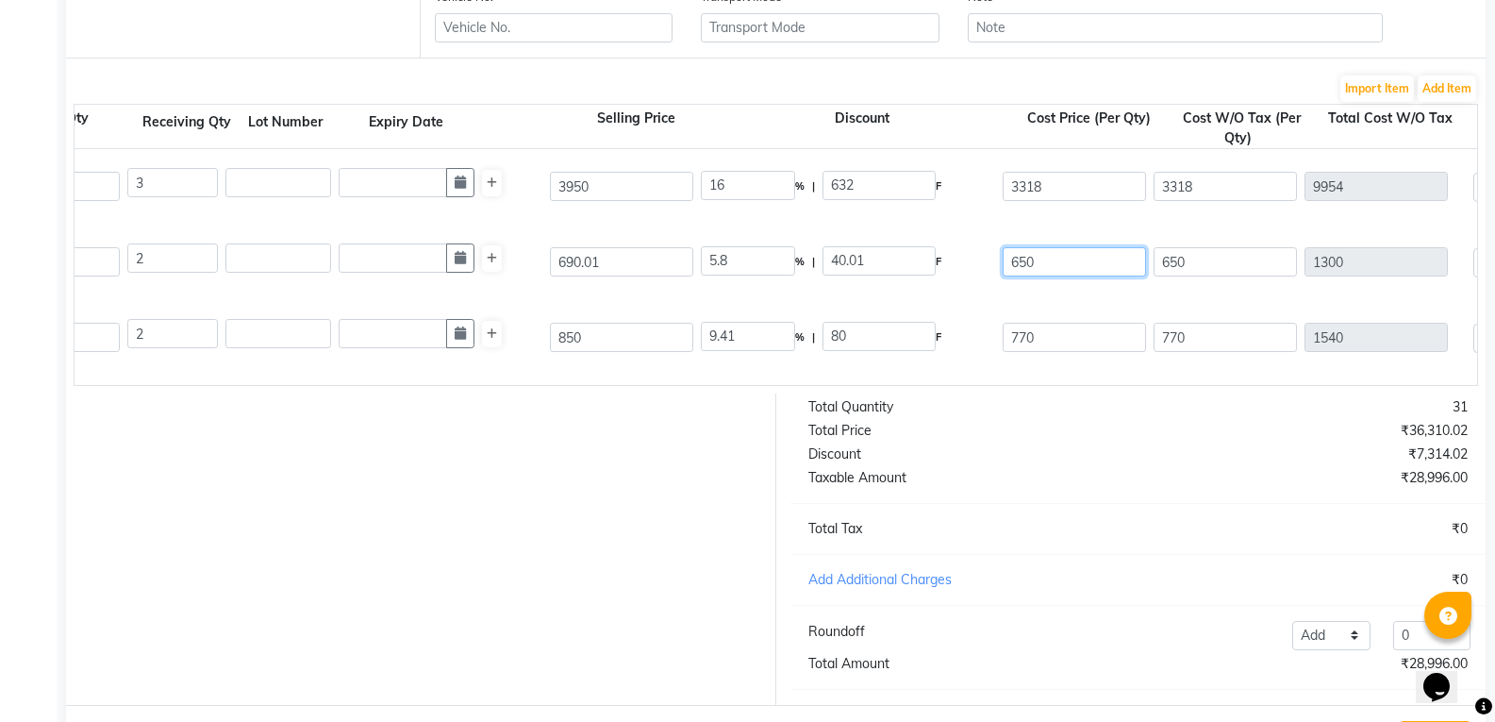
click at [1057, 256] on input "650" at bounding box center [1074, 261] width 143 height 29
type input "6"
type input "579.61"
type input "16"
type input "110.4"
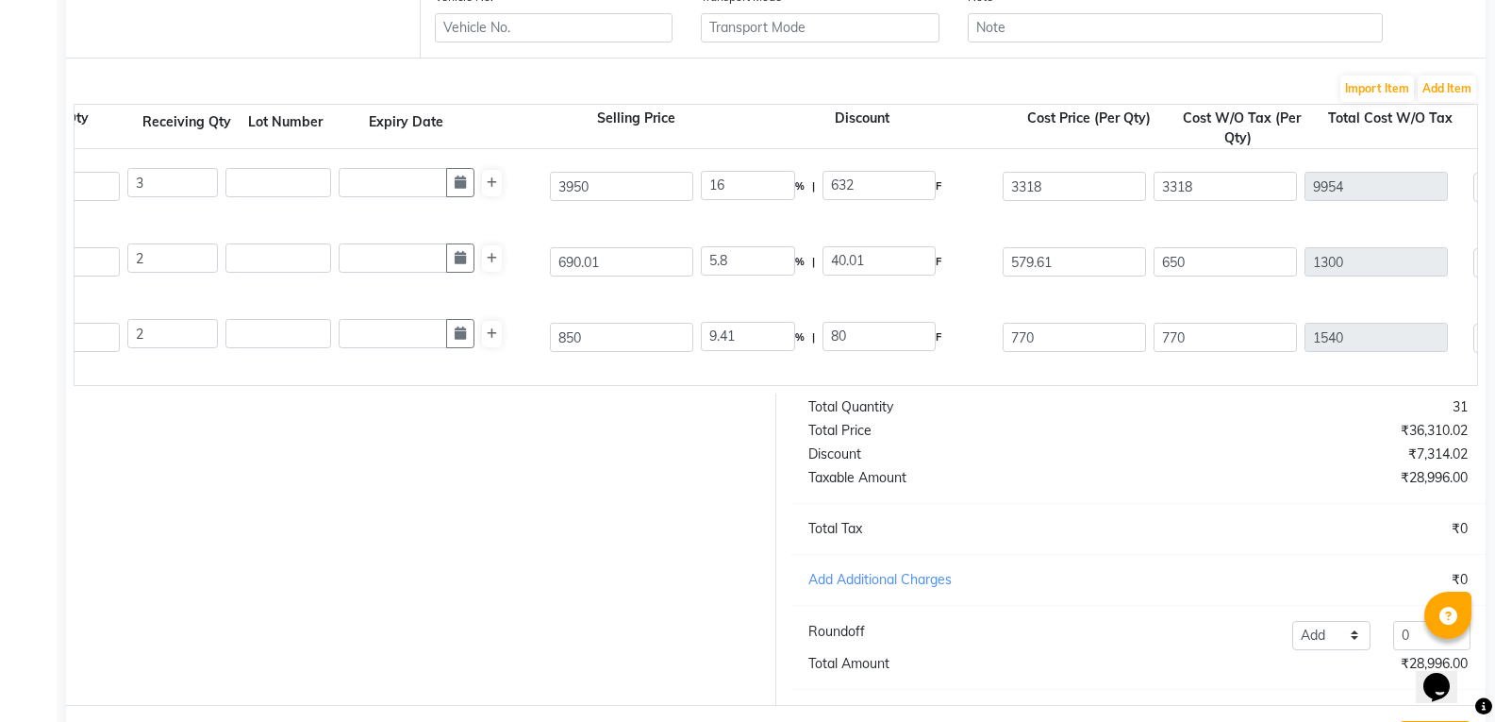
type input "579.61"
type input "1159.22"
click at [1088, 464] on div "Discount" at bounding box center [966, 454] width 344 height 20
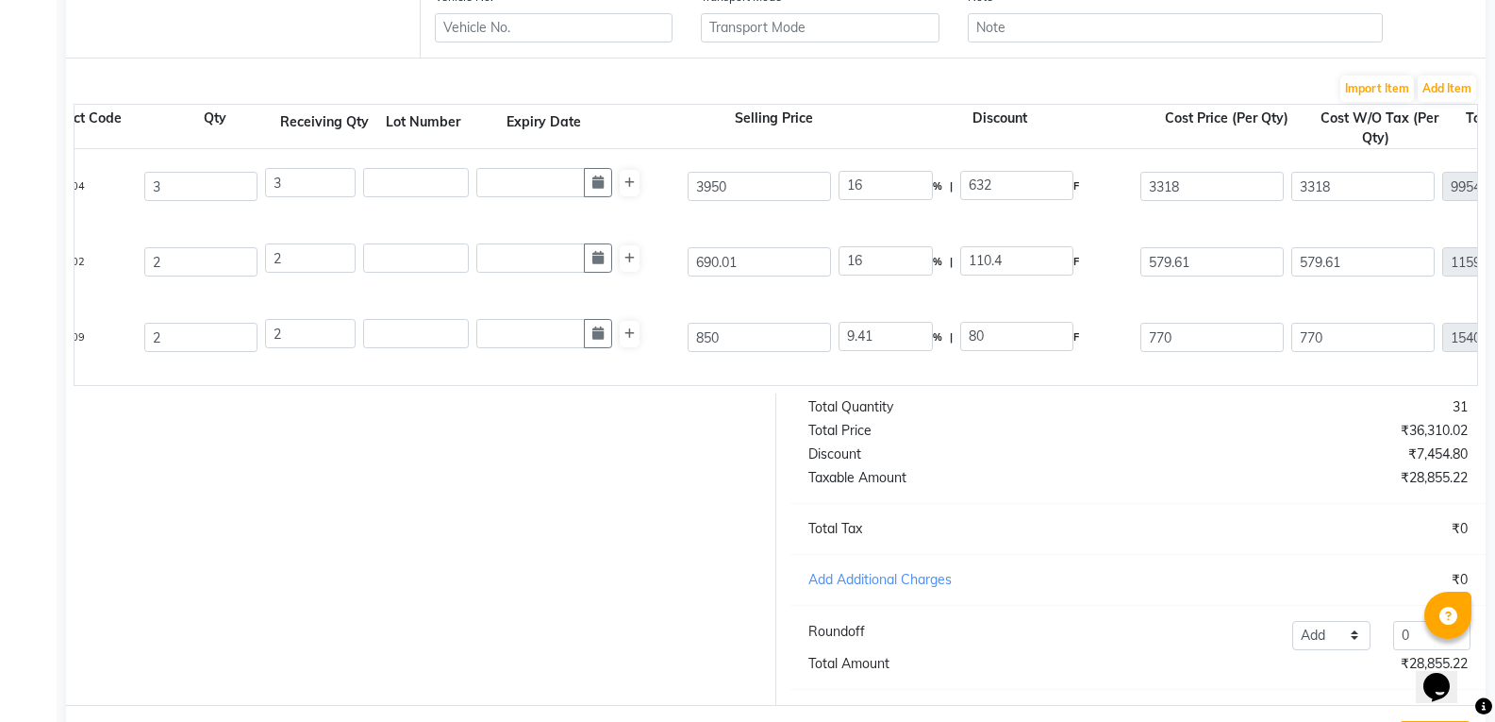
scroll to position [0, 375]
drag, startPoint x: 828, startPoint y: 378, endPoint x: 870, endPoint y: 390, distance: 43.3
click at [870, 386] on div "Product Product Code Qty Receiving Qty Lot Number Expiry Date Selling Price Dis…" at bounding box center [776, 245] width 1404 height 282
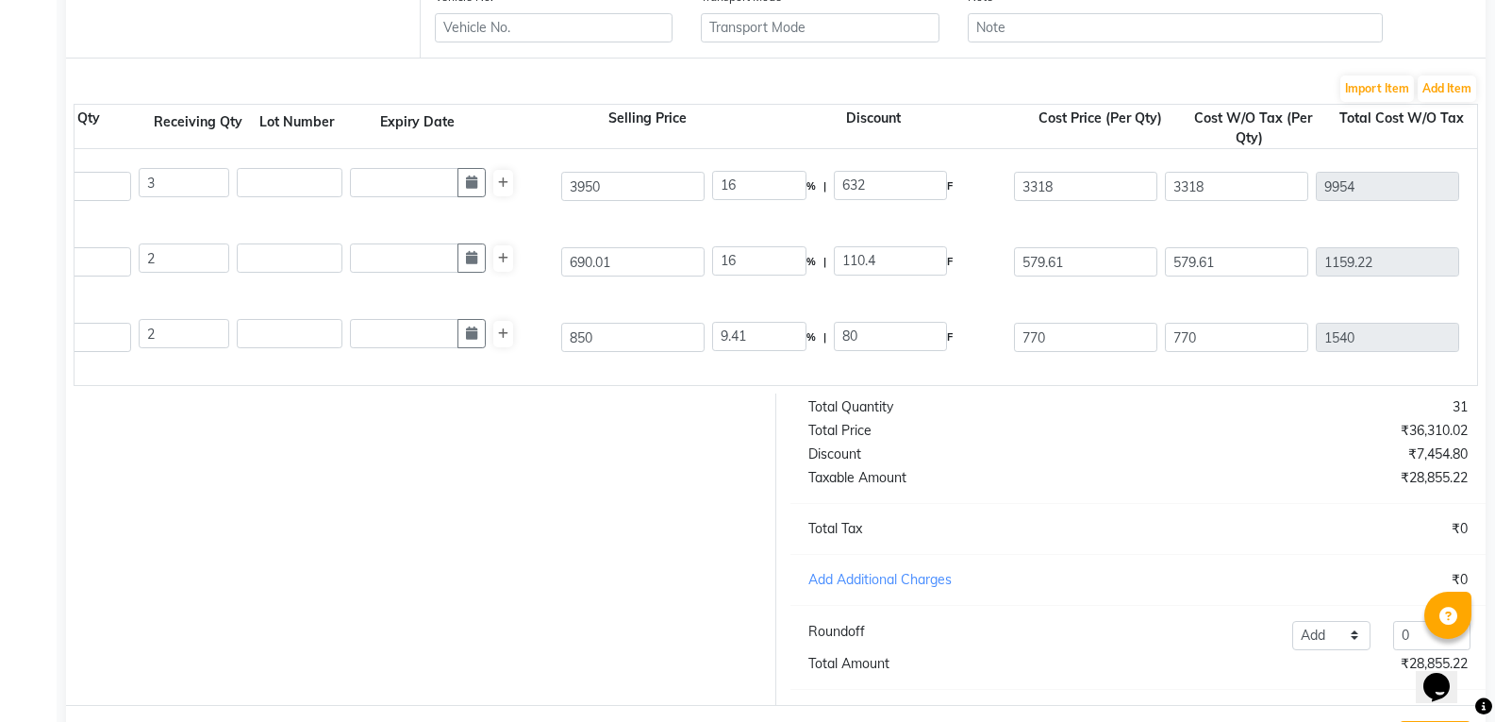
scroll to position [0, 512]
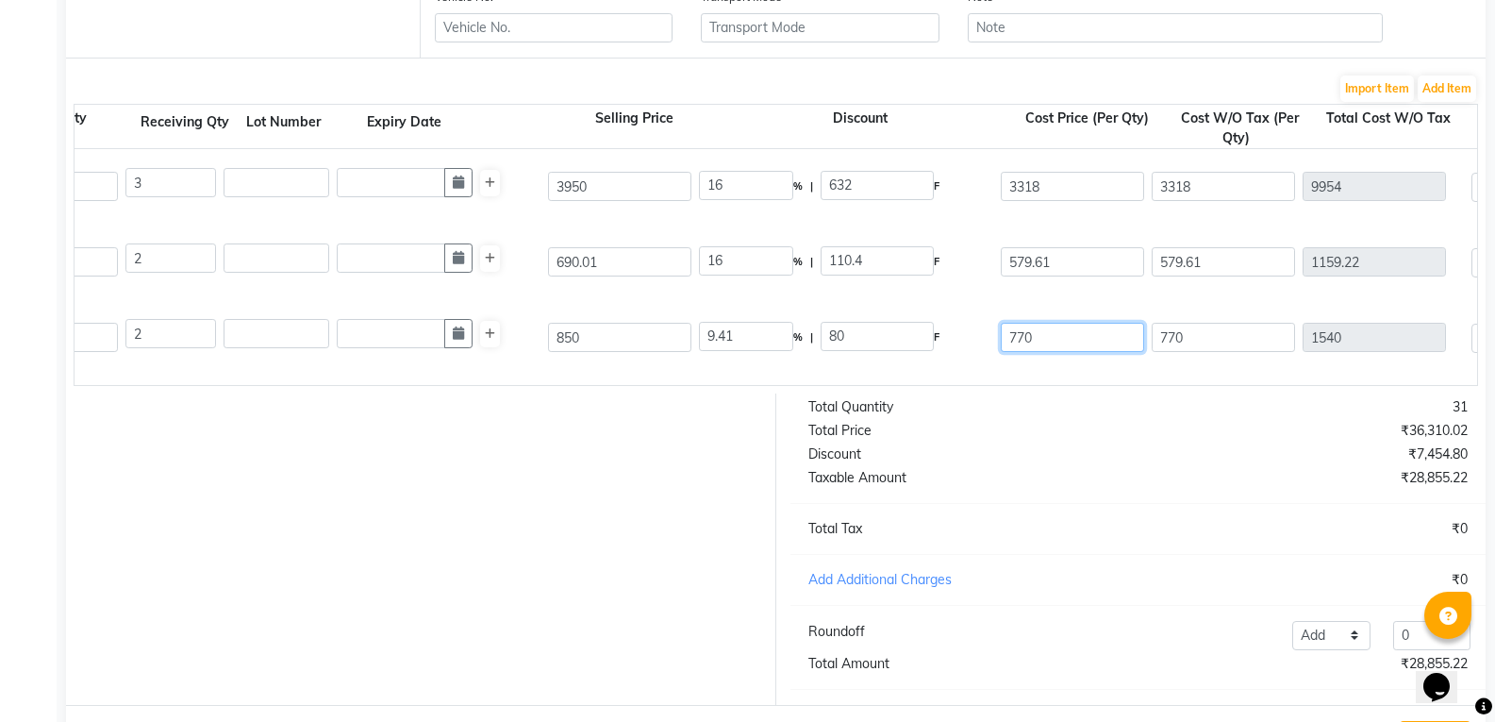
click at [1042, 343] on input "770" at bounding box center [1072, 337] width 143 height 29
type input "714"
type input "16"
type input "136"
type input "714"
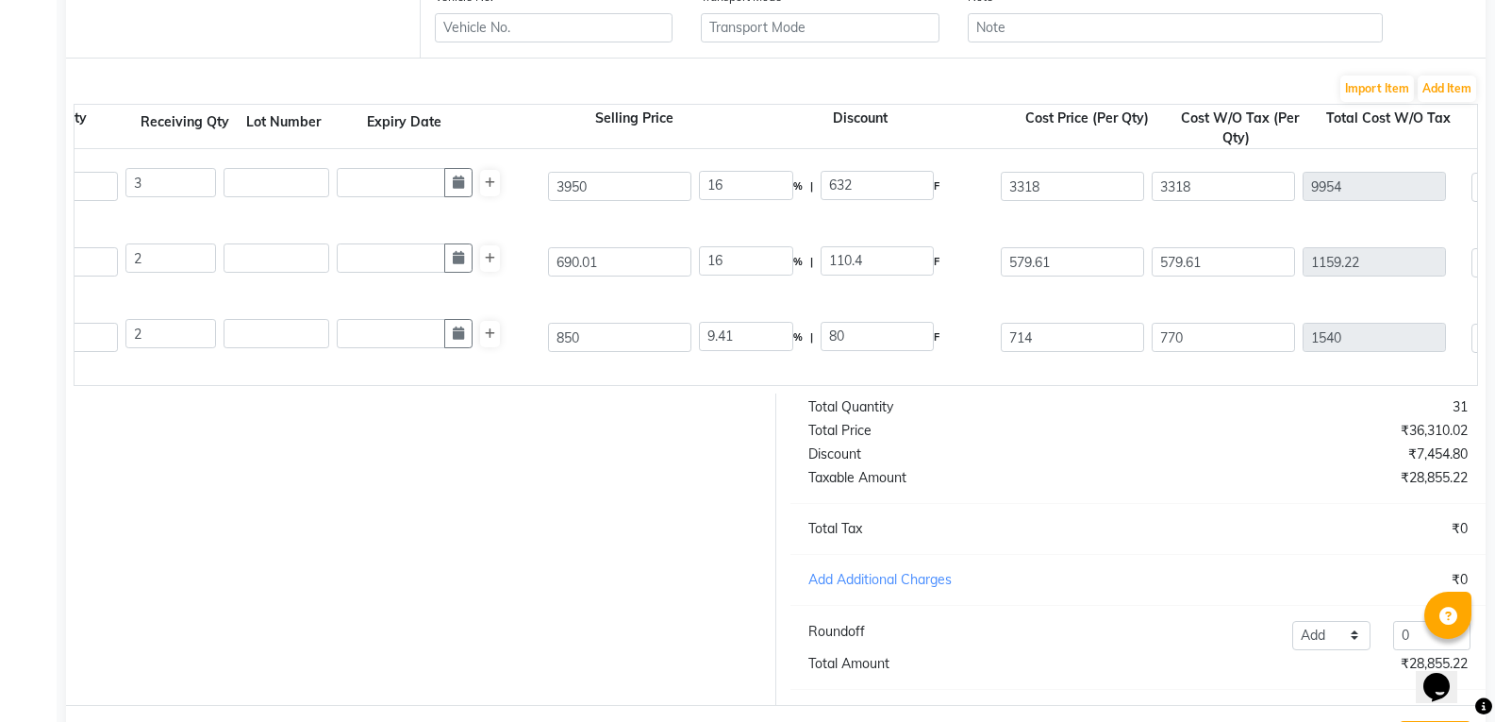
type input "1428"
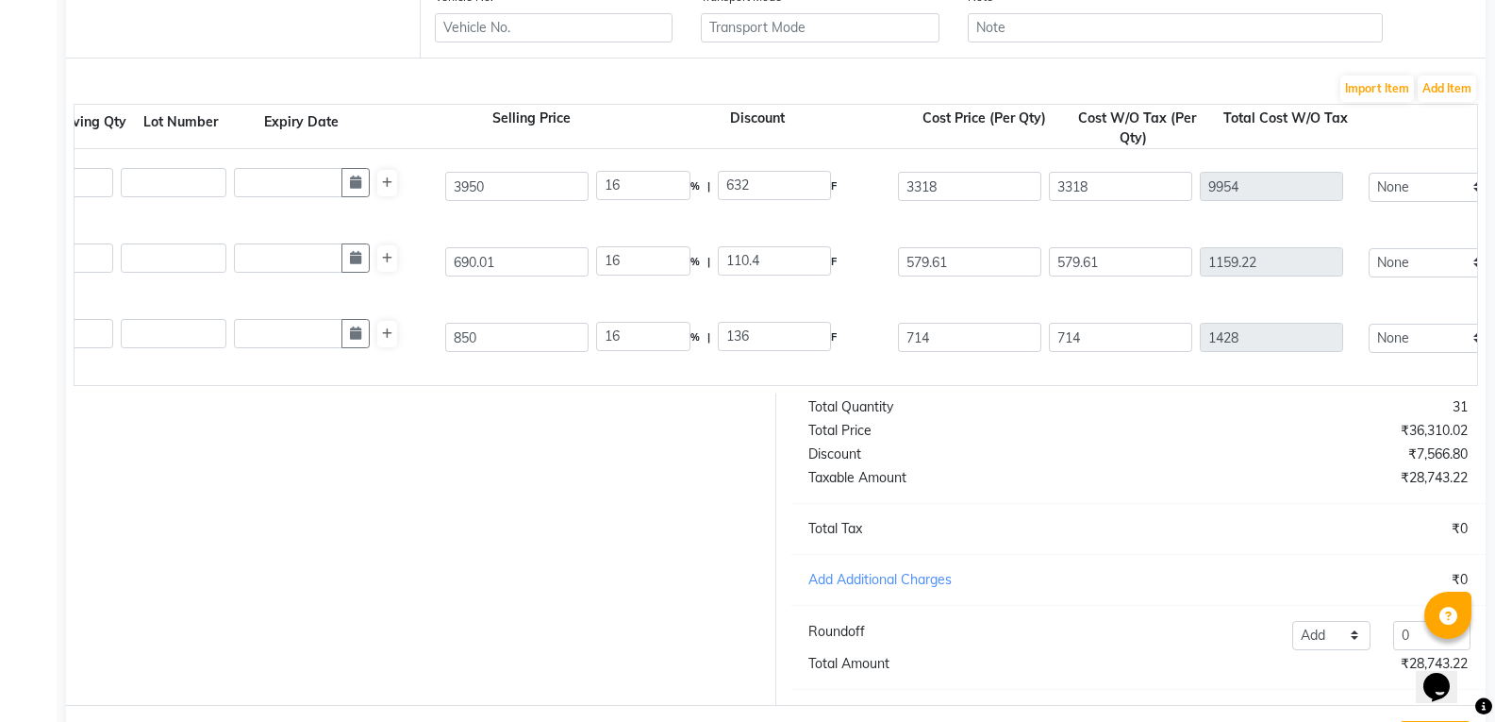
scroll to position [0, 611]
drag, startPoint x: 777, startPoint y: 383, endPoint x: 729, endPoint y: 381, distance: 48.1
click at [730, 383] on div "Loreal Xtenso Care S/f Shampoo 300 ML P10303 2 2 1175 12.77 % | 150 F 1025 1025…" at bounding box center [865, 412] width 2833 height 75
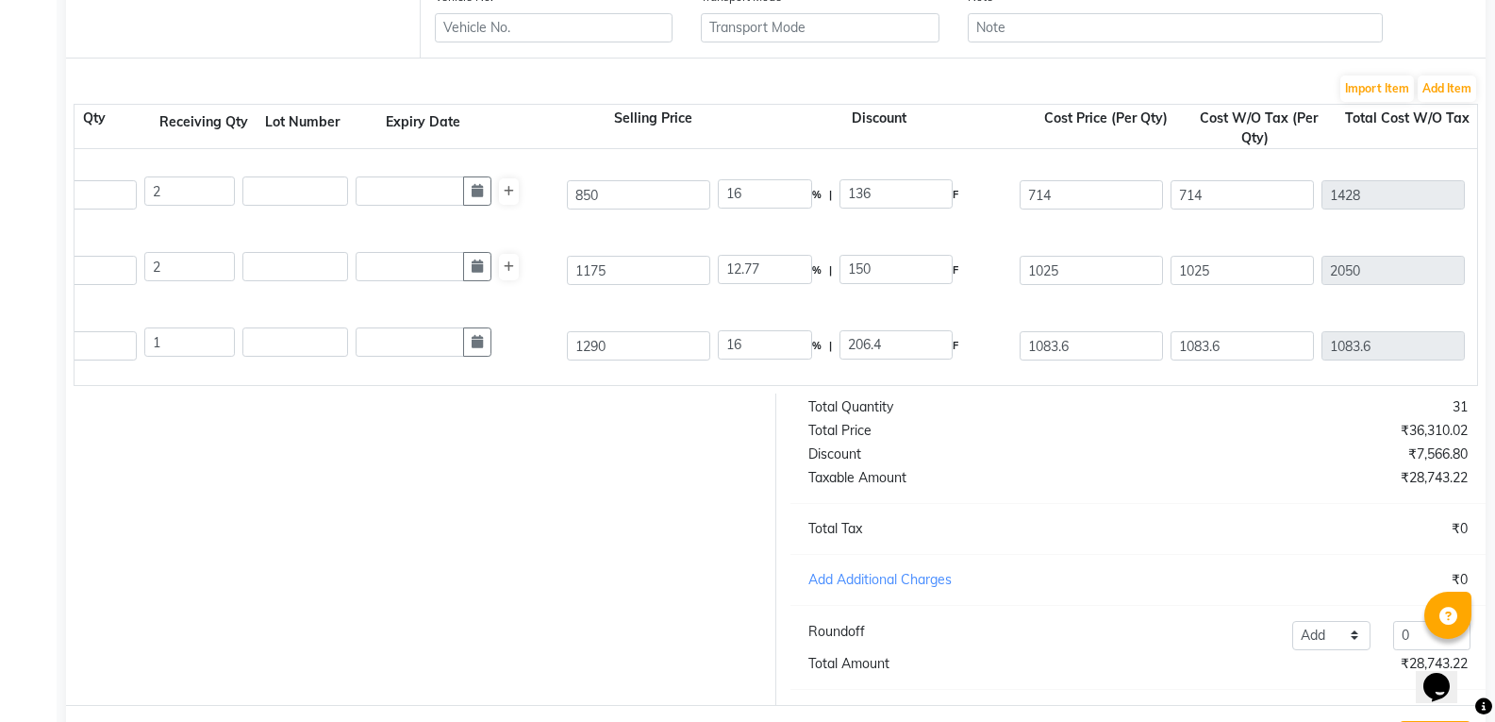
scroll to position [189, 0]
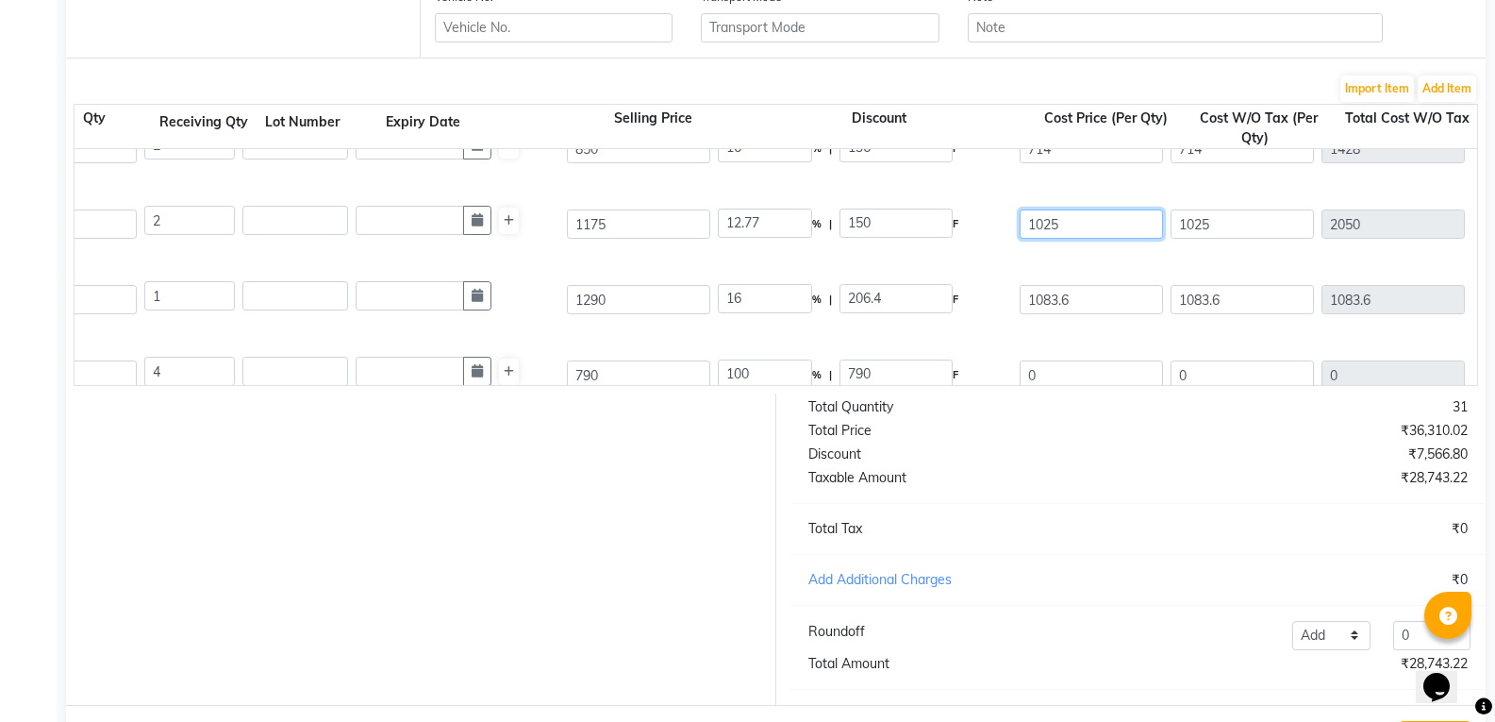
click at [1126, 228] on input "1025" at bounding box center [1091, 223] width 143 height 29
type input "1"
type input "987"
type input "16"
type input "188"
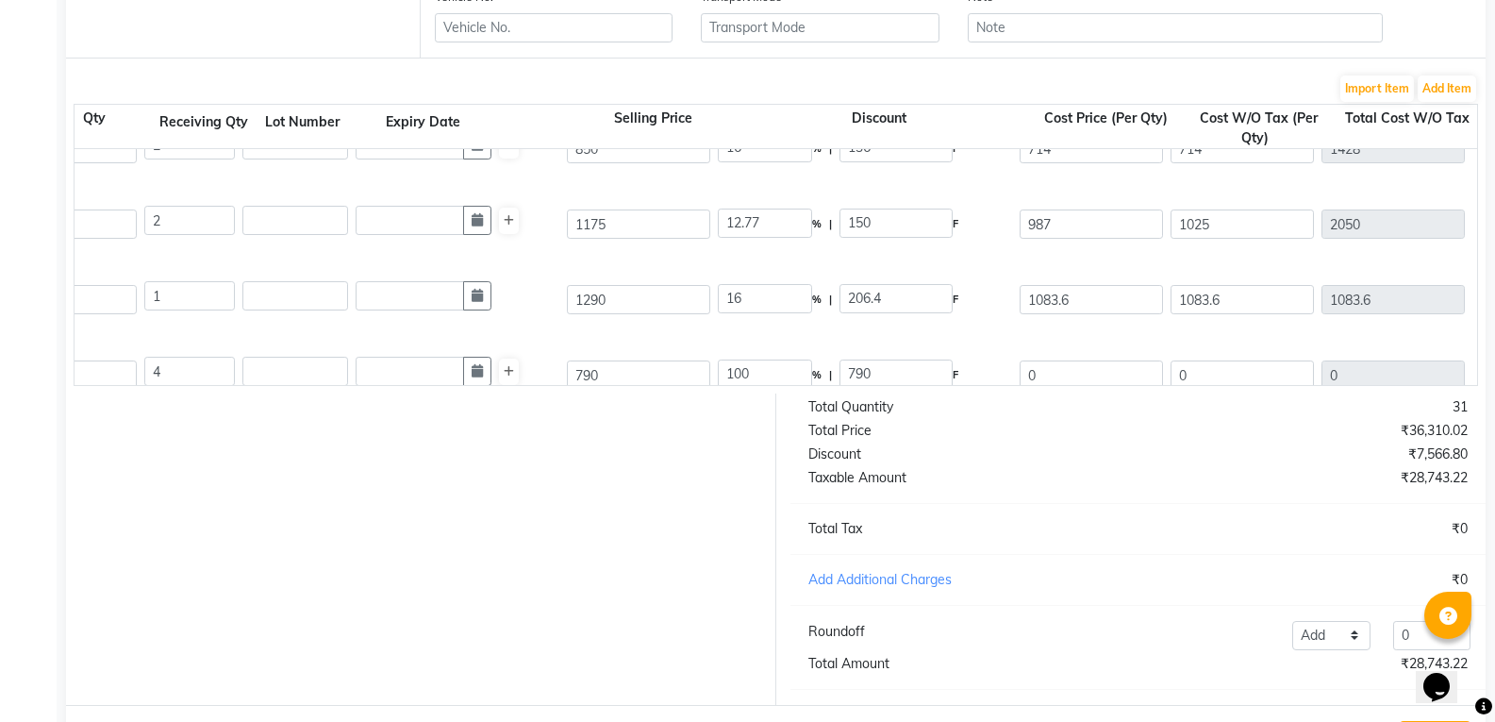
type input "987"
type input "1974"
click at [458, 499] on div at bounding box center [414, 548] width 724 height 311
click at [1088, 303] on input "1083.6" at bounding box center [1091, 299] width 143 height 29
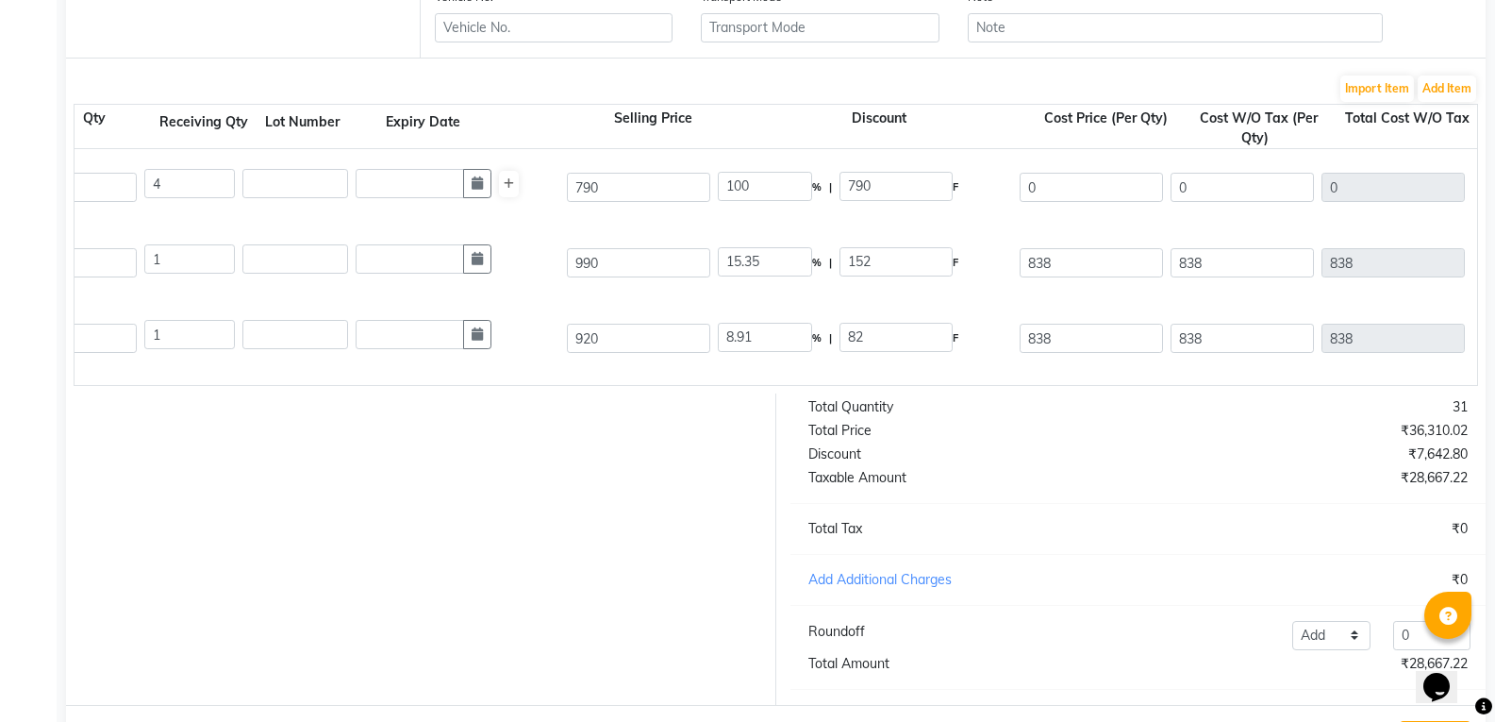
scroll to position [377, 0]
click at [1060, 190] on input "0" at bounding box center [1091, 186] width 143 height 29
type input "663.60"
type input "16"
type input "126.4"
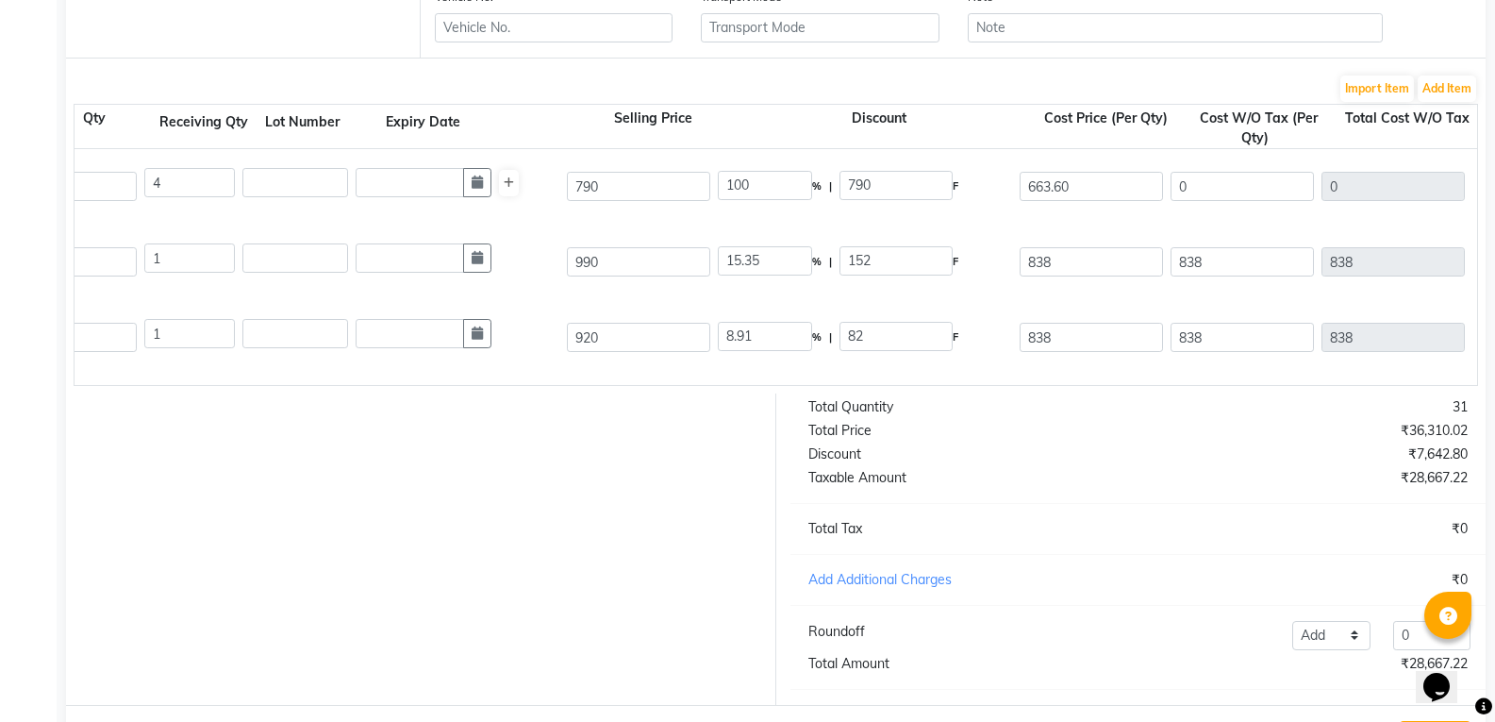
type input "663.6"
type input "2654.4"
click at [672, 499] on div at bounding box center [414, 548] width 724 height 311
click at [1070, 261] on input "838" at bounding box center [1091, 261] width 143 height 29
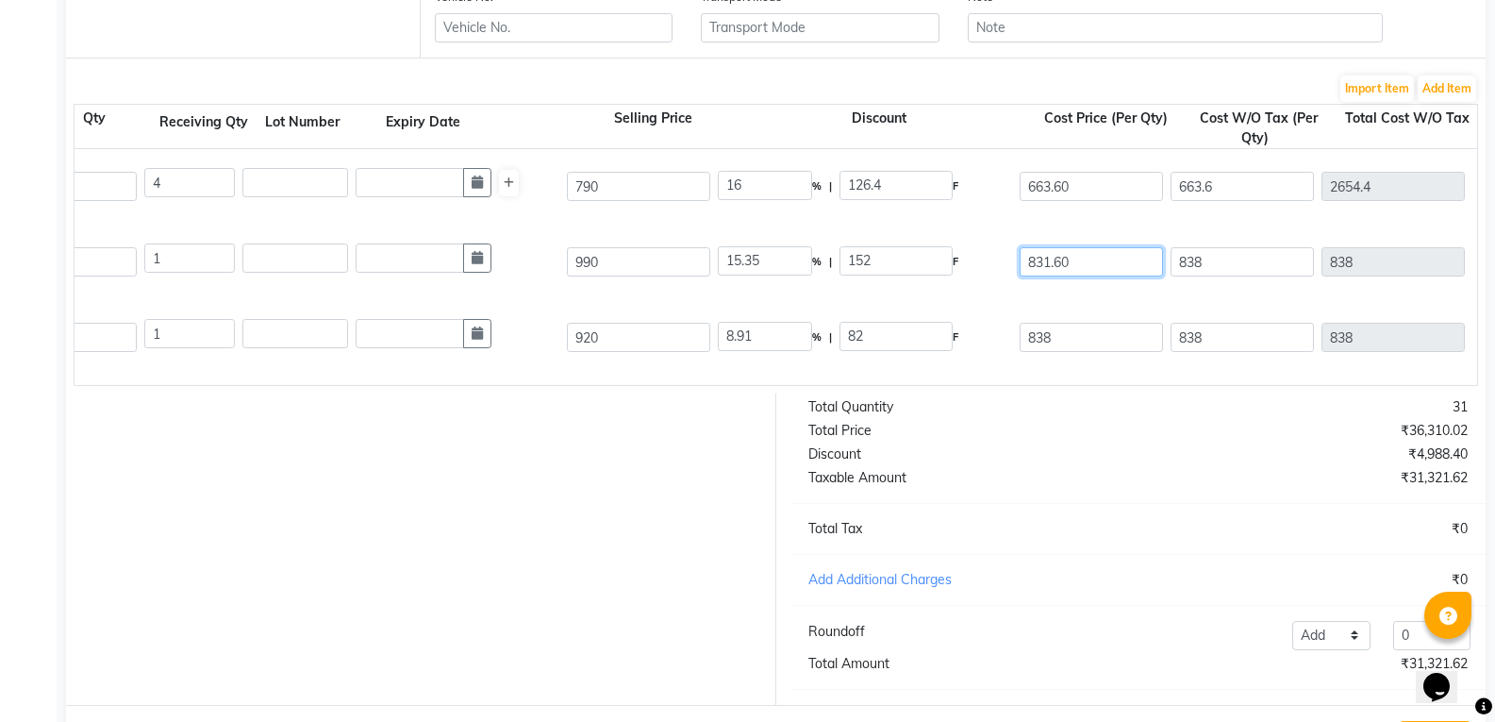
type input "831.60"
type input "16"
type input "158.4"
type input "831.6"
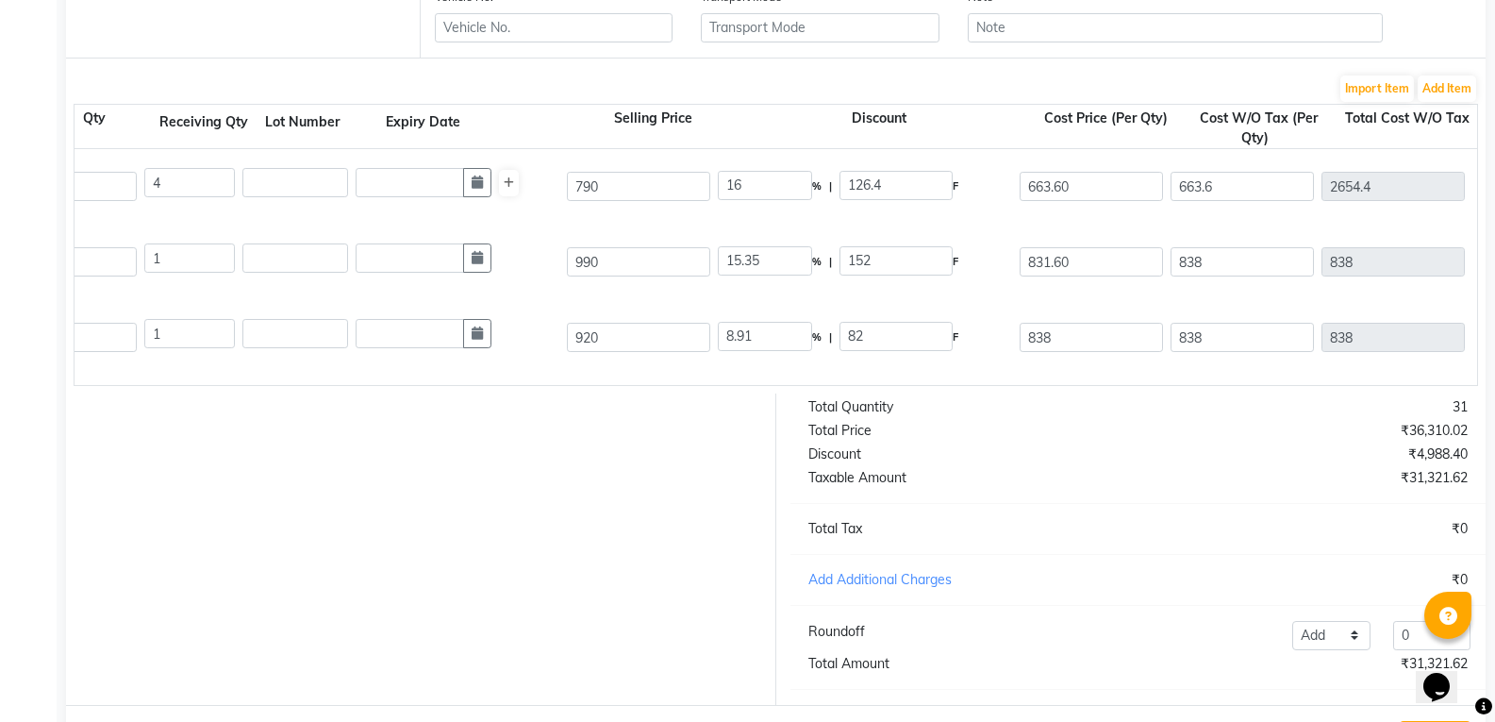
type input "831.6"
click at [483, 483] on div at bounding box center [414, 548] width 724 height 311
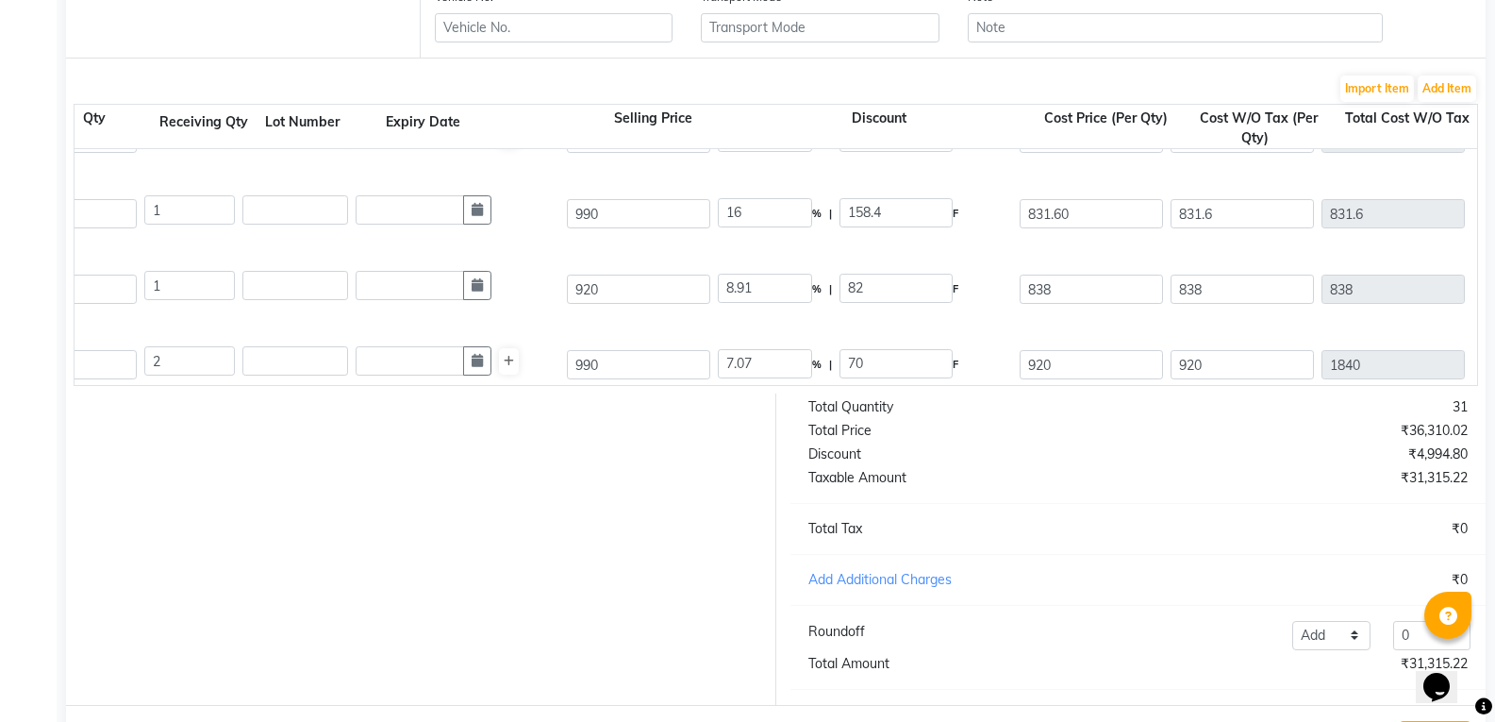
scroll to position [472, 0]
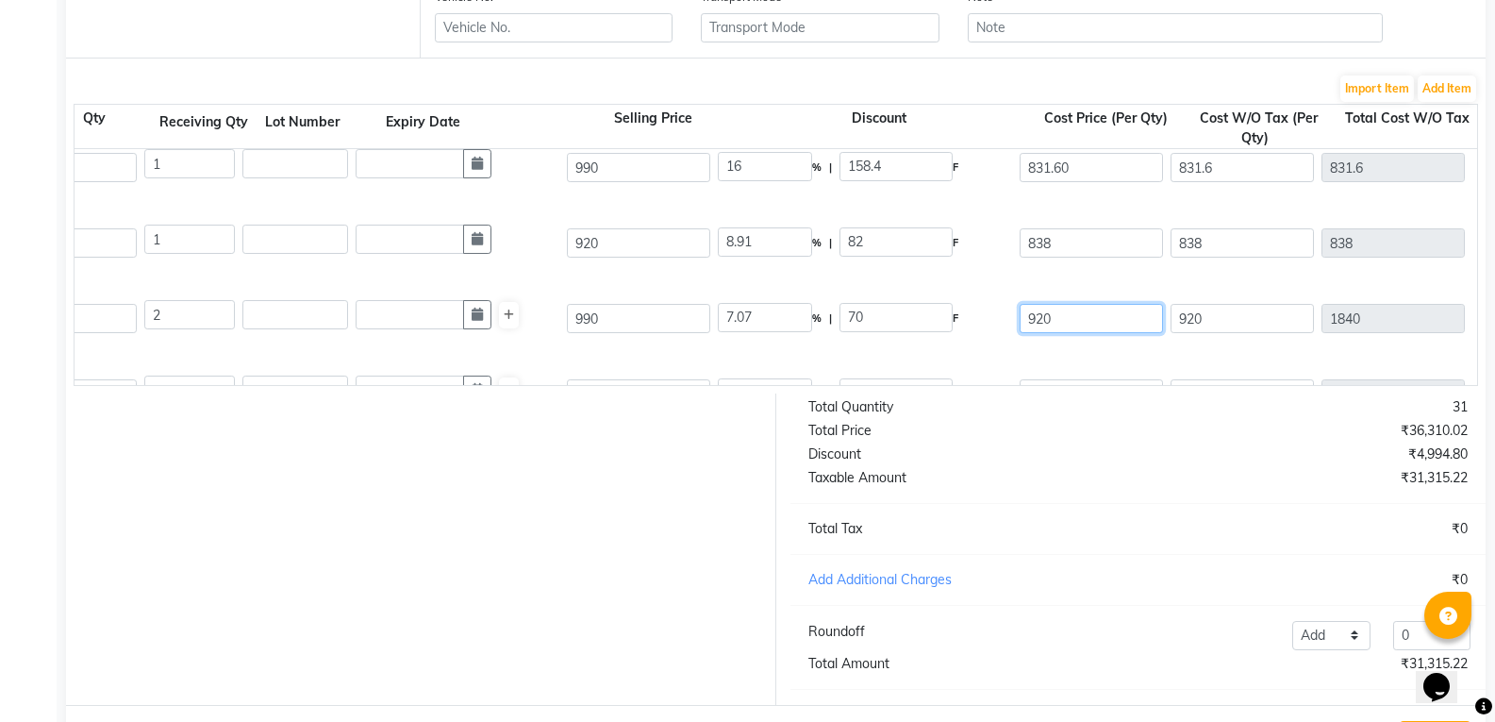
click at [1084, 323] on input "920" at bounding box center [1091, 318] width 143 height 29
click at [1071, 244] on input "838" at bounding box center [1091, 242] width 143 height 29
type input "8"
type input "772.80"
type input "16"
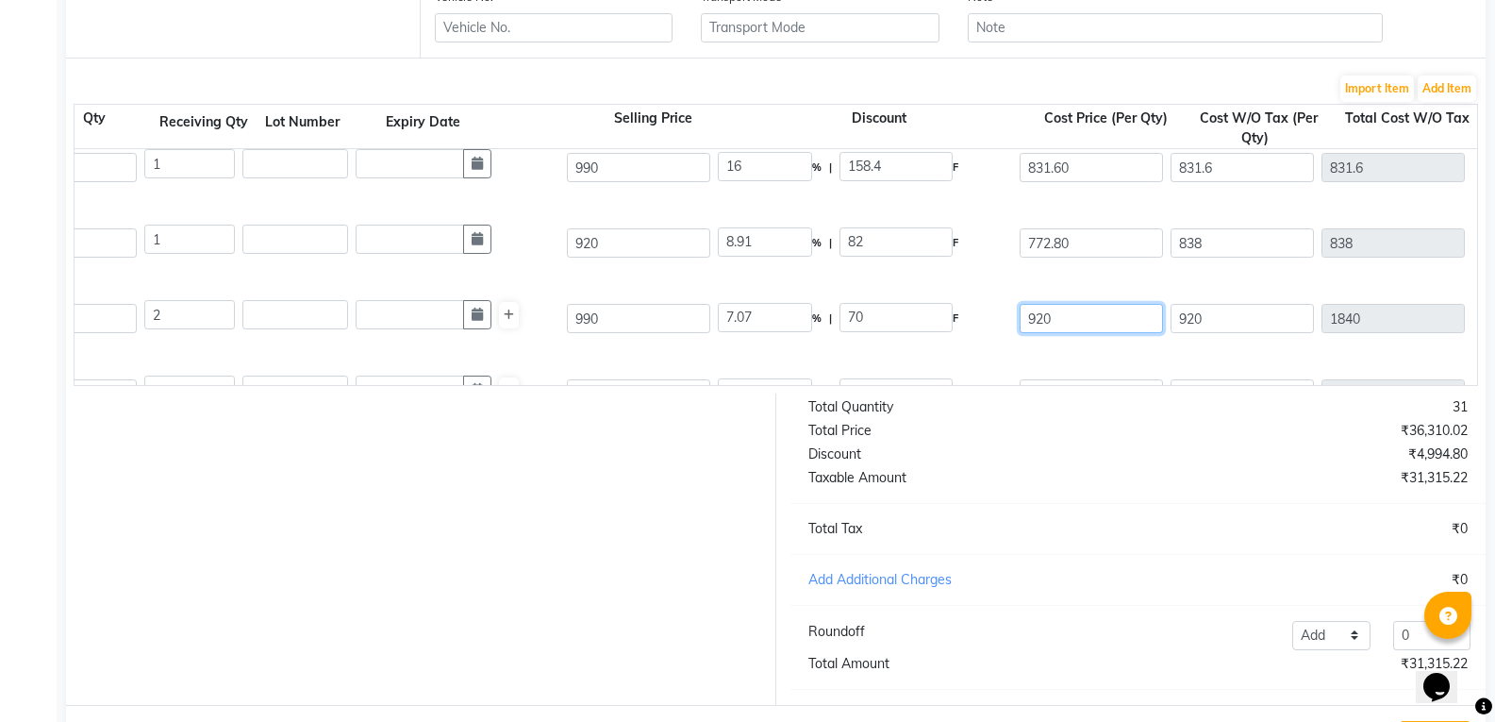
type input "147.2"
type input "772.8"
click at [1070, 326] on input "920" at bounding box center [1091, 318] width 143 height 29
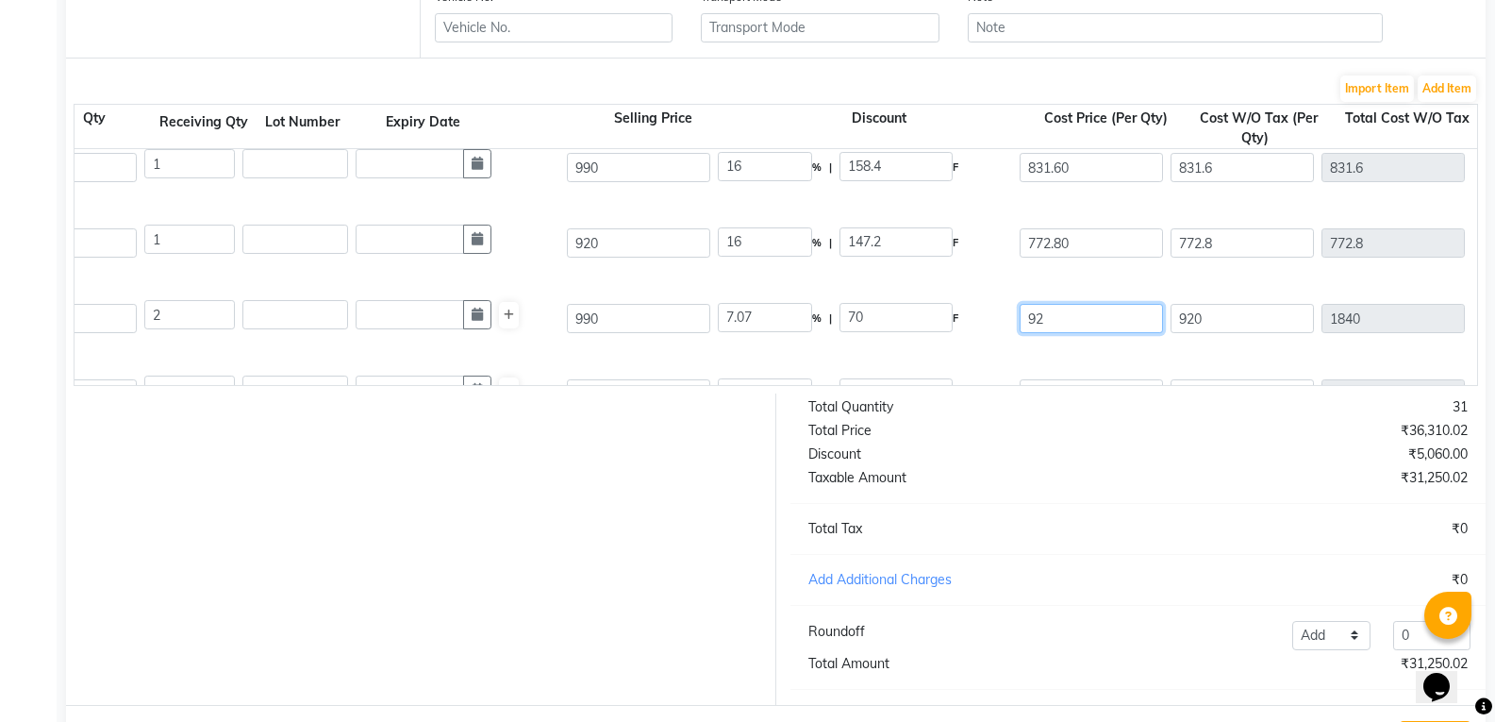
type input "9"
type input "100"
type input "990"
type input "0"
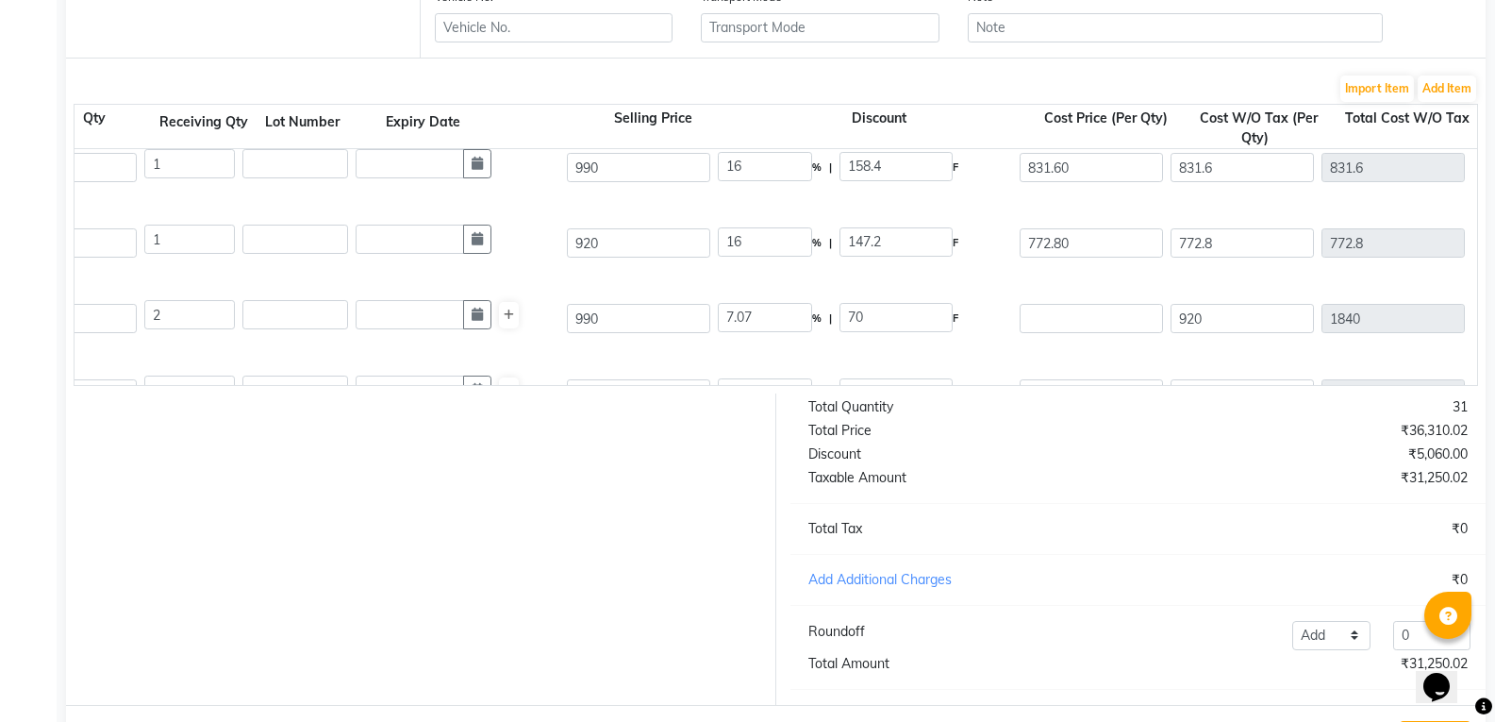
type input "0"
type input "831.60"
type input "16"
type input "158.4"
type input "831.6"
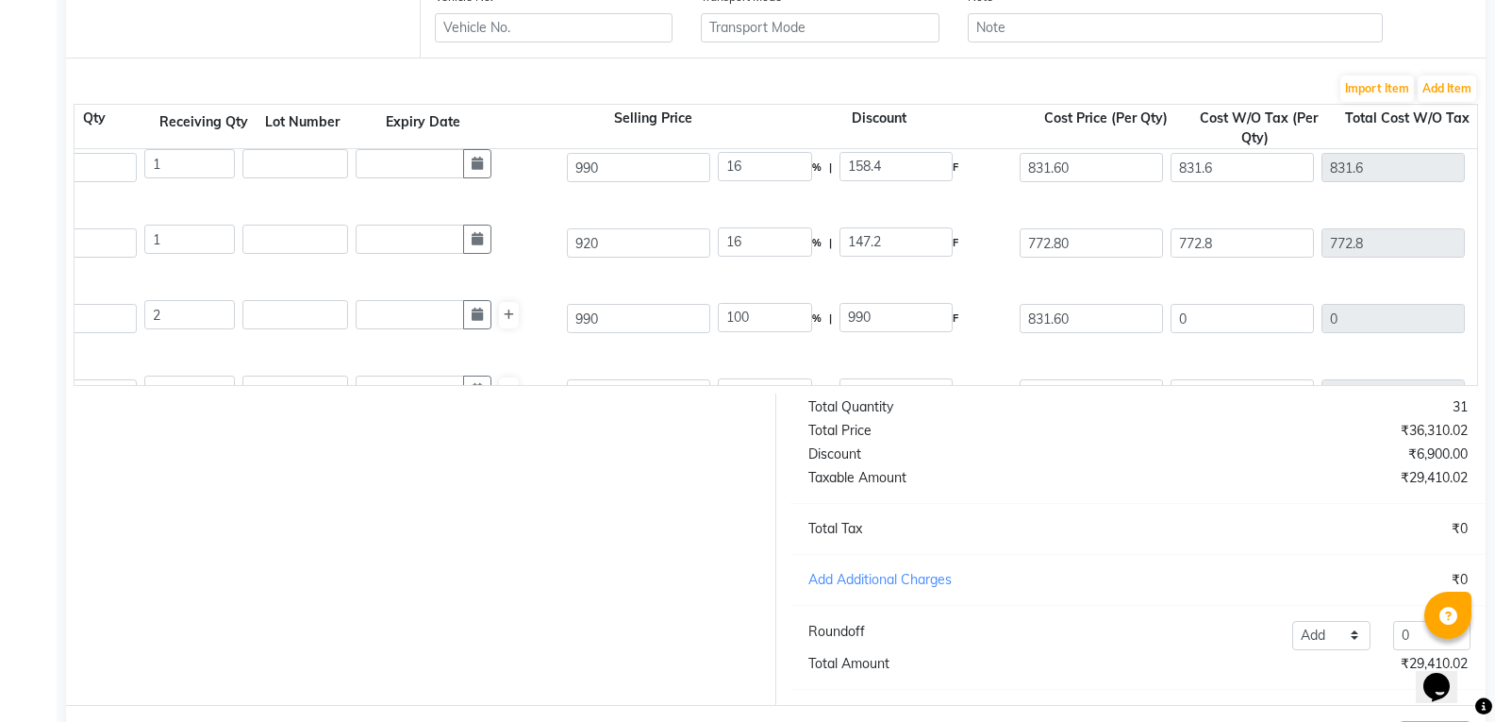
type input "1663.2"
click at [538, 499] on div at bounding box center [414, 548] width 724 height 311
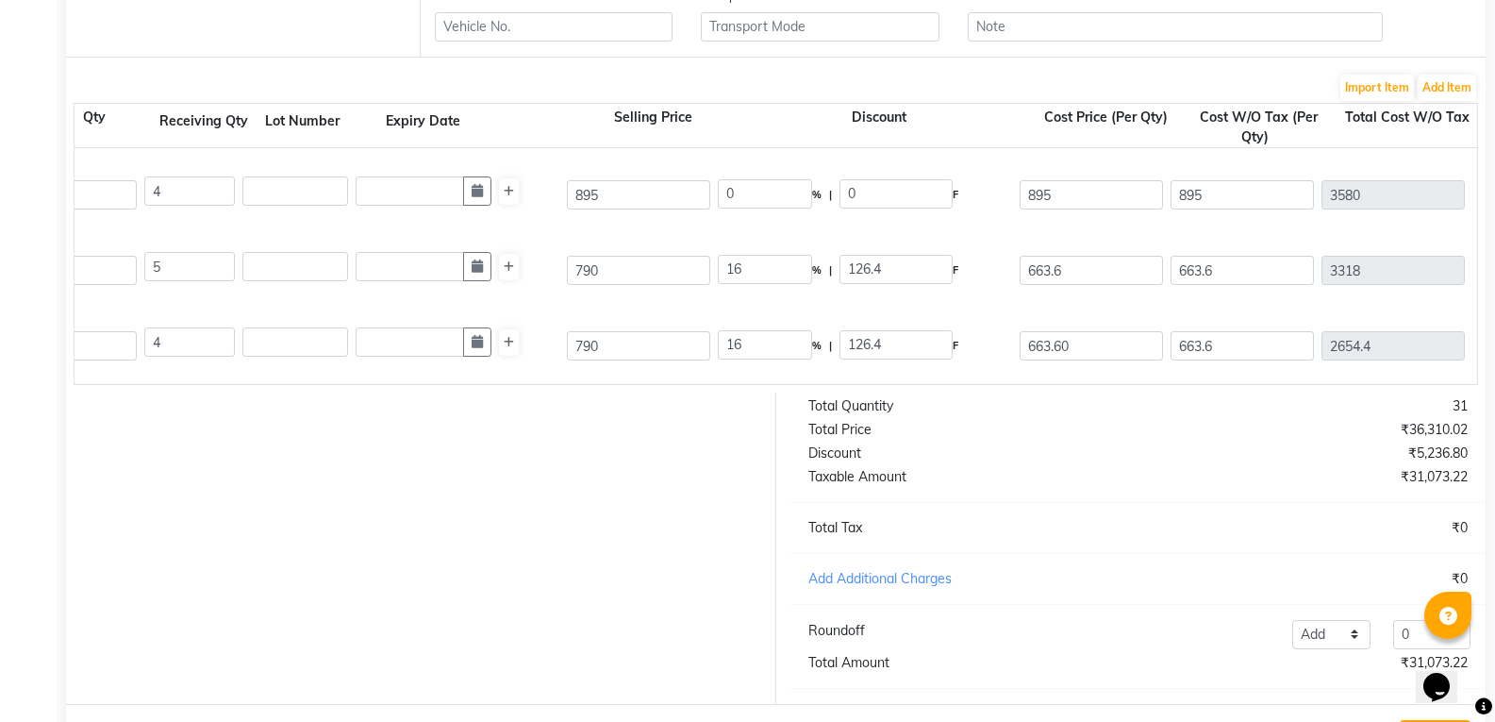
scroll to position [511, 0]
click at [621, 198] on input "895" at bounding box center [638, 195] width 143 height 29
type input "8"
type input "990"
type input "9.6"
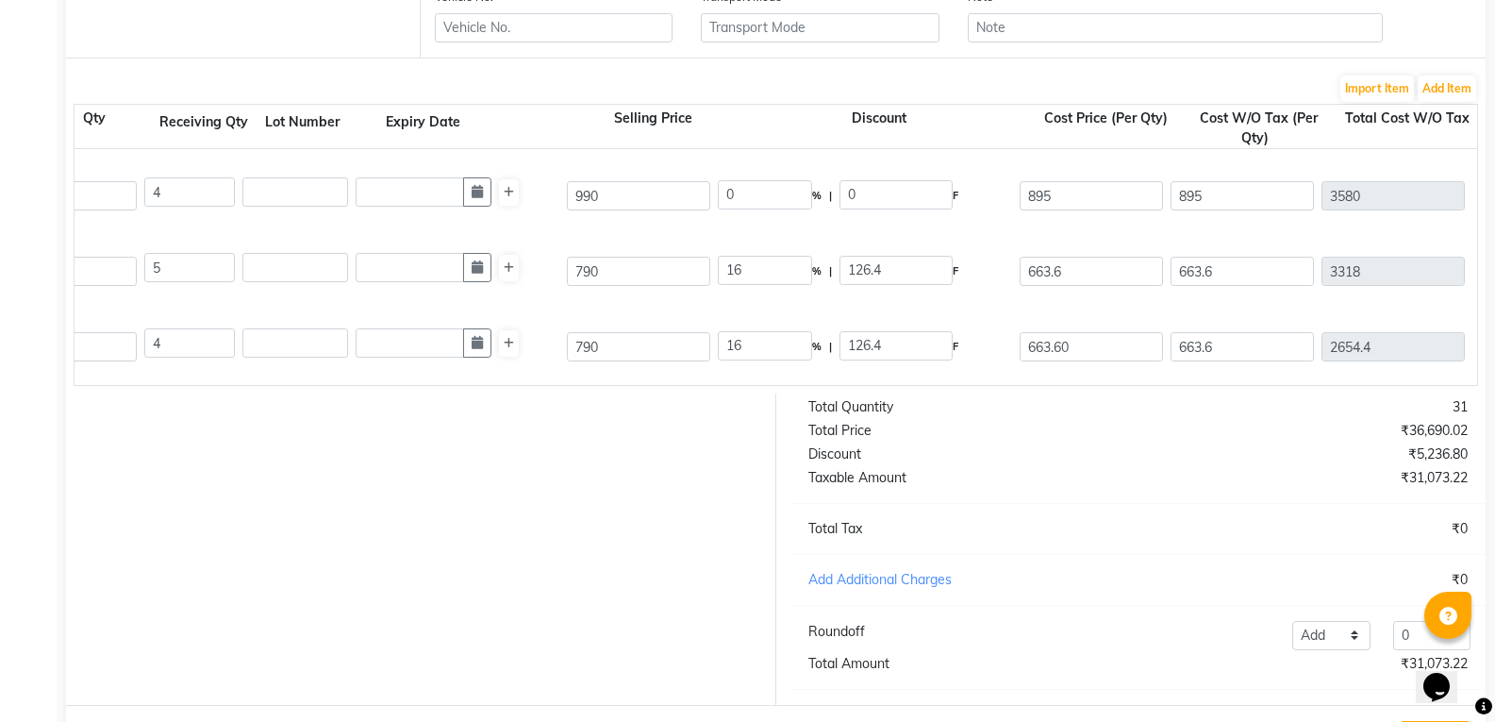
type input "95"
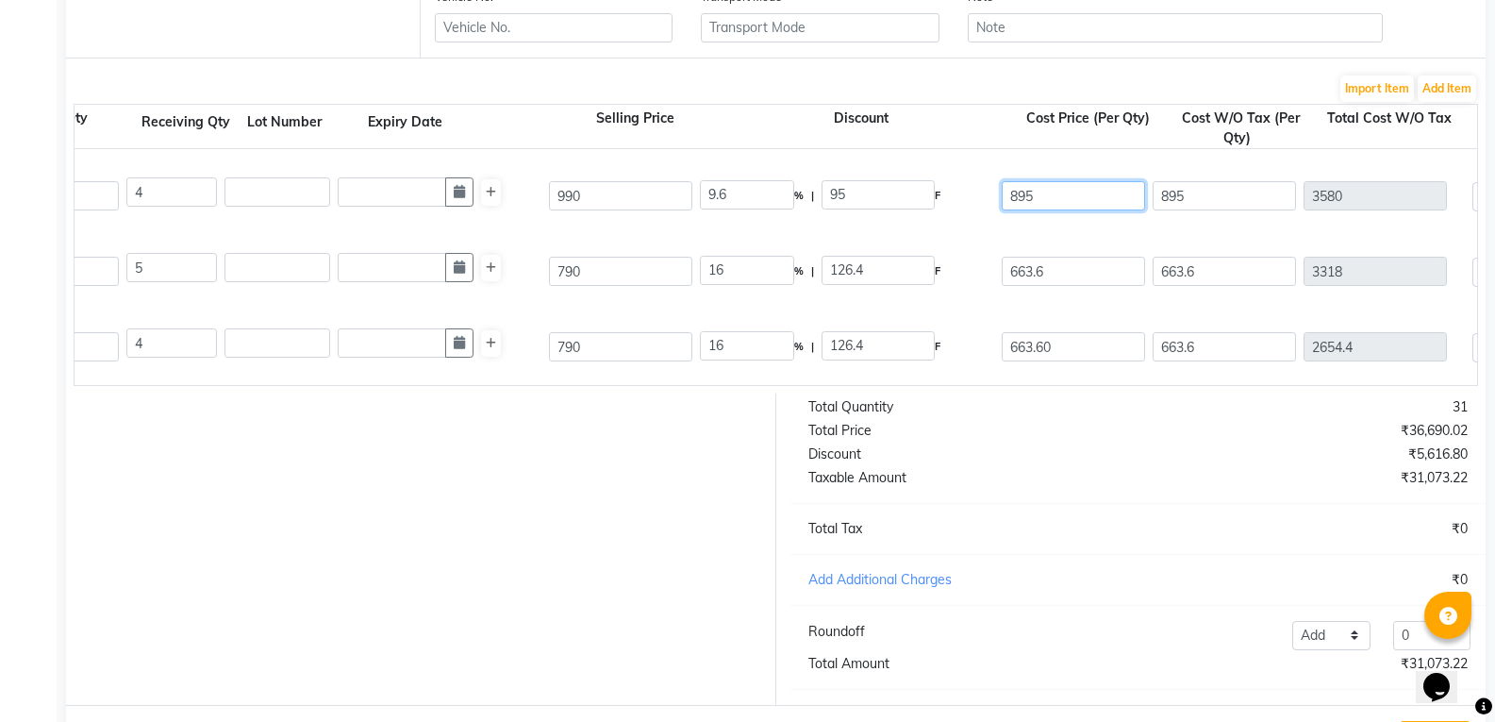
click at [1077, 201] on input "895" at bounding box center [1073, 195] width 143 height 29
type input "831.60"
type input "16"
type input "158.4"
type input "831.6"
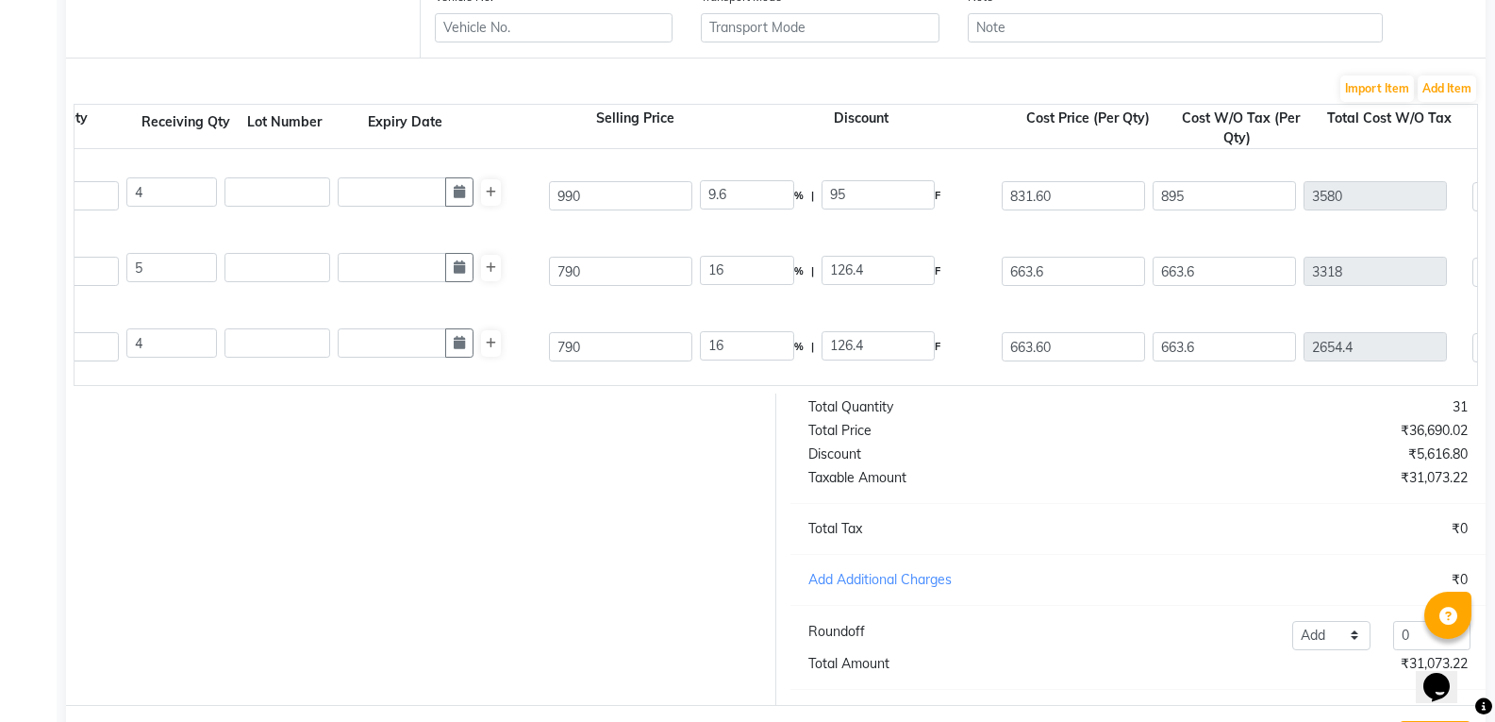
type input "3326.4"
click at [412, 519] on div at bounding box center [414, 548] width 724 height 311
click at [585, 542] on div at bounding box center [414, 548] width 724 height 311
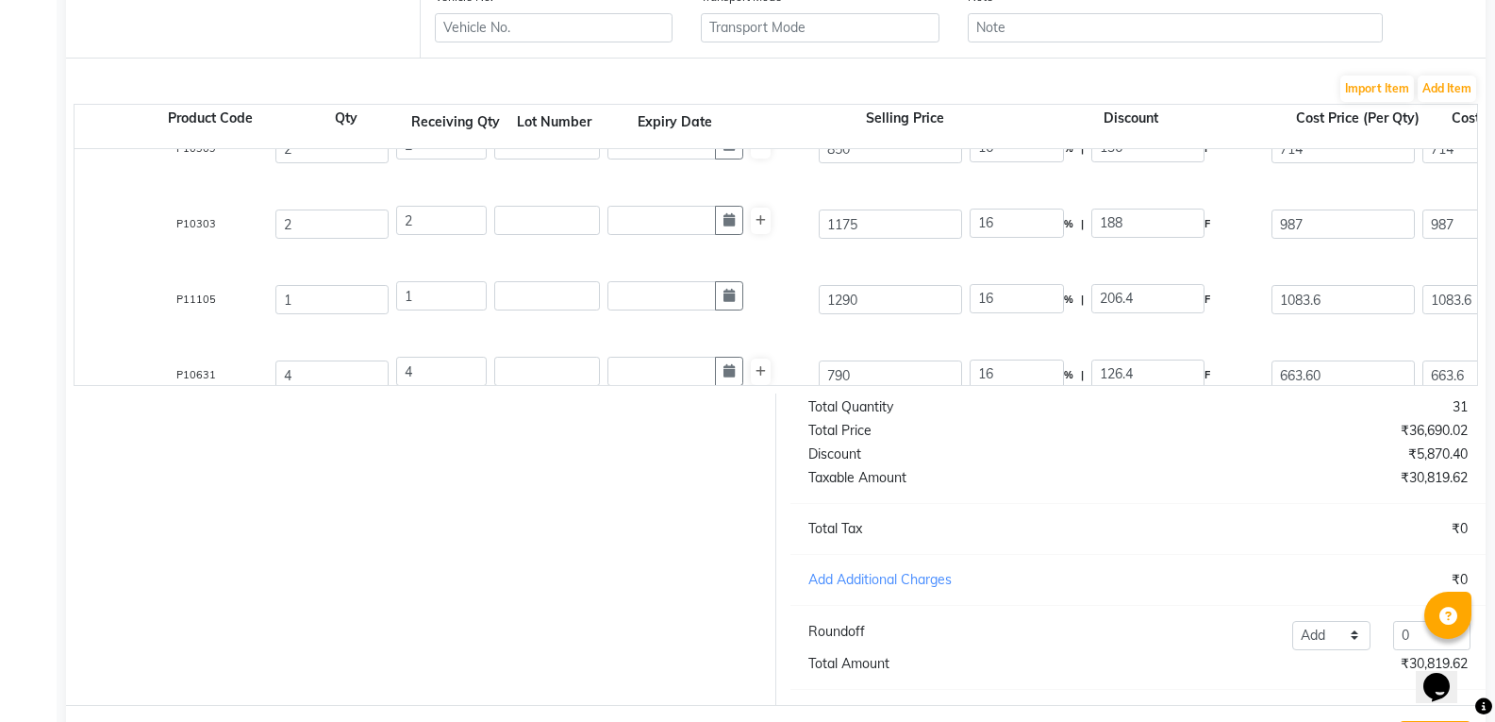
scroll to position [0, 201]
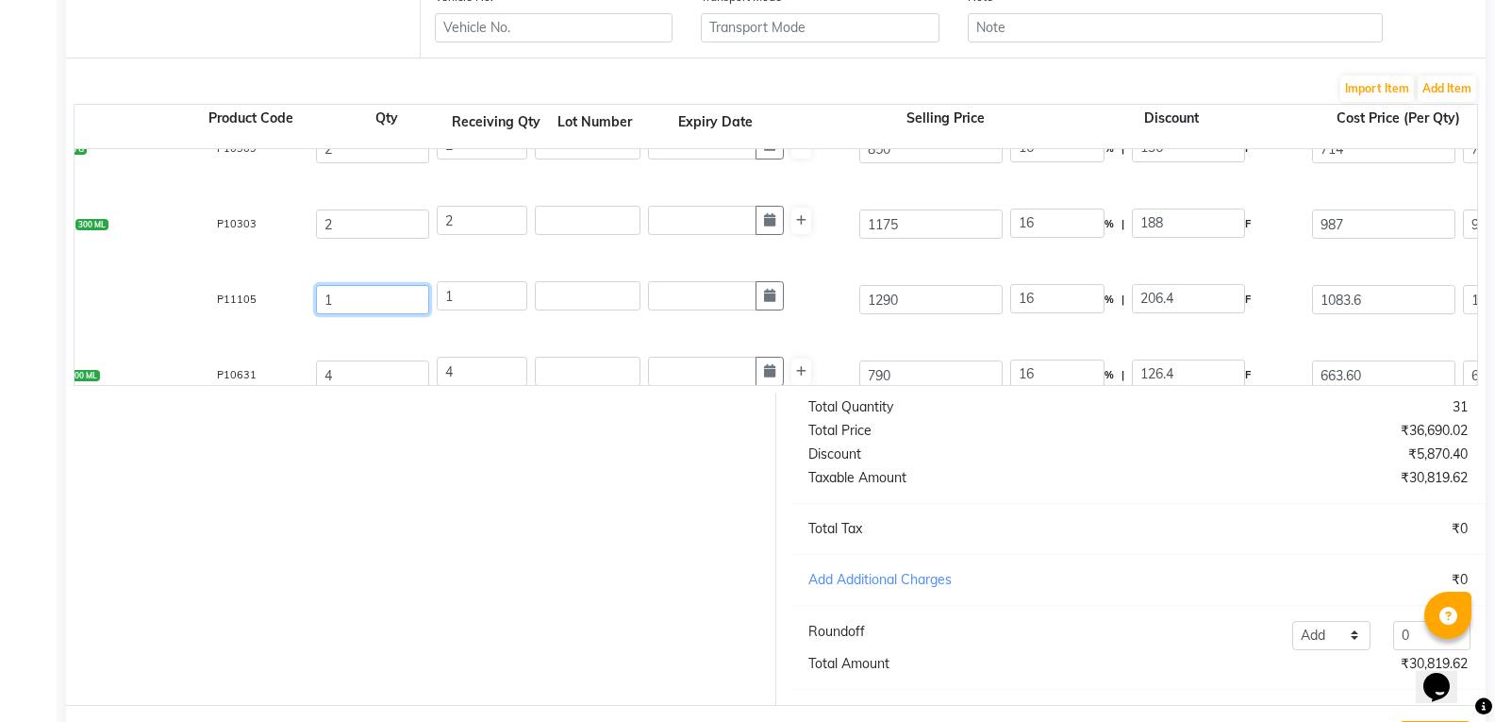
click at [373, 293] on input "1" at bounding box center [372, 299] width 113 height 29
type input "2"
click at [489, 296] on input "1" at bounding box center [482, 295] width 91 height 29
type input "0"
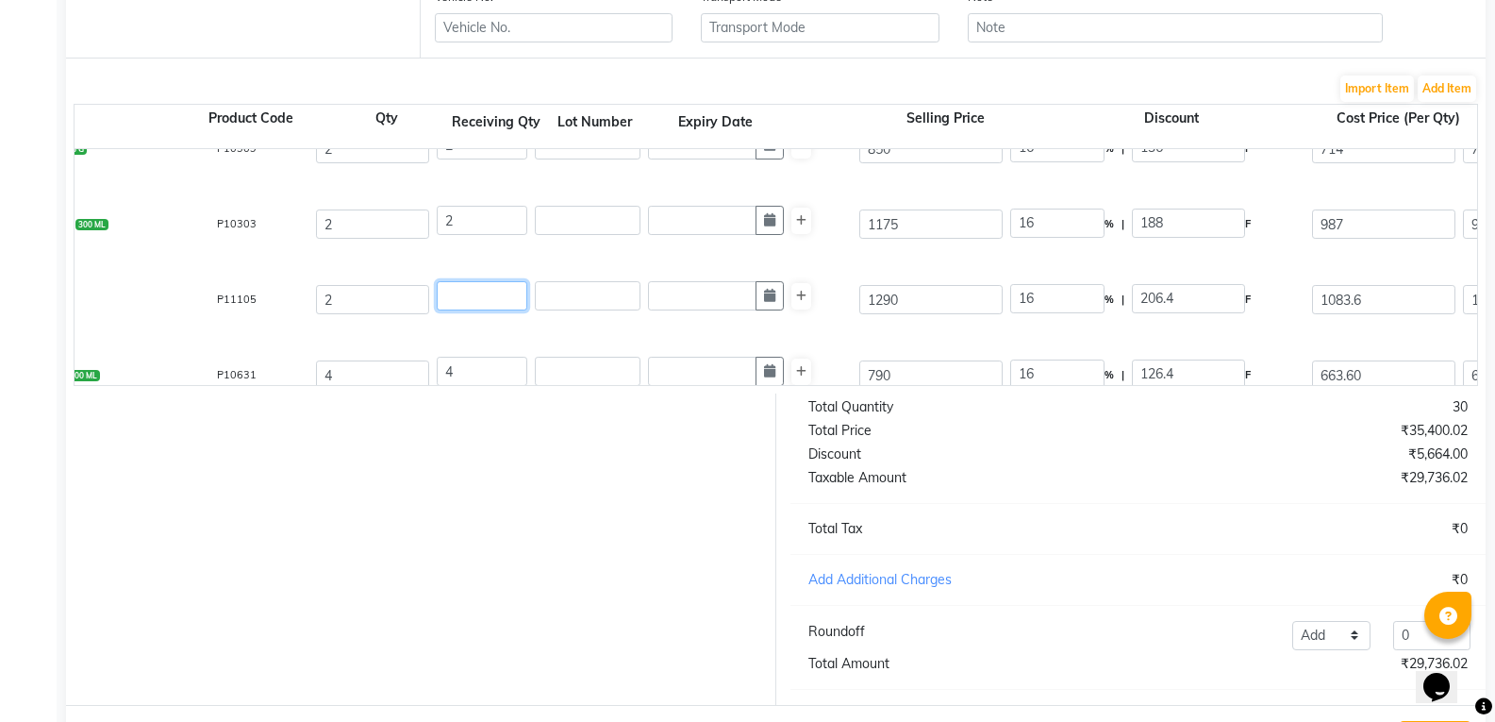
type input "2"
type input "2167.2"
type input "2"
click at [447, 458] on div at bounding box center [414, 548] width 724 height 311
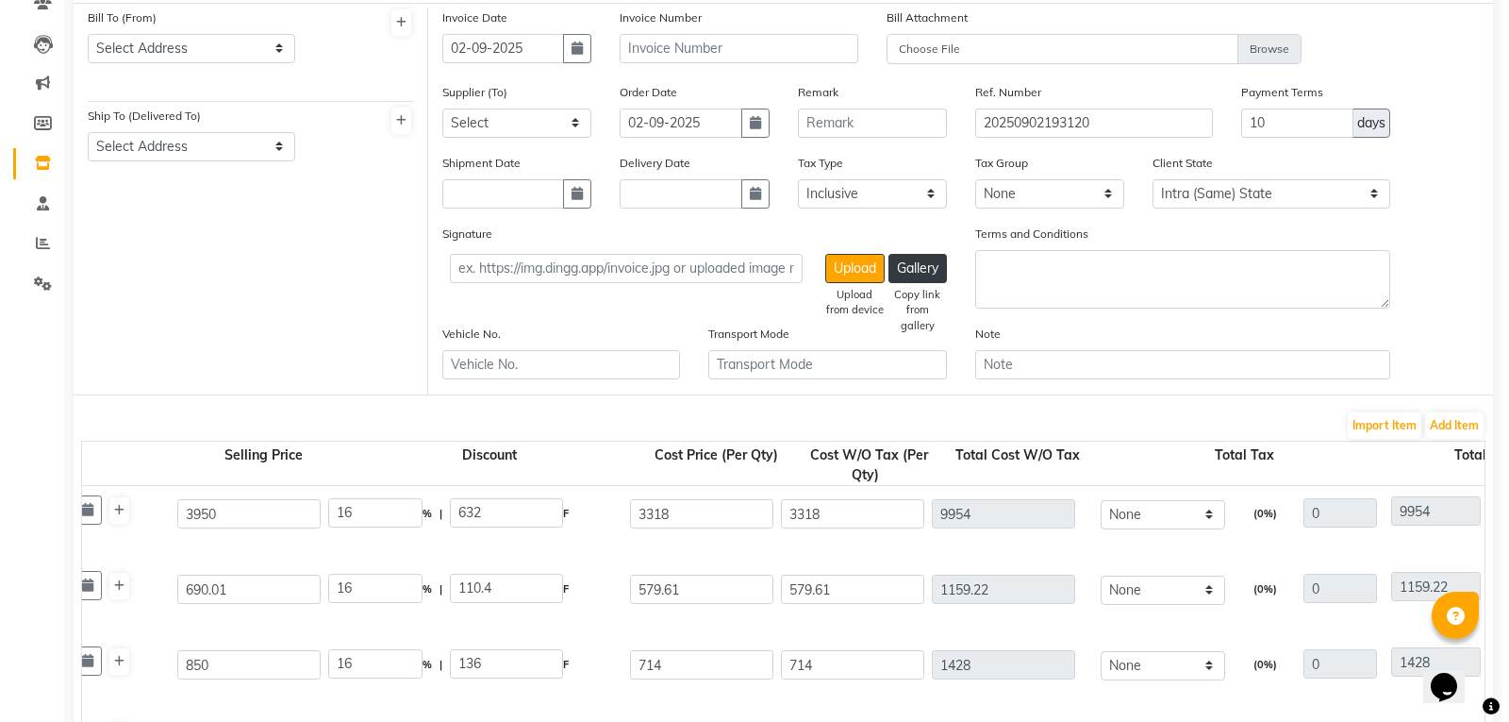
scroll to position [134, 0]
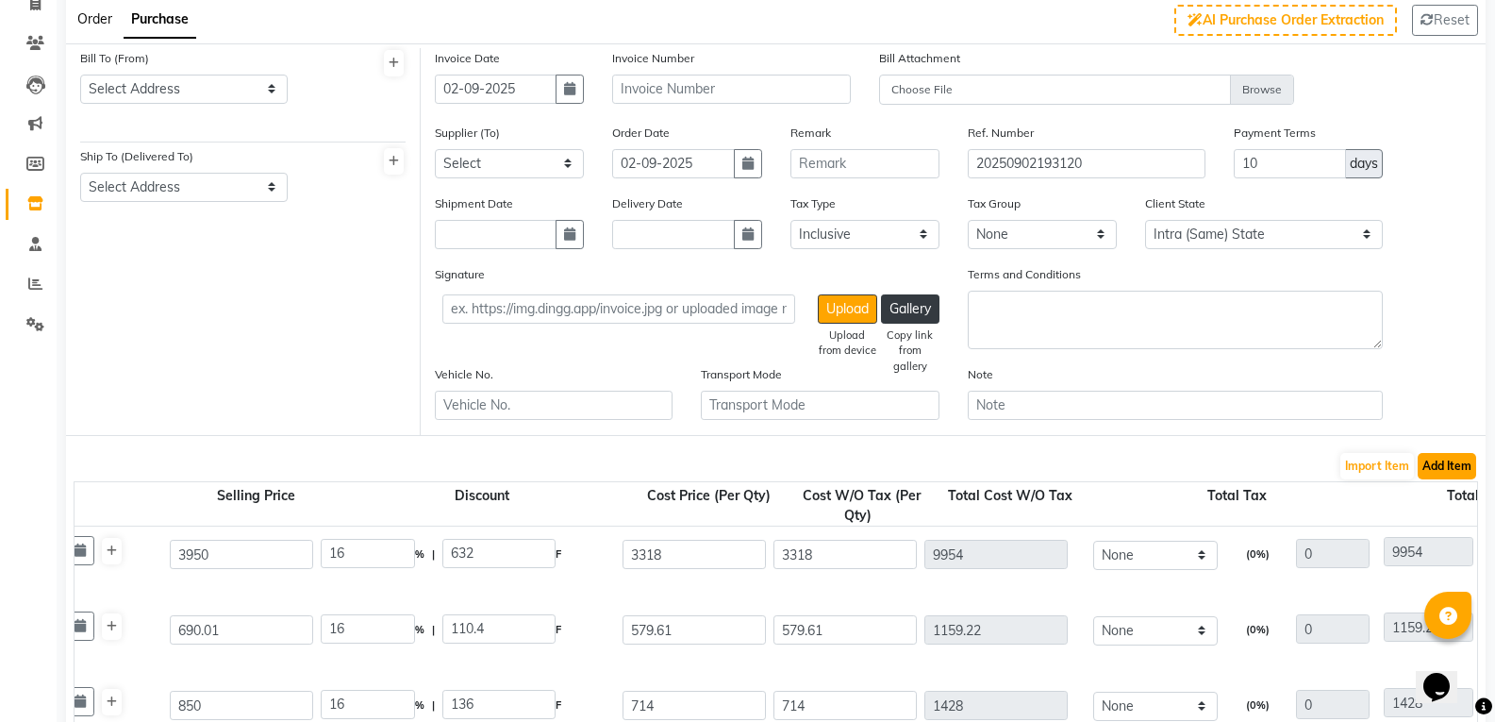
click at [1452, 466] on button "Add Item" at bounding box center [1447, 466] width 58 height 26
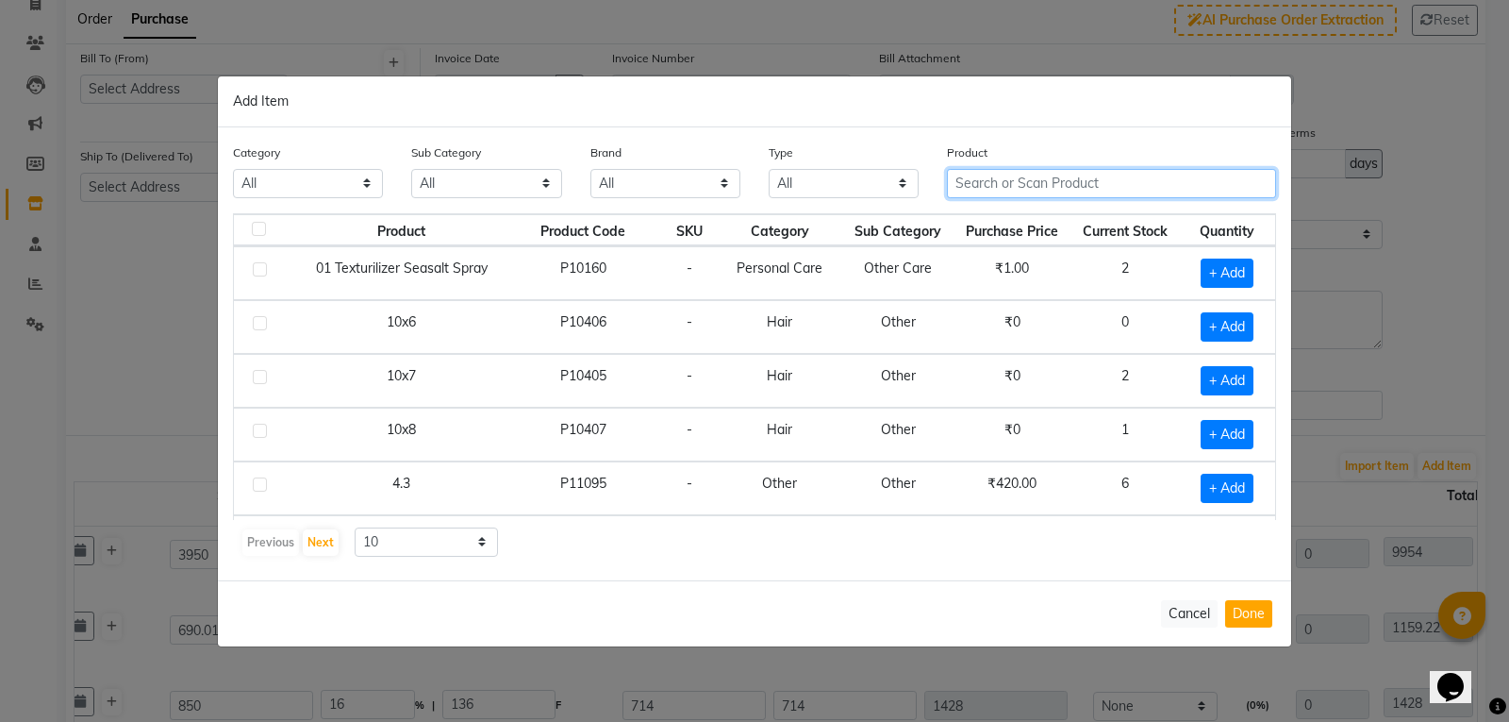
click at [1047, 173] on input "text" at bounding box center [1111, 183] width 329 height 29
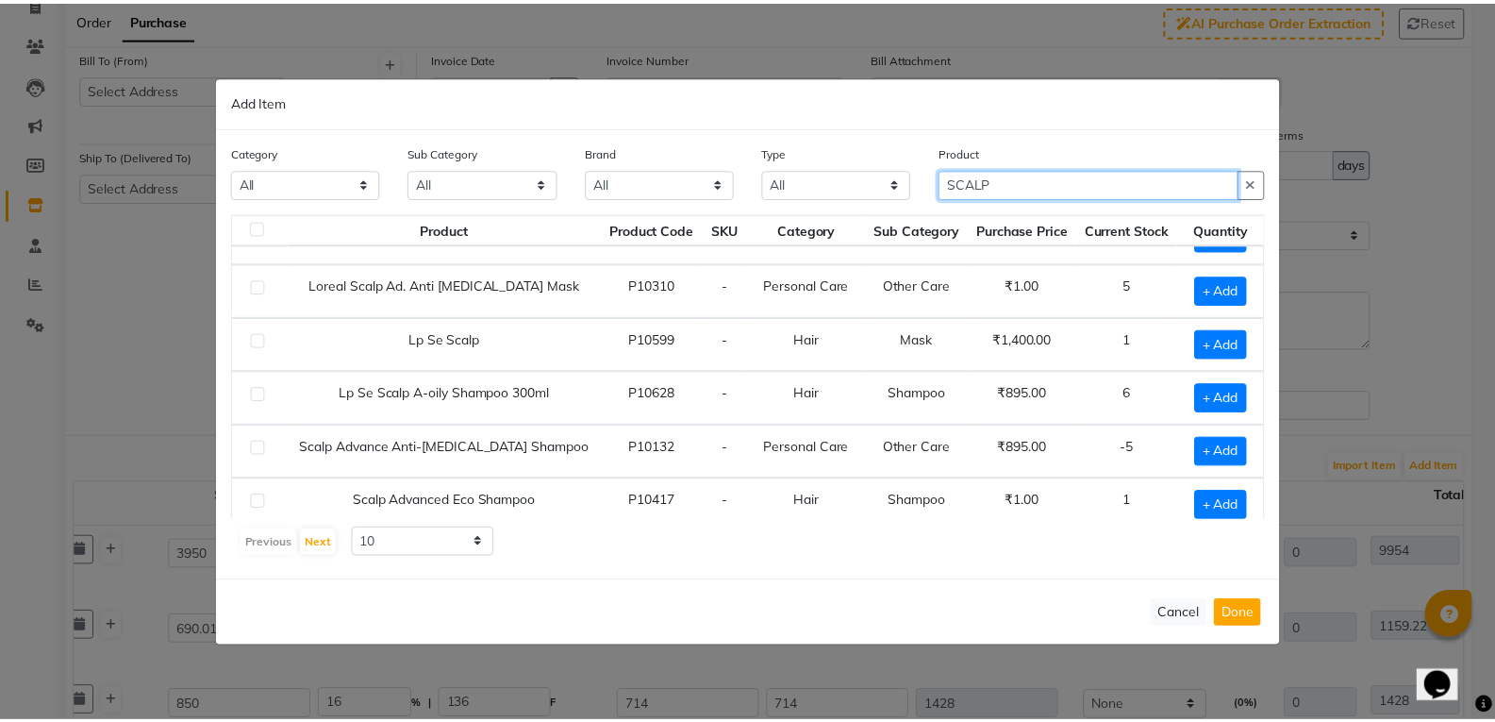
scroll to position [0, 0]
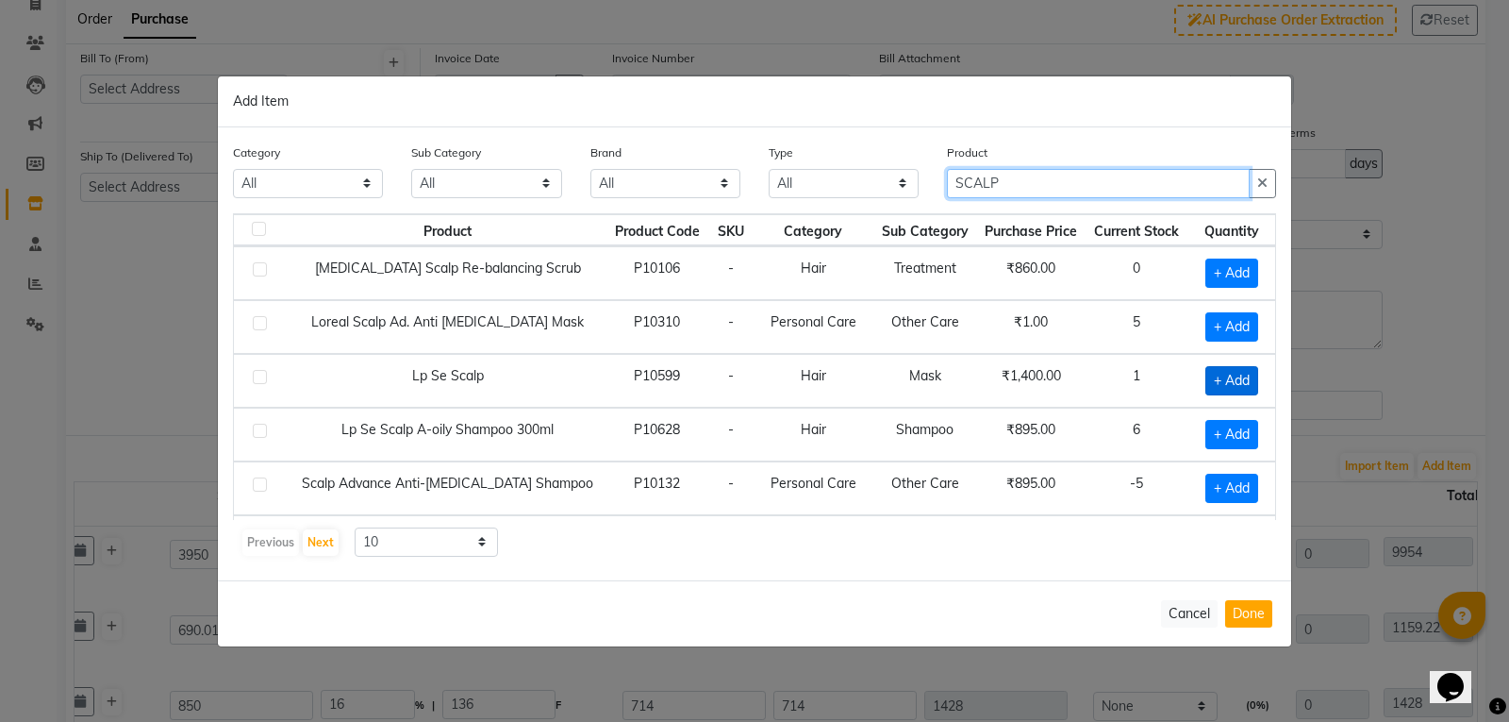
type input "SCALP"
click at [1219, 381] on span "+ Add" at bounding box center [1231, 380] width 53 height 29
checkbox input "true"
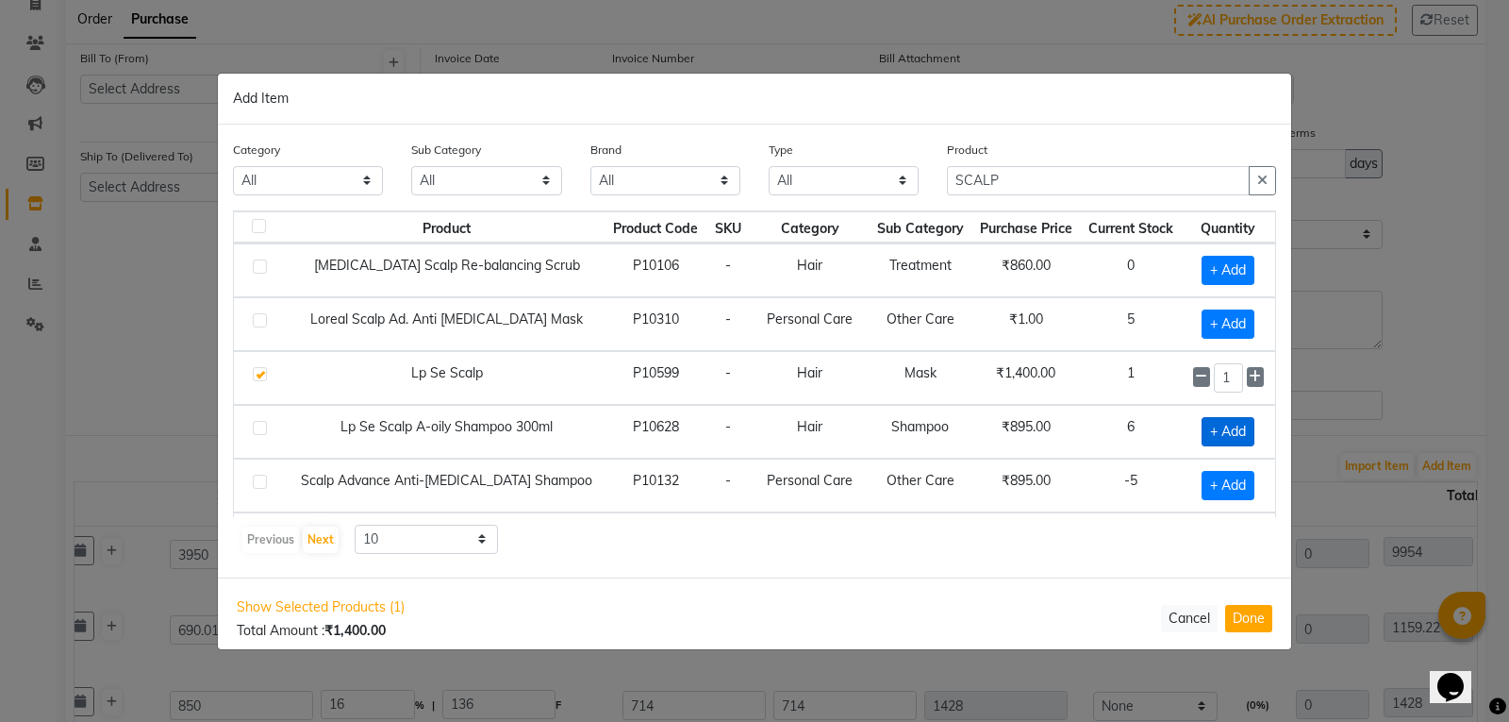
click at [1203, 430] on span "+ Add" at bounding box center [1228, 431] width 53 height 29
checkbox input "true"
click at [1260, 613] on button "Done" at bounding box center [1248, 618] width 47 height 27
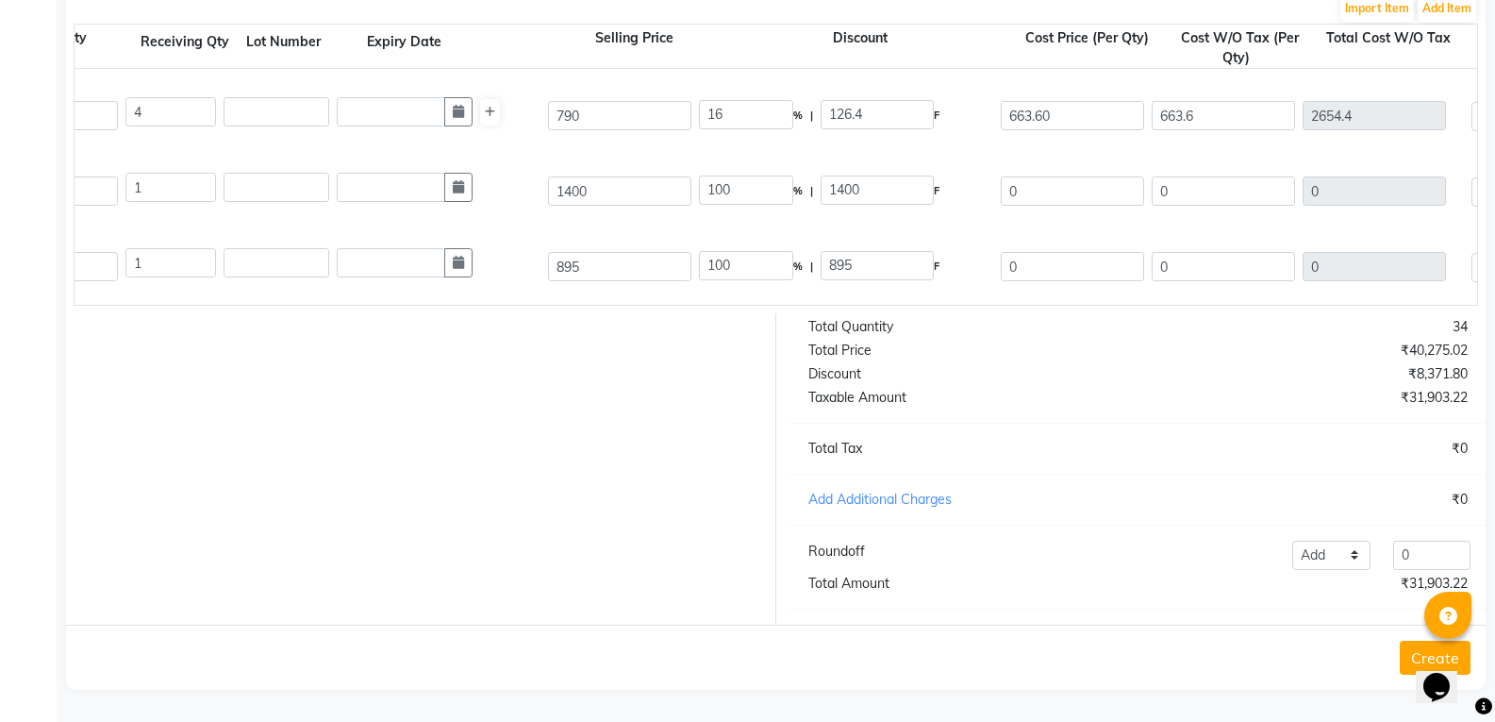
scroll to position [0, 400]
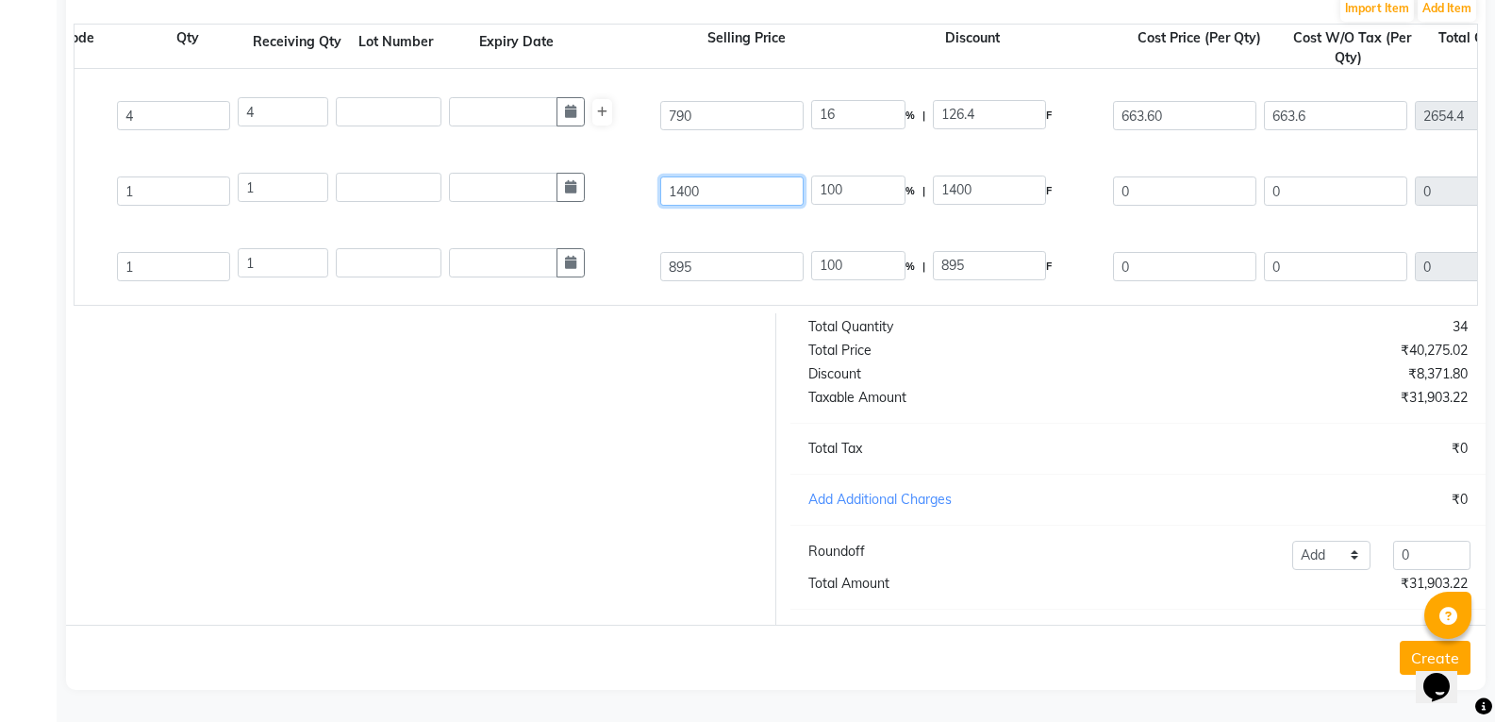
click at [736, 180] on input "1400" at bounding box center [731, 190] width 143 height 29
type input "140"
click at [760, 252] on input "895" at bounding box center [731, 266] width 143 height 29
click at [701, 427] on div at bounding box center [414, 468] width 724 height 311
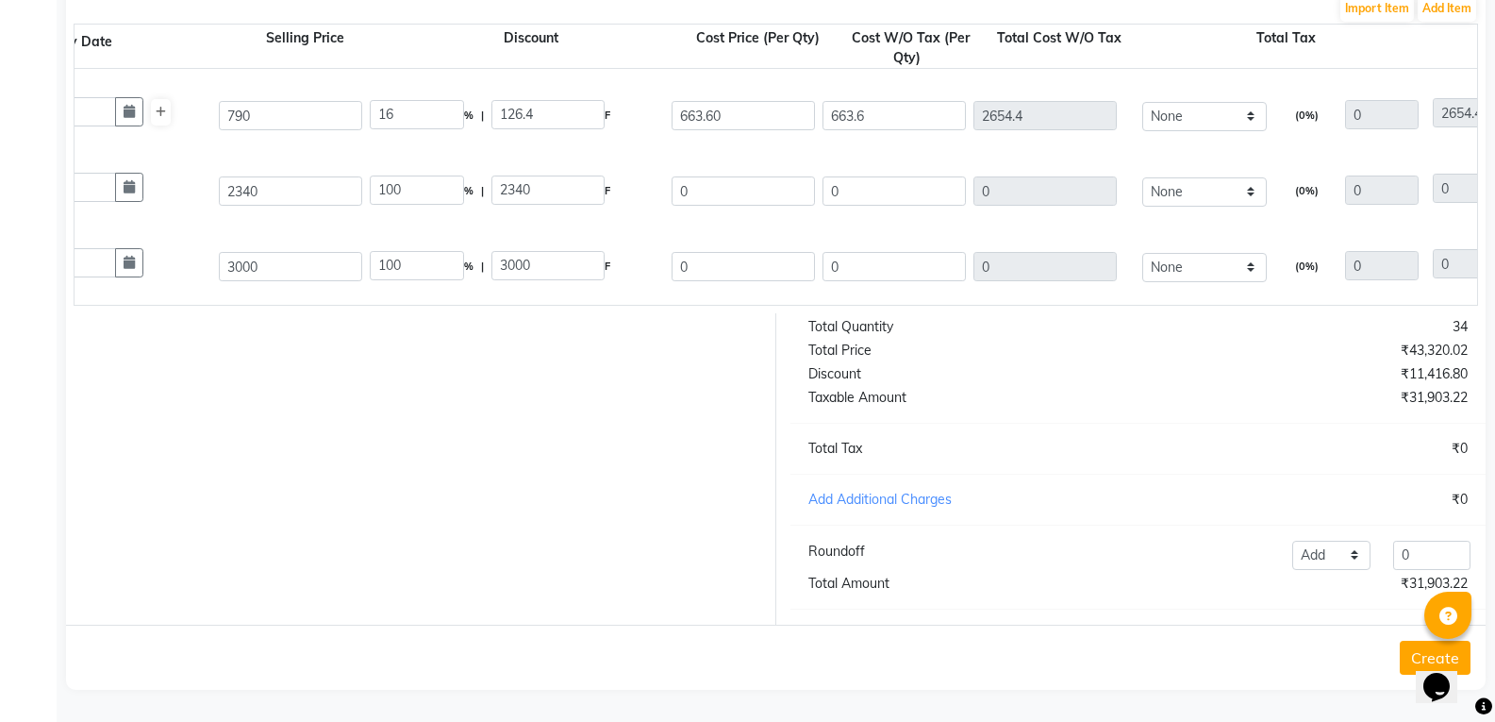
scroll to position [0, 839]
click at [710, 176] on input "0" at bounding box center [744, 190] width 143 height 29
click at [739, 233] on div "Lp Se Scalp A-oily Shampoo 300ml 1000 ML P10628 1 1 3000 100 % | 3000 F 0 0 0 N…" at bounding box center [637, 266] width 2833 height 75
click at [729, 252] on input "0" at bounding box center [744, 266] width 143 height 29
click at [584, 420] on div at bounding box center [414, 468] width 724 height 311
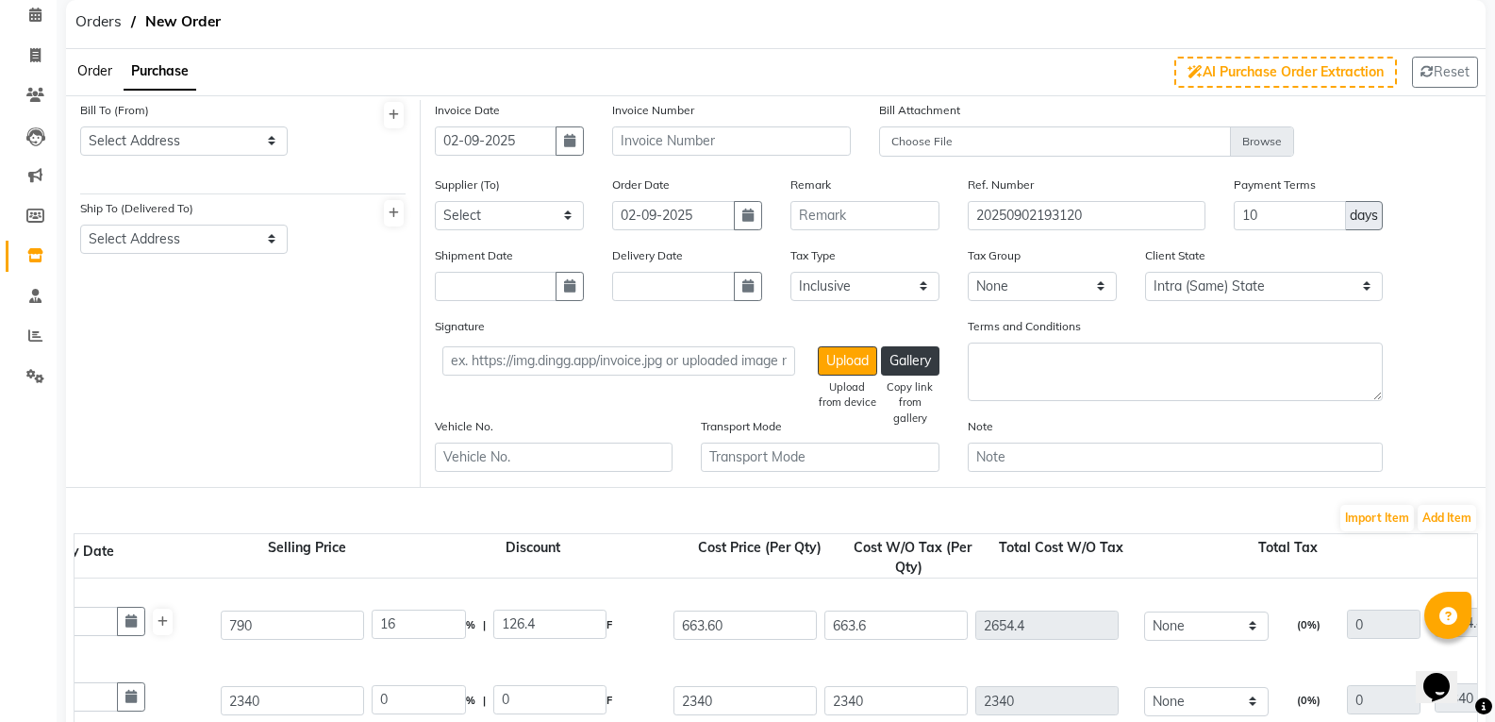
scroll to position [0, 0]
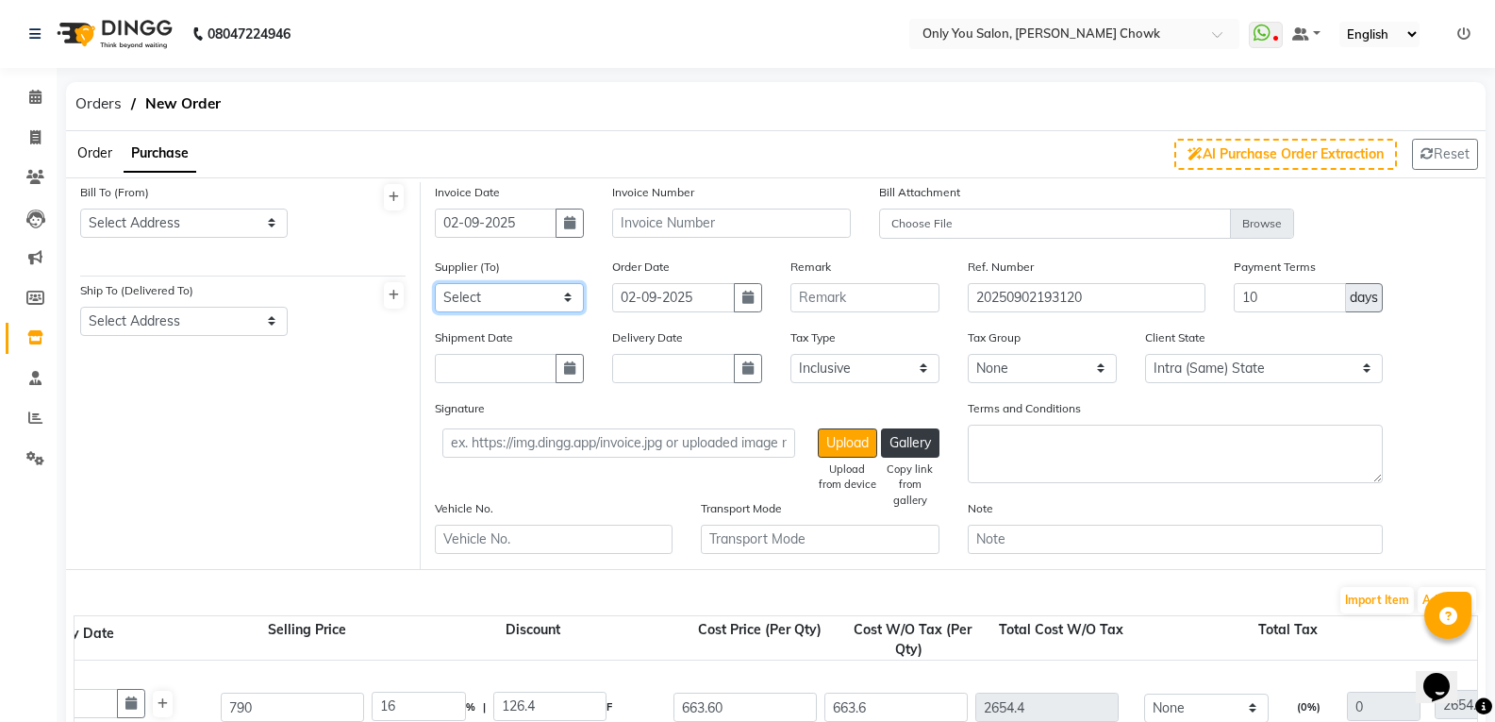
click at [519, 295] on select "Select cosmetic - PRAKASH ENTERPRISES cosmetic - OZASH MARKETER [PERSON_NAME] H…" at bounding box center [509, 297] width 149 height 29
click at [435, 283] on select "Select cosmetic - PRAKASH ENTERPRISES cosmetic - OZASH MARKETER [PERSON_NAME] H…" at bounding box center [509, 297] width 149 height 29
click at [660, 229] on input "text" at bounding box center [731, 222] width 238 height 29
click at [745, 304] on button "button" at bounding box center [748, 297] width 28 height 29
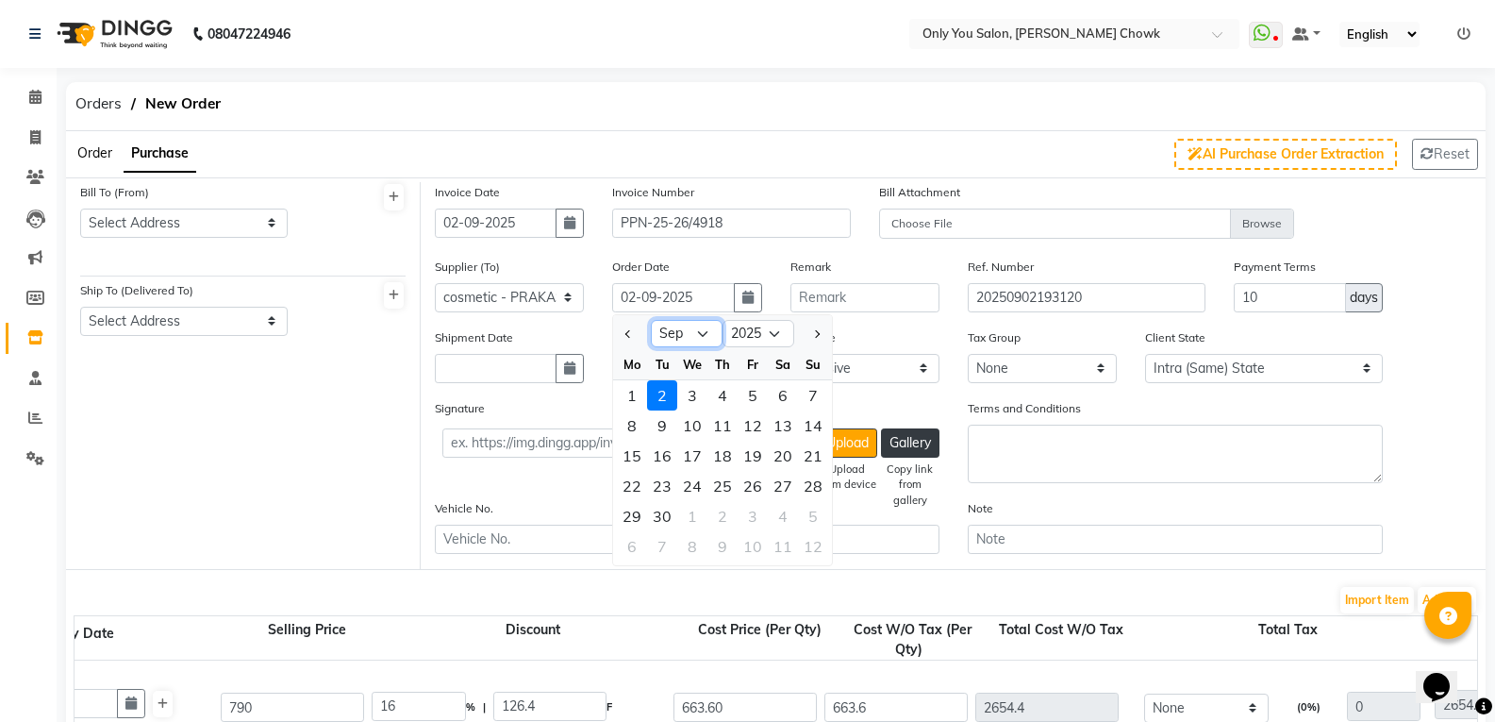
click at [705, 332] on select "Jan Feb Mar Apr May Jun [DATE] Aug Sep Oct Nov Dec" at bounding box center [687, 334] width 72 height 28
click at [651, 320] on select "Jan Feb Mar Apr May Jun [DATE] Aug Sep Oct Nov Dec" at bounding box center [687, 334] width 72 height 28
click at [628, 515] on div "25" at bounding box center [632, 516] width 30 height 30
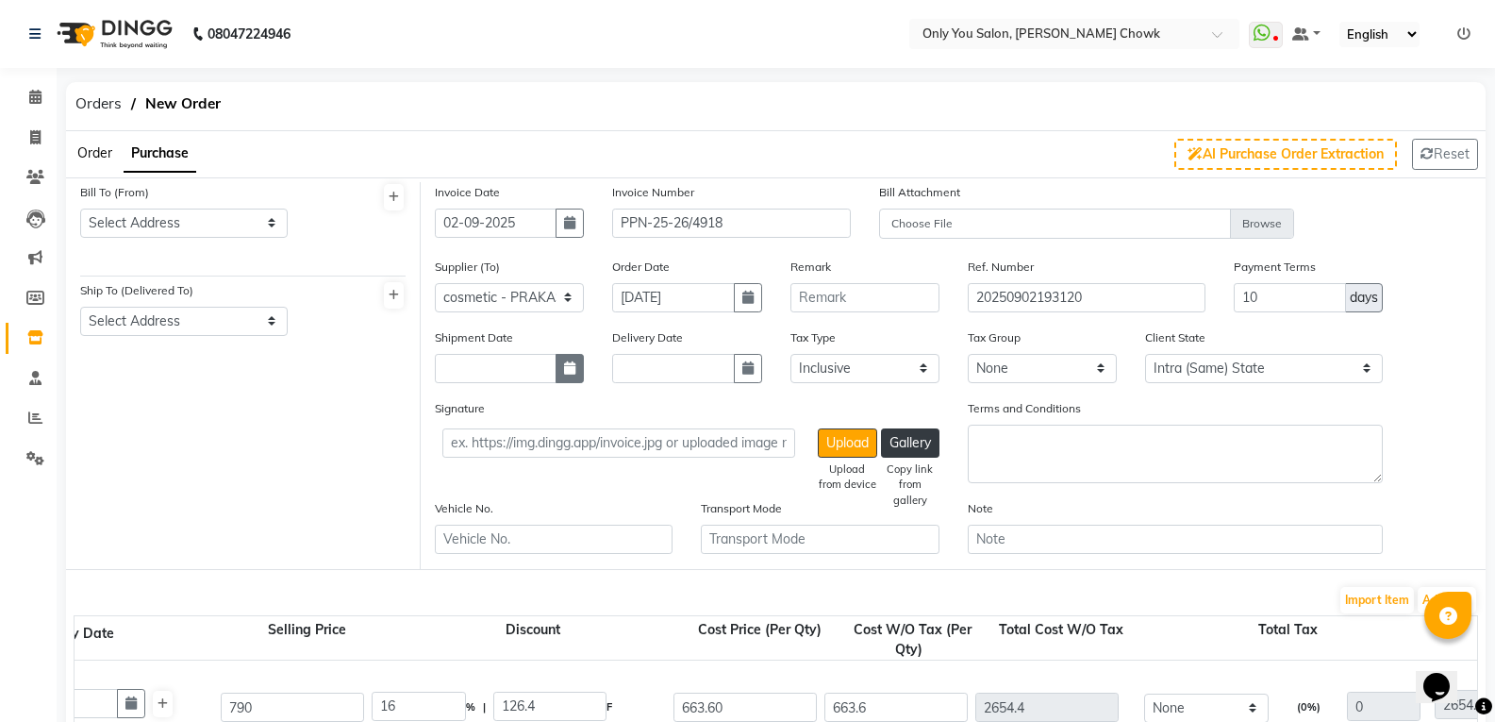
click at [581, 364] on button "button" at bounding box center [570, 368] width 28 height 29
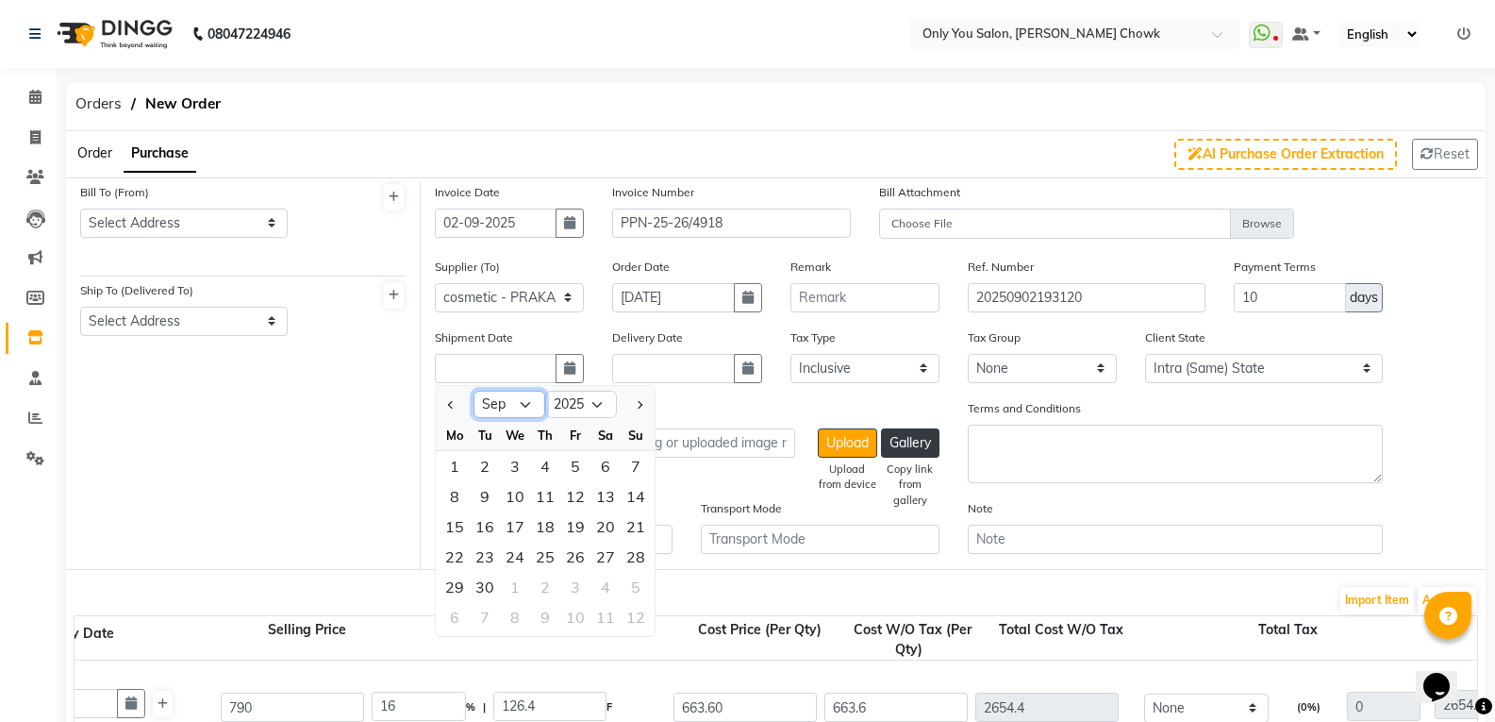
click at [534, 412] on select "Jan Feb Mar Apr May Jun [DATE] Aug Sep Oct Nov Dec" at bounding box center [509, 404] width 72 height 28
click at [473, 390] on select "Jan Feb Mar Apr May Jun [DATE] Aug Sep Oct Nov Dec" at bounding box center [509, 404] width 72 height 28
click at [458, 583] on div "25" at bounding box center [455, 587] width 30 height 30
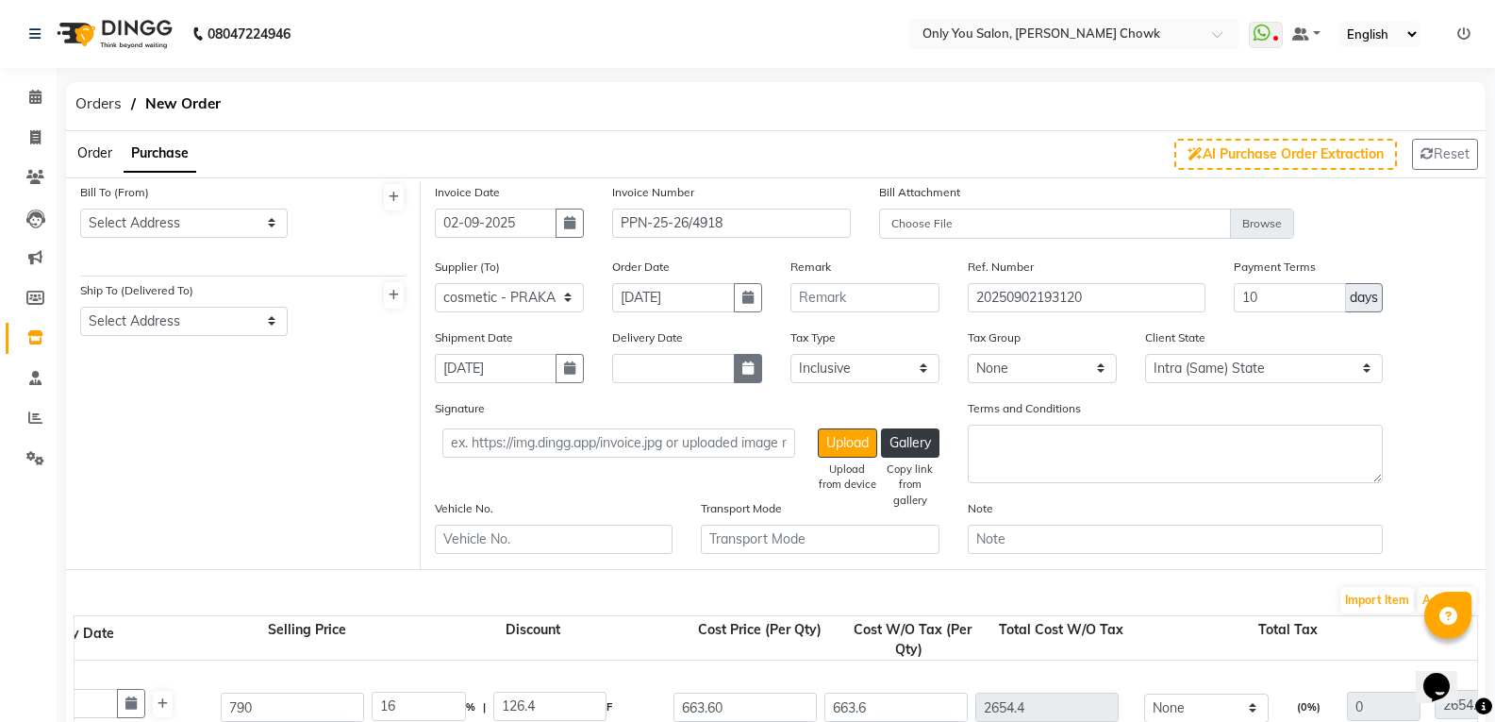
click at [755, 372] on button "button" at bounding box center [748, 368] width 28 height 29
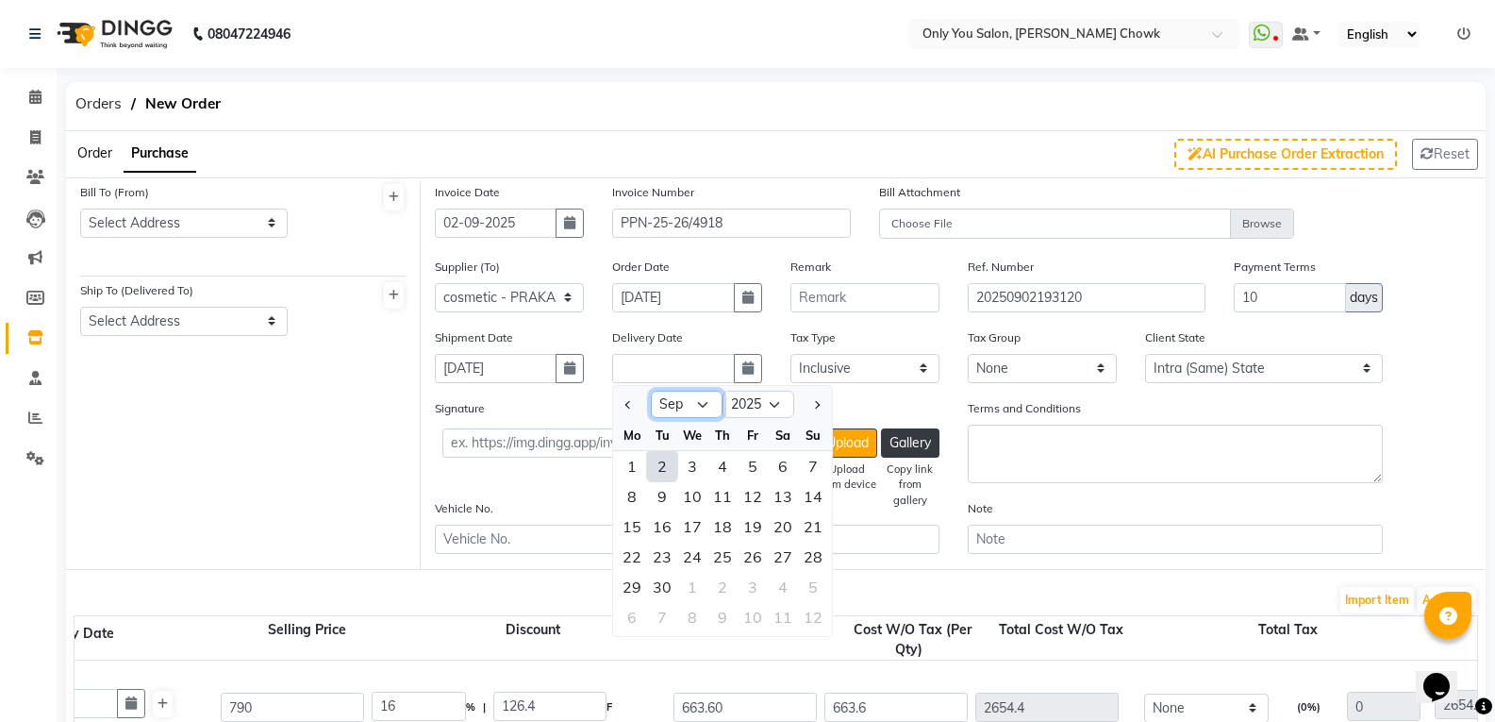
click at [696, 407] on select "Jan Feb Mar Apr May Jun [DATE] Aug Sep Oct Nov Dec" at bounding box center [687, 404] width 72 height 28
click at [651, 390] on select "Jan Feb Mar Apr May Jun [DATE] Aug Sep Oct Nov Dec" at bounding box center [687, 404] width 72 height 28
click at [672, 583] on div "26" at bounding box center [662, 587] width 30 height 30
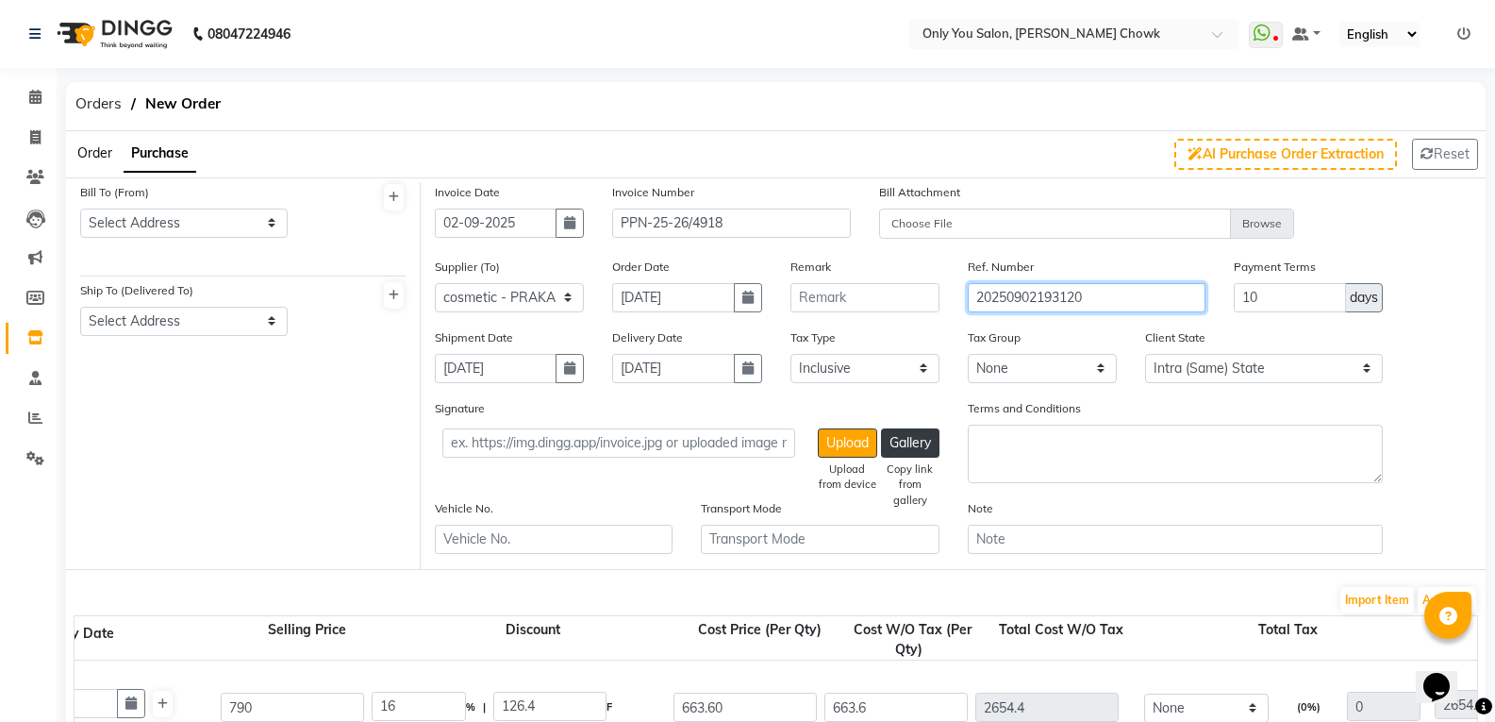
drag, startPoint x: 1101, startPoint y: 290, endPoint x: 964, endPoint y: 293, distance: 136.8
click at [964, 293] on div "Ref. Number 20250902193120" at bounding box center [1087, 292] width 266 height 71
click at [76, 396] on div "Bill To (From) Select Address [GEOGRAPHIC_DATA] [GEOGRAPHIC_DATA] bilaspur Ship…" at bounding box center [243, 375] width 355 height 387
click at [167, 228] on select "Select Address [GEOGRAPHIC_DATA] [GEOGRAPHIC_DATA] bilaspur" at bounding box center [183, 222] width 207 height 29
click at [80, 208] on select "Select Address [GEOGRAPHIC_DATA] [GEOGRAPHIC_DATA] bilaspur" at bounding box center [183, 222] width 207 height 29
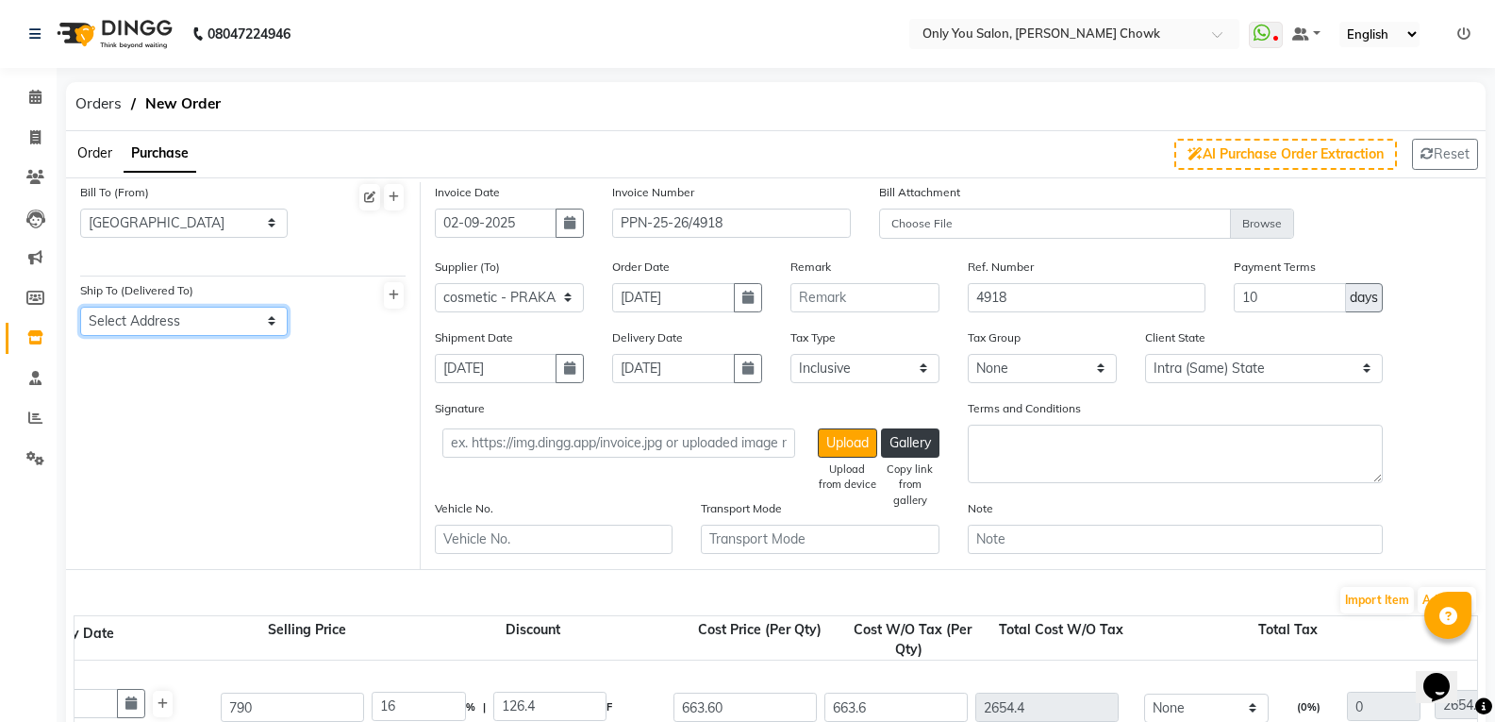
click at [165, 312] on select "Select Address [GEOGRAPHIC_DATA]" at bounding box center [183, 321] width 207 height 29
click at [80, 307] on select "Select Address [GEOGRAPHIC_DATA]" at bounding box center [183, 321] width 207 height 29
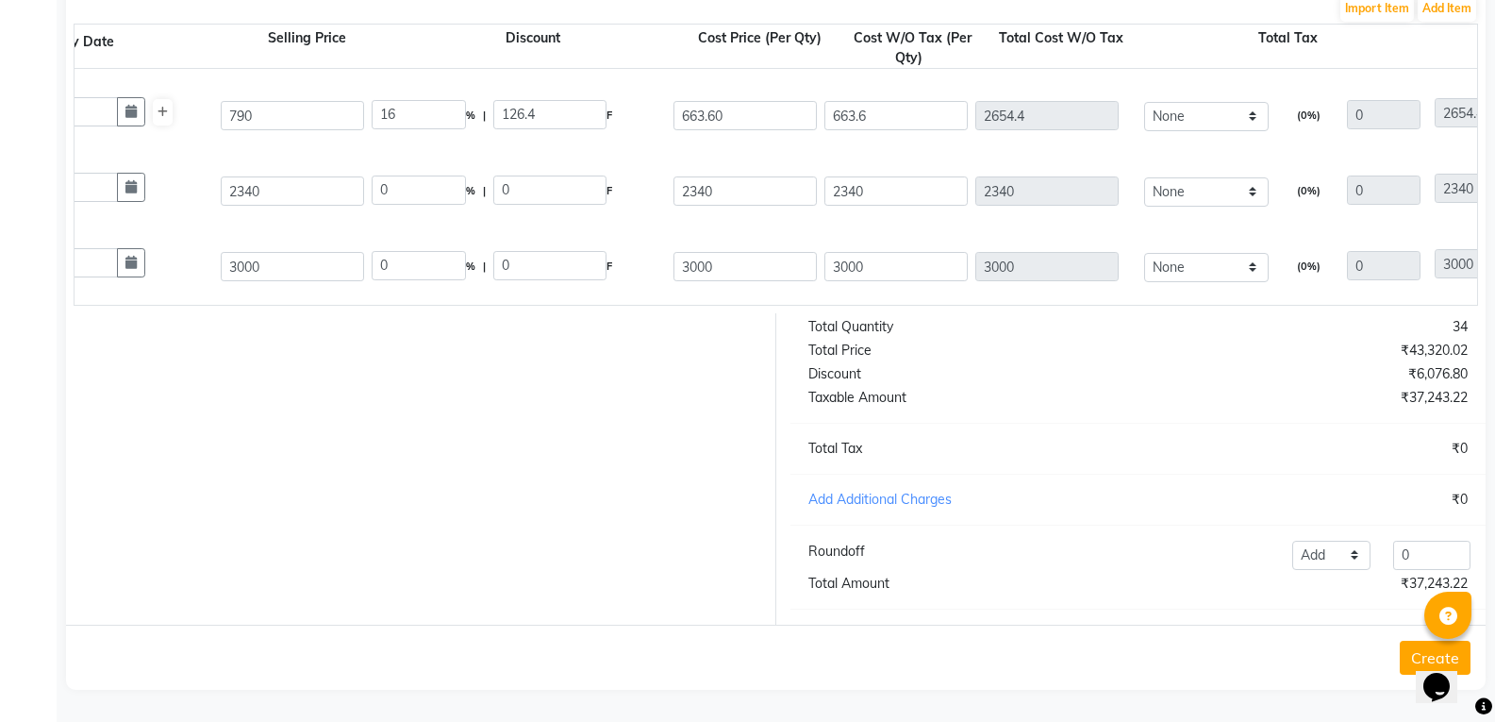
scroll to position [606, 0]
click at [1412, 658] on button "Create" at bounding box center [1435, 657] width 71 height 34
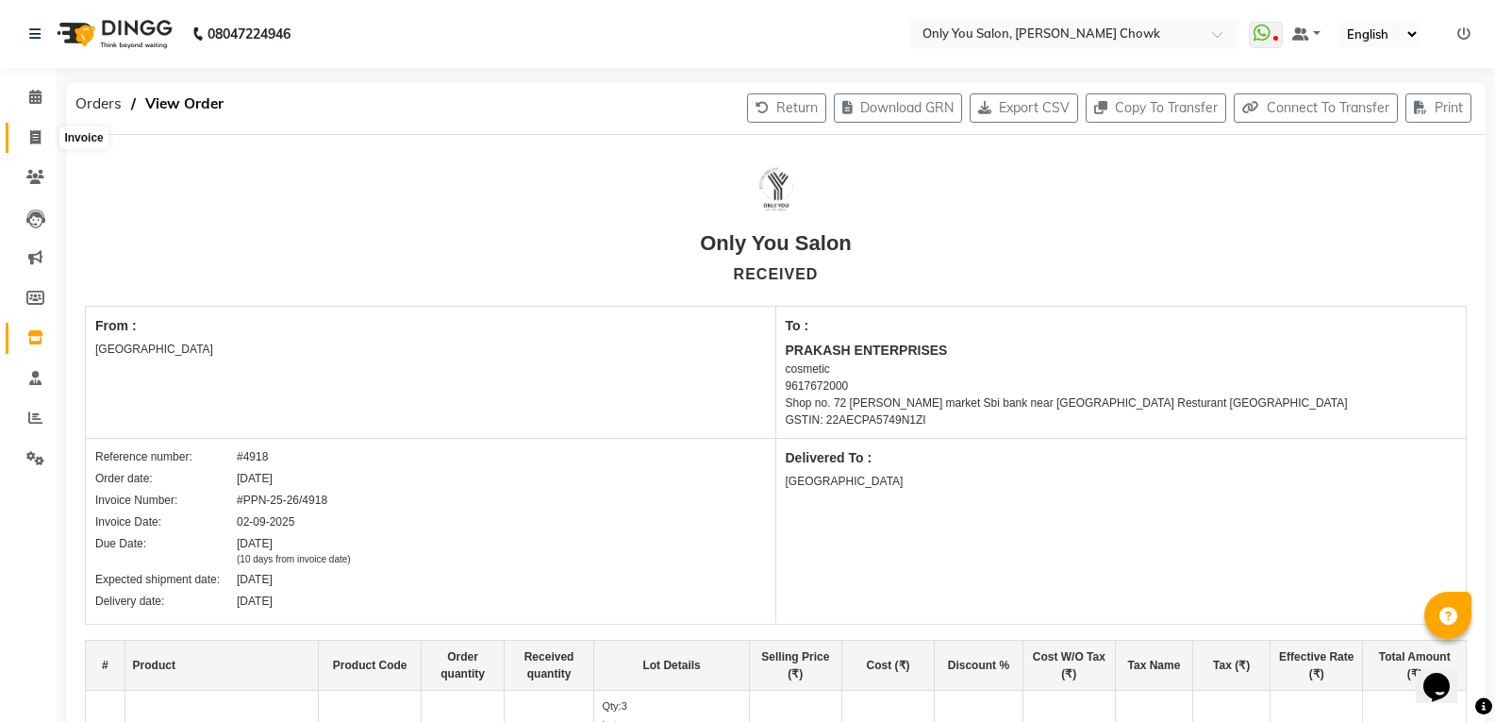
click at [36, 140] on icon at bounding box center [35, 137] width 10 height 14
